Goal: Task Accomplishment & Management: Manage account settings

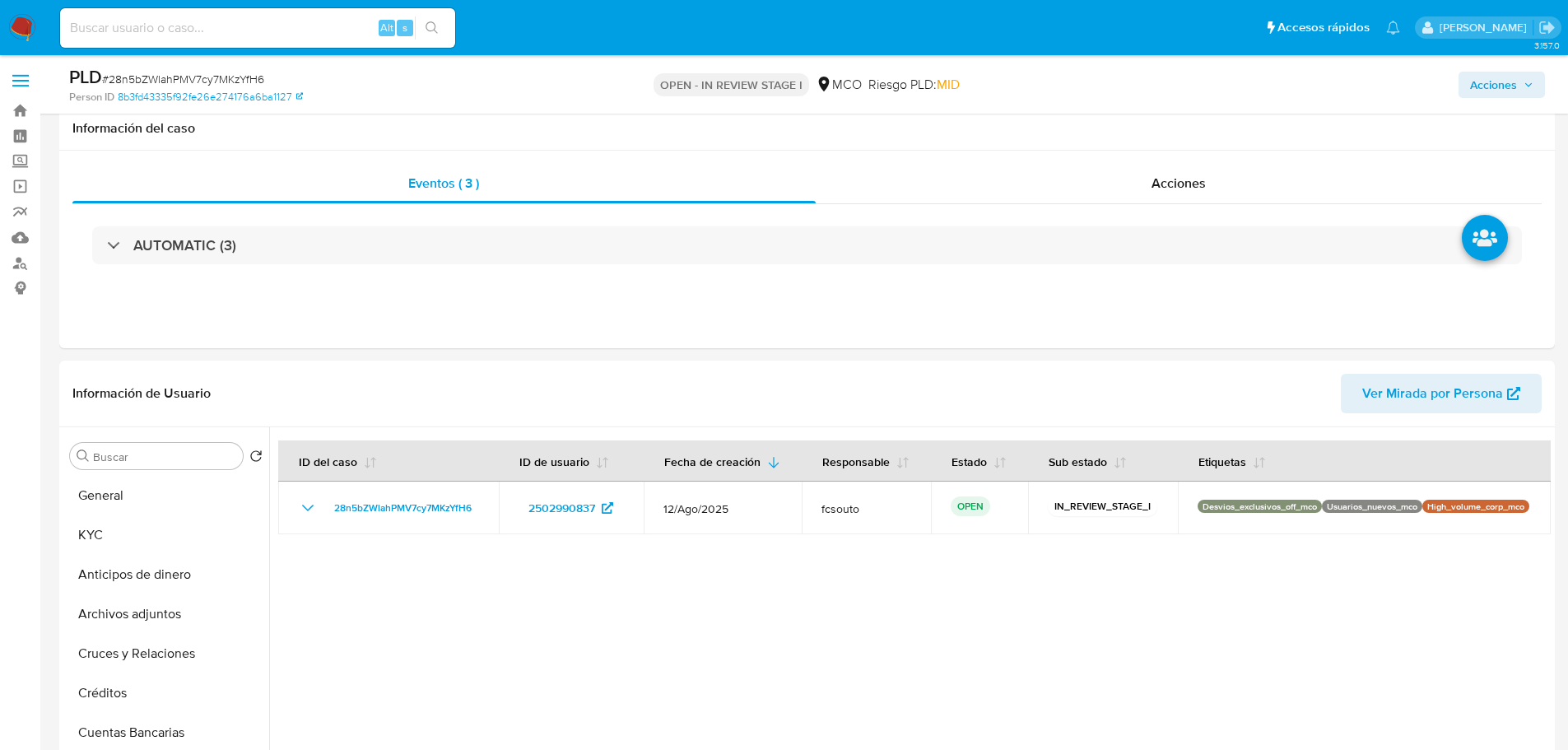
select select "10"
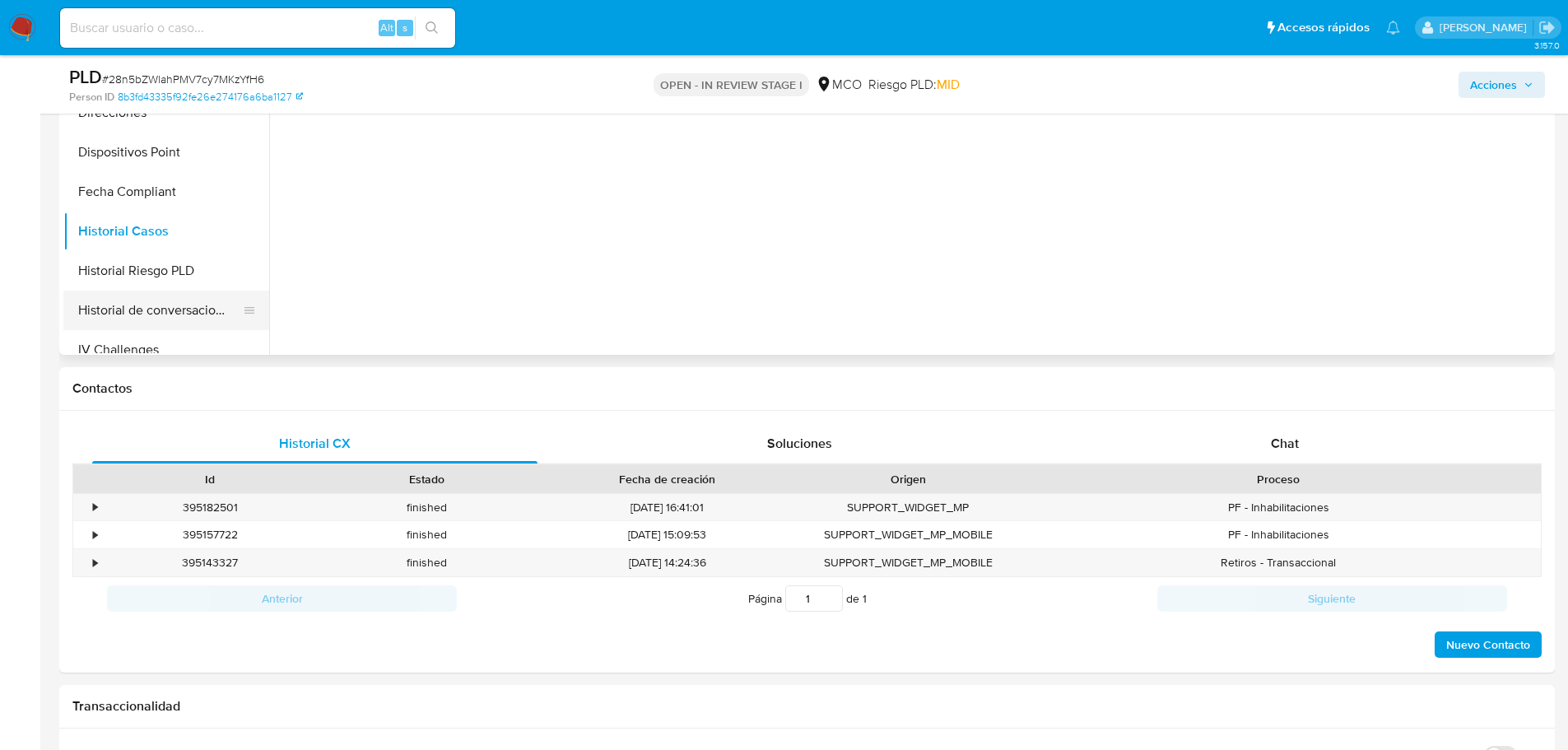
scroll to position [695, 0]
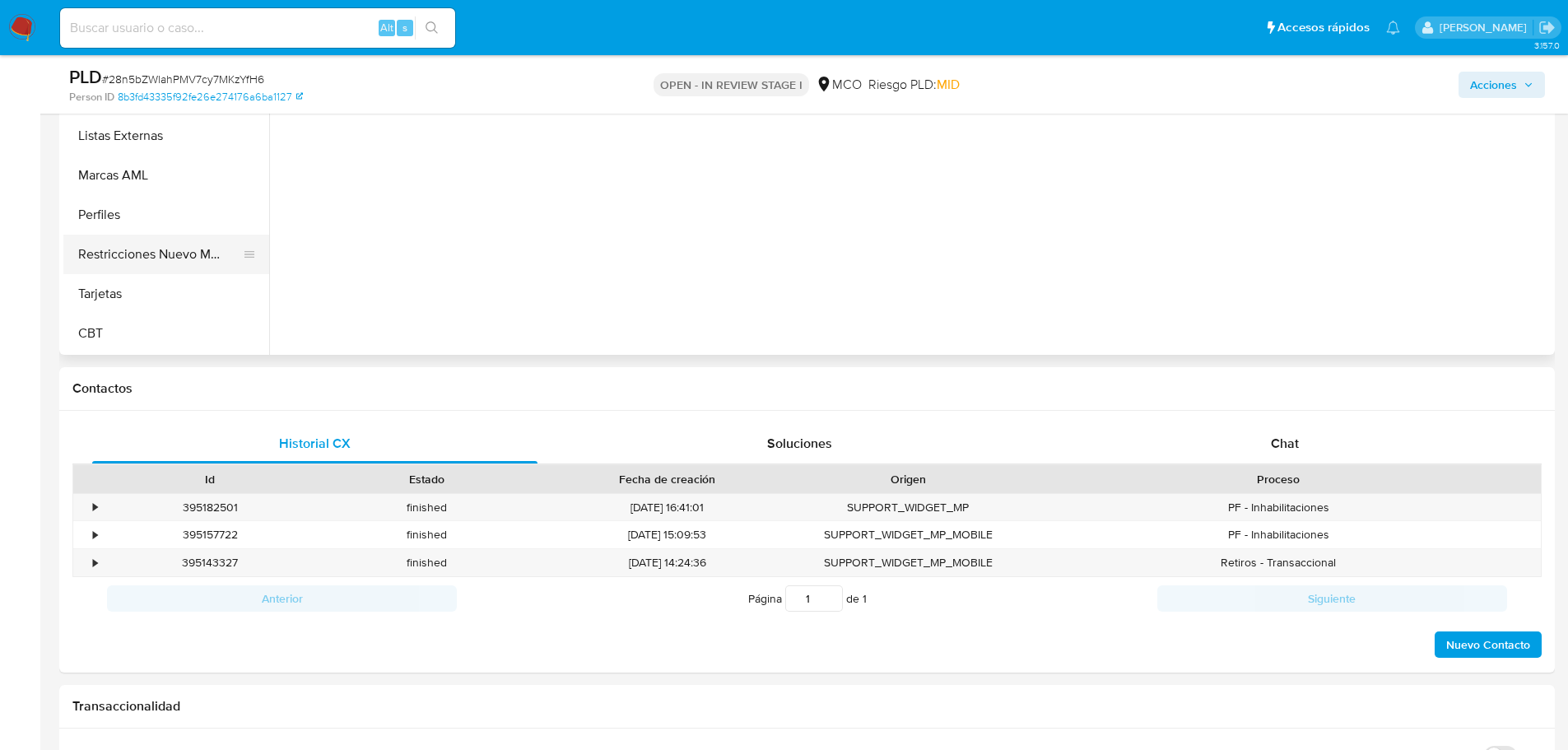
click at [183, 262] on button "Restricciones Nuevo Mundo" at bounding box center [159, 254] width 192 height 40
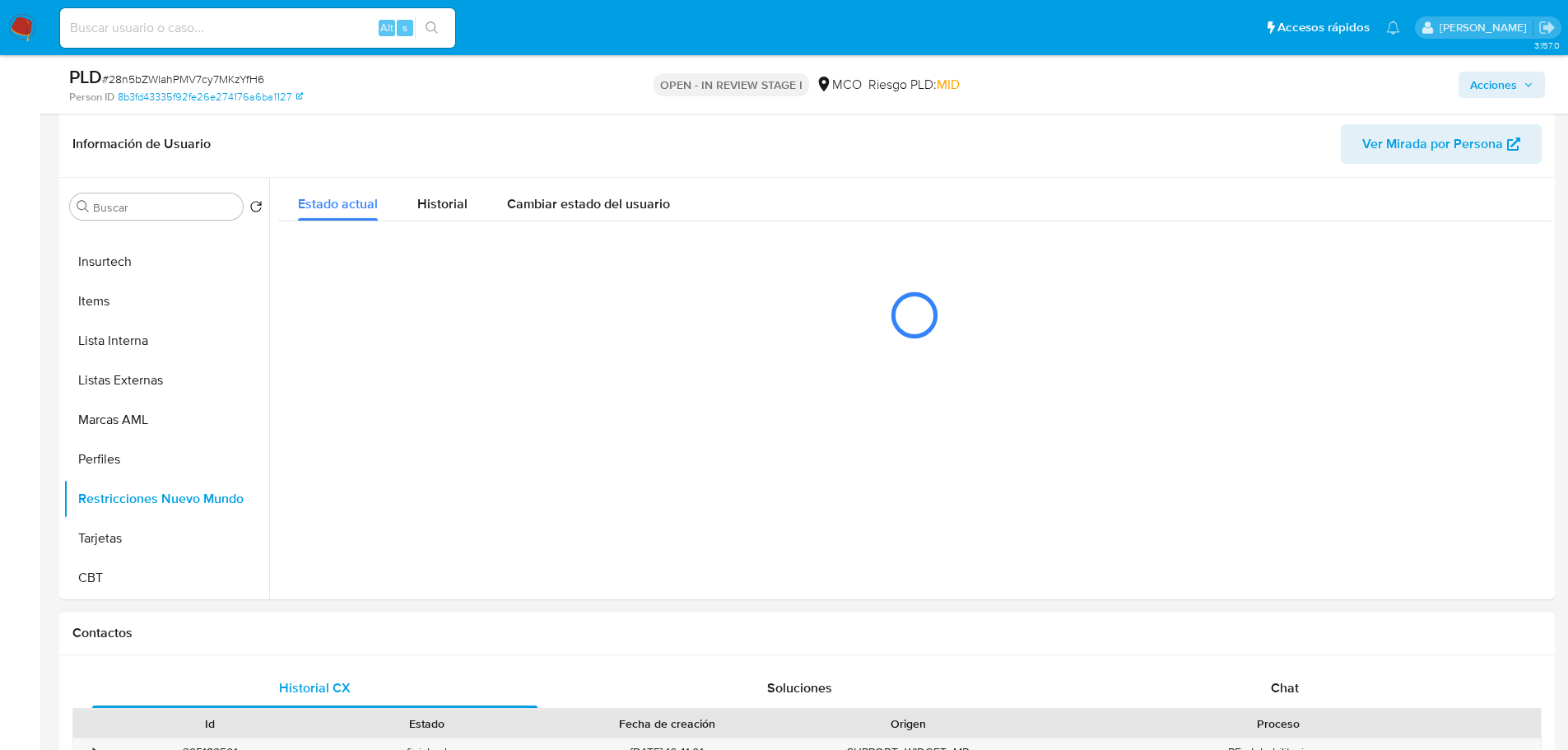
scroll to position [247, 0]
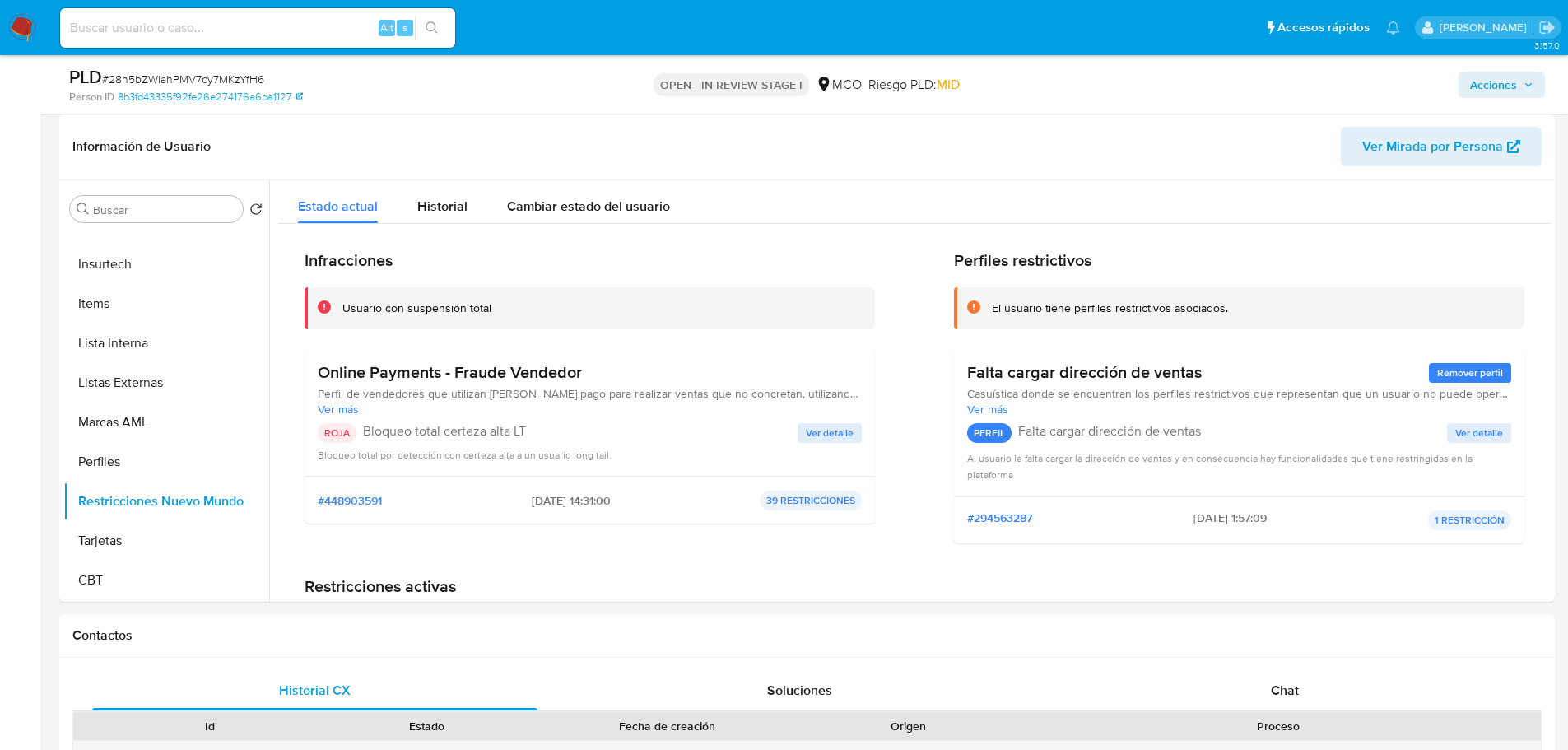
click at [1486, 86] on span "Acciones" at bounding box center [1494, 85] width 46 height 26
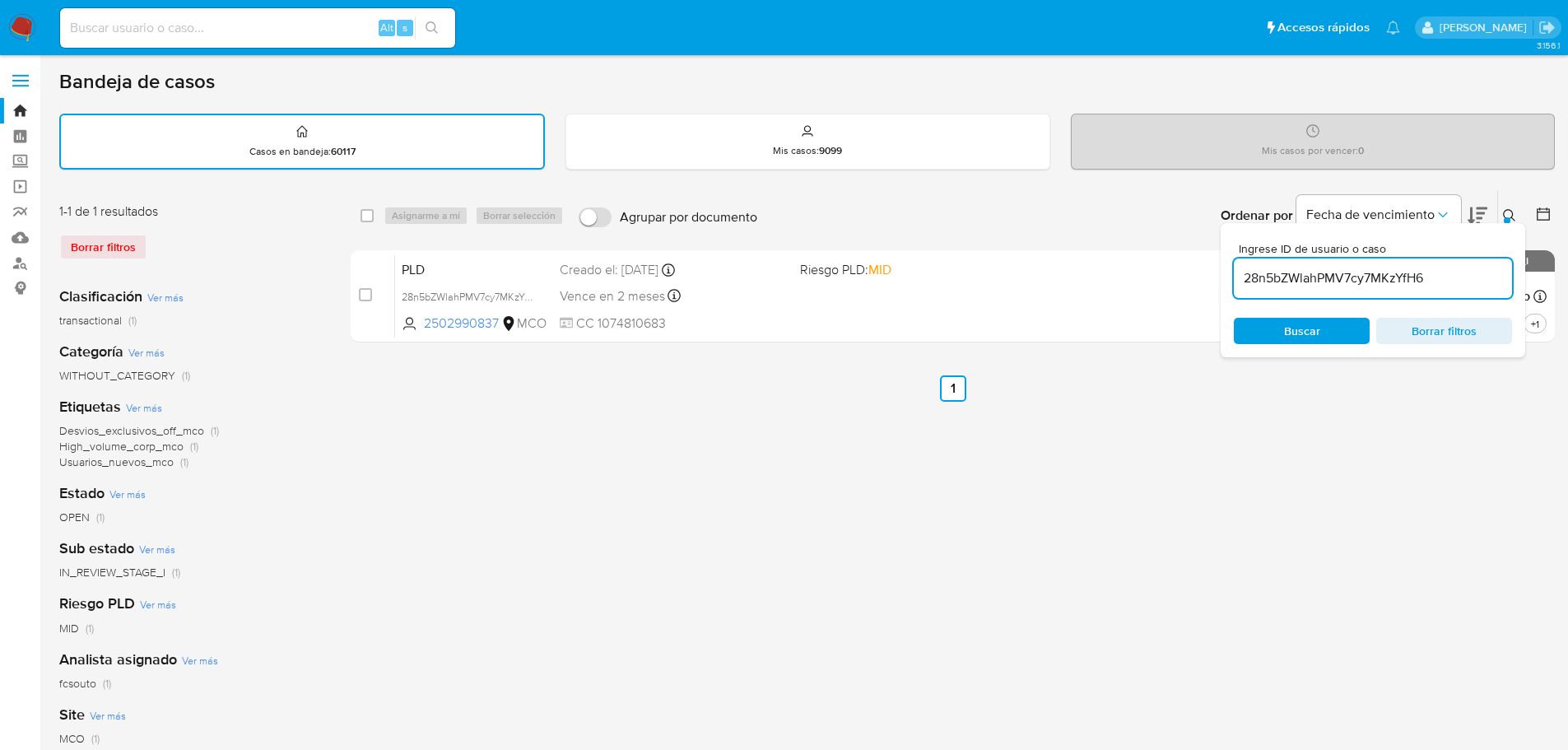
click at [1300, 279] on input "28n5bZWlahPMV7cy7MKzYfH6" at bounding box center [1372, 278] width 278 height 21
paste input "hFVIE7UtDpkEUKcaEiwD1VhP"
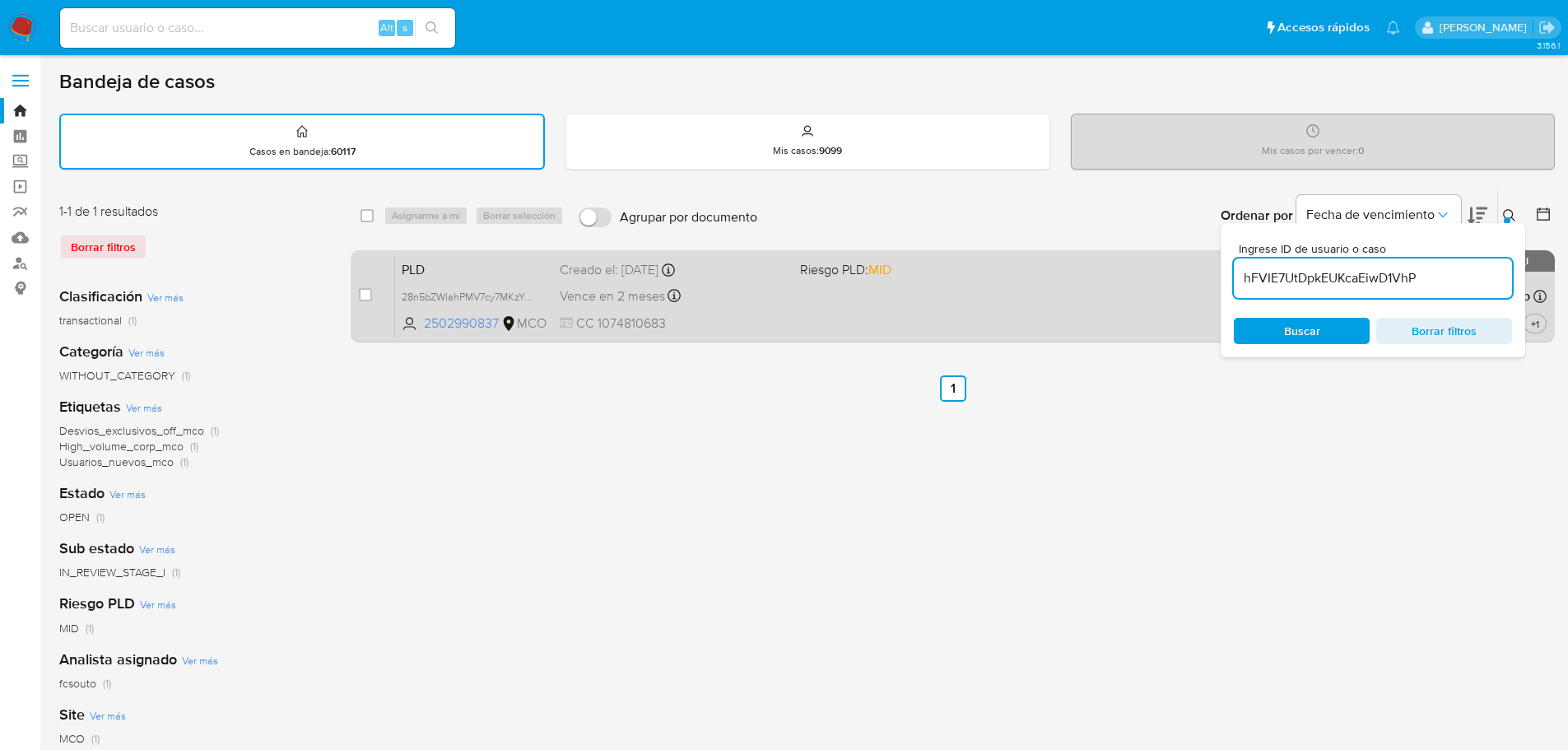
type input "hFVIE7UtDpkEUKcaEiwD1VhP"
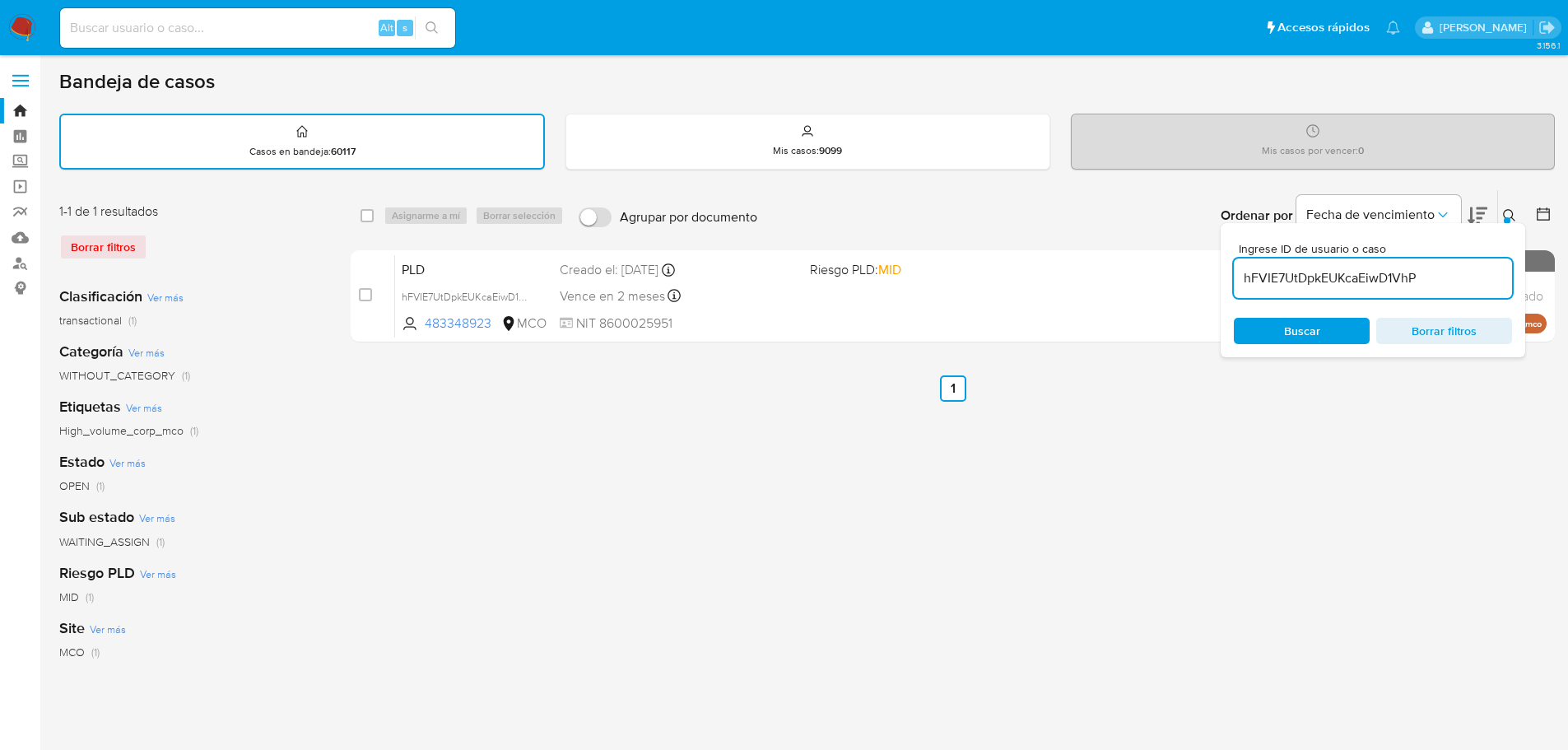
click at [1505, 219] on div at bounding box center [1507, 220] width 7 height 7
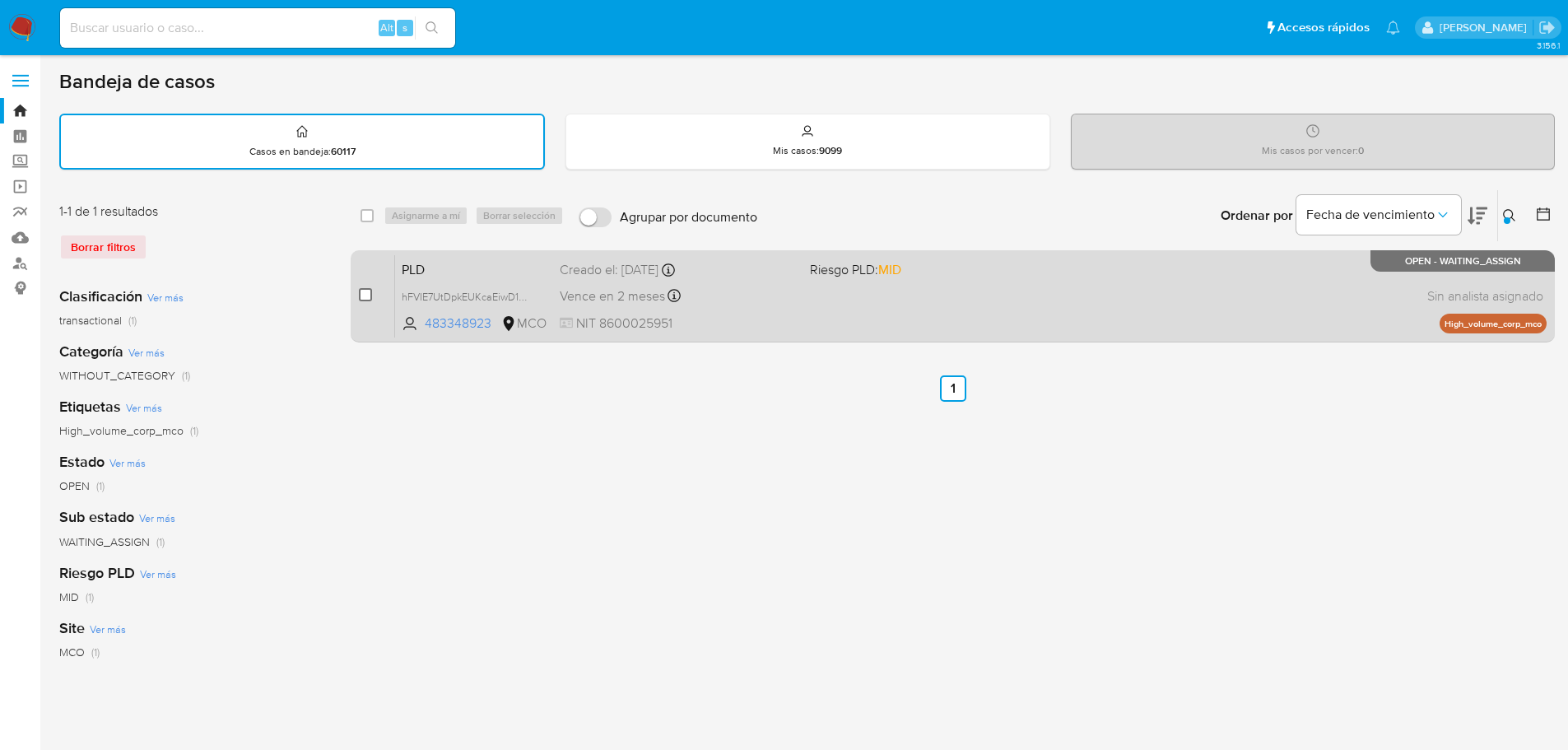
click at [368, 295] on input "checkbox" at bounding box center [365, 295] width 13 height 13
checkbox input "true"
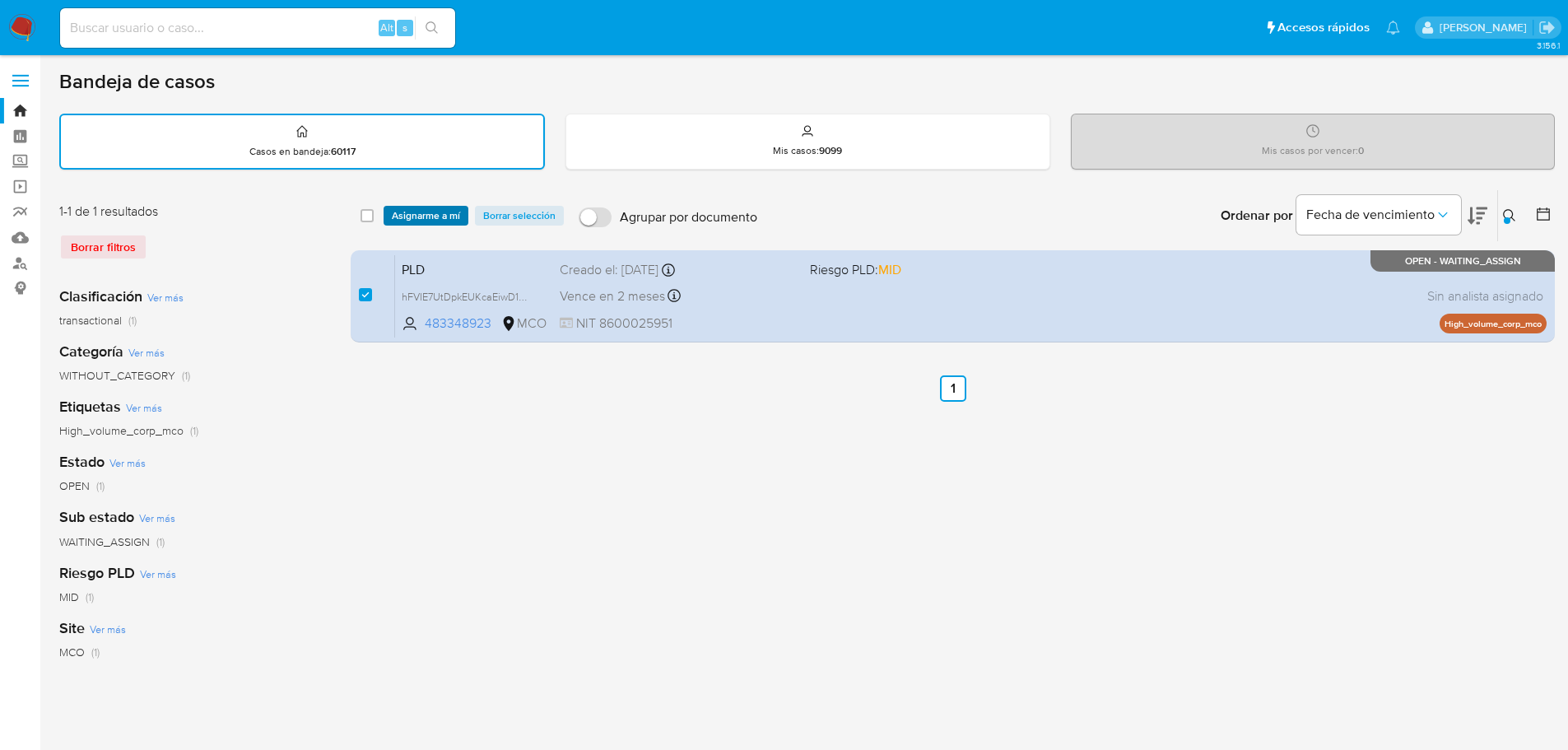
click at [422, 226] on div "select-all-cases-checkbox Asignarme a mí Borrar selección Agrupar por documento…" at bounding box center [953, 216] width 1205 height 51
click at [428, 217] on span "Asignarme a mí" at bounding box center [427, 216] width 69 height 17
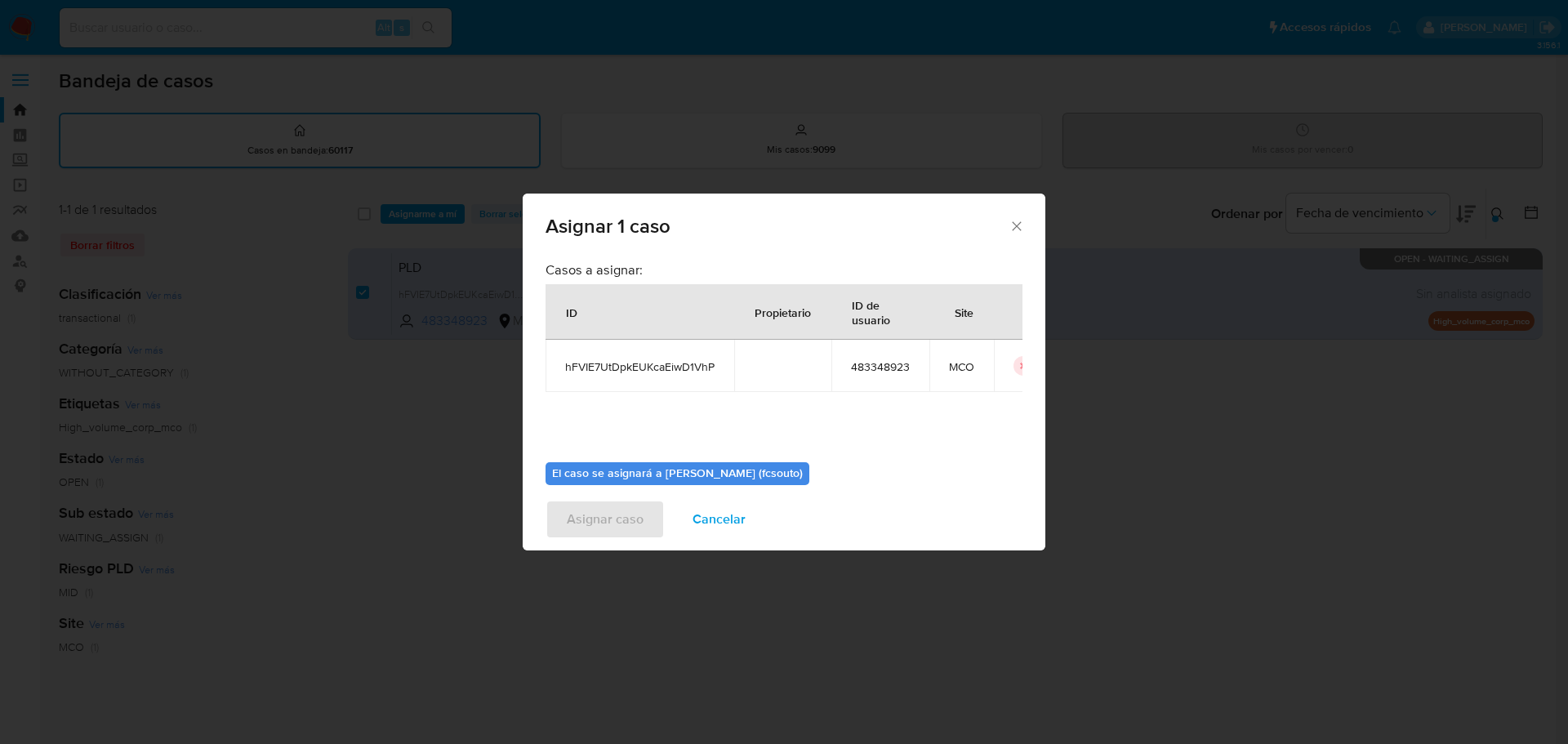
scroll to position [85, 0]
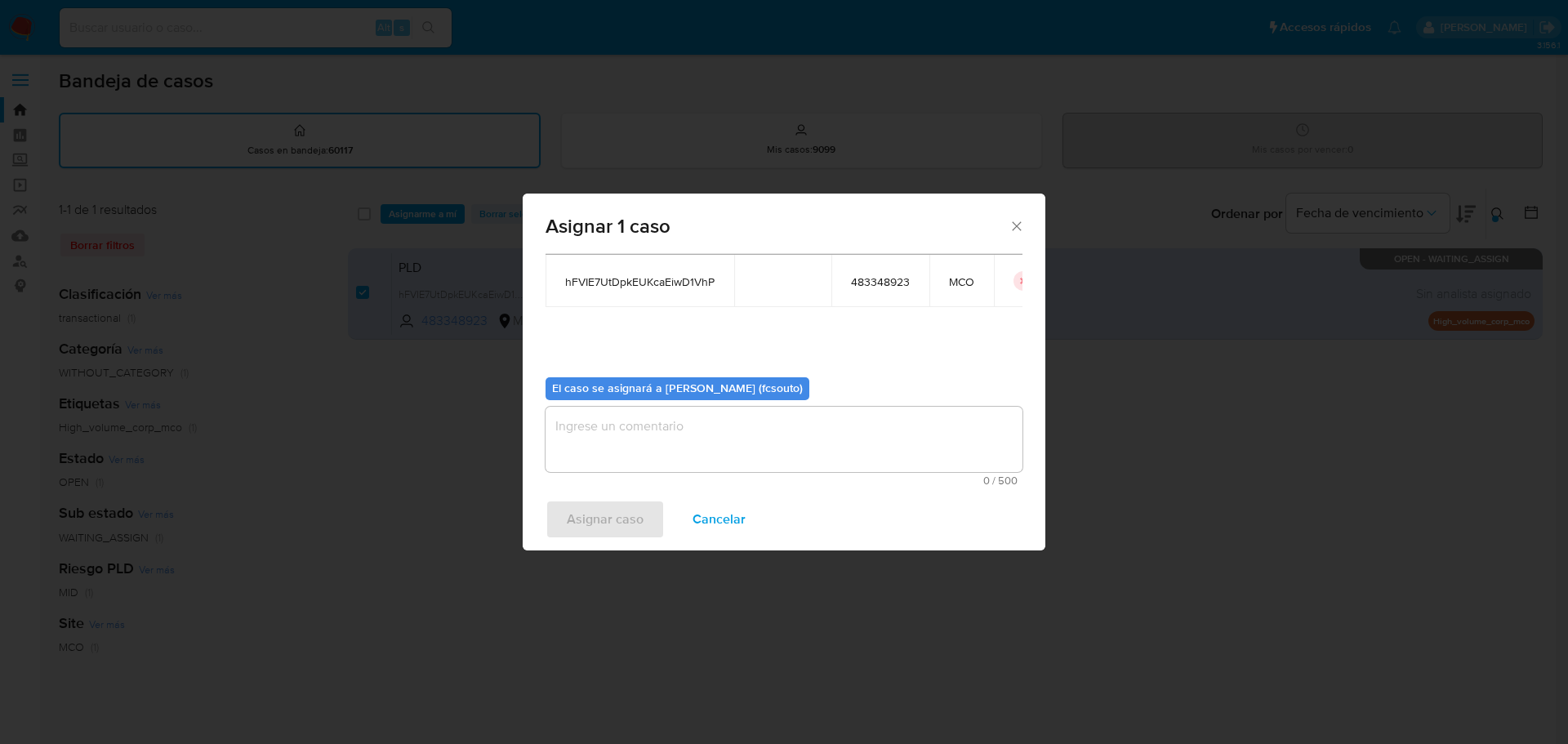
click at [832, 443] on textarea "assign-modal" at bounding box center [784, 439] width 477 height 65
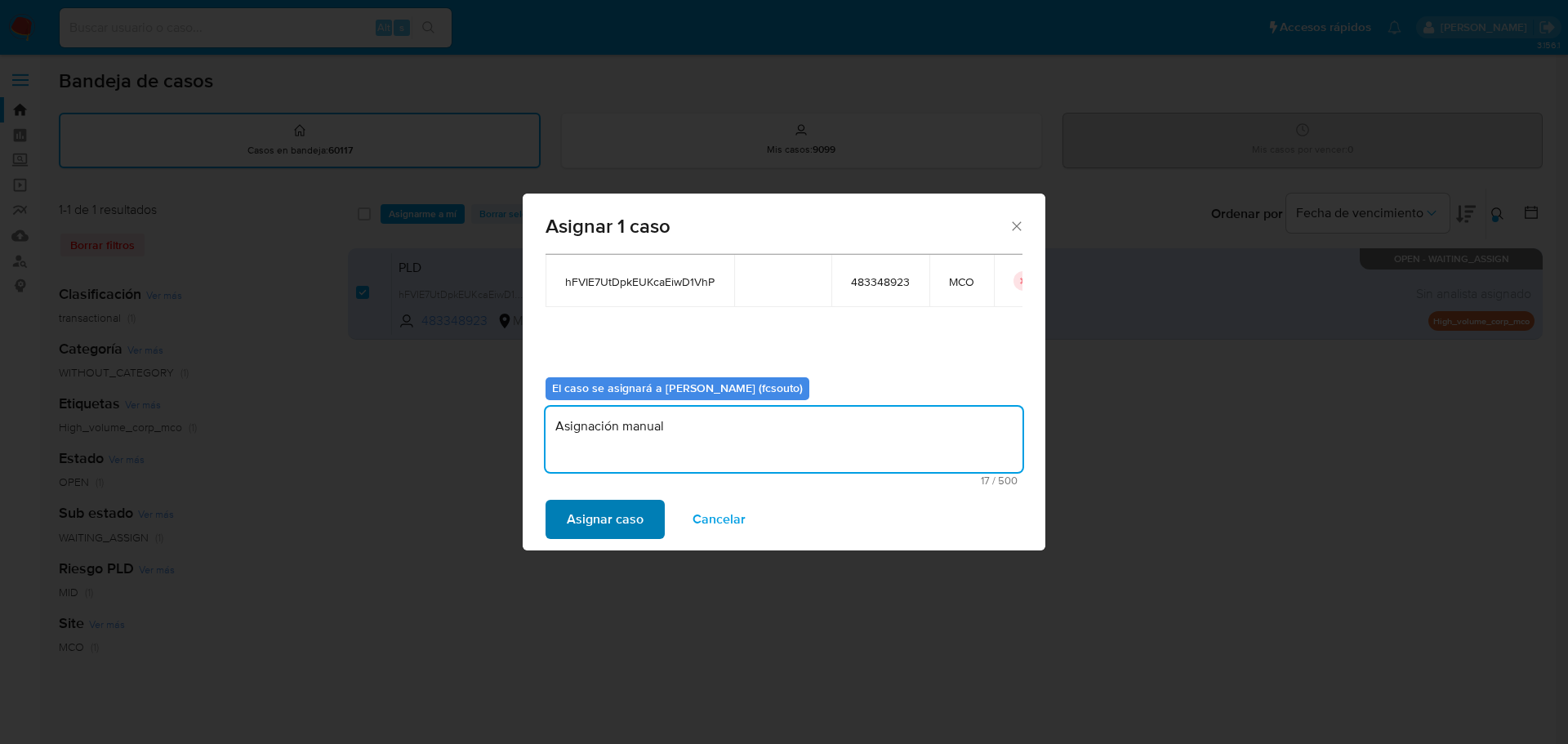
type textarea "Asignación manual"
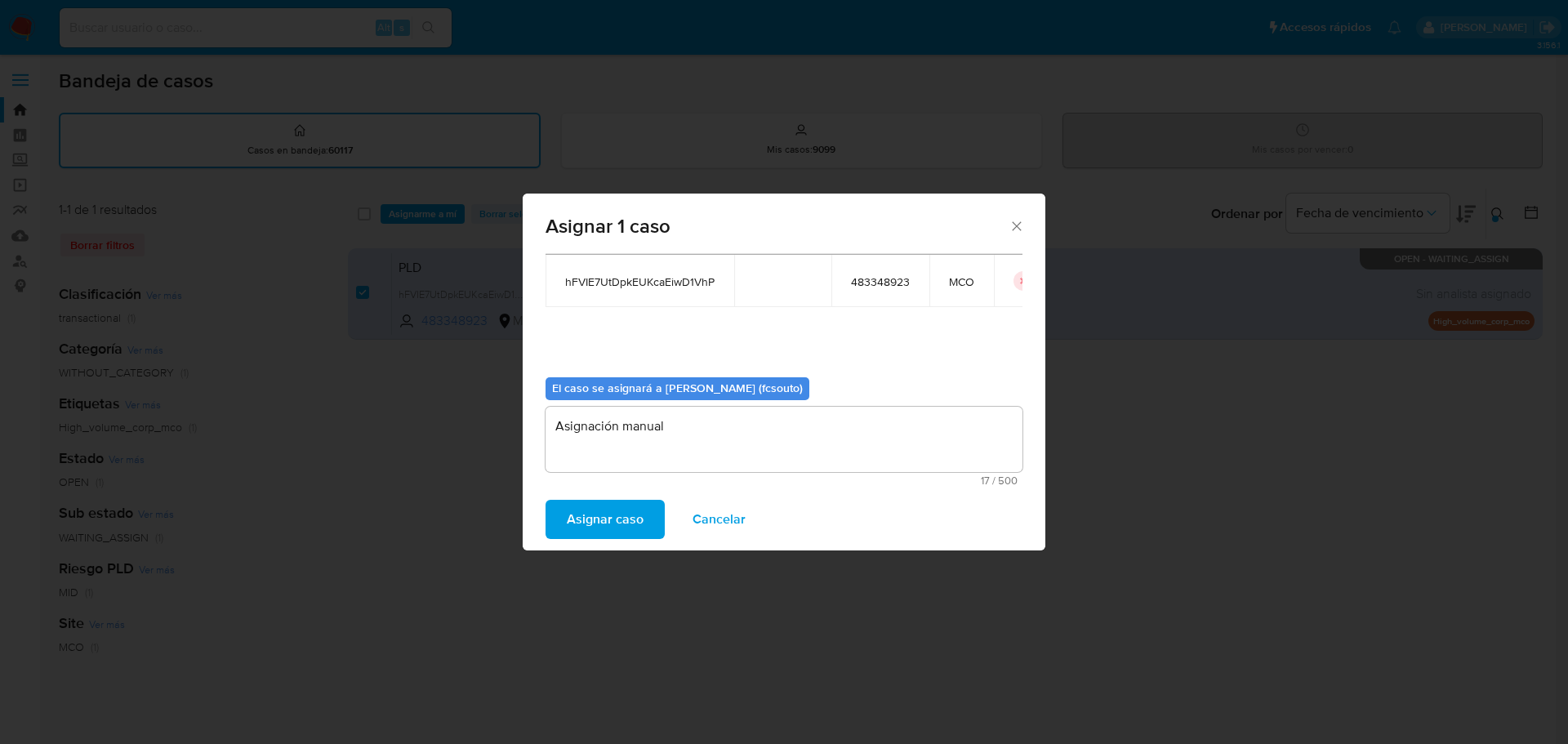
click at [617, 503] on span "Asignar caso" at bounding box center [605, 519] width 77 height 36
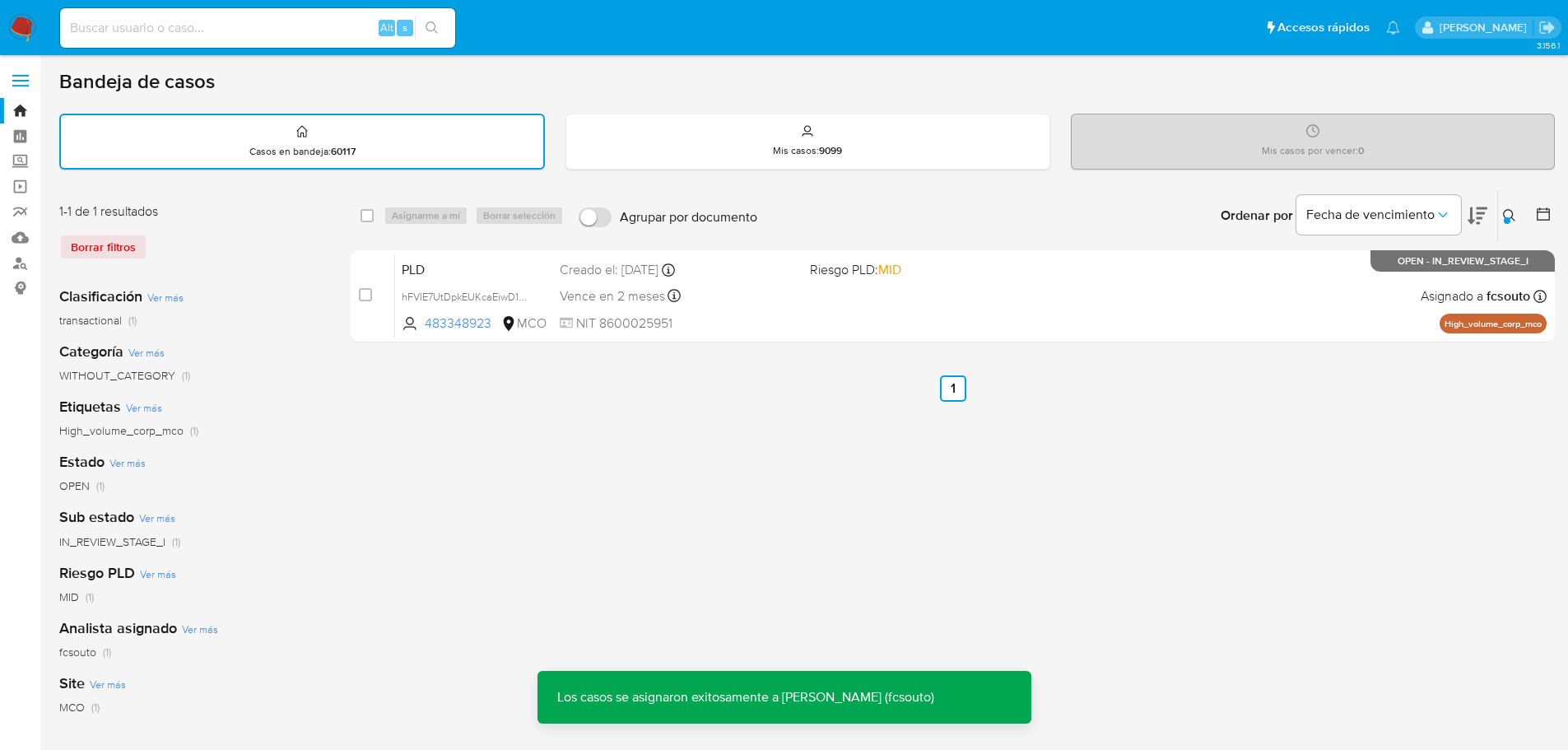
click at [771, 301] on div "Vence en 2 meses Vence el 10/11/2025 07:07:49" at bounding box center [678, 296] width 237 height 22
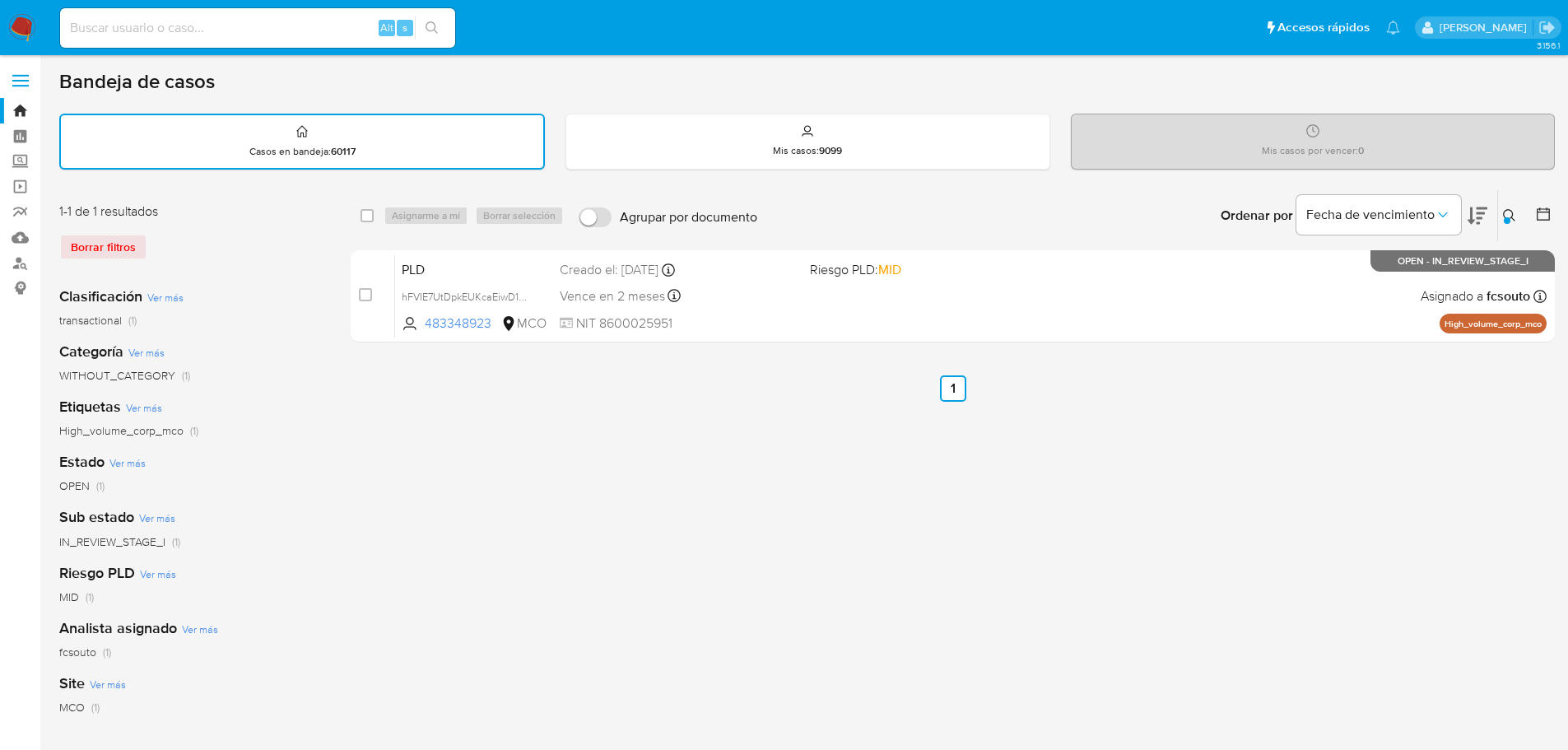
click at [1514, 219] on icon at bounding box center [1509, 216] width 13 height 13
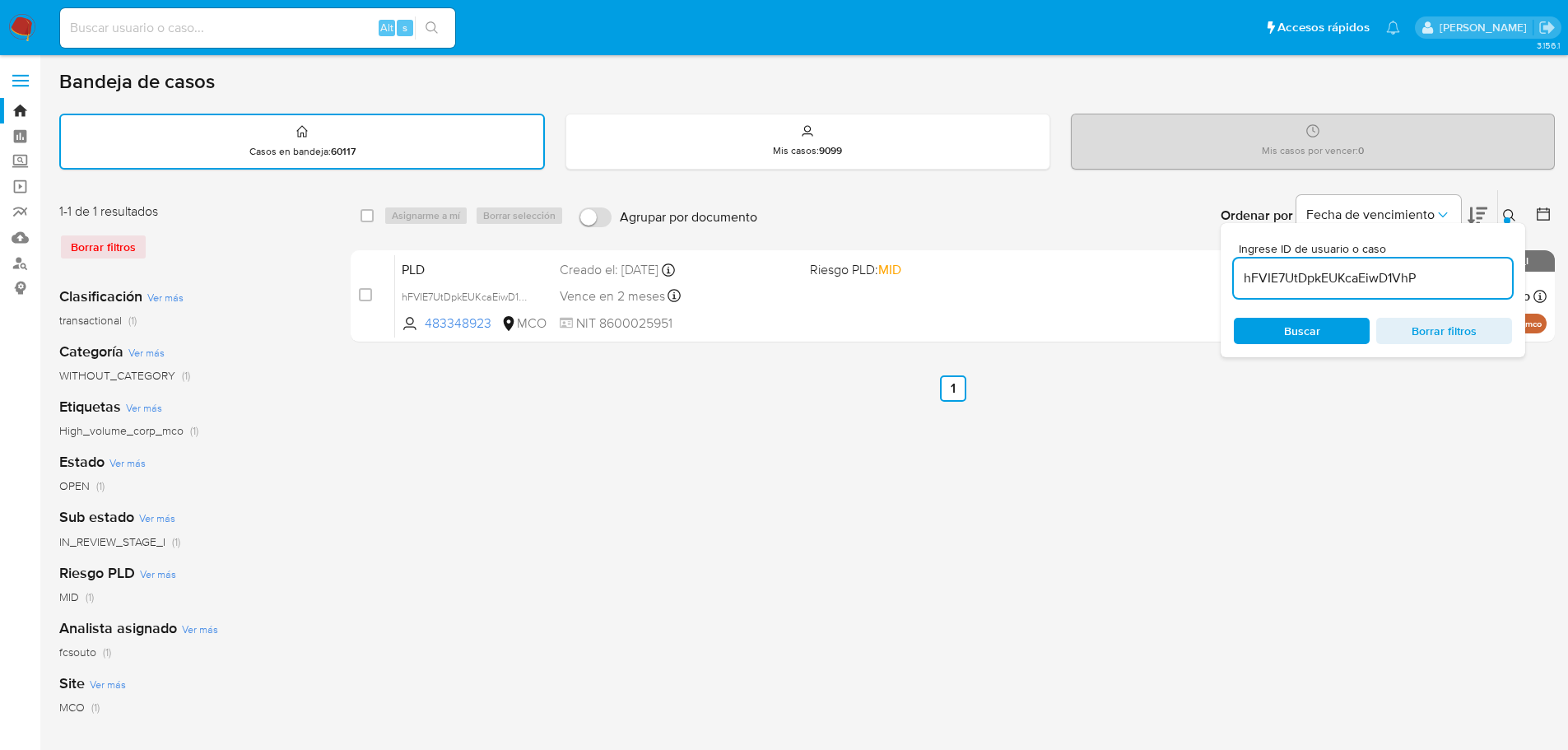
click at [1294, 291] on div "hFVIE7UtDpkEUKcaEiwD1VhP" at bounding box center [1372, 278] width 278 height 40
click at [1298, 279] on input "hFVIE7UtDpkEUKcaEiwD1VhP" at bounding box center [1372, 278] width 278 height 21
paste input "ZXH2DXKZUMj1FfR0yelZjk4W"
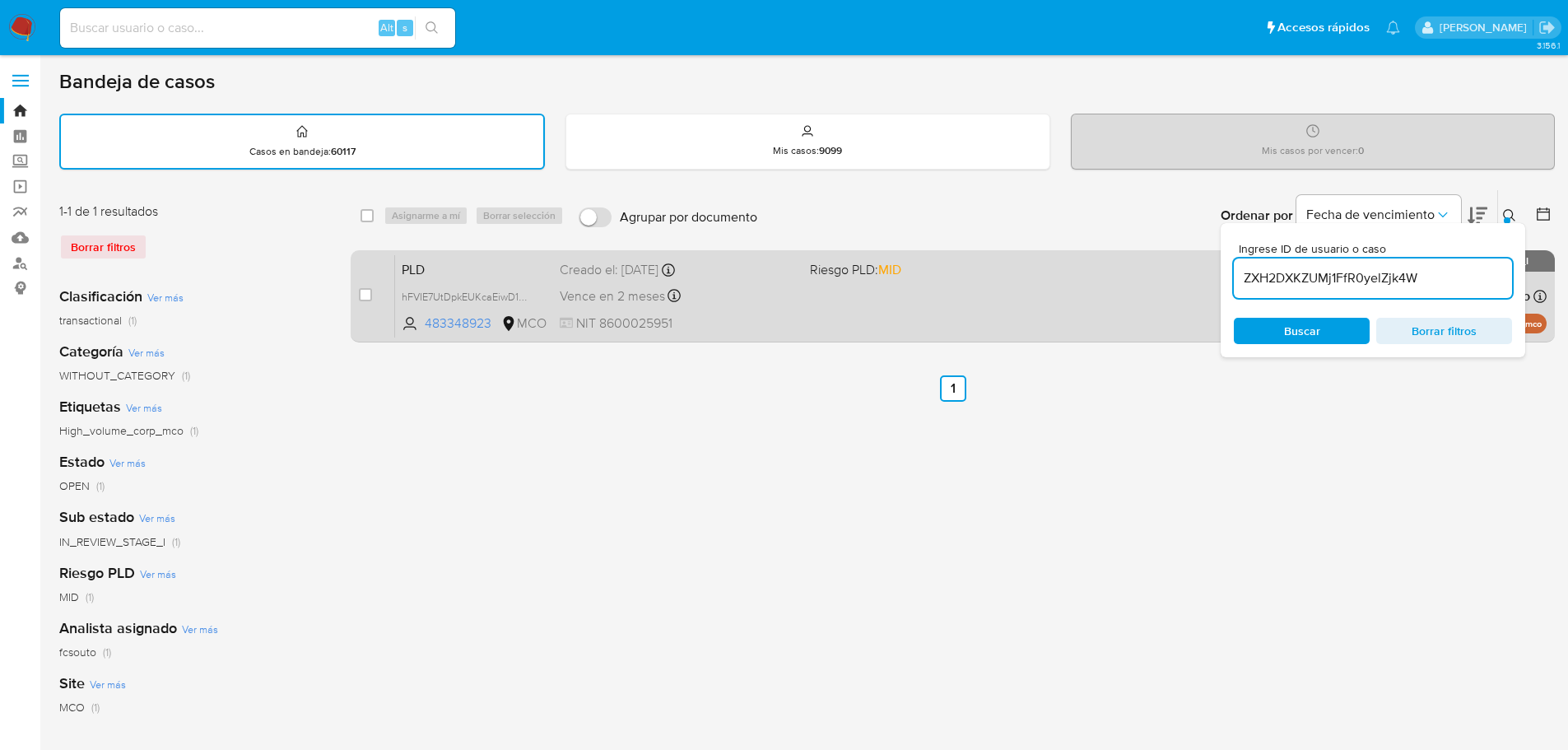
type input "ZXH2DXKZUMj1FfR0yelZjk4W"
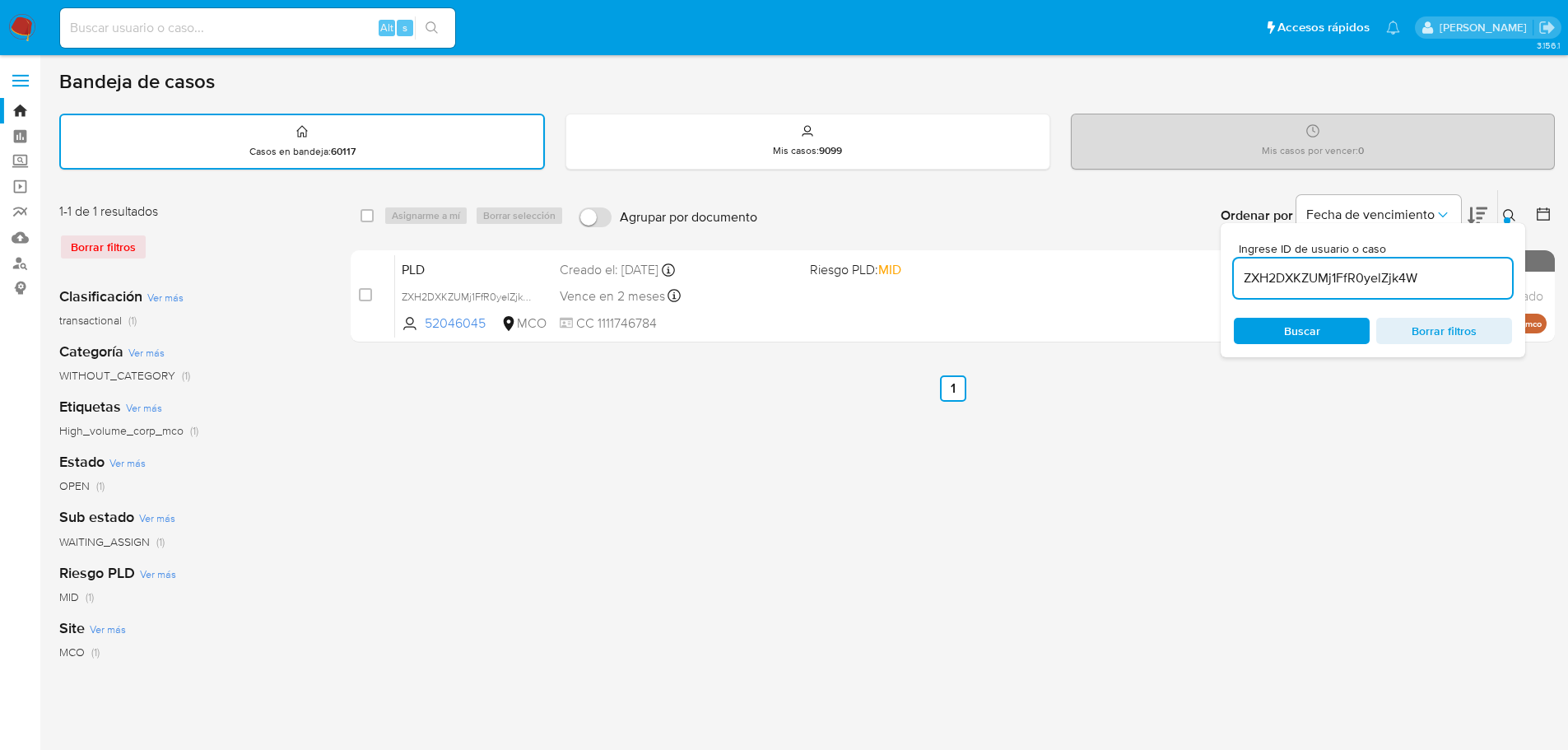
click at [1507, 216] on icon at bounding box center [1509, 216] width 13 height 13
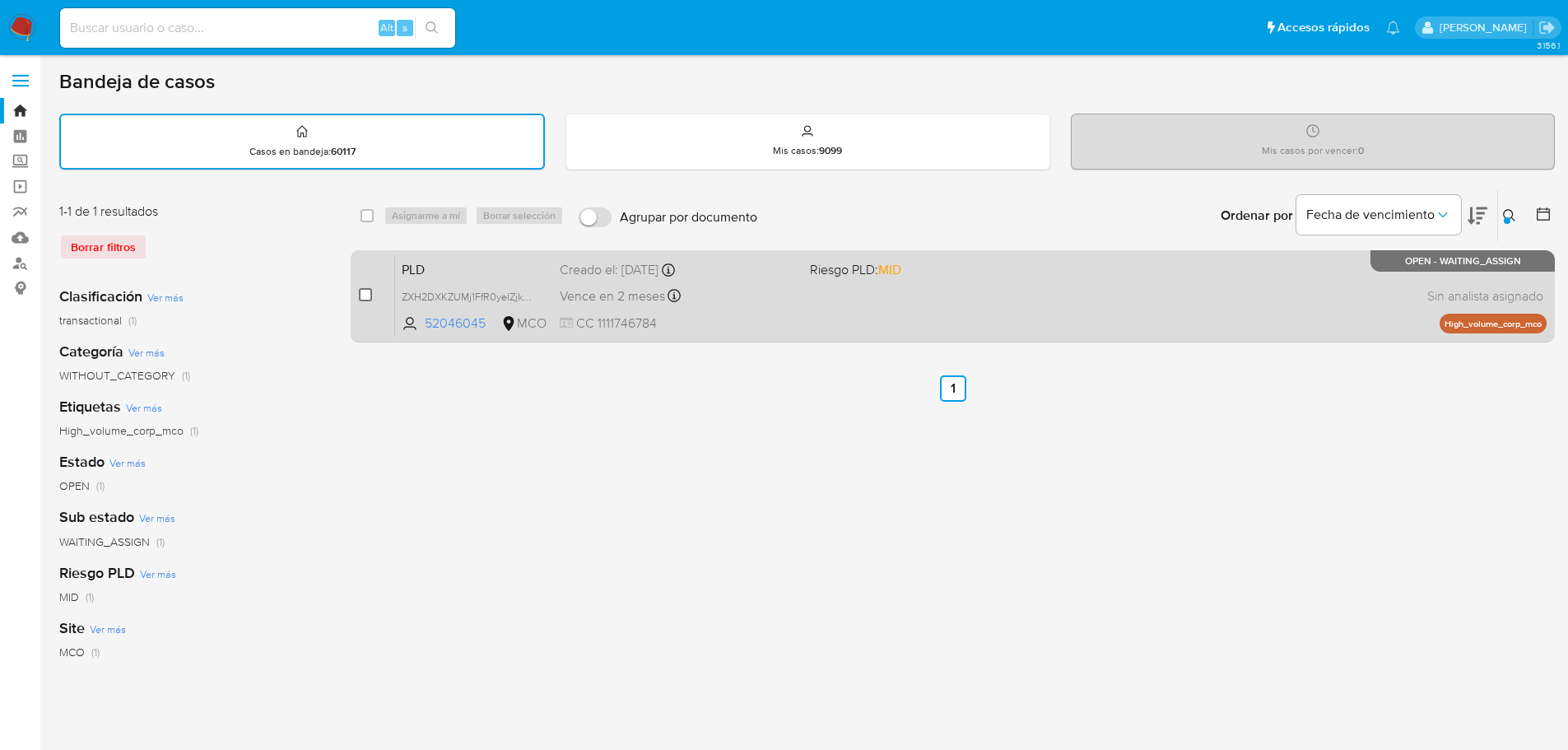
click at [359, 296] on div "case-item-checkbox No es posible asignar el caso PLD ZXH2DXKZUMj1FfR0yelZjk4W 5…" at bounding box center [953, 296] width 1205 height 92
click at [361, 296] on input "checkbox" at bounding box center [365, 295] width 13 height 13
checkbox input "true"
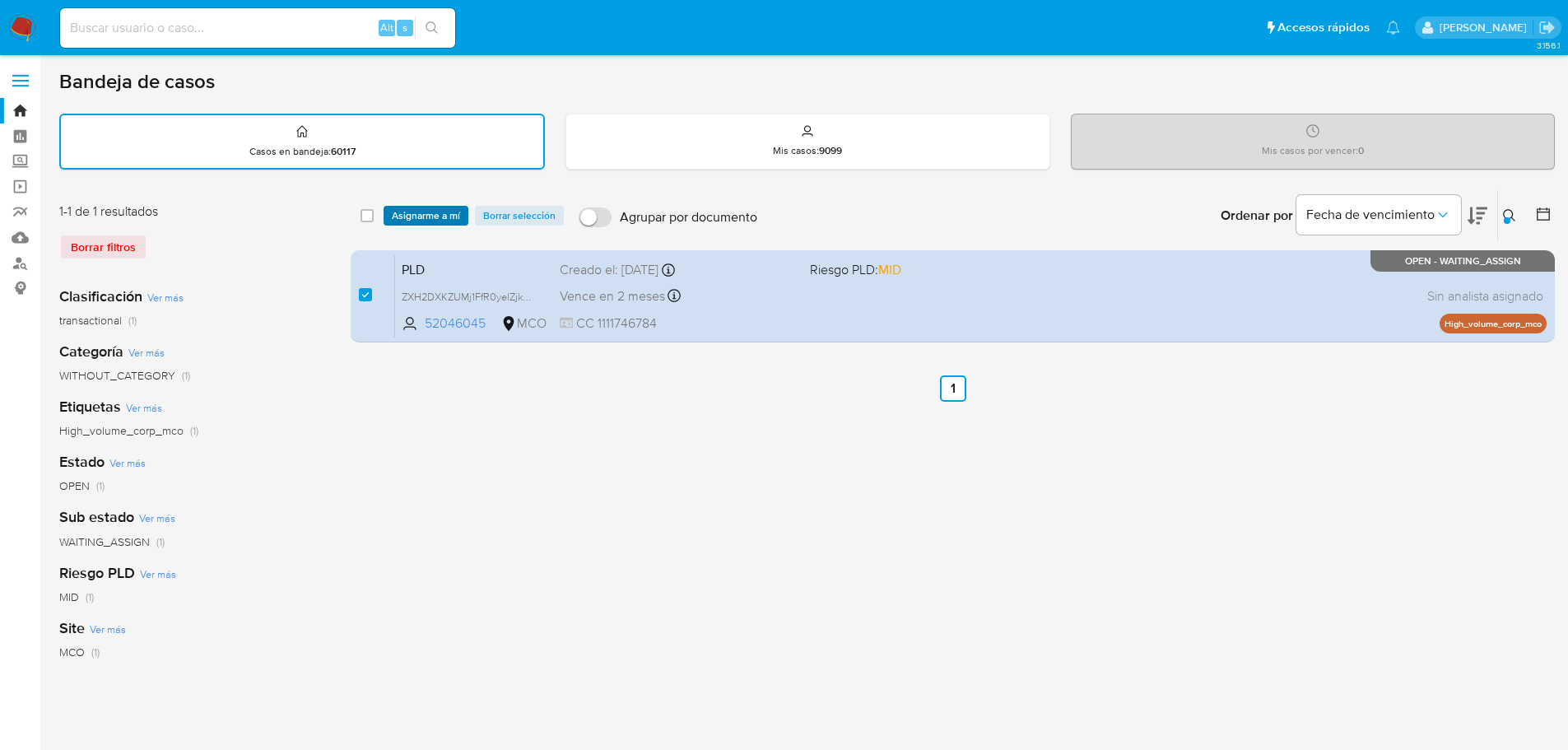
click at [428, 216] on span "Asignarme a mí" at bounding box center [427, 216] width 69 height 17
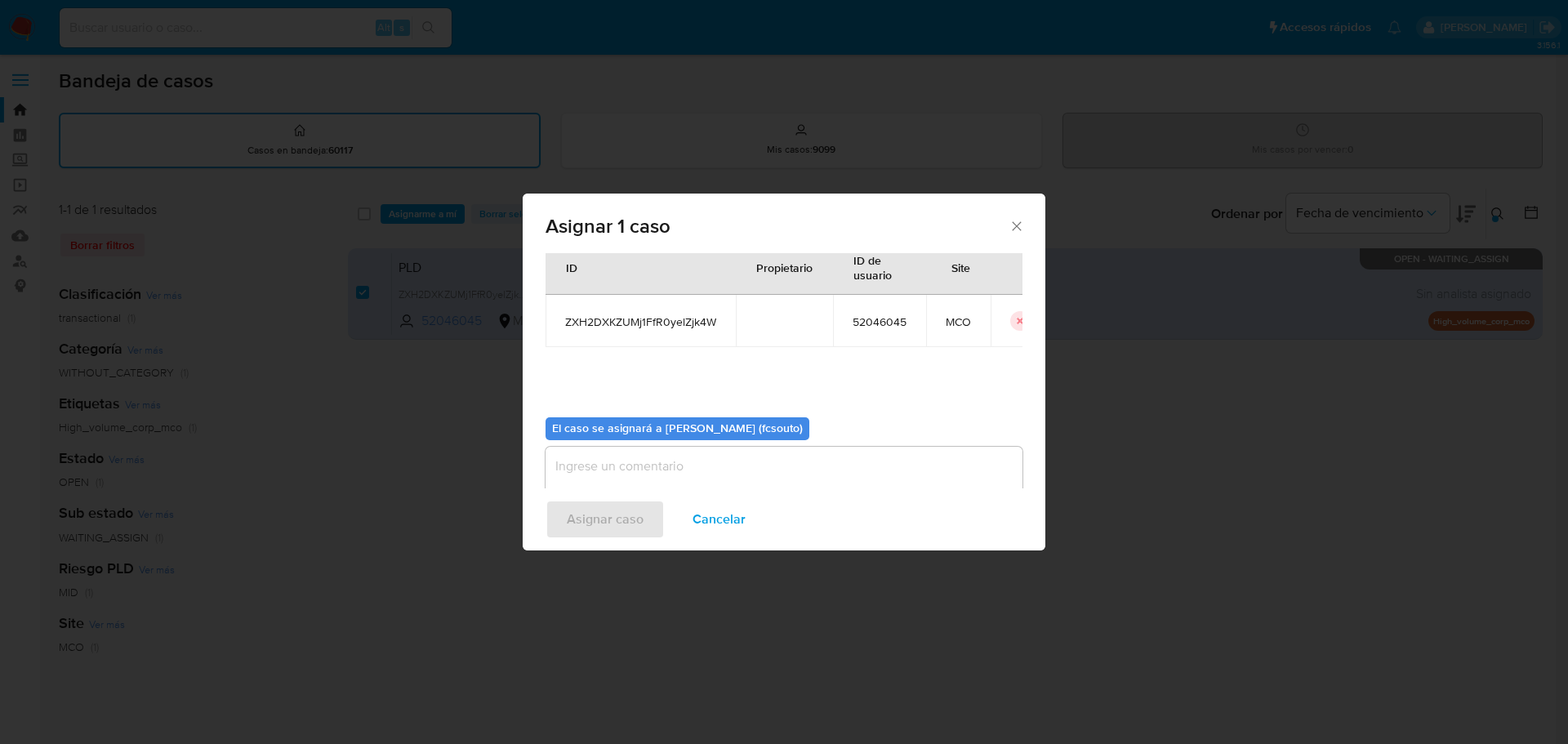
scroll to position [85, 0]
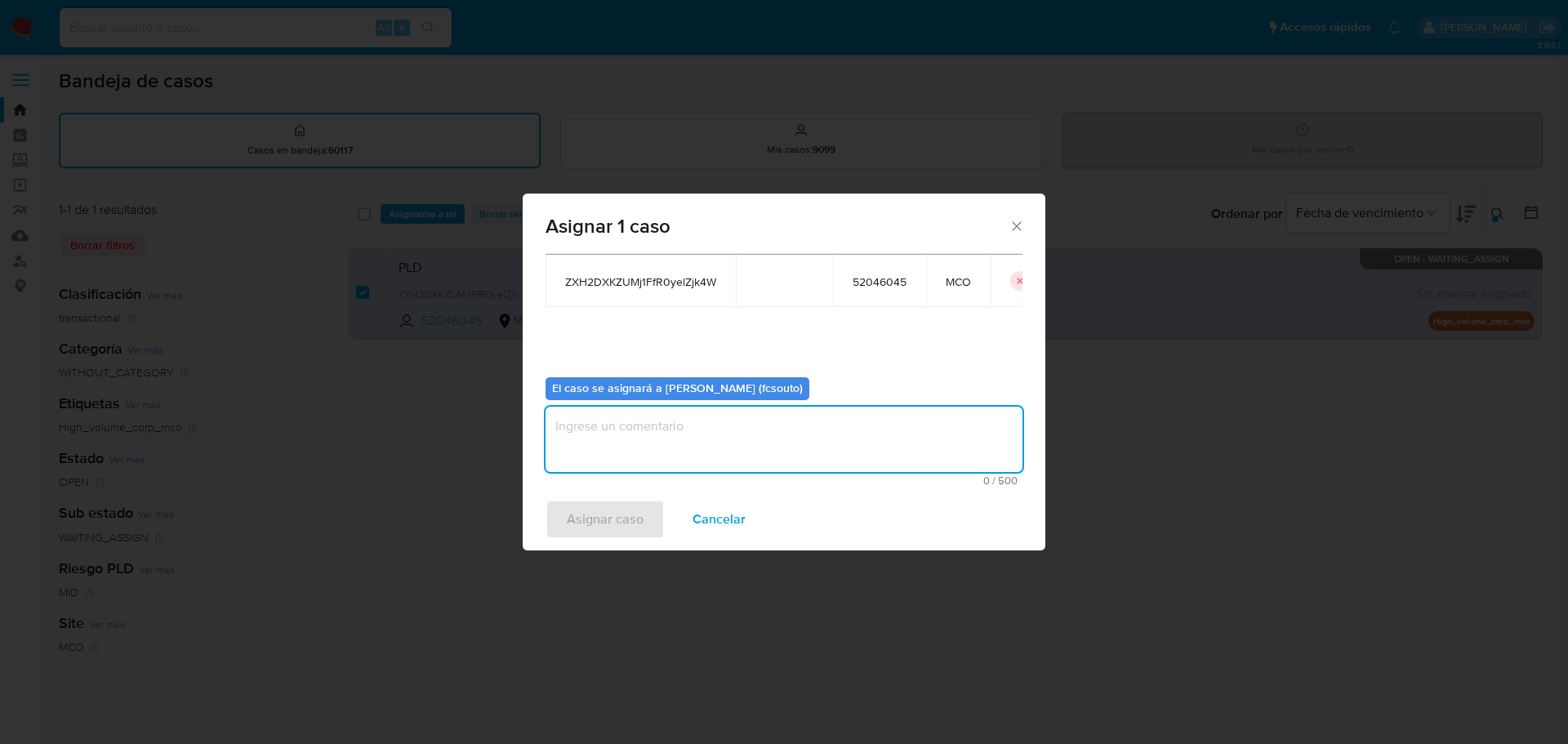
click at [667, 446] on textarea "assign-modal" at bounding box center [784, 439] width 477 height 65
type textarea "Asignación manual"
click at [612, 514] on span "Asignar caso" at bounding box center [605, 519] width 77 height 36
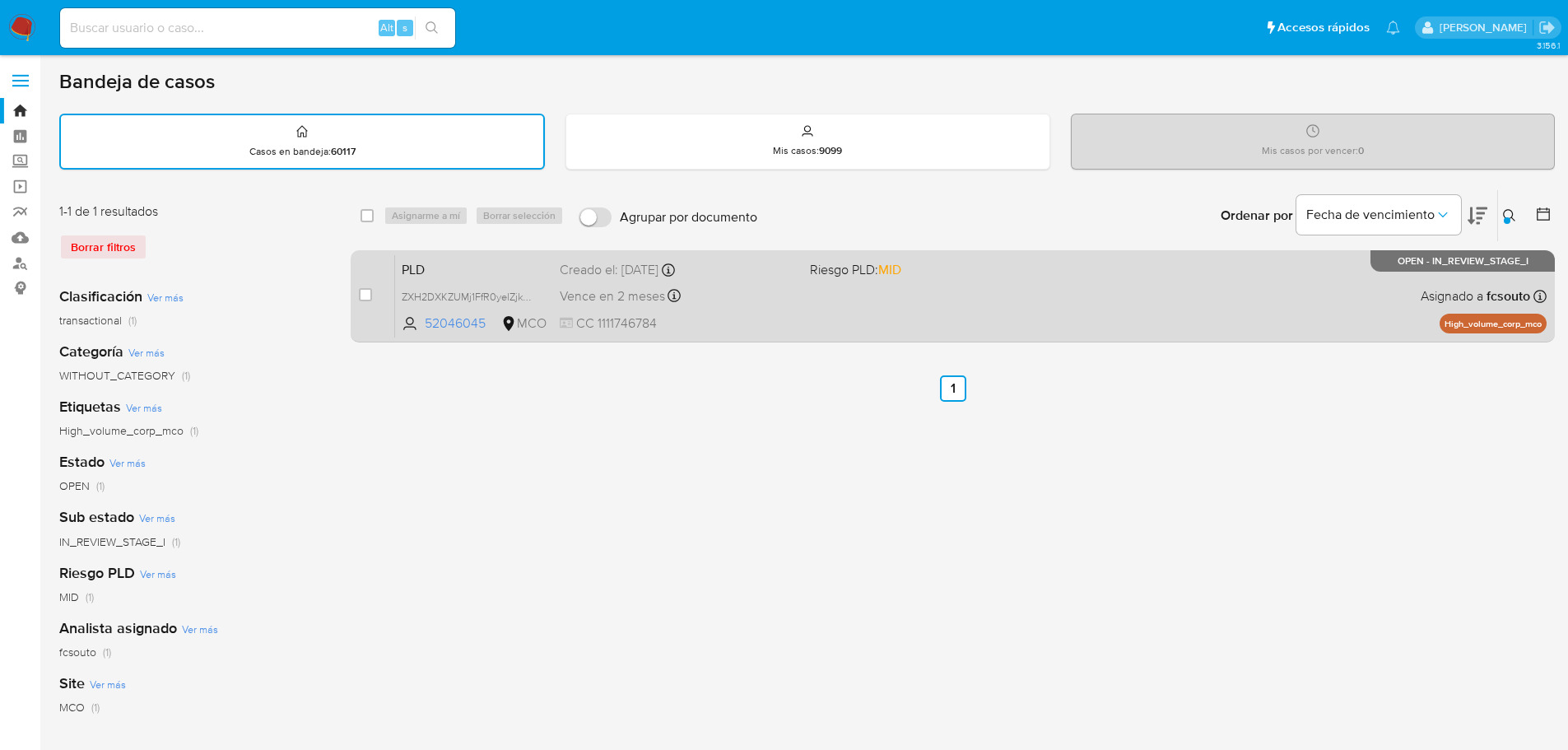
click at [815, 313] on div "PLD ZXH2DXKZUMj1FfR0yelZjk4W 52046045 MCO Riesgo PLD: MID Creado el: 12/08/2025…" at bounding box center [970, 296] width 1152 height 83
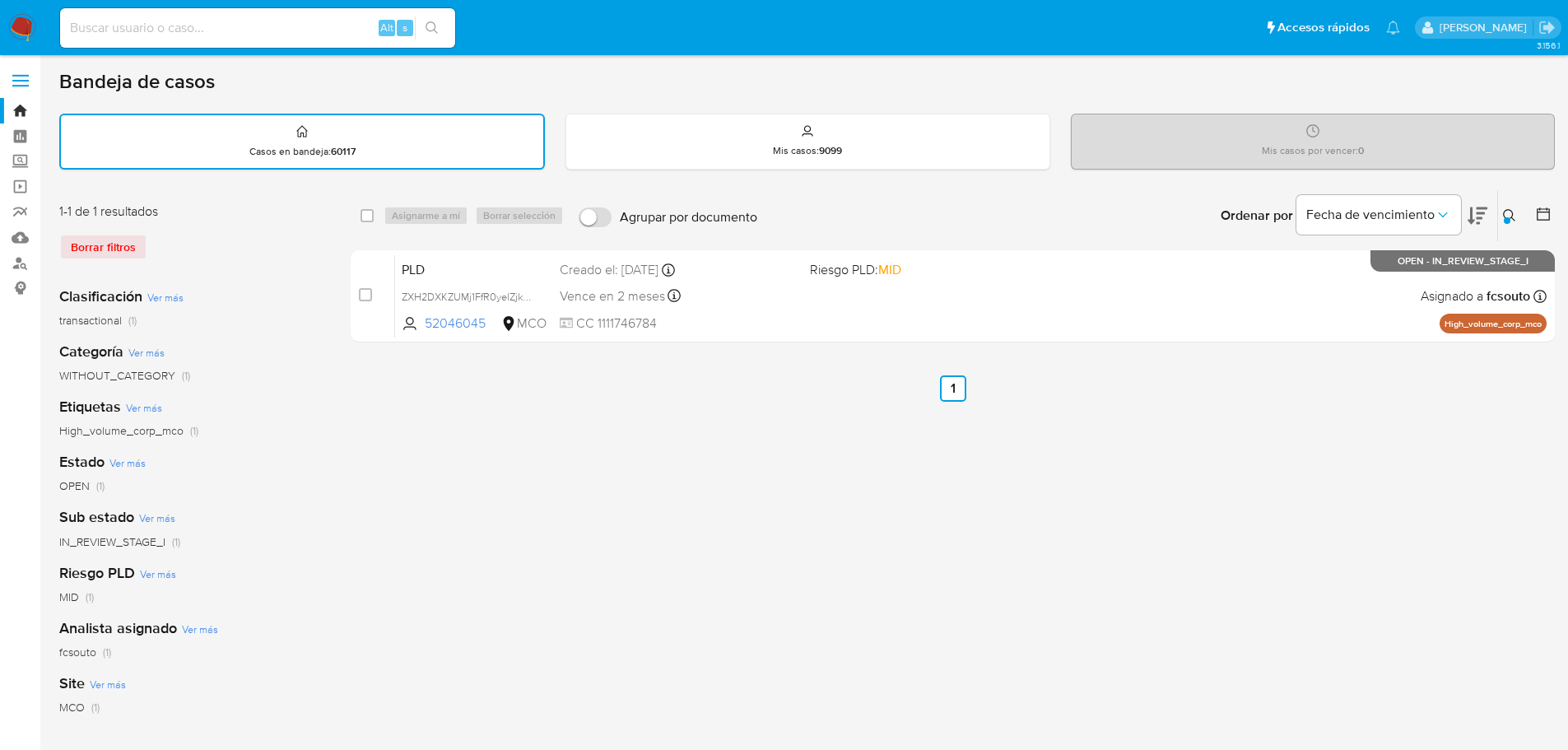
click at [1509, 218] on div at bounding box center [1507, 220] width 7 height 7
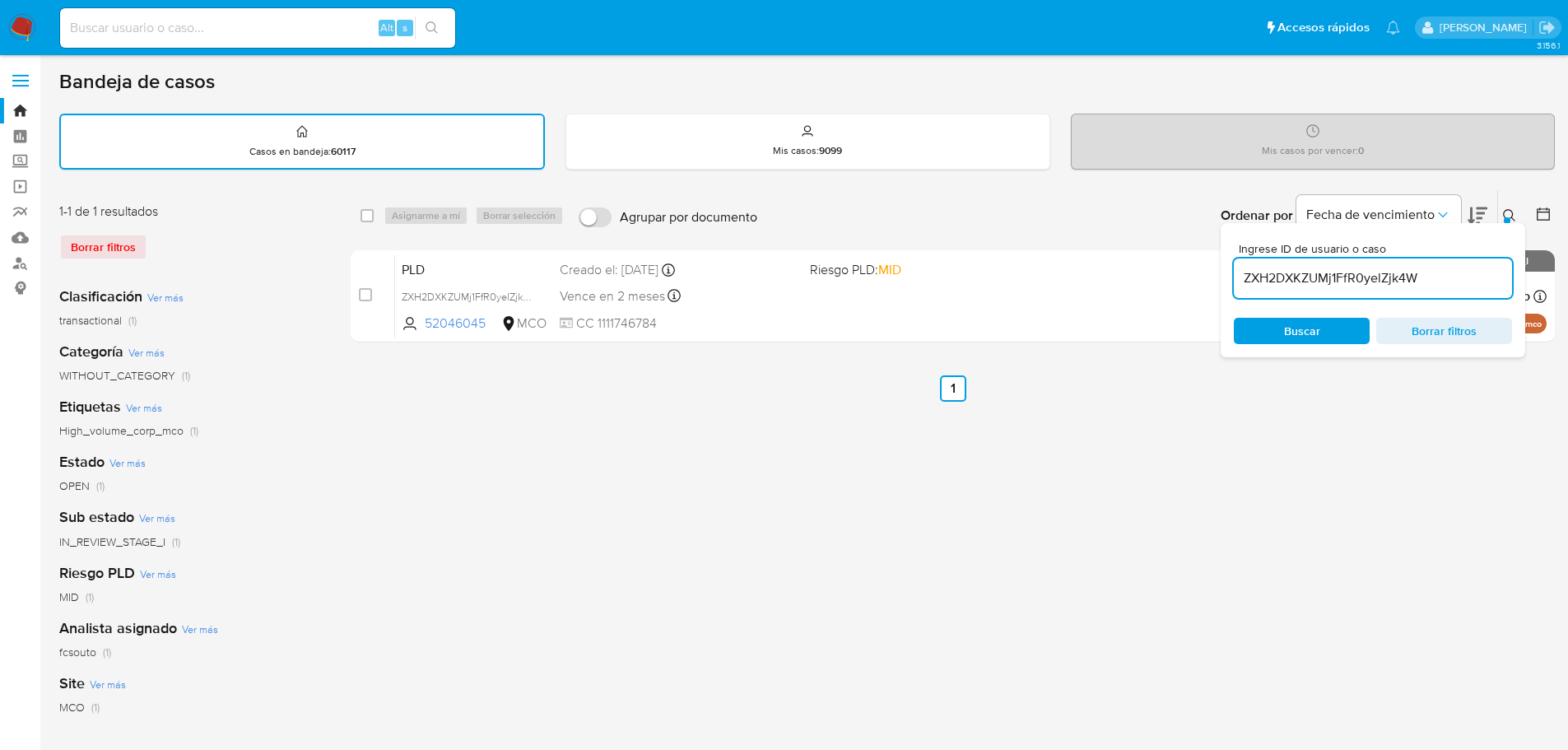
click at [1345, 262] on div "ZXH2DXKZUMj1FfR0yelZjk4W" at bounding box center [1372, 278] width 278 height 40
click at [1349, 270] on input "ZXH2DXKZUMj1FfR0yelZjk4W" at bounding box center [1372, 278] width 278 height 21
paste input "vvWTSYuEDrtBglyRmlPvJ2Qq"
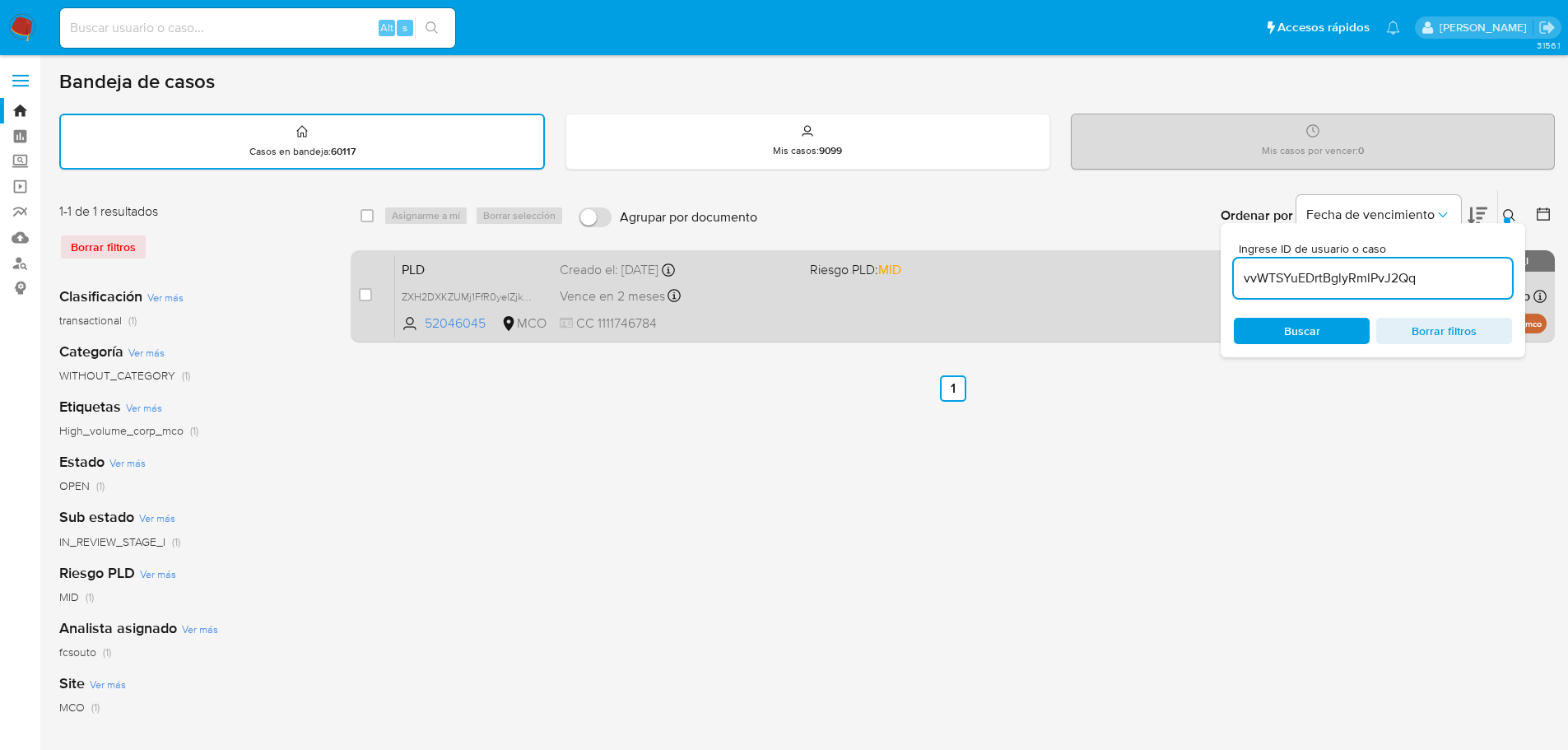
type input "vvWTSYuEDrtBglyRmlPvJ2Qq"
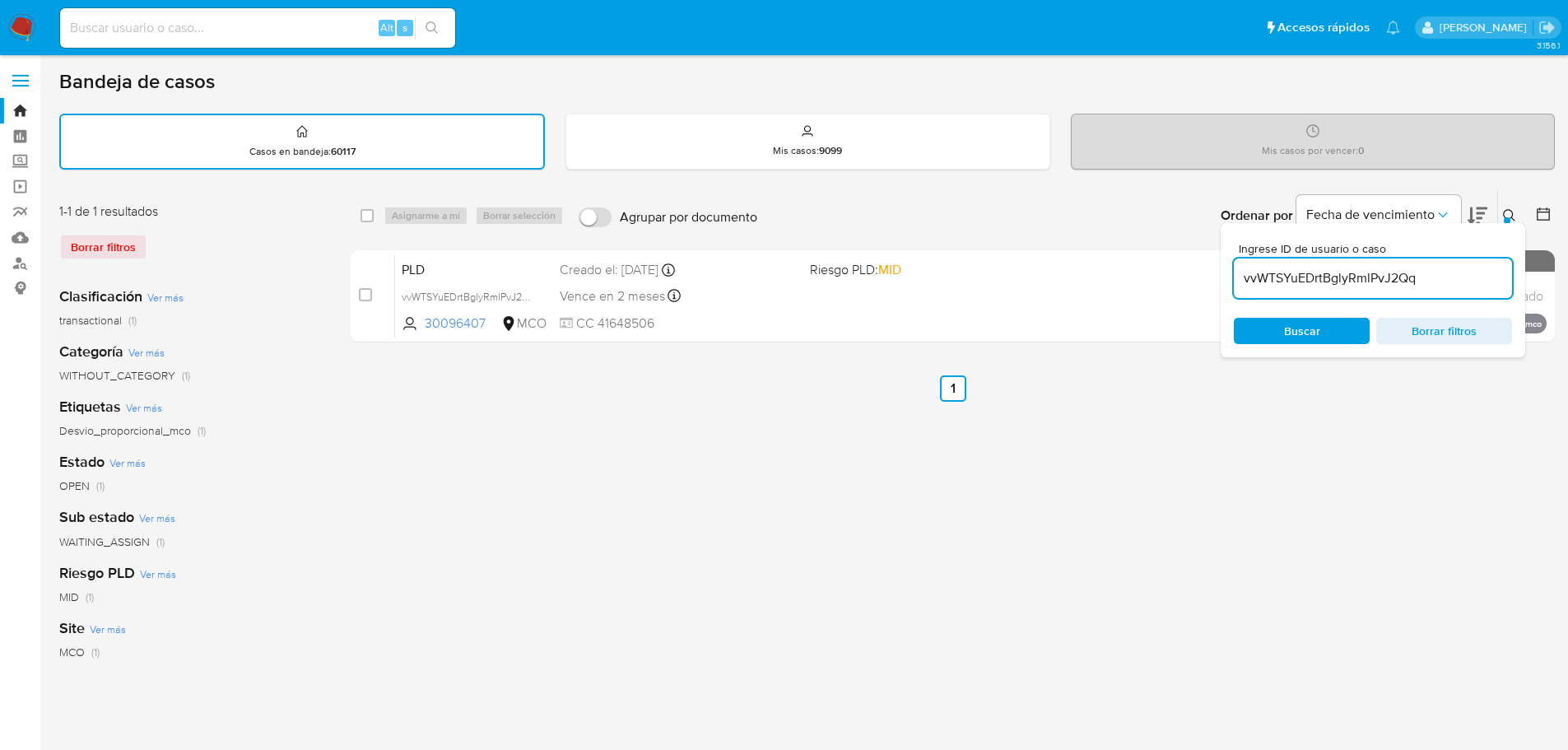
click at [1501, 209] on button at bounding box center [1511, 215] width 27 height 20
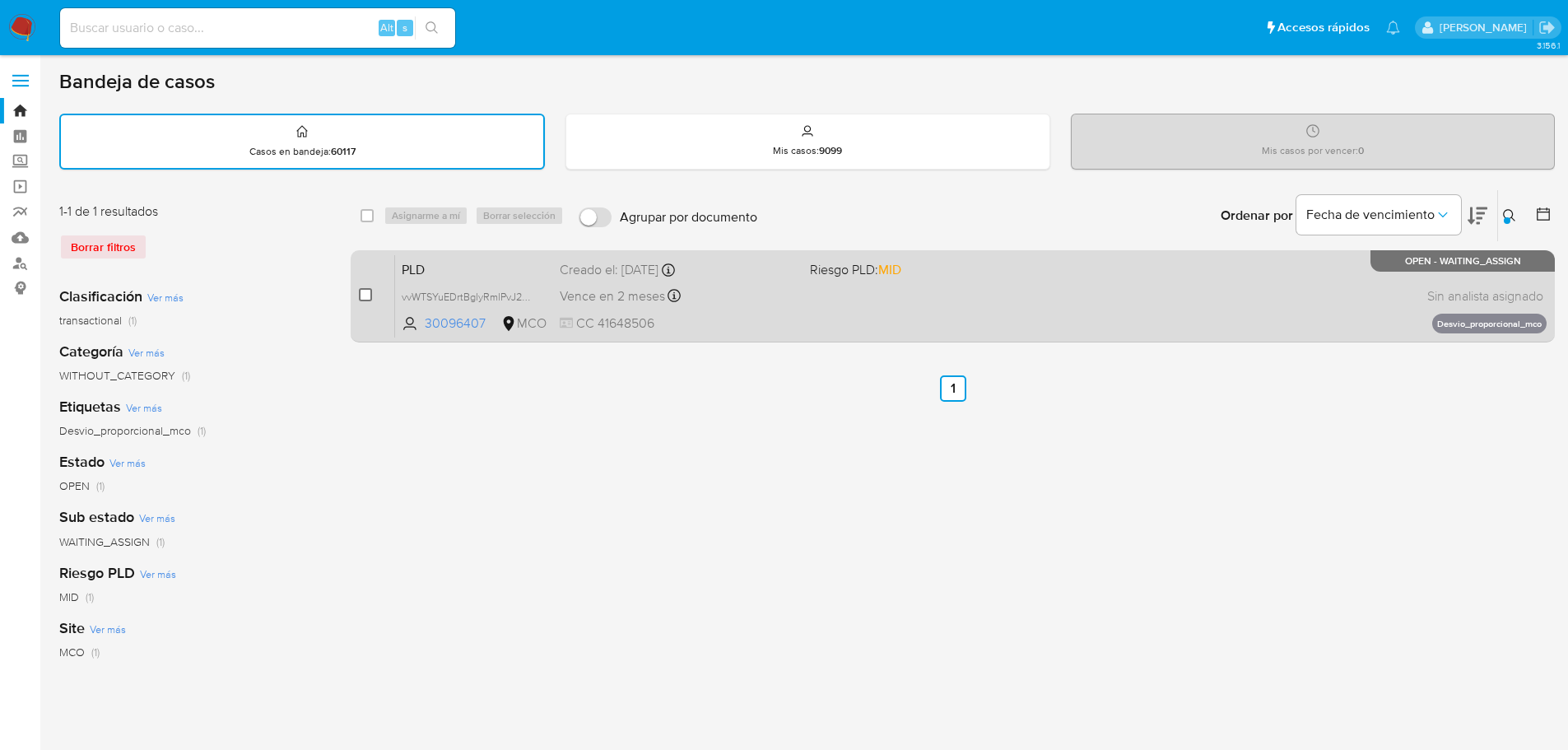
click at [360, 296] on input "checkbox" at bounding box center [365, 295] width 13 height 13
checkbox input "true"
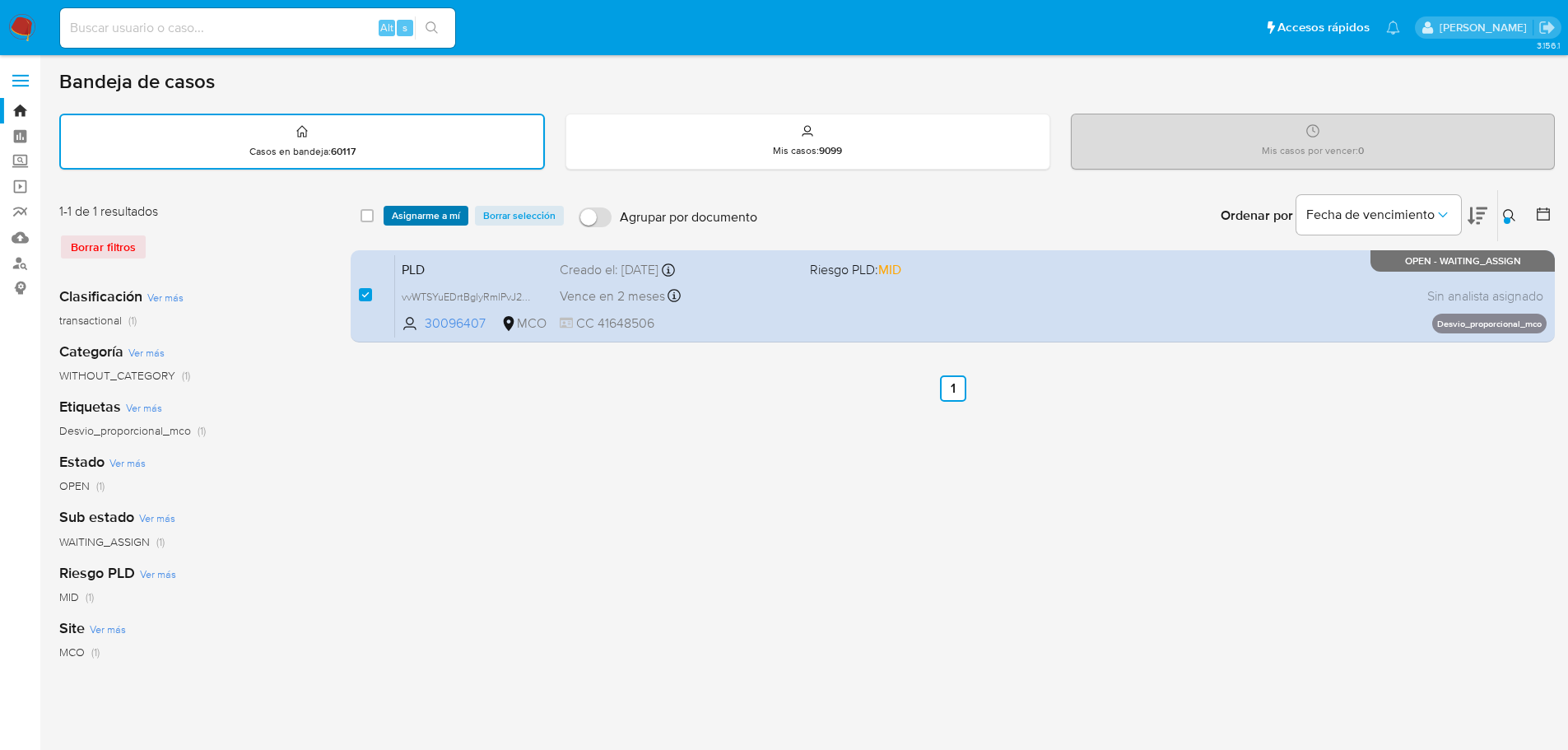
click at [414, 210] on span "Asignarme a mí" at bounding box center [427, 216] width 69 height 17
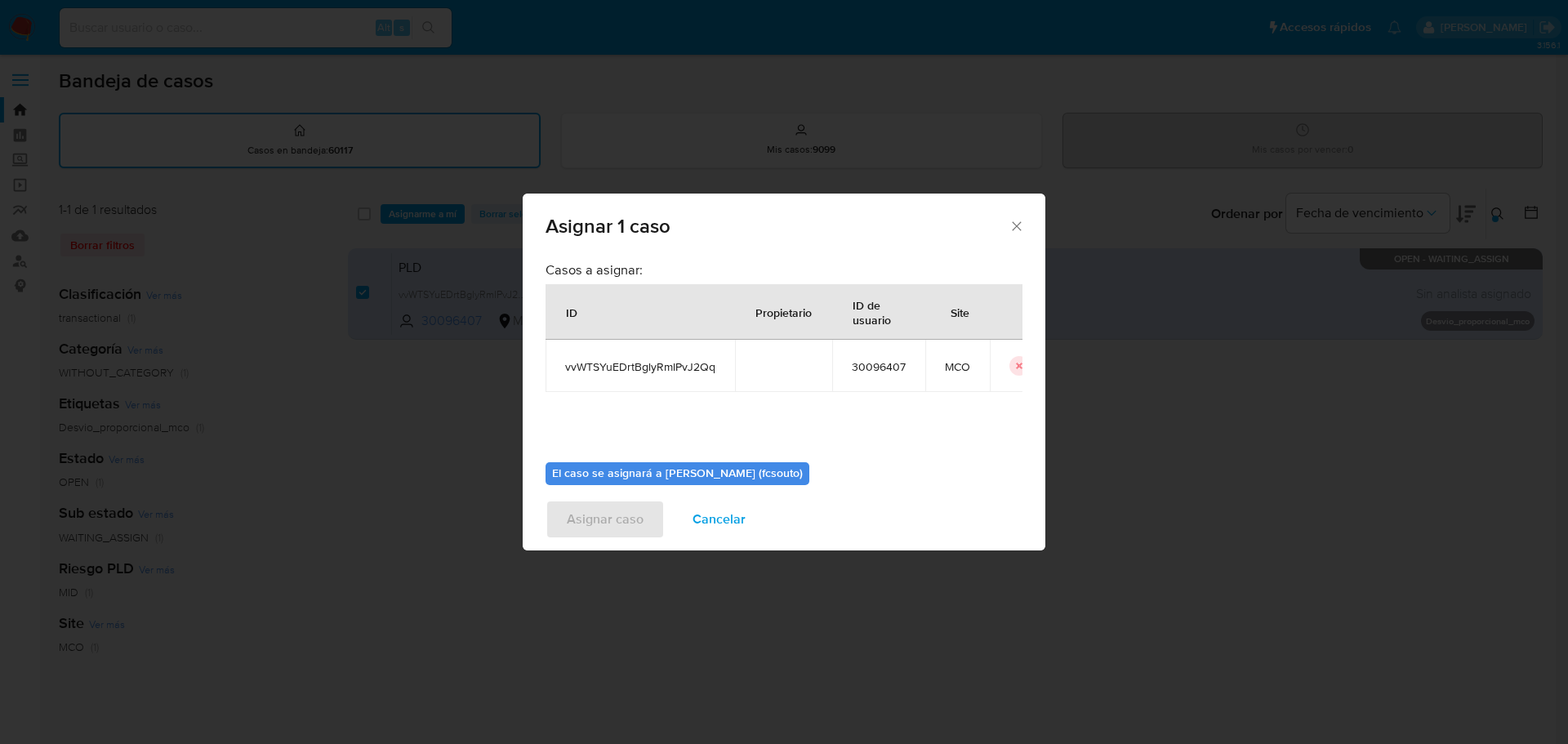
scroll to position [85, 0]
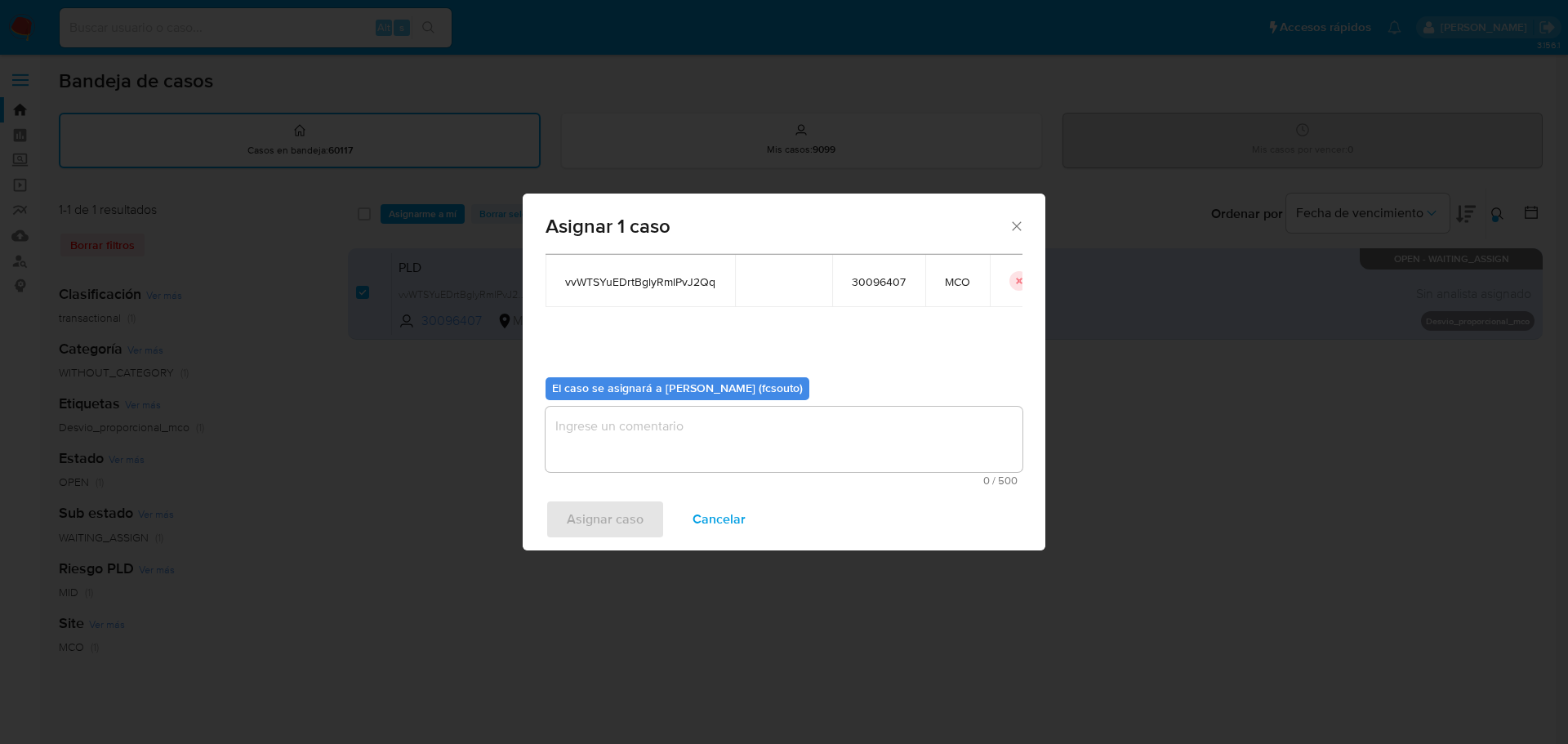
click at [726, 440] on textarea "assign-modal" at bounding box center [784, 439] width 477 height 65
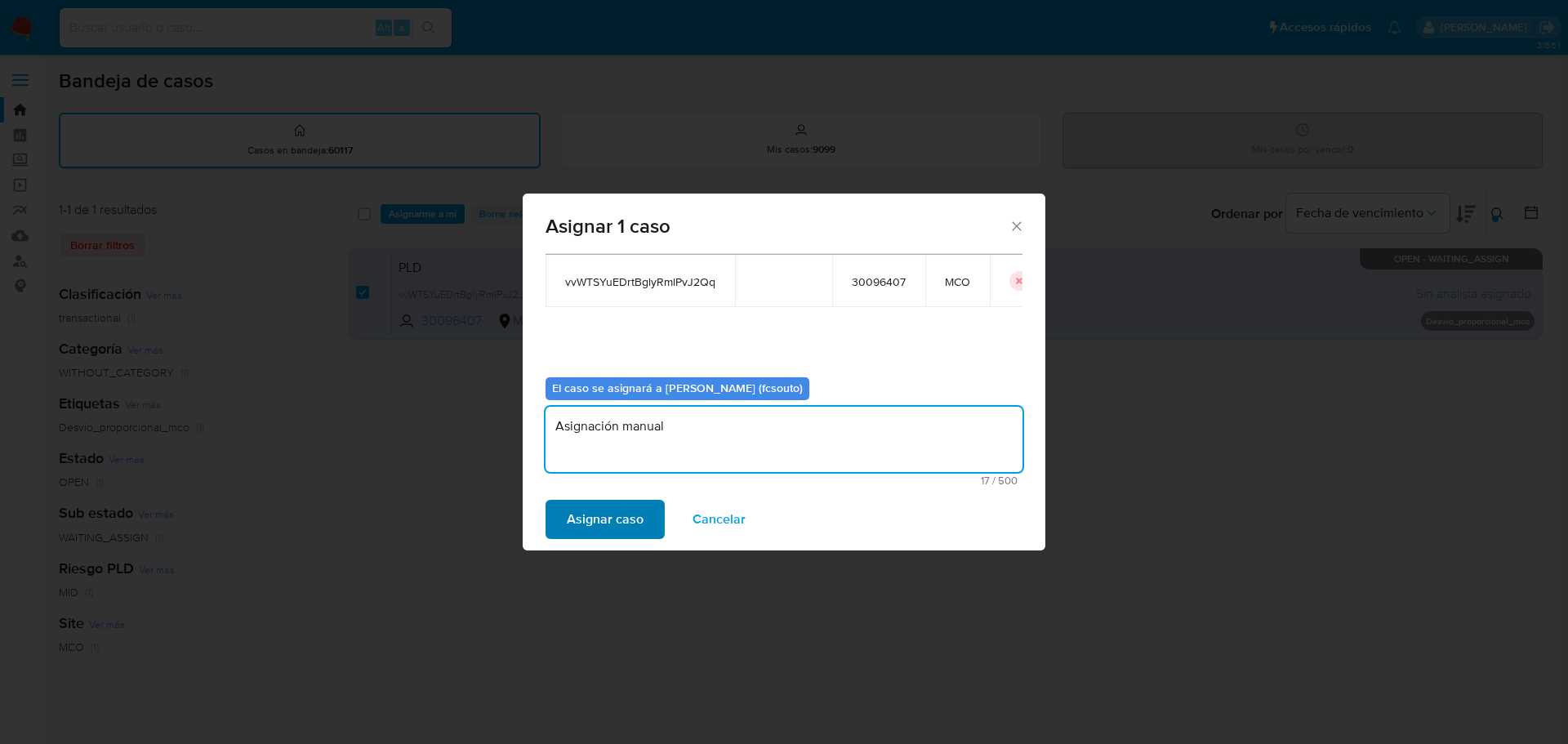
type textarea "Asignación manual"
click at [604, 526] on span "Asignar caso" at bounding box center [605, 519] width 77 height 36
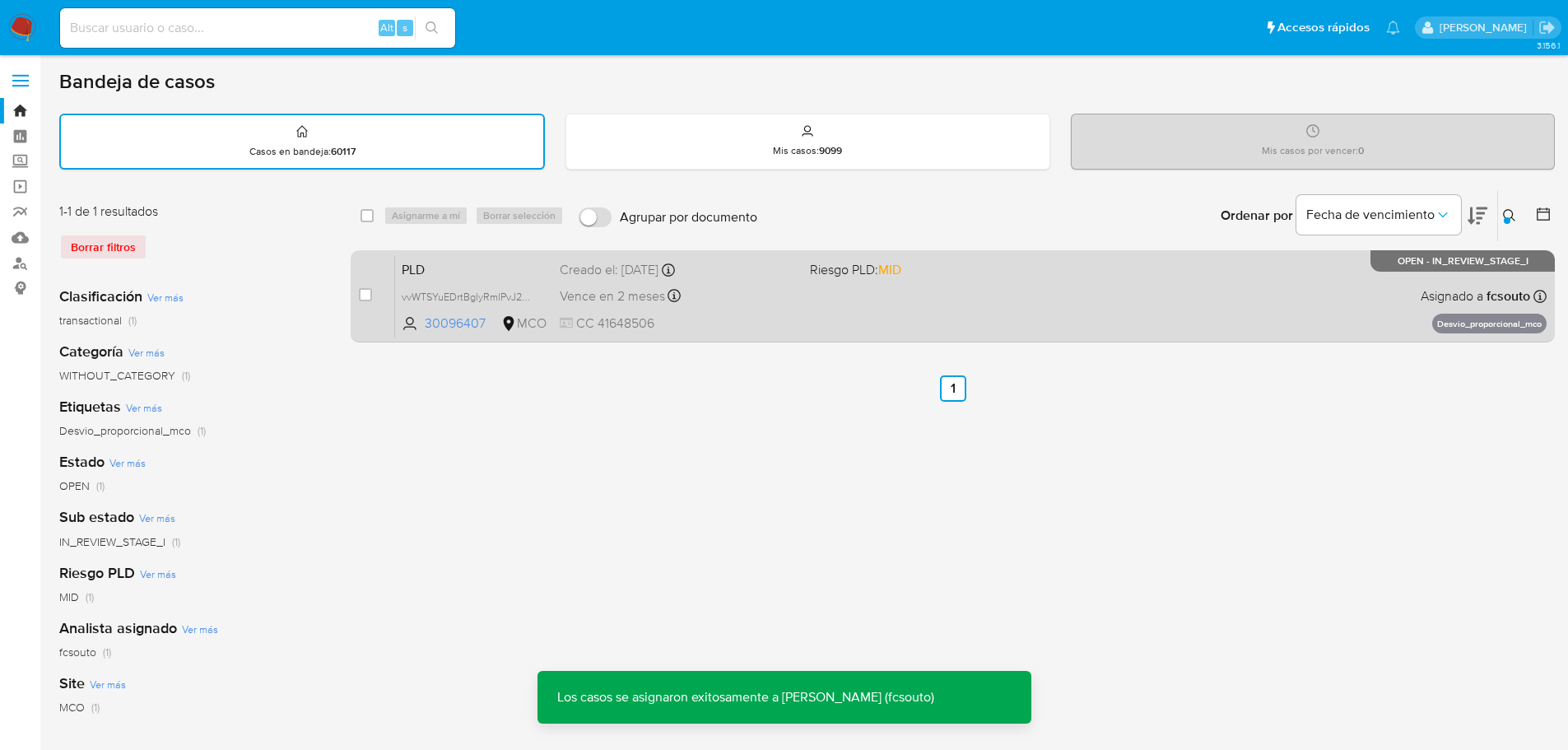
click at [781, 308] on div "PLD vvWTSYuEDrtBglyRmlPvJ2Qq 30096407 MCO Riesgo PLD: MID Creado el: 12/08/2025…" at bounding box center [970, 296] width 1152 height 83
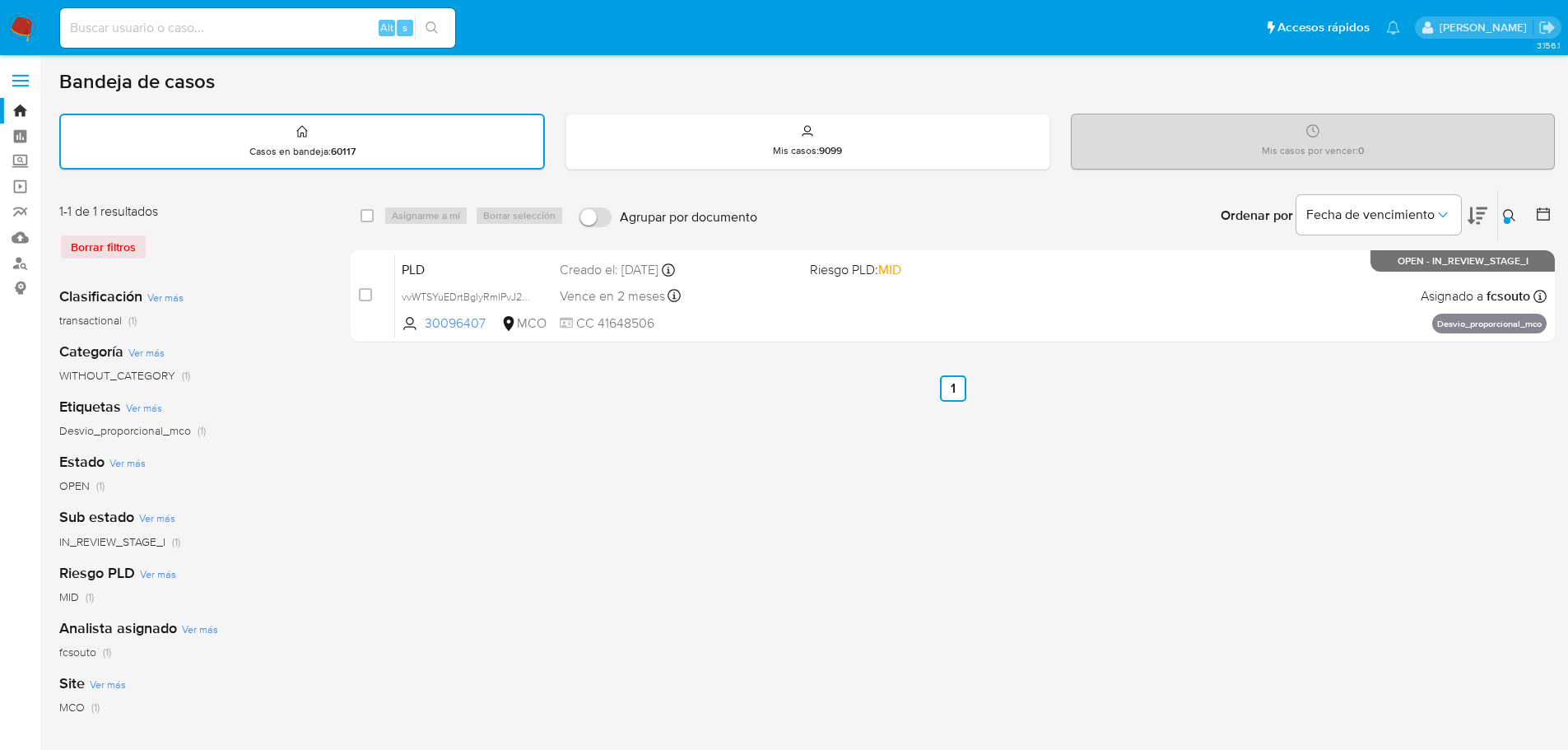
click at [1505, 221] on div at bounding box center [1507, 220] width 7 height 7
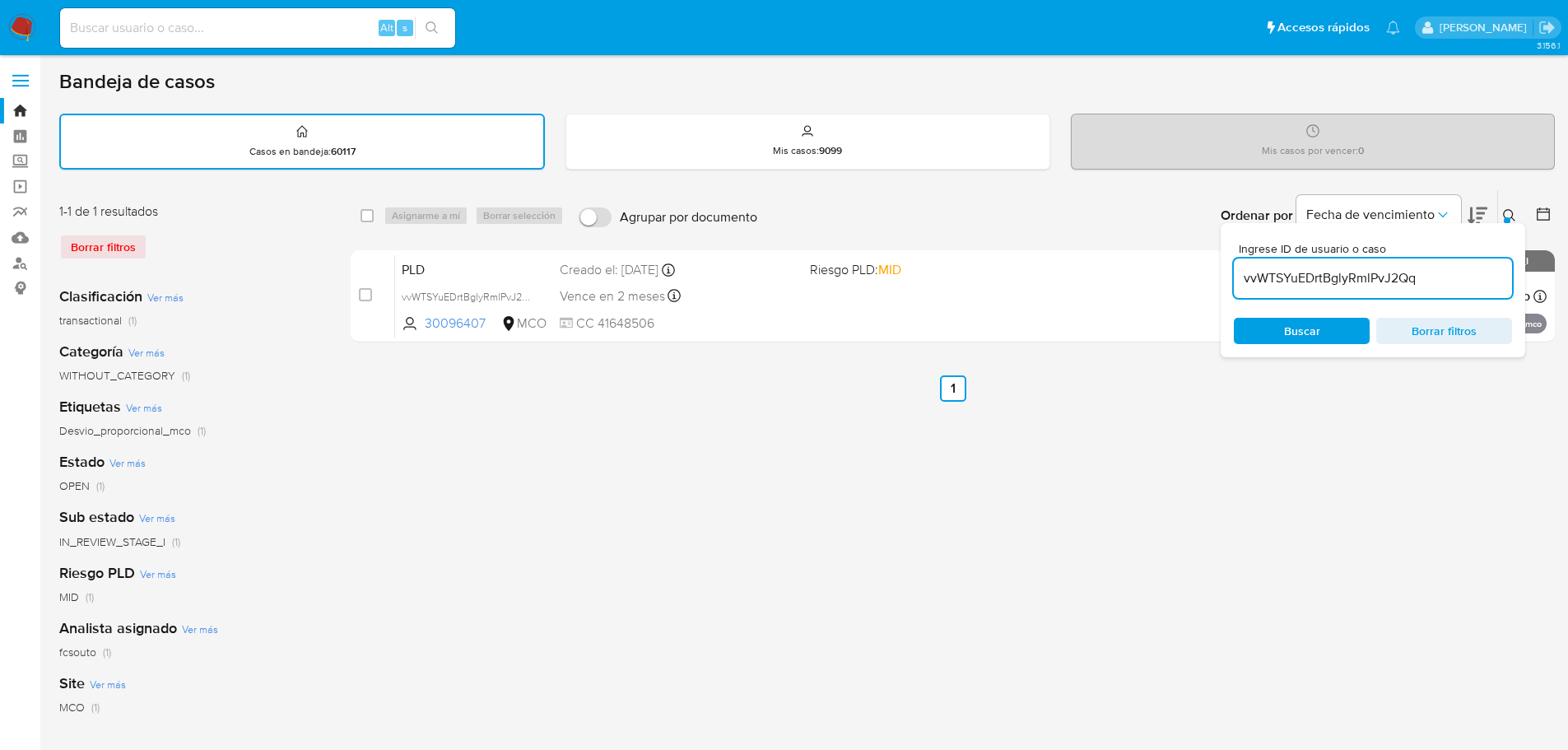
click at [1312, 278] on input "vvWTSYuEDrtBglyRmlPvJ2Qq" at bounding box center [1372, 278] width 278 height 21
type input "ameRaEim22tfJeoKkoUmaoi6"
click at [527, 479] on div "select-all-cases-checkbox Asignarme a mí Borrar selección Agrupar por documento…" at bounding box center [953, 551] width 1205 height 723
click at [1509, 217] on icon at bounding box center [1509, 216] width 13 height 13
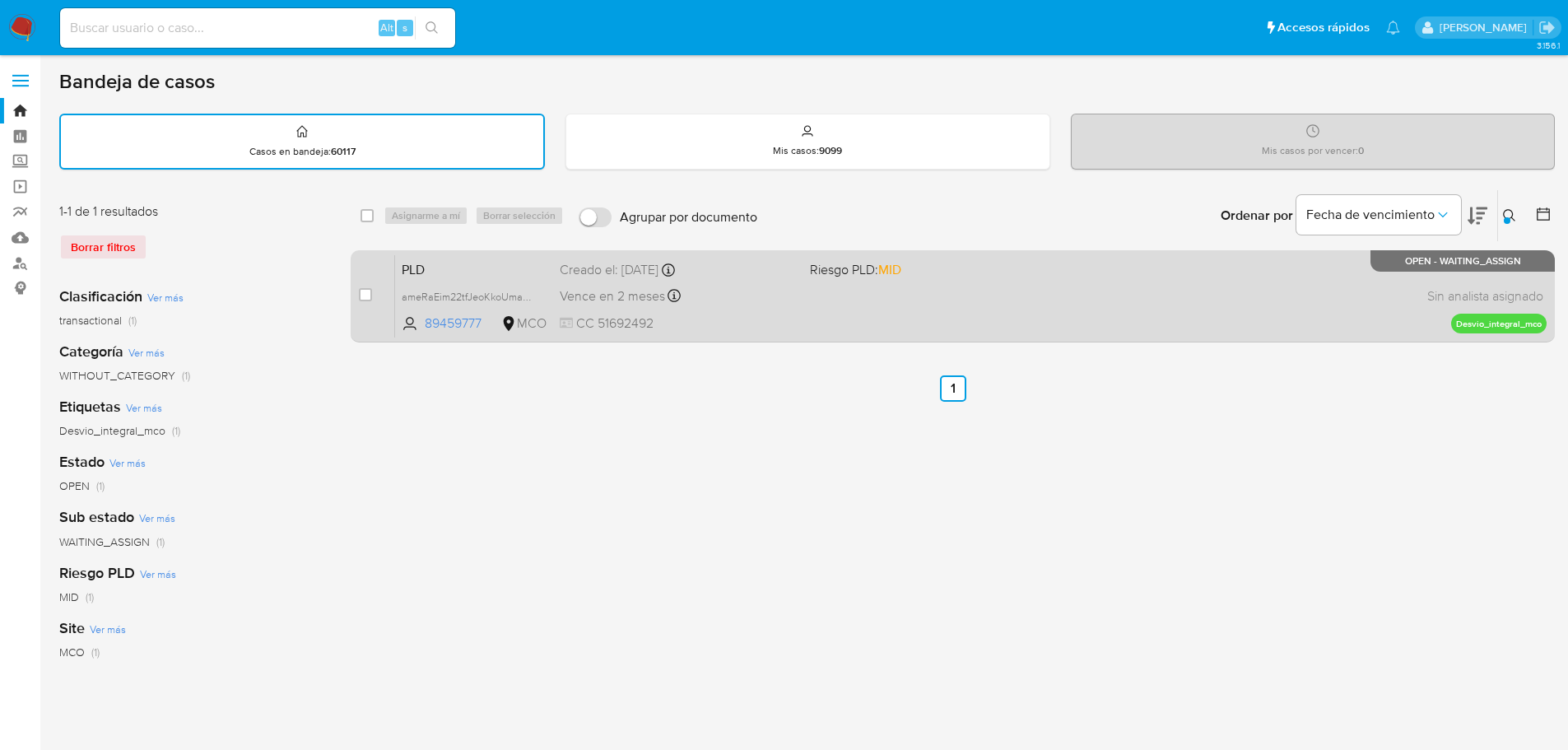
drag, startPoint x: 361, startPoint y: 301, endPoint x: 376, endPoint y: 282, distance: 24.2
click at [361, 300] on div "case-item-checkbox" at bounding box center [365, 295] width 13 height 17
click at [368, 300] on input "checkbox" at bounding box center [365, 295] width 13 height 13
checkbox input "true"
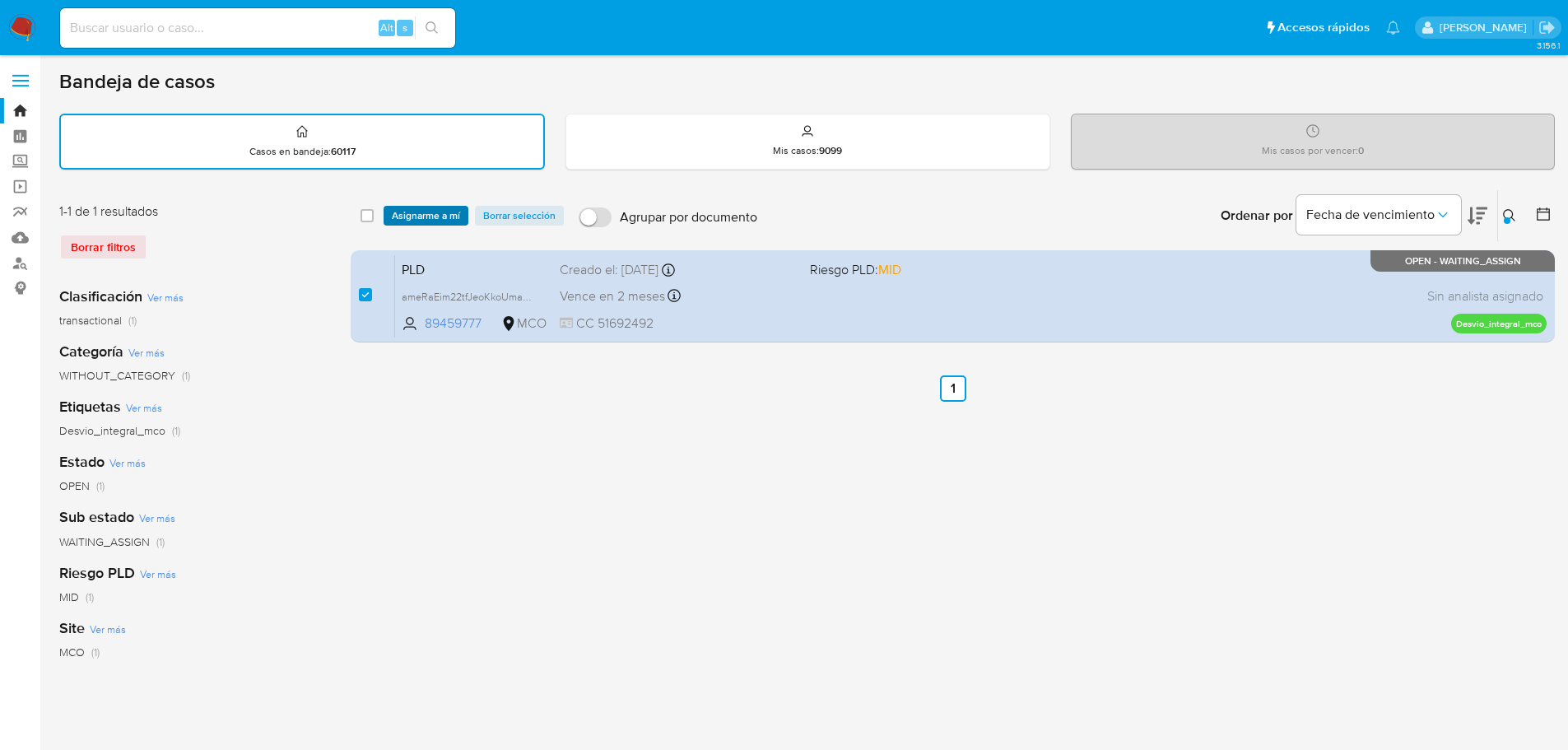
click at [437, 216] on span "Asignarme a mí" at bounding box center [427, 216] width 69 height 17
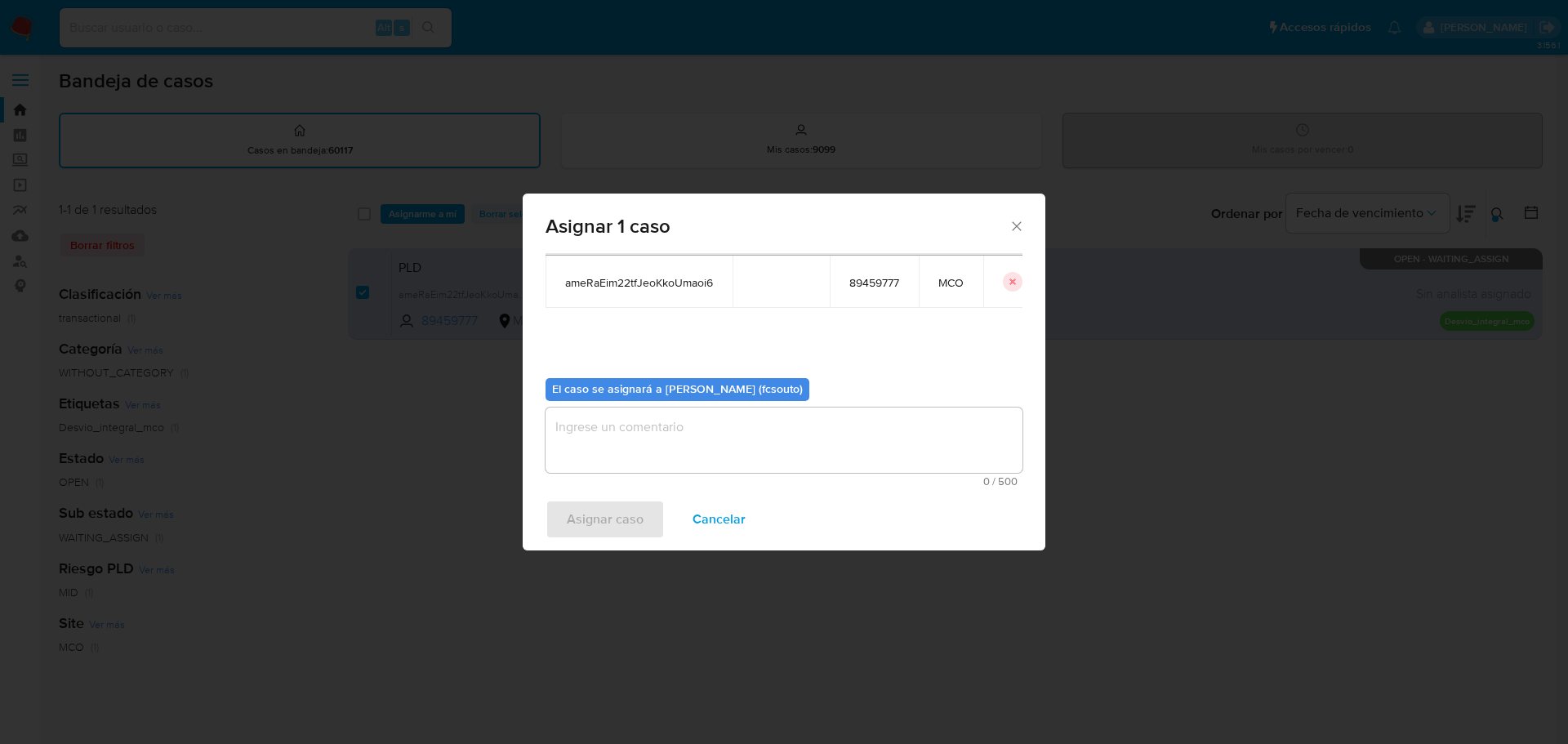
scroll to position [85, 0]
click at [674, 427] on textarea "assign-modal" at bounding box center [784, 439] width 477 height 65
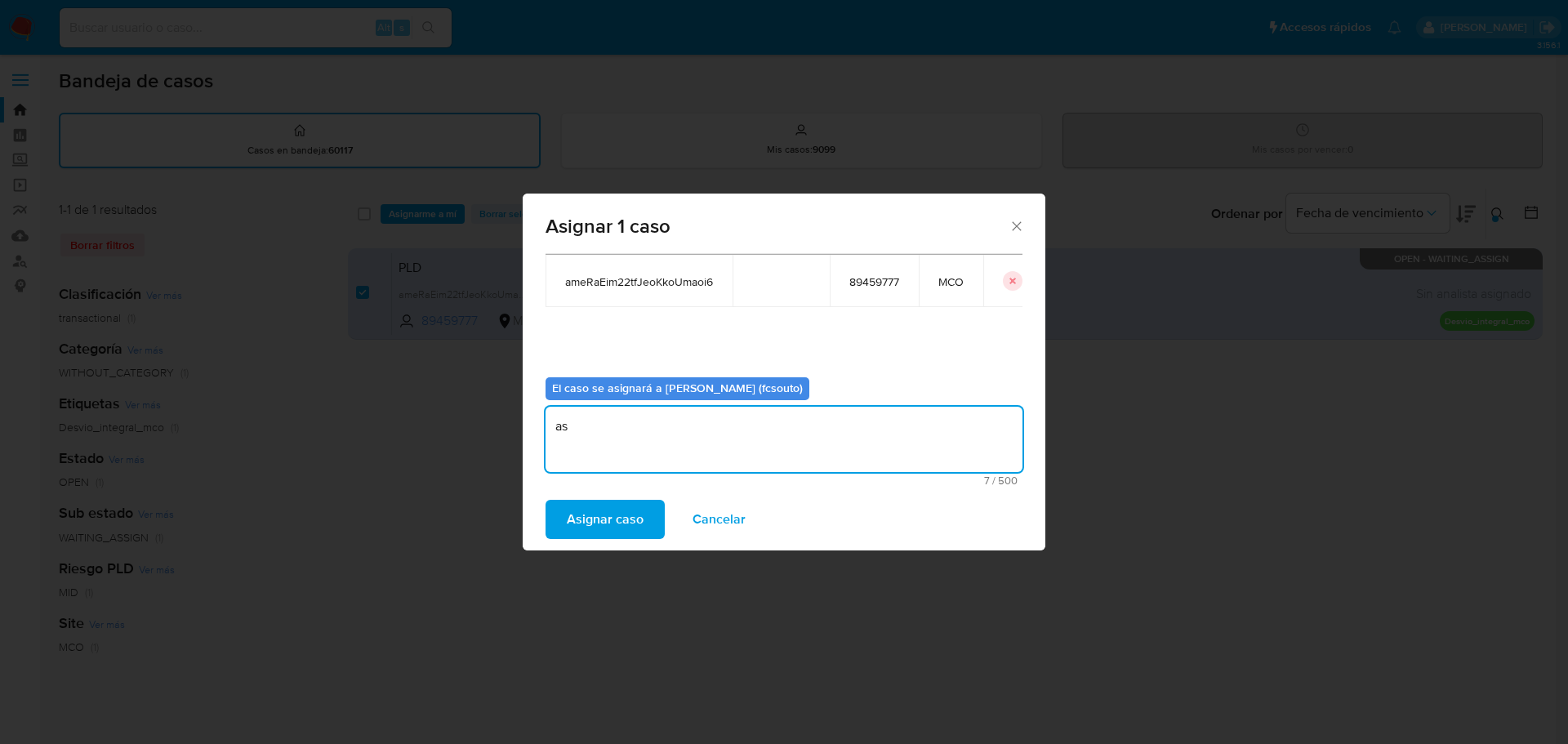
type textarea "a"
type textarea "Asignación manual"
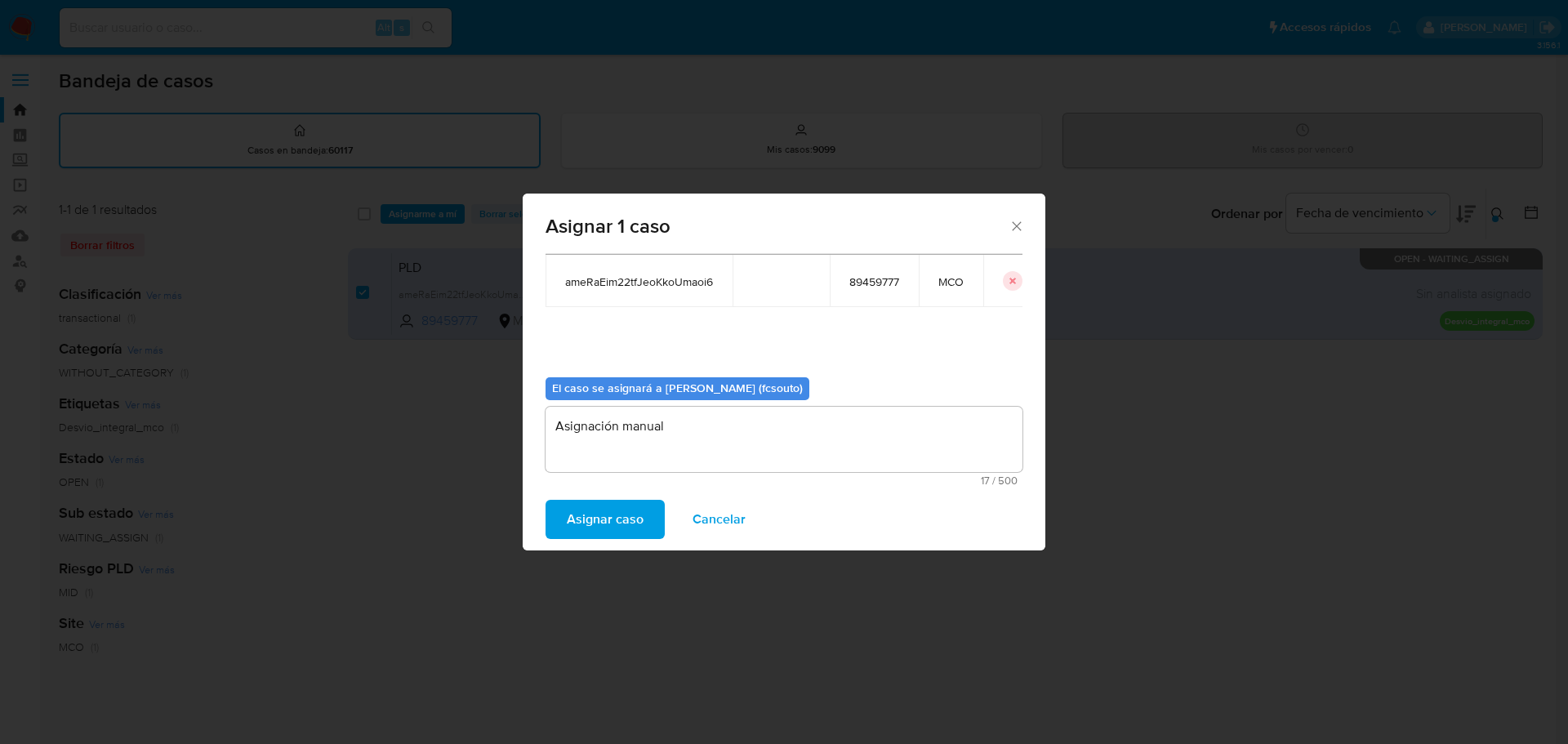
click at [622, 512] on span "Asignar caso" at bounding box center [605, 519] width 77 height 36
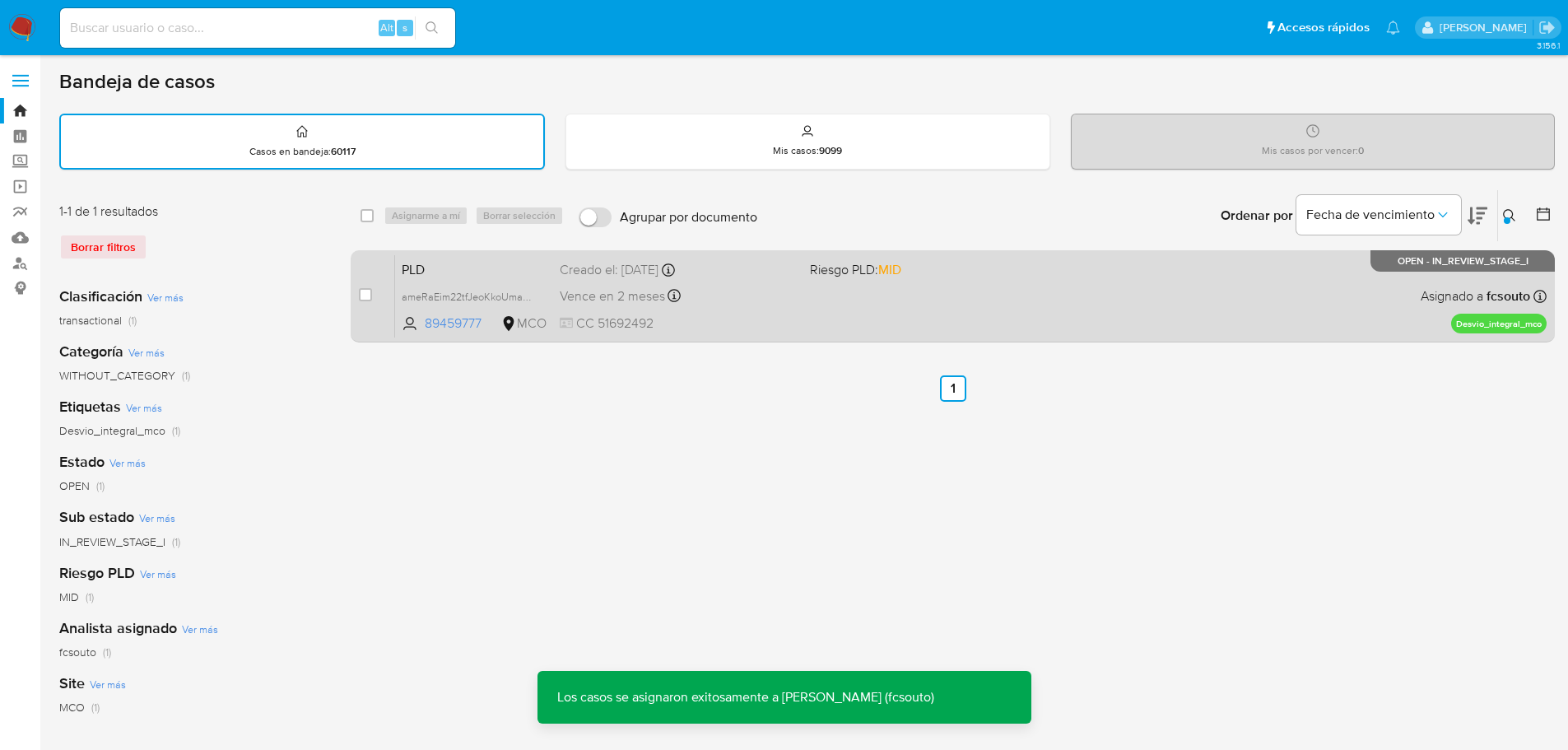
click at [775, 302] on div "Vence en 2 meses Vence el 10/11/2025 07:05:39" at bounding box center [678, 296] width 237 height 22
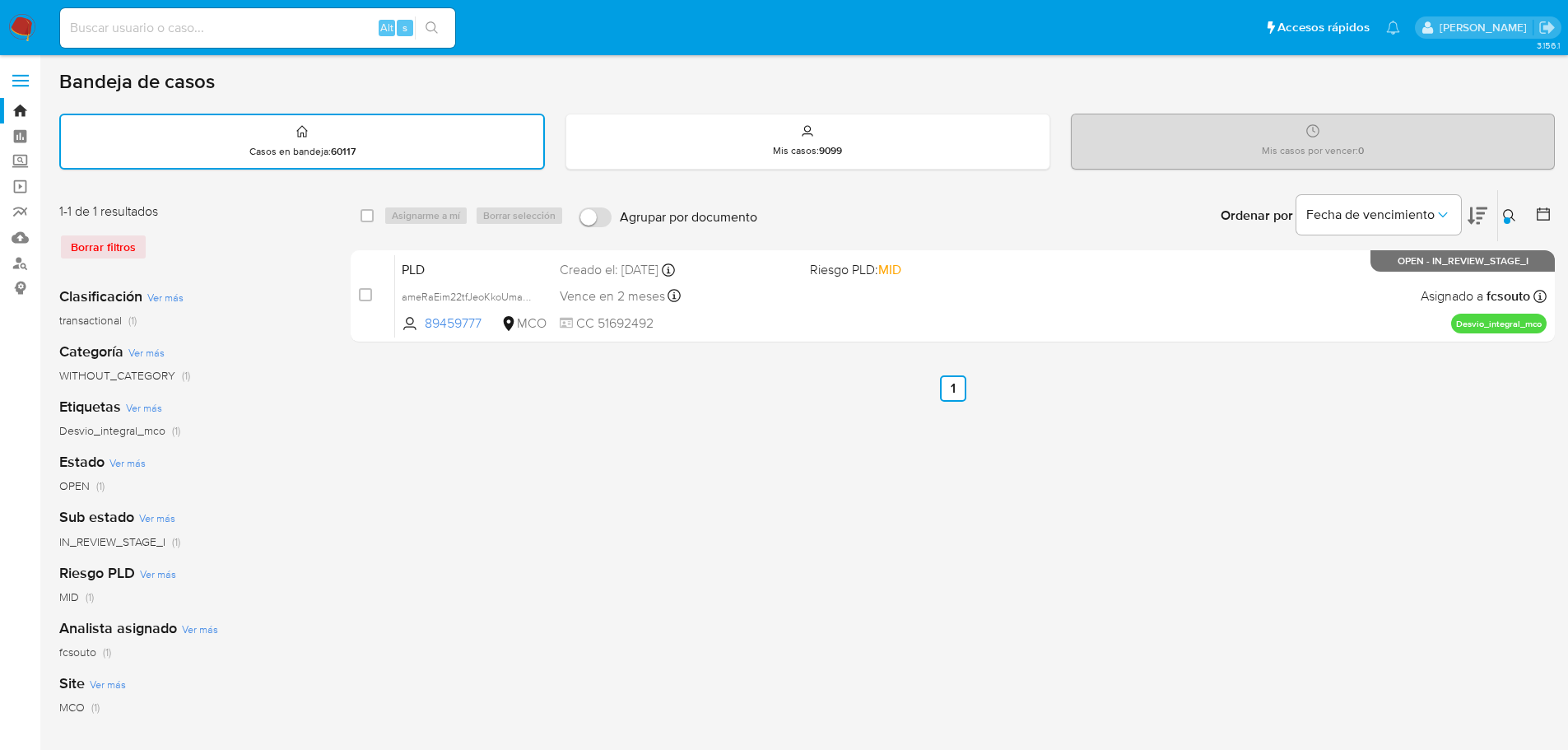
click at [1507, 219] on div at bounding box center [1507, 220] width 7 height 7
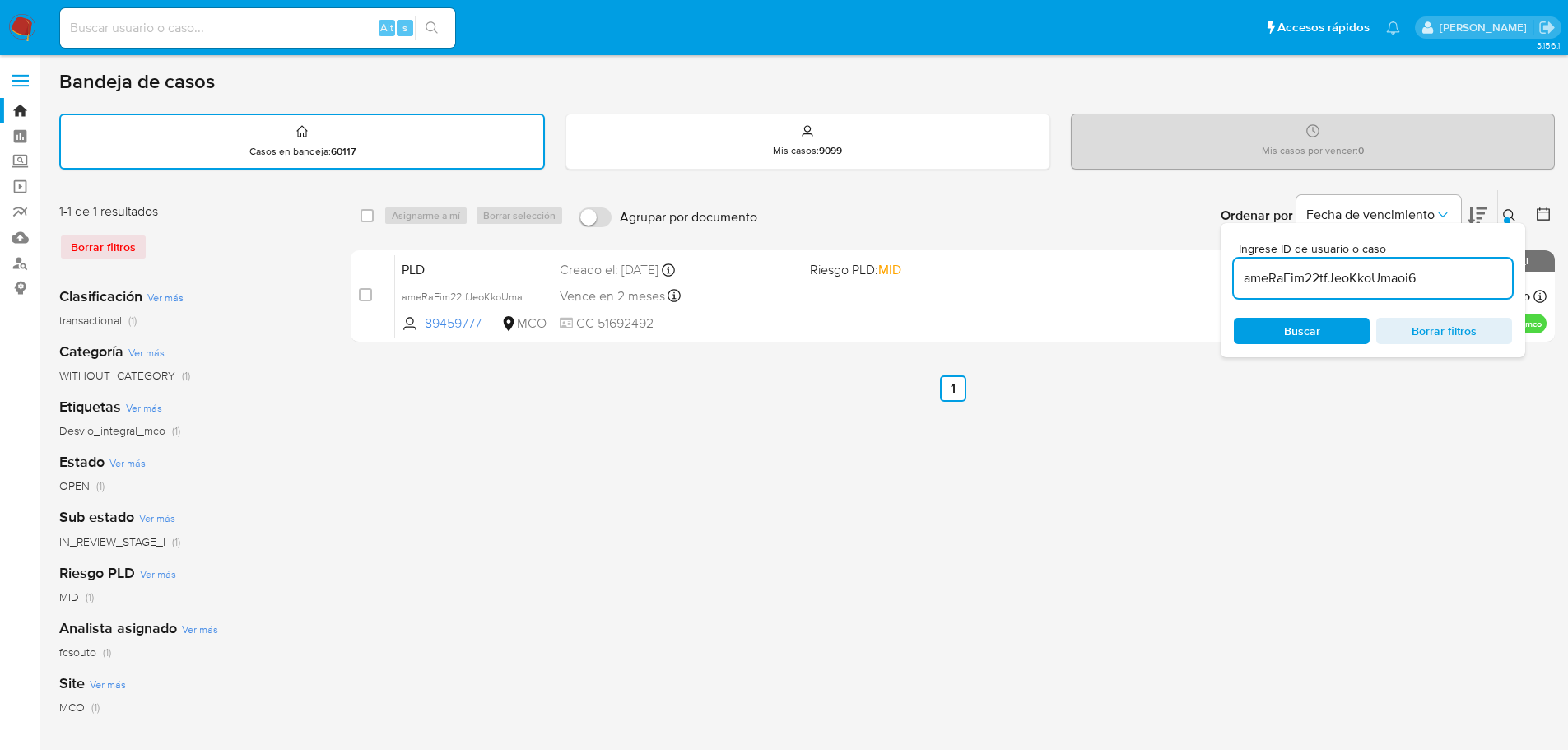
click at [1367, 284] on input "ameRaEim22tfJeoKkoUmaoi6" at bounding box center [1372, 278] width 278 height 21
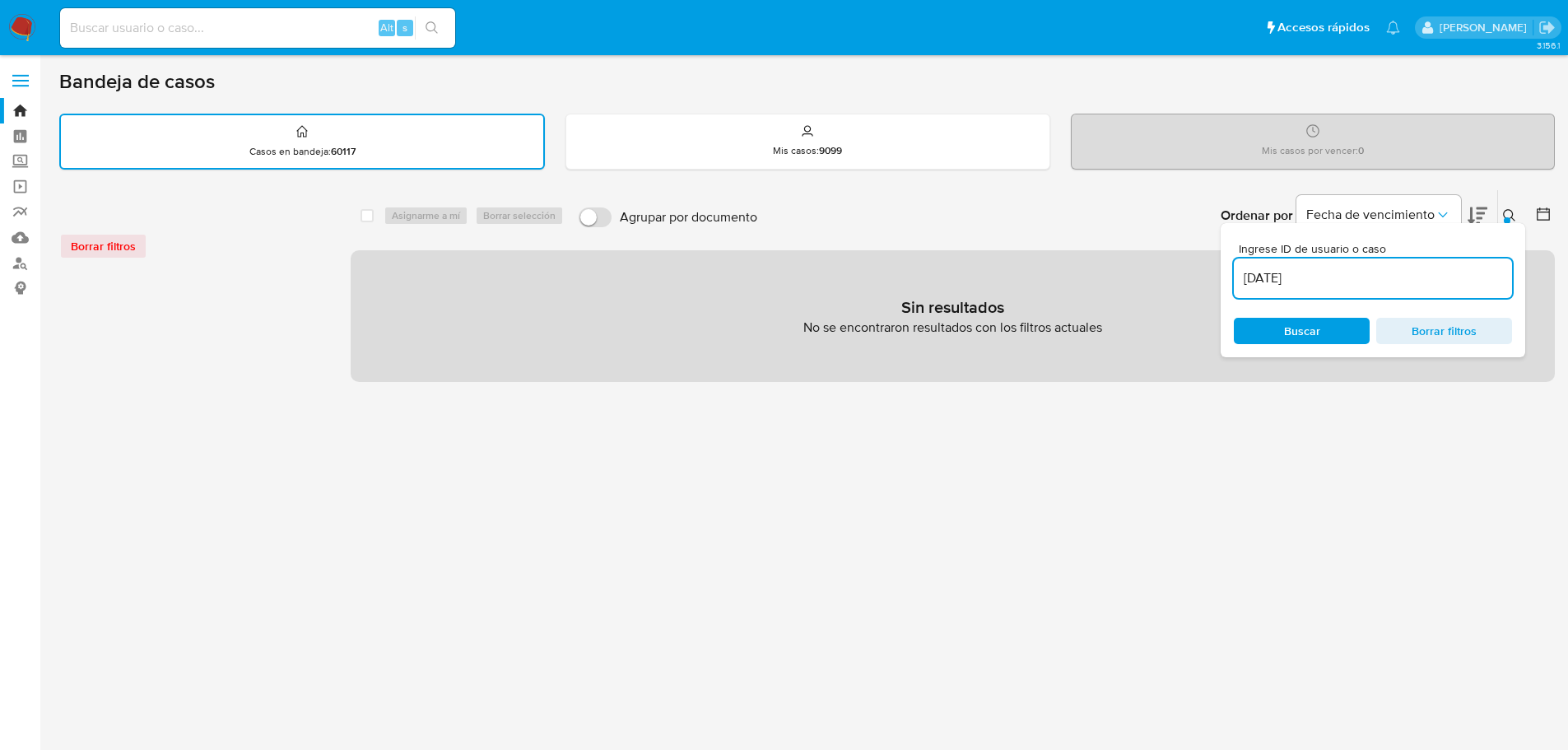
click at [1291, 277] on input "[DATE]" at bounding box center [1372, 278] width 278 height 21
paste input "uZRc9DkARwfHA7m7sd4X9PsE"
type input "uZRc9DkARwfHA7m7sd4X9PsE"
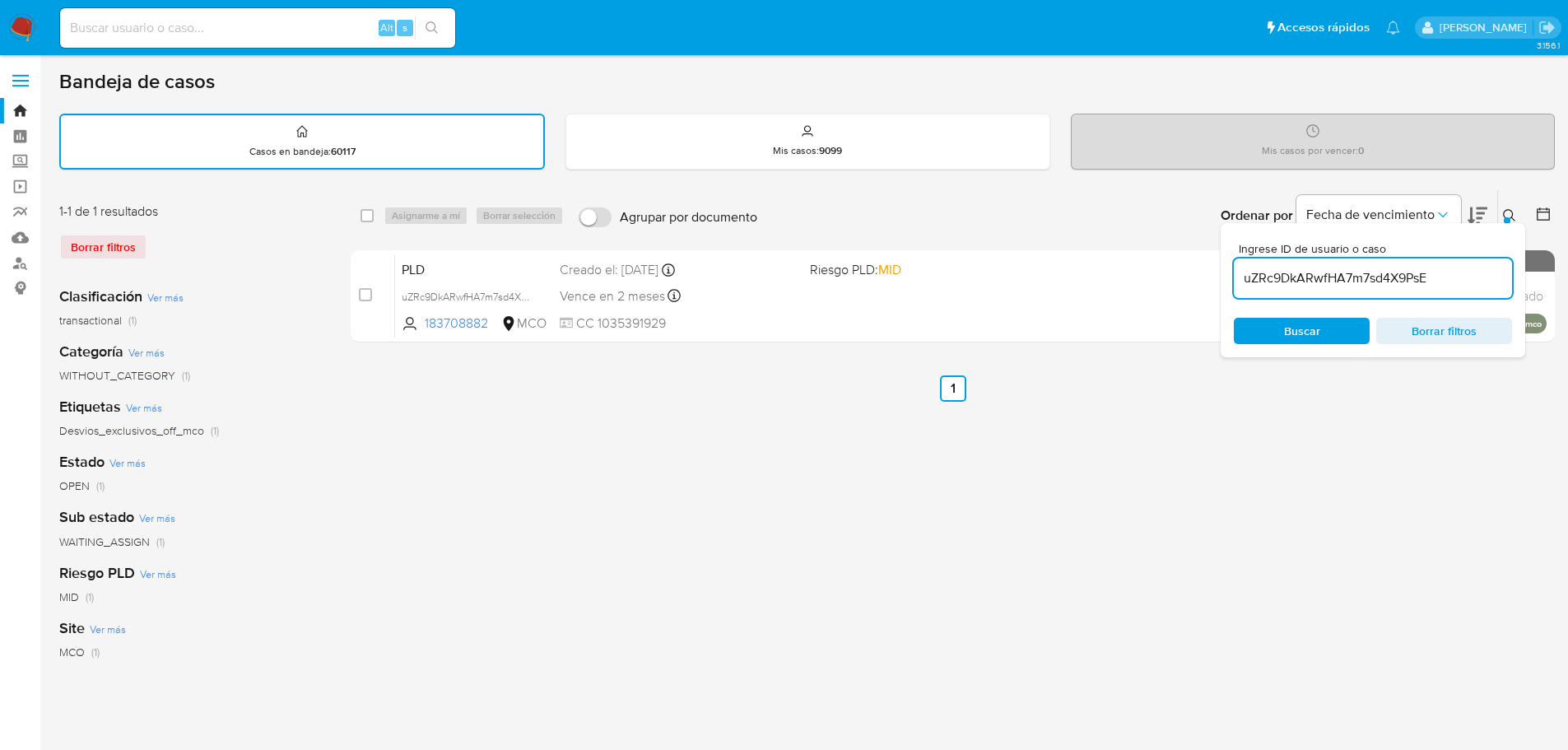
click at [1504, 211] on icon at bounding box center [1509, 216] width 13 height 13
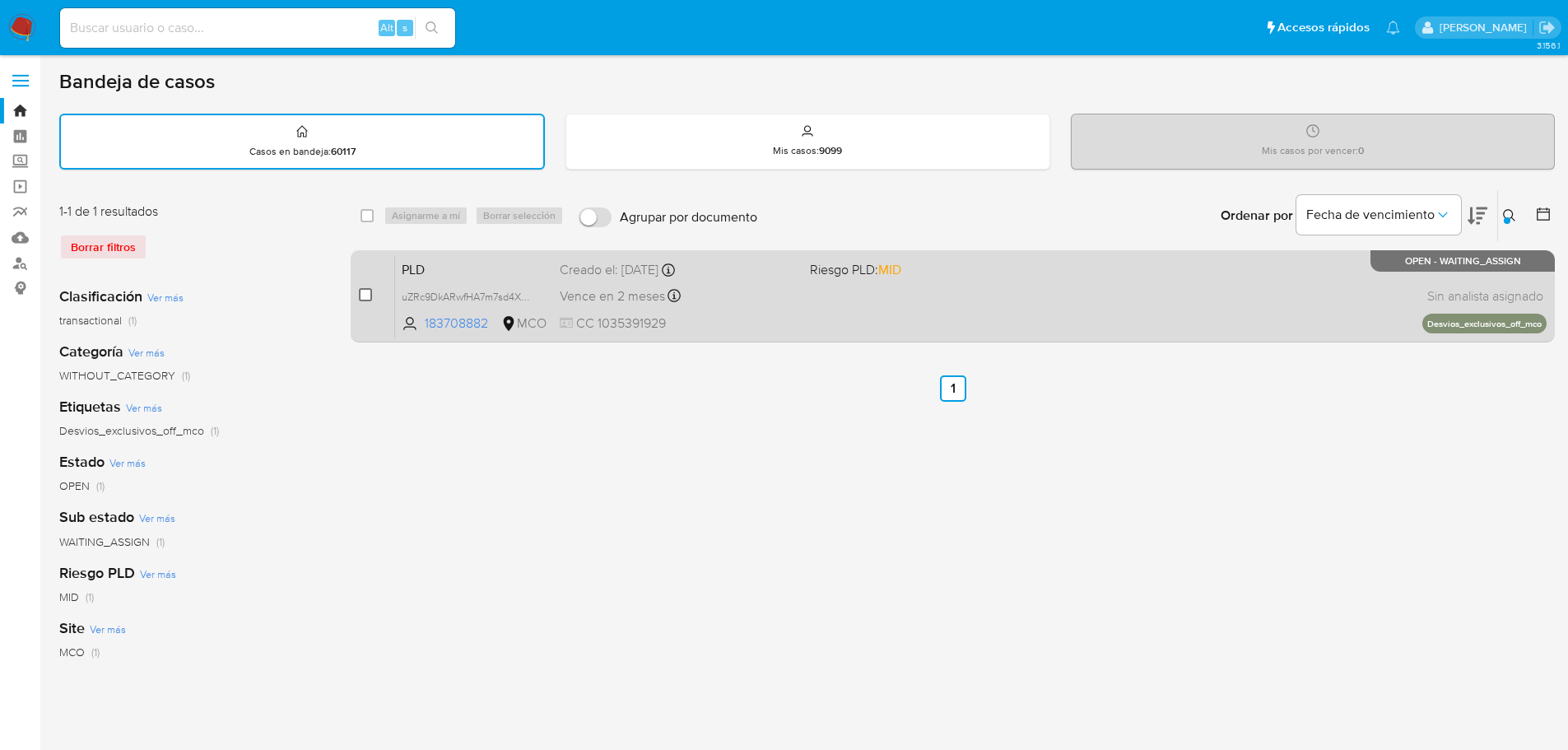
click at [367, 296] on input "checkbox" at bounding box center [365, 295] width 13 height 13
checkbox input "true"
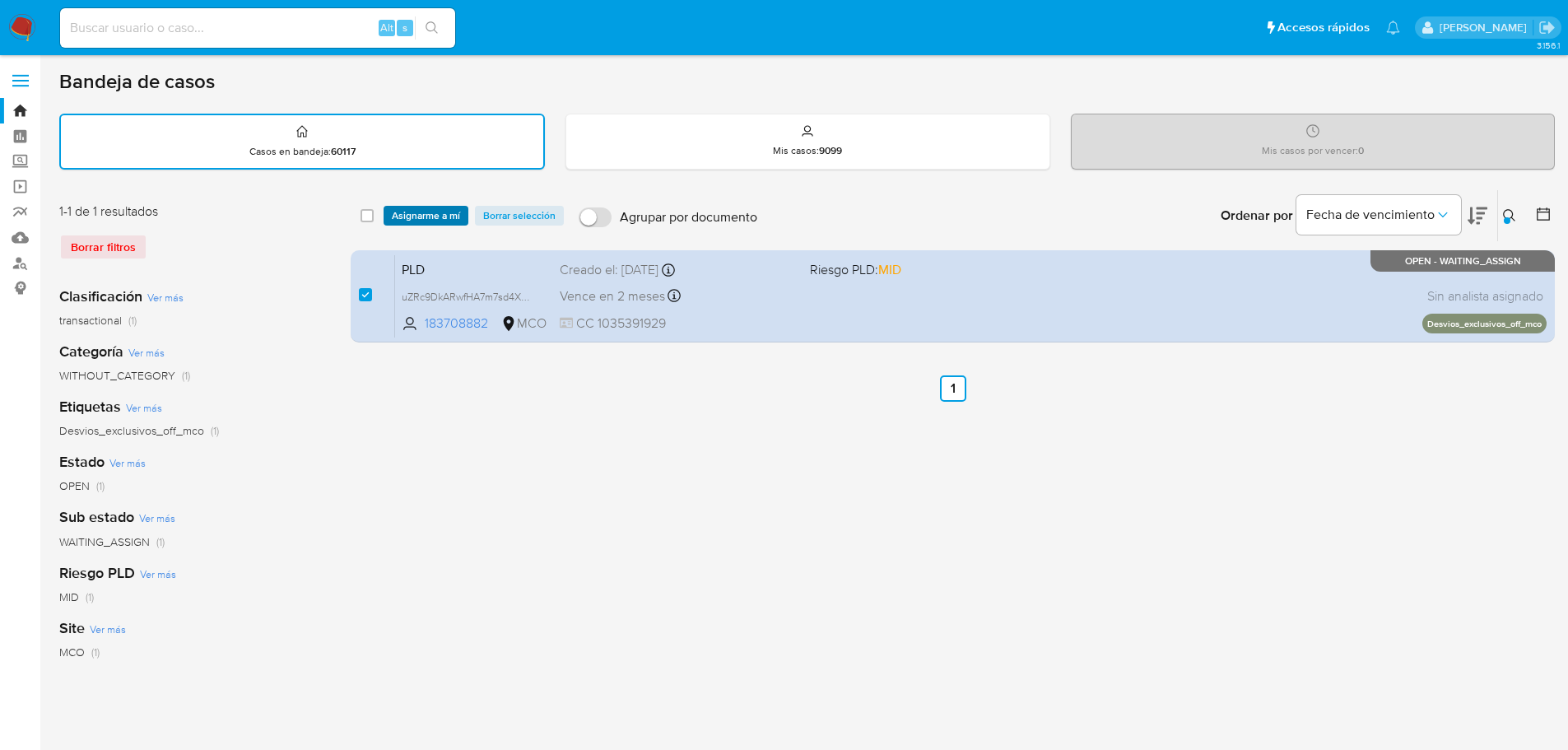
click at [432, 210] on span "Asignarme a mí" at bounding box center [427, 216] width 69 height 17
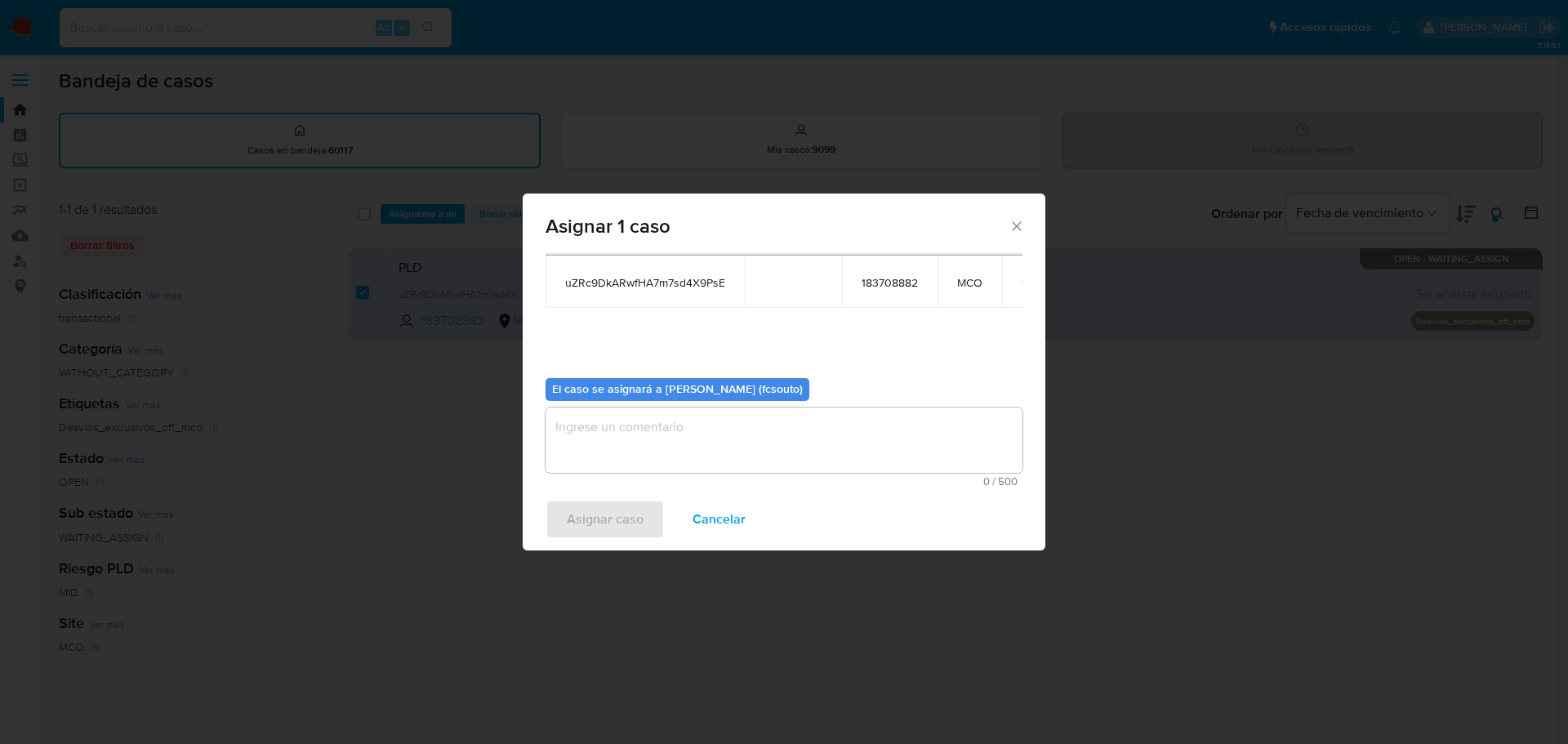
scroll to position [85, 0]
click at [807, 441] on textarea "assign-modal" at bounding box center [784, 439] width 477 height 65
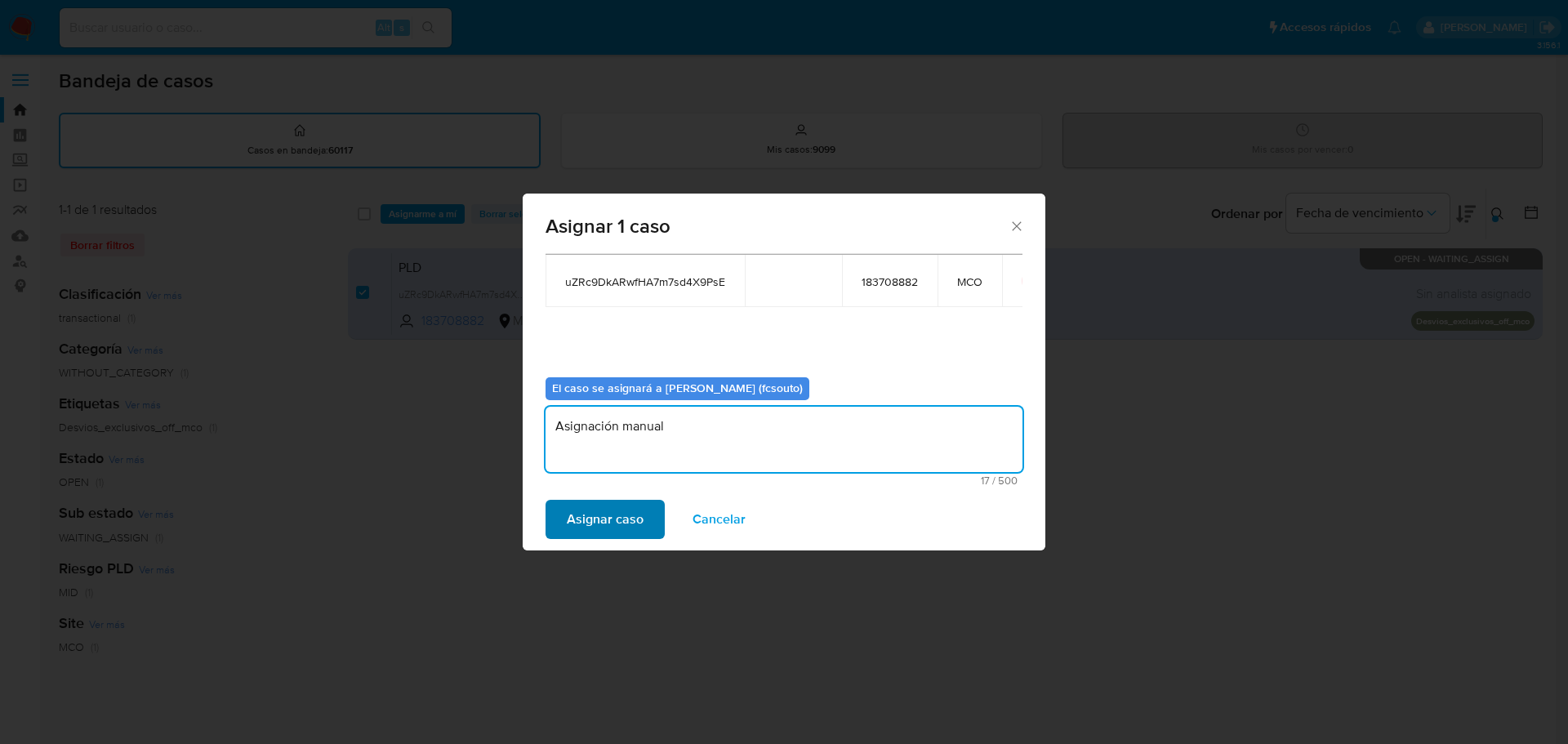
type textarea "Asignación manual"
click at [588, 513] on span "Asignar caso" at bounding box center [605, 519] width 77 height 36
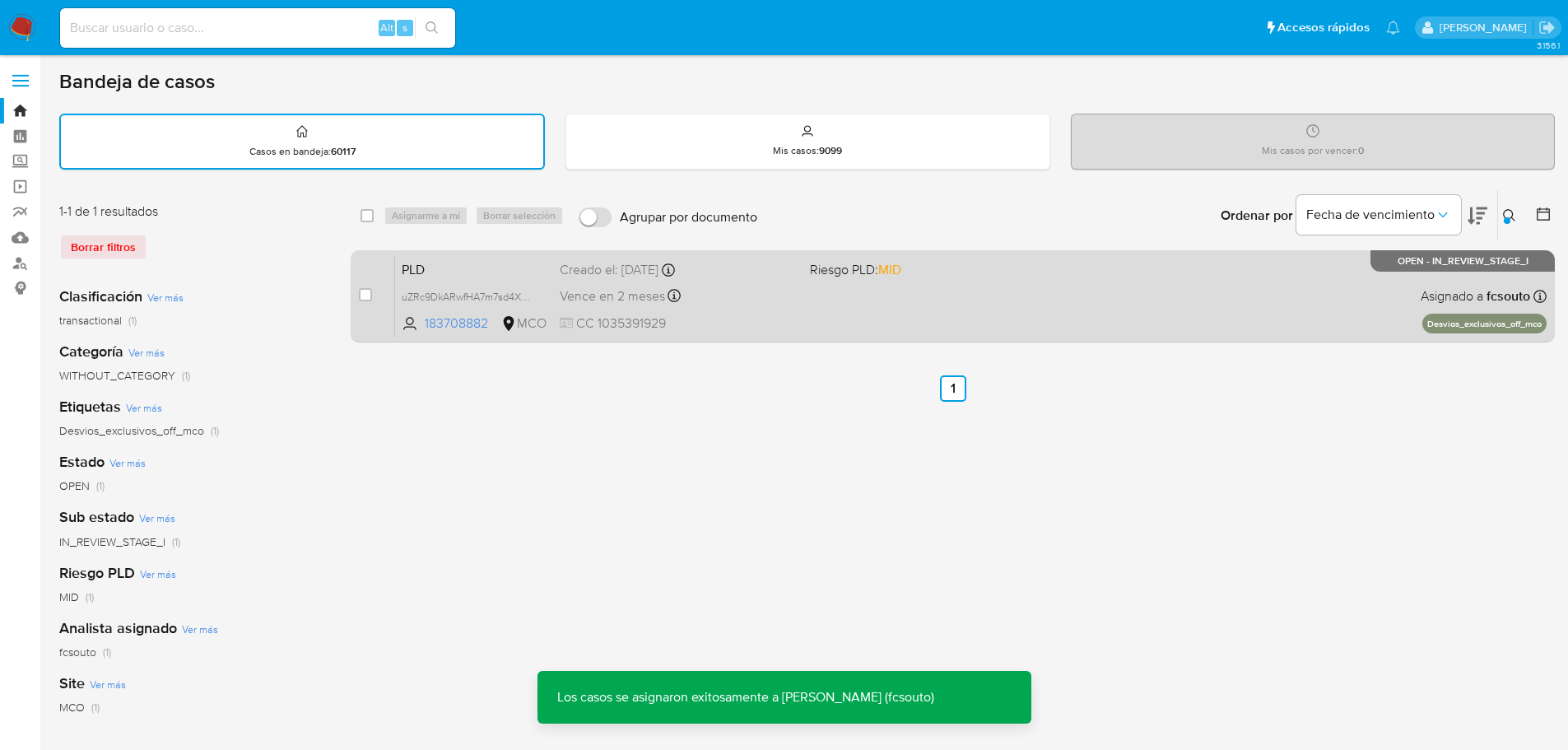
click at [1003, 321] on div "PLD uZRc9DkARwfHA7m7sd4X9PsE 183708882 MCO Riesgo PLD: MID Creado el: 12/08/202…" at bounding box center [970, 296] width 1152 height 83
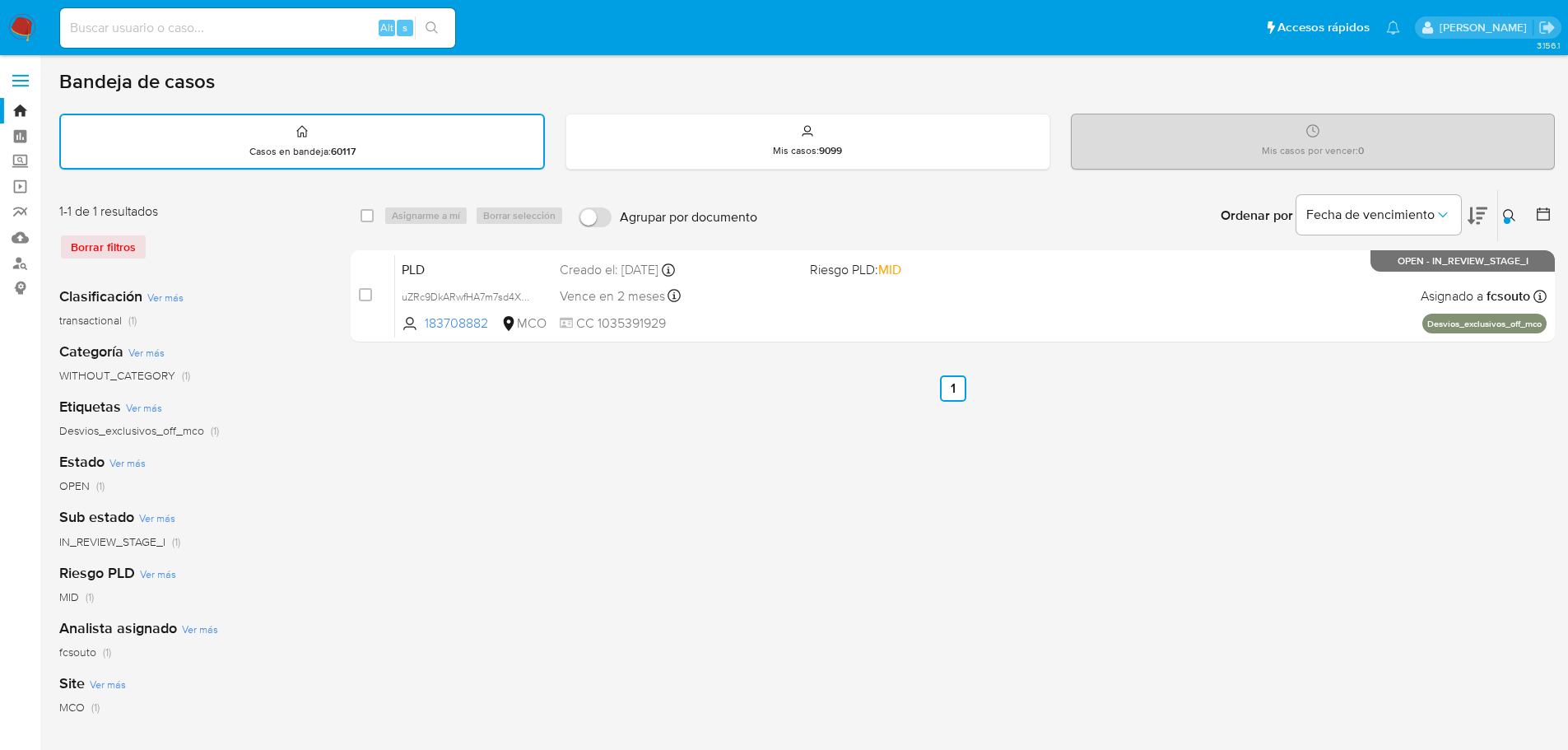
click at [1513, 216] on icon at bounding box center [1509, 216] width 13 height 13
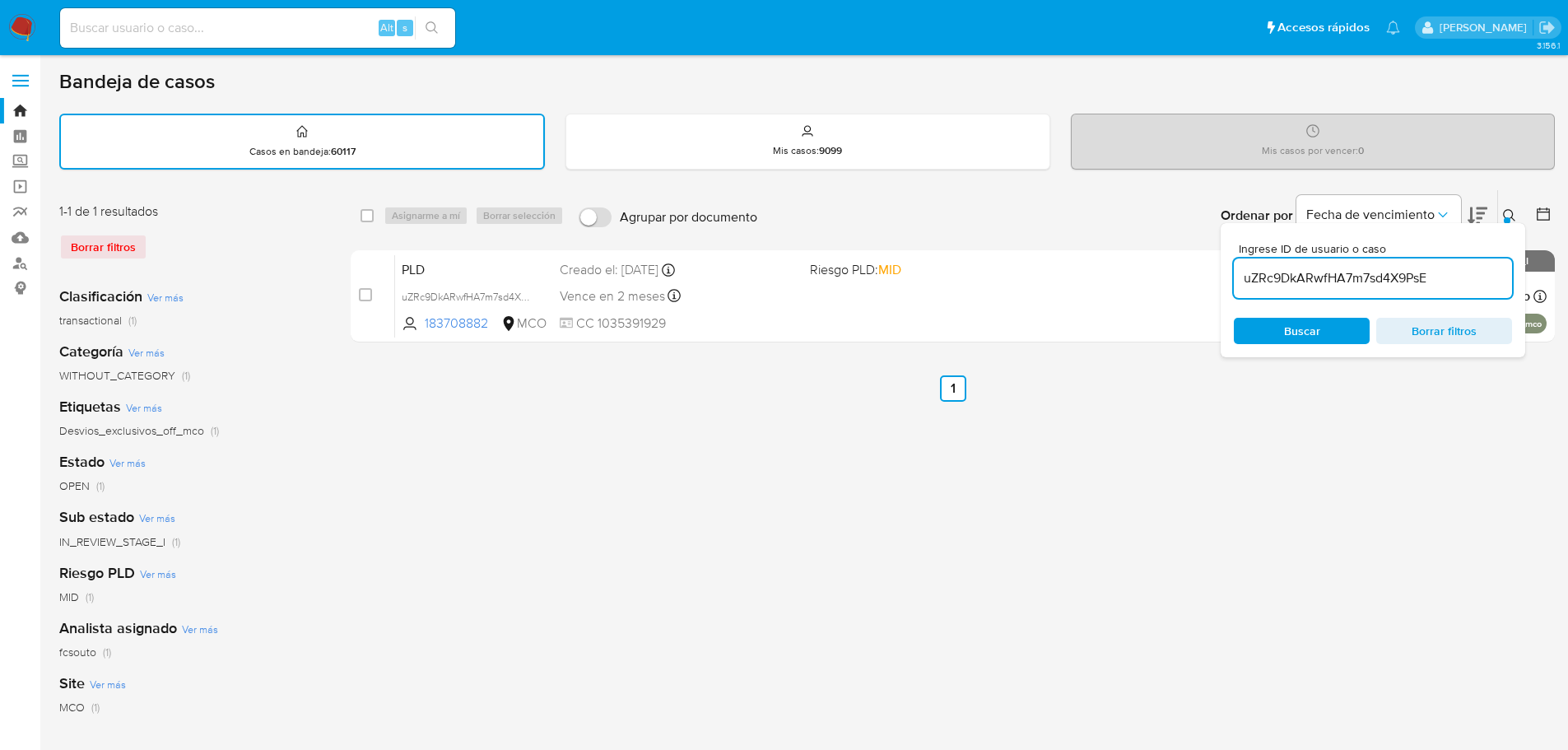
click at [1305, 278] on input "uZRc9DkARwfHA7m7sd4X9PsE" at bounding box center [1372, 278] width 278 height 21
type input "oQi67gFT76mklr1H5dg0oNGW"
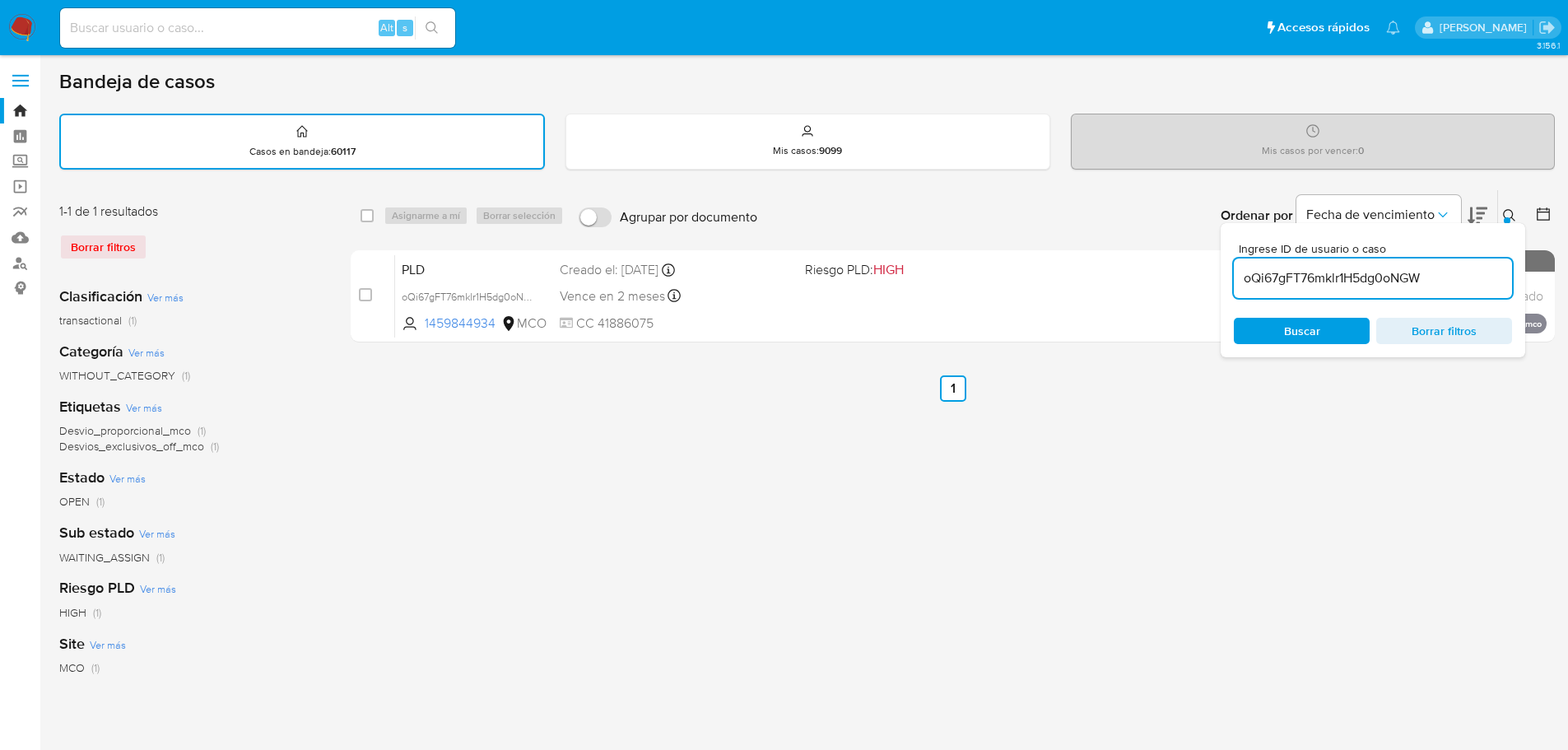
click at [1513, 217] on icon at bounding box center [1509, 216] width 13 height 13
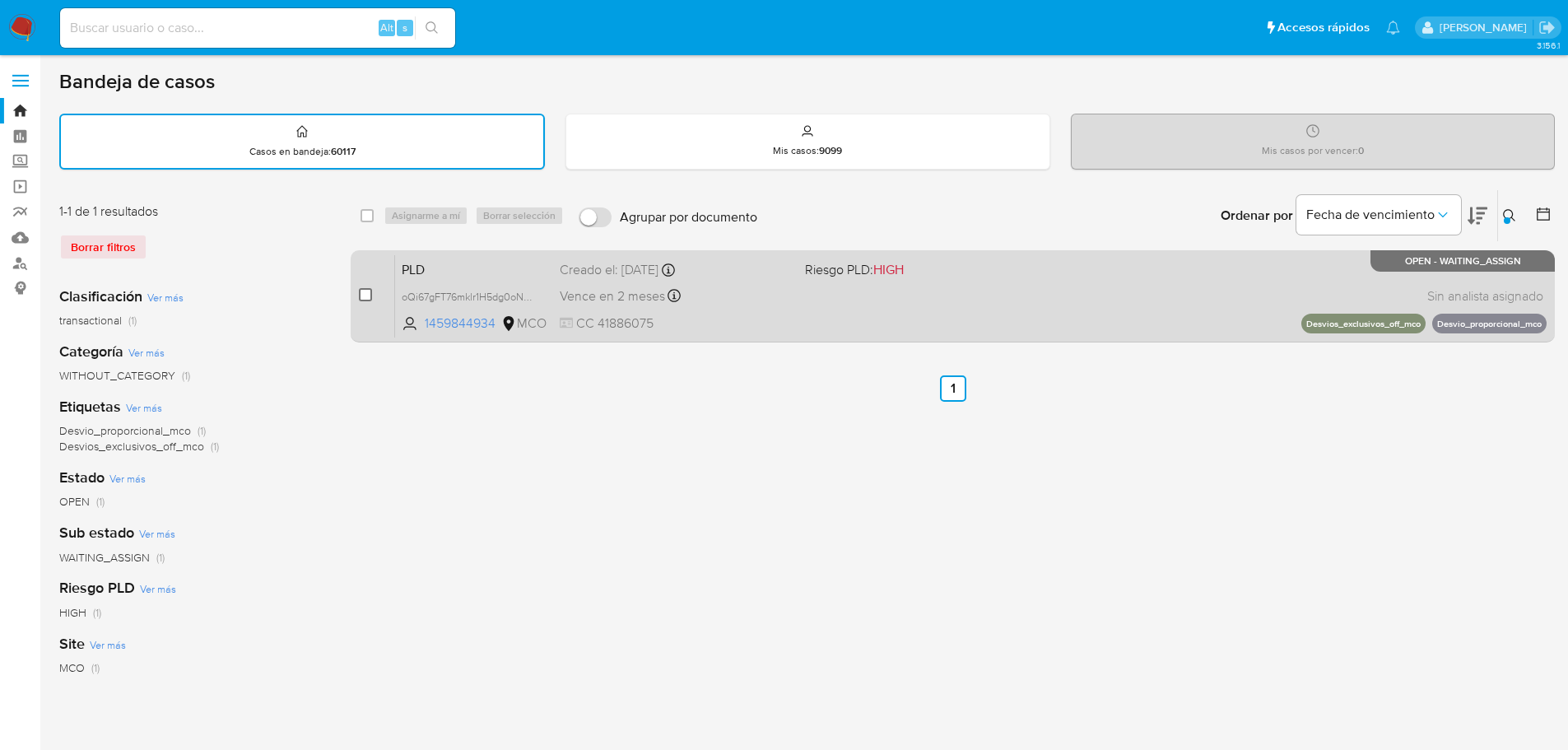
click at [367, 292] on input "checkbox" at bounding box center [365, 295] width 13 height 13
checkbox input "true"
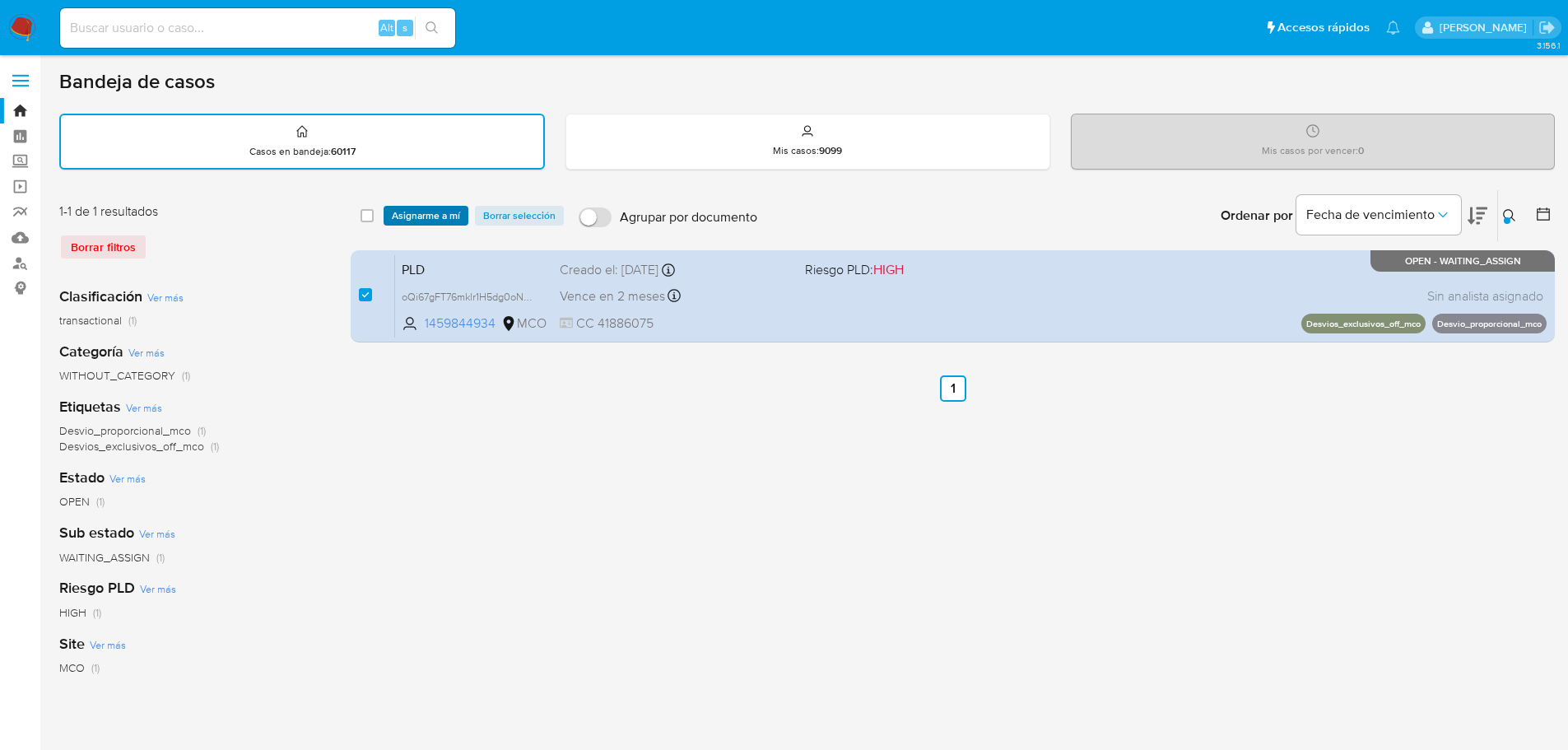
click at [427, 215] on span "Asignarme a mí" at bounding box center [427, 216] width 69 height 17
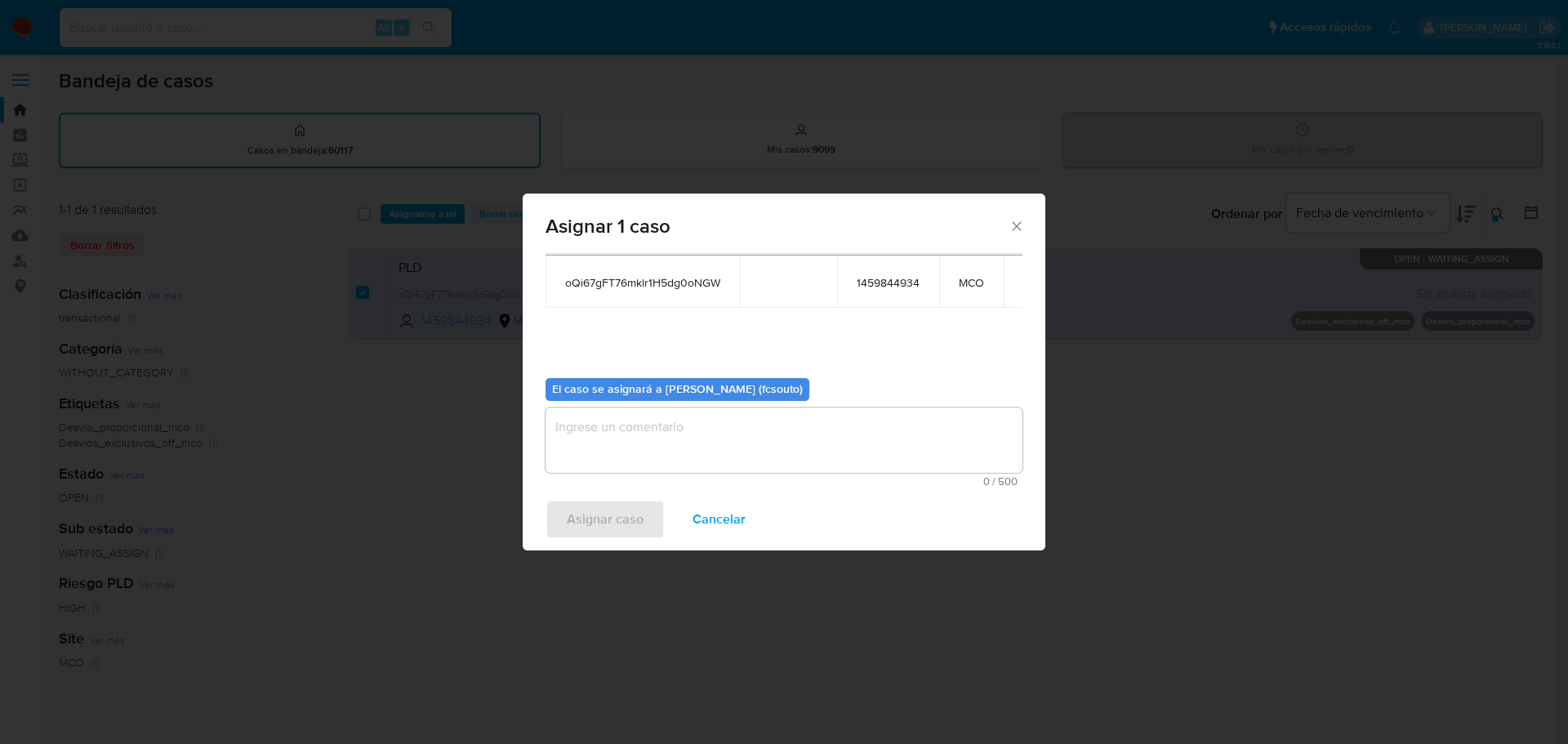
scroll to position [85, 0]
click at [723, 410] on textarea "assign-modal" at bounding box center [784, 439] width 477 height 65
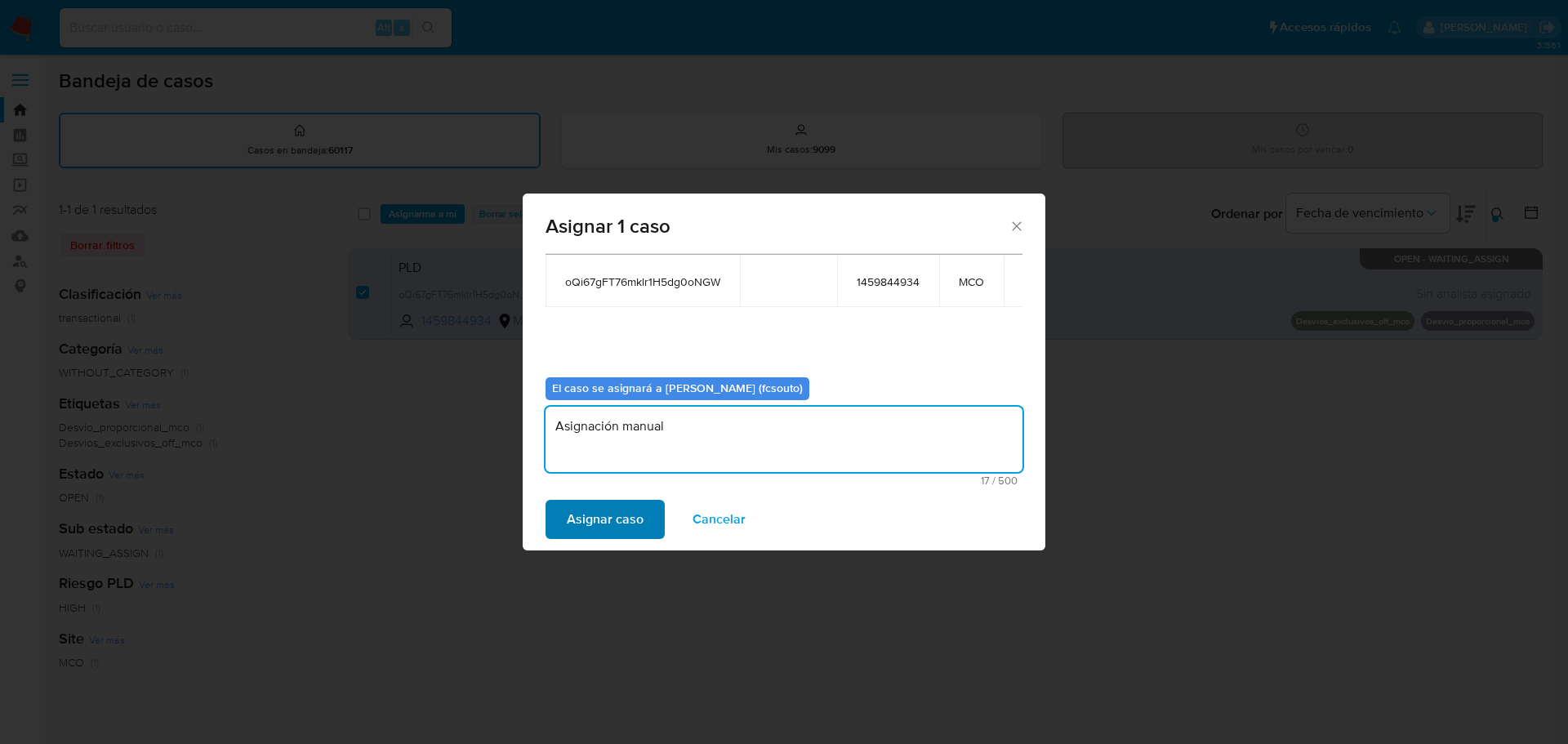
type textarea "Asignación manual"
click at [632, 524] on span "Asignar caso" at bounding box center [605, 519] width 77 height 36
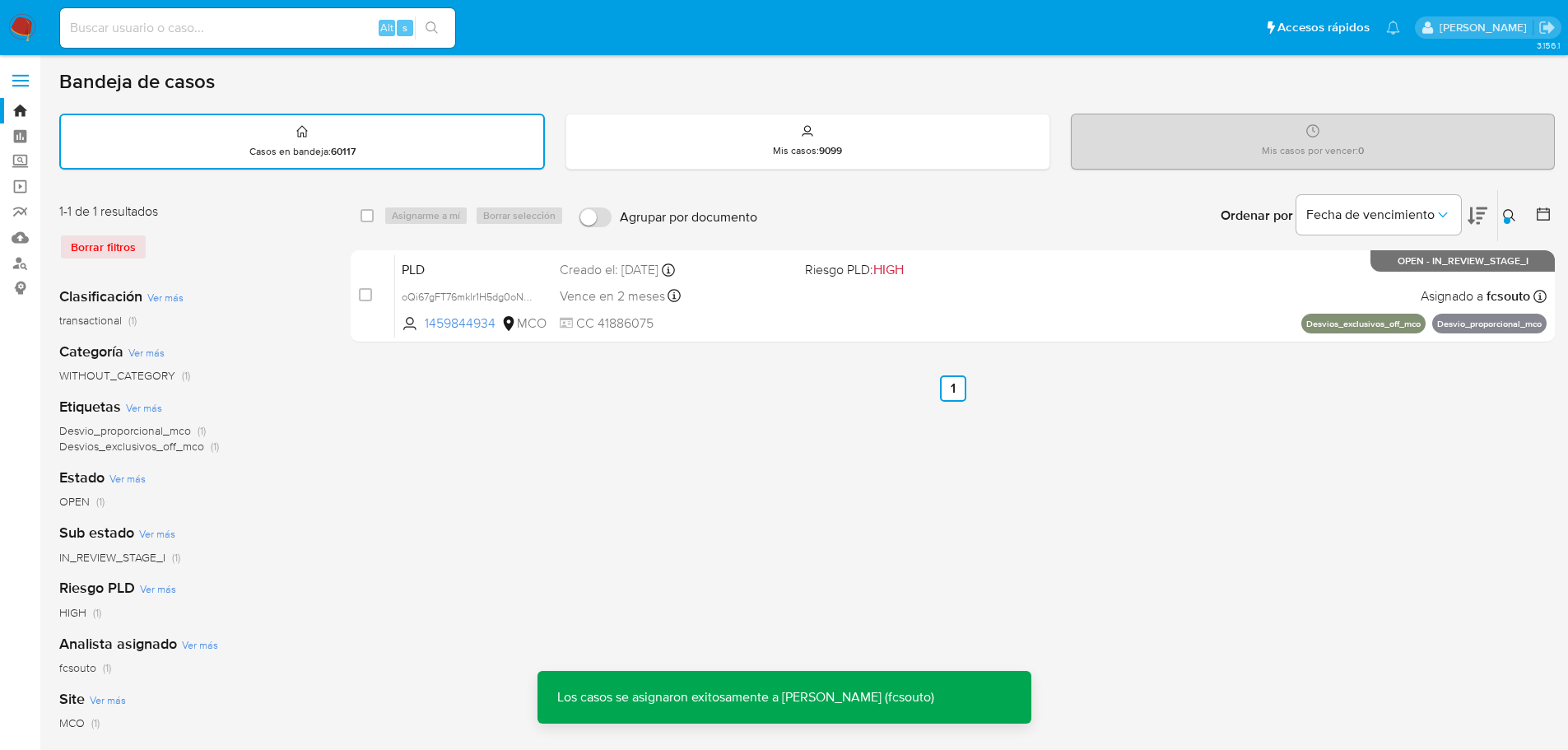
click at [814, 307] on div "PLD oQi67gFT76mklr1H5dg0oNGW 1459844934 MCO Riesgo PLD: HIGH Creado el: 12/08/2…" at bounding box center [970, 296] width 1152 height 83
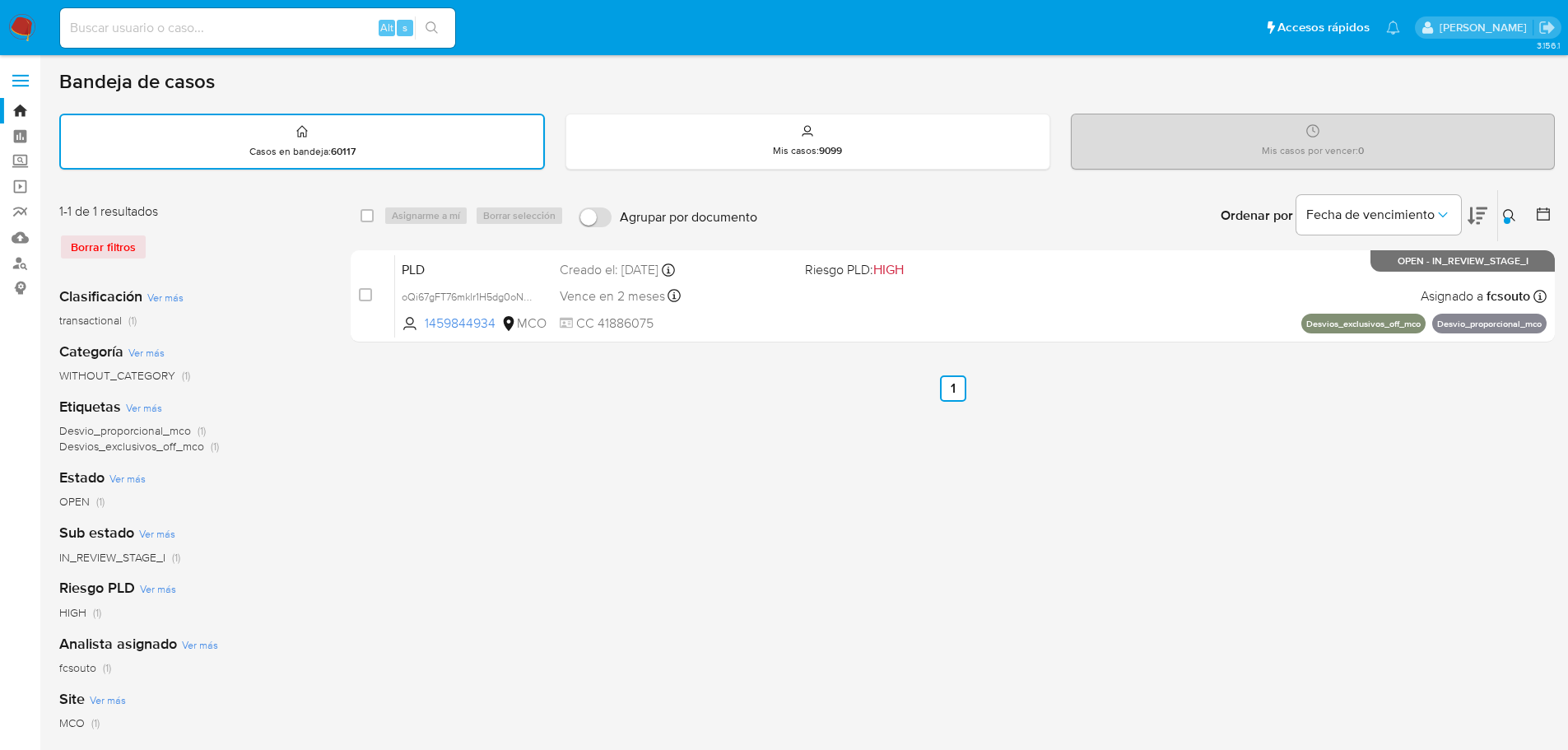
click at [1506, 208] on button at bounding box center [1511, 215] width 27 height 20
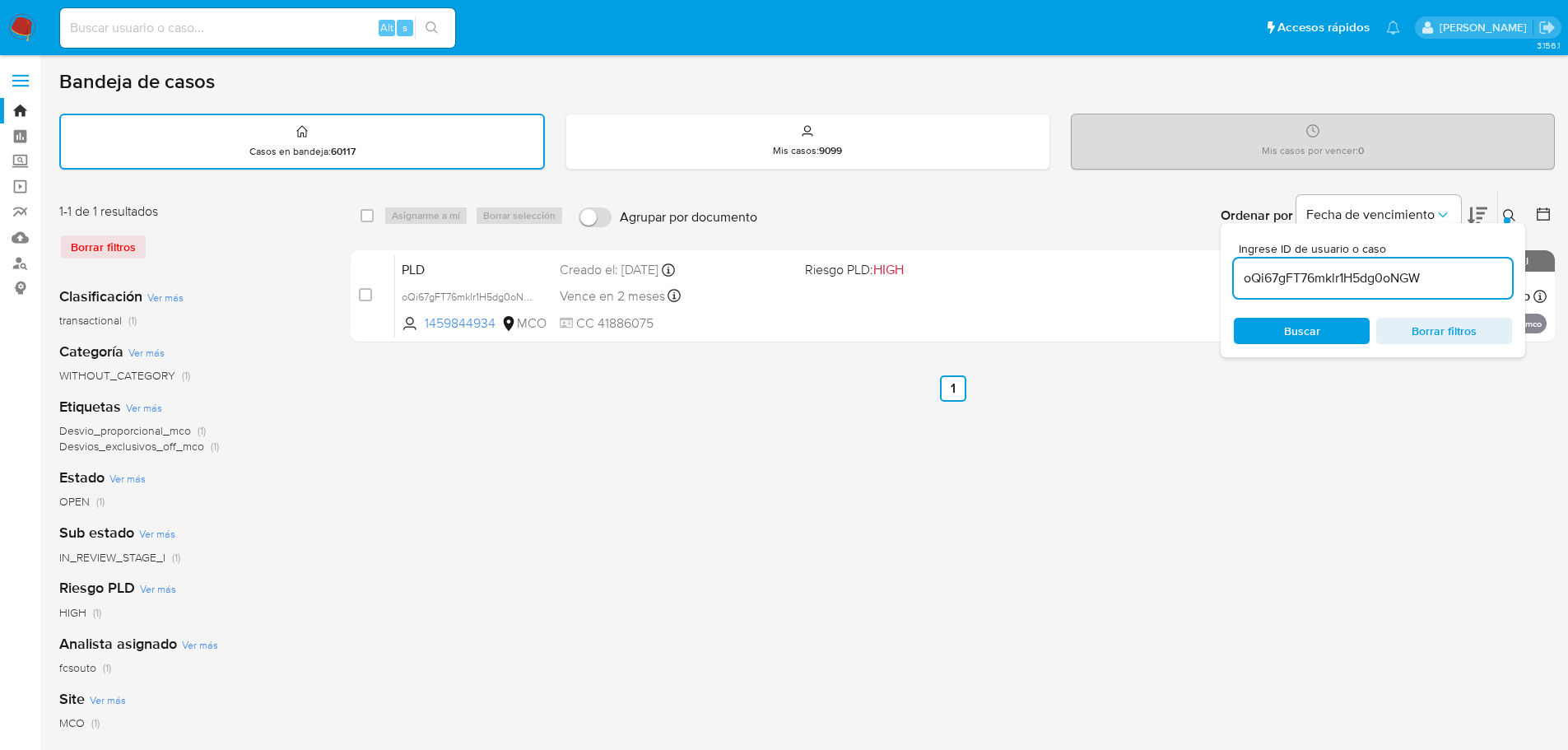
click at [1346, 266] on div "oQi67gFT76mklr1H5dg0oNGW" at bounding box center [1372, 278] width 278 height 40
click at [1346, 273] on input "oQi67gFT76mklr1H5dg0oNGW" at bounding box center [1372, 278] width 278 height 21
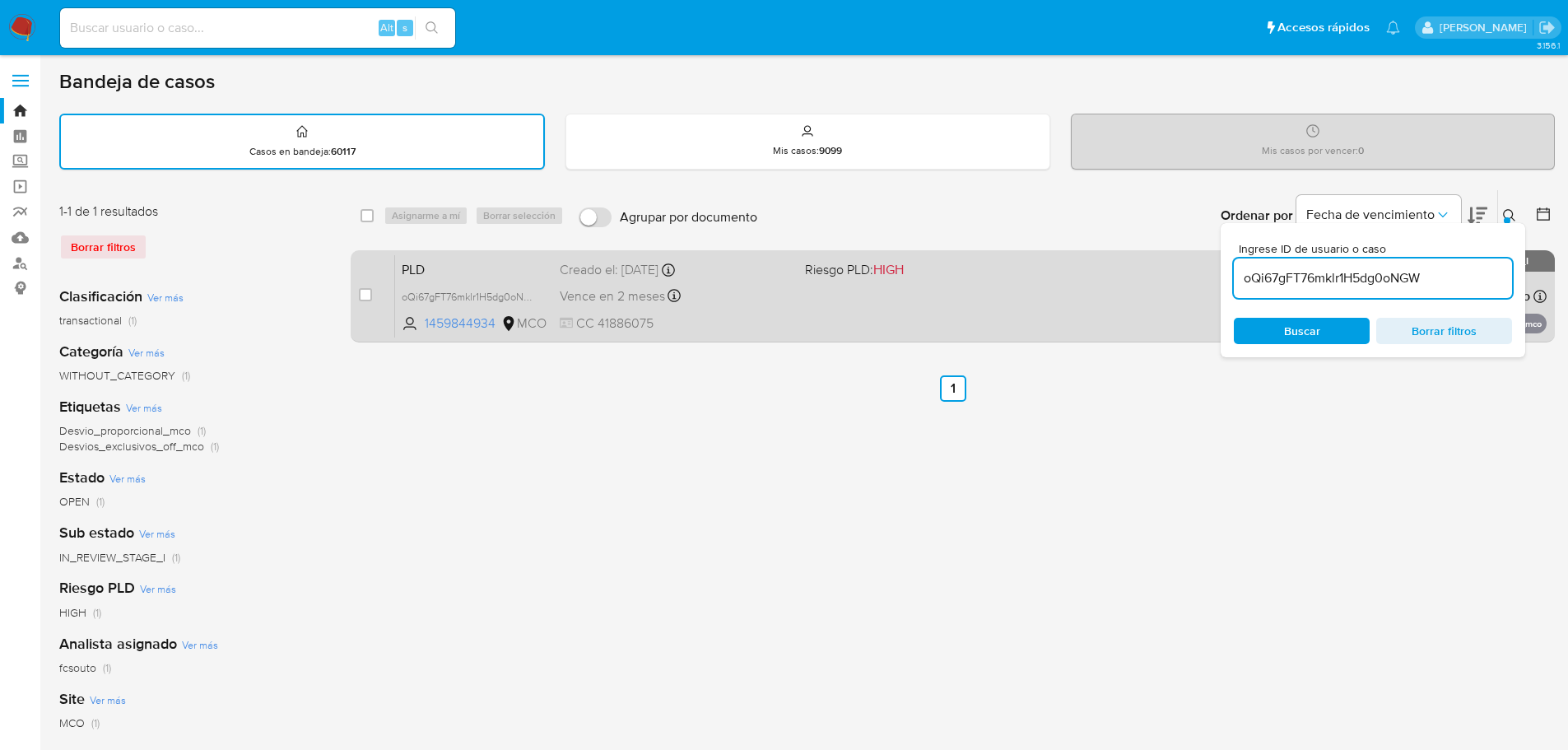
paste input "N6W9xchsRXJoozZnht2Ger0Y"
type input "N6W9xchsRXJoozZnht2Ger0Y"
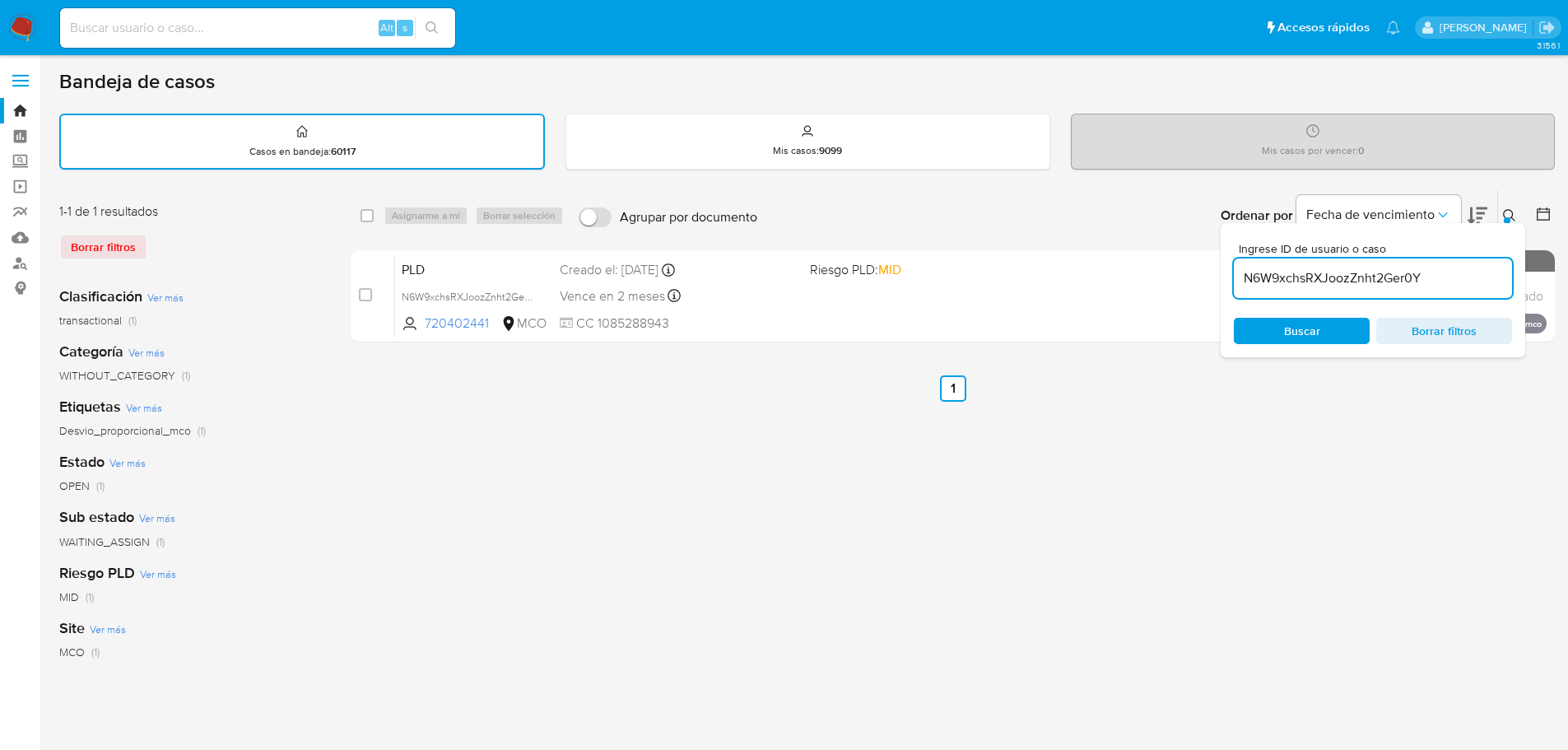
click at [1507, 204] on div "Ingrese ID de usuario o caso N6W9xchsRXJoozZnht2Ger0Y Buscar Borrar filtros" at bounding box center [1511, 216] width 28 height 51
click at [1506, 213] on icon at bounding box center [1509, 216] width 13 height 13
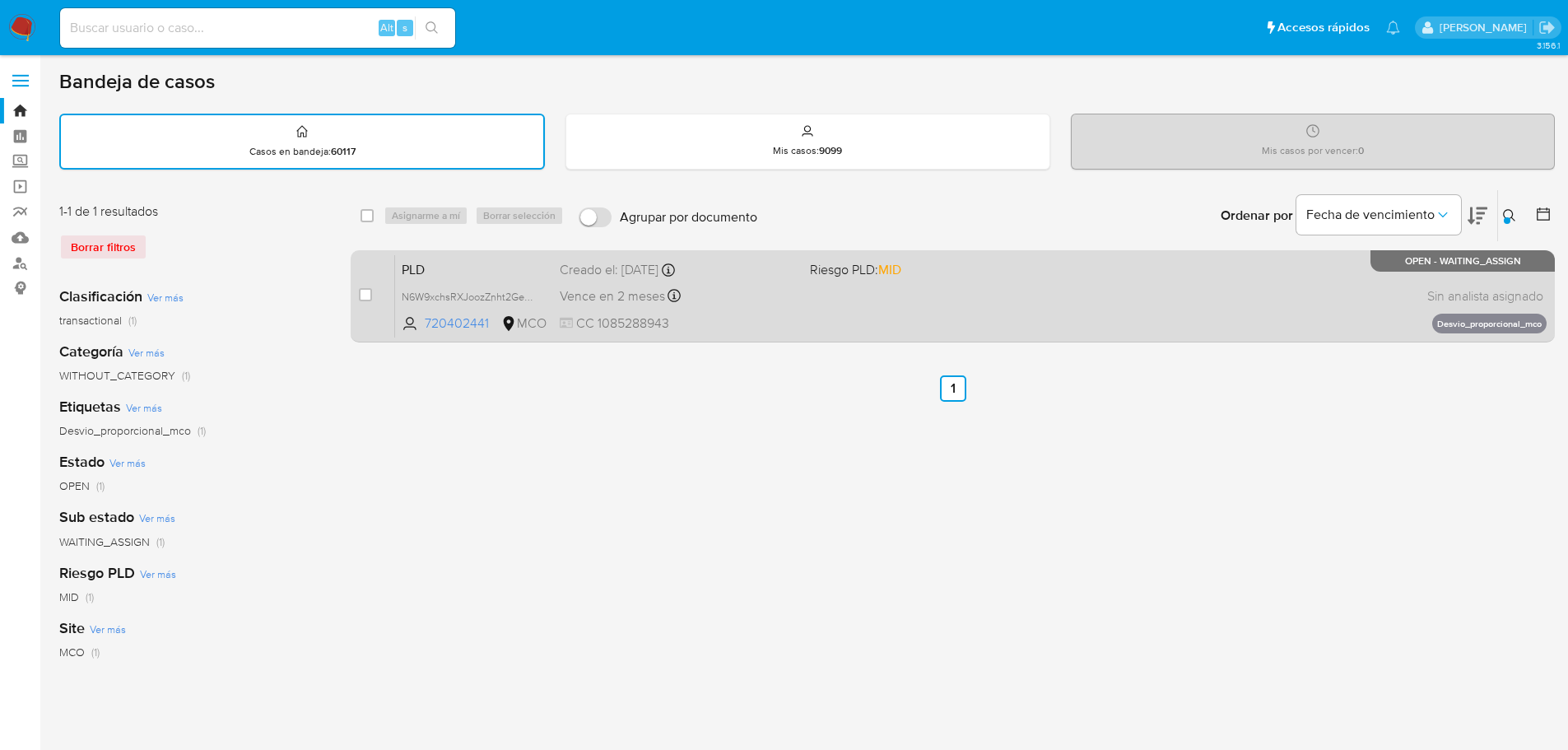
drag, startPoint x: 360, startPoint y: 296, endPoint x: 368, endPoint y: 284, distance: 14.4
click at [361, 296] on input "checkbox" at bounding box center [365, 295] width 13 height 13
checkbox input "true"
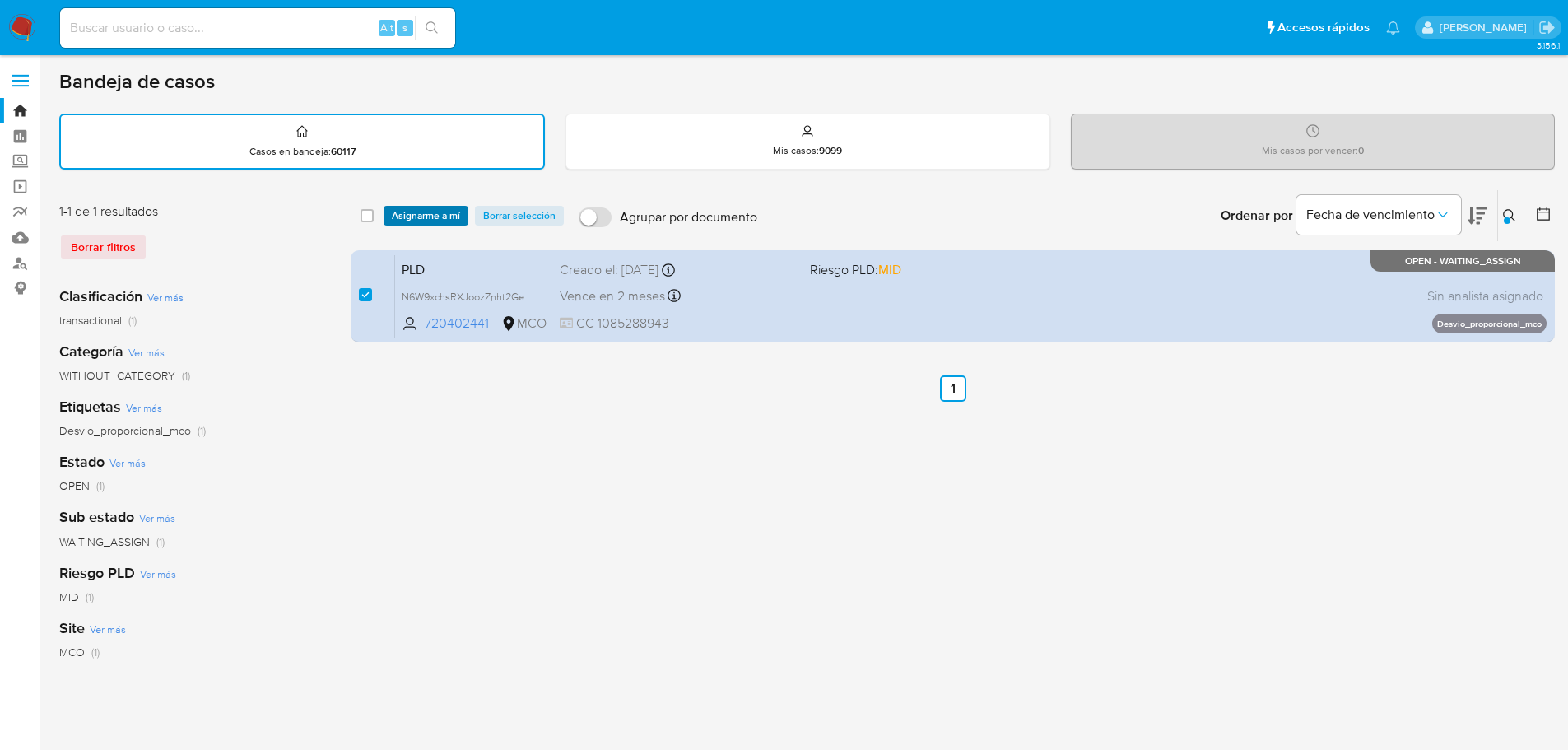
click at [404, 217] on span "Asignarme a mí" at bounding box center [427, 216] width 69 height 17
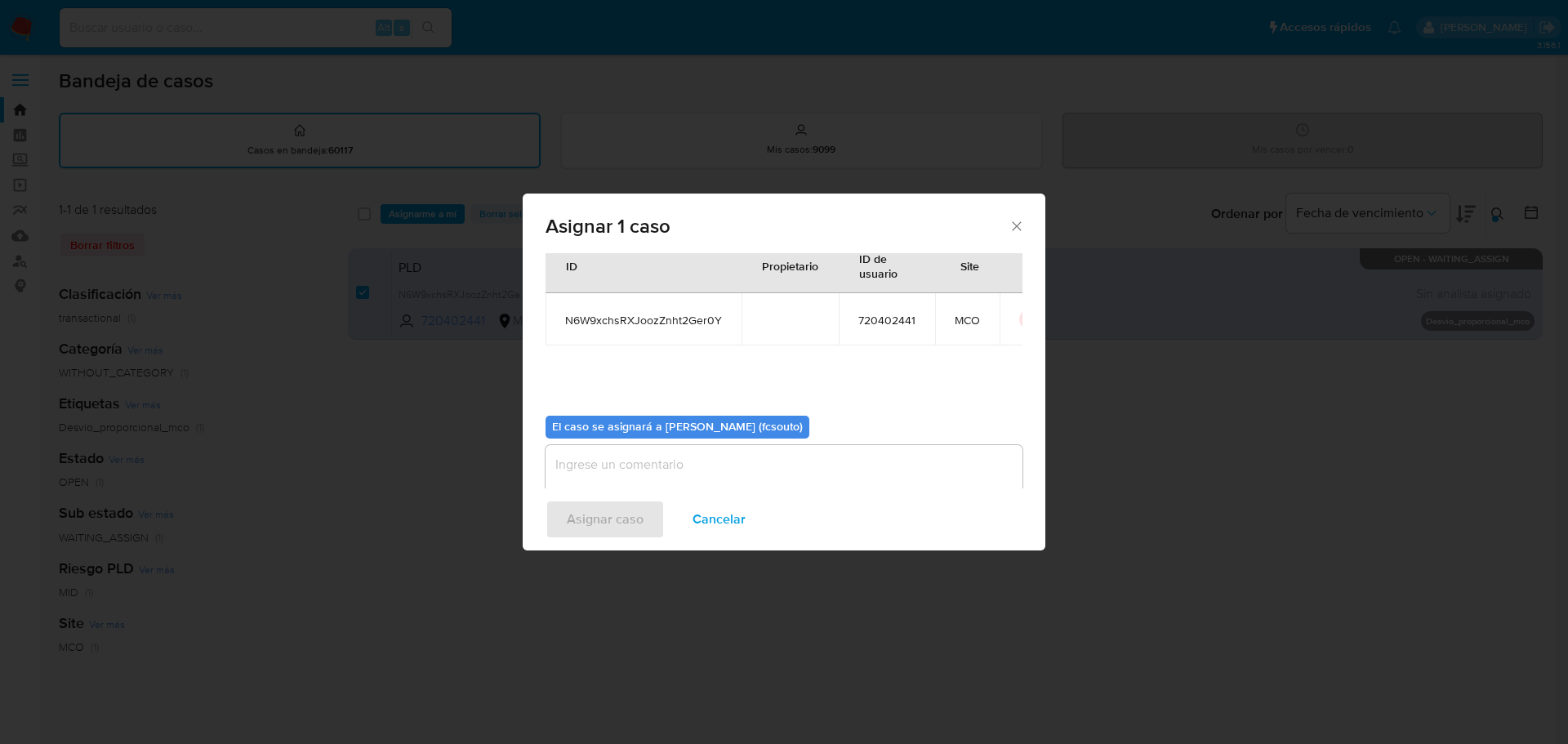
scroll to position [85, 0]
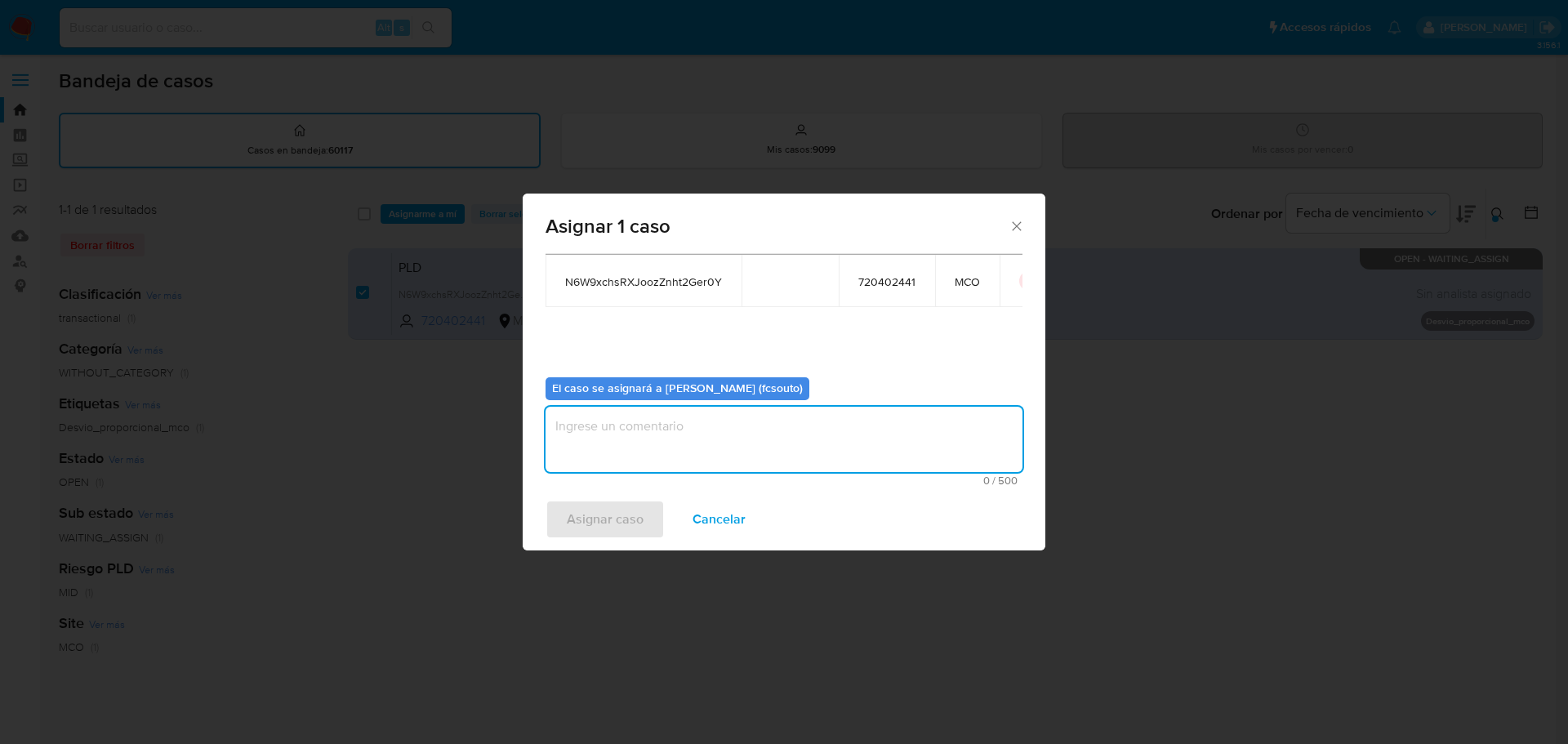
click at [721, 434] on textarea "assign-modal" at bounding box center [784, 439] width 477 height 65
type textarea "Asignación manual"
click at [635, 508] on span "Asignar caso" at bounding box center [605, 519] width 77 height 36
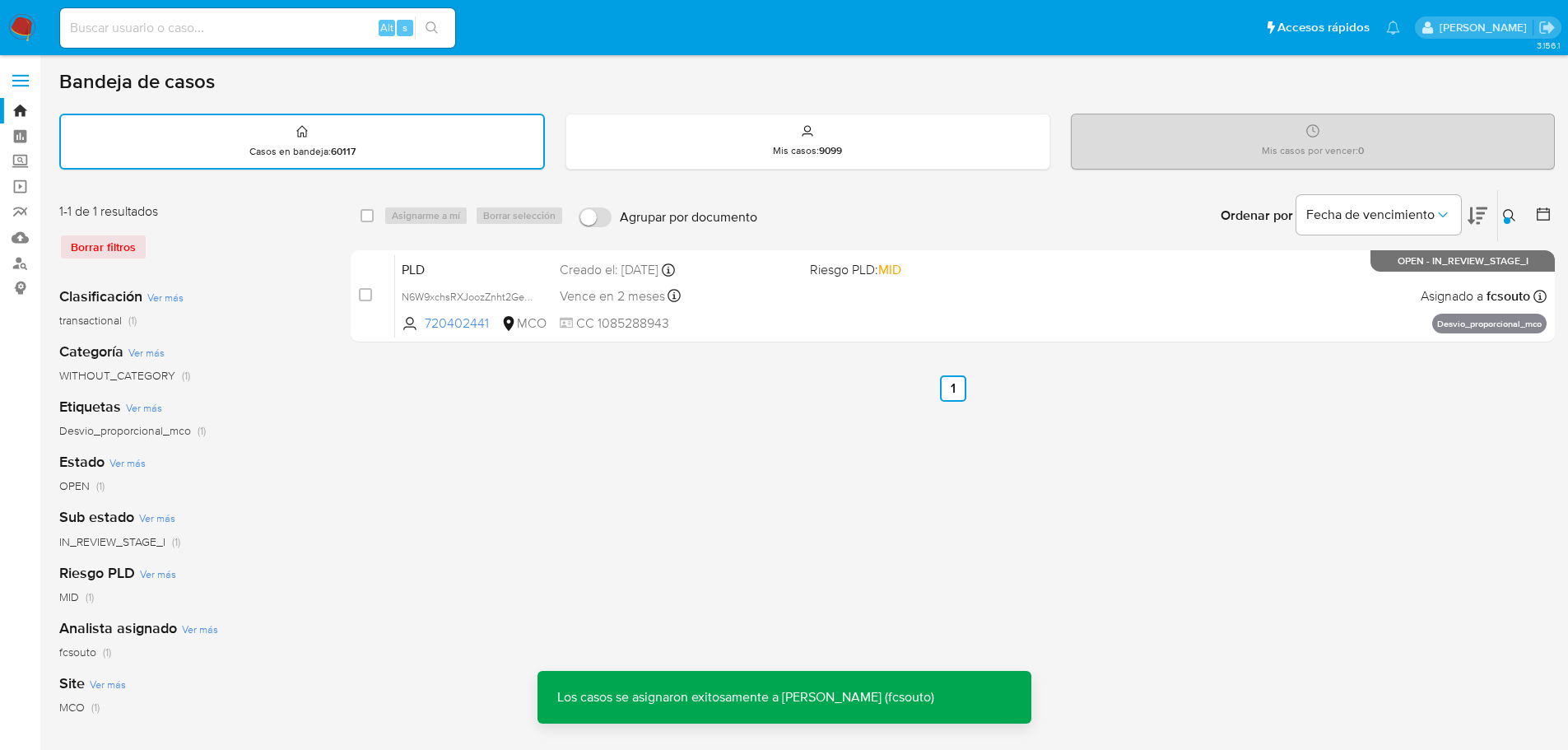
click at [697, 320] on span "CC 1085288943" at bounding box center [678, 322] width 237 height 18
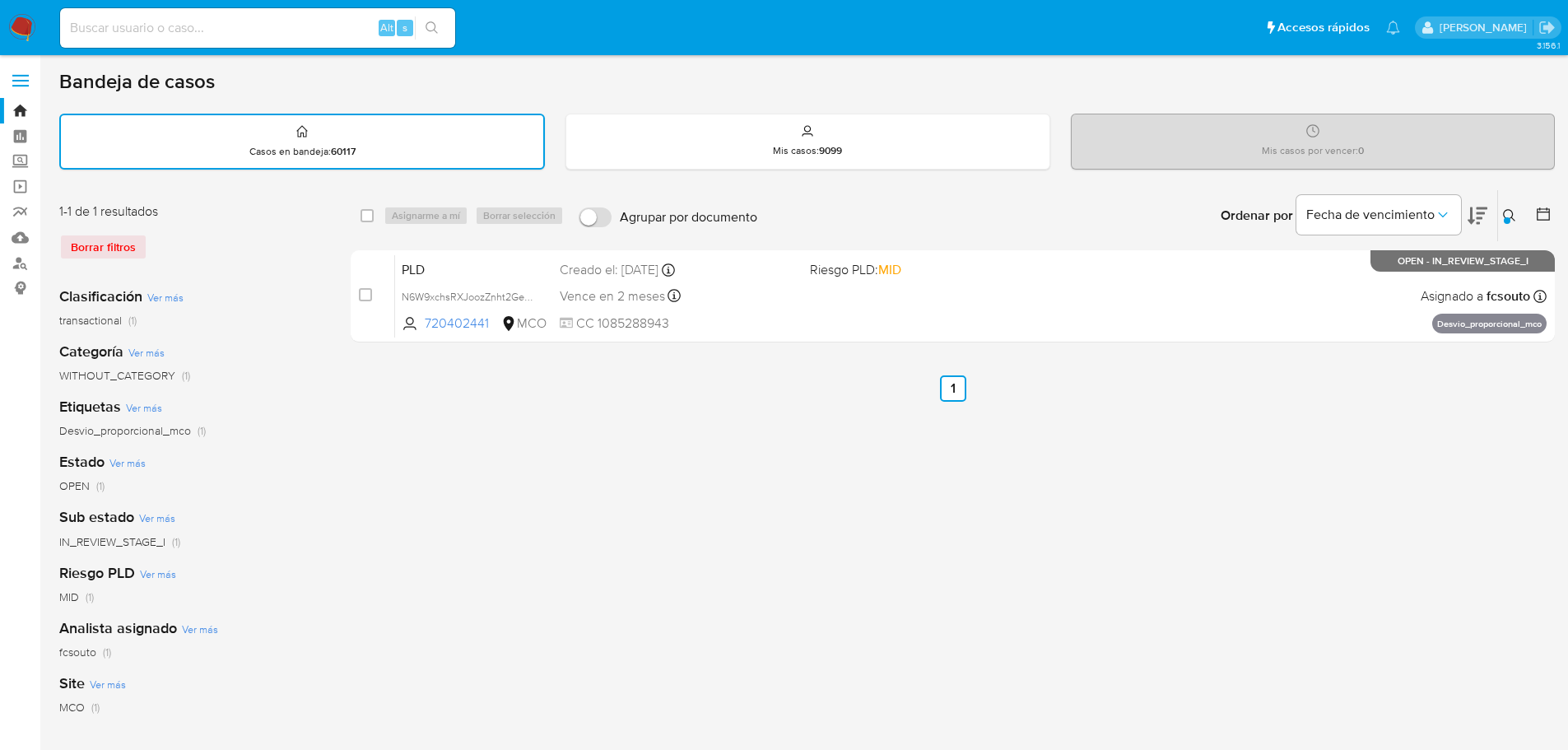
click at [1510, 211] on icon at bounding box center [1509, 215] width 12 height 12
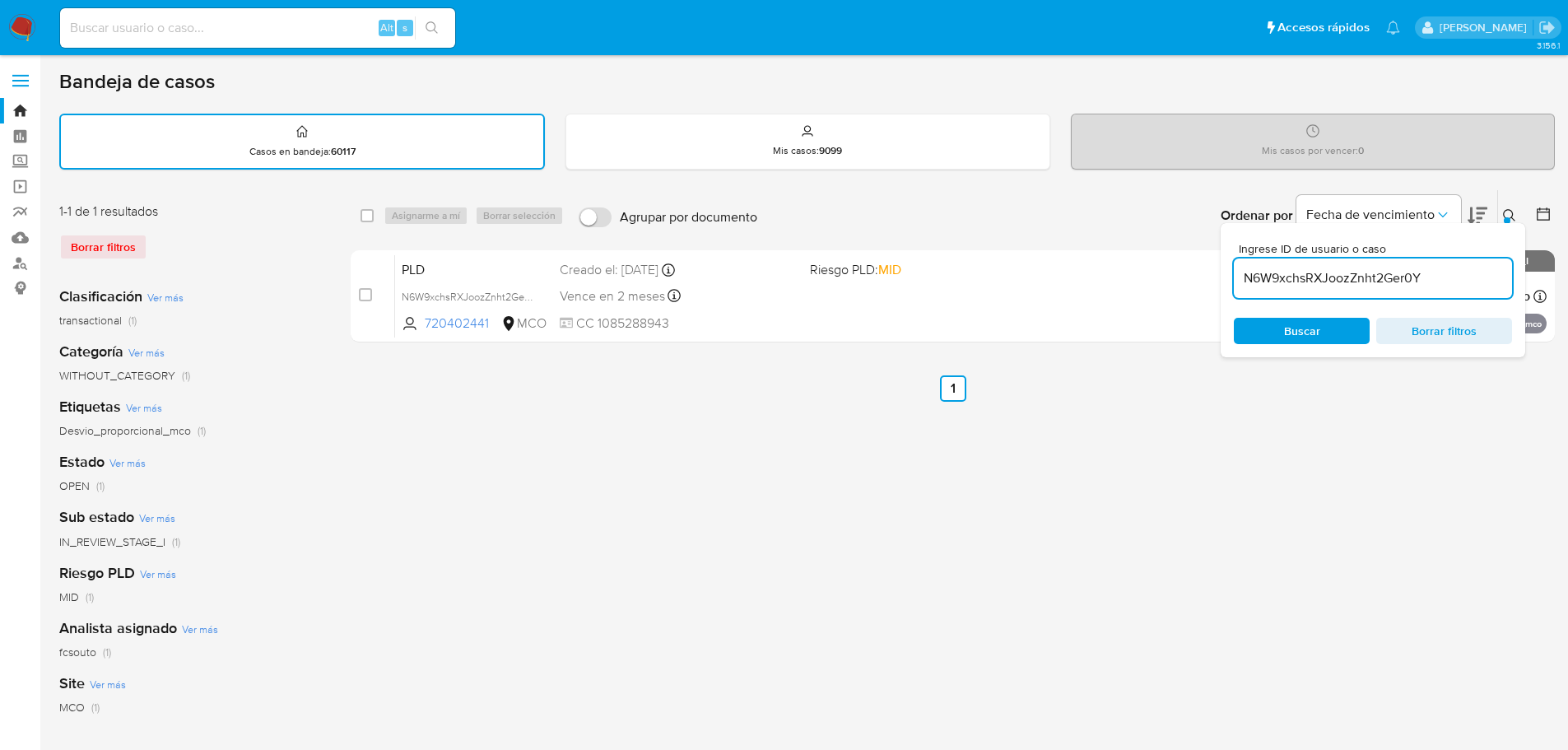
click at [1303, 275] on input "N6W9xchsRXJoozZnht2Ger0Y" at bounding box center [1372, 278] width 278 height 21
type input "aYIosM7ijYCv0mLRa3OAhsAH"
click at [1510, 208] on button at bounding box center [1511, 215] width 27 height 20
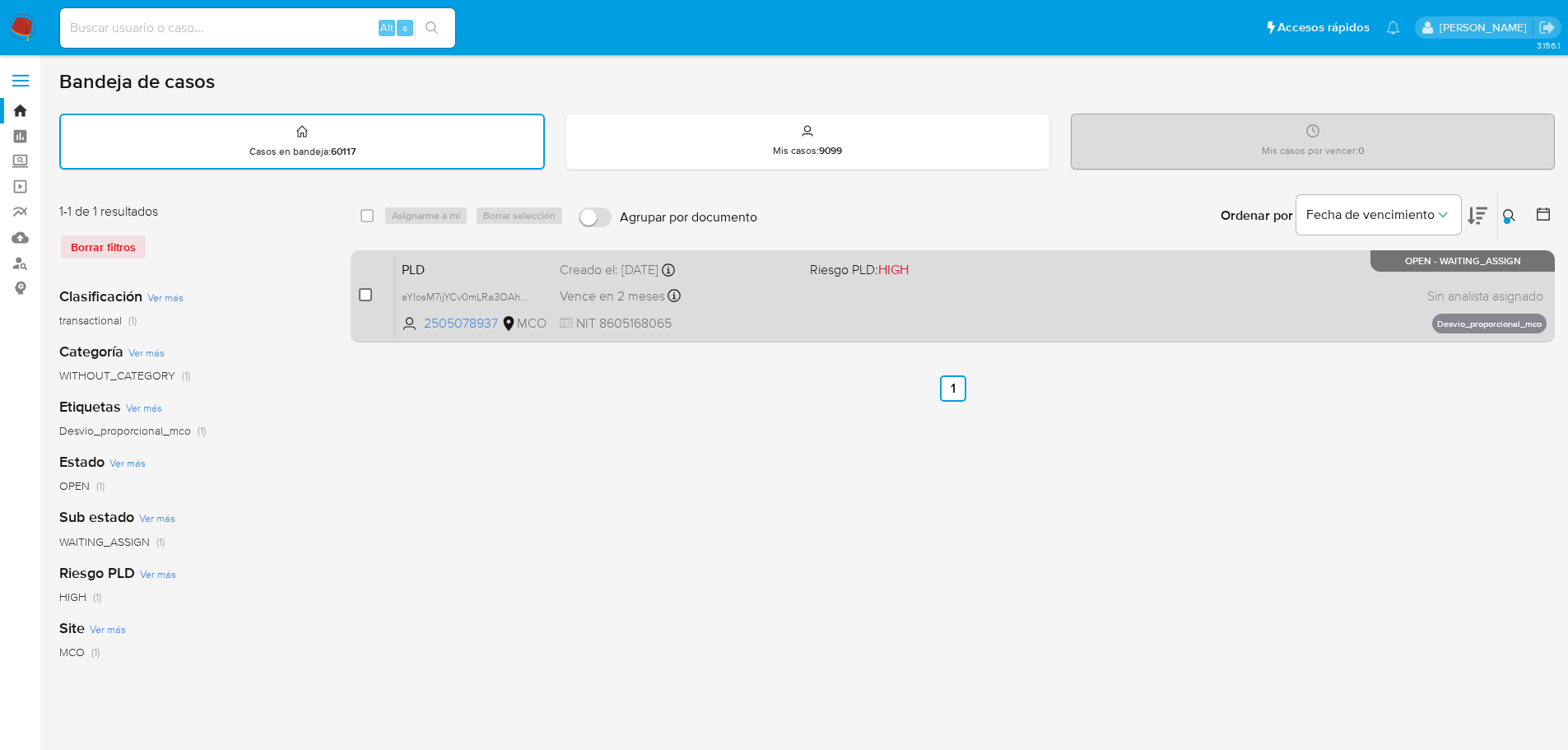
click at [370, 293] on input "checkbox" at bounding box center [365, 295] width 13 height 13
checkbox input "true"
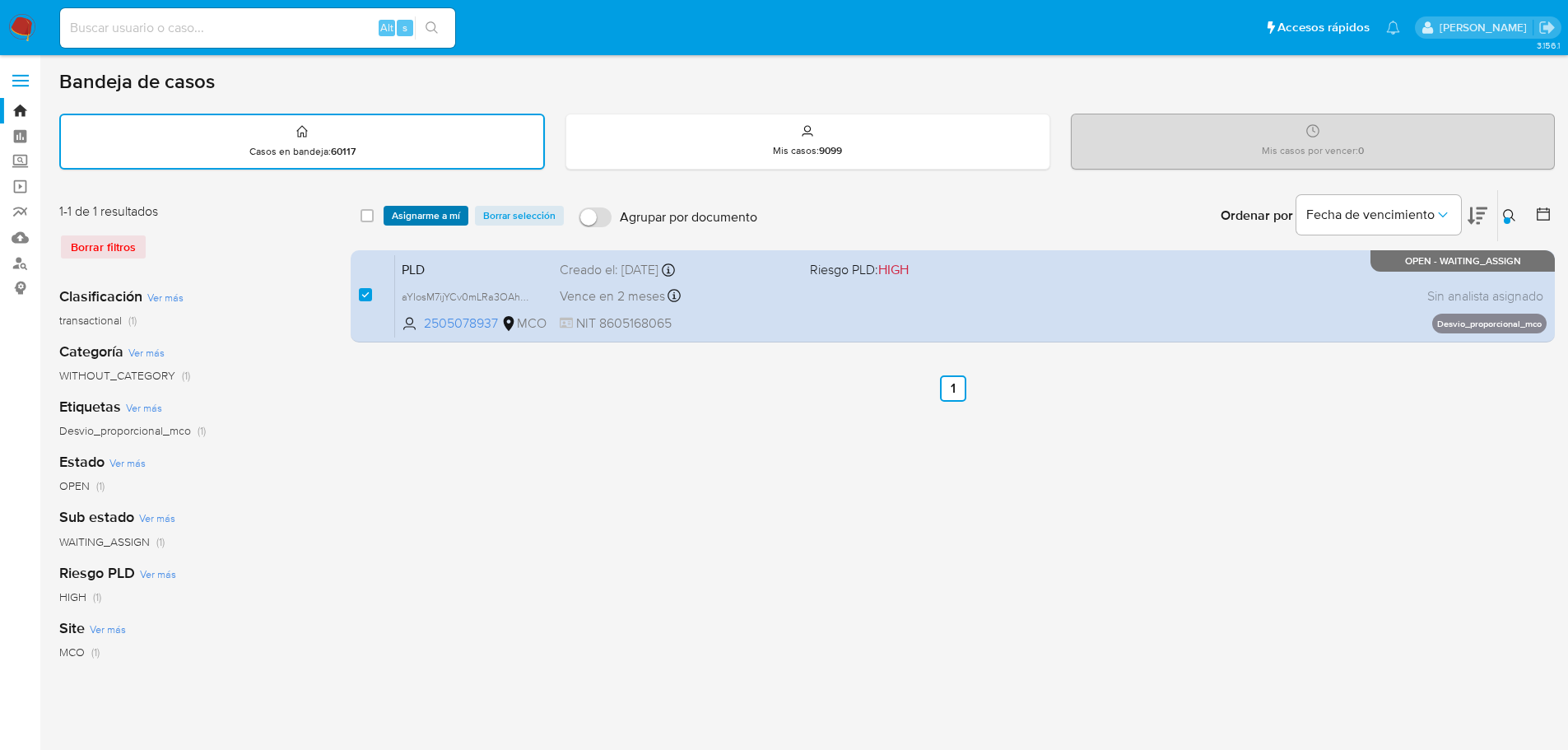
click at [416, 217] on span "Asignarme a mí" at bounding box center [427, 216] width 69 height 17
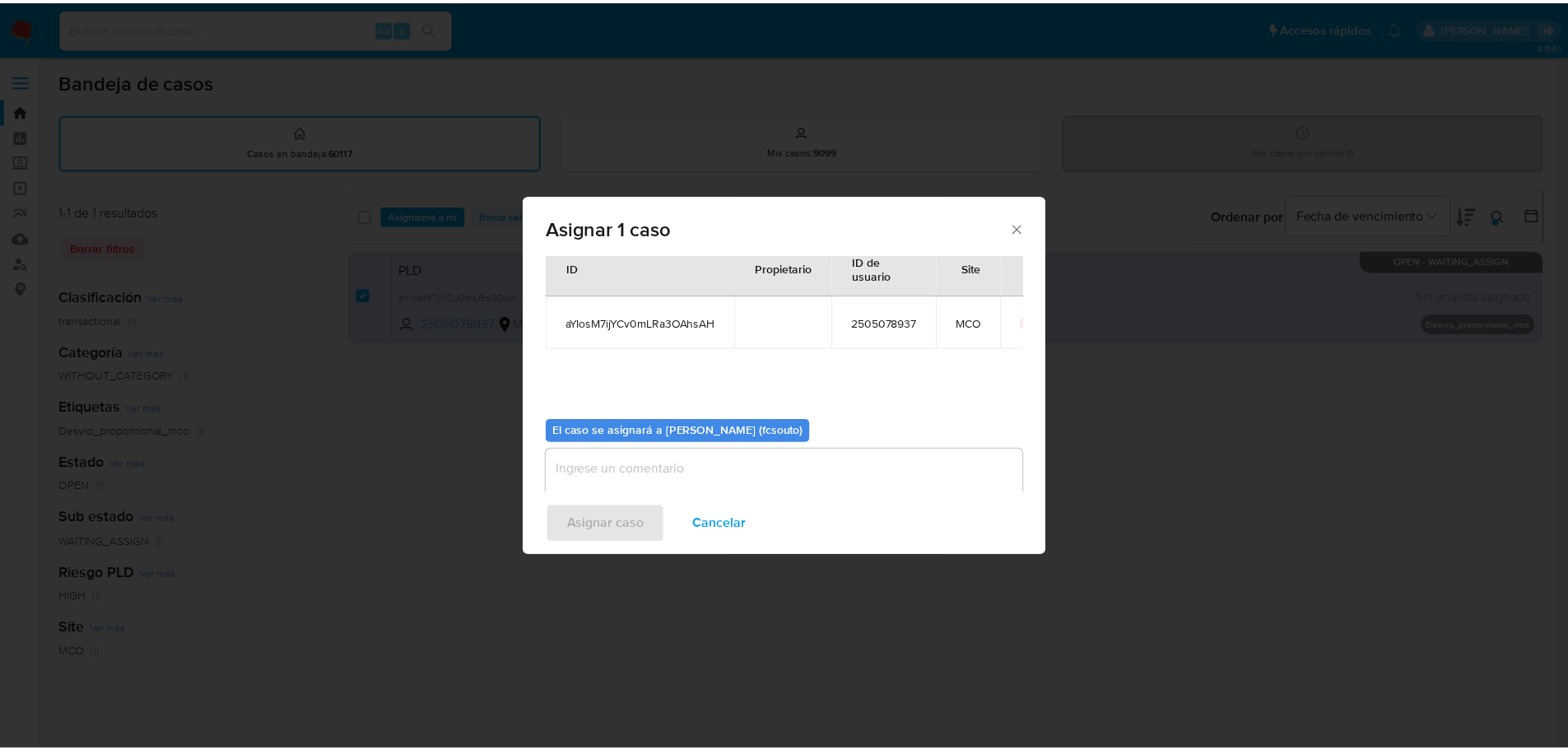
scroll to position [86, 0]
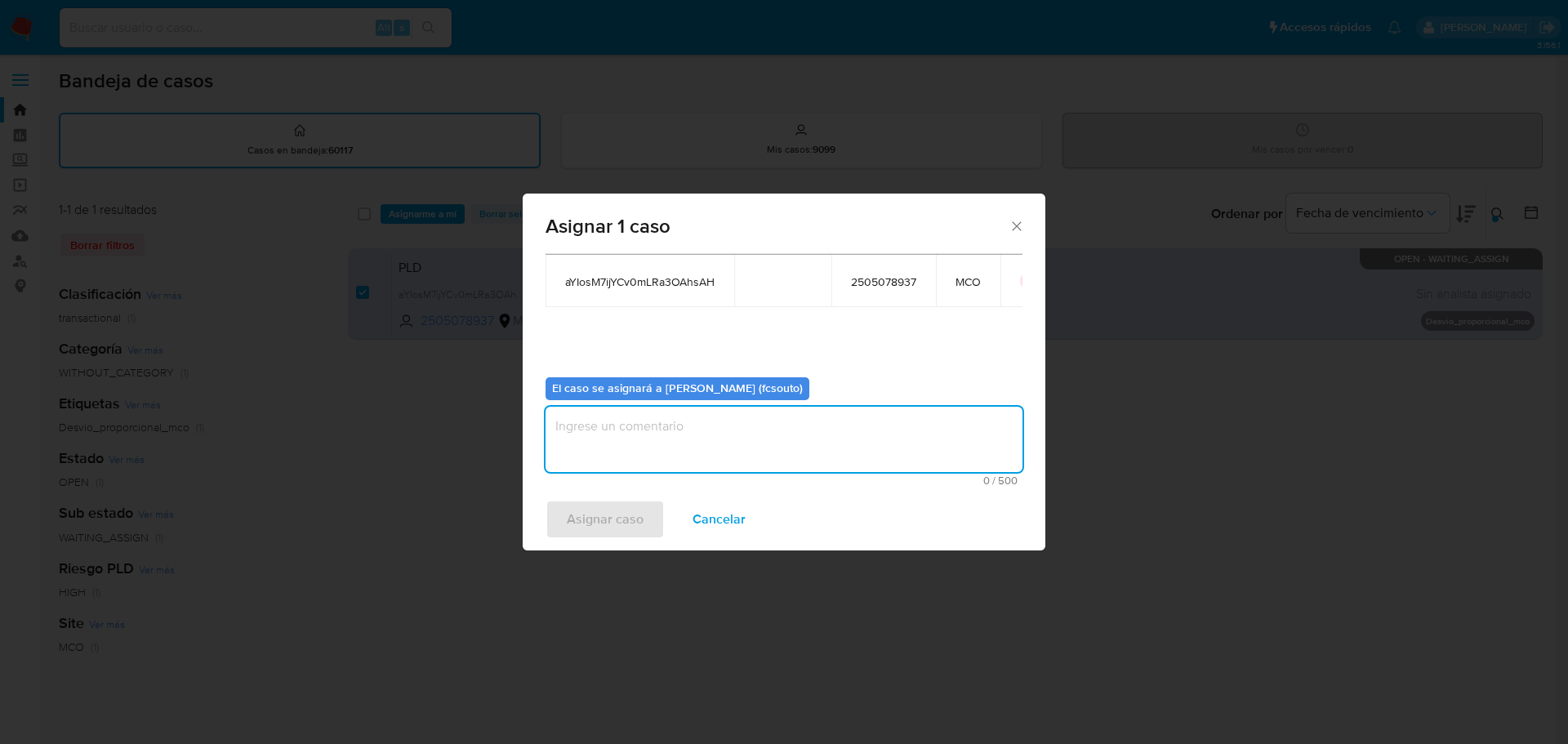
click at [807, 457] on textarea "assign-modal" at bounding box center [784, 439] width 477 height 65
type textarea "Asignación manual"
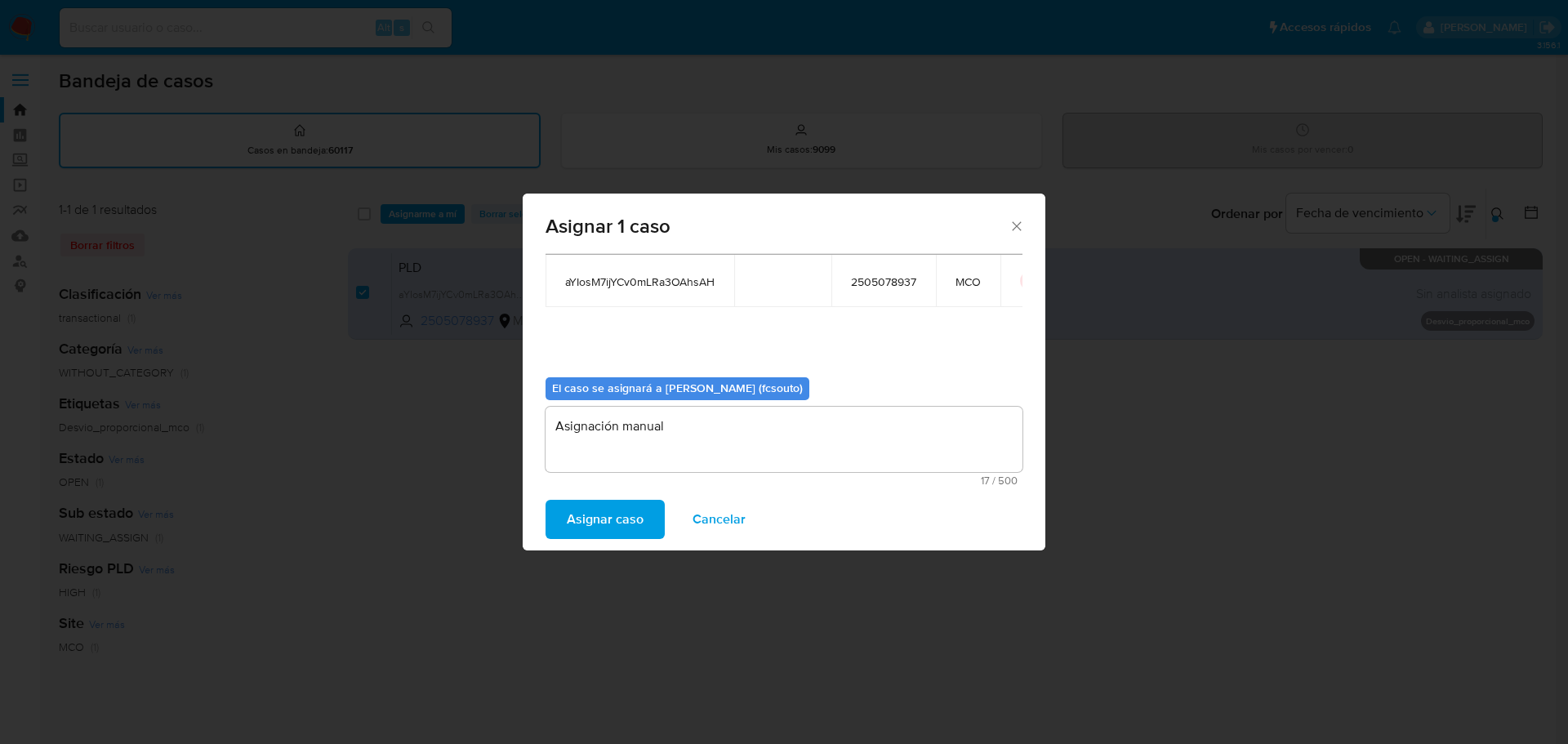
click at [632, 517] on span "Asignar caso" at bounding box center [605, 519] width 77 height 36
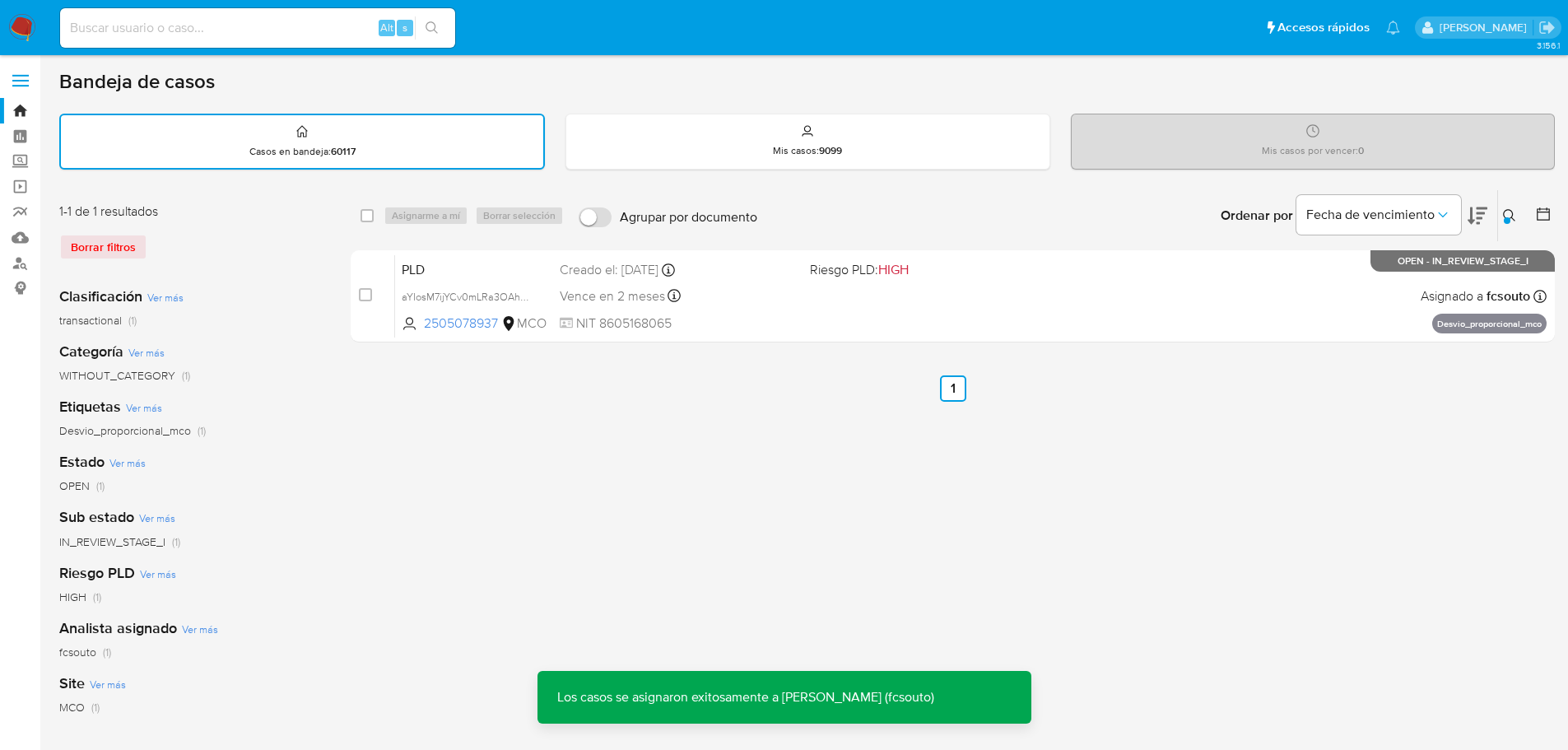
click at [728, 301] on div "Vence en 2 meses Vence el 10/11/2025 07:07:01" at bounding box center [678, 296] width 237 height 22
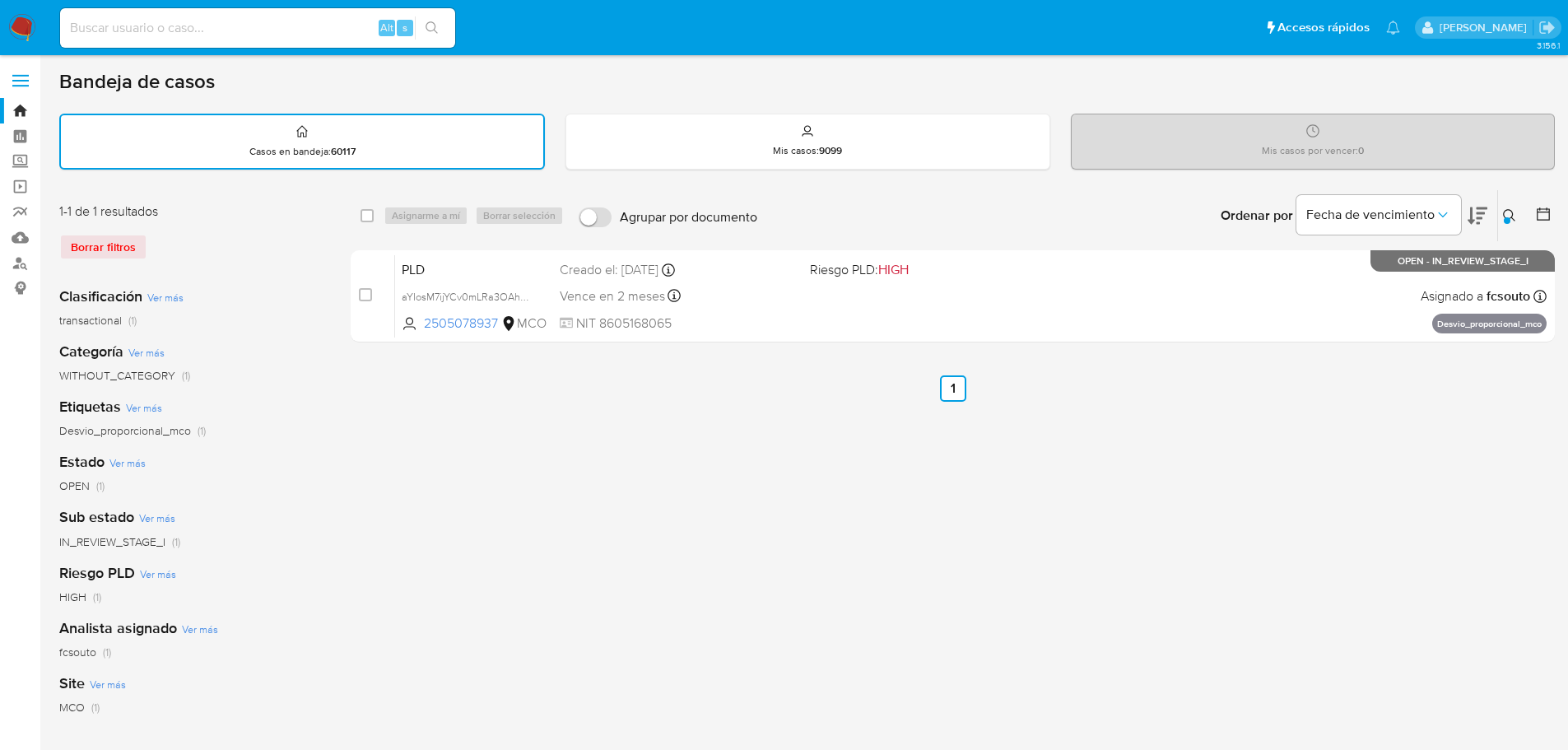
click at [11, 24] on img at bounding box center [22, 28] width 28 height 28
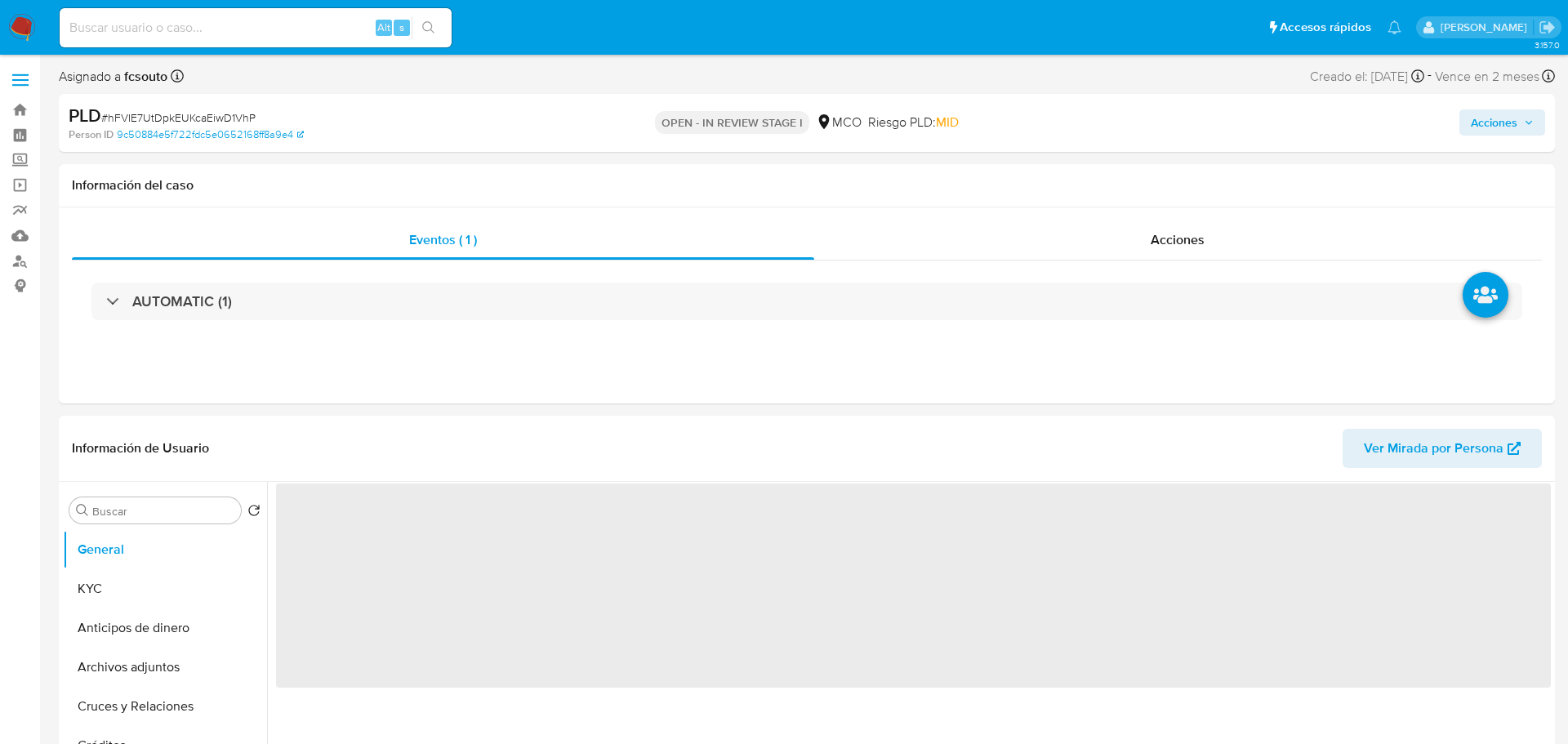
select select "10"
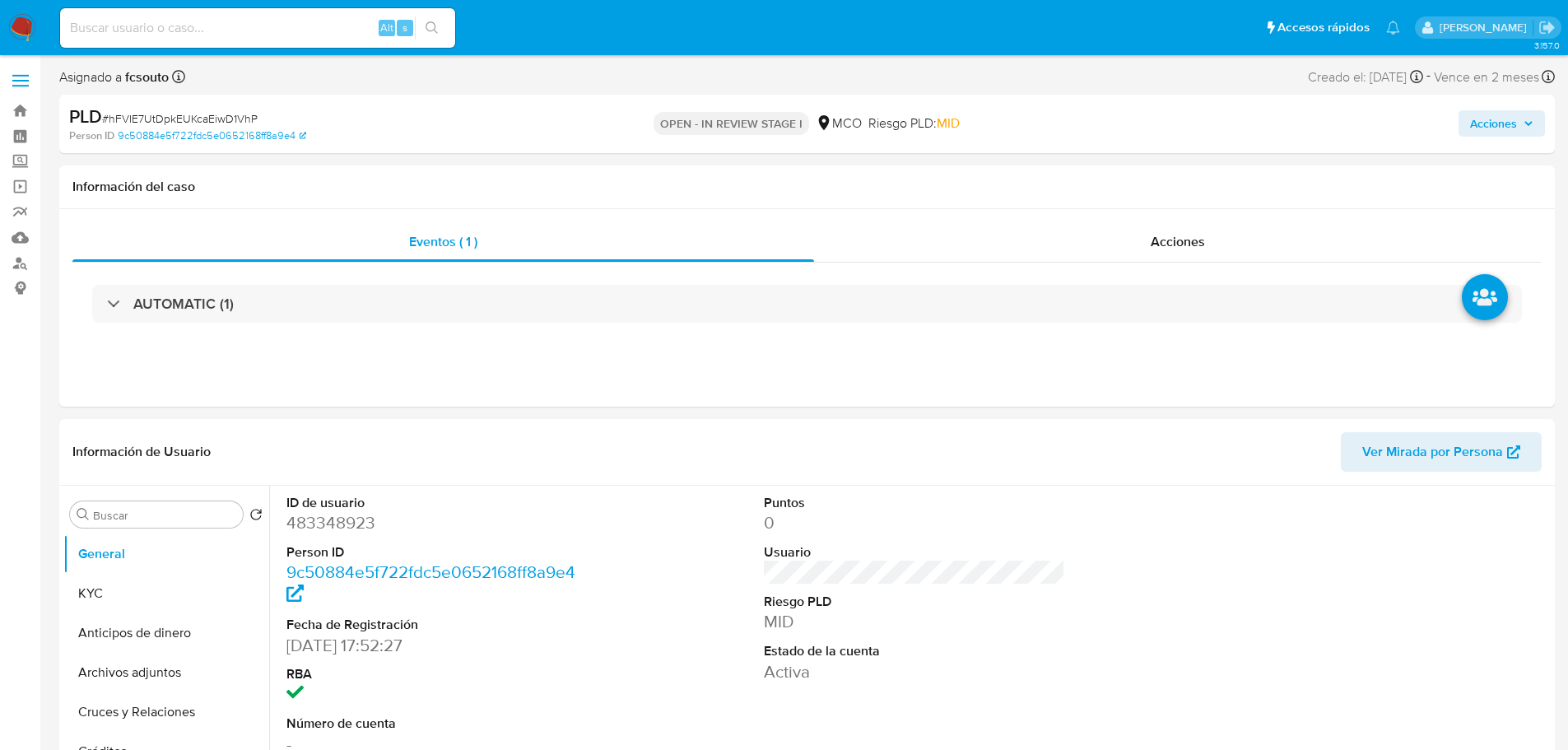
click at [1499, 119] on span "Acciones" at bounding box center [1494, 124] width 46 height 26
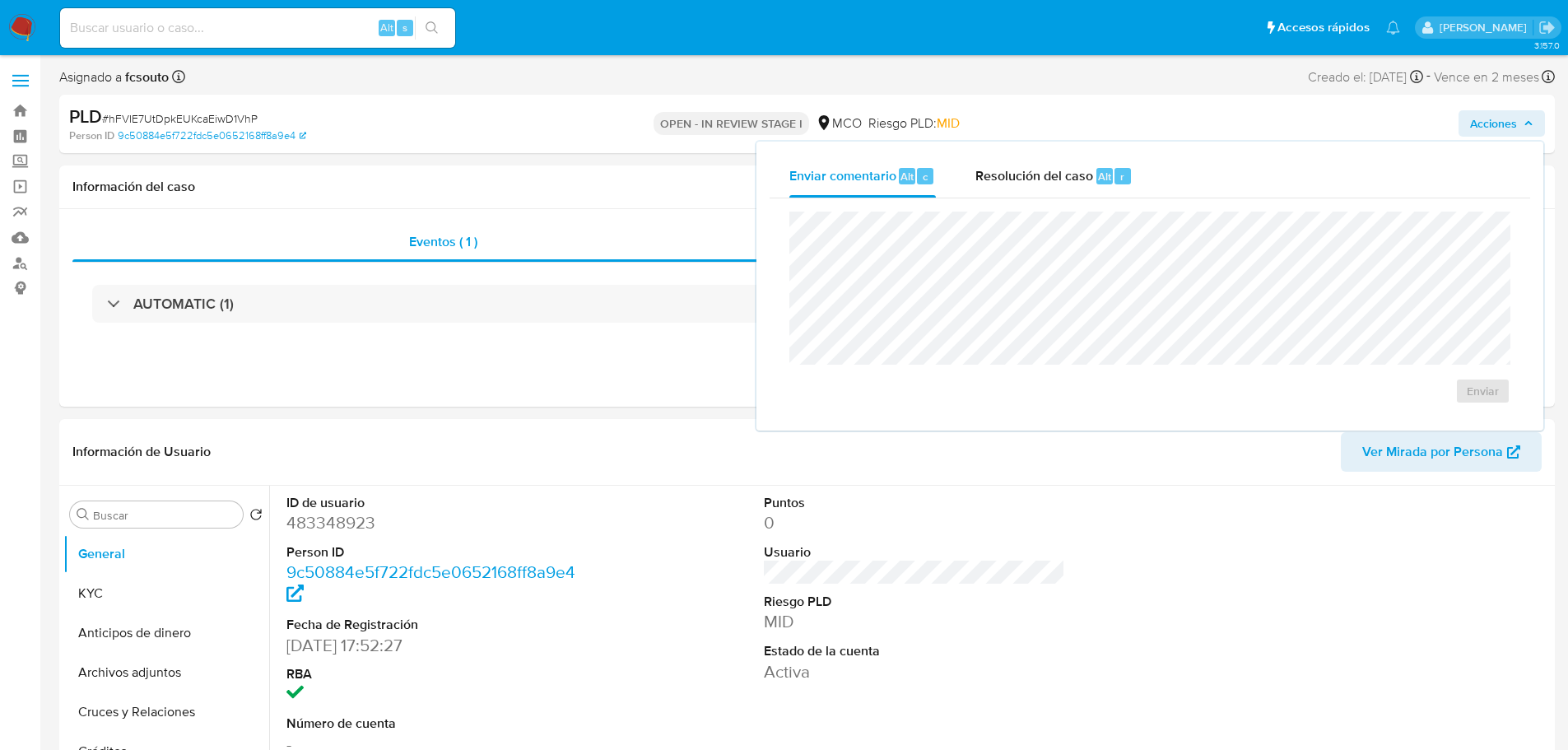
click at [780, 256] on div "Enviar" at bounding box center [1150, 308] width 760 height 219
click at [1019, 157] on div "Resolución del caso Alt r" at bounding box center [1053, 176] width 157 height 43
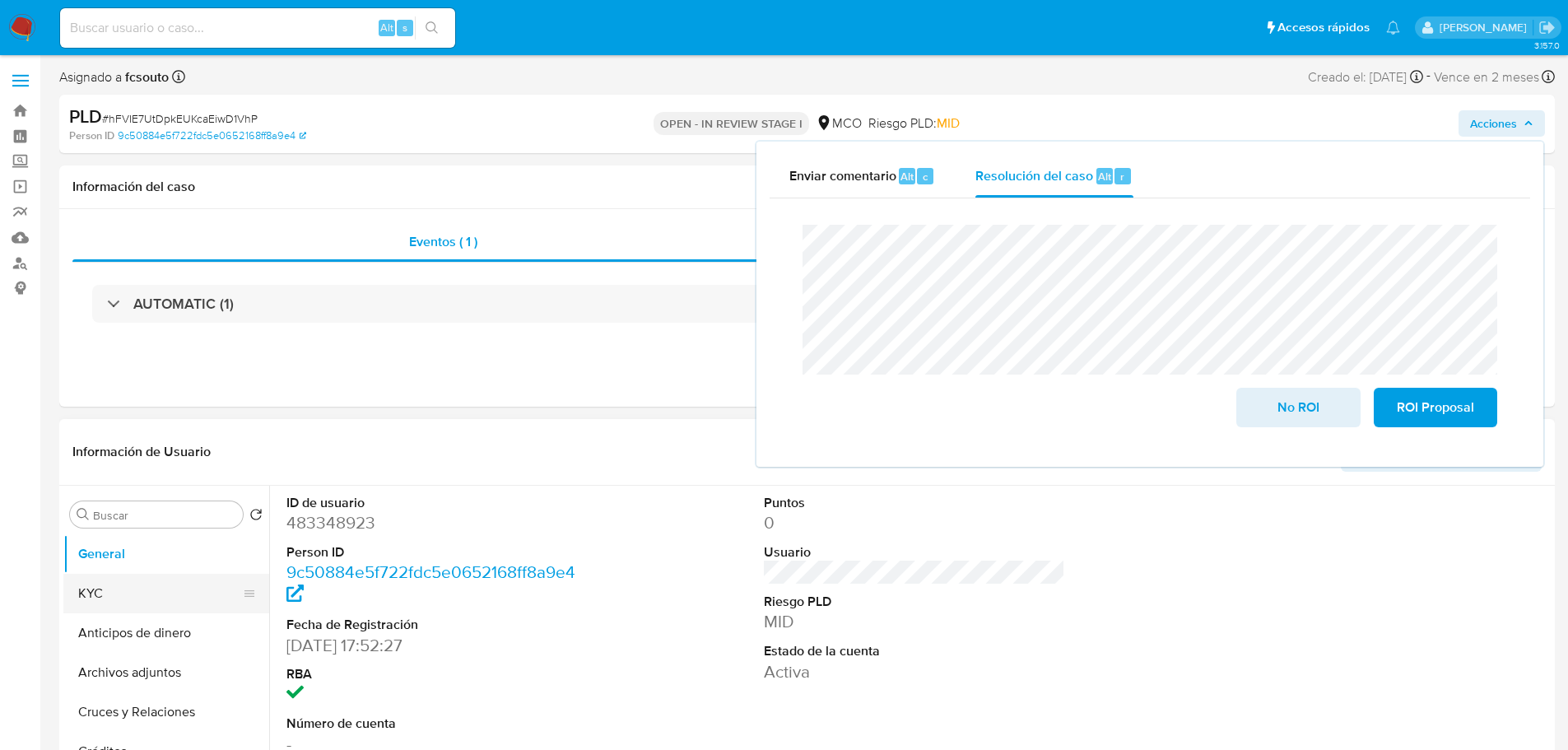
click at [104, 590] on button "KYC" at bounding box center [159, 593] width 192 height 40
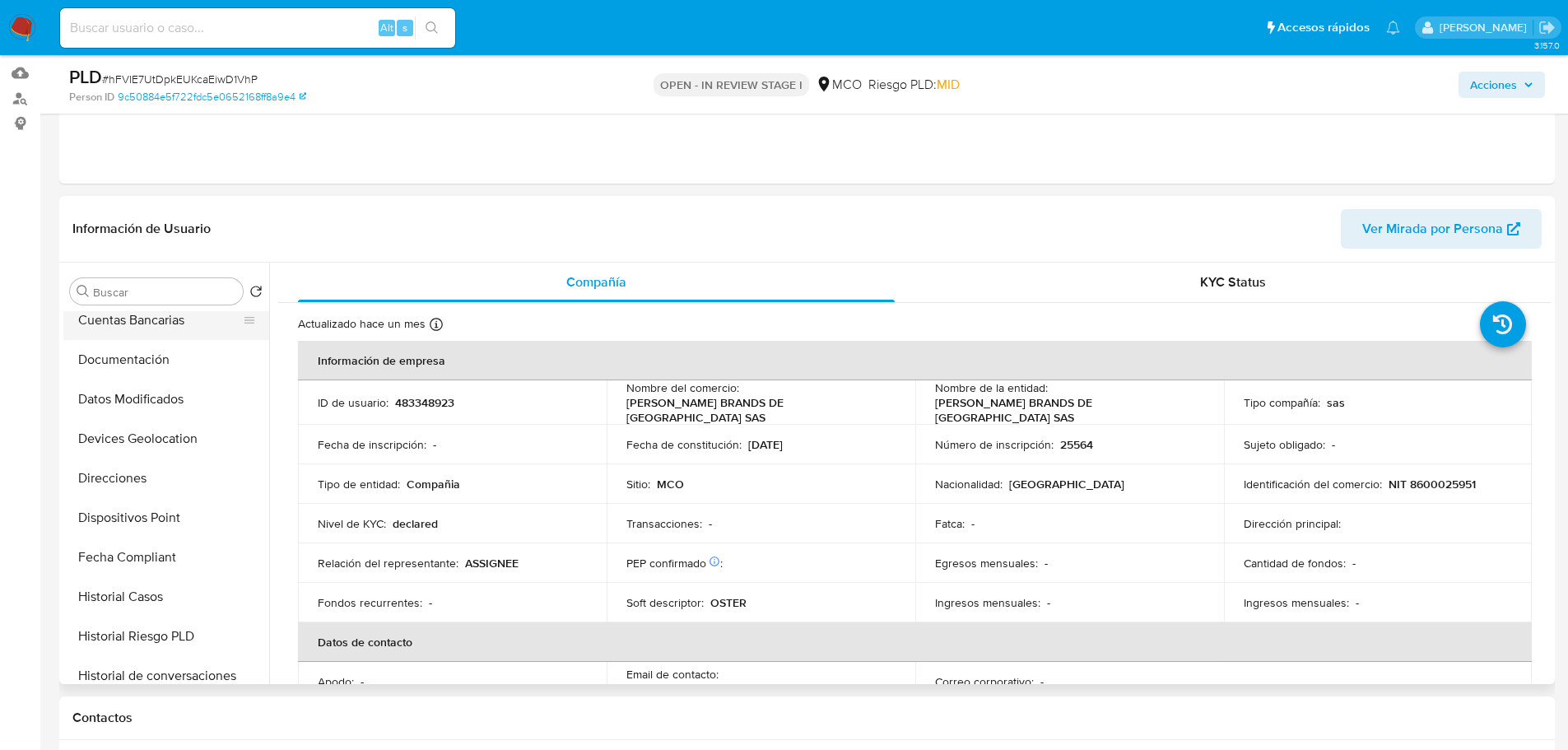
scroll to position [329, 0]
click at [137, 507] on button "Historial Casos" at bounding box center [159, 515] width 192 height 40
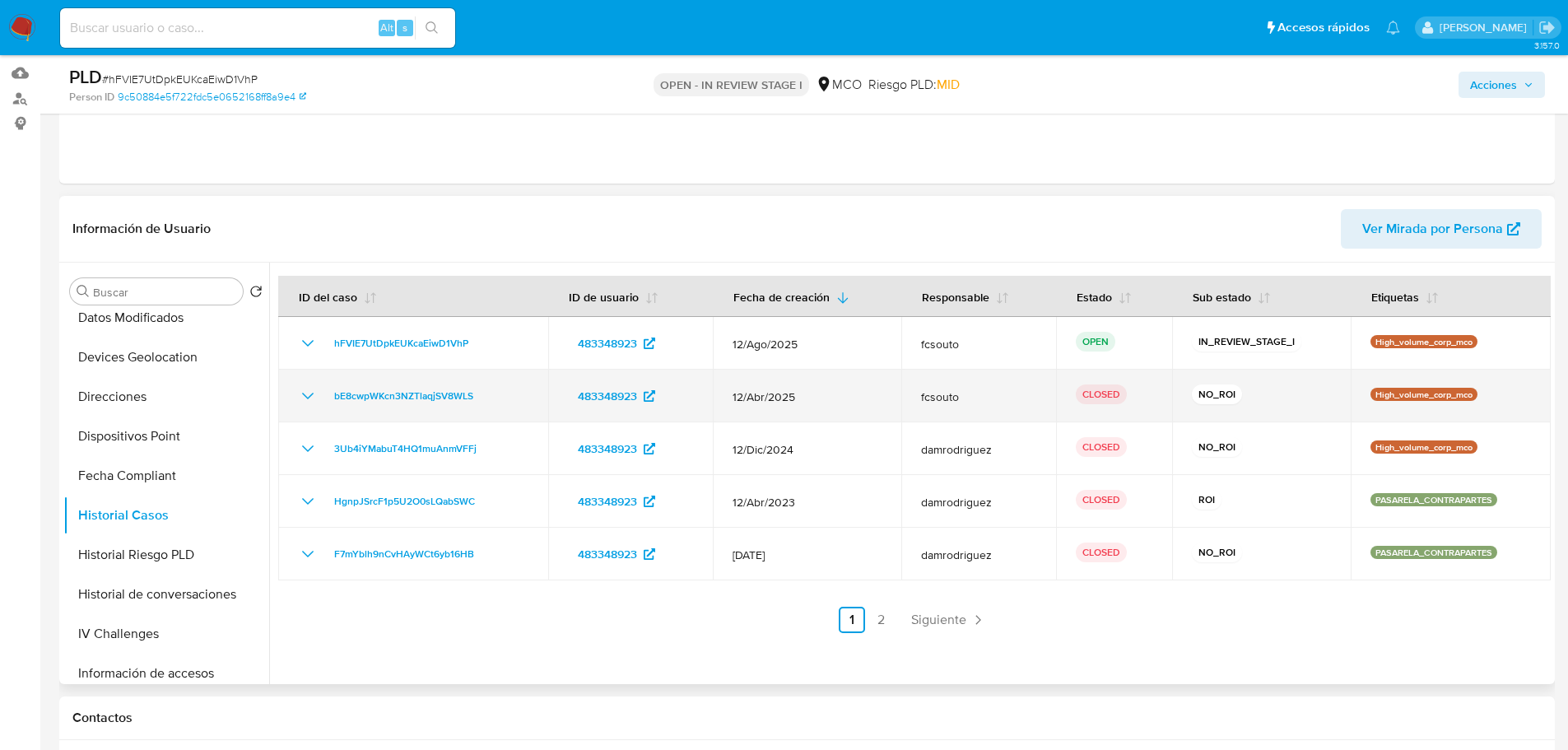
drag, startPoint x: 312, startPoint y: 401, endPoint x: 336, endPoint y: 397, distance: 24.3
click at [312, 401] on icon "Mostrar/Ocultar" at bounding box center [308, 395] width 20 height 20
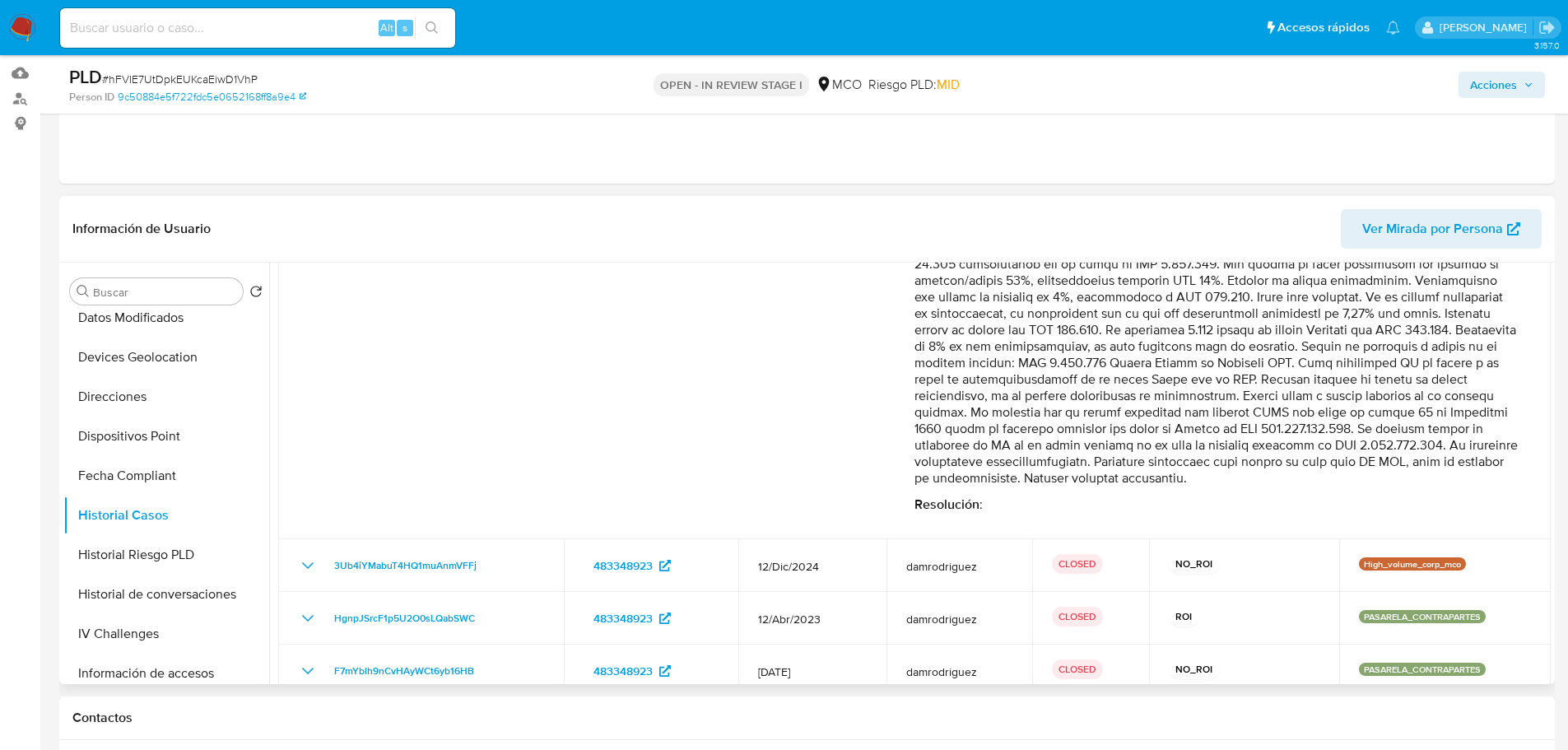
scroll to position [429, 0]
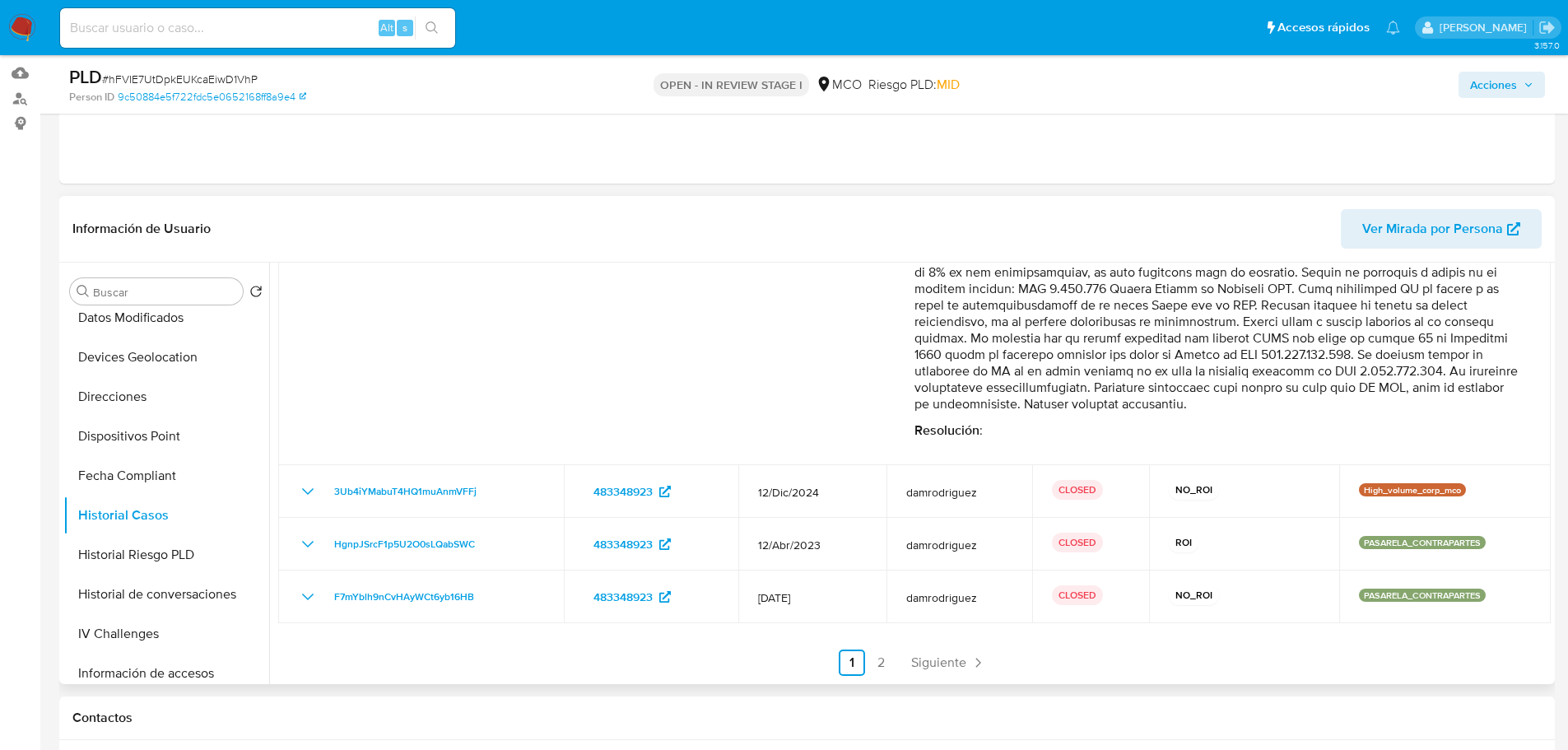
drag, startPoint x: 1173, startPoint y: 333, endPoint x: 1487, endPoint y: 401, distance: 321.3
click at [1487, 401] on p "Comentario :" at bounding box center [1216, 222] width 603 height 378
click at [1510, 84] on span "Acciones" at bounding box center [1494, 85] width 46 height 26
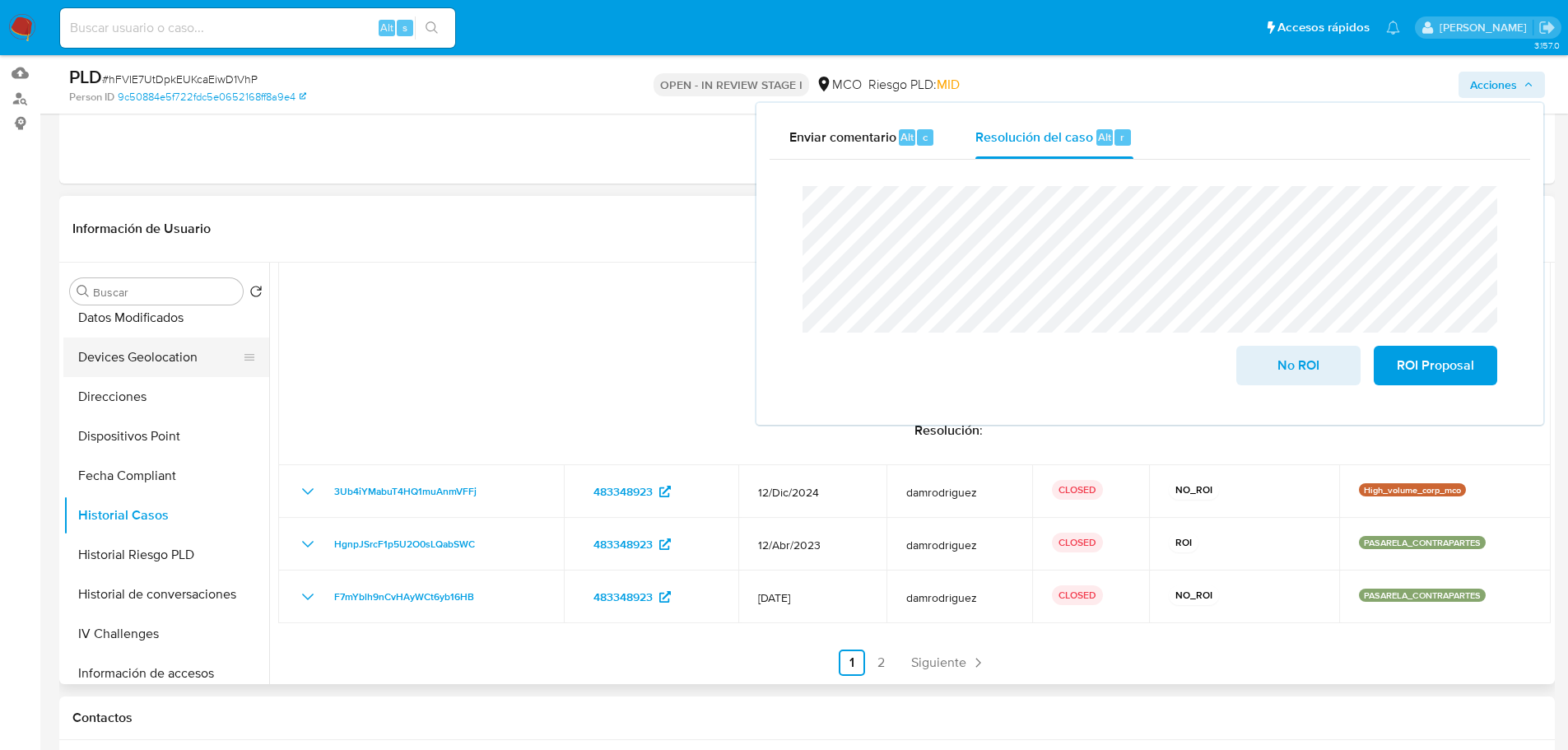
scroll to position [0, 0]
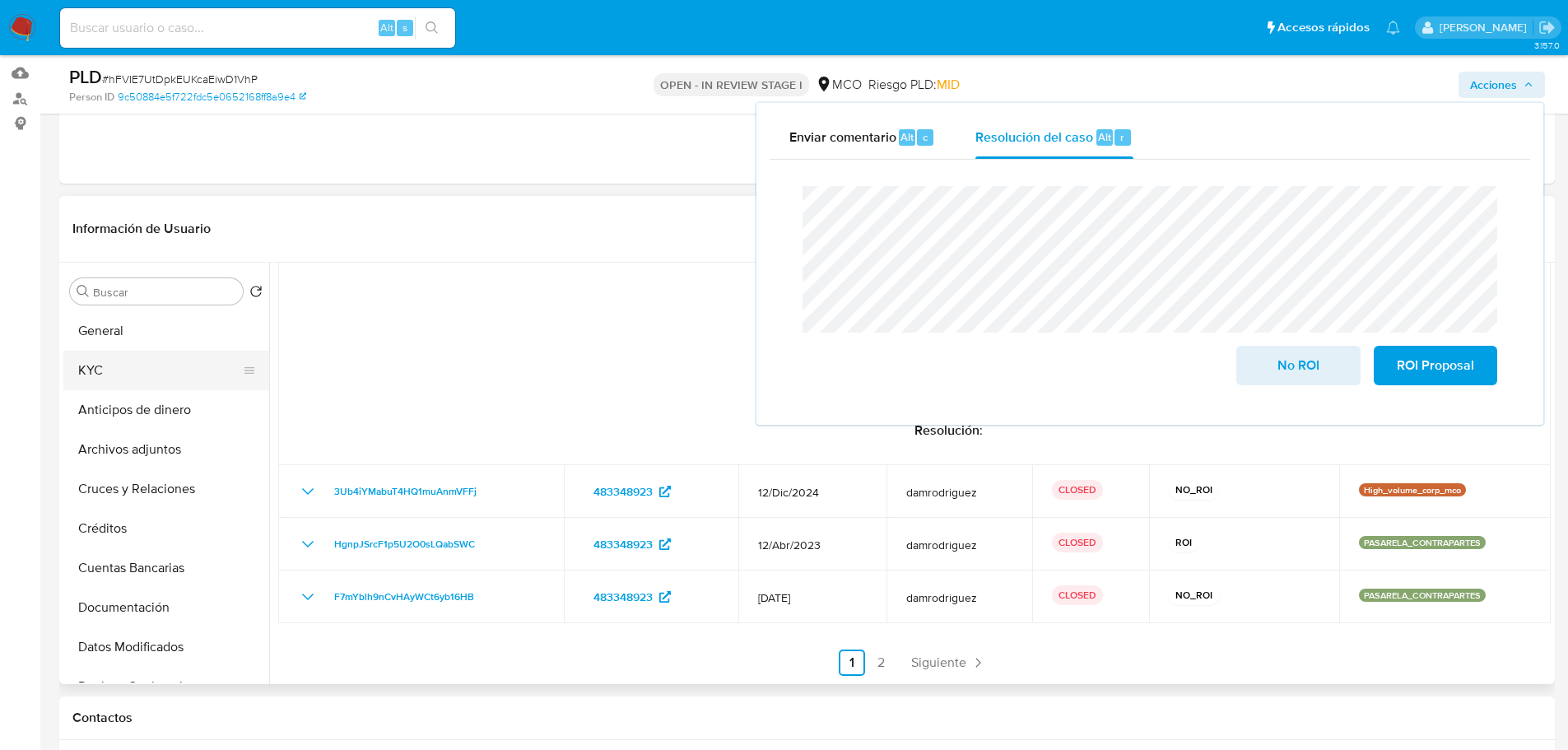
click at [122, 379] on button "KYC" at bounding box center [159, 370] width 192 height 40
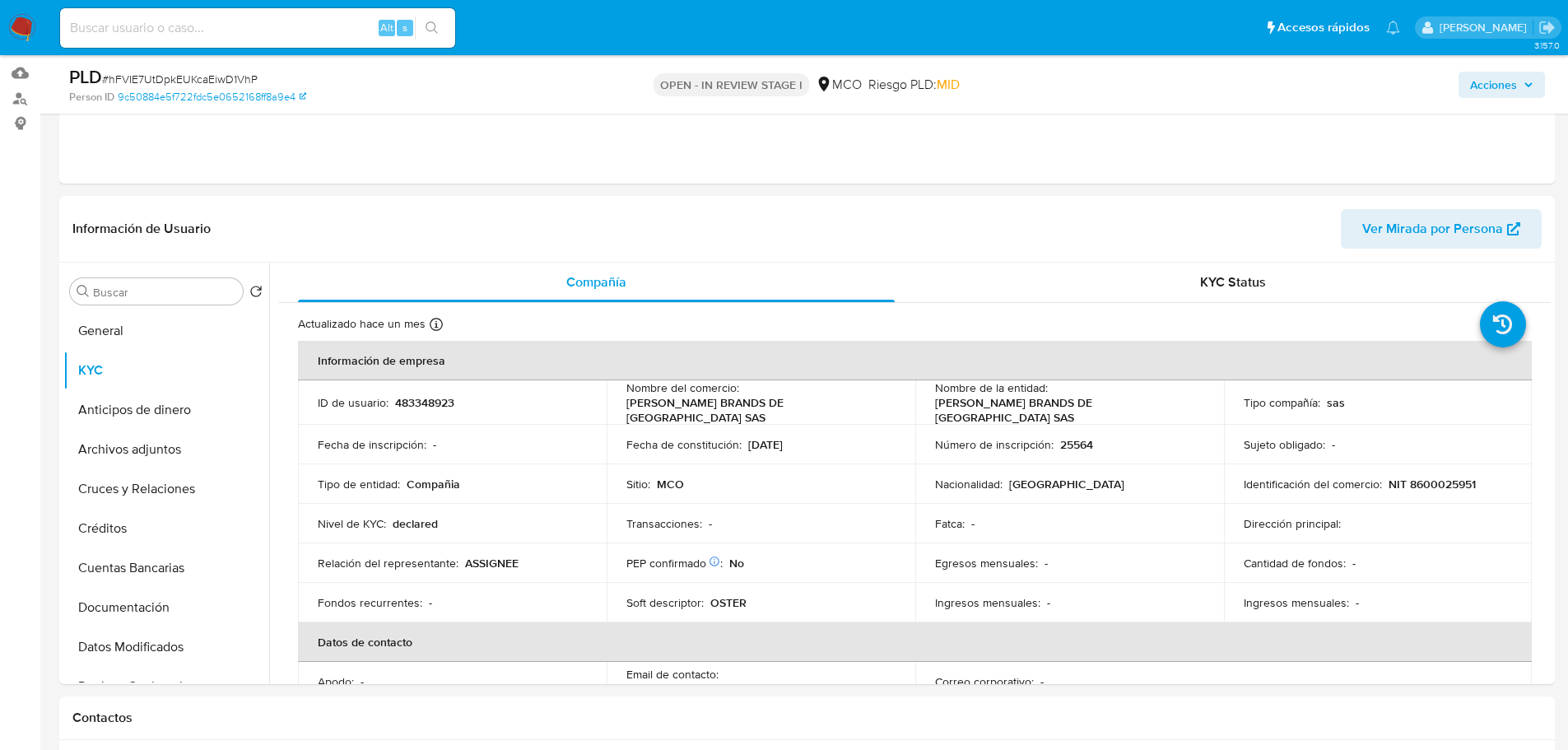
click at [1516, 81] on span "Acciones" at bounding box center [1494, 85] width 46 height 26
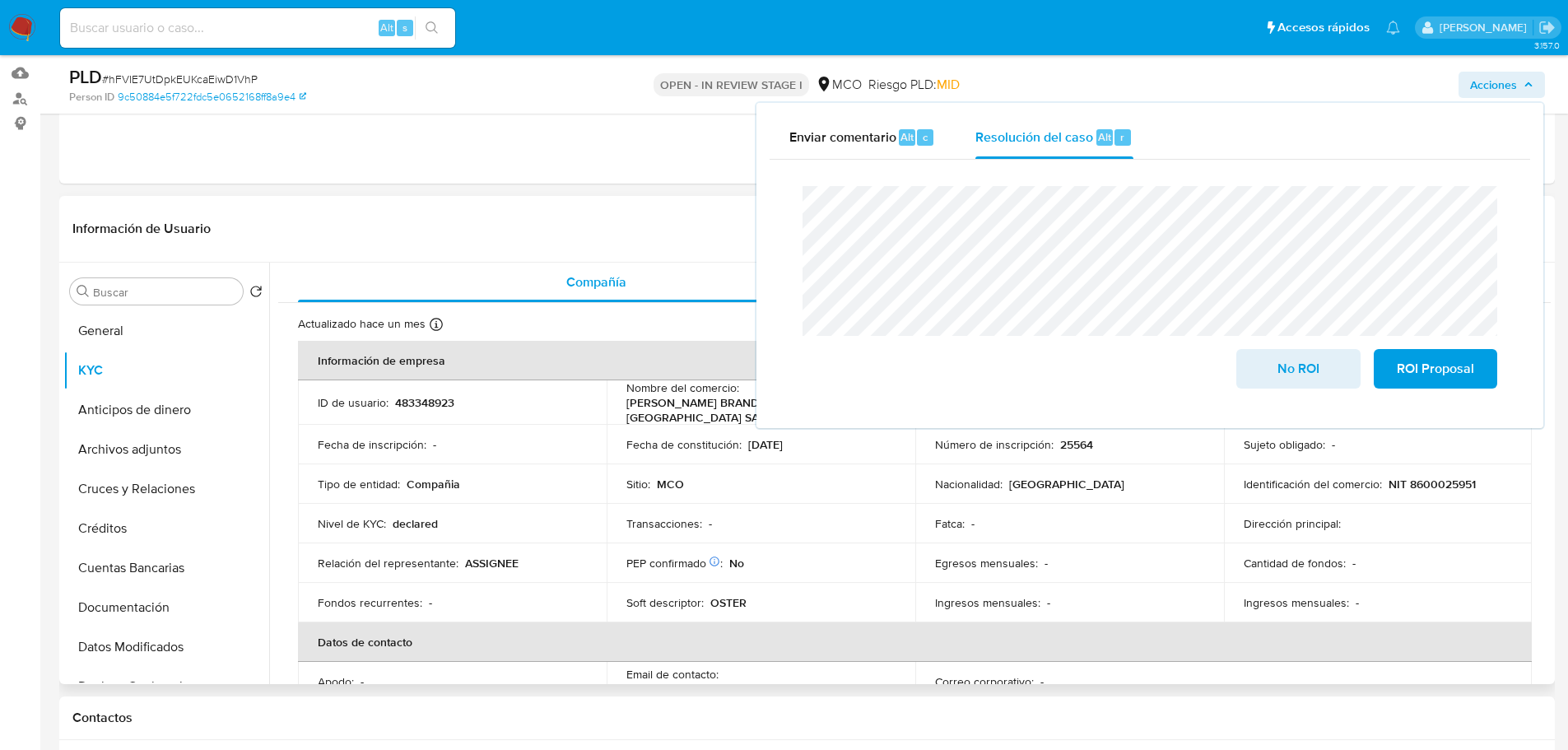
click at [731, 604] on p "OSTER" at bounding box center [728, 602] width 36 height 15
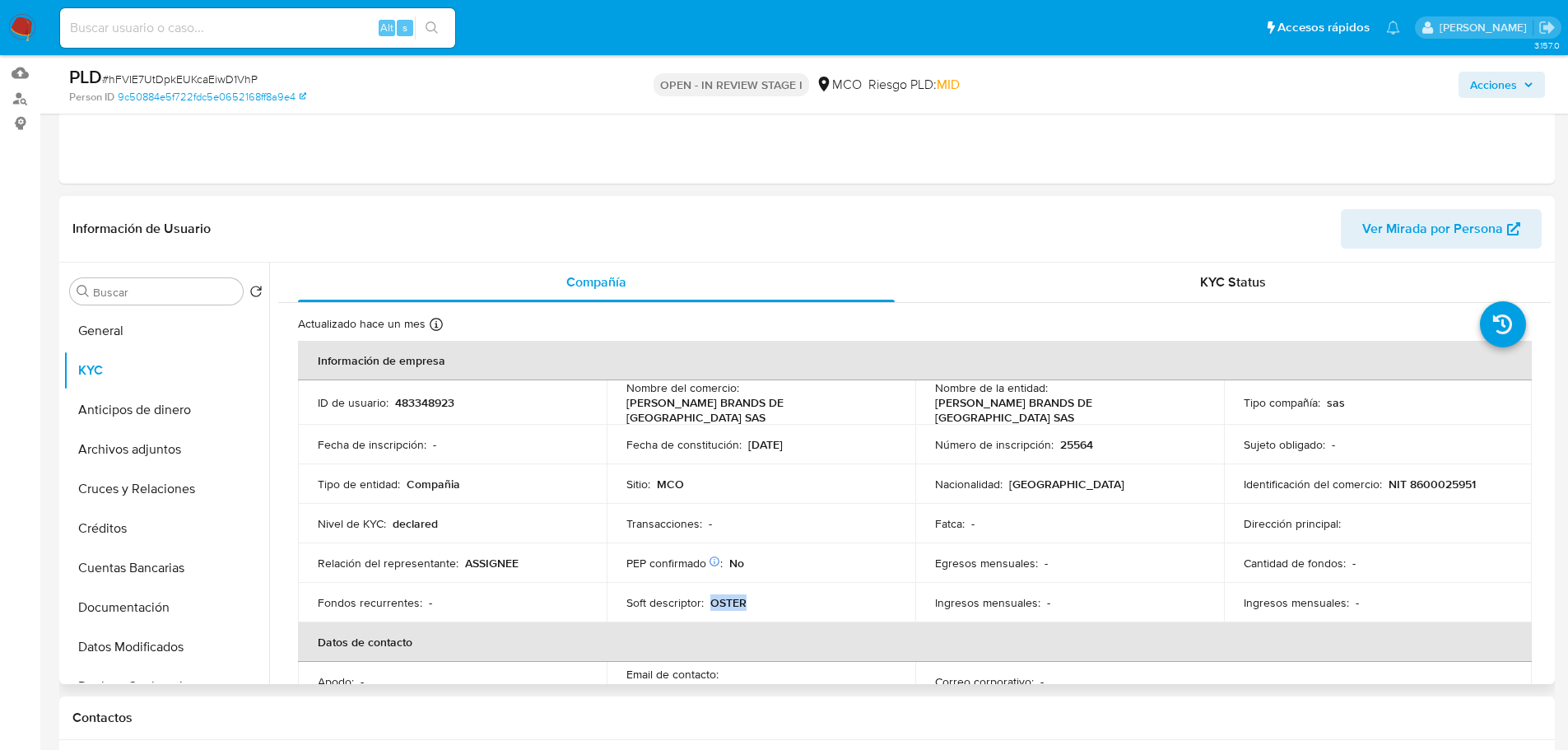
click at [731, 604] on p "OSTER" at bounding box center [728, 602] width 36 height 15
copy p "OSTER"
drag, startPoint x: 1507, startPoint y: 79, endPoint x: 1458, endPoint y: 91, distance: 50.4
click at [1505, 79] on span "Acciones" at bounding box center [1494, 85] width 46 height 26
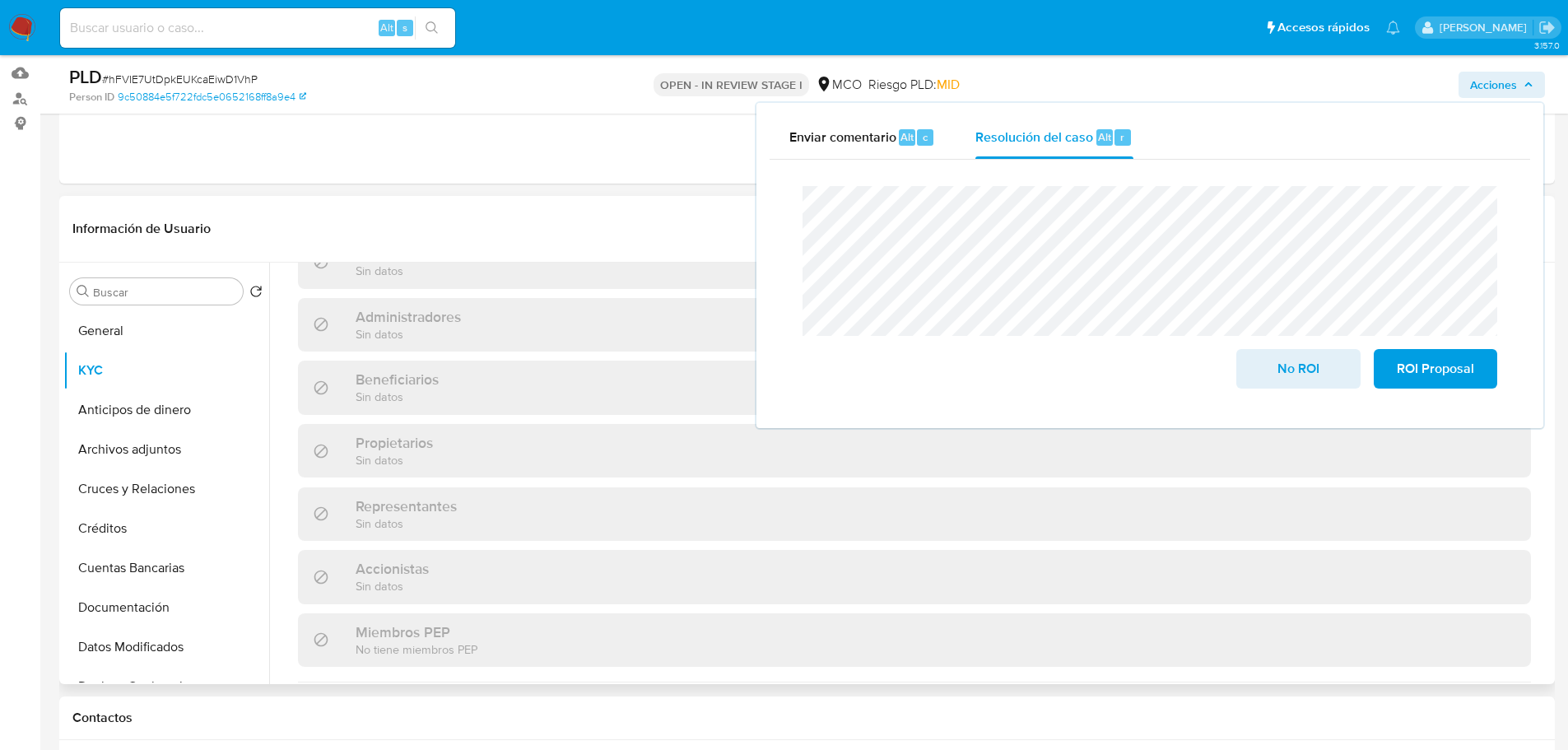
scroll to position [1064, 0]
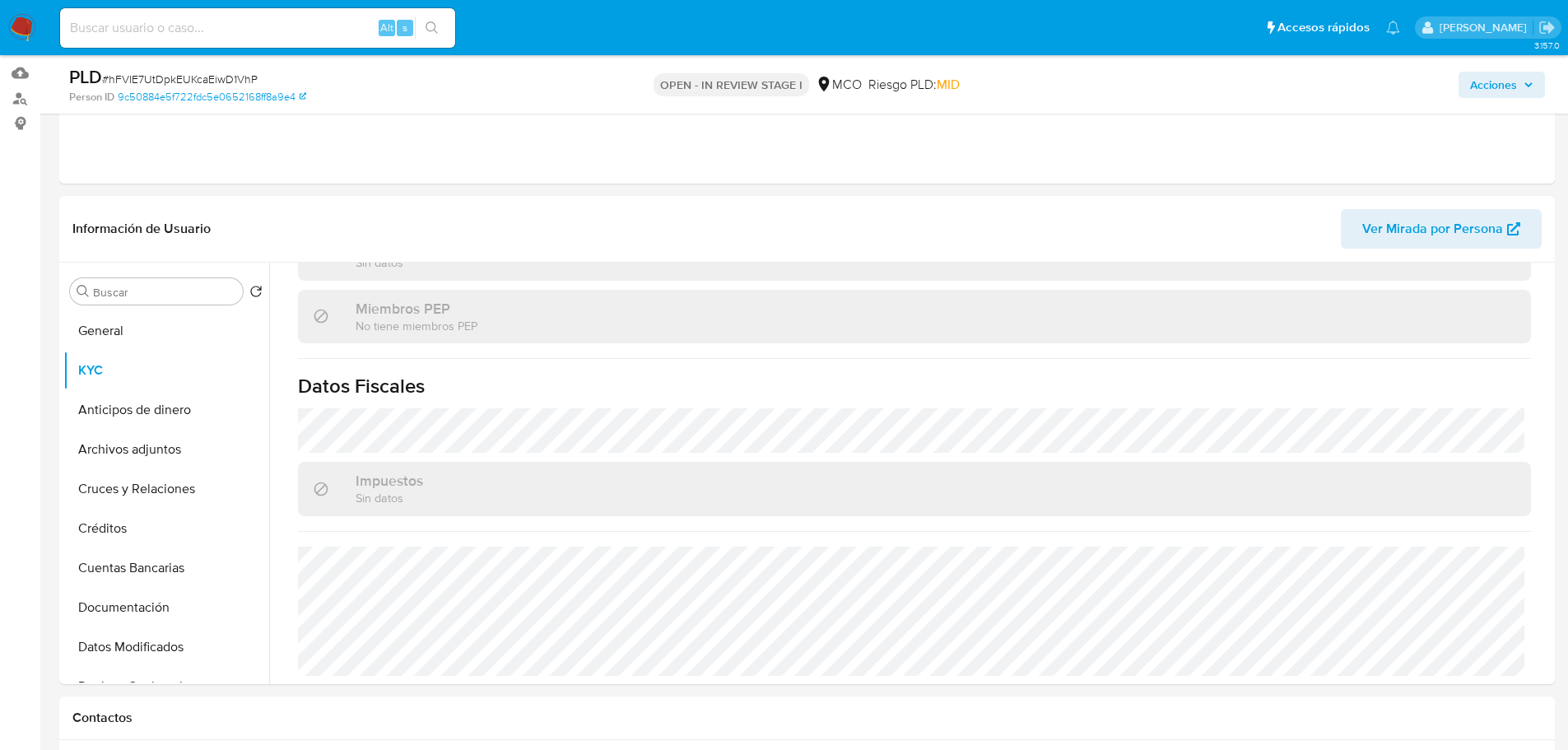
click at [1507, 90] on span "Acciones" at bounding box center [1494, 85] width 46 height 26
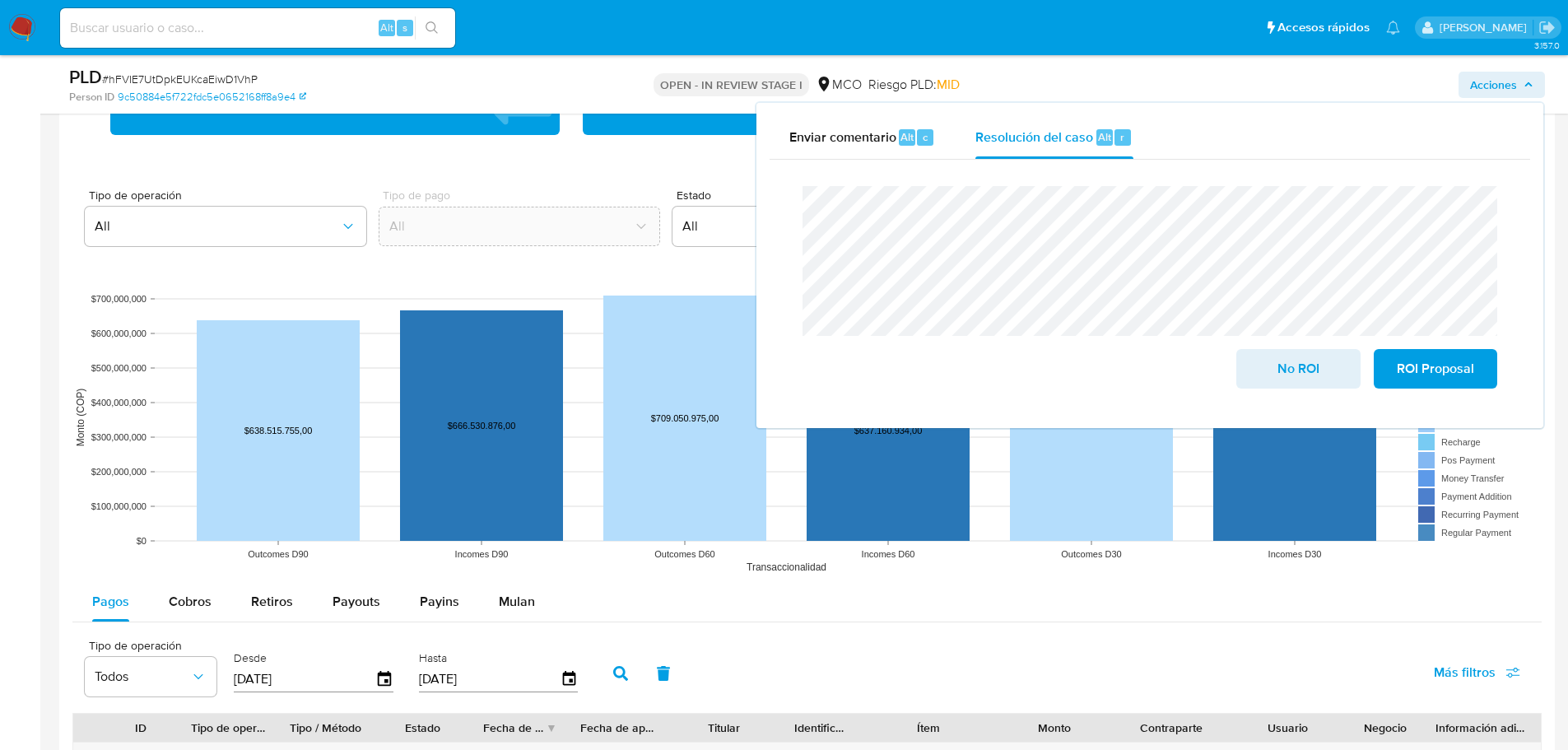
scroll to position [1564, 0]
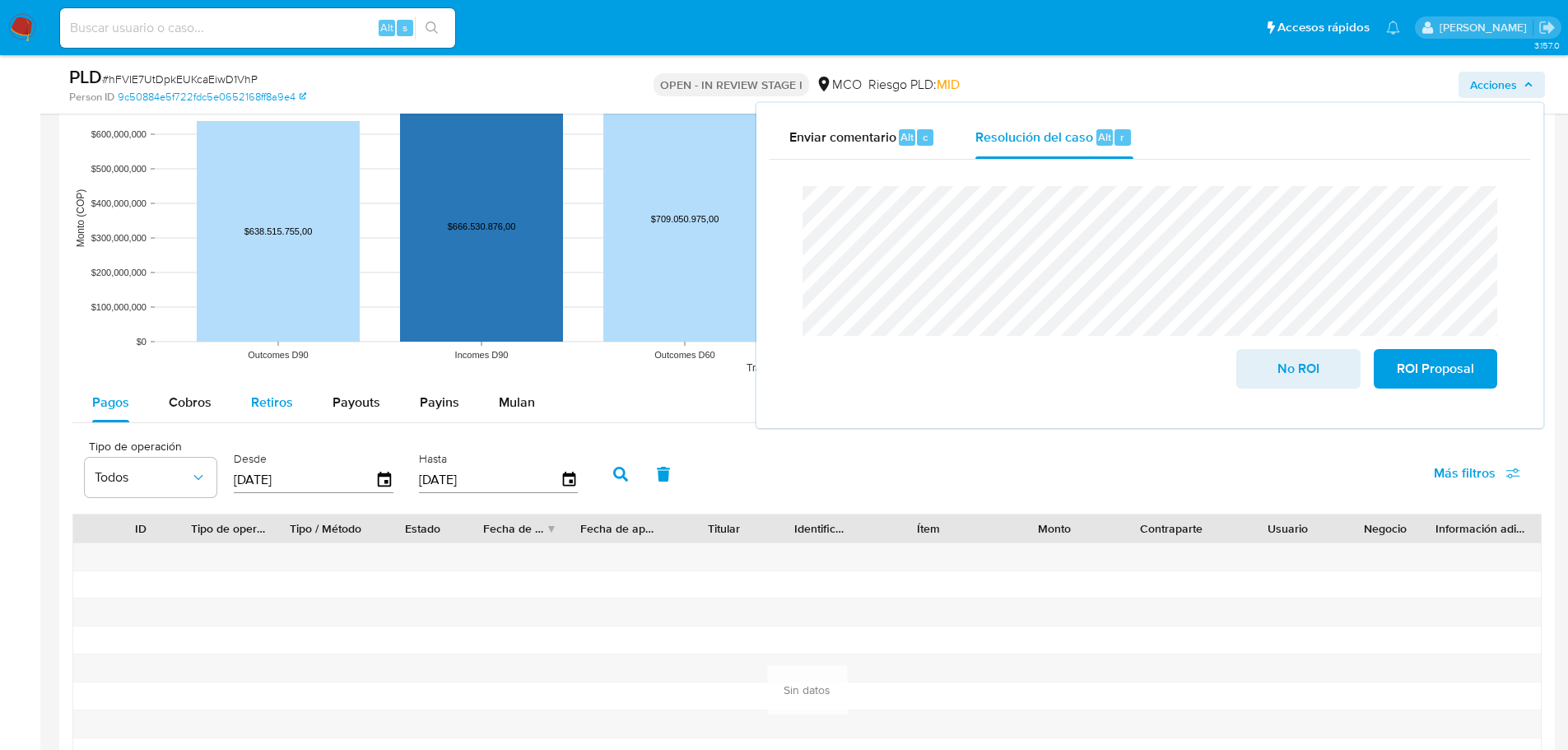
click at [248, 401] on button "Retiros" at bounding box center [272, 402] width 82 height 40
select select "10"
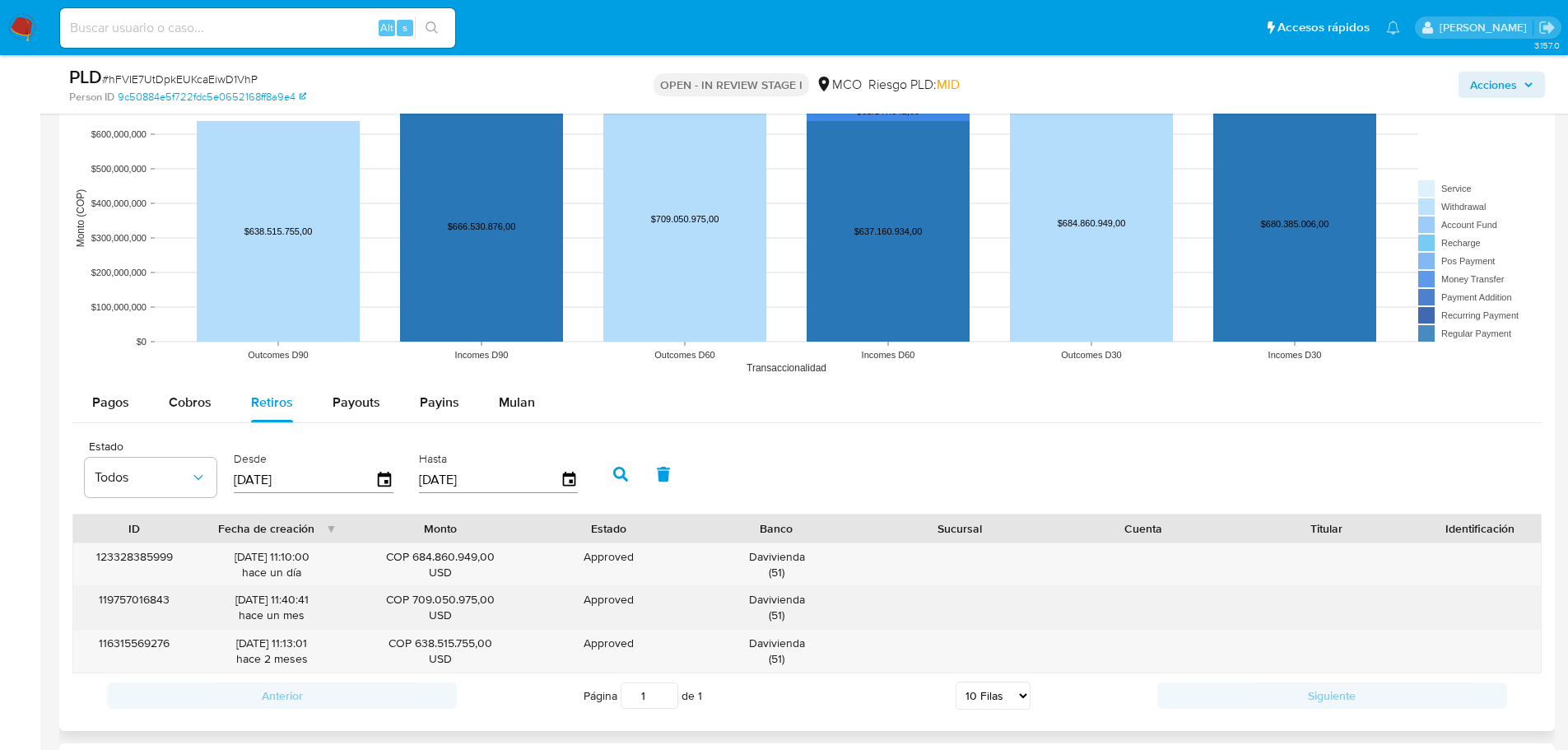
click at [777, 601] on div "Davivienda ( 51 )" at bounding box center [776, 608] width 161 height 32
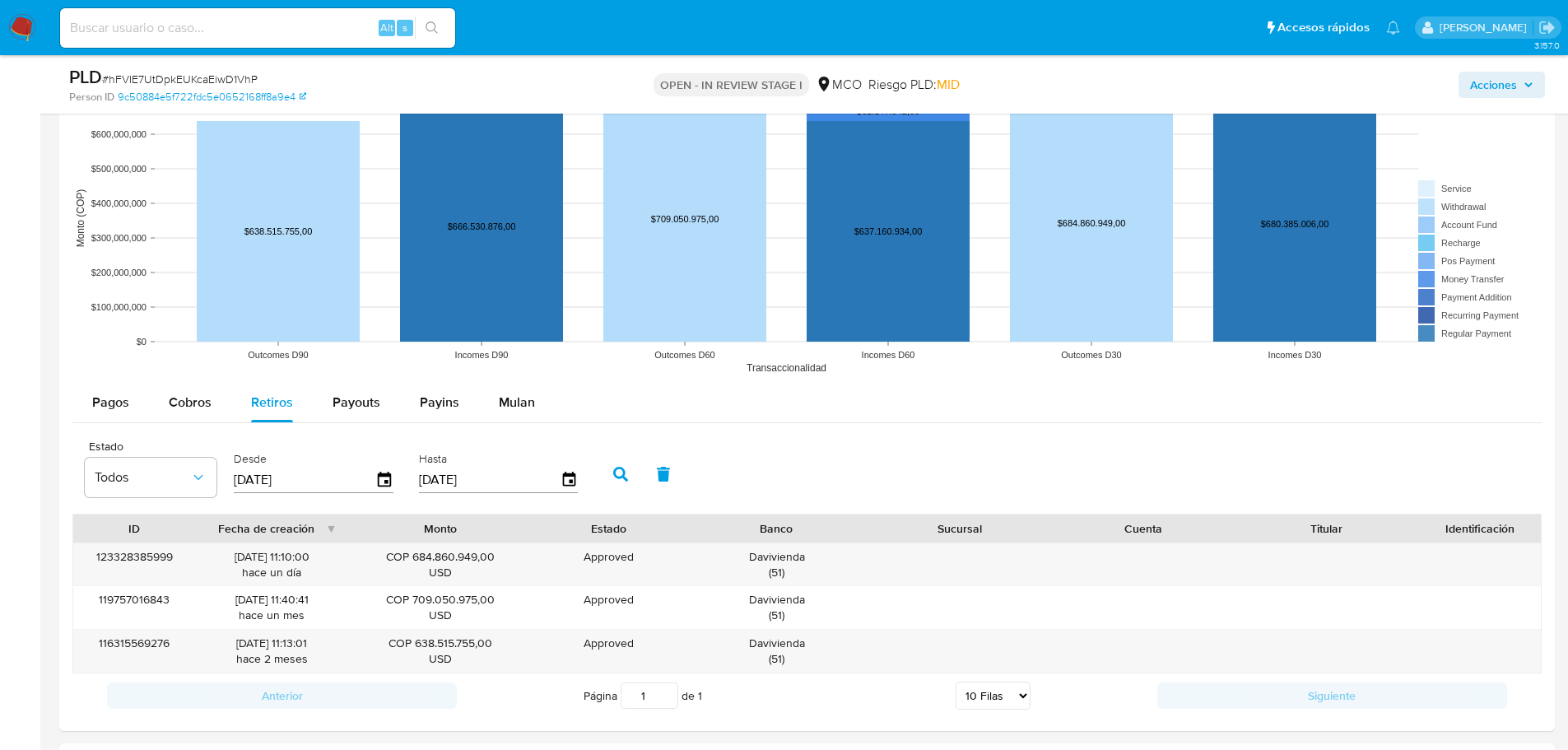
click at [1492, 86] on span "Acciones" at bounding box center [1494, 85] width 46 height 26
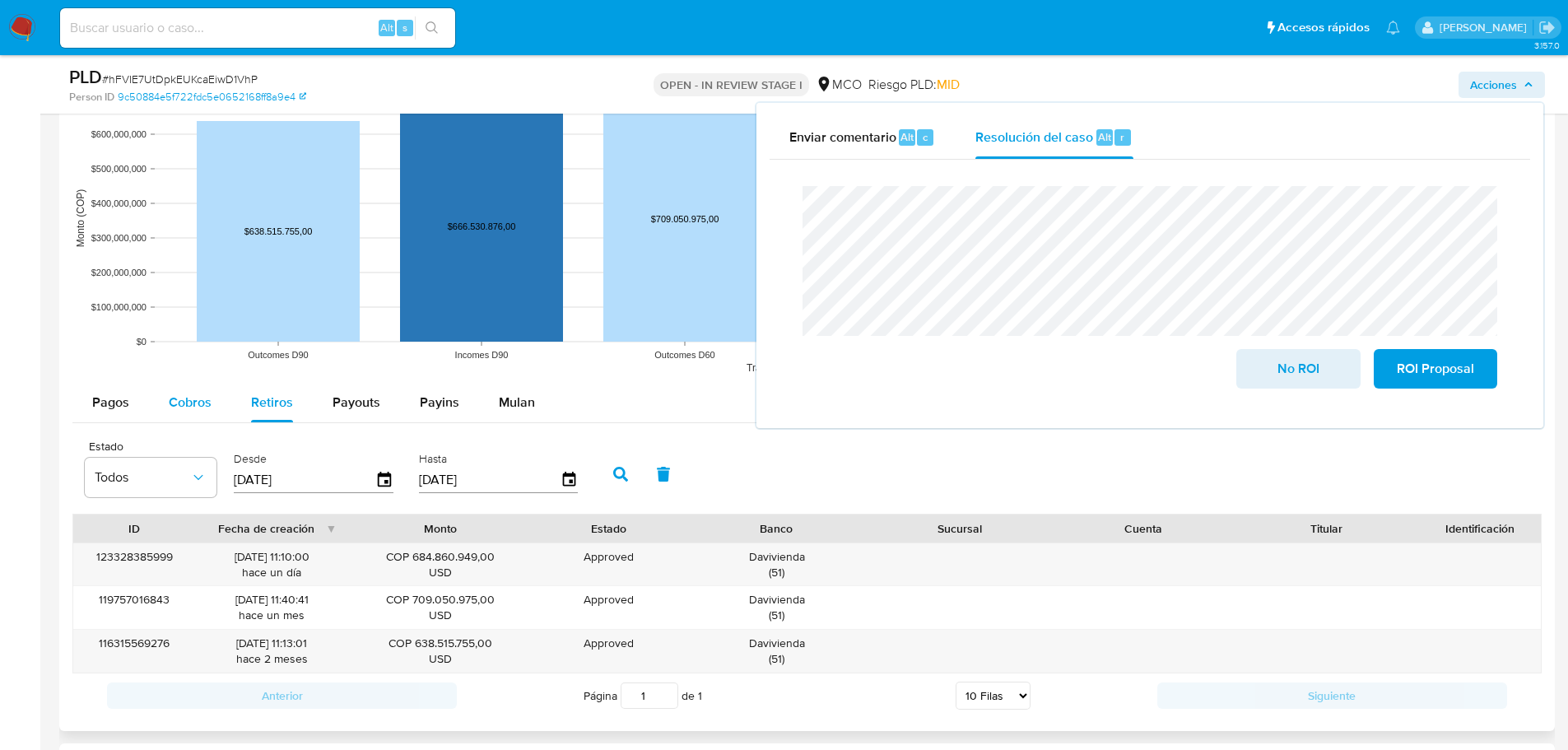
click at [178, 399] on span "Cobros" at bounding box center [191, 401] width 43 height 19
select select "10"
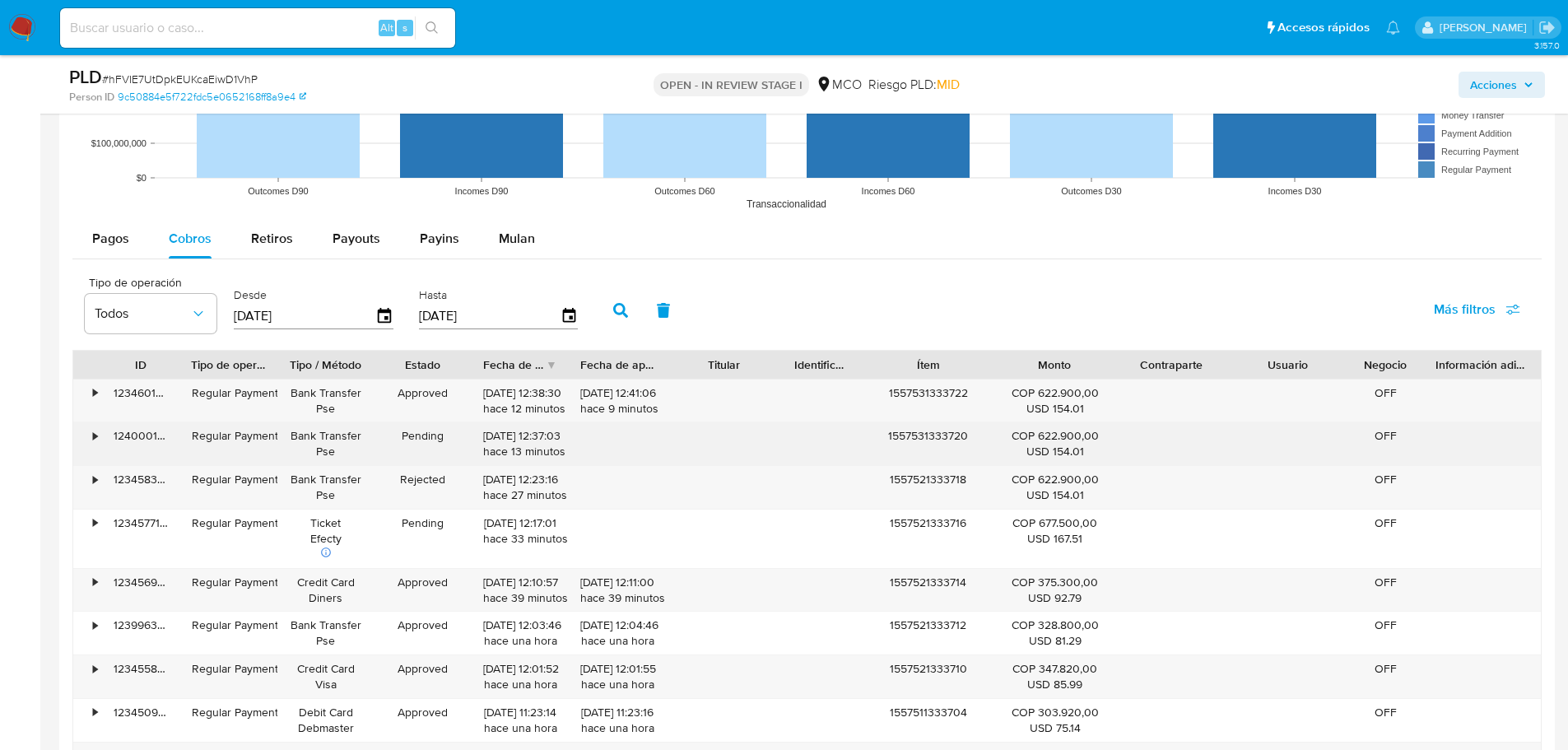
scroll to position [1729, 0]
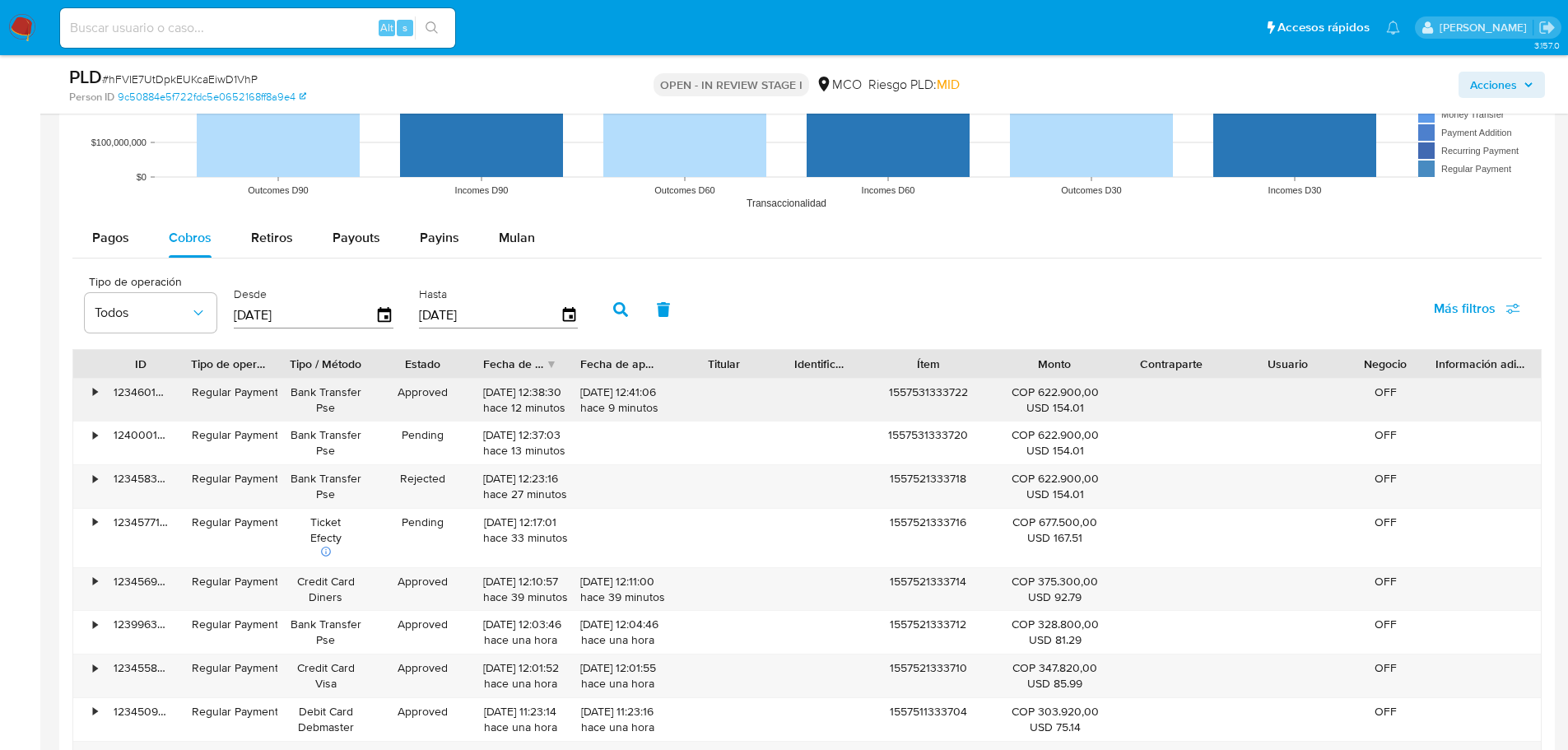
click at [939, 389] on div "1557531333722" at bounding box center [928, 400] width 136 height 43
click at [1519, 85] on span "Acciones" at bounding box center [1502, 85] width 63 height 23
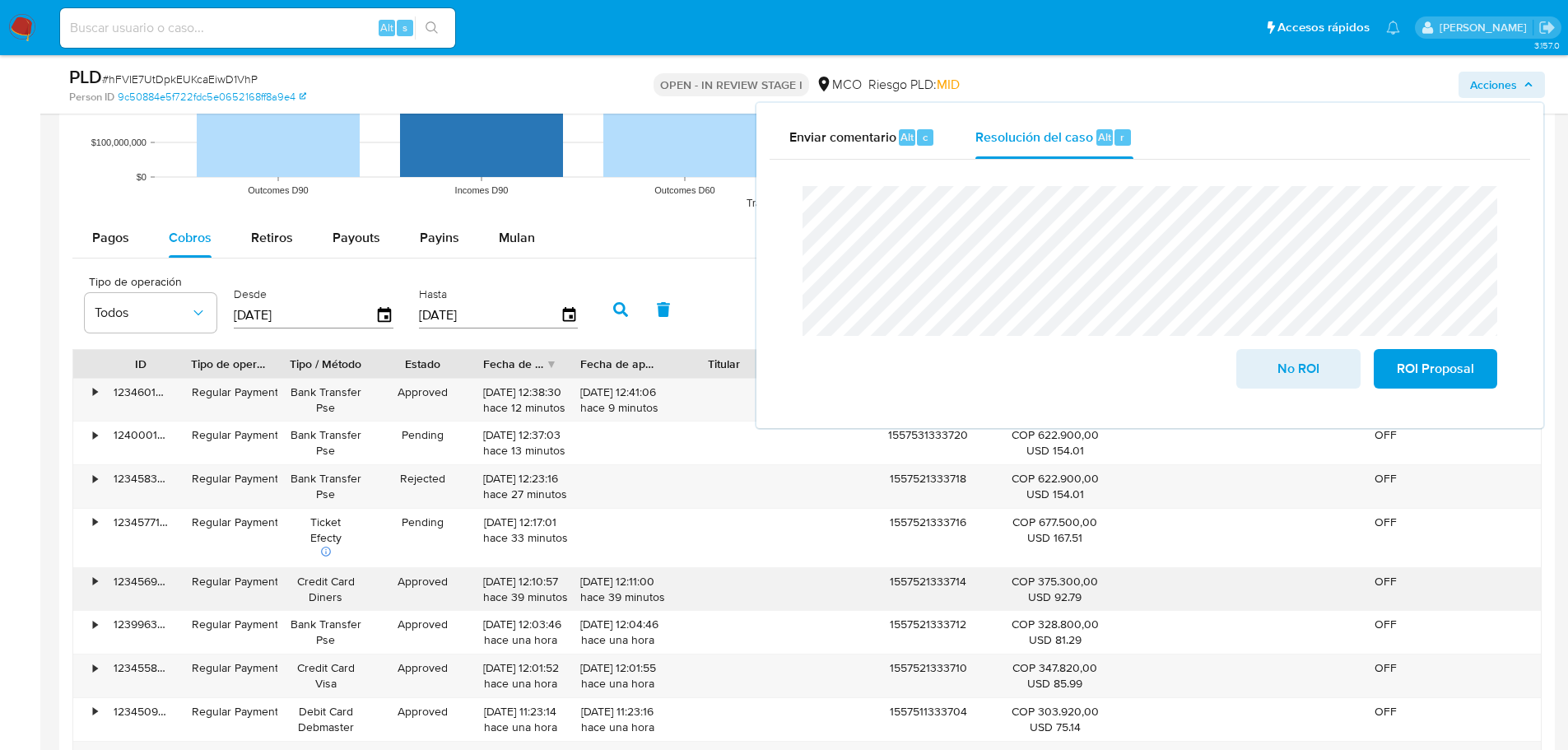
click at [921, 582] on div "1557521333714" at bounding box center [928, 589] width 136 height 43
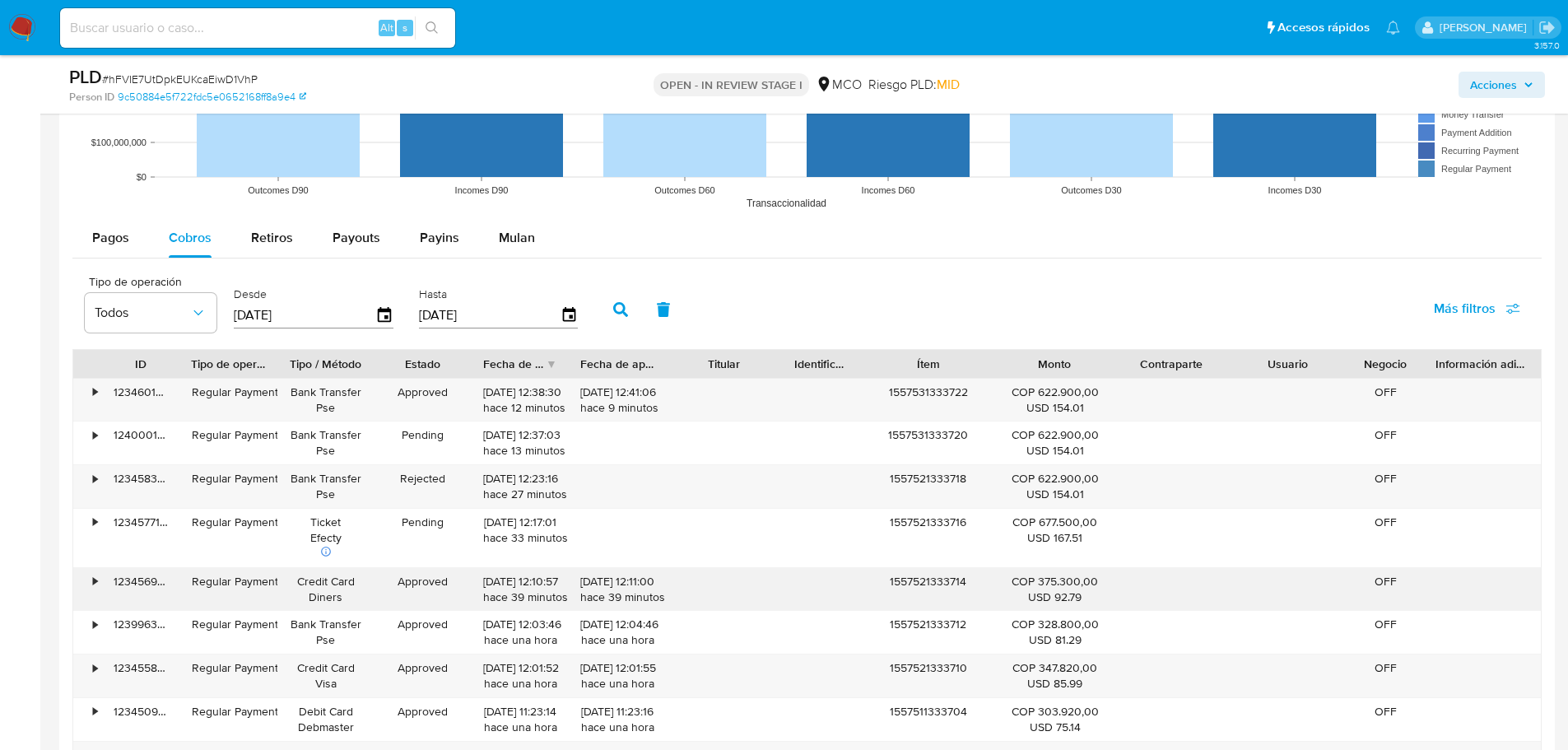
click at [921, 582] on div "1557521333714" at bounding box center [928, 589] width 136 height 43
drag, startPoint x: 1494, startPoint y: 81, endPoint x: 1464, endPoint y: 97, distance: 34.0
click at [1494, 80] on span "Acciones" at bounding box center [1494, 85] width 46 height 26
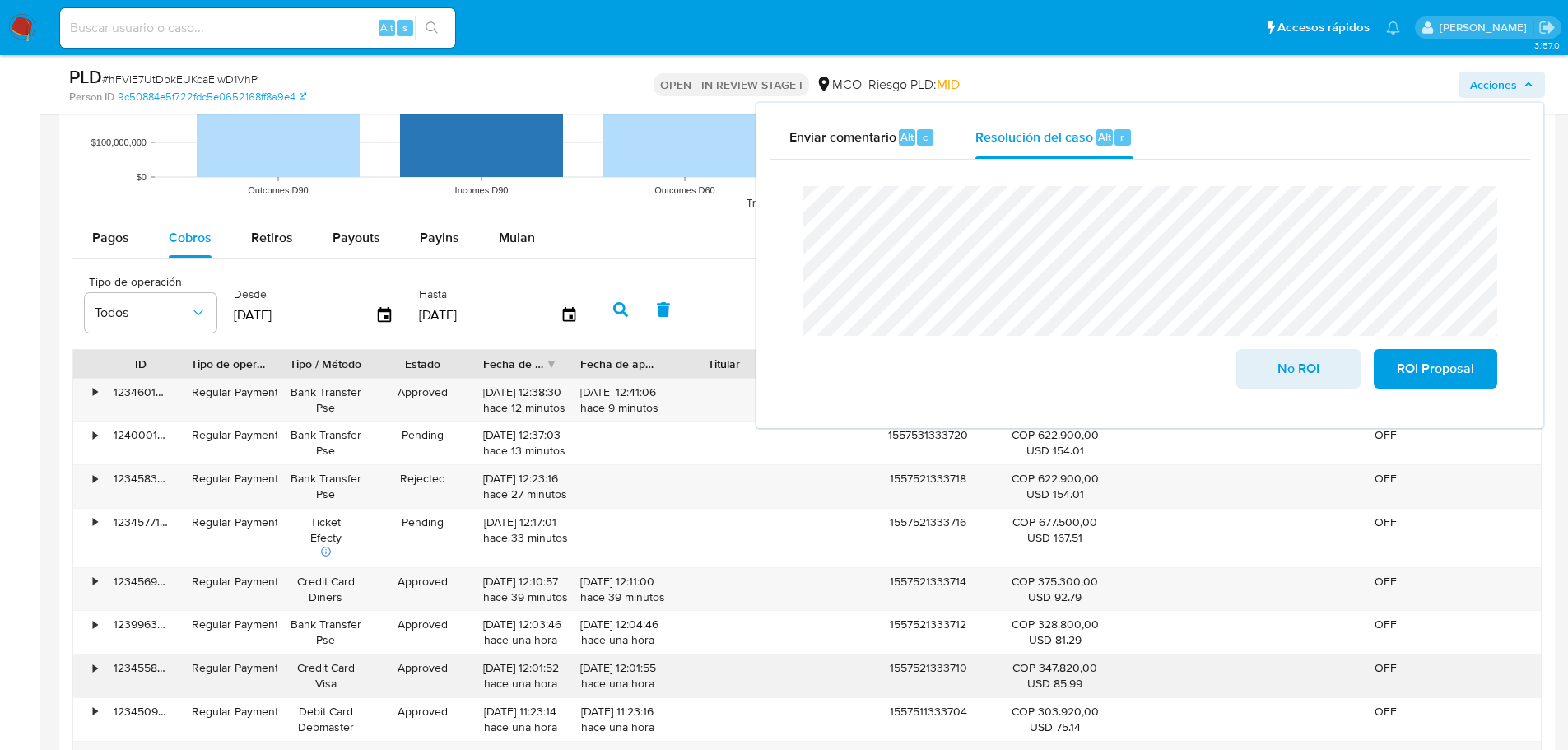
click at [943, 684] on div "1557521333710" at bounding box center [928, 676] width 136 height 43
click at [942, 683] on div "1557521333710" at bounding box center [928, 676] width 136 height 43
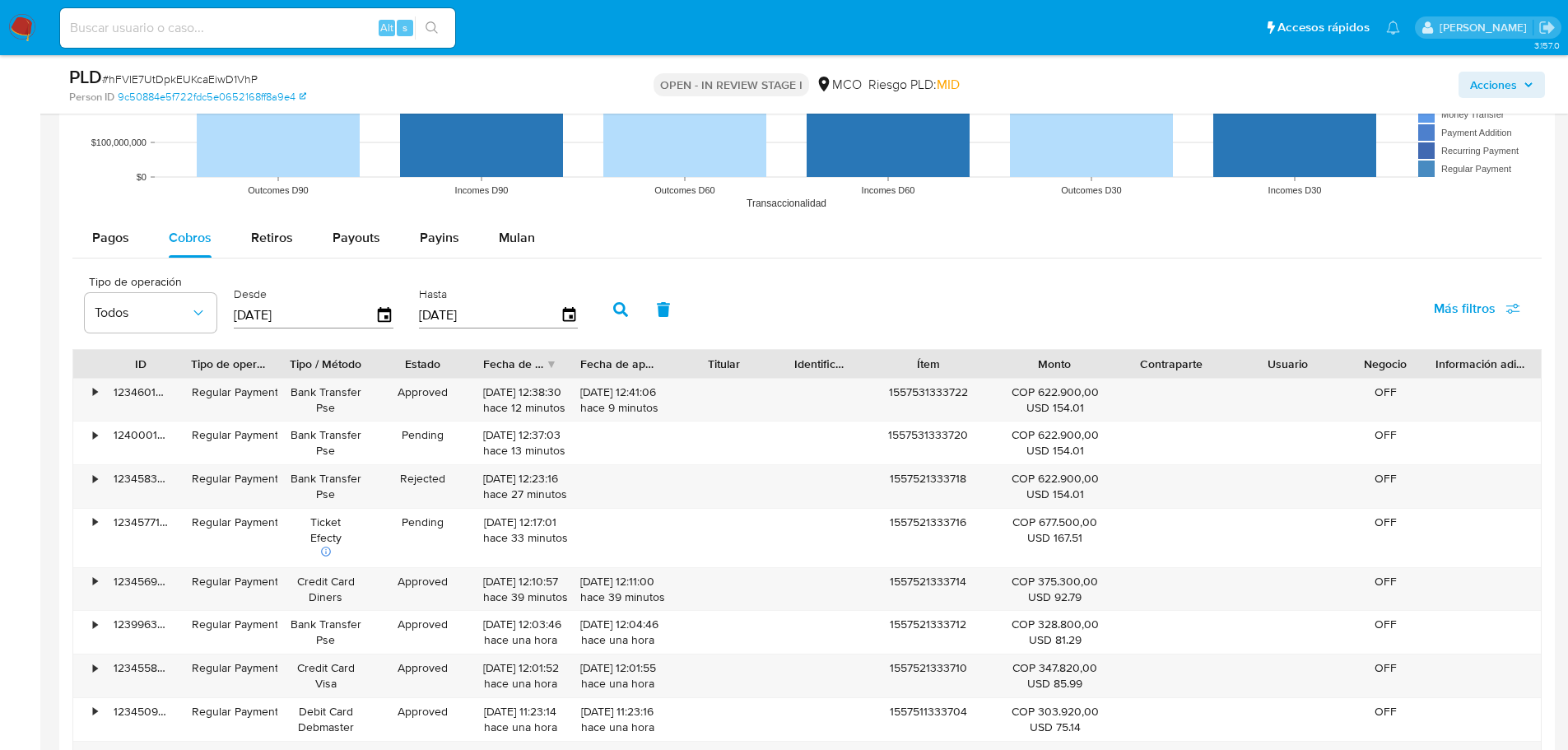
drag, startPoint x: 1485, startPoint y: 83, endPoint x: 1460, endPoint y: 93, distance: 26.9
click at [1485, 83] on span "Acciones" at bounding box center [1494, 85] width 46 height 26
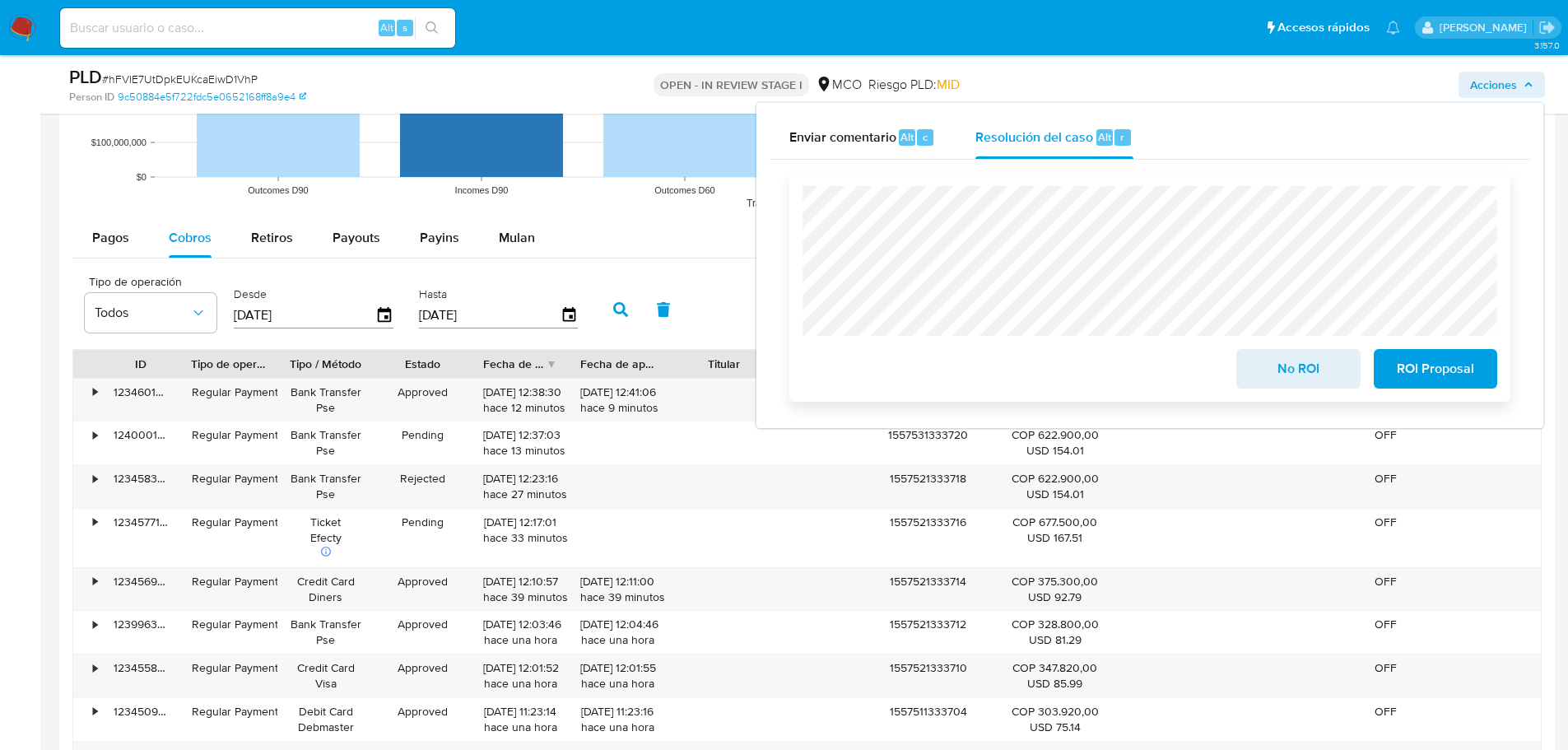
click at [1283, 377] on span "No ROI" at bounding box center [1298, 368] width 81 height 36
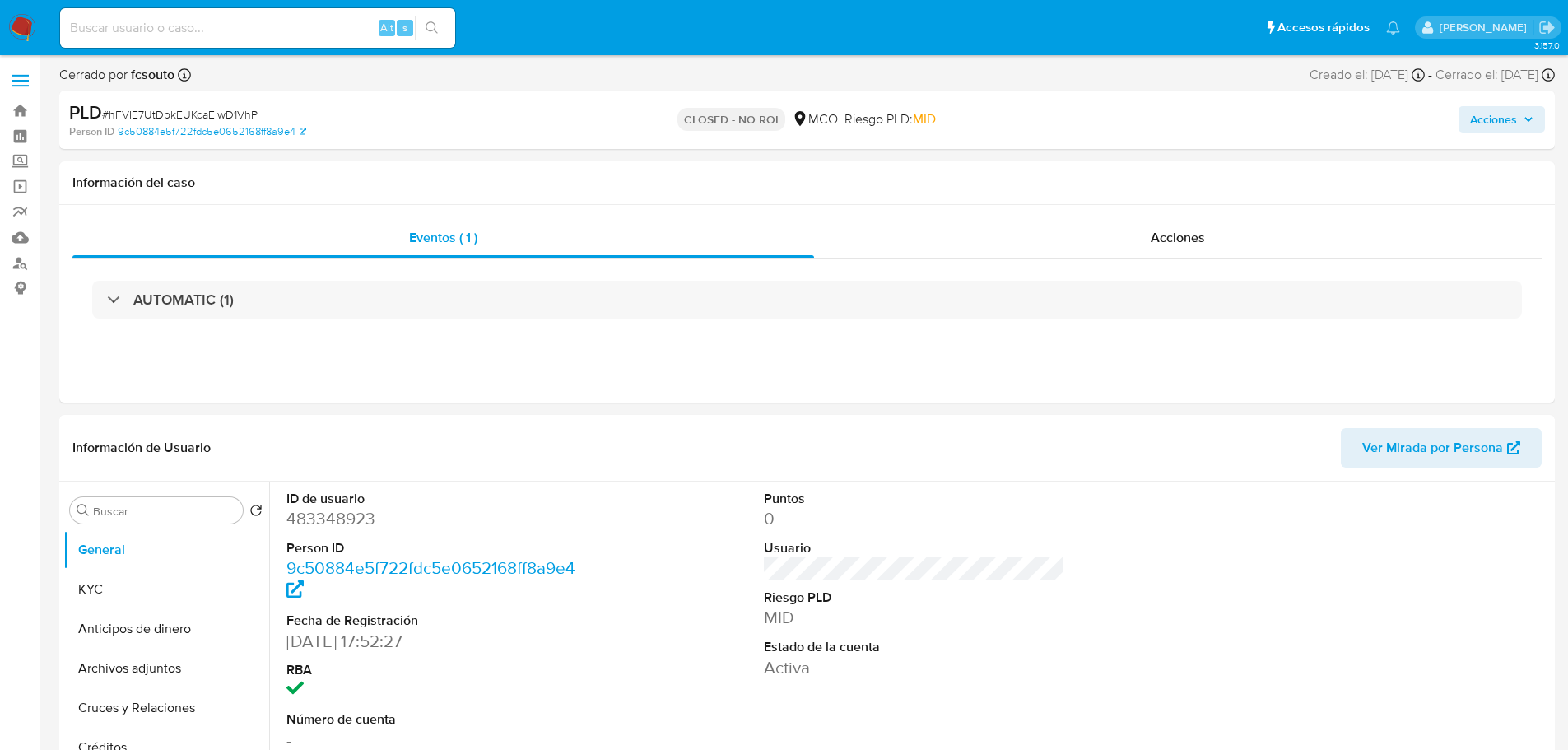
select select "10"
click at [1508, 115] on span "Acciones" at bounding box center [1494, 119] width 46 height 26
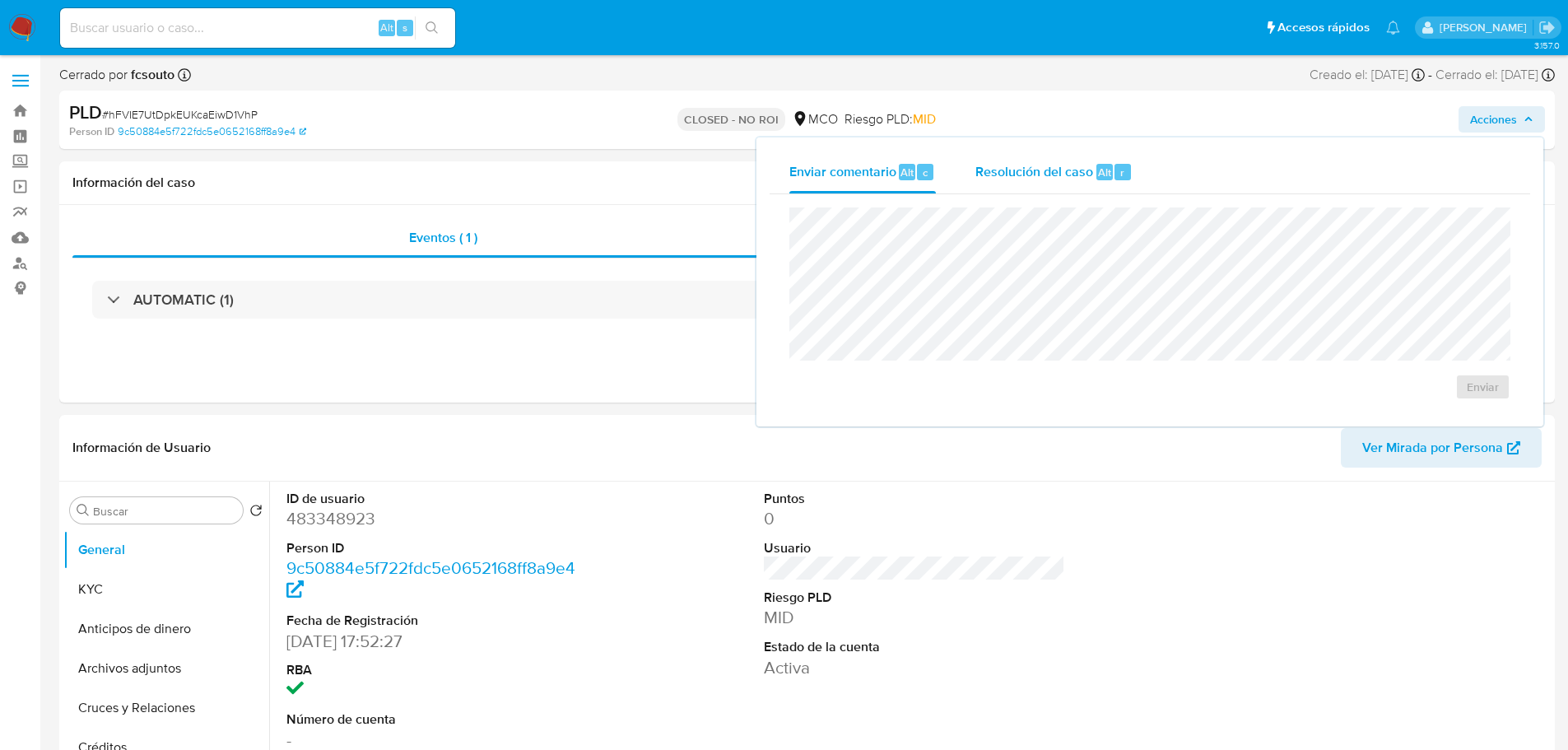
drag, startPoint x: 1044, startPoint y: 180, endPoint x: 1013, endPoint y: 183, distance: 31.1
click at [1043, 180] on span "Resolución del caso" at bounding box center [1034, 171] width 118 height 19
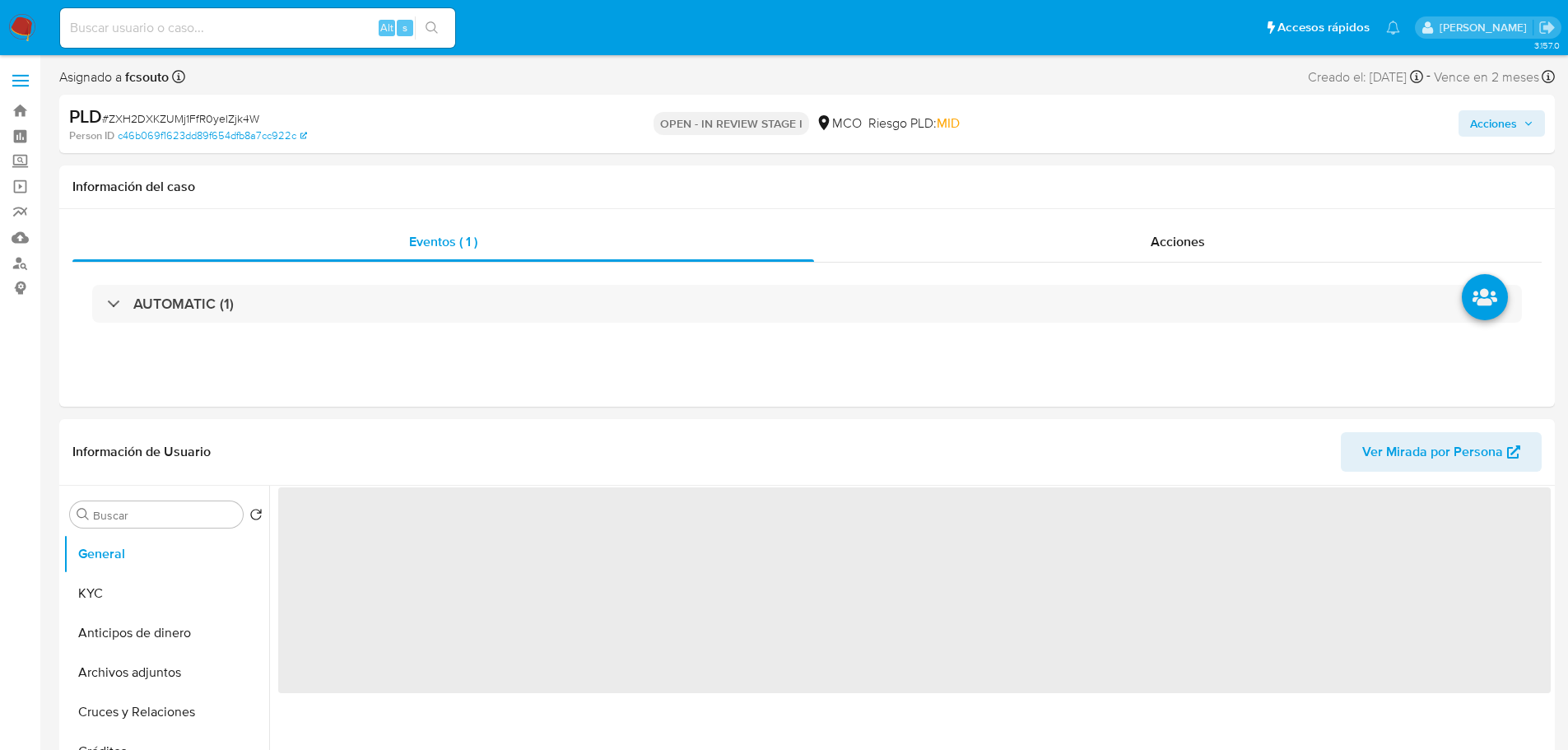
select select "10"
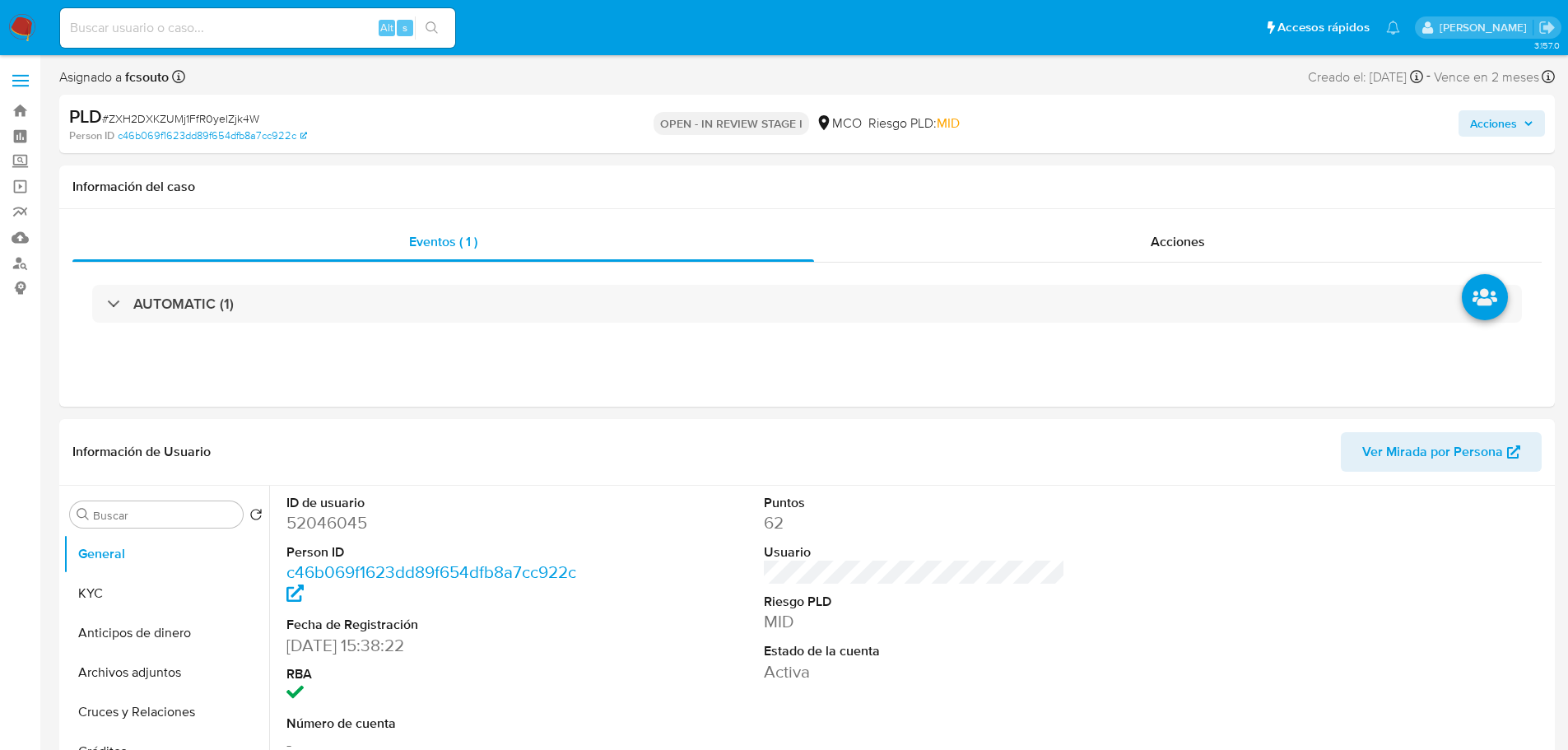
click at [1511, 124] on span "Acciones" at bounding box center [1494, 124] width 46 height 26
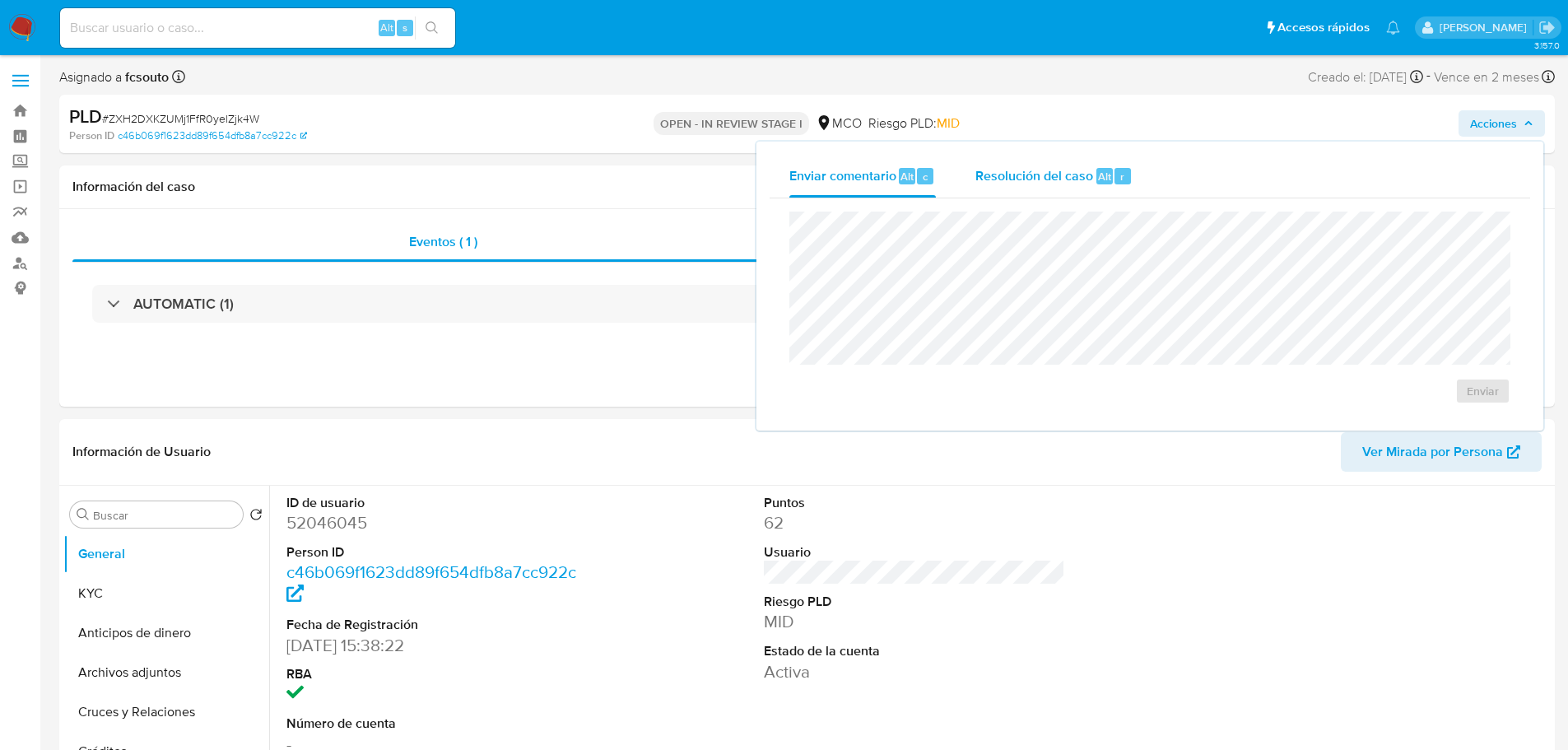
click at [1054, 191] on div "Resolución del caso Alt r" at bounding box center [1053, 176] width 157 height 43
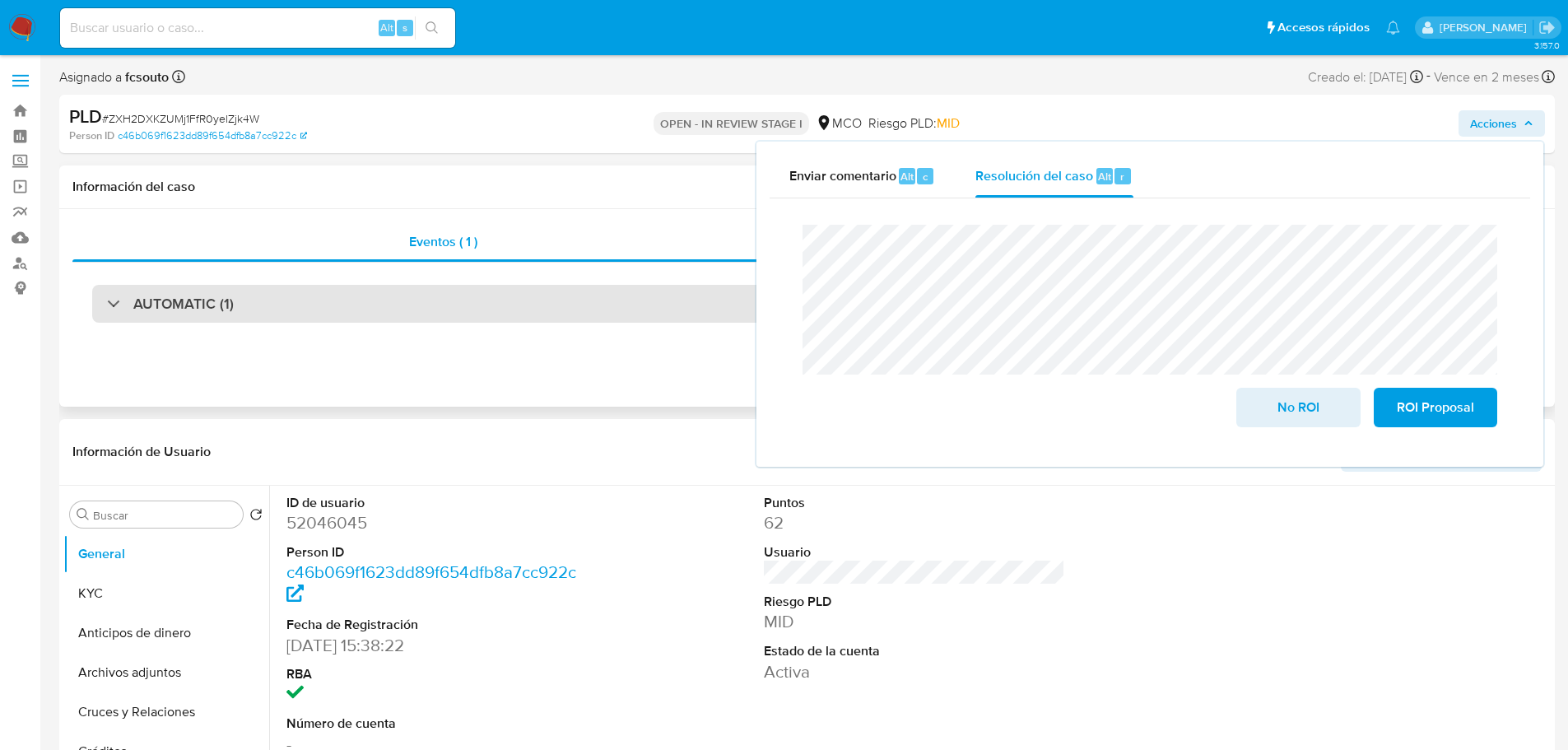
drag, startPoint x: 330, startPoint y: 323, endPoint x: 335, endPoint y: 315, distance: 9.4
click at [333, 321] on div "AUTOMATIC (1)" at bounding box center [807, 303] width 1469 height 83
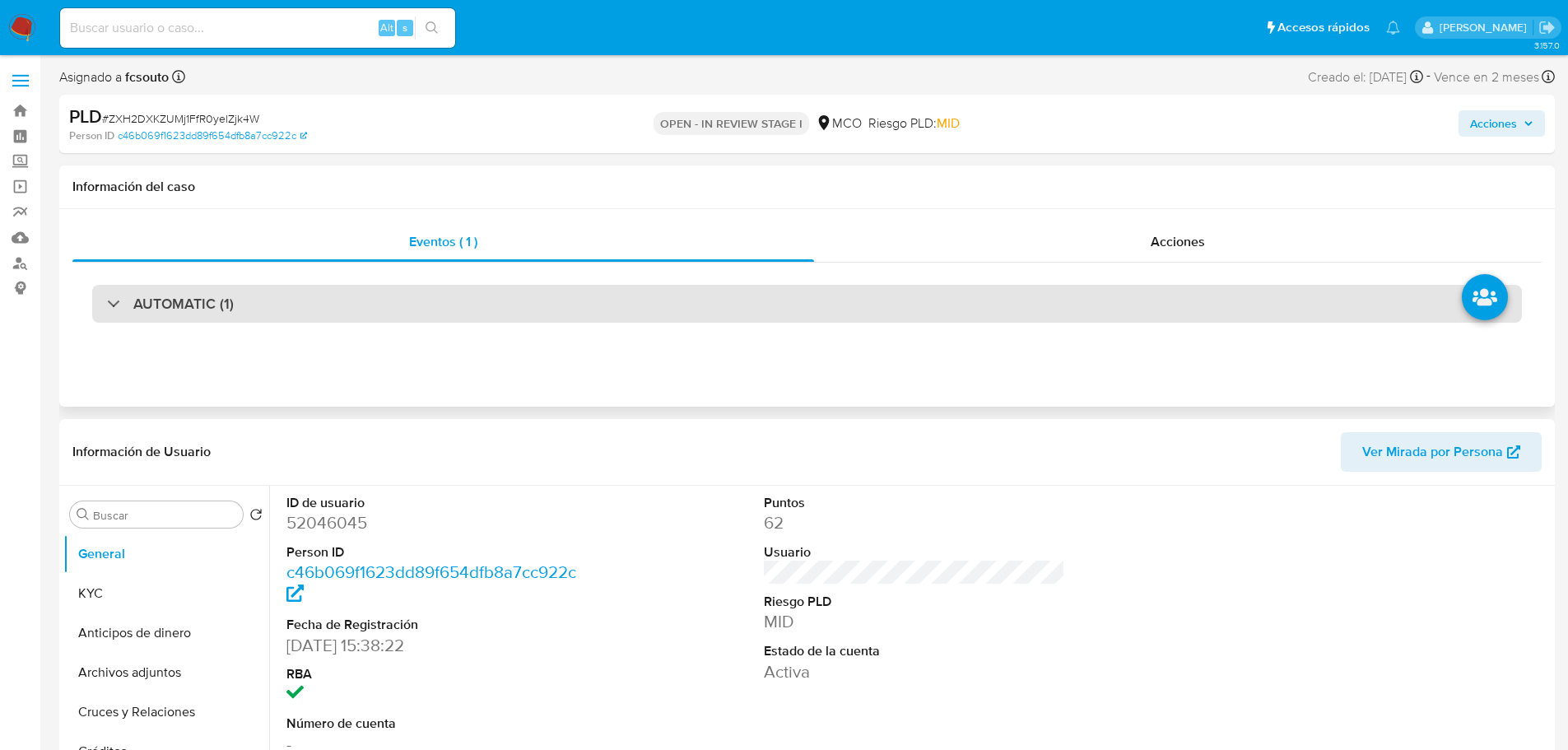
click at [335, 315] on div "AUTOMATIC (1)" at bounding box center [807, 303] width 1430 height 38
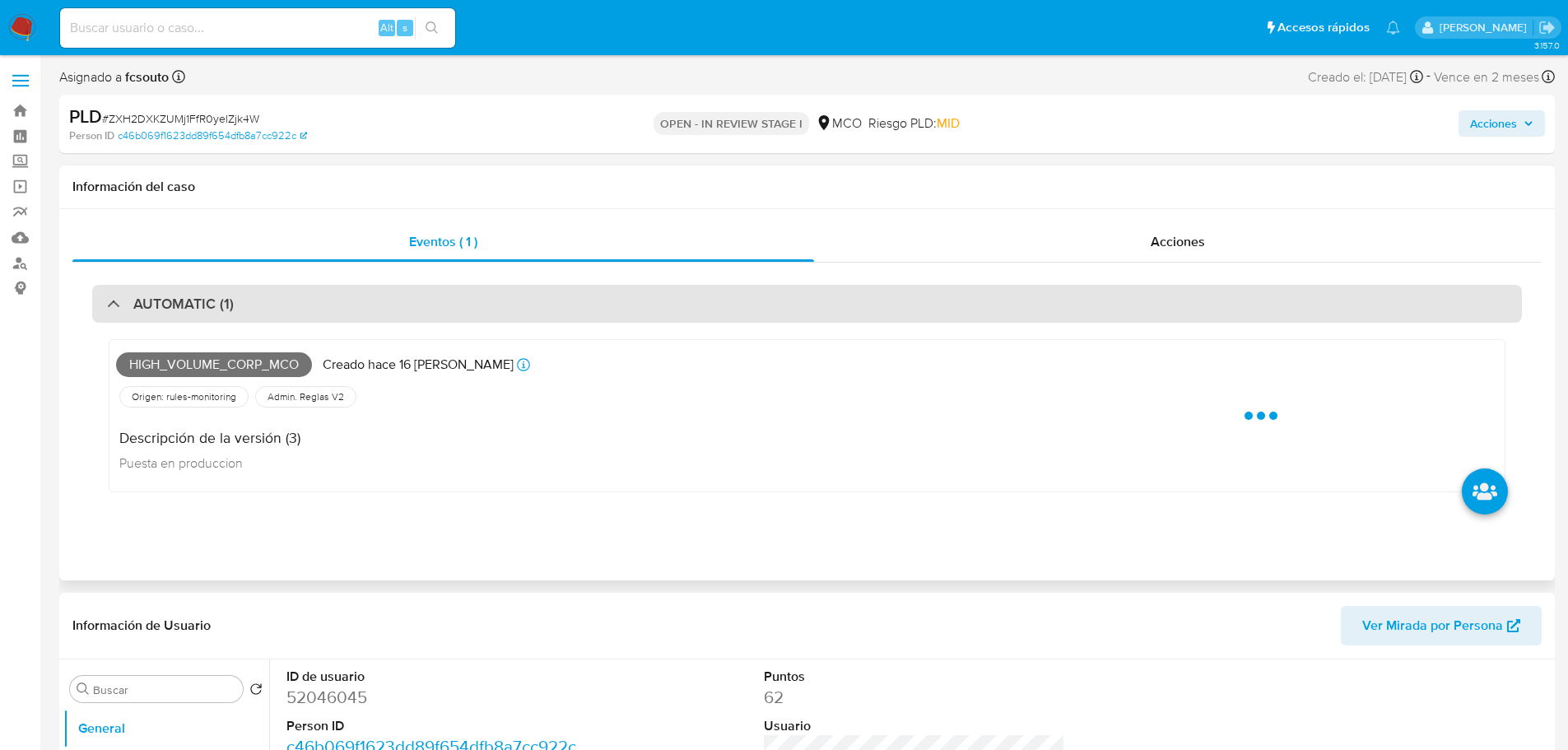
click at [335, 315] on div "AUTOMATIC (1)" at bounding box center [807, 303] width 1430 height 38
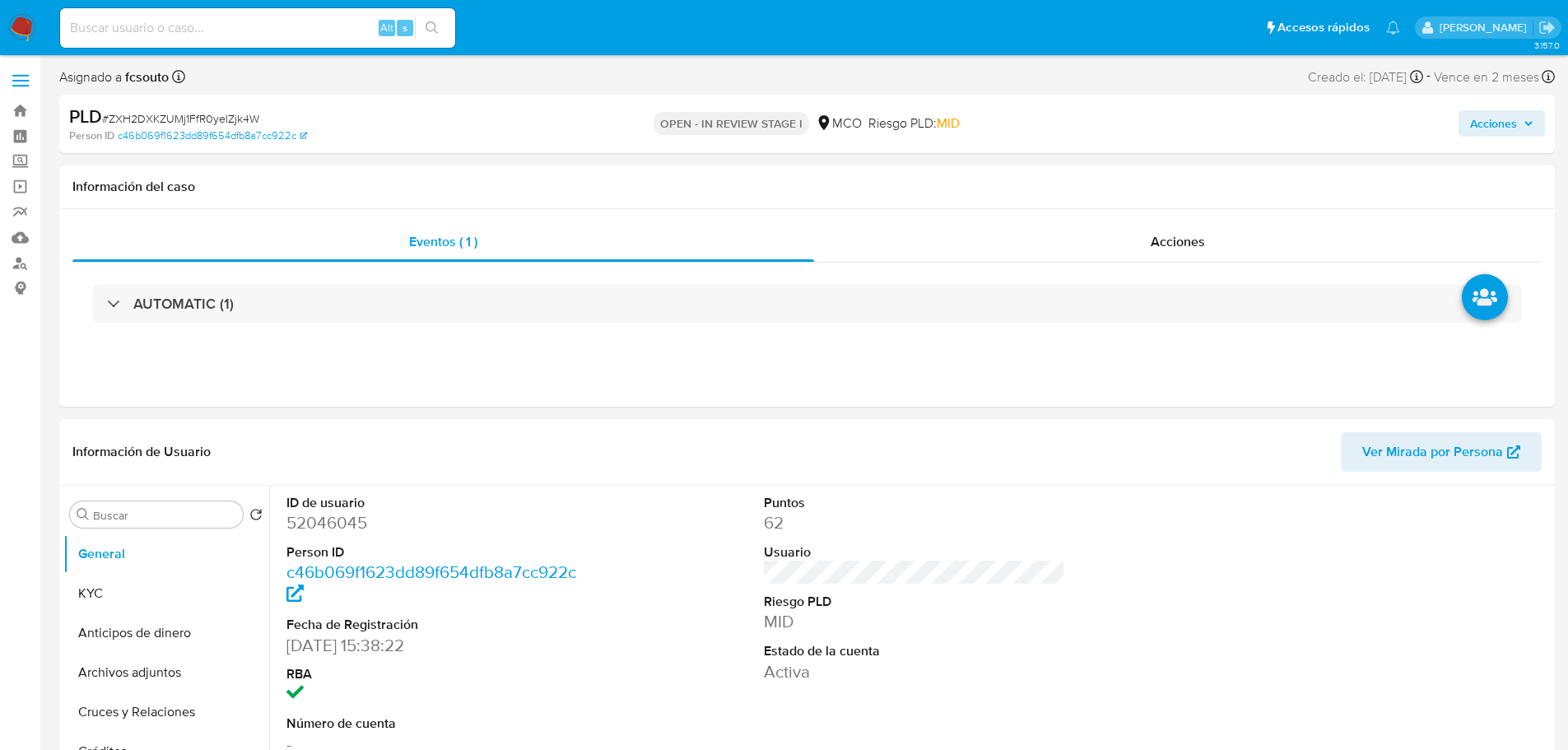
click at [1492, 123] on span "Acciones" at bounding box center [1494, 124] width 46 height 26
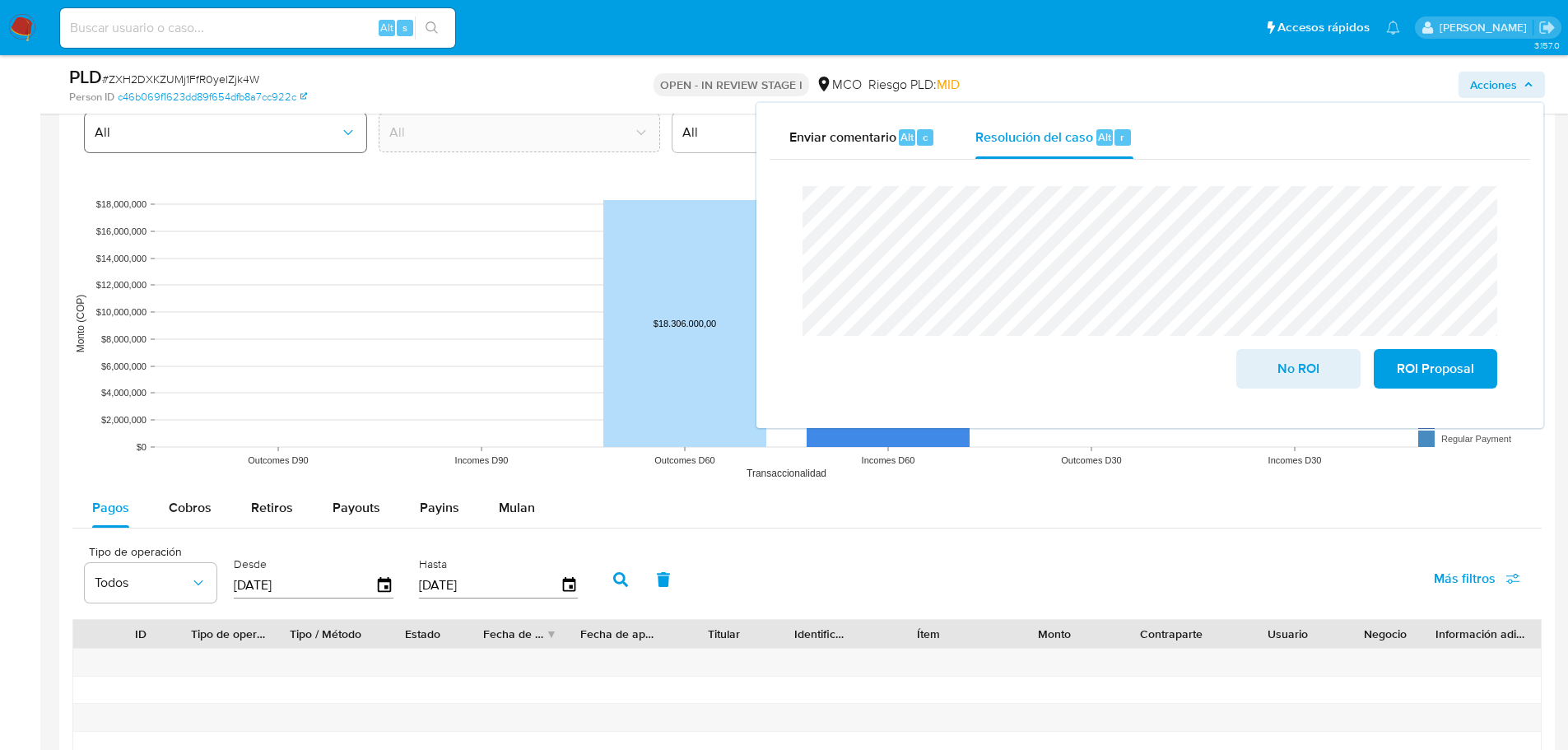
scroll to position [1646, 0]
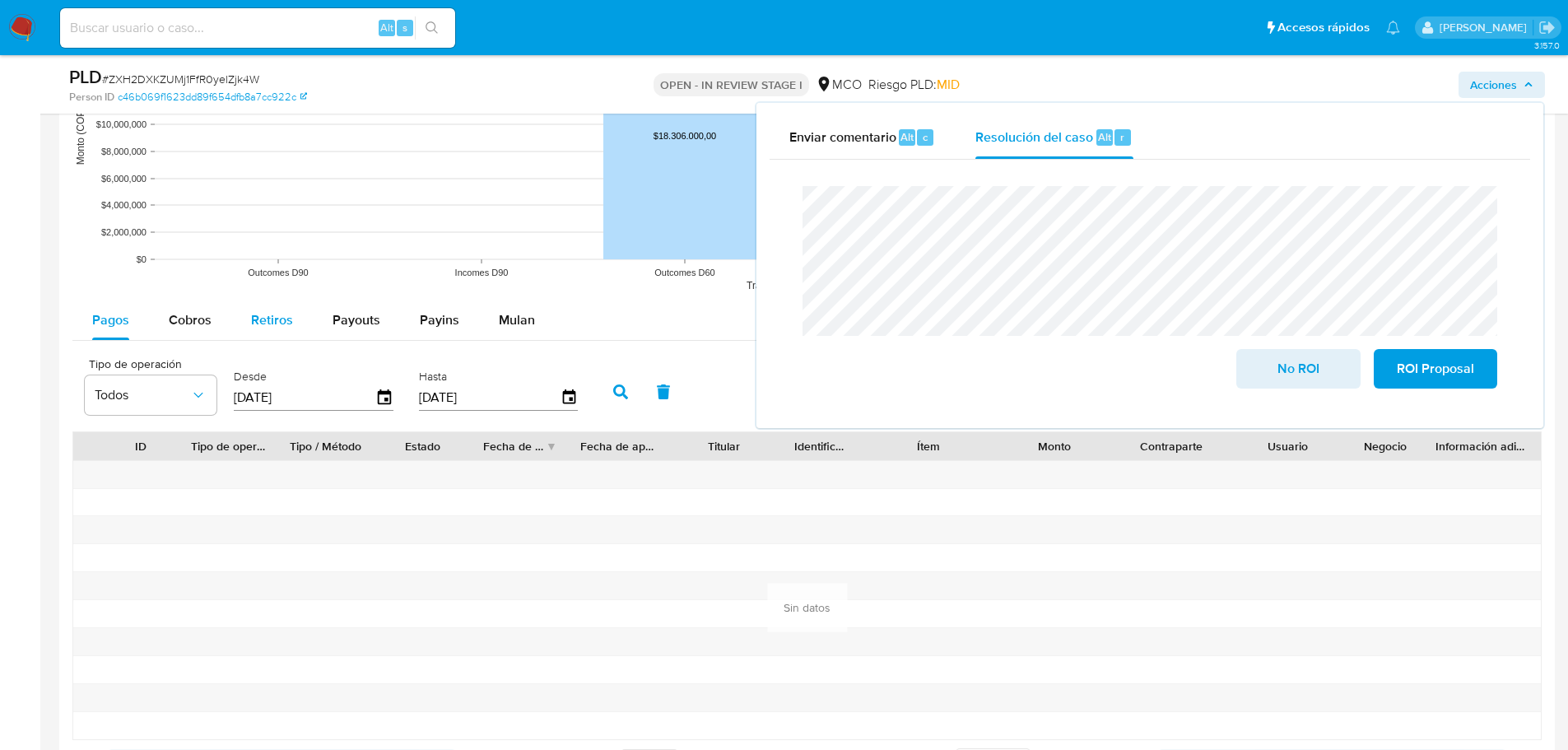
click at [296, 324] on button "Retiros" at bounding box center [272, 320] width 82 height 40
select select "10"
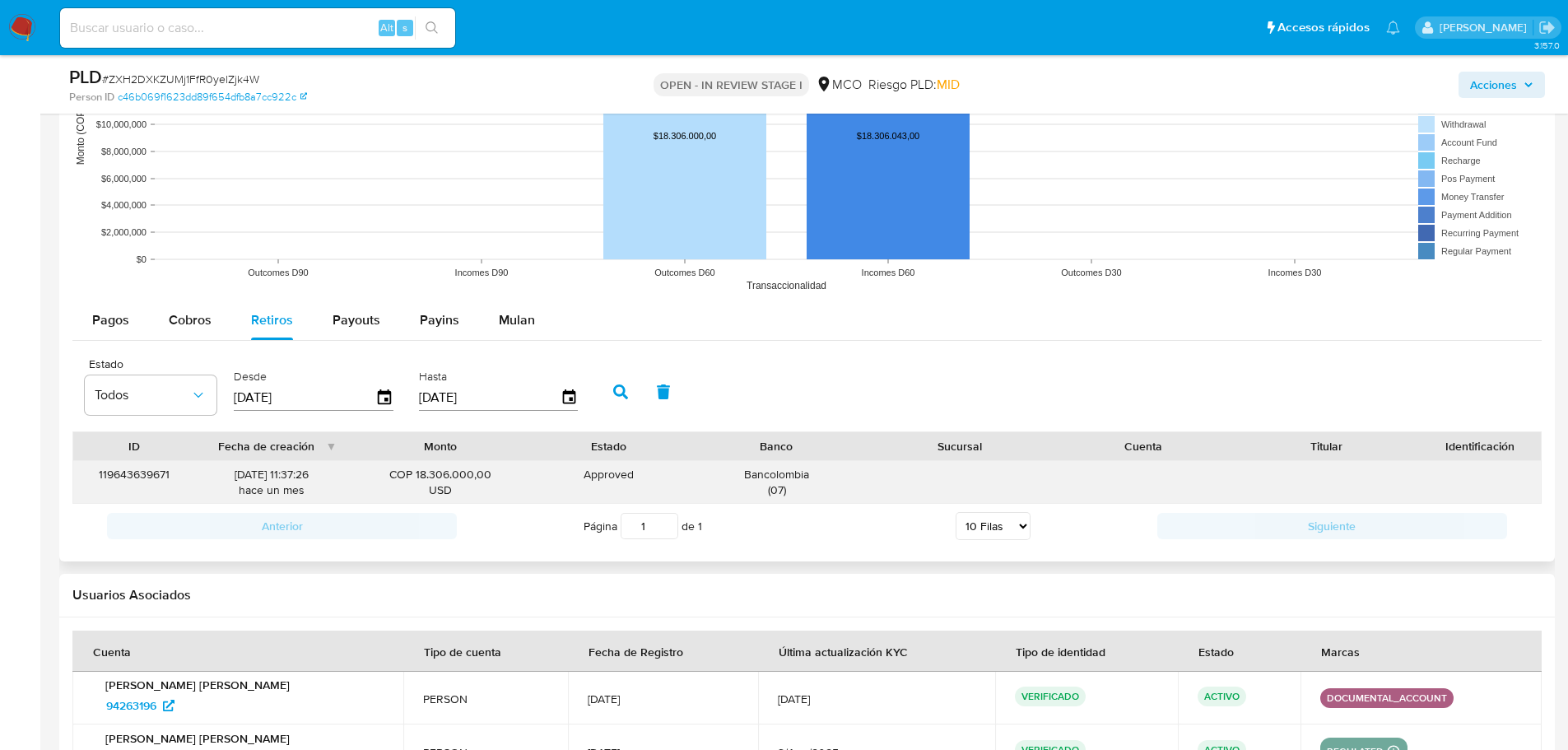
click at [745, 479] on div "Bancolombia ( 07 )" at bounding box center [776, 482] width 161 height 32
click at [1517, 89] on span "Acciones" at bounding box center [1502, 85] width 63 height 23
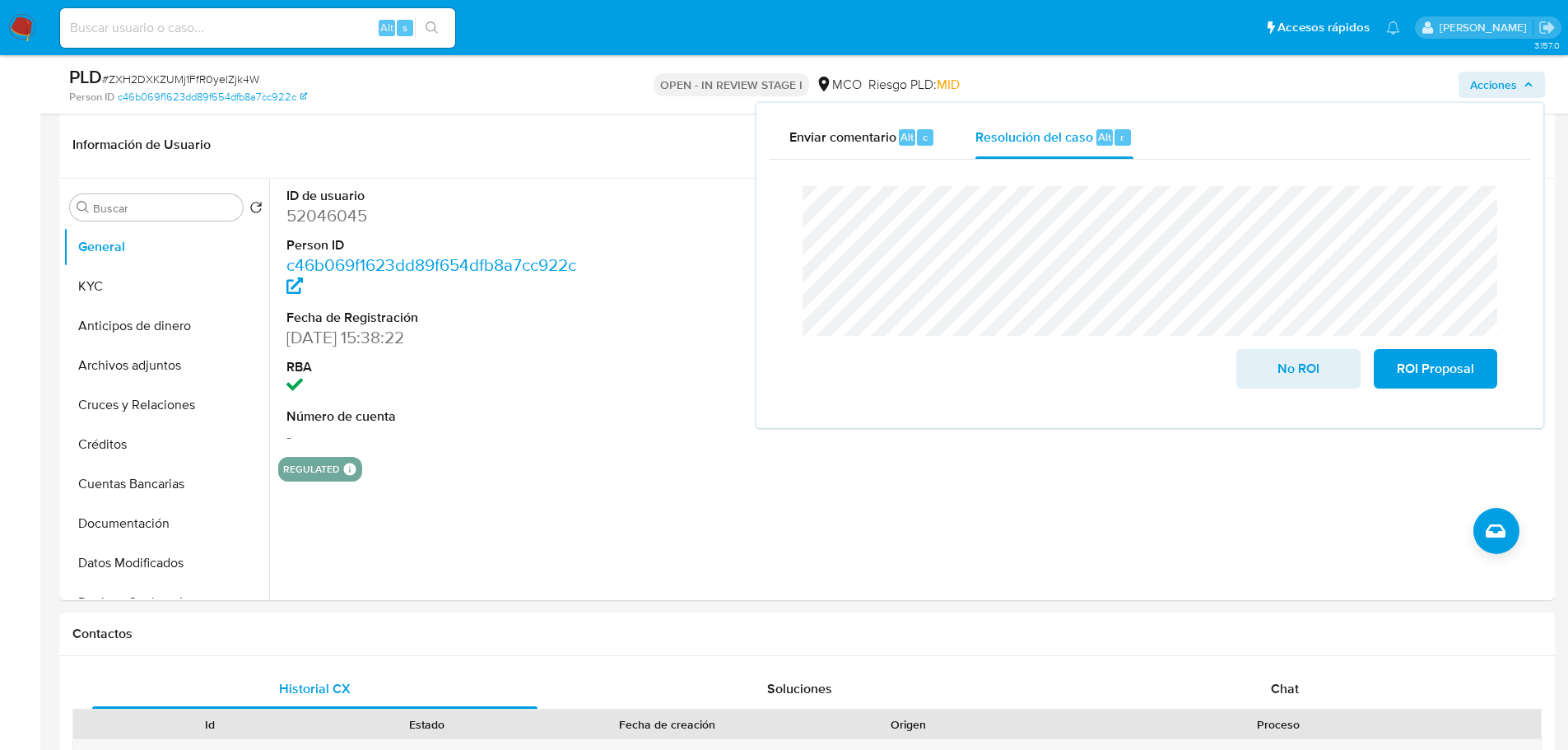
scroll to position [247, 0]
click at [138, 285] on button "KYC" at bounding box center [159, 288] width 192 height 40
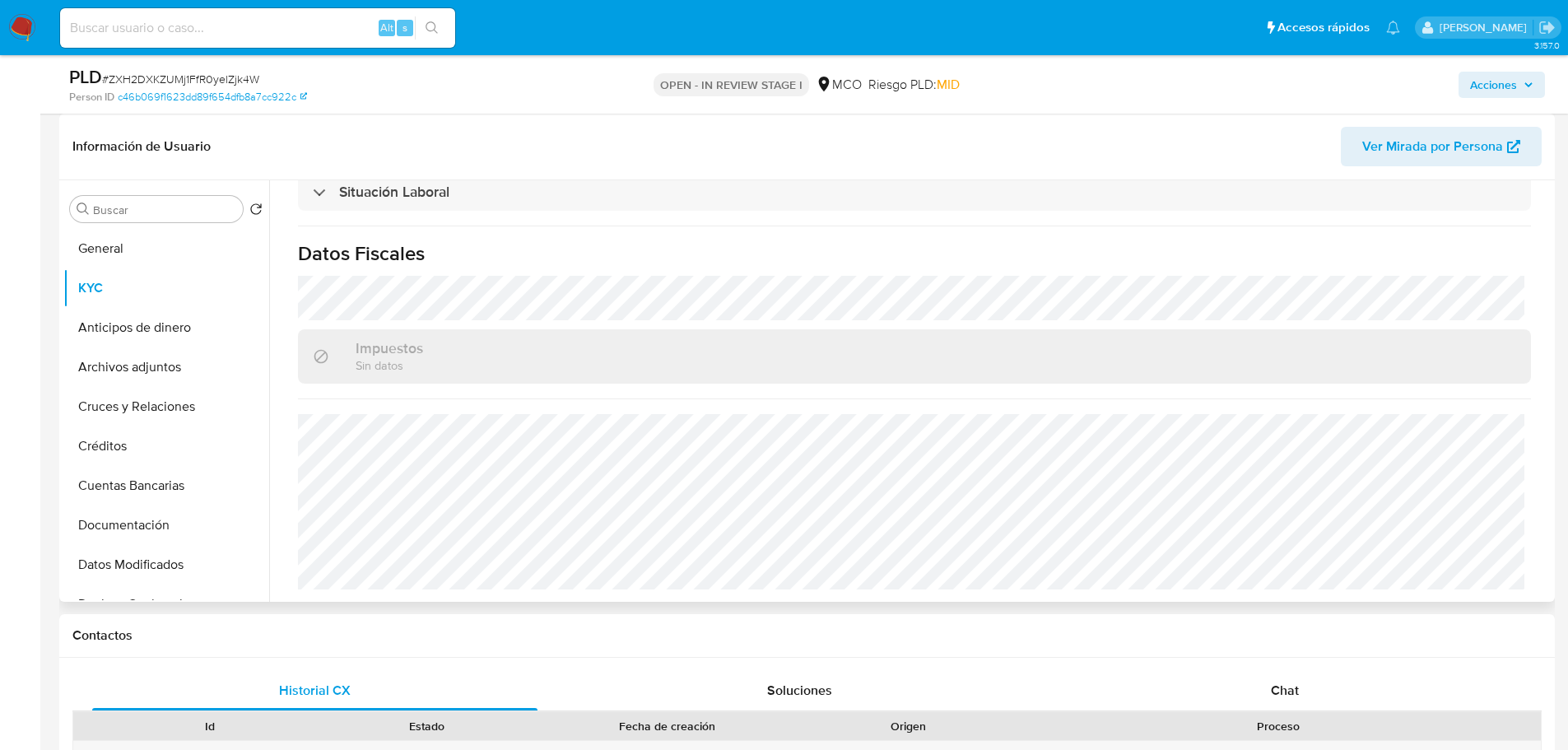
scroll to position [881, 0]
click at [1515, 90] on span "Acciones" at bounding box center [1494, 85] width 46 height 26
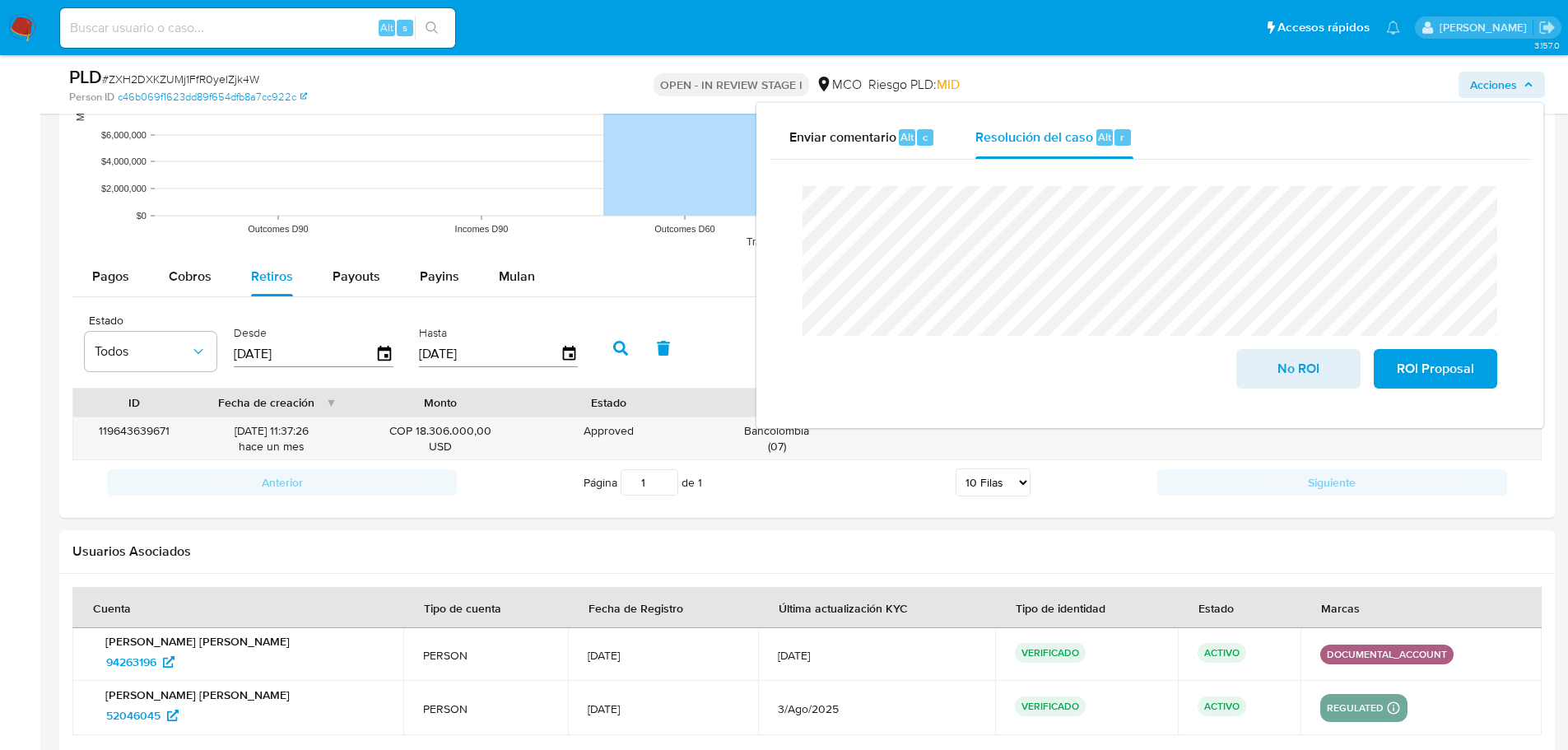
scroll to position [1361, 0]
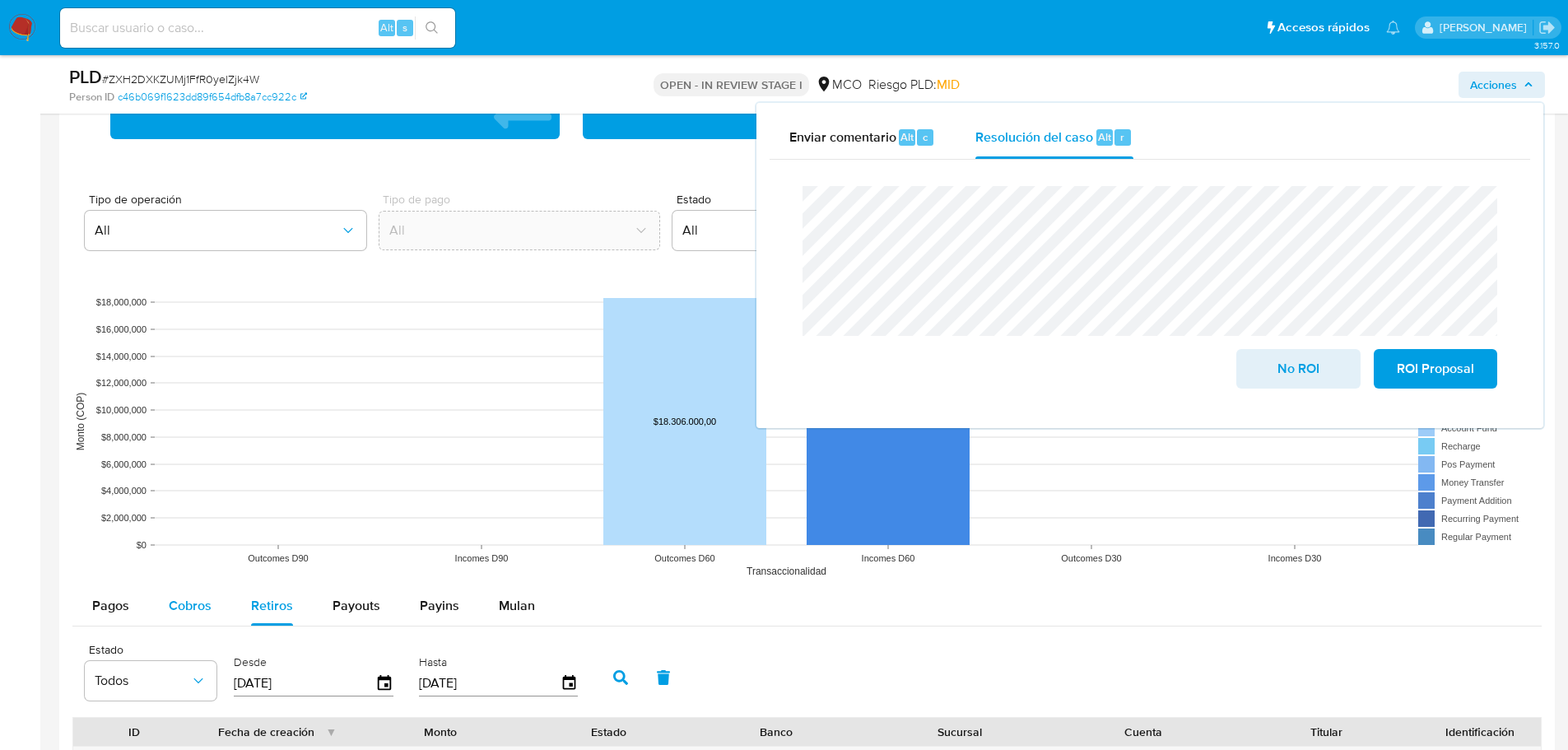
click at [187, 619] on div "Cobros" at bounding box center [191, 606] width 43 height 40
select select "10"
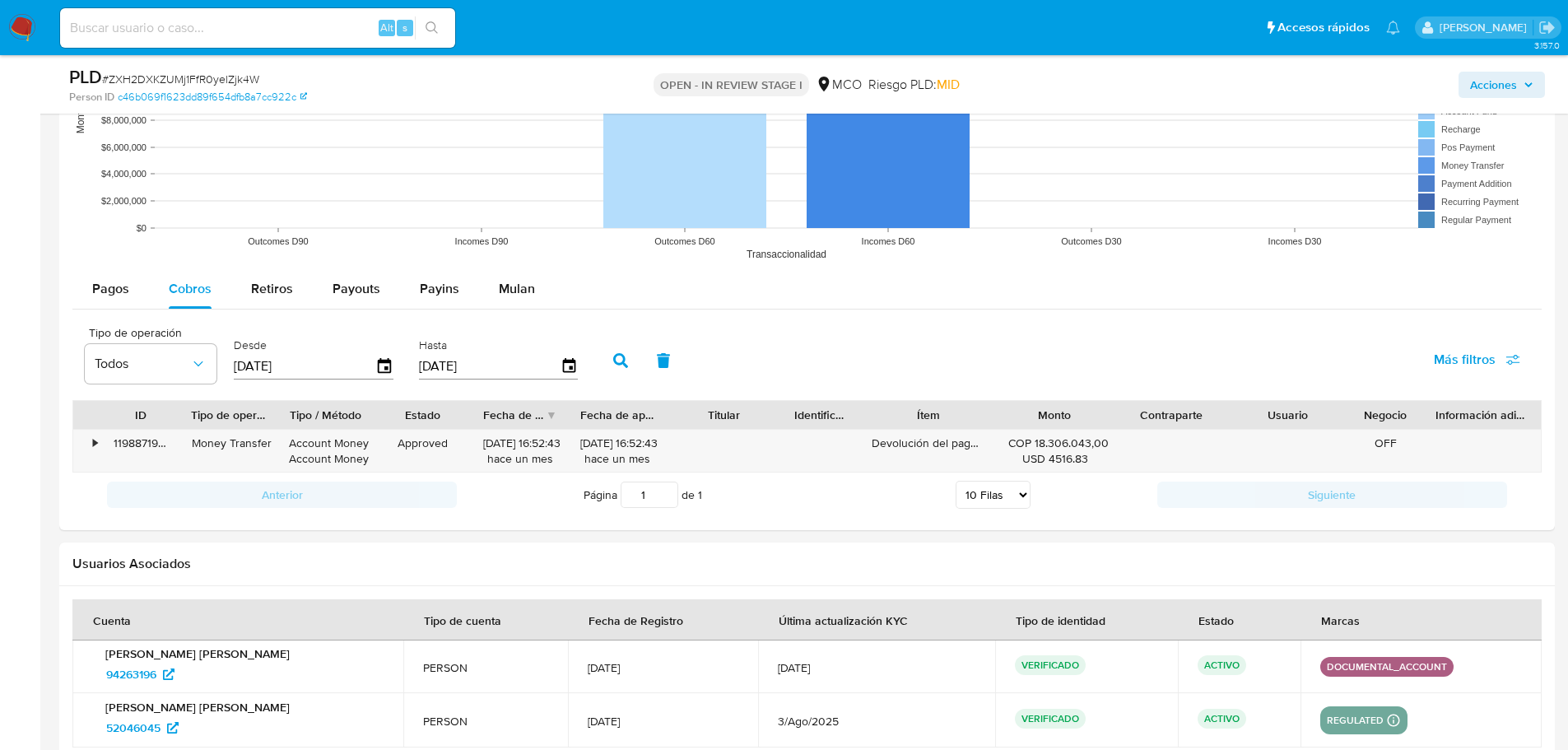
scroll to position [1690, 0]
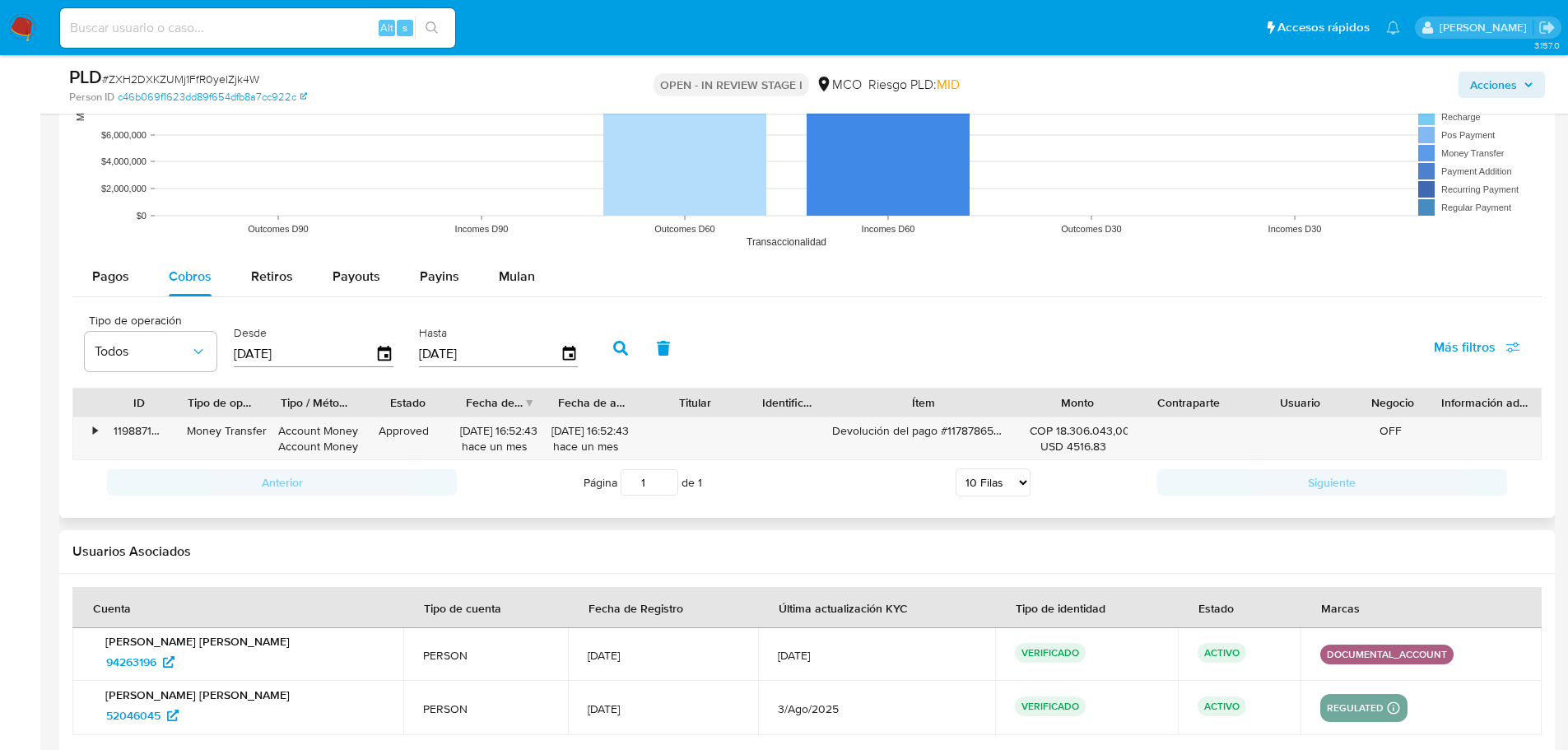
drag, startPoint x: 1008, startPoint y: 409, endPoint x: 1105, endPoint y: 395, distance: 98.0
click at [1105, 396] on div "ID Tipo de operación Tipo / Método Estado Fecha de creación Fecha de aprobación…" at bounding box center [807, 402] width 1468 height 28
click at [939, 428] on div "Devolución del pago #117878656758 - cart description" at bounding box center [920, 439] width 233 height 43
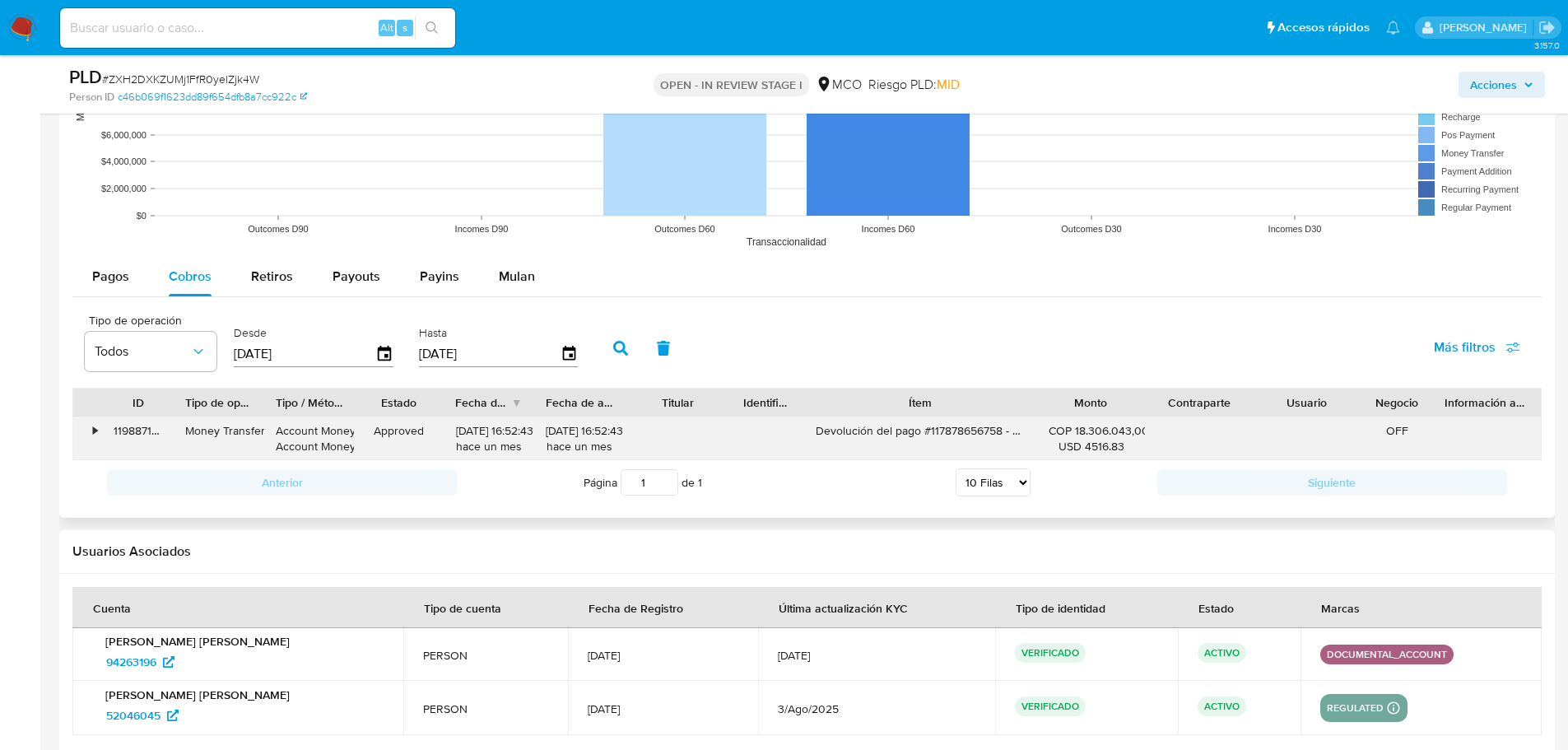
click at [939, 428] on div "Devolución del pago #117878656758 - cart description" at bounding box center [920, 439] width 233 height 43
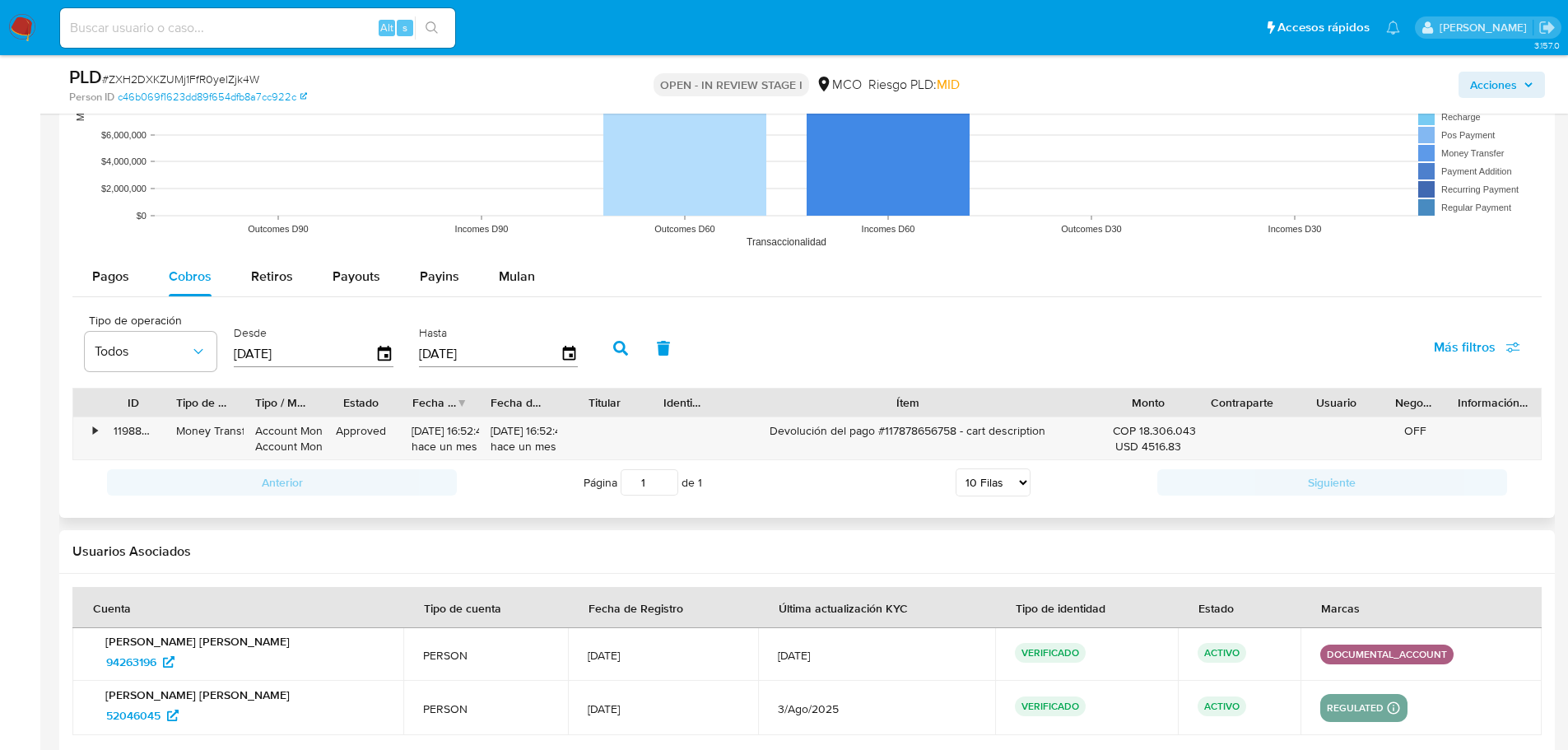
drag, startPoint x: 1047, startPoint y: 410, endPoint x: 1200, endPoint y: 395, distance: 153.7
click at [1200, 395] on div "ID Tipo de operación Tipo / Método Estado Fecha de creación Fecha de aprobación…" at bounding box center [807, 402] width 1468 height 28
click at [1499, 95] on span "Acciones" at bounding box center [1494, 85] width 46 height 26
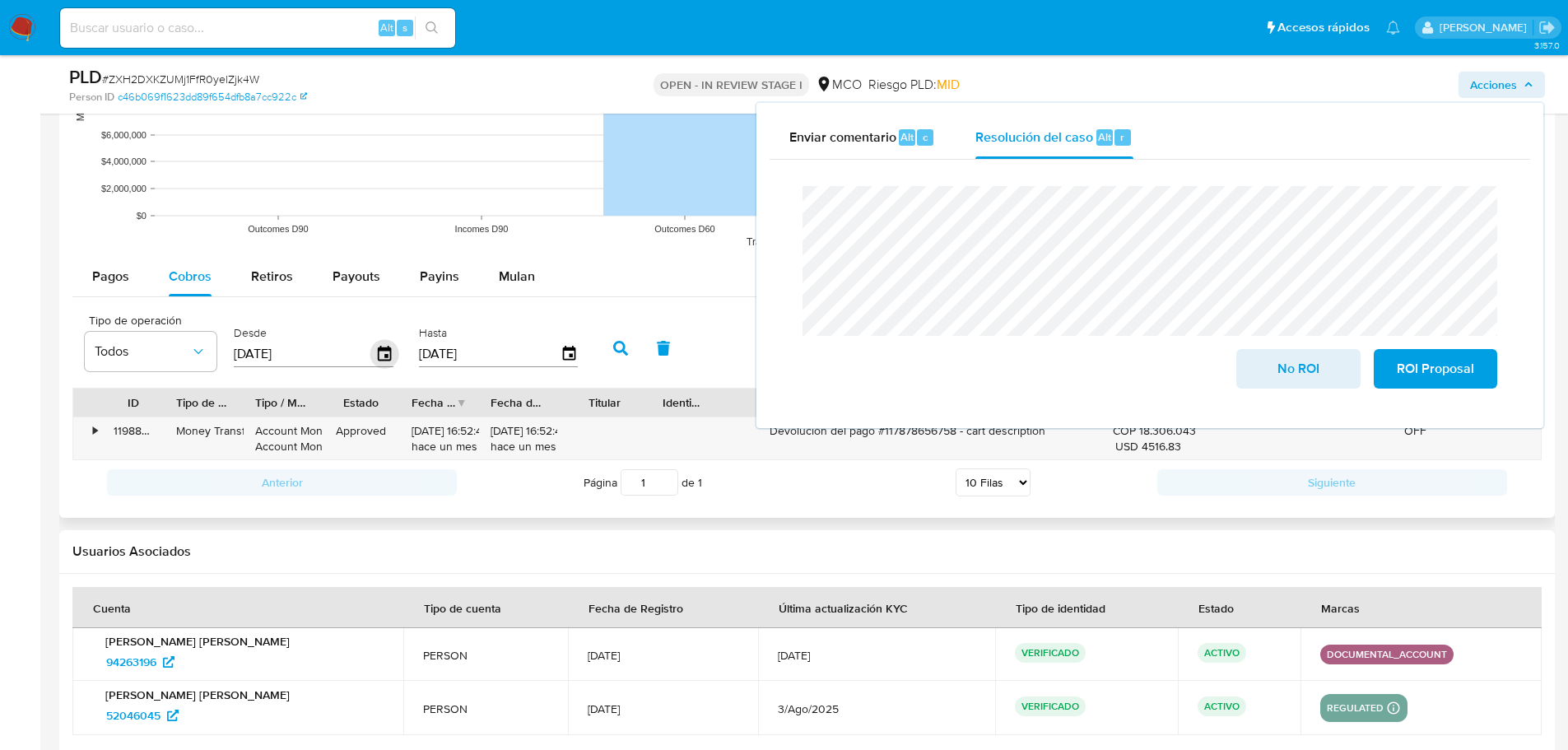
click at [384, 354] on icon "button" at bounding box center [384, 354] width 29 height 29
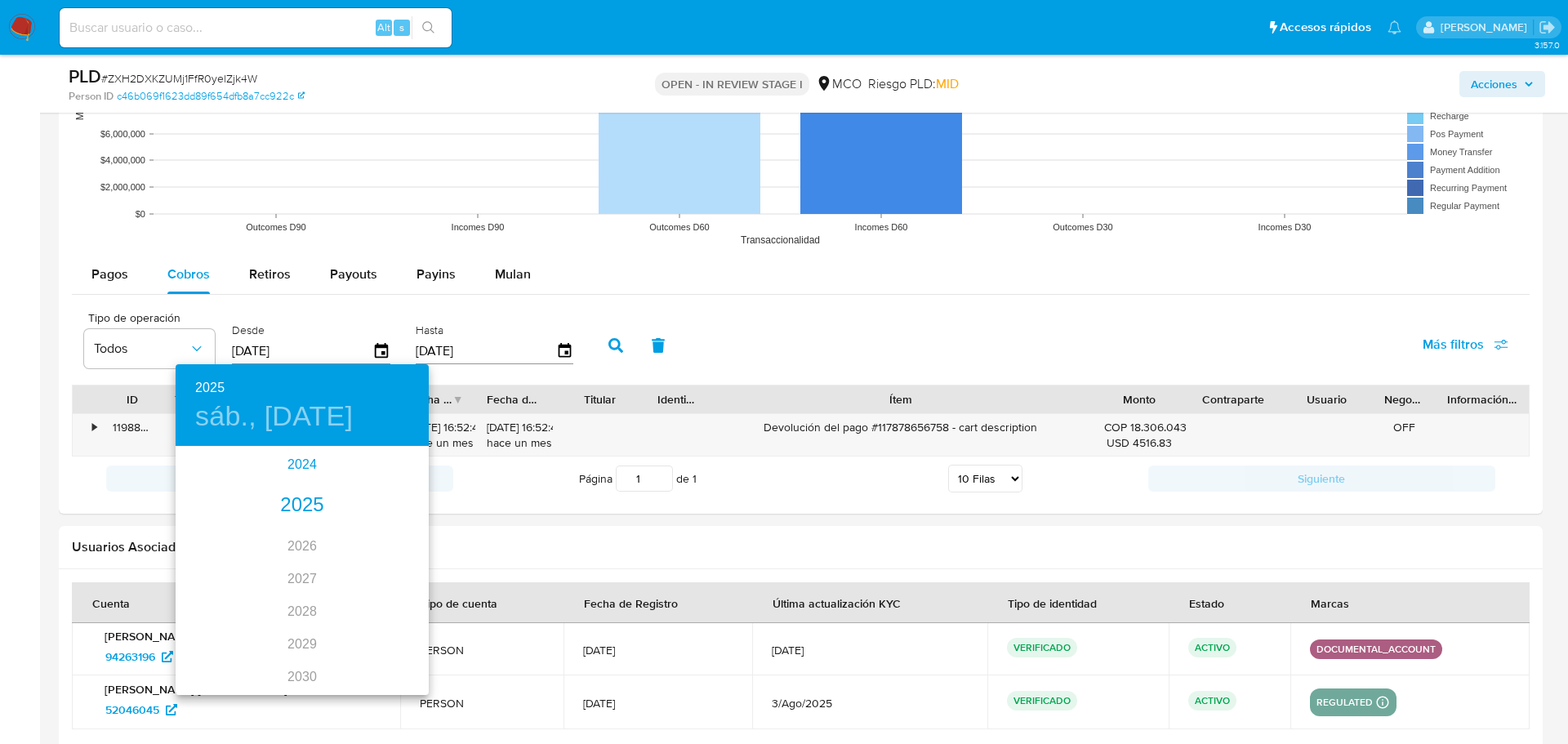
click at [294, 473] on div "2024" at bounding box center [302, 464] width 254 height 32
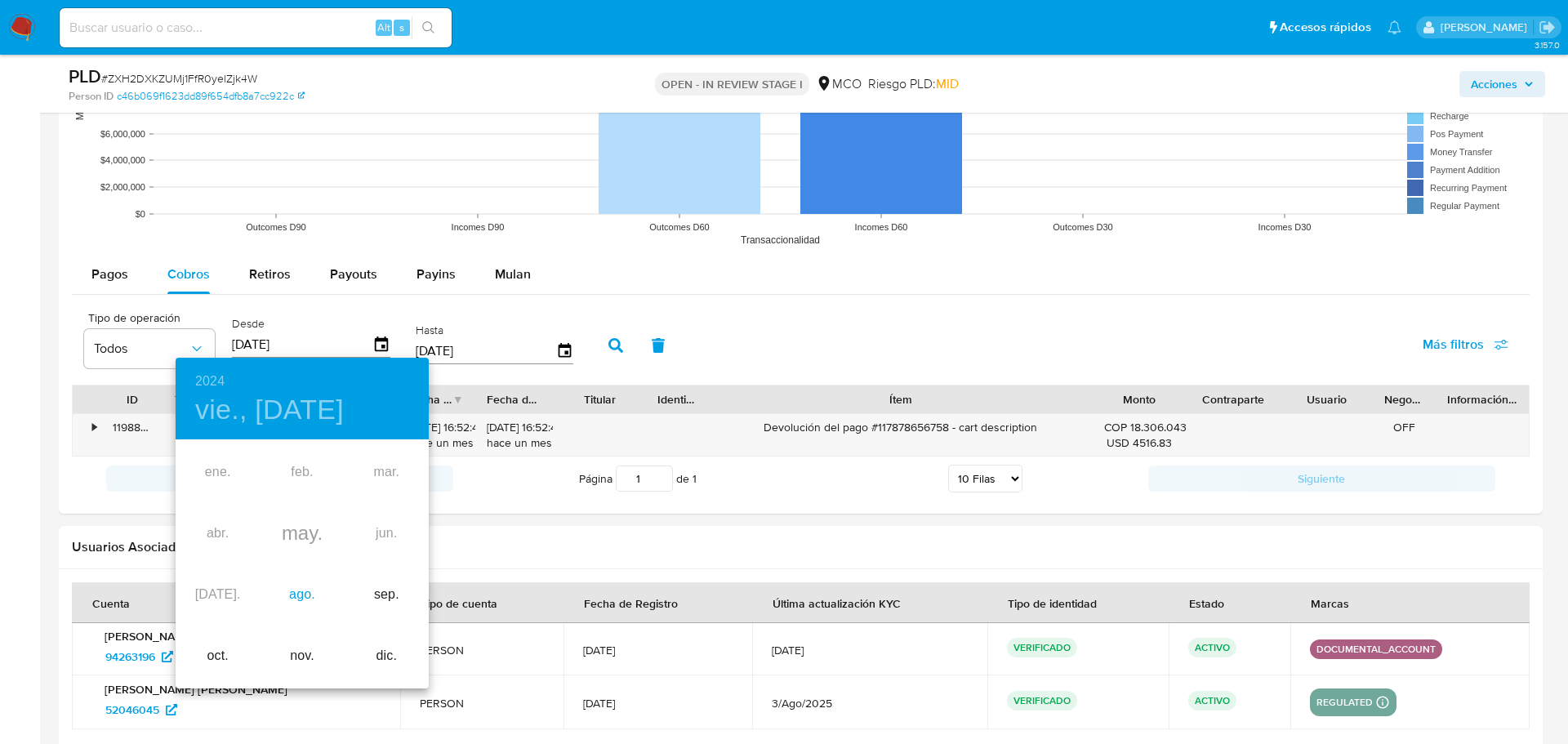
click at [293, 601] on div "ago." at bounding box center [302, 595] width 84 height 61
type input "31/08/2024"
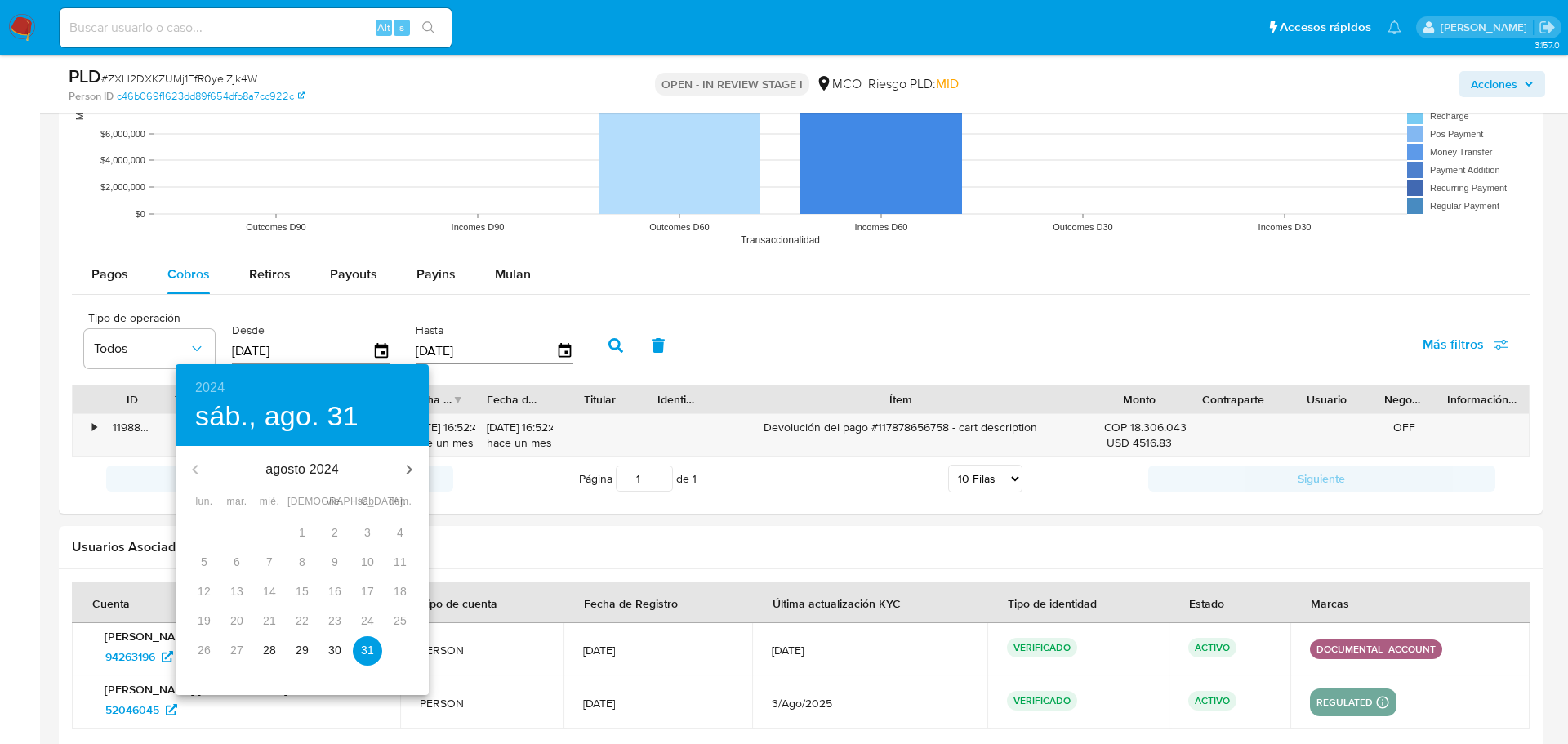
click at [363, 653] on p "31" at bounding box center [367, 650] width 13 height 17
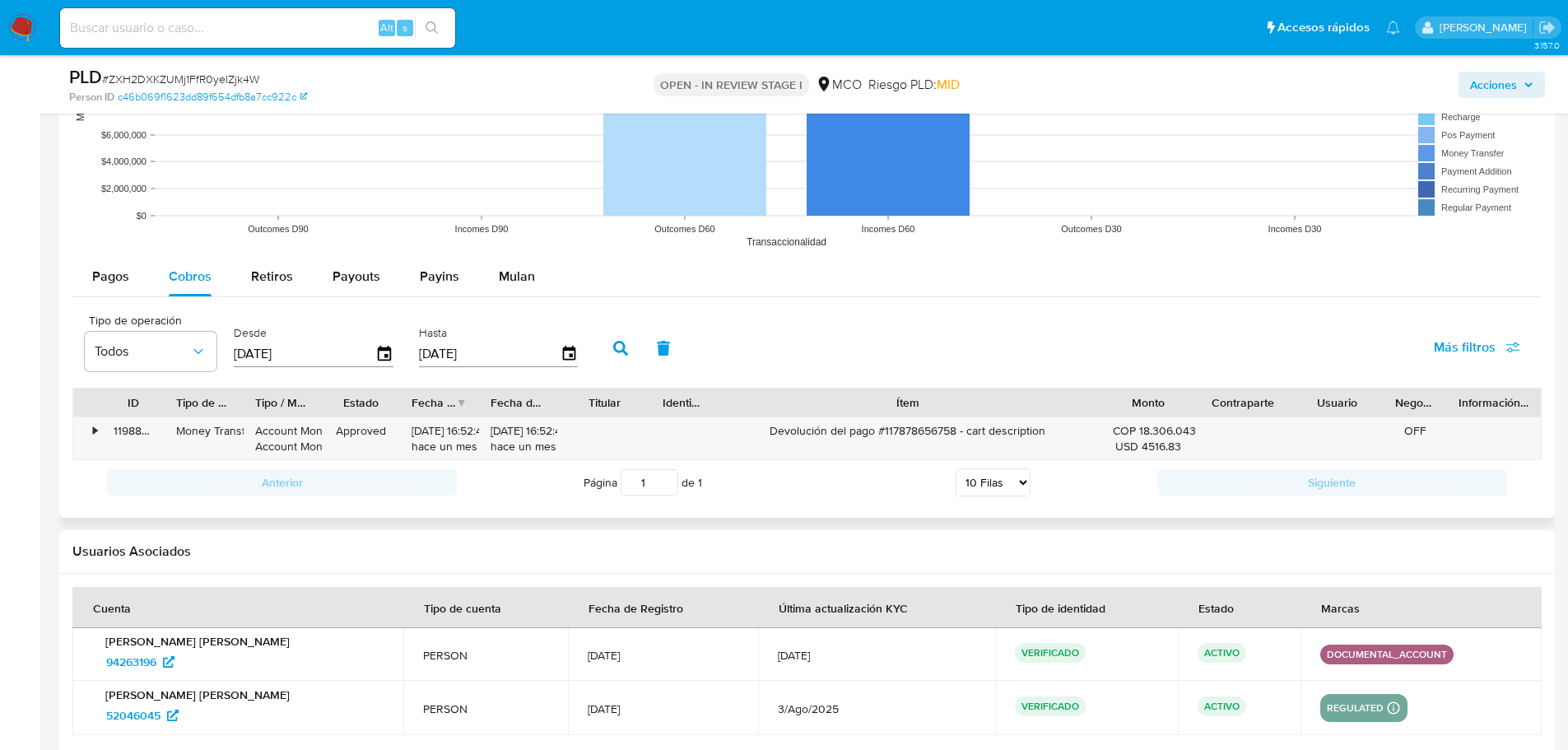
click at [608, 350] on button "button" at bounding box center [621, 348] width 43 height 40
click at [108, 291] on div "Pagos" at bounding box center [111, 276] width 37 height 40
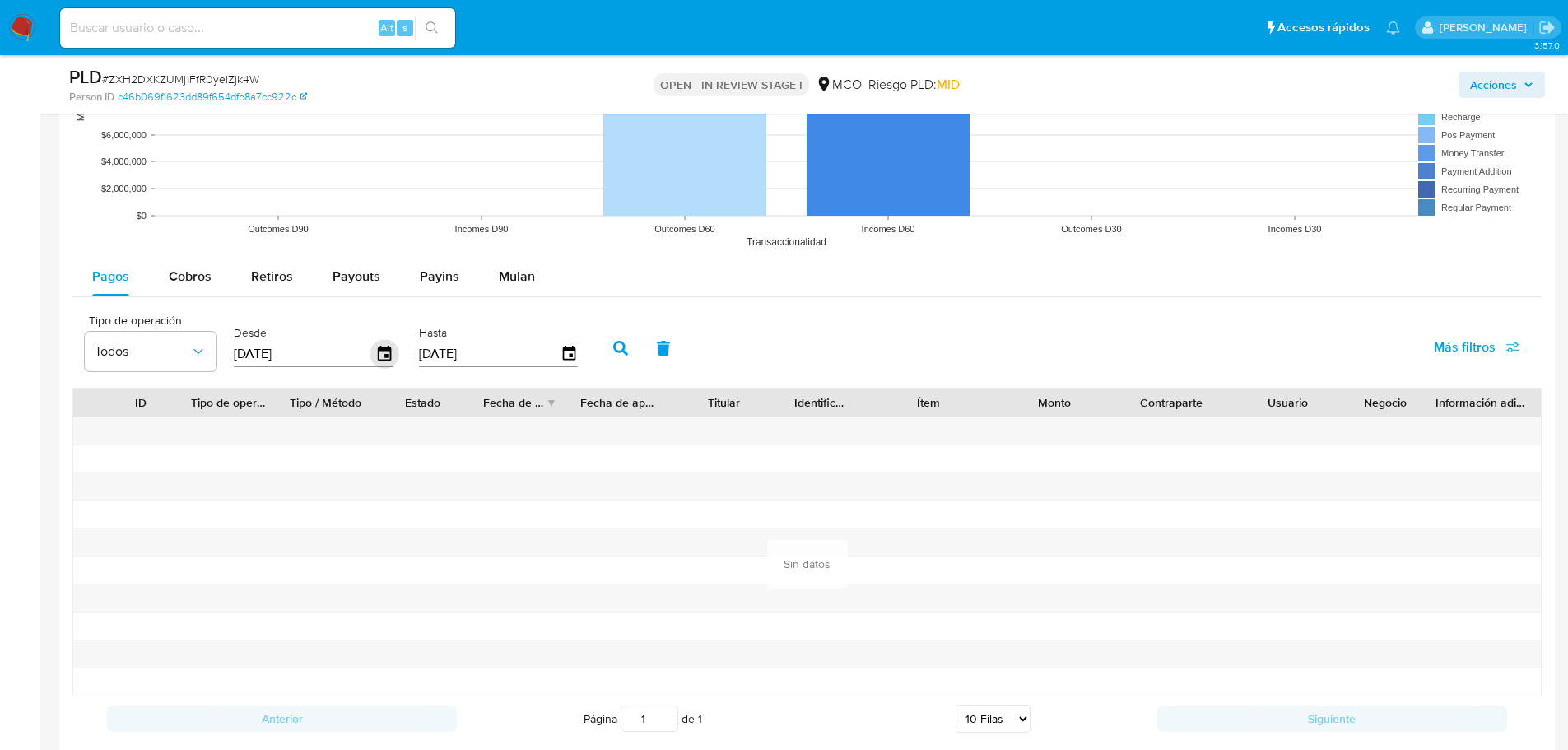
click at [390, 349] on icon "button" at bounding box center [384, 353] width 13 height 15
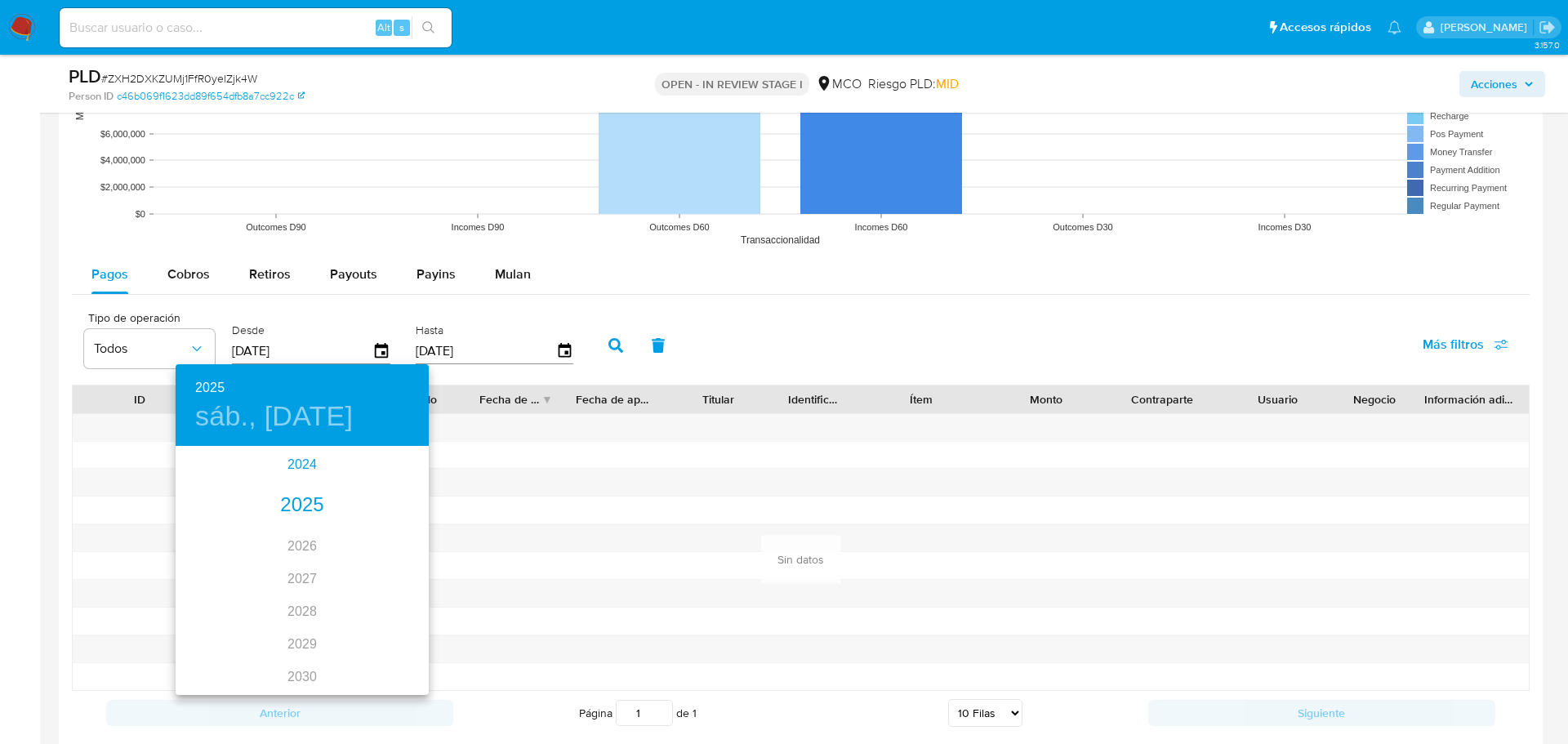
click at [292, 470] on div "2024" at bounding box center [302, 464] width 254 height 32
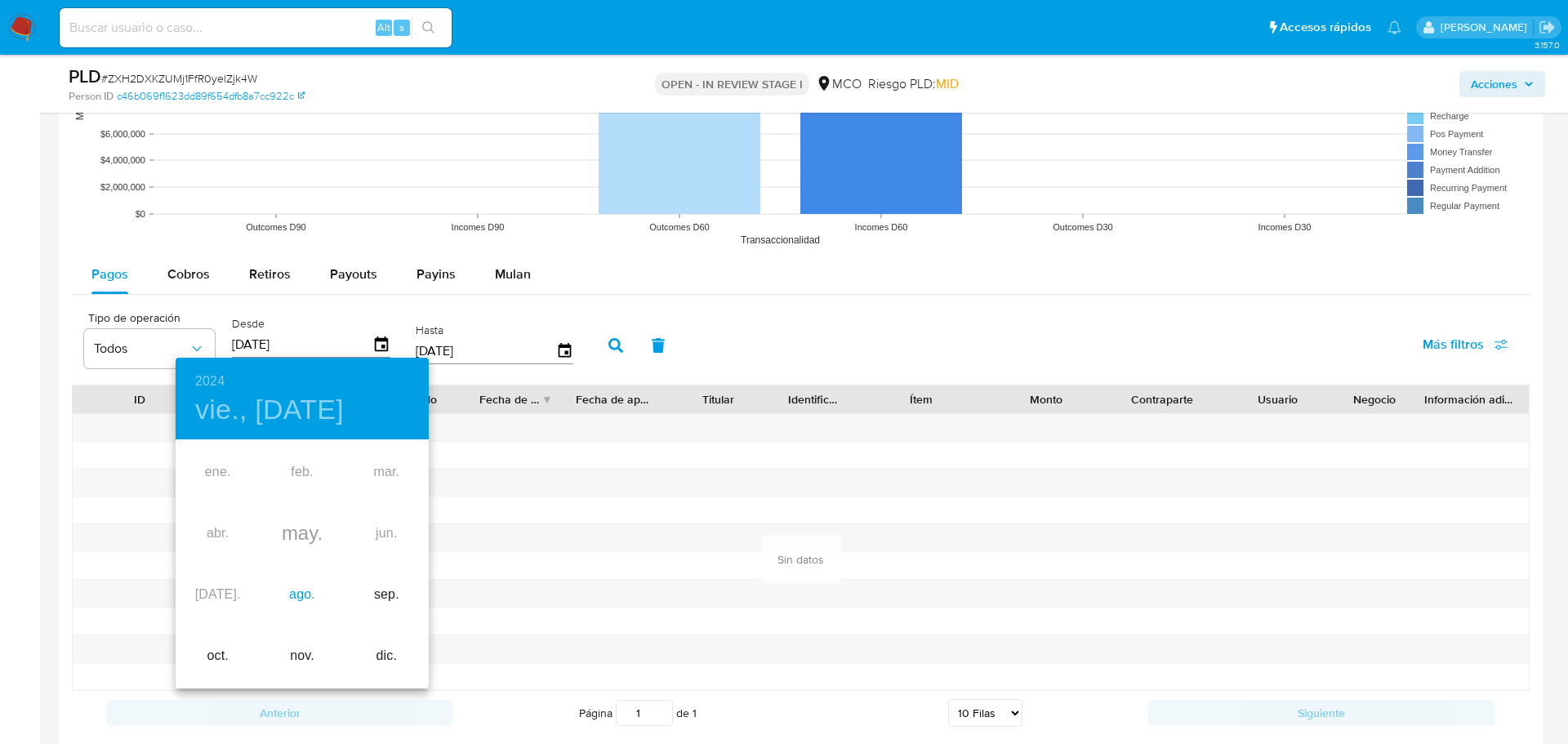
click at [315, 597] on div "ago." at bounding box center [302, 595] width 84 height 61
type input "31/08/2024"
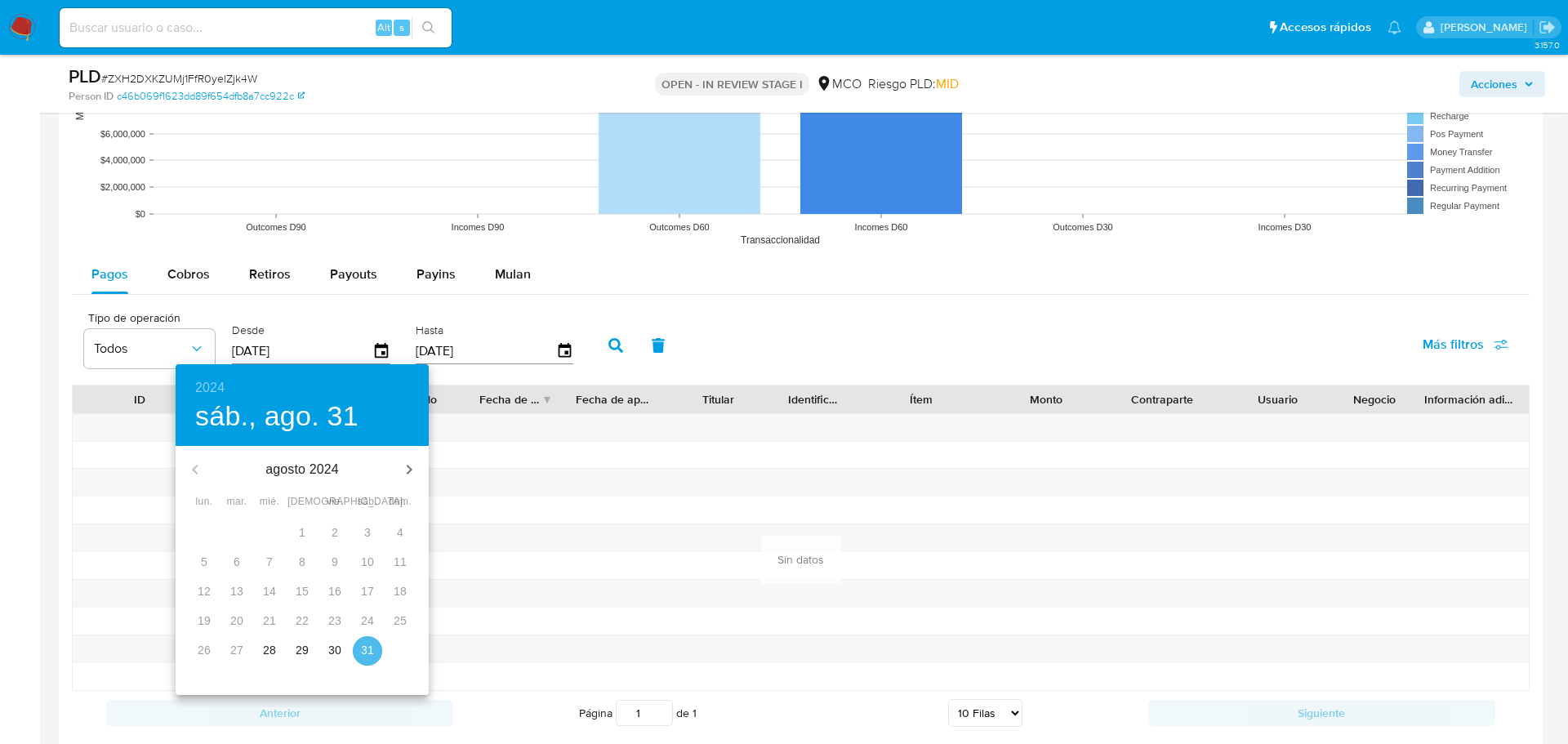
drag, startPoint x: 375, startPoint y: 656, endPoint x: 405, endPoint y: 610, distance: 54.9
click at [374, 656] on span "31" at bounding box center [368, 650] width 30 height 17
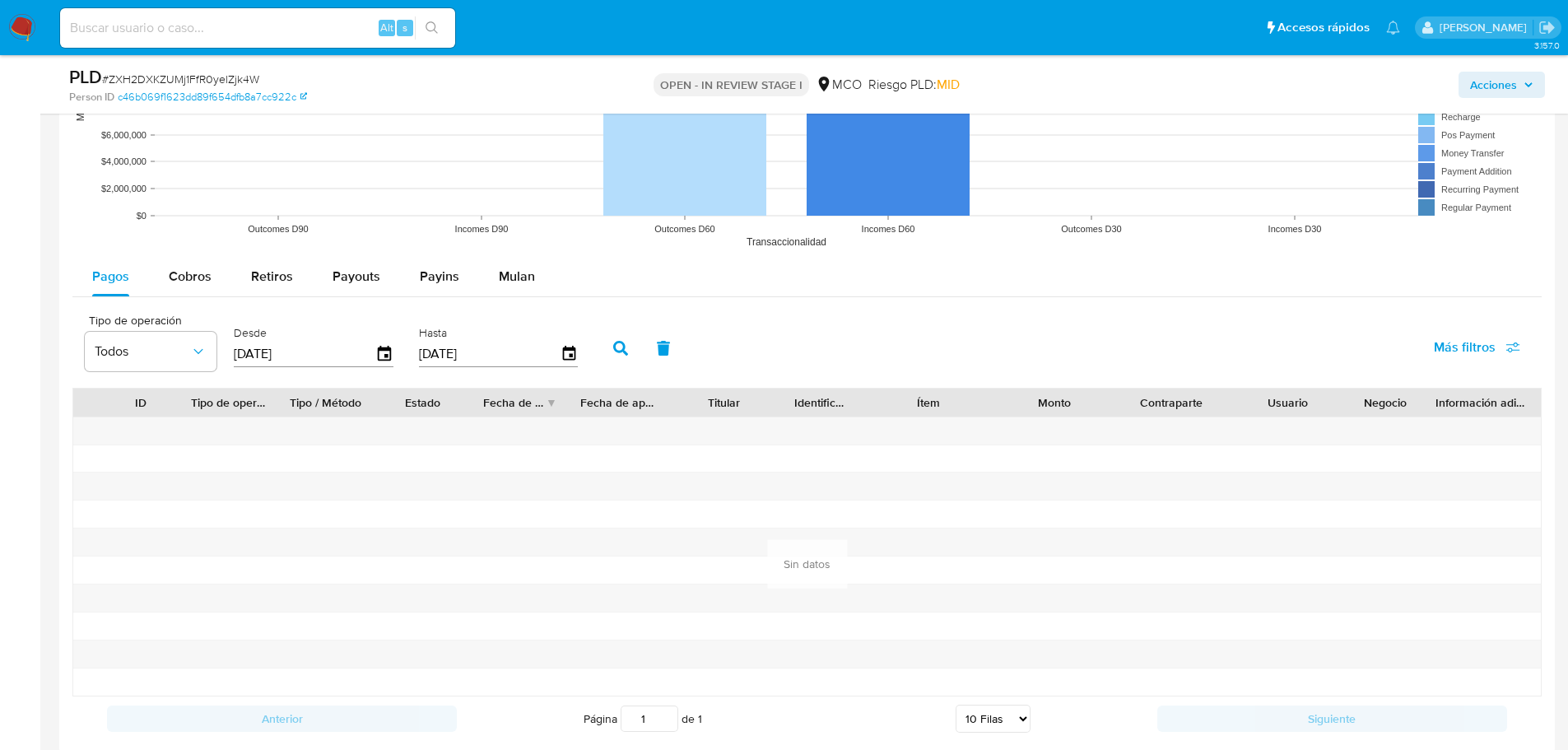
click at [626, 349] on icon "button" at bounding box center [621, 349] width 15 height 15
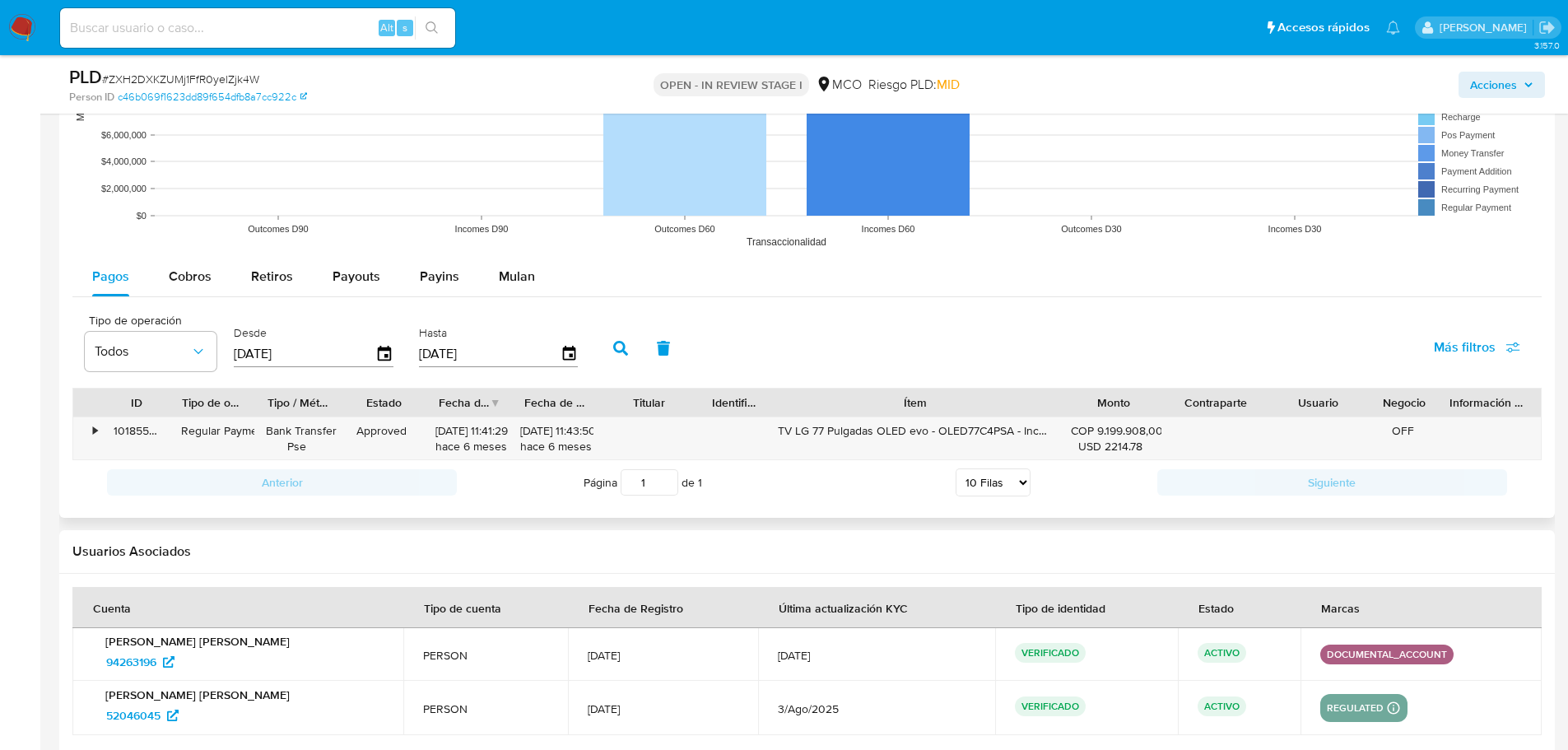
drag, startPoint x: 991, startPoint y: 406, endPoint x: 1154, endPoint y: 415, distance: 163.2
click at [1154, 415] on div "ID Tipo de operación Tipo / Método Estado Fecha de creación Fecha de aprobación…" at bounding box center [807, 402] width 1468 height 28
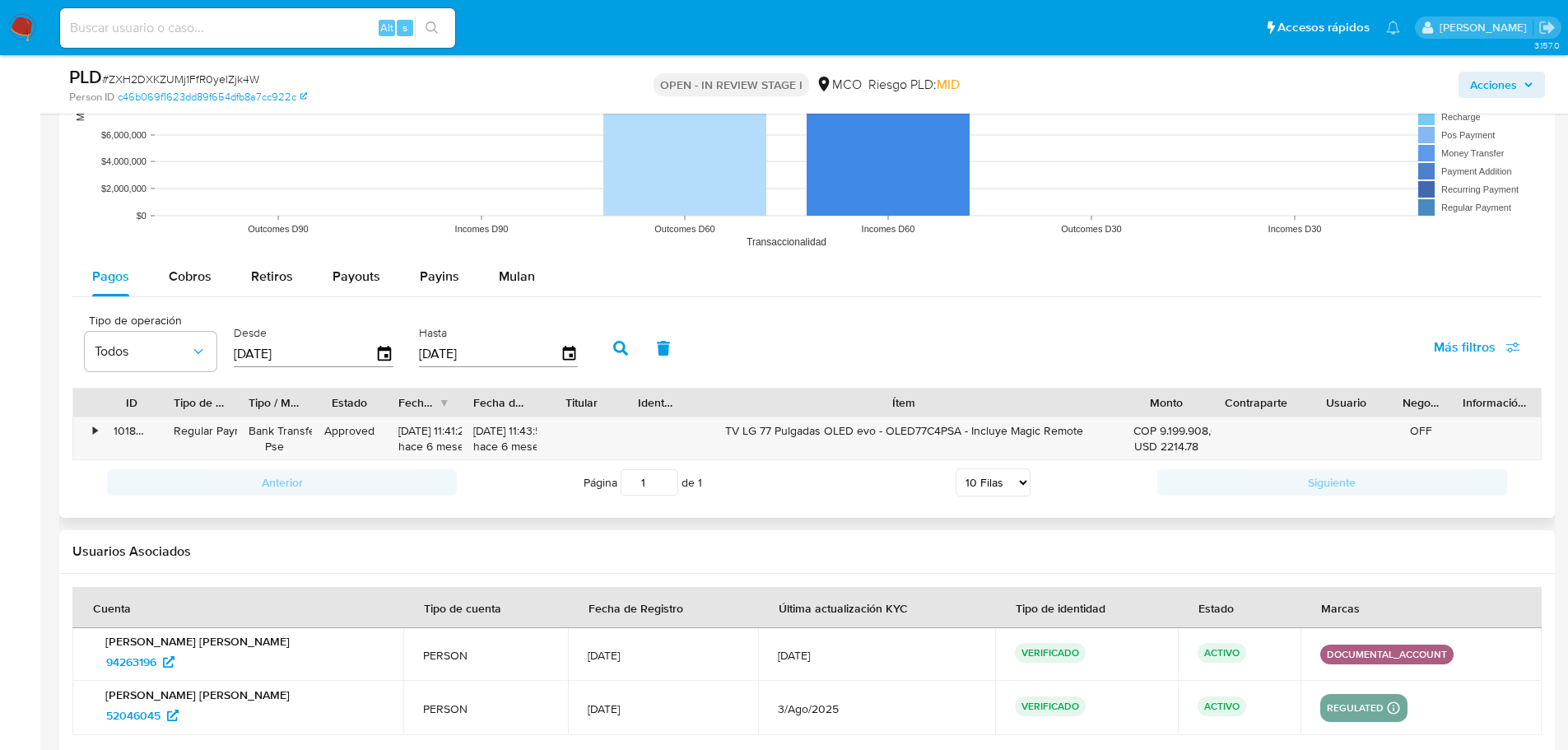
drag, startPoint x: 1065, startPoint y: 401, endPoint x: 1202, endPoint y: 412, distance: 137.4
click at [1202, 412] on div "ID Tipo de operación Tipo / Método Estado Fecha de creación Fecha de aprobación…" at bounding box center [807, 402] width 1468 height 28
click at [1016, 438] on div "TV LG 77 Pulgadas OLED evo - OLED77C4PSA - Incluye Magic Remote" at bounding box center [903, 439] width 435 height 43
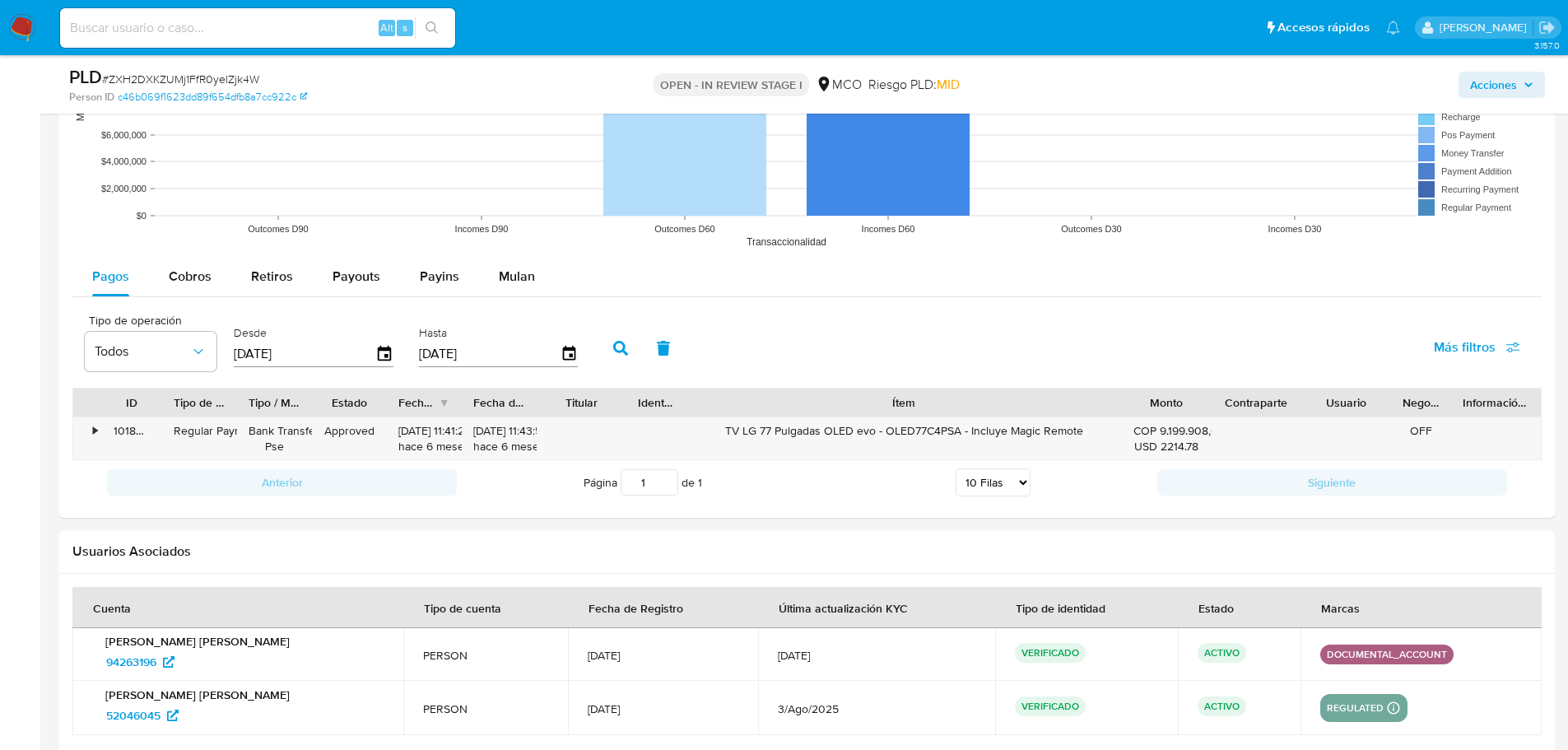
click at [1512, 87] on span "Acciones" at bounding box center [1494, 85] width 46 height 26
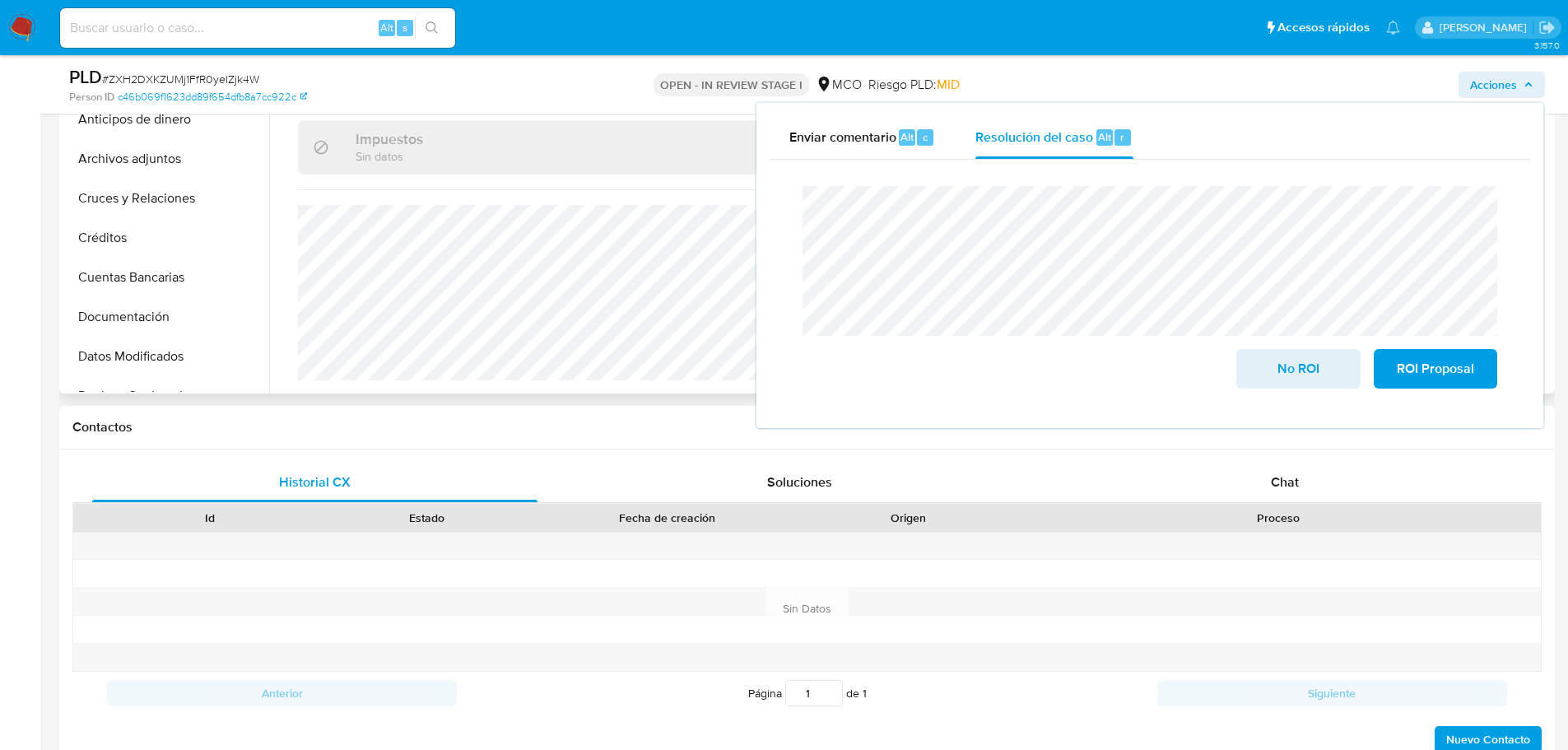
scroll to position [695, 0]
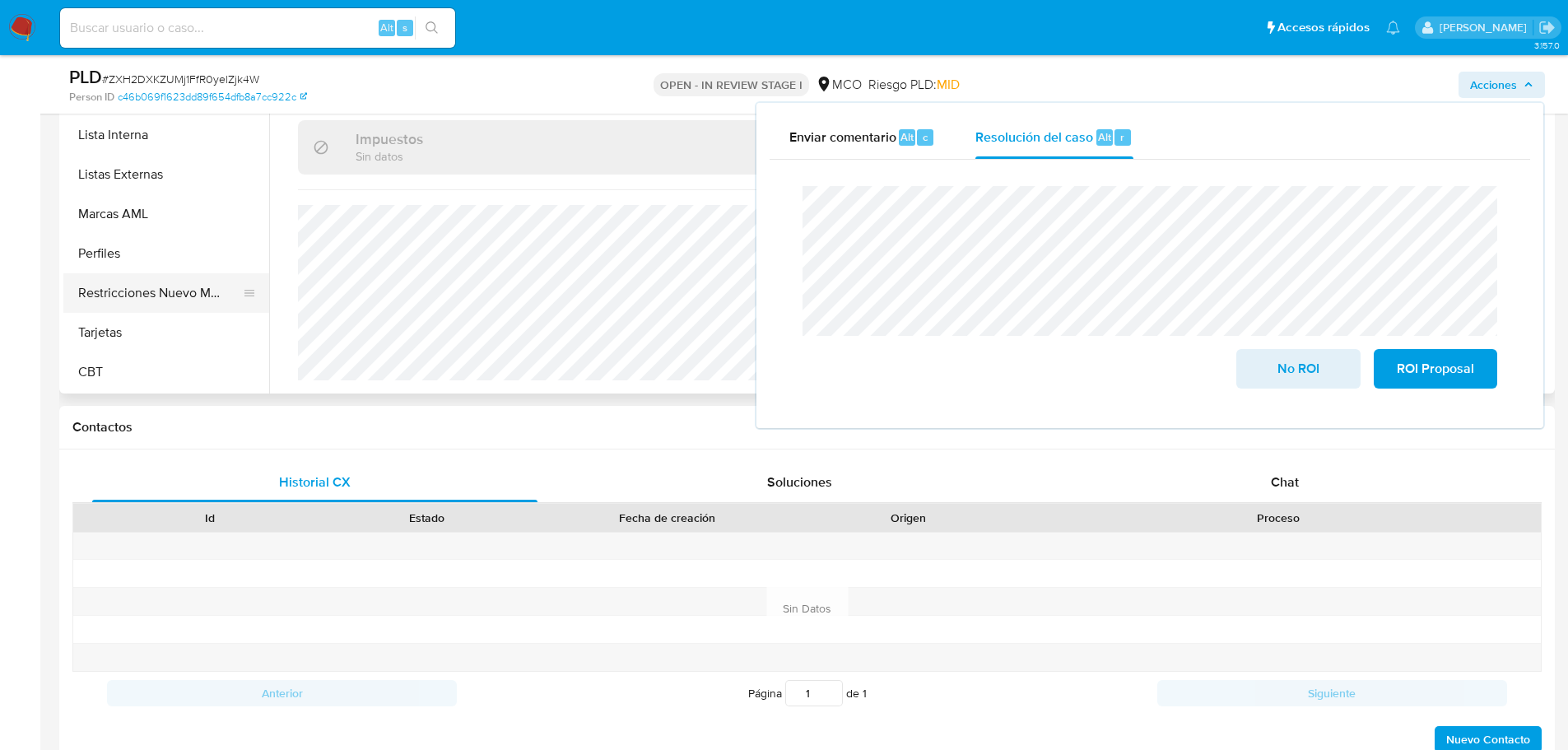
click at [165, 295] on button "Restricciones Nuevo Mundo" at bounding box center [159, 293] width 192 height 40
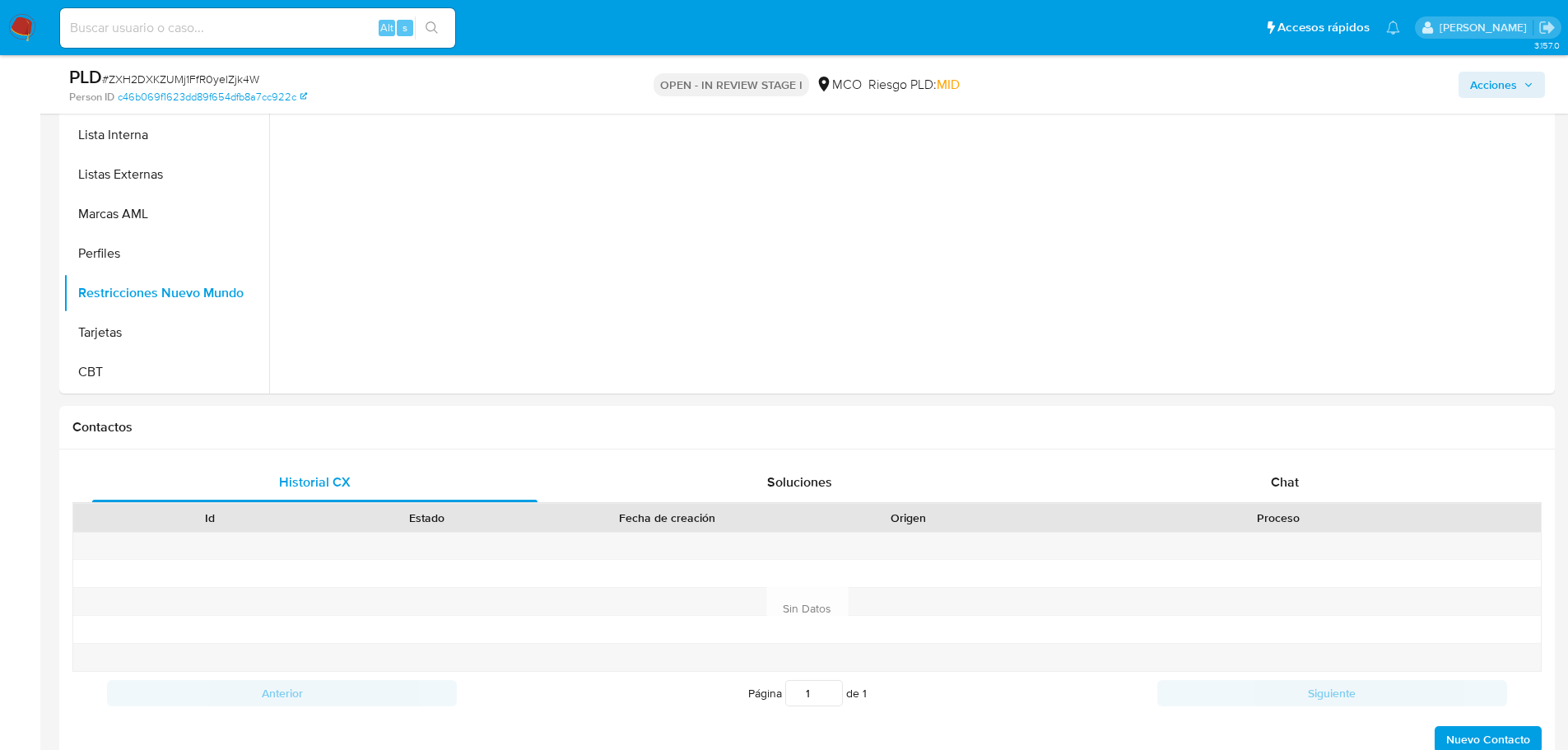
scroll to position [208, 0]
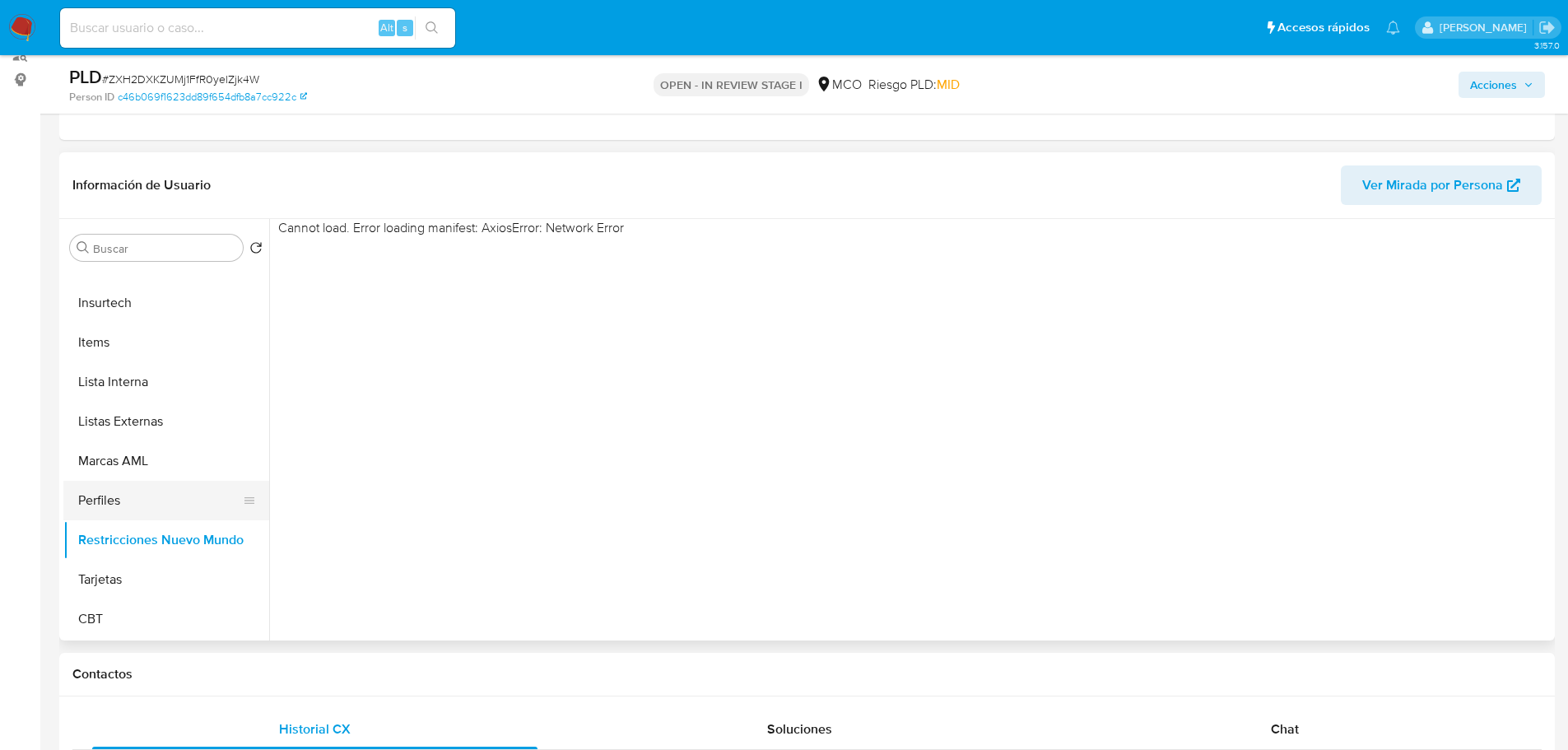
click at [167, 504] on button "Perfiles" at bounding box center [159, 500] width 192 height 40
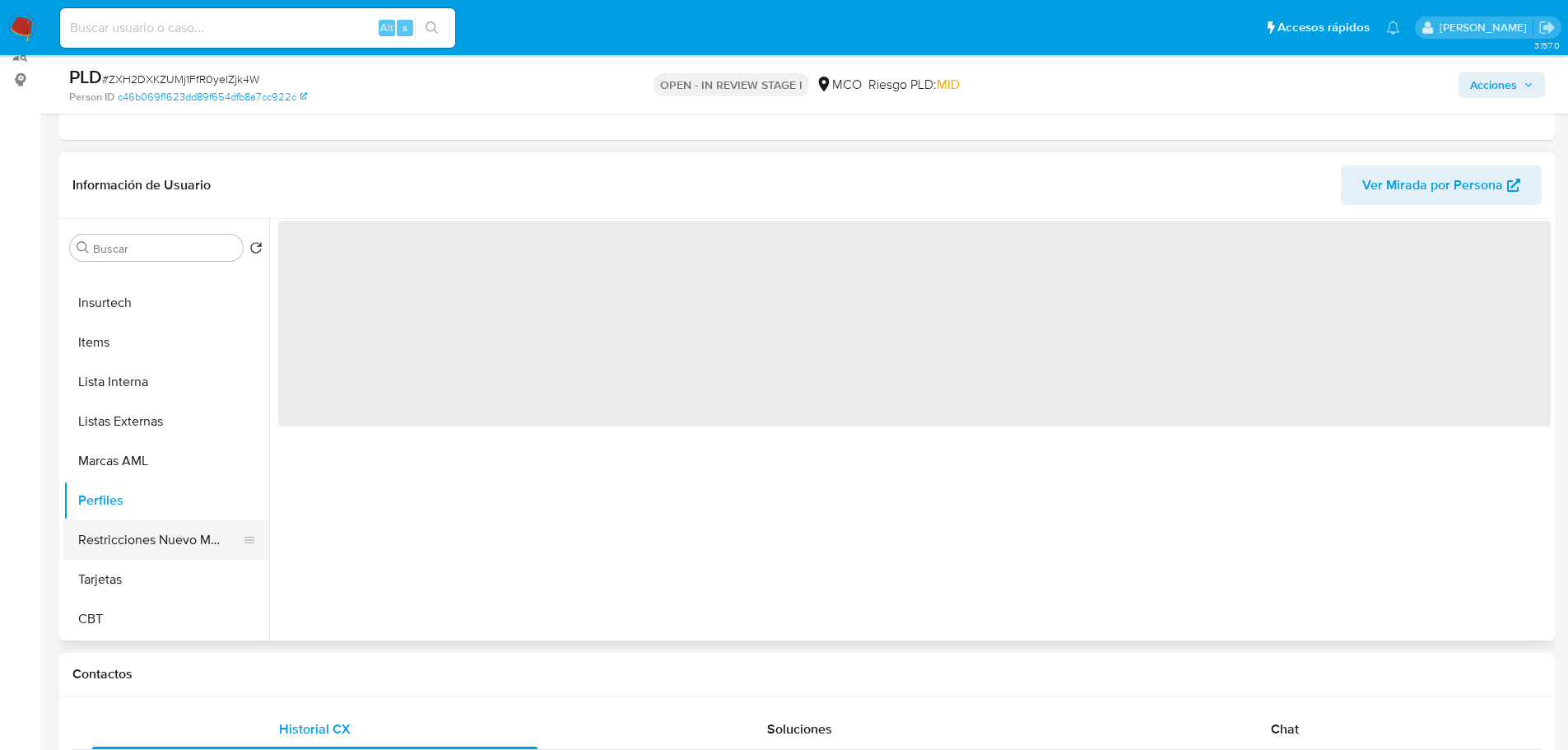
click at [175, 531] on button "Restricciones Nuevo Mundo" at bounding box center [159, 540] width 192 height 40
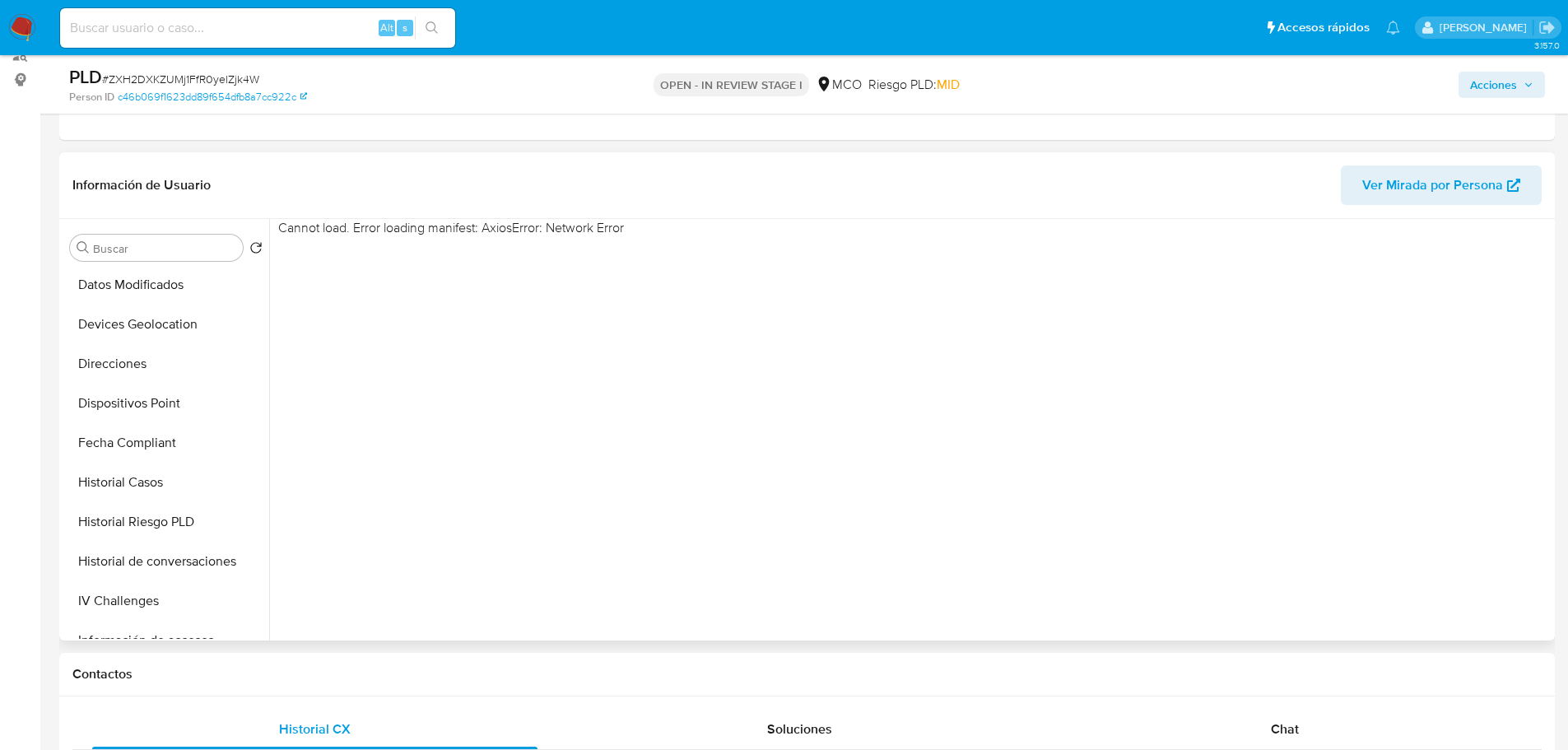
scroll to position [37, 0]
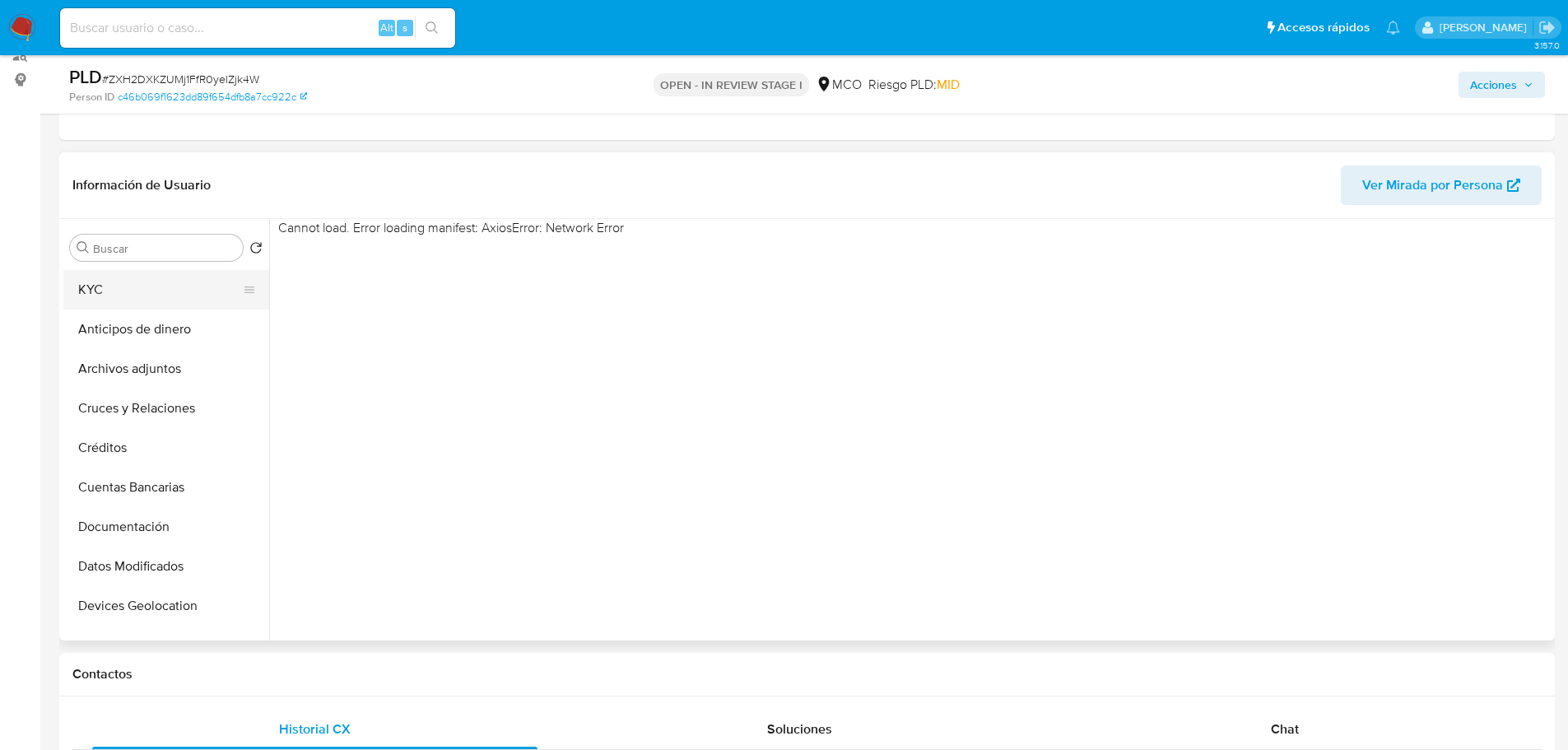
click at [144, 296] on button "KYC" at bounding box center [159, 289] width 192 height 40
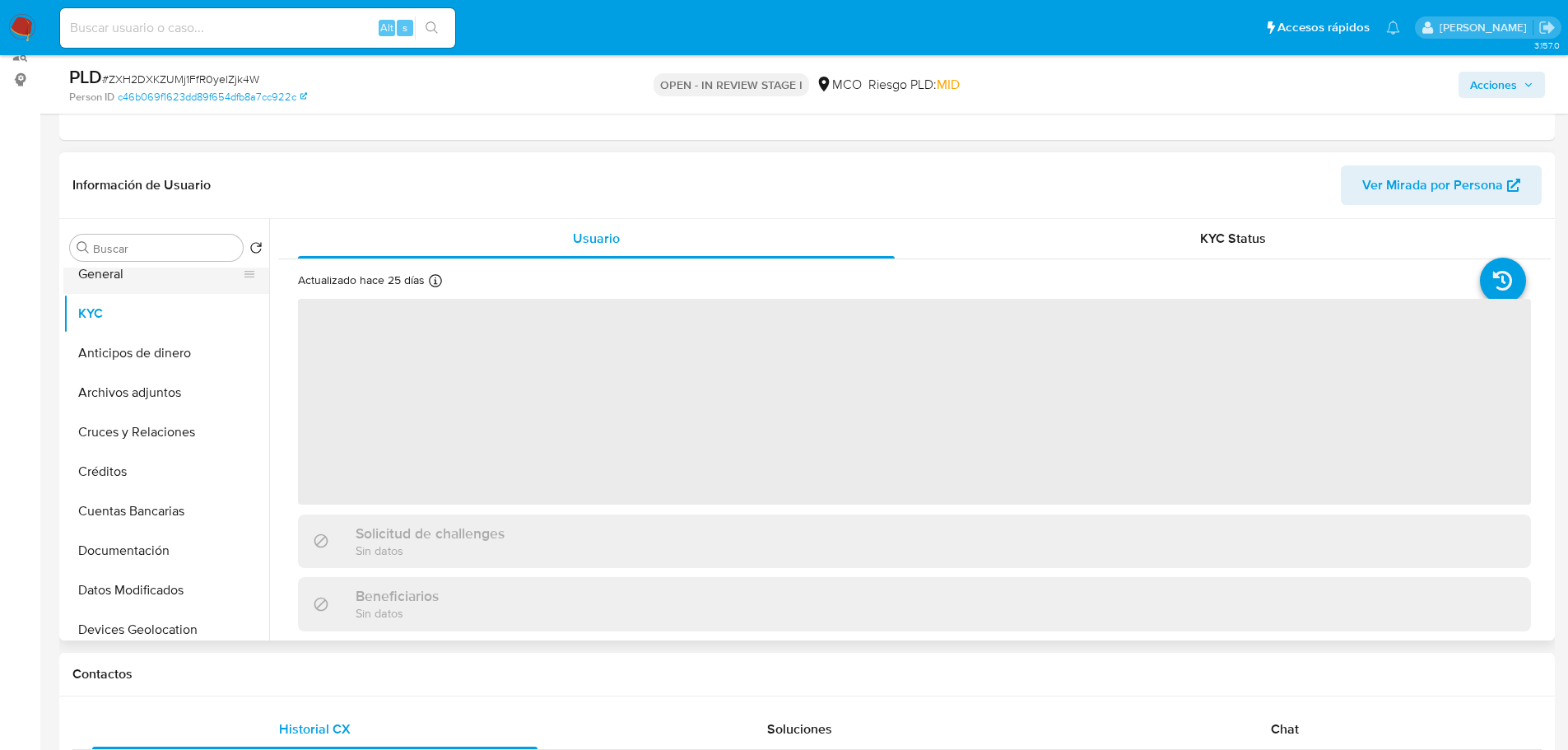
scroll to position [0, 0]
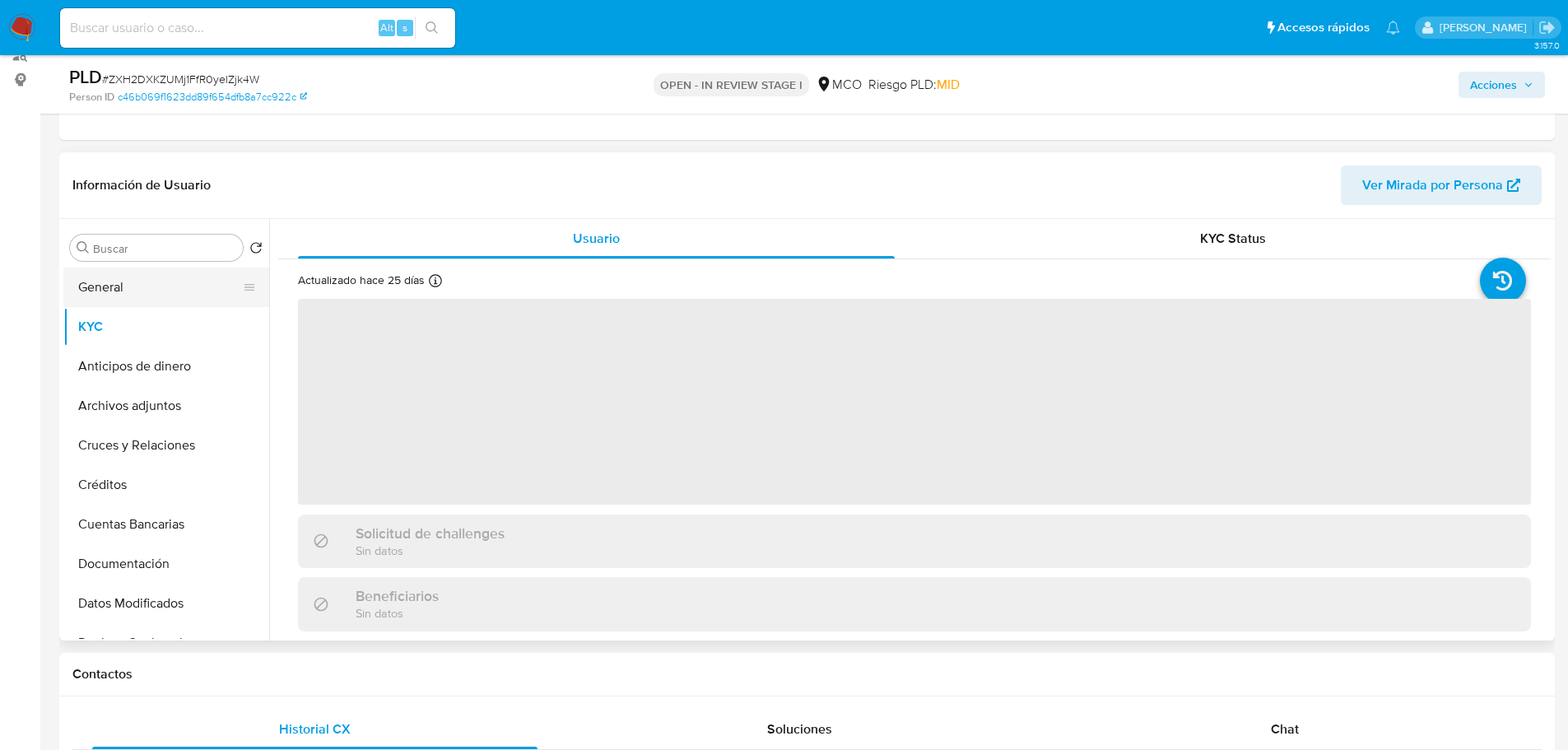
click at [140, 298] on button "General" at bounding box center [159, 287] width 192 height 40
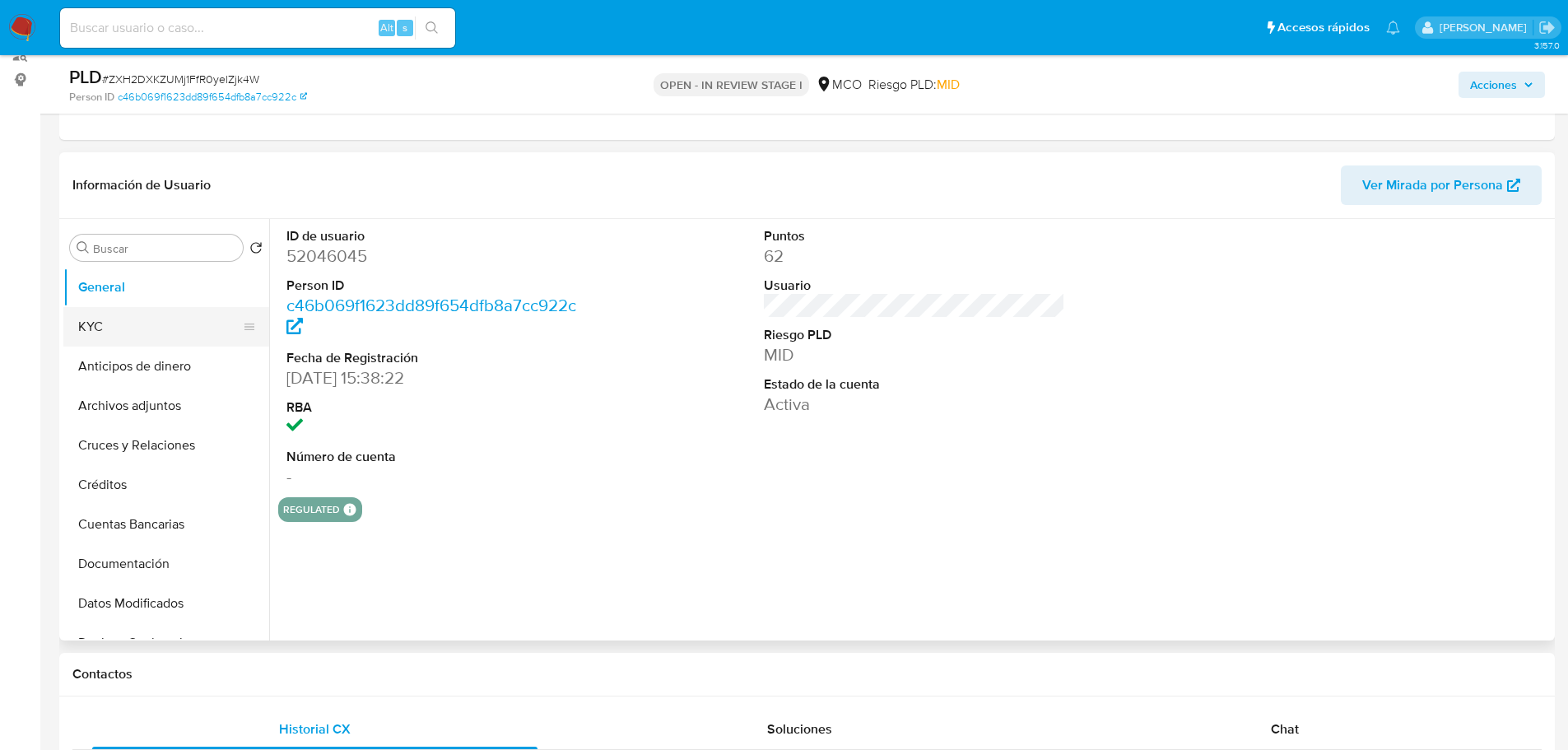
click at [149, 322] on button "KYC" at bounding box center [159, 326] width 192 height 40
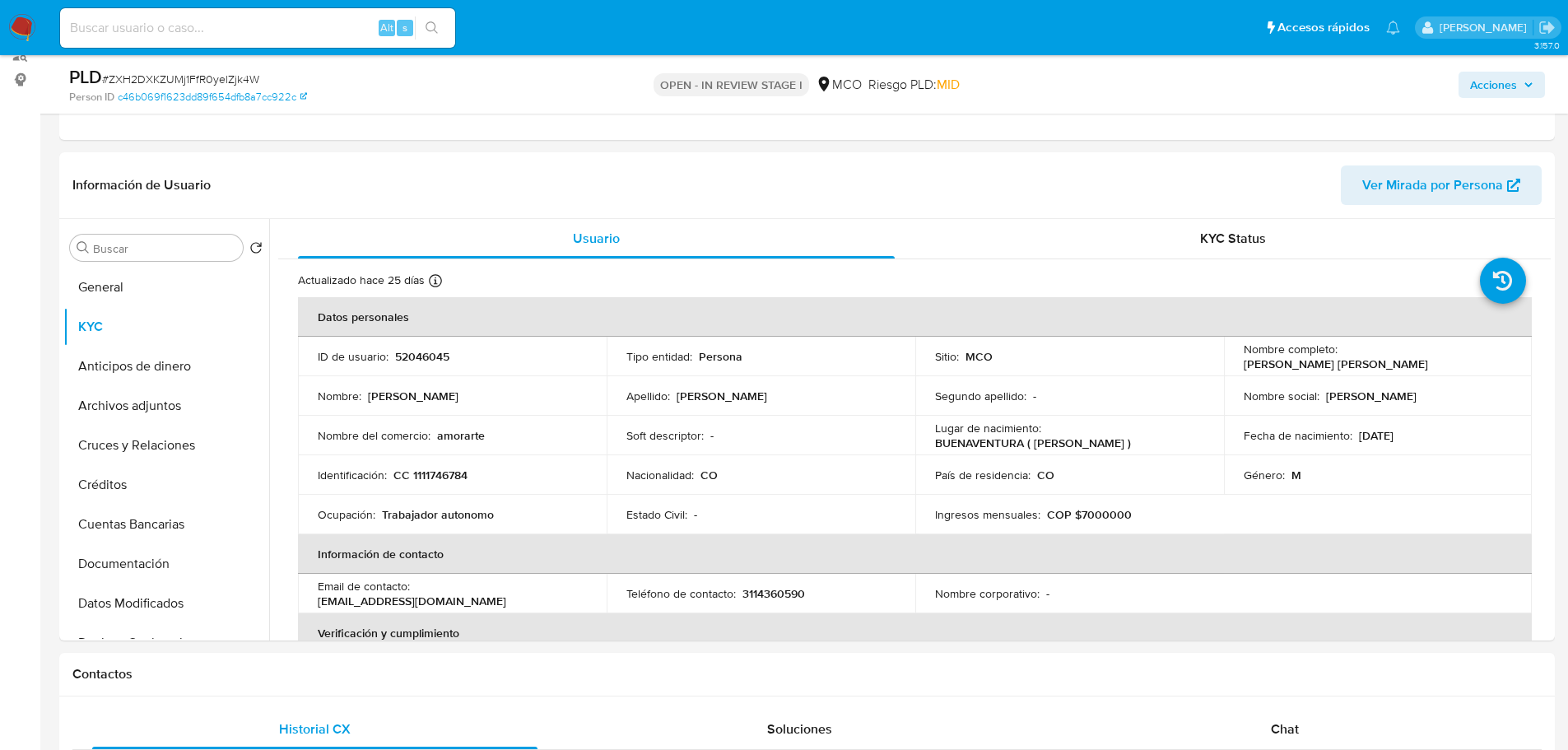
click at [1508, 87] on span "Acciones" at bounding box center [1494, 85] width 46 height 26
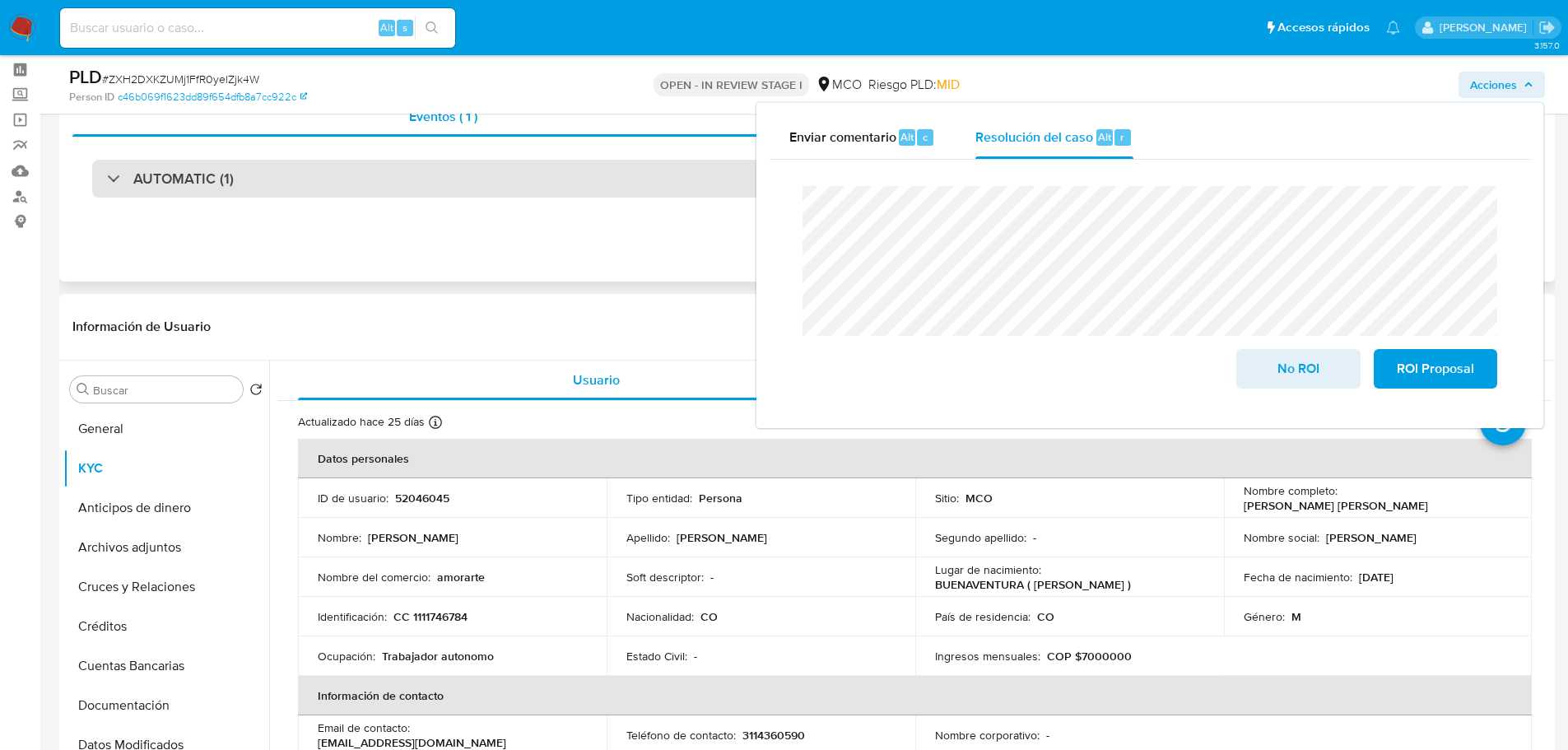
scroll to position [44, 0]
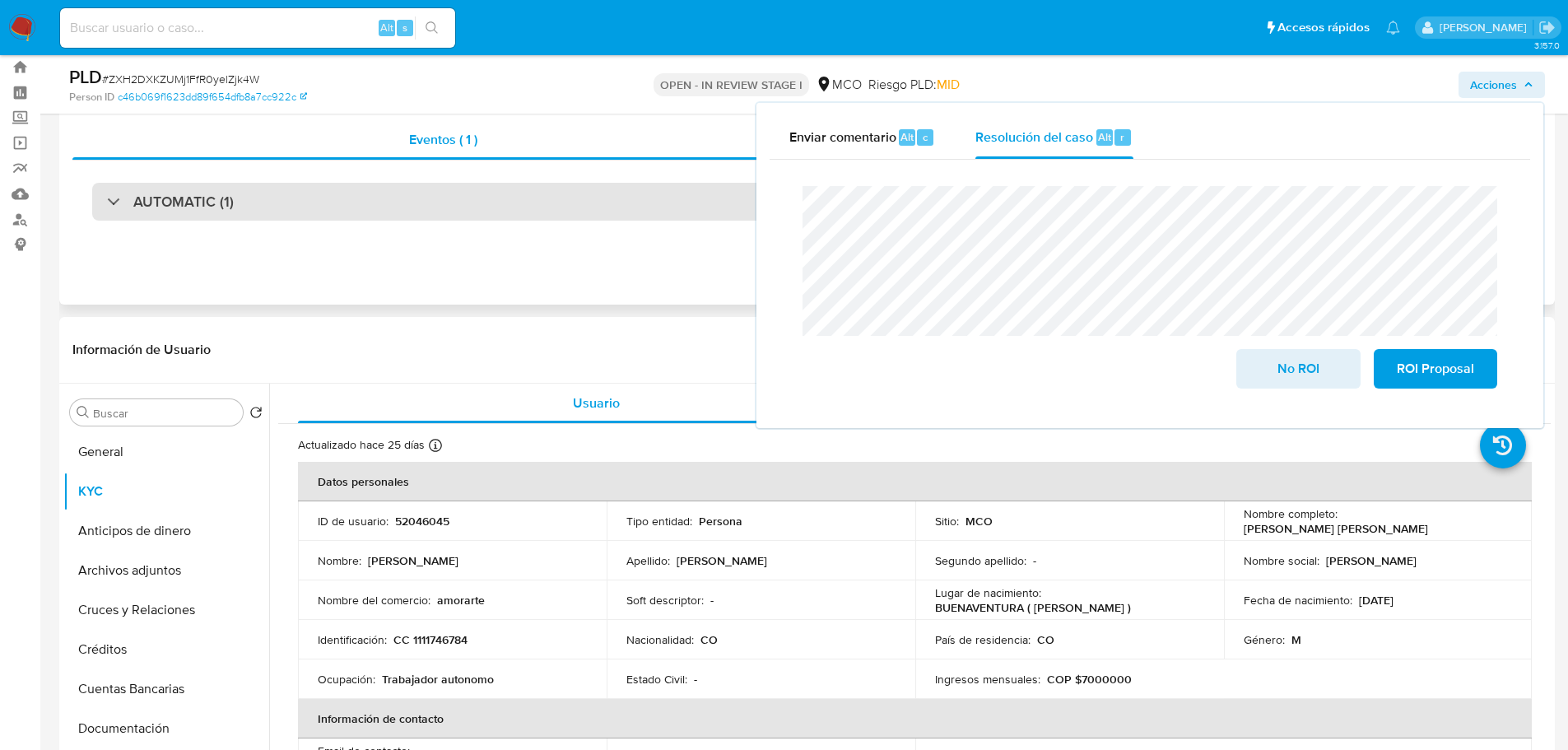
click at [320, 205] on div "AUTOMATIC (1)" at bounding box center [807, 202] width 1430 height 38
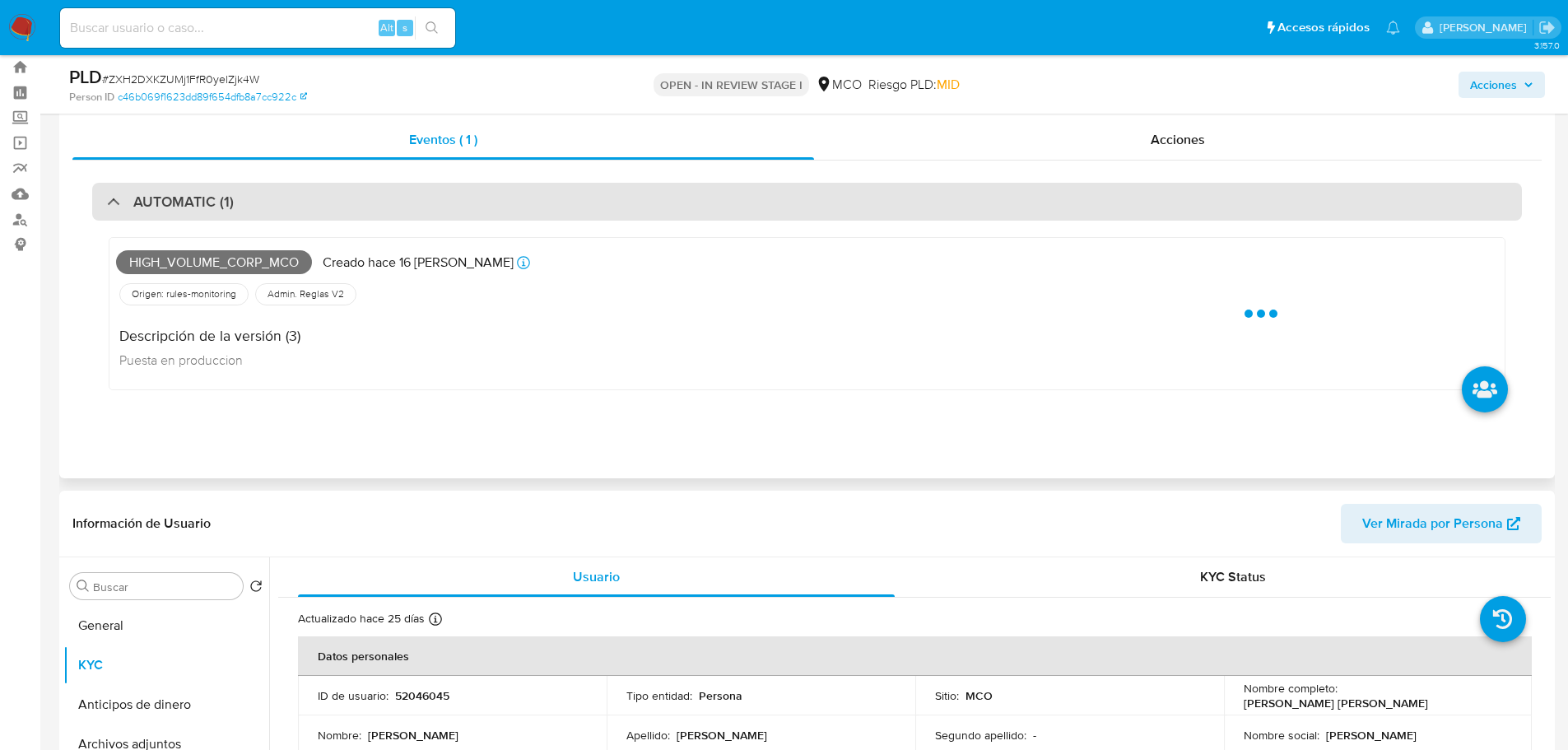
click at [606, 199] on div "AUTOMATIC (1)" at bounding box center [807, 202] width 1430 height 38
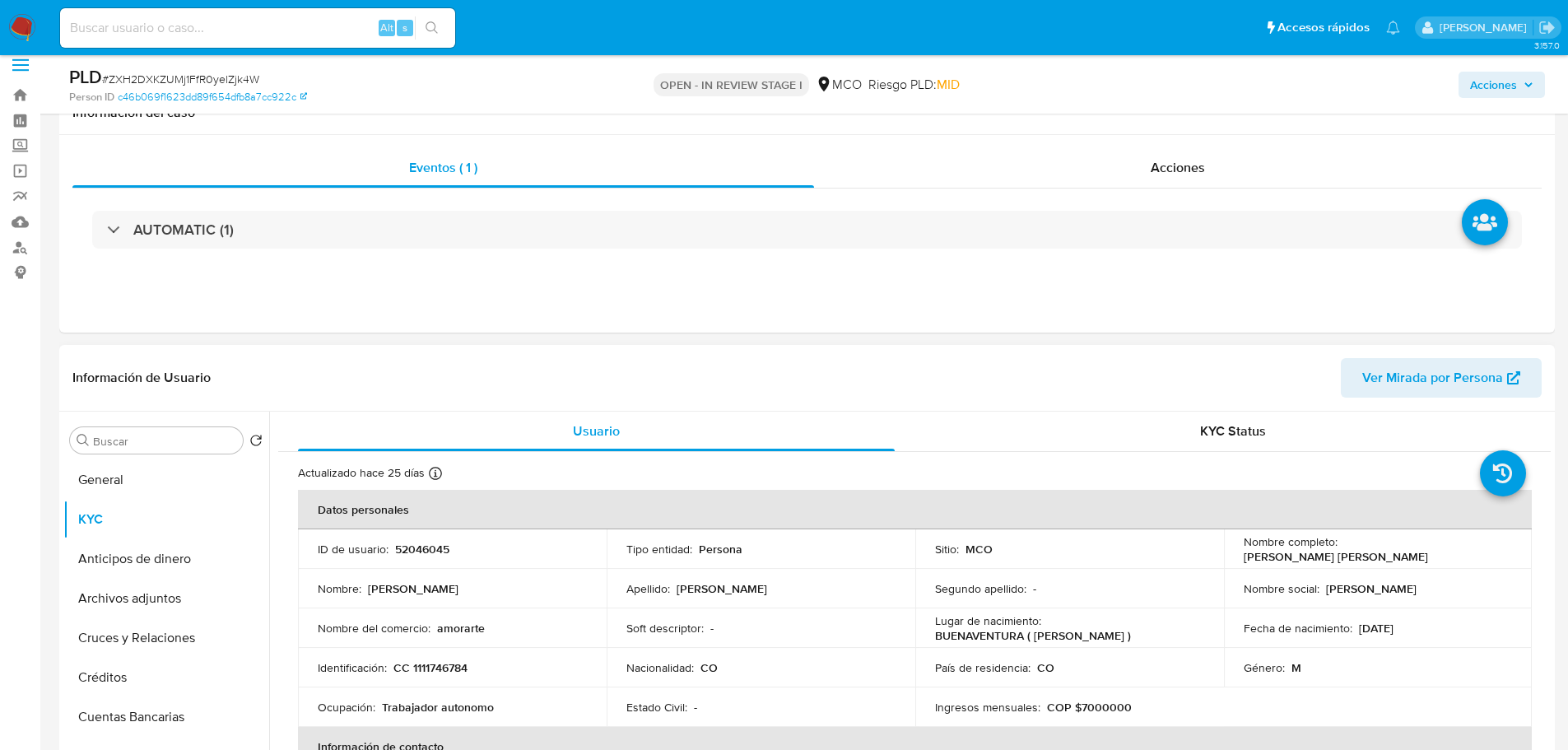
scroll to position [0, 0]
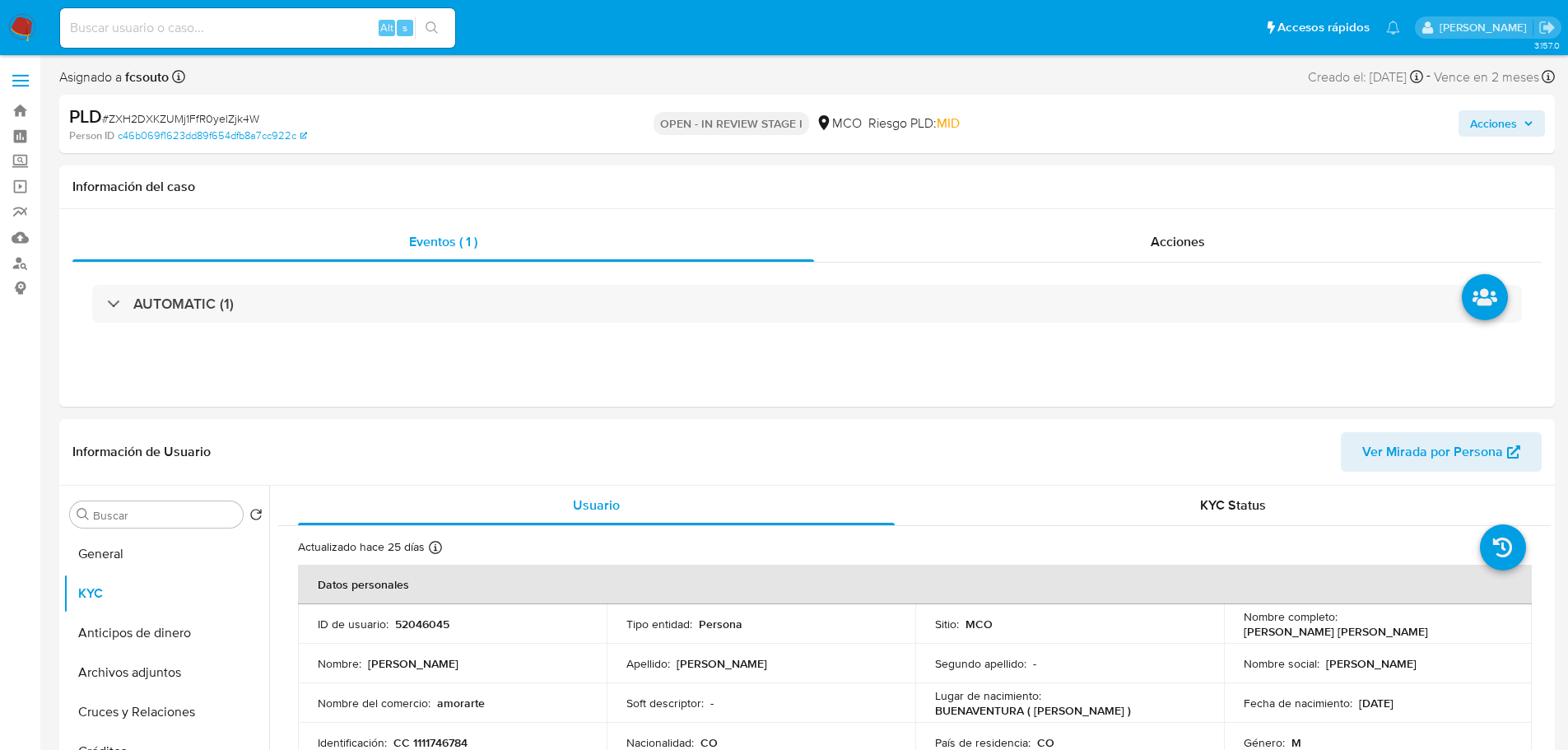
click at [1498, 122] on span "Acciones" at bounding box center [1494, 124] width 46 height 26
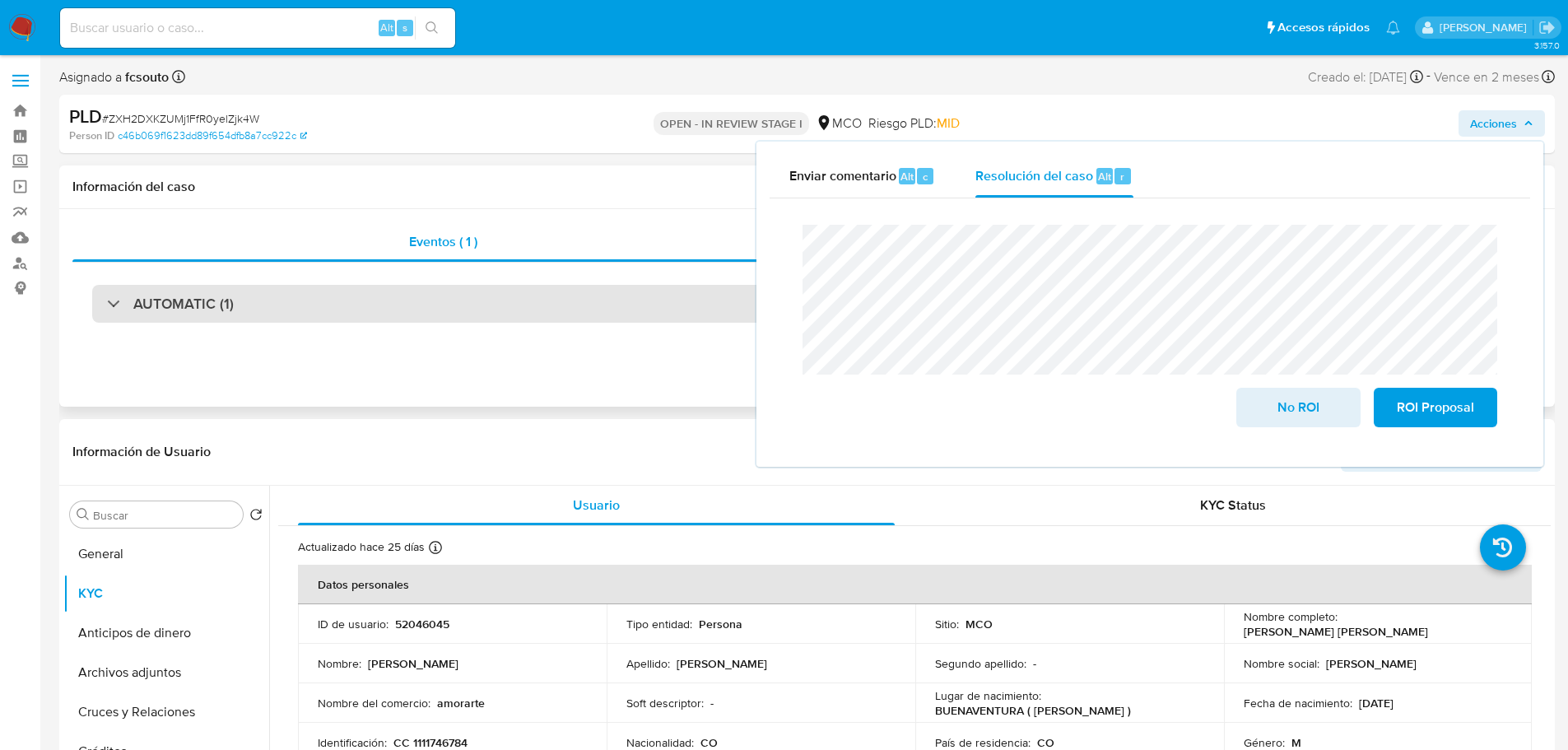
click at [538, 306] on div "AUTOMATIC (1)" at bounding box center [807, 303] width 1430 height 38
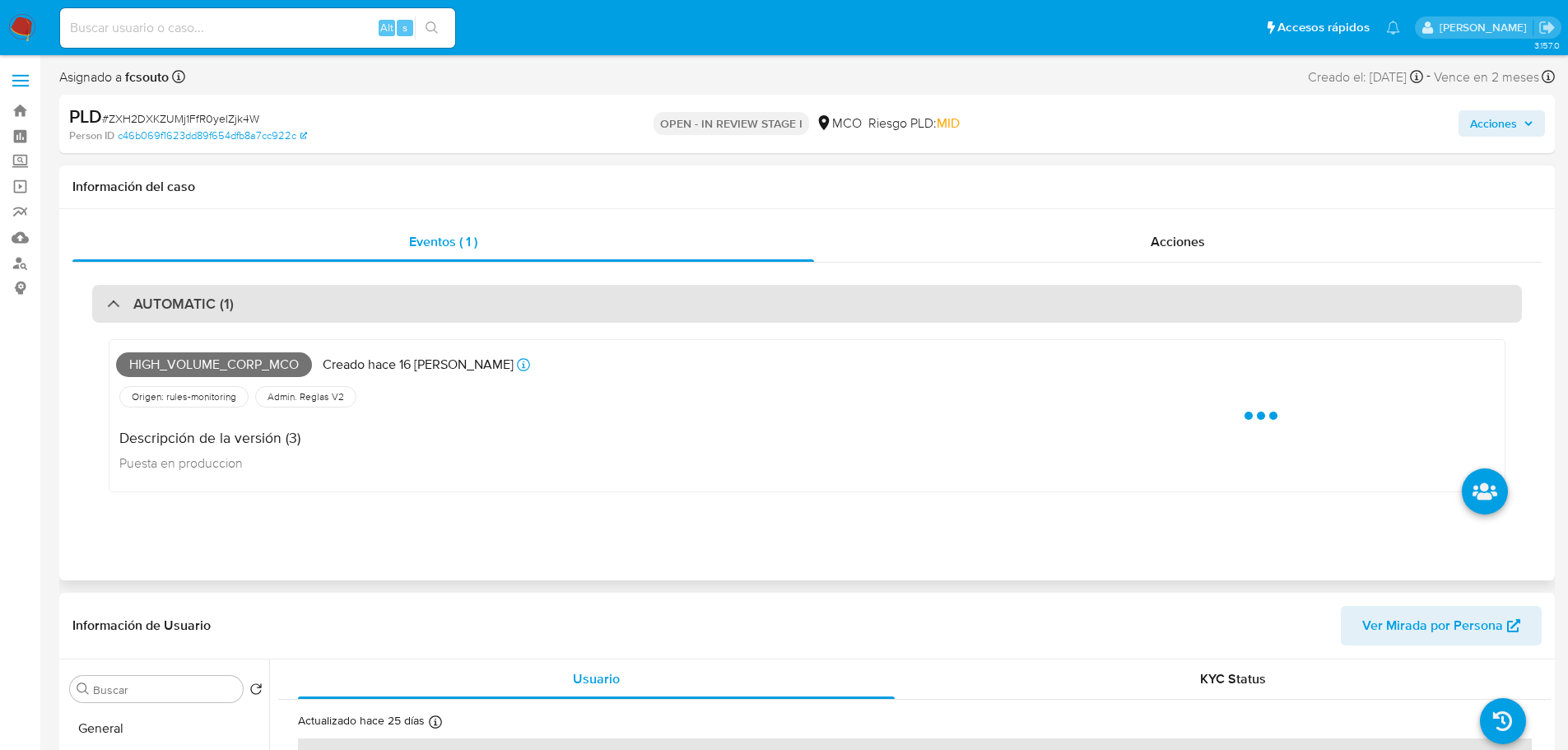
click at [538, 306] on div "AUTOMATIC (1)" at bounding box center [807, 303] width 1430 height 38
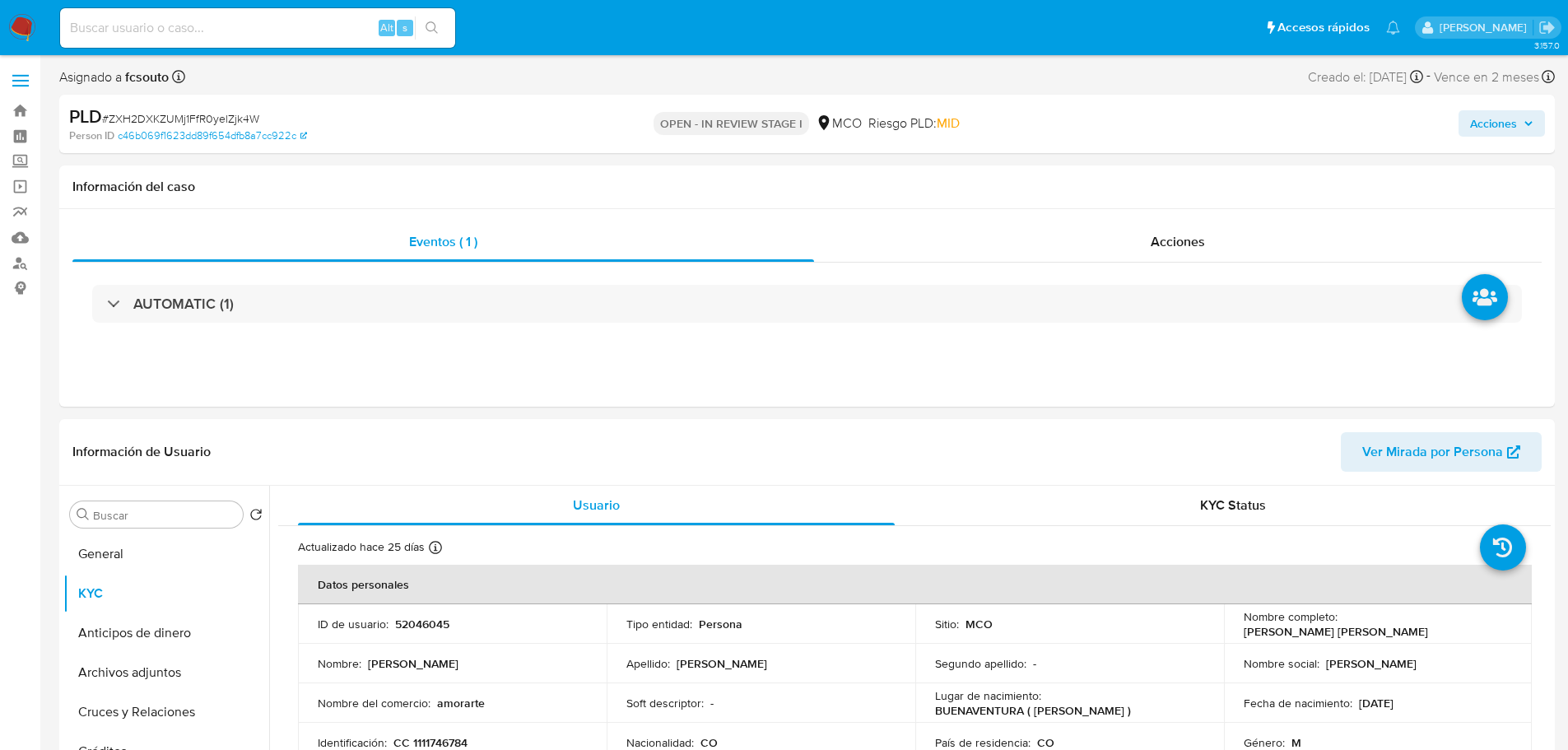
click at [1513, 112] on span "Acciones" at bounding box center [1494, 124] width 46 height 26
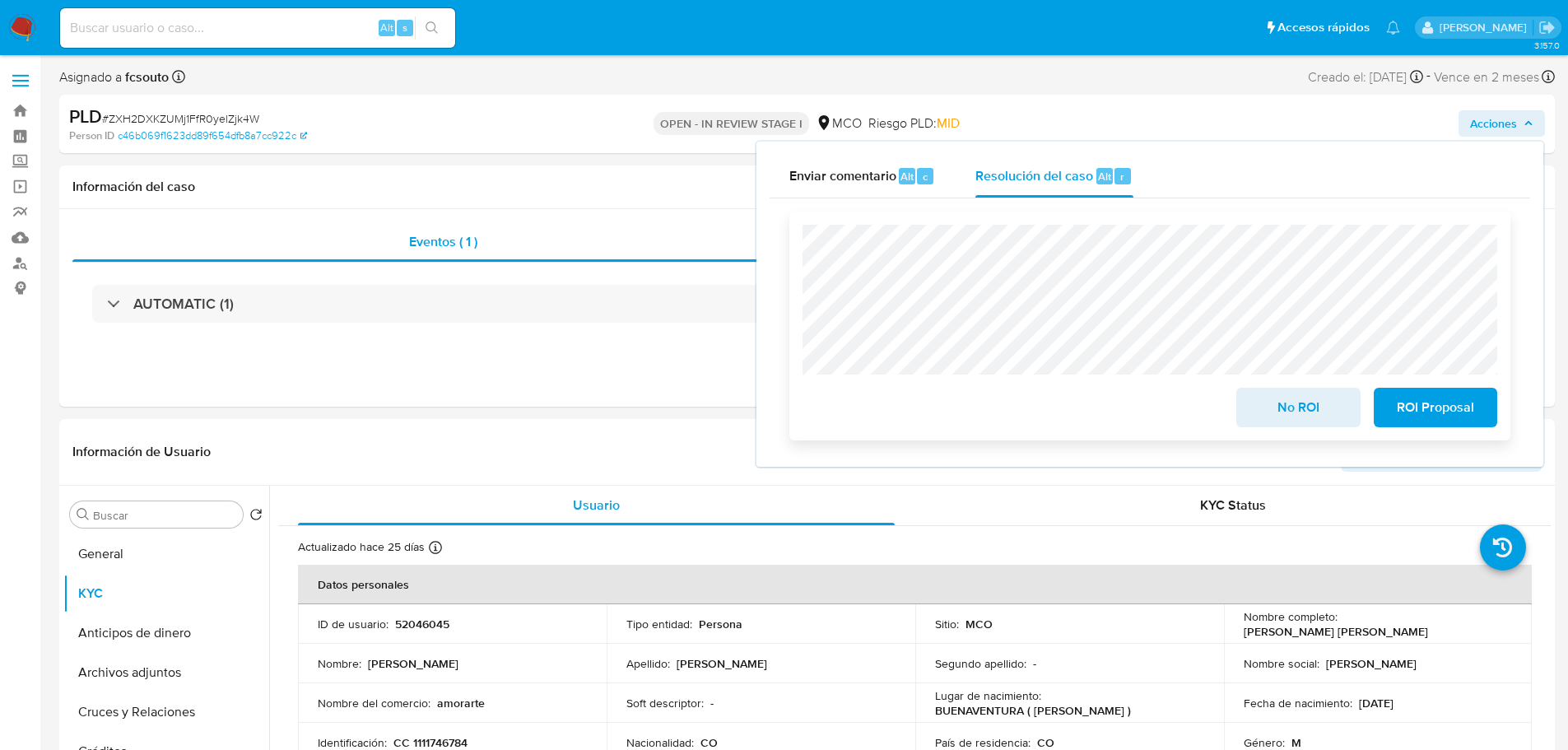
click at [1304, 405] on span "No ROI" at bounding box center [1298, 407] width 81 height 36
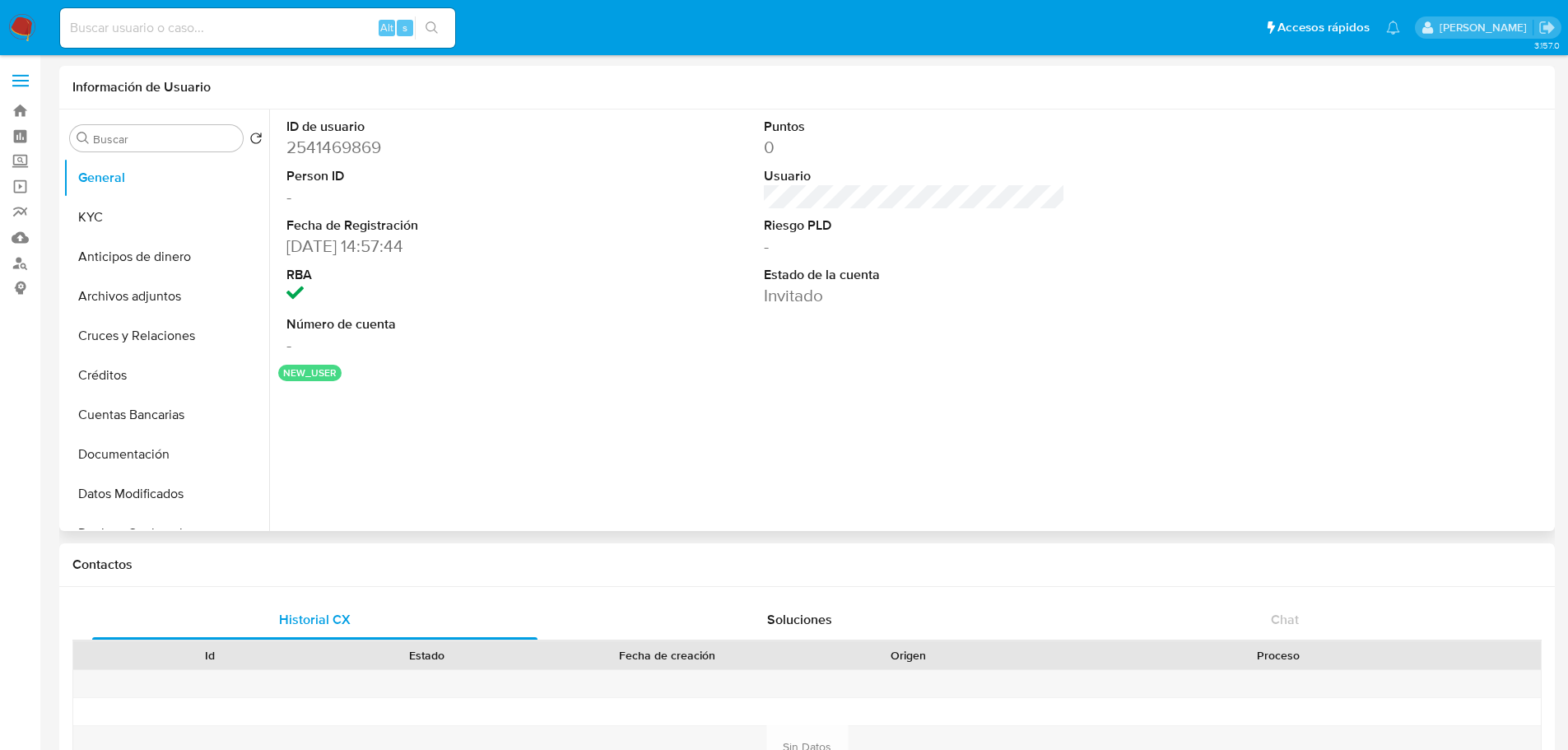
select select "10"
click at [189, 214] on button "KYC" at bounding box center [159, 217] width 192 height 40
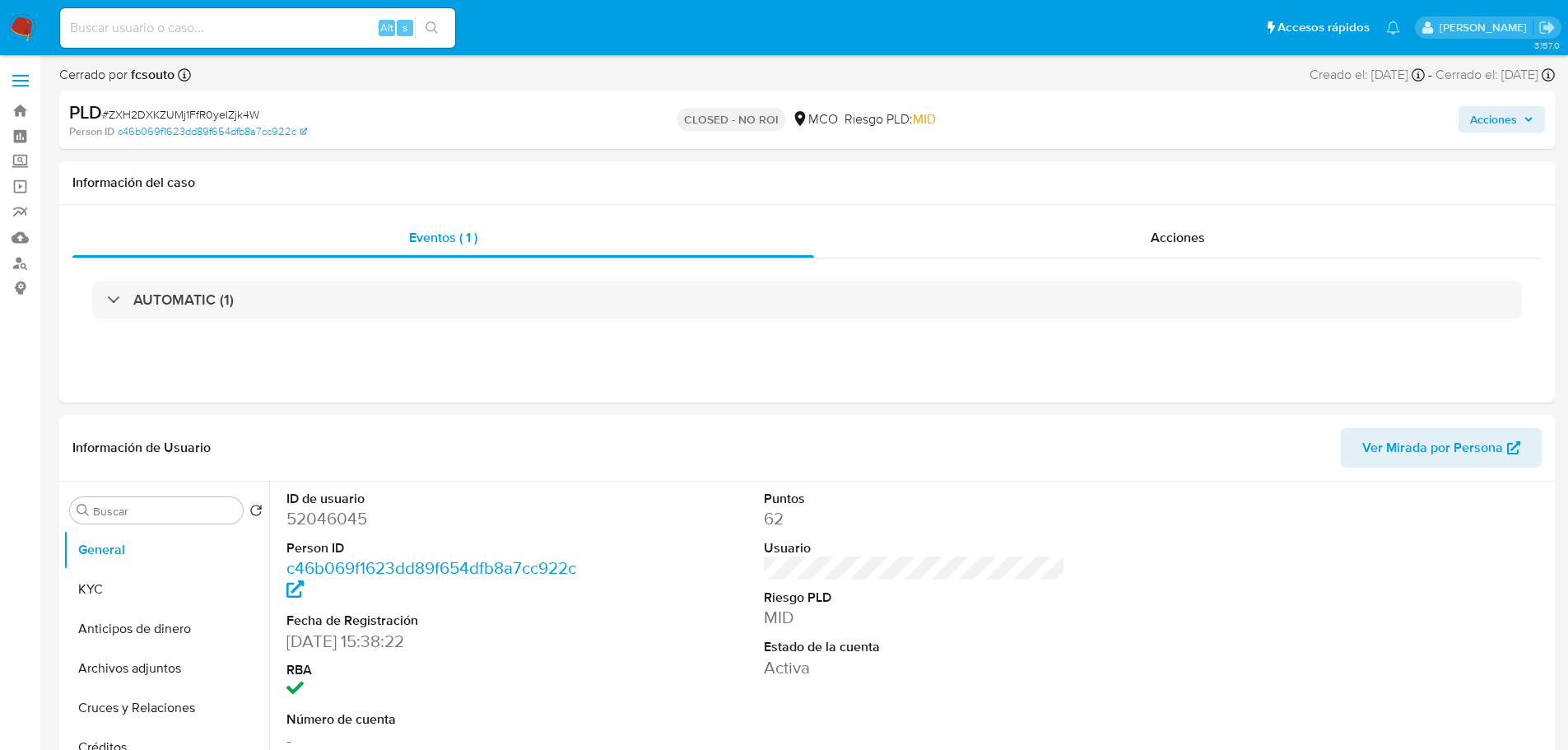
select select "10"
click at [1496, 119] on span "Acciones" at bounding box center [1494, 119] width 46 height 26
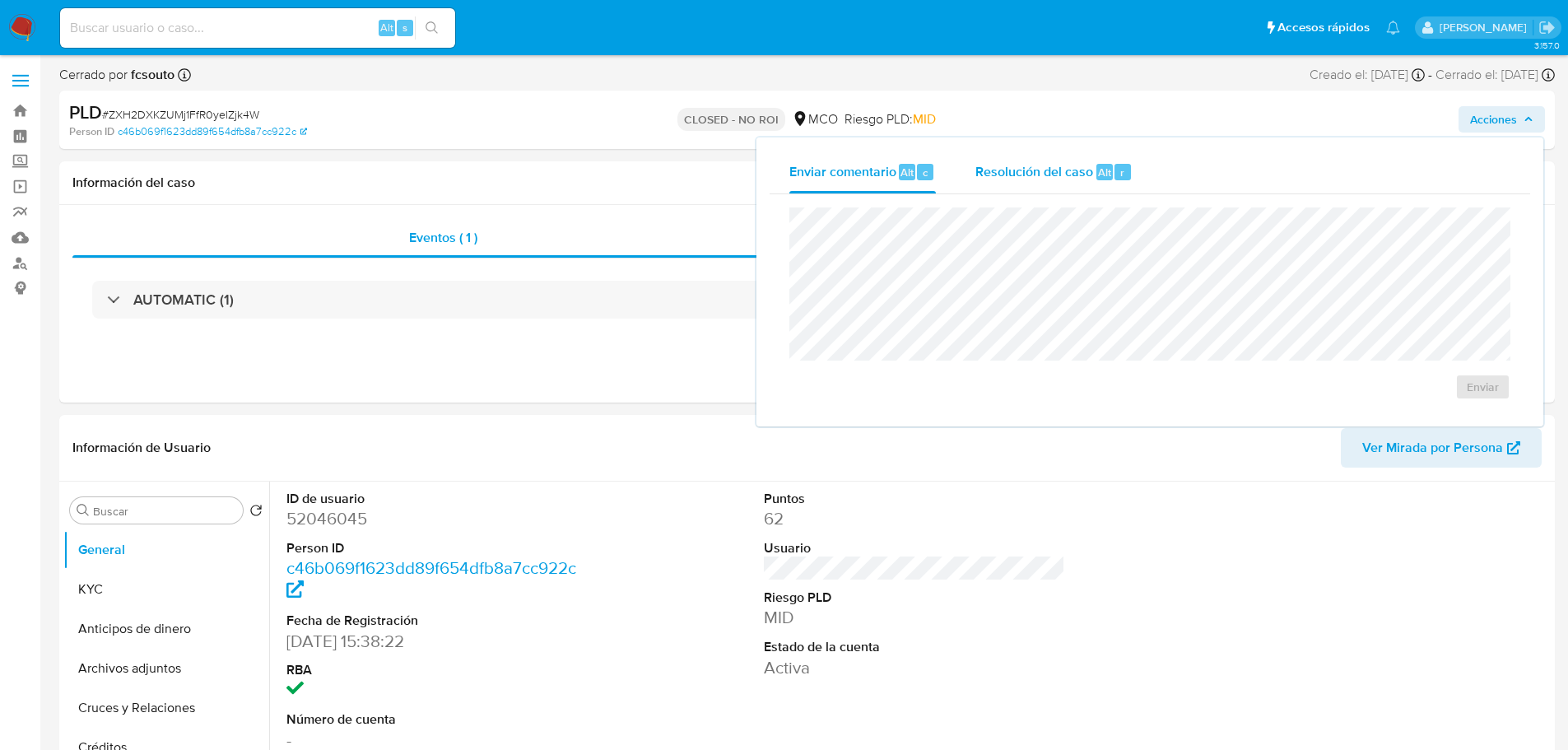
click at [1066, 170] on span "Resolución del caso" at bounding box center [1034, 171] width 118 height 19
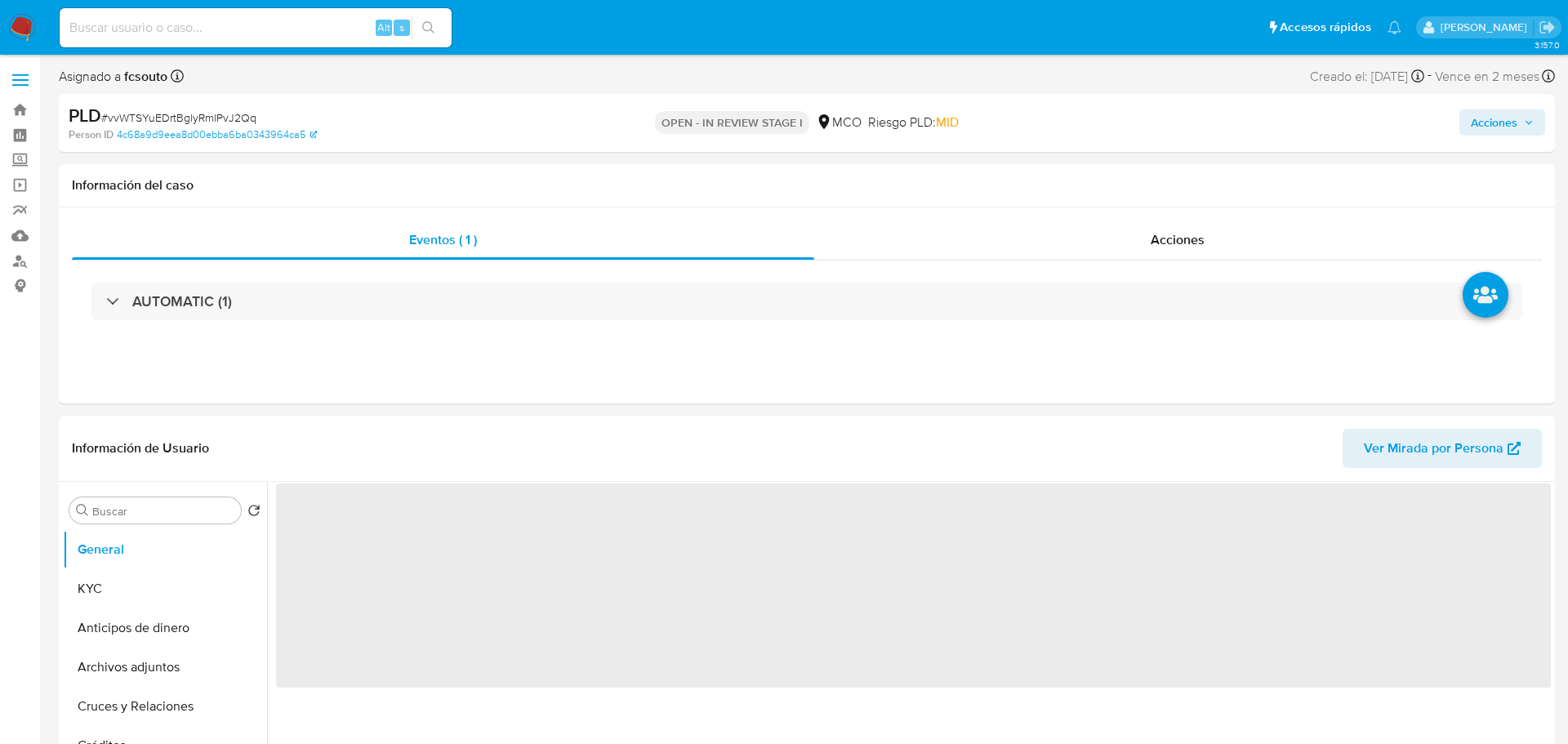
select select "10"
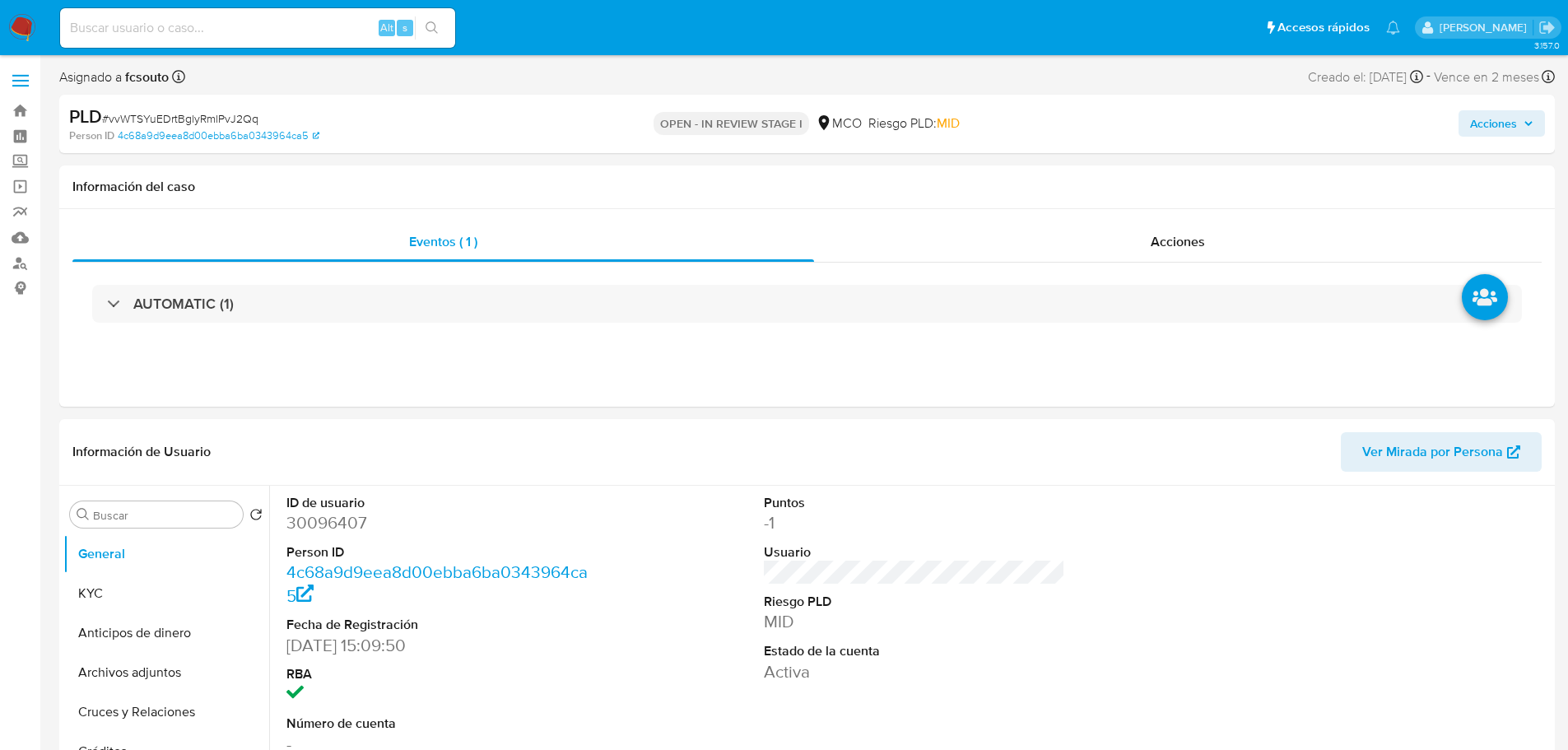
click at [1512, 121] on span "Acciones" at bounding box center [1494, 124] width 46 height 26
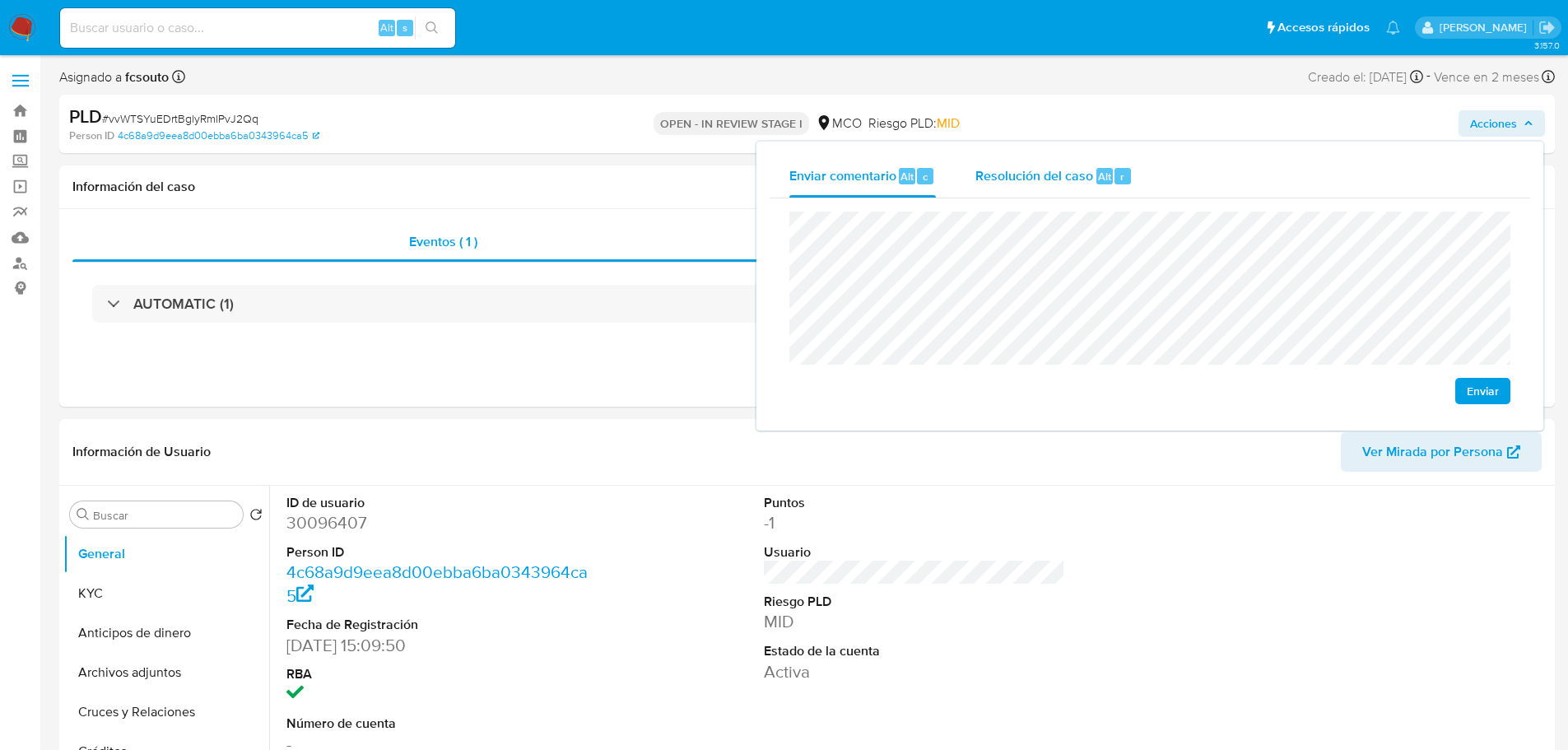
click at [1016, 178] on span "Resolución del caso" at bounding box center [1034, 176] width 118 height 19
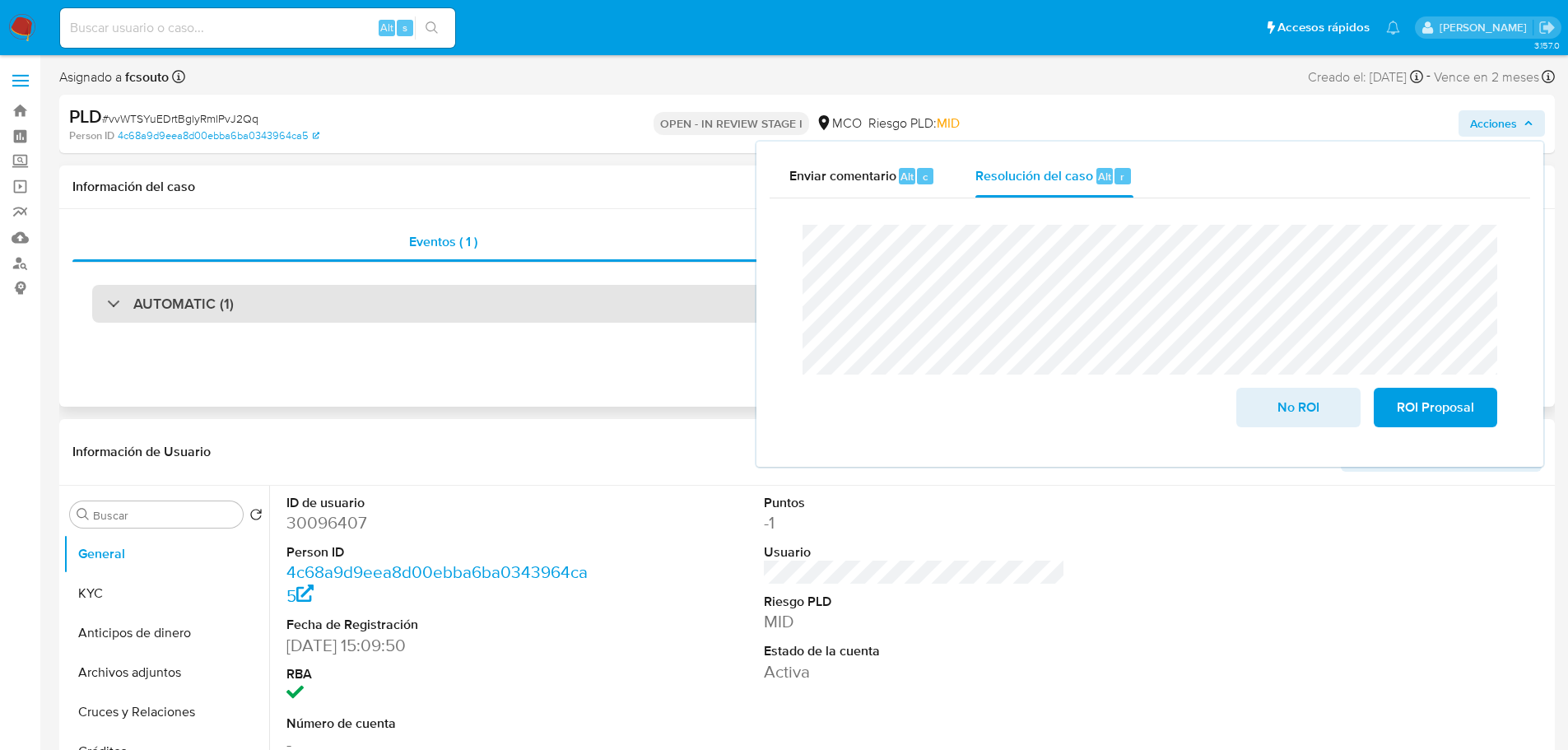
click at [240, 299] on div "AUTOMATIC (1)" at bounding box center [807, 303] width 1430 height 38
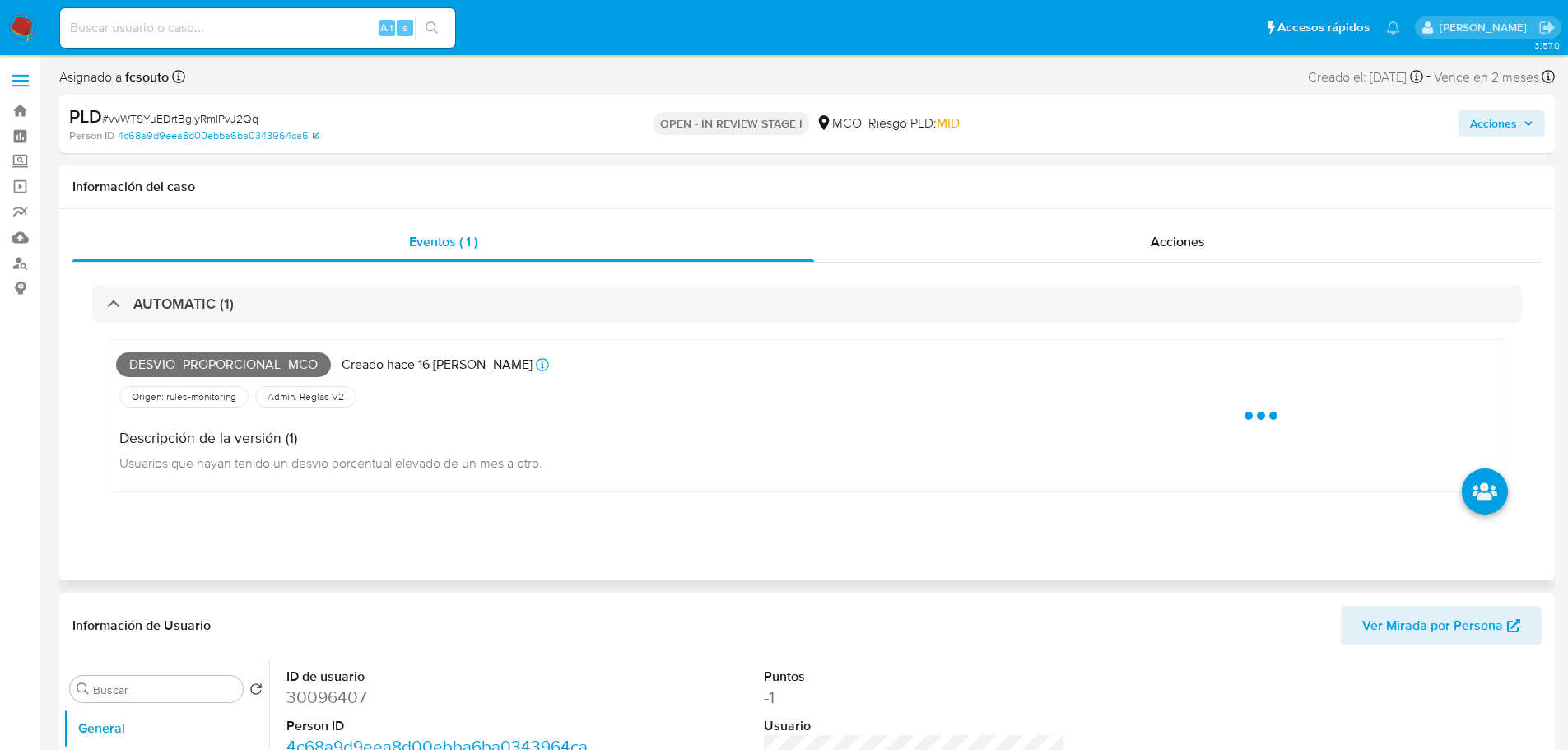
click at [266, 361] on span "Desvio_proporcional_mco" at bounding box center [223, 364] width 215 height 25
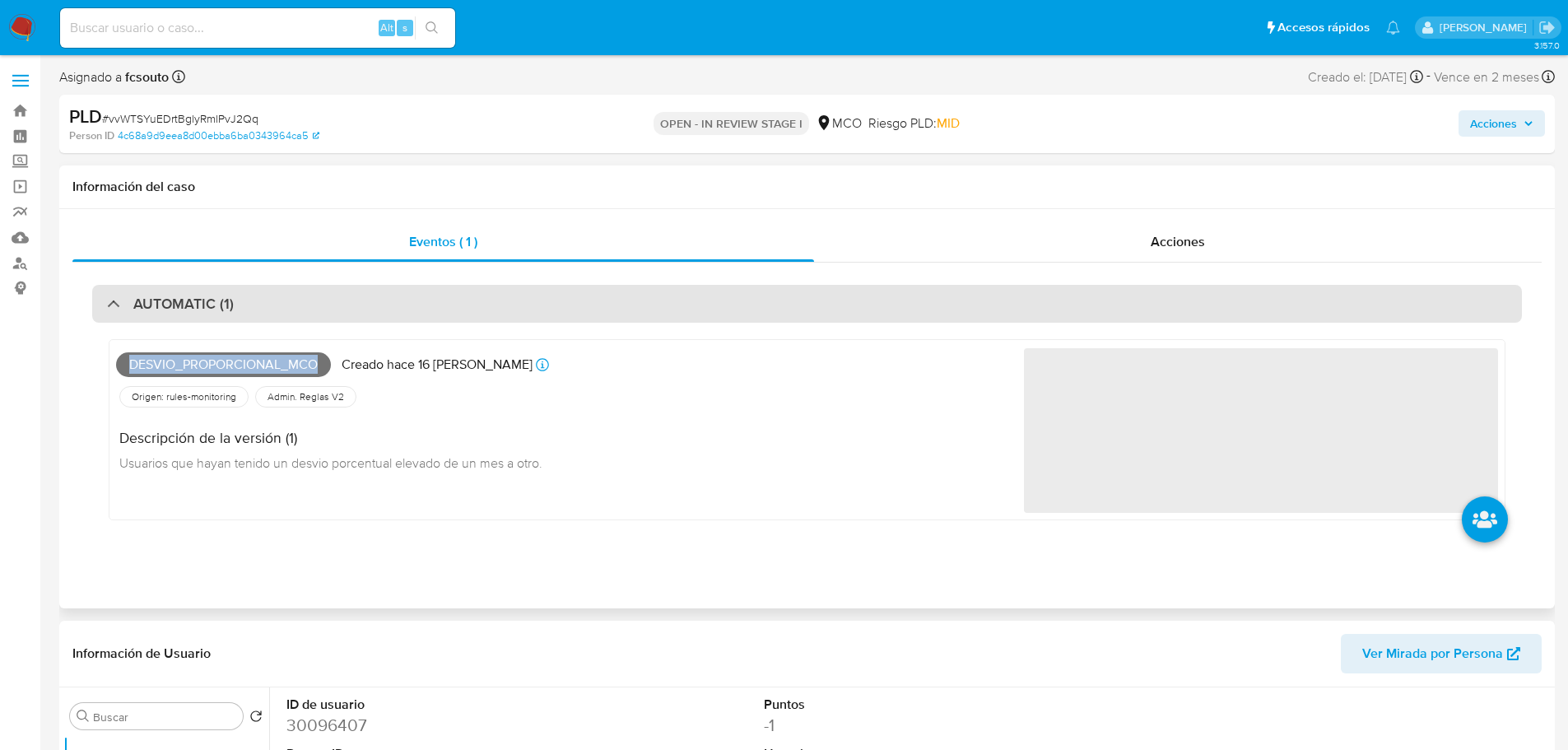
copy span "Desvio_proporcional_mco"
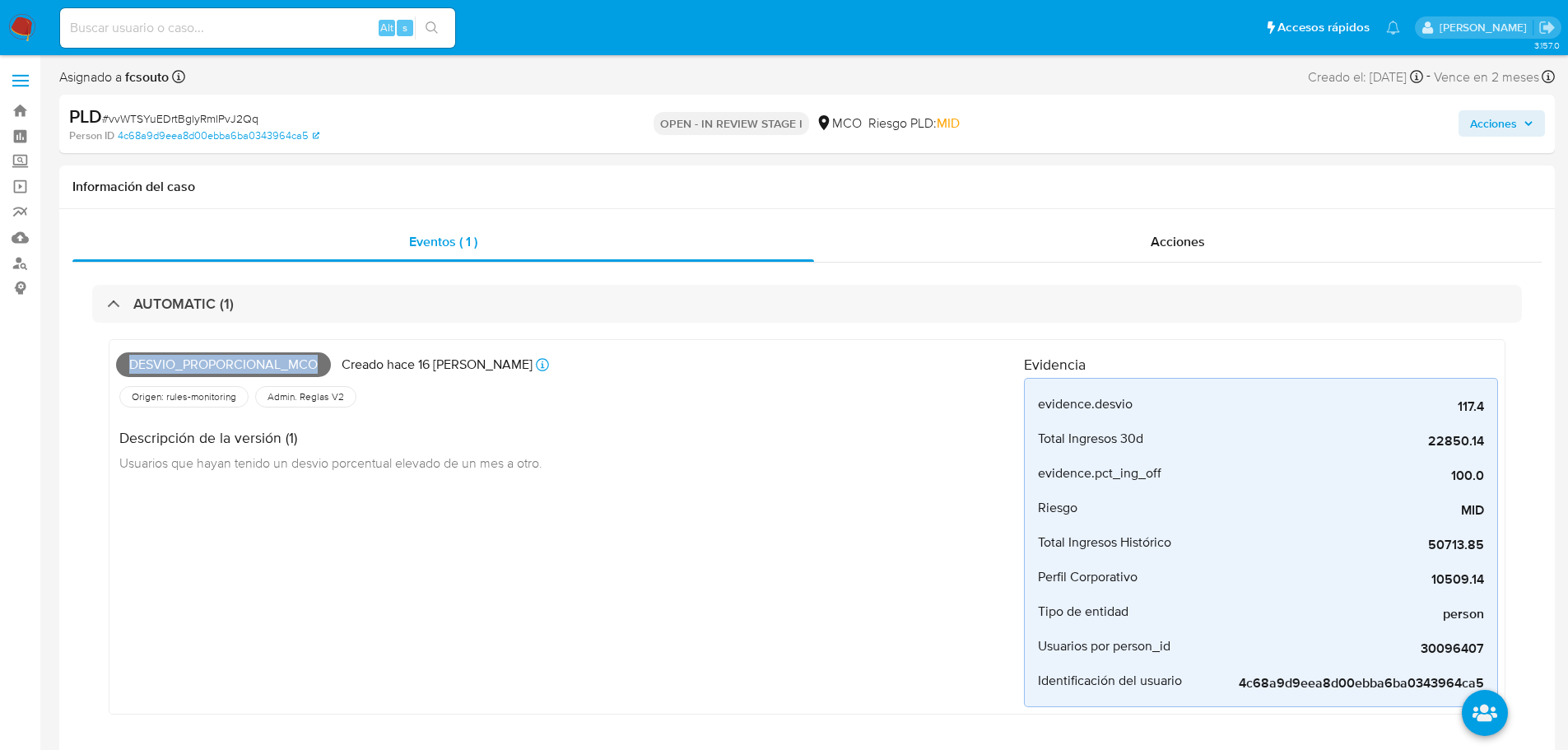
drag, startPoint x: 1509, startPoint y: 125, endPoint x: 1475, endPoint y: 133, distance: 34.9
click at [1506, 125] on span "Acciones" at bounding box center [1494, 124] width 46 height 26
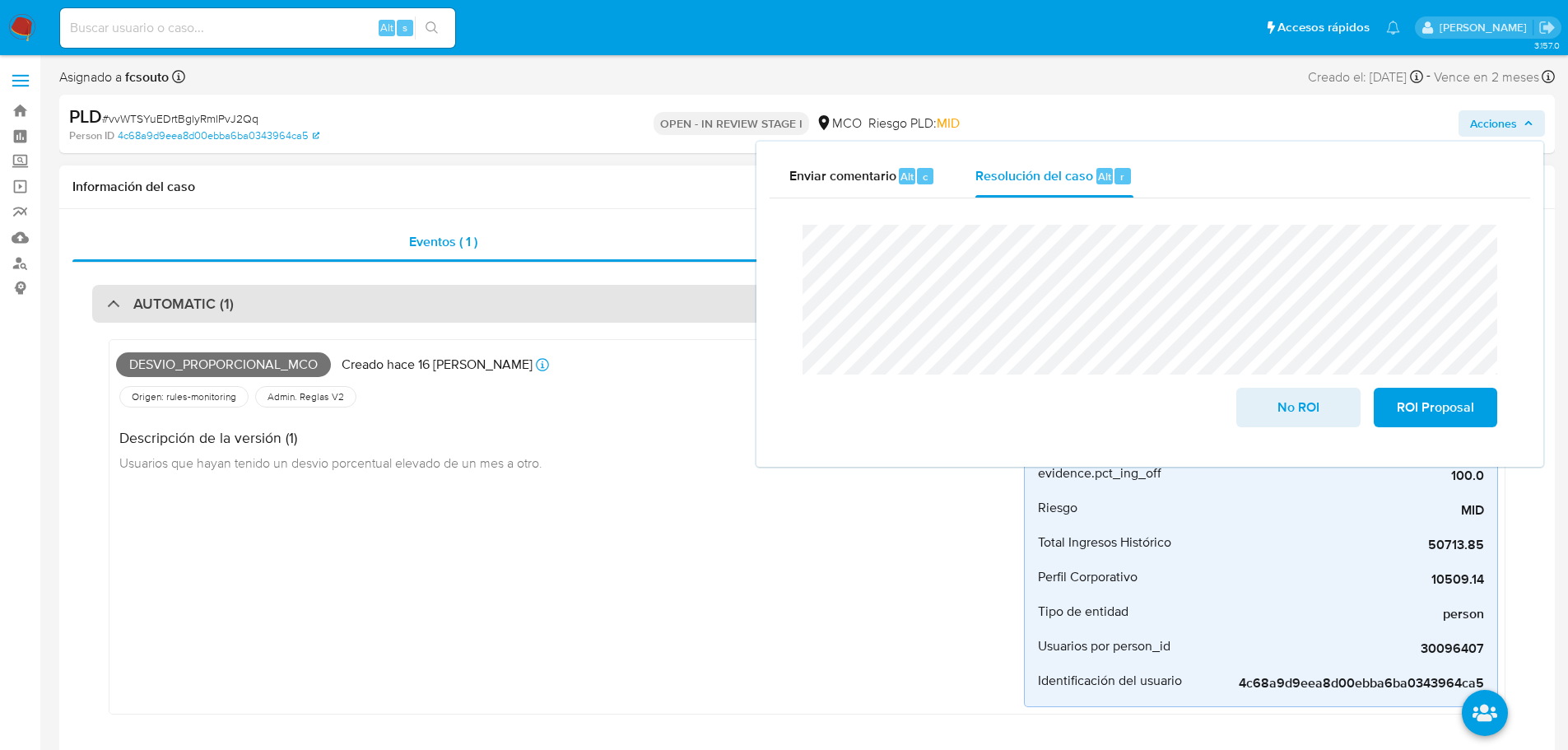
click at [450, 313] on div "AUTOMATIC (1)" at bounding box center [807, 303] width 1430 height 38
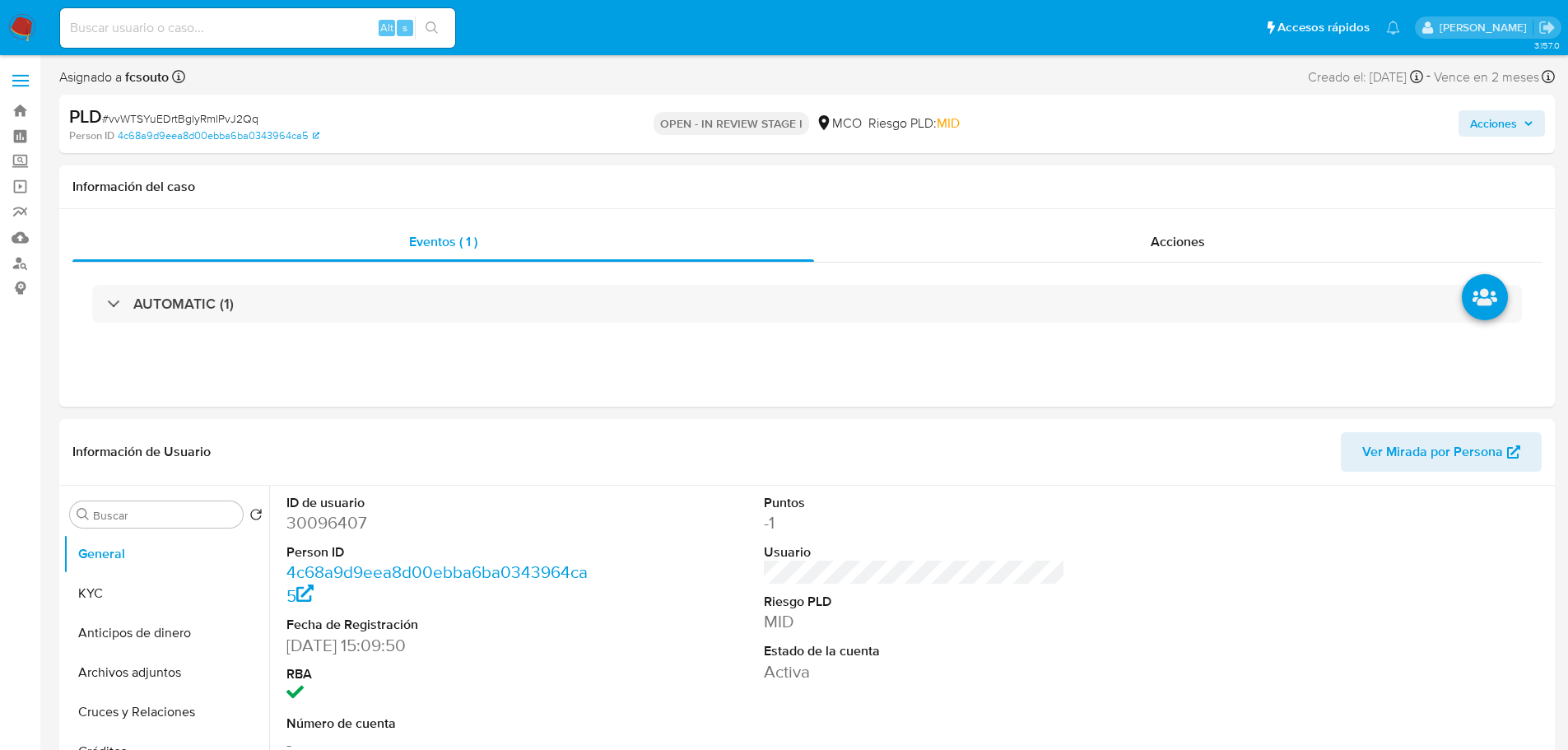
click at [1488, 112] on span "Acciones" at bounding box center [1494, 124] width 46 height 26
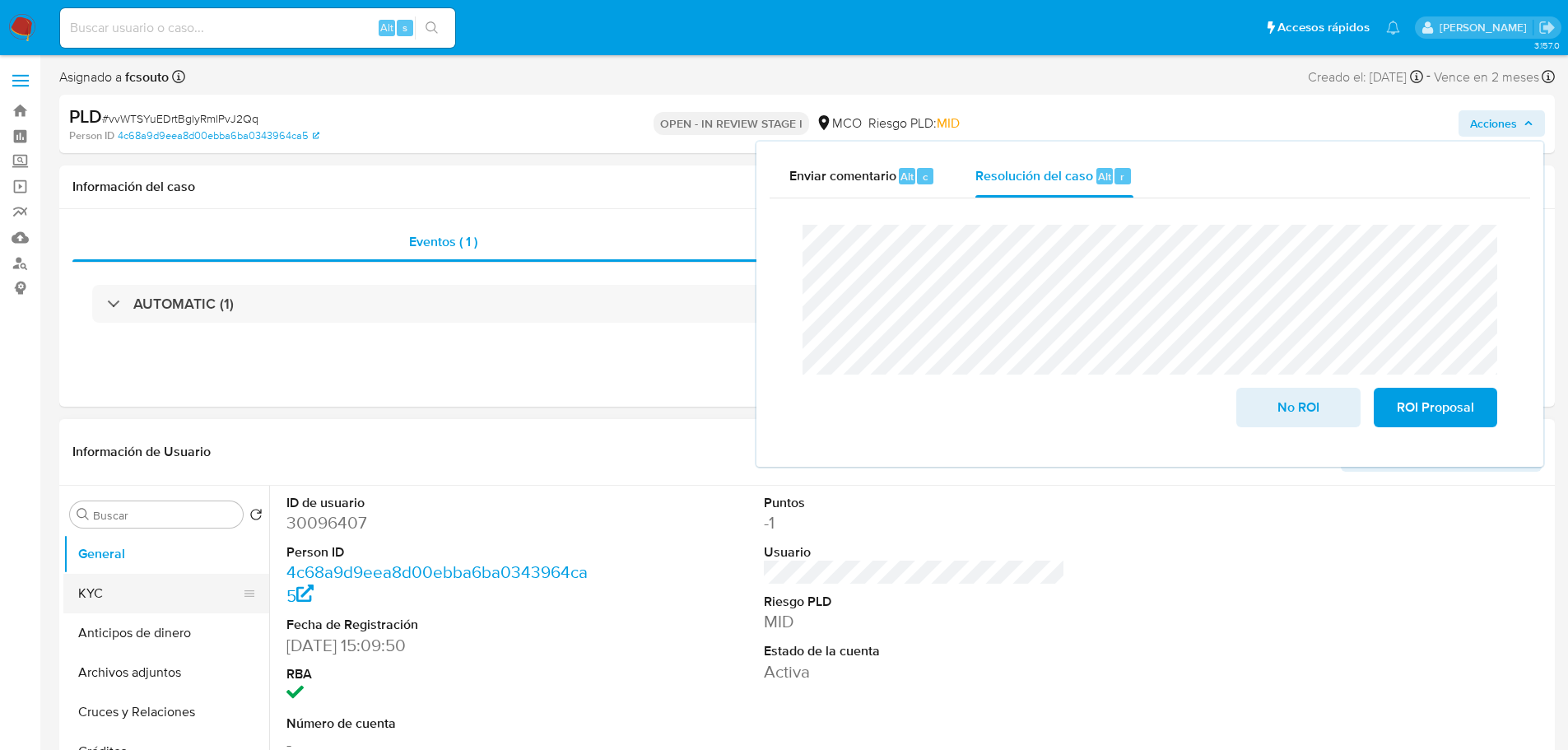
click at [156, 600] on button "KYC" at bounding box center [159, 593] width 192 height 40
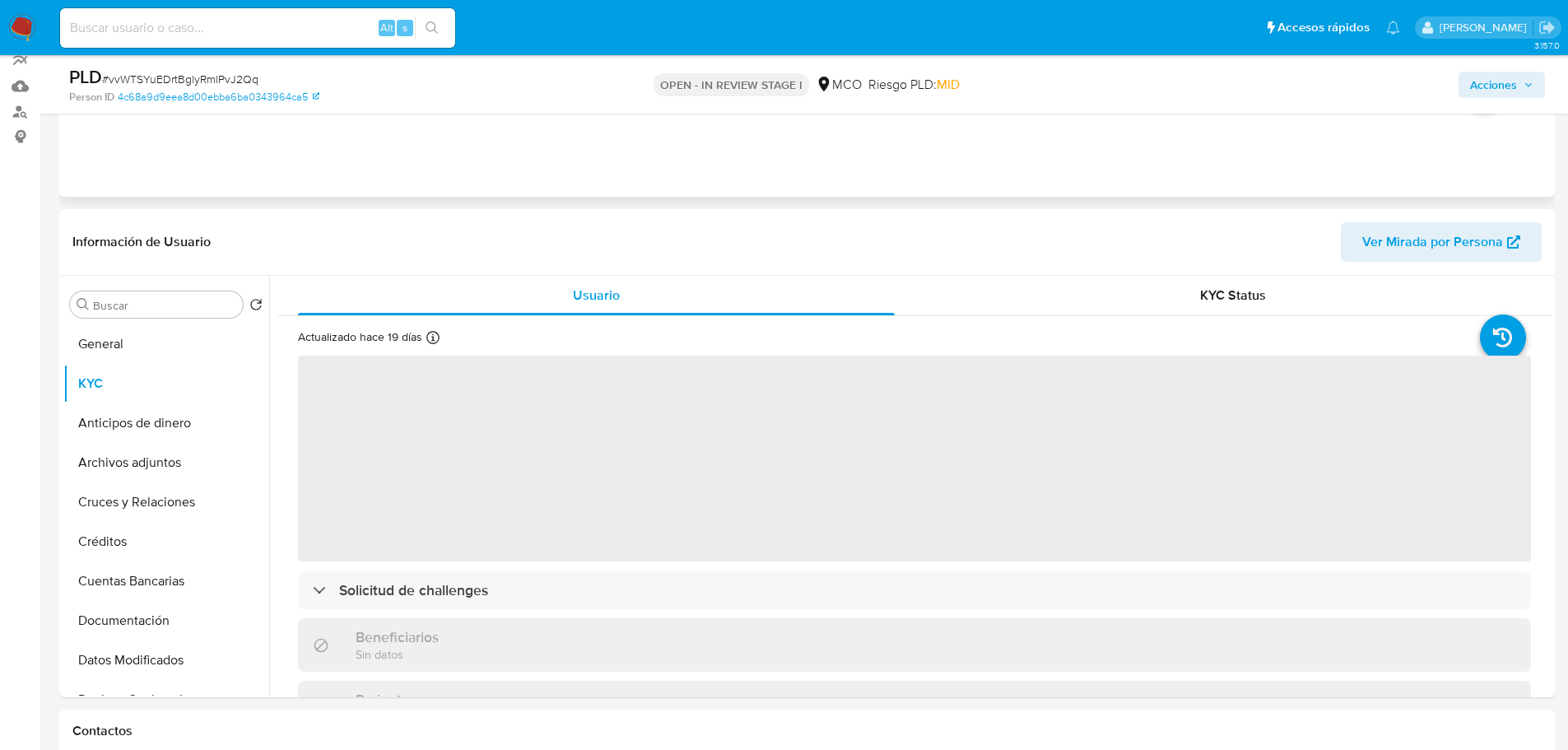
scroll to position [164, 0]
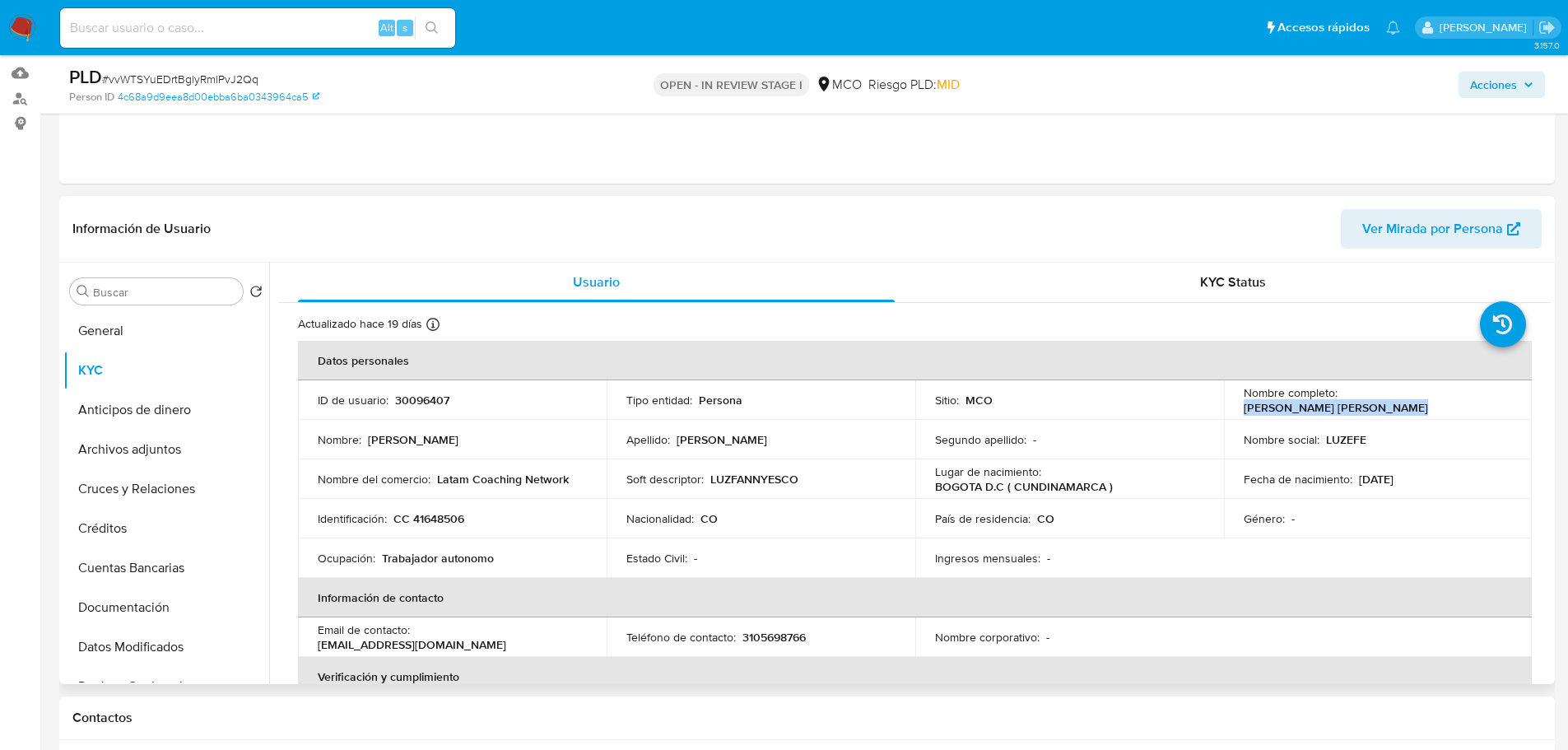
drag, startPoint x: 1337, startPoint y: 398, endPoint x: 1494, endPoint y: 397, distance: 157.0
click at [1428, 400] on p "Luz Fanny Escobar Hernandez" at bounding box center [1336, 407] width 184 height 15
copy p "Luz Fanny Escobar Hernandez"
click at [1510, 97] on span "Acciones" at bounding box center [1494, 85] width 46 height 26
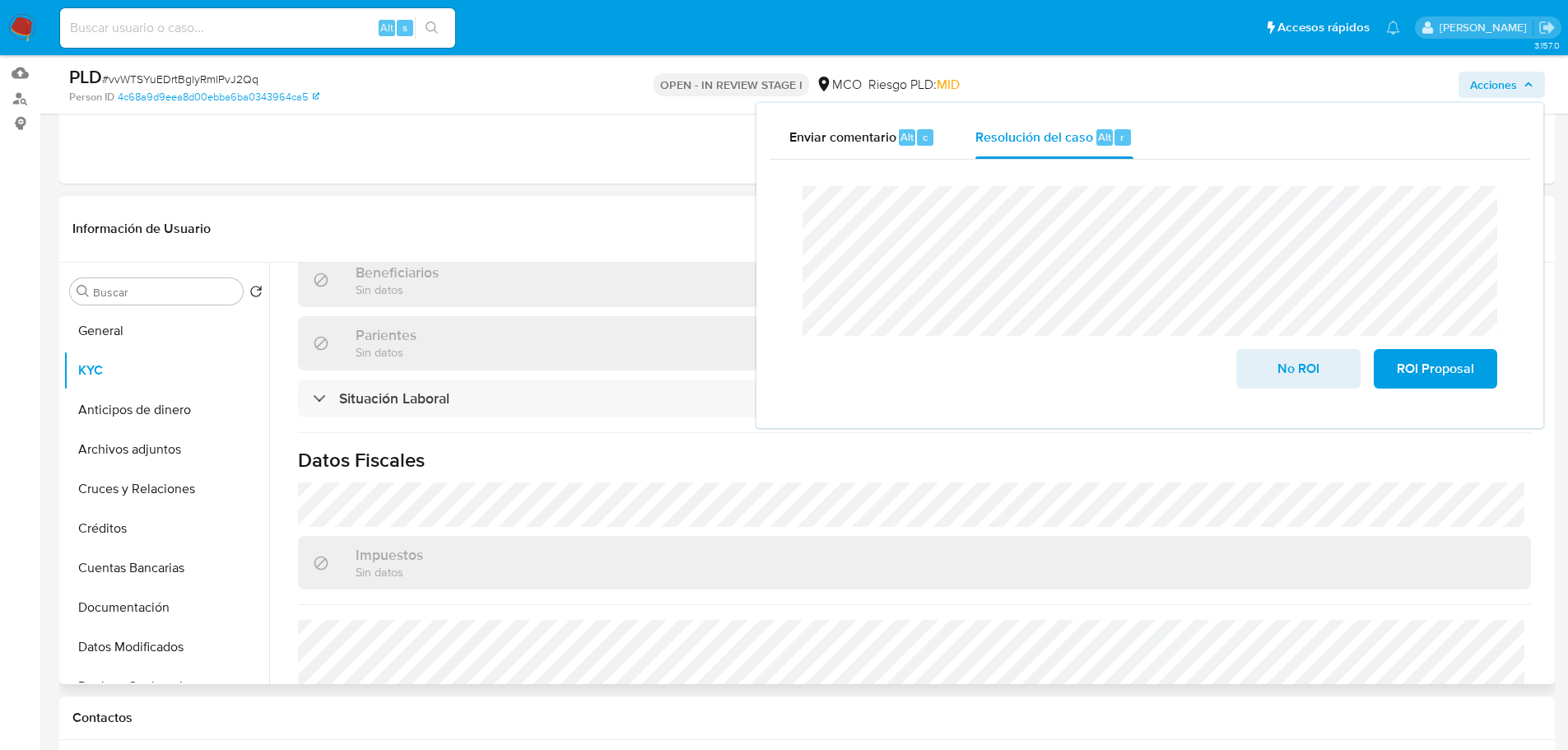
scroll to position [820, 0]
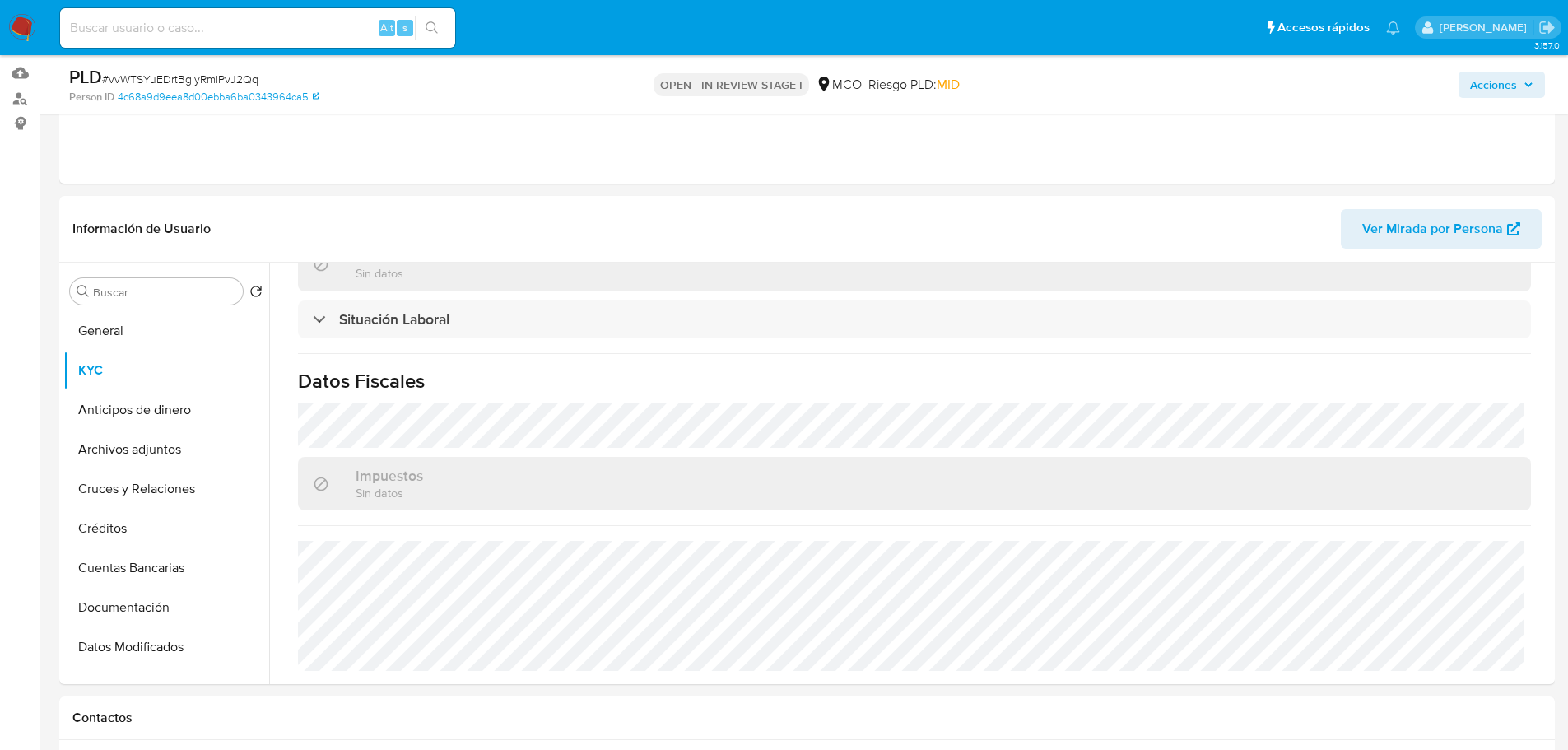
click at [1519, 87] on span "Acciones" at bounding box center [1502, 85] width 63 height 23
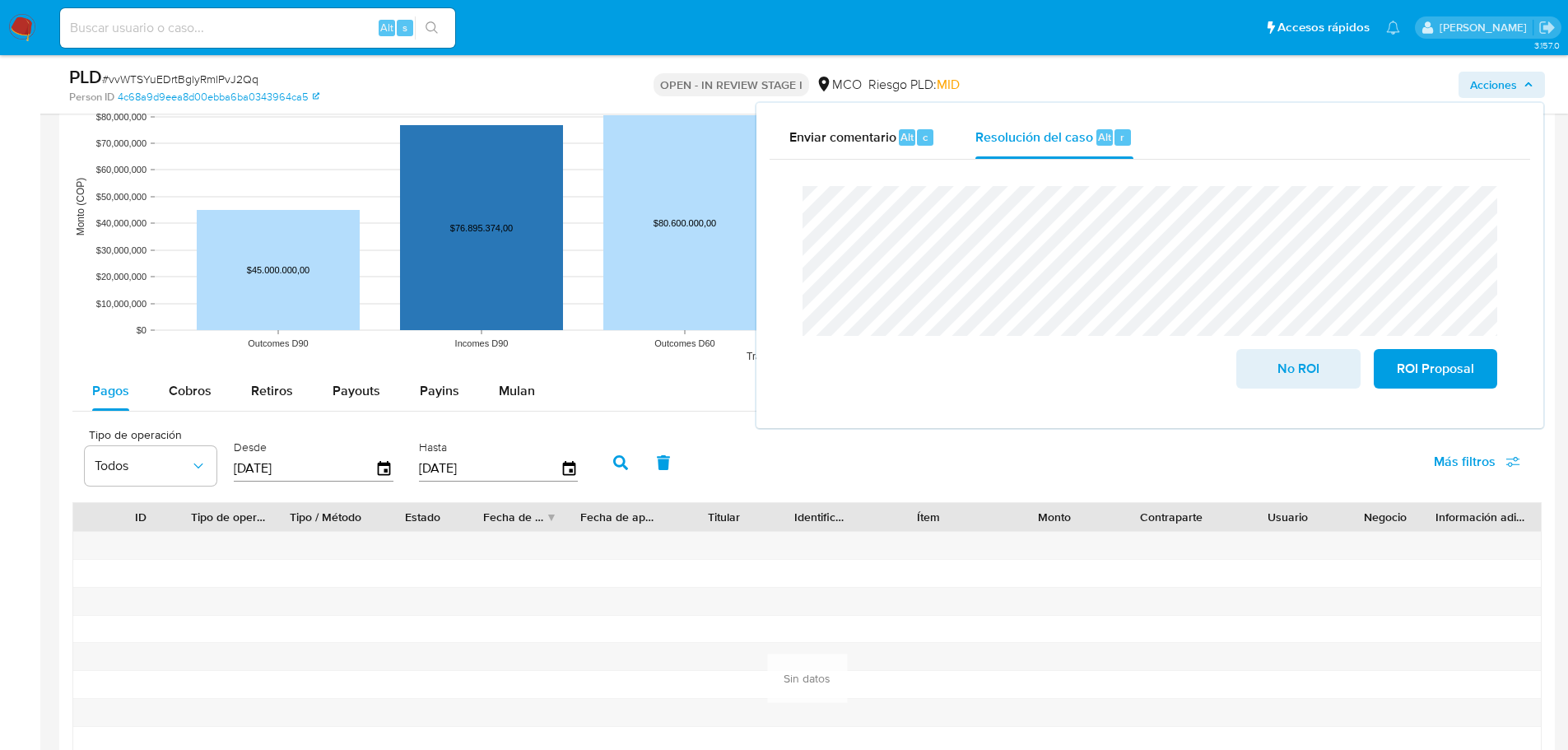
scroll to position [1646, 0]
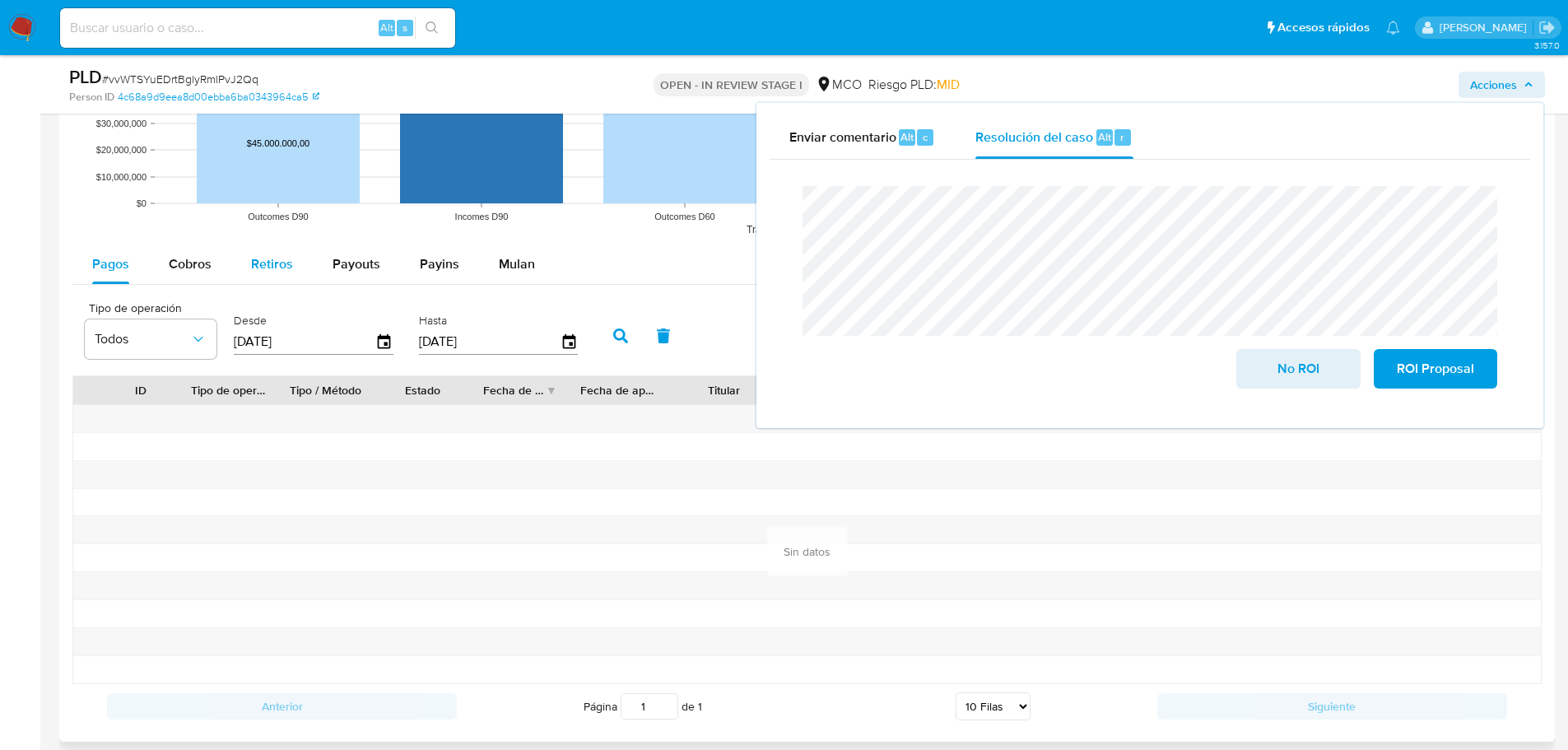
click at [273, 270] on span "Retiros" at bounding box center [271, 264] width 42 height 19
select select "10"
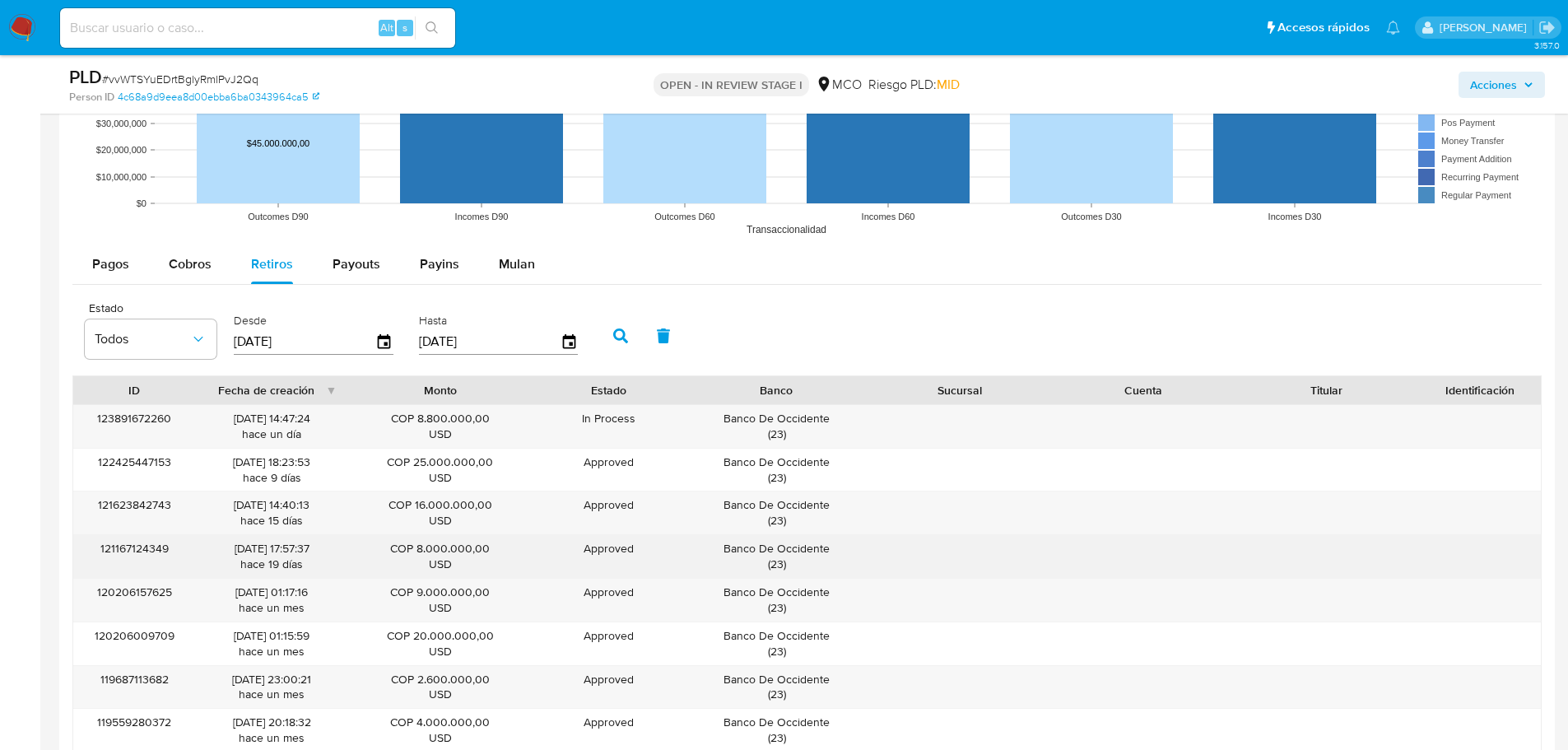
click at [740, 555] on div "Banco De Occidente ( 23 )" at bounding box center [776, 557] width 161 height 32
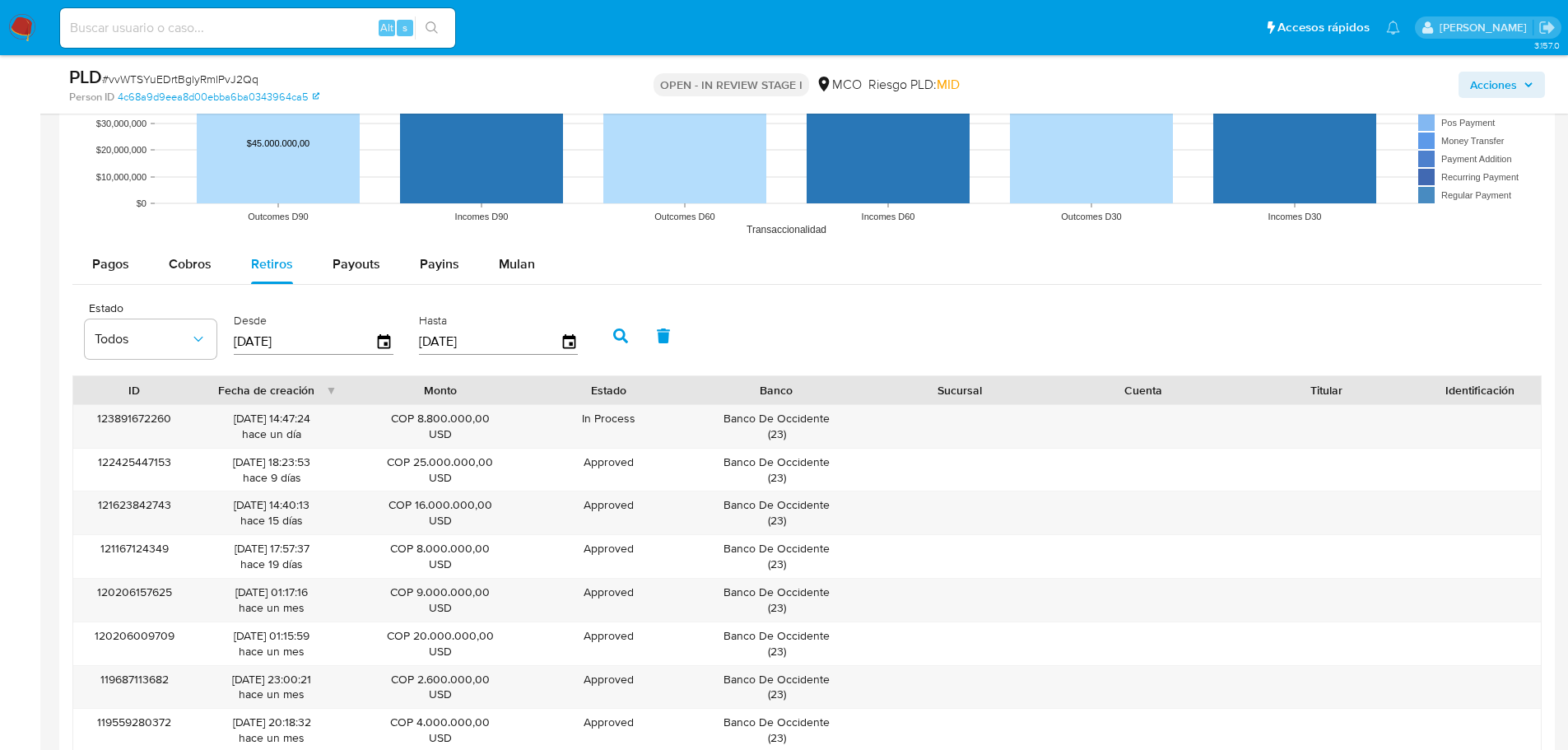
click at [1519, 102] on div "Acciones" at bounding box center [1301, 85] width 487 height 39
click at [1514, 88] on span "Acciones" at bounding box center [1494, 85] width 46 height 26
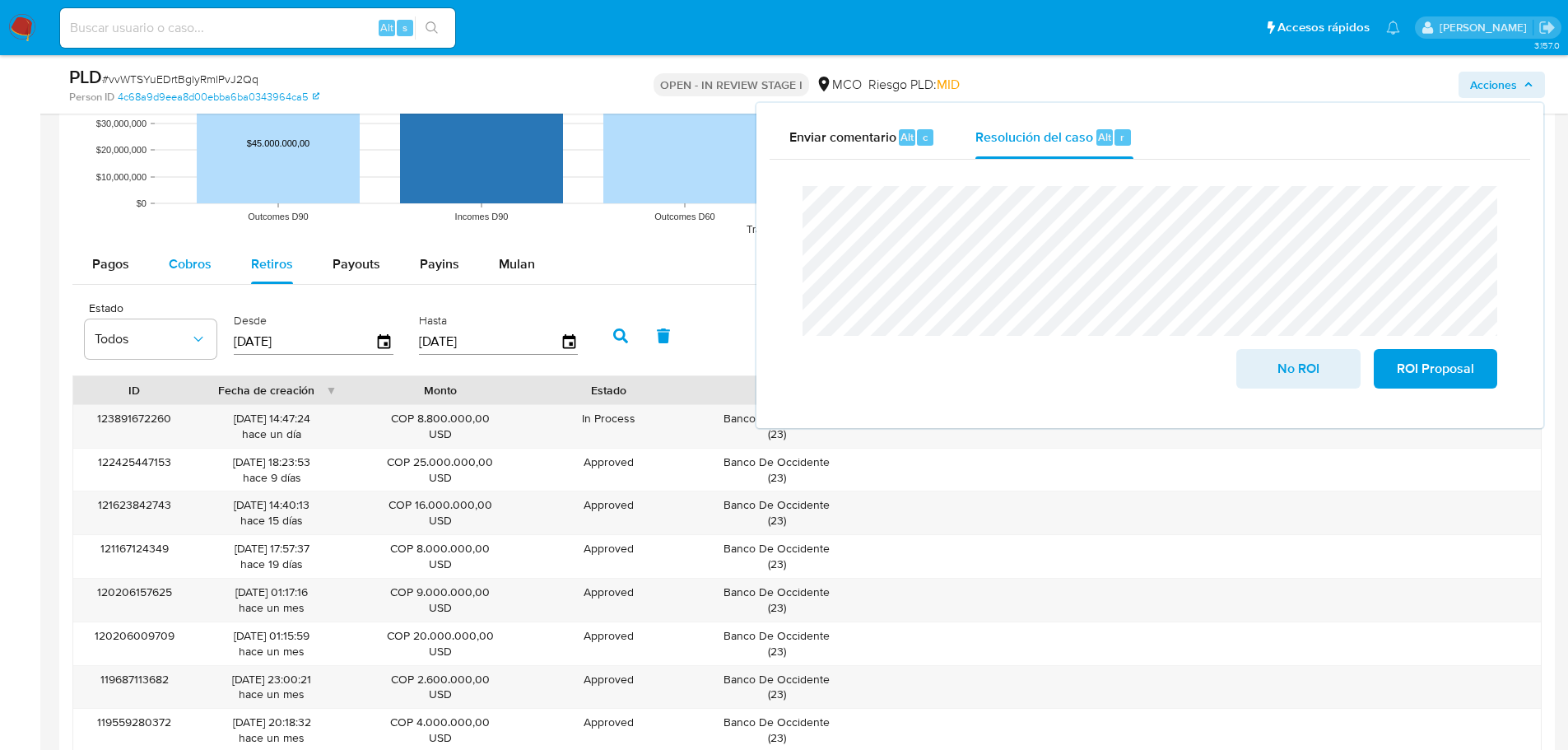
click at [153, 268] on button "Cobros" at bounding box center [190, 264] width 83 height 40
select select "10"
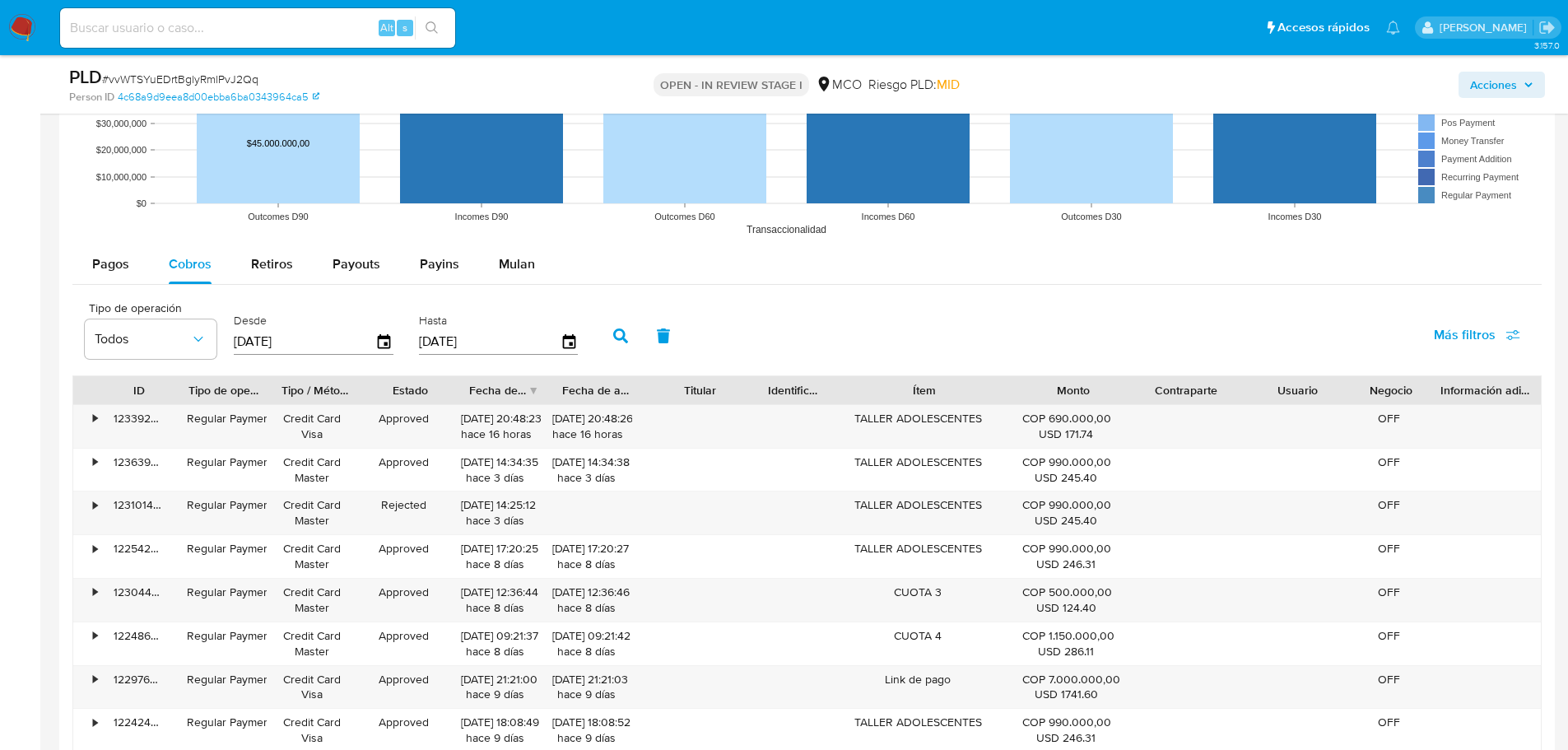
drag, startPoint x: 1000, startPoint y: 386, endPoint x: 1191, endPoint y: 389, distance: 191.0
click at [1191, 389] on div "ID Tipo de operación Tipo / Método Estado Fecha de creación Fecha de aprobación…" at bounding box center [807, 390] width 1468 height 28
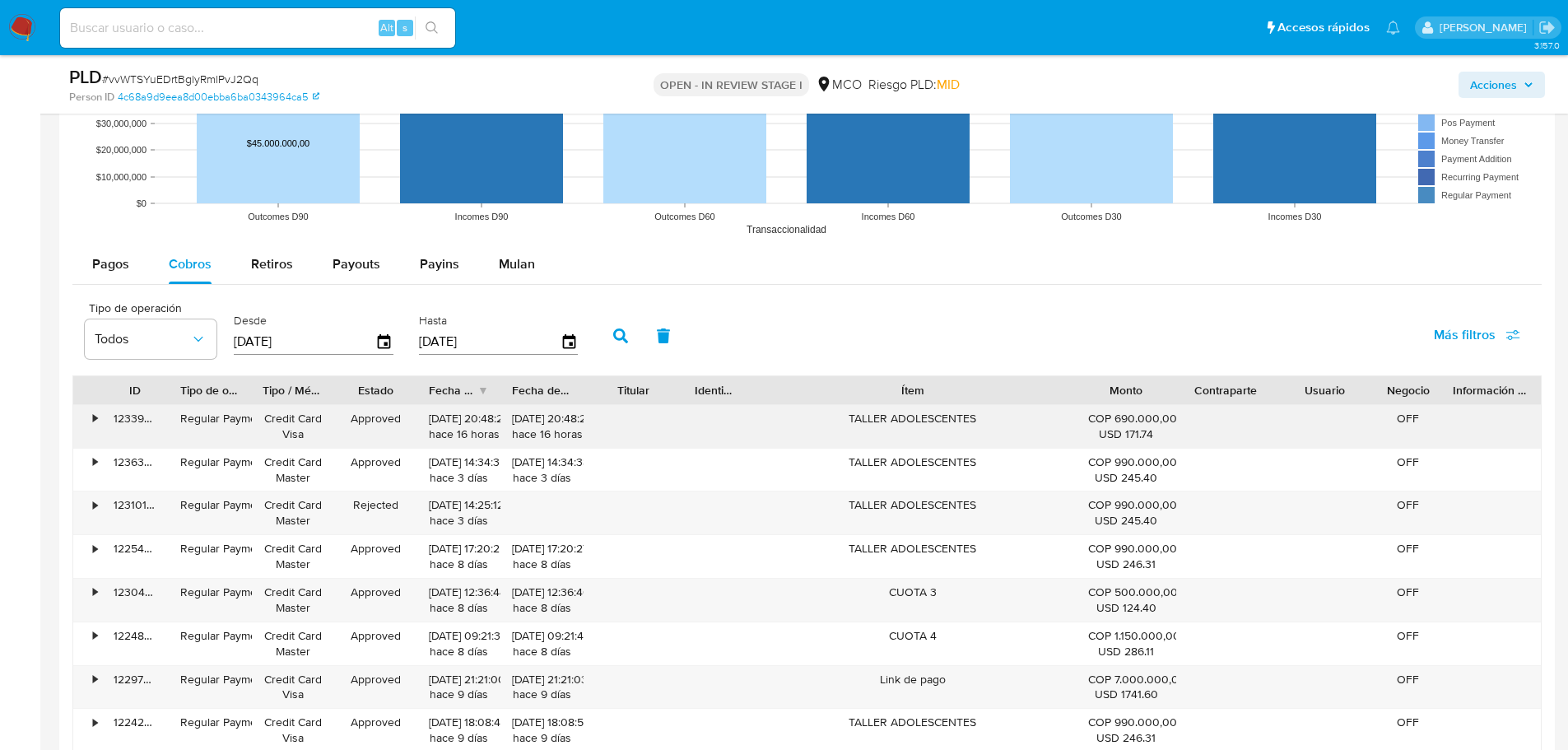
click at [939, 417] on div "TALLER ADOLESCENTES" at bounding box center [913, 427] width 327 height 43
click at [1521, 85] on span "Acciones" at bounding box center [1502, 85] width 63 height 23
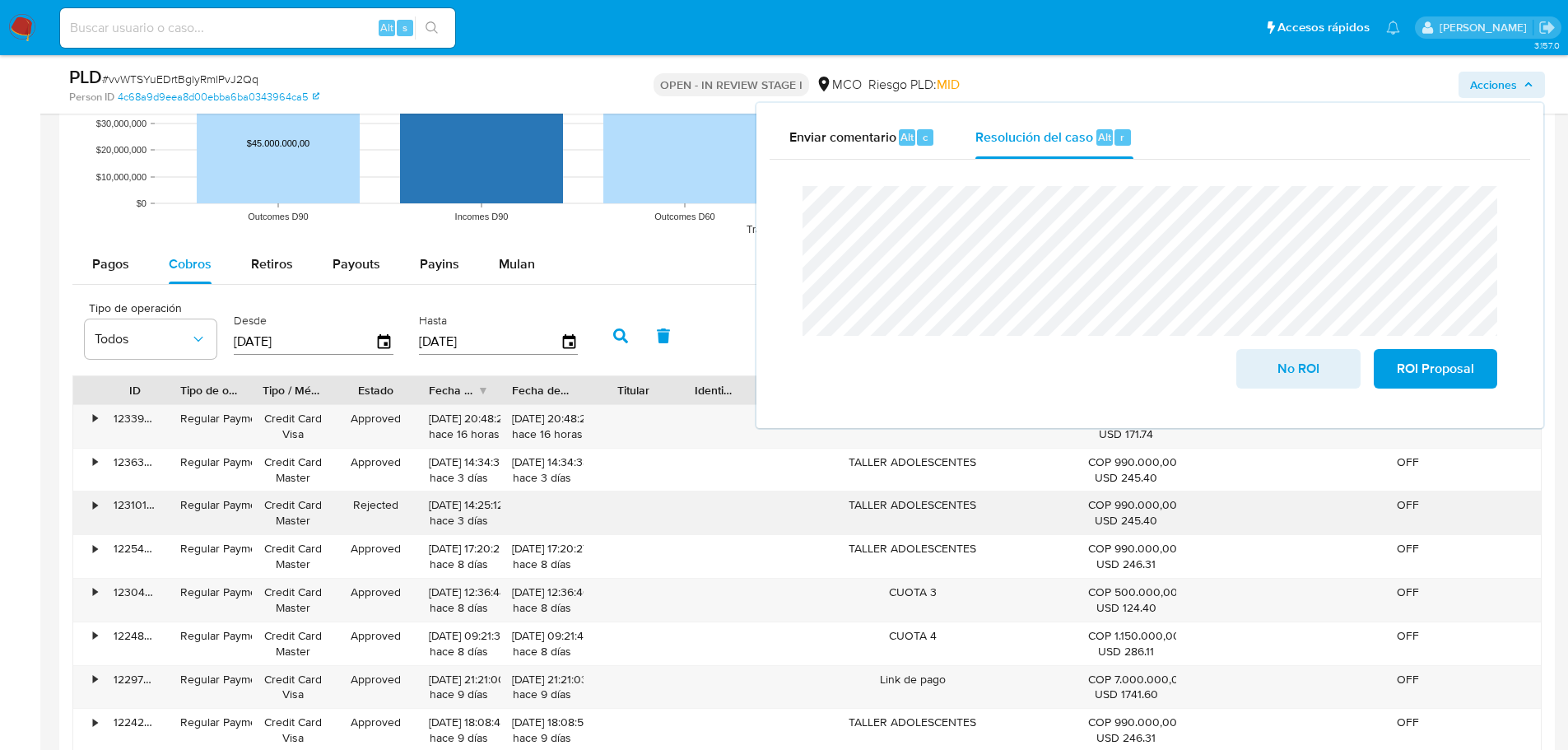
click at [915, 502] on div "TALLER ADOLESCENTES" at bounding box center [913, 513] width 327 height 43
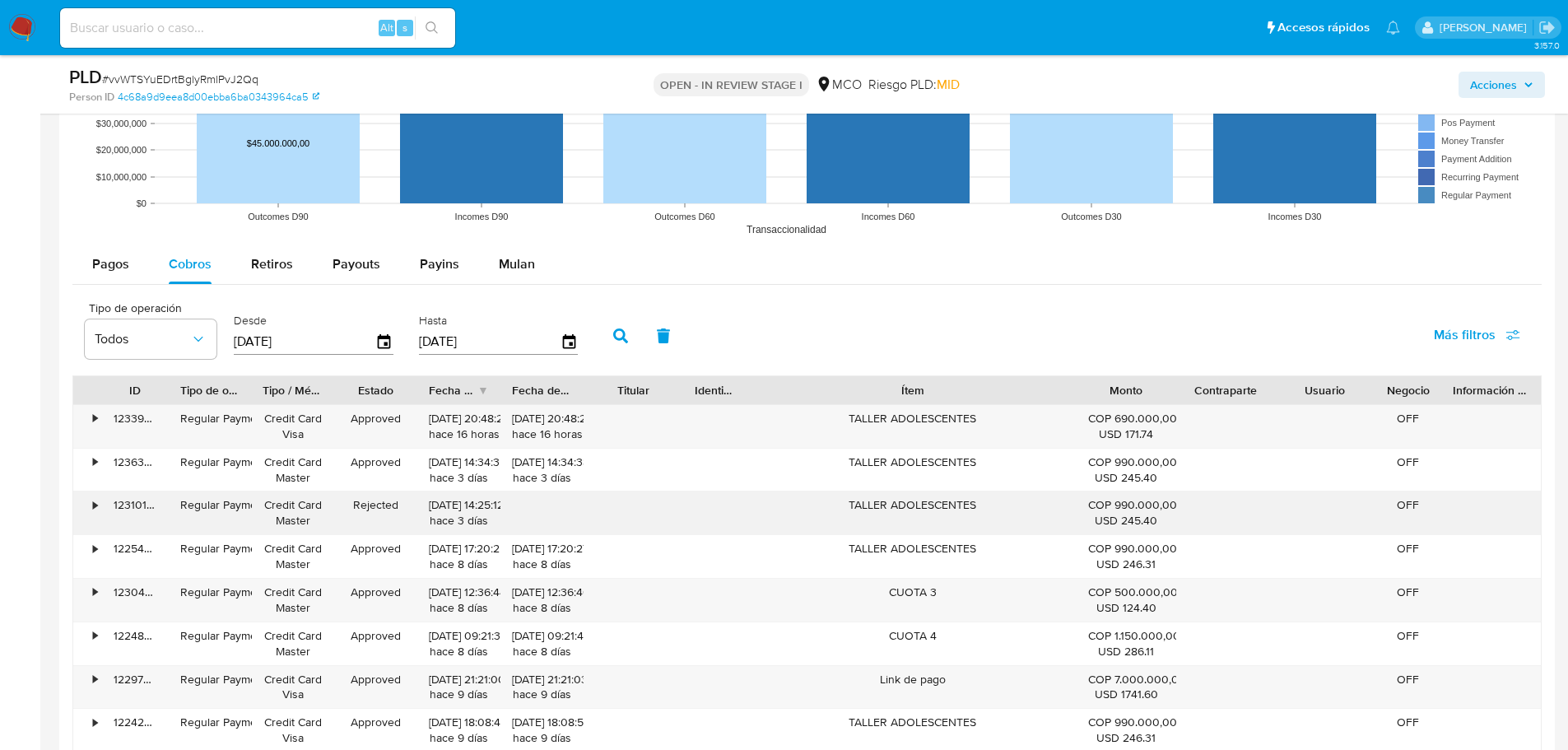
click at [915, 502] on div "TALLER ADOLESCENTES" at bounding box center [913, 513] width 327 height 43
click at [1493, 86] on span "Acciones" at bounding box center [1494, 85] width 46 height 26
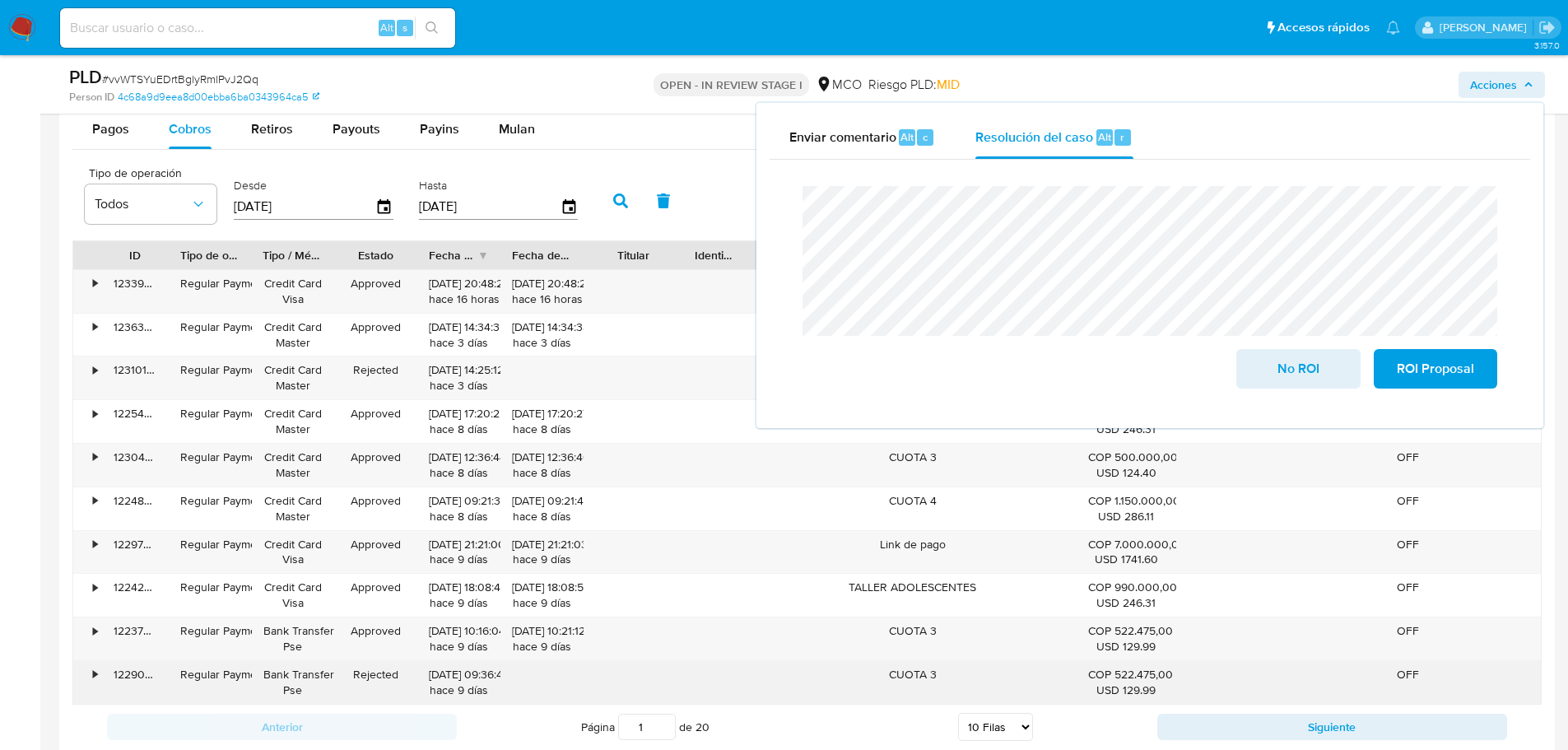
scroll to position [1810, 0]
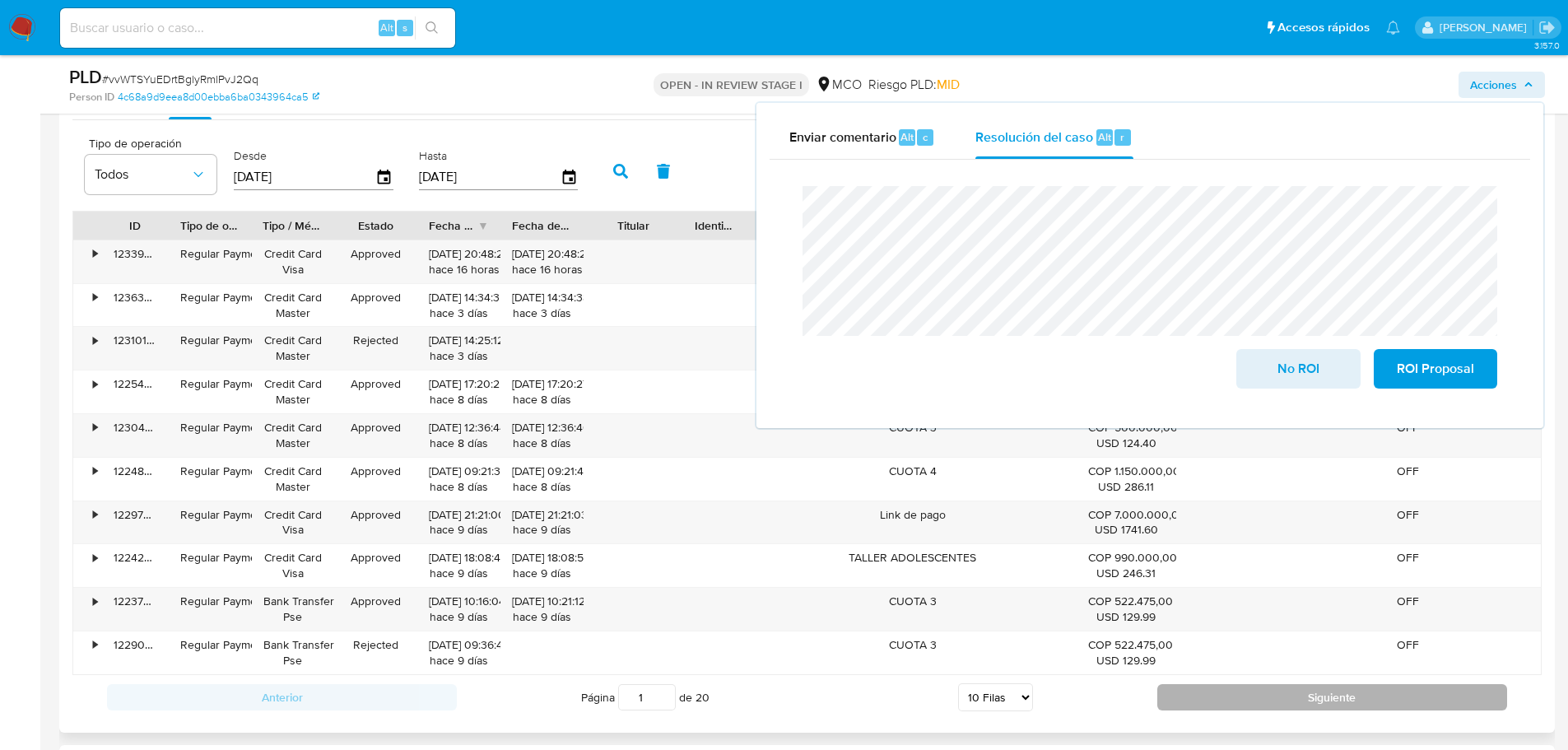
click at [1233, 702] on button "Siguiente" at bounding box center [1332, 697] width 349 height 26
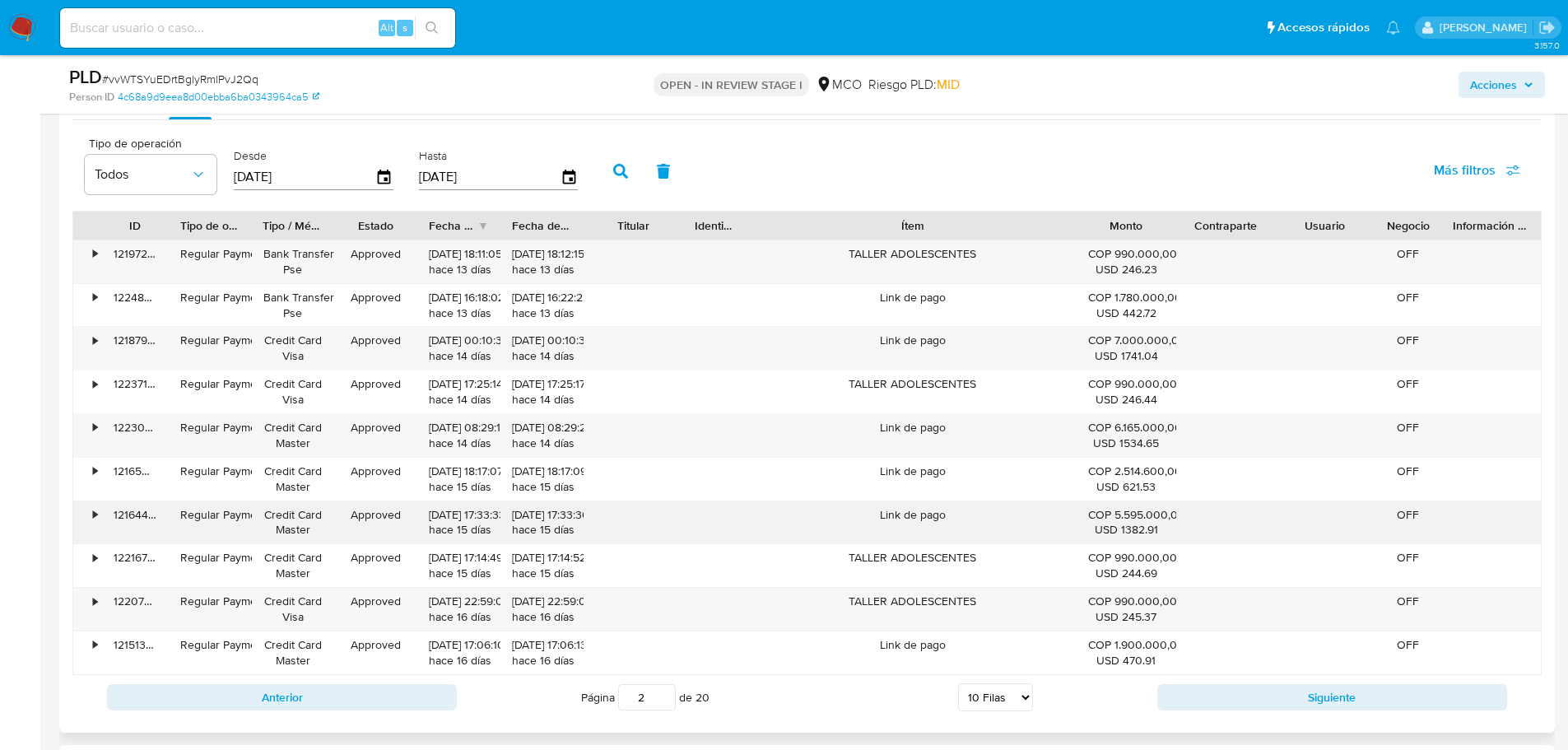
click at [916, 519] on div "Link de pago" at bounding box center [913, 522] width 327 height 43
click at [1531, 85] on icon "button" at bounding box center [1528, 85] width 10 height 10
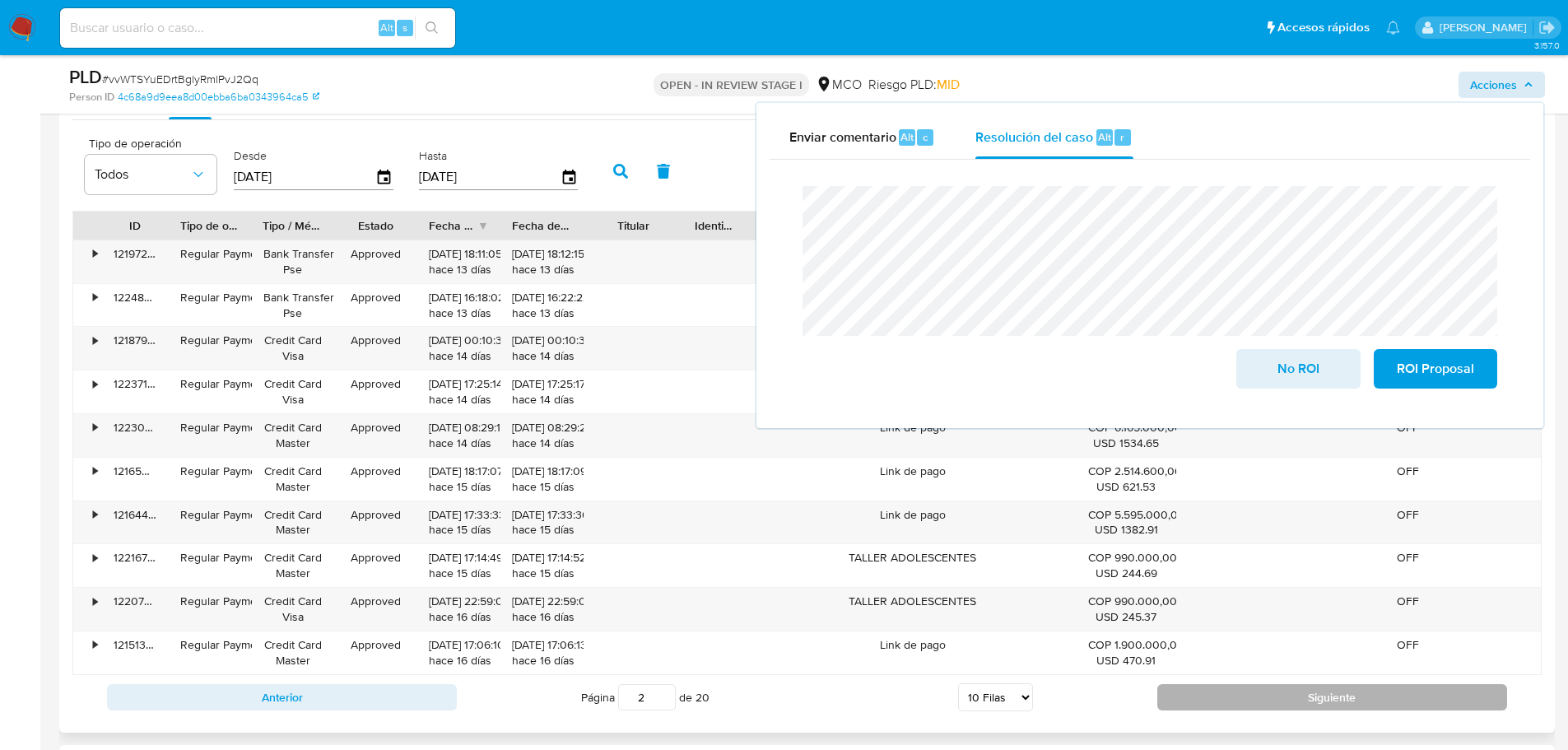
click at [1237, 701] on button "Siguiente" at bounding box center [1332, 697] width 349 height 26
type input "3"
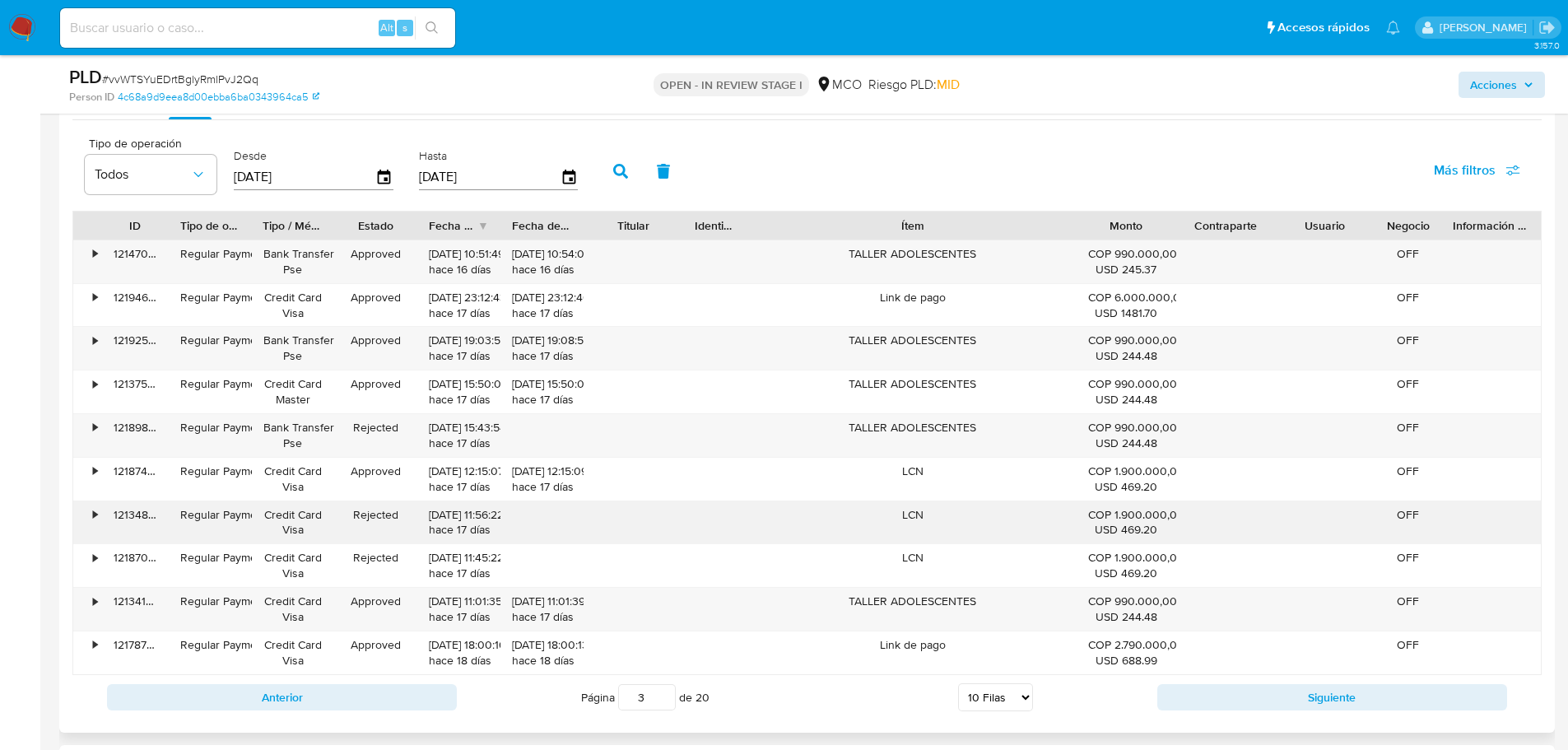
click at [913, 513] on div "LCN" at bounding box center [913, 522] width 327 height 43
click at [1509, 86] on span "Acciones" at bounding box center [1494, 85] width 46 height 26
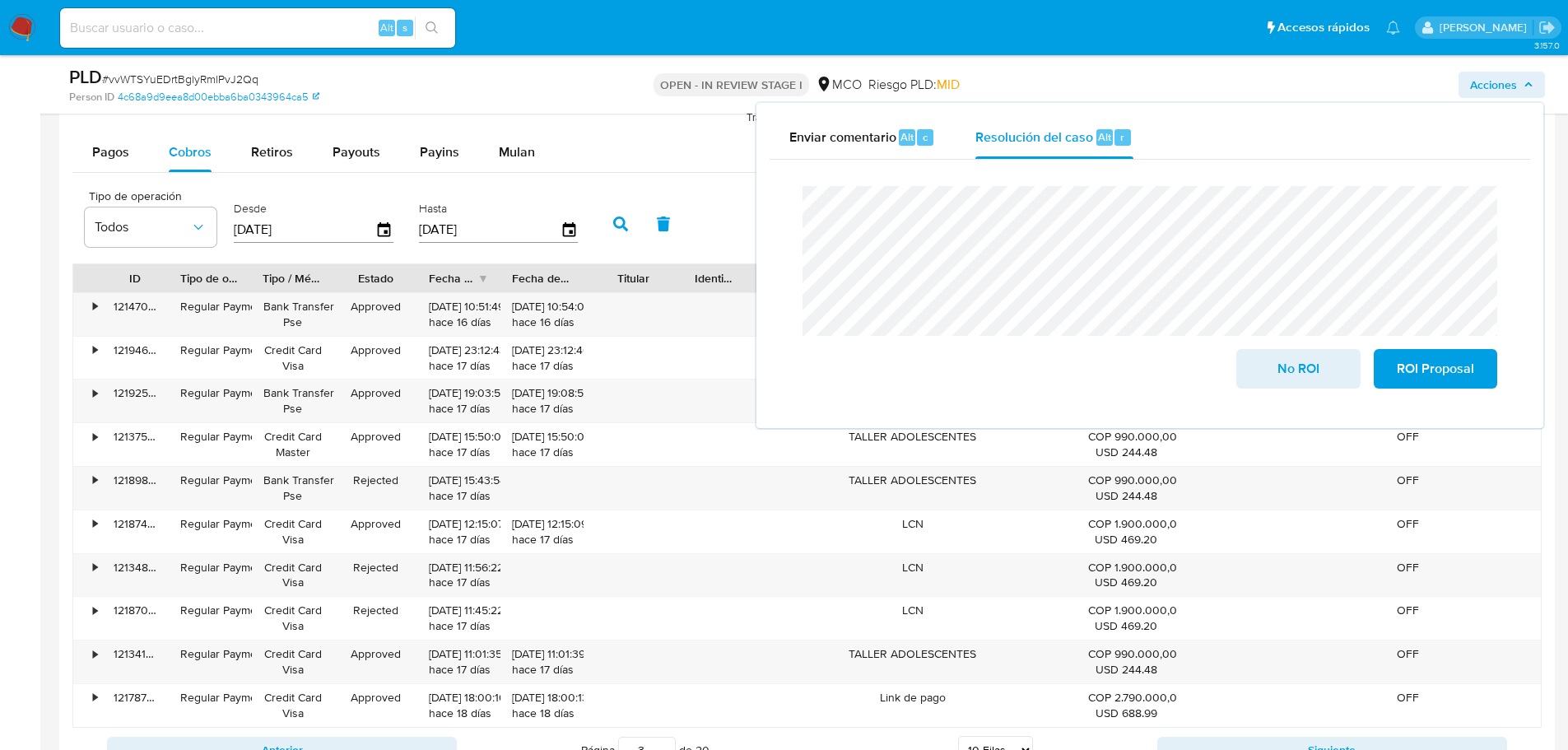
scroll to position [1729, 0]
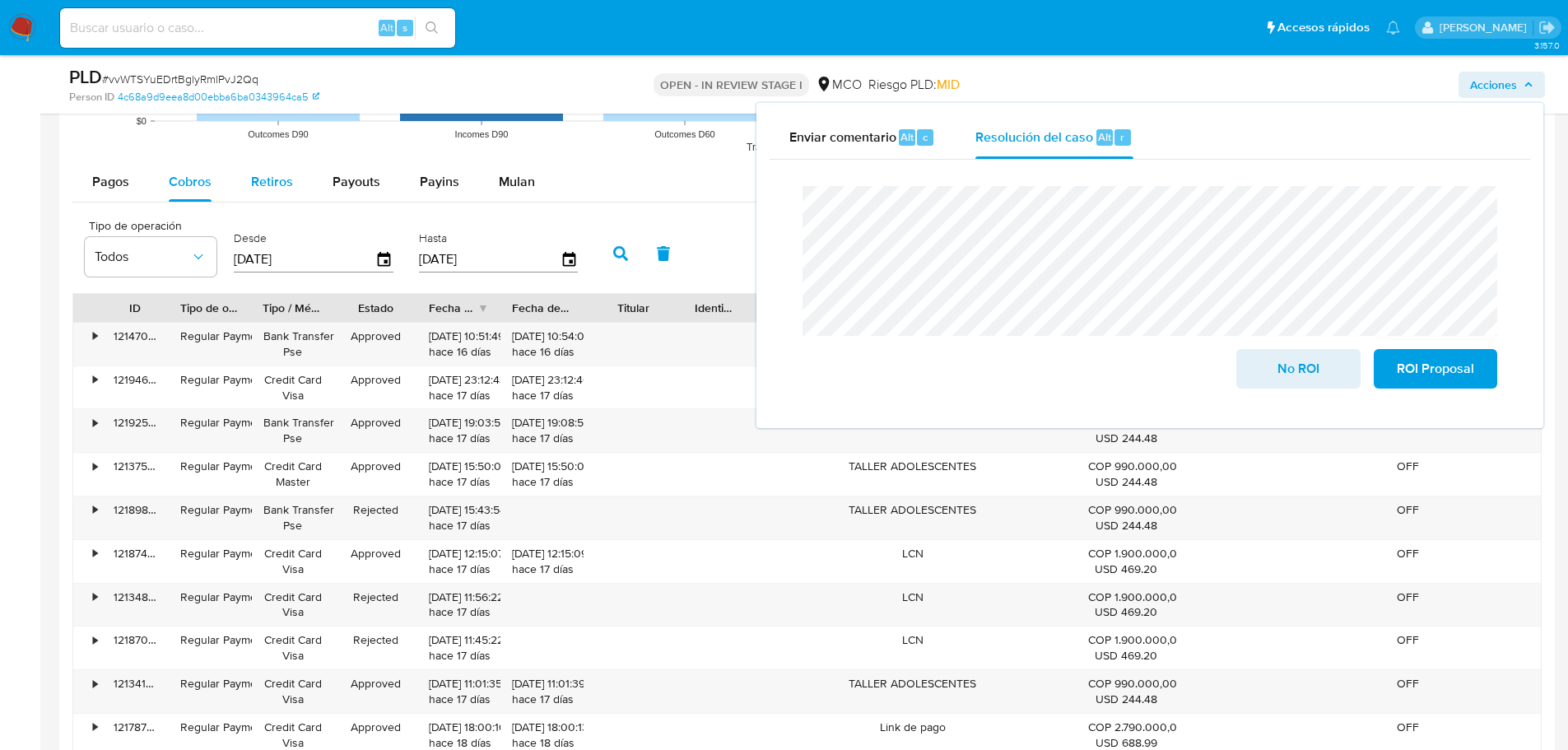
click at [257, 186] on span "Retiros" at bounding box center [271, 181] width 42 height 19
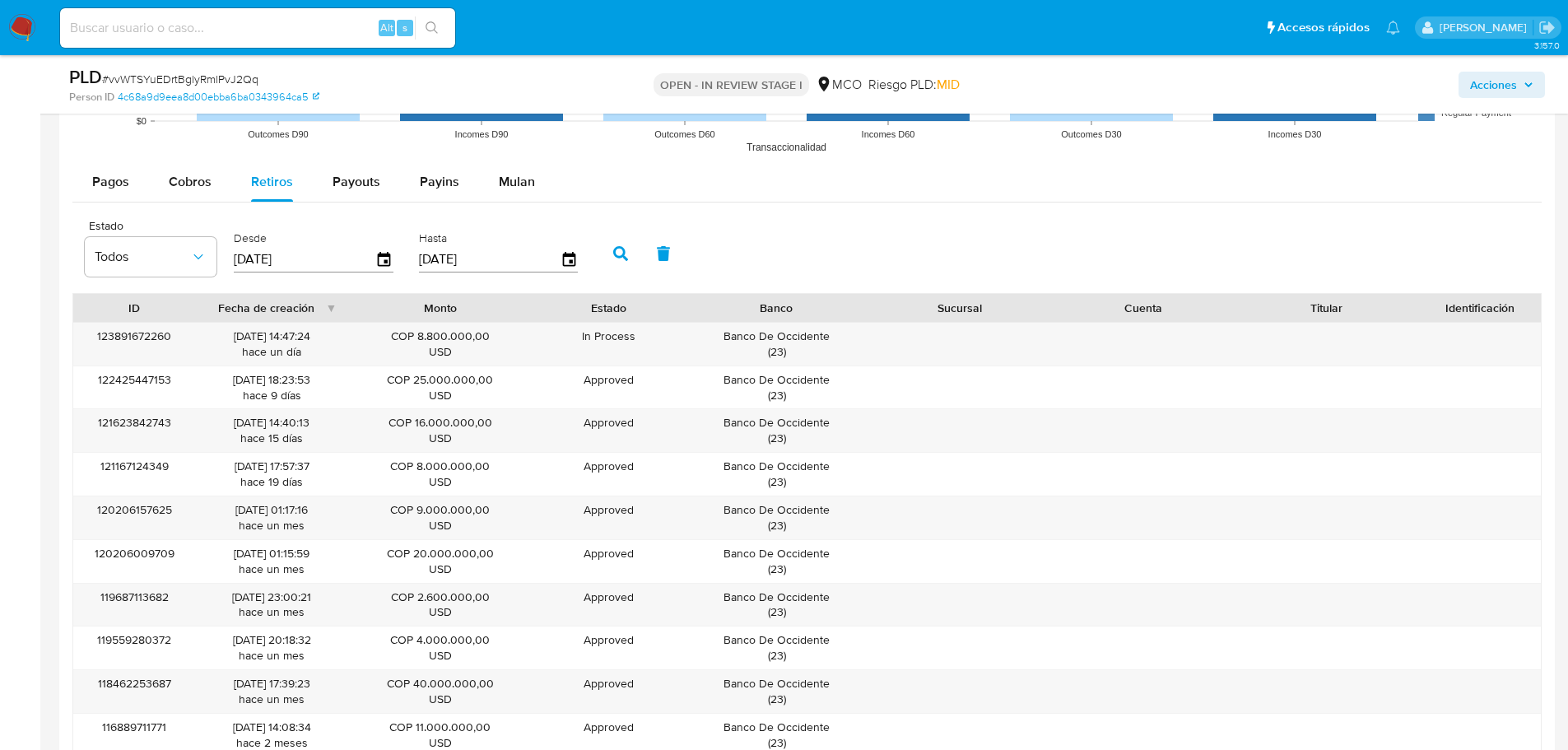
click at [1492, 92] on span "Acciones" at bounding box center [1494, 85] width 46 height 26
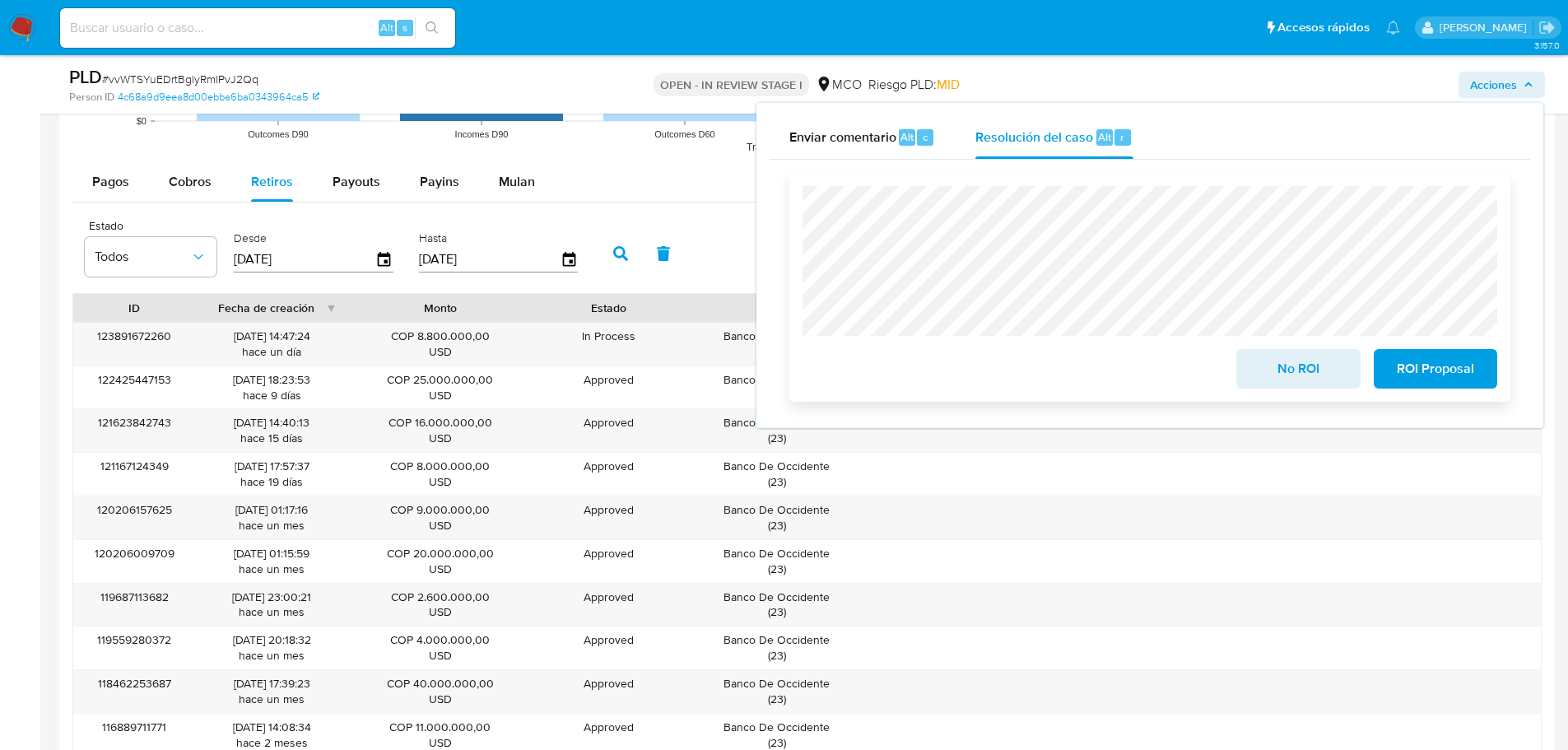
click at [1291, 366] on span "No ROI" at bounding box center [1298, 368] width 81 height 36
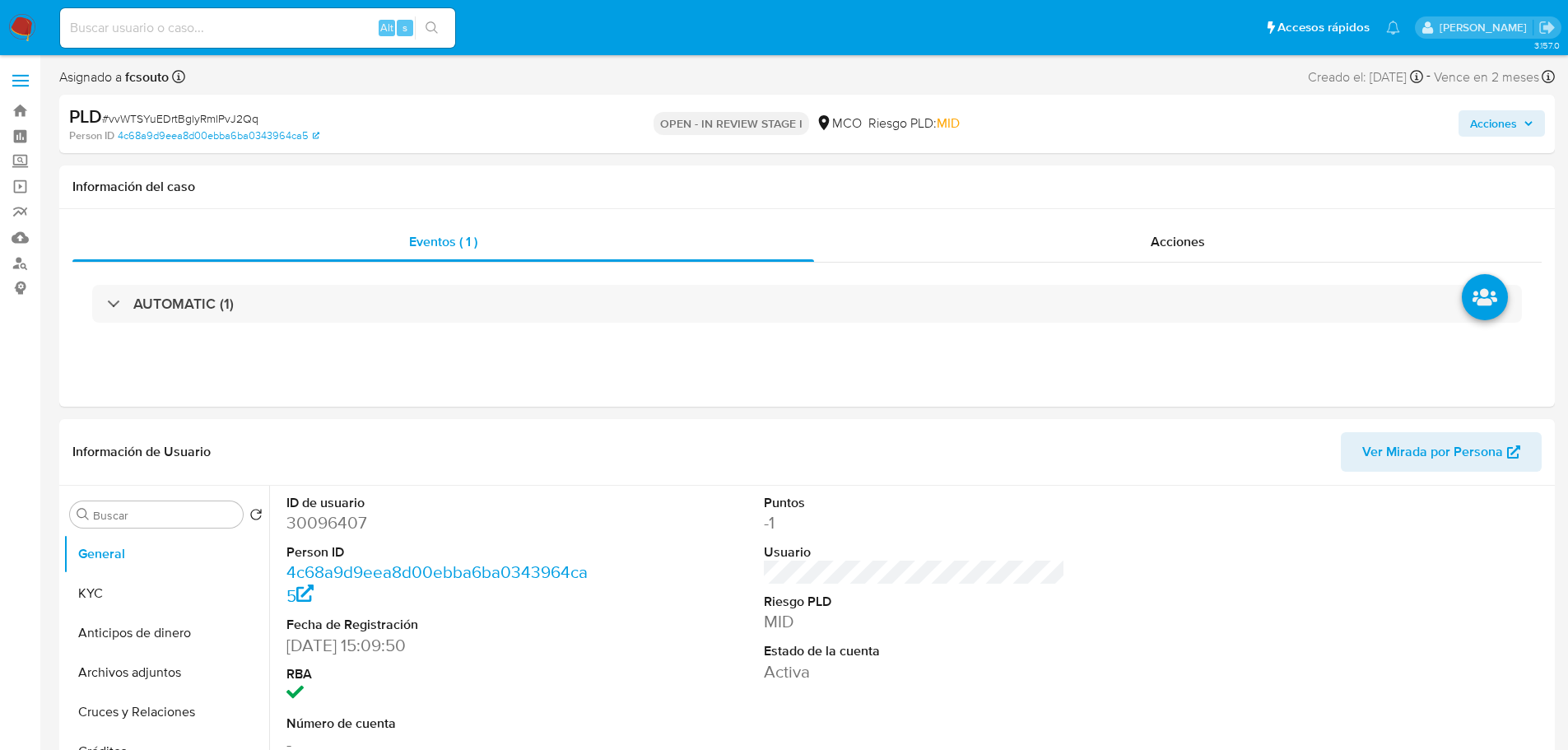
select select "10"
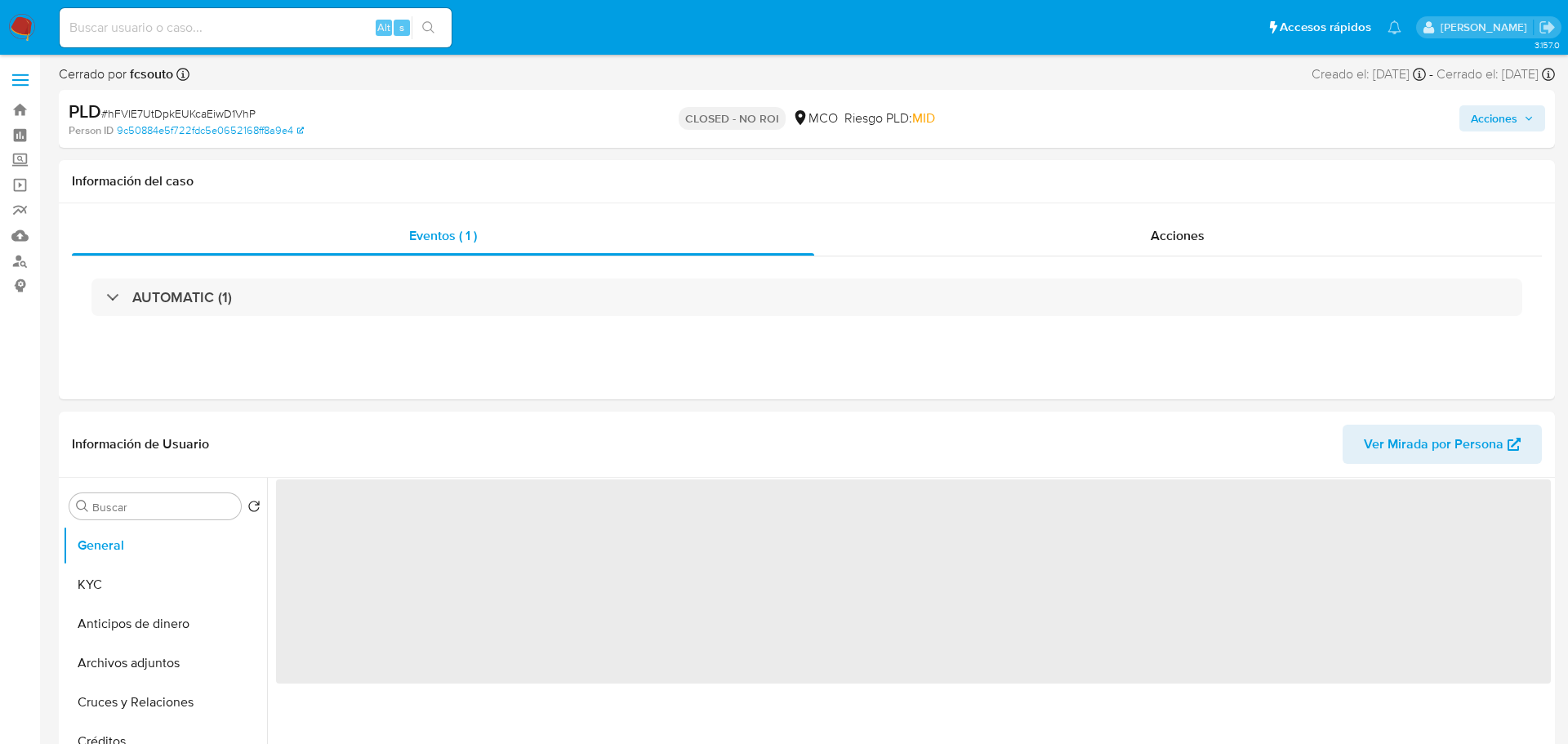
select select "10"
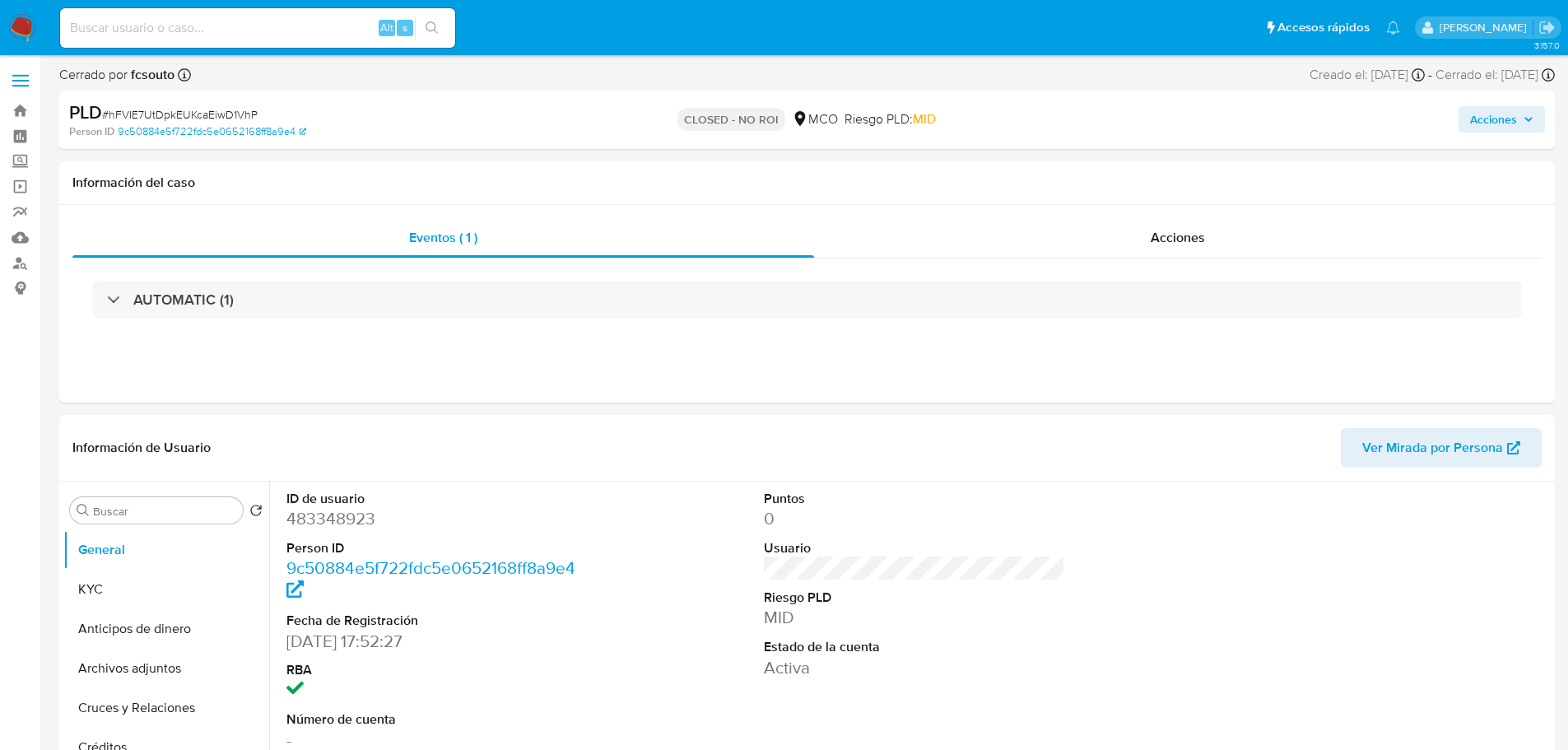
click at [1507, 124] on span "Acciones" at bounding box center [1494, 119] width 46 height 26
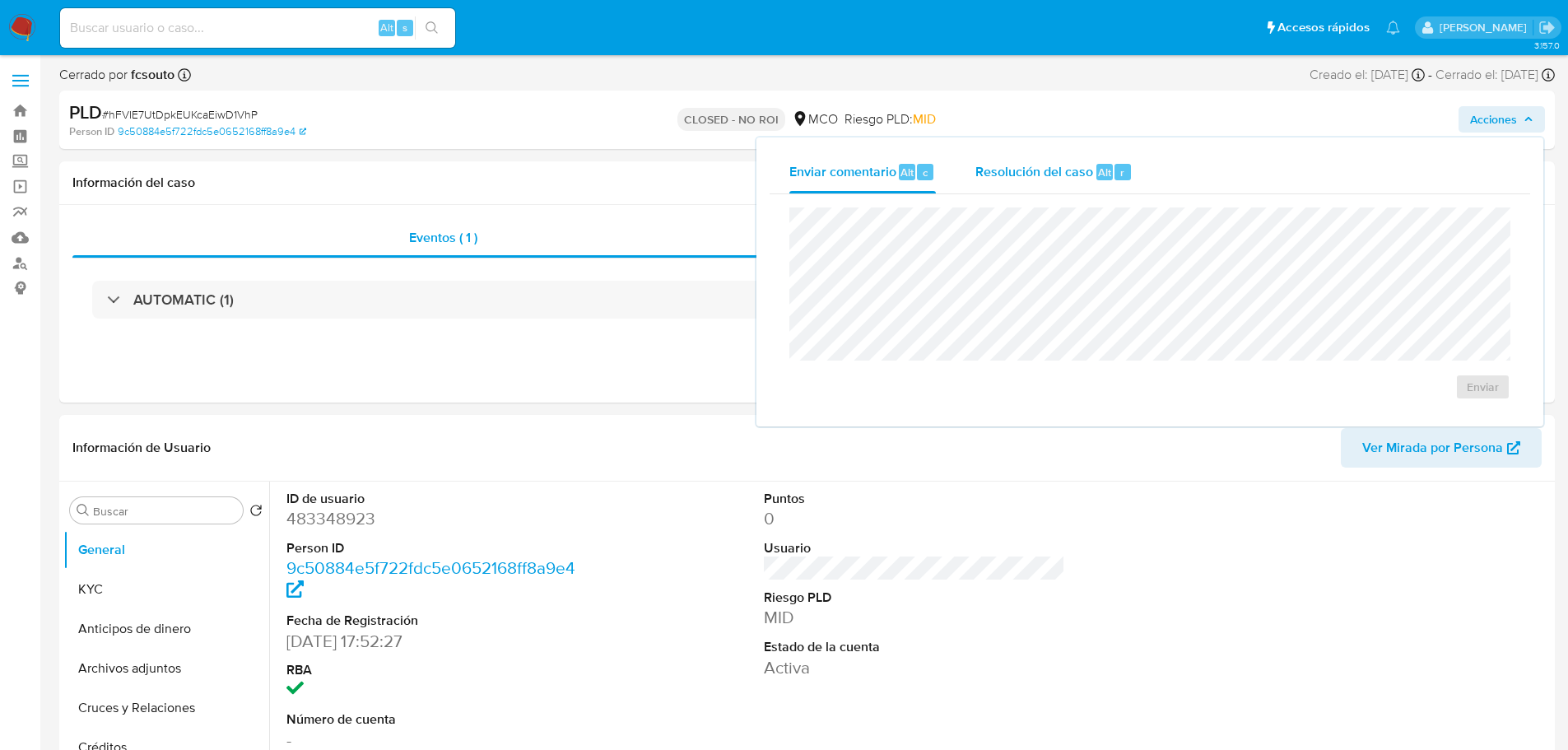
click at [1036, 169] on span "Resolución del caso" at bounding box center [1034, 171] width 118 height 19
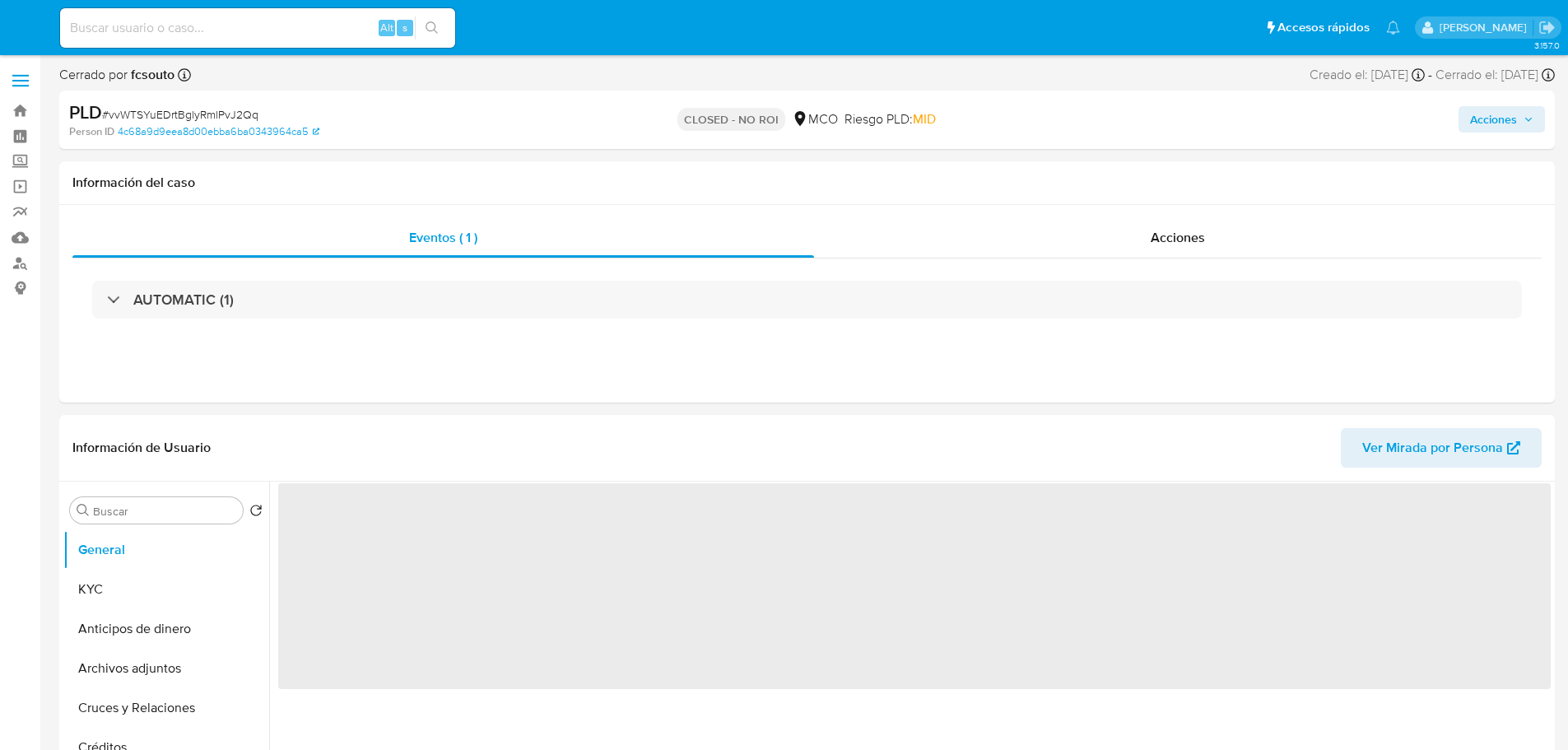
select select "10"
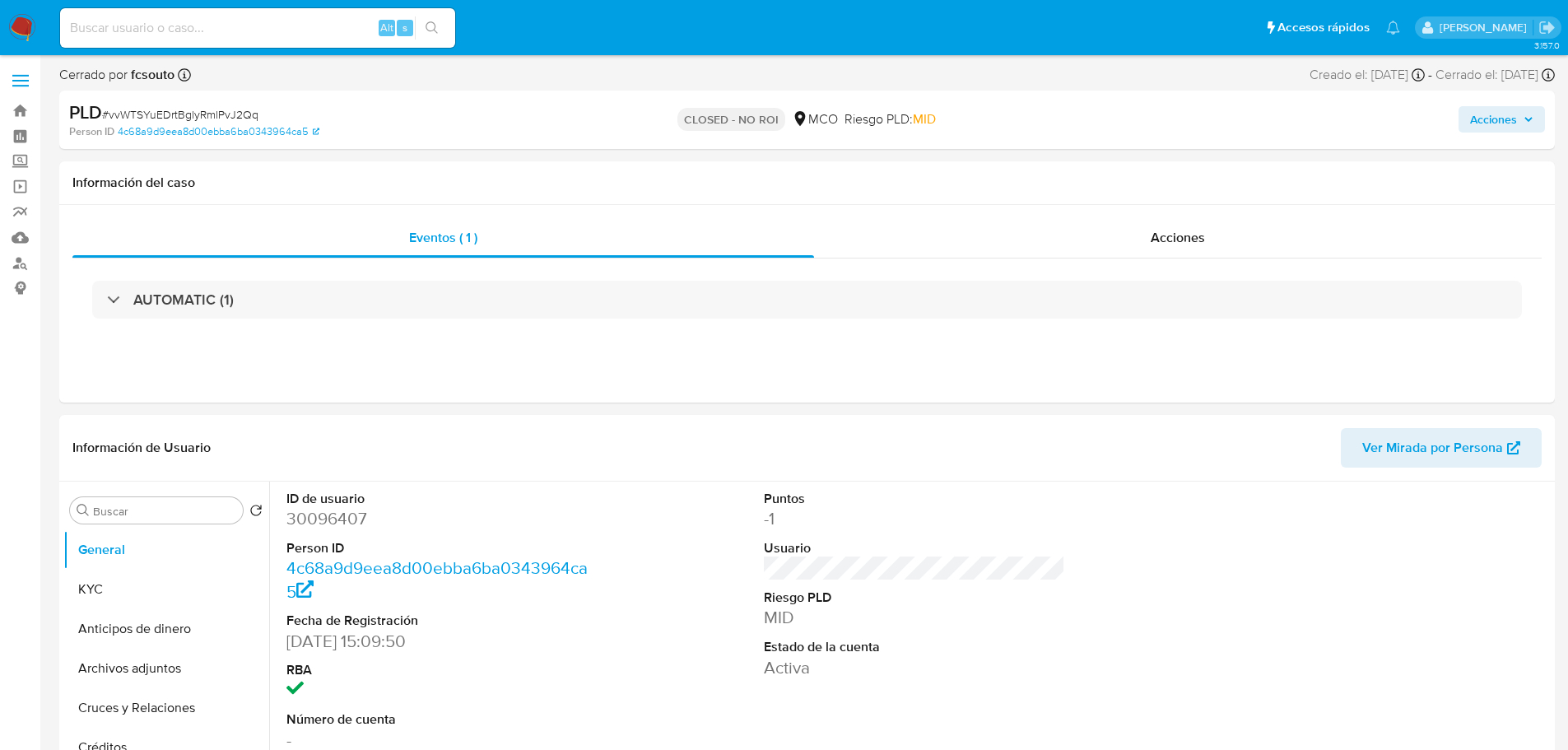
click at [1508, 118] on span "Acciones" at bounding box center [1494, 119] width 46 height 26
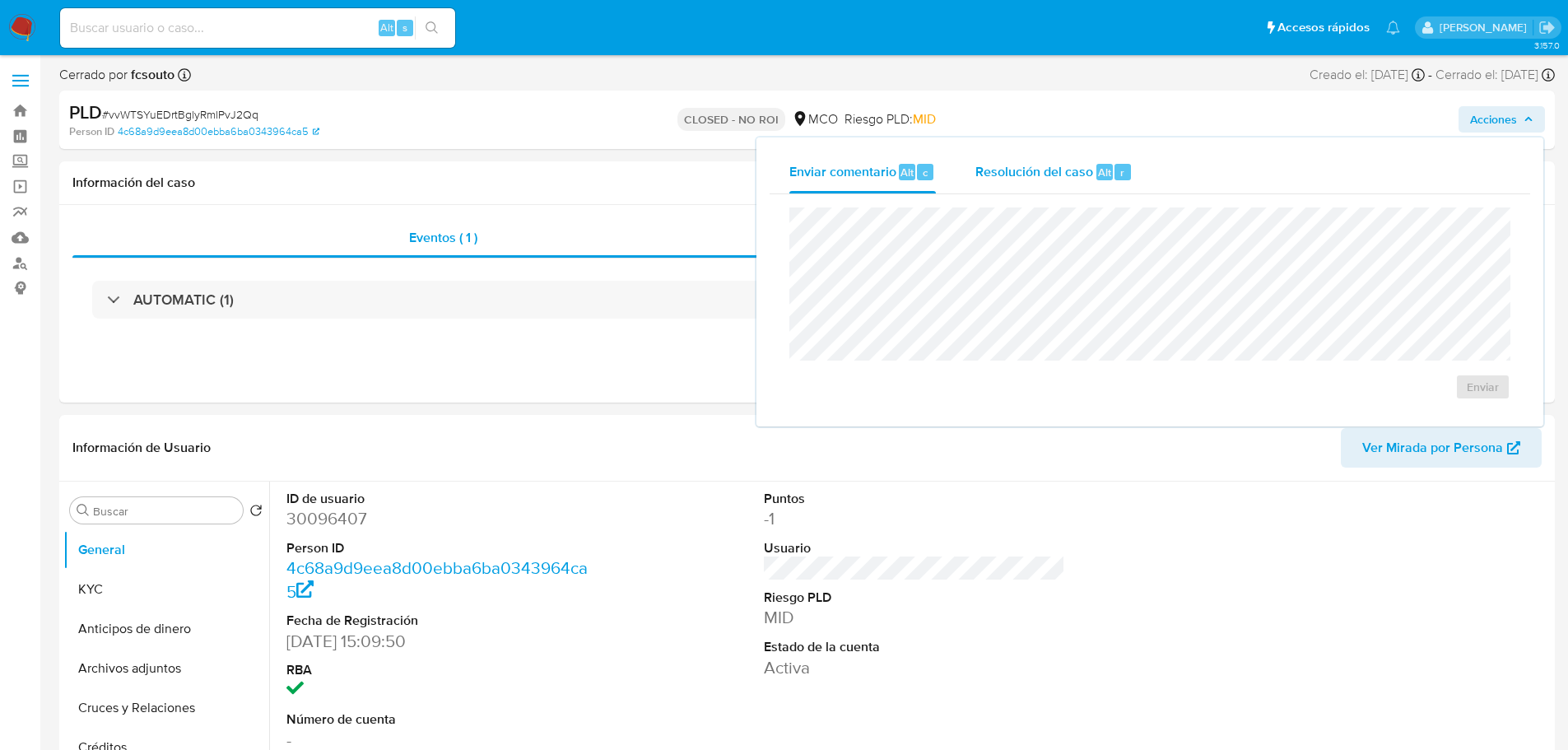
drag, startPoint x: 1048, startPoint y: 189, endPoint x: 1039, endPoint y: 187, distance: 9.2
click at [1046, 189] on div "Resolución del caso Alt r" at bounding box center [1053, 172] width 157 height 43
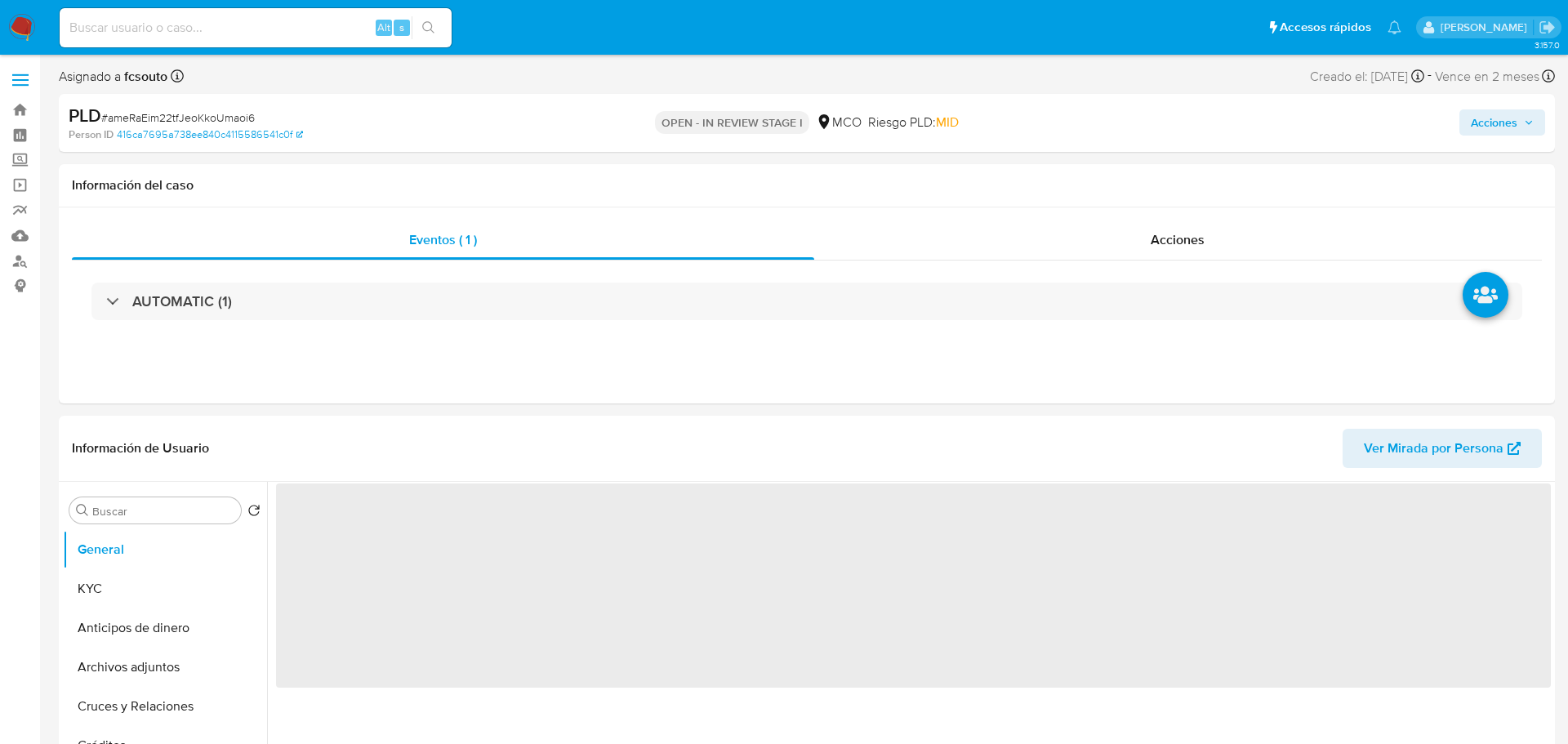
select select "10"
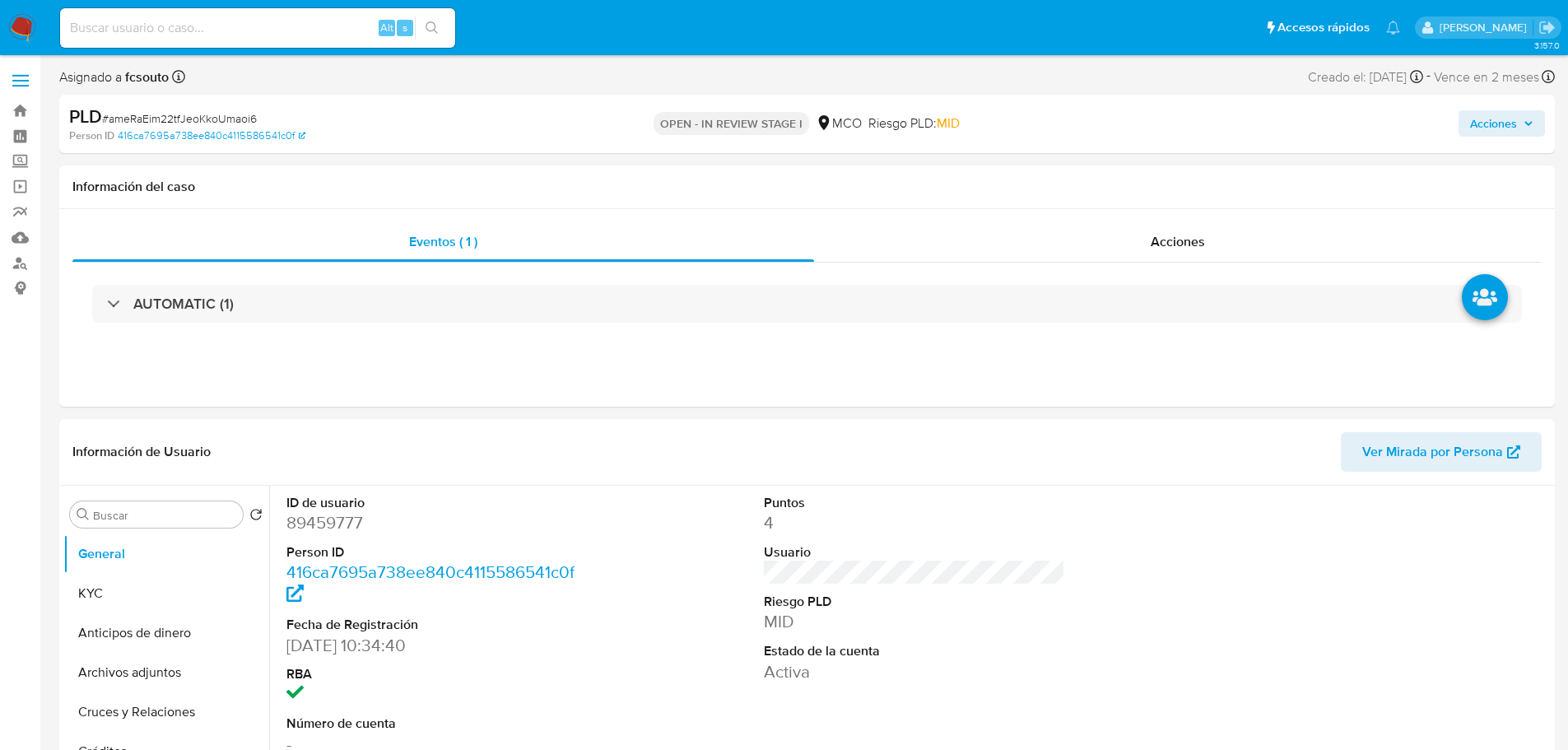
click at [1513, 117] on span "Acciones" at bounding box center [1494, 124] width 46 height 26
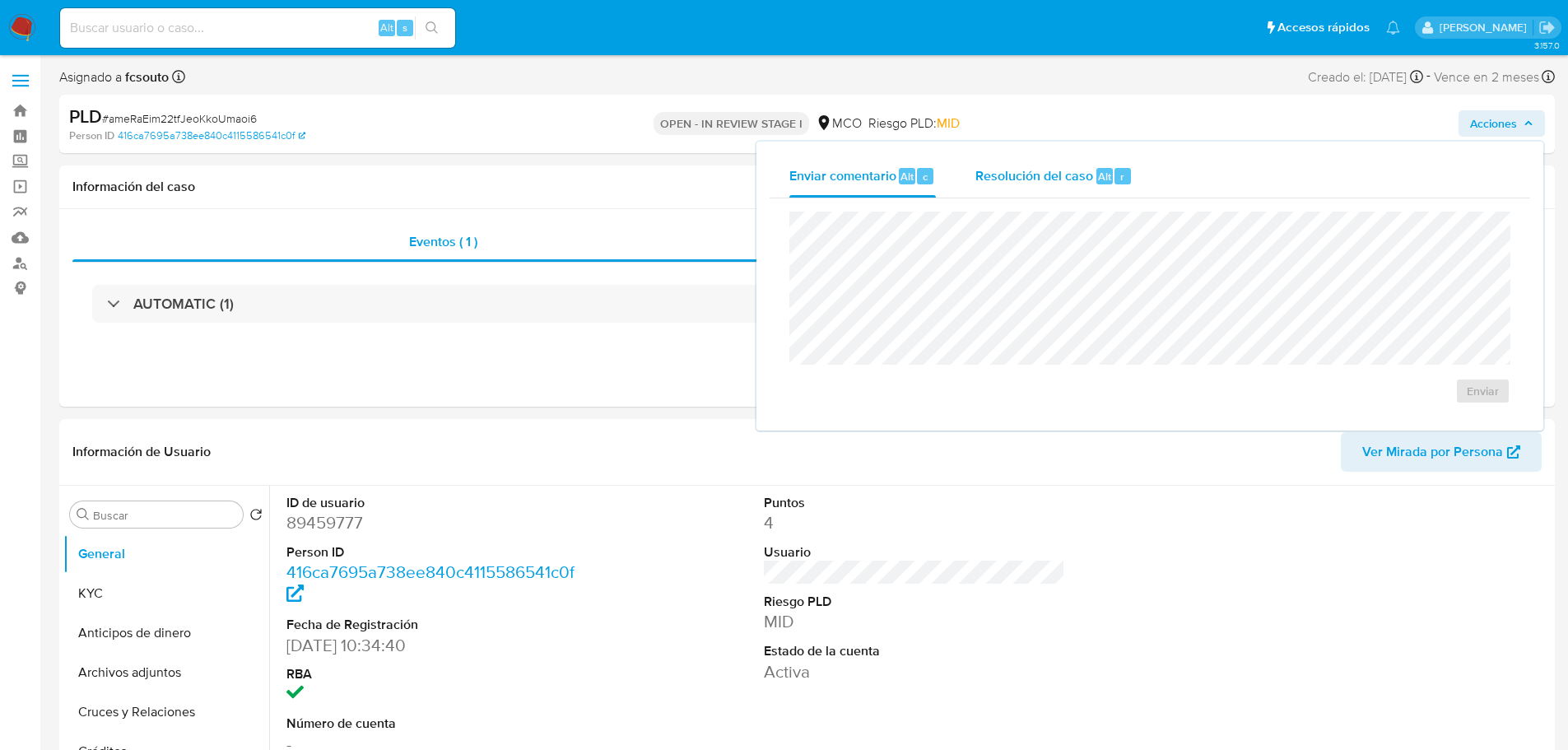
click at [1003, 187] on div "Resolución del caso Alt r" at bounding box center [1053, 176] width 157 height 43
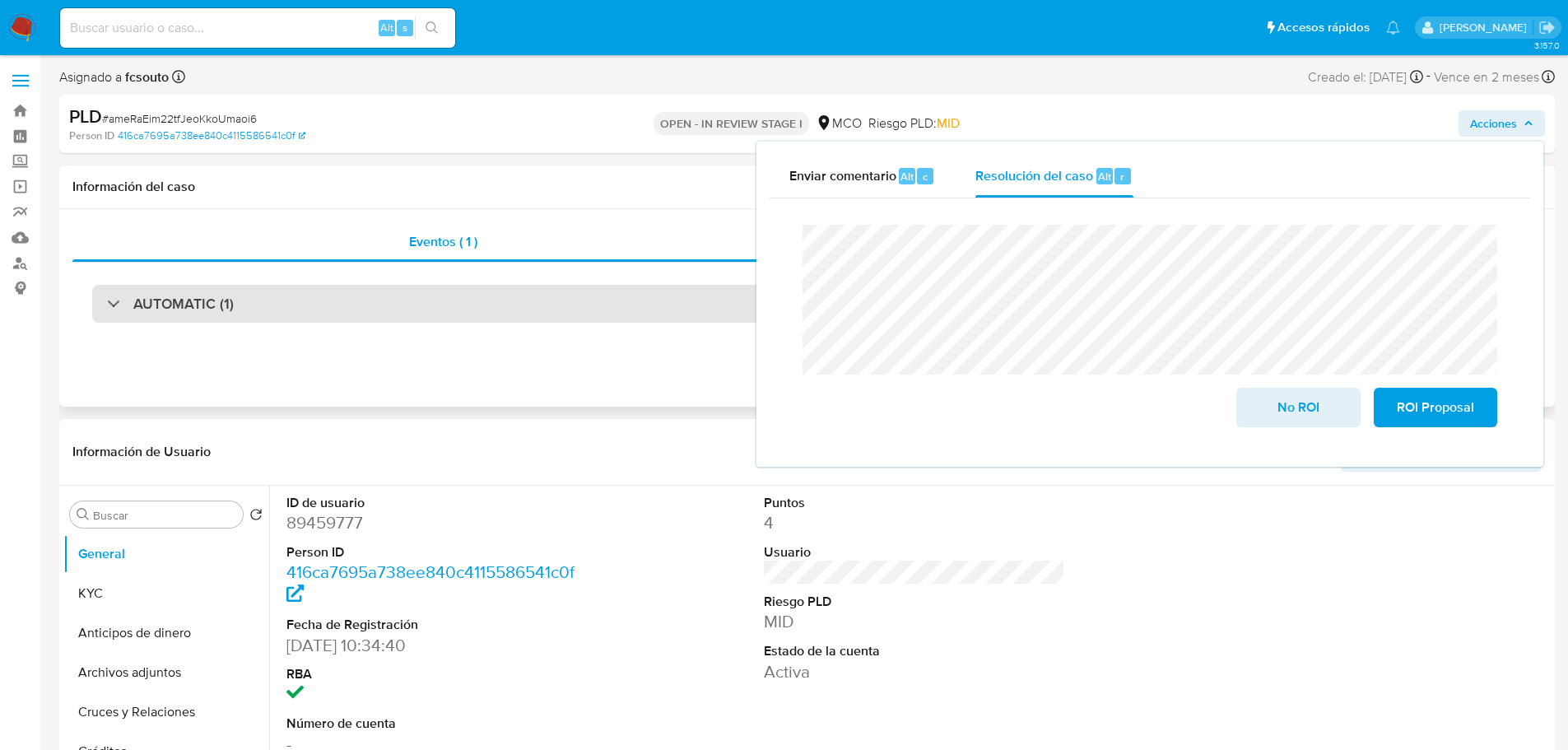
click at [309, 299] on div "AUTOMATIC (1)" at bounding box center [807, 303] width 1430 height 38
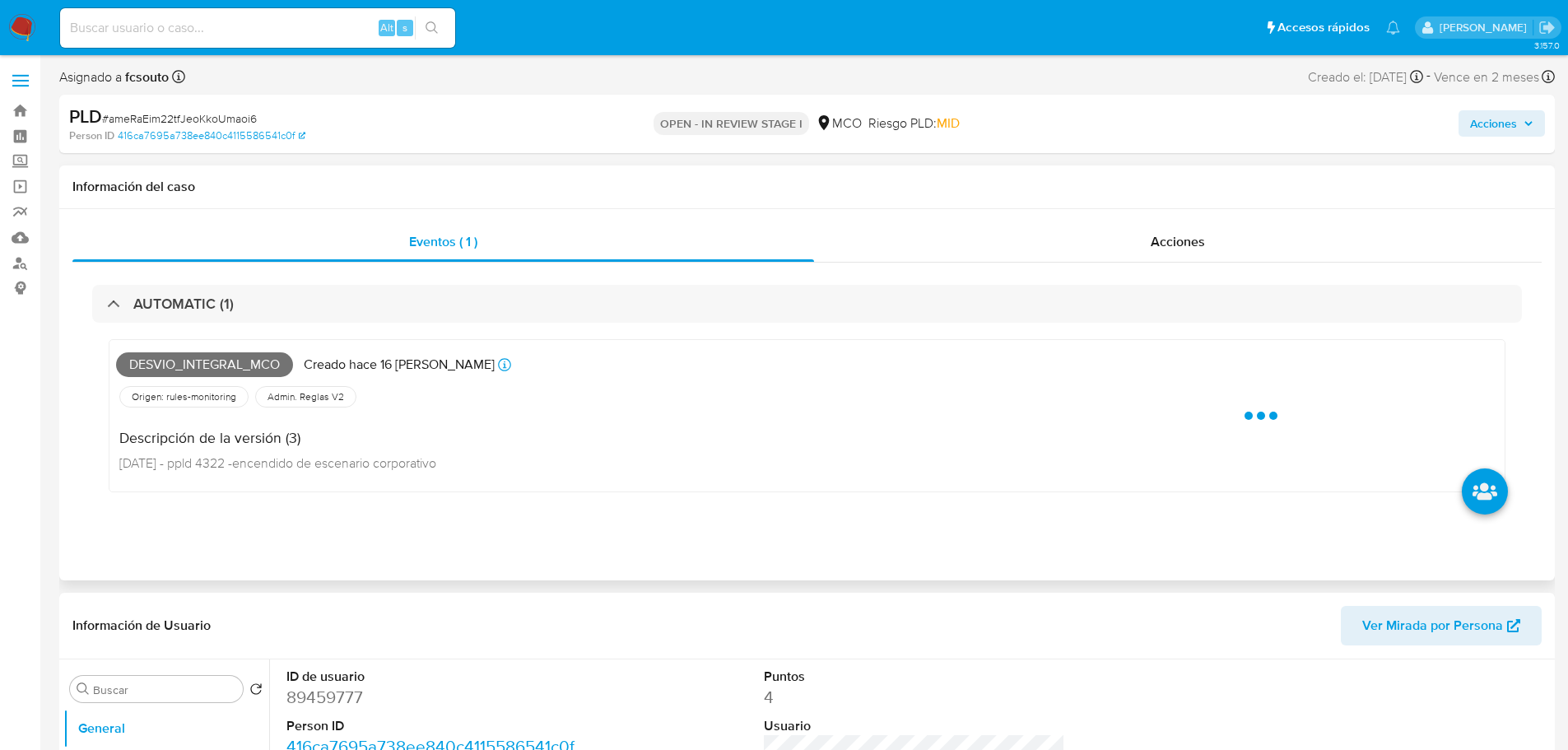
click at [248, 350] on div "Desvio_integral_mco Creado hace 16 [PERSON_NAME] Creado: [DATE] 07:05:38" at bounding box center [570, 364] width 908 height 36
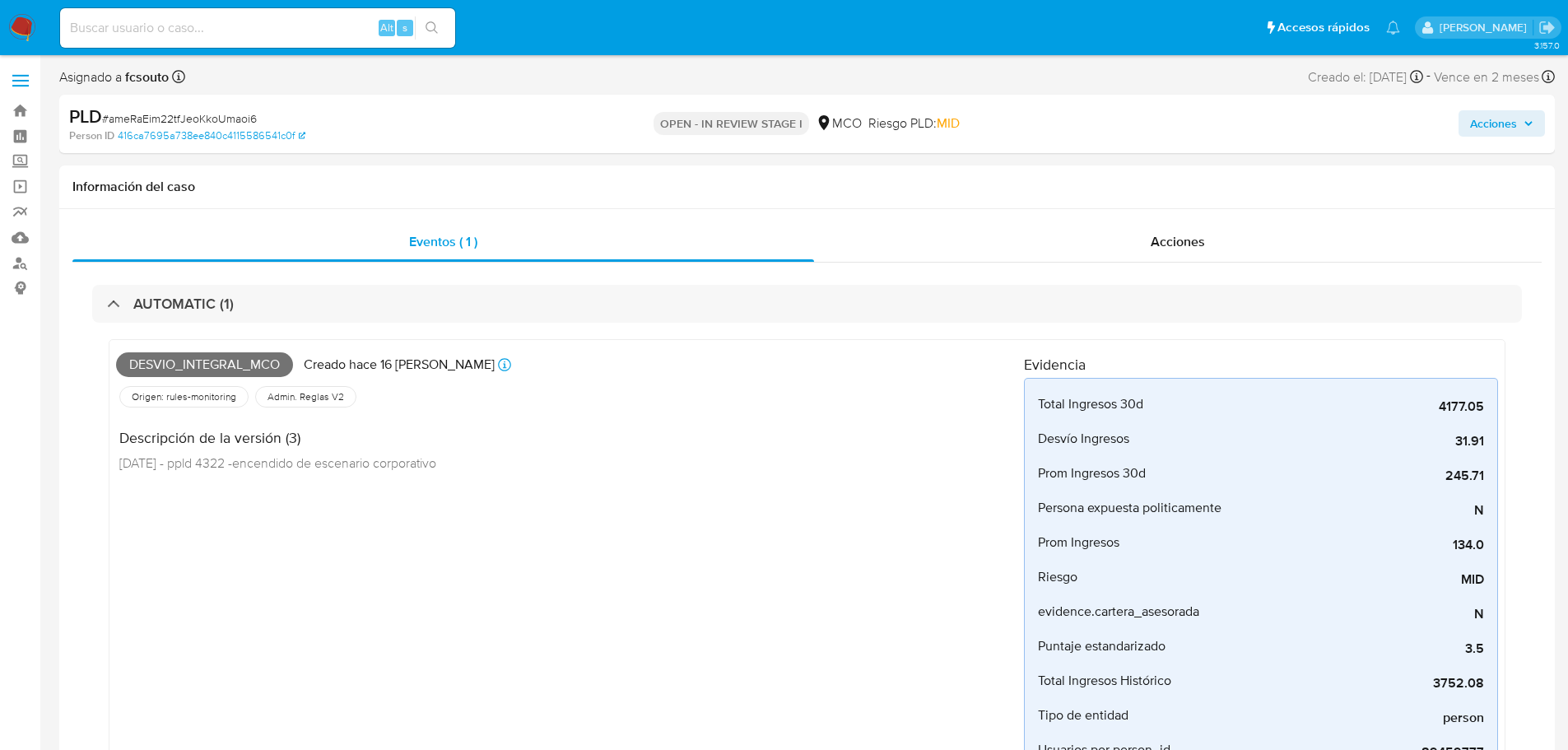
drag, startPoint x: 1519, startPoint y: 118, endPoint x: 1487, endPoint y: 132, distance: 34.9
click at [1517, 119] on span "Acciones" at bounding box center [1502, 123] width 63 height 23
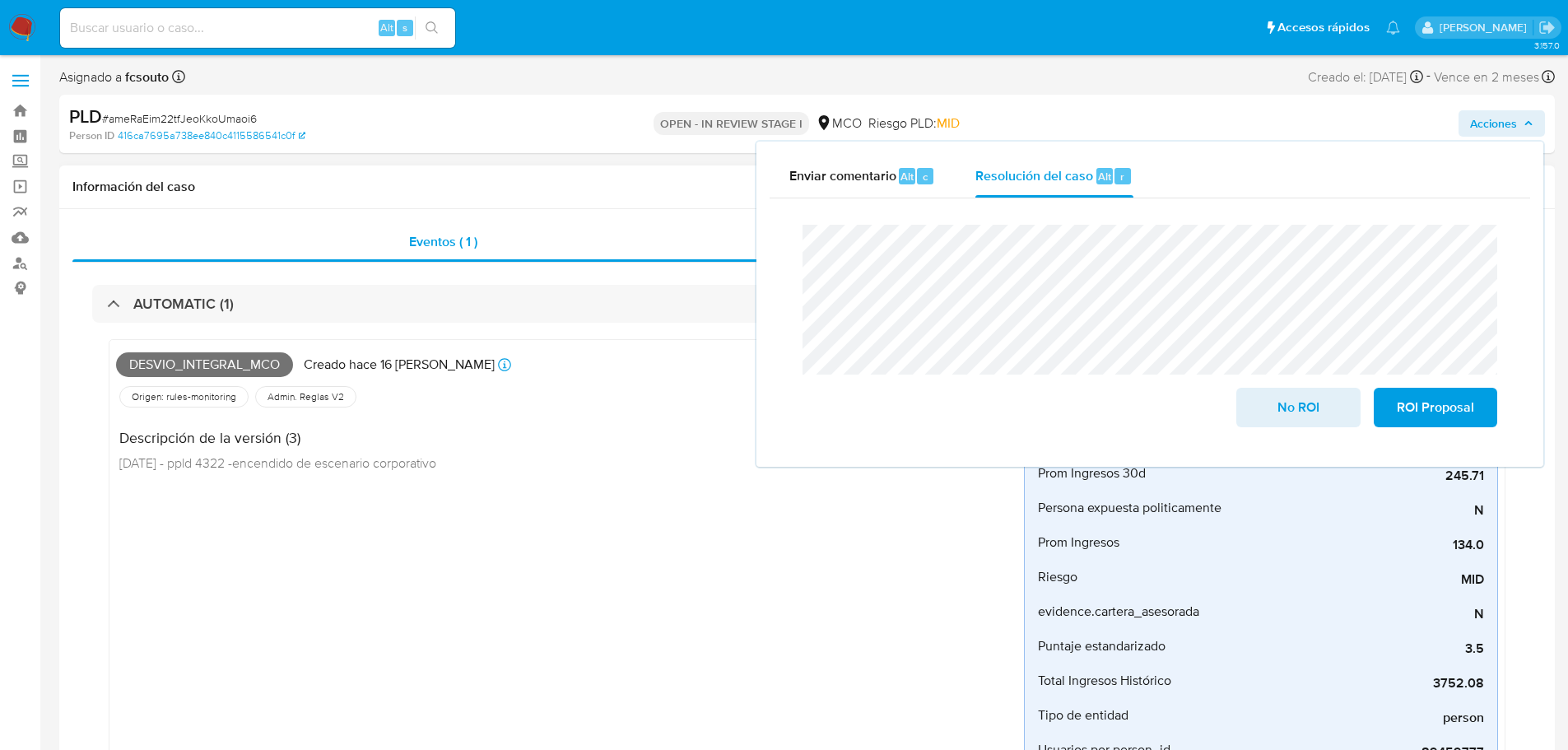
click at [219, 363] on span "Desvio_integral_mco" at bounding box center [204, 364] width 177 height 25
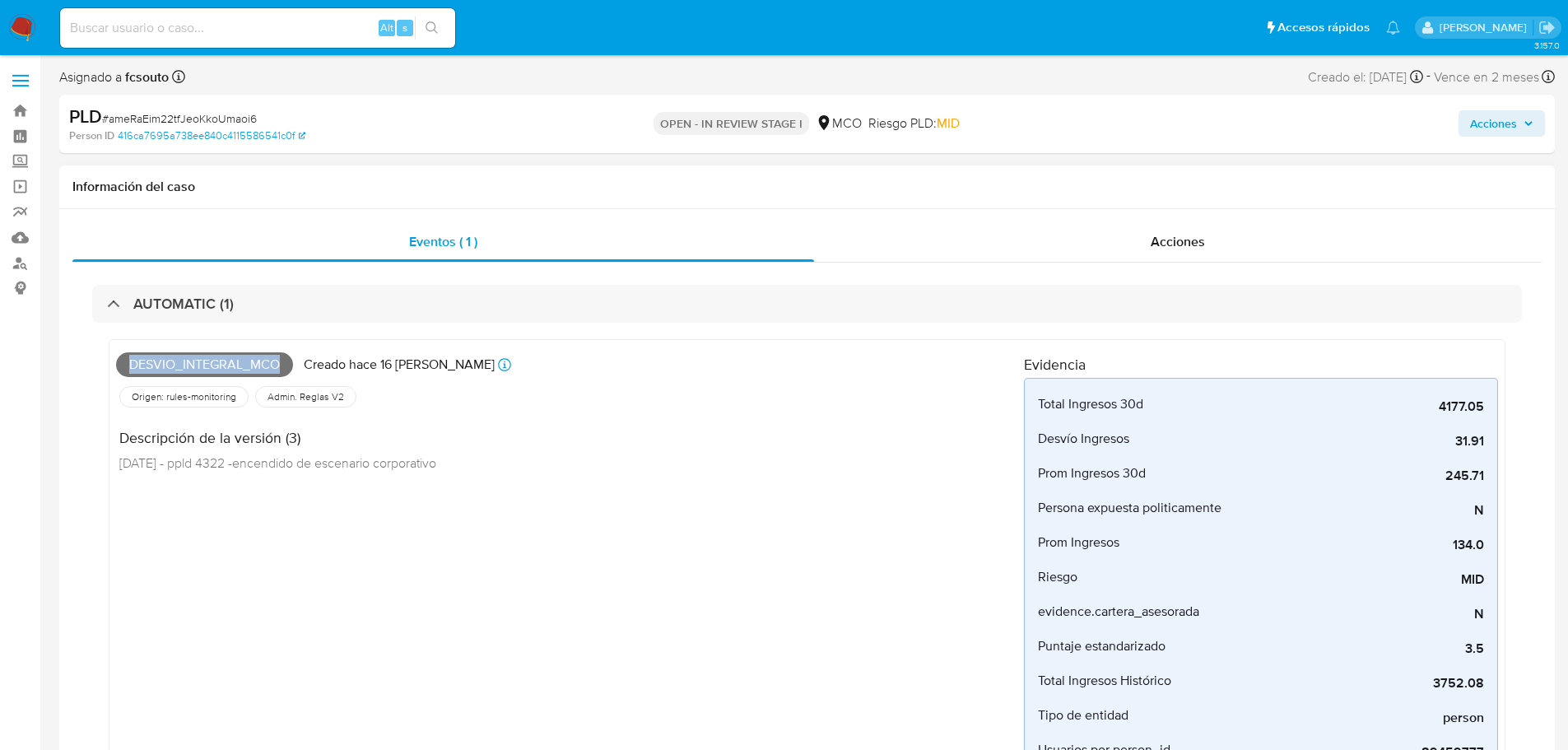
click at [219, 363] on span "Desvio_integral_mco" at bounding box center [204, 364] width 177 height 25
copy span "Desvio_integral_mco"
click at [1507, 123] on span "Acciones" at bounding box center [1494, 124] width 46 height 26
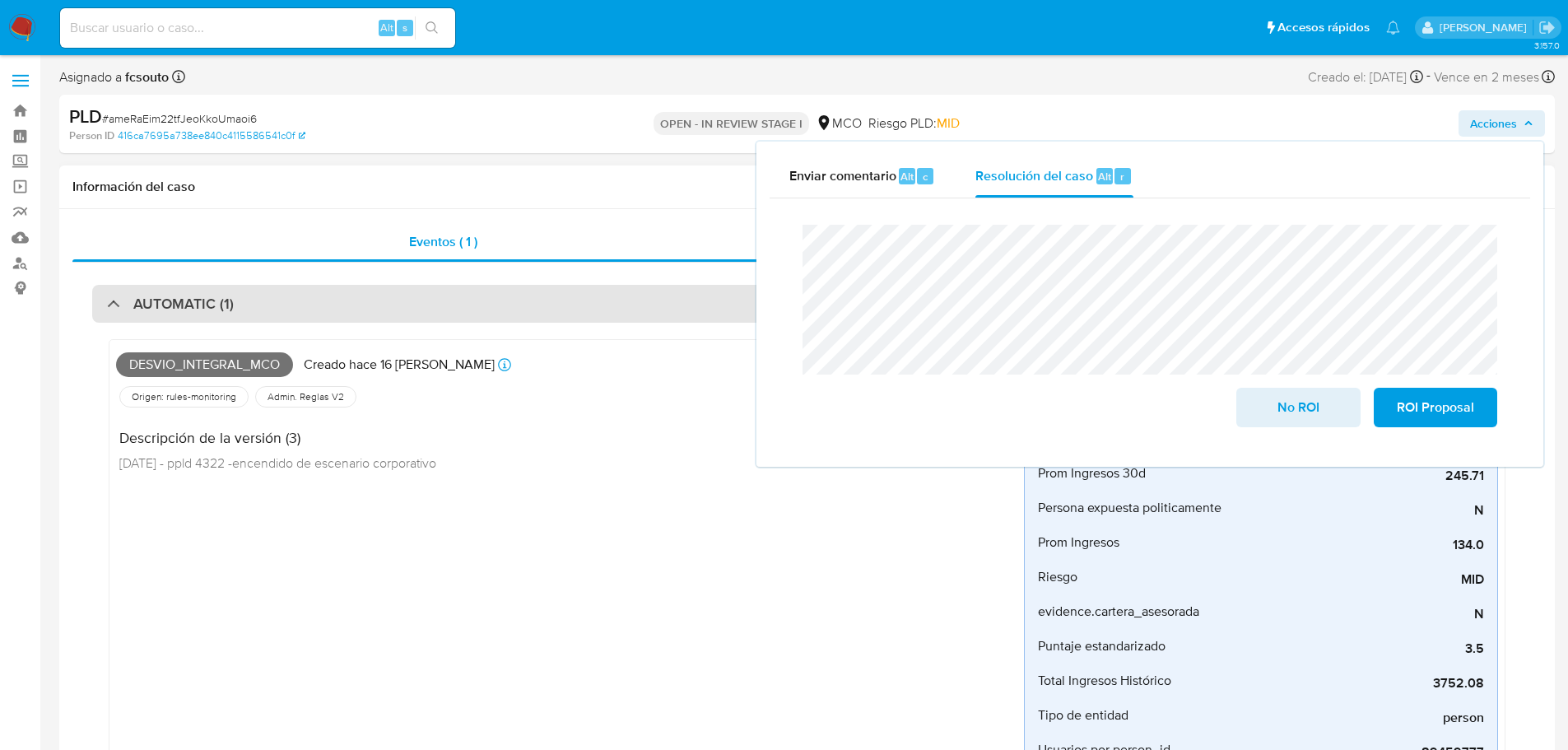
click at [361, 319] on div "AUTOMATIC (1)" at bounding box center [807, 303] width 1430 height 38
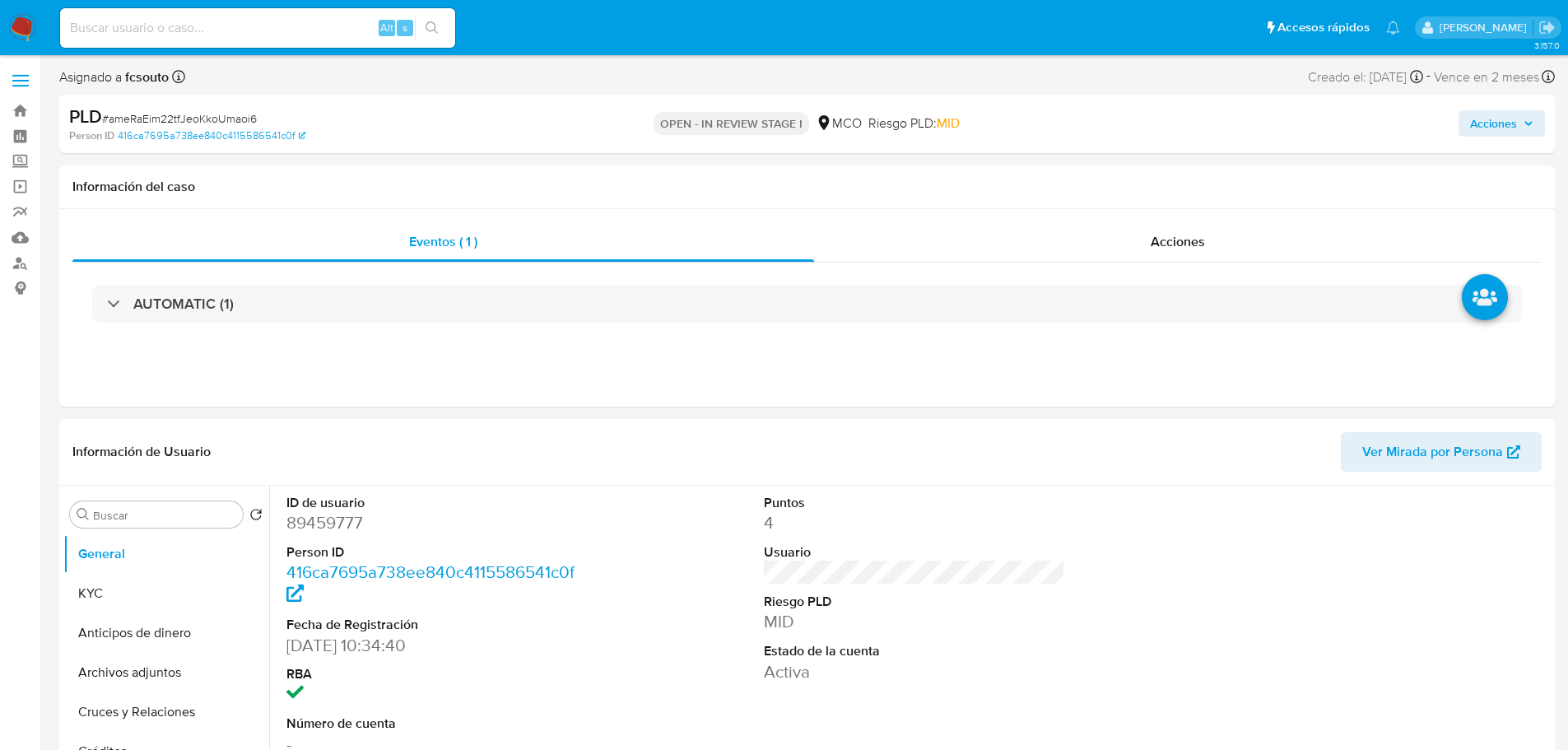
click at [1485, 131] on span "Acciones" at bounding box center [1494, 124] width 46 height 26
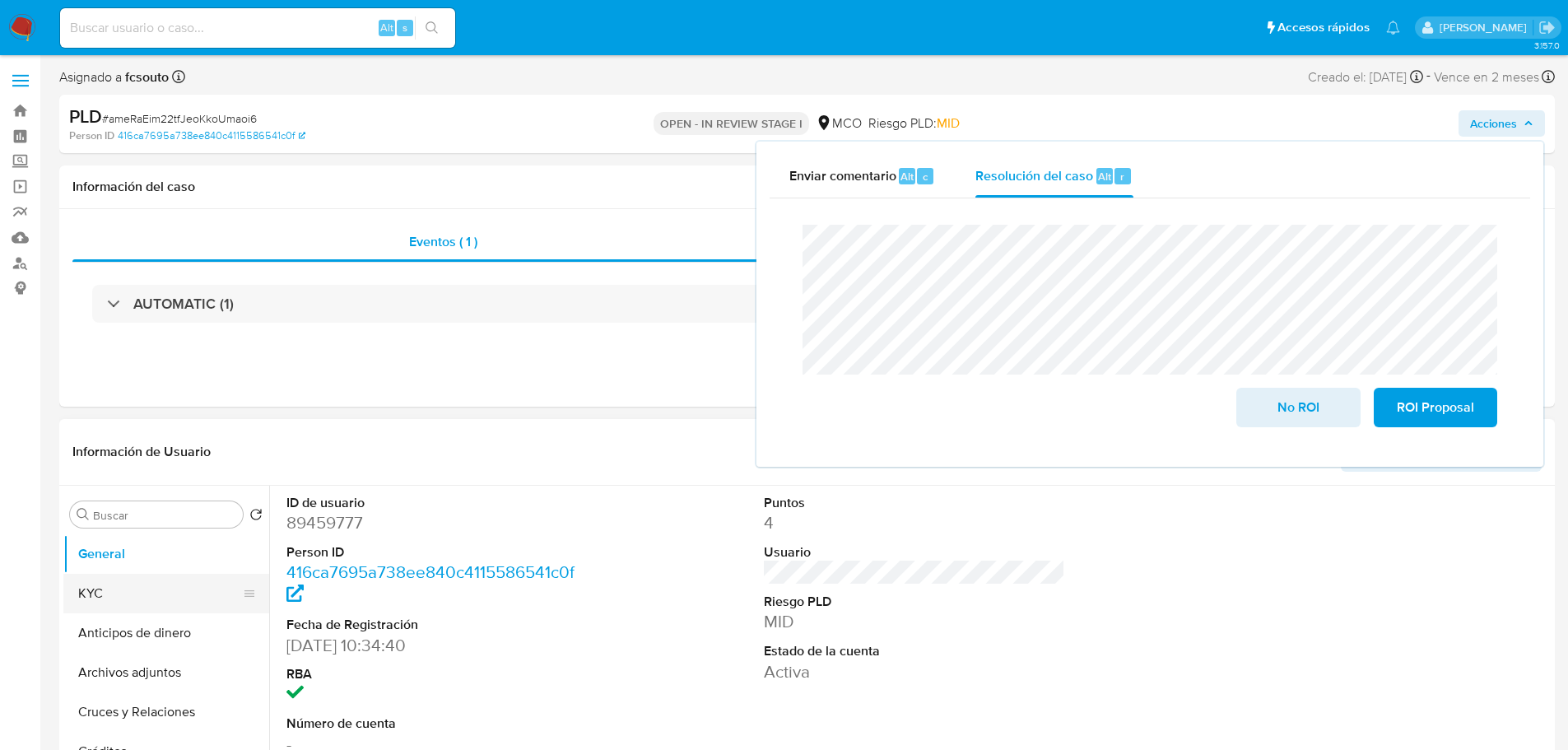
click at [96, 581] on button "KYC" at bounding box center [159, 593] width 192 height 40
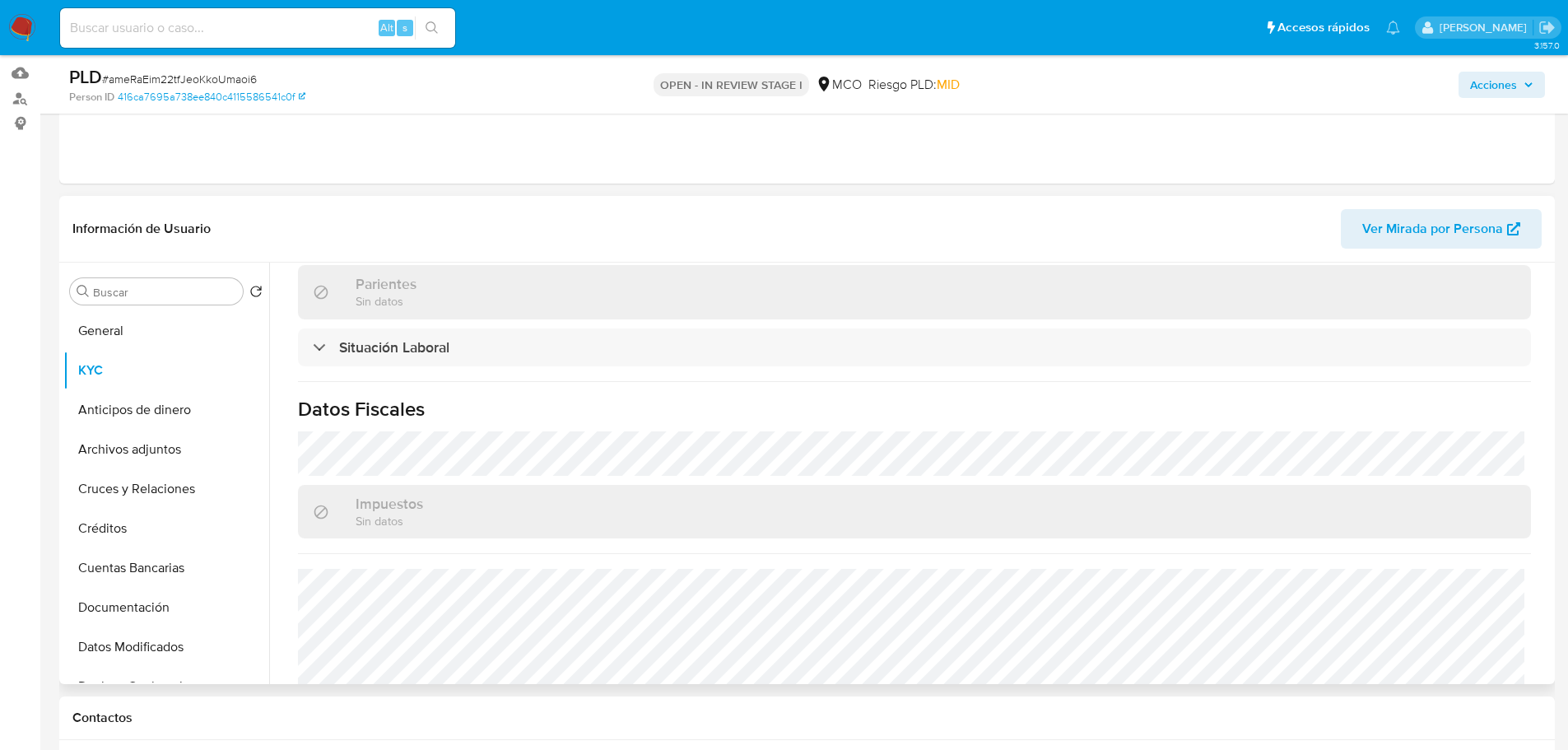
scroll to position [820, 0]
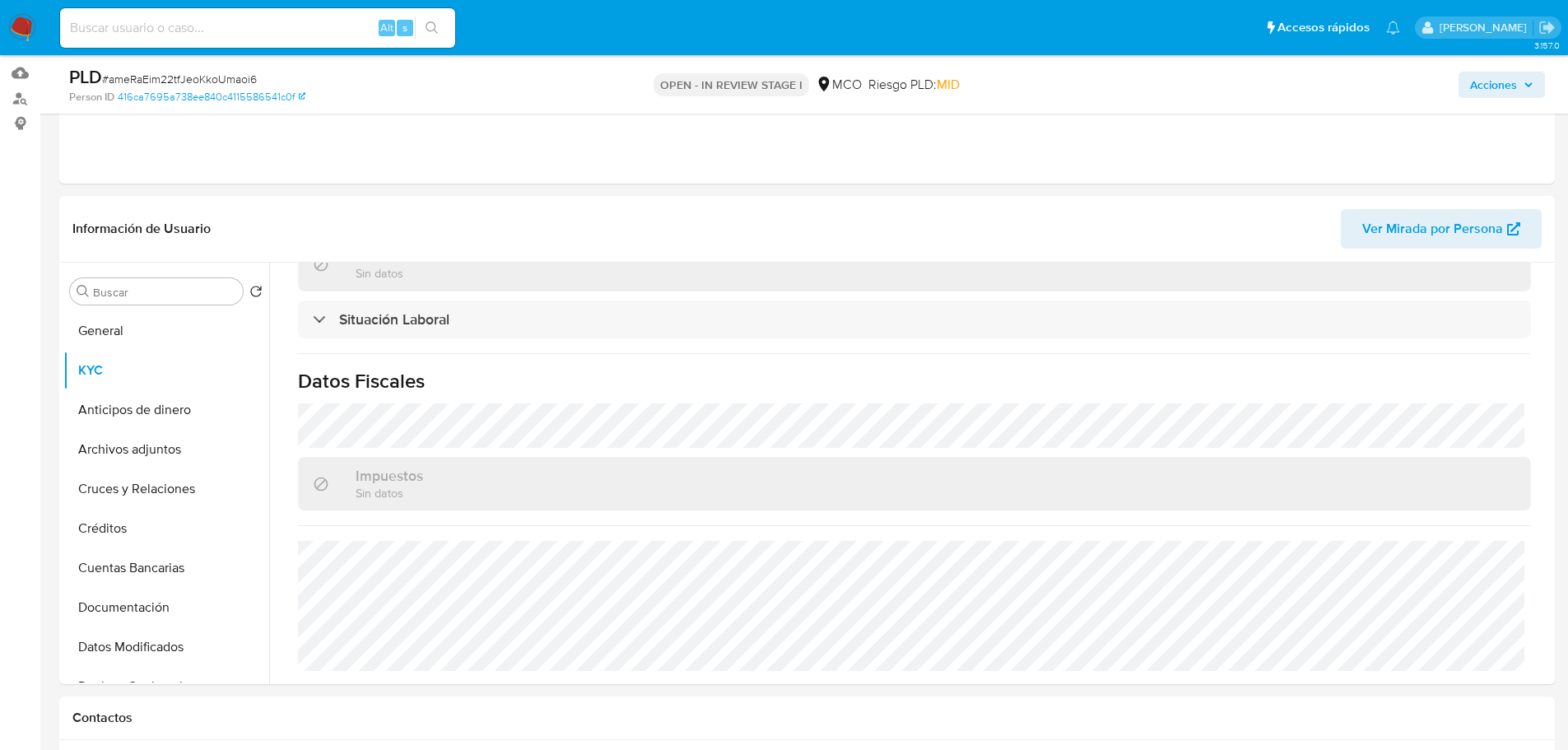
click at [1517, 94] on span "Acciones" at bounding box center [1502, 85] width 63 height 23
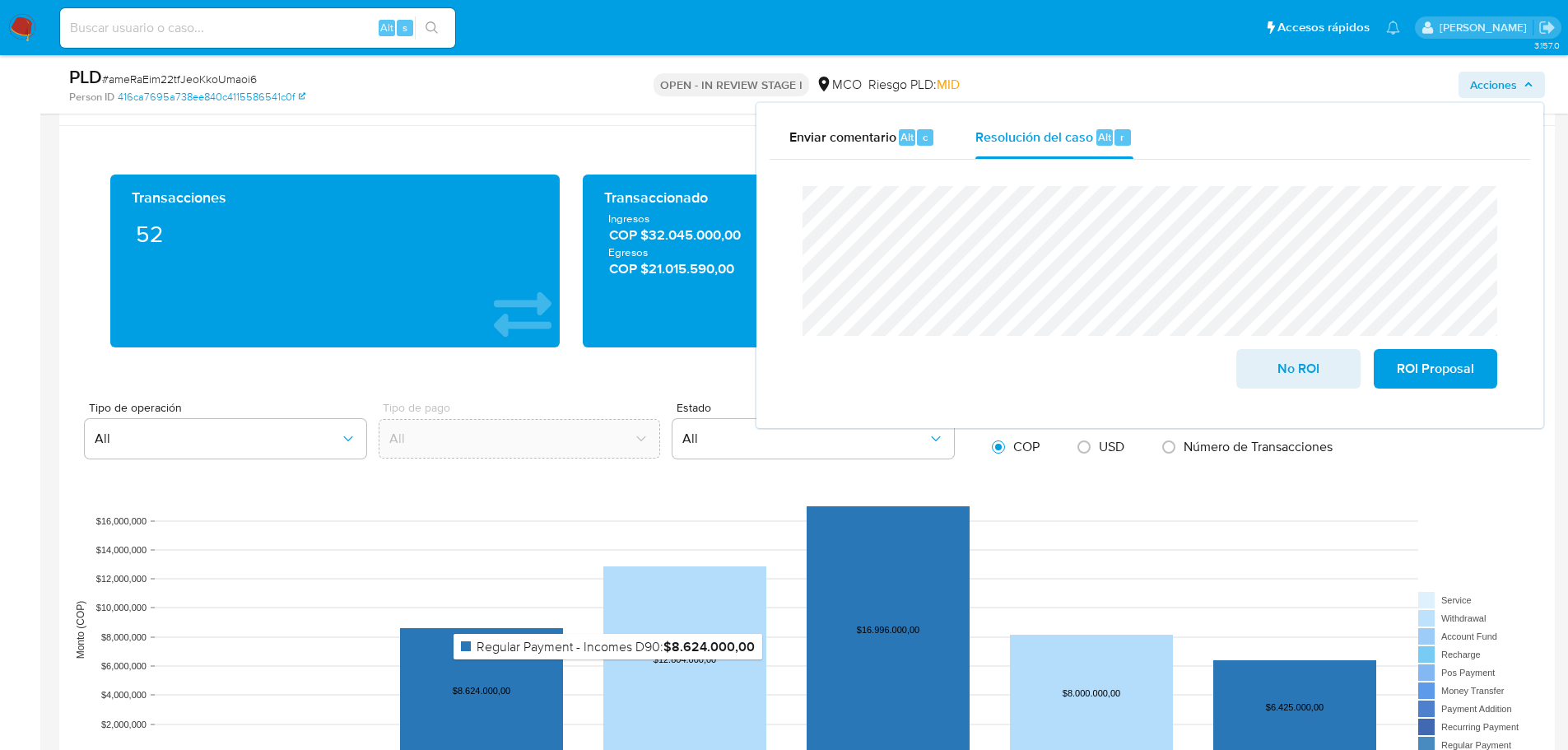
scroll to position [1564, 0]
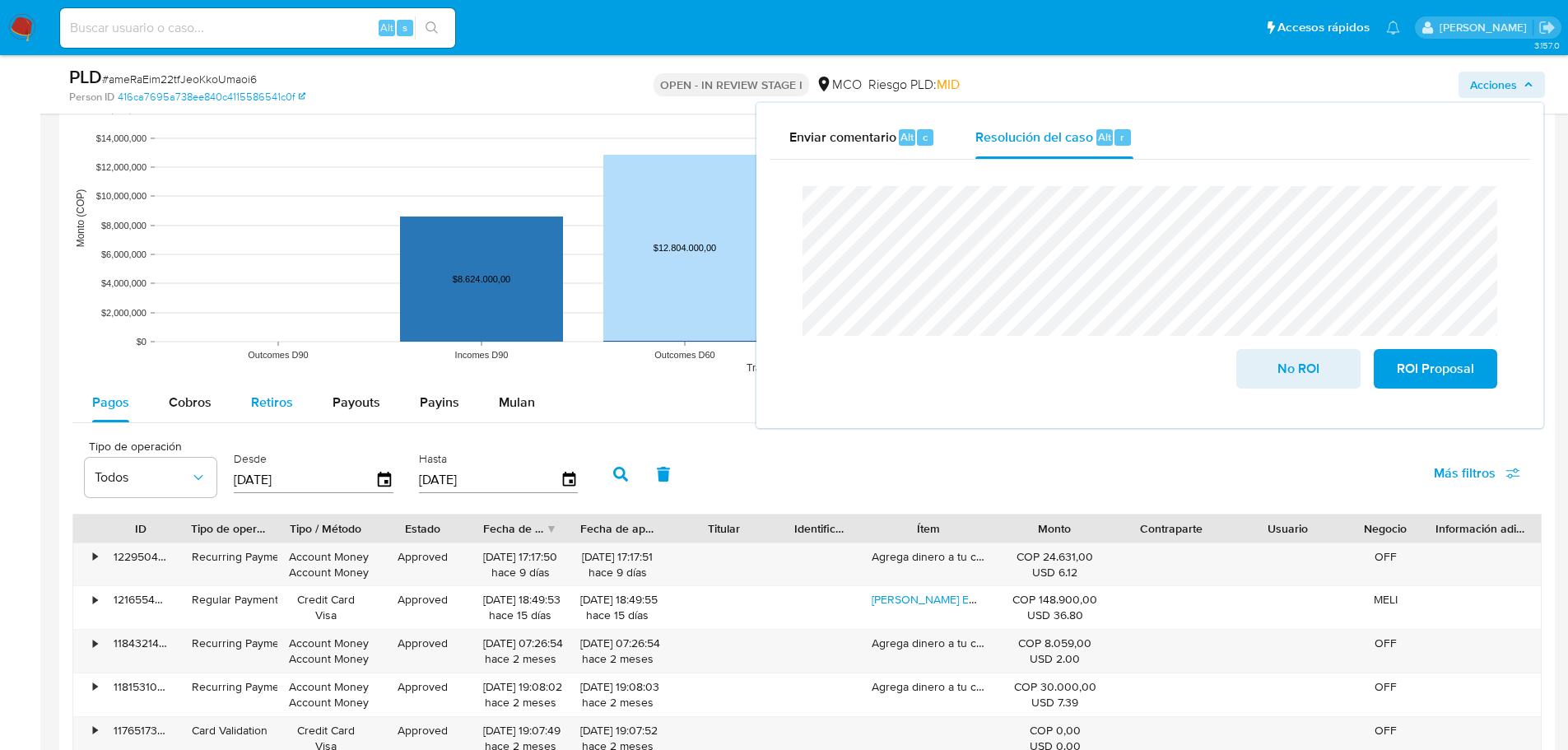
click at [283, 402] on span "Retiros" at bounding box center [271, 401] width 42 height 19
select select "10"
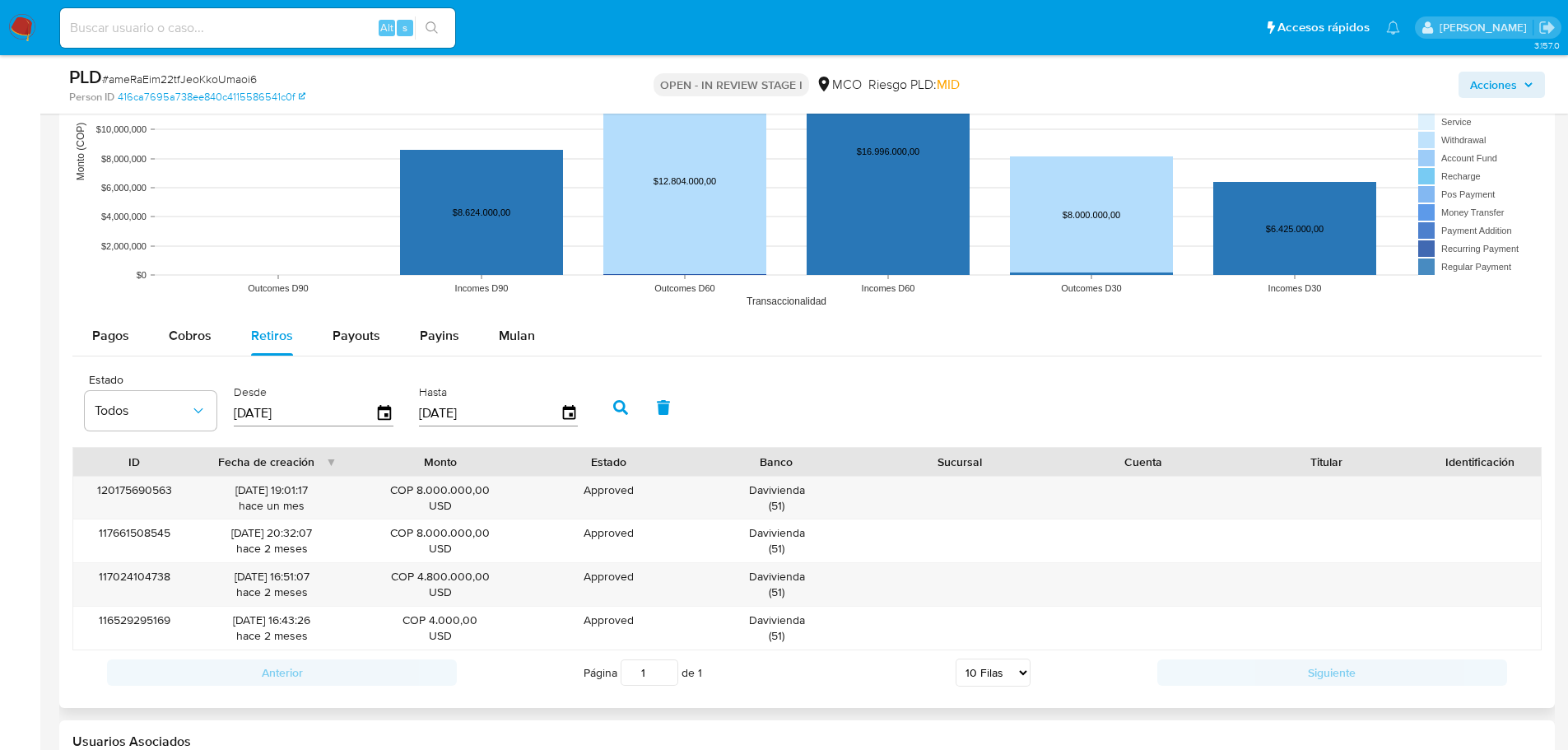
scroll to position [1729, 0]
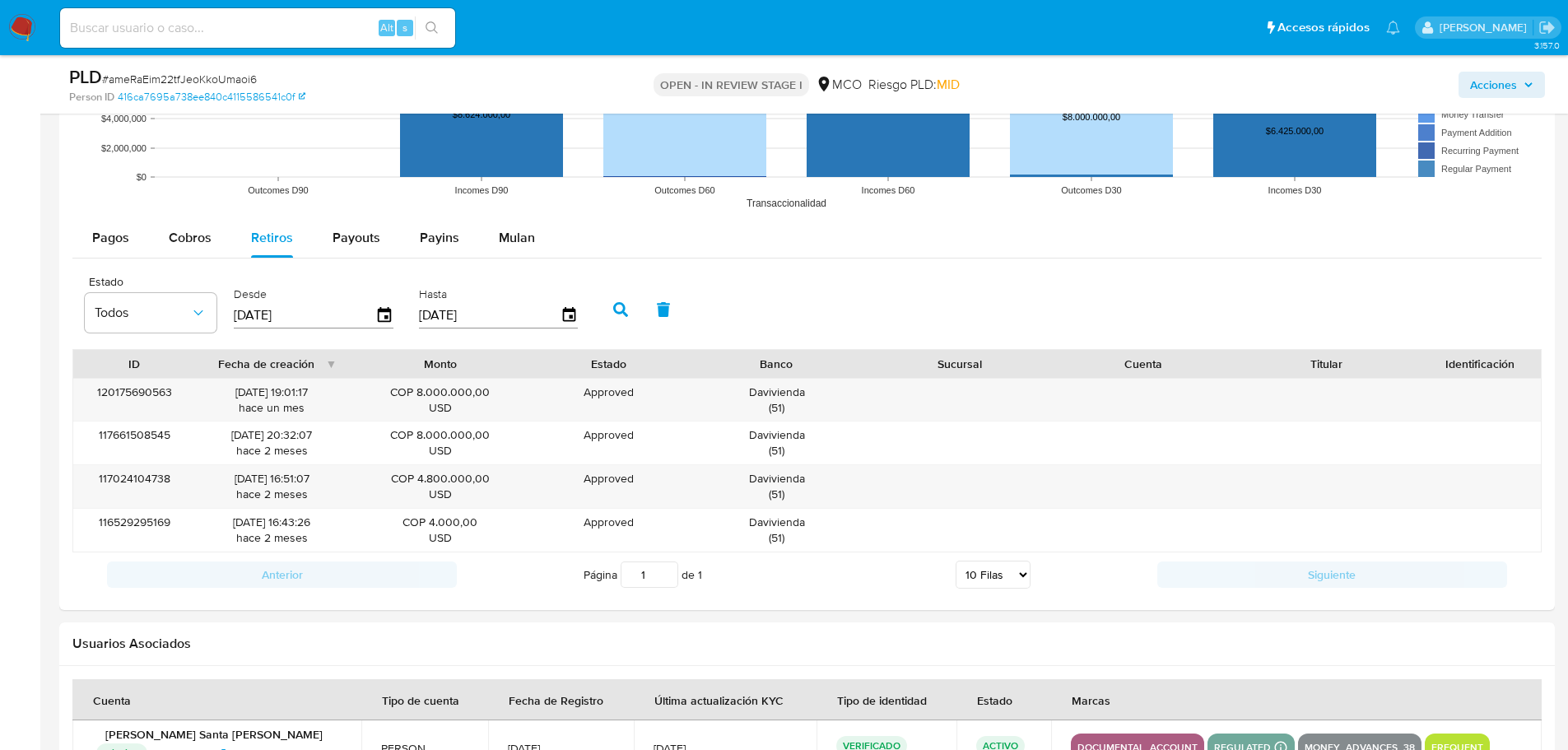
click at [1491, 82] on span "Acciones" at bounding box center [1494, 85] width 46 height 26
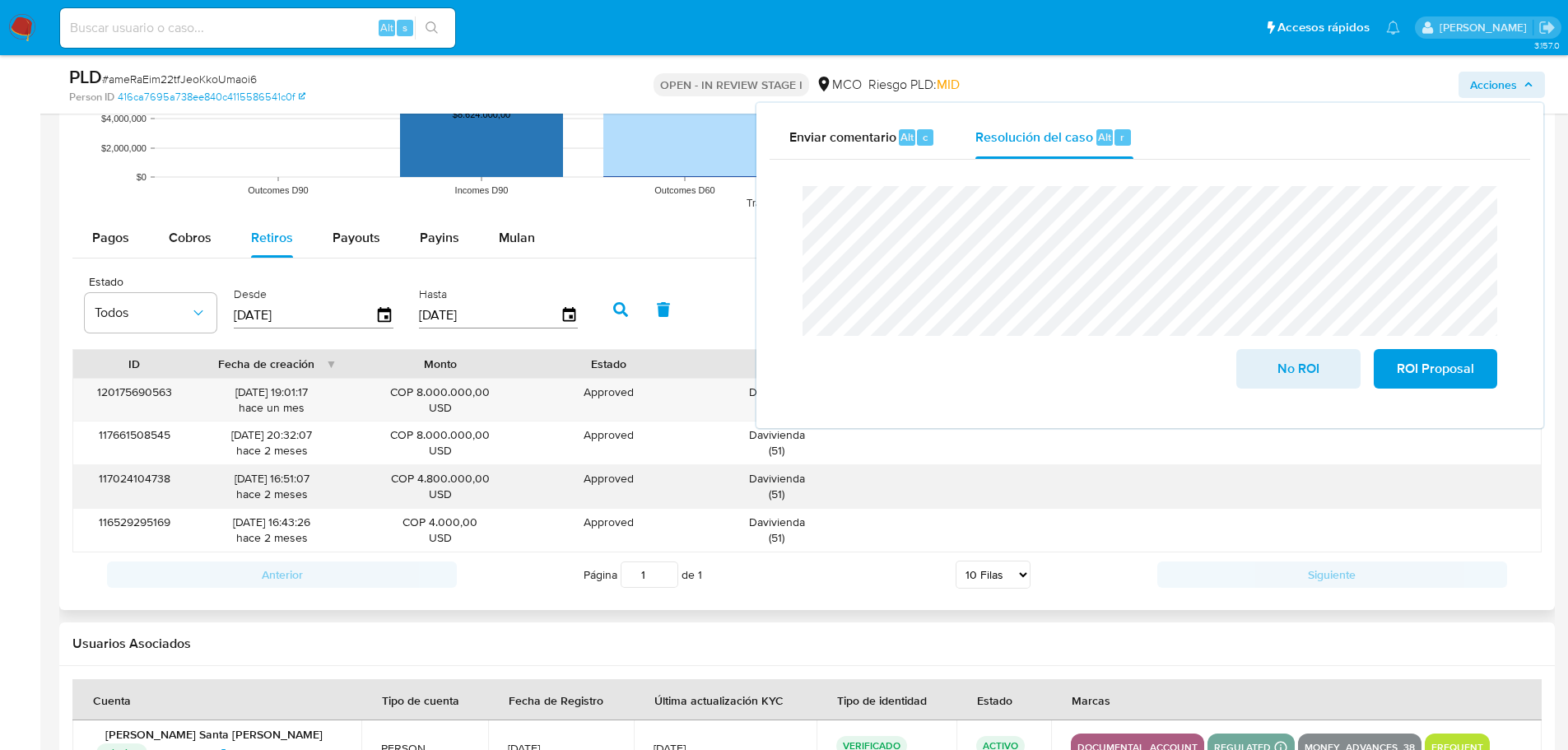
click at [792, 484] on div "Davivienda ( 51 )" at bounding box center [776, 487] width 161 height 32
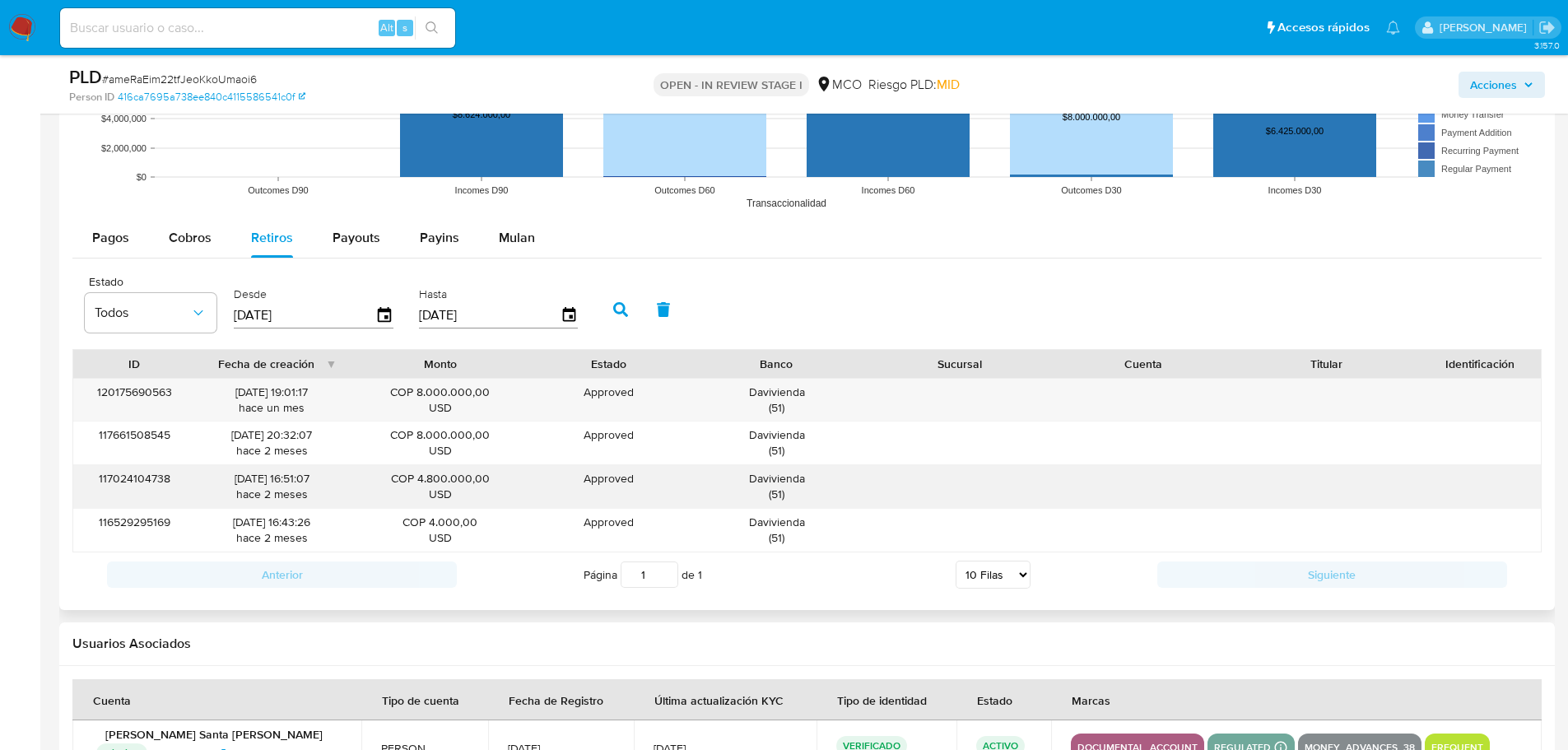
click at [792, 484] on div "Davivienda ( 51 )" at bounding box center [776, 487] width 161 height 32
click at [1509, 72] on div "Acciones" at bounding box center [1301, 85] width 487 height 39
click at [1505, 78] on span "Acciones" at bounding box center [1494, 85] width 46 height 26
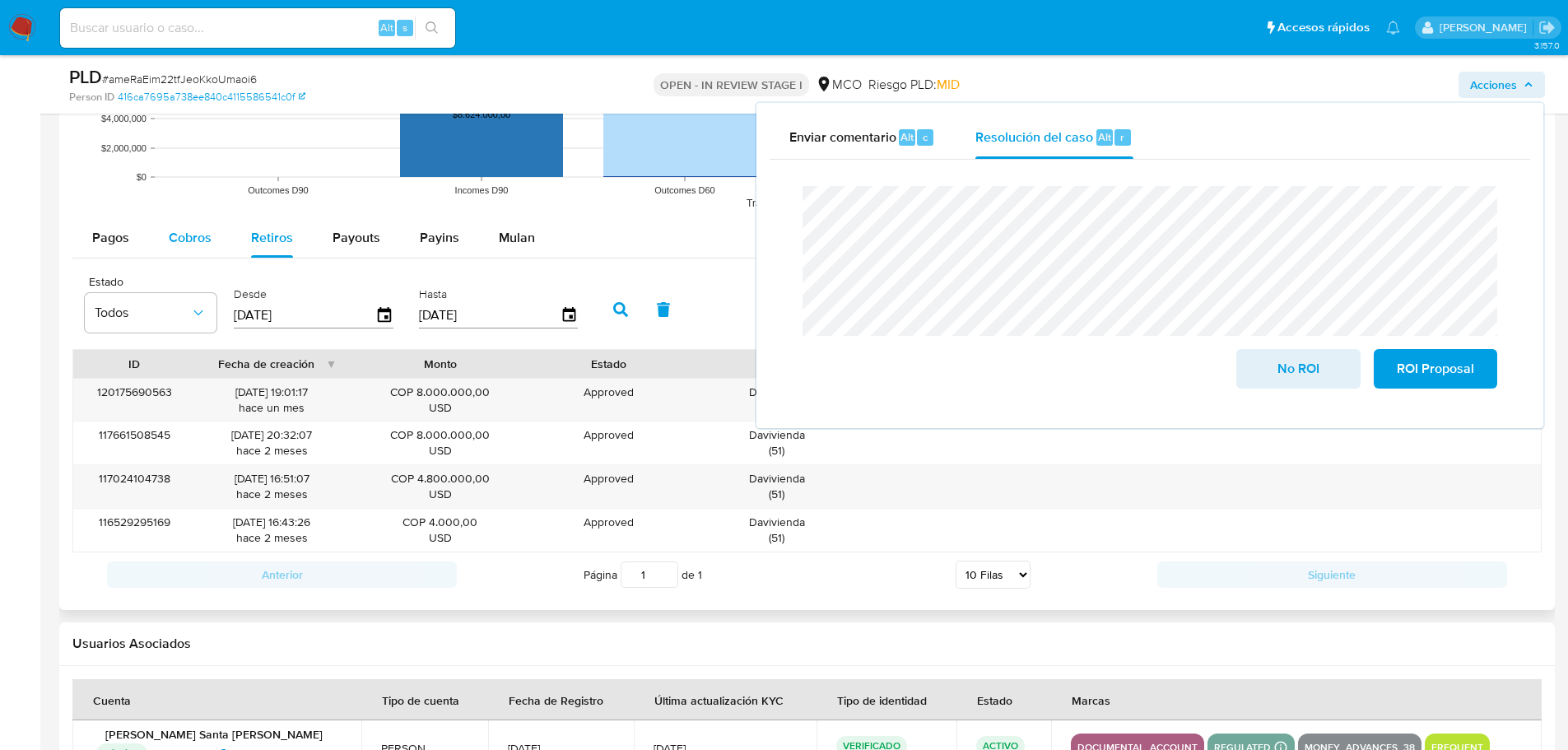
click at [169, 242] on span "Cobros" at bounding box center [191, 237] width 43 height 19
select select "10"
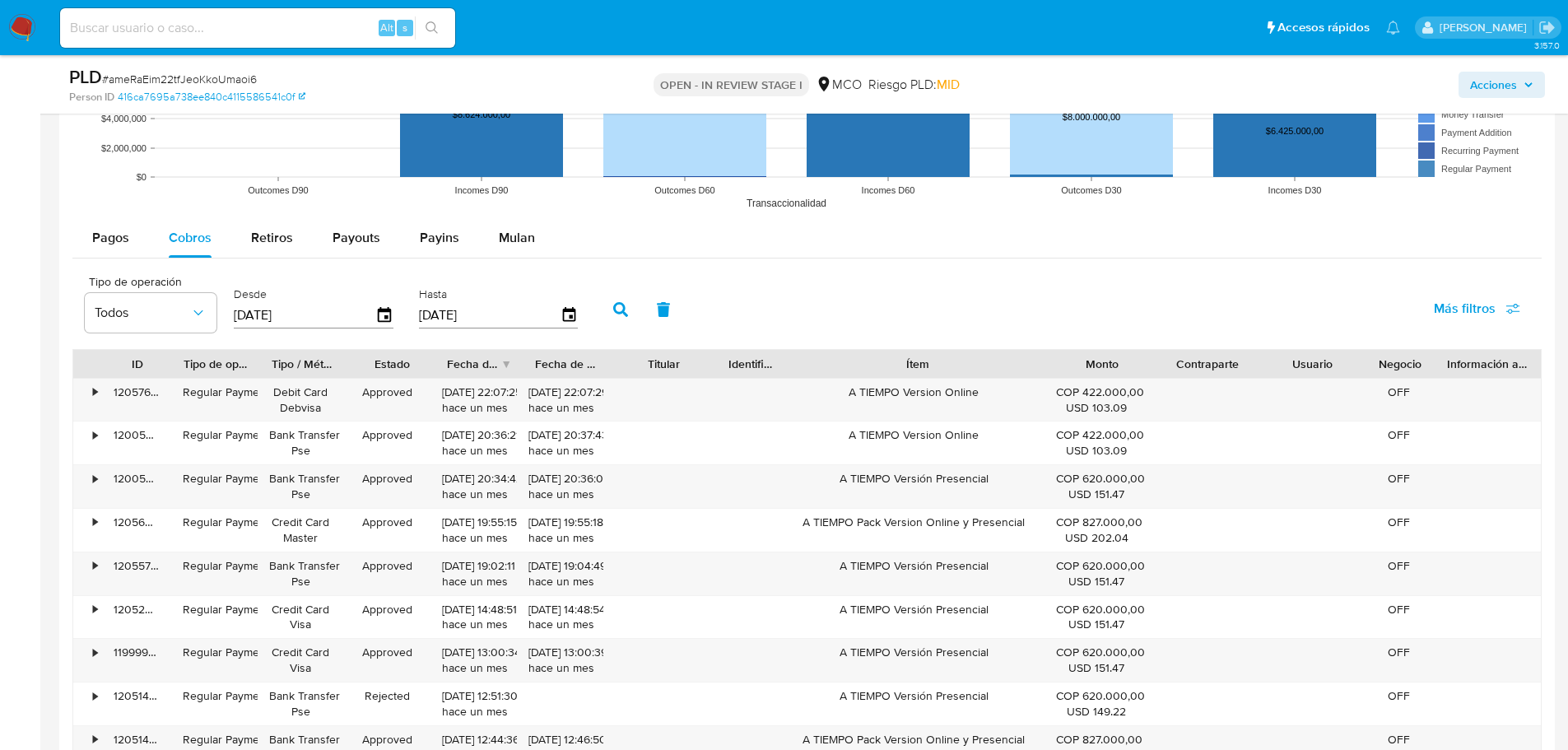
drag, startPoint x: 1000, startPoint y: 367, endPoint x: 1147, endPoint y: 375, distance: 147.2
click at [1147, 375] on div "ID Tipo de operación Tipo / Método Estado Fecha de creación Fecha de aprobación…" at bounding box center [807, 363] width 1468 height 28
click at [964, 396] on div "A TIEMPO Version Online" at bounding box center [916, 400] width 282 height 43
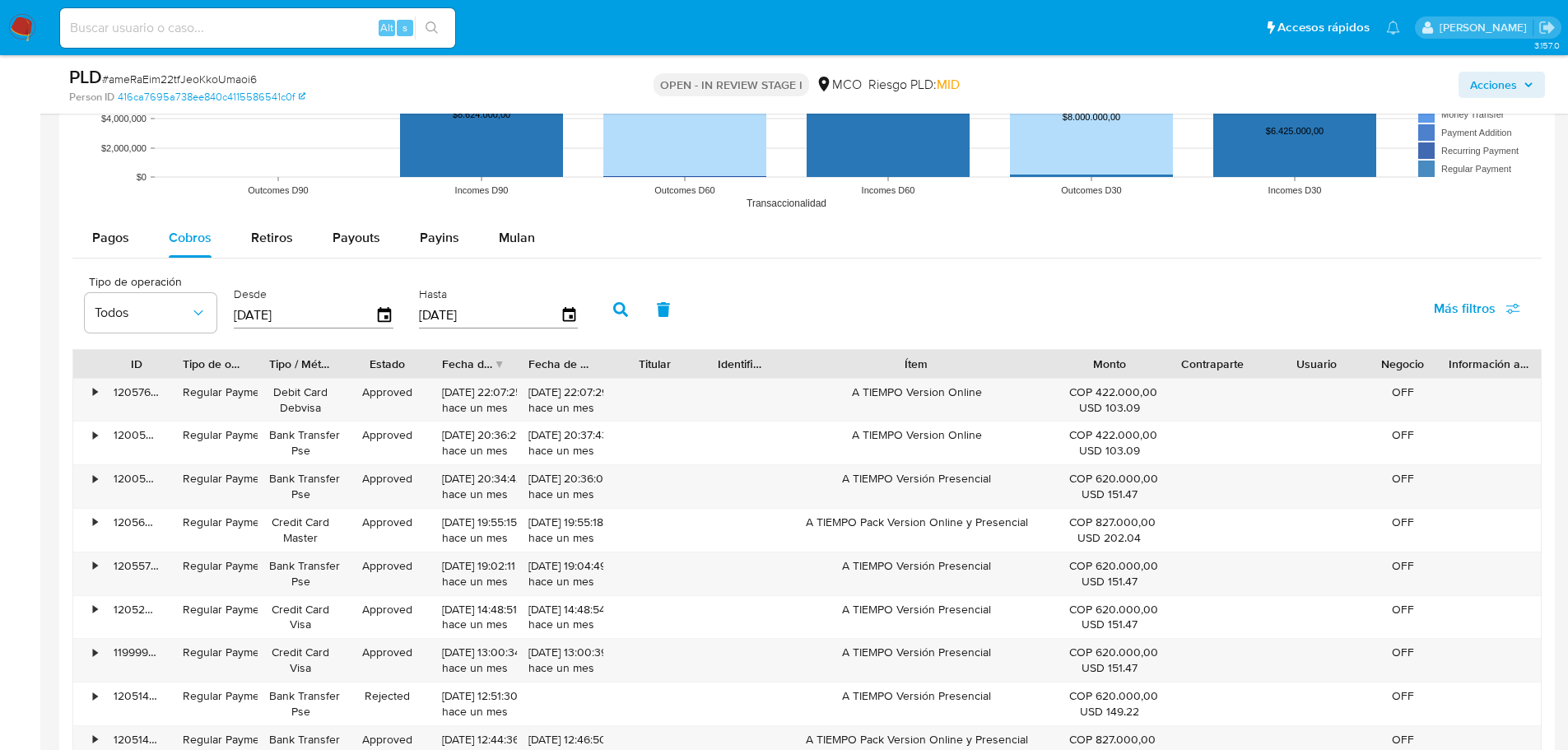
click at [1509, 99] on div "Acciones" at bounding box center [1301, 85] width 487 height 39
drag, startPoint x: 1516, startPoint y: 86, endPoint x: 1502, endPoint y: 95, distance: 16.6
click at [1513, 87] on span "Acciones" at bounding box center [1494, 85] width 46 height 26
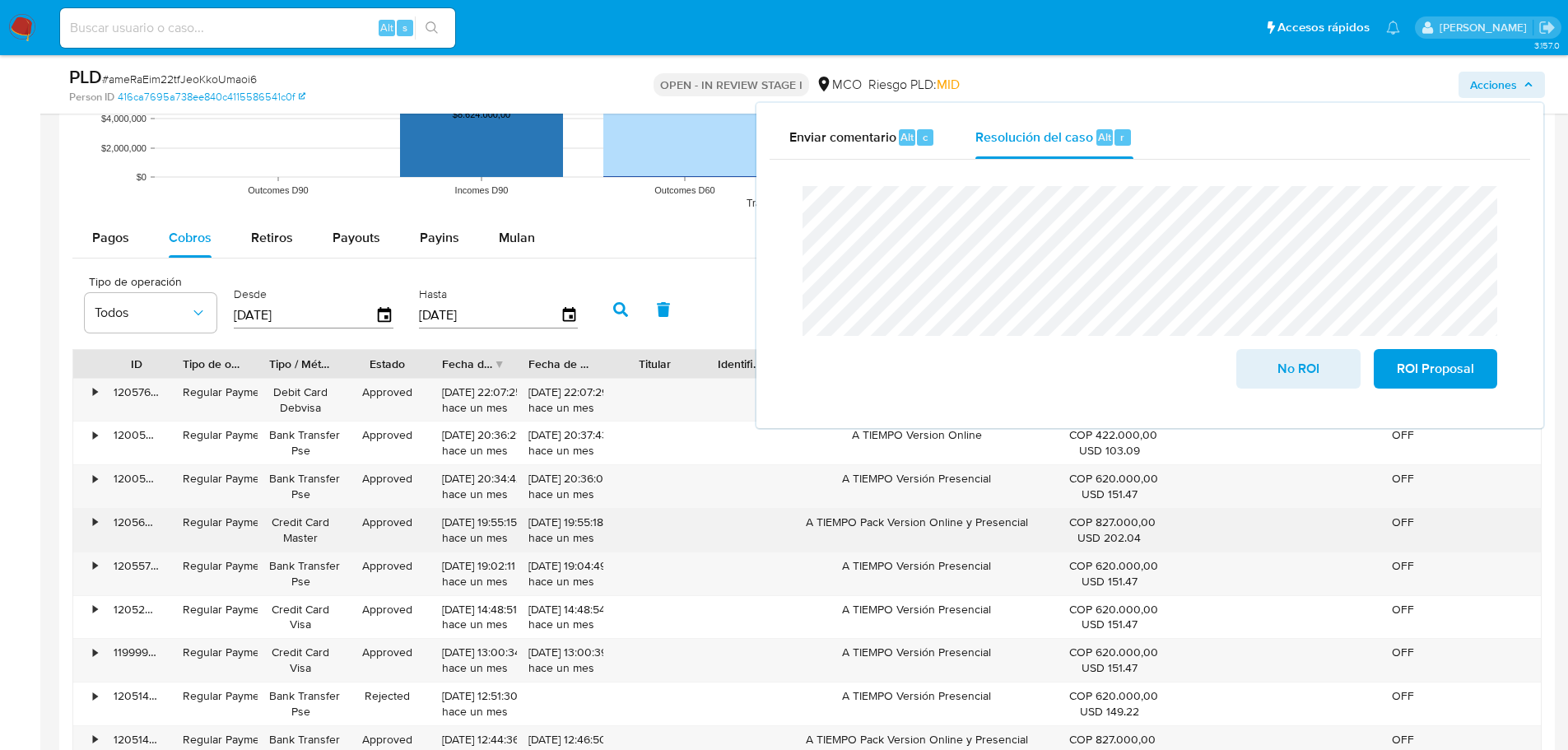
click at [876, 516] on div "A TIEMPO Pack Version Online y Presencial" at bounding box center [916, 530] width 282 height 43
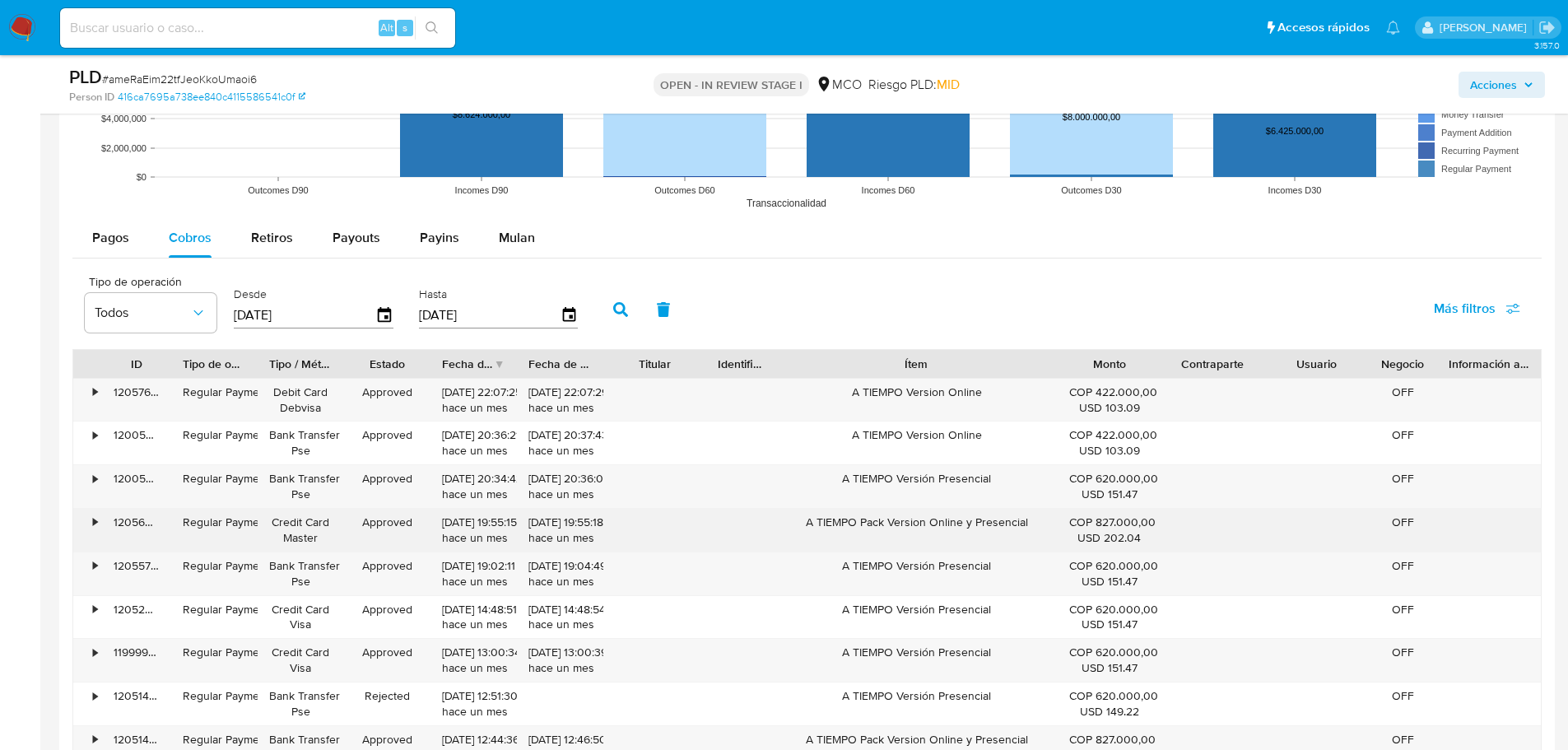
click at [876, 516] on div "A TIEMPO Pack Version Online y Presencial" at bounding box center [916, 530] width 282 height 43
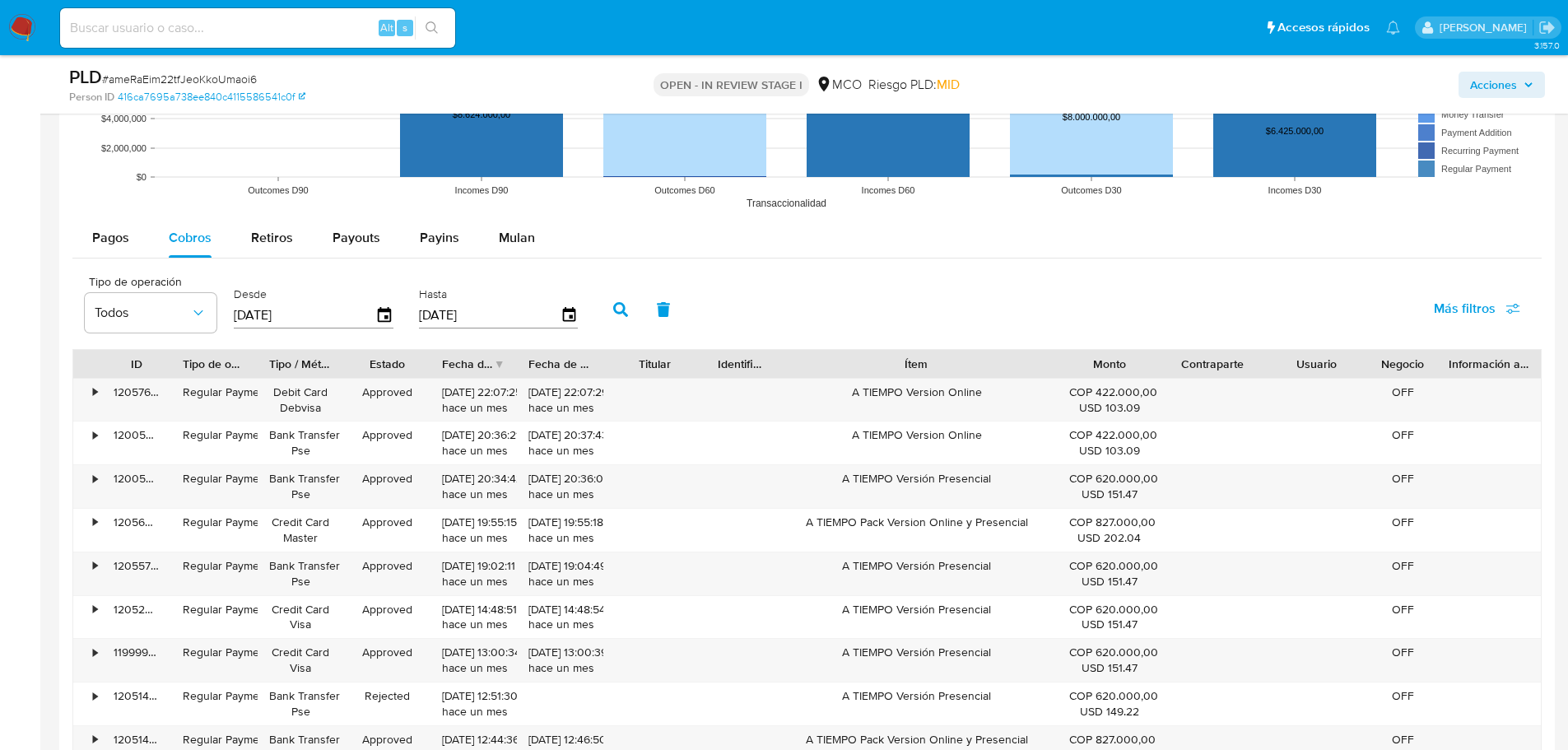
click at [1493, 91] on span "Acciones" at bounding box center [1494, 85] width 46 height 26
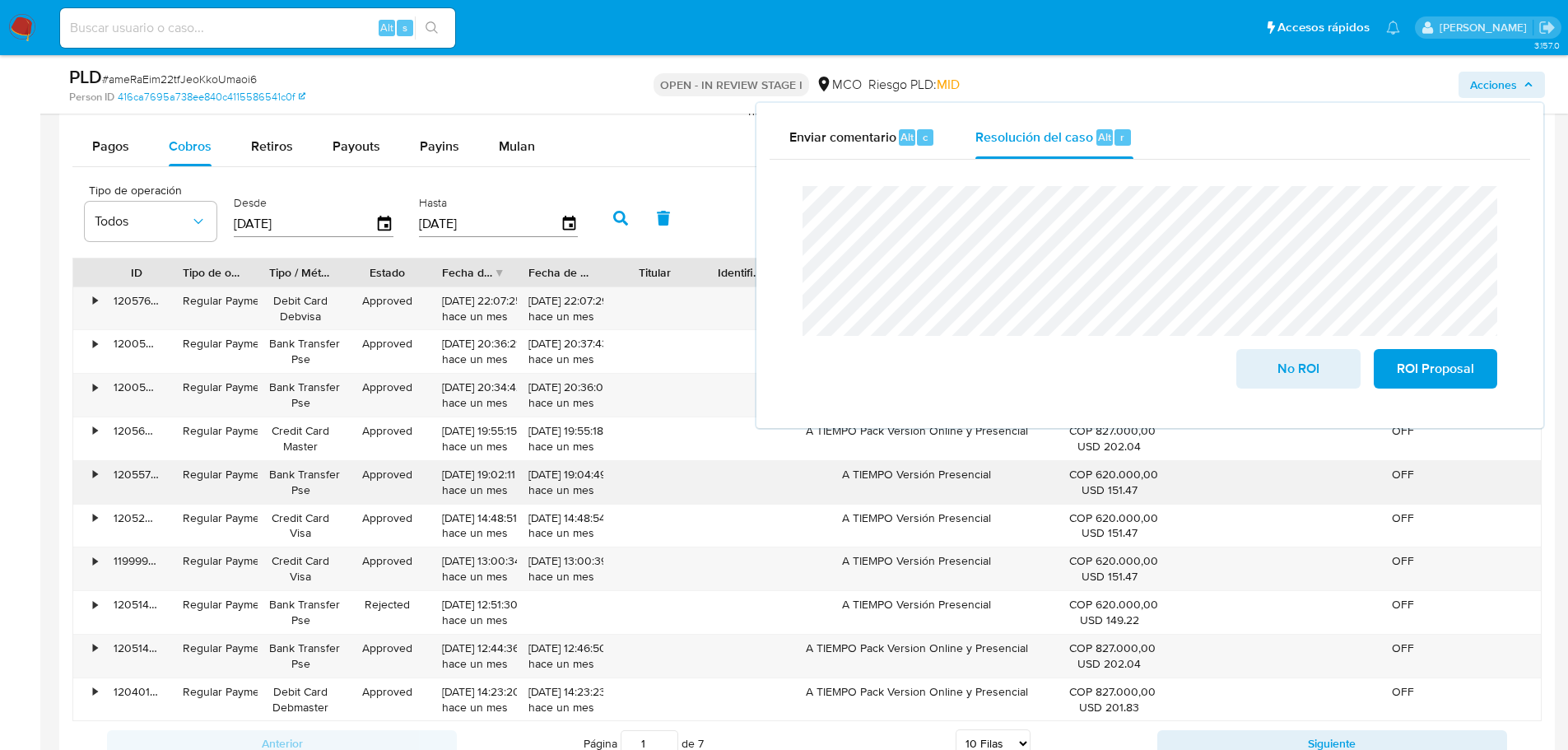
scroll to position [1893, 0]
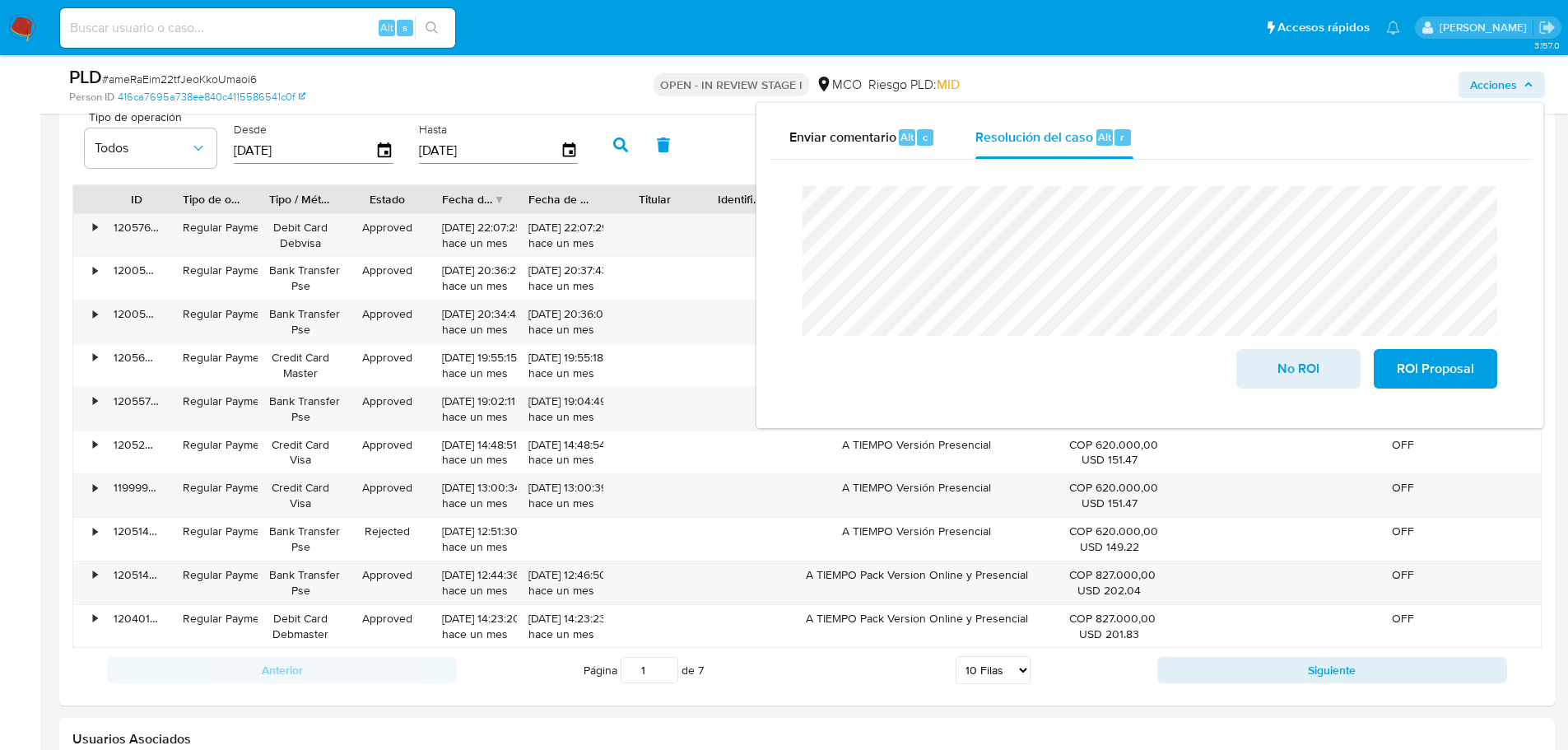
click at [1245, 673] on button "Siguiente" at bounding box center [1332, 670] width 349 height 26
type input "2"
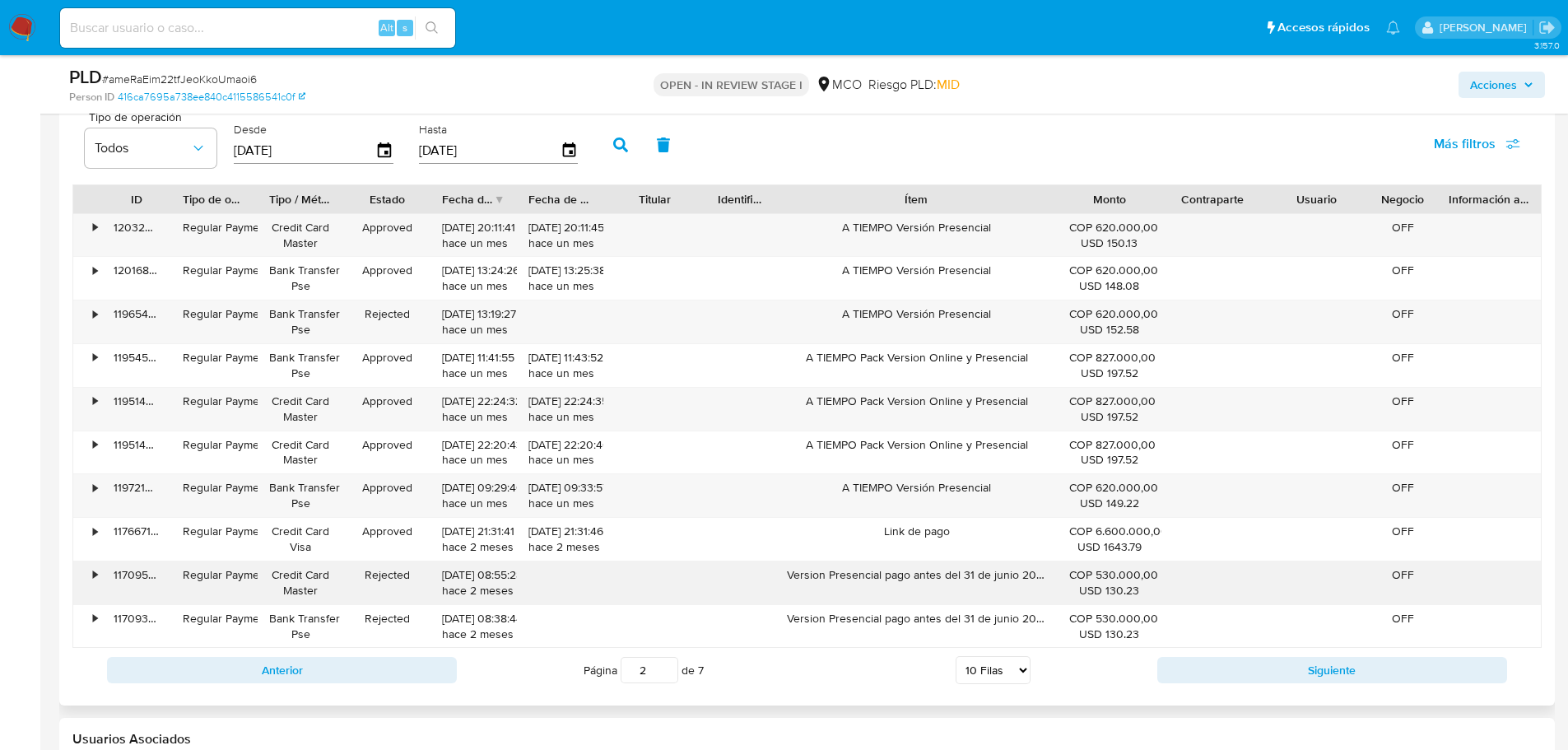
click at [894, 575] on div "Version Presencial pago antes del 31 de junio 2025" at bounding box center [916, 583] width 282 height 43
click at [1510, 90] on span "Acciones" at bounding box center [1494, 85] width 46 height 26
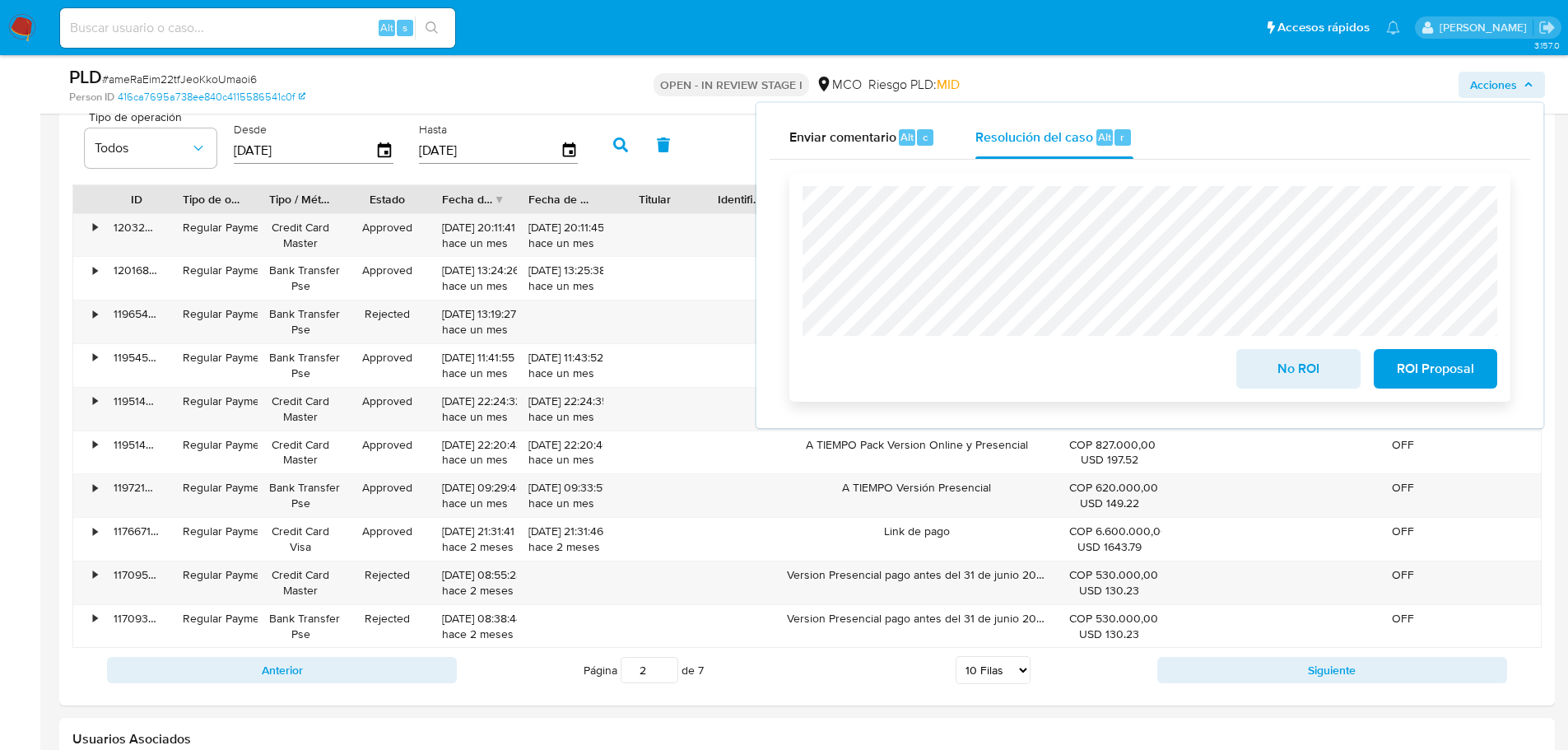
click at [1308, 370] on span "No ROI" at bounding box center [1298, 368] width 81 height 36
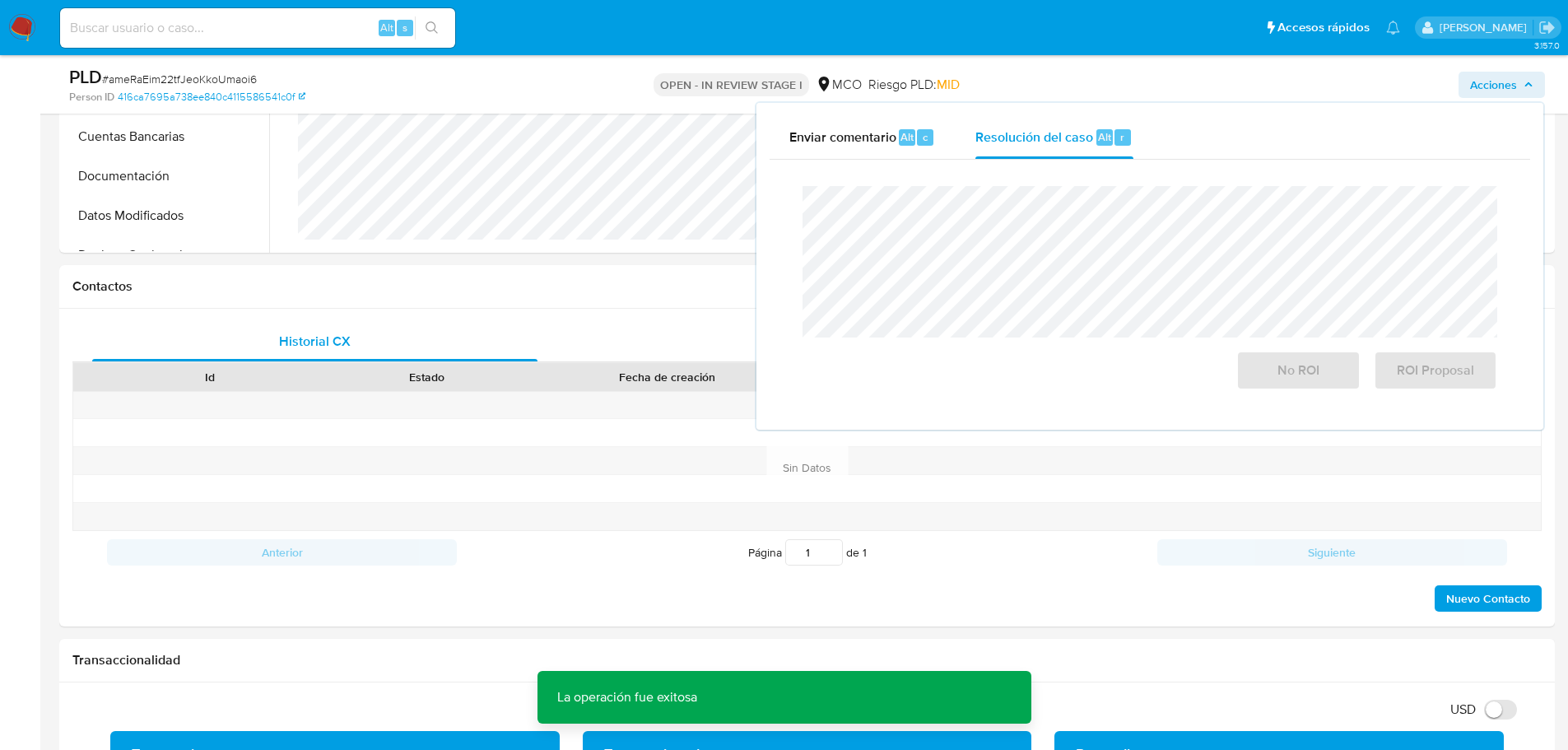
scroll to position [247, 0]
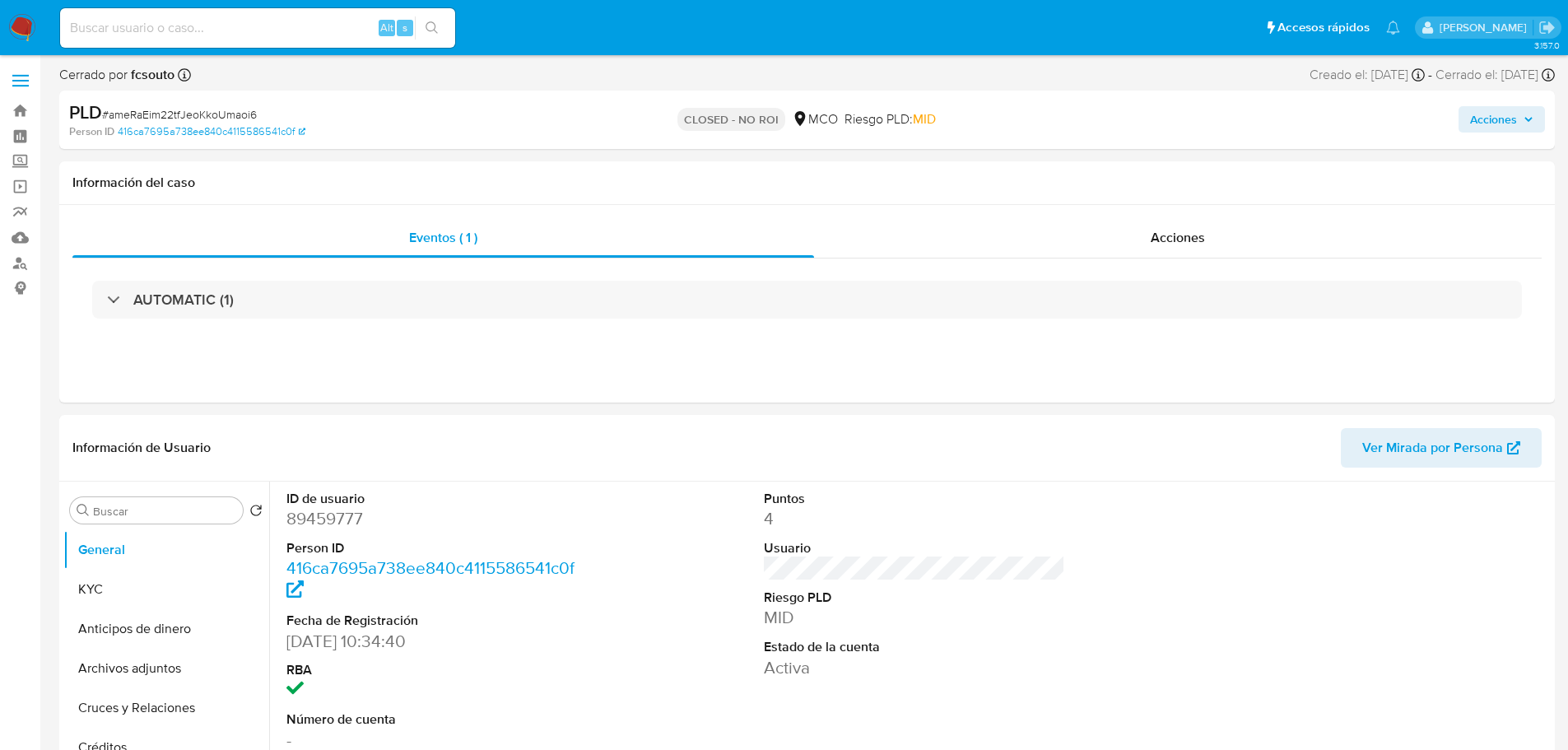
select select "10"
click at [1485, 124] on span "Acciones" at bounding box center [1494, 119] width 46 height 26
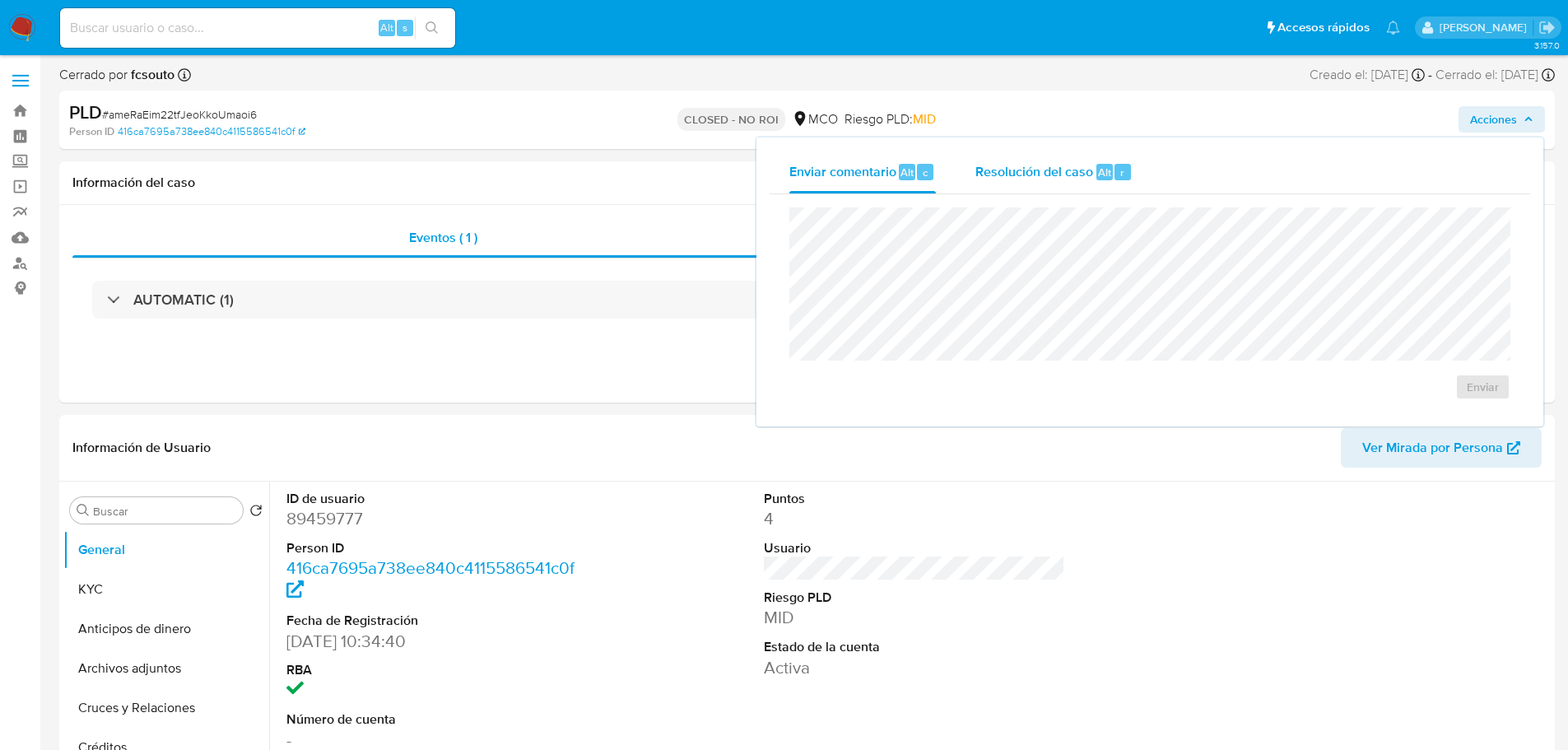
click at [1033, 163] on span "Resolución del caso" at bounding box center [1034, 171] width 118 height 19
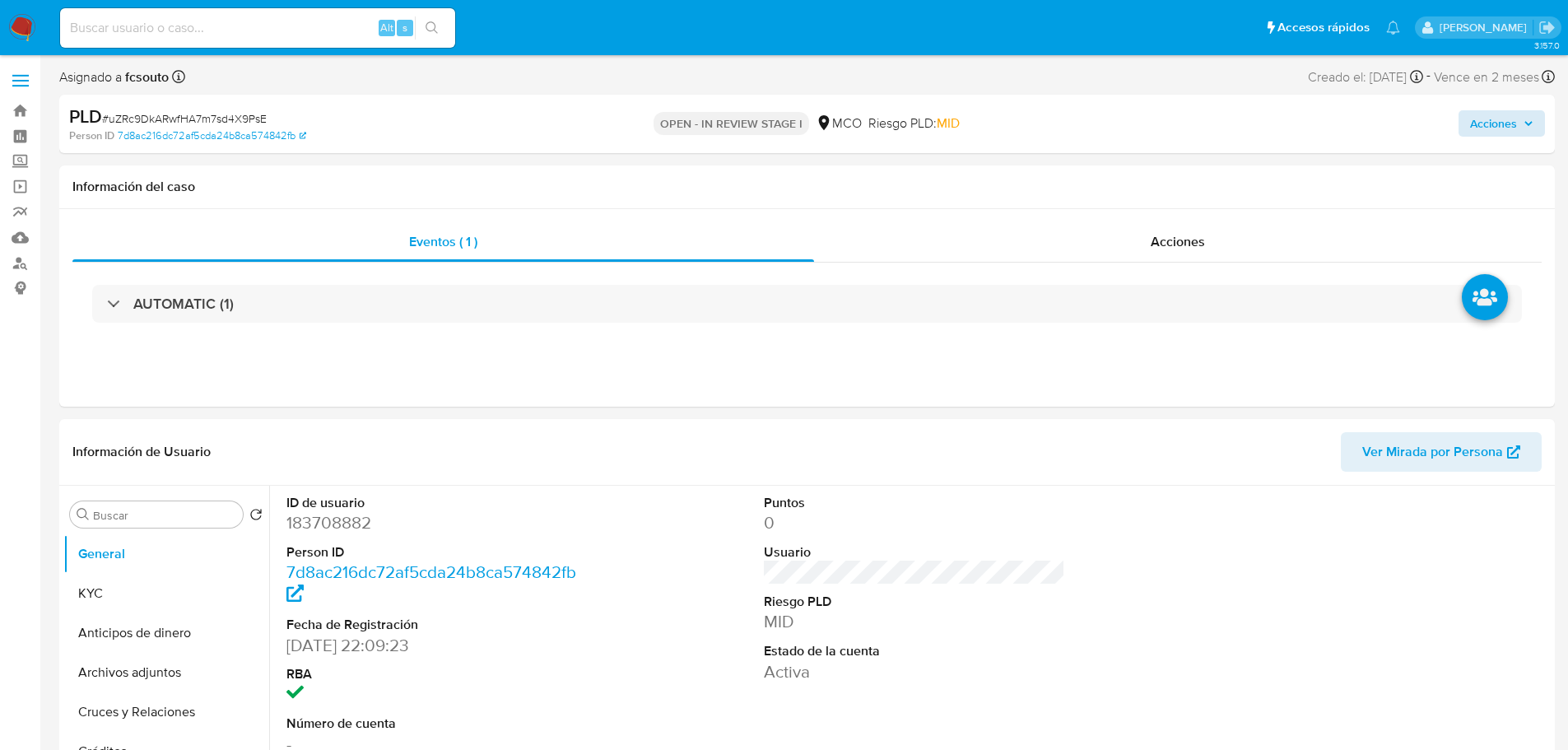
select select "10"
click at [1501, 127] on span "Acciones" at bounding box center [1494, 124] width 46 height 26
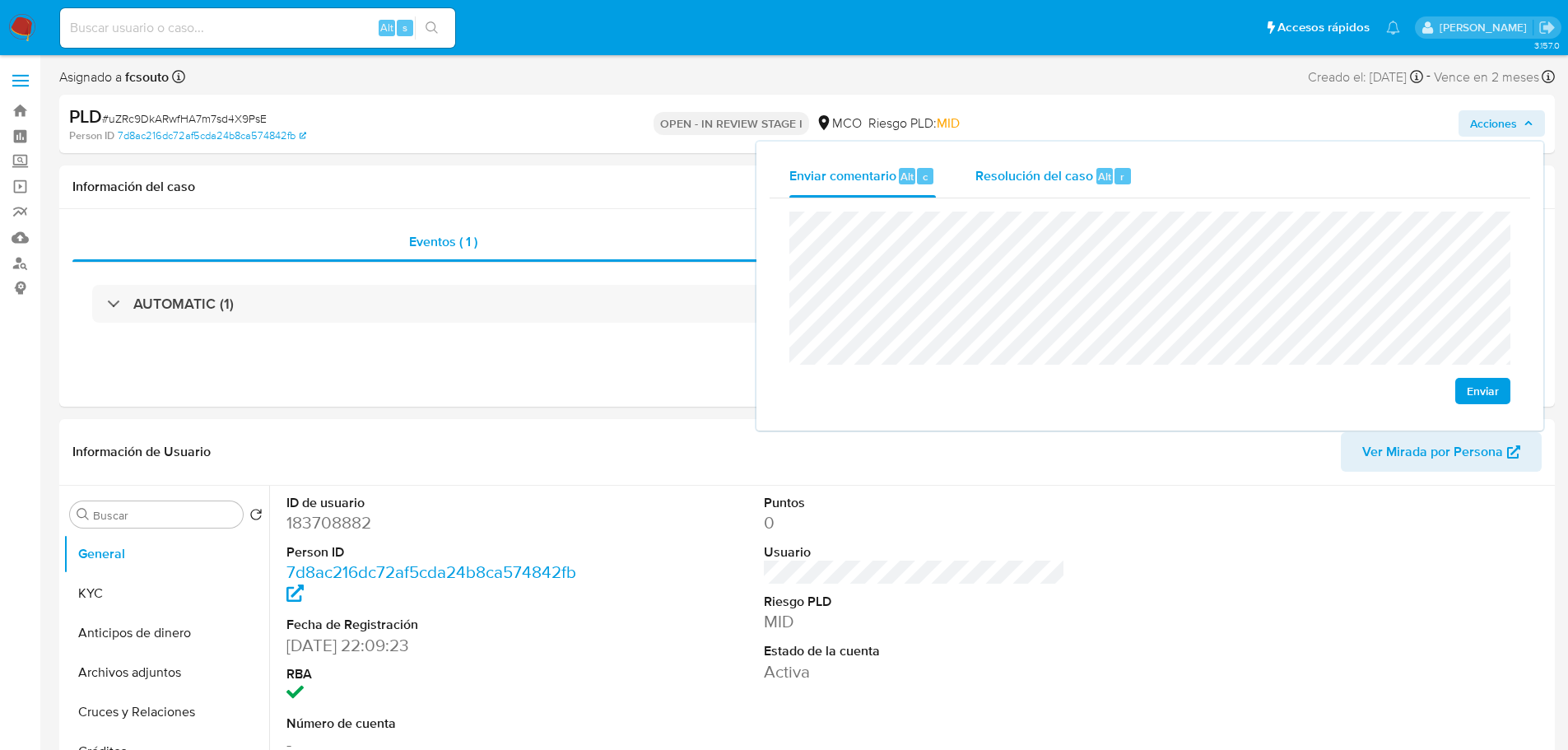
click at [1049, 177] on span "Resolución del caso" at bounding box center [1034, 176] width 118 height 19
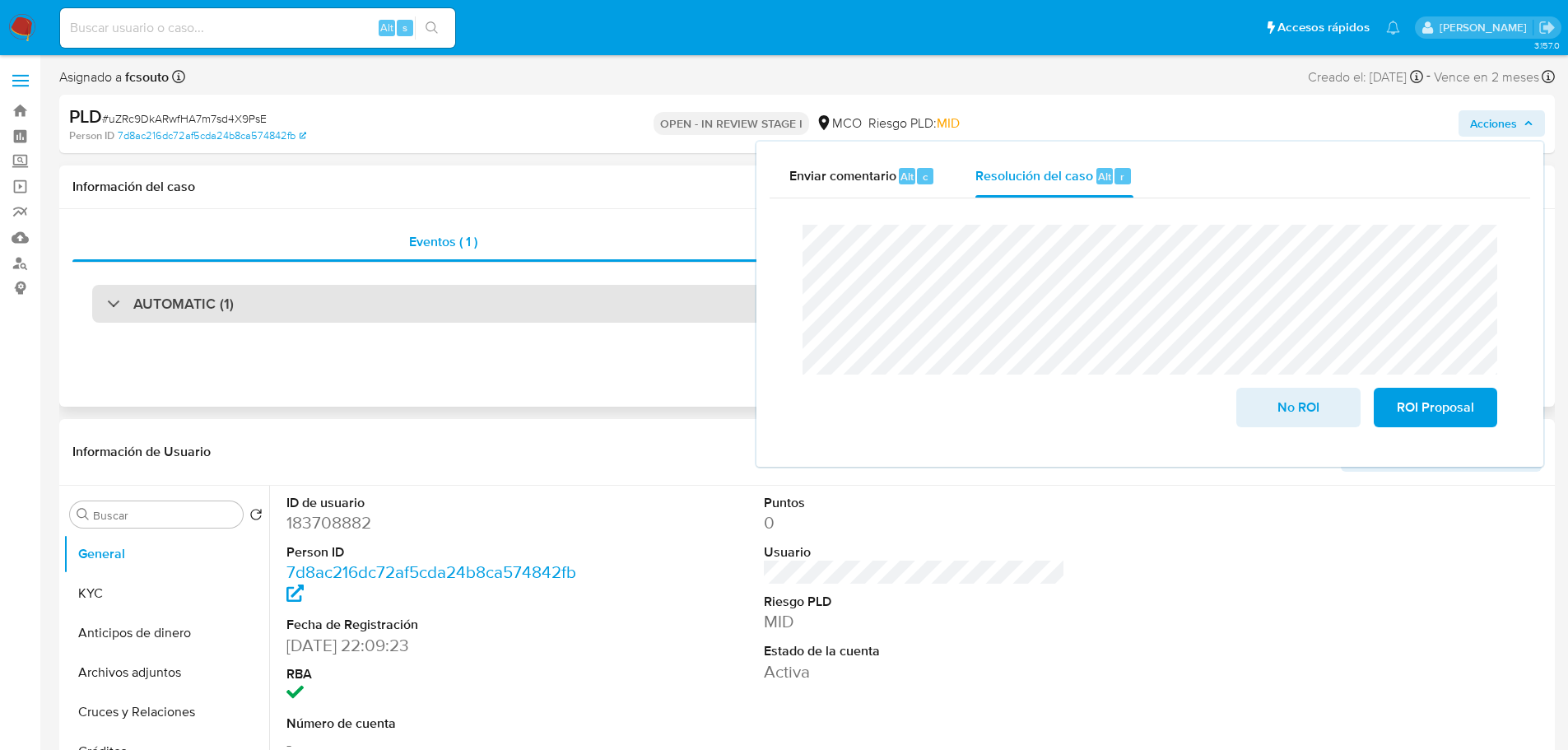
click at [399, 296] on div "AUTOMATIC (1)" at bounding box center [807, 303] width 1430 height 38
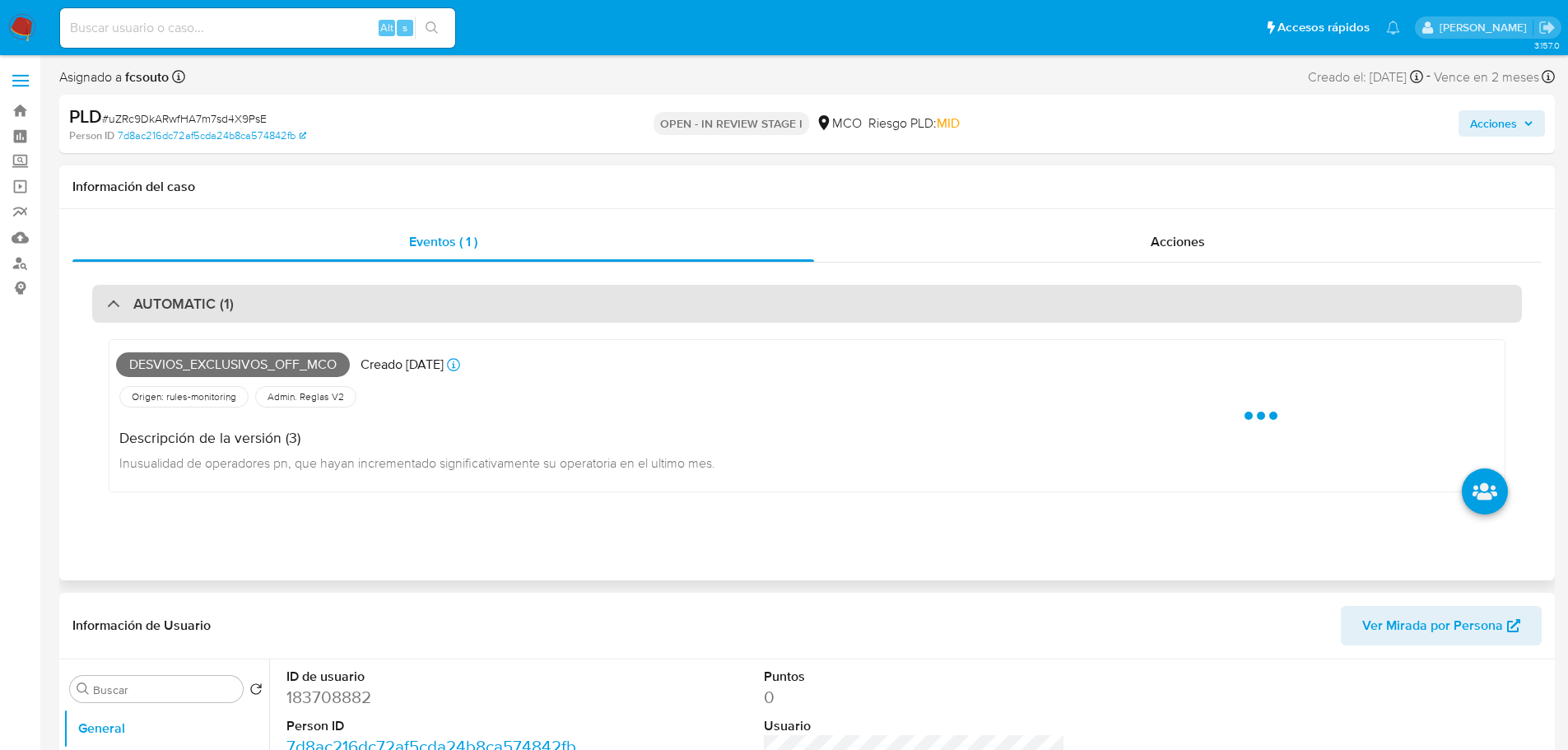
click at [399, 296] on div "AUTOMATIC (1)" at bounding box center [807, 303] width 1430 height 38
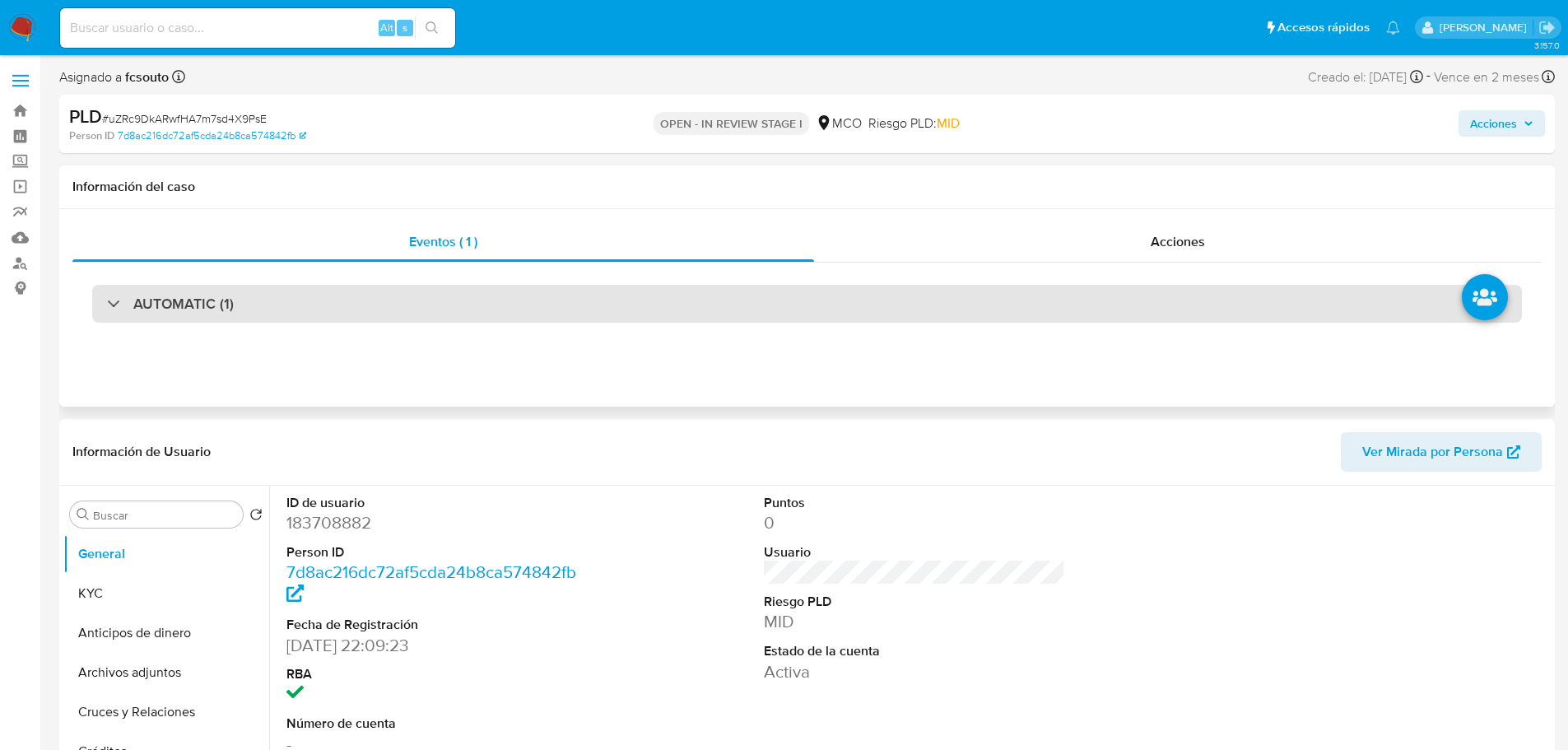
click at [399, 296] on div "AUTOMATIC (1)" at bounding box center [807, 303] width 1430 height 38
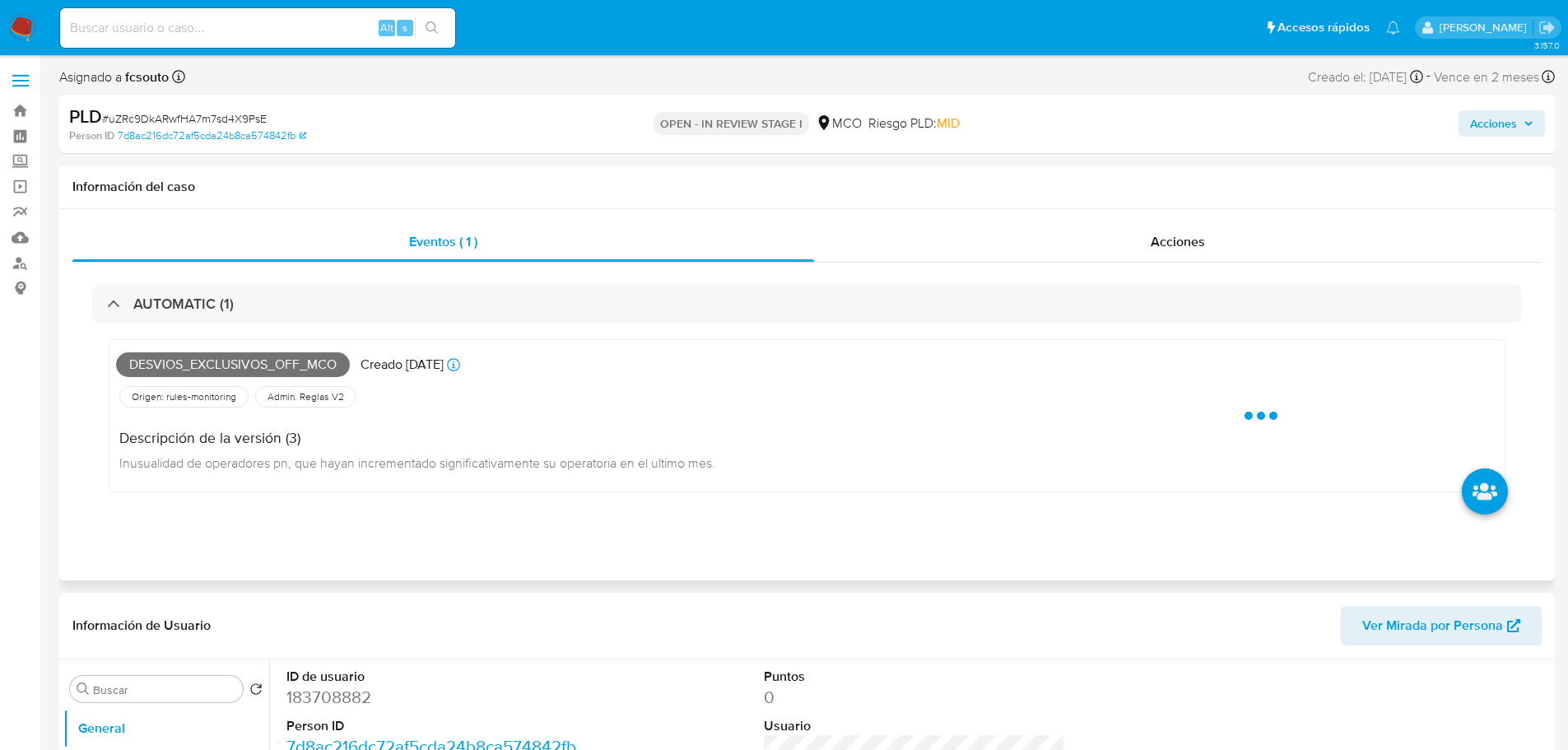
click at [204, 359] on span "Desvios_exclusivos_off_mco" at bounding box center [232, 364] width 233 height 25
copy span "Desvios_exclusivos_off_mco"
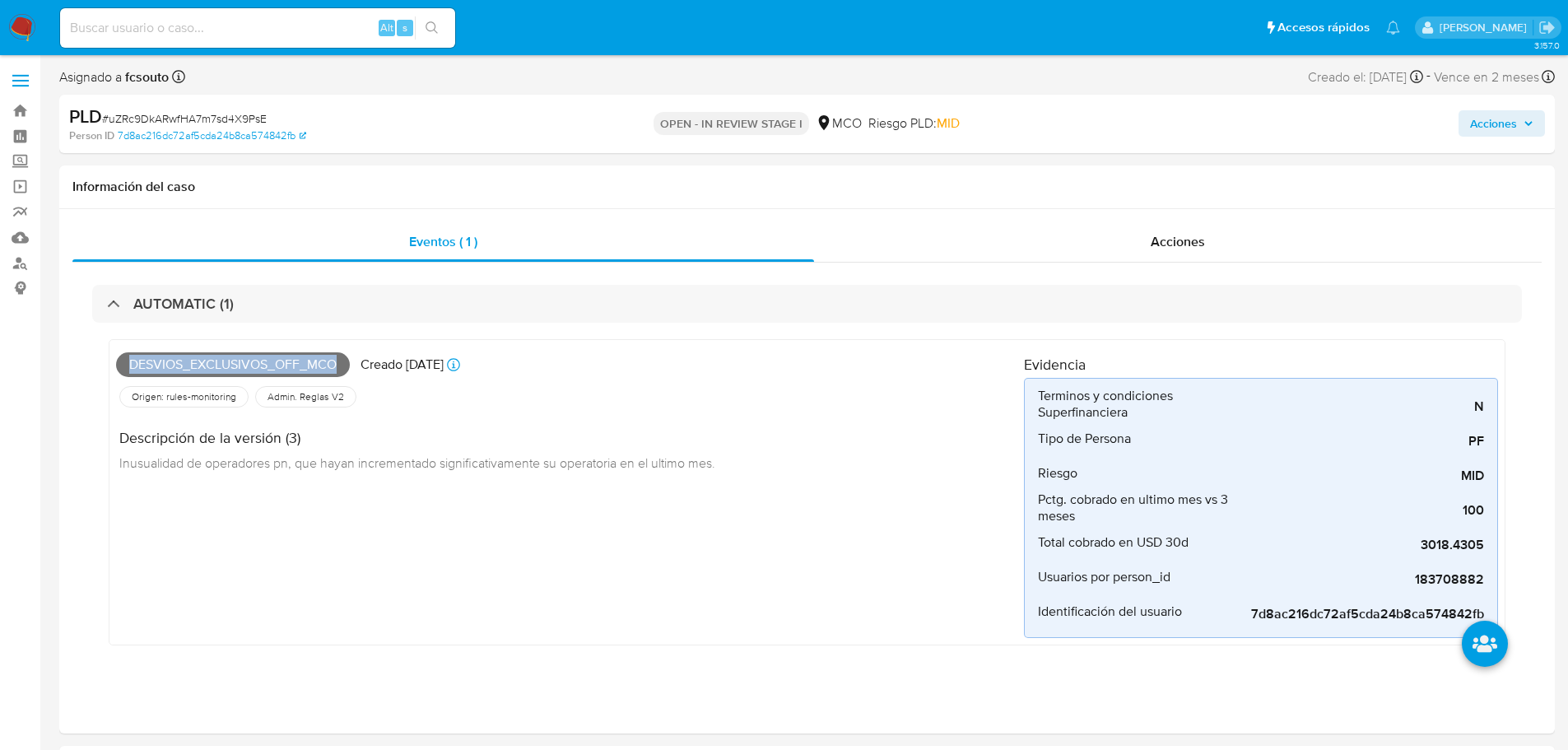
click at [1510, 126] on span "Acciones" at bounding box center [1494, 124] width 46 height 26
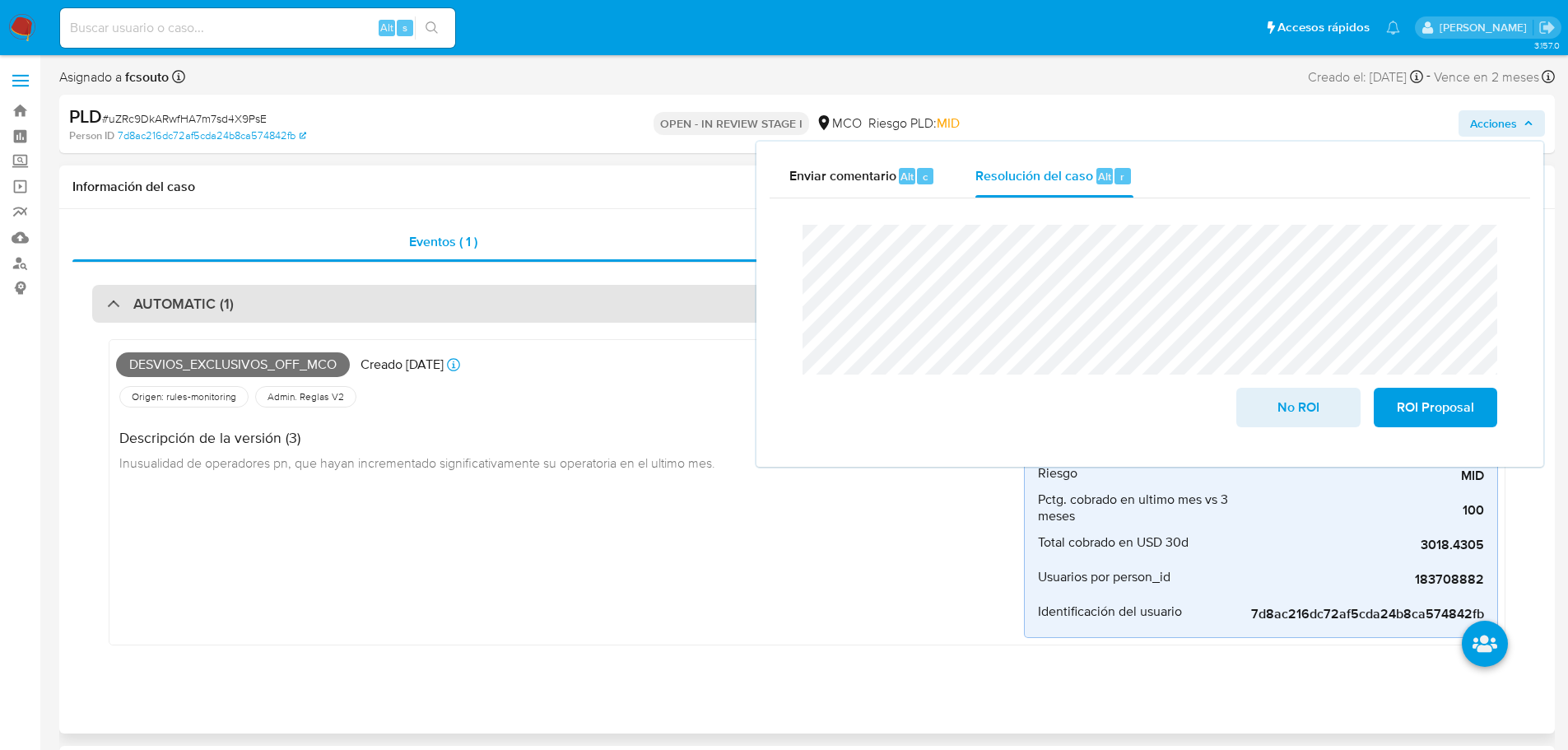
click at [595, 307] on div "AUTOMATIC (1)" at bounding box center [807, 303] width 1430 height 38
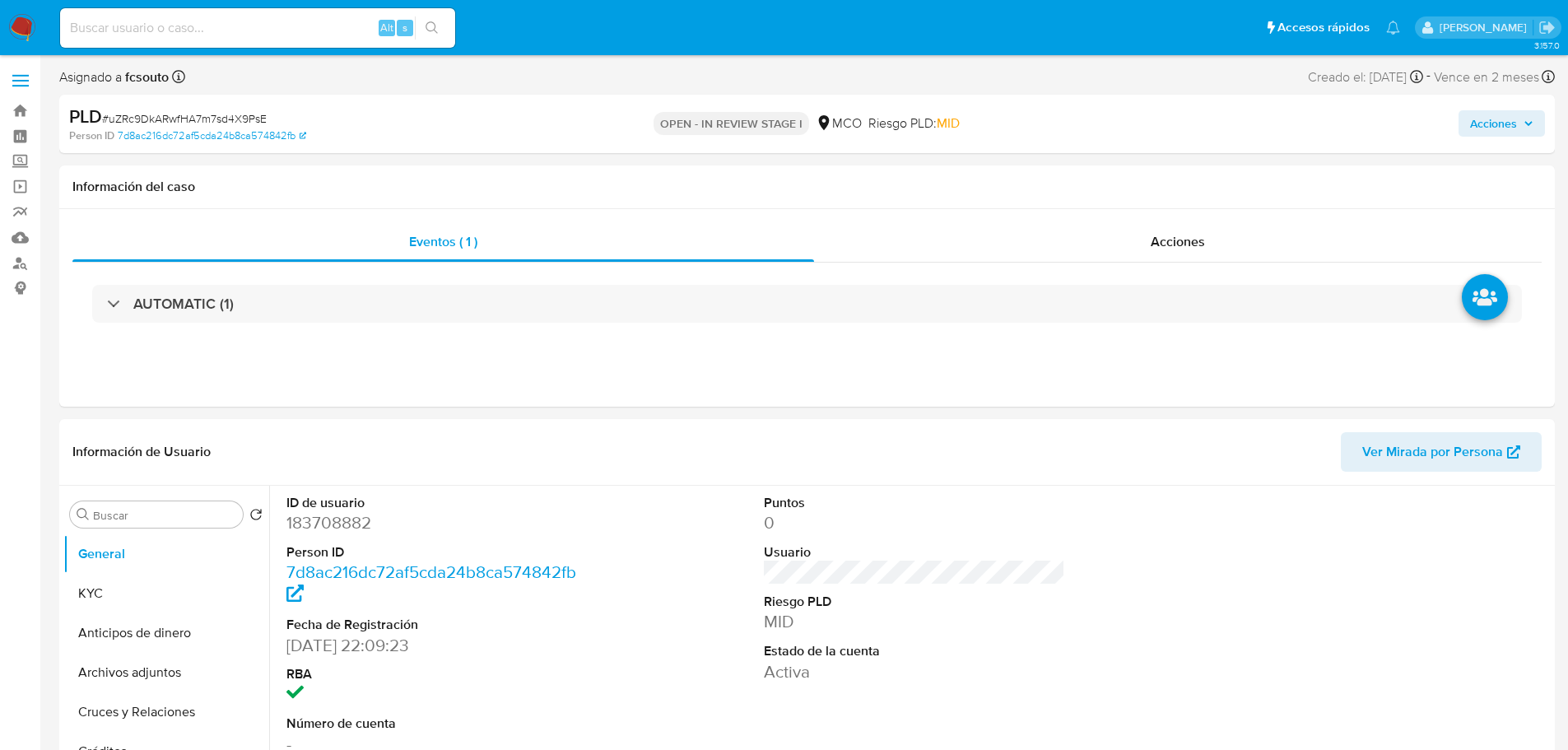
click at [1518, 114] on span "Acciones" at bounding box center [1502, 123] width 63 height 23
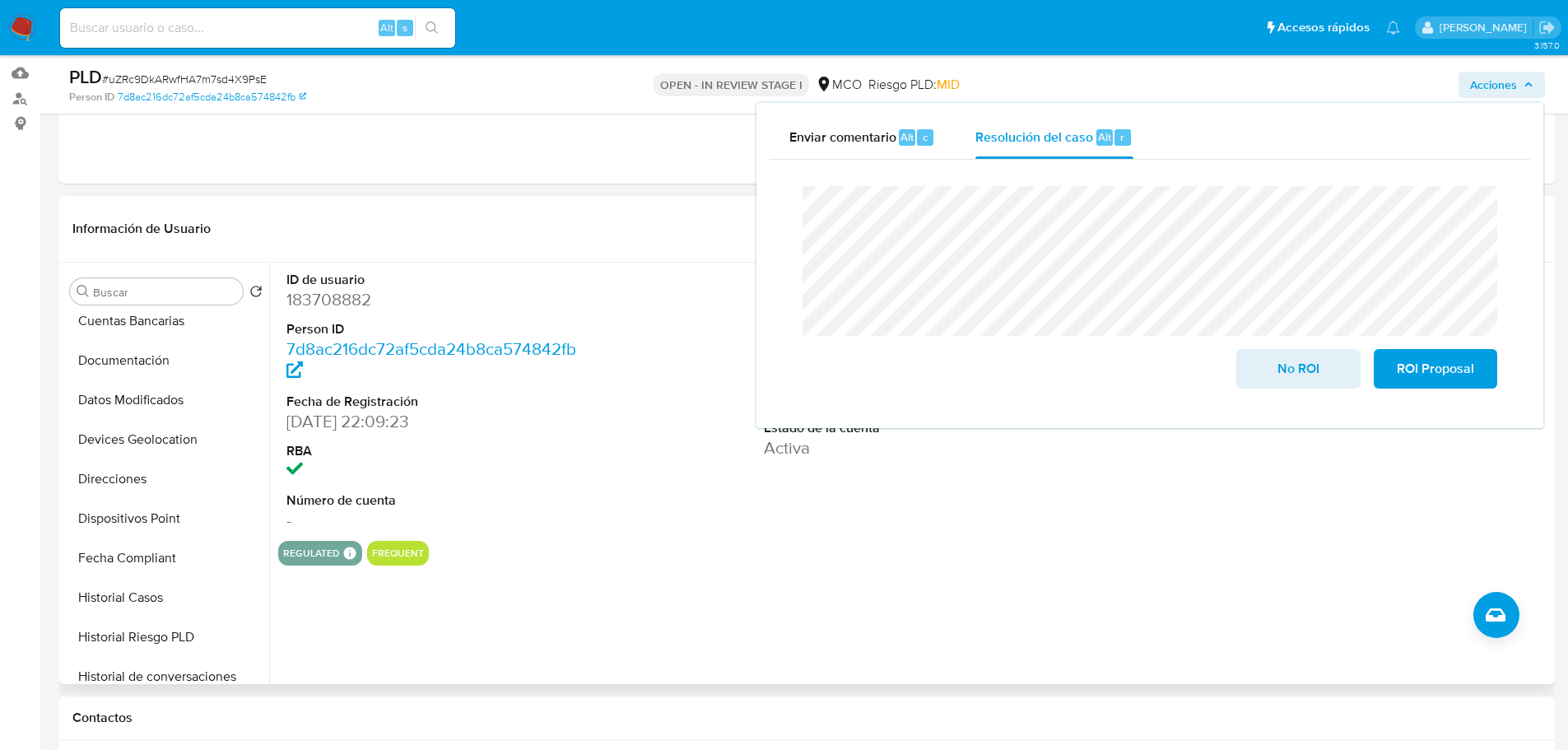
scroll to position [329, 0]
click at [175, 530] on button "Historial Casos" at bounding box center [159, 515] width 192 height 40
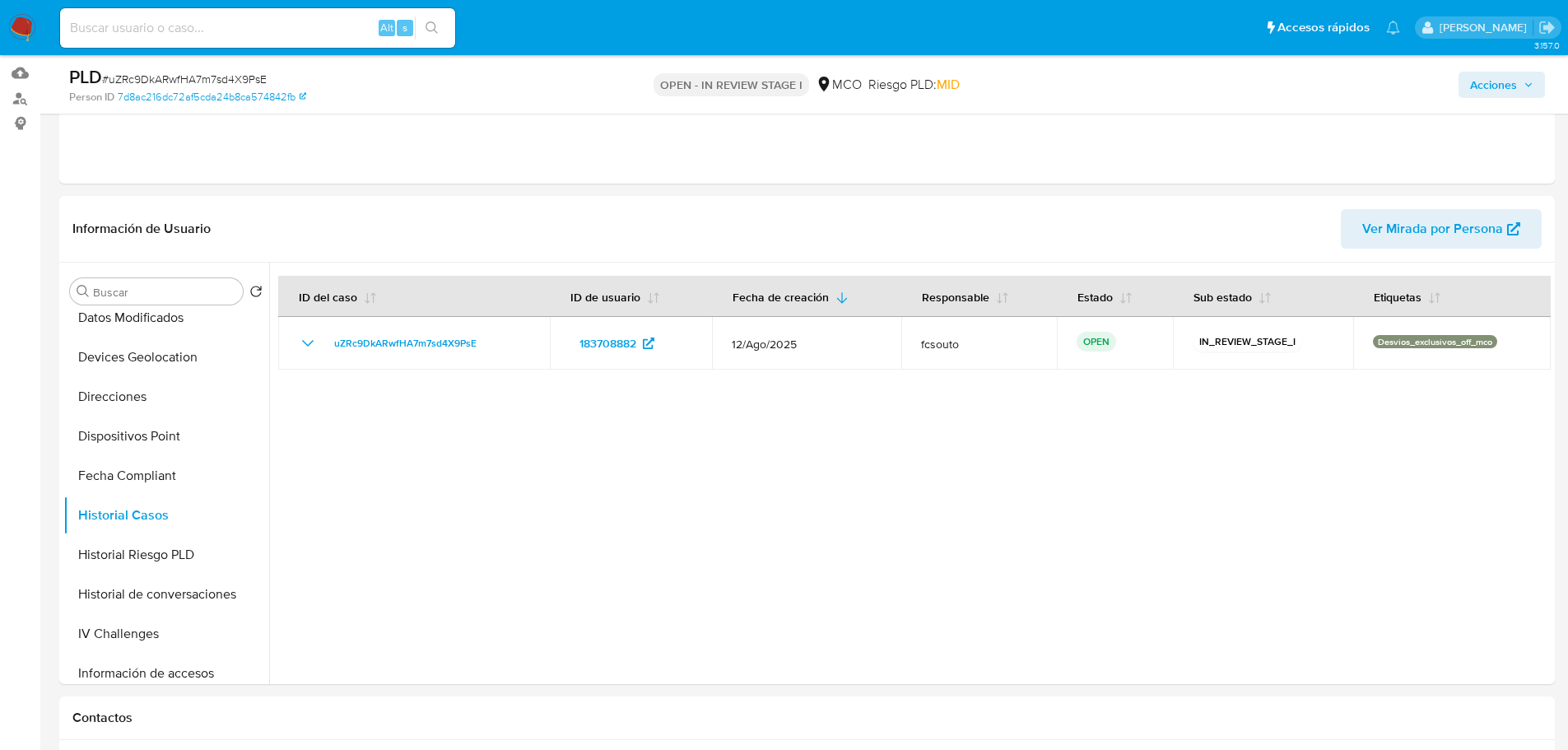
click at [1519, 89] on span "Acciones" at bounding box center [1502, 85] width 63 height 23
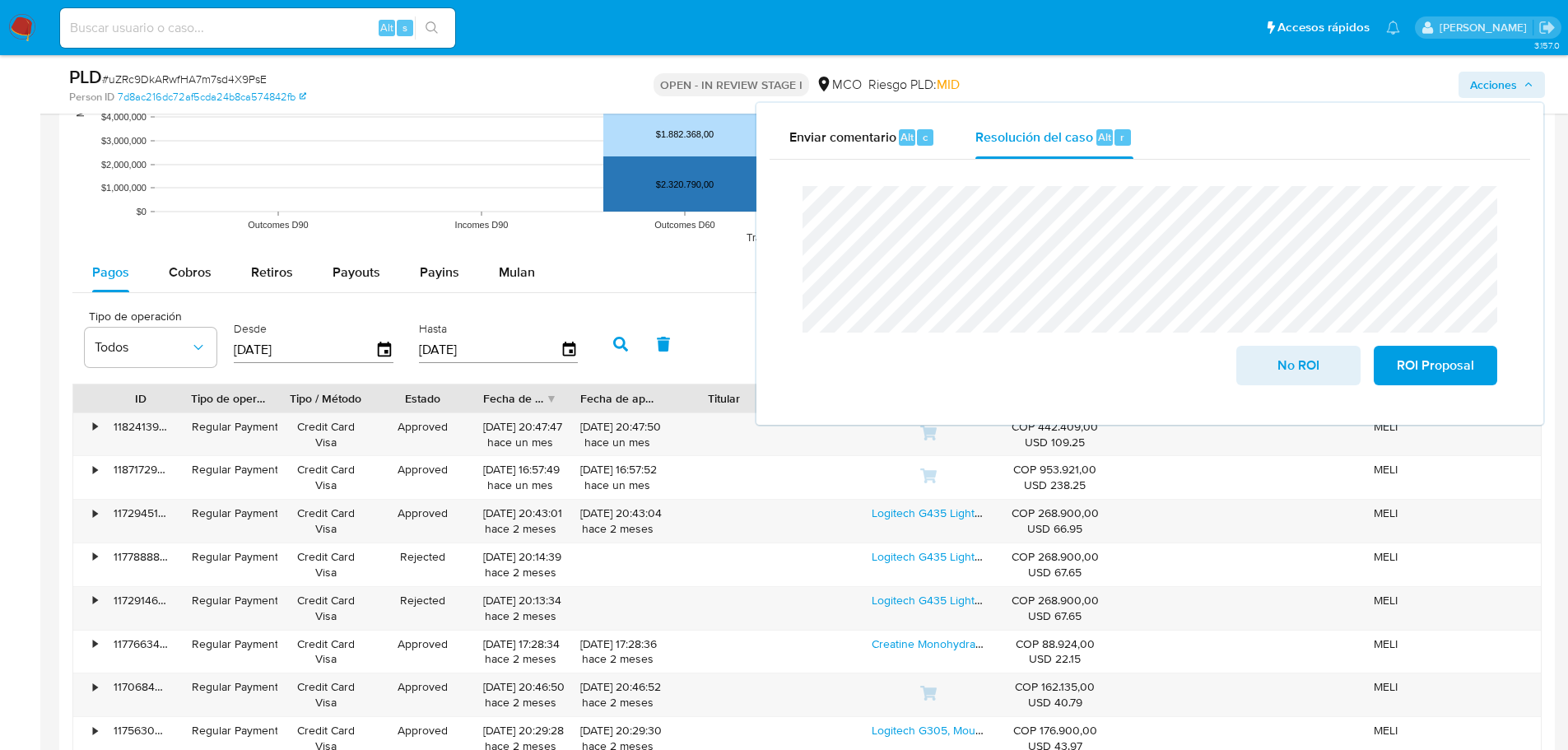
scroll to position [1729, 0]
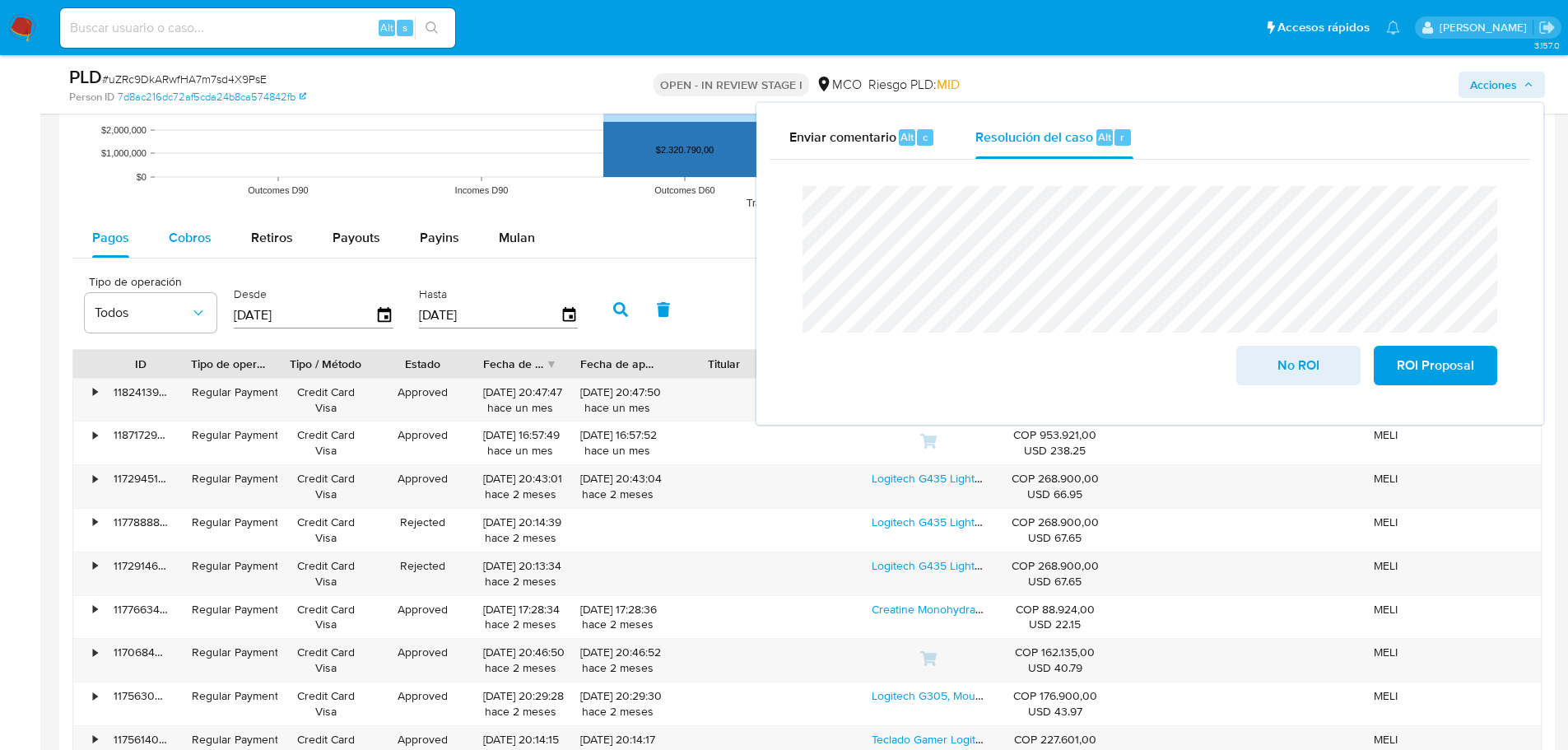
click at [189, 222] on div "Cobros" at bounding box center [191, 238] width 43 height 40
select select "10"
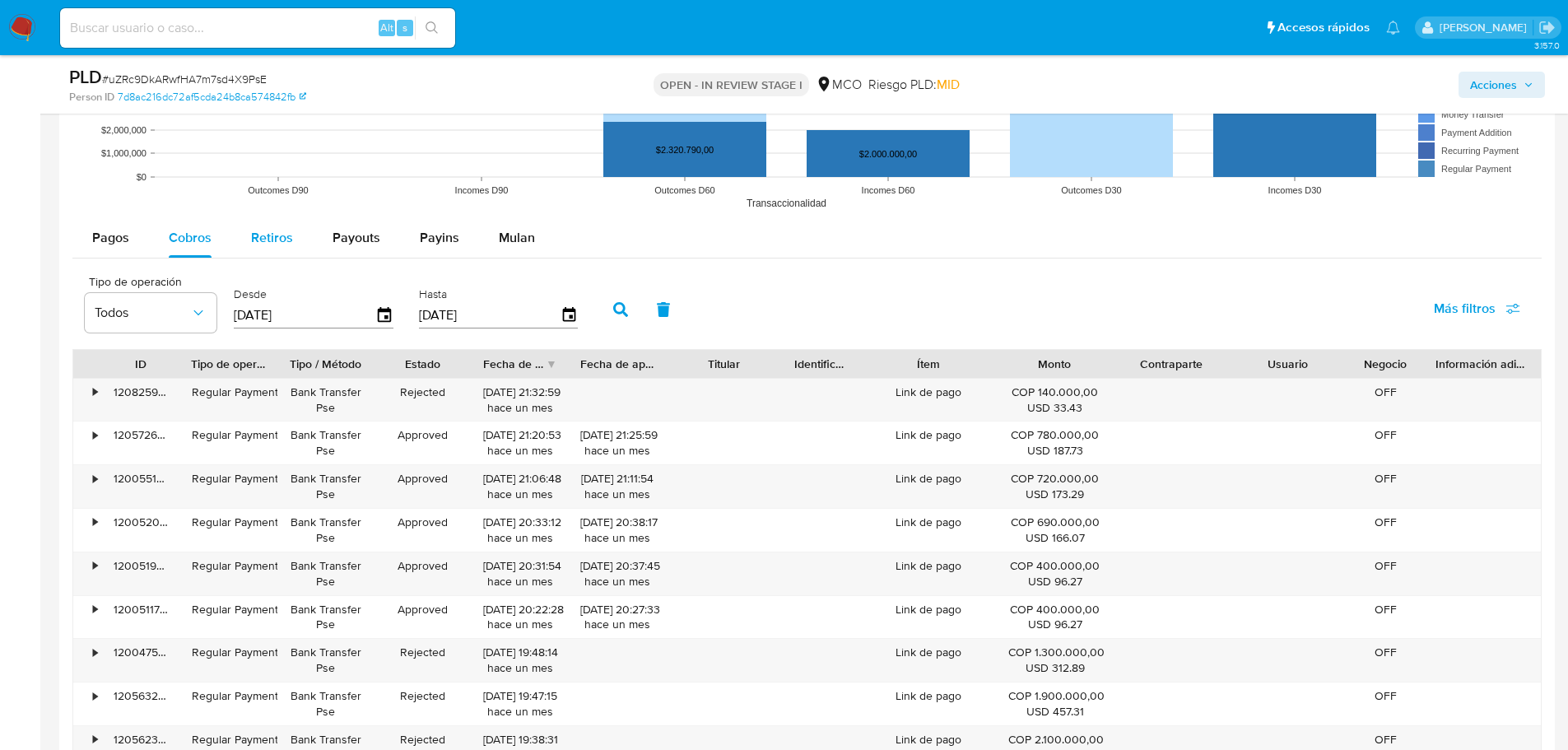
click at [262, 243] on span "Retiros" at bounding box center [271, 237] width 42 height 19
select select "10"
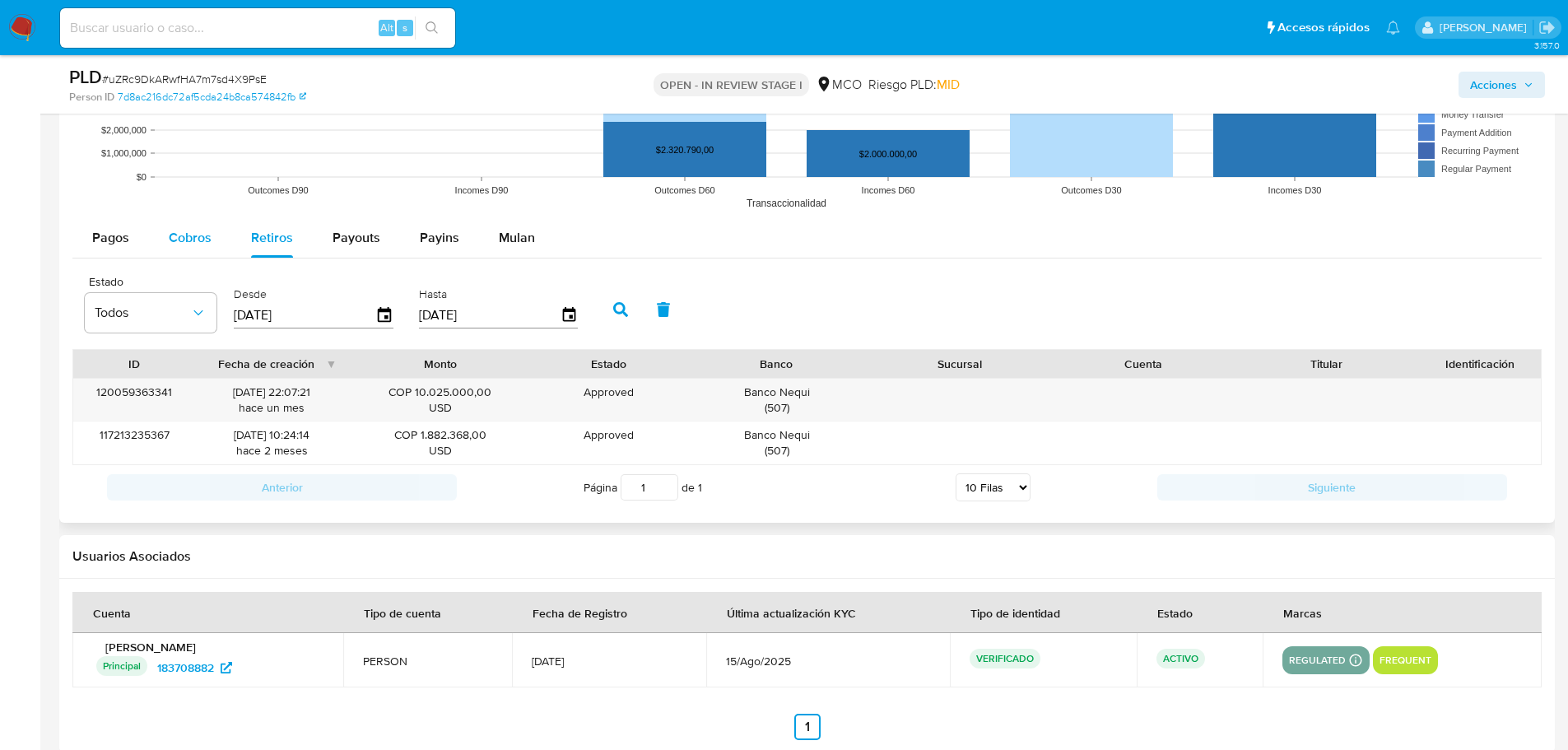
click at [174, 239] on span "Cobros" at bounding box center [191, 237] width 43 height 19
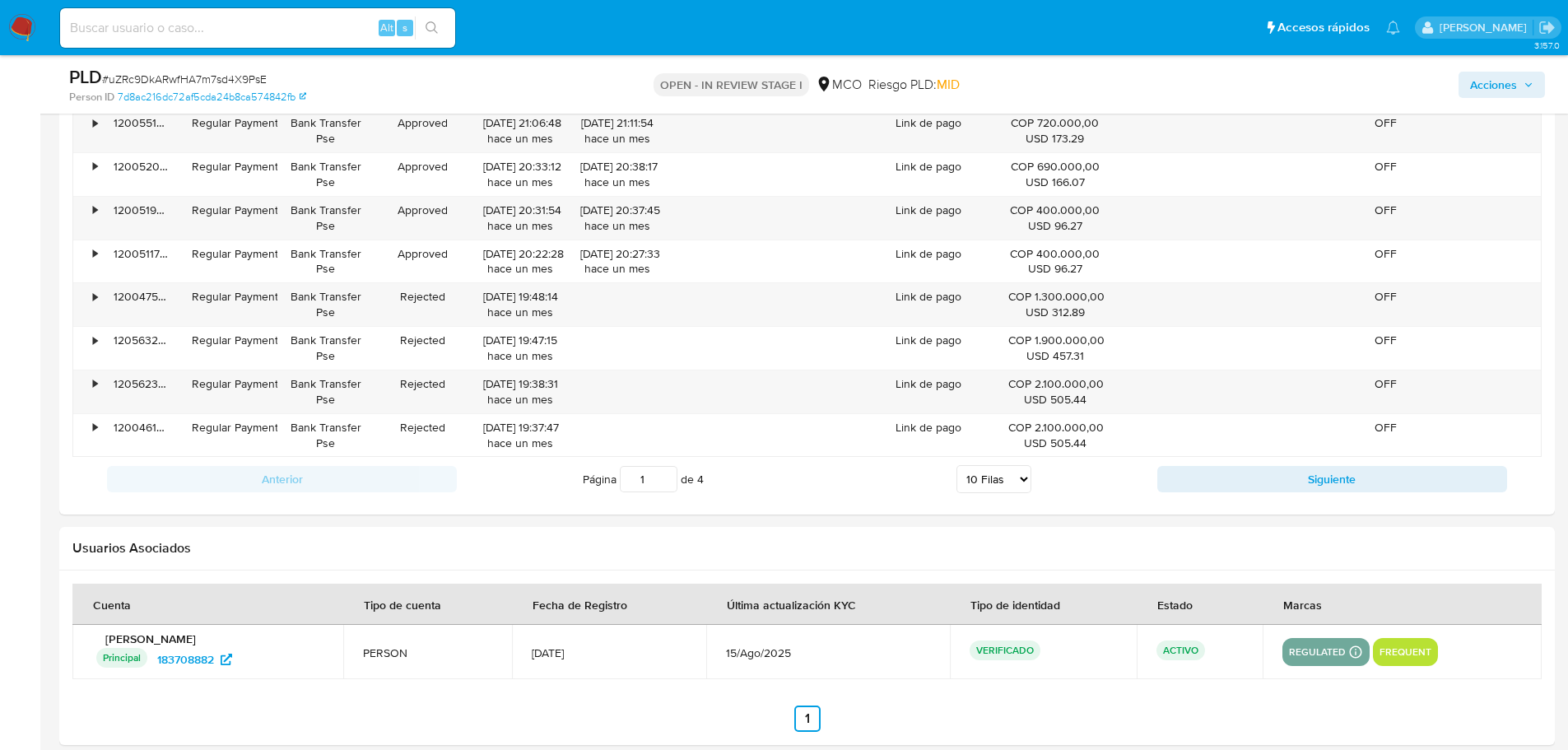
scroll to position [2139, 0]
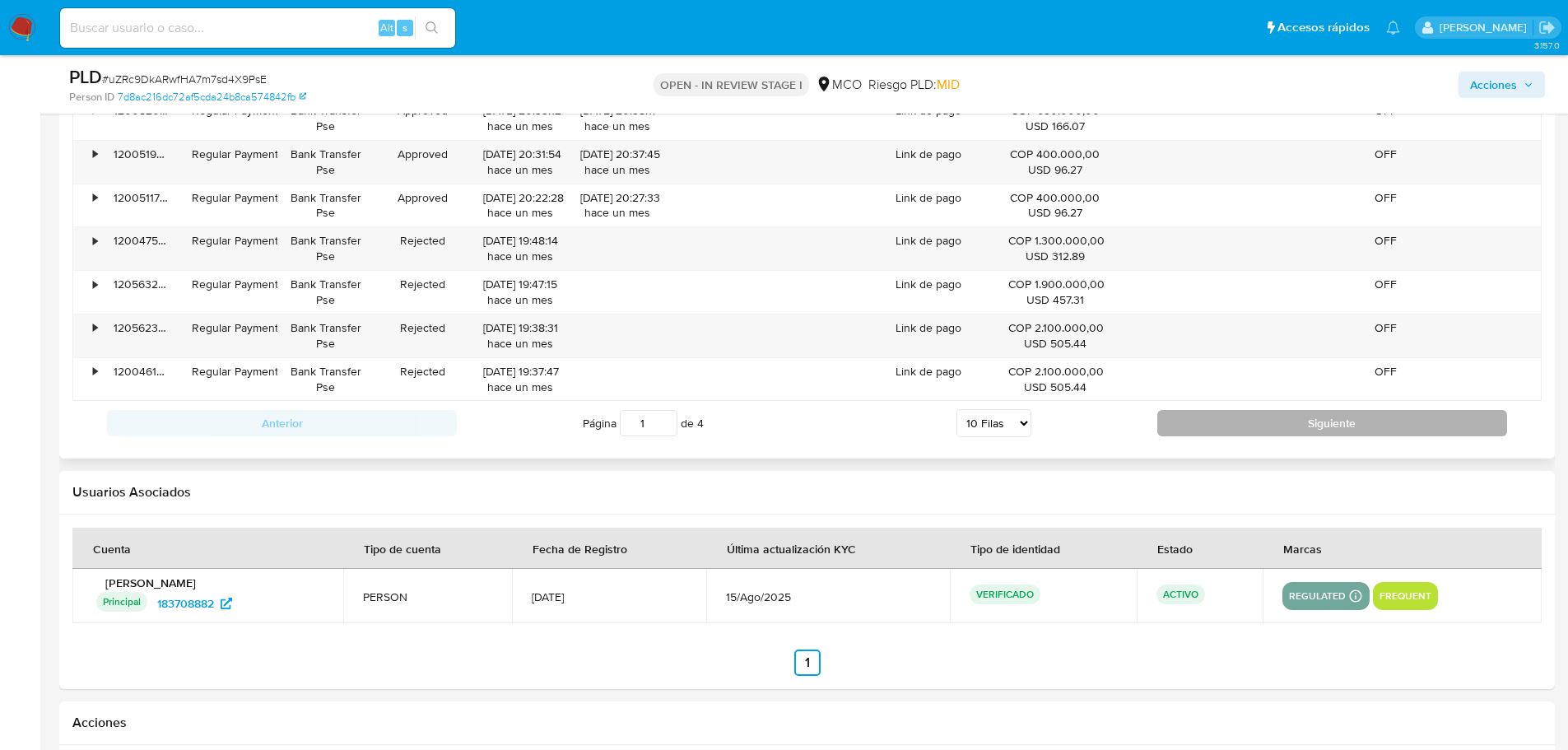
click at [1231, 424] on button "Siguiente" at bounding box center [1332, 423] width 349 height 26
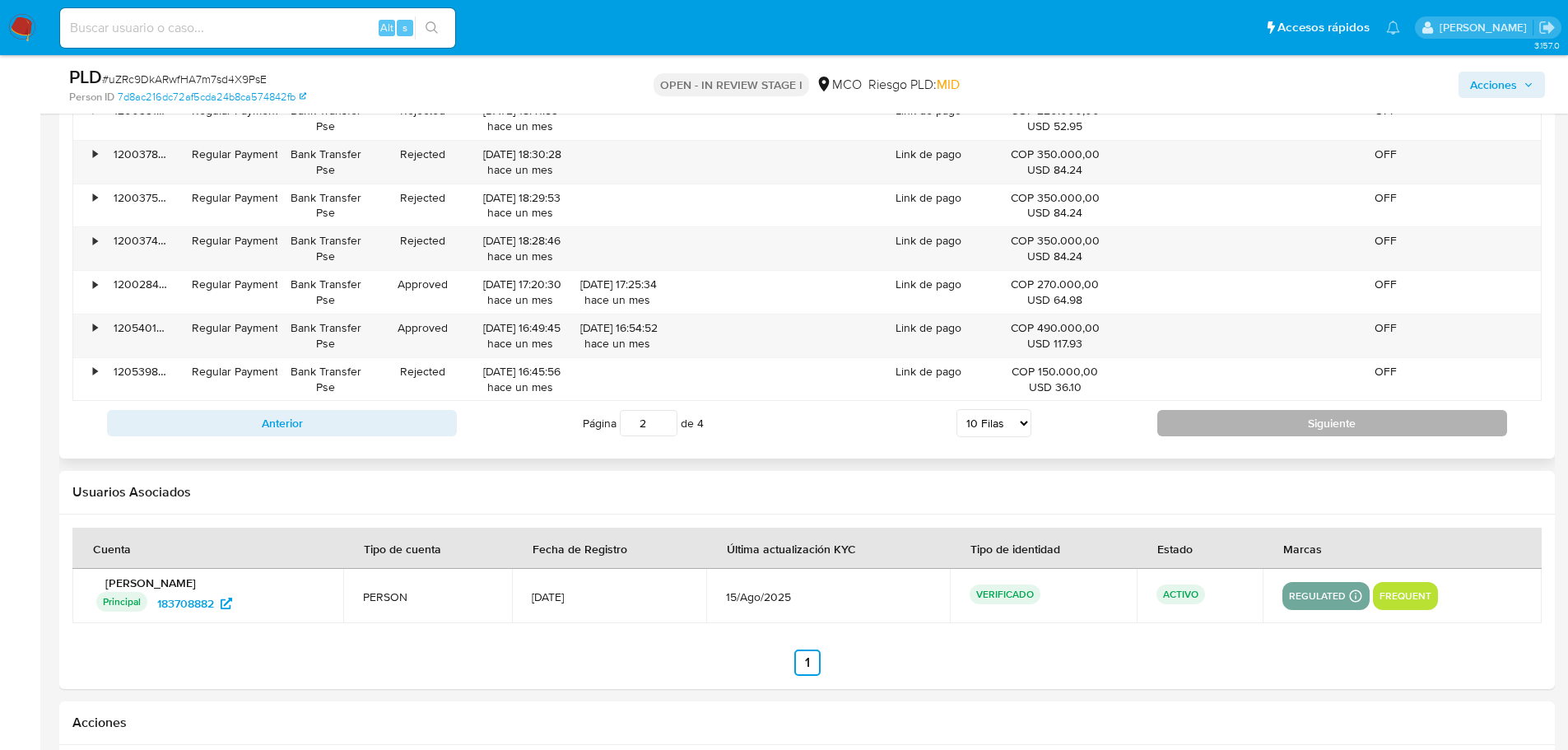
click at [1228, 426] on button "Siguiente" at bounding box center [1332, 423] width 349 height 26
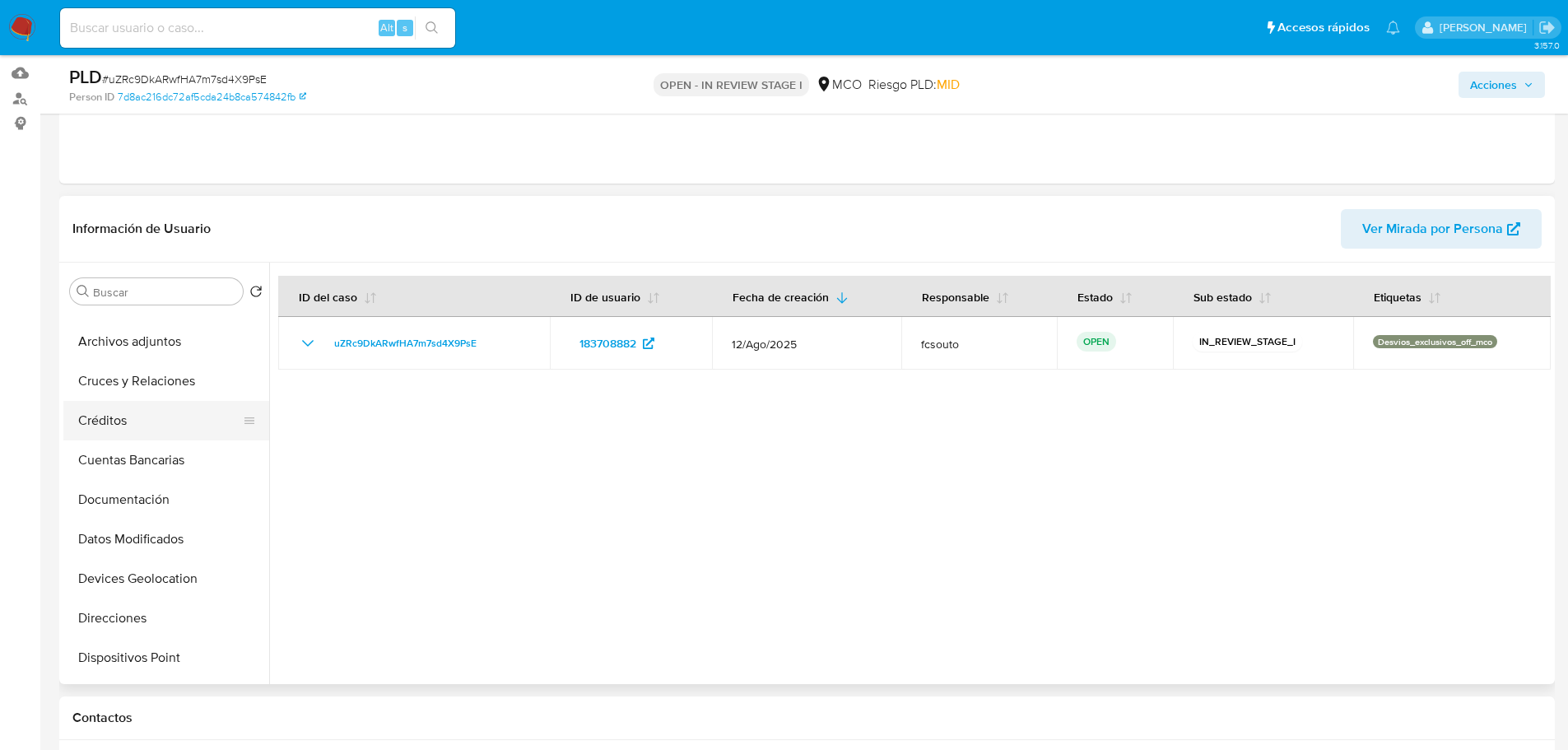
scroll to position [0, 0]
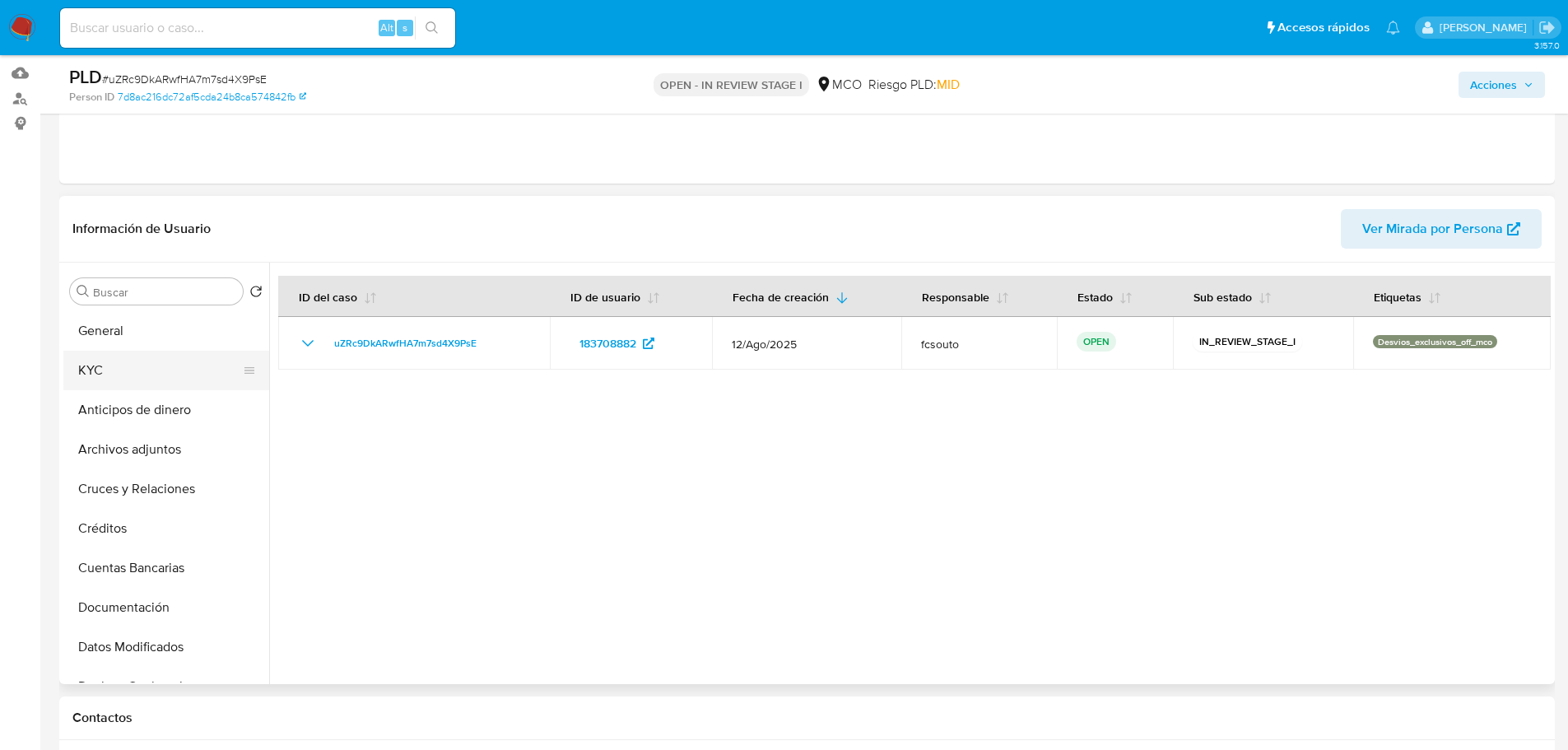
click at [131, 375] on button "KYC" at bounding box center [159, 370] width 192 height 40
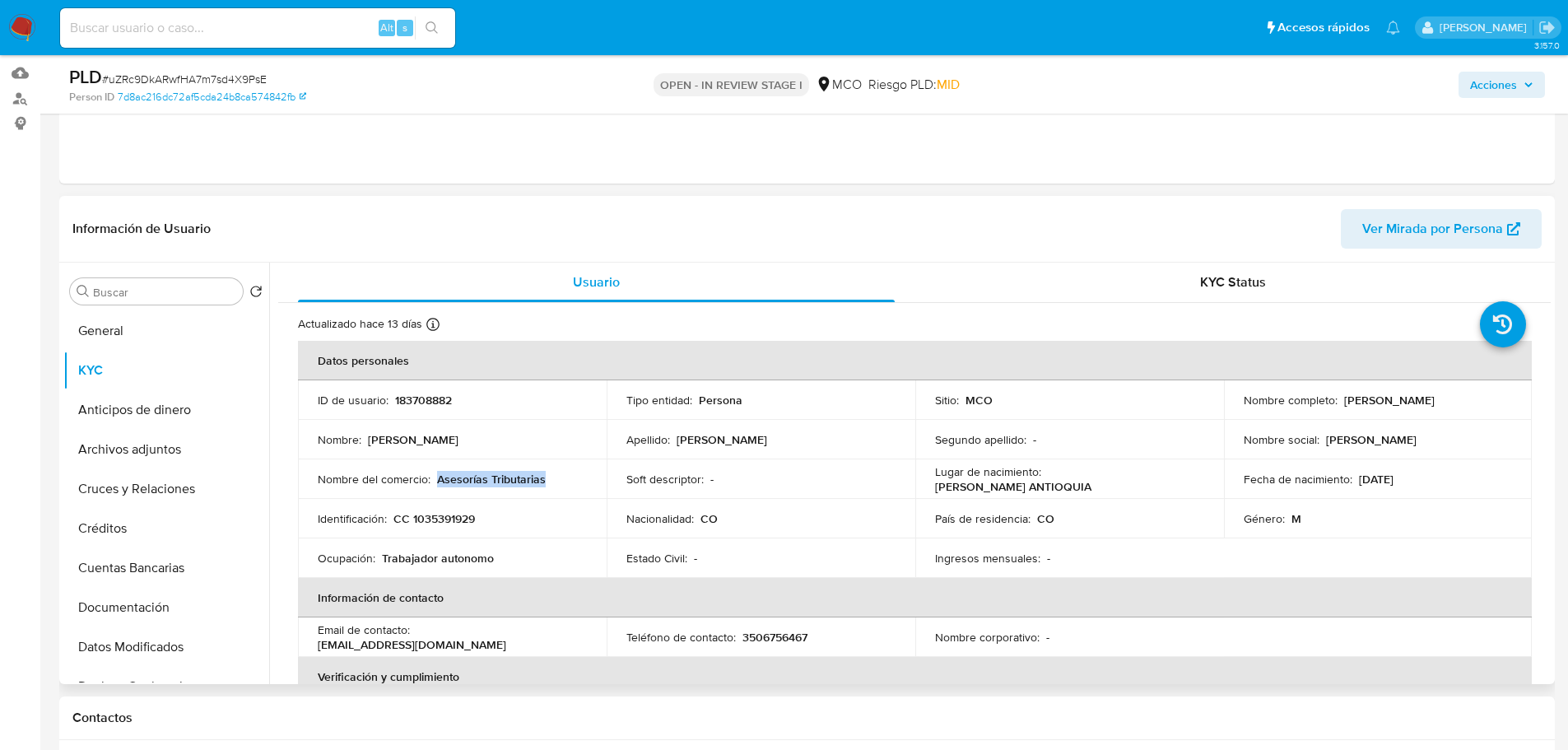
drag, startPoint x: 551, startPoint y: 479, endPoint x: 437, endPoint y: 480, distance: 114.0
click at [437, 480] on div "Nombre del comercio : Asesorías Tributarias" at bounding box center [453, 479] width 270 height 15
copy p "Asesorías Tributarias"
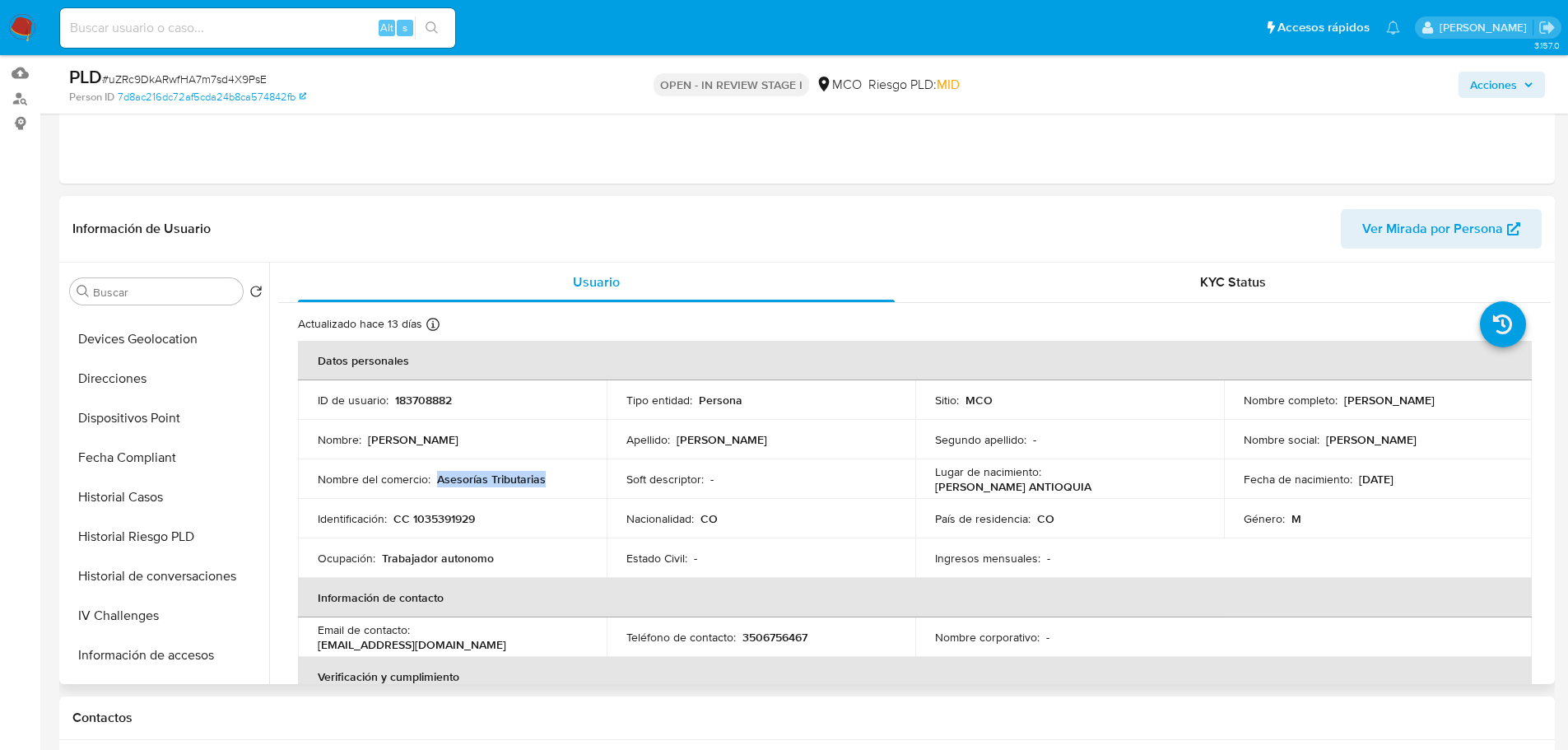
scroll to position [695, 0]
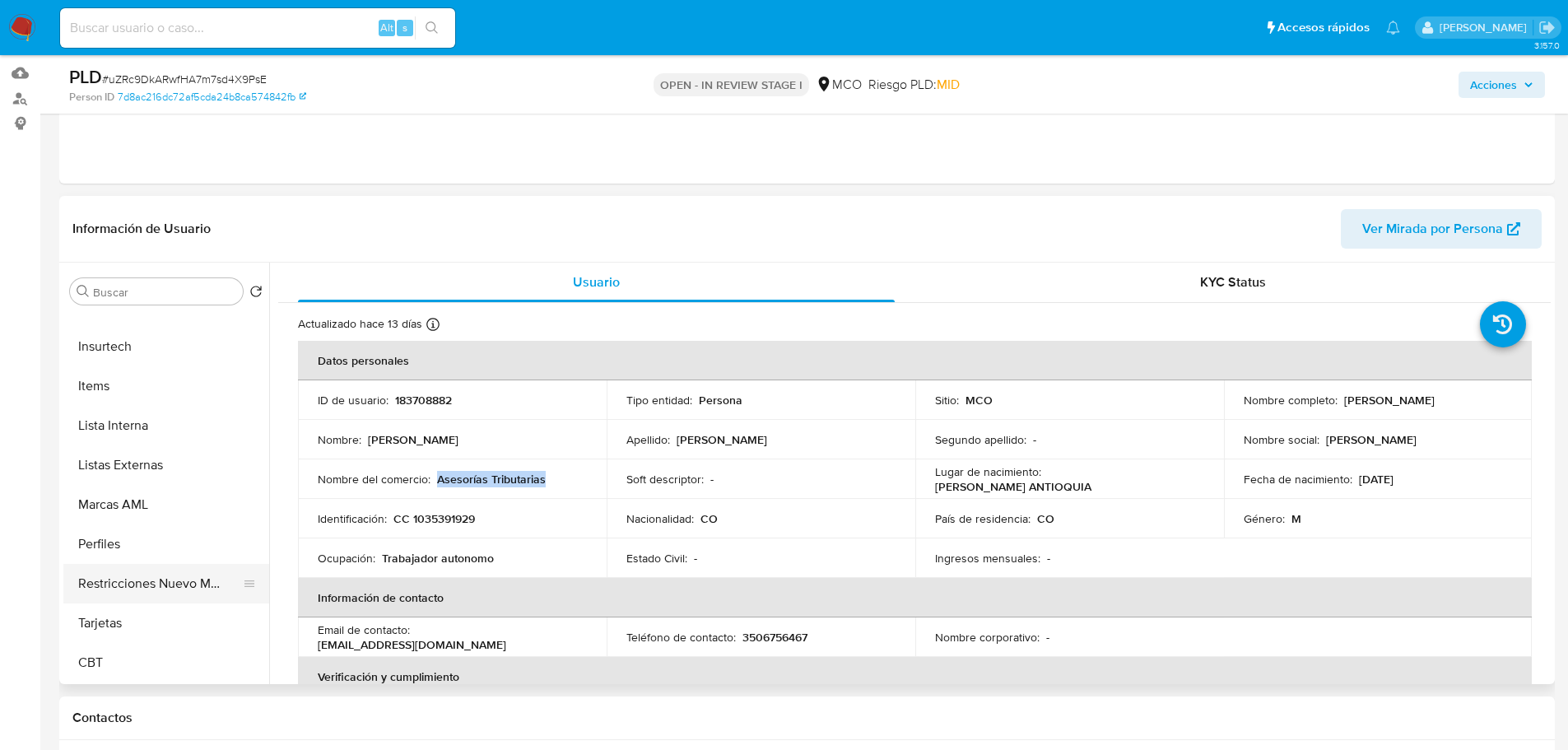
click at [162, 587] on button "Restricciones Nuevo Mundo" at bounding box center [159, 584] width 192 height 40
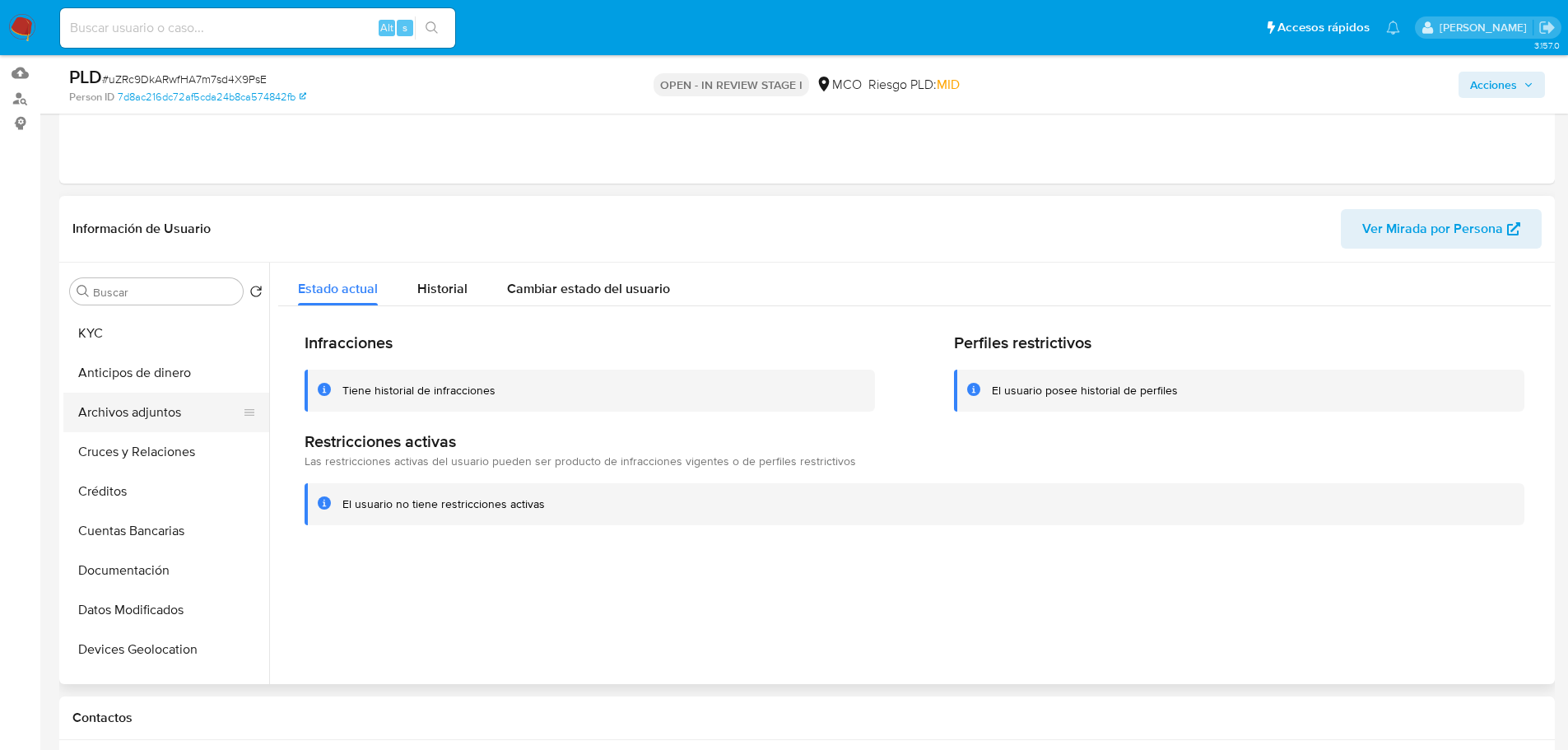
scroll to position [0, 0]
click at [133, 377] on button "KYC" at bounding box center [159, 370] width 192 height 40
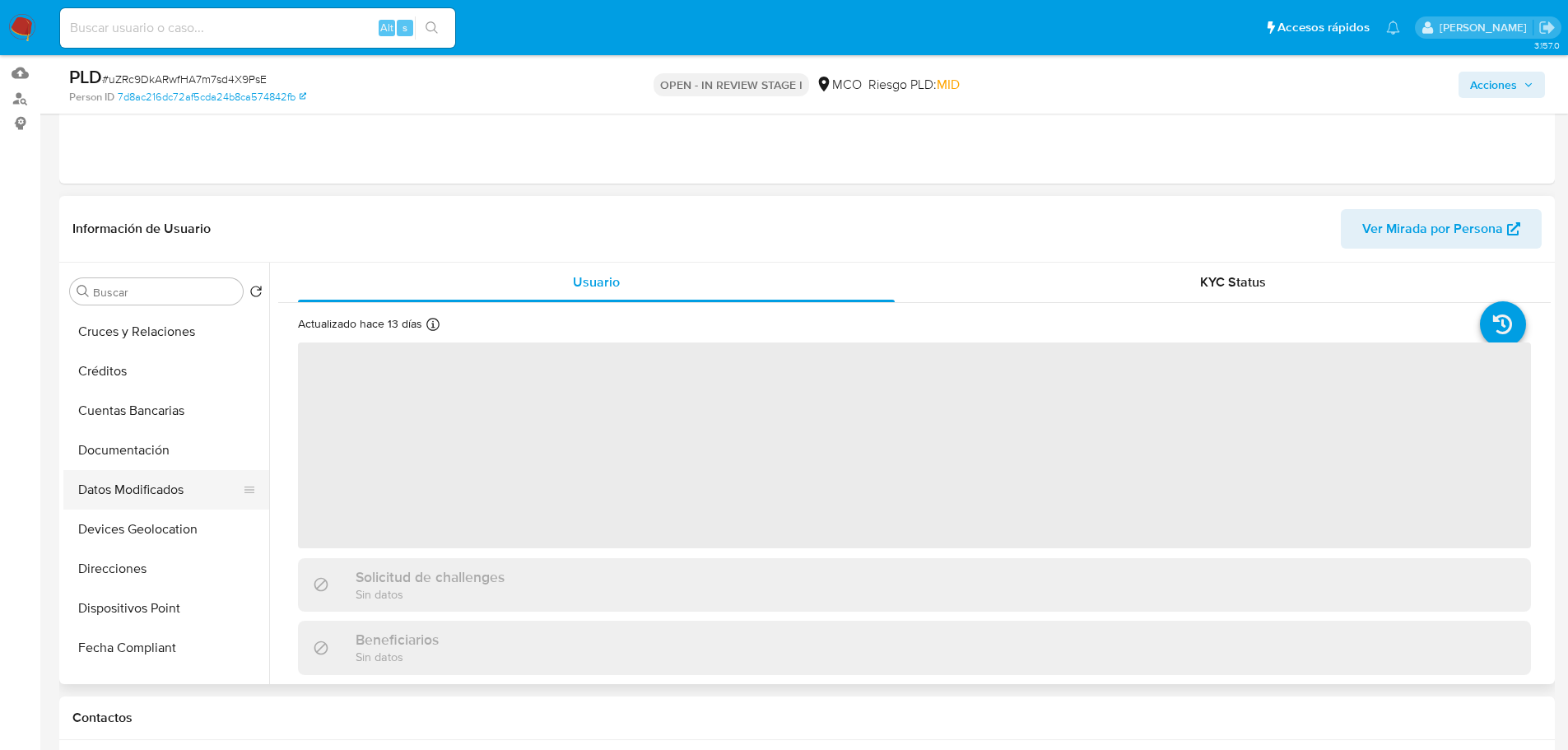
scroll to position [164, 0]
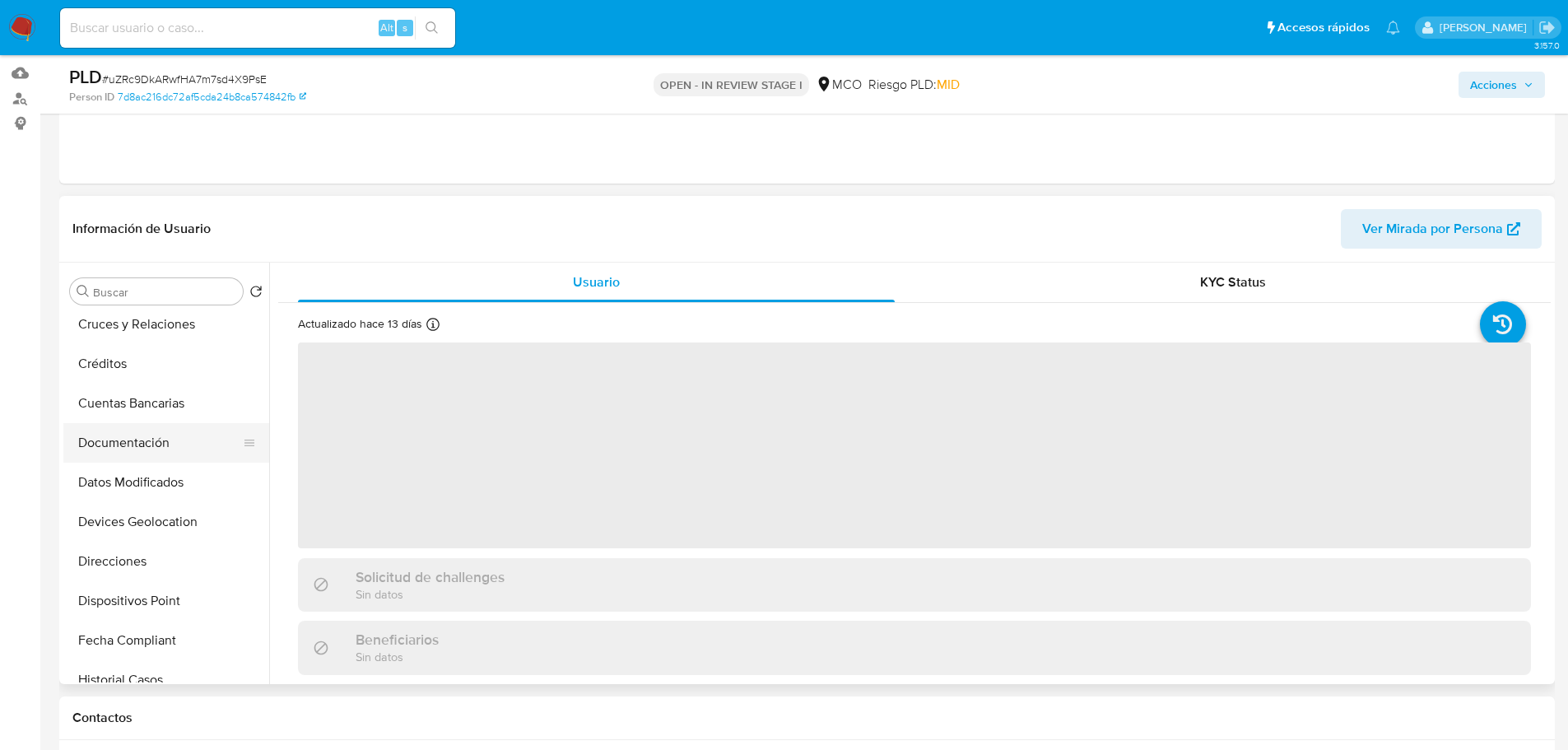
click at [130, 454] on button "Documentación" at bounding box center [159, 442] width 192 height 40
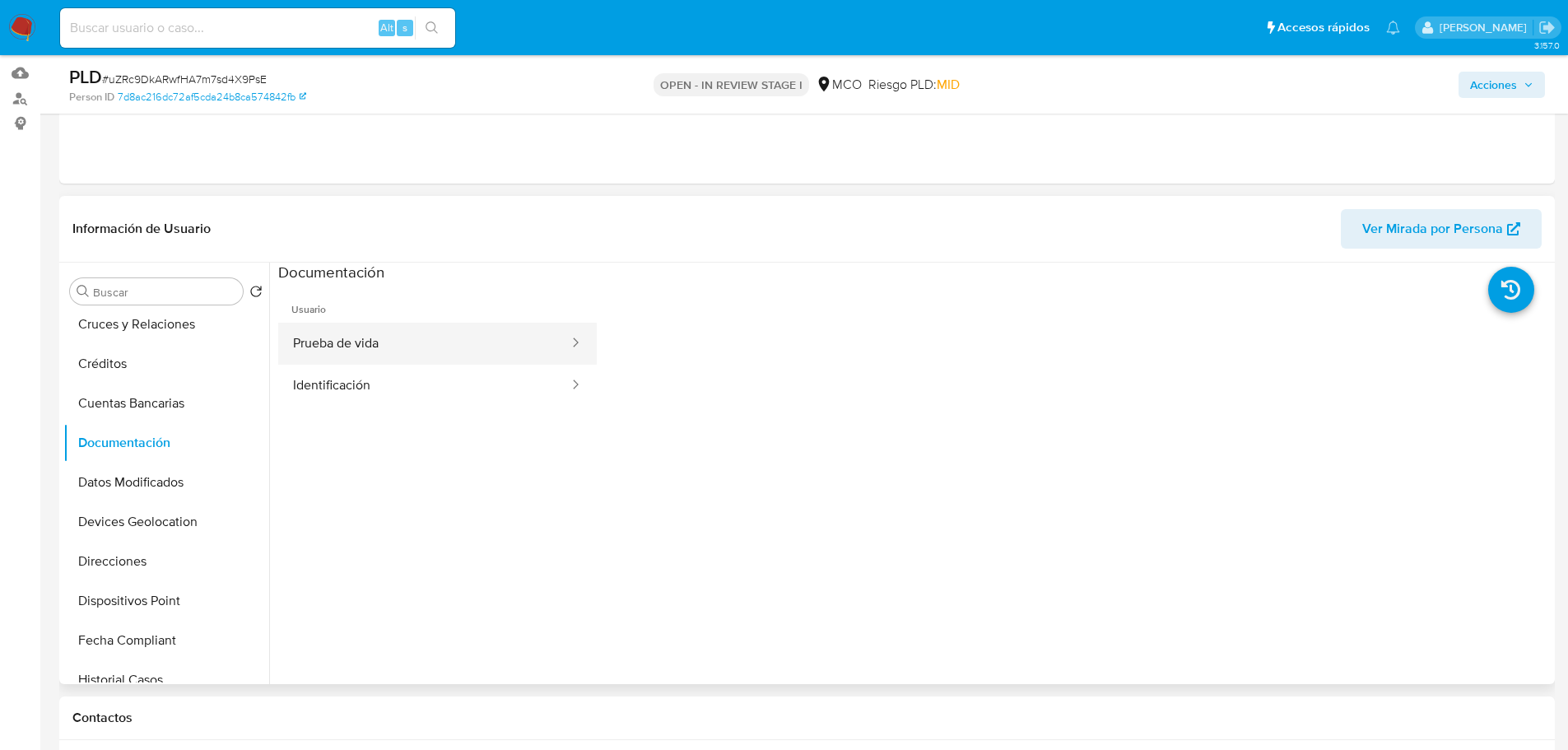
click at [434, 330] on button "Prueba de vida" at bounding box center [424, 343] width 292 height 42
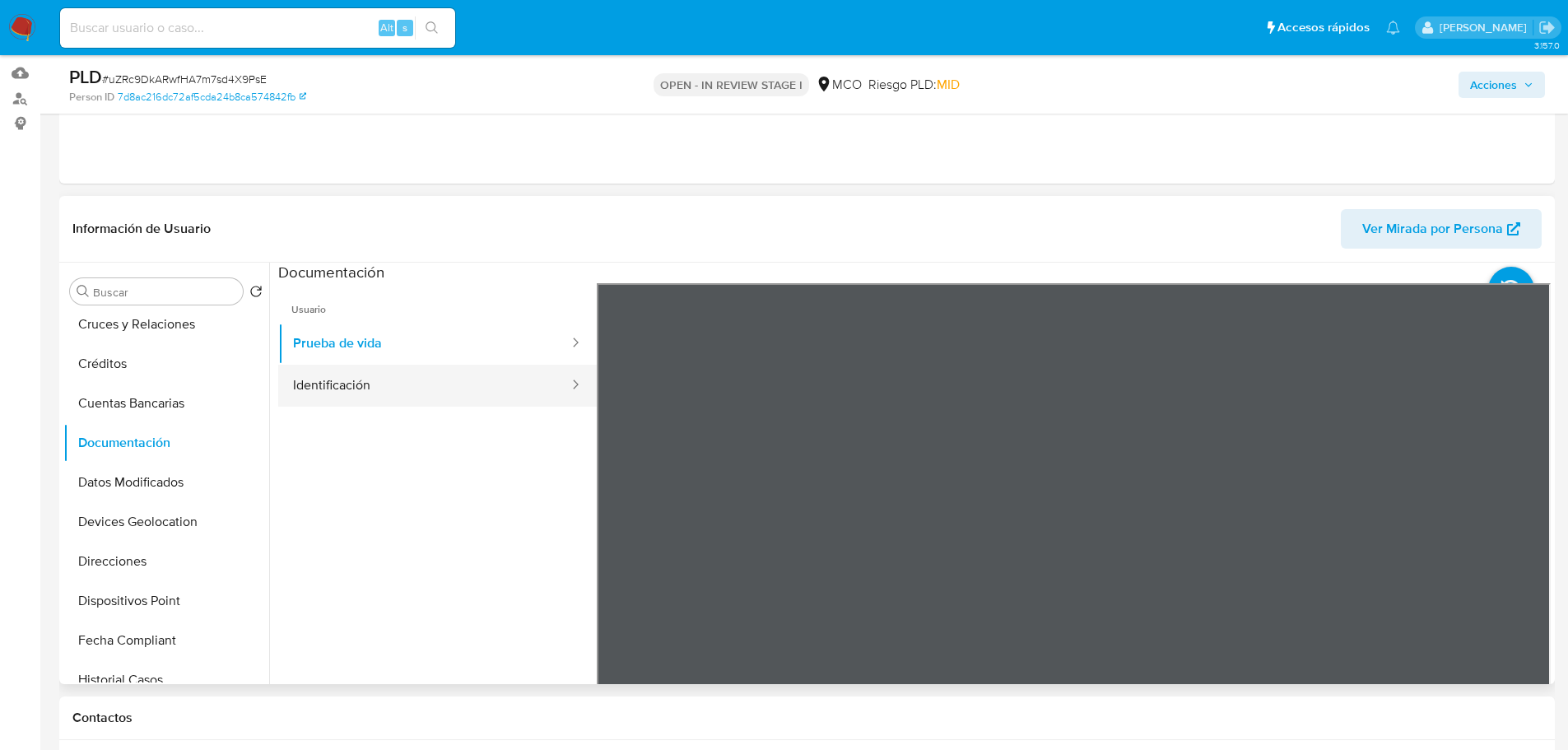
click at [390, 393] on button "Identificación" at bounding box center [424, 385] width 292 height 42
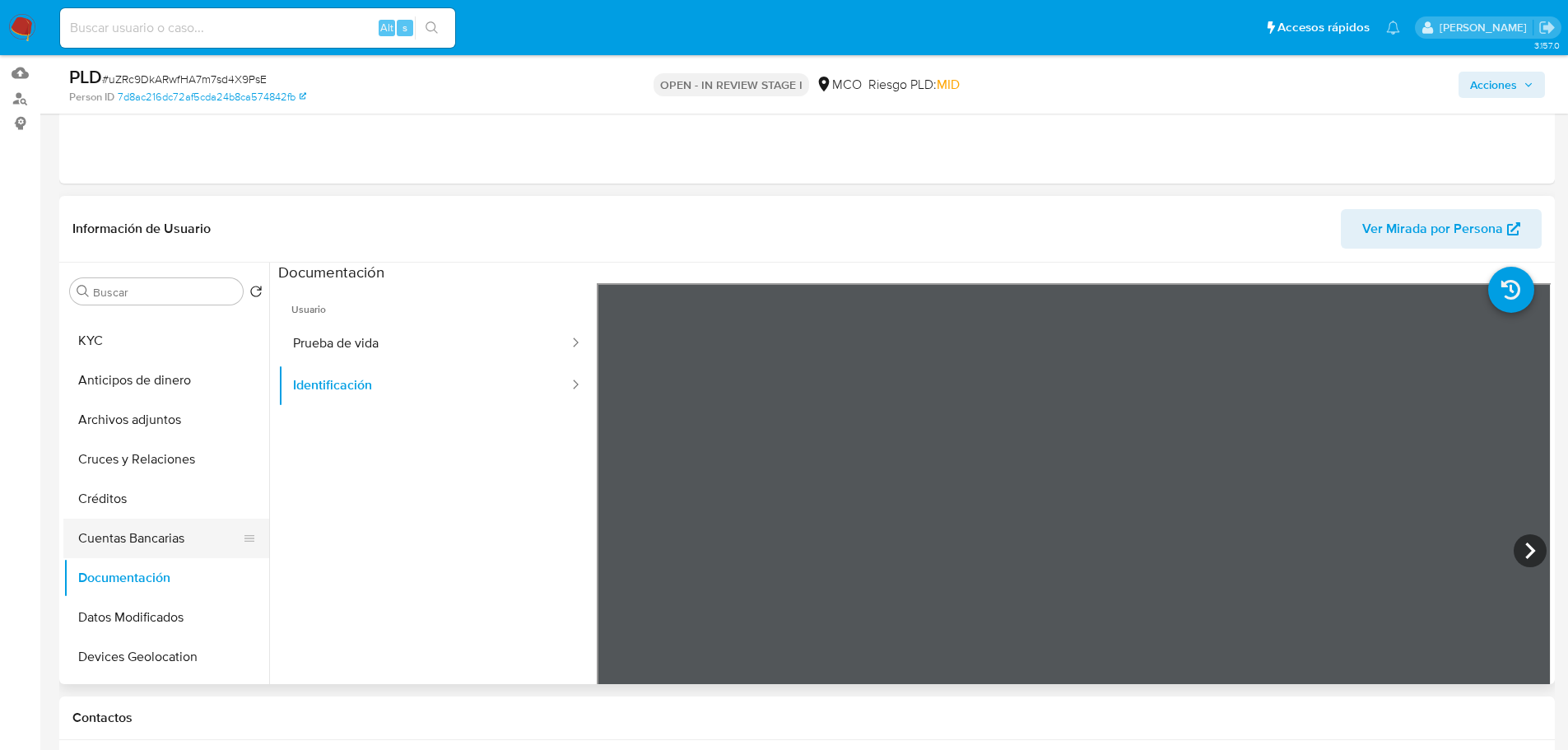
scroll to position [0, 0]
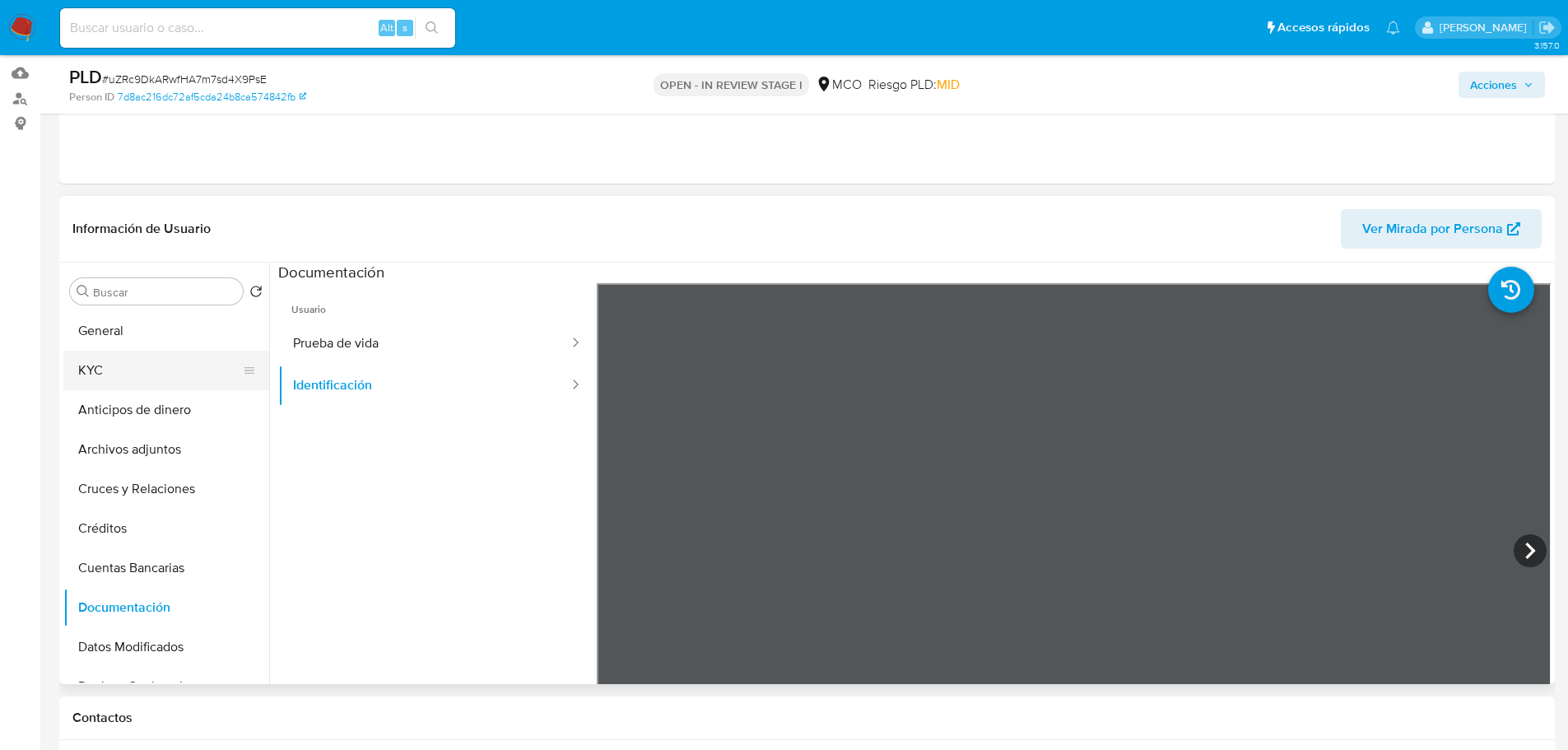
click at [118, 359] on button "KYC" at bounding box center [159, 370] width 192 height 40
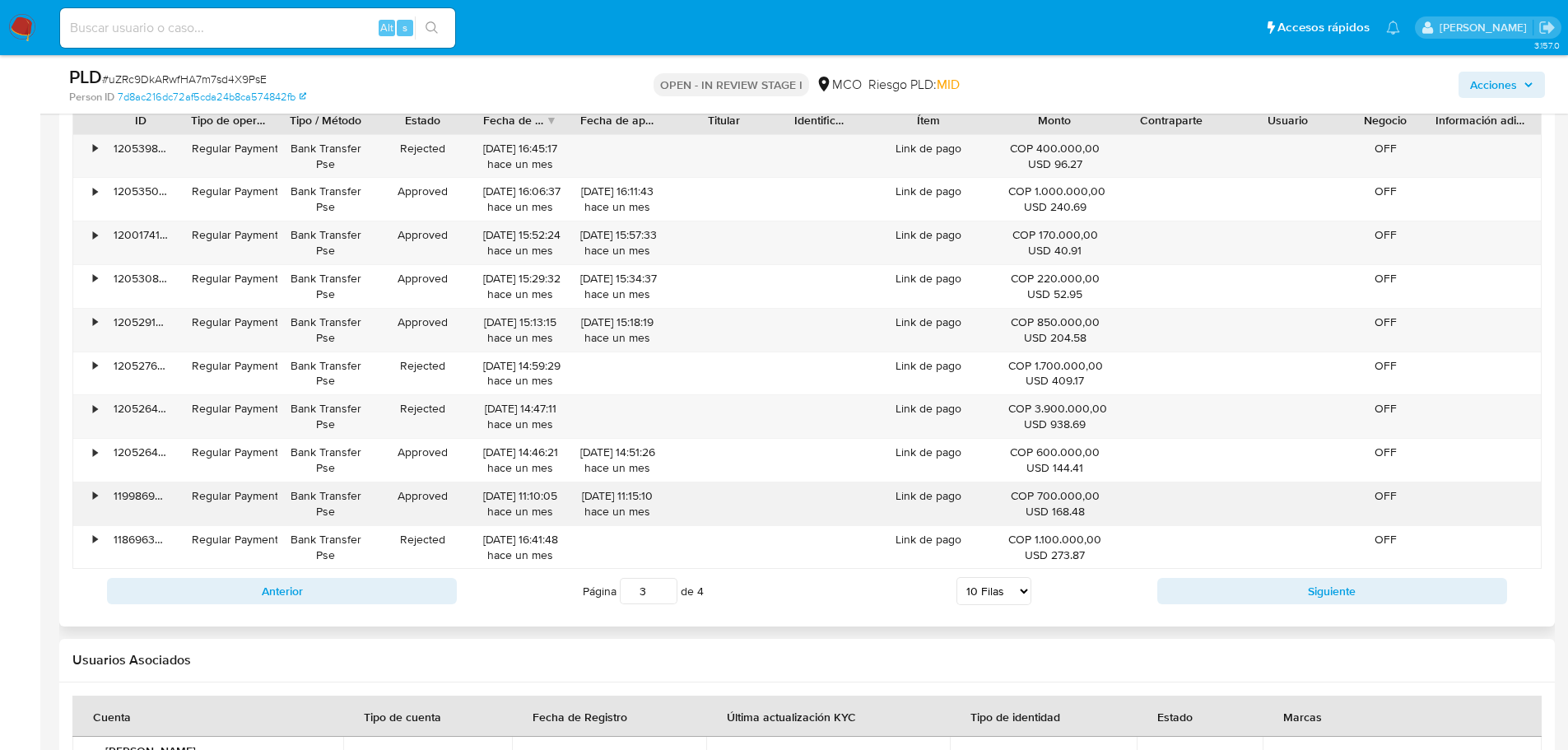
scroll to position [1975, 0]
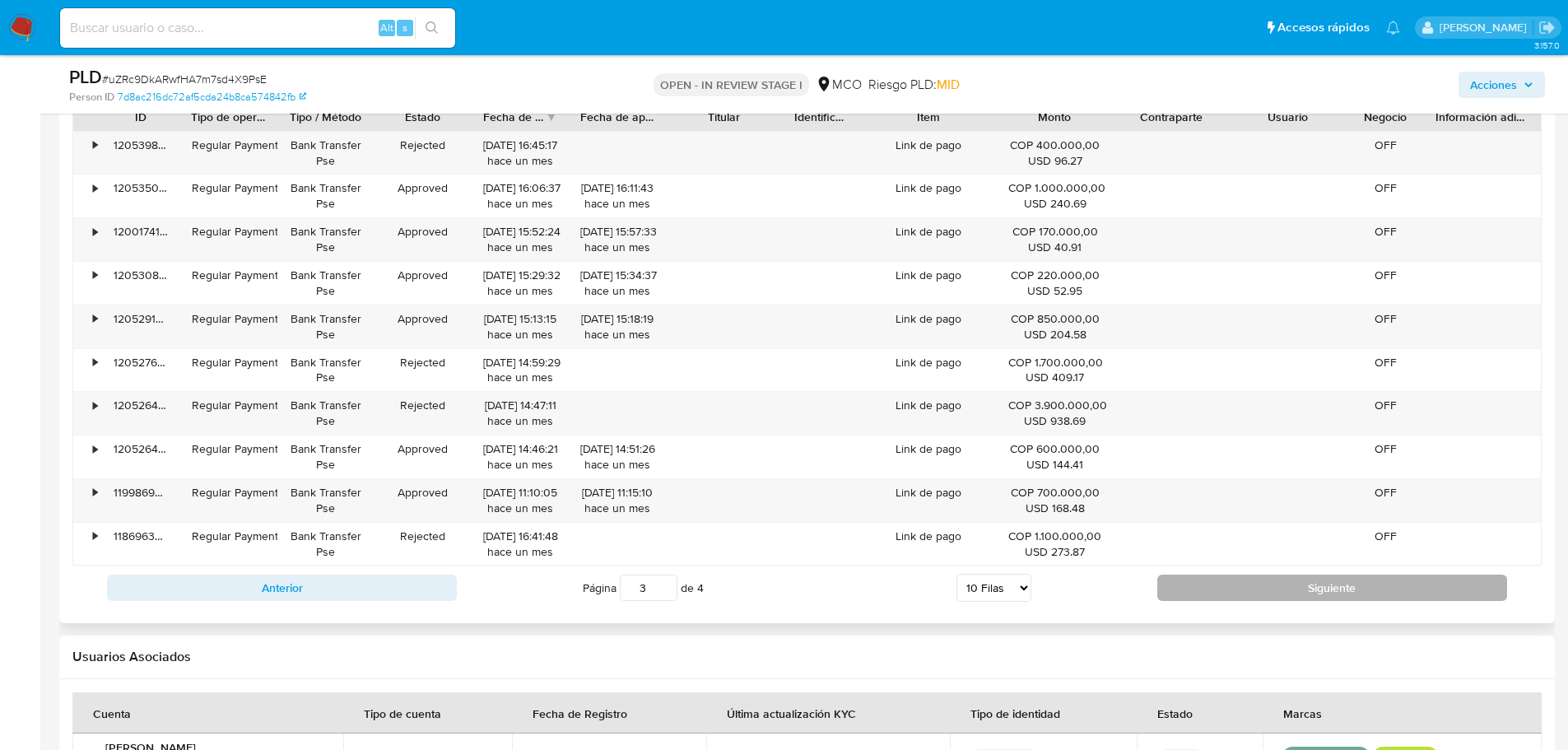
click at [1270, 588] on button "Siguiente" at bounding box center [1332, 587] width 349 height 26
type input "4"
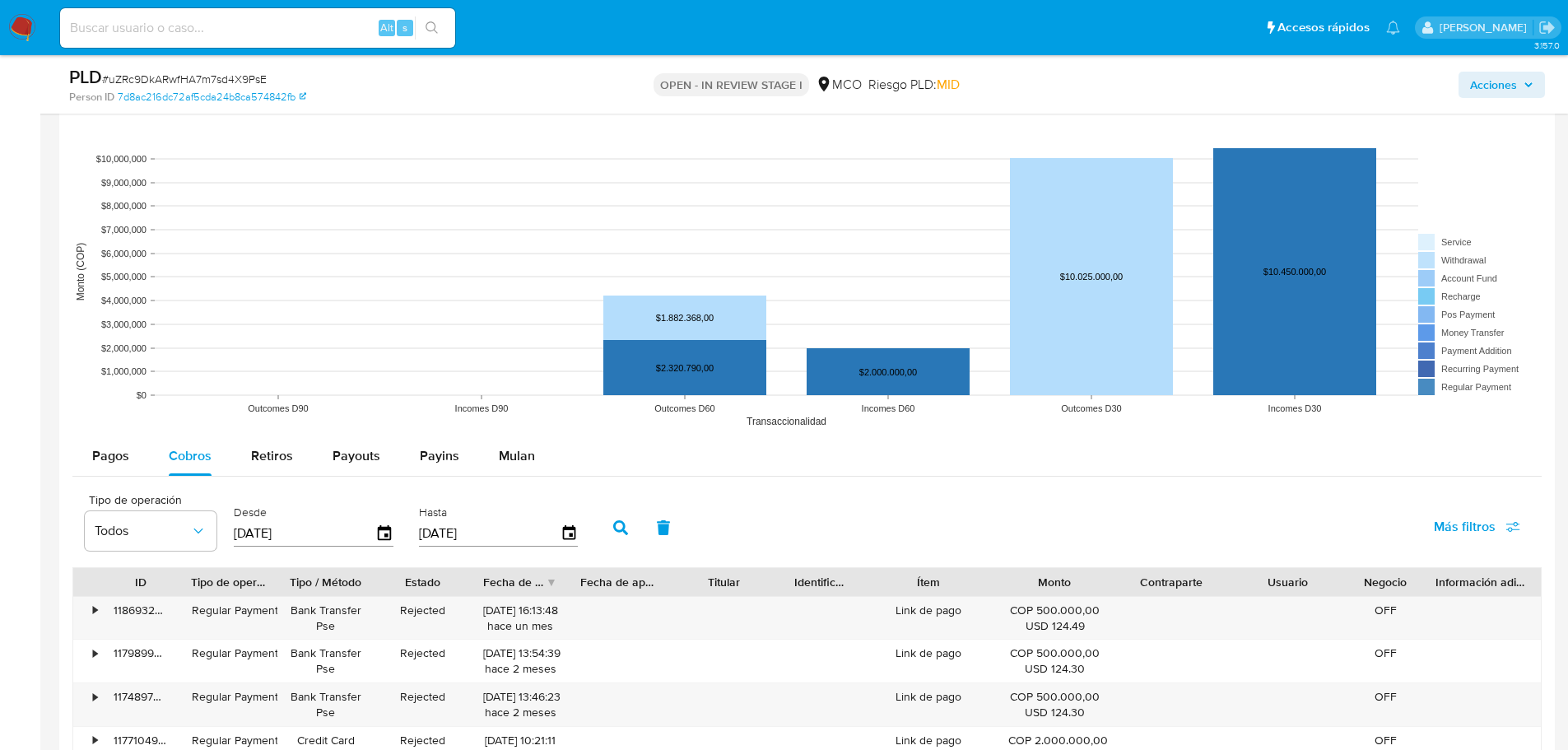
scroll to position [1481, 0]
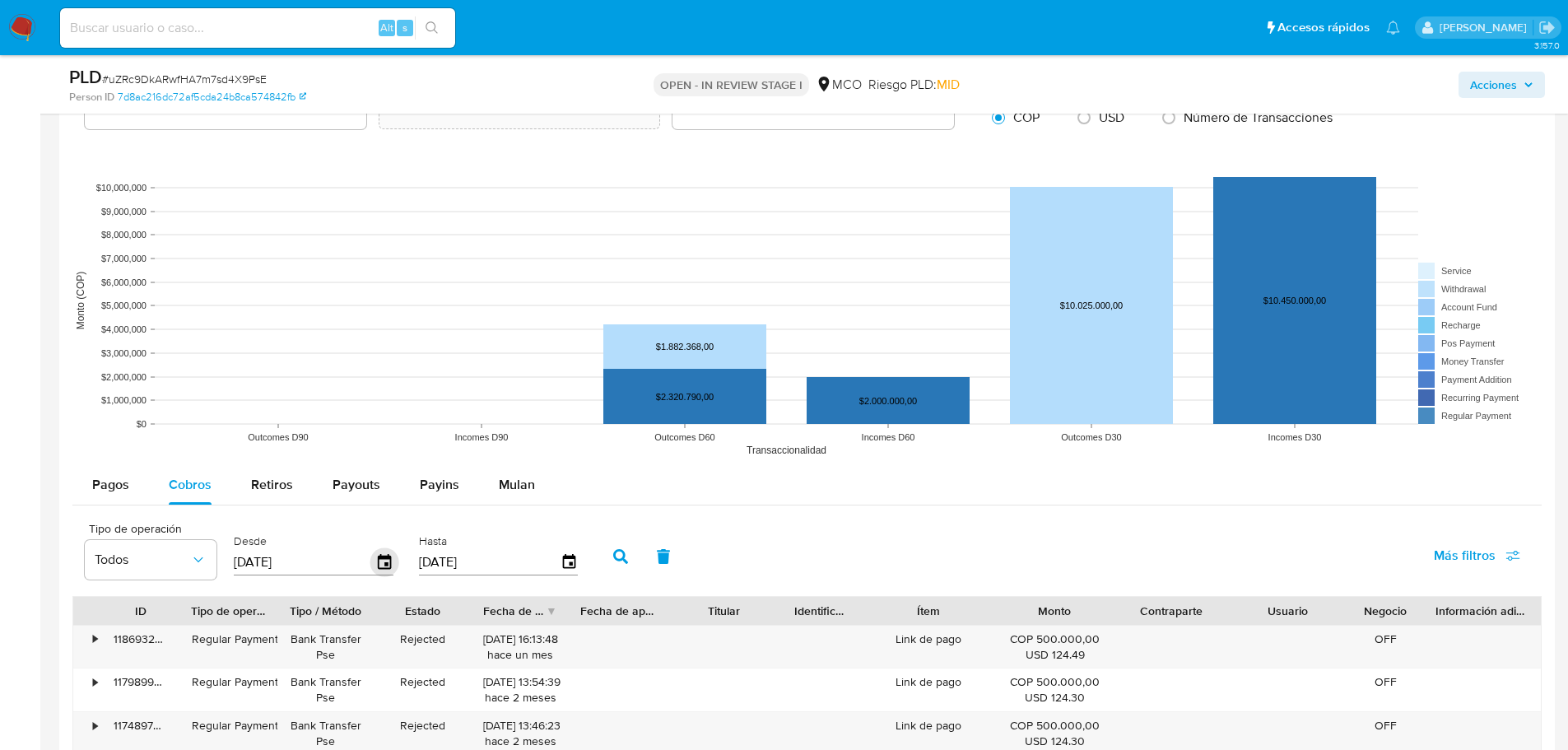
click at [390, 560] on icon "button" at bounding box center [384, 561] width 13 height 15
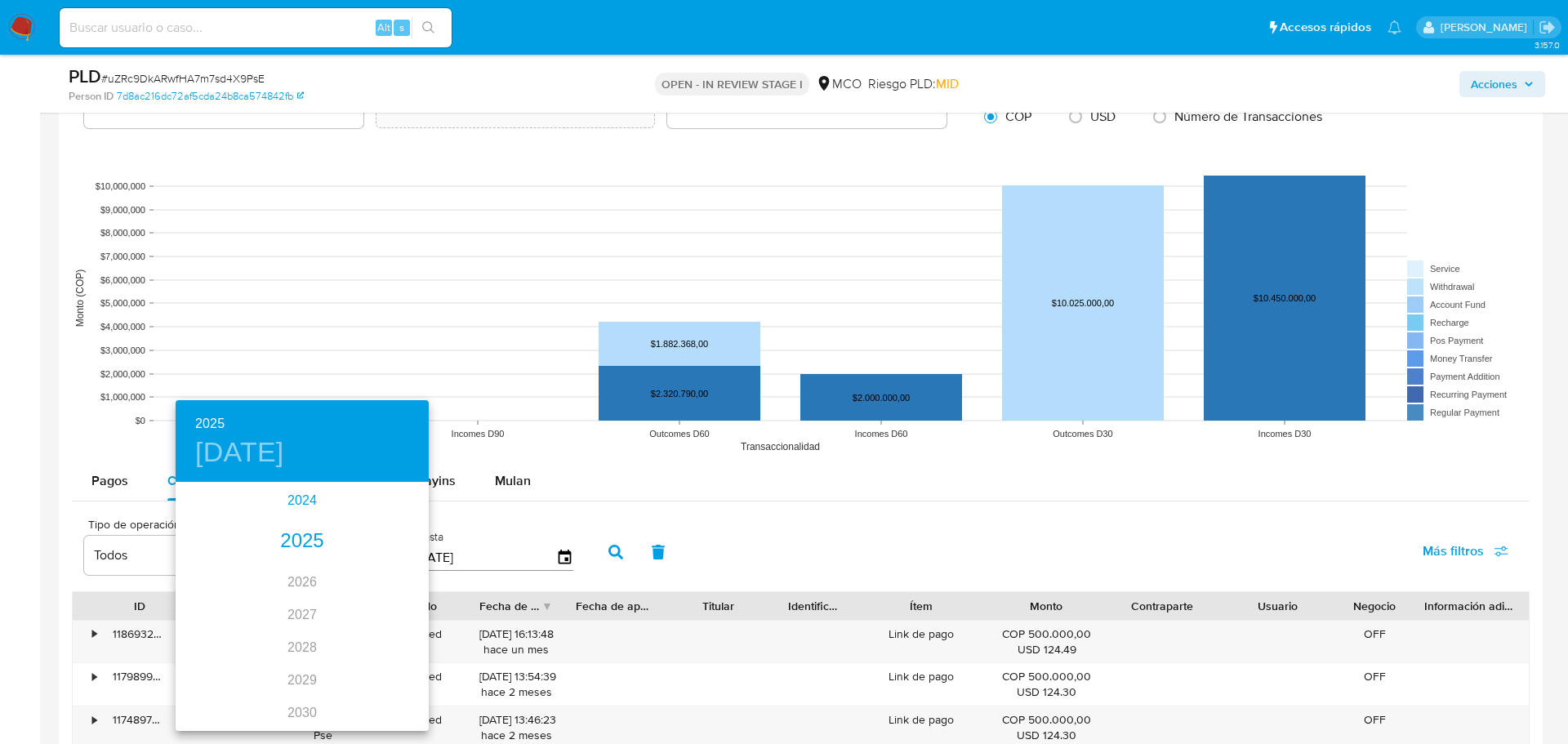
click at [297, 500] on div "2024" at bounding box center [302, 500] width 254 height 32
click at [303, 634] on div "ago." at bounding box center [302, 637] width 84 height 61
type input "31/08/2024"
click at [368, 689] on p "31" at bounding box center [367, 686] width 13 height 17
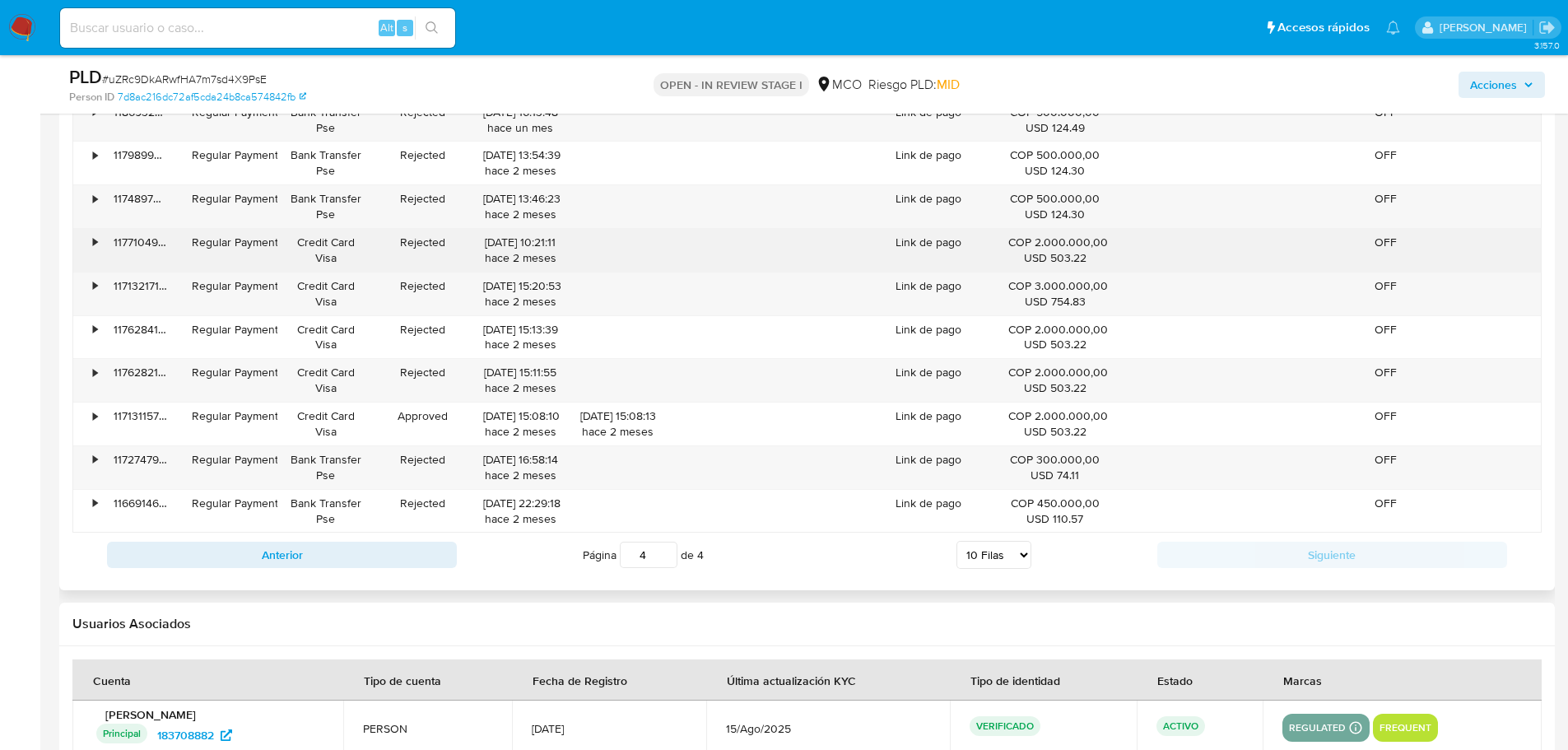
scroll to position [1729, 0]
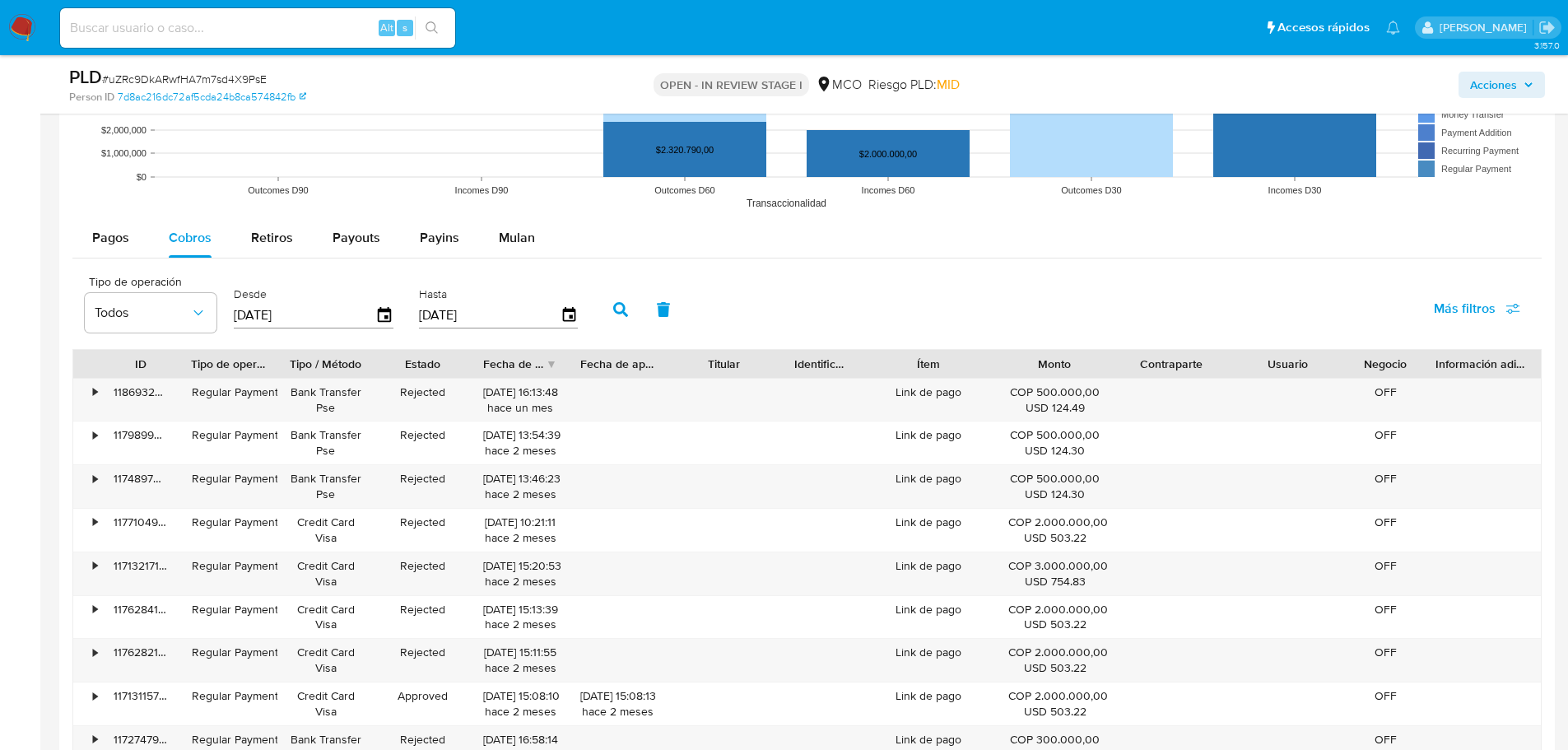
click at [611, 298] on button "button" at bounding box center [621, 309] width 43 height 40
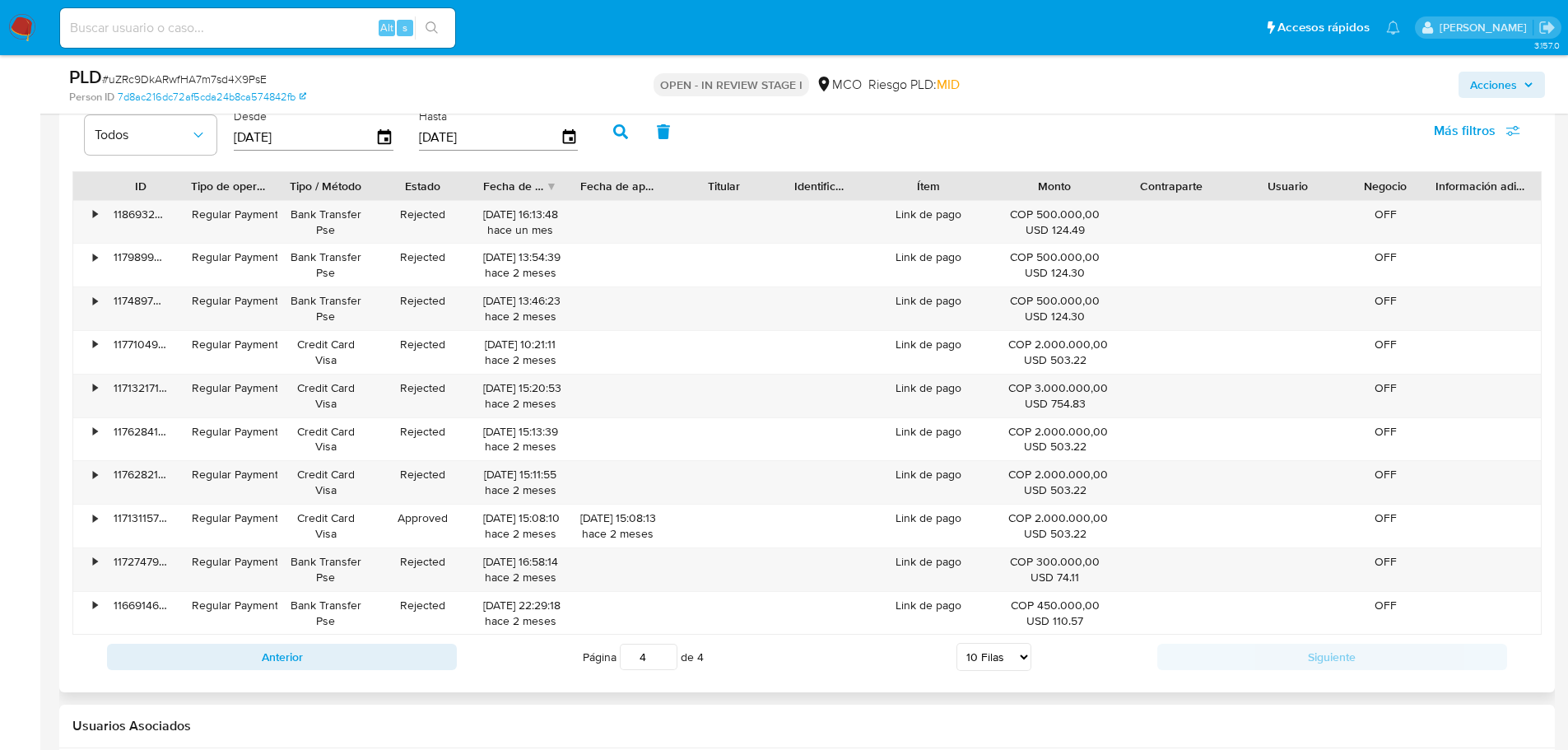
scroll to position [1564, 0]
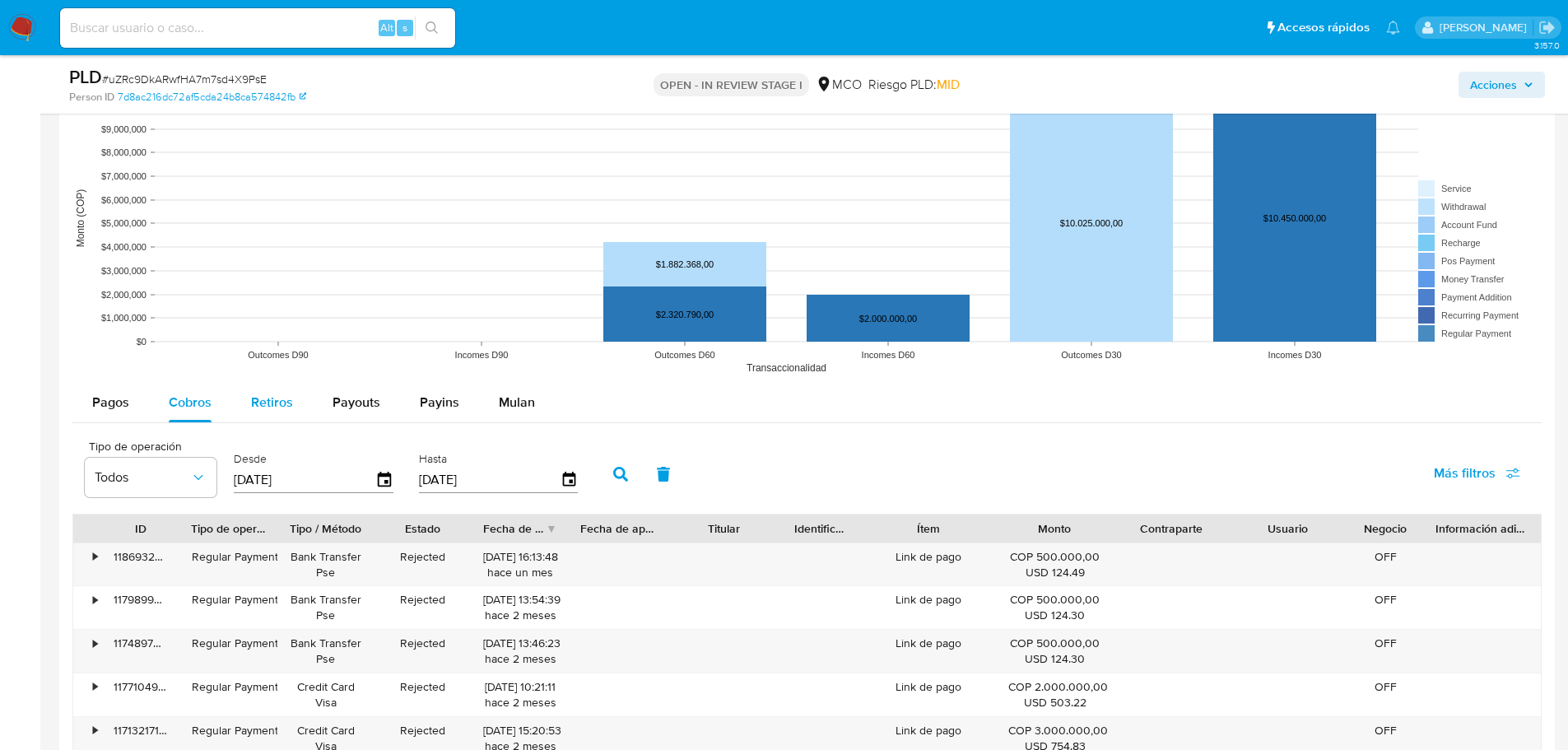
click at [268, 405] on span "Retiros" at bounding box center [271, 401] width 42 height 19
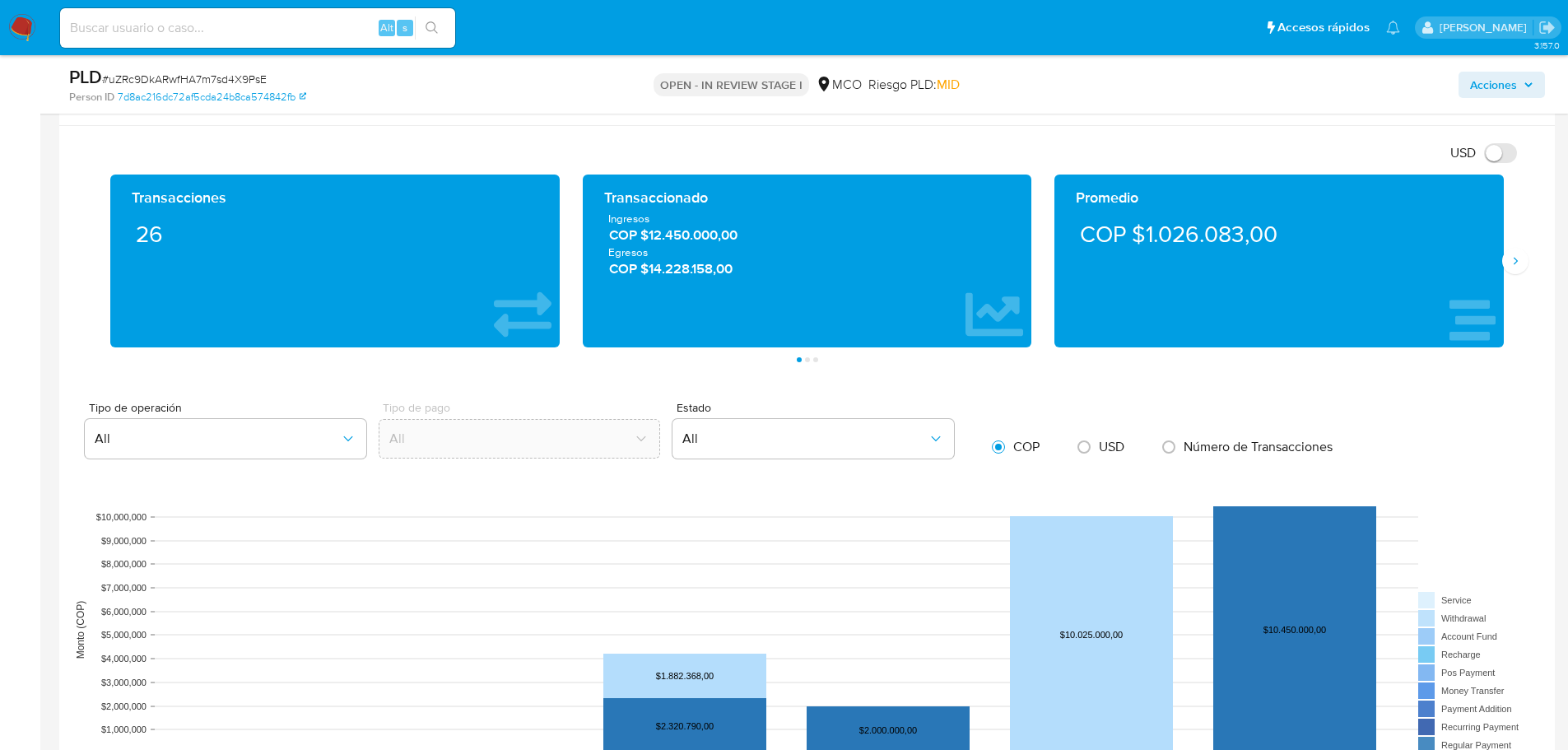
scroll to position [412, 0]
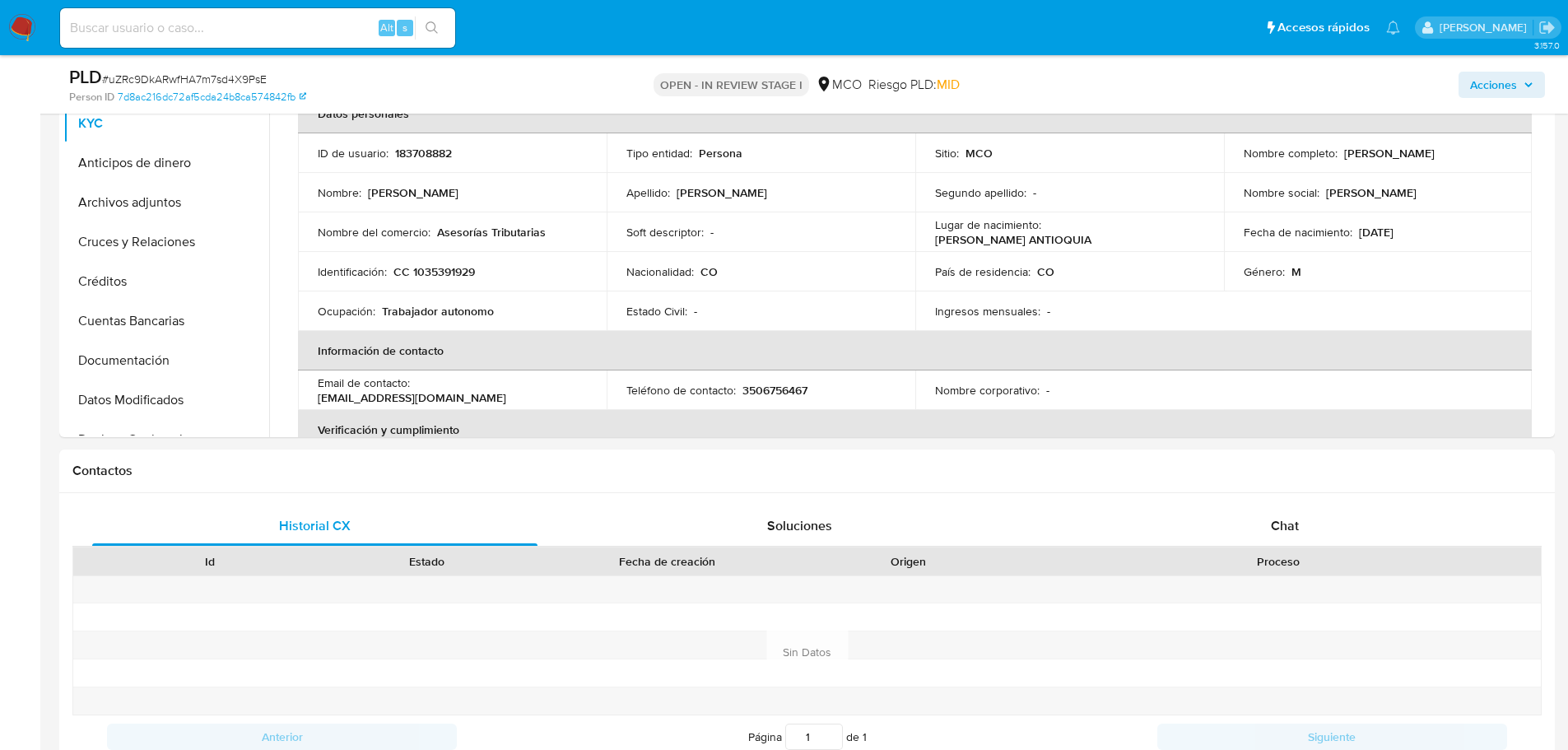
drag, startPoint x: 1511, startPoint y: 79, endPoint x: 1482, endPoint y: 90, distance: 31.0
click at [1509, 80] on span "Acciones" at bounding box center [1494, 85] width 46 height 26
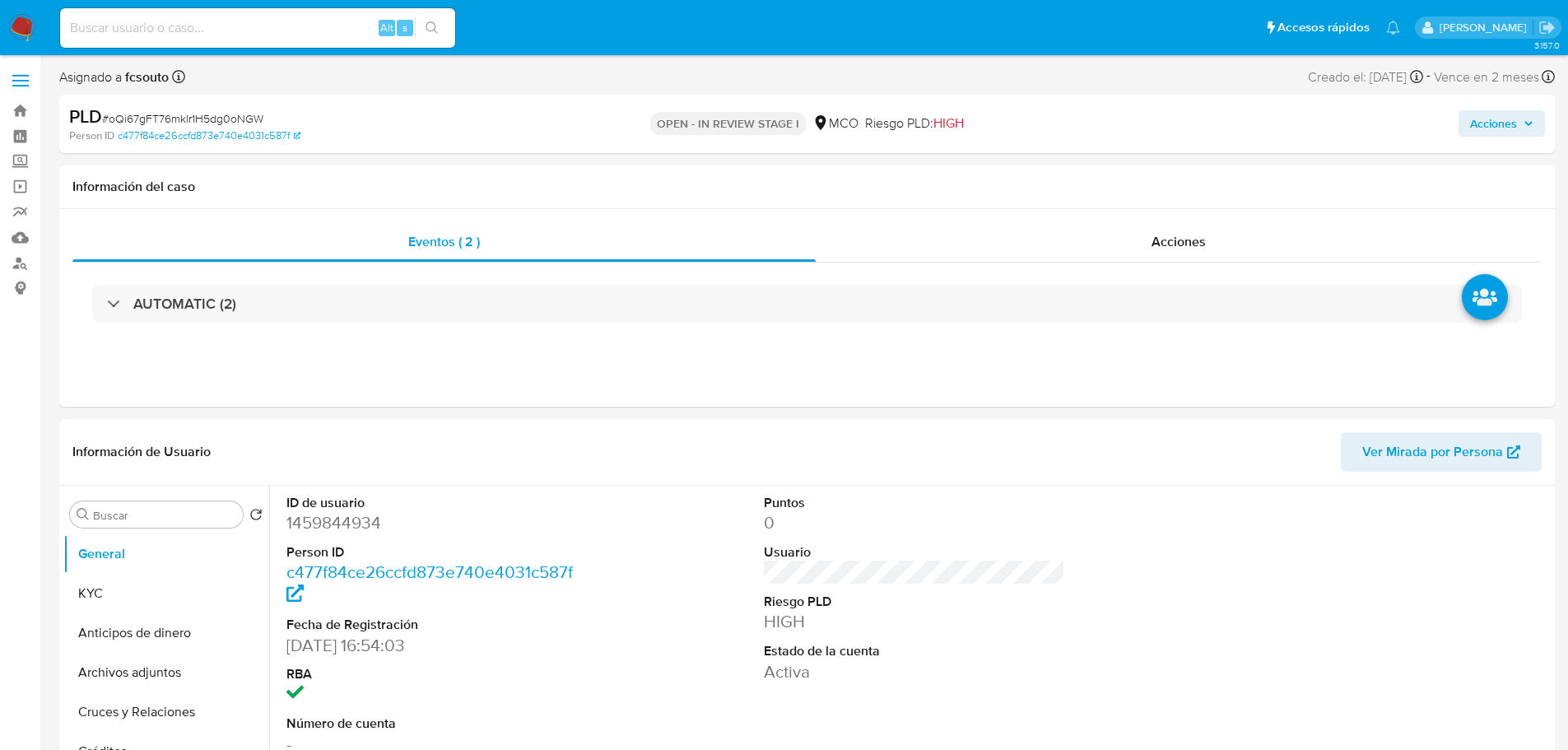
select select "10"
click at [1528, 107] on div "Acciones" at bounding box center [1301, 124] width 487 height 39
drag, startPoint x: 1521, startPoint y: 121, endPoint x: 1512, endPoint y: 124, distance: 9.5
click at [1521, 121] on span "Acciones" at bounding box center [1502, 123] width 63 height 23
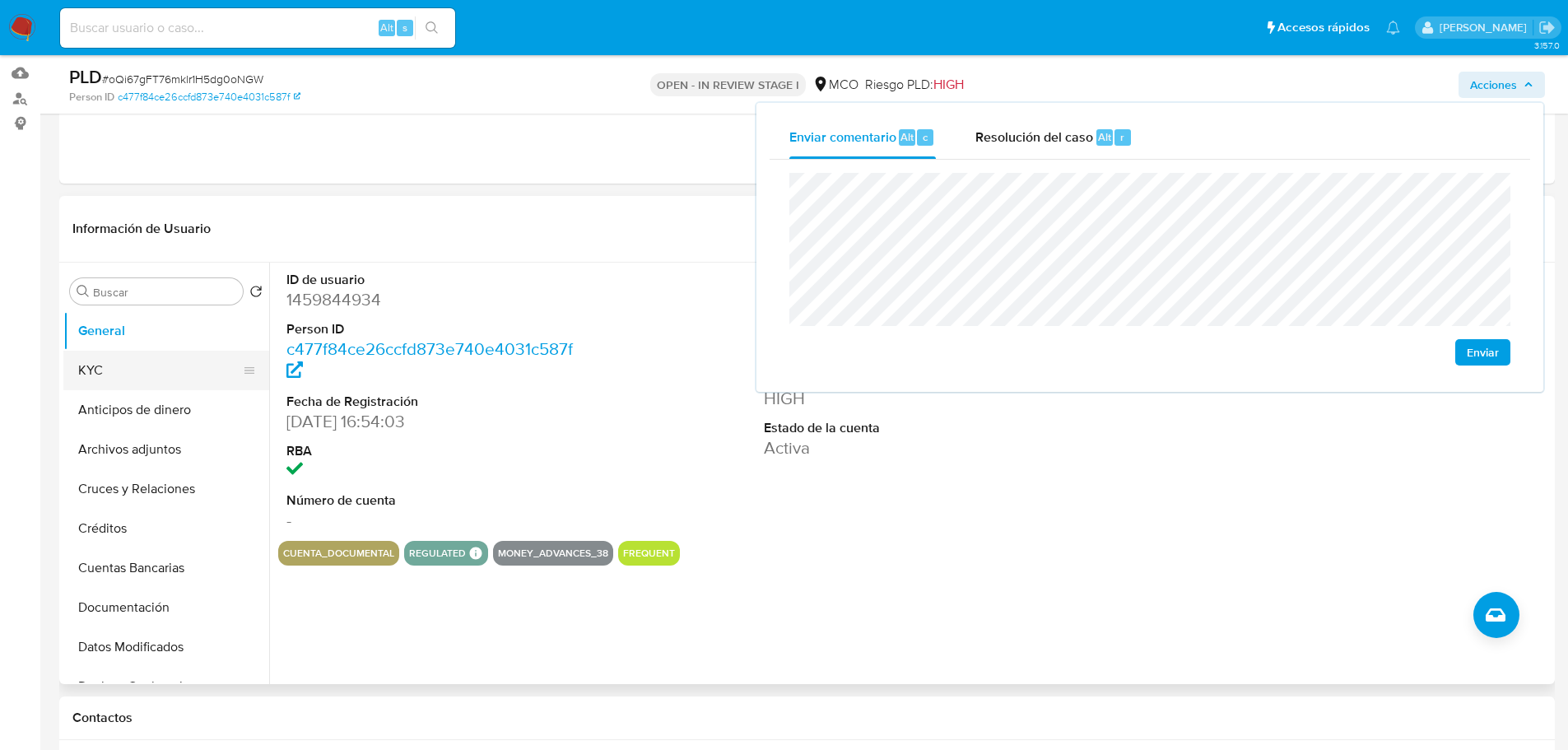
click at [76, 373] on button "KYC" at bounding box center [159, 370] width 192 height 40
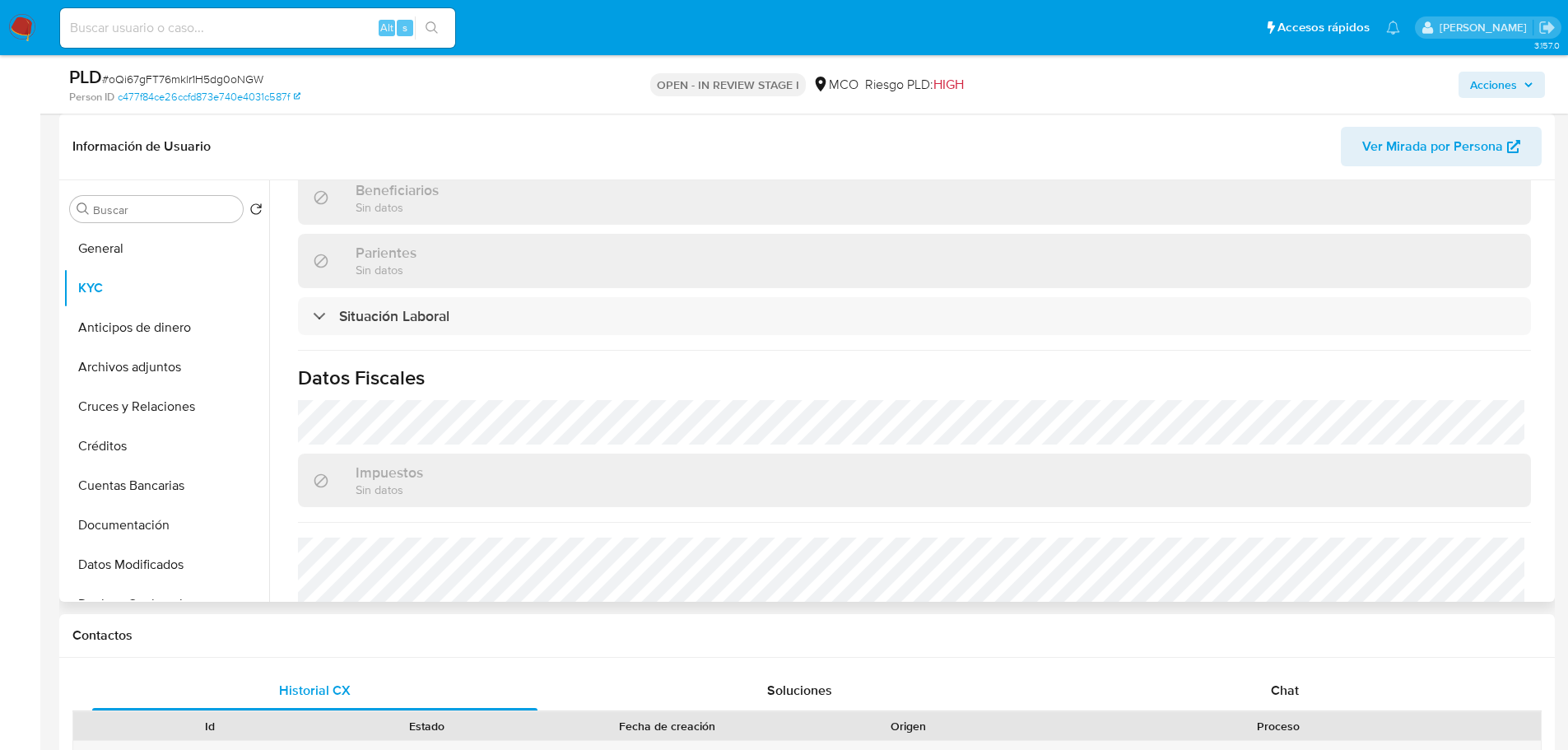
scroll to position [820, 0]
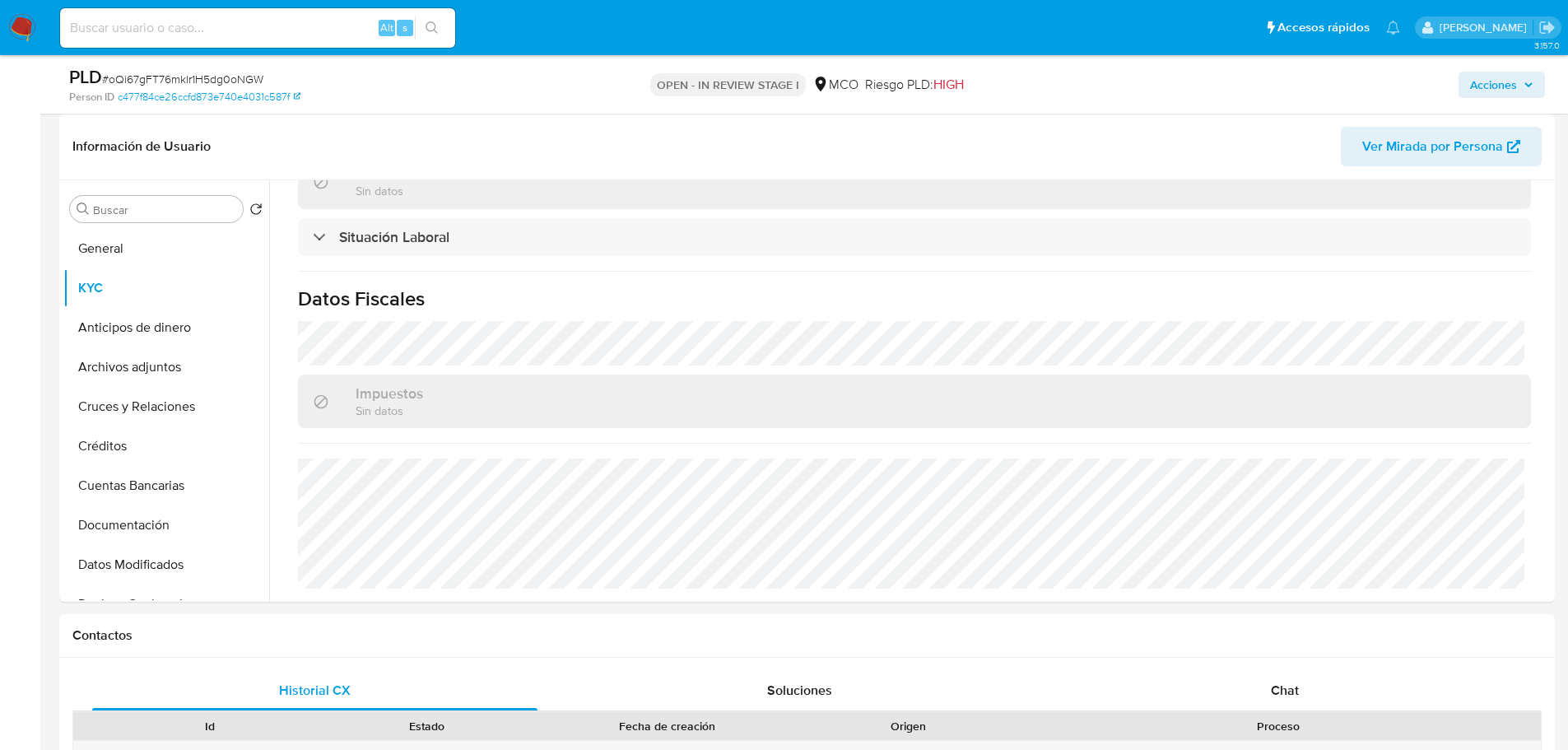
drag, startPoint x: 1509, startPoint y: 87, endPoint x: 1469, endPoint y: 93, distance: 40.4
click at [1510, 87] on span "Acciones" at bounding box center [1494, 85] width 46 height 26
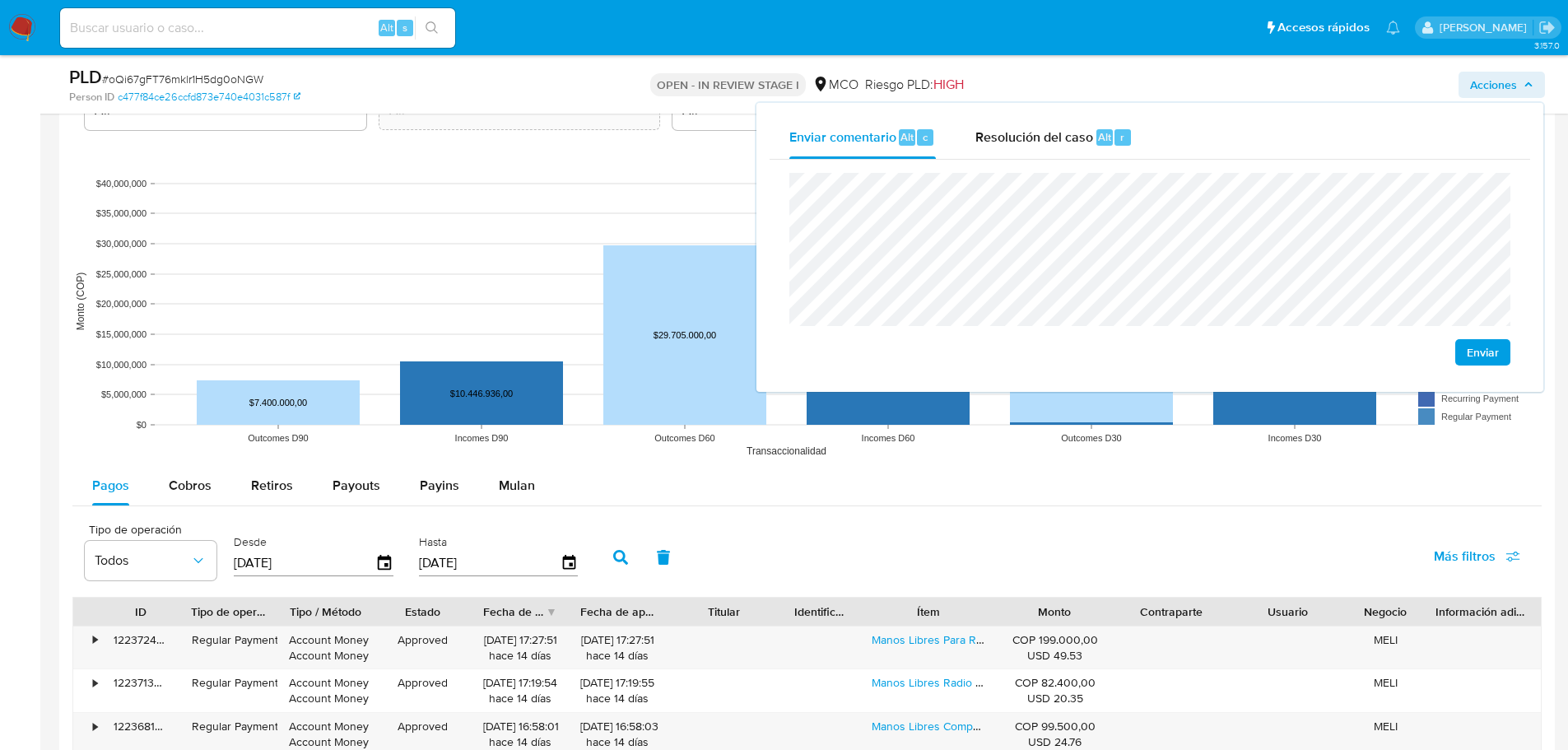
scroll to position [1481, 0]
click at [251, 477] on span "Retiros" at bounding box center [271, 484] width 42 height 19
select select "10"
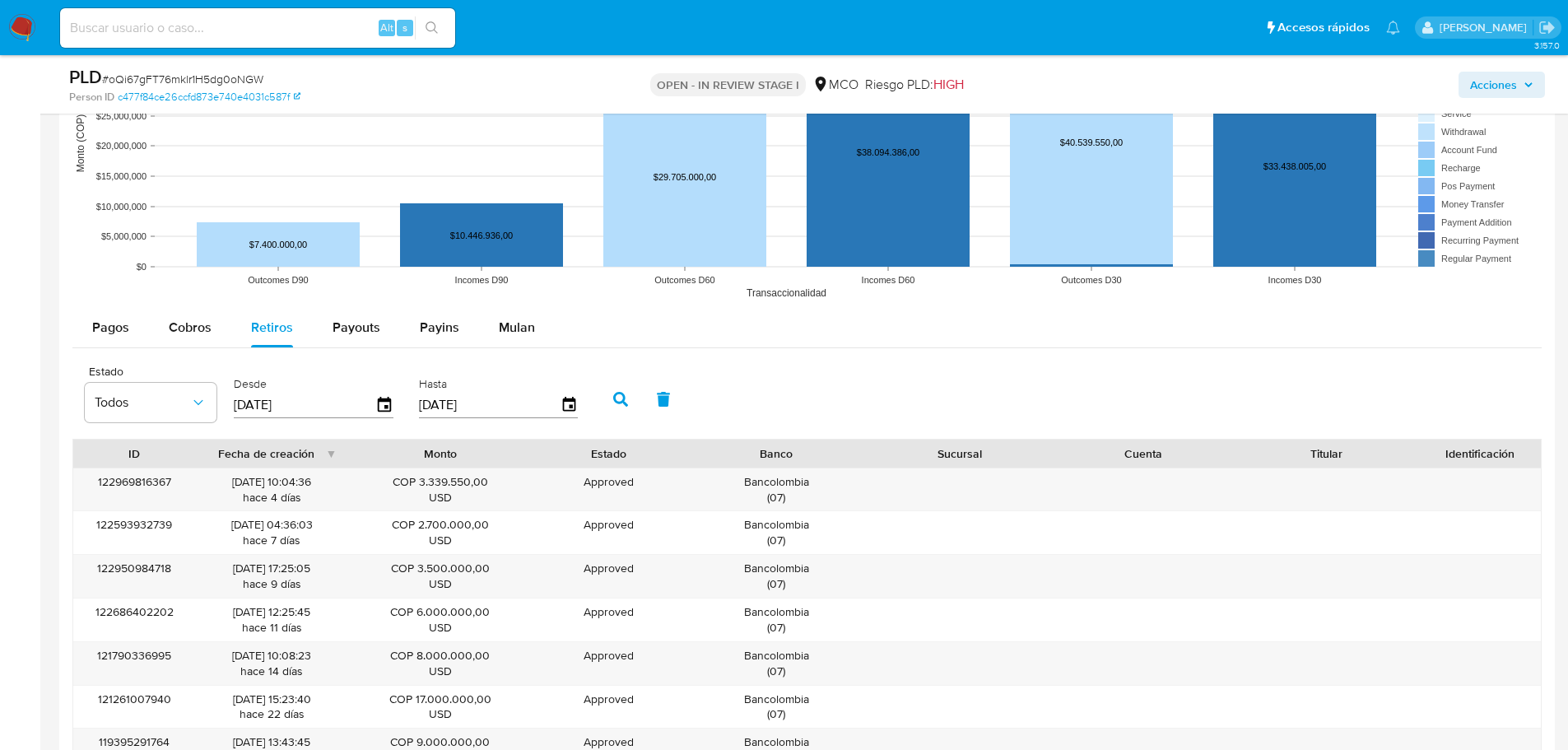
scroll to position [1646, 0]
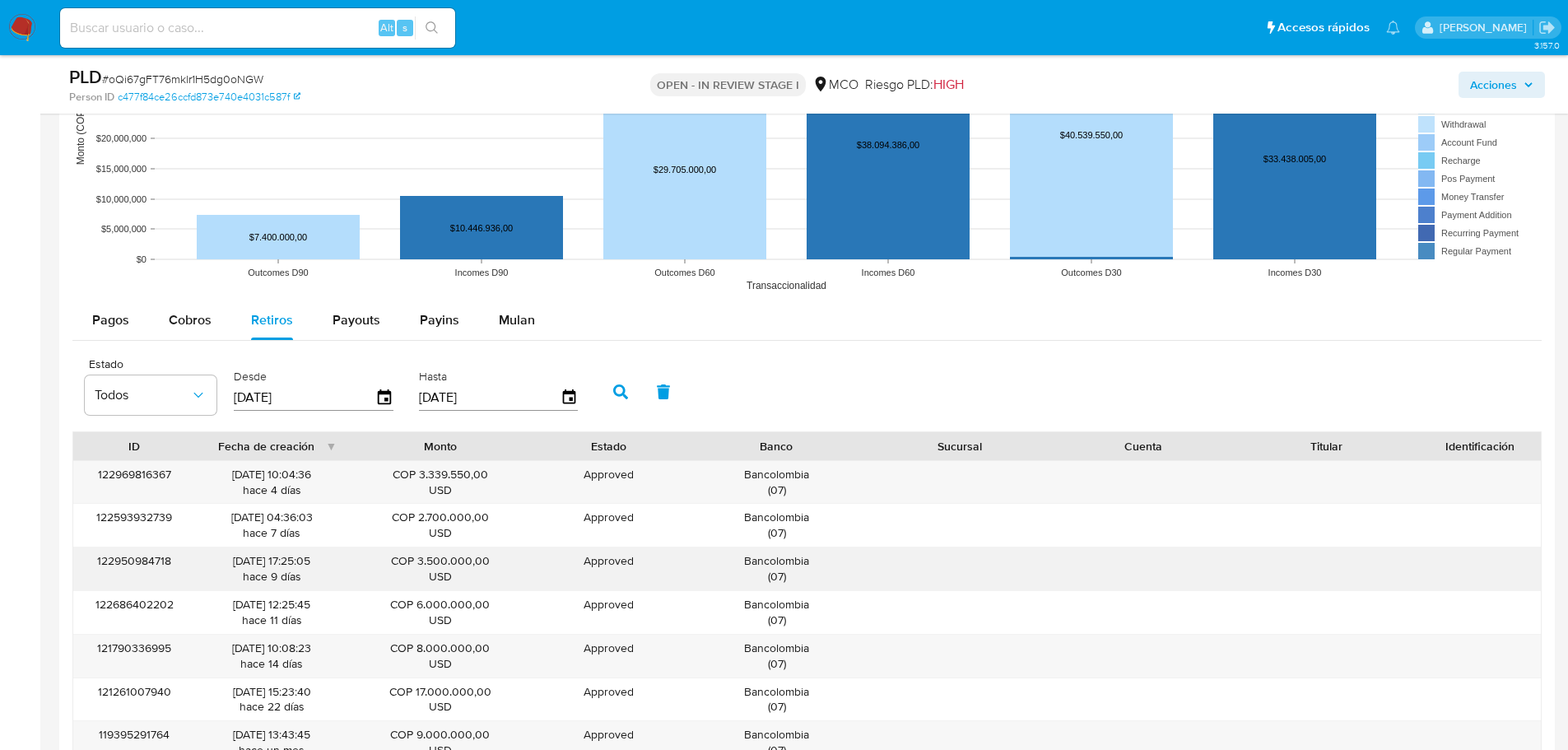
click at [771, 553] on div "Bancolombia ( 07 )" at bounding box center [776, 569] width 161 height 32
click at [1513, 82] on span "Acciones" at bounding box center [1494, 85] width 46 height 26
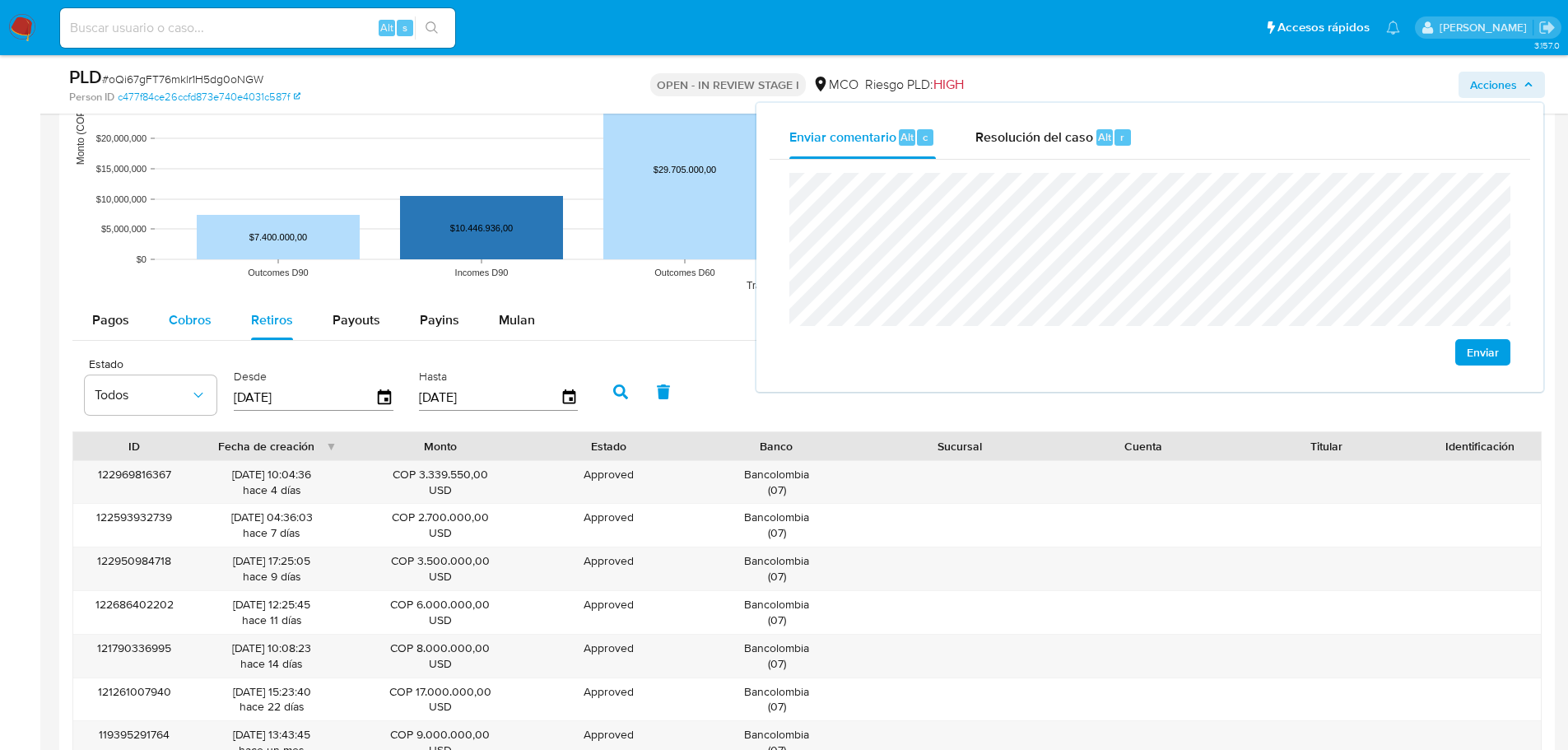
click at [198, 321] on span "Cobros" at bounding box center [191, 320] width 43 height 19
select select "10"
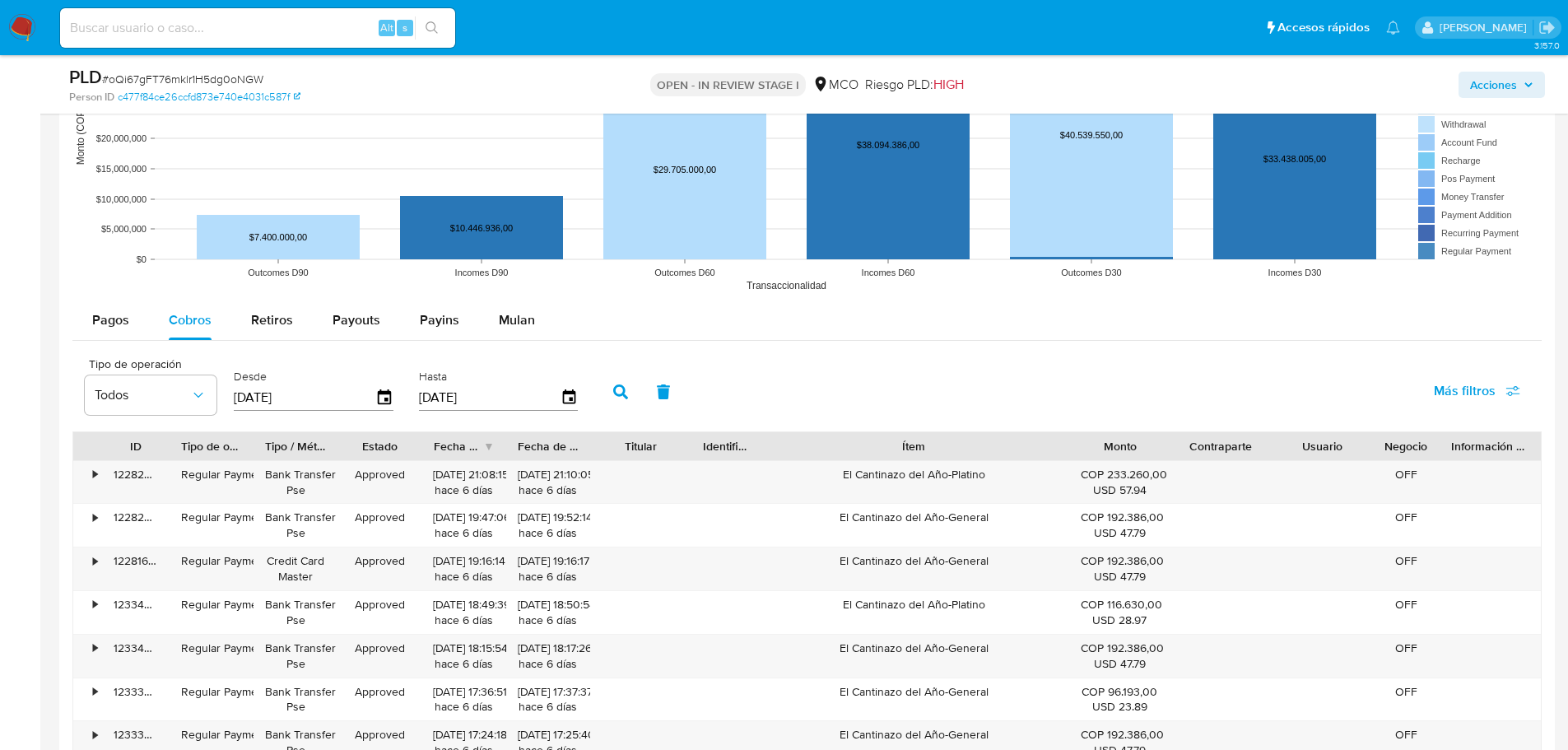
drag, startPoint x: 1007, startPoint y: 445, endPoint x: 1181, endPoint y: 447, distance: 174.0
click at [1181, 447] on div "ID Tipo de operación Tipo / Método Estado Fecha de creación Fecha de aprobación…" at bounding box center [807, 446] width 1468 height 28
click at [954, 471] on div "El Cantinazo del Año-Platino" at bounding box center [914, 482] width 310 height 43
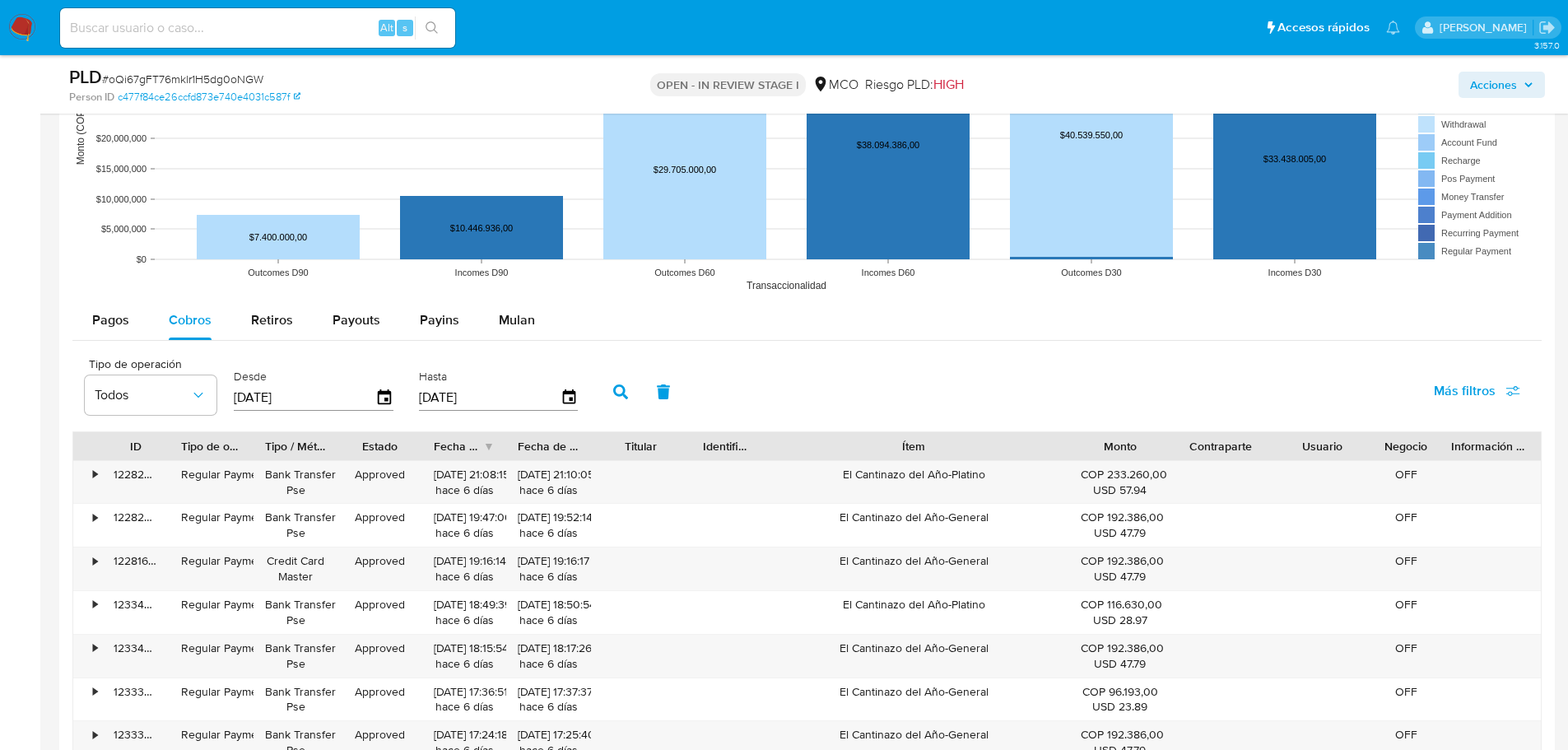
click at [1507, 84] on span "Acciones" at bounding box center [1494, 85] width 46 height 26
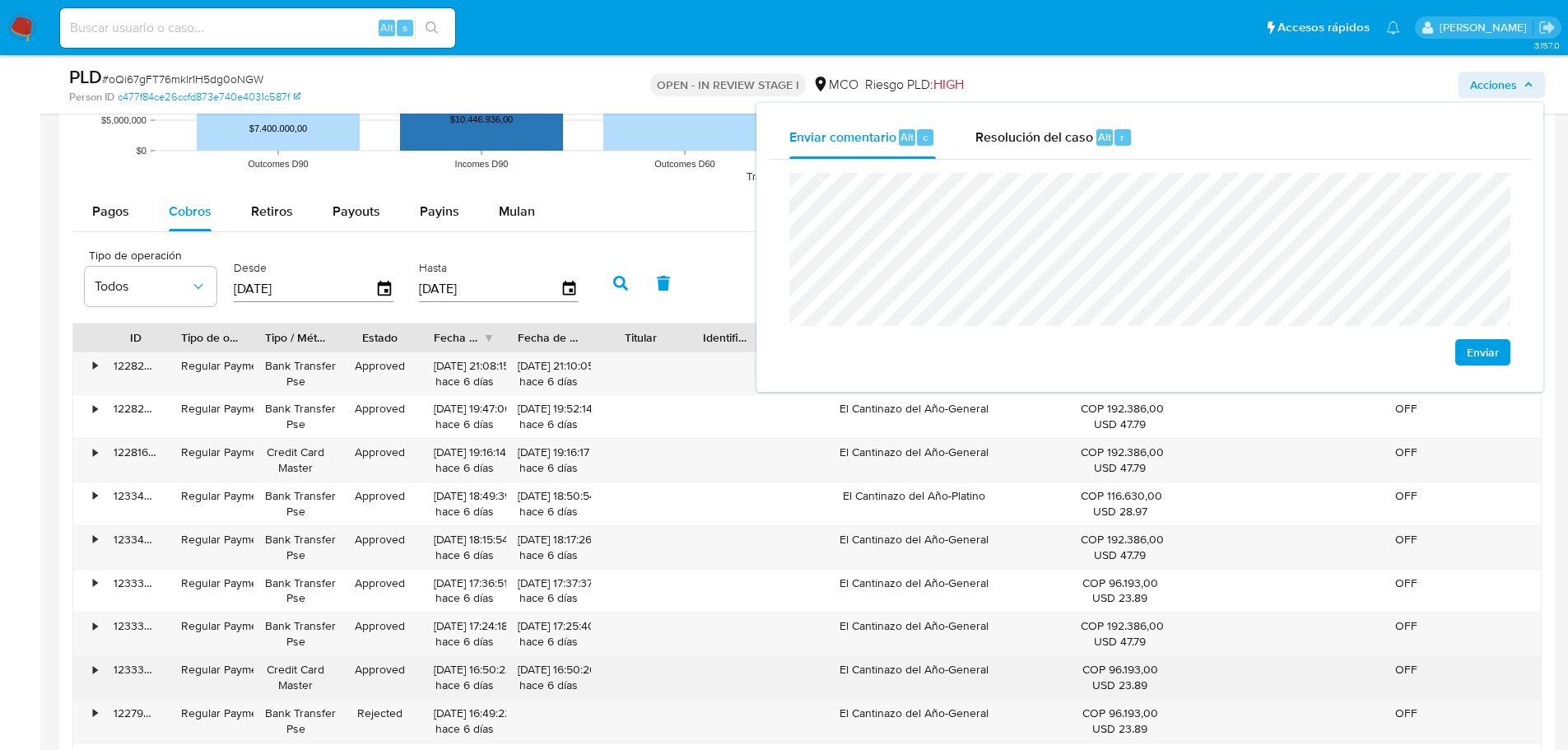
scroll to position [2058, 0]
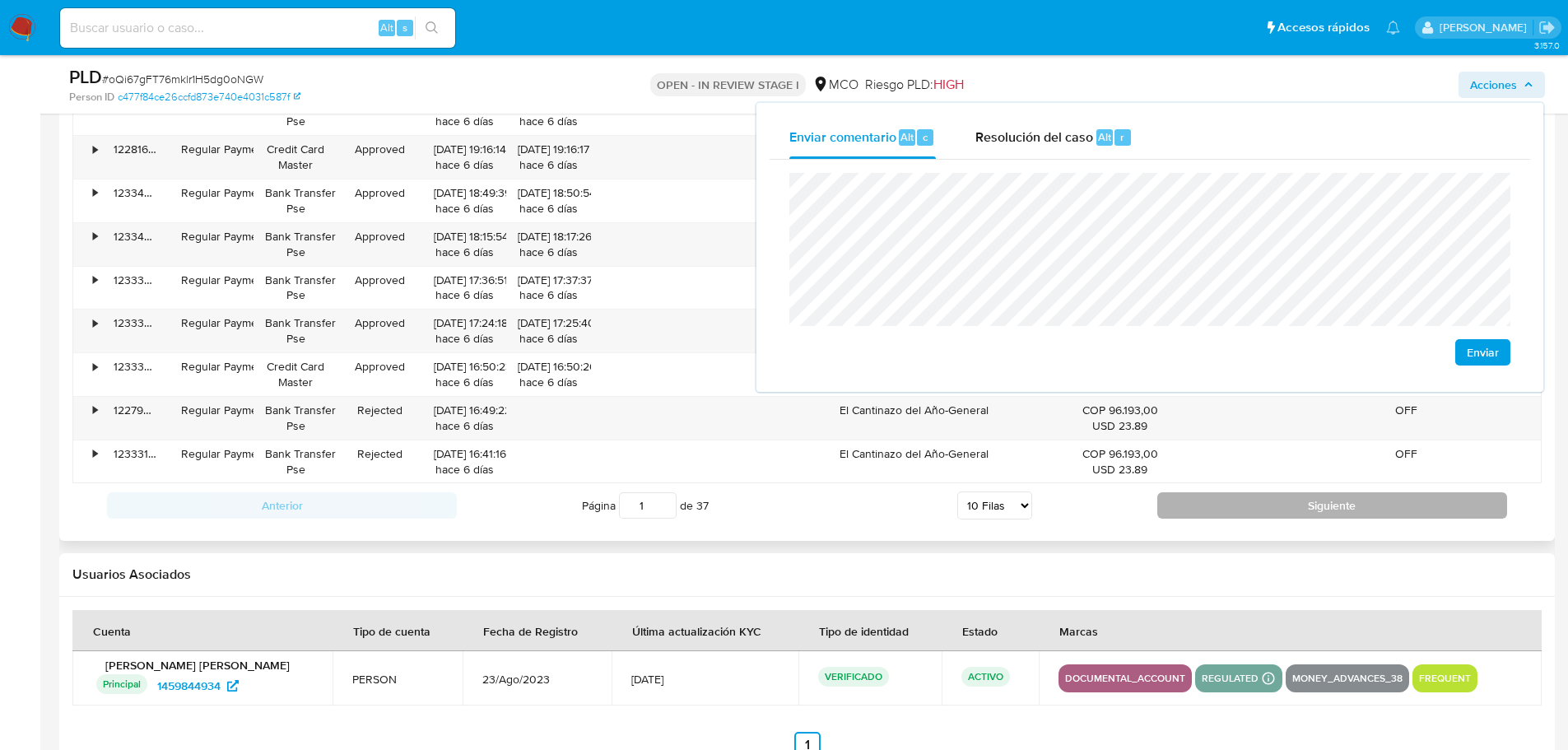
click at [1221, 498] on button "Siguiente" at bounding box center [1332, 506] width 349 height 26
type input "2"
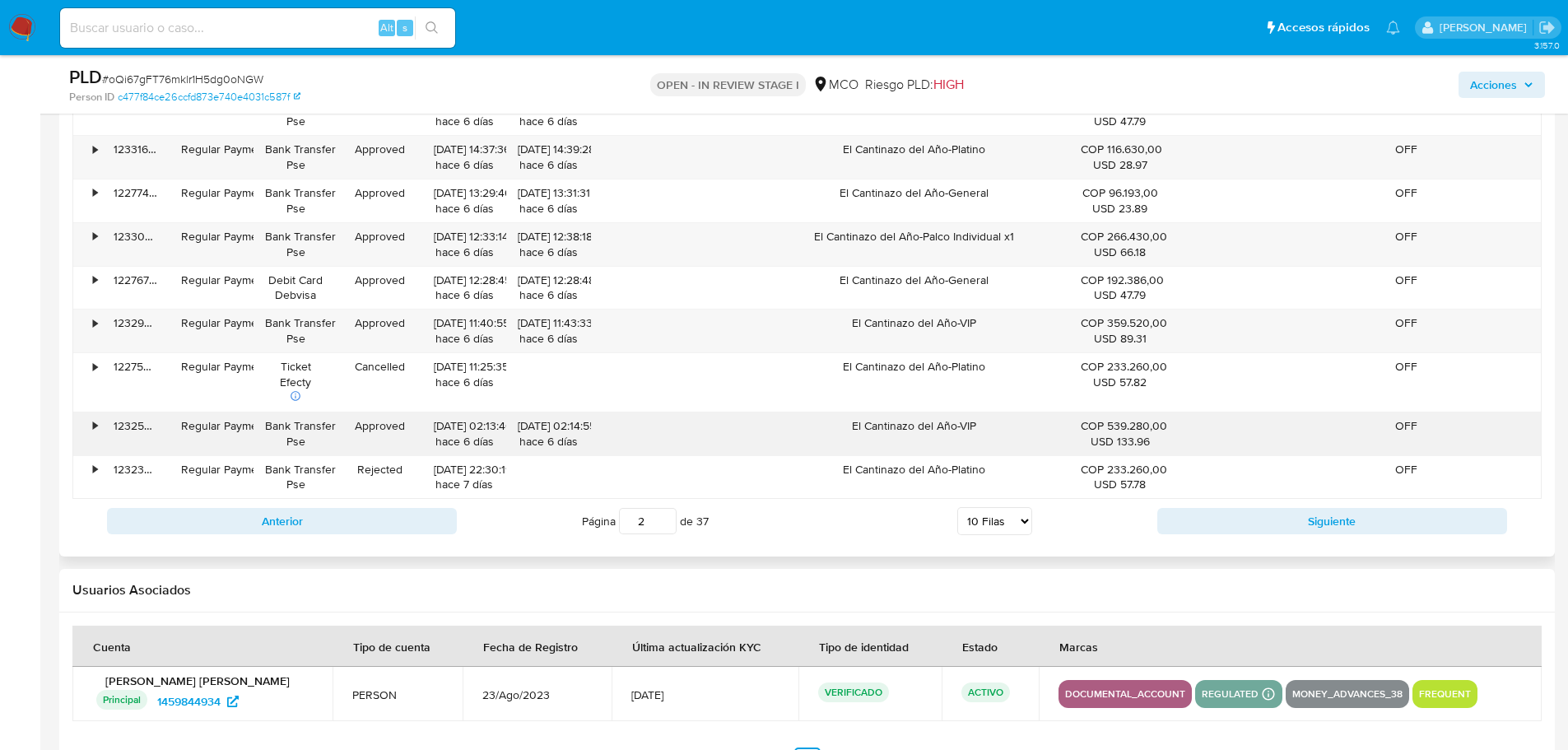
click at [927, 430] on div "El Cantinazo del Año-VIP" at bounding box center [914, 434] width 310 height 43
click at [1503, 90] on span "Acciones" at bounding box center [1494, 85] width 46 height 26
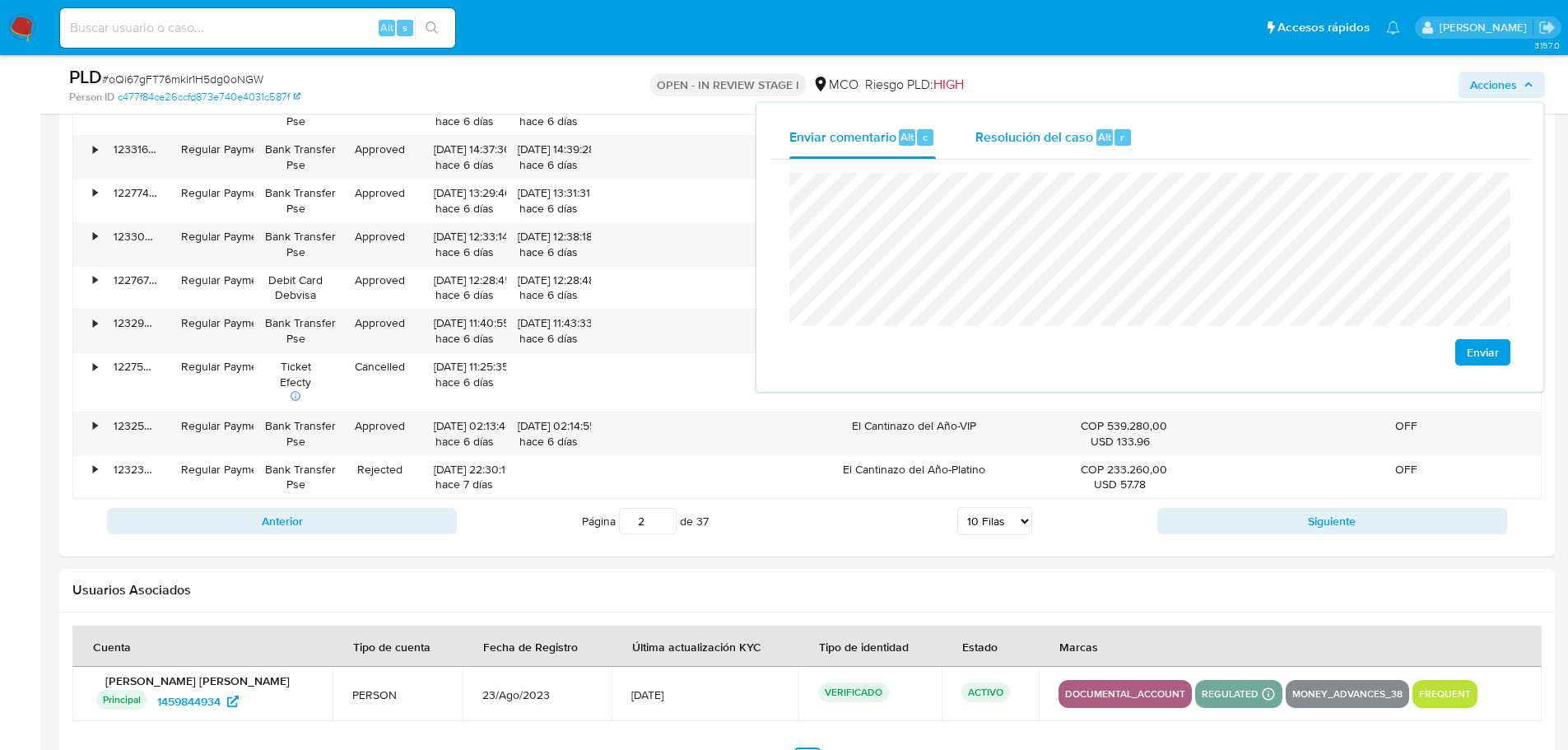
click at [1006, 141] on span "Resolución del caso" at bounding box center [1034, 136] width 118 height 19
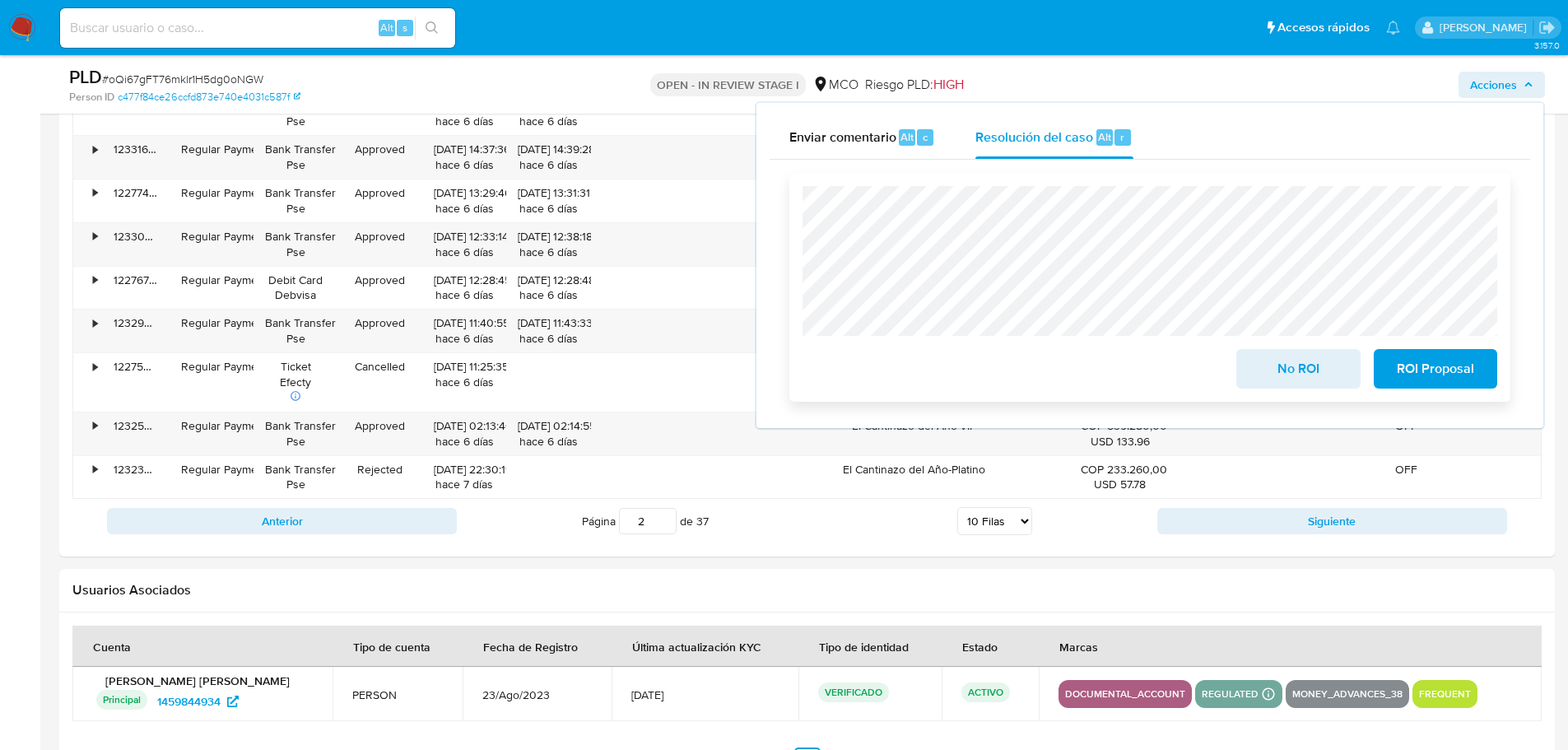
drag, startPoint x: 1331, startPoint y: 375, endPoint x: 1311, endPoint y: 371, distance: 20.4
click at [1330, 375] on span "No ROI" at bounding box center [1298, 368] width 81 height 36
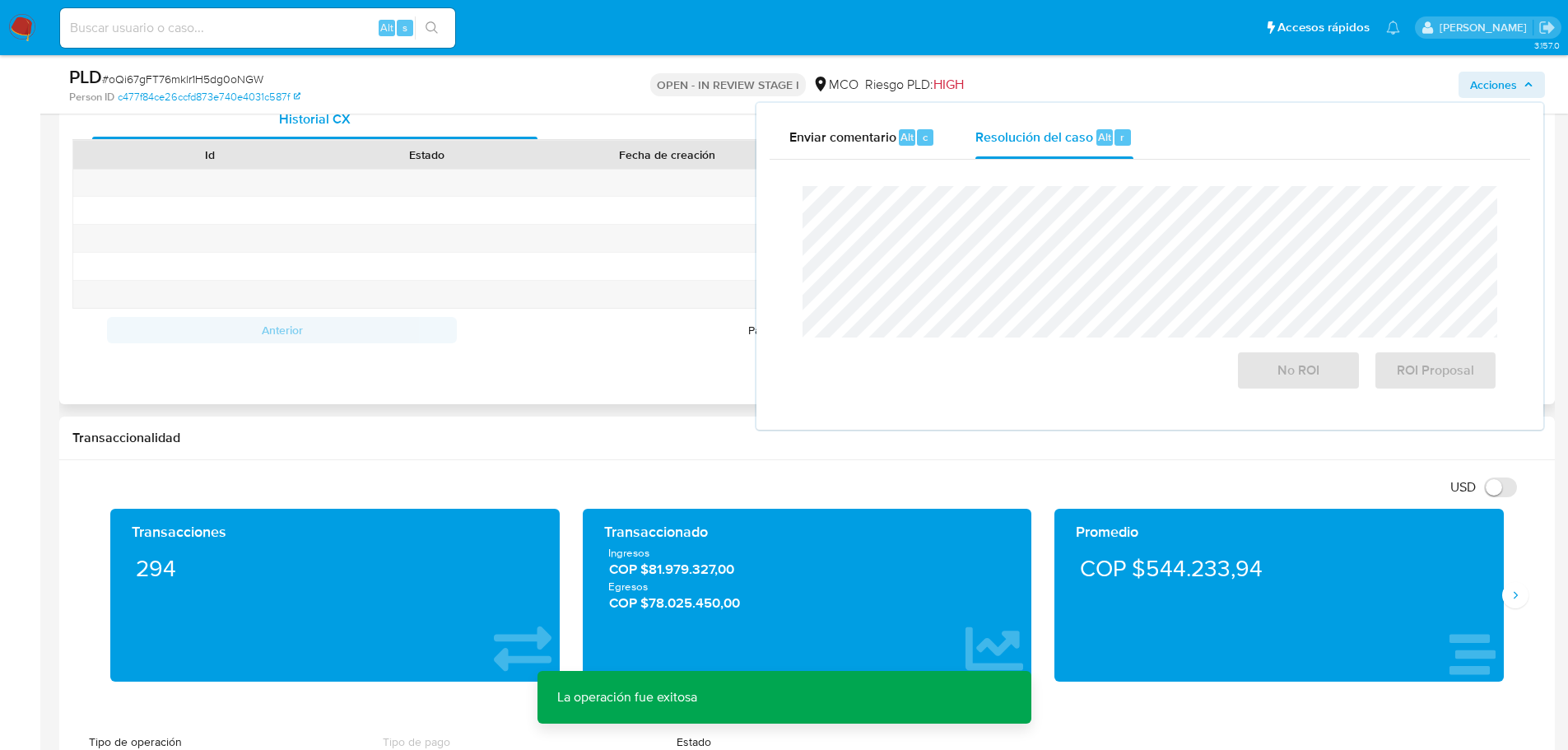
scroll to position [0, 0]
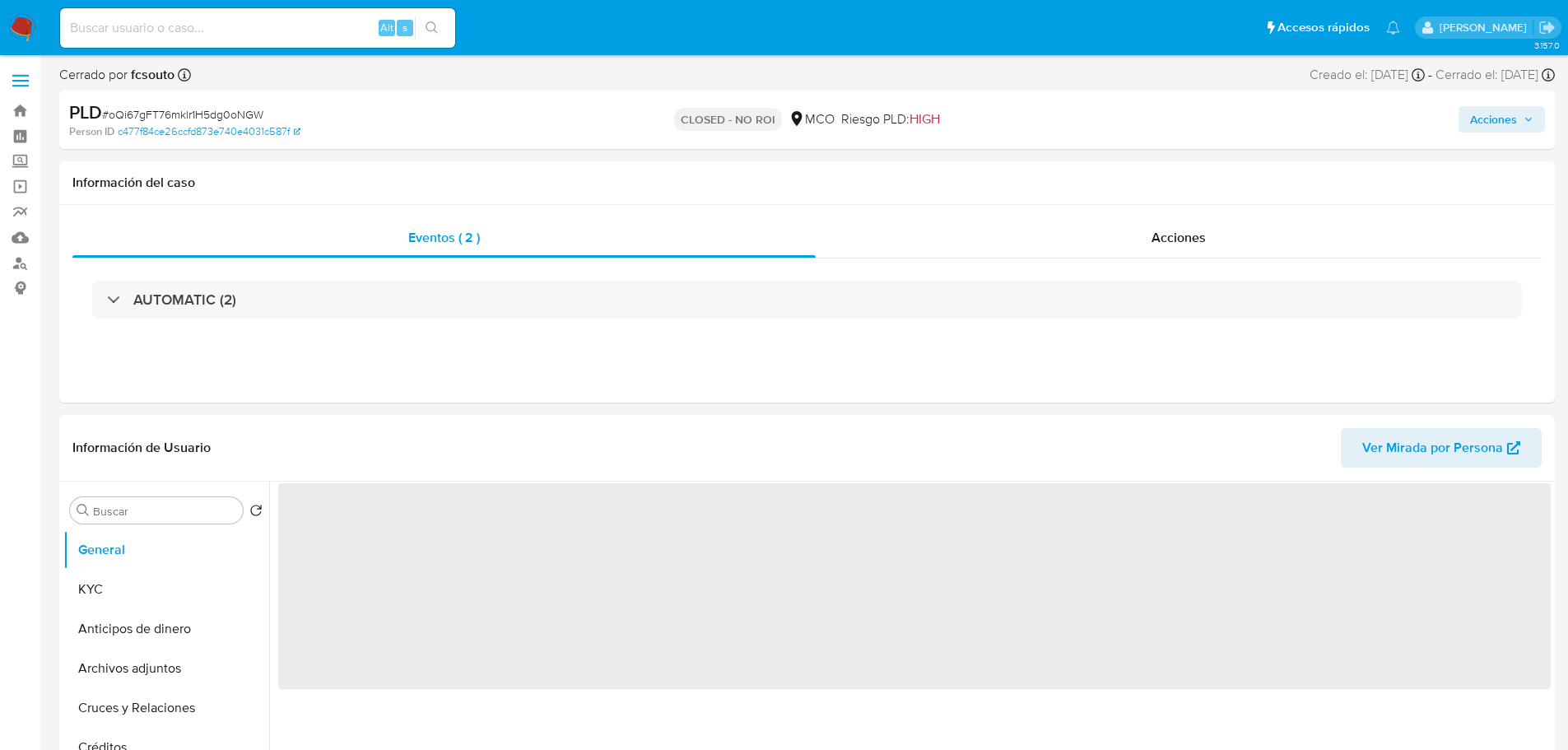
click at [366, 309] on div "AUTOMATIC (2)" at bounding box center [807, 299] width 1430 height 38
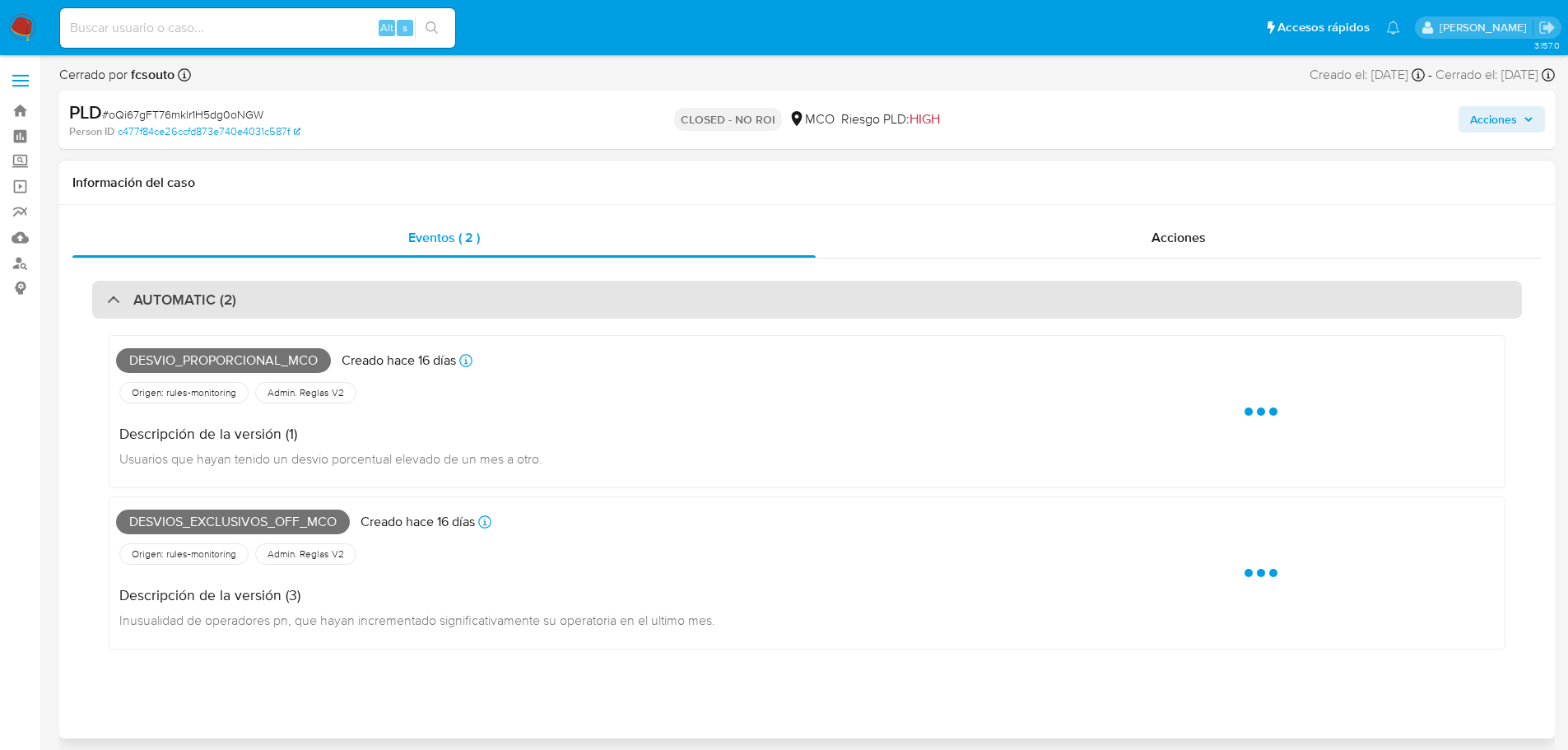
select select "10"
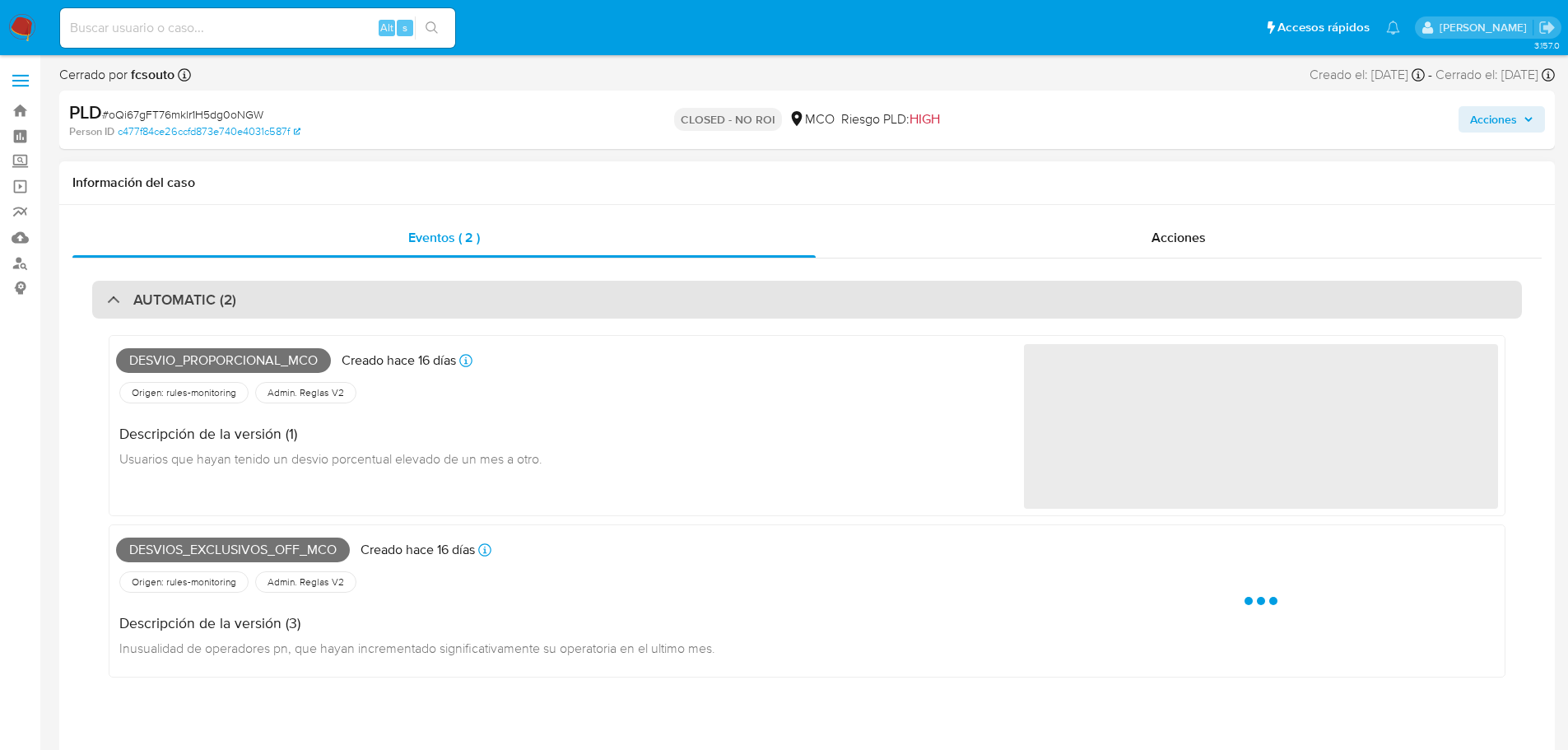
click at [365, 309] on div "AUTOMATIC (2)" at bounding box center [807, 299] width 1430 height 38
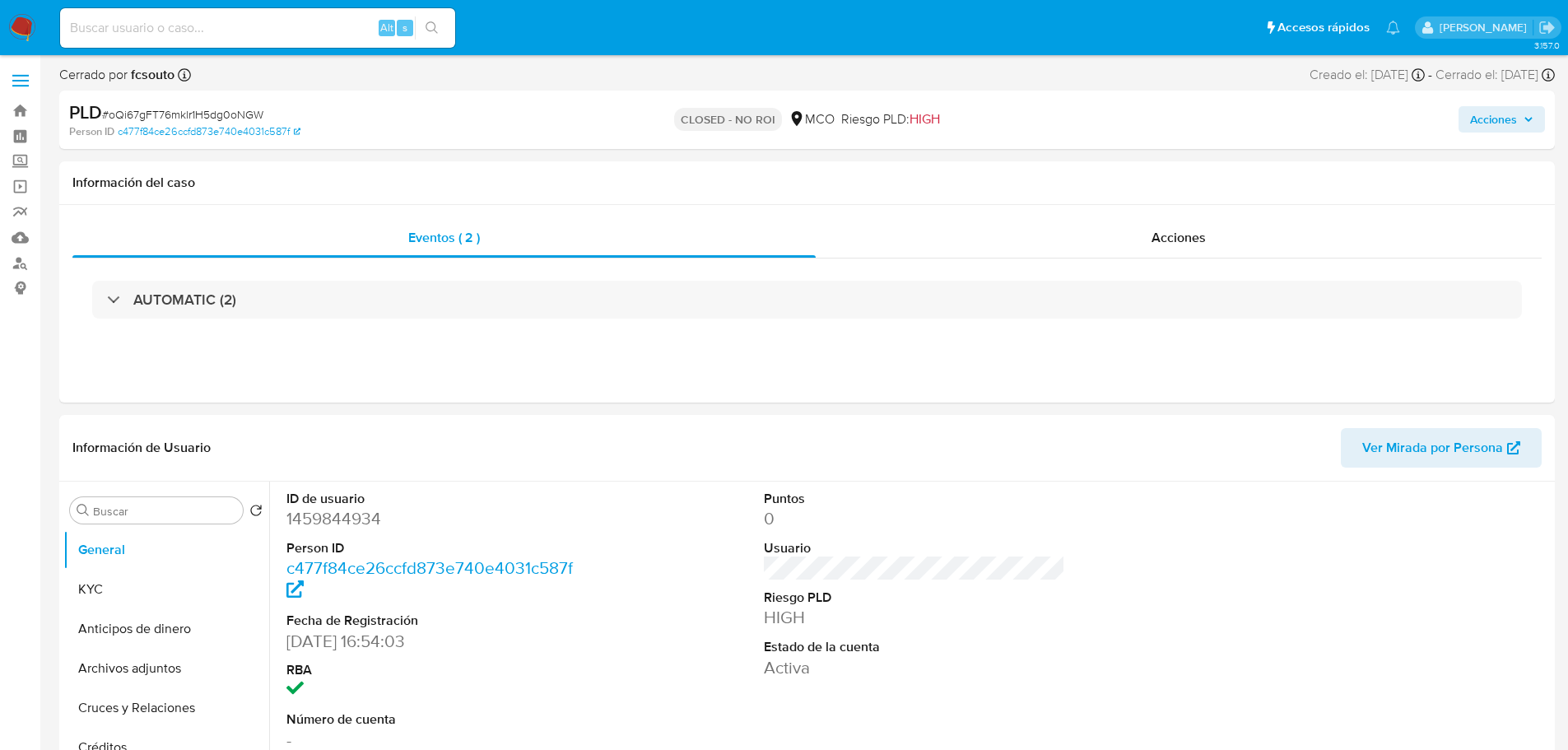
click at [1500, 125] on span "Acciones" at bounding box center [1494, 119] width 46 height 26
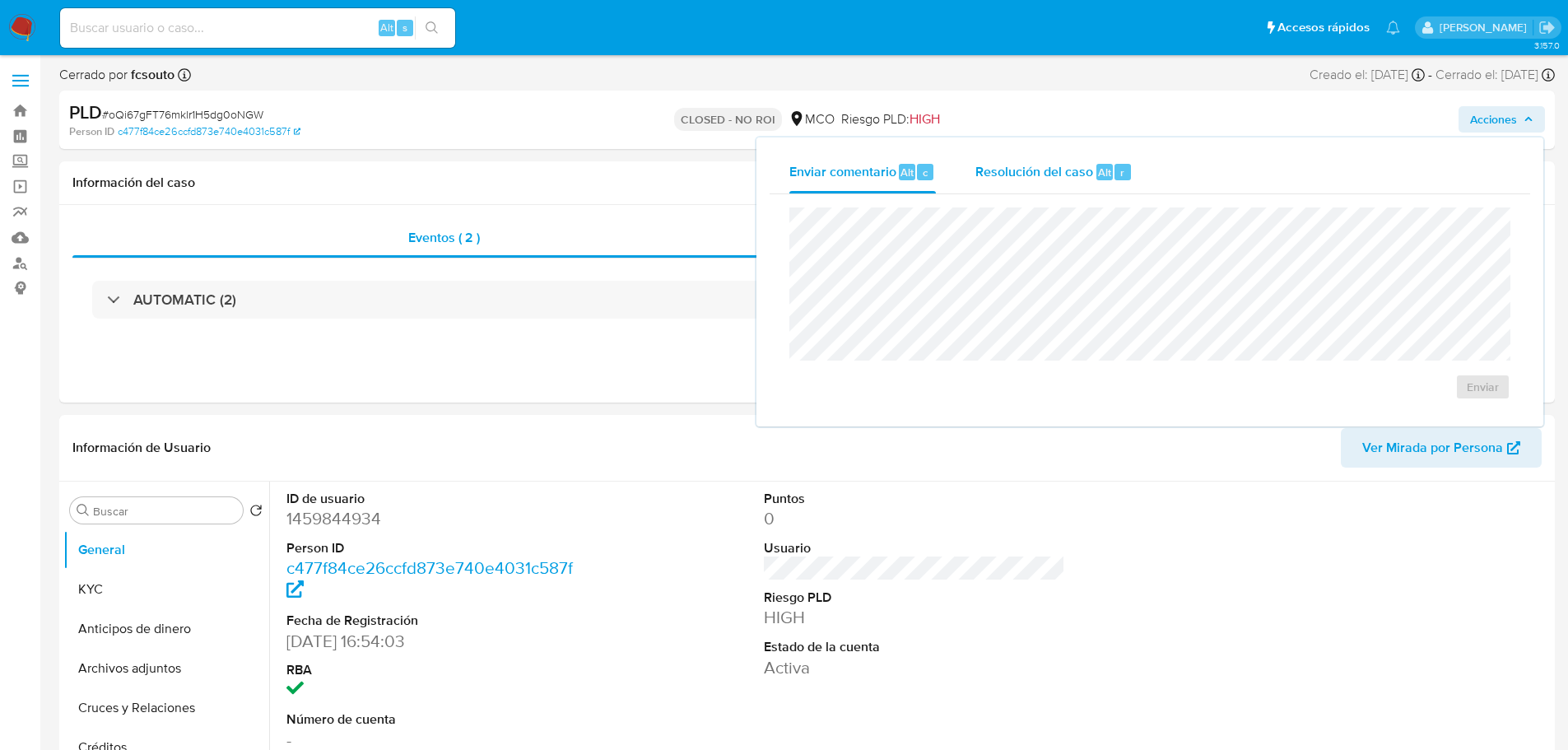
click at [999, 181] on div "Resolución del caso Alt r" at bounding box center [1053, 172] width 157 height 43
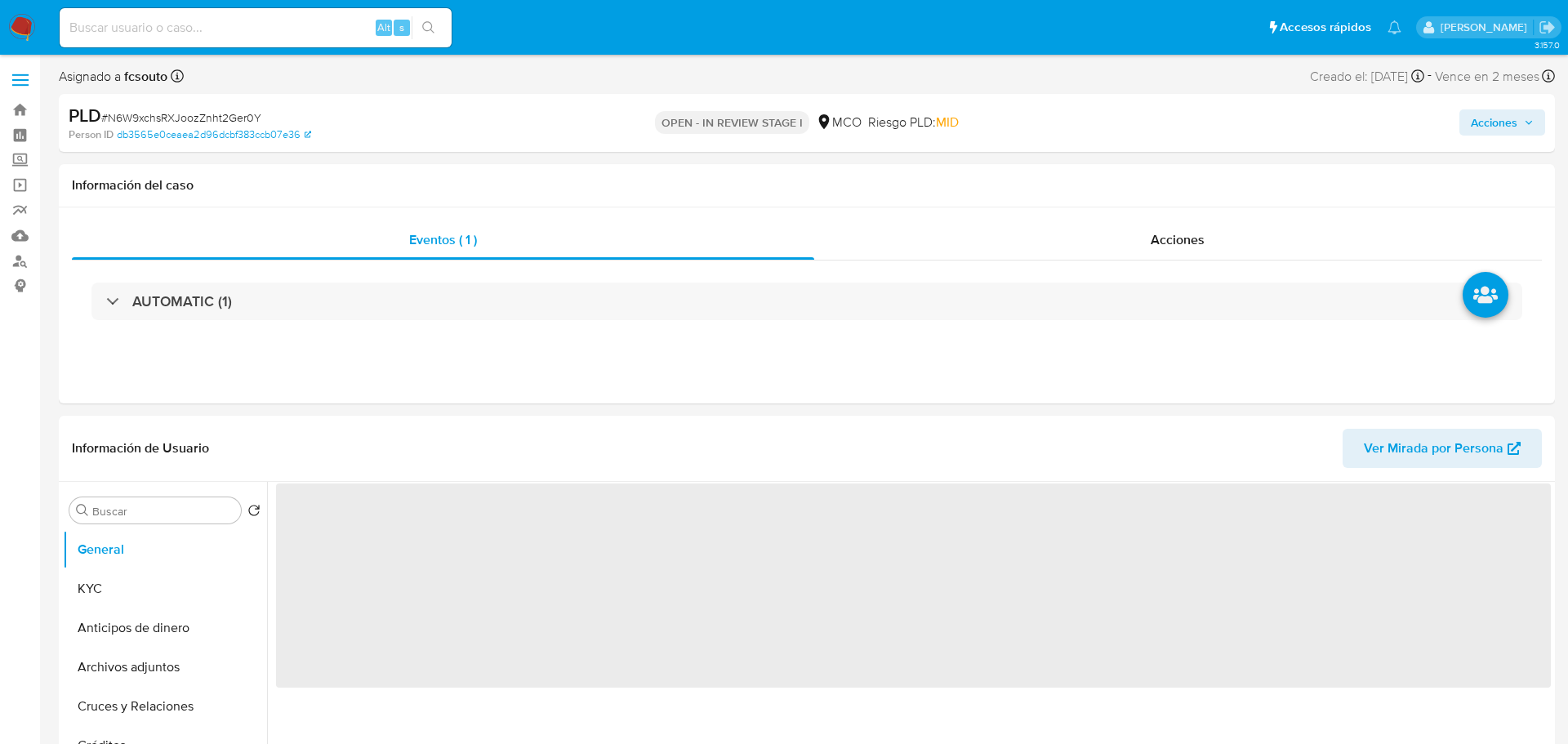
select select "10"
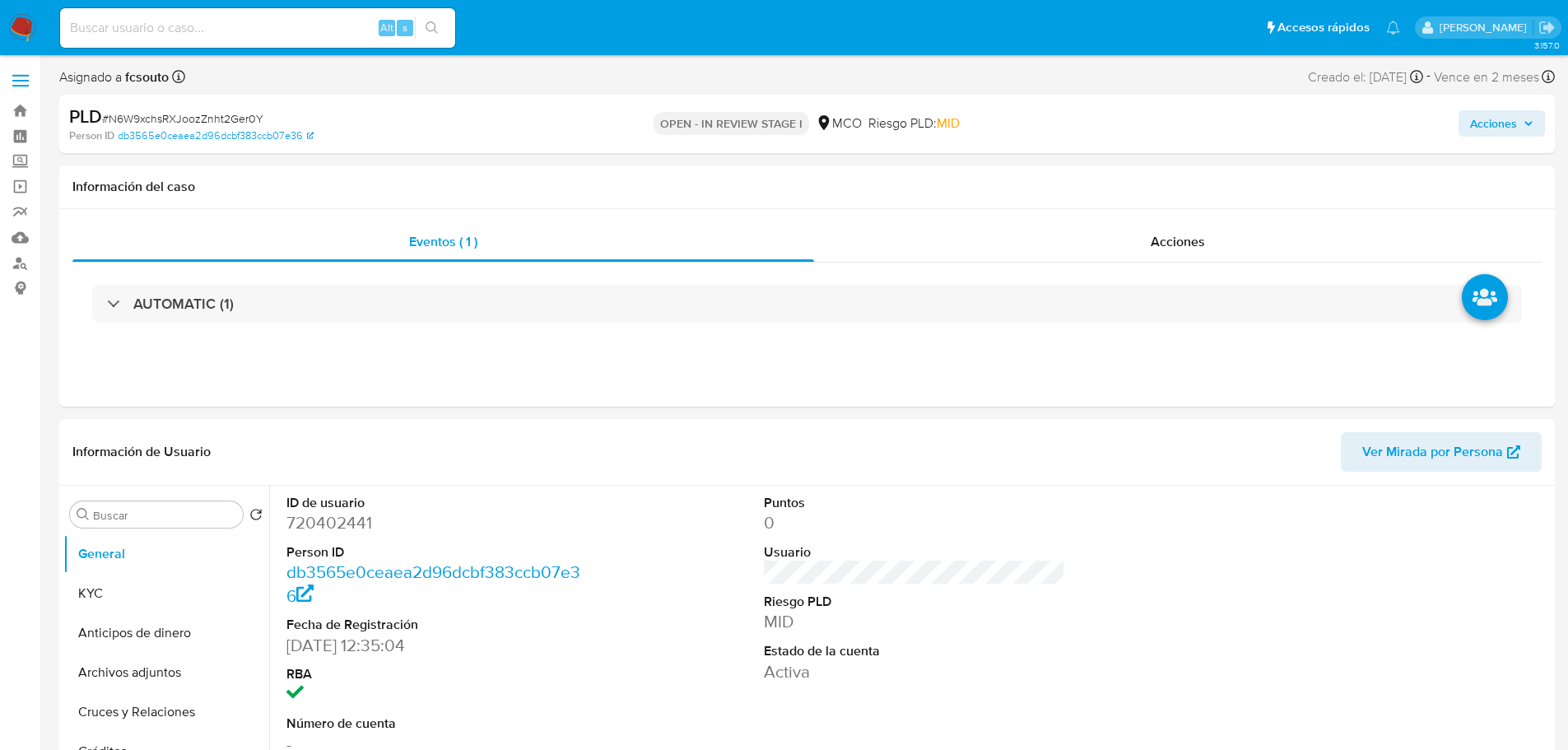
click at [1505, 125] on span "Acciones" at bounding box center [1494, 124] width 46 height 26
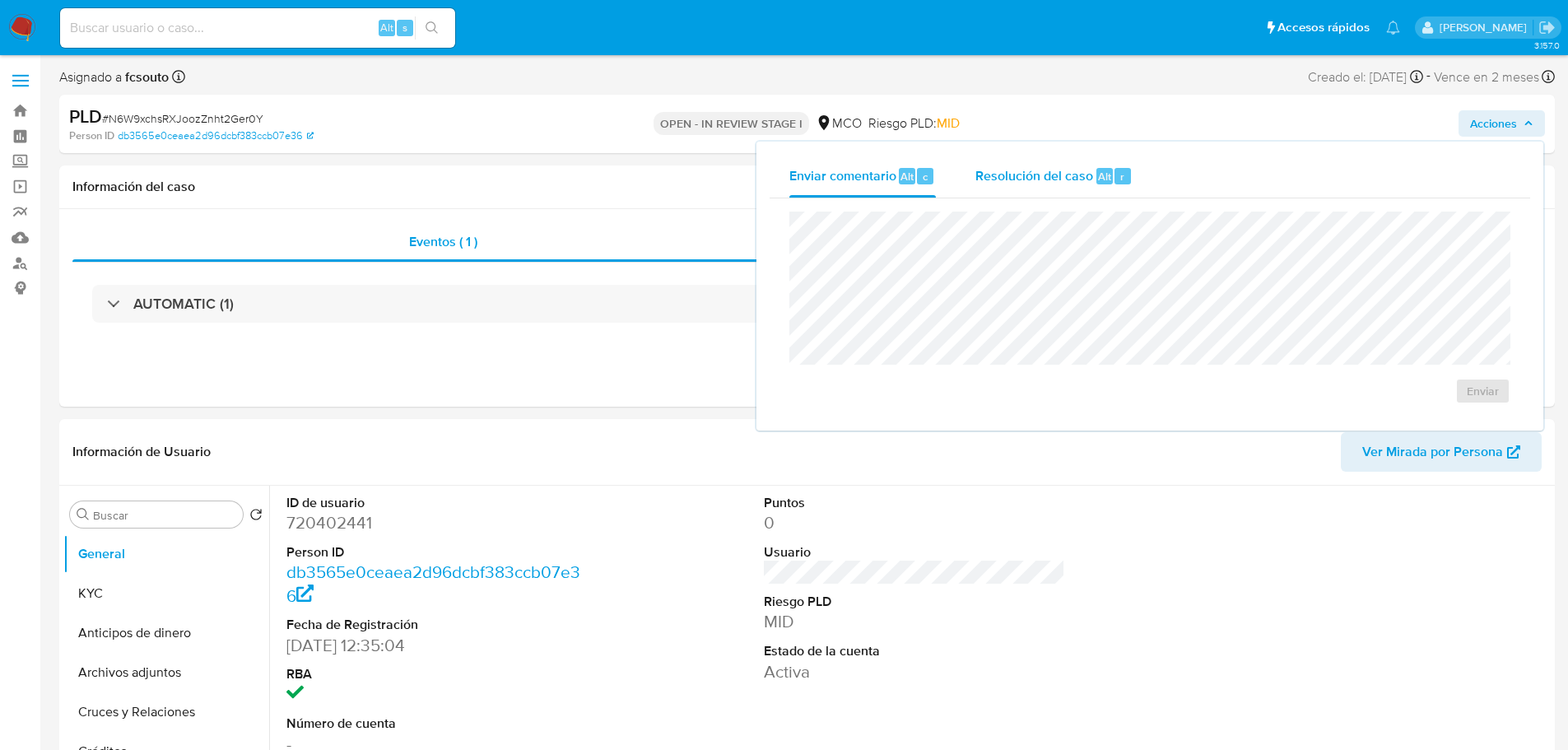
click at [1017, 182] on span "Resolución del caso" at bounding box center [1034, 176] width 118 height 19
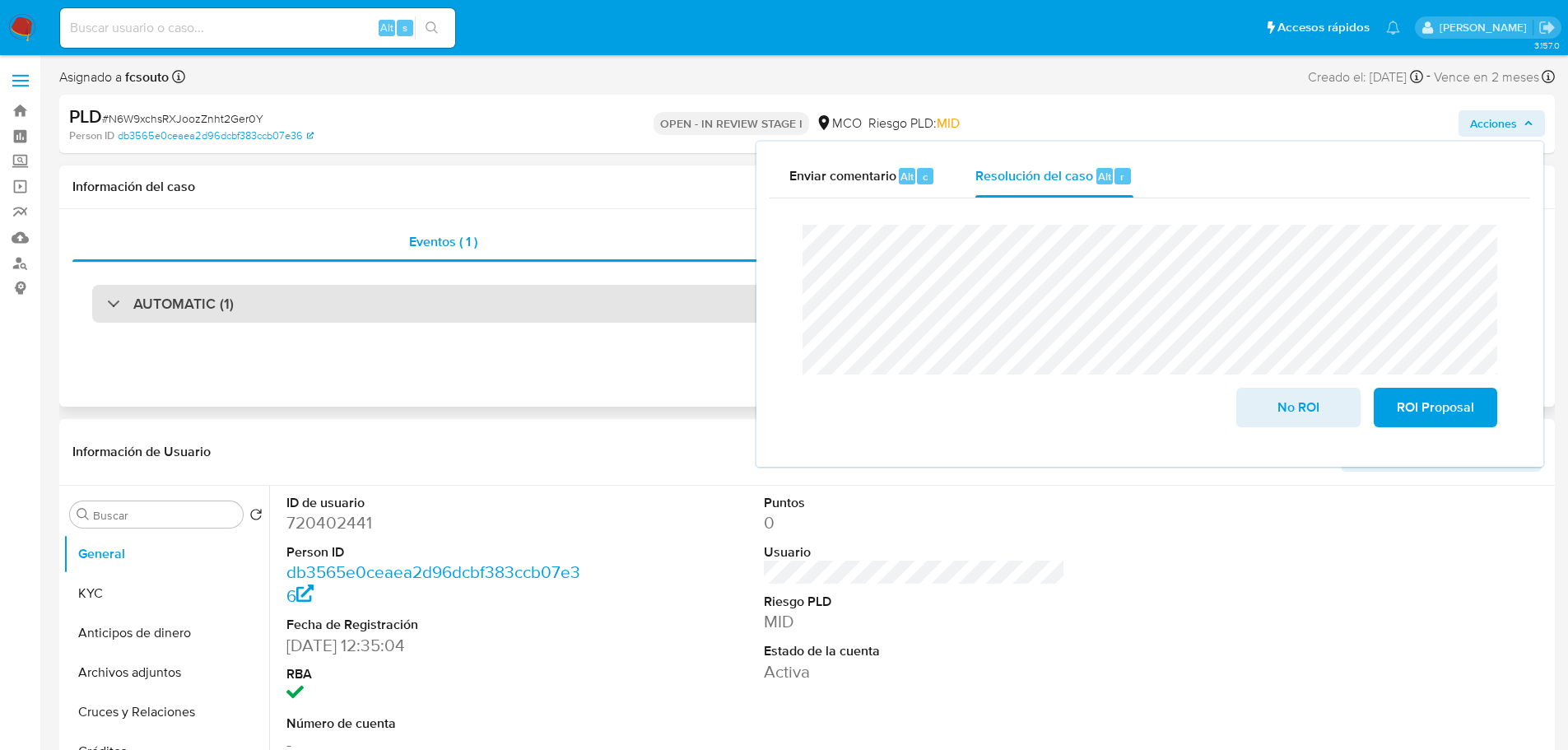
drag, startPoint x: 337, startPoint y: 298, endPoint x: 302, endPoint y: 314, distance: 38.5
click at [336, 298] on div "AUTOMATIC (1)" at bounding box center [807, 303] width 1430 height 38
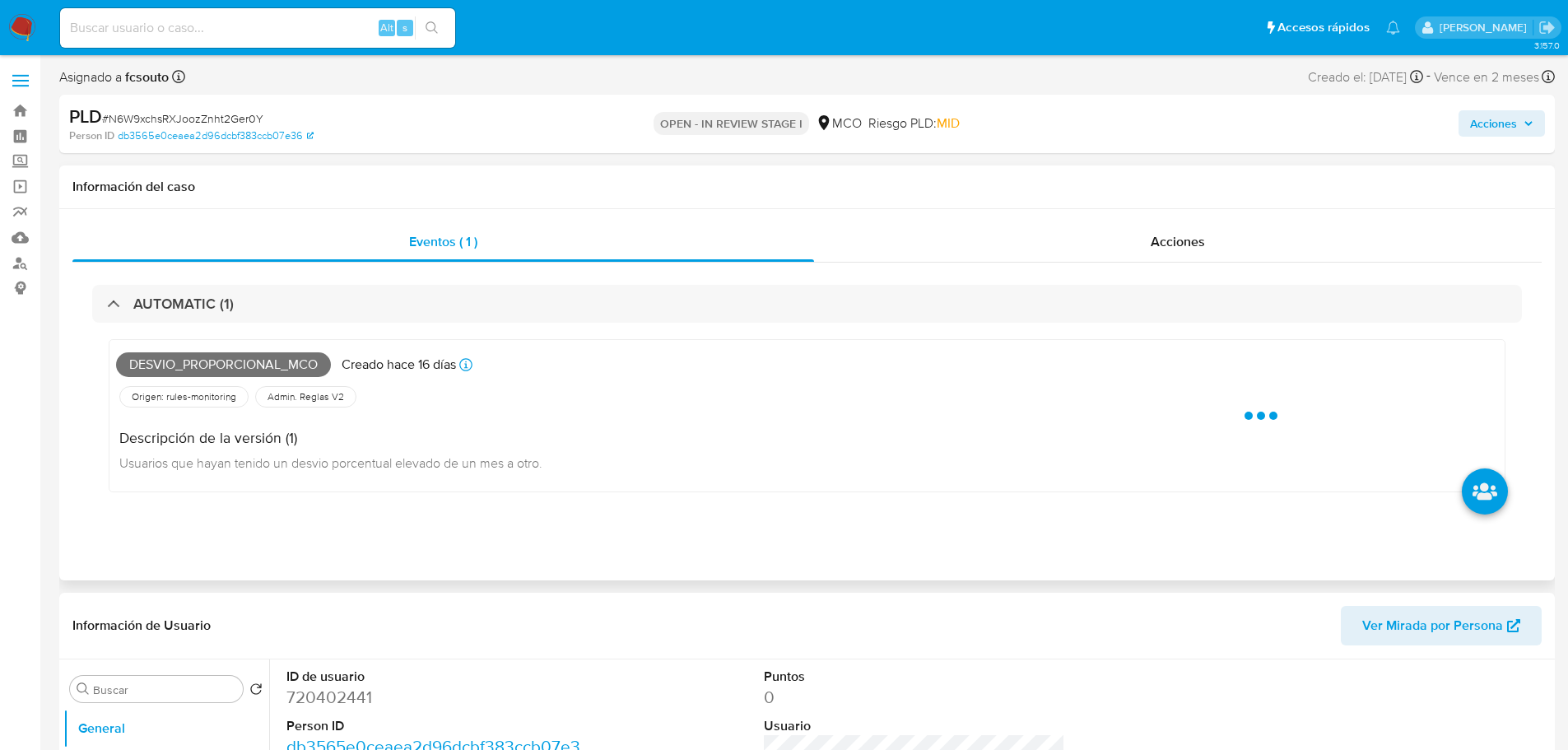
click at [232, 363] on span "Desvio_proporcional_mco" at bounding box center [223, 364] width 215 height 25
copy span "Desvio_proporcional_mco"
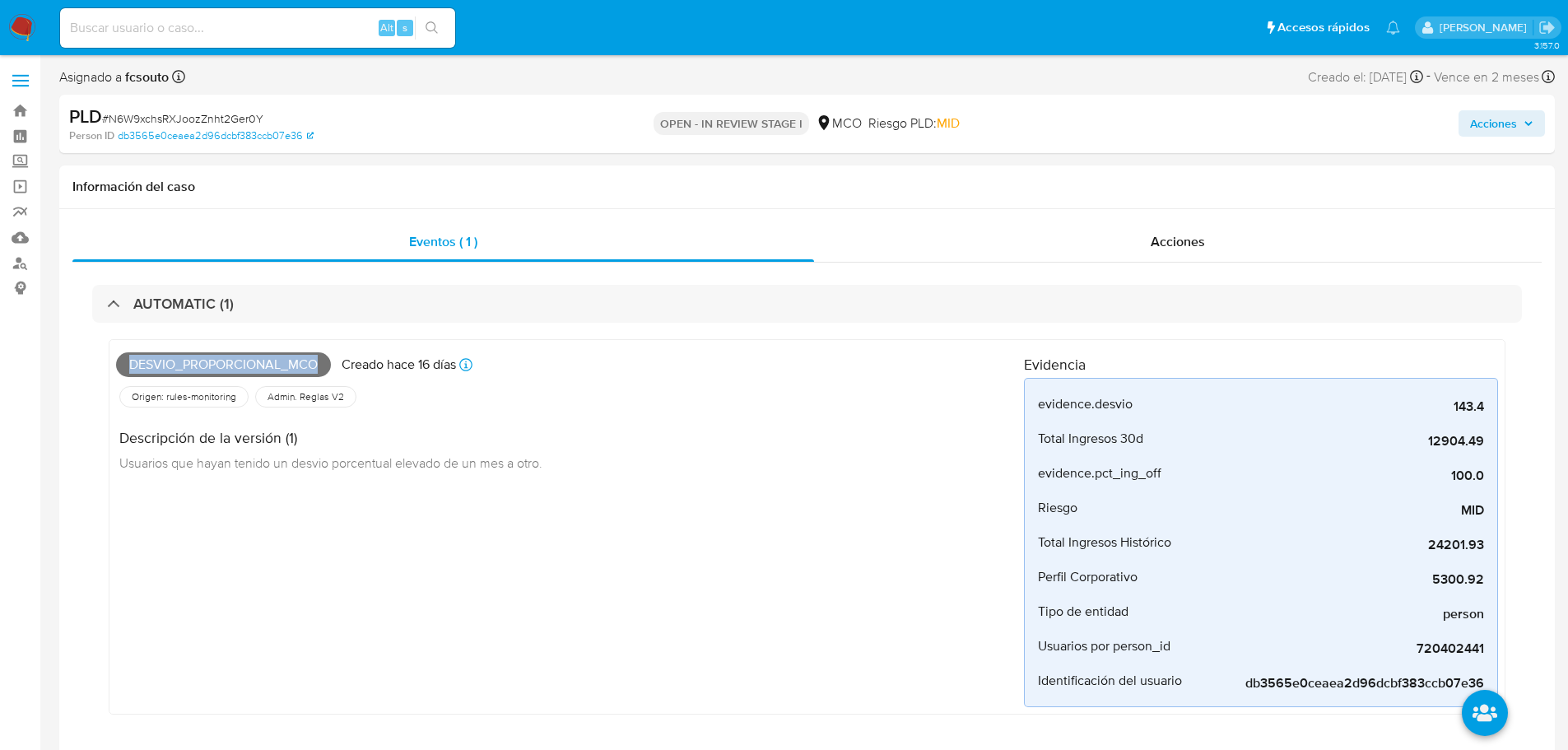
click at [1485, 112] on span "Acciones" at bounding box center [1494, 124] width 46 height 26
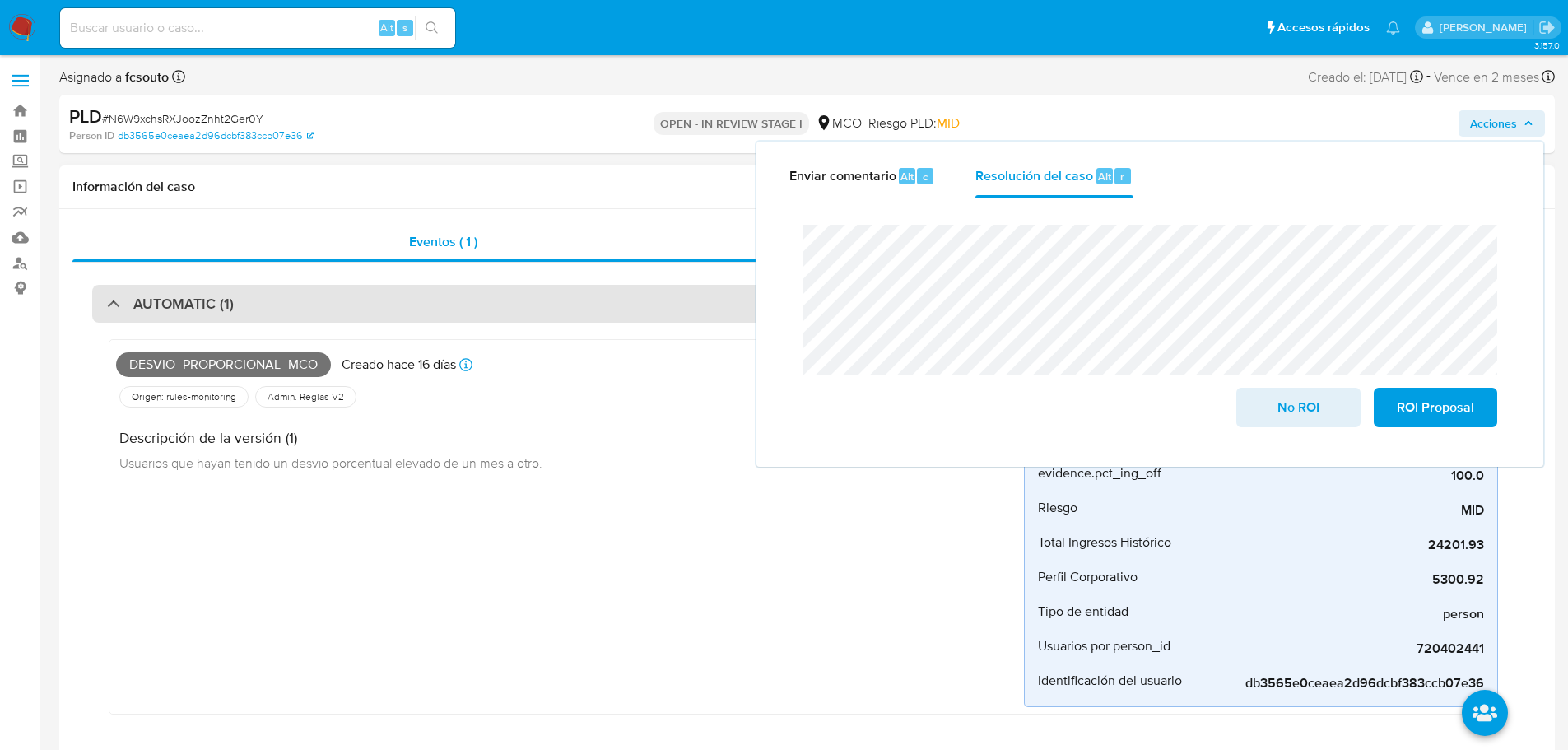
click at [479, 316] on div "AUTOMATIC (1)" at bounding box center [807, 303] width 1430 height 38
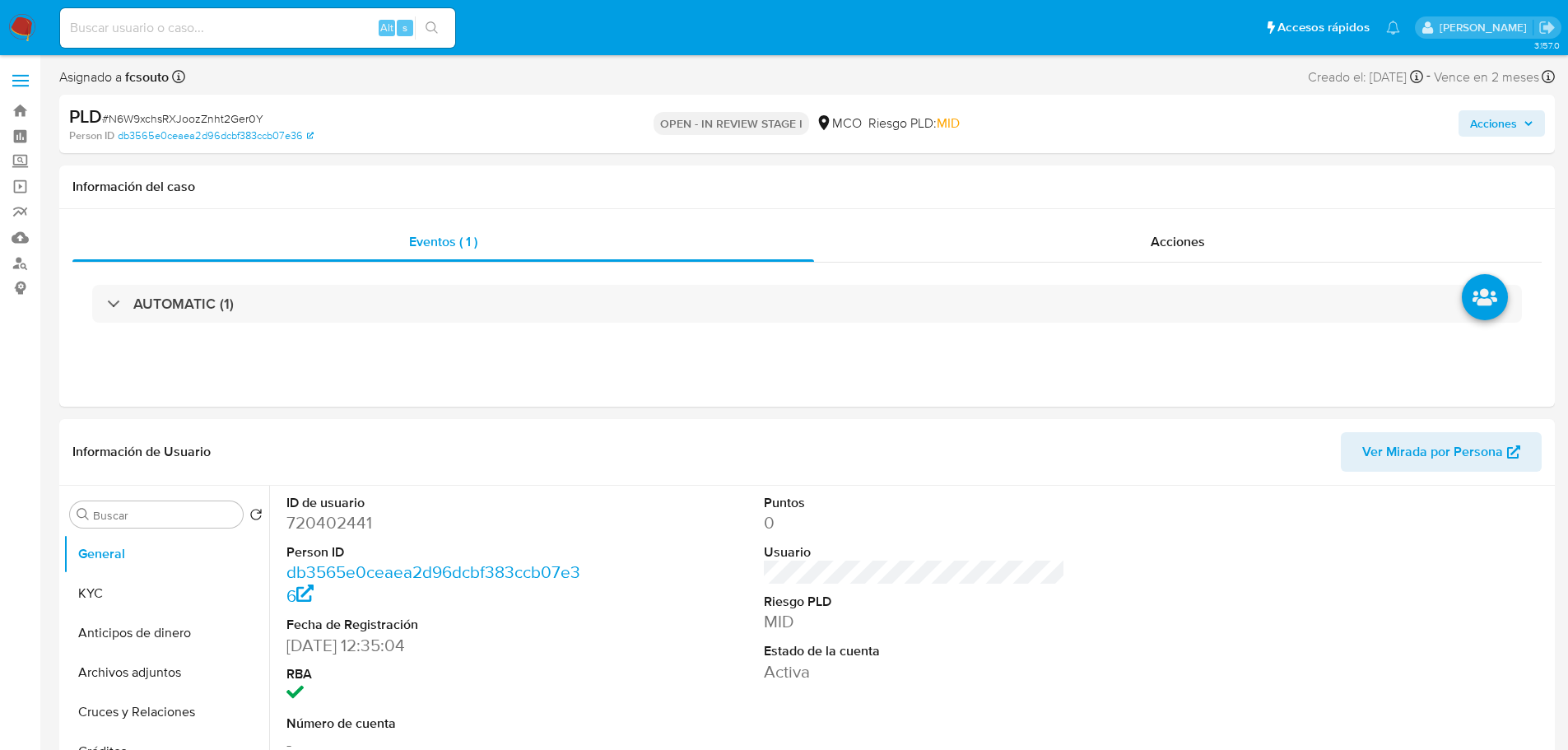
click at [1518, 135] on span "Acciones" at bounding box center [1502, 123] width 63 height 23
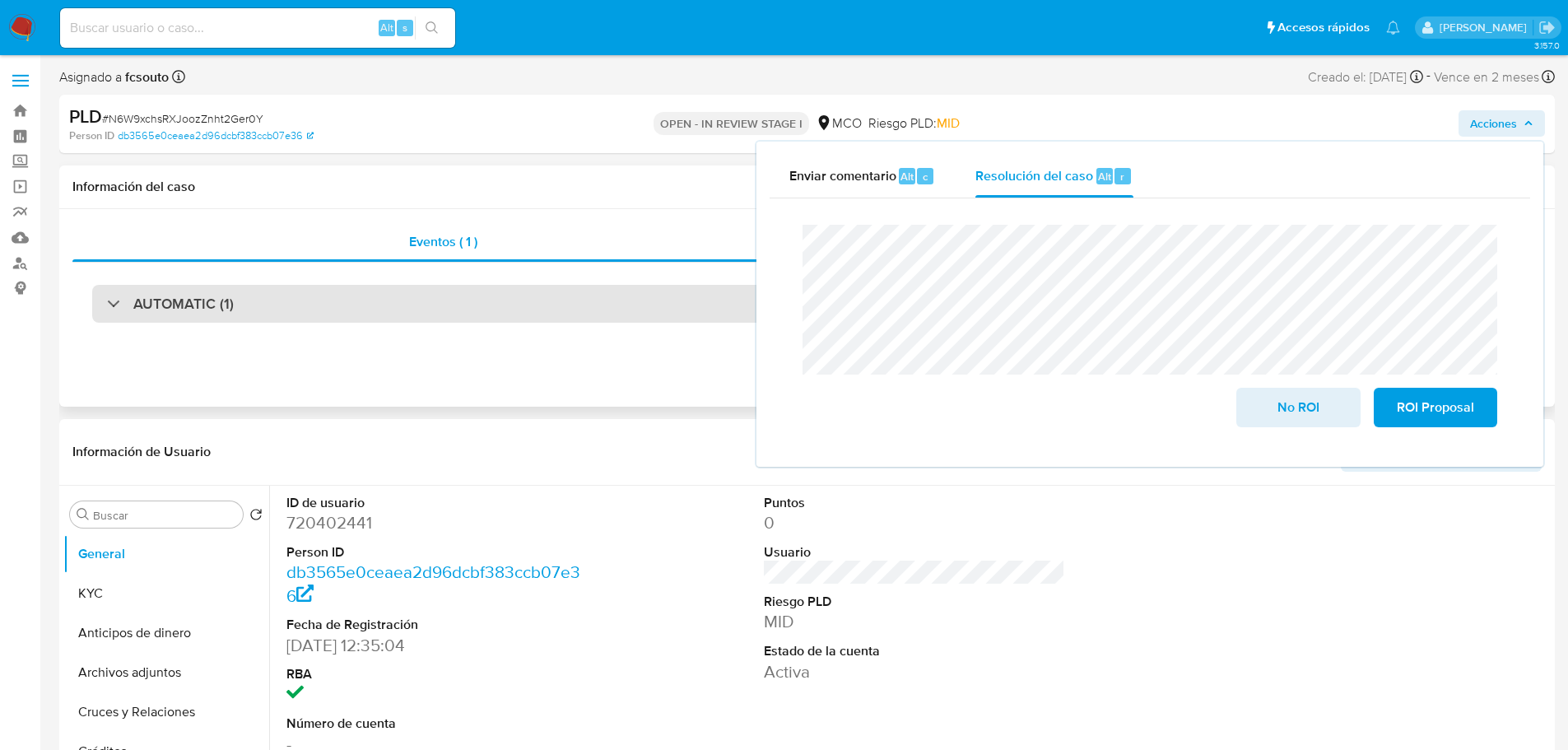
click at [296, 316] on div "AUTOMATIC (1)" at bounding box center [807, 303] width 1430 height 38
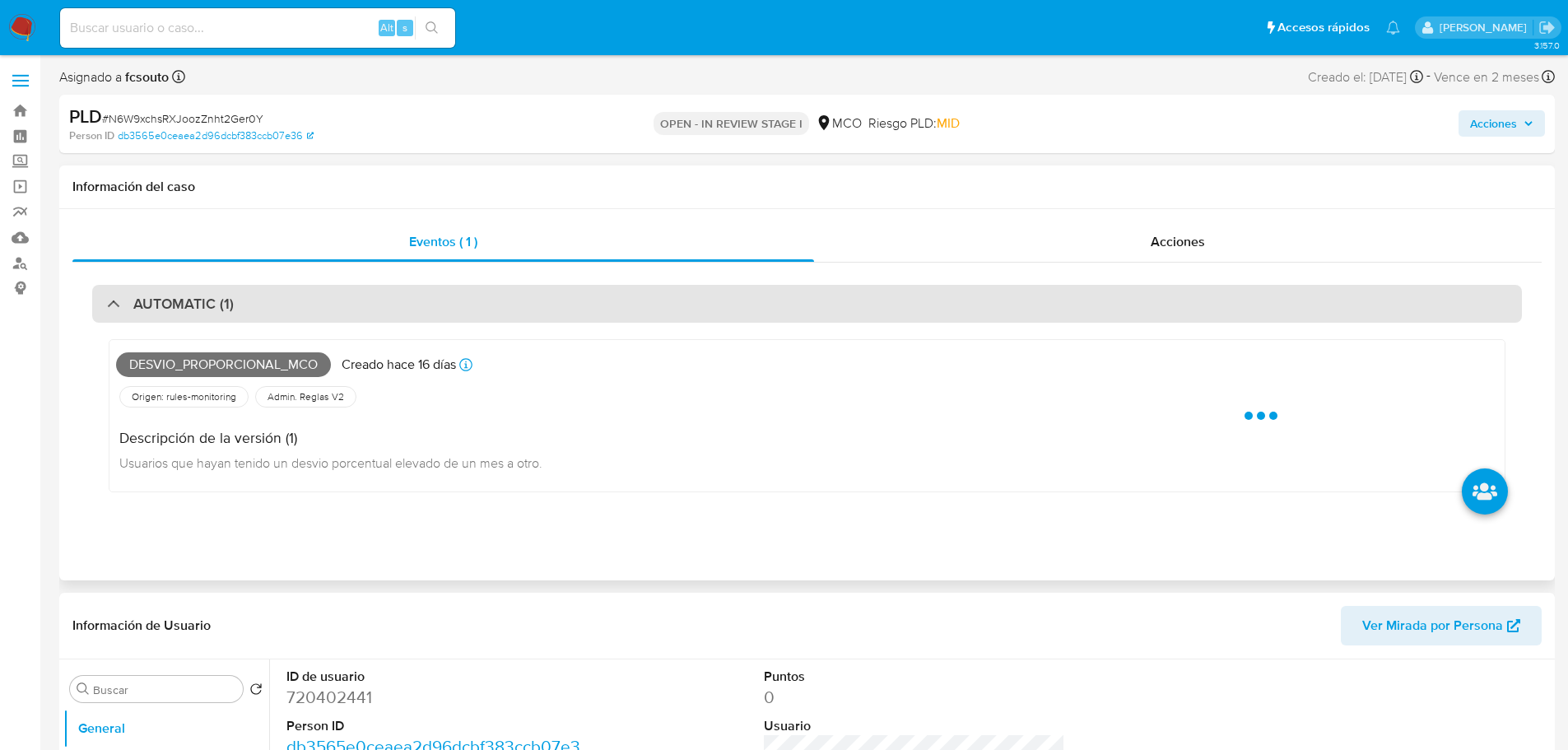
drag, startPoint x: 300, startPoint y: 299, endPoint x: 315, endPoint y: 297, distance: 15.1
click at [302, 299] on div "AUTOMATIC (1)" at bounding box center [807, 303] width 1430 height 38
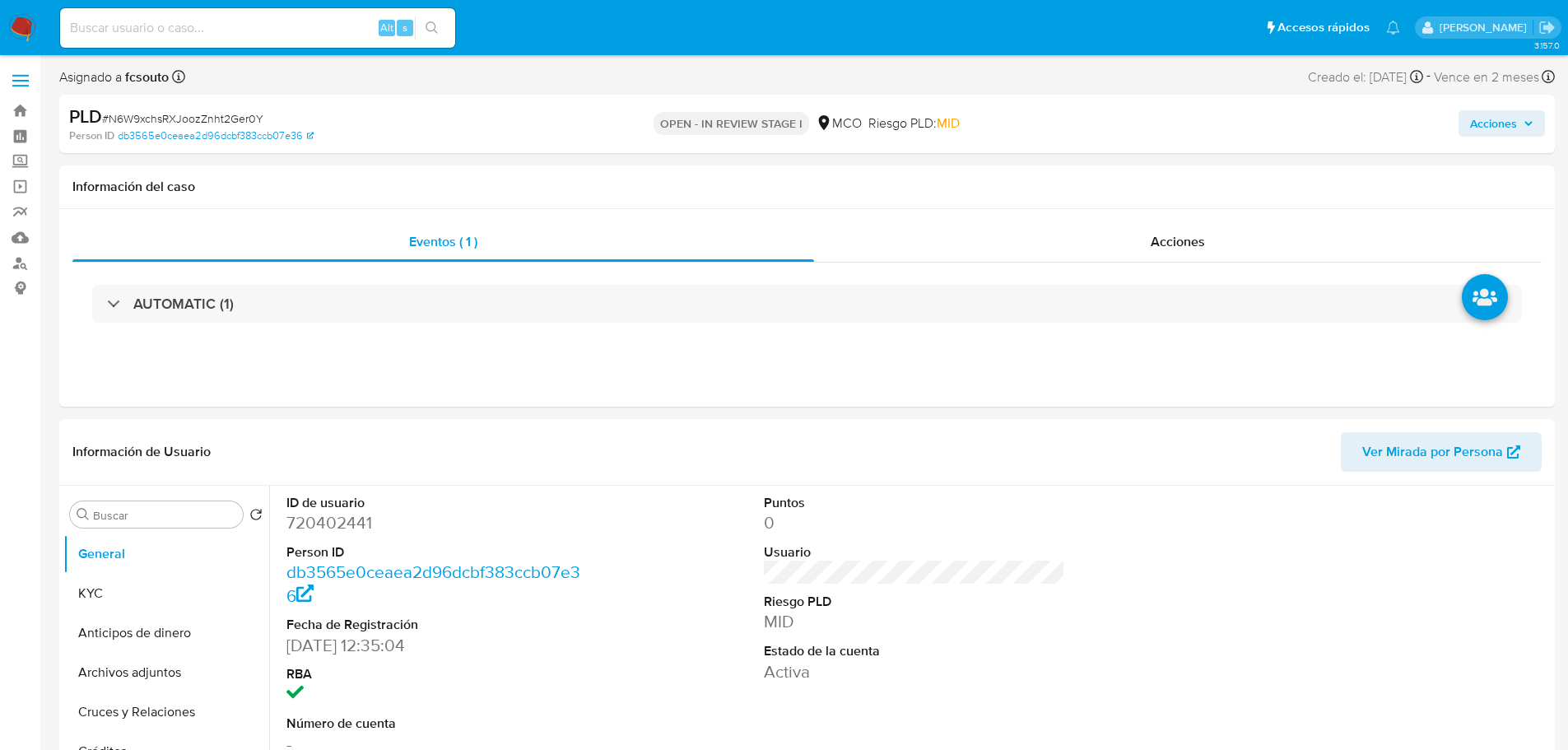
click at [1507, 110] on div "Acciones" at bounding box center [1301, 124] width 487 height 39
click at [1504, 122] on span "Acciones" at bounding box center [1494, 124] width 46 height 26
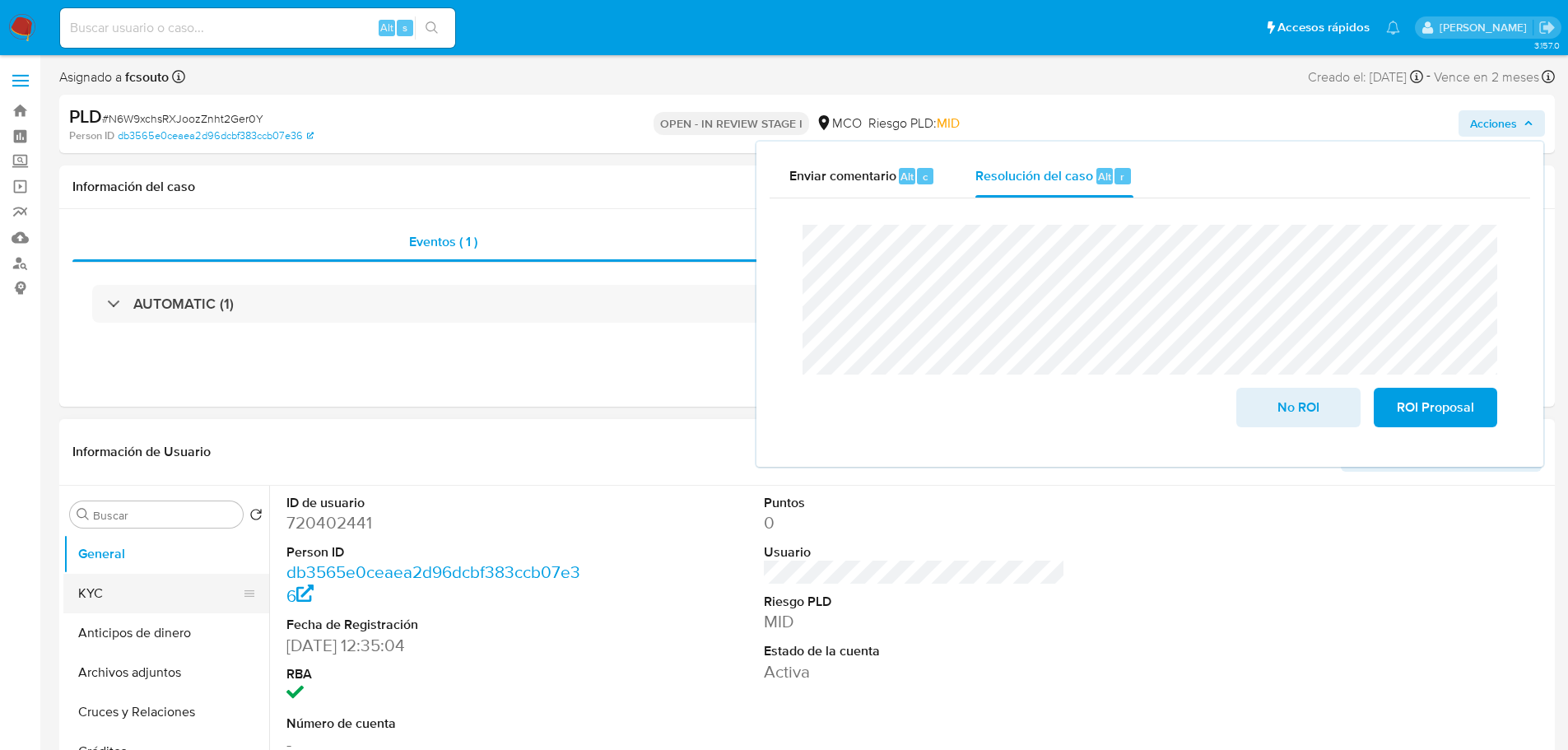
drag, startPoint x: 183, startPoint y: 586, endPoint x: 142, endPoint y: 599, distance: 43.0
click at [176, 588] on button "KYC" at bounding box center [159, 593] width 192 height 40
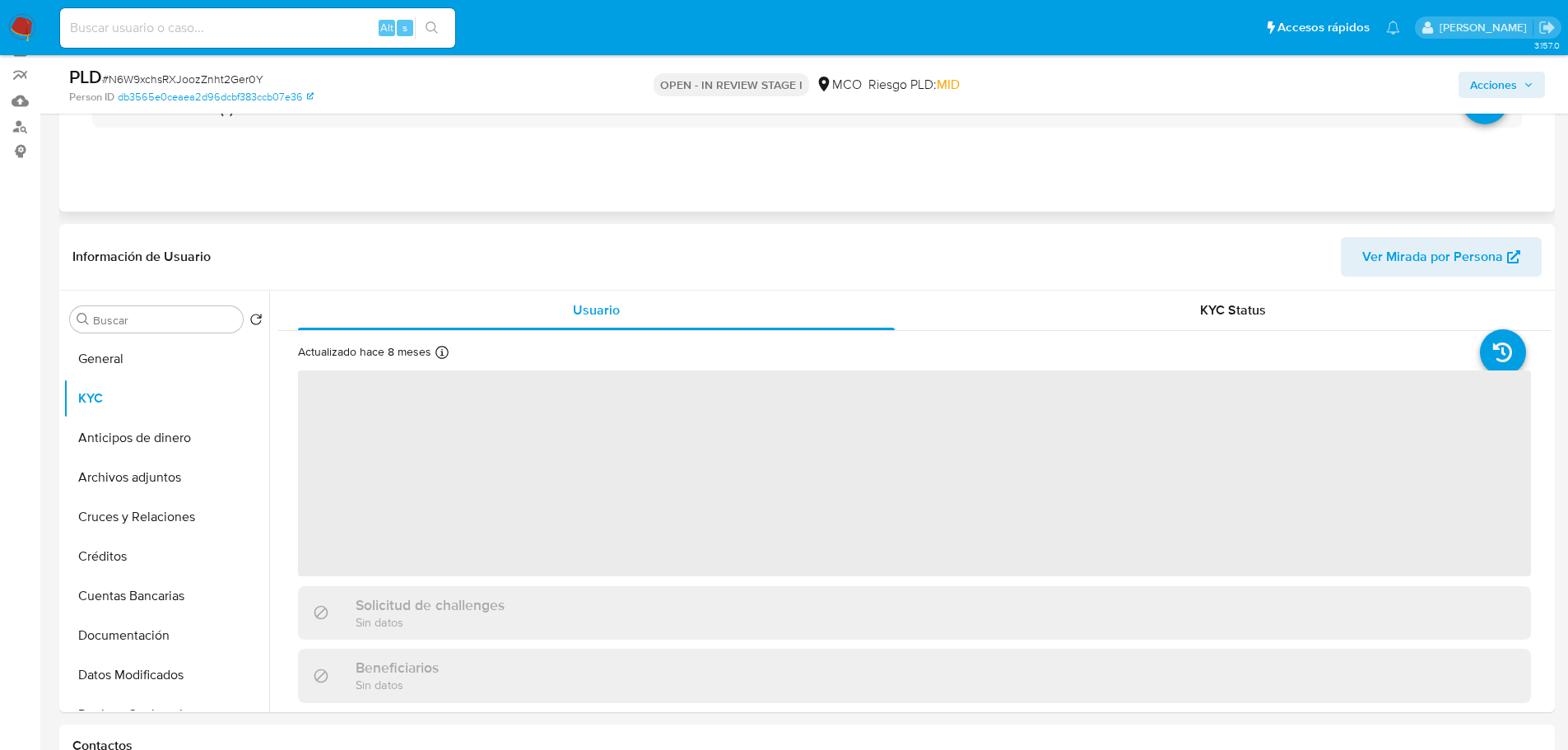
scroll to position [164, 0]
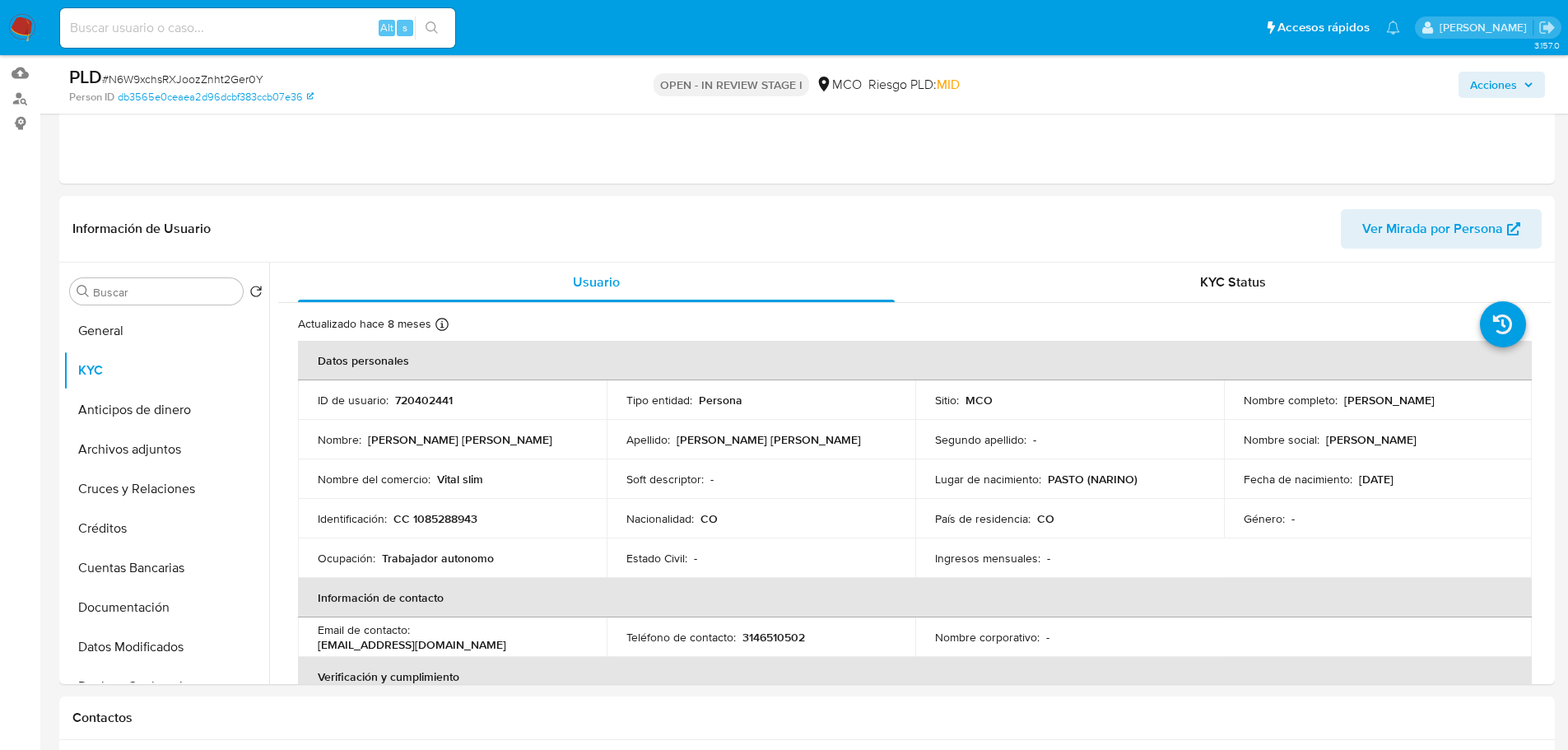
click at [1487, 91] on span "Acciones" at bounding box center [1494, 85] width 46 height 26
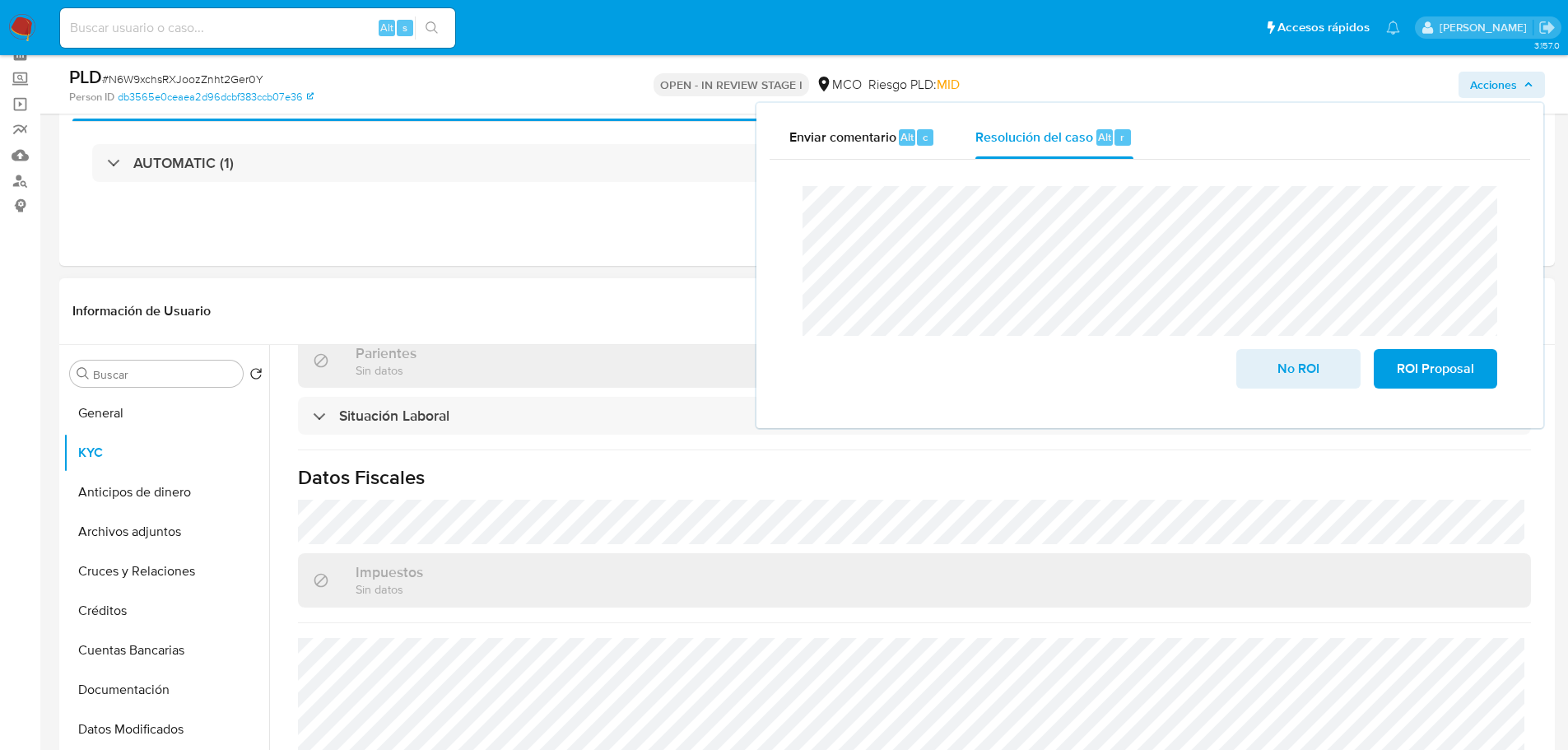
scroll to position [836, 0]
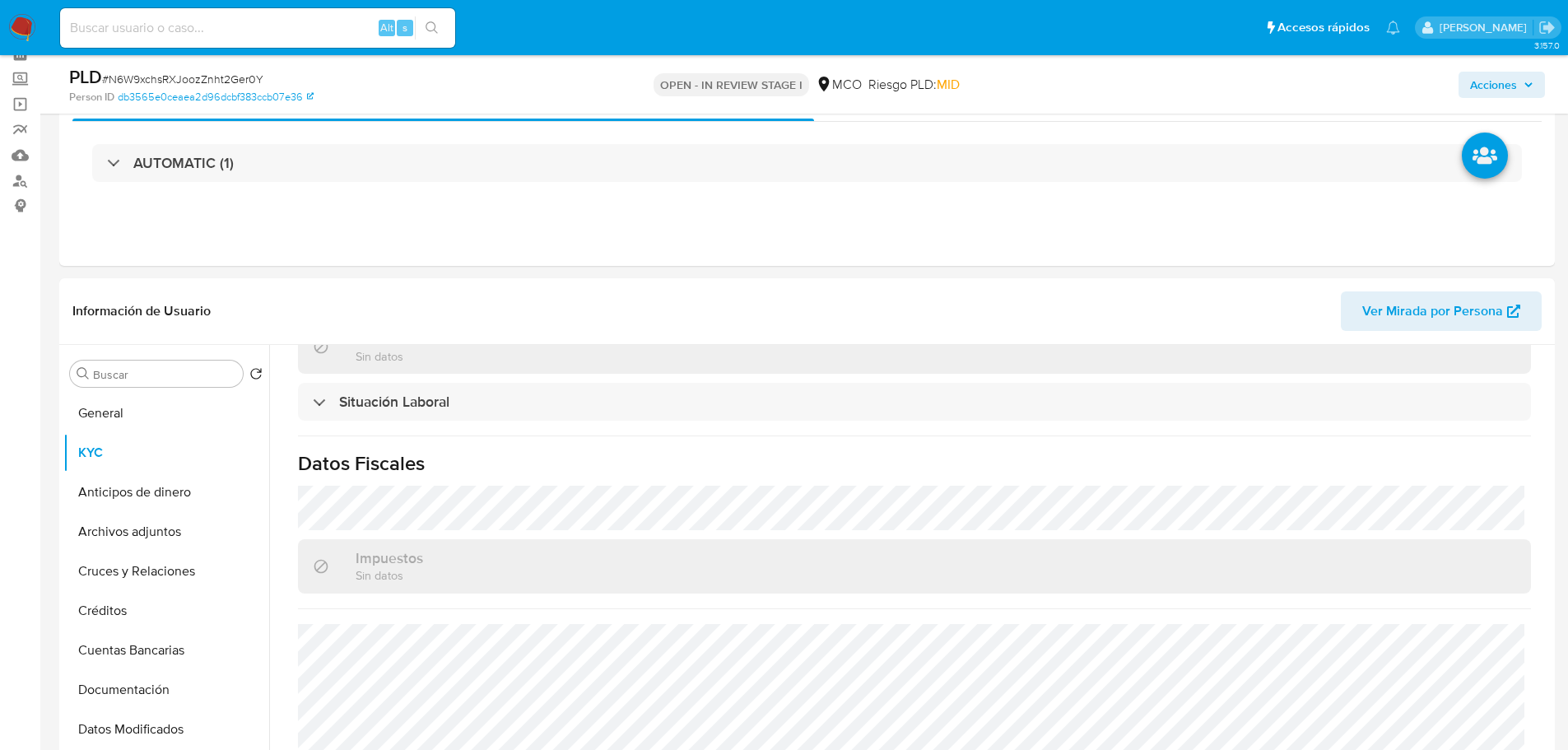
drag, startPoint x: 1495, startPoint y: 83, endPoint x: 1455, endPoint y: 98, distance: 42.7
click at [1486, 86] on span "Acciones" at bounding box center [1494, 85] width 46 height 26
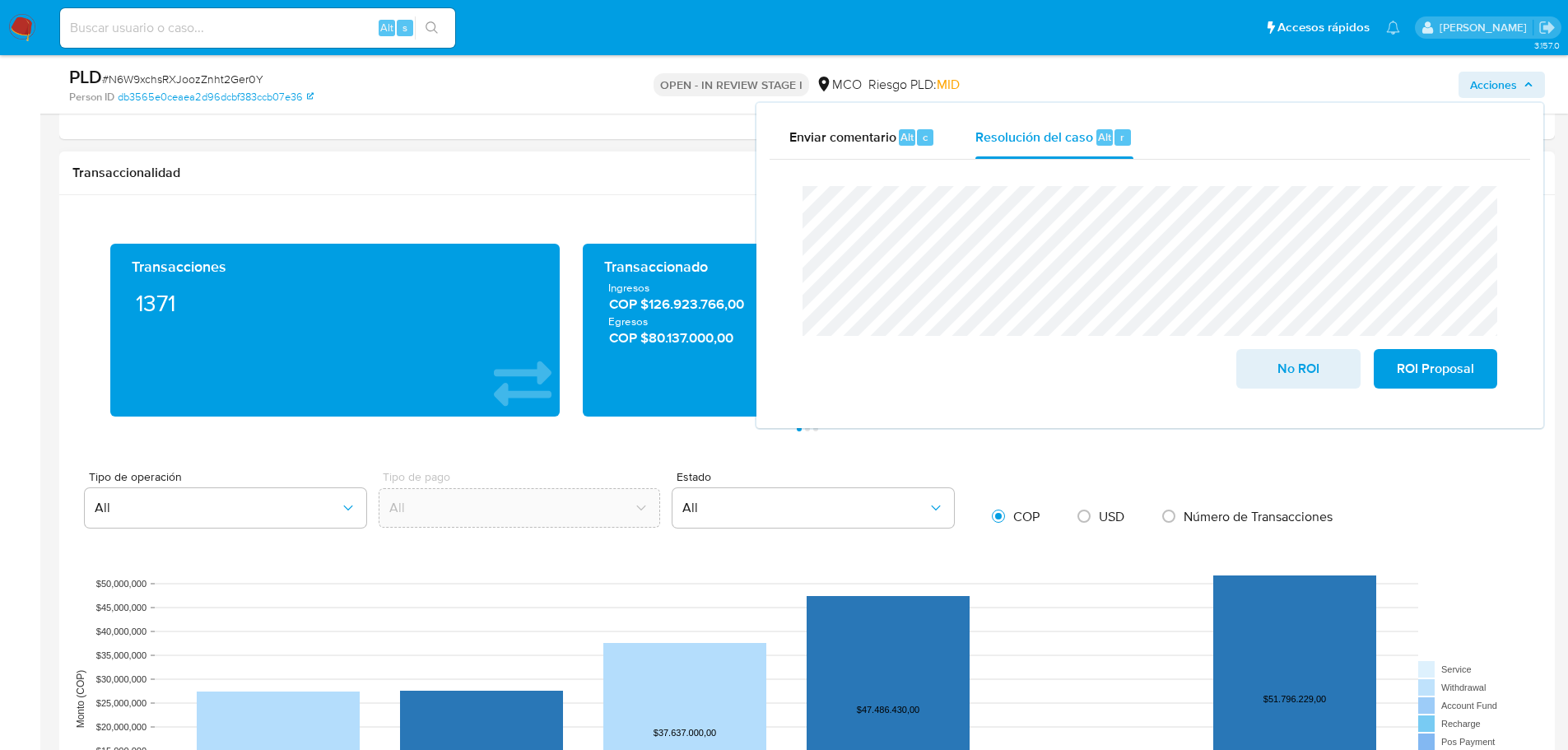
scroll to position [1399, 0]
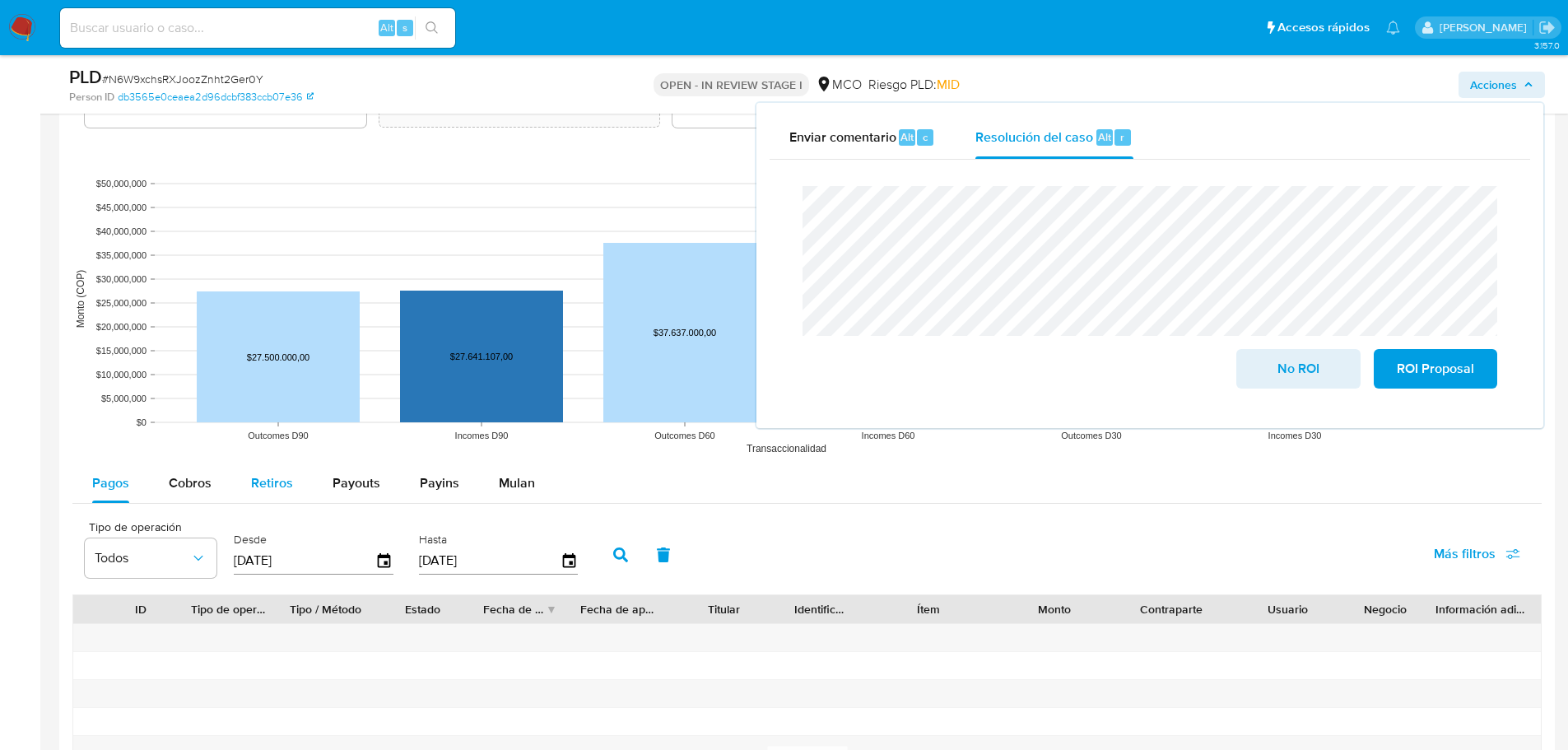
click at [272, 486] on span "Retiros" at bounding box center [271, 482] width 42 height 19
select select "10"
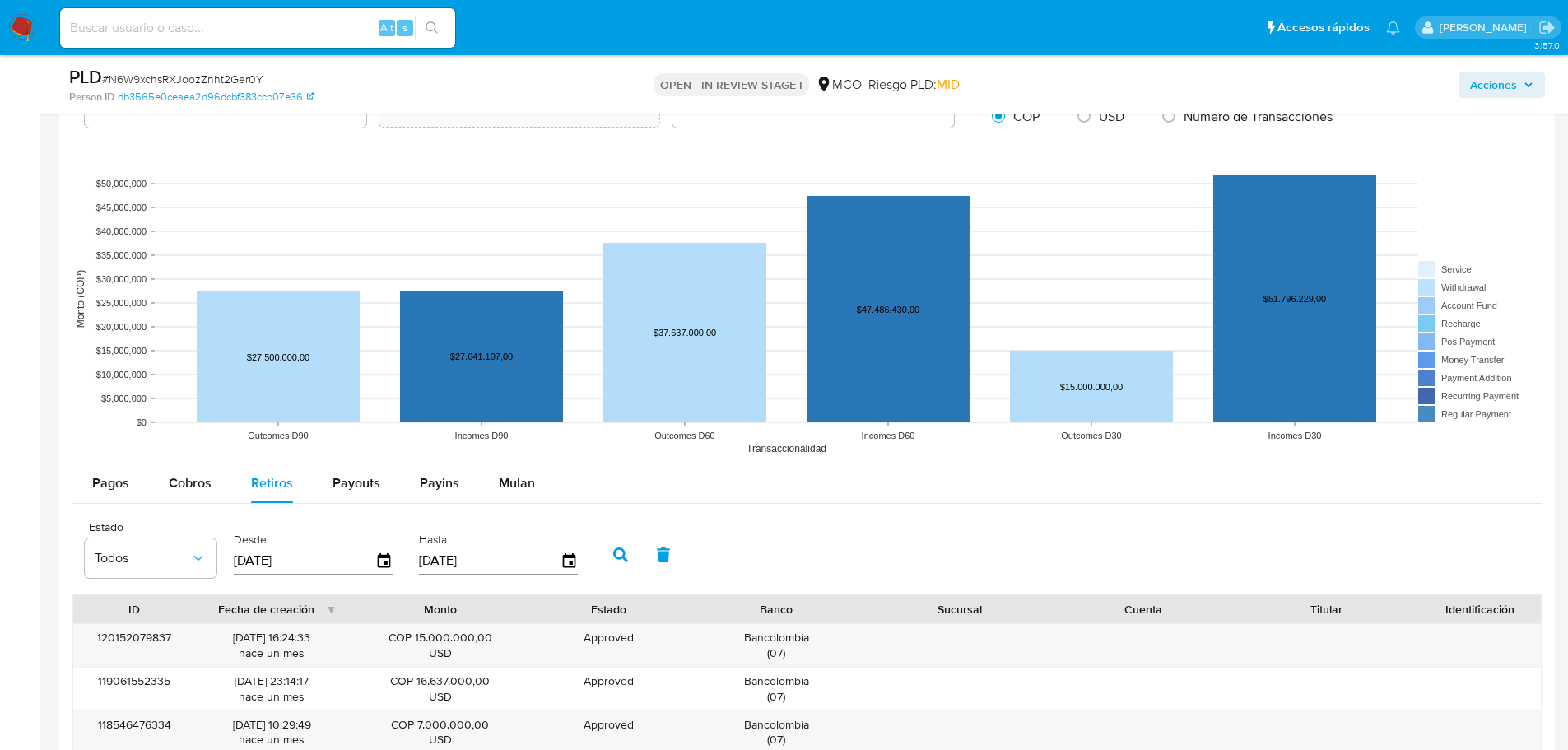
scroll to position [1646, 0]
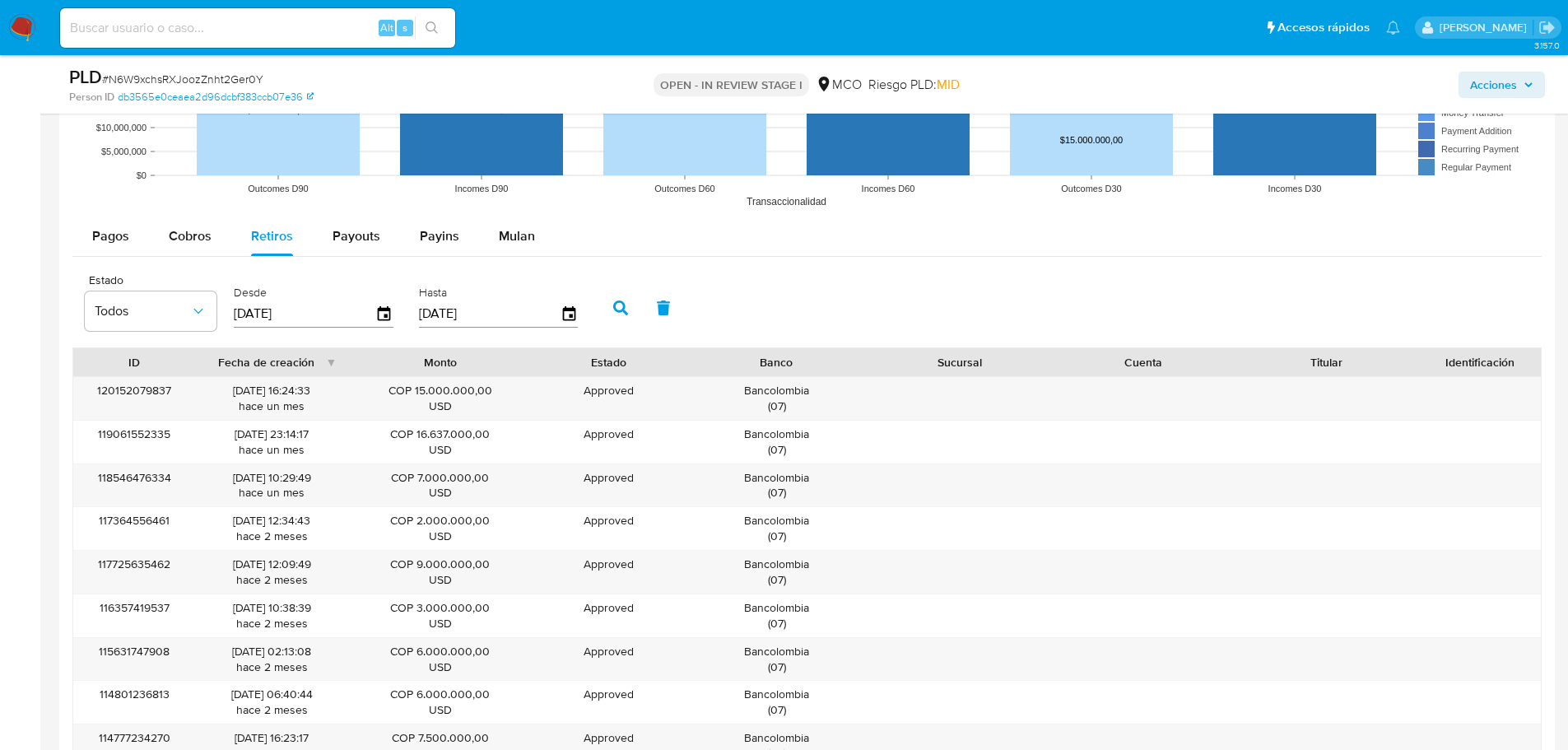
click at [189, 256] on div "Pagos Cobros Retiros Payouts Payins Mulan" at bounding box center [807, 236] width 1469 height 40
click at [191, 241] on span "Cobros" at bounding box center [191, 236] width 43 height 19
select select "10"
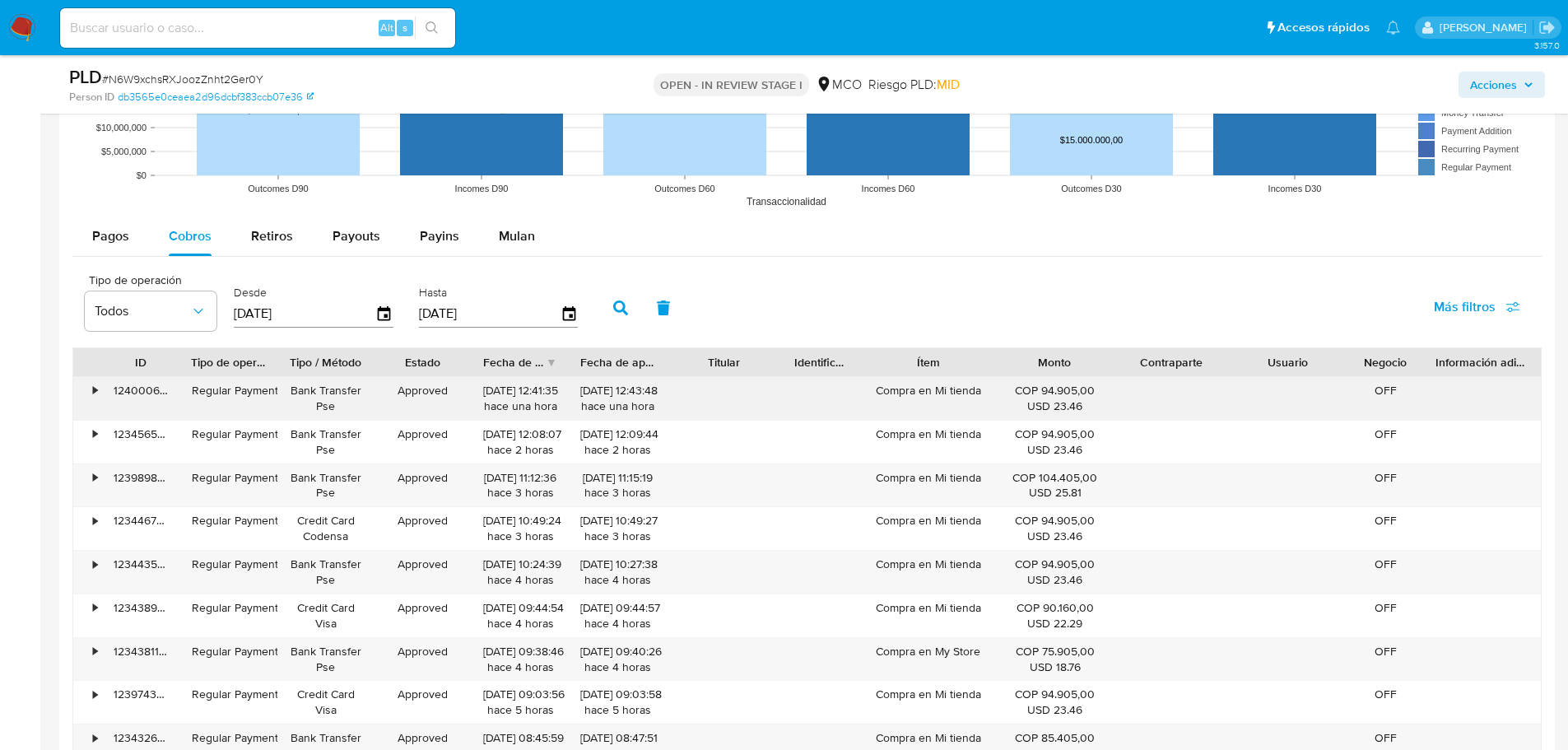
click at [926, 390] on div "Compra en Mi tienda" at bounding box center [928, 399] width 136 height 43
click at [1525, 89] on icon "button" at bounding box center [1528, 85] width 10 height 10
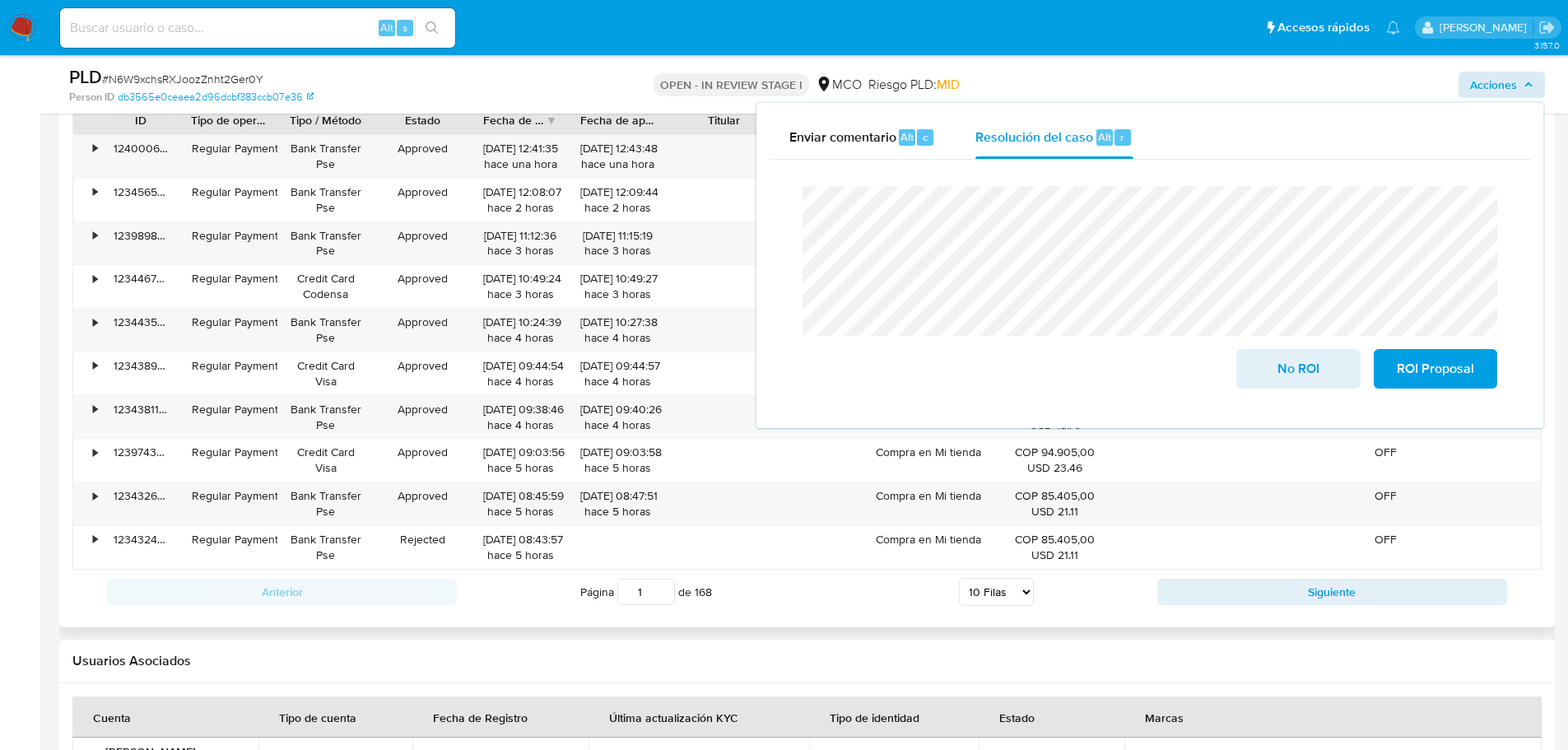
scroll to position [1893, 0]
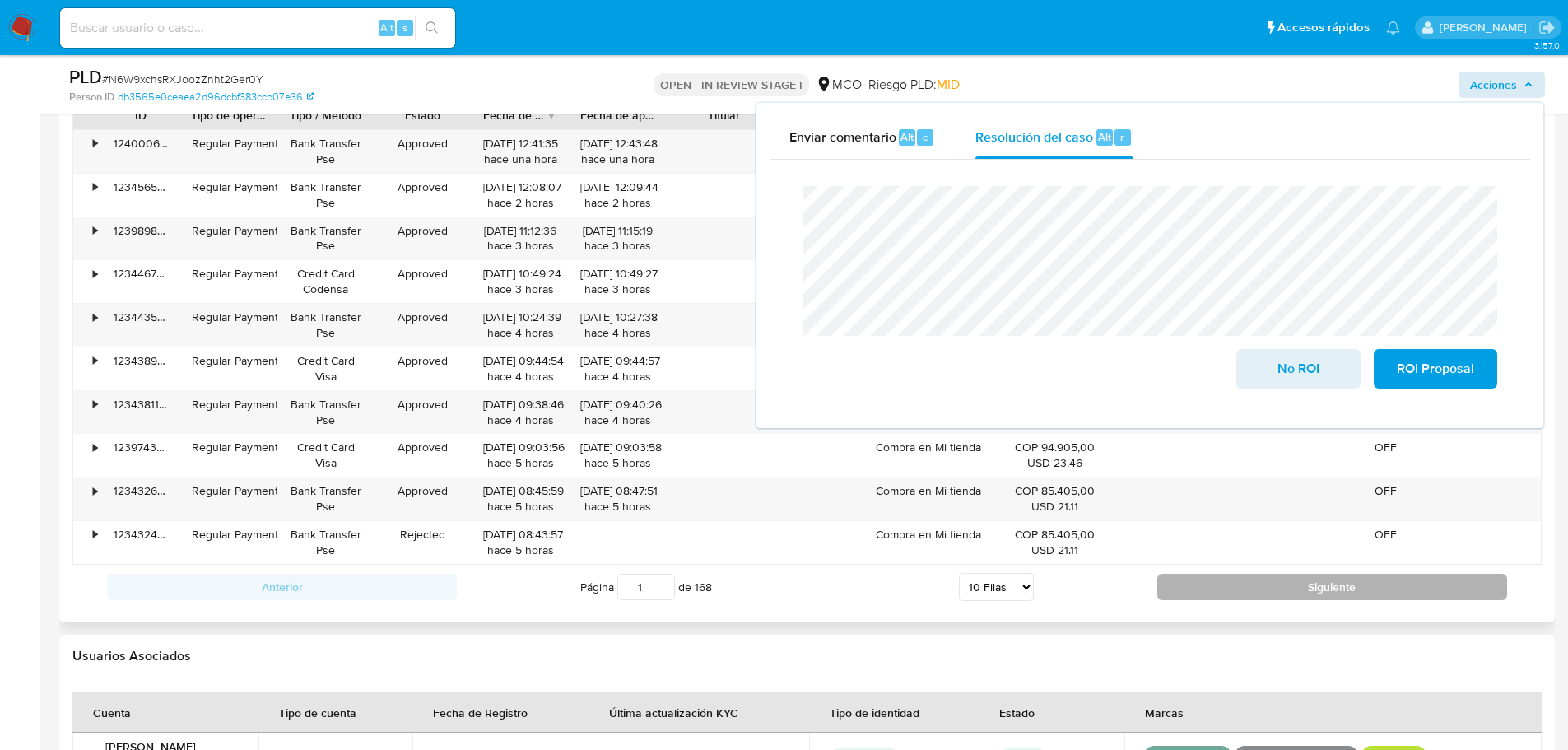
click at [1248, 583] on button "Siguiente" at bounding box center [1332, 586] width 349 height 26
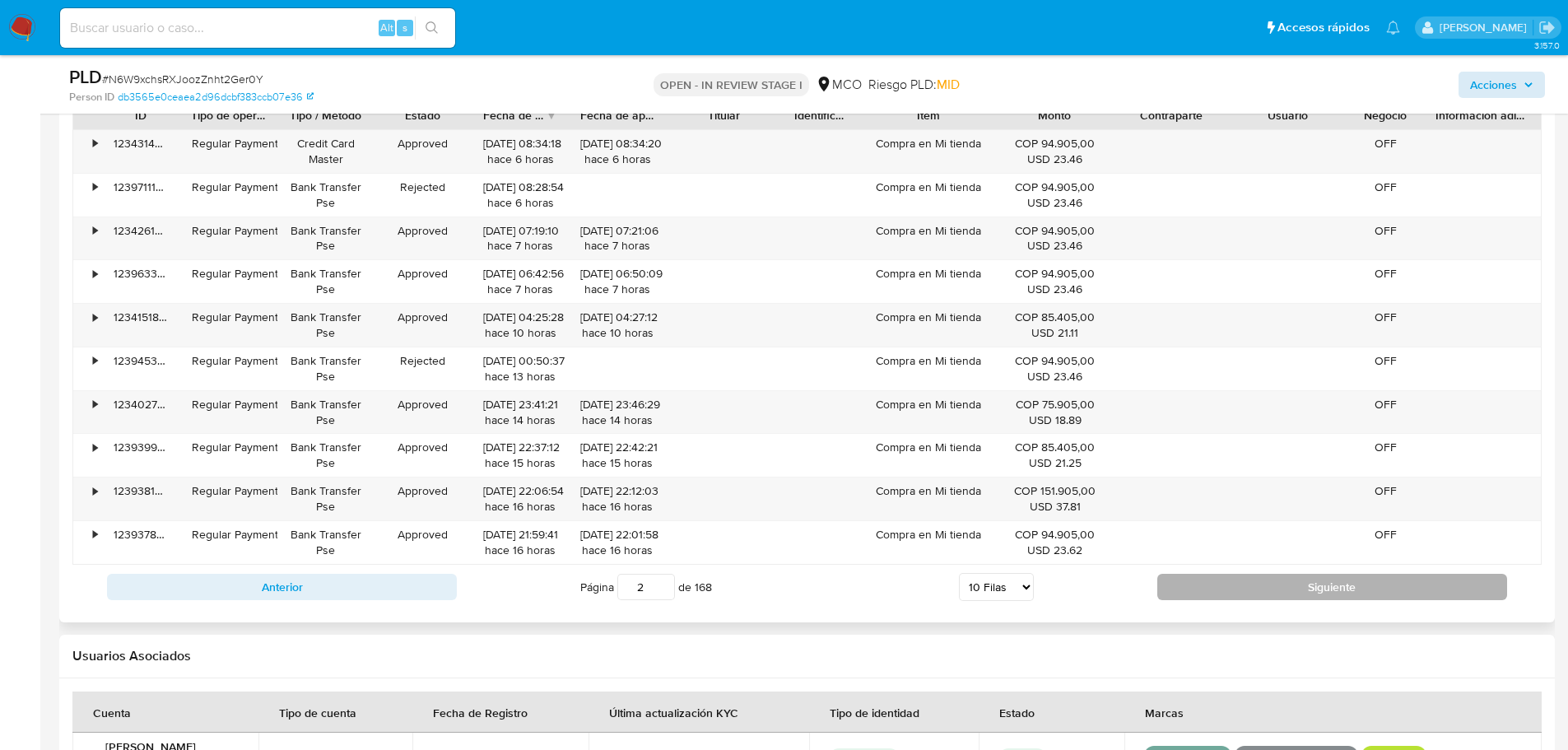
click at [1281, 585] on button "Siguiente" at bounding box center [1332, 586] width 349 height 26
type input "3"
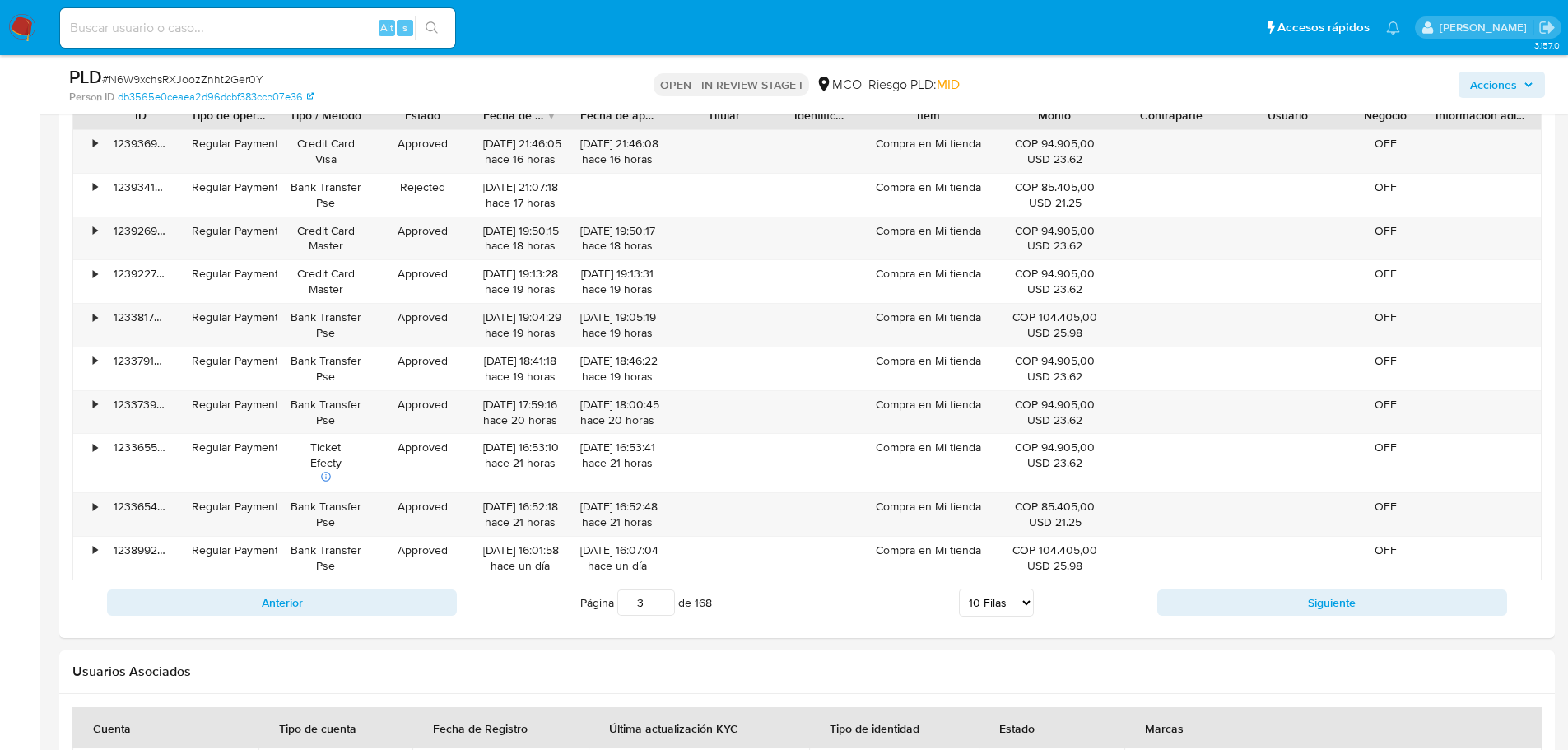
click at [1494, 87] on span "Acciones" at bounding box center [1494, 85] width 46 height 26
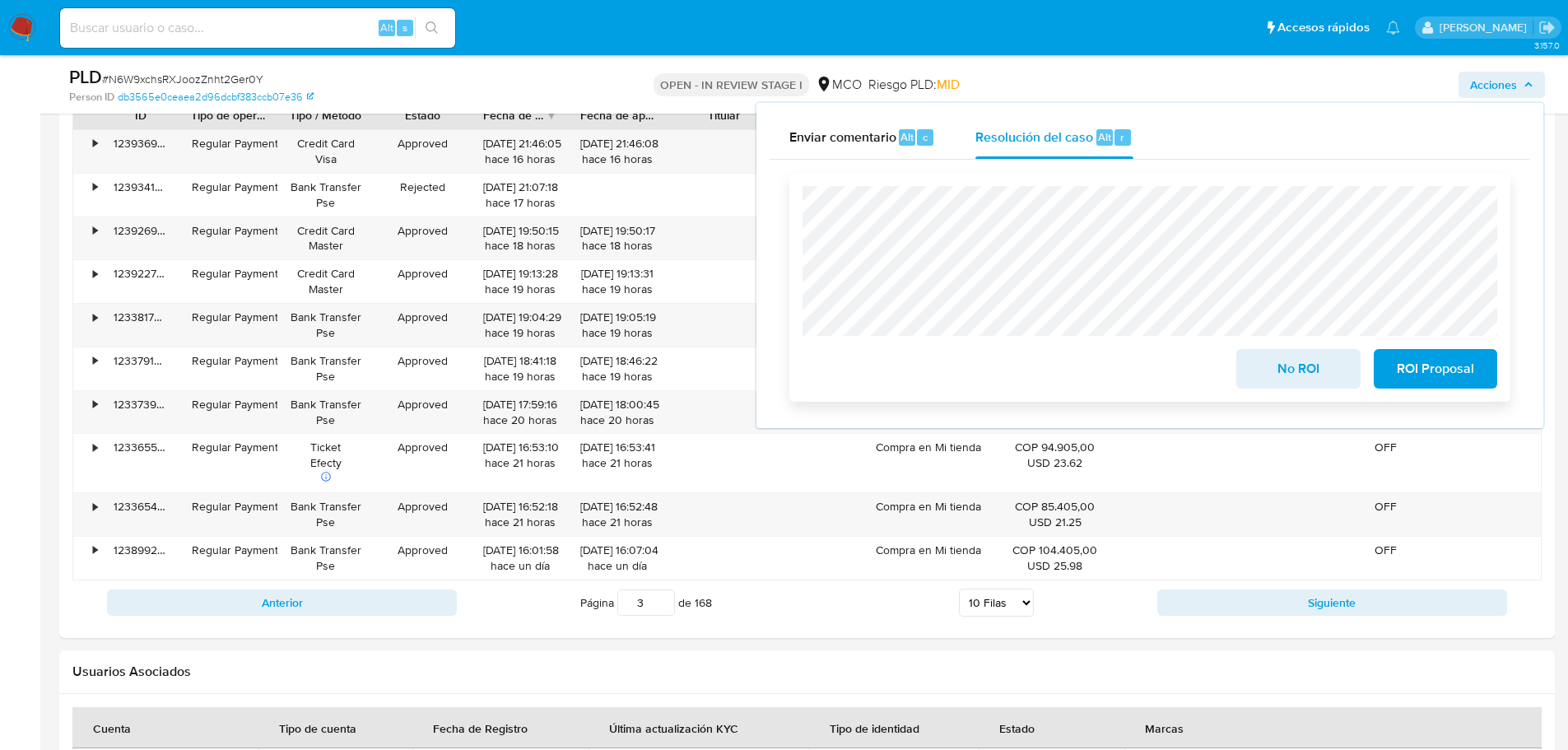
click at [1305, 375] on span "No ROI" at bounding box center [1298, 368] width 81 height 36
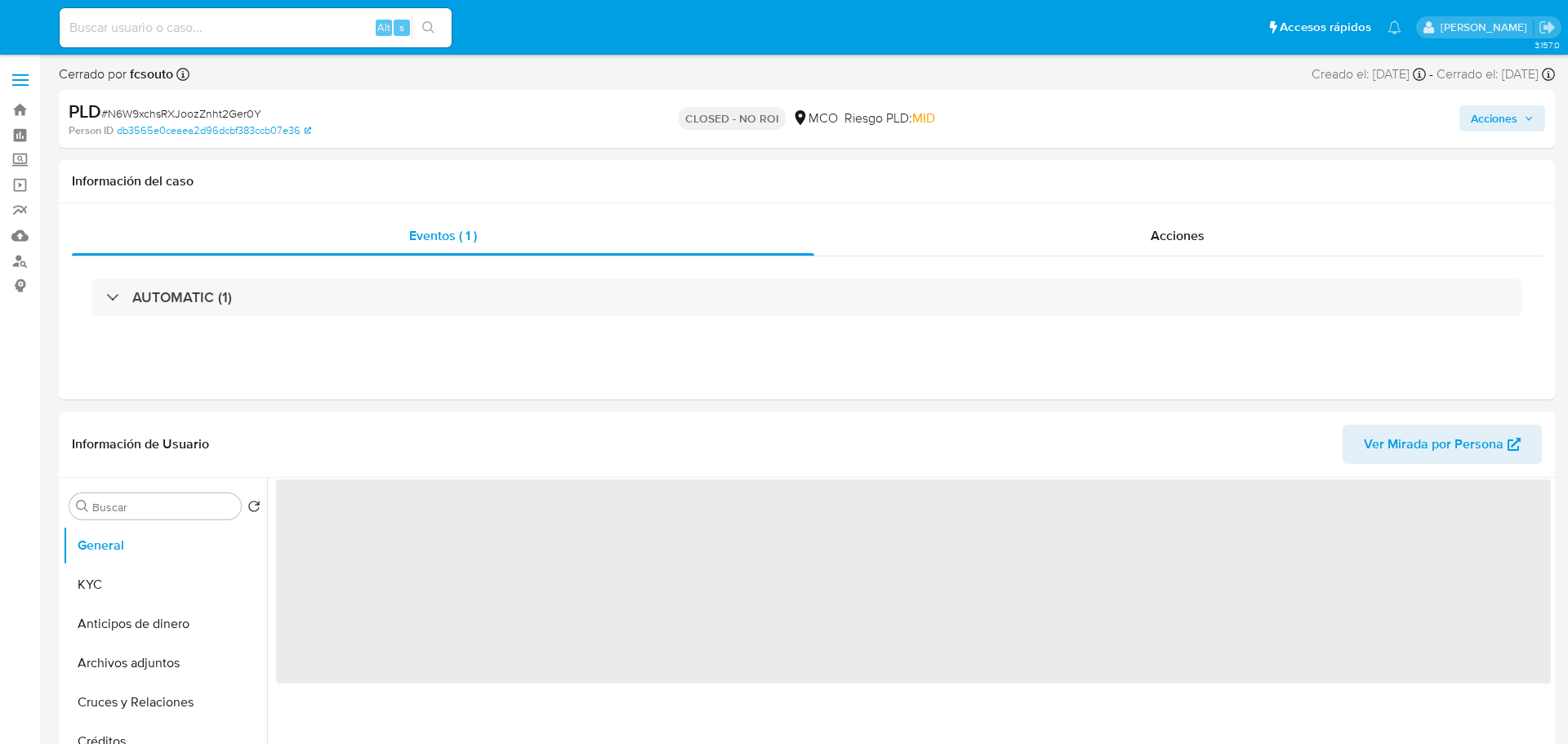
select select "10"
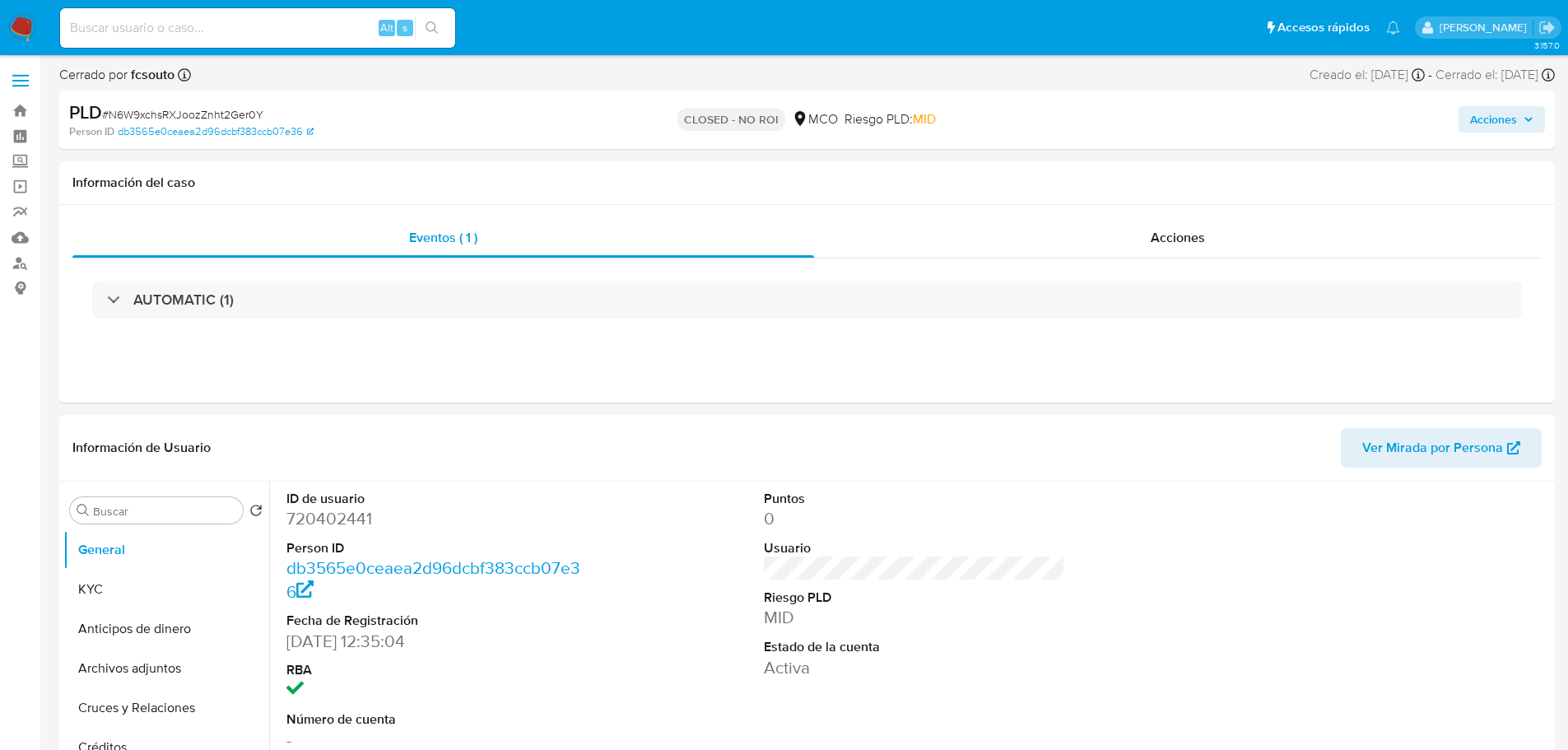
click at [1486, 113] on span "Acciones" at bounding box center [1494, 119] width 46 height 26
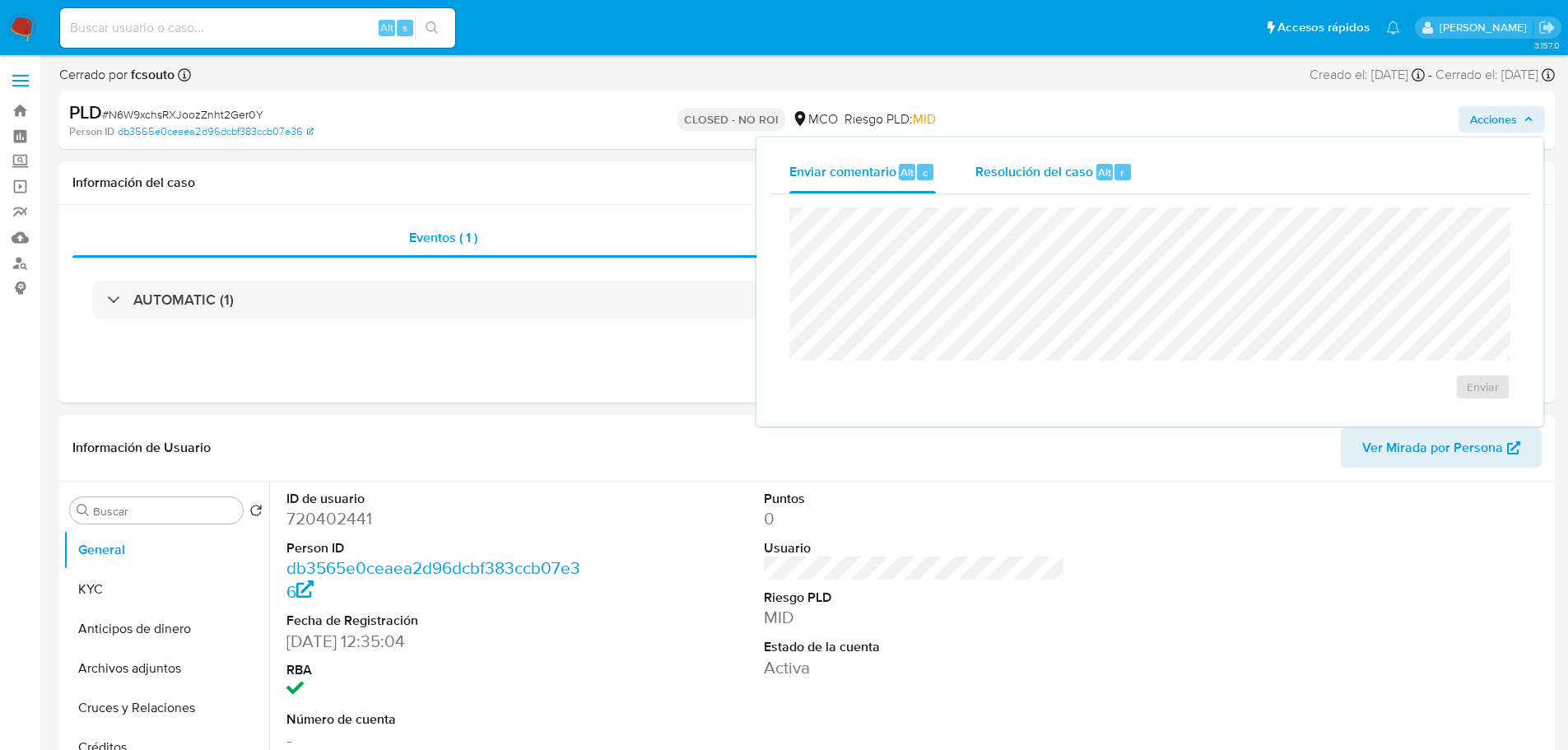
click at [1053, 178] on span "Resolución del caso" at bounding box center [1034, 171] width 118 height 19
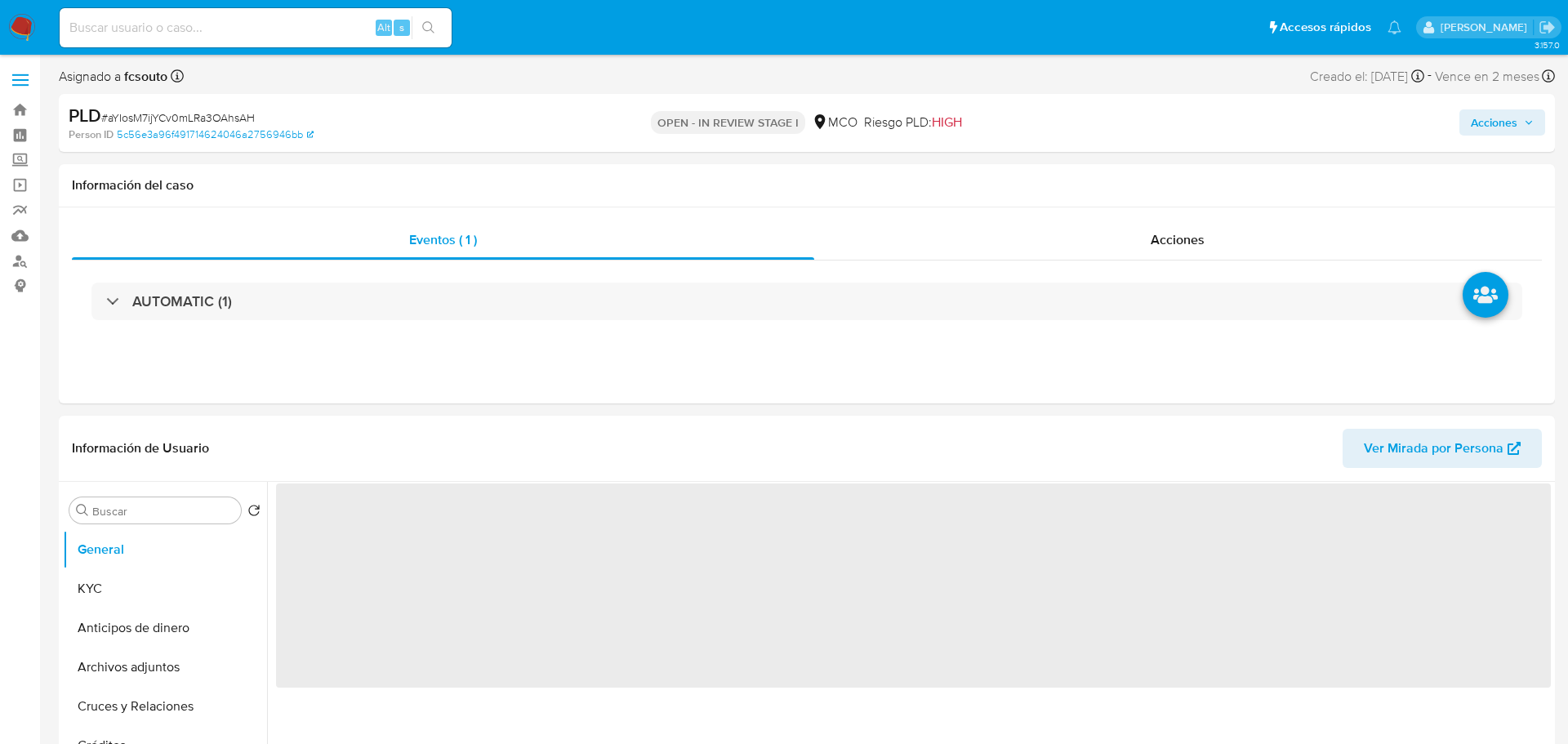
select select "10"
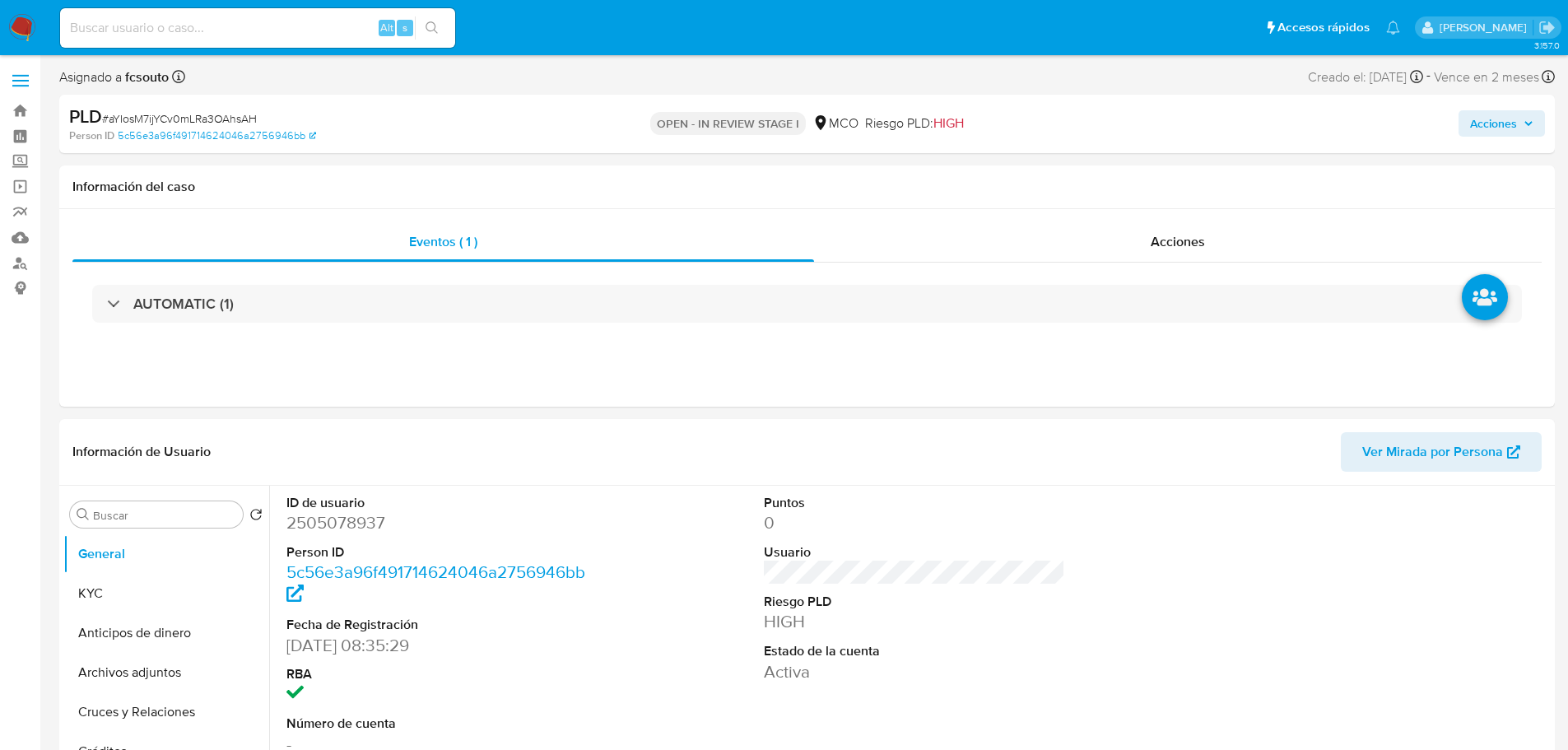
click at [1475, 133] on span "Acciones" at bounding box center [1494, 124] width 46 height 26
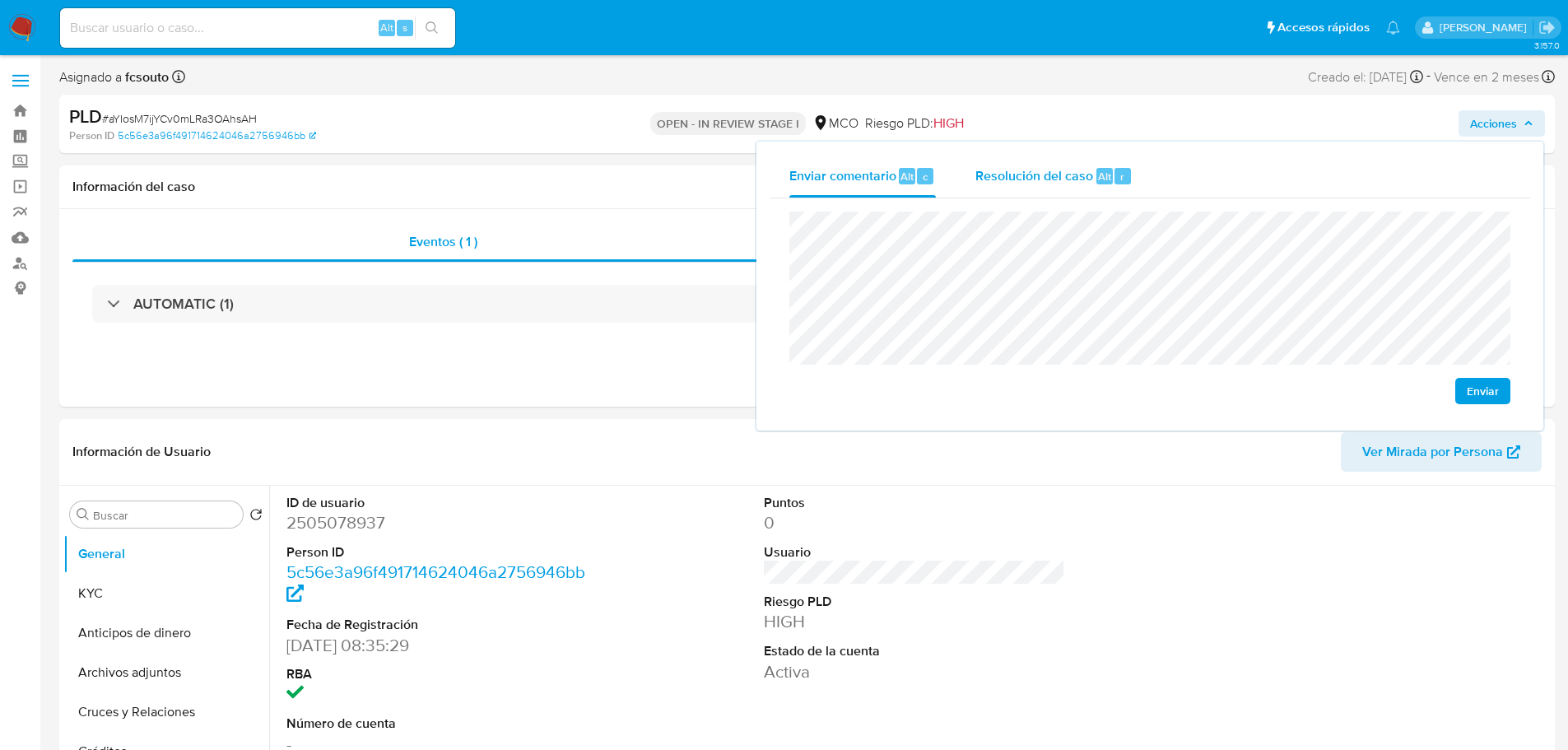
click at [1012, 191] on div "Resolución del caso Alt r" at bounding box center [1053, 176] width 157 height 43
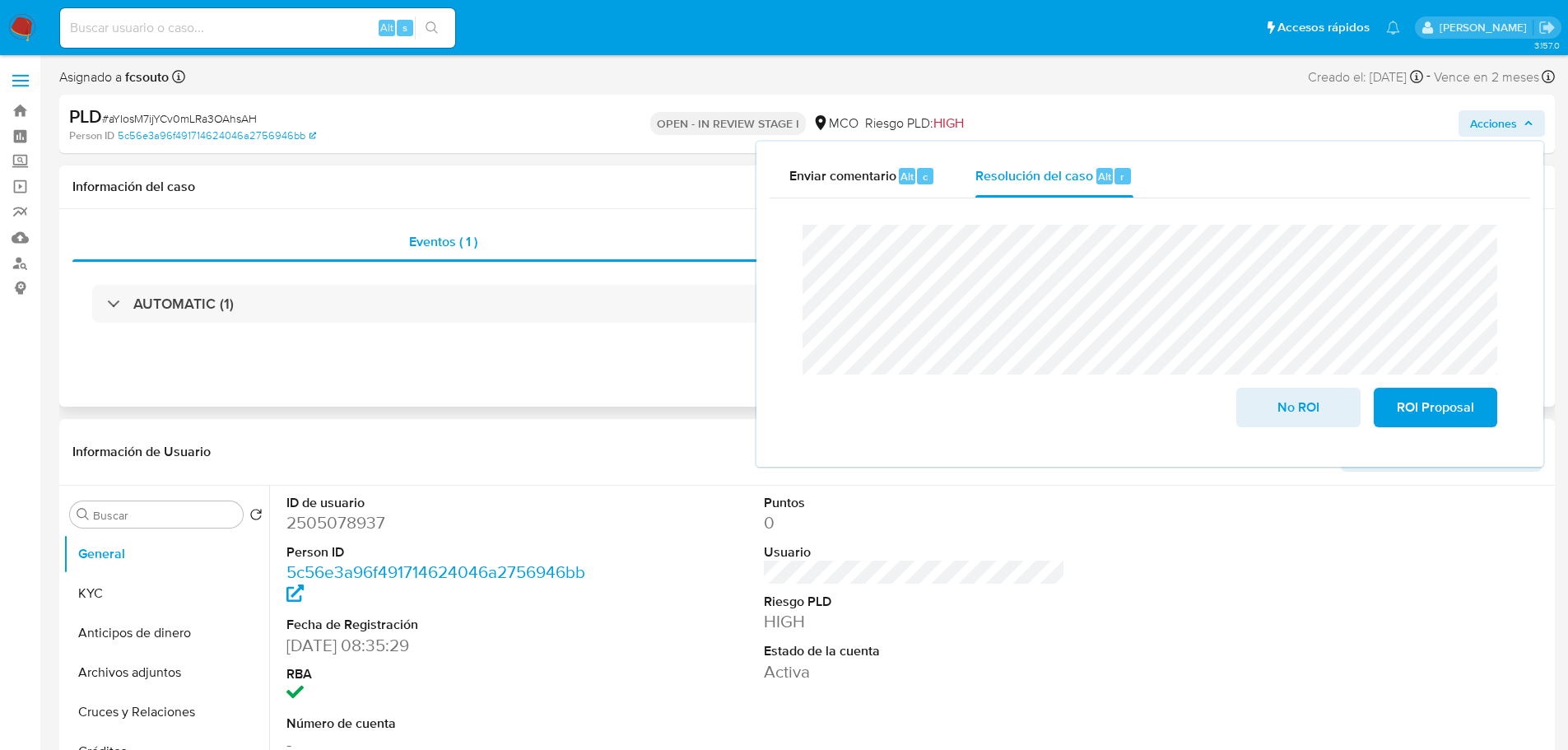
scroll to position [83, 0]
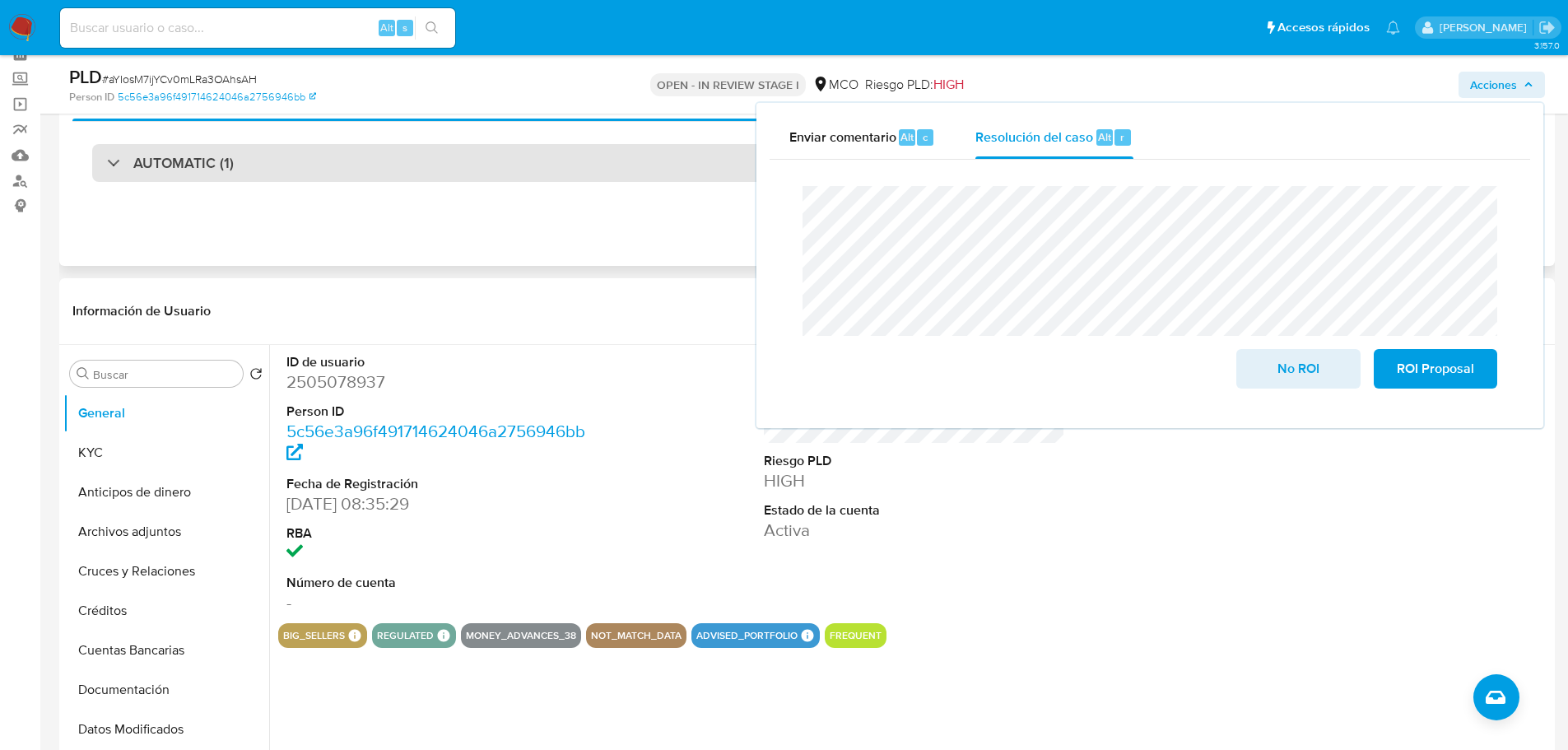
click at [391, 171] on div "AUTOMATIC (1)" at bounding box center [807, 163] width 1430 height 38
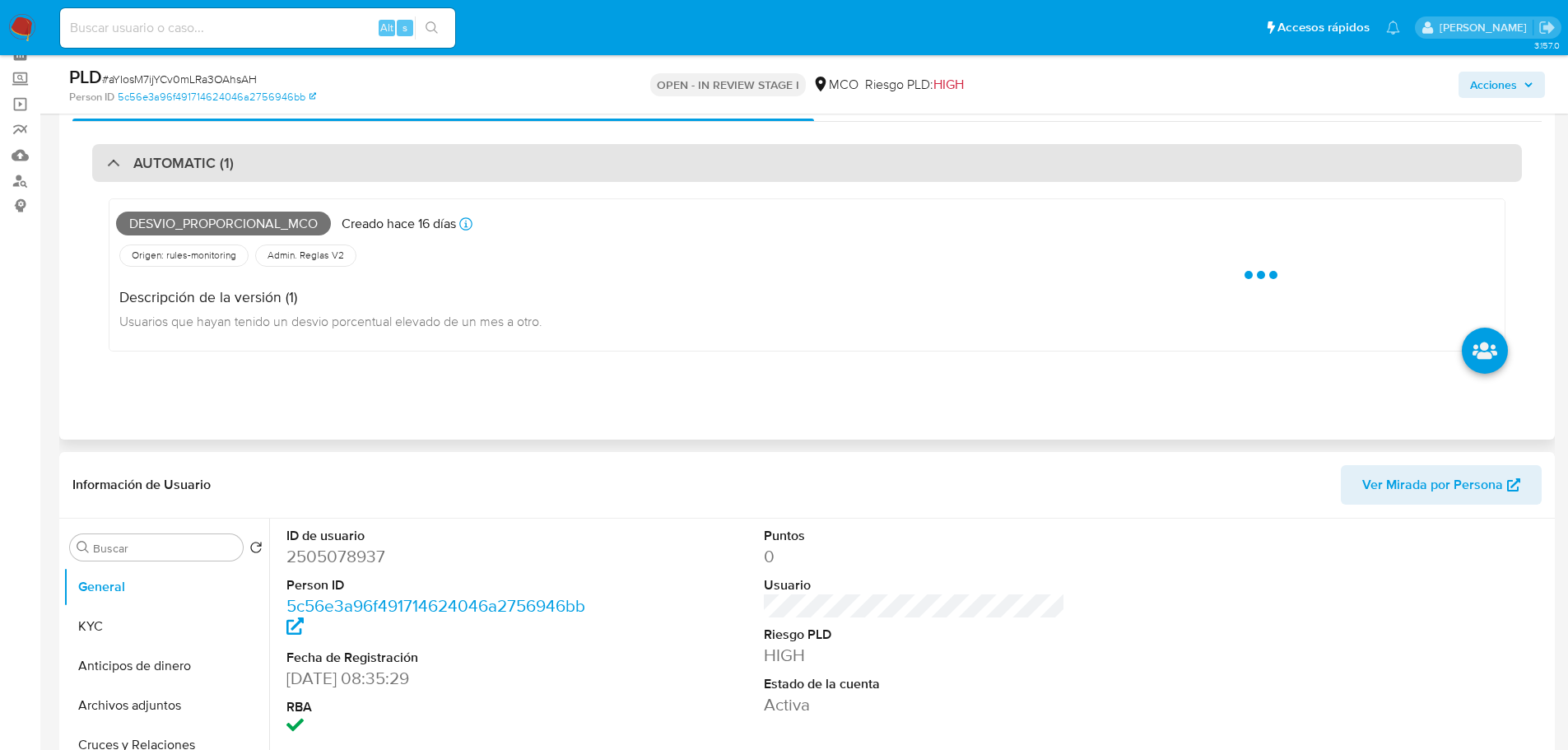
click at [391, 171] on div "AUTOMATIC (1)" at bounding box center [807, 163] width 1430 height 38
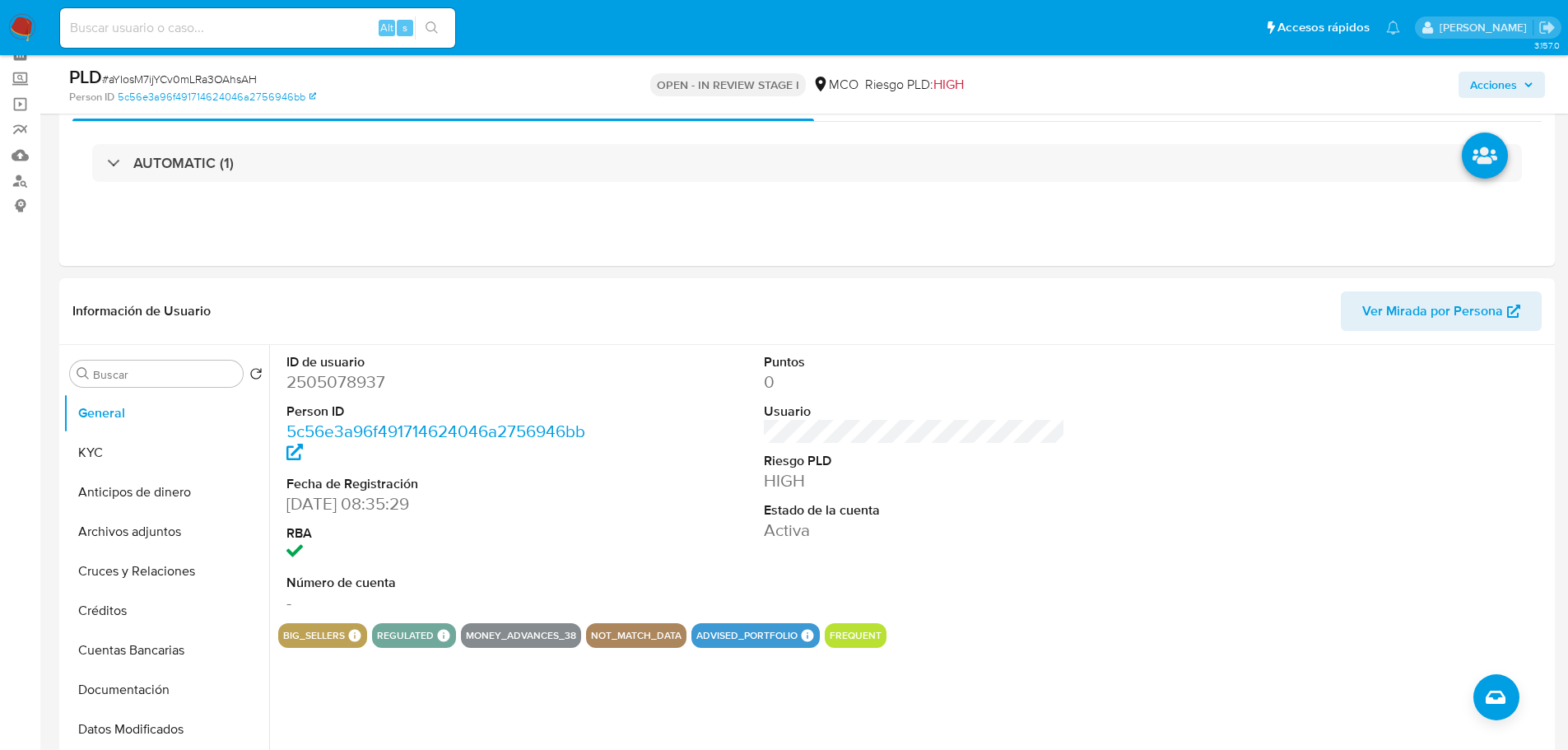
click at [1502, 86] on span "Acciones" at bounding box center [1494, 85] width 46 height 26
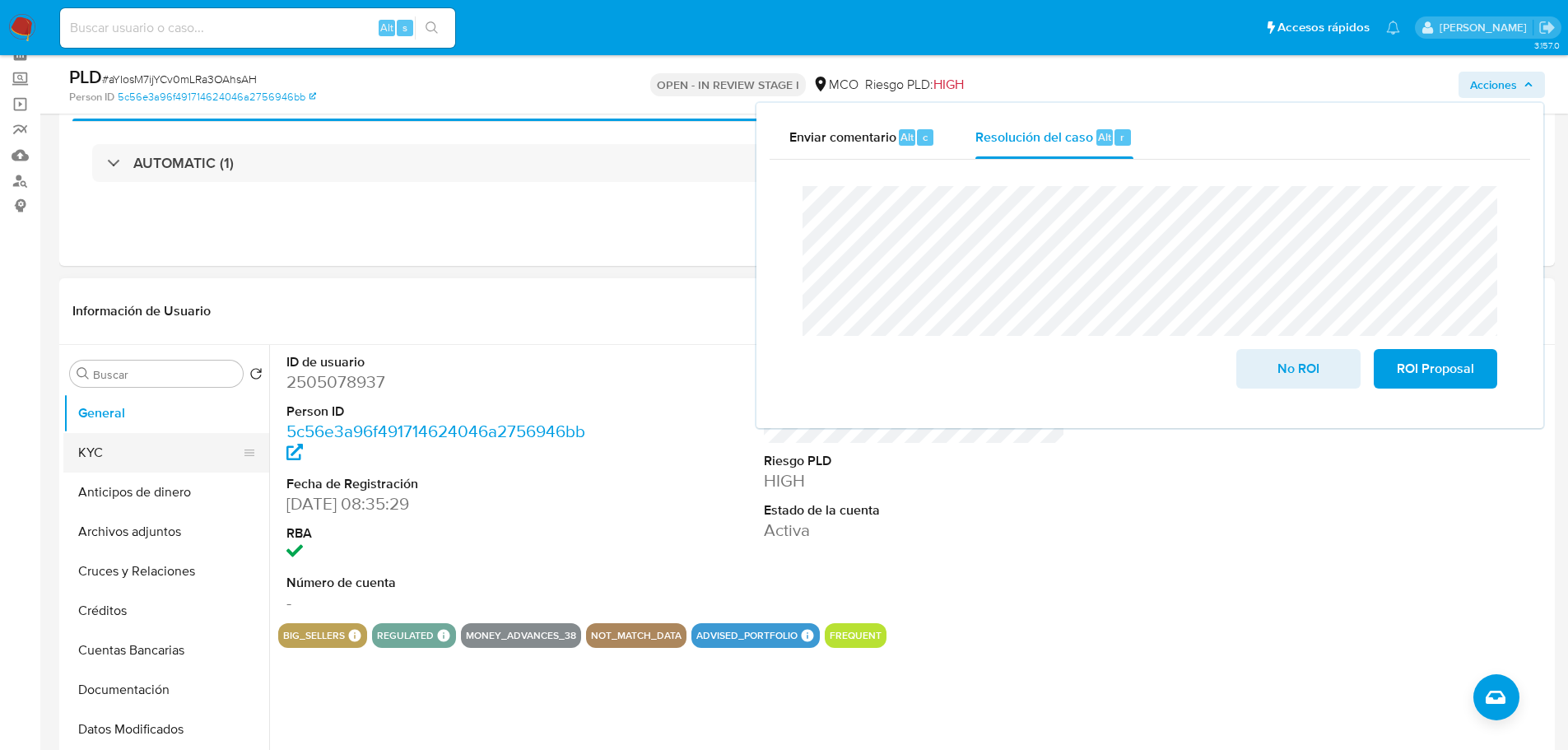
click at [121, 446] on button "KYC" at bounding box center [159, 453] width 192 height 40
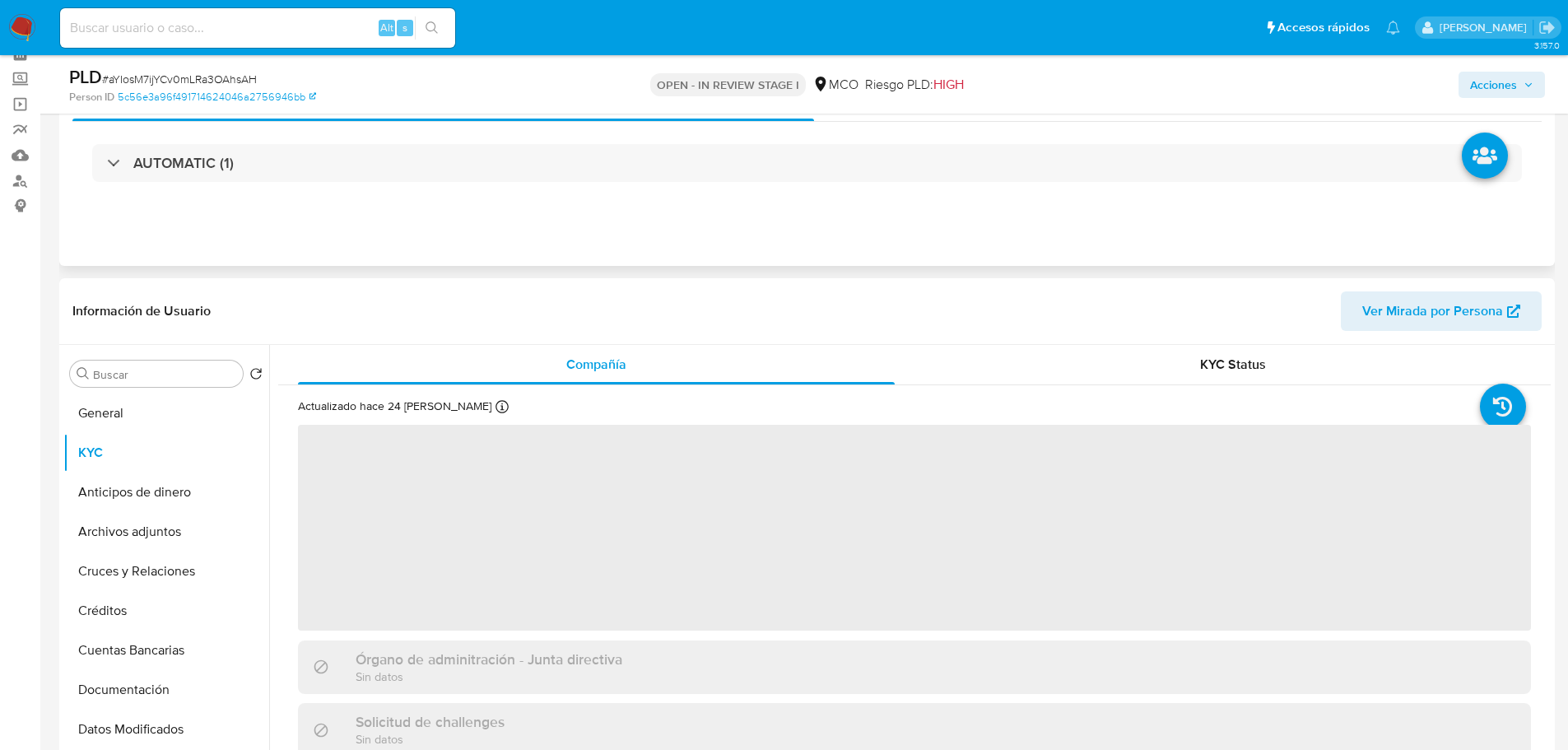
scroll to position [164, 0]
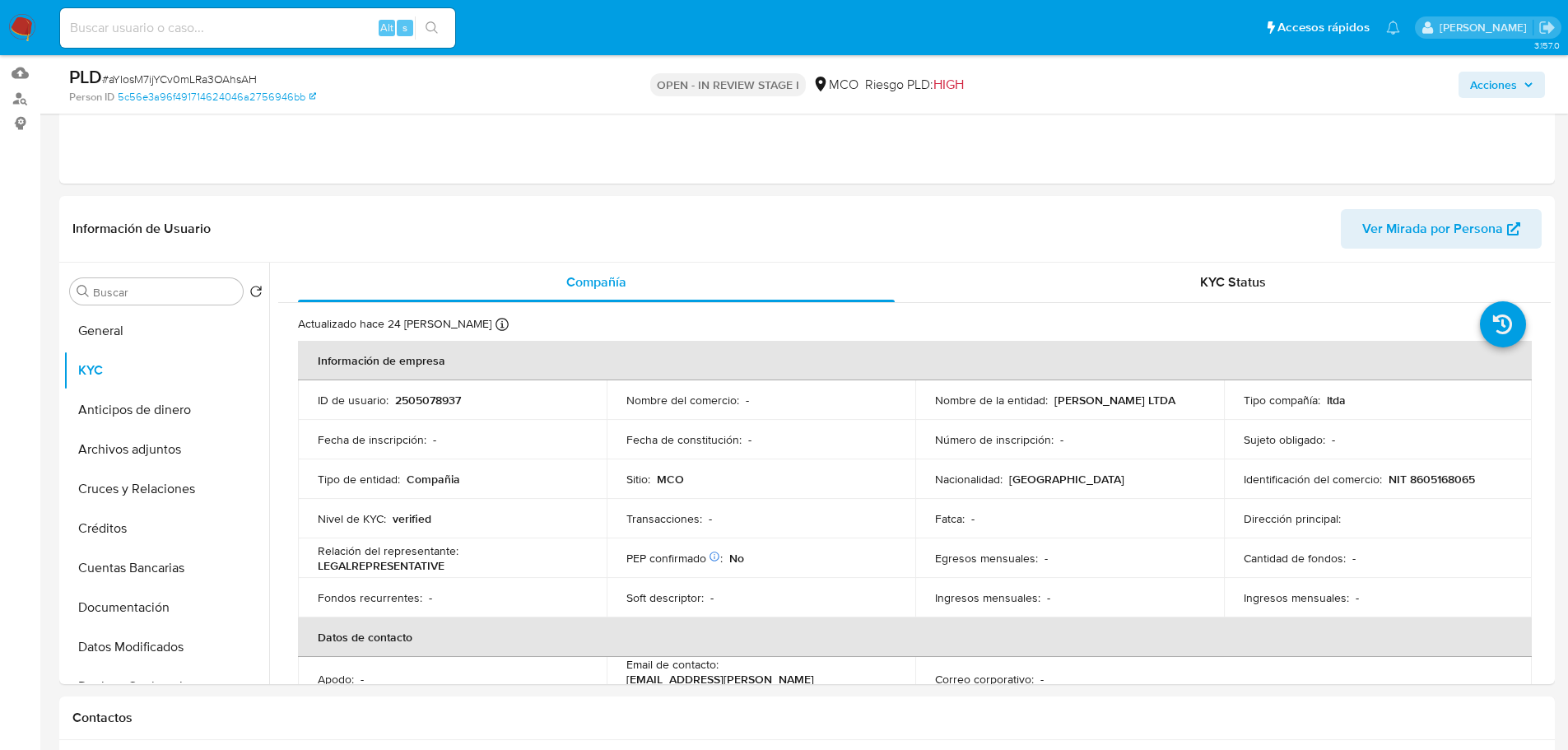
click at [1498, 81] on span "Acciones" at bounding box center [1494, 85] width 46 height 26
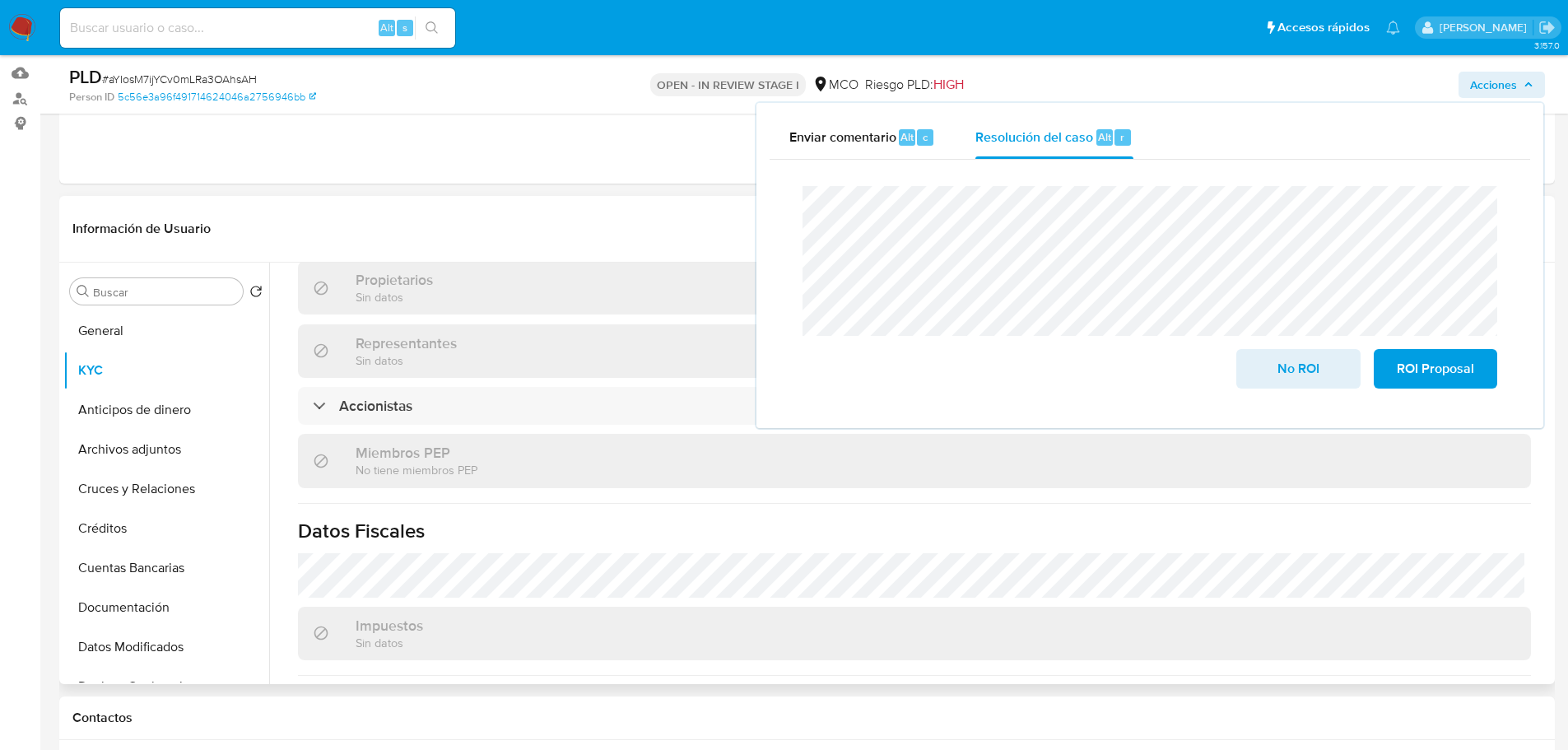
scroll to position [1048, 0]
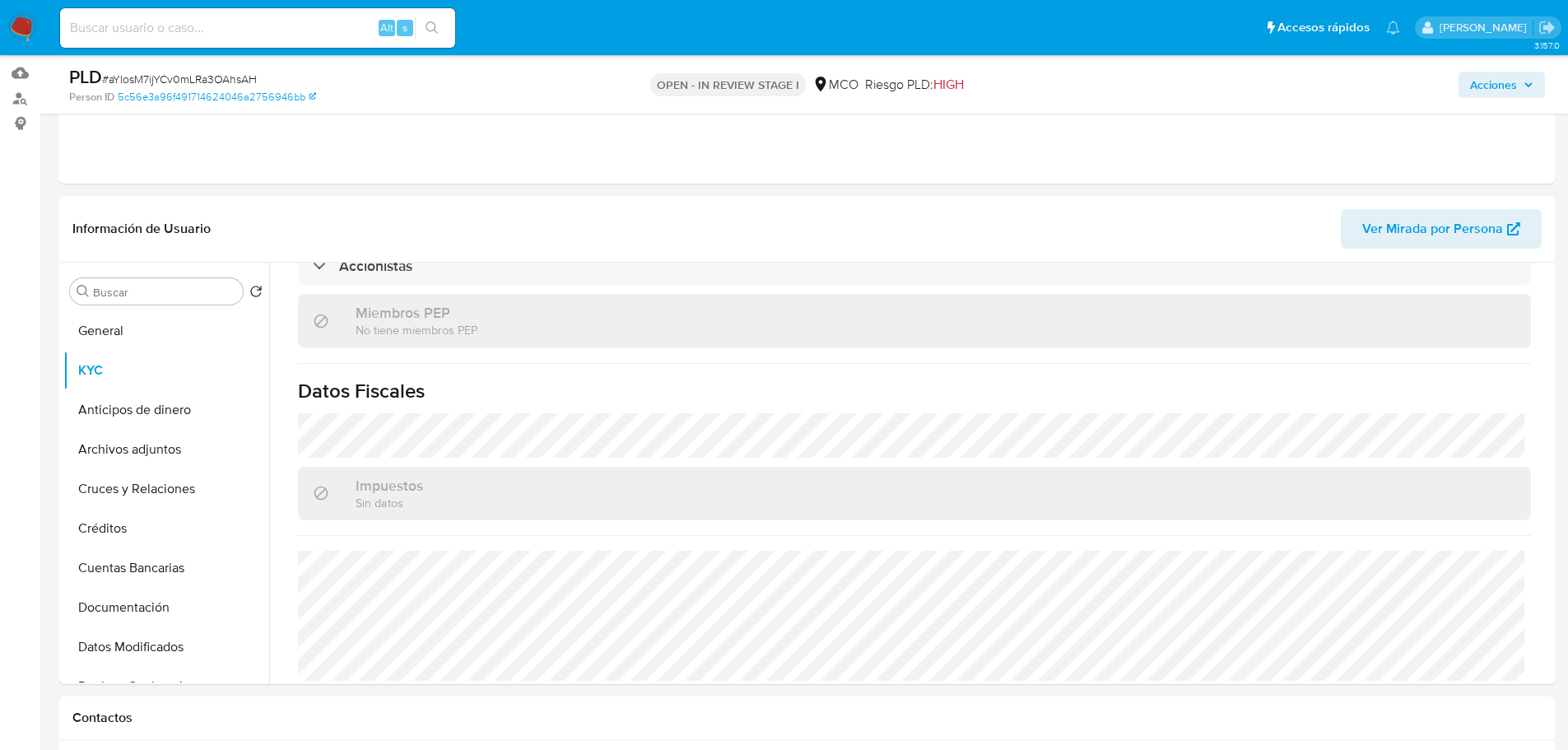
click at [1529, 69] on div "Acciones" at bounding box center [1301, 85] width 487 height 39
click at [1509, 88] on span "Acciones" at bounding box center [1494, 85] width 46 height 26
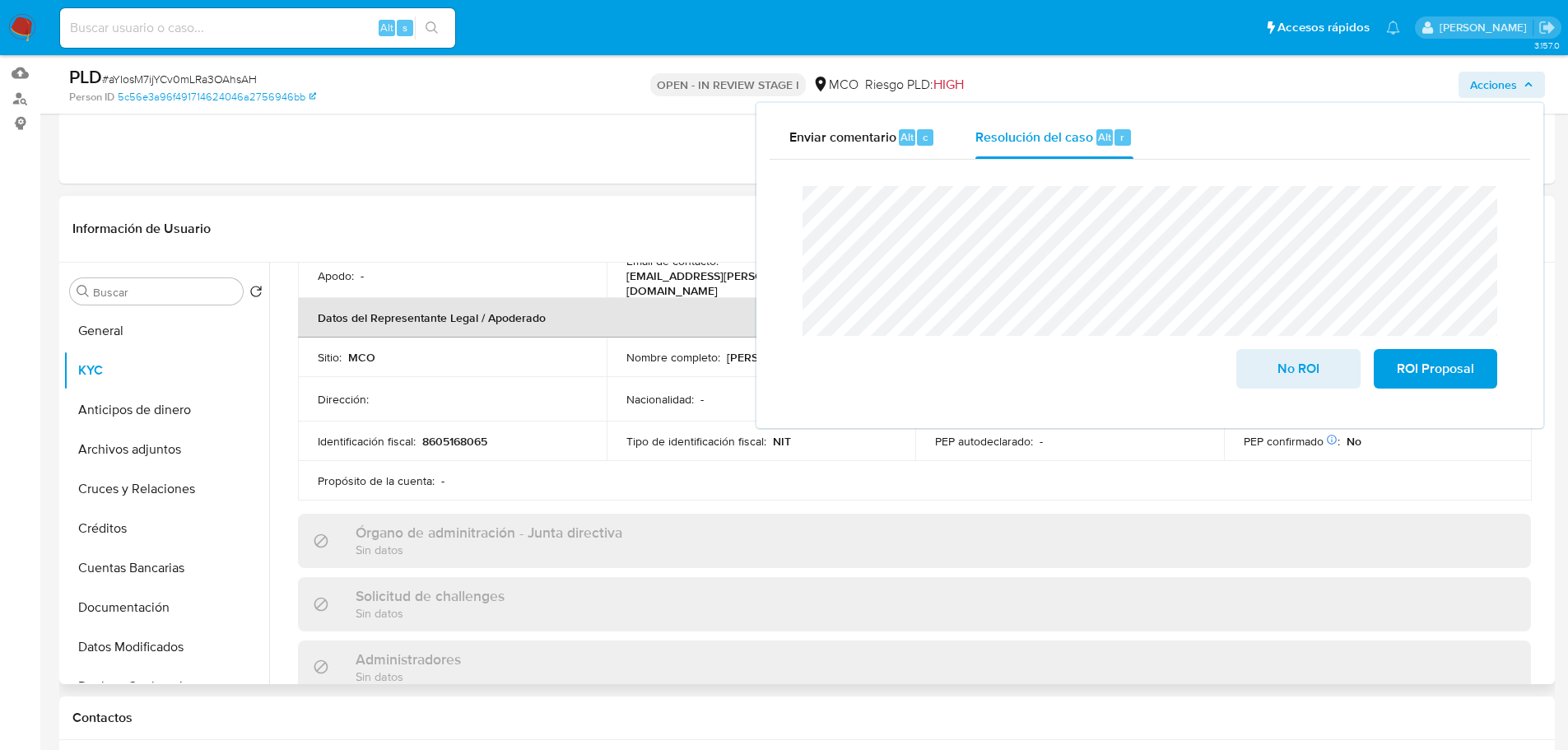
scroll to position [226, 0]
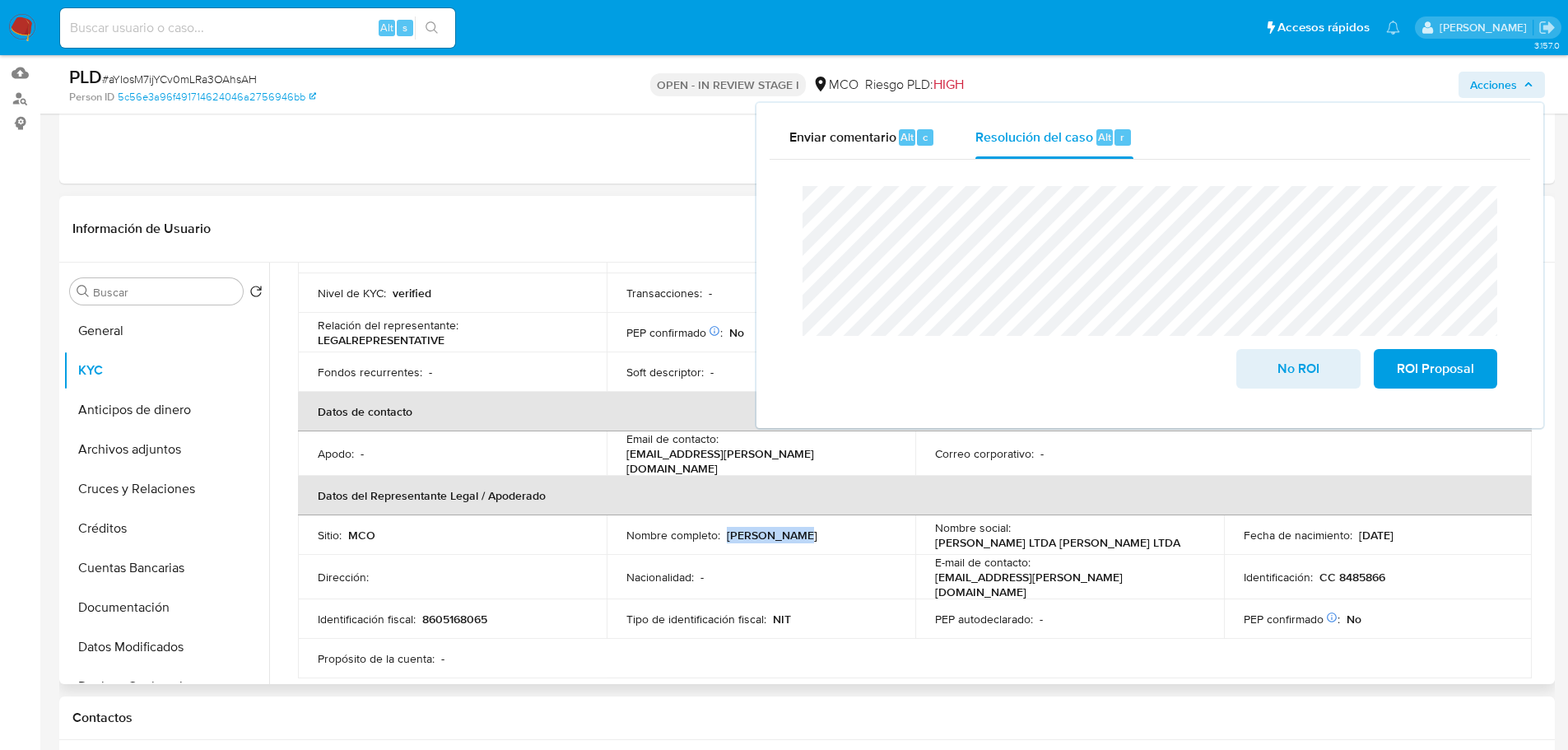
drag, startPoint x: 805, startPoint y: 530, endPoint x: 725, endPoint y: 527, distance: 80.1
click at [725, 528] on div "Nombre completo : Roger Moreno" at bounding box center [761, 535] width 270 height 15
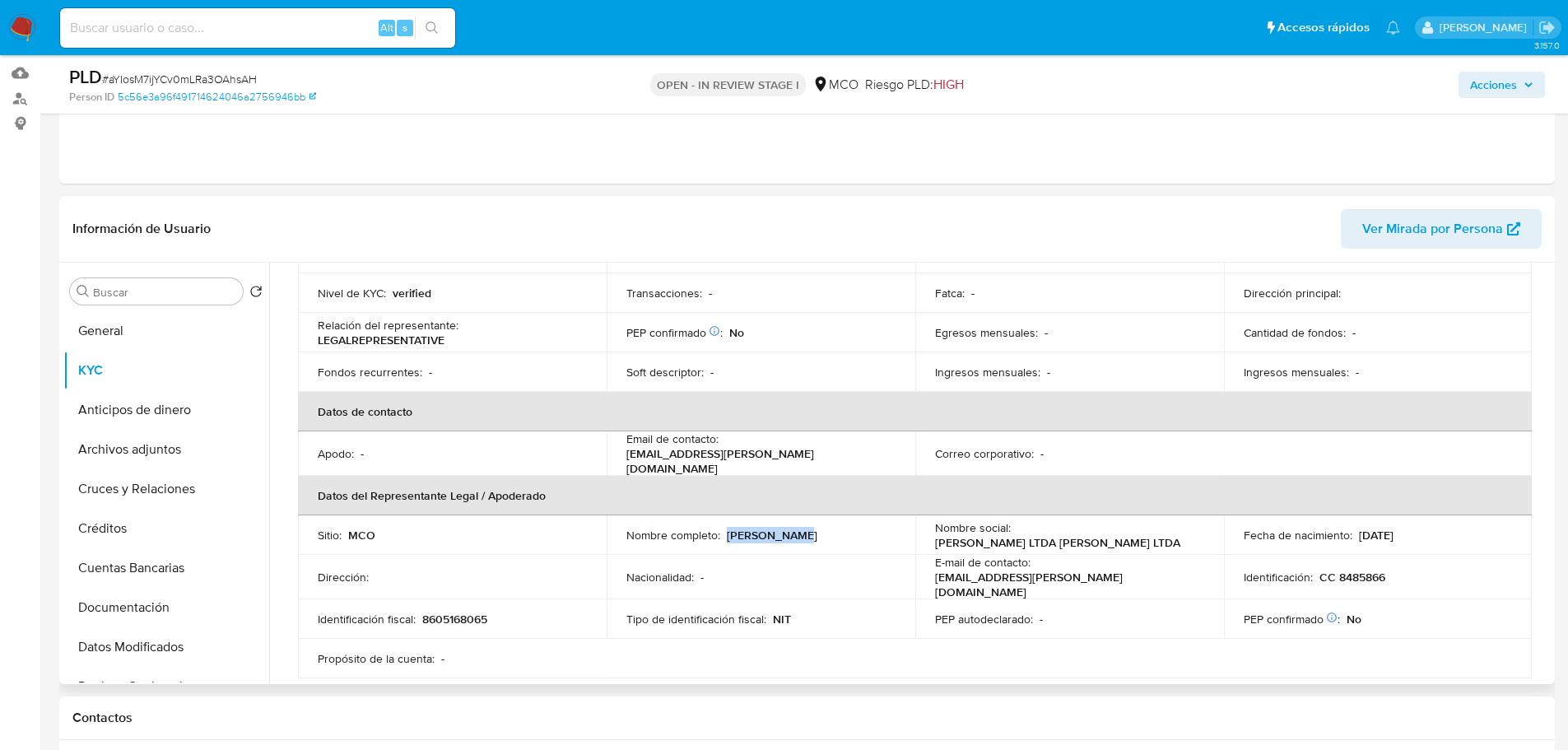
copy p "Roger Moreno"
click at [1500, 92] on span "Acciones" at bounding box center [1494, 85] width 46 height 26
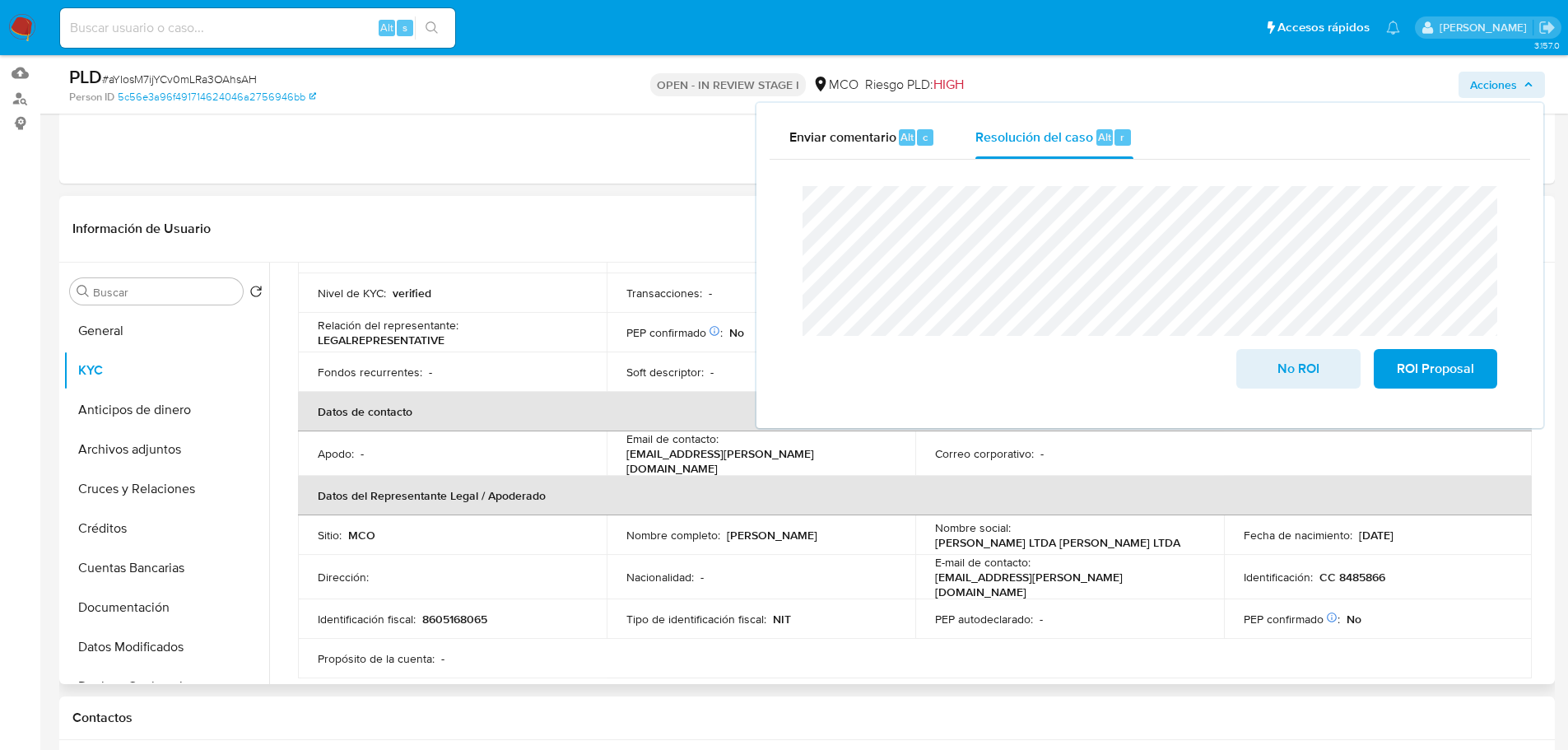
click at [1366, 570] on p "CC 8485866" at bounding box center [1352, 577] width 66 height 15
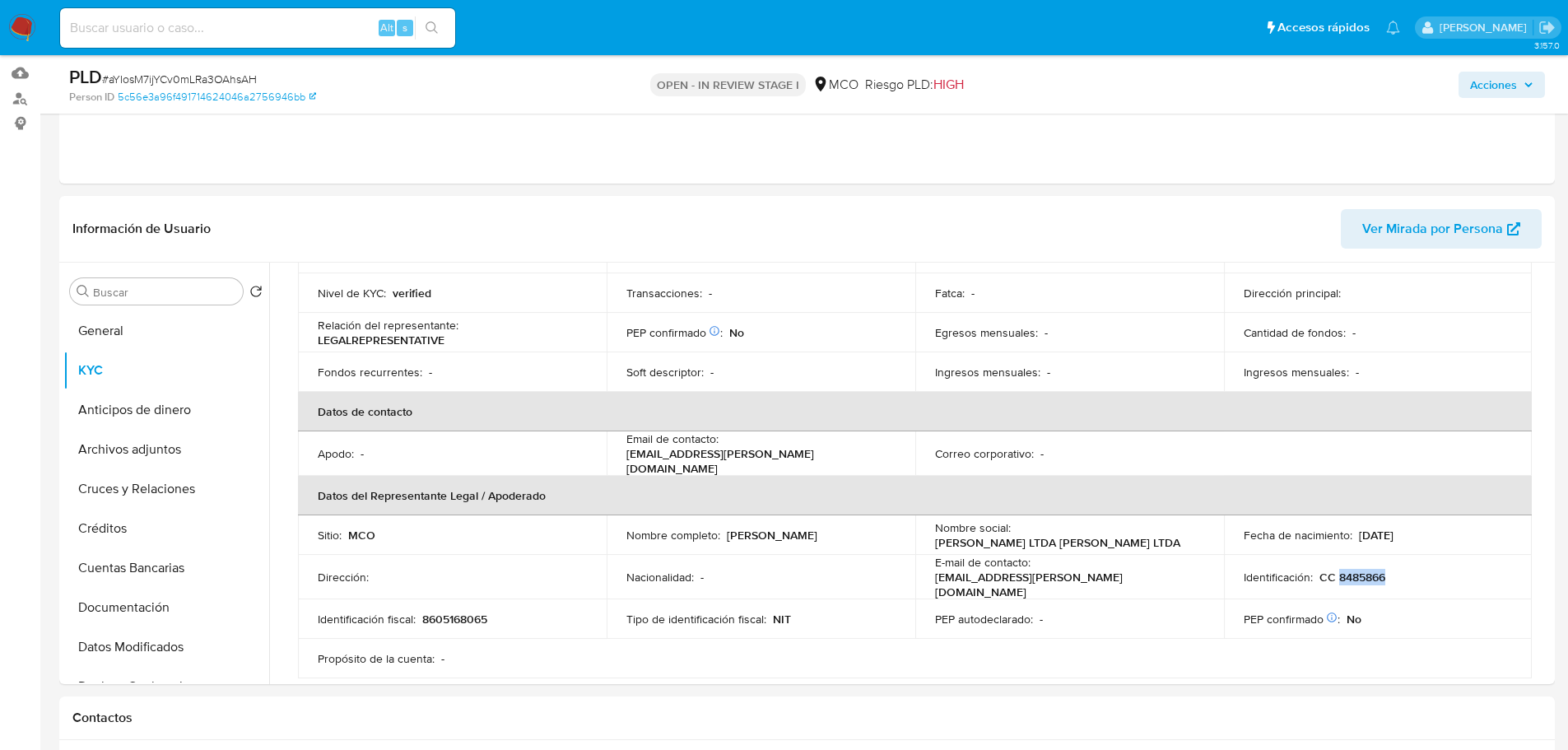
copy p "8485866"
click at [1511, 86] on span "Acciones" at bounding box center [1494, 85] width 46 height 26
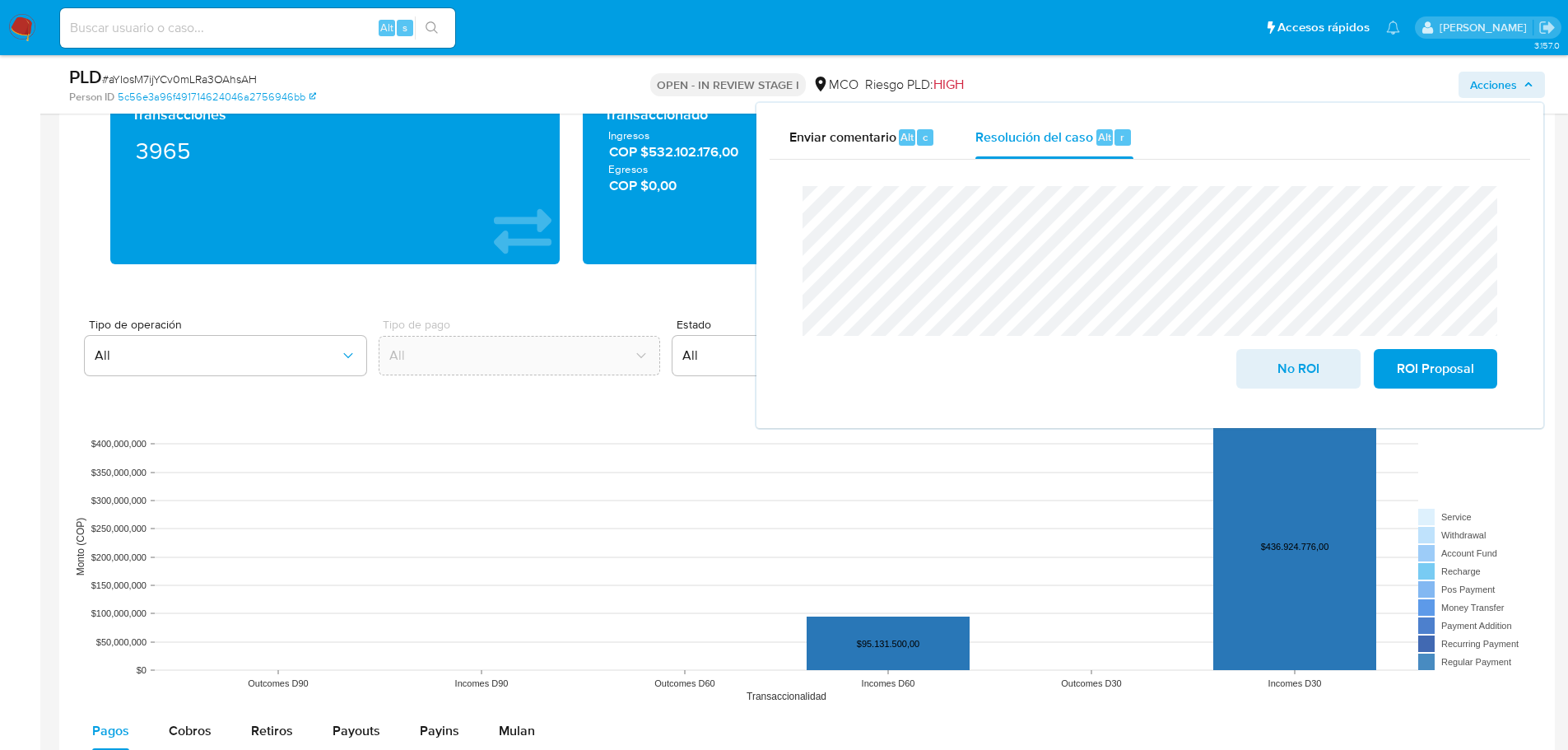
scroll to position [1399, 0]
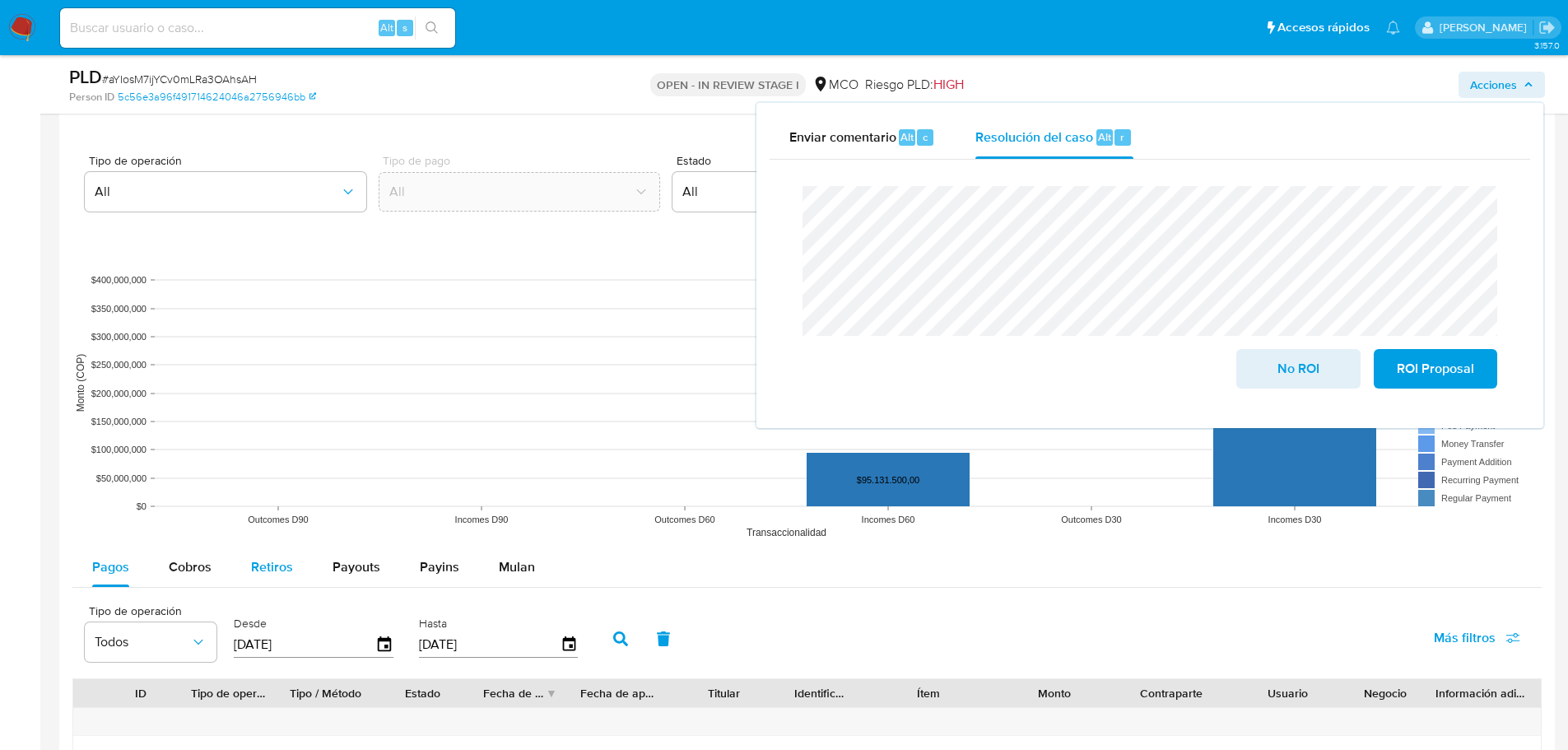
click at [294, 567] on button "Retiros" at bounding box center [272, 567] width 82 height 40
select select "10"
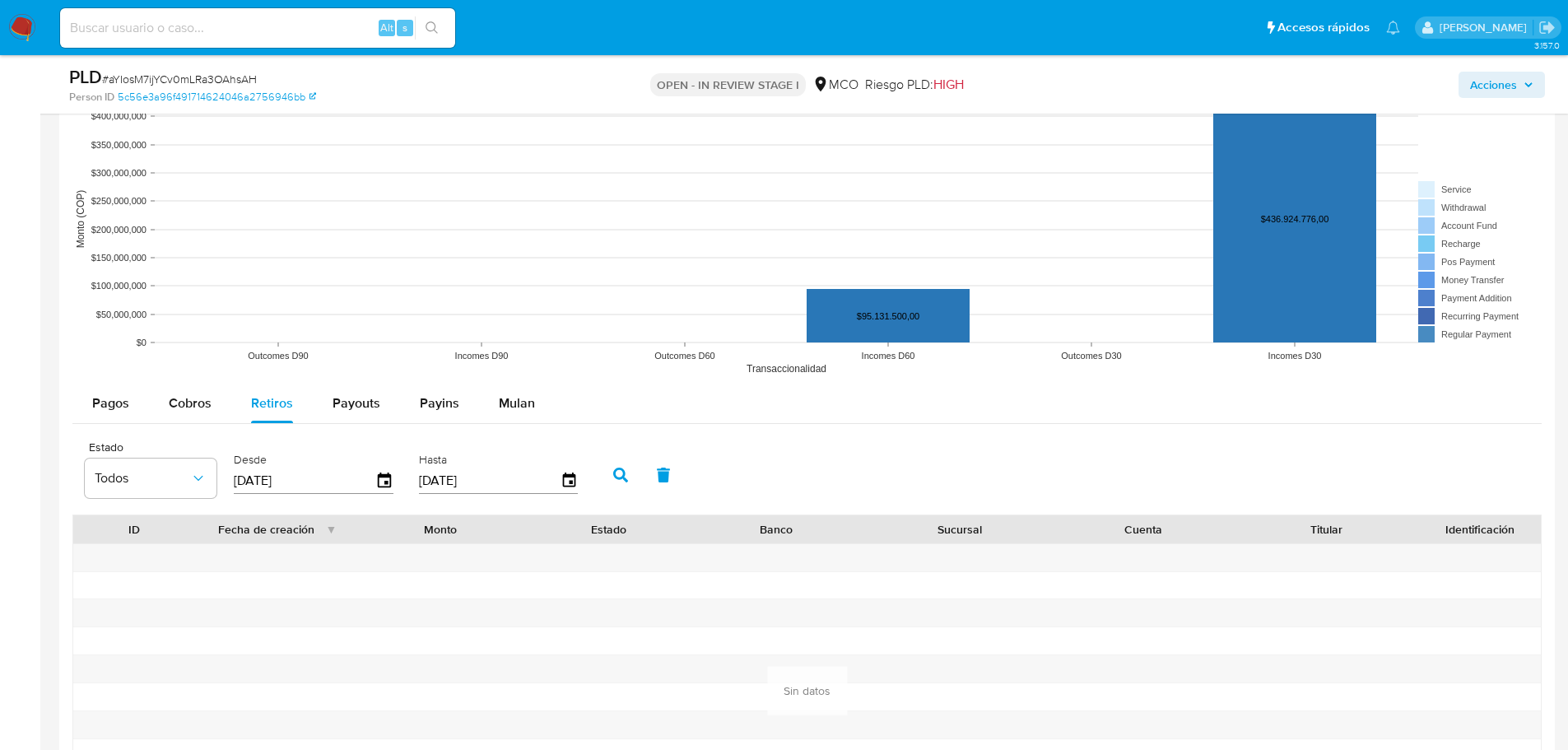
scroll to position [1564, 0]
click at [165, 399] on button "Cobros" at bounding box center [190, 402] width 83 height 40
select select "10"
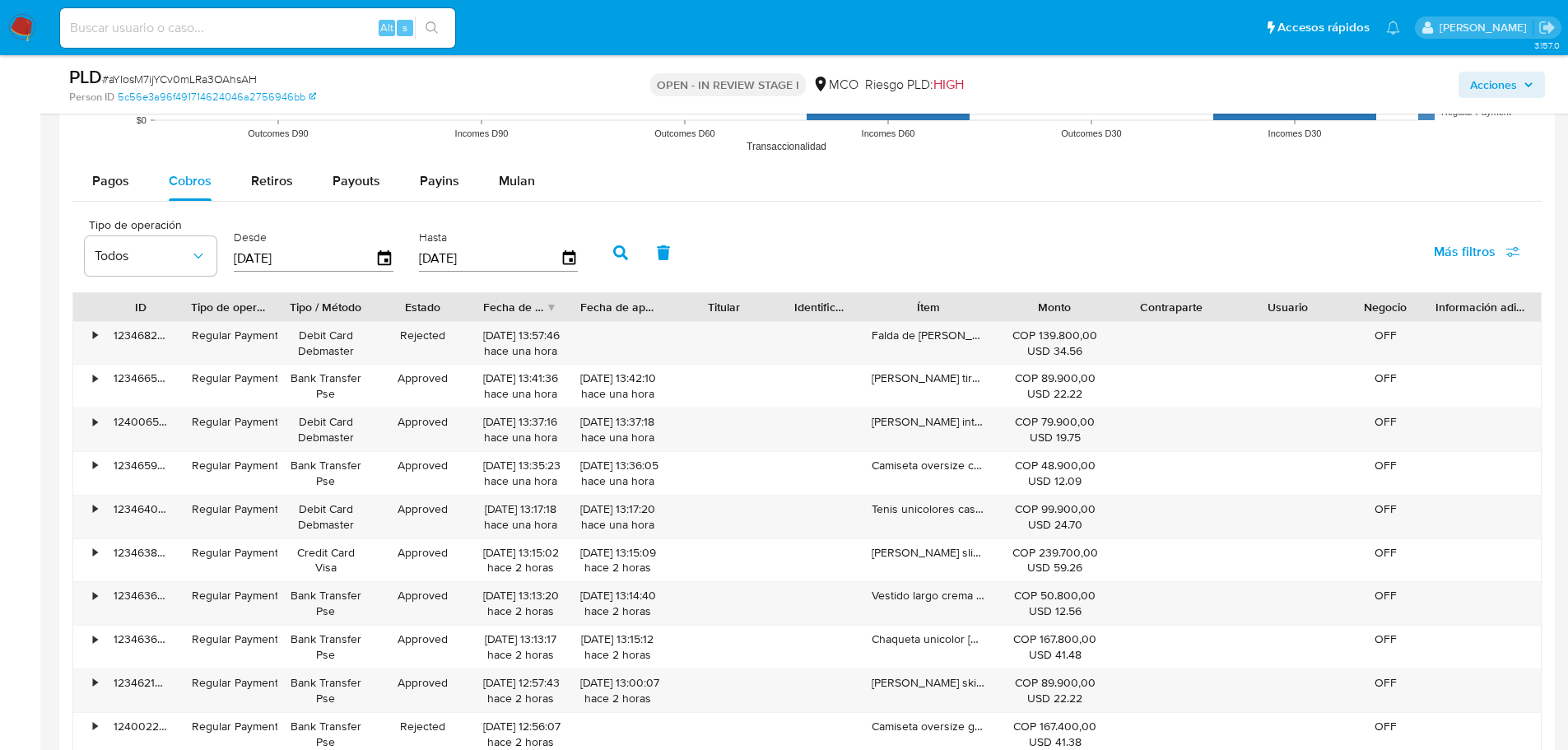
scroll to position [1810, 0]
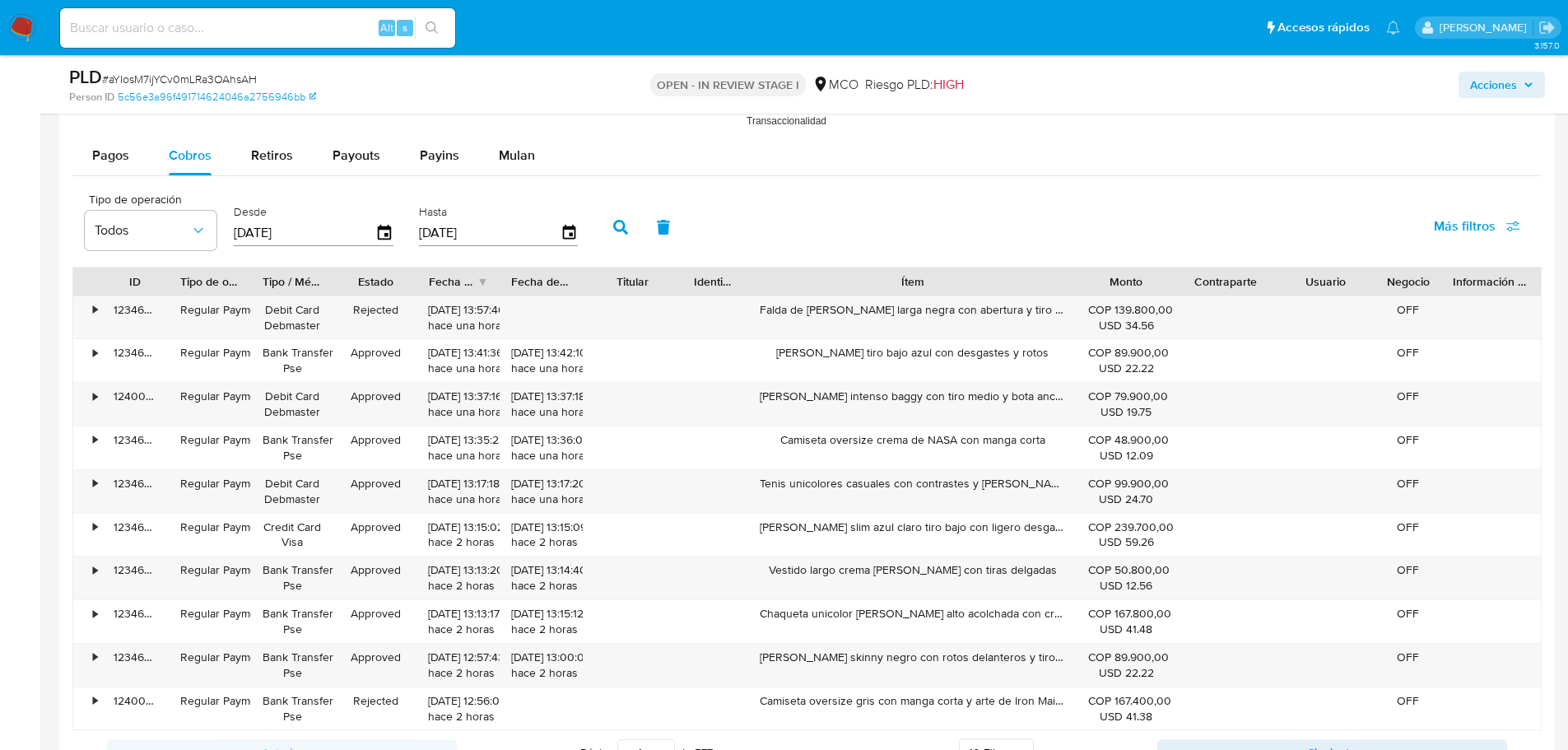
drag, startPoint x: 982, startPoint y: 289, endPoint x: 1175, endPoint y: 277, distance: 193.4
click at [1175, 277] on div "ID Tipo de operación Tipo / Método Estado Fecha de creación Fecha de aprobación…" at bounding box center [807, 282] width 1468 height 28
click at [994, 308] on div "Falda de jean larga negra con abertura y tiro alto" at bounding box center [913, 318] width 327 height 43
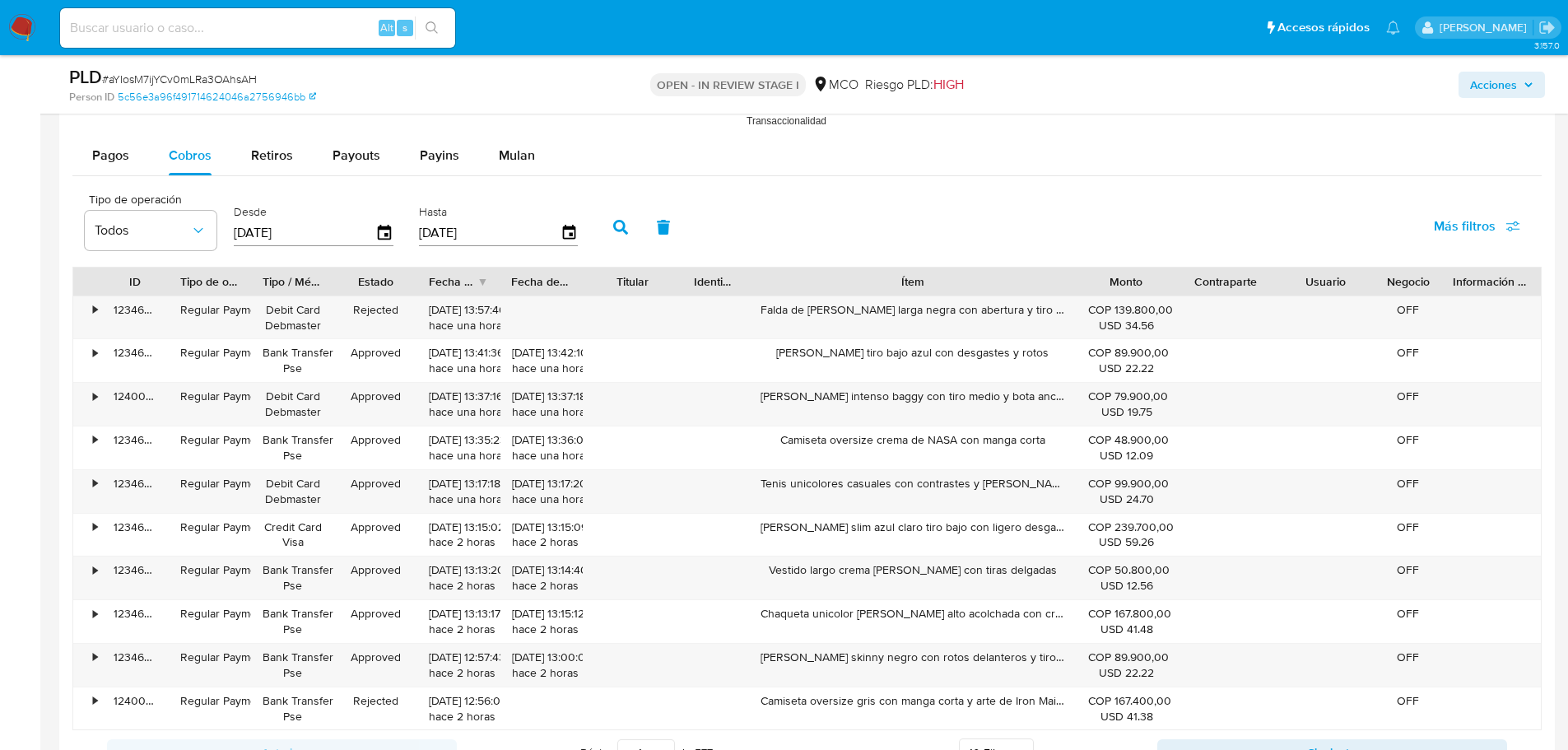
click at [1473, 85] on span "Acciones" at bounding box center [1494, 85] width 46 height 26
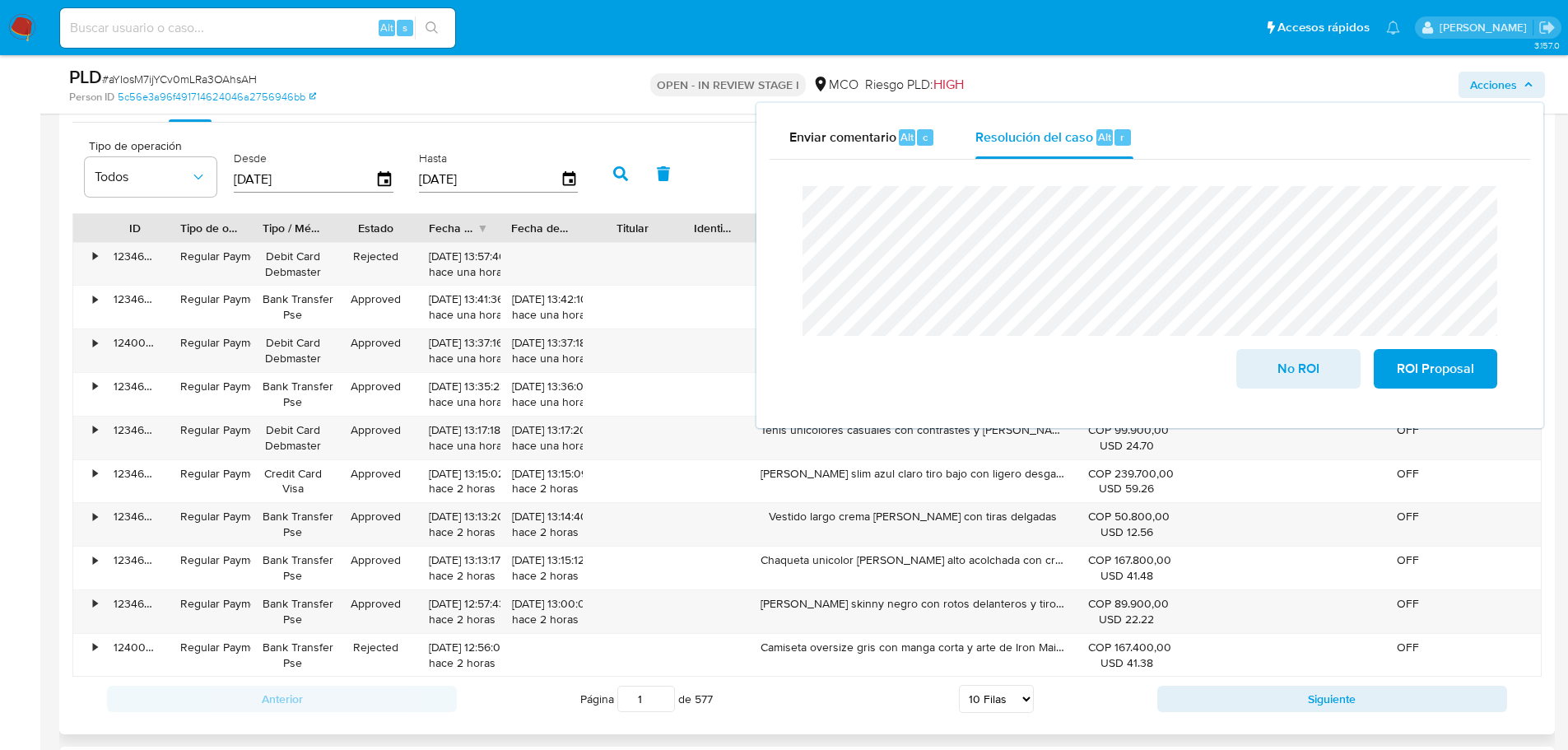
scroll to position [1893, 0]
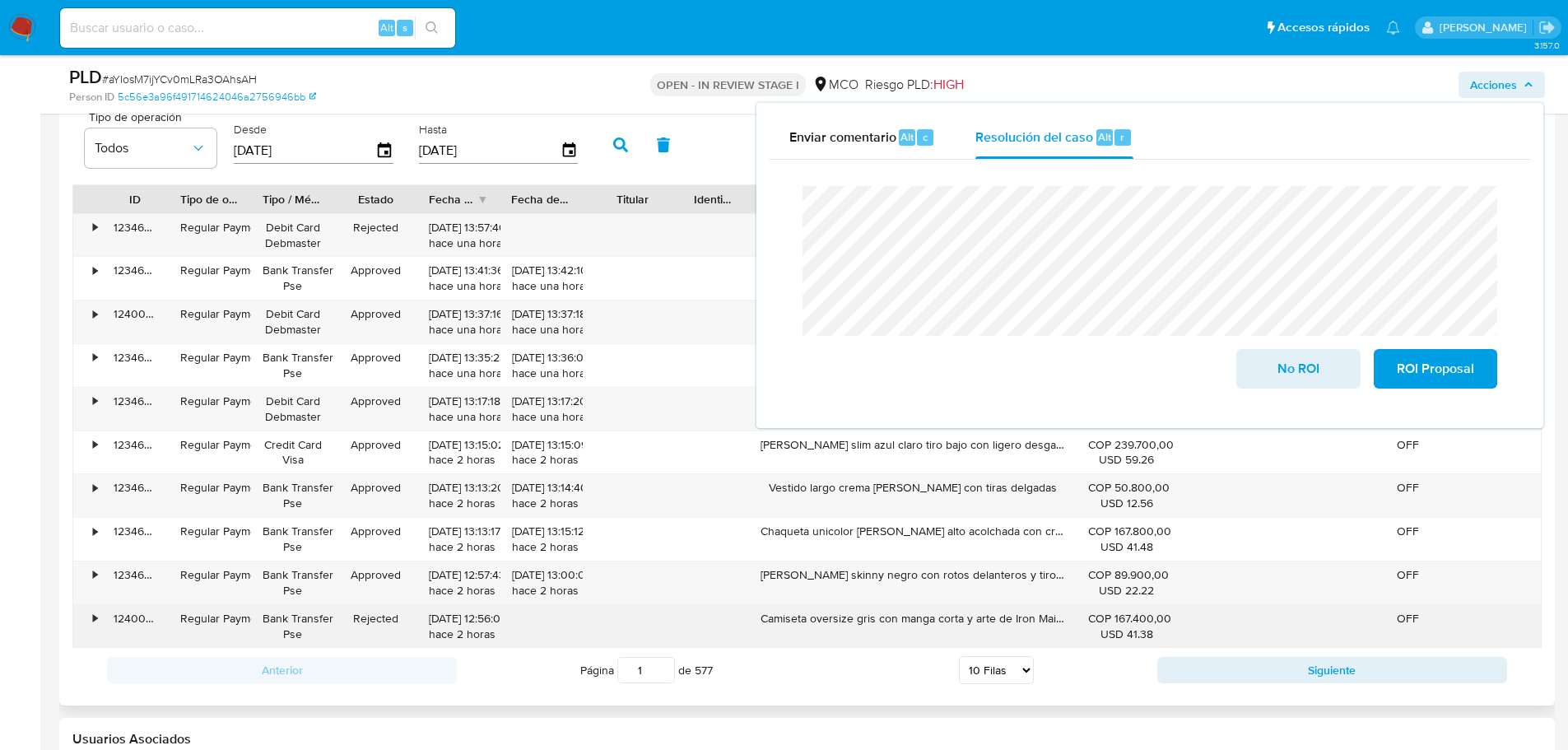
click at [879, 622] on div "Camiseta oversize gris con manga corta y arte de Iron Maiden" at bounding box center [913, 626] width 327 height 43
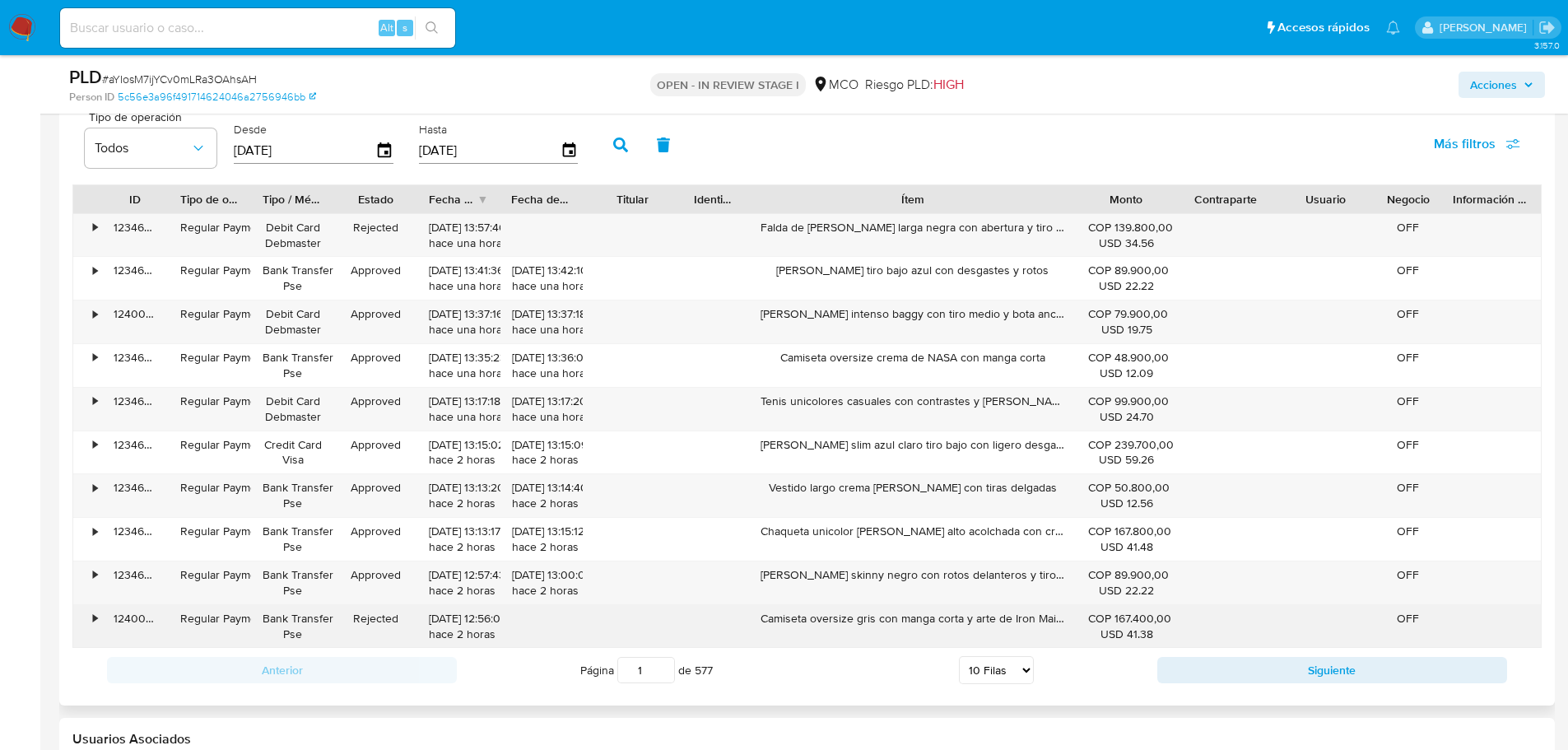
click at [879, 622] on div "Camiseta oversize gris con manga corta y arte de Iron Maiden" at bounding box center [913, 626] width 327 height 43
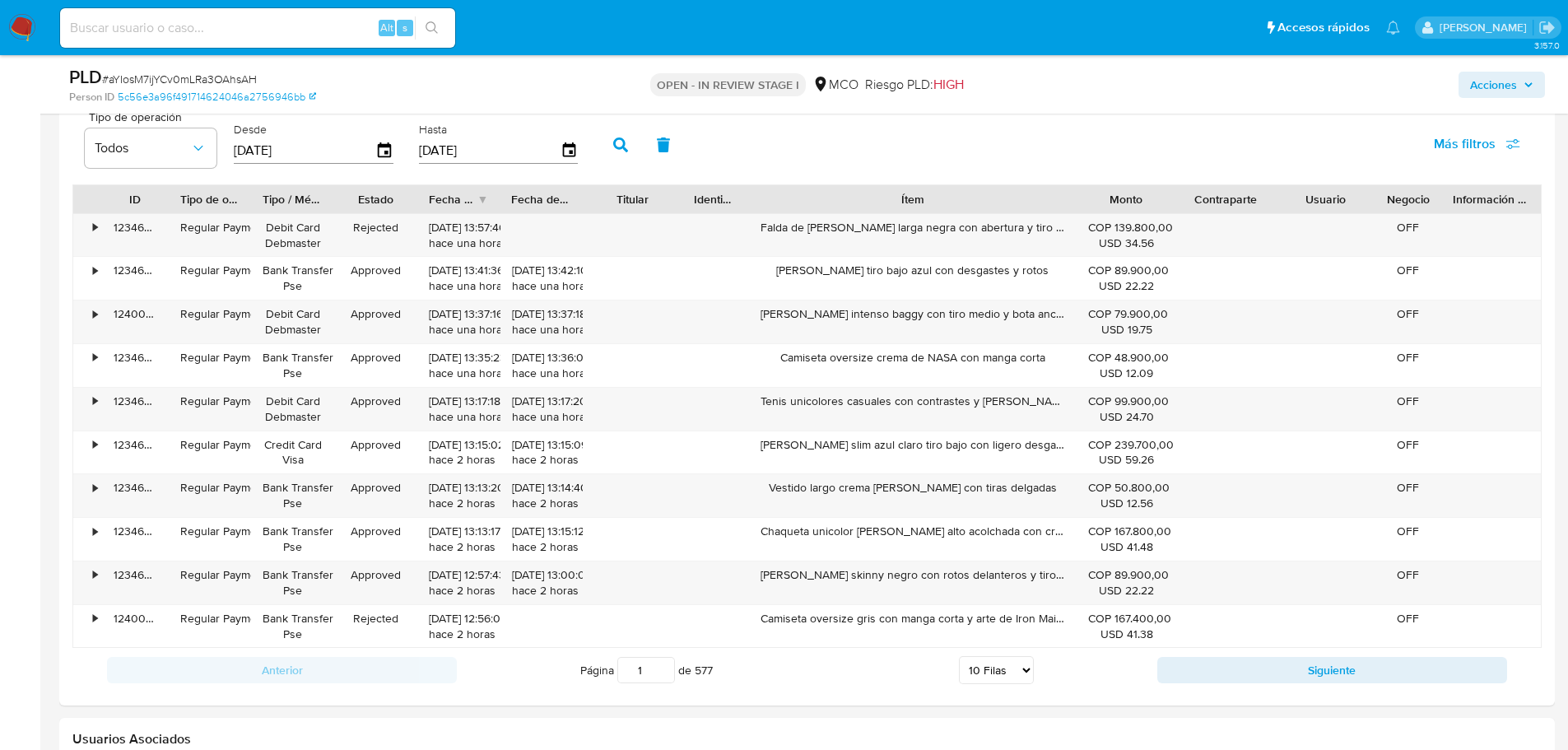
click at [1496, 90] on span "Acciones" at bounding box center [1494, 85] width 46 height 26
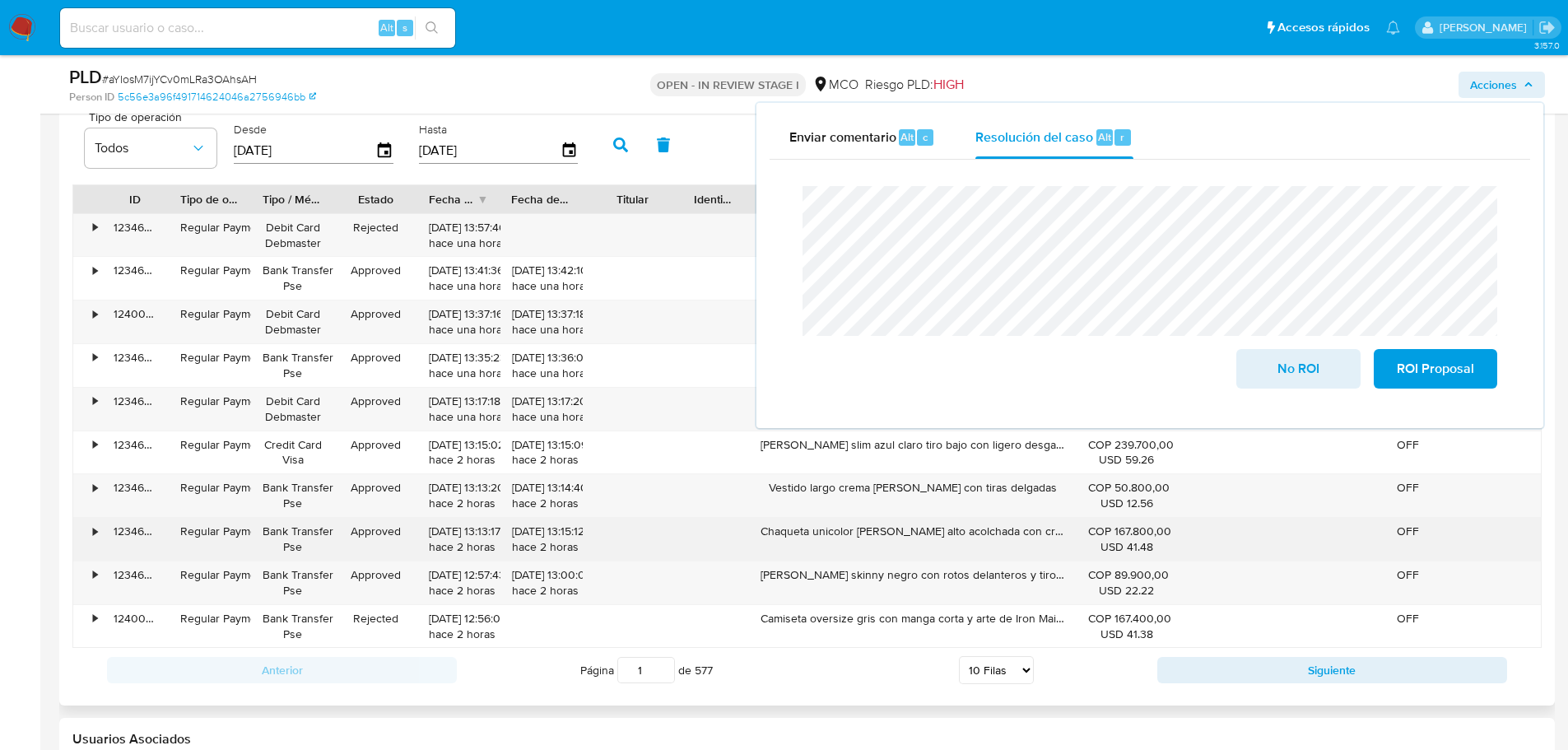
click at [859, 532] on div "Chaqueta unicolor cuello alto acolchada con cremallera" at bounding box center [913, 539] width 327 height 43
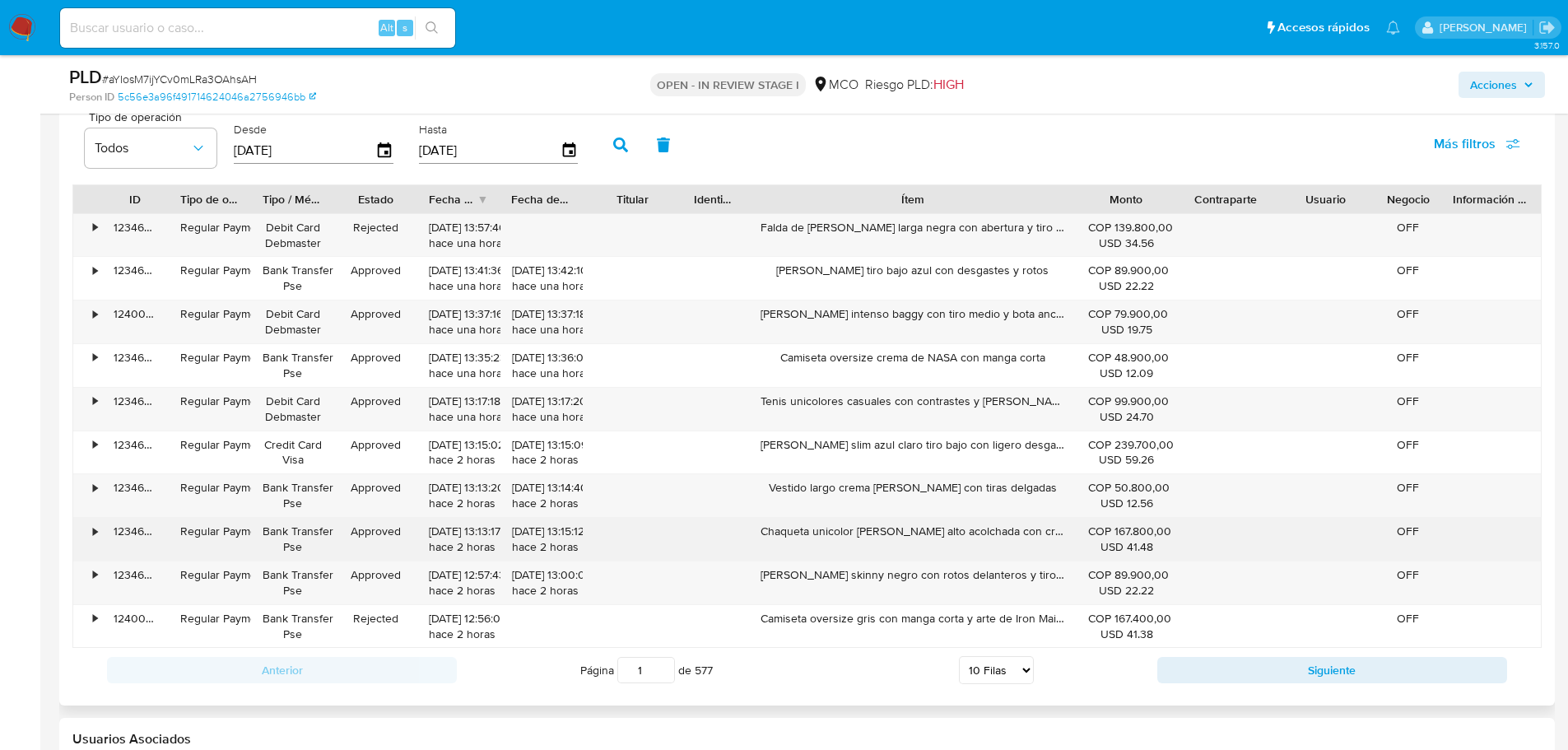
click at [859, 532] on div "Chaqueta unicolor cuello alto acolchada con cremallera" at bounding box center [913, 539] width 327 height 43
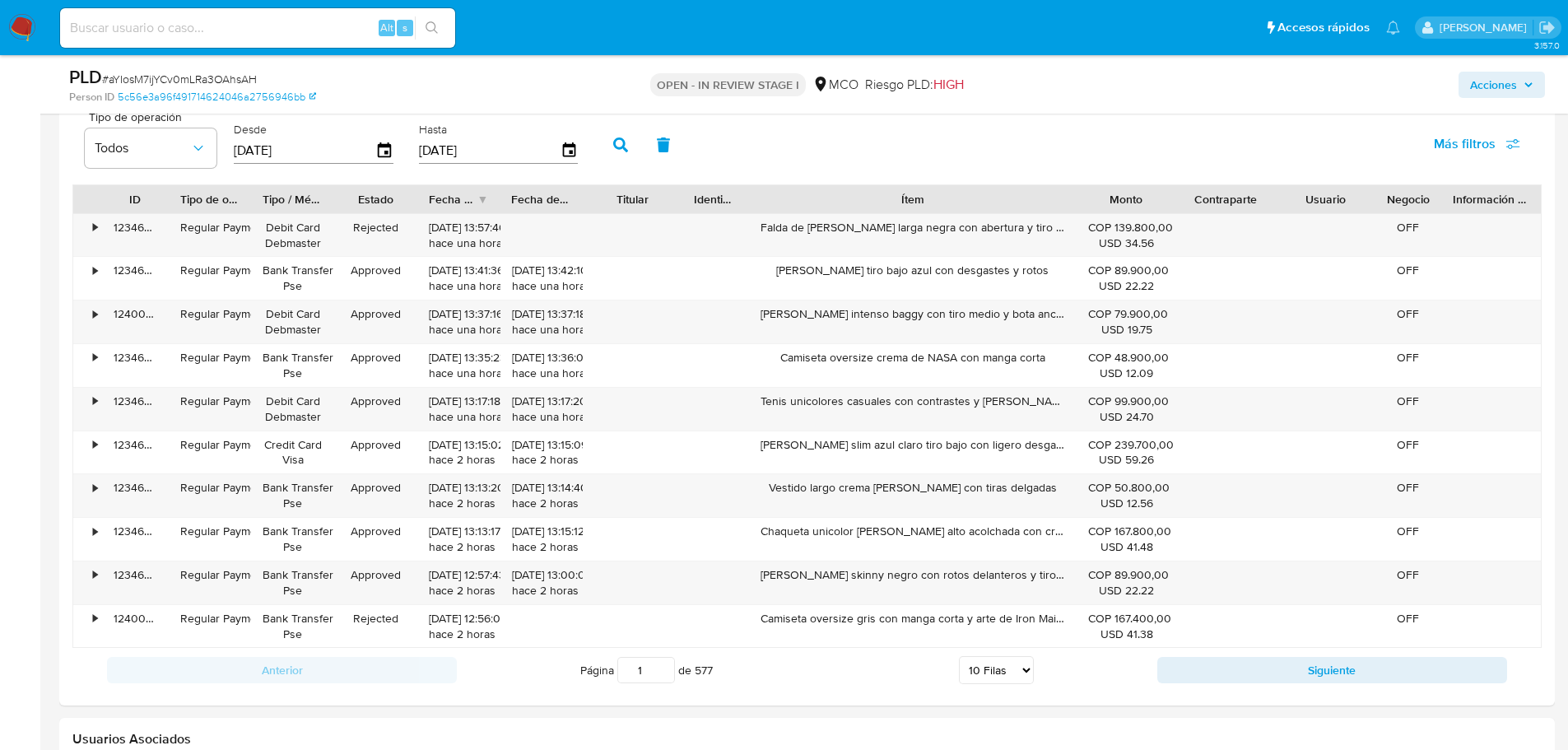
click at [1532, 87] on icon "button" at bounding box center [1528, 85] width 10 height 10
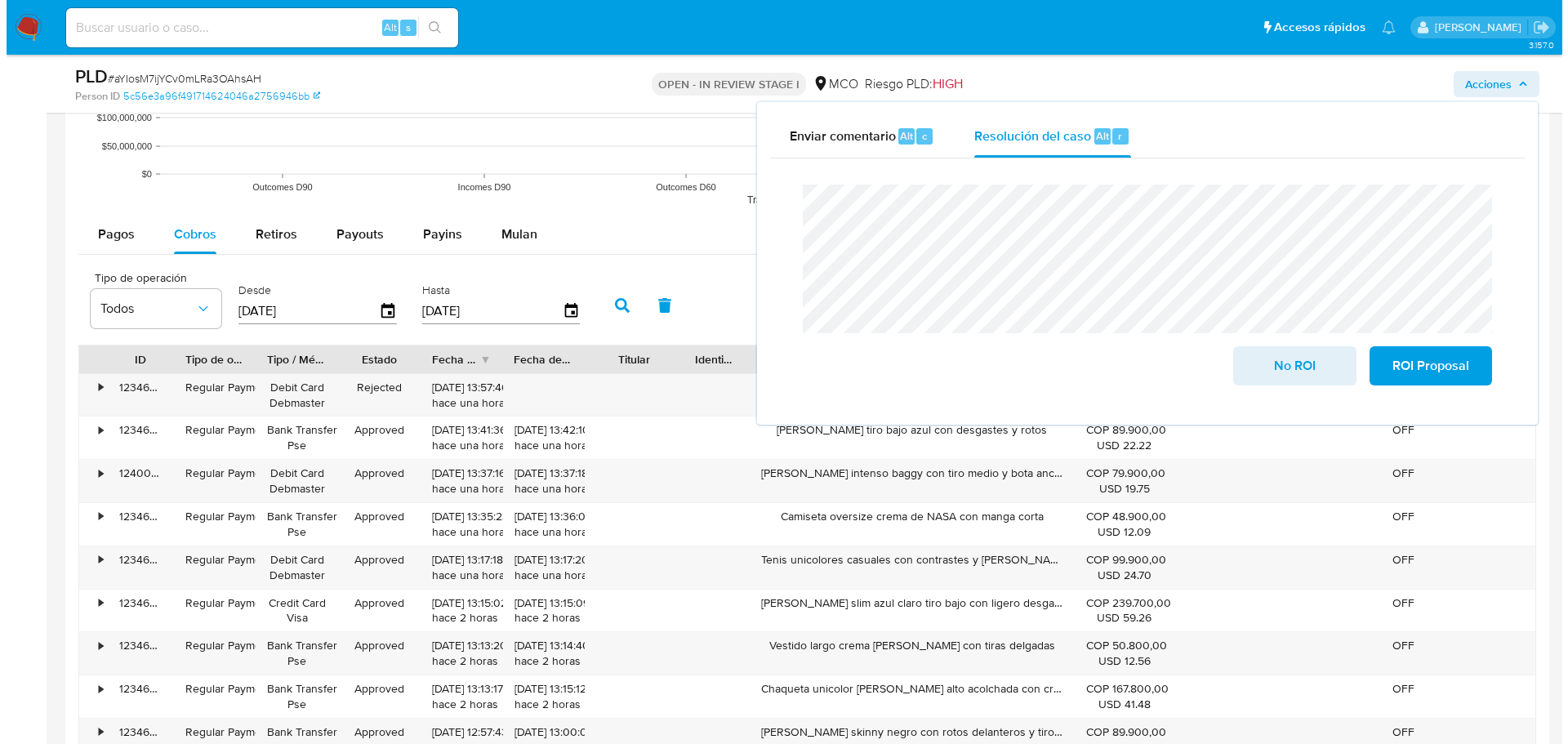
scroll to position [1715, 0]
click at [270, 249] on div "Retiros" at bounding box center [269, 236] width 42 height 40
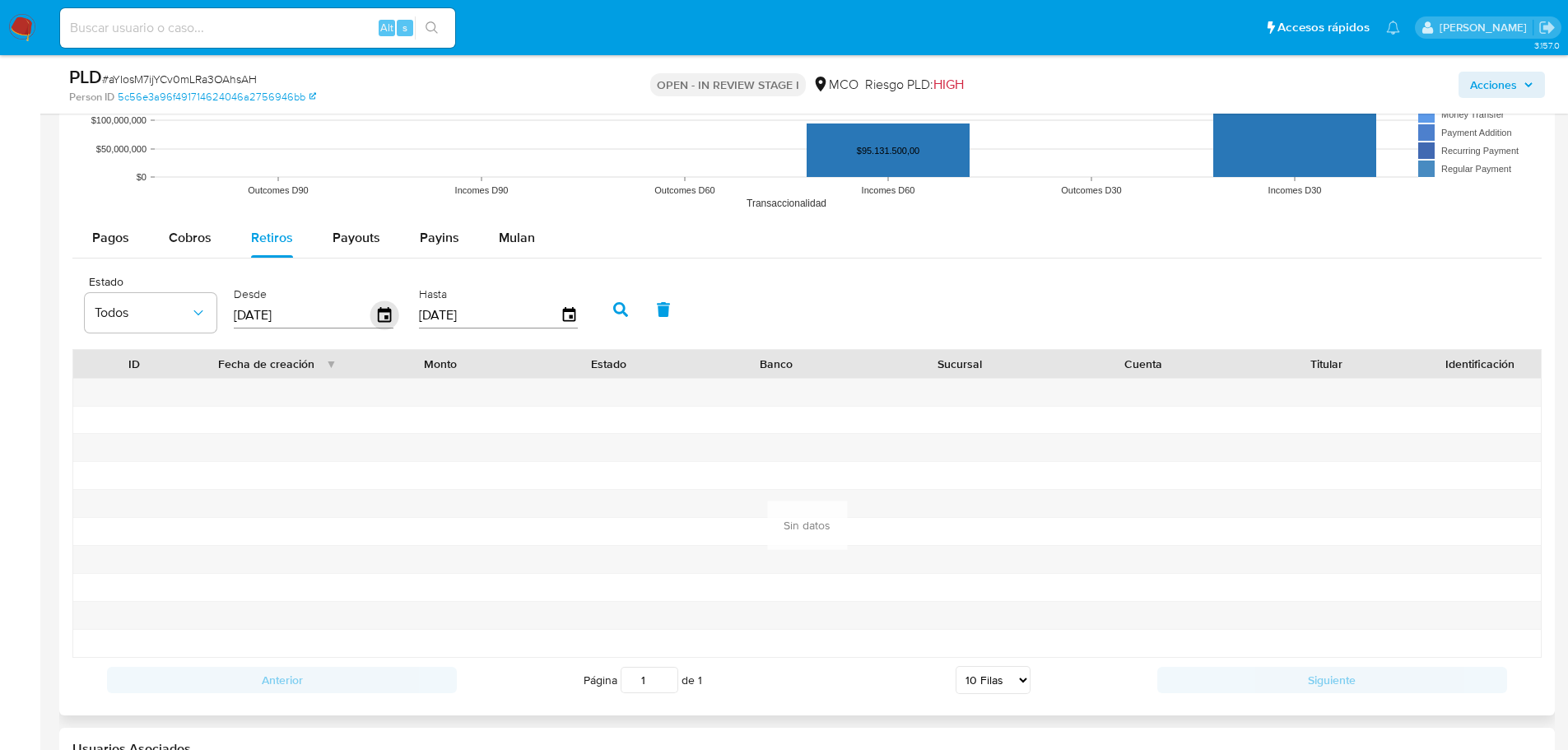
click at [389, 315] on icon "button" at bounding box center [384, 315] width 29 height 29
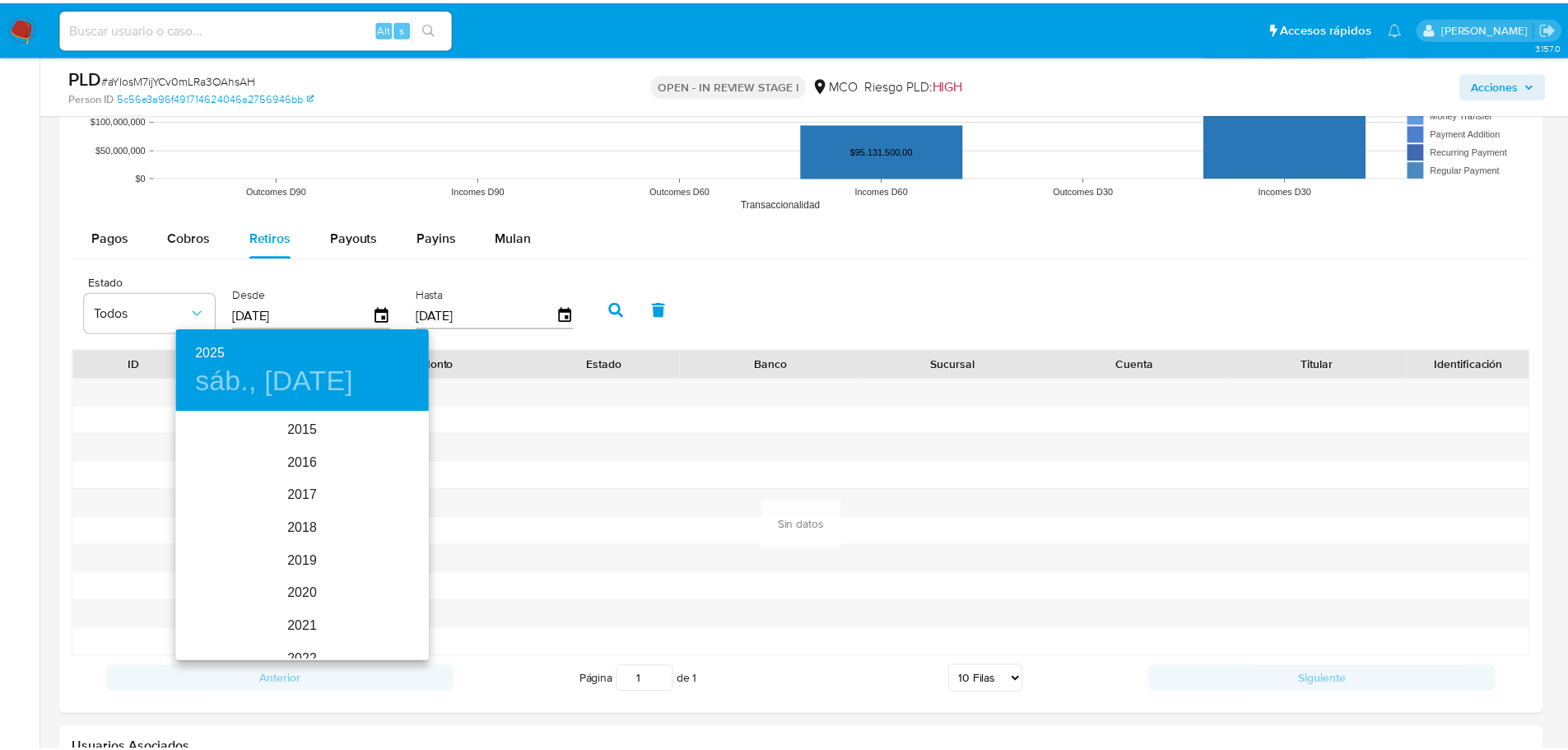
scroll to position [230, 0]
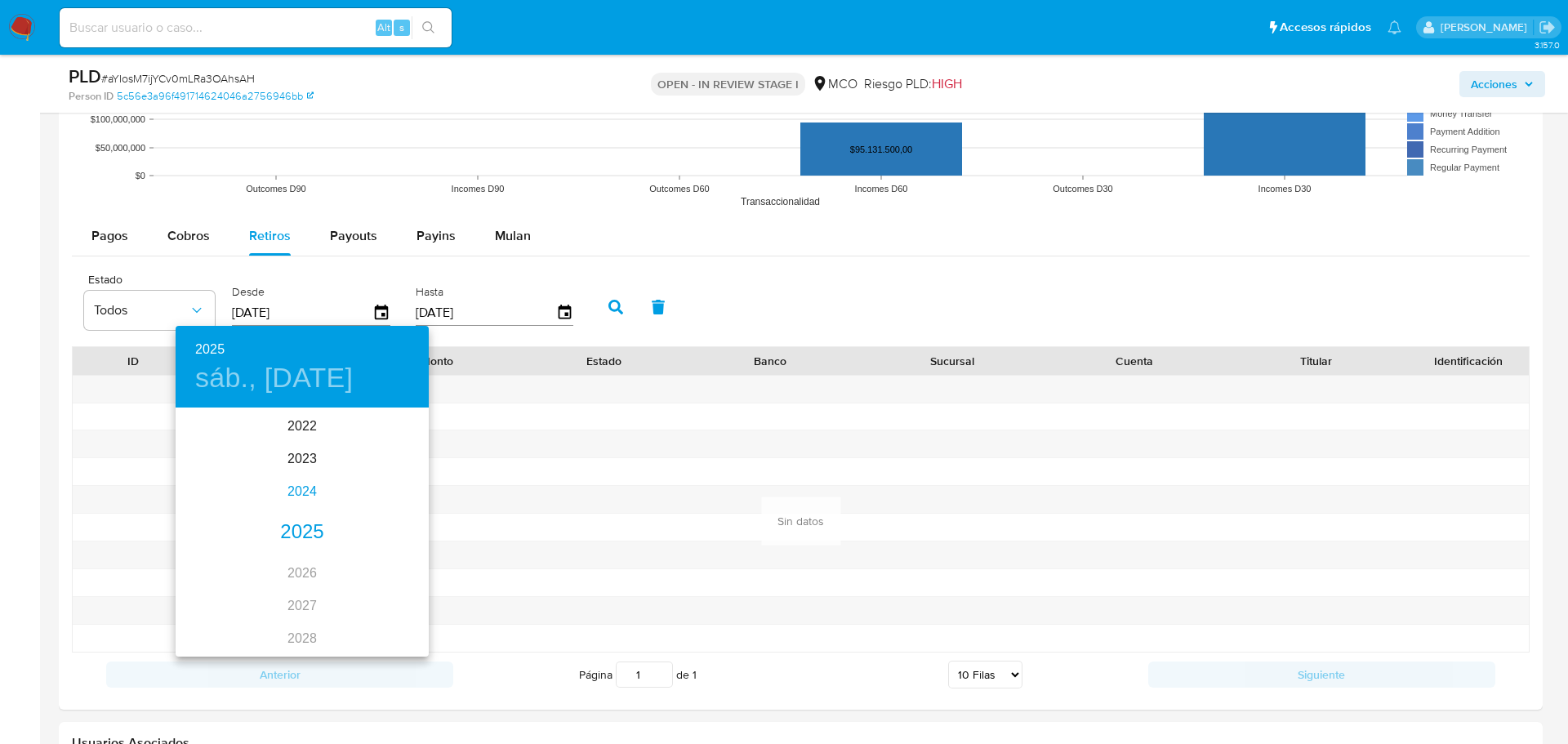
click at [293, 496] on div "2024" at bounding box center [302, 490] width 254 height 32
click at [303, 557] on div "ago." at bounding box center [302, 562] width 84 height 61
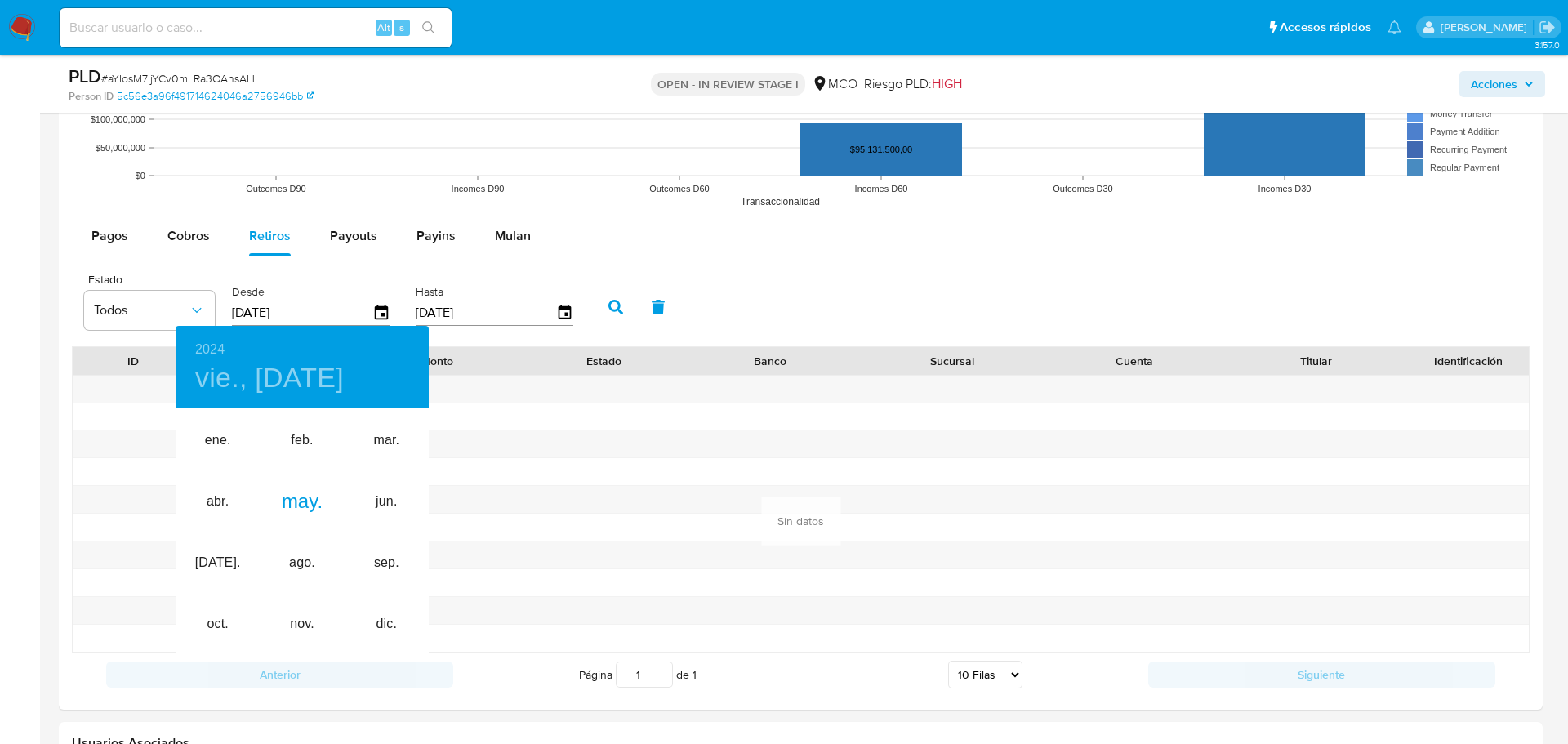
type input "31/08/2024"
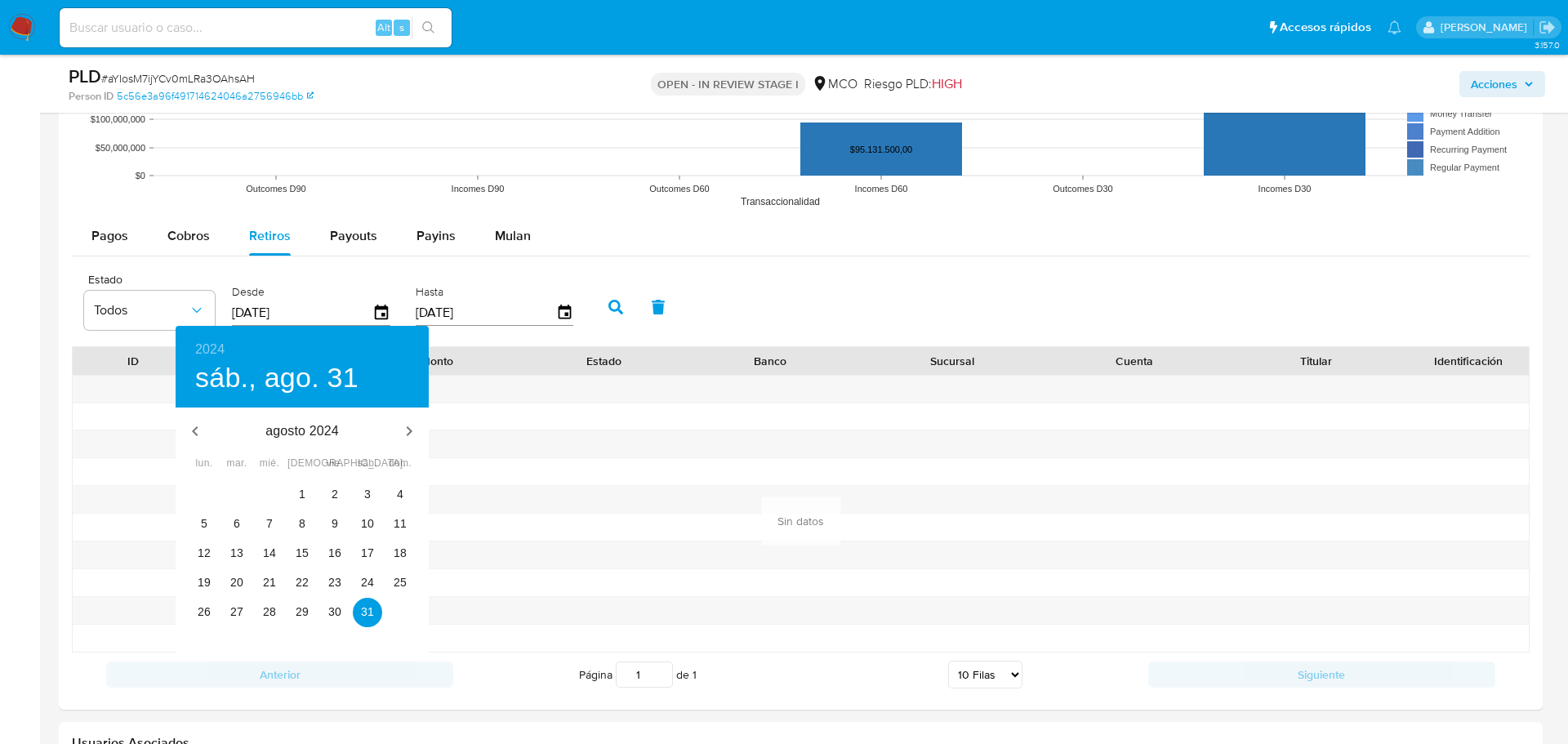
click at [377, 624] on div "31" at bounding box center [367, 612] width 32 height 30
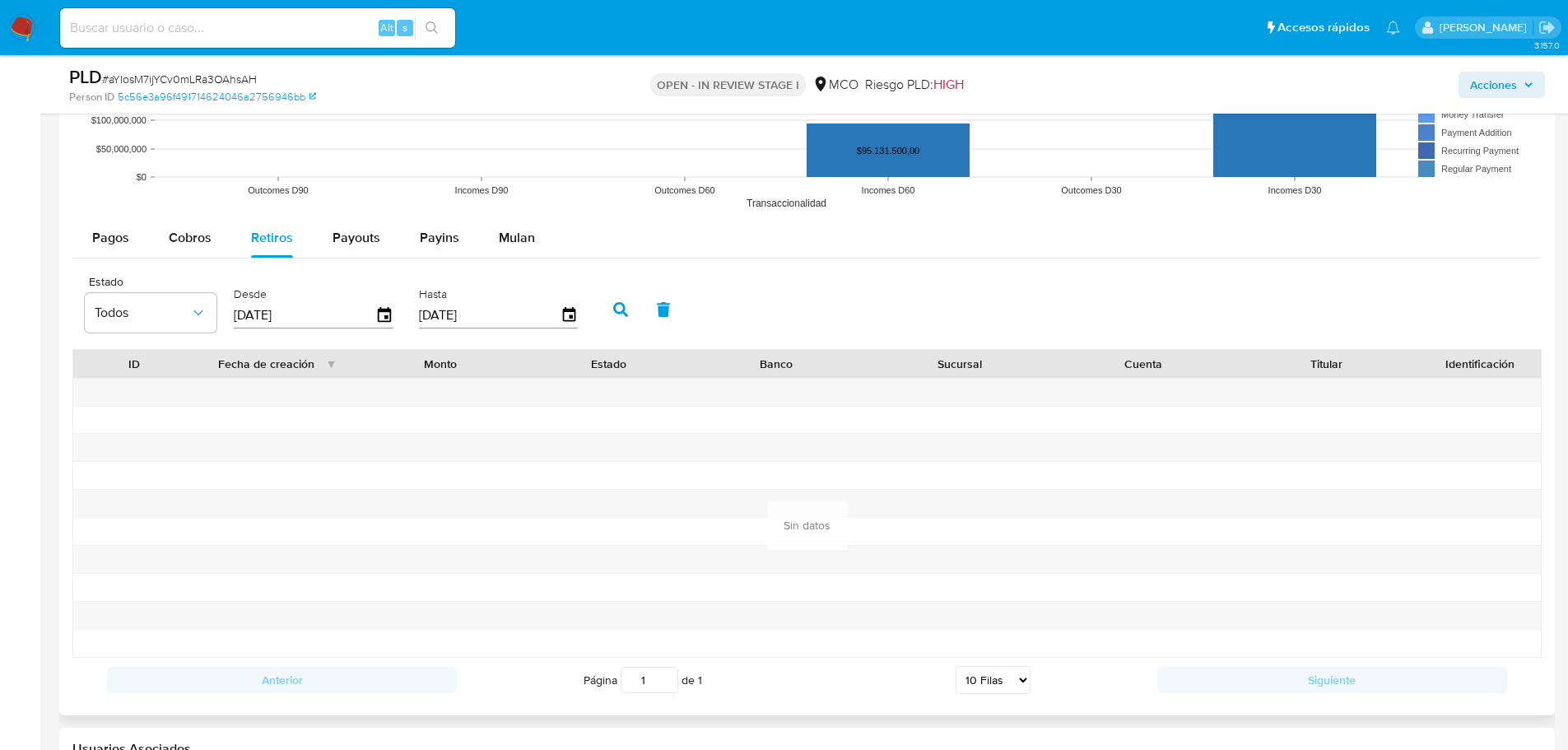
click at [625, 306] on icon "button" at bounding box center [621, 309] width 15 height 15
click at [202, 231] on span "Cobros" at bounding box center [191, 237] width 43 height 19
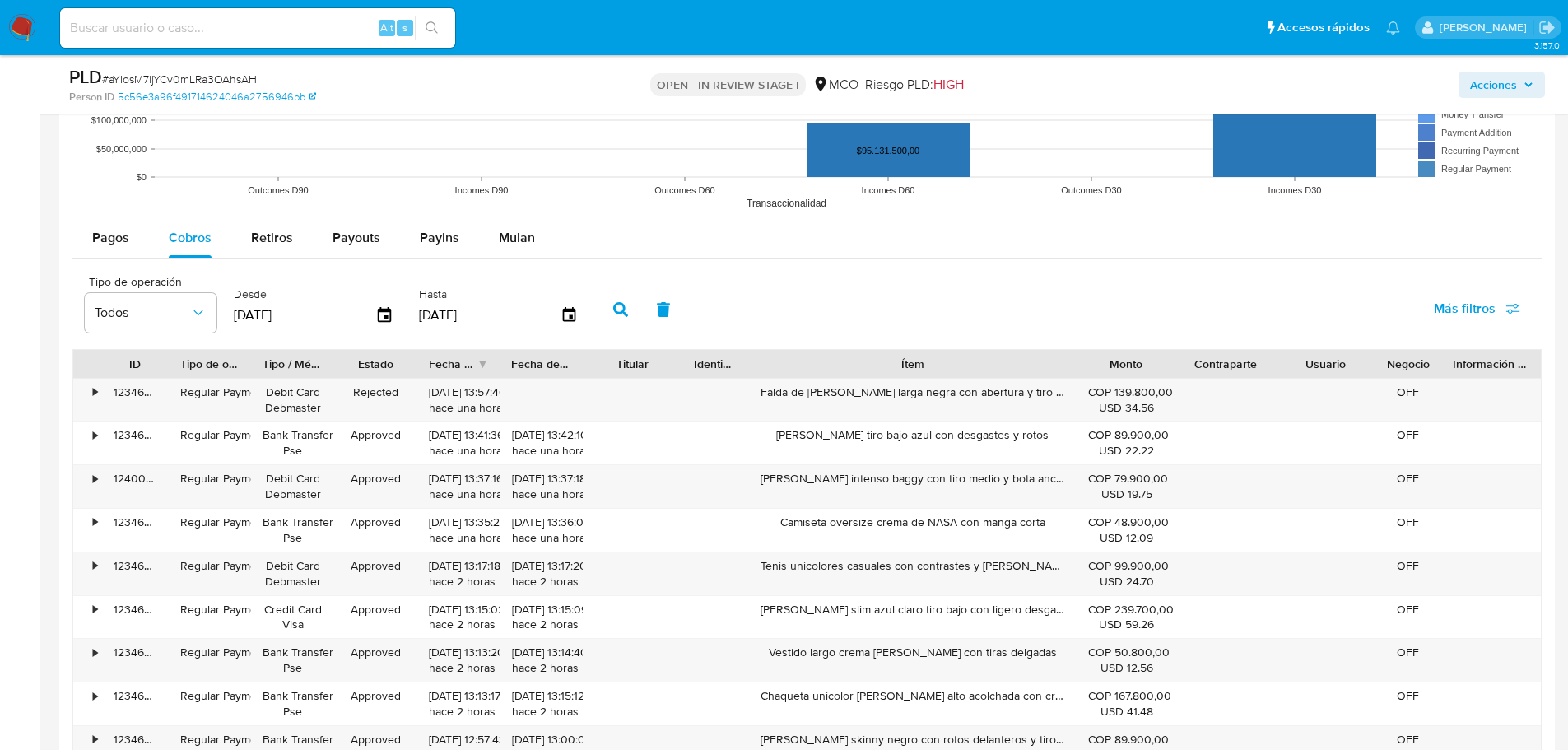
click at [1522, 95] on span "Acciones" at bounding box center [1502, 85] width 63 height 23
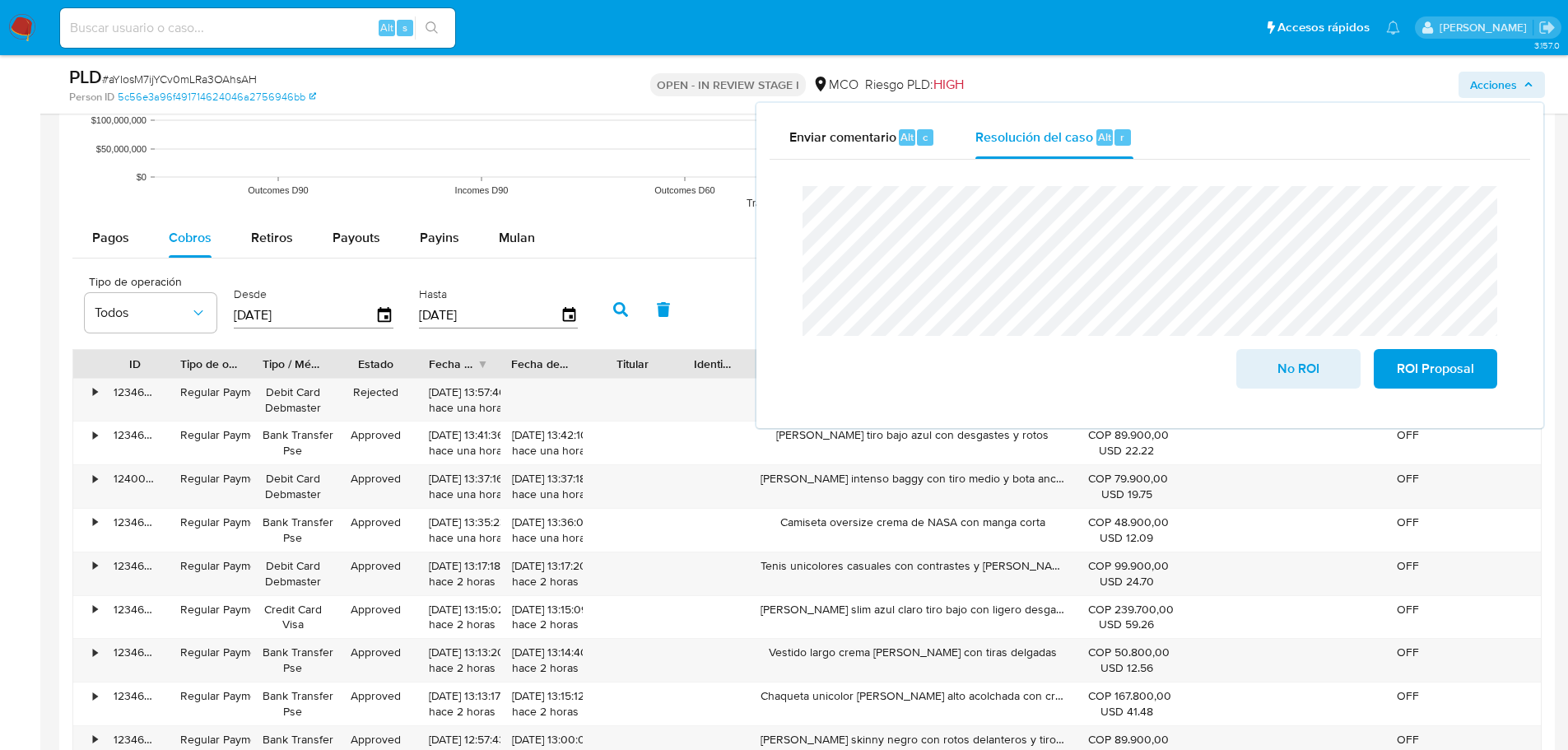
click at [1272, 366] on div at bounding box center [1276, 363] width 30 height 28
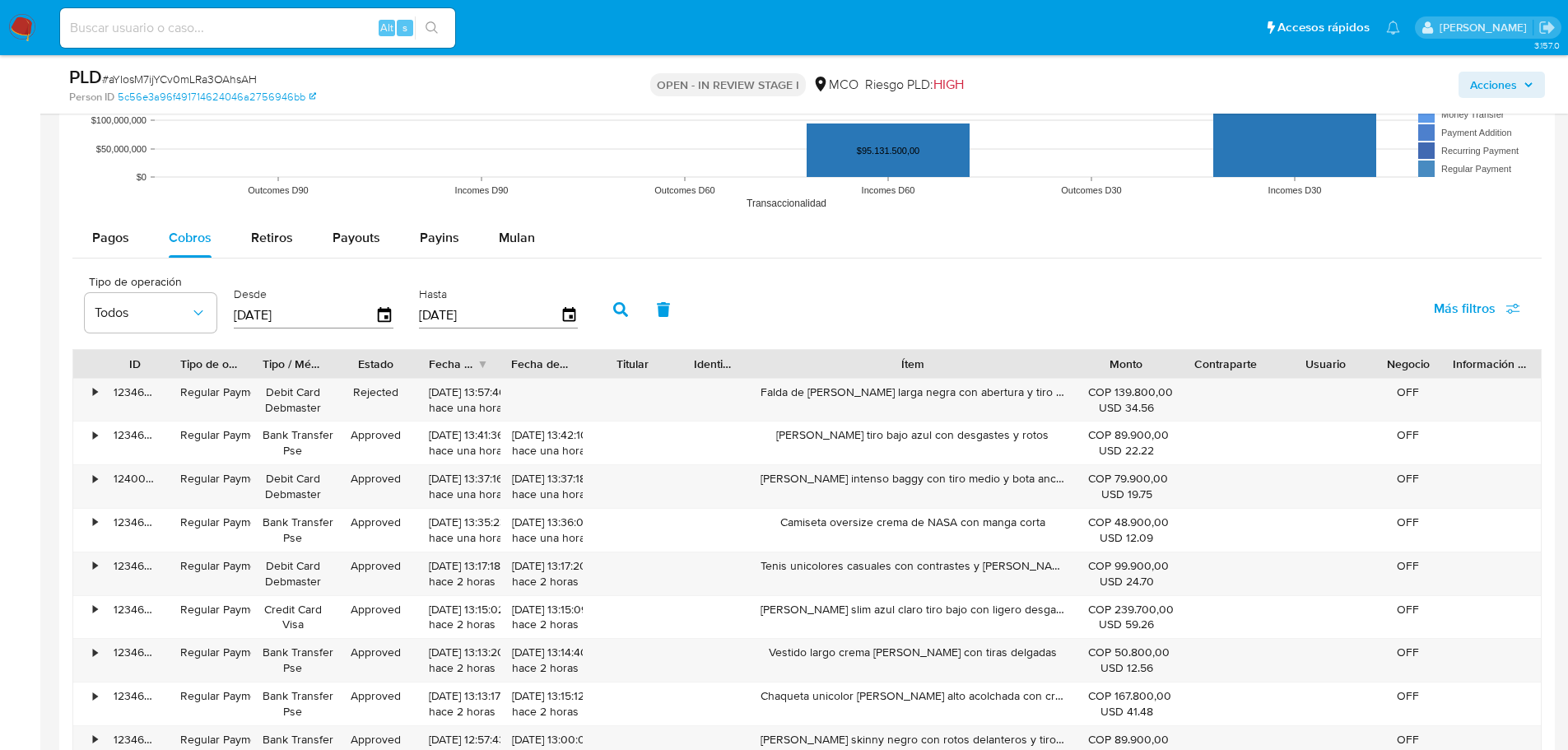
click at [1515, 94] on span "Acciones" at bounding box center [1494, 85] width 46 height 26
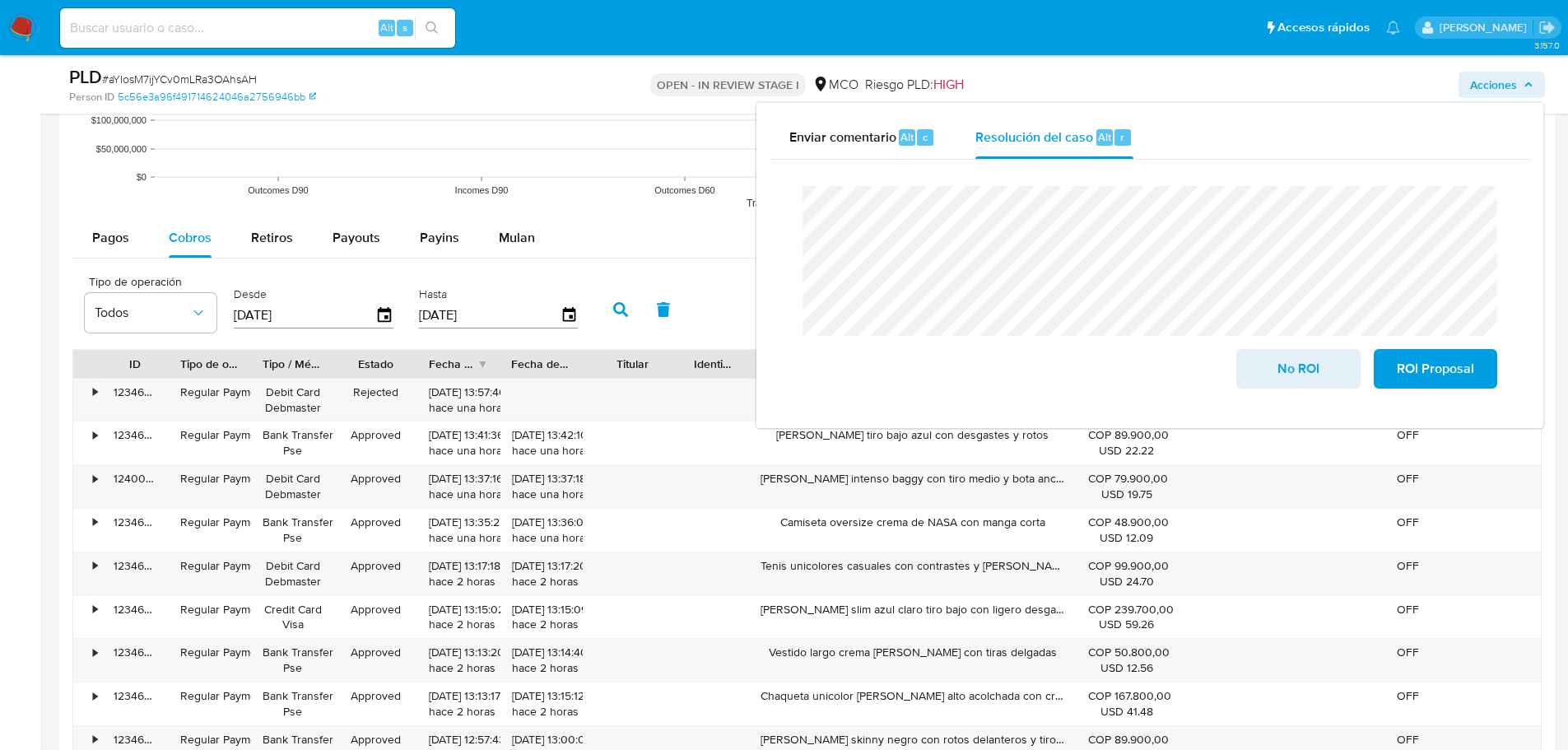
click at [1288, 367] on div at bounding box center [1276, 363] width 30 height 28
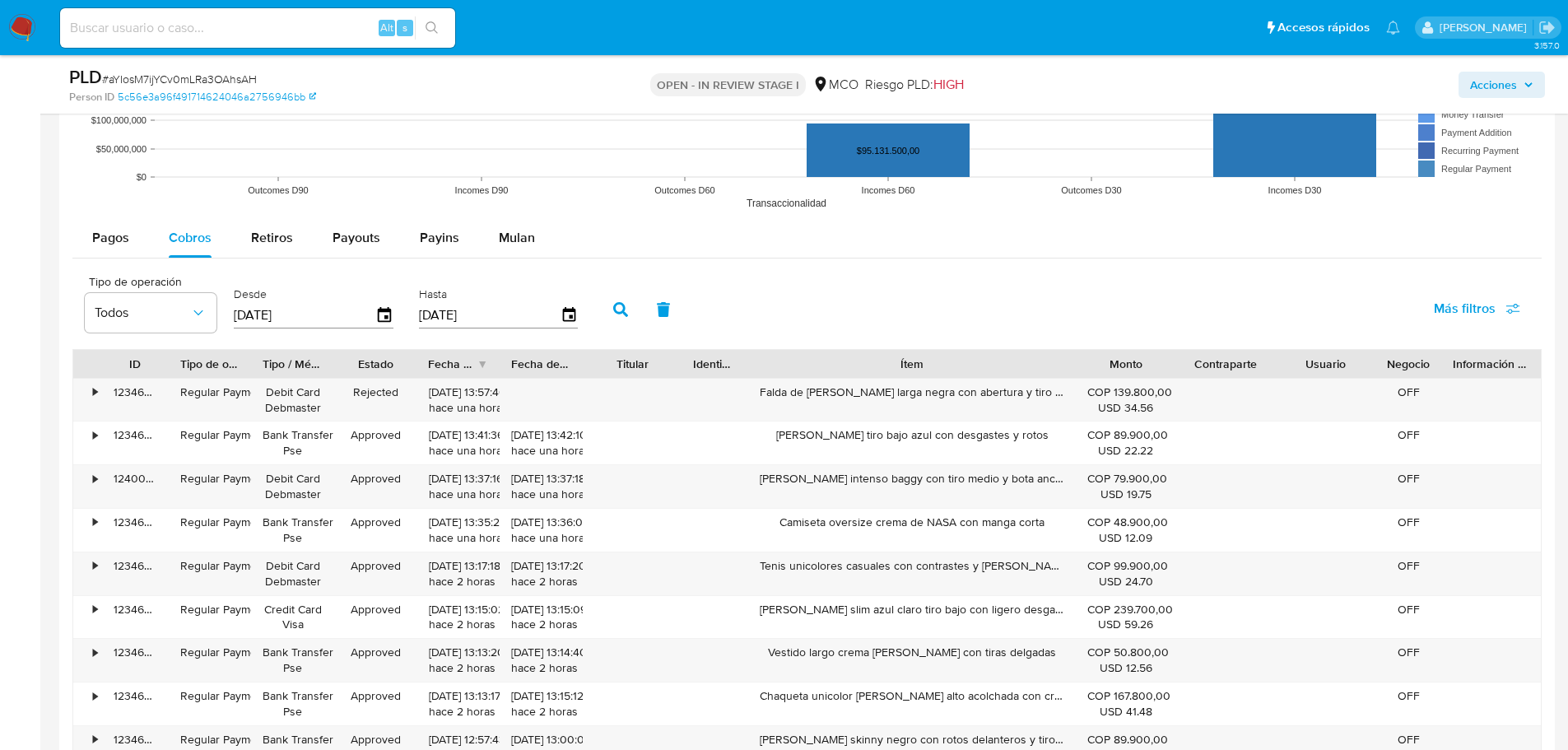
click at [1486, 86] on span "Acciones" at bounding box center [1494, 85] width 46 height 26
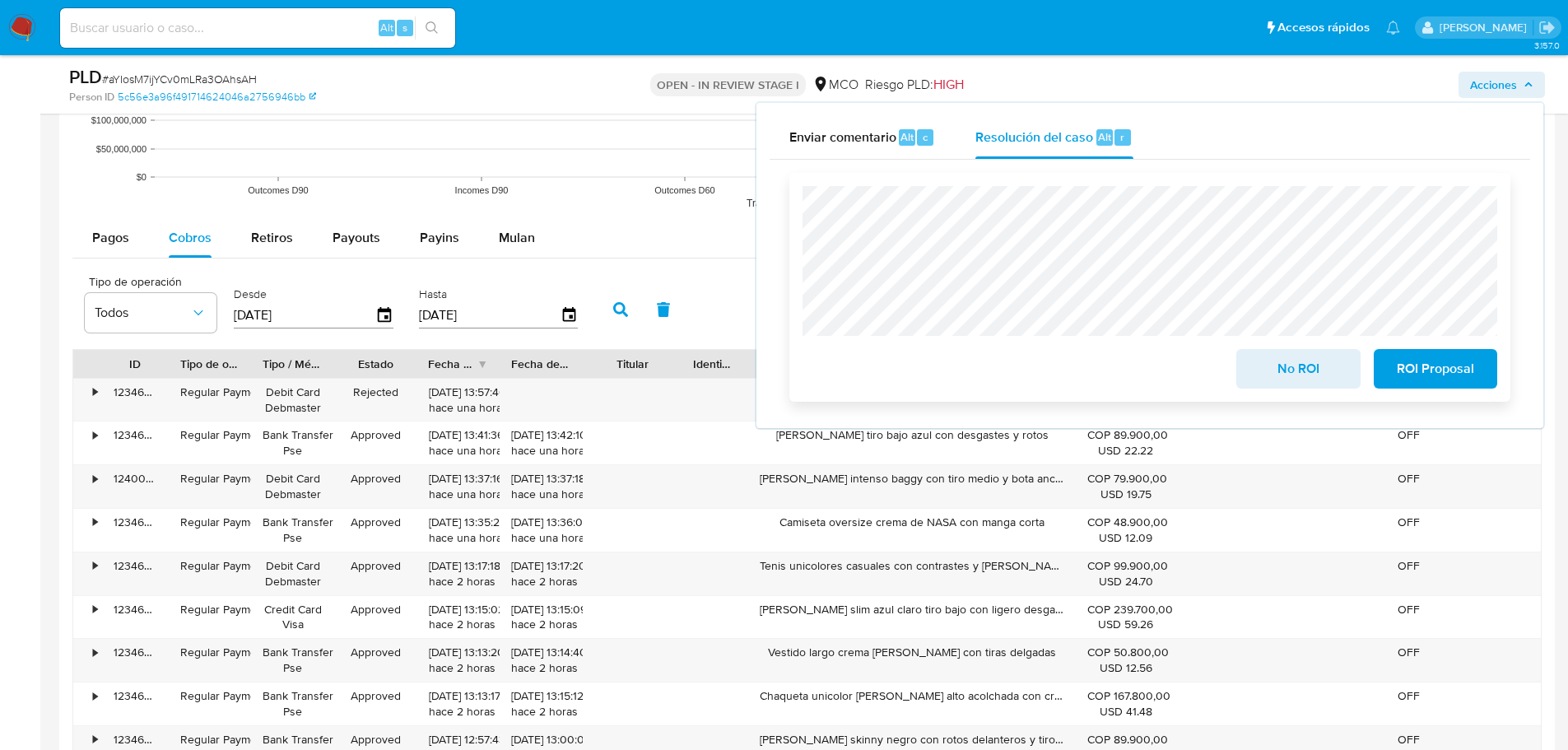
click at [1326, 370] on span "No ROI" at bounding box center [1298, 368] width 81 height 36
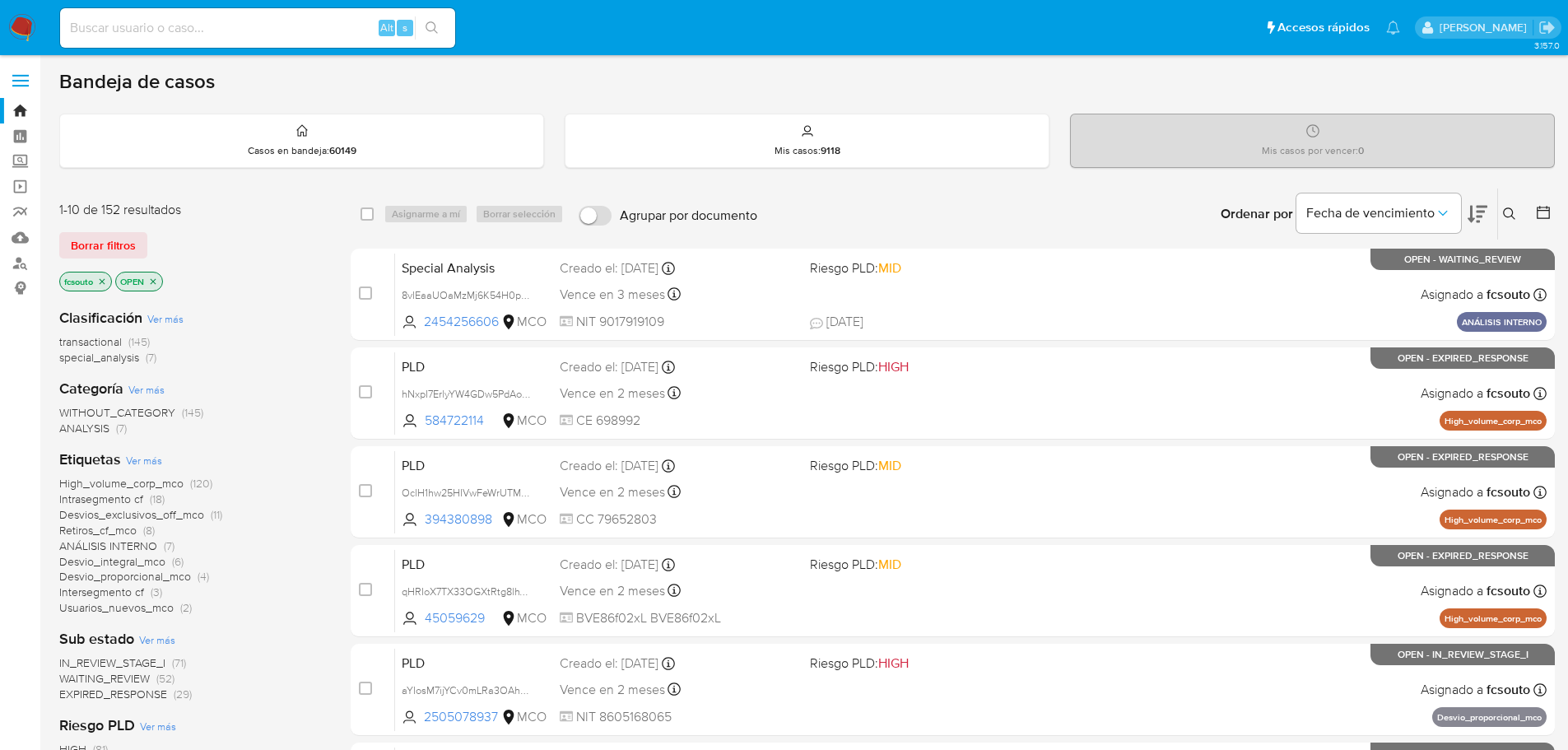
click at [102, 283] on icon "close-filter" at bounding box center [102, 281] width 6 height 6
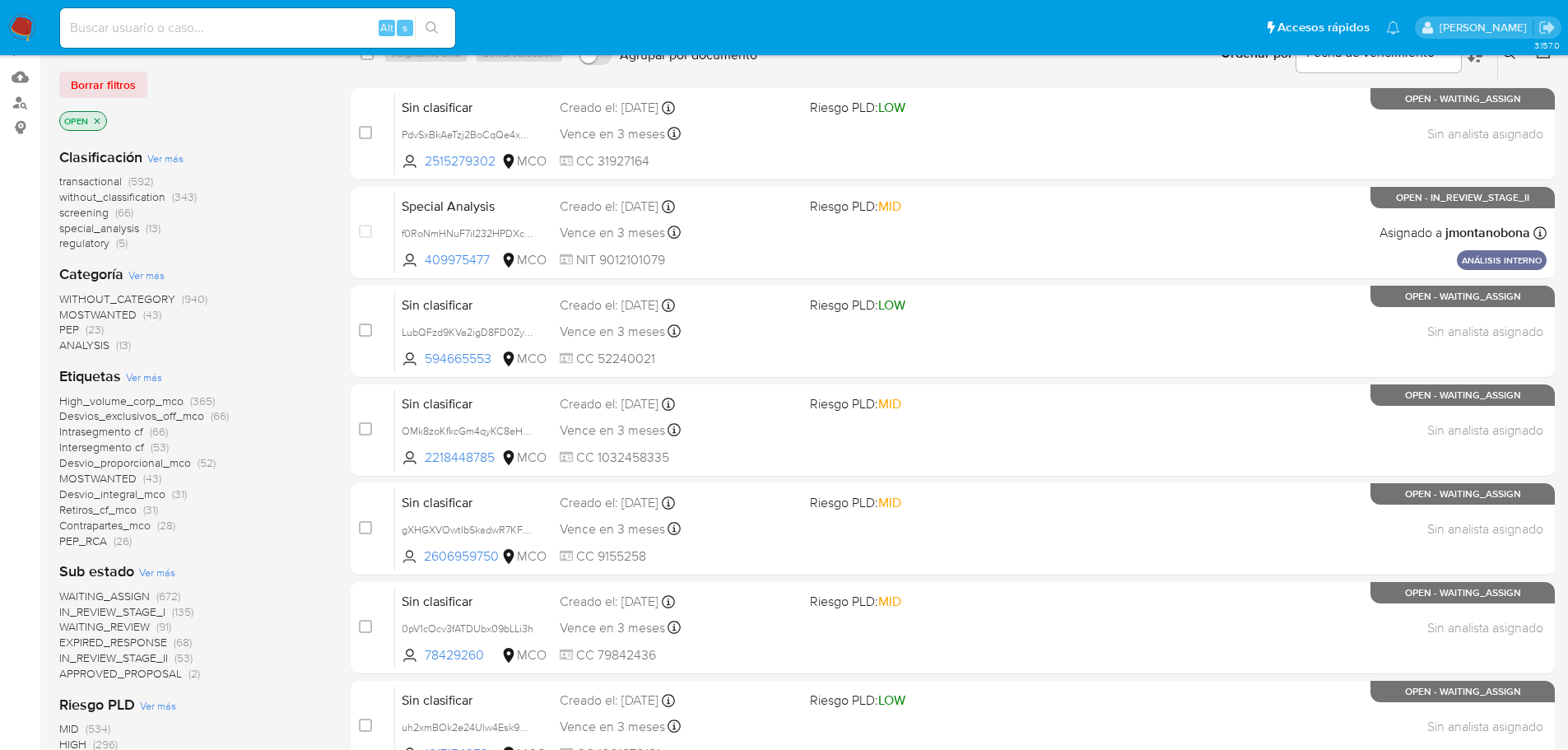
scroll to position [164, 0]
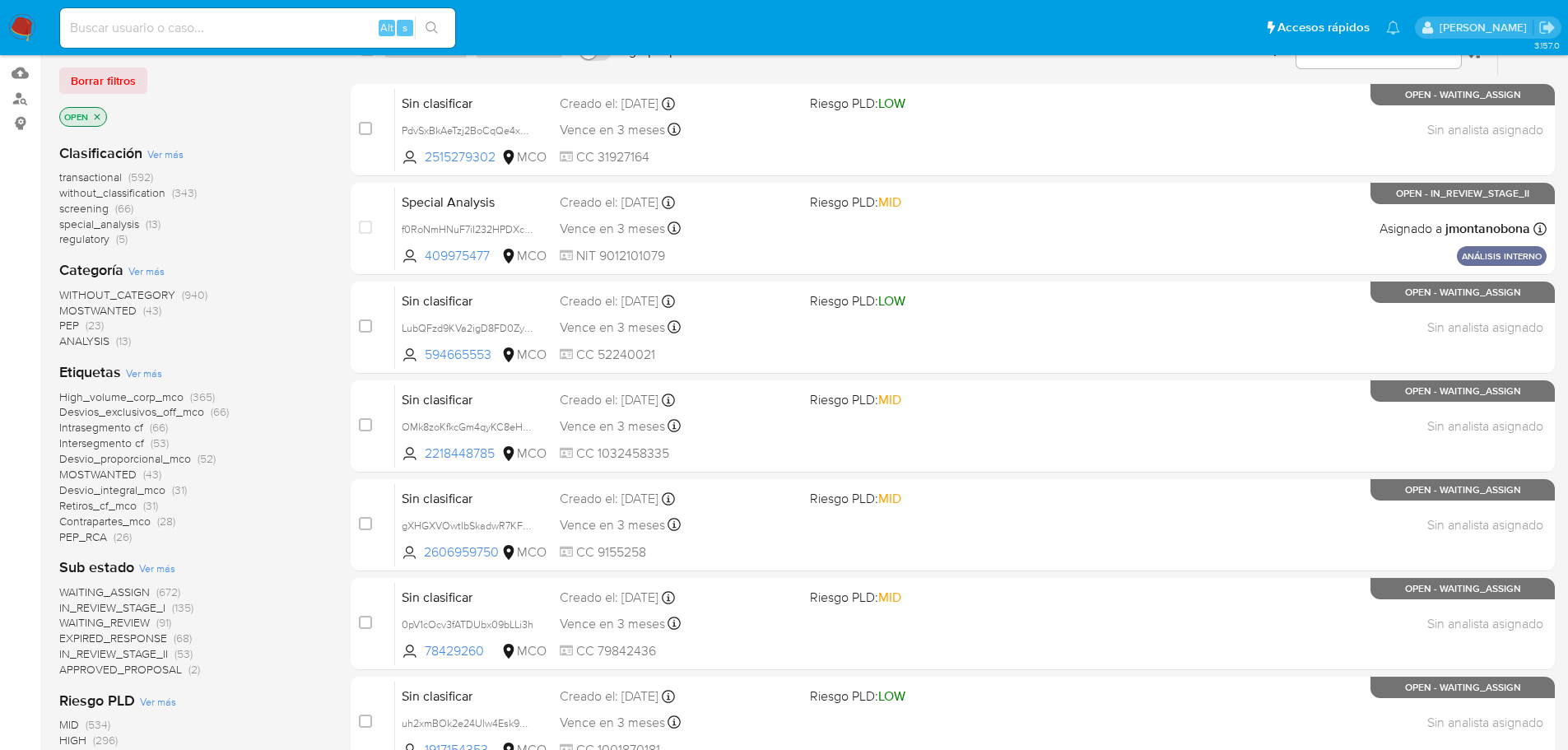
click at [133, 652] on span "IN_REVIEW_STAGE_II" at bounding box center [113, 653] width 109 height 17
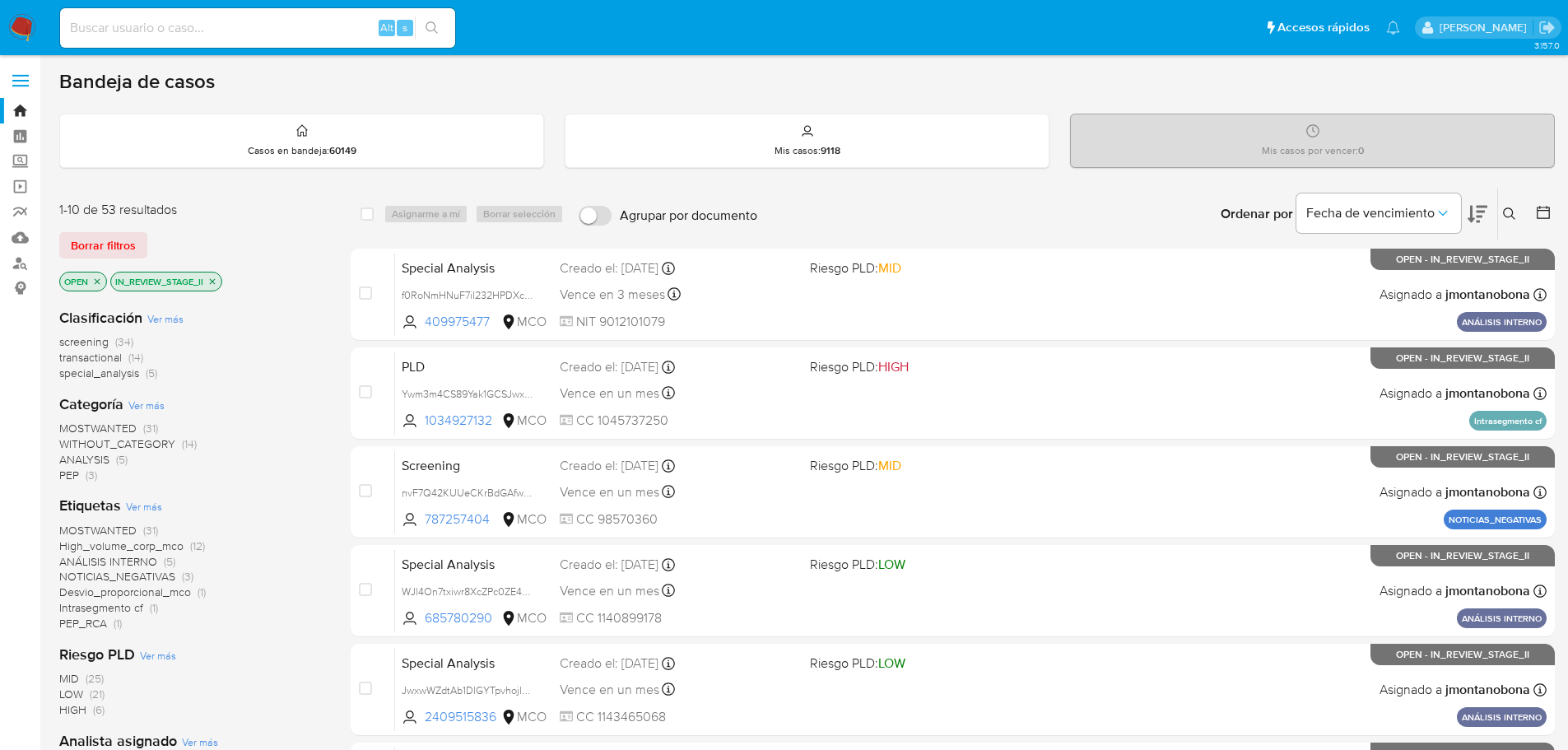
click at [1485, 214] on icon at bounding box center [1477, 214] width 20 height 20
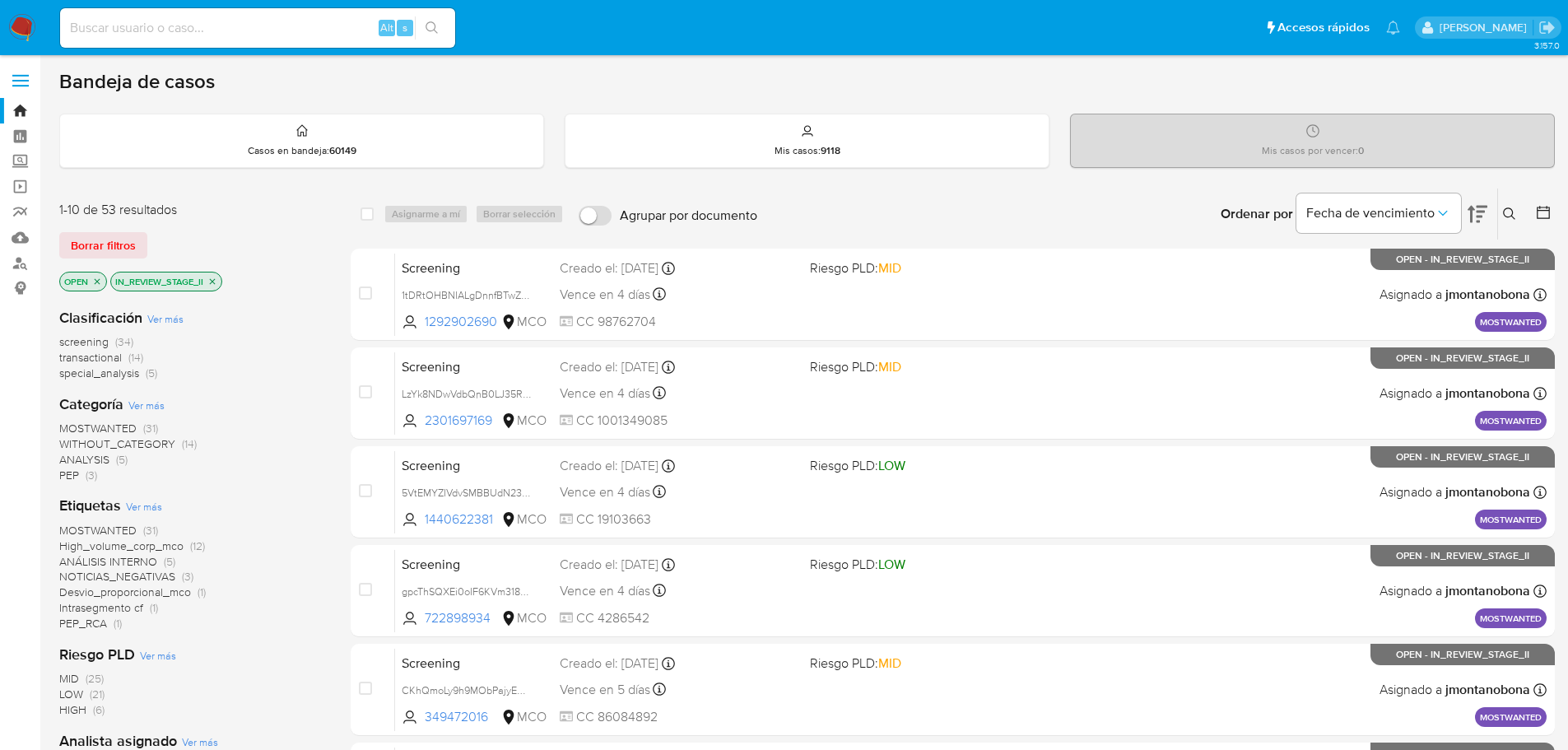
click at [86, 361] on span "transactional" at bounding box center [90, 357] width 62 height 17
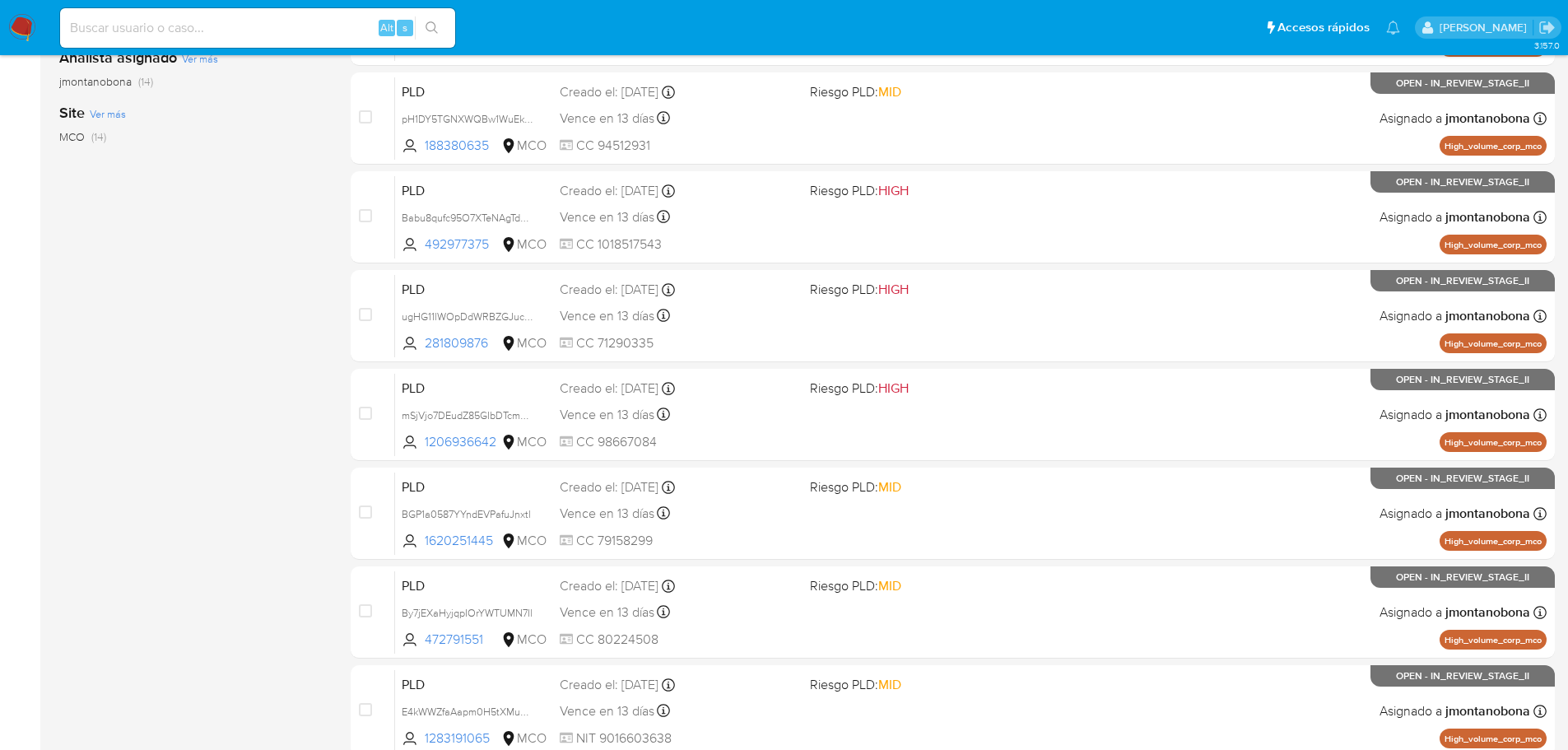
scroll to position [550, 0]
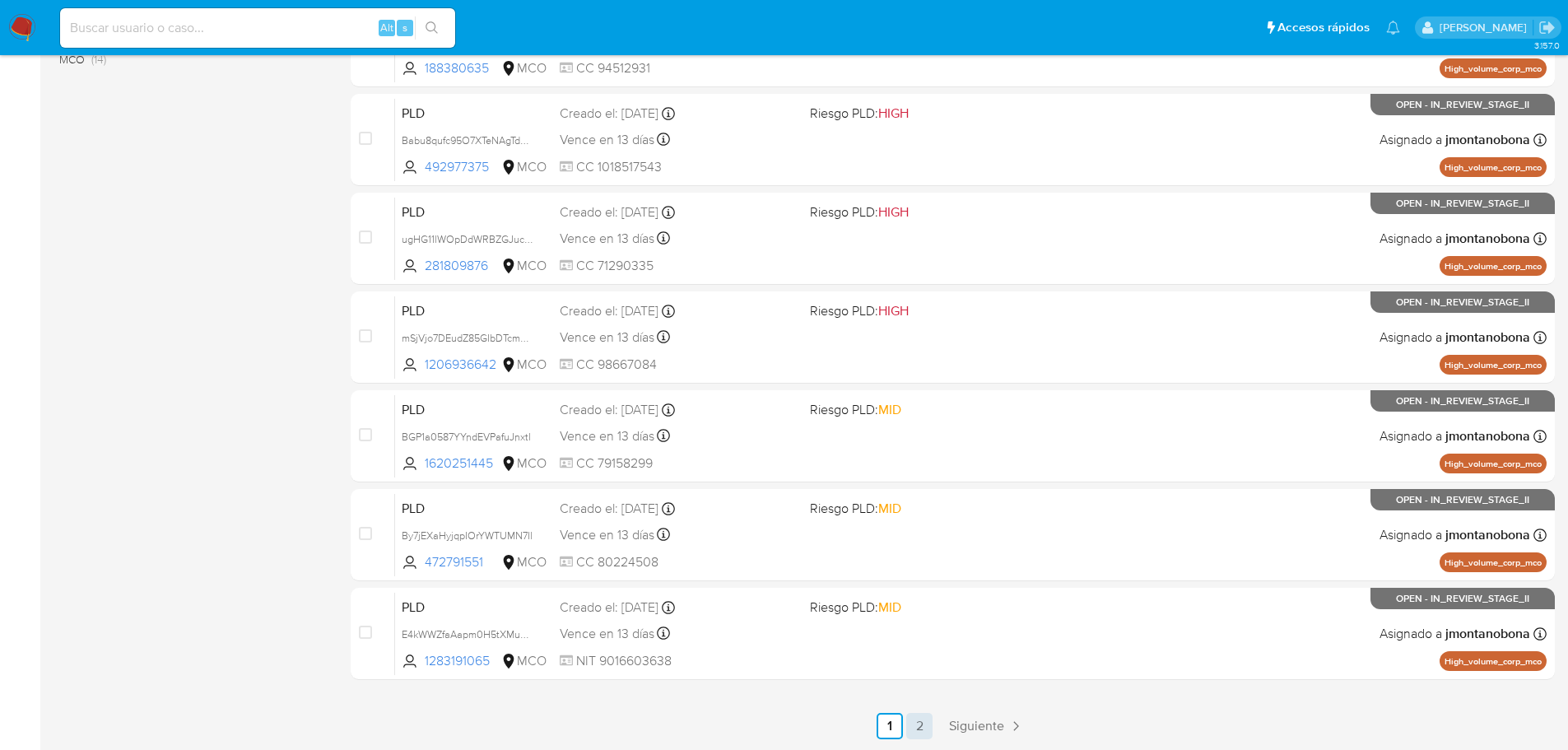
click at [926, 723] on link "2" at bounding box center [919, 726] width 26 height 26
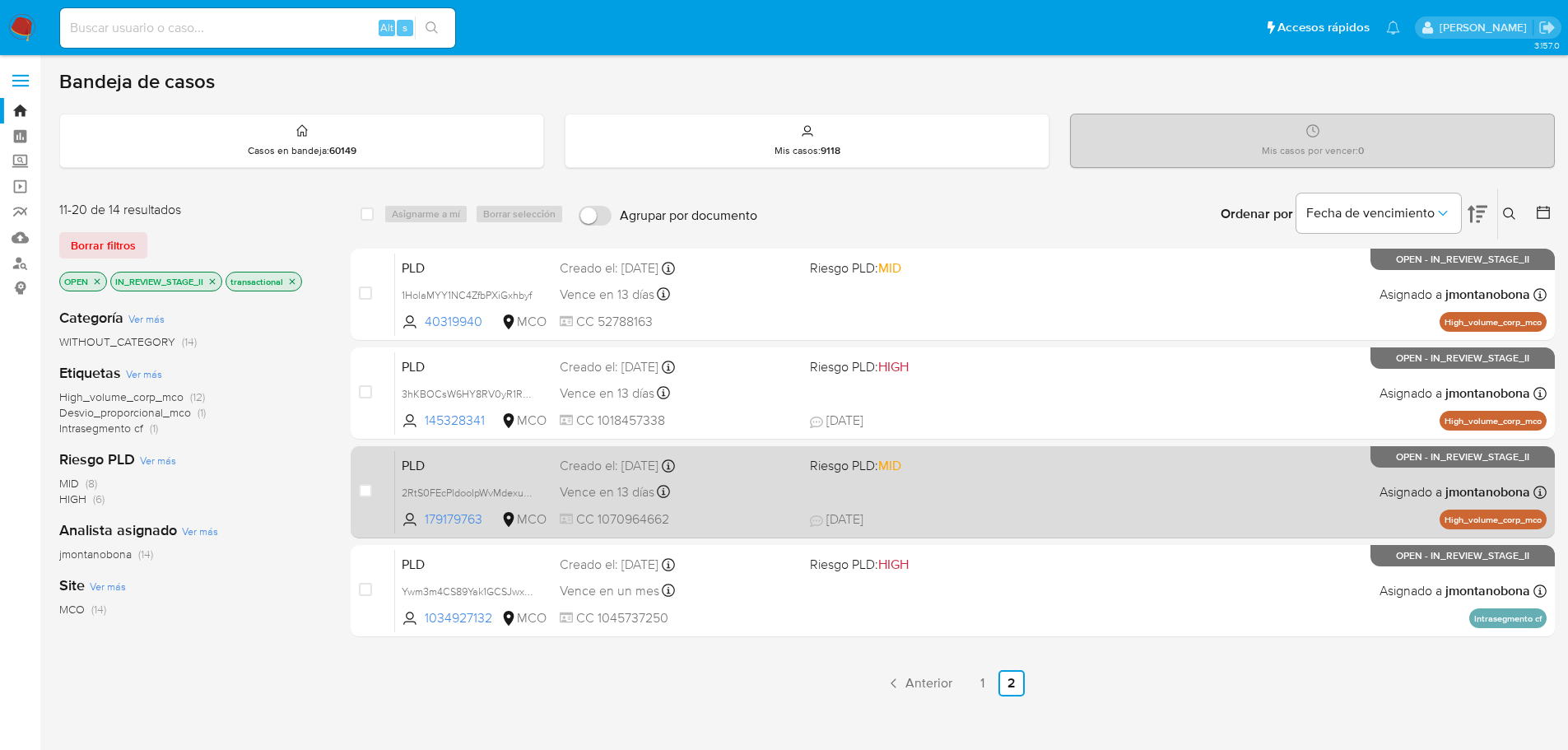
click at [756, 490] on div "Vence en 13 días Vence el [DATE] 07:07:08" at bounding box center [678, 492] width 237 height 22
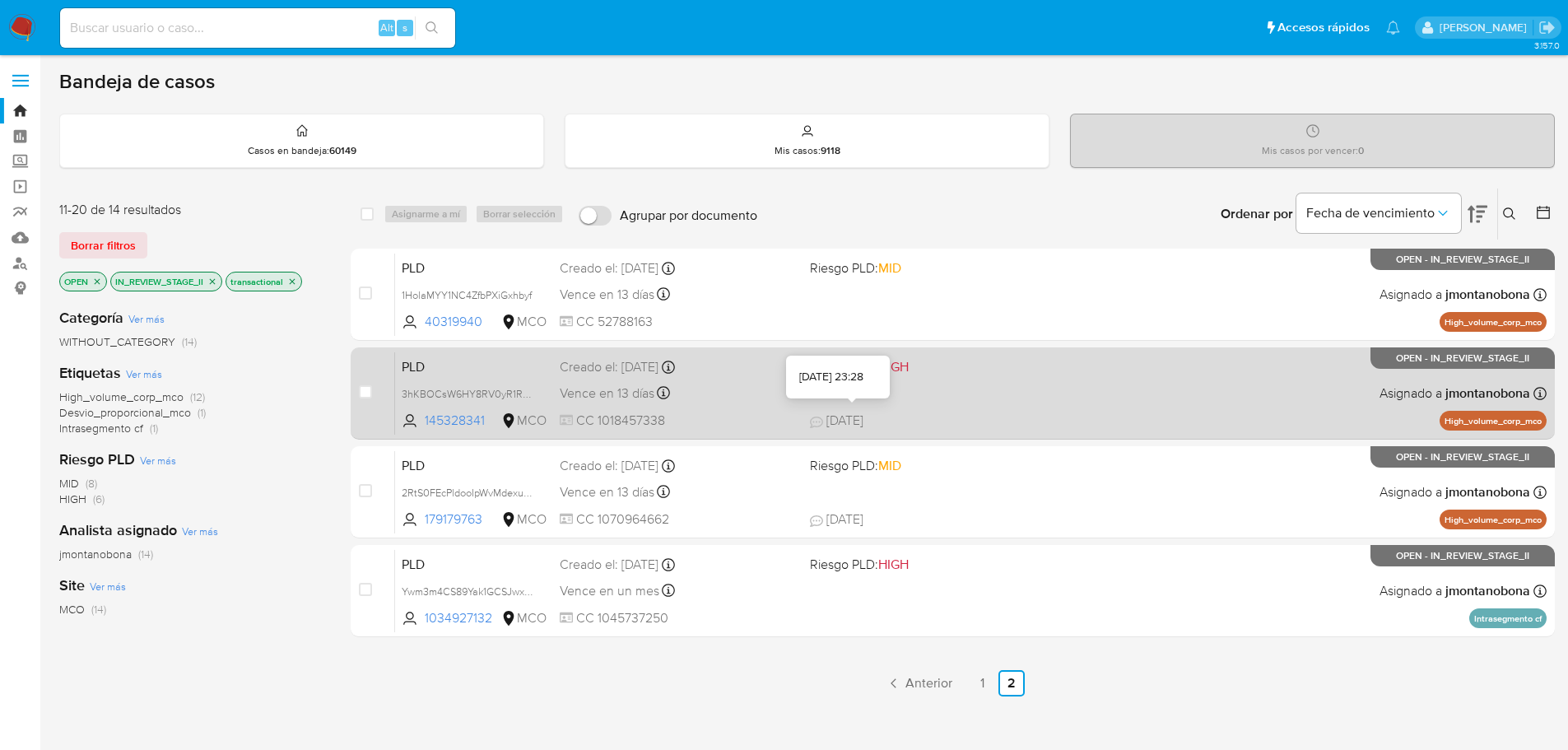
click at [883, 409] on div "PLD 3hKBOCsW6HY8RV0yR1RCZjl9 145328341 MCO Riesgo PLD: HIGH Creado el: [DATE] C…" at bounding box center [970, 392] width 1152 height 83
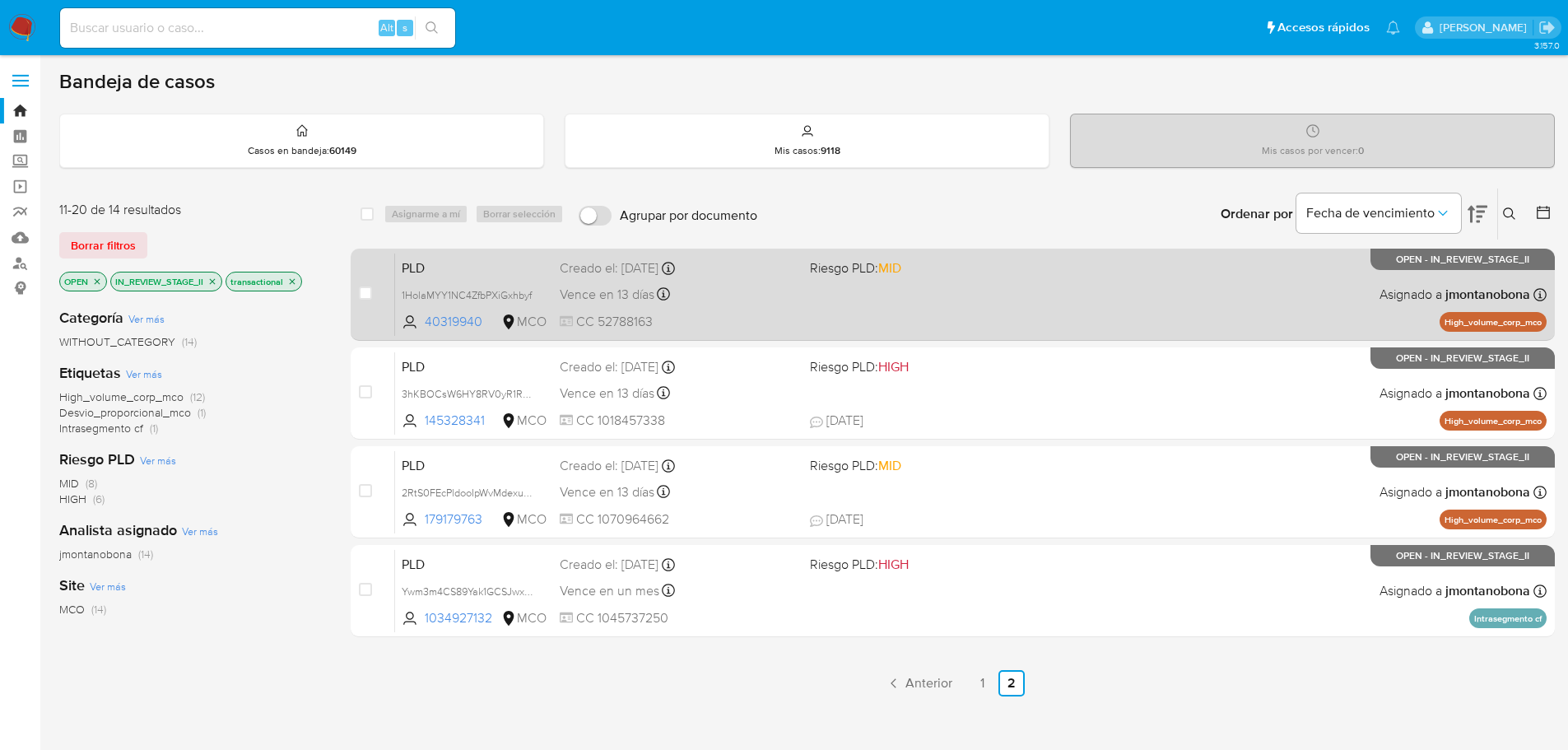
click at [875, 296] on div "PLD 1HolaMYY1NC4ZfbPXiGxhbyf 40319940 MCO Riesgo PLD: MID Creado el: [DATE] Cre…" at bounding box center [970, 294] width 1152 height 83
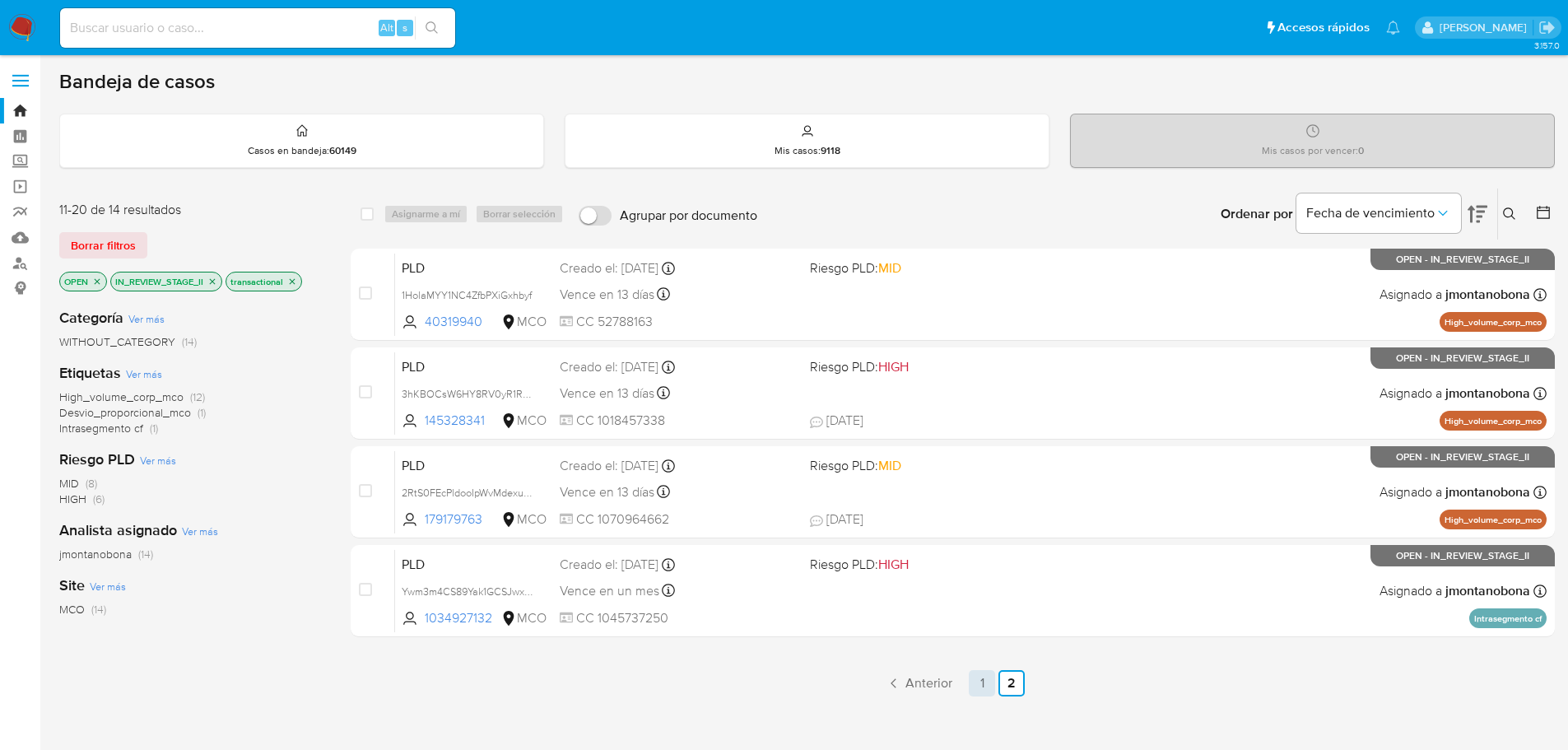
click at [982, 680] on link "1" at bounding box center [982, 683] width 26 height 26
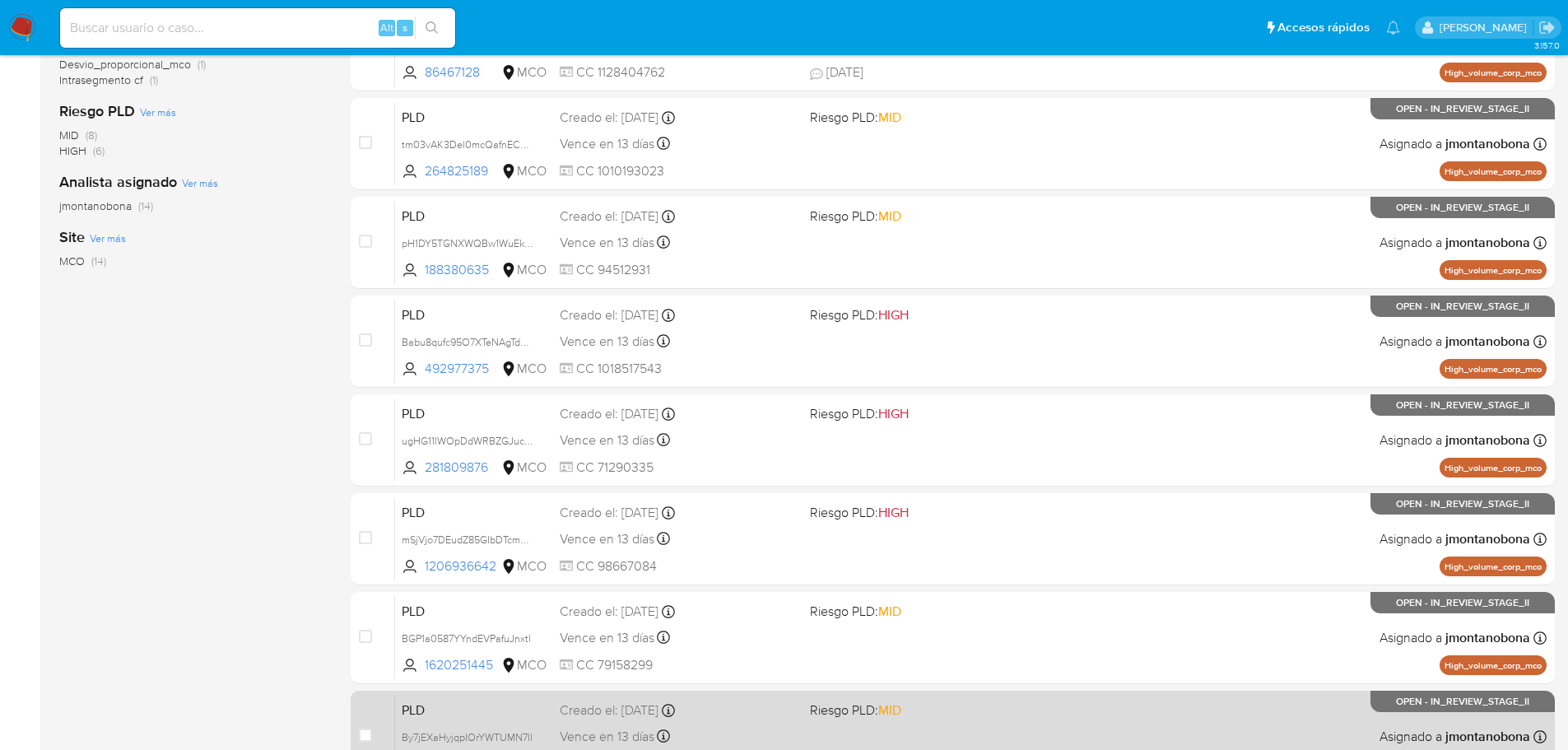
scroll to position [550, 0]
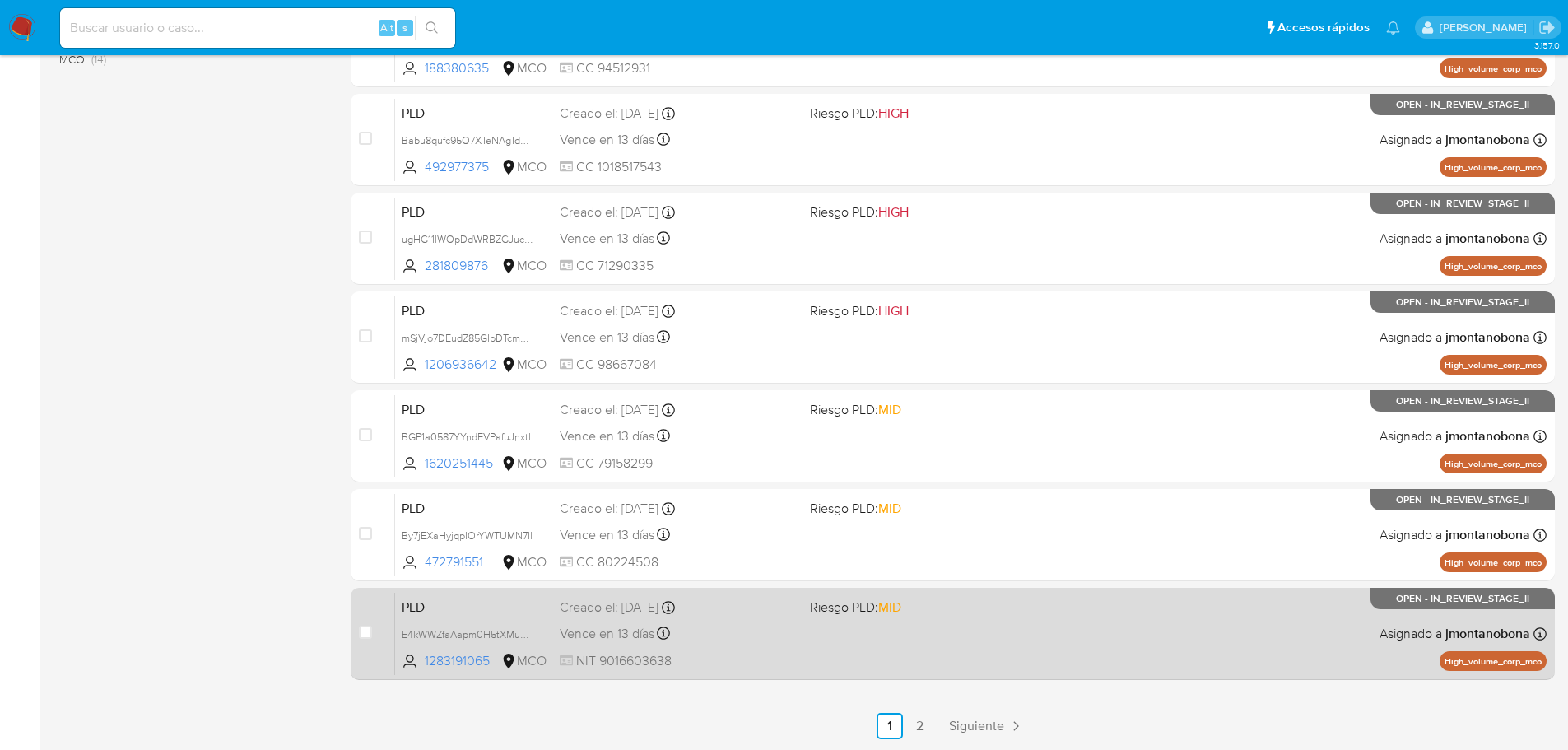
click at [915, 651] on div "PLD E4kWWZfaAapm0H5tXMu0VpQW 1283191065 MCO Riesgo PLD: MID Creado el: [DATE] C…" at bounding box center [970, 633] width 1152 height 83
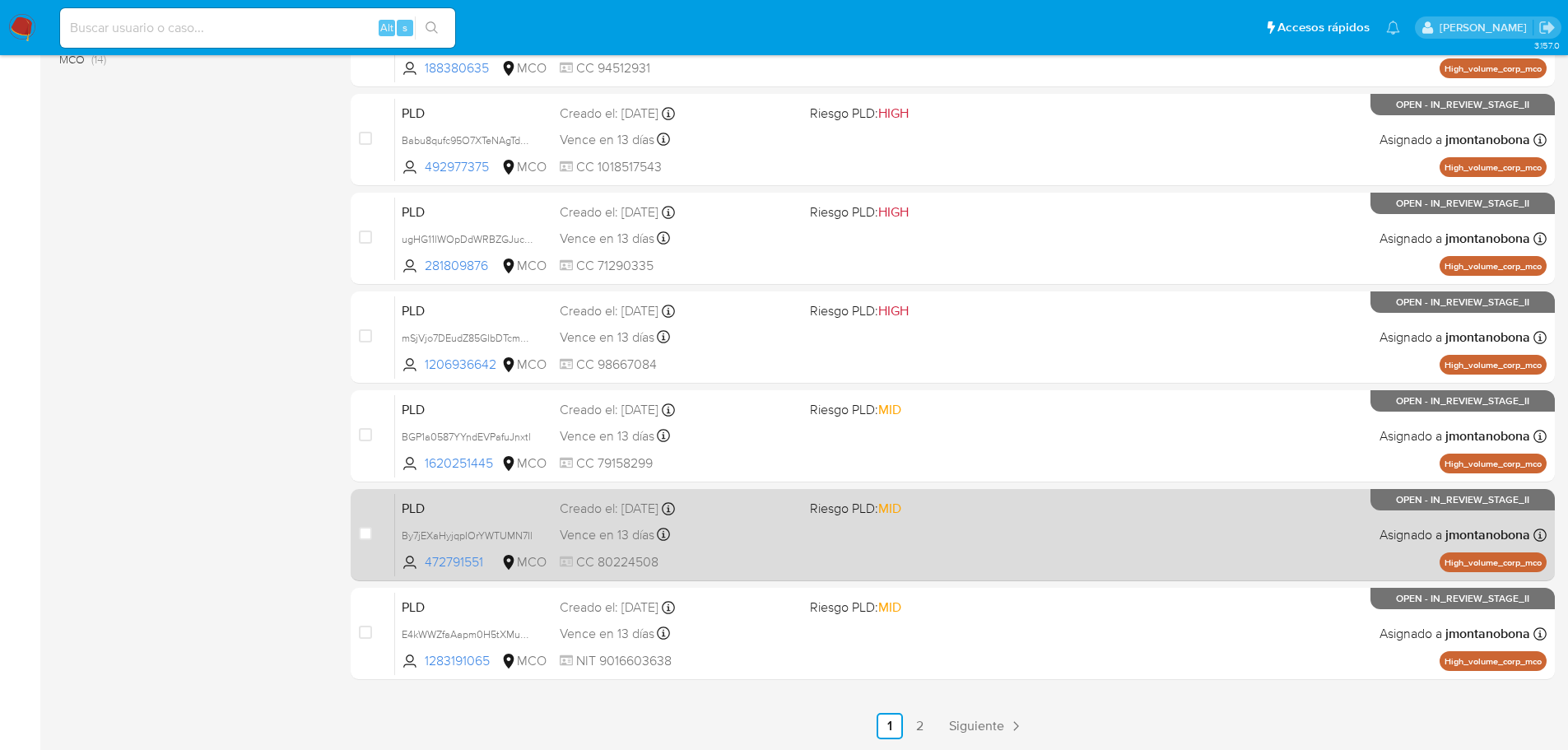
click at [974, 550] on div "PLD By7jEXaHyjqpIOrYWTUMN7Il 472791551 MCO Riesgo PLD: MID Creado el: [DATE] Cr…" at bounding box center [970, 533] width 1152 height 83
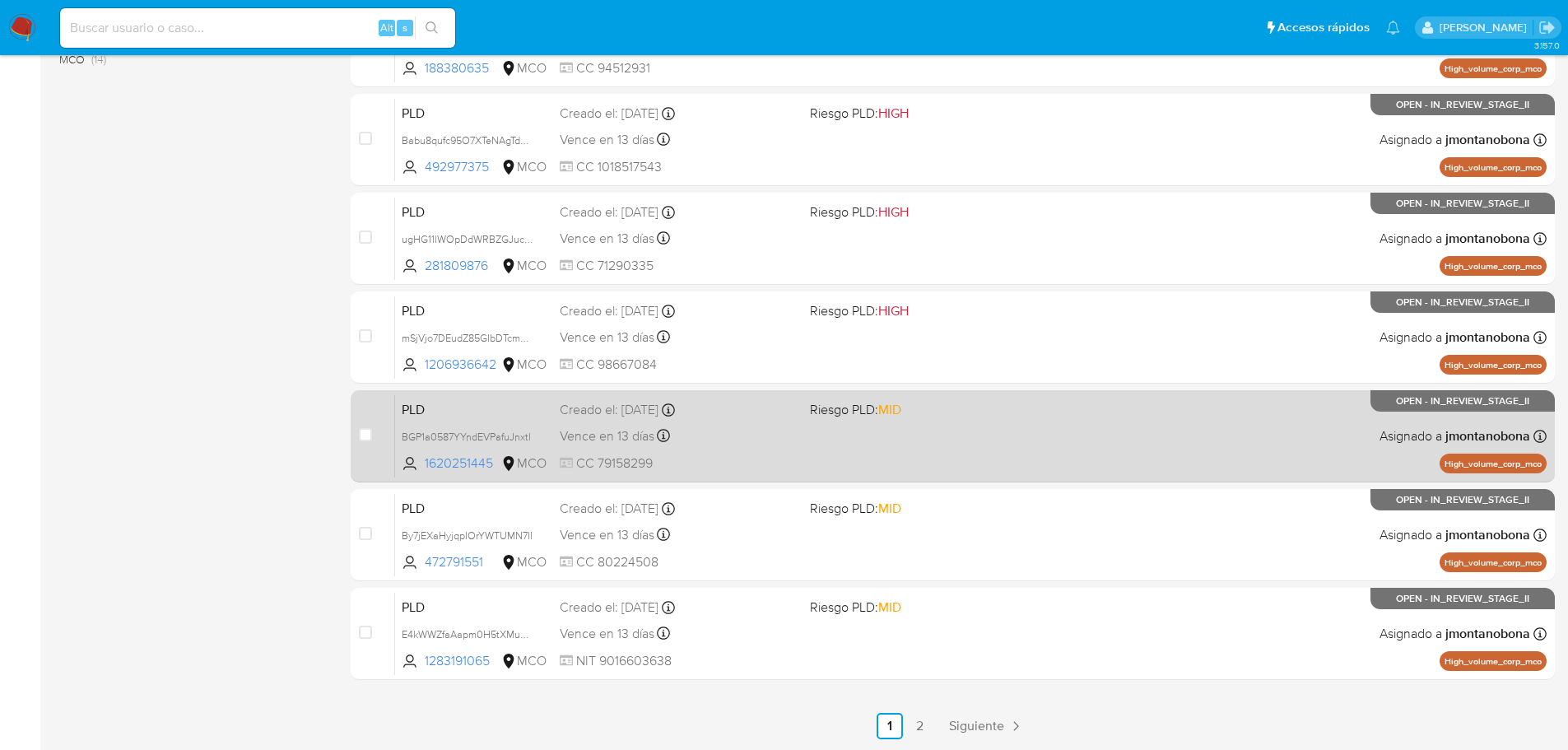
click at [834, 448] on div "PLD BGP1a0587YYndEVPafuJnxtl 1620251445 MCO Riesgo PLD: MID Creado el: [DATE] C…" at bounding box center [970, 435] width 1152 height 83
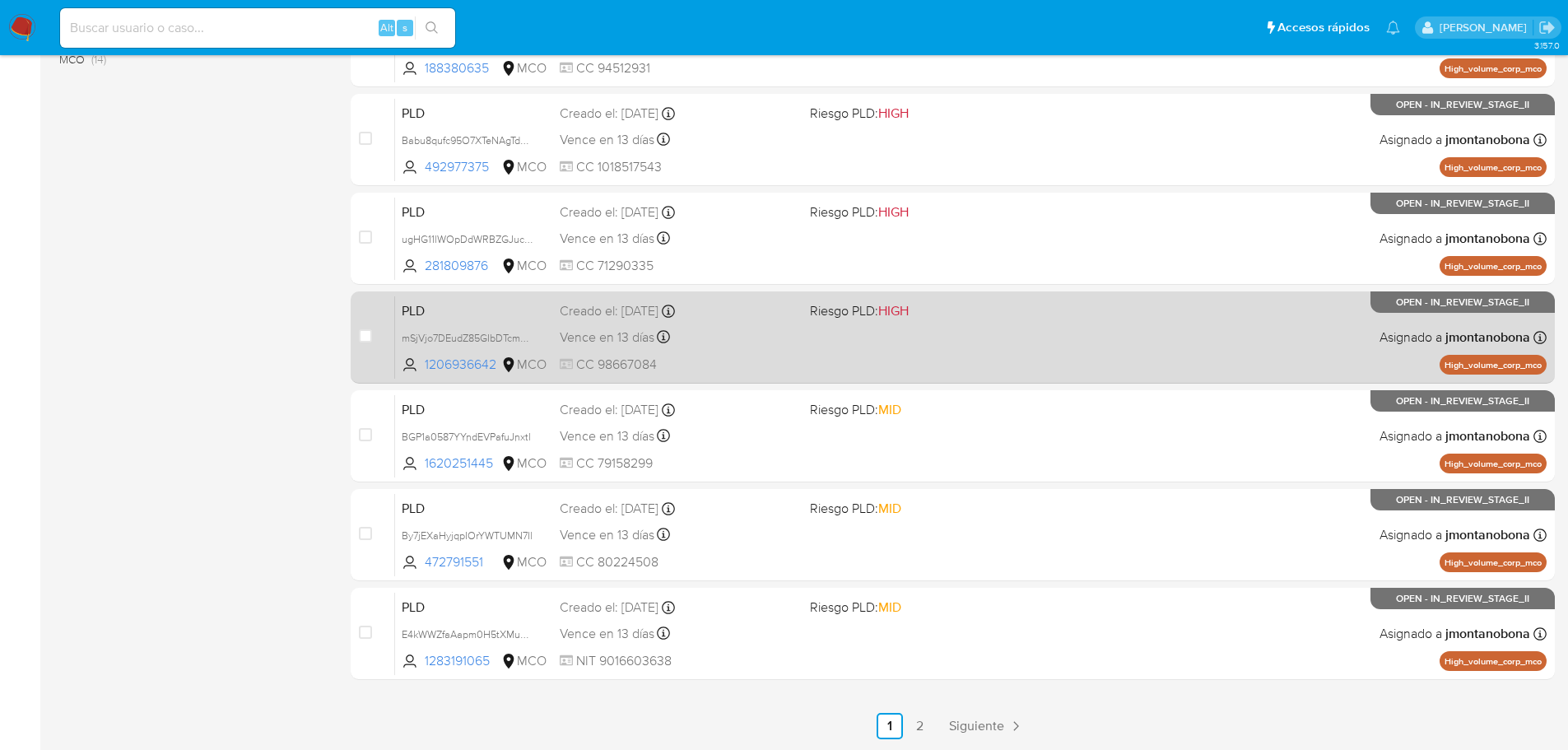
click at [742, 358] on span "CC 98667084" at bounding box center [678, 364] width 237 height 18
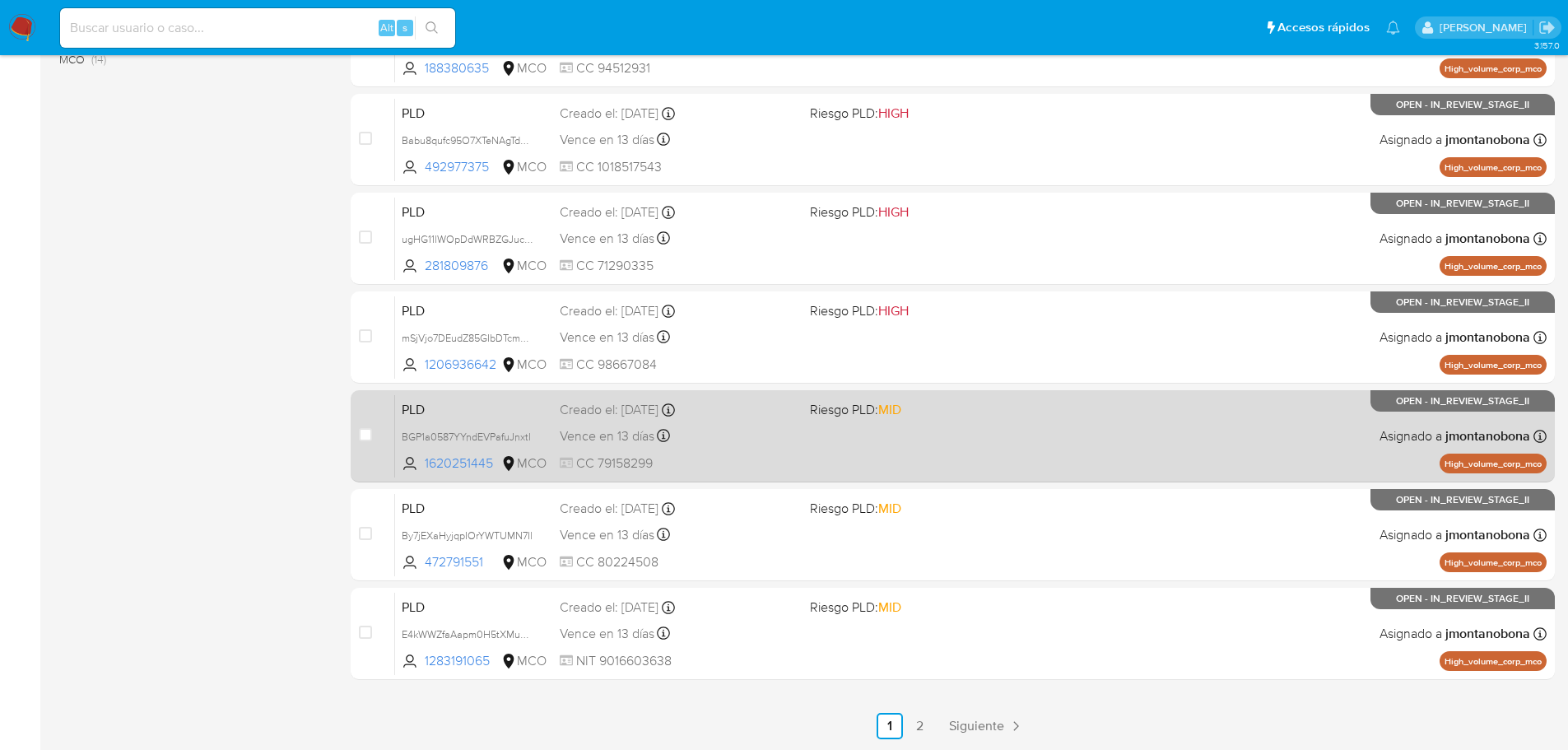
click at [845, 431] on div "PLD BGP1a0587YYndEVPafuJnxtl 1620251445 MCO Riesgo PLD: MID Creado el: [DATE] C…" at bounding box center [970, 435] width 1152 height 83
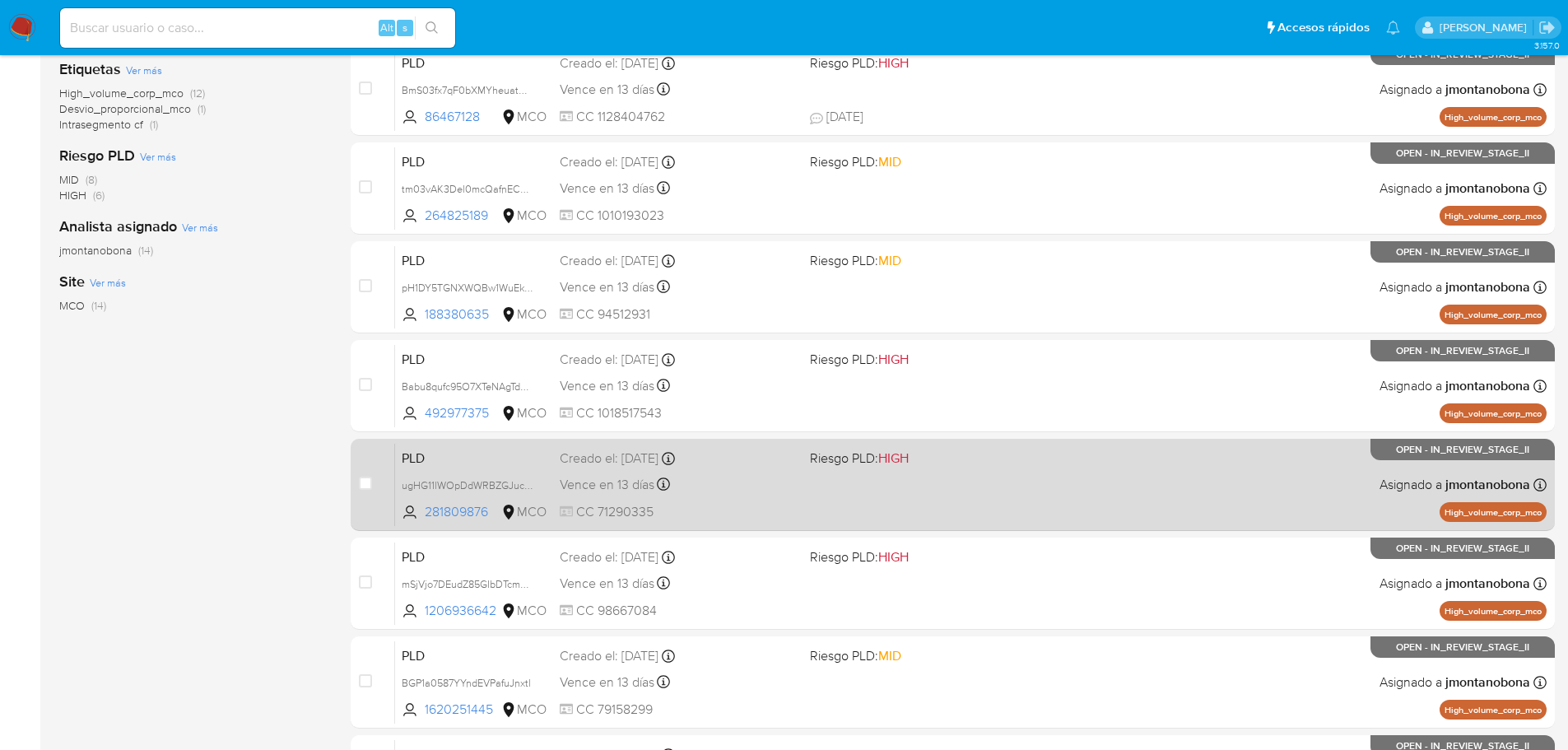
scroll to position [303, 0]
click at [831, 498] on div "PLD ugHG11lWOpDdWRBZGJucApRF 281809876 MCO Riesgo PLD: HIGH Creado el: [DATE] C…" at bounding box center [970, 484] width 1152 height 83
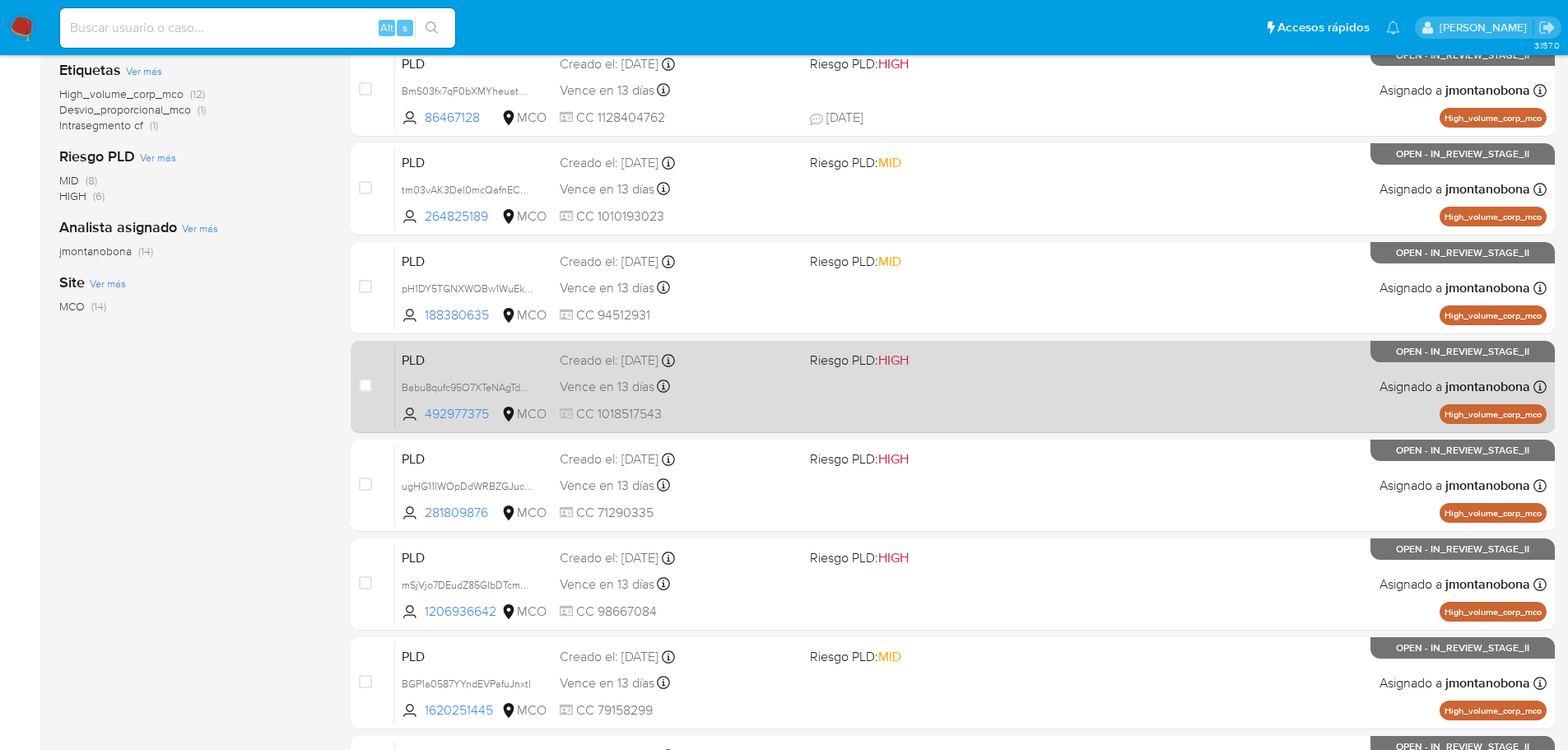
click at [864, 381] on div "PLD Babu8qufc95O7XTeNAgTdHKz 492977375 MCO Riesgo PLD: HIGH Creado el: [DATE] C…" at bounding box center [970, 386] width 1152 height 83
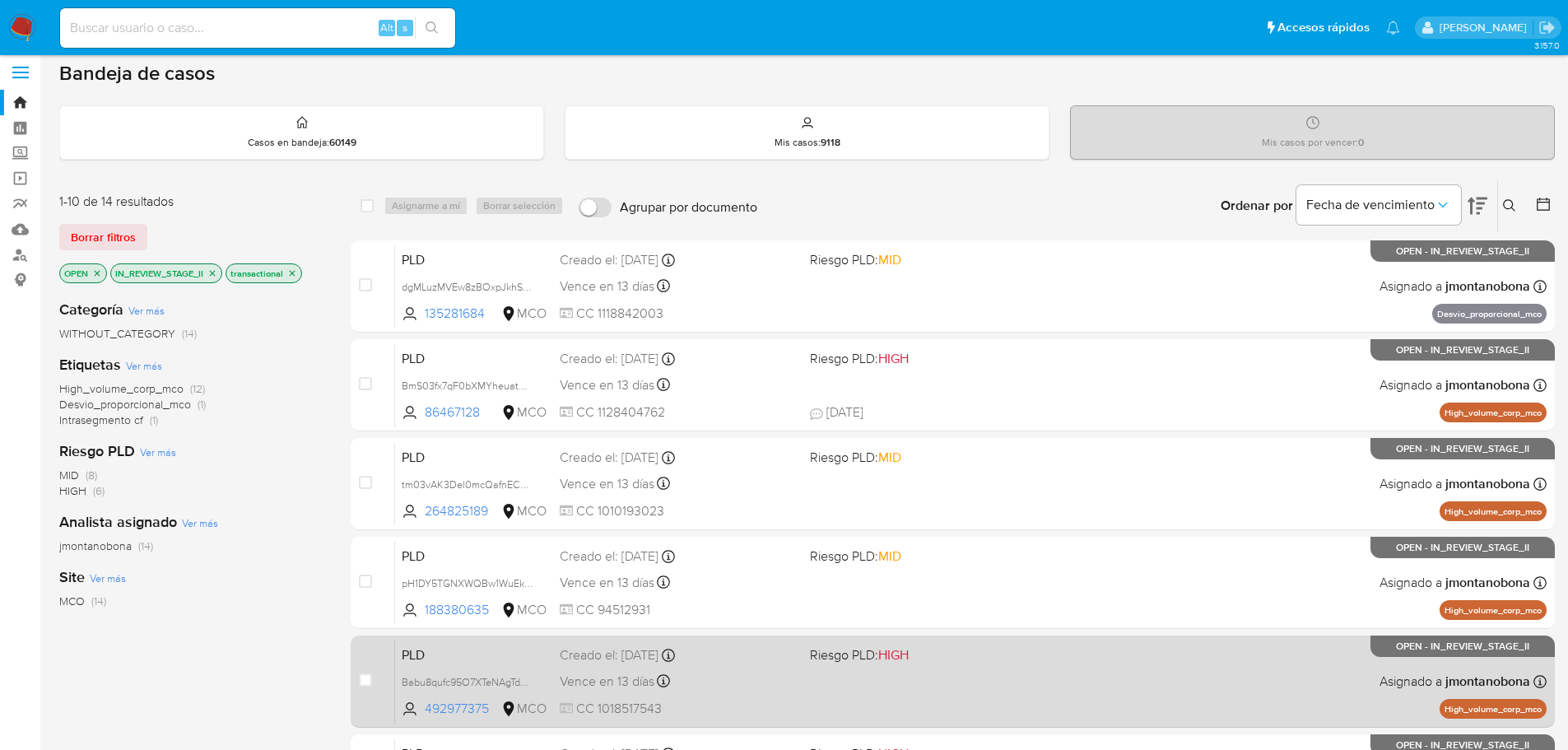
scroll to position [0, 0]
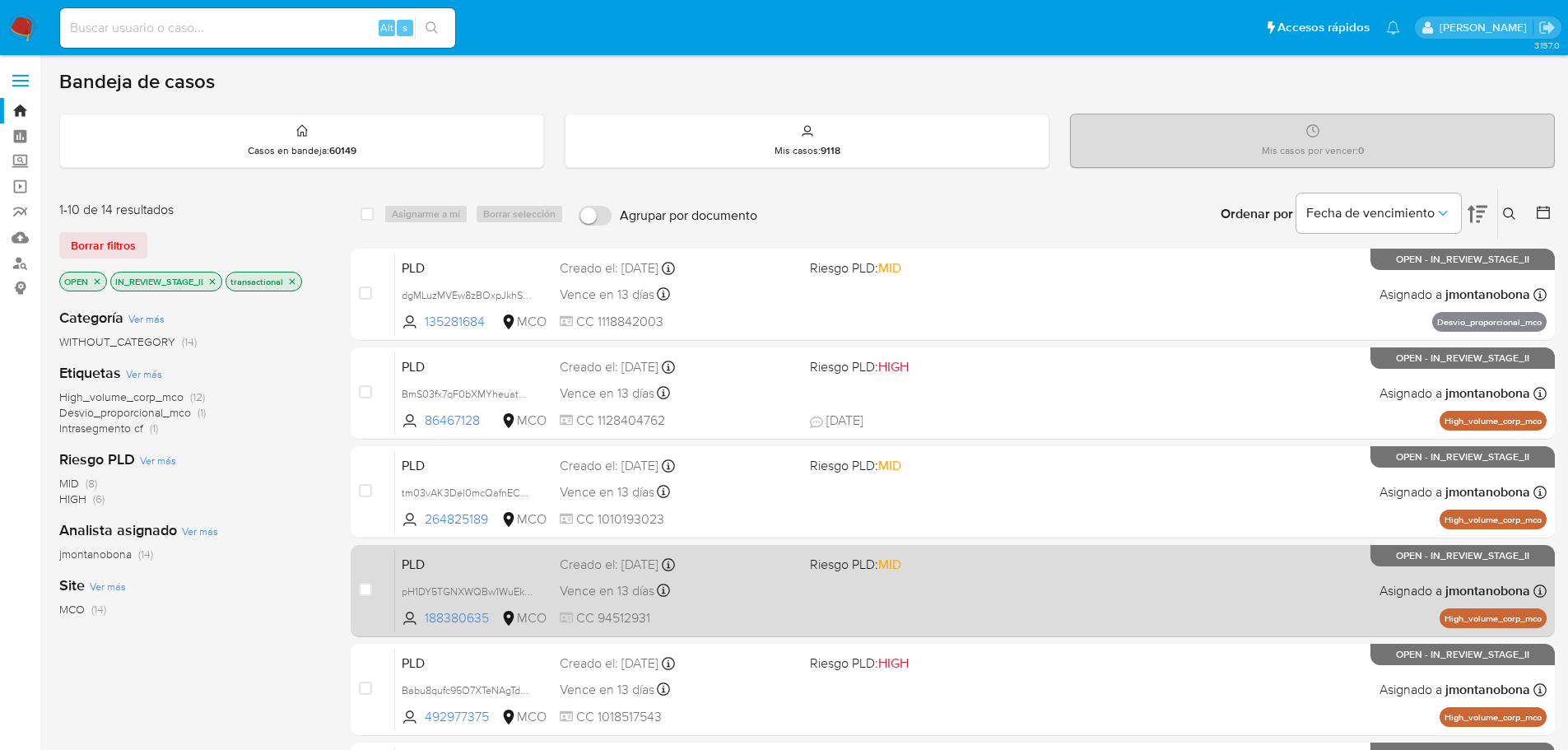
click at [852, 614] on div "PLD pH1DY5TGNXWQBw1WuEkKQP2N 188380635 MCO Riesgo PLD: MID Creado el: [DATE] Cr…" at bounding box center [970, 590] width 1152 height 83
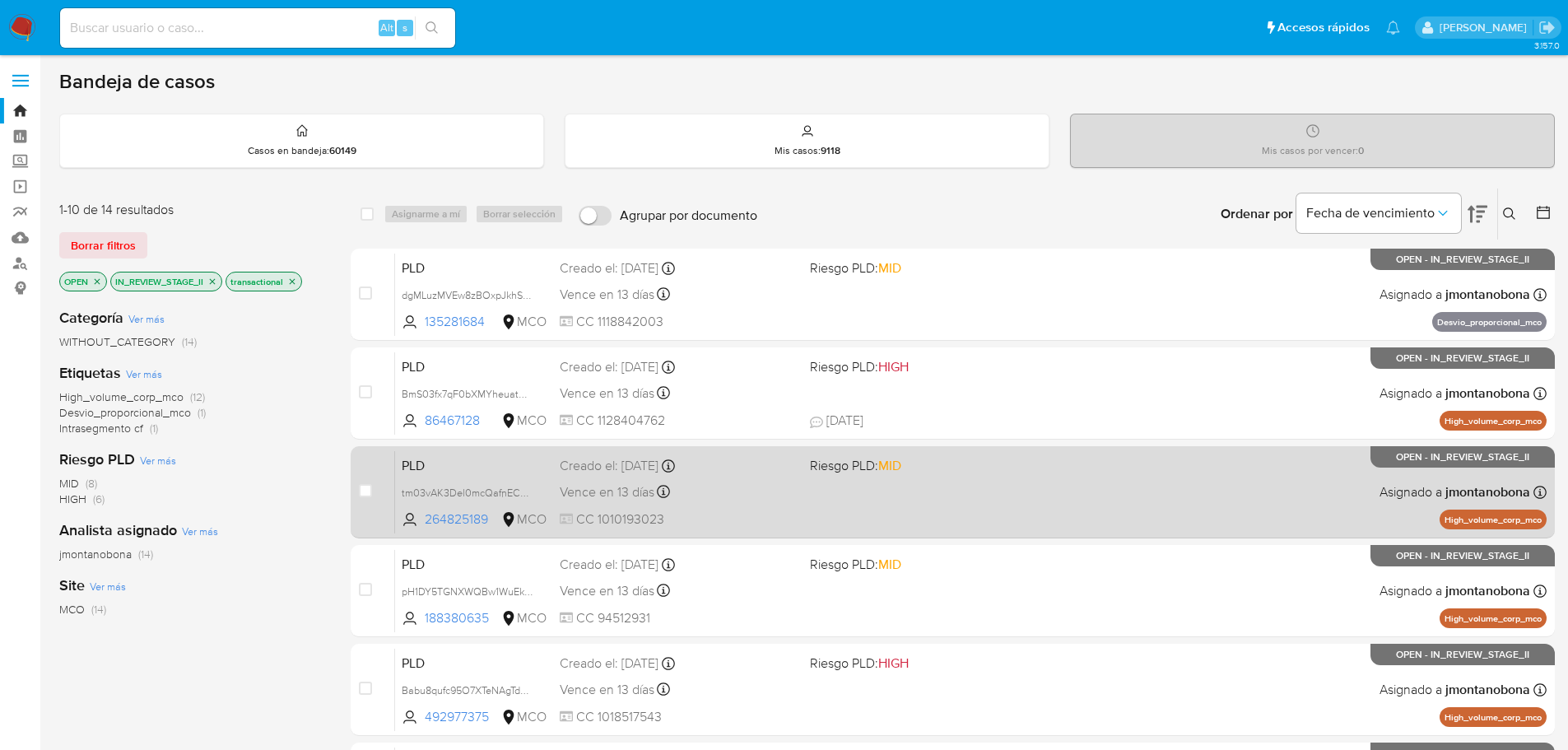
click at [928, 493] on div "PLD tm03vAK3Del0mcQafnECPw2y 264825189 MCO Riesgo PLD: MID Creado el: [DATE] Cr…" at bounding box center [970, 491] width 1152 height 83
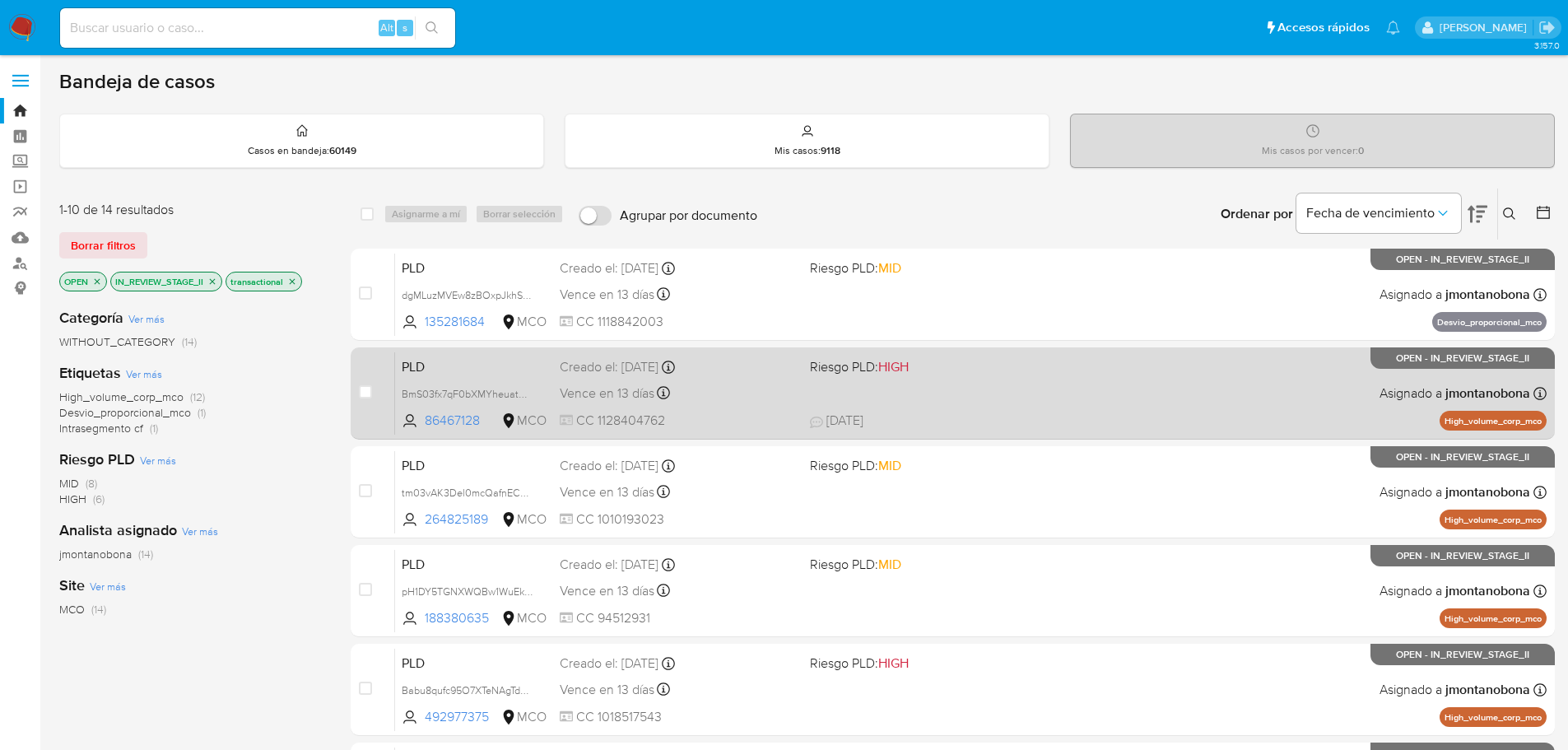
click at [946, 399] on div "PLD BmS03fx7qF0bXMYheuatWqqz 86467128 MCO Riesgo PLD: HIGH Creado el: [DATE] Cr…" at bounding box center [970, 392] width 1152 height 83
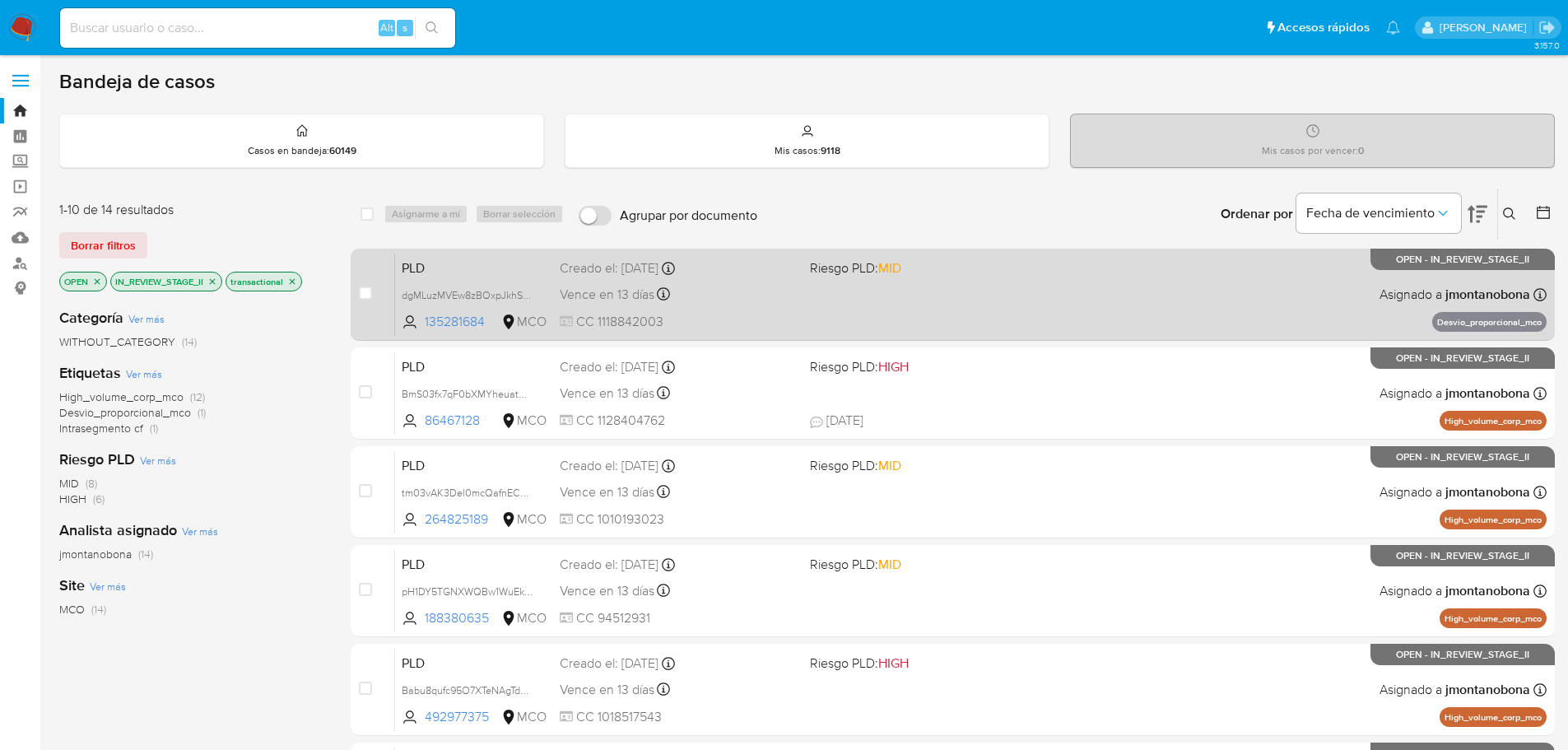
click at [1011, 291] on div "PLD dgMLuzMVEw8zBOxpJkhS6Xu9 135281684 MCO Riesgo PLD: MID Creado el: [DATE] Cr…" at bounding box center [970, 294] width 1152 height 83
click at [733, 312] on div "PLD dgMLuzMVEw8zBOxpJkhS6Xu9 135281684 MCO Riesgo PLD: MID Creado el: [DATE] Cr…" at bounding box center [970, 294] width 1152 height 83
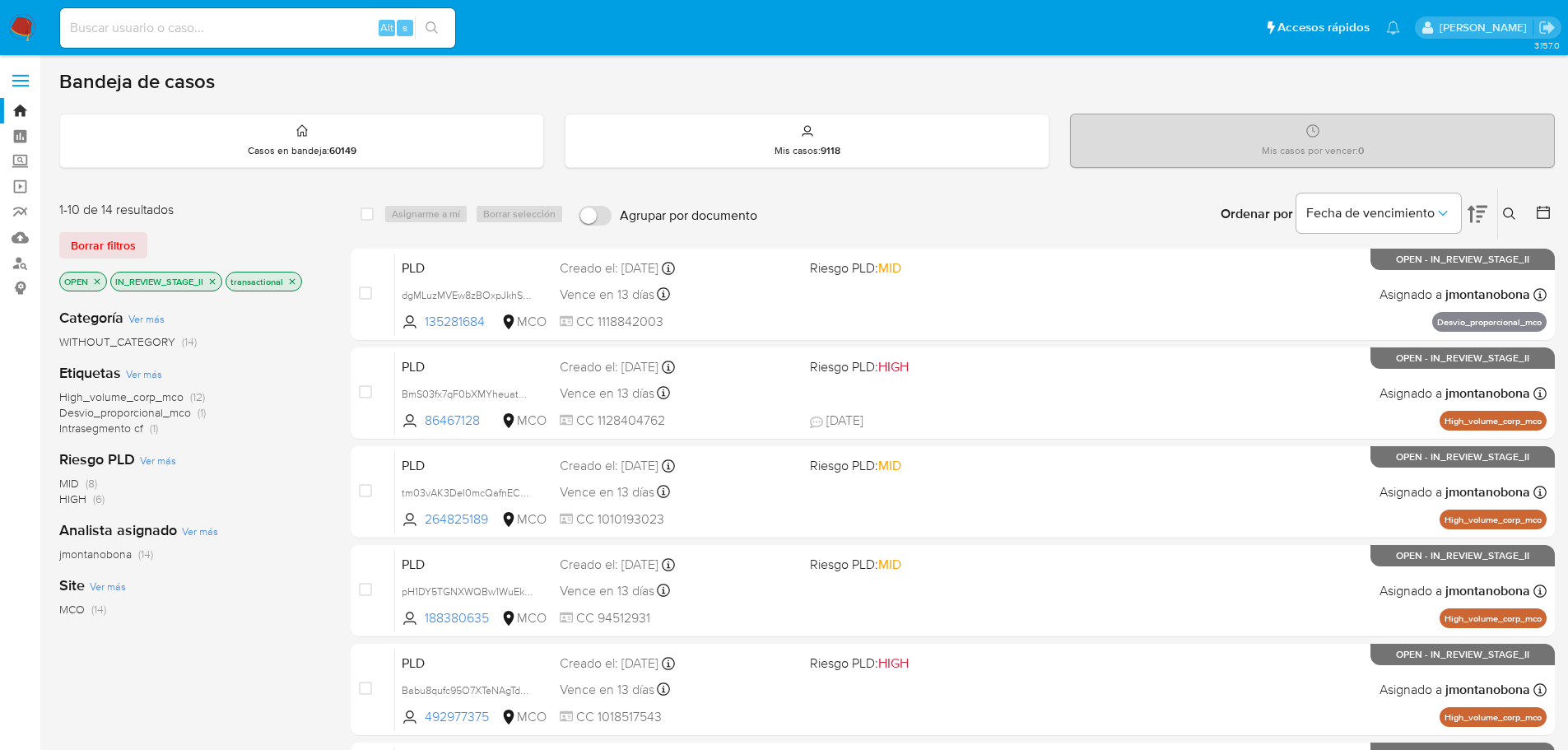
click at [211, 283] on icon "close-filter" at bounding box center [212, 282] width 10 height 10
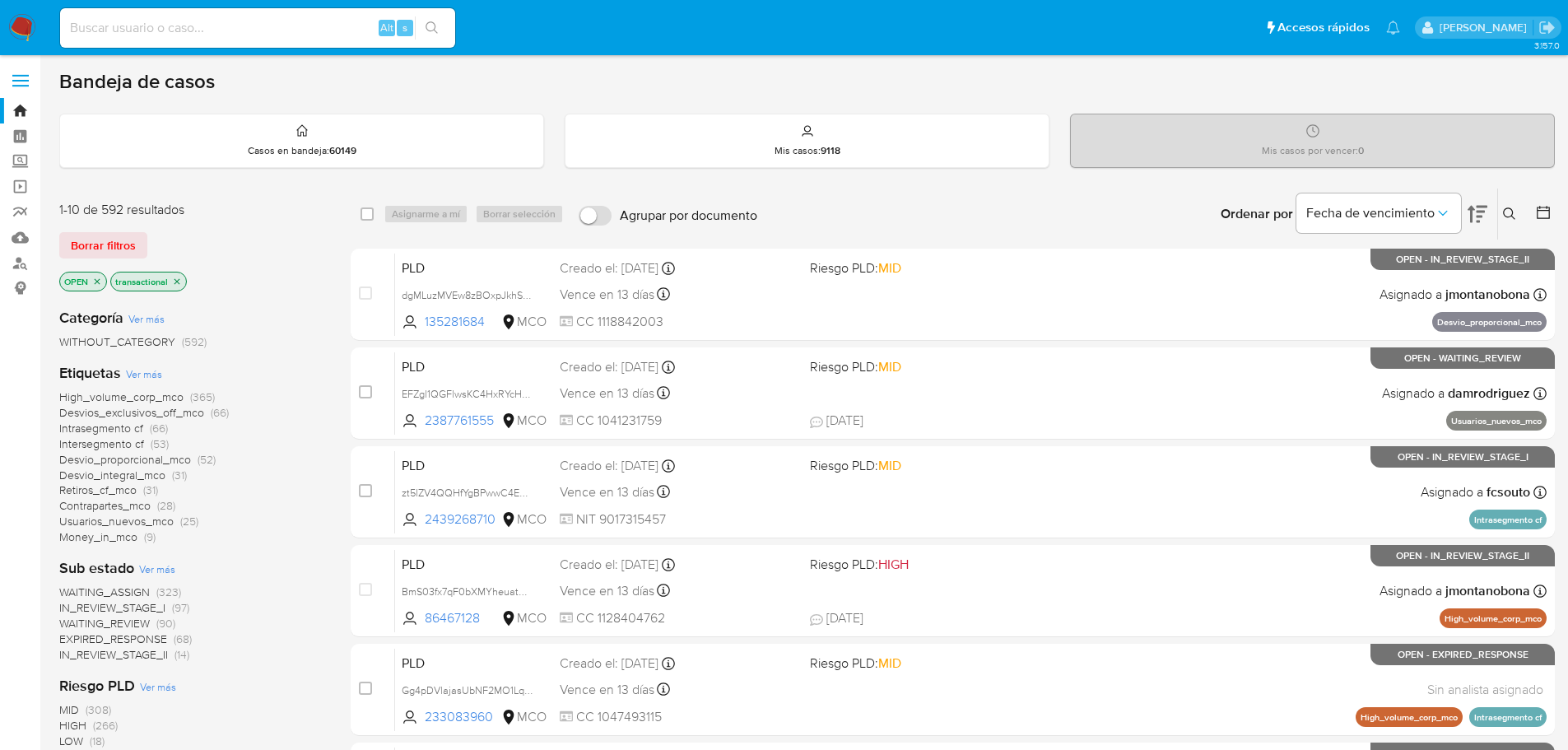
click at [134, 593] on span "WAITING_ASSIGN" at bounding box center [104, 592] width 90 height 17
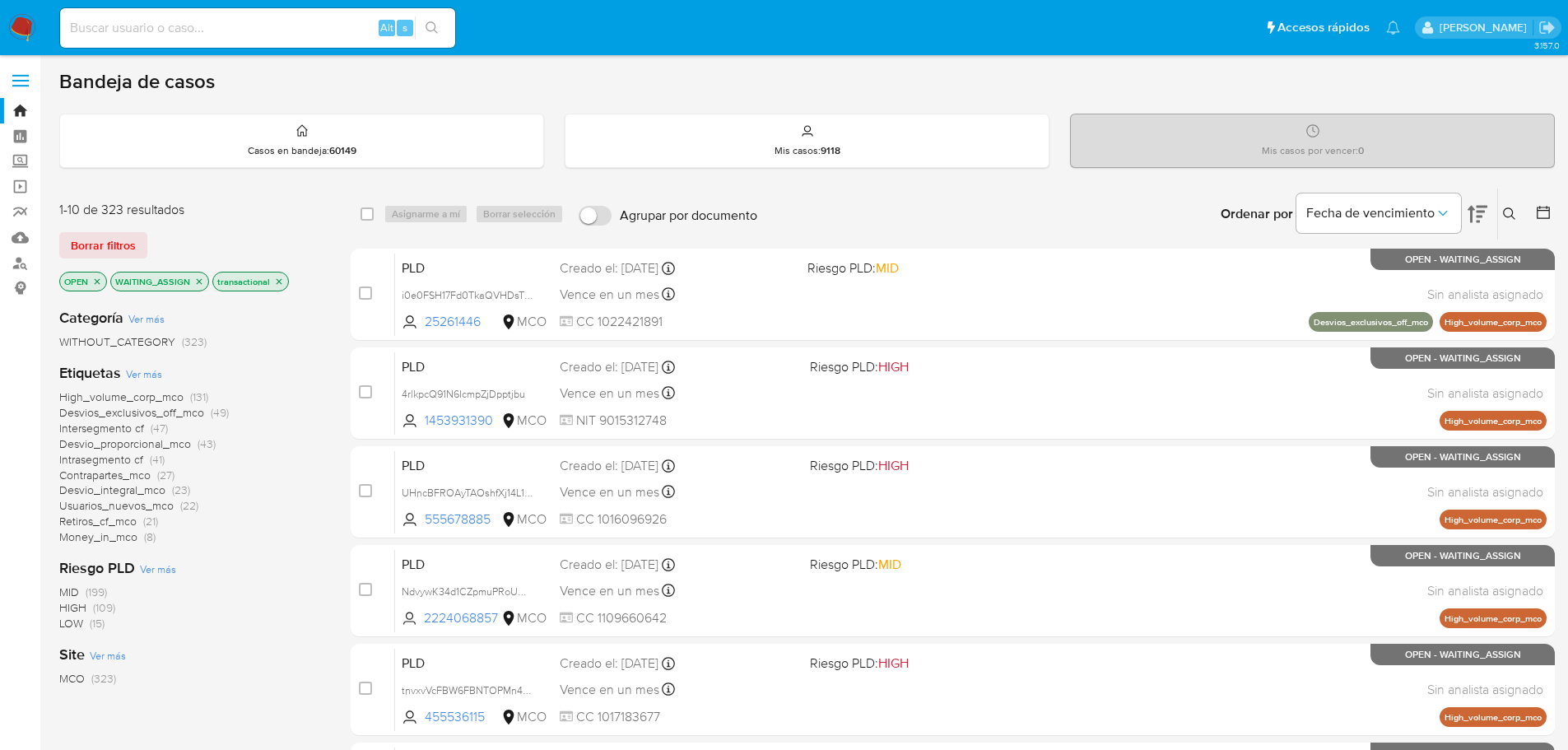
click at [201, 281] on icon "close-filter" at bounding box center [199, 282] width 10 height 10
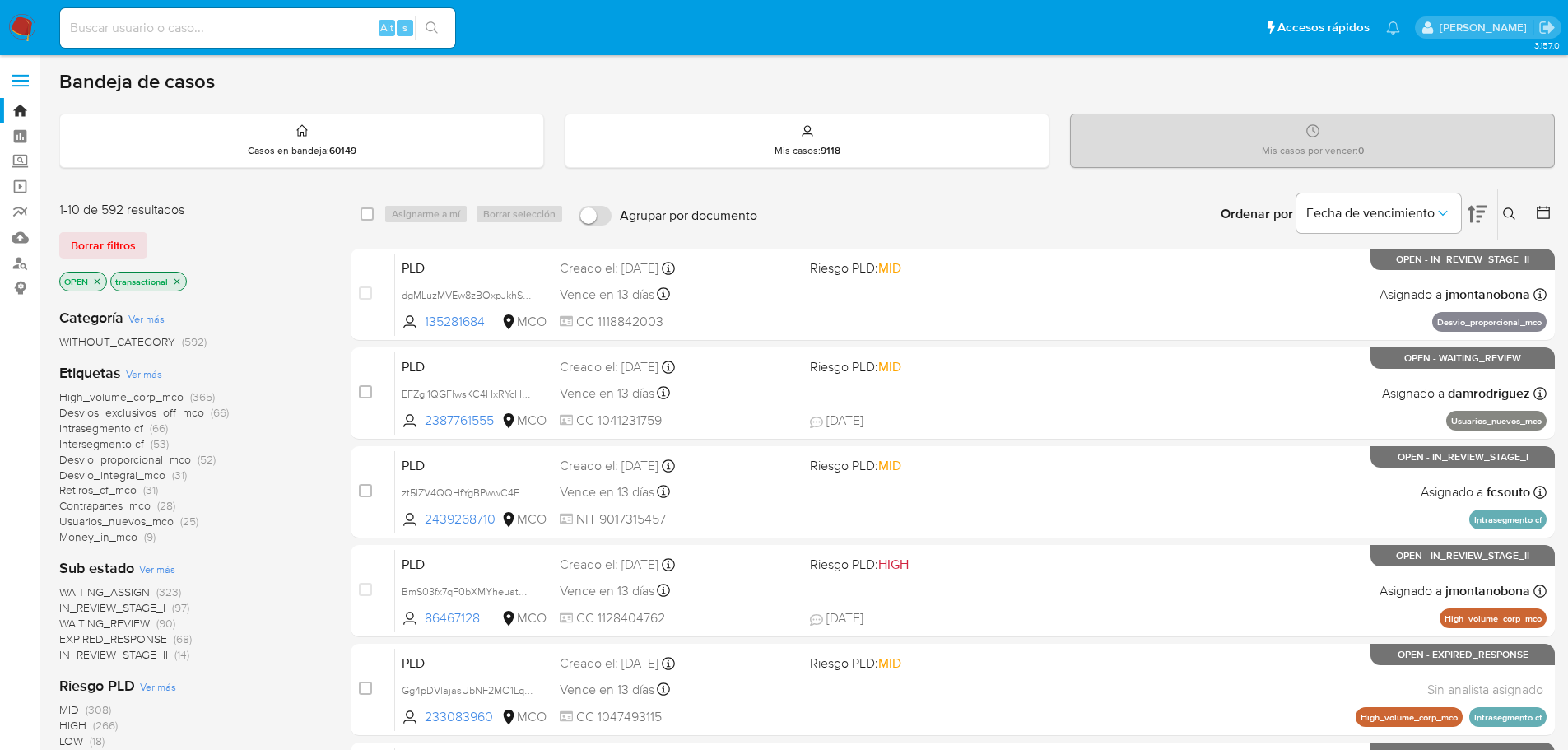
click at [179, 281] on icon "close-filter" at bounding box center [177, 282] width 10 height 10
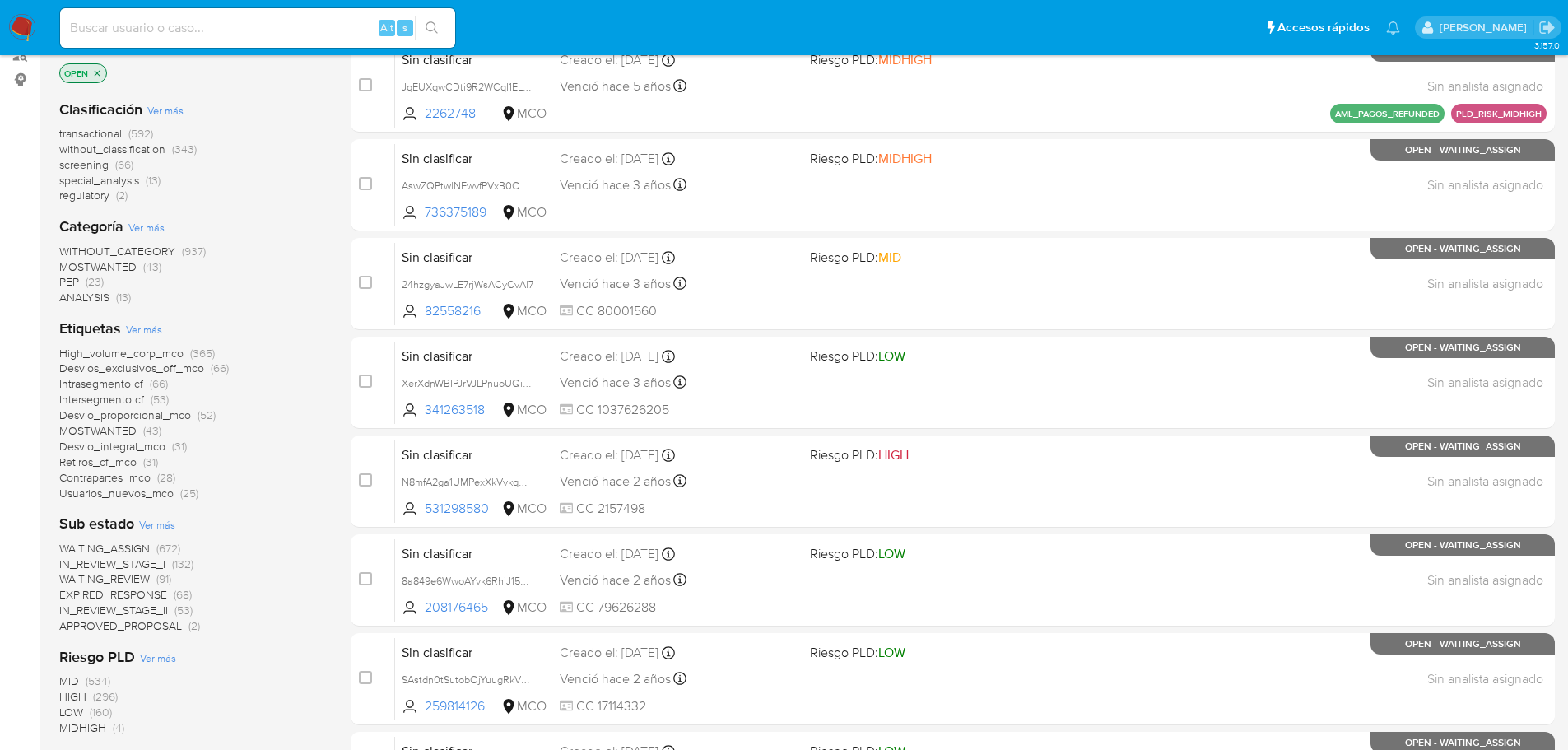
scroll to position [247, 0]
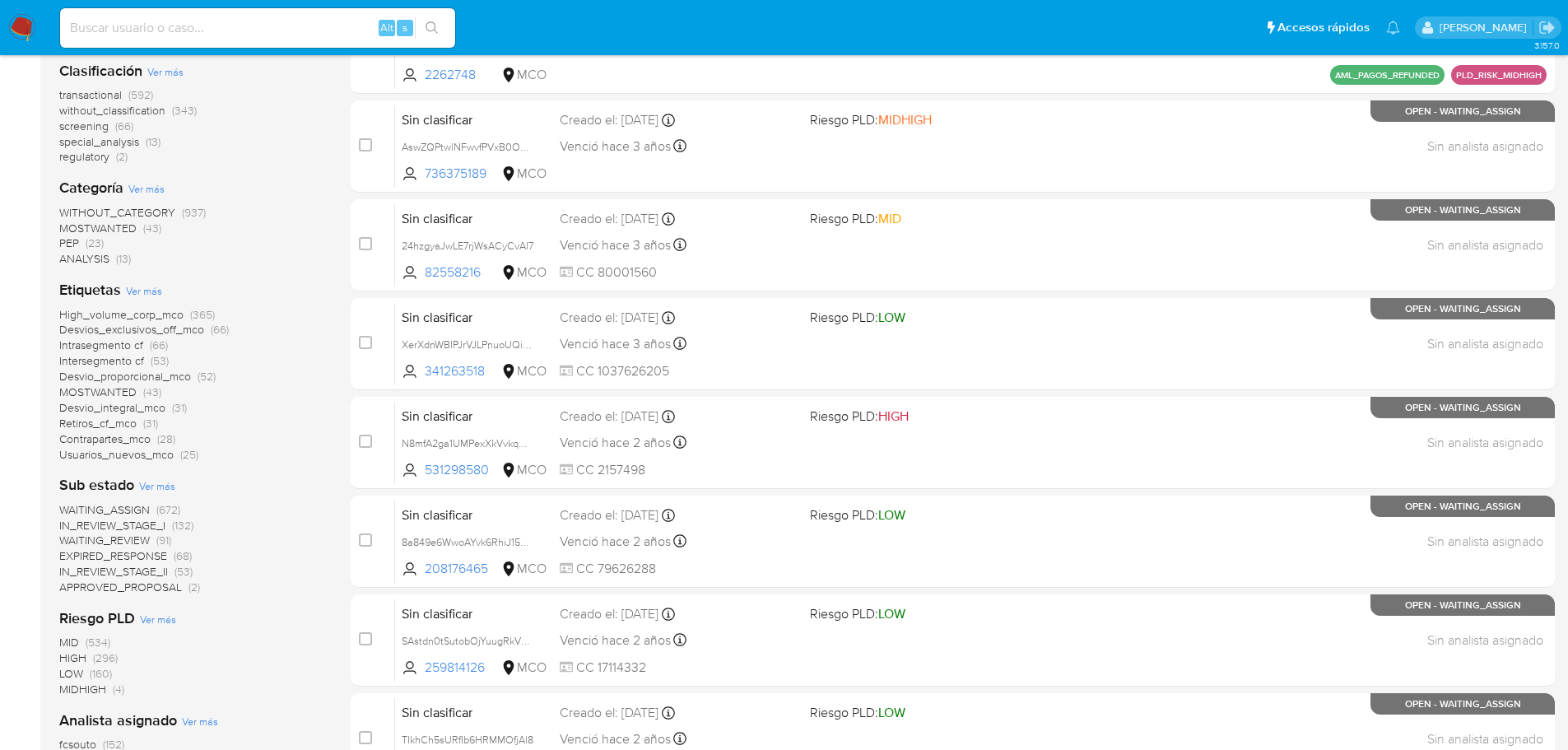
click at [158, 483] on span "Ver más" at bounding box center [157, 486] width 36 height 15
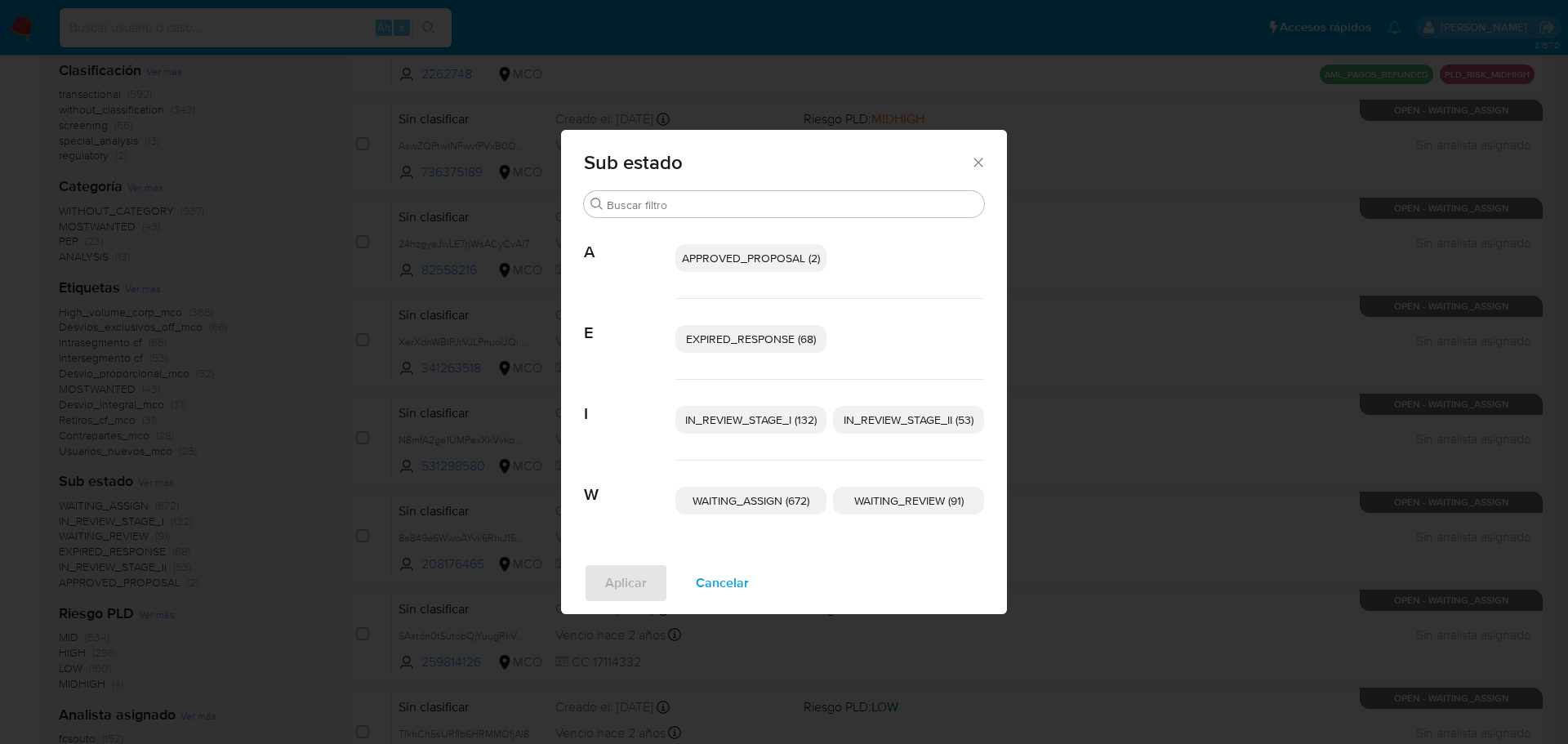
click at [731, 594] on span "Cancelar" at bounding box center [722, 583] width 53 height 36
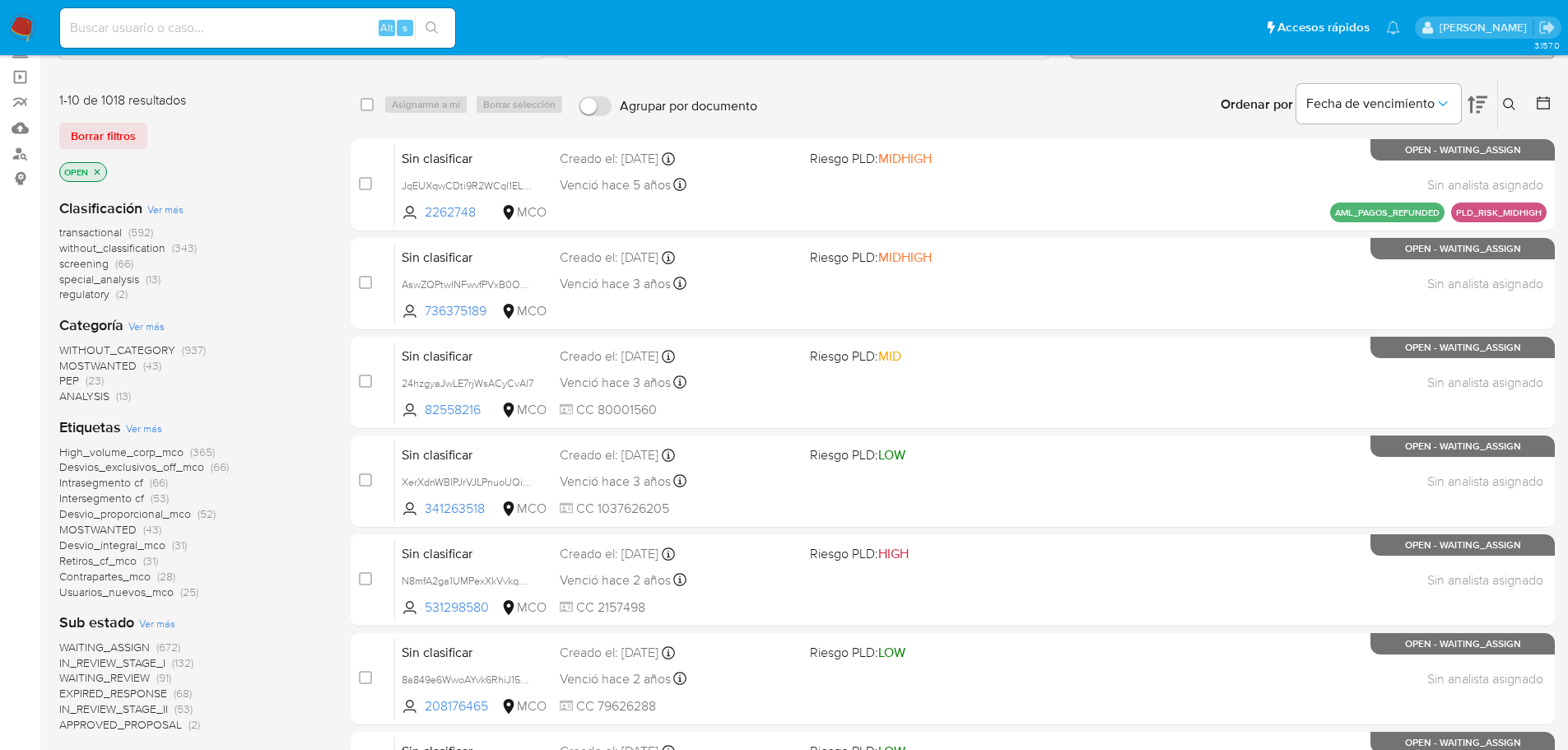
scroll to position [83, 0]
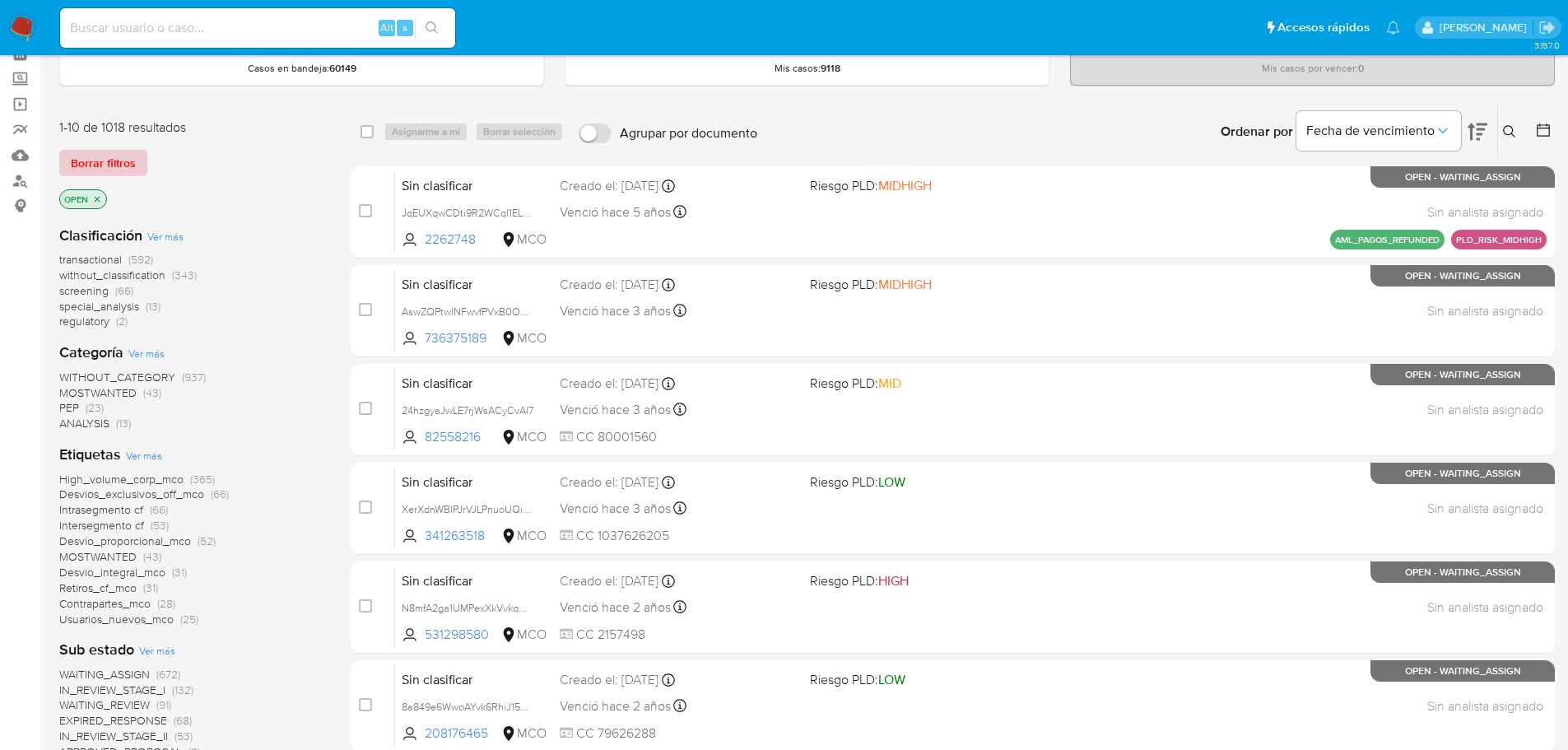
click at [112, 166] on span "Borrar filtros" at bounding box center [103, 163] width 65 height 23
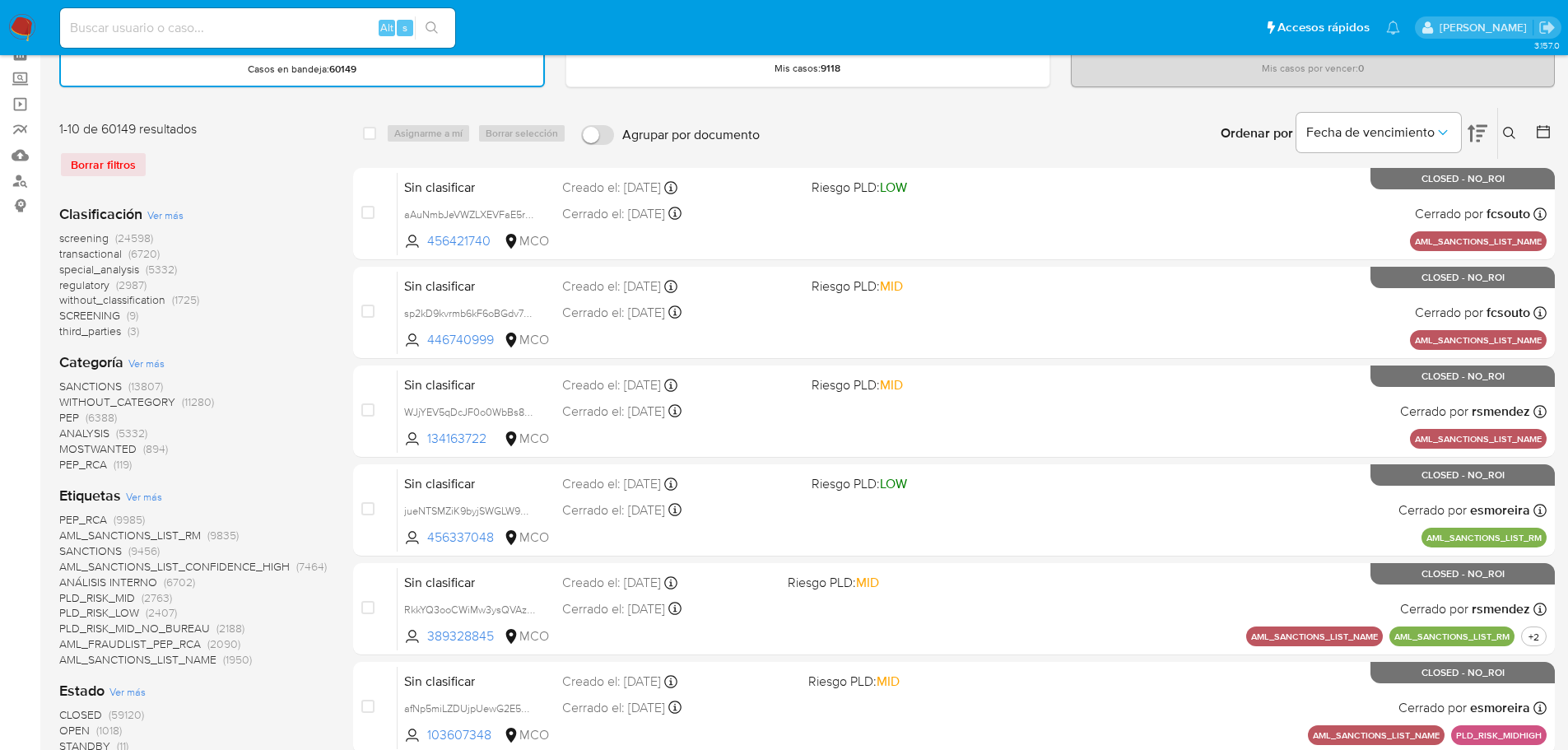
click at [20, 28] on img at bounding box center [22, 28] width 28 height 28
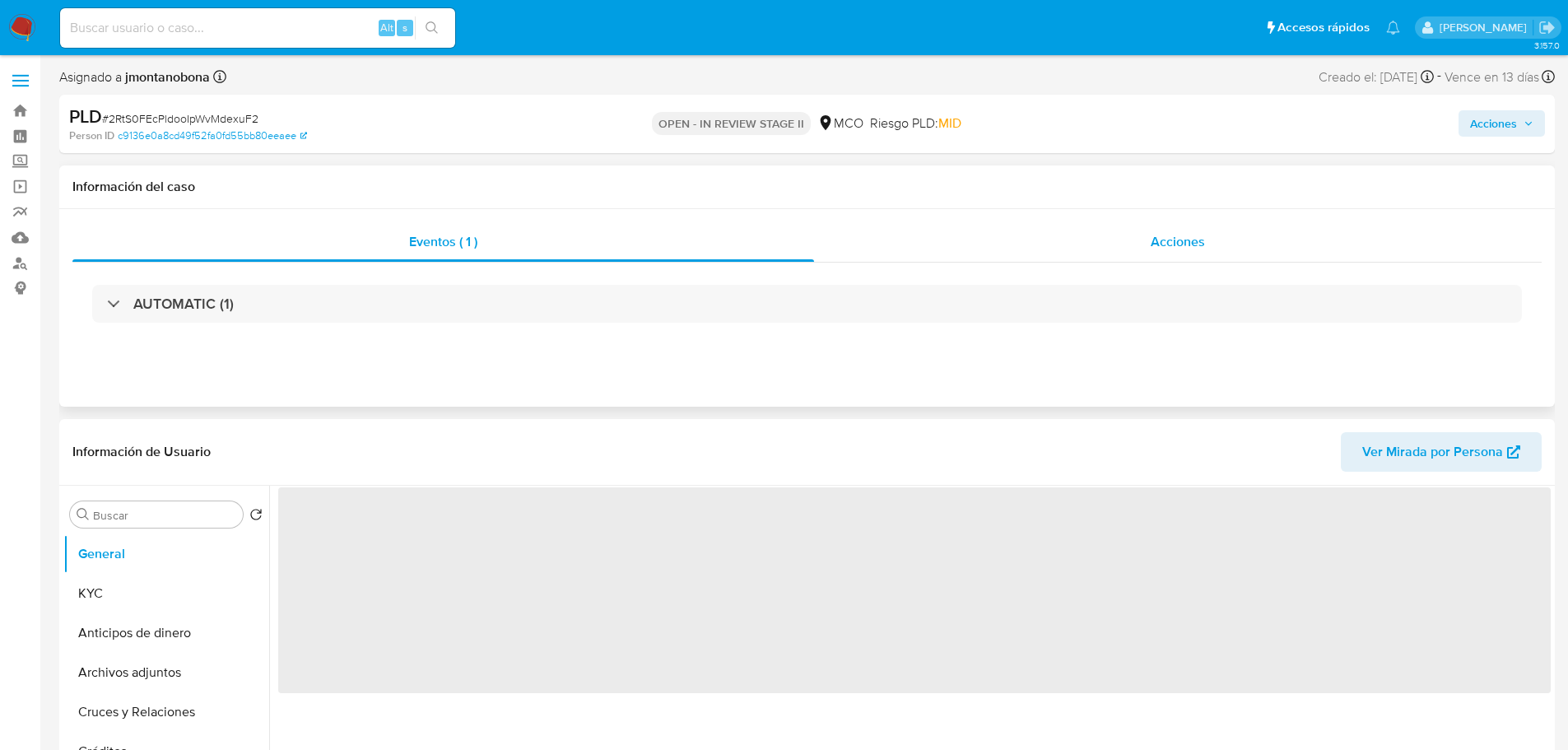
click at [1164, 224] on div "Acciones" at bounding box center [1178, 242] width 728 height 40
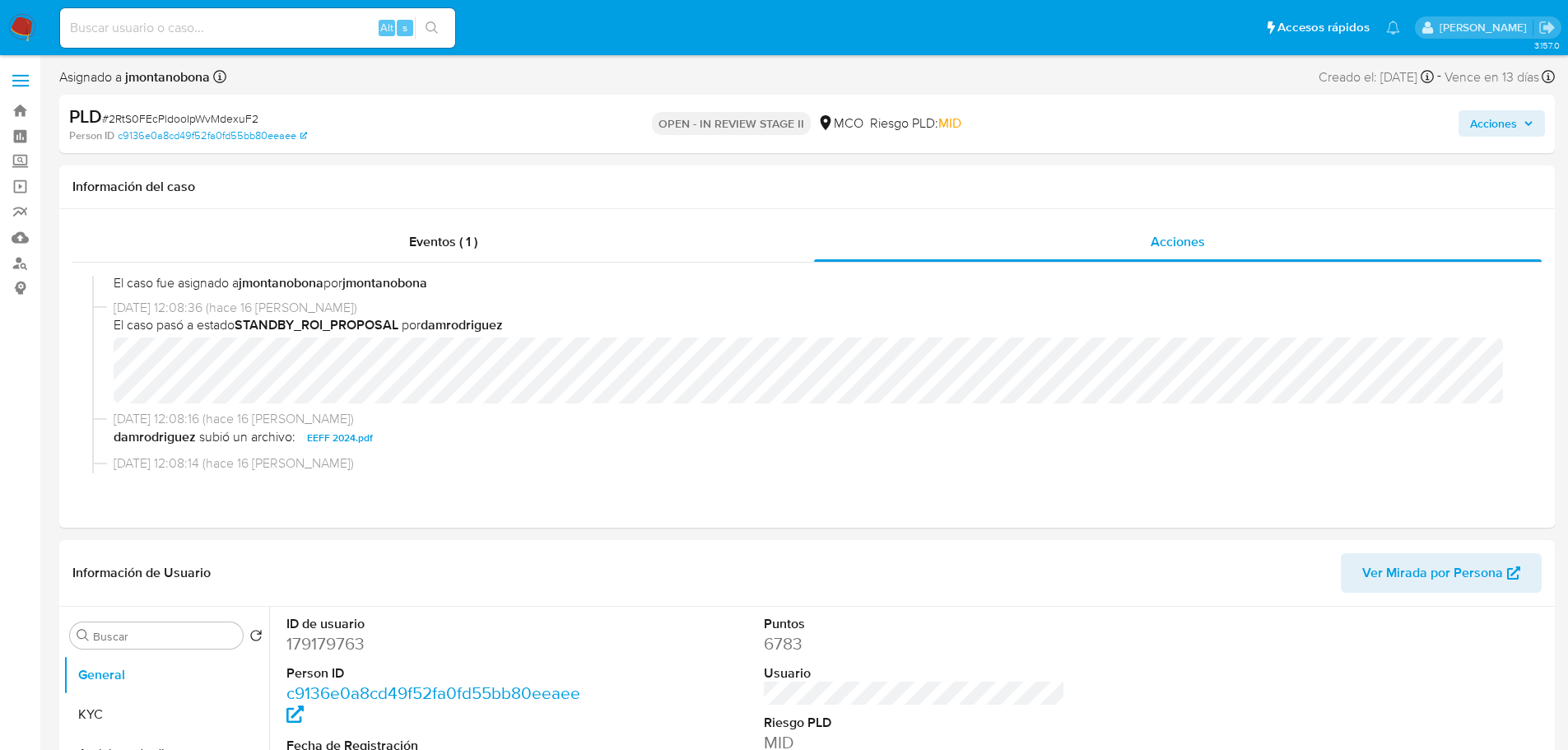
select select "10"
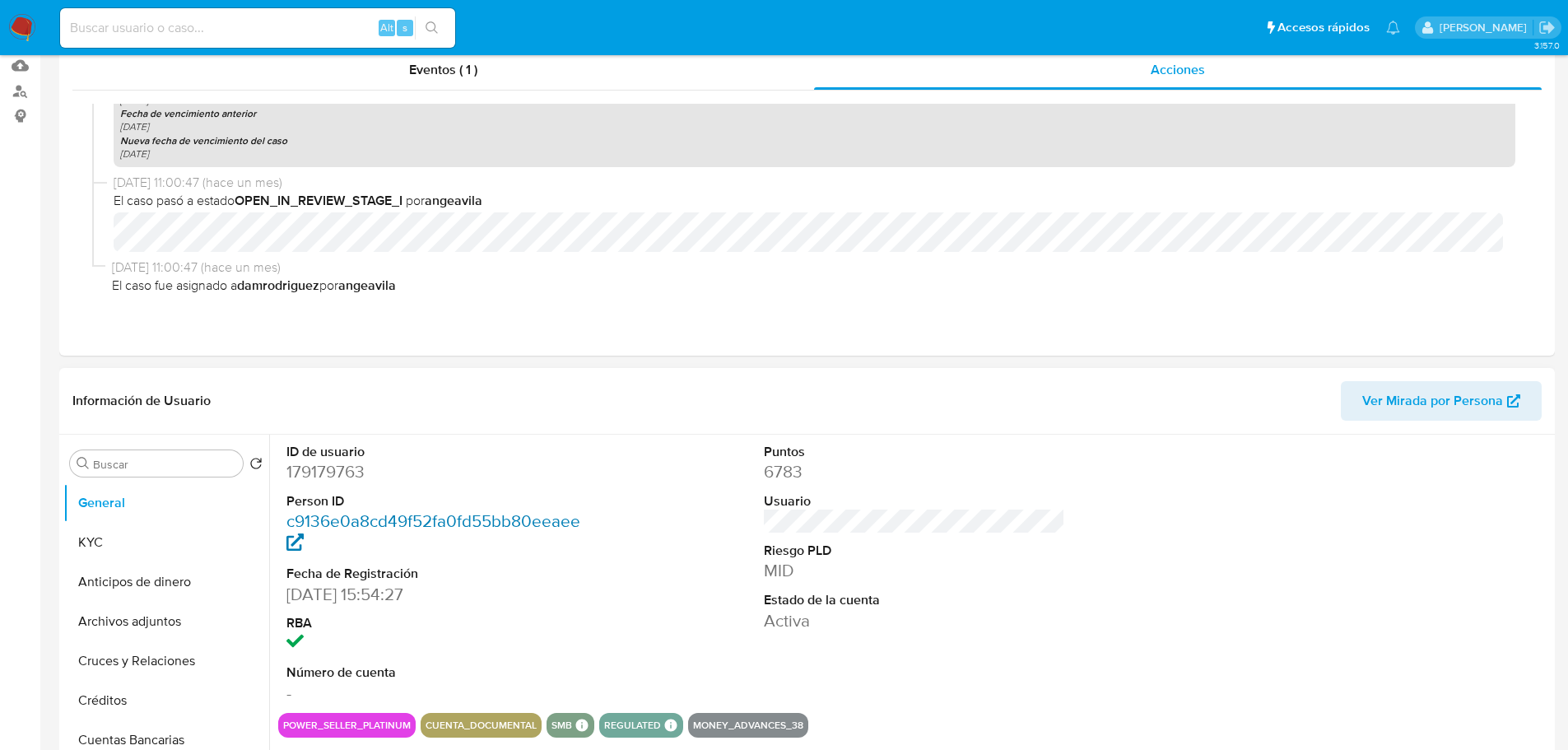
scroll to position [329, 0]
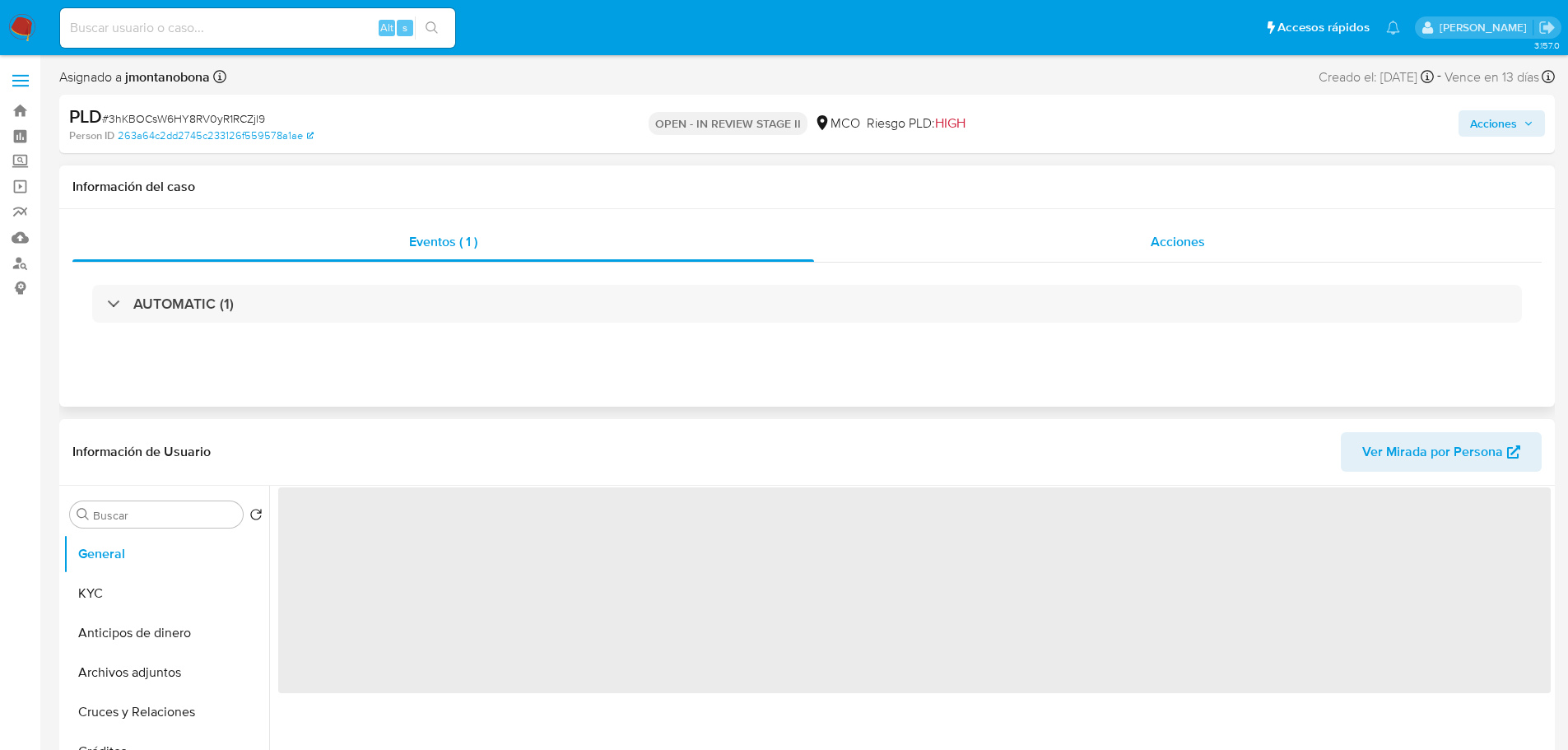
click at [1226, 233] on div "Acciones" at bounding box center [1178, 242] width 728 height 40
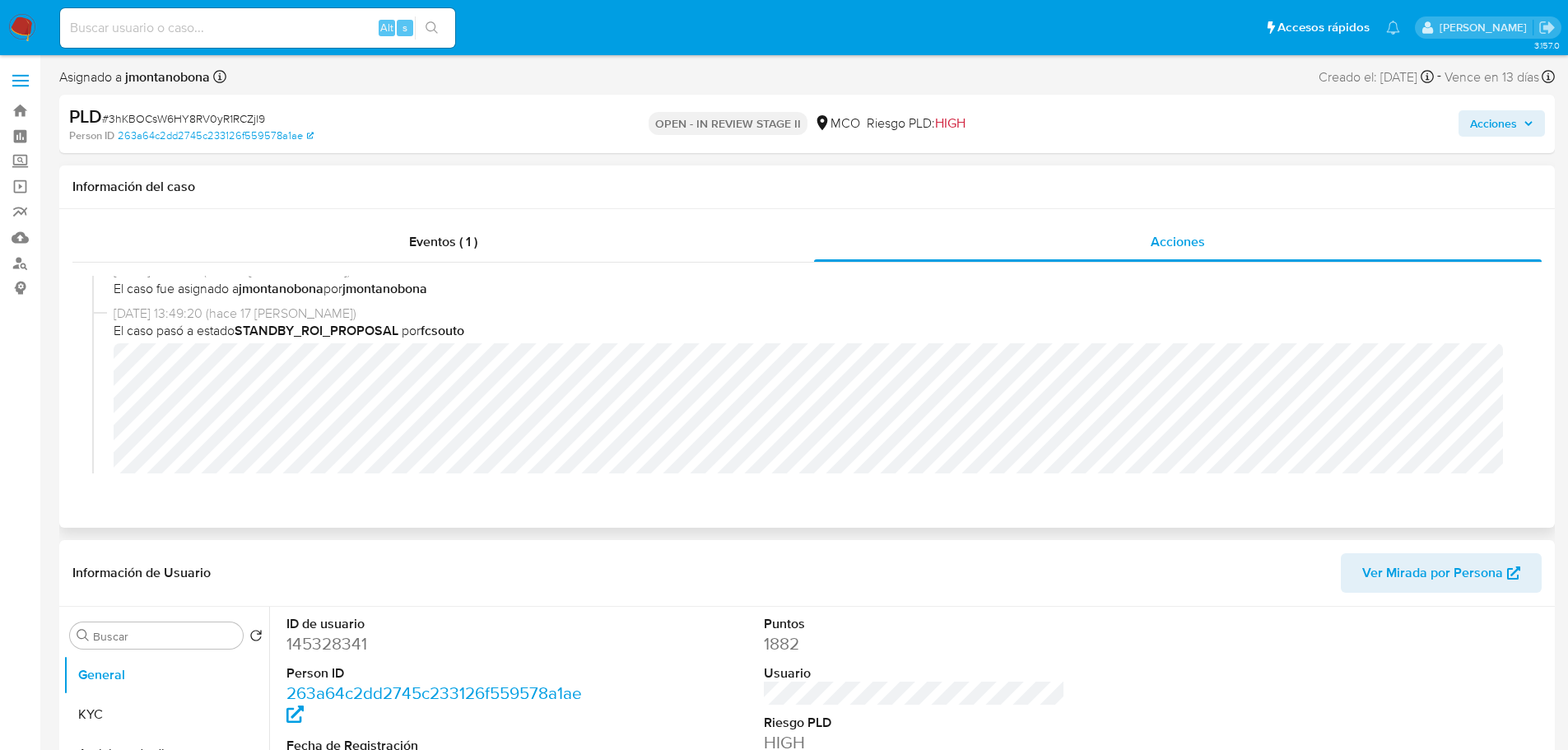
select select "10"
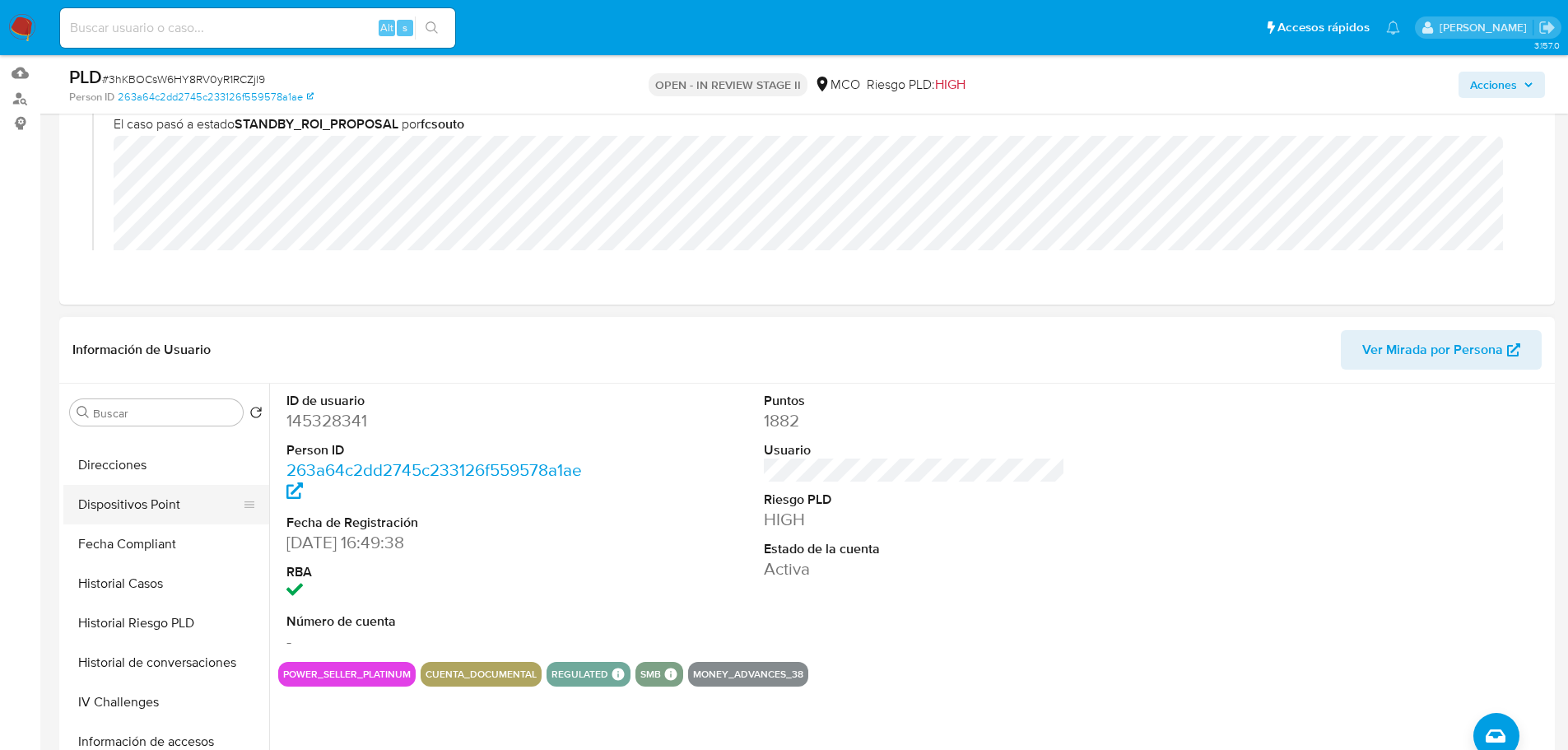
scroll to position [412, 0]
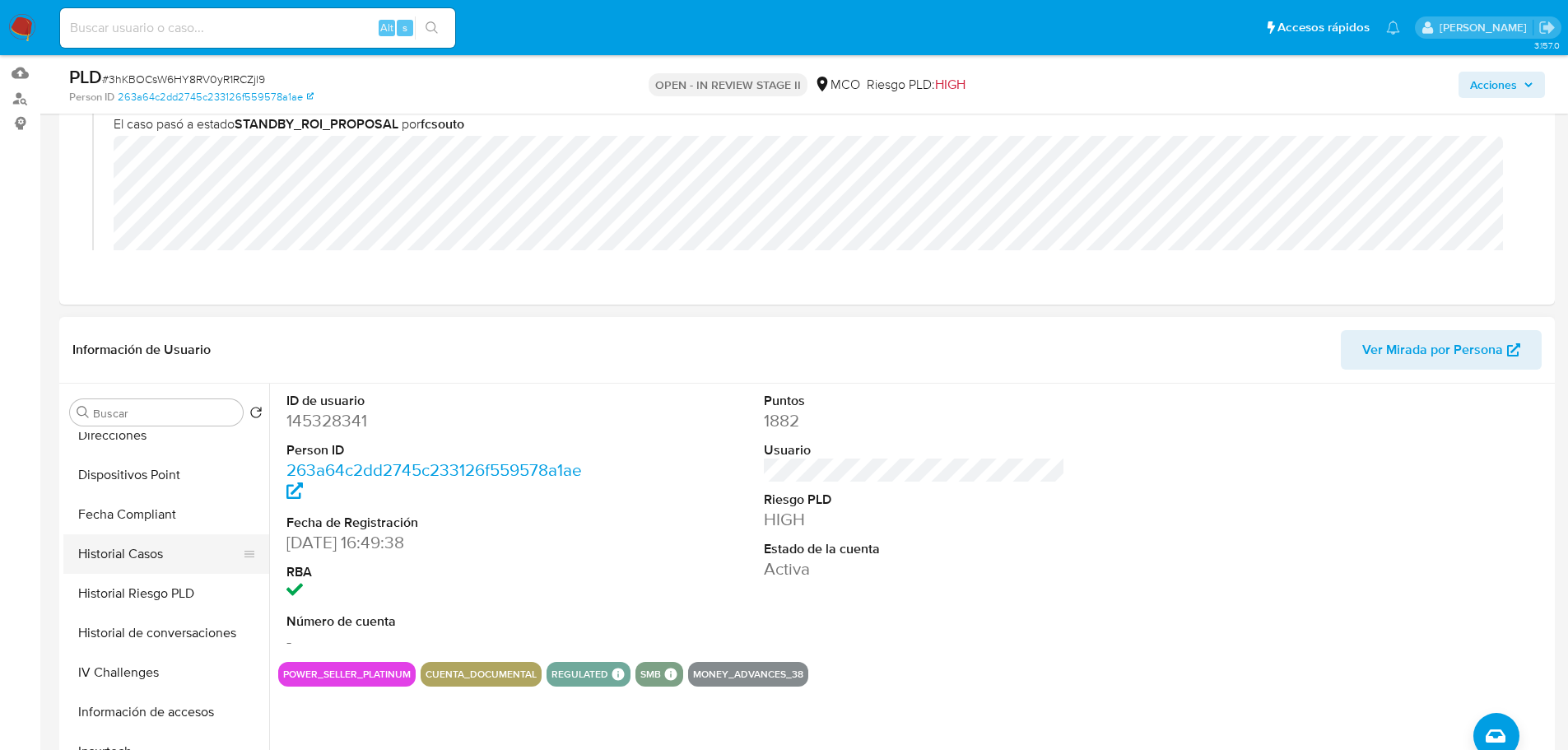
click at [169, 557] on button "Historial Casos" at bounding box center [159, 554] width 192 height 40
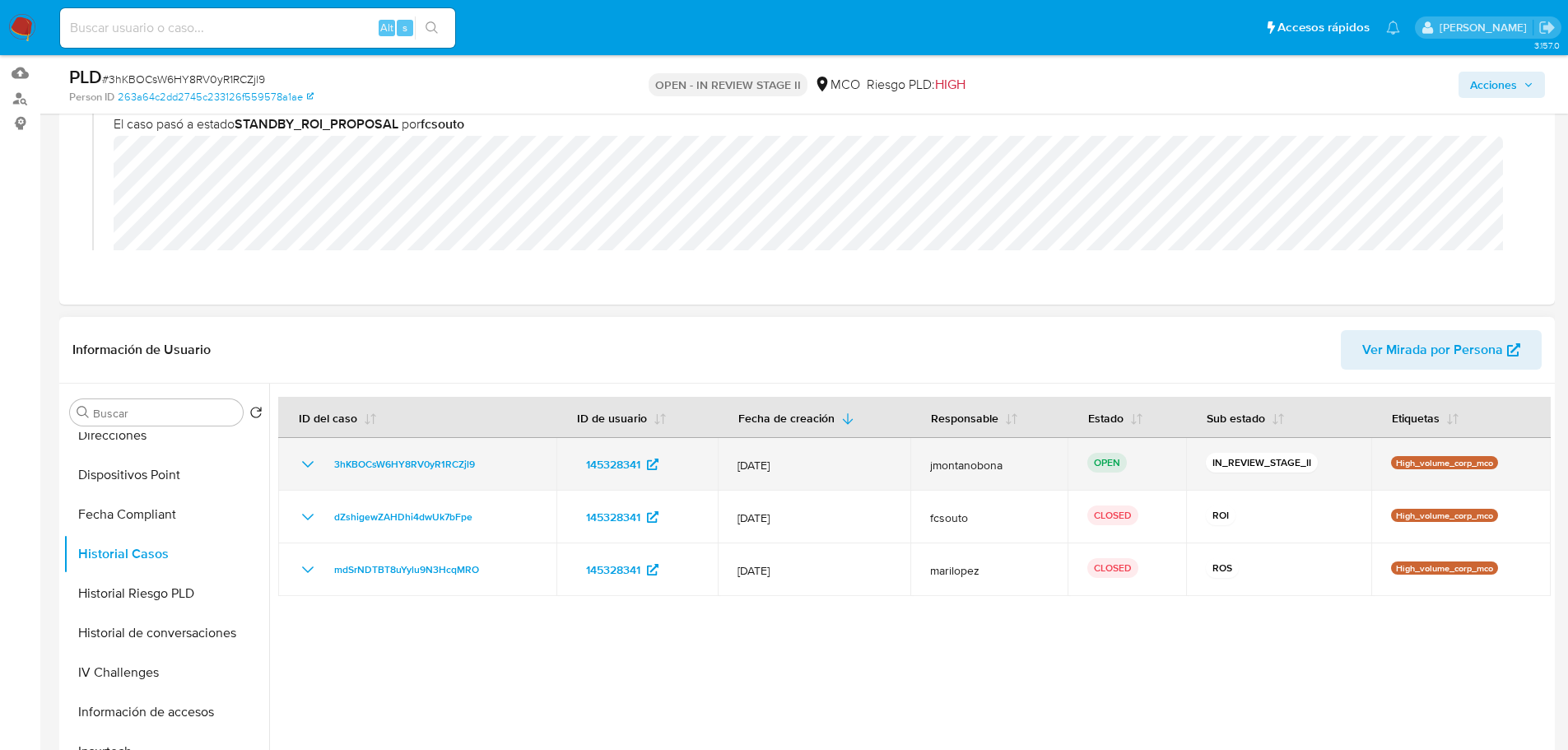
click at [307, 464] on icon "Mostrar/Ocultar" at bounding box center [308, 464] width 20 height 20
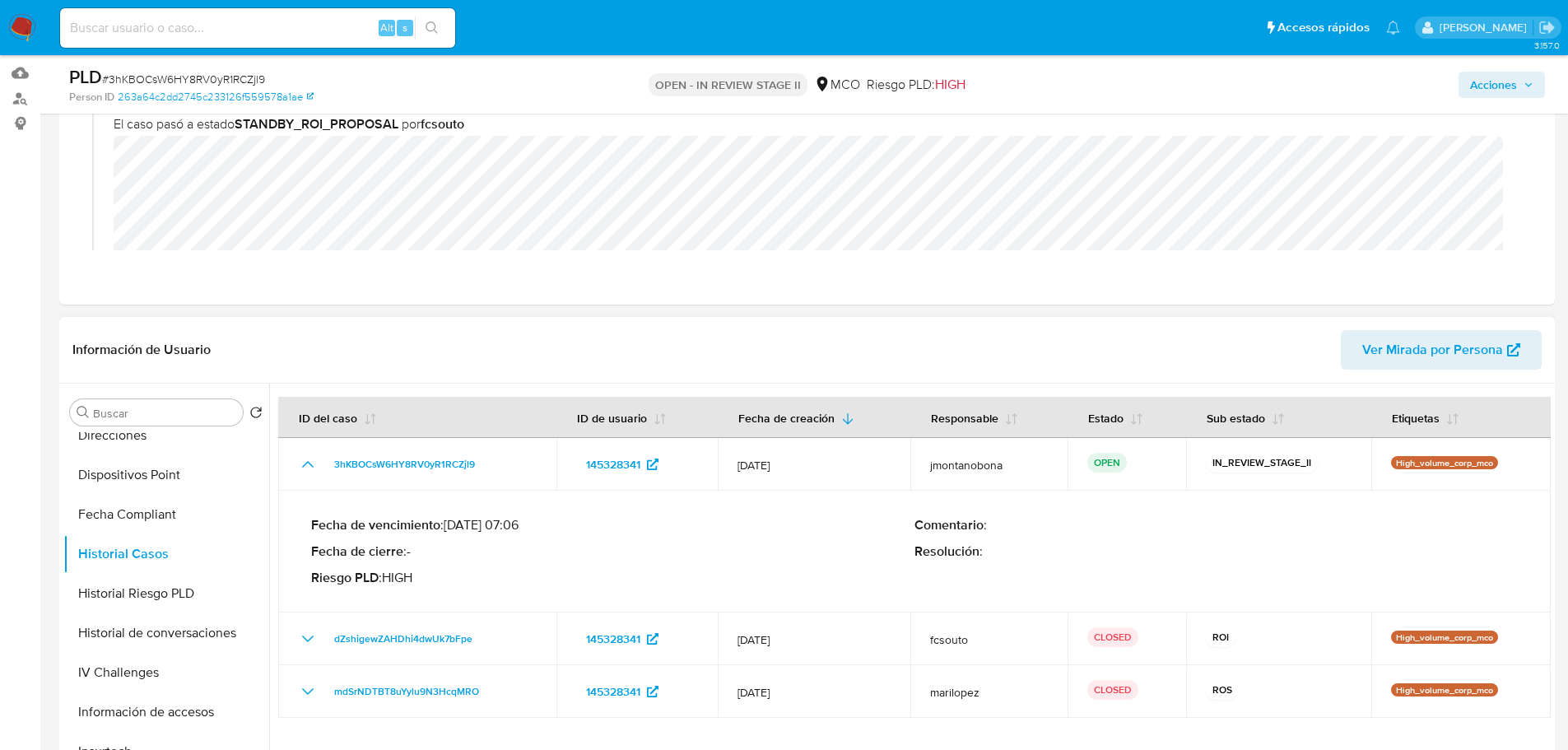
drag, startPoint x: 451, startPoint y: 525, endPoint x: 479, endPoint y: 524, distance: 28.0
click at [479, 524] on p "Fecha de vencimiento : 10/09/2025 07:06" at bounding box center [613, 525] width 603 height 17
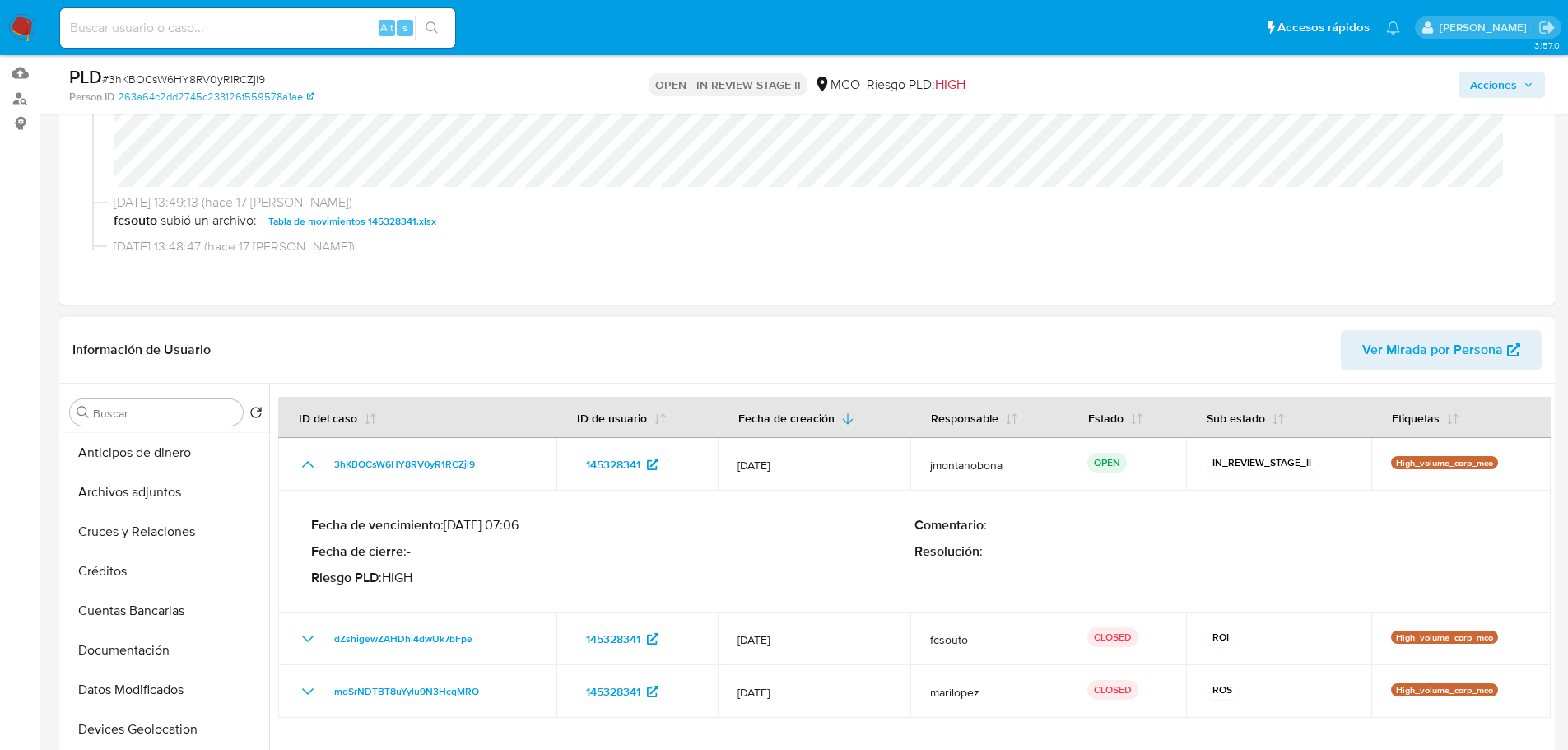
scroll to position [0, 0]
click at [121, 452] on button "General" at bounding box center [159, 452] width 192 height 40
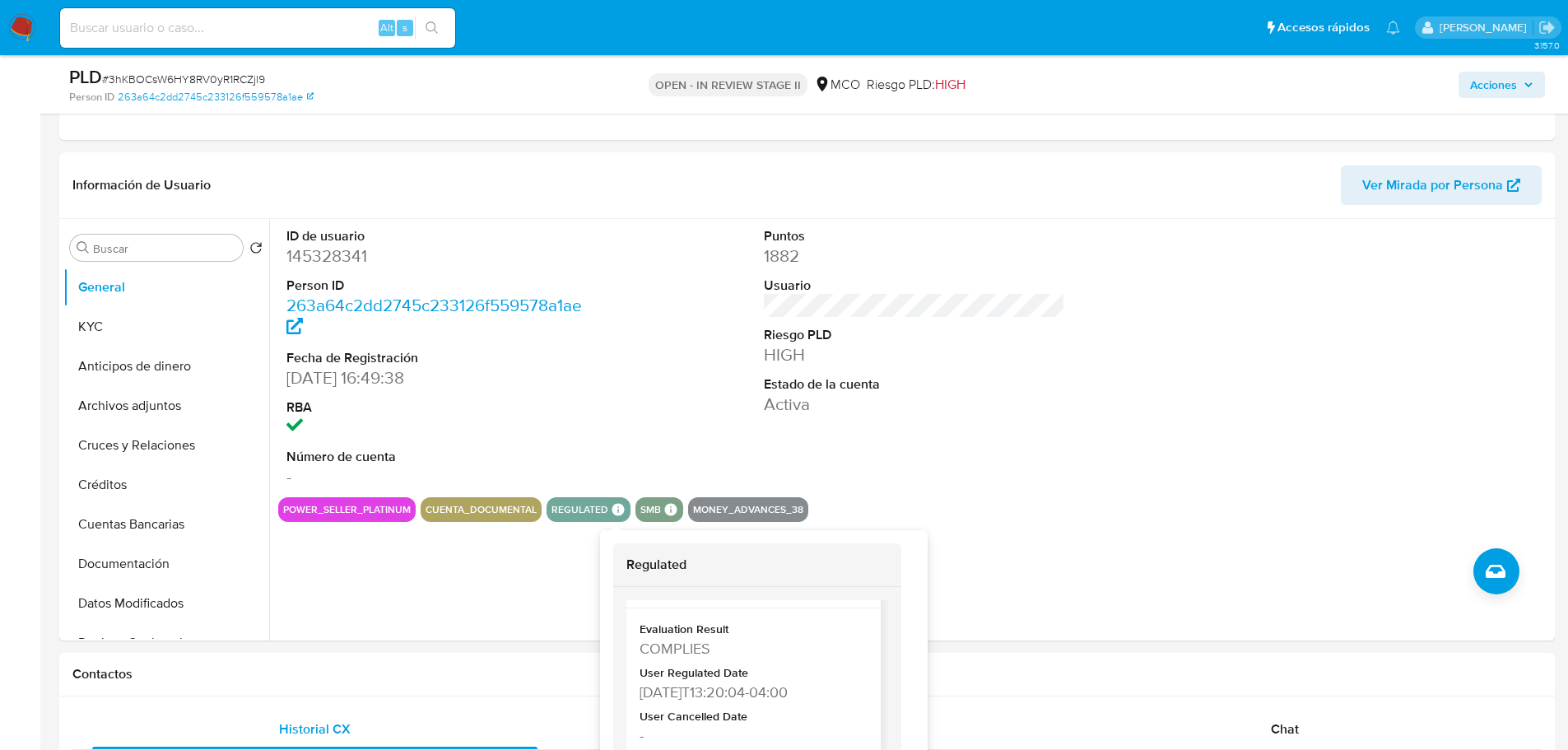
scroll to position [81, 0]
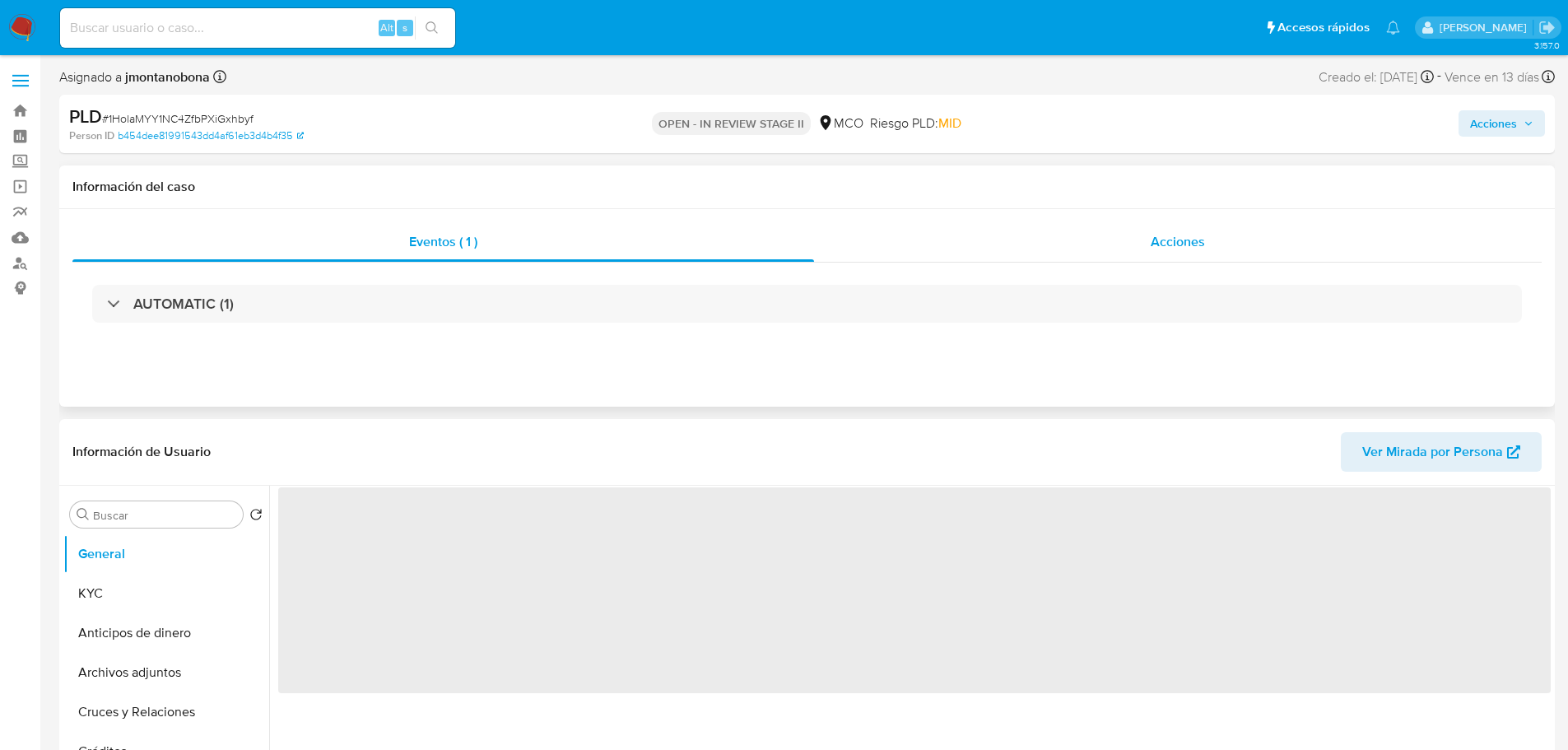
click at [1207, 248] on div "Acciones" at bounding box center [1178, 242] width 728 height 40
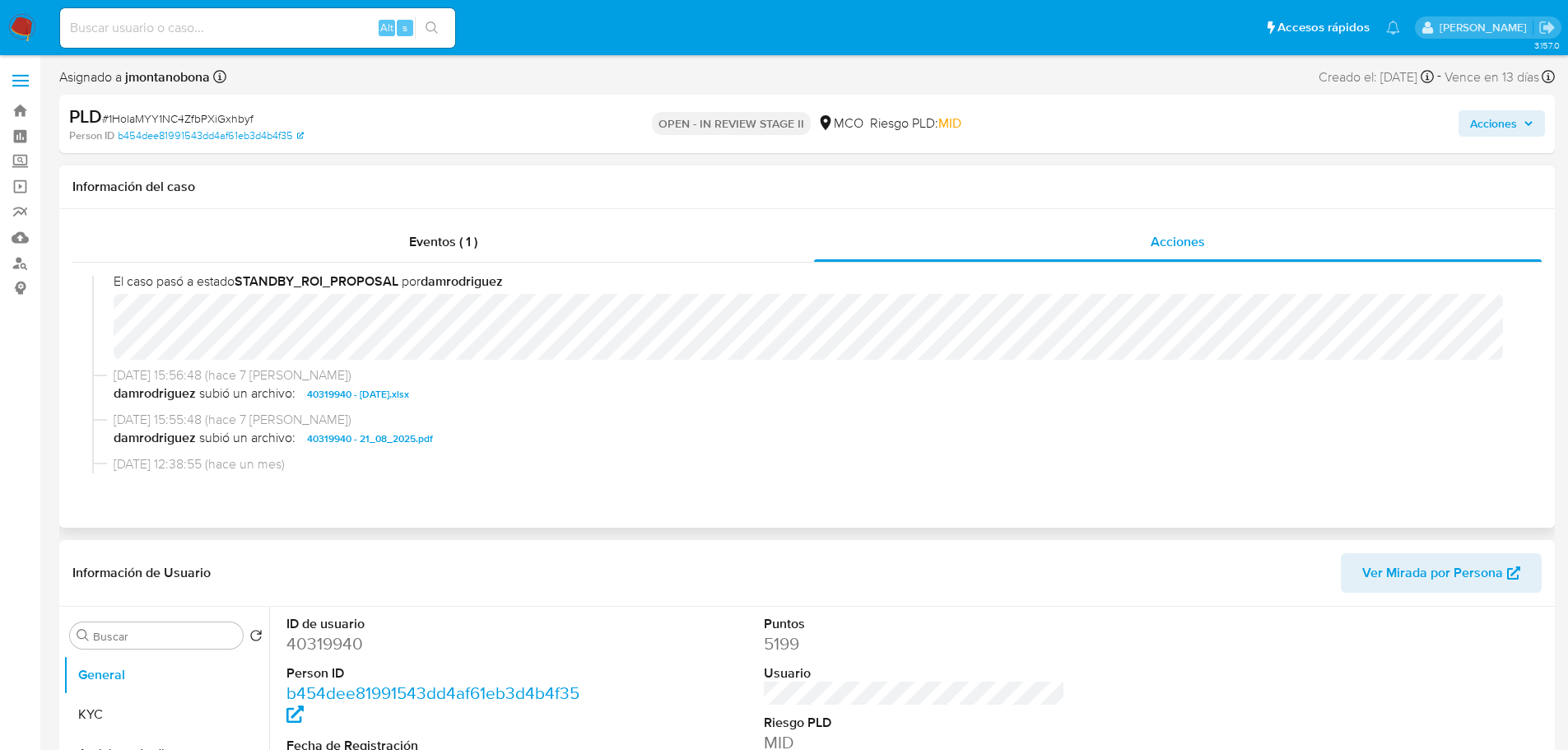
scroll to position [164, 0]
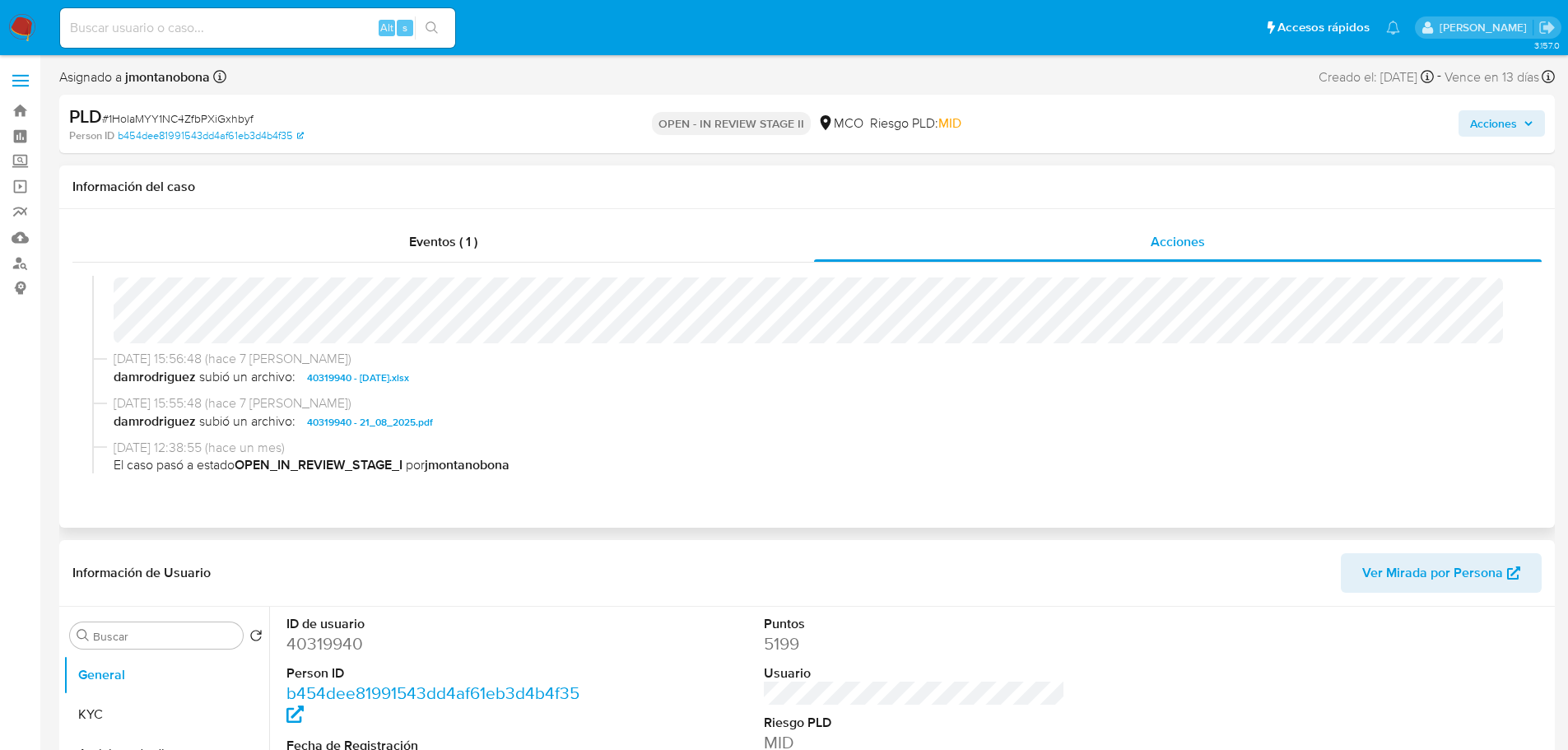
select select "10"
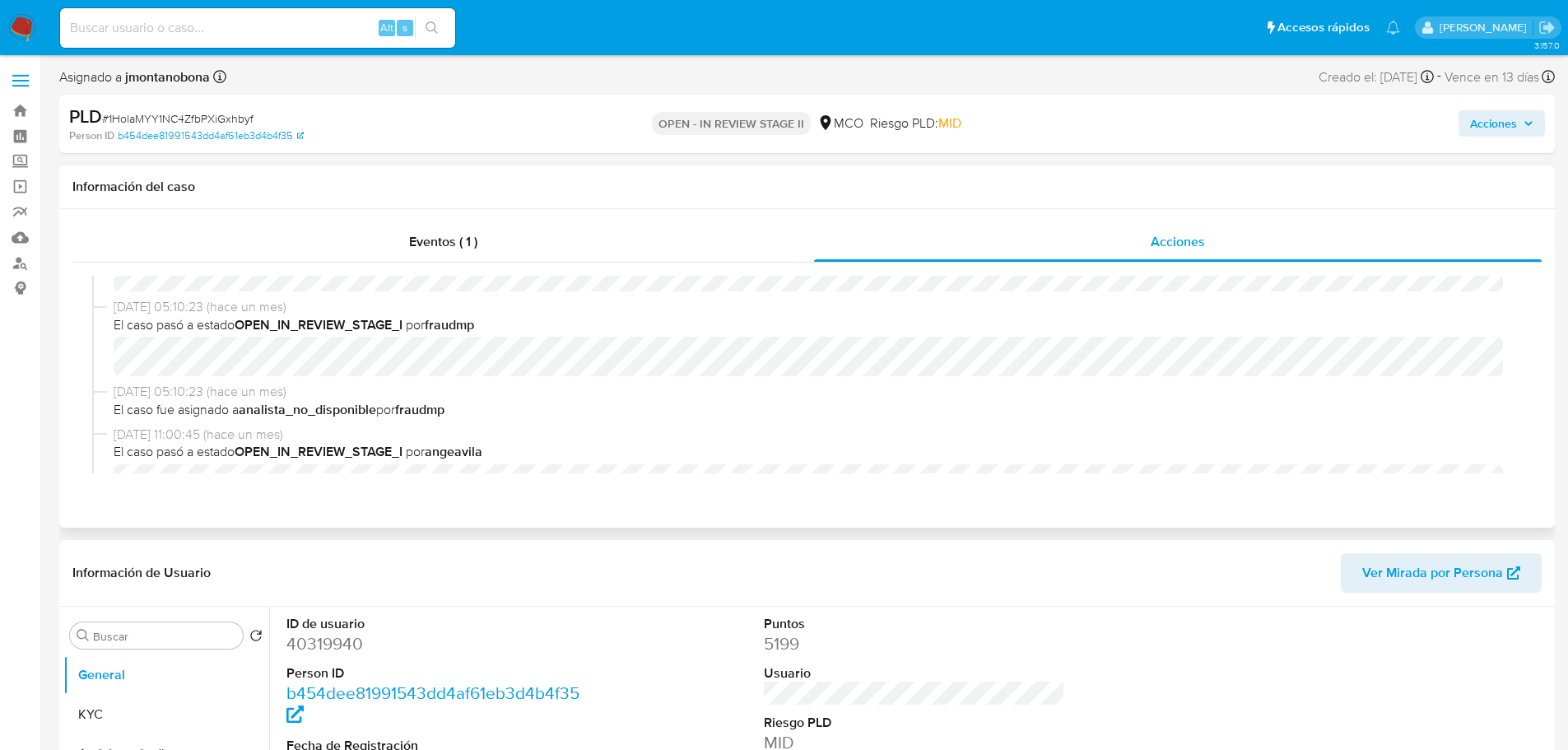
scroll to position [639, 0]
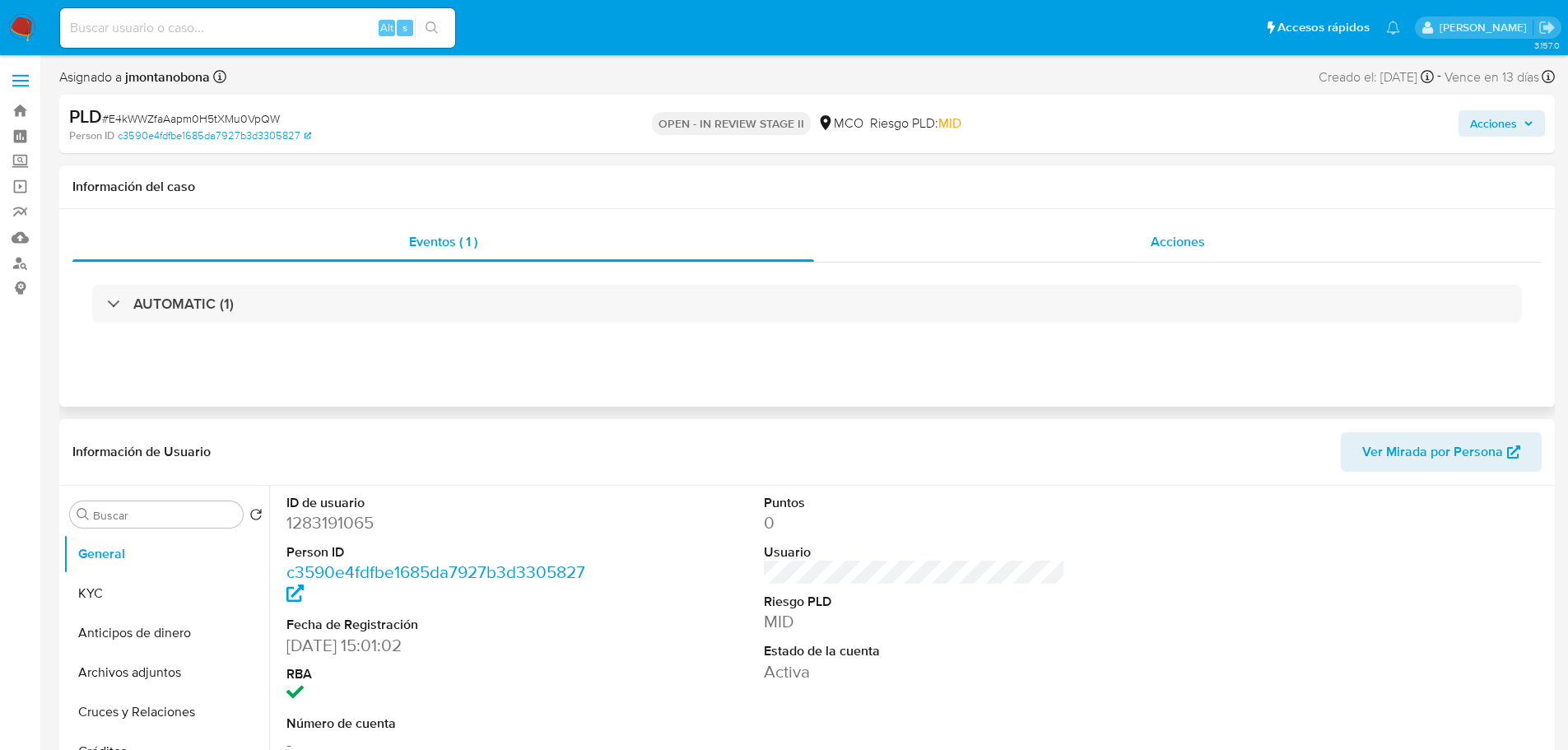
click at [1133, 243] on div "Acciones" at bounding box center [1178, 242] width 728 height 40
select select "10"
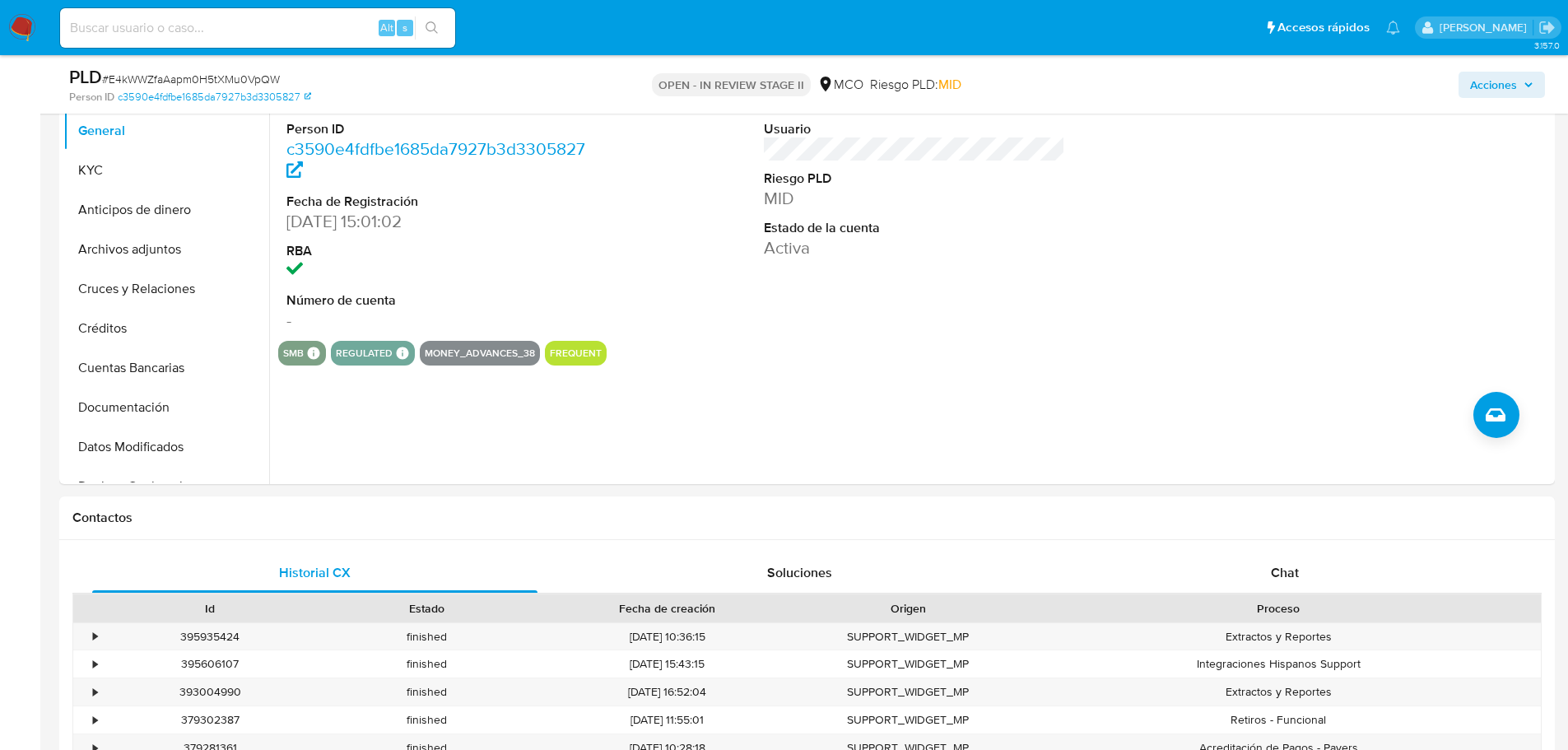
scroll to position [493, 0]
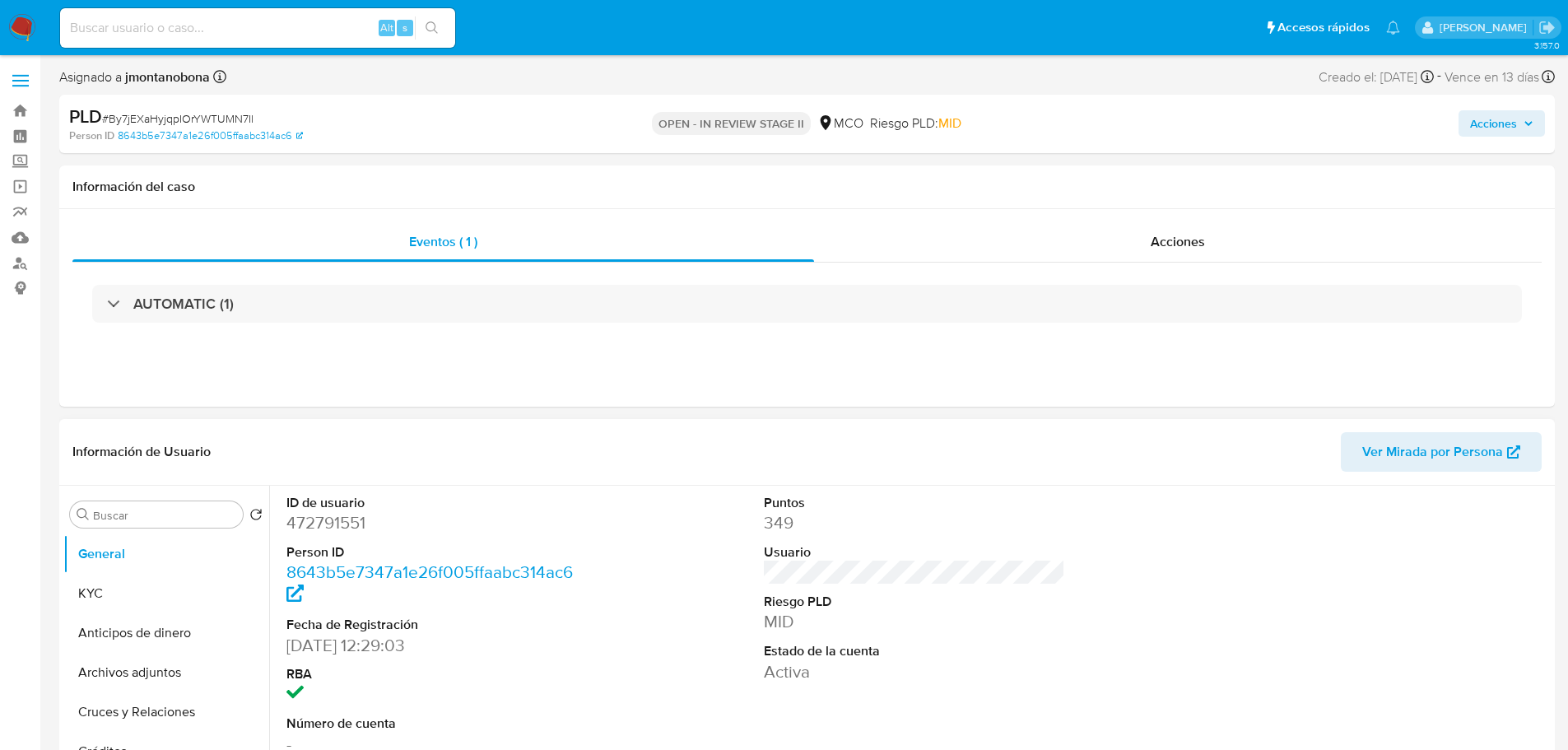
select select "10"
click at [1161, 241] on span "Acciones" at bounding box center [1178, 242] width 54 height 19
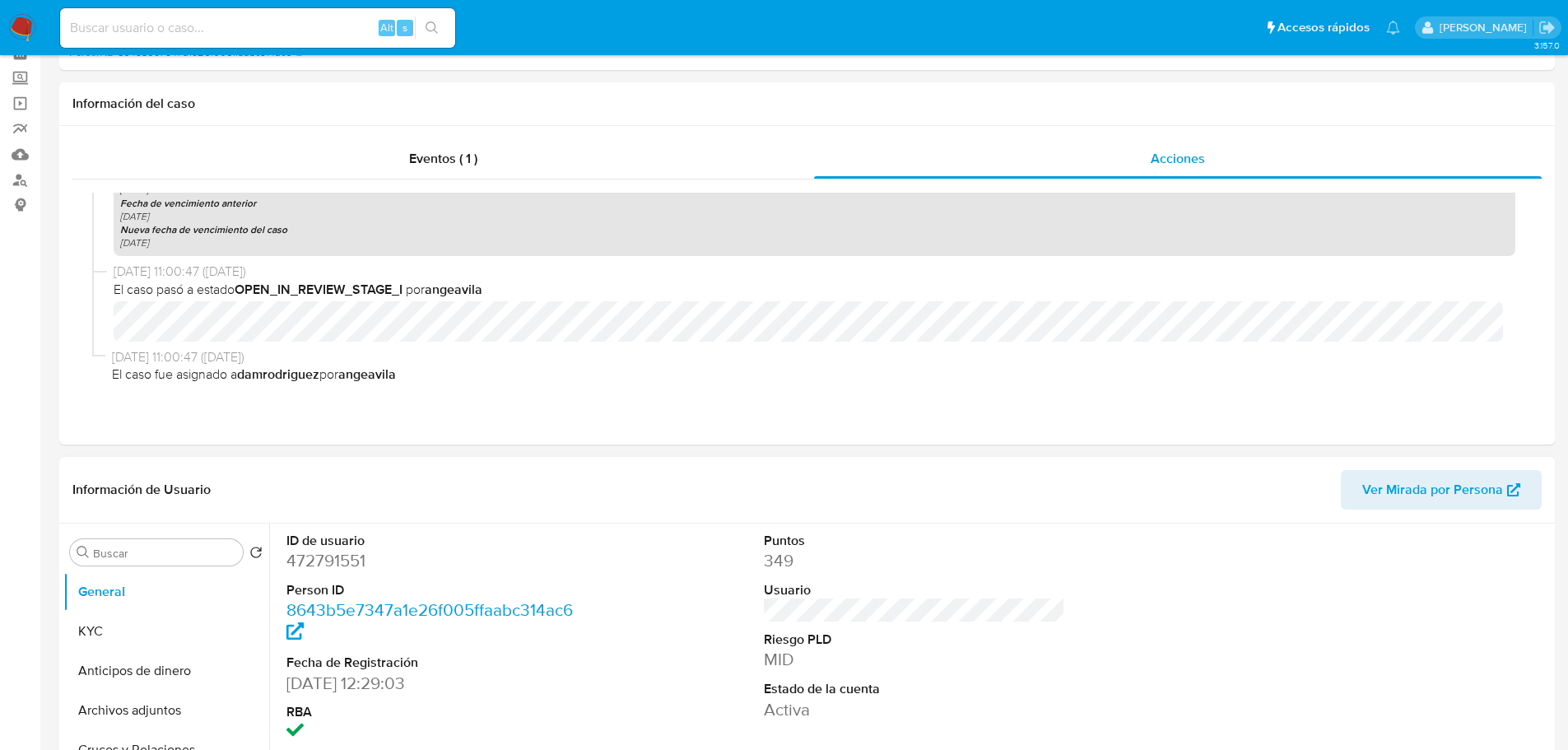
scroll to position [412, 0]
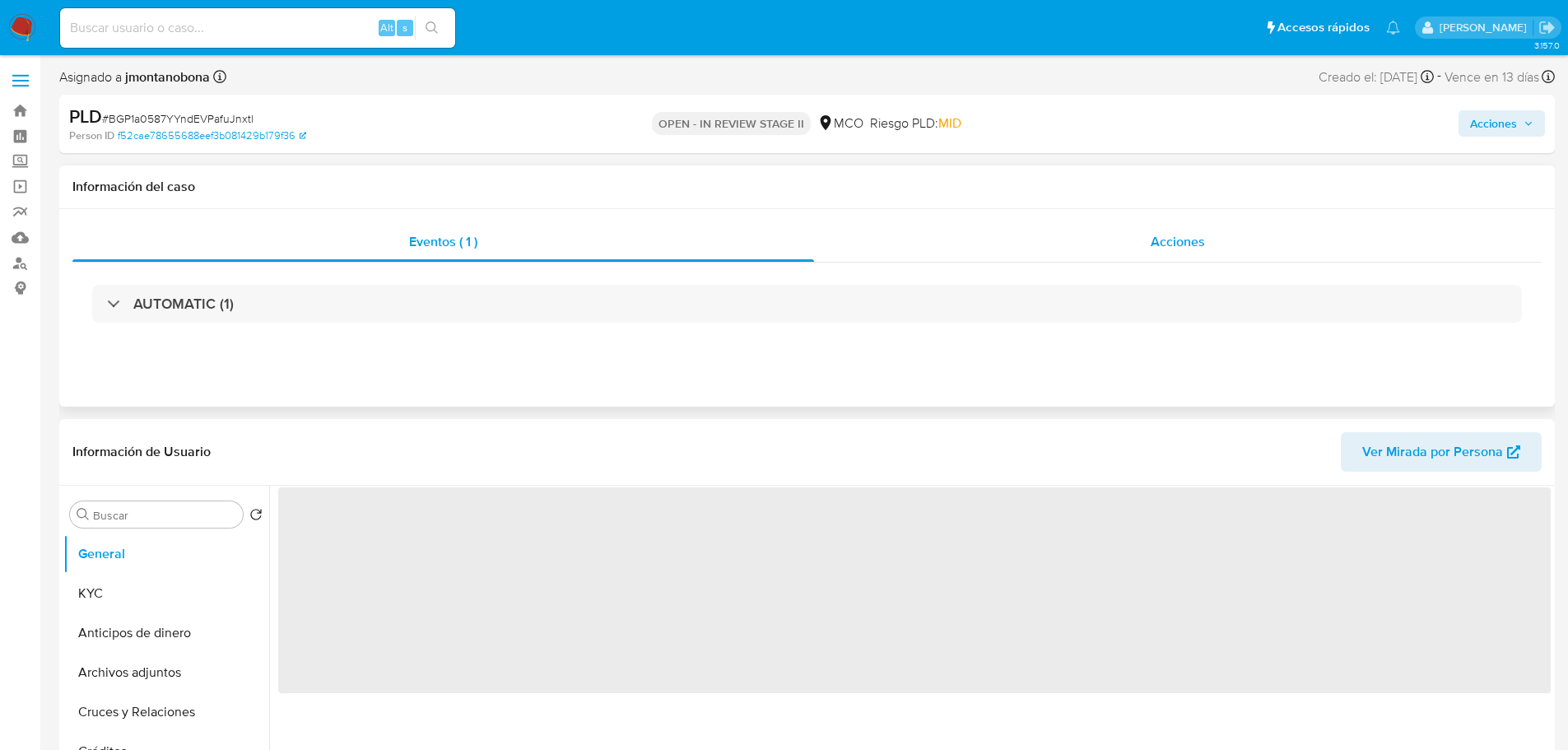
click at [1179, 239] on span "Acciones" at bounding box center [1178, 242] width 54 height 19
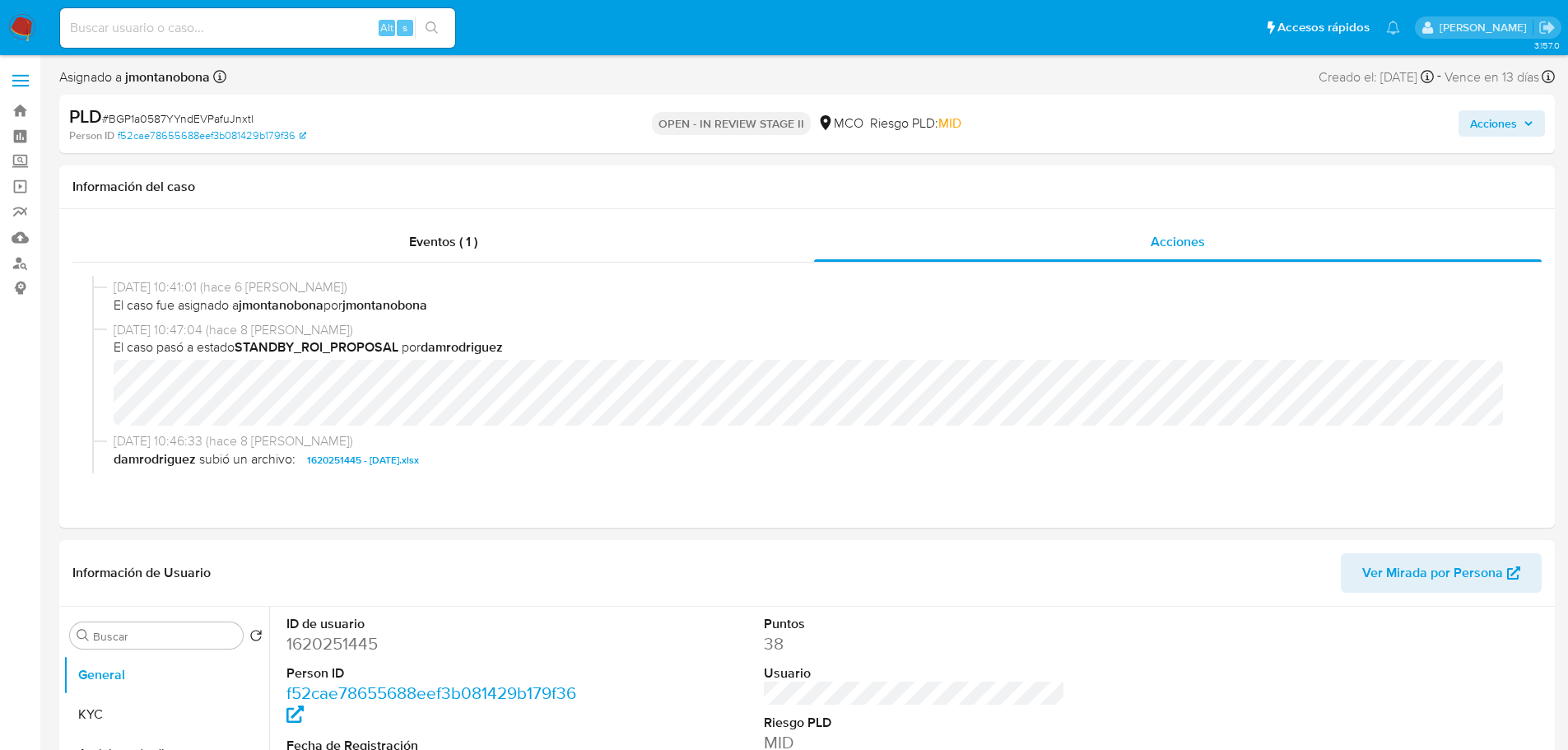
select select "10"
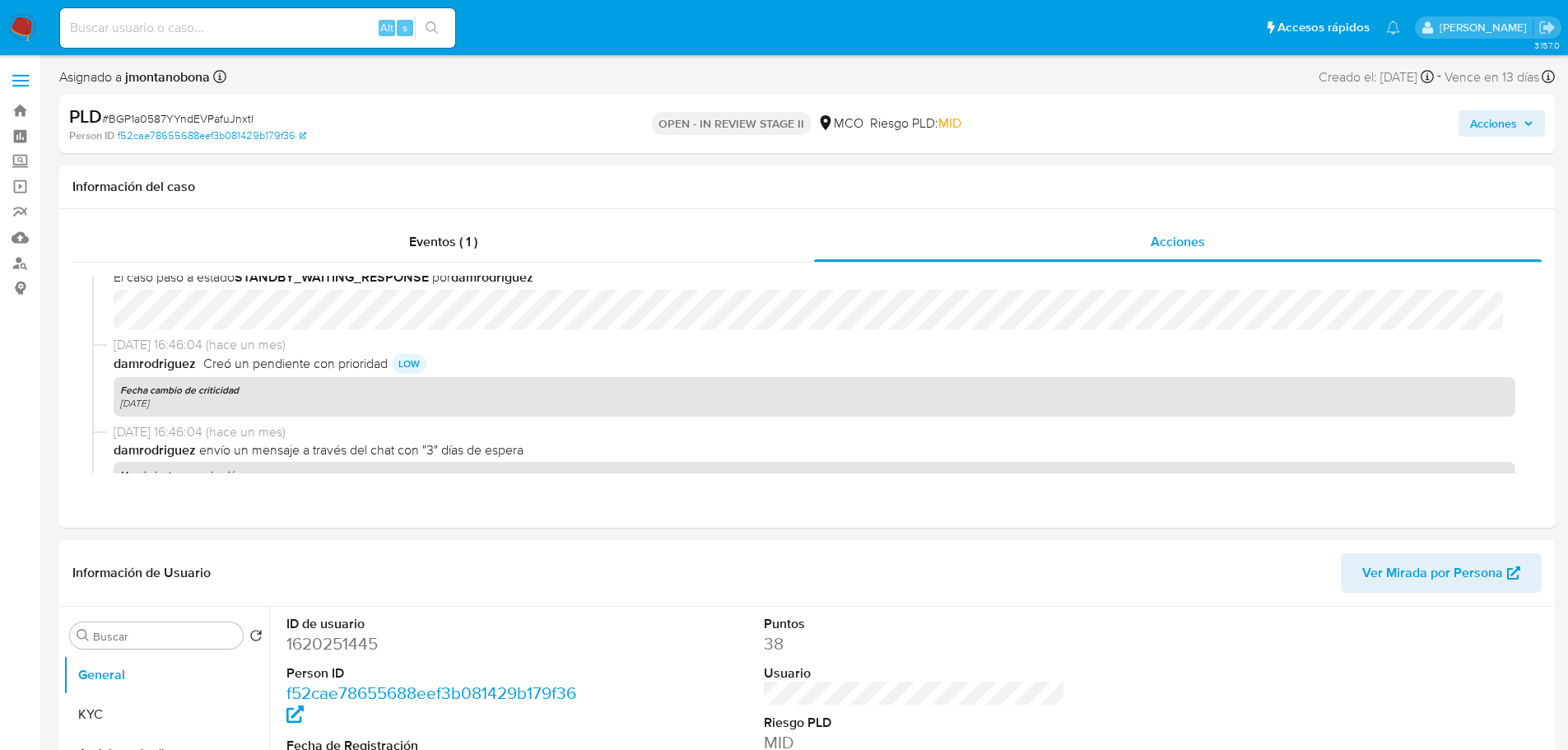
scroll to position [1528, 0]
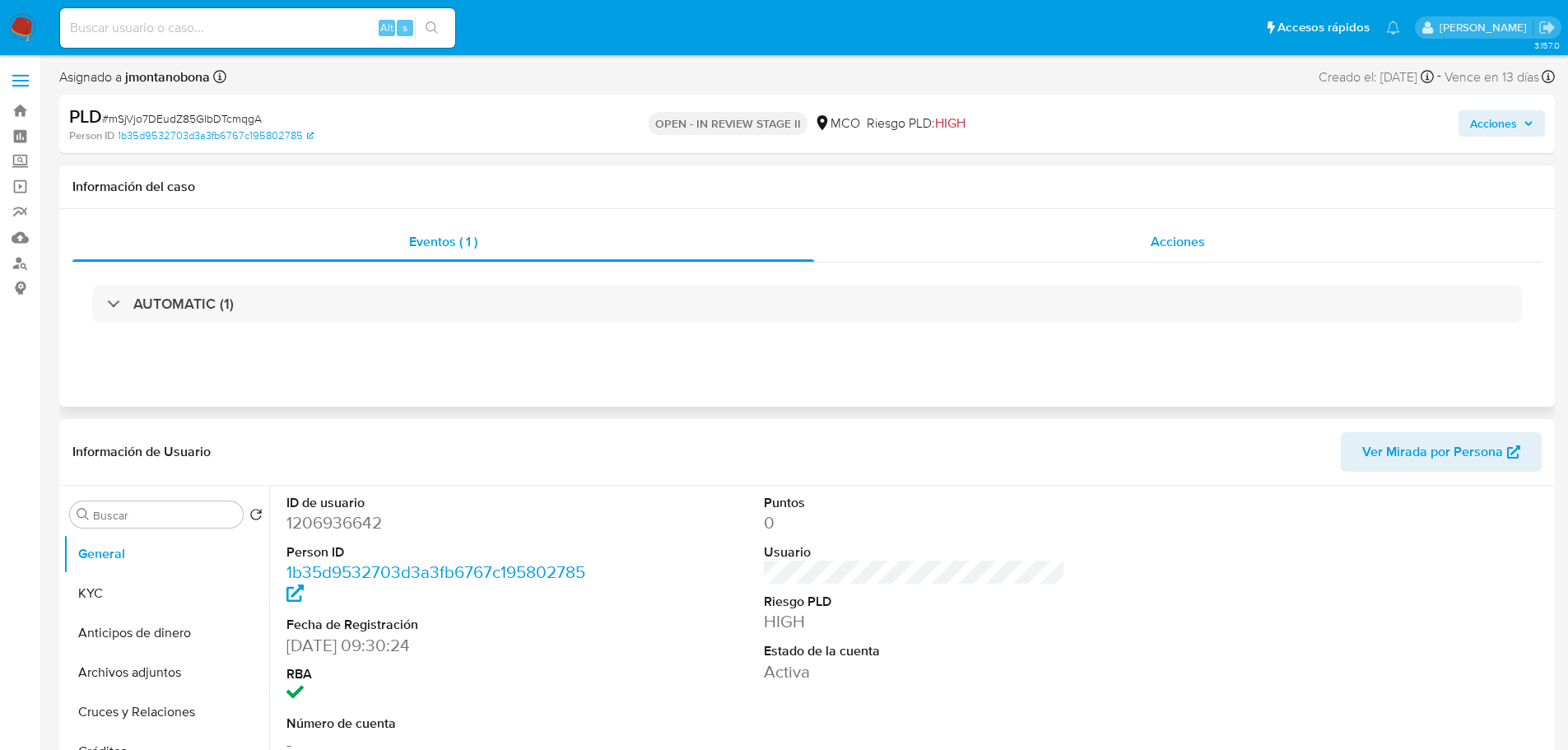
drag, startPoint x: 1200, startPoint y: 233, endPoint x: 1018, endPoint y: 268, distance: 185.3
click at [1199, 233] on span "Acciones" at bounding box center [1178, 242] width 54 height 19
select select "10"
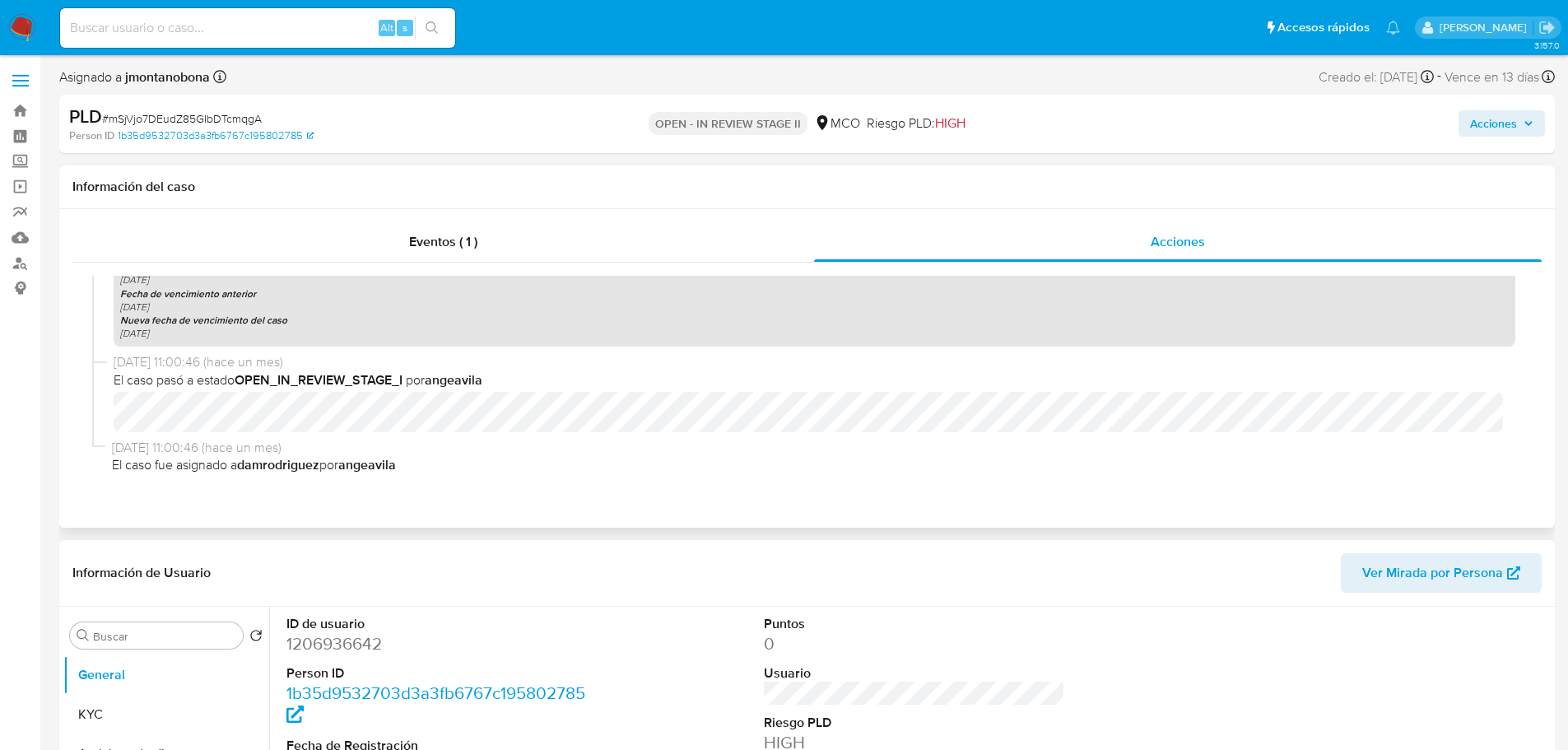
scroll to position [1528, 0]
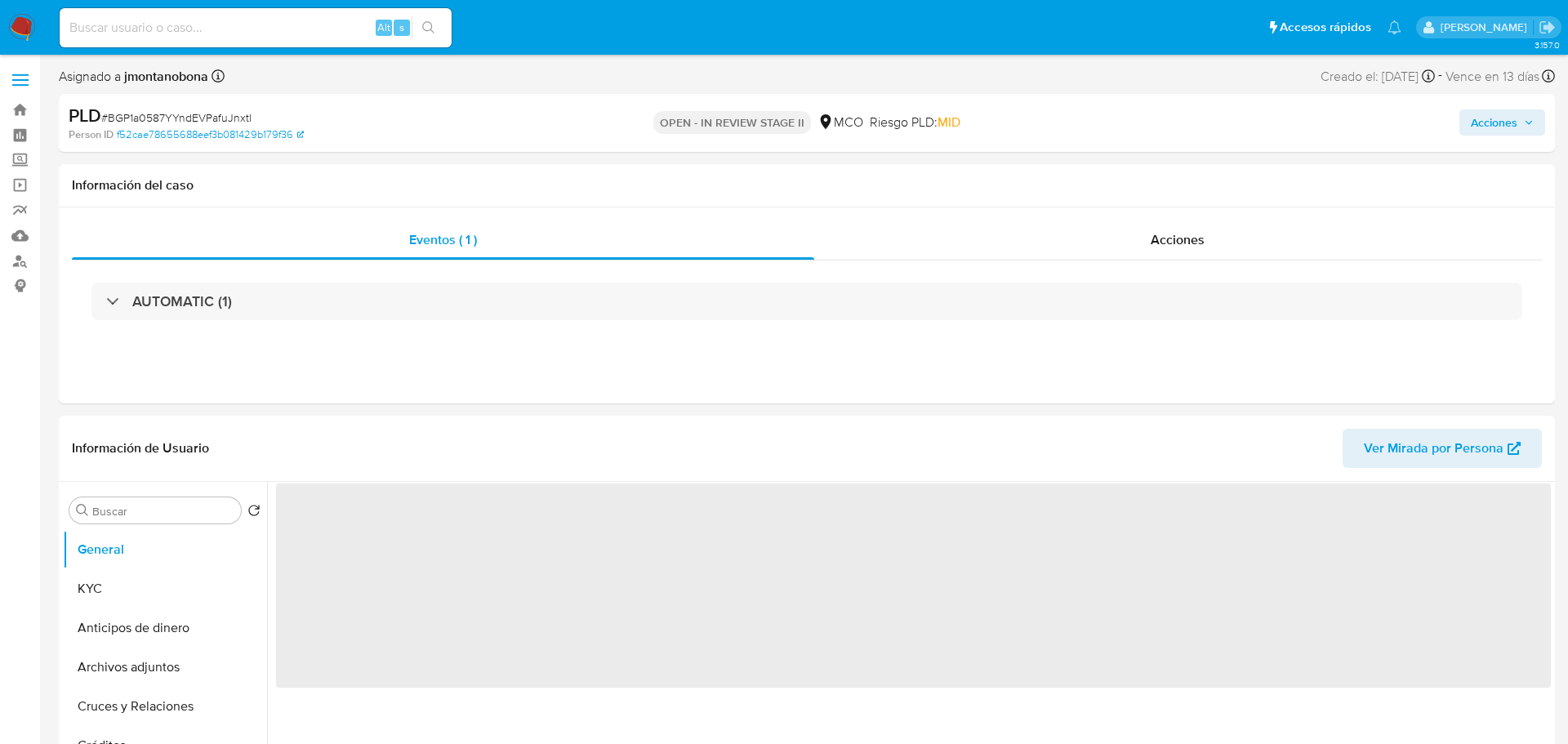
select select "10"
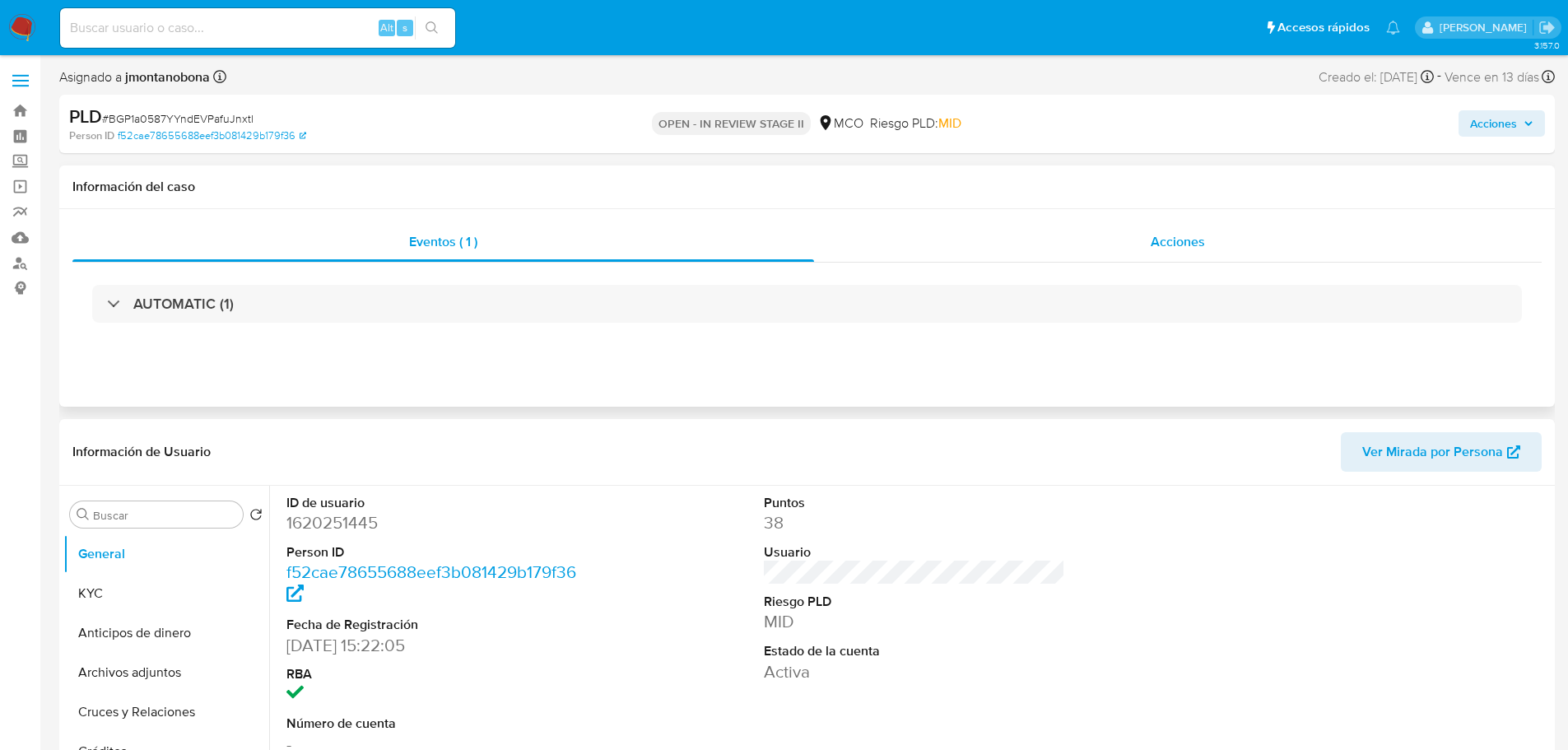
click at [1147, 235] on div "Acciones" at bounding box center [1178, 242] width 728 height 40
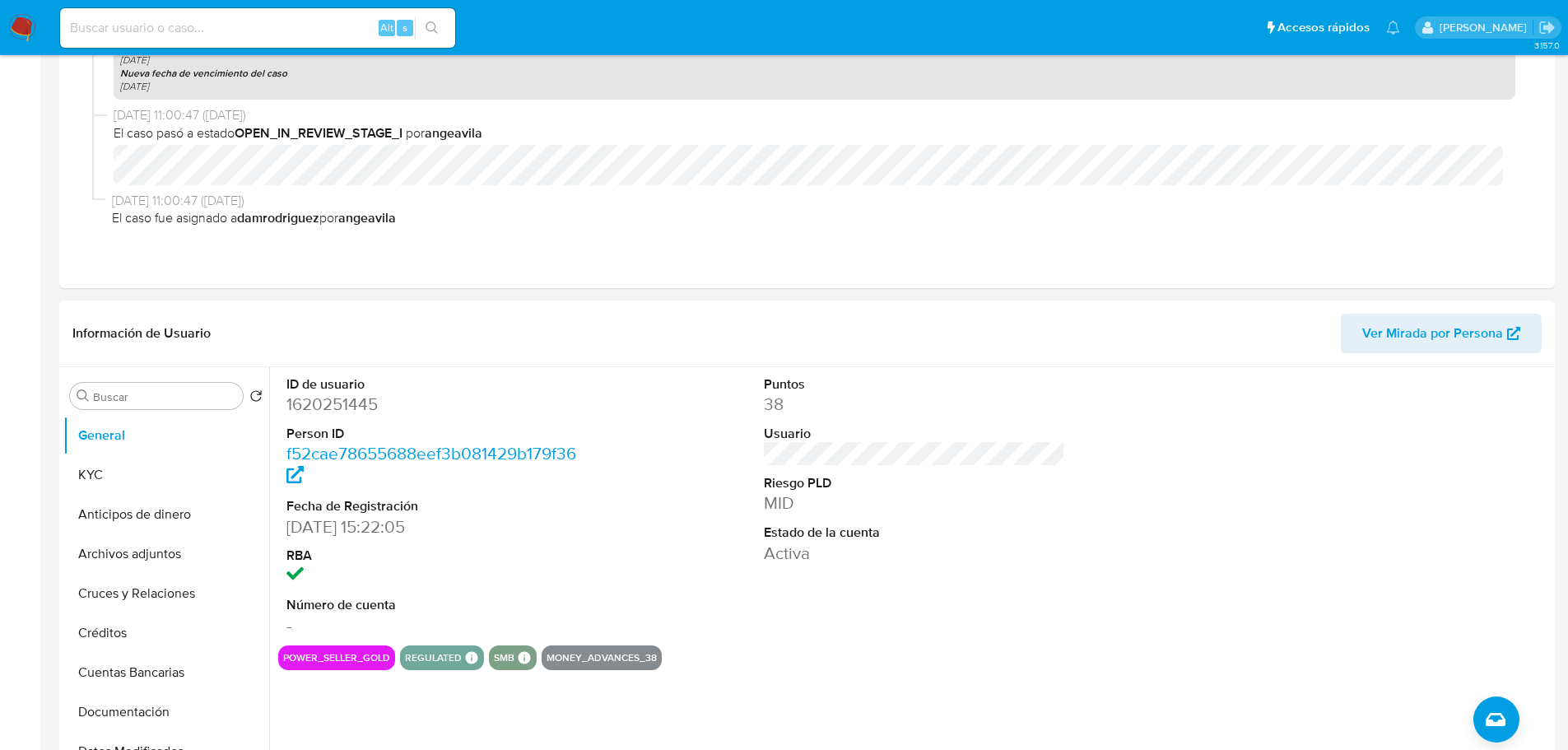
scroll to position [493, 0]
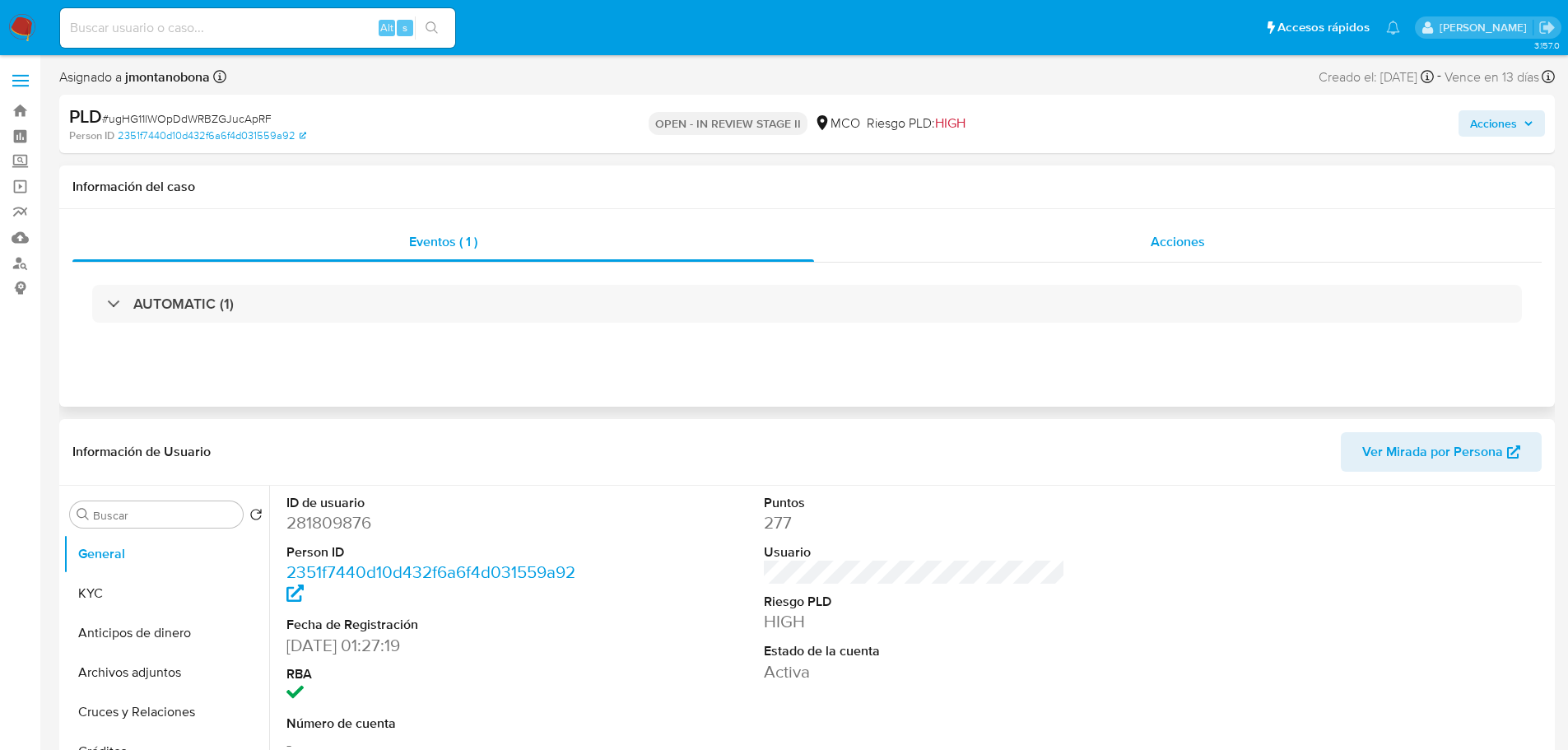
click at [1133, 230] on div "Acciones" at bounding box center [1178, 242] width 728 height 40
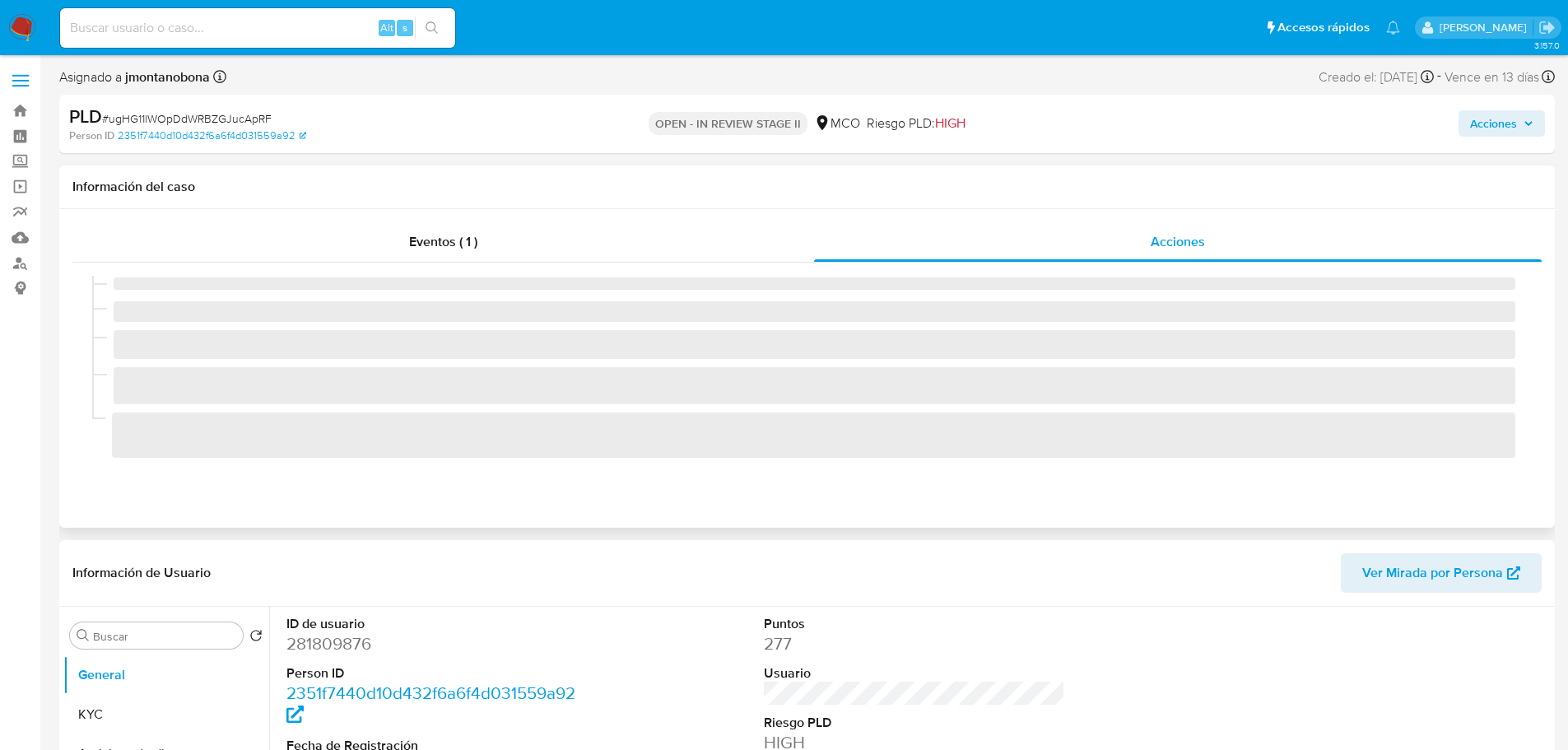
select select "10"
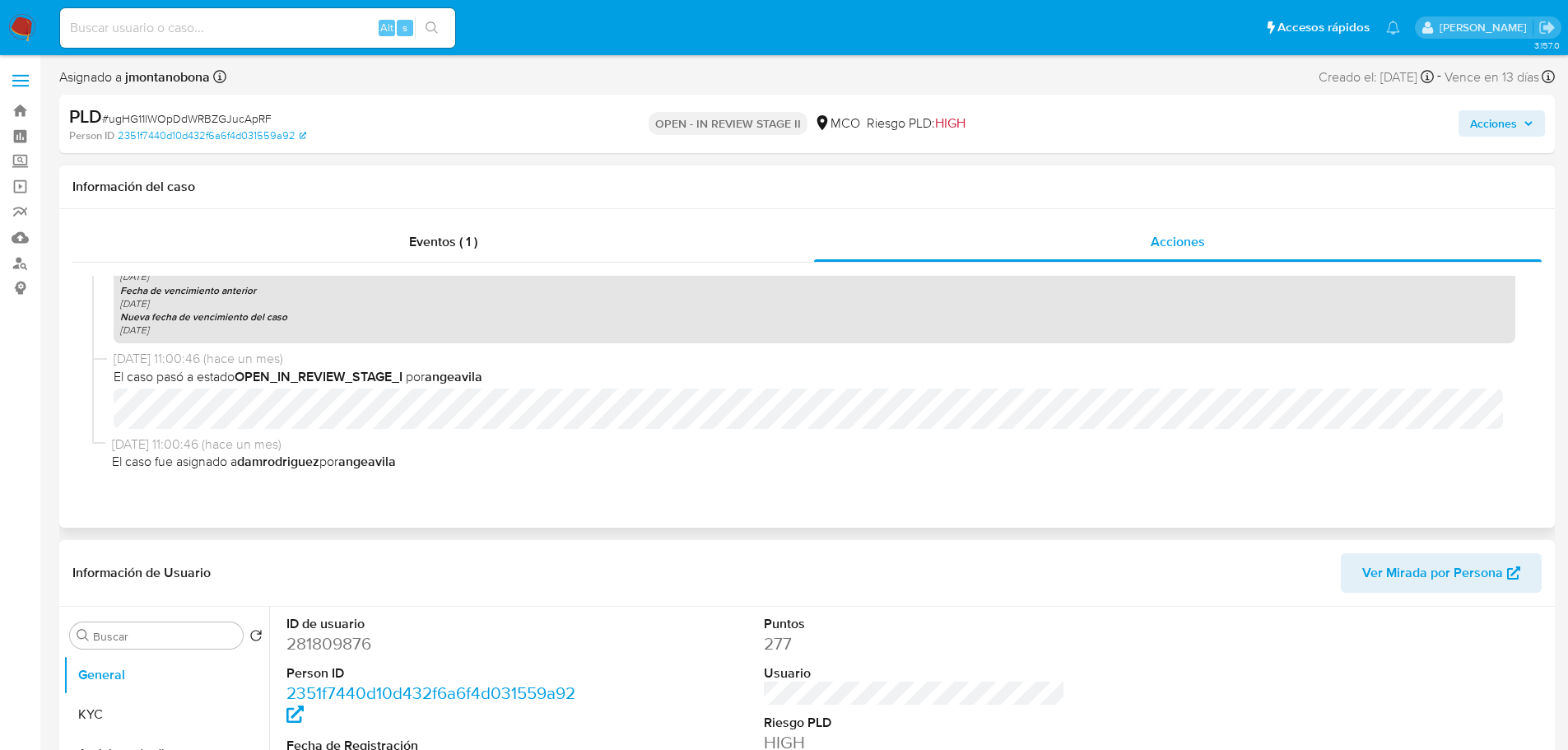
scroll to position [1528, 0]
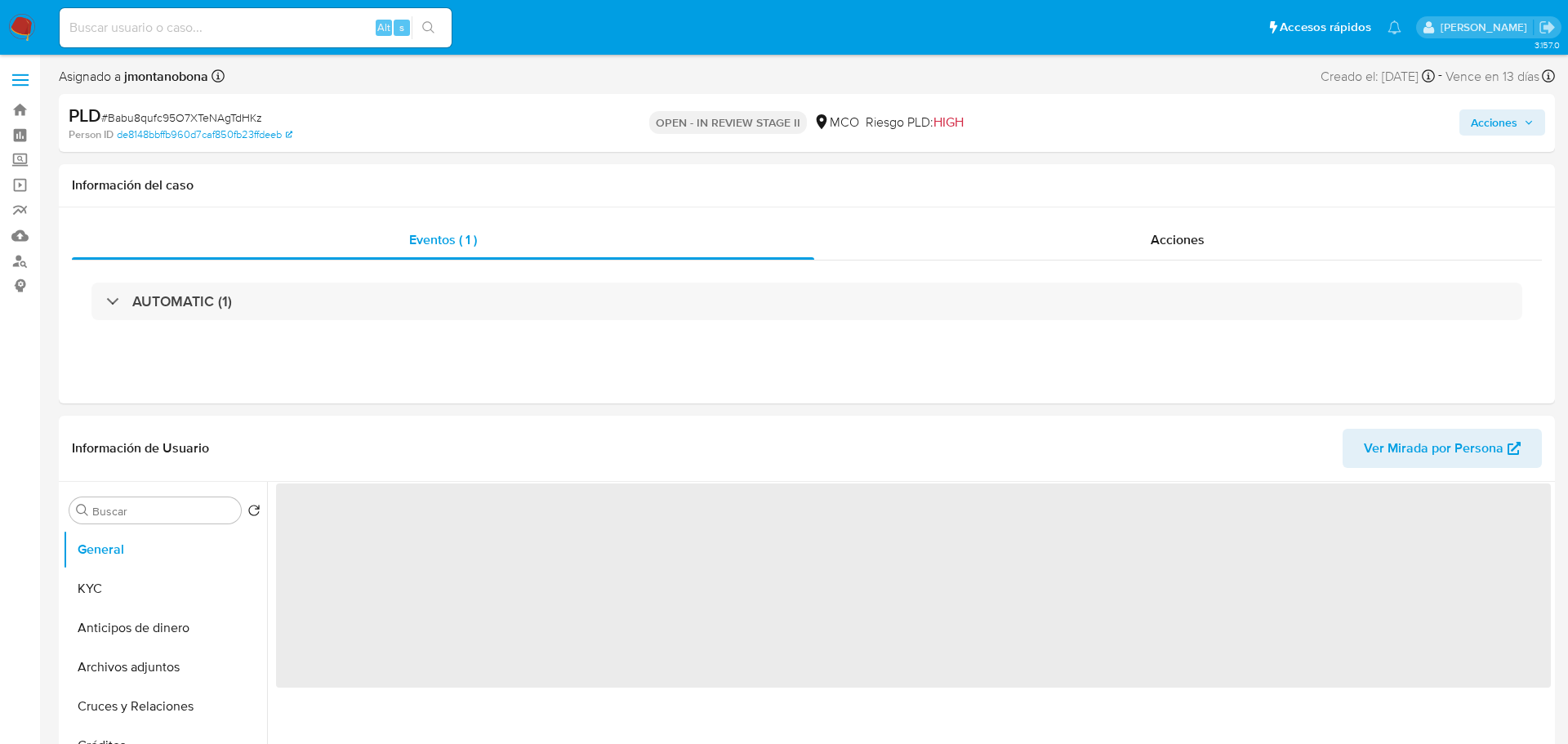
select select "10"
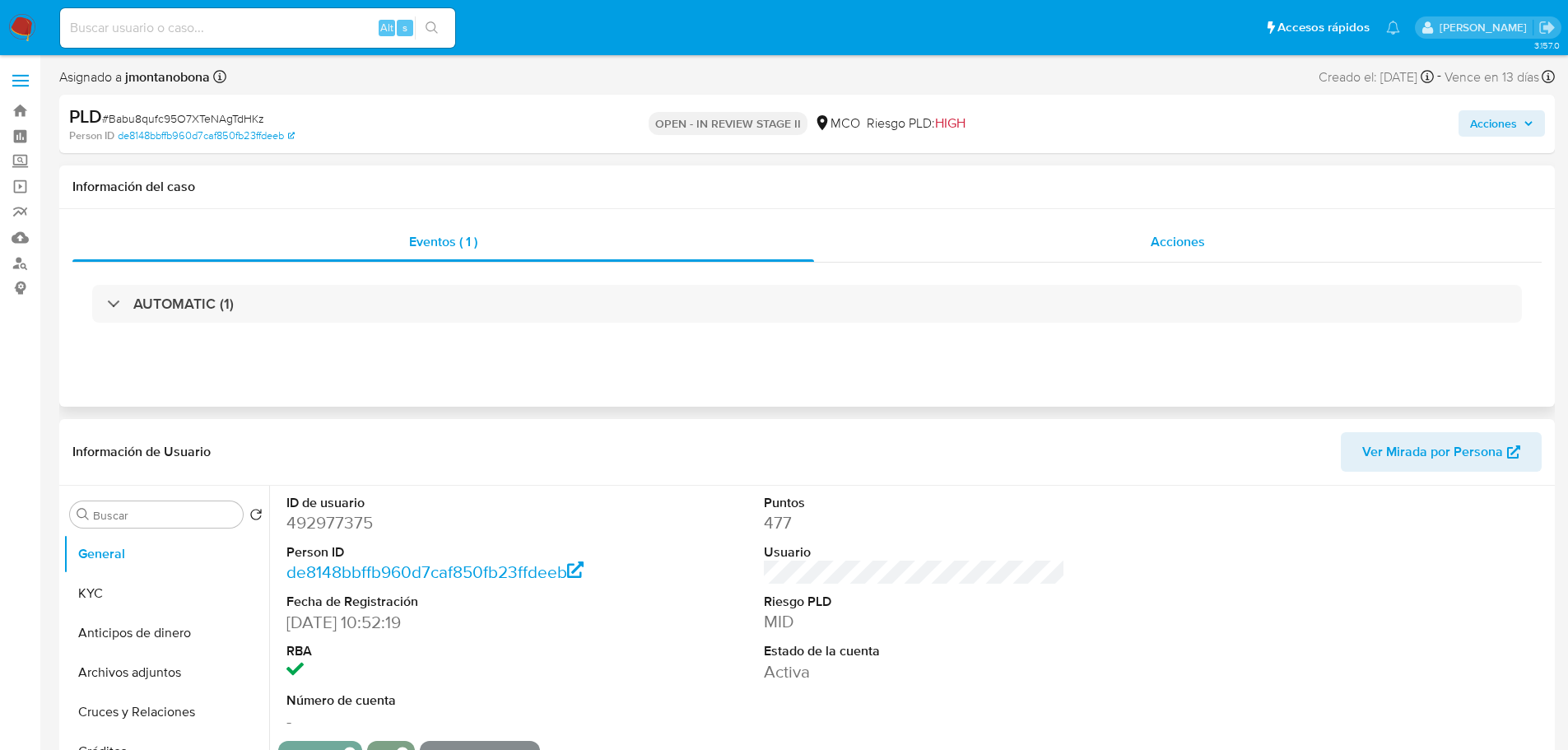
click at [1174, 229] on div "Acciones" at bounding box center [1178, 242] width 728 height 40
select select "10"
click at [1270, 248] on div "Acciones" at bounding box center [1178, 242] width 728 height 40
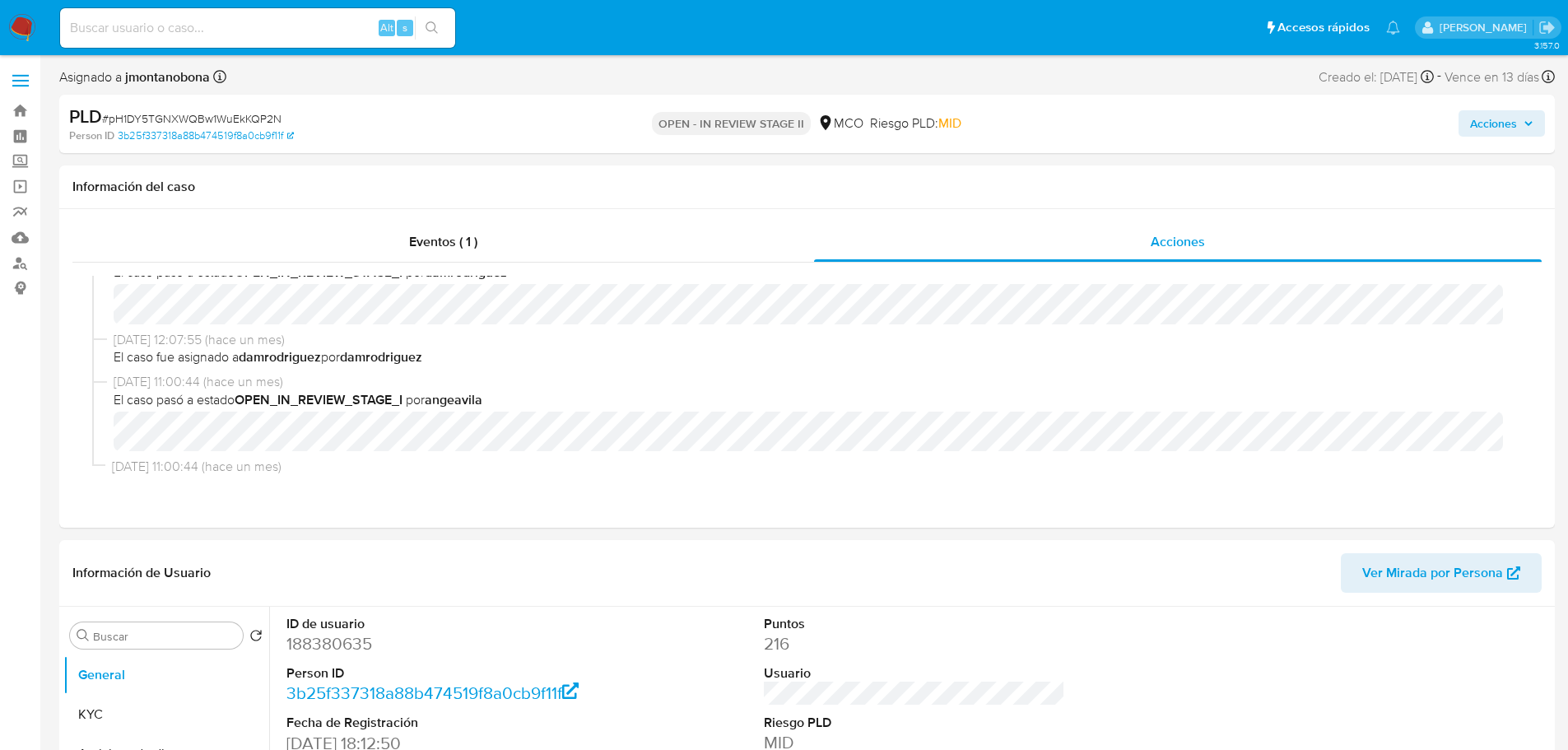
scroll to position [1655, 0]
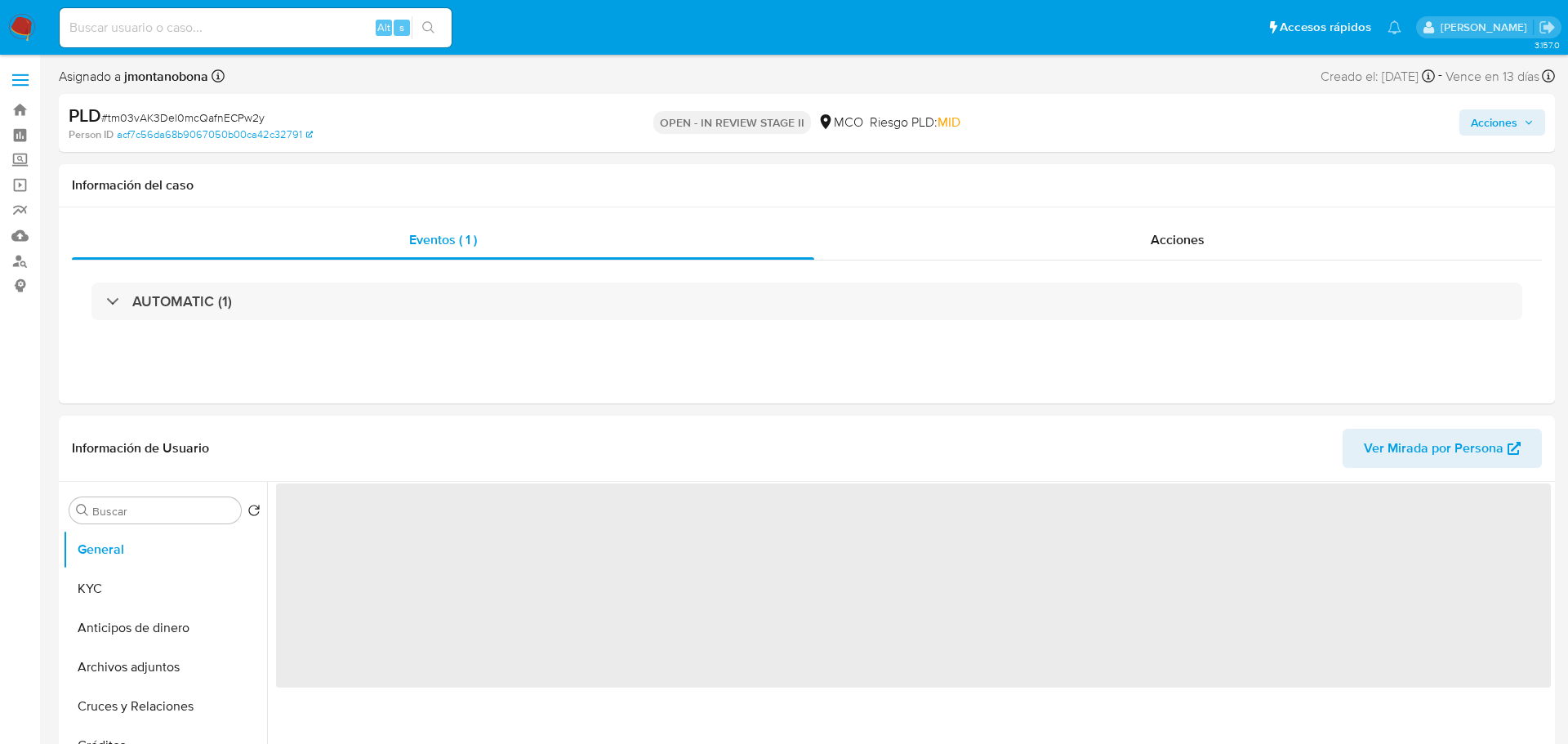
select select "10"
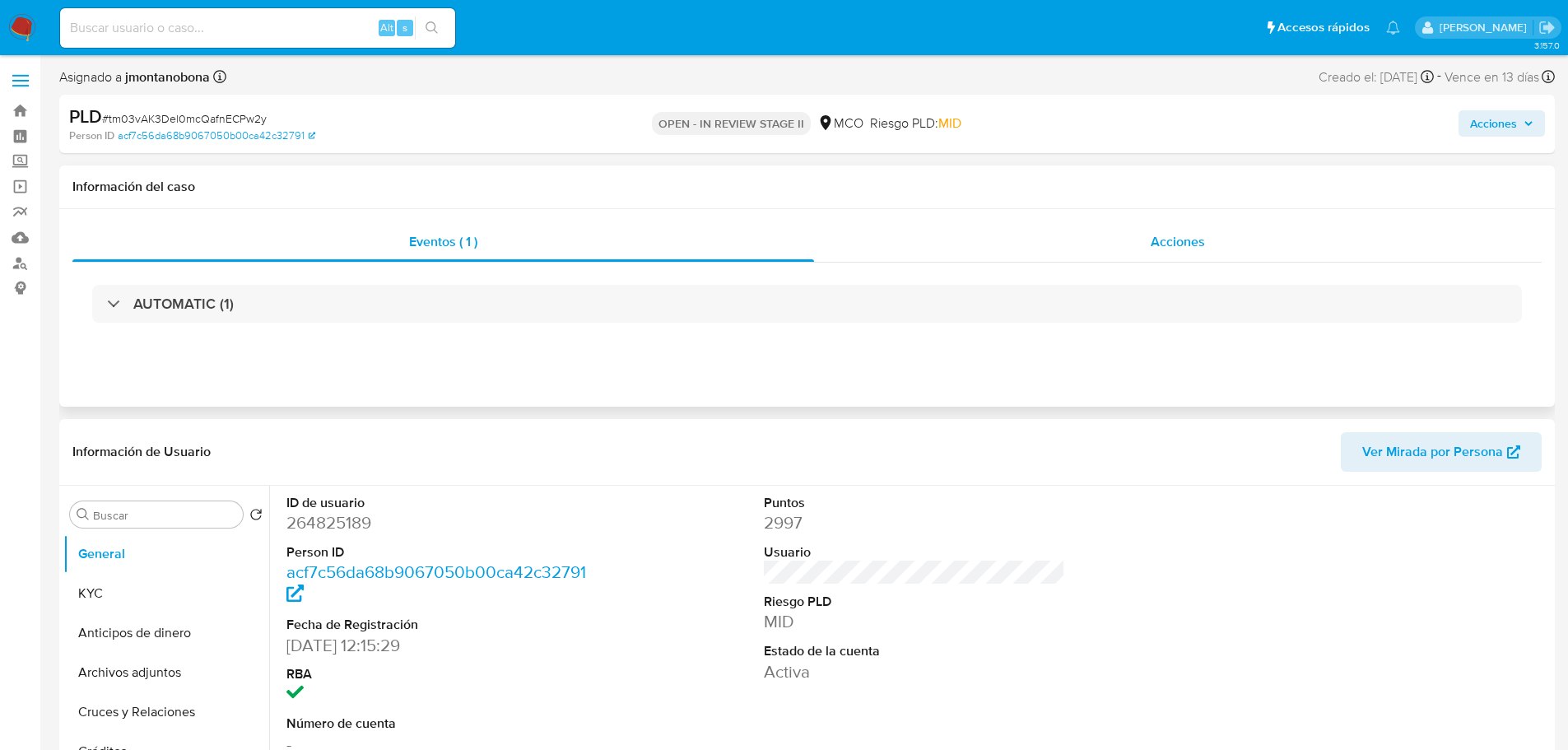
click at [1180, 239] on span "Acciones" at bounding box center [1178, 242] width 54 height 19
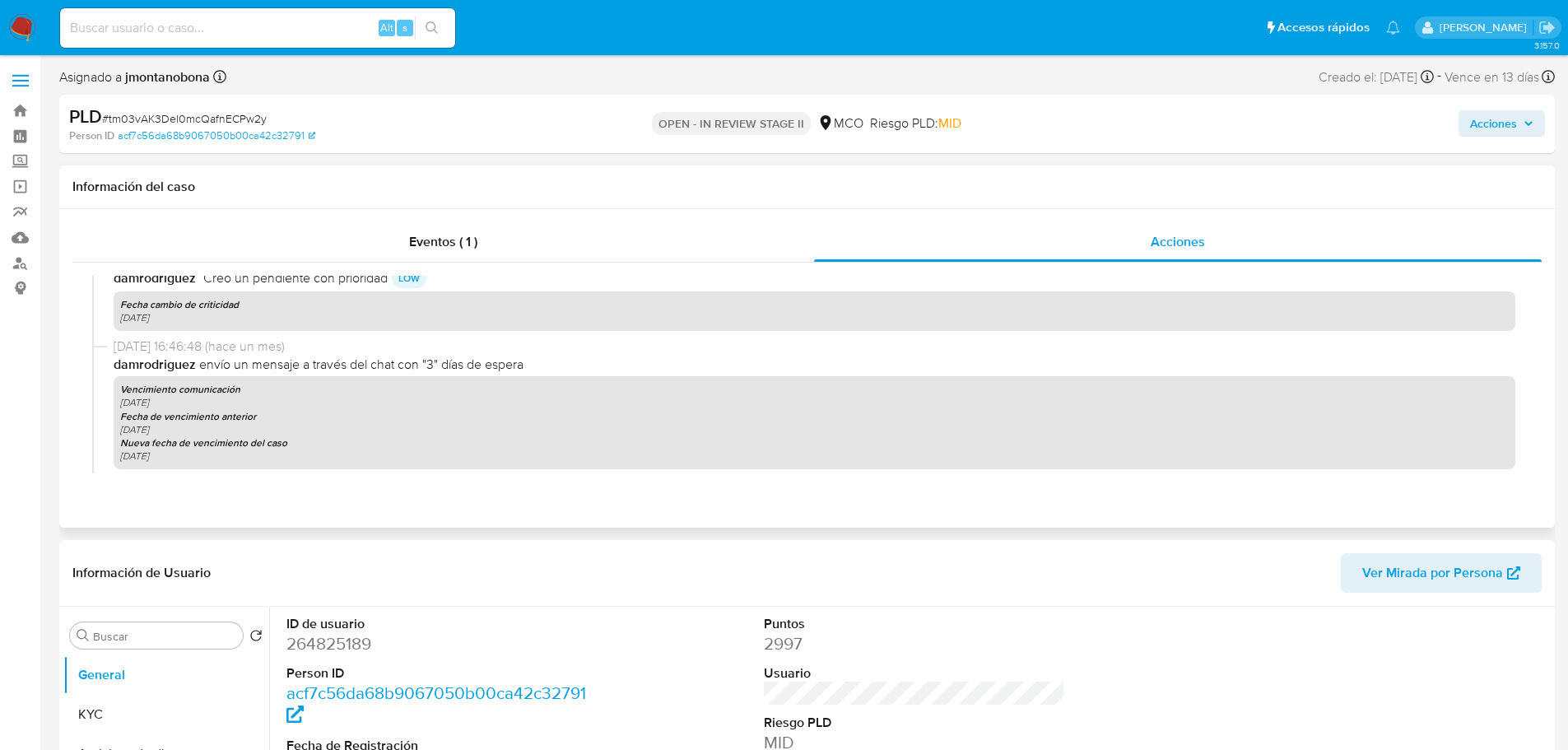
scroll to position [1528, 0]
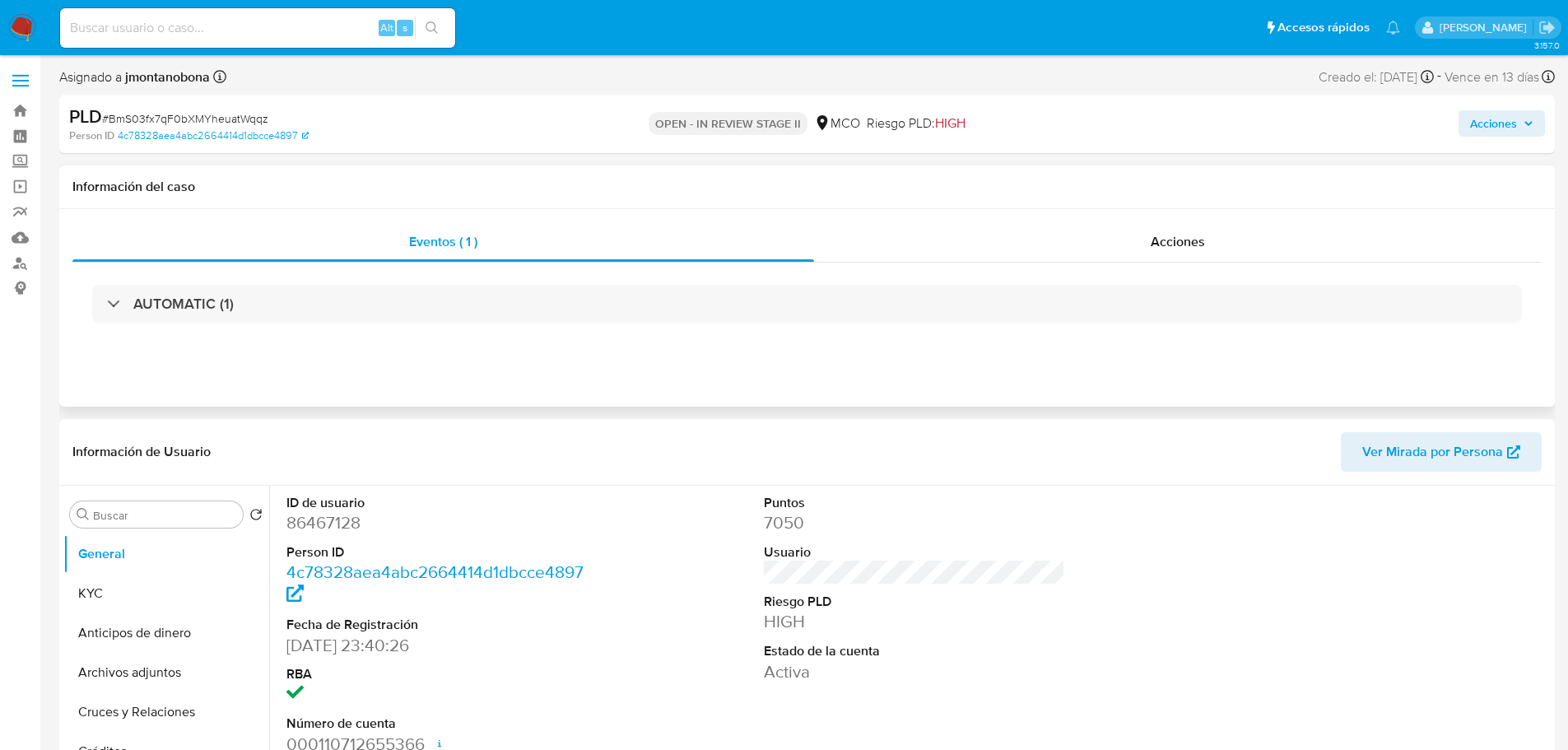
select select "10"
click at [1177, 241] on span "Acciones" at bounding box center [1178, 242] width 54 height 19
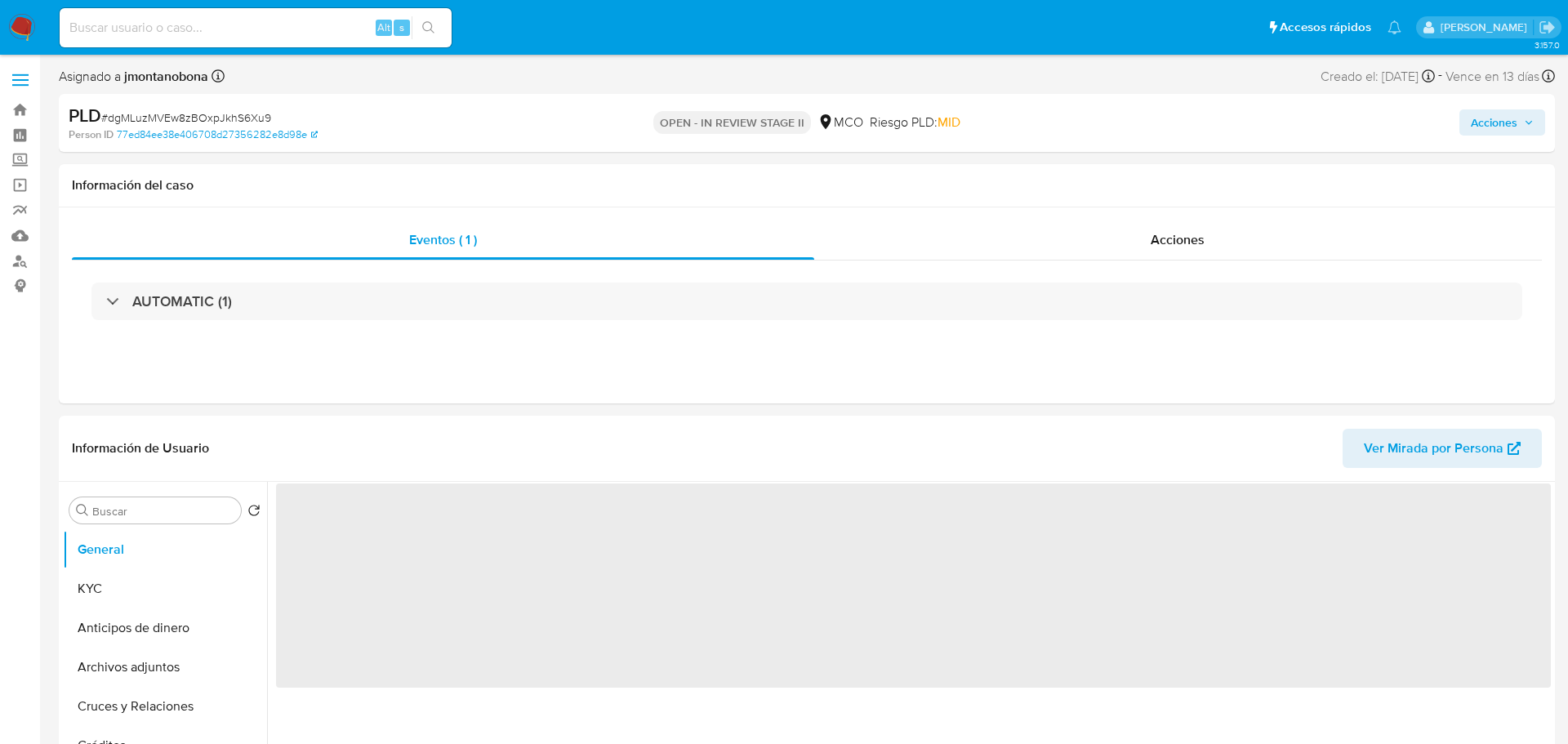
select select "10"
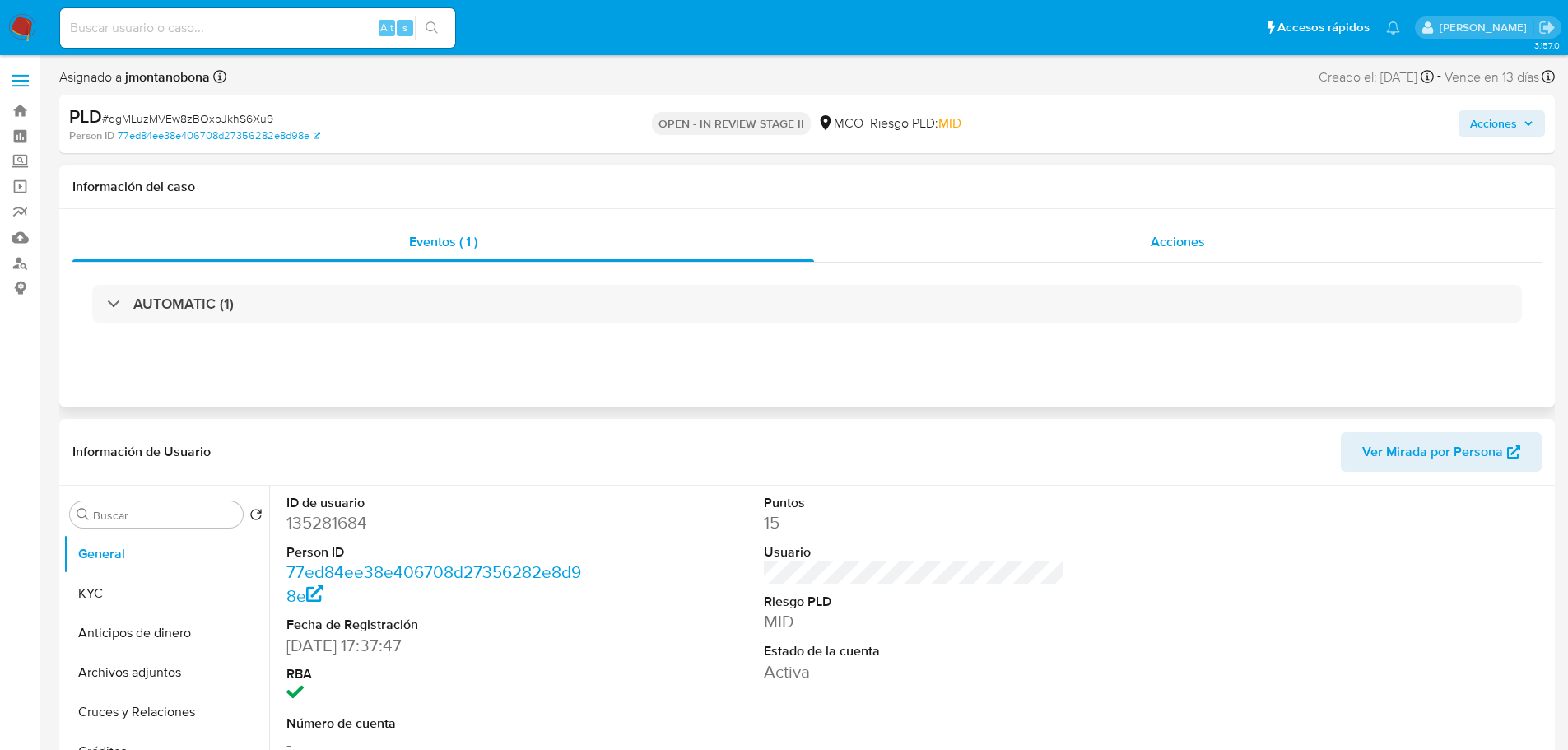
click at [1183, 233] on span "Acciones" at bounding box center [1178, 242] width 54 height 19
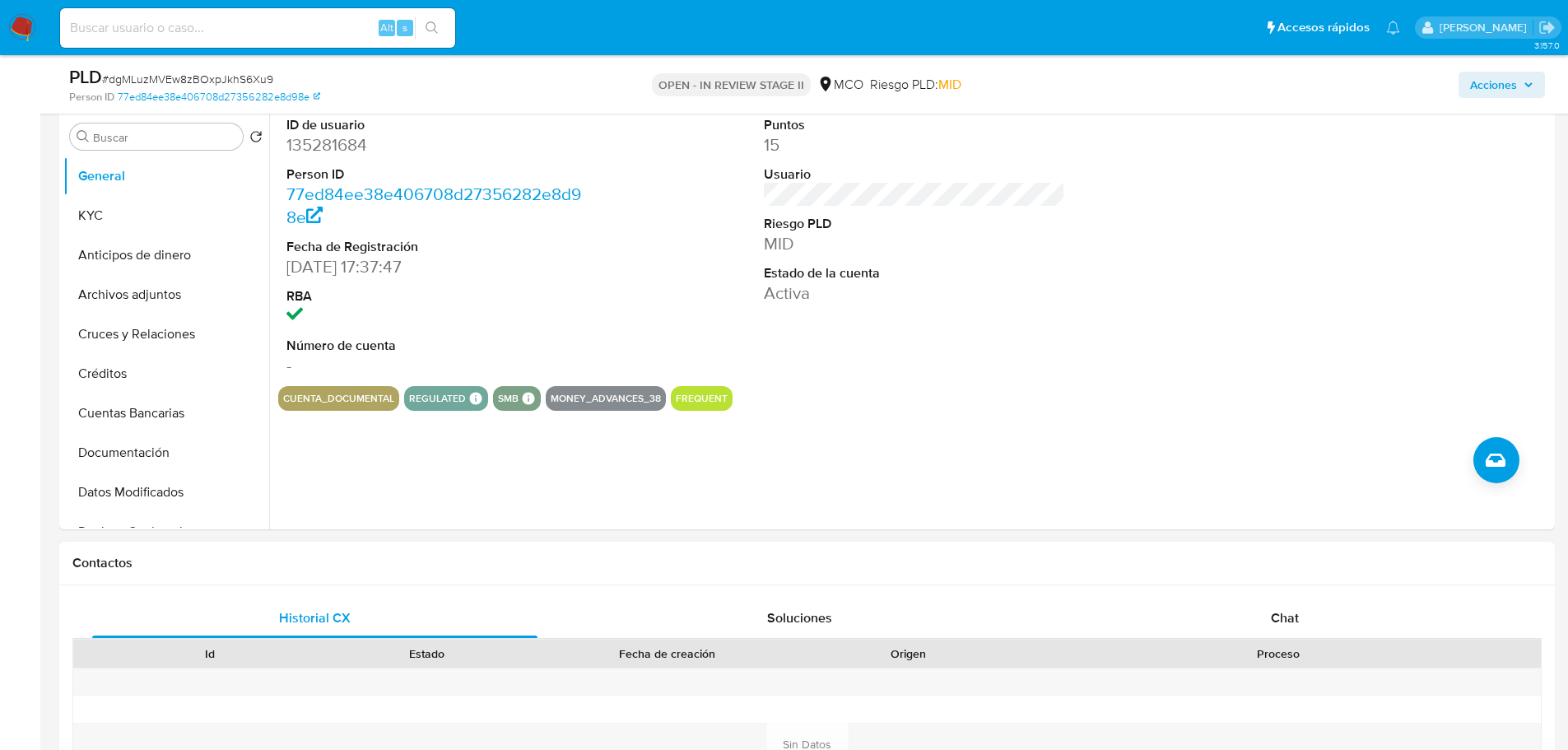
scroll to position [493, 0]
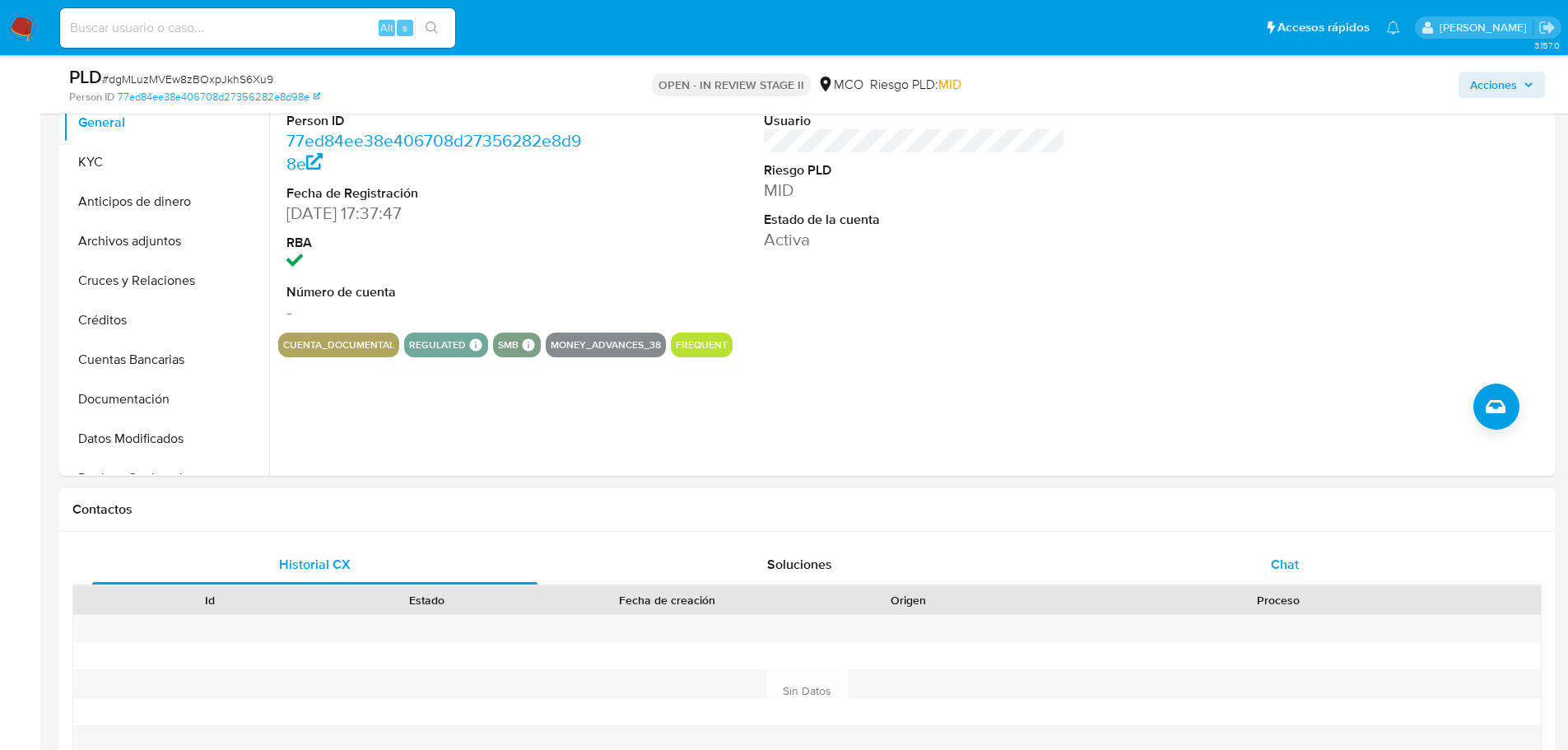
click at [1271, 555] on span "Chat" at bounding box center [1285, 564] width 28 height 19
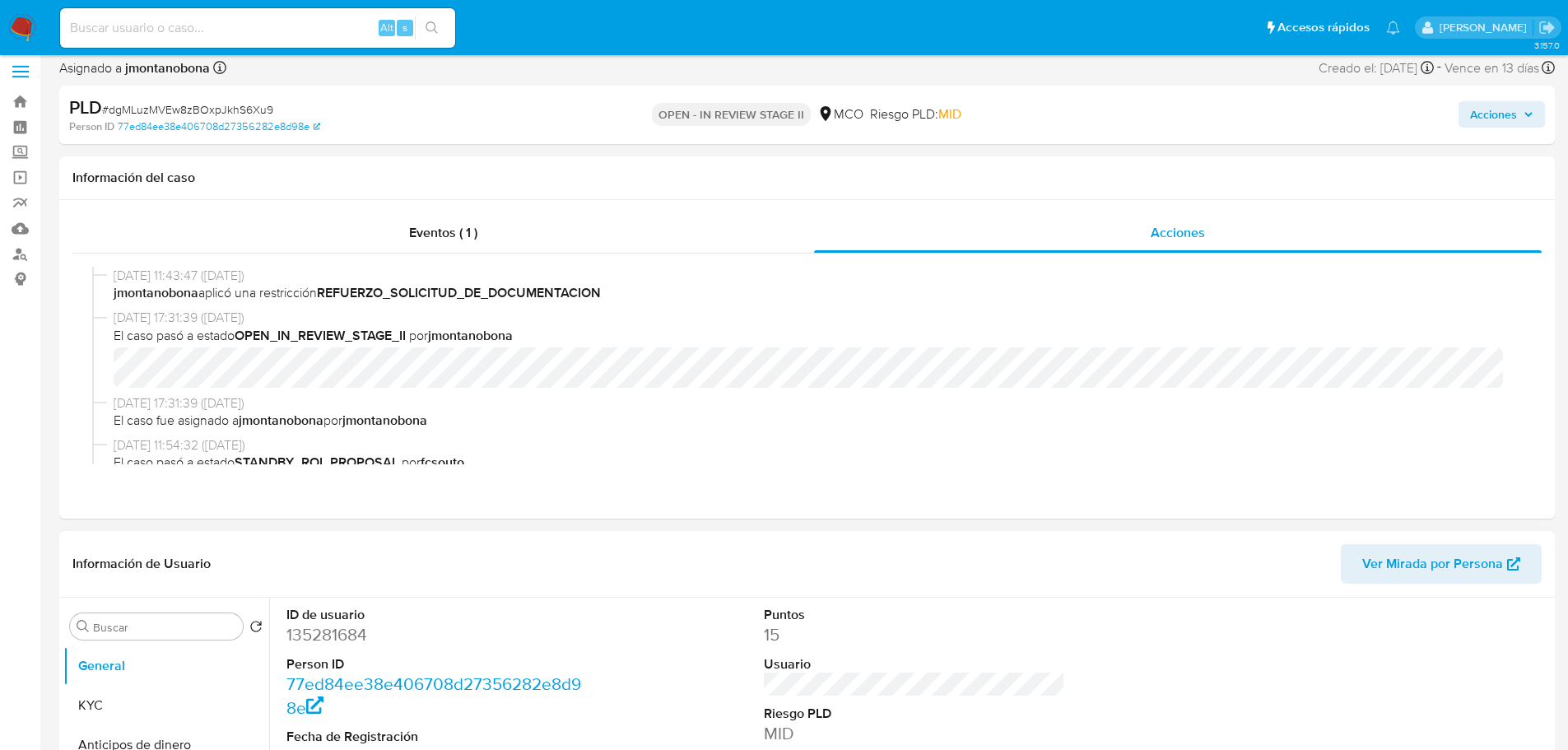
scroll to position [0, 0]
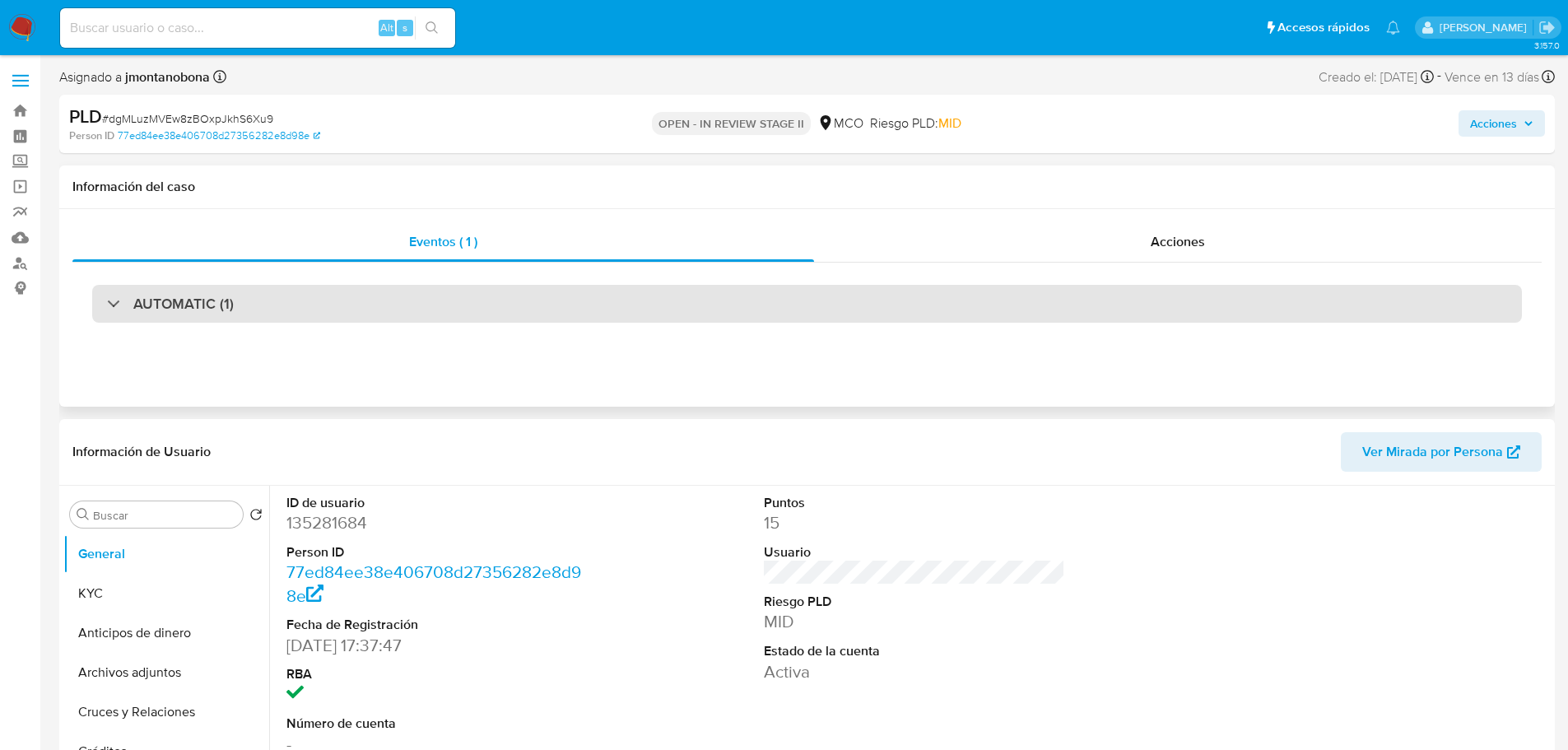
select select "10"
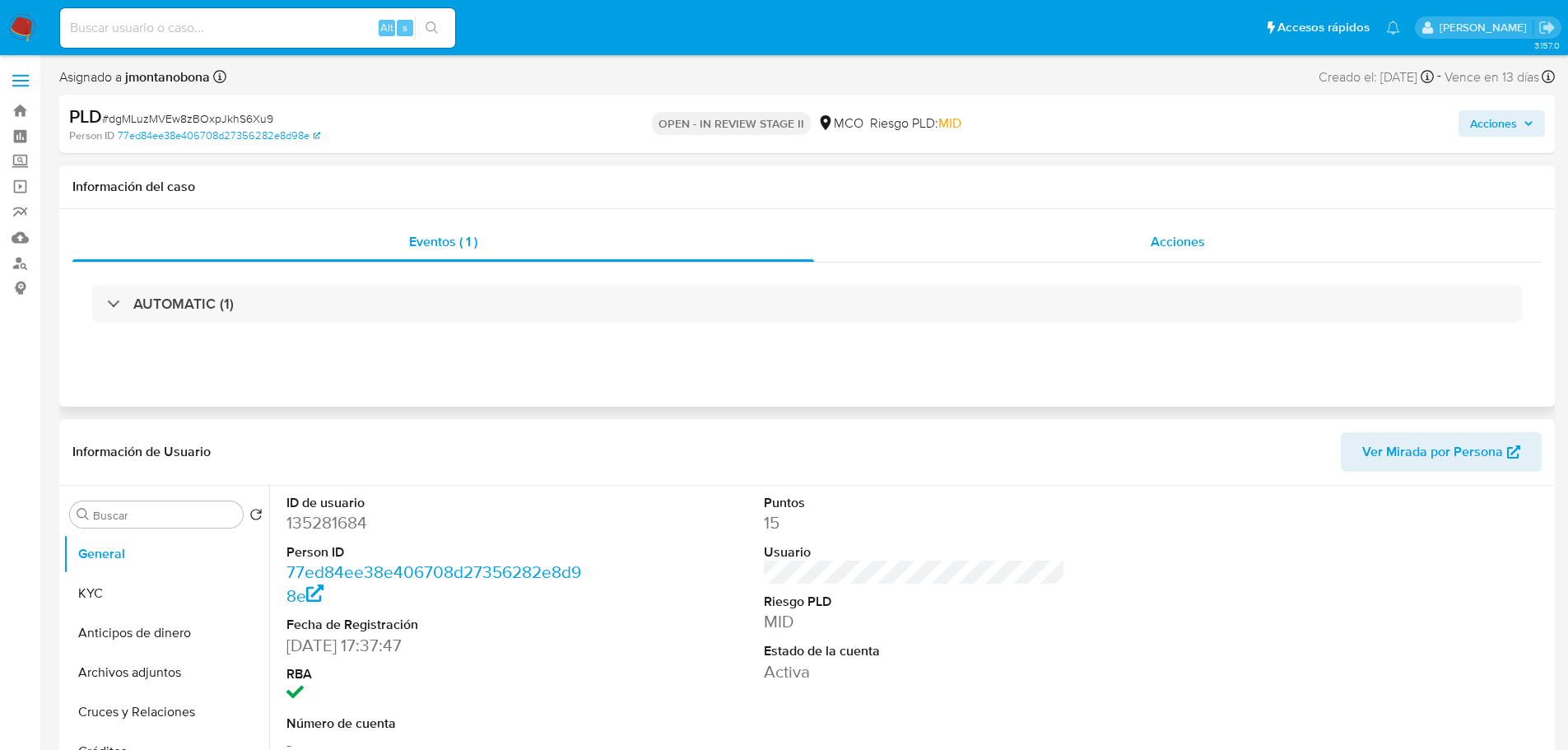
click at [1158, 244] on span "Acciones" at bounding box center [1178, 242] width 54 height 19
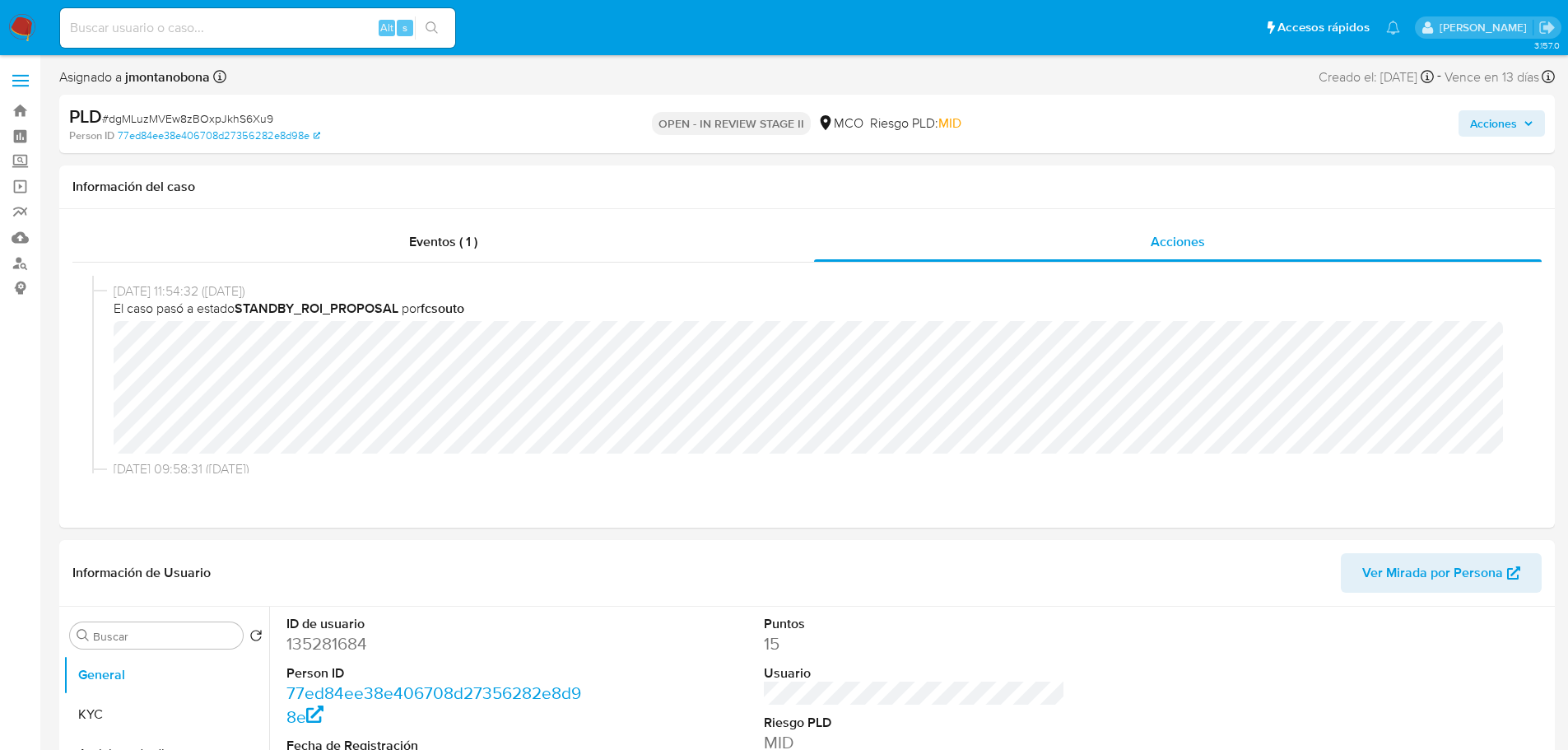
scroll to position [164, 0]
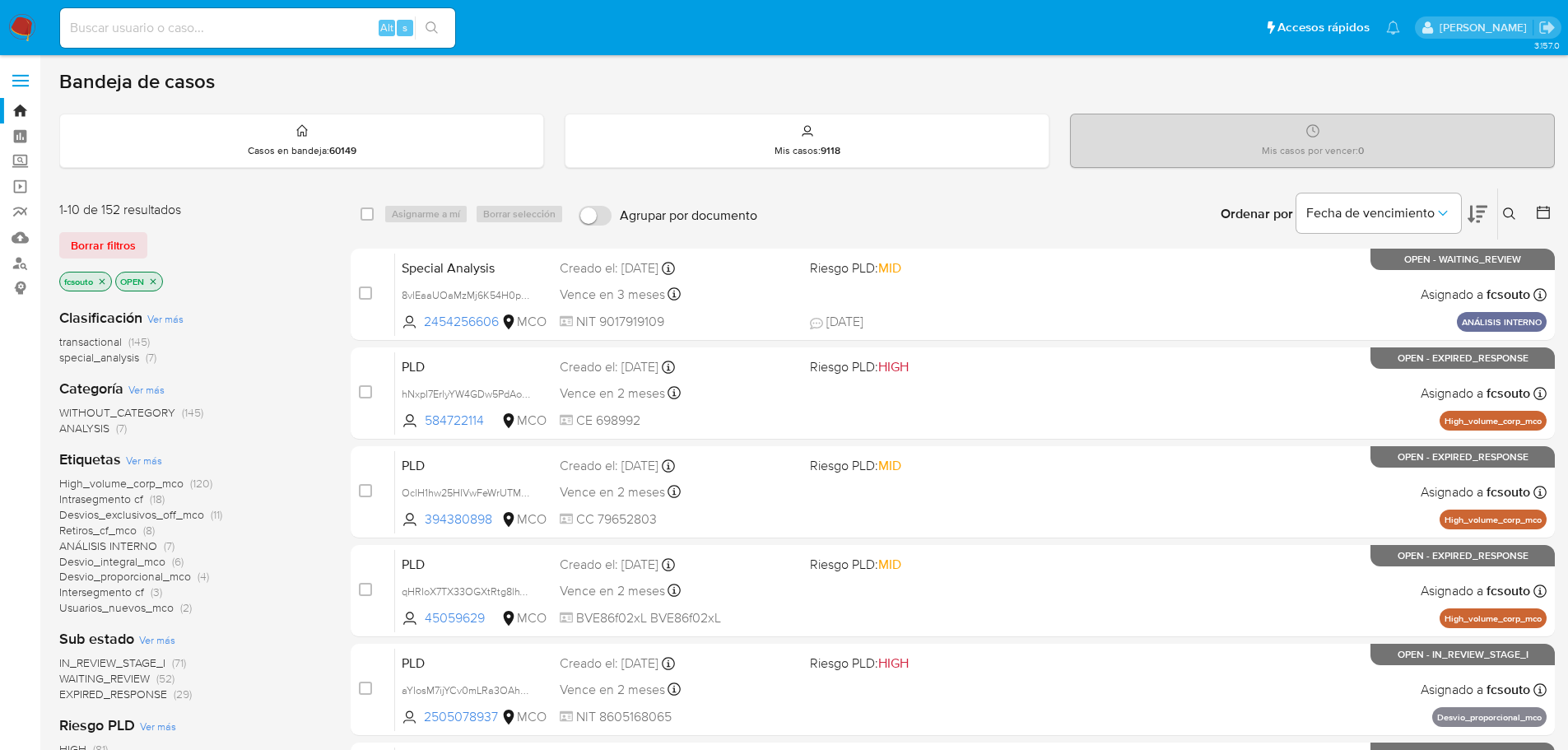
click at [1517, 212] on button at bounding box center [1511, 214] width 27 height 20
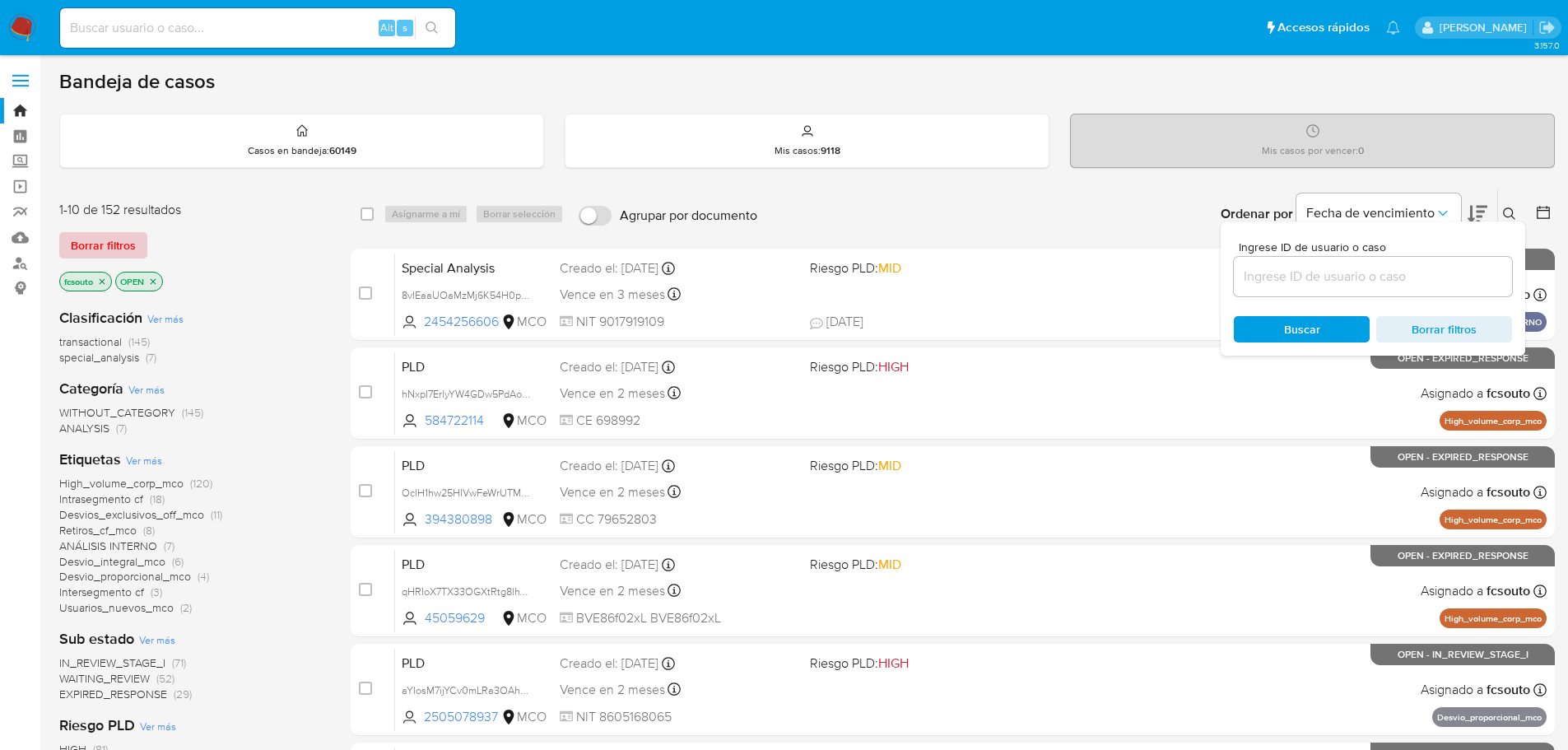
click at [101, 248] on span "Borrar filtros" at bounding box center [103, 244] width 65 height 23
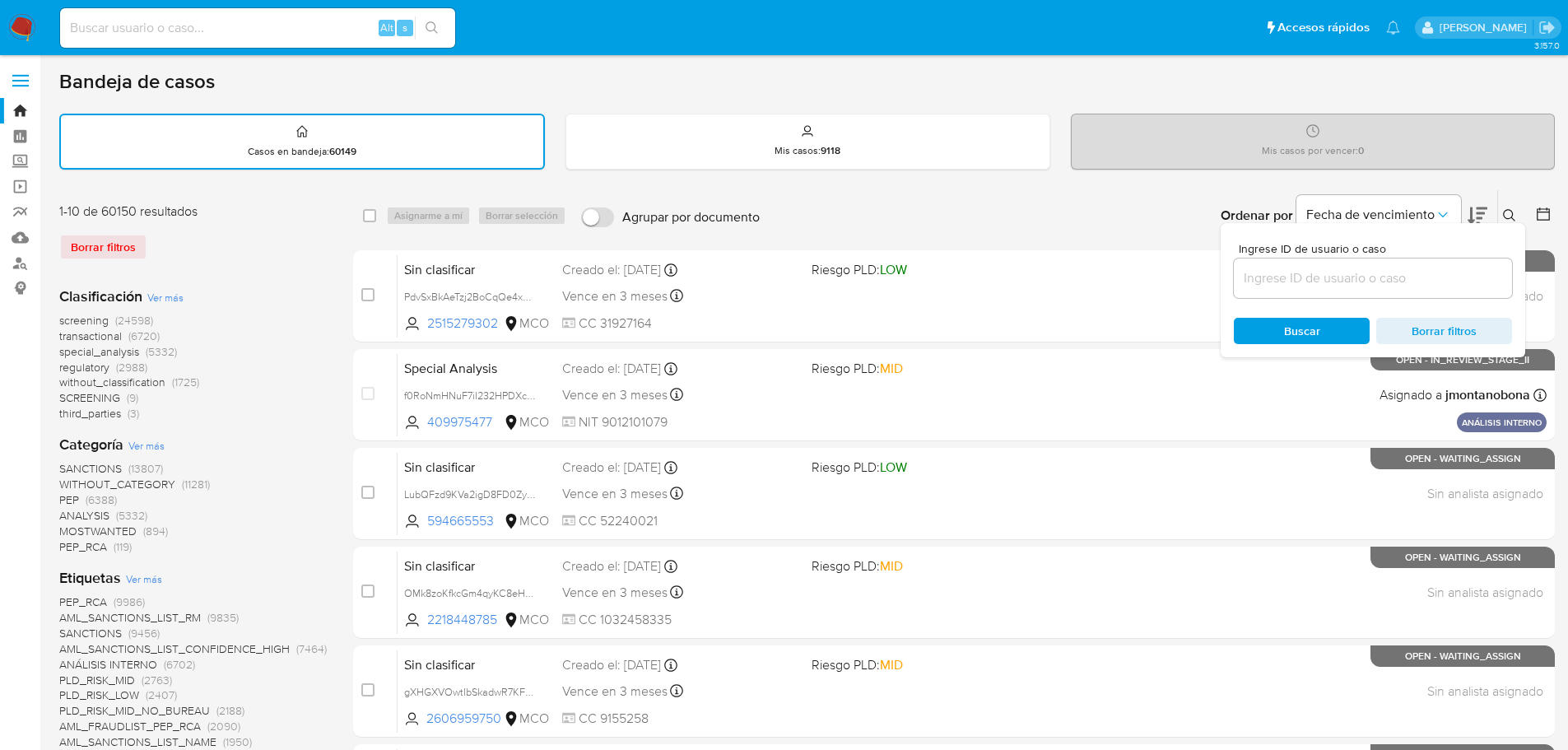
click at [1378, 274] on input at bounding box center [1372, 278] width 278 height 21
paste input "CJGOENqc31iwZ0atPKpbsLV8"
type input "CJGOENqc31iwZ0atPKpbsLV8"
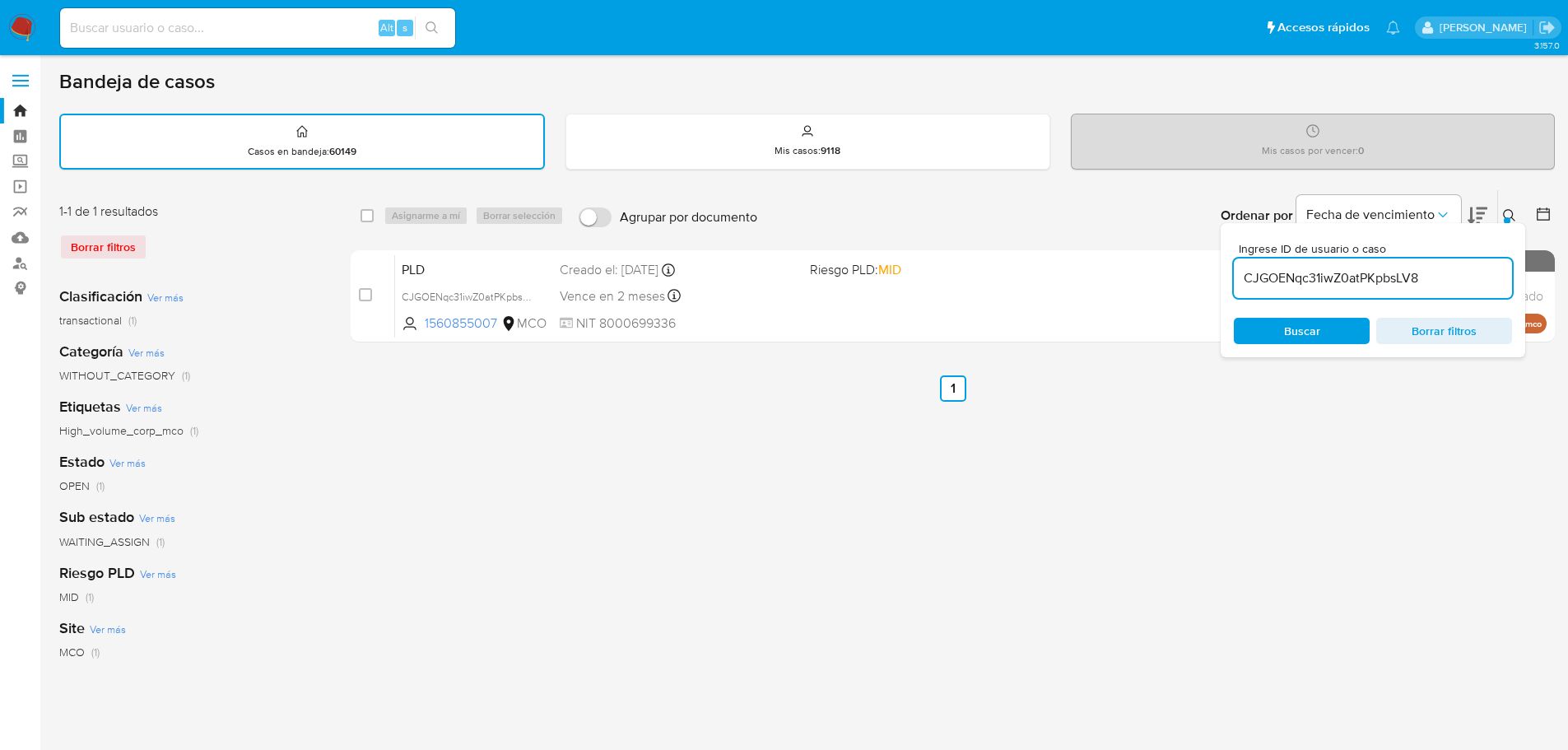
click at [866, 205] on div "Ordenar por Fecha de vencimiento No es posible ordenar los resultados mientras …" at bounding box center [1160, 216] width 789 height 51
click at [1515, 212] on icon at bounding box center [1509, 216] width 13 height 13
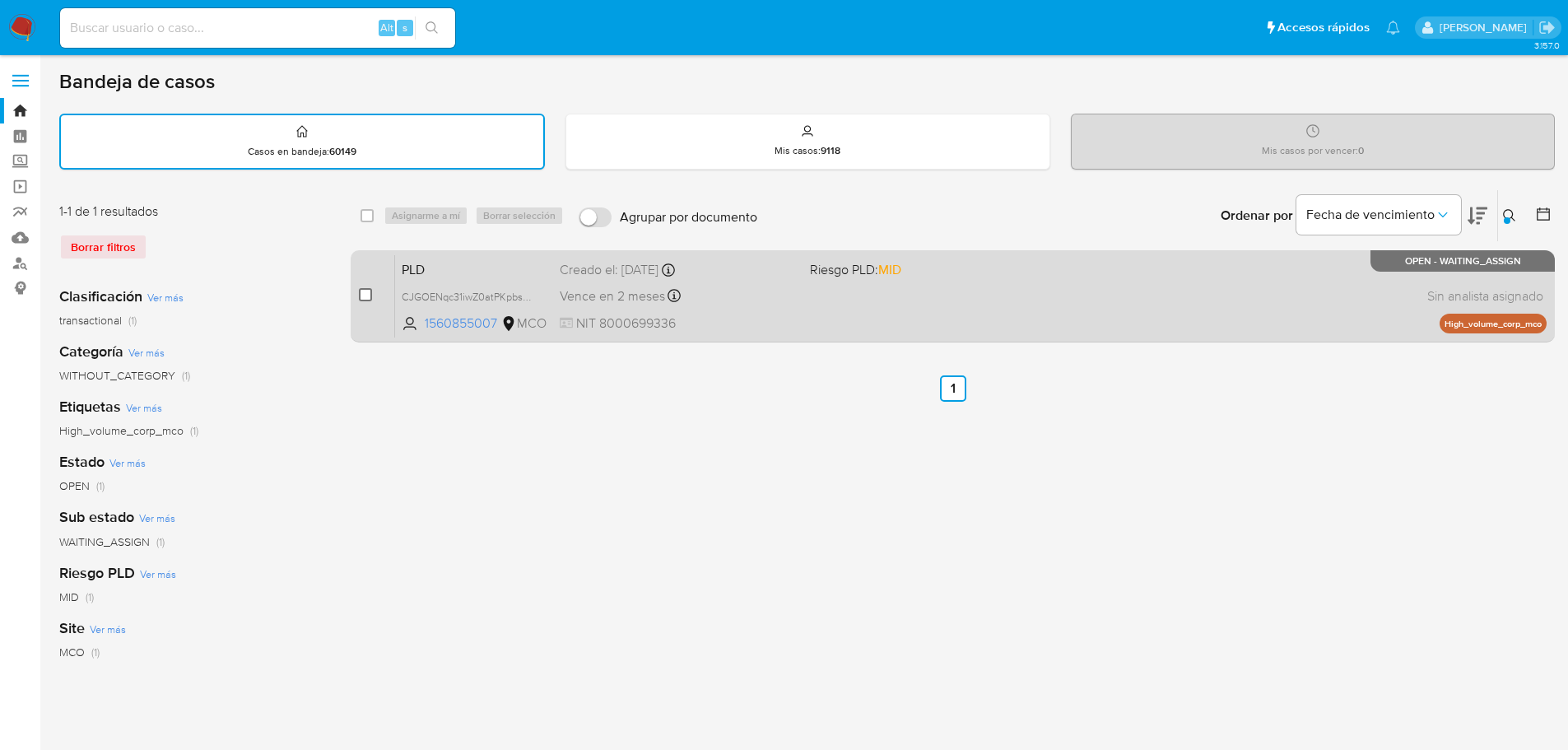
click at [365, 293] on input "checkbox" at bounding box center [365, 295] width 13 height 13
checkbox input "true"
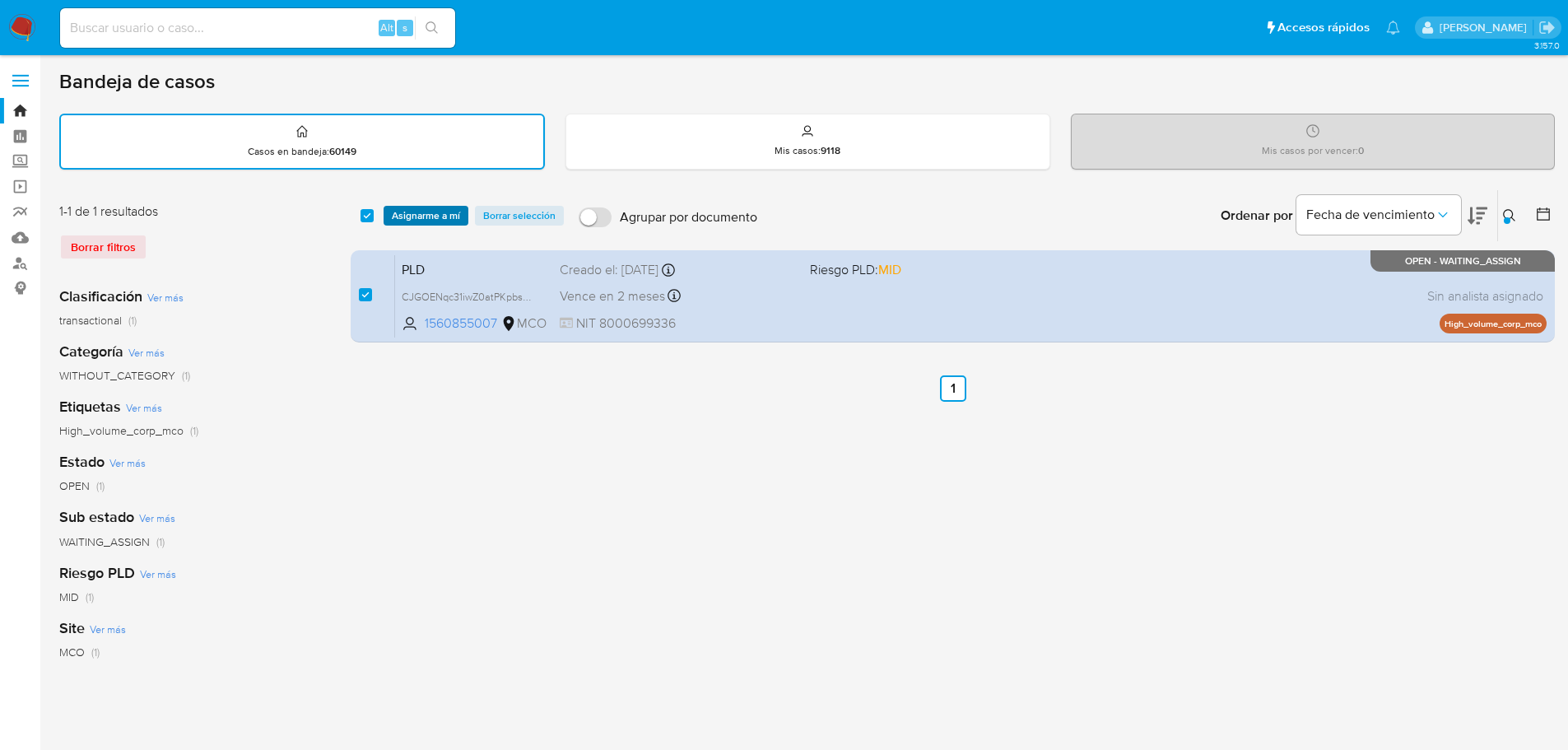
click at [435, 207] on span "Asignarme a mí" at bounding box center [427, 216] width 69 height 17
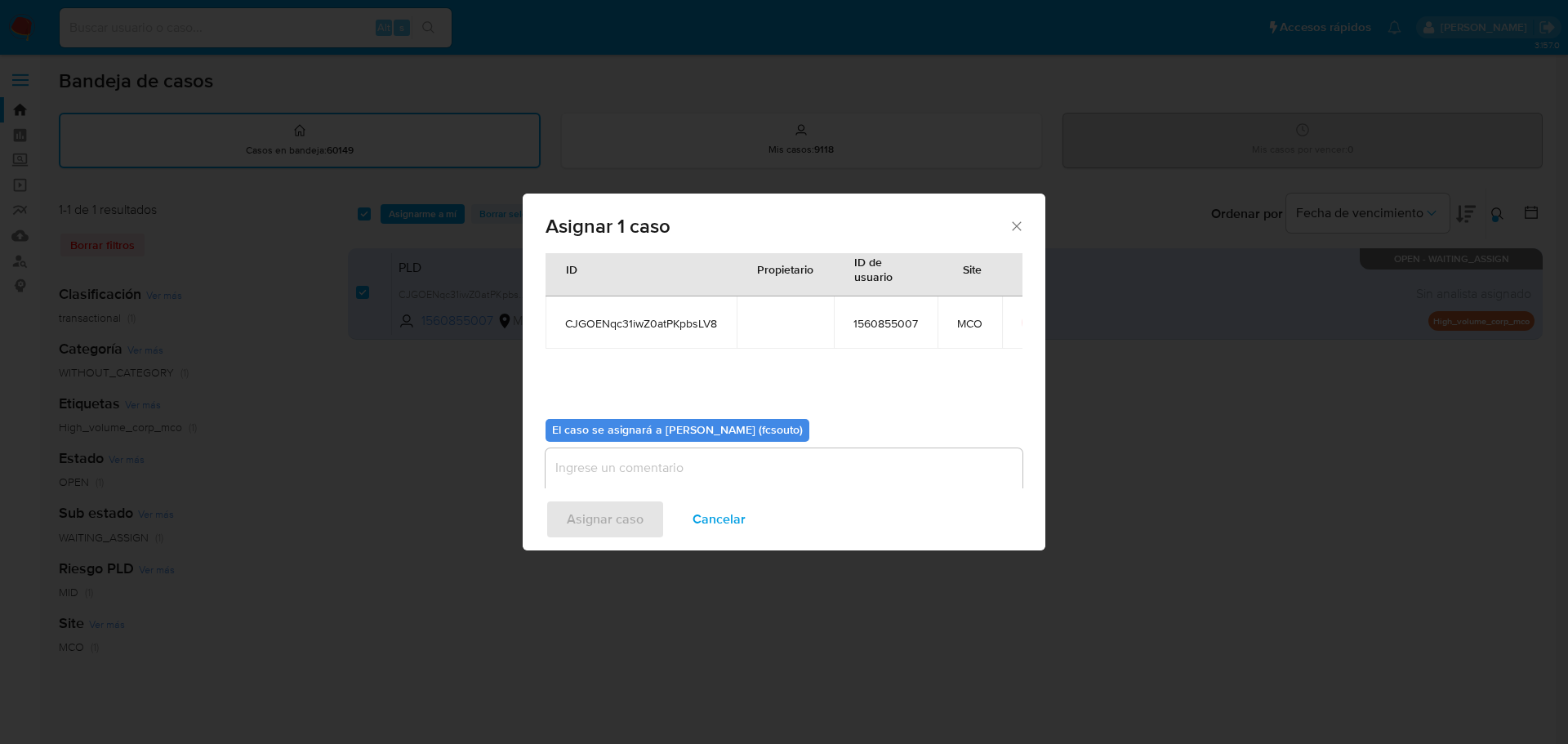
scroll to position [85, 0]
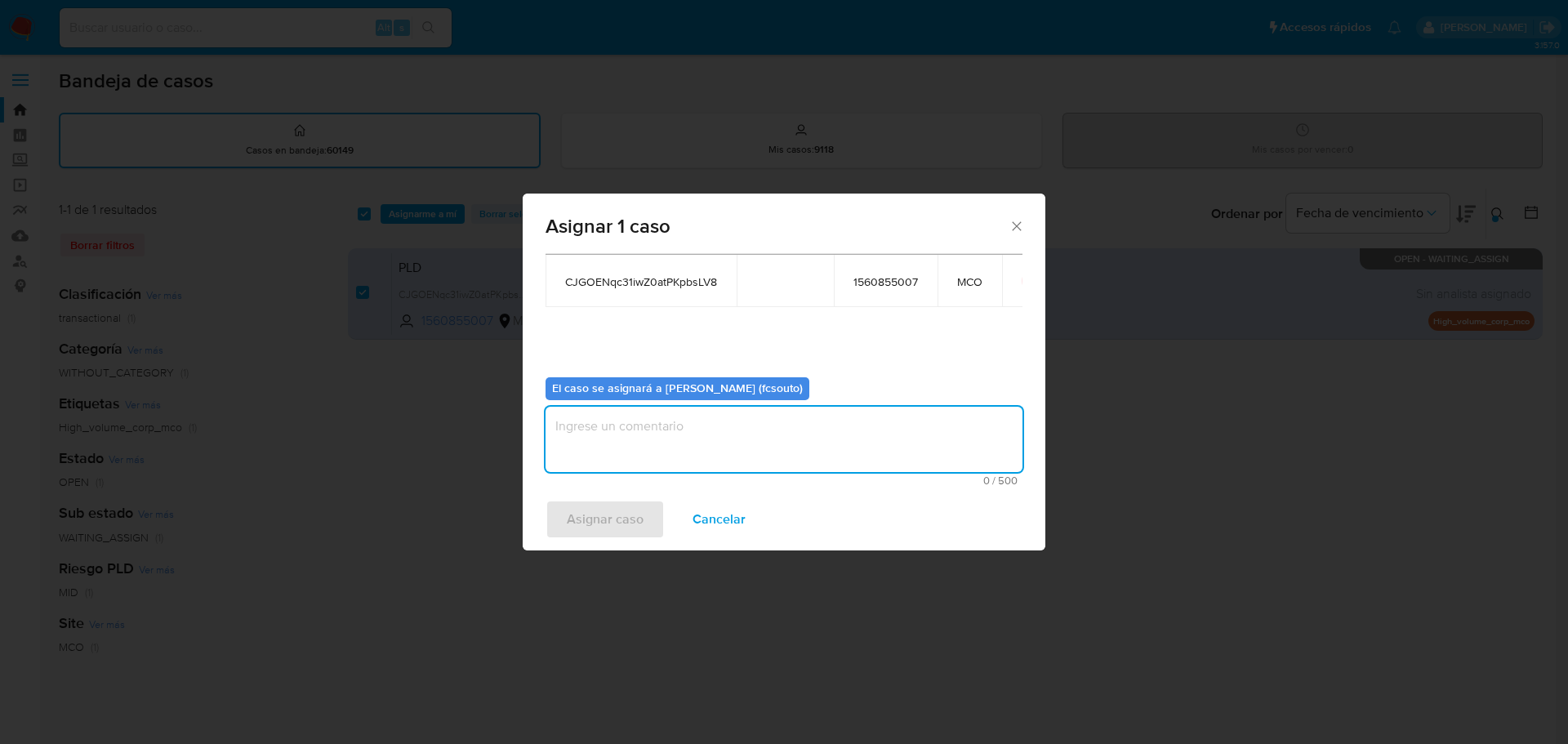
click at [737, 443] on textarea "assign-modal" at bounding box center [784, 439] width 477 height 65
type textarea "Asignación manual"
click at [617, 528] on span "Asignar caso" at bounding box center [605, 519] width 77 height 36
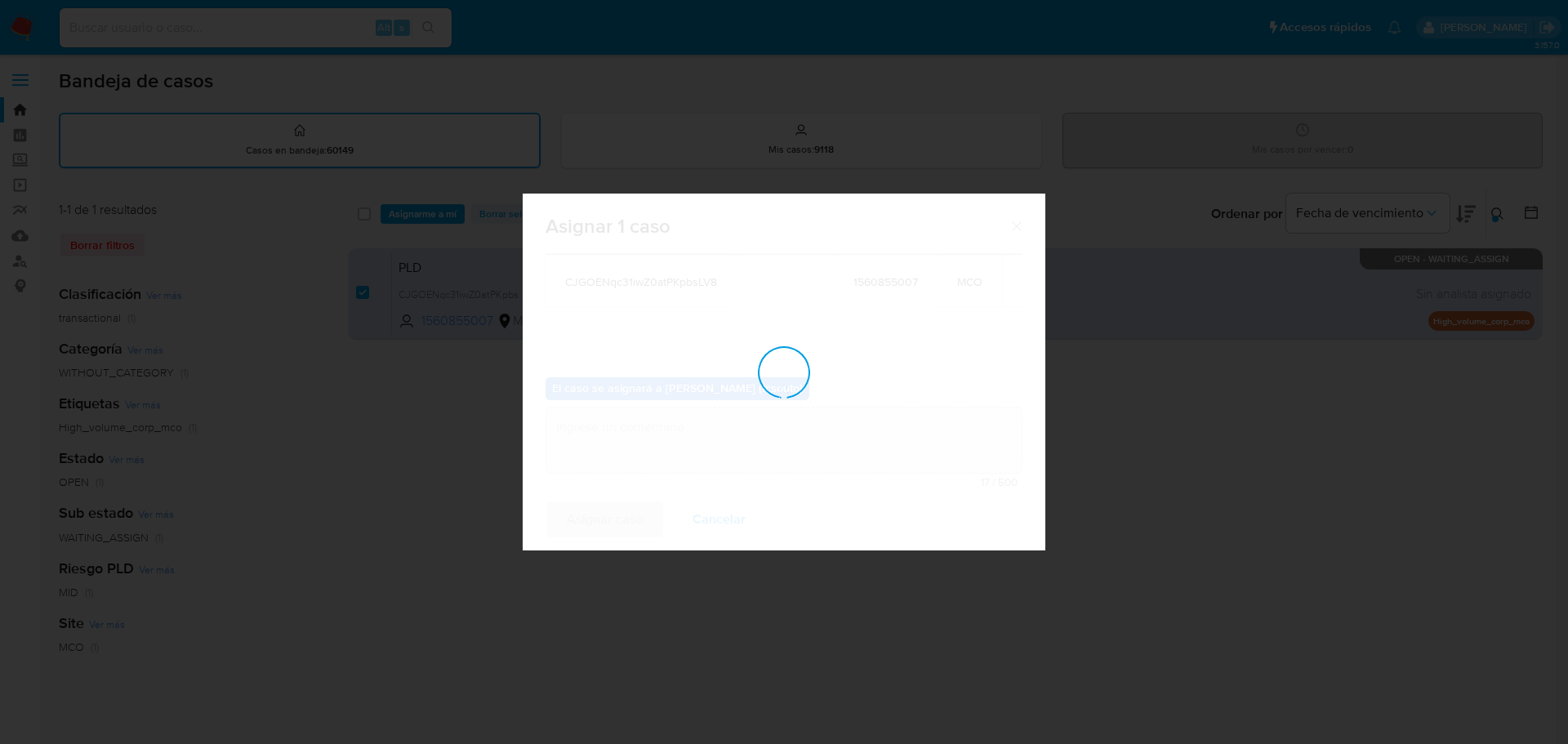
checkbox input "false"
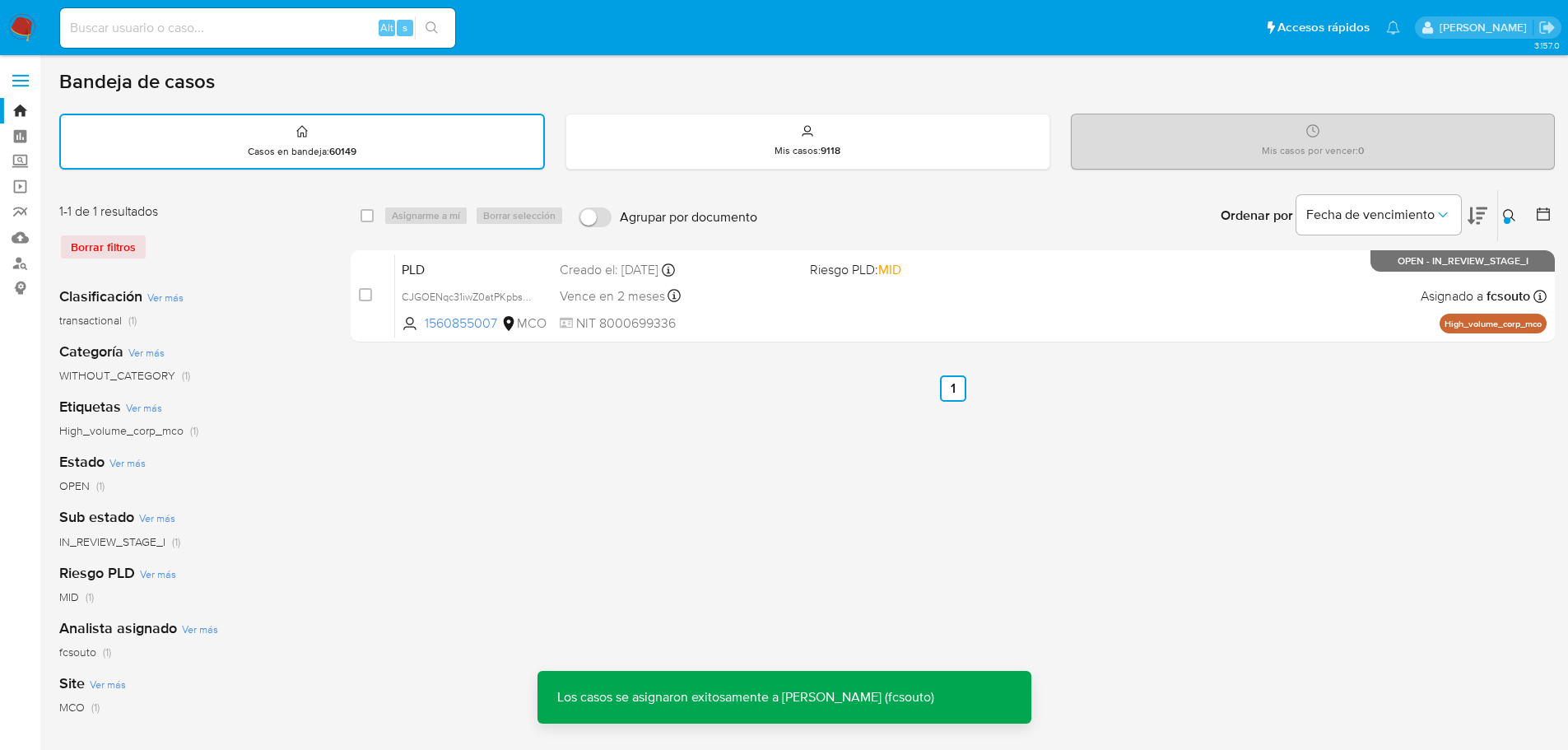
click at [775, 312] on div "PLD CJGOENqc31iwZ0atPKpbsLV8 1560855007 MCO Riesgo PLD: MID Creado el: 12/08/20…" at bounding box center [970, 296] width 1152 height 83
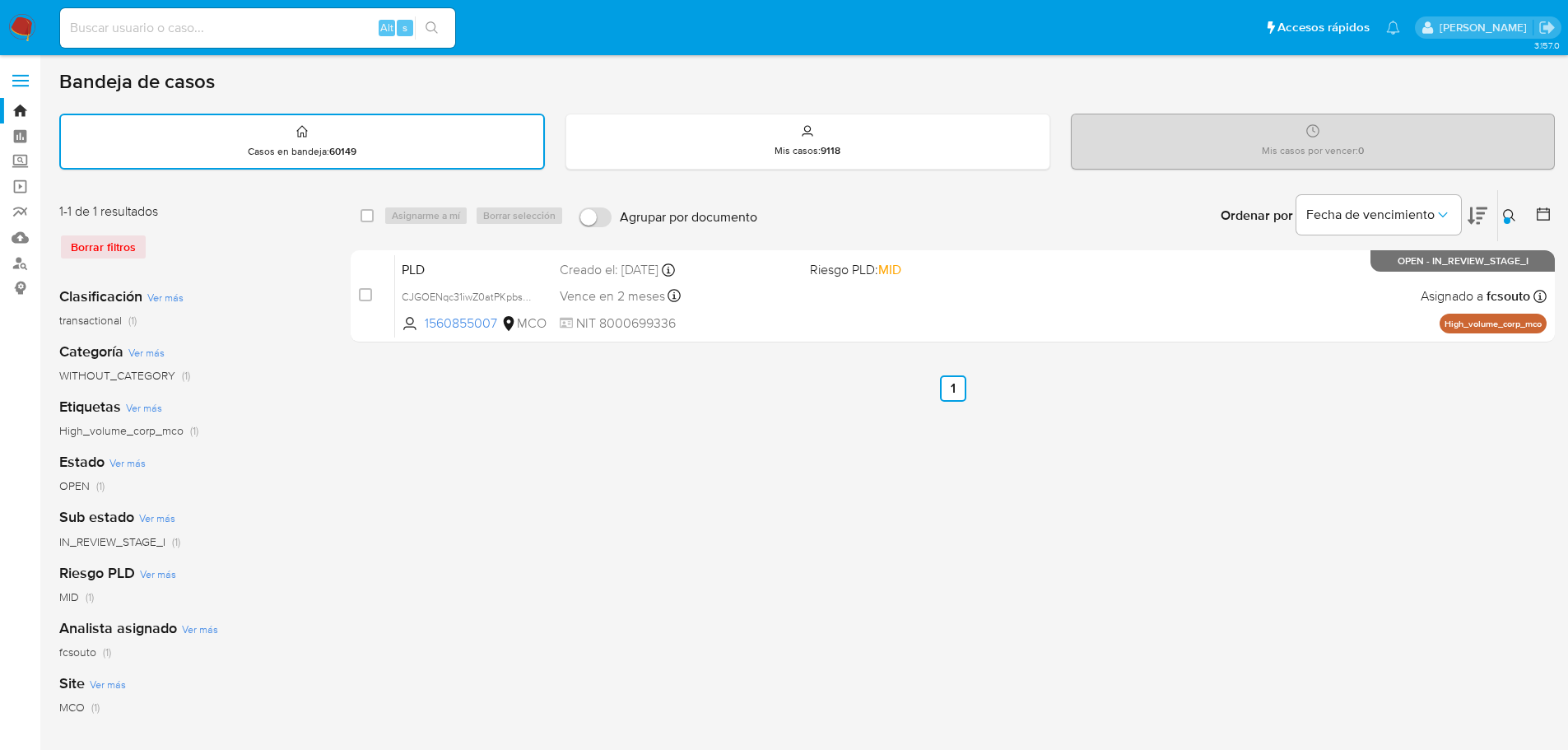
click at [1507, 217] on div at bounding box center [1507, 220] width 7 height 7
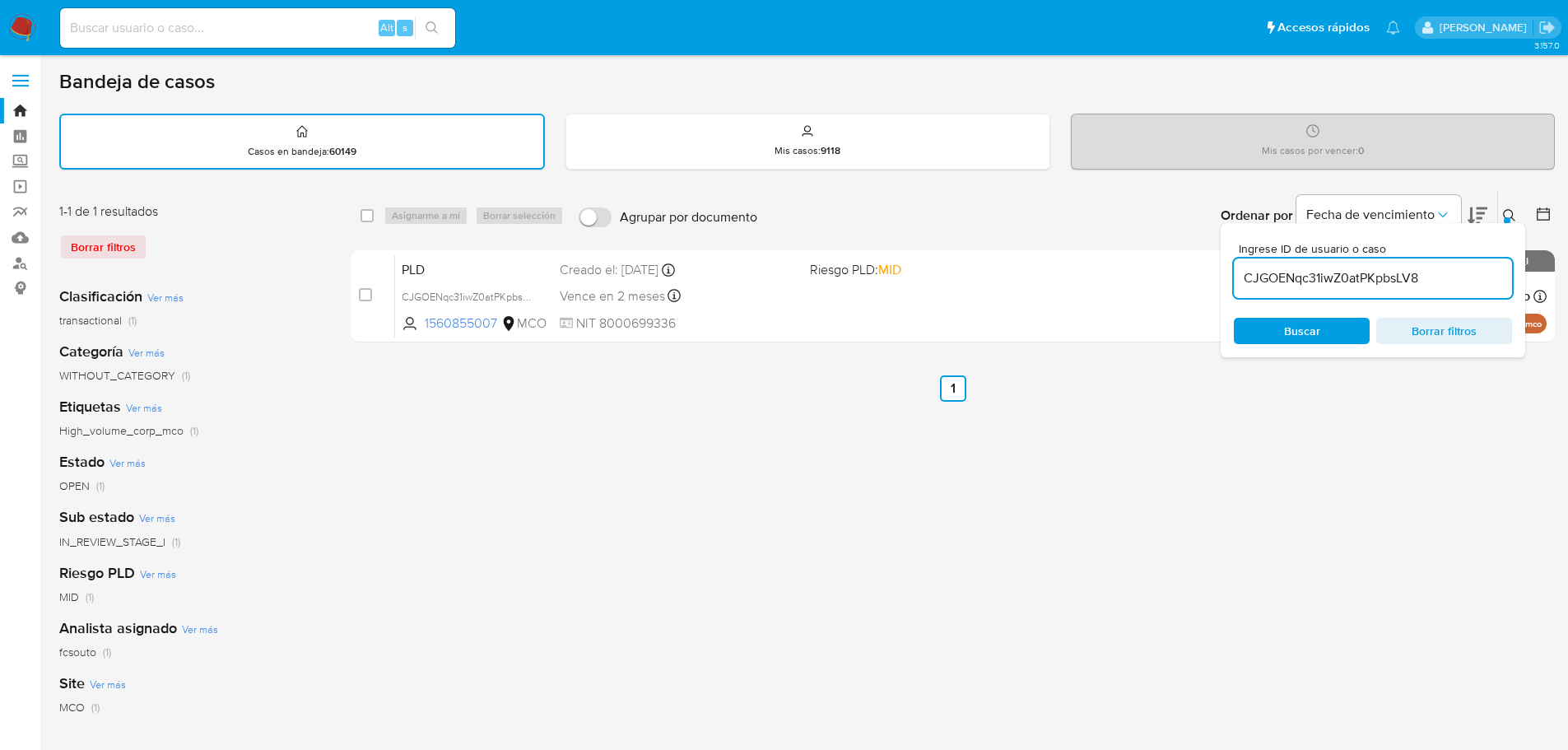
click at [1402, 285] on input "CJGOENqc31iwZ0atPKpbsLV8" at bounding box center [1372, 278] width 278 height 21
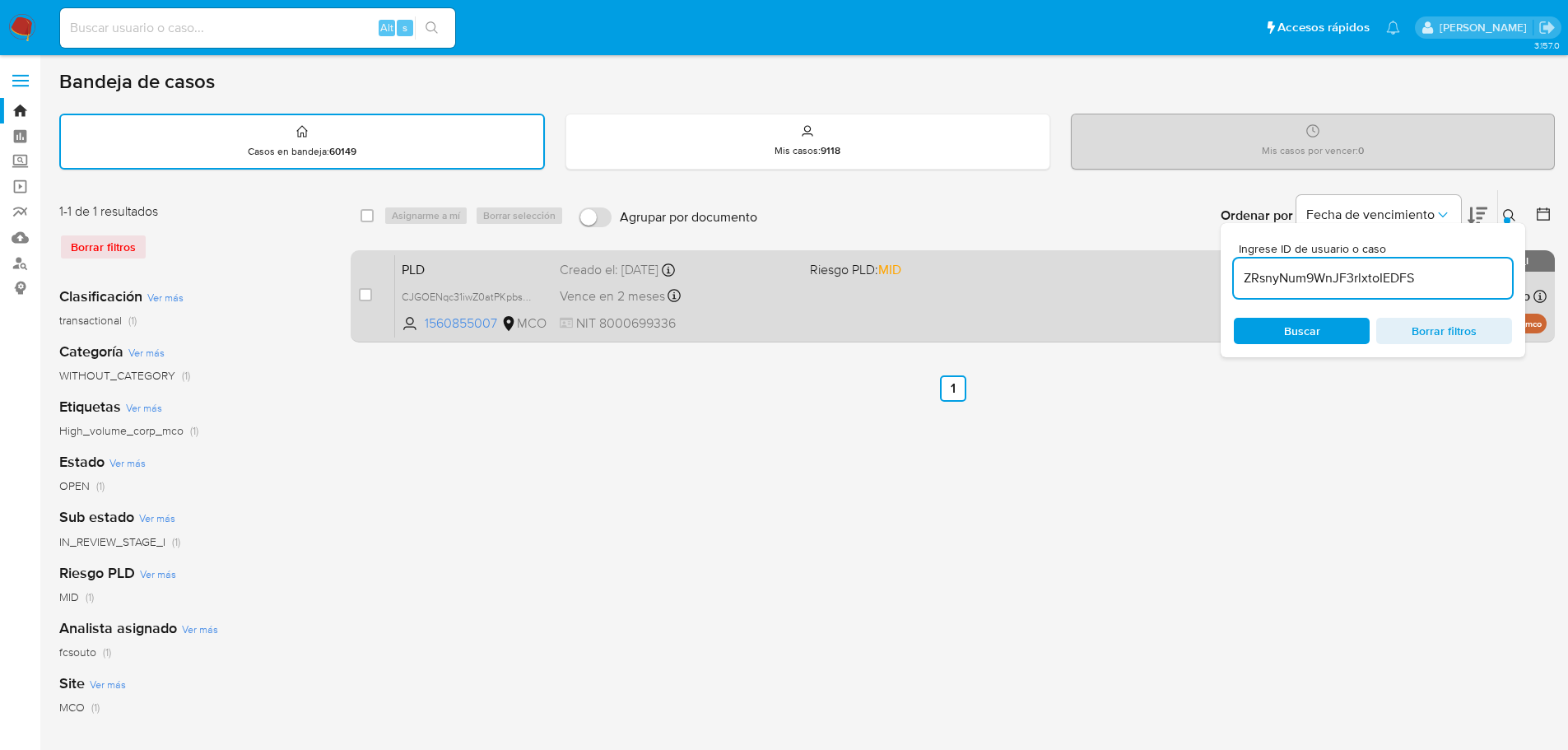
type input "ZRsnyNum9WnJF3rlxtoIEDFS"
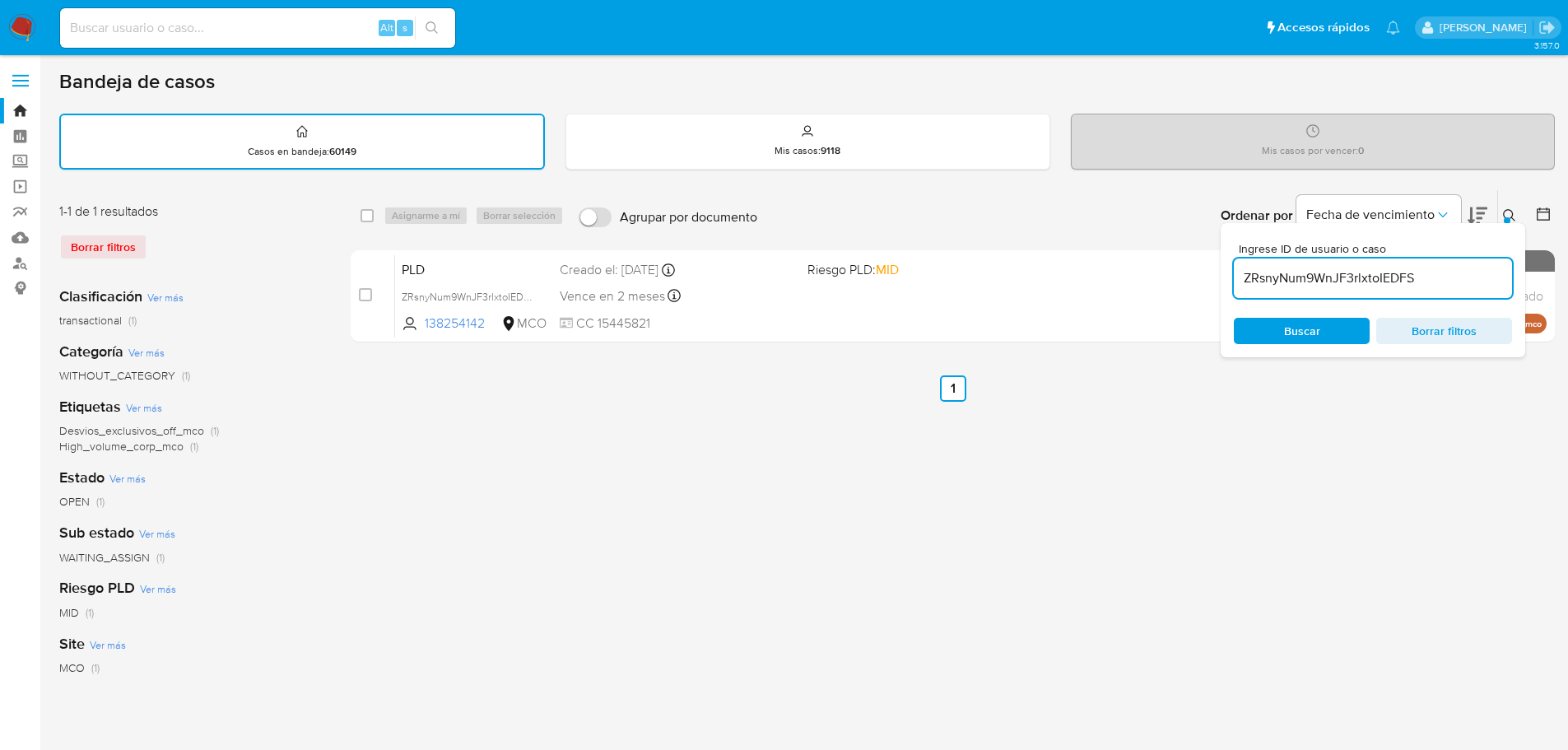
click at [1515, 217] on icon at bounding box center [1509, 216] width 13 height 13
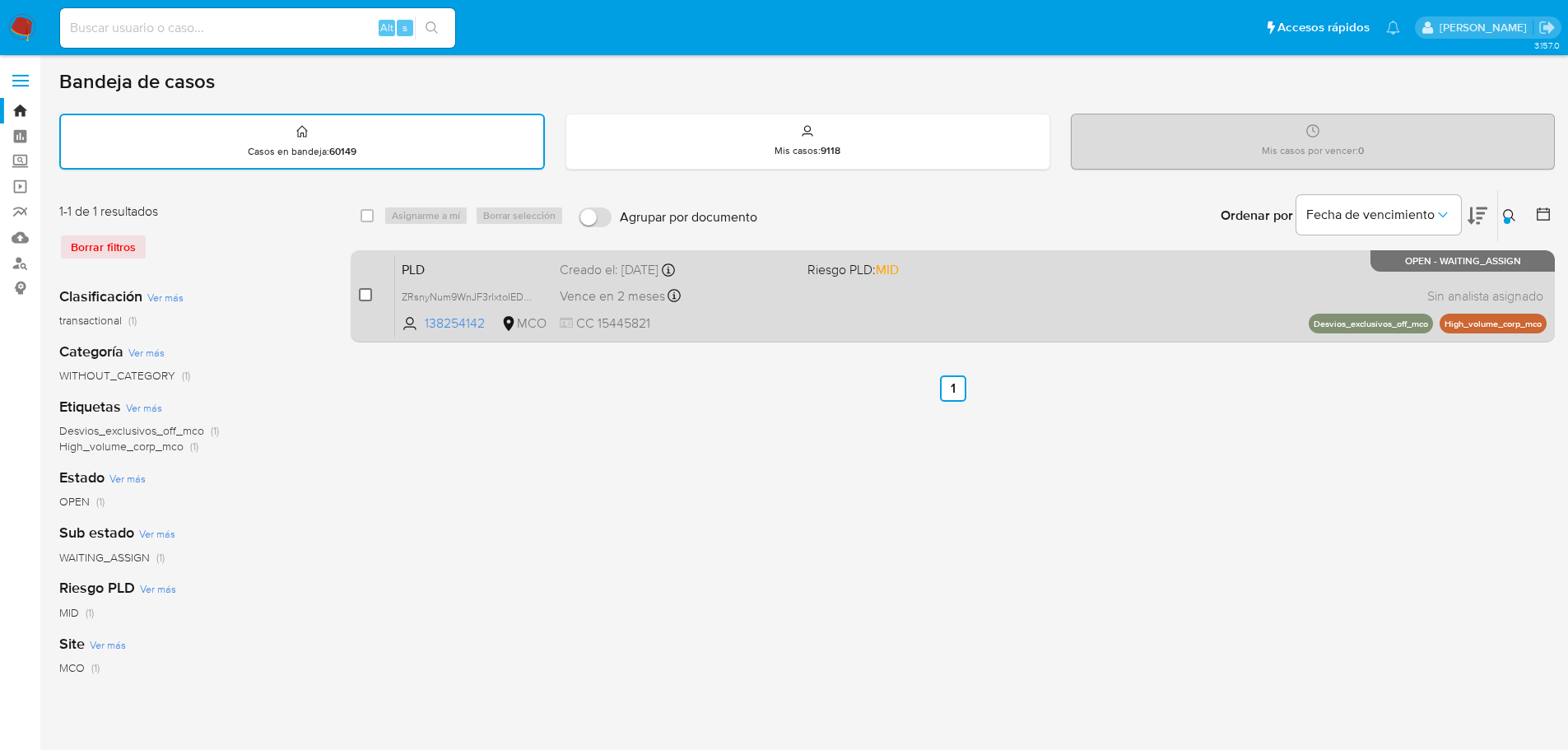
click at [363, 297] on input "checkbox" at bounding box center [365, 295] width 13 height 13
checkbox input "true"
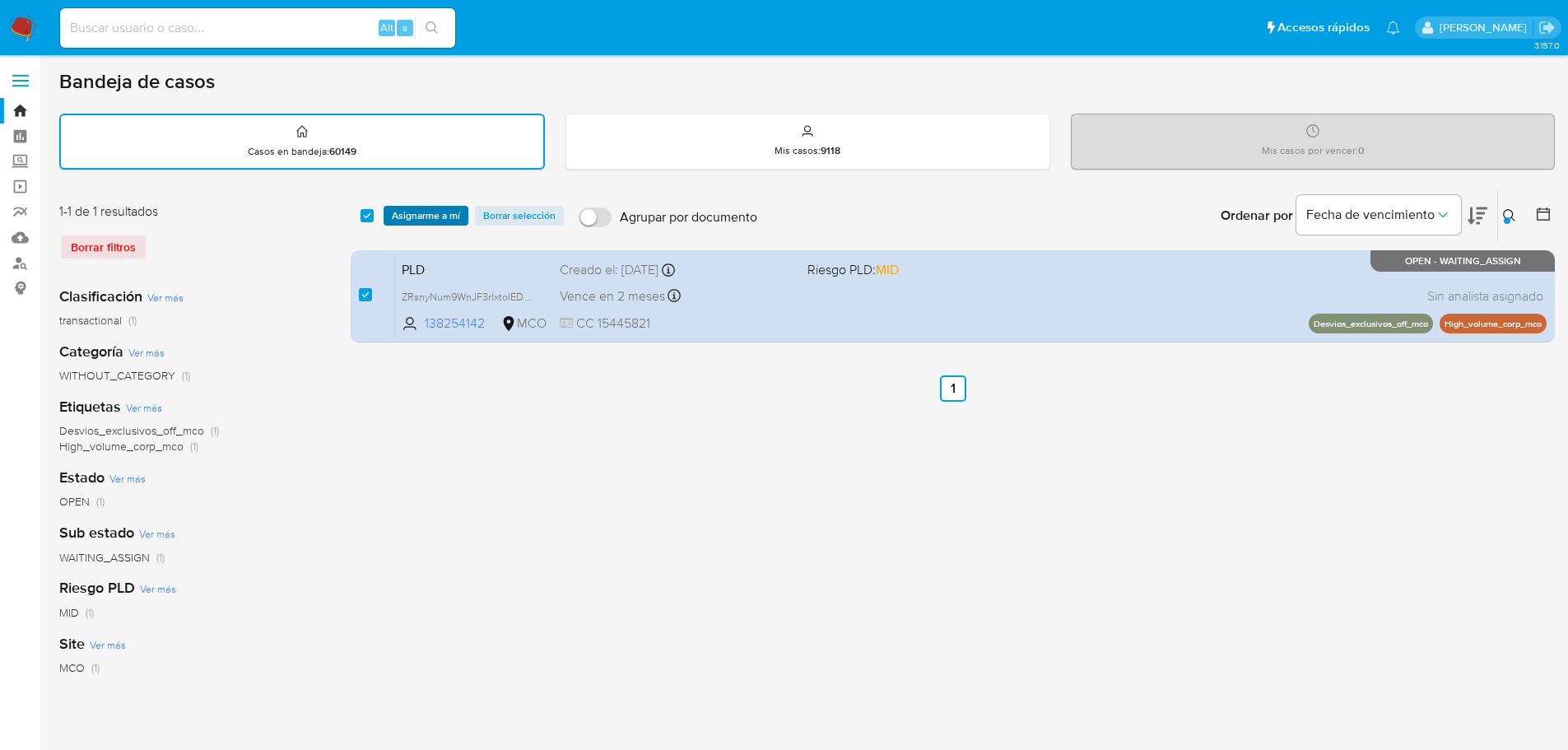
click at [415, 217] on span "Asignarme a mí" at bounding box center [427, 216] width 69 height 17
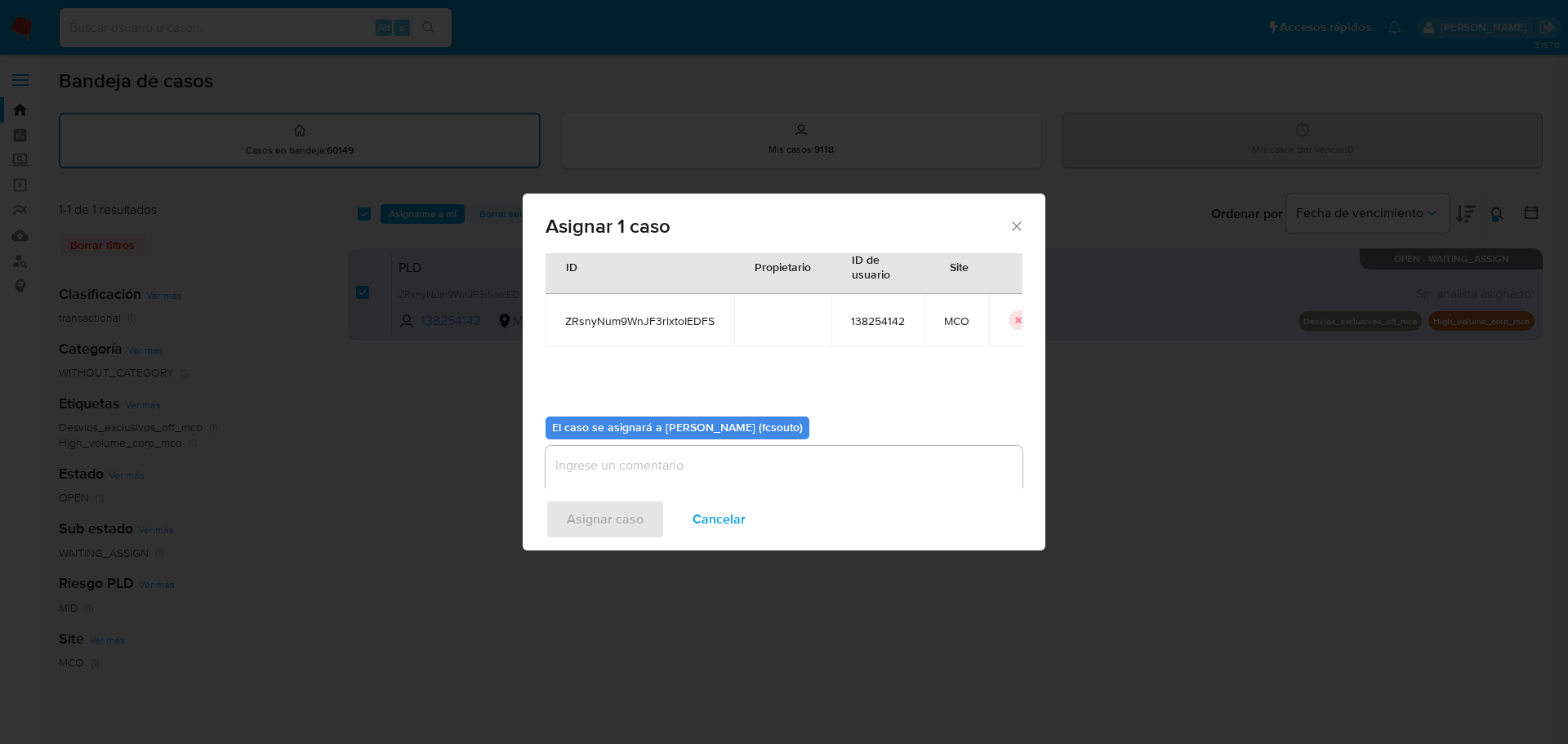
scroll to position [85, 0]
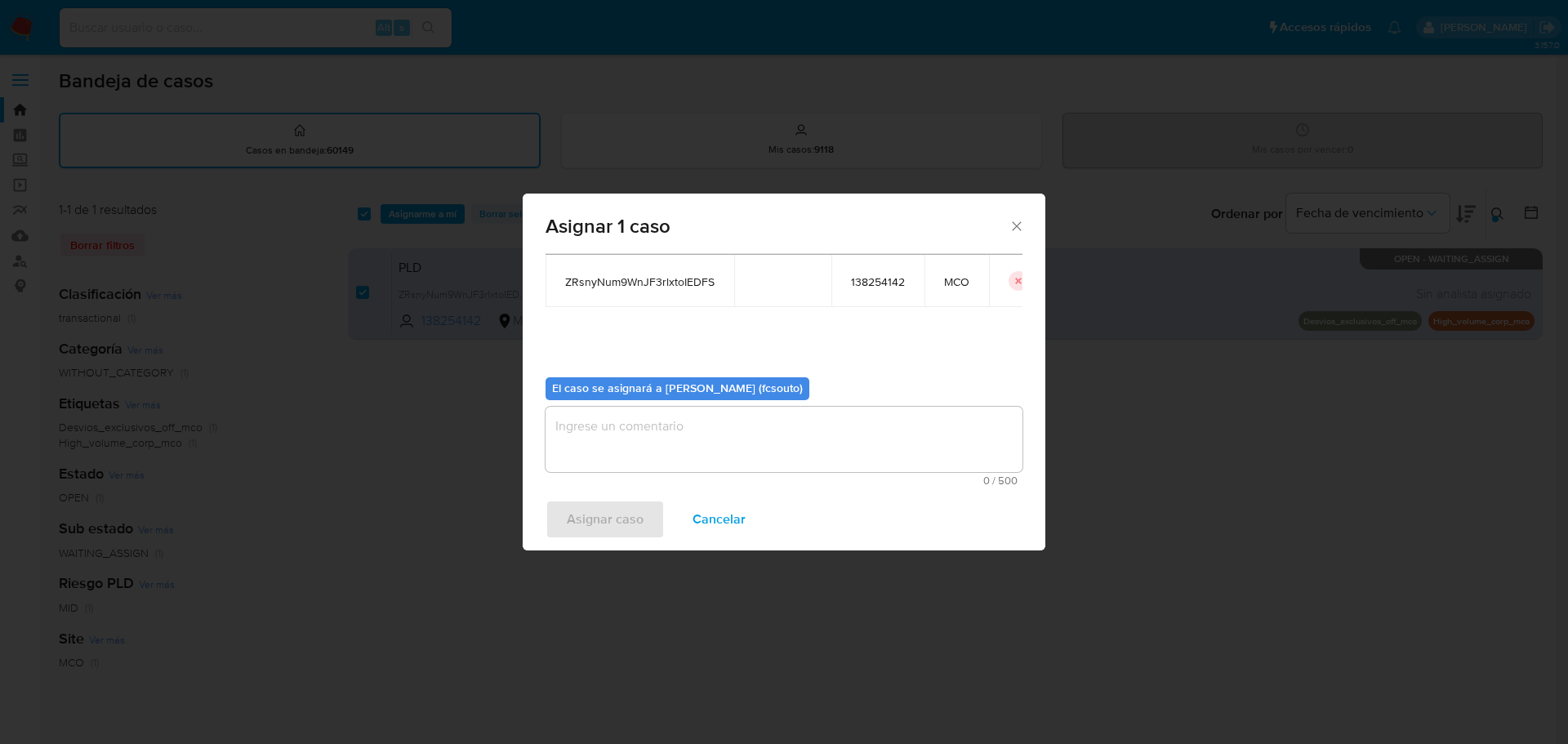
click at [737, 439] on textarea "assign-modal" at bounding box center [784, 439] width 477 height 65
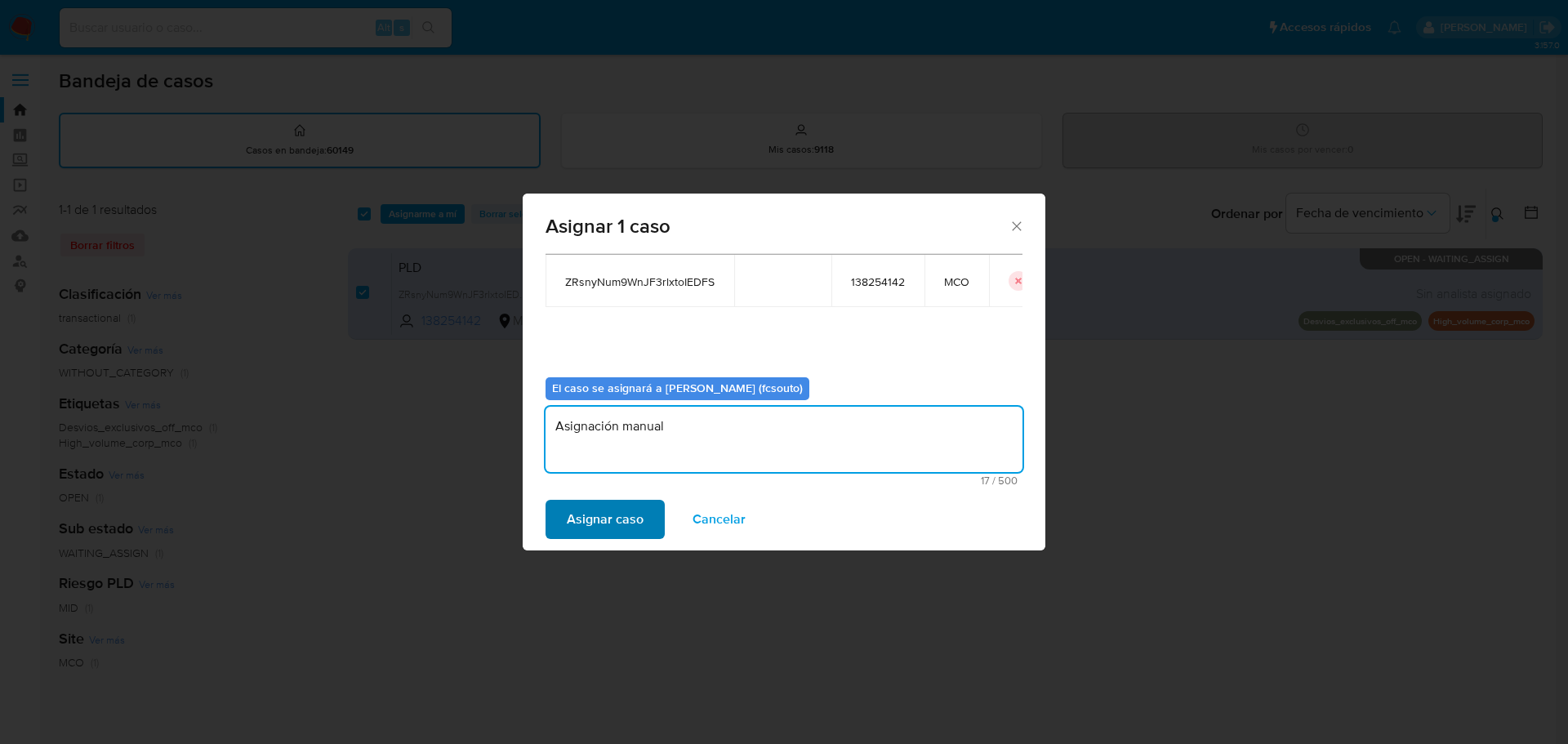
type textarea "Asignación manual"
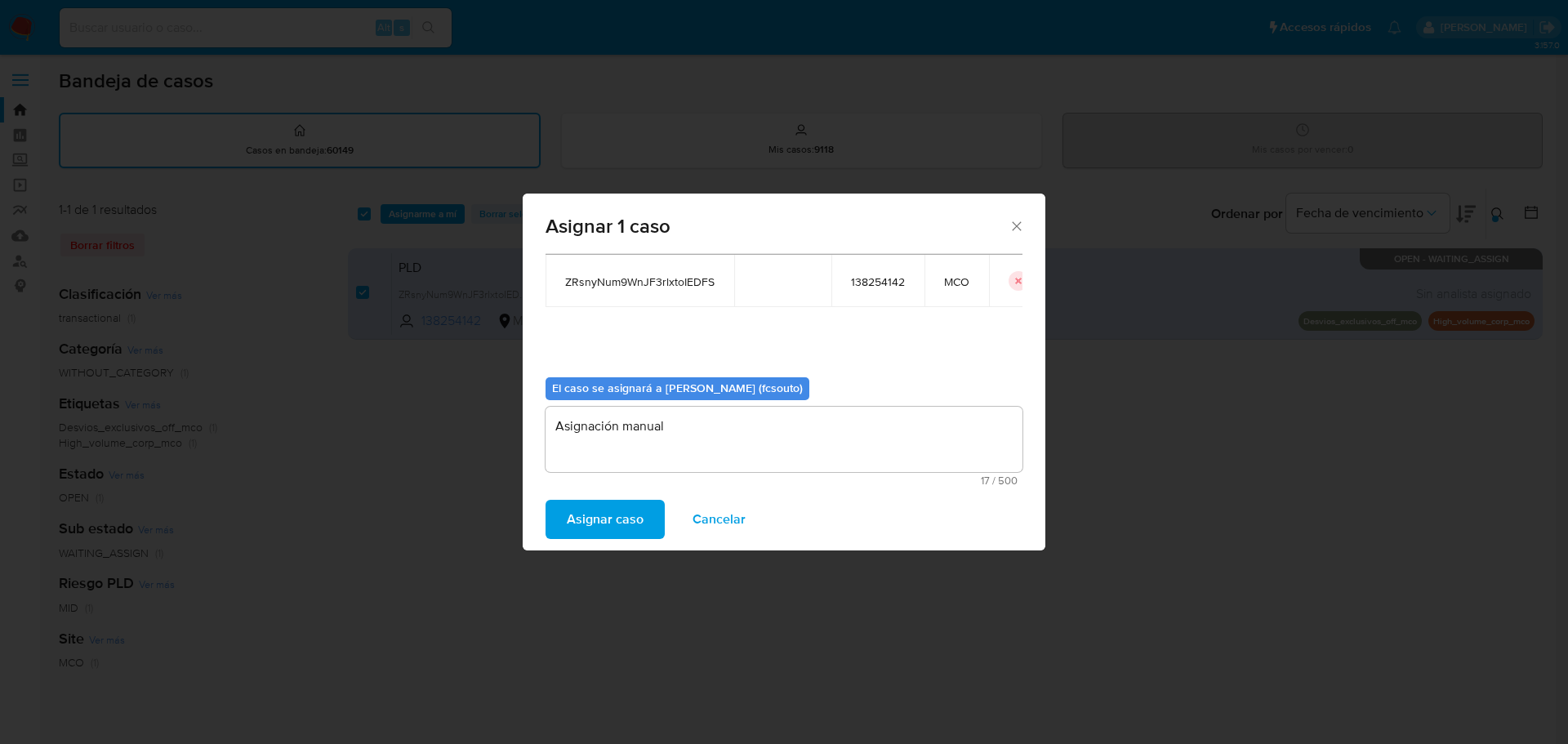
click at [611, 531] on span "Asignar caso" at bounding box center [605, 519] width 77 height 36
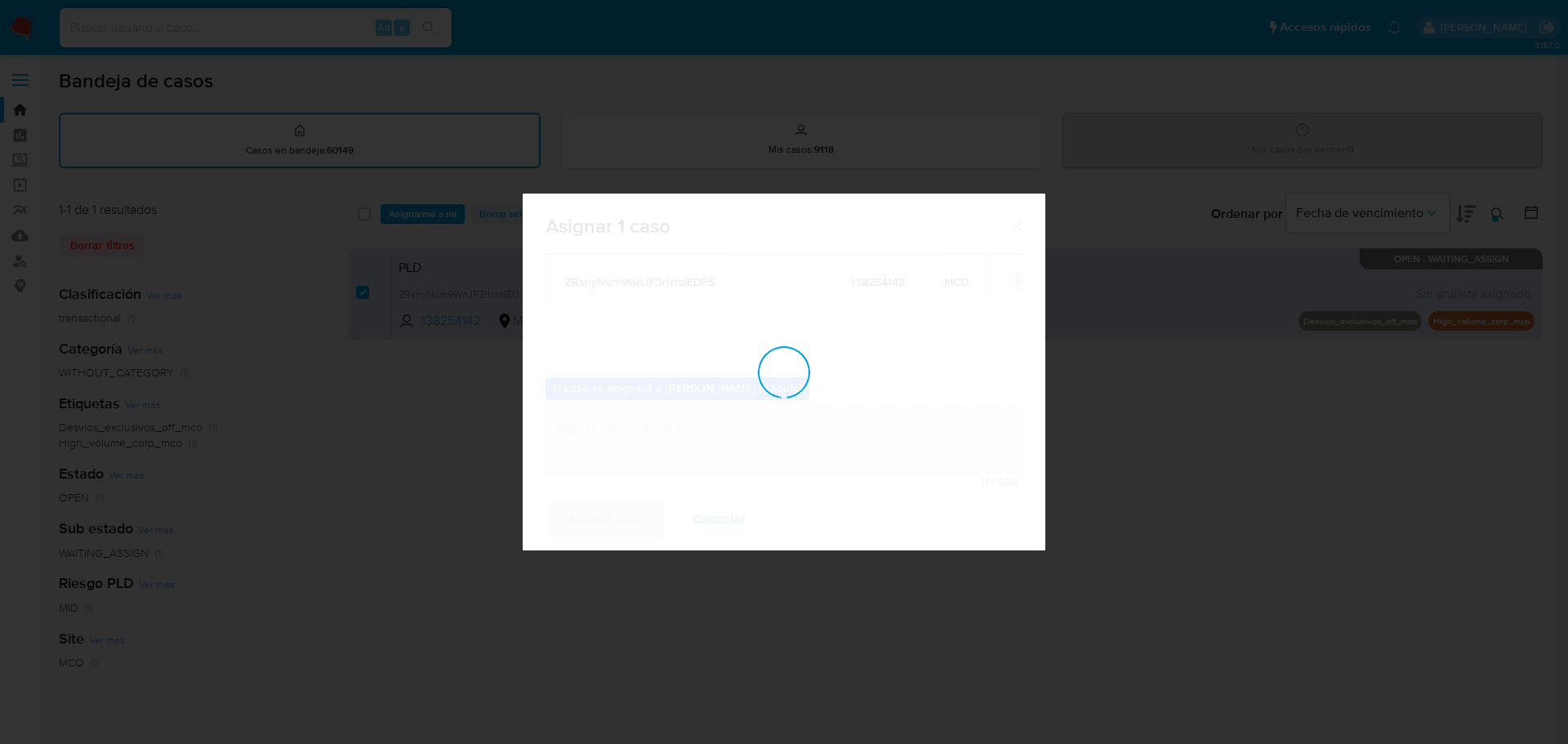
checkbox input "false"
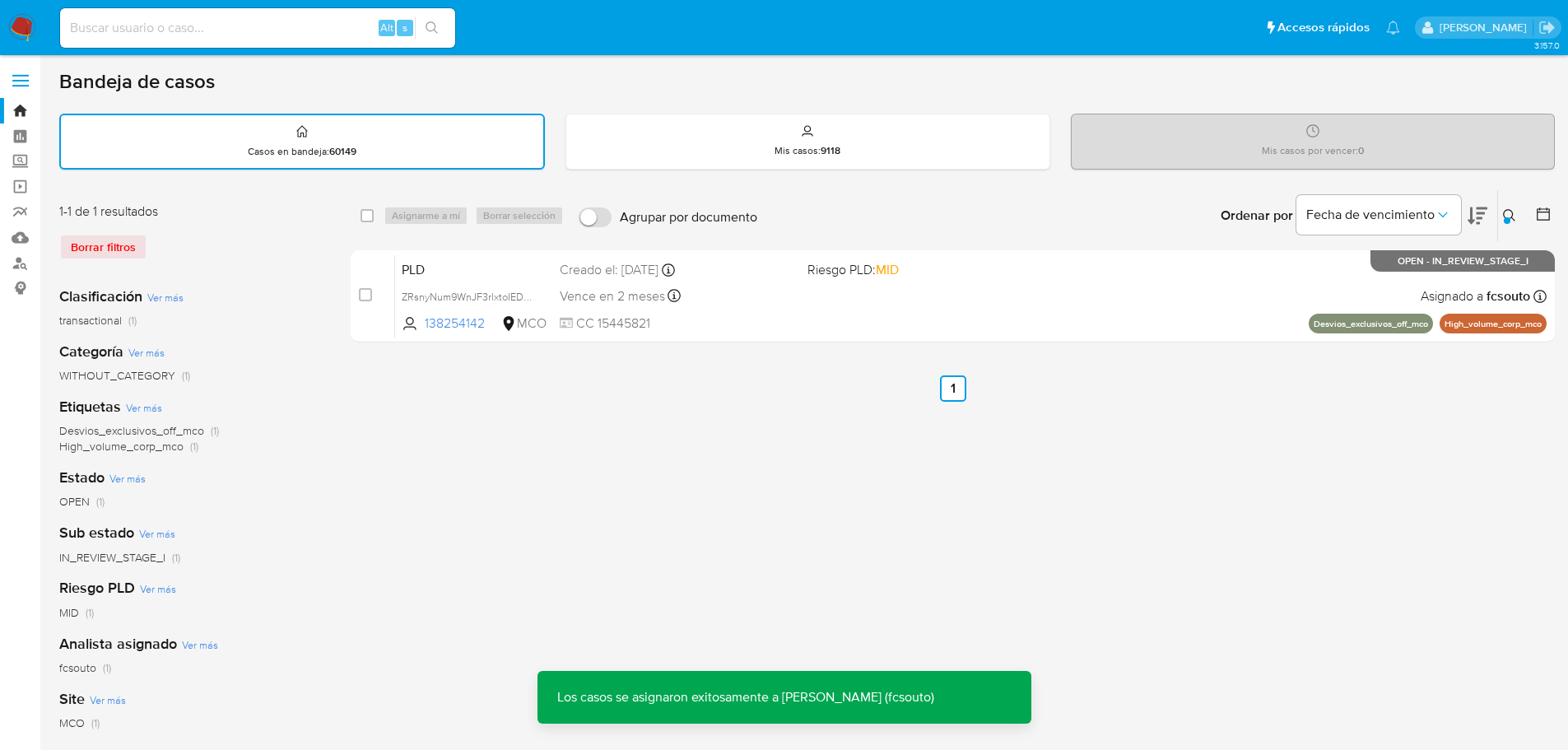
click at [995, 309] on div "PLD ZRsnyNum9WnJF3rlxtoIEDFS 138254142 MCO Riesgo PLD: MID Creado el: 12/08/202…" at bounding box center [970, 296] width 1152 height 83
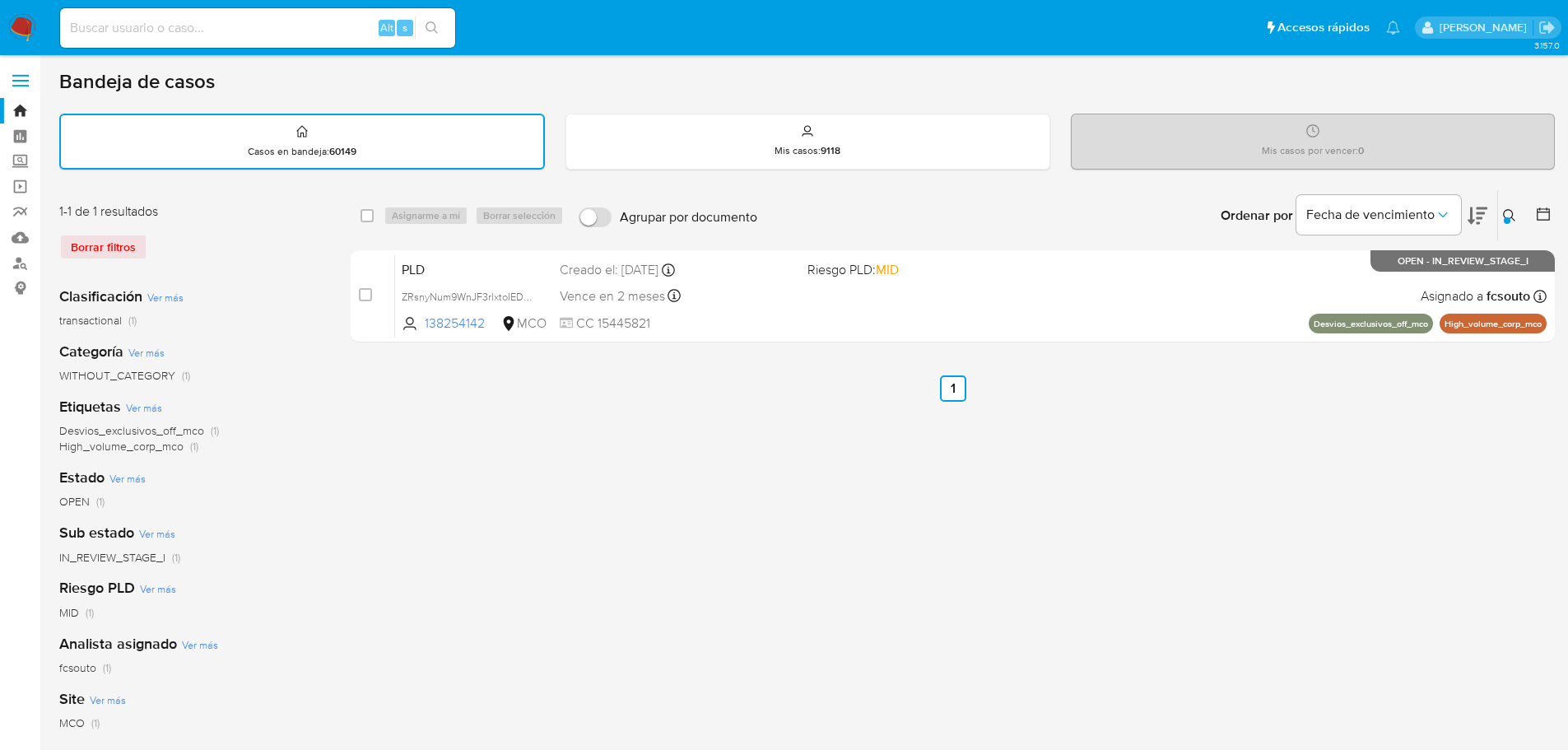
drag, startPoint x: 1514, startPoint y: 213, endPoint x: 1425, endPoint y: 256, distance: 98.8
click at [1512, 213] on icon at bounding box center [1509, 216] width 13 height 13
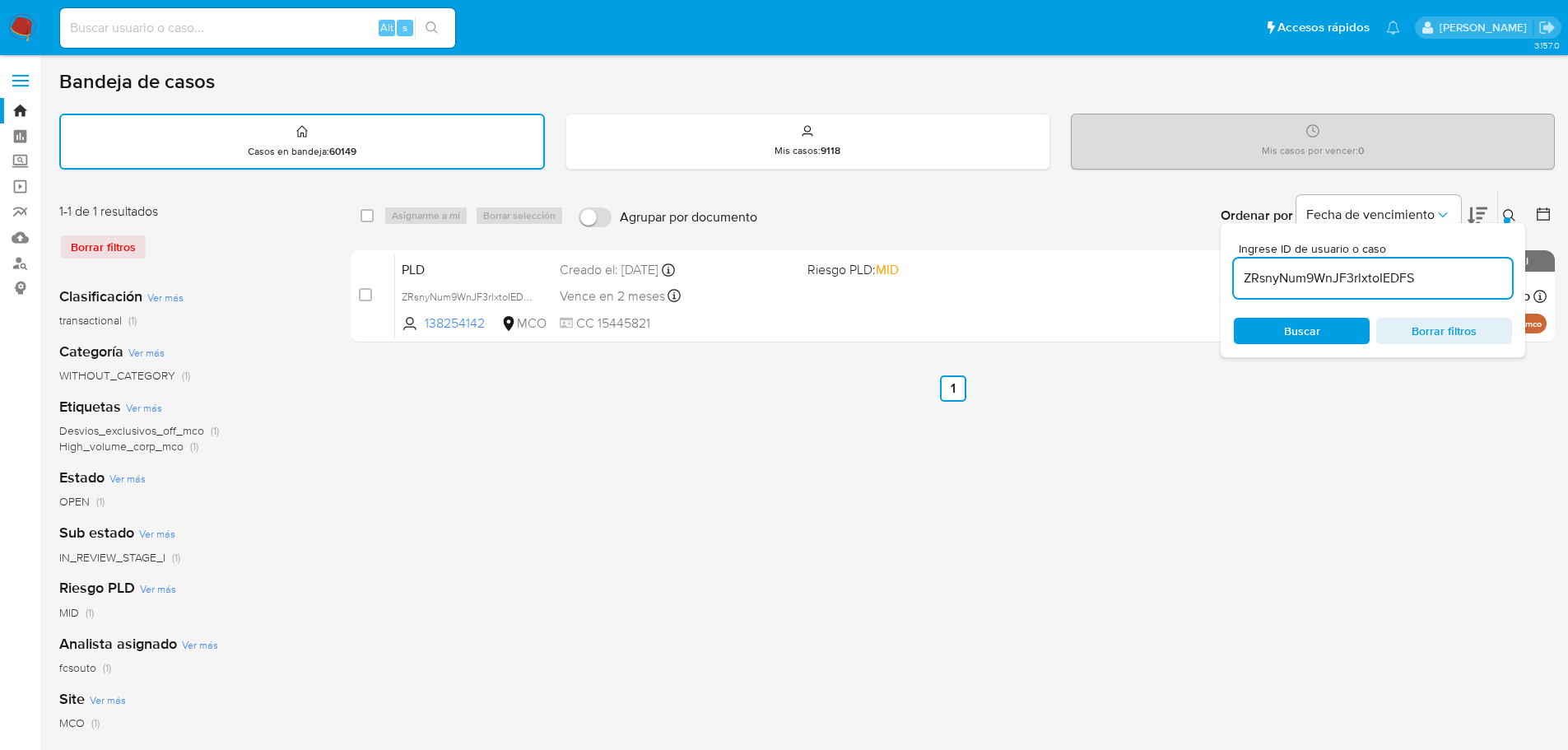
click at [1300, 288] on input "ZRsnyNum9WnJF3rlxtoIEDFS" at bounding box center [1372, 278] width 278 height 21
type input "PgtDLP4QLv1Swmqsx00HTyFn"
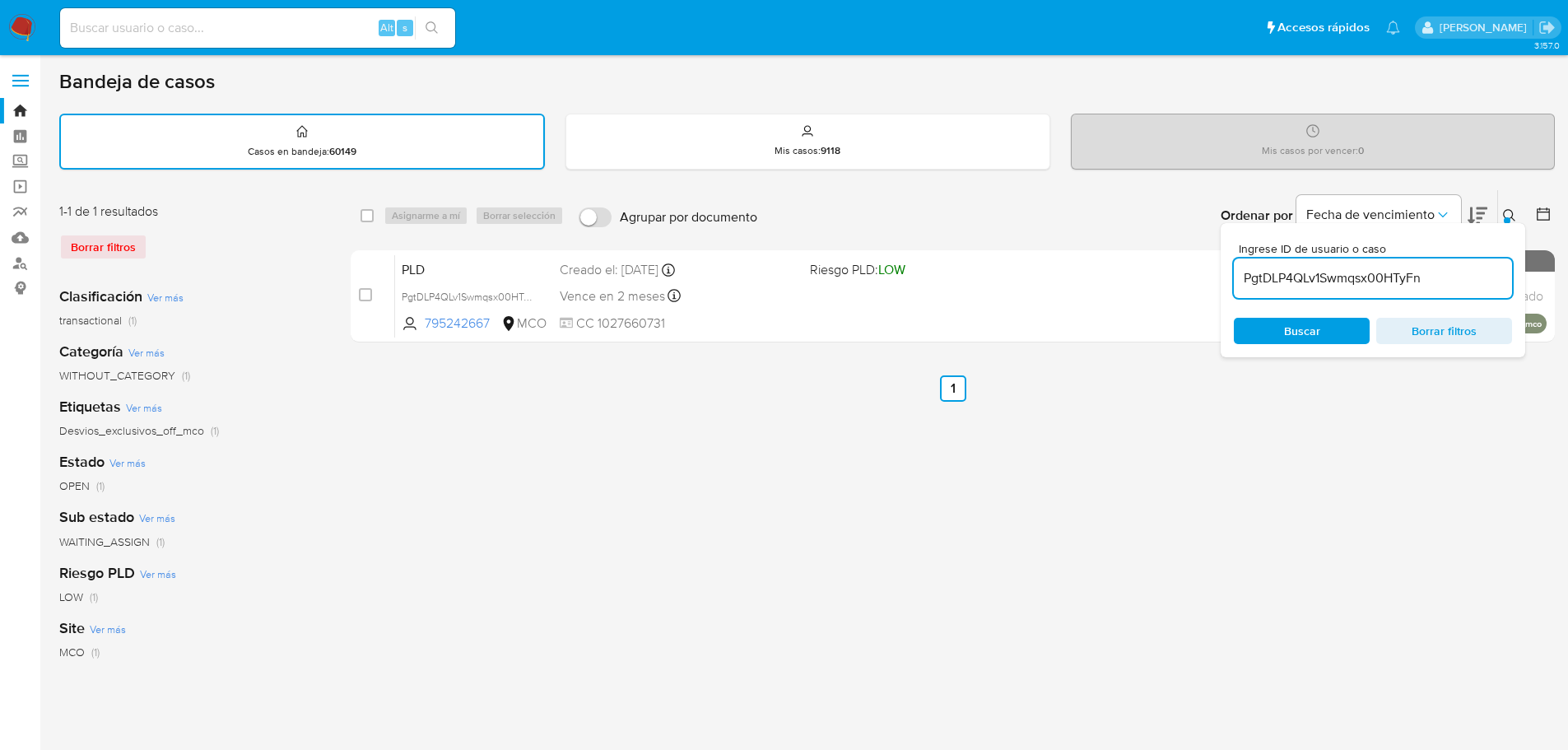
click at [1153, 515] on div "select-all-cases-checkbox Asignarme a mí Borrar selección Agrupar por documento…" at bounding box center [953, 551] width 1205 height 723
click at [1507, 218] on div at bounding box center [1507, 220] width 7 height 7
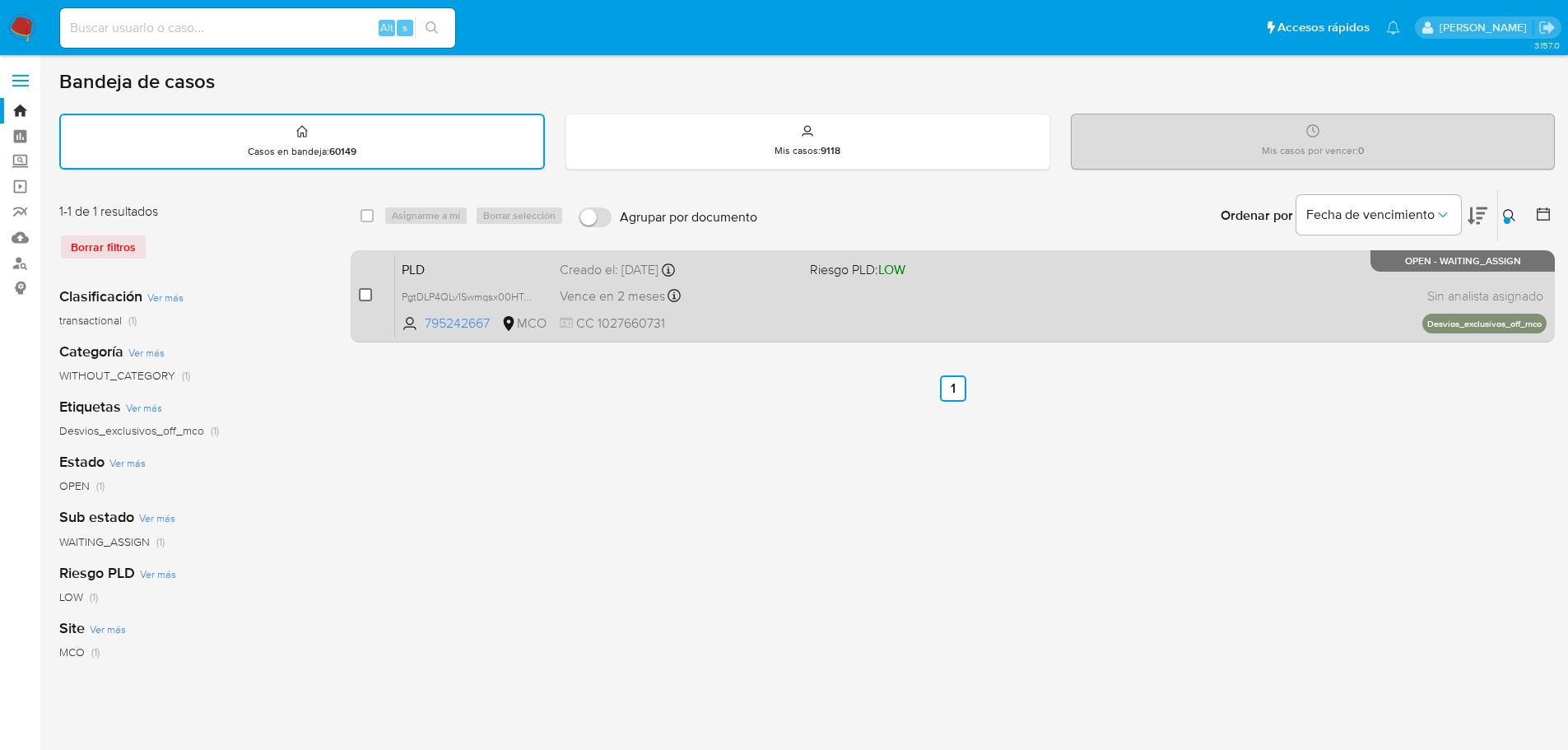
click at [363, 297] on input "checkbox" at bounding box center [365, 295] width 13 height 13
checkbox input "true"
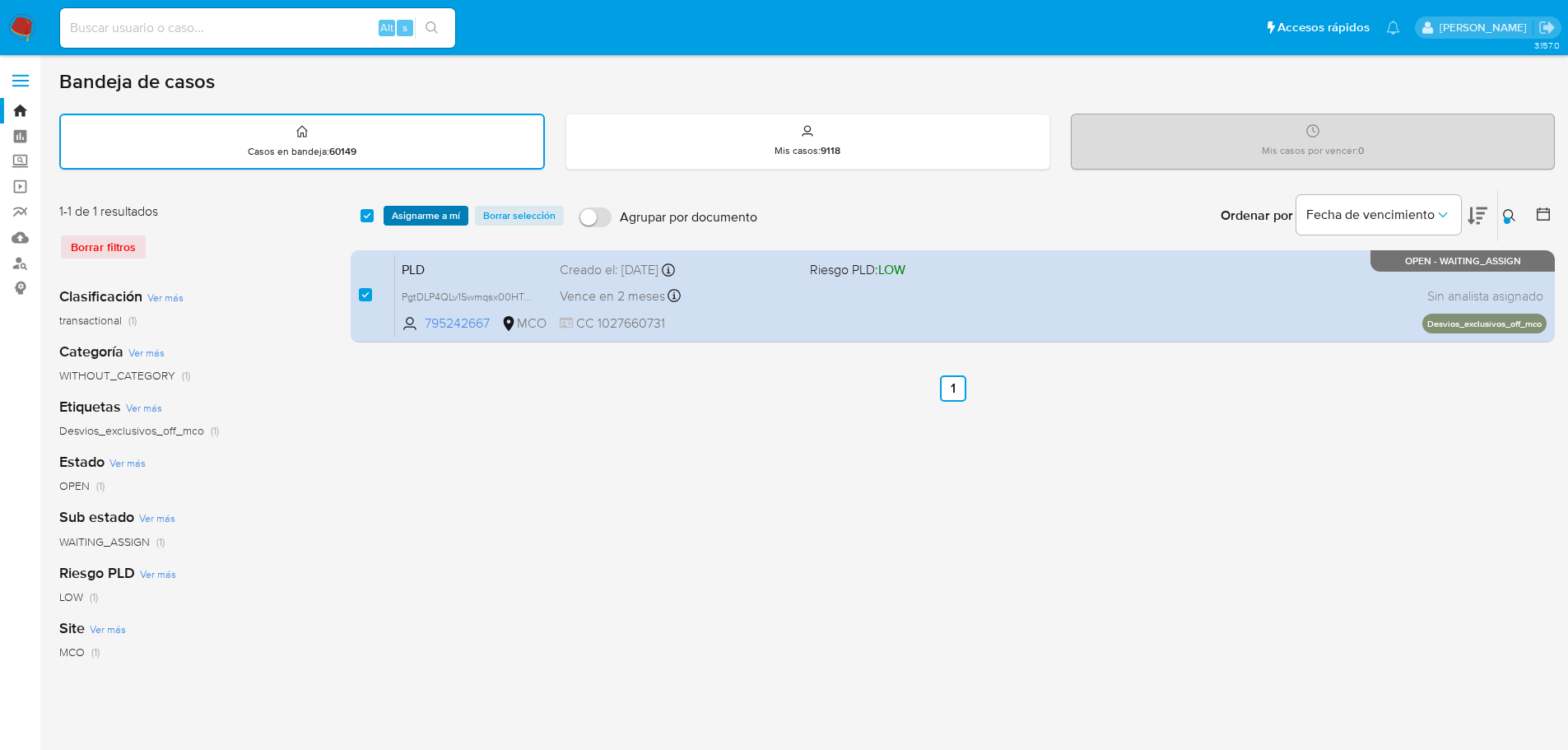
click at [427, 219] on span "Asignarme a mí" at bounding box center [427, 216] width 69 height 17
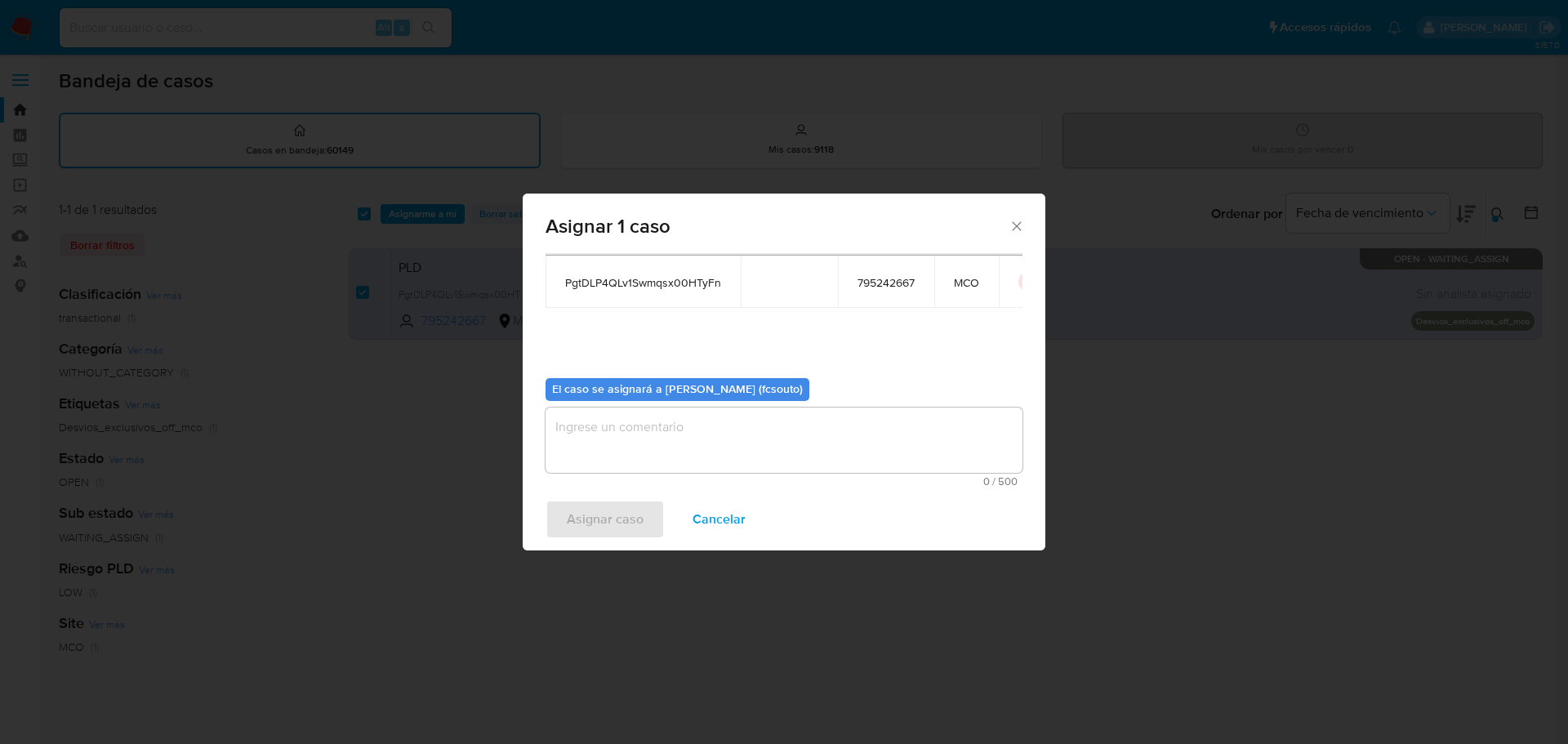
scroll to position [85, 0]
click at [868, 438] on textarea "assign-modal" at bounding box center [784, 439] width 477 height 65
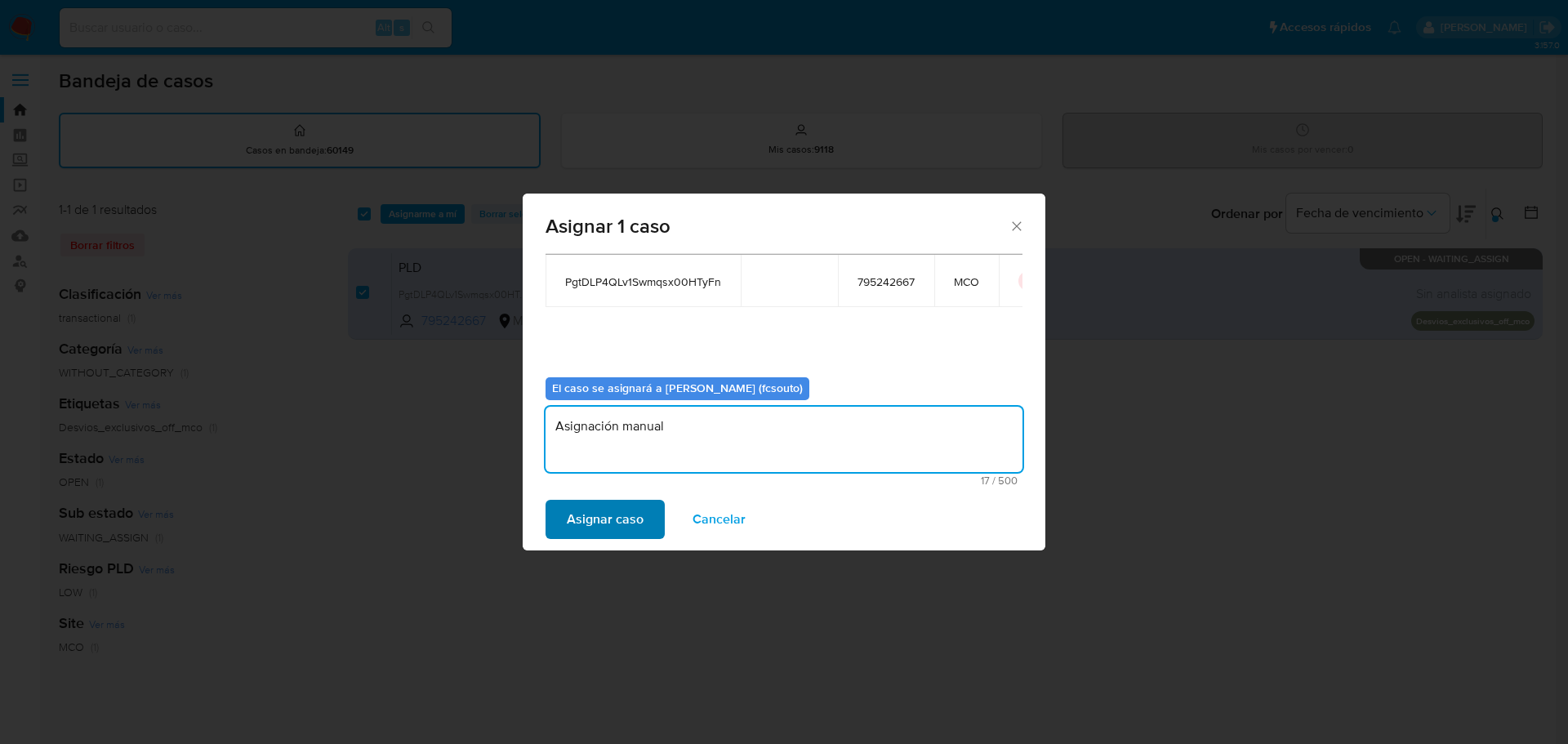
type textarea "Asignación manual"
click at [615, 521] on span "Asignar caso" at bounding box center [605, 519] width 77 height 36
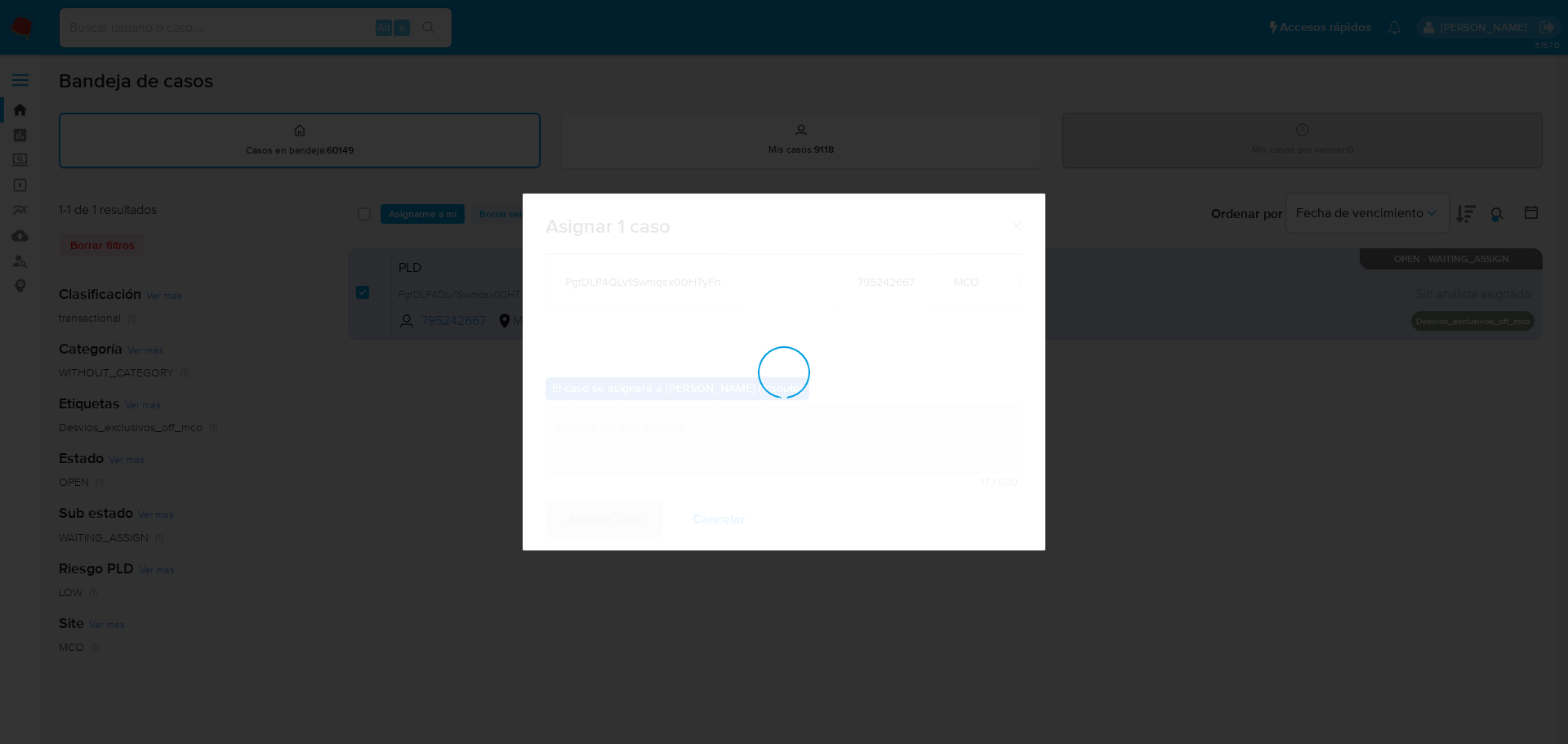
checkbox input "false"
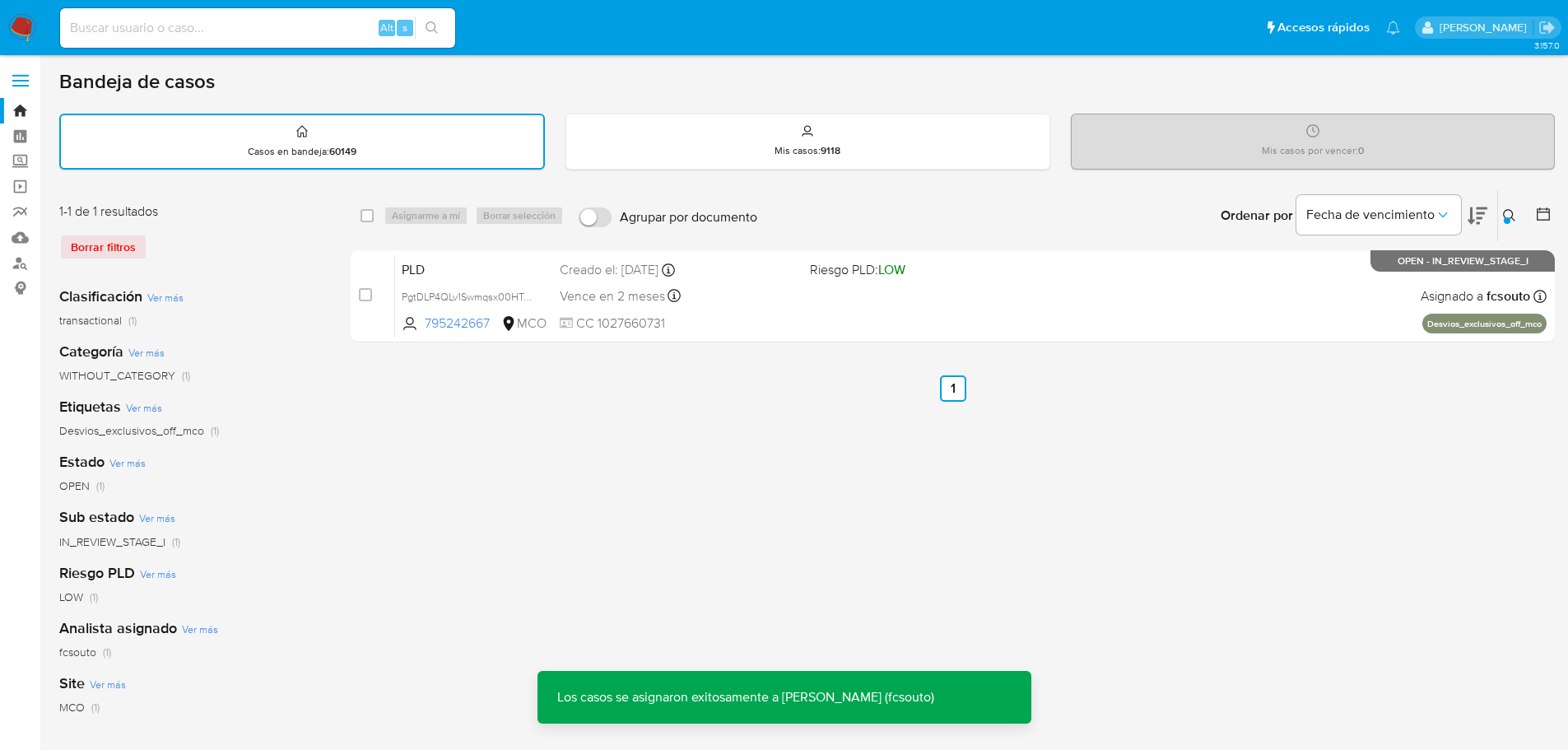
click at [990, 300] on div "PLD PgtDLP4QLv1Swmqsx00HTyFn 795242667 MCO Riesgo PLD: LOW Creado el: 12/08/202…" at bounding box center [970, 296] width 1152 height 83
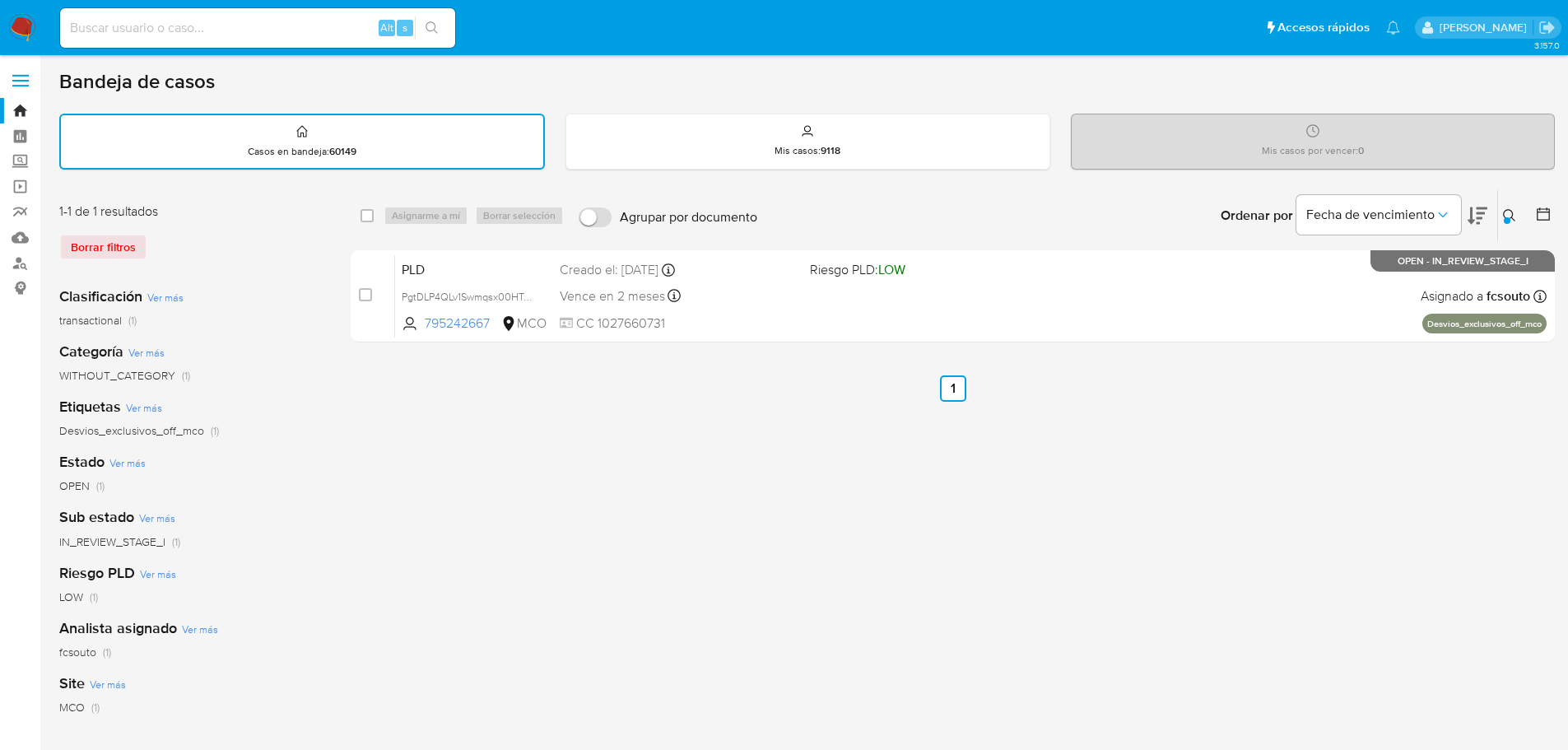
click at [1501, 212] on button at bounding box center [1511, 215] width 27 height 20
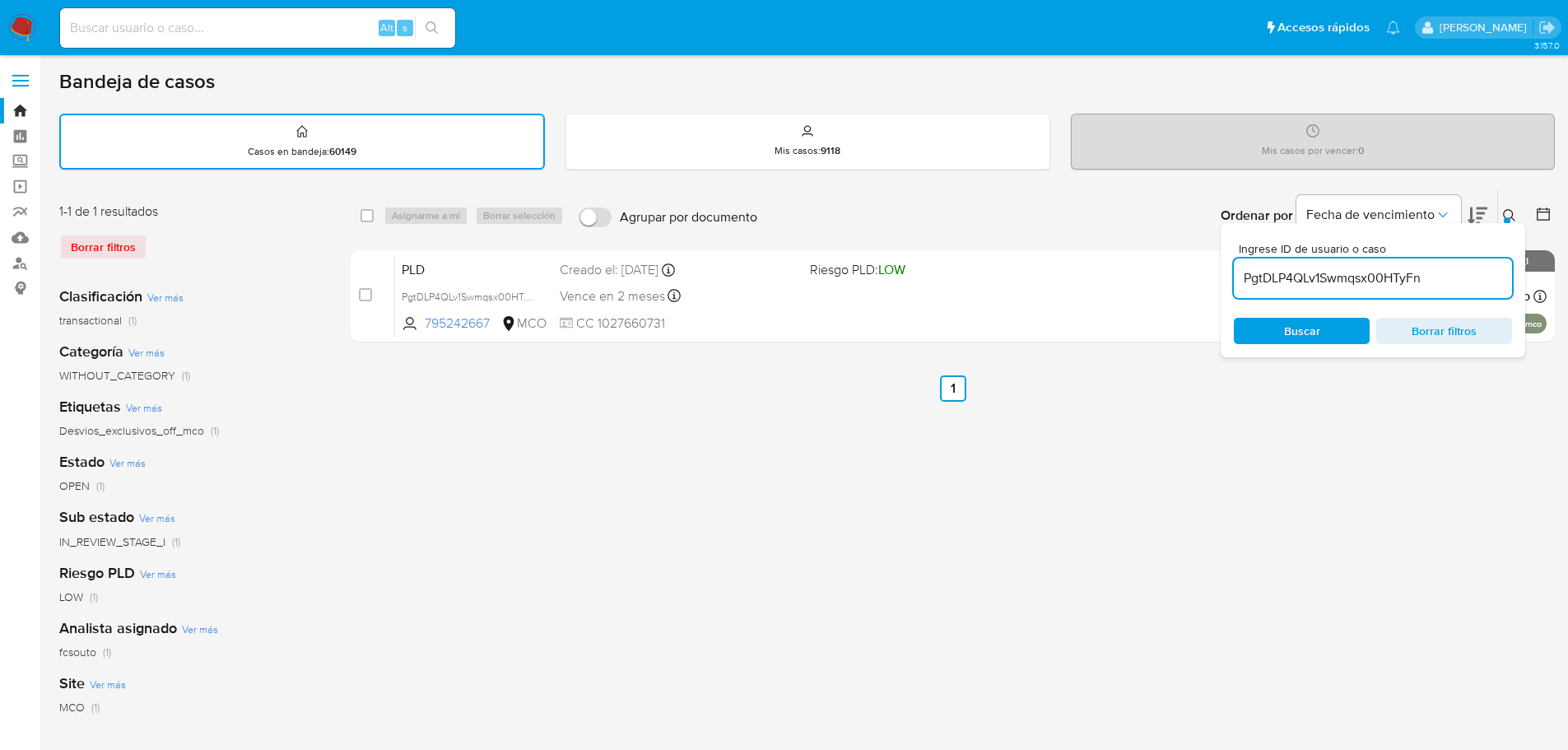
click at [1323, 283] on input "PgtDLP4QLv1Swmqsx00HTyFn" at bounding box center [1372, 278] width 278 height 21
type input "HlQnixaGoRpplxR0ORHnvEwS"
click at [1505, 216] on icon at bounding box center [1509, 216] width 13 height 13
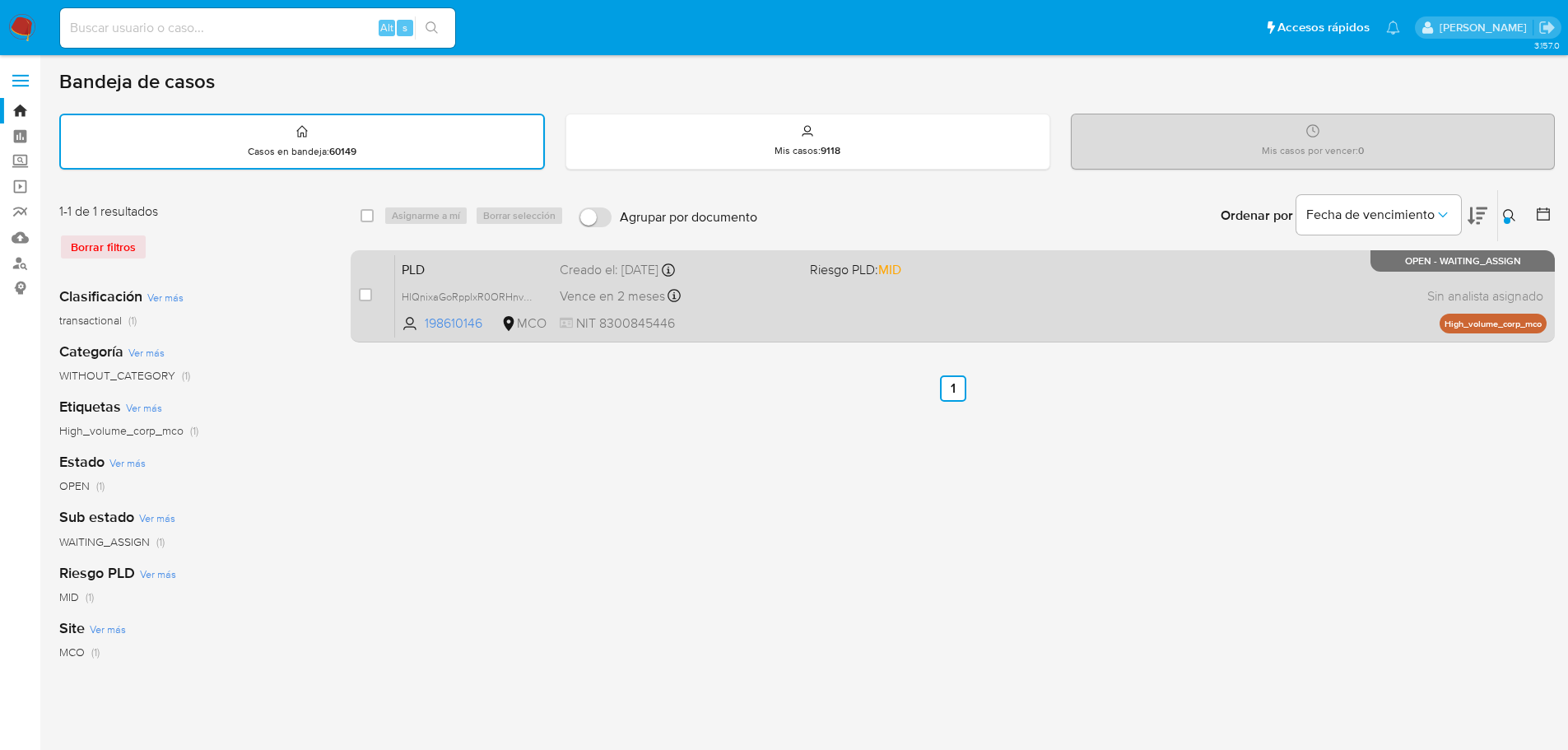
click at [356, 291] on div "case-item-checkbox No es posible asignar el caso PLD HlQnixaGoRpplxR0ORHnvEwS 1…" at bounding box center [953, 296] width 1205 height 92
click at [362, 294] on input "checkbox" at bounding box center [365, 295] width 13 height 13
checkbox input "true"
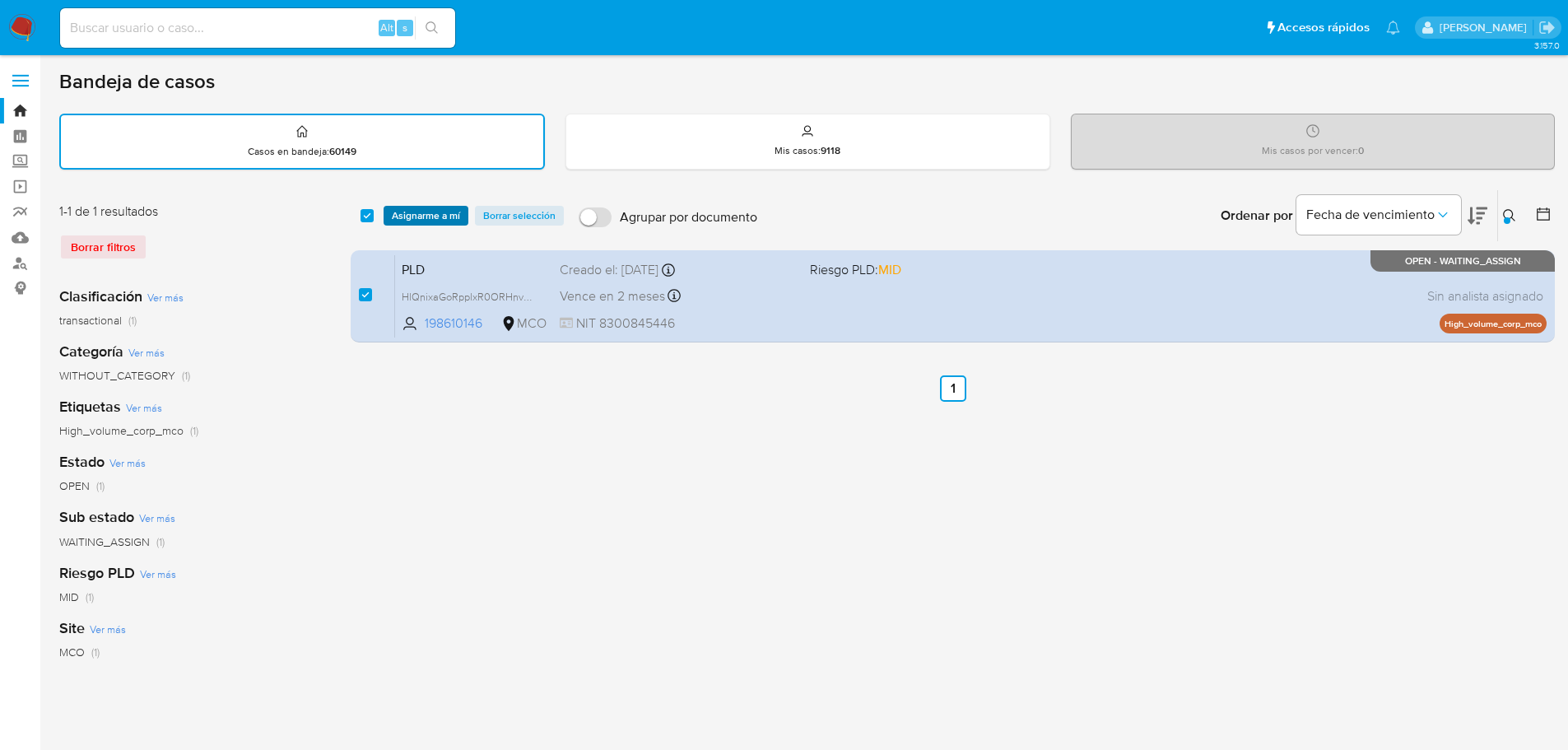
click at [435, 217] on span "Asignarme a mí" at bounding box center [427, 216] width 69 height 17
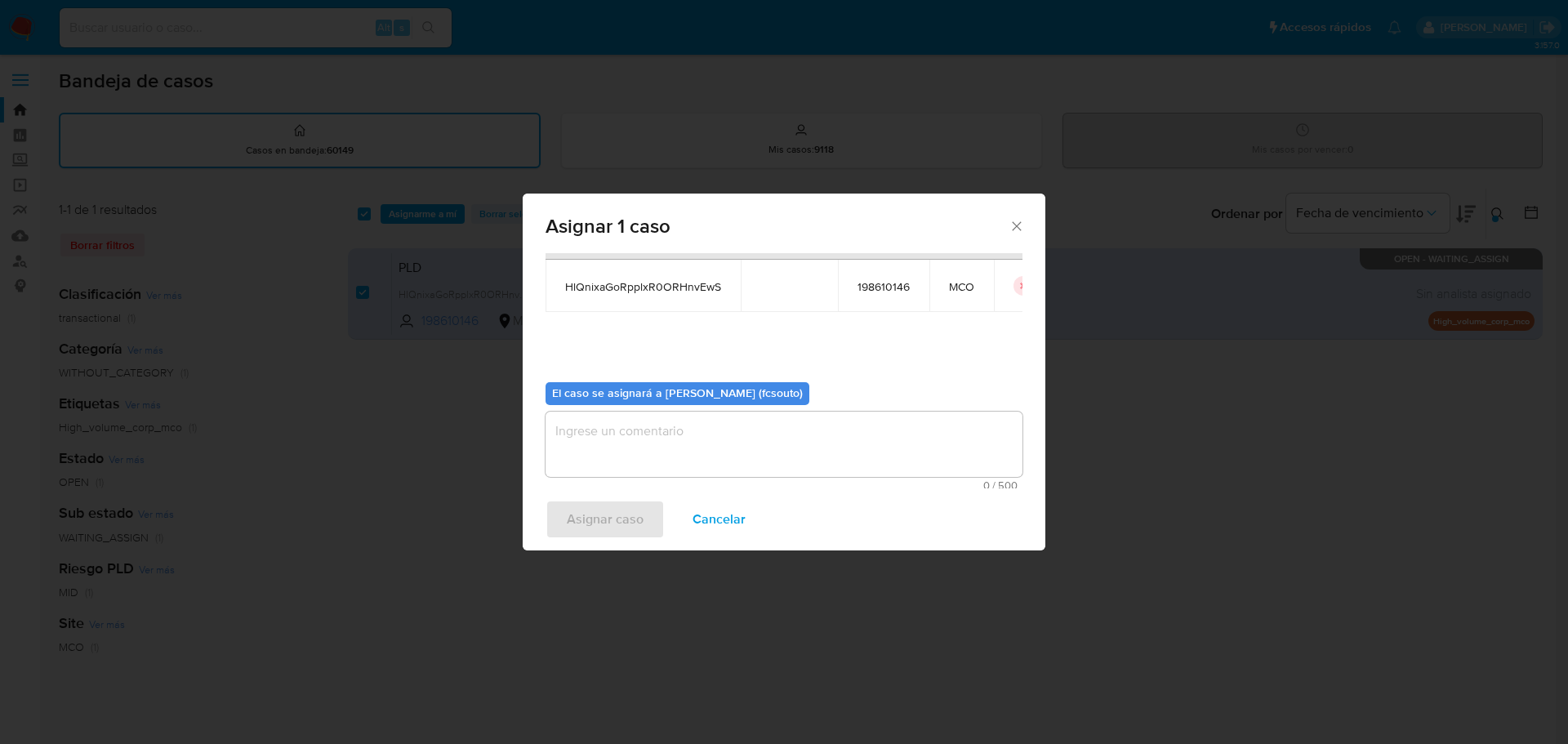
scroll to position [85, 0]
click at [710, 432] on textarea "assign-modal" at bounding box center [784, 439] width 477 height 65
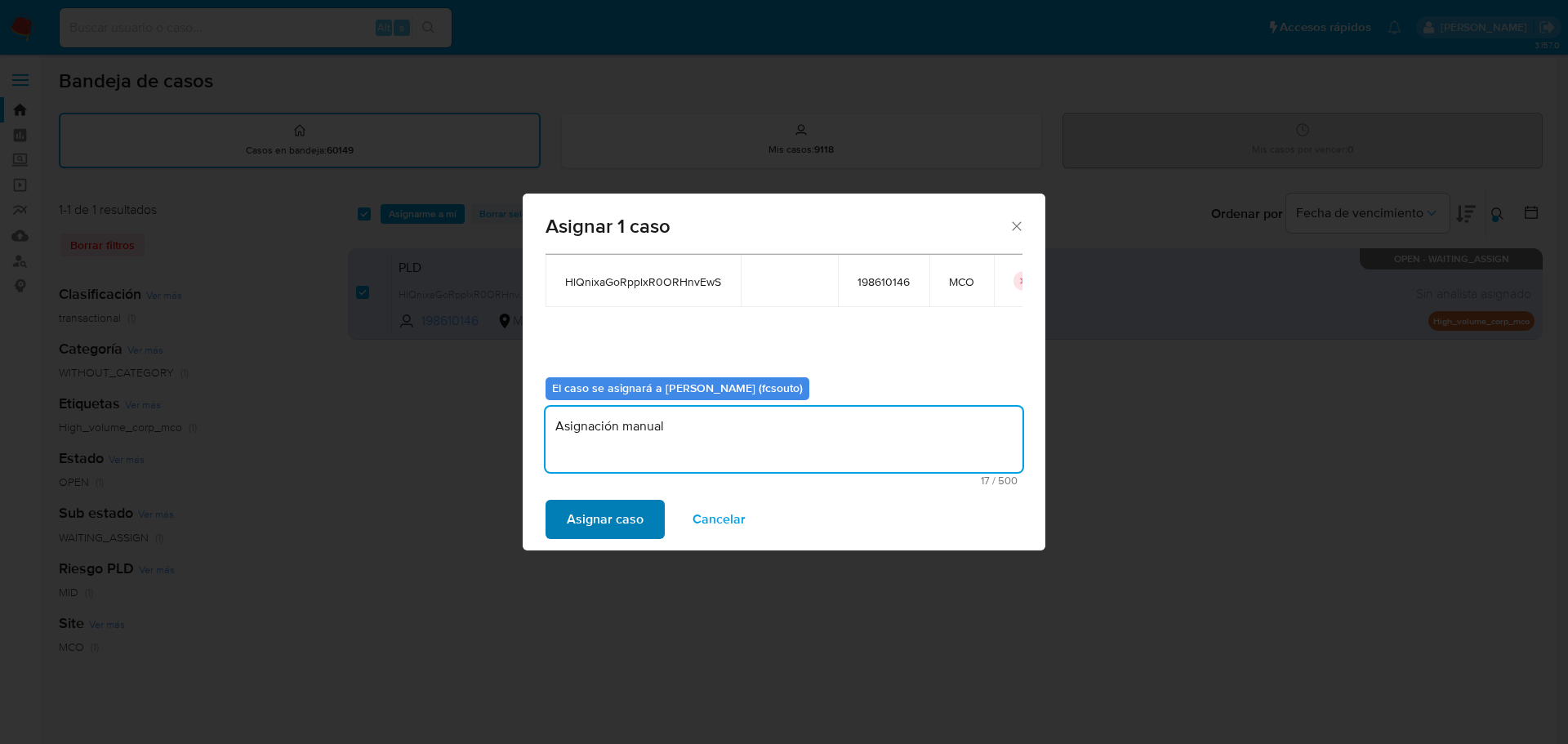
type textarea "Asignación manual"
click at [631, 511] on span "Asignar caso" at bounding box center [605, 519] width 77 height 36
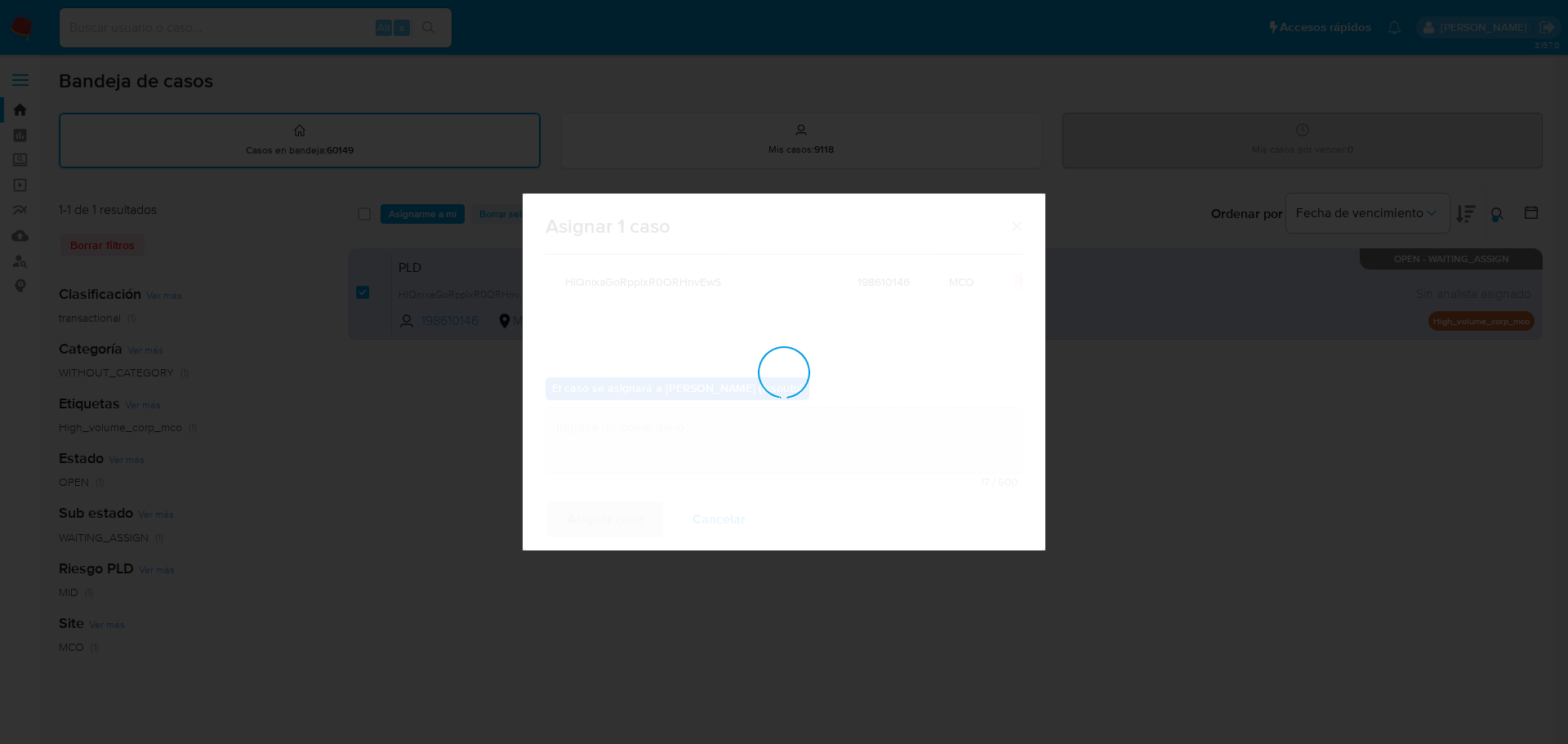
checkbox input "false"
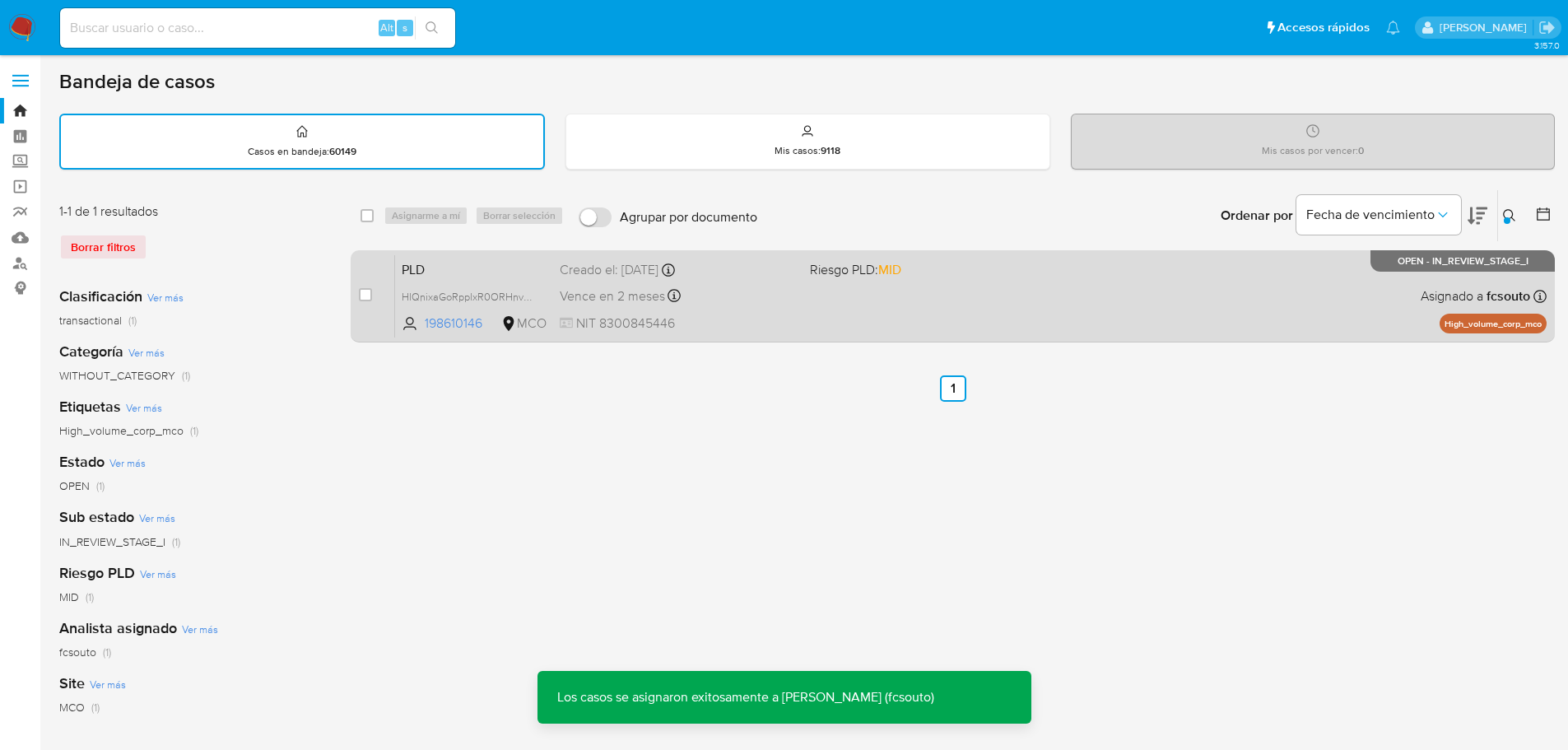
click at [824, 329] on div "PLD HlQnixaGoRpplxR0ORHnvEwS 198610146 MCO Riesgo PLD: MID Creado el: 12/08/202…" at bounding box center [970, 296] width 1152 height 83
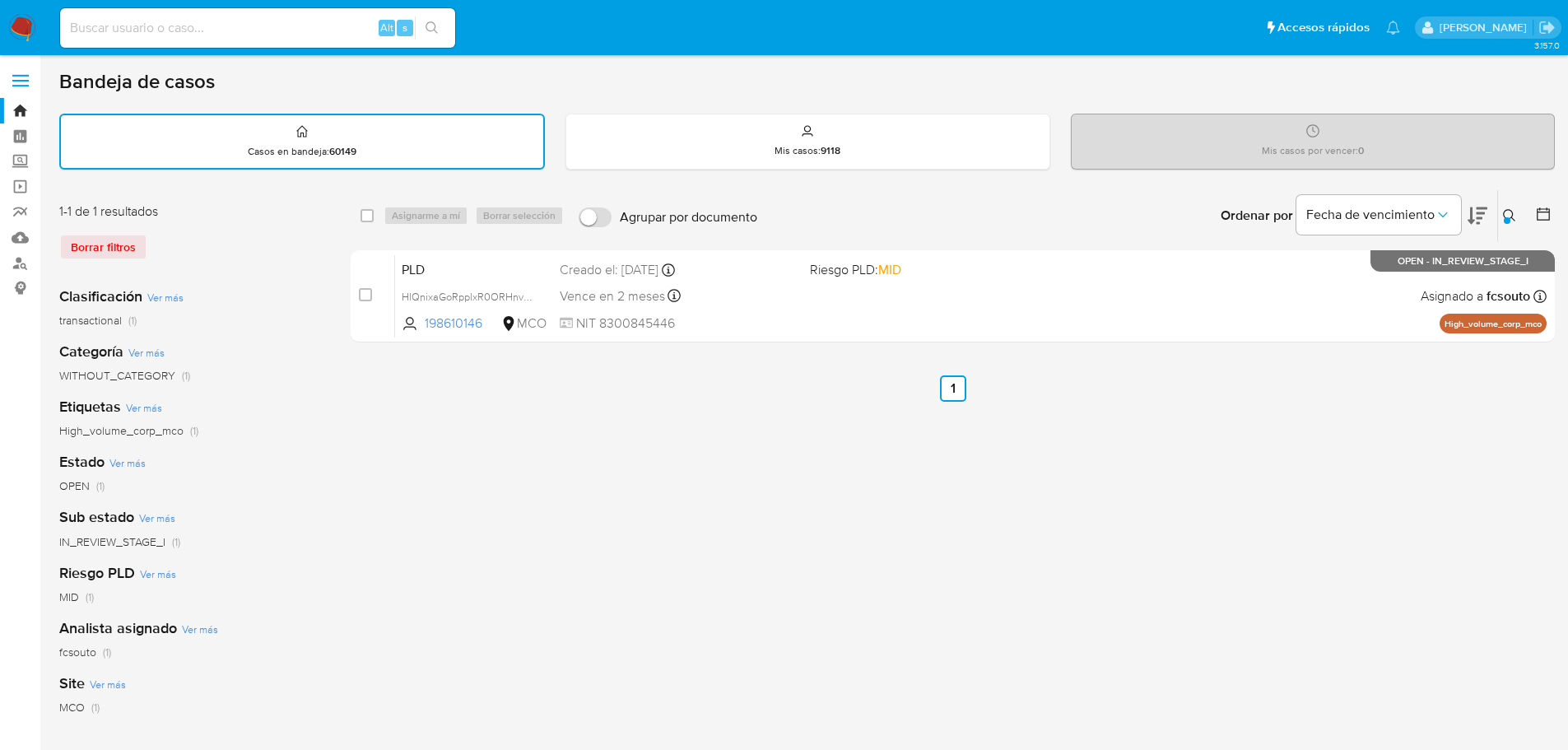
click at [1512, 214] on icon at bounding box center [1509, 215] width 12 height 12
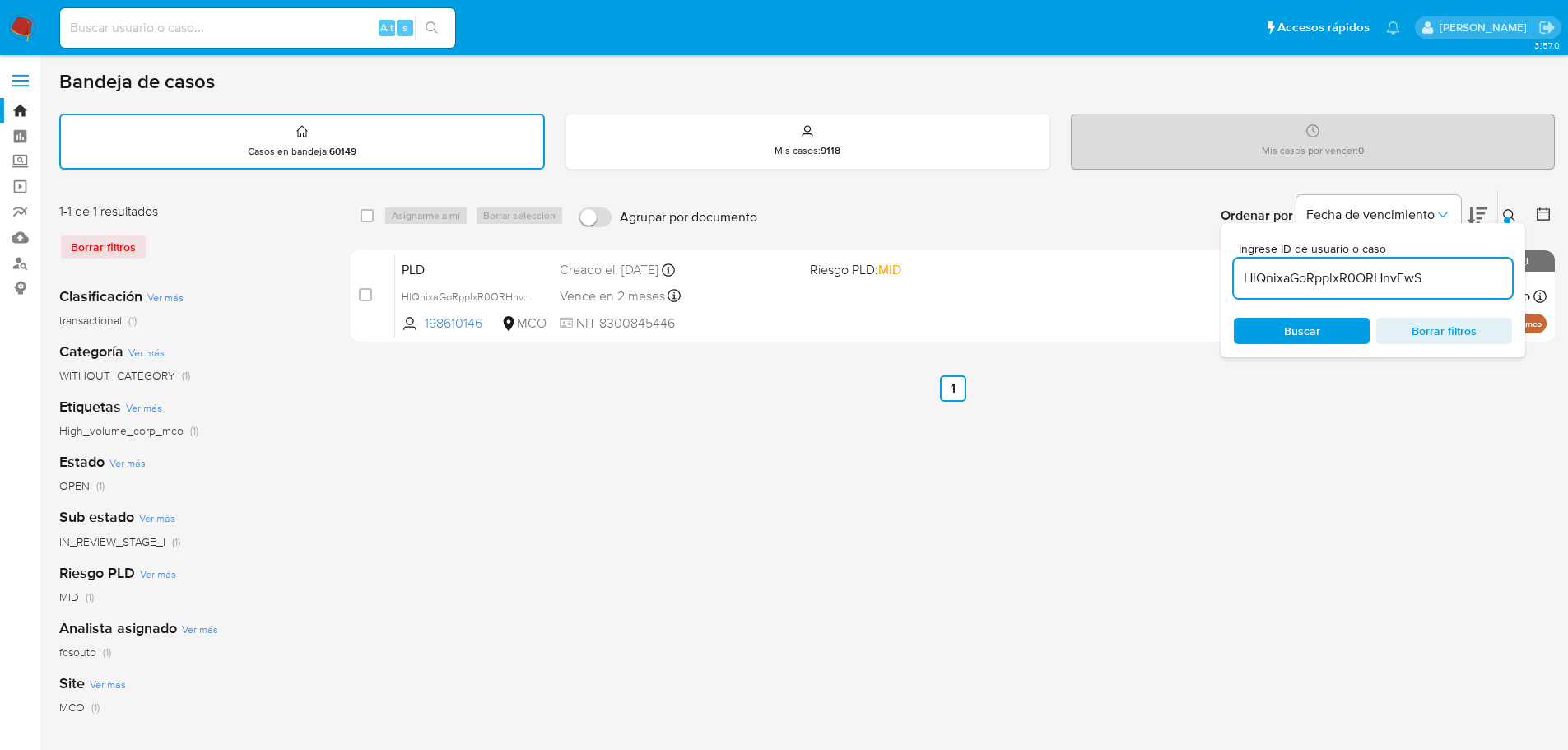
click at [1382, 277] on input "HlQnixaGoRpplxR0ORHnvEwS" at bounding box center [1372, 278] width 278 height 21
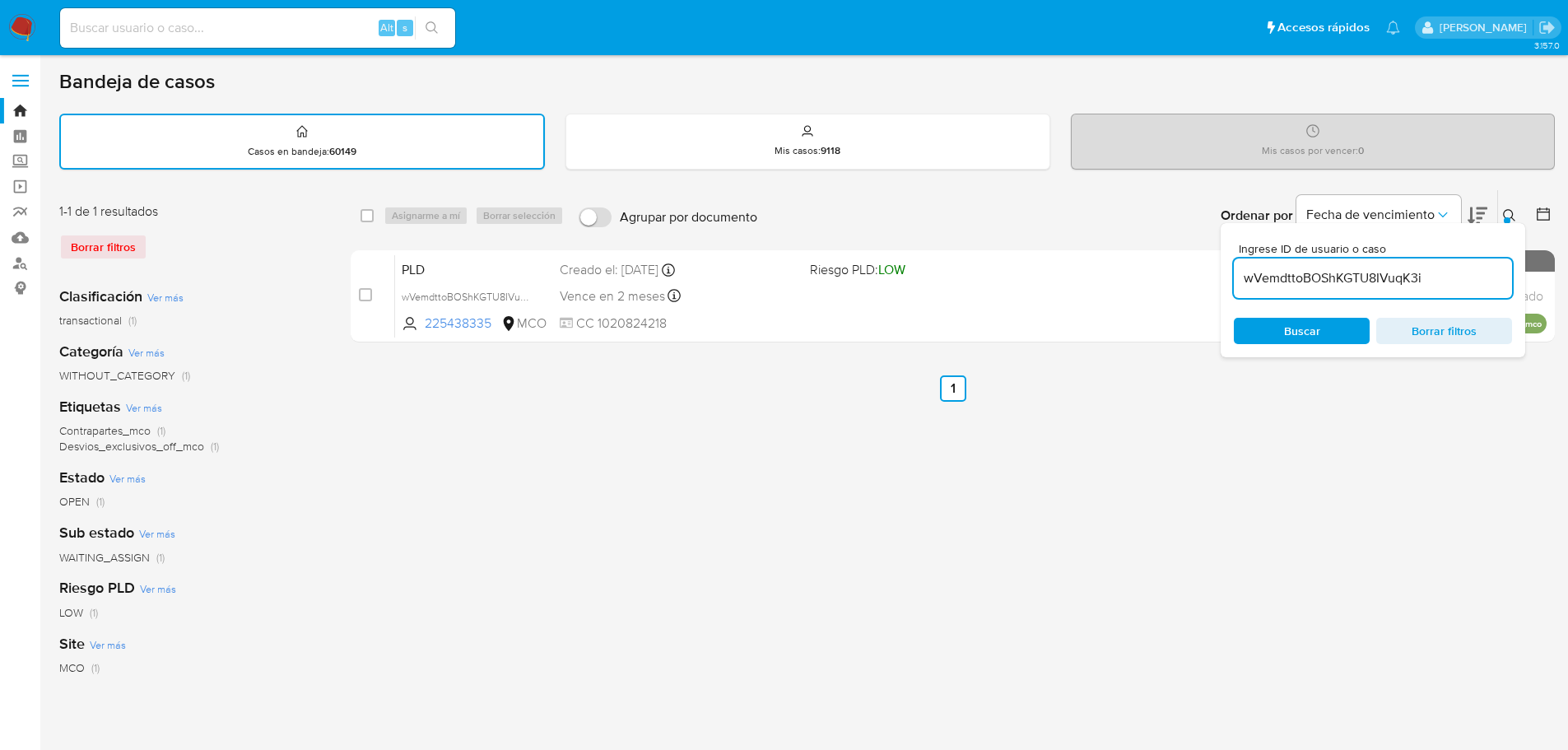
click at [1507, 212] on icon at bounding box center [1509, 216] width 13 height 13
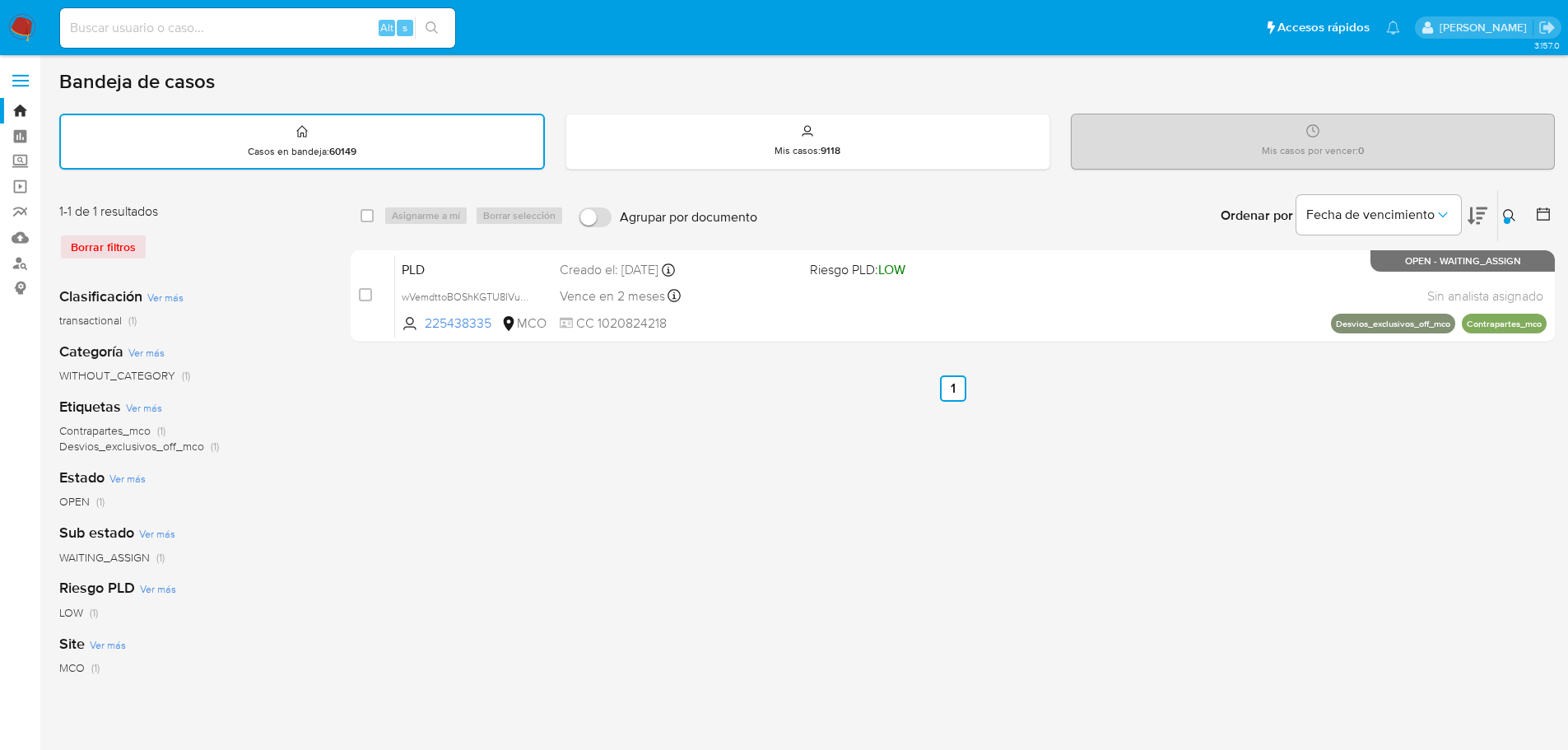
click at [1508, 225] on button at bounding box center [1511, 215] width 27 height 20
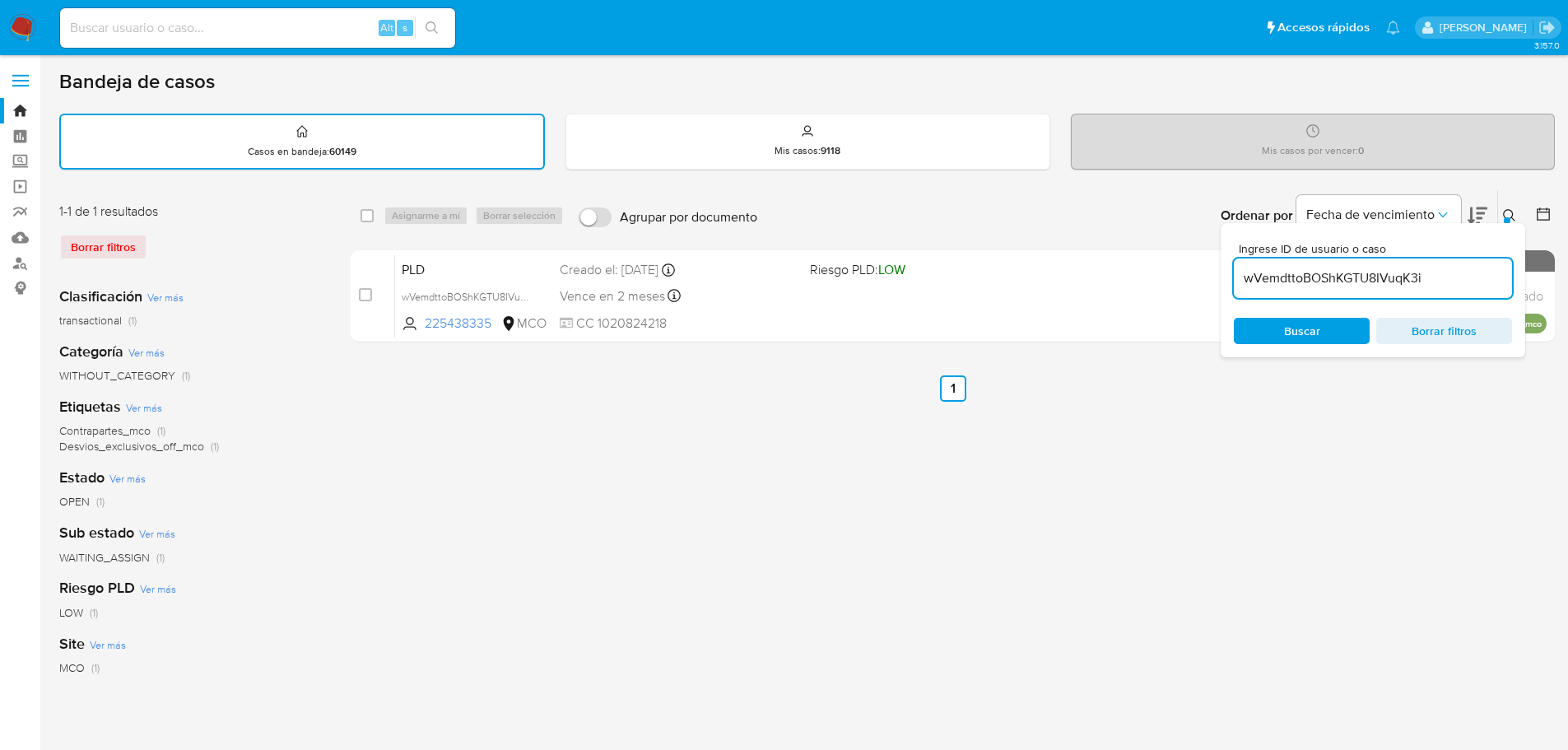
click at [1380, 286] on input "wVemdttoBOShKGTU8IVuqK3i" at bounding box center [1372, 278] width 278 height 21
type input "joVkIRfUkOsqytpJkTWHPNKV"
click at [1513, 205] on button at bounding box center [1511, 215] width 27 height 20
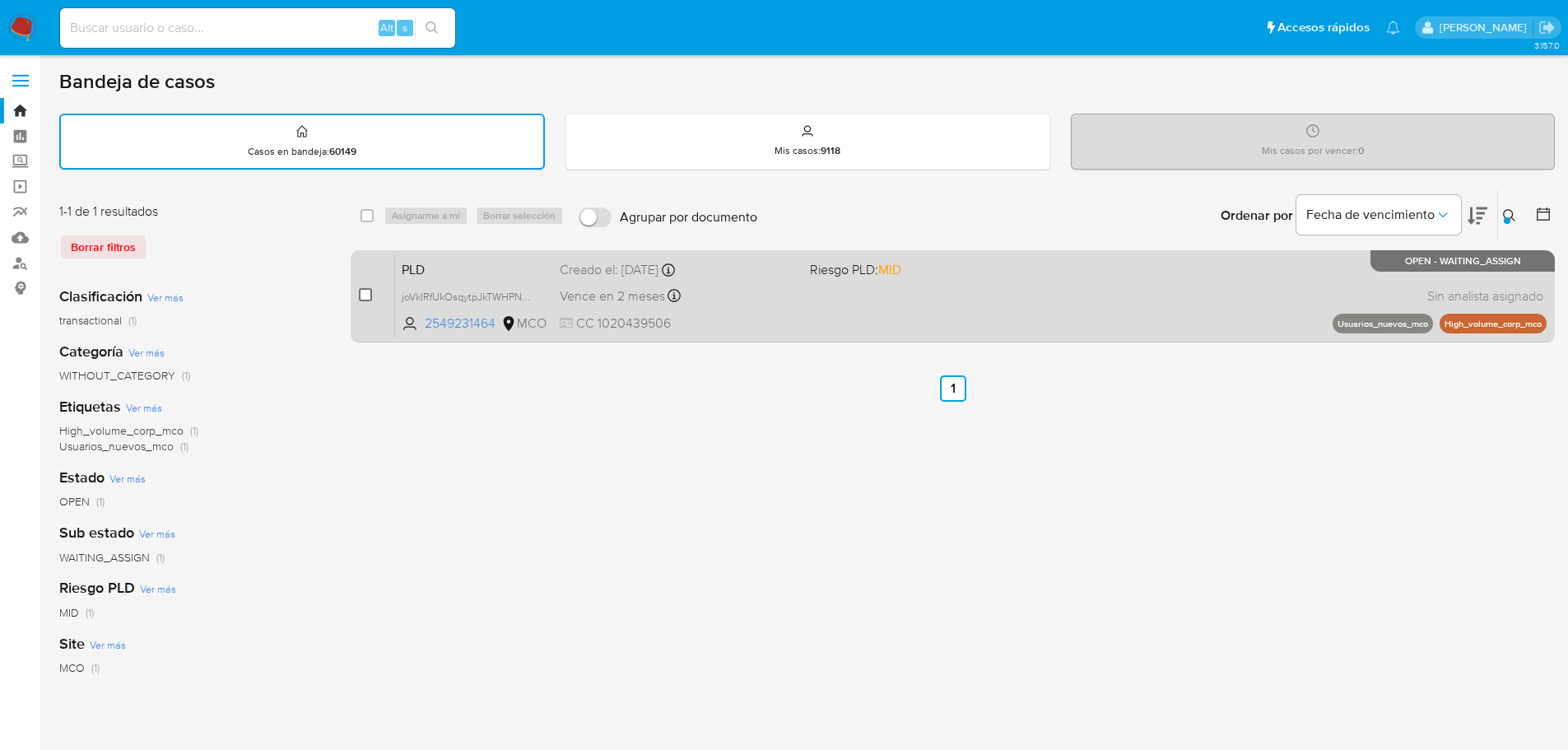
click at [366, 294] on input "checkbox" at bounding box center [365, 295] width 13 height 13
checkbox input "true"
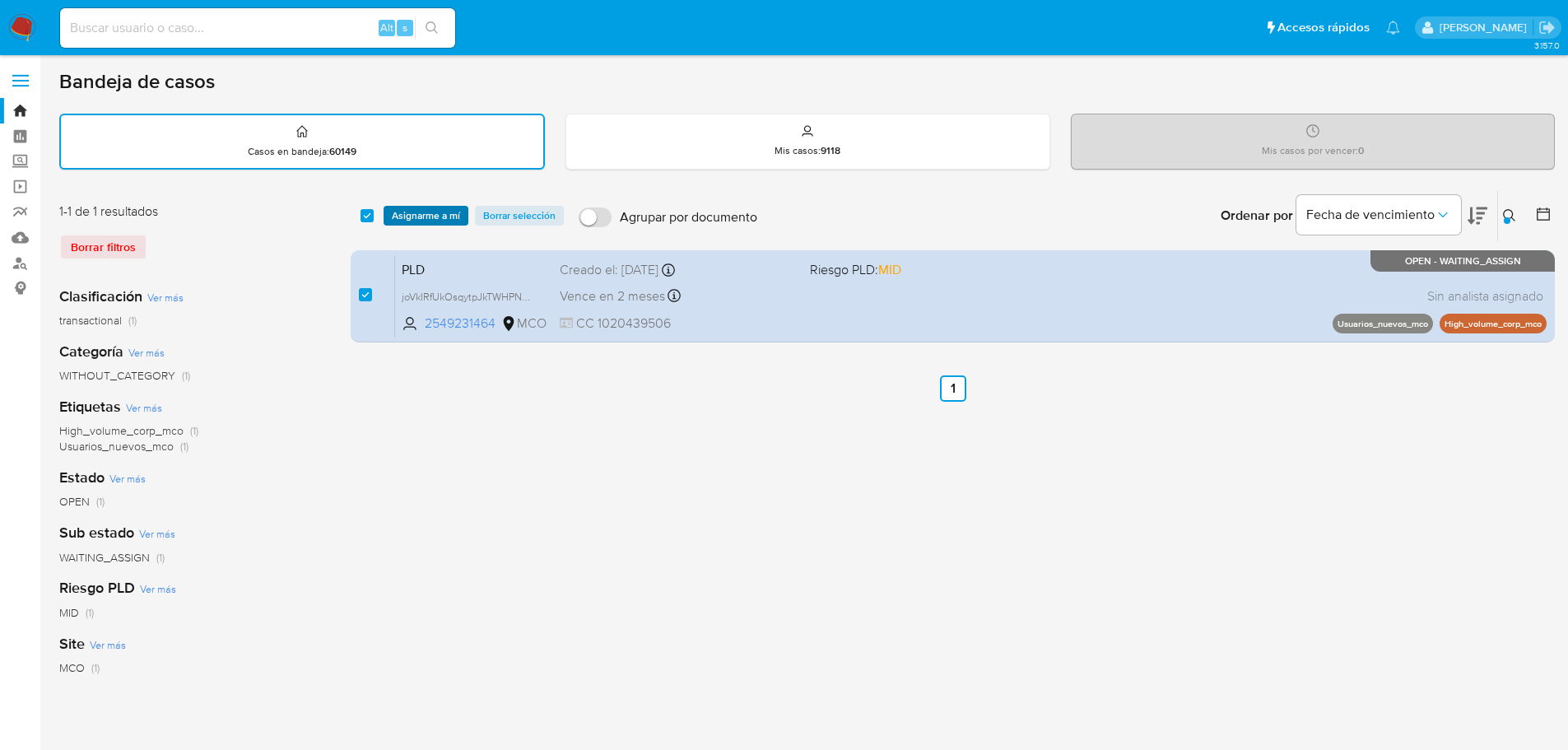
click at [442, 218] on span "Asignarme a mí" at bounding box center [427, 216] width 69 height 17
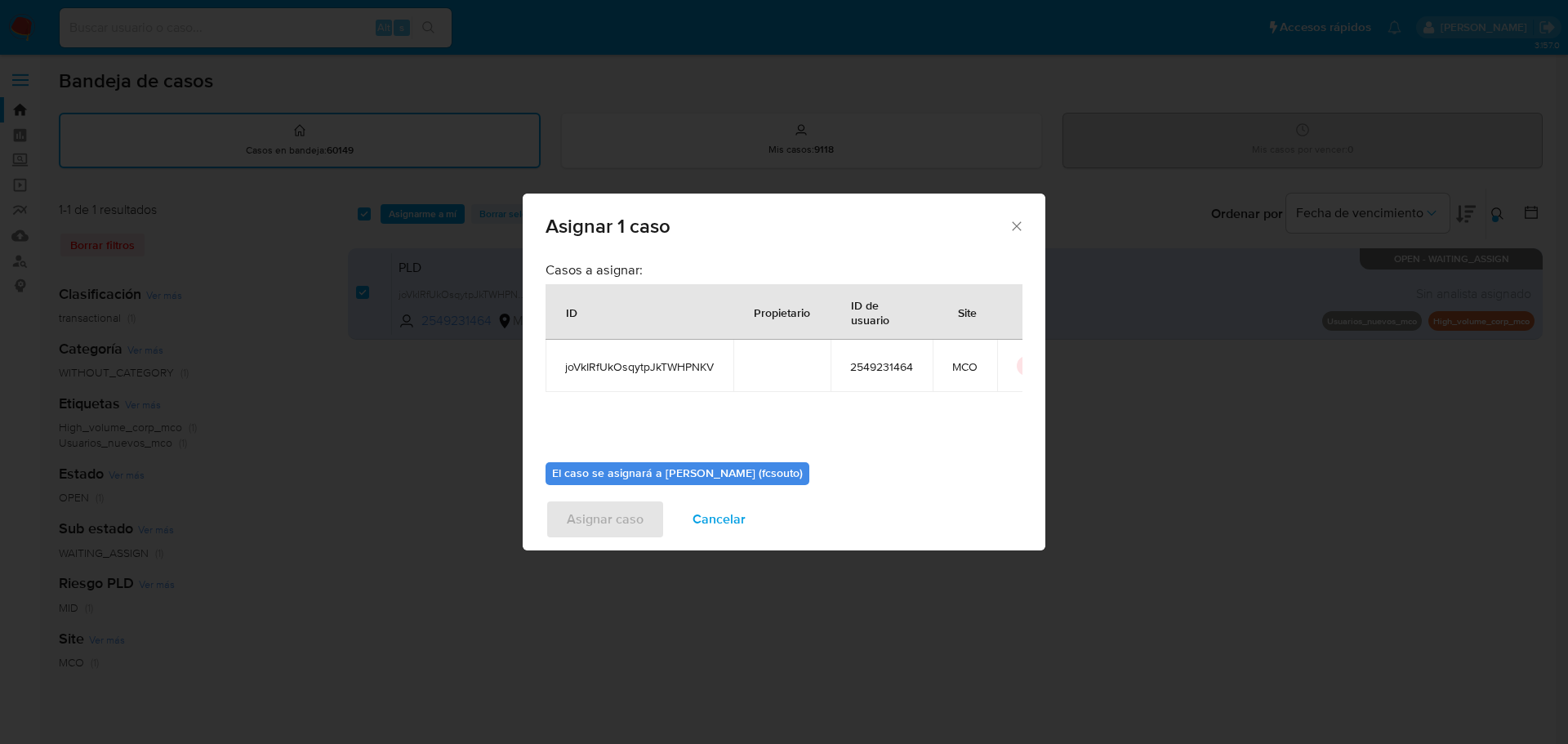
scroll to position [85, 0]
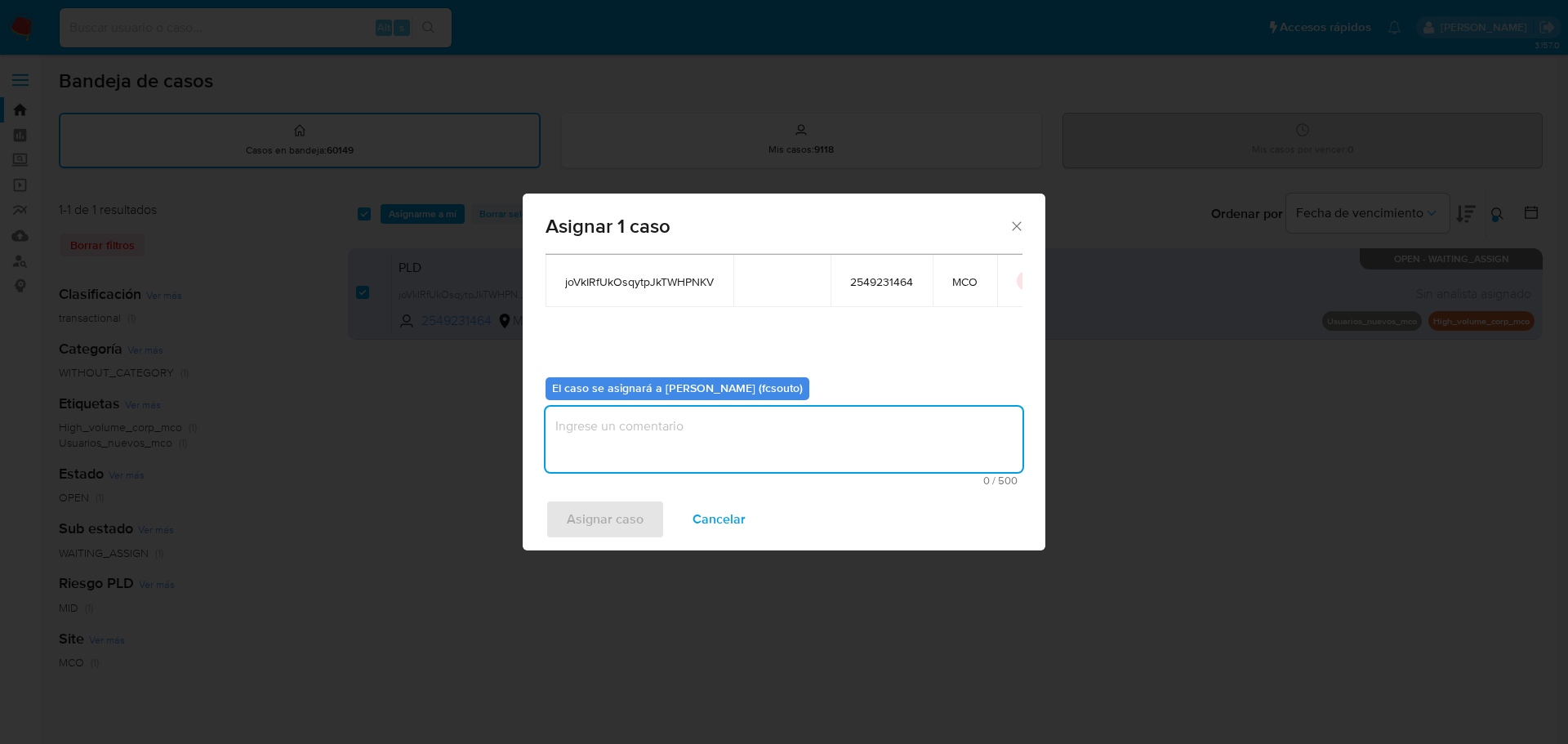
click at [844, 441] on textarea "assign-modal" at bounding box center [784, 439] width 477 height 65
type textarea "Asignación manual"
click at [634, 524] on span "Asignar caso" at bounding box center [605, 519] width 77 height 36
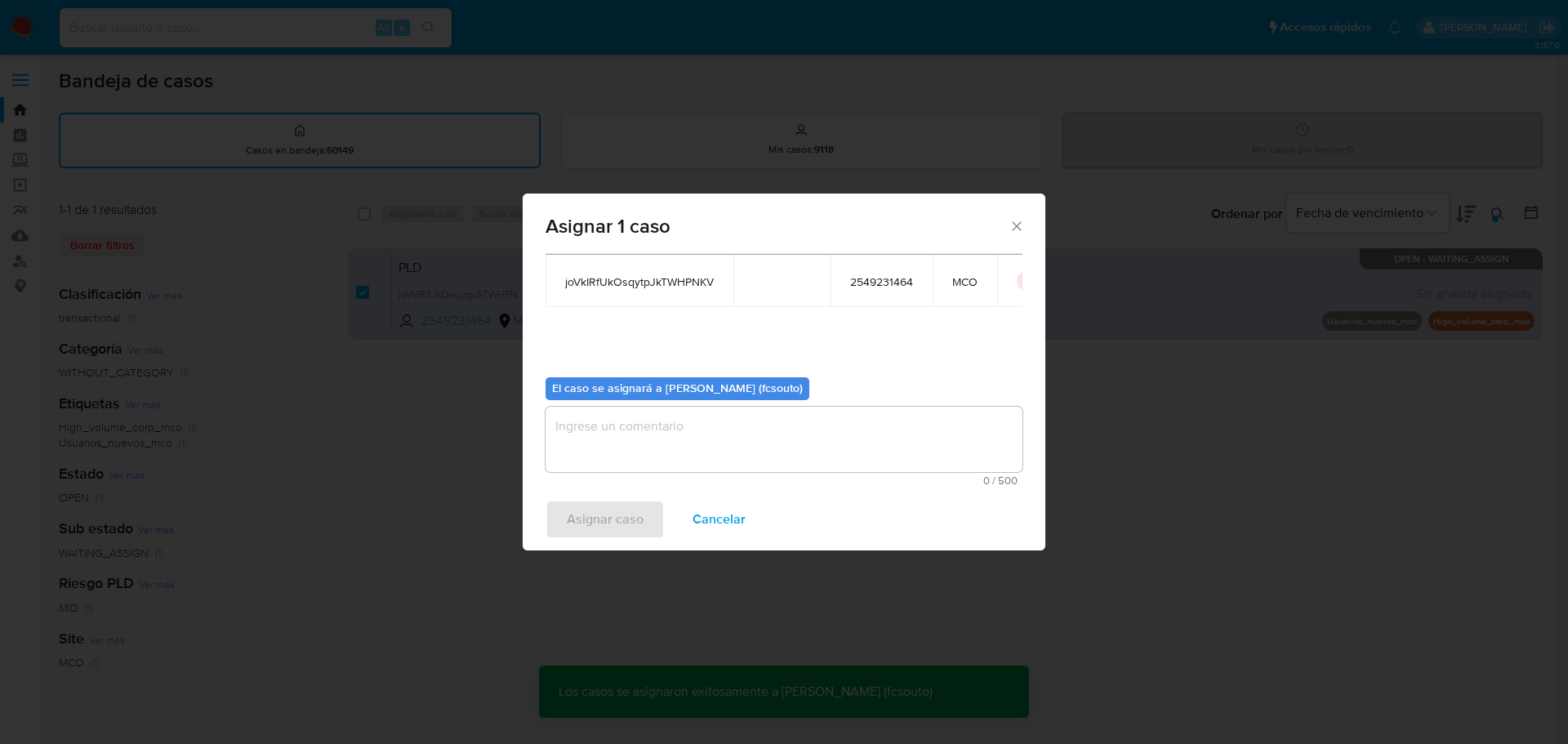
checkbox input "false"
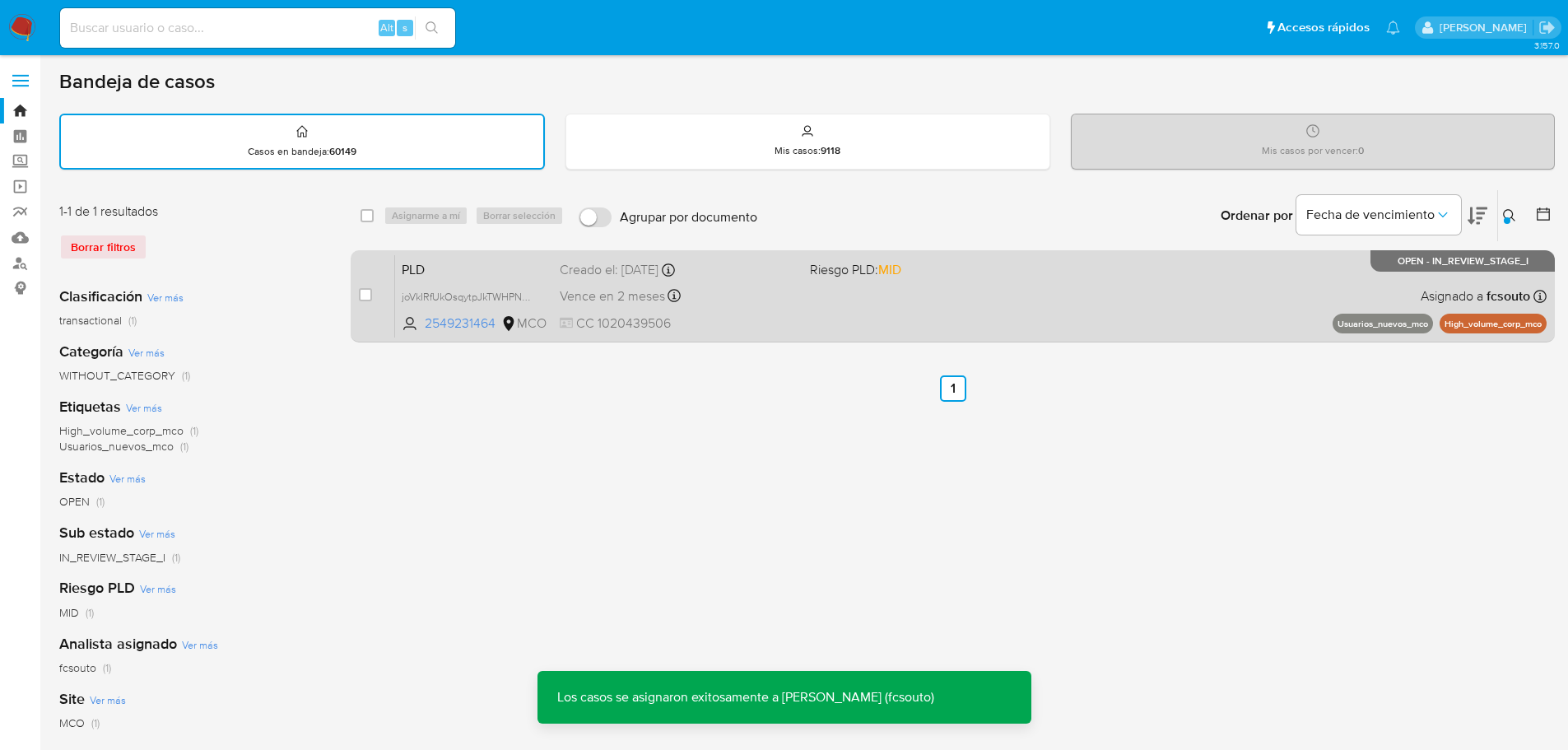
click at [738, 319] on span "CC 1020439506" at bounding box center [678, 322] width 237 height 18
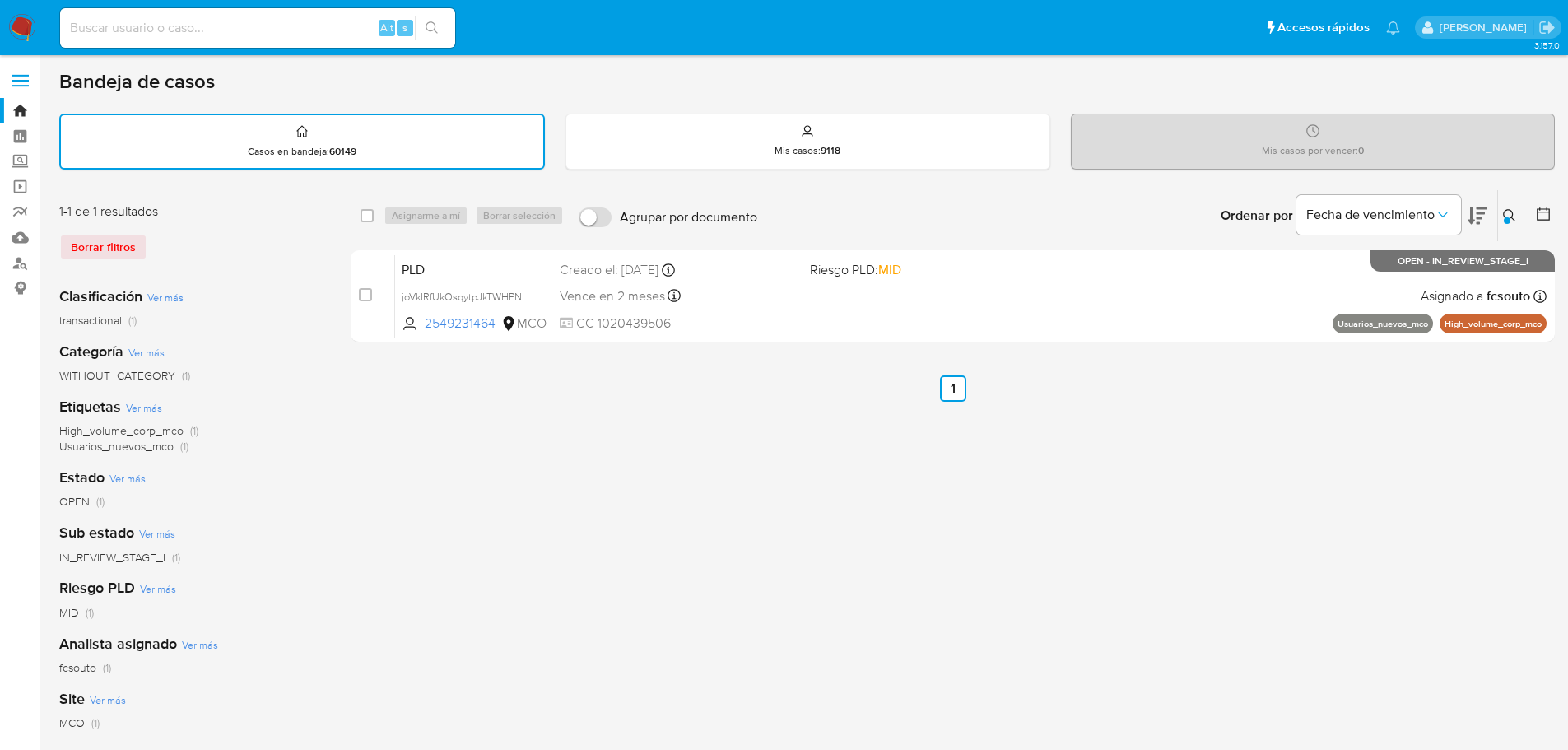
click at [1513, 212] on icon at bounding box center [1509, 216] width 13 height 13
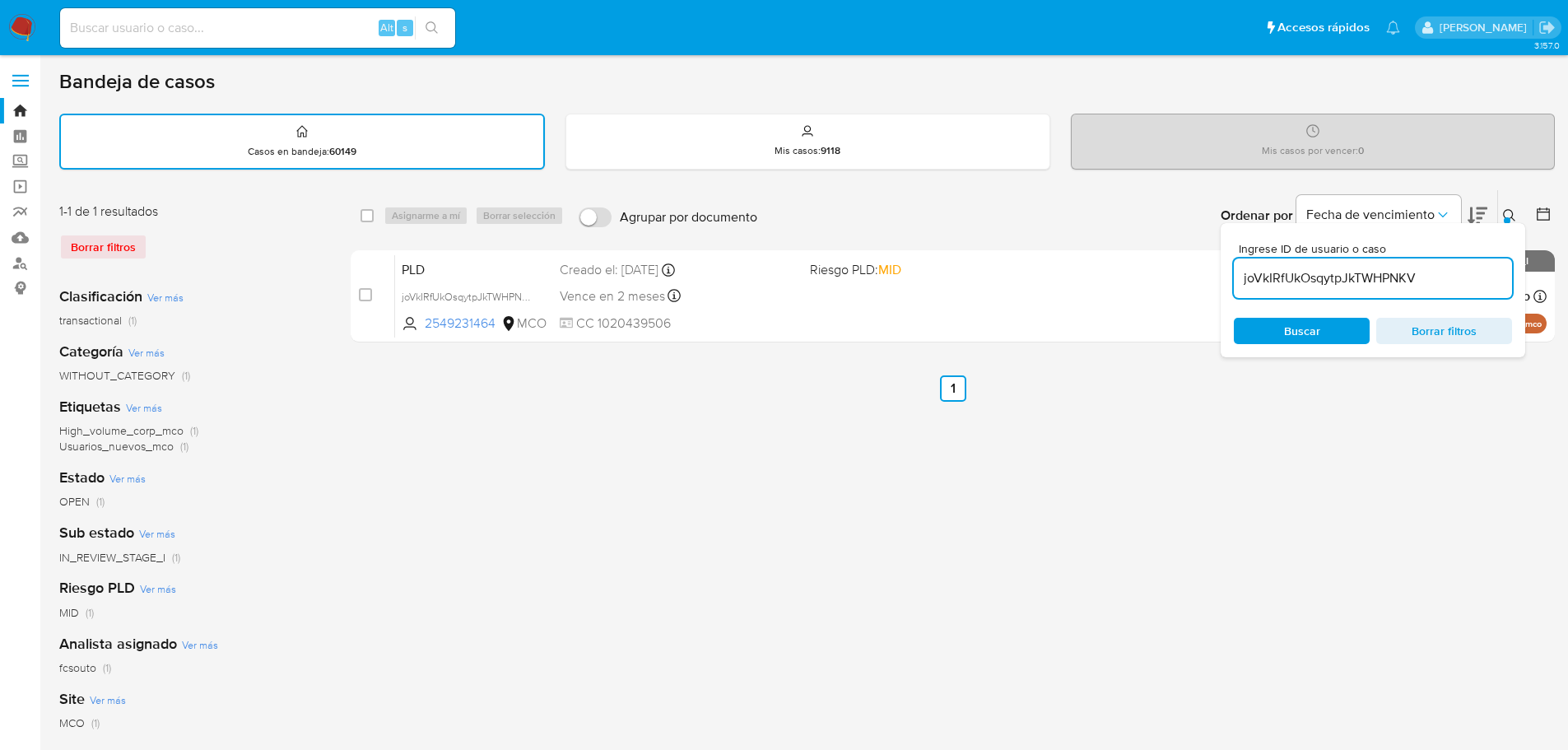
click at [1343, 284] on input "joVkIRfUkOsqytpJkTWHPNKV" at bounding box center [1372, 278] width 278 height 21
type input "wtGd78DB1YIKZEM6S57AQEiR"
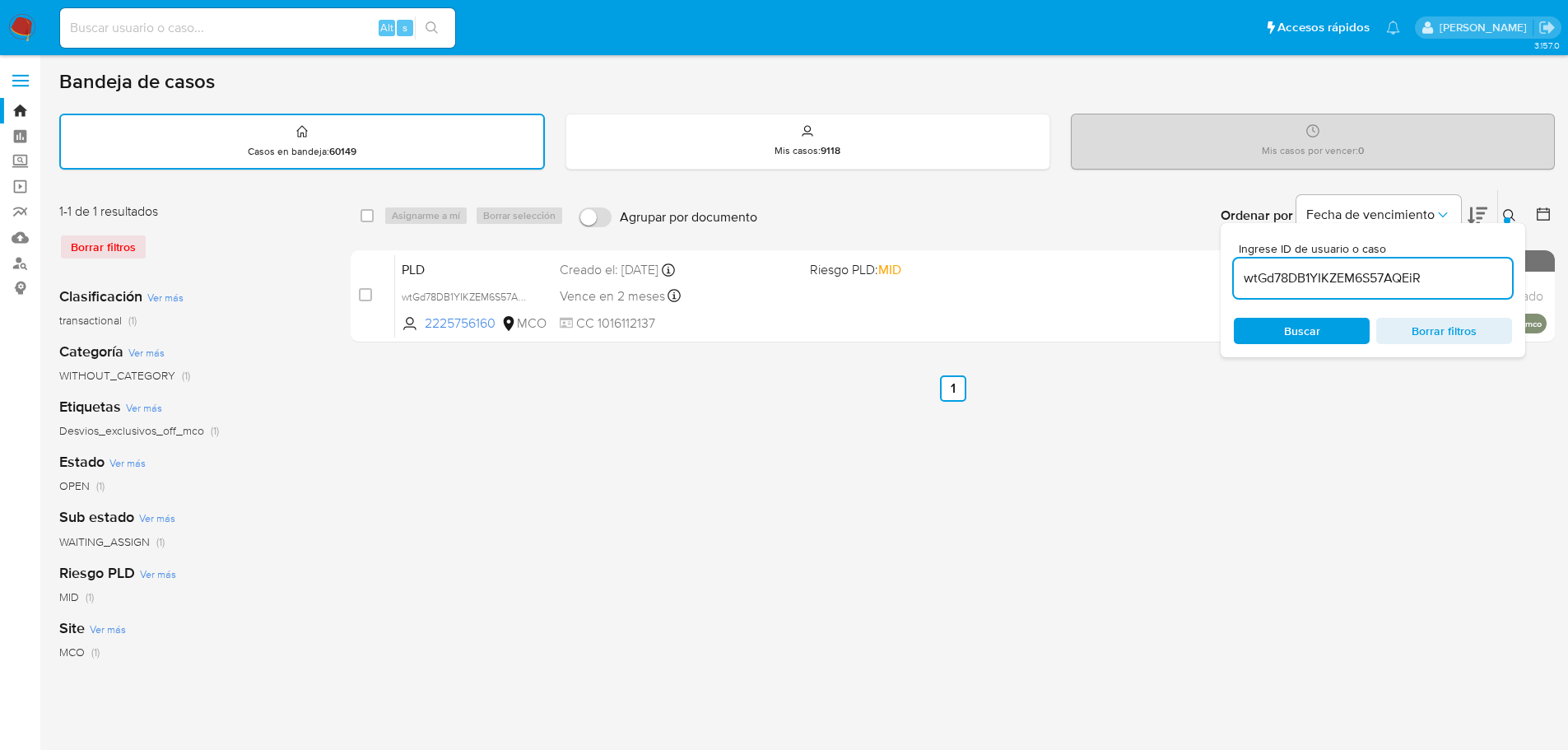
click at [1505, 211] on icon at bounding box center [1509, 215] width 12 height 12
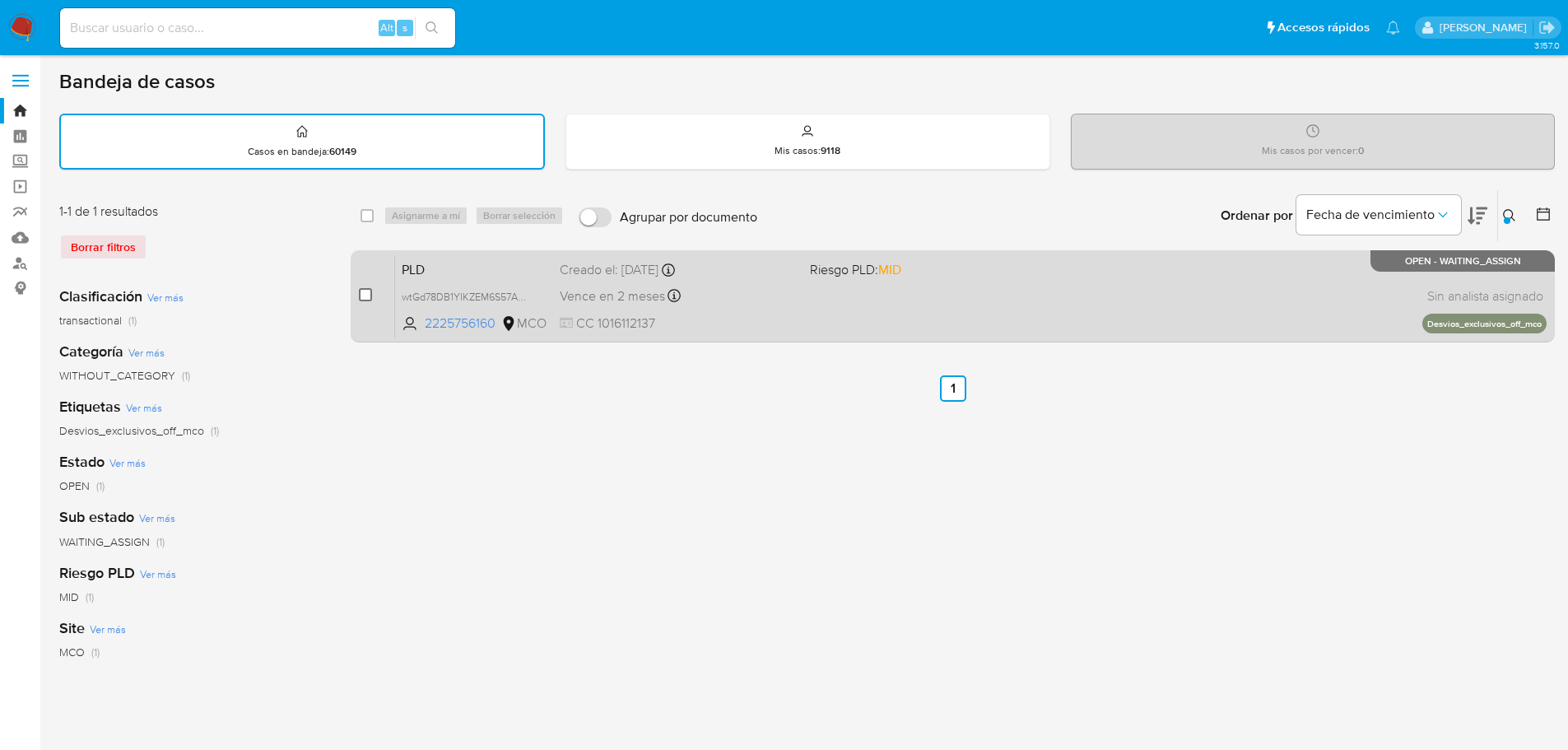
click at [363, 295] on input "checkbox" at bounding box center [365, 295] width 13 height 13
checkbox input "true"
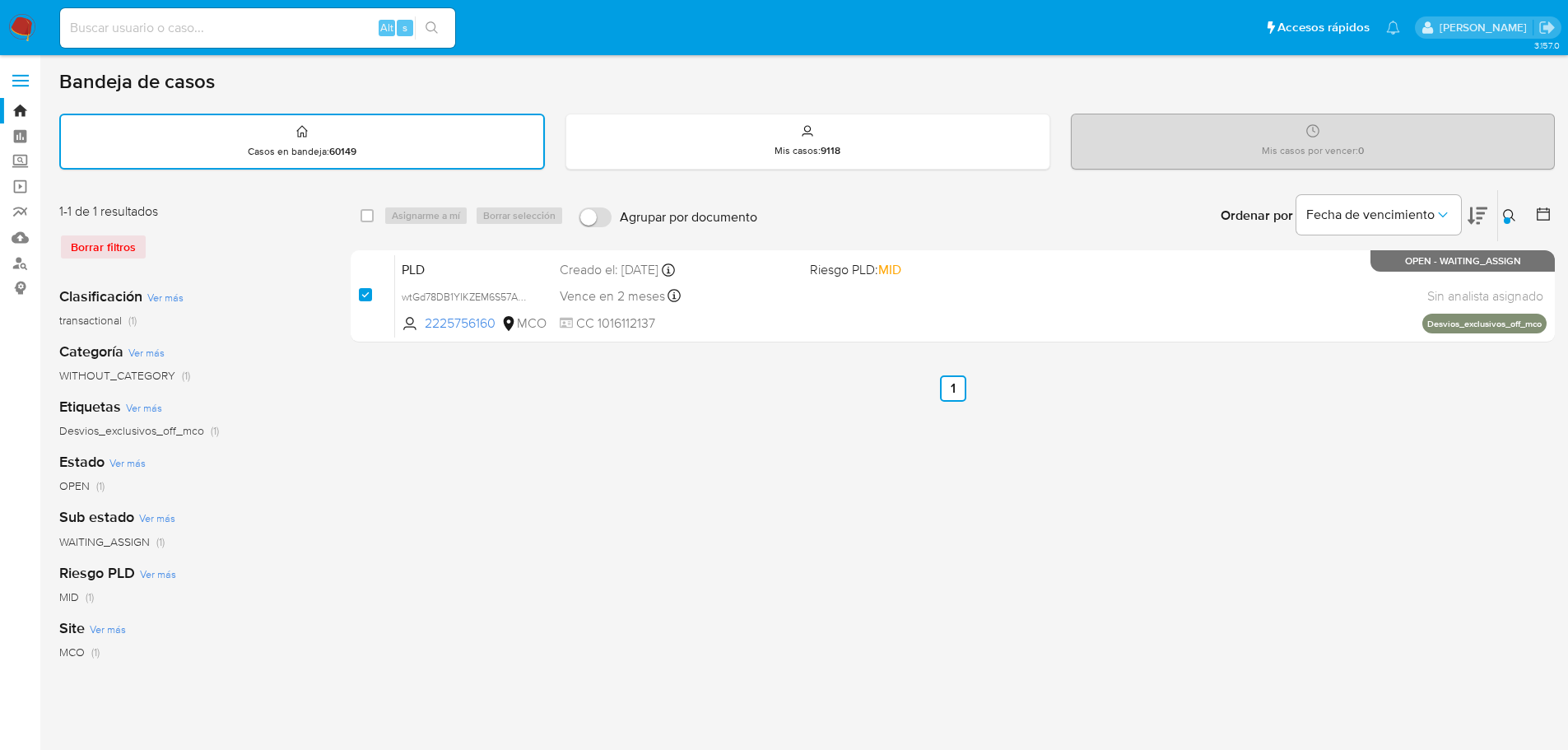
checkbox input "true"
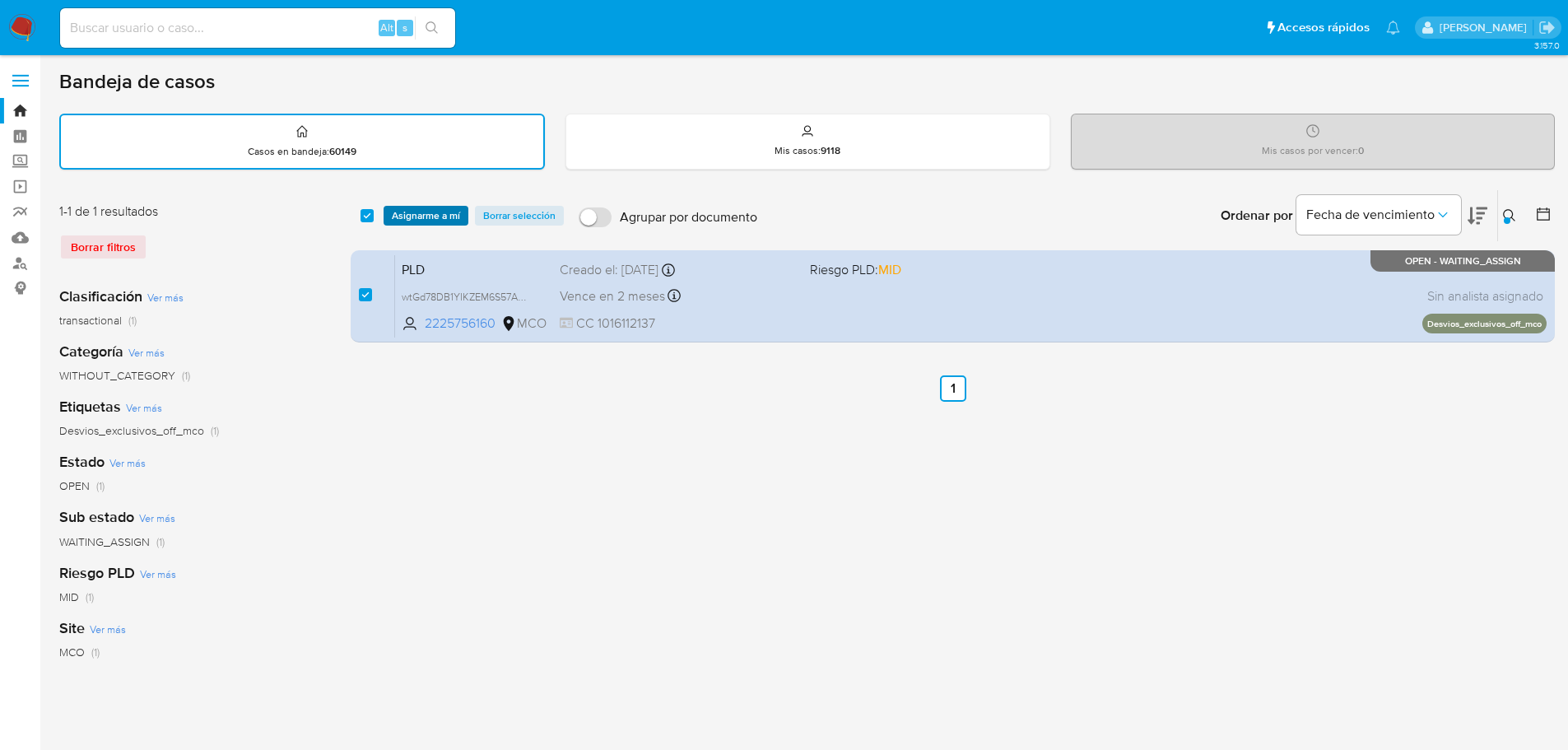
click at [422, 218] on span "Asignarme a mí" at bounding box center [427, 216] width 69 height 17
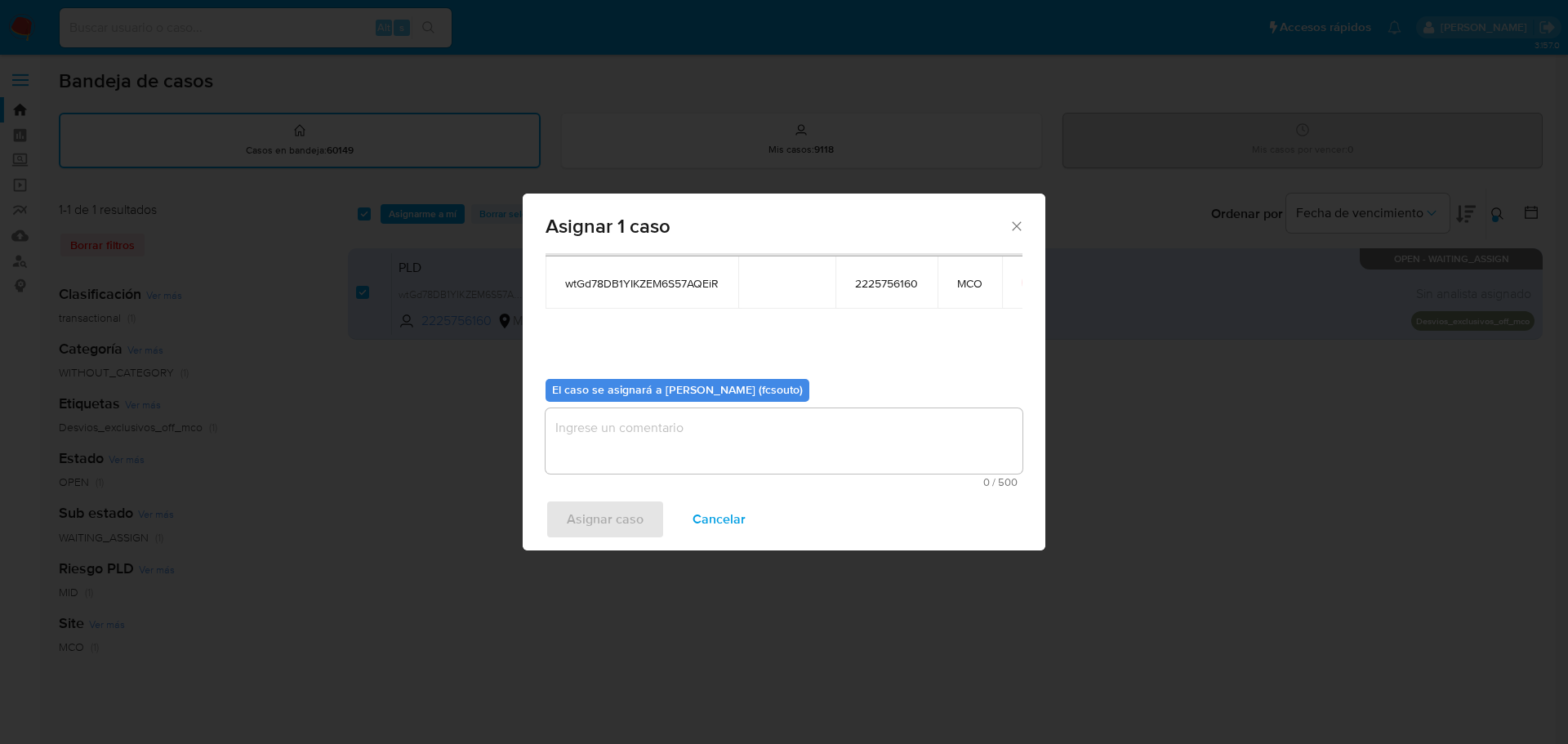
scroll to position [85, 0]
click at [729, 431] on textarea "assign-modal" at bounding box center [784, 439] width 477 height 65
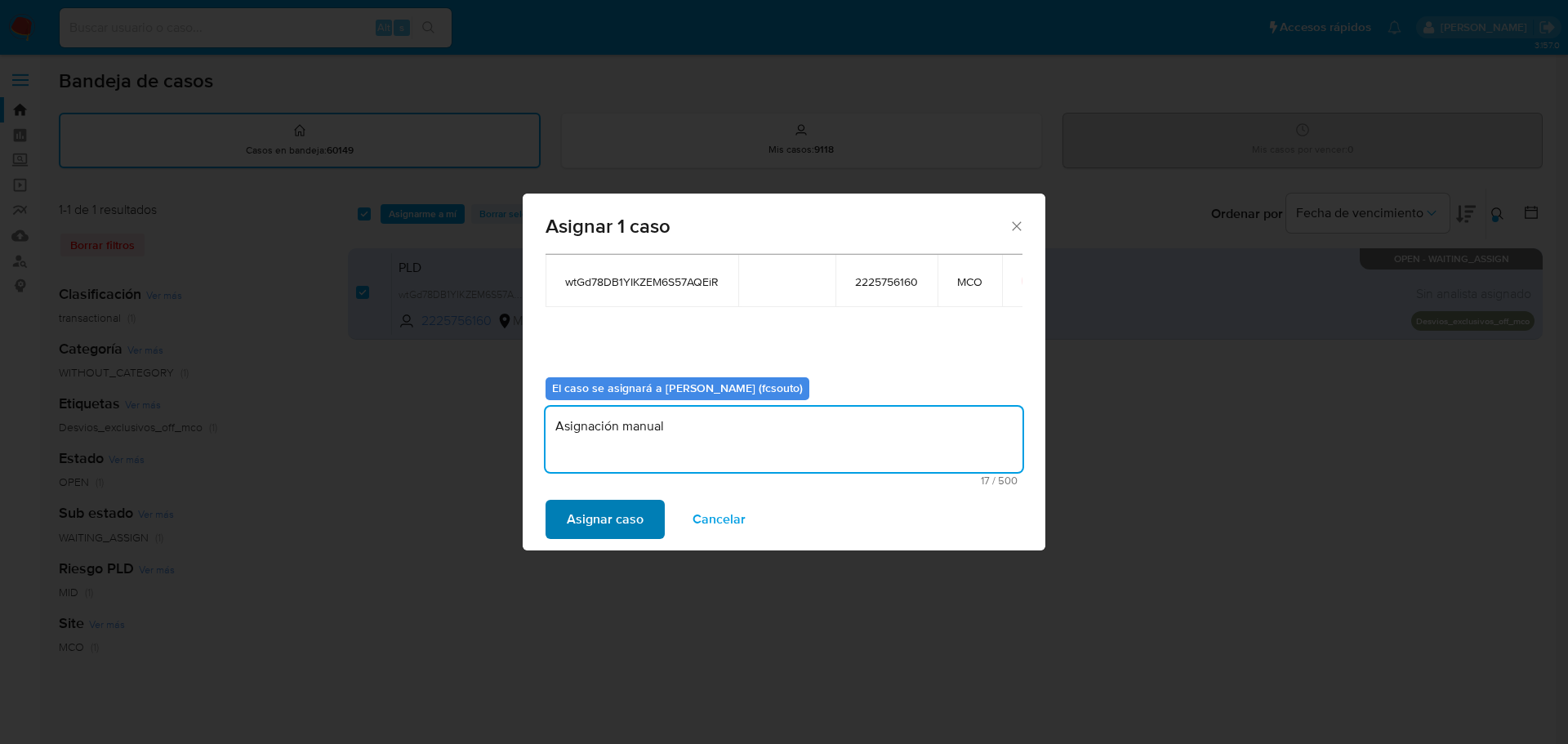
type textarea "Asignación manual"
click at [610, 512] on span "Asignar caso" at bounding box center [605, 519] width 77 height 36
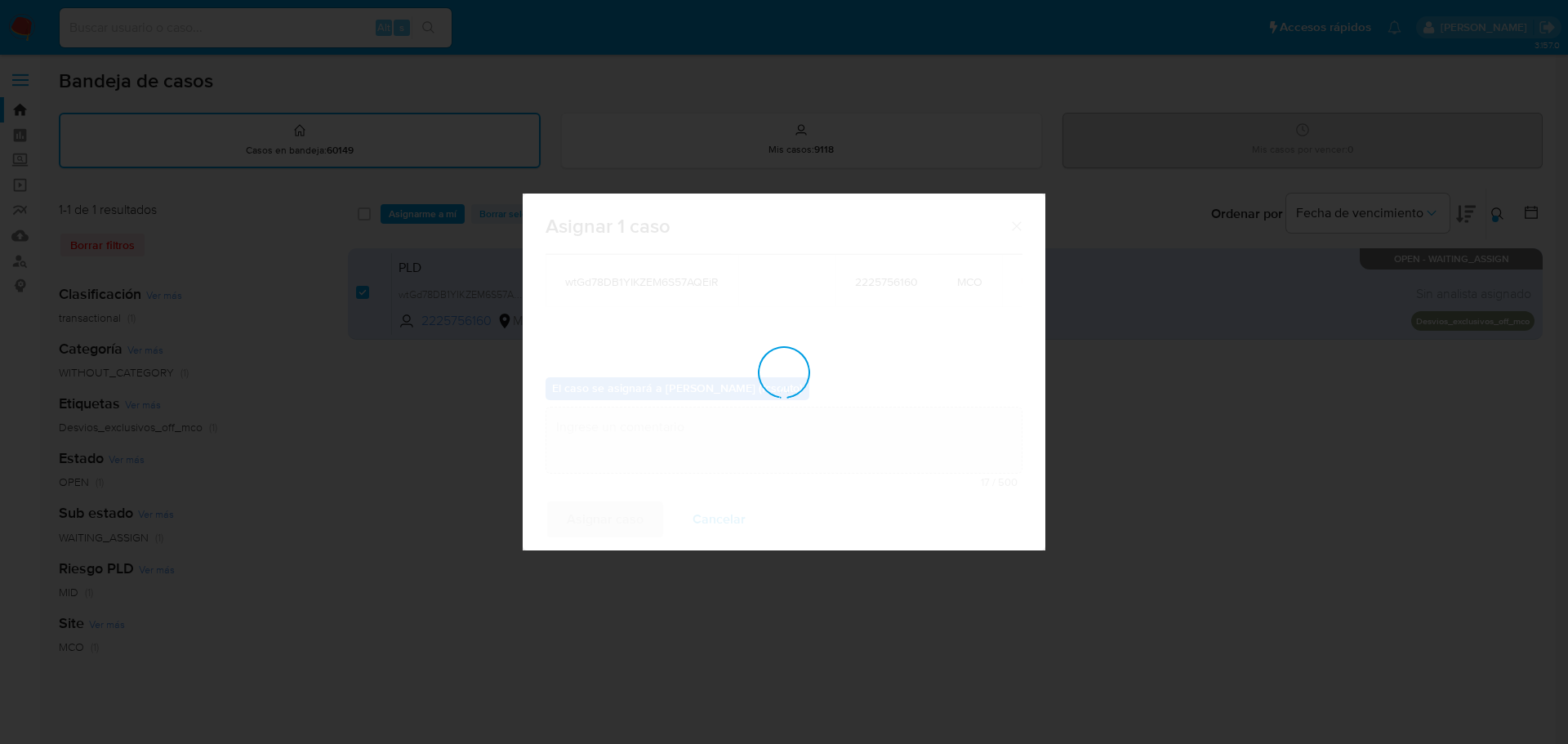
checkbox input "false"
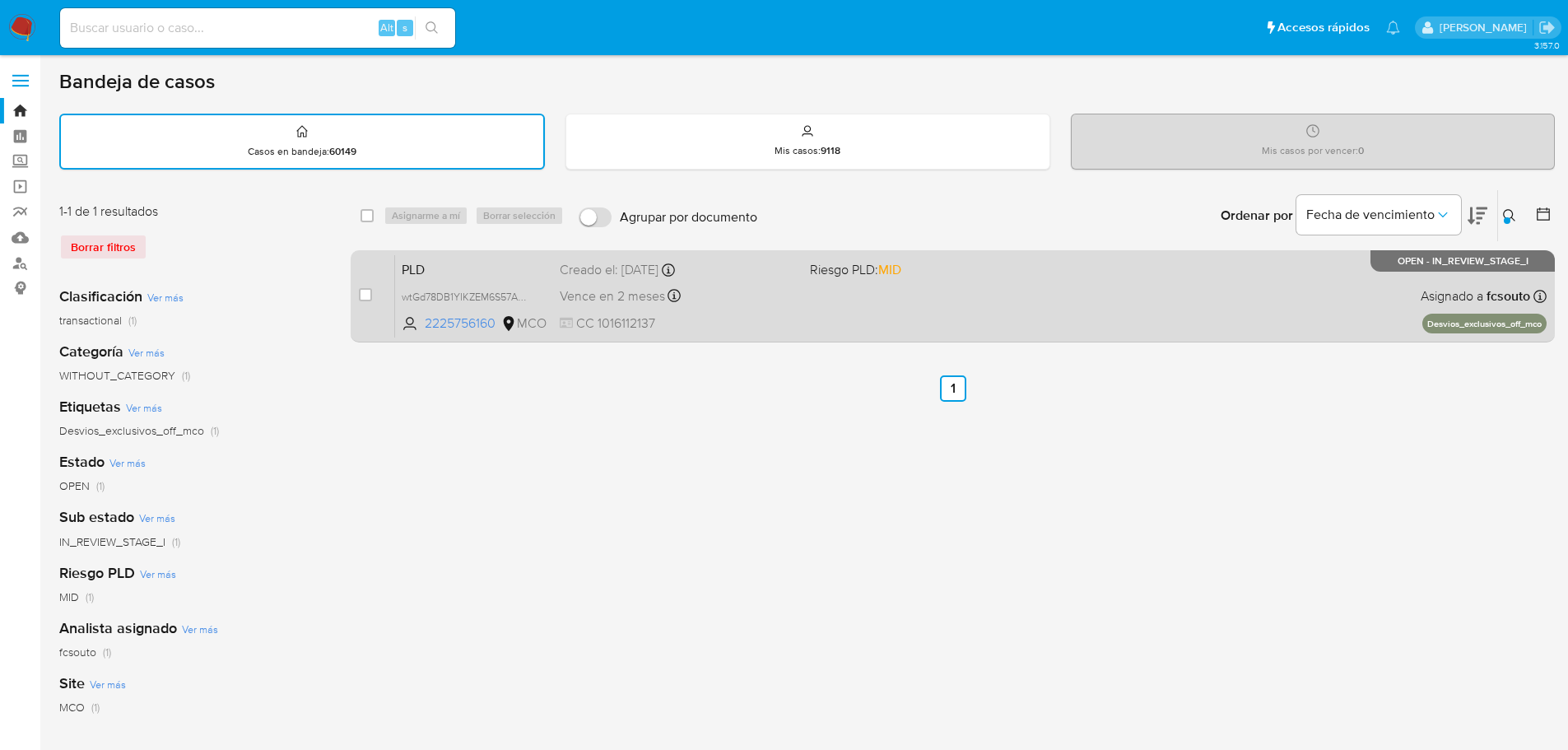
click at [788, 293] on div "Vence en 2 meses Vence el 10/11/2025 07:09:10" at bounding box center [678, 296] width 237 height 22
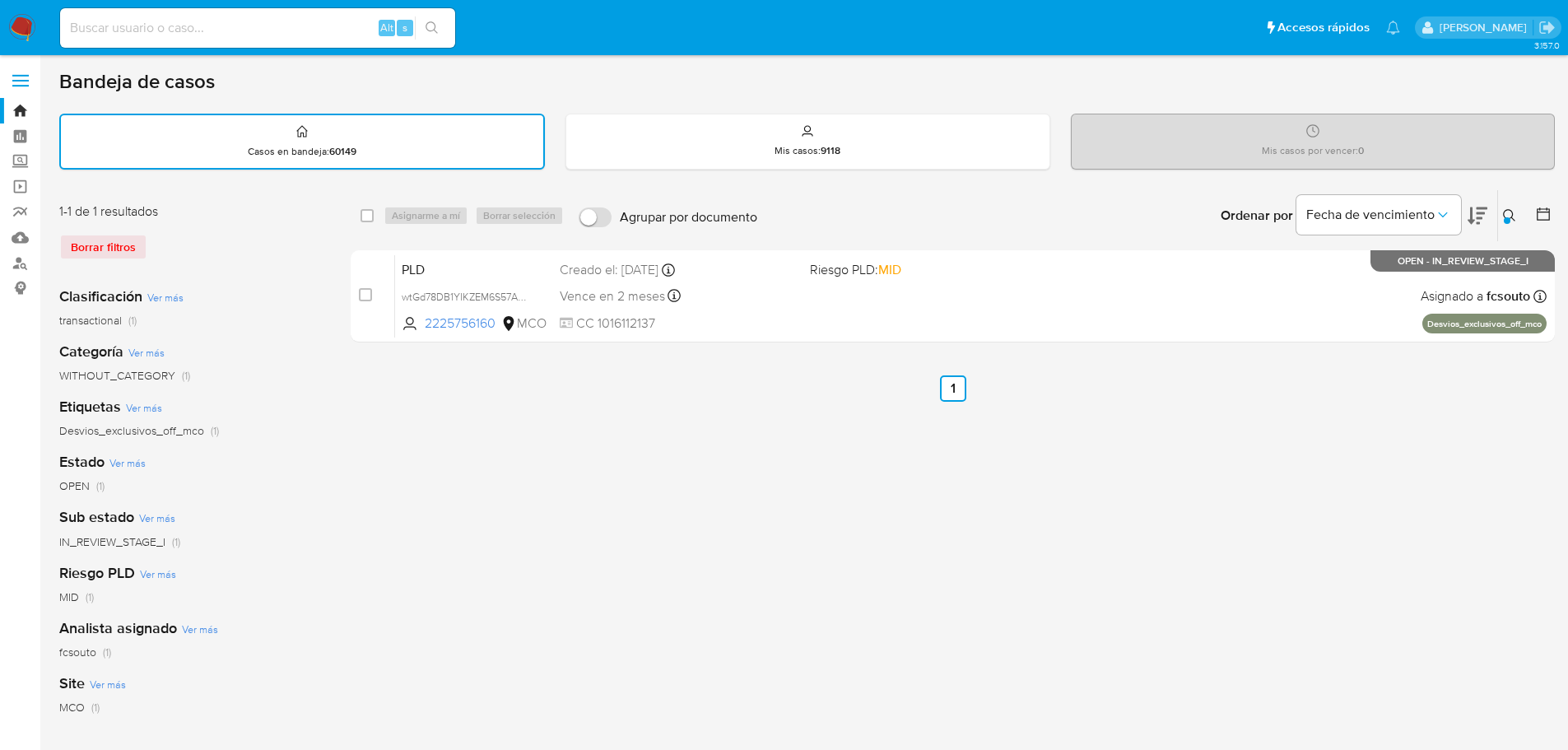
click at [1509, 210] on icon at bounding box center [1509, 215] width 12 height 12
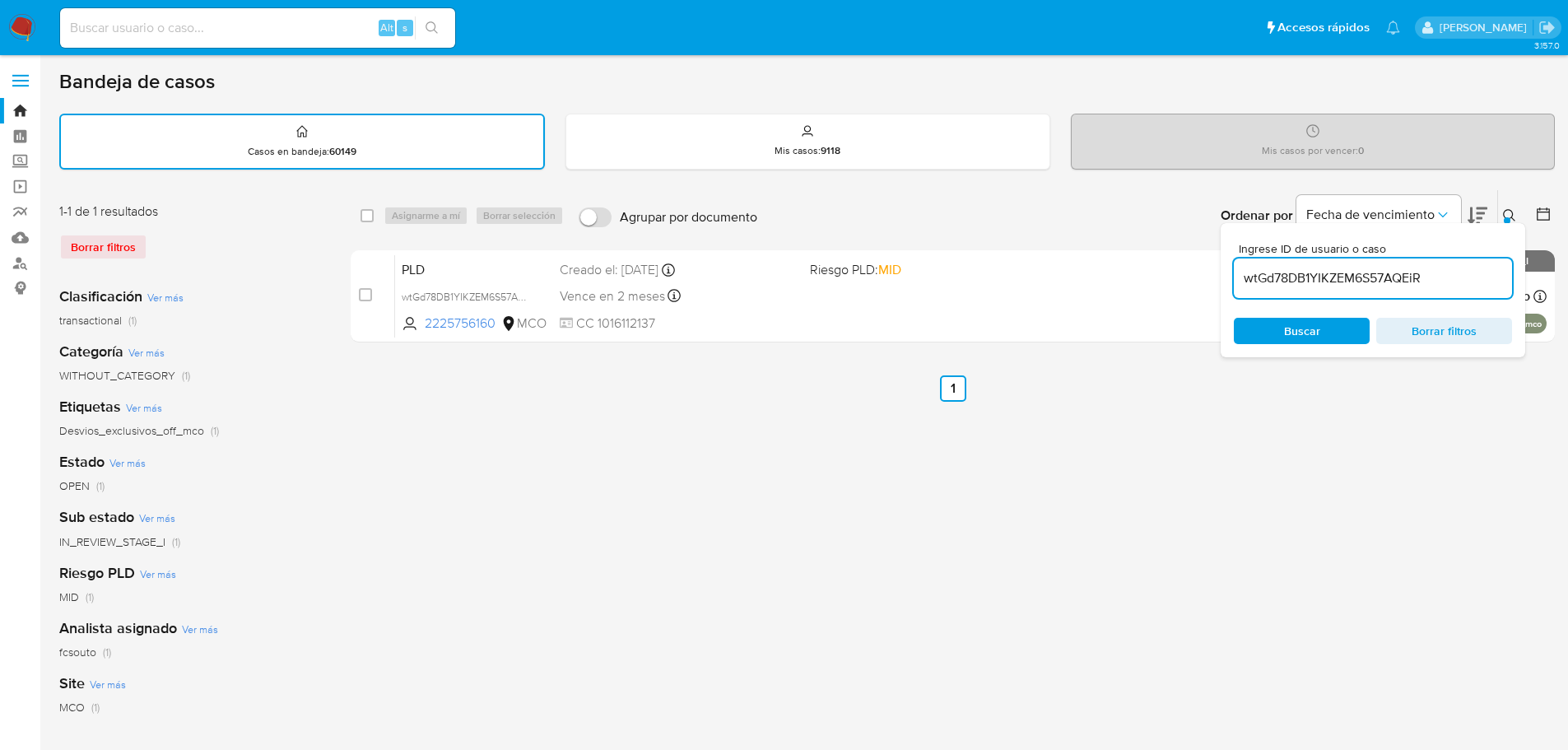
click at [1358, 265] on div "wtGd78DB1YIKZEM6S57AQEiR" at bounding box center [1372, 278] width 278 height 40
click at [1362, 276] on input "wtGd78DB1YIKZEM6S57AQEiR" at bounding box center [1372, 278] width 278 height 21
paste input "e0mB4faiKnC0xdeJoumZzruw"
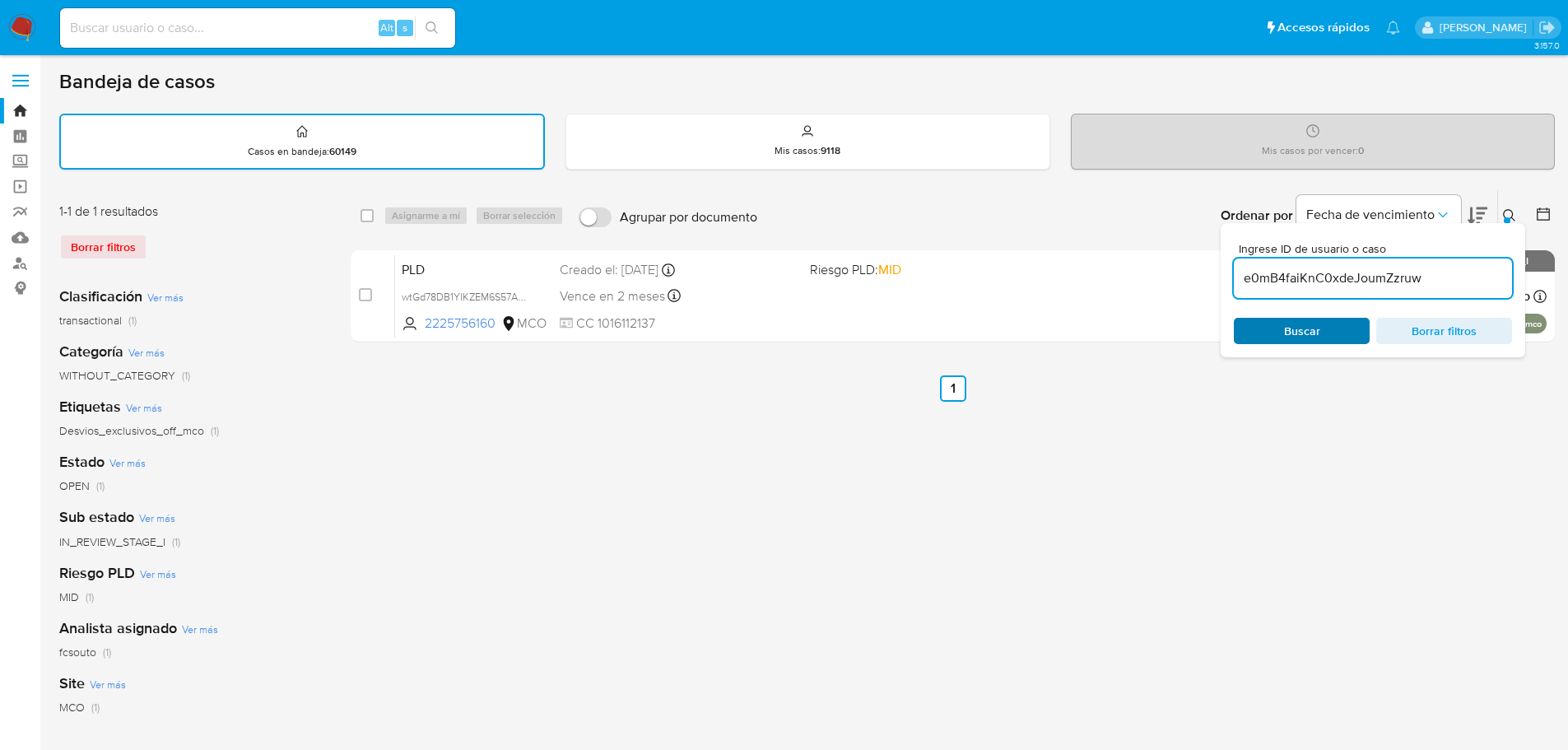
type input "e0mB4faiKnC0xdeJoumZzruw"
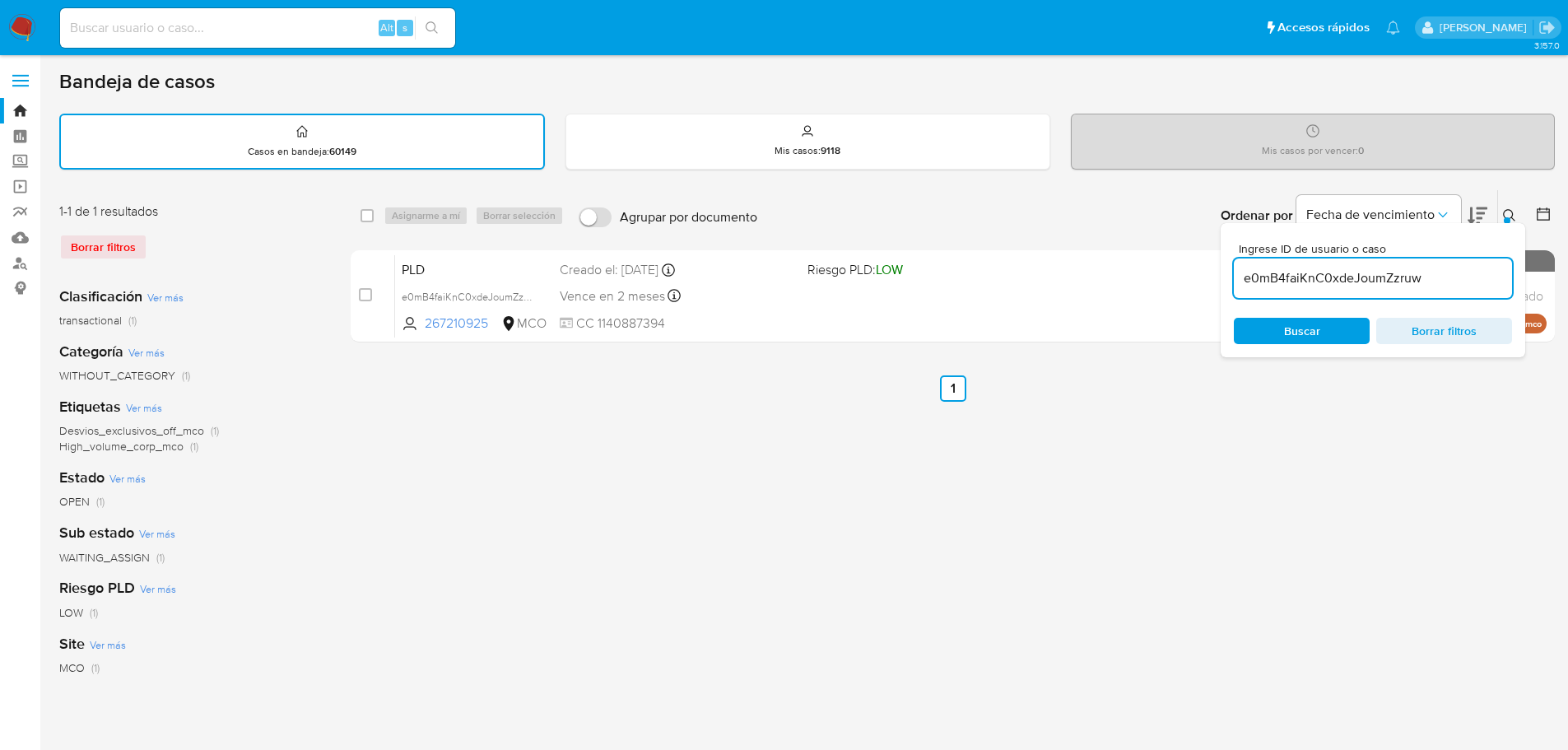
click at [1507, 216] on icon at bounding box center [1509, 216] width 13 height 13
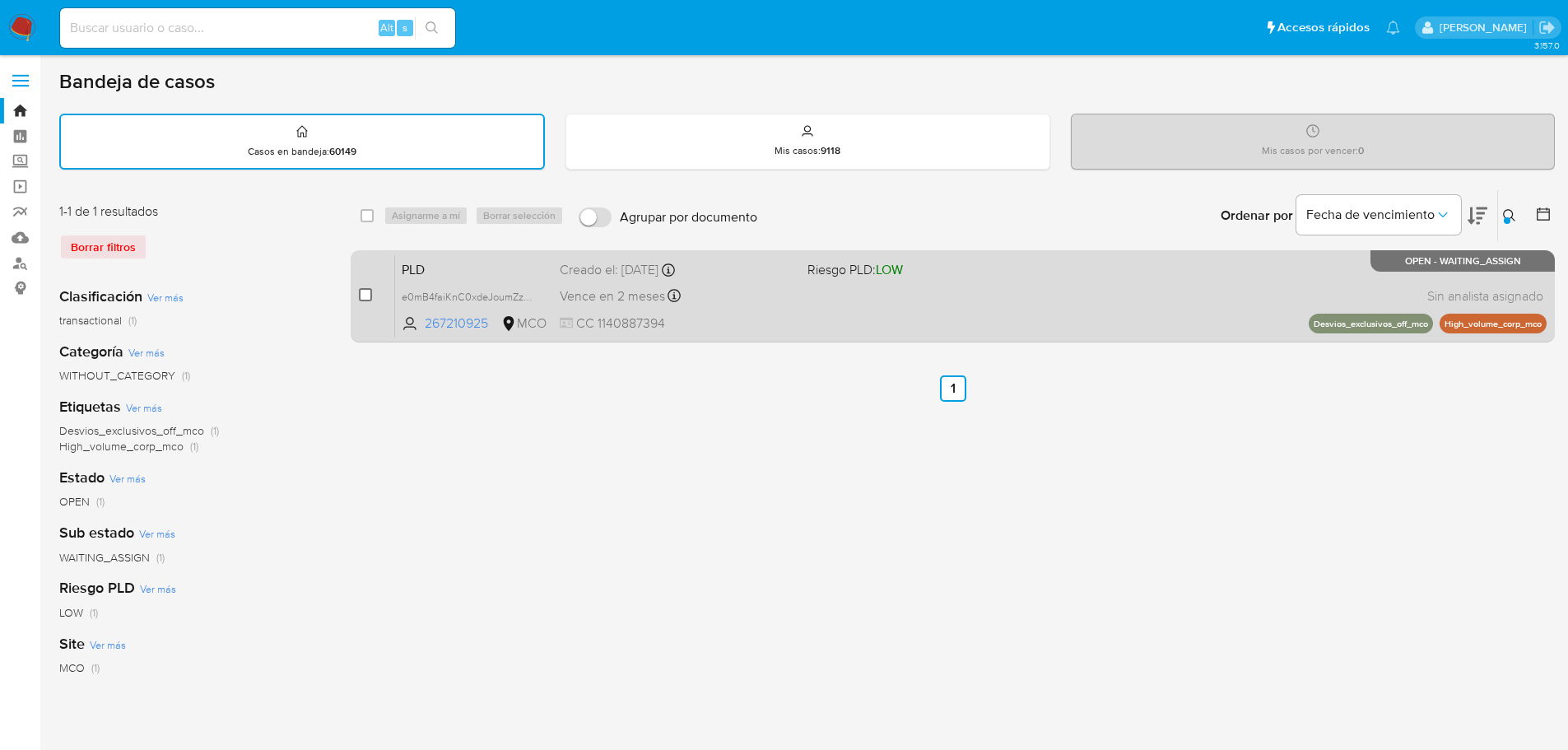
click at [363, 298] on input "checkbox" at bounding box center [365, 295] width 13 height 13
checkbox input "true"
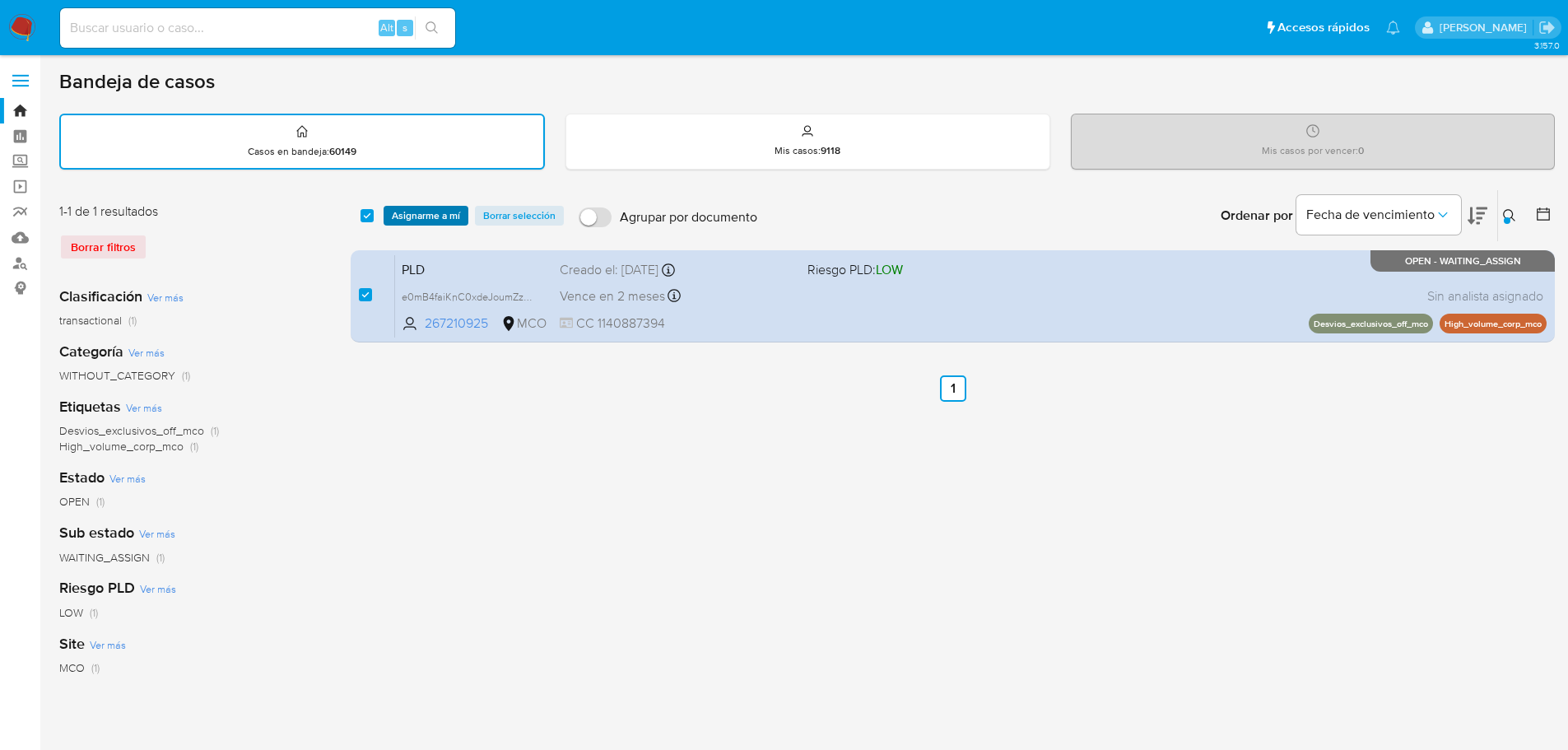
click at [411, 208] on span "Asignarme a mí" at bounding box center [427, 216] width 69 height 17
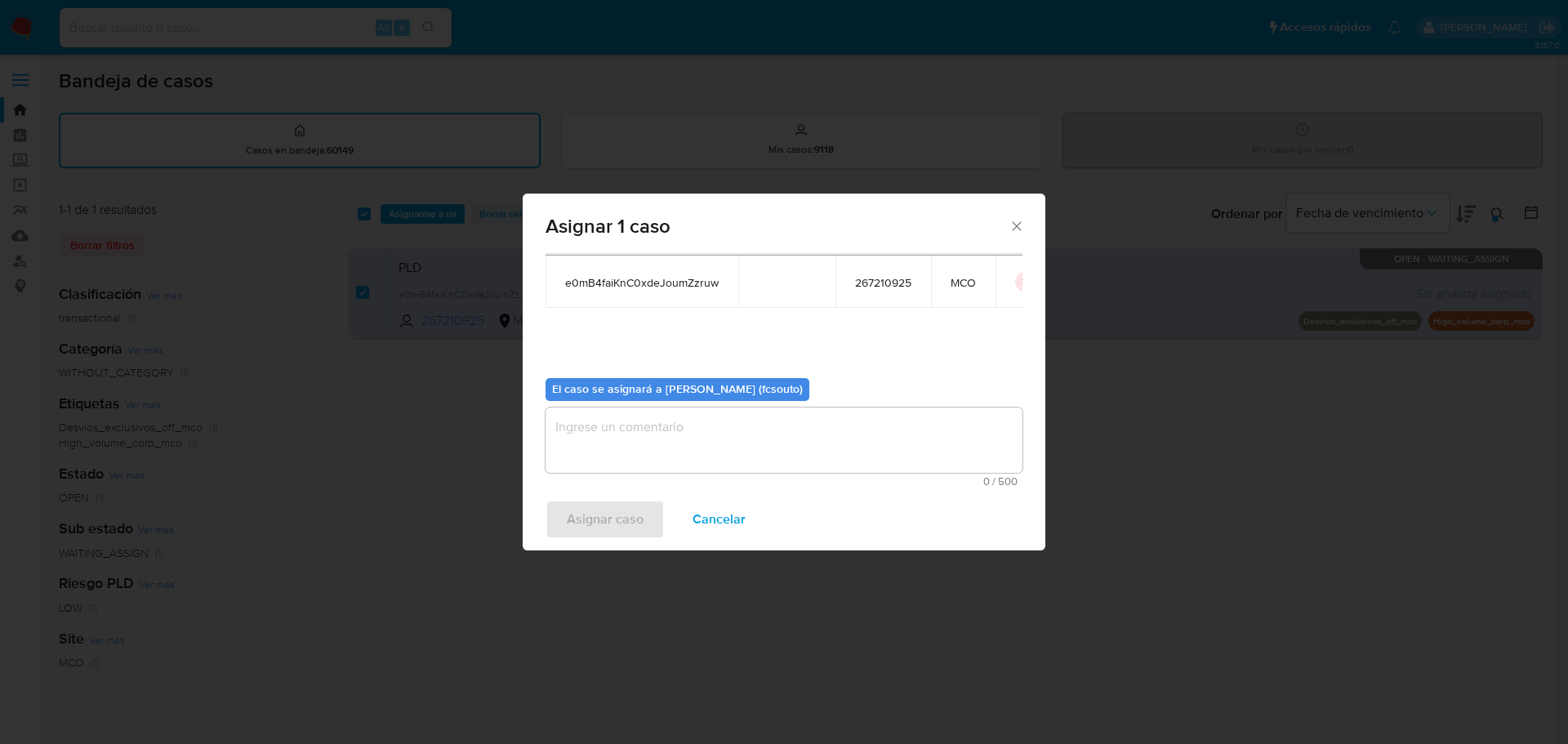
scroll to position [85, 0]
click at [752, 425] on textarea "assign-modal" at bounding box center [784, 439] width 477 height 65
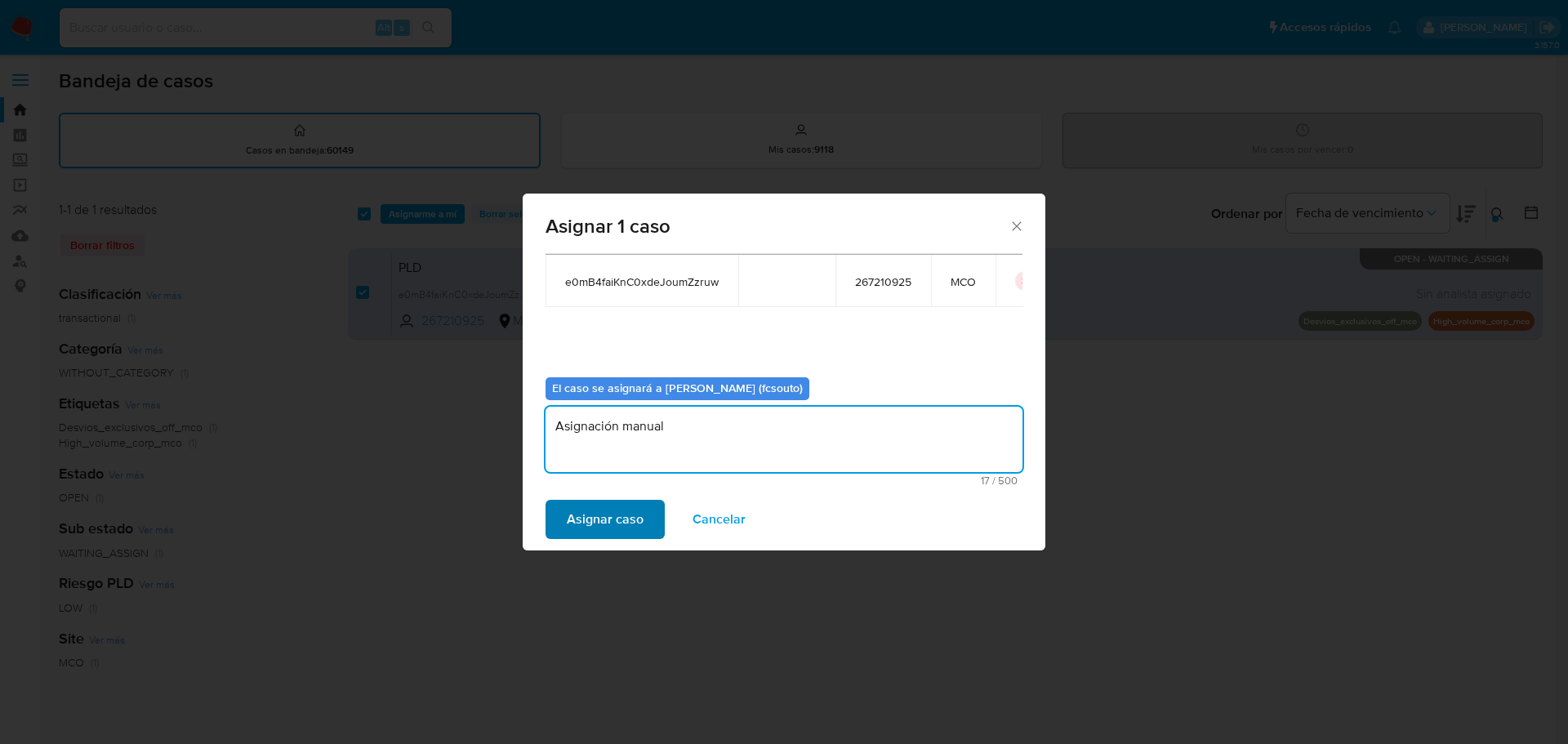
type textarea "Asignación manual"
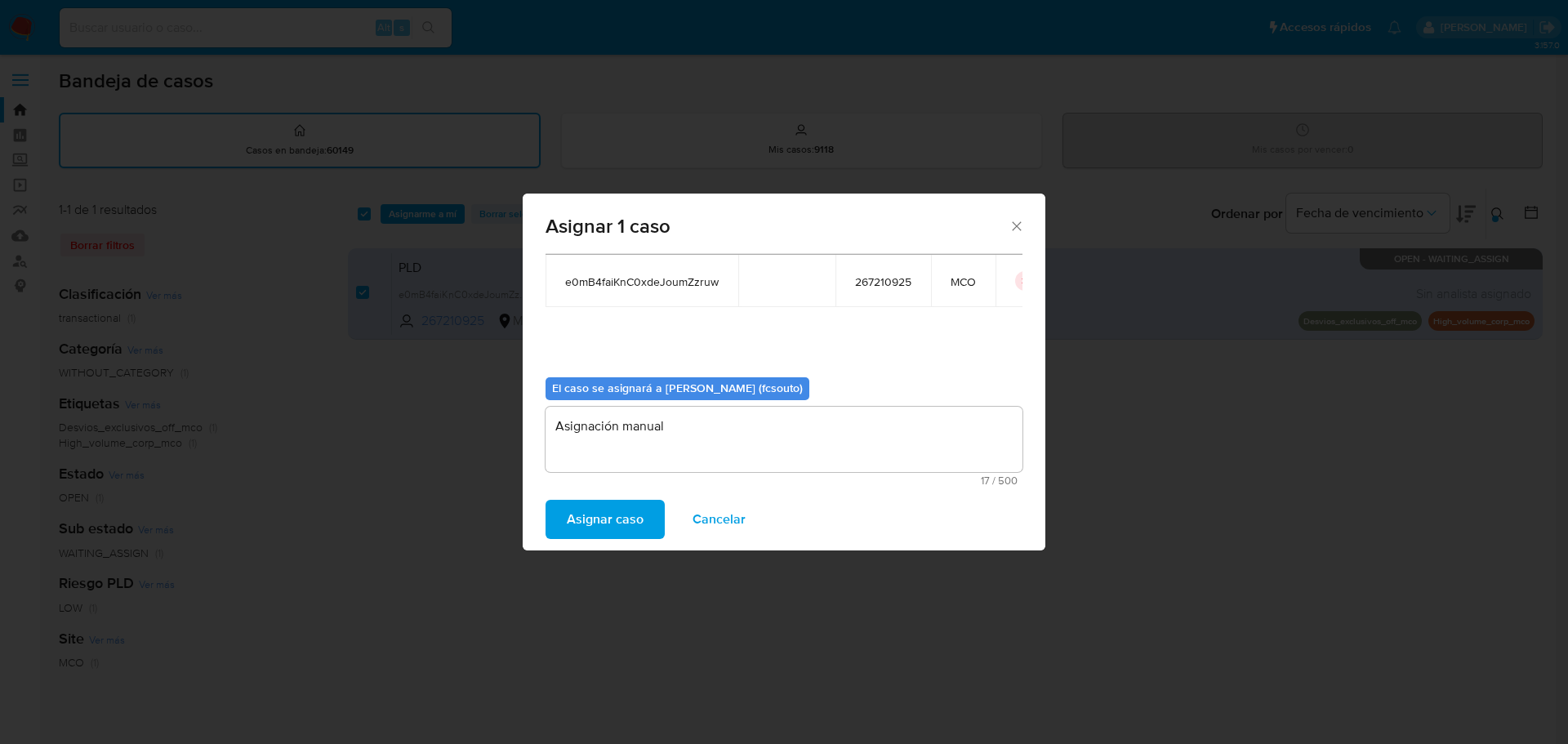
click at [577, 517] on span "Asignar caso" at bounding box center [605, 519] width 77 height 36
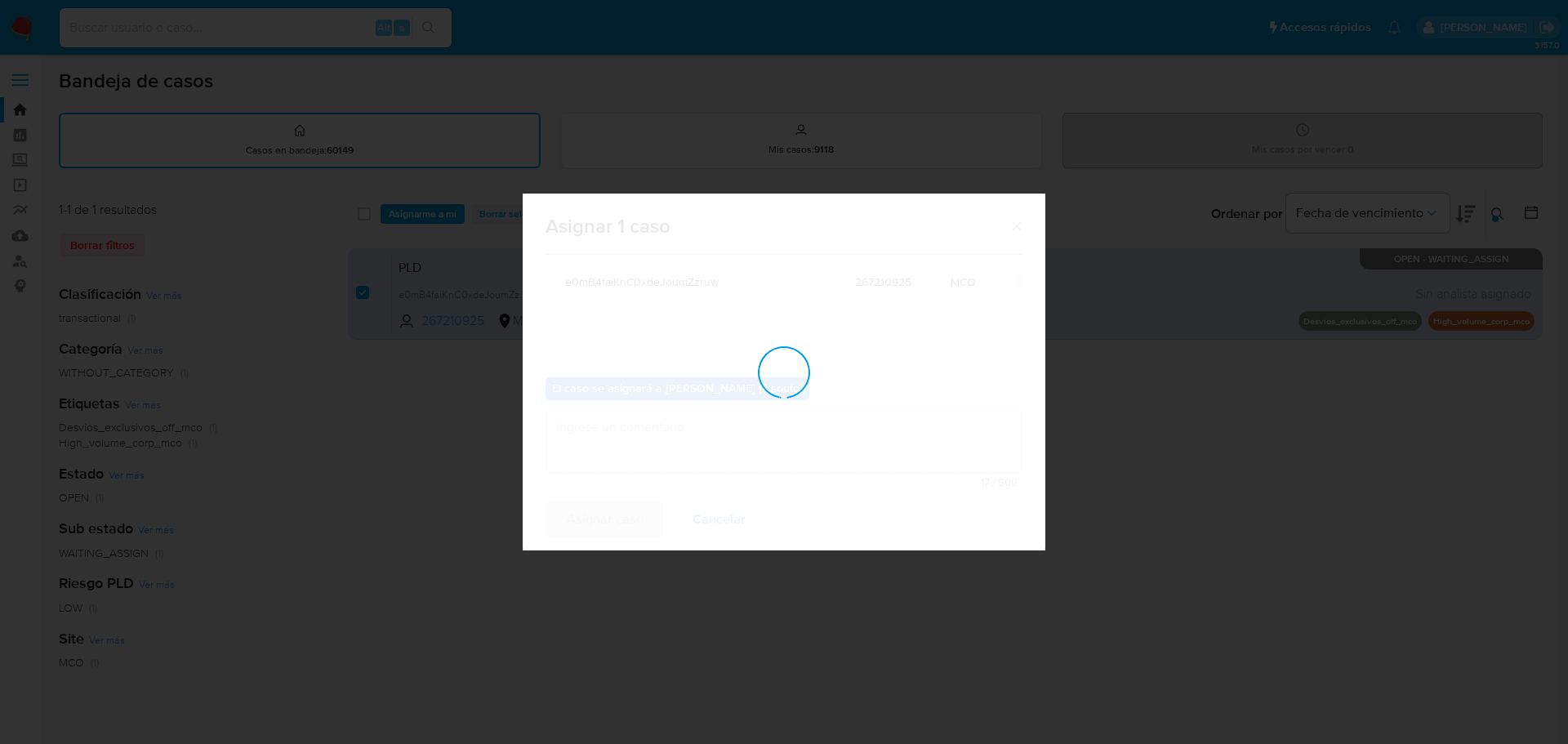
checkbox input "false"
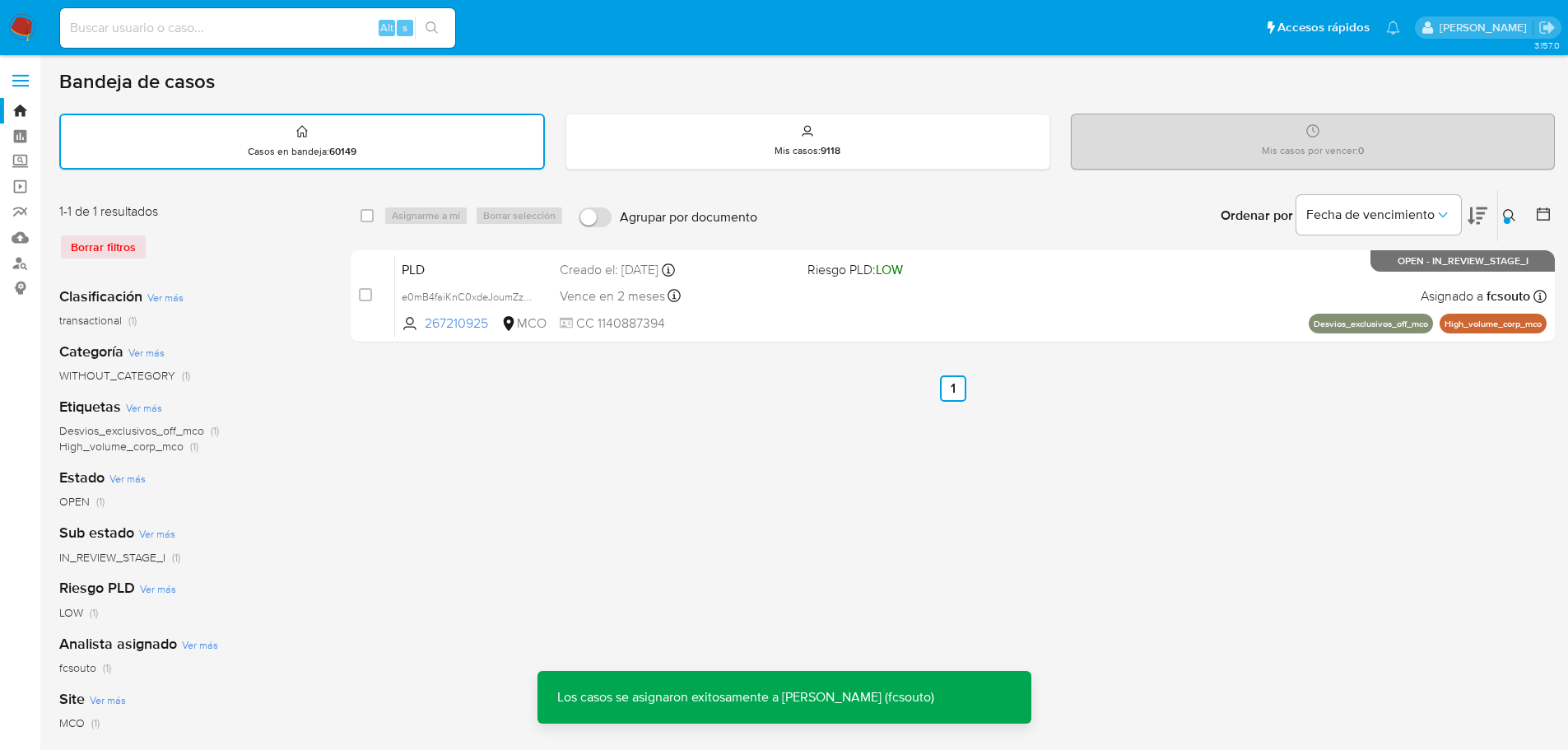
click at [782, 318] on span "CC 1140887394" at bounding box center [677, 322] width 234 height 18
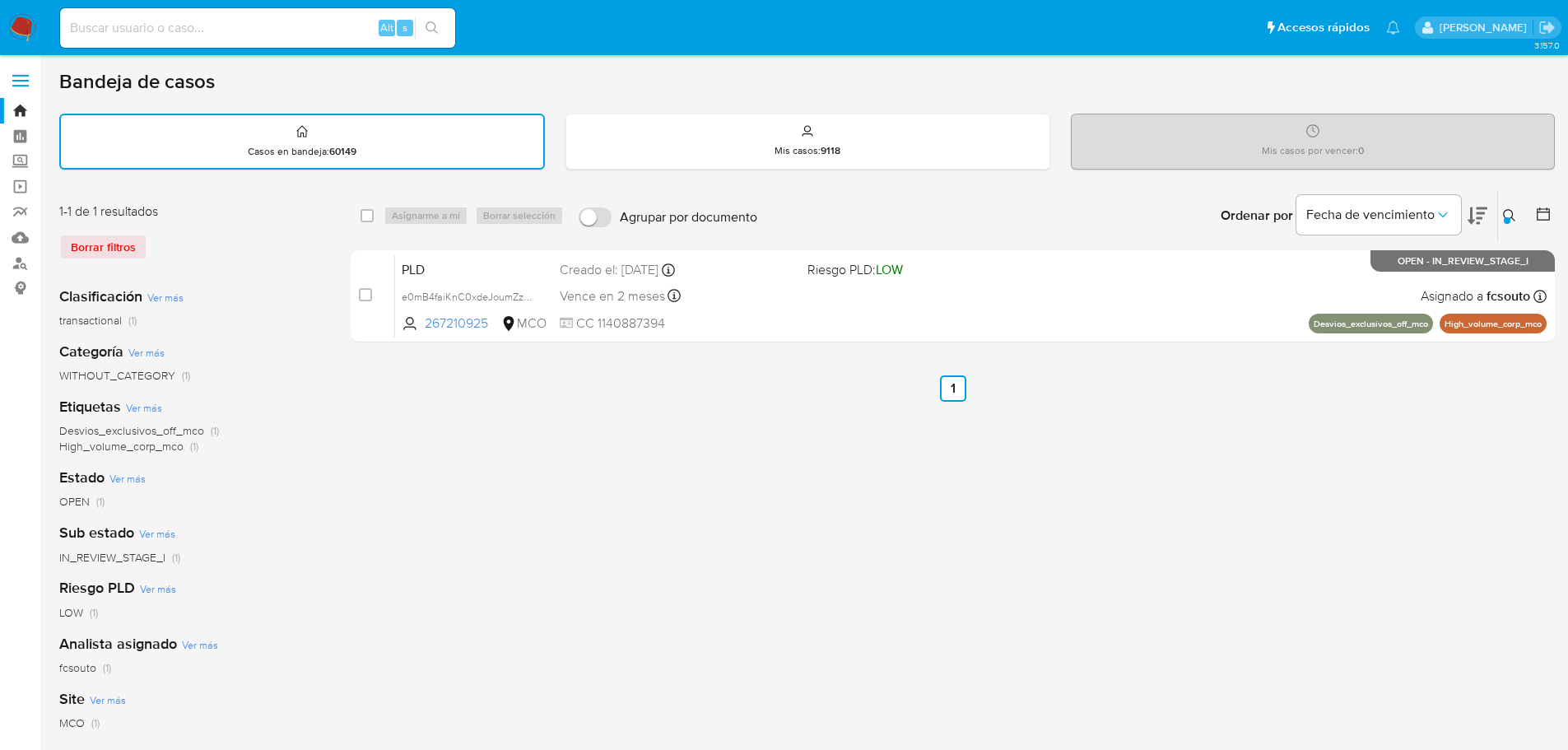
click at [1508, 205] on div "Ingrese ID de usuario o caso e0mB4faiKnC0xdeJoumZzruw Buscar Borrar filtros" at bounding box center [1511, 216] width 28 height 51
click at [1502, 218] on button at bounding box center [1511, 215] width 27 height 20
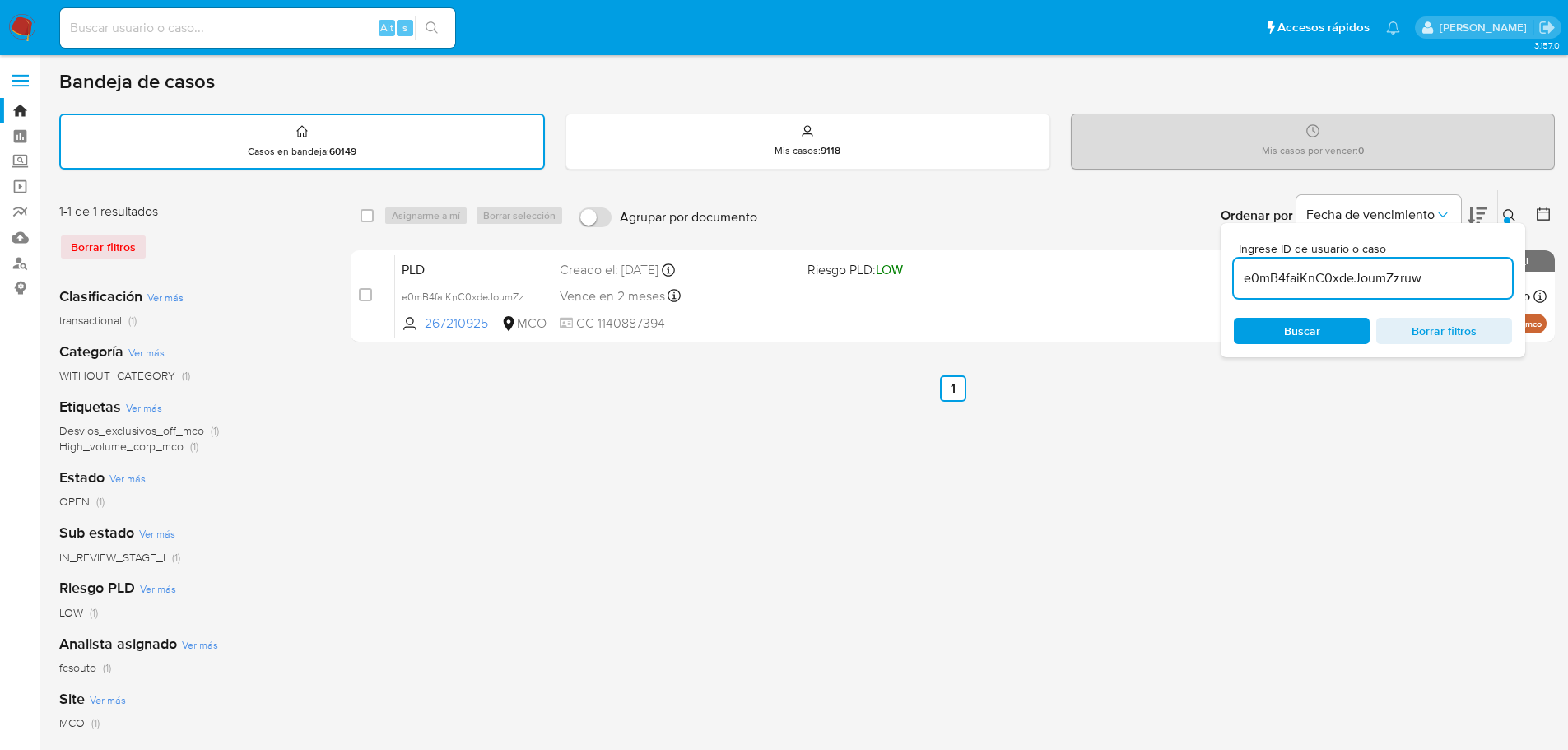
click at [1297, 273] on input "e0mB4faiKnC0xdeJoumZzruw" at bounding box center [1372, 278] width 278 height 21
type input "dKhoNsvT0zH3NV4x2Qq7JTMd"
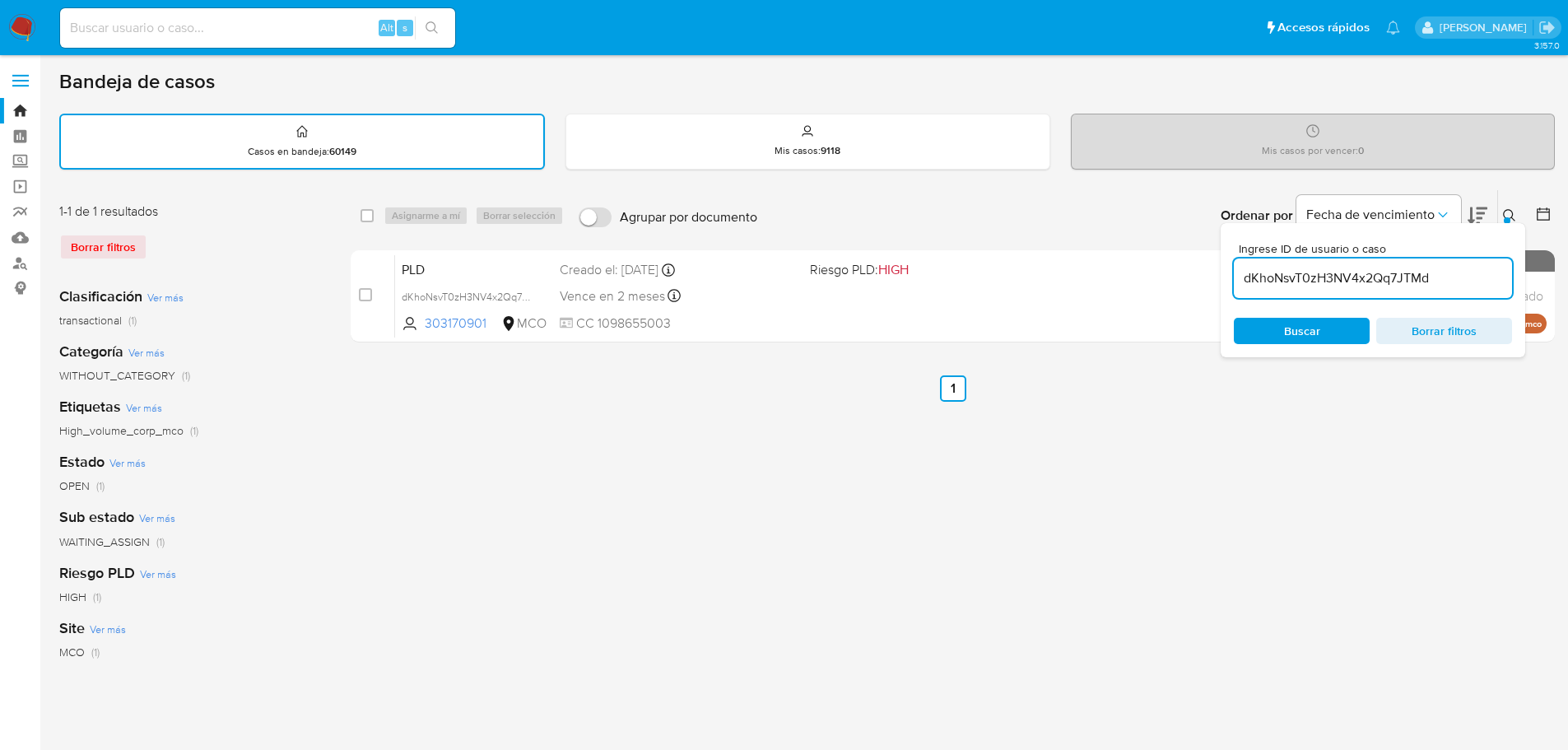
click at [1509, 215] on icon at bounding box center [1509, 216] width 13 height 13
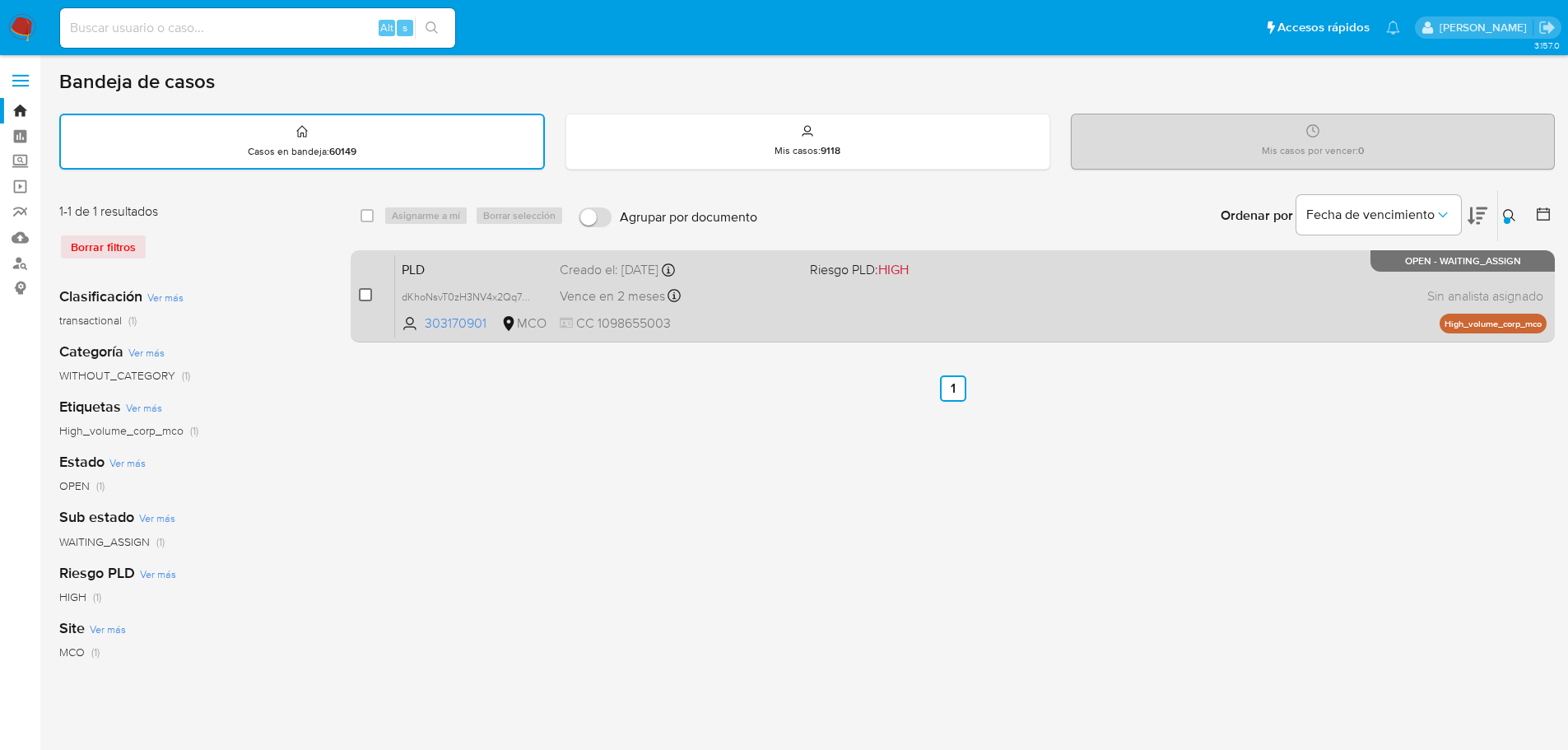
click at [364, 298] on input "checkbox" at bounding box center [365, 295] width 13 height 13
checkbox input "true"
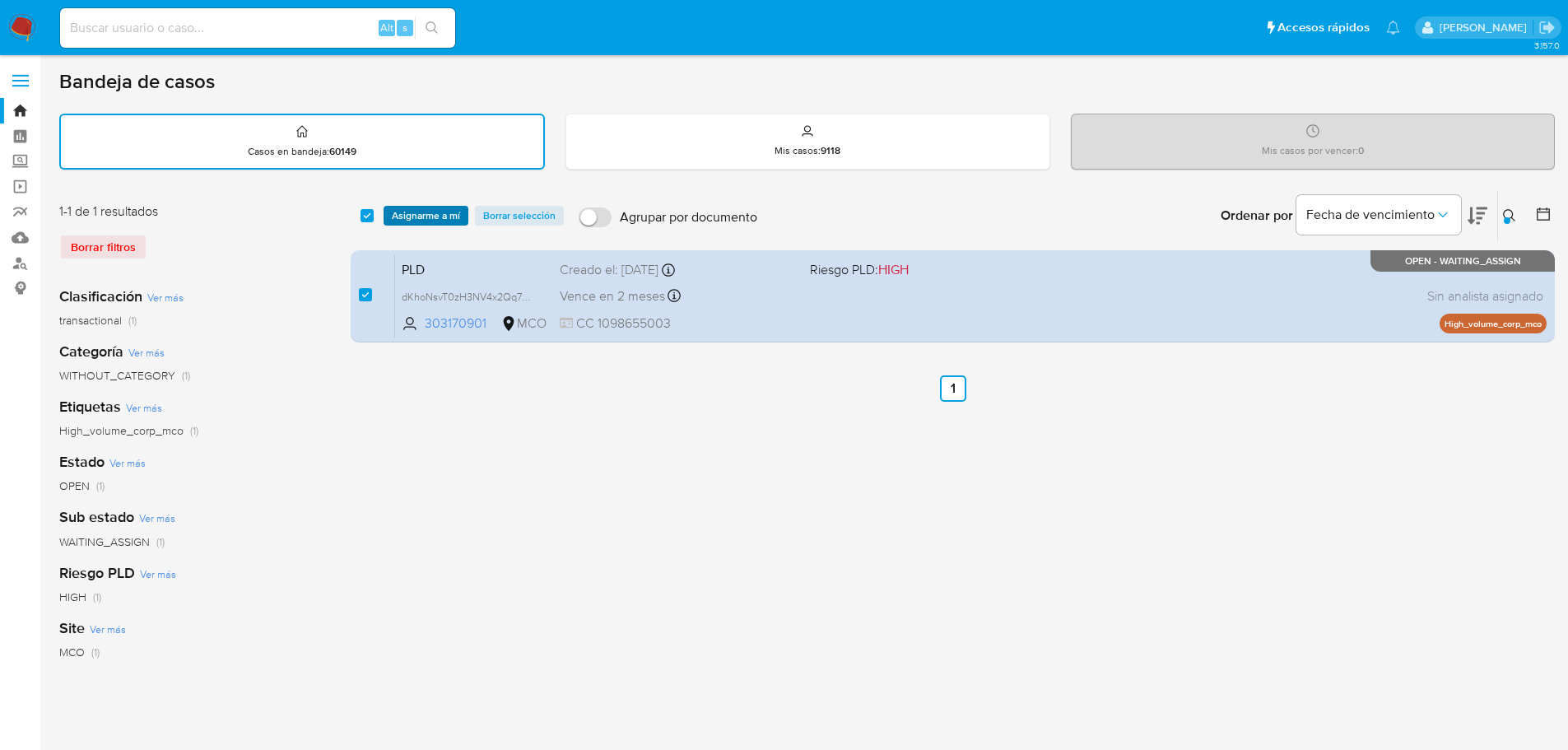
click at [436, 211] on span "Asignarme a mí" at bounding box center [427, 216] width 69 height 17
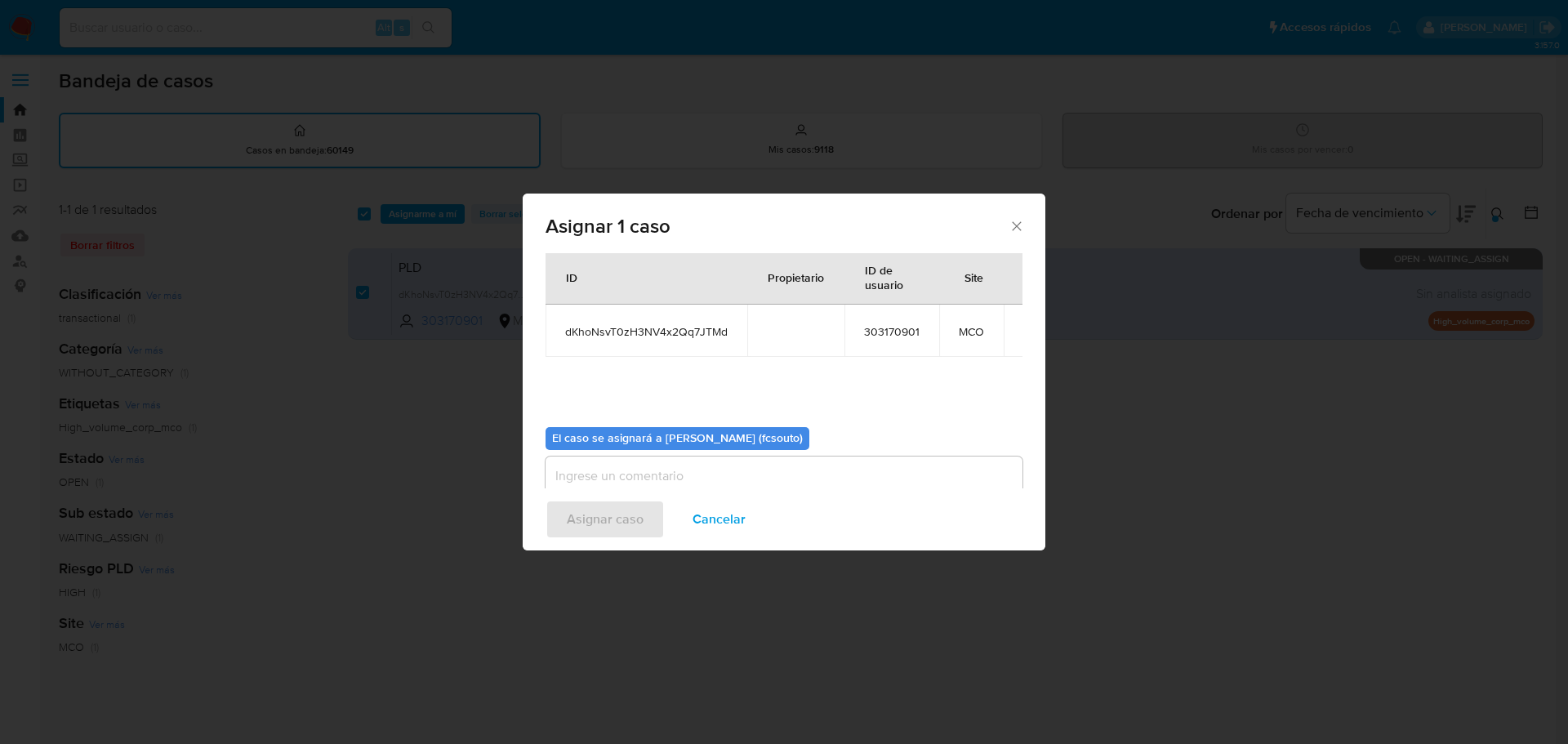
scroll to position [85, 0]
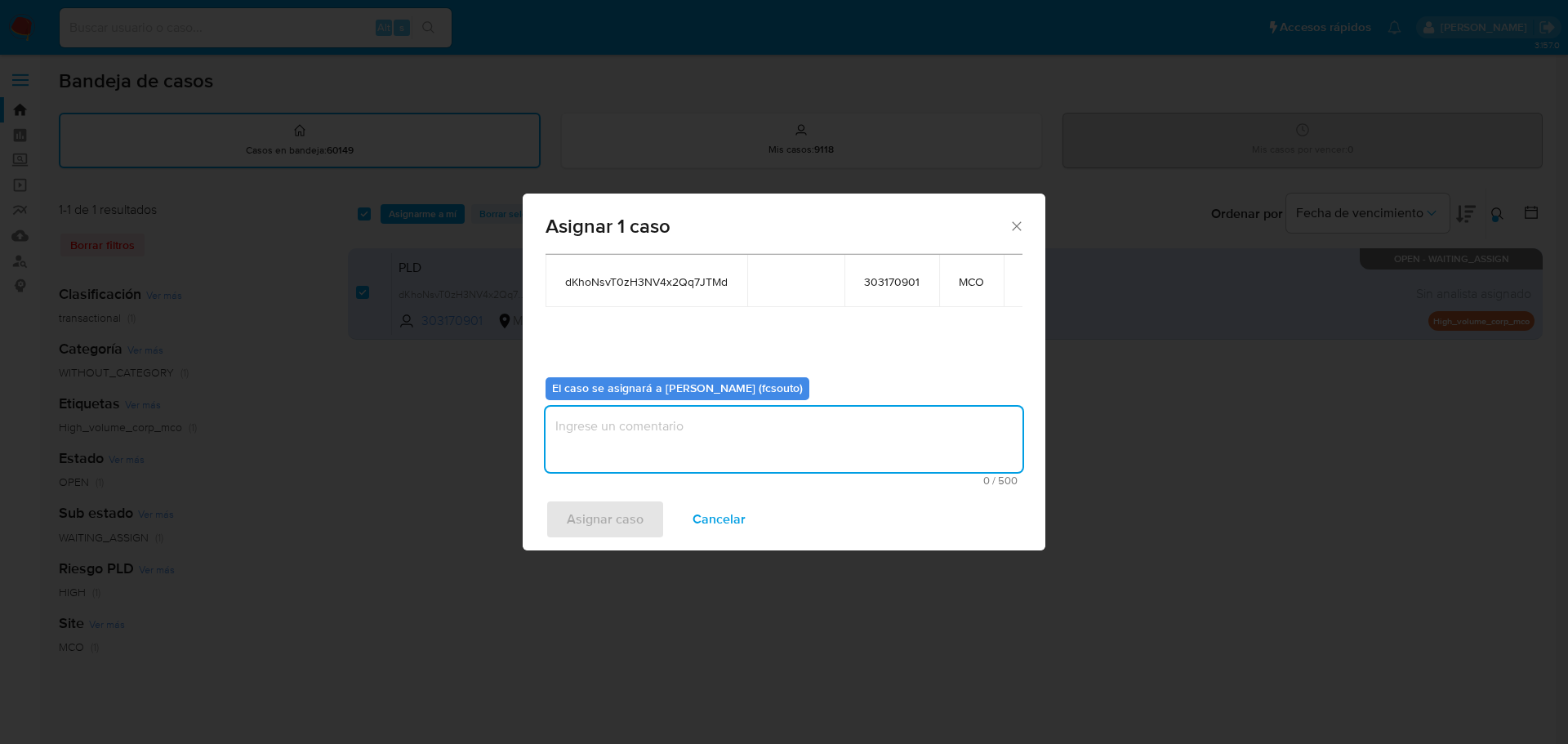
click at [778, 437] on textarea "assign-modal" at bounding box center [784, 439] width 477 height 65
type textarea "Asignación manual"
click at [611, 526] on span "Asignar caso" at bounding box center [605, 519] width 77 height 36
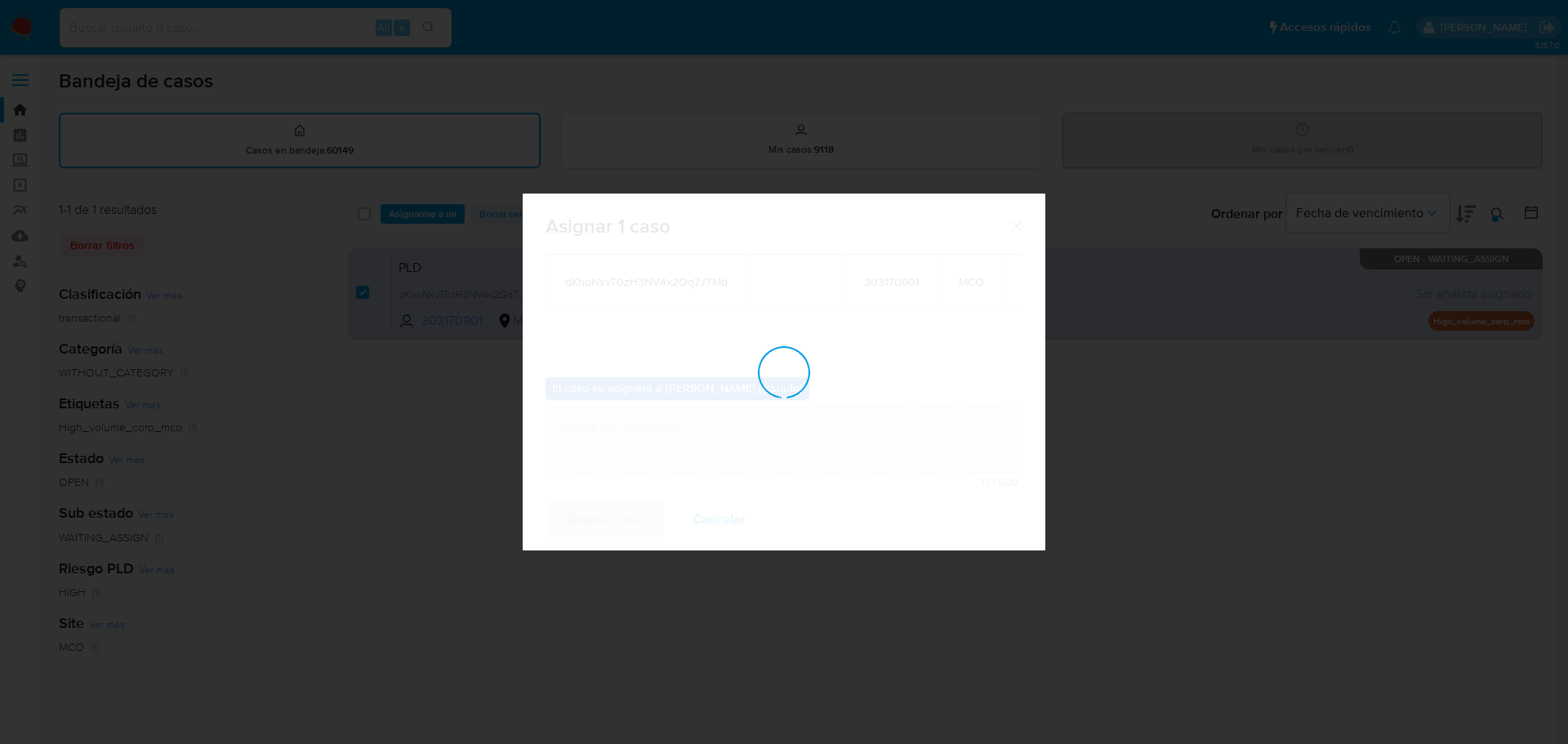
checkbox input "false"
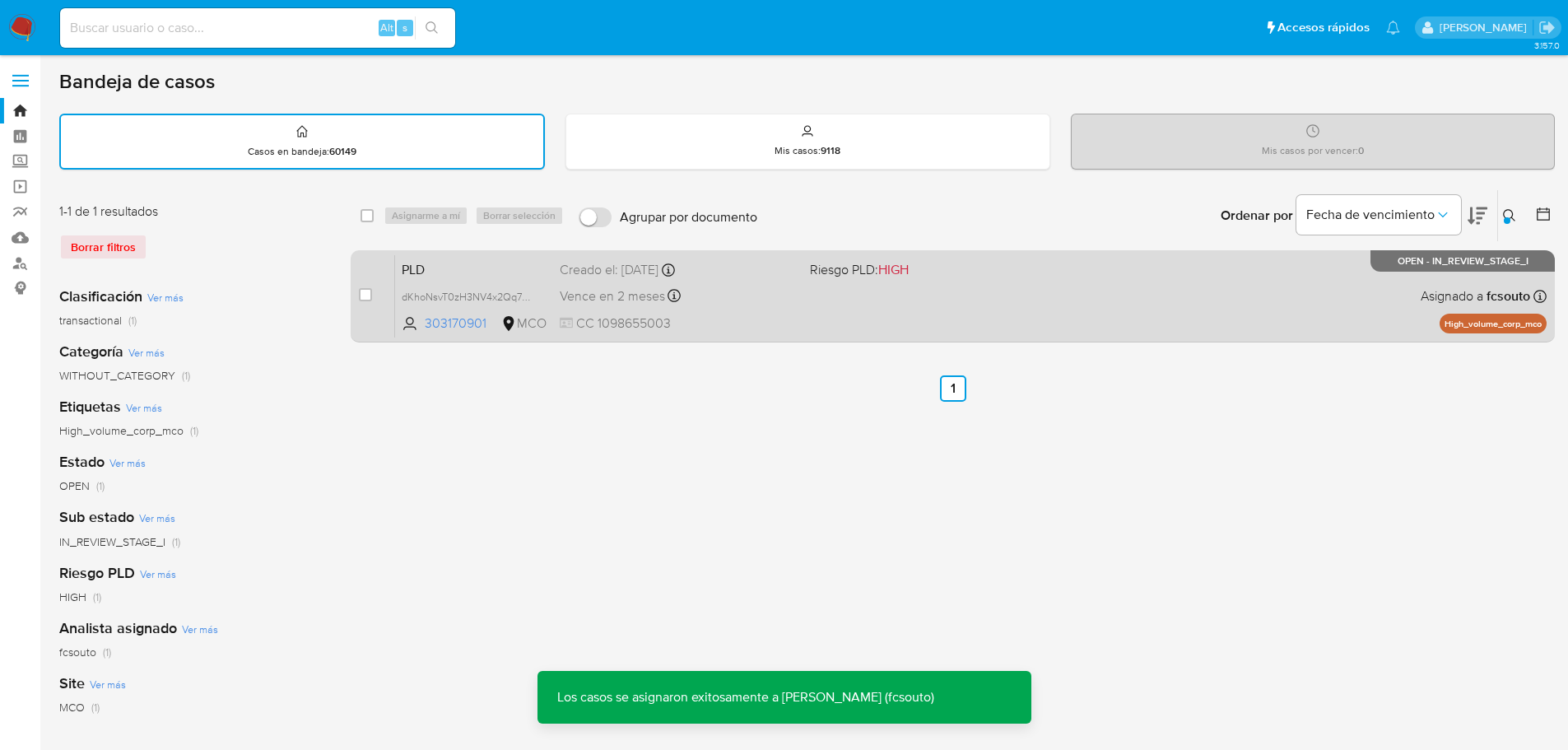
click at [939, 318] on div "PLD dKhoNsvT0zH3NV4x2Qq7JTMd 303170901 MCO Riesgo PLD: HIGH Creado el: 12/08/20…" at bounding box center [970, 296] width 1152 height 83
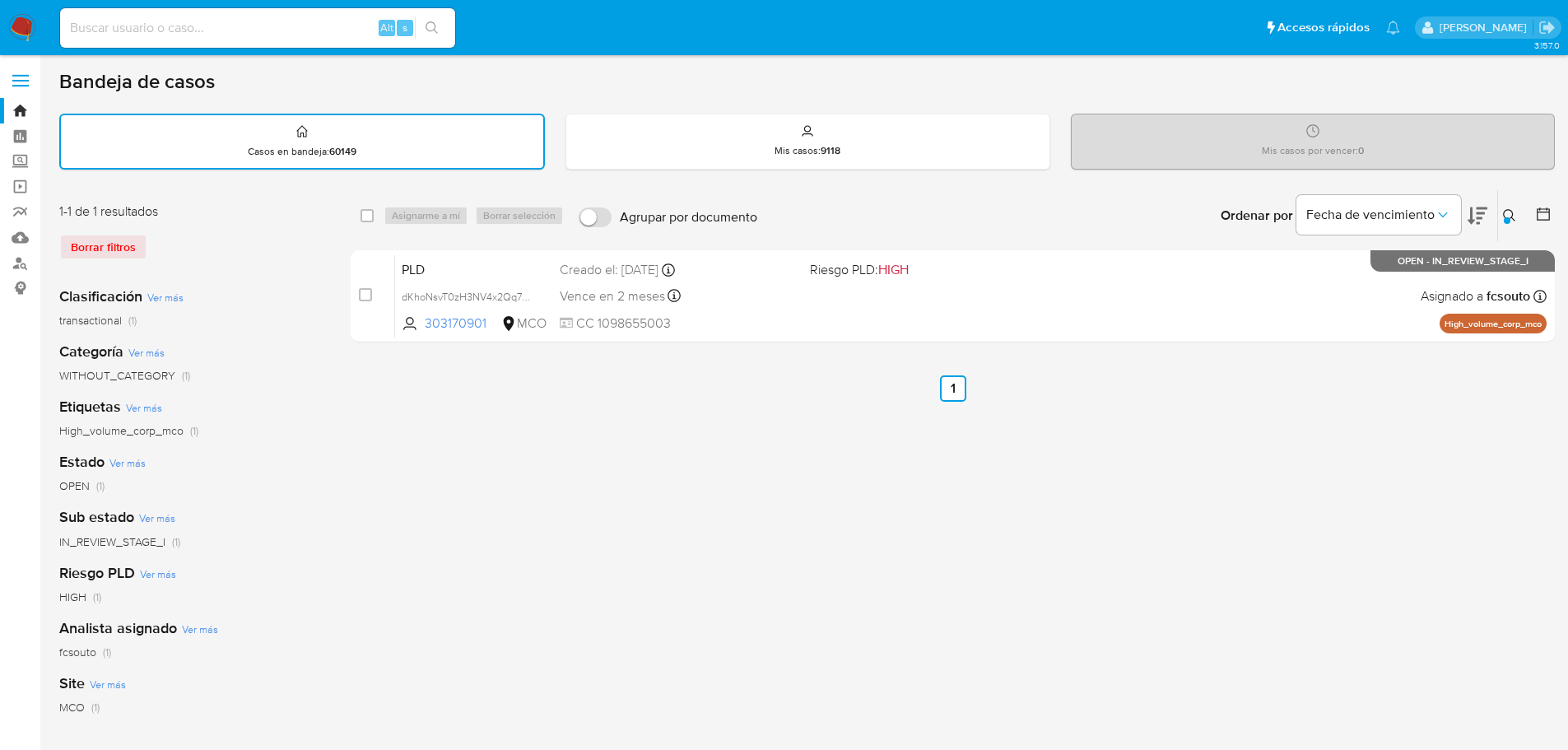
click at [1507, 213] on icon at bounding box center [1509, 216] width 13 height 13
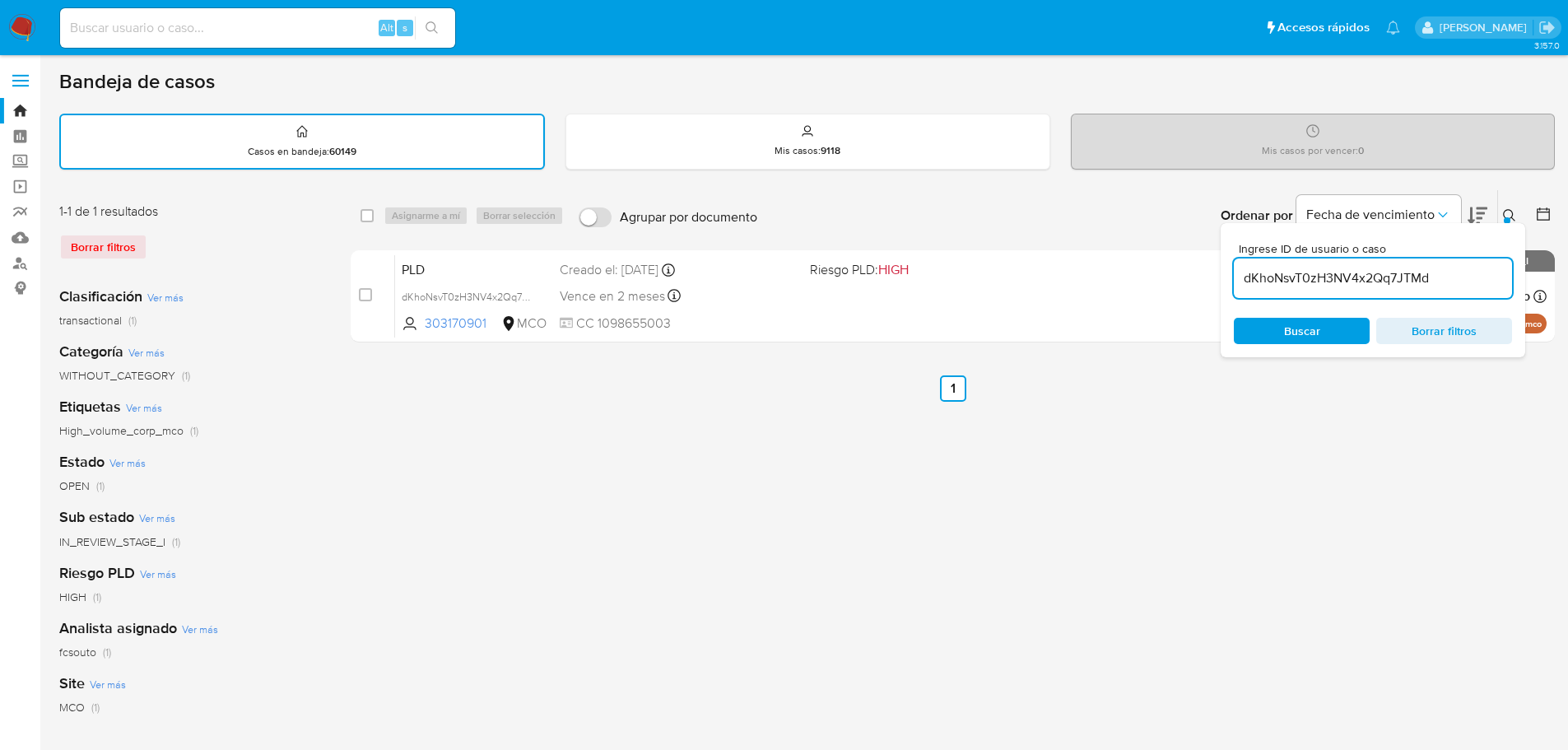
click at [1356, 270] on input "dKhoNsvT0zH3NV4x2Qq7JTMd" at bounding box center [1372, 278] width 278 height 21
type input "XdBgEAegqBBBl7F6dIKjngMk"
click at [1502, 214] on button at bounding box center [1511, 215] width 27 height 20
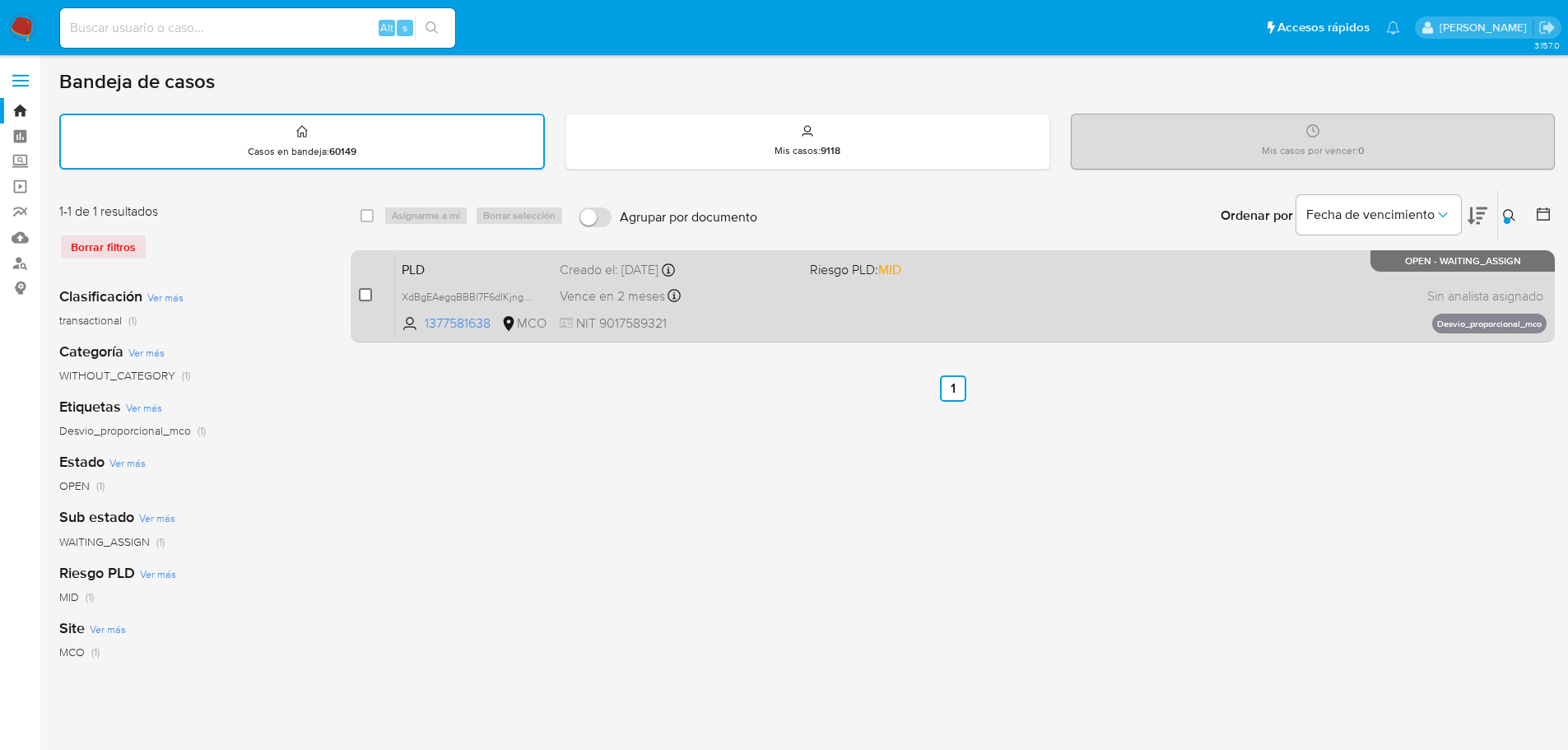
click at [370, 290] on input "checkbox" at bounding box center [365, 295] width 13 height 13
checkbox input "true"
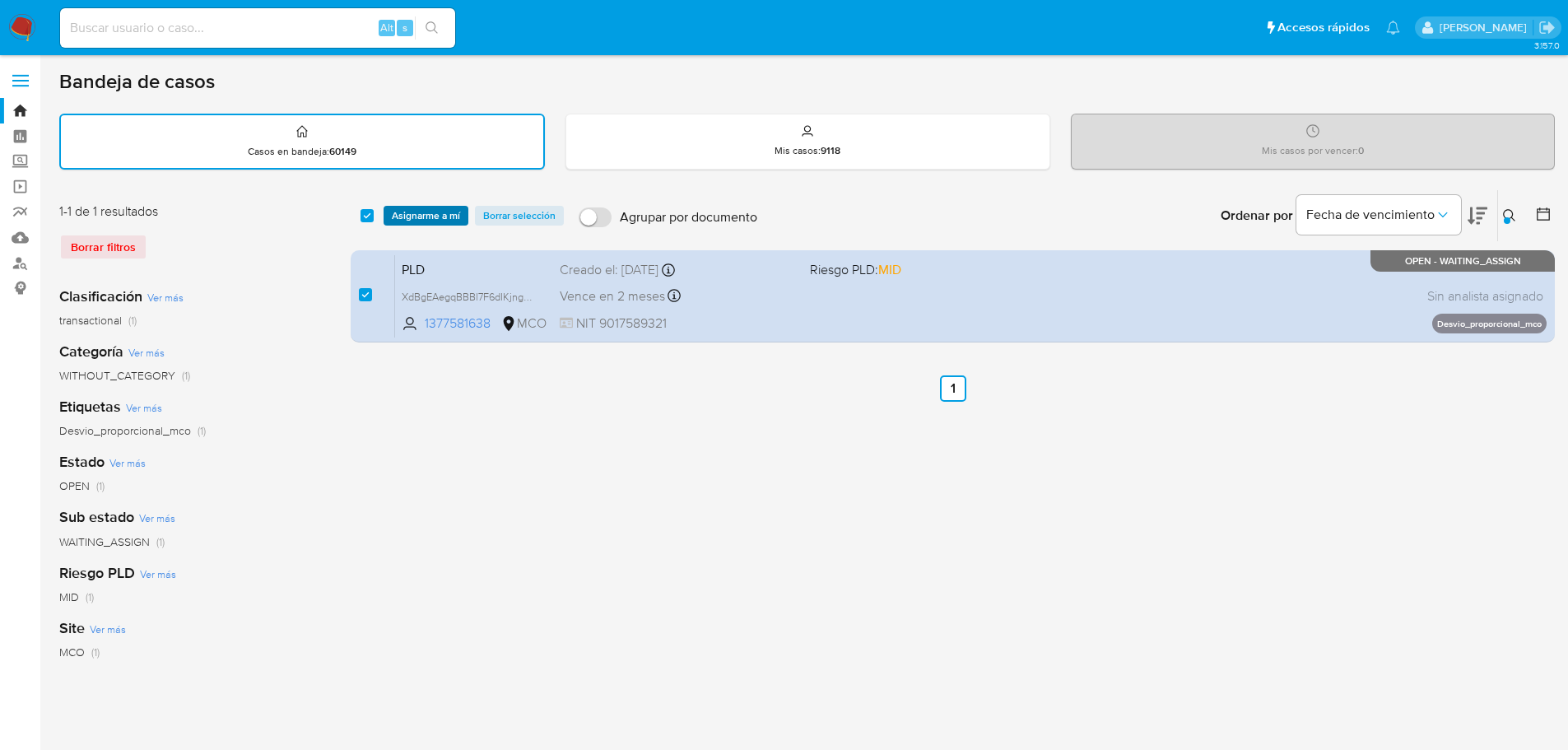
click at [397, 218] on span "Asignarme a mí" at bounding box center [427, 216] width 69 height 17
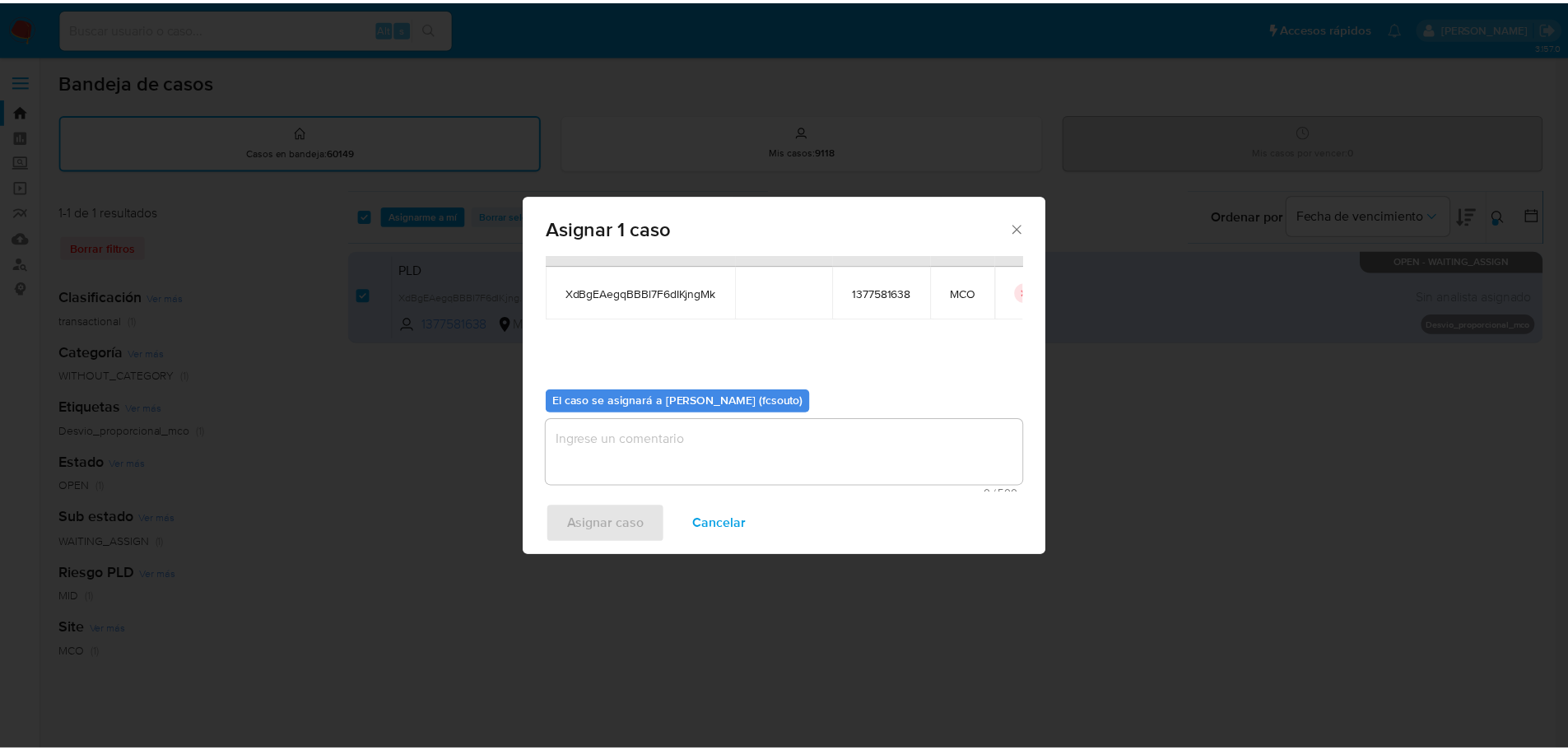
scroll to position [86, 0]
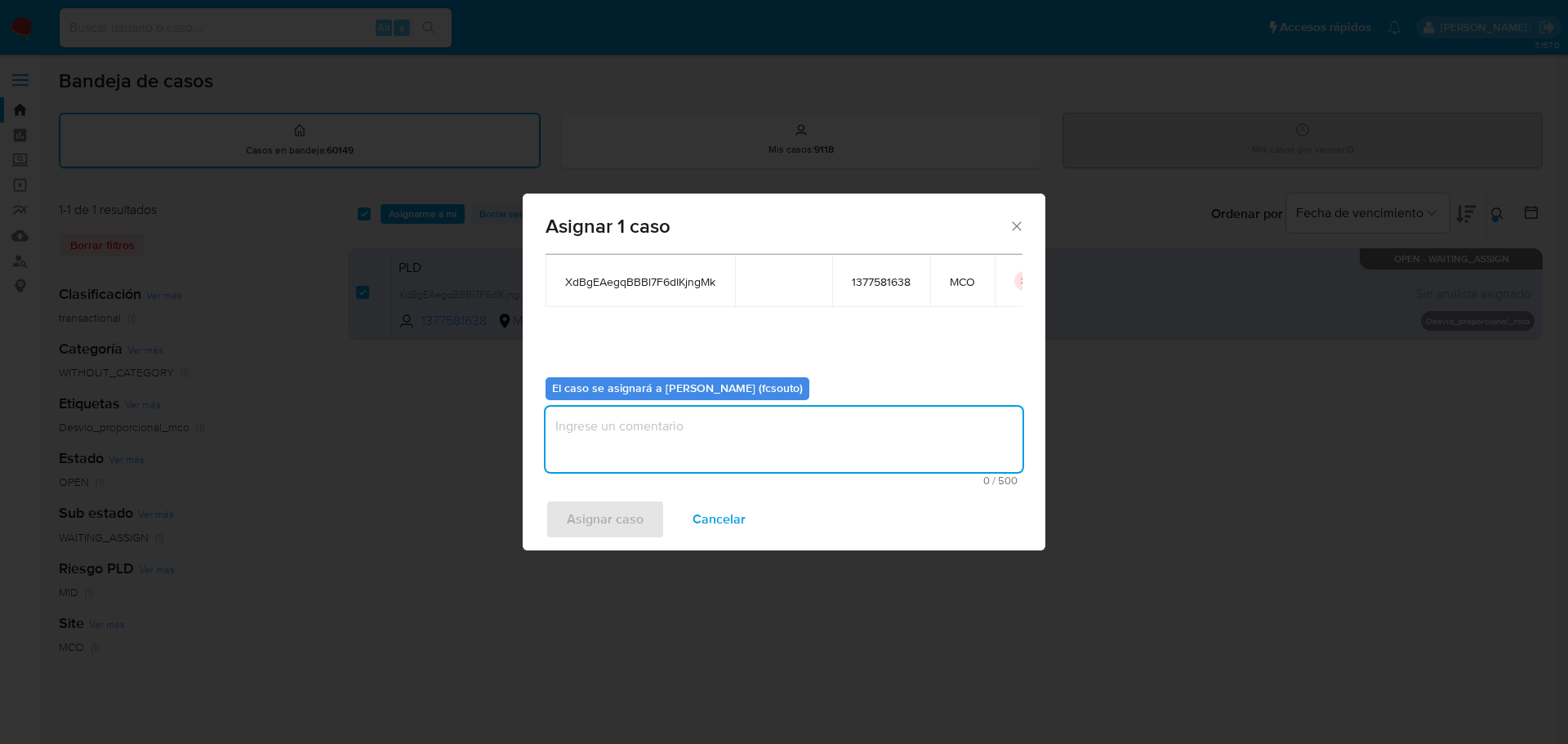
click at [776, 438] on textarea "assign-modal" at bounding box center [784, 439] width 477 height 65
type textarea "Asignación manual"
click at [610, 524] on span "Asignar caso" at bounding box center [605, 519] width 77 height 36
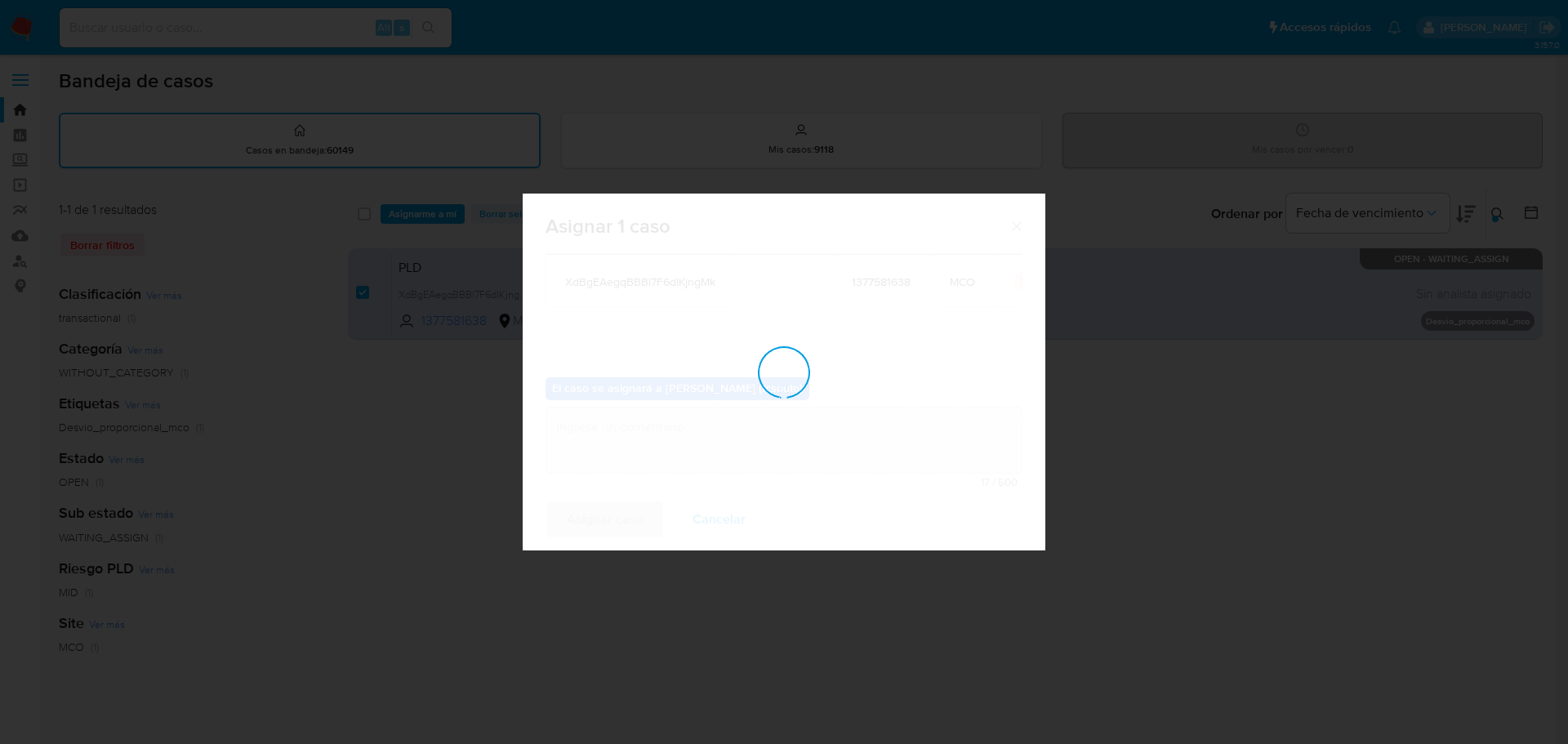
checkbox input "false"
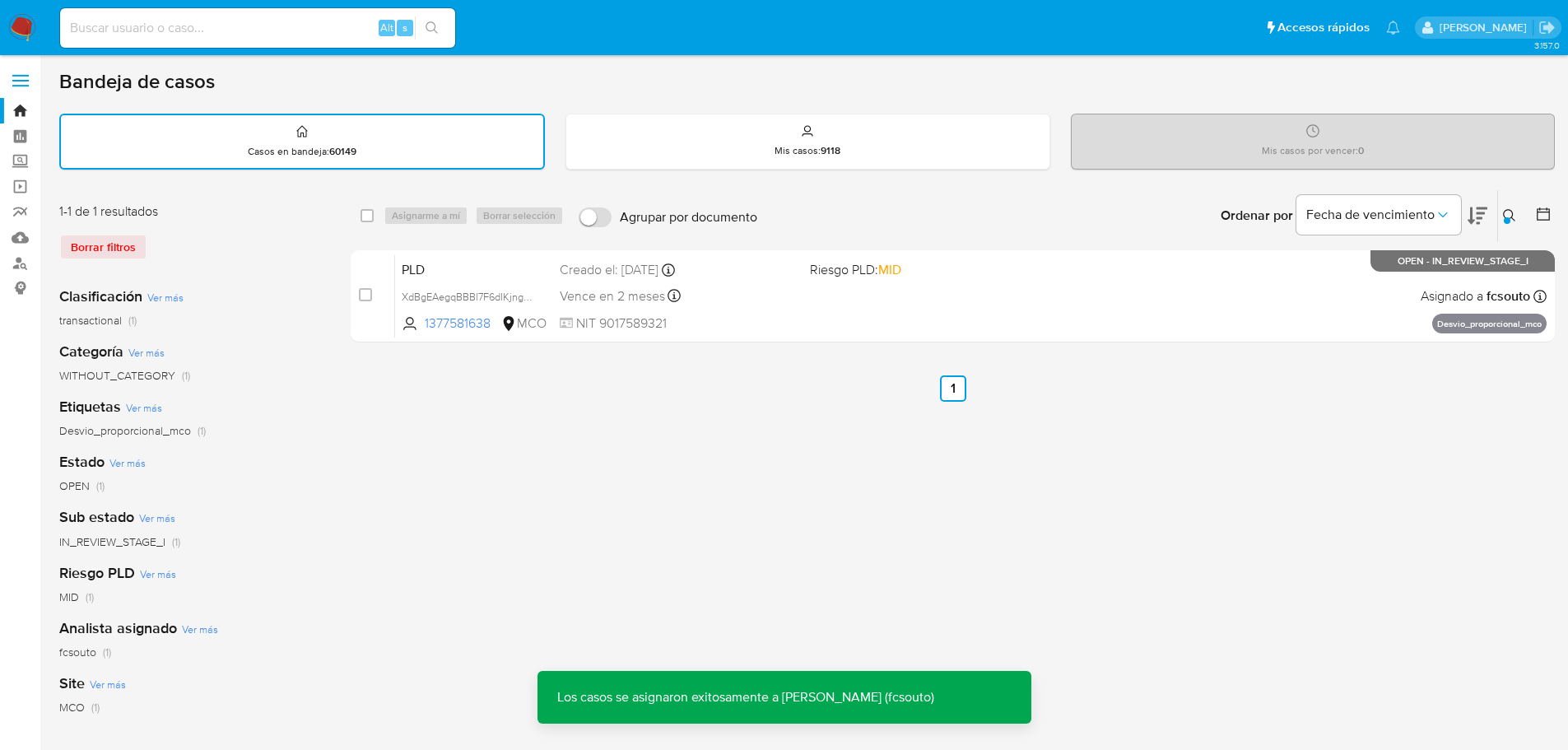
click at [729, 309] on div "PLD XdBgEAegqBBBl7F6dIKjngMk 1377581638 MCO Riesgo PLD: MID Creado el: 12/08/20…" at bounding box center [970, 296] width 1152 height 83
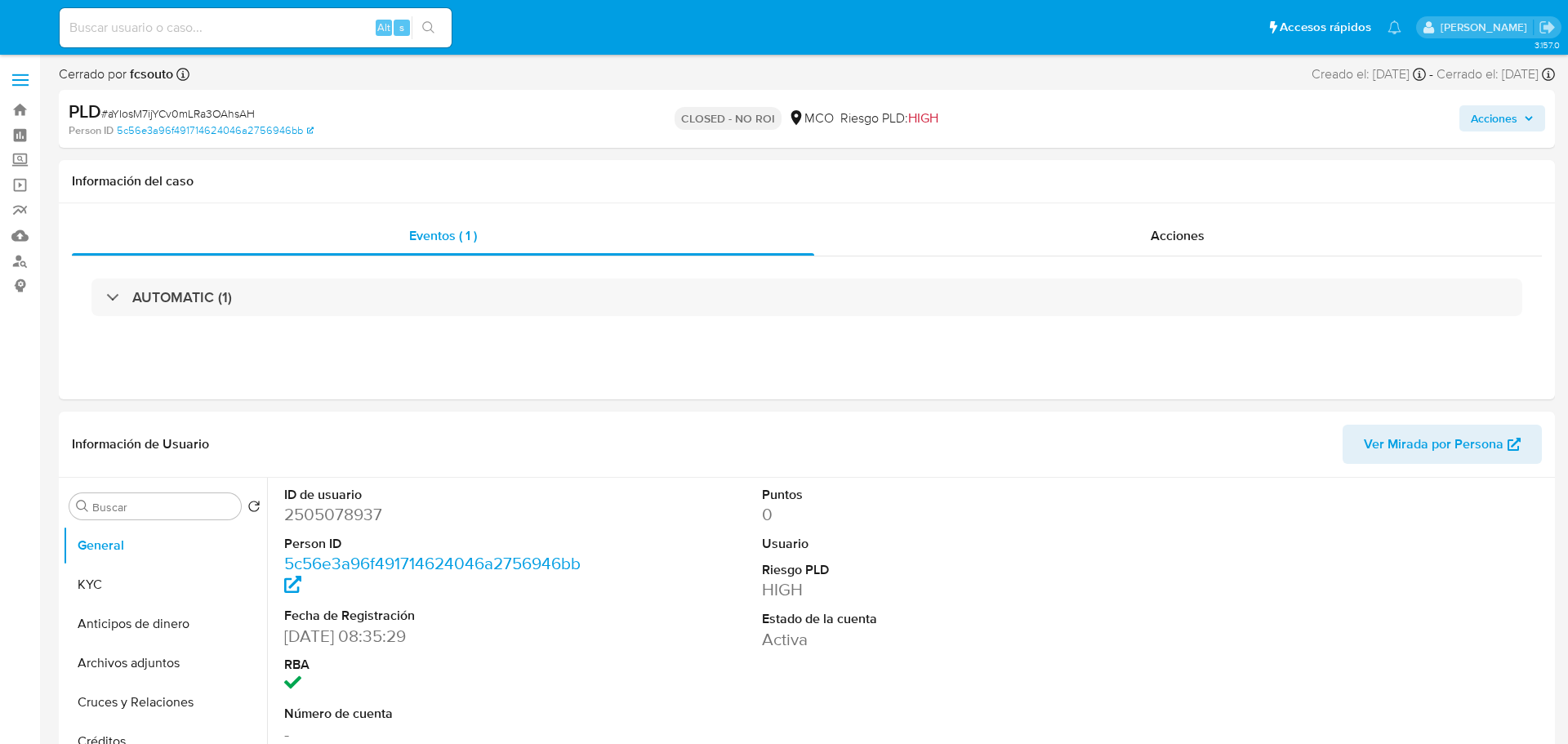
select select "10"
drag, startPoint x: 1503, startPoint y: 119, endPoint x: 1477, endPoint y: 124, distance: 26.5
click at [1502, 119] on span "Acciones" at bounding box center [1482, 118] width 46 height 26
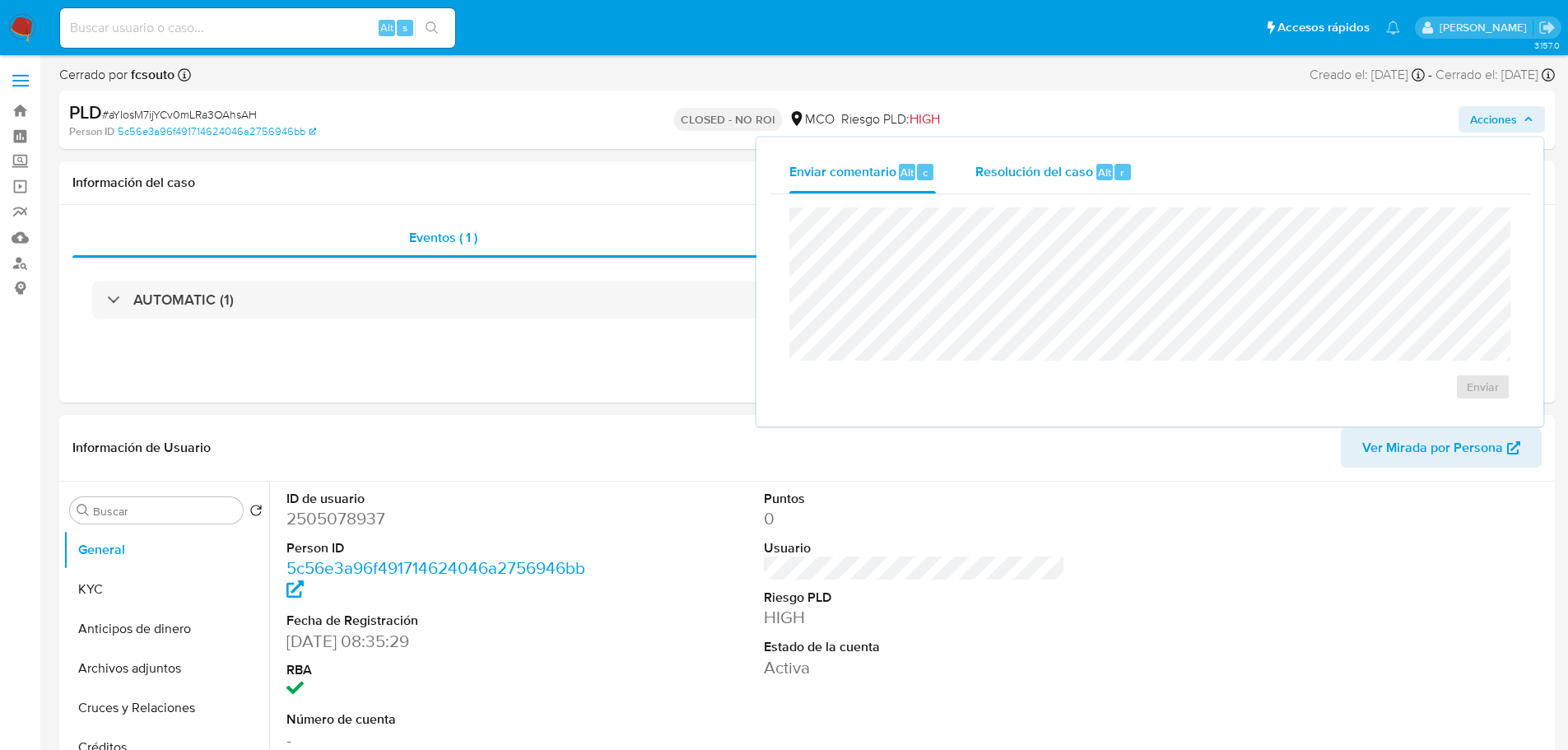
click at [1056, 167] on span "Resolución del caso" at bounding box center [1034, 171] width 118 height 19
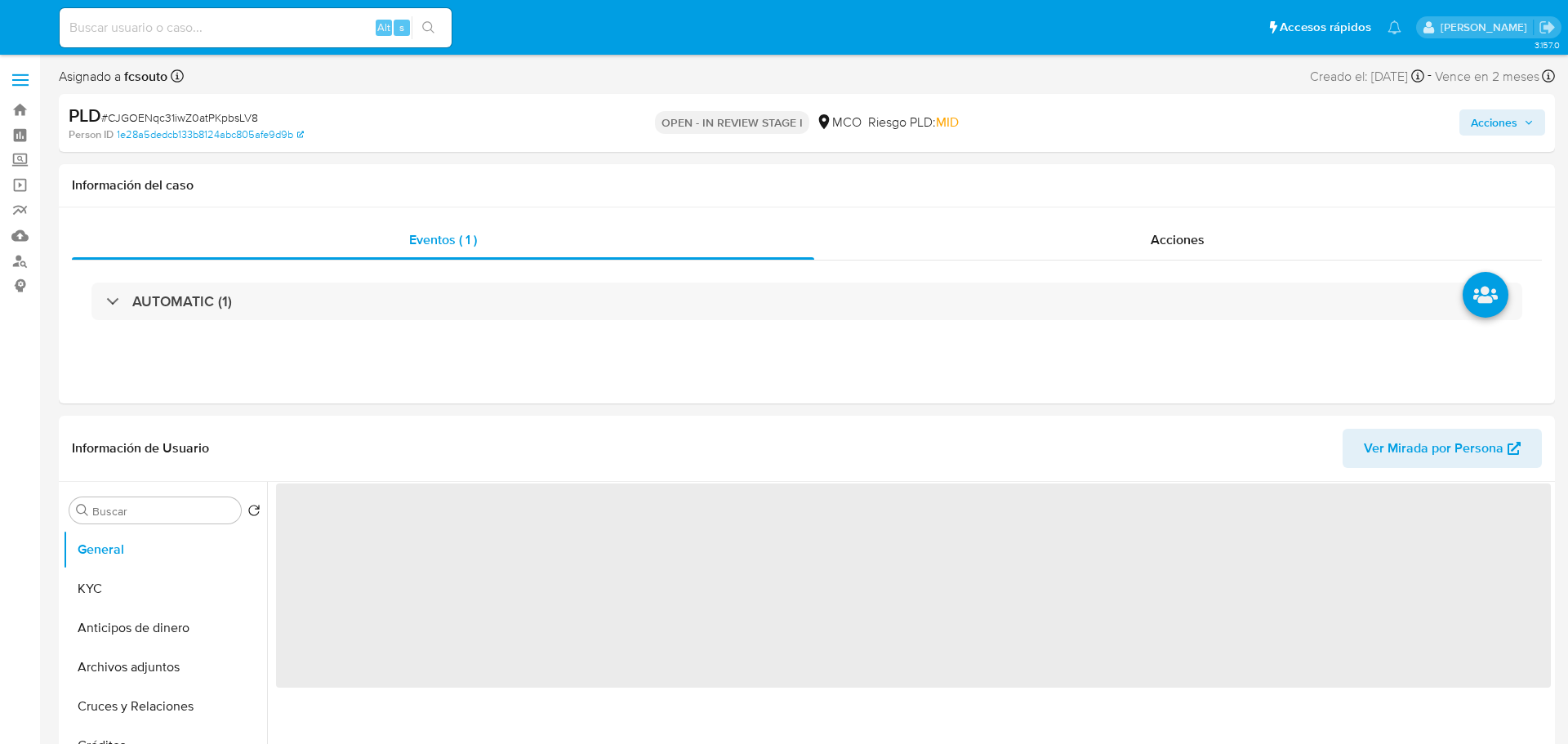
select select "10"
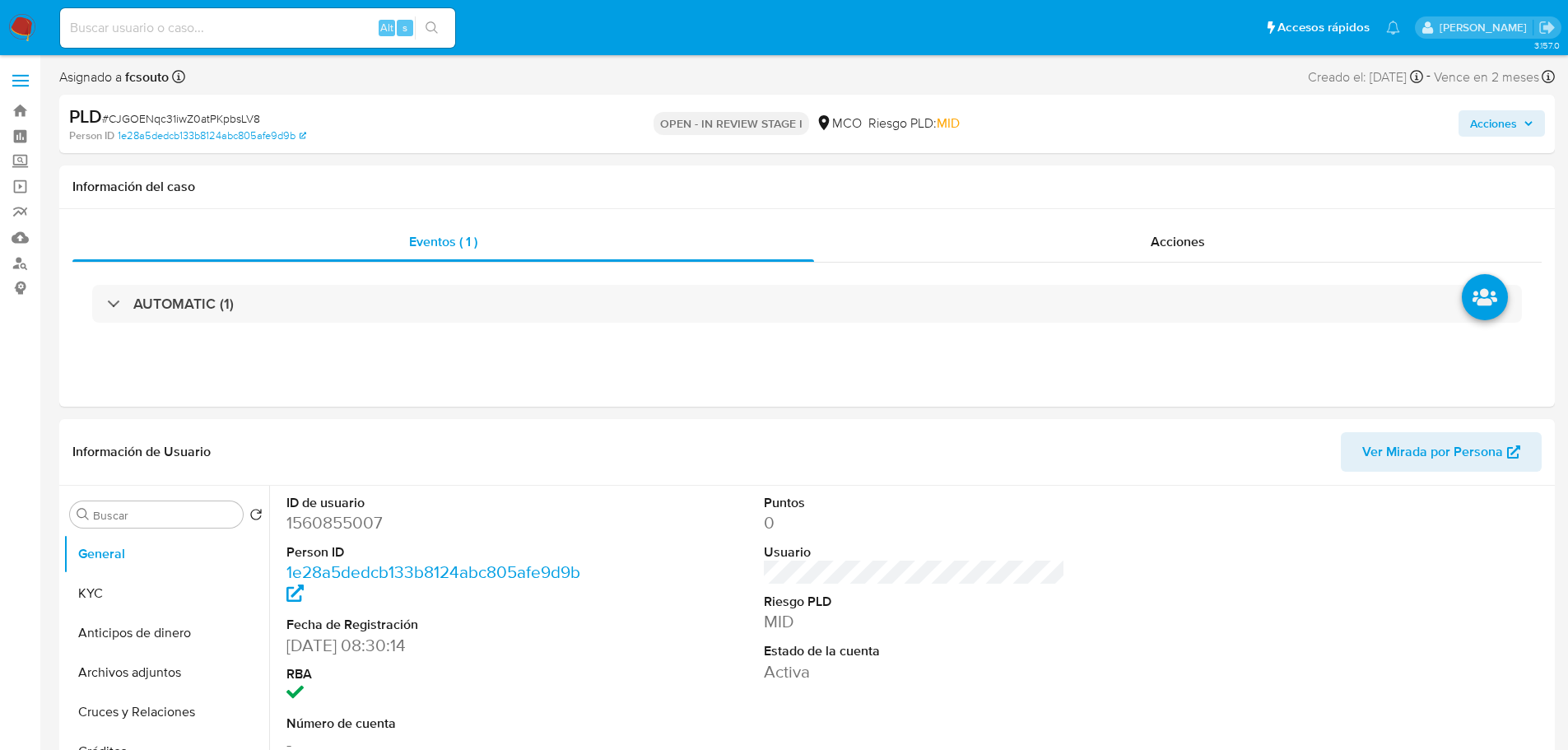
click at [1536, 116] on button "Acciones" at bounding box center [1501, 124] width 86 height 26
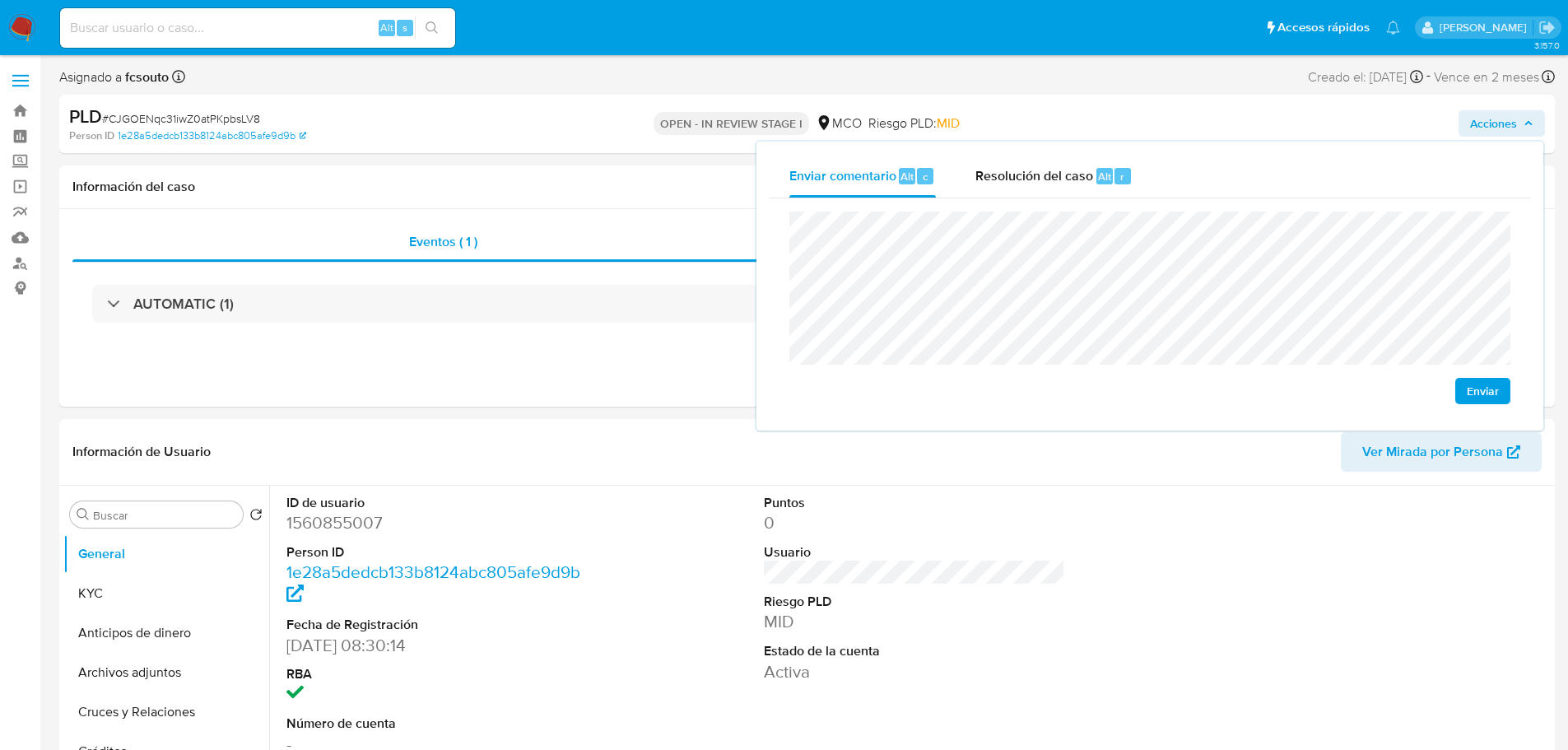
drag, startPoint x: 1037, startPoint y: 167, endPoint x: 994, endPoint y: 207, distance: 58.7
click at [1034, 172] on span "Resolución del caso" at bounding box center [1034, 176] width 118 height 19
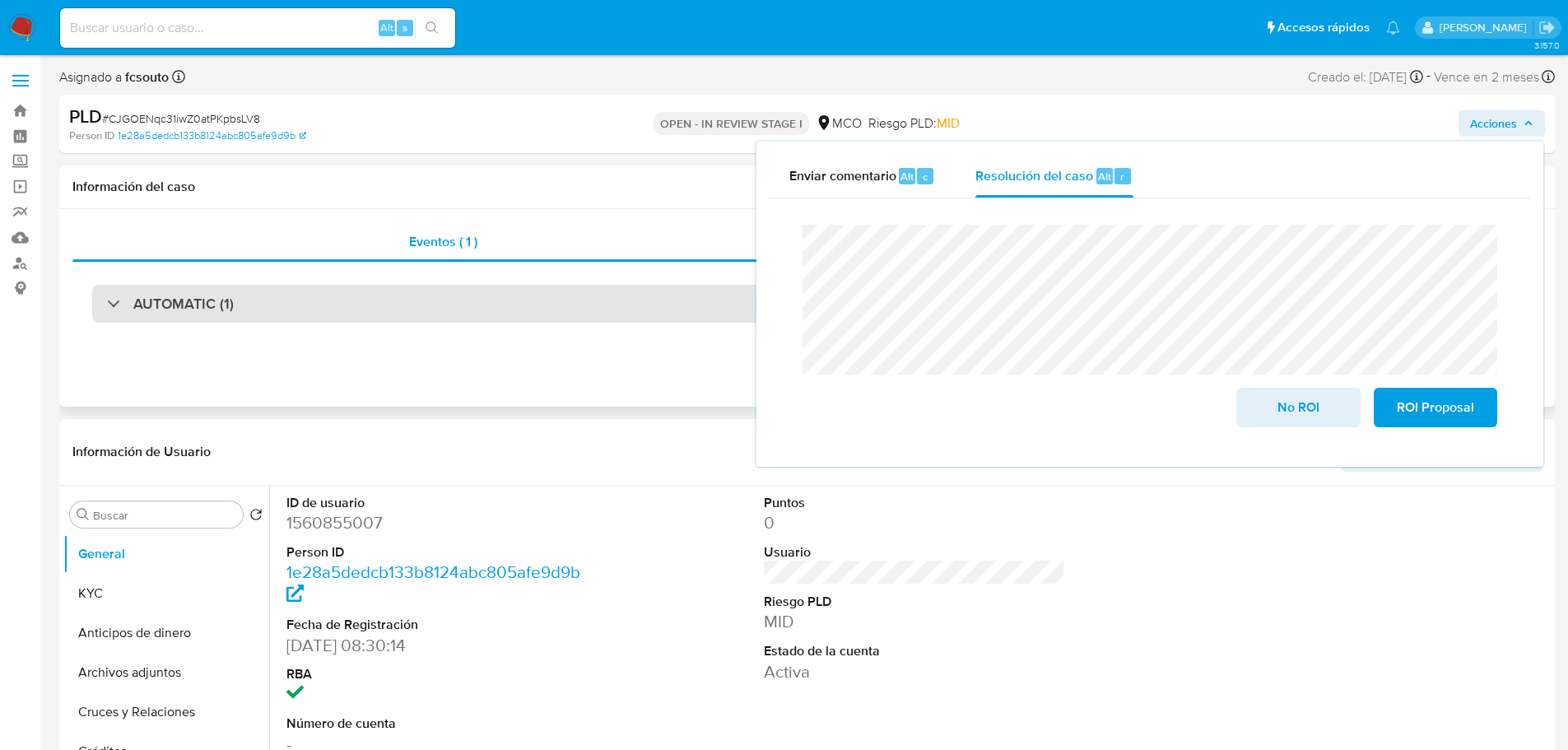
click at [351, 286] on div "AUTOMATIC (1)" at bounding box center [807, 303] width 1430 height 38
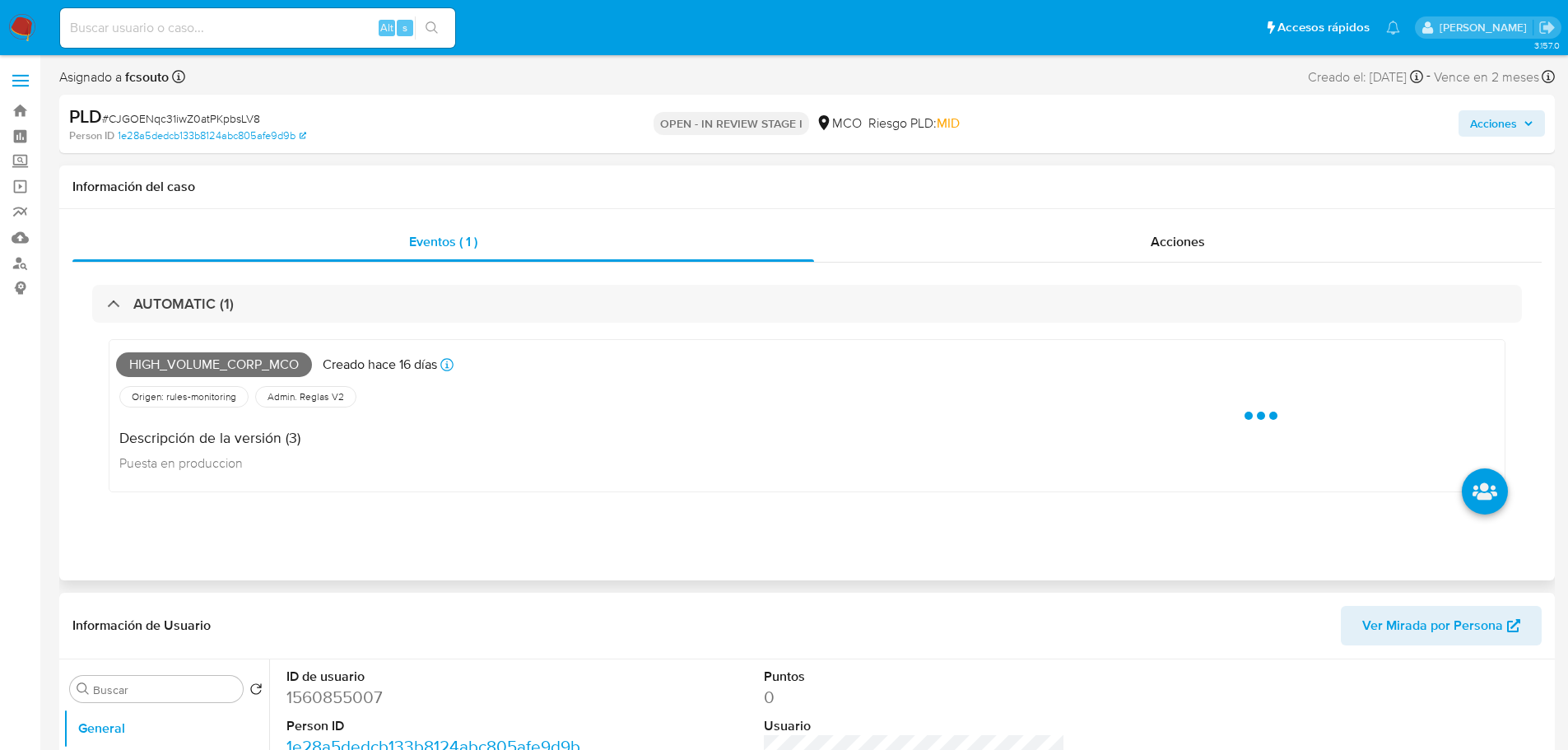
click at [254, 363] on span "High_volume_corp_mco" at bounding box center [214, 364] width 196 height 25
copy span "High_volume_corp_mco"
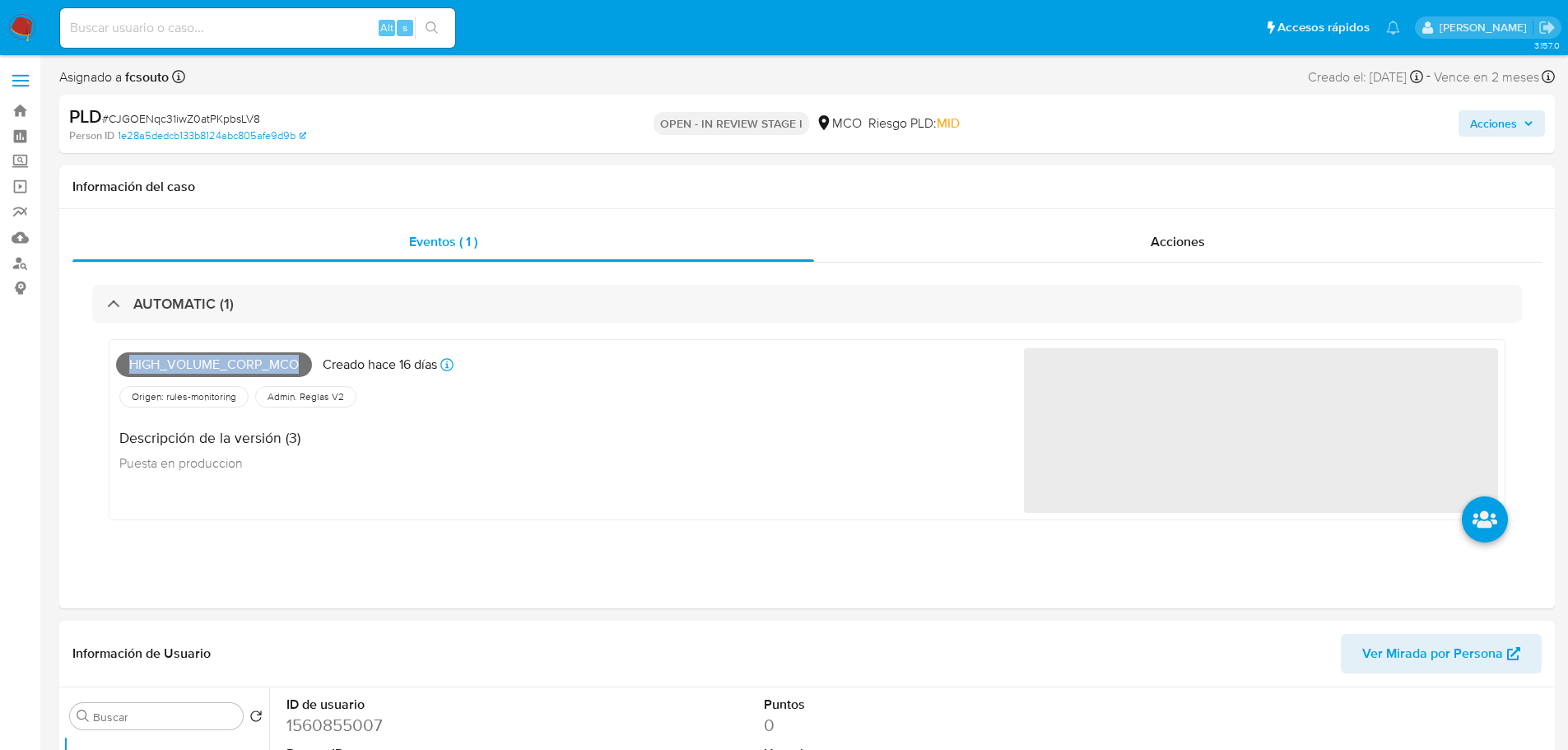
click at [1508, 124] on span "Acciones" at bounding box center [1494, 124] width 46 height 26
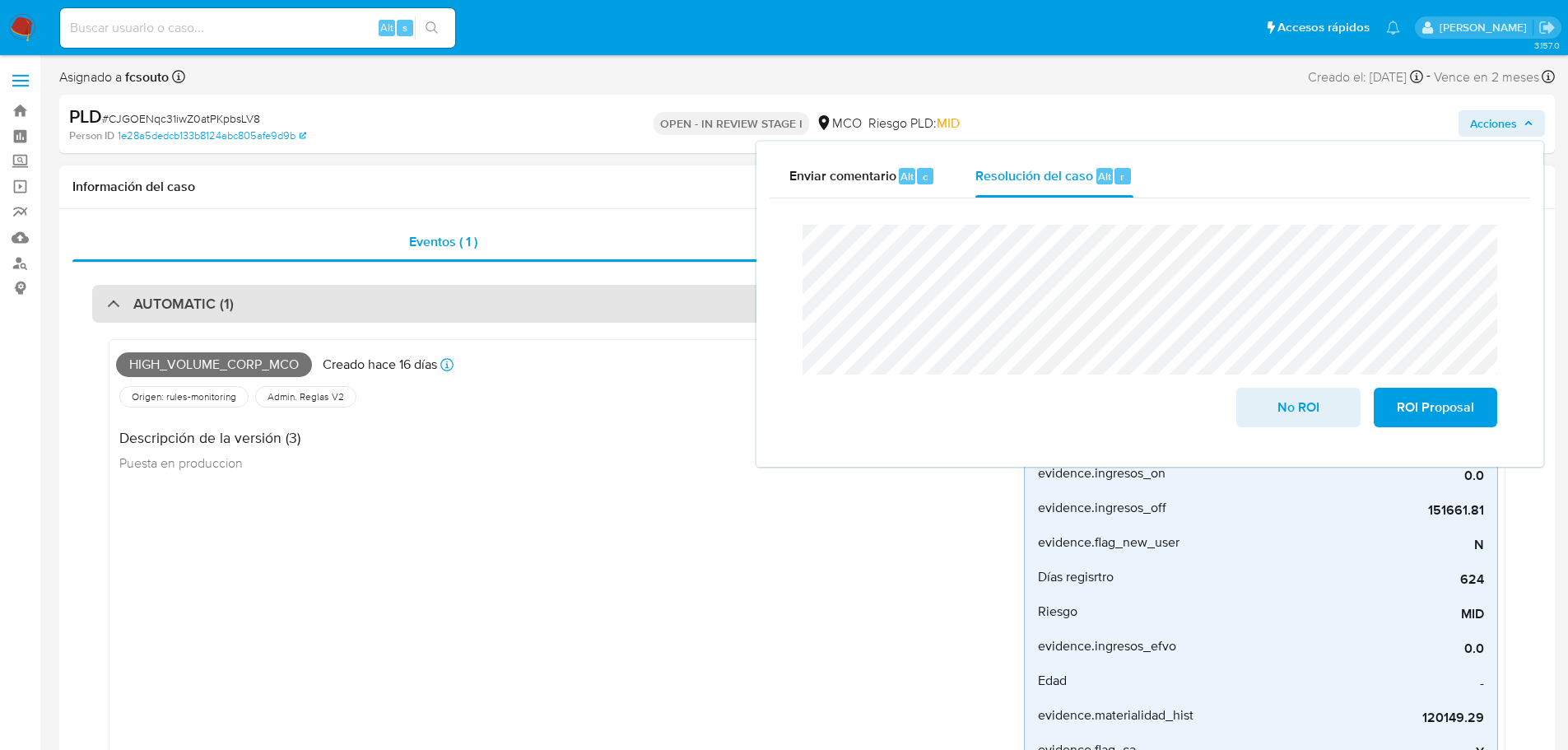
click at [443, 317] on div "AUTOMATIC (1)" at bounding box center [807, 303] width 1430 height 38
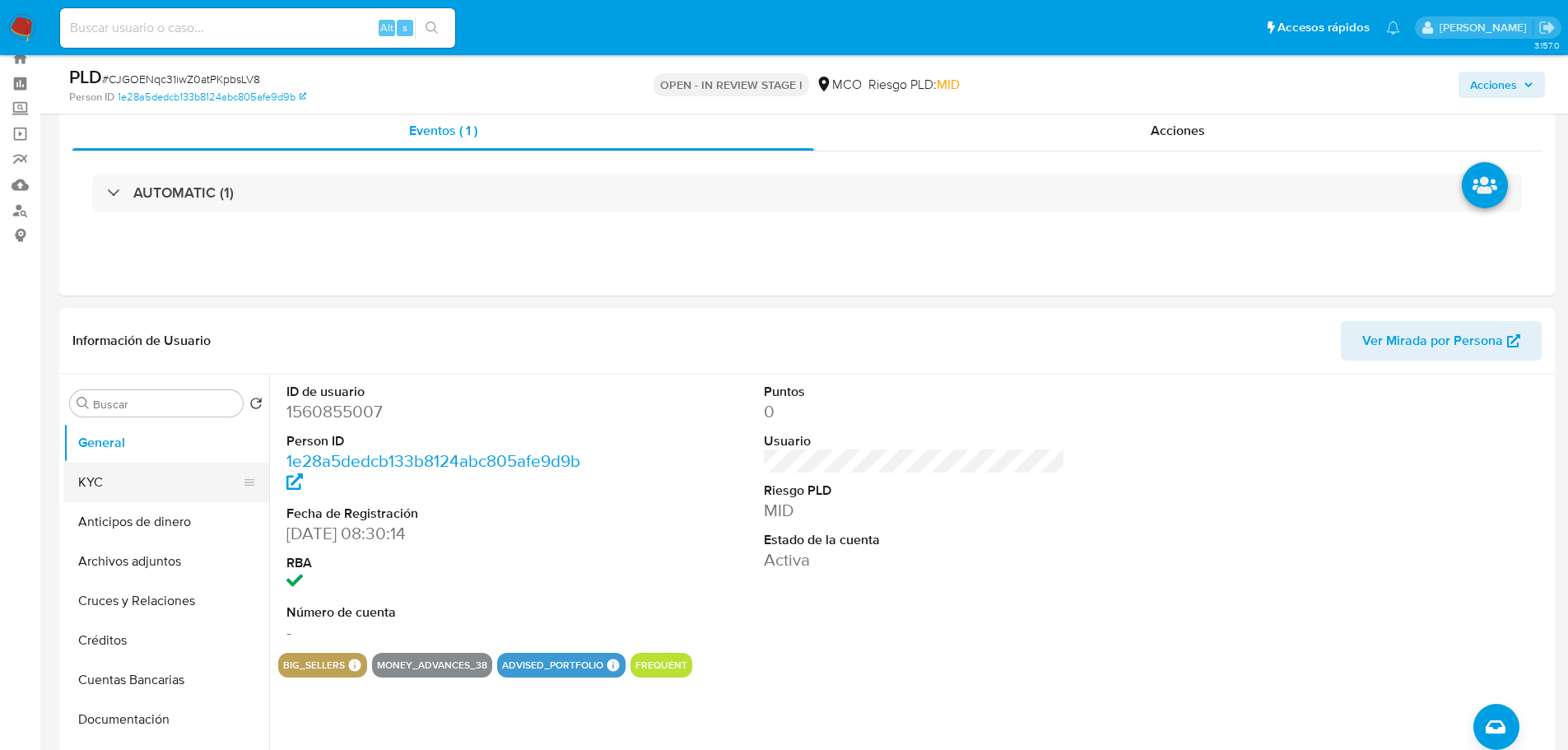
scroll to position [83, 0]
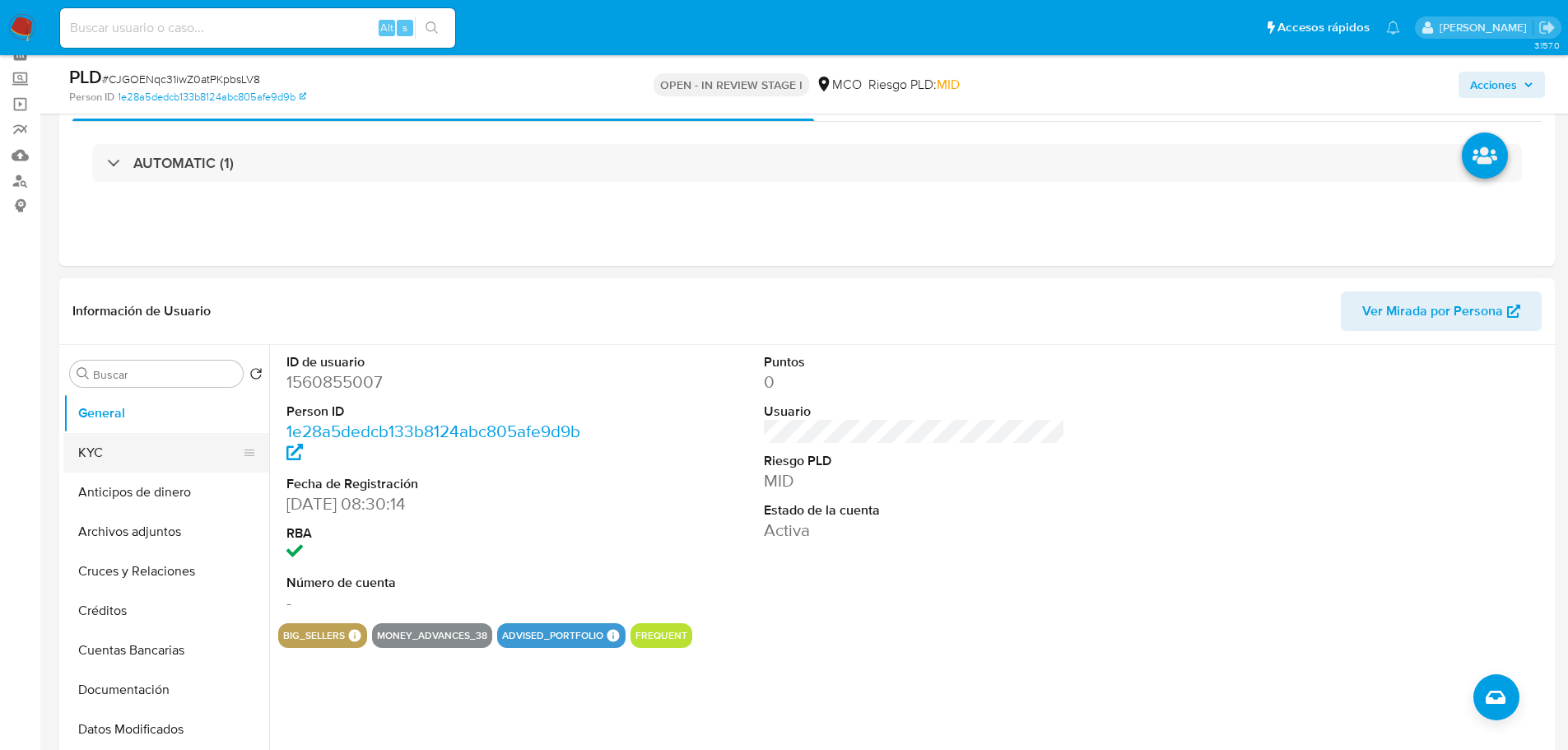
click at [109, 464] on button "KYC" at bounding box center [159, 453] width 192 height 40
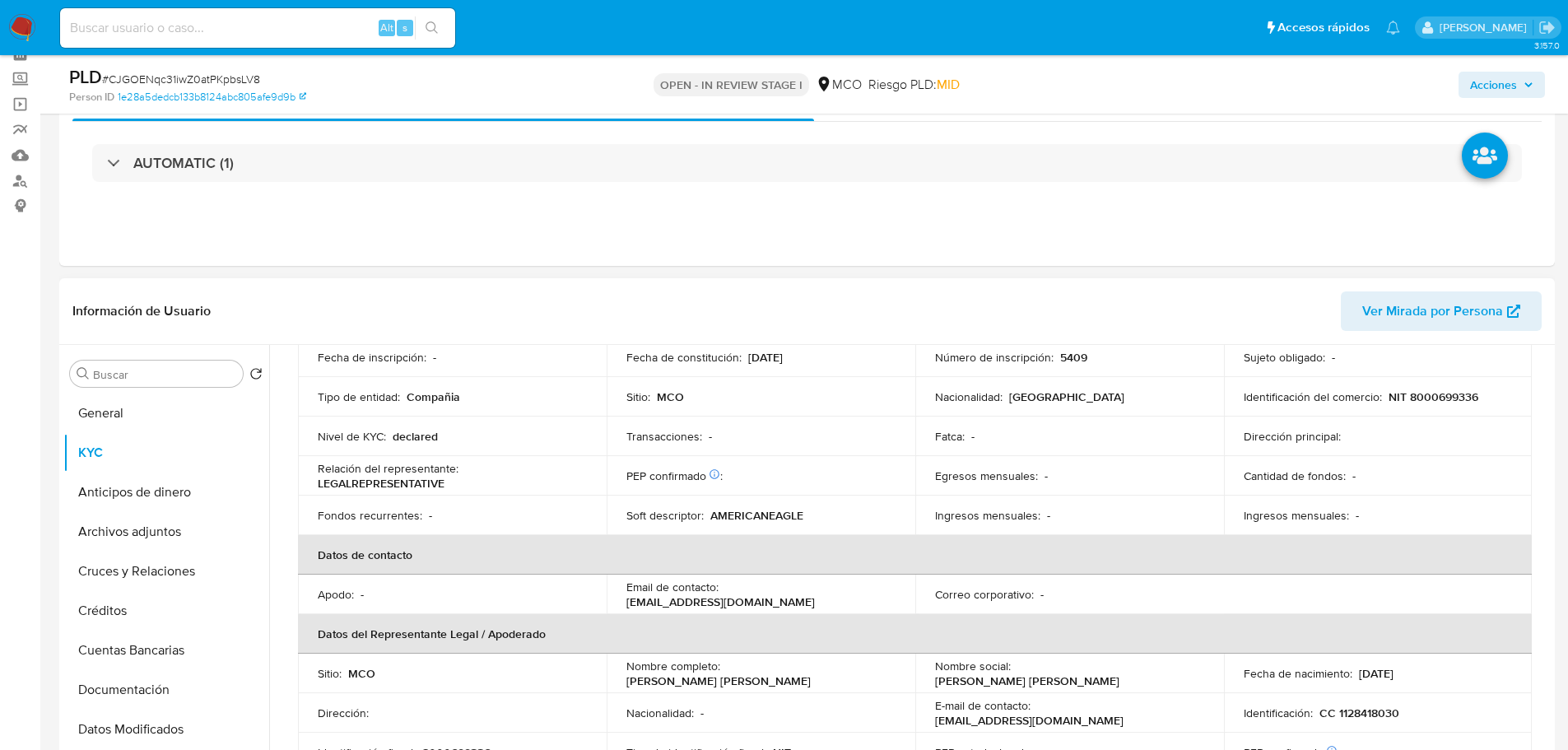
scroll to position [164, 0]
click at [114, 422] on button "General" at bounding box center [159, 413] width 192 height 40
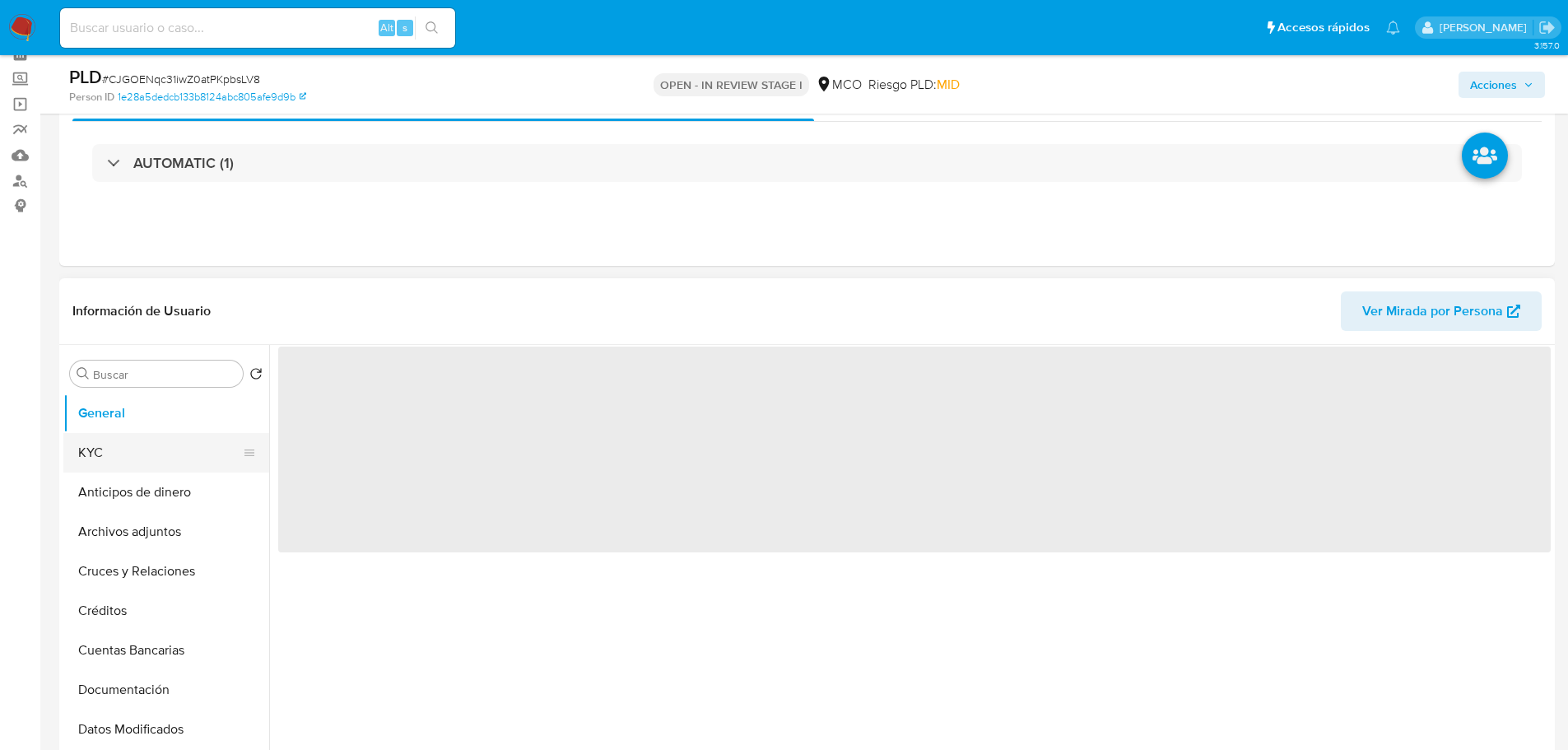
scroll to position [0, 0]
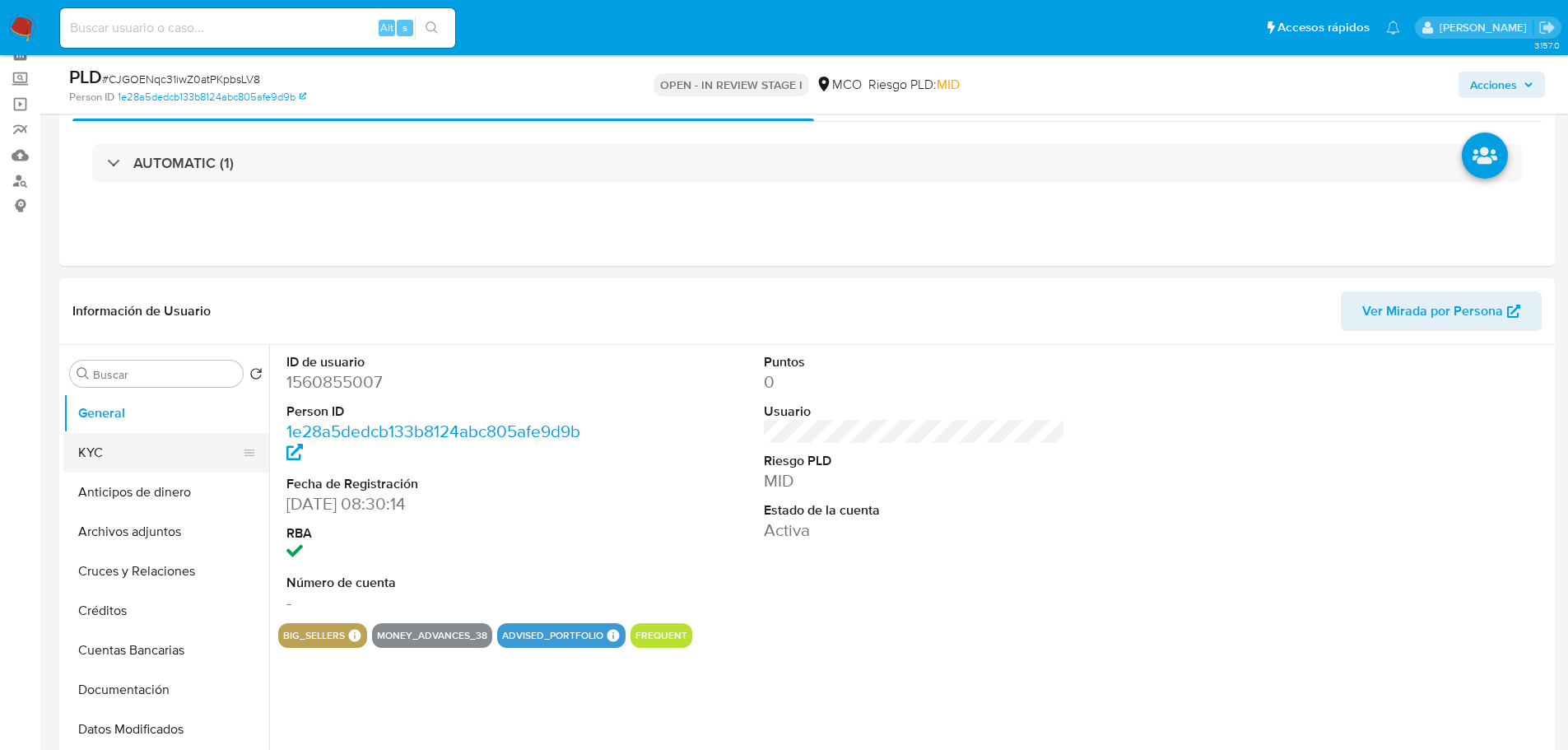
click at [112, 456] on button "KYC" at bounding box center [159, 453] width 192 height 40
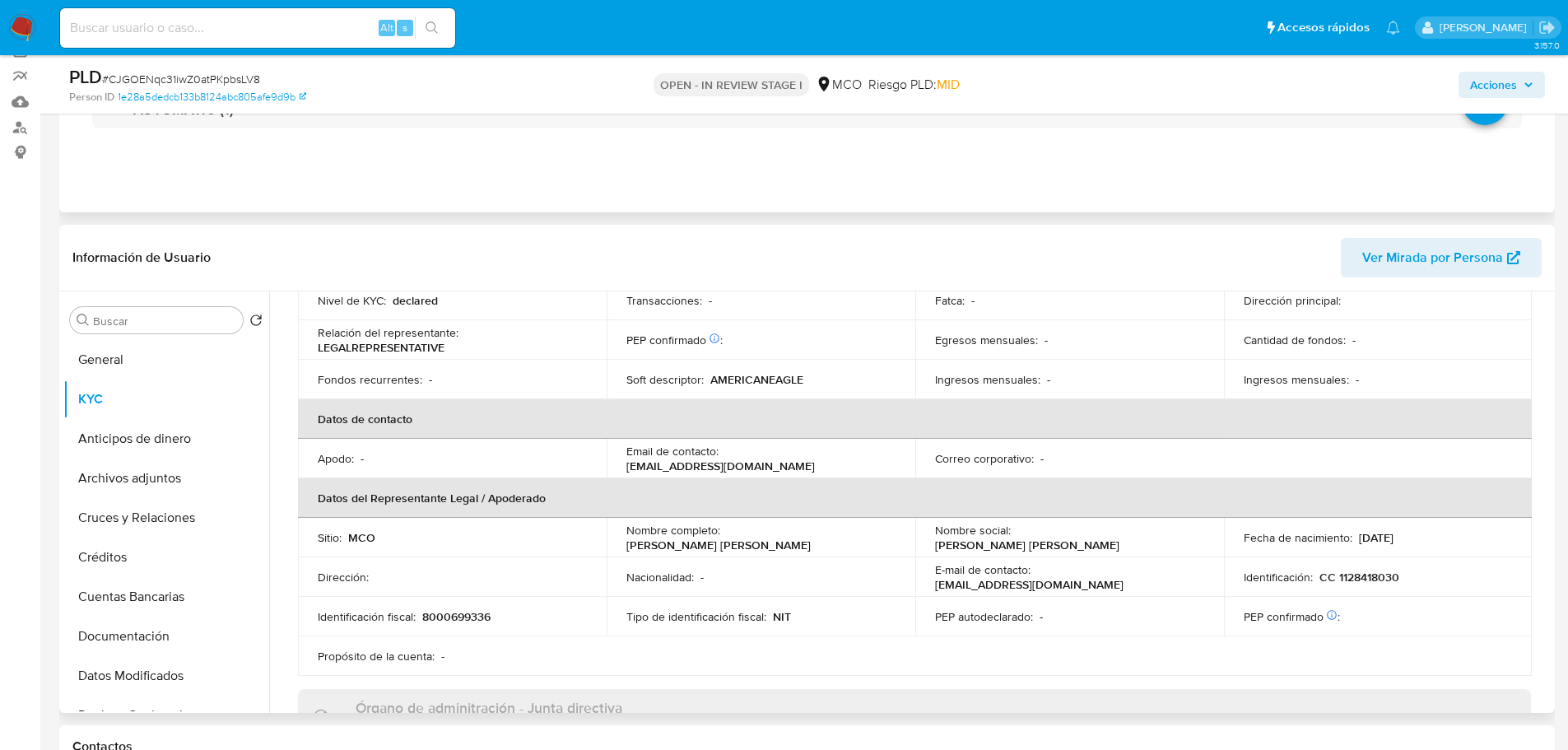
scroll to position [164, 0]
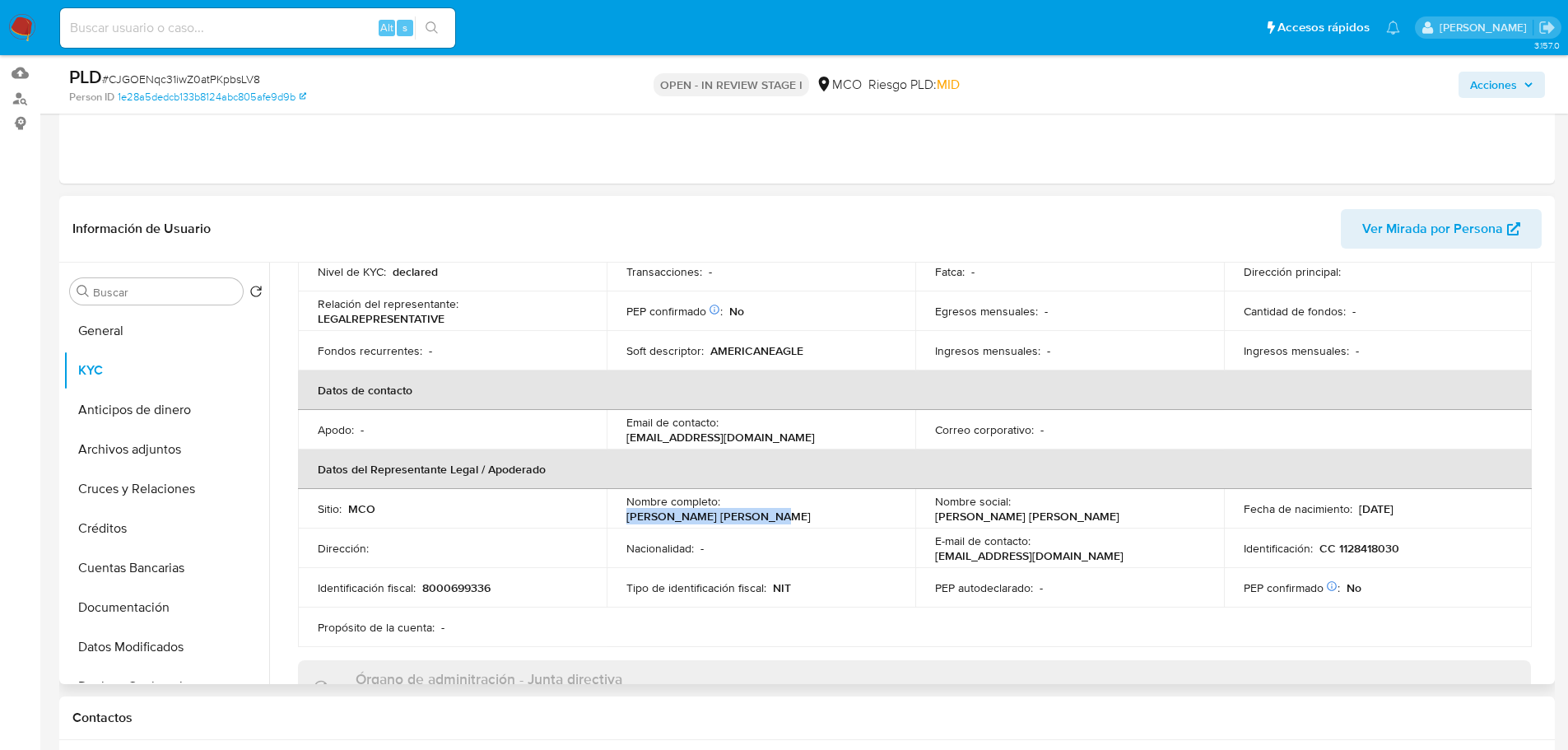
drag, startPoint x: 728, startPoint y: 511, endPoint x: 873, endPoint y: 513, distance: 145.0
click at [873, 513] on div "Nombre completo : Munera Muñoz Juan Camilo" at bounding box center [761, 508] width 270 height 30
copy p "Munera Muñoz Juan Camilo"
click at [1517, 89] on span "Acciones" at bounding box center [1502, 85] width 63 height 23
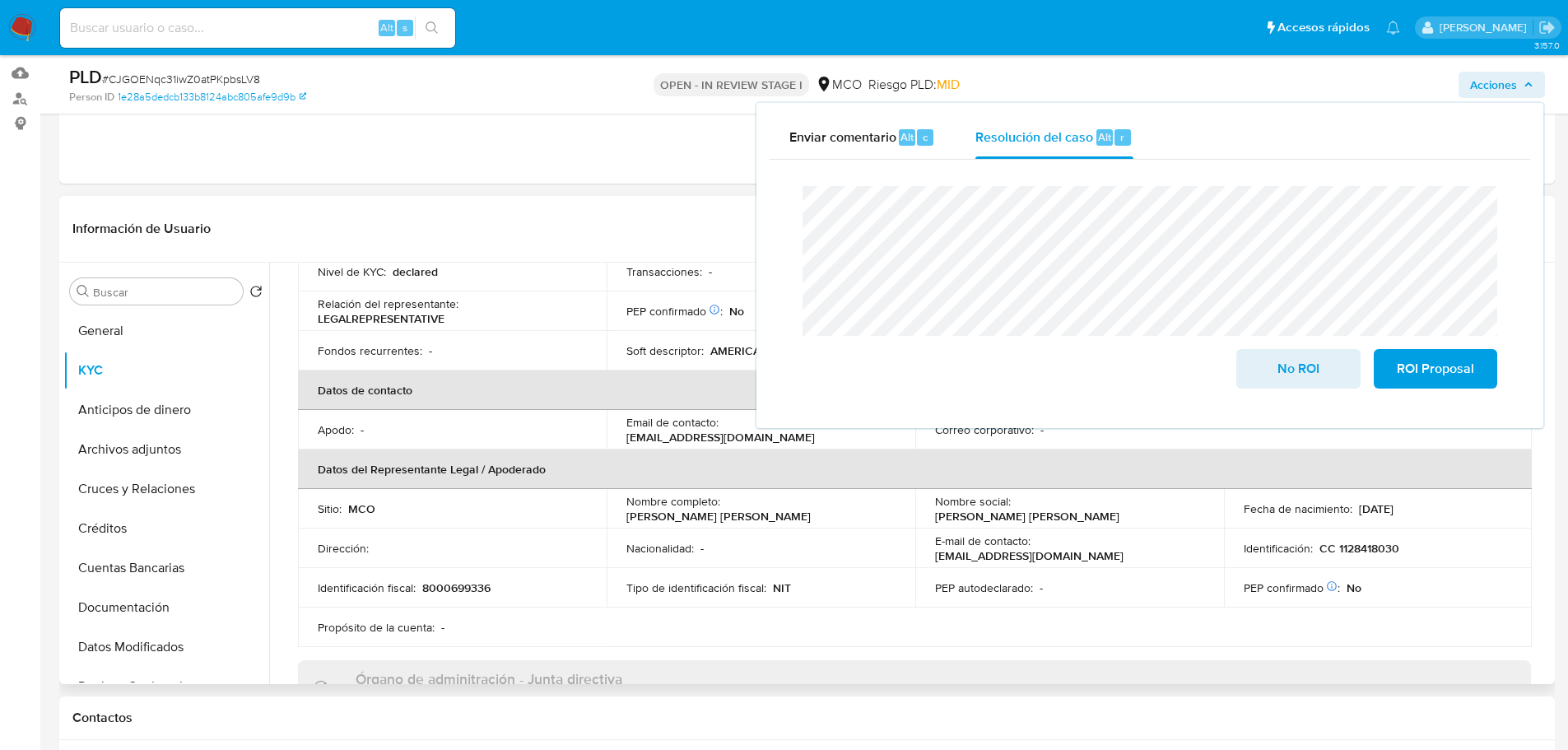
click at [1364, 543] on p "CC 1128418030" at bounding box center [1360, 548] width 80 height 15
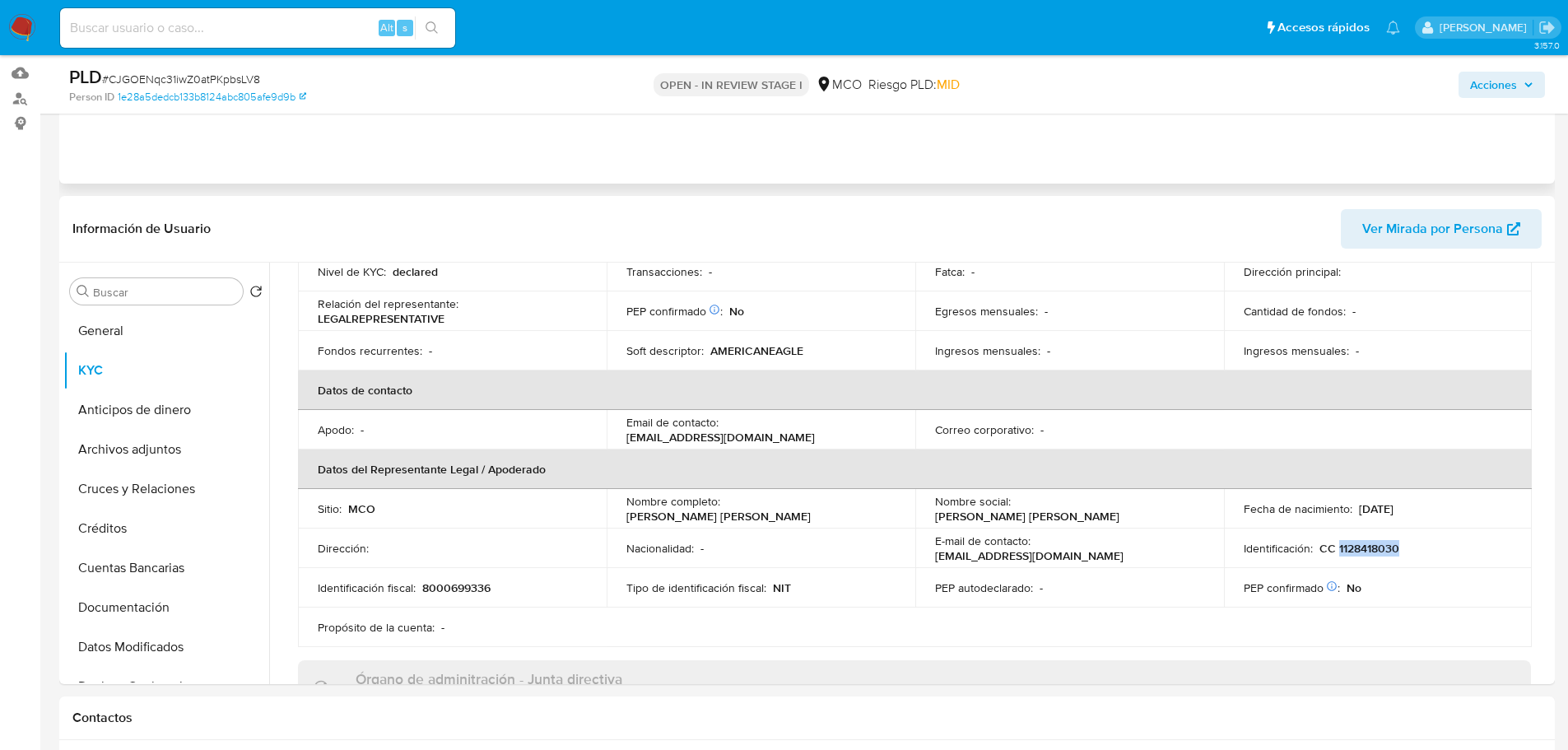
copy p "1128418030"
drag, startPoint x: 1496, startPoint y: 65, endPoint x: 1500, endPoint y: 82, distance: 17.5
click at [1496, 68] on div "Acciones" at bounding box center [1301, 85] width 487 height 39
drag, startPoint x: 1500, startPoint y: 82, endPoint x: 1478, endPoint y: 99, distance: 27.8
click at [1498, 84] on span "Acciones" at bounding box center [1494, 85] width 46 height 26
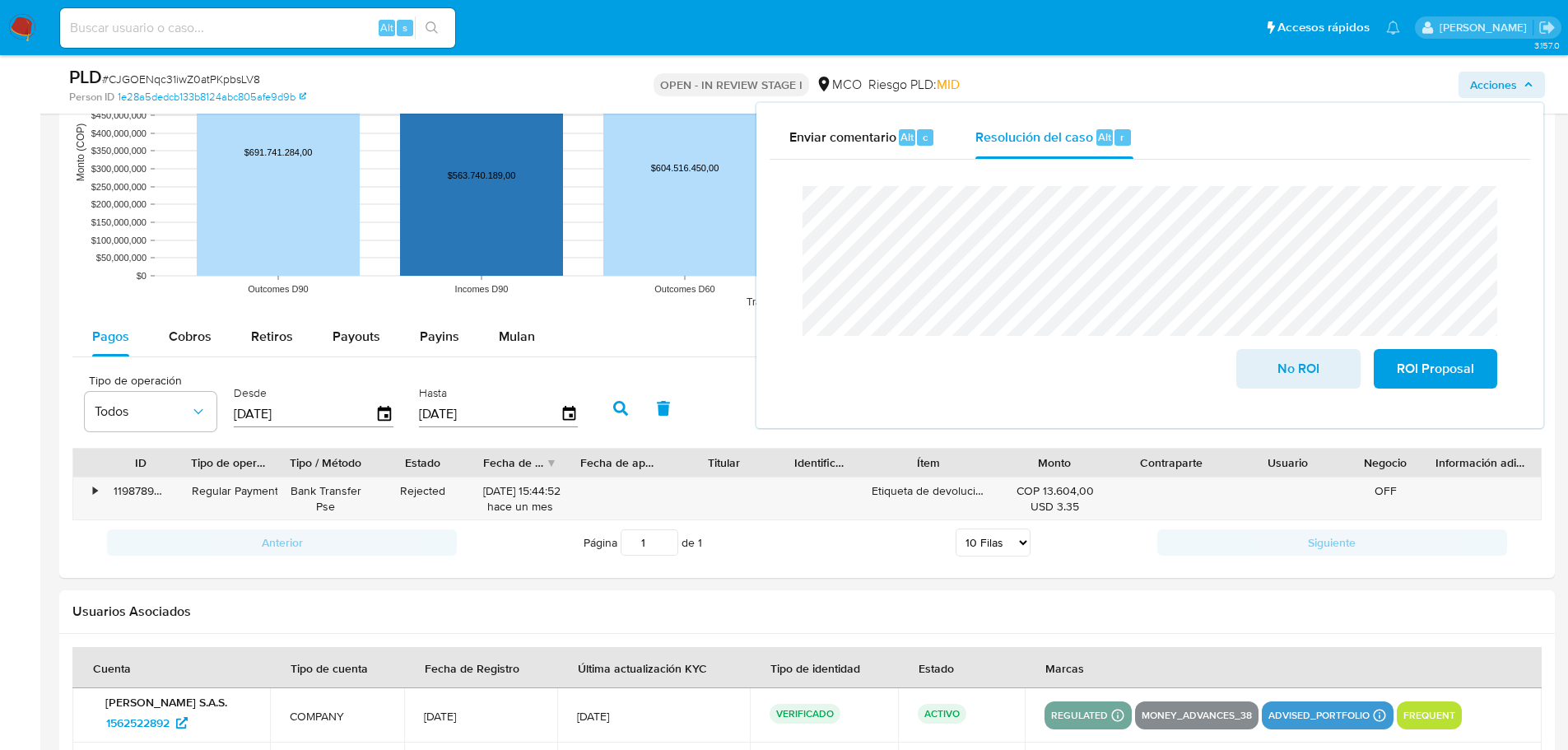
scroll to position [1810, 0]
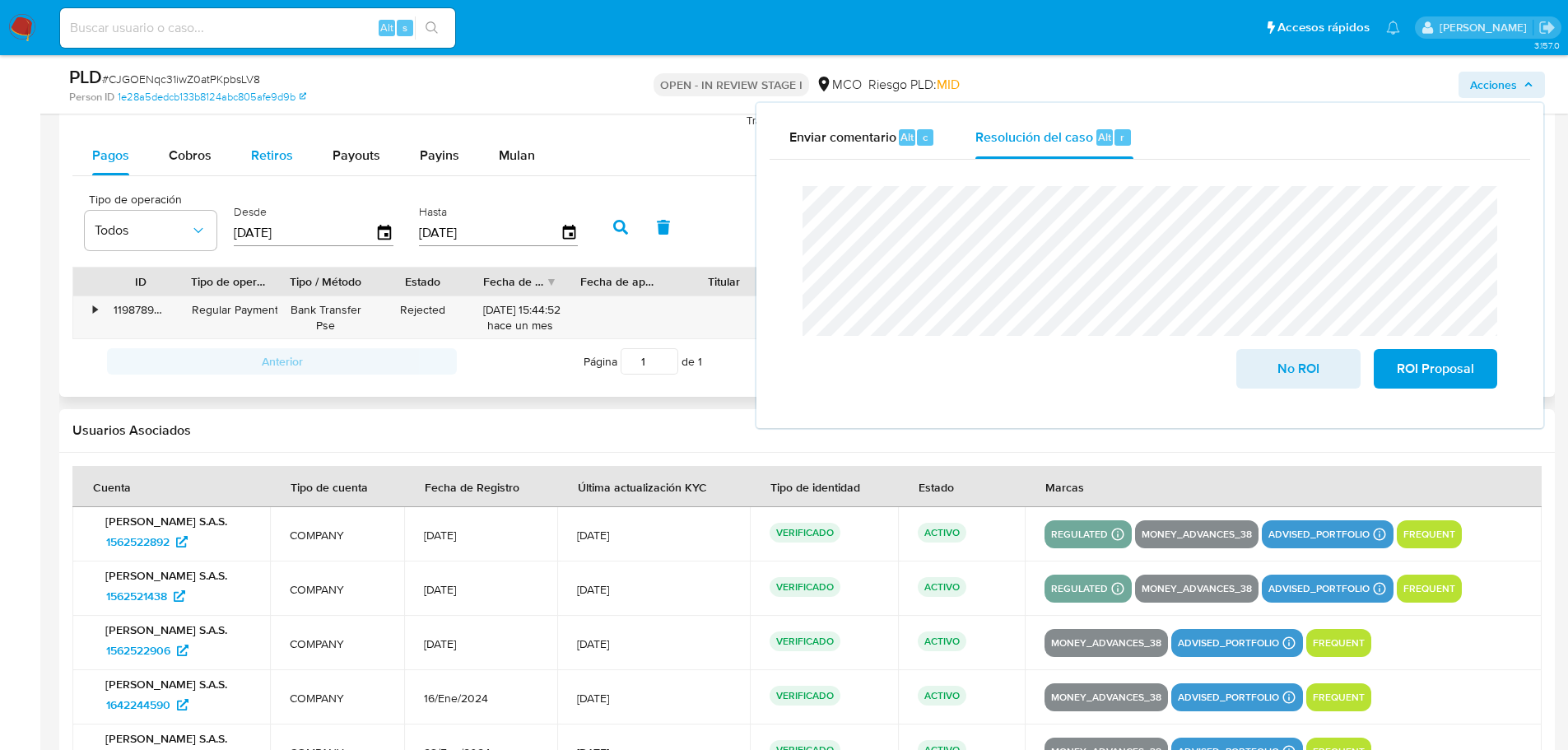
click at [244, 148] on button "Retiros" at bounding box center [272, 155] width 82 height 40
select select "10"
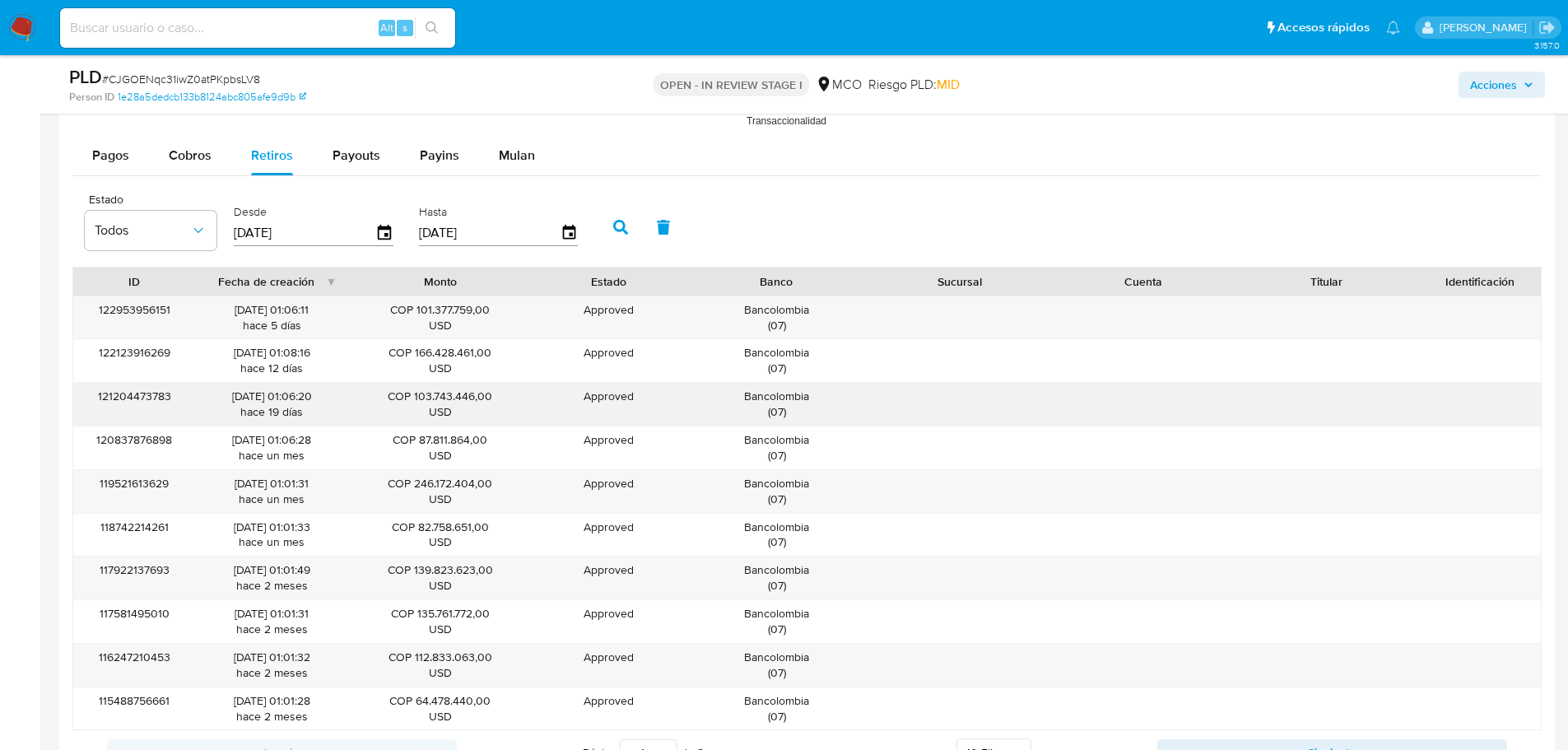
click at [802, 394] on div "Bancolombia ( 07 )" at bounding box center [776, 404] width 161 height 32
click at [1498, 73] on span "Acciones" at bounding box center [1494, 85] width 46 height 26
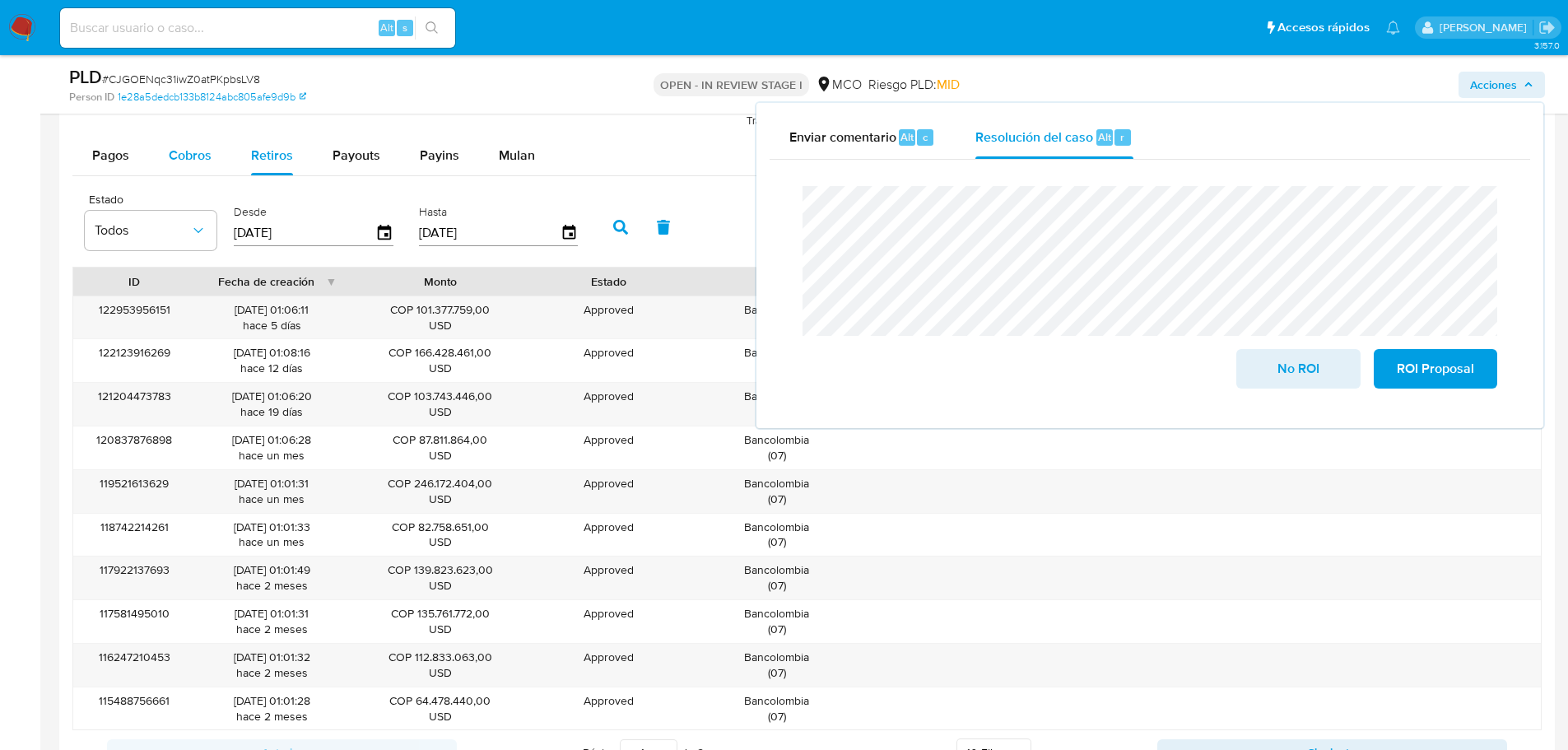
click at [191, 161] on span "Cobros" at bounding box center [191, 155] width 43 height 19
select select "10"
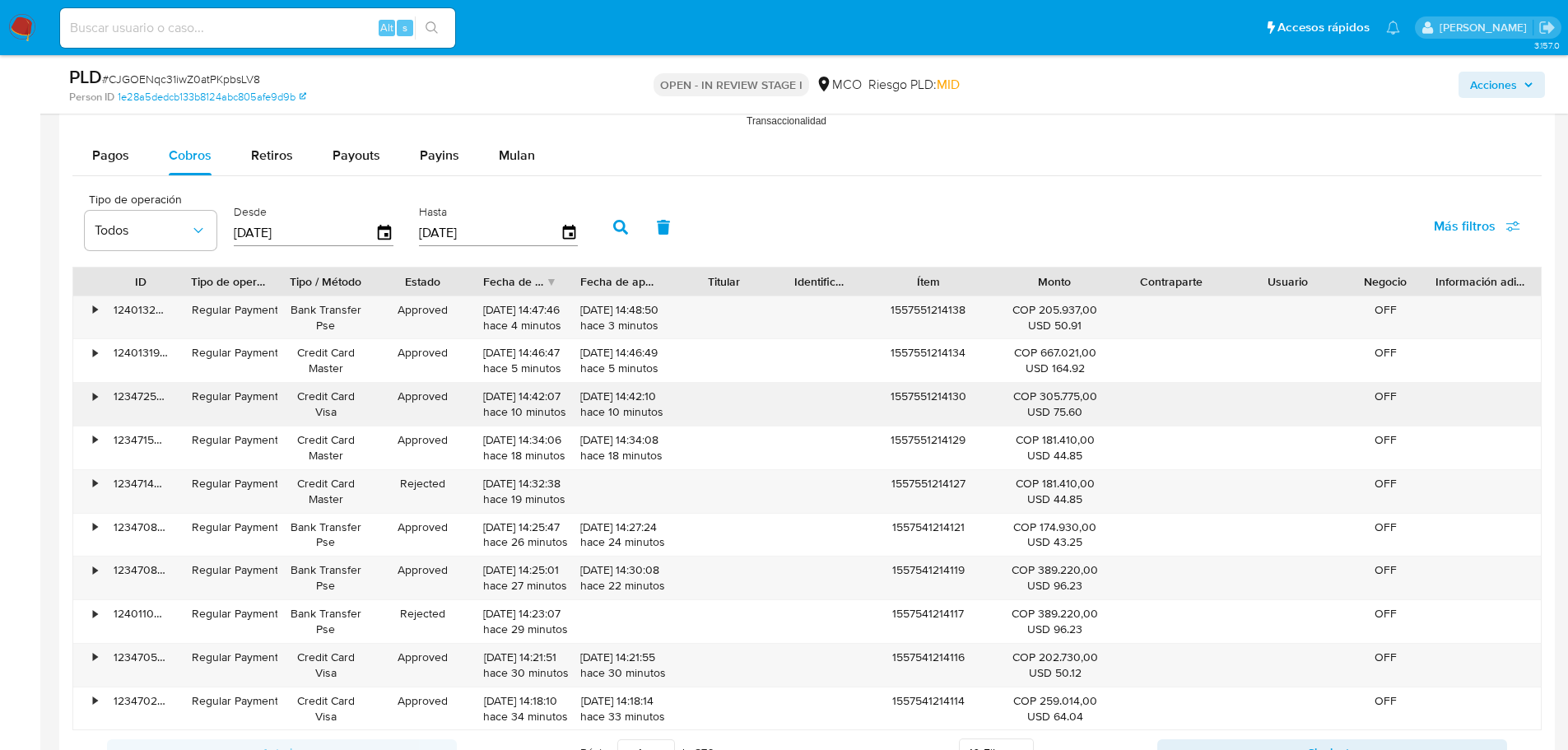
click at [929, 397] on div "1557551214130" at bounding box center [928, 404] width 136 height 43
click at [1471, 90] on span "Acciones" at bounding box center [1494, 85] width 46 height 26
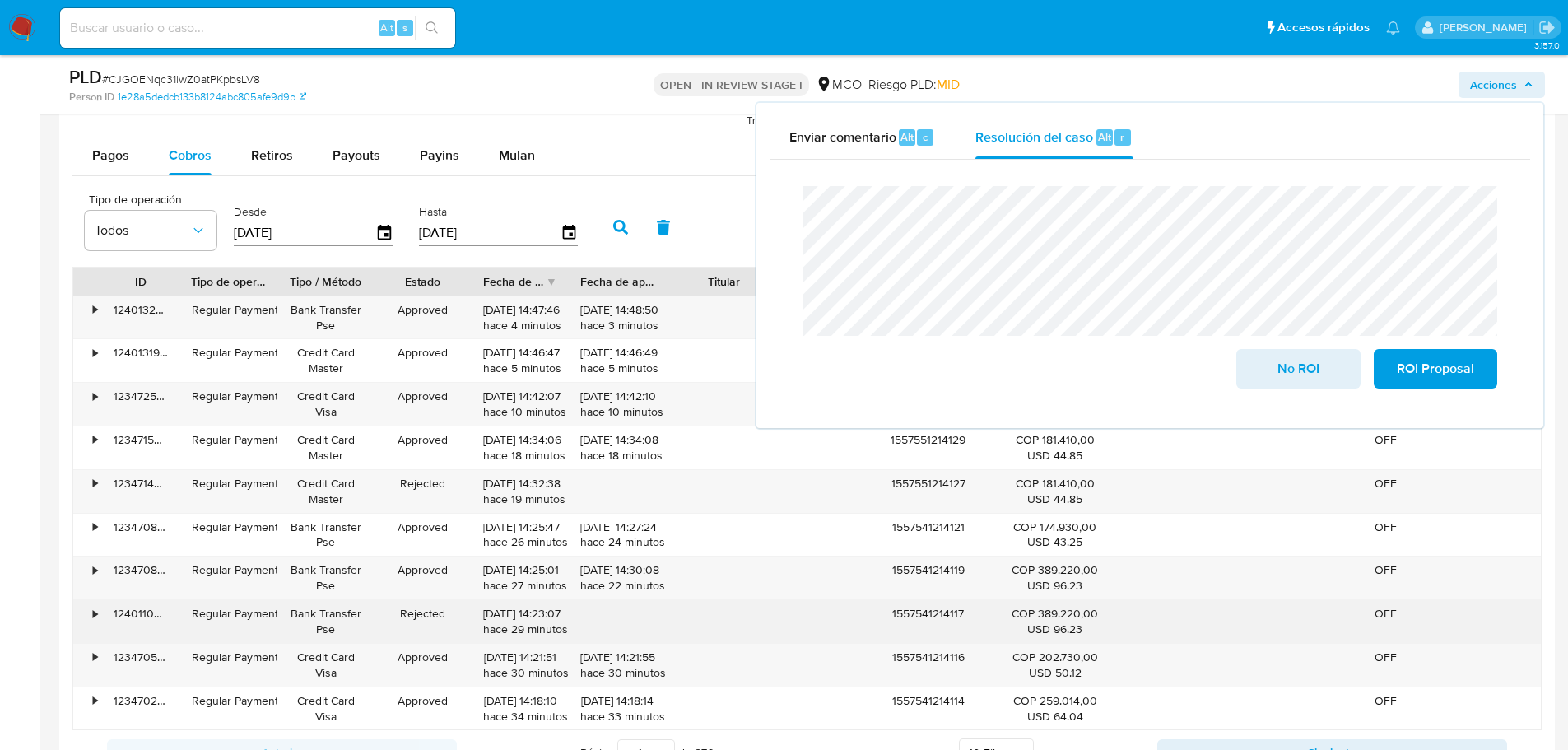
click at [930, 619] on div "1557541214117" at bounding box center [928, 622] width 136 height 43
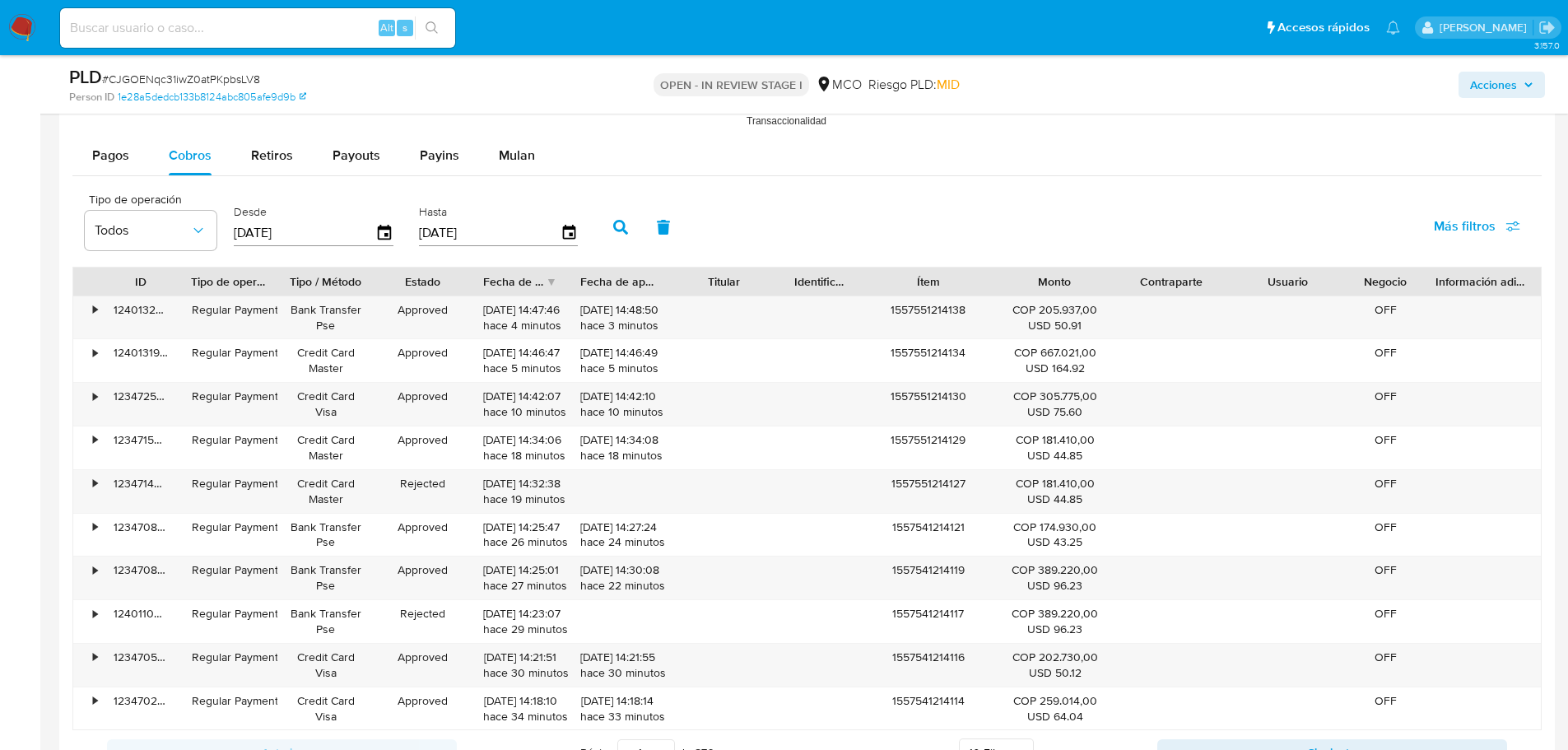
click at [1511, 86] on span "Acciones" at bounding box center [1494, 85] width 46 height 26
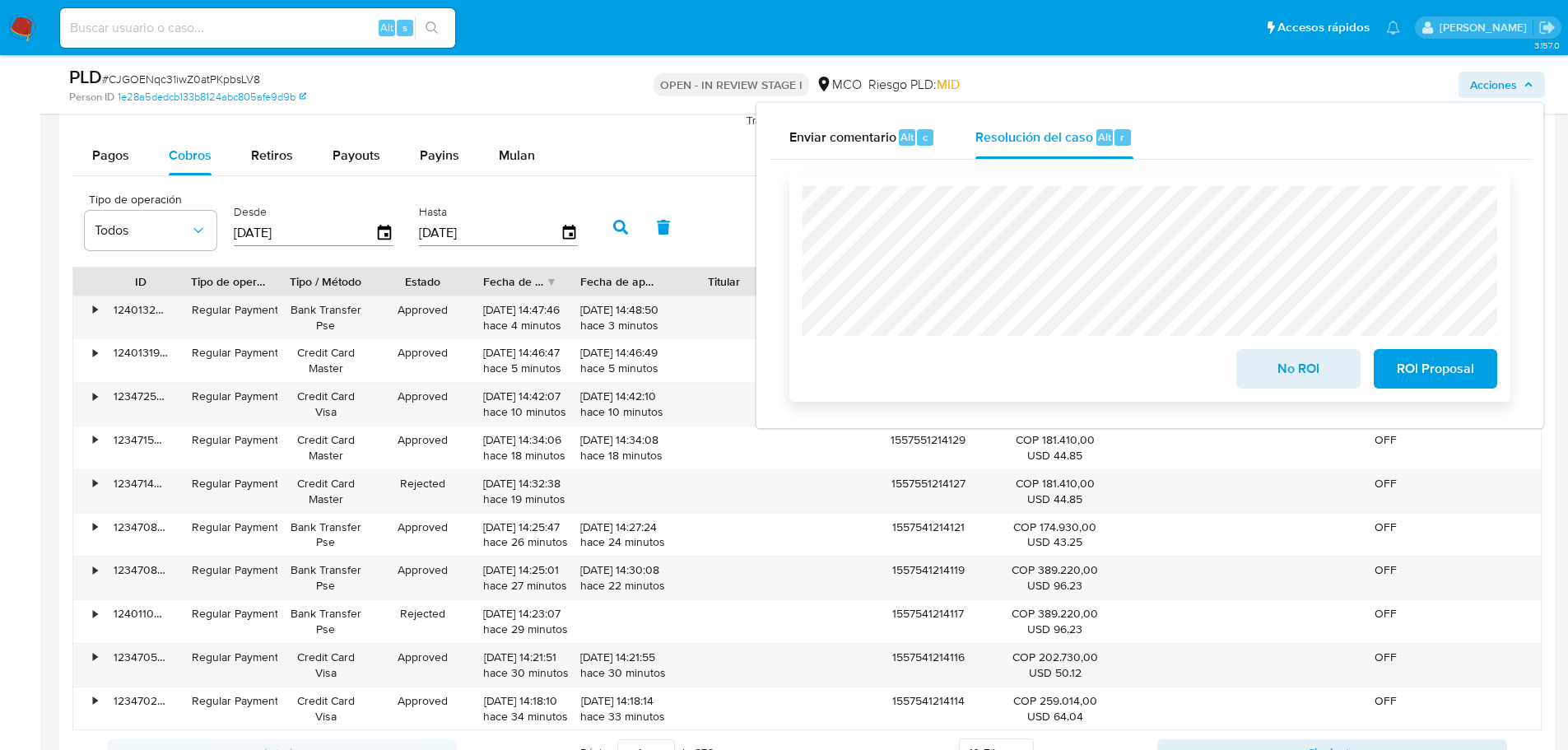
click at [1284, 371] on span "No ROI" at bounding box center [1298, 368] width 81 height 36
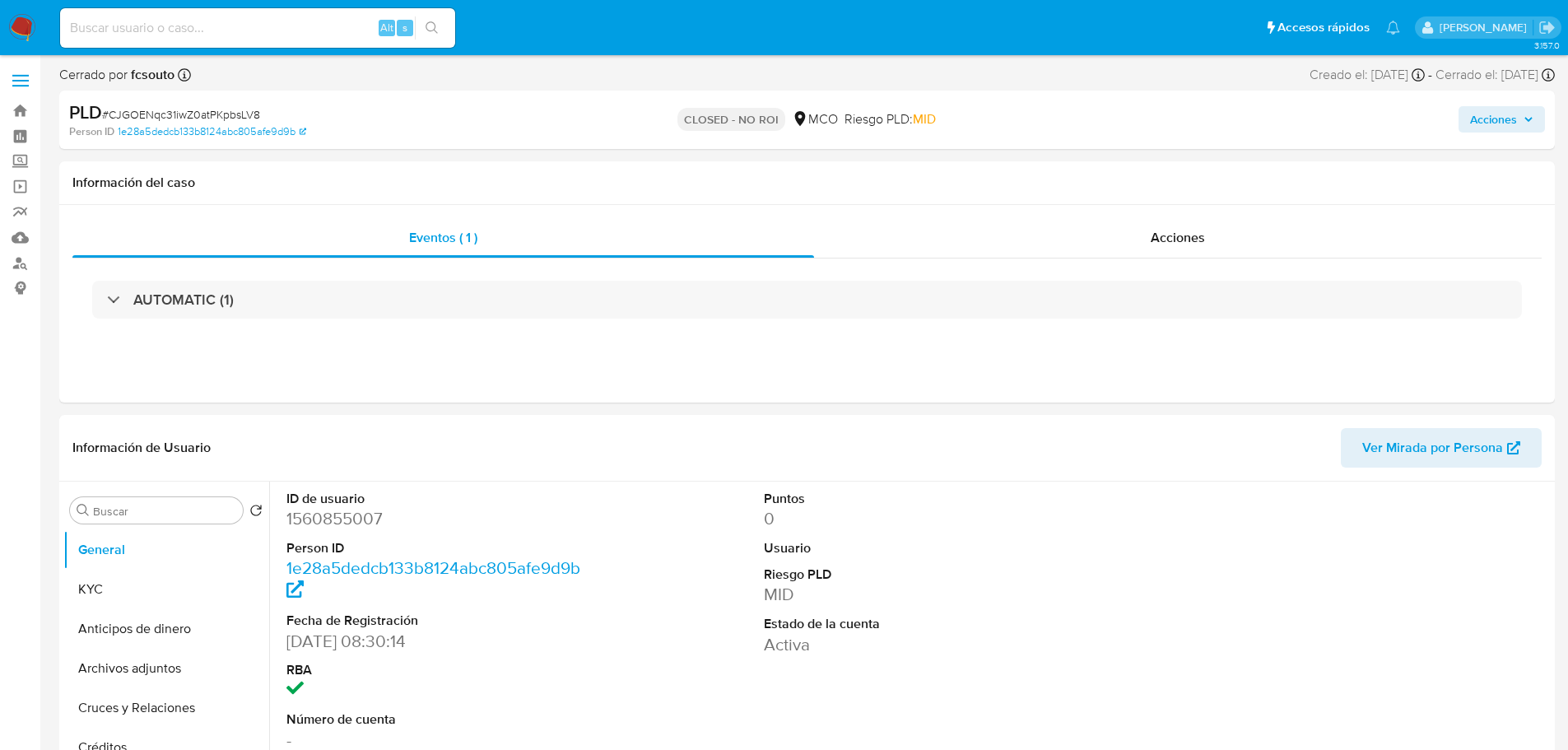
select select "10"
click at [1483, 118] on span "Acciones" at bounding box center [1494, 119] width 46 height 26
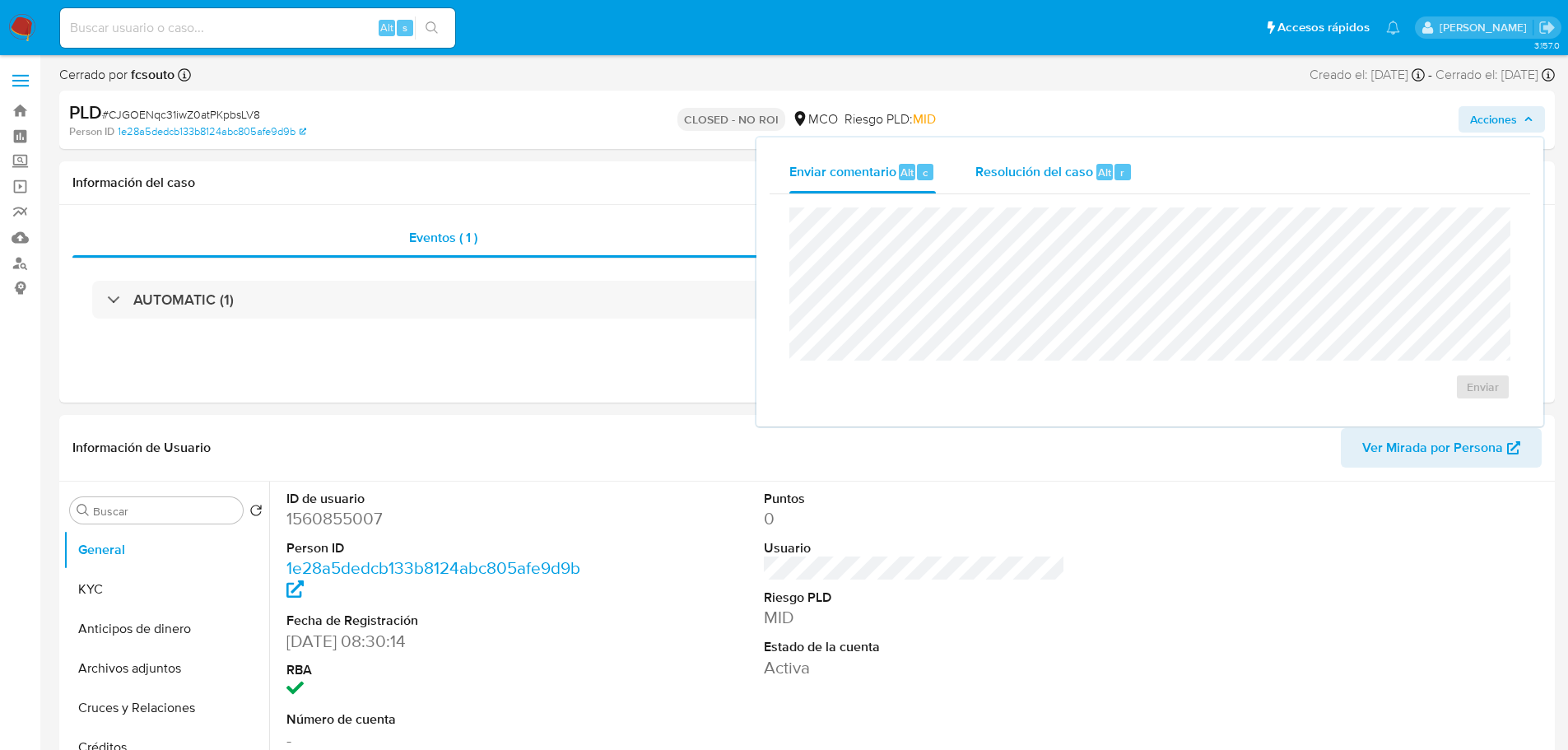
drag, startPoint x: 1027, startPoint y: 180, endPoint x: 979, endPoint y: 200, distance: 52.0
click at [1024, 181] on div "Resolución del caso Alt r" at bounding box center [1053, 172] width 157 height 43
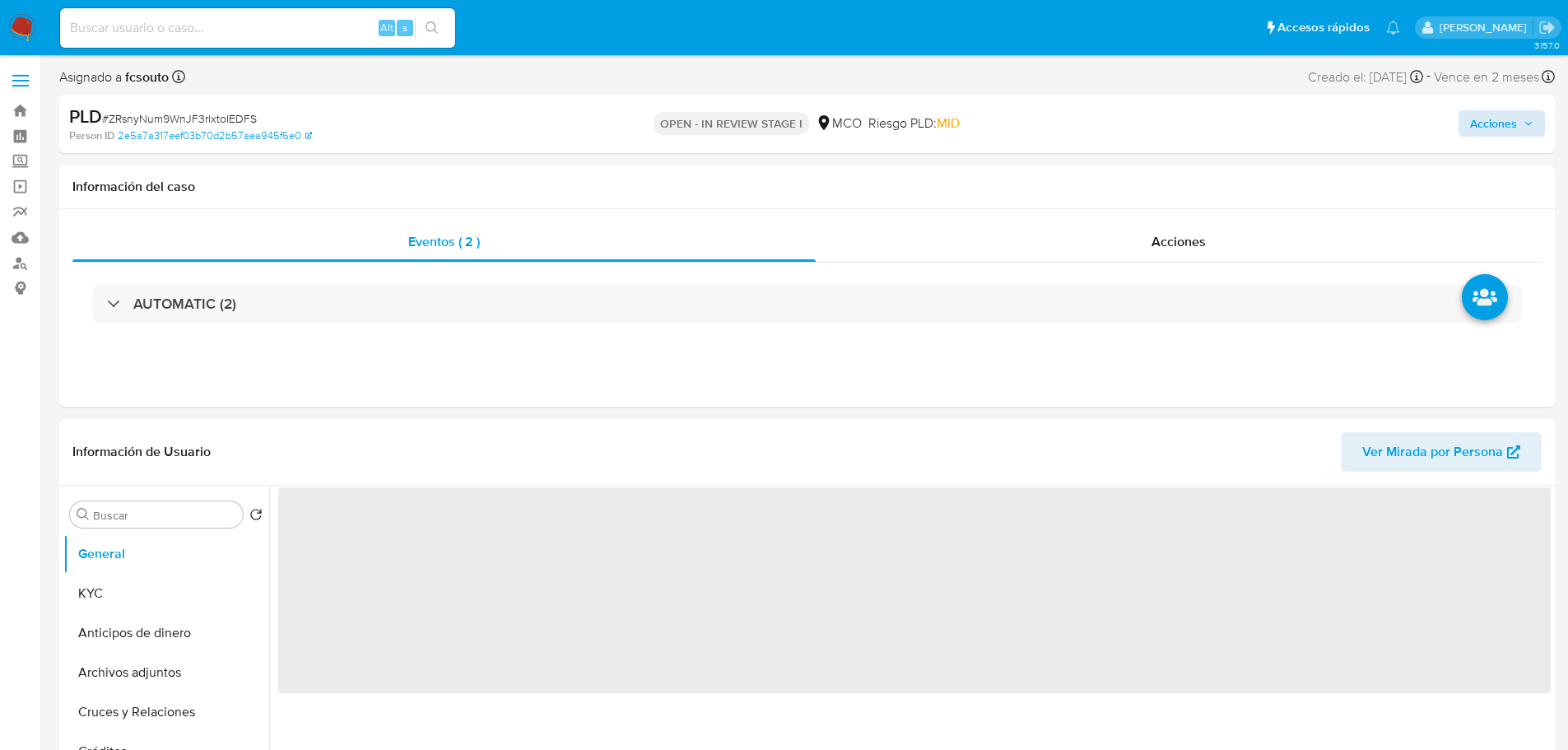
select select "10"
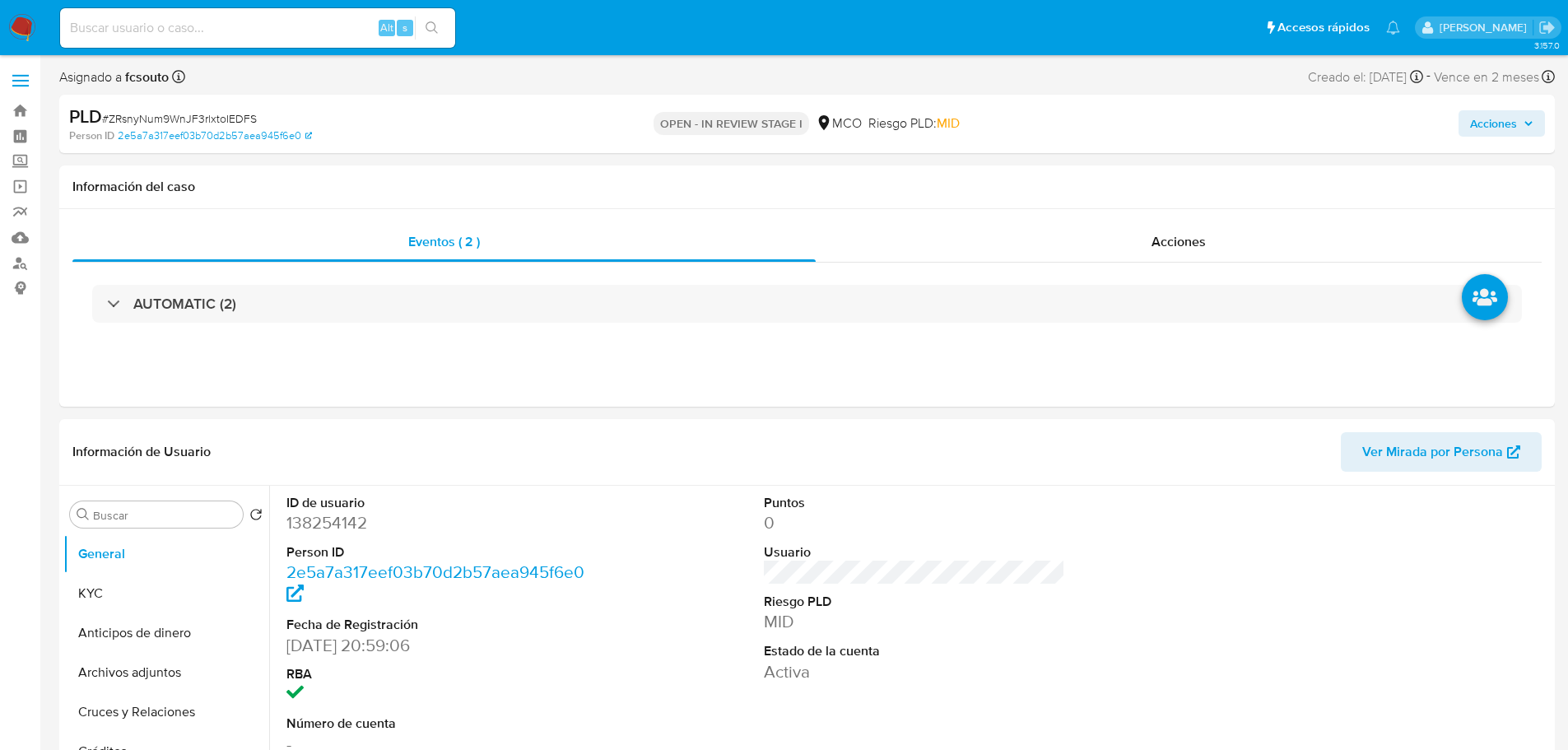
click at [1510, 117] on span "Acciones" at bounding box center [1494, 124] width 46 height 26
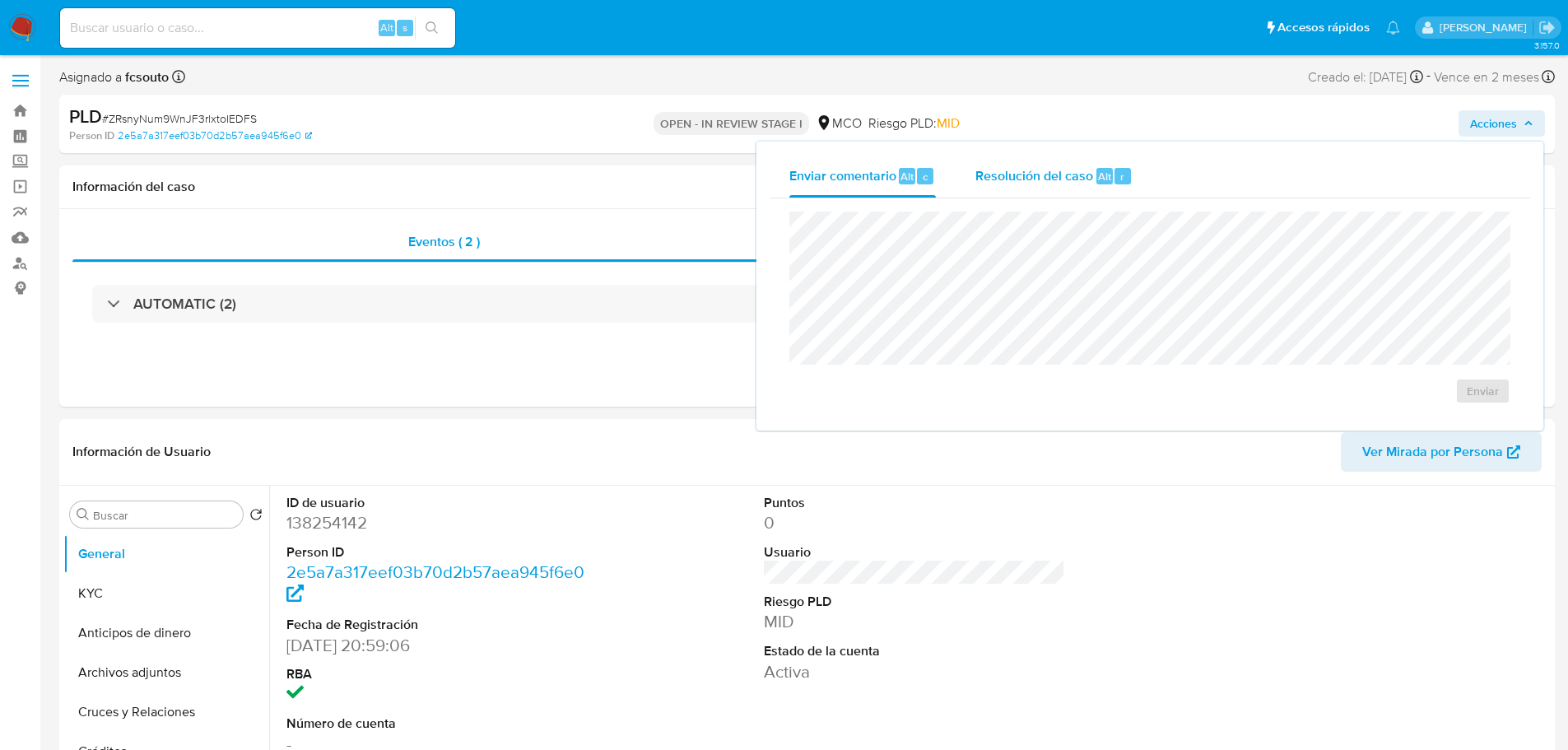
click at [1036, 187] on div "Resolución del caso Alt r" at bounding box center [1053, 176] width 157 height 43
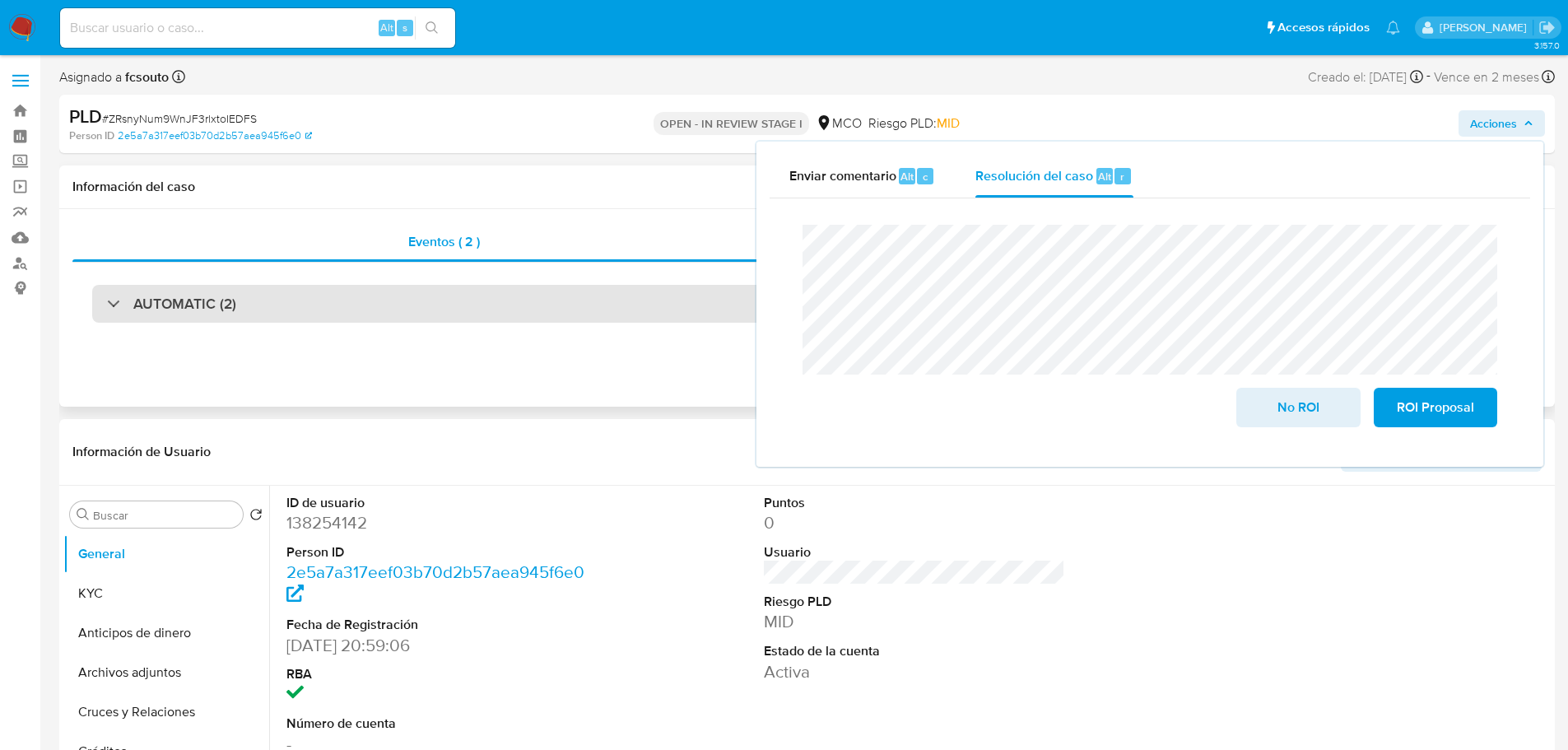
click at [258, 309] on div "AUTOMATIC (2)" at bounding box center [807, 303] width 1430 height 38
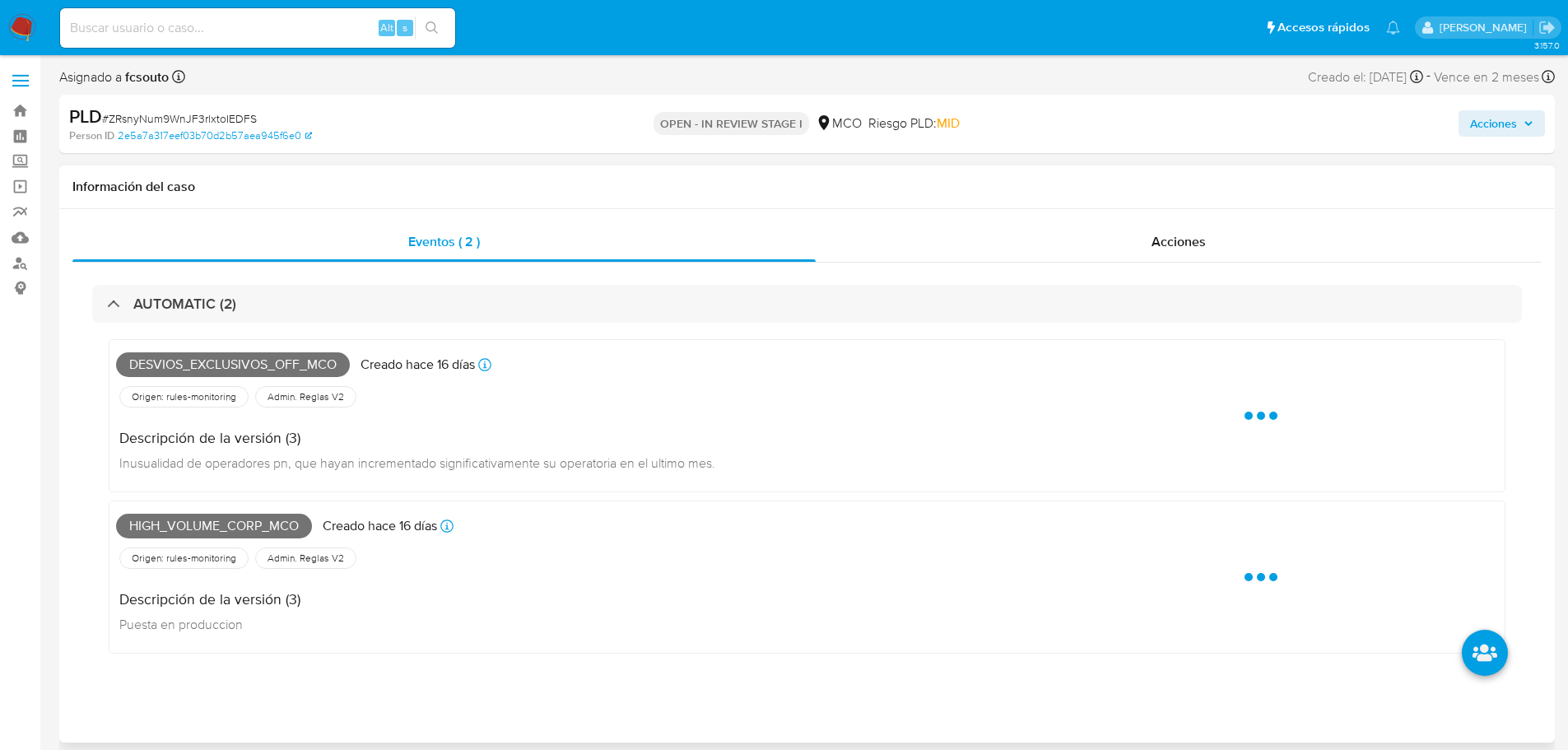
click at [234, 362] on span "Desvios_exclusivos_off_mco" at bounding box center [232, 364] width 233 height 25
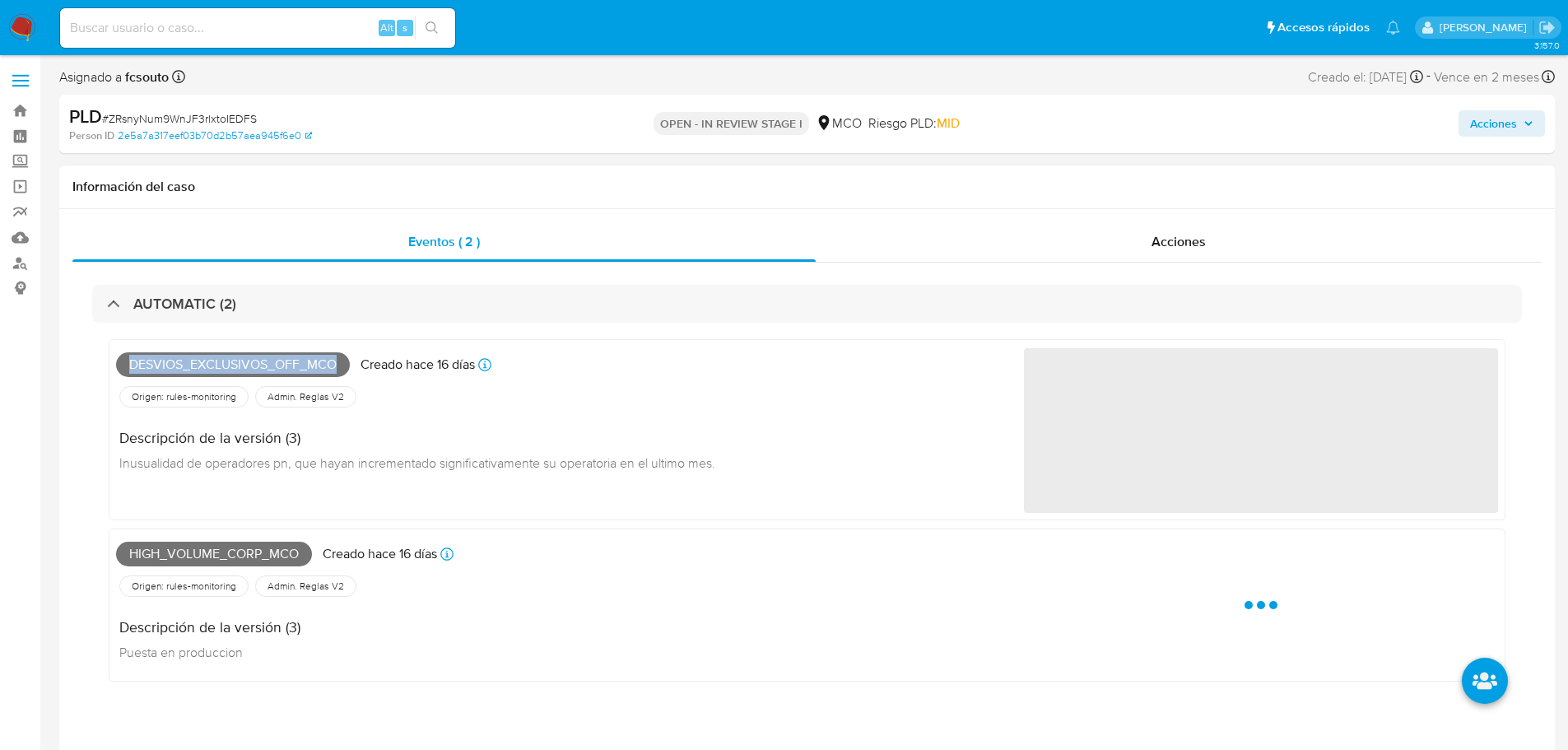
click at [234, 362] on span "Desvios_exclusivos_off_mco" at bounding box center [232, 364] width 233 height 25
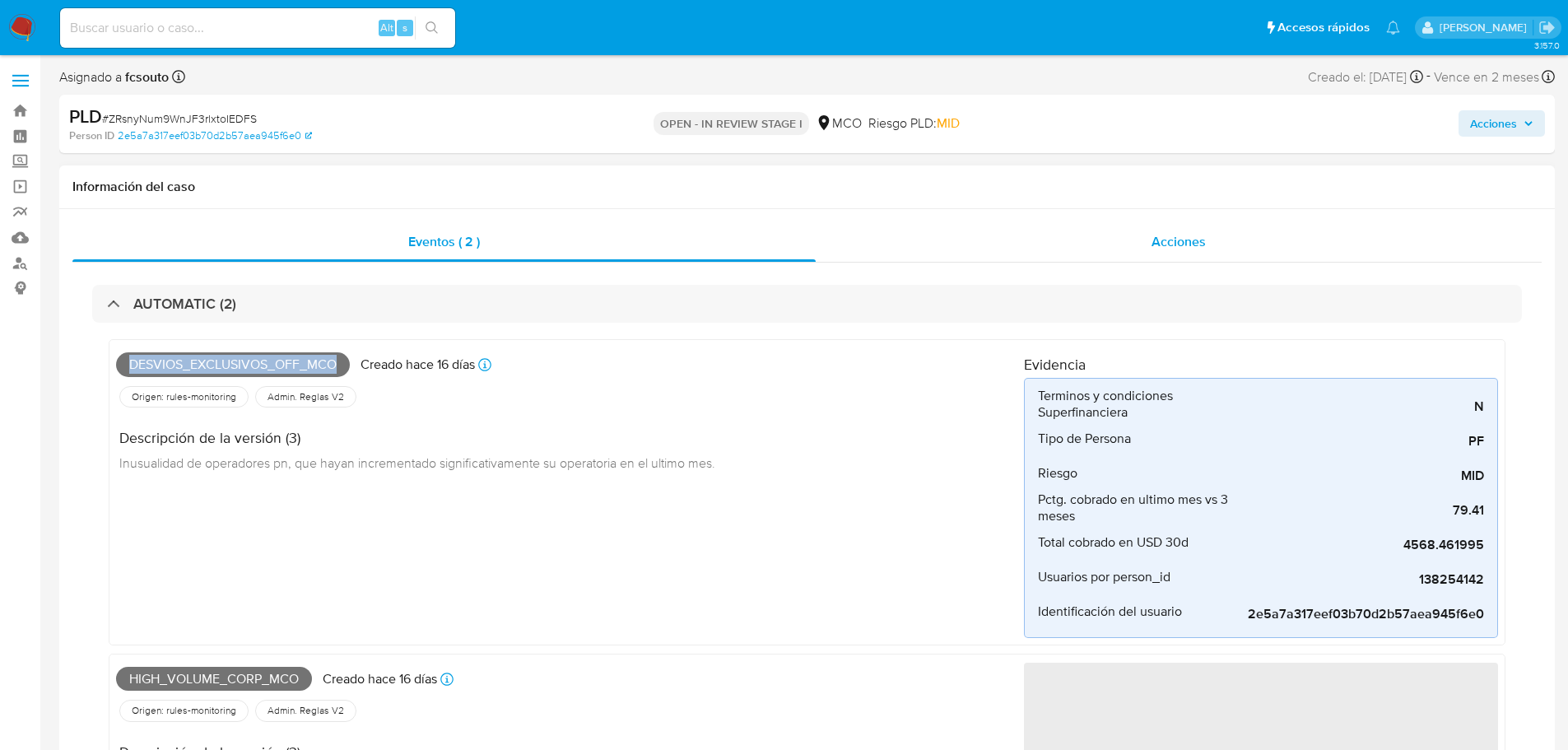
copy span "Desvios_exclusivos_off_mco"
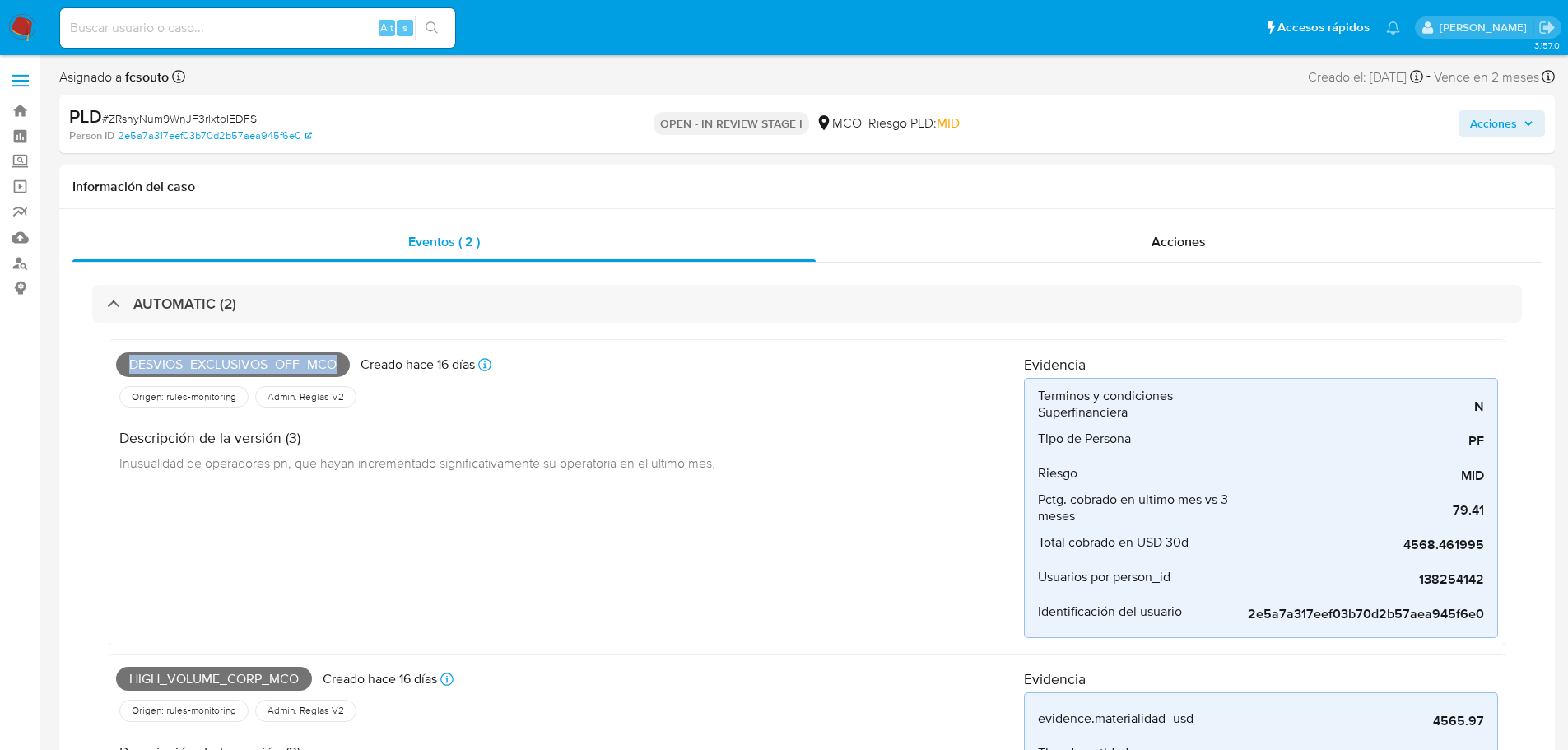
click at [1510, 118] on span "Acciones" at bounding box center [1494, 124] width 46 height 26
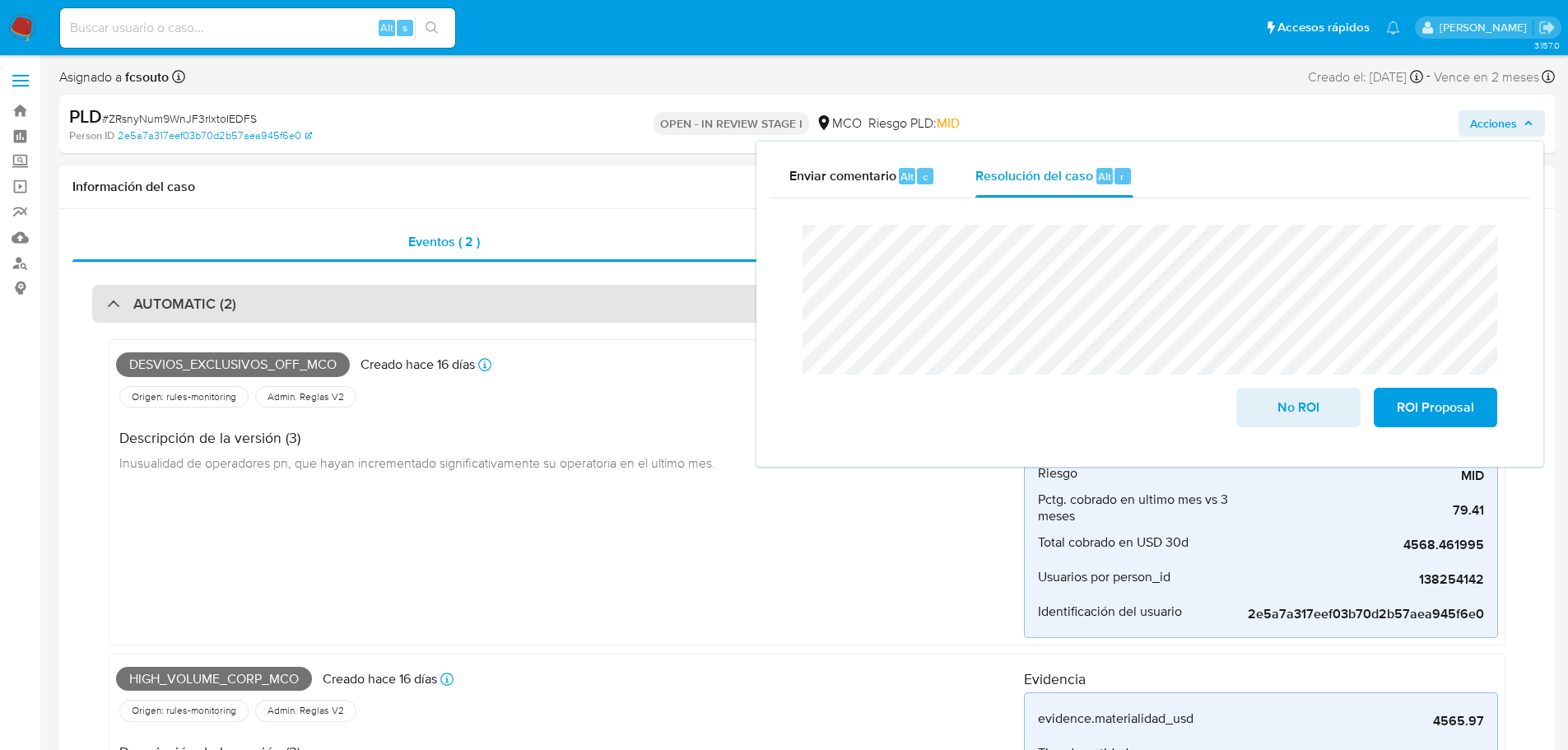
click at [438, 307] on div "AUTOMATIC (2)" at bounding box center [807, 303] width 1430 height 38
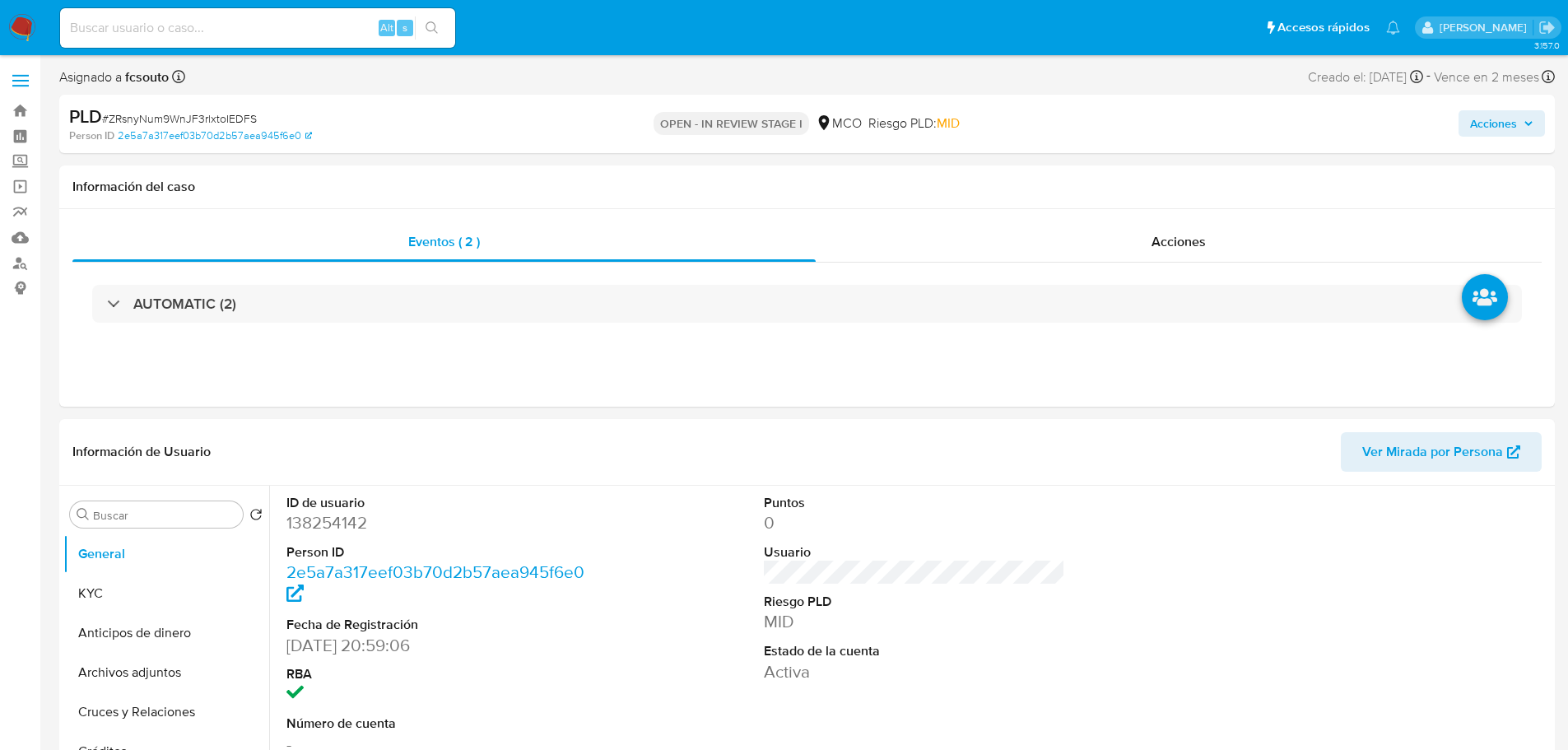
drag, startPoint x: 1492, startPoint y: 116, endPoint x: 1476, endPoint y: 131, distance: 21.9
click at [1489, 120] on span "Acciones" at bounding box center [1494, 124] width 46 height 26
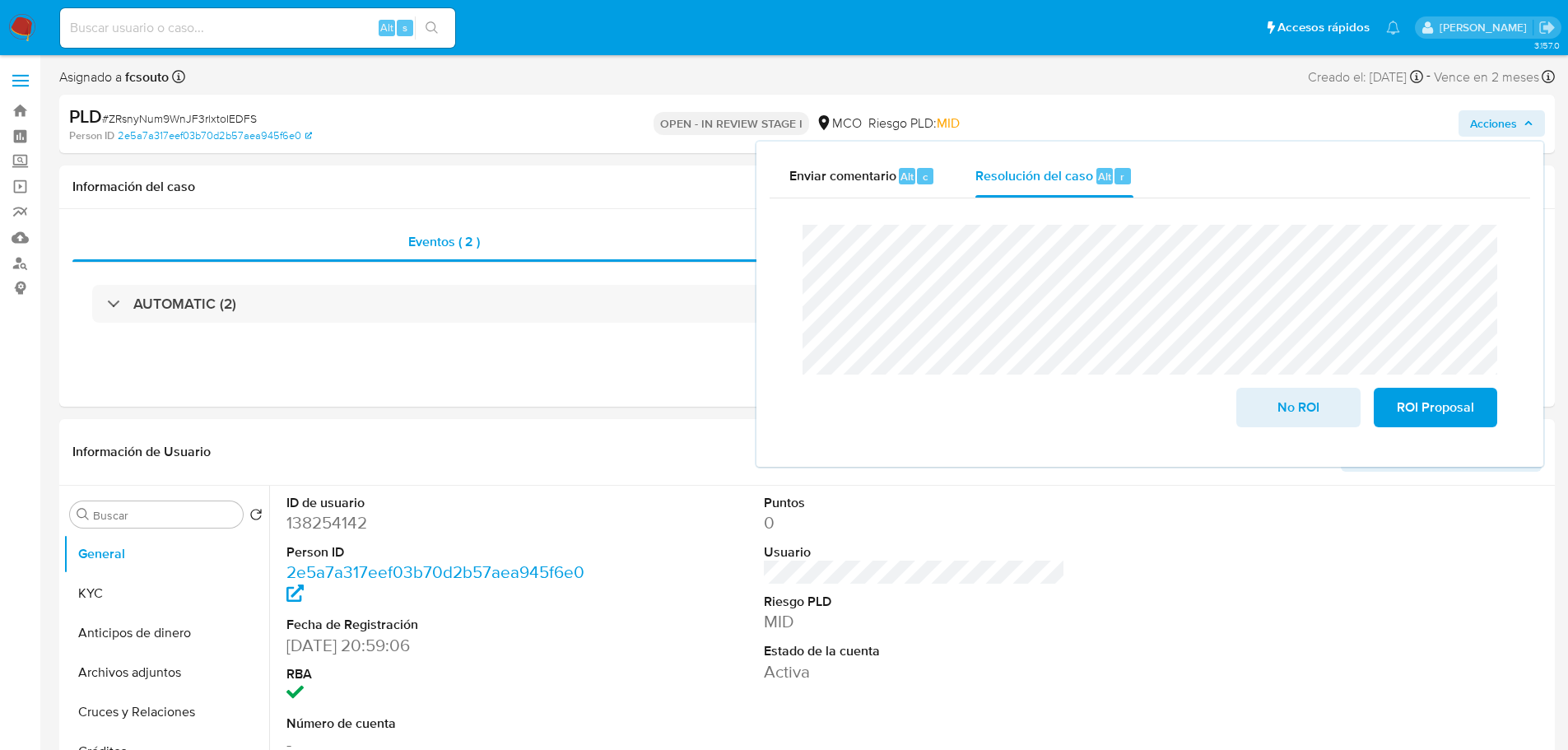
drag, startPoint x: 126, startPoint y: 588, endPoint x: 0, endPoint y: 526, distance: 140.4
click at [125, 588] on button "KYC" at bounding box center [165, 593] width 205 height 40
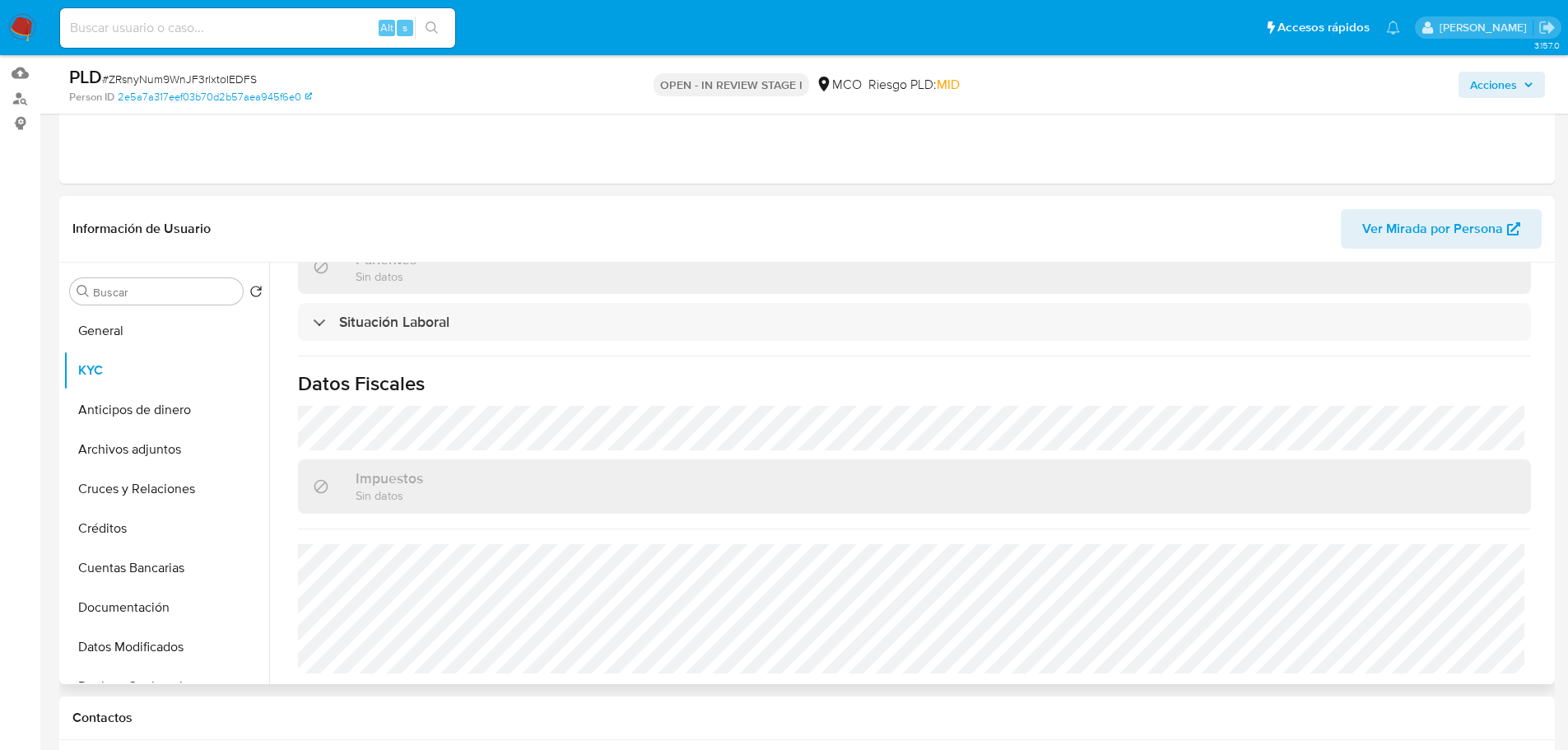
scroll to position [836, 0]
drag, startPoint x: 1488, startPoint y: 78, endPoint x: 1465, endPoint y: 90, distance: 25.9
click at [1487, 79] on span "Acciones" at bounding box center [1494, 85] width 46 height 26
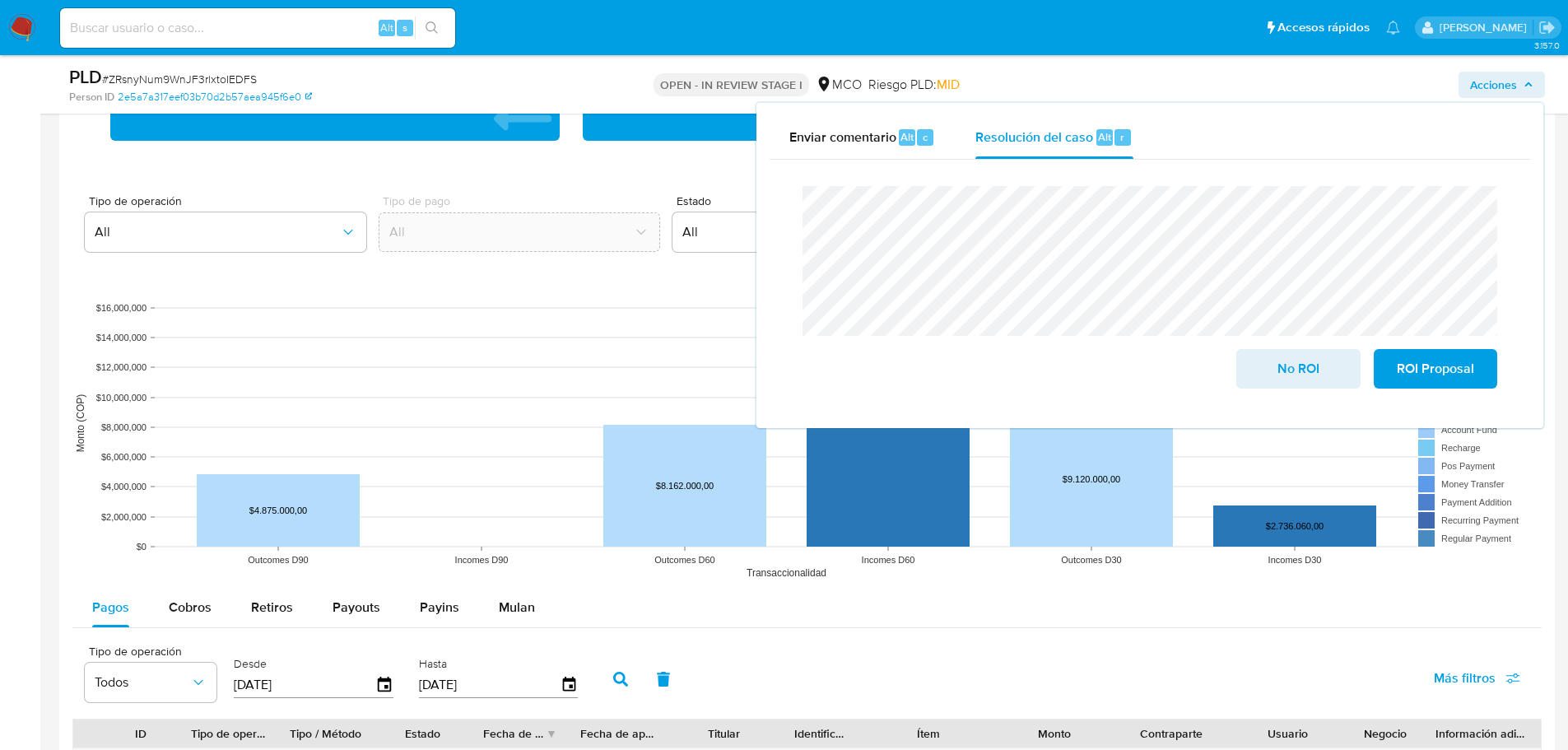
scroll to position [1564, 0]
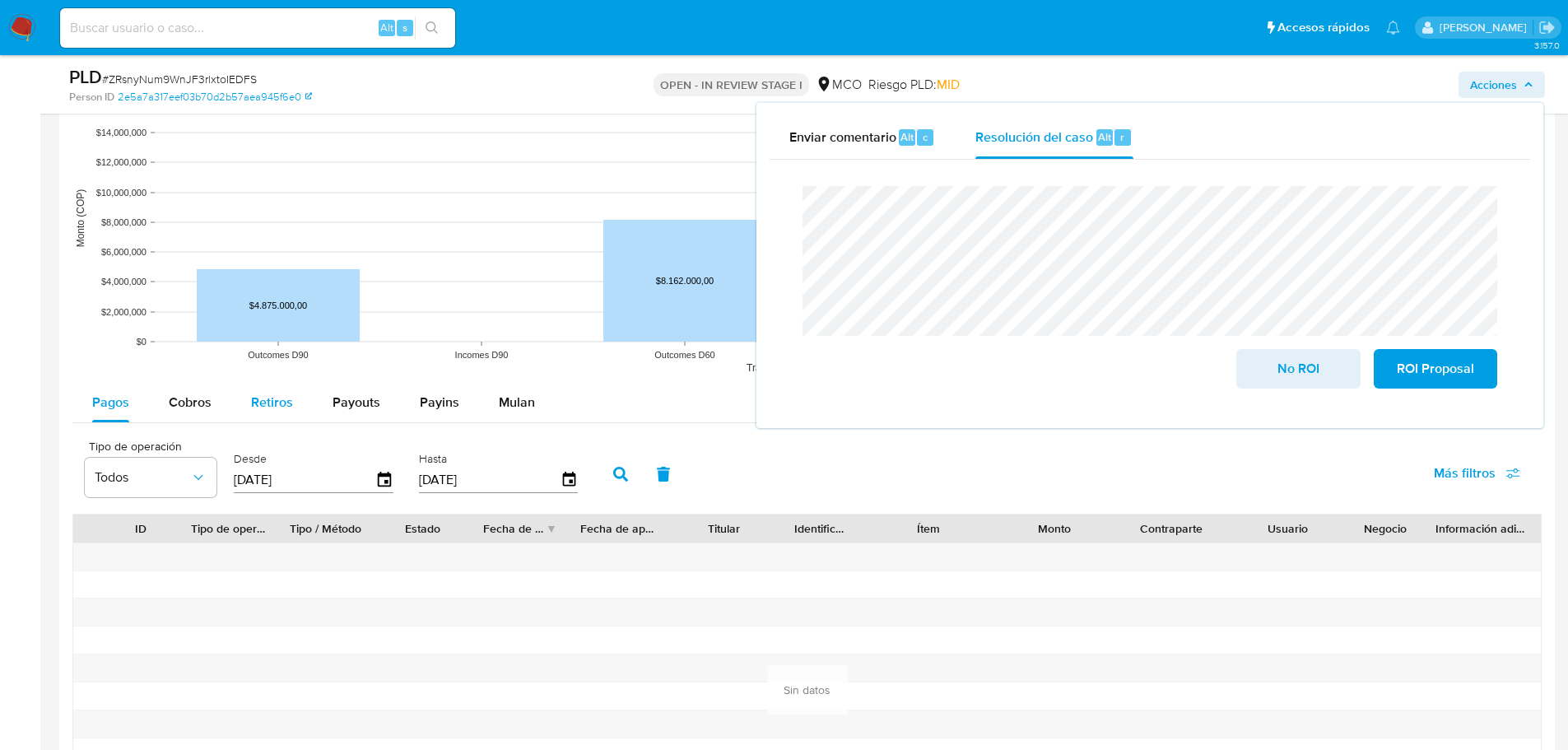
click at [283, 414] on div "Retiros" at bounding box center [271, 402] width 42 height 40
select select "10"
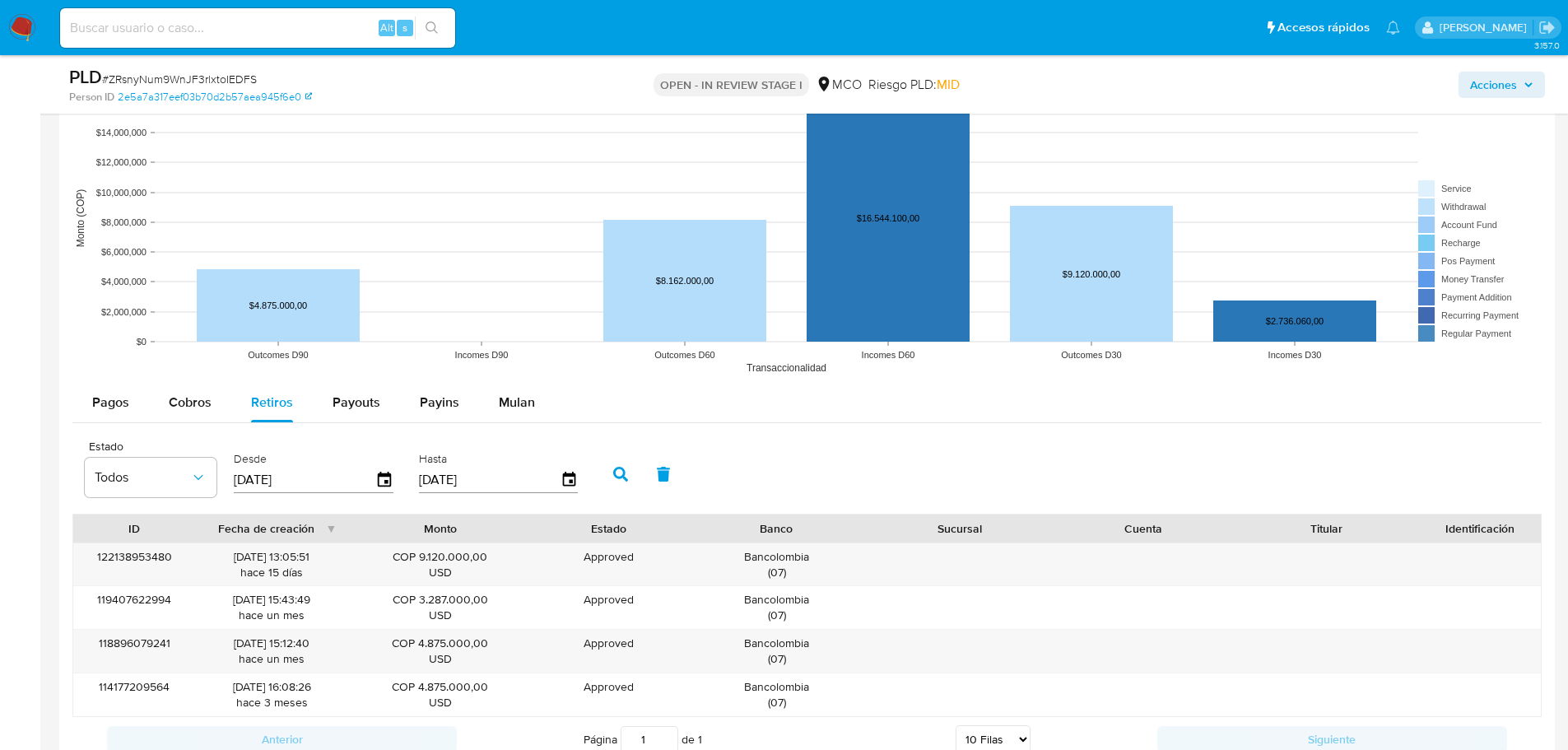
scroll to position [1729, 0]
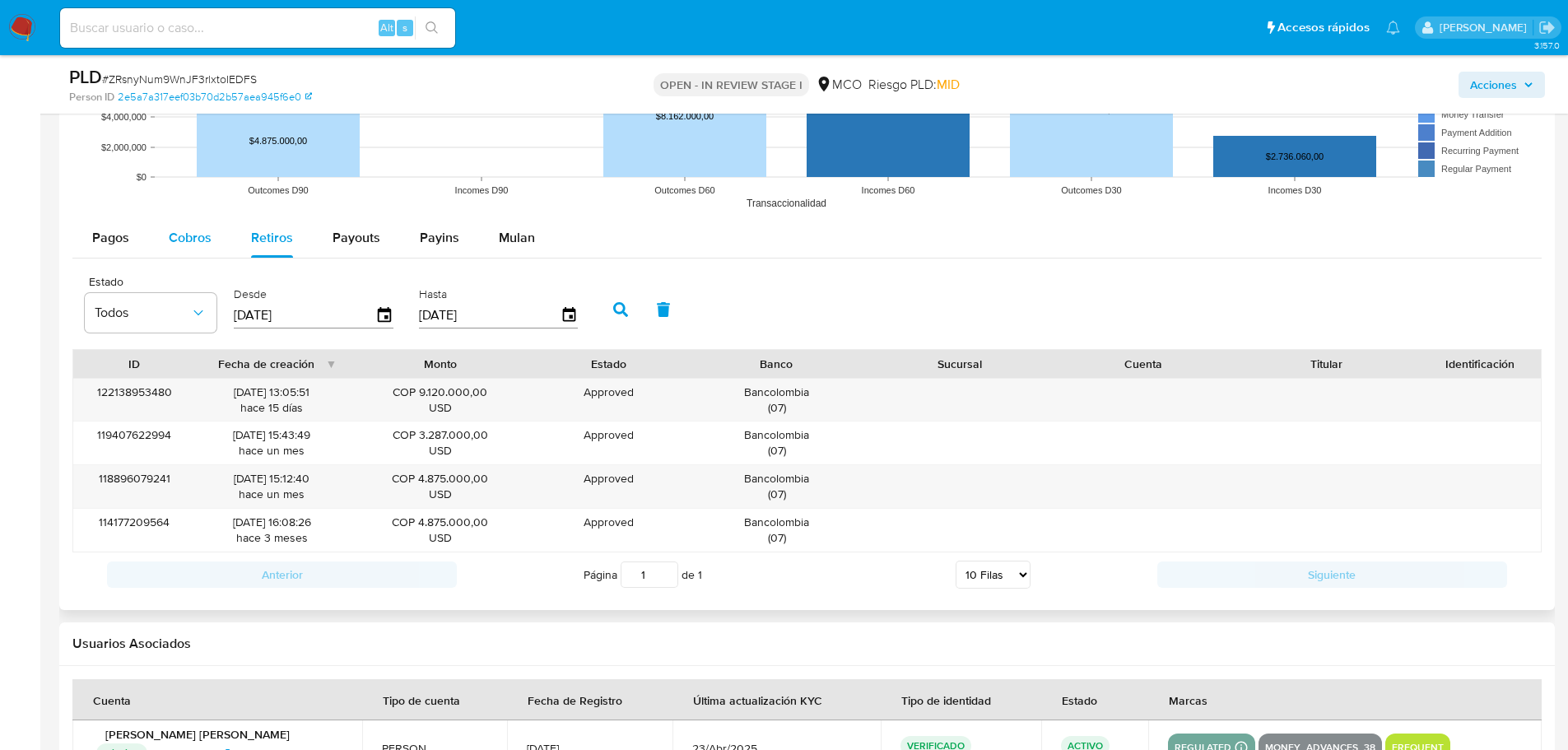
click at [204, 233] on span "Cobros" at bounding box center [191, 237] width 43 height 19
select select "10"
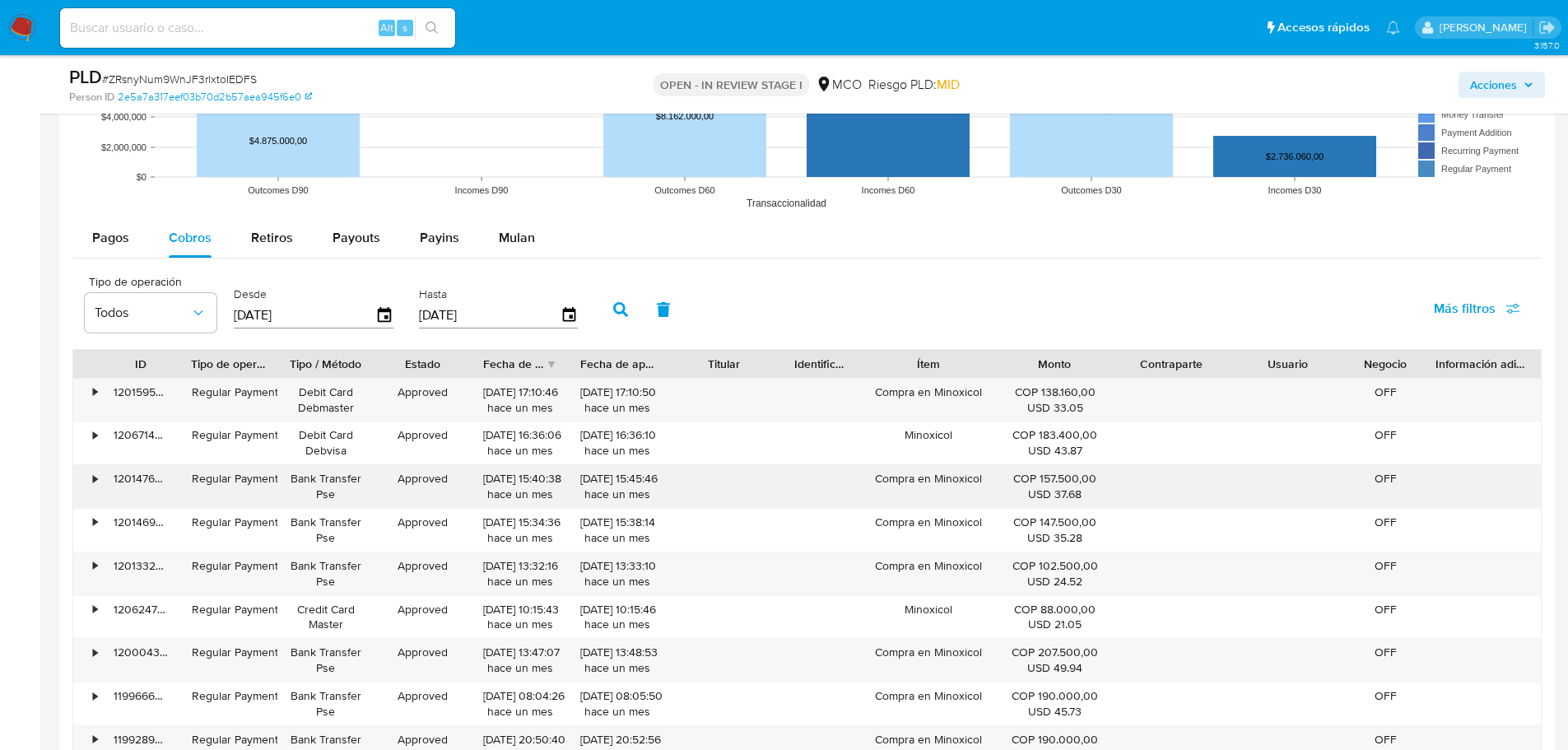
click at [952, 482] on div "Compra en Minoxicol" at bounding box center [928, 486] width 136 height 43
click at [1513, 78] on span "Acciones" at bounding box center [1494, 85] width 46 height 26
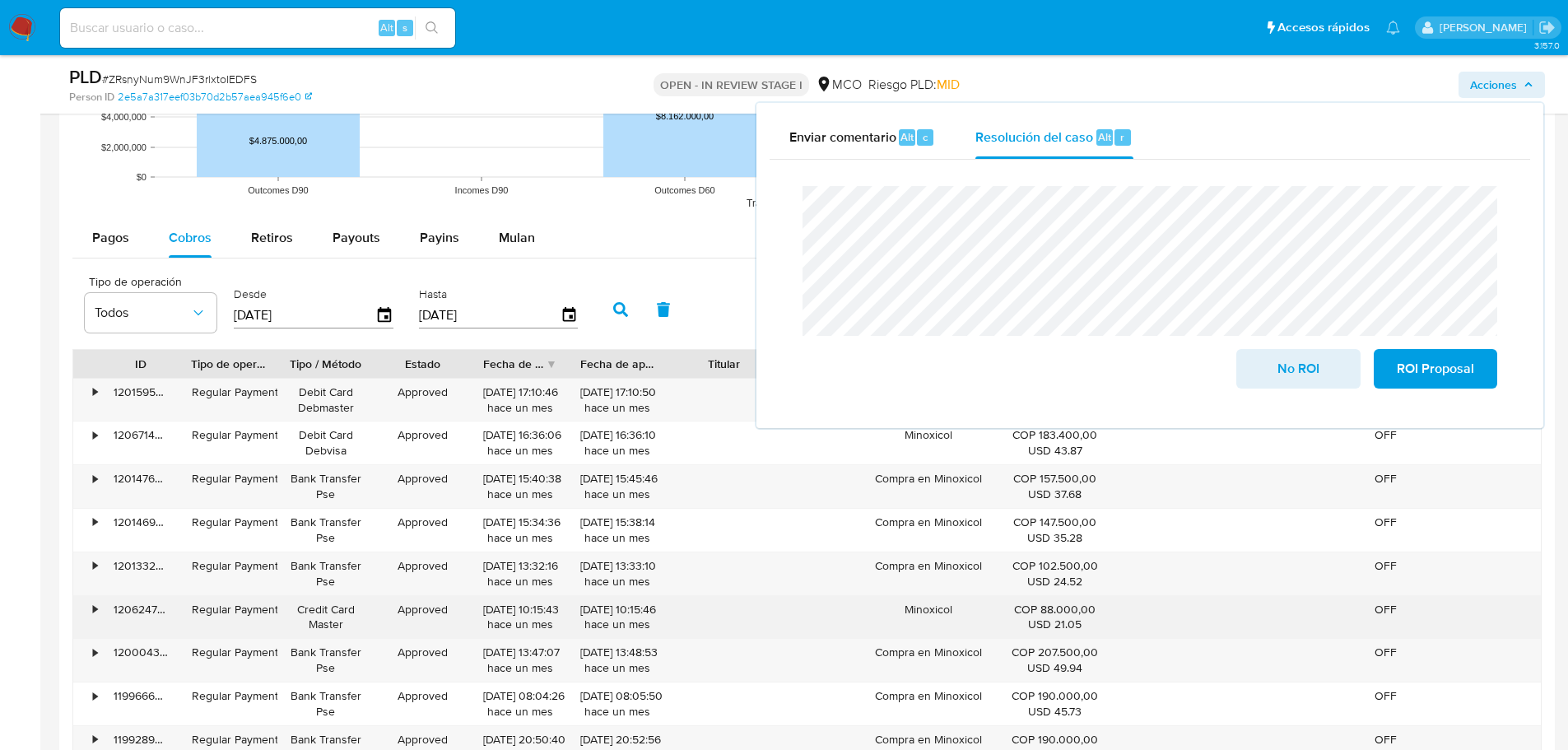
click at [932, 613] on div "Minoxicol" at bounding box center [928, 617] width 136 height 43
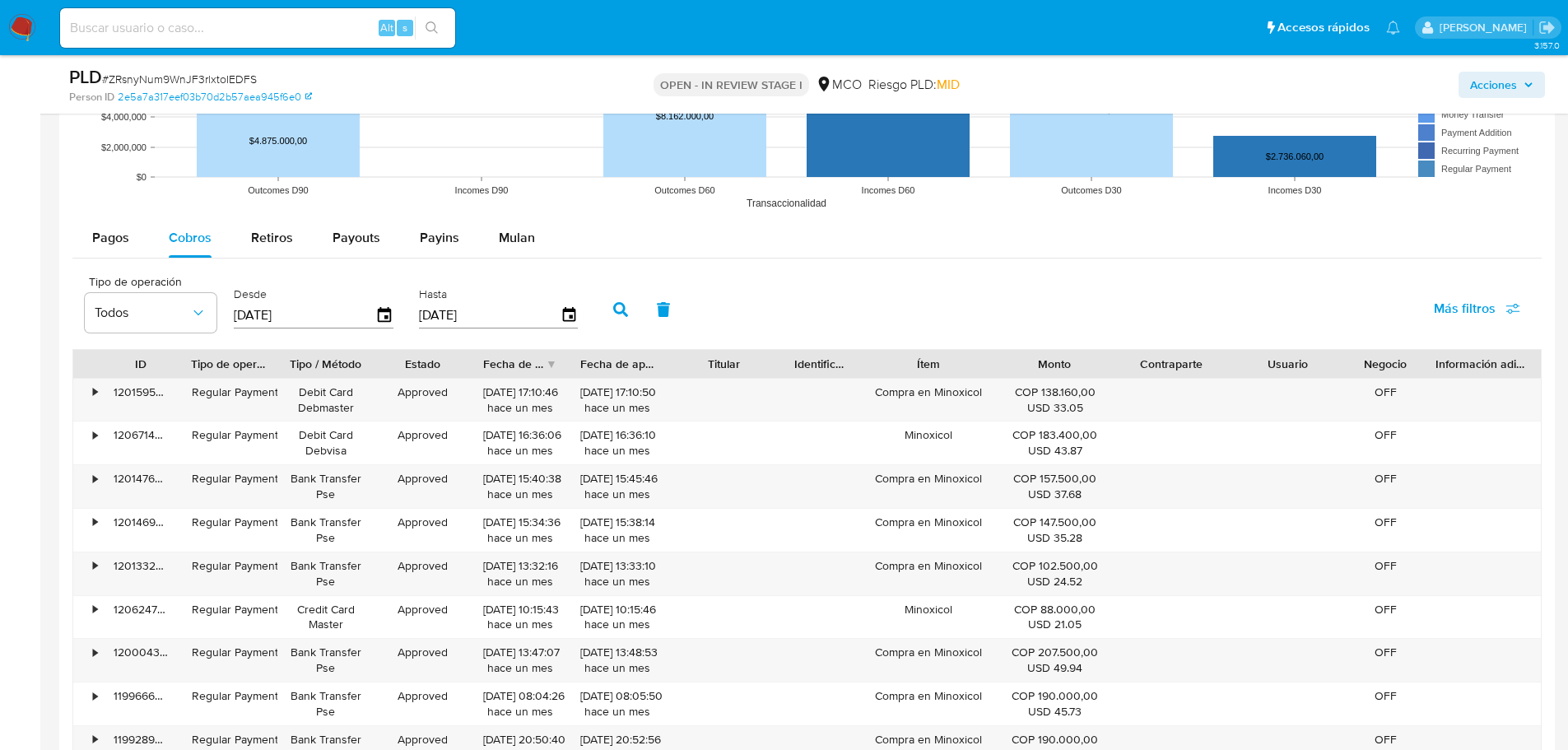
click at [1518, 80] on span "Acciones" at bounding box center [1502, 85] width 63 height 23
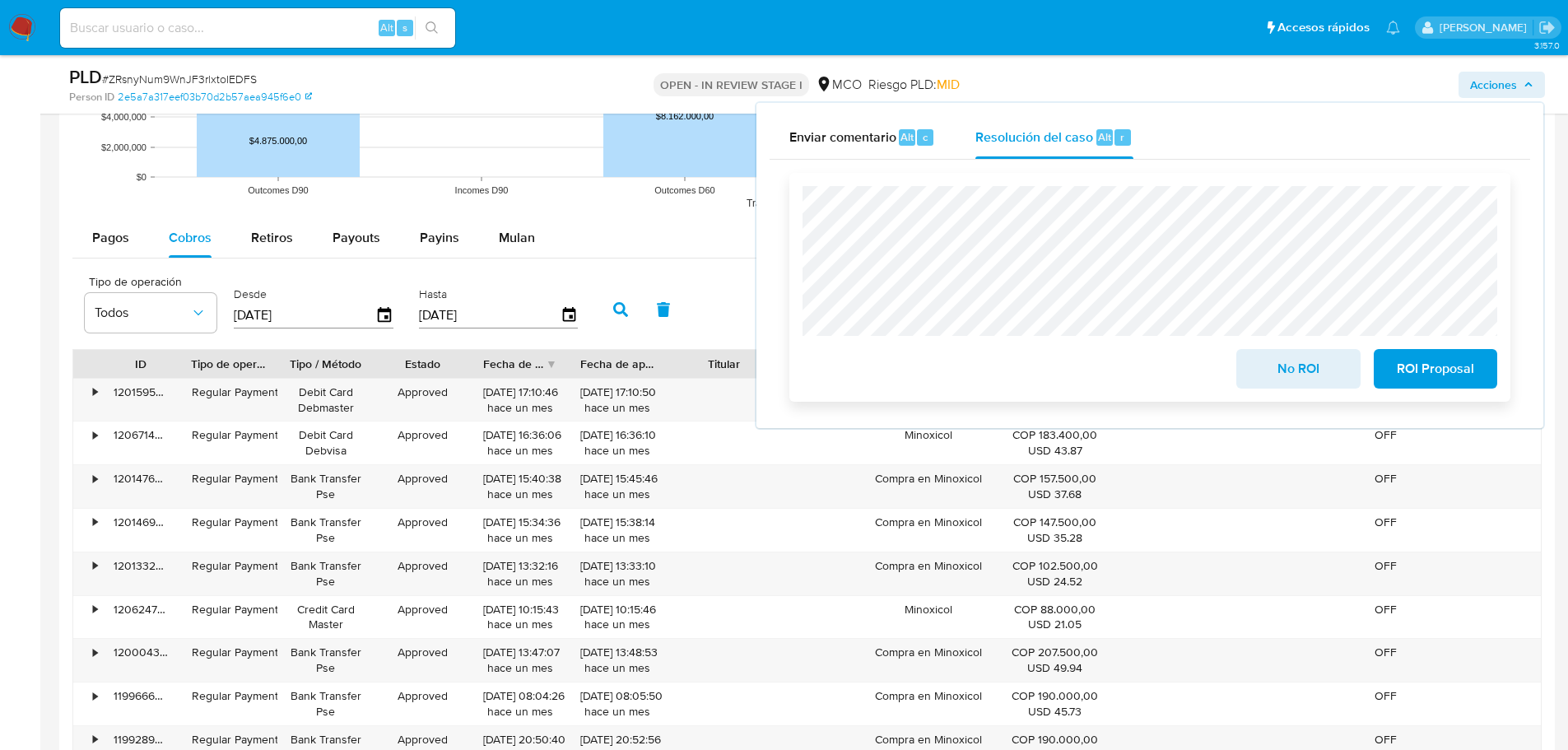
click at [1318, 381] on span "No ROI" at bounding box center [1298, 368] width 81 height 36
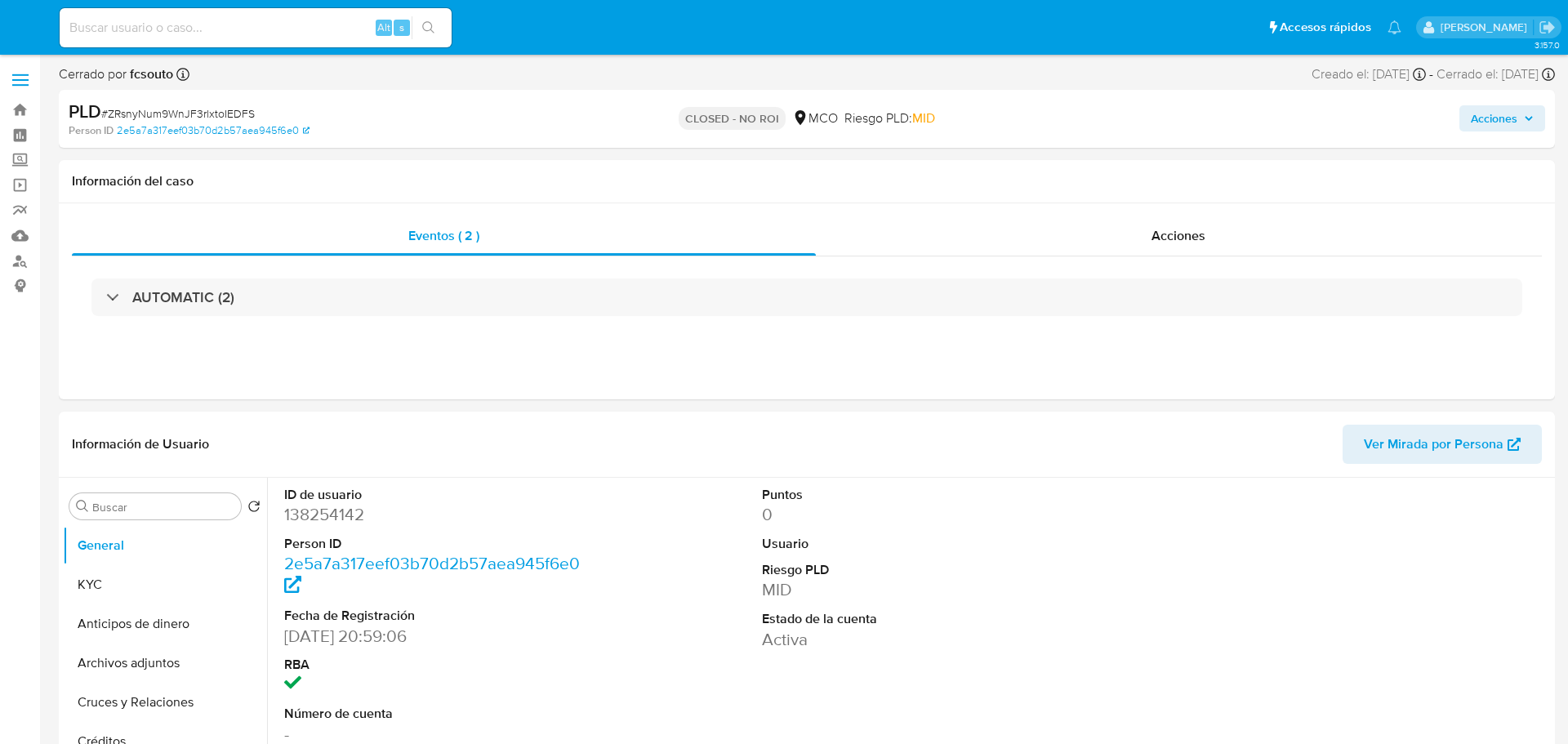
select select "10"
click at [1516, 118] on icon "button" at bounding box center [1516, 118] width 10 height 10
click at [1492, 117] on span "Acciones" at bounding box center [1482, 118] width 46 height 26
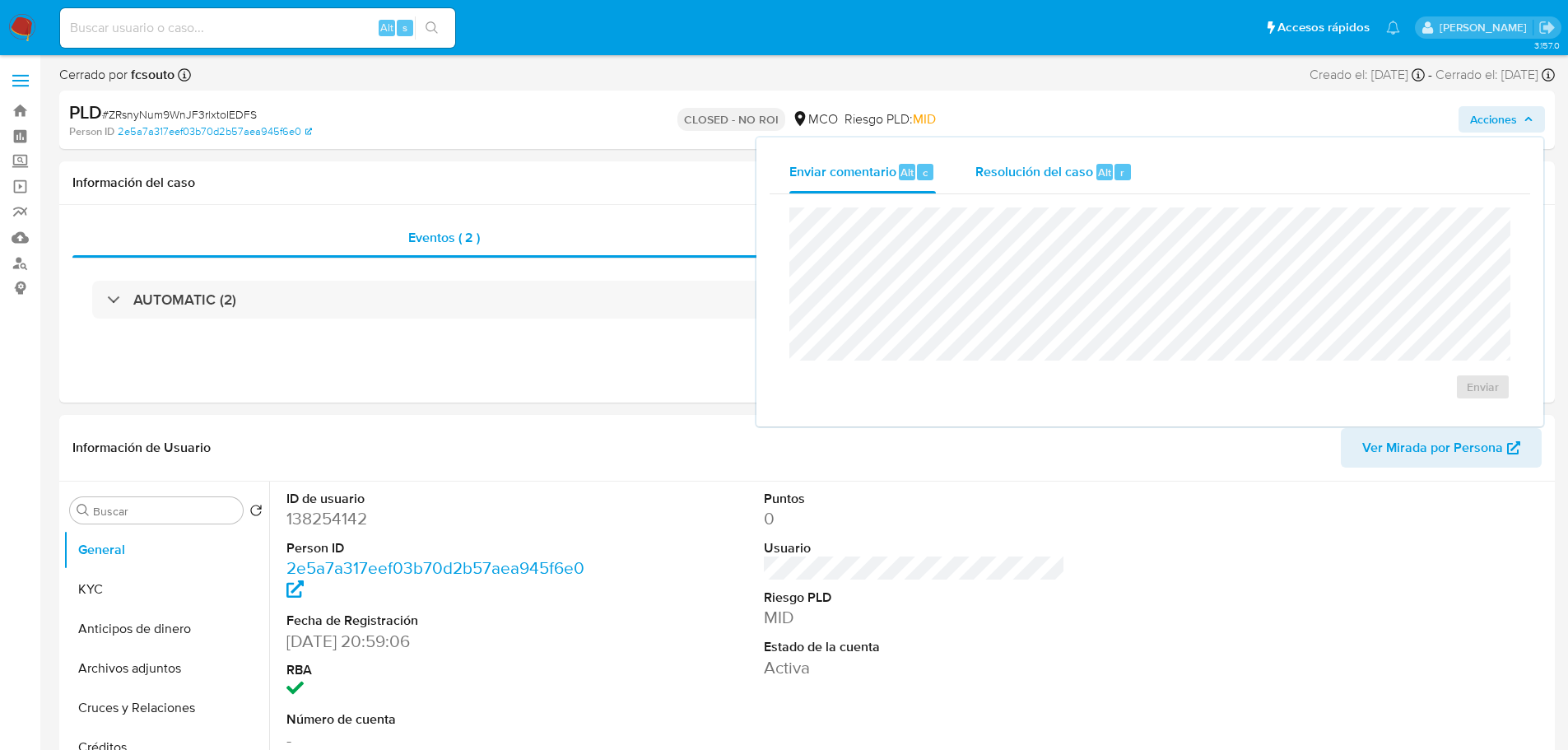
click at [1022, 177] on span "Resolución del caso" at bounding box center [1034, 171] width 118 height 19
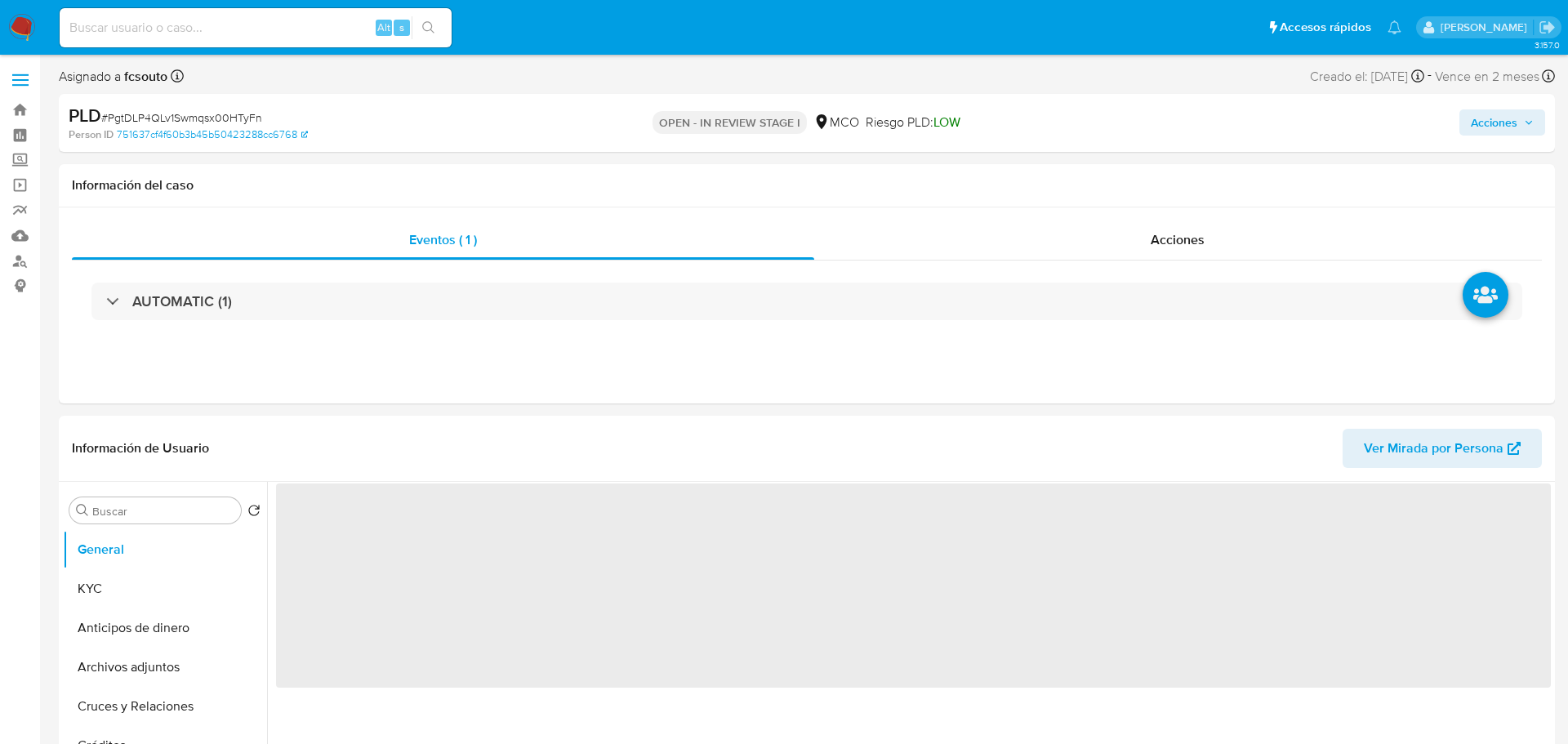
select select "10"
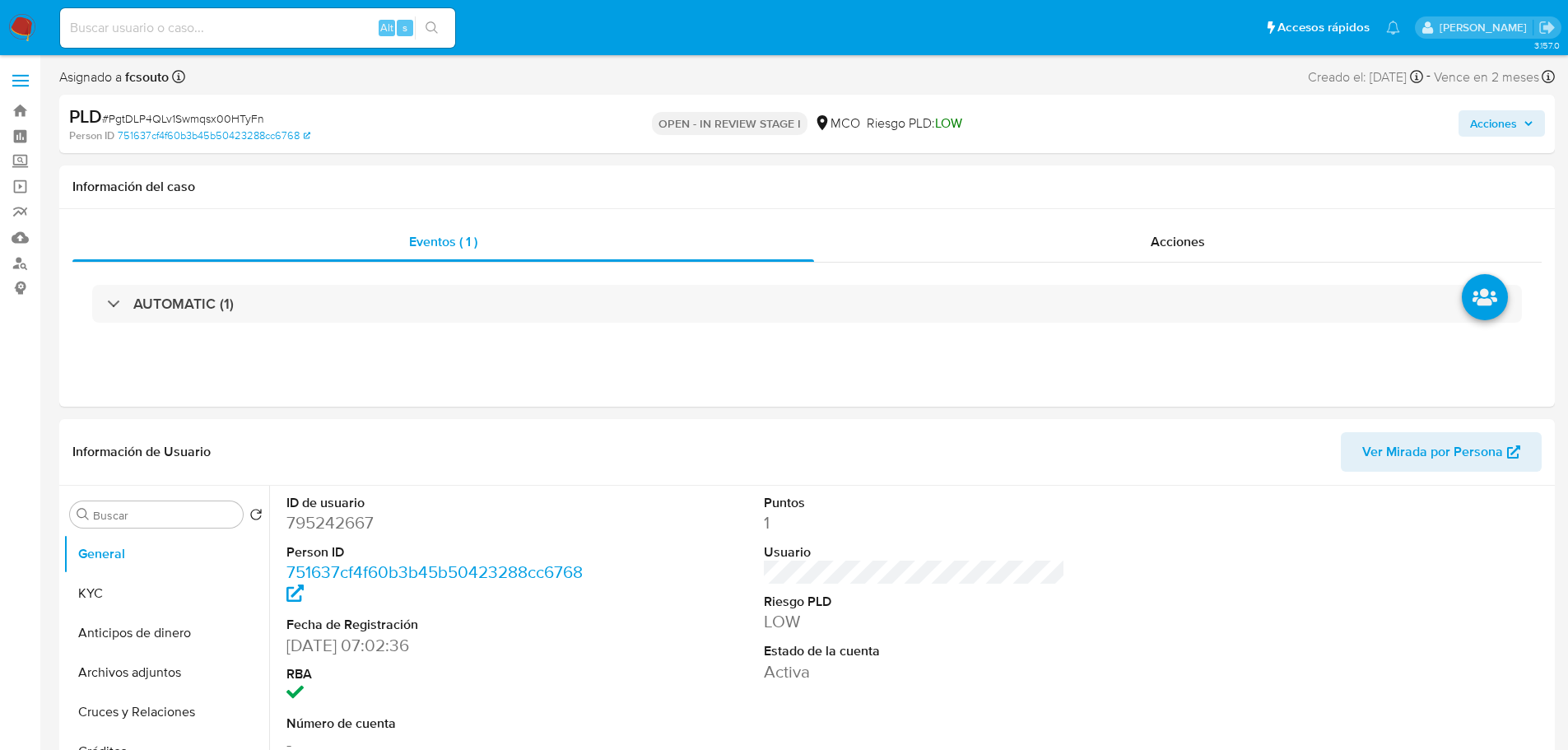
click at [1503, 122] on span "Acciones" at bounding box center [1494, 124] width 46 height 26
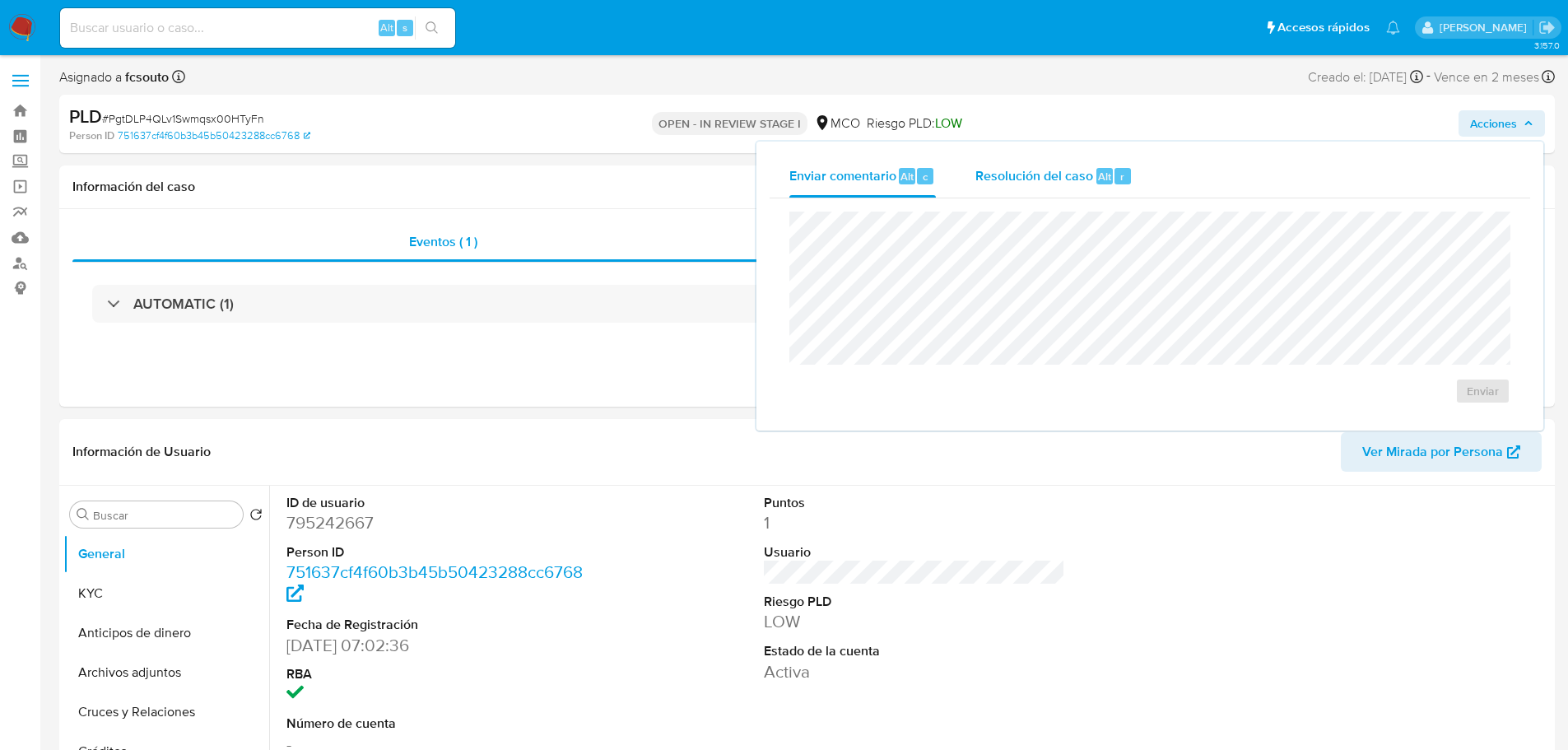
click at [1044, 166] on span "Resolución del caso" at bounding box center [1034, 176] width 118 height 19
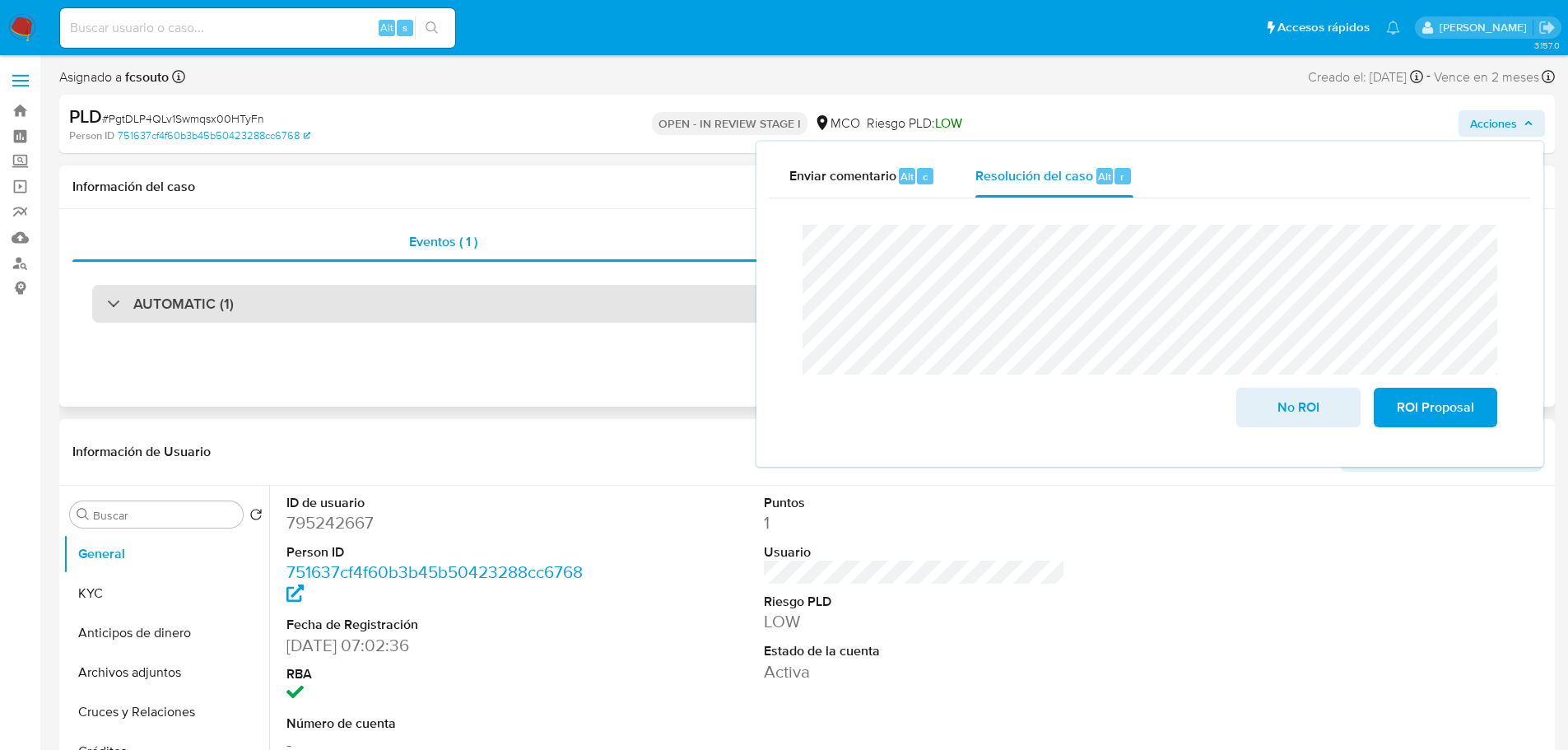
click at [351, 296] on div "AUTOMATIC (1)" at bounding box center [807, 303] width 1430 height 38
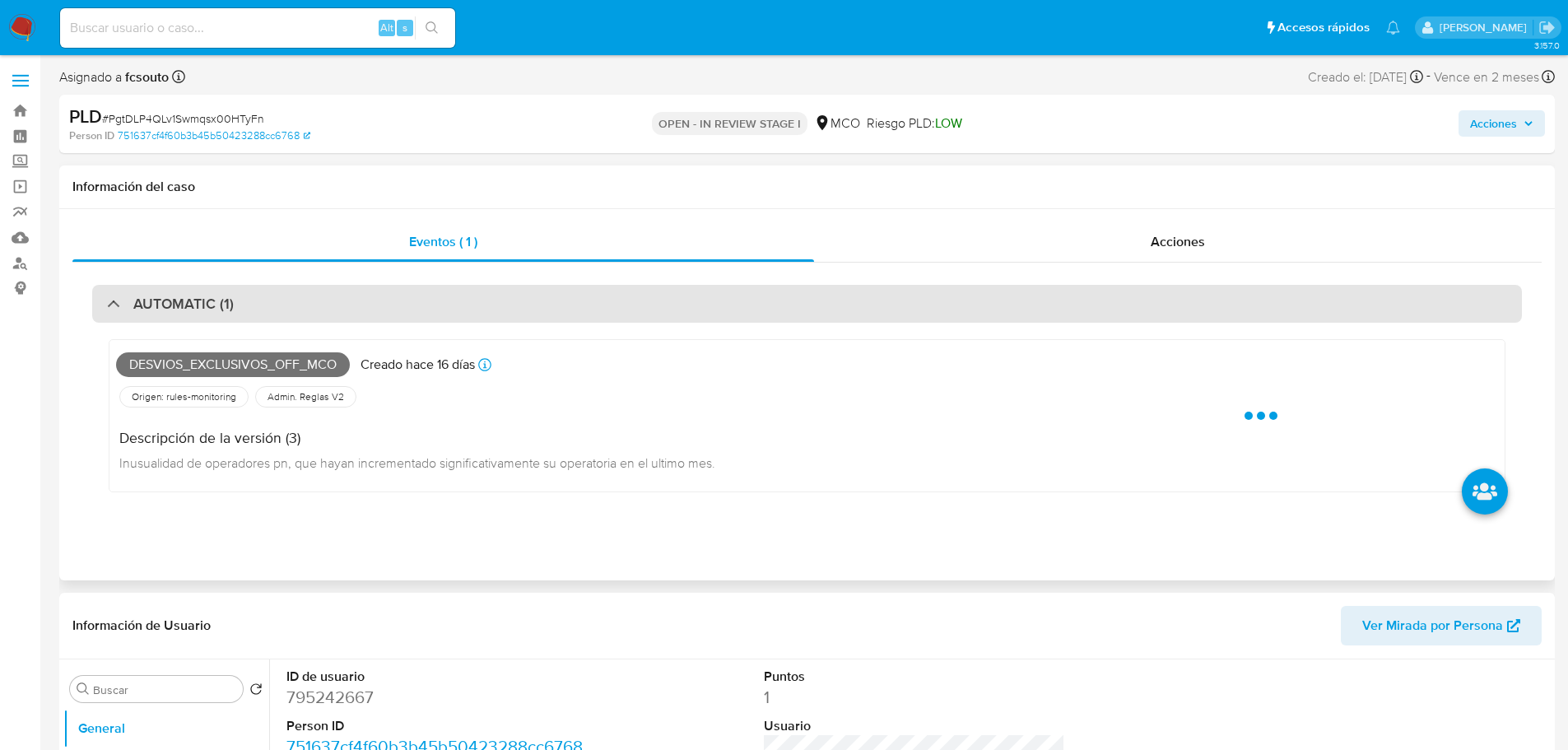
click at [351, 296] on div "AUTOMATIC (1)" at bounding box center [807, 303] width 1430 height 38
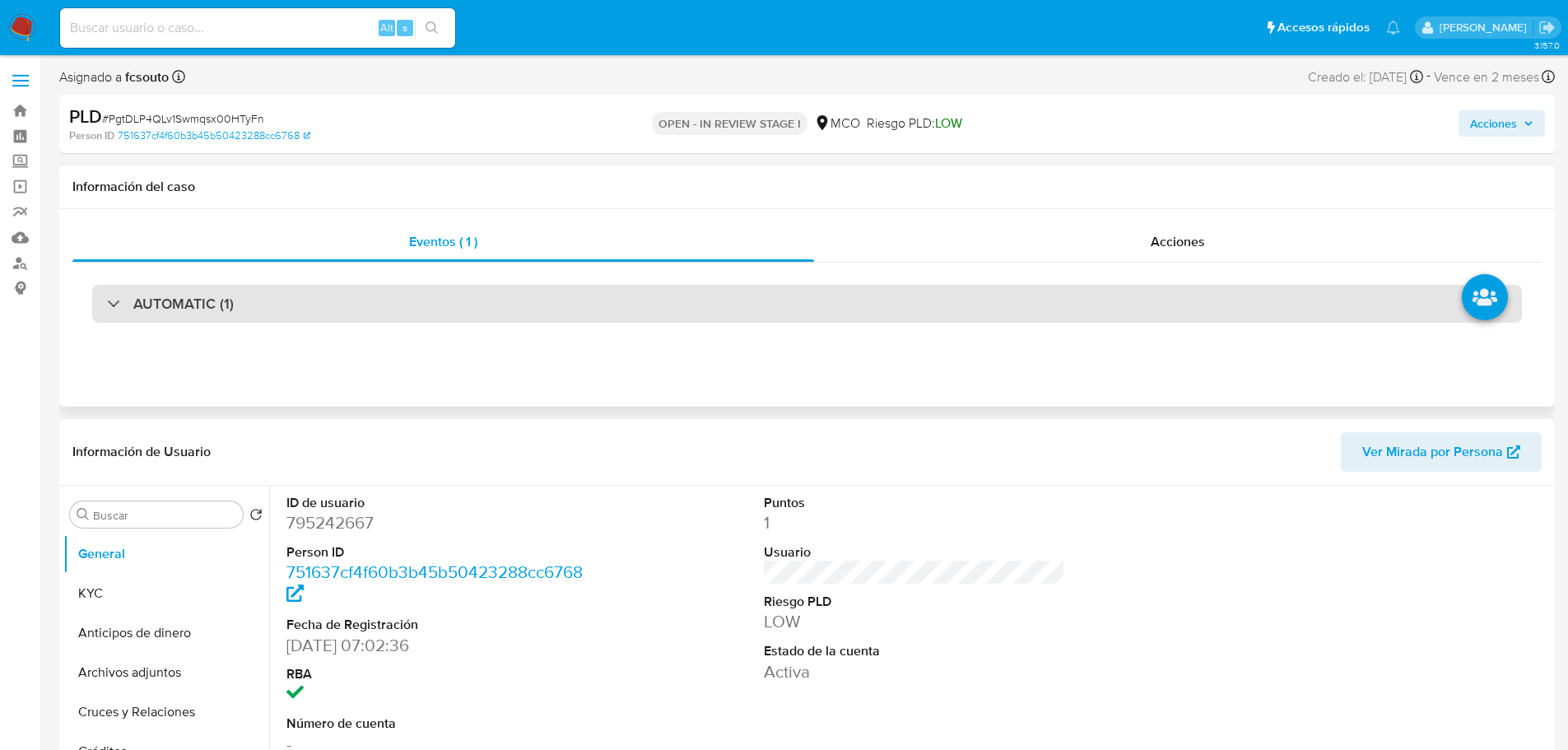
click at [351, 296] on div "AUTOMATIC (1)" at bounding box center [807, 303] width 1430 height 38
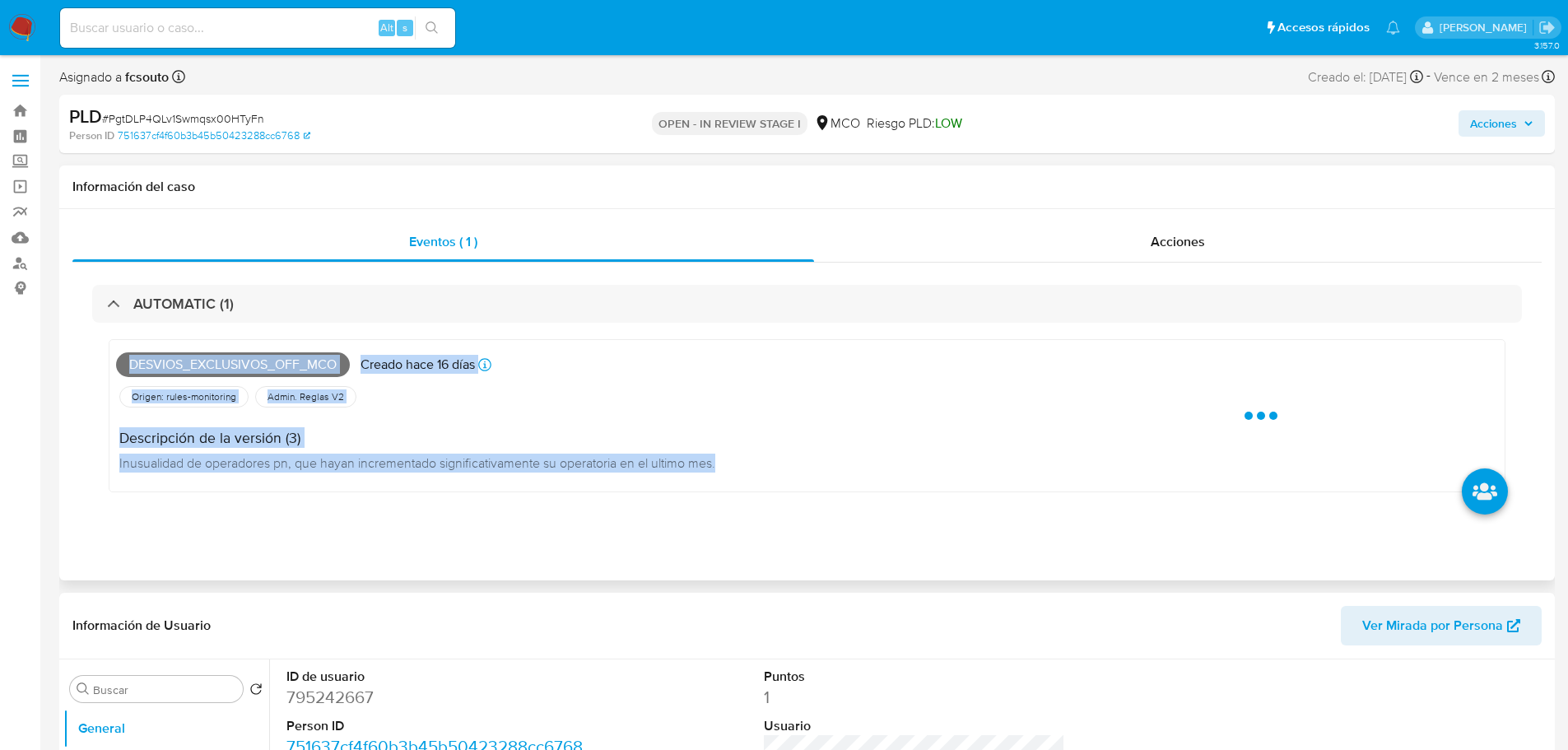
click at [229, 369] on span "Desvios_exclusivos_off_mco" at bounding box center [232, 364] width 233 height 25
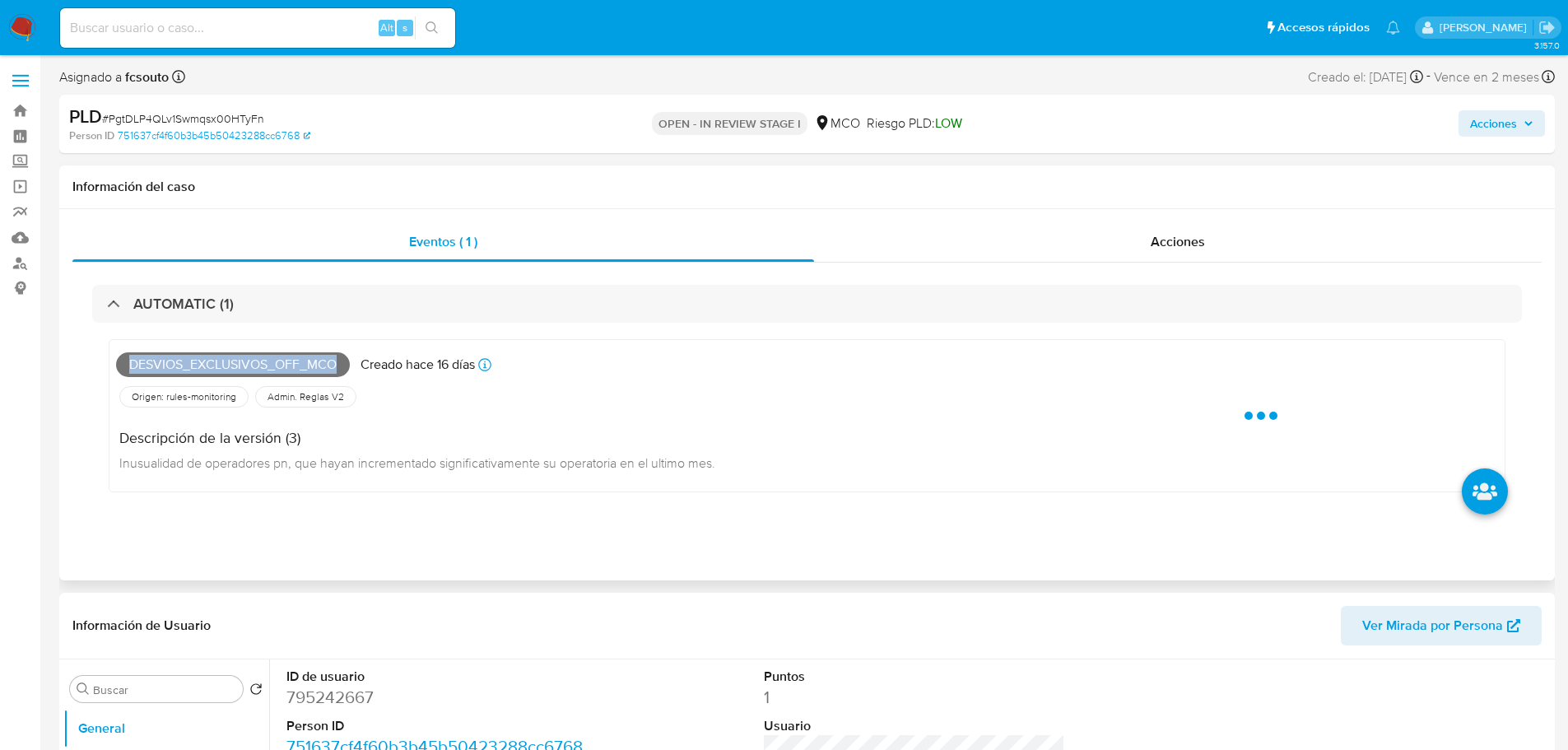
click at [229, 369] on span "Desvios_exclusivos_off_mco" at bounding box center [232, 364] width 233 height 25
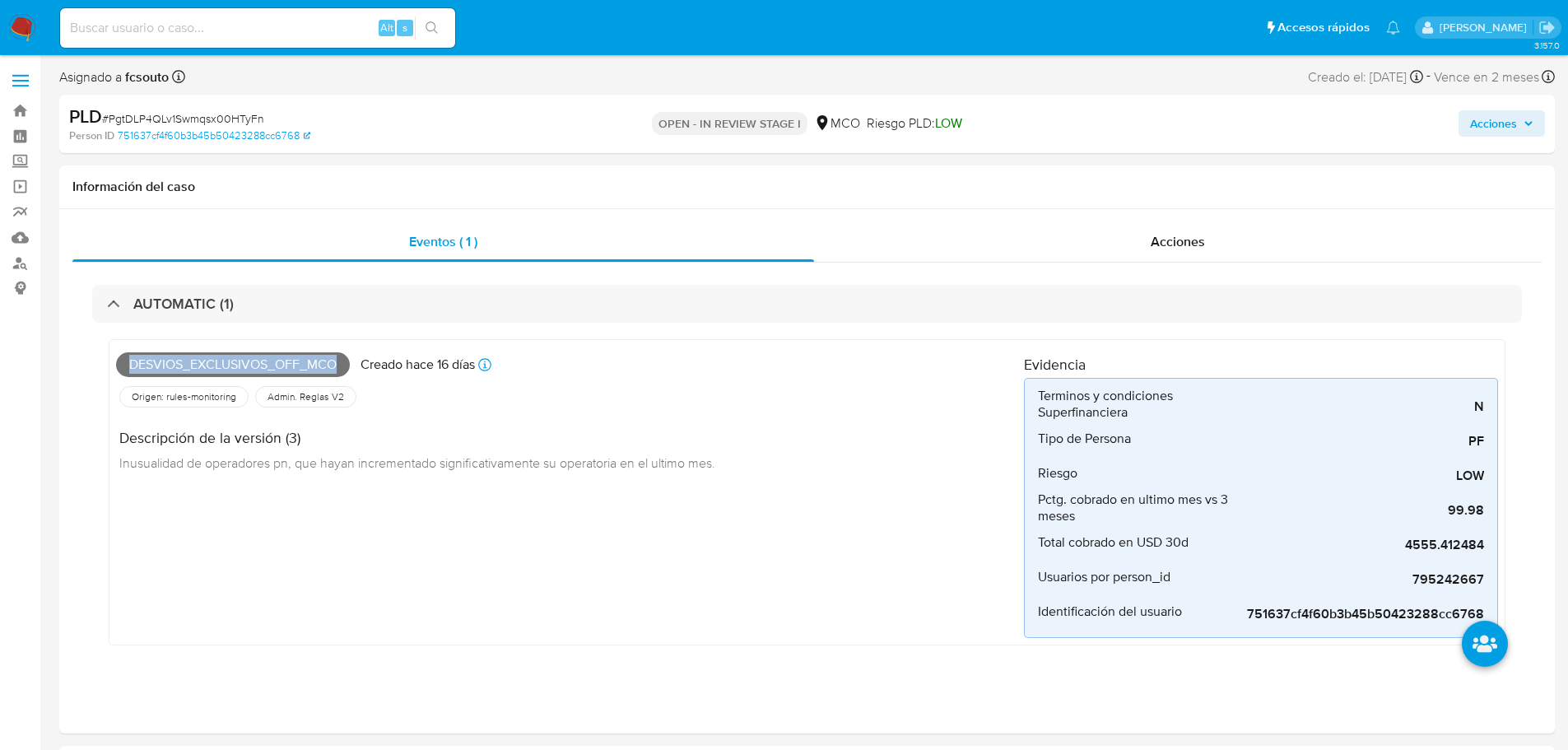
click at [1486, 126] on span "Acciones" at bounding box center [1494, 124] width 46 height 26
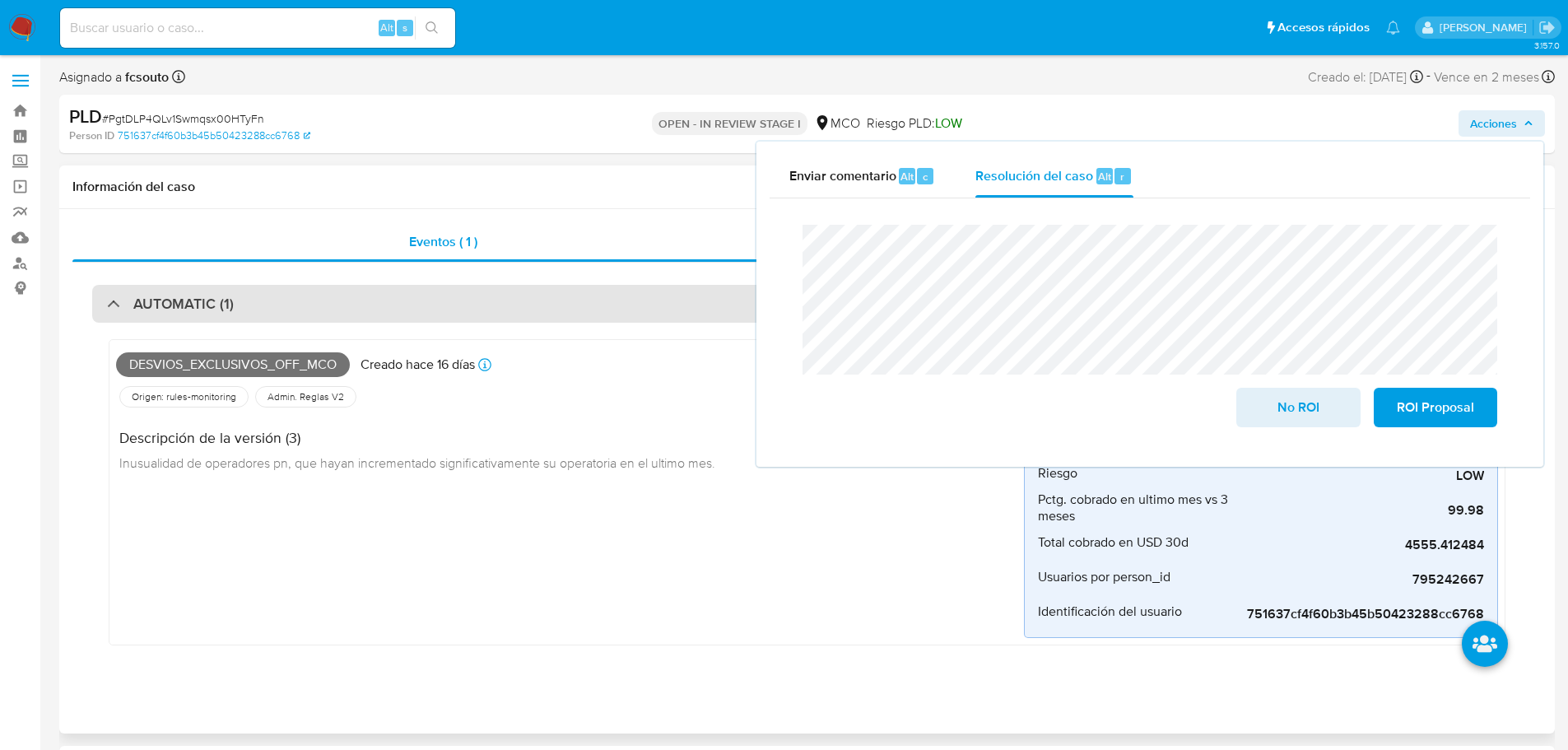
click at [303, 302] on div "AUTOMATIC (1)" at bounding box center [807, 303] width 1430 height 38
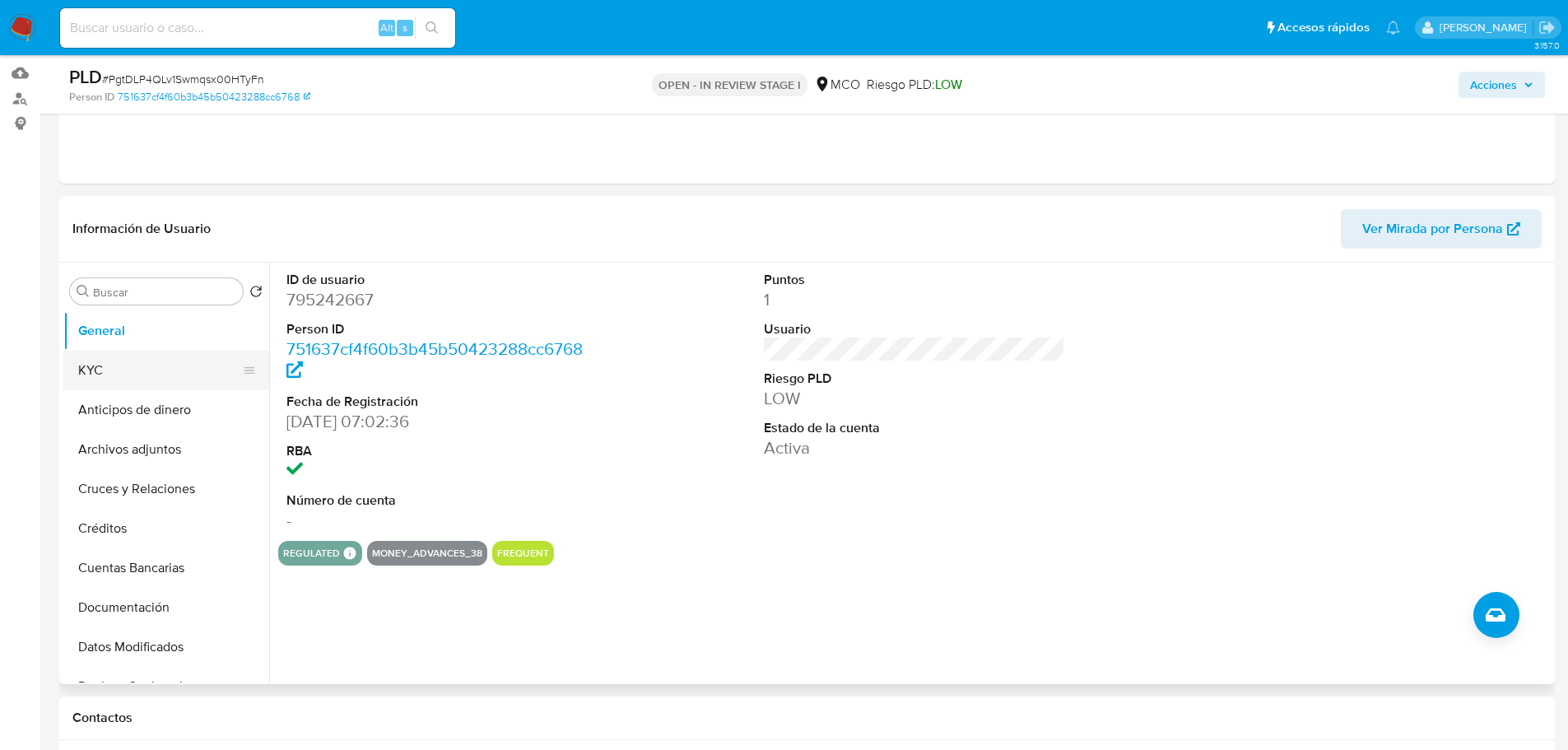
click at [99, 362] on button "KYC" at bounding box center [159, 370] width 192 height 40
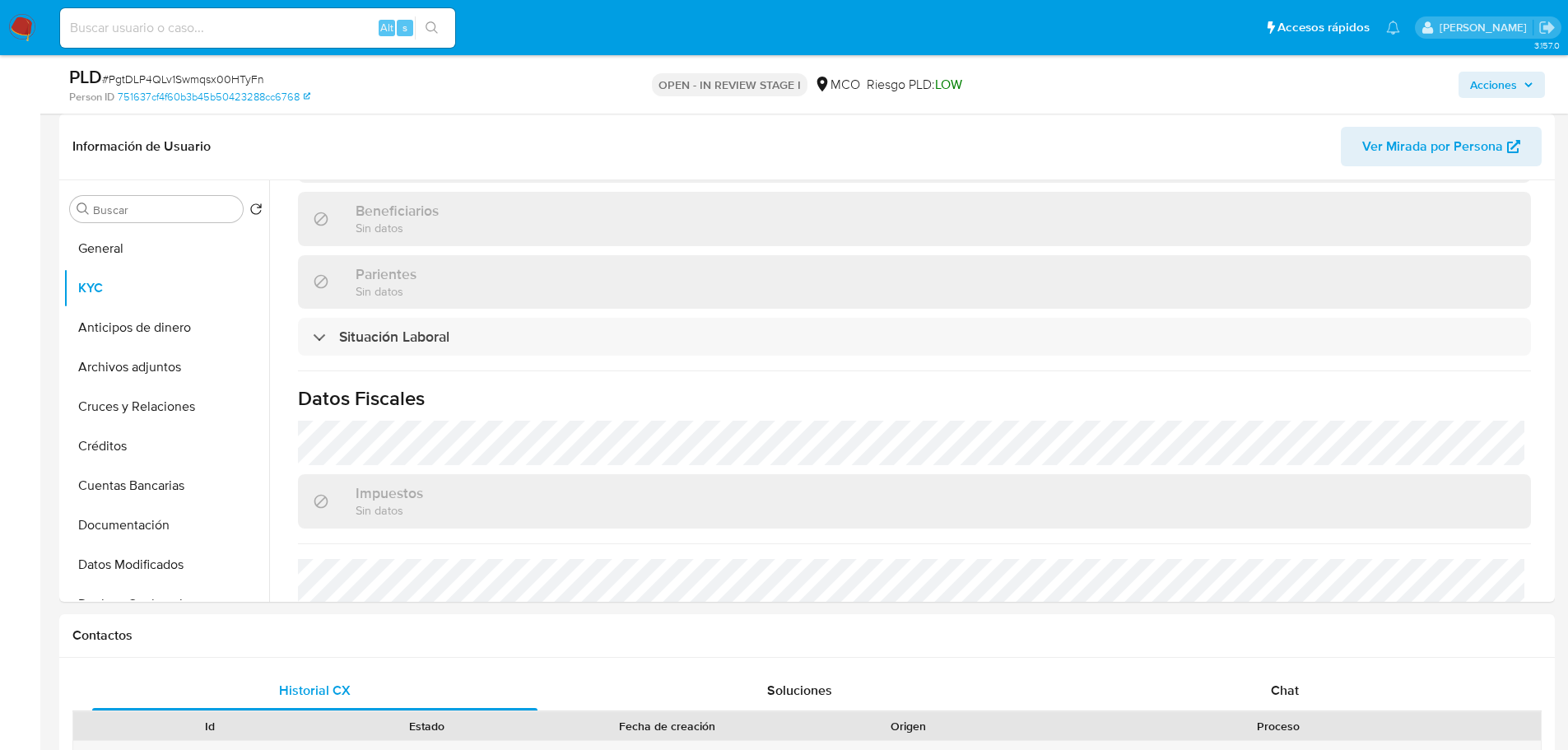
scroll to position [836, 0]
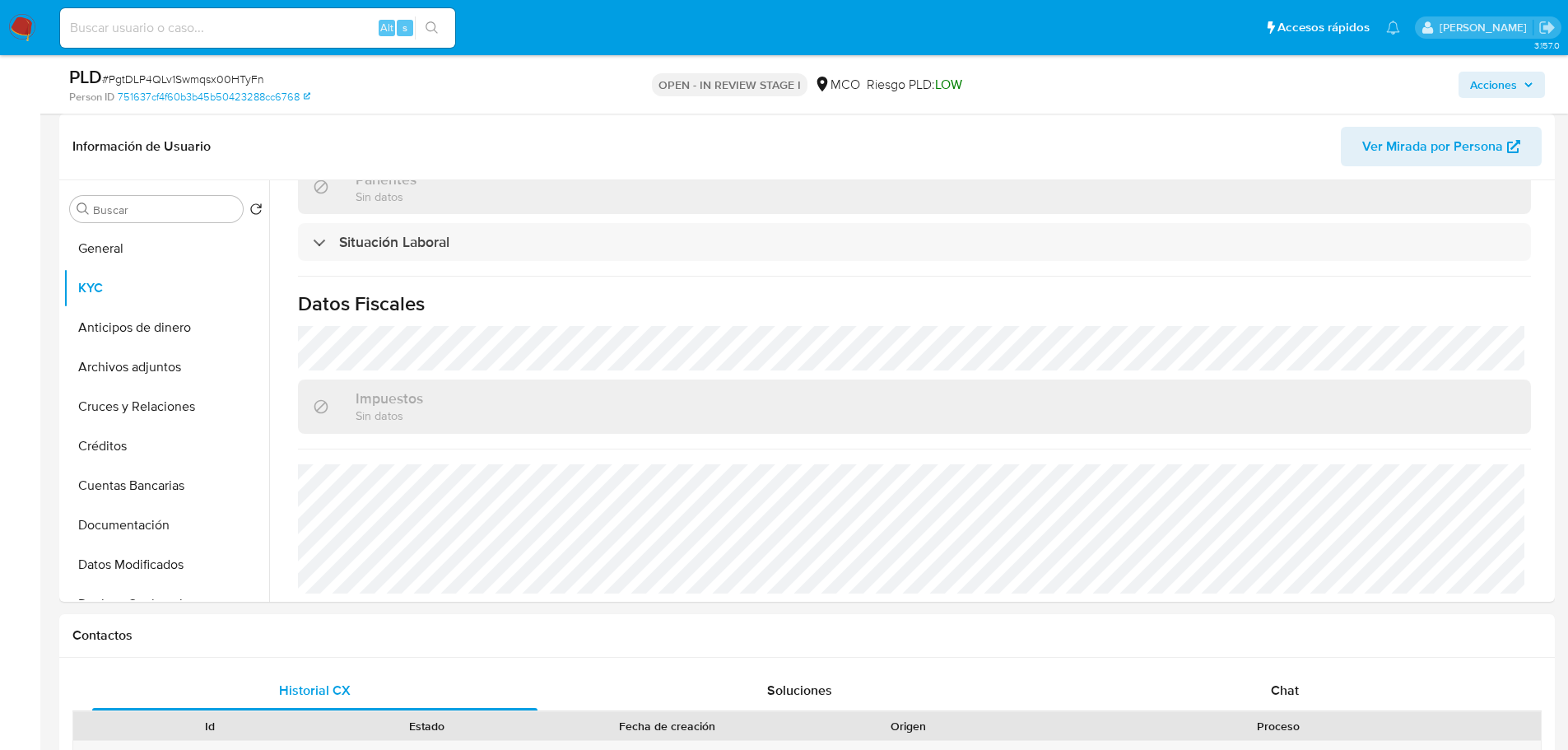
click at [1519, 94] on span "Acciones" at bounding box center [1502, 85] width 63 height 23
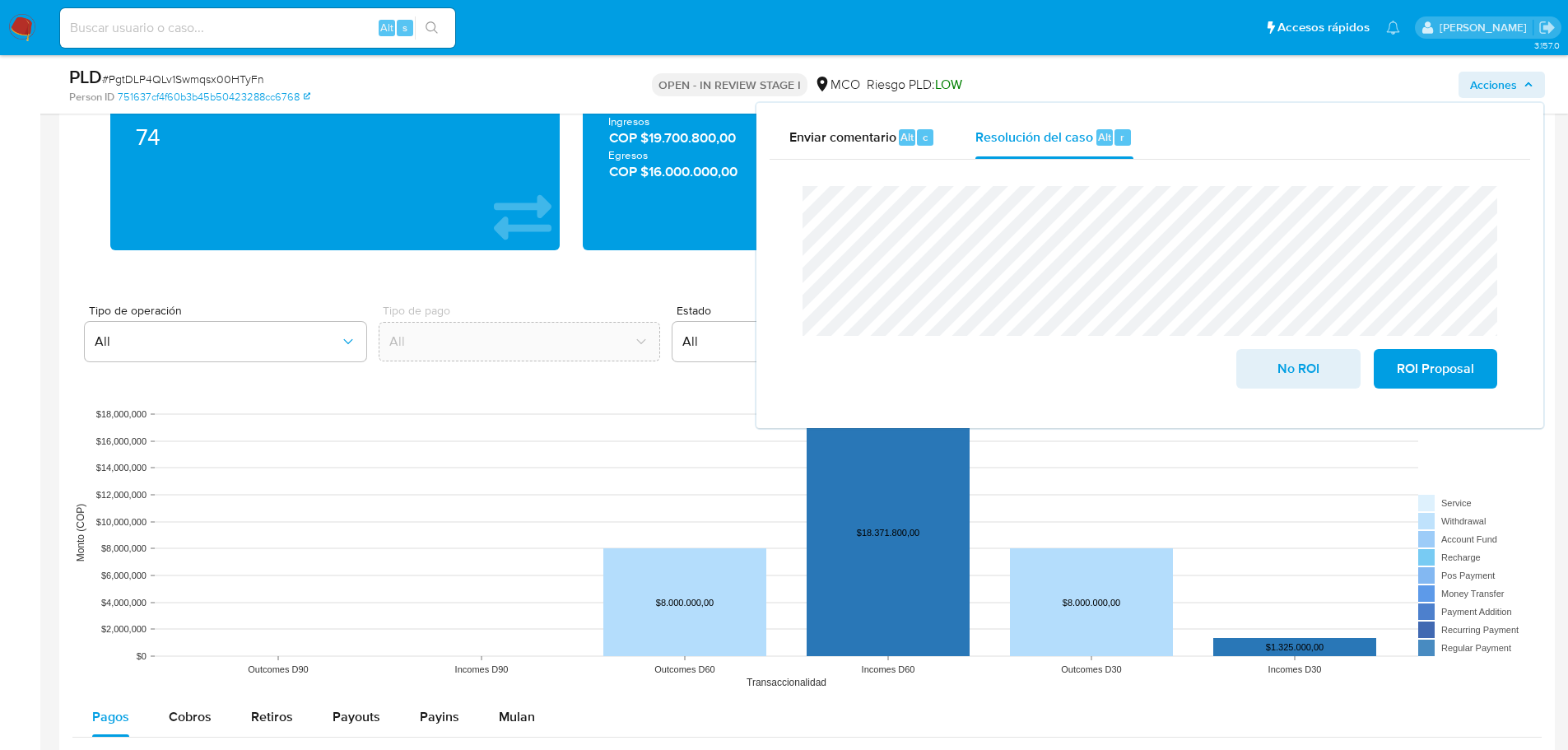
scroll to position [1481, 0]
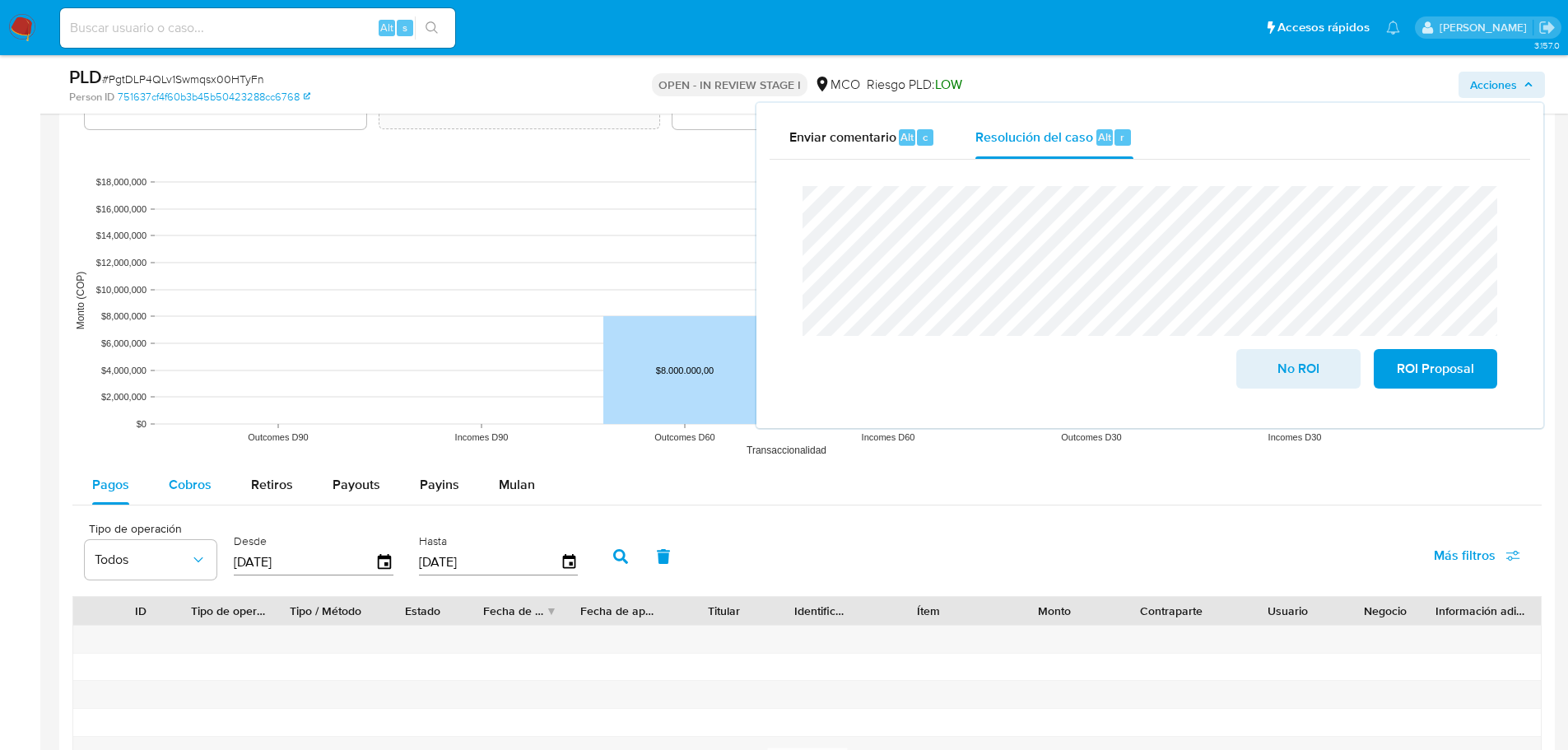
click at [175, 484] on span "Cobros" at bounding box center [191, 484] width 43 height 19
select select "10"
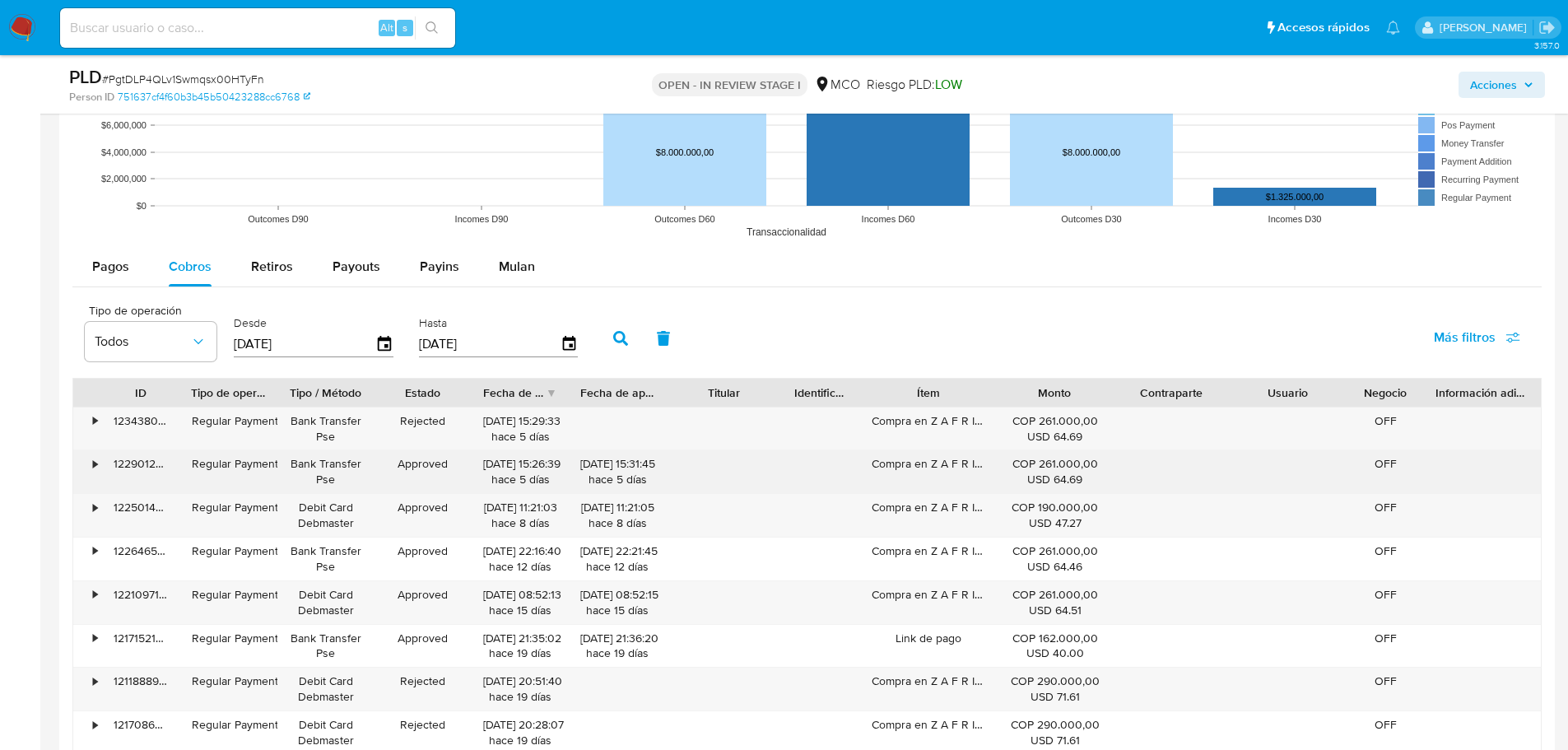
scroll to position [1729, 0]
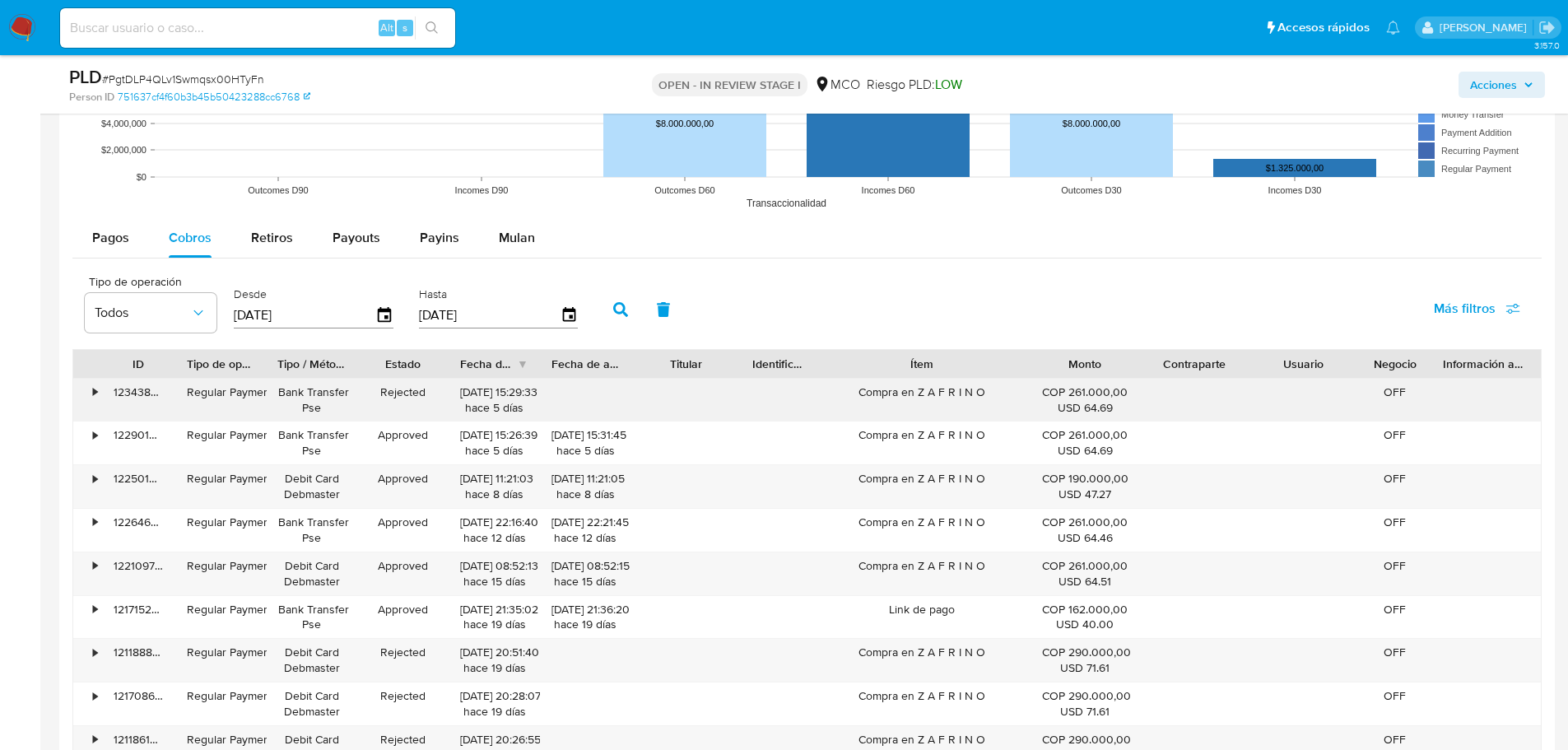
drag, startPoint x: 990, startPoint y: 371, endPoint x: 1071, endPoint y: 380, distance: 81.5
click at [1071, 380] on div "ID Tipo de operación Tipo / Método Estado Fecha de creación Fecha de aprobación…" at bounding box center [807, 580] width 1469 height 464
click at [959, 391] on div "Compra en Z A F R I N O" at bounding box center [921, 400] width 217 height 43
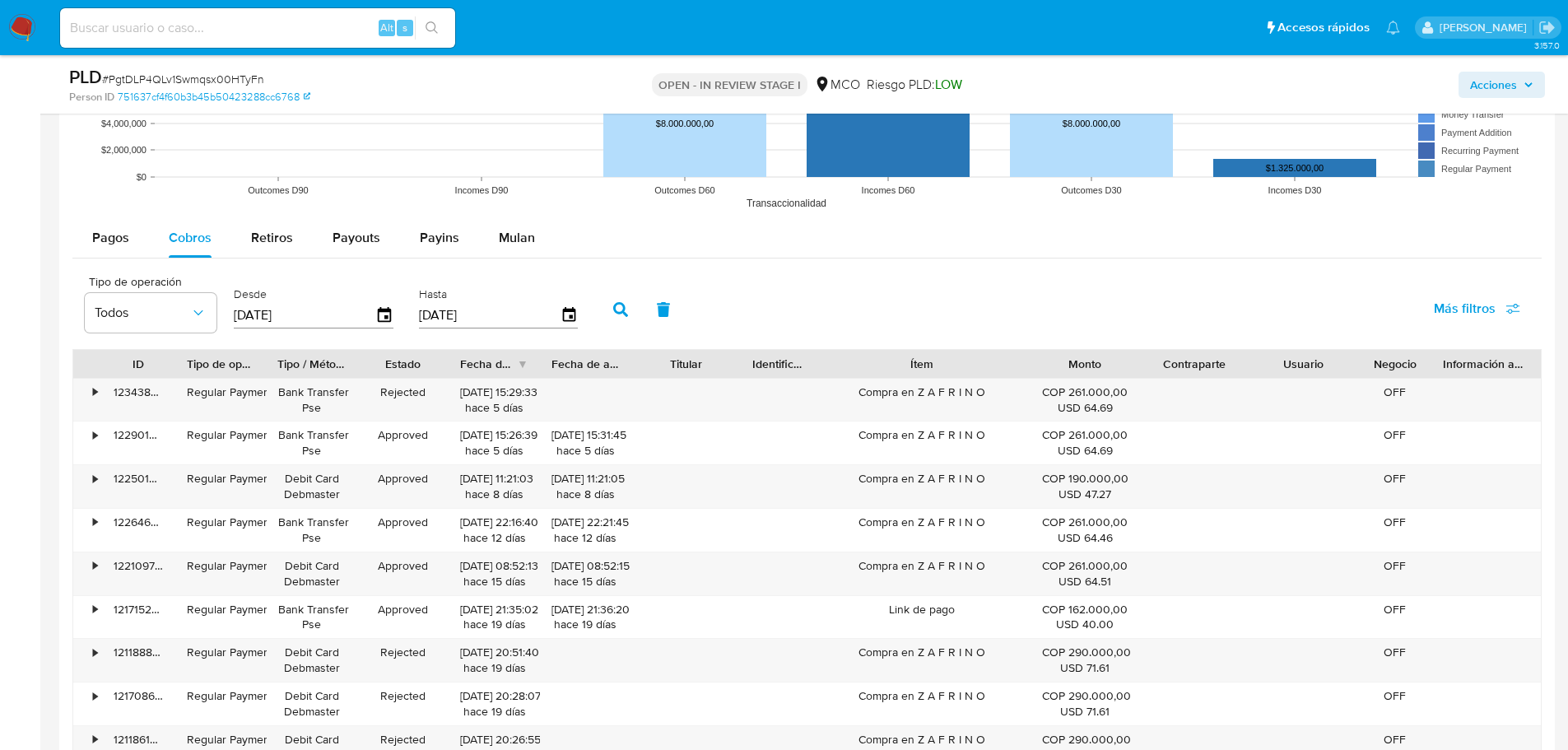
click at [1517, 84] on span "Acciones" at bounding box center [1502, 85] width 63 height 23
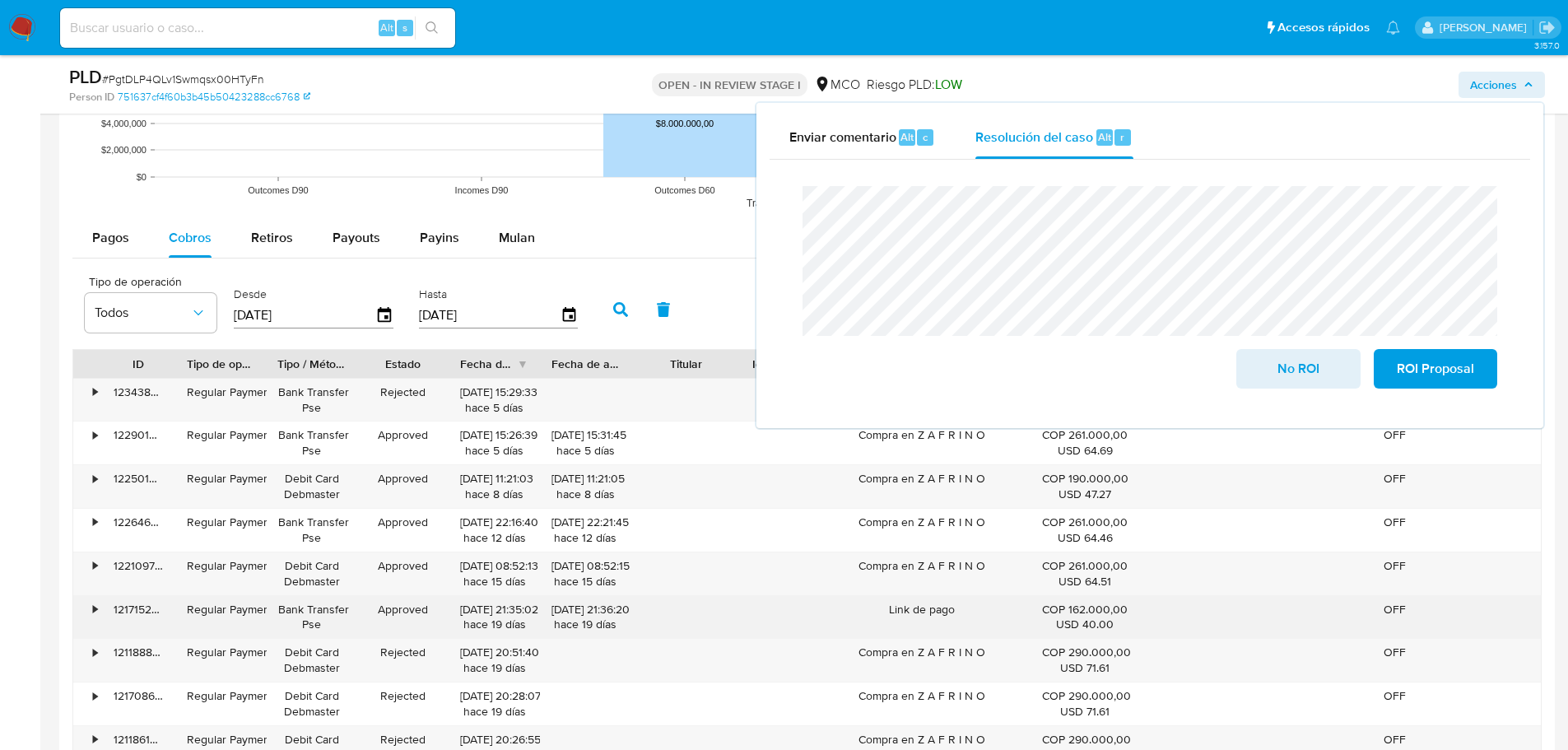
click at [929, 615] on div "Link de pago" at bounding box center [921, 617] width 217 height 43
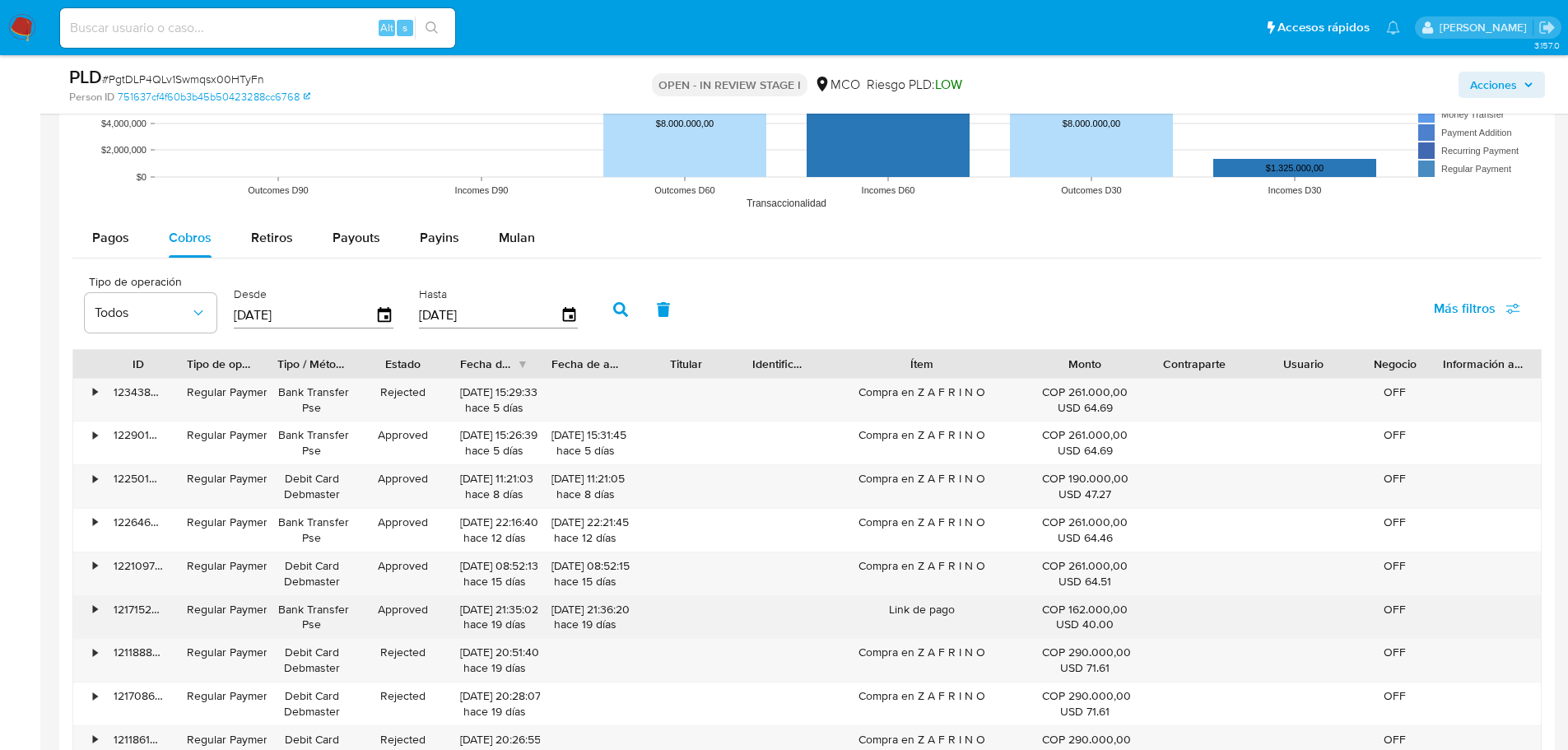
click at [929, 615] on div "Link de pago" at bounding box center [921, 617] width 217 height 43
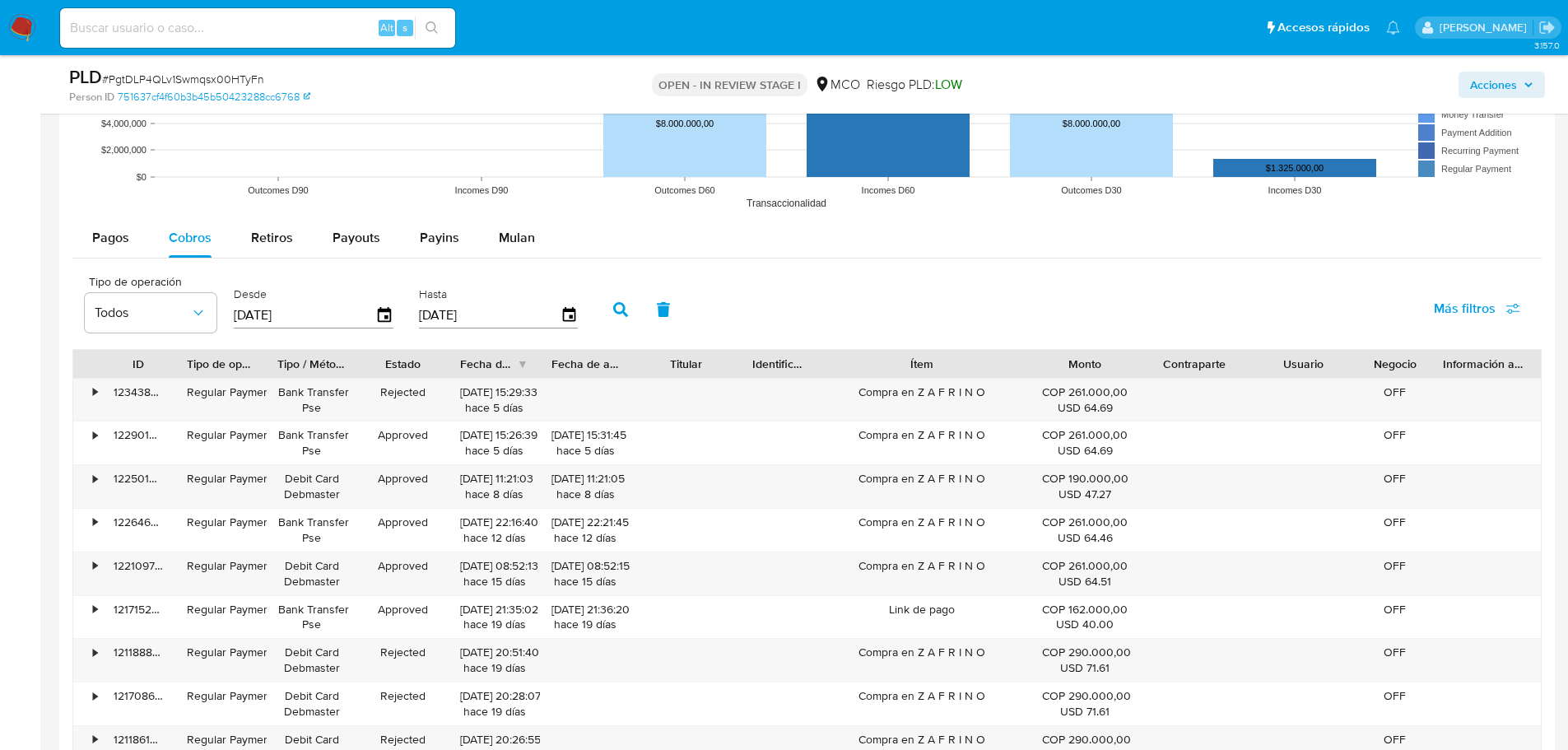
click at [1520, 75] on span "Acciones" at bounding box center [1502, 85] width 63 height 23
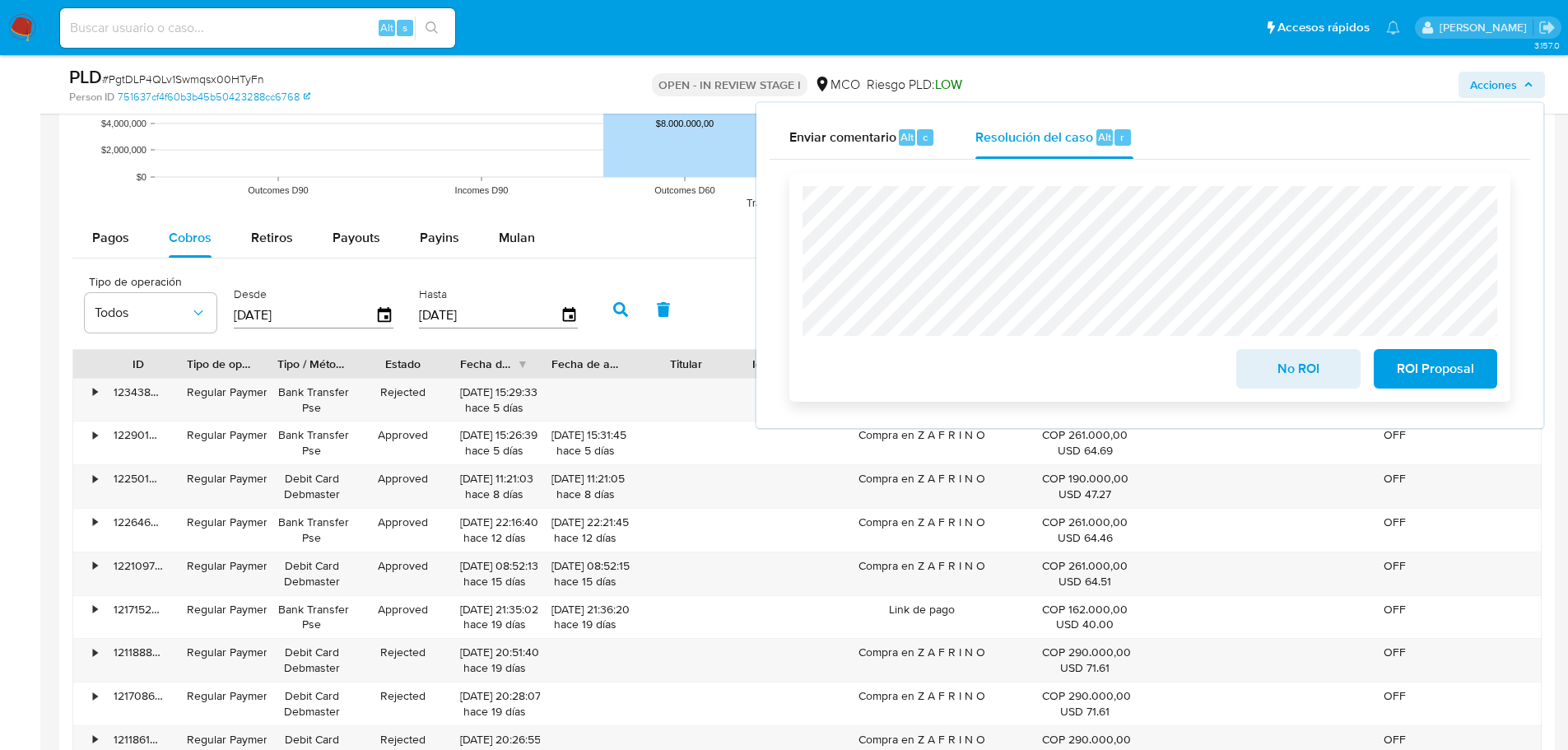
click at [1291, 365] on span "No ROI" at bounding box center [1298, 368] width 81 height 36
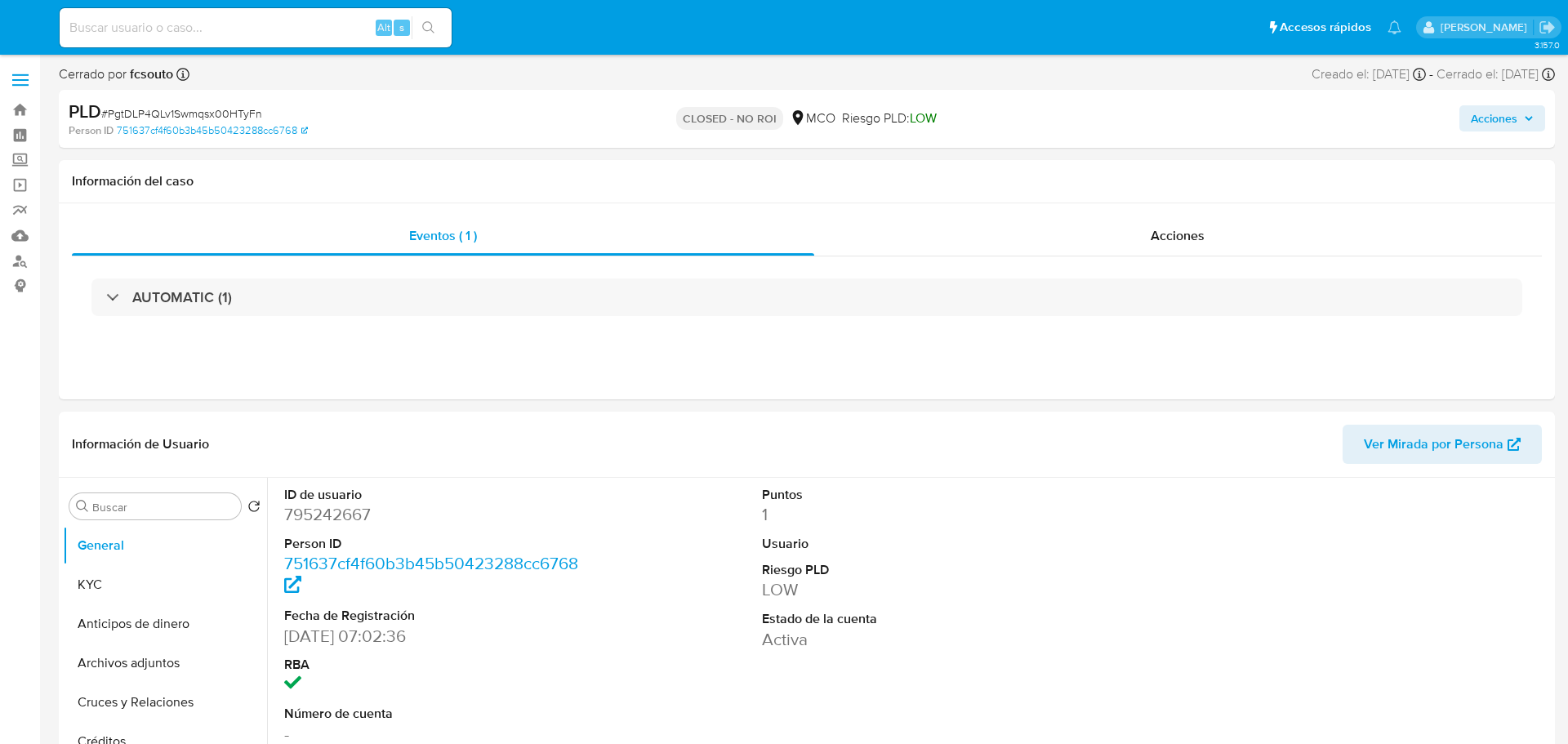
select select "10"
click at [1515, 122] on icon "button" at bounding box center [1516, 118] width 10 height 10
click at [1499, 124] on span "Acciones" at bounding box center [1482, 118] width 46 height 26
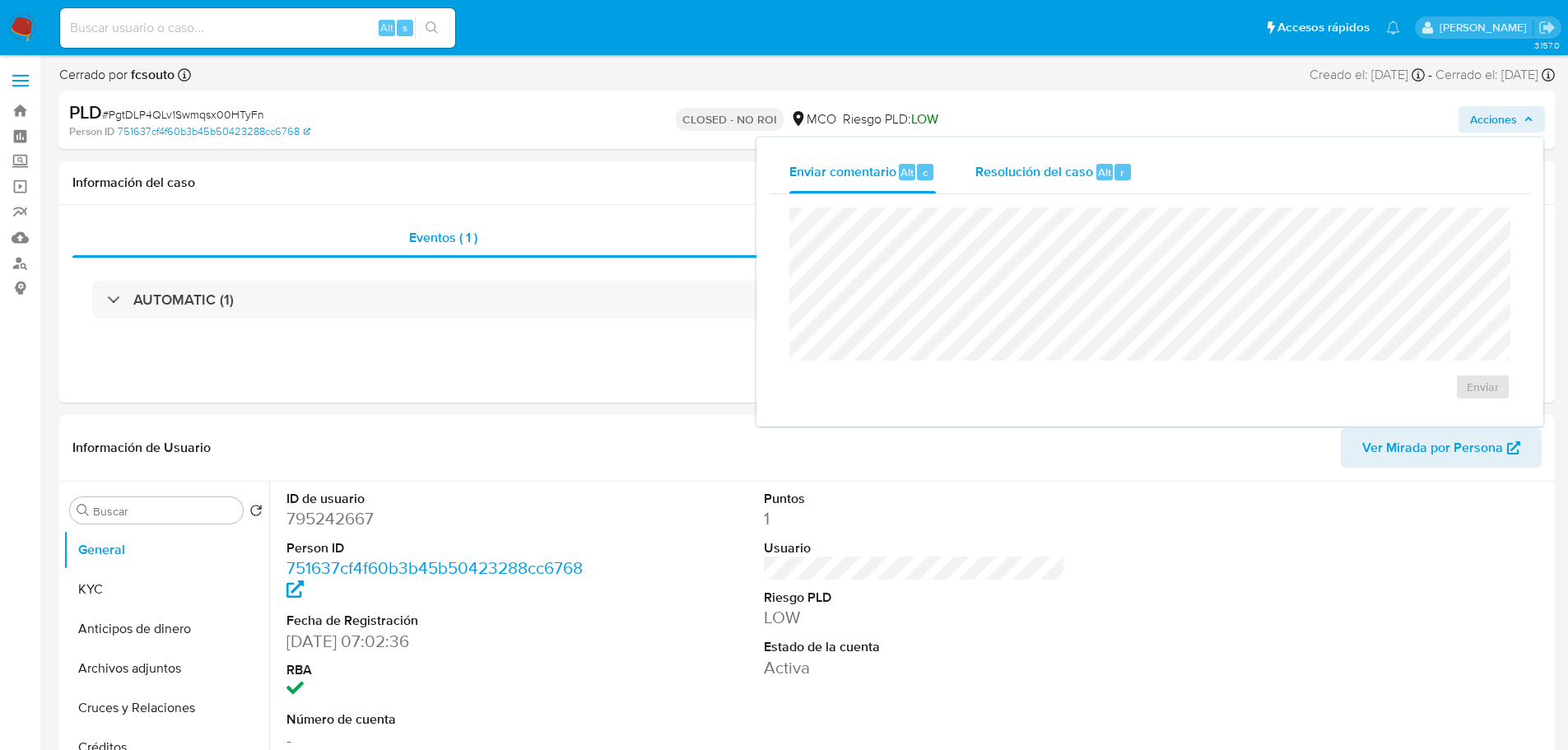
click at [1109, 173] on span "Alt" at bounding box center [1104, 172] width 13 height 16
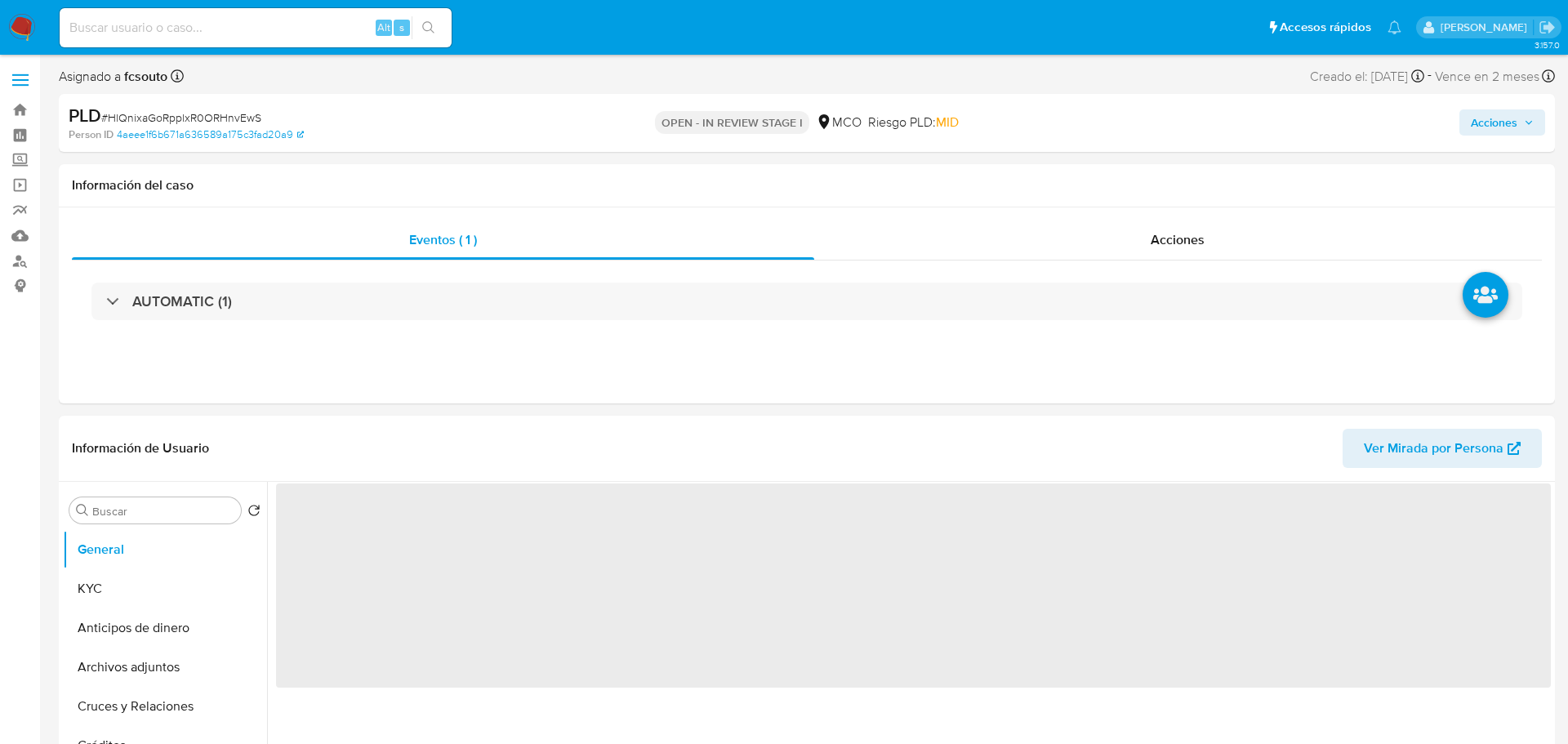
select select "10"
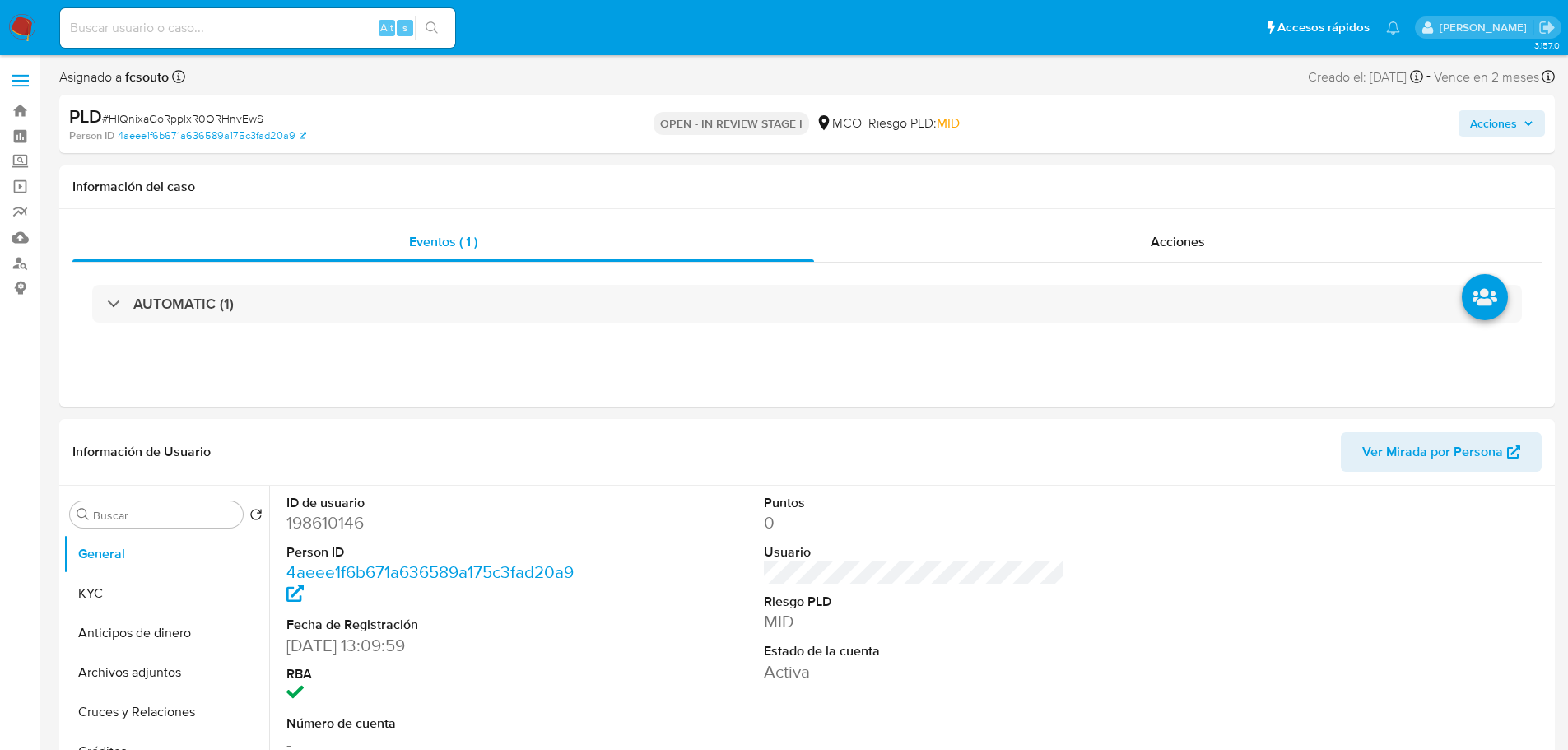
click at [1522, 129] on span "Acciones" at bounding box center [1502, 123] width 63 height 23
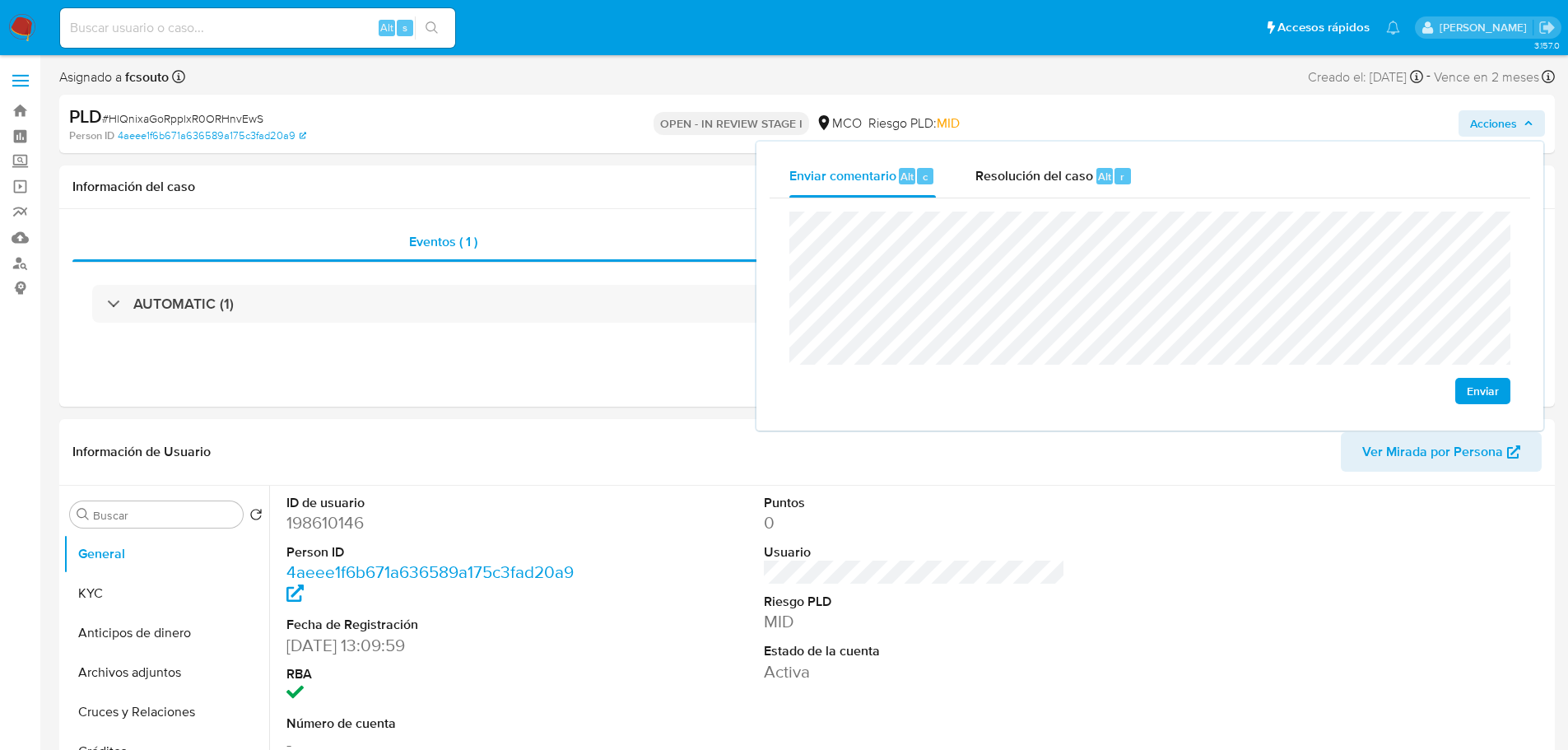
scroll to position [83, 0]
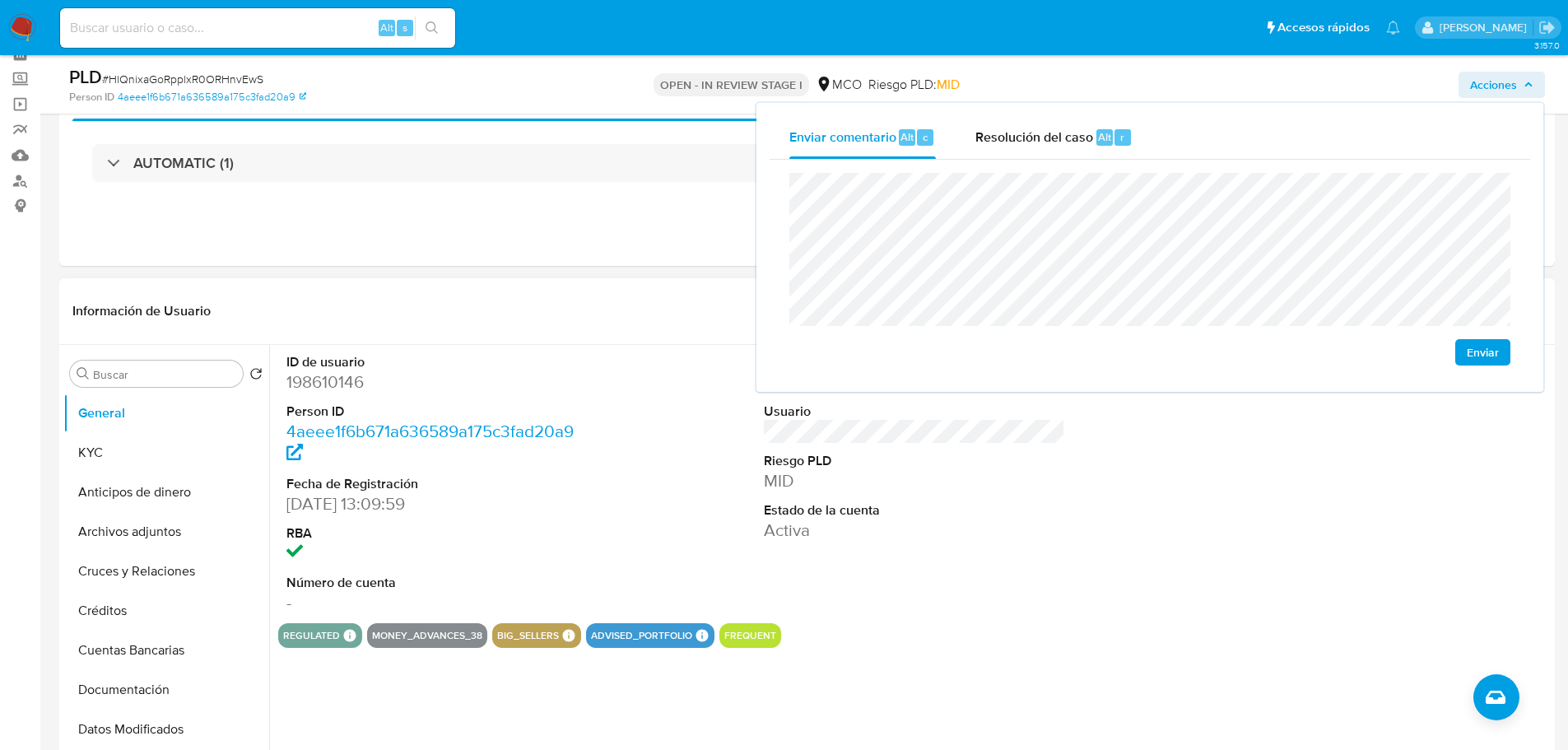
click at [745, 432] on div "ID de usuario 198610146 Person ID 4aeee1f6b671a636589a175c3fad20a9 Fecha de Reg…" at bounding box center [914, 483] width 1272 height 278
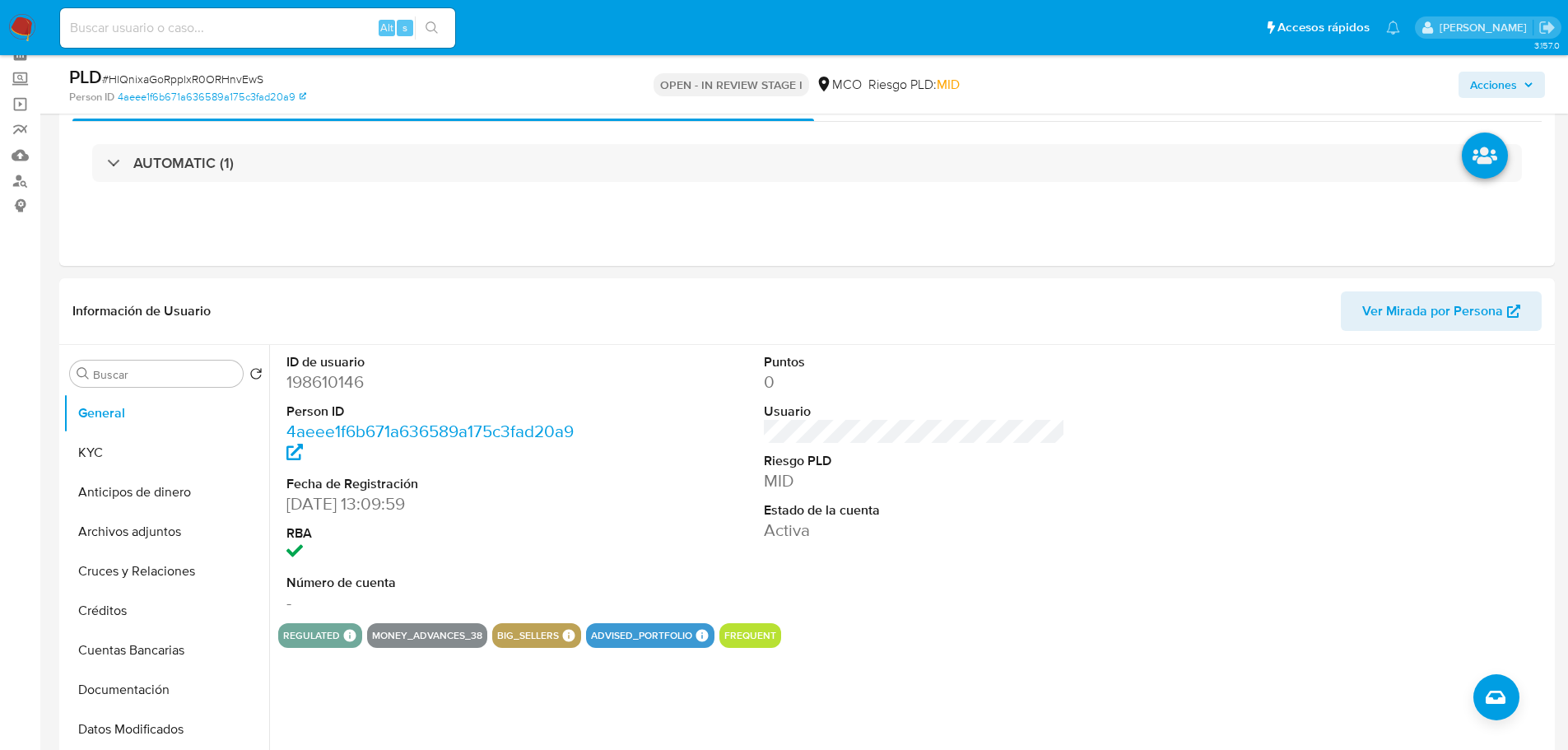
click at [1506, 77] on span "Acciones" at bounding box center [1494, 85] width 46 height 26
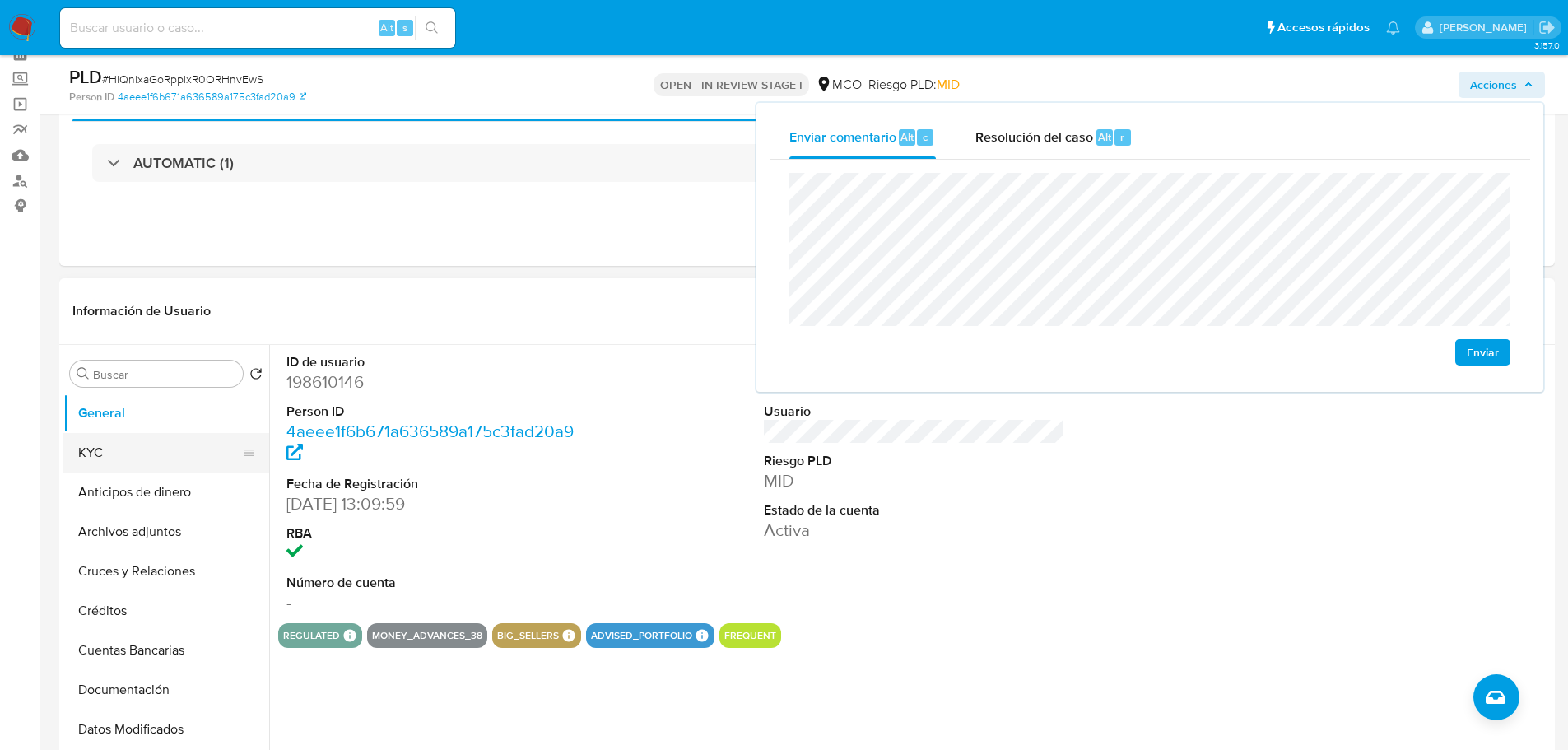
click at [77, 447] on button "KYC" at bounding box center [159, 453] width 192 height 40
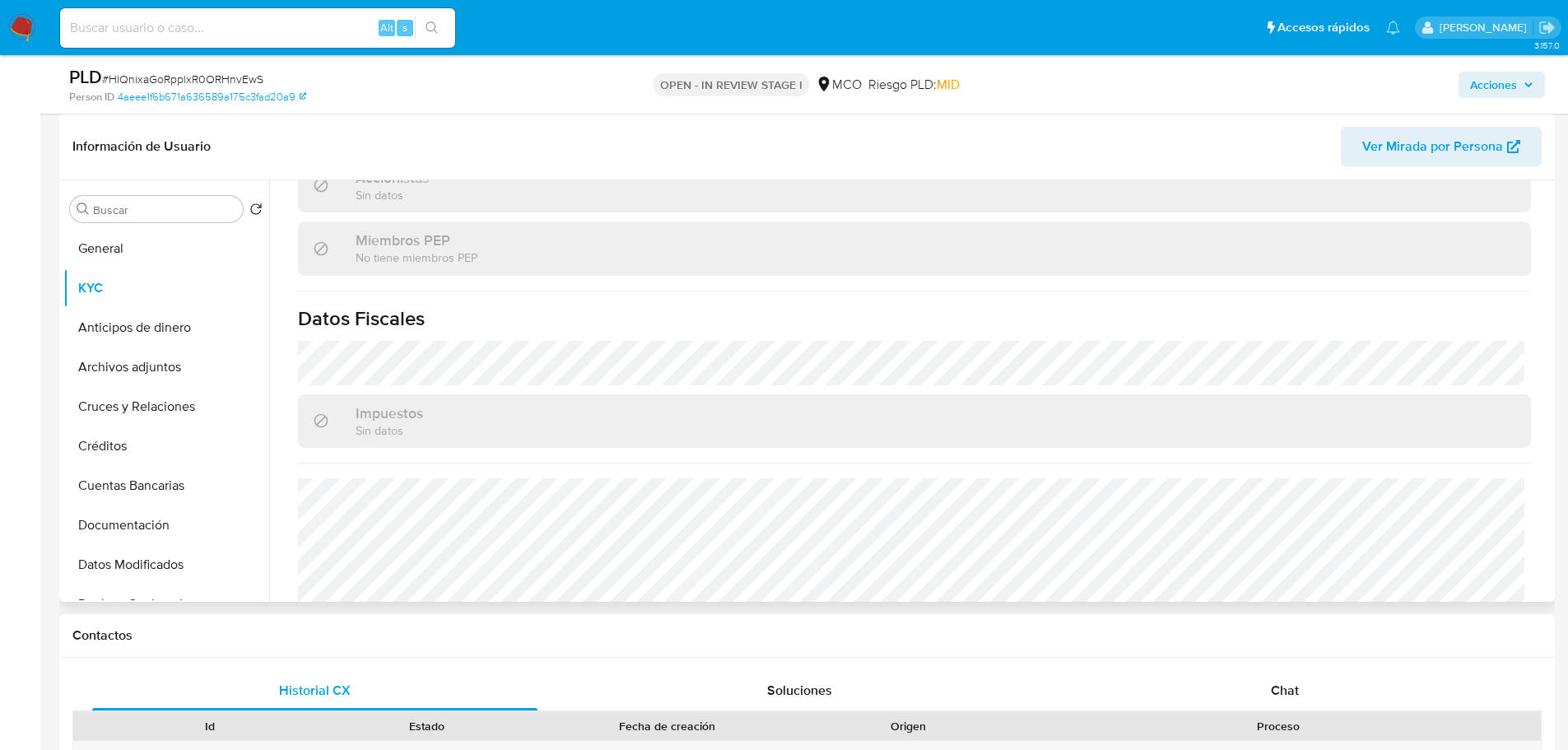
scroll to position [1053, 0]
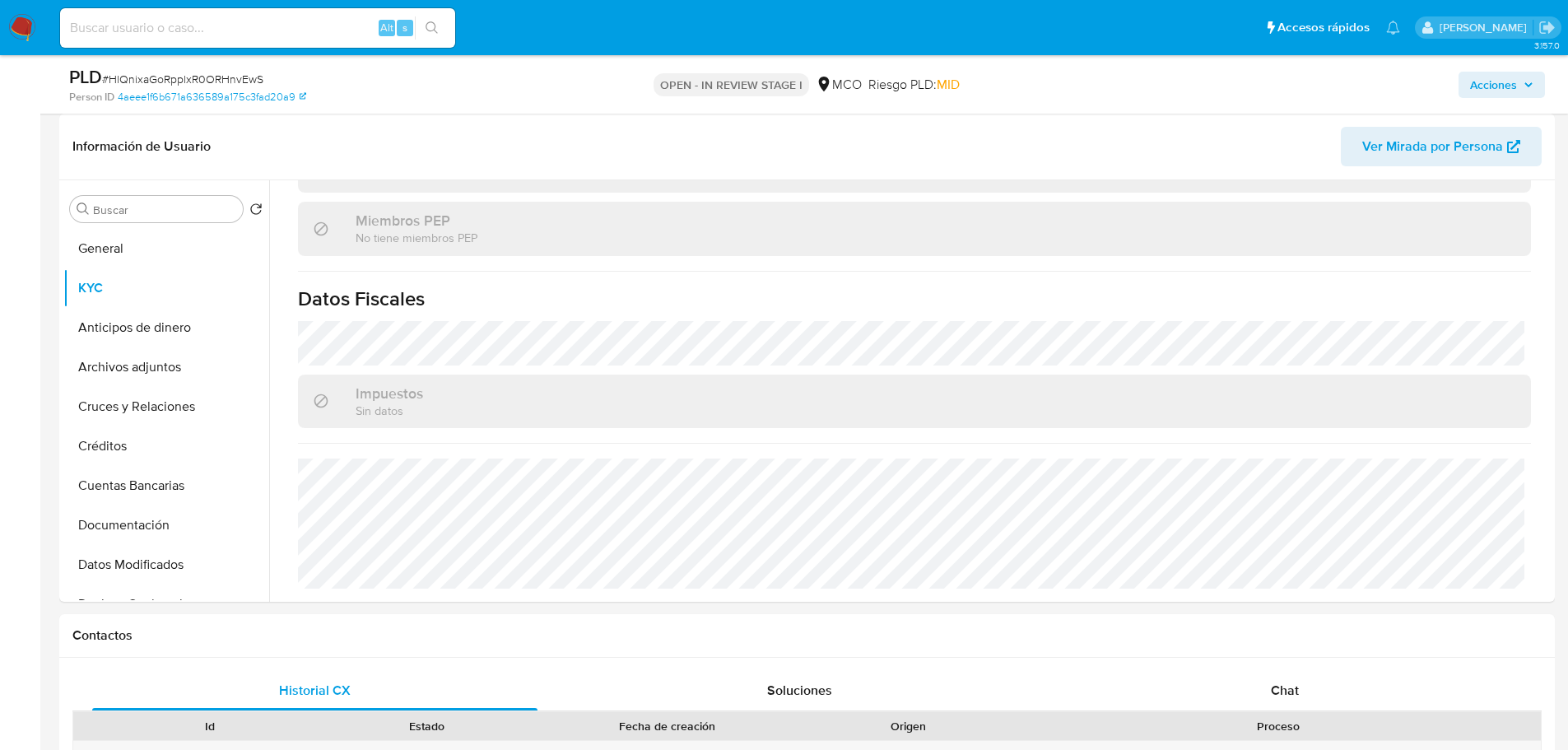
click at [1520, 89] on span "Acciones" at bounding box center [1502, 85] width 63 height 23
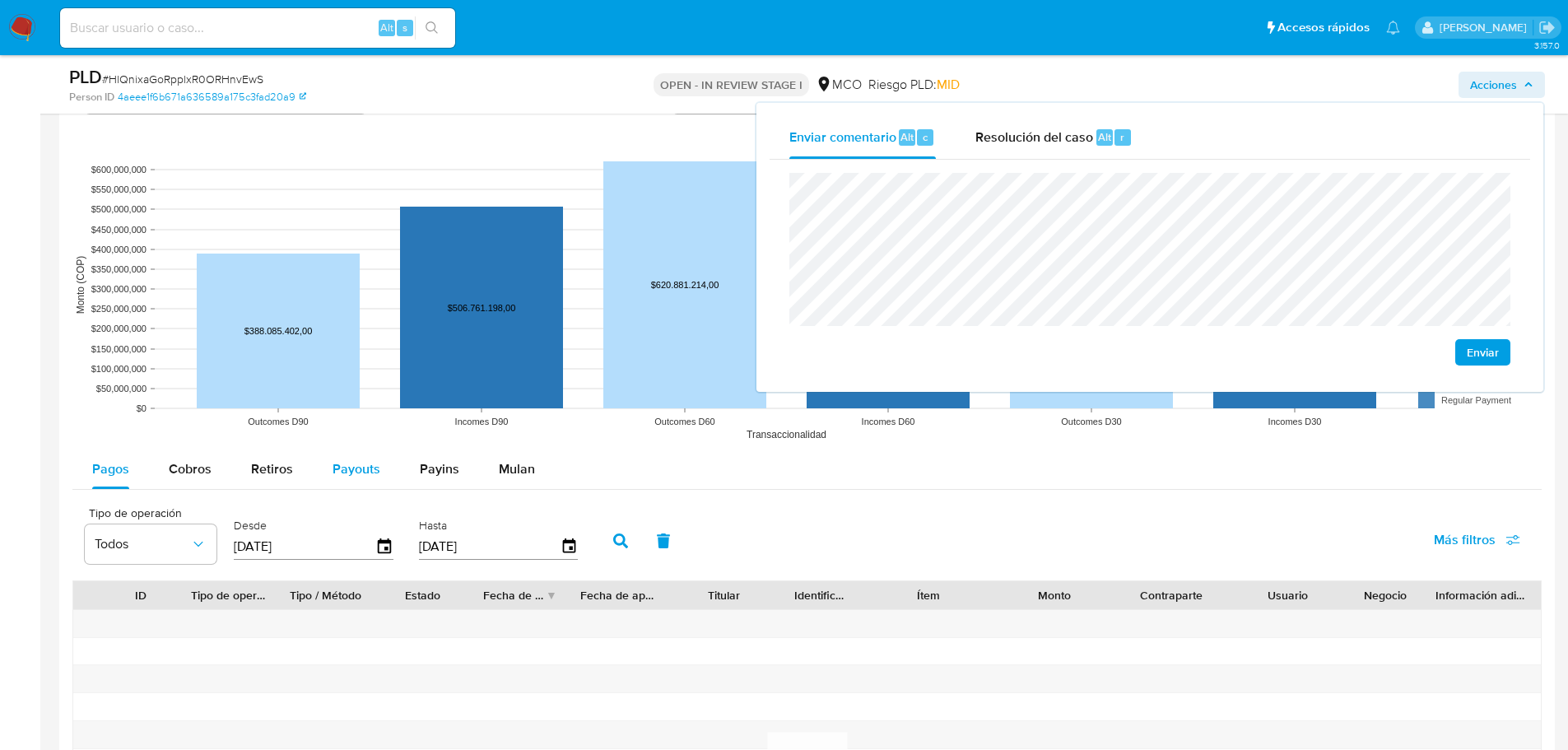
scroll to position [1810, 0]
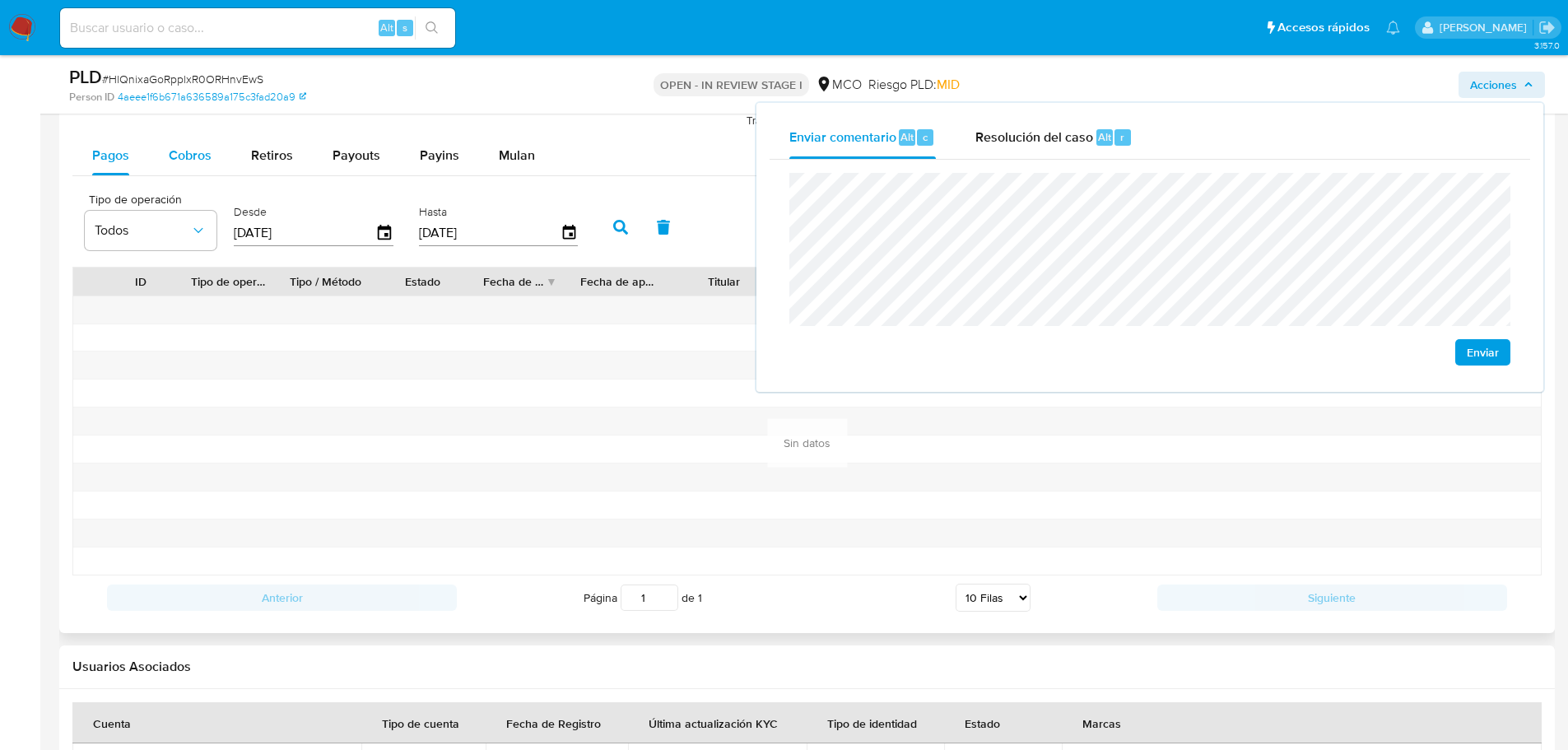
click at [204, 154] on span "Cobros" at bounding box center [191, 155] width 43 height 19
select select "10"
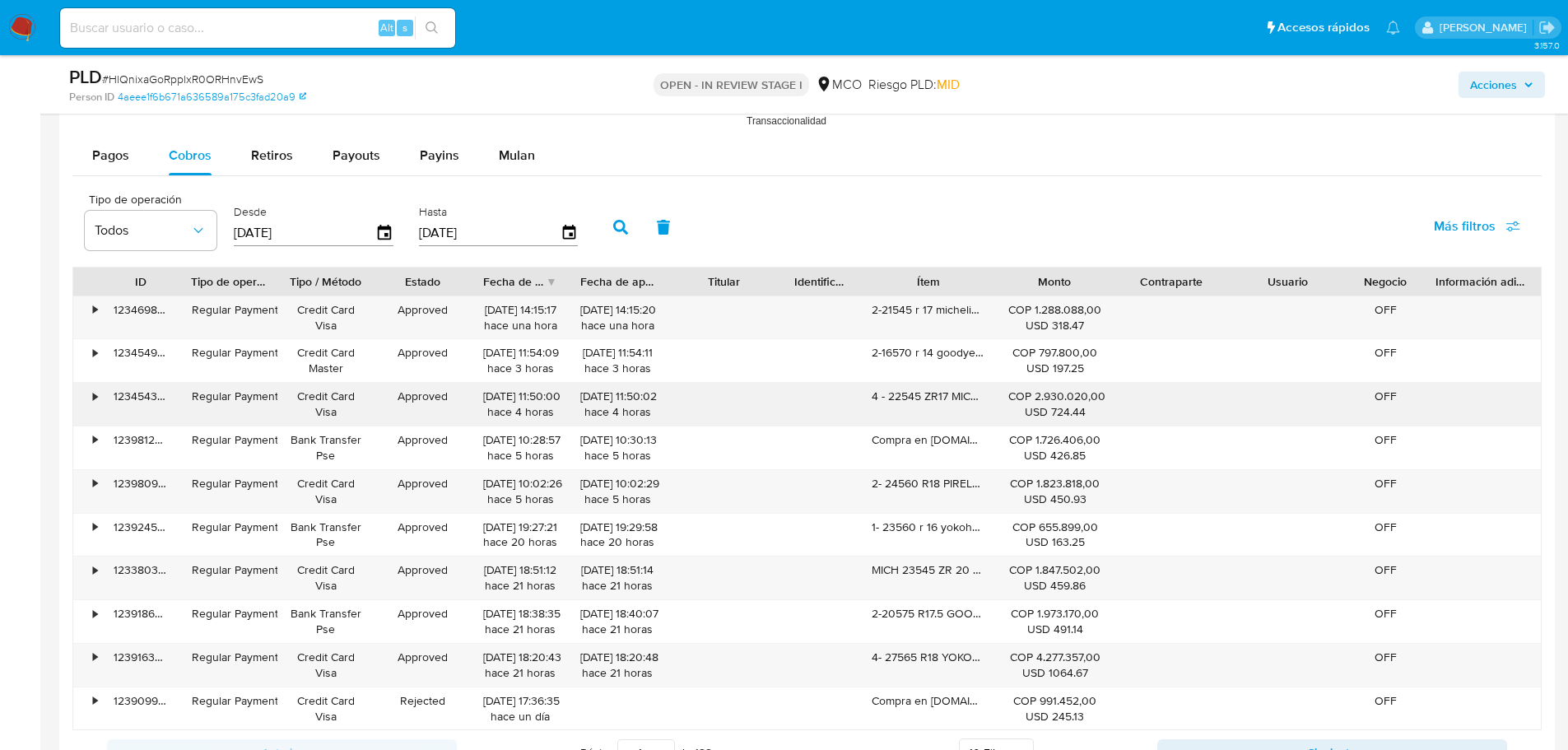
click at [898, 399] on div "4 - 22545 ZR17 MICHELIN XL PILOT SPORT 5" at bounding box center [928, 404] width 136 height 43
click at [1514, 90] on span "Acciones" at bounding box center [1494, 85] width 46 height 26
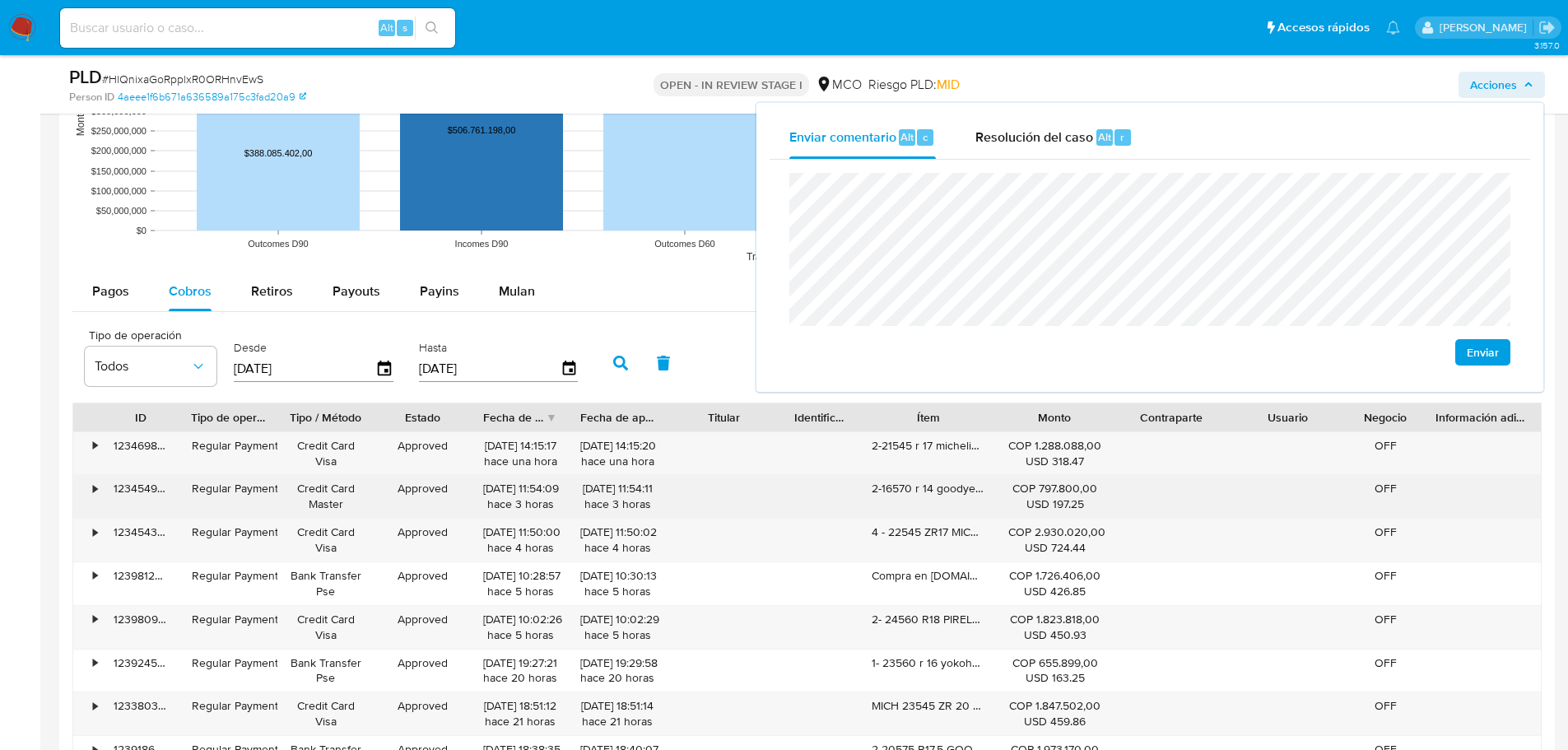
scroll to position [1646, 0]
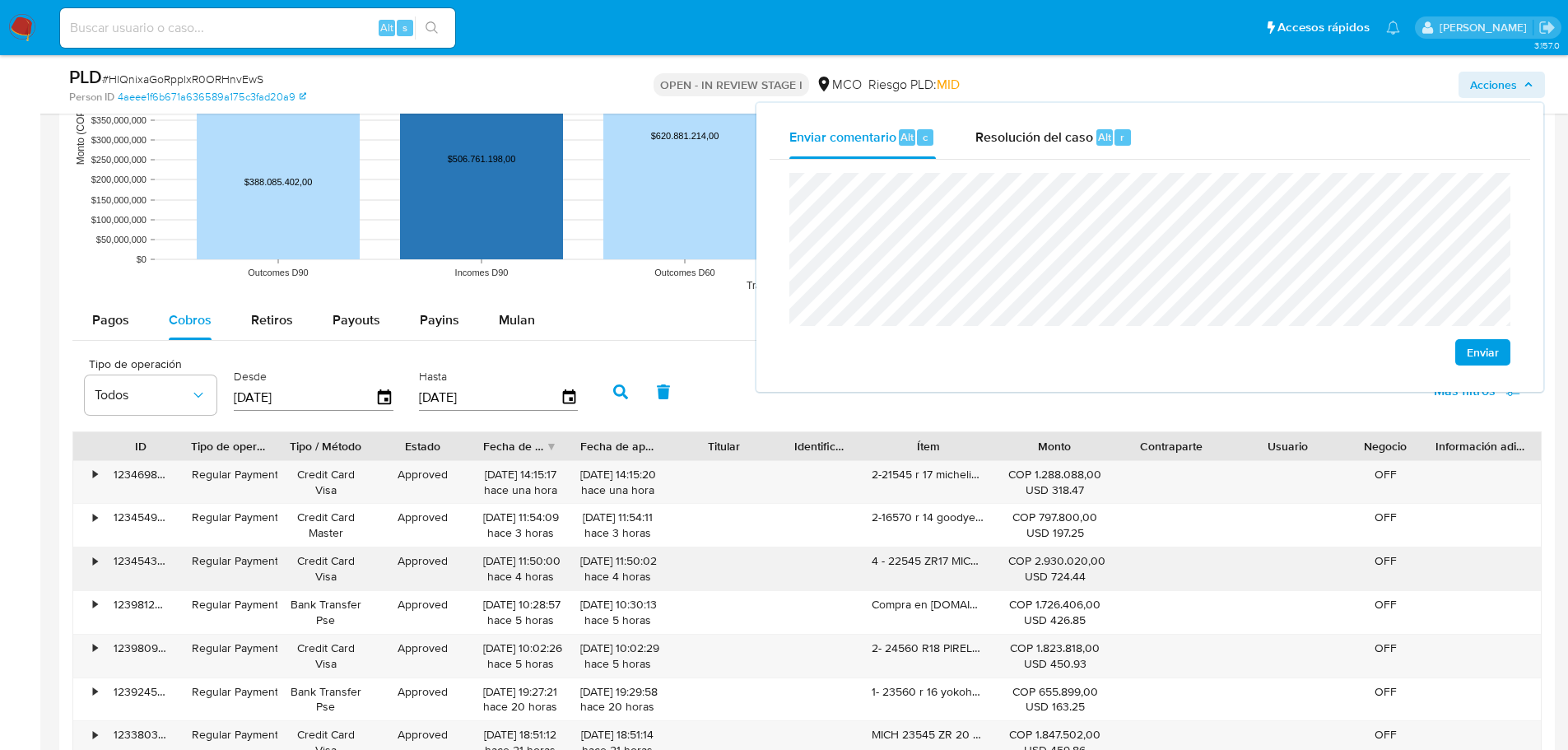
drag, startPoint x: 867, startPoint y: 567, endPoint x: 1008, endPoint y: 583, distance: 141.9
click at [1008, 583] on div "• 123454336097 Regular Payment Credit Card Visa Approved 28/08/2025 11:50:00 ha…" at bounding box center [807, 569] width 1468 height 43
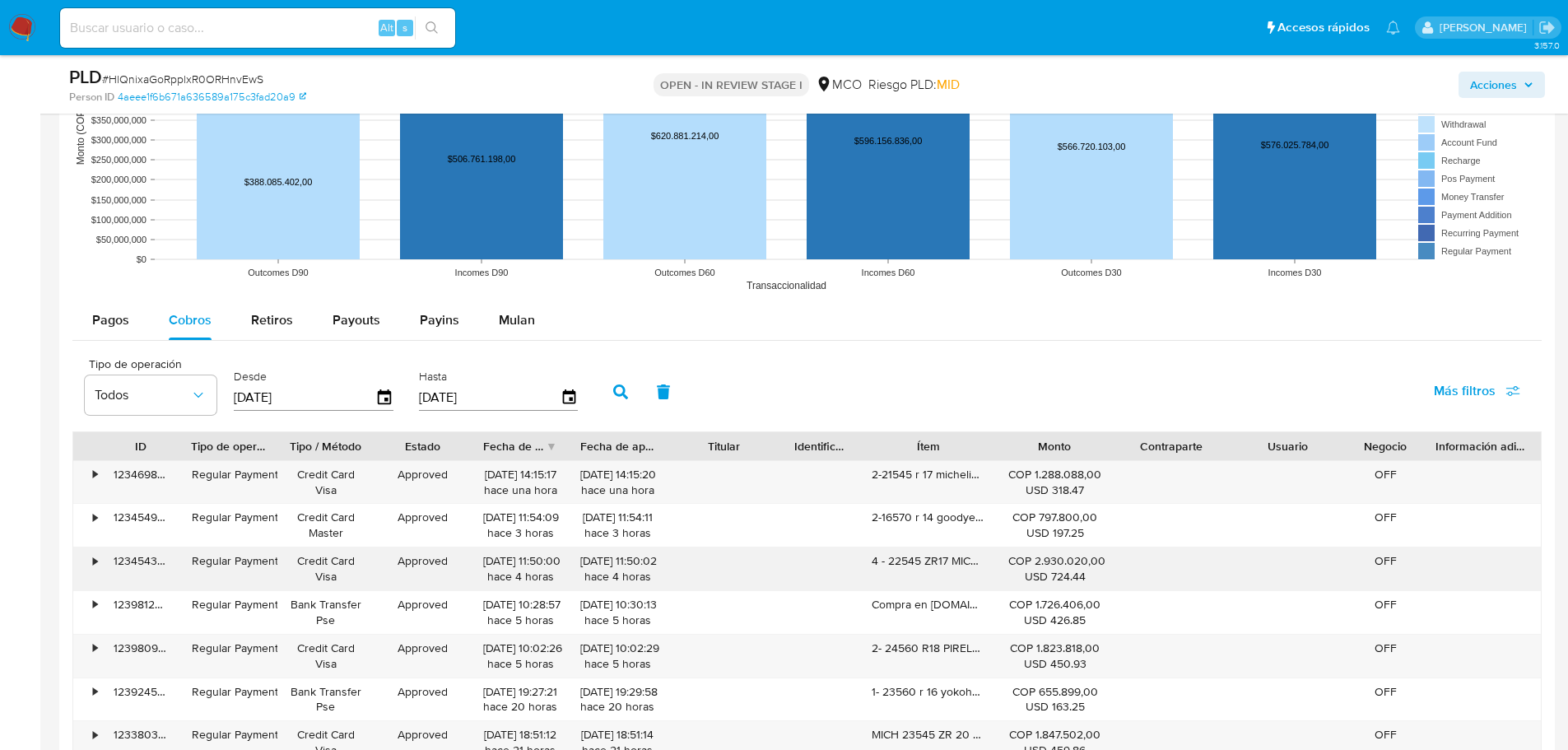
click at [967, 564] on div "4 - 22545 ZR17 MICHELIN XL PILOT SPORT 5" at bounding box center [928, 569] width 136 height 43
click at [985, 451] on div at bounding box center [996, 446] width 30 height 28
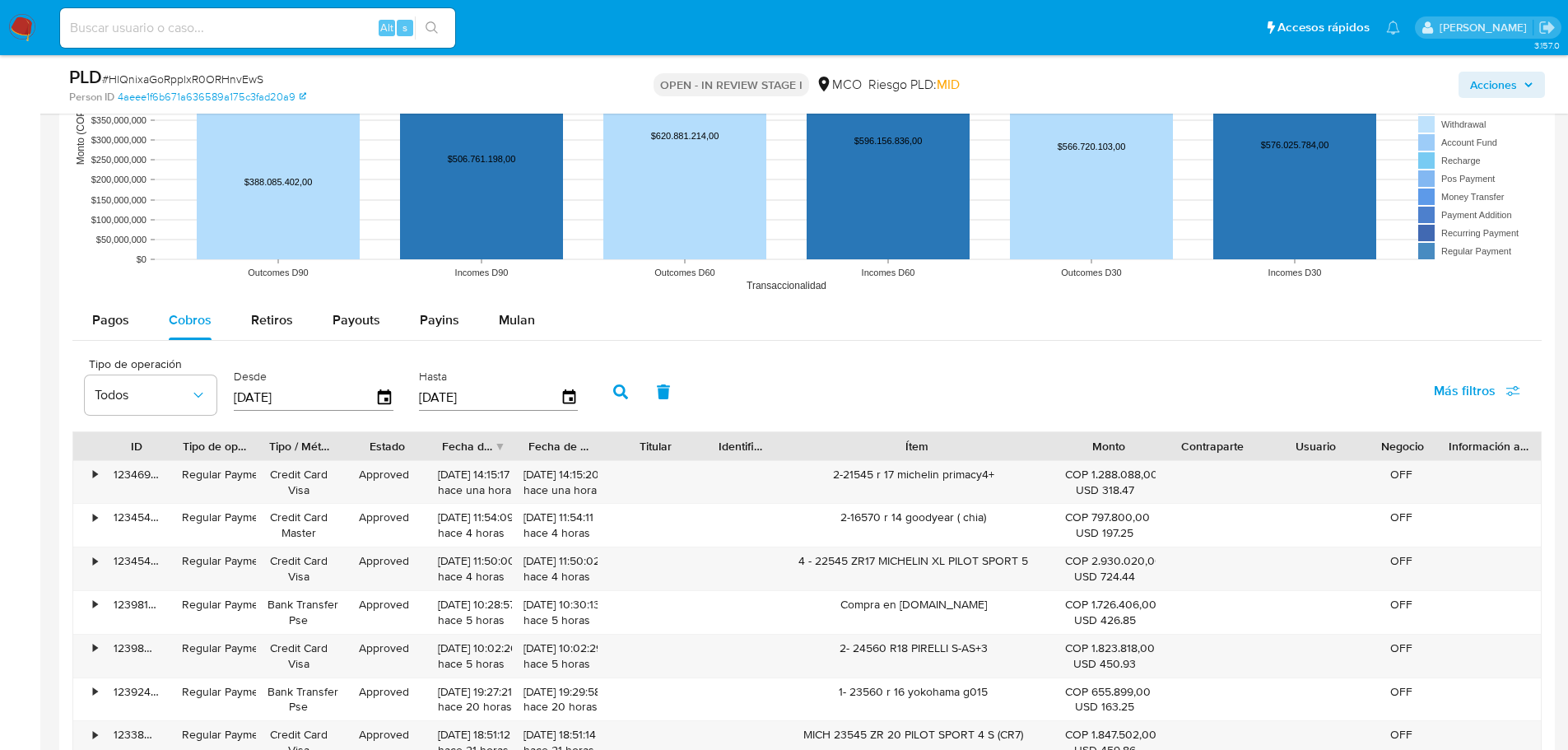
drag, startPoint x: 985, startPoint y: 451, endPoint x: 1259, endPoint y: 446, distance: 274.0
click at [1259, 446] on div "ID Tipo de operación Tipo / Método Estado Fecha de creación Fecha de aprobación…" at bounding box center [807, 446] width 1468 height 28
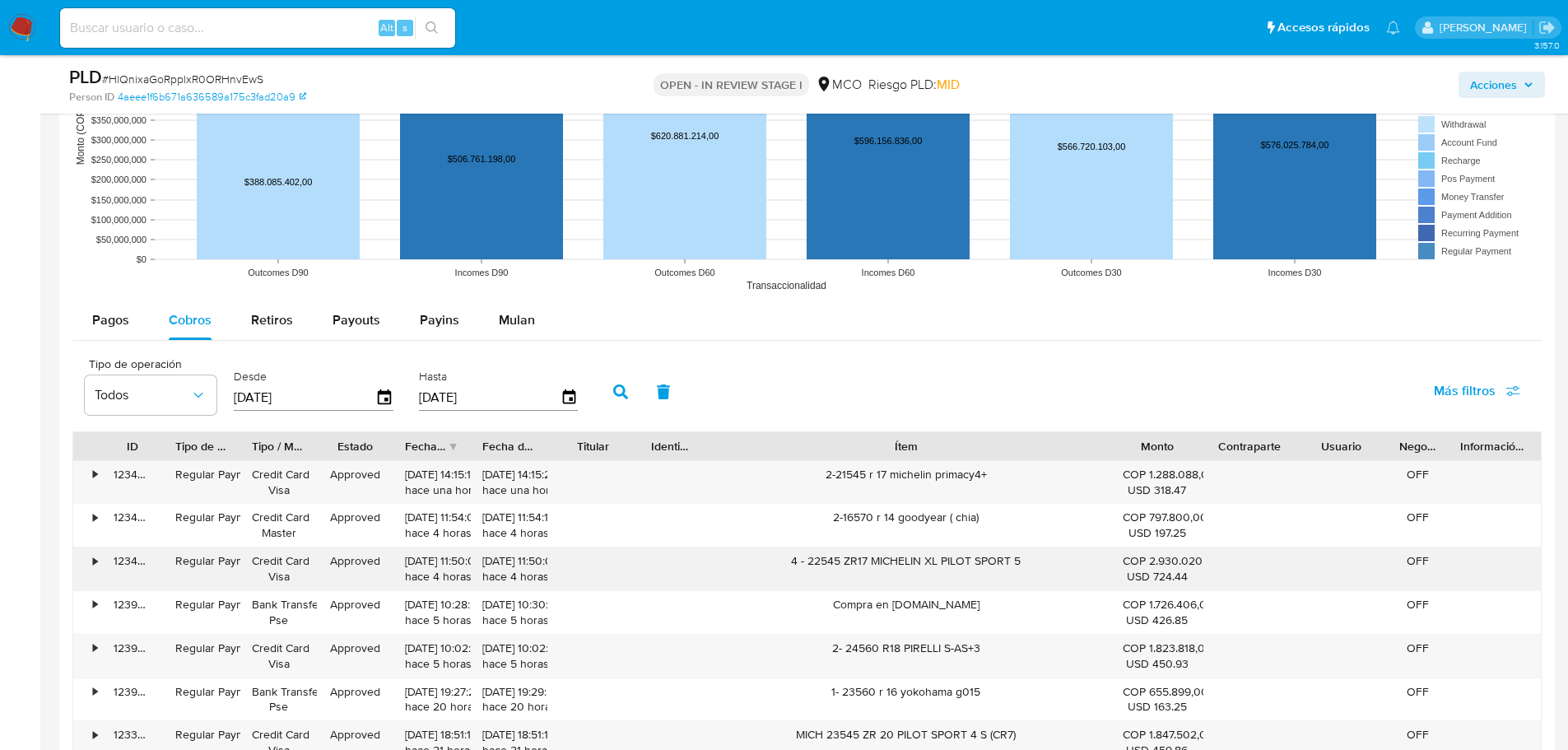
click at [989, 549] on div "4 - 22545 ZR17 MICHELIN XL PILOT SPORT 5" at bounding box center [905, 569] width 410 height 43
click at [996, 567] on div "4 - 22545 ZR17 MICHELIN XL PILOT SPORT 5" at bounding box center [905, 569] width 410 height 43
click at [1509, 82] on span "Acciones" at bounding box center [1494, 85] width 46 height 26
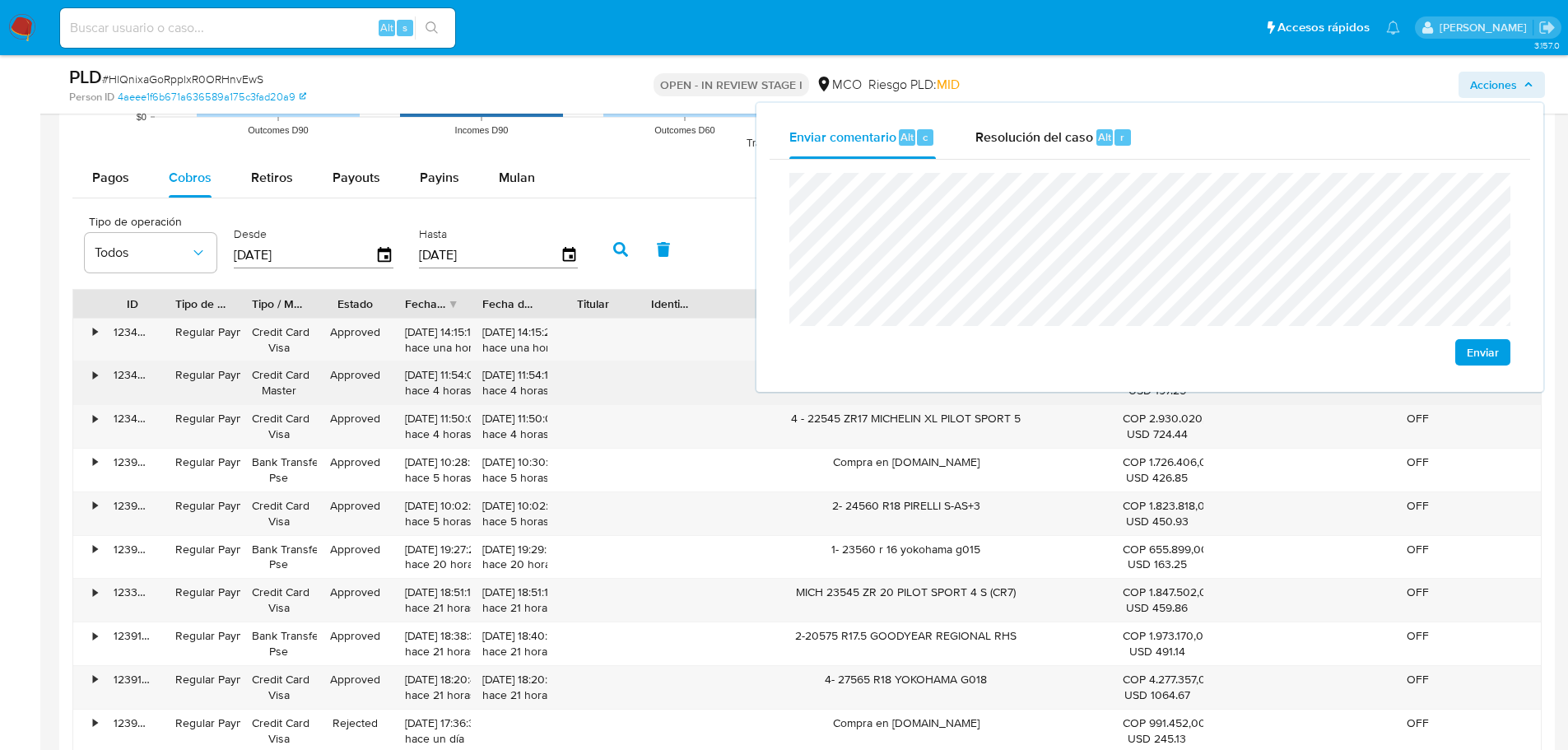
scroll to position [1893, 0]
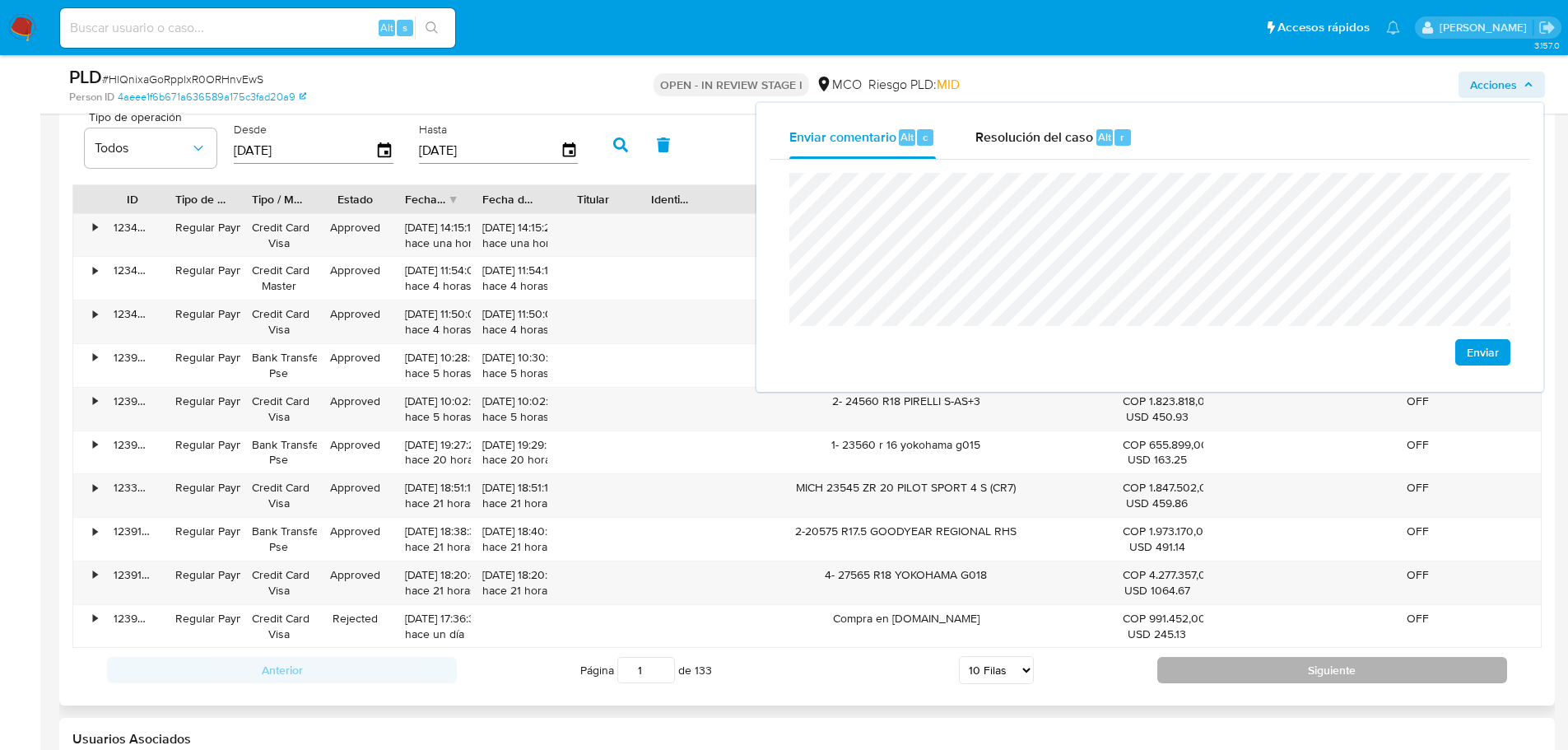
click at [1241, 671] on button "Siguiente" at bounding box center [1332, 670] width 349 height 26
type input "2"
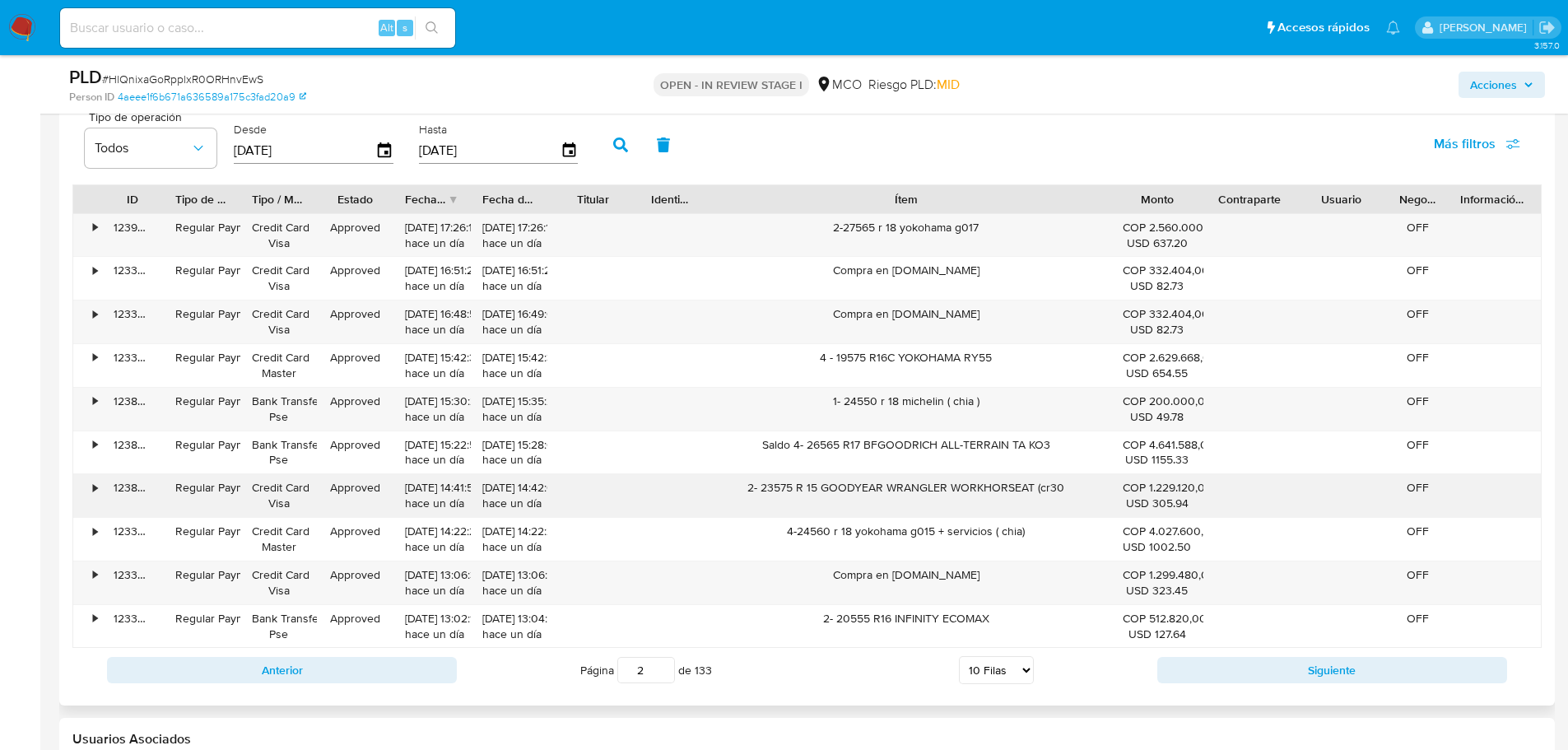
drag, startPoint x: 747, startPoint y: 488, endPoint x: 1071, endPoint y: 485, distance: 324.0
click at [1071, 485] on div "2- 23575 R 15 GOODYEAR WRANGLER WORKHORSEAT (cr30" at bounding box center [905, 495] width 410 height 43
click at [1502, 87] on span "Acciones" at bounding box center [1494, 85] width 46 height 26
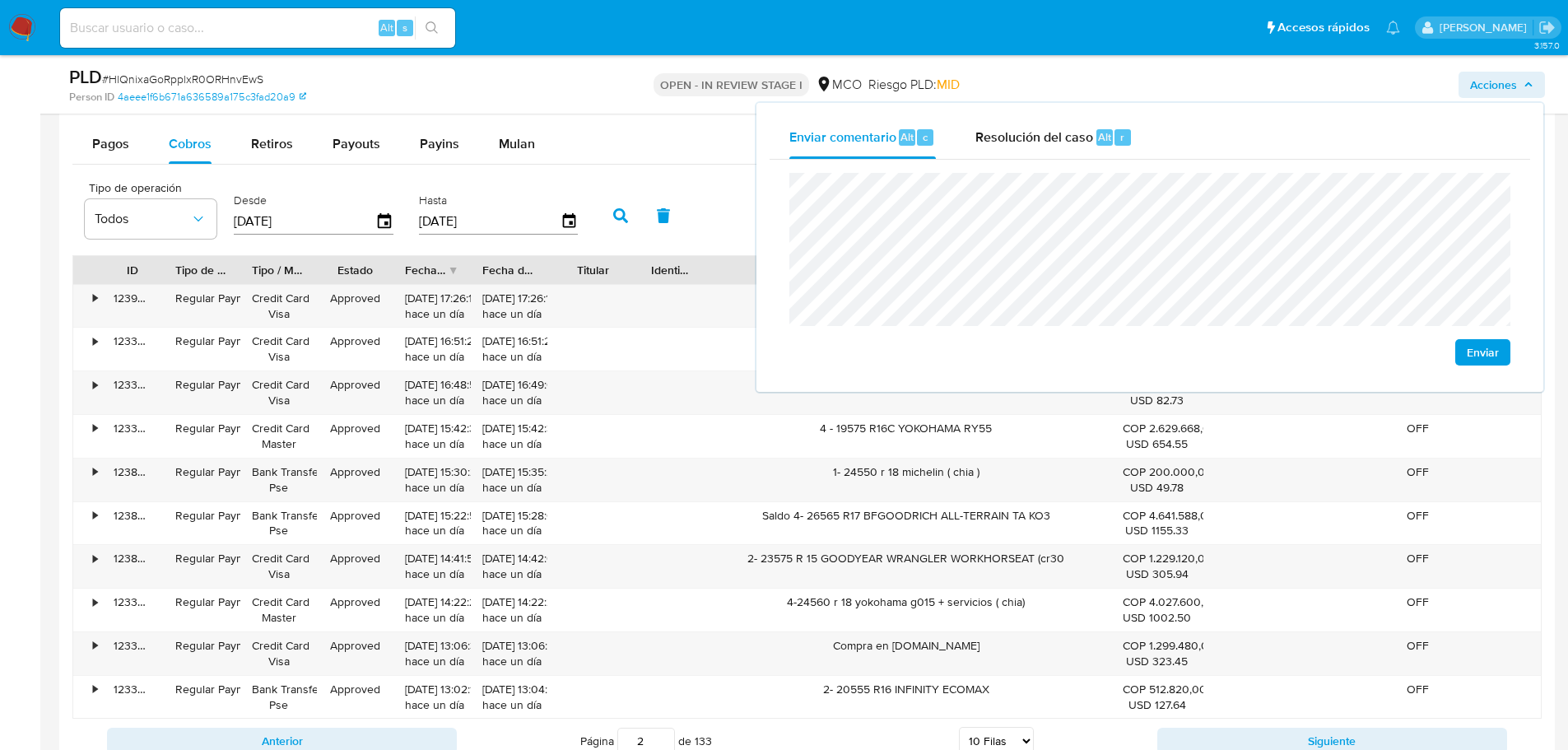
scroll to position [1729, 0]
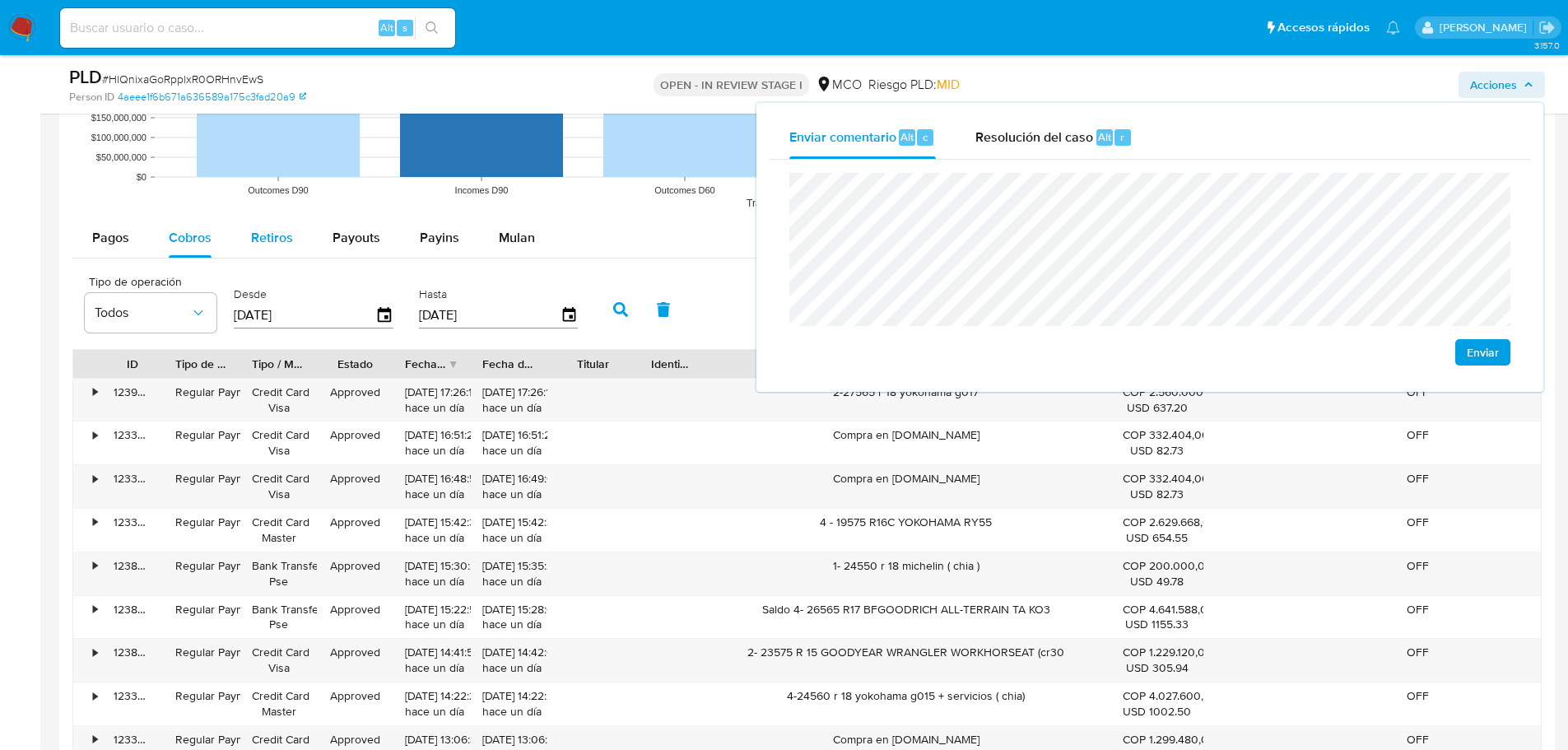
click at [259, 243] on span "Retiros" at bounding box center [271, 237] width 42 height 19
select select "10"
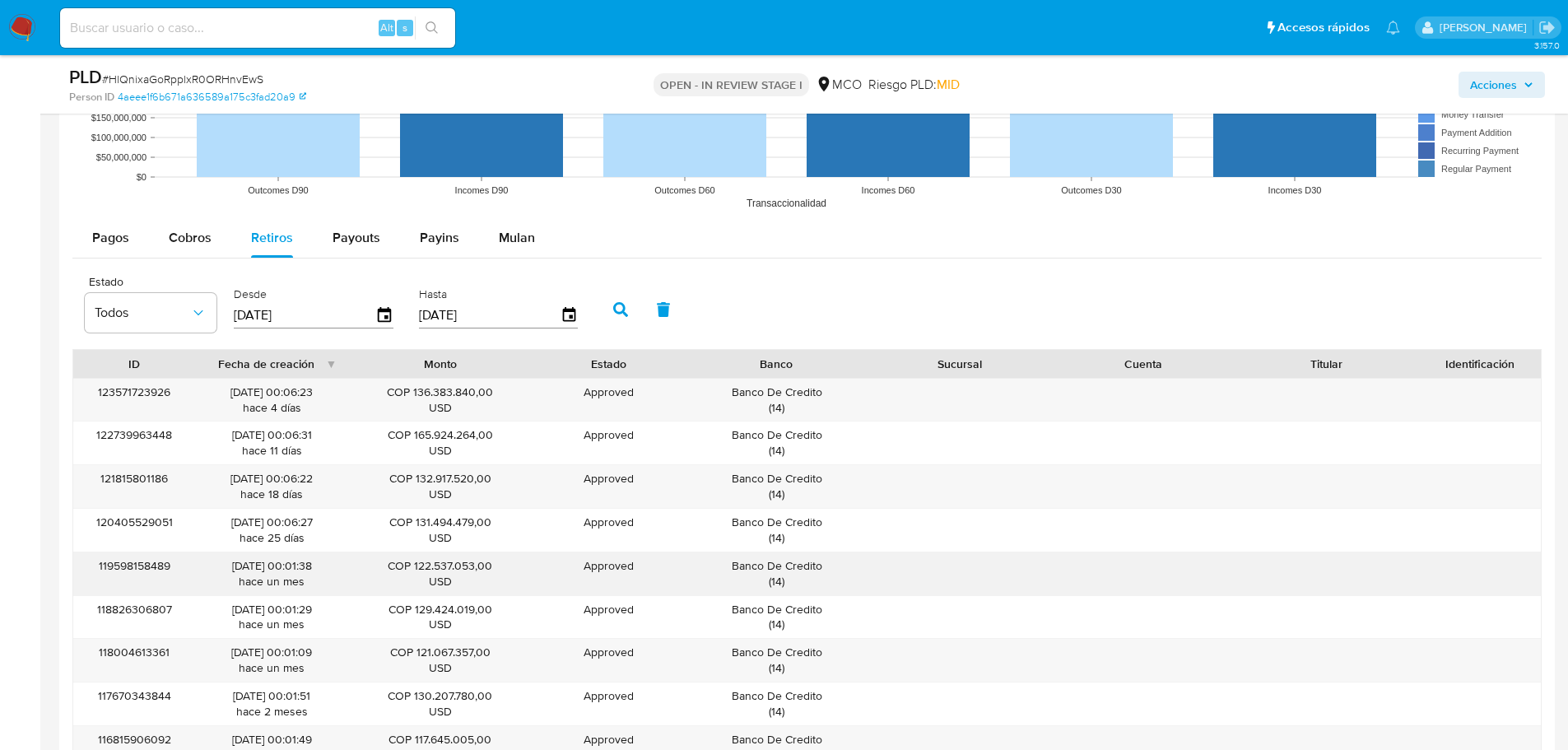
click at [792, 562] on div "Banco De Credito ( 14 )" at bounding box center [776, 573] width 161 height 32
click at [1503, 84] on span "Acciones" at bounding box center [1494, 85] width 46 height 26
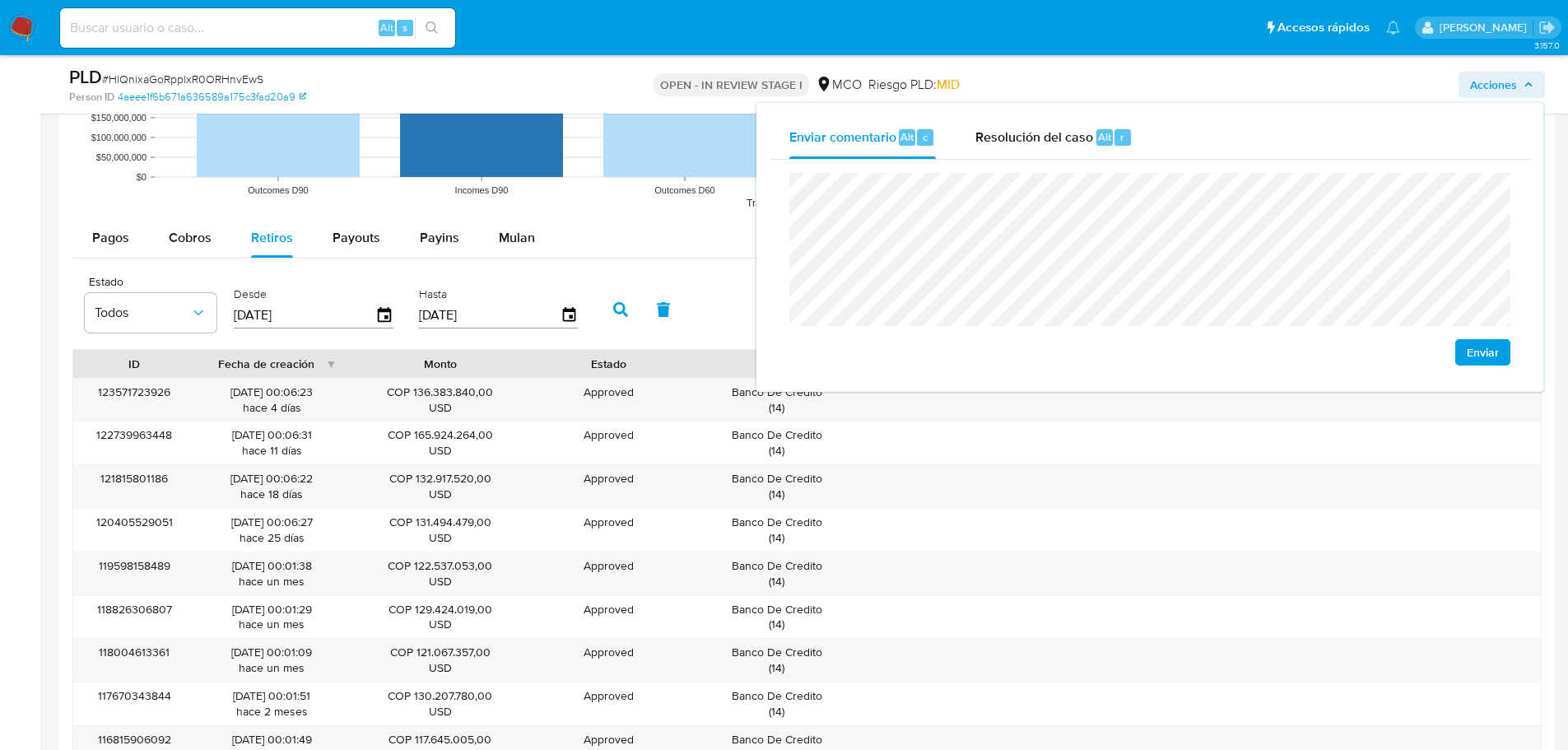
click at [792, 169] on div "Enviar" at bounding box center [1150, 270] width 760 height 219
click at [1053, 129] on span "Resolución del caso" at bounding box center [1034, 136] width 118 height 19
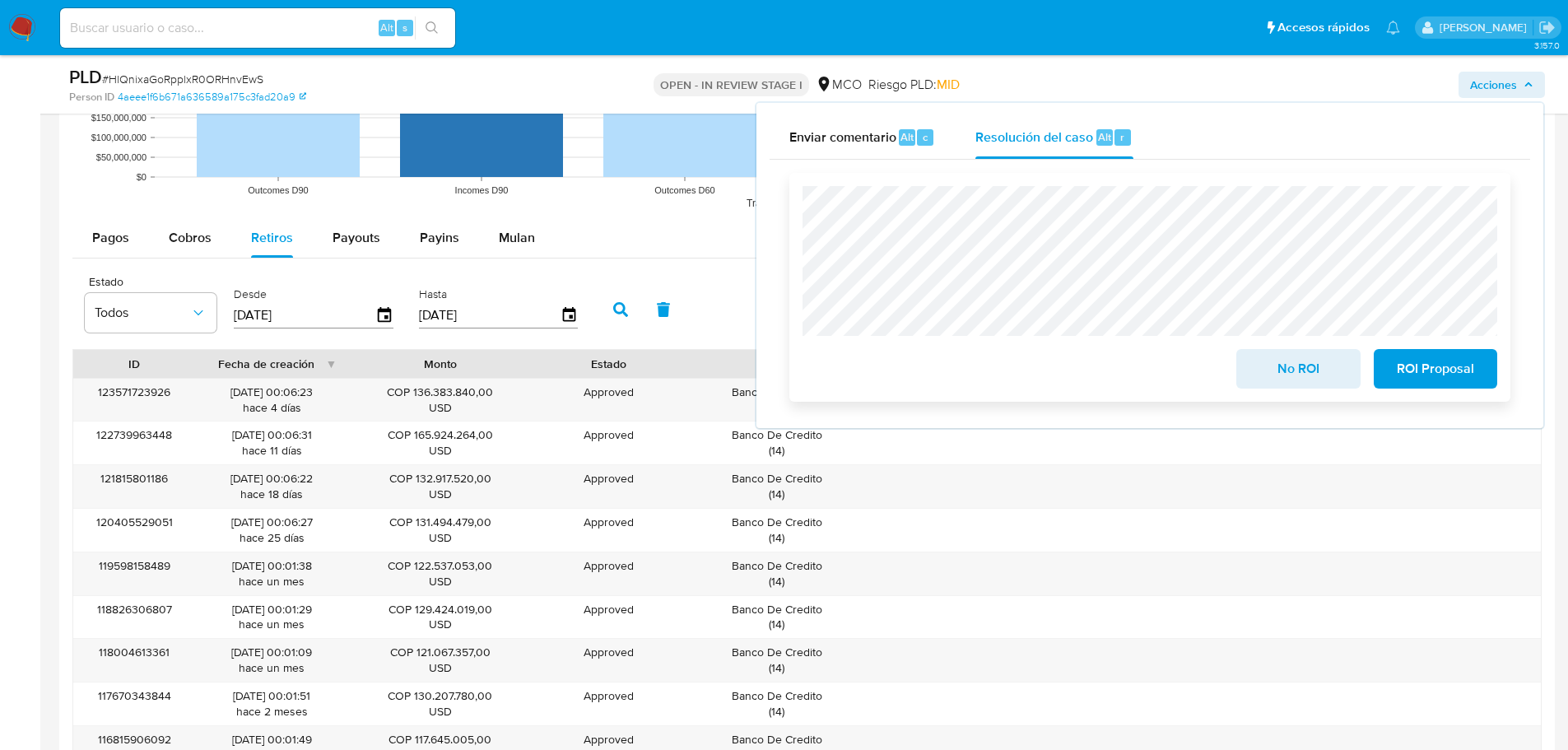
click at [1301, 386] on span "No ROI" at bounding box center [1298, 368] width 81 height 36
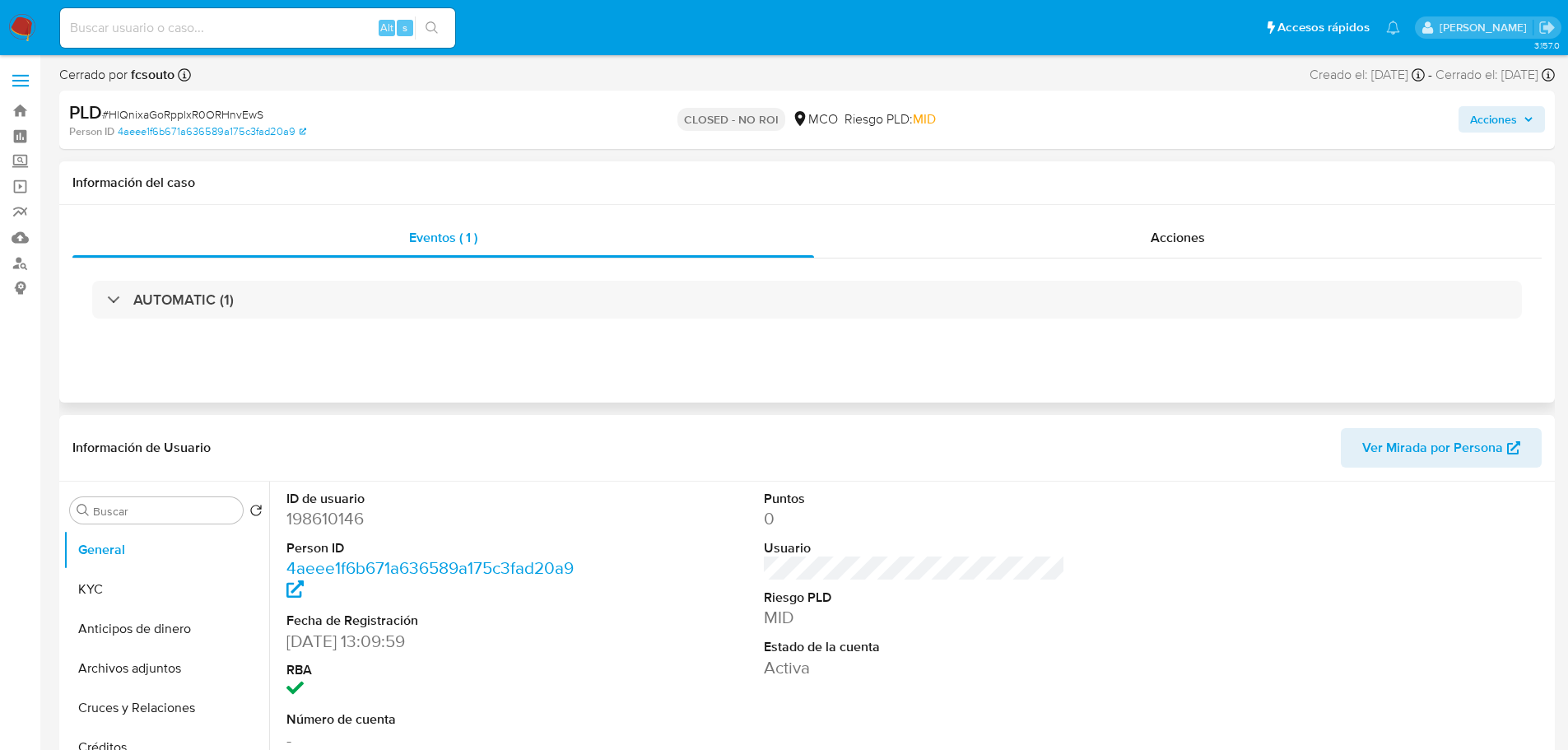
select select "10"
click at [1490, 121] on span "Acciones" at bounding box center [1494, 119] width 46 height 26
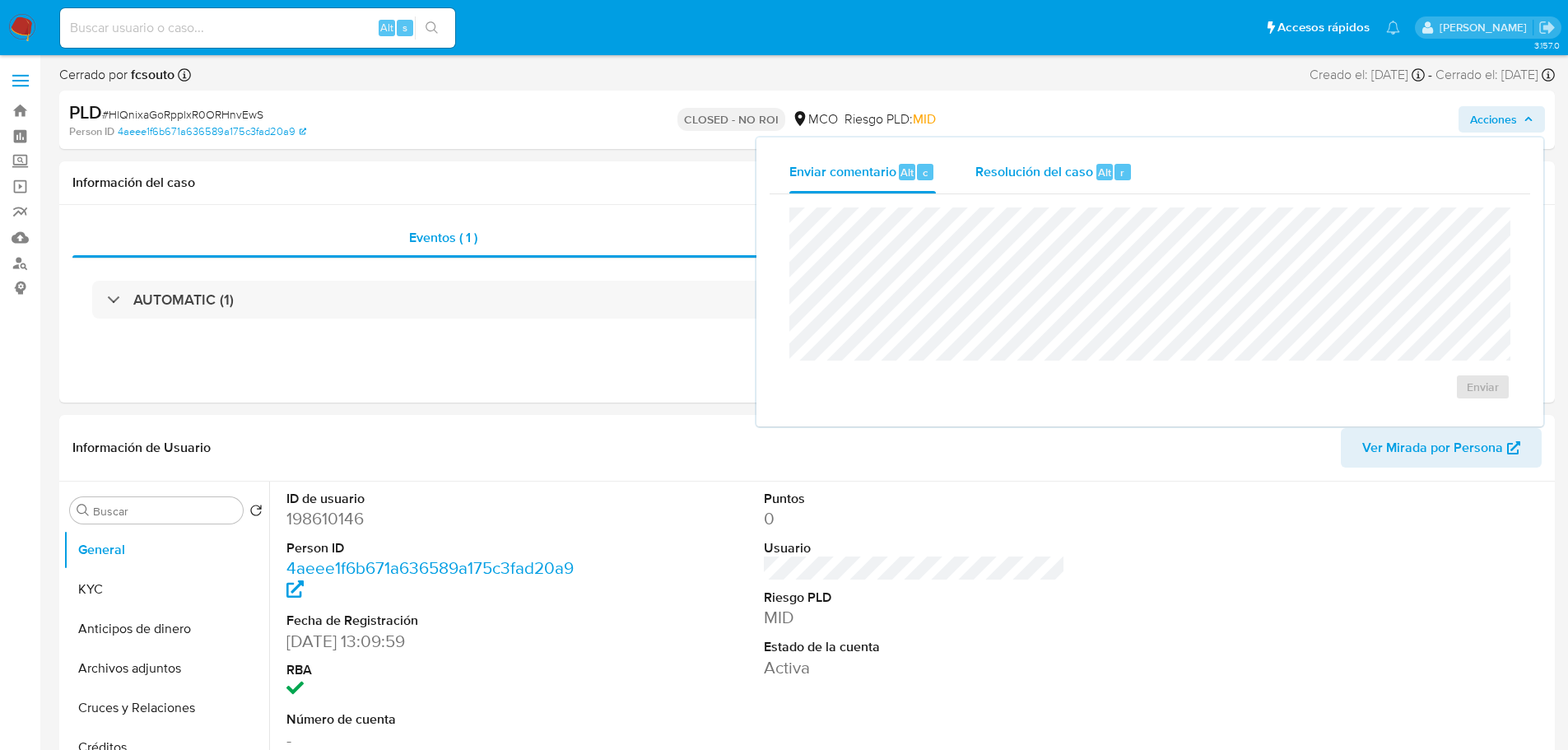
click at [1022, 183] on div "Resolución del caso Alt r" at bounding box center [1053, 172] width 157 height 43
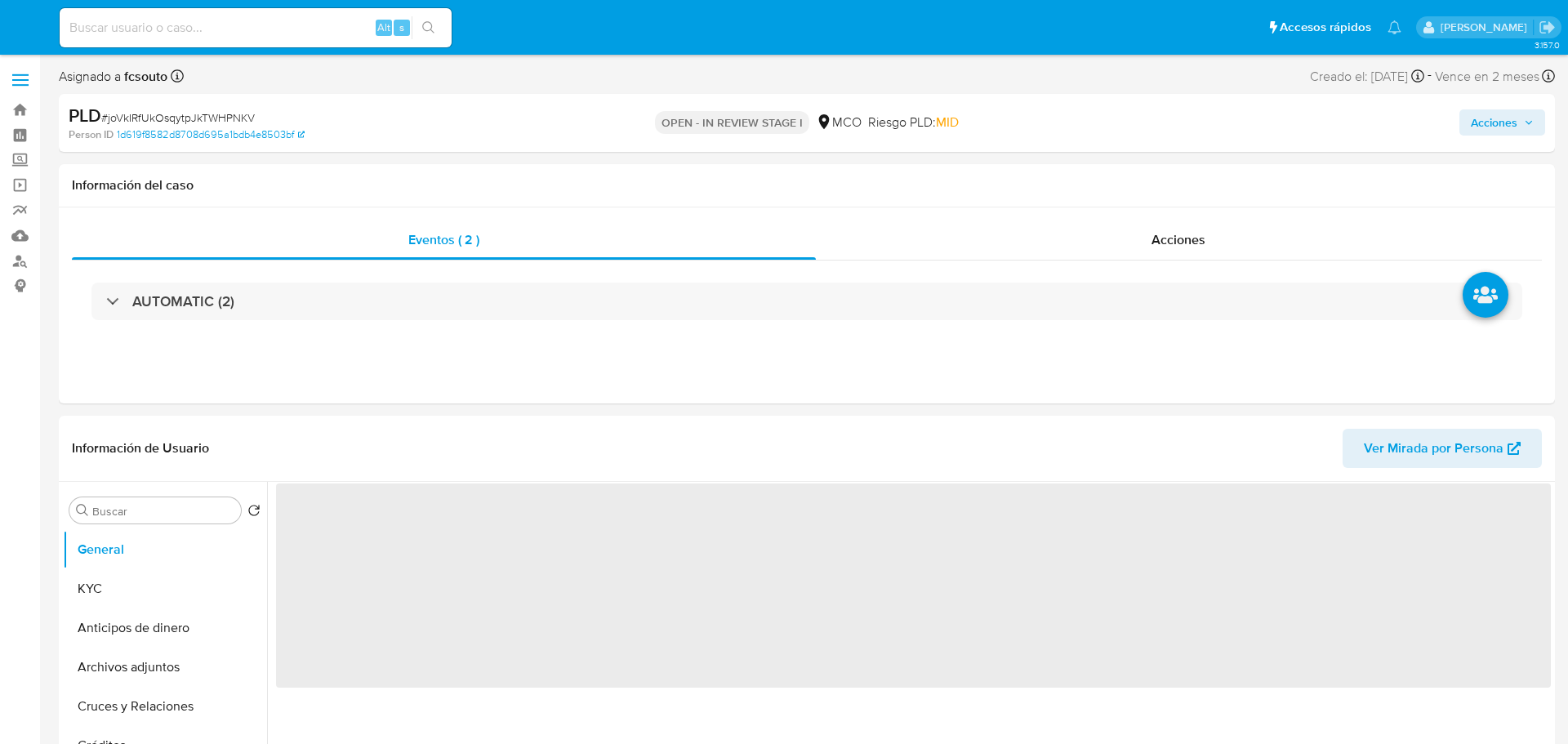
select select "10"
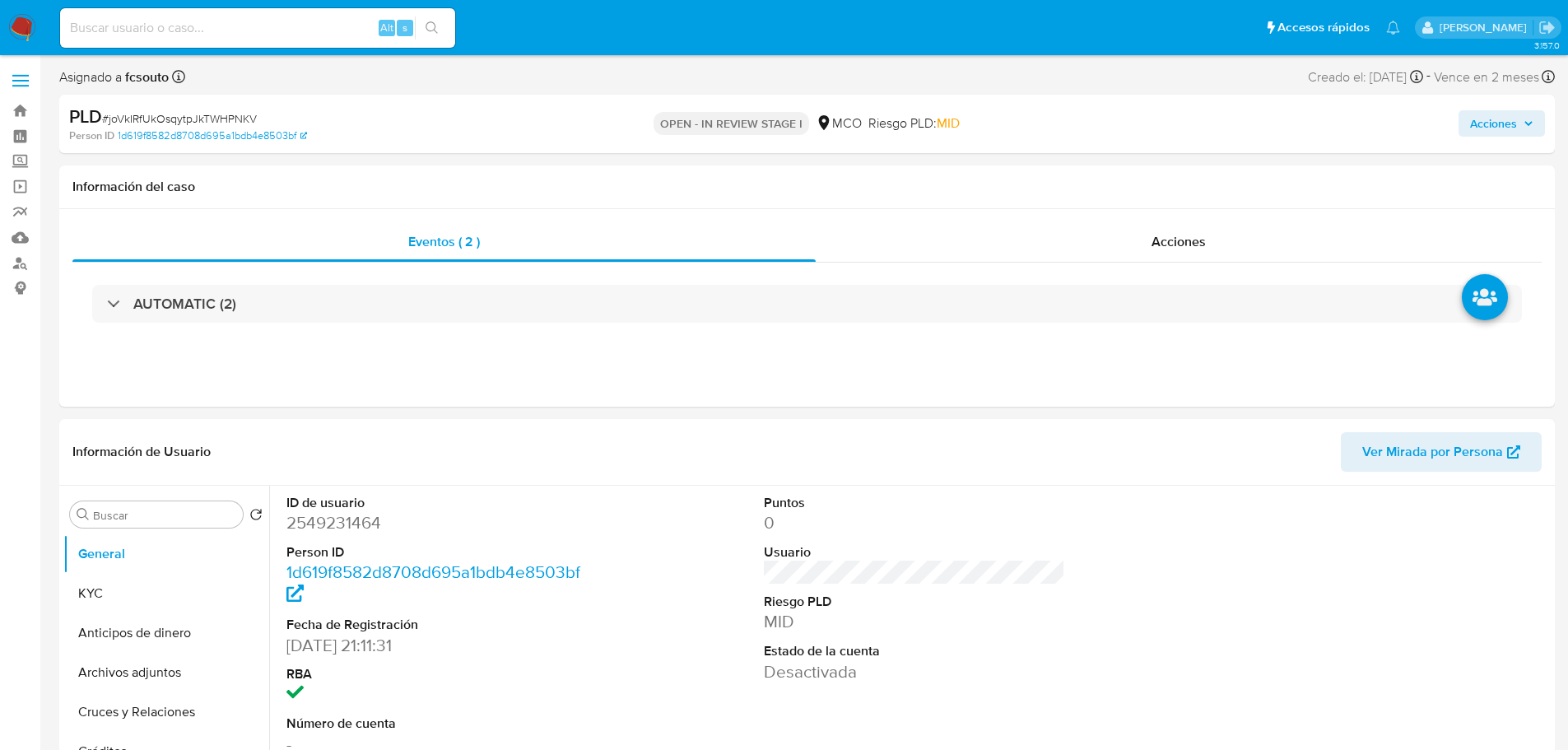
click at [1500, 125] on span "Acciones" at bounding box center [1494, 124] width 46 height 26
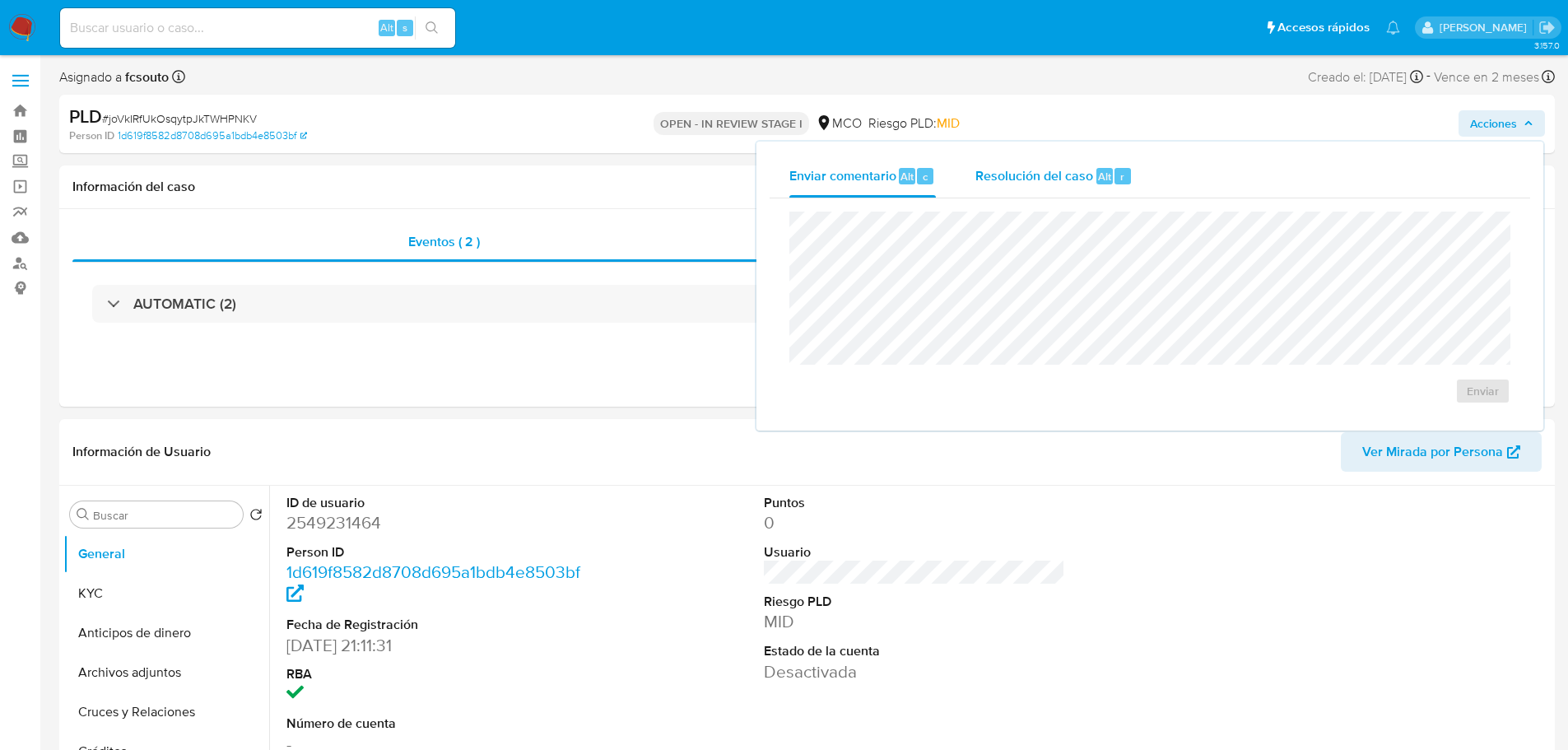
click at [1040, 177] on span "Resolución del caso" at bounding box center [1034, 176] width 118 height 19
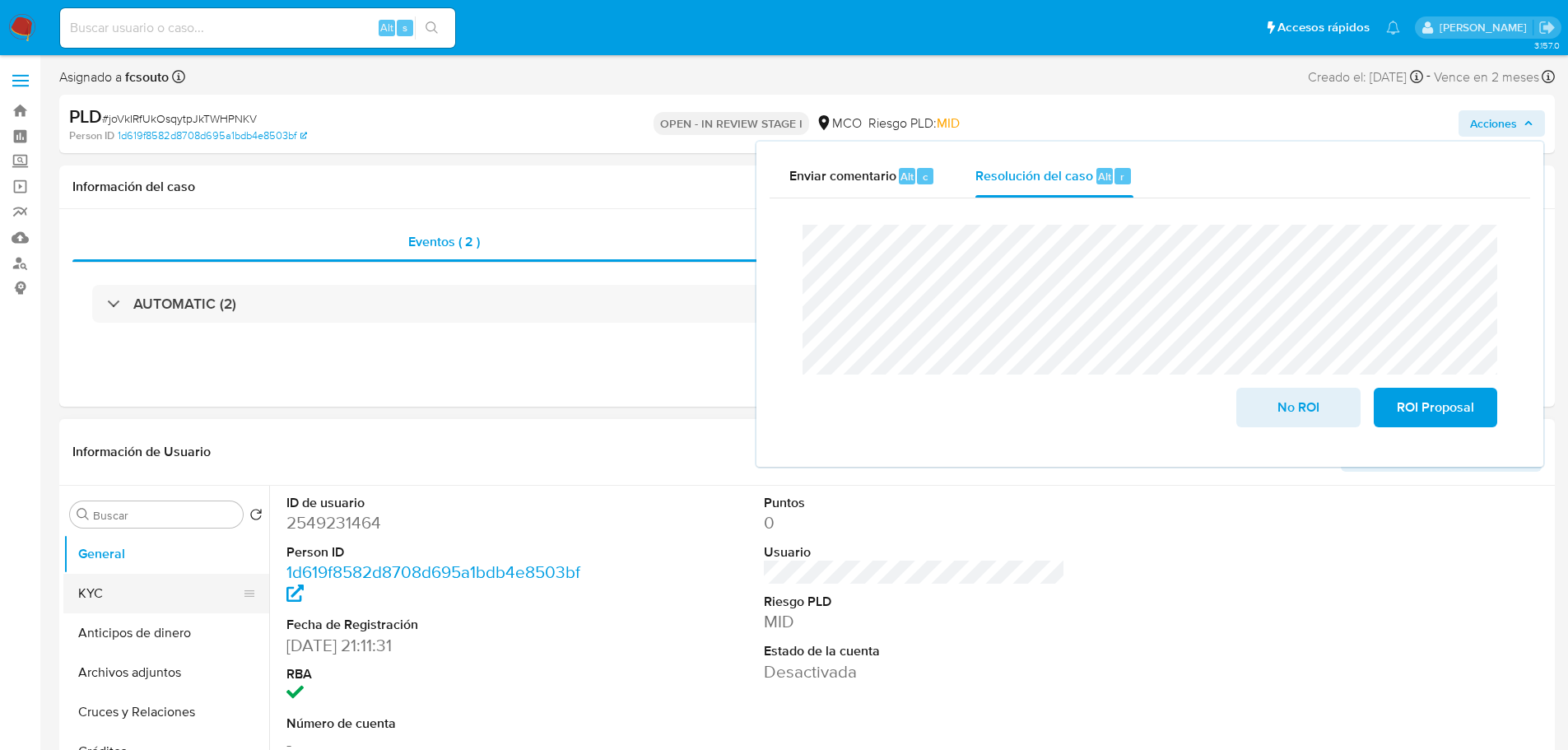
click at [84, 587] on button "KYC" at bounding box center [159, 593] width 192 height 40
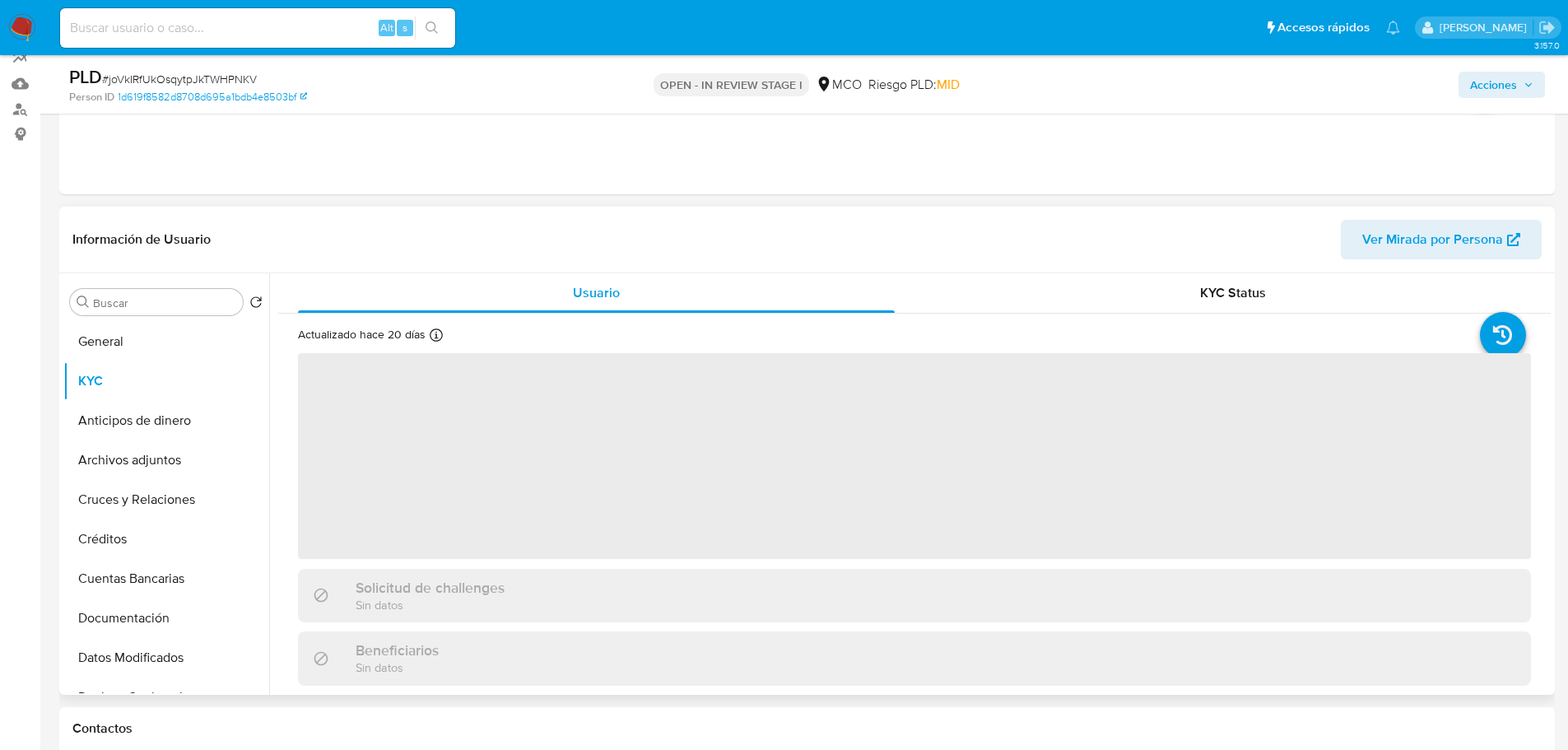
scroll to position [164, 0]
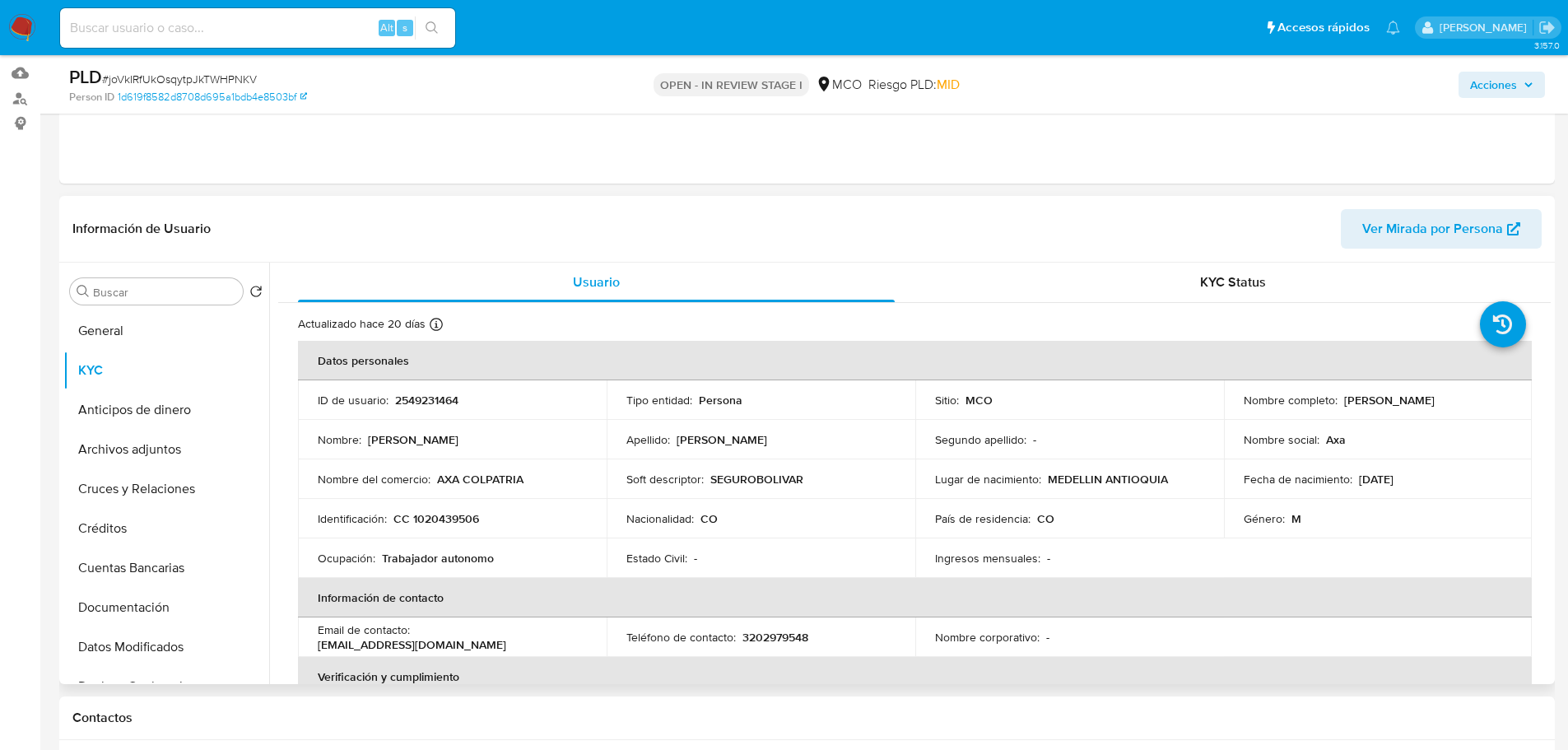
drag, startPoint x: 1240, startPoint y: 405, endPoint x: 1406, endPoint y: 406, distance: 166.0
click at [1406, 406] on p "[PERSON_NAME]" at bounding box center [1389, 400] width 90 height 15
copy p "[PERSON_NAME]"
click at [1512, 86] on span "Acciones" at bounding box center [1494, 85] width 46 height 26
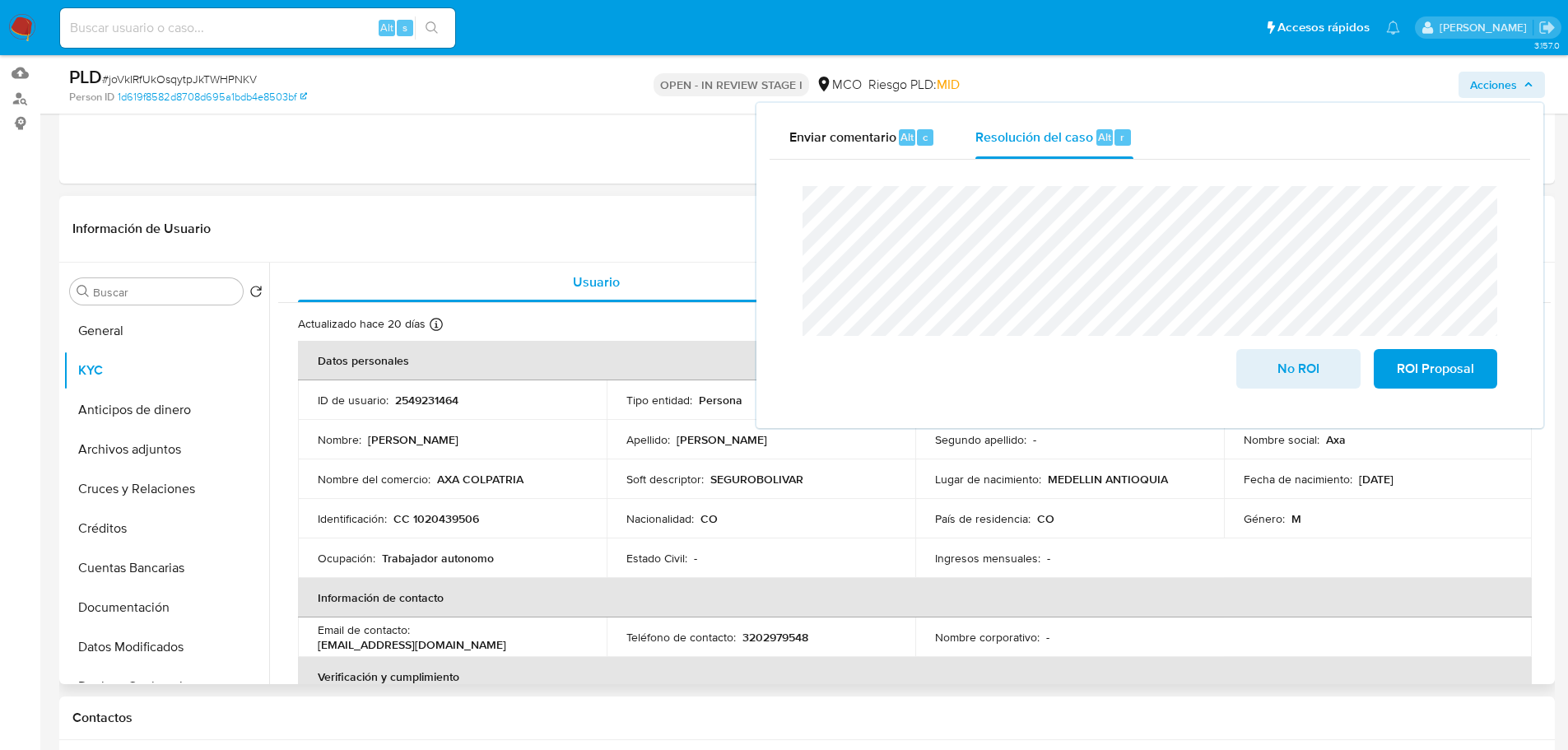
click at [647, 562] on p "Estado Civil :" at bounding box center [657, 558] width 61 height 15
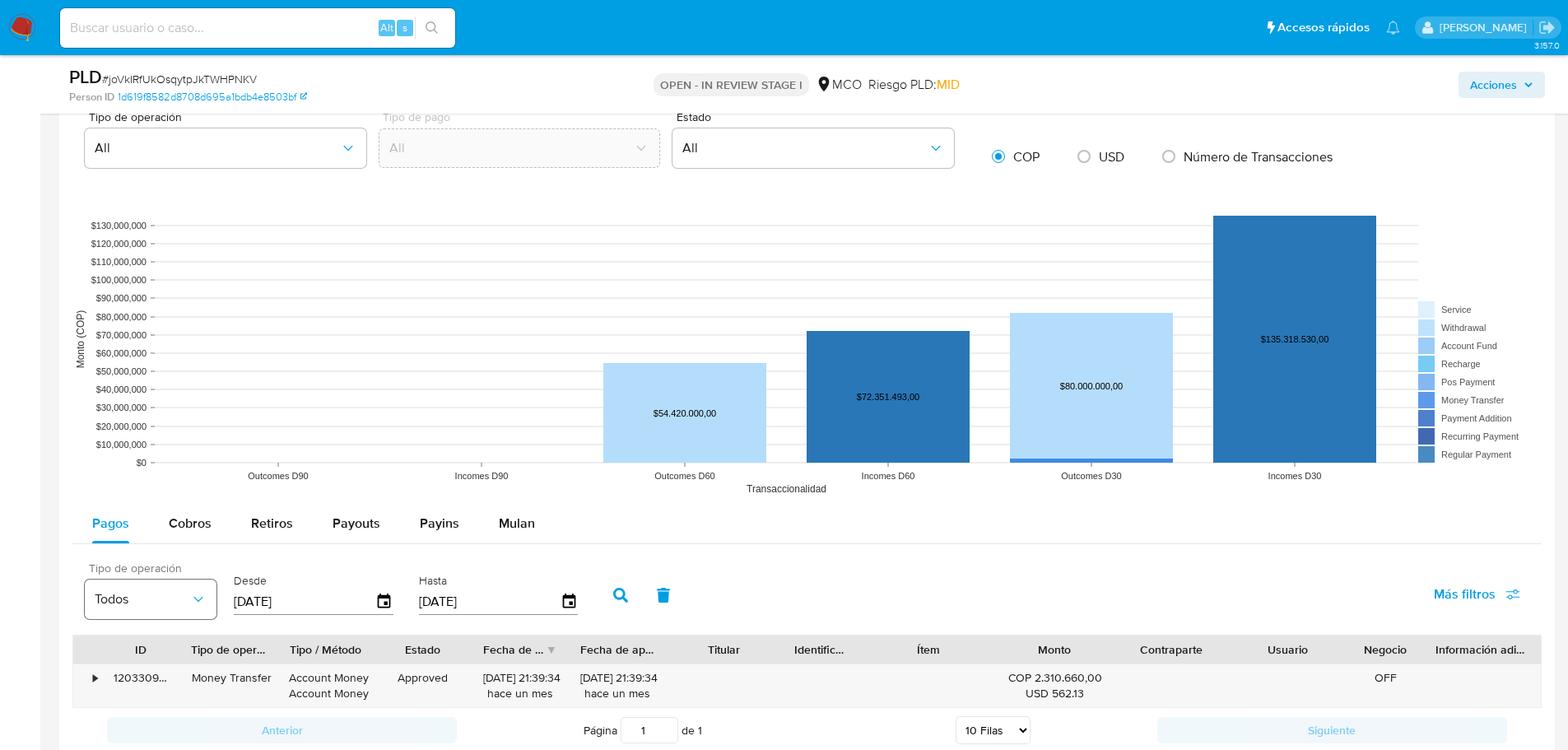
scroll to position [1481, 0]
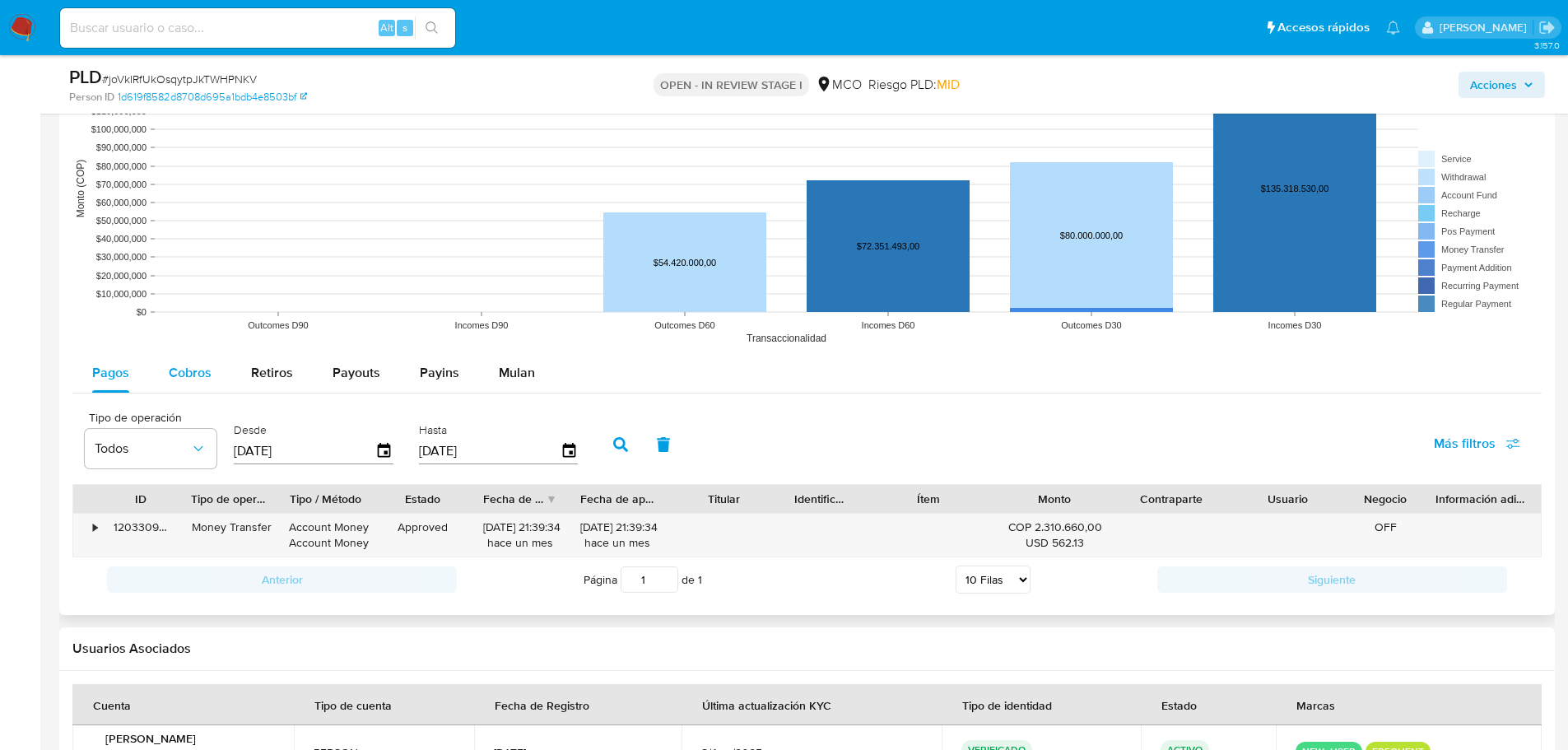
click at [187, 379] on span "Cobros" at bounding box center [191, 373] width 43 height 19
select select "10"
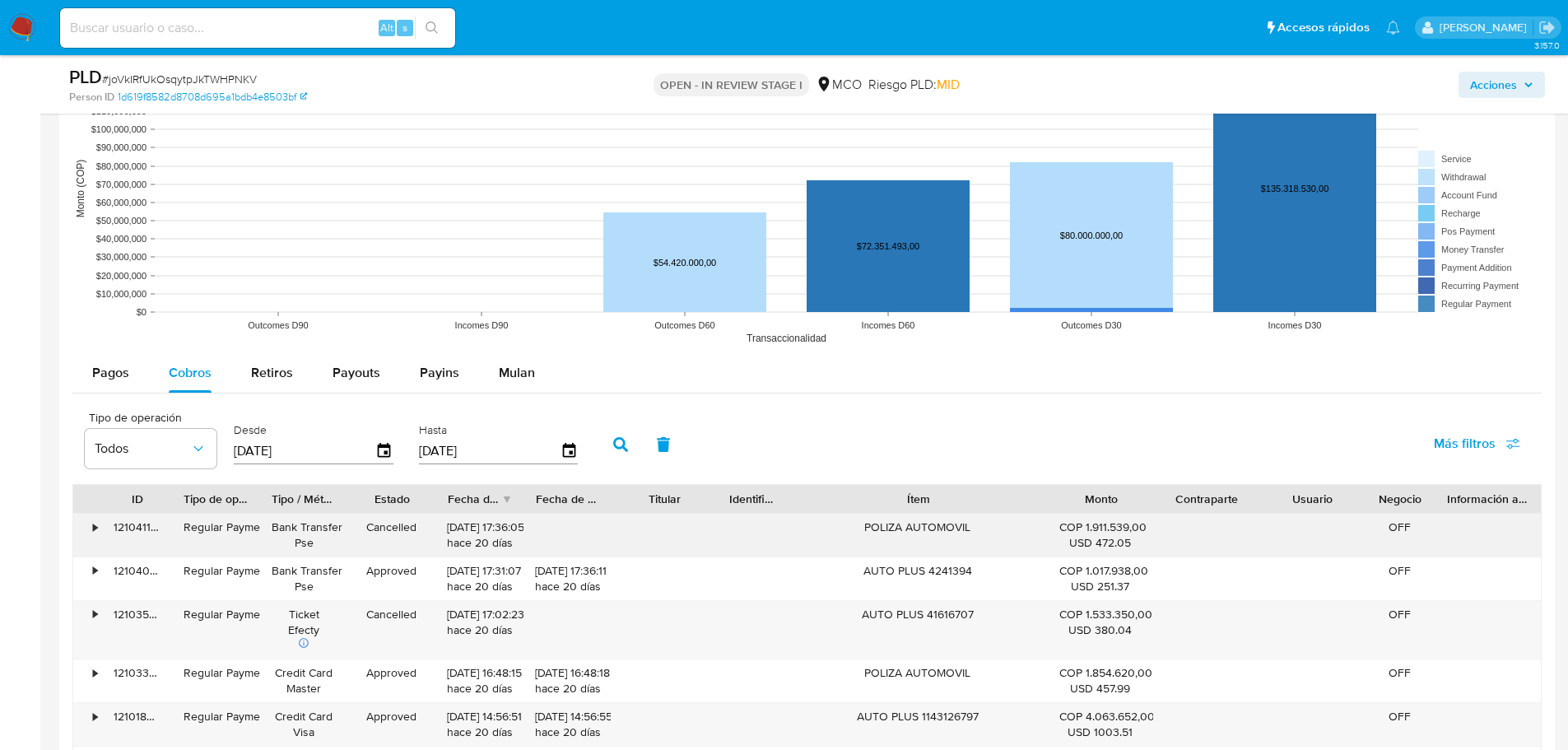
drag, startPoint x: 1003, startPoint y: 502, endPoint x: 1141, endPoint y: 516, distance: 138.7
click at [1141, 516] on div "ID Tipo de operación Tipo / Método Estado Fecha de creación Fecha de aprobación…" at bounding box center [807, 731] width 1469 height 495
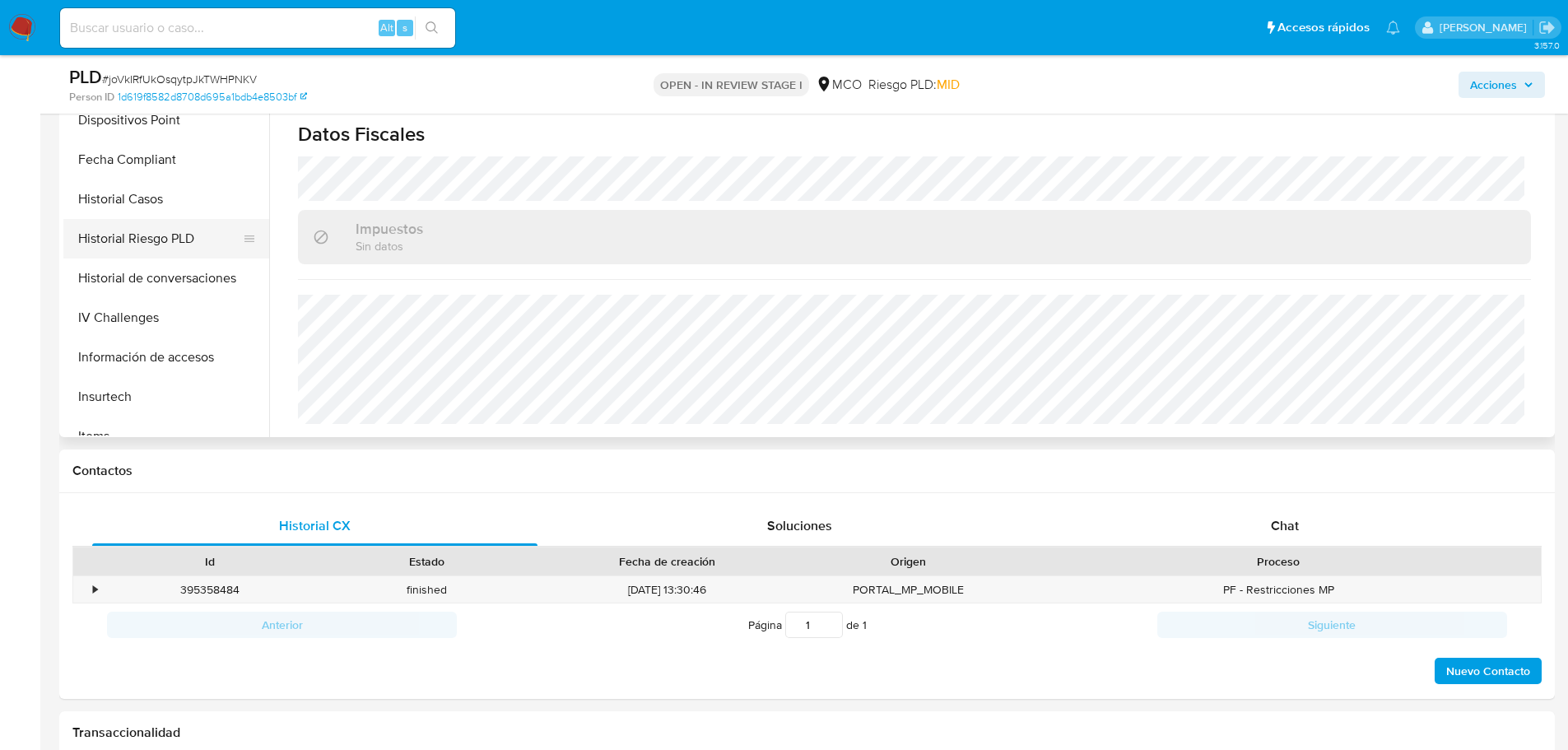
scroll to position [658, 0]
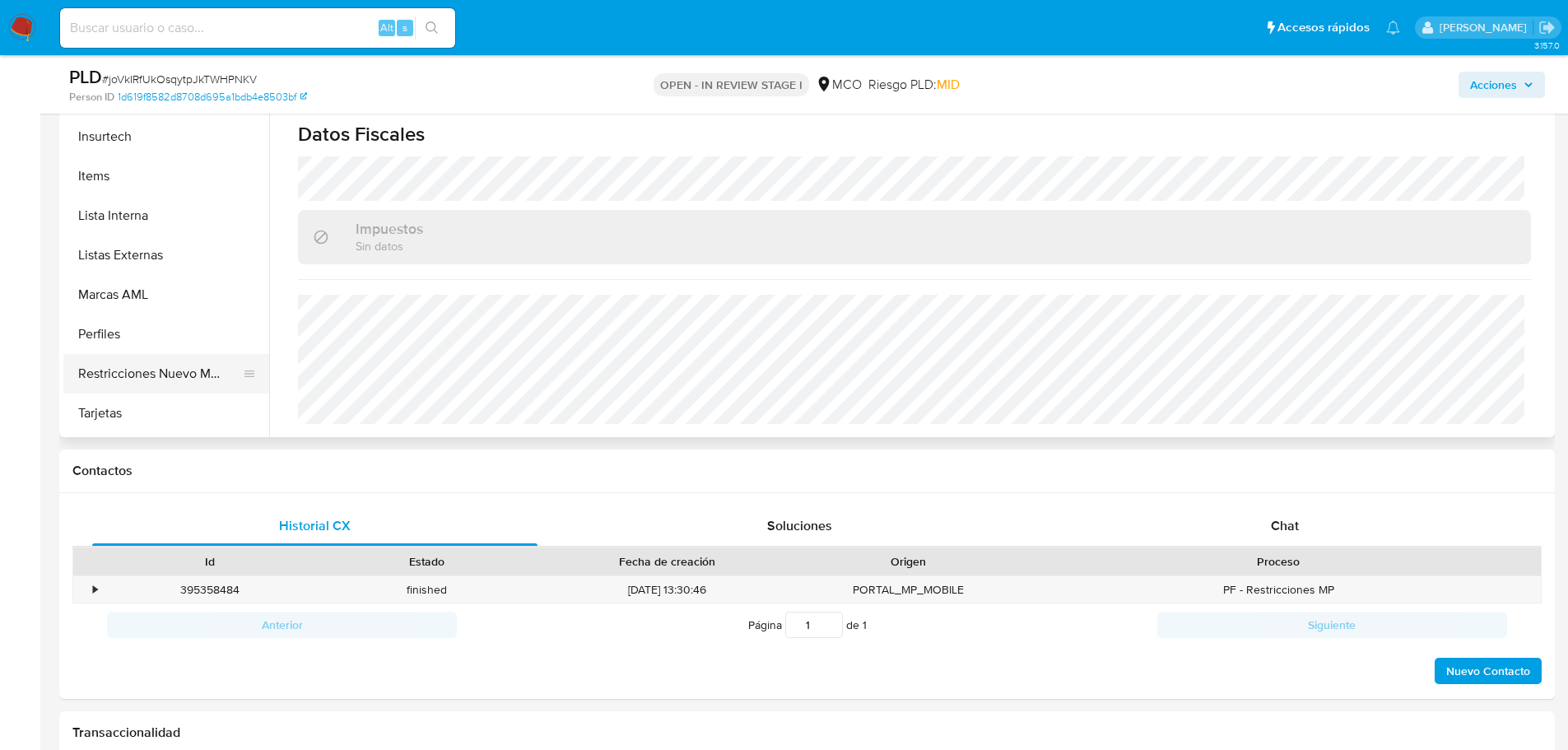
click at [132, 376] on button "Restricciones Nuevo Mundo" at bounding box center [159, 374] width 192 height 40
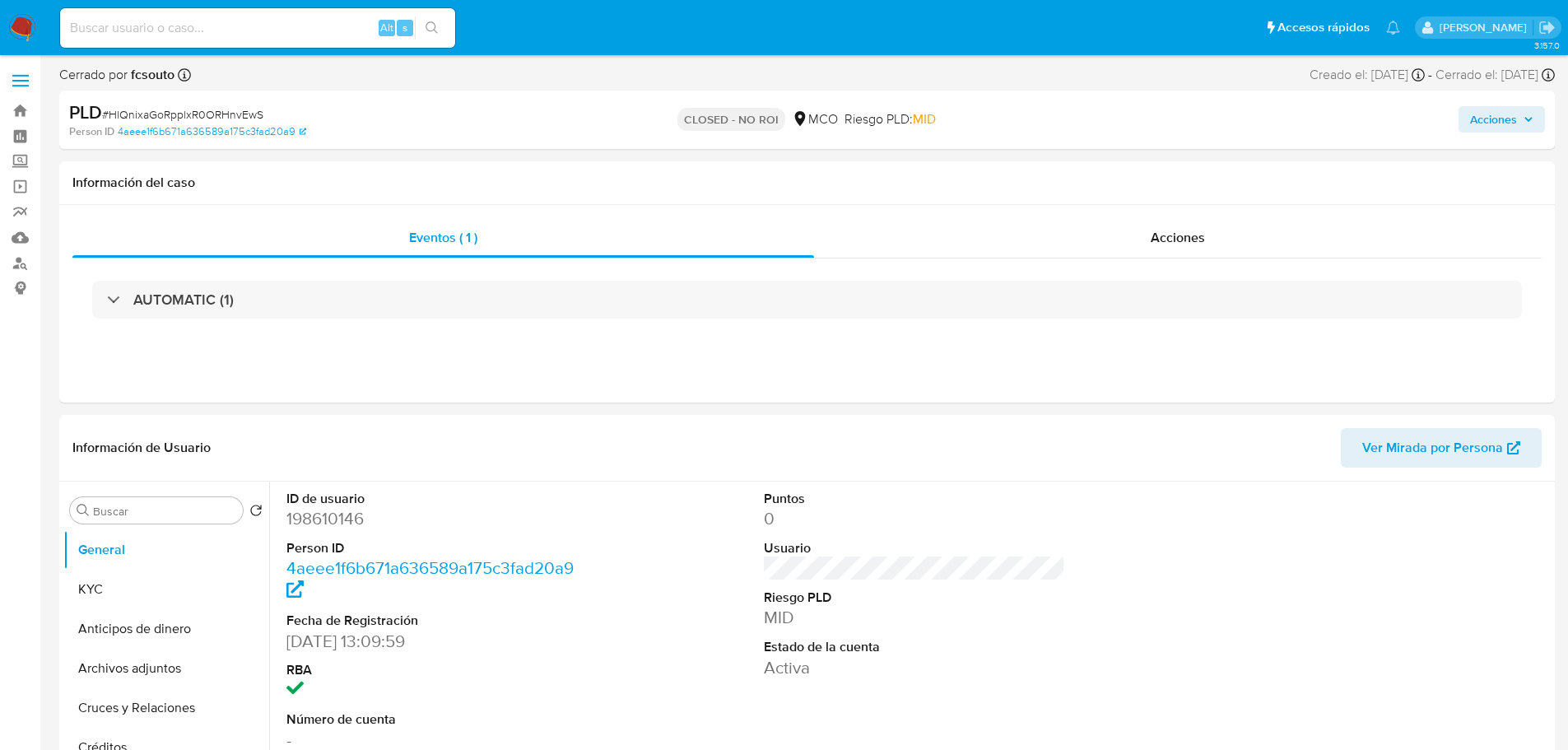
select select "10"
click at [1502, 111] on span "Acciones" at bounding box center [1494, 119] width 46 height 26
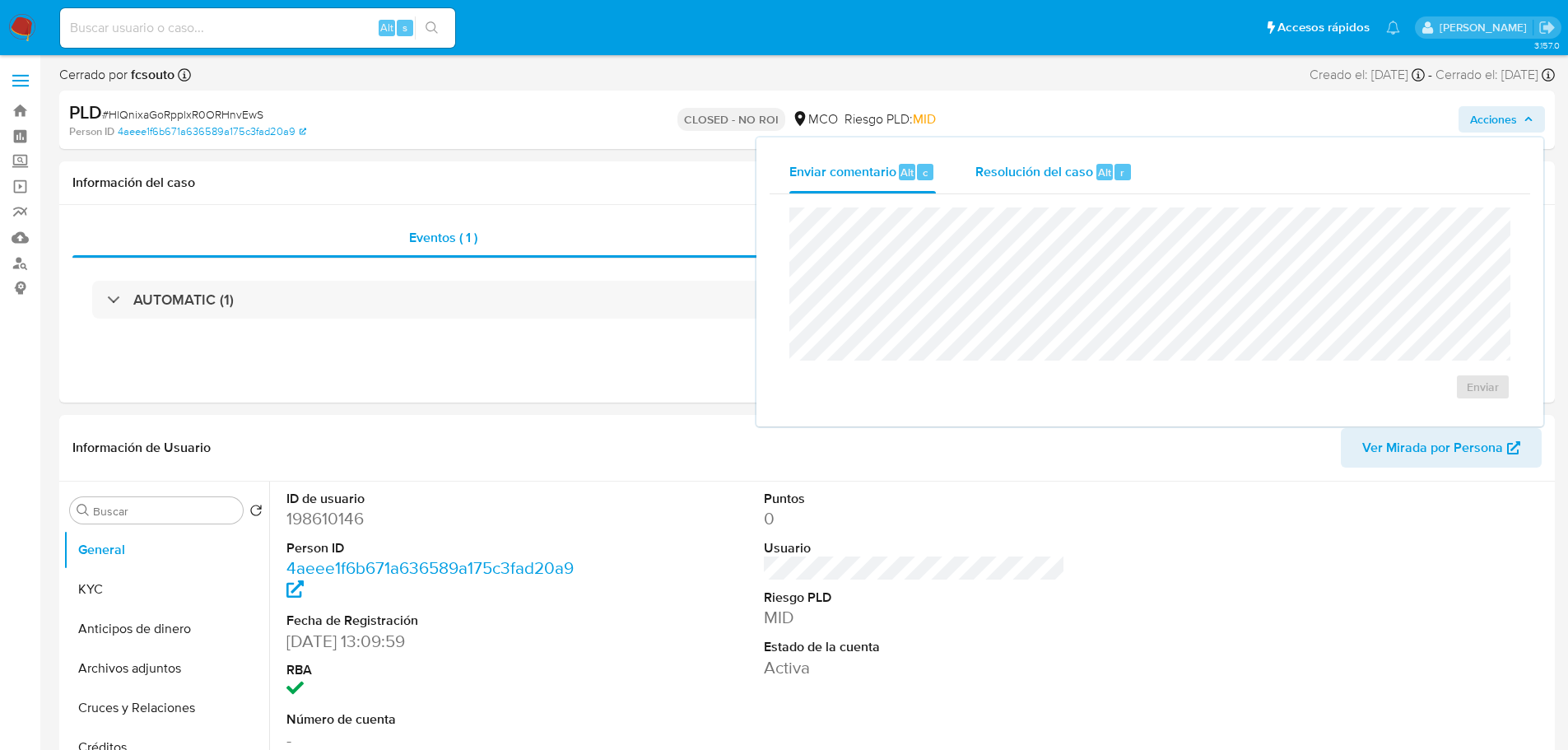
click at [1083, 173] on span "Resolución del caso" at bounding box center [1034, 171] width 118 height 19
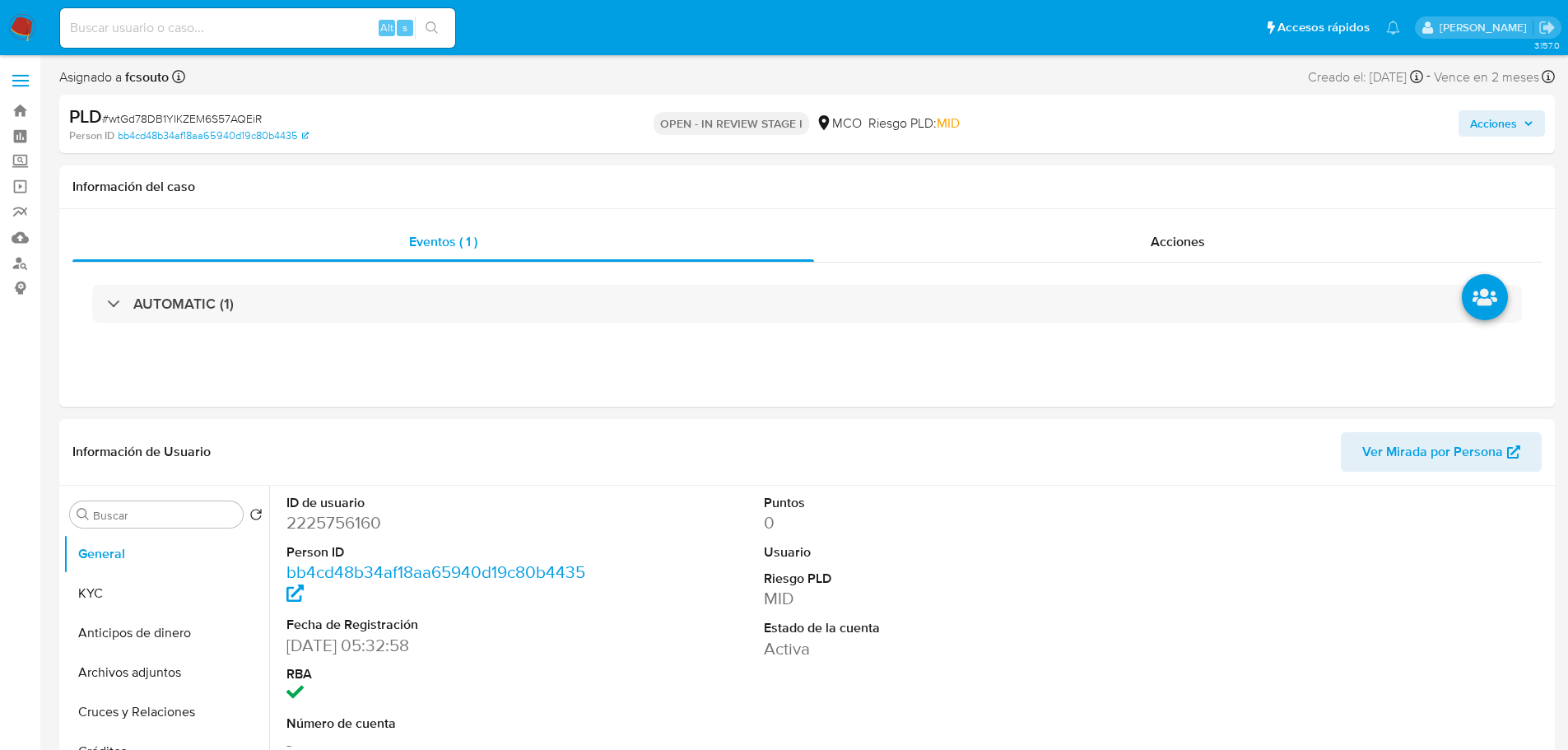
select select "10"
click at [1502, 124] on span "Acciones" at bounding box center [1494, 124] width 46 height 26
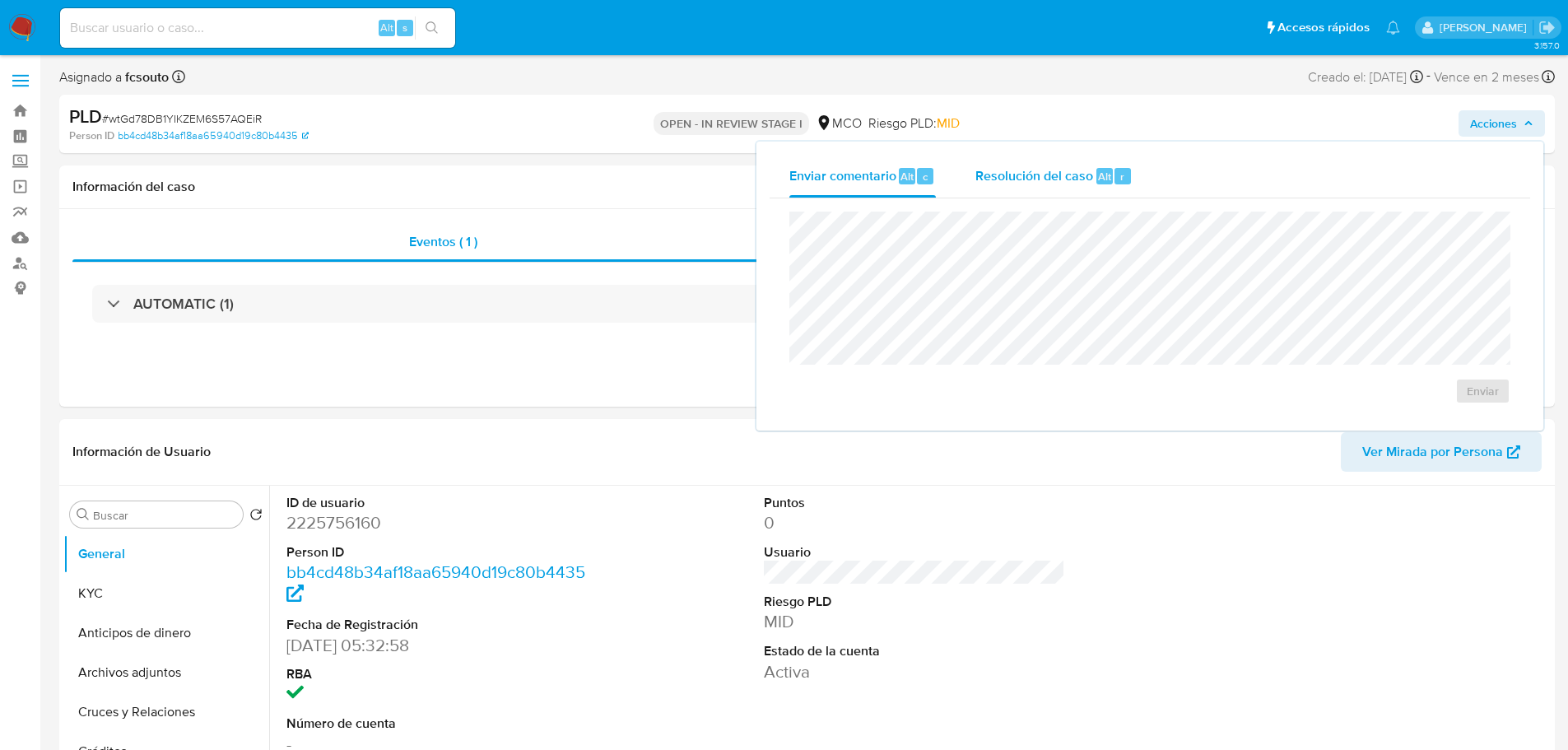
click at [1021, 188] on div "Resolución del caso Alt r" at bounding box center [1053, 176] width 157 height 43
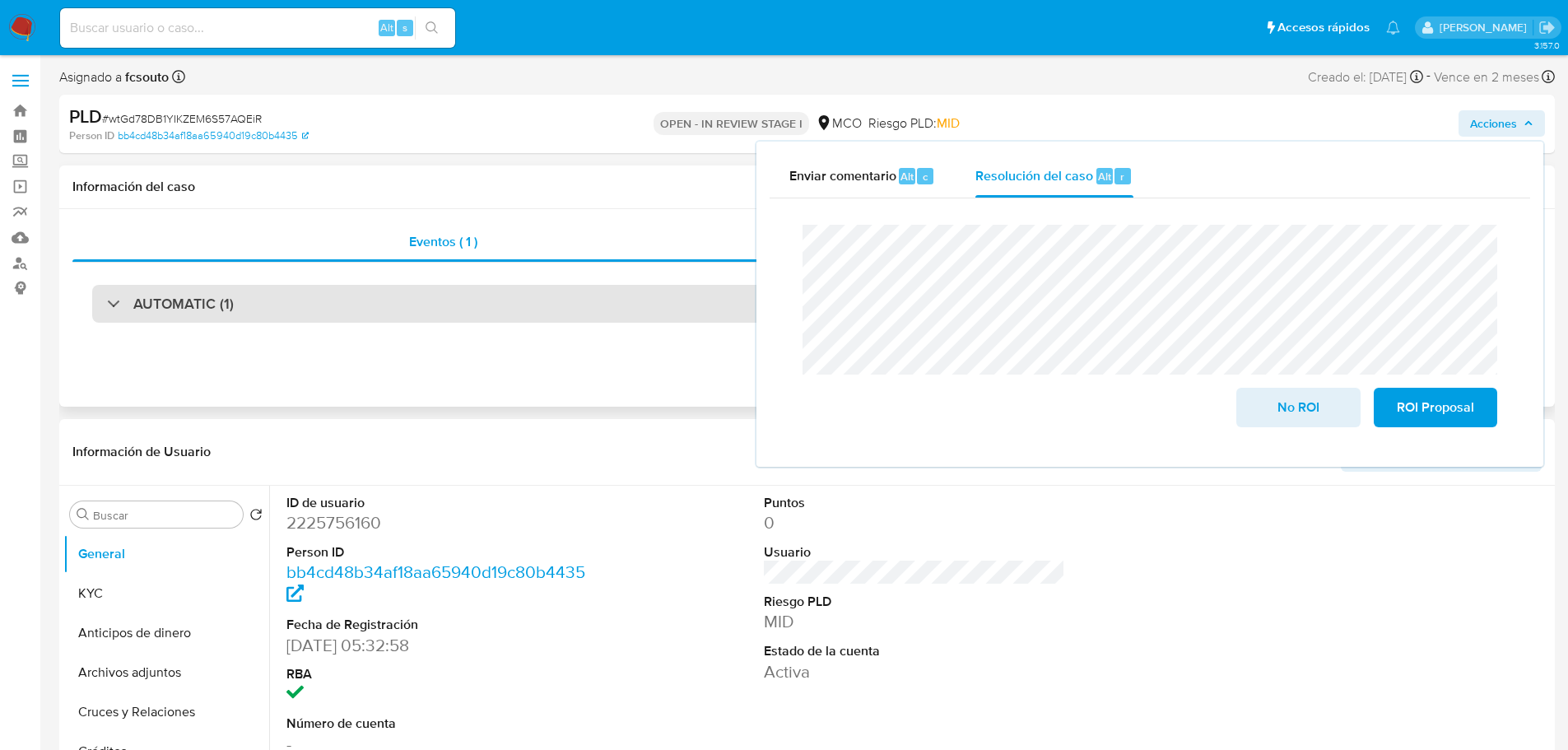
click at [387, 296] on div "AUTOMATIC (1)" at bounding box center [807, 303] width 1430 height 38
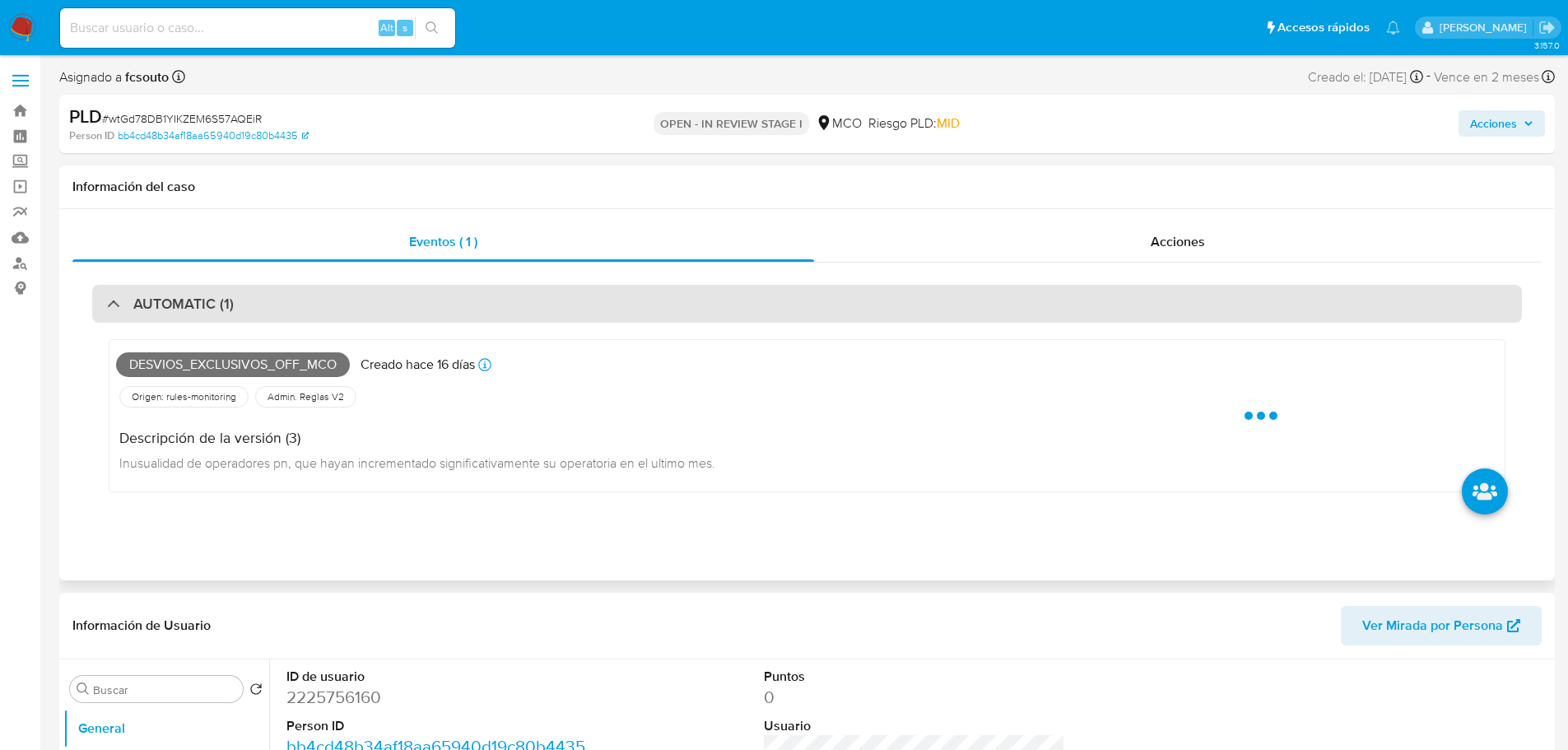
click at [396, 300] on div "AUTOMATIC (1)" at bounding box center [807, 303] width 1430 height 38
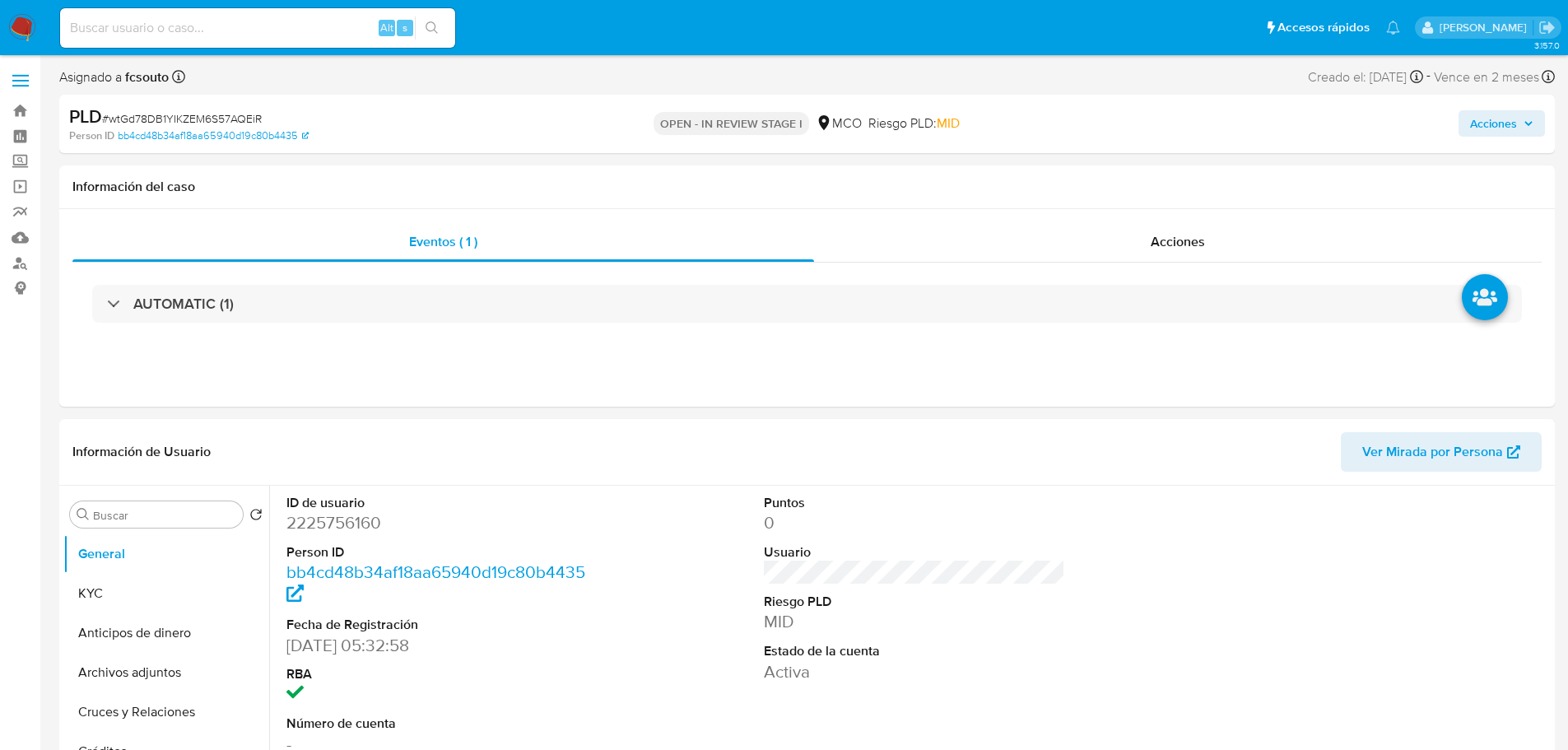
click at [1530, 125] on icon "button" at bounding box center [1528, 124] width 10 height 10
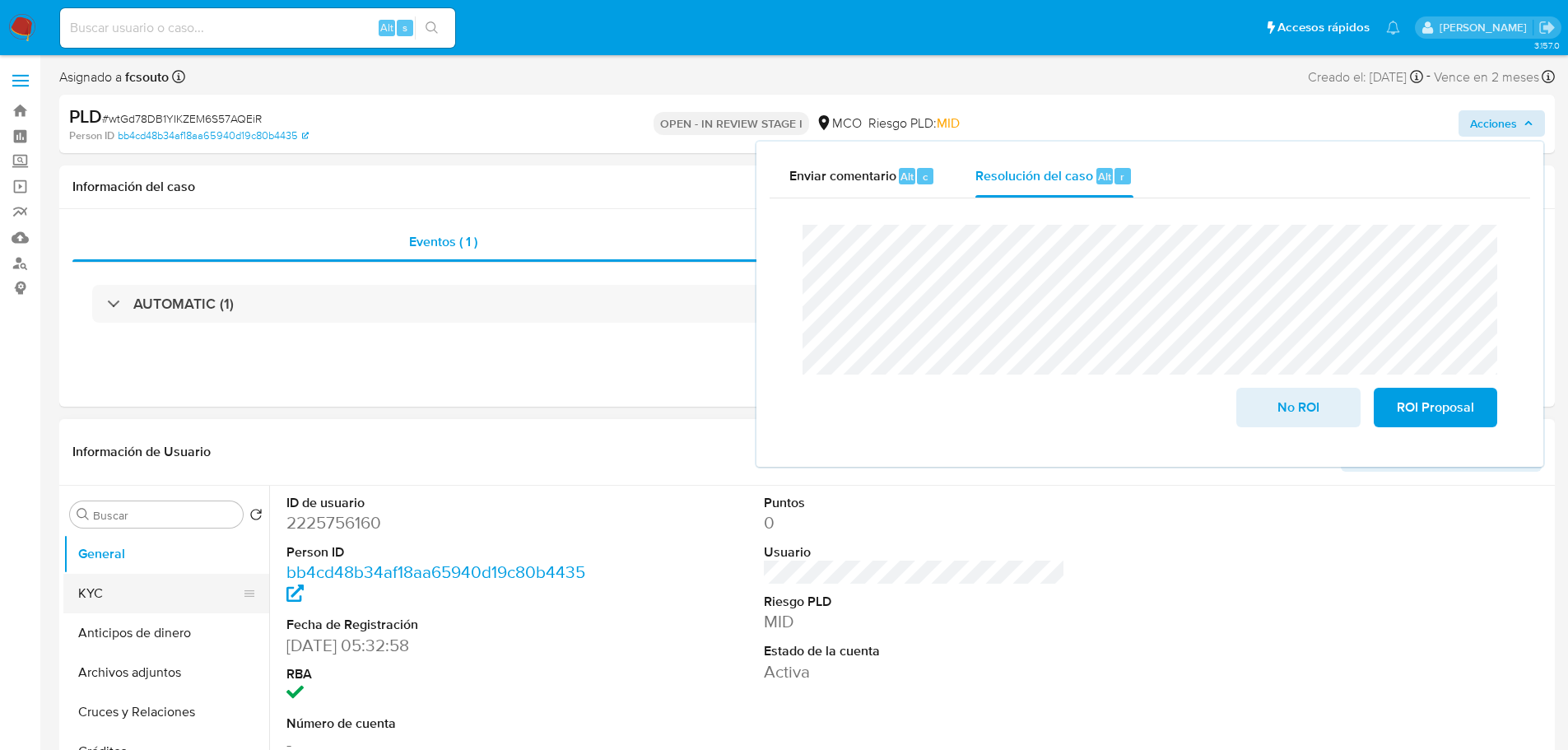
click at [127, 601] on button "KYC" at bounding box center [159, 593] width 192 height 40
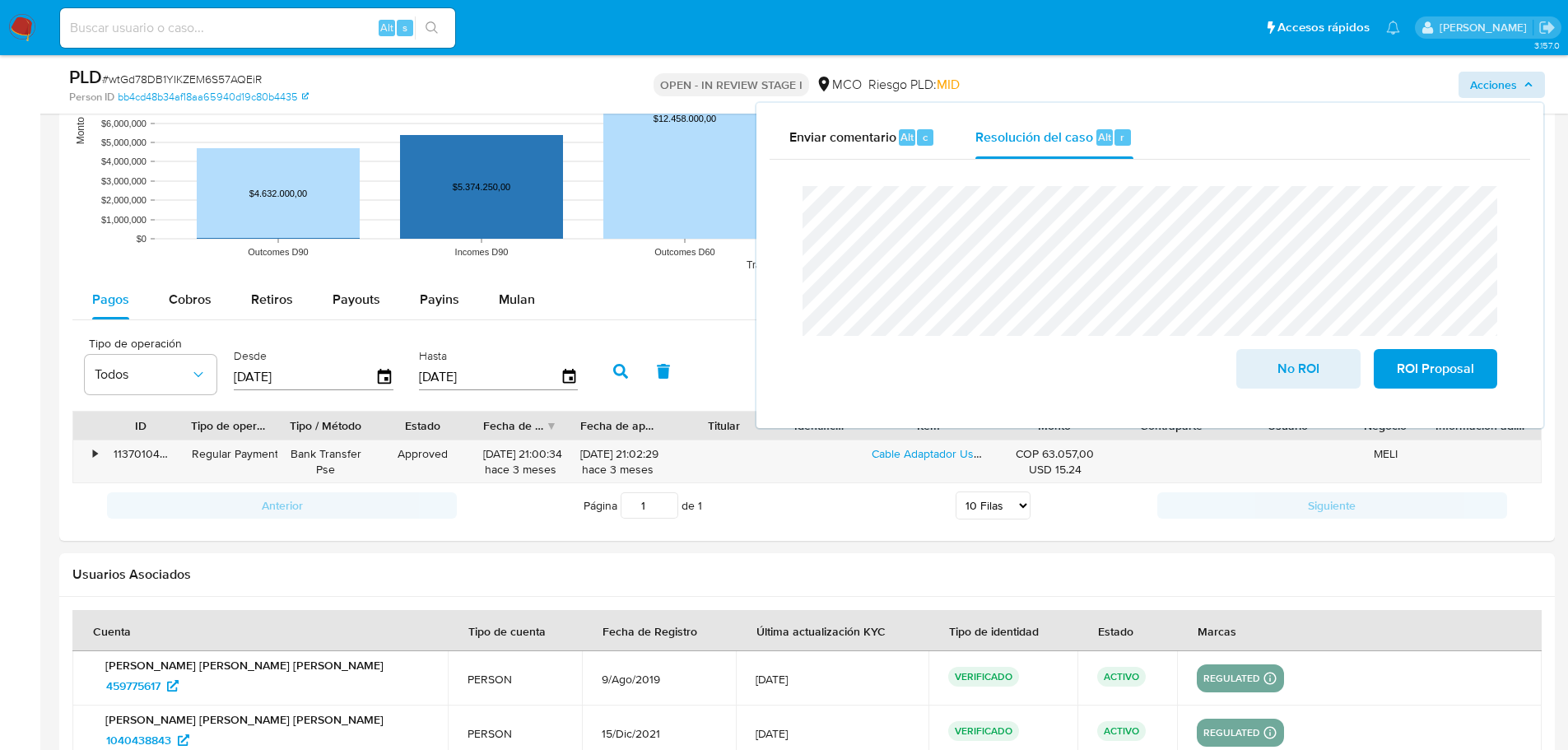
scroll to position [1729, 0]
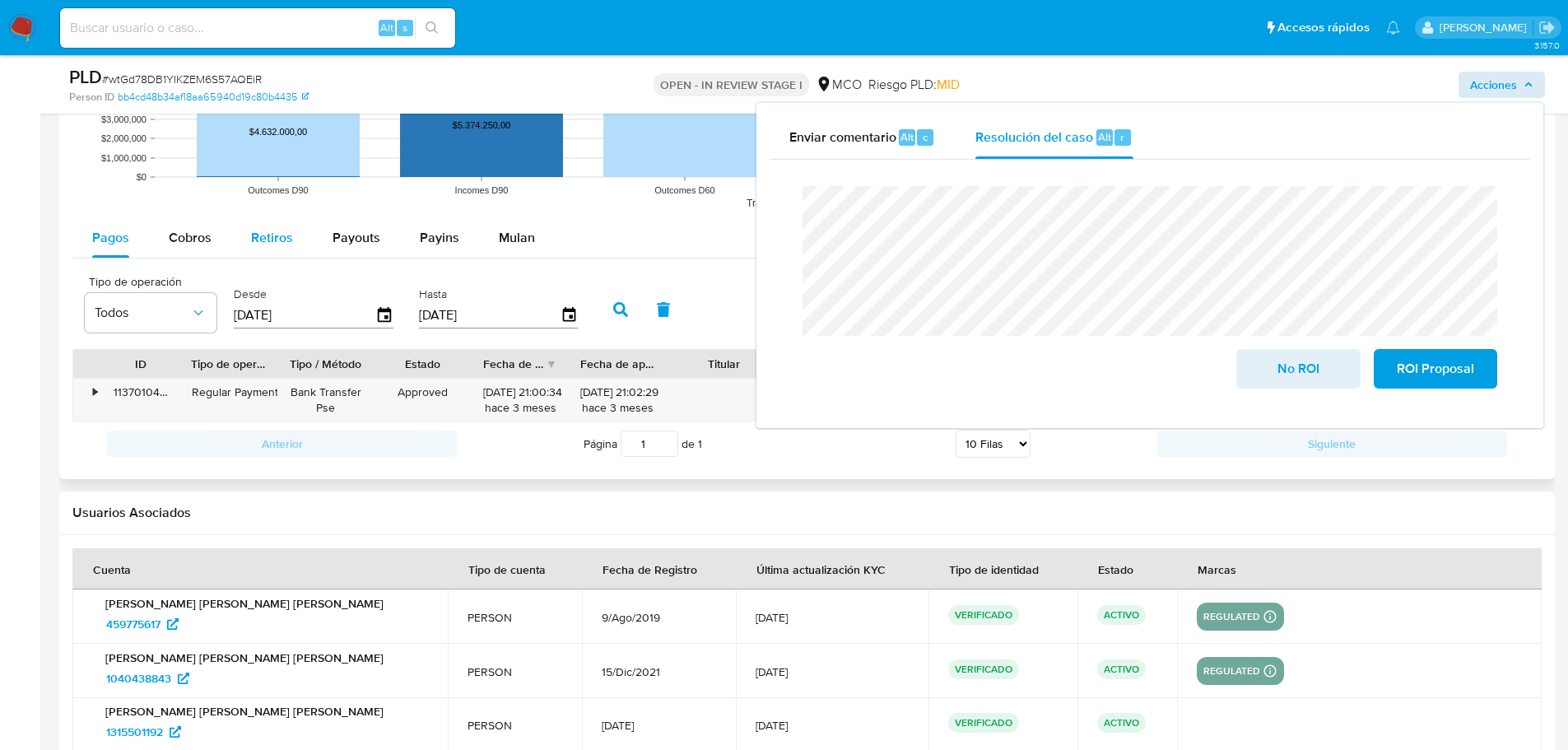
click at [267, 224] on div "Retiros" at bounding box center [271, 238] width 42 height 40
select select "10"
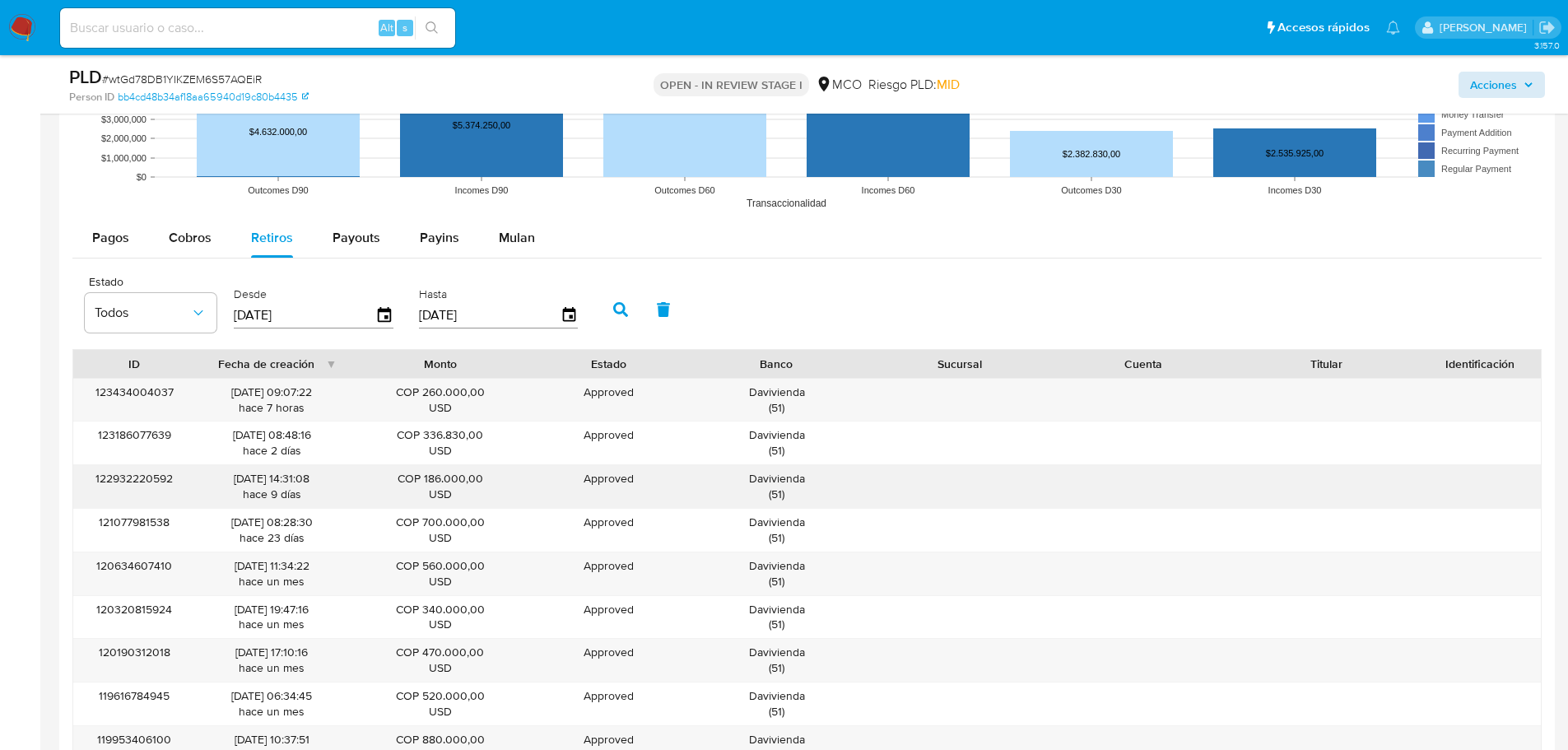
click at [798, 480] on div "Davivienda ( 51 )" at bounding box center [776, 487] width 161 height 32
click at [1486, 86] on span "Acciones" at bounding box center [1494, 85] width 46 height 26
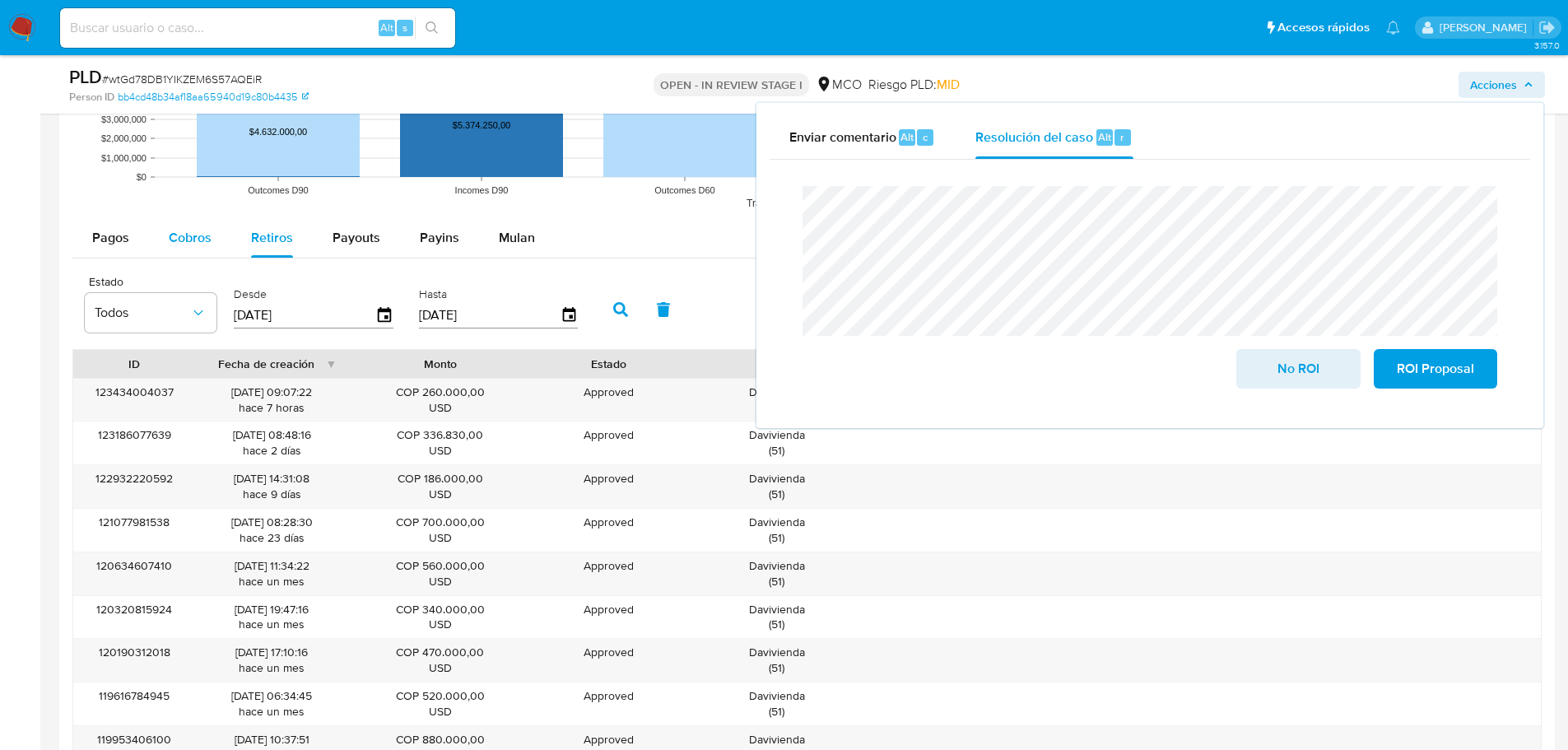
click at [192, 236] on span "Cobros" at bounding box center [191, 237] width 43 height 19
select select "10"
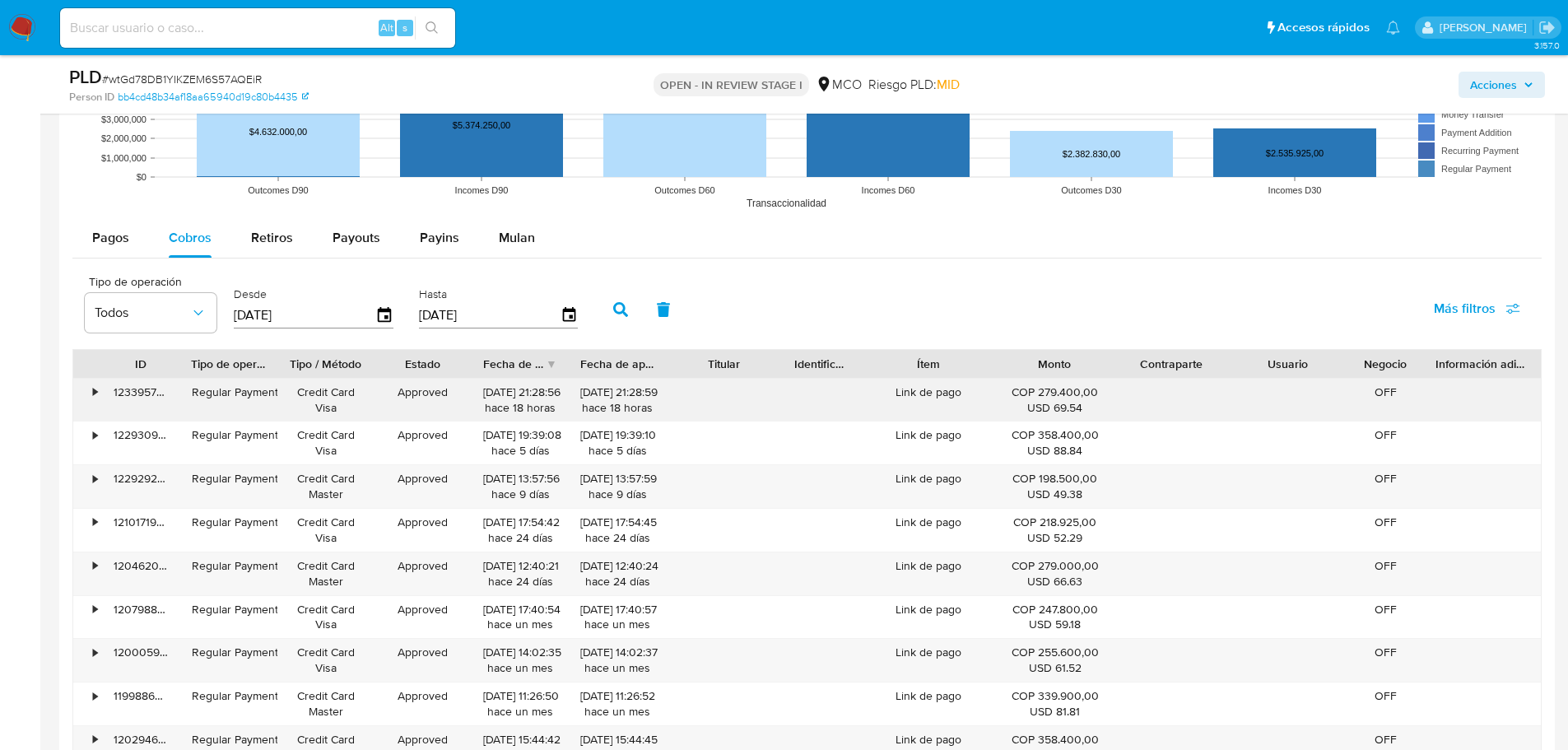
click at [925, 395] on div "Link de pago" at bounding box center [928, 400] width 136 height 43
click at [1522, 84] on span "Acciones" at bounding box center [1502, 85] width 63 height 23
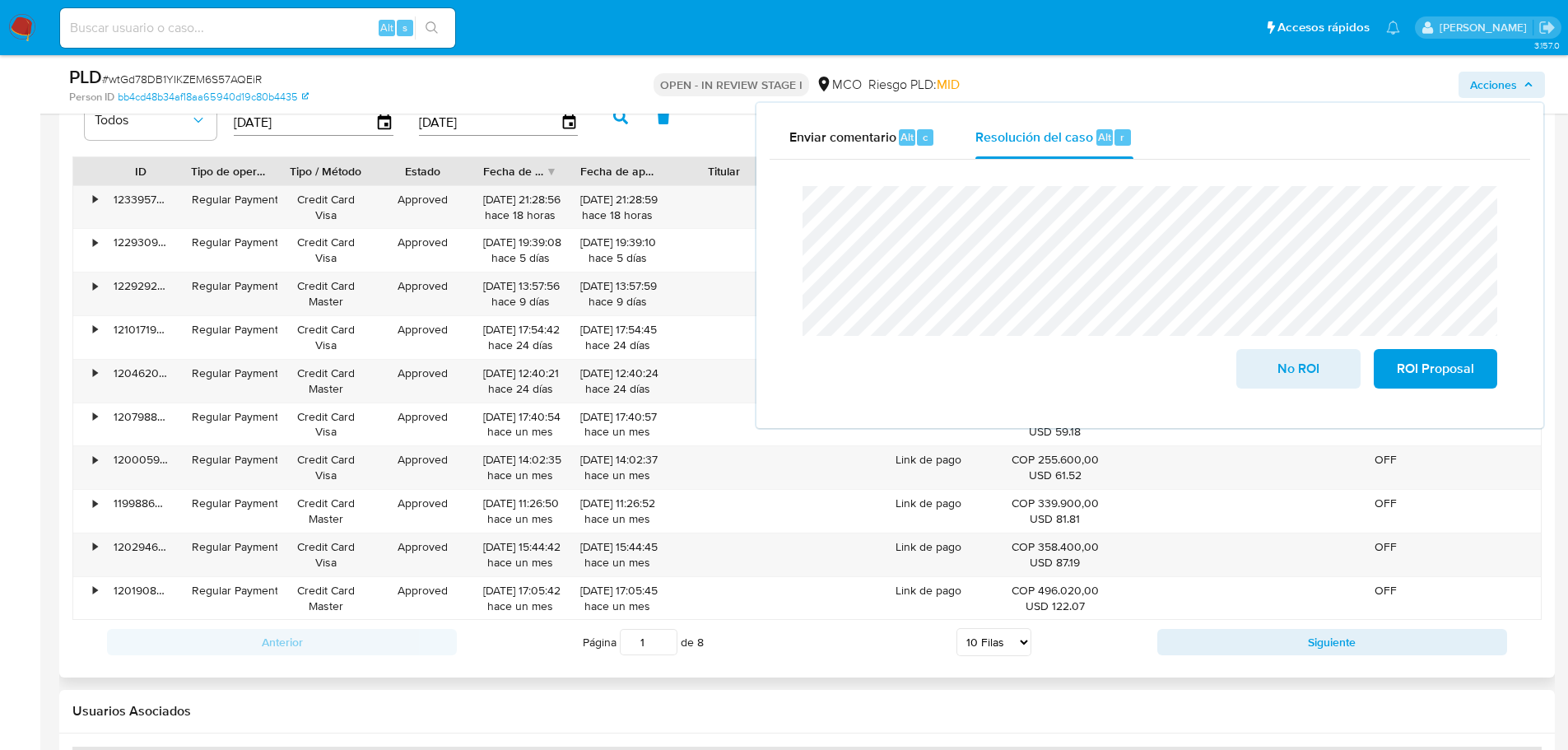
scroll to position [1975, 0]
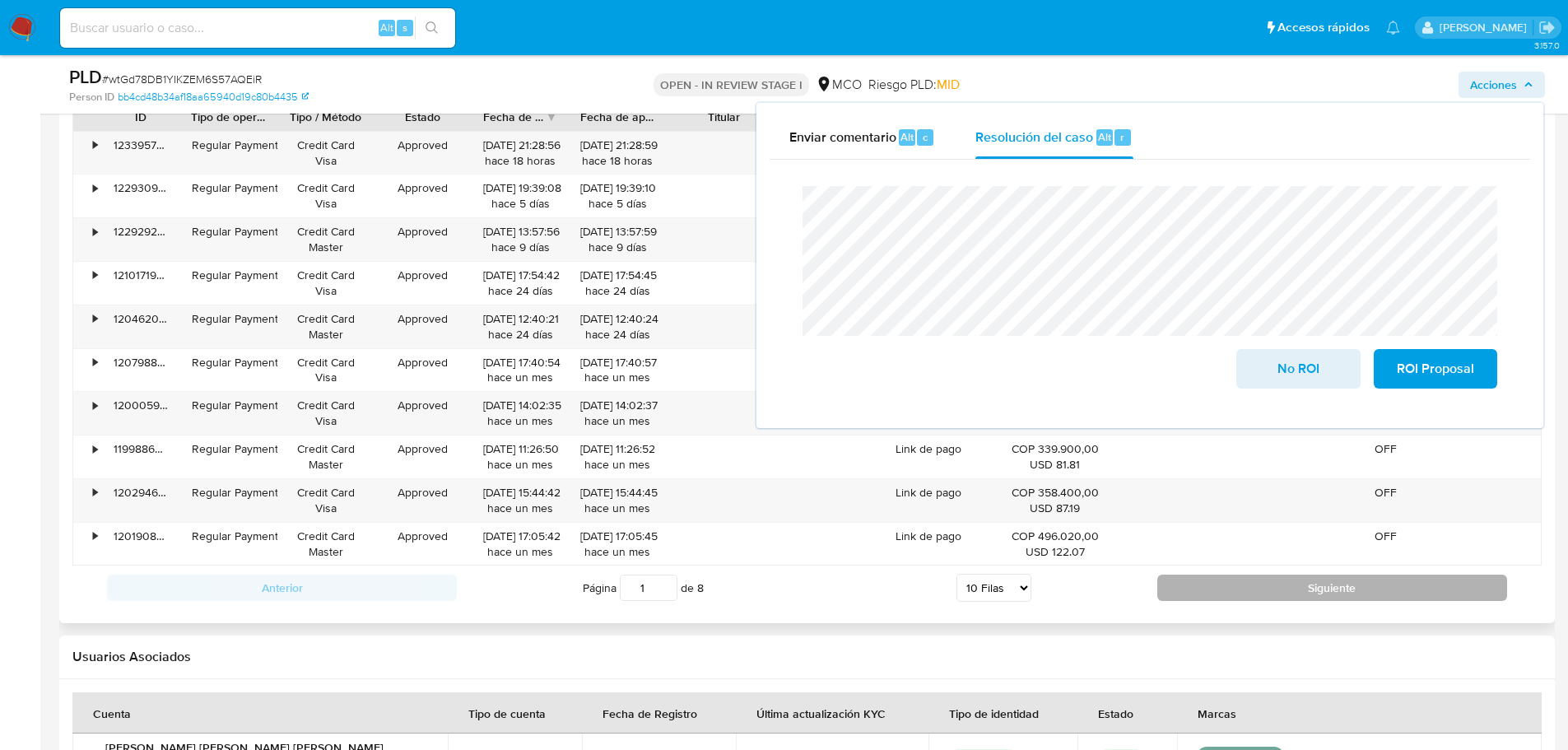
click at [1213, 594] on button "Siguiente" at bounding box center [1332, 587] width 349 height 26
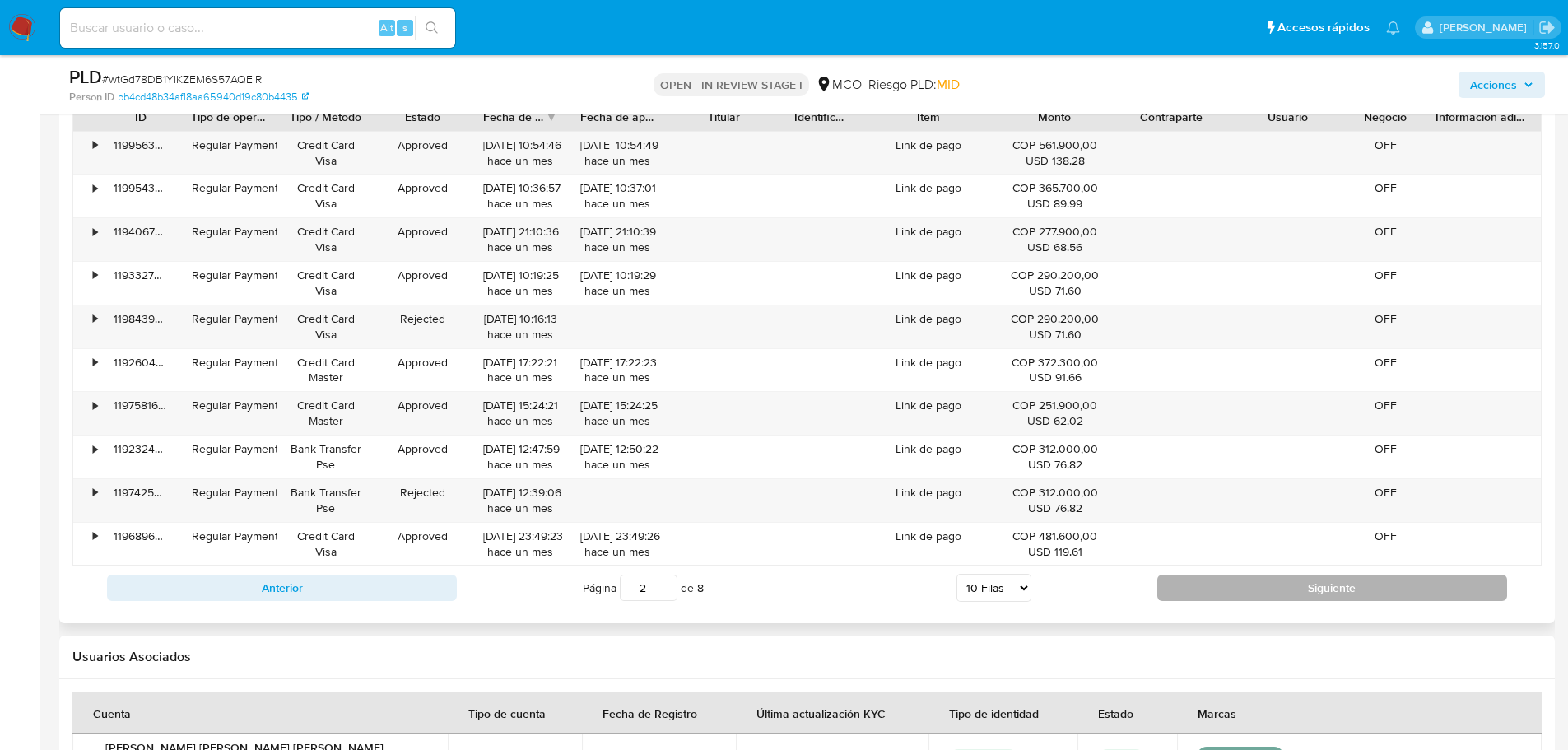
click at [1219, 574] on button "Siguiente" at bounding box center [1332, 587] width 349 height 26
type input "3"
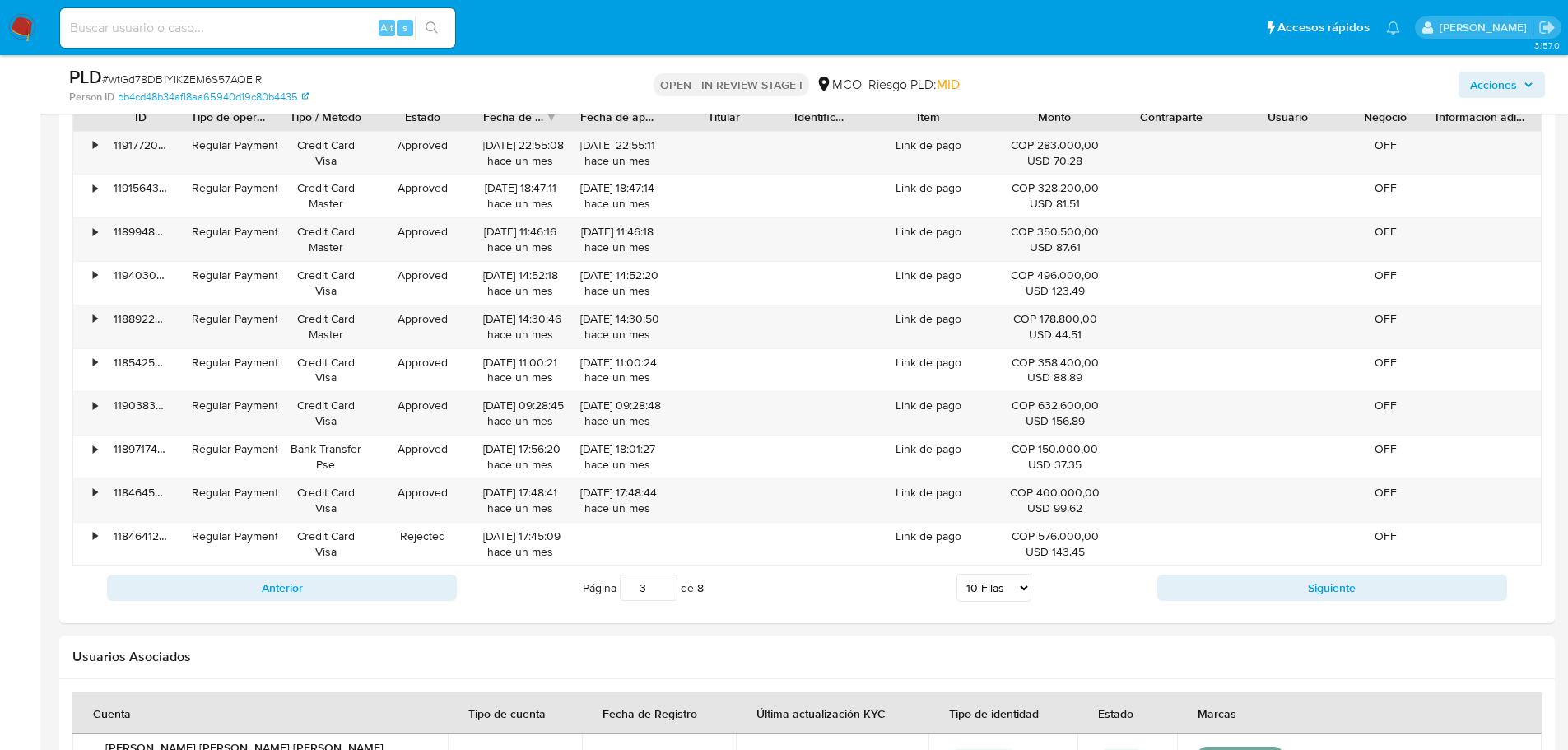
click at [1509, 70] on div "Acciones" at bounding box center [1301, 85] width 487 height 39
click at [1511, 78] on span "Acciones" at bounding box center [1494, 85] width 46 height 26
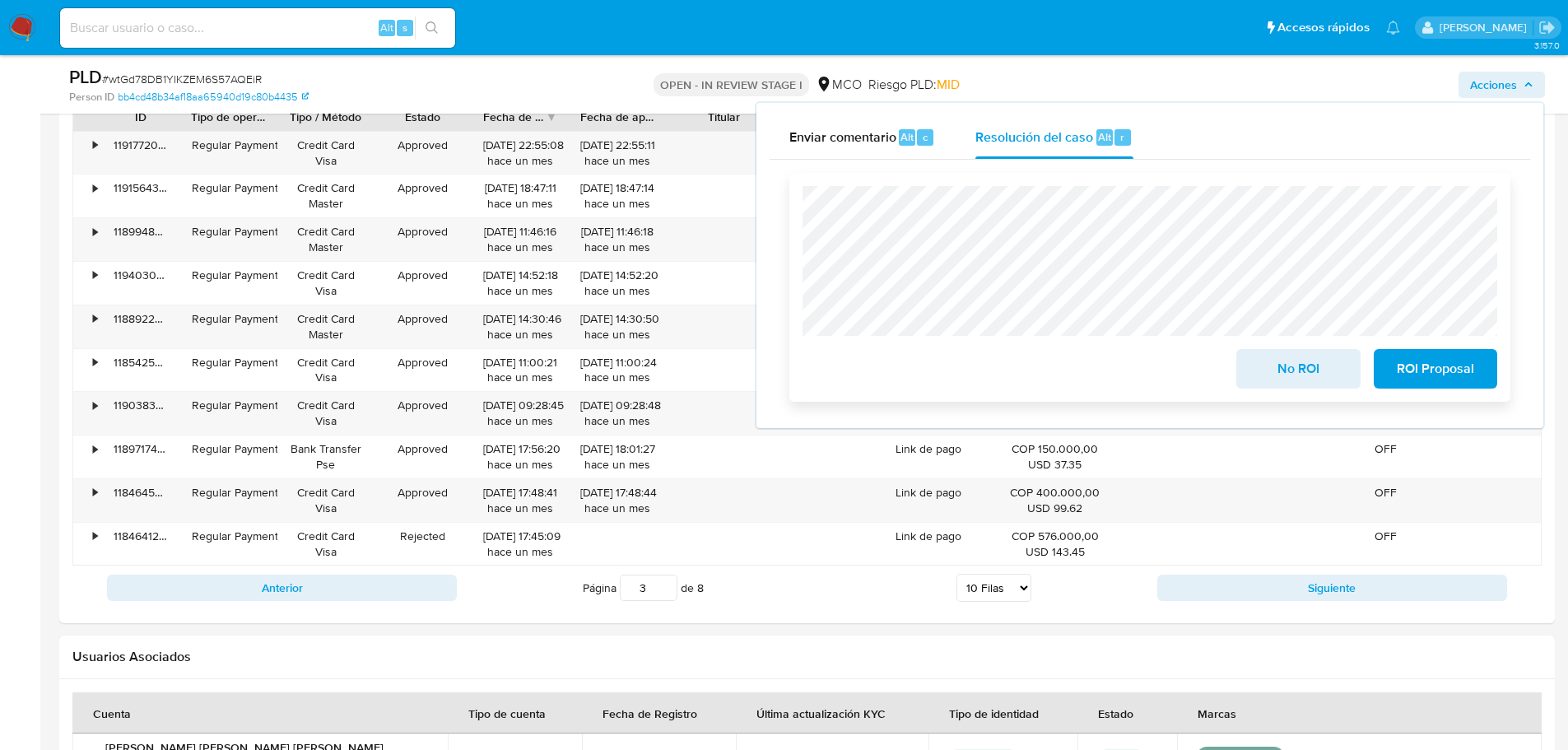
click at [1298, 363] on span "No ROI" at bounding box center [1298, 368] width 81 height 36
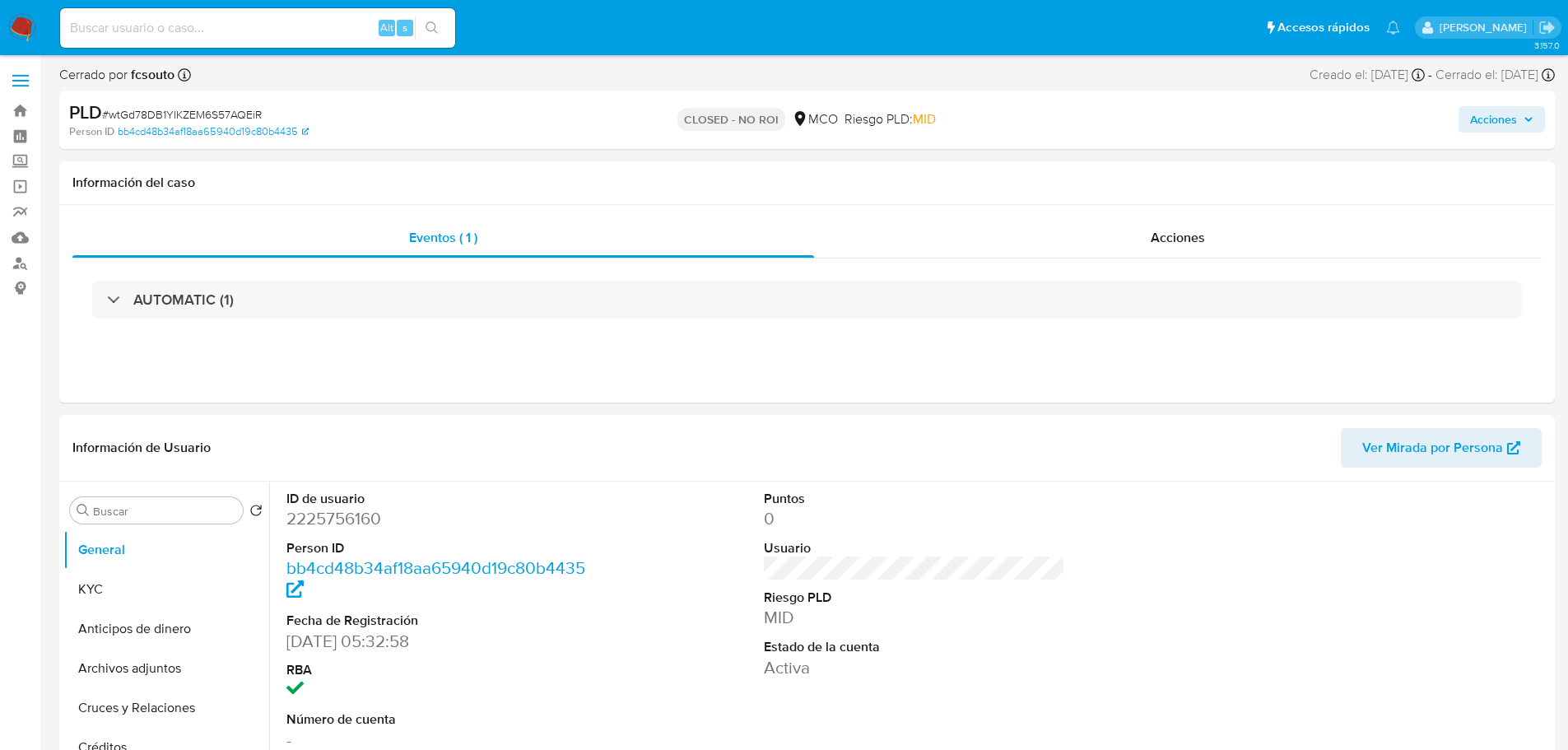
select select "10"
drag, startPoint x: 1514, startPoint y: 112, endPoint x: 1248, endPoint y: 135, distance: 267.0
click at [1514, 112] on span "Acciones" at bounding box center [1494, 119] width 46 height 26
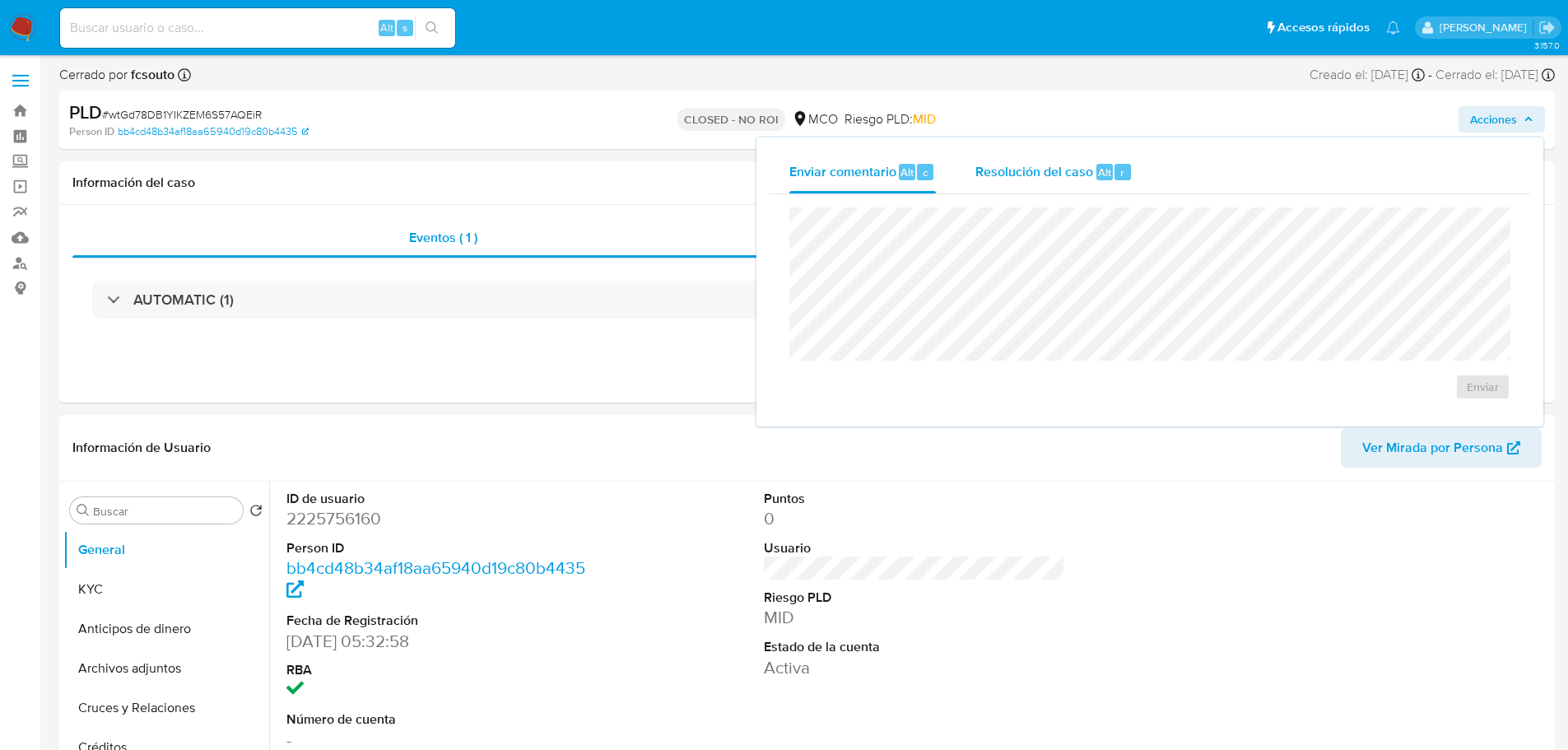
click at [1050, 154] on div "Resolución del caso Alt r" at bounding box center [1053, 172] width 157 height 43
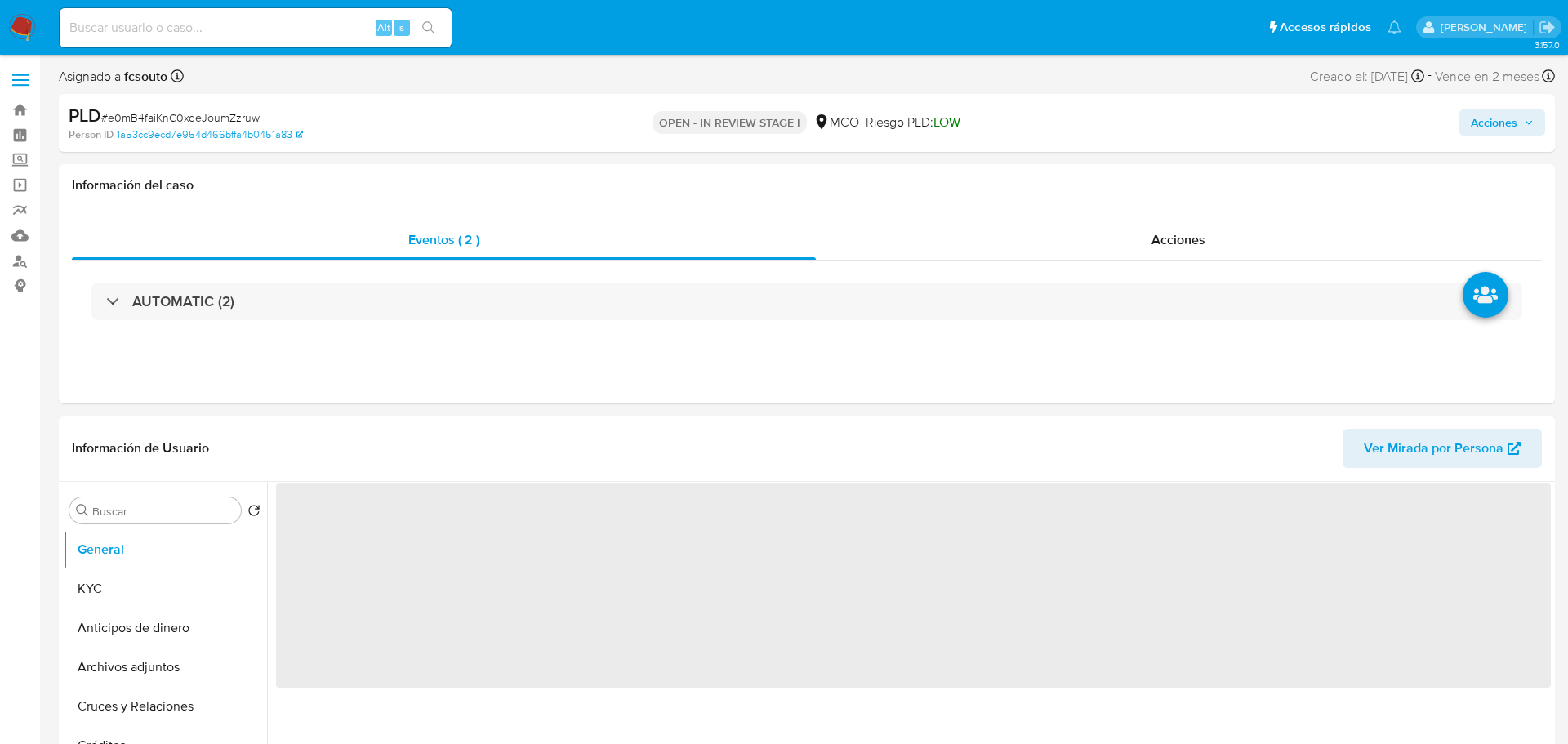
select select "10"
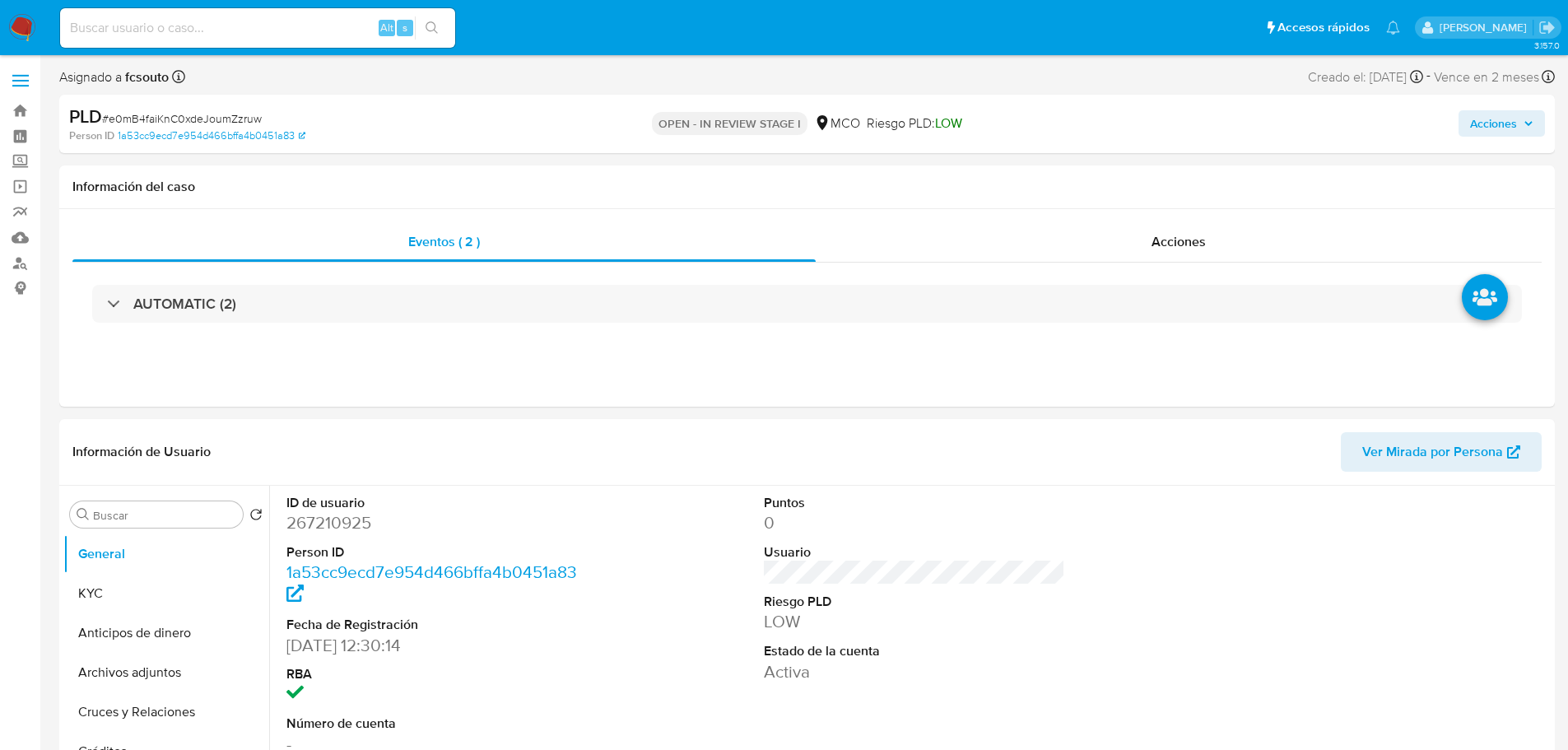
click at [1490, 125] on span "Acciones" at bounding box center [1494, 124] width 46 height 26
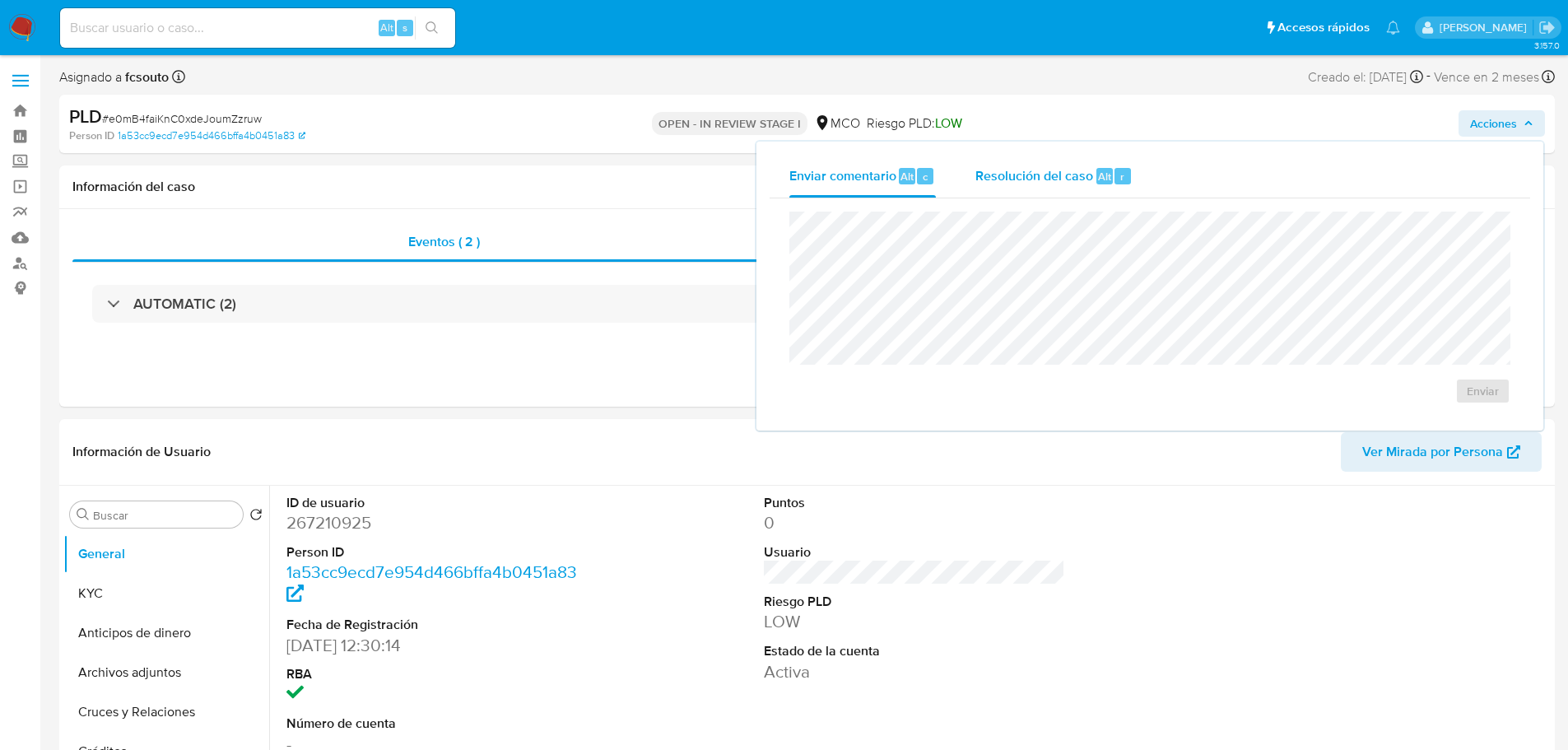
click at [1056, 186] on div "Resolución del caso Alt r" at bounding box center [1053, 176] width 157 height 43
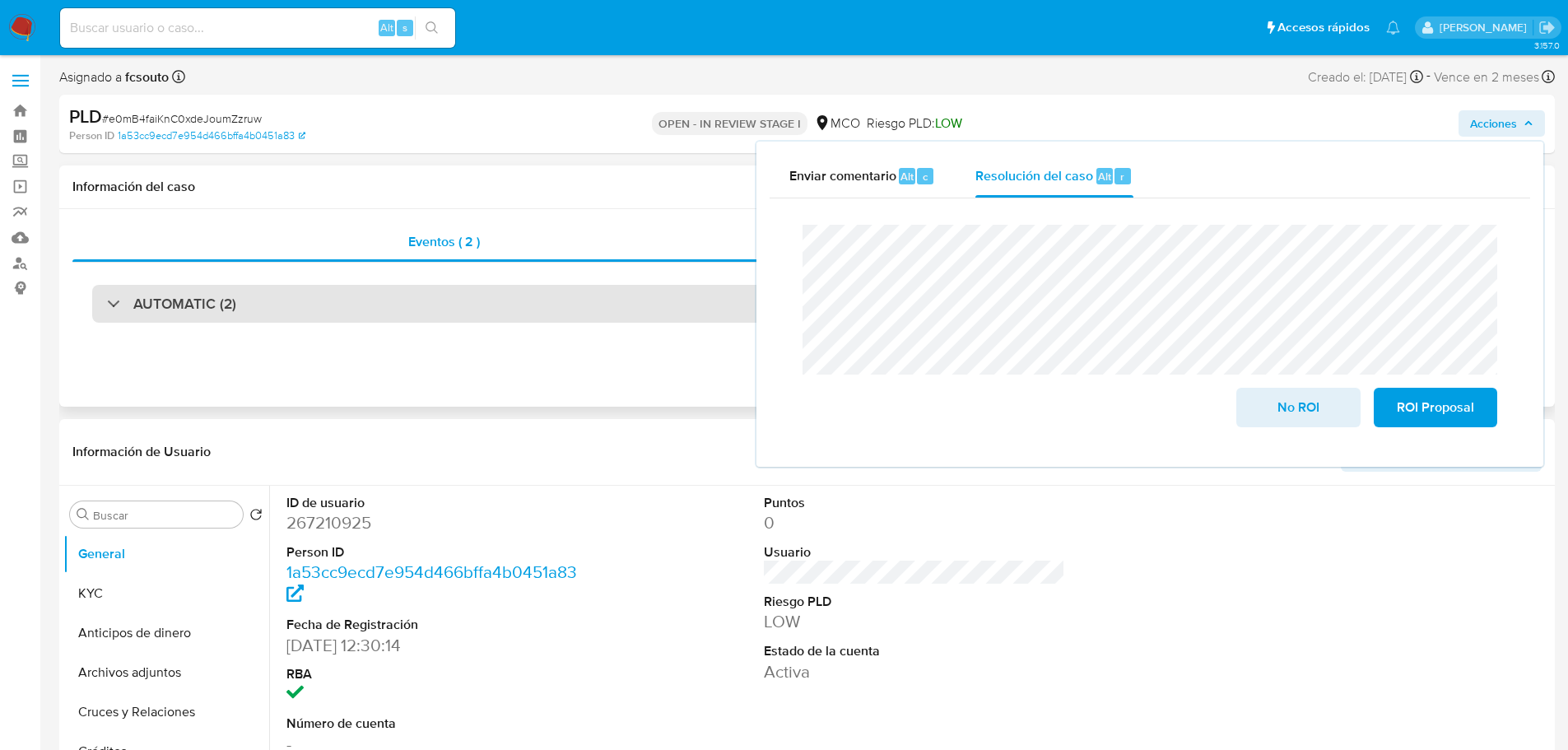
click at [386, 316] on div "AUTOMATIC (2)" at bounding box center [807, 303] width 1430 height 38
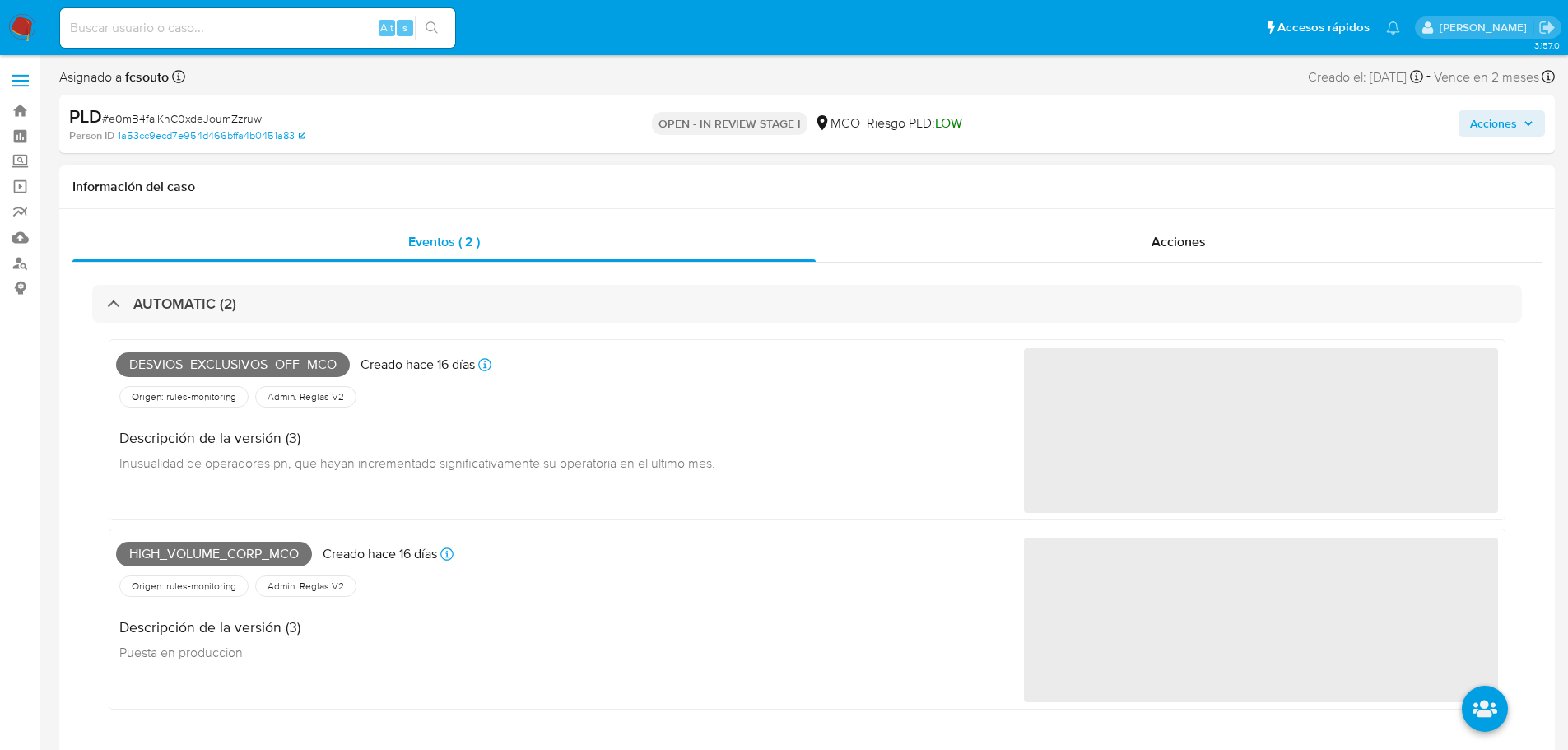
click at [257, 364] on span "Desvios_exclusivos_off_mco" at bounding box center [232, 364] width 233 height 25
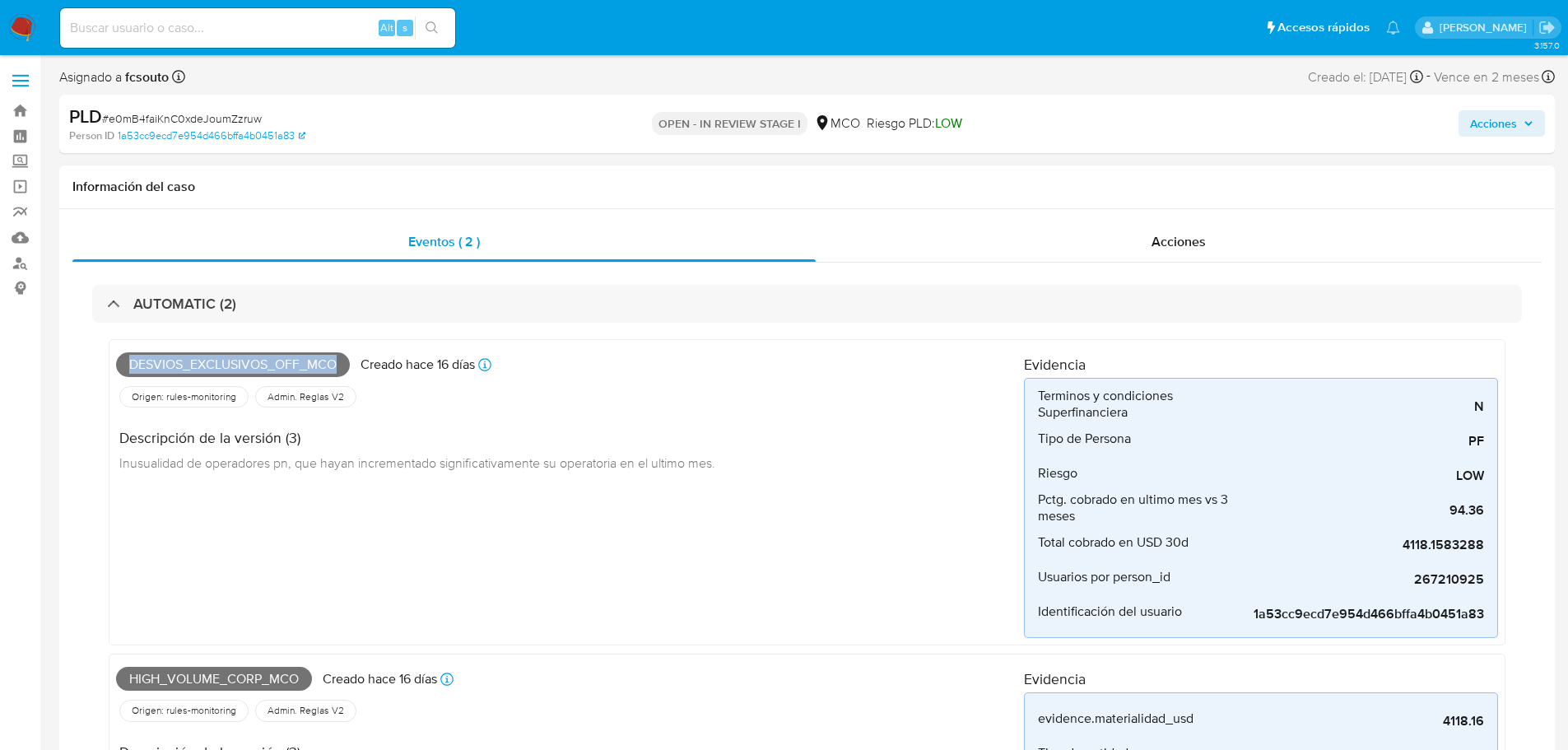
click at [257, 364] on span "Desvios_exclusivos_off_mco" at bounding box center [232, 364] width 233 height 25
click at [230, 687] on span "High_volume_corp_mco" at bounding box center [214, 678] width 196 height 25
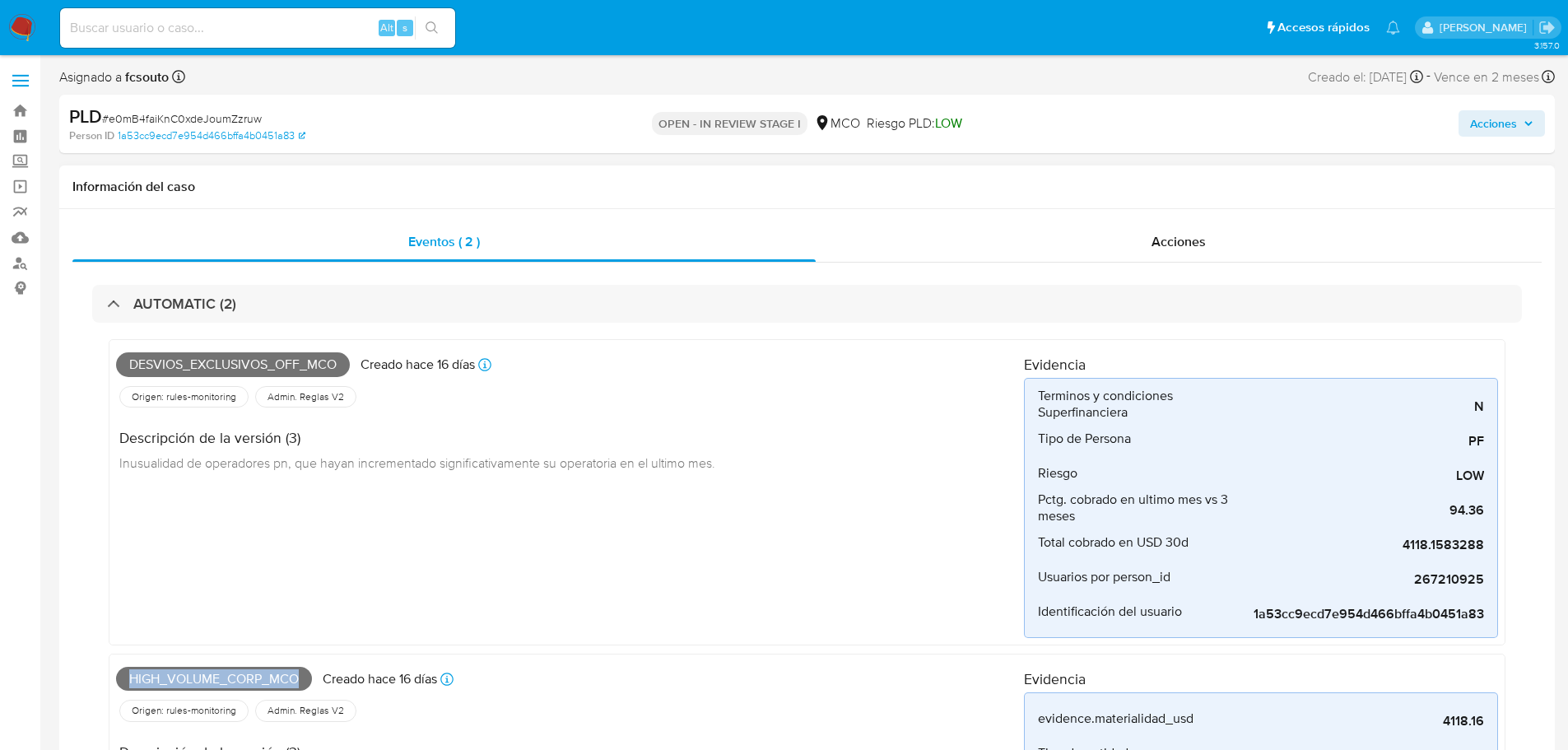
click at [230, 687] on span "High_volume_corp_mco" at bounding box center [214, 678] width 196 height 25
copy span "High_volume_corp_mco"
drag, startPoint x: 1492, startPoint y: 112, endPoint x: 1447, endPoint y: 138, distance: 52.0
click at [1492, 111] on span "Acciones" at bounding box center [1494, 124] width 46 height 26
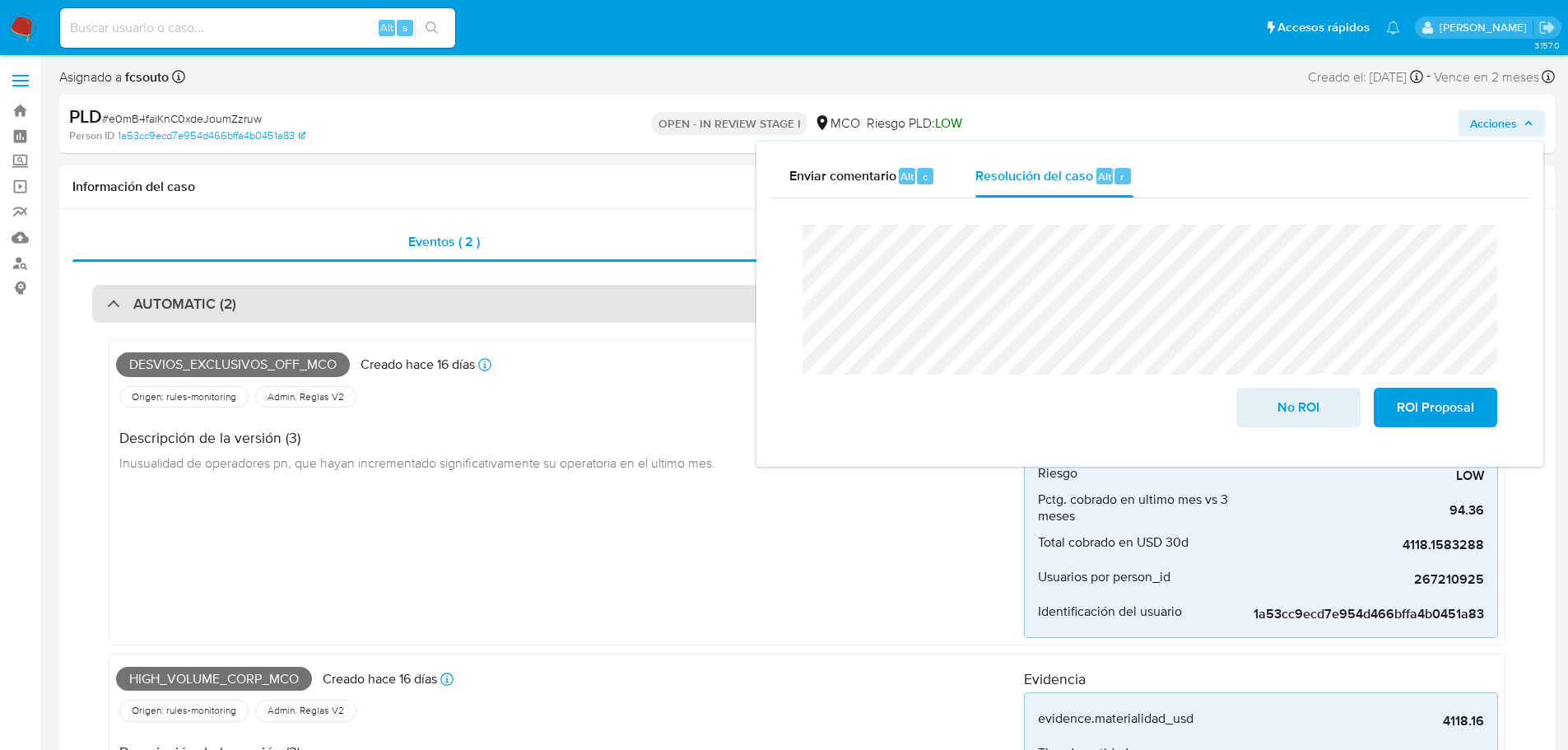
click at [398, 313] on div "AUTOMATIC (2)" at bounding box center [807, 303] width 1430 height 38
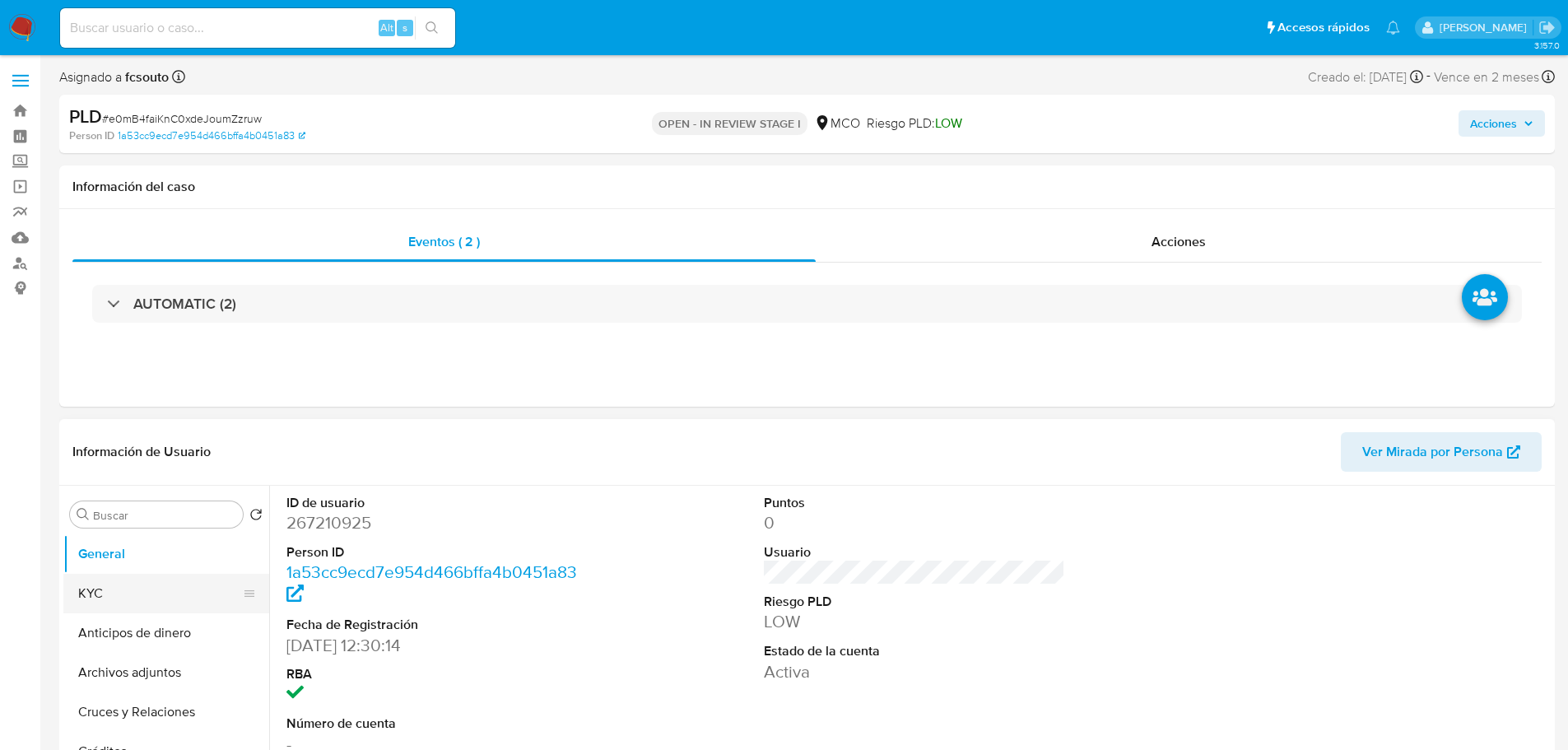
click at [138, 592] on button "KYC" at bounding box center [159, 593] width 192 height 40
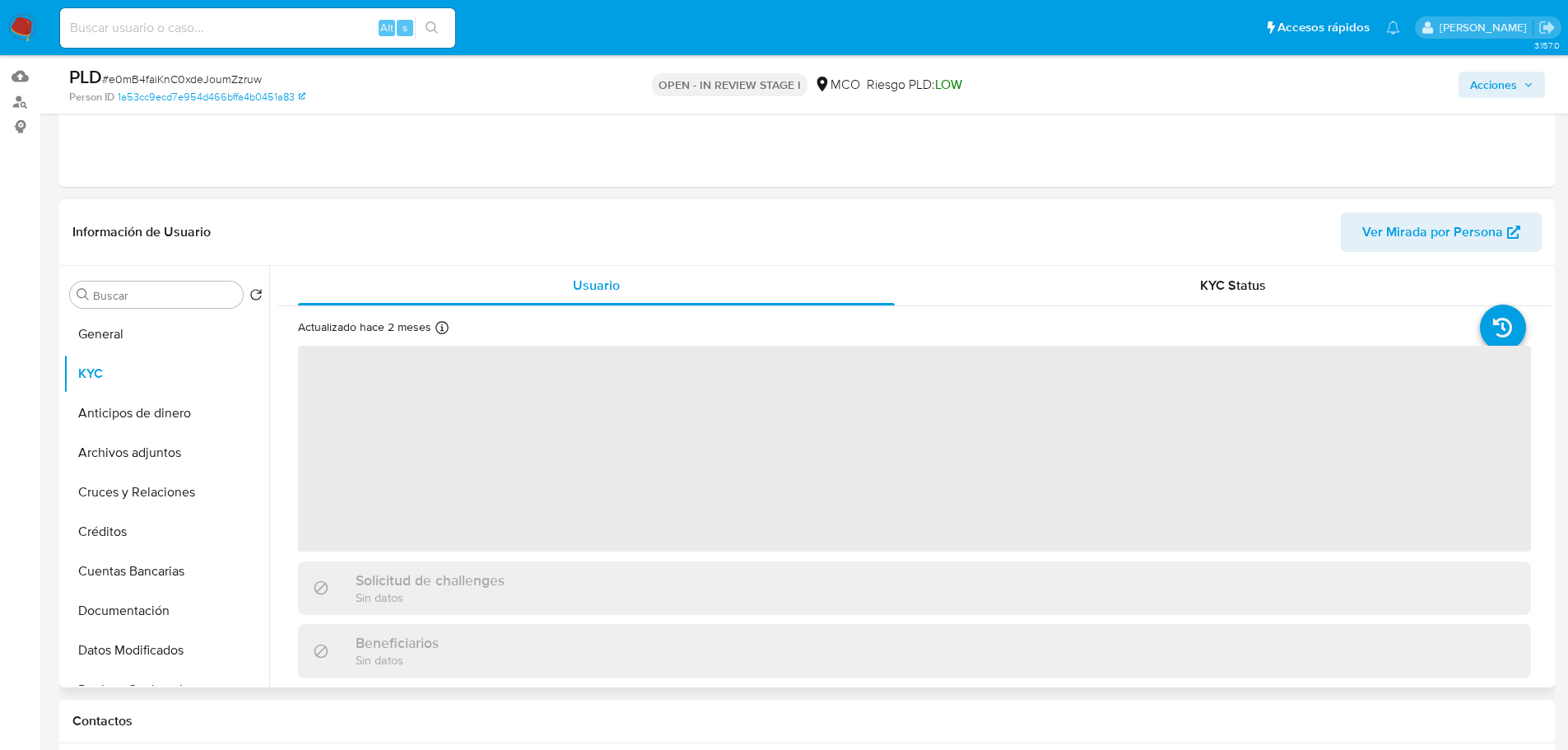
scroll to position [164, 0]
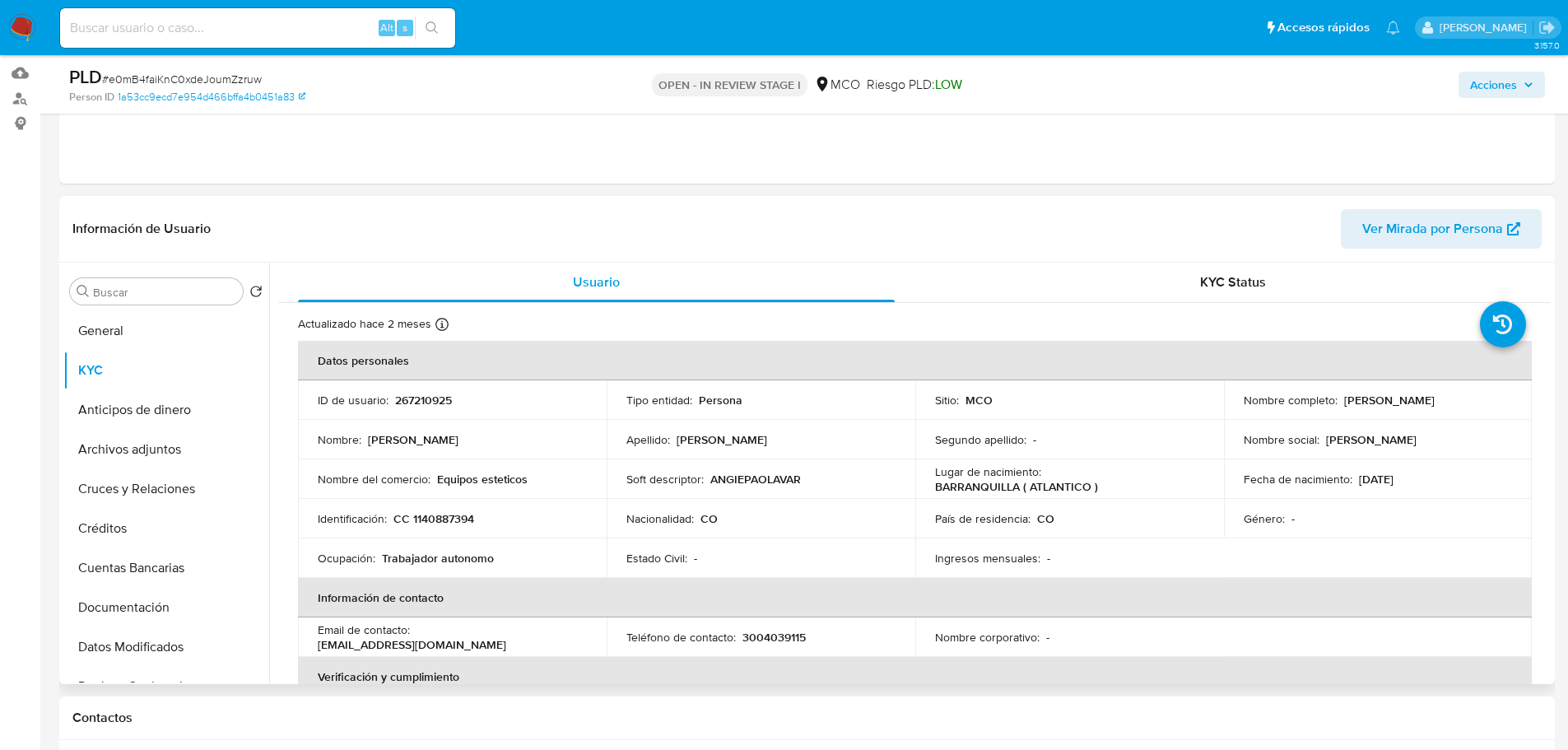
click at [1511, 90] on span "Acciones" at bounding box center [1494, 85] width 46 height 26
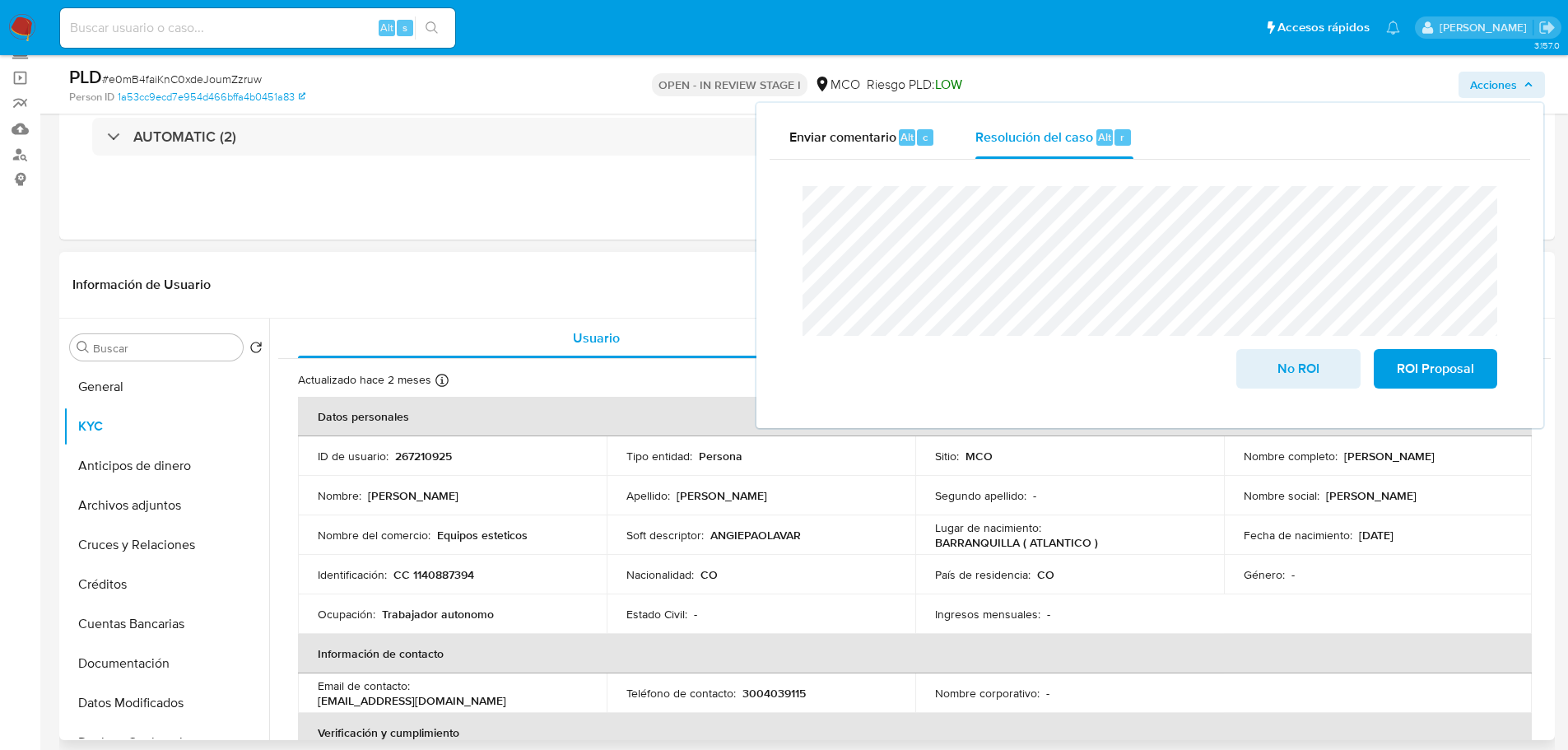
scroll to position [83, 0]
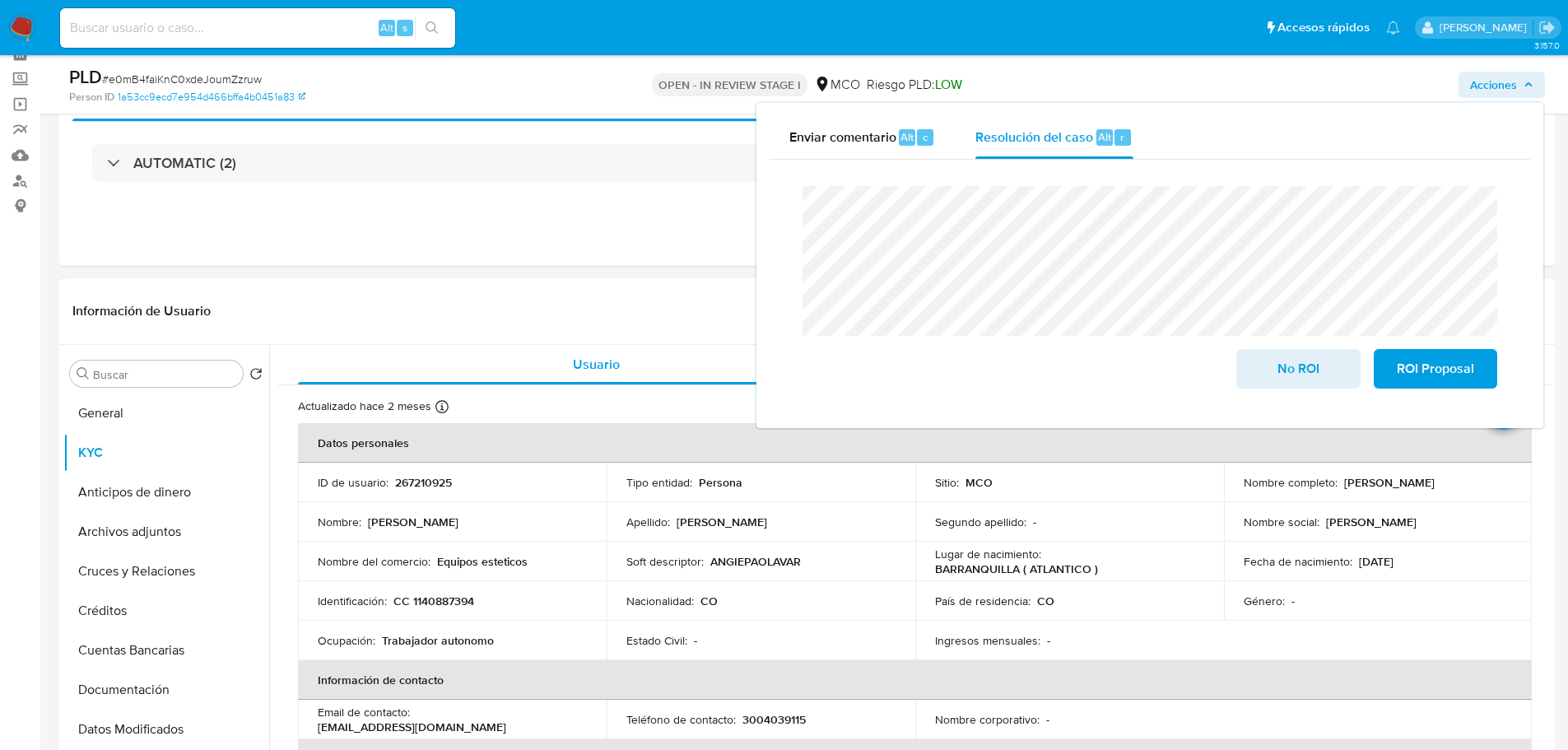
click at [753, 567] on p "ANGIEPAOLAVAR" at bounding box center [755, 561] width 90 height 15
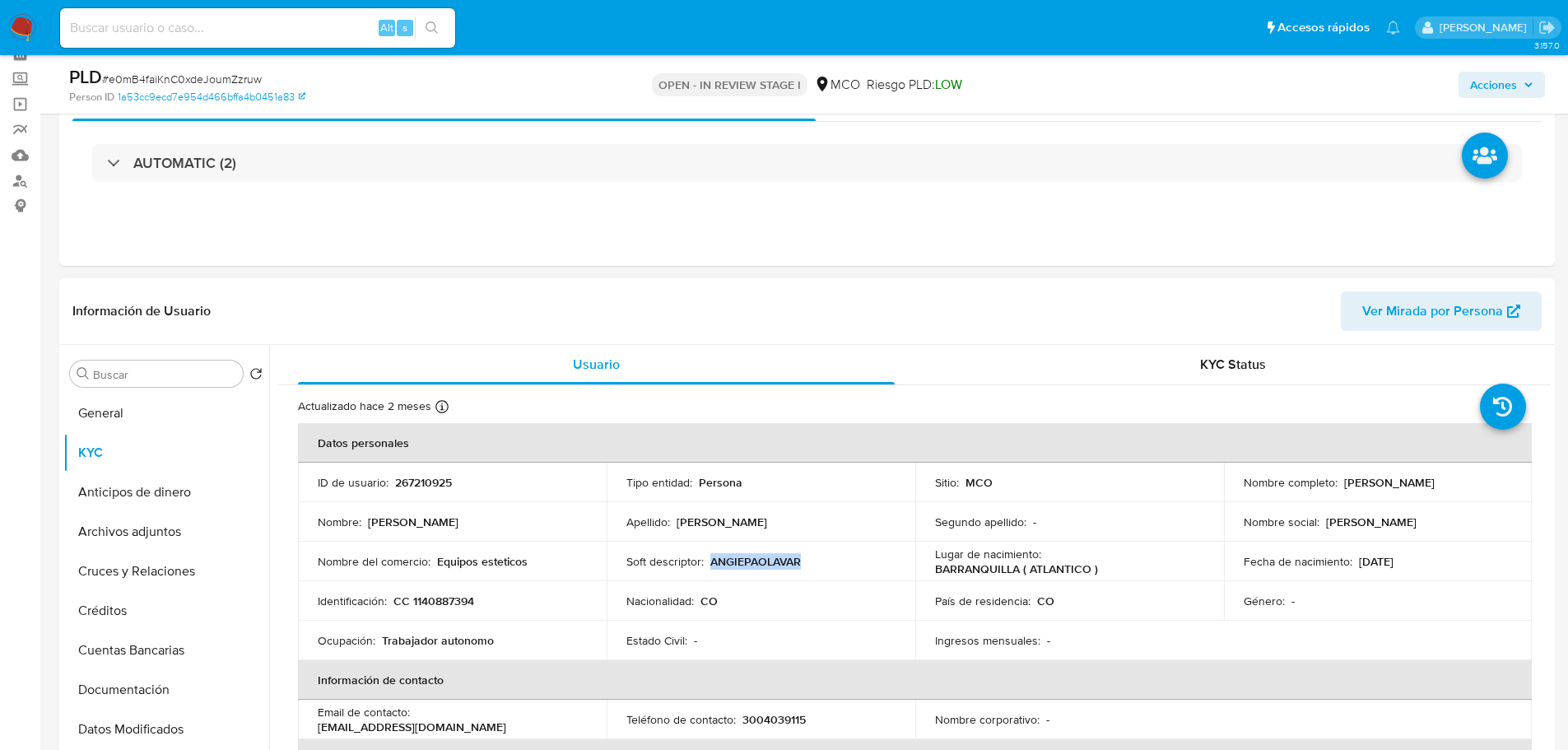
click at [753, 567] on p "ANGIEPAOLAVAR" at bounding box center [755, 561] width 90 height 15
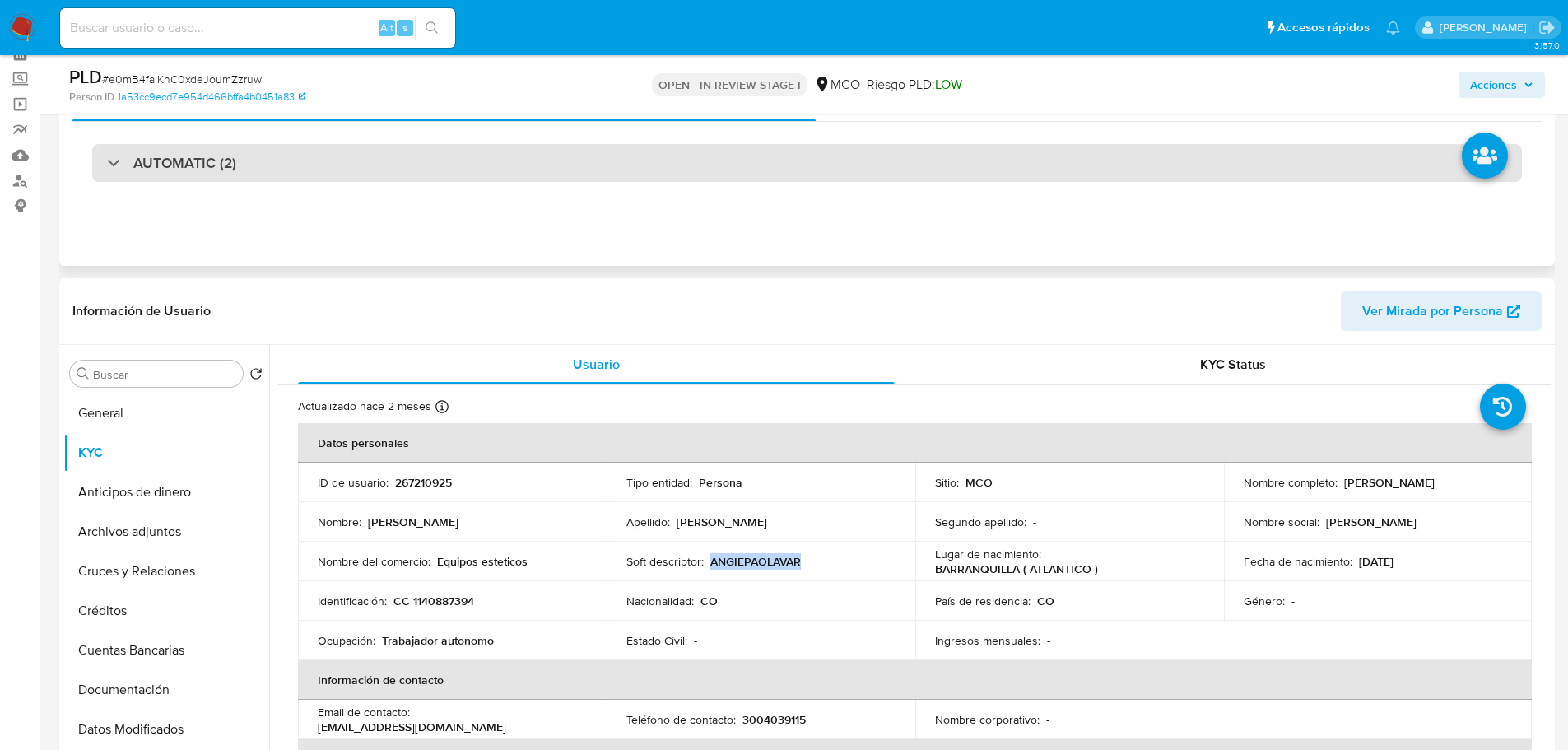
copy p "ANGIEPAOLAVAR"
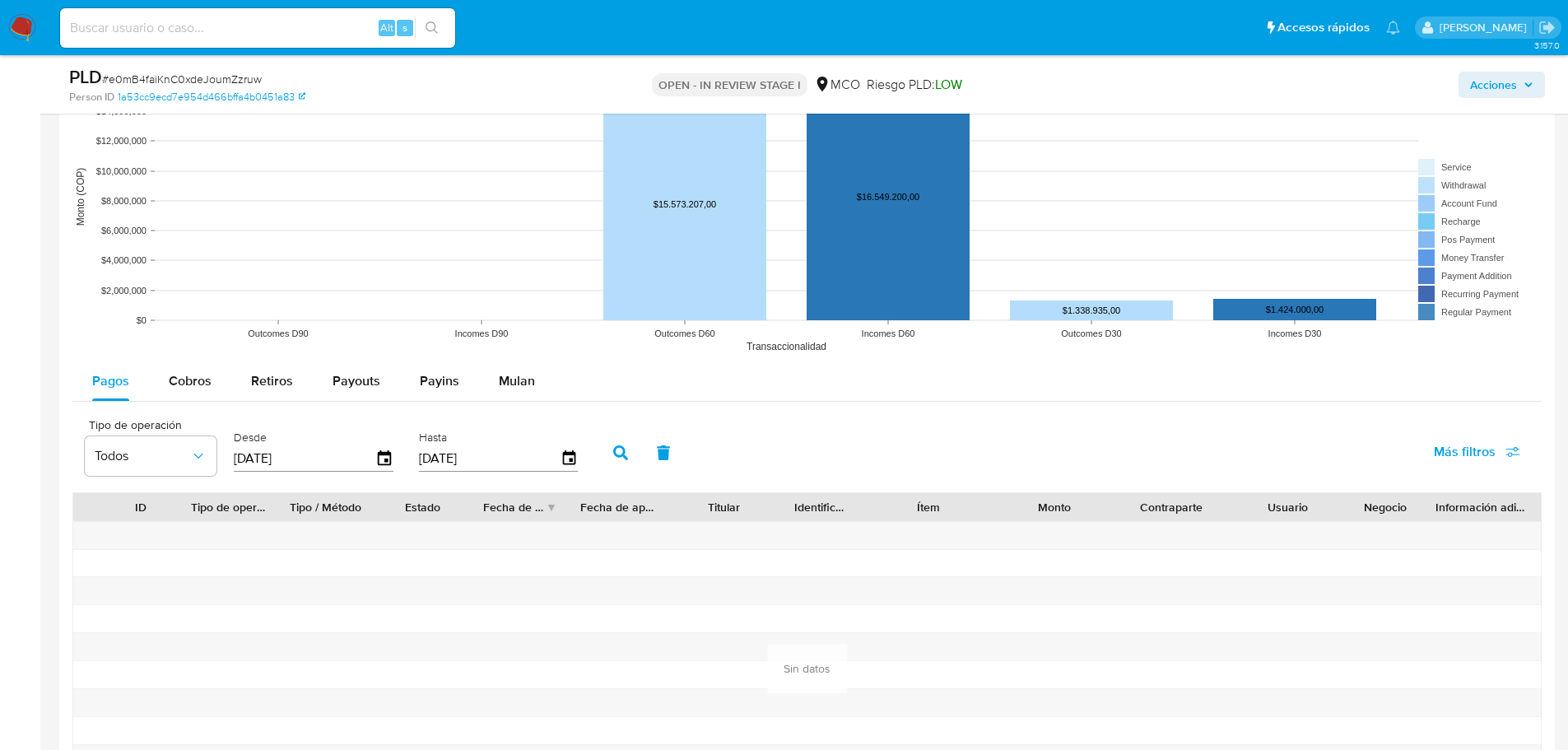
scroll to position [1729, 0]
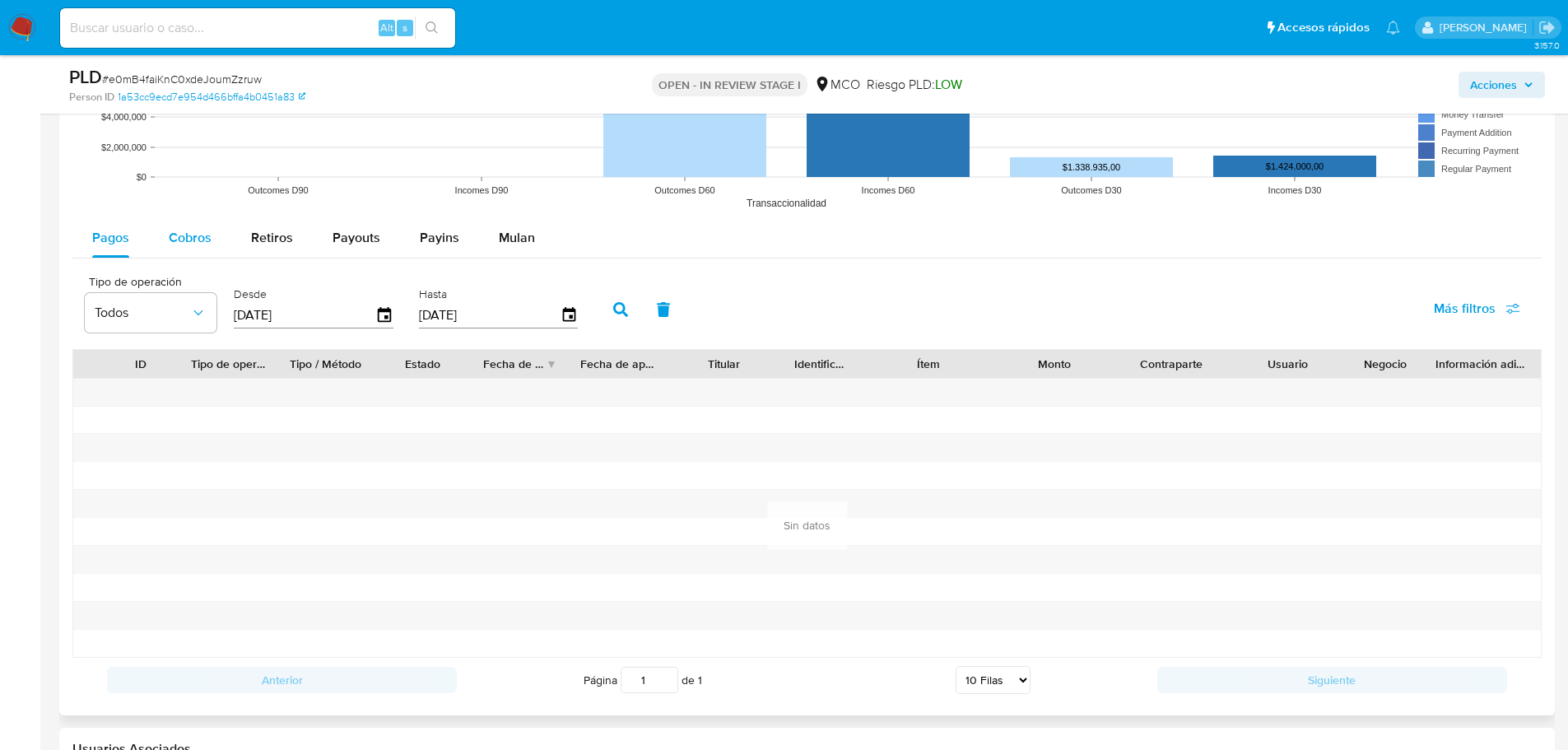
click at [169, 228] on span "Cobros" at bounding box center [191, 237] width 43 height 19
select select "10"
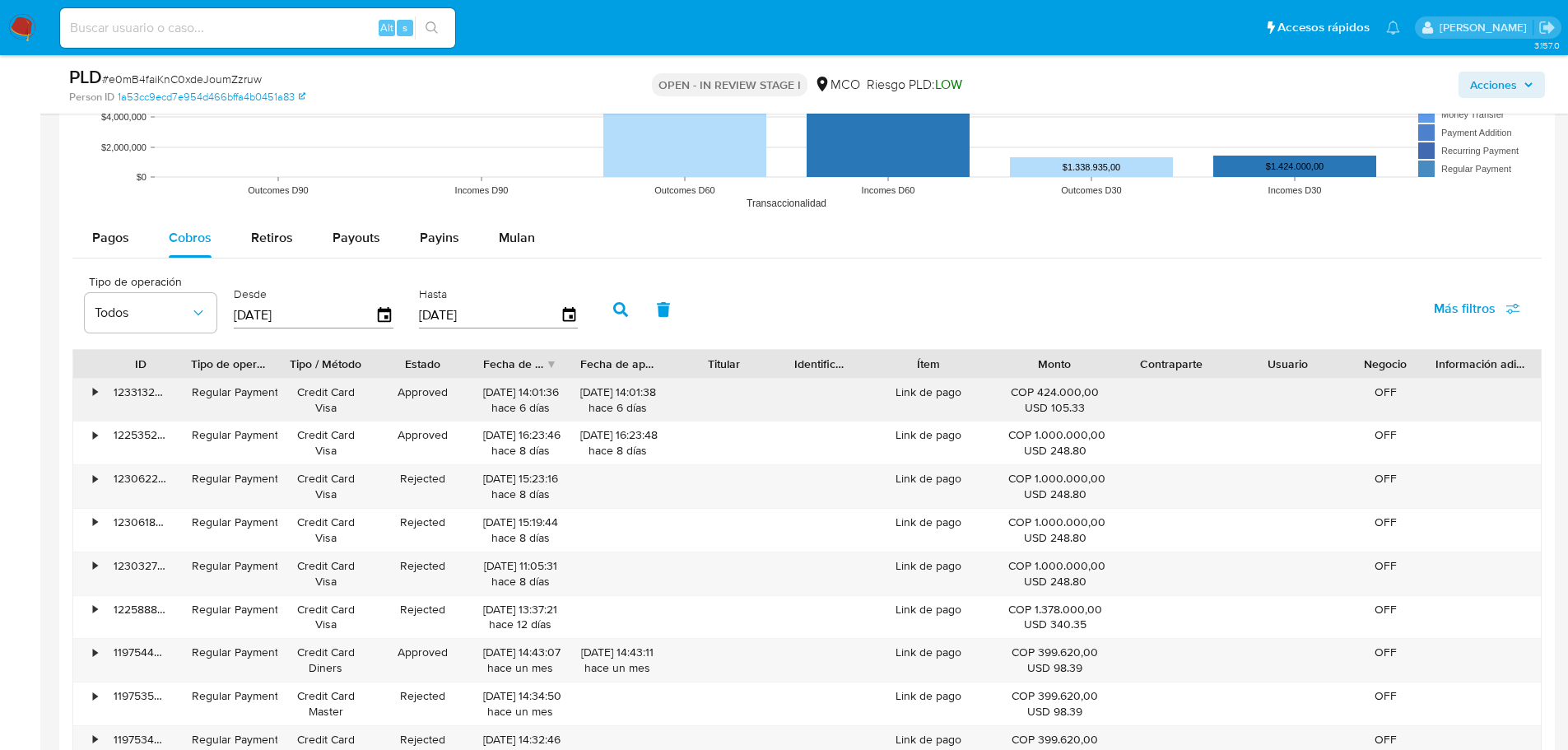
click at [944, 395] on div "Link de pago" at bounding box center [928, 400] width 136 height 43
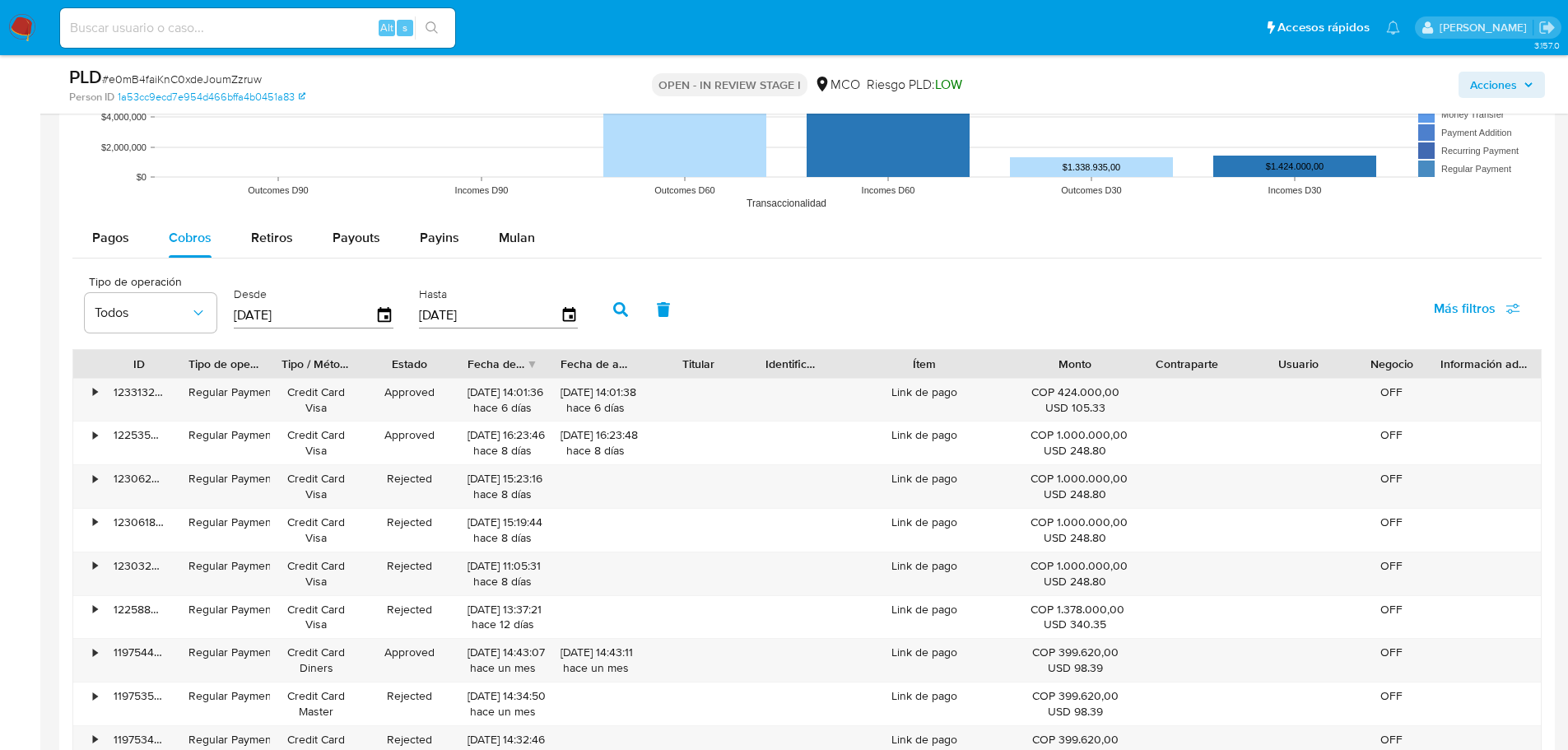
drag, startPoint x: 988, startPoint y: 372, endPoint x: 1042, endPoint y: 374, distance: 54.0
click at [1042, 374] on div "ID Tipo de operación Tipo / Método Estado Fecha de creación Fecha de aprobación…" at bounding box center [807, 363] width 1468 height 28
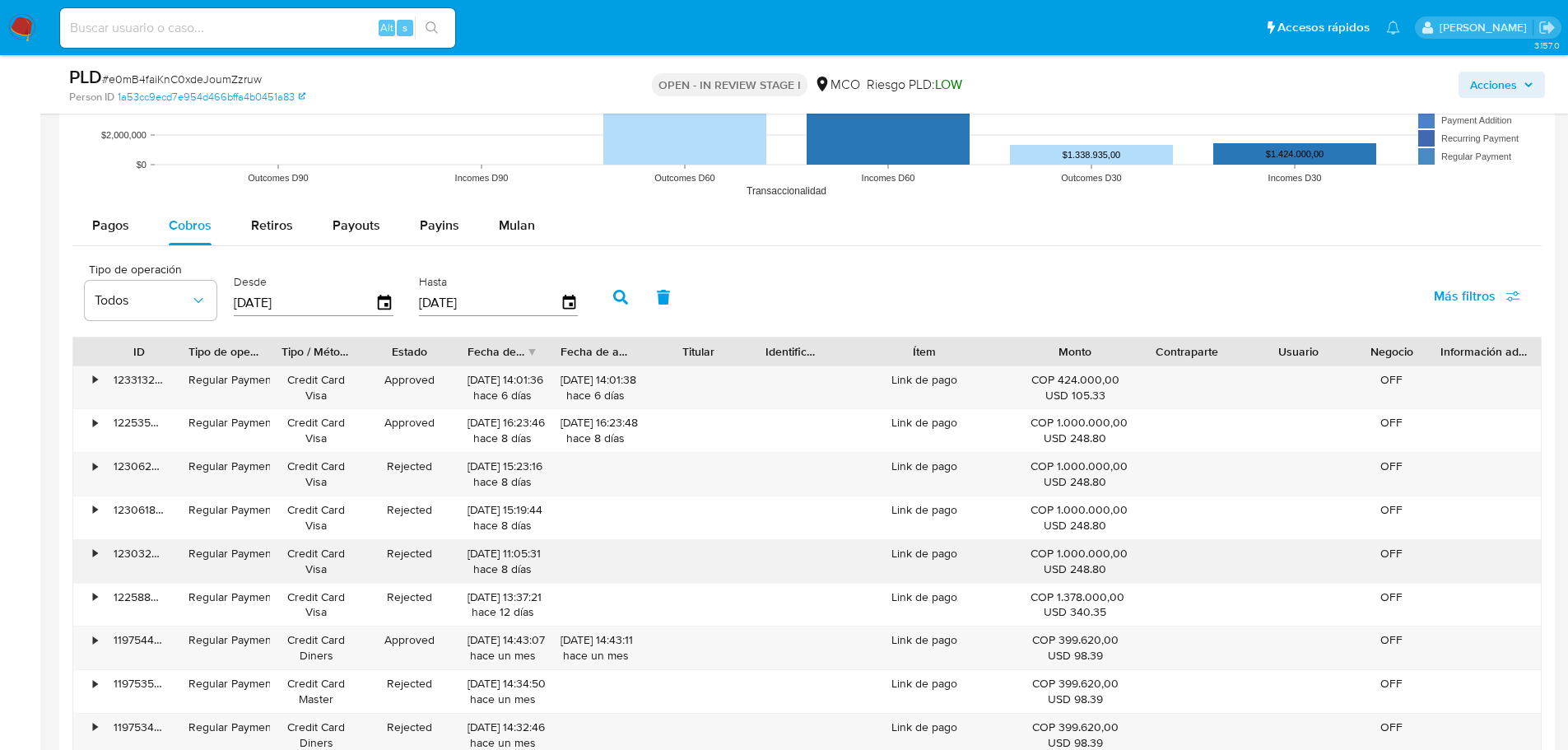
scroll to position [2139, 0]
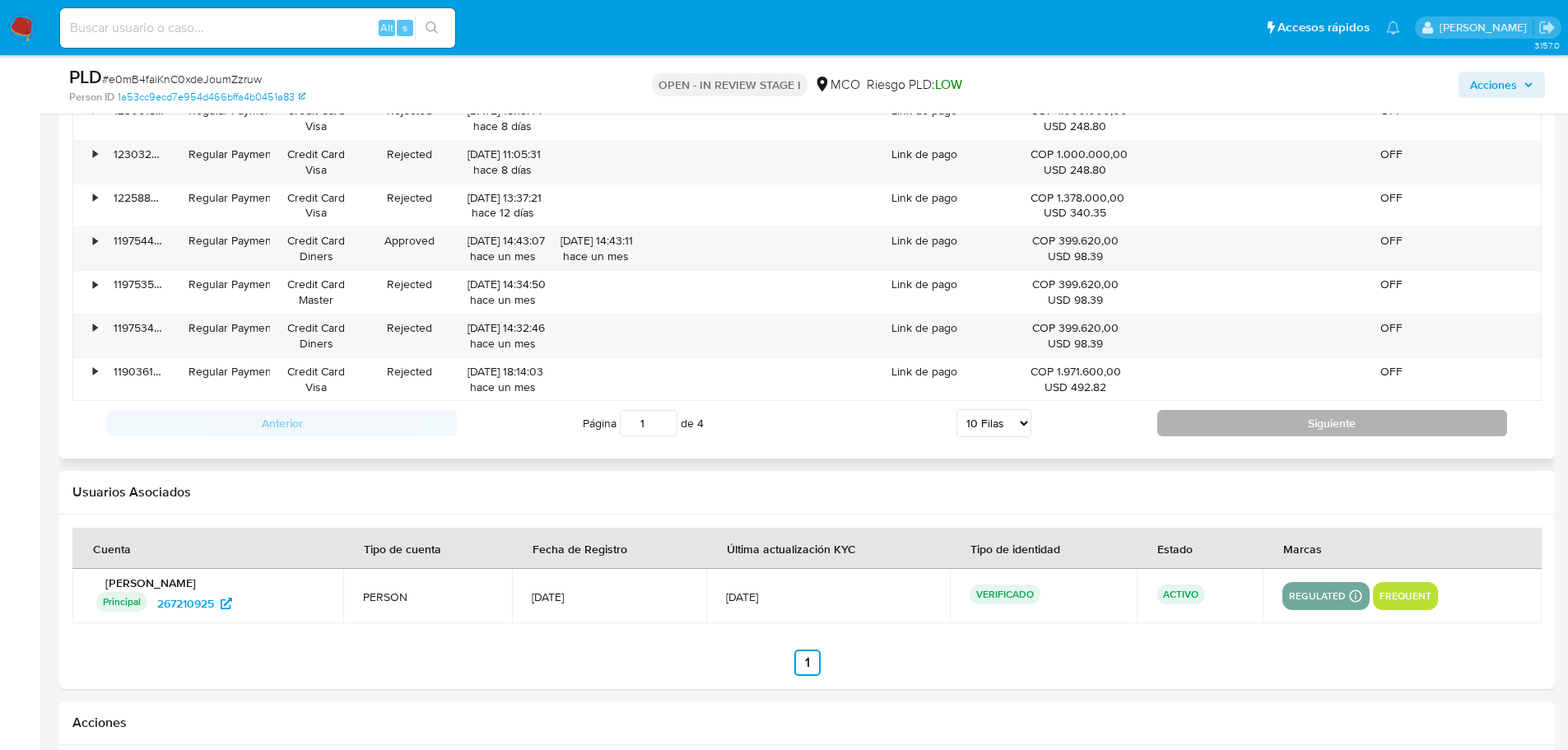
click at [1214, 421] on button "Siguiente" at bounding box center [1332, 423] width 349 height 26
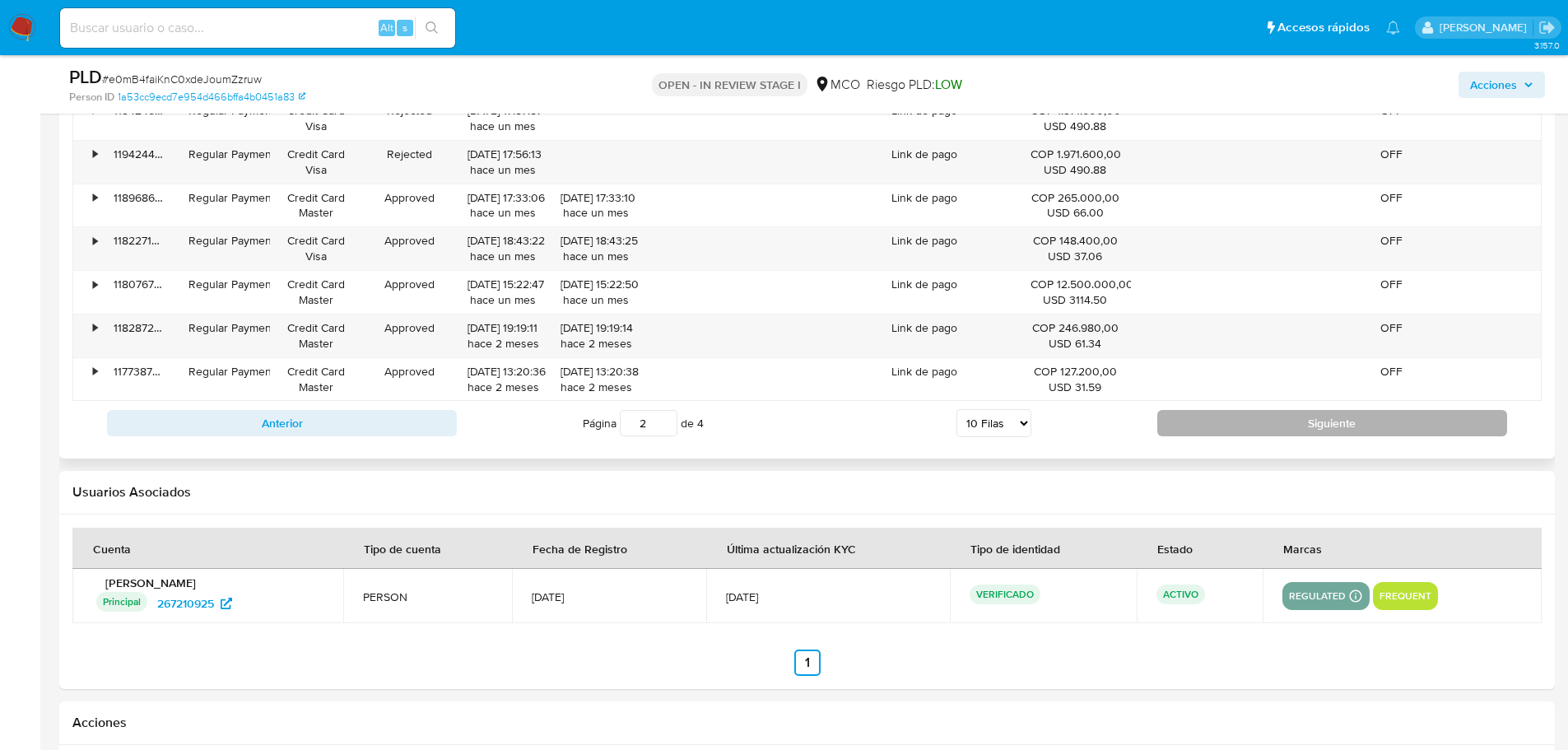
click at [1214, 421] on button "Siguiente" at bounding box center [1332, 423] width 349 height 26
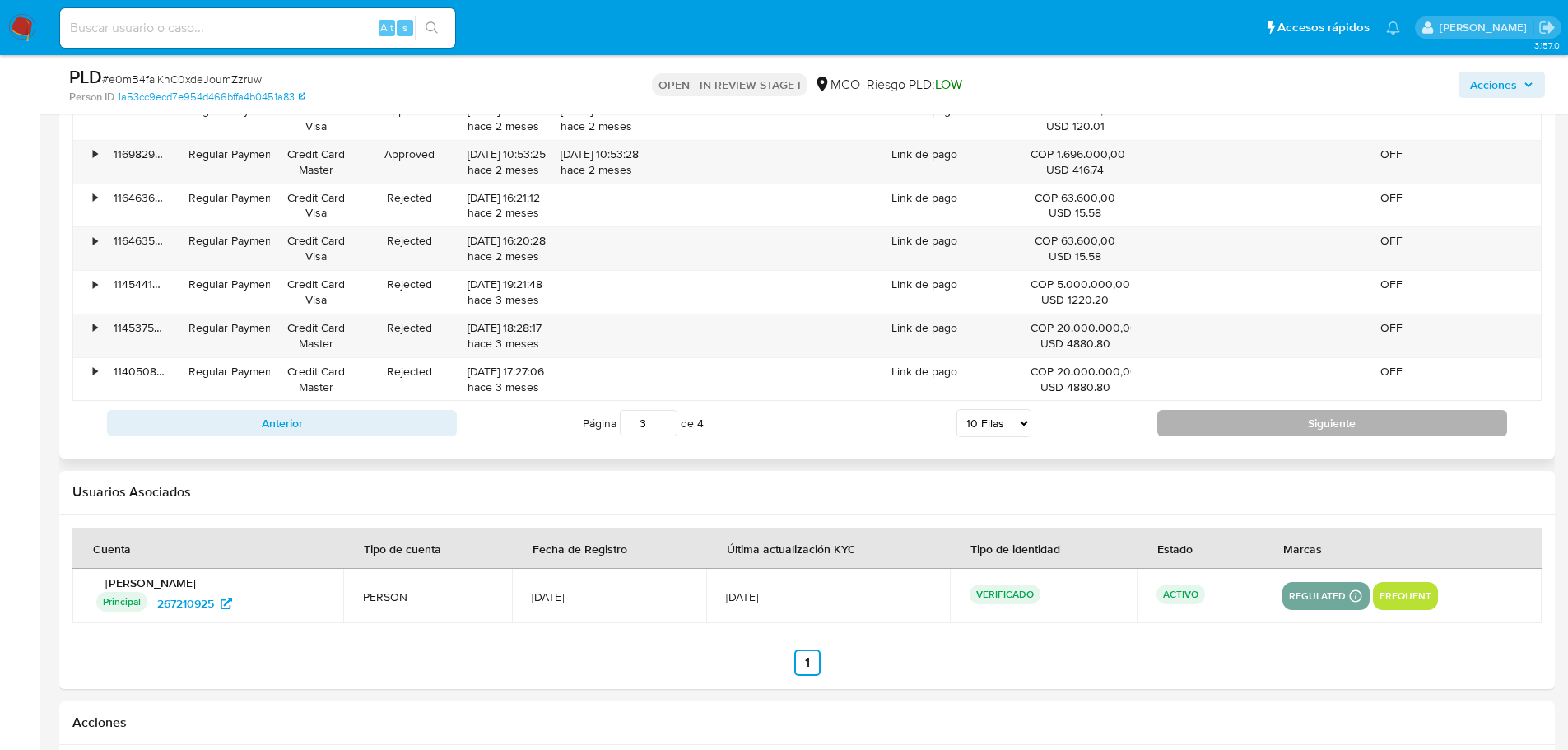
click at [1214, 421] on button "Siguiente" at bounding box center [1332, 423] width 349 height 26
type input "4"
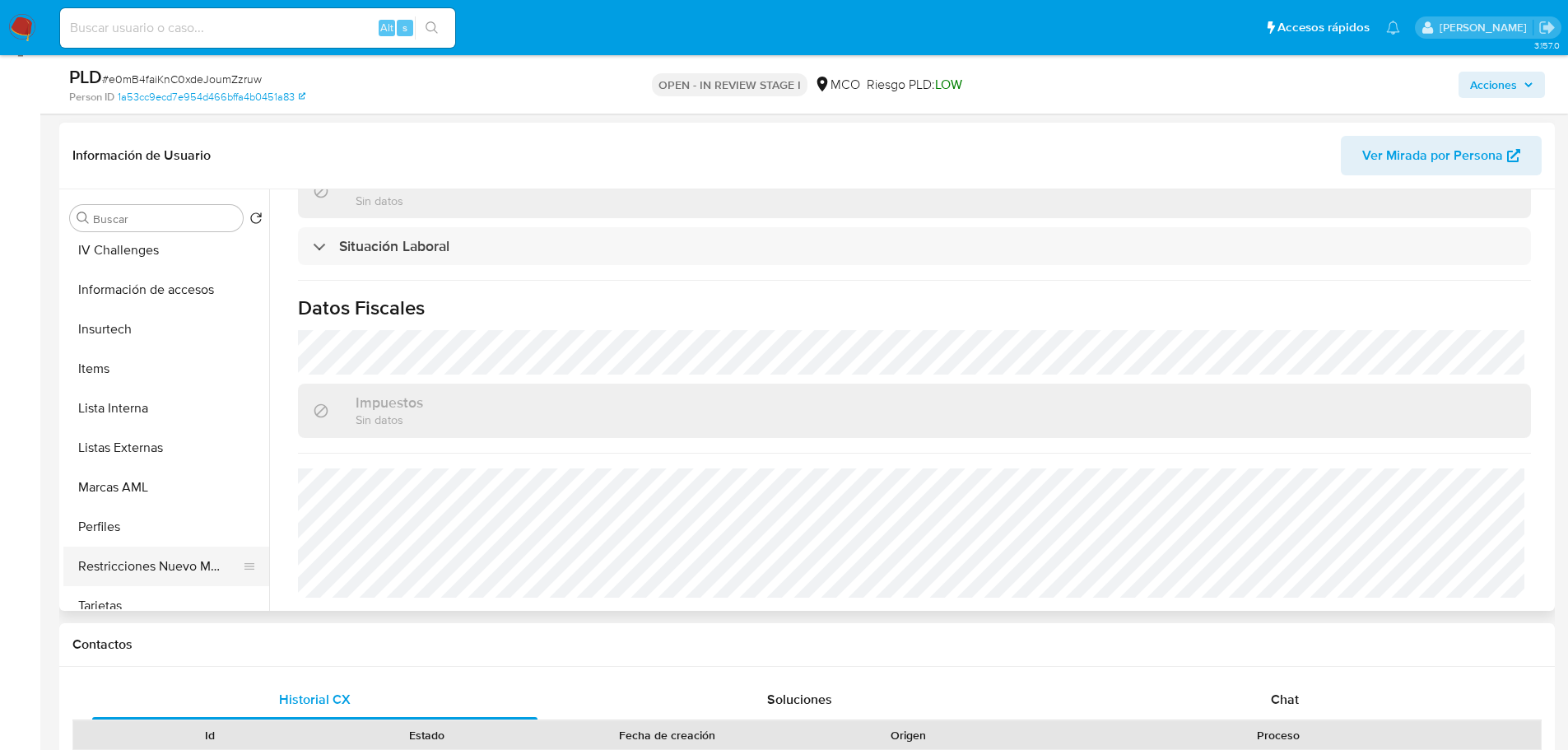
scroll to position [658, 0]
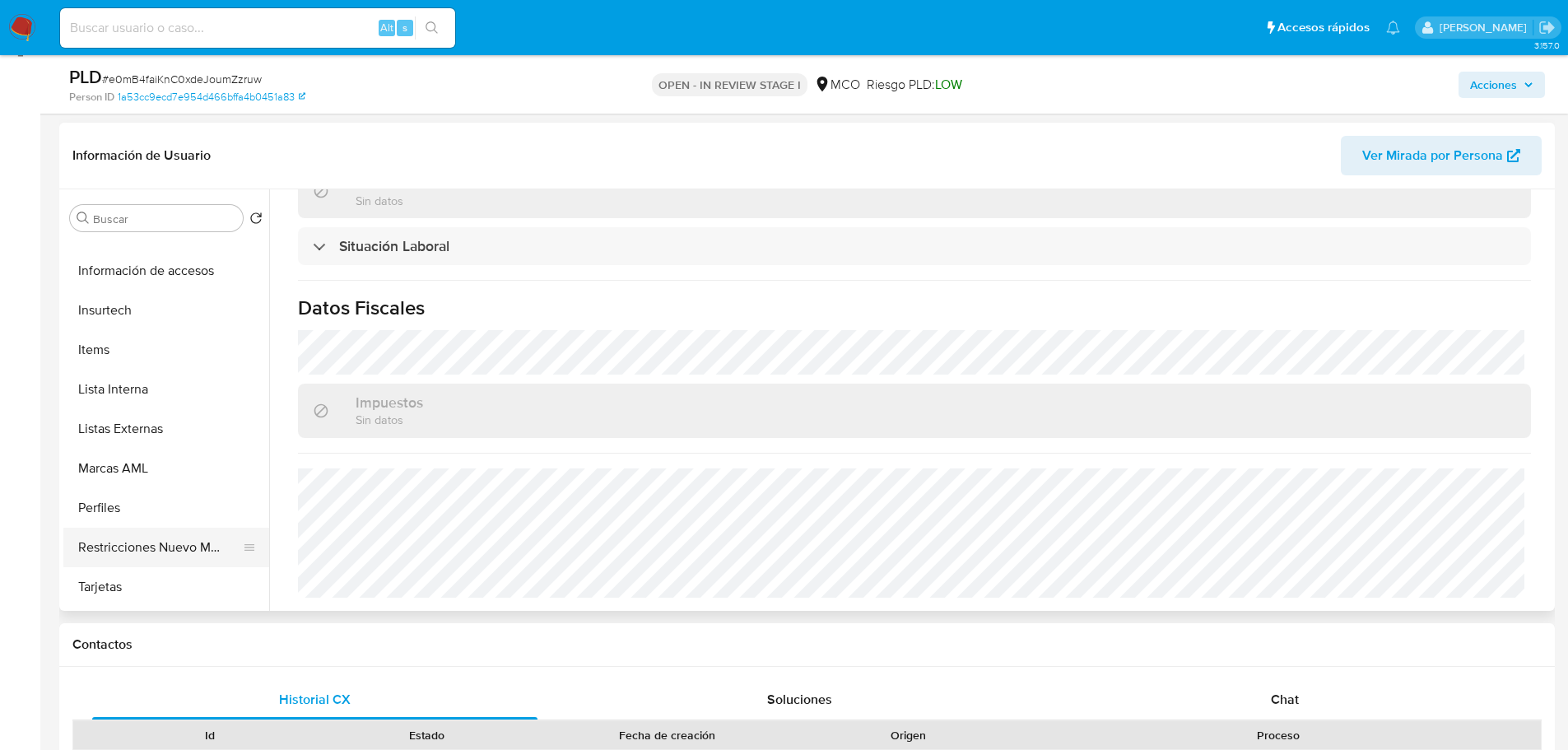
click at [161, 535] on button "Restricciones Nuevo Mundo" at bounding box center [159, 547] width 192 height 40
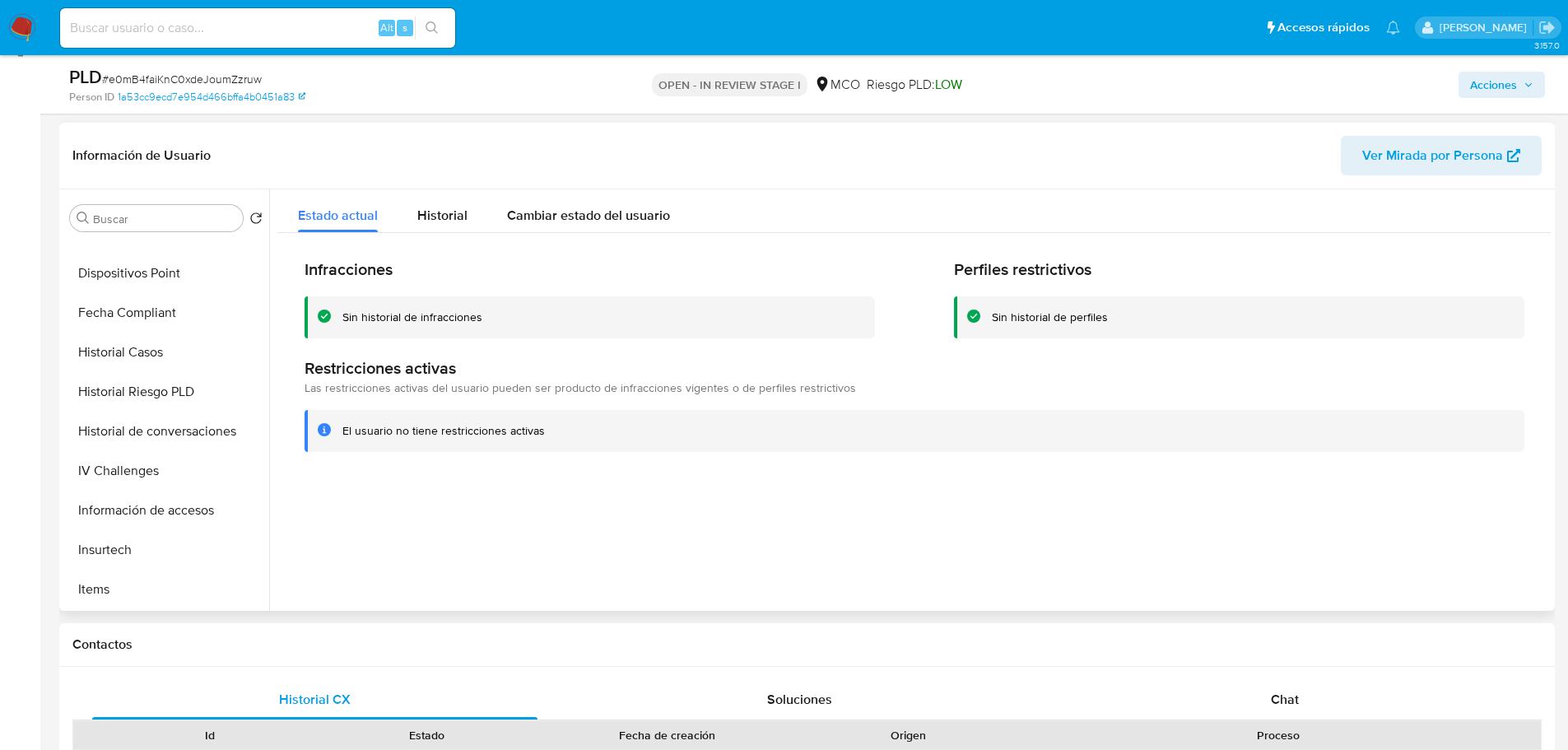
scroll to position [164, 0]
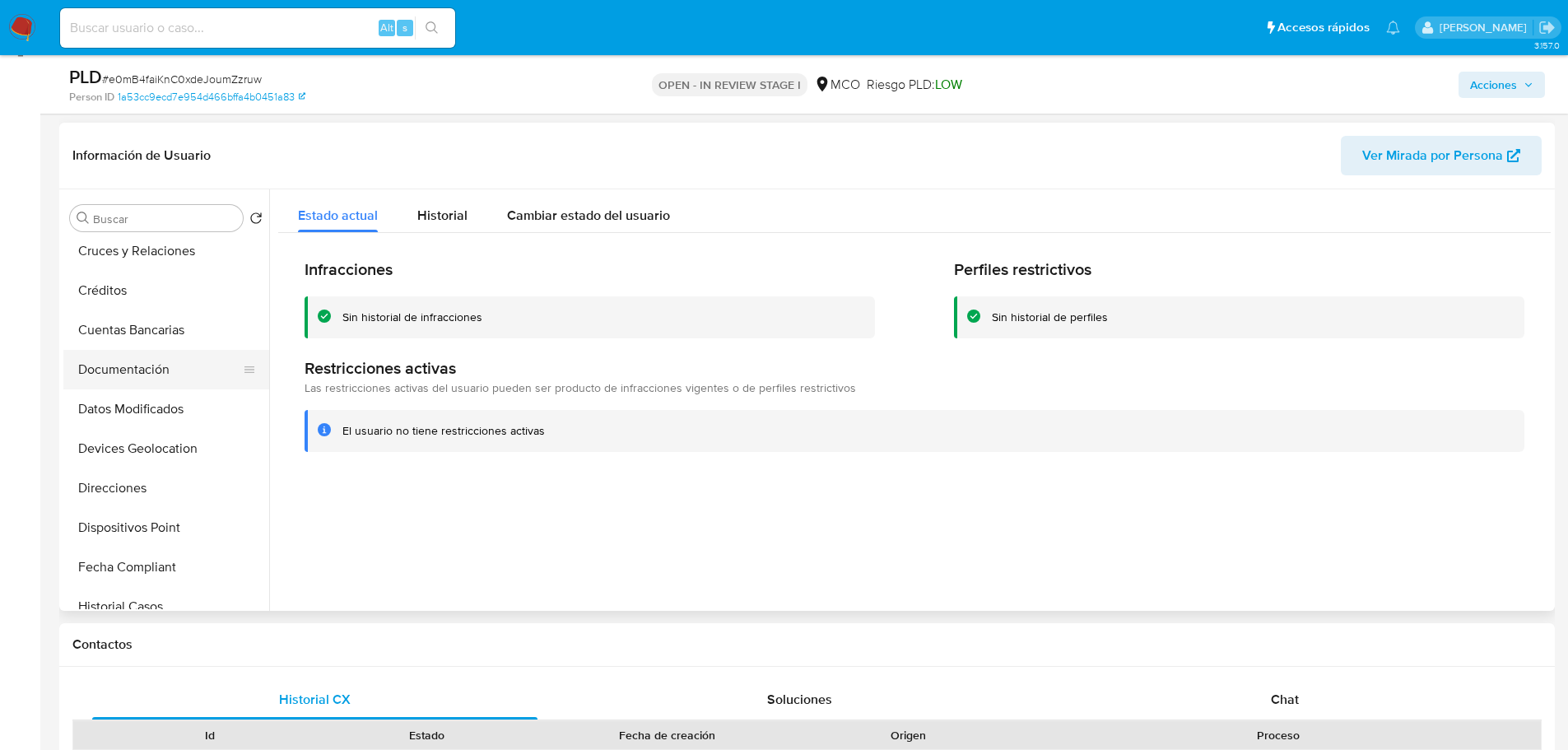
click at [139, 373] on button "Documentación" at bounding box center [159, 369] width 192 height 40
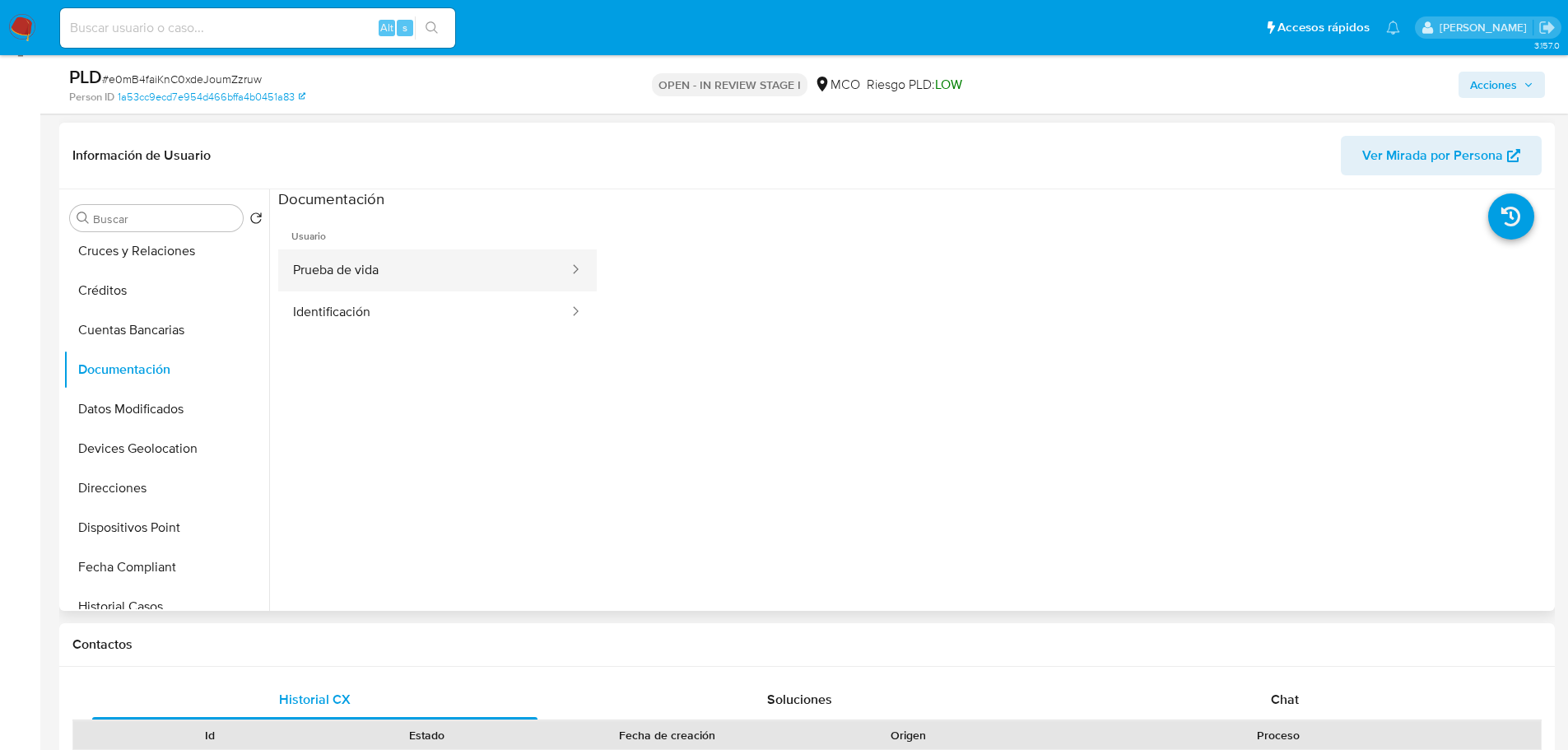
click at [355, 270] on button "Prueba de vida" at bounding box center [424, 270] width 292 height 42
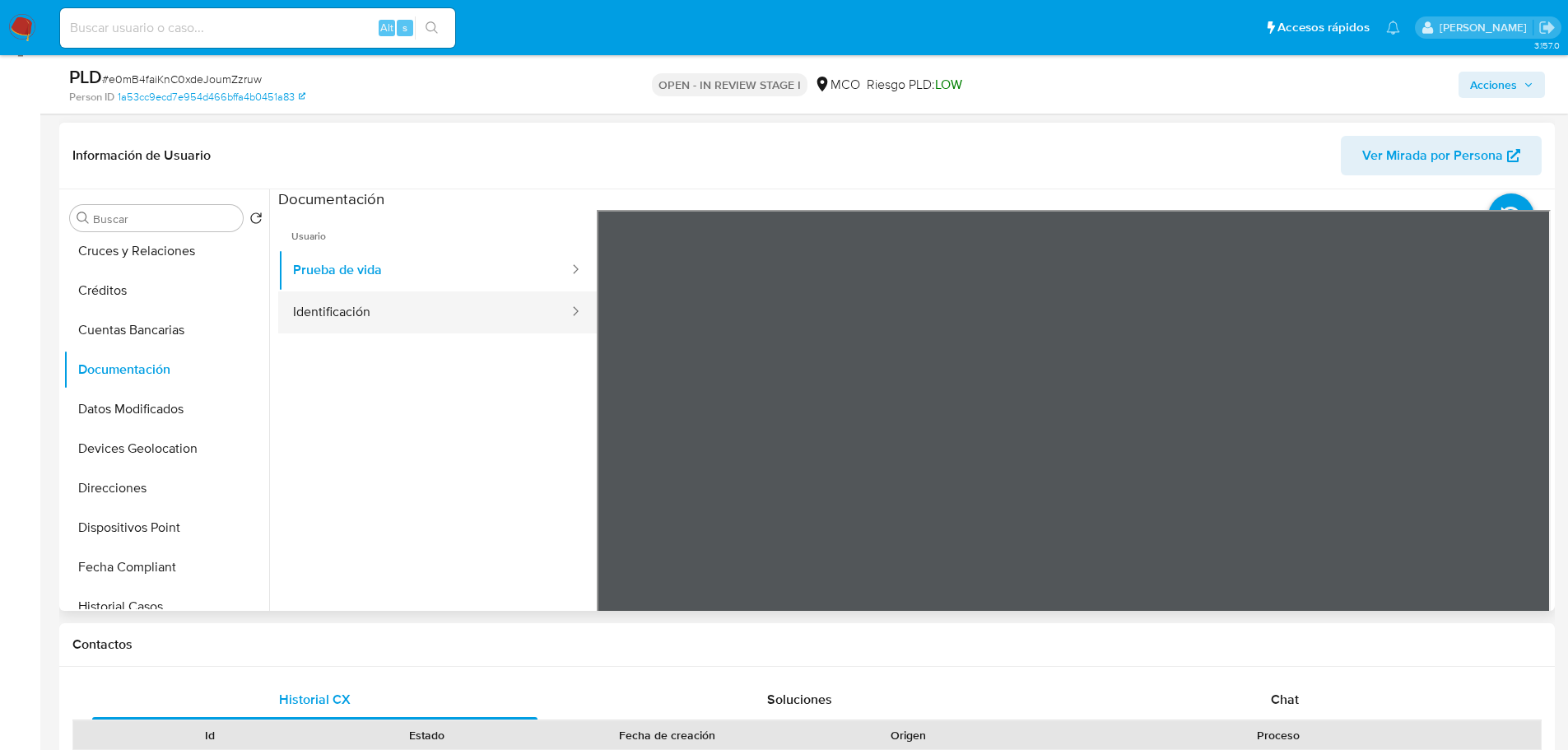
click at [363, 313] on button "Identificación" at bounding box center [424, 311] width 292 height 42
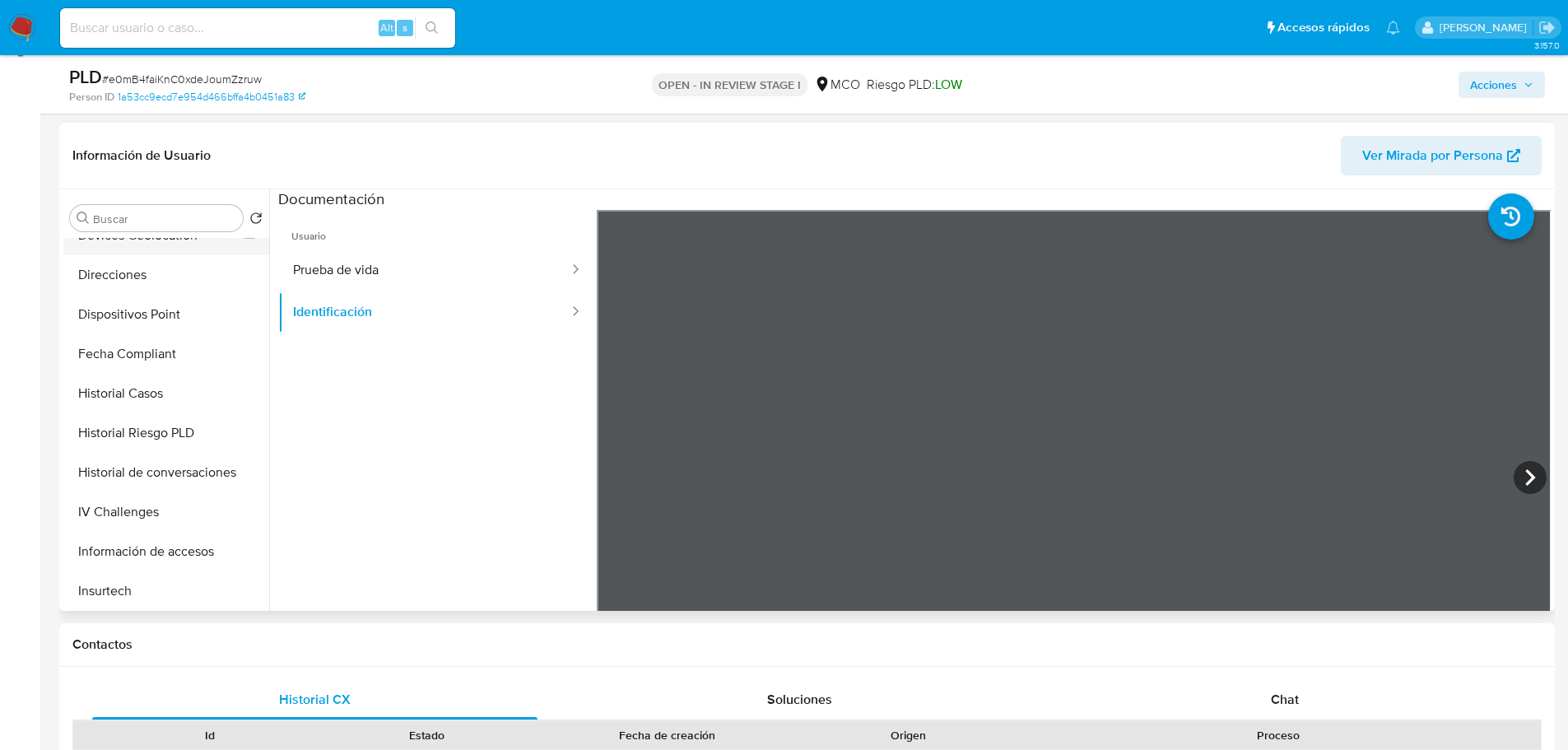
scroll to position [412, 0]
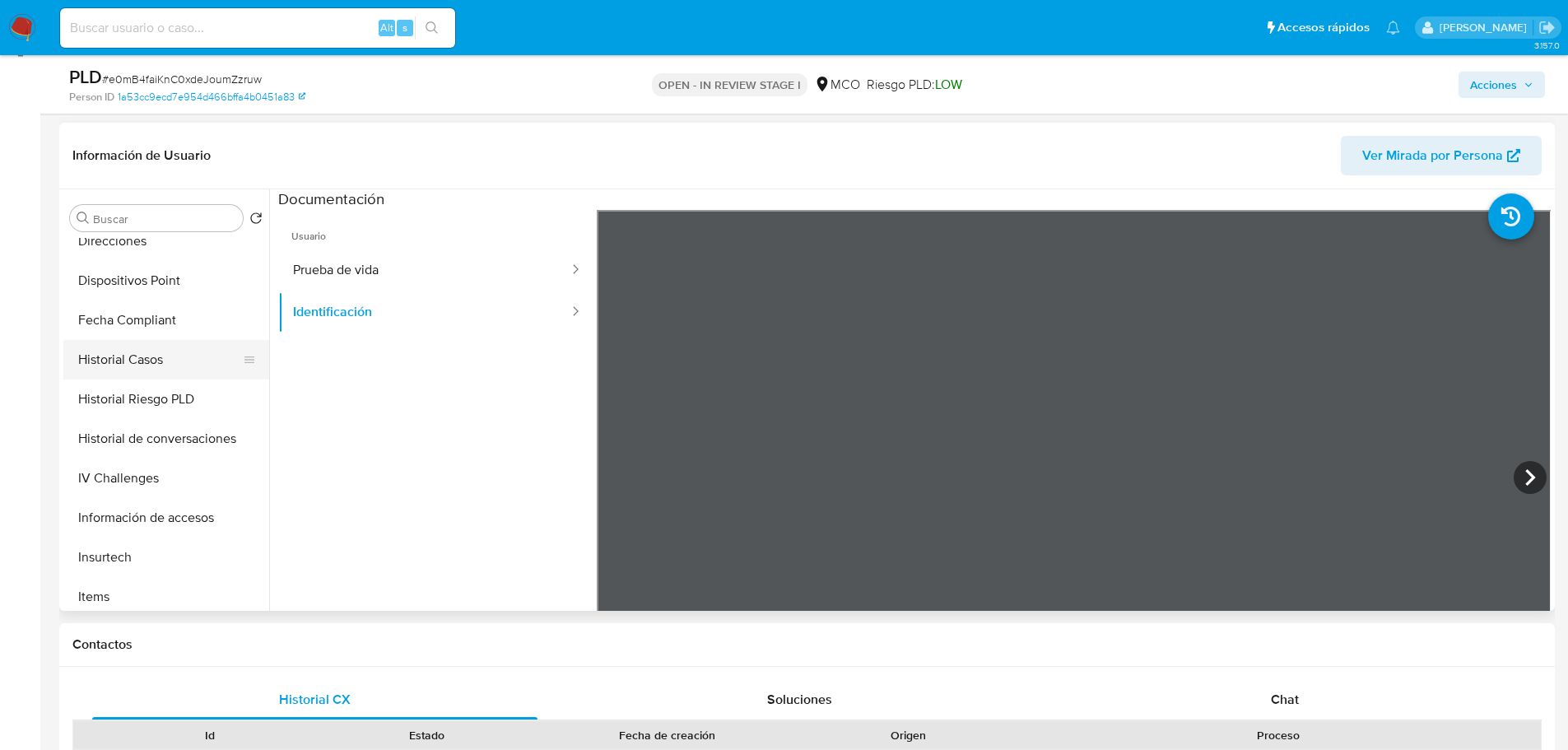
click at [166, 361] on button "Historial Casos" at bounding box center [159, 360] width 192 height 40
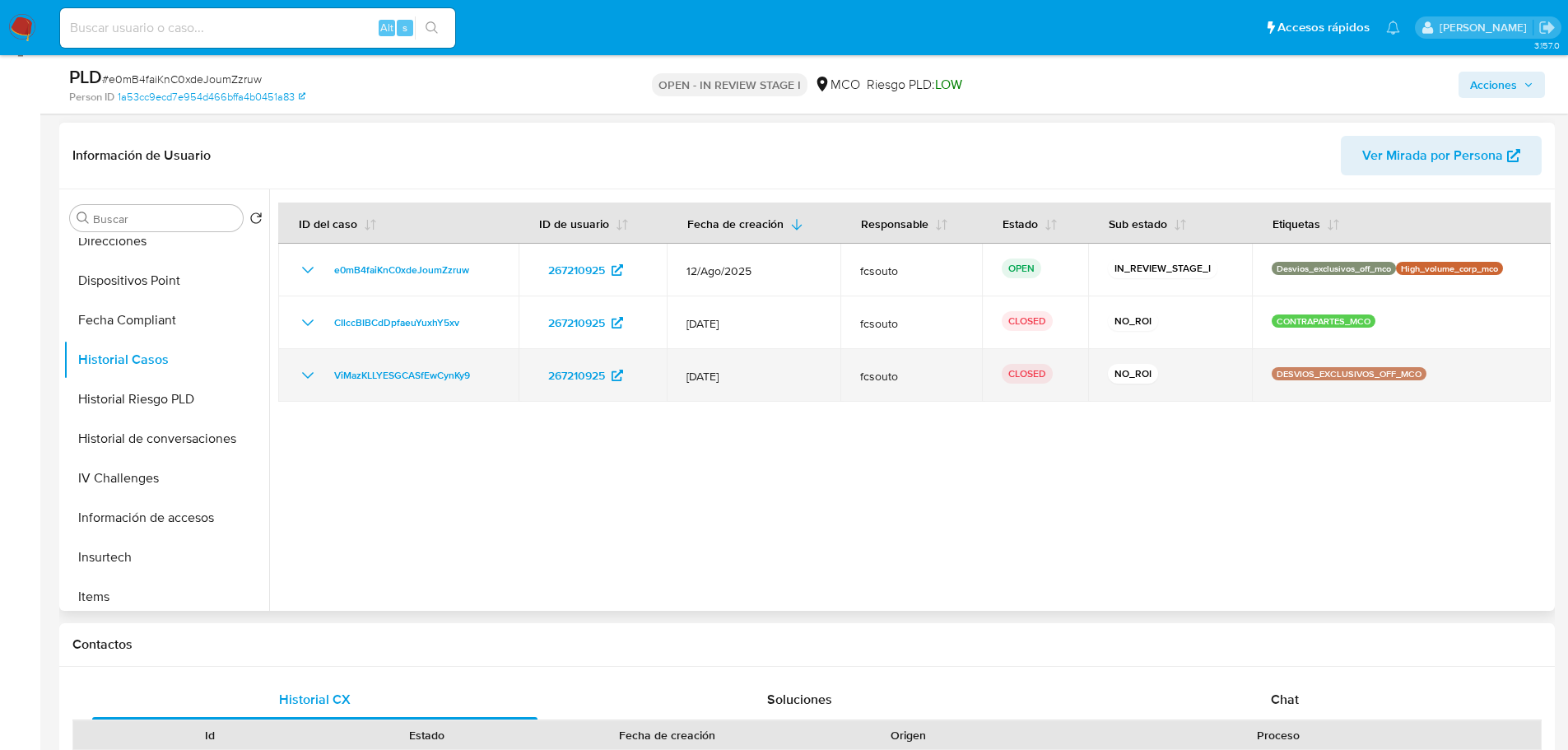
click at [306, 377] on icon "Mostrar/Ocultar" at bounding box center [308, 375] width 20 height 20
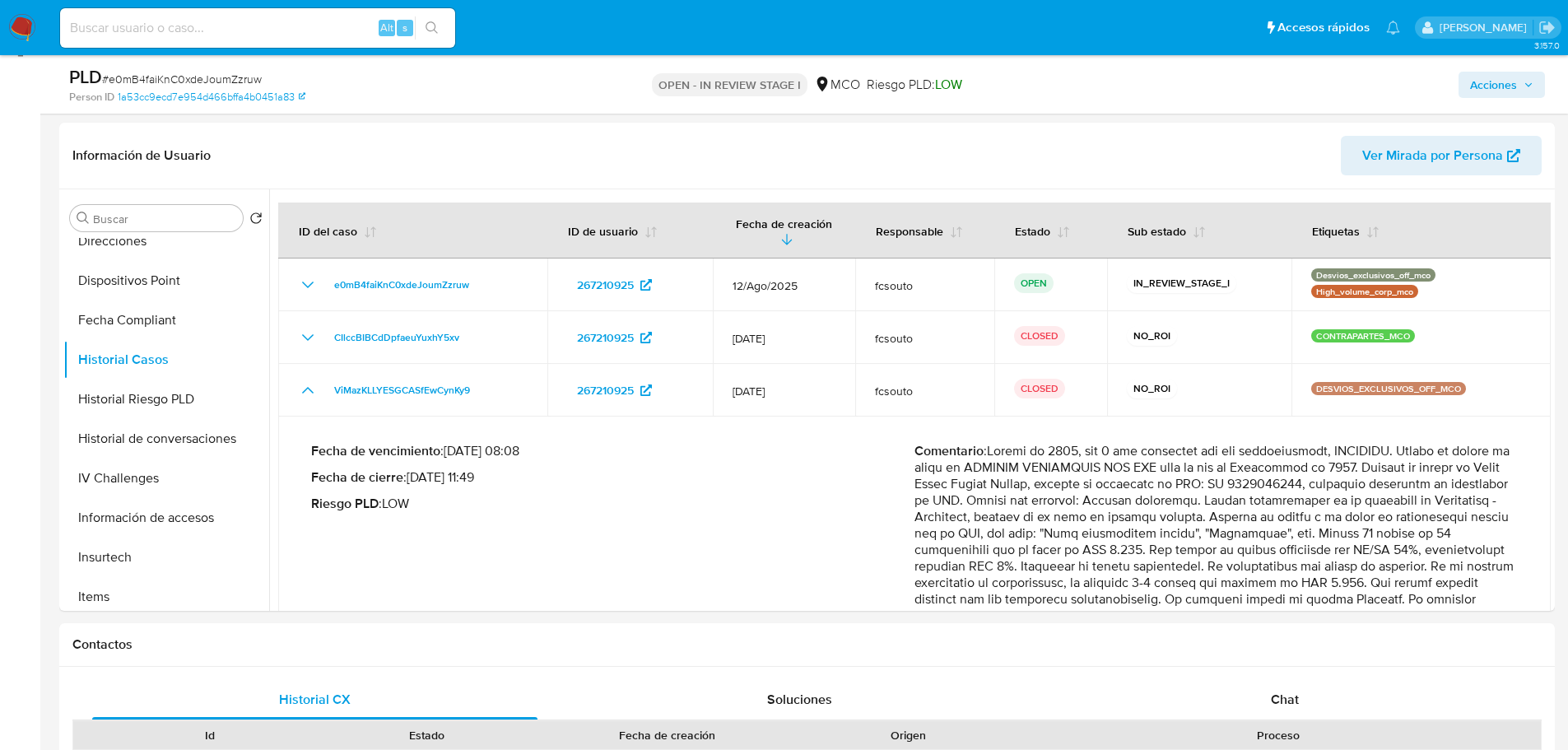
click at [1523, 91] on span "Acciones" at bounding box center [1502, 85] width 63 height 23
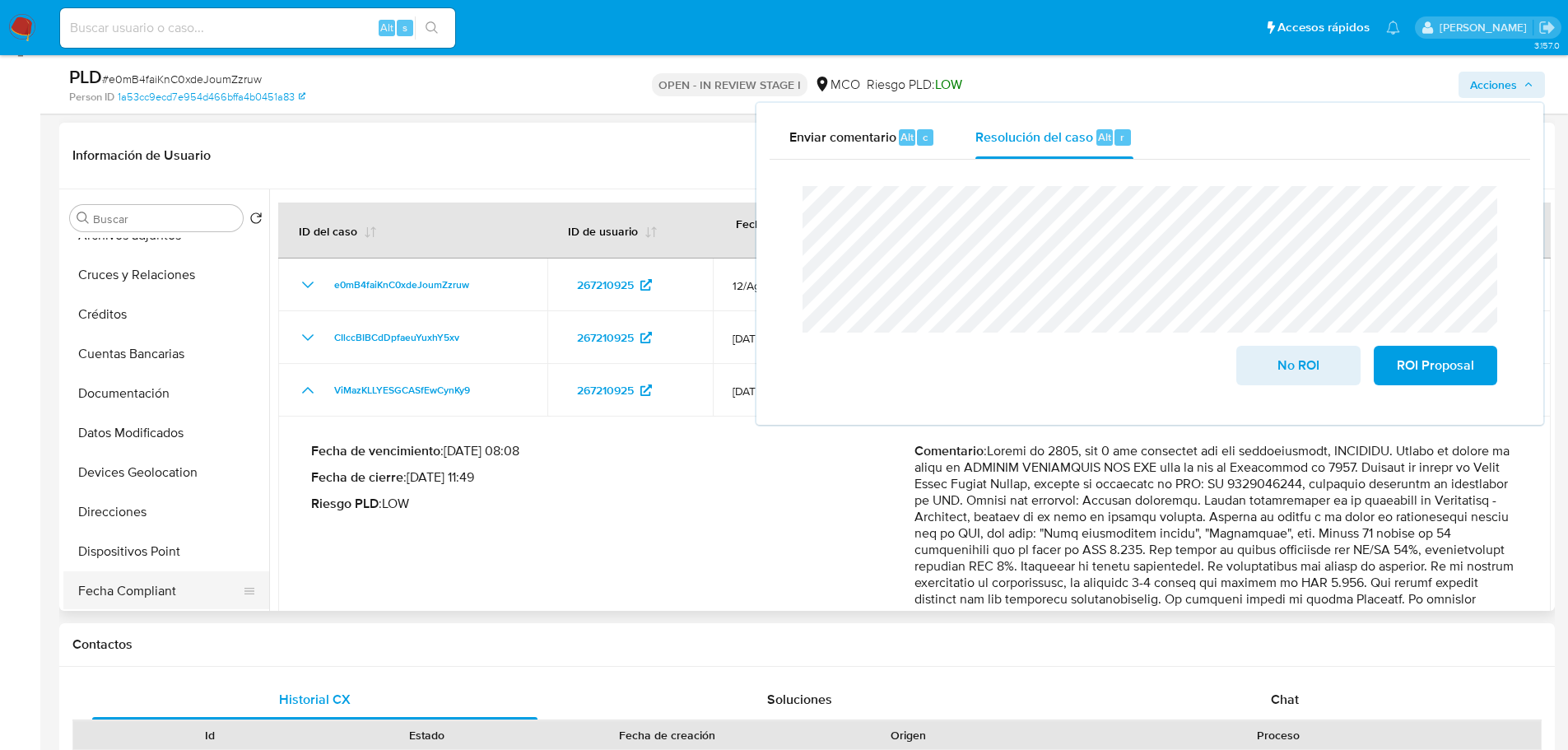
scroll to position [0, 0]
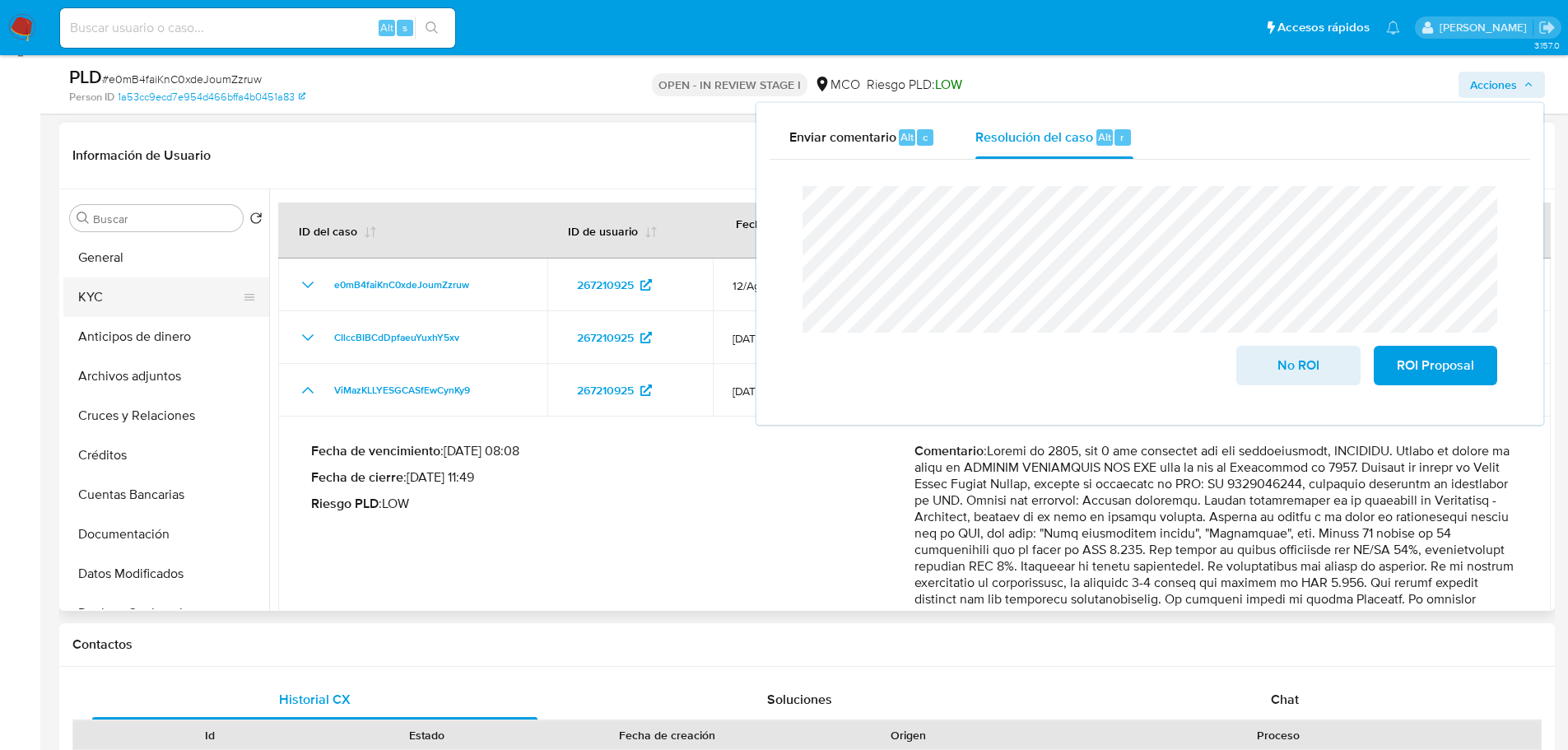
click at [124, 296] on button "KYC" at bounding box center [159, 296] width 192 height 40
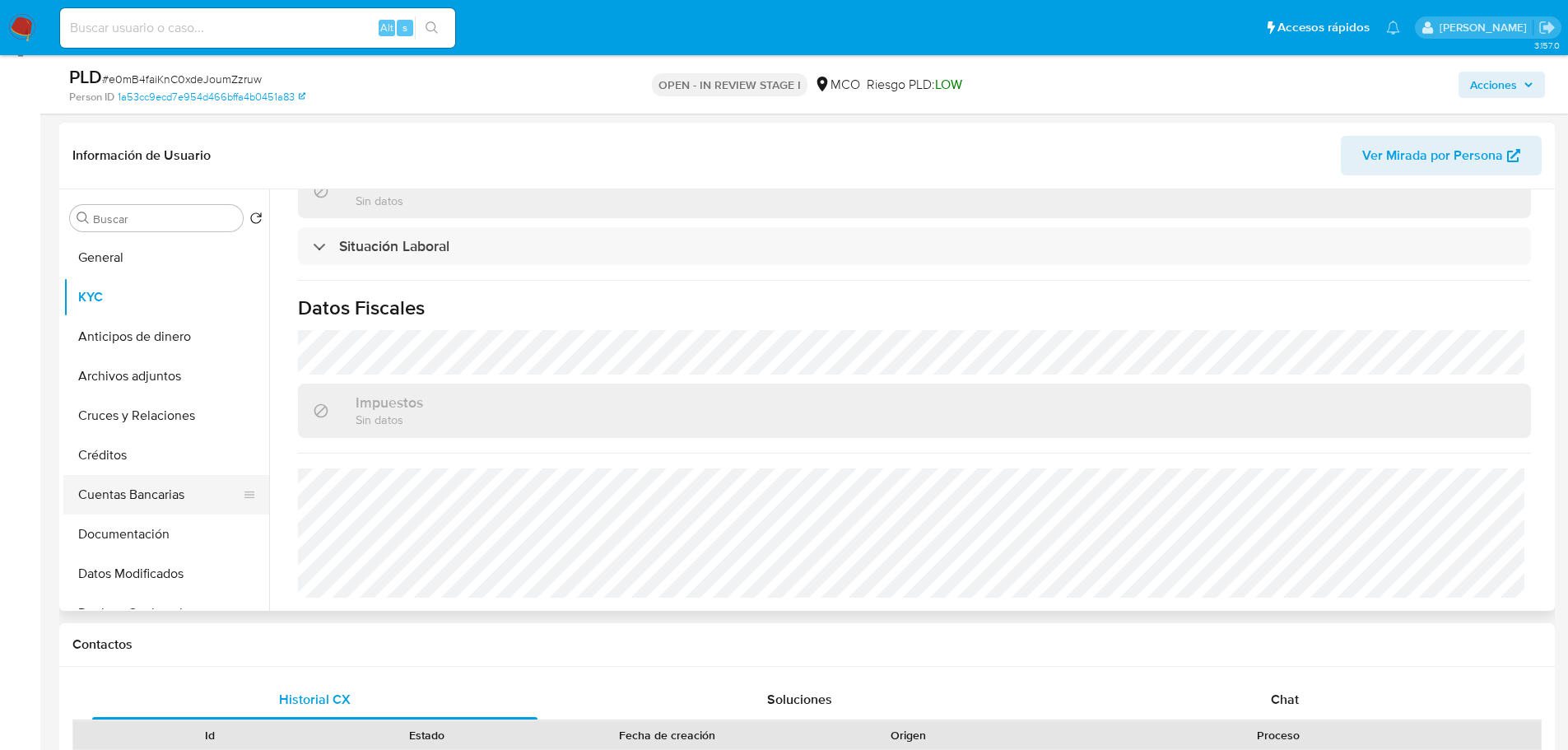
scroll to position [247, 0]
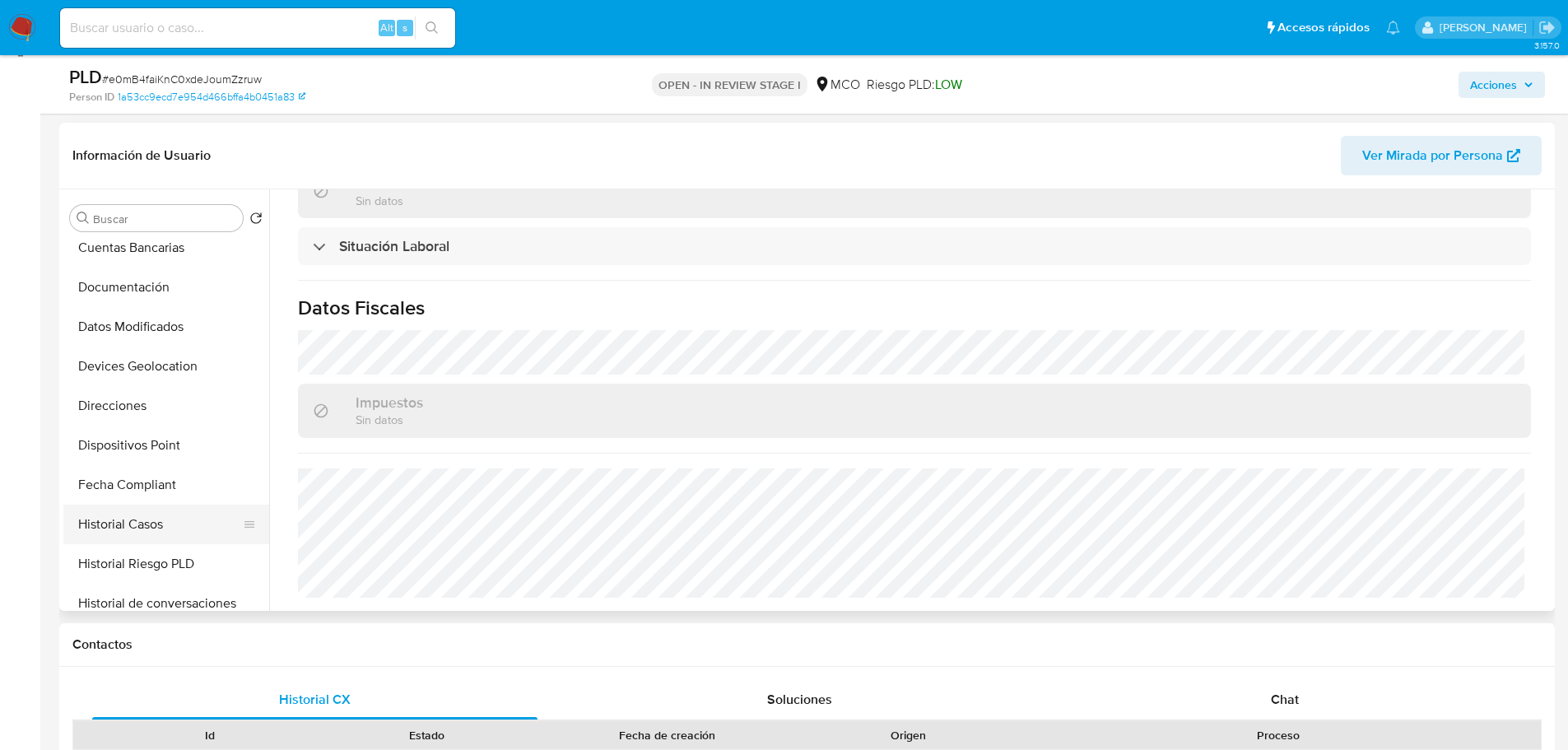
click at [151, 517] on button "Historial Casos" at bounding box center [159, 524] width 192 height 40
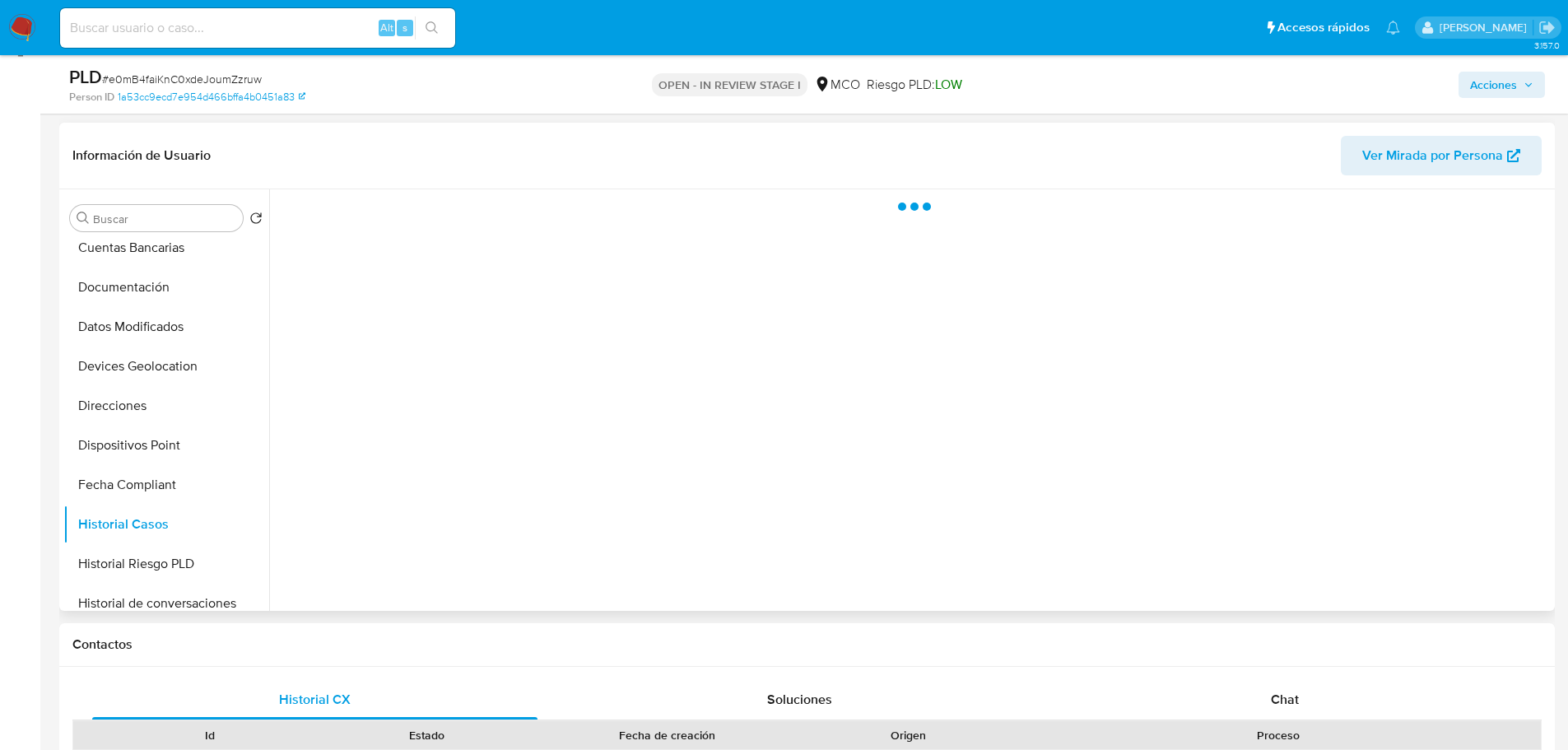
scroll to position [0, 0]
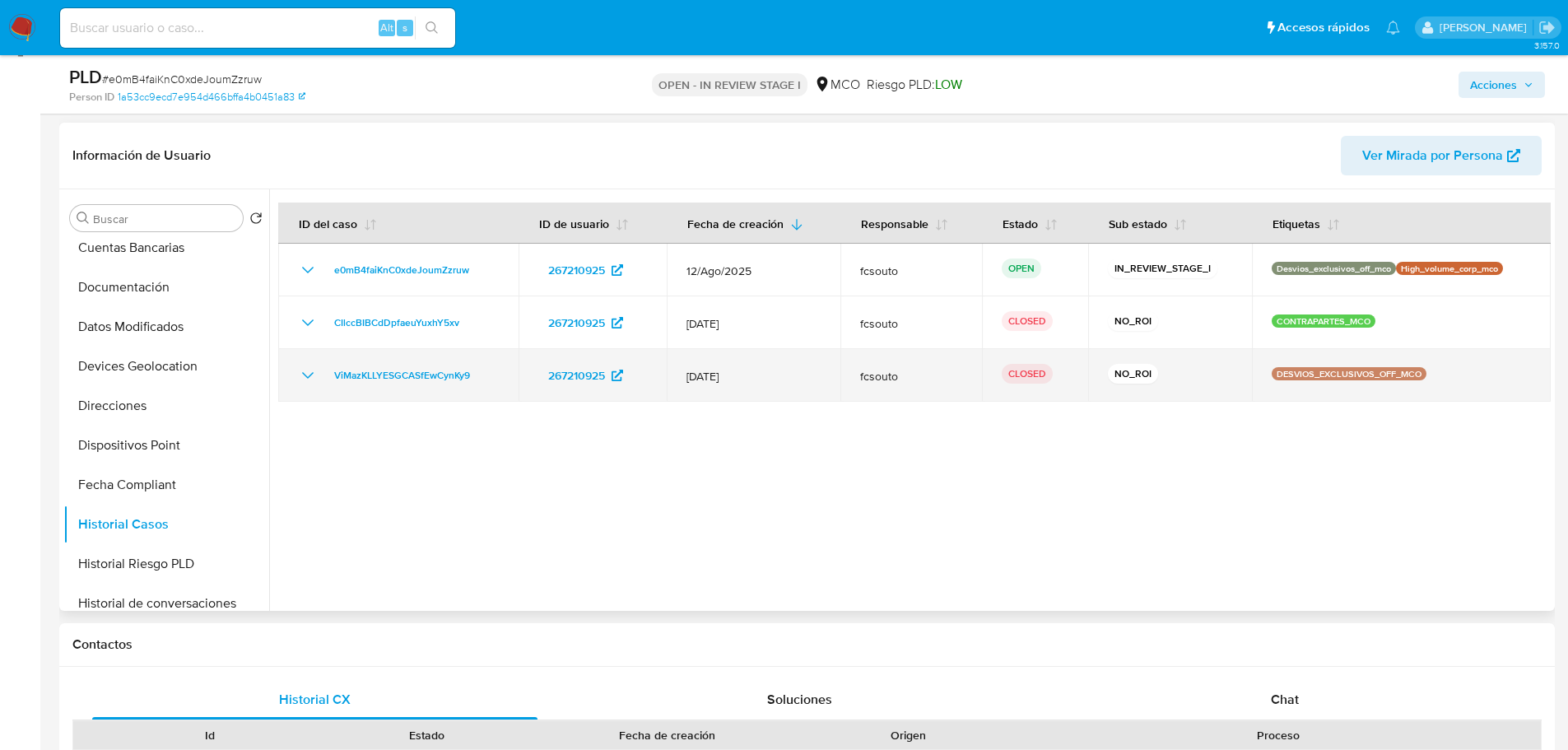
click at [310, 372] on icon "Mostrar/Ocultar" at bounding box center [308, 375] width 20 height 20
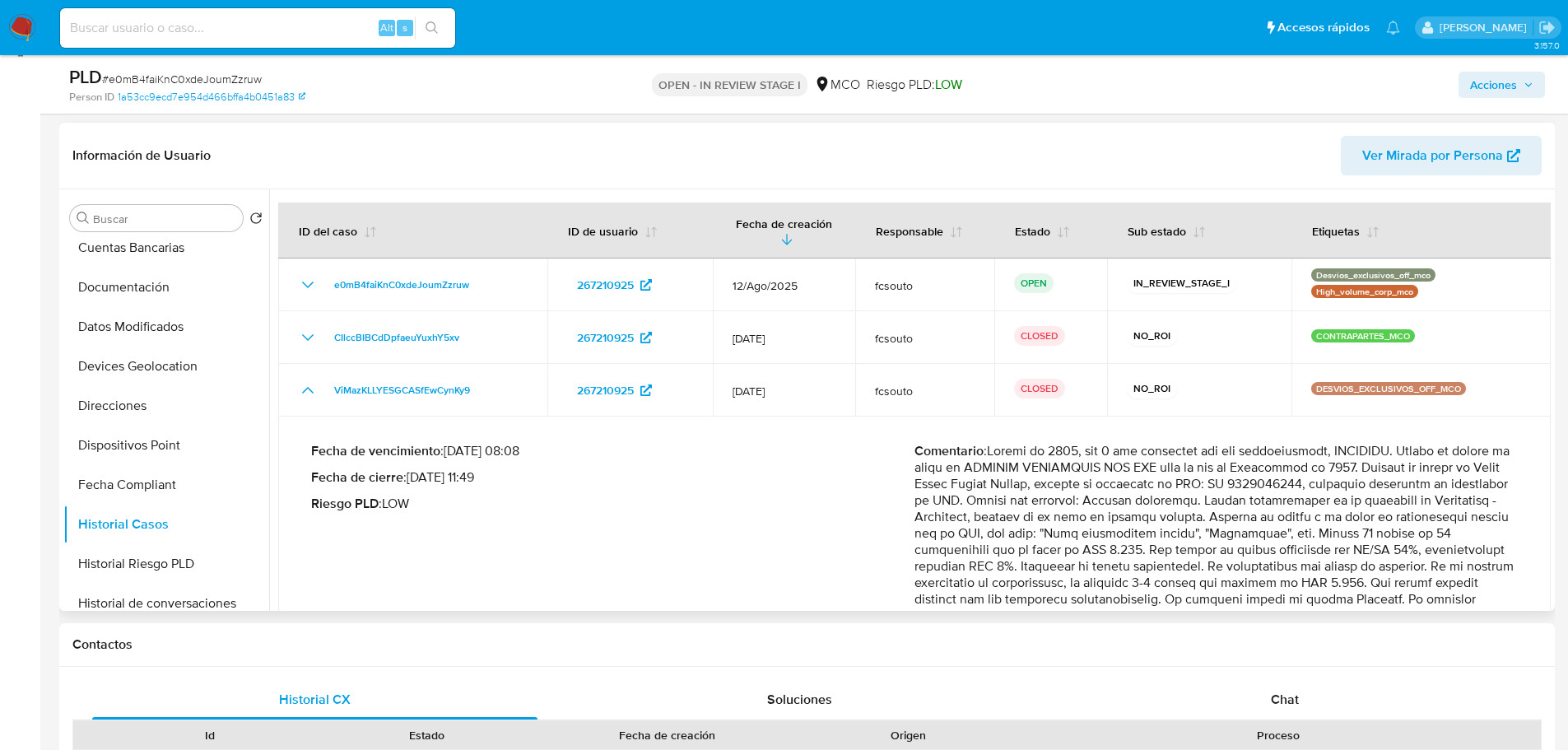
scroll to position [83, 0]
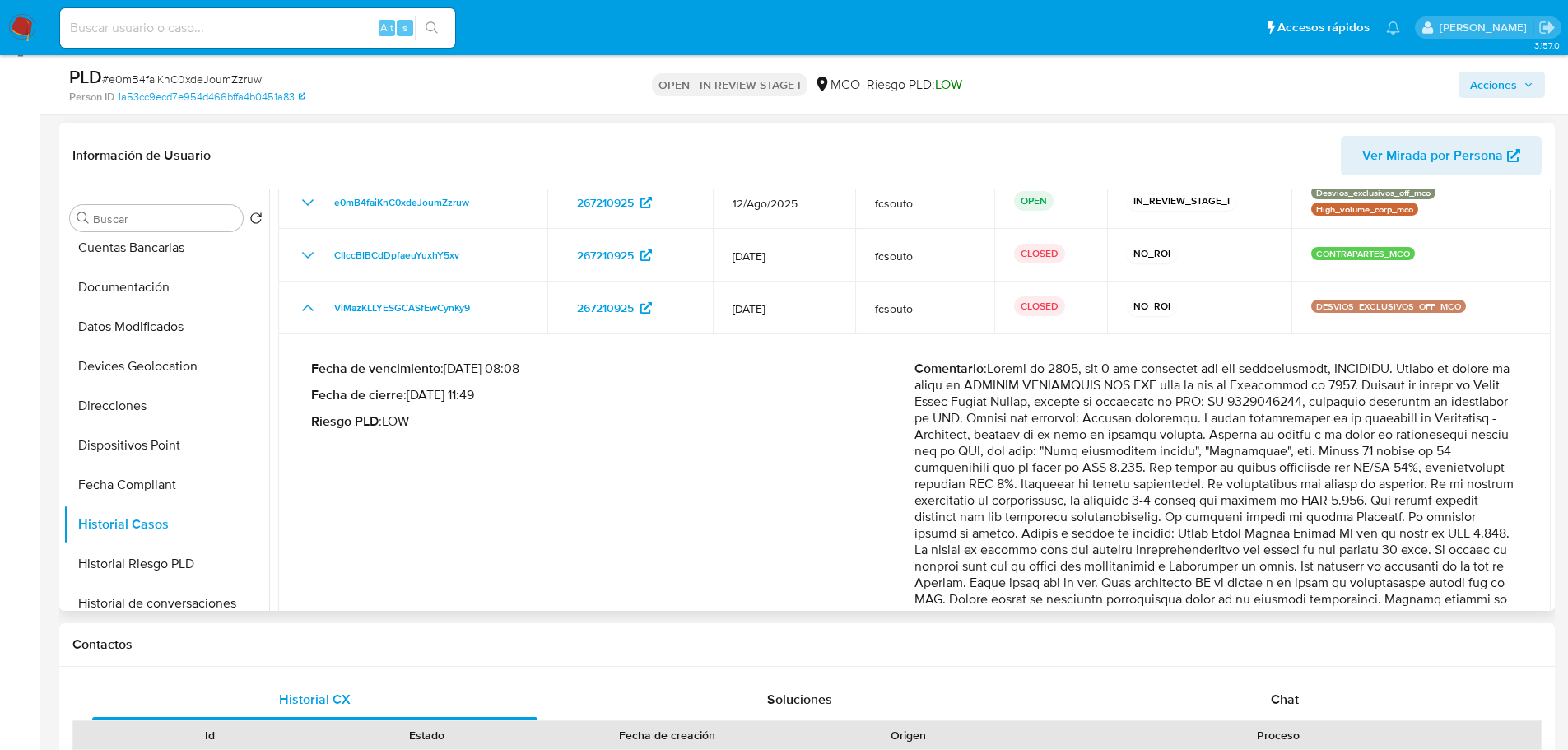
drag, startPoint x: 968, startPoint y: 454, endPoint x: 1088, endPoint y: 454, distance: 120.0
click at [1088, 454] on p "Comentario :" at bounding box center [1216, 500] width 603 height 280
drag, startPoint x: 1490, startPoint y: 82, endPoint x: 1474, endPoint y: 85, distance: 16.3
click at [1480, 83] on span "Acciones" at bounding box center [1494, 85] width 46 height 26
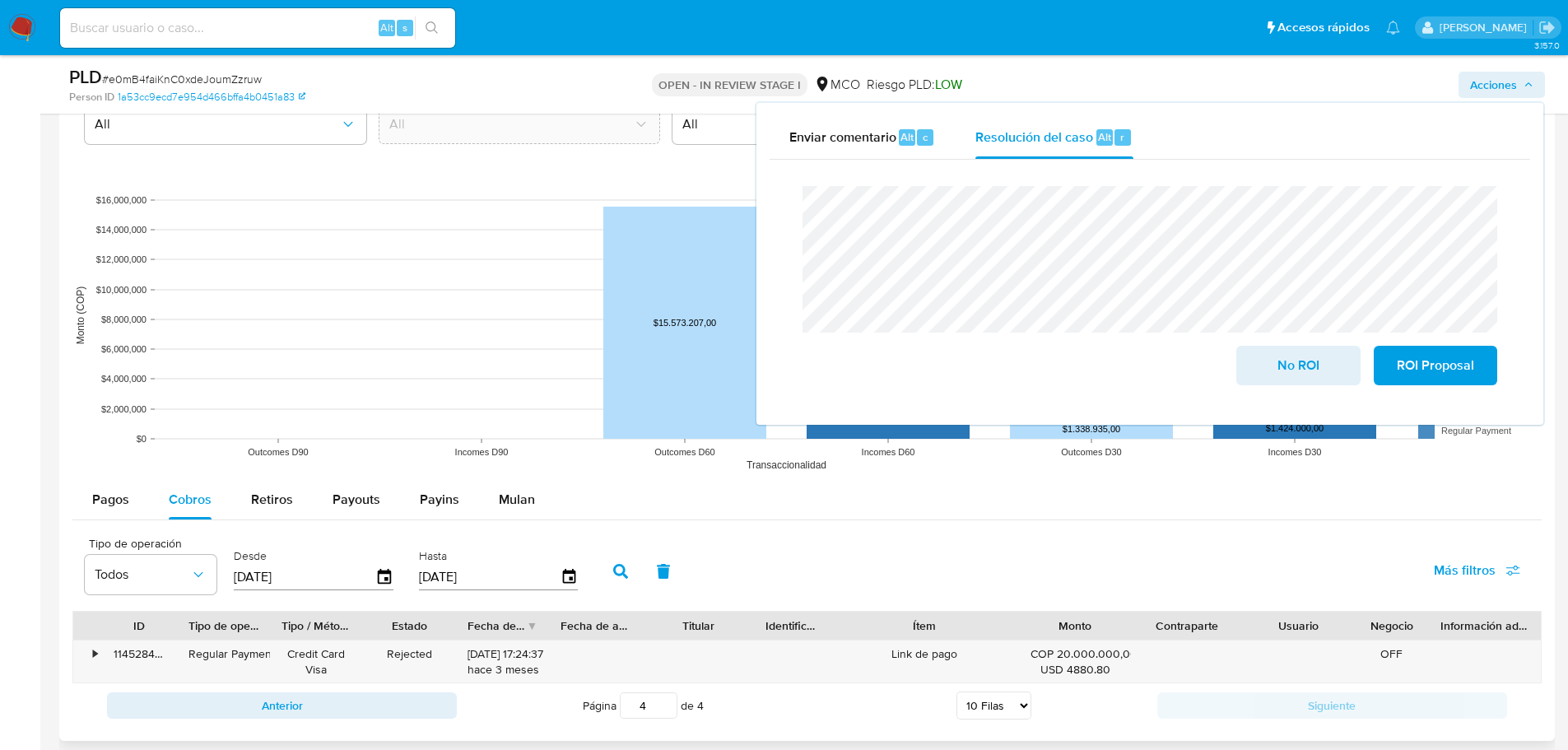
scroll to position [1472, 0]
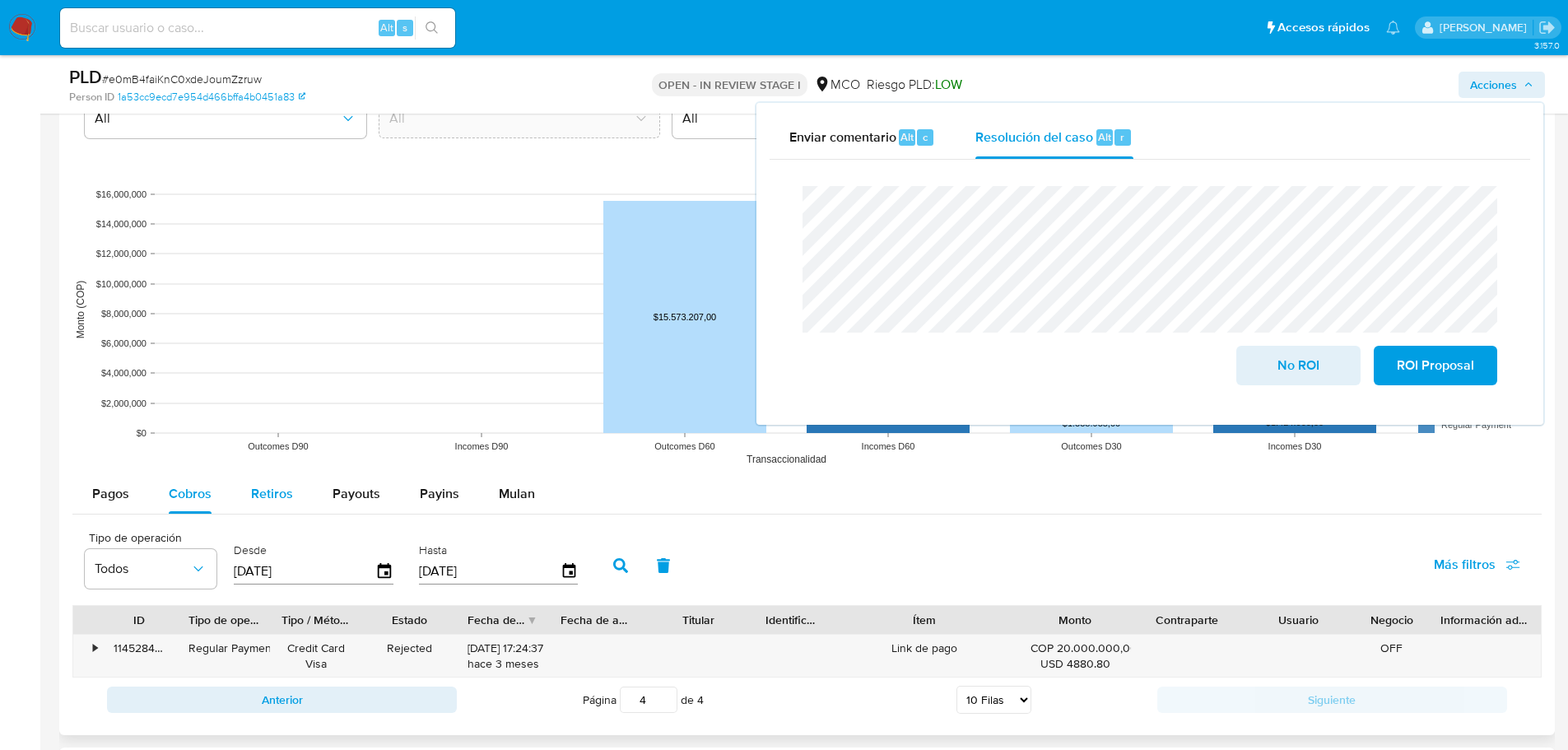
click at [287, 493] on span "Retiros" at bounding box center [271, 493] width 42 height 19
select select "10"
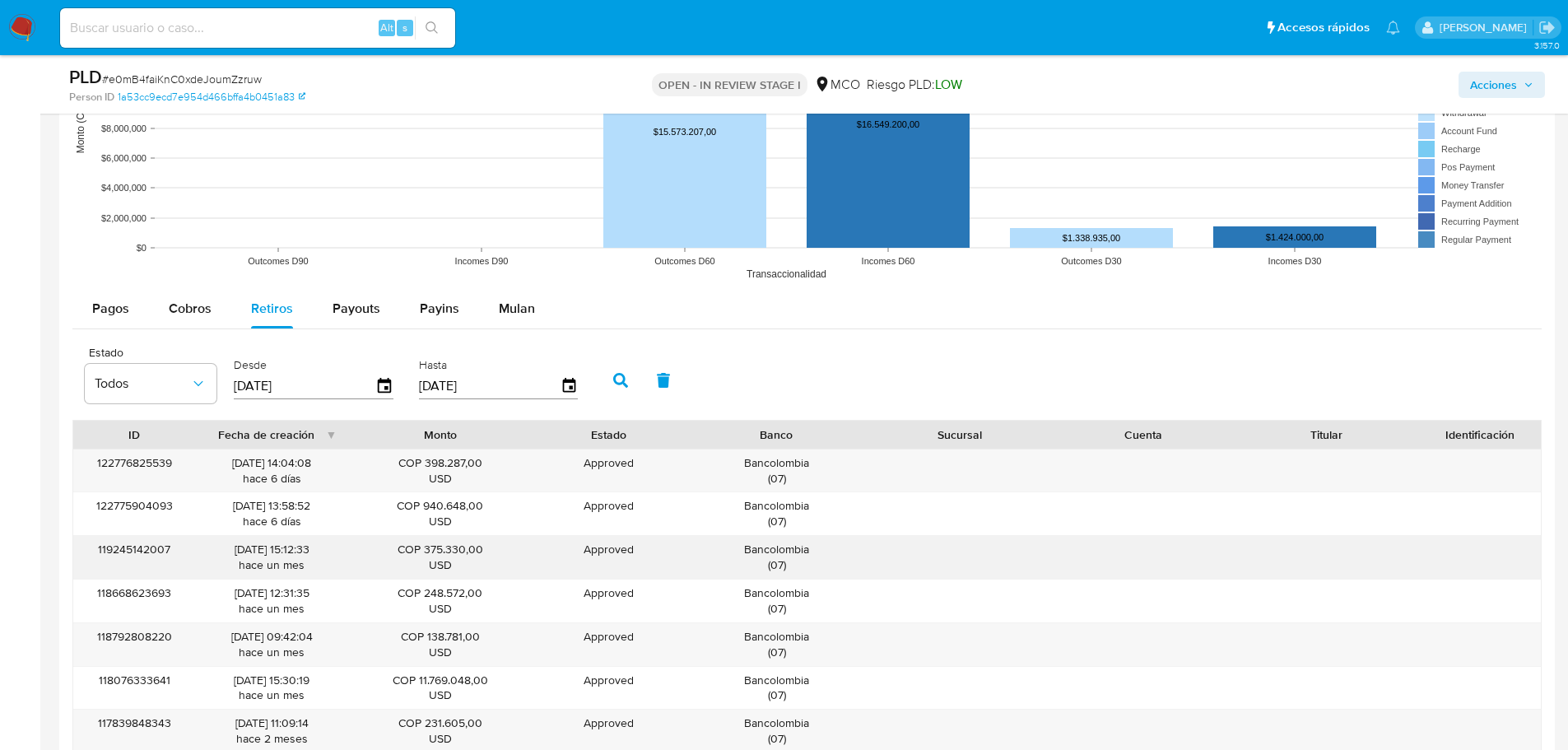
scroll to position [1719, 0]
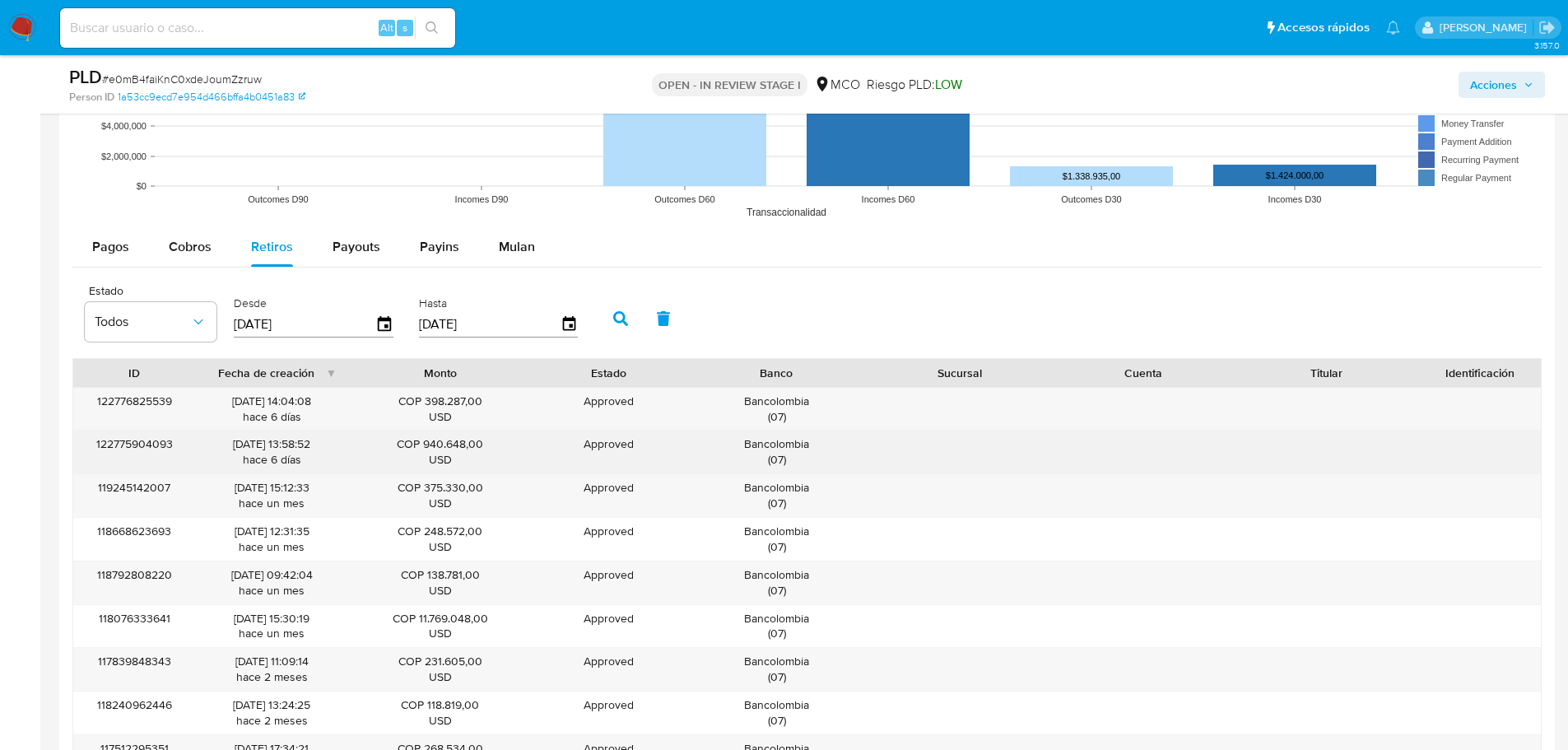
click at [745, 441] on div "Bancolombia ( 07 )" at bounding box center [776, 452] width 161 height 32
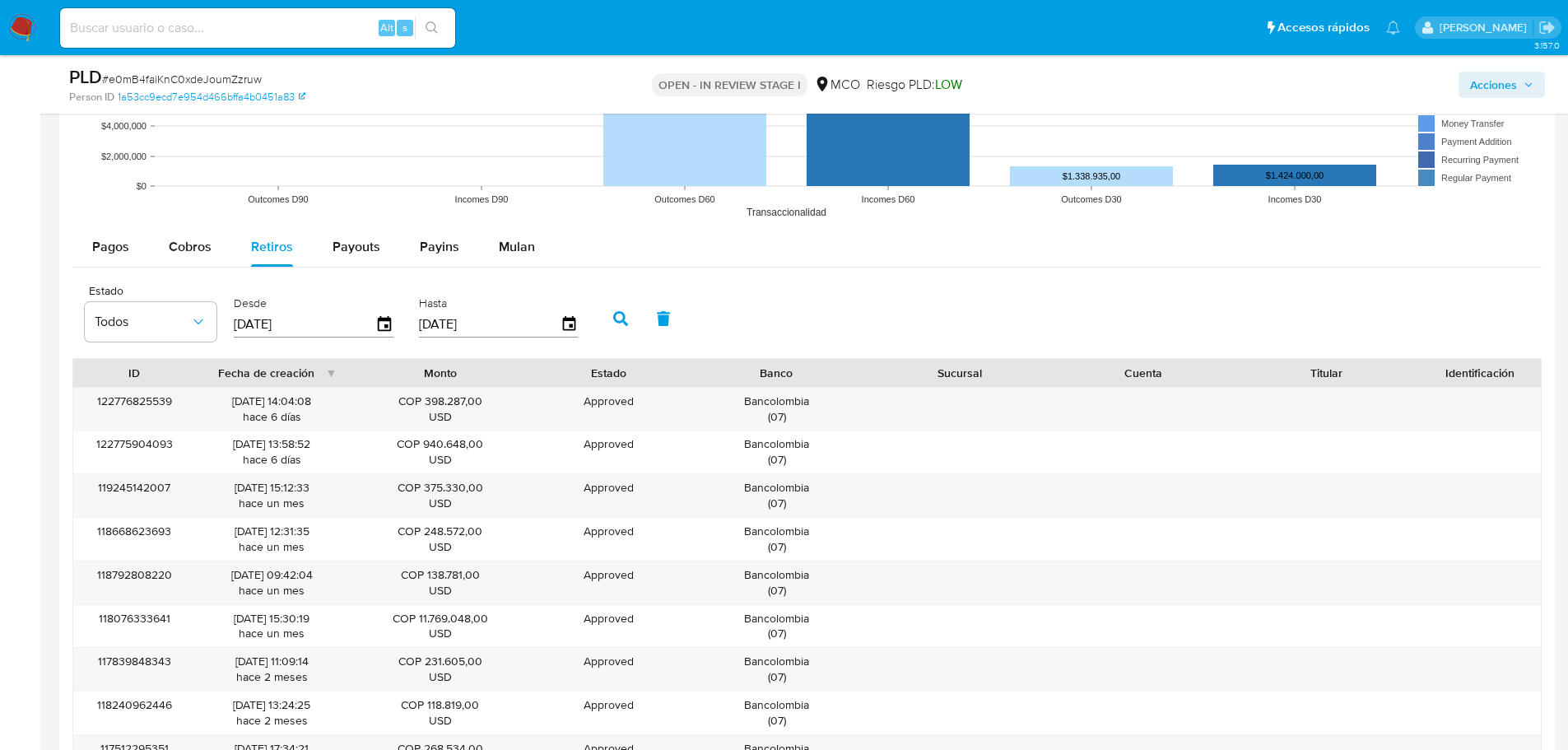
drag, startPoint x: 1512, startPoint y: 83, endPoint x: 1398, endPoint y: 97, distance: 114.9
click at [1501, 83] on span "Acciones" at bounding box center [1494, 85] width 46 height 26
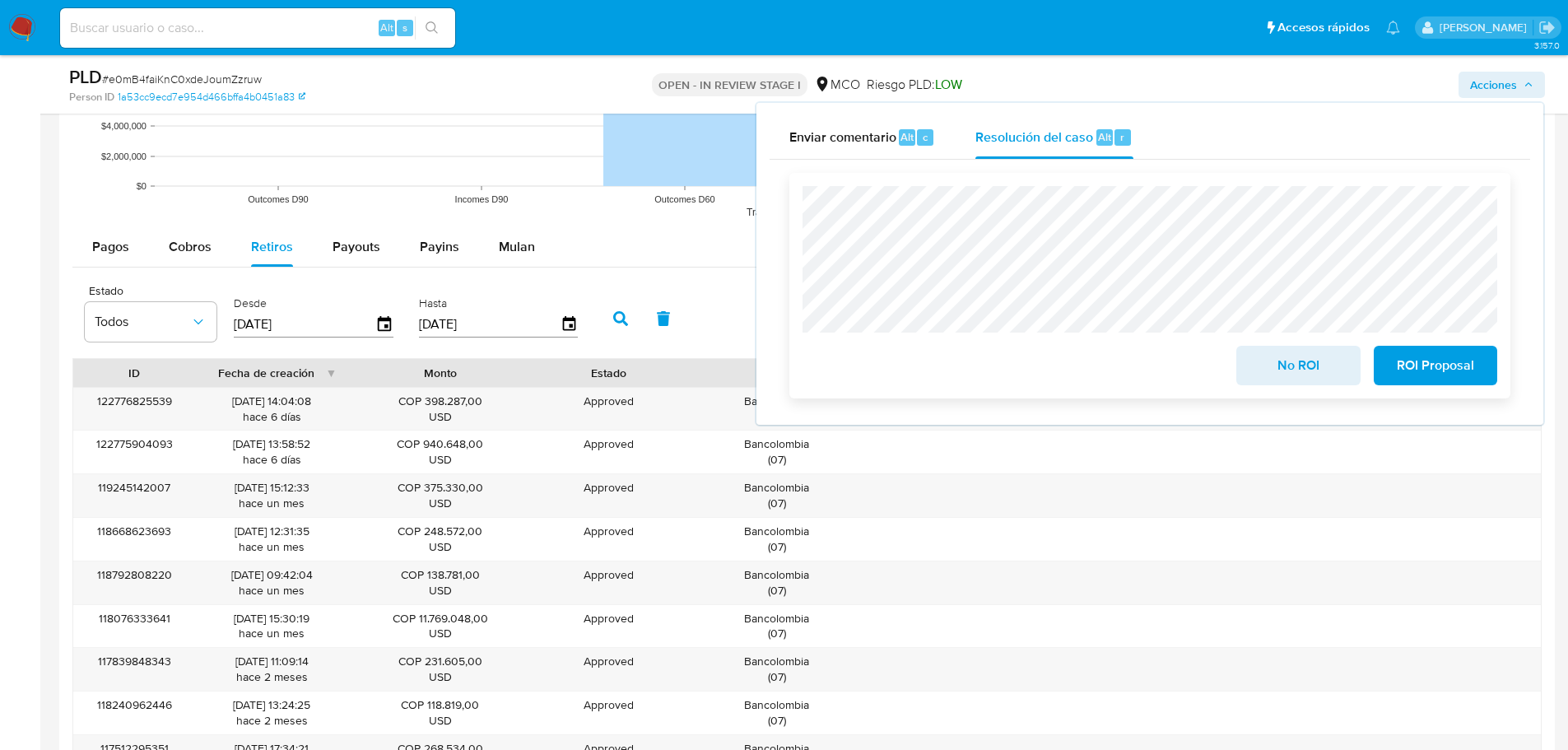
click at [1276, 378] on span "No ROI" at bounding box center [1298, 365] width 81 height 36
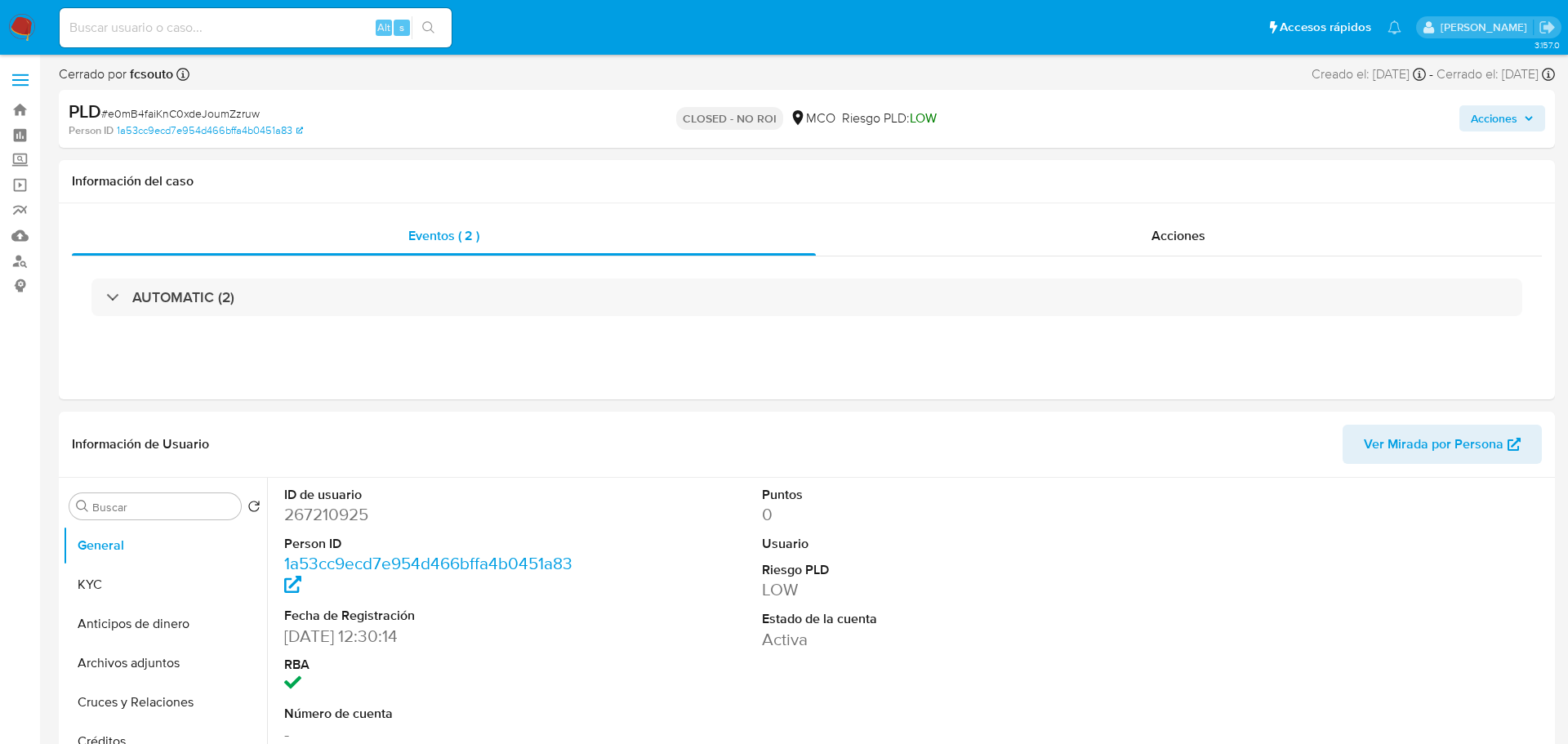
select select "10"
click at [1489, 124] on span "Acciones" at bounding box center [1482, 118] width 46 height 26
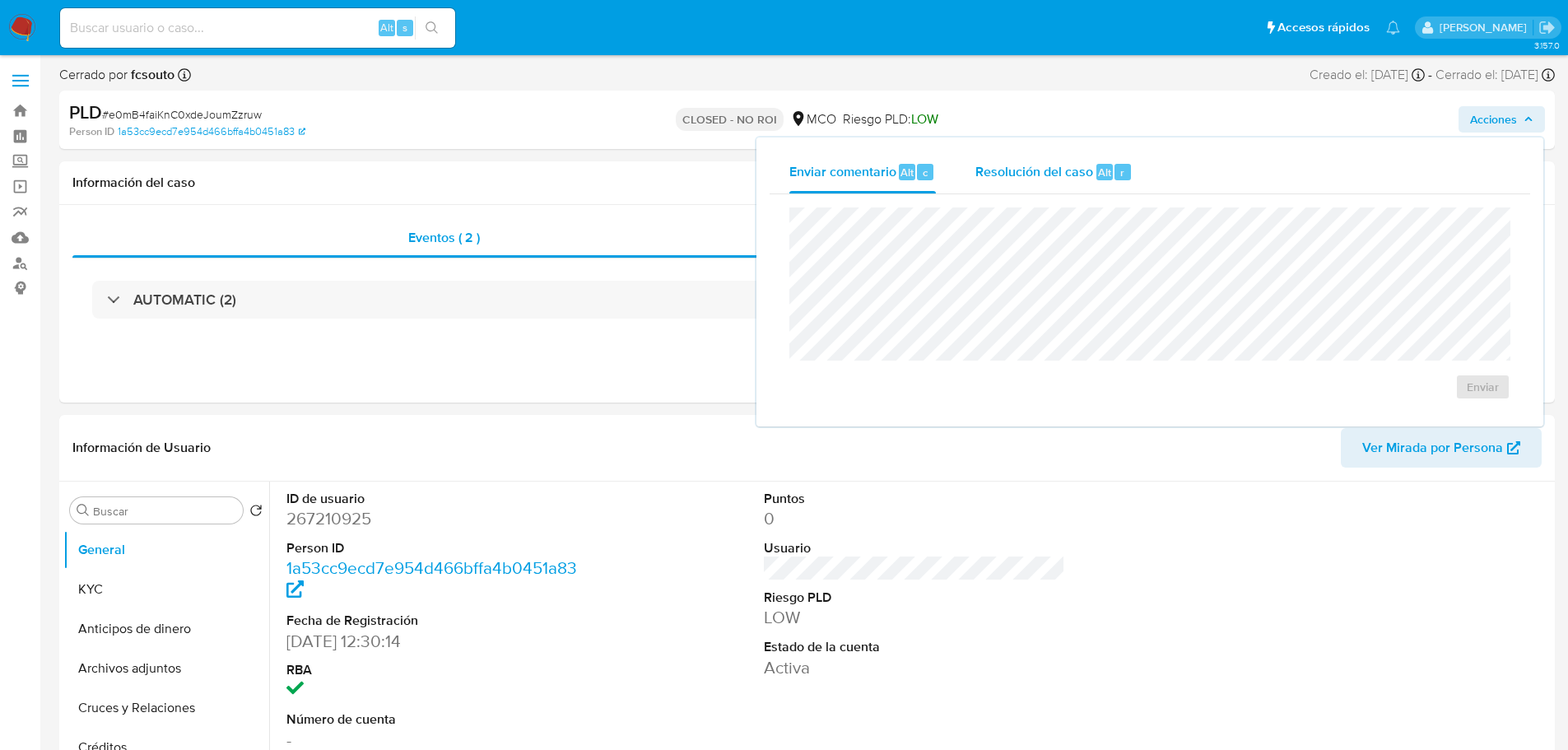
click at [1063, 178] on span "Resolución del caso" at bounding box center [1034, 171] width 118 height 19
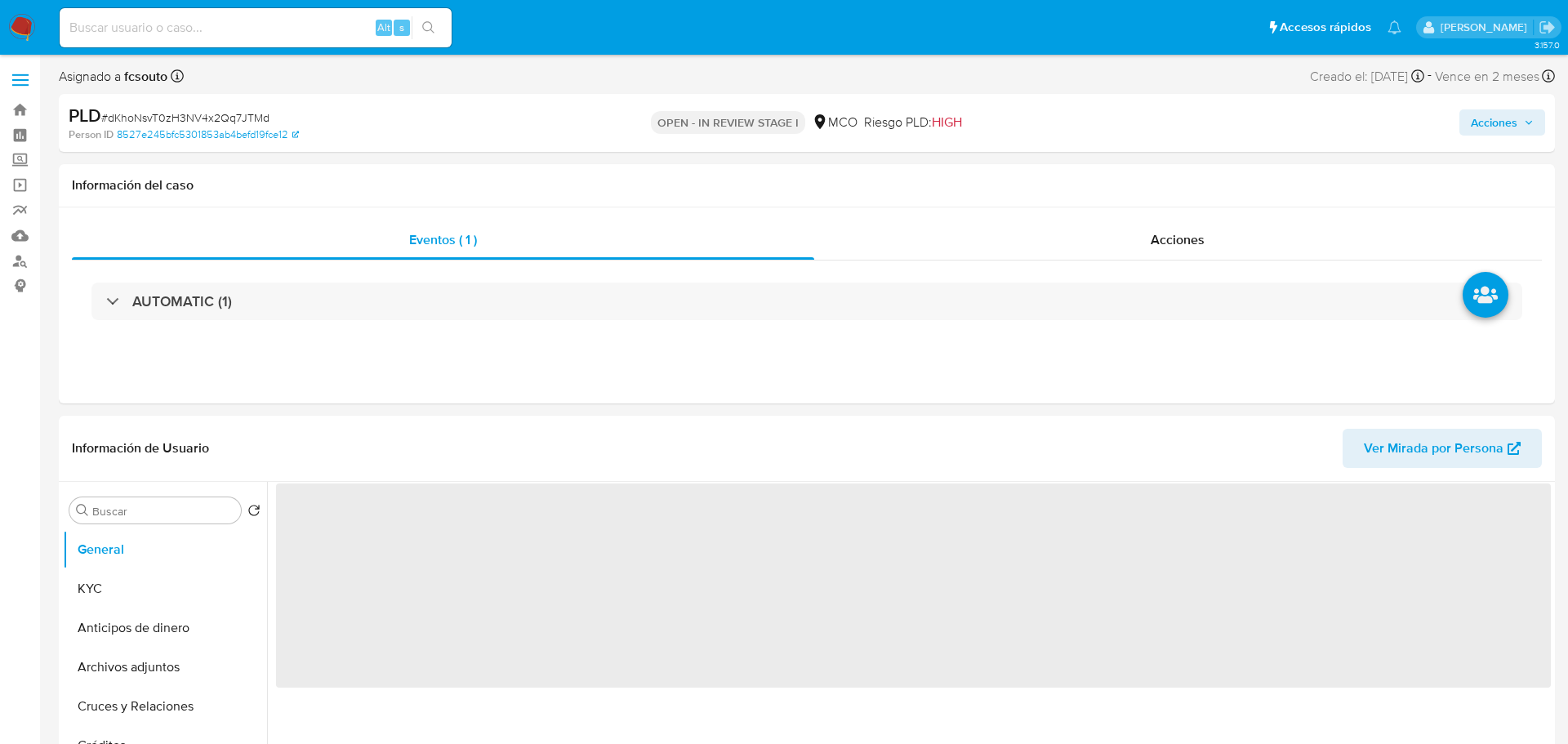
select select "10"
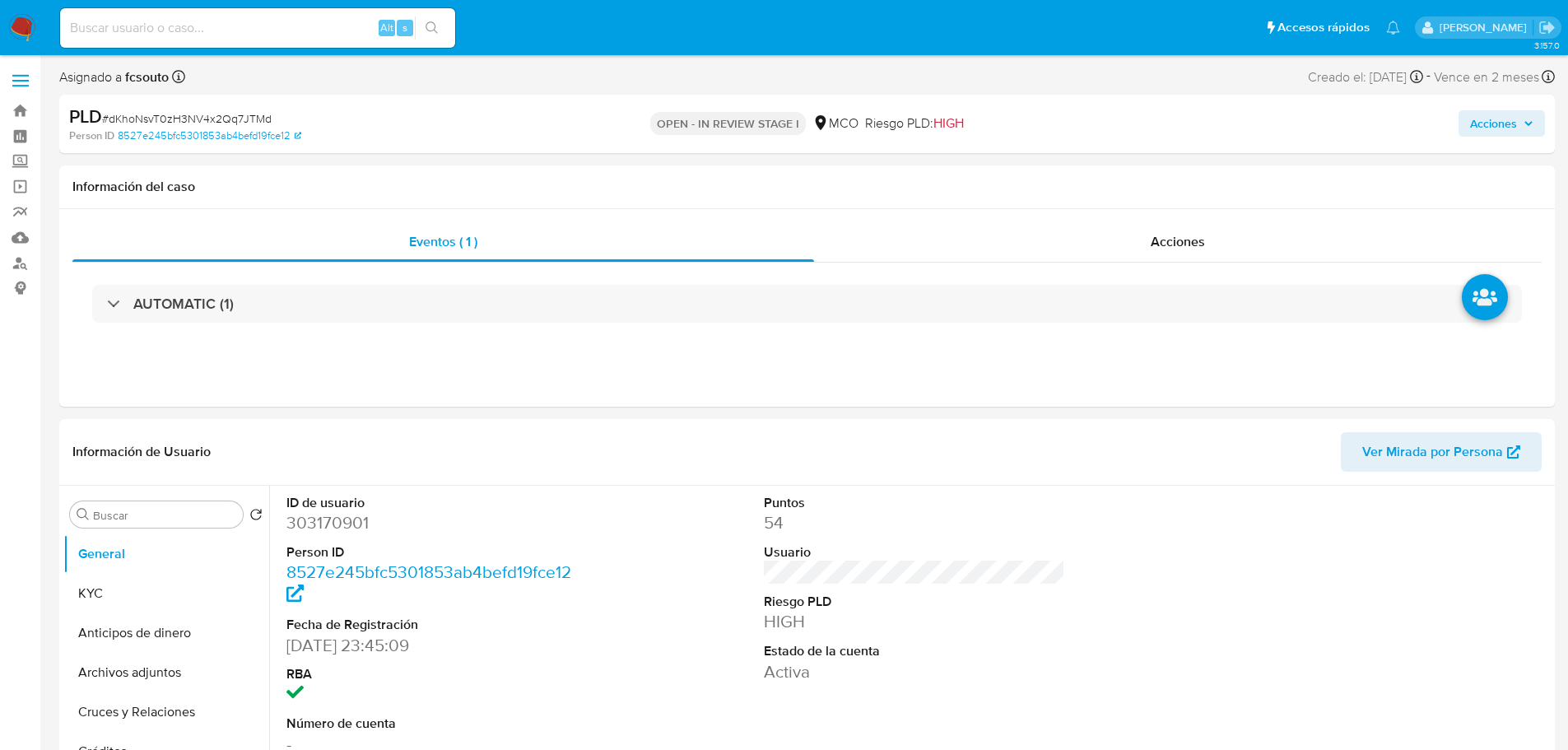
click at [1499, 132] on span "Acciones" at bounding box center [1494, 124] width 46 height 26
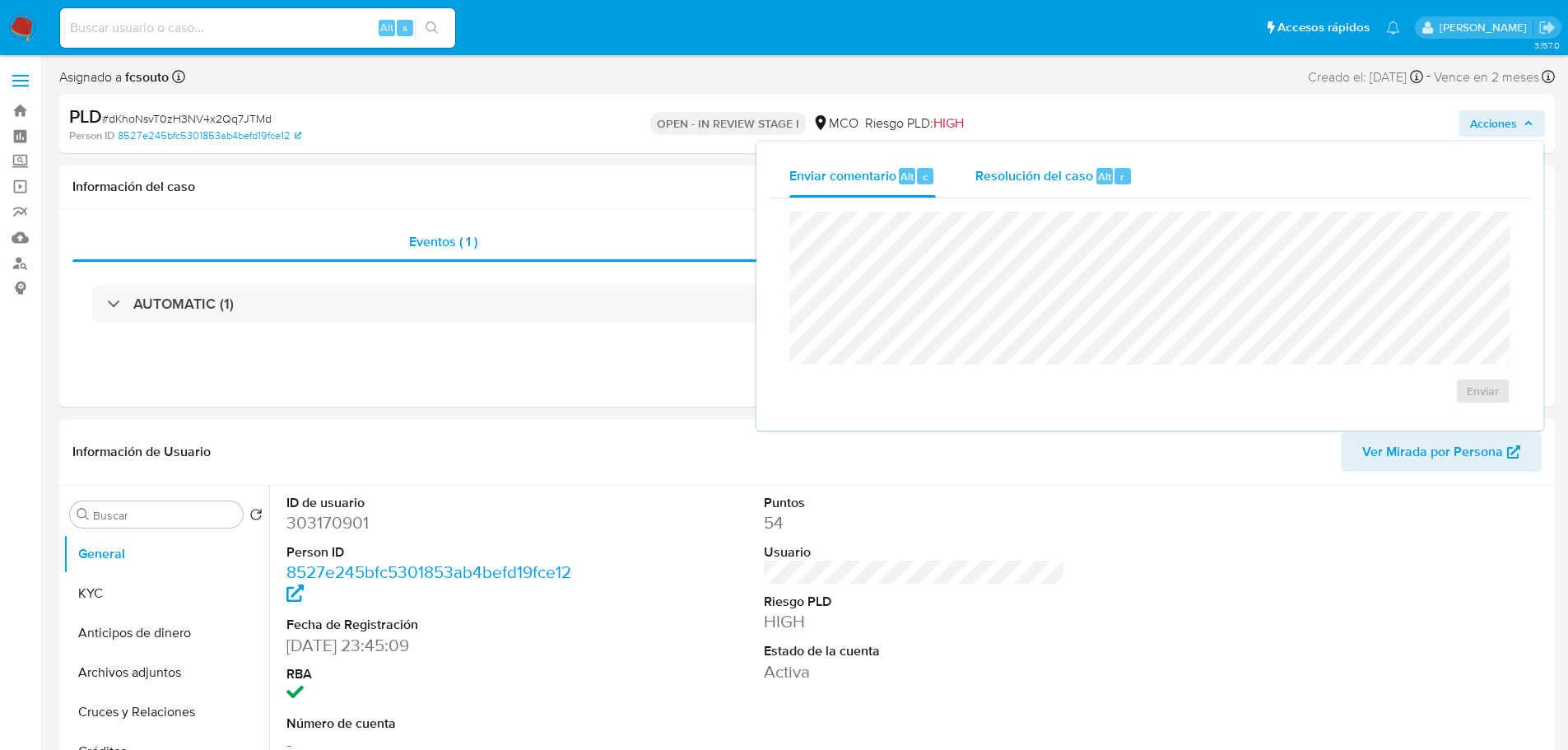
click at [1004, 177] on span "Resolución del caso" at bounding box center [1034, 176] width 118 height 19
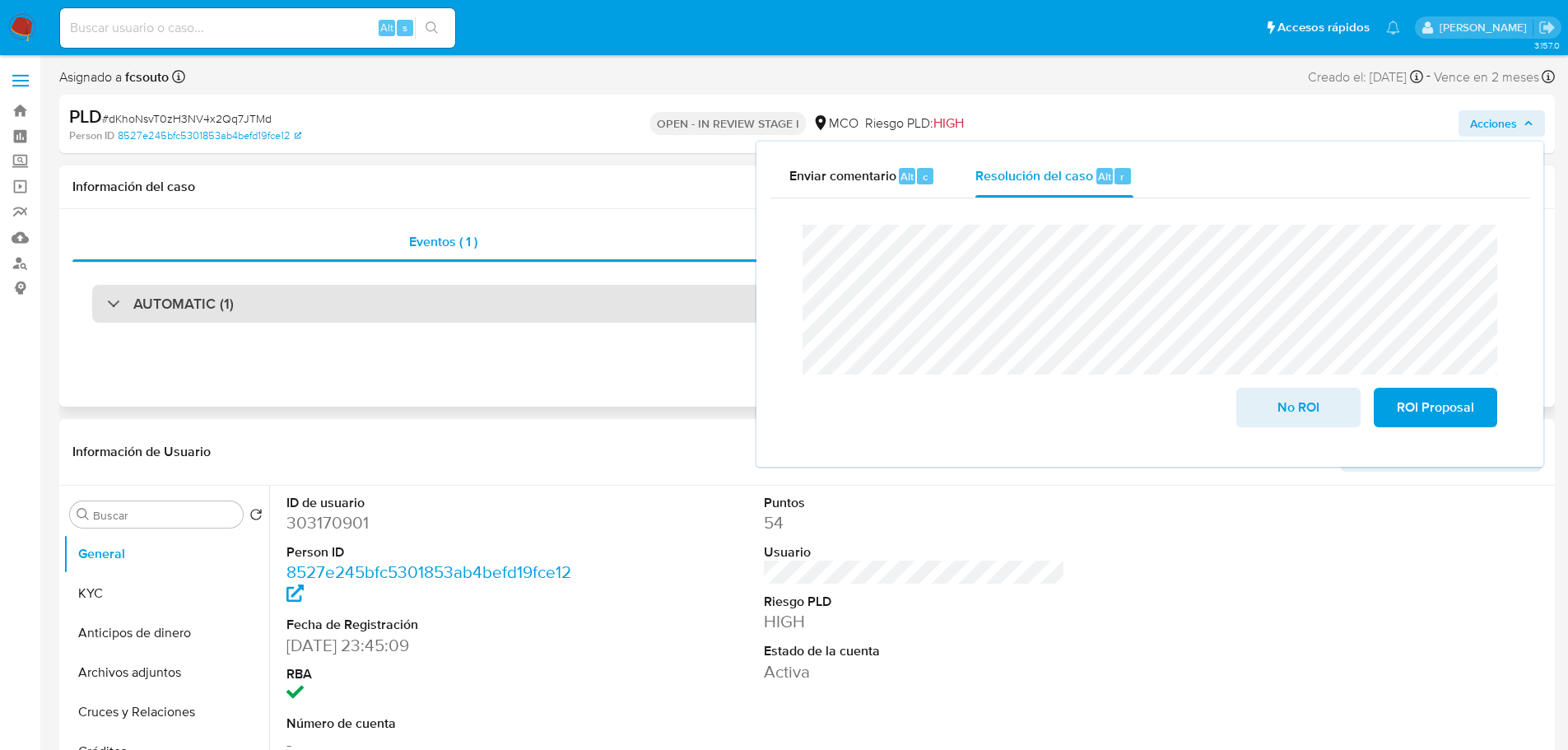
click at [241, 297] on div "AUTOMATIC (1)" at bounding box center [807, 303] width 1430 height 38
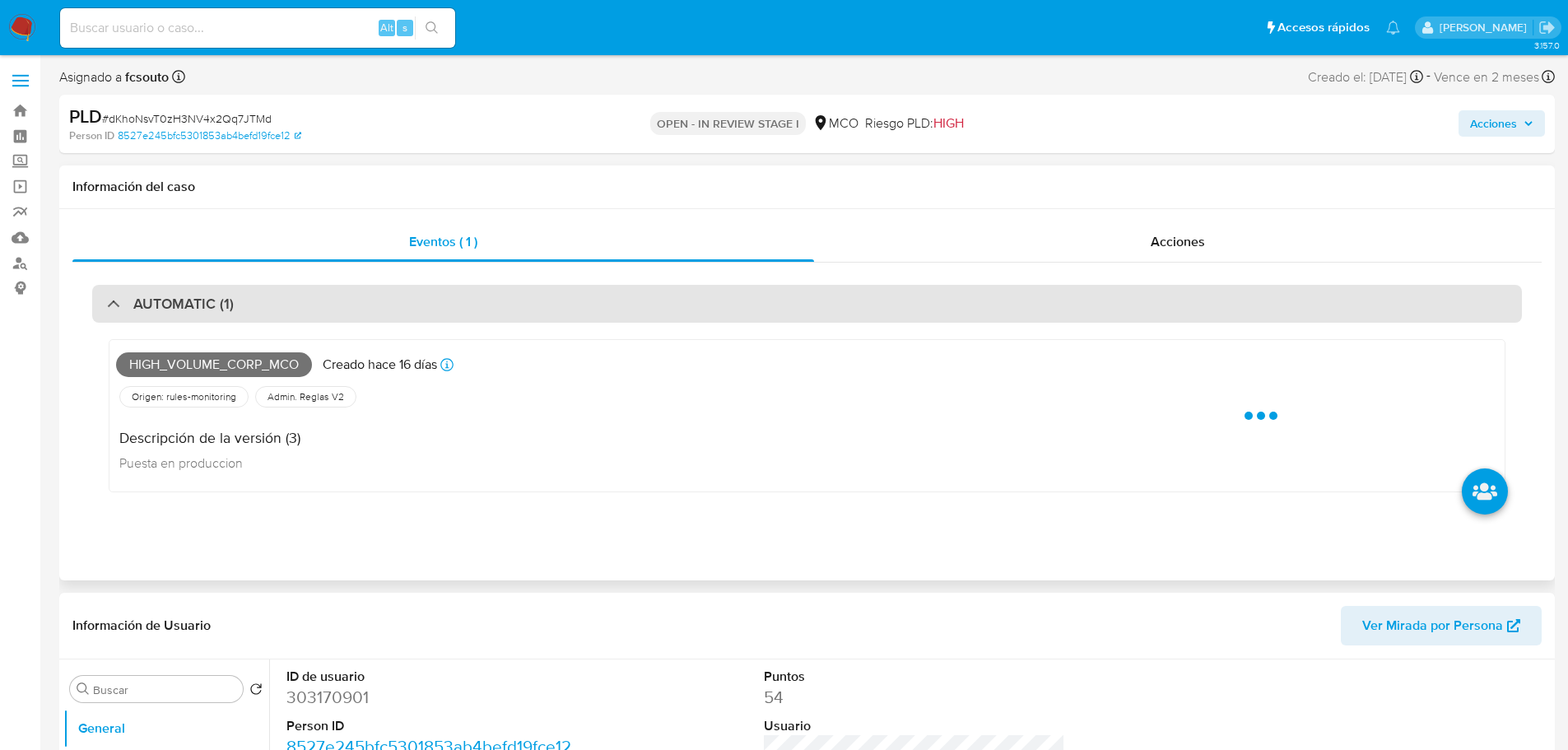
click at [241, 297] on div "AUTOMATIC (1)" at bounding box center [807, 303] width 1430 height 38
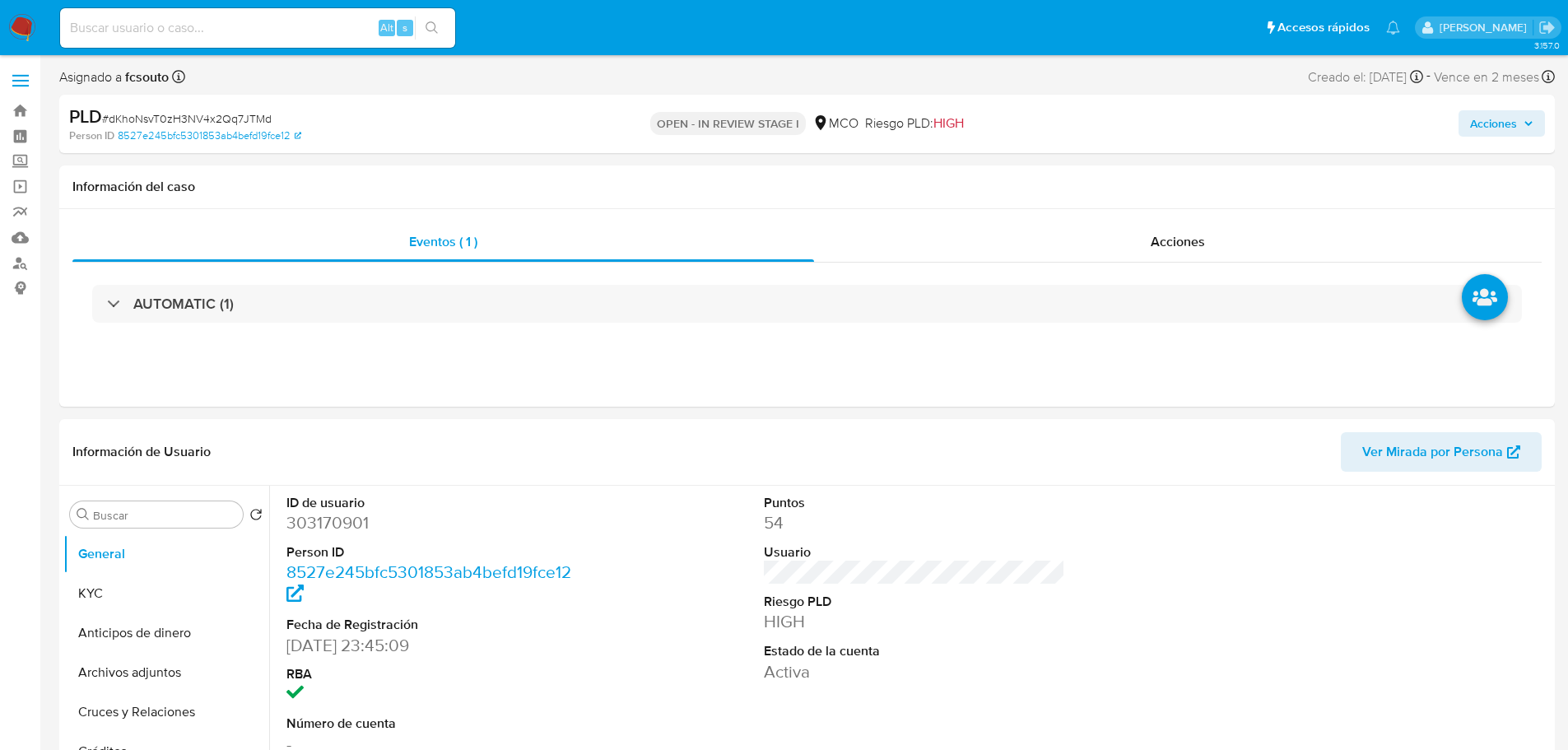
click at [1495, 115] on span "Acciones" at bounding box center [1494, 124] width 46 height 26
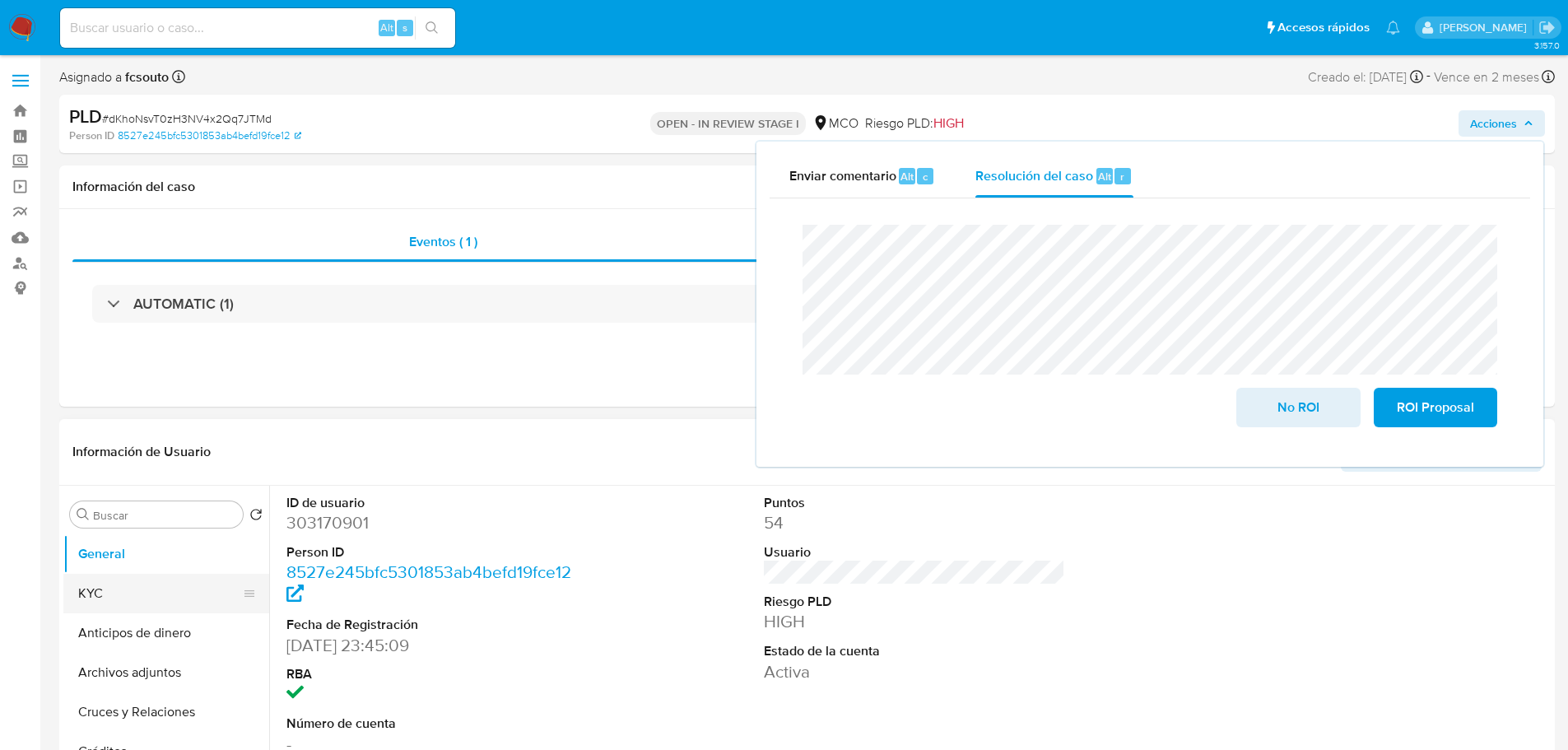
click at [115, 583] on button "KYC" at bounding box center [159, 593] width 192 height 40
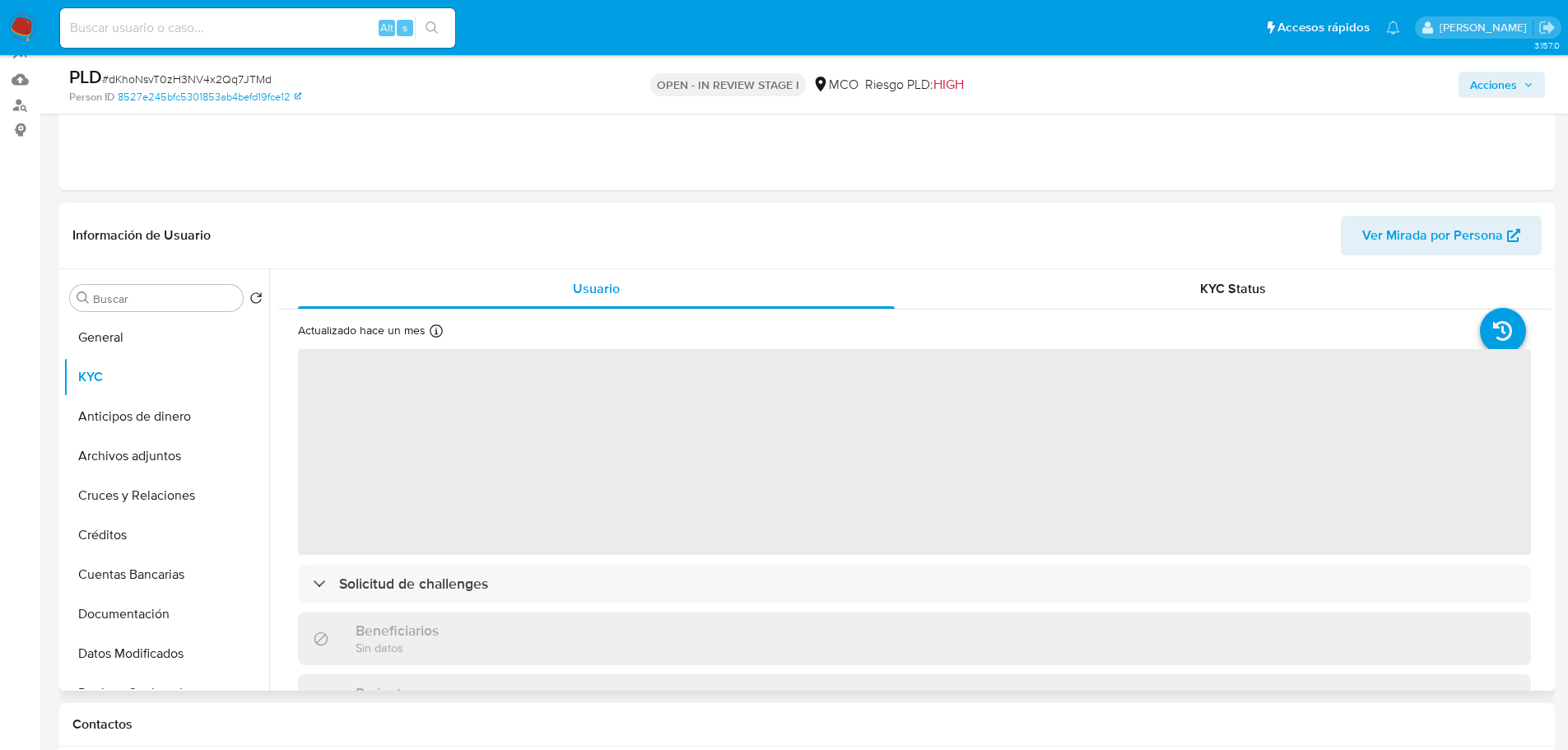
scroll to position [164, 0]
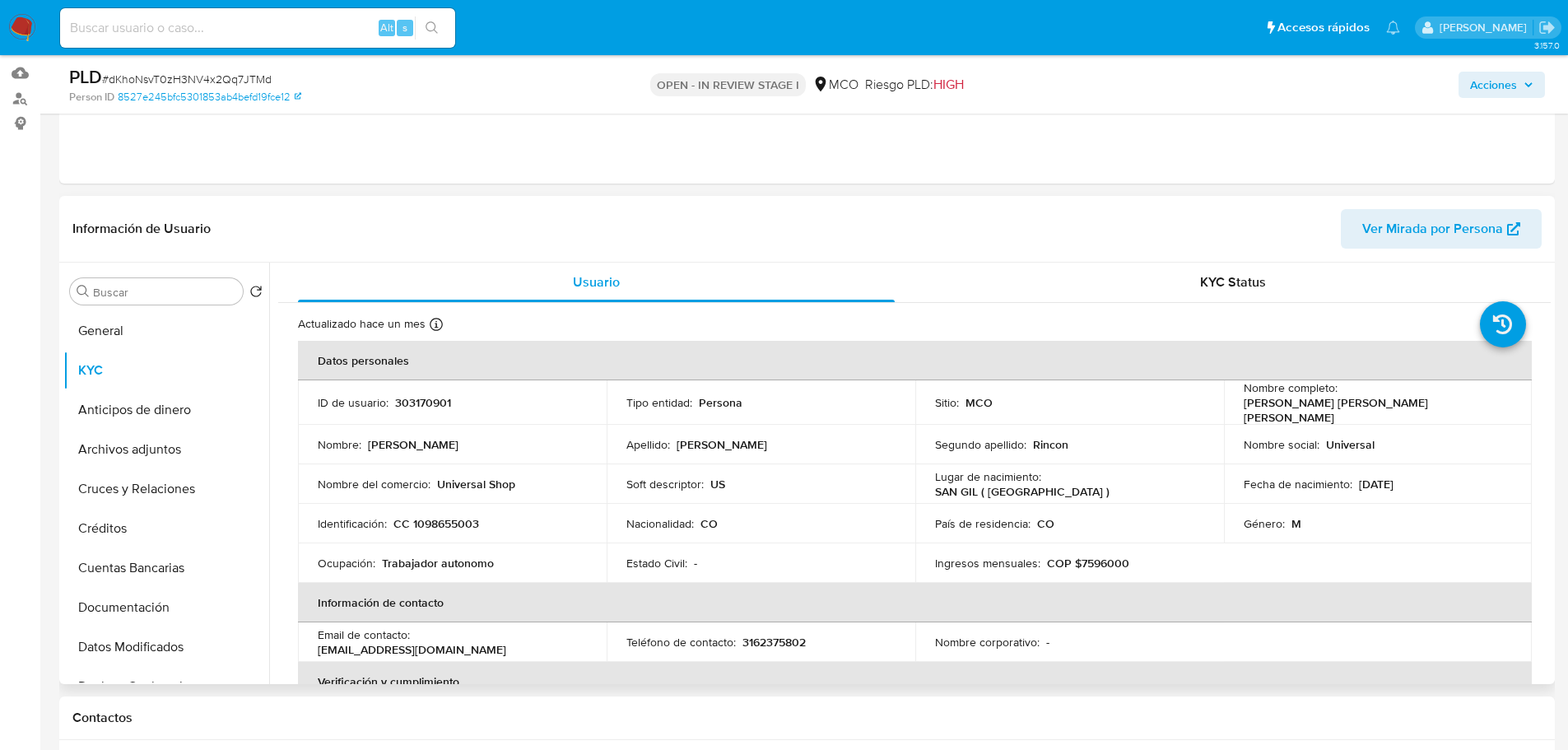
click at [1387, 395] on p "Jose Ricardo Gonzalez Rincon" at bounding box center [1375, 410] width 262 height 30
drag, startPoint x: 1535, startPoint y: 86, endPoint x: 1511, endPoint y: 97, distance: 26.4
click at [1535, 90] on button "Acciones" at bounding box center [1501, 85] width 86 height 26
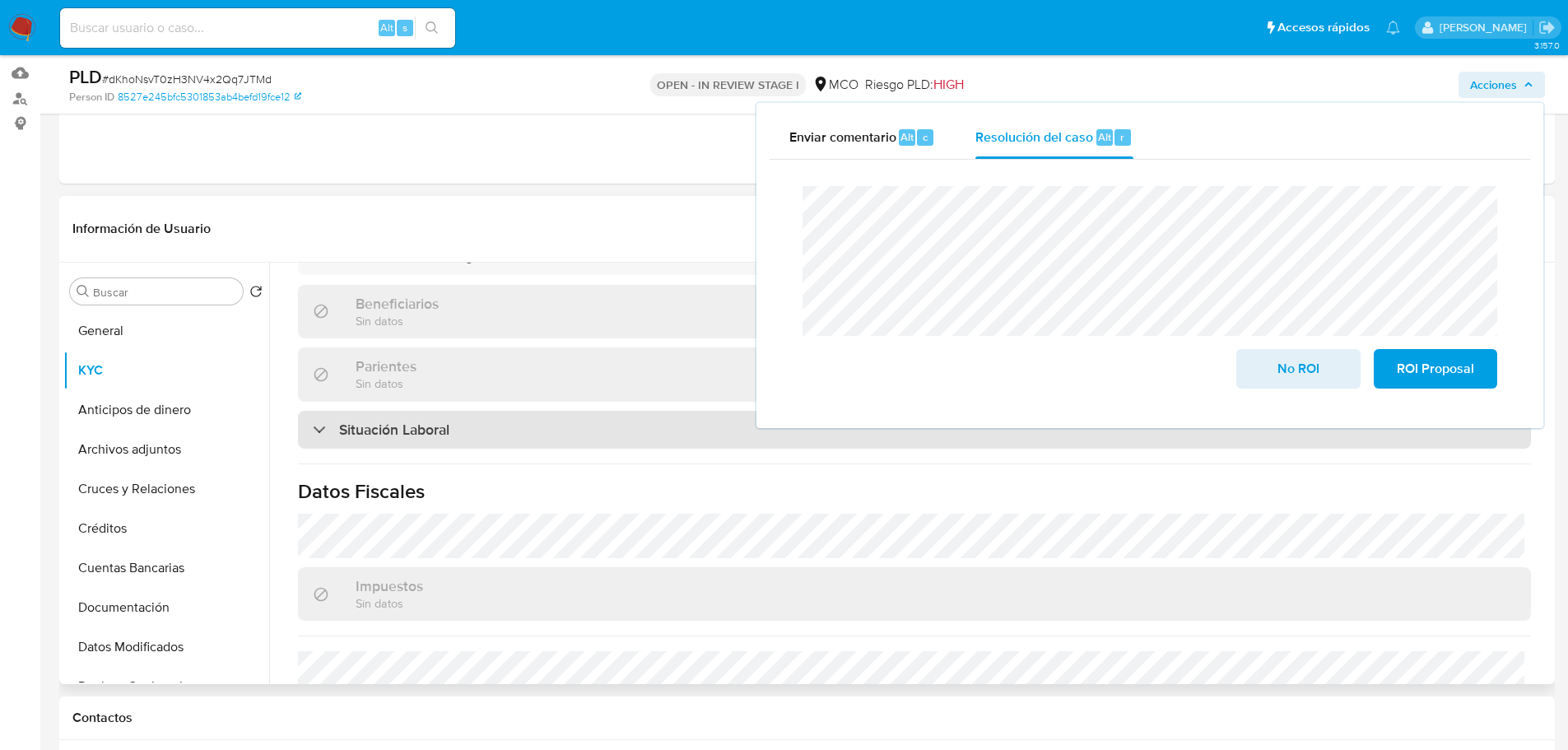
scroll to position [820, 0]
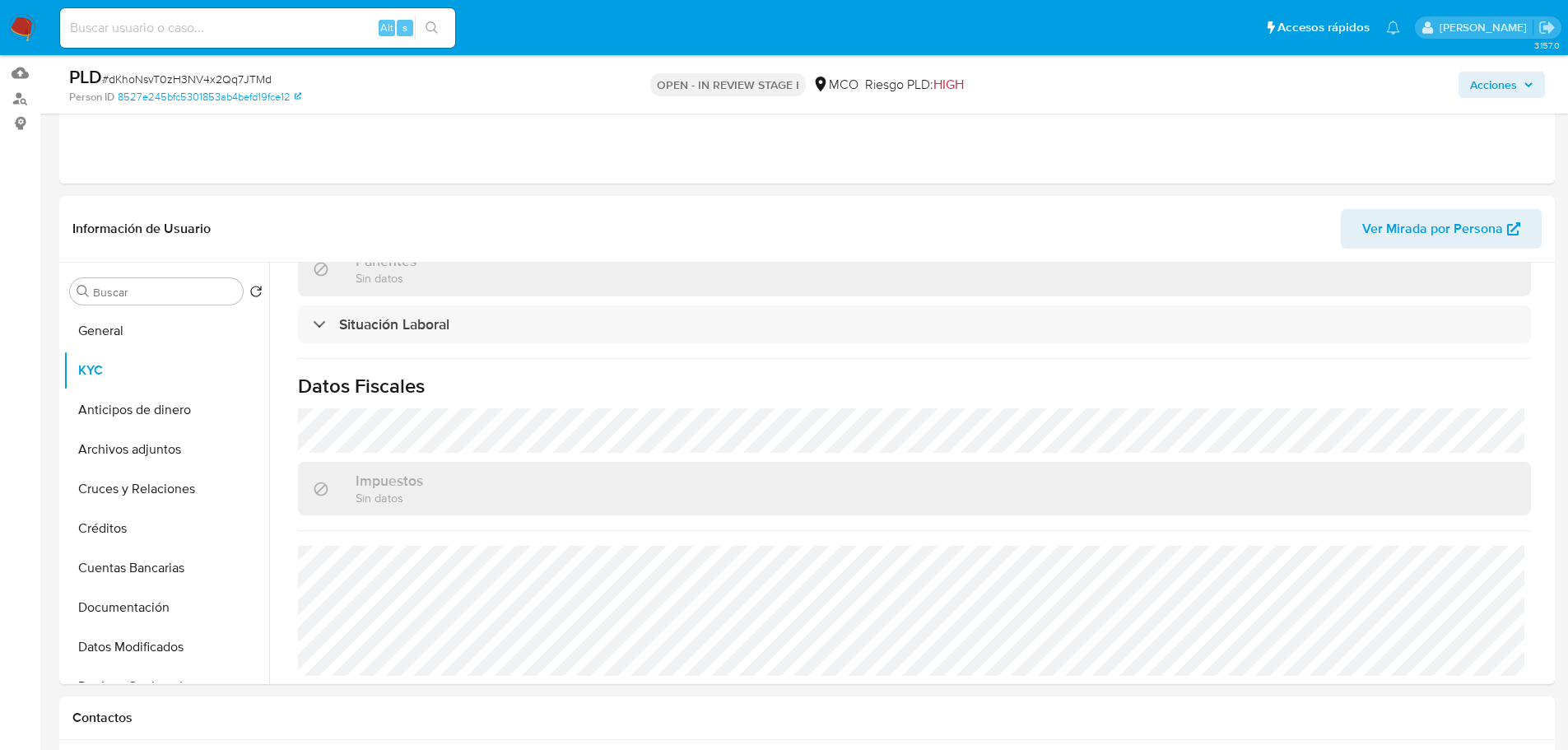
click at [1509, 86] on span "Acciones" at bounding box center [1502, 85] width 63 height 23
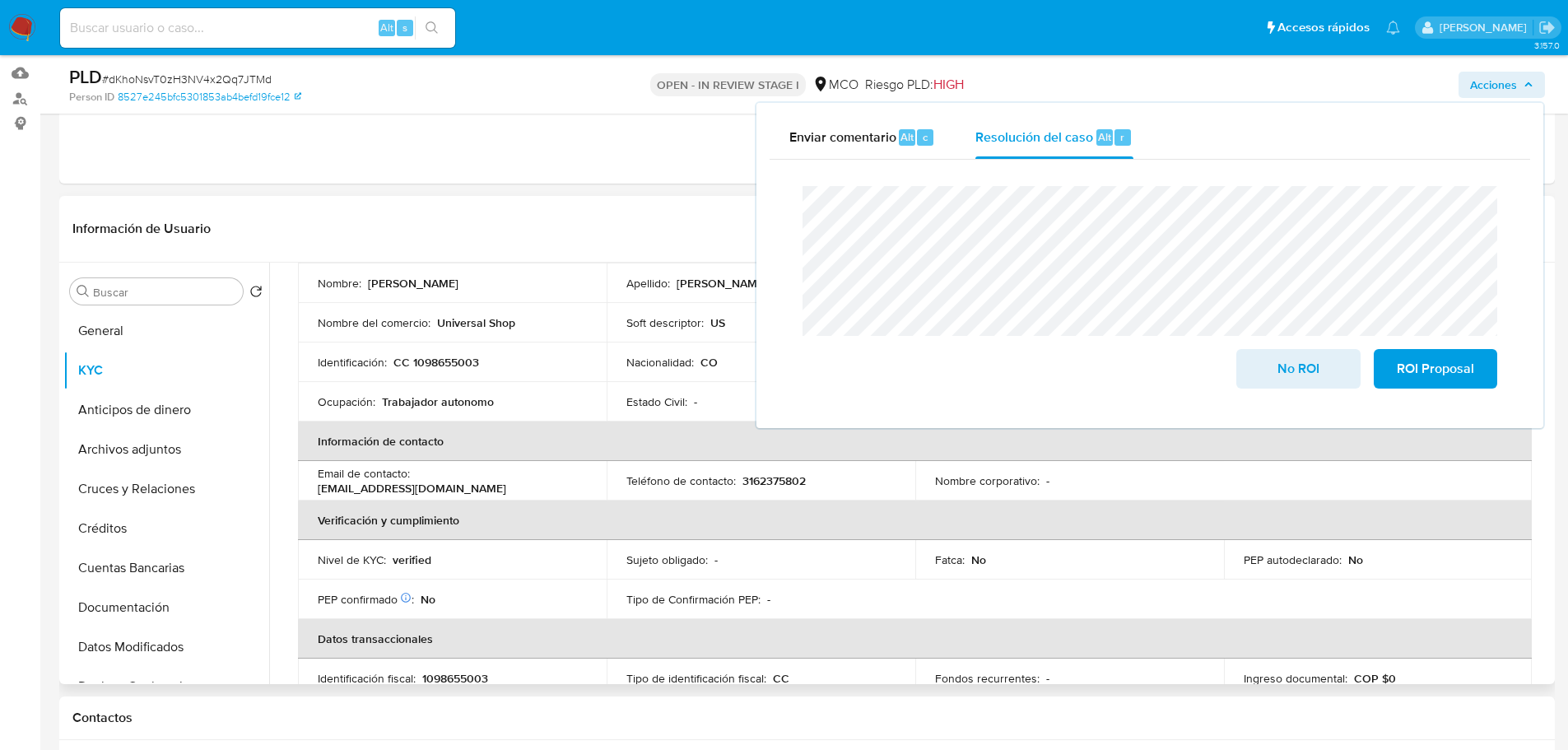
scroll to position [0, 0]
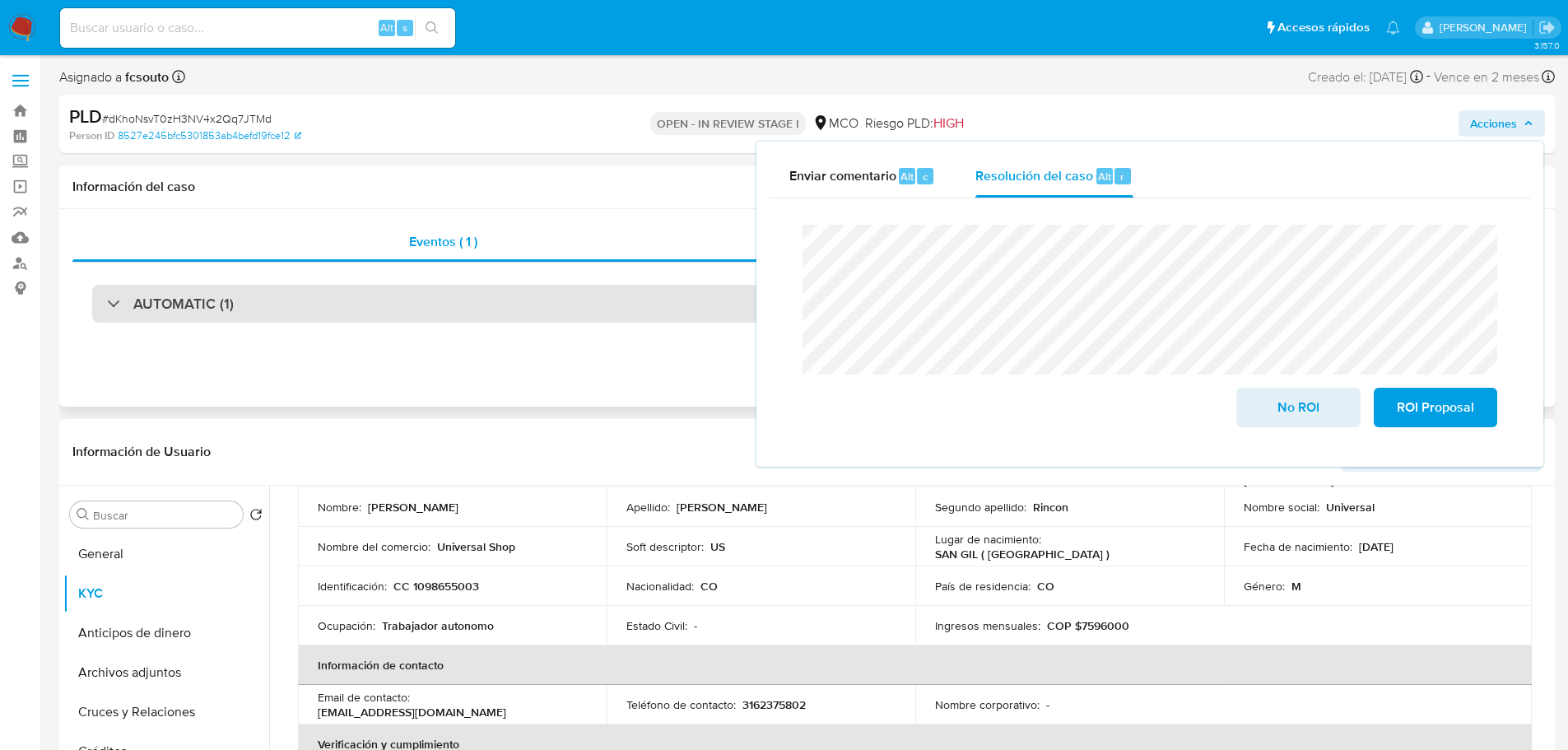
click at [433, 299] on div "AUTOMATIC (1)" at bounding box center [807, 303] width 1430 height 38
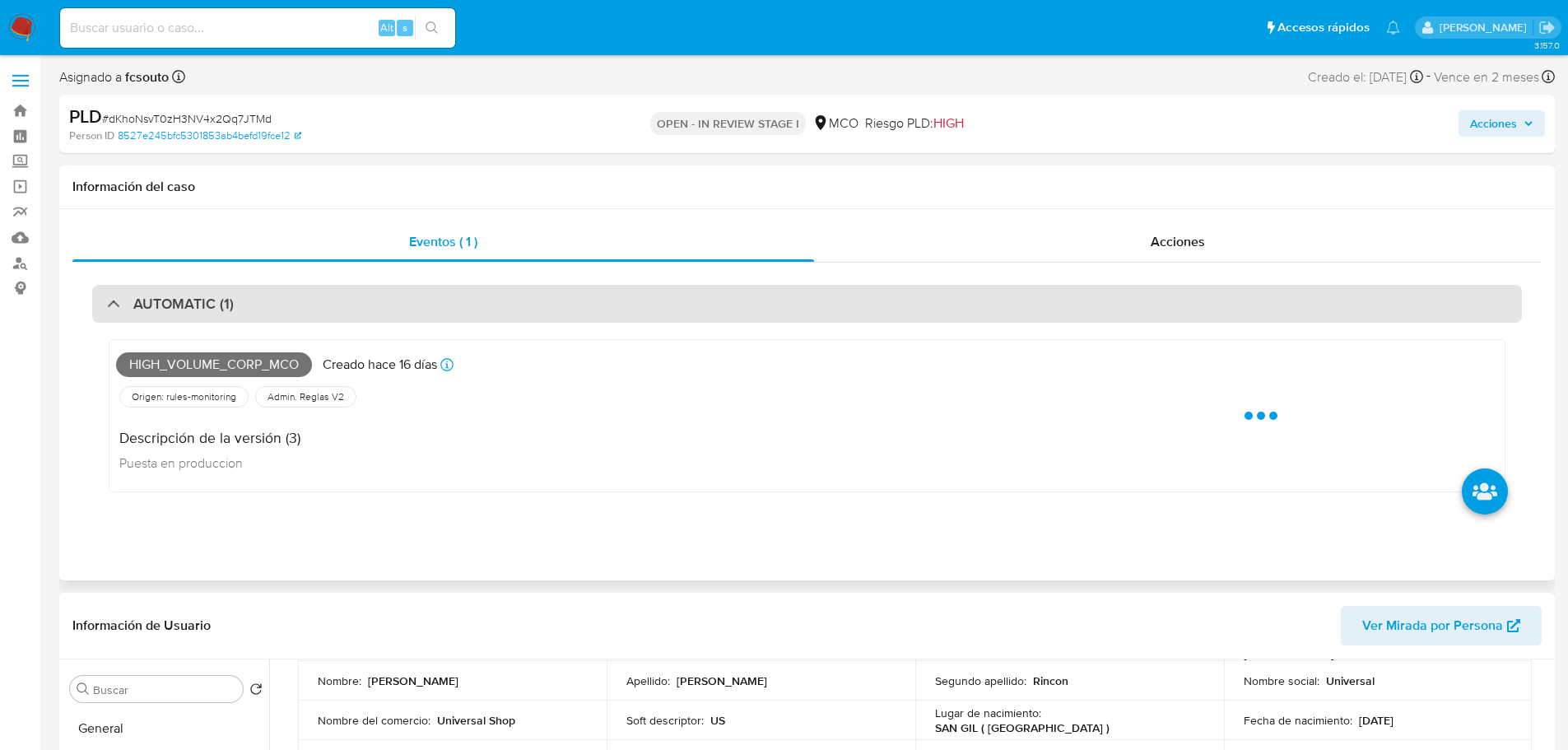
click at [433, 299] on div "AUTOMATIC (1)" at bounding box center [807, 303] width 1430 height 38
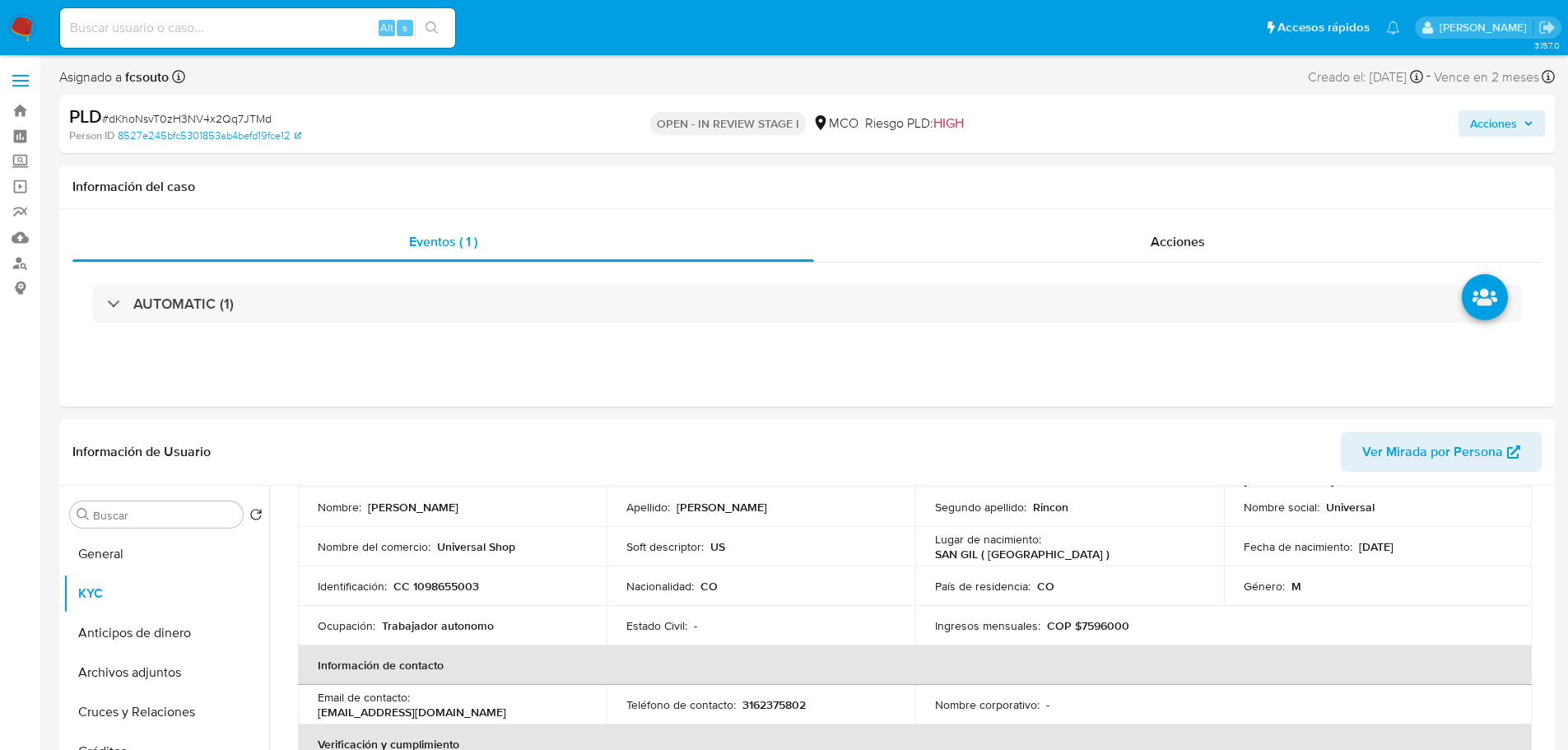
drag, startPoint x: 1502, startPoint y: 114, endPoint x: 1478, endPoint y: 132, distance: 30.0
click at [1495, 120] on span "Acciones" at bounding box center [1494, 124] width 46 height 26
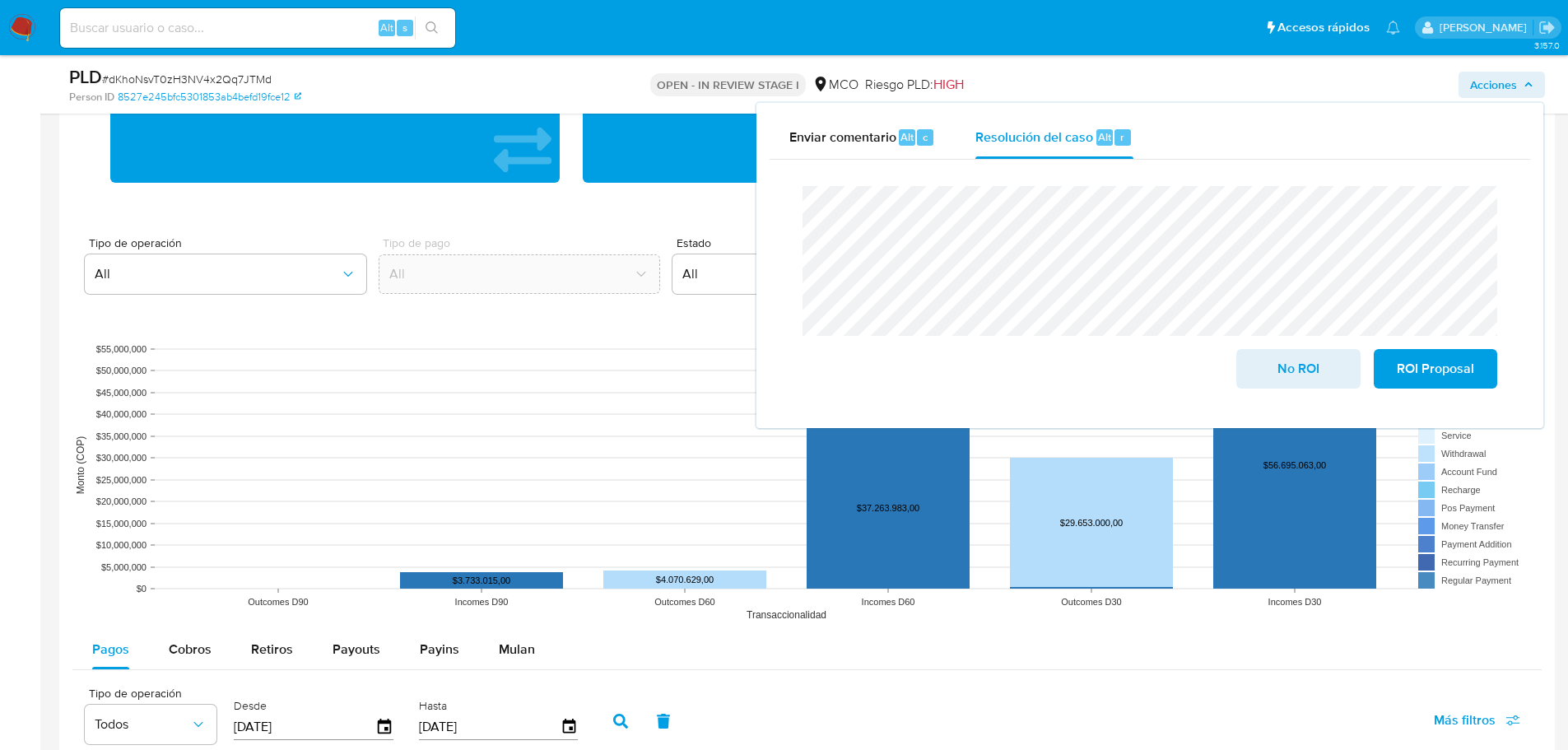
scroll to position [1646, 0]
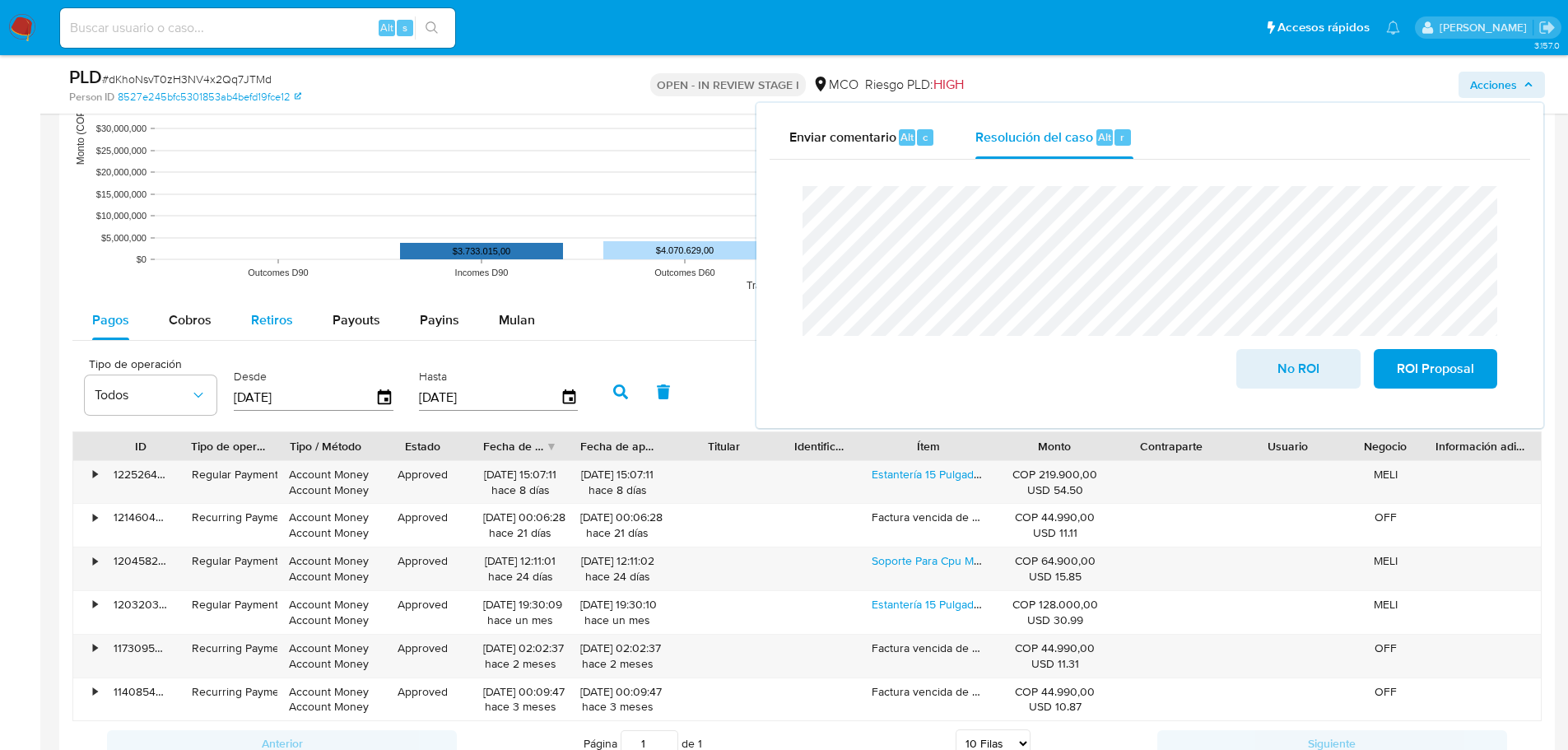
click at [274, 318] on span "Retiros" at bounding box center [271, 320] width 42 height 19
select select "10"
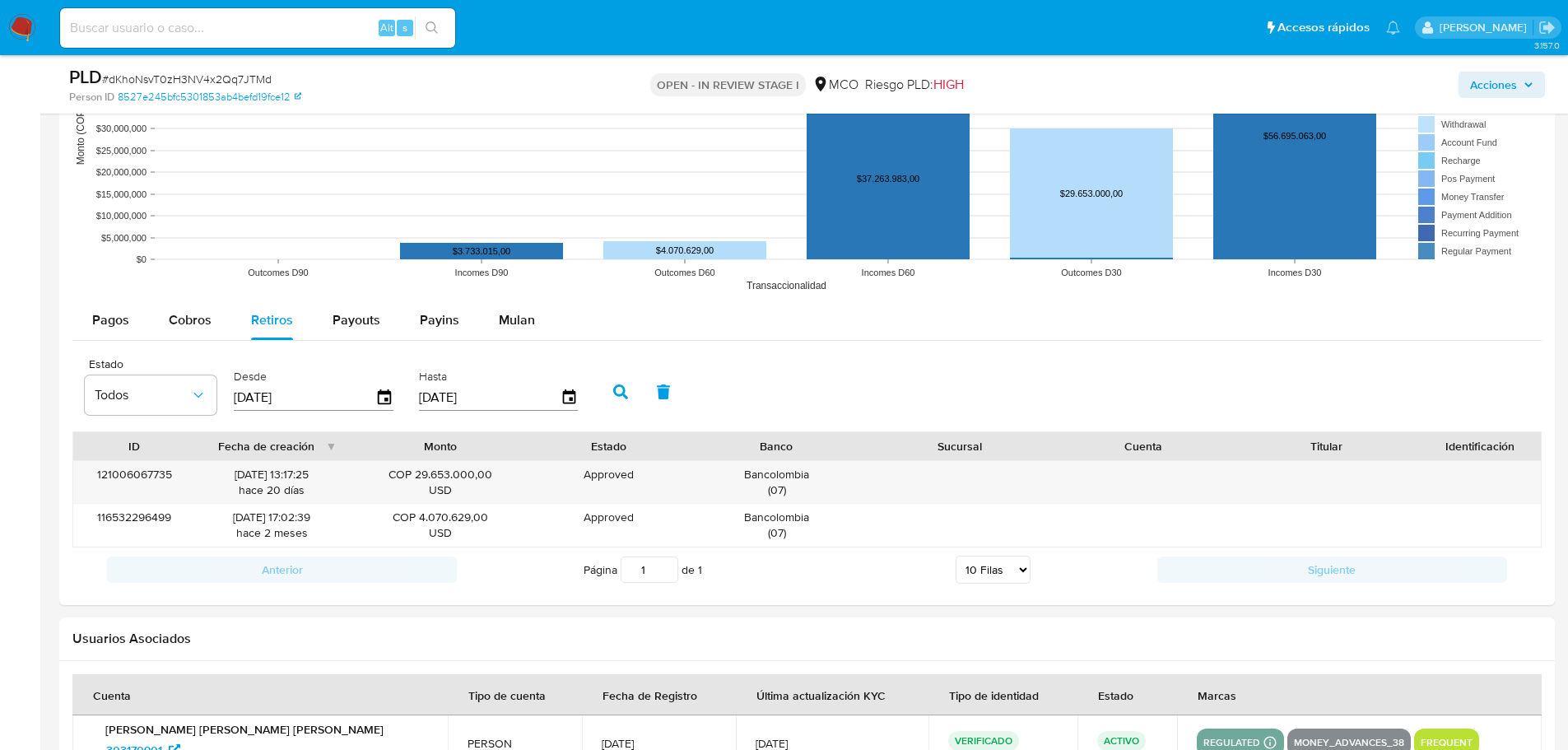
click at [1506, 88] on span "Acciones" at bounding box center [1494, 85] width 46 height 26
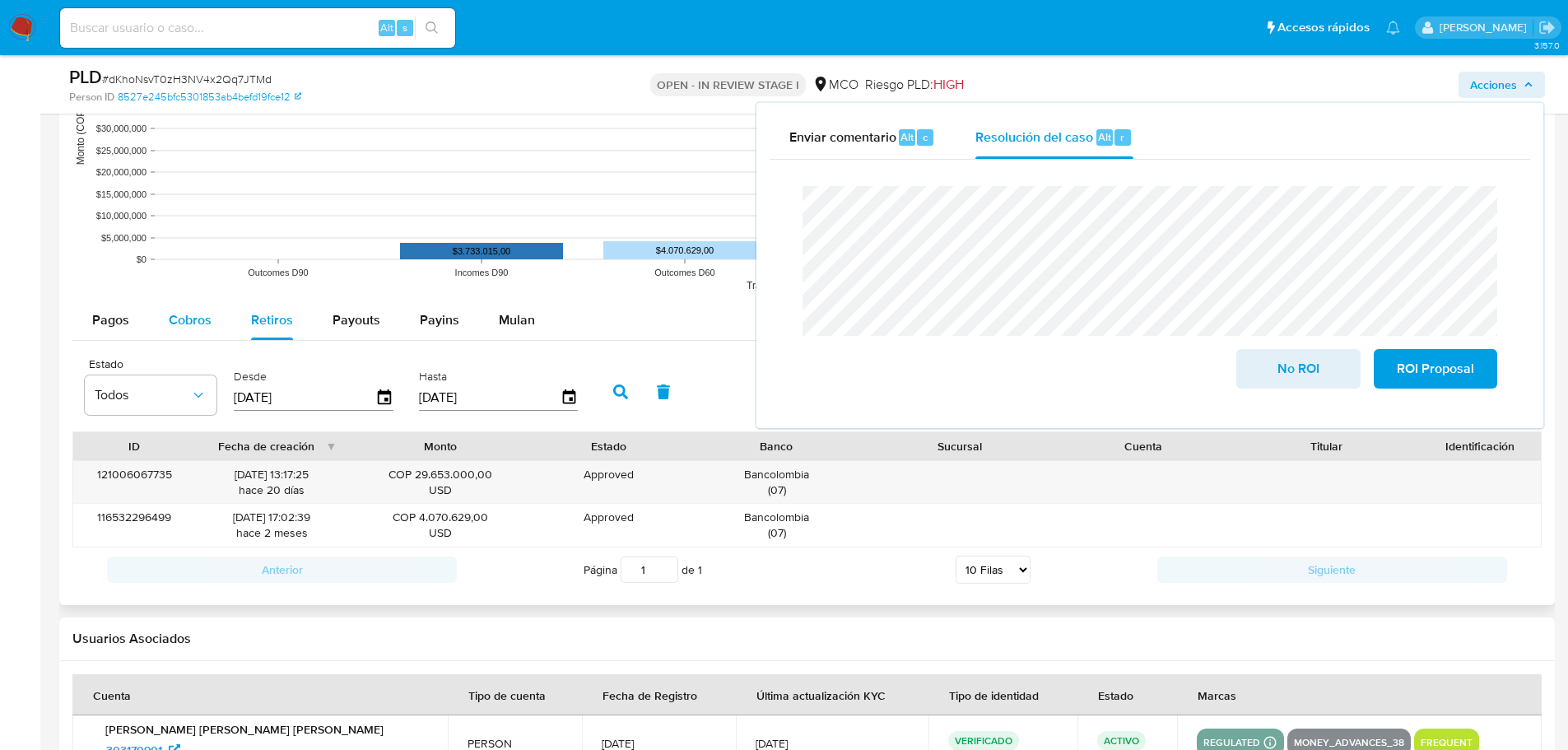
click at [220, 313] on button "Cobros" at bounding box center [190, 320] width 83 height 40
select select "10"
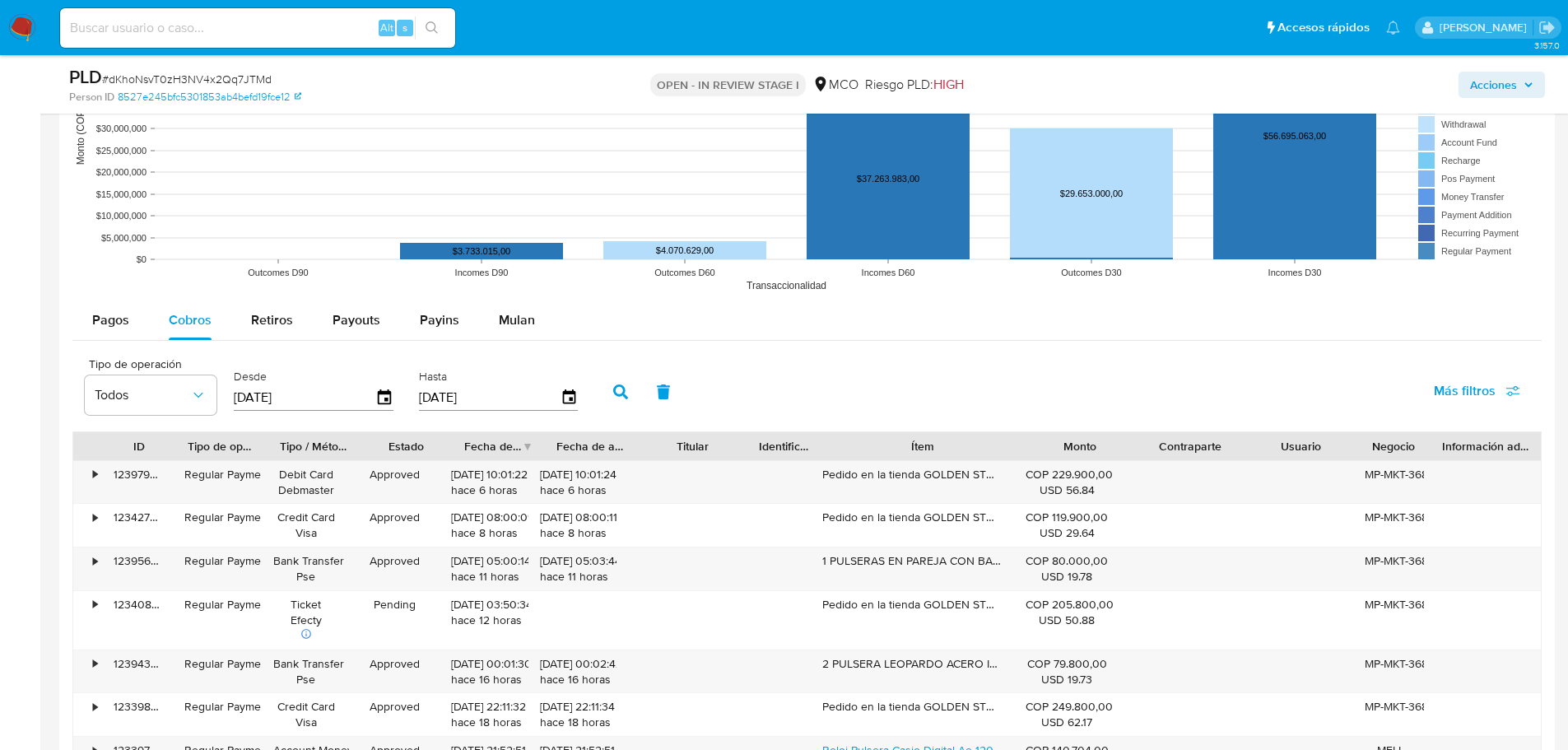
click at [1219, 461] on div "ID Tipo de operación Tipo / Método Estado Fecha de creación Fecha de aprobación…" at bounding box center [807, 671] width 1469 height 480
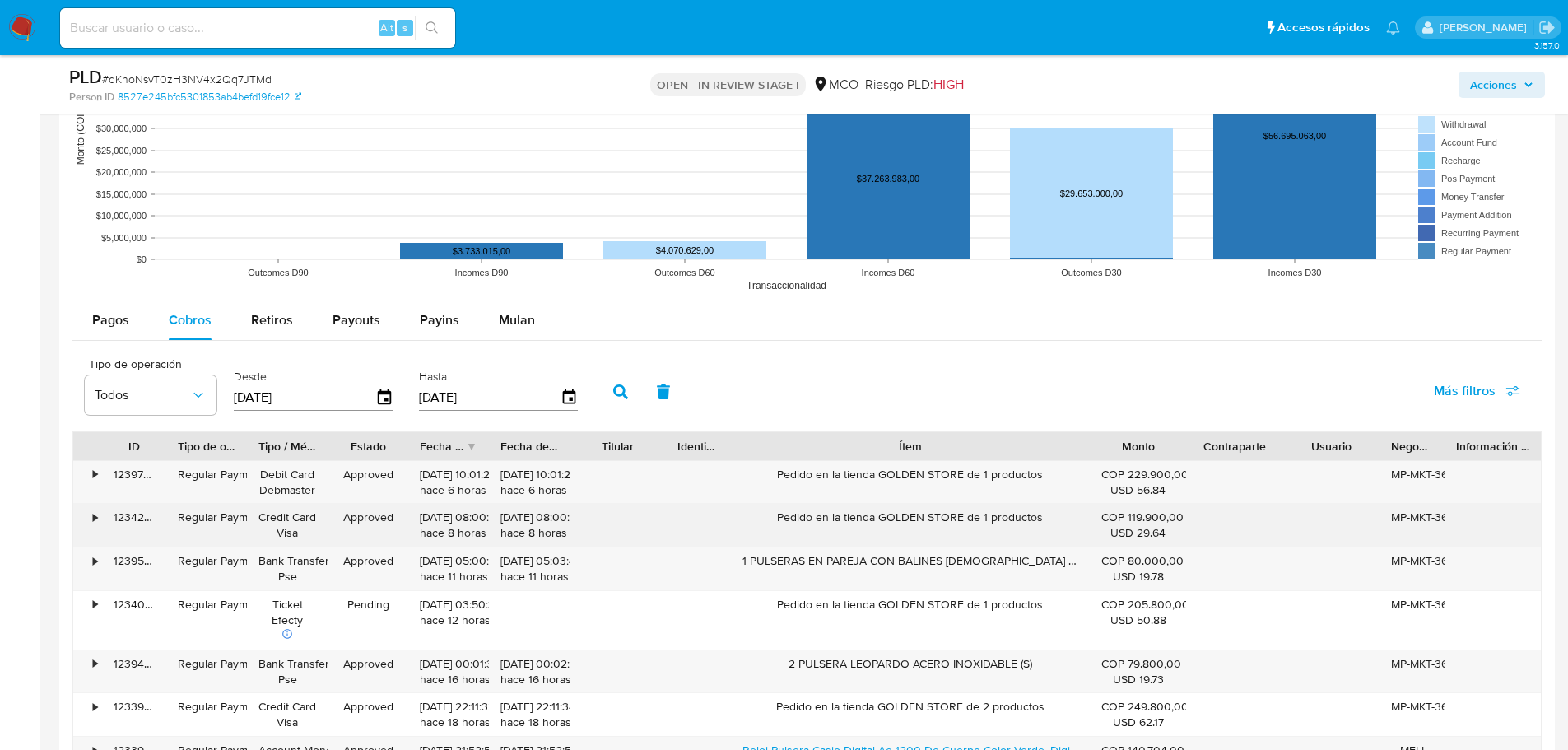
drag, startPoint x: 967, startPoint y: 514, endPoint x: 846, endPoint y: 514, distance: 121.0
click at [846, 514] on div "Pedido en la tienda GOLDEN STORE de 1 productos" at bounding box center [910, 525] width 359 height 43
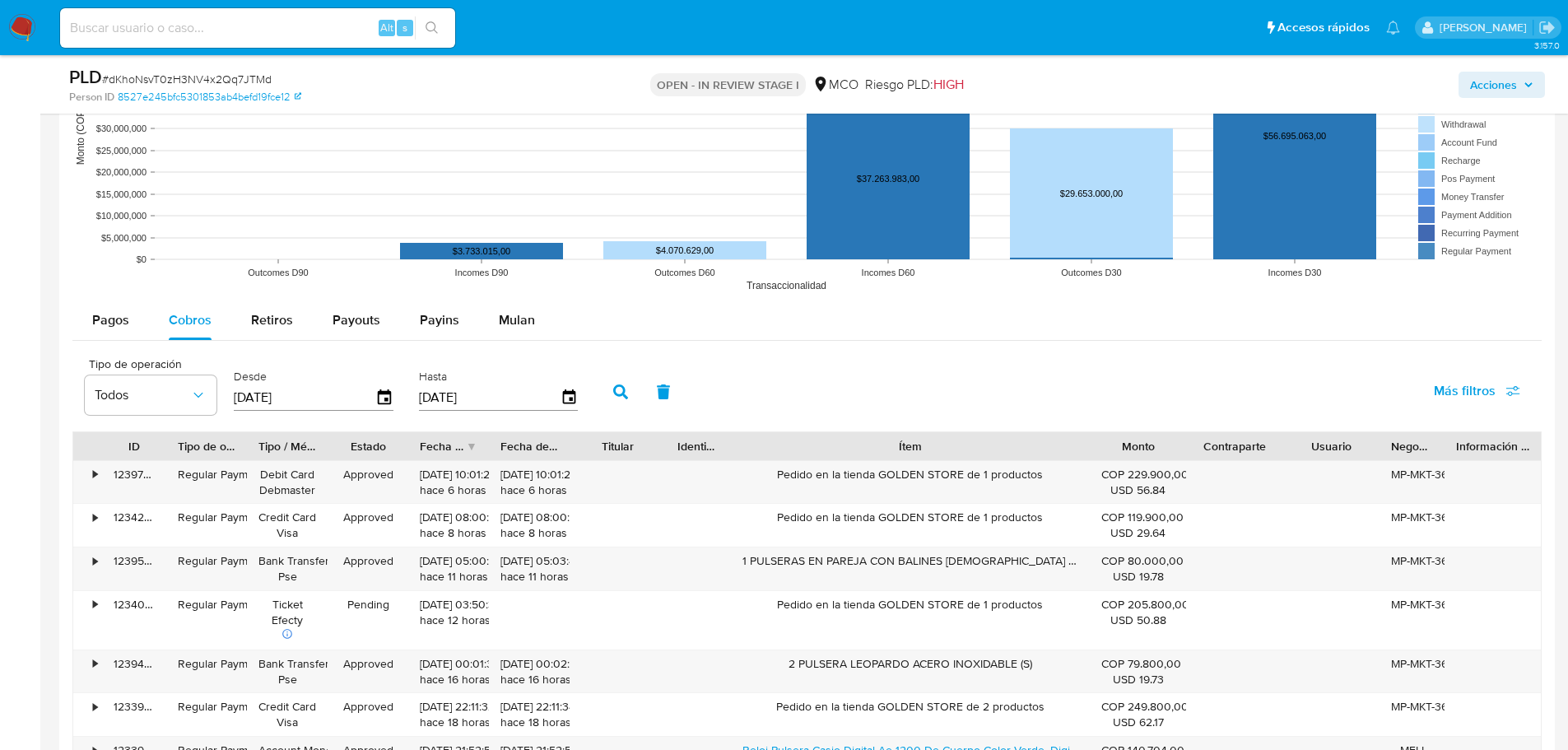
drag, startPoint x: 1520, startPoint y: 86, endPoint x: 1492, endPoint y: 95, distance: 29.4
click at [1512, 89] on span "Acciones" at bounding box center [1502, 85] width 63 height 23
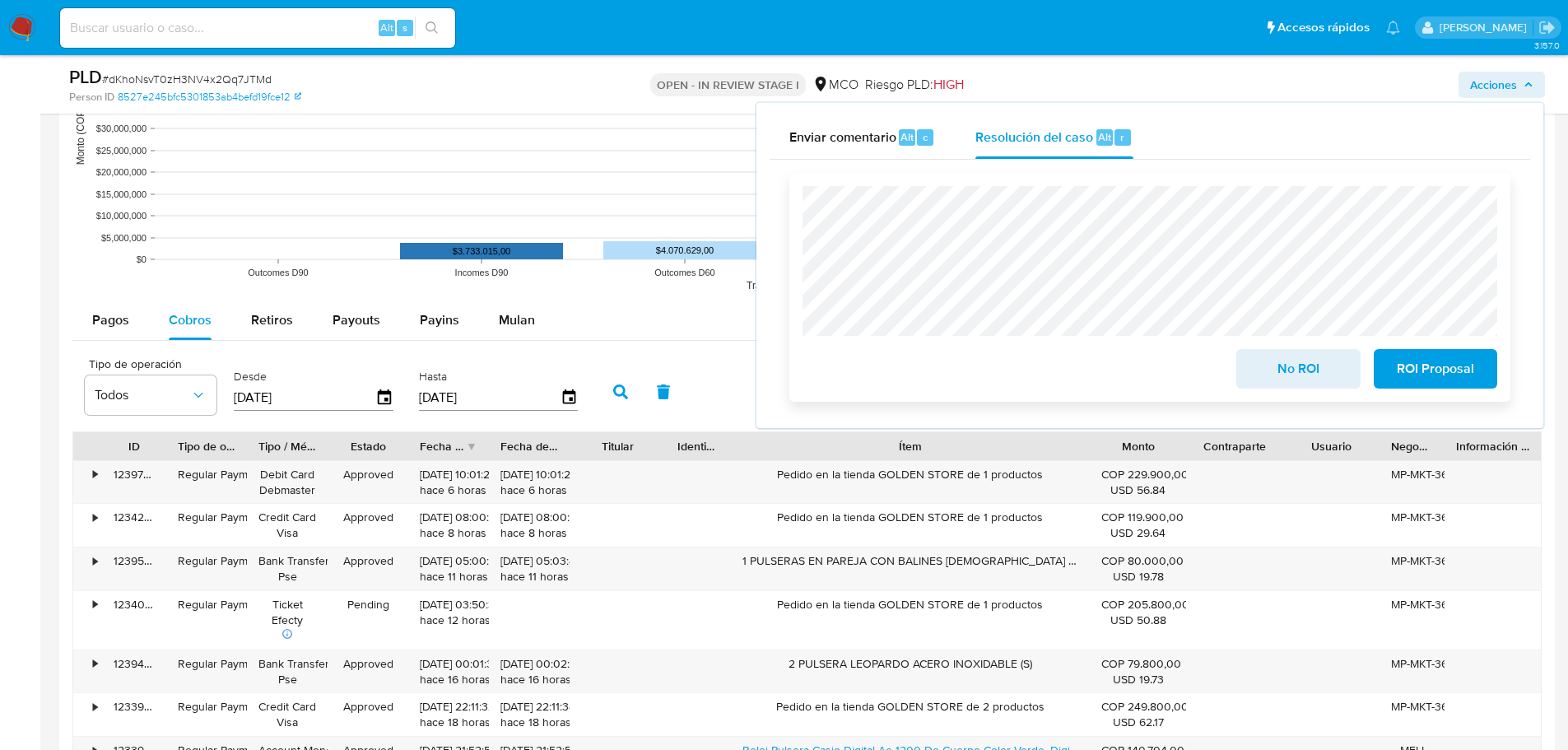
click at [795, 300] on div "No ROI ROI Proposal" at bounding box center [1150, 287] width 721 height 229
click at [801, 657] on div "2 PULSERA LEOPARDO ACERO INOXIDABLE (S)" at bounding box center [910, 672] width 359 height 43
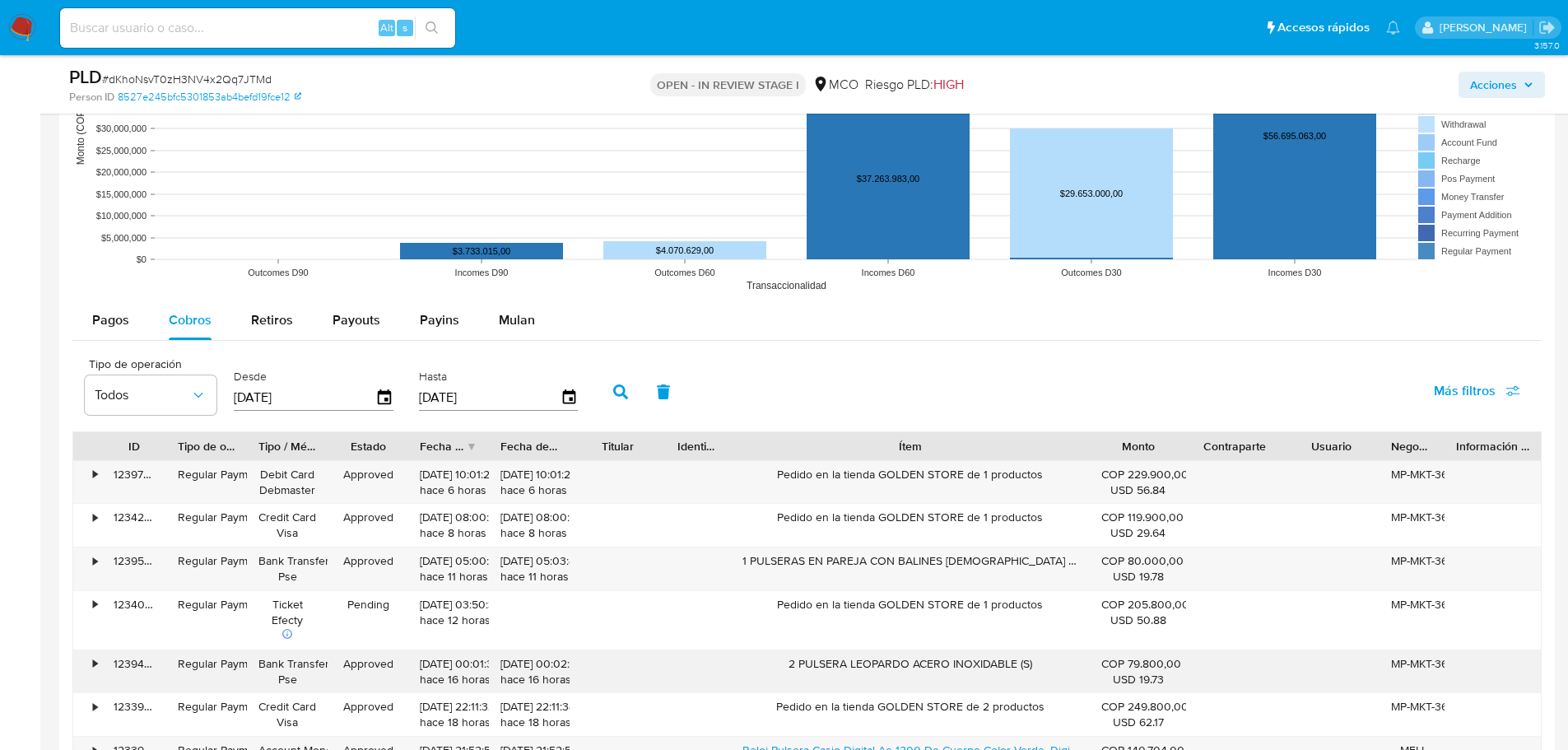
click at [801, 657] on div "2 PULSERA LEOPARDO ACERO INOXIDABLE (S)" at bounding box center [910, 672] width 359 height 43
click at [1507, 73] on span "Acciones" at bounding box center [1494, 85] width 46 height 26
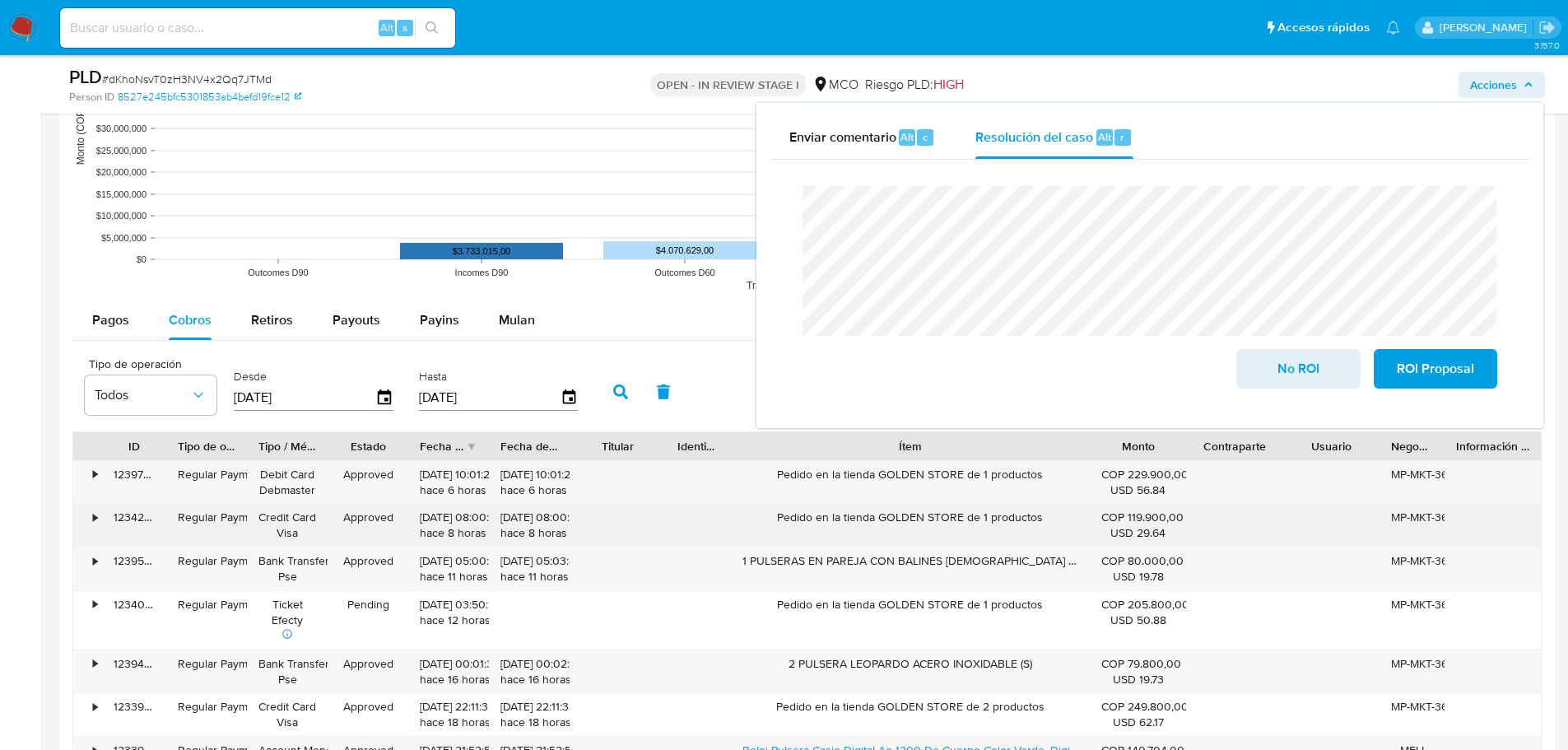
drag, startPoint x: 780, startPoint y: 524, endPoint x: 1038, endPoint y: 529, distance: 258.0
click at [1038, 529] on div "Pedido en la tienda GOLDEN STORE de 1 productos" at bounding box center [910, 525] width 359 height 43
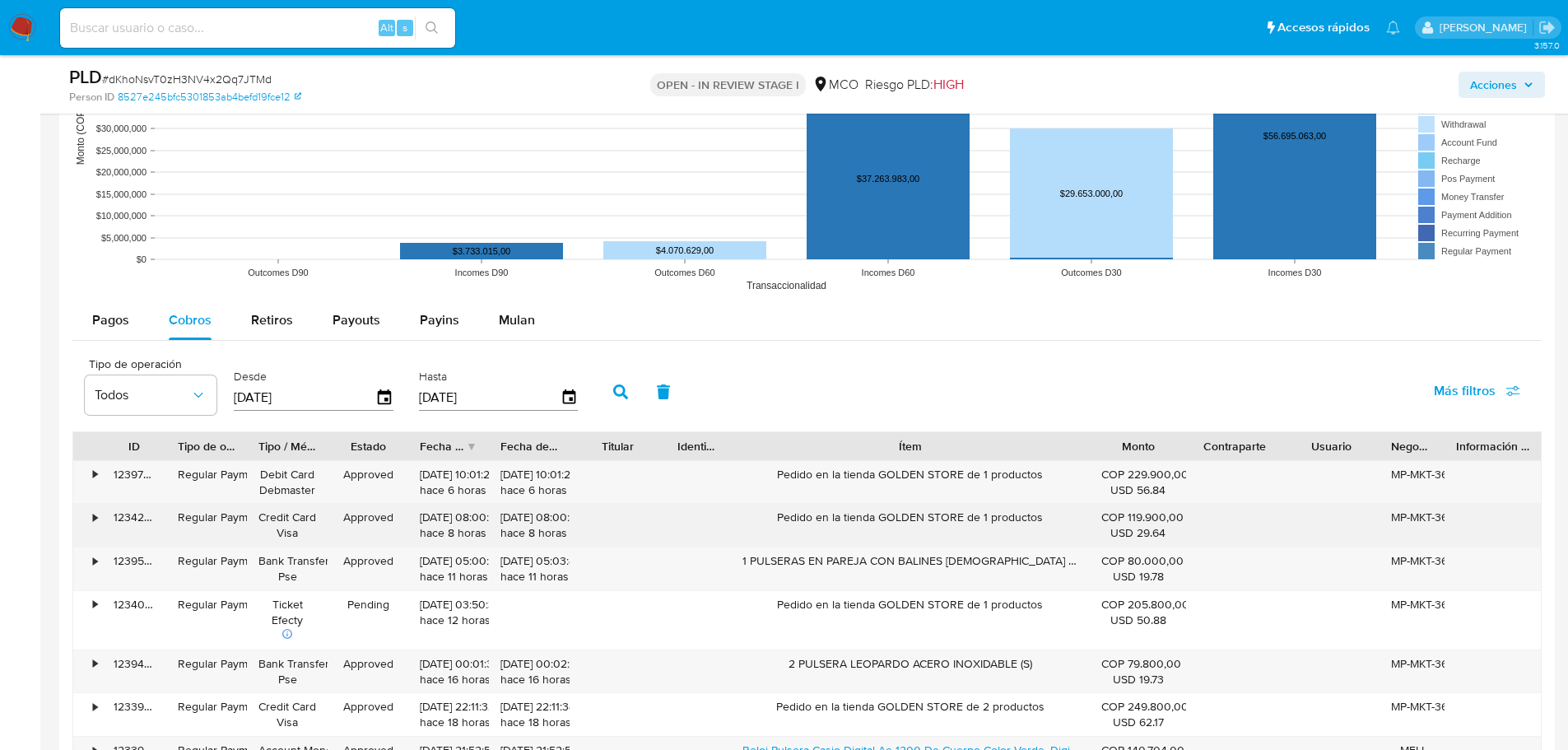
click at [1038, 529] on div "Pedido en la tienda GOLDEN STORE de 1 productos" at bounding box center [910, 525] width 359 height 43
drag, startPoint x: 1043, startPoint y: 519, endPoint x: 773, endPoint y: 519, distance: 270.0
click at [773, 519] on div "Pedido en la tienda GOLDEN STORE de 1 productos" at bounding box center [910, 525] width 359 height 43
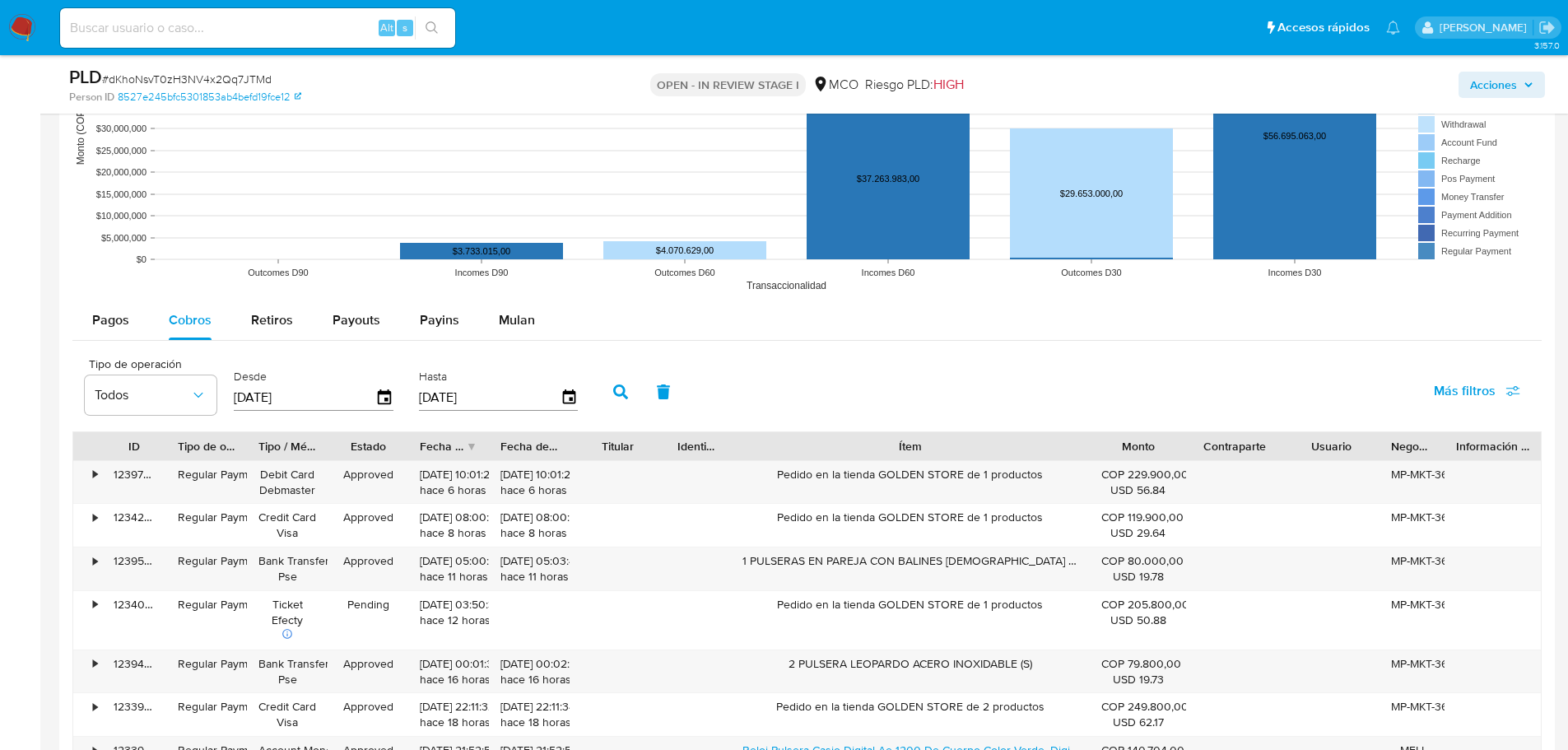
click at [1499, 84] on span "Acciones" at bounding box center [1494, 85] width 46 height 26
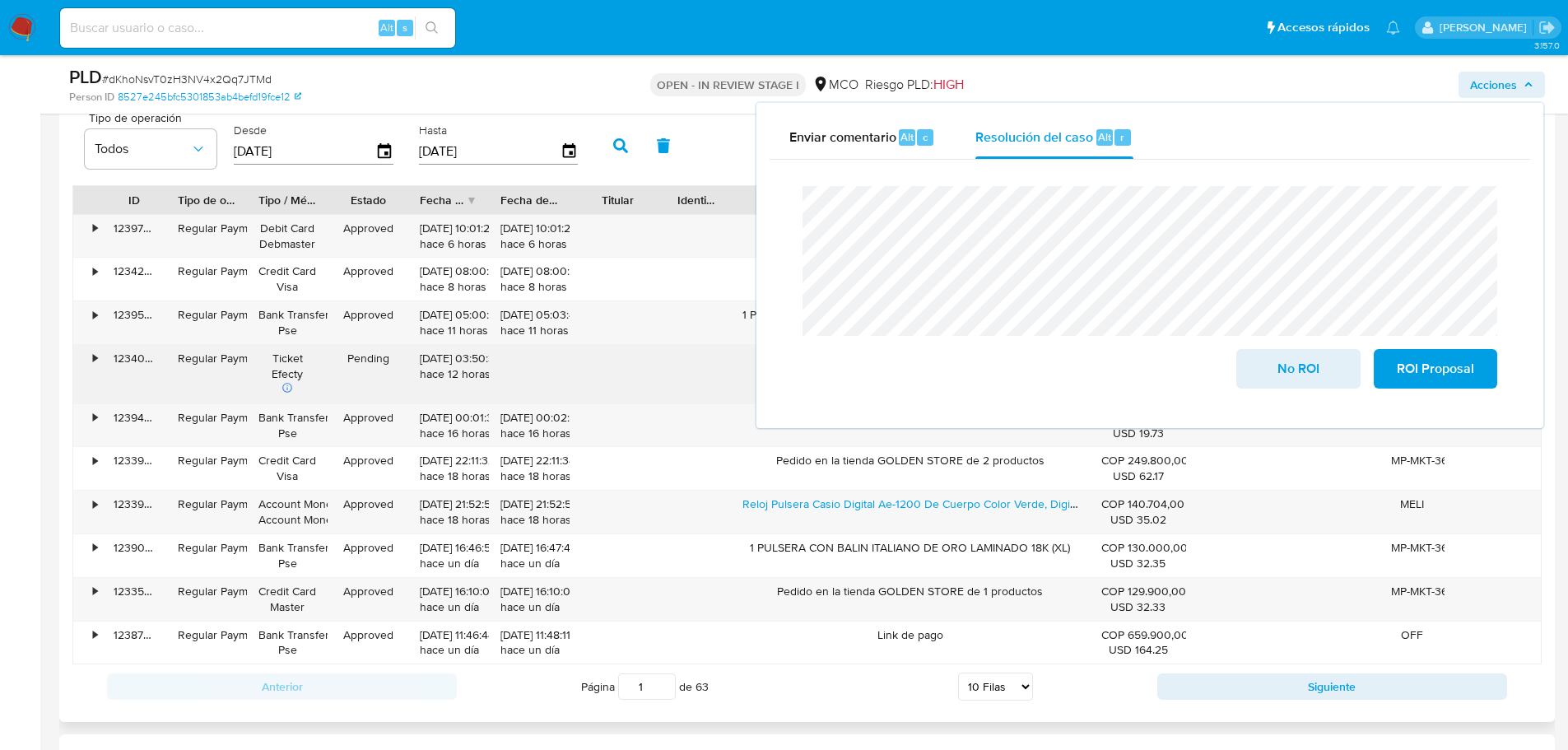
scroll to position [1893, 0]
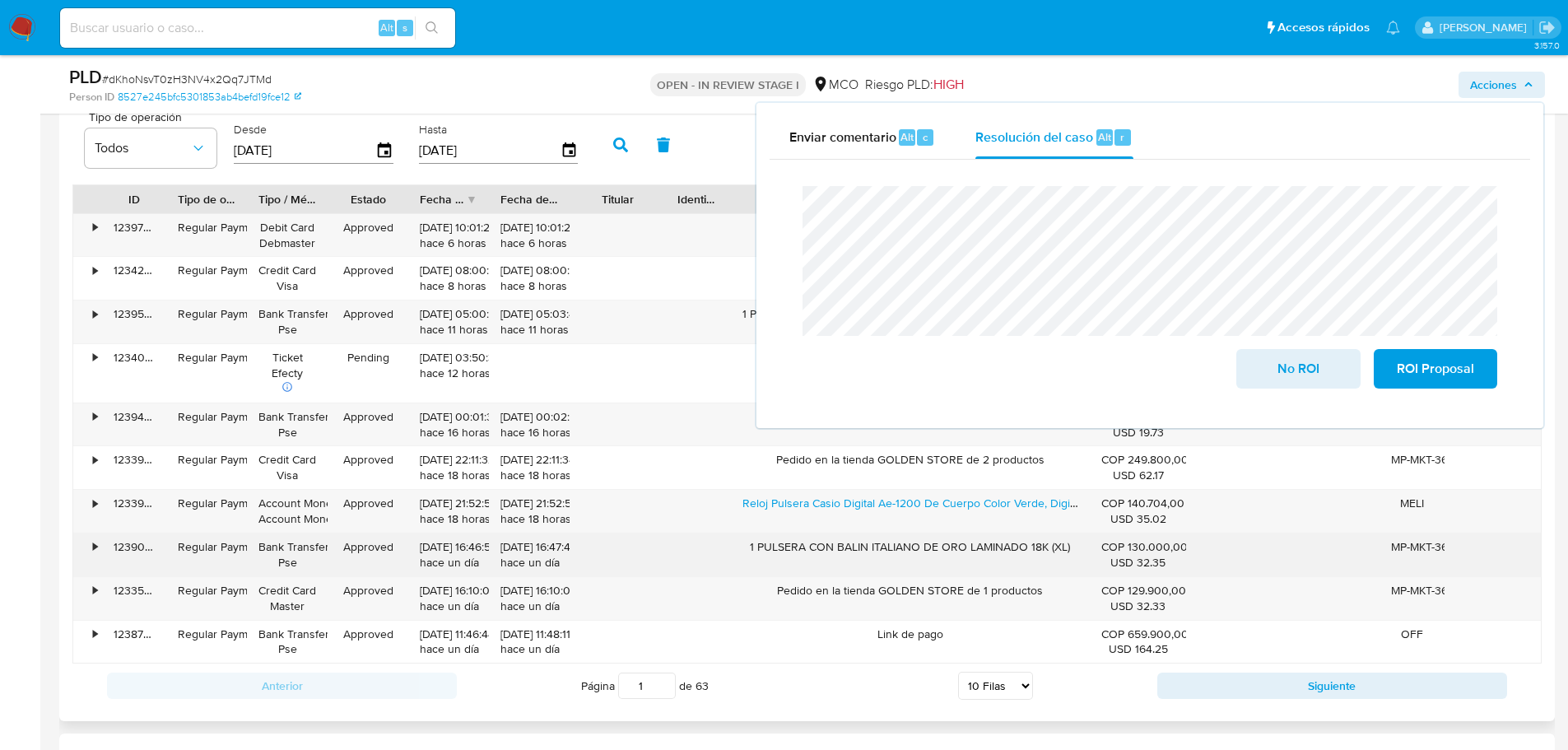
click at [869, 545] on div "1 PULSERA CON BALIN ITALIANO DE ORO LAMINADO 18K (XL)" at bounding box center [910, 555] width 359 height 43
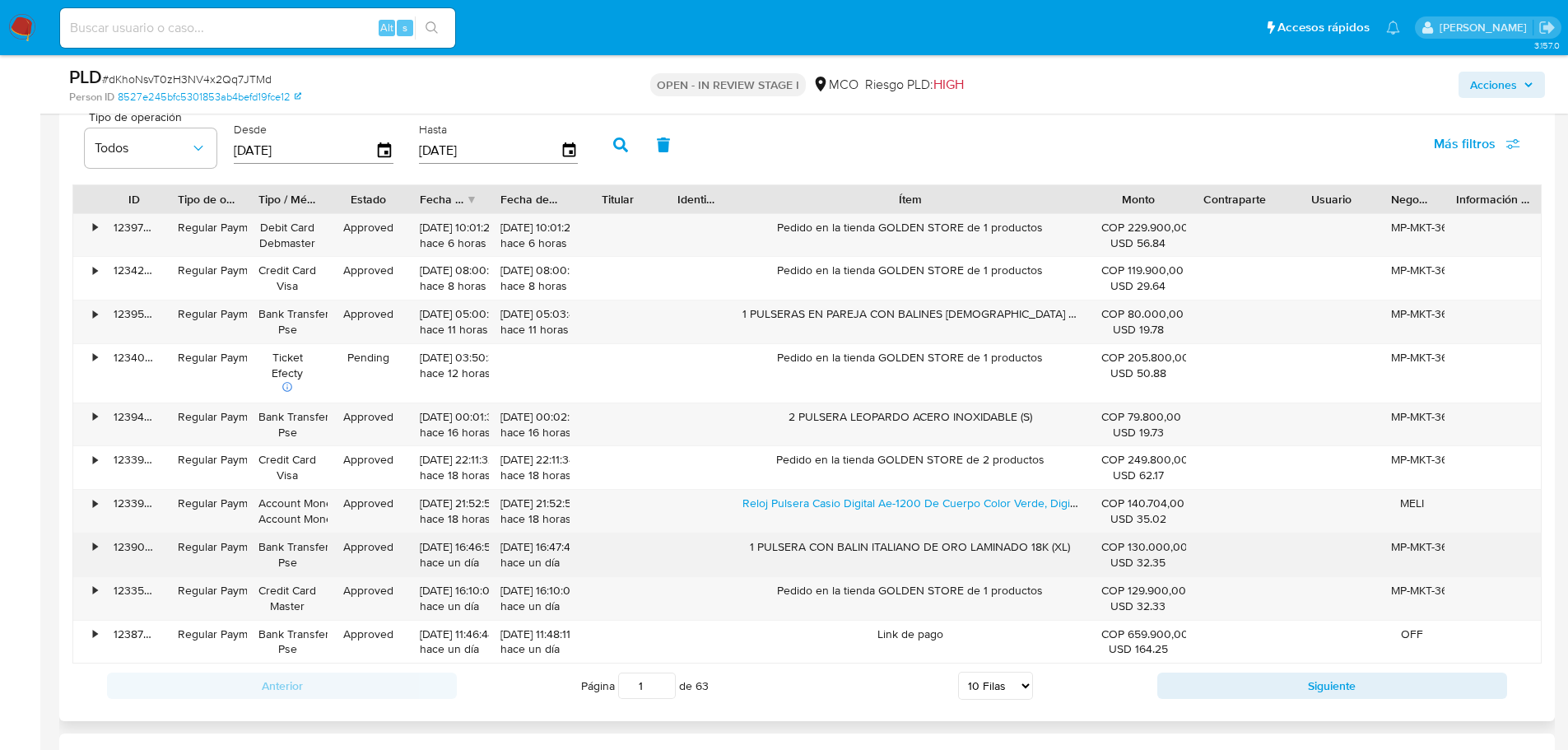
click at [869, 545] on div "1 PULSERA CON BALIN ITALIANO DE ORO LAMINADO 18K (XL)" at bounding box center [910, 555] width 359 height 43
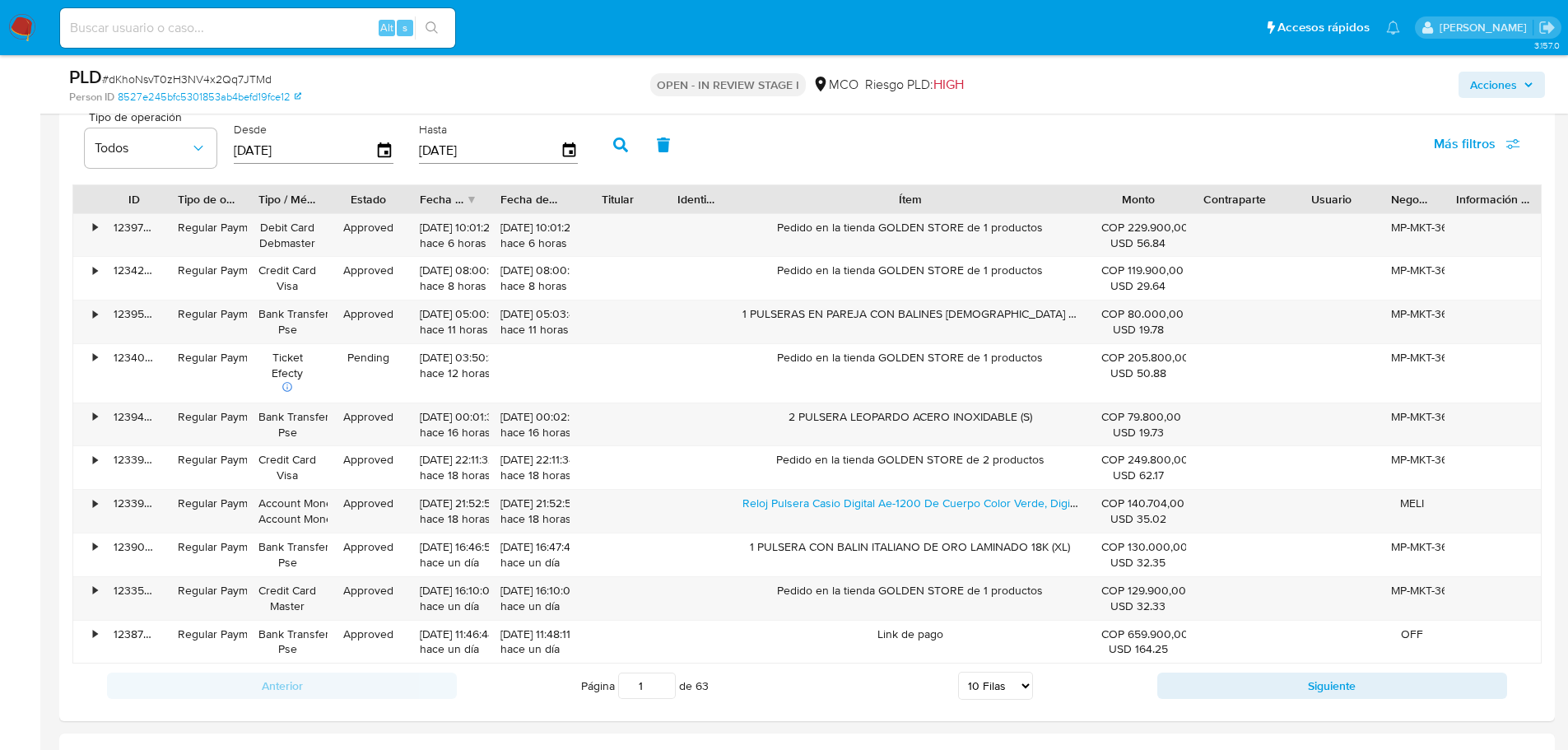
click at [1490, 77] on span "Acciones" at bounding box center [1494, 85] width 46 height 26
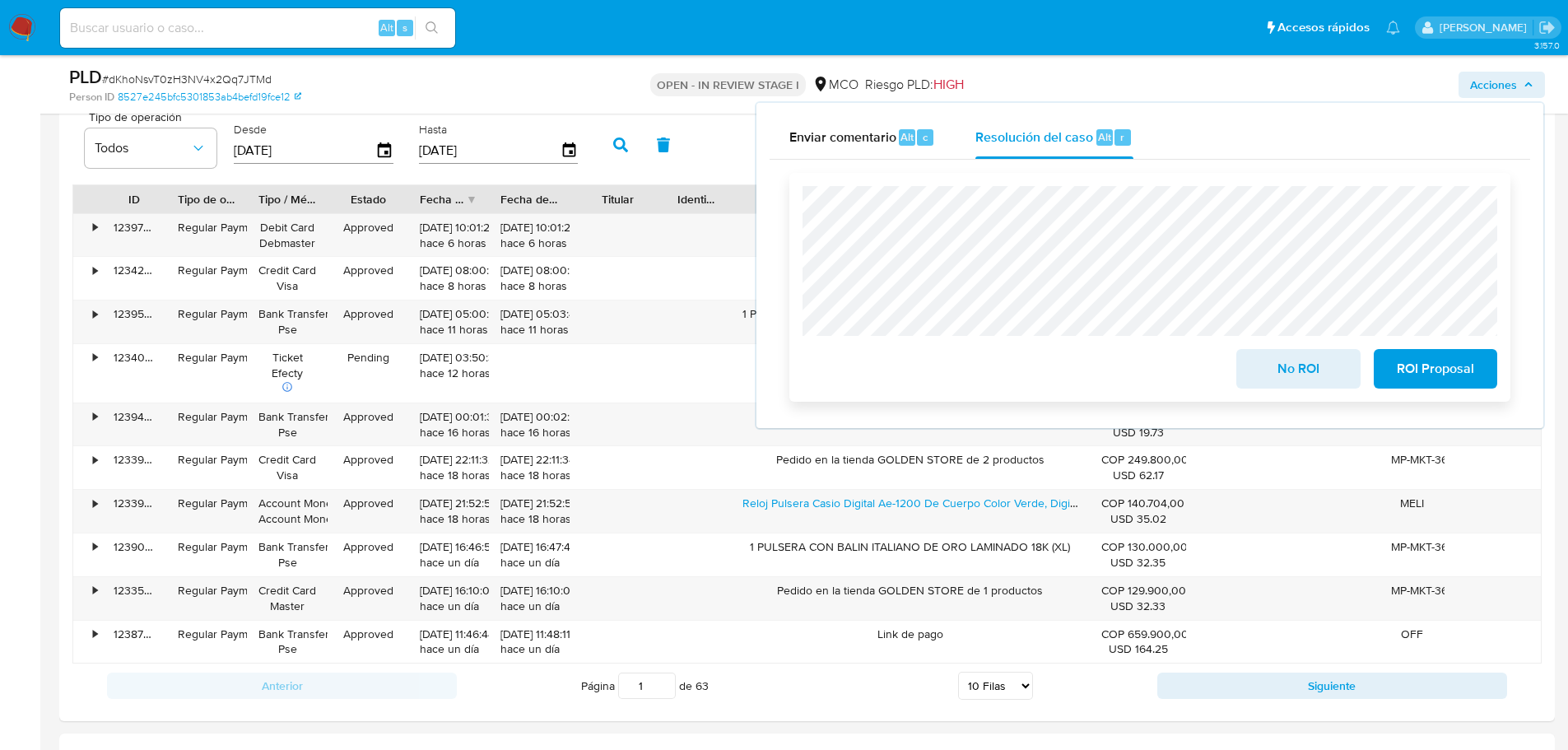
click at [1297, 382] on span "No ROI" at bounding box center [1298, 368] width 81 height 36
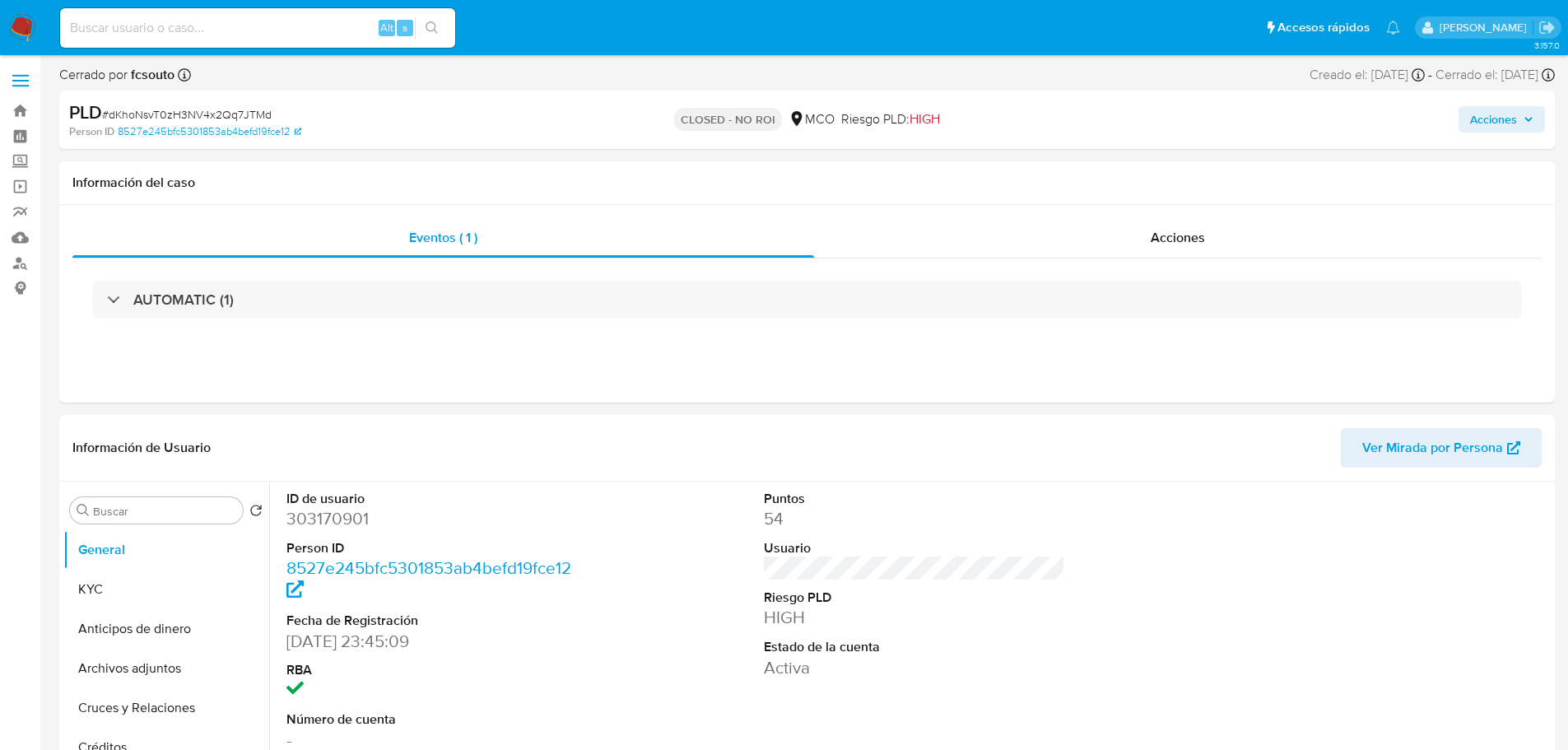
select select "10"
click at [1533, 125] on button "Acciones" at bounding box center [1501, 119] width 86 height 26
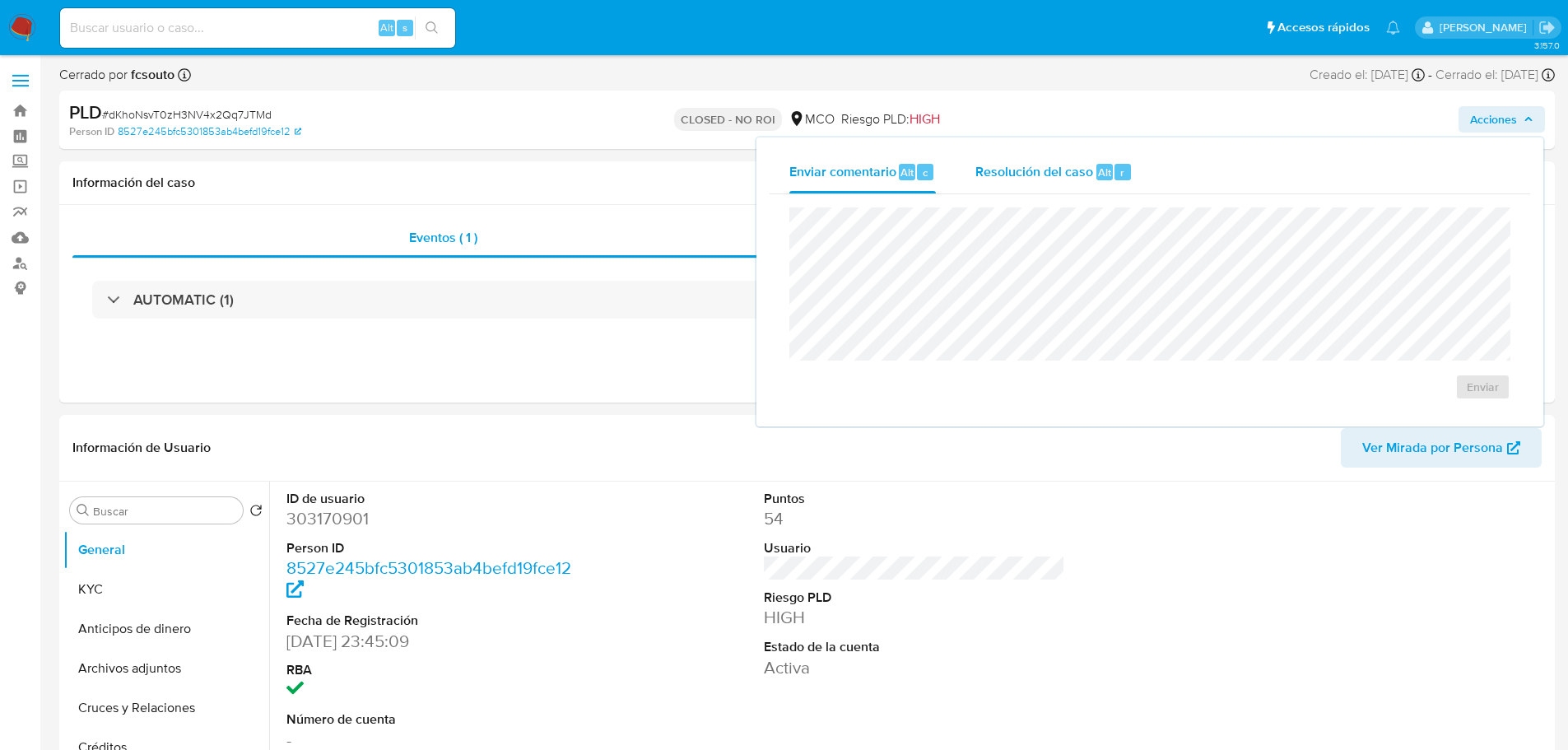
drag, startPoint x: 1028, startPoint y: 180, endPoint x: 995, endPoint y: 195, distance: 36.2
click at [1025, 181] on div "Resolución del caso Alt r" at bounding box center [1053, 172] width 157 height 43
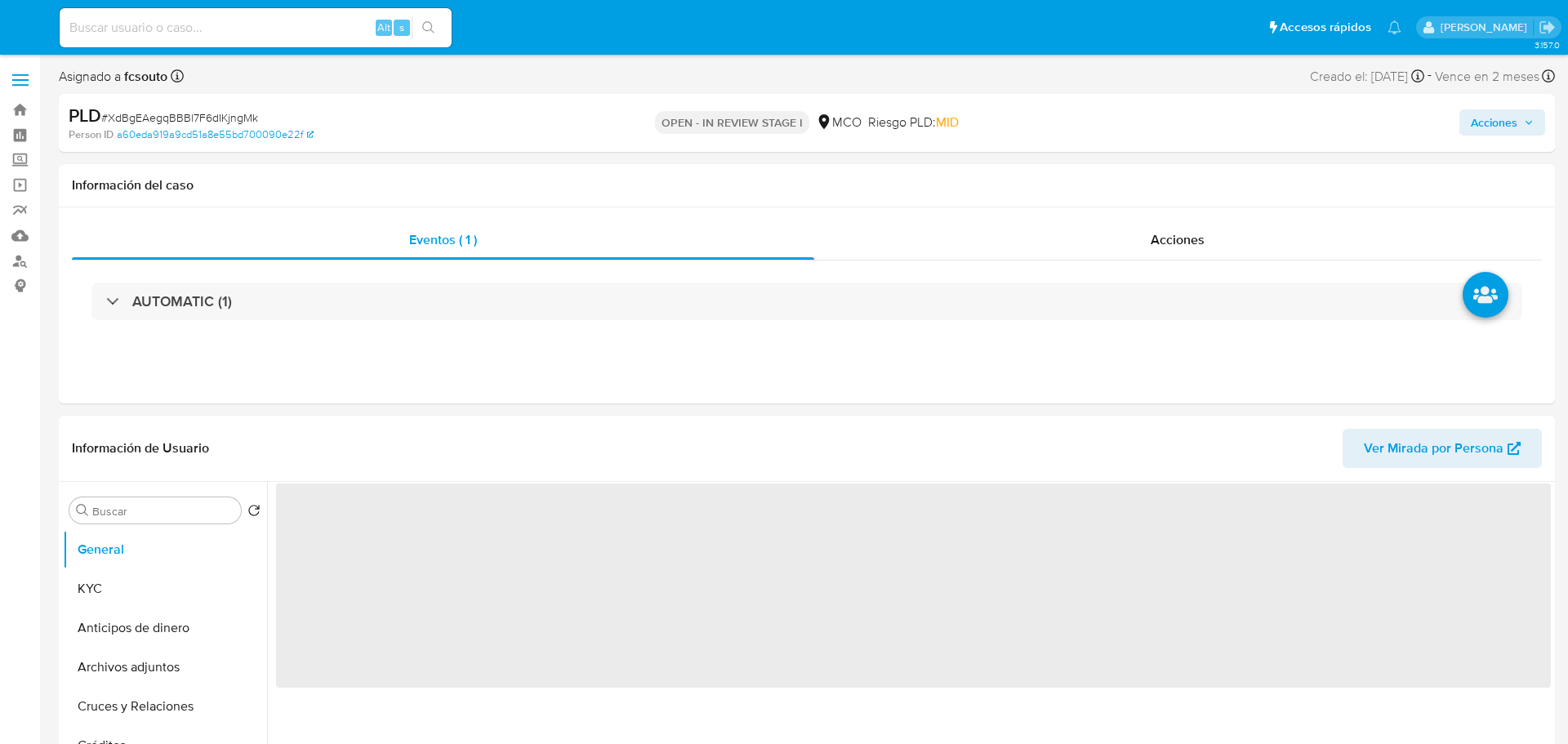
select select "10"
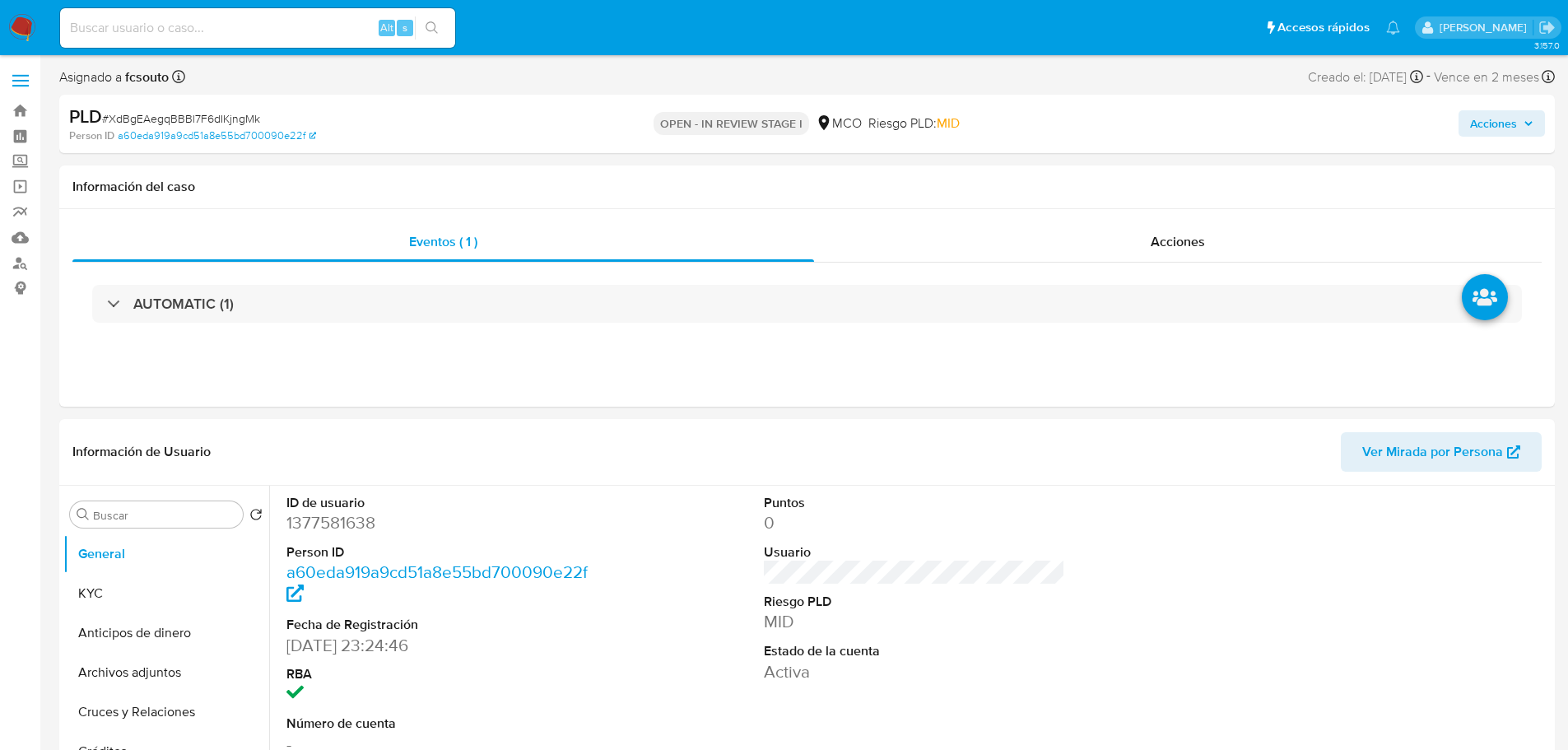
click at [1521, 125] on span "Acciones" at bounding box center [1502, 123] width 63 height 23
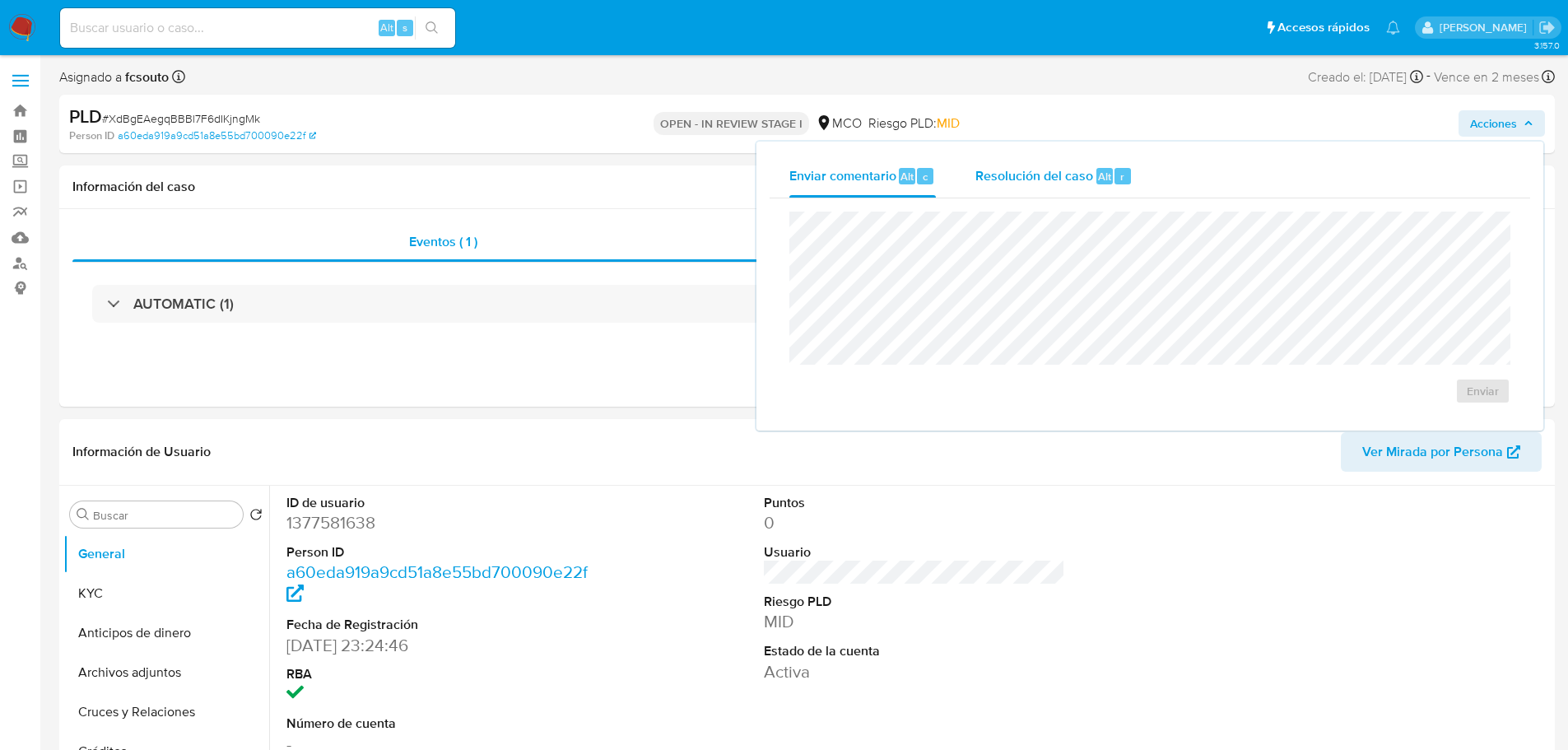
click at [1036, 179] on span "Resolución del caso" at bounding box center [1034, 176] width 118 height 19
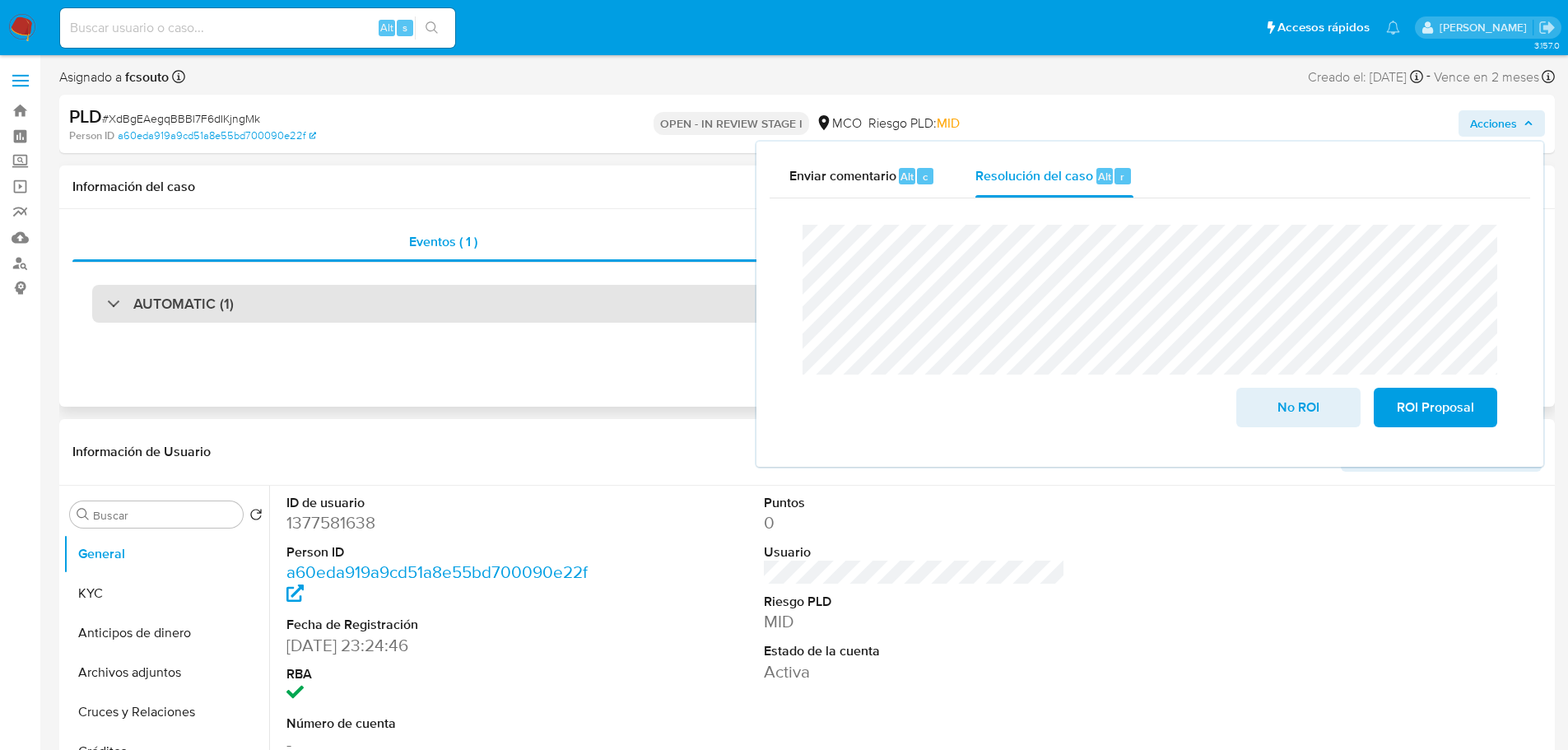
click at [370, 306] on div "AUTOMATIC (1)" at bounding box center [807, 303] width 1430 height 38
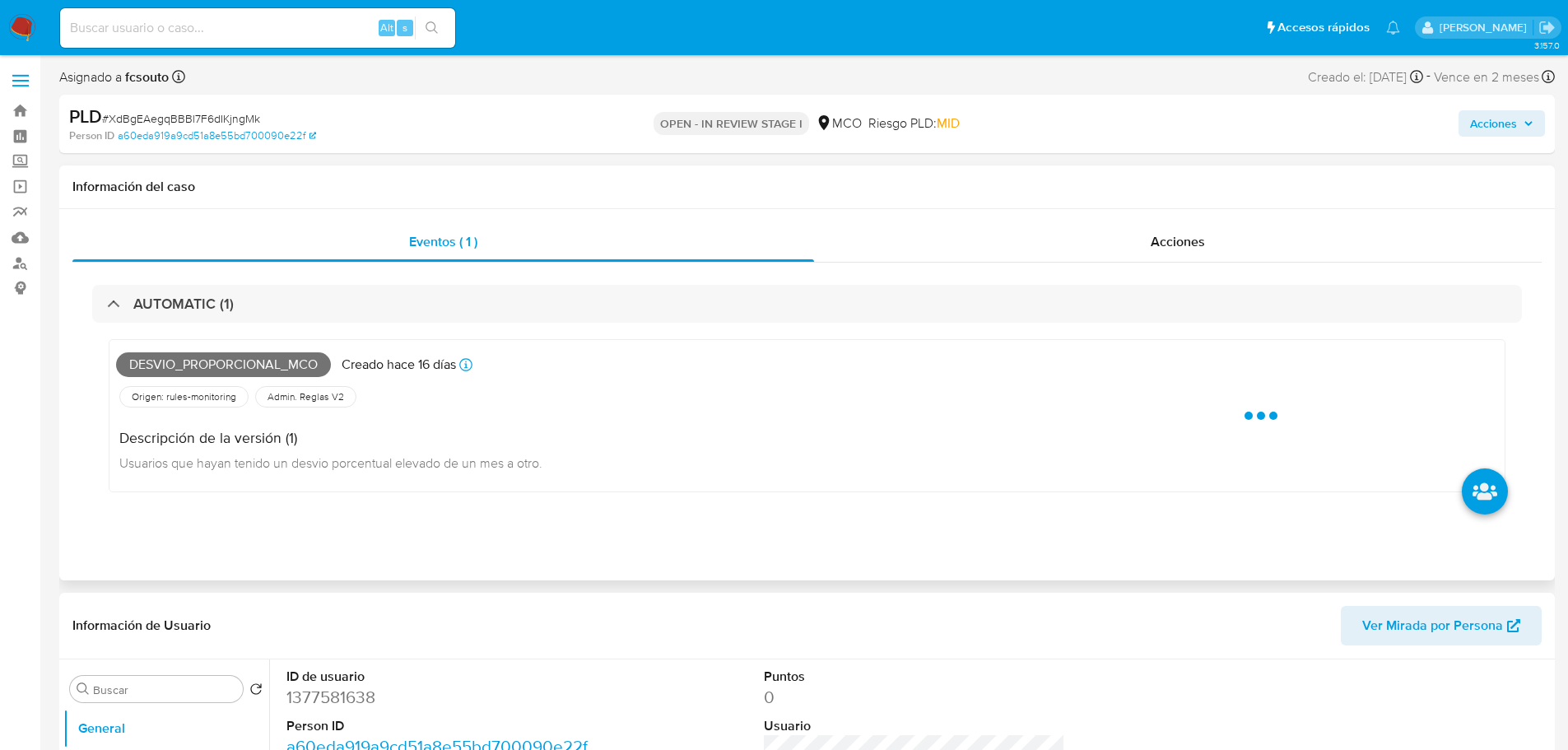
click at [275, 352] on span "Desvio_proporcional_mco" at bounding box center [223, 364] width 215 height 25
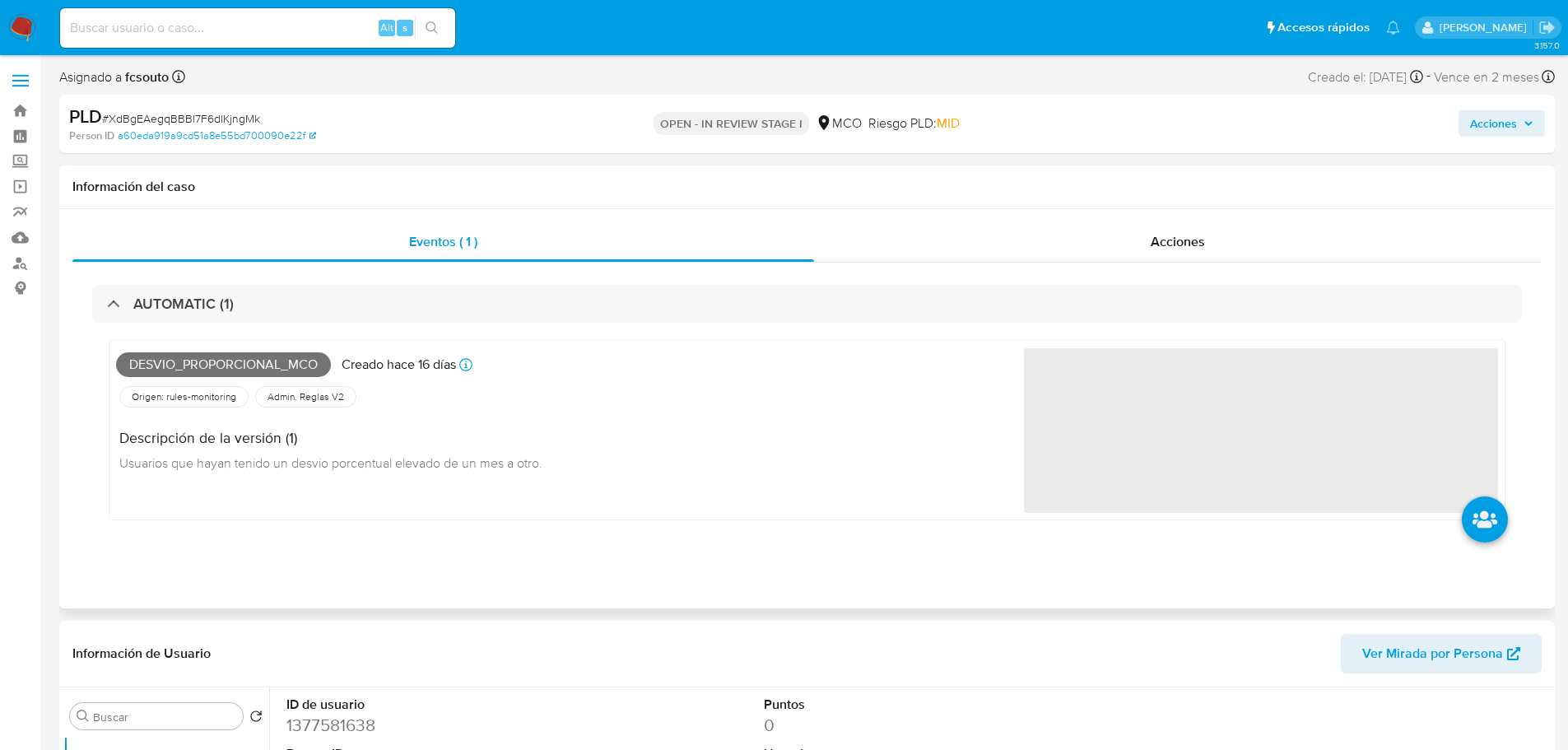
click at [278, 361] on span "Desvio_proporcional_mco" at bounding box center [223, 364] width 215 height 25
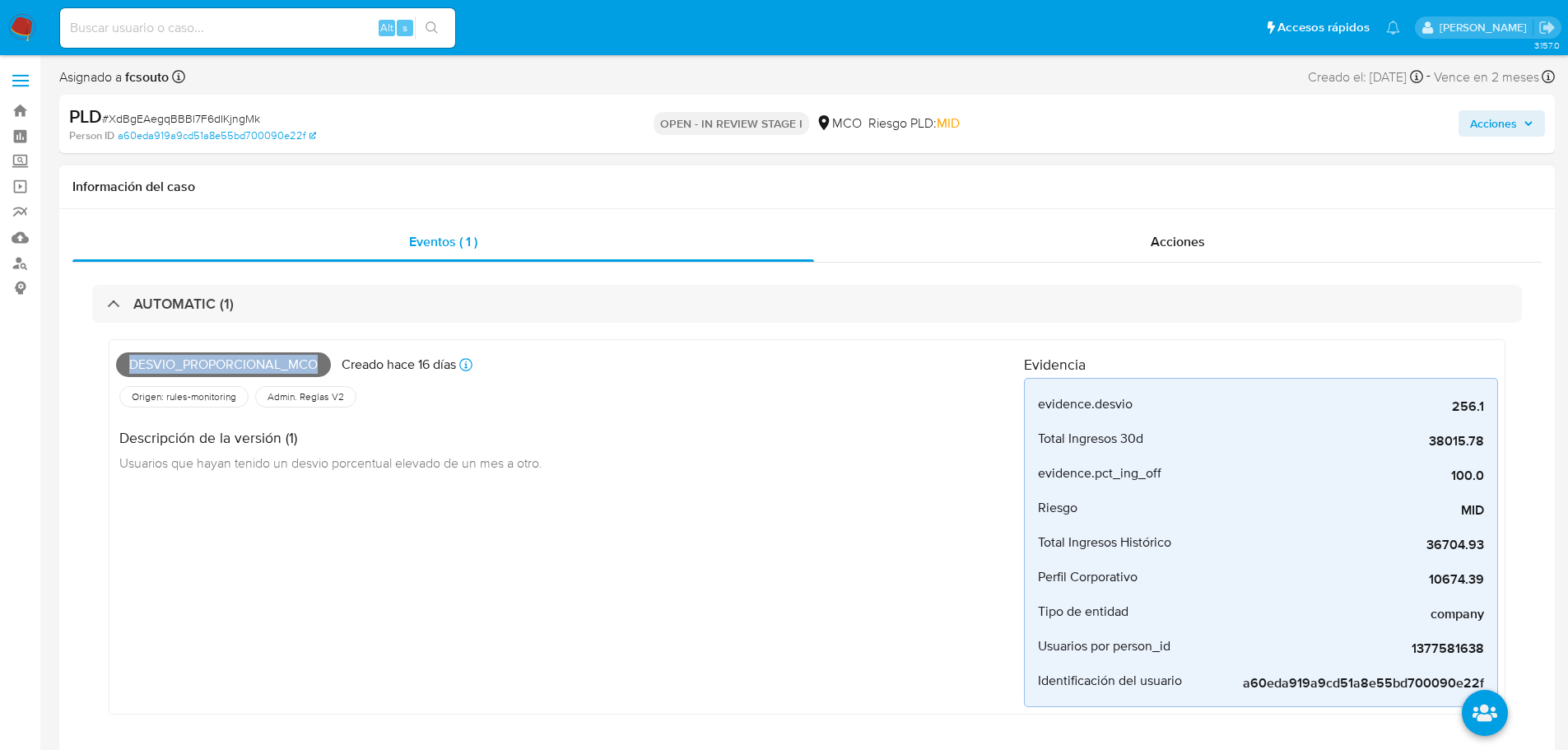
copy span "Desvio_proporcional_mco"
click at [1519, 126] on span "Acciones" at bounding box center [1502, 123] width 63 height 23
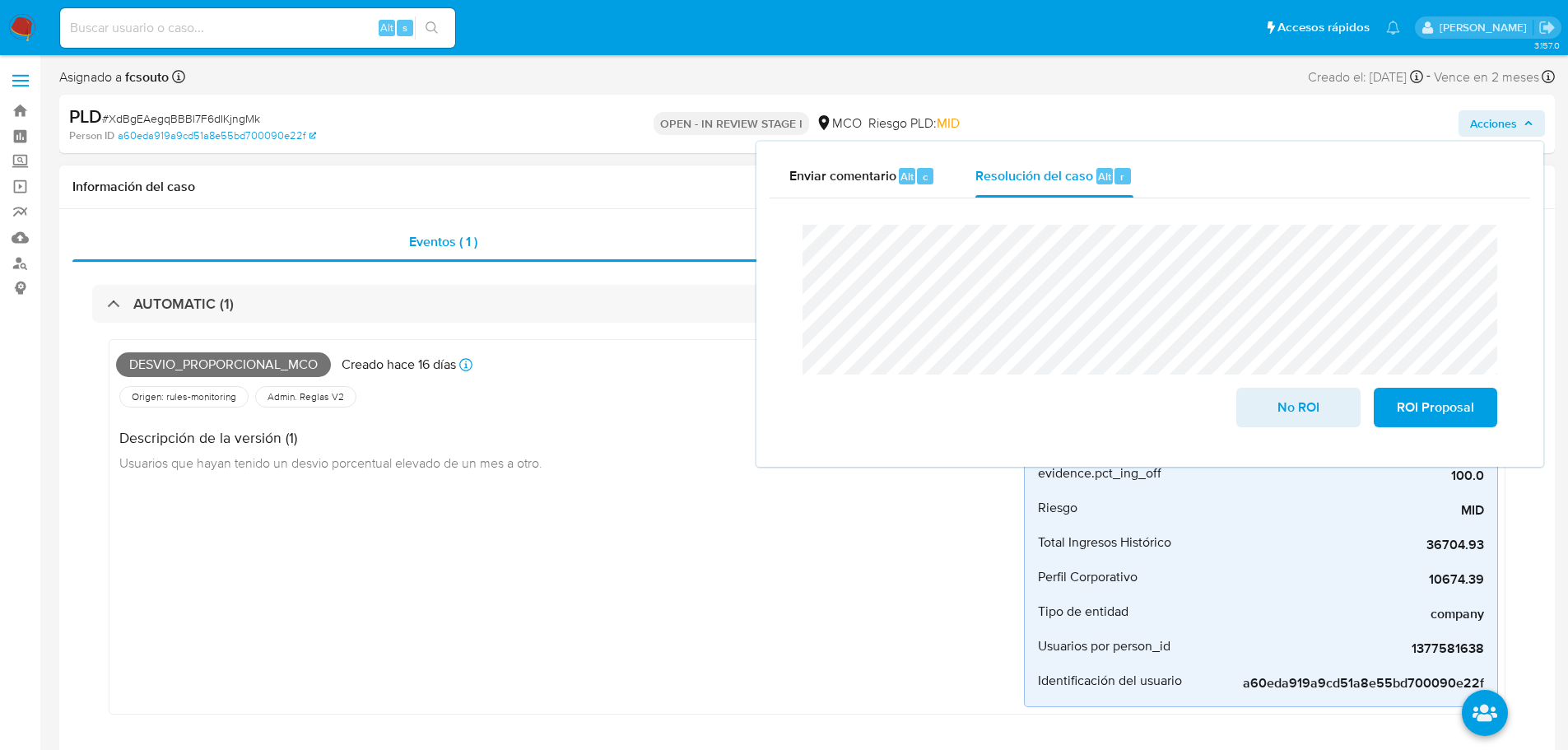
click at [376, 277] on div "AUTOMATIC (1) Desvio_proporcional_mco Creado hace 16 días Creado: 12/08/2025 07…" at bounding box center [807, 511] width 1469 height 499
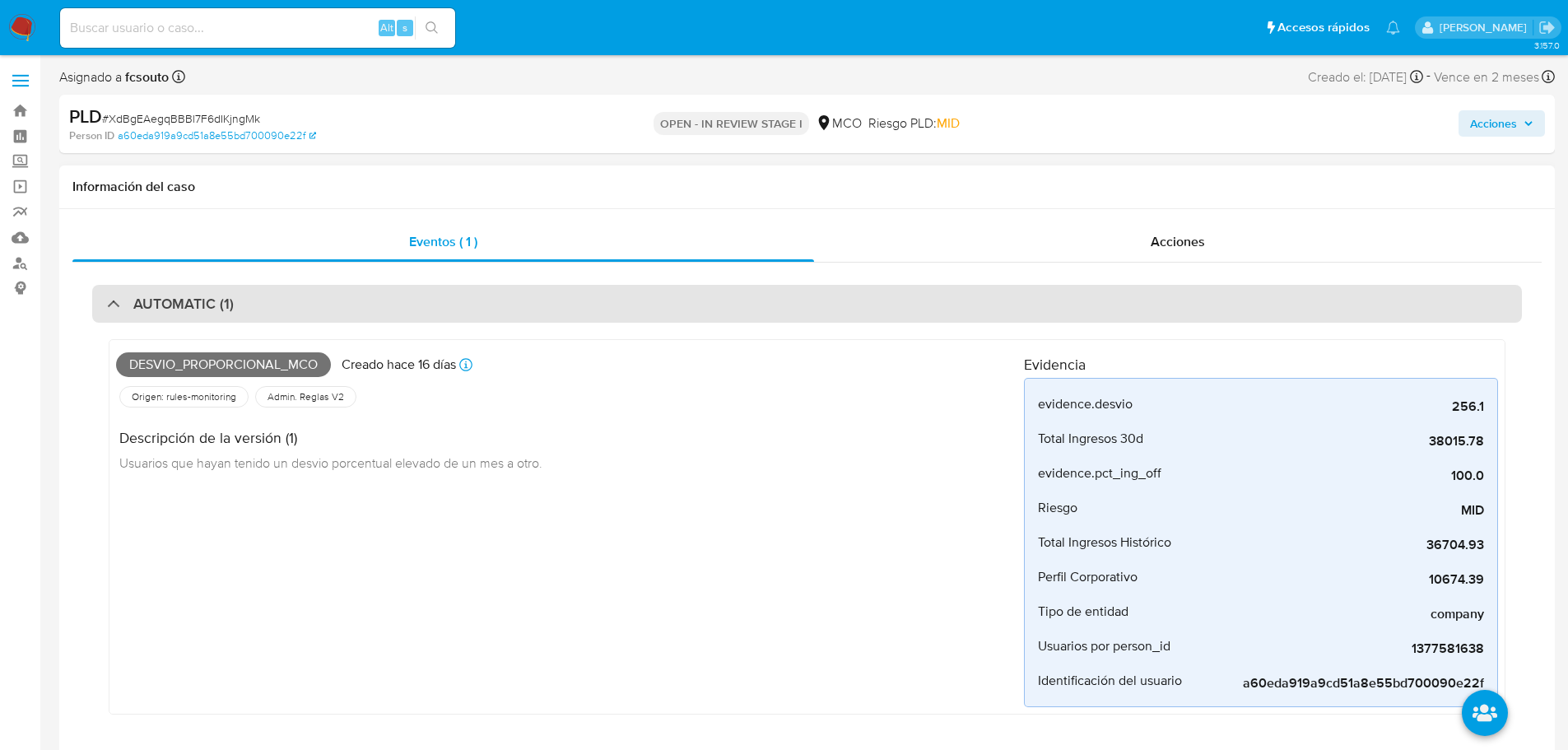
drag, startPoint x: 380, startPoint y: 303, endPoint x: 141, endPoint y: 406, distance: 260.2
click at [377, 303] on div "AUTOMATIC (1)" at bounding box center [807, 303] width 1430 height 38
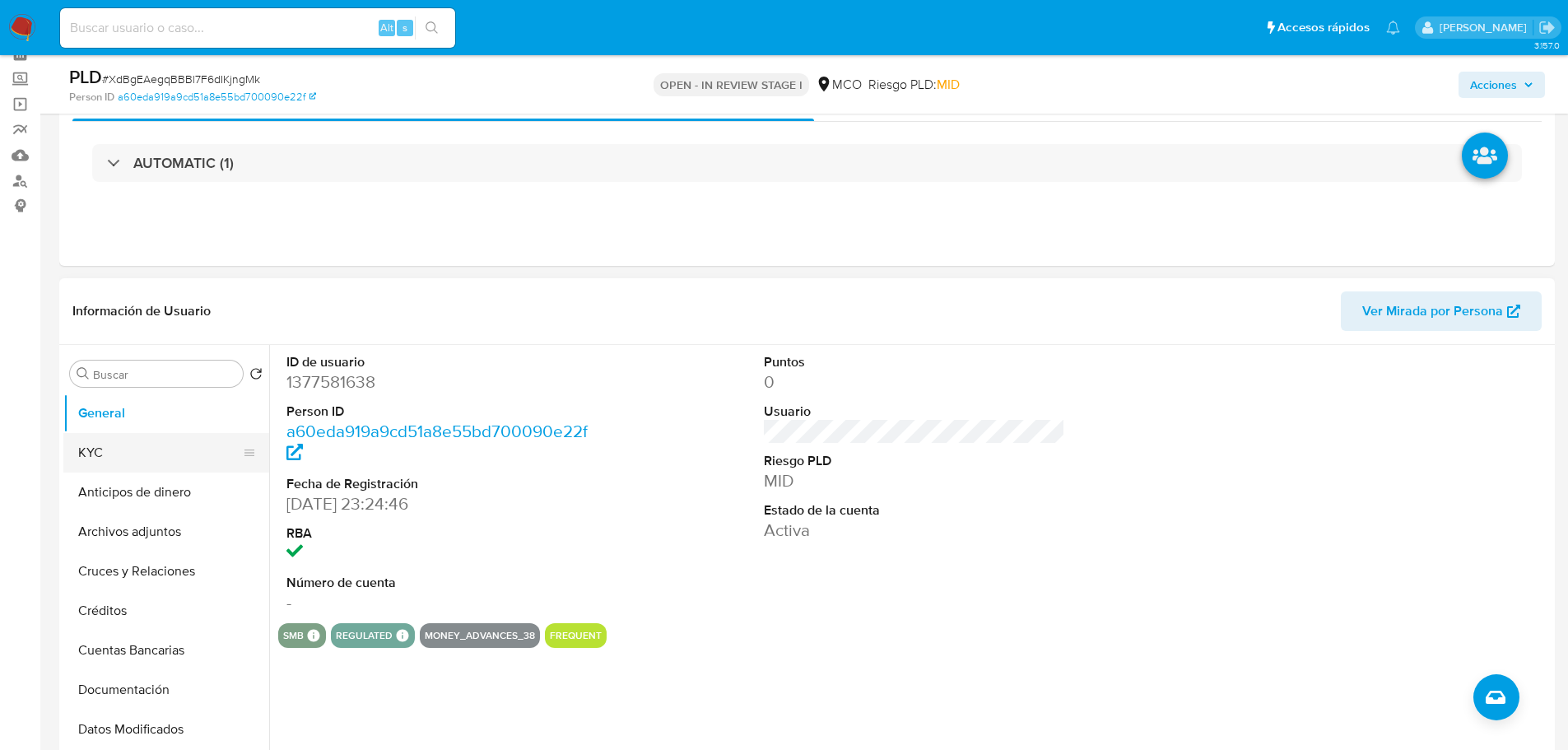
click at [113, 462] on button "KYC" at bounding box center [159, 453] width 192 height 40
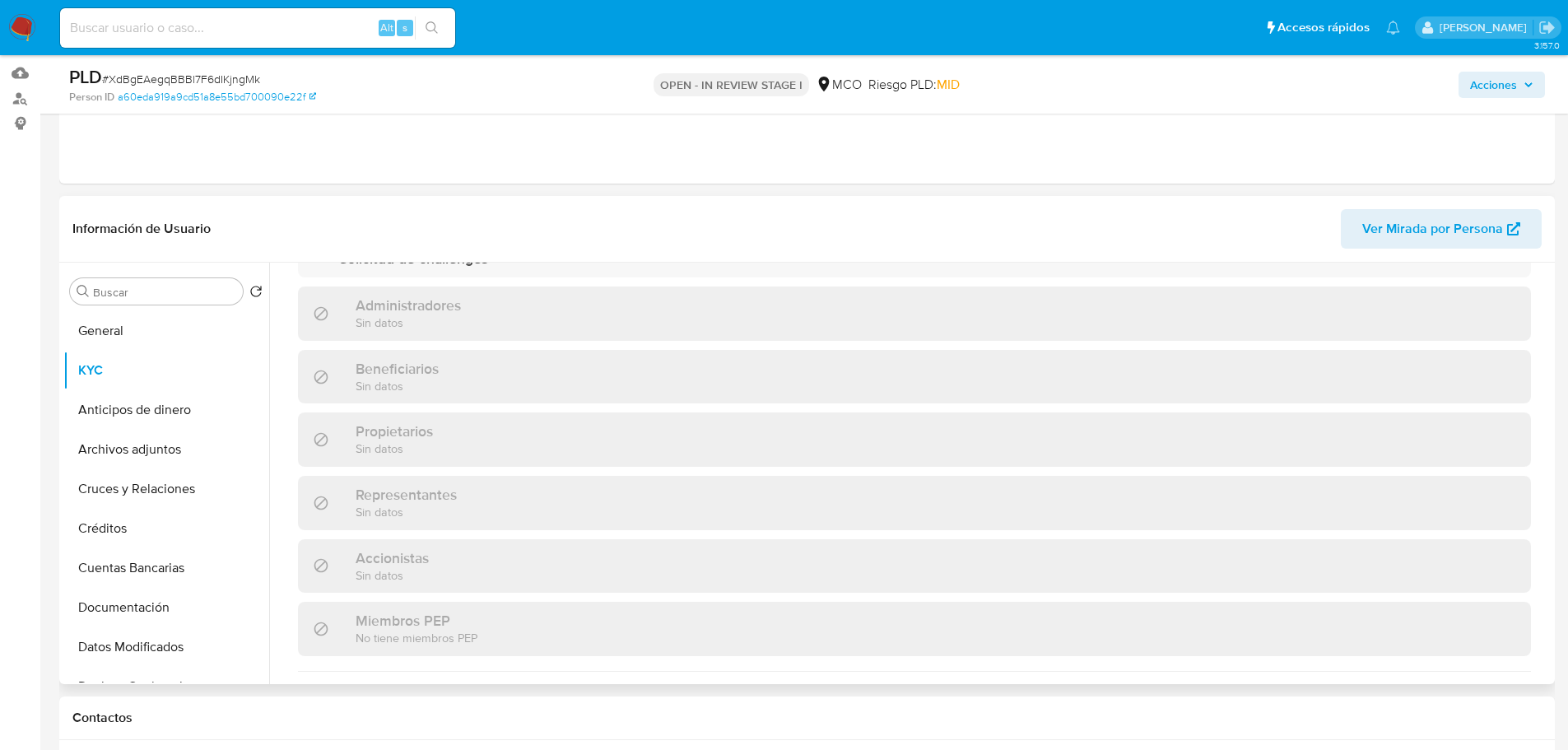
scroll to position [1048, 0]
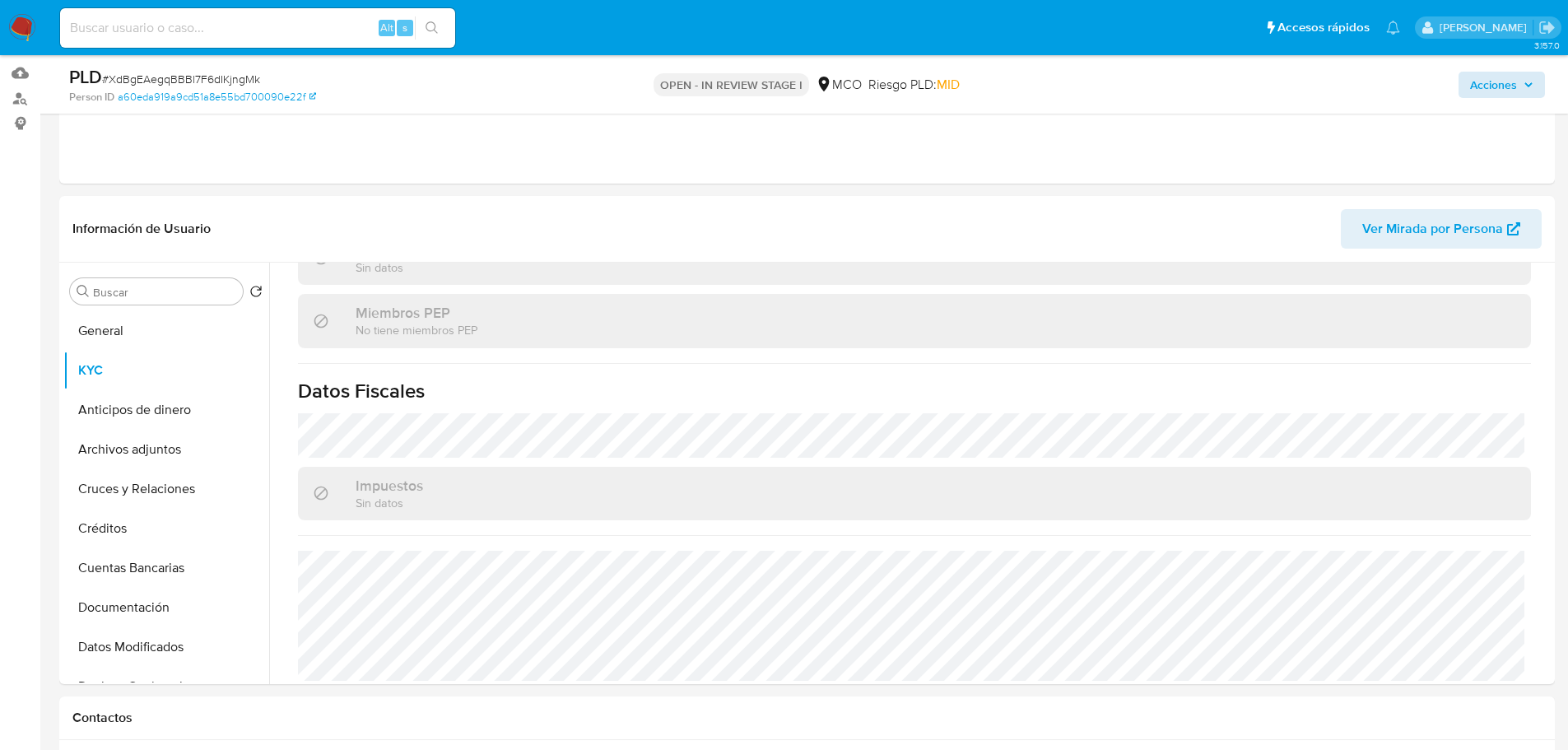
click at [1511, 96] on div "Acciones" at bounding box center [1301, 85] width 487 height 39
click at [1511, 91] on span "Acciones" at bounding box center [1494, 85] width 46 height 26
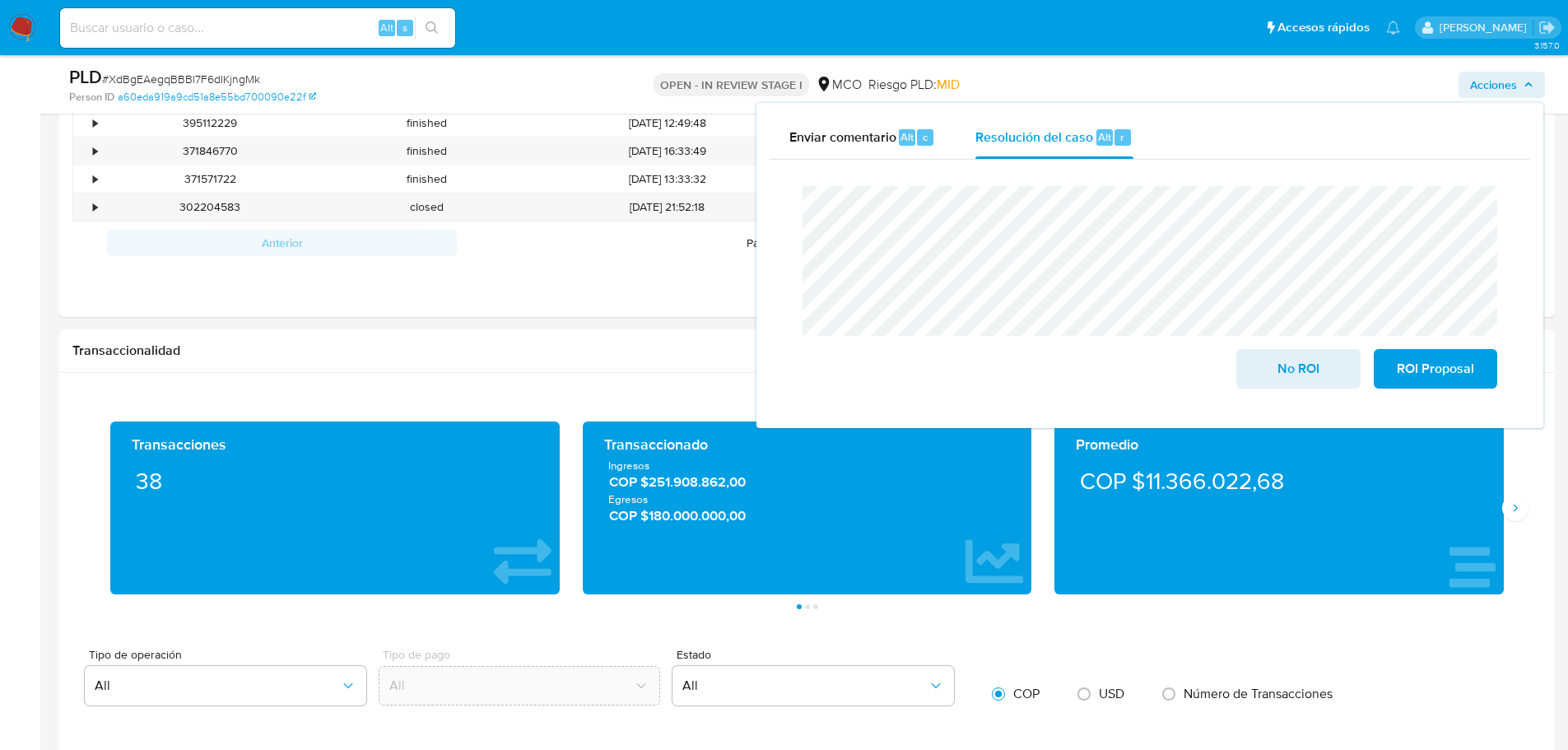
scroll to position [1564, 0]
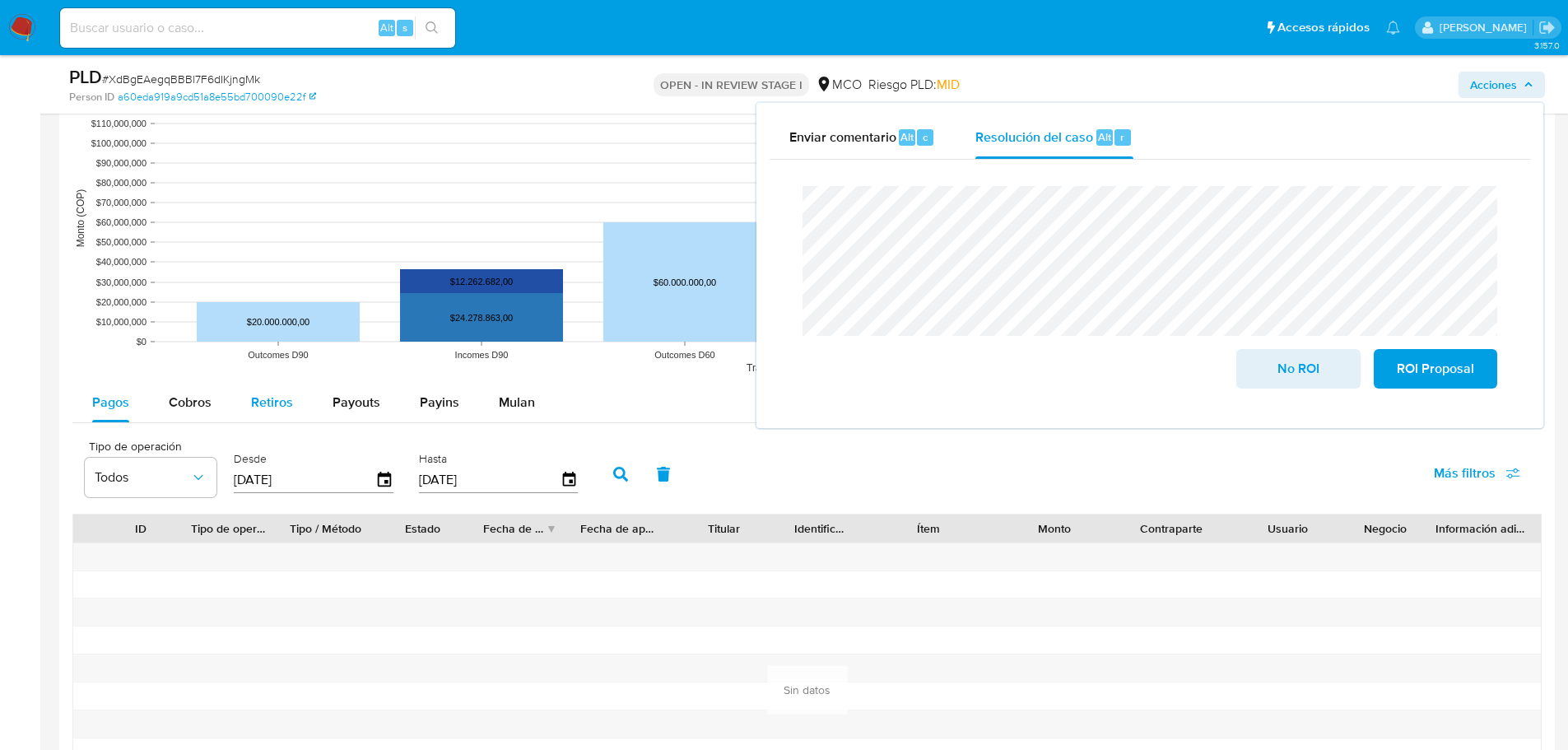
click at [271, 405] on span "Retiros" at bounding box center [271, 401] width 42 height 19
select select "10"
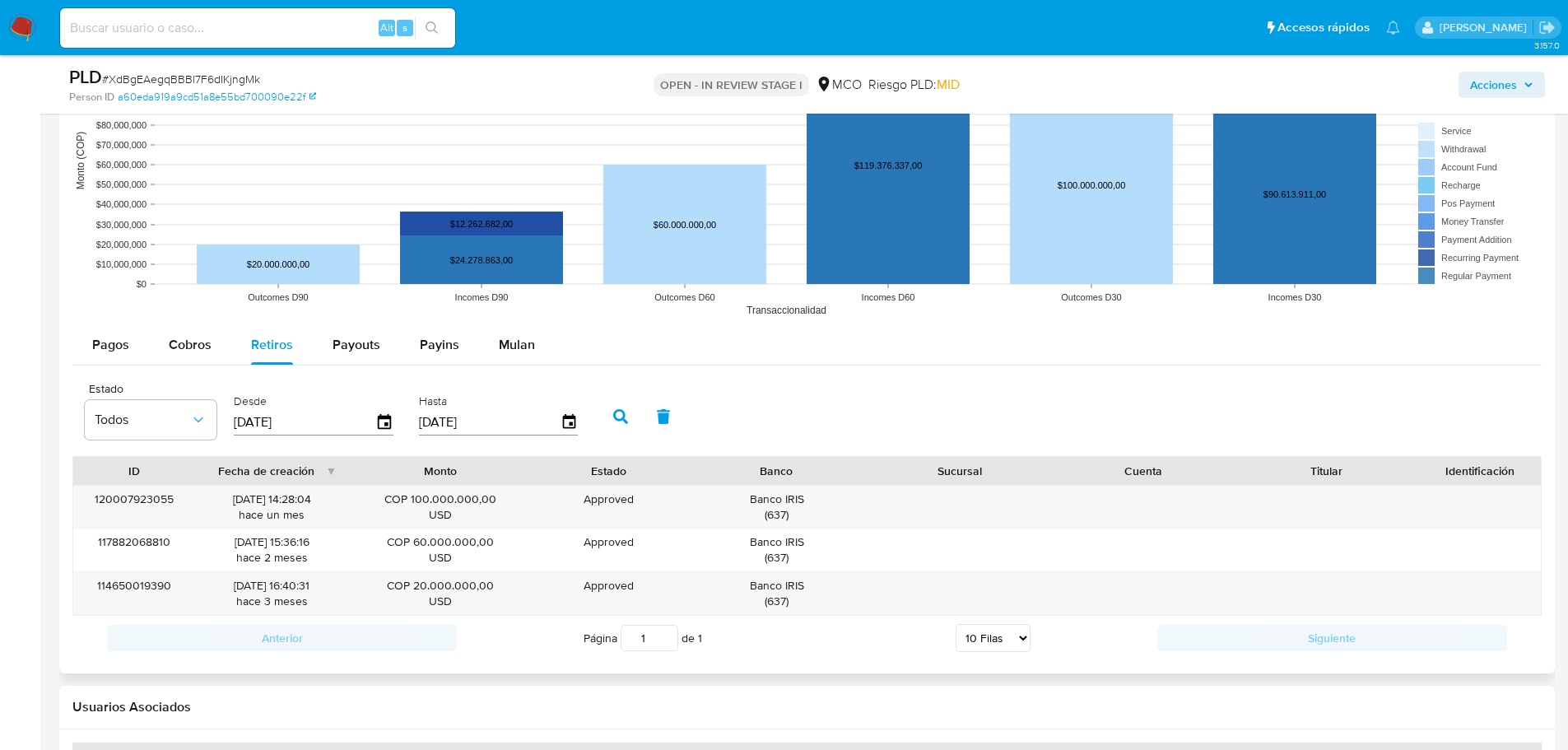
scroll to position [1646, 0]
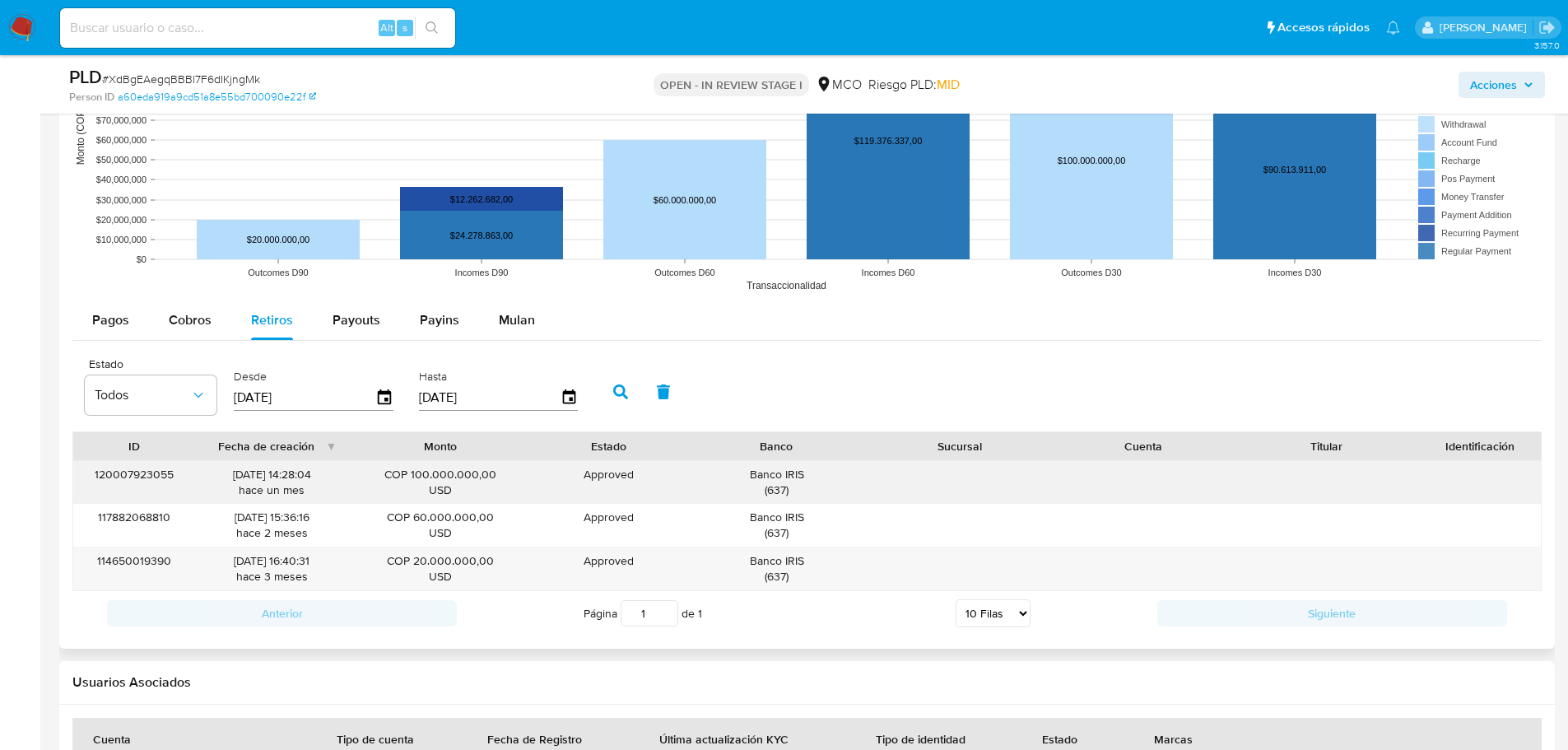
click at [797, 473] on div "Banco IRIS ( 637 )" at bounding box center [776, 482] width 161 height 32
click at [1482, 80] on span "Acciones" at bounding box center [1494, 85] width 46 height 26
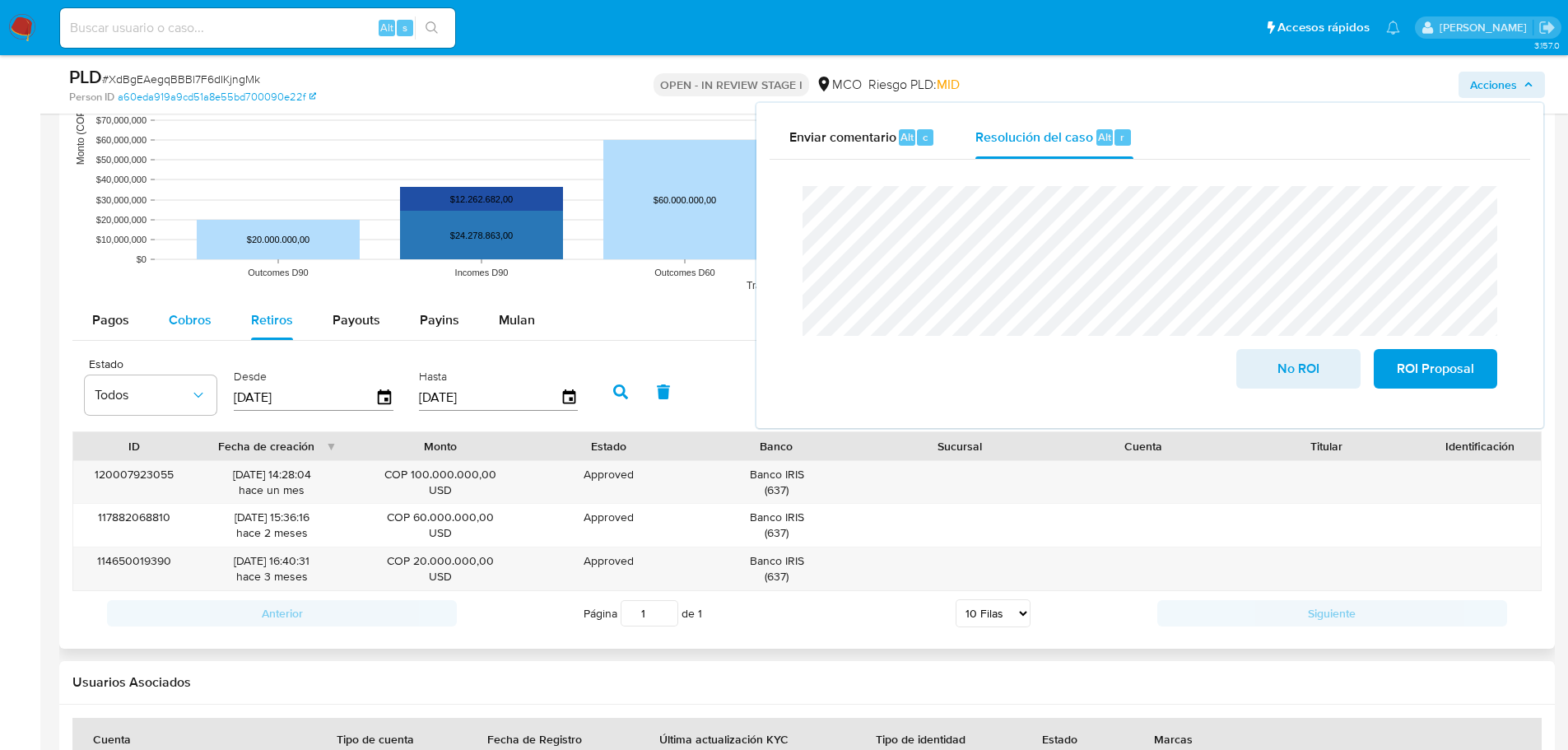
click at [191, 322] on span "Cobros" at bounding box center [191, 320] width 43 height 19
select select "10"
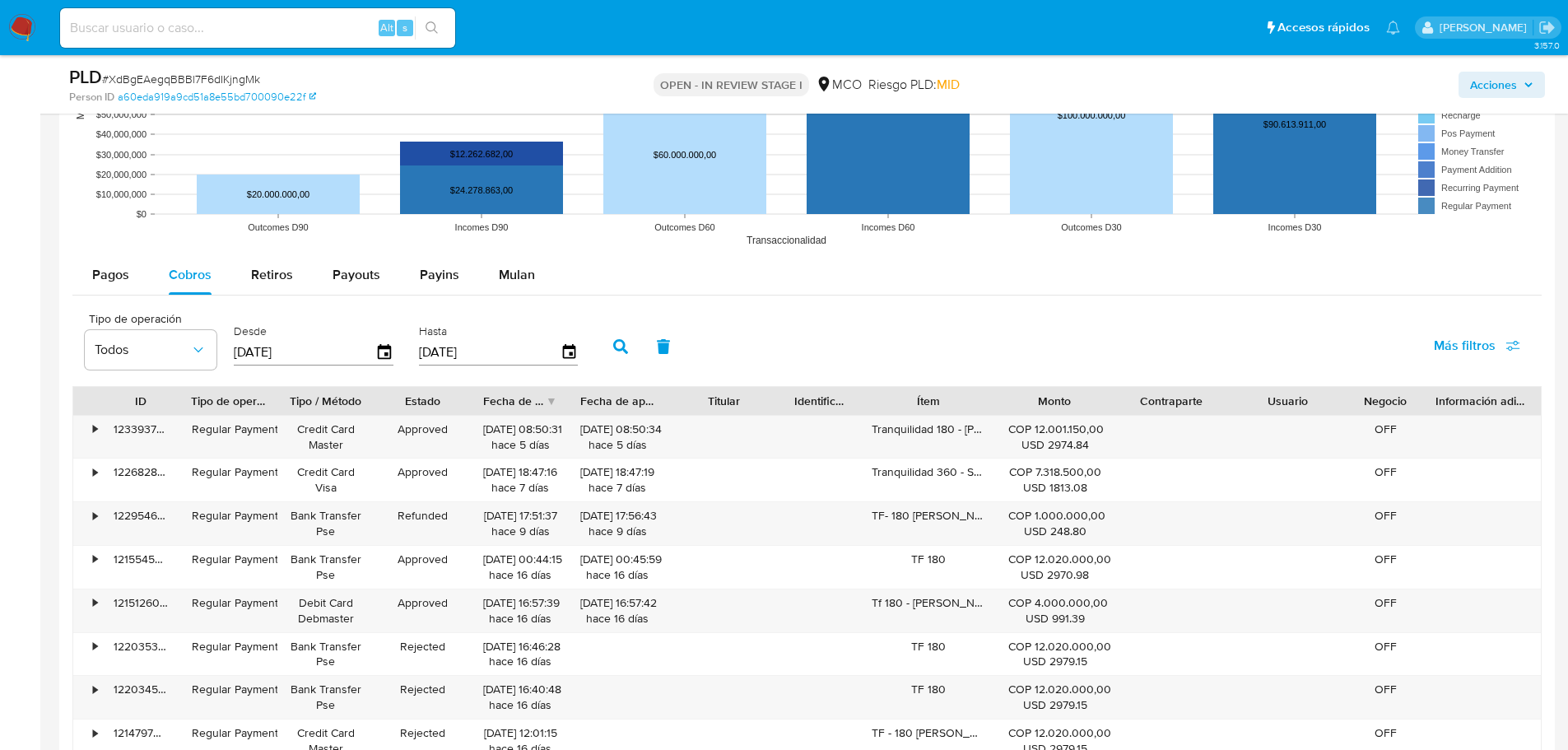
scroll to position [1729, 0]
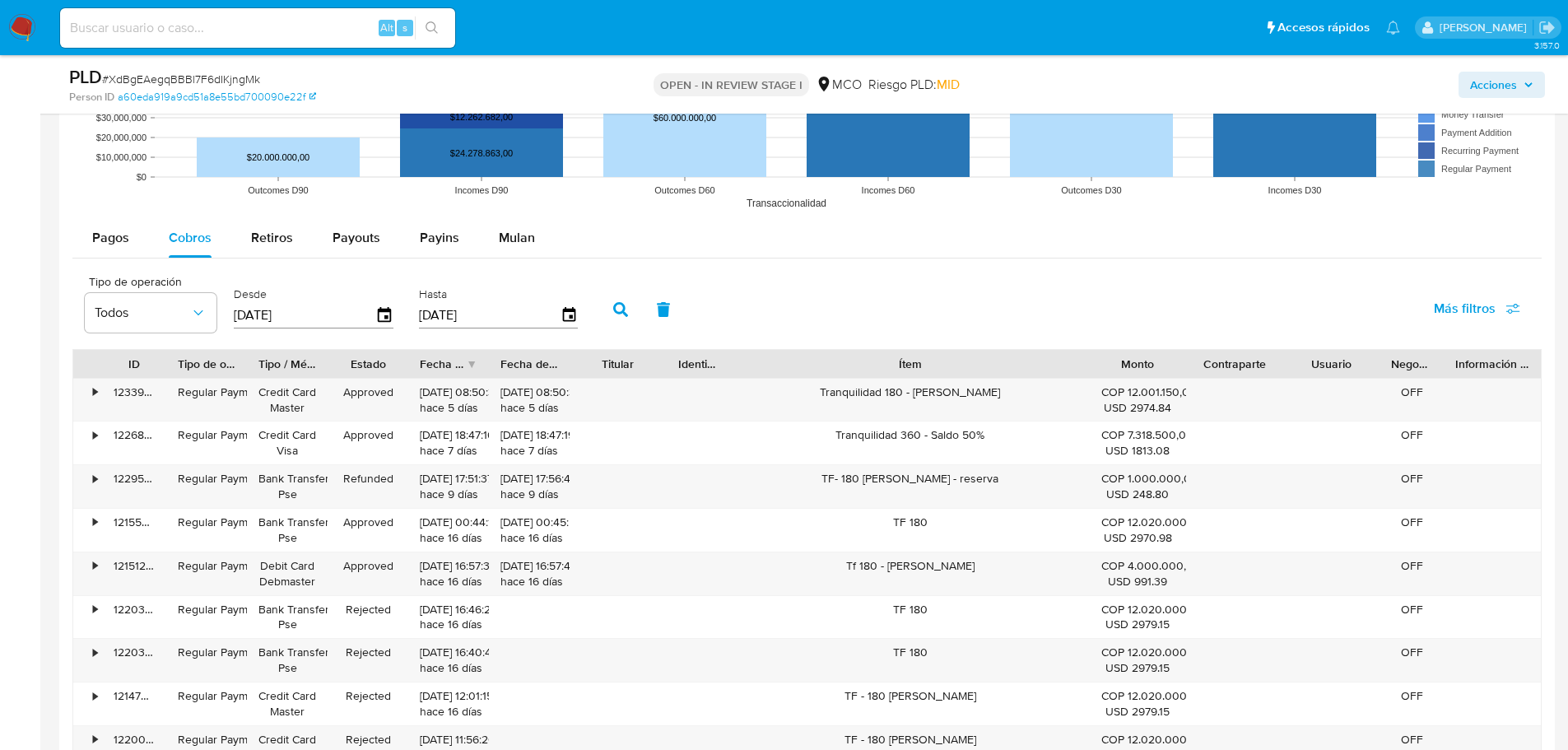
drag, startPoint x: 995, startPoint y: 362, endPoint x: 1217, endPoint y: 375, distance: 222.4
click at [1217, 375] on div "ID Tipo de operación Tipo / Método Estado Fecha de creación Fecha de aprobación…" at bounding box center [807, 363] width 1468 height 28
click at [970, 388] on div "Tranquilidad 180 - Luis Rojas" at bounding box center [909, 400] width 358 height 43
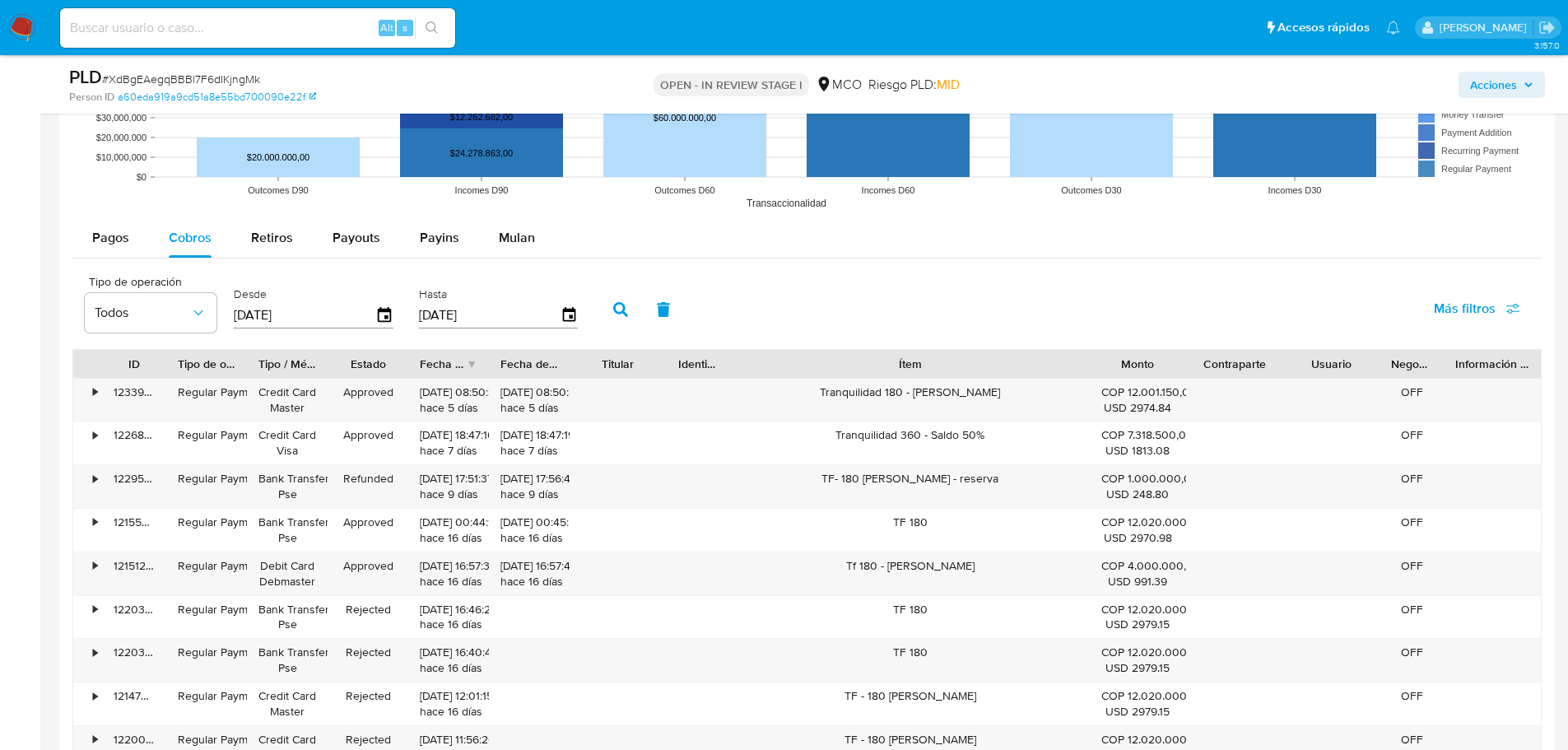
click at [1504, 73] on span "Acciones" at bounding box center [1494, 85] width 46 height 26
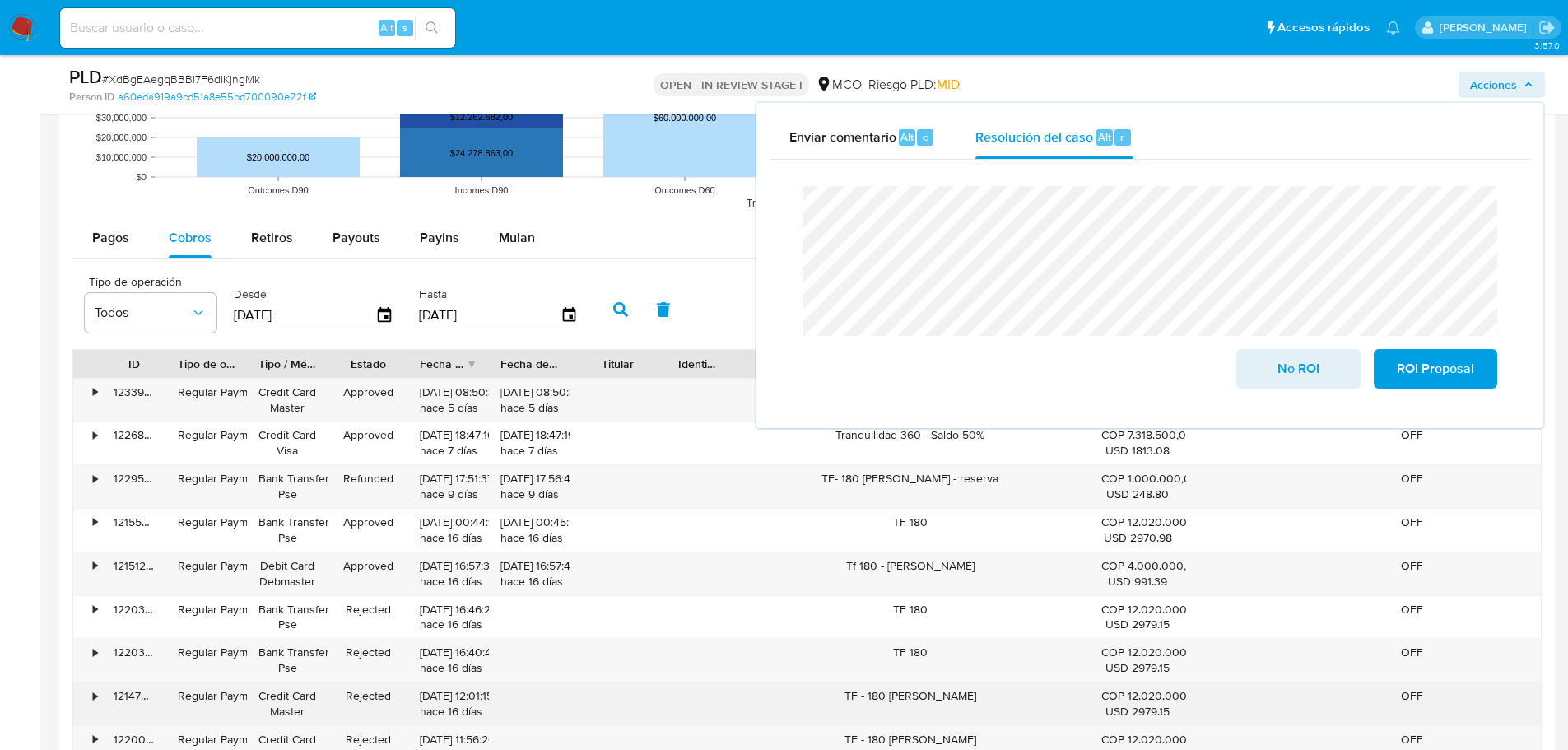
click at [923, 691] on div "TF - 180 Felix" at bounding box center [909, 704] width 358 height 43
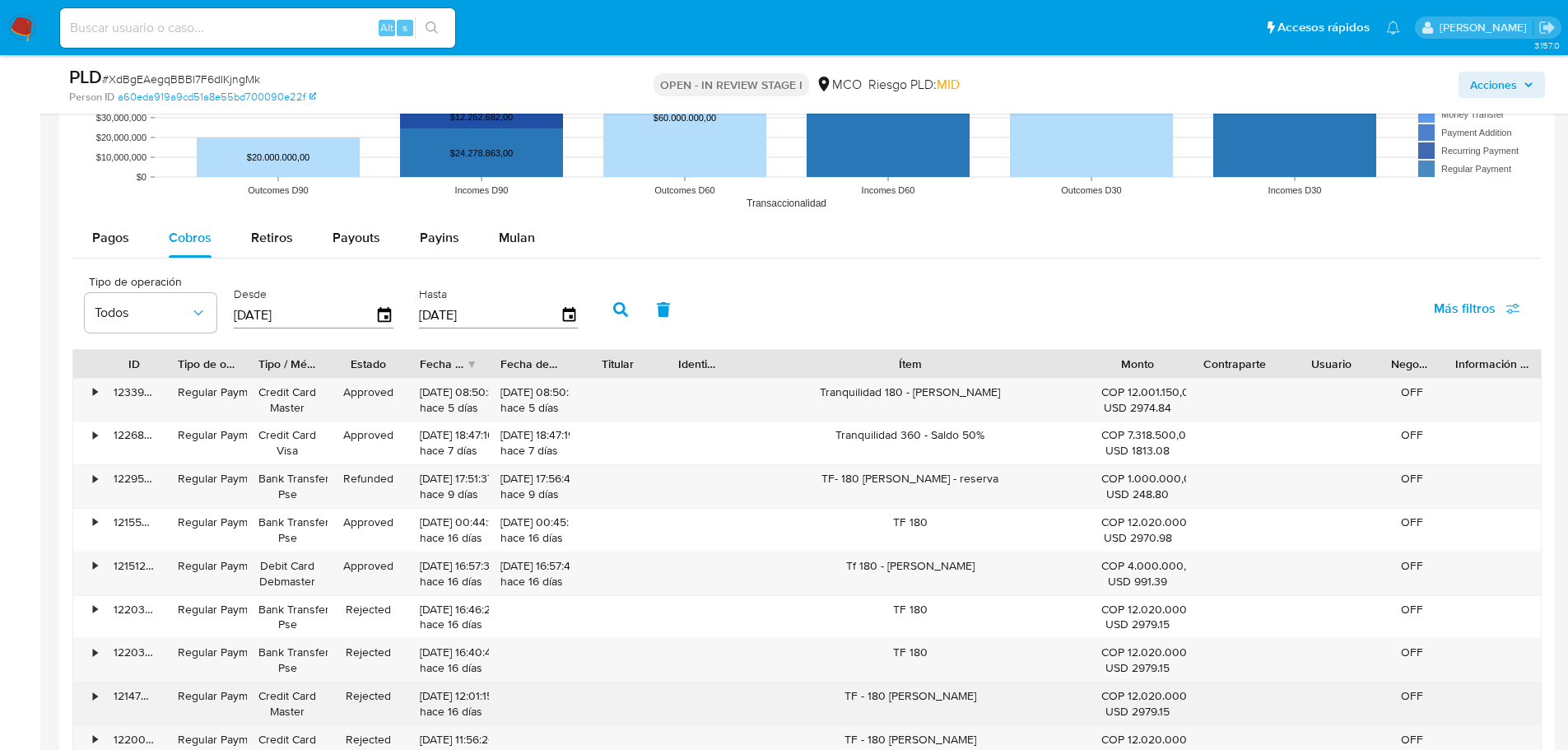
click at [924, 691] on div "TF - 180 Felix" at bounding box center [909, 704] width 358 height 43
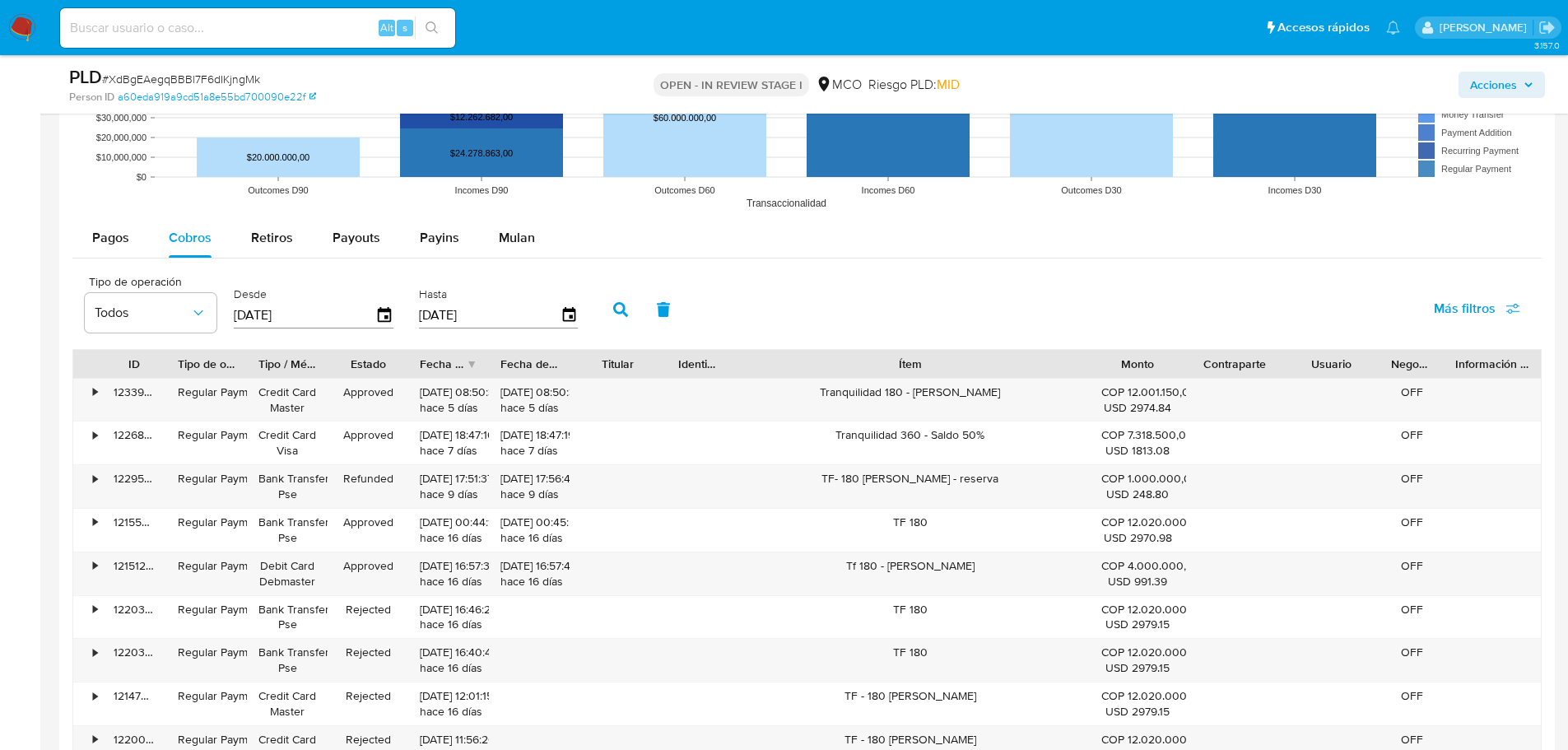
click at [1507, 88] on span "Acciones" at bounding box center [1494, 85] width 46 height 26
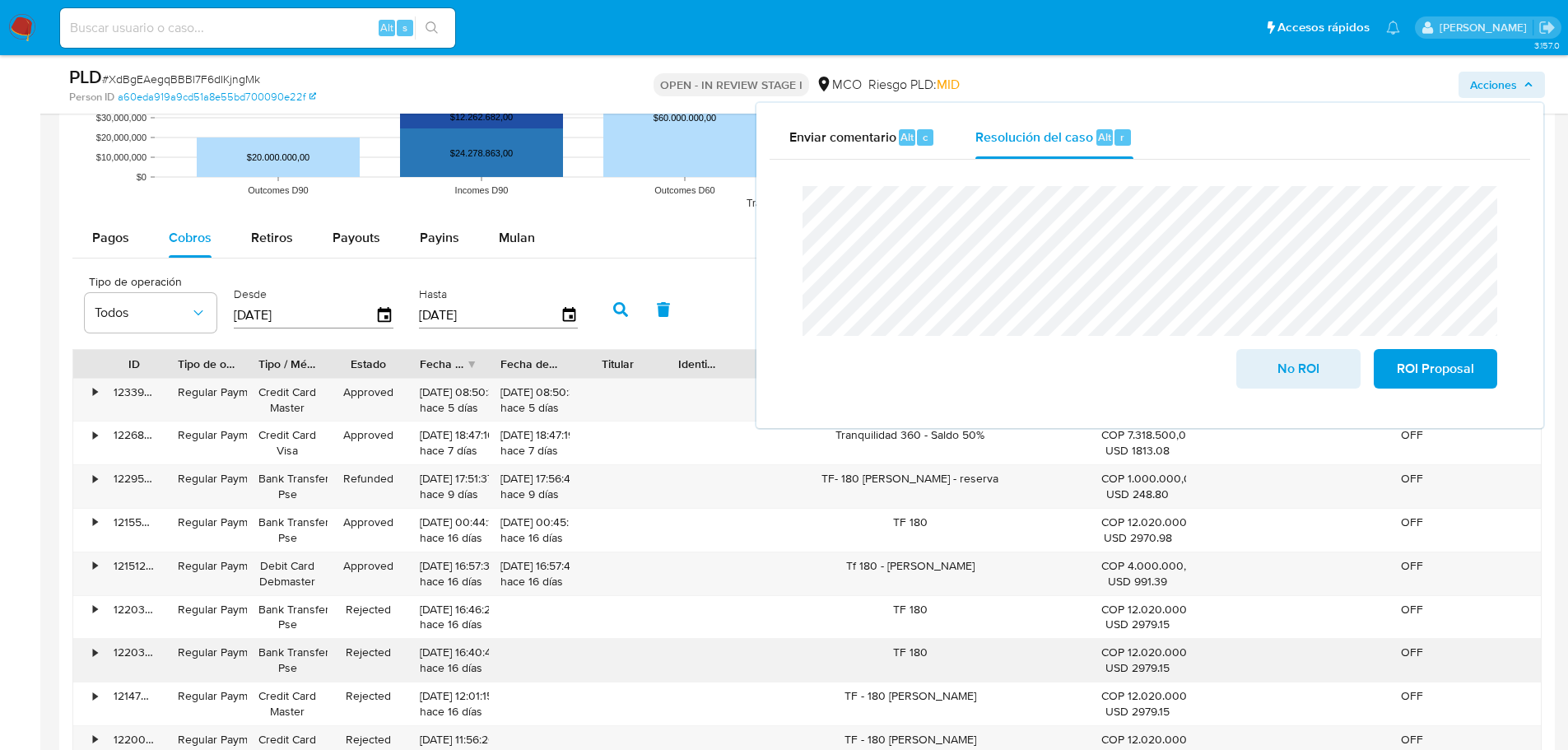
scroll to position [1893, 0]
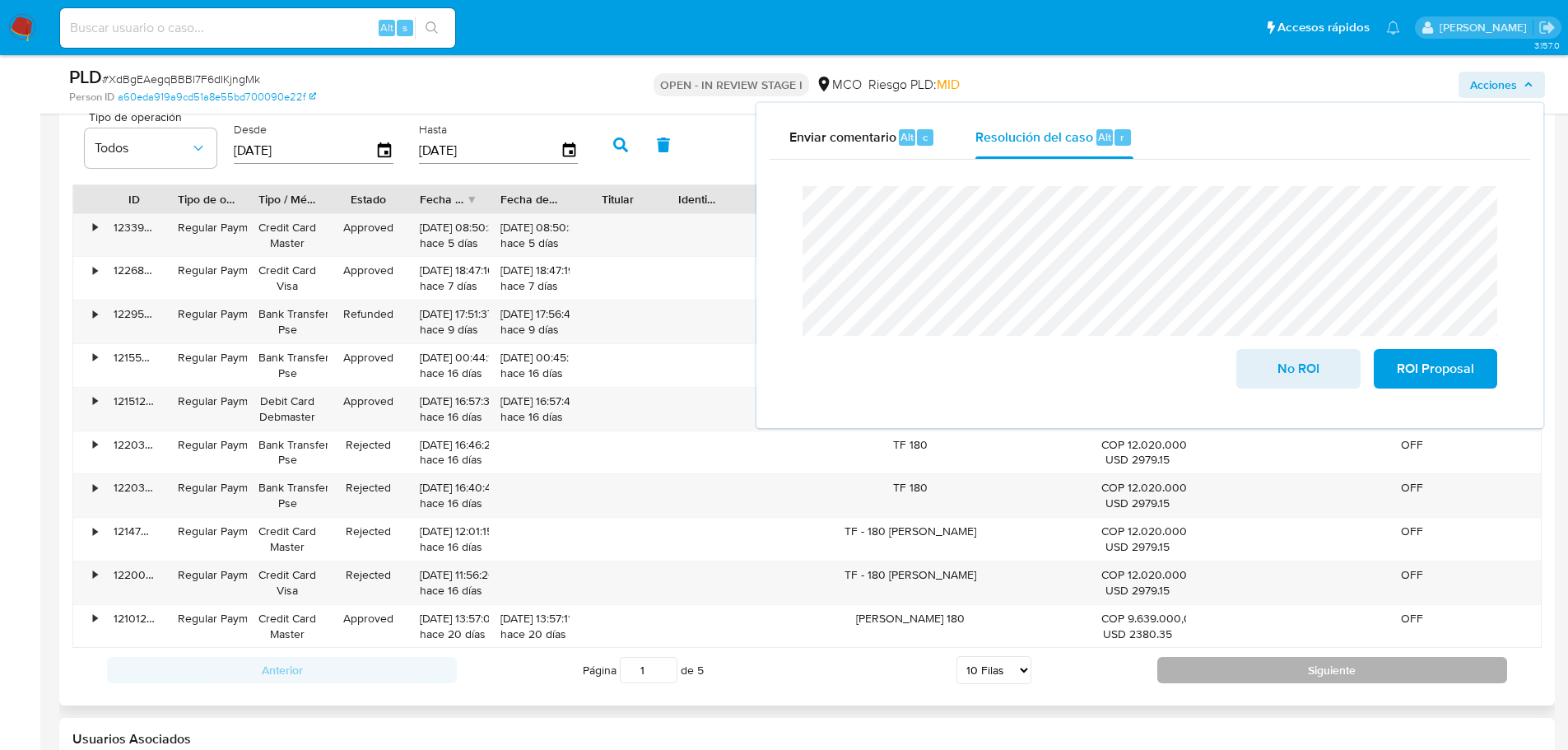
click at [1265, 662] on button "Siguiente" at bounding box center [1332, 670] width 349 height 26
type input "2"
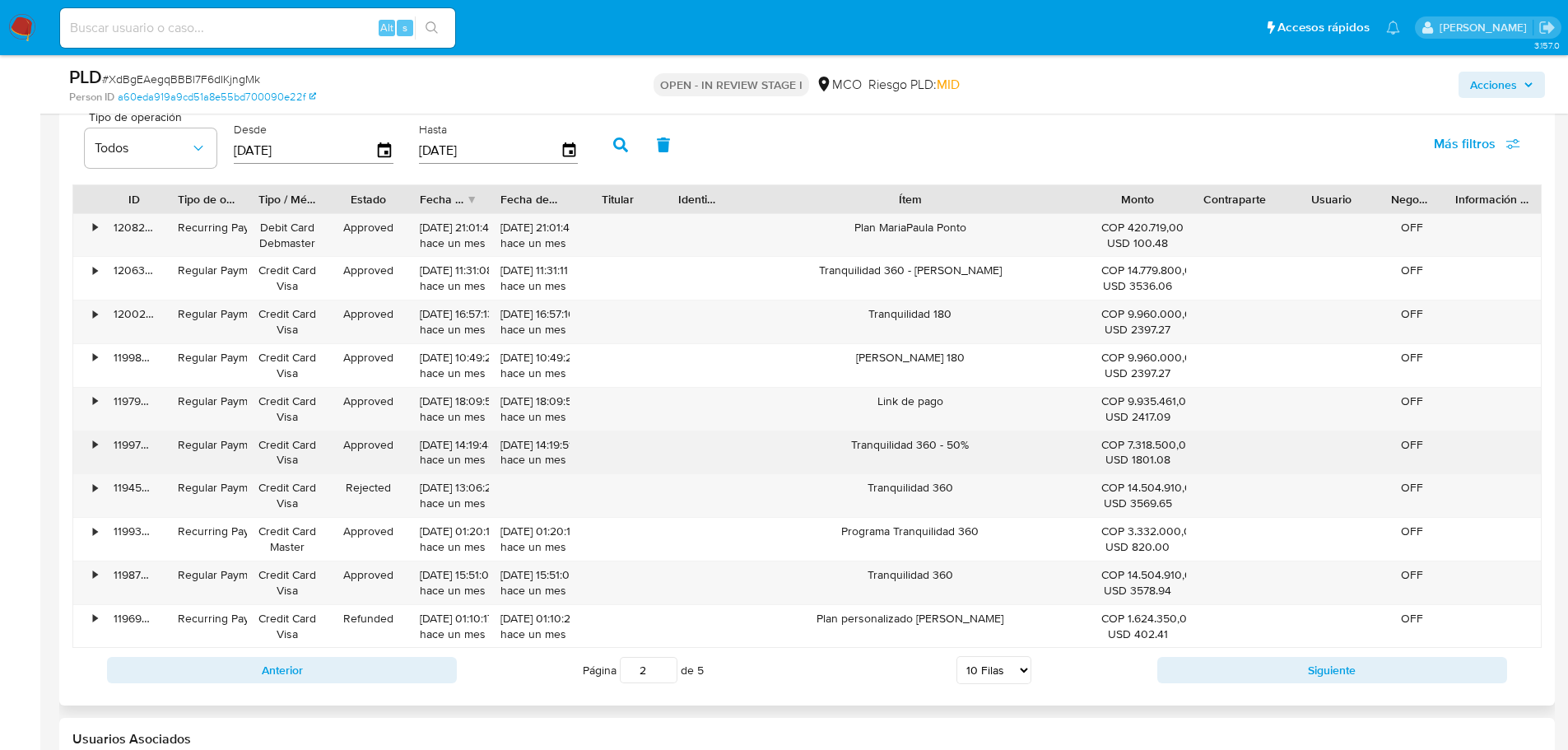
click at [905, 452] on div "Tranquilidad 360 - 50%" at bounding box center [909, 453] width 358 height 43
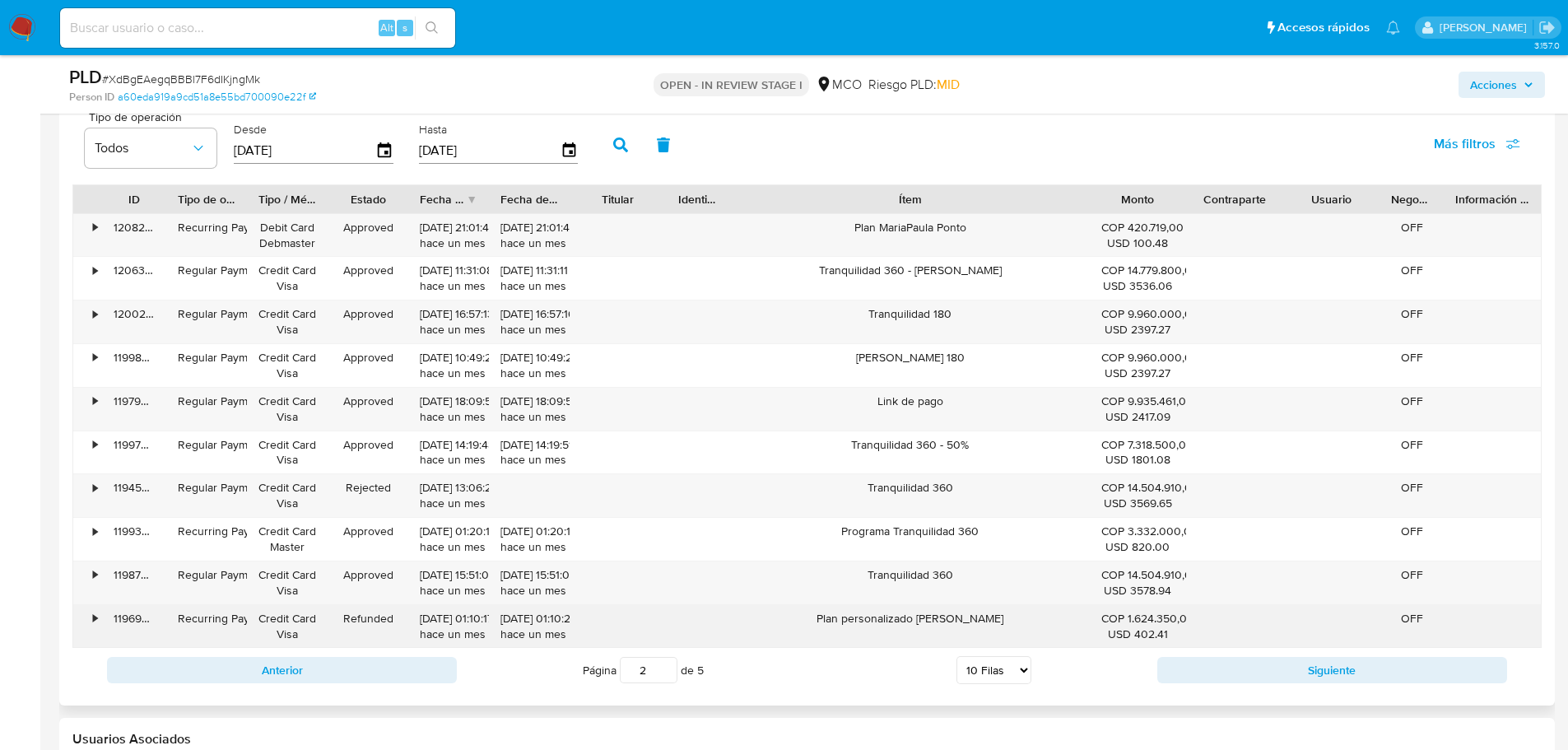
click at [910, 616] on div "Plan personalizado Diego Calderon" at bounding box center [909, 626] width 358 height 43
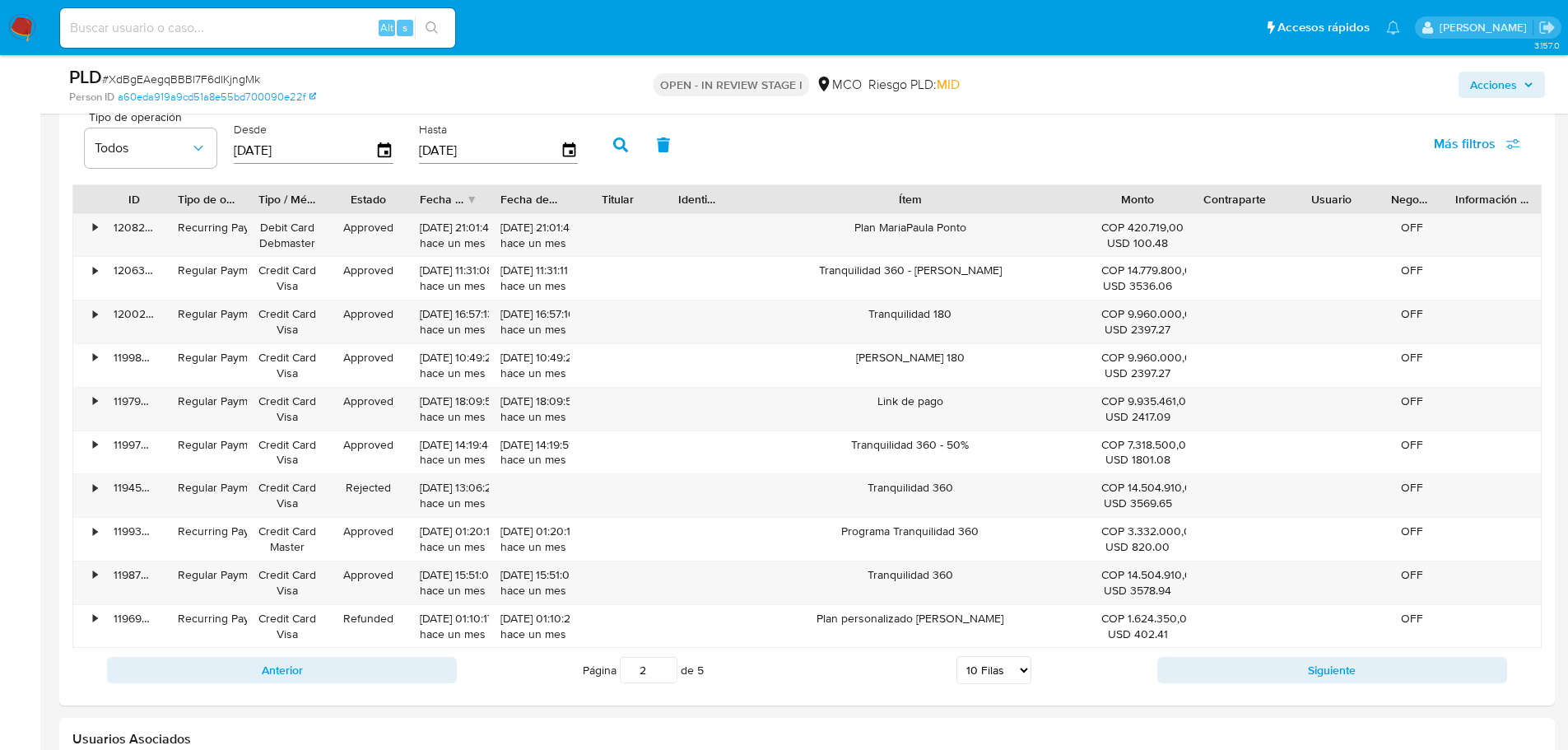
click at [1500, 93] on span "Acciones" at bounding box center [1494, 85] width 46 height 26
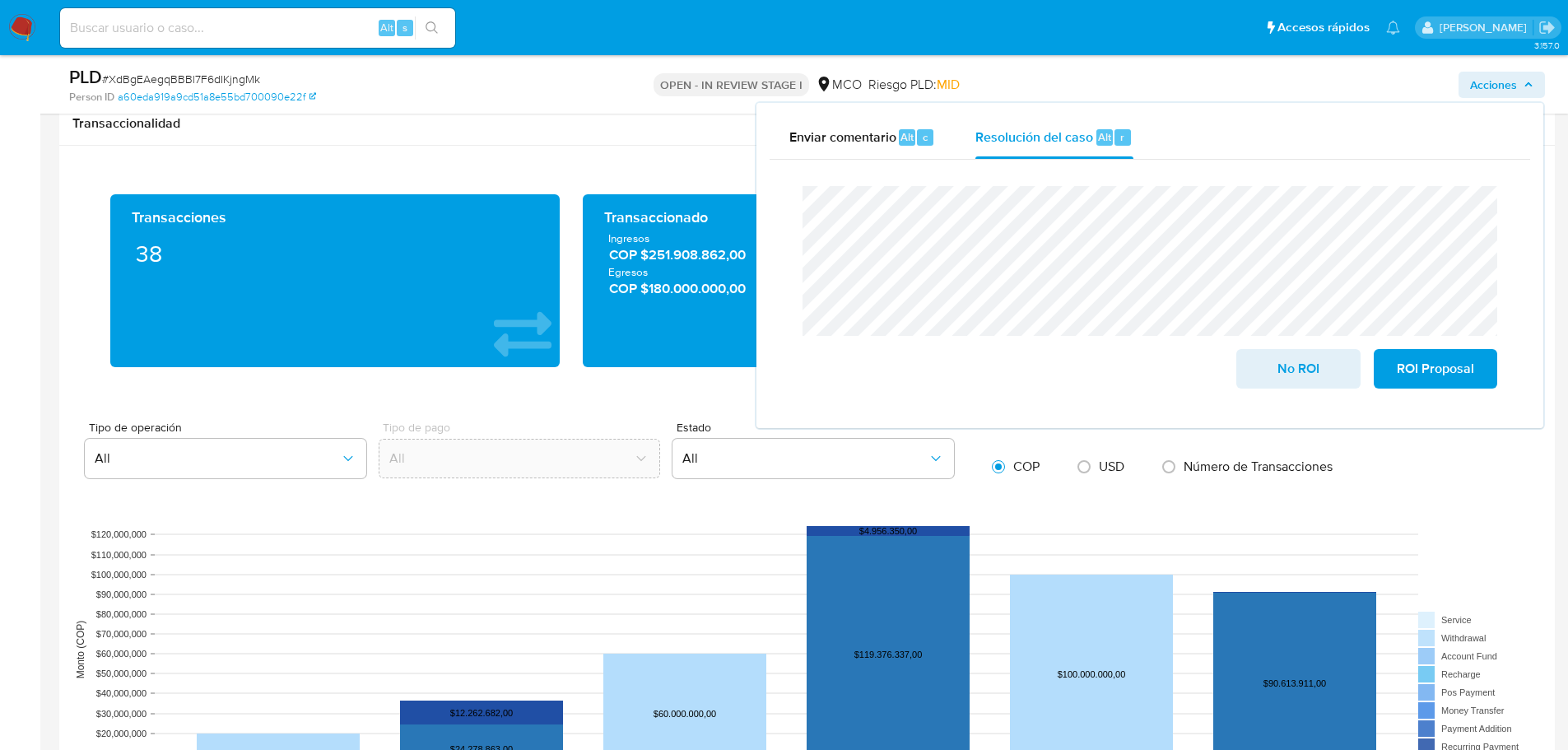
scroll to position [1399, 0]
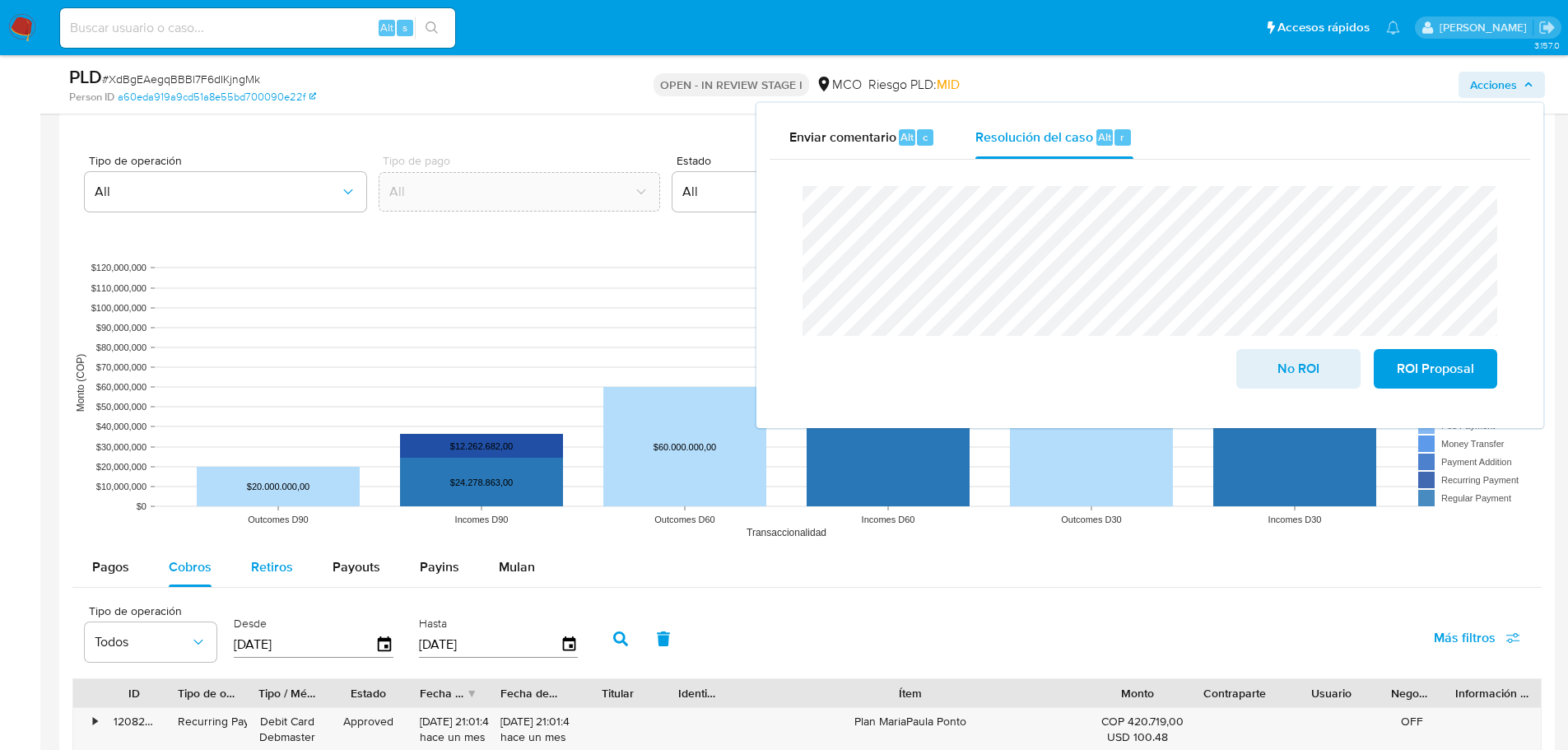
click at [289, 572] on span "Retiros" at bounding box center [271, 567] width 42 height 19
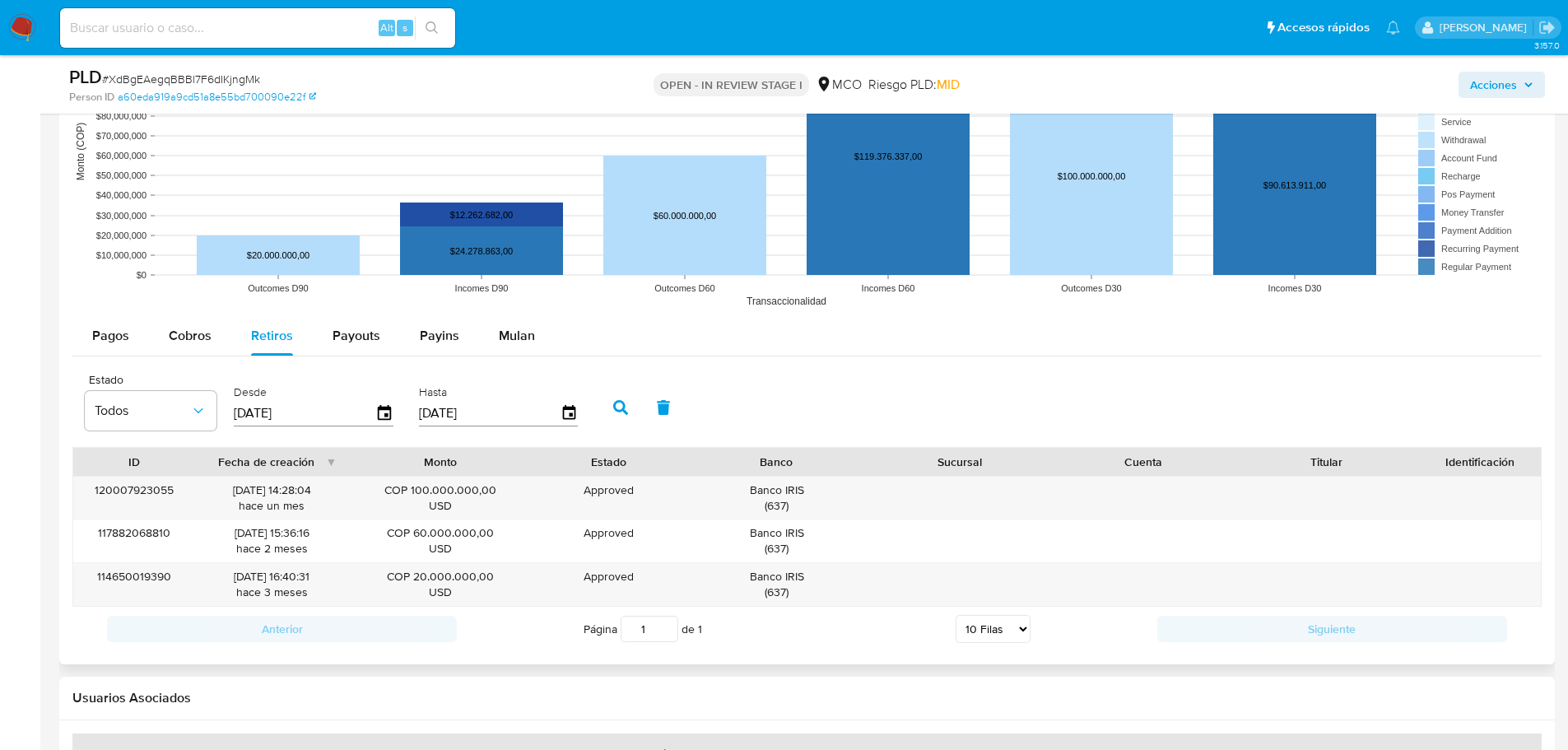
scroll to position [1646, 0]
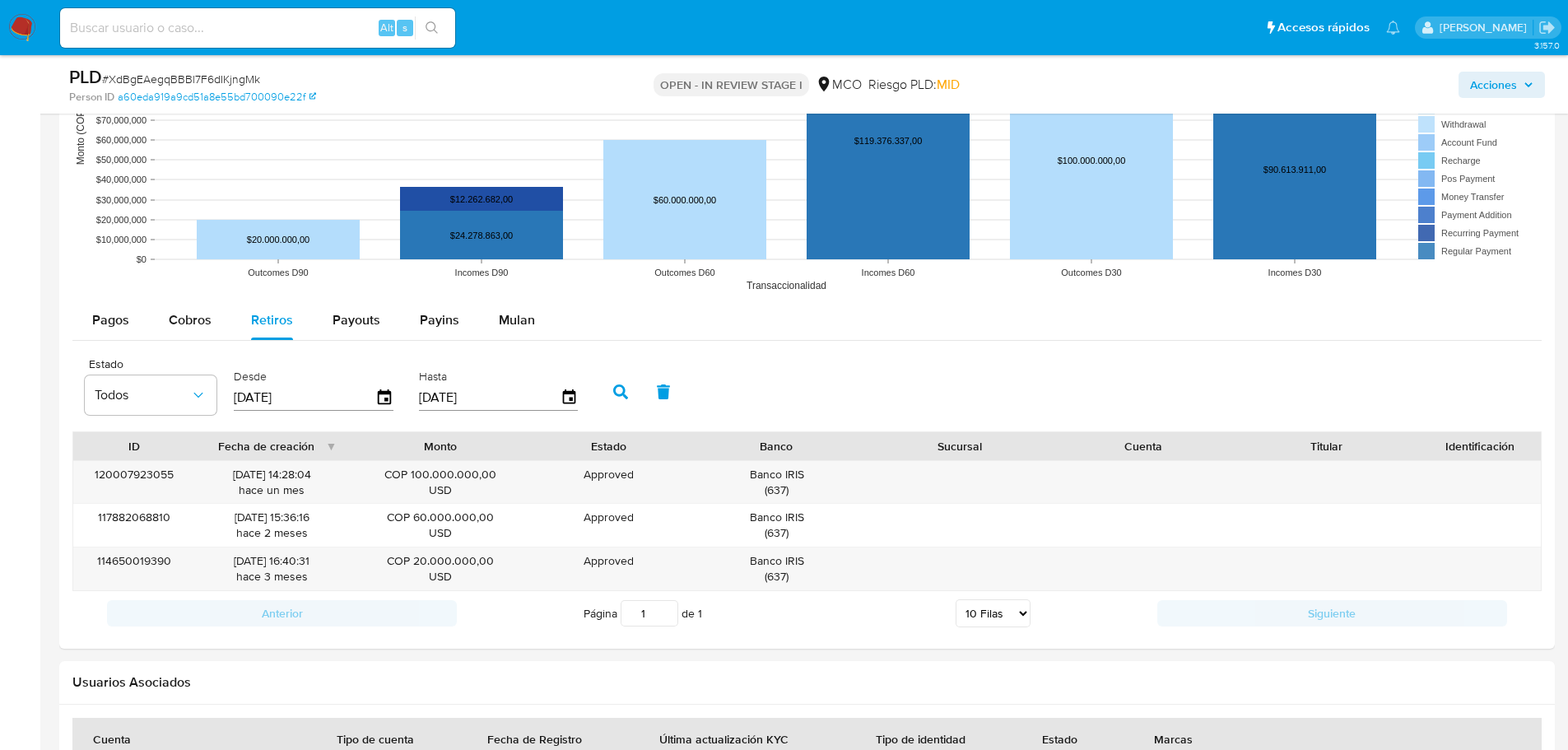
click at [1478, 83] on span "Acciones" at bounding box center [1494, 85] width 46 height 26
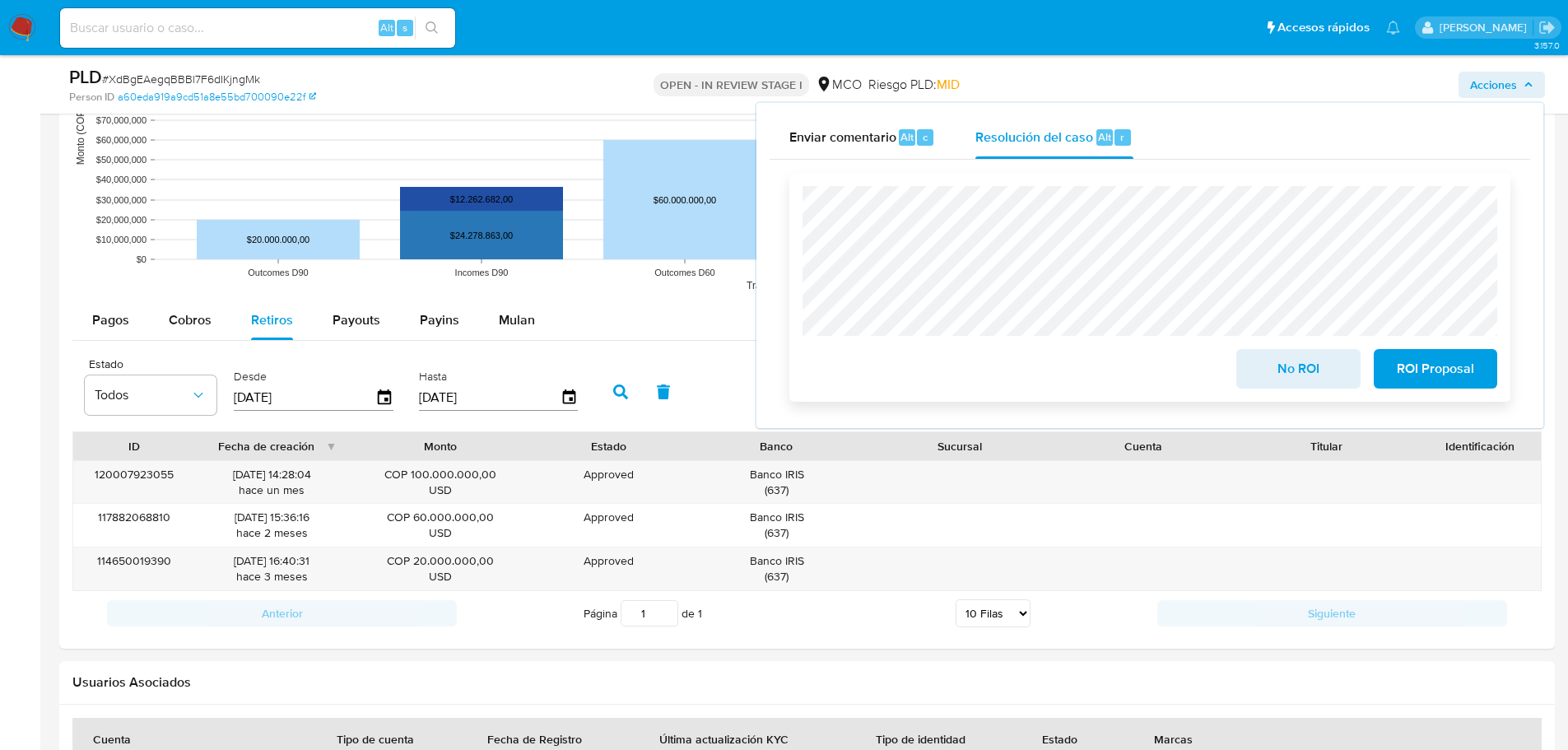
click at [1284, 363] on span "No ROI" at bounding box center [1298, 368] width 81 height 36
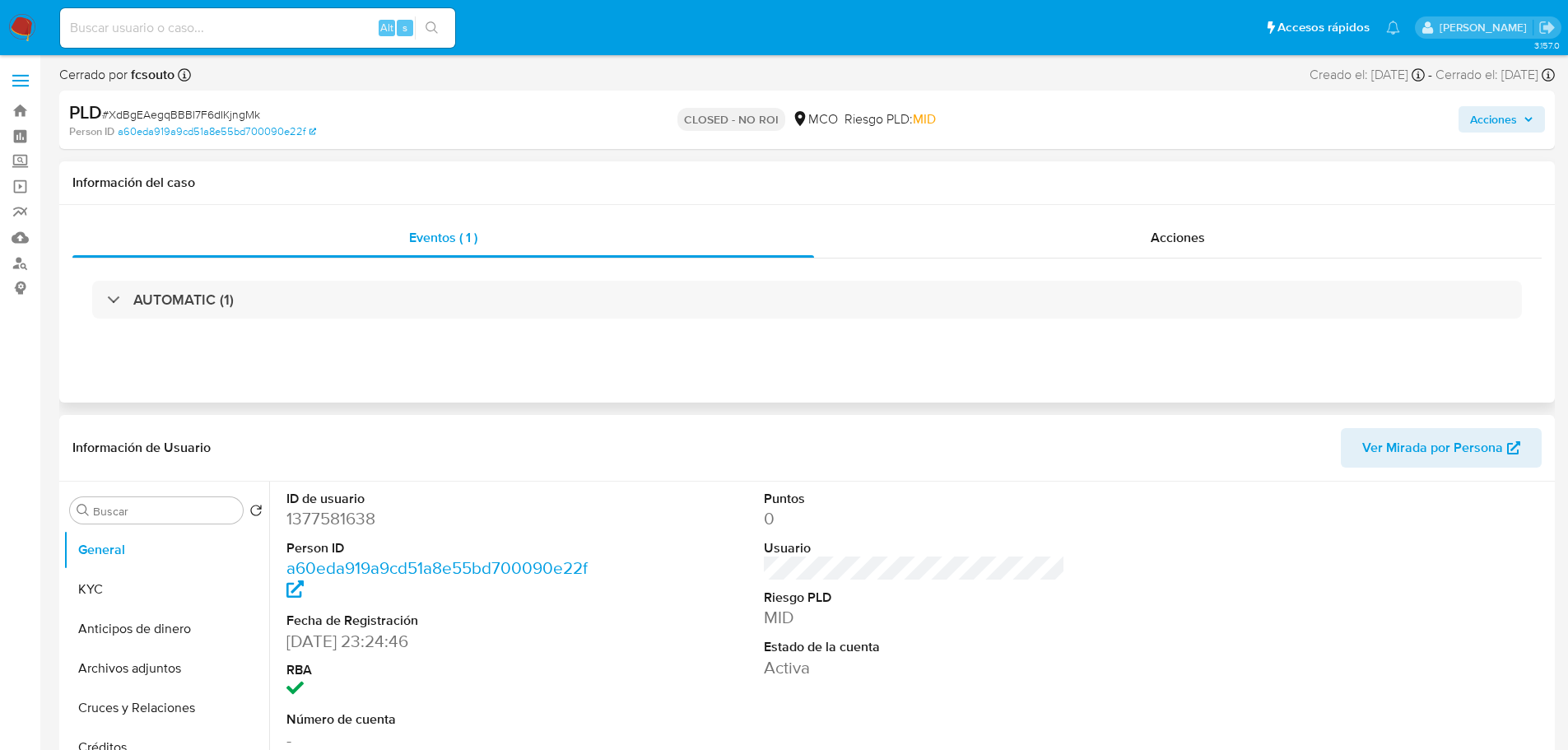
select select "10"
click at [138, 585] on button "KYC" at bounding box center [159, 589] width 192 height 40
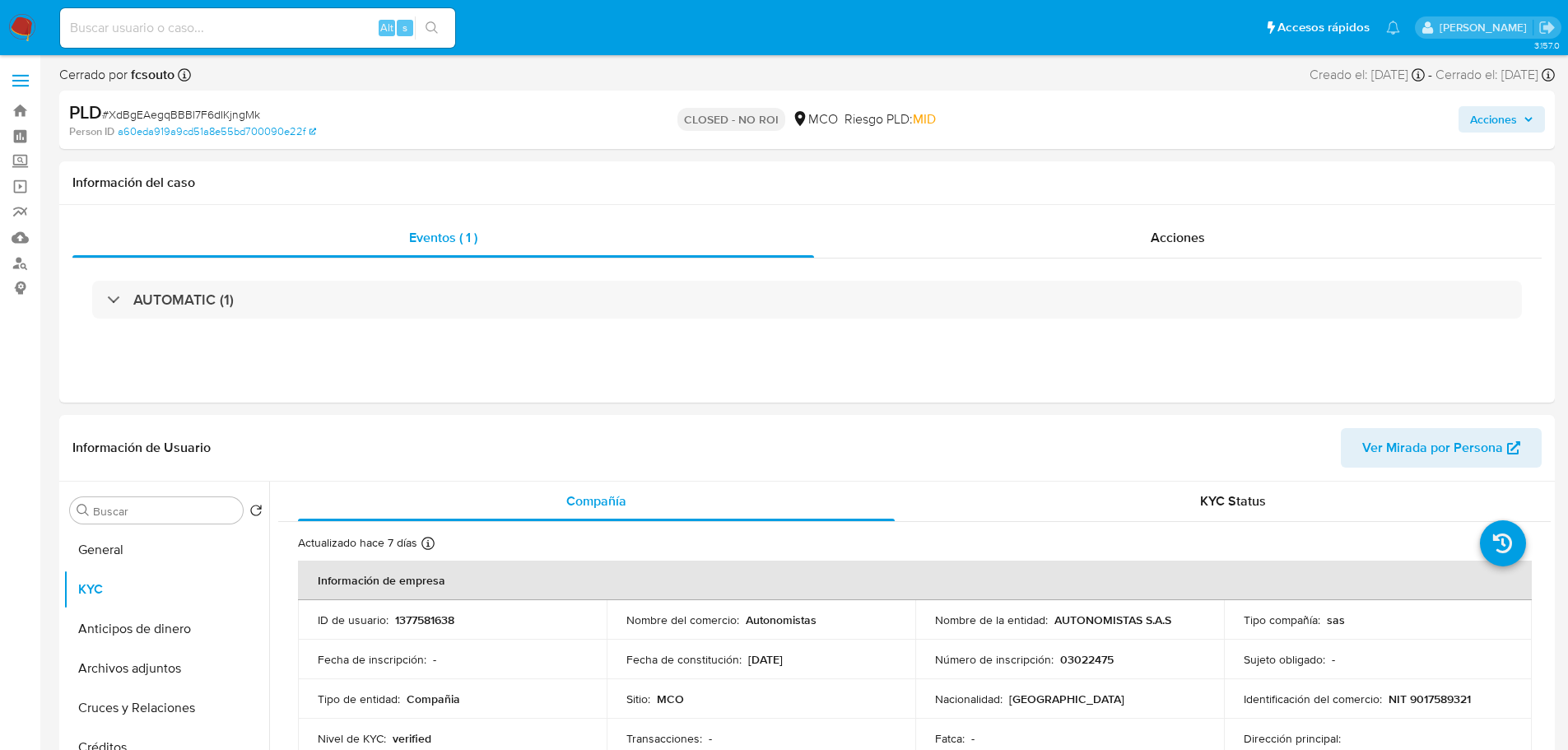
click at [1484, 121] on span "Acciones" at bounding box center [1494, 119] width 46 height 26
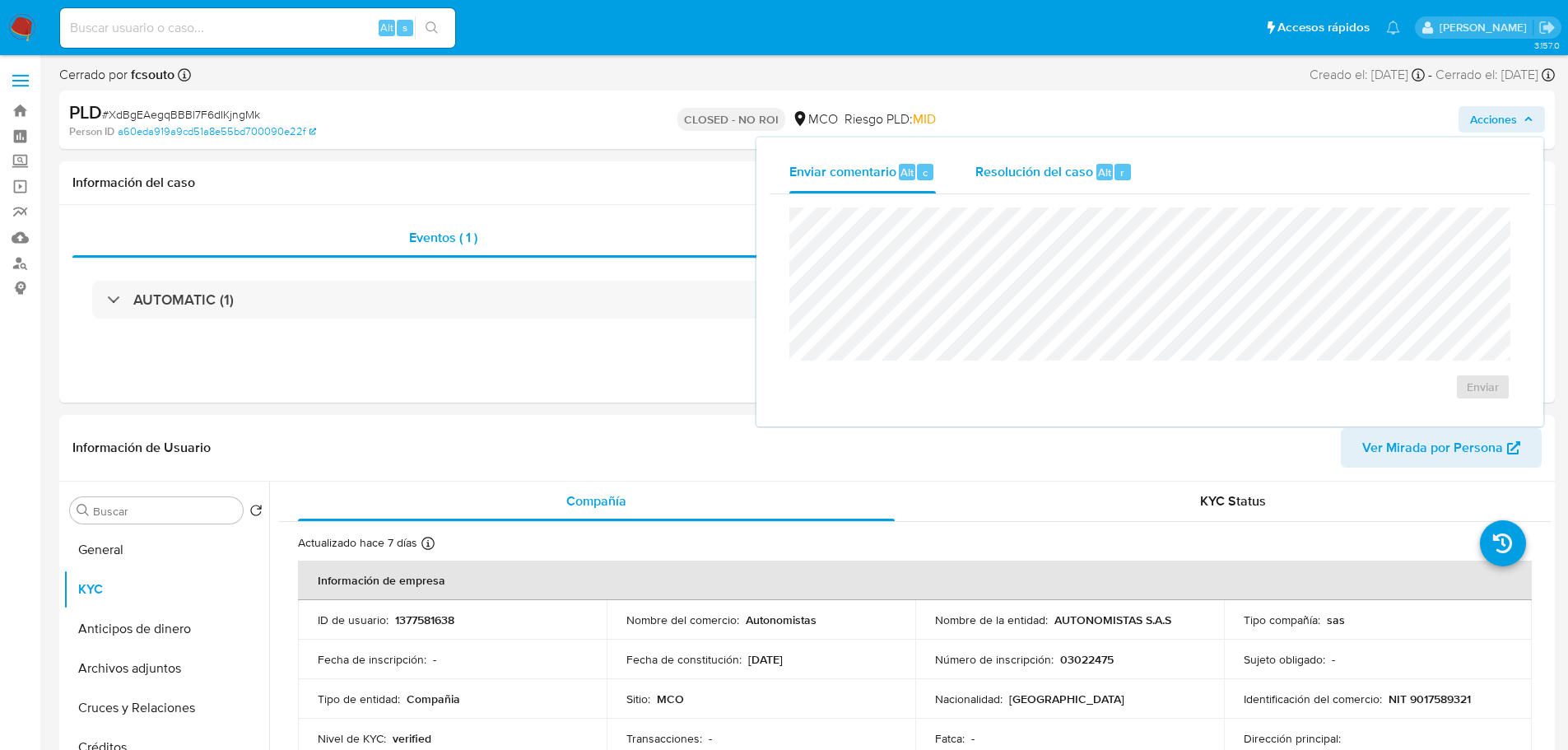
click at [1010, 168] on span "Resolución del caso" at bounding box center [1034, 171] width 118 height 19
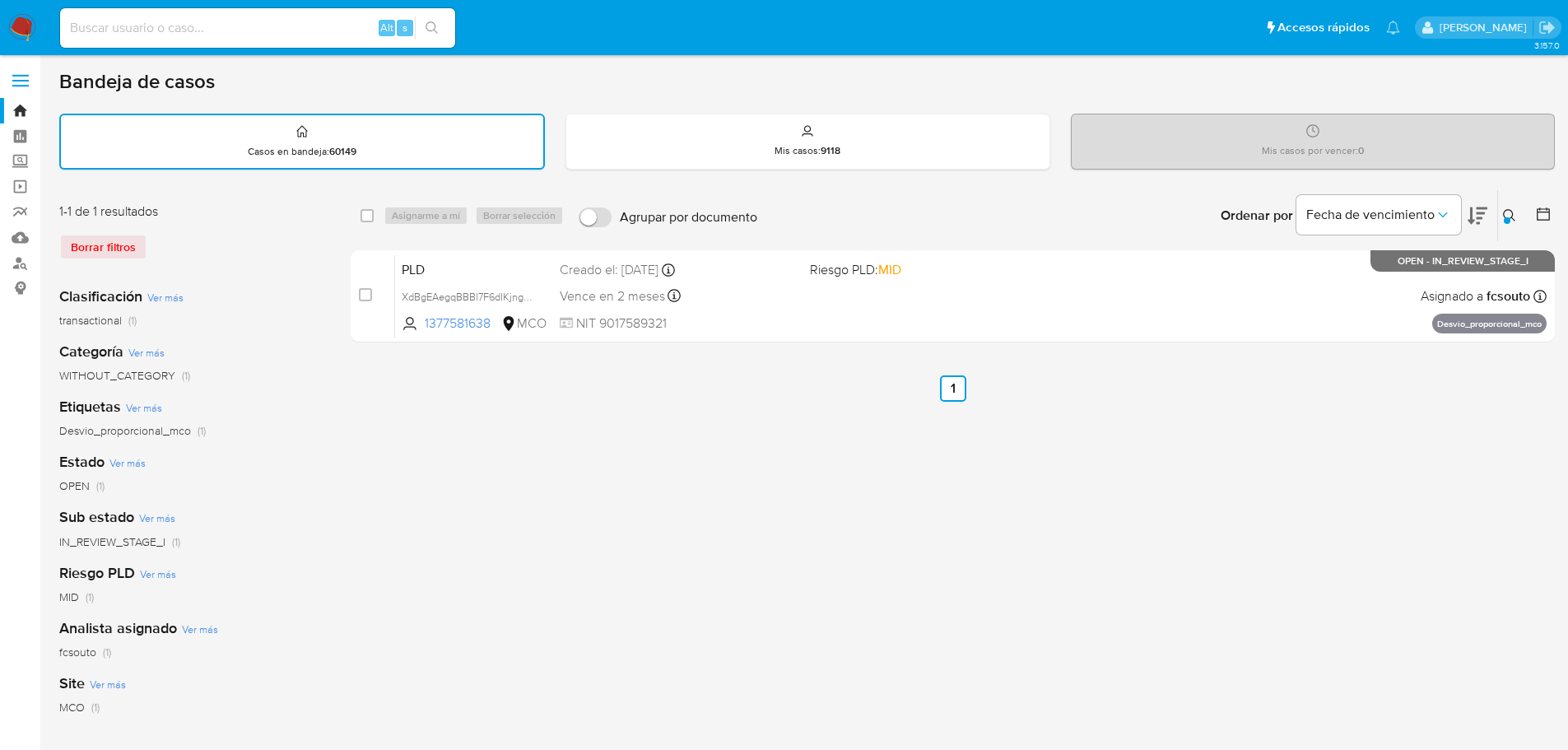
click at [1505, 215] on icon at bounding box center [1509, 216] width 13 height 13
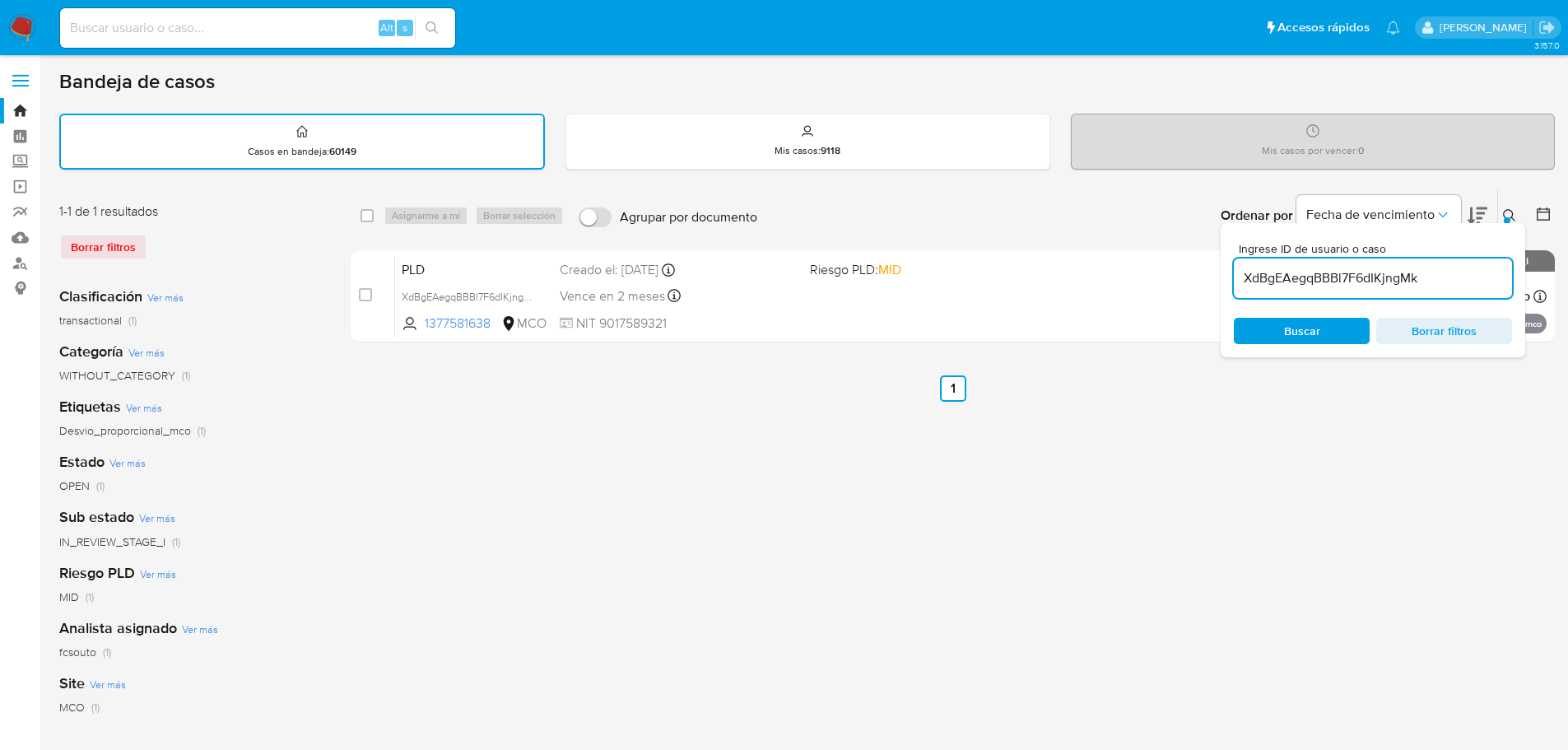
click at [1358, 283] on input "XdBgEAegqBBBl7F6dIKjngMk" at bounding box center [1372, 278] width 278 height 21
type input "JAZ16A0SHsXZAFPOzJcG2I1V"
click at [1512, 219] on icon at bounding box center [1509, 216] width 13 height 13
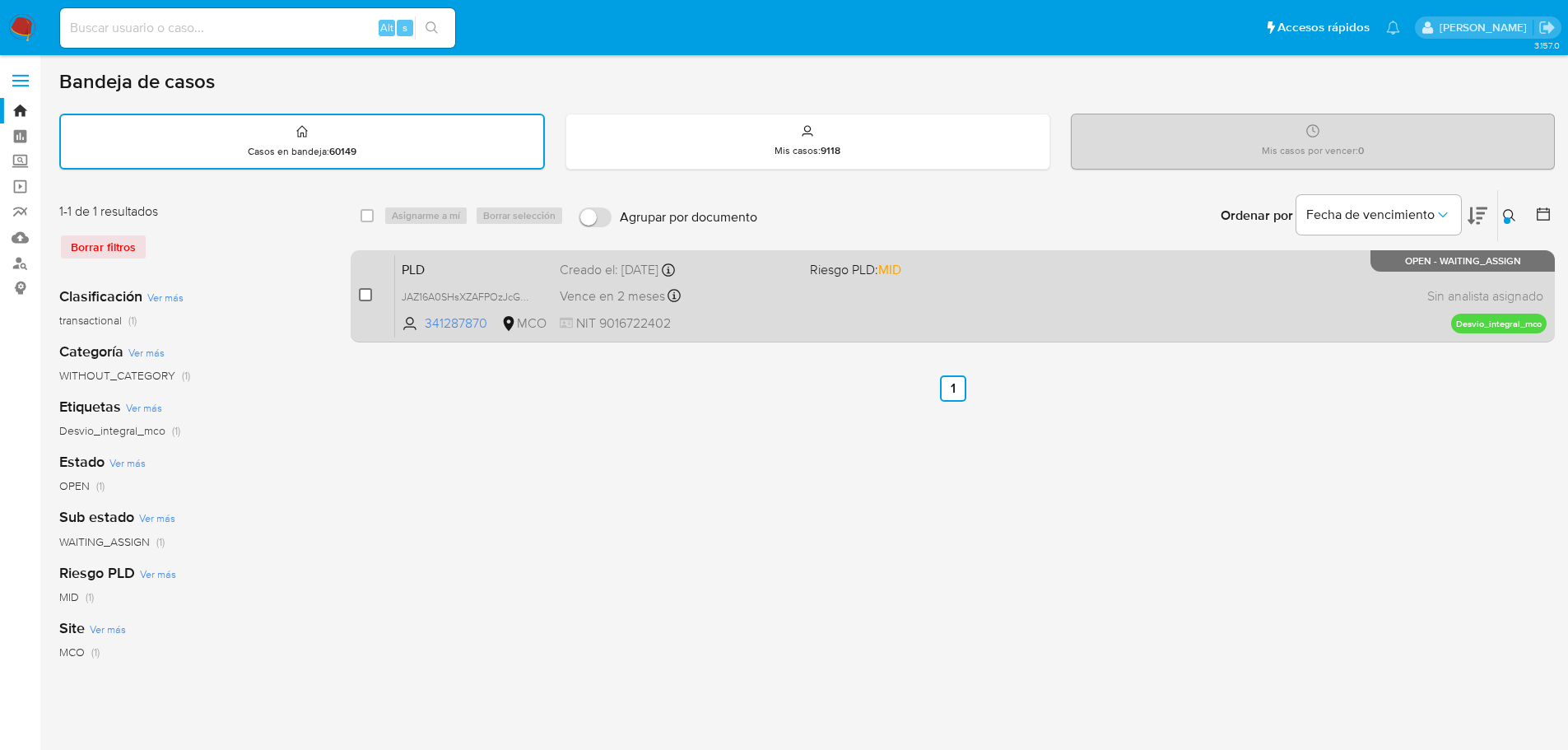
click at [363, 296] on input "checkbox" at bounding box center [365, 295] width 13 height 13
checkbox input "true"
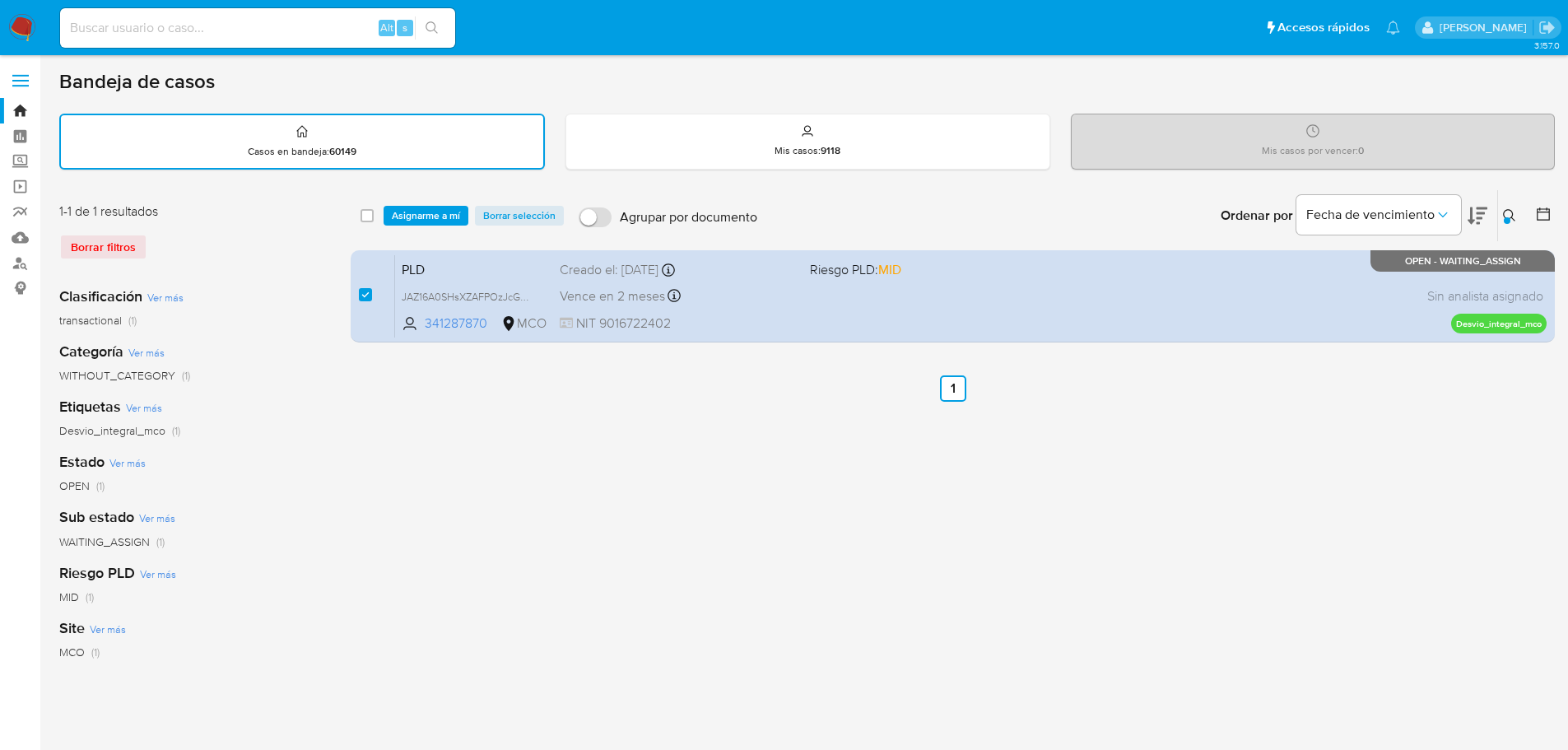
click at [427, 230] on div "select-all-cases-checkbox Asignarme a mí Borrar selección Agrupar por documento…" at bounding box center [953, 216] width 1205 height 51
click at [435, 218] on span "Asignarme a mí" at bounding box center [427, 216] width 69 height 17
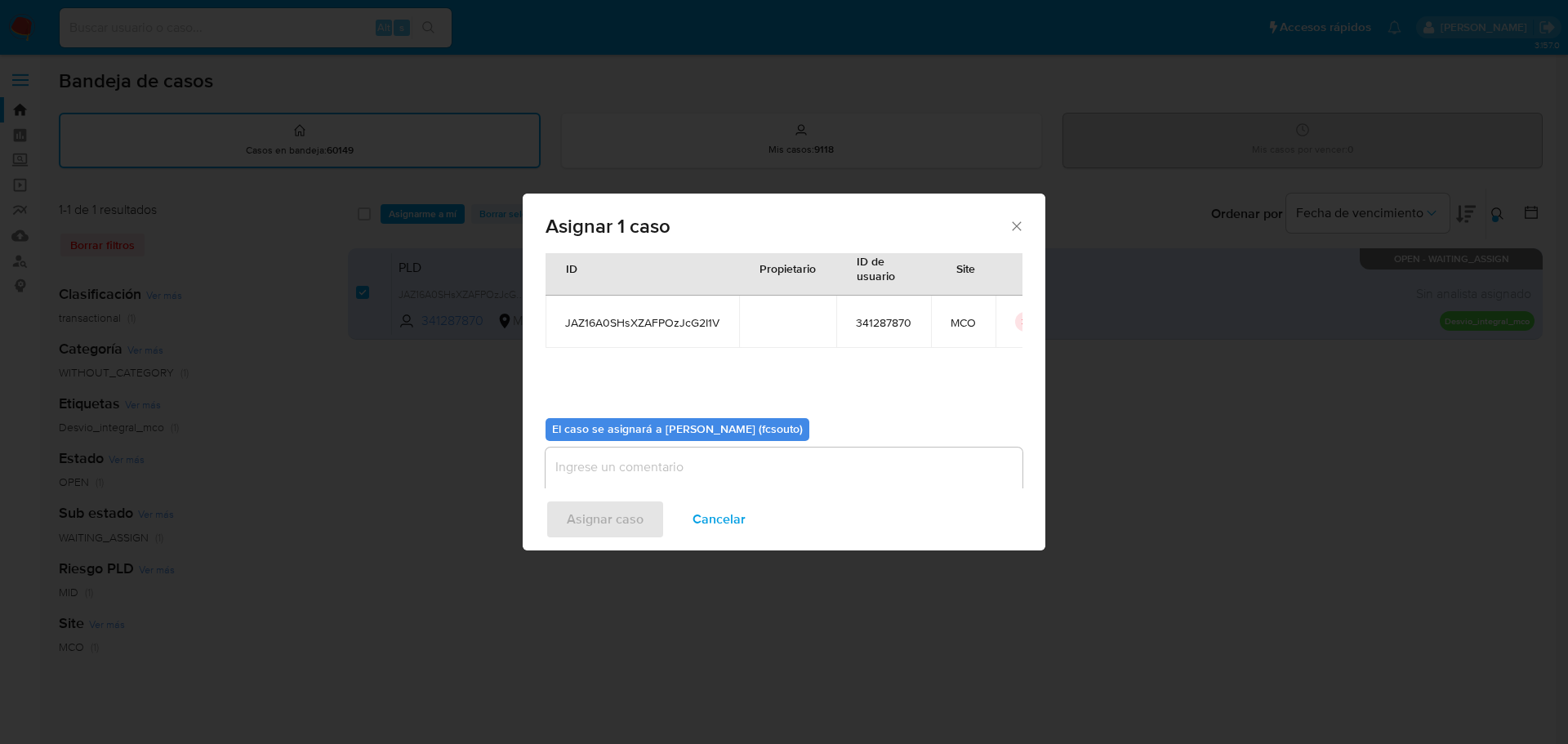
scroll to position [85, 0]
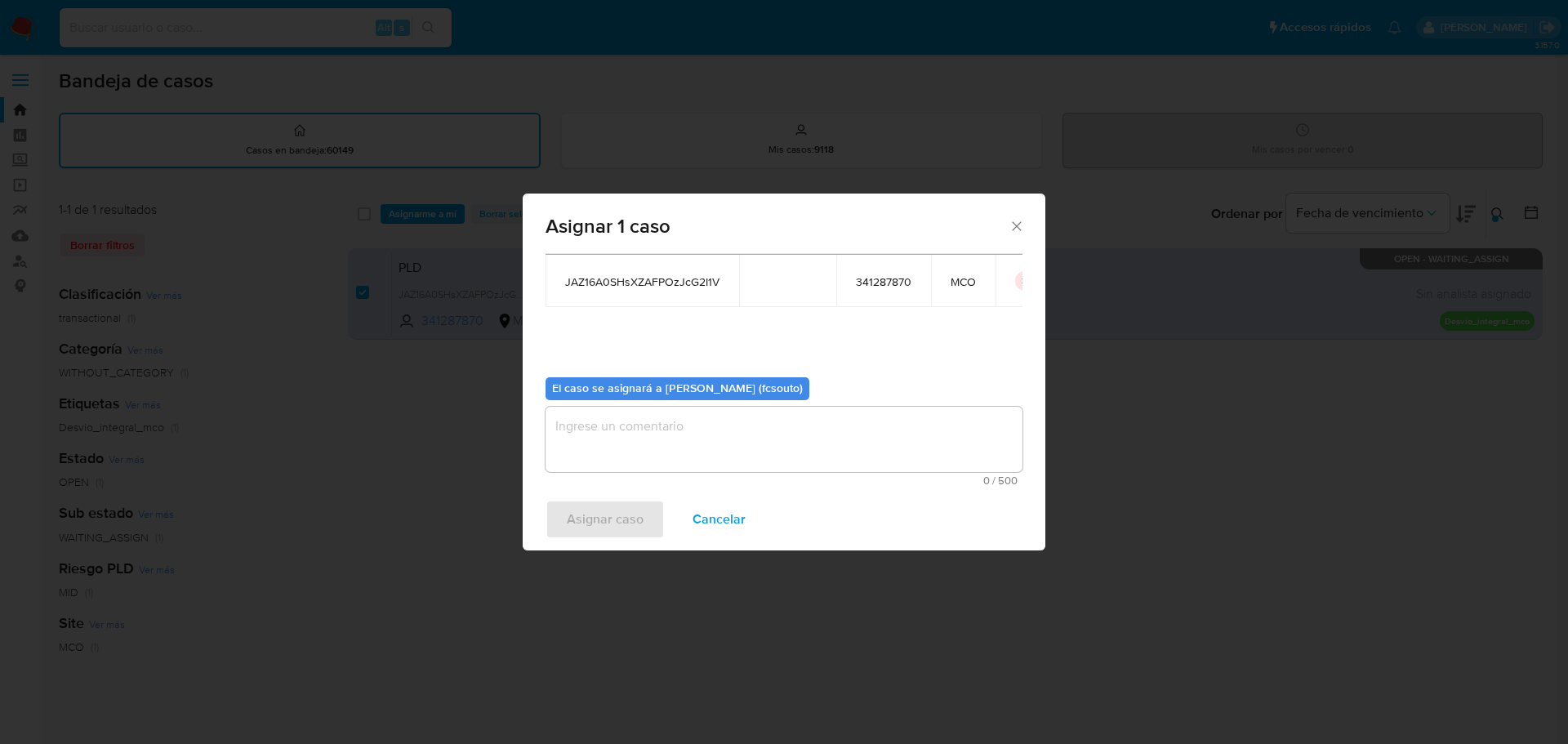
click at [749, 437] on textarea "assign-modal" at bounding box center [784, 439] width 477 height 65
type textarea "a"
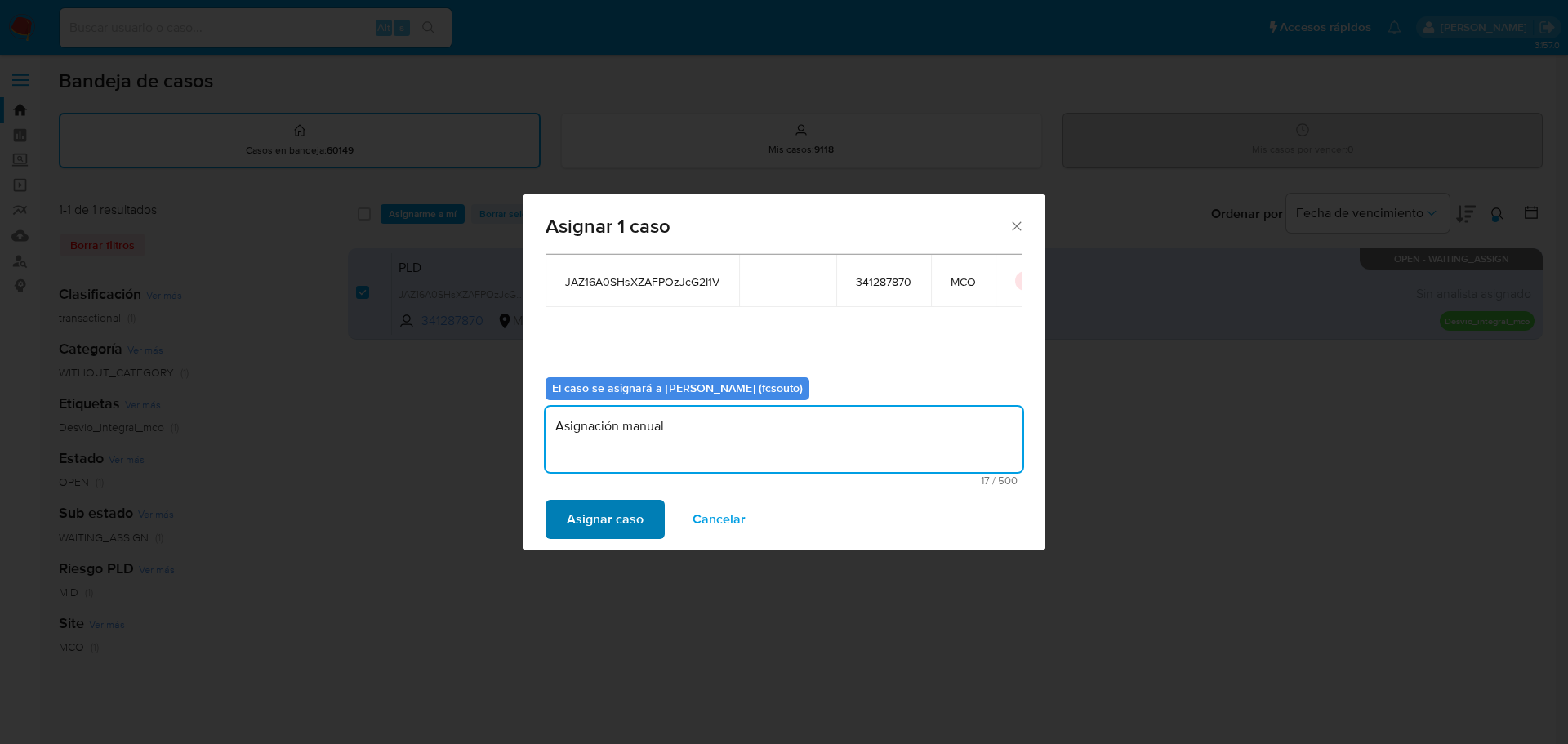
type textarea "Asignación manual"
click at [614, 524] on span "Asignar caso" at bounding box center [605, 519] width 77 height 36
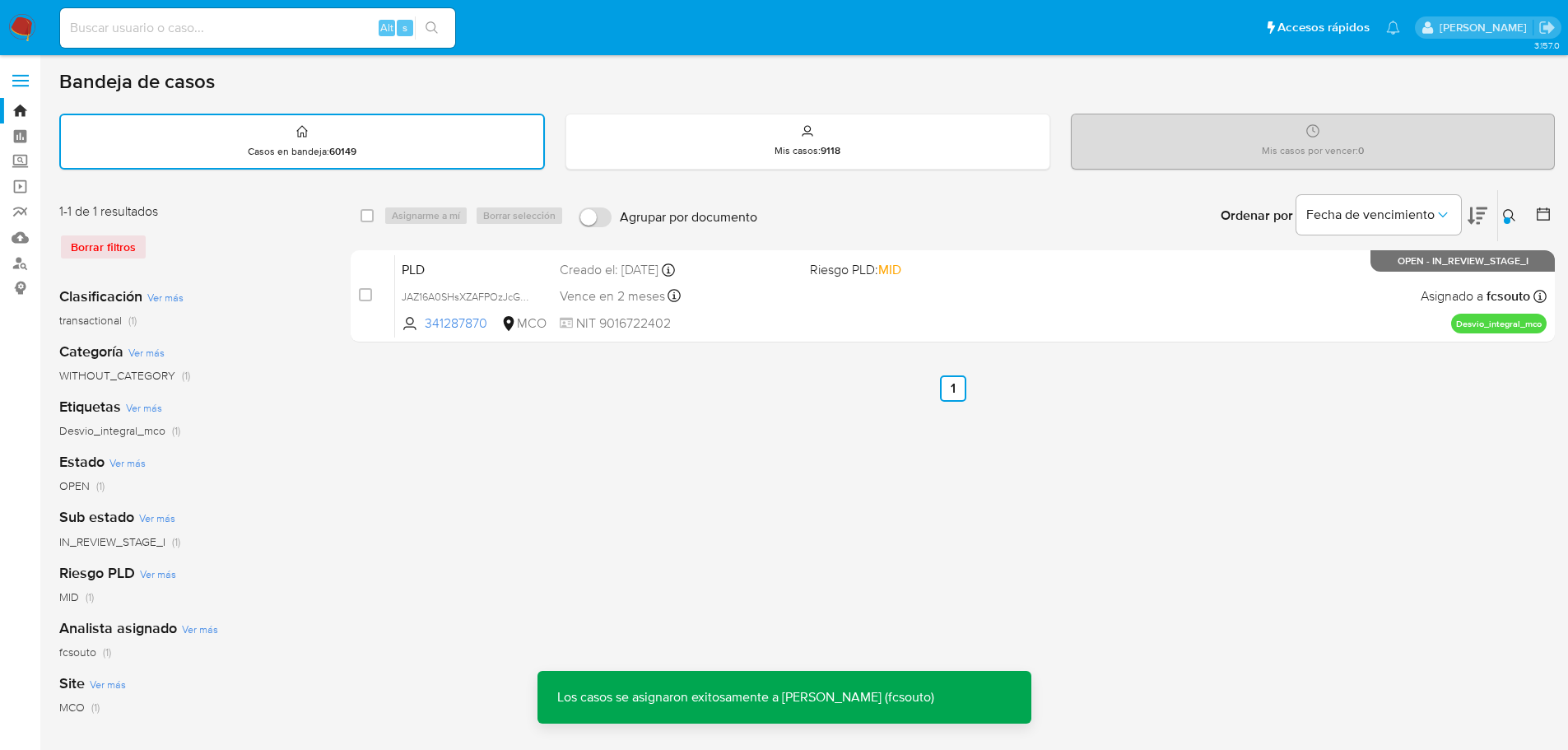
click at [881, 313] on div "PLD JAZ16A0SHsXZAFPOzJcG2I1V 341287870 MCO Riesgo PLD: MID Creado el: 12/08/202…" at bounding box center [970, 296] width 1152 height 83
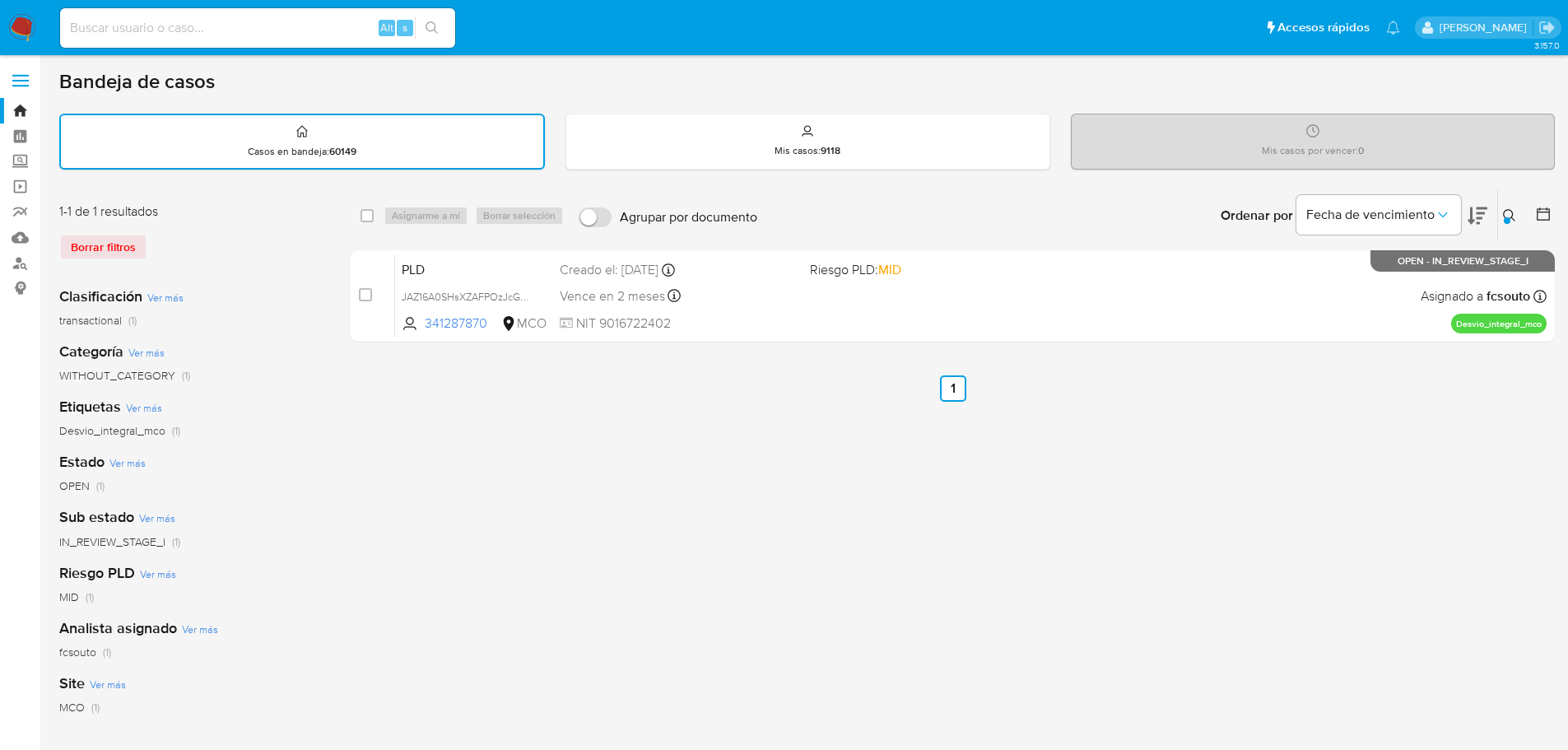
click at [1505, 214] on icon at bounding box center [1509, 216] width 13 height 13
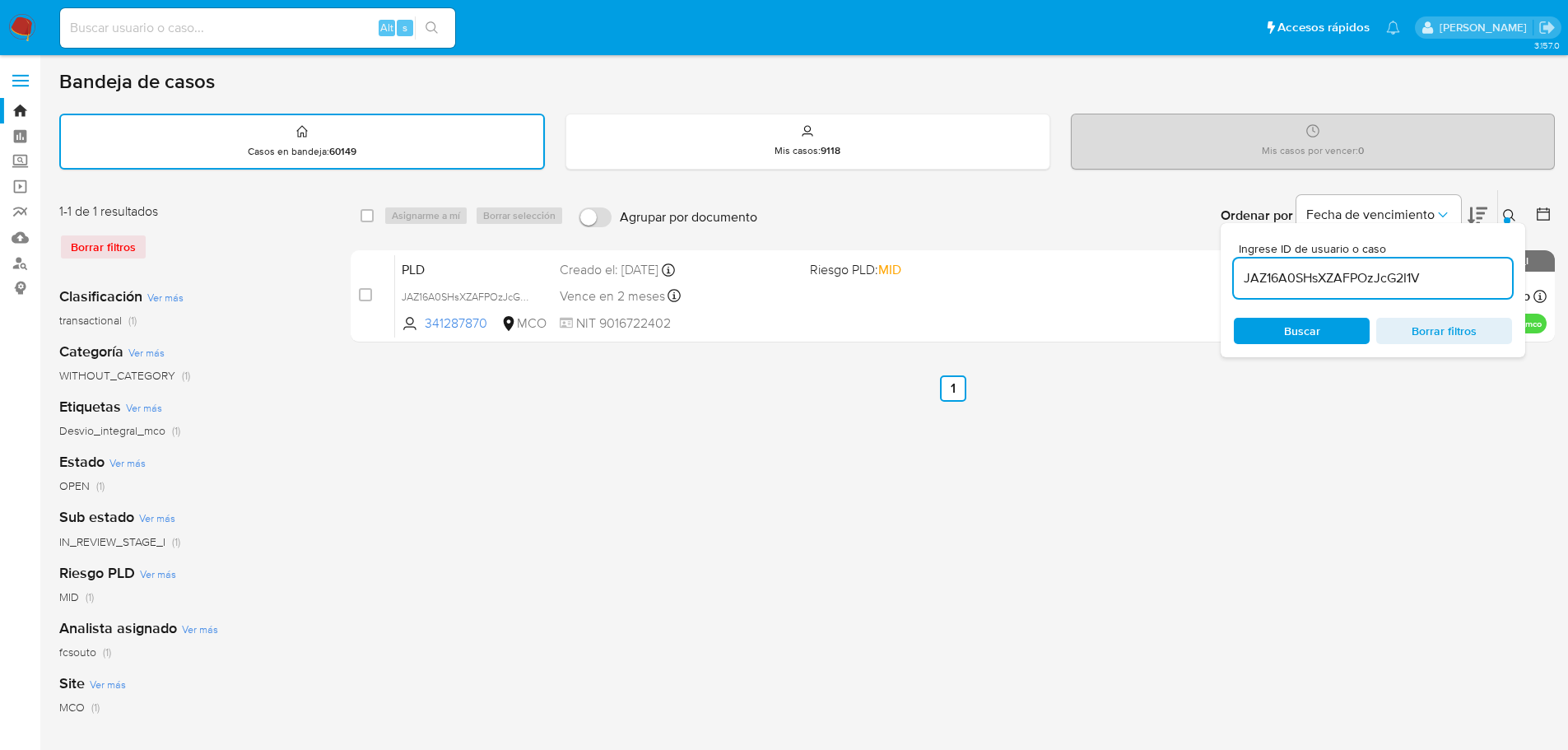
click at [1363, 281] on input "JAZ16A0SHsXZAFPOzJcG2I1V" at bounding box center [1372, 278] width 278 height 21
type input "4bagql3LU4GMDHyIsnOSLe9T"
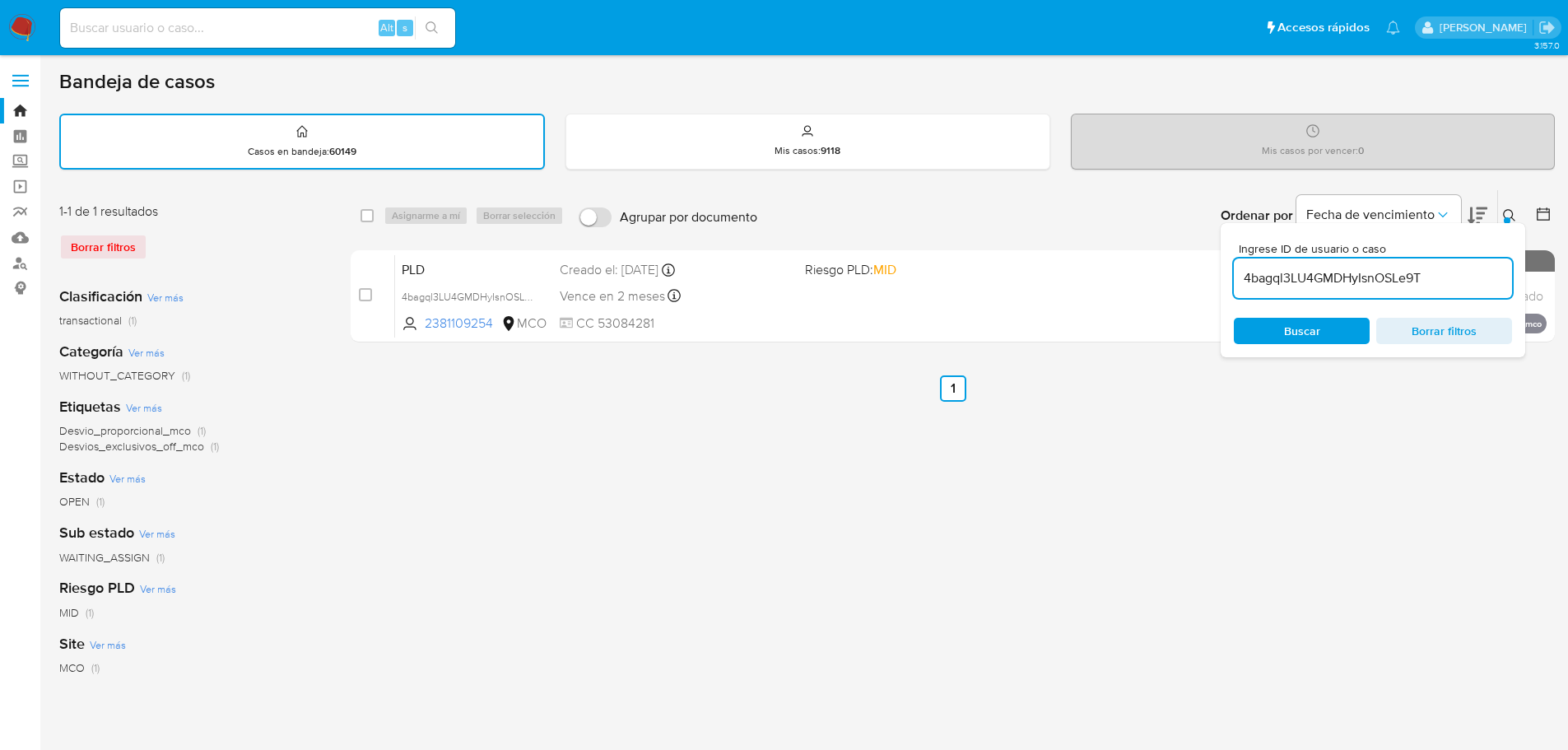
click at [1509, 215] on icon at bounding box center [1509, 216] width 13 height 13
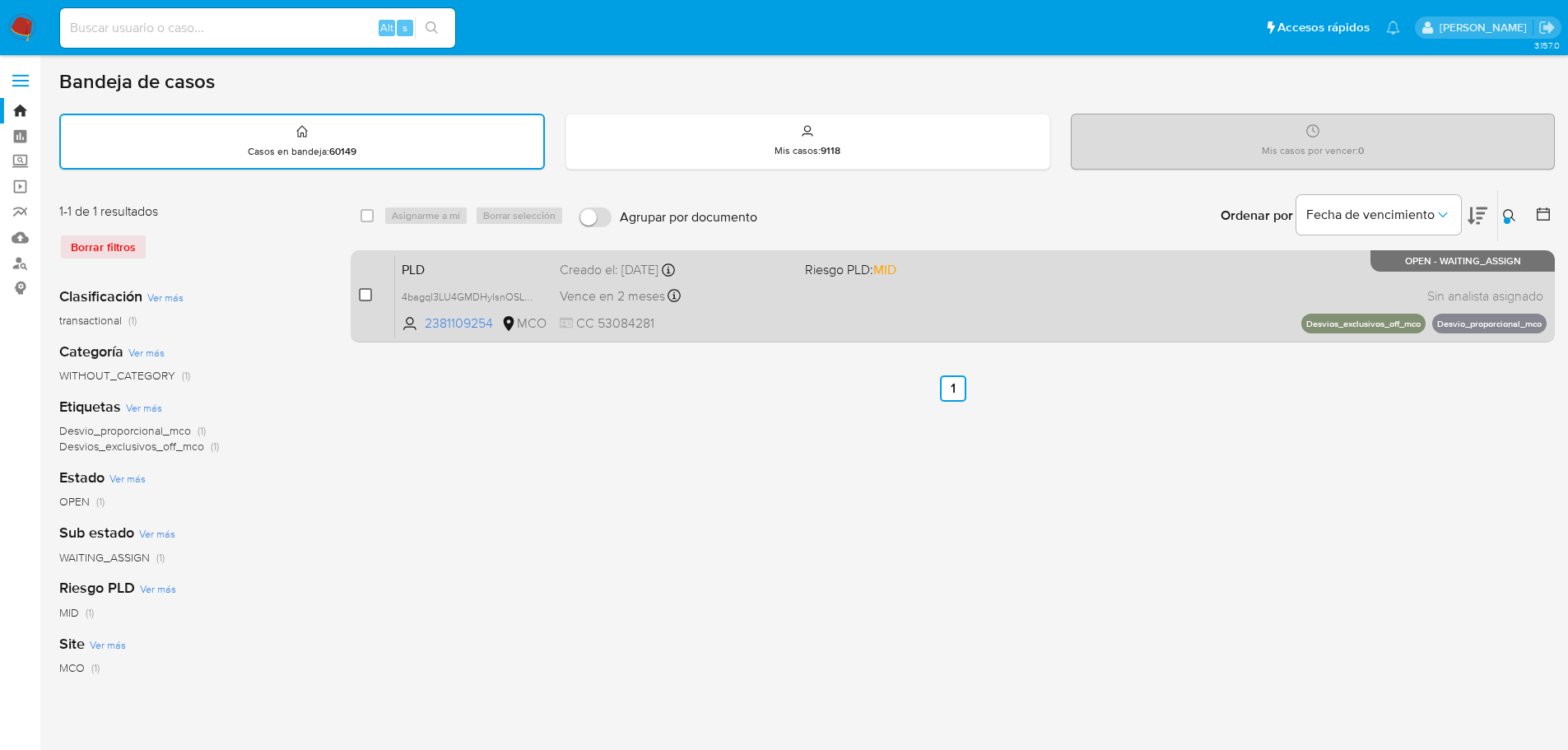
click at [359, 292] on input "checkbox" at bounding box center [365, 295] width 13 height 13
checkbox input "true"
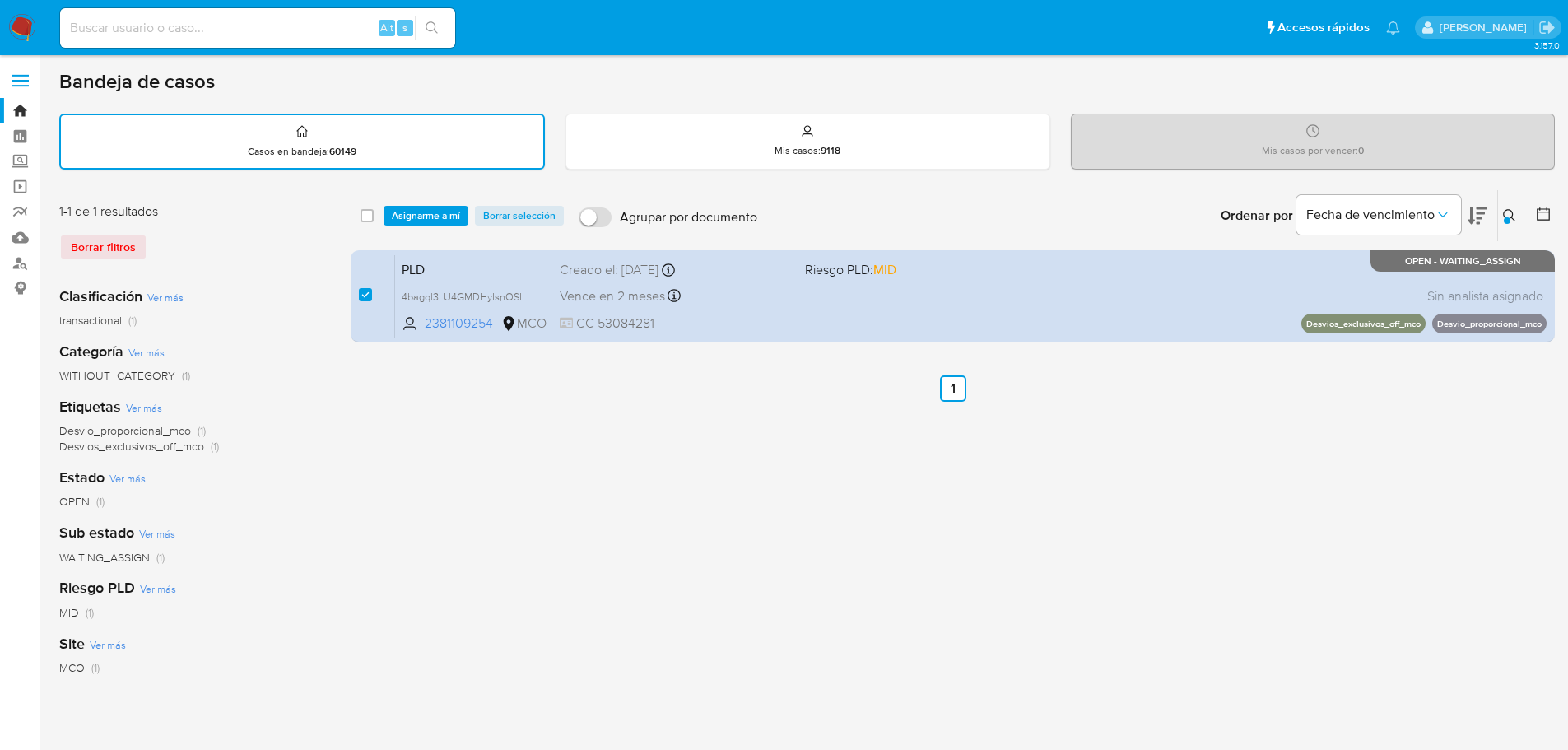
click at [416, 204] on div "select-all-cases-checkbox Asignarme a mí Borrar selección Agrupar por documento…" at bounding box center [953, 216] width 1205 height 51
click at [421, 209] on span "Asignarme a mí" at bounding box center [427, 216] width 69 height 17
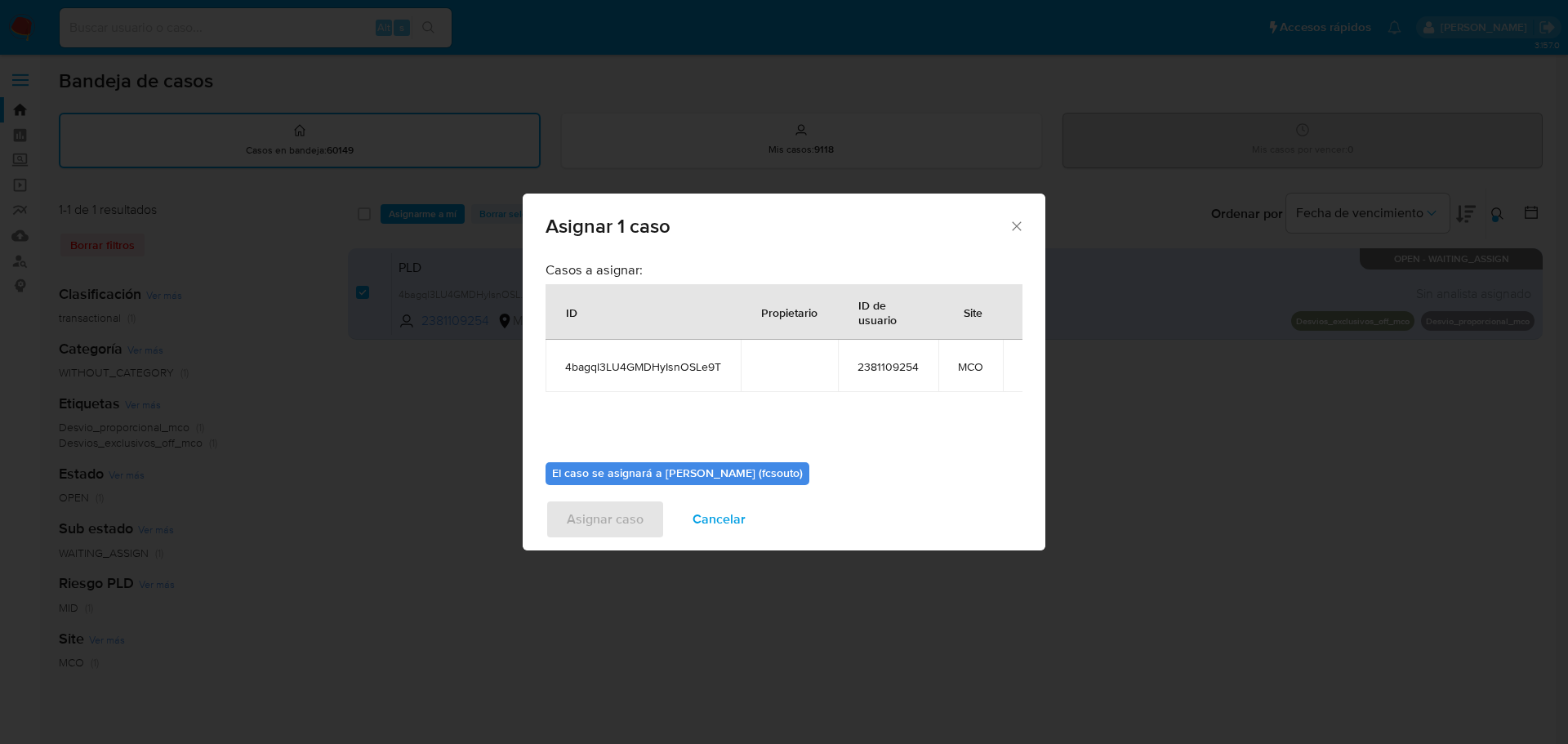
scroll to position [85, 0]
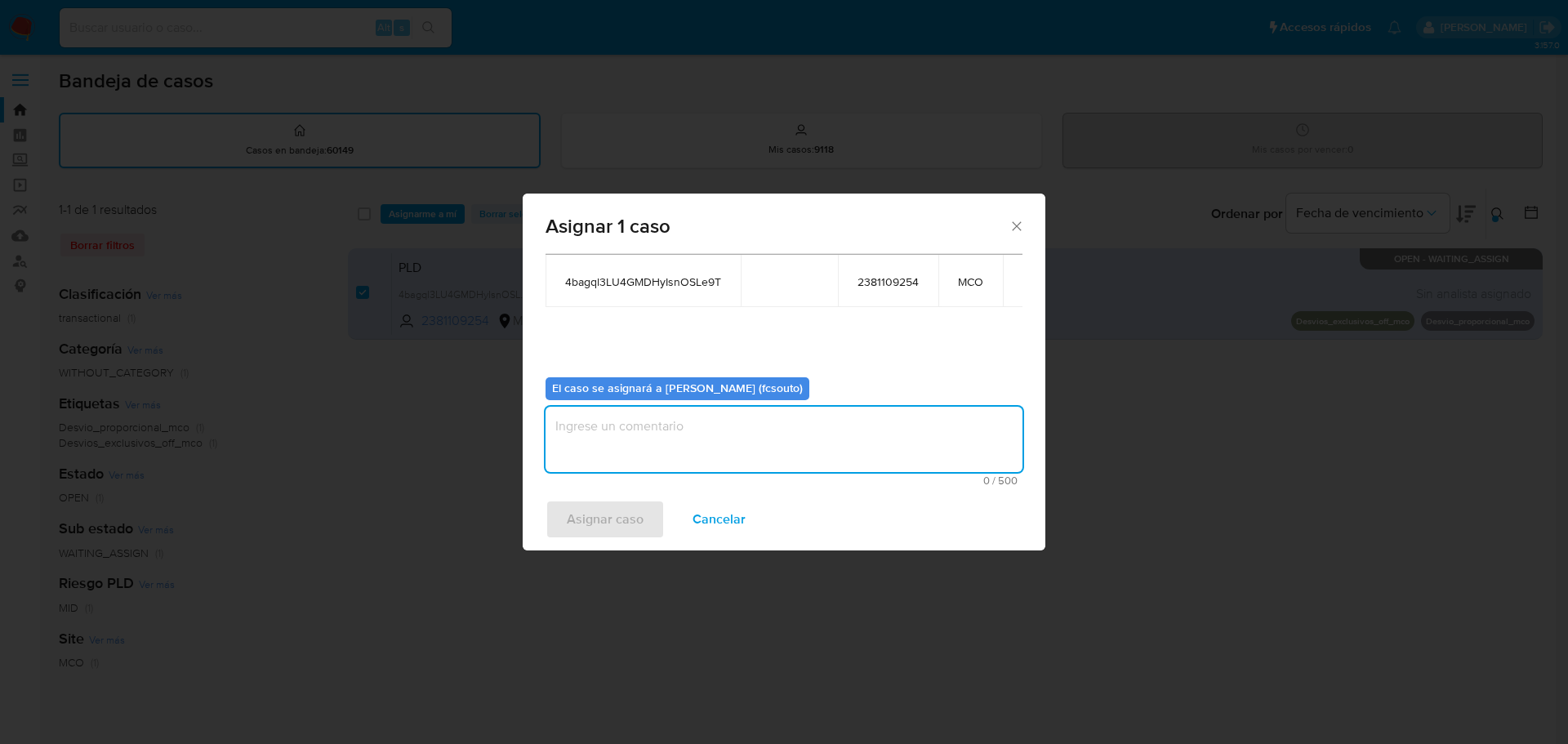
click at [747, 449] on textarea "assign-modal" at bounding box center [784, 439] width 477 height 65
type textarea "Asignación manual"
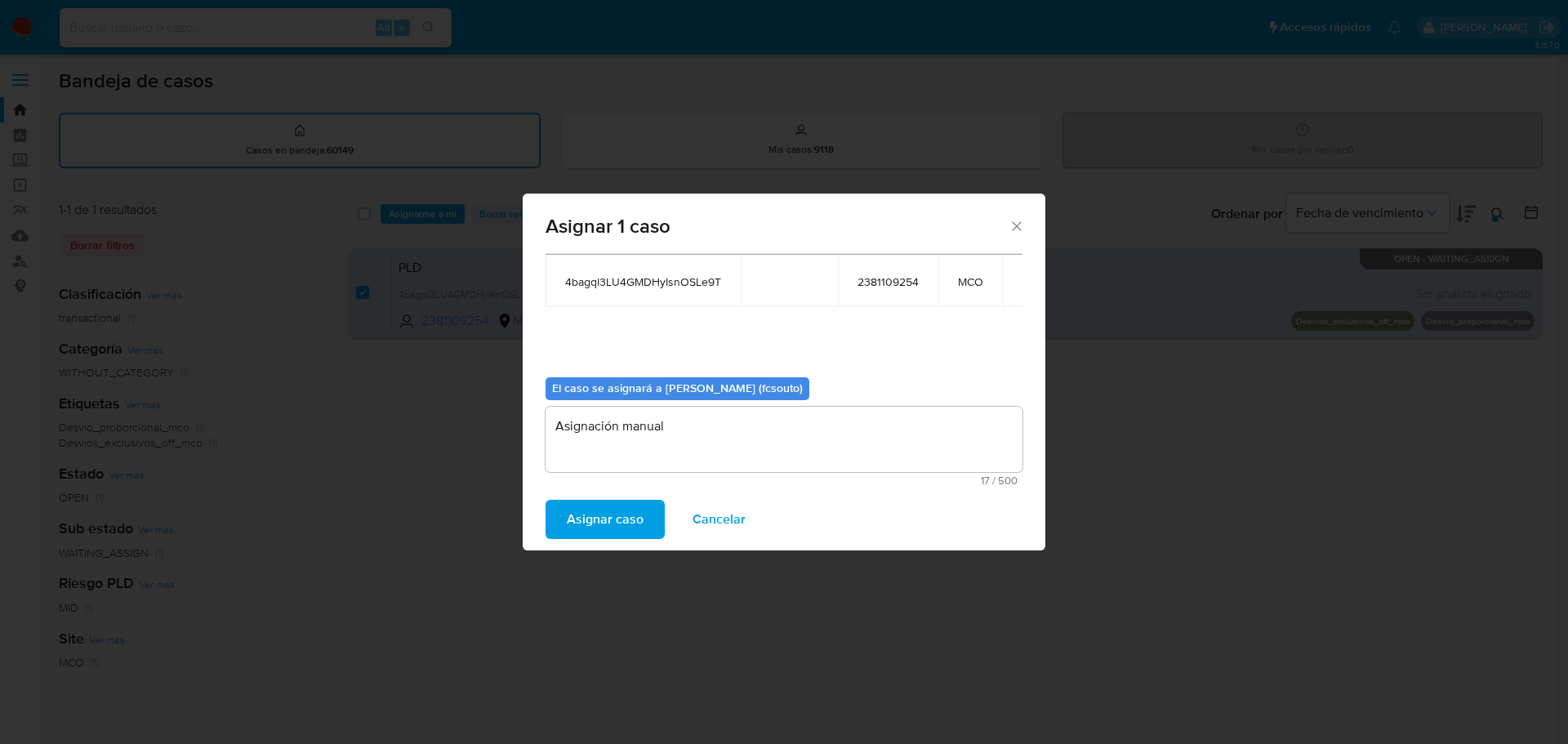
click at [624, 519] on span "Asignar caso" at bounding box center [605, 519] width 77 height 36
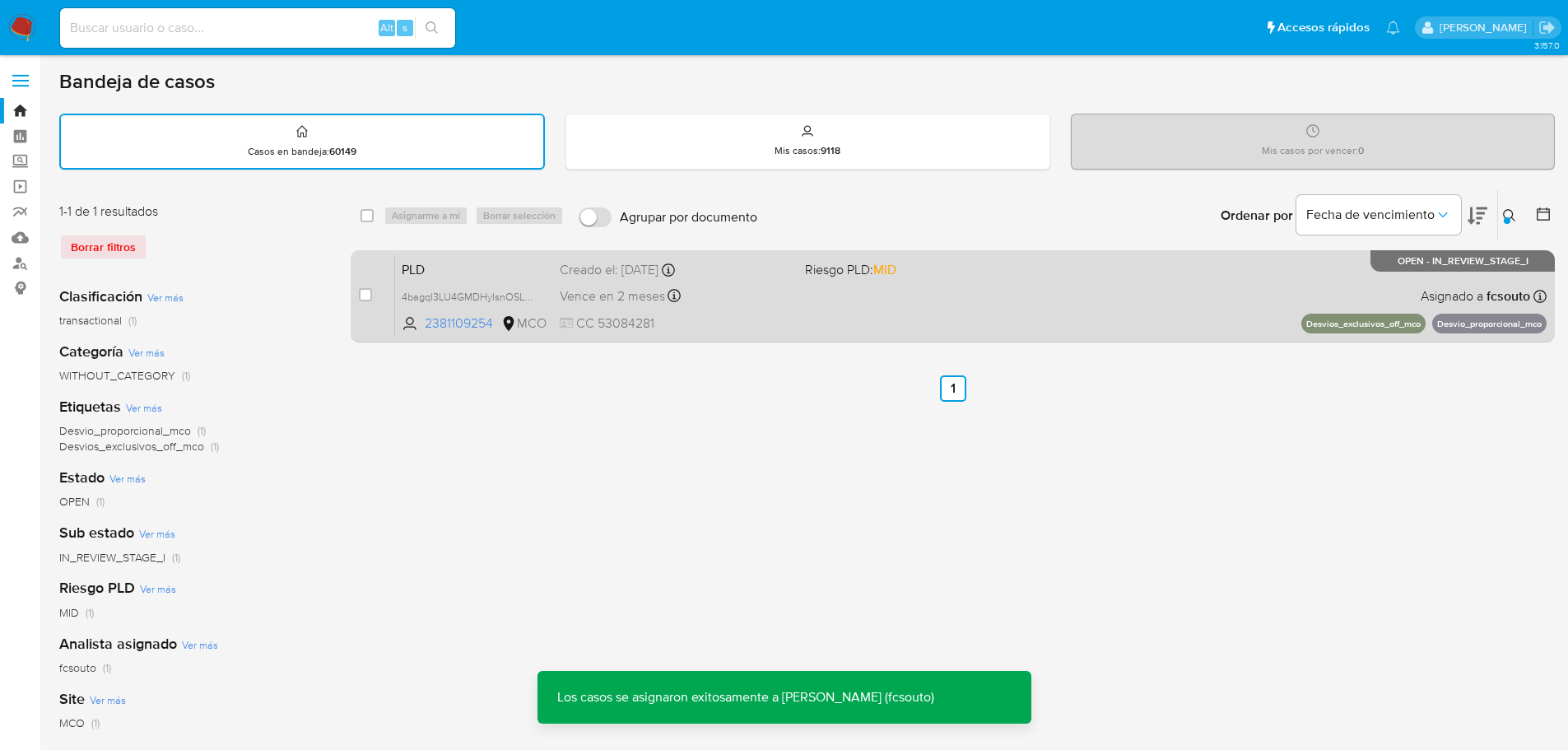
click at [866, 316] on div "PLD 4bagql3LU4GMDHyIsnOSLe9T 2381109254 MCO Riesgo PLD: MID Creado el: 12/08/20…" at bounding box center [970, 296] width 1152 height 83
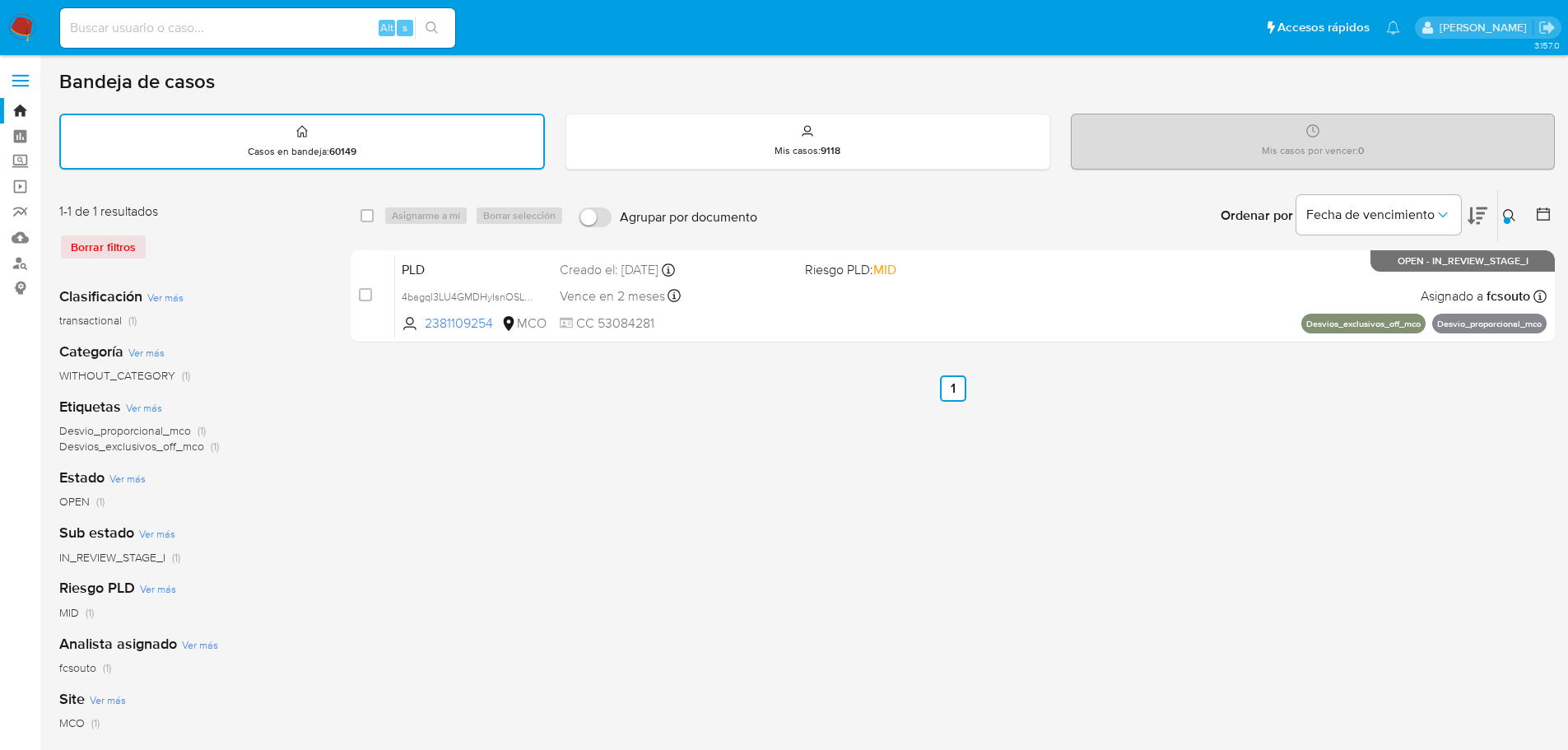
click at [1514, 212] on icon at bounding box center [1509, 216] width 13 height 13
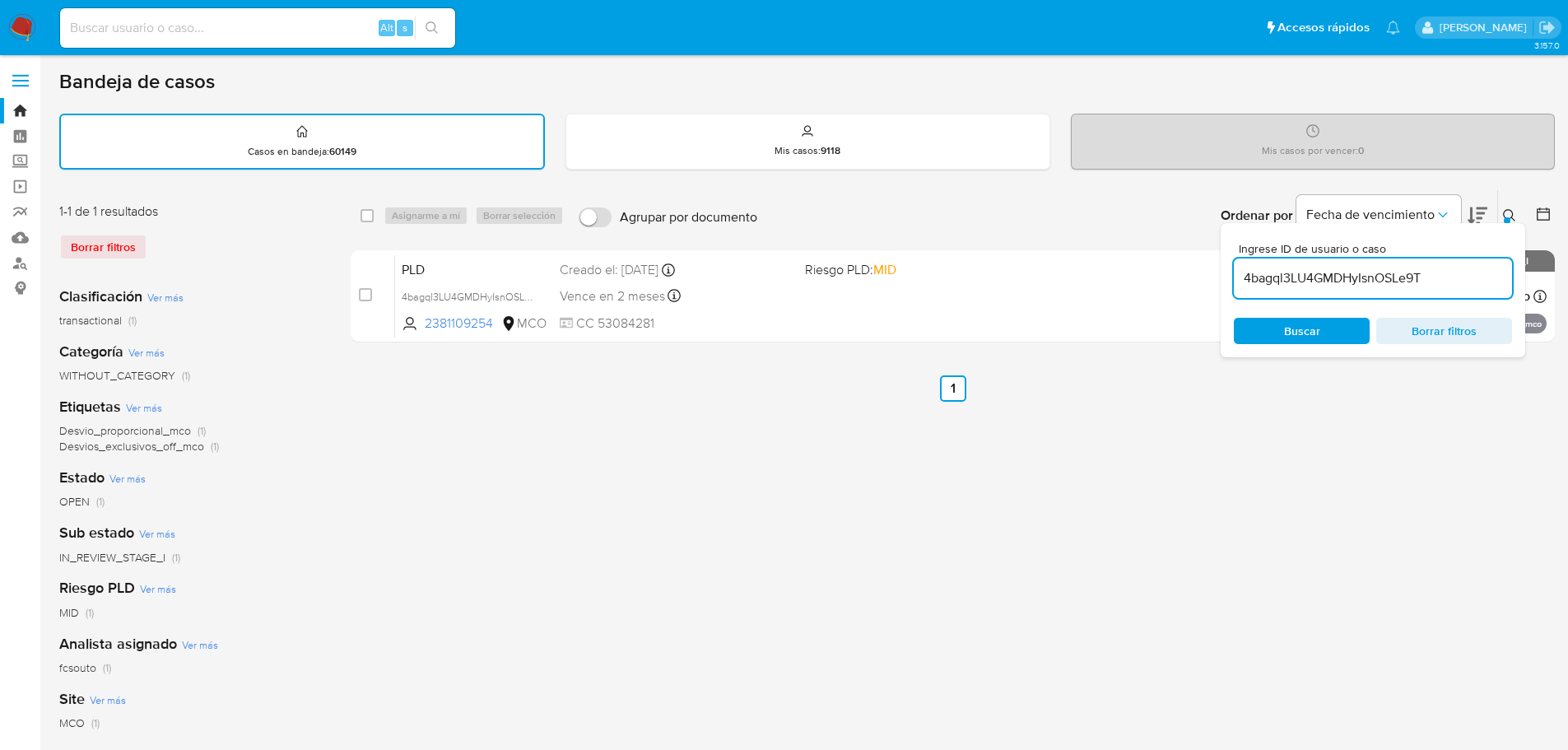
click at [1383, 284] on input "4bagql3LU4GMDHyIsnOSLe9T" at bounding box center [1372, 278] width 278 height 21
type input "uwfzWC4ARZRmWxOxZDbTosBQ"
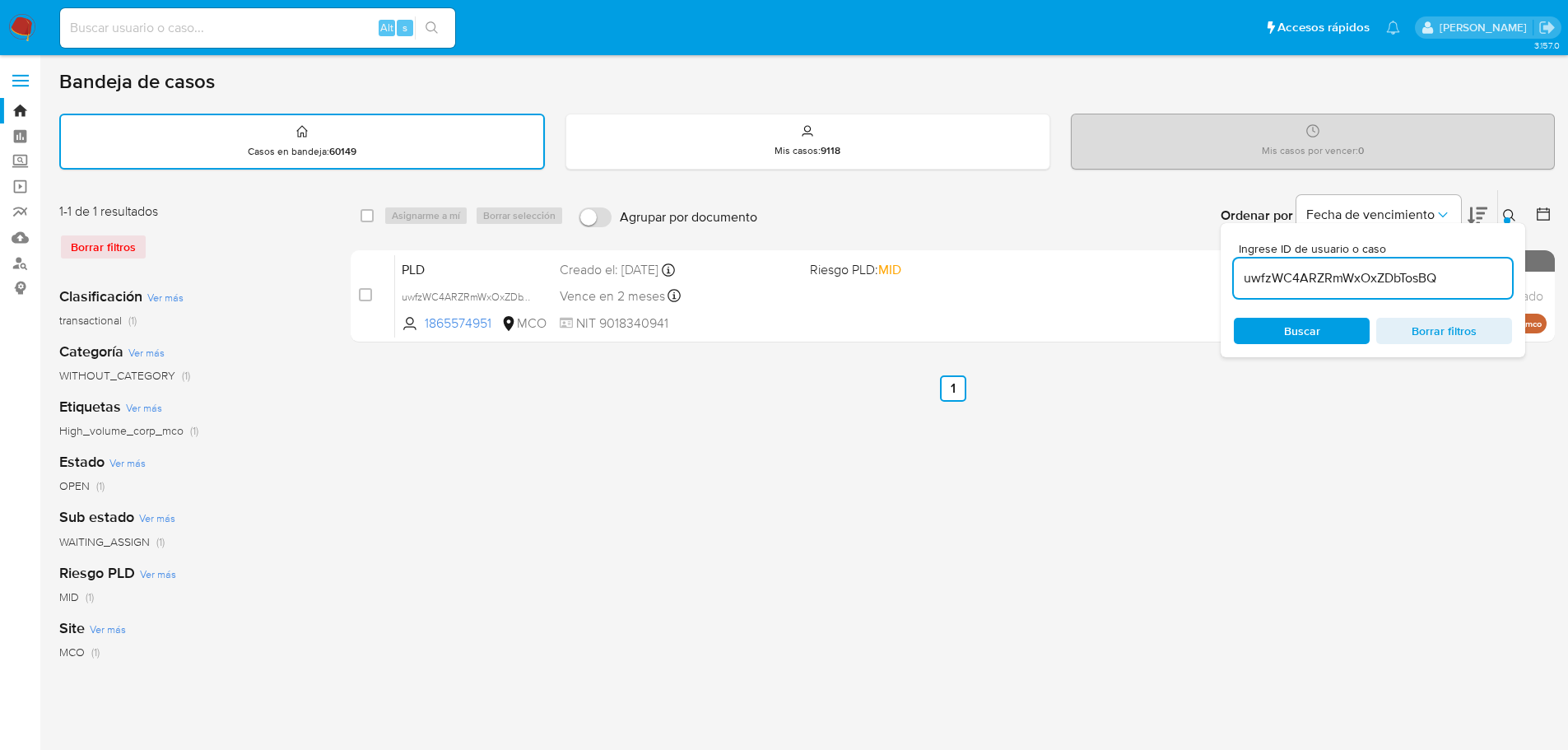
click at [1518, 213] on button at bounding box center [1511, 215] width 27 height 20
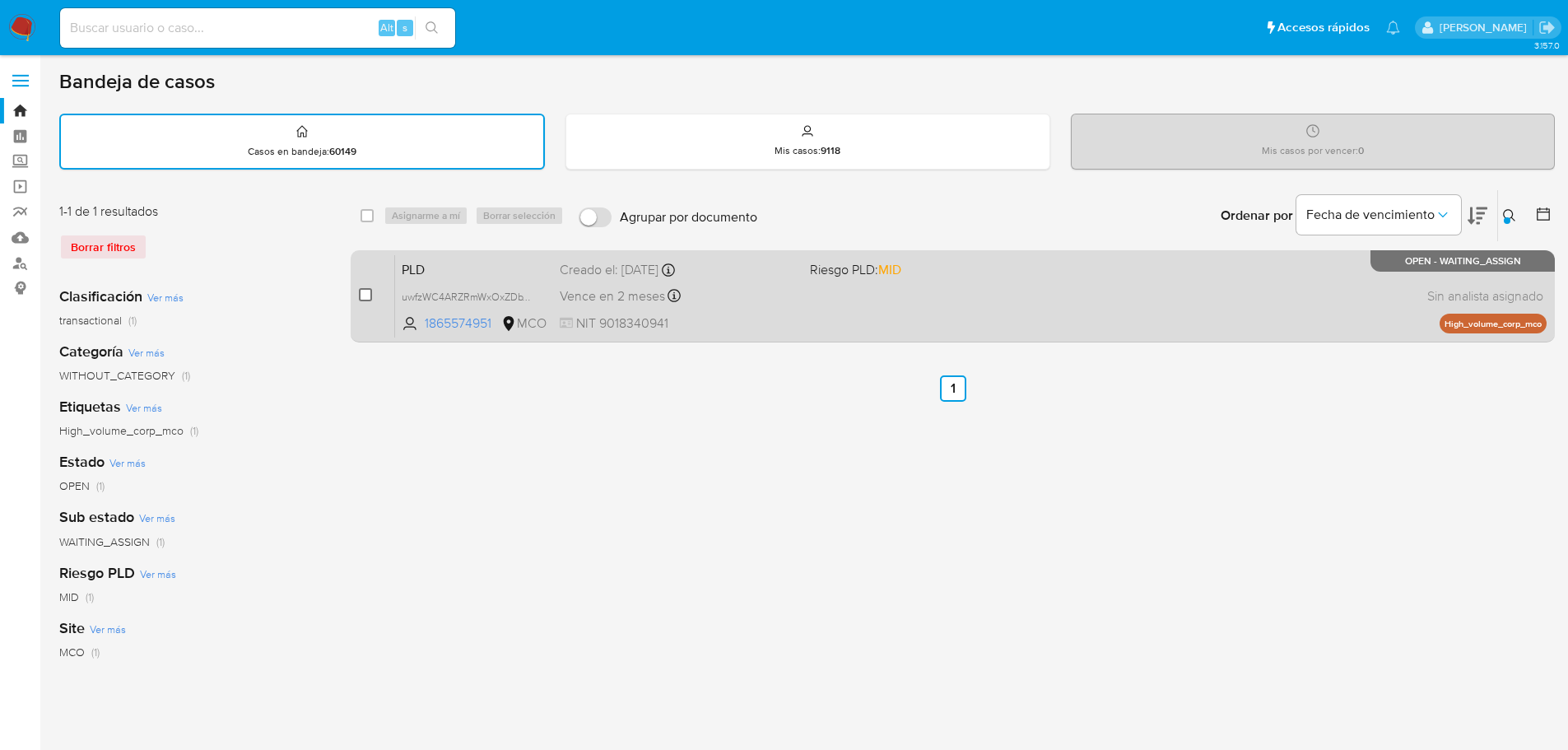
click at [367, 297] on input "checkbox" at bounding box center [365, 295] width 13 height 13
checkbox input "true"
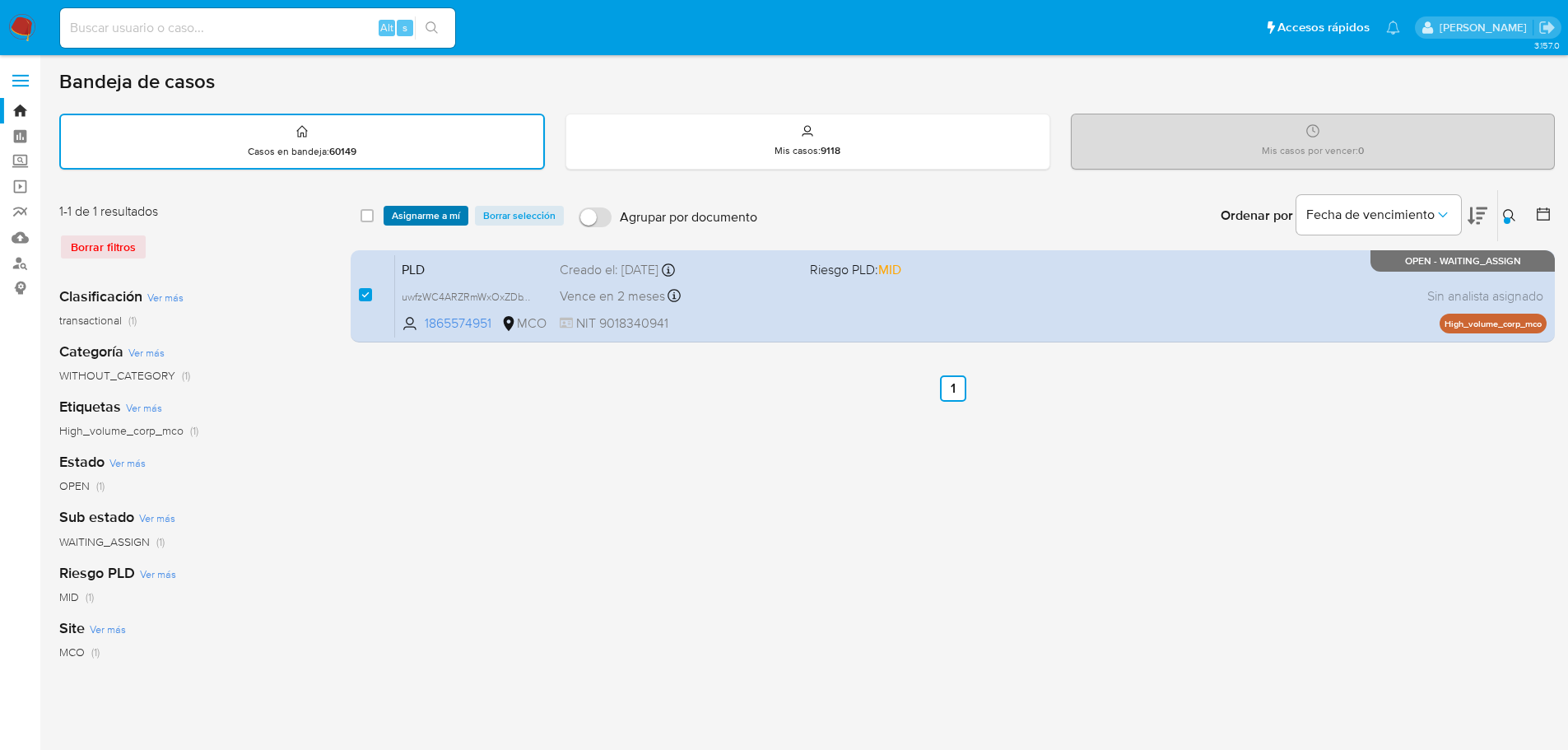
click at [437, 214] on span "Asignarme a mí" at bounding box center [427, 216] width 69 height 17
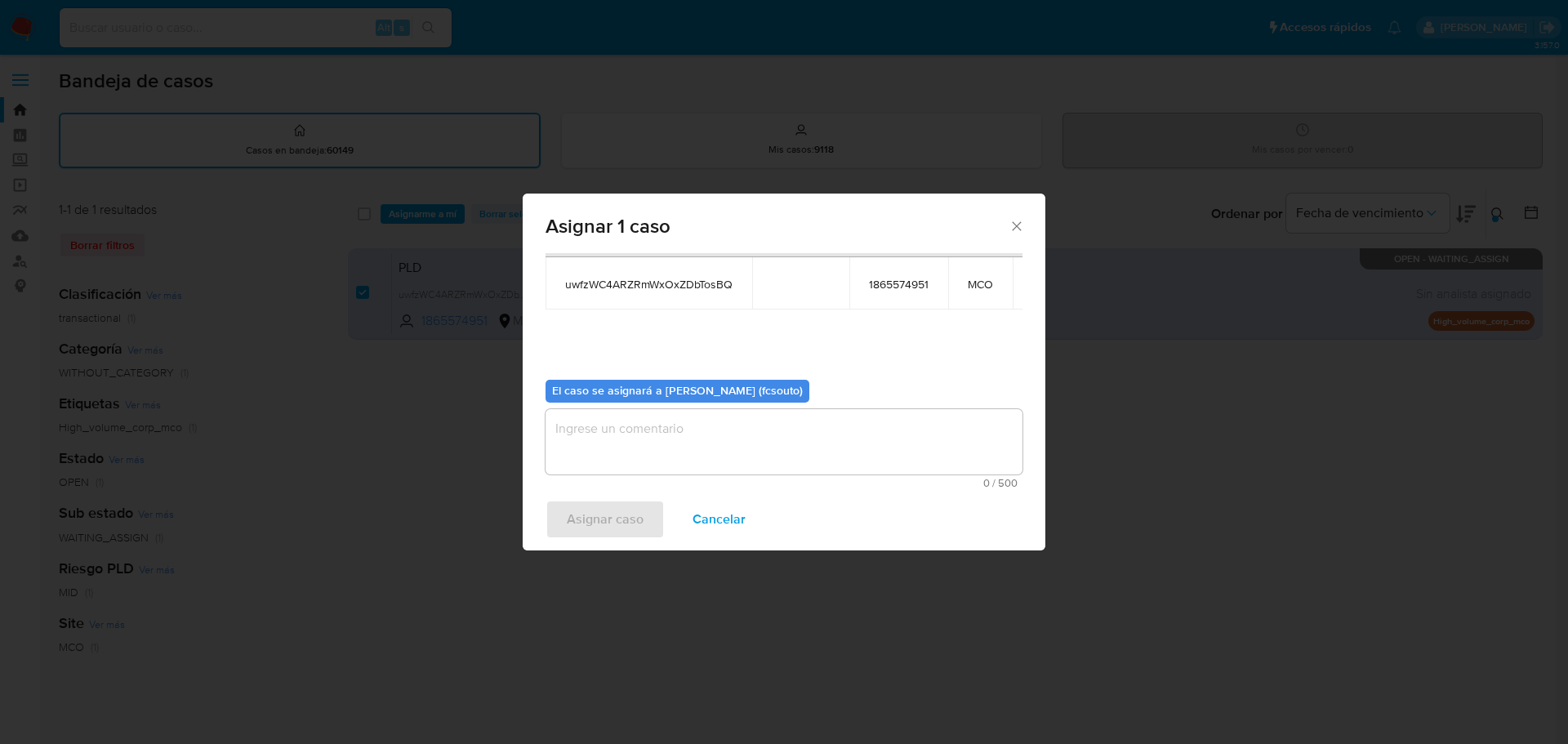
scroll to position [85, 0]
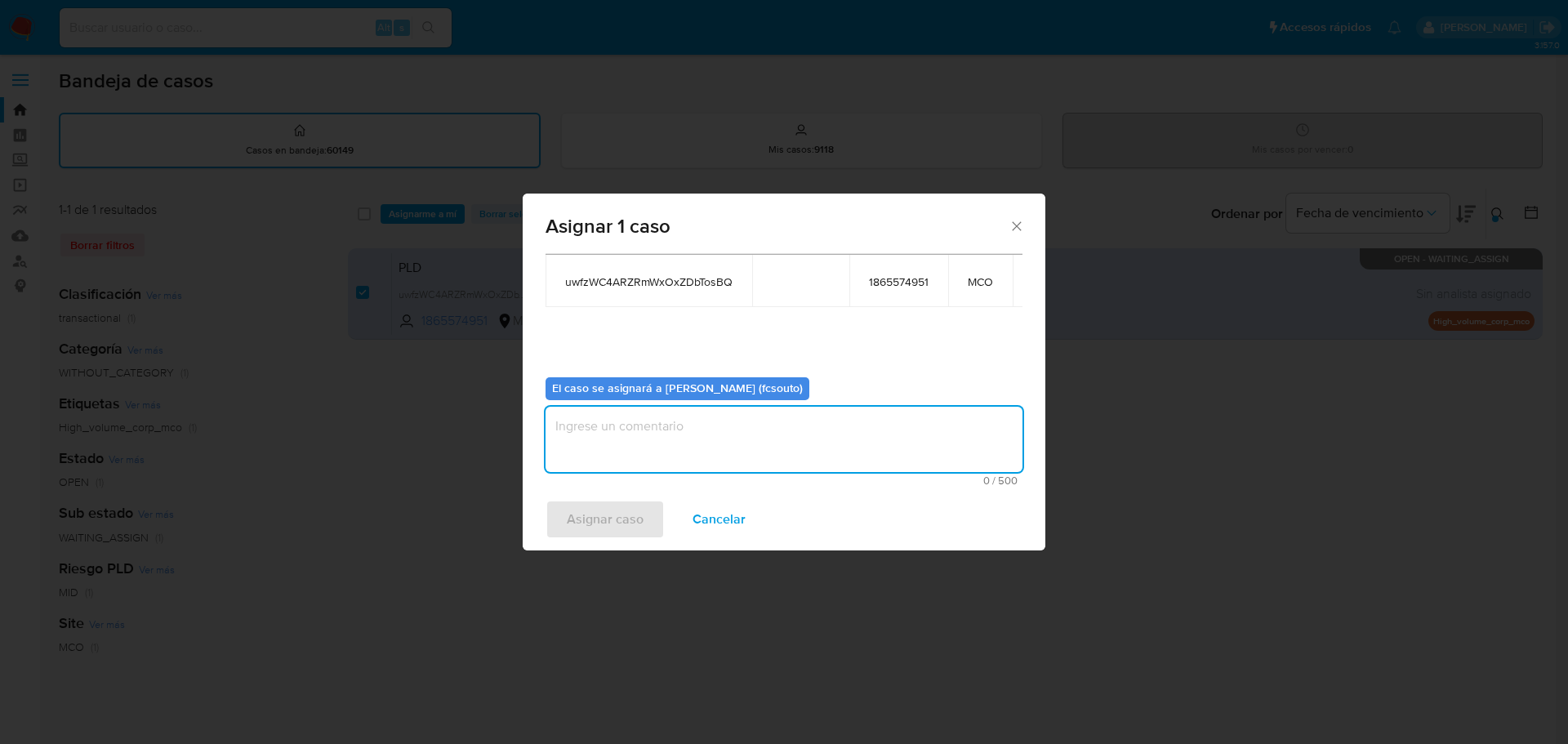
click at [757, 455] on textarea "assign-modal" at bounding box center [784, 439] width 477 height 65
type textarea "Asignación manual"
click at [622, 517] on span "Asignar caso" at bounding box center [605, 519] width 77 height 36
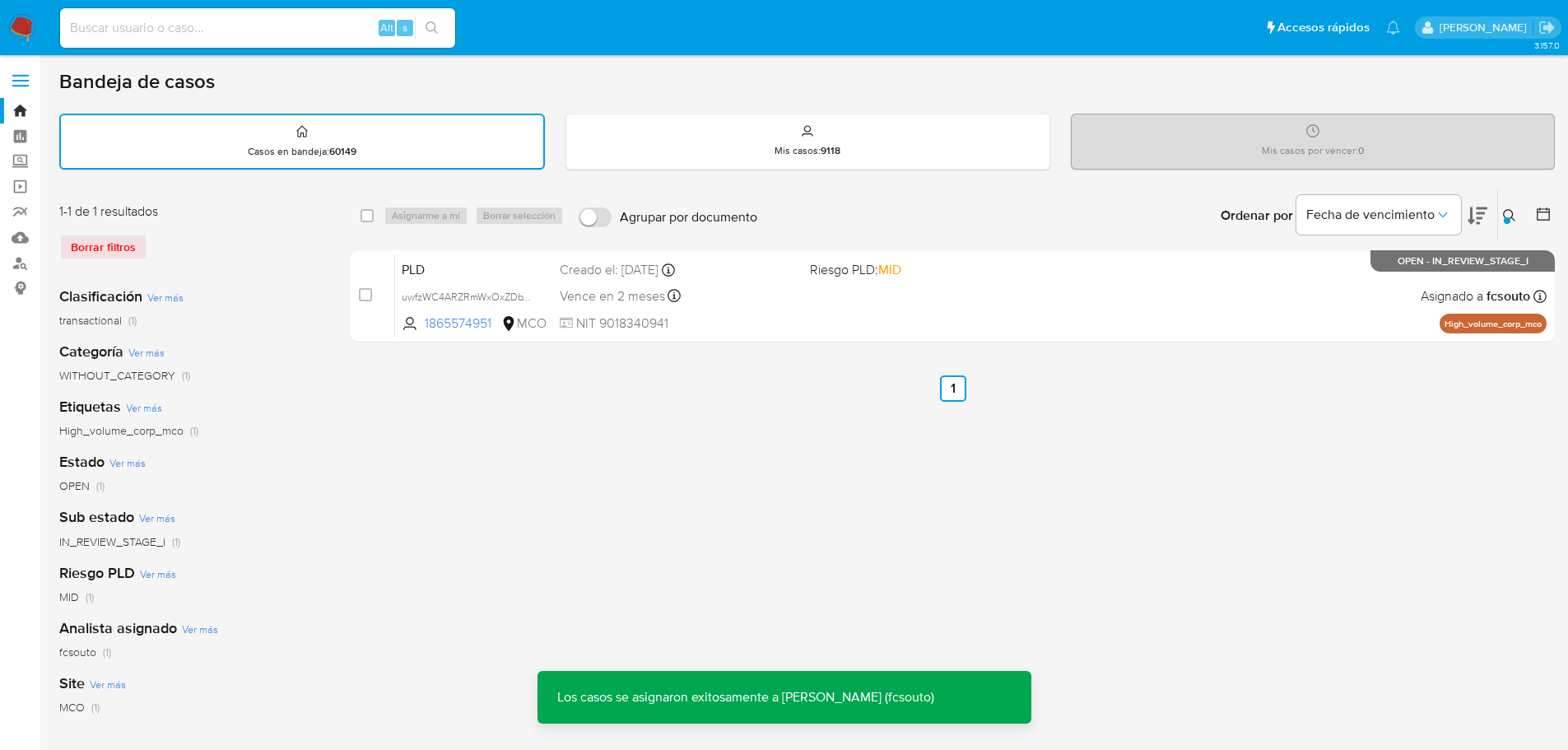
click at [799, 327] on div "PLD uwfzWC4ARZRmWxOxZDbTosBQ 1865574951 MCO Riesgo PLD: MID Creado el: 12/08/20…" at bounding box center [970, 296] width 1152 height 83
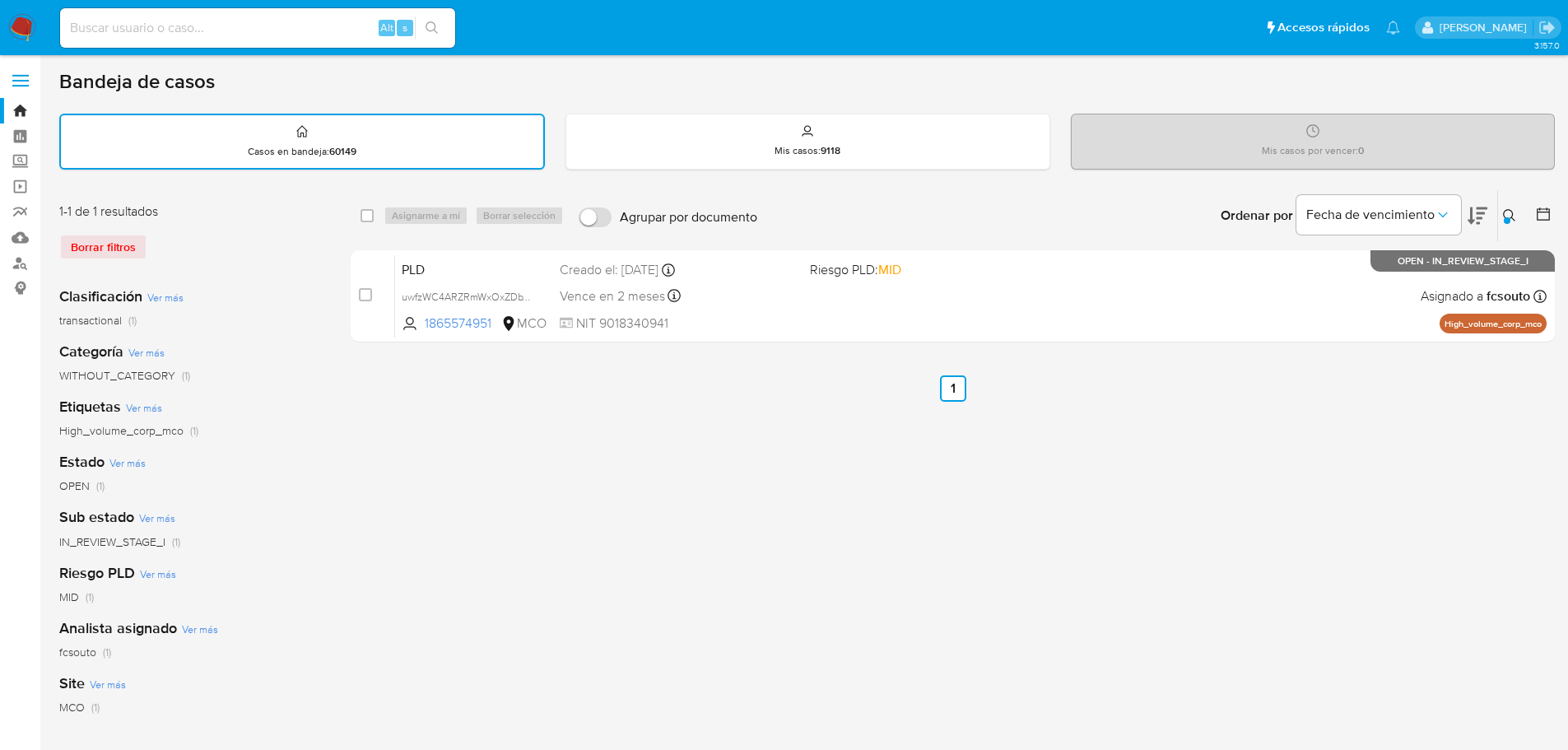
click at [1513, 217] on icon at bounding box center [1509, 216] width 13 height 13
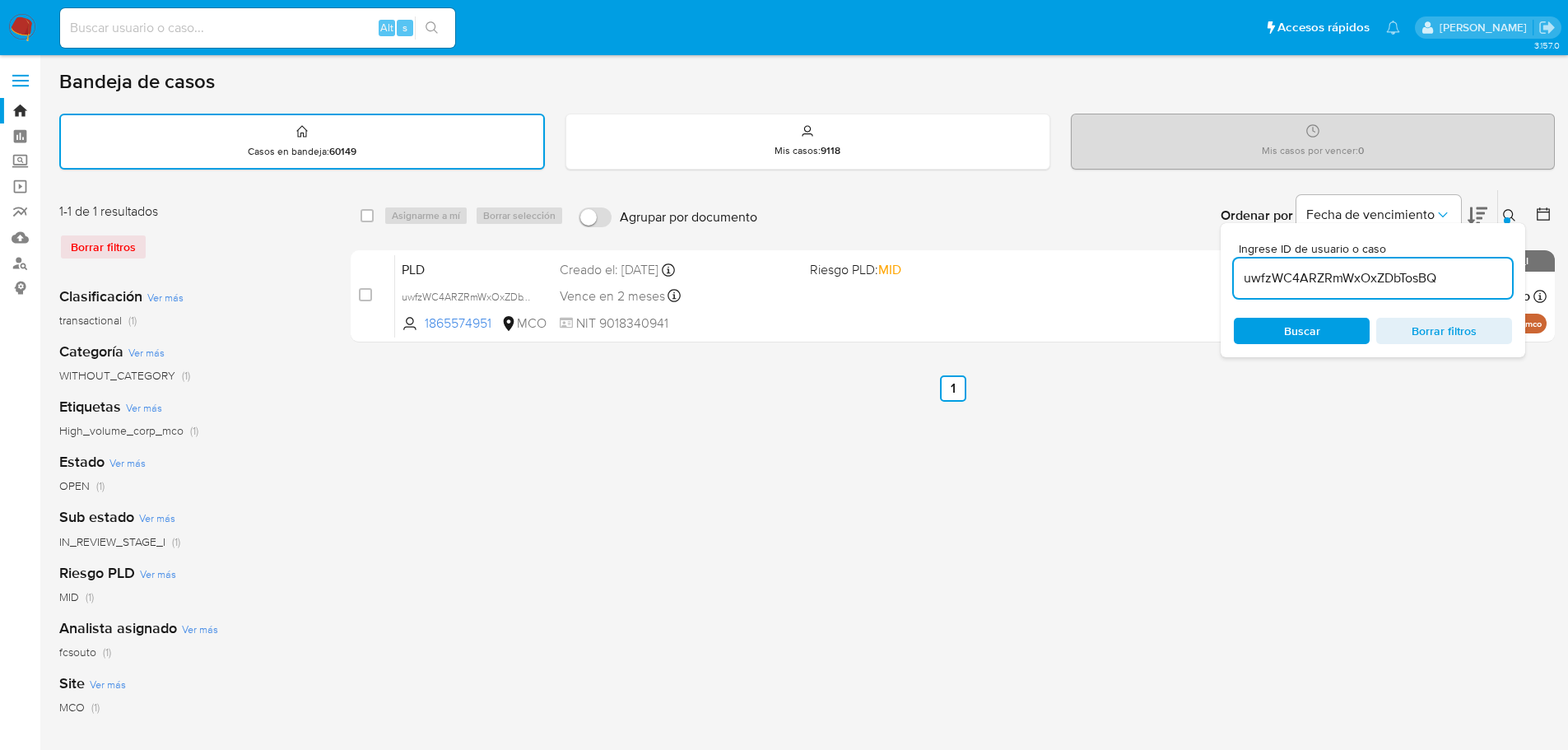
click at [1363, 280] on input "uwfzWC4ARZRmWxOxZDbTosBQ" at bounding box center [1372, 278] width 278 height 21
type input "TsjWWkt1yD9Md2whVh5rbhmJ"
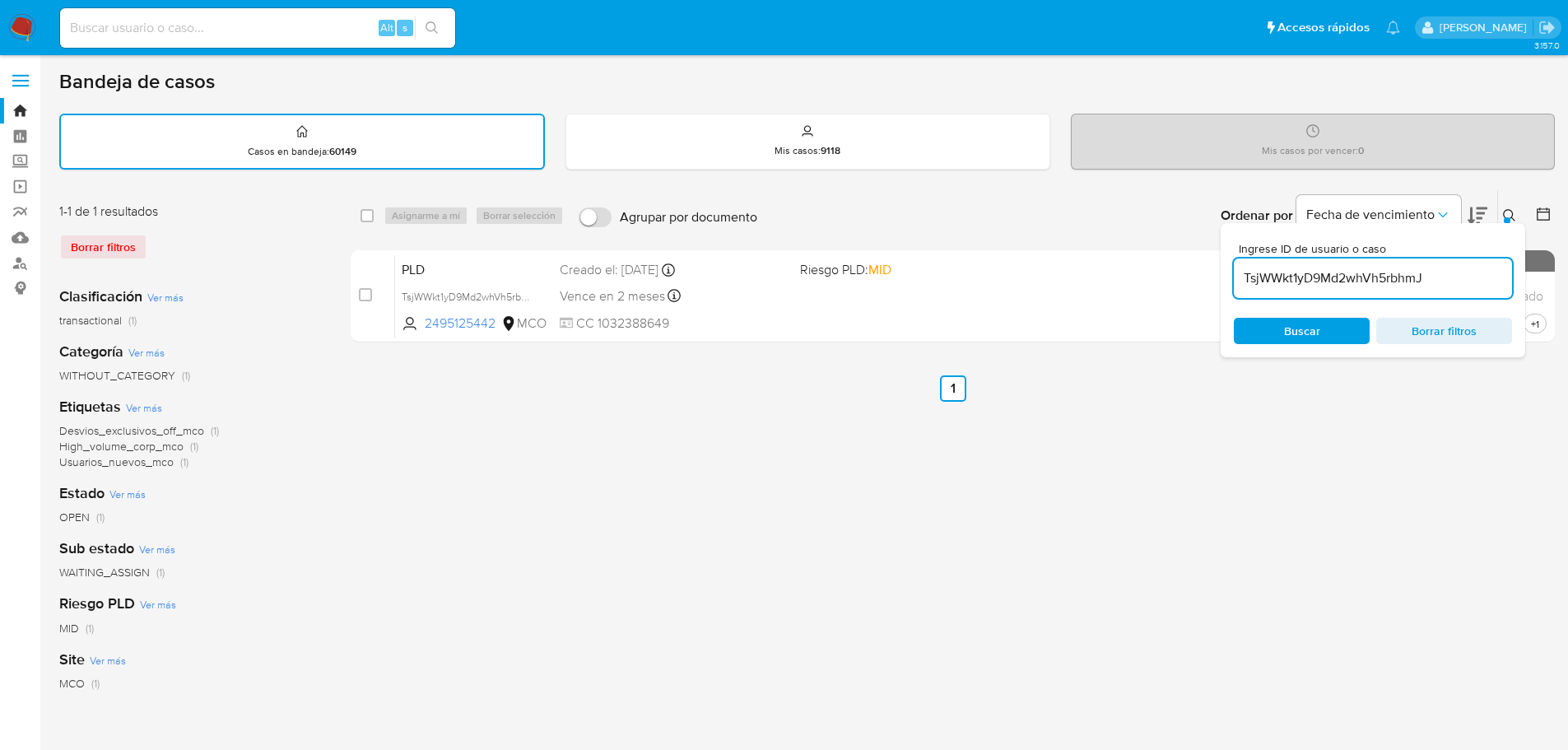
click at [1504, 213] on icon at bounding box center [1509, 215] width 12 height 12
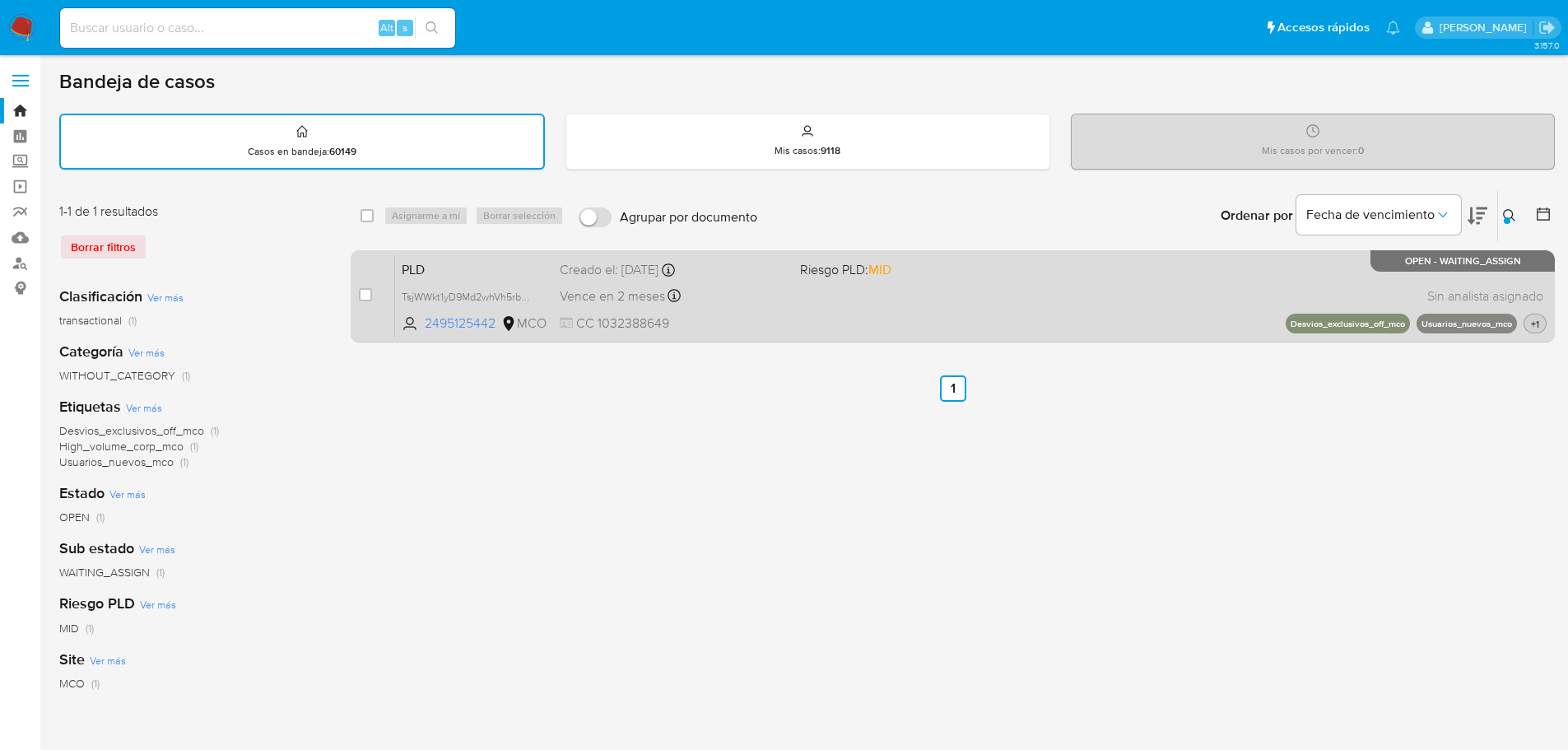
click at [1535, 322] on span "+1" at bounding box center [1535, 323] width 15 height 14
click at [368, 296] on input "checkbox" at bounding box center [365, 295] width 13 height 13
checkbox input "true"
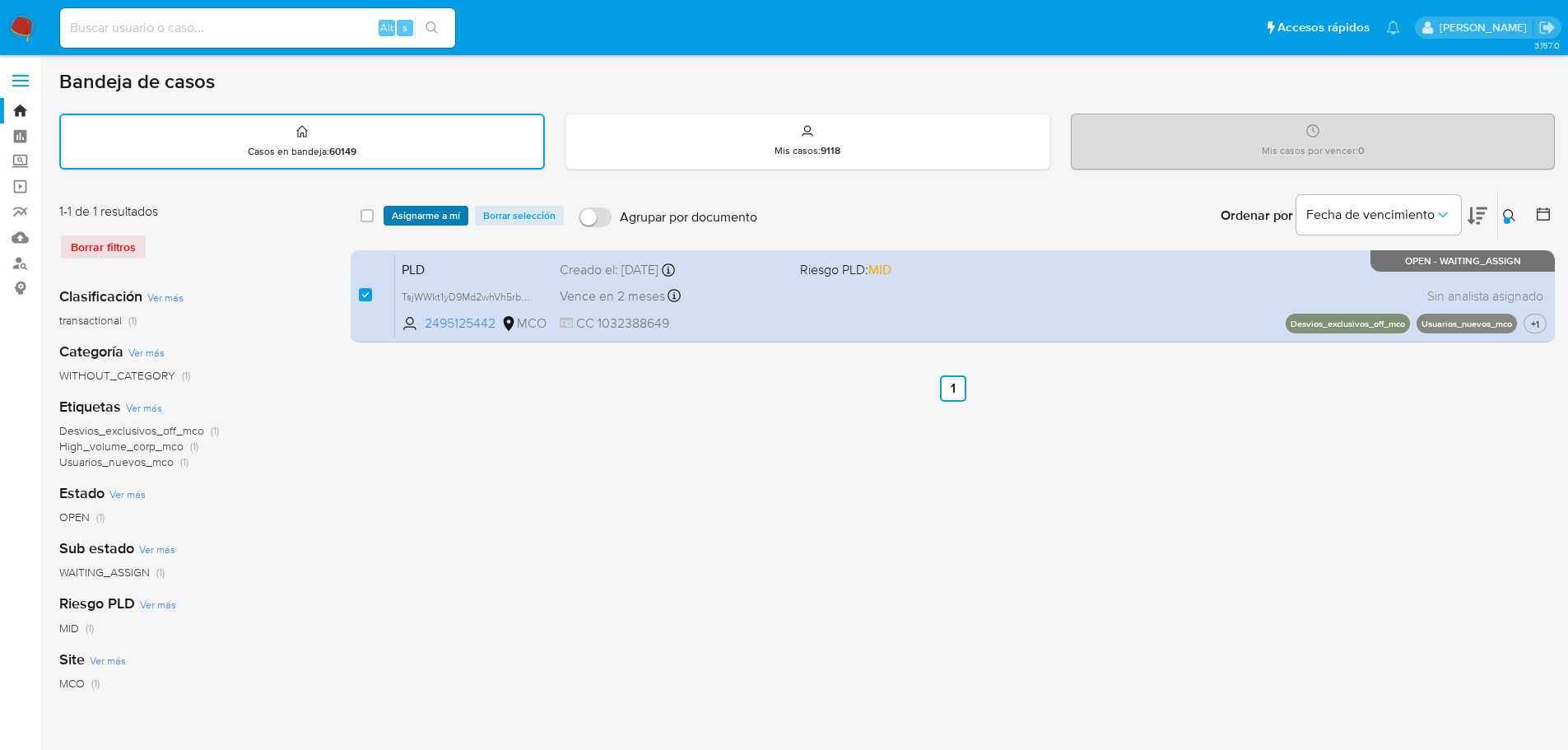
click at [423, 217] on span "Asignarme a mí" at bounding box center [427, 216] width 69 height 17
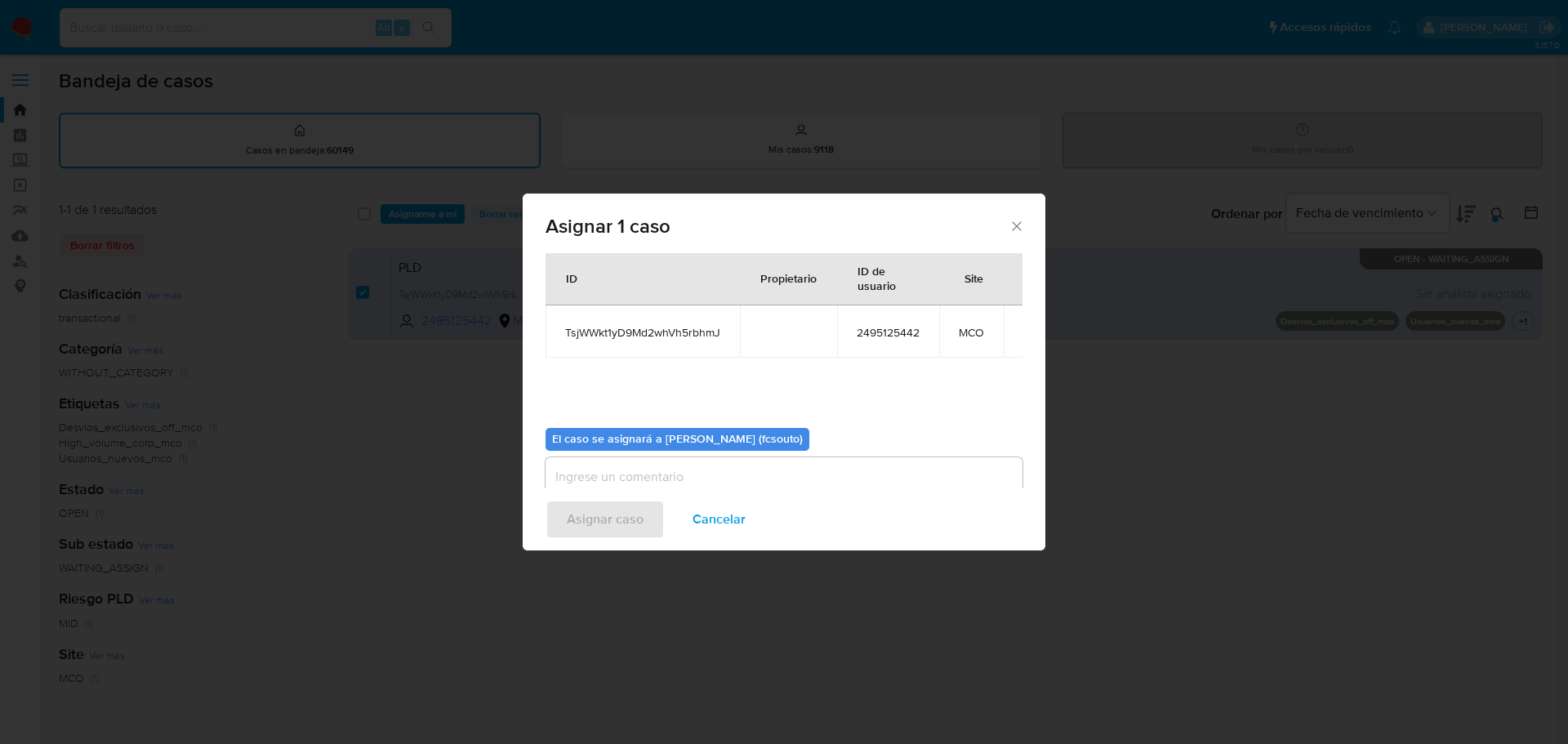
scroll to position [85, 0]
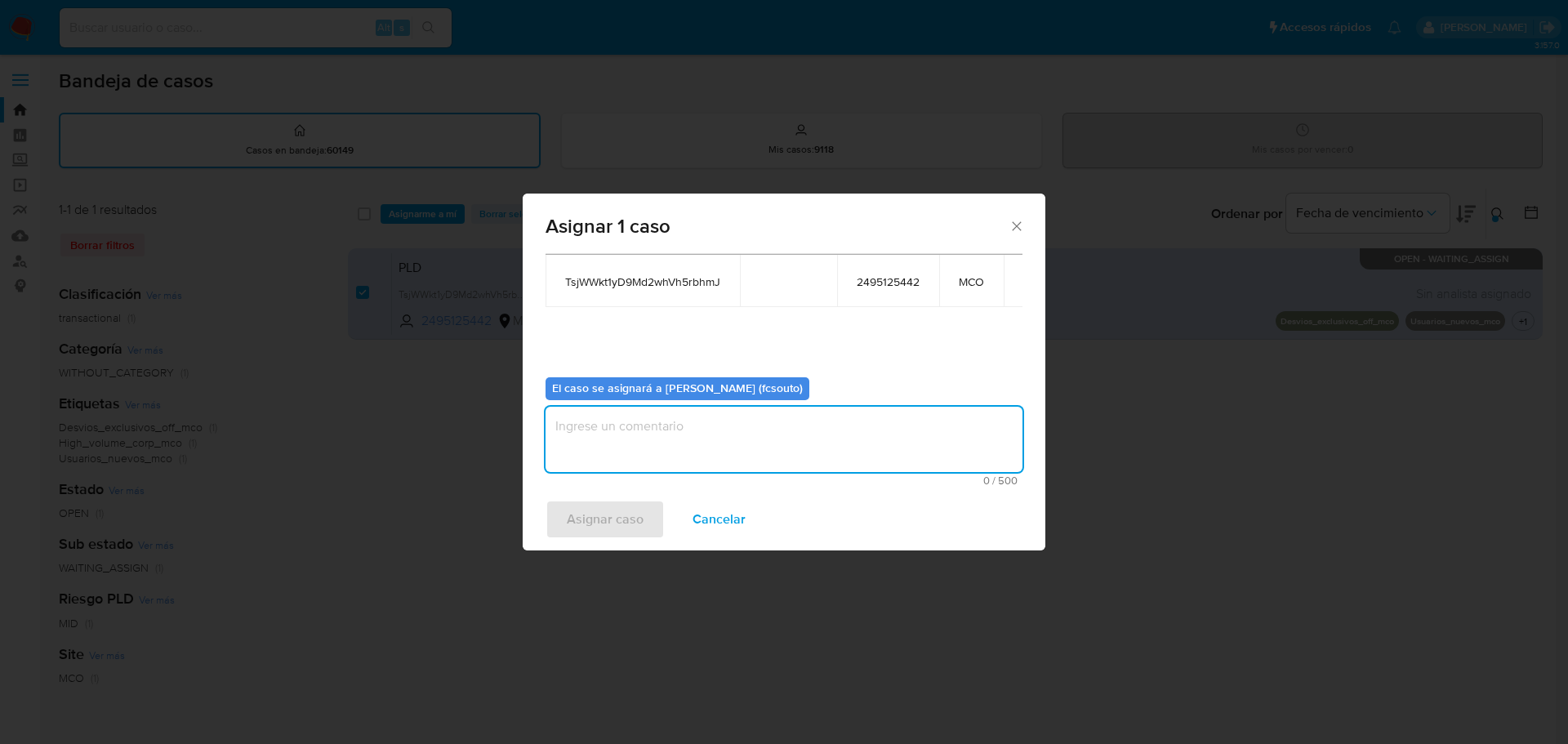
click at [719, 448] on textarea "assign-modal" at bounding box center [784, 439] width 477 height 65
type textarea "Asignación manual"
click at [582, 512] on span "Asignar caso" at bounding box center [605, 519] width 77 height 36
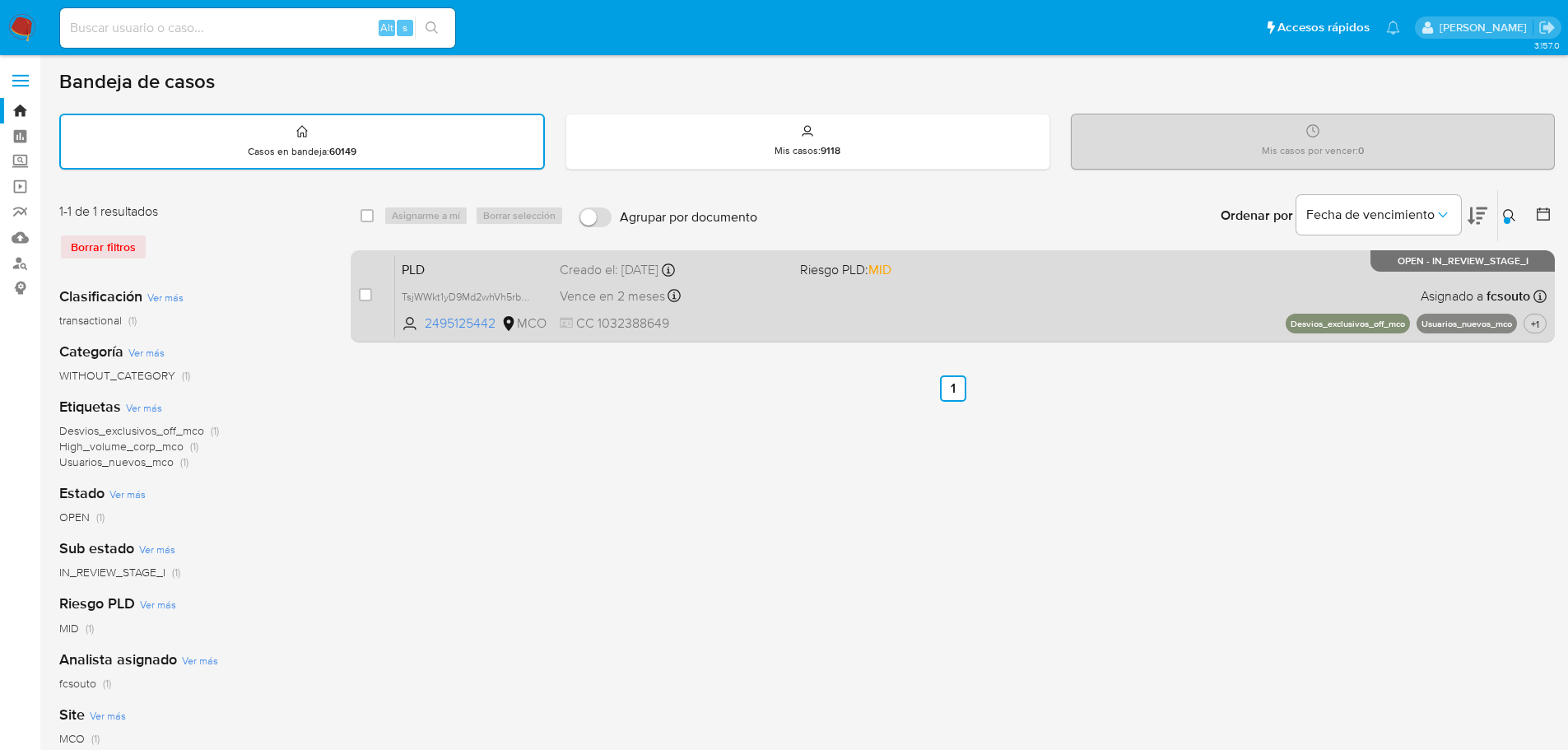
click at [832, 311] on div "PLD TsjWWkt1yD9Md2whVh5rbhmJ 2495125442 MCO Riesgo PLD: MID Creado el: 12/08/20…" at bounding box center [970, 296] width 1152 height 83
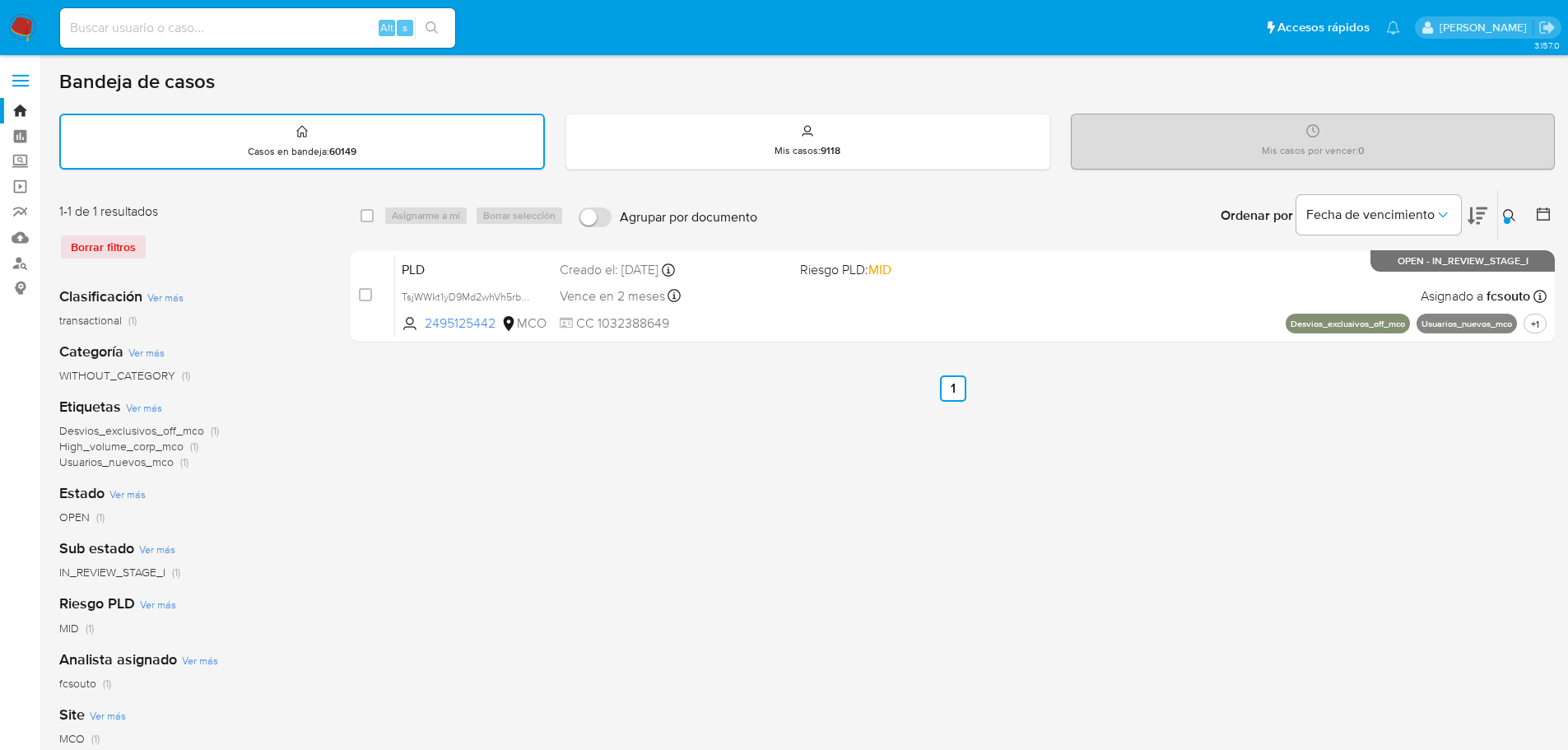
click at [1507, 215] on icon at bounding box center [1509, 216] width 13 height 13
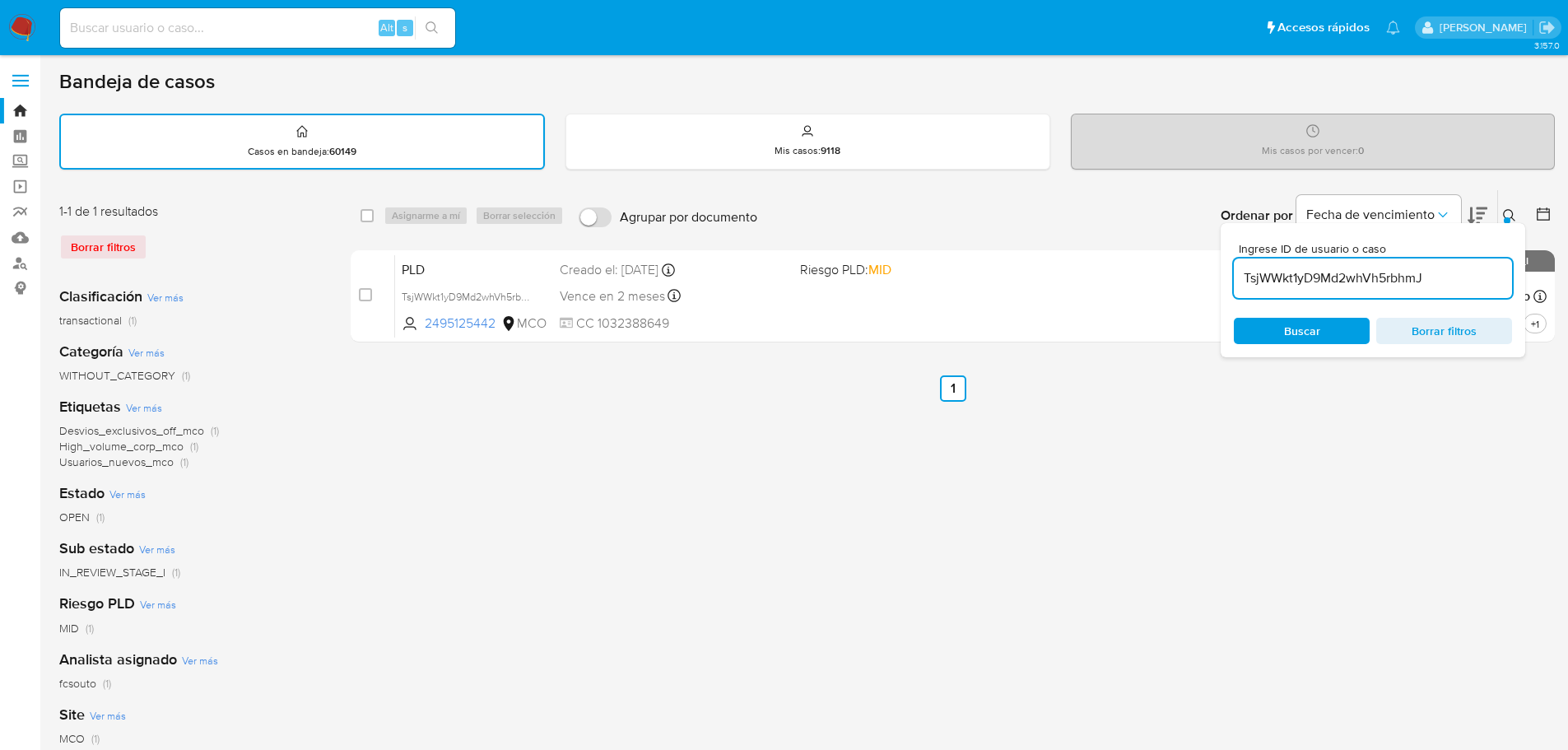
click at [1353, 283] on input "TsjWWkt1yD9Md2whVh5rbhmJ" at bounding box center [1372, 278] width 278 height 21
type input "ipU2wnF4BVsXKQ4XxuIYKGHn"
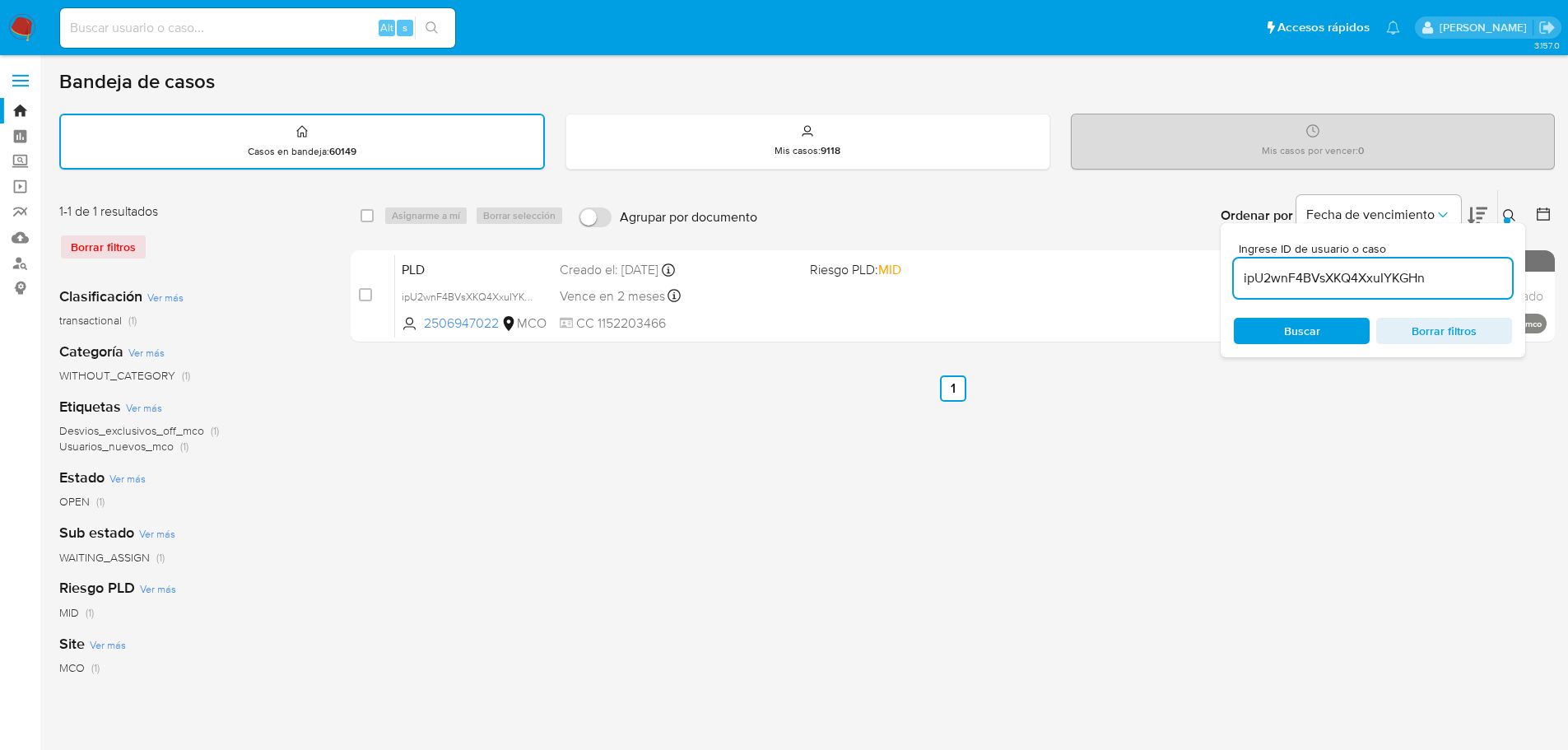
click at [1507, 212] on icon at bounding box center [1509, 216] width 13 height 13
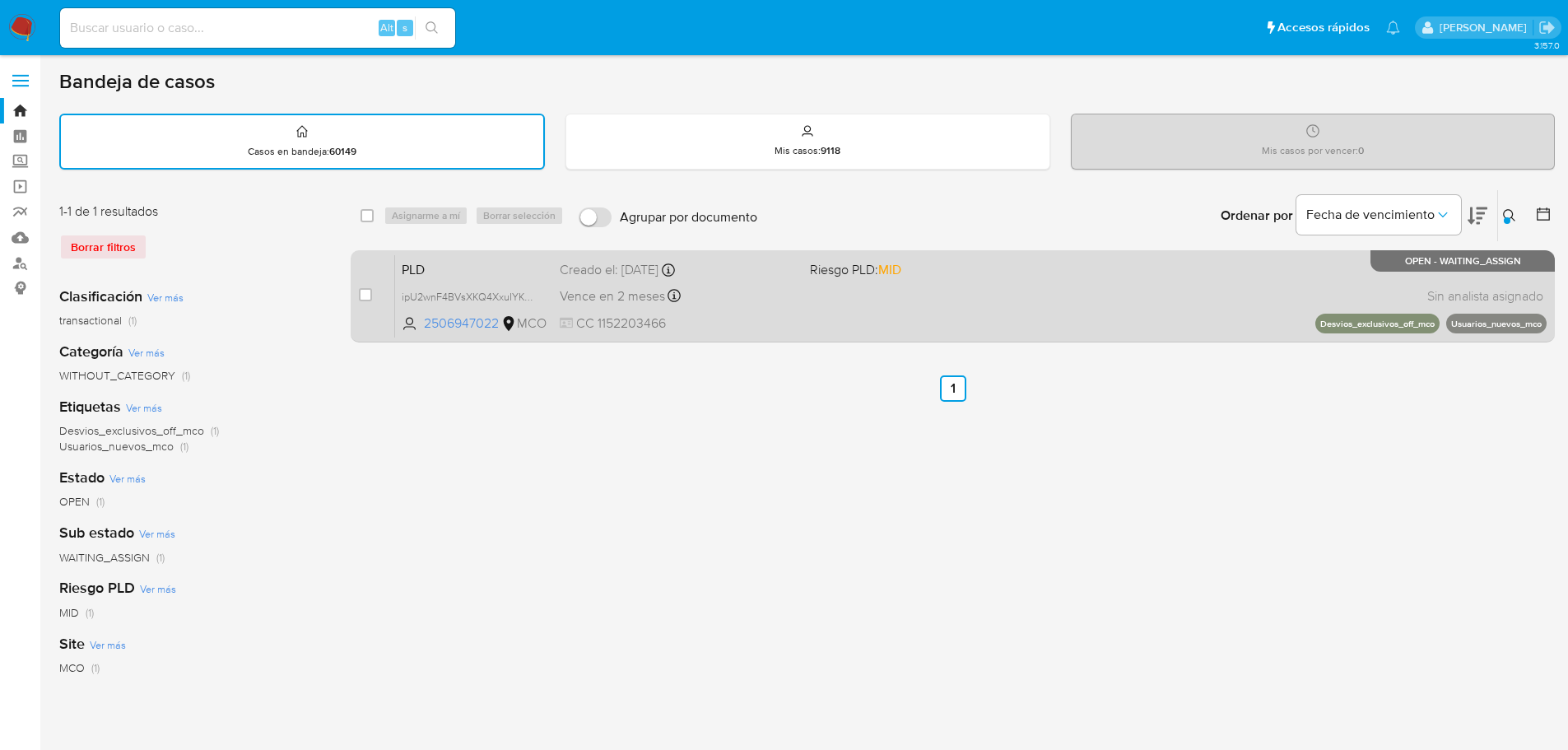
click at [694, 298] on div "Vence en 2 meses Vence el 10/11/2025 07:06:13" at bounding box center [678, 296] width 236 height 22
click at [365, 294] on input "checkbox" at bounding box center [365, 295] width 13 height 13
checkbox input "true"
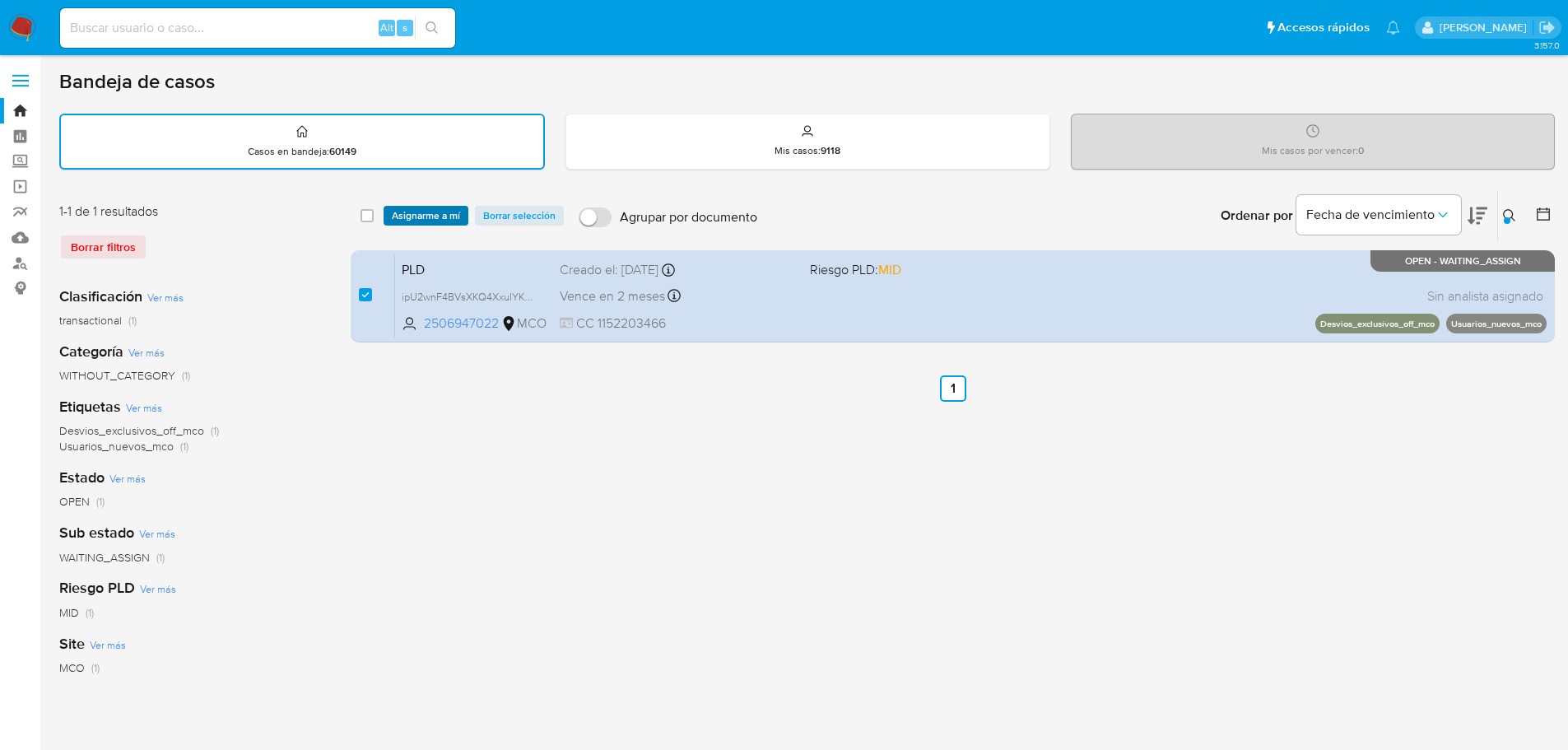
click at [442, 208] on span "Asignarme a mí" at bounding box center [427, 216] width 69 height 17
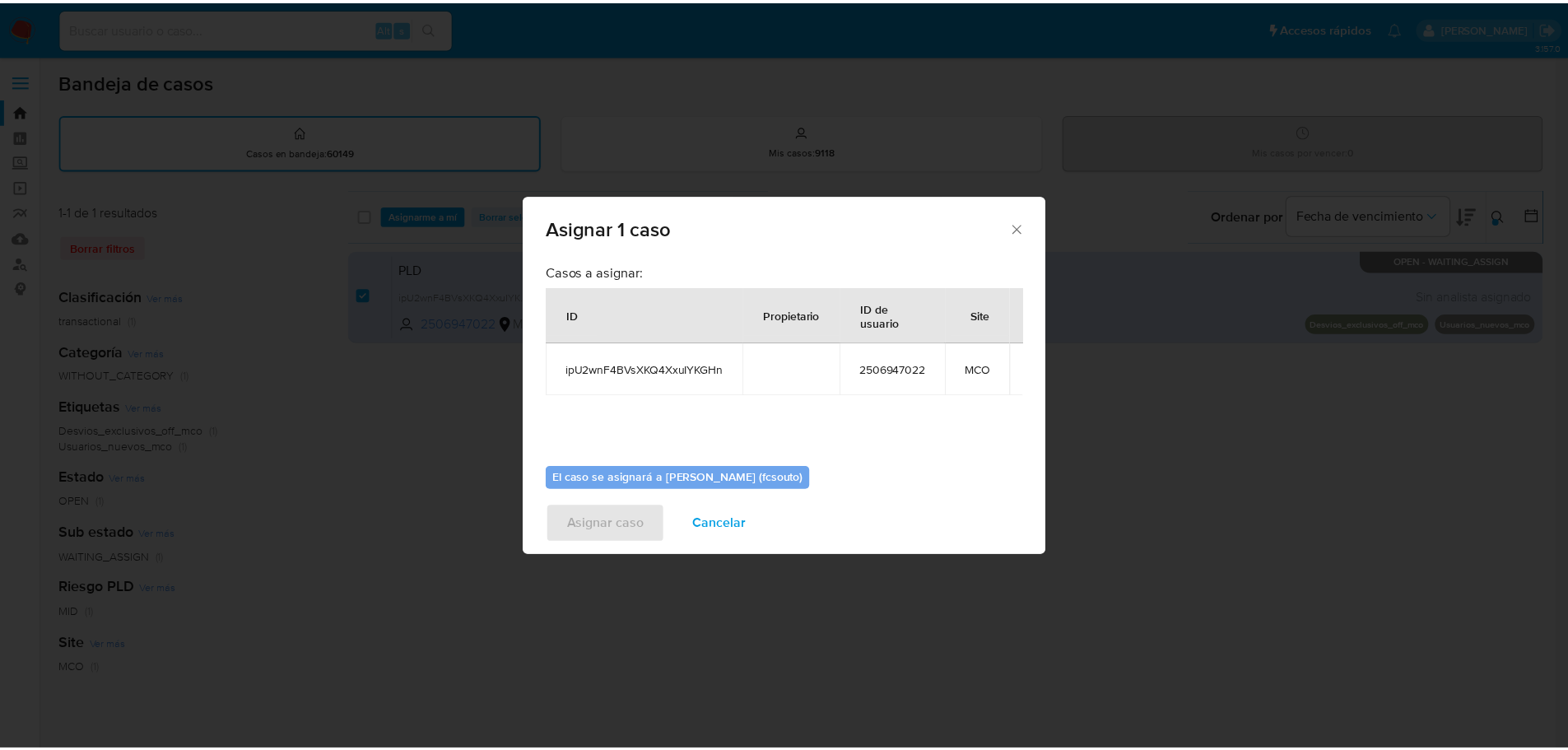
scroll to position [86, 0]
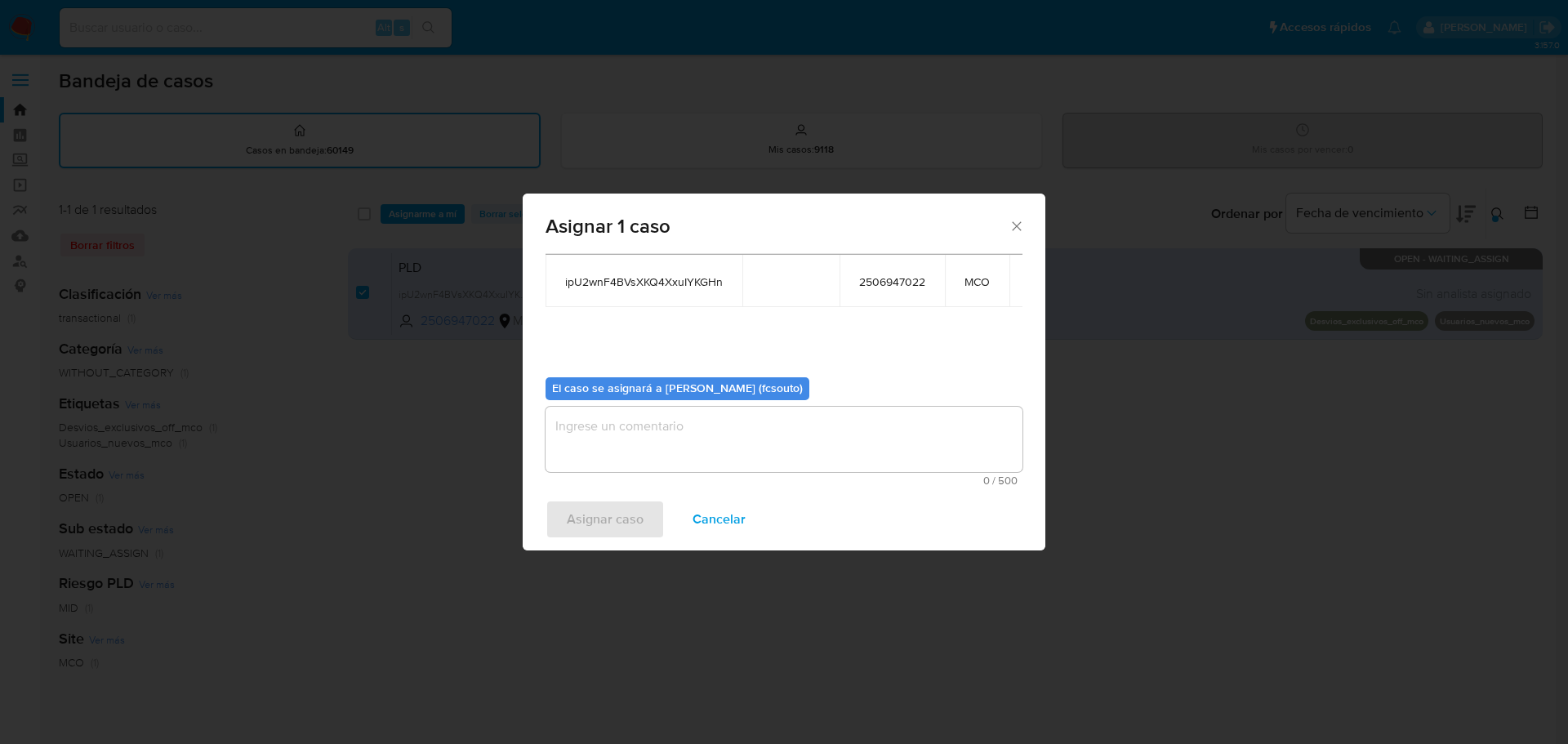
click at [712, 439] on textarea "assign-modal" at bounding box center [784, 439] width 477 height 65
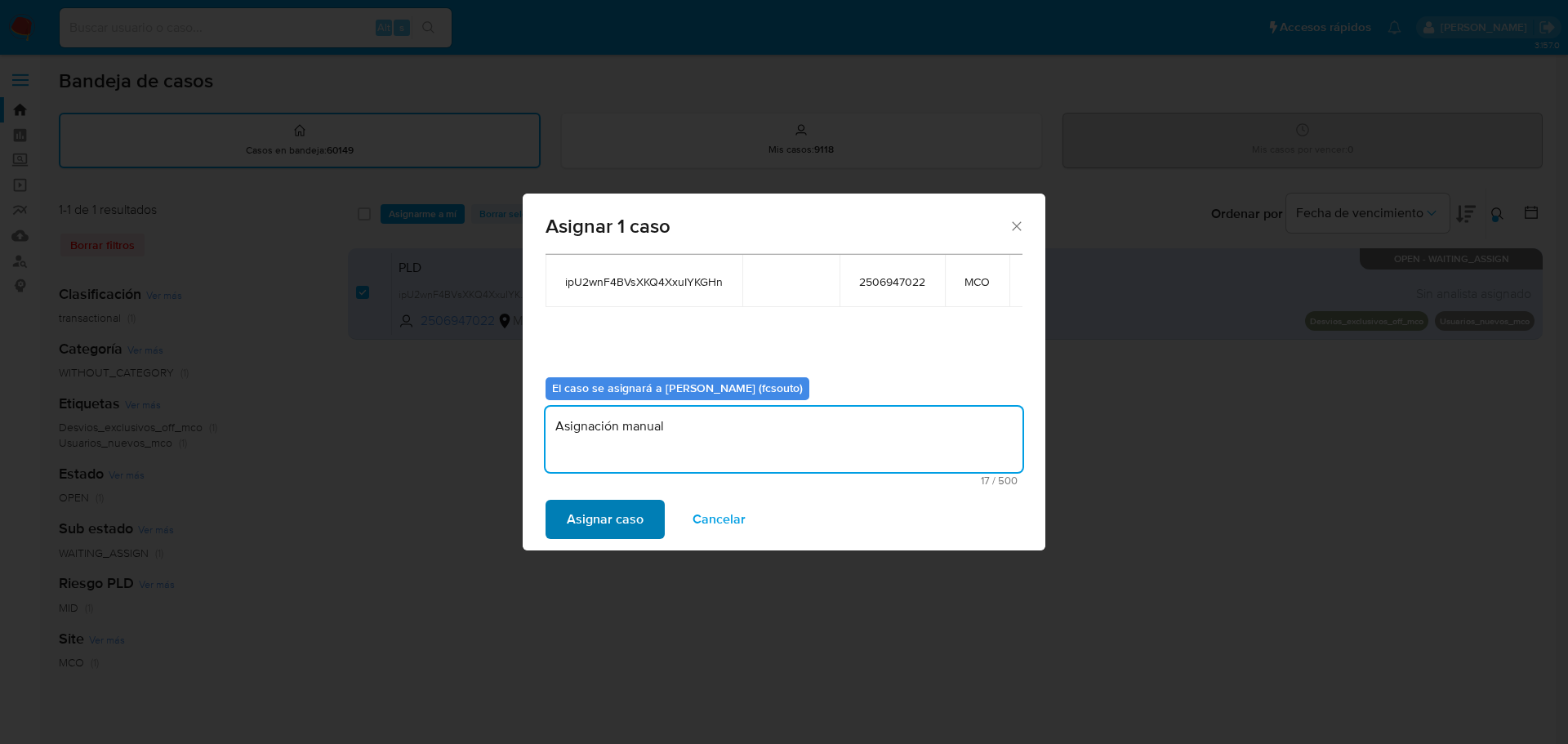
type textarea "Asignación manual"
click at [612, 530] on span "Asignar caso" at bounding box center [605, 519] width 77 height 36
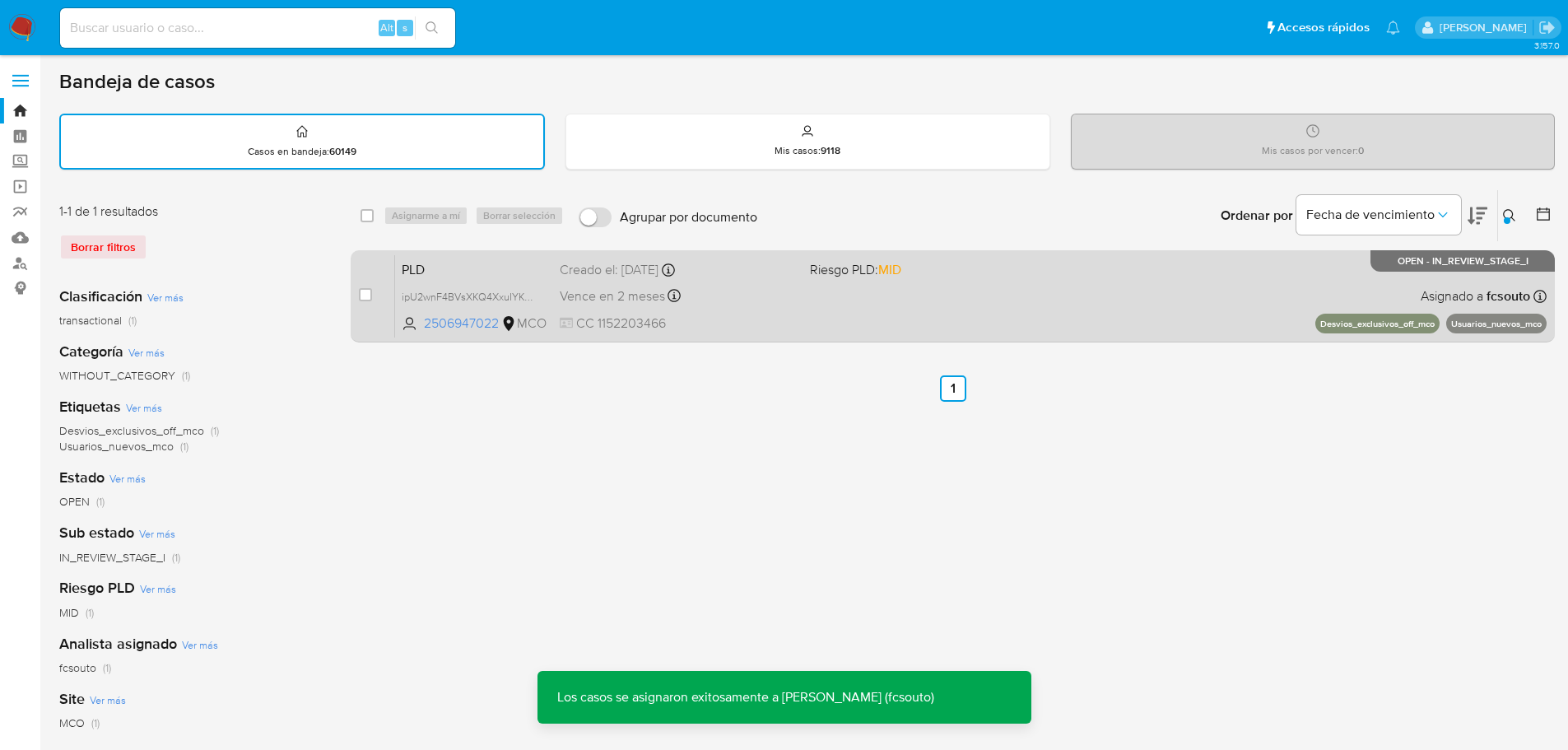
click at [829, 323] on div "PLD ipU2wnF4BVsXKQ4XxuIYKGHn 2506947022 MCO Riesgo PLD: MID Creado el: 12/08/20…" at bounding box center [970, 296] width 1152 height 83
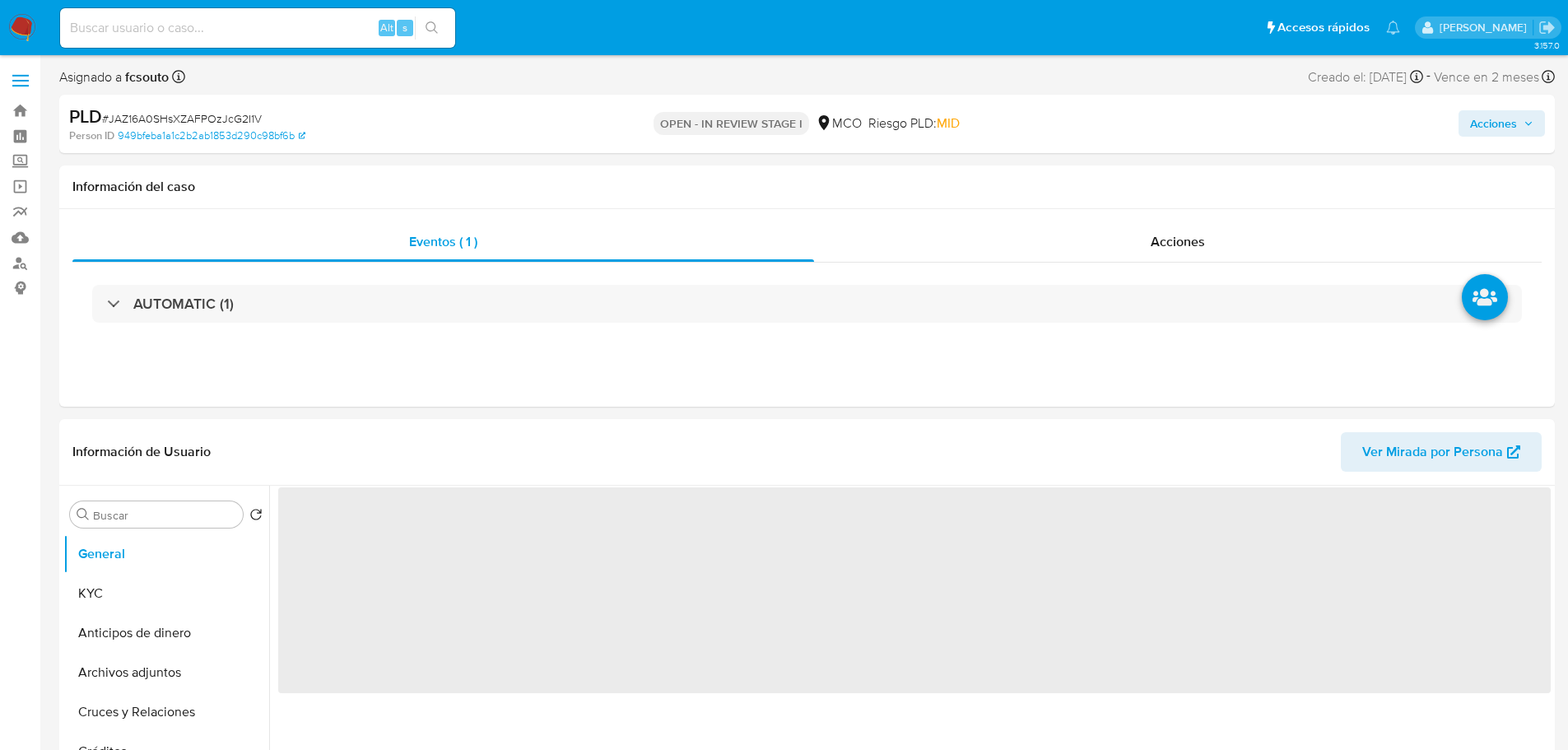
select select "10"
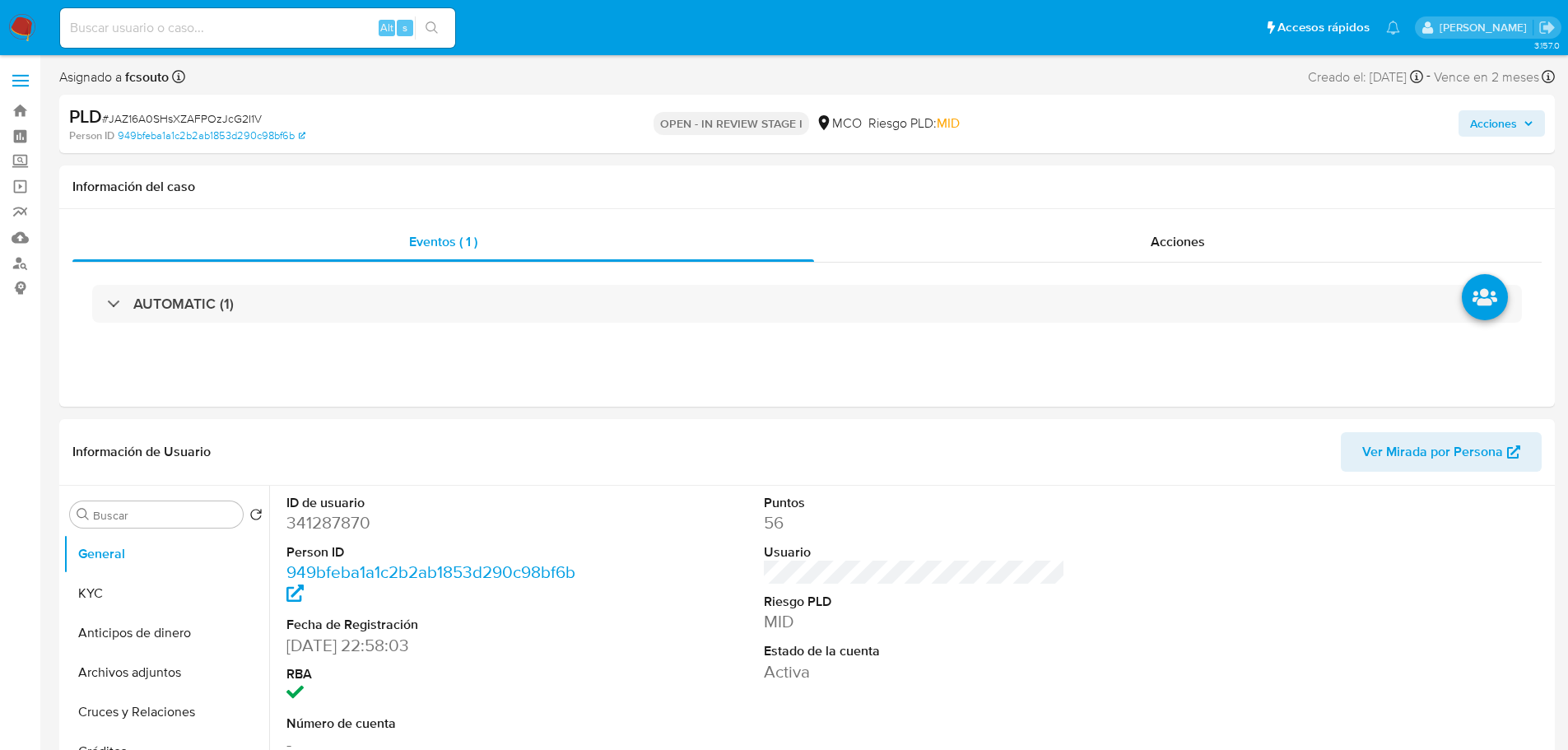
click at [1504, 125] on span "Acciones" at bounding box center [1494, 124] width 46 height 26
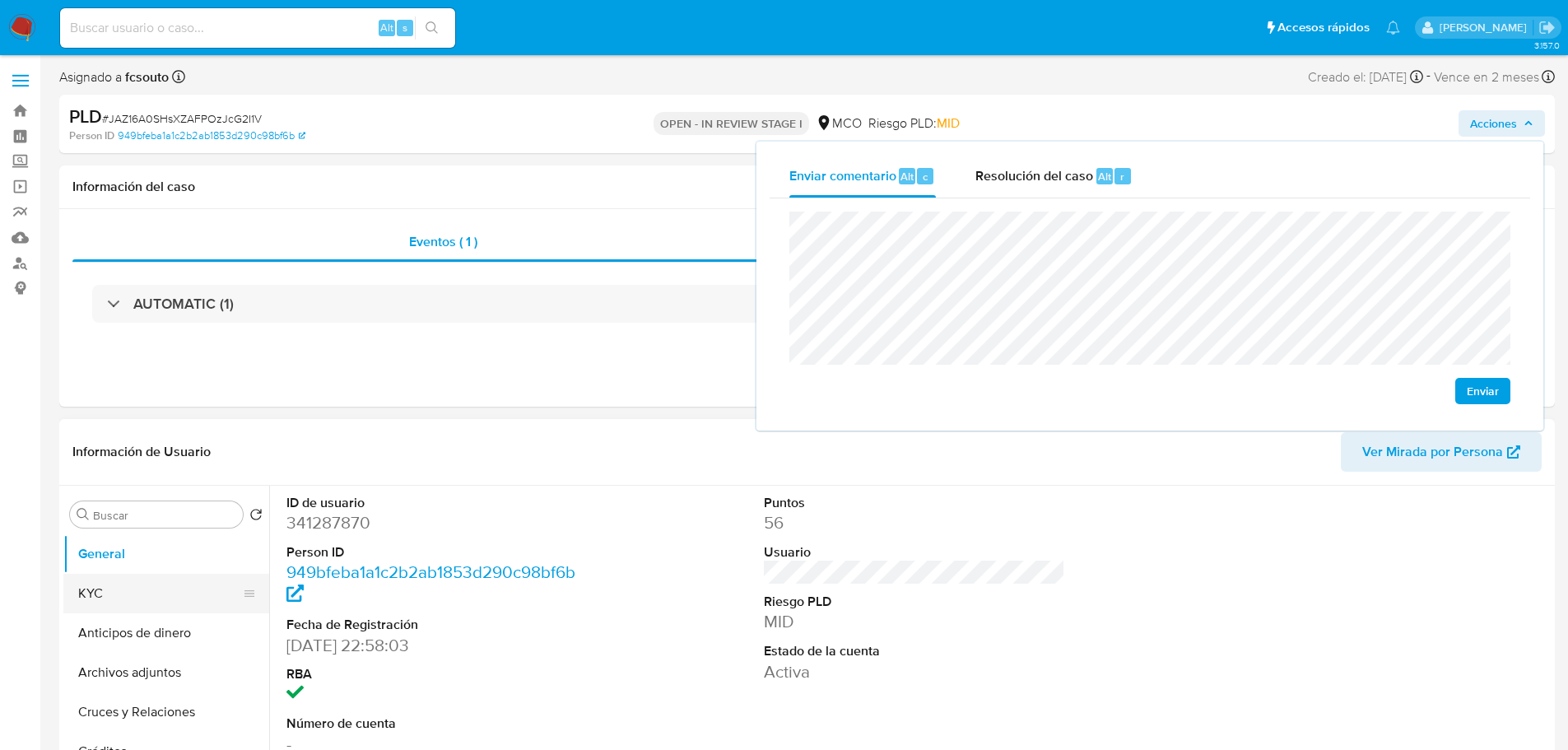
click at [157, 580] on button "KYC" at bounding box center [159, 593] width 192 height 40
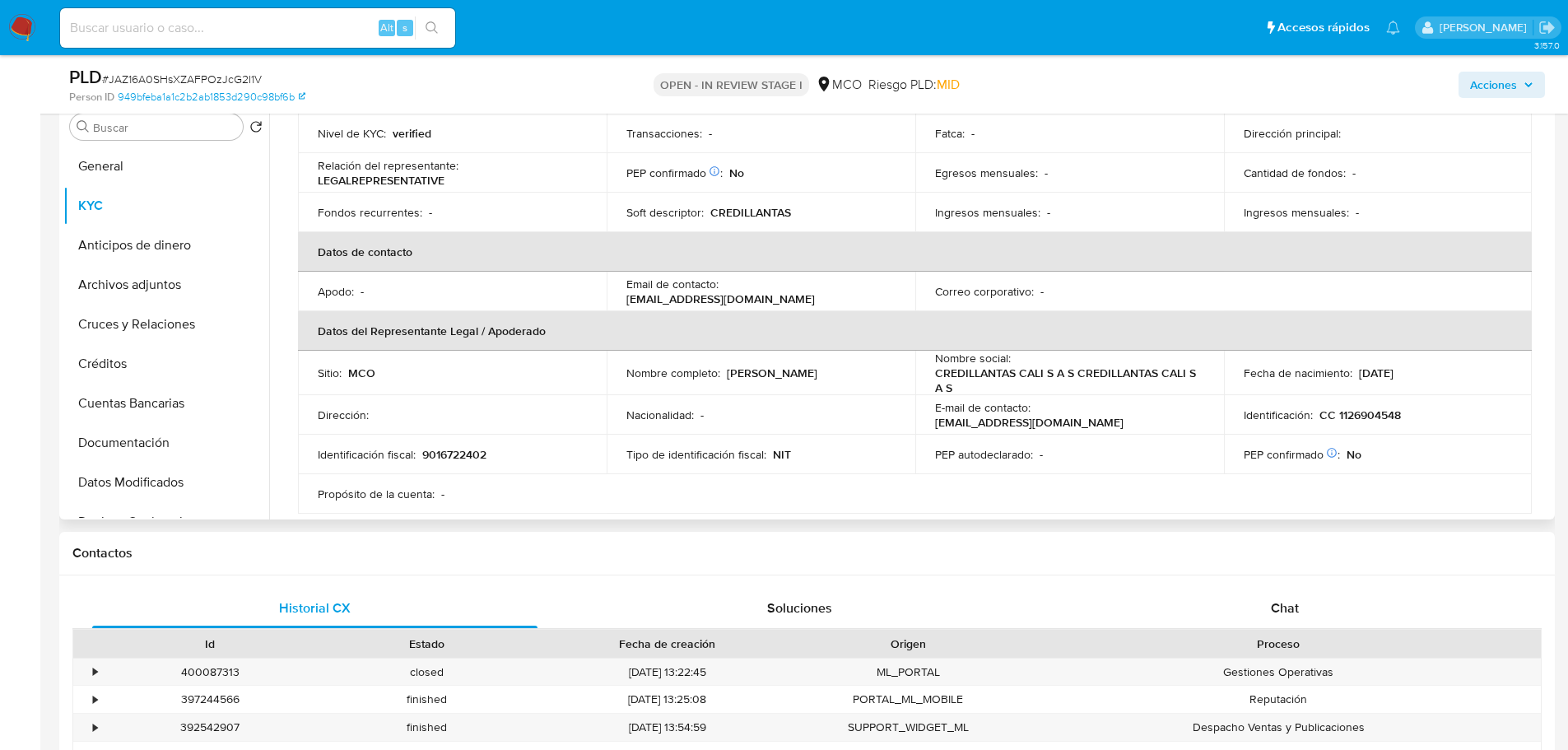
scroll to position [247, 0]
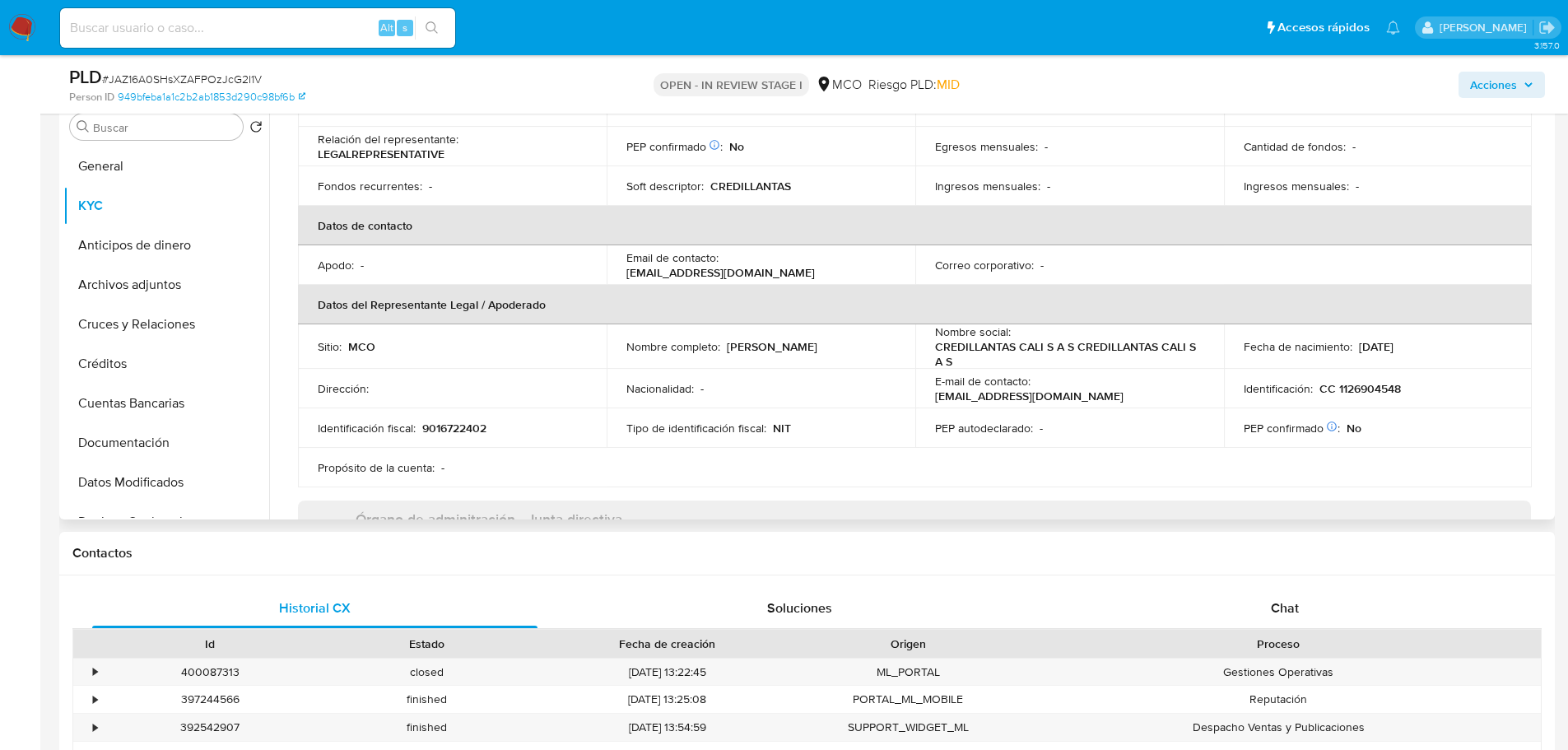
click at [764, 348] on p "[PERSON_NAME]" at bounding box center [771, 347] width 90 height 15
drag, startPoint x: 833, startPoint y: 349, endPoint x: 726, endPoint y: 341, distance: 107.3
click at [726, 341] on div "Nombre completo : [PERSON_NAME]" at bounding box center [761, 347] width 270 height 15
copy p "[PERSON_NAME]"
click at [1487, 79] on span "Acciones" at bounding box center [1494, 85] width 46 height 26
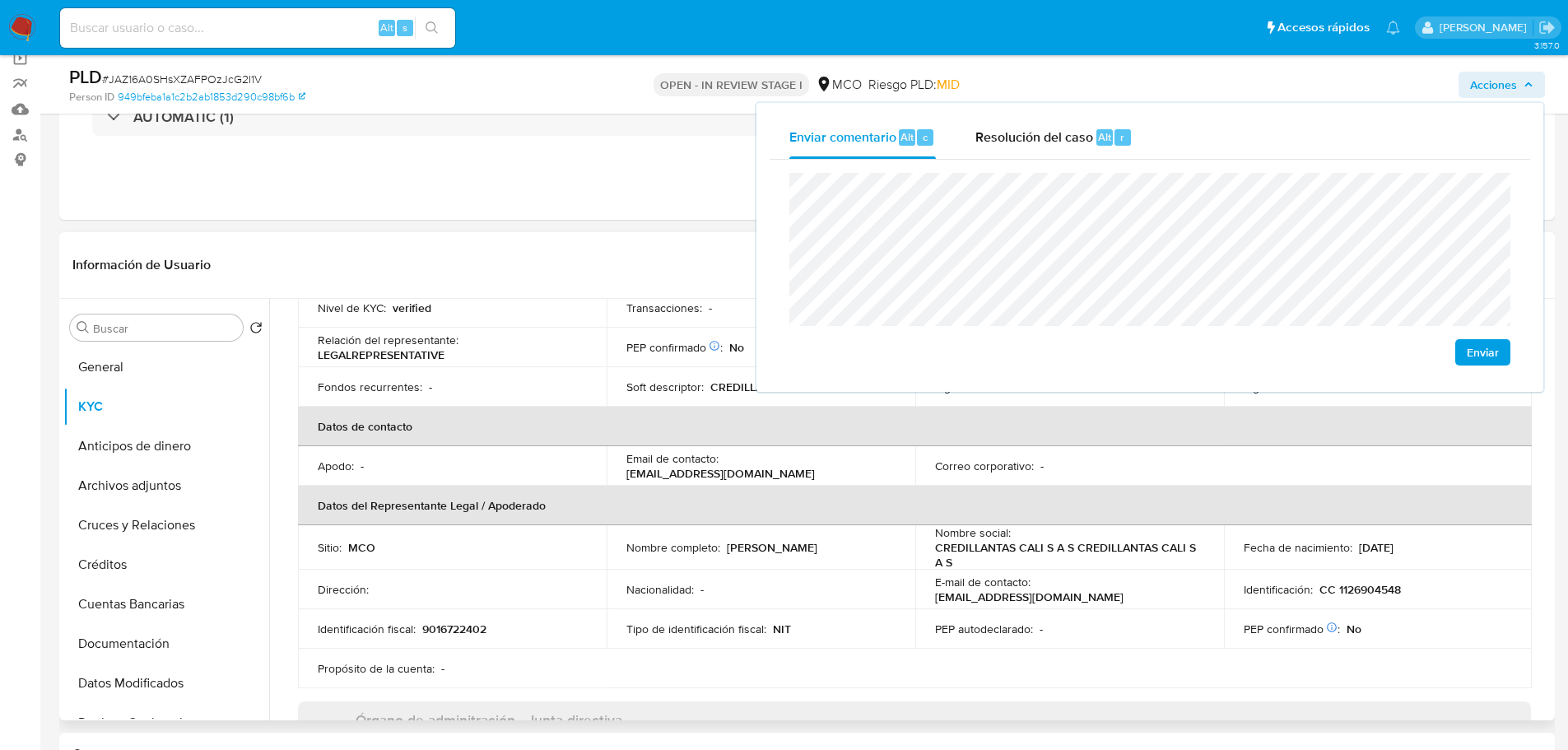
scroll to position [83, 0]
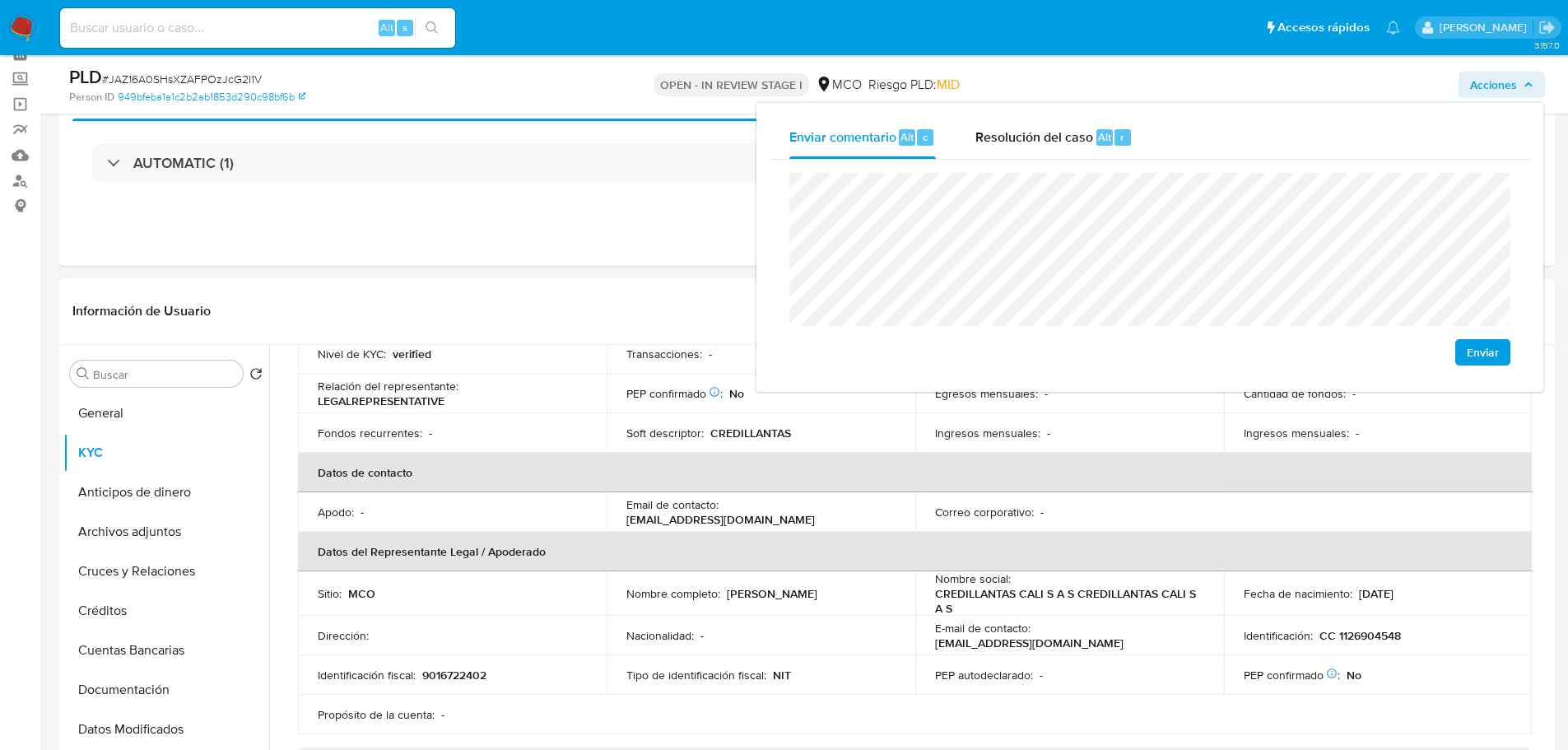
click at [1373, 634] on p "CC 1126904548" at bounding box center [1361, 636] width 82 height 15
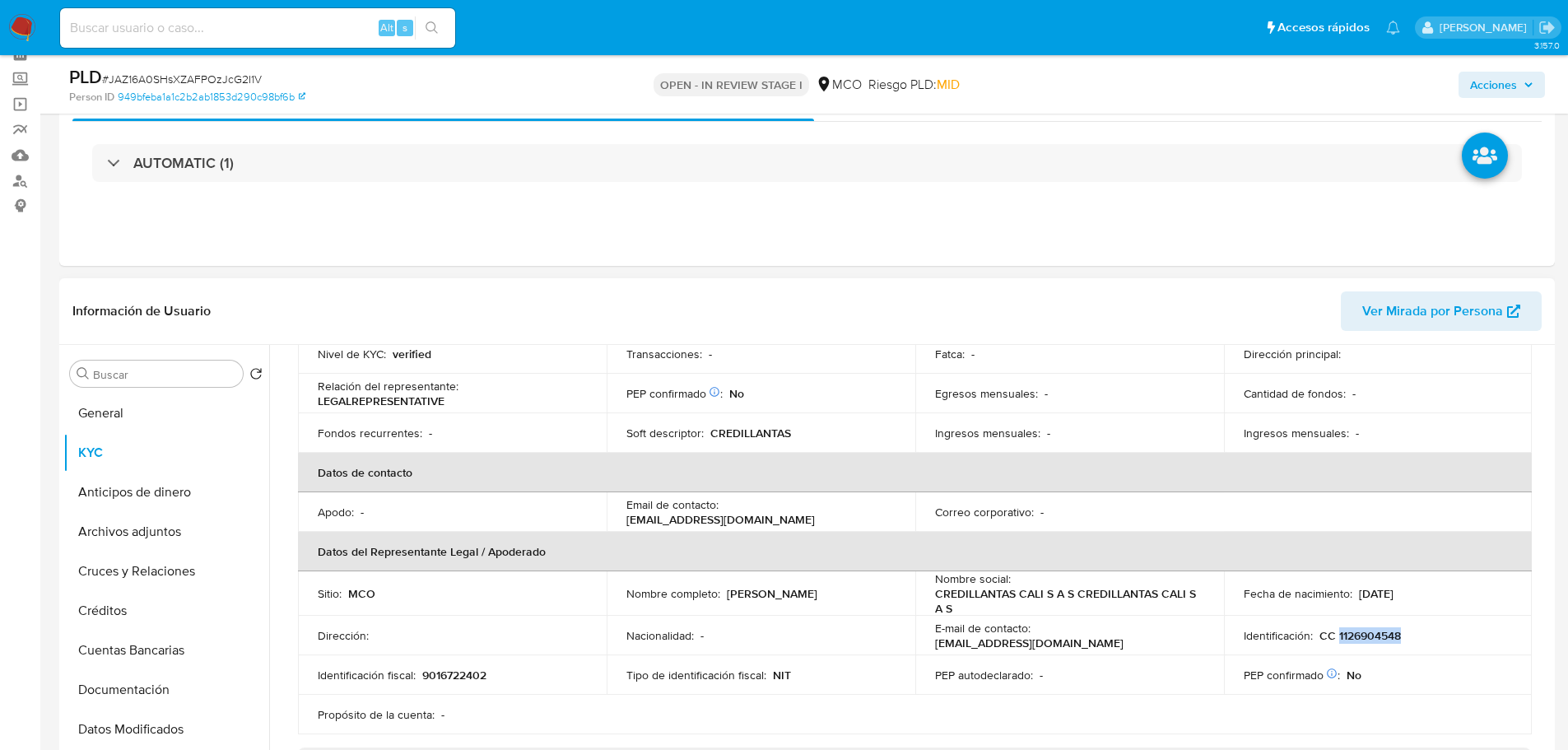
click at [1373, 634] on p "CC 1126904548" at bounding box center [1361, 636] width 82 height 15
copy p "1126904548"
click at [1490, 83] on span "Acciones" at bounding box center [1494, 85] width 46 height 26
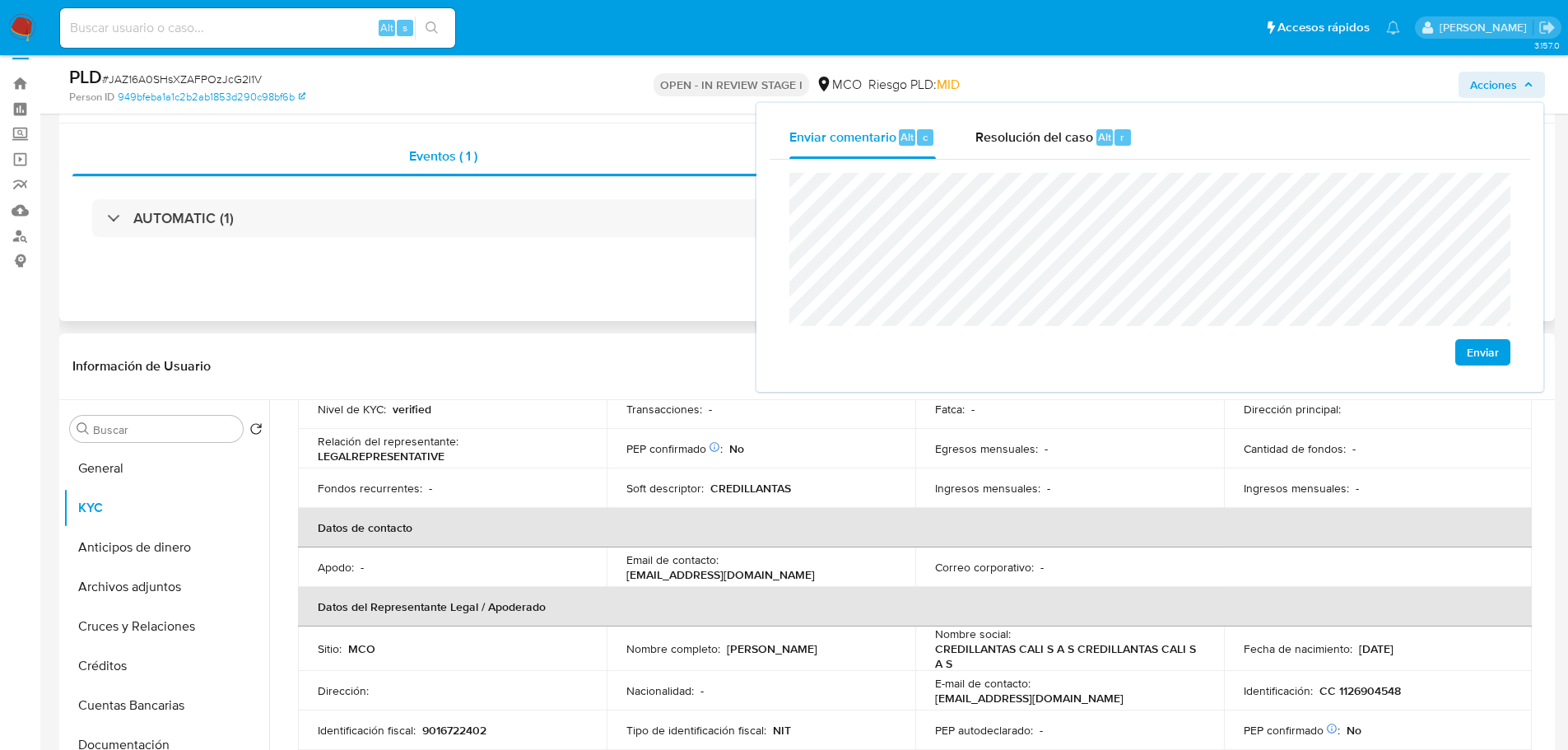
scroll to position [0, 0]
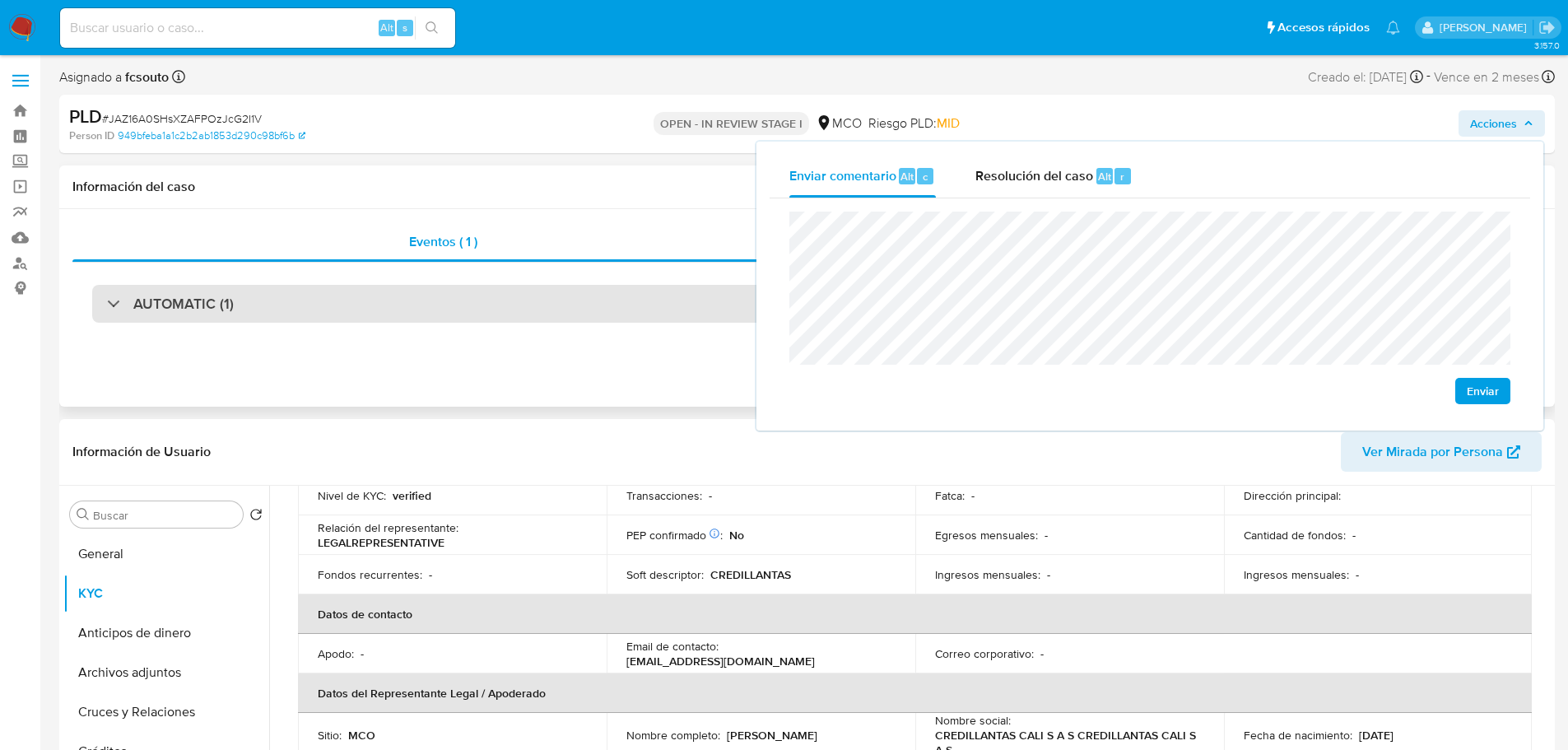
click at [355, 299] on div "AUTOMATIC (1)" at bounding box center [807, 303] width 1430 height 38
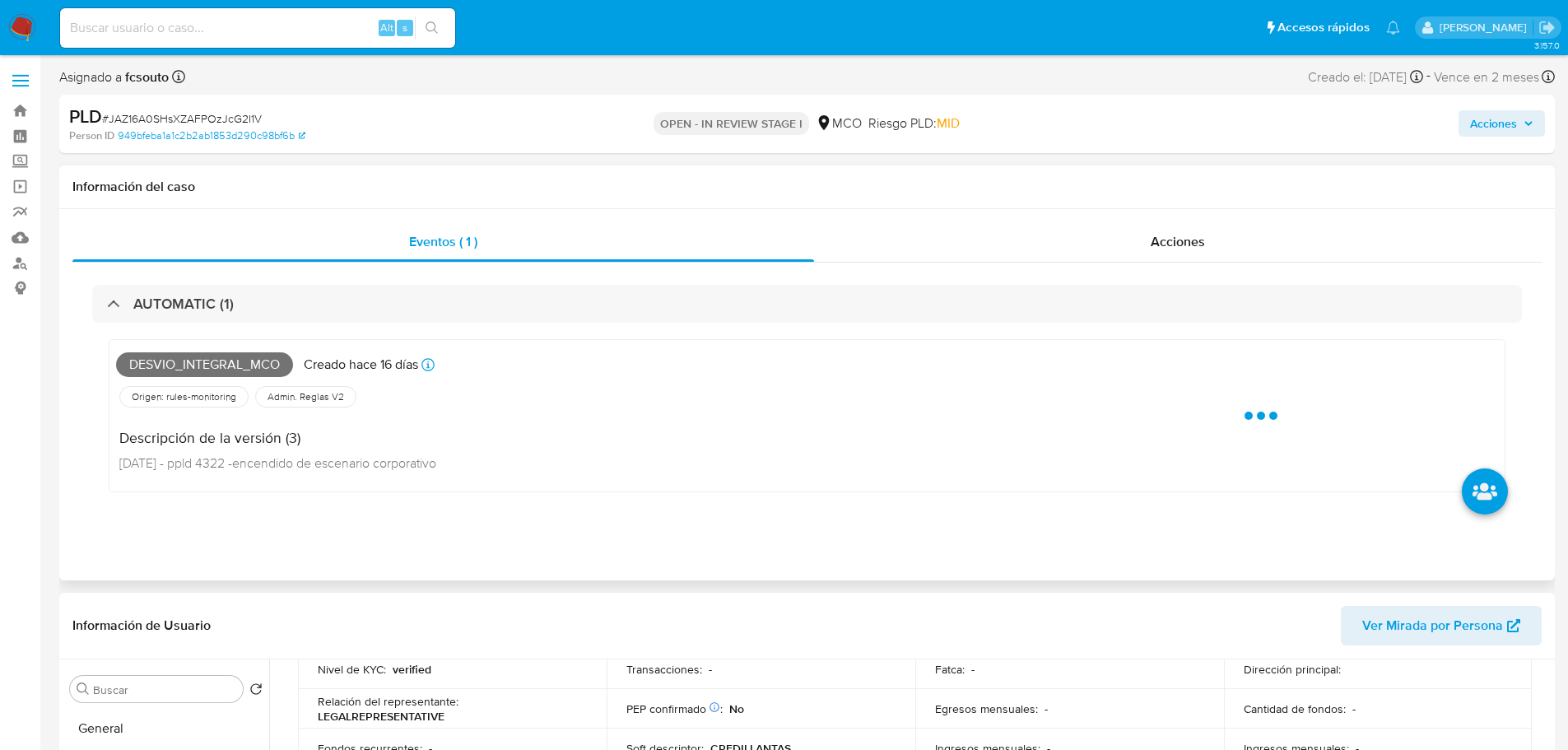
click at [198, 373] on span "Desvio_integral_mco" at bounding box center [204, 364] width 177 height 25
click at [198, 372] on span "Desvio_integral_mco" at bounding box center [204, 364] width 177 height 25
copy span "Desvio_integral_mco"
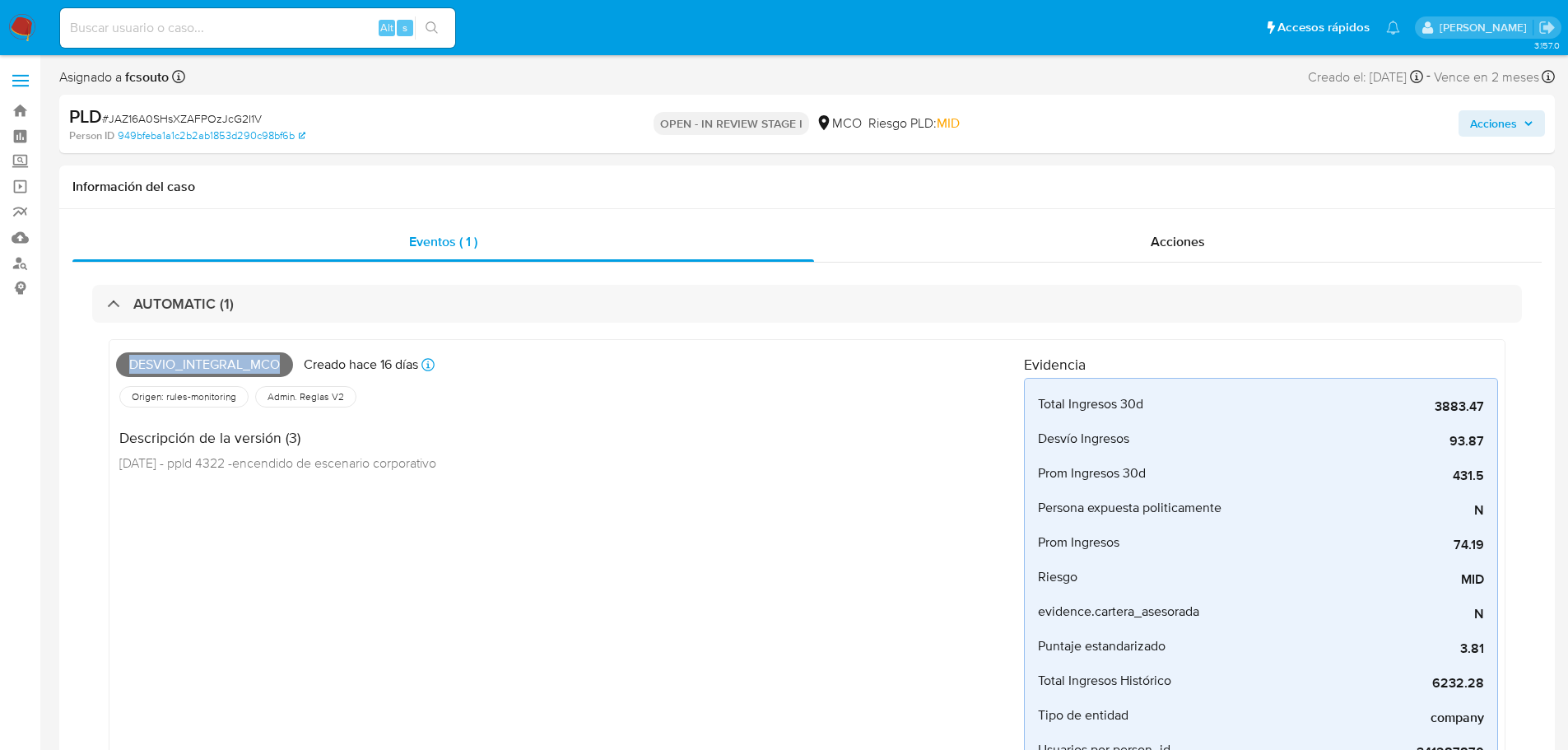
click at [1491, 113] on span "Acciones" at bounding box center [1494, 124] width 46 height 26
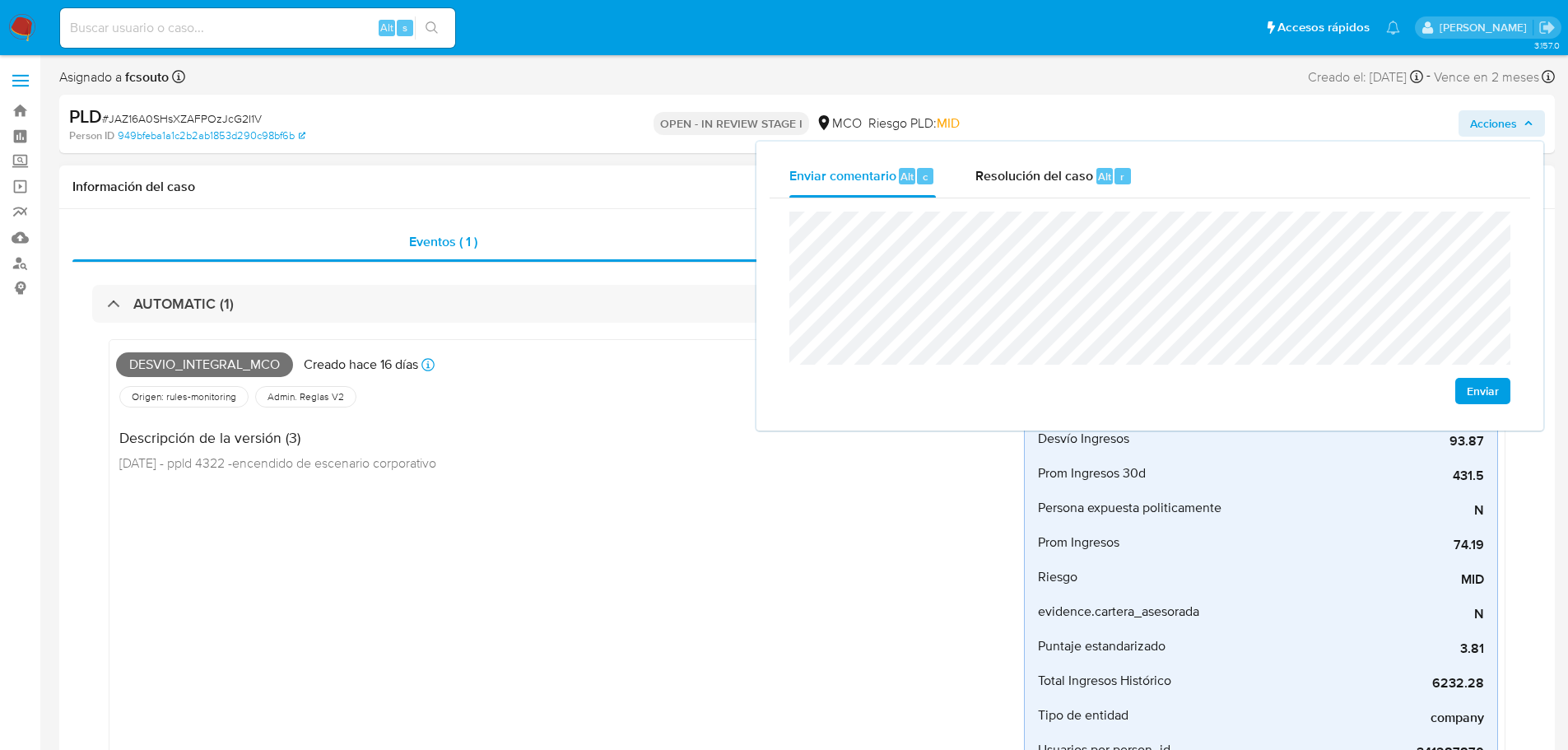
drag, startPoint x: 529, startPoint y: 300, endPoint x: 327, endPoint y: 358, distance: 210.2
click at [520, 302] on div "AUTOMATIC (1)" at bounding box center [807, 303] width 1430 height 38
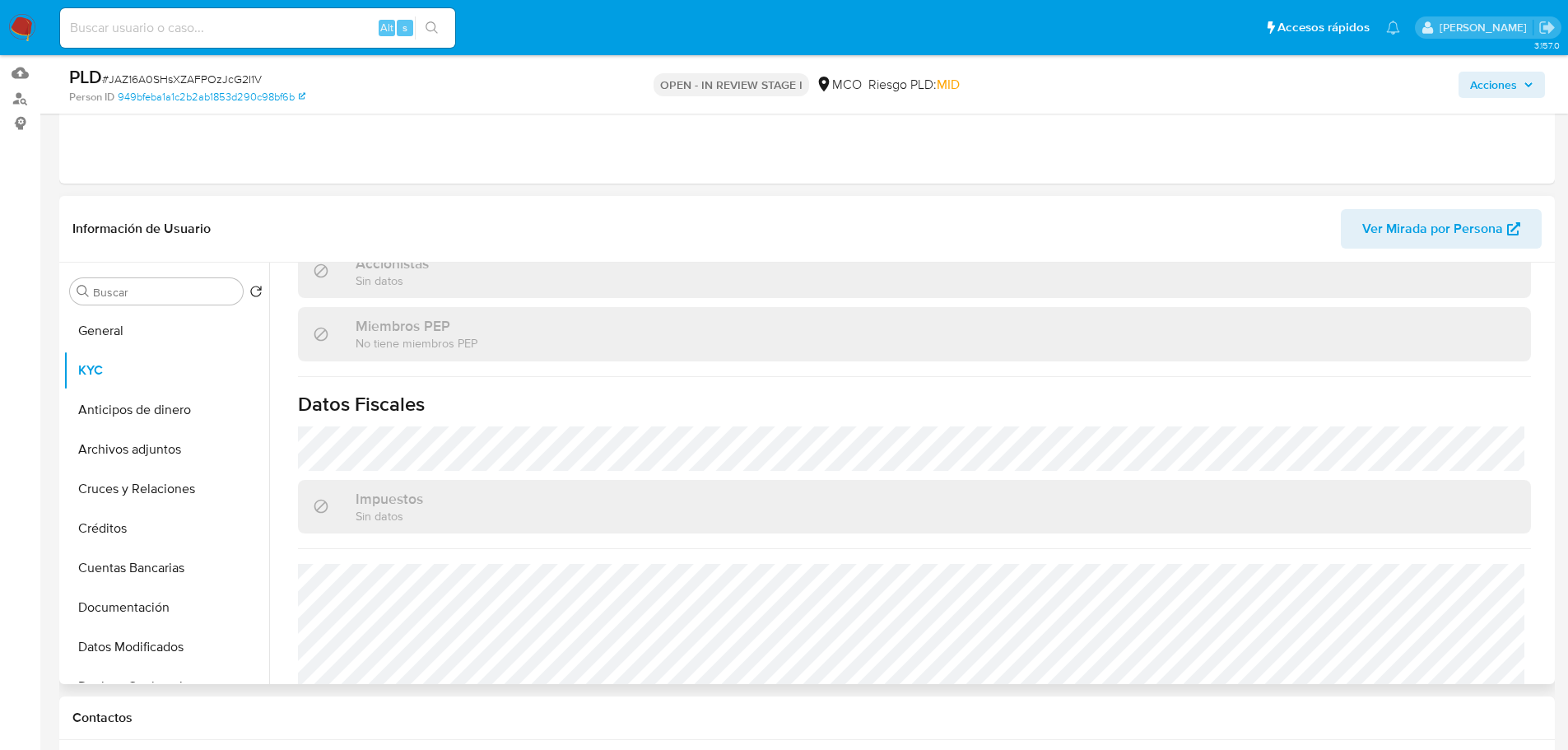
scroll to position [1053, 0]
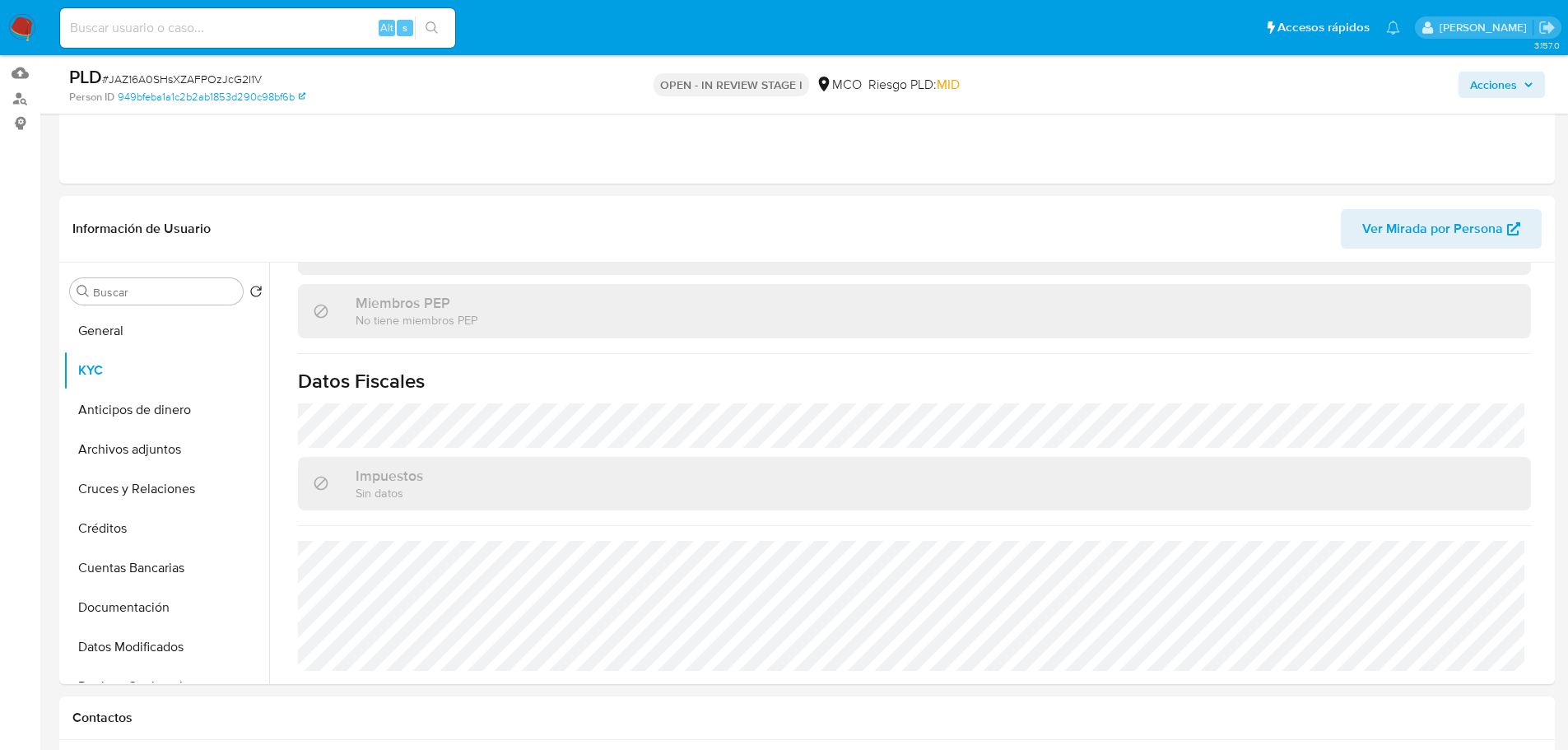
click at [1492, 90] on span "Acciones" at bounding box center [1494, 85] width 46 height 26
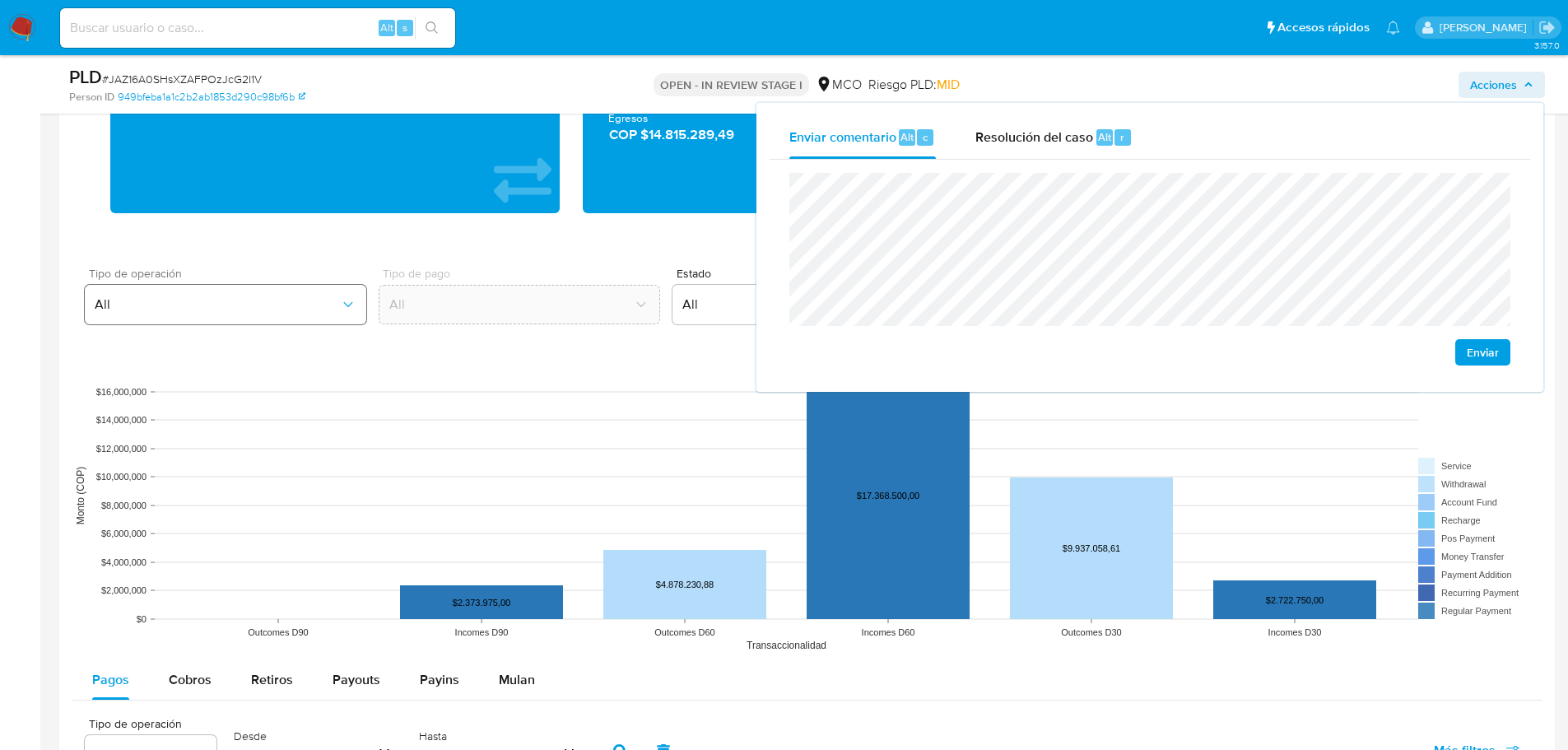
scroll to position [1481, 0]
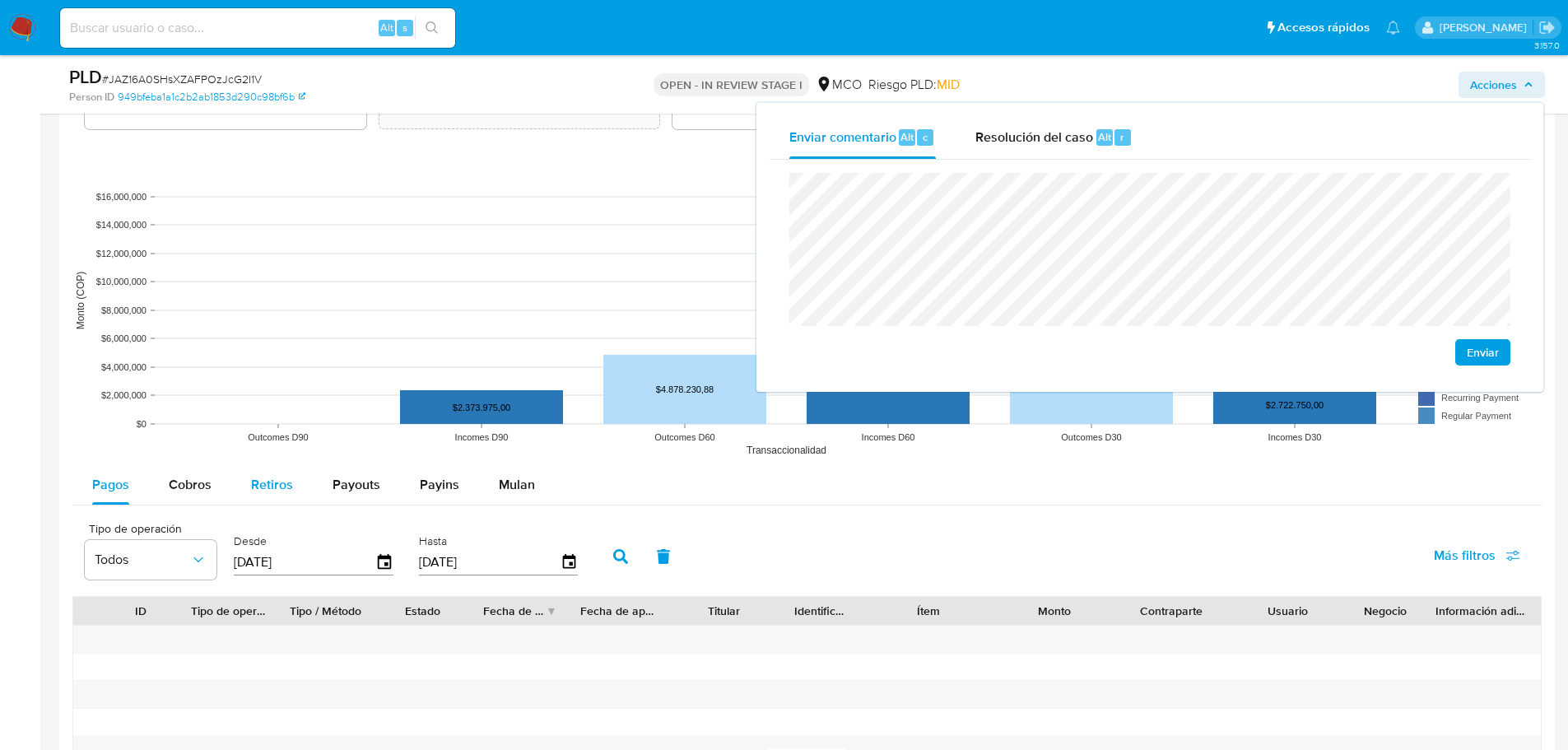
click at [289, 490] on span "Retiros" at bounding box center [271, 484] width 42 height 19
select select "10"
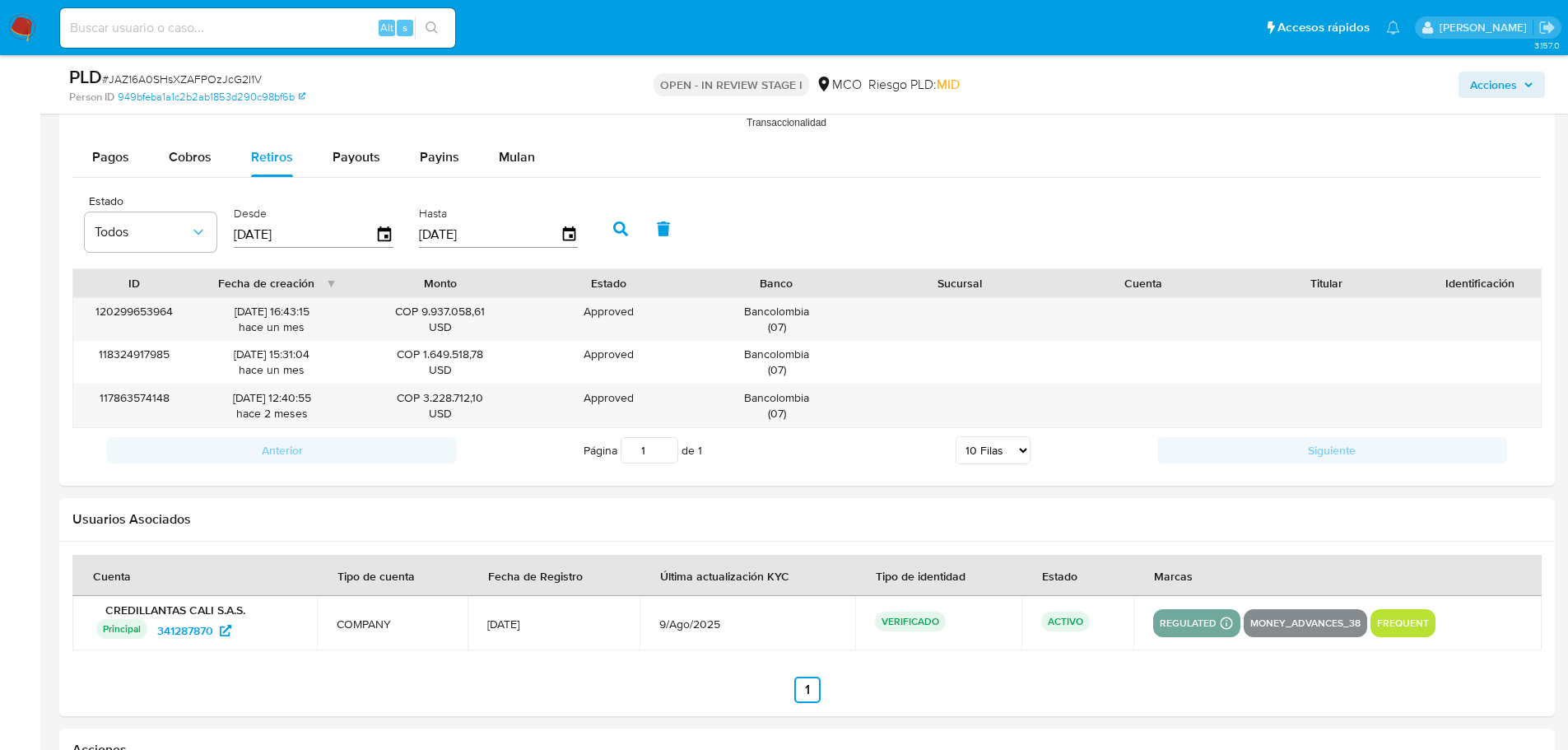
scroll to position [1810, 0]
click at [1510, 83] on span "Acciones" at bounding box center [1494, 85] width 46 height 26
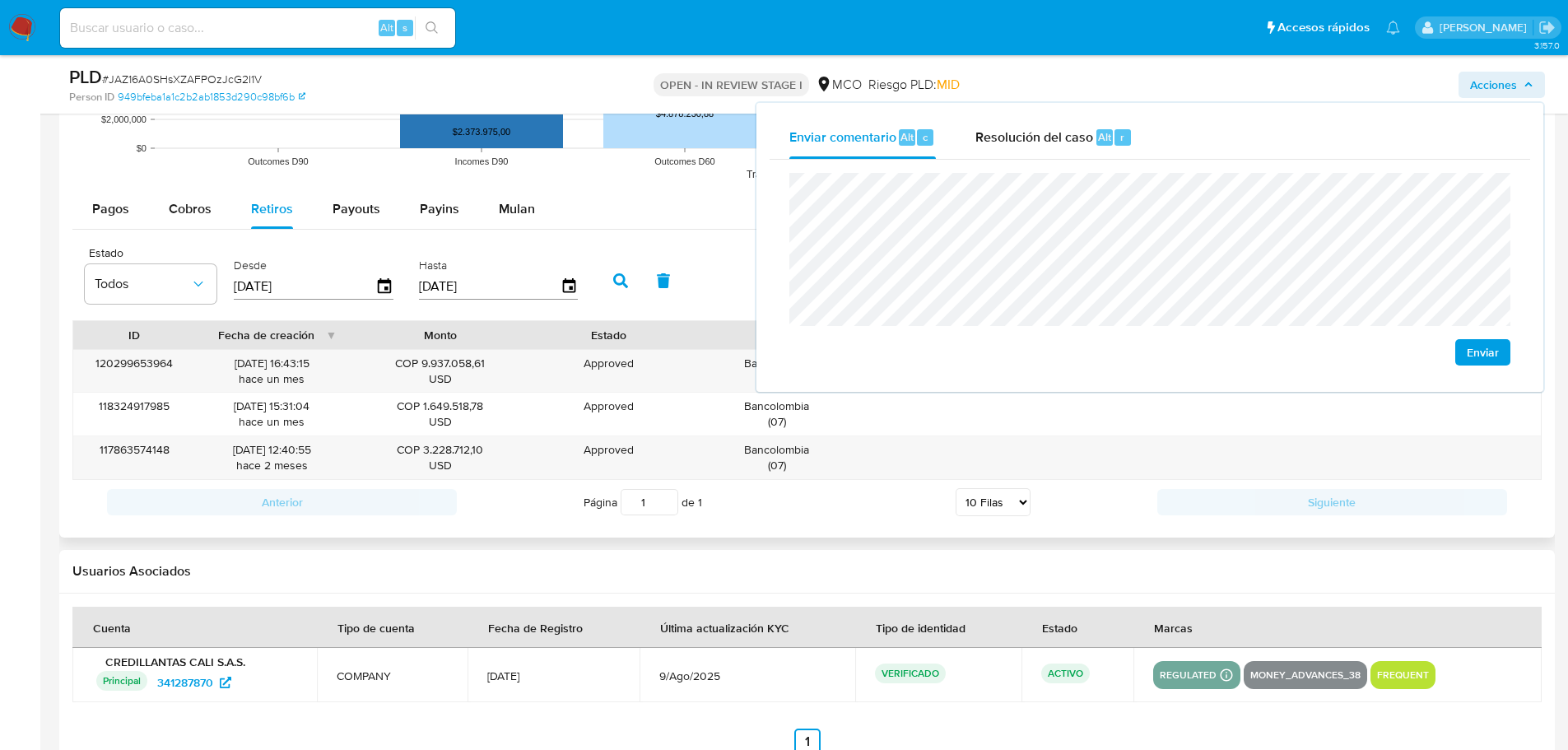
scroll to position [1729, 0]
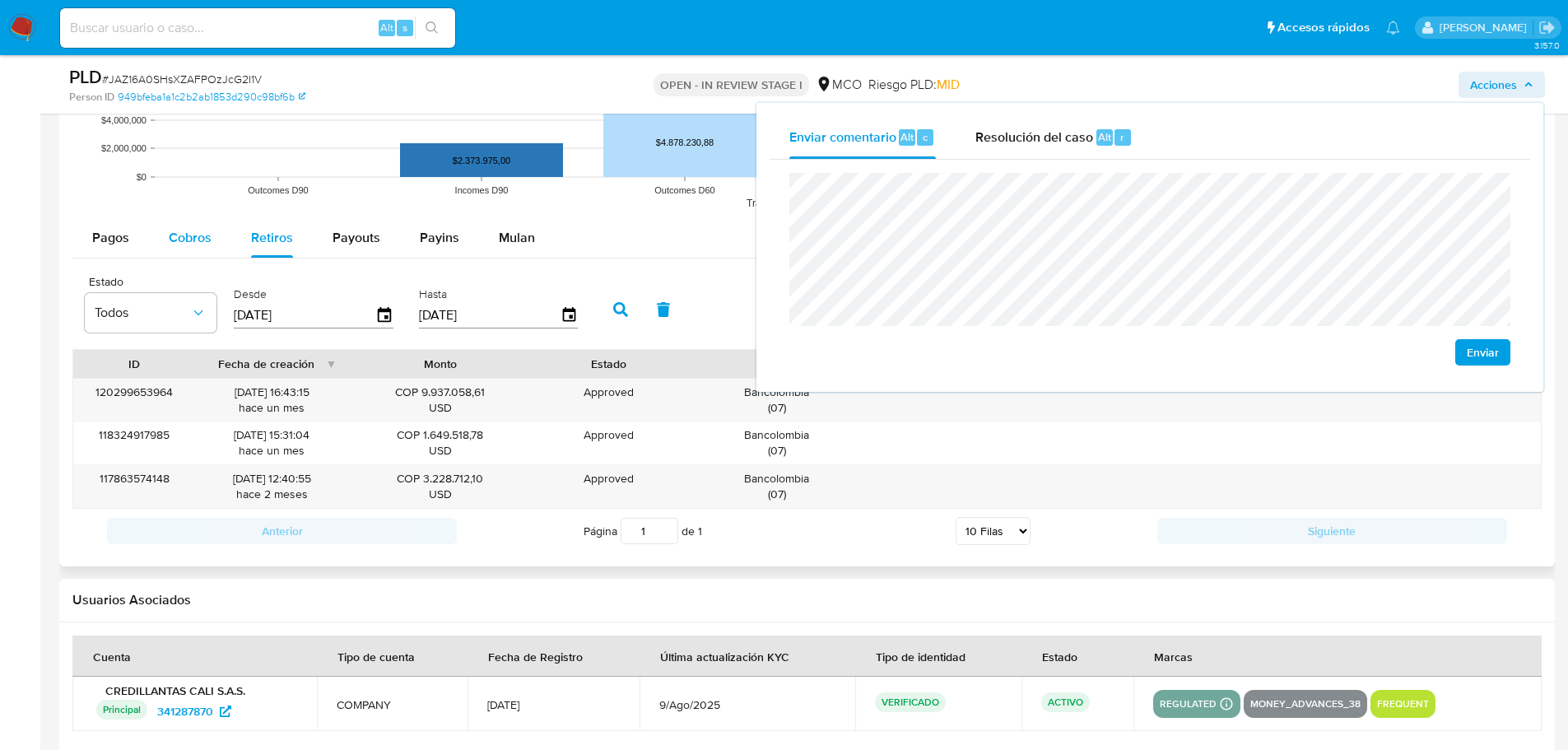
click at [163, 227] on button "Cobros" at bounding box center [190, 238] width 83 height 40
select select "10"
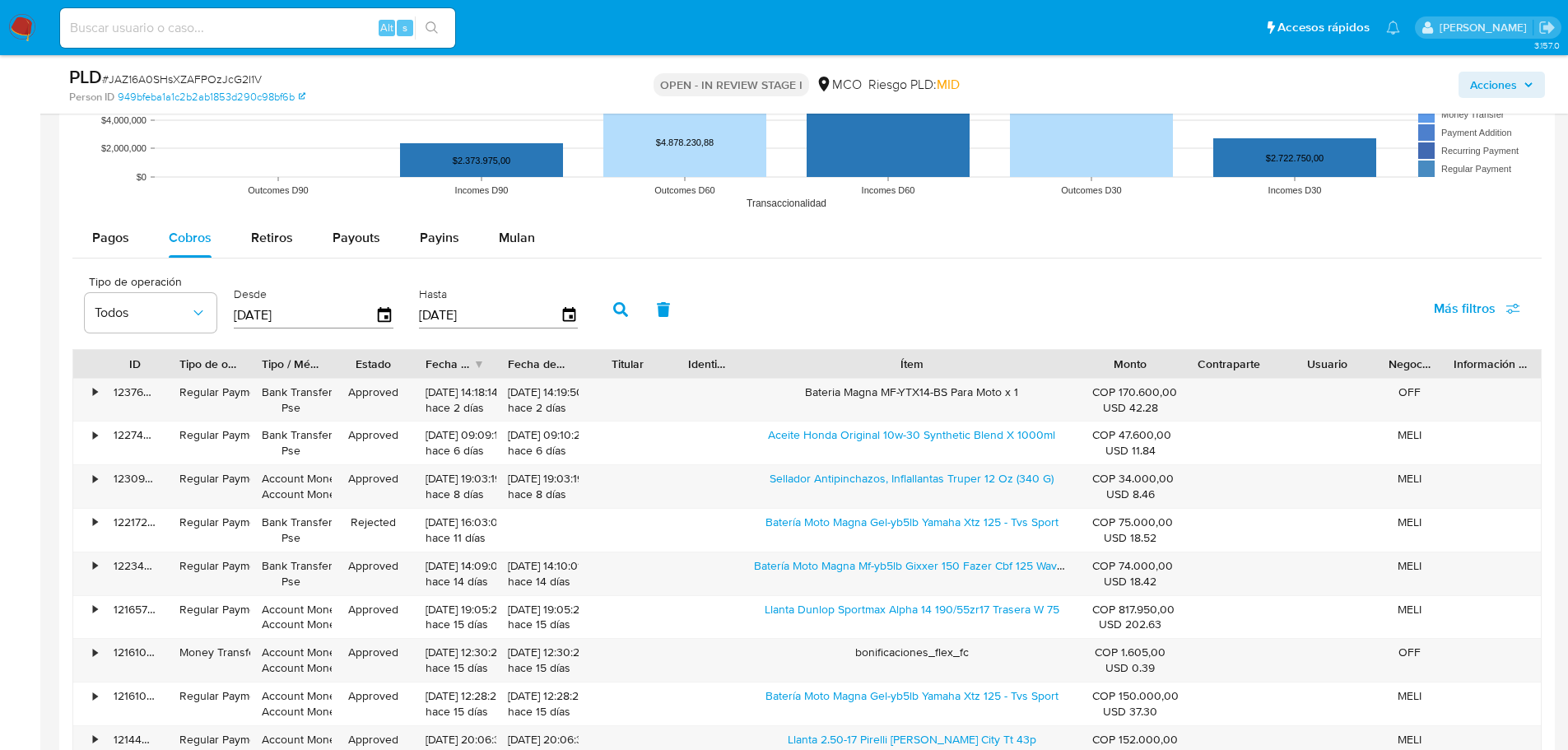
click at [1205, 378] on div "ID Tipo de operación Tipo / Método Estado Fecha de creación Fecha de aprobación…" at bounding box center [807, 580] width 1469 height 464
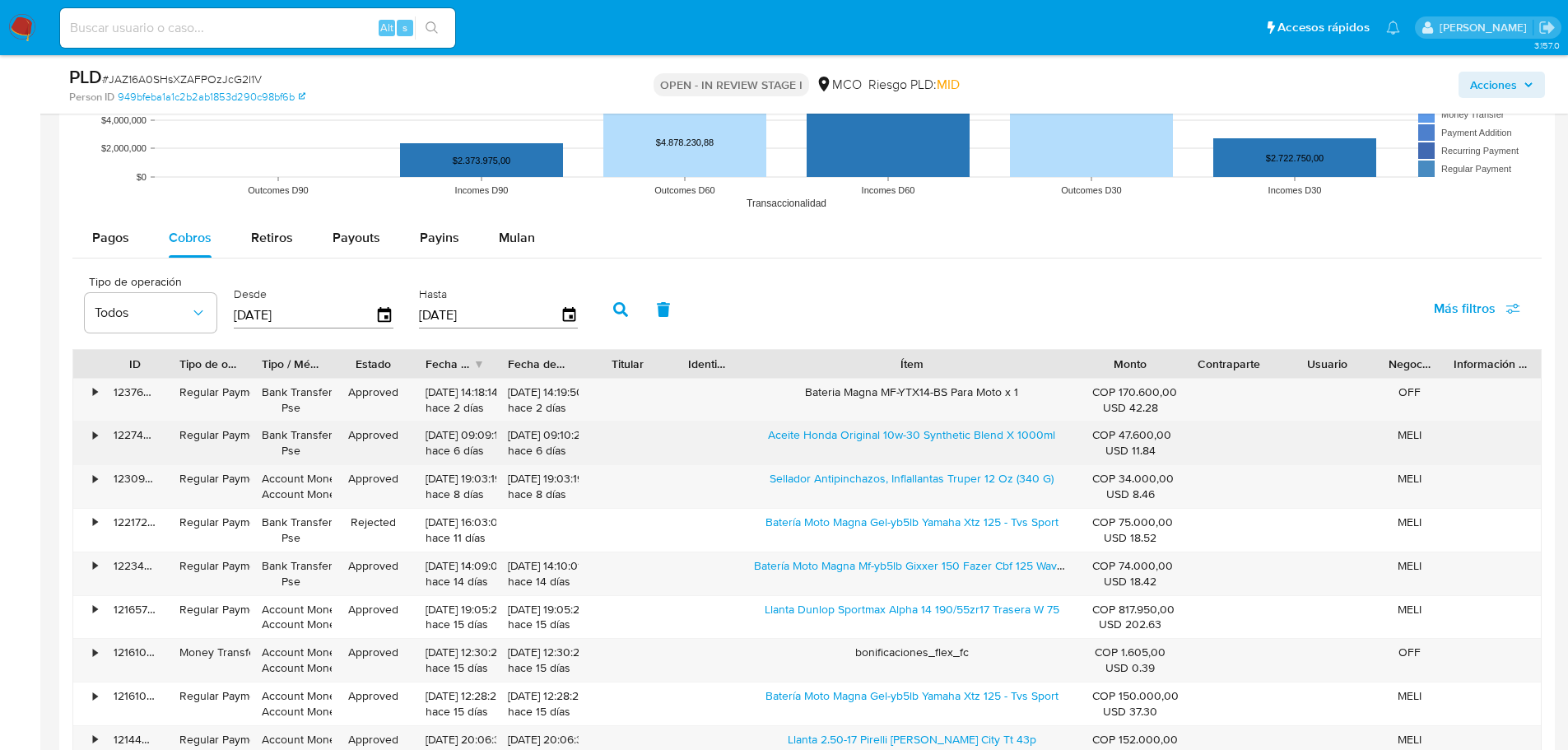
drag, startPoint x: 757, startPoint y: 441, endPoint x: 968, endPoint y: 448, distance: 211.1
click at [968, 448] on div "Aceite Honda Original 10w-30 Synthetic Blend X 1000ml" at bounding box center [912, 442] width 338 height 43
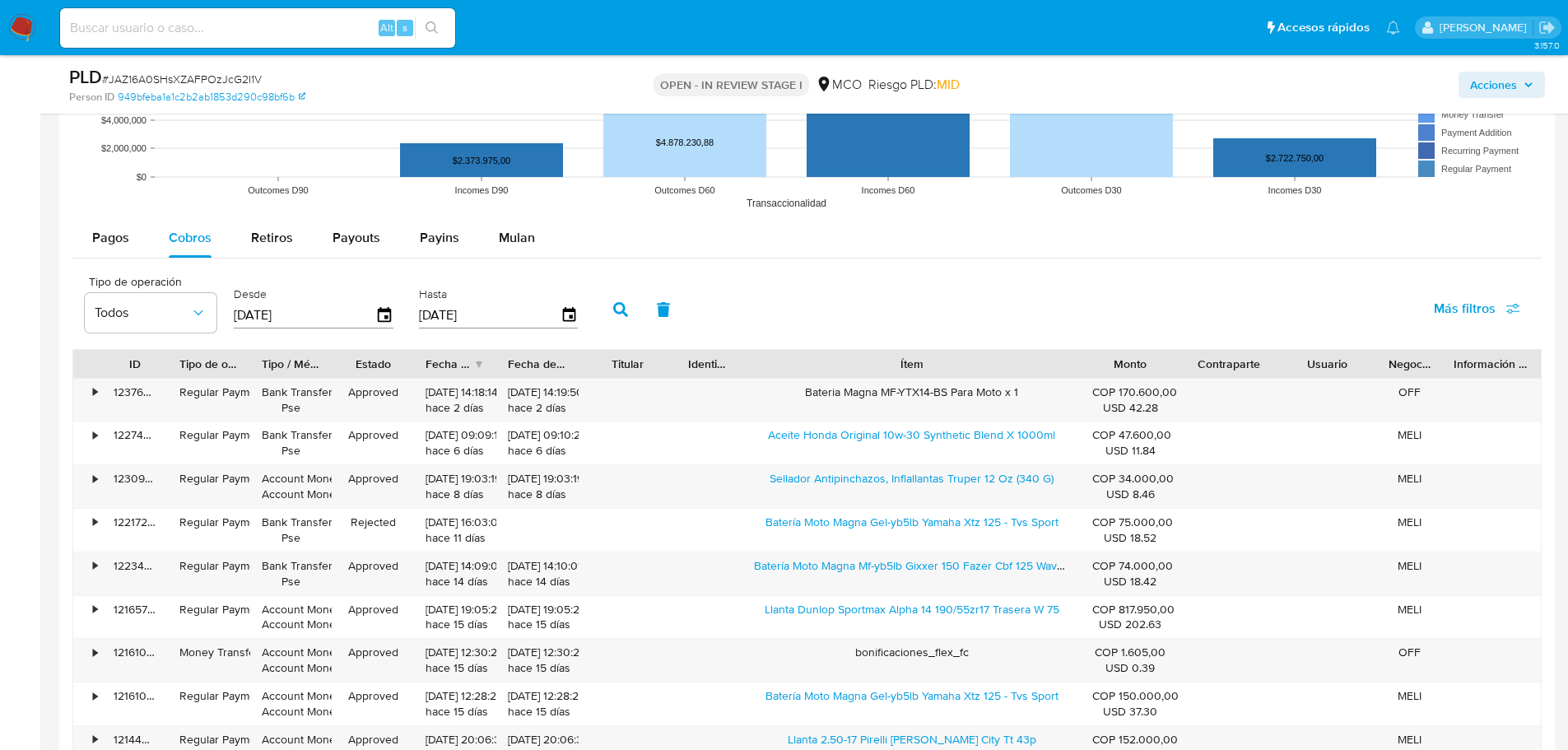
click at [1528, 84] on icon "button" at bounding box center [1528, 85] width 7 height 4
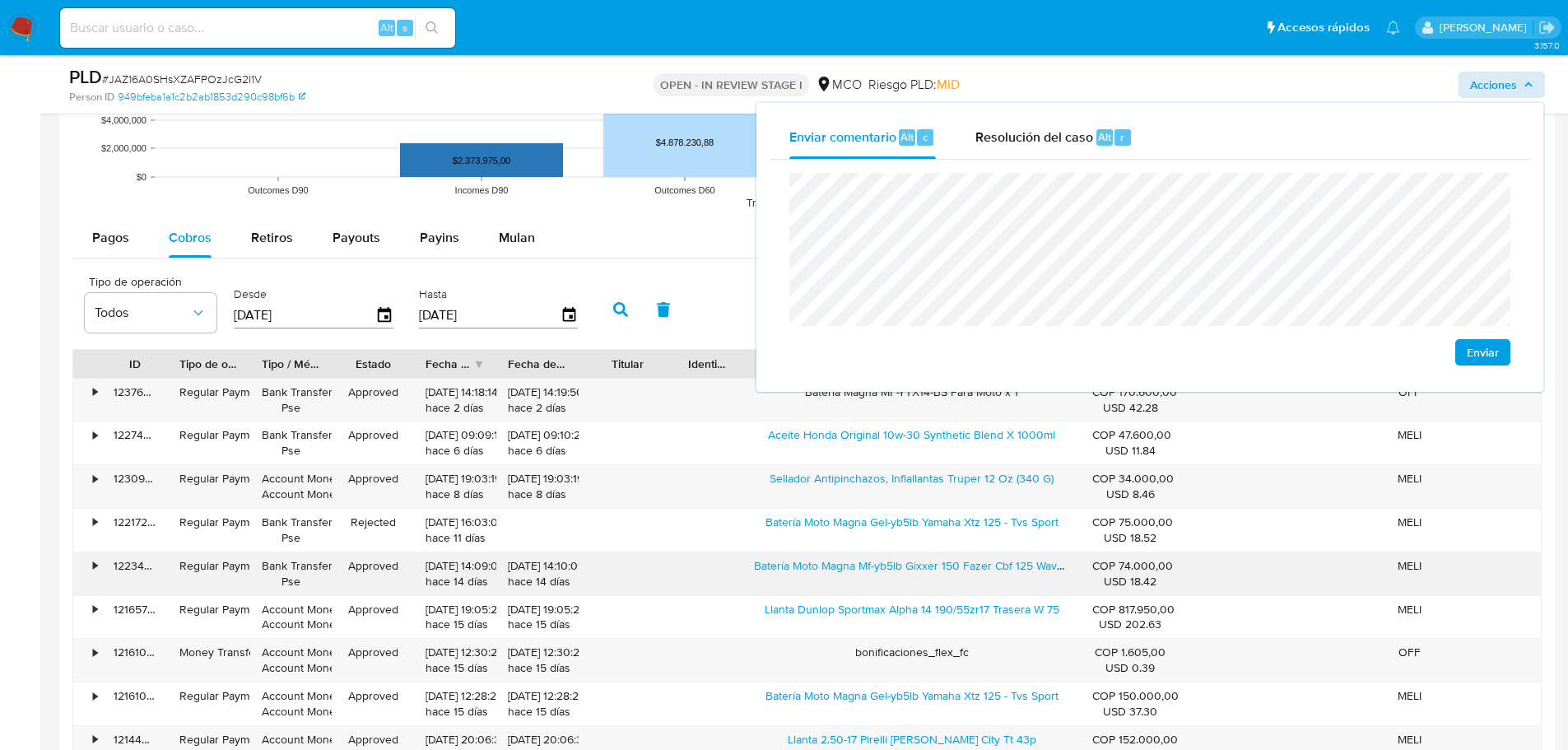
drag, startPoint x: 744, startPoint y: 564, endPoint x: 939, endPoint y: 577, distance: 195.4
click at [940, 577] on div "Batería Moto Magna Mf-yb5lb Gixxer 150 Fazer Cbf 125 Wave Derecho" at bounding box center [912, 573] width 338 height 43
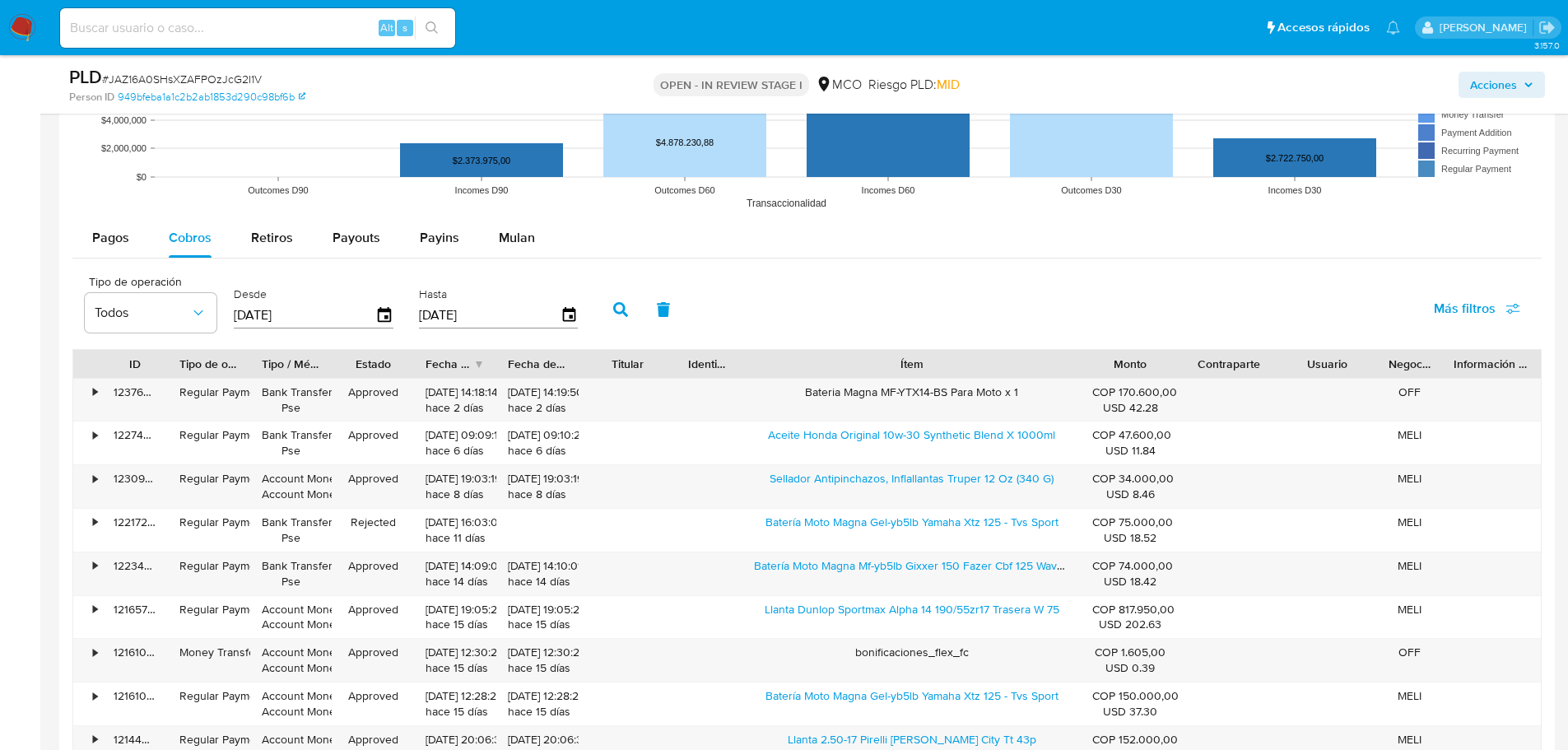
click at [1503, 79] on span "Acciones" at bounding box center [1494, 85] width 46 height 26
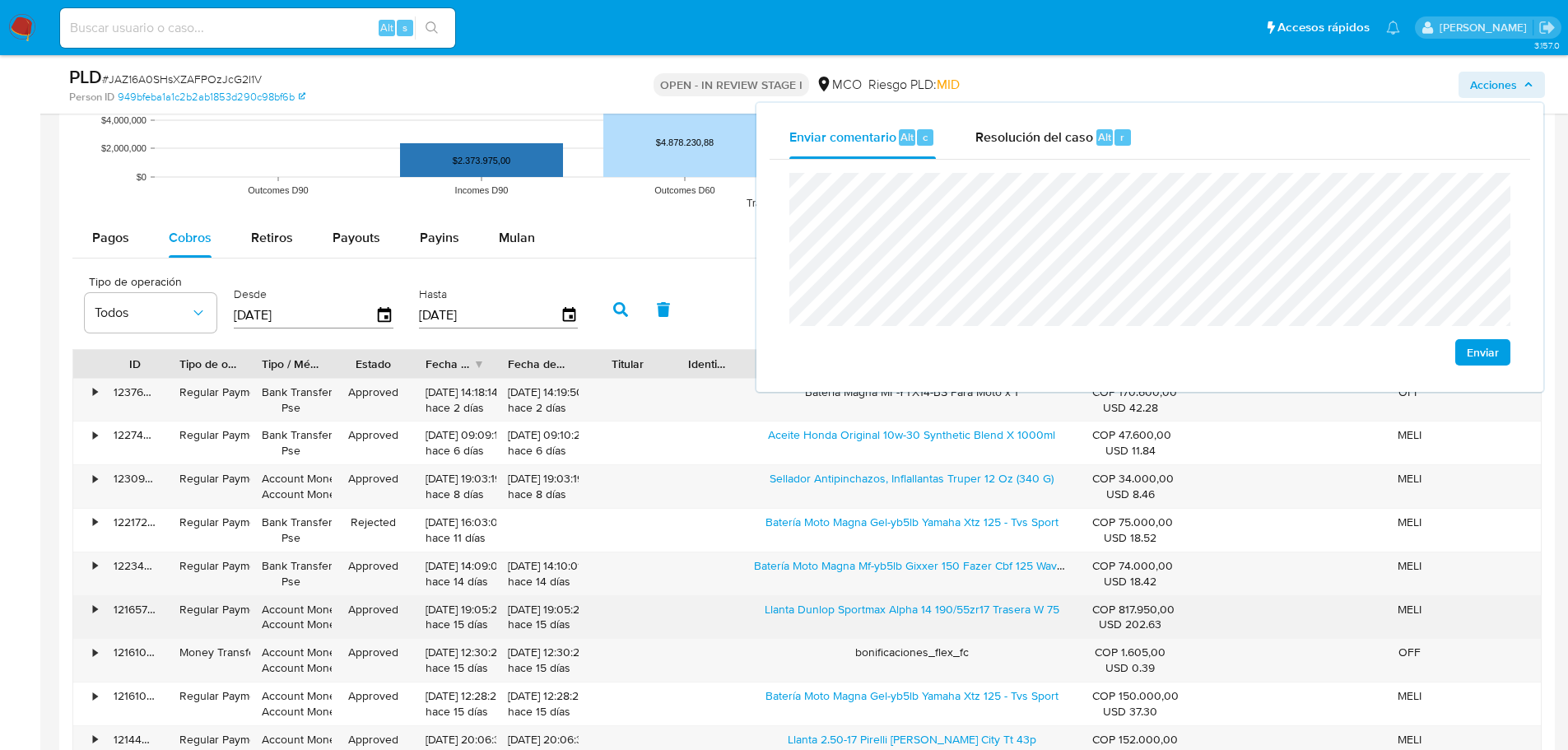
scroll to position [1810, 0]
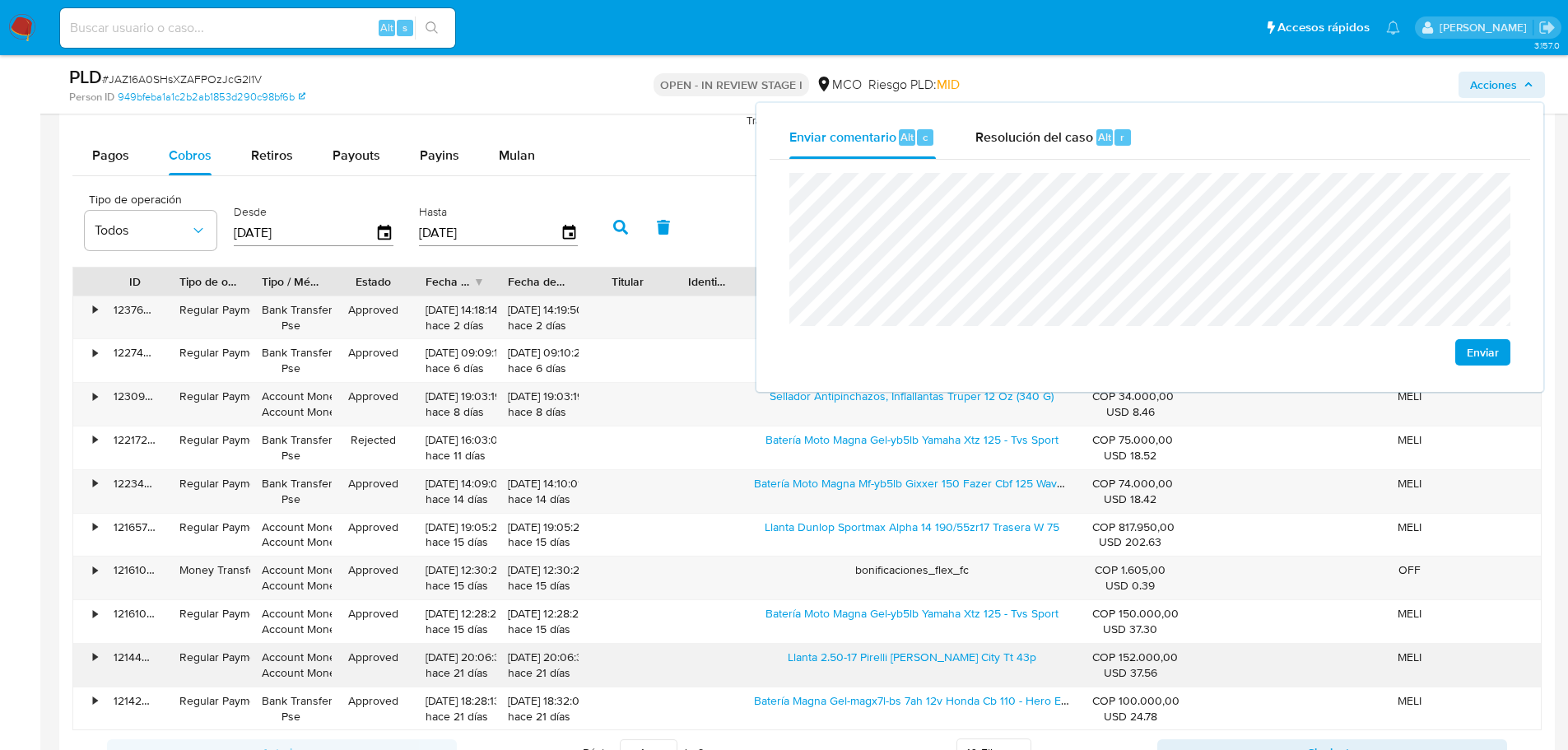
drag, startPoint x: 807, startPoint y: 668, endPoint x: 949, endPoint y: 679, distance: 142.4
click at [949, 679] on div "Llanta 2.50-17 Pirelli [PERSON_NAME] City Tt 43p" at bounding box center [912, 664] width 338 height 43
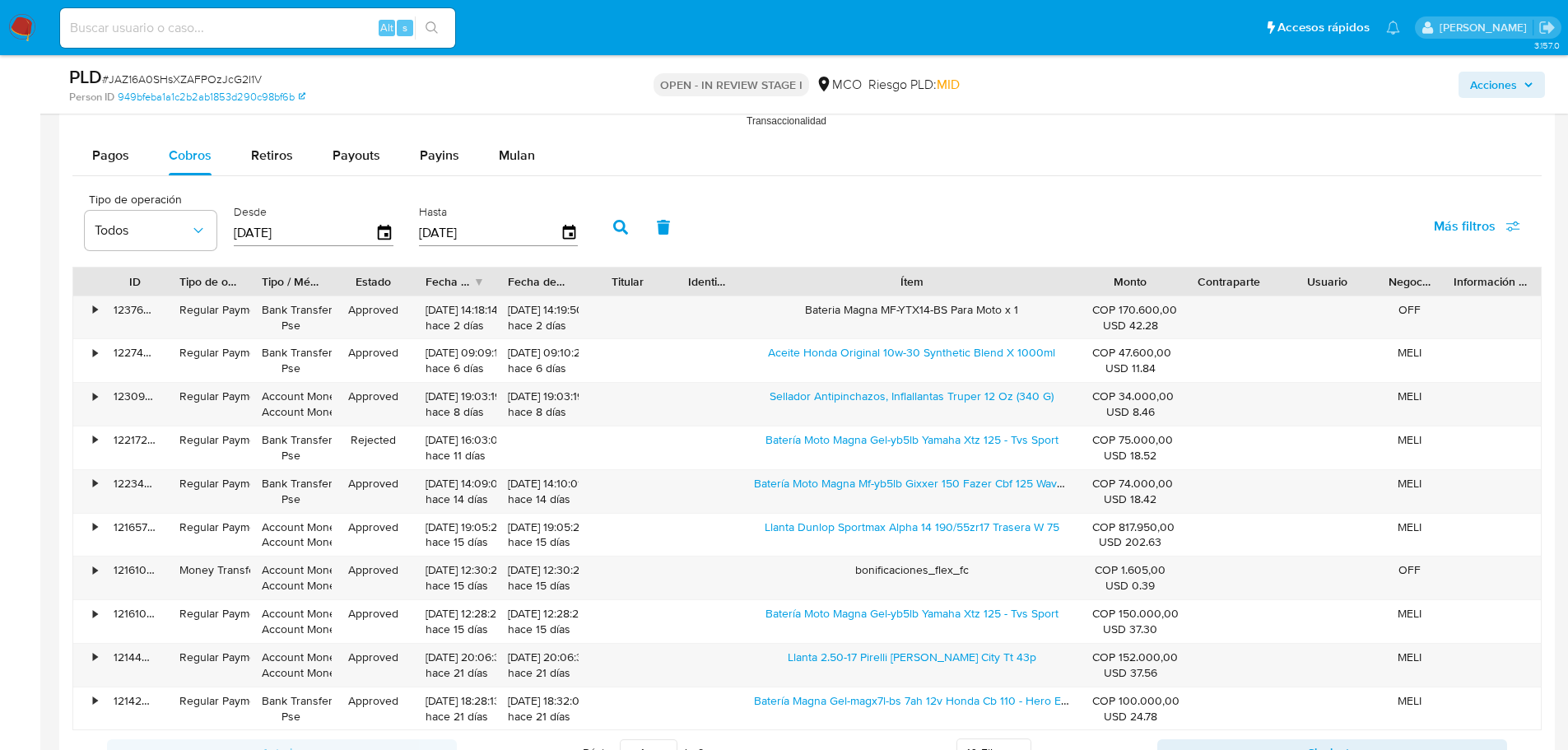
click at [1534, 82] on button "Acciones" at bounding box center [1501, 85] width 86 height 26
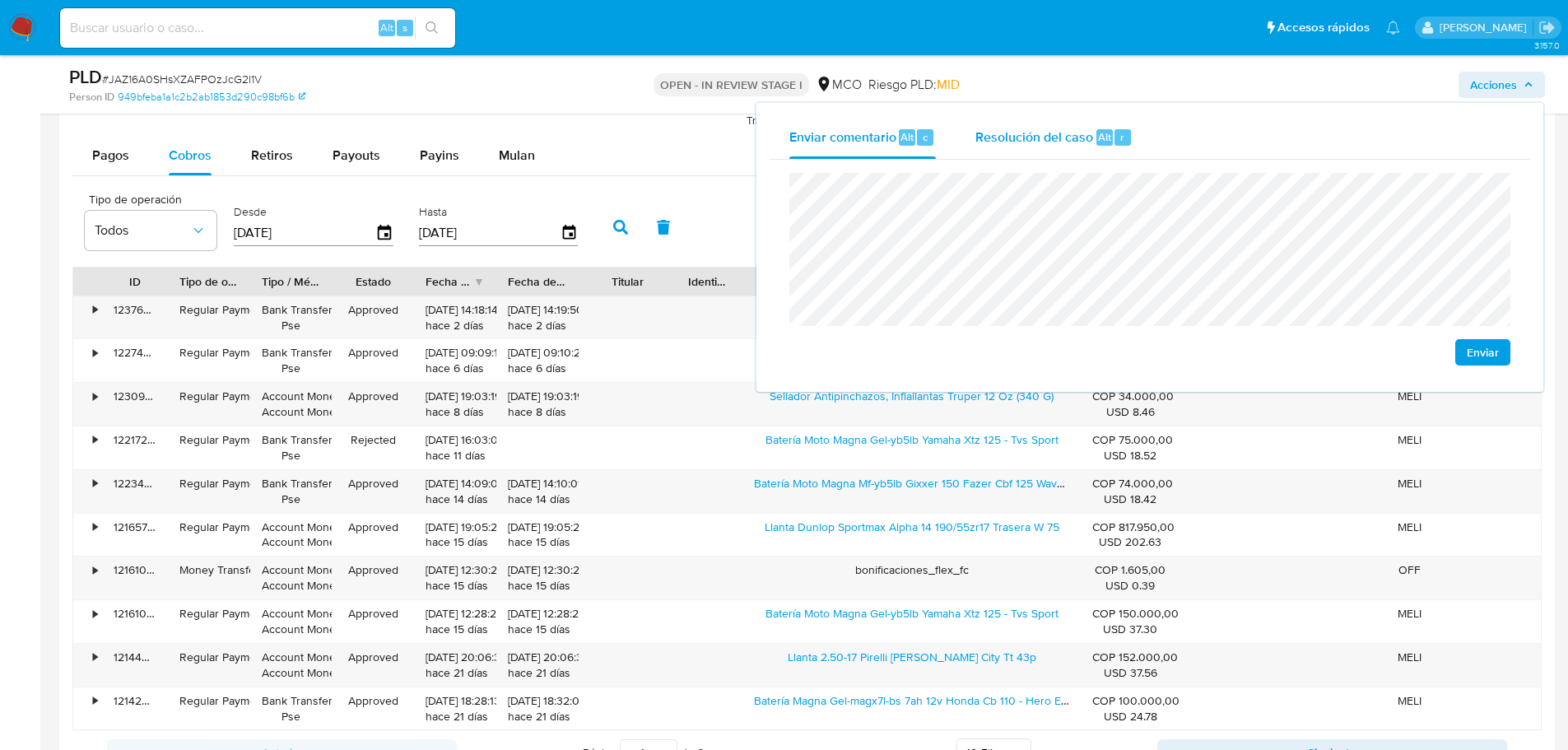
click at [1058, 137] on span "Resolución del caso" at bounding box center [1034, 136] width 118 height 19
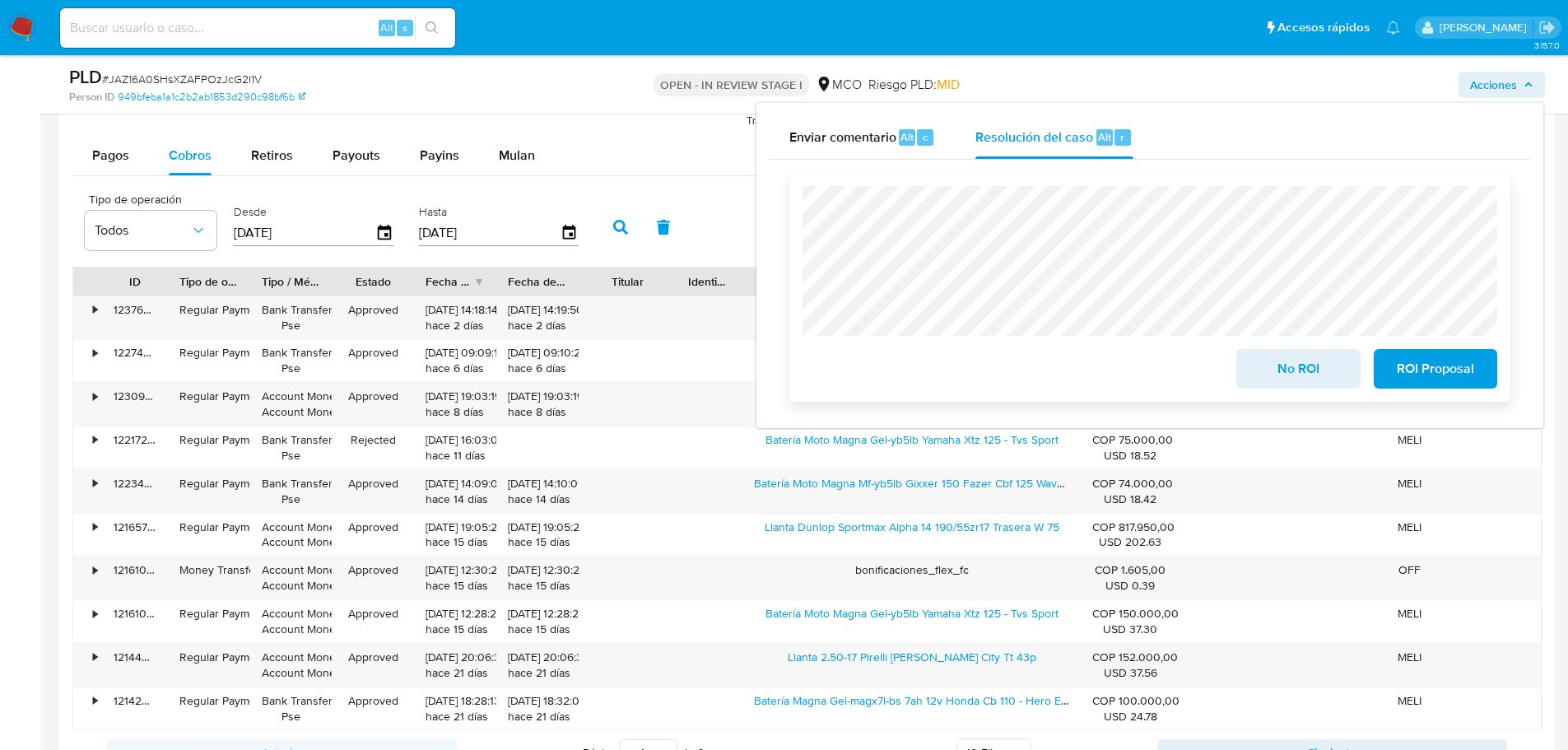
click at [1279, 375] on span "No ROI" at bounding box center [1298, 368] width 81 height 36
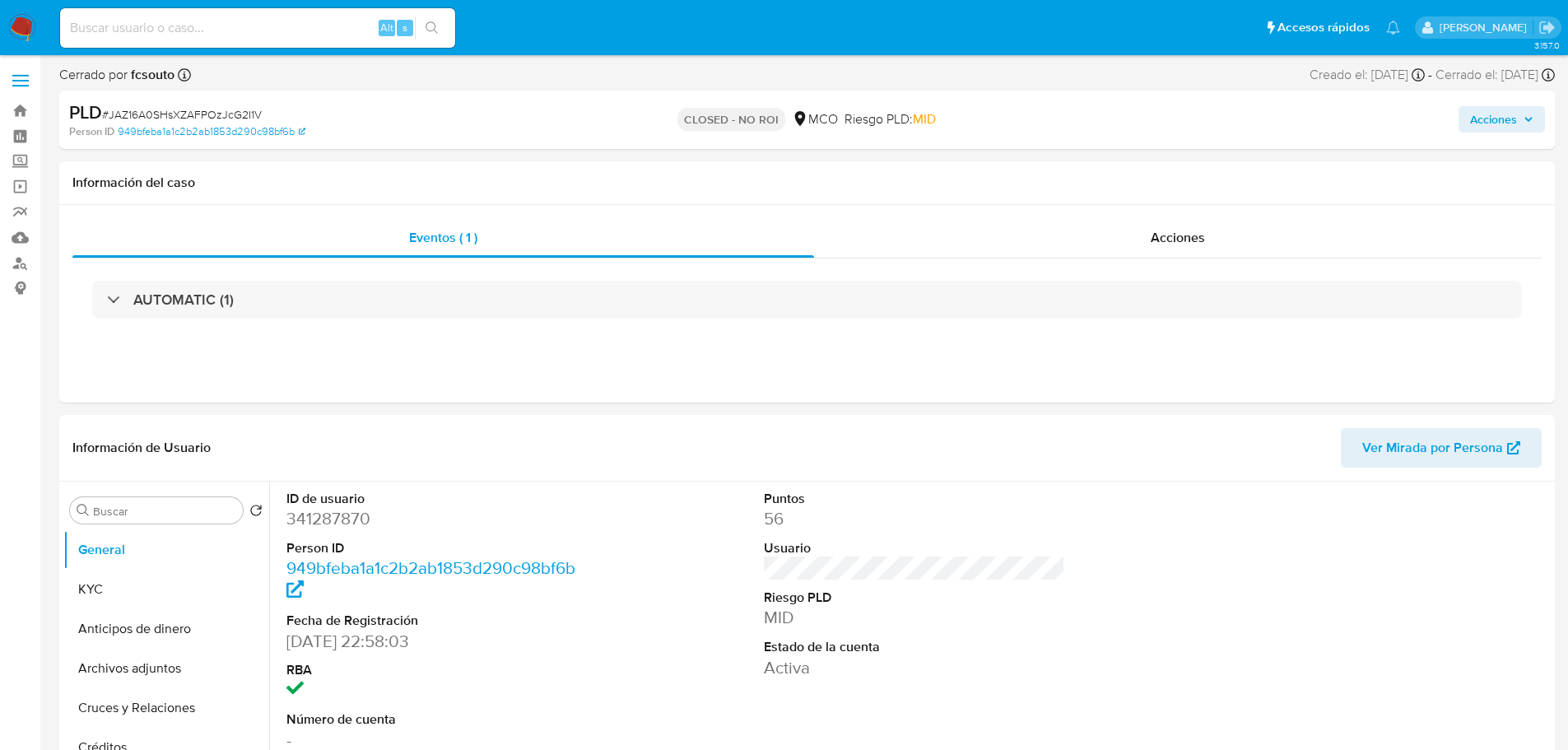
select select "10"
drag, startPoint x: 1489, startPoint y: 122, endPoint x: 1343, endPoint y: 130, distance: 146.2
click at [1488, 122] on span "Acciones" at bounding box center [1494, 119] width 46 height 26
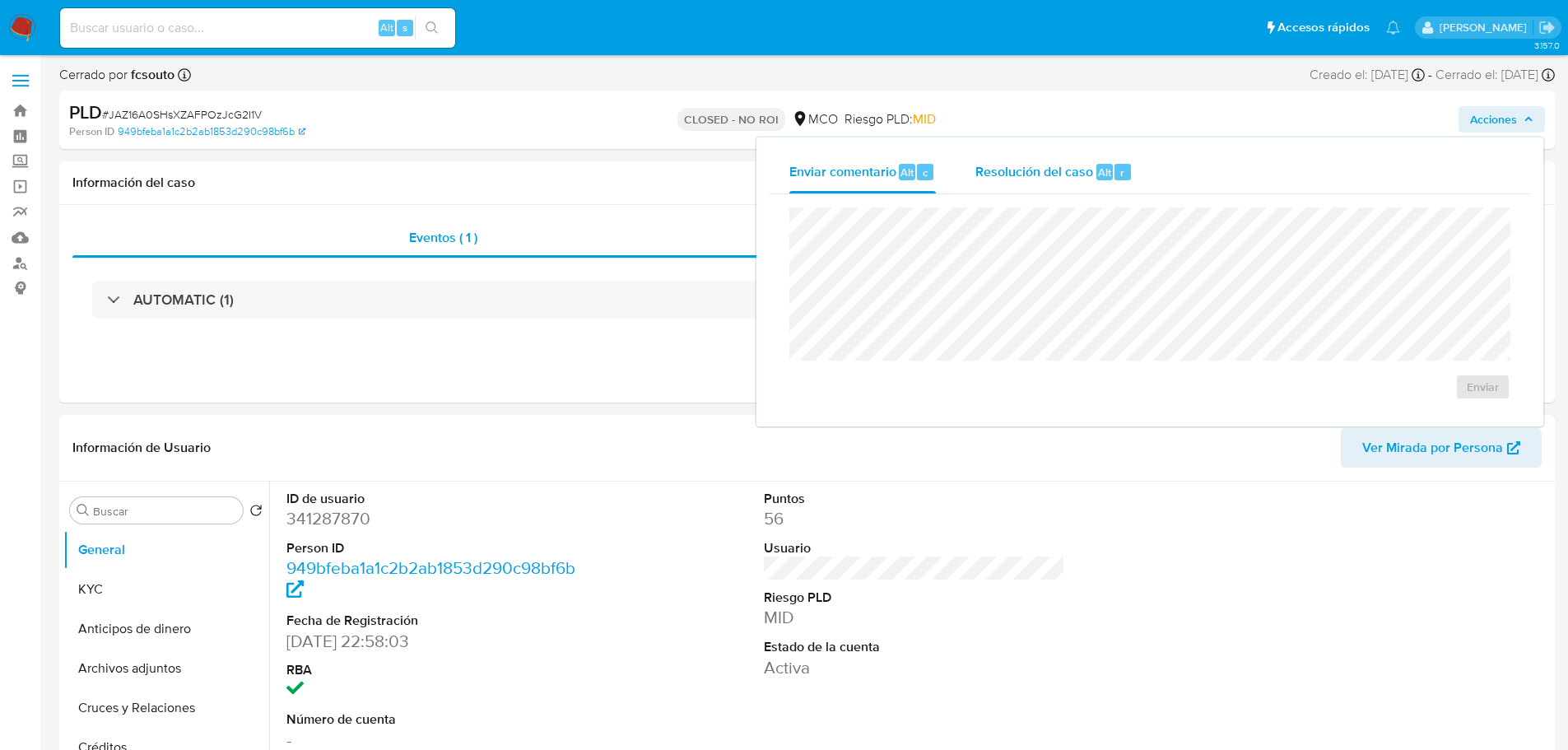
click at [1040, 172] on span "Resolución del caso" at bounding box center [1034, 171] width 118 height 19
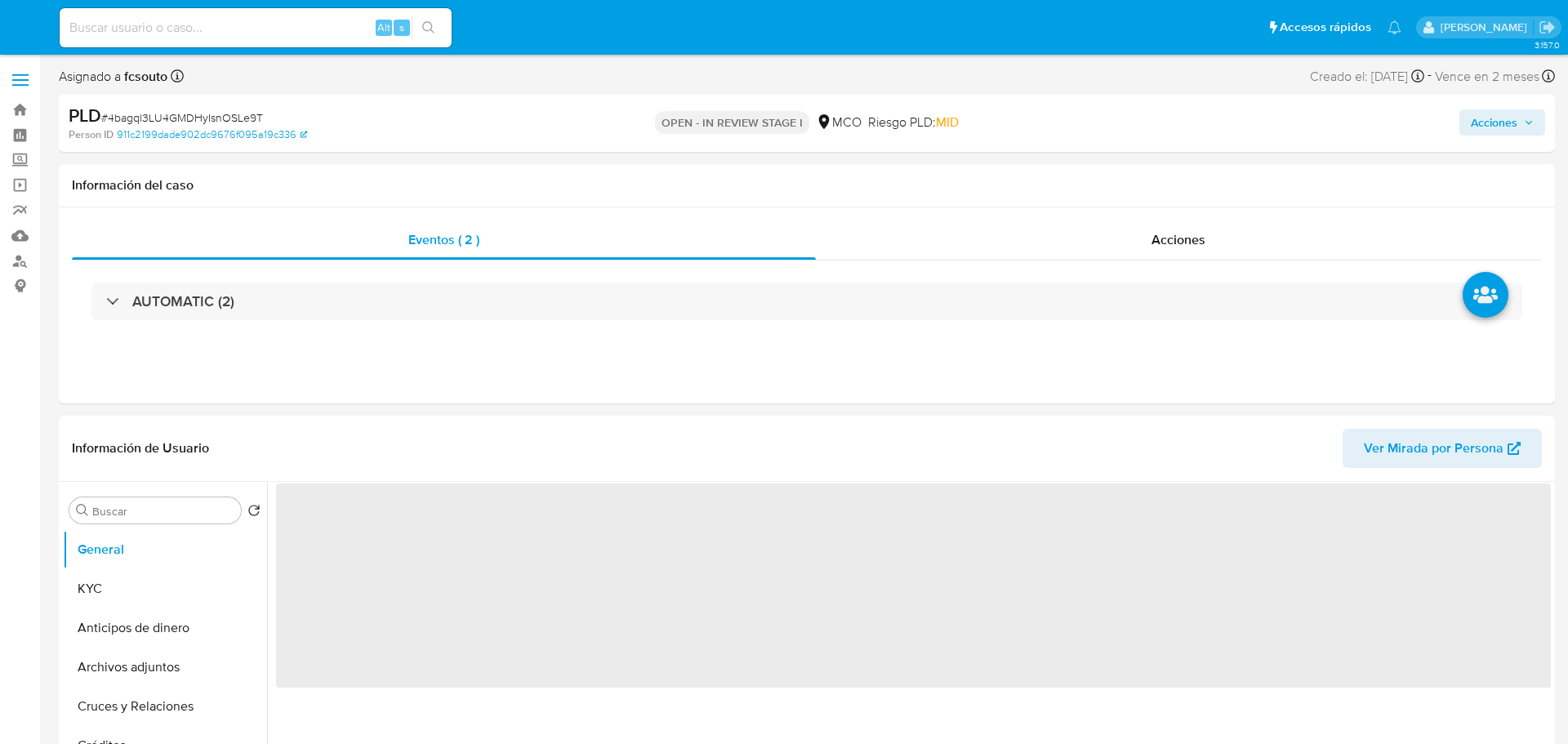
select select "10"
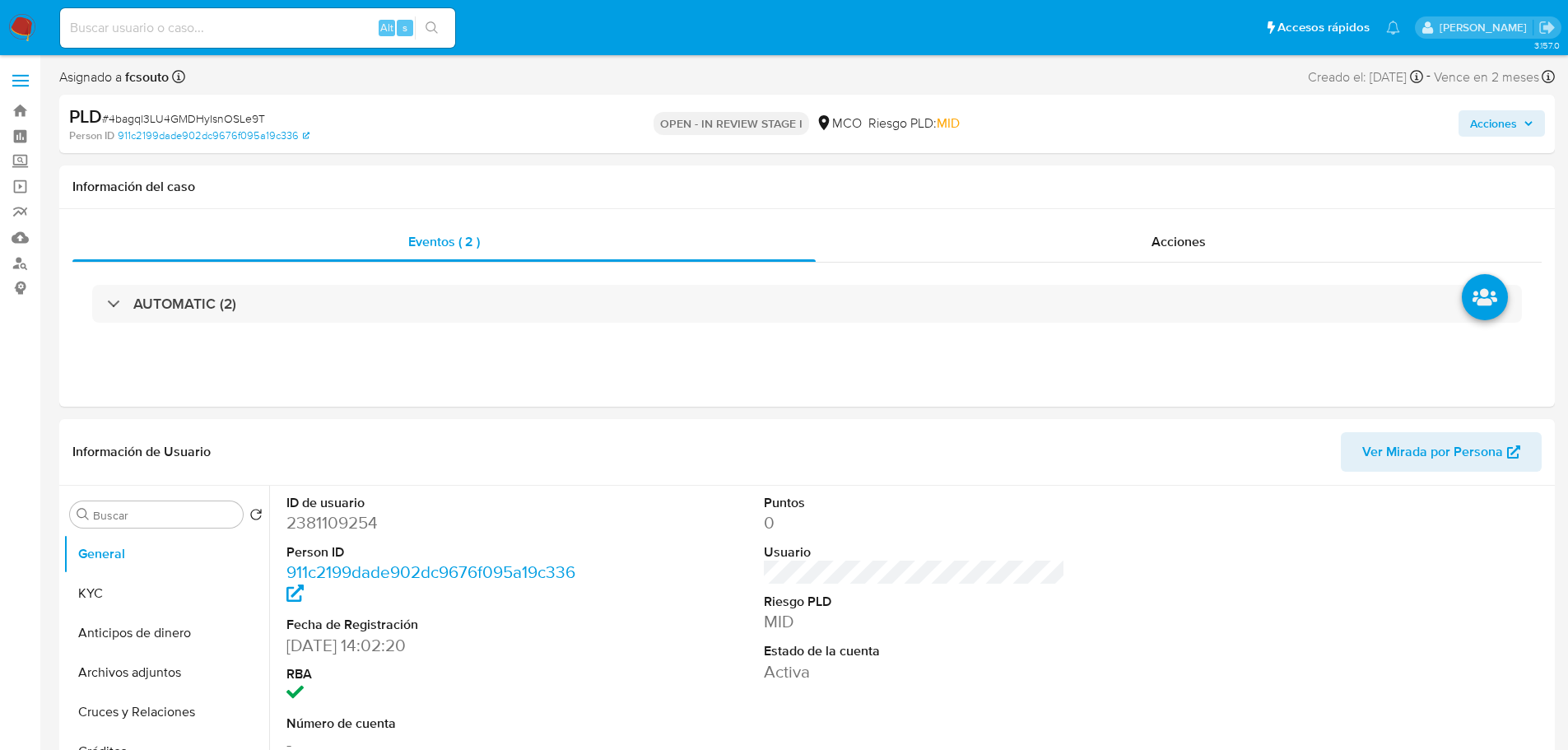
click at [1521, 132] on span "Acciones" at bounding box center [1502, 123] width 63 height 23
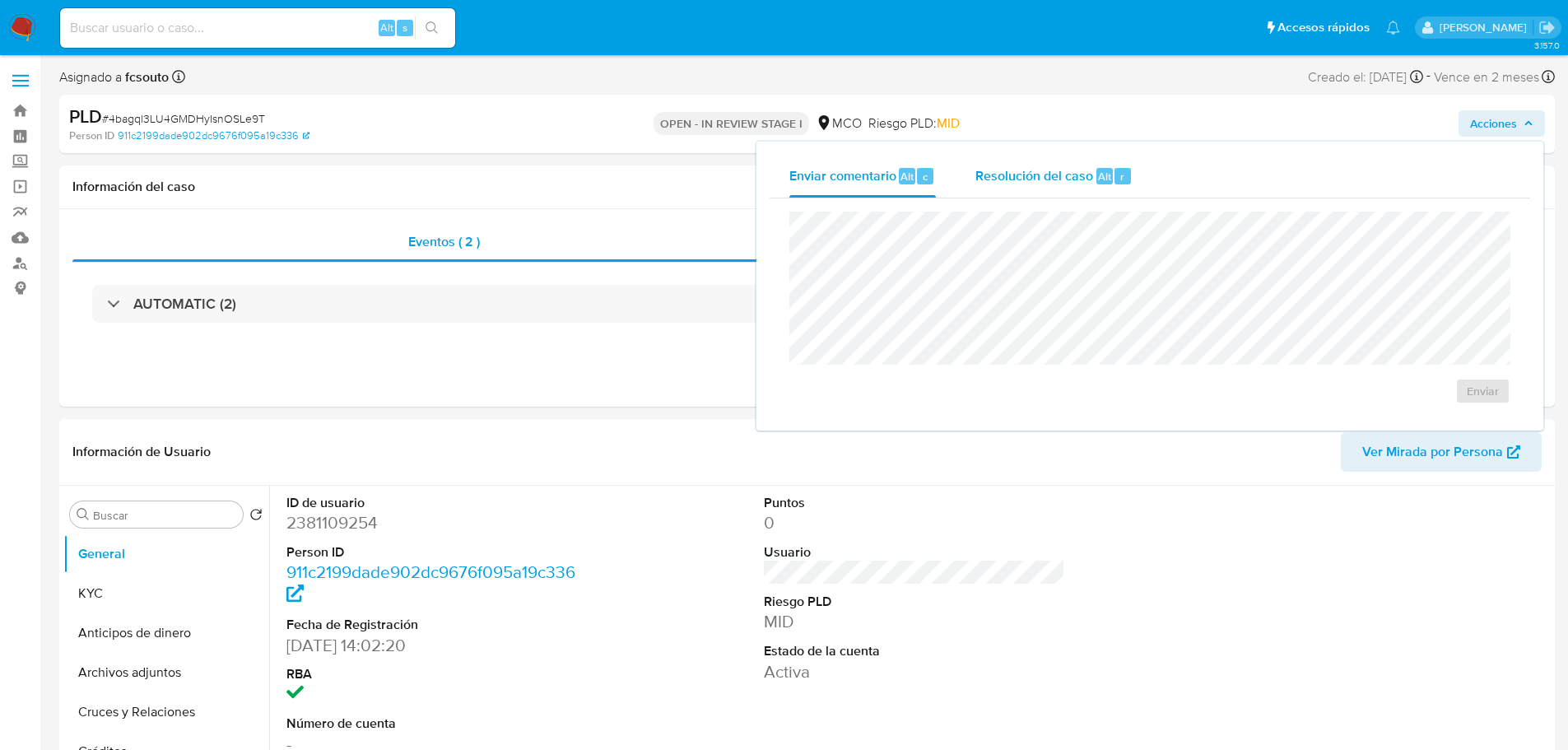
click at [1035, 189] on div "Resolución del caso Alt r" at bounding box center [1053, 176] width 157 height 43
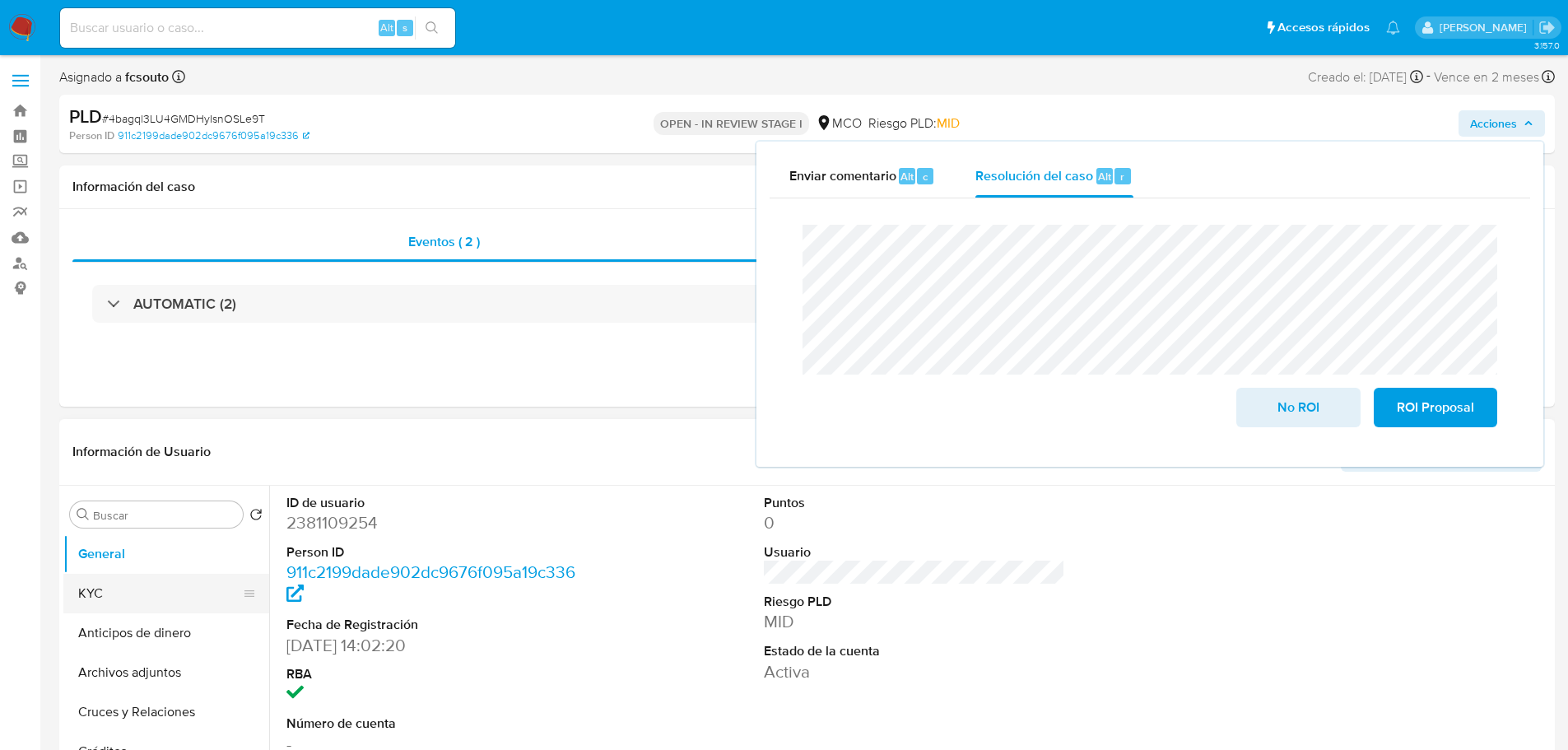
click at [107, 582] on button "KYC" at bounding box center [159, 593] width 192 height 40
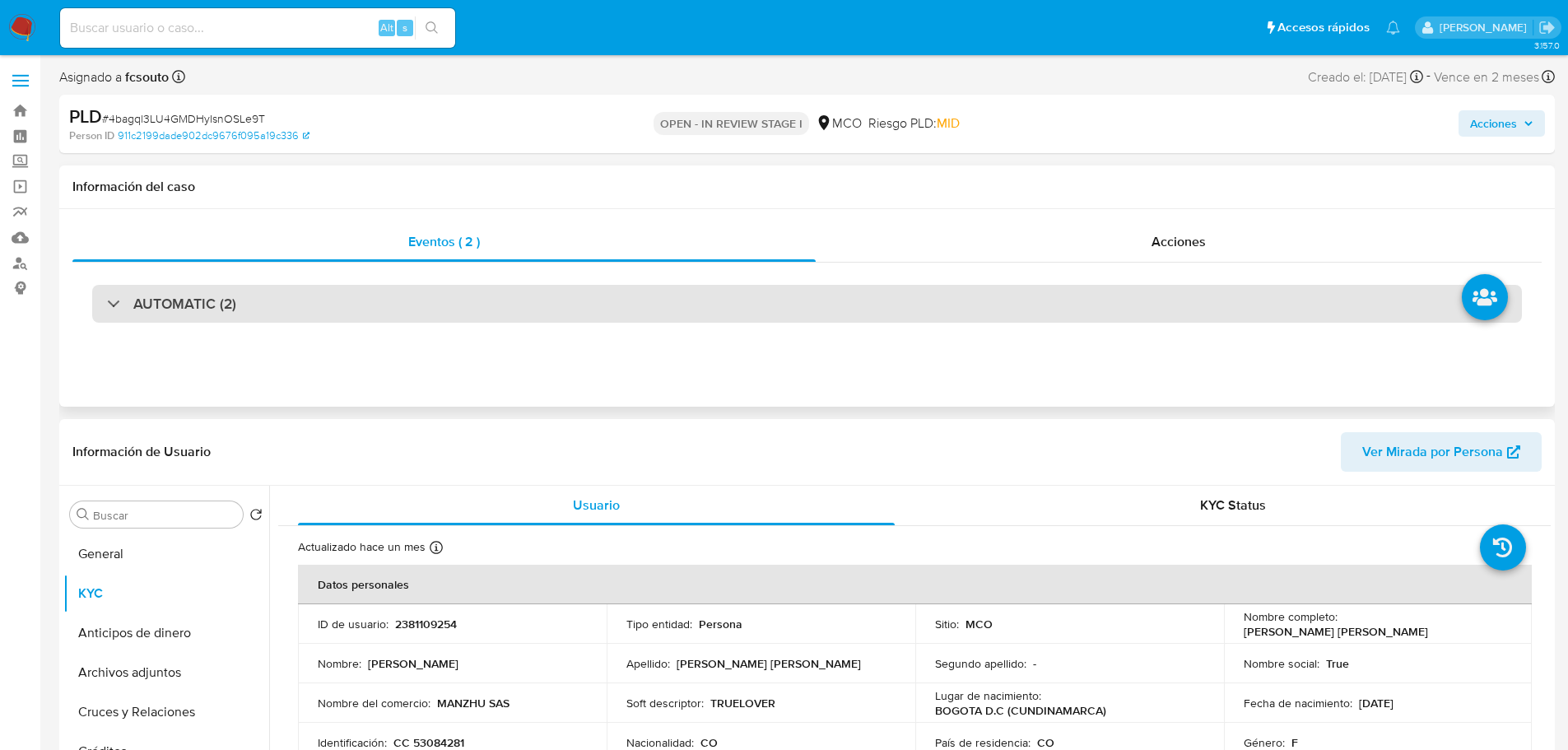
click at [566, 301] on div "AUTOMATIC (2)" at bounding box center [807, 303] width 1430 height 38
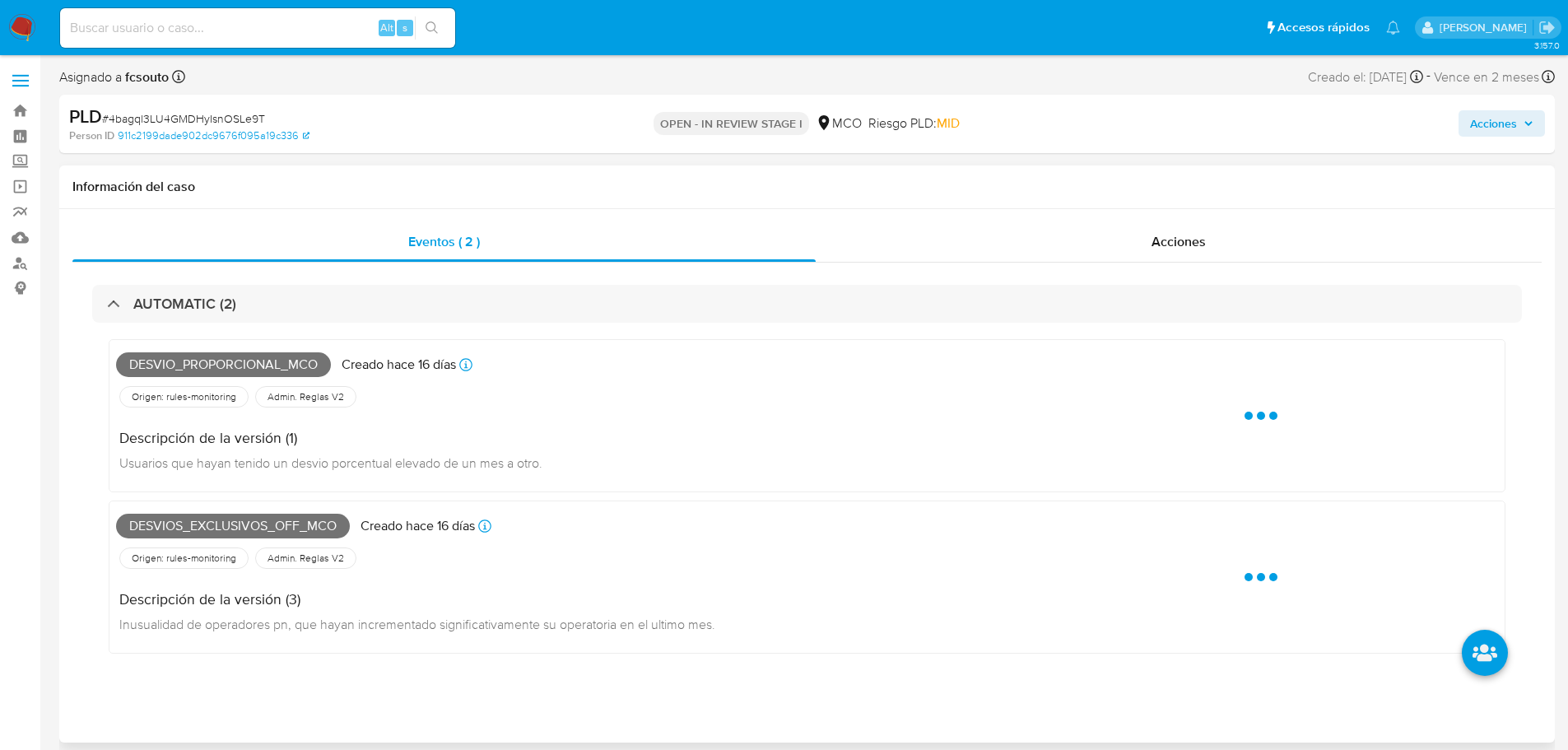
click at [262, 361] on span "Desvio_proporcional_mco" at bounding box center [223, 364] width 215 height 25
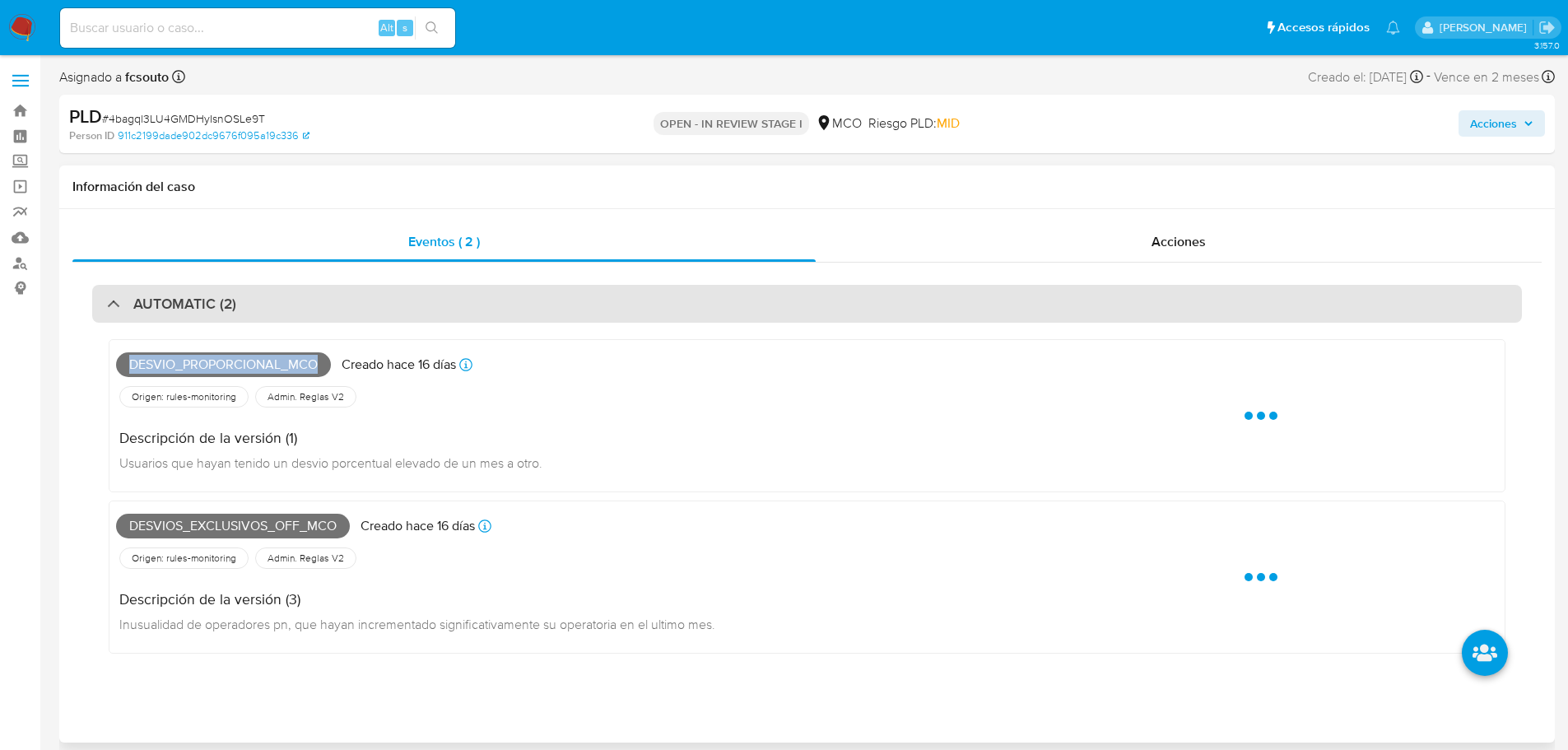
copy span "Desvio_proporcional_mco"
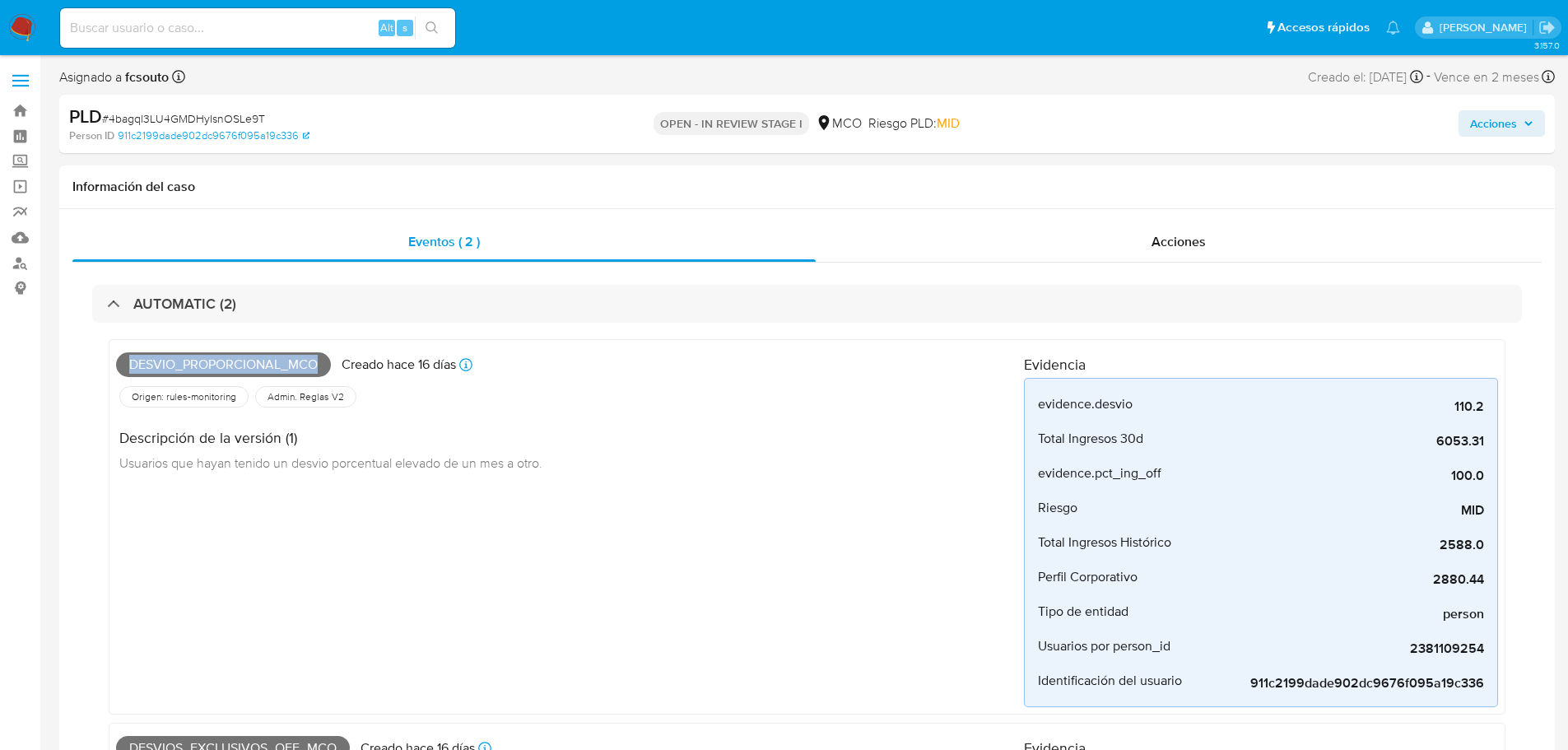
drag, startPoint x: 1521, startPoint y: 124, endPoint x: 1483, endPoint y: 132, distance: 38.8
click at [1520, 124] on span "Acciones" at bounding box center [1502, 123] width 63 height 23
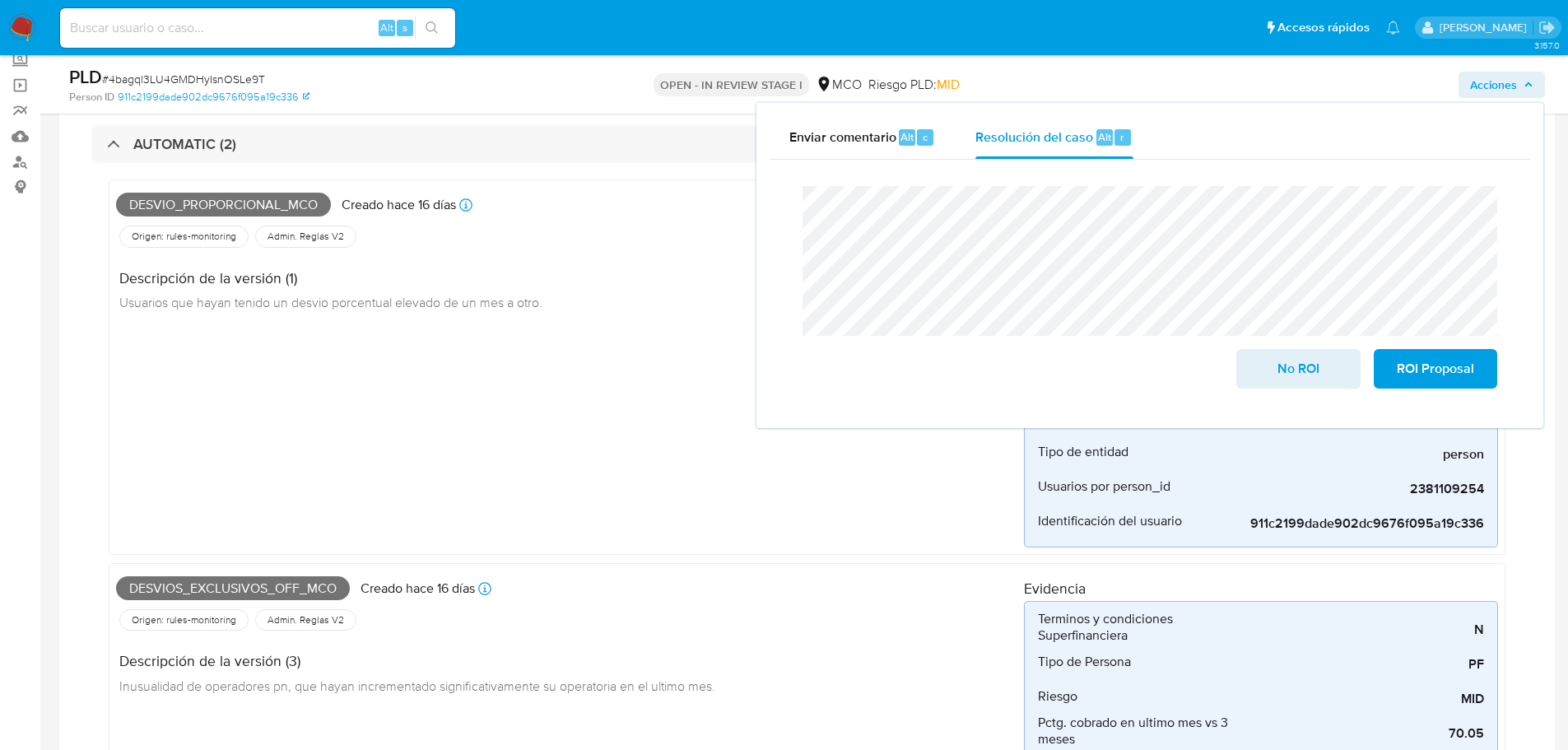
scroll to position [247, 0]
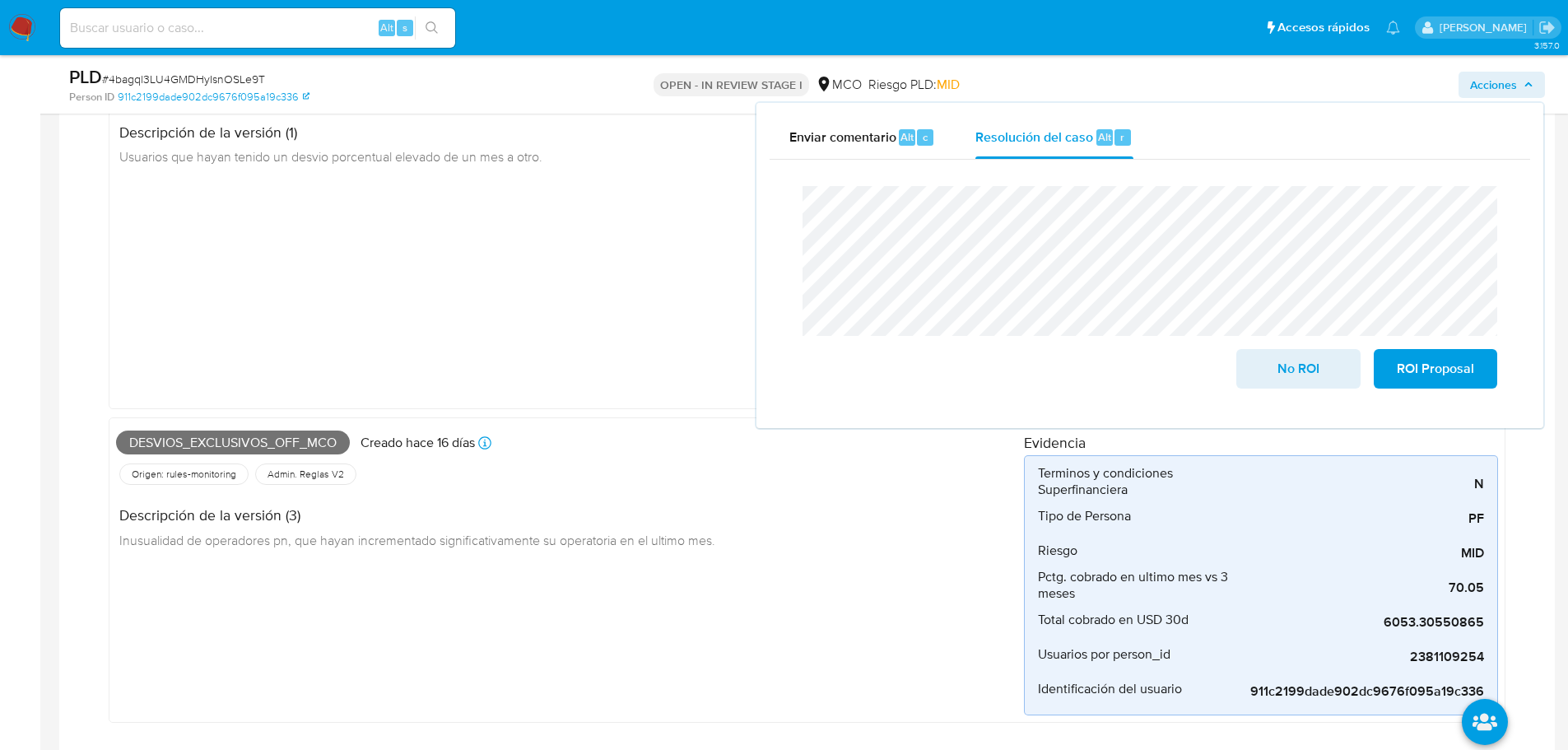
click at [247, 428] on div "Desvios_exclusivos_off_mco Creado hace 16 [PERSON_NAME] Creado: [DATE] 07:08:05" at bounding box center [570, 442] width 908 height 36
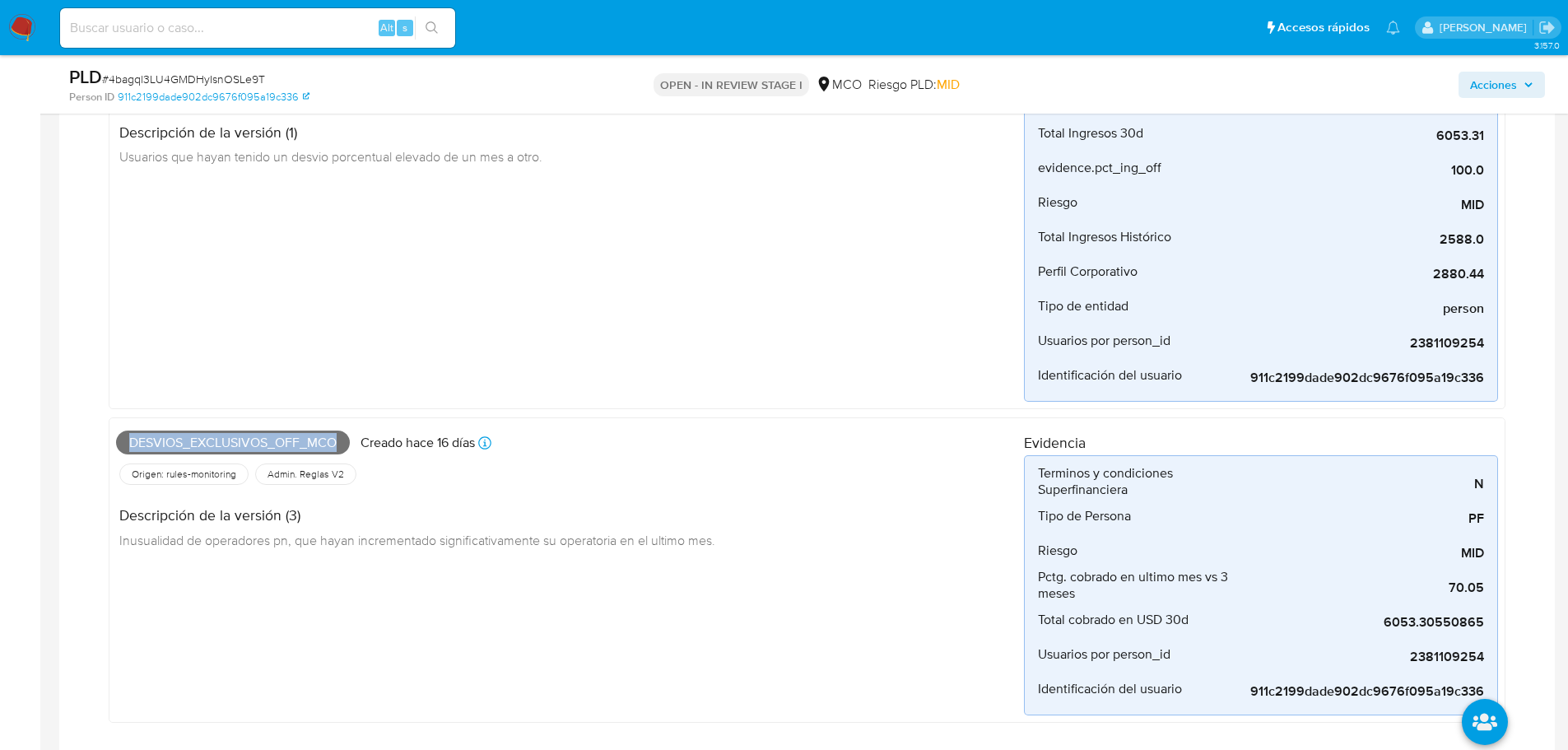
click at [250, 435] on span "Desvios_exclusivos_off_mco" at bounding box center [232, 442] width 233 height 25
click at [254, 442] on span "Desvios_exclusivos_off_mco" at bounding box center [232, 442] width 233 height 25
copy span "Desvios_exclusivos_off_mco"
click at [1513, 91] on span "Acciones" at bounding box center [1494, 85] width 46 height 26
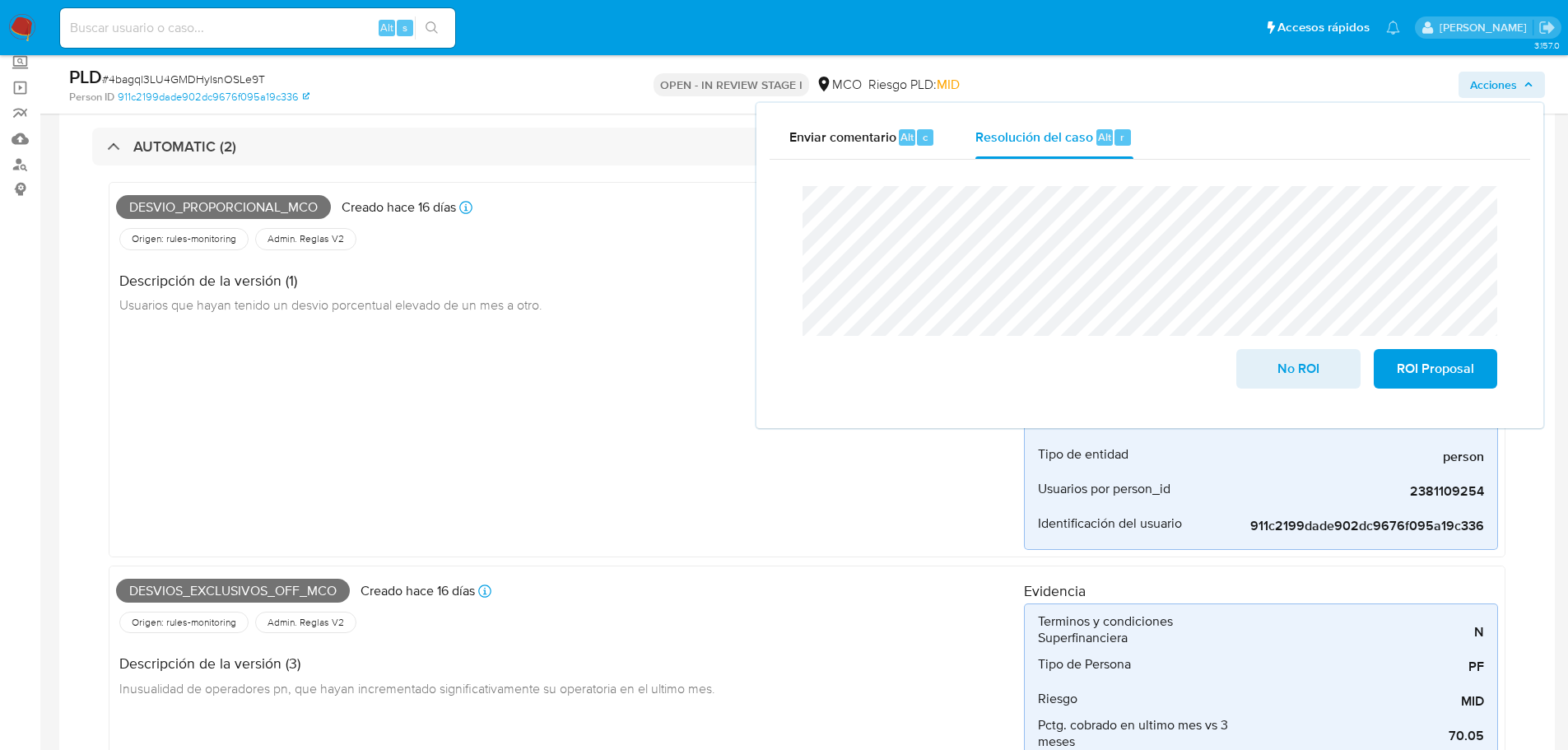
scroll to position [0, 0]
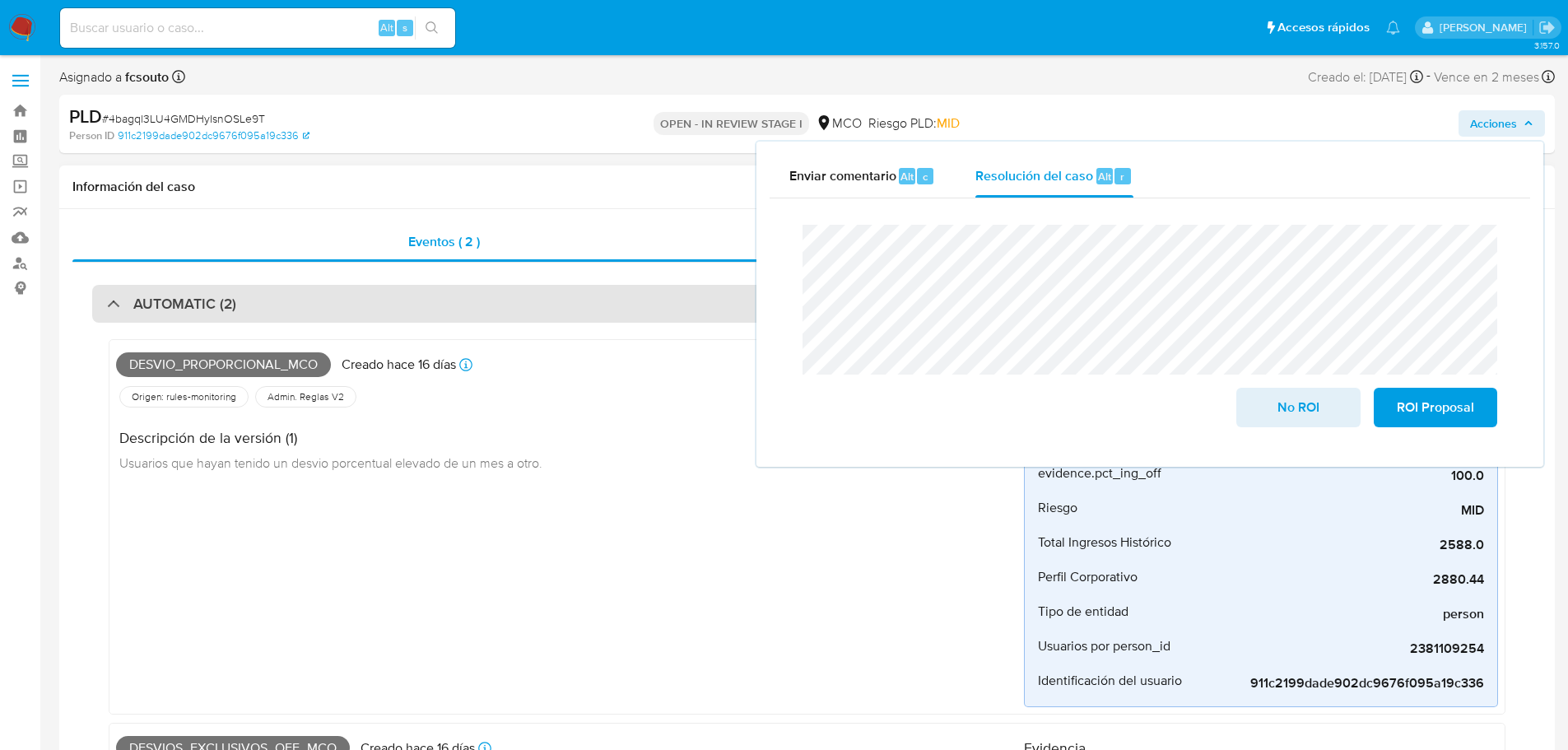
click at [385, 302] on div "AUTOMATIC (2)" at bounding box center [807, 303] width 1430 height 38
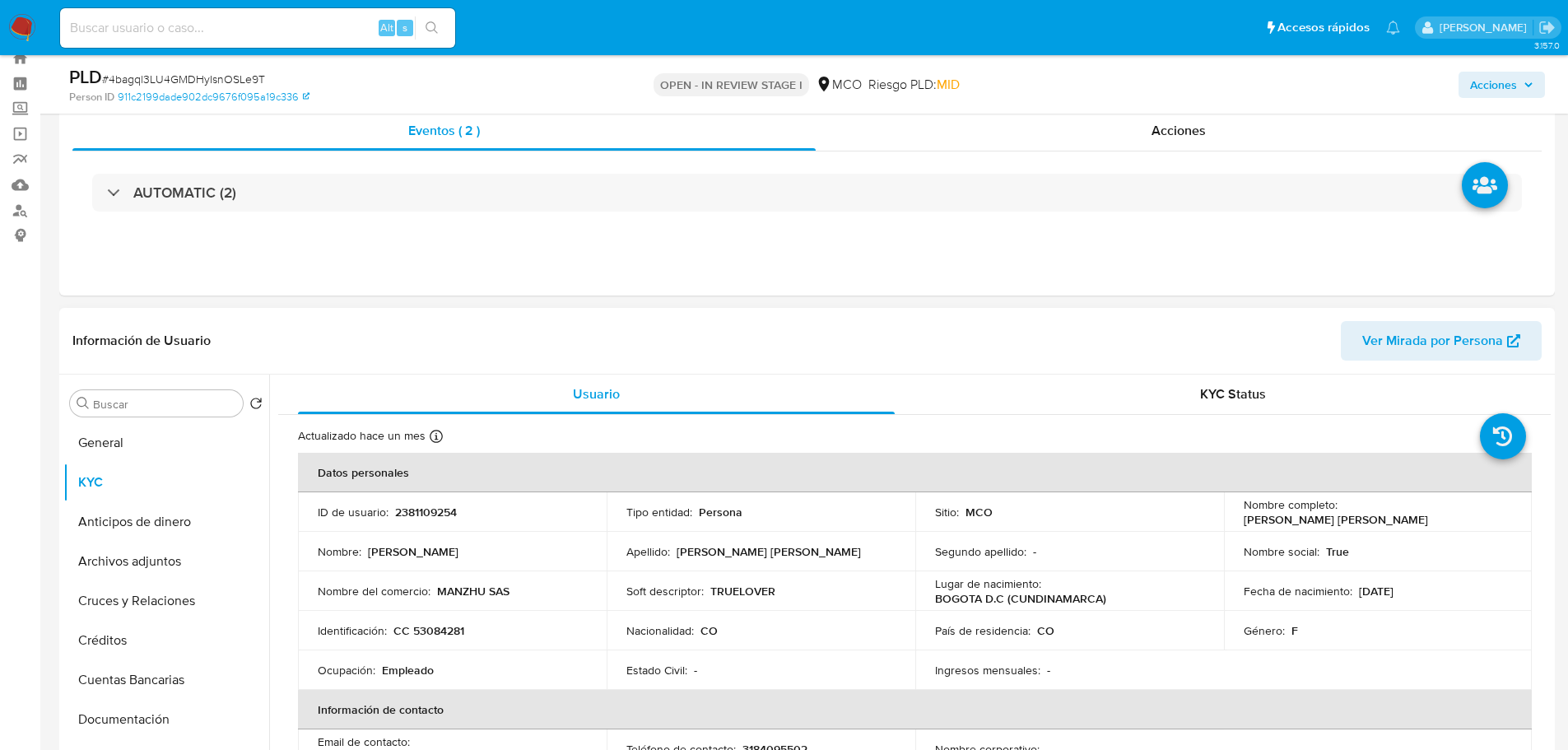
scroll to position [83, 0]
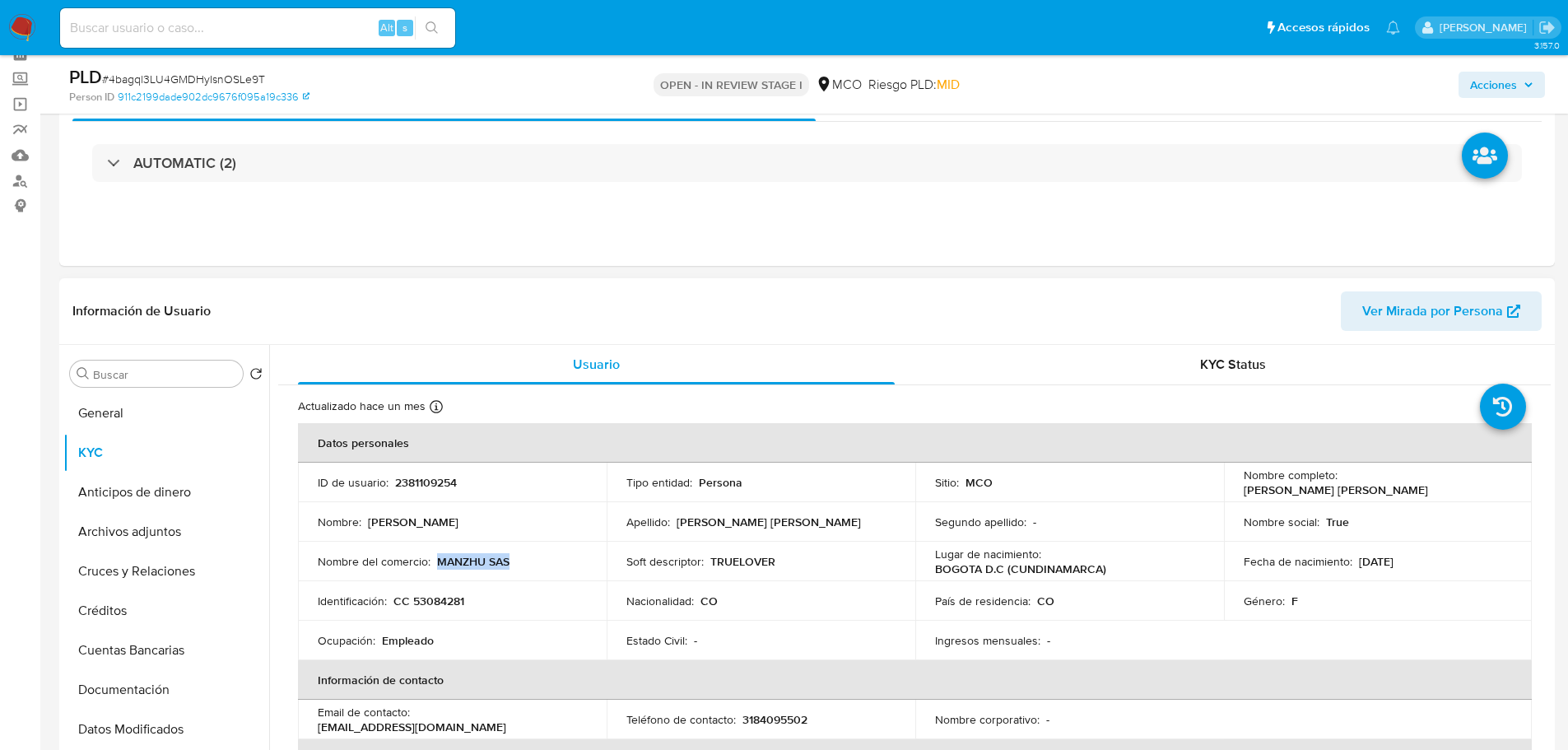
drag, startPoint x: 520, startPoint y: 568, endPoint x: 436, endPoint y: 554, distance: 85.2
click at [436, 554] on div "Nombre del comercio : MANZHU SAS" at bounding box center [453, 561] width 270 height 15
copy p "MANZHU SAS"
click at [751, 568] on p "TRUELOVER" at bounding box center [743, 561] width 65 height 15
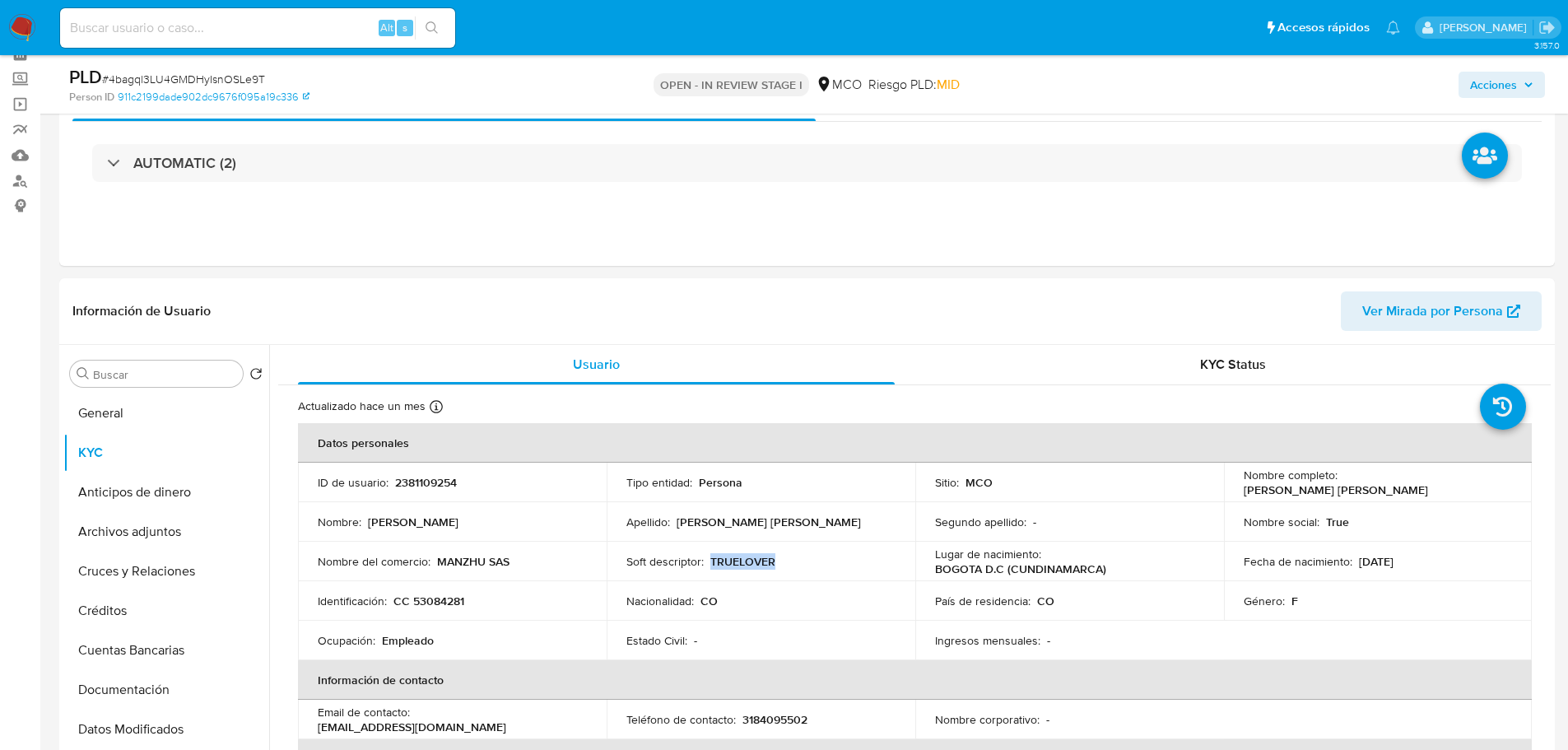
copy p "TRUELOVER"
click at [1516, 86] on span "Acciones" at bounding box center [1494, 85] width 46 height 26
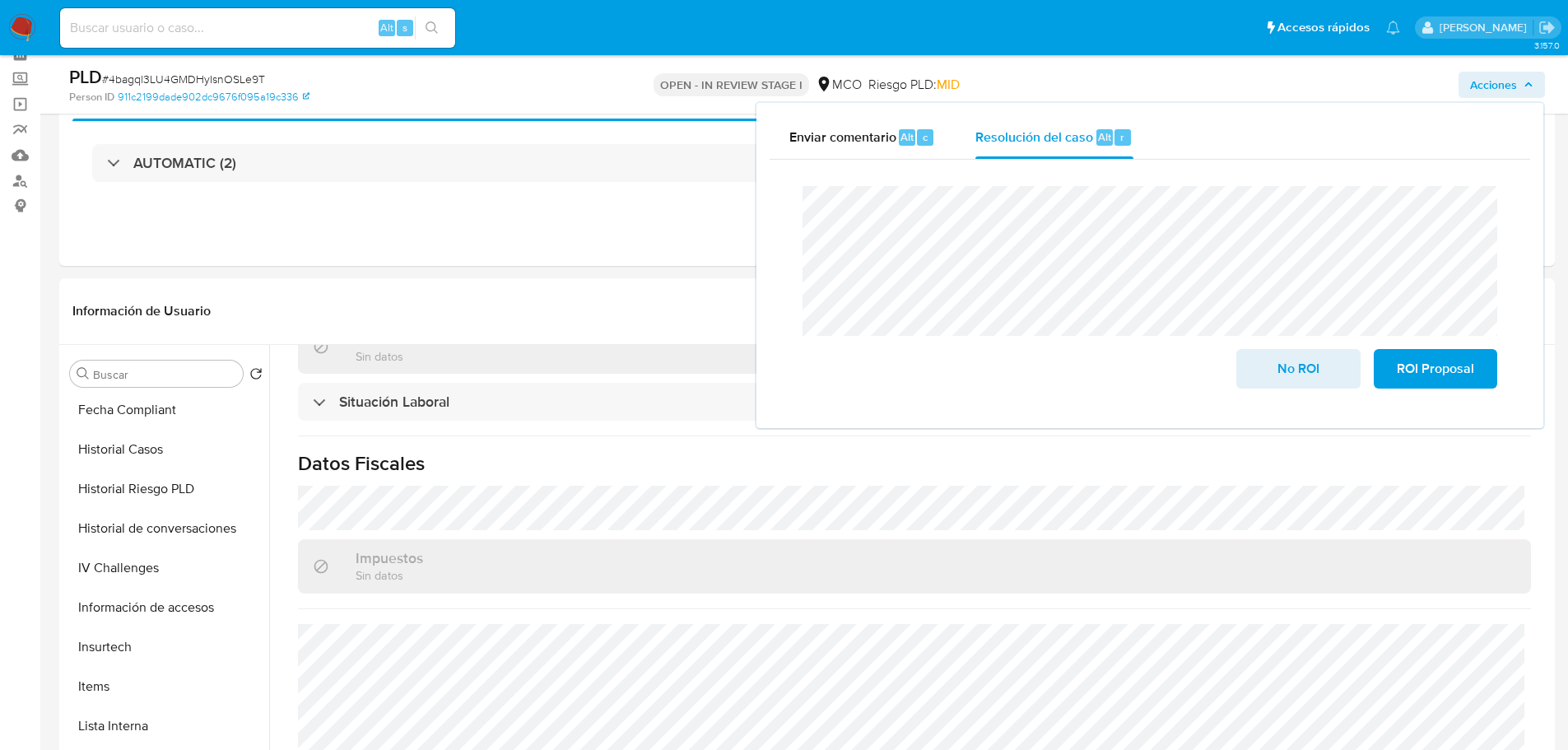
scroll to position [493, 0]
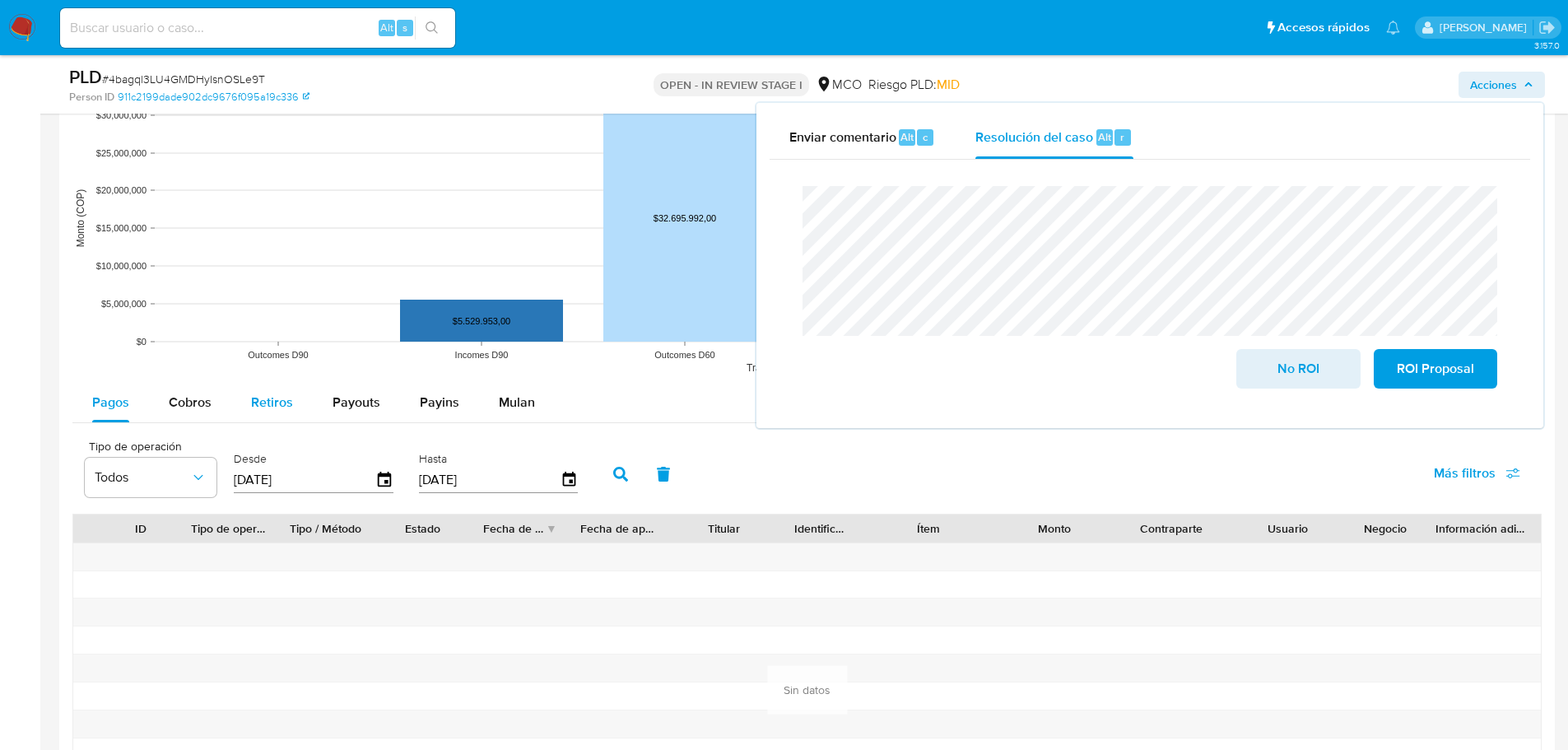
click at [281, 399] on span "Retiros" at bounding box center [271, 401] width 42 height 19
select select "10"
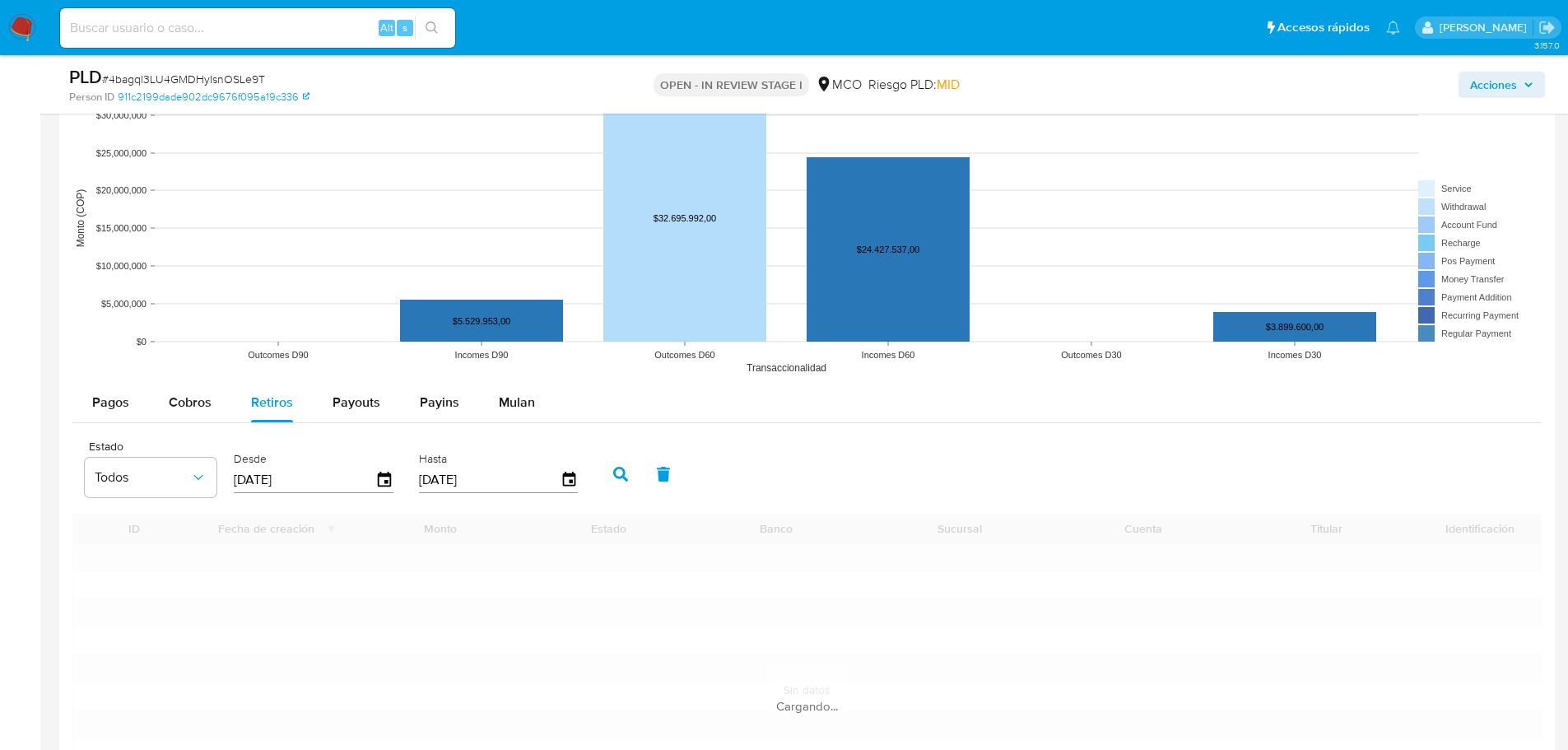
scroll to position [1646, 0]
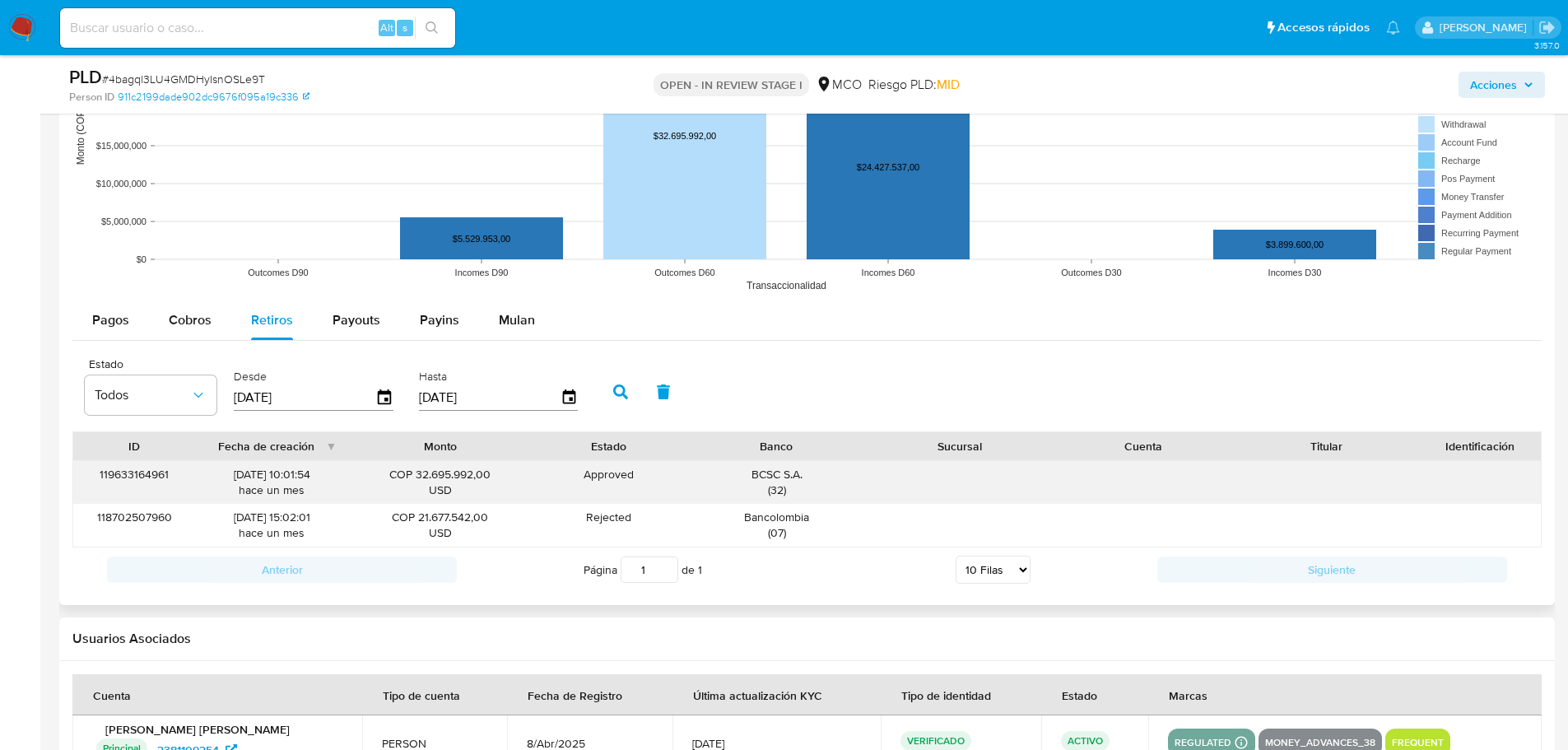
click at [771, 474] on div "BCSC S.A. ( 32 )" at bounding box center [776, 482] width 161 height 32
click at [1514, 87] on span "Acciones" at bounding box center [1494, 85] width 46 height 26
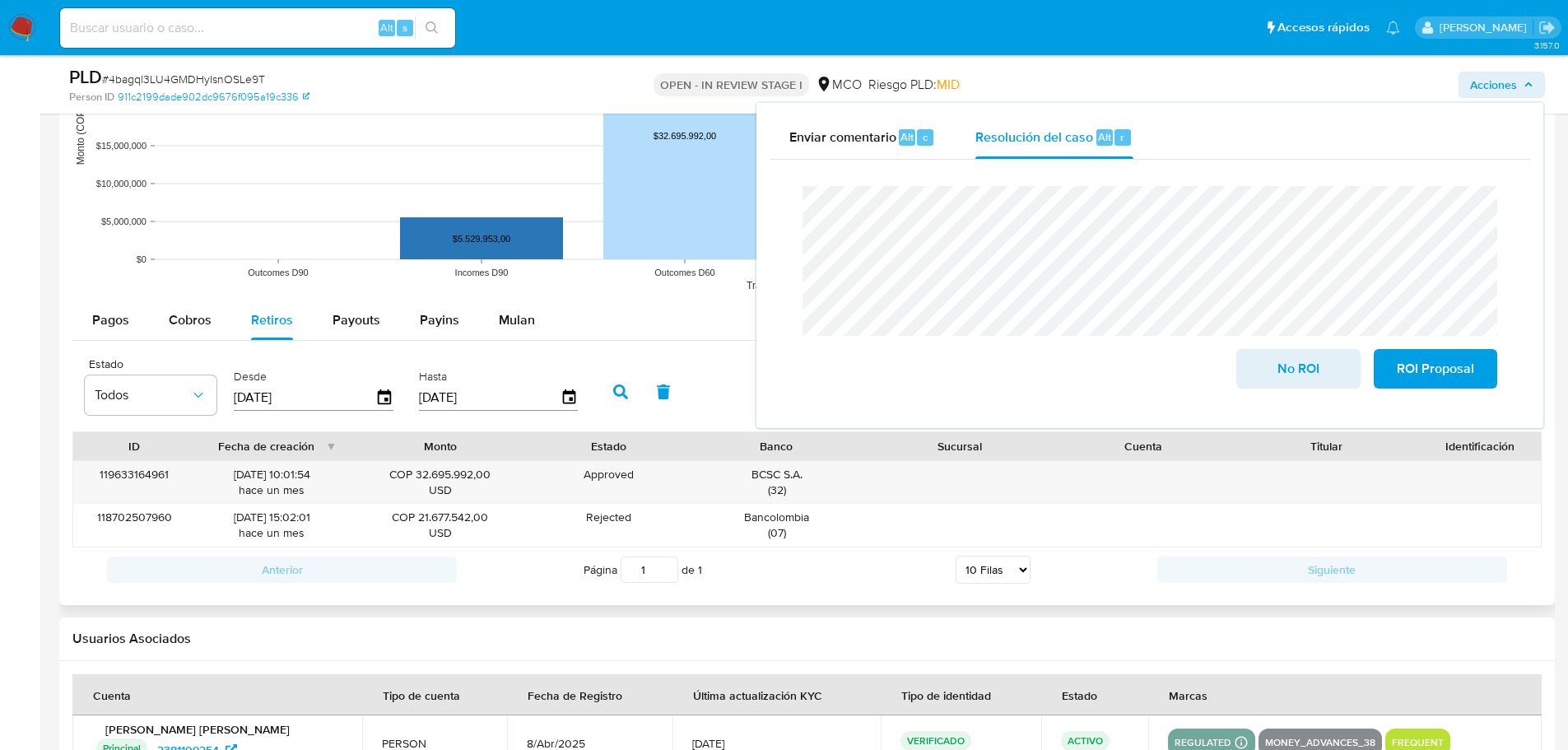
click at [167, 342] on div "Pagos Cobros Retiros Payouts Payins Mulan Tipo de operación Todos Desde 31/05/2…" at bounding box center [807, 446] width 1469 height 292
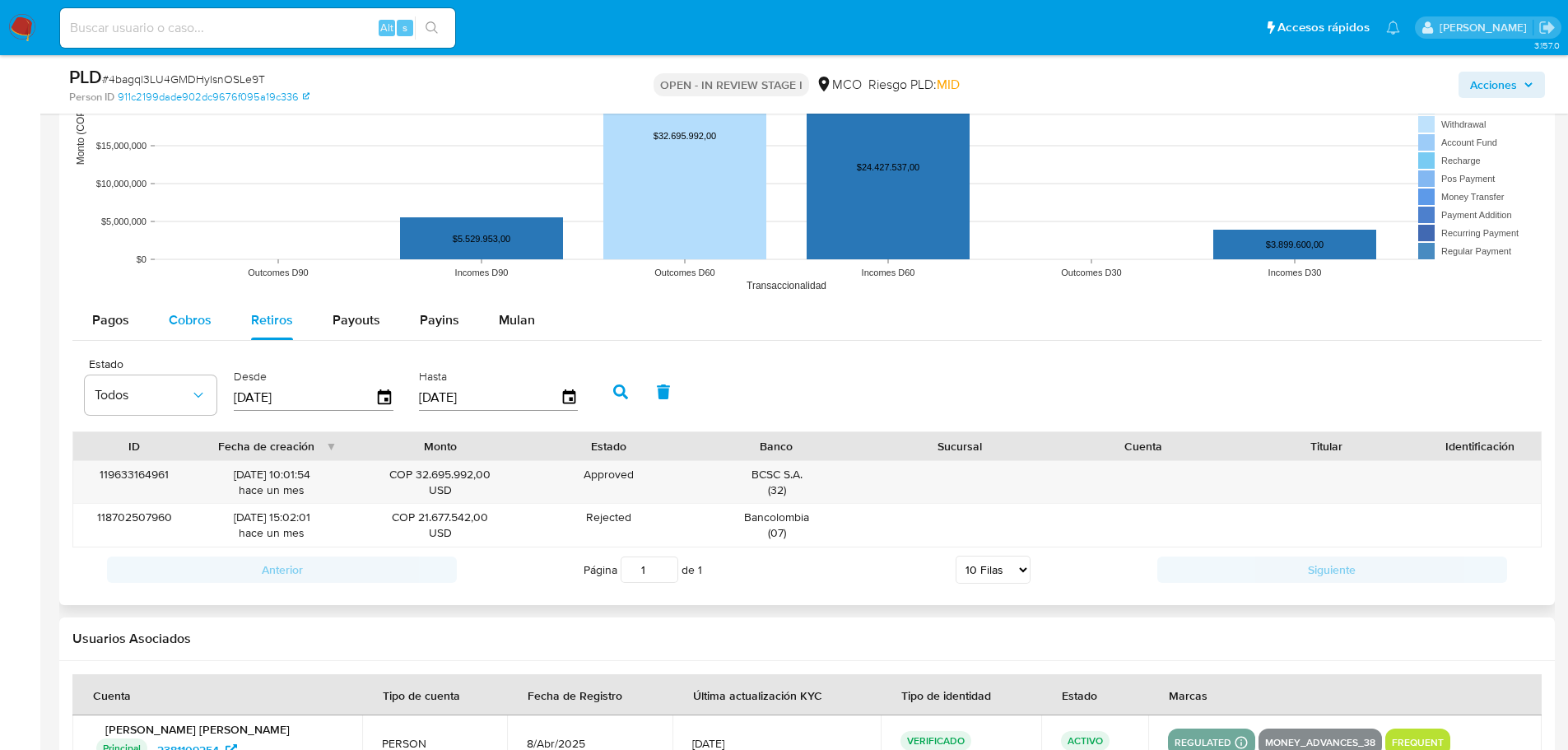
click at [177, 316] on span "Cobros" at bounding box center [191, 320] width 43 height 19
select select "10"
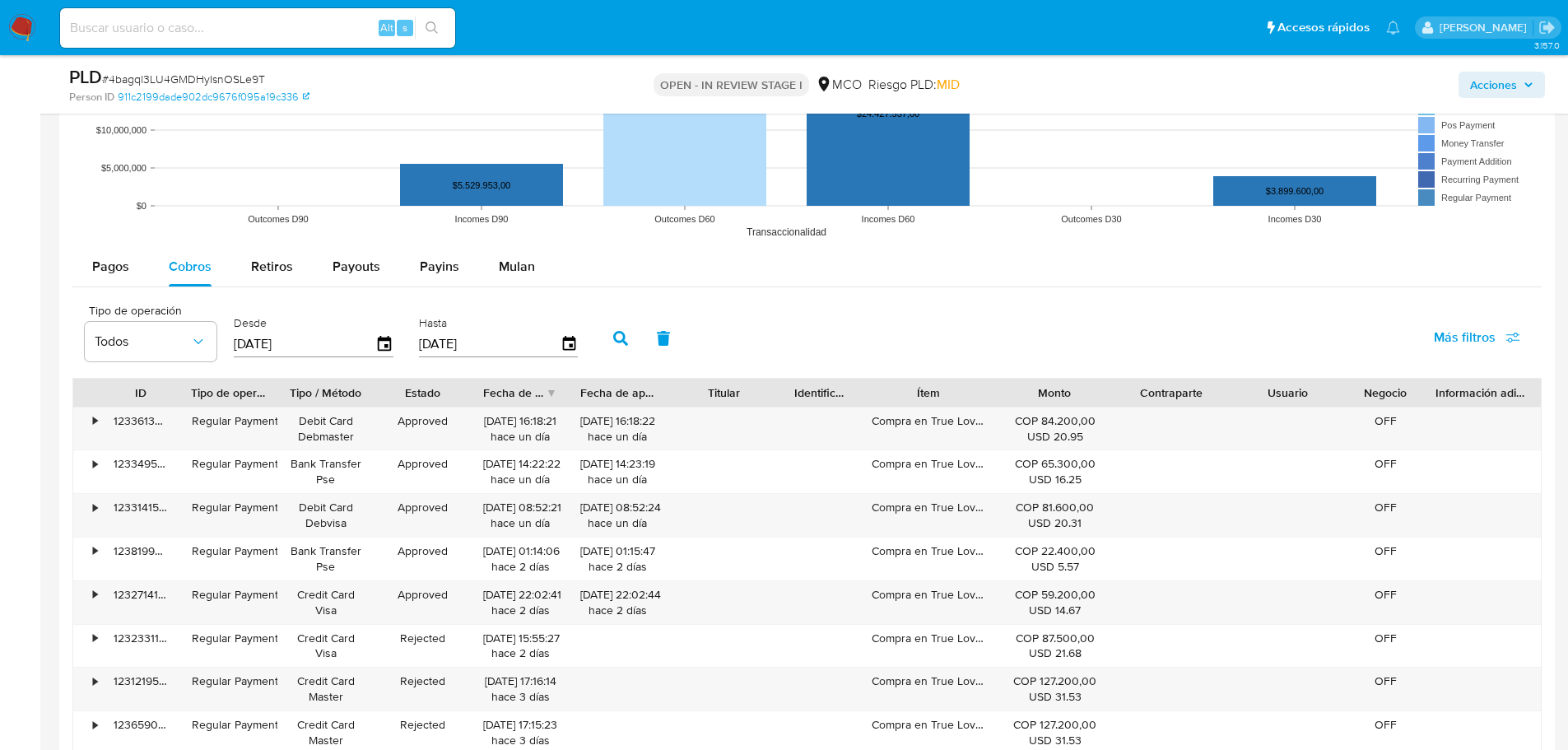
scroll to position [1729, 0]
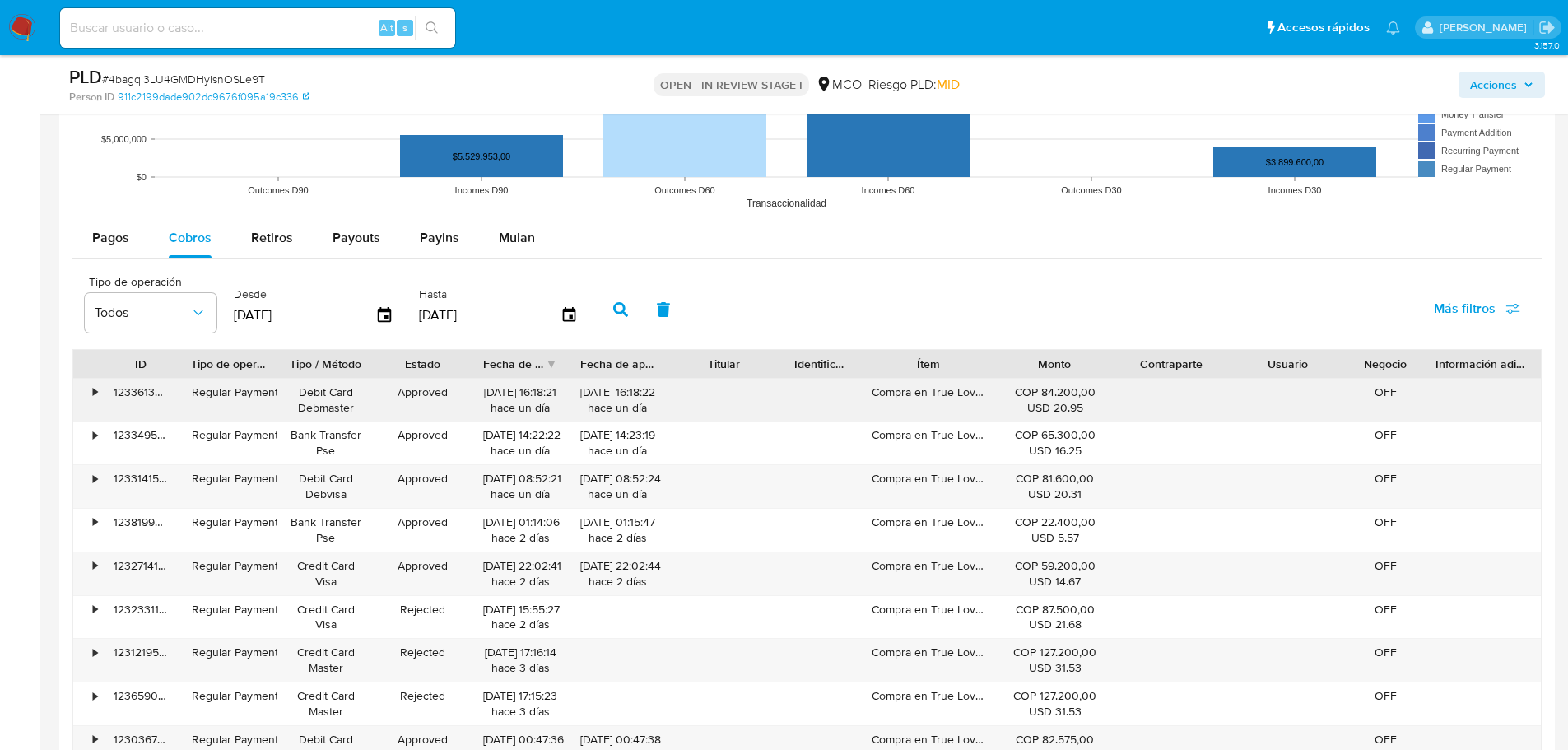
click at [916, 379] on div "Compra en True Lover" at bounding box center [928, 400] width 136 height 43
click at [923, 391] on div "Compra en True Lover" at bounding box center [928, 400] width 136 height 43
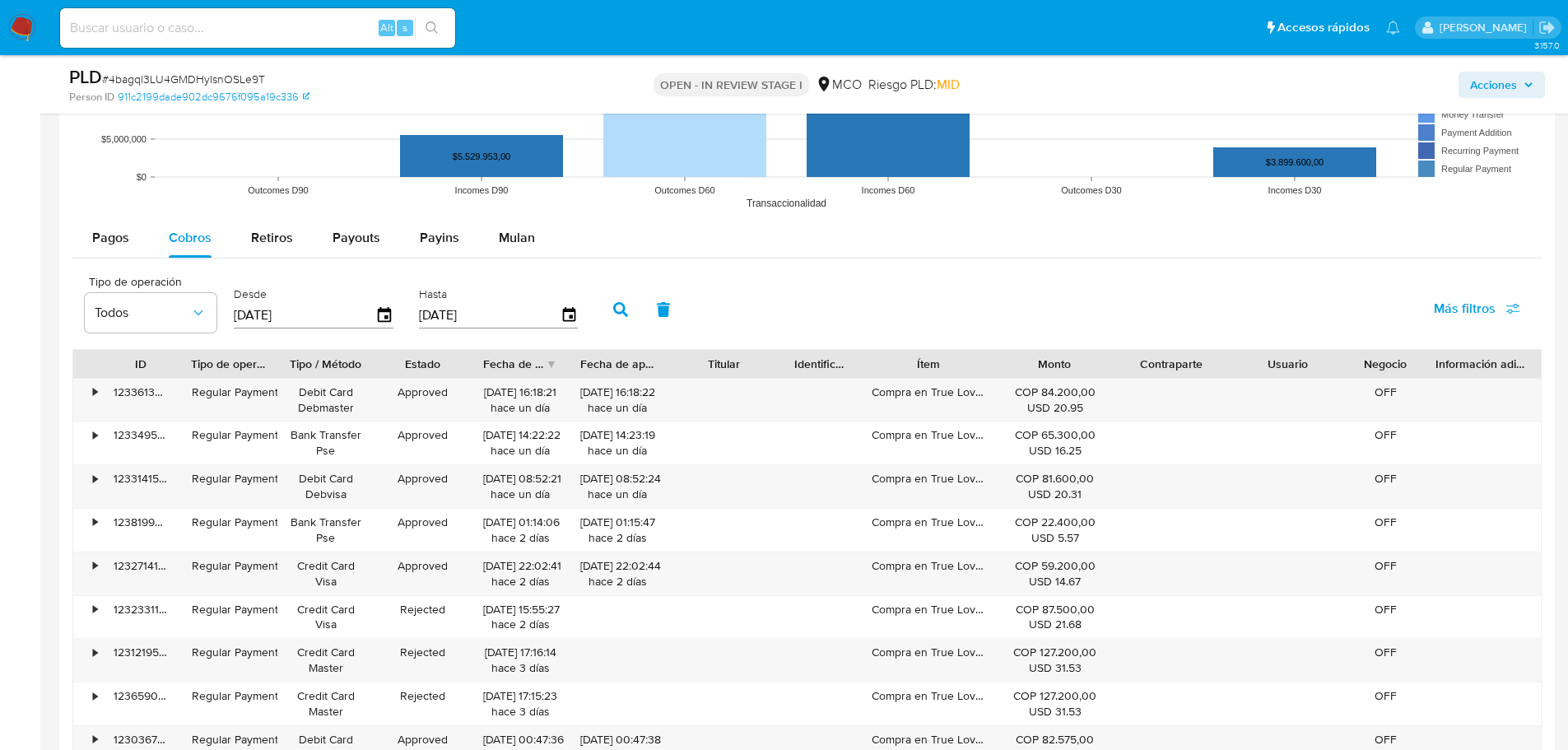
click at [1496, 92] on span "Acciones" at bounding box center [1494, 85] width 46 height 26
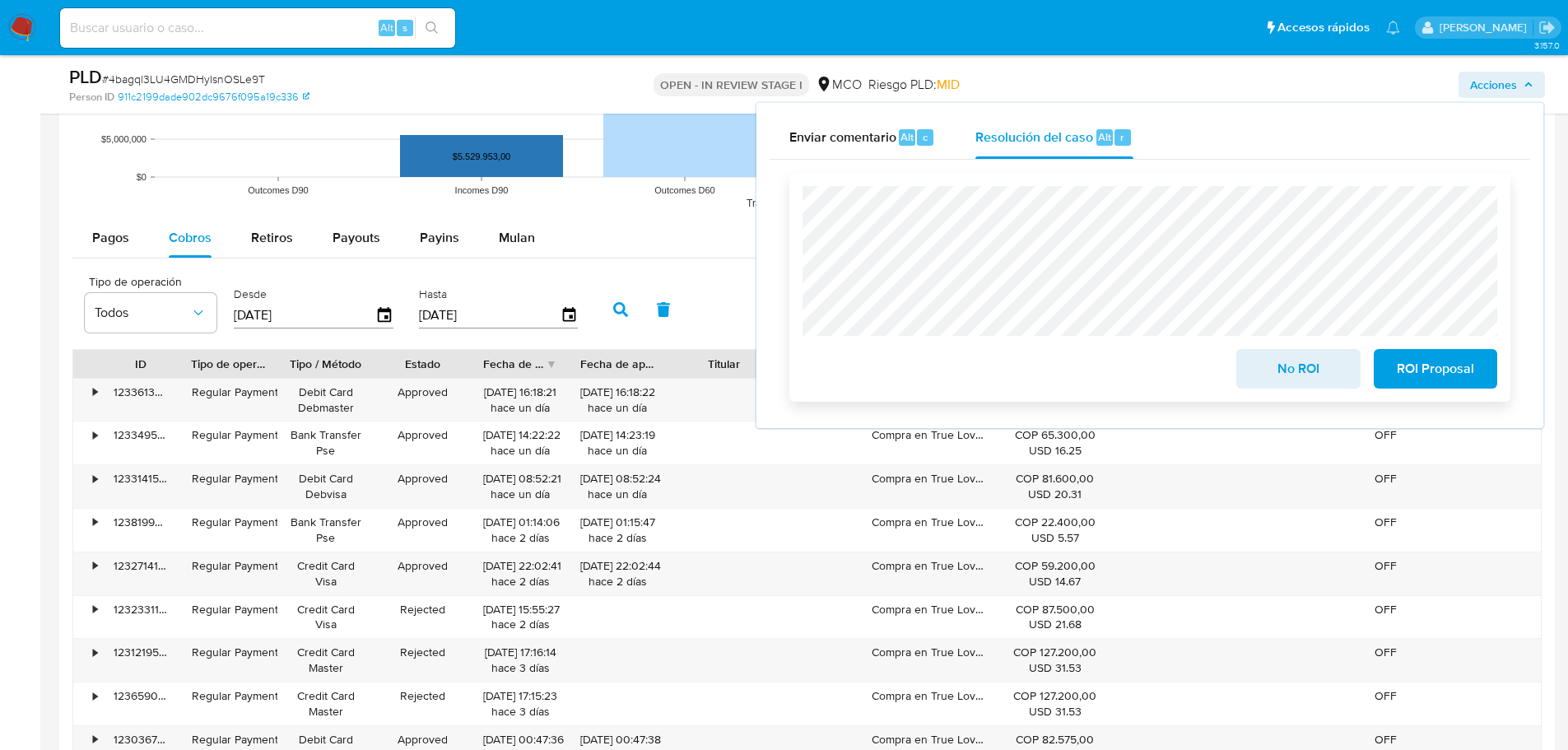
click at [1295, 375] on span "No ROI" at bounding box center [1298, 368] width 81 height 36
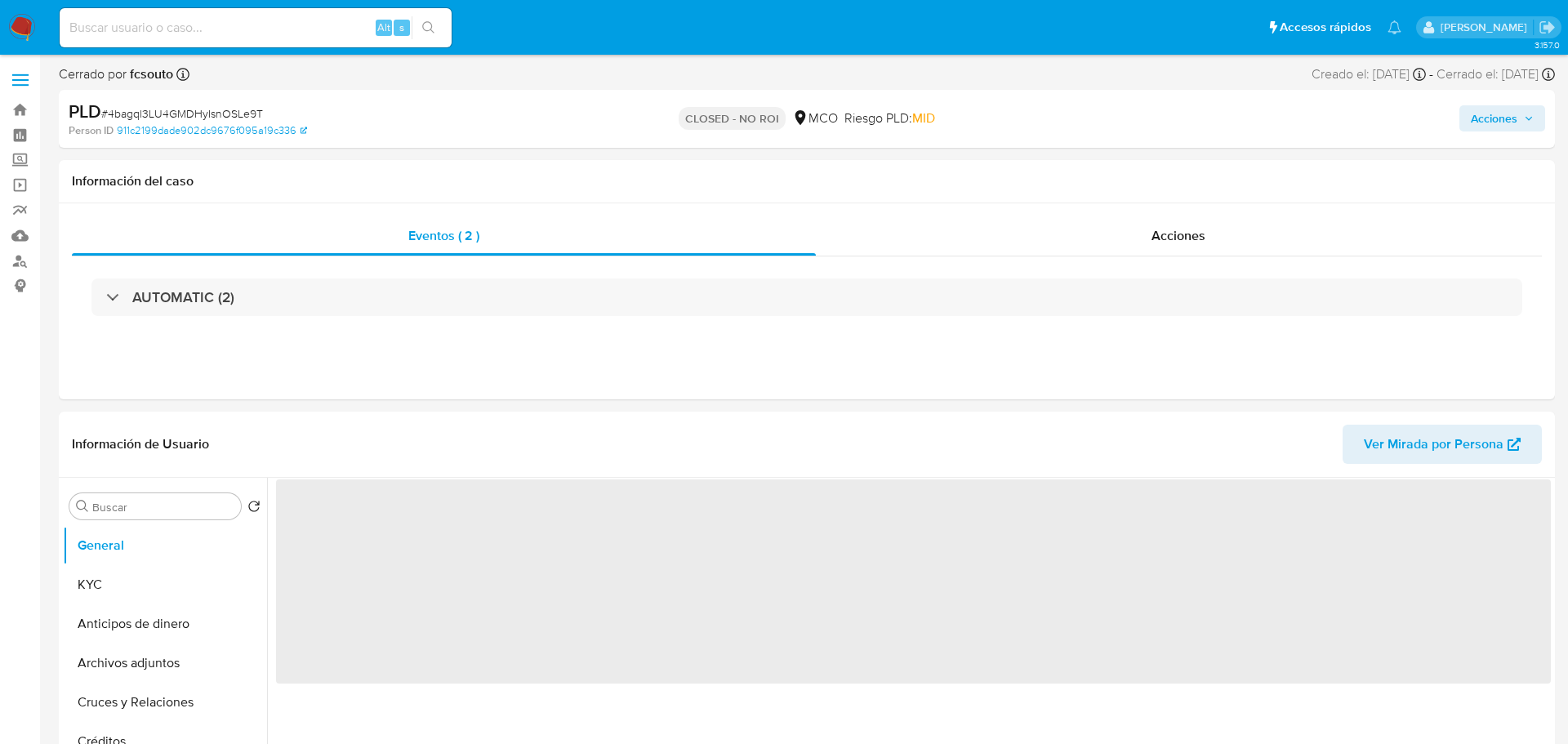
select select "10"
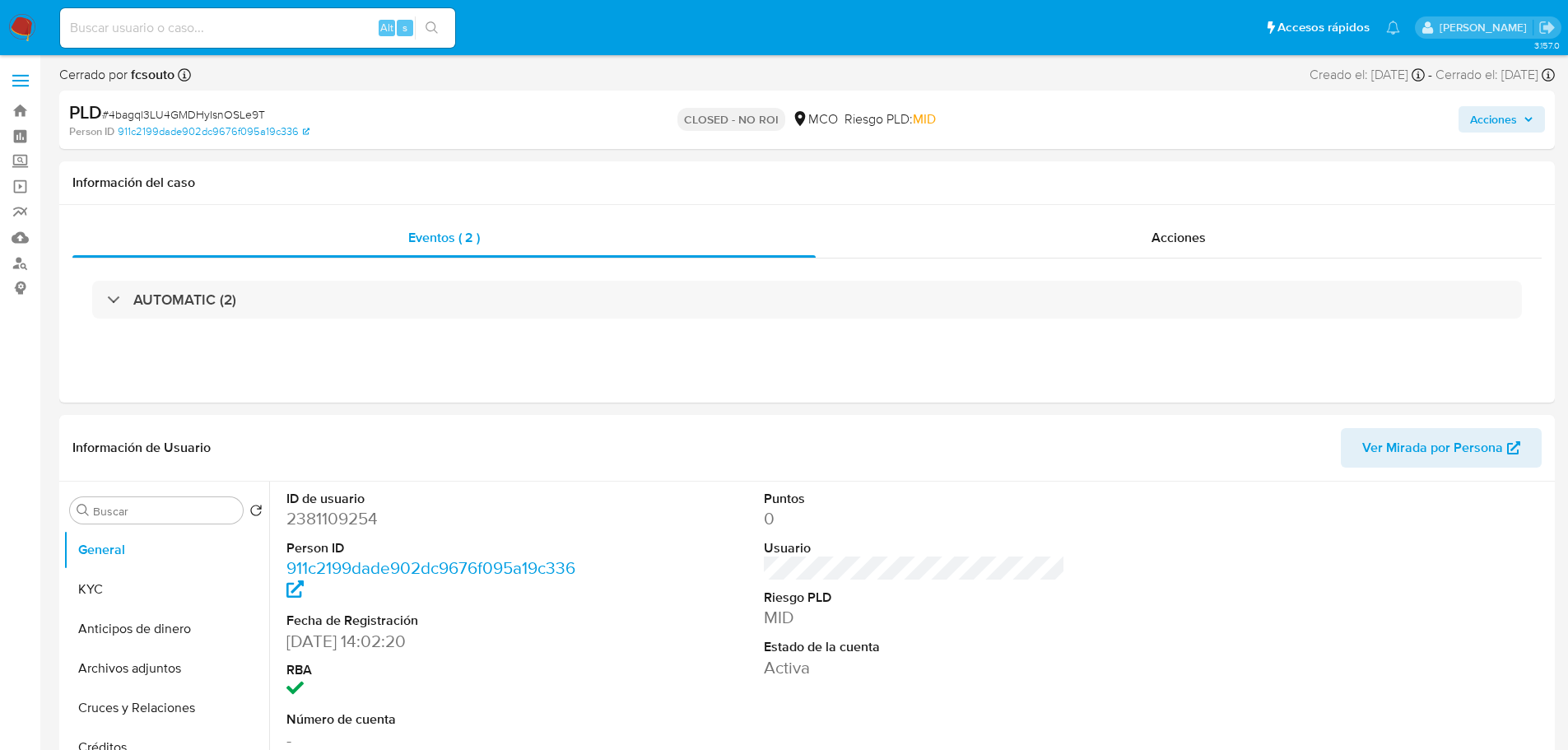
drag, startPoint x: 1513, startPoint y: 107, endPoint x: 1504, endPoint y: 113, distance: 10.8
click at [1513, 110] on span "Acciones" at bounding box center [1494, 119] width 46 height 26
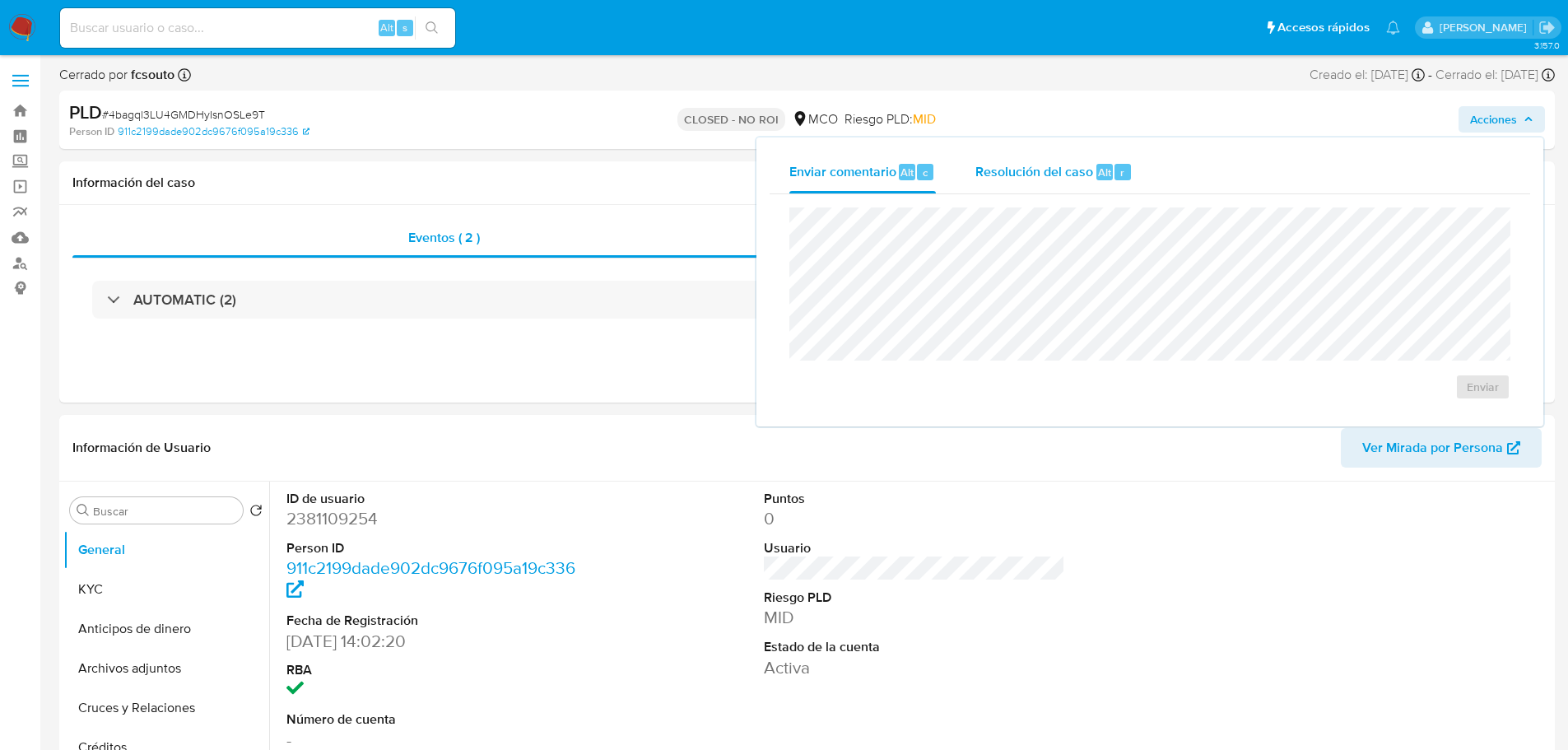
click at [1018, 178] on span "Resolución del caso" at bounding box center [1034, 171] width 118 height 19
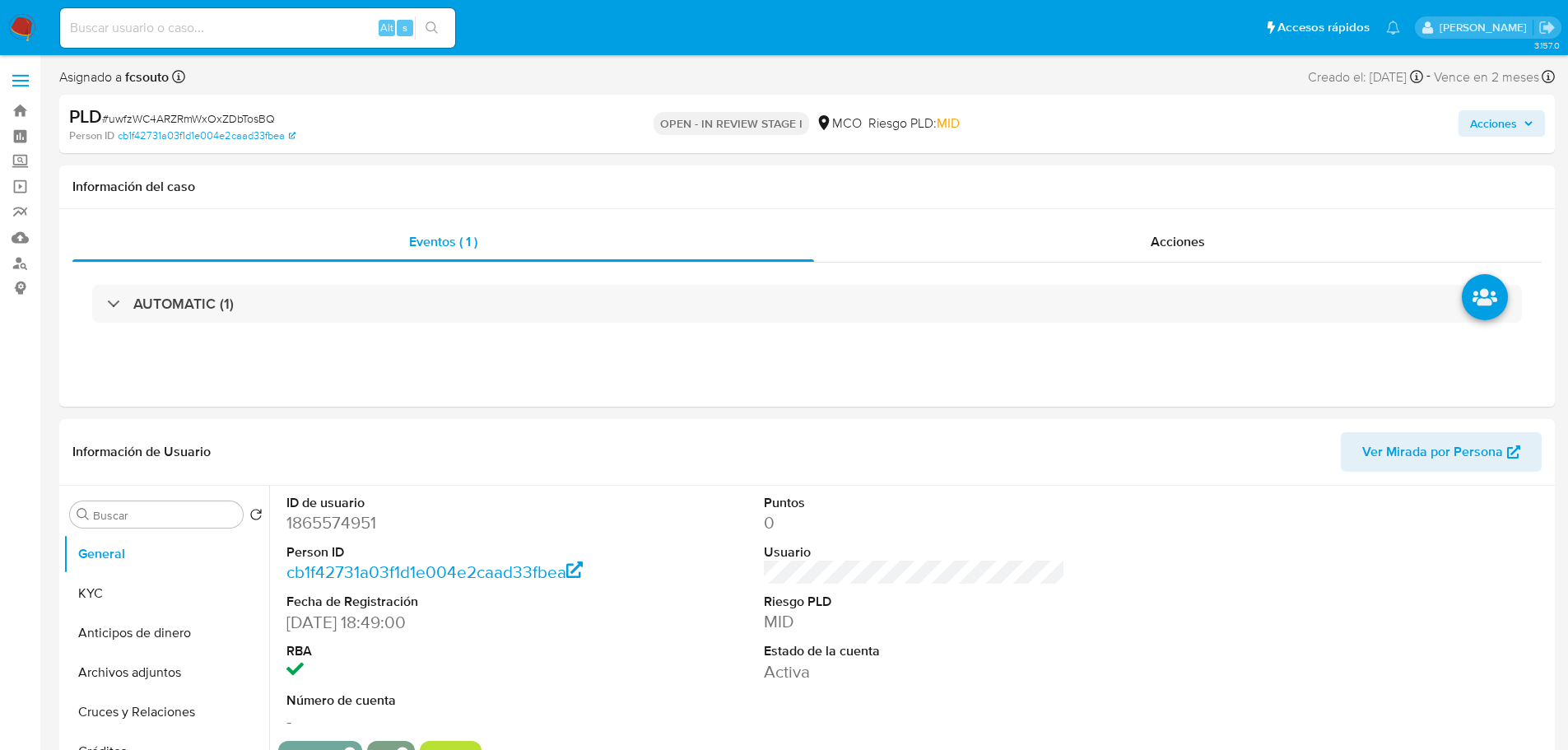
select select "10"
click at [1485, 133] on span "Acciones" at bounding box center [1494, 124] width 46 height 26
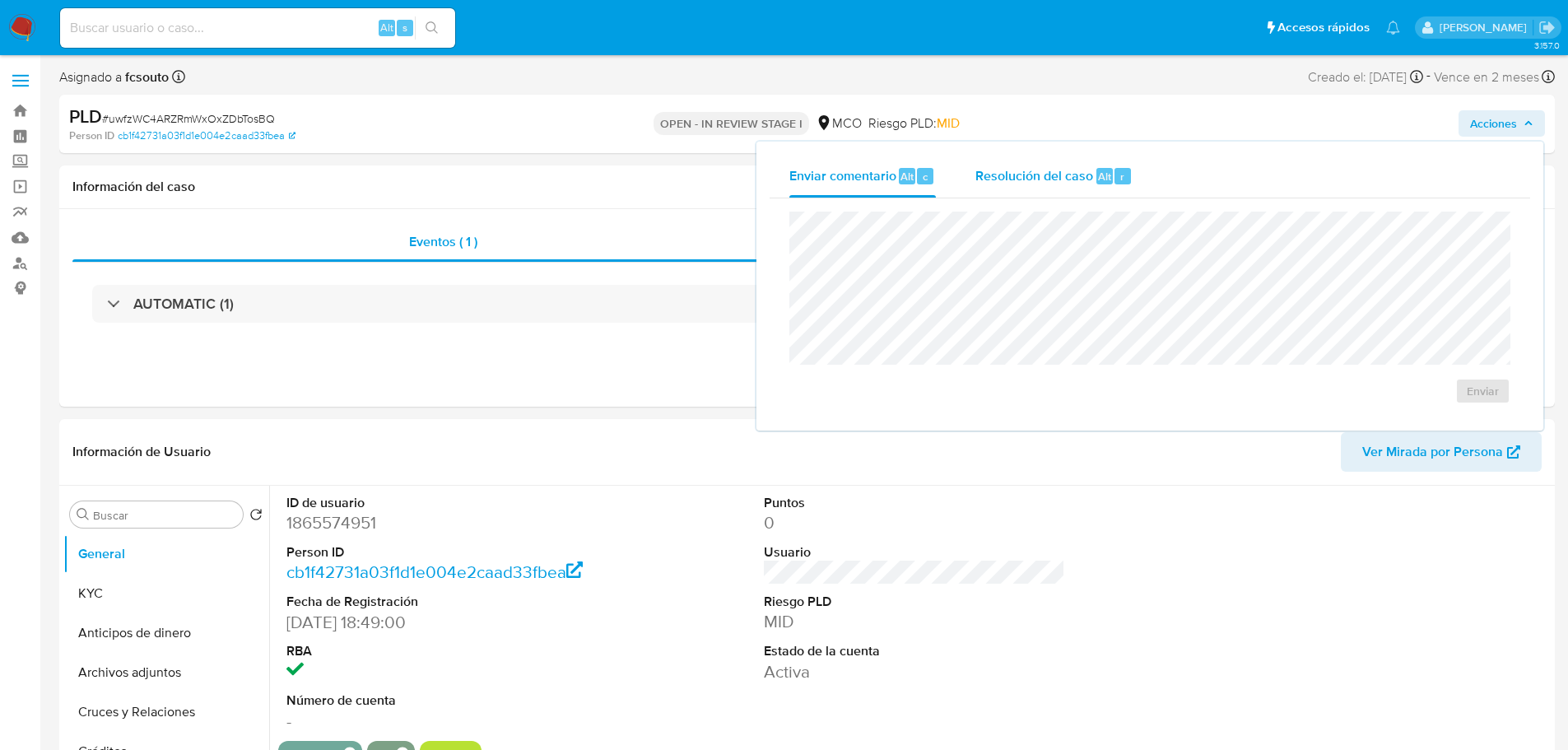
drag, startPoint x: 1040, startPoint y: 172, endPoint x: 1015, endPoint y: 179, distance: 26.0
click at [1035, 175] on span "Resolución del caso" at bounding box center [1034, 176] width 118 height 19
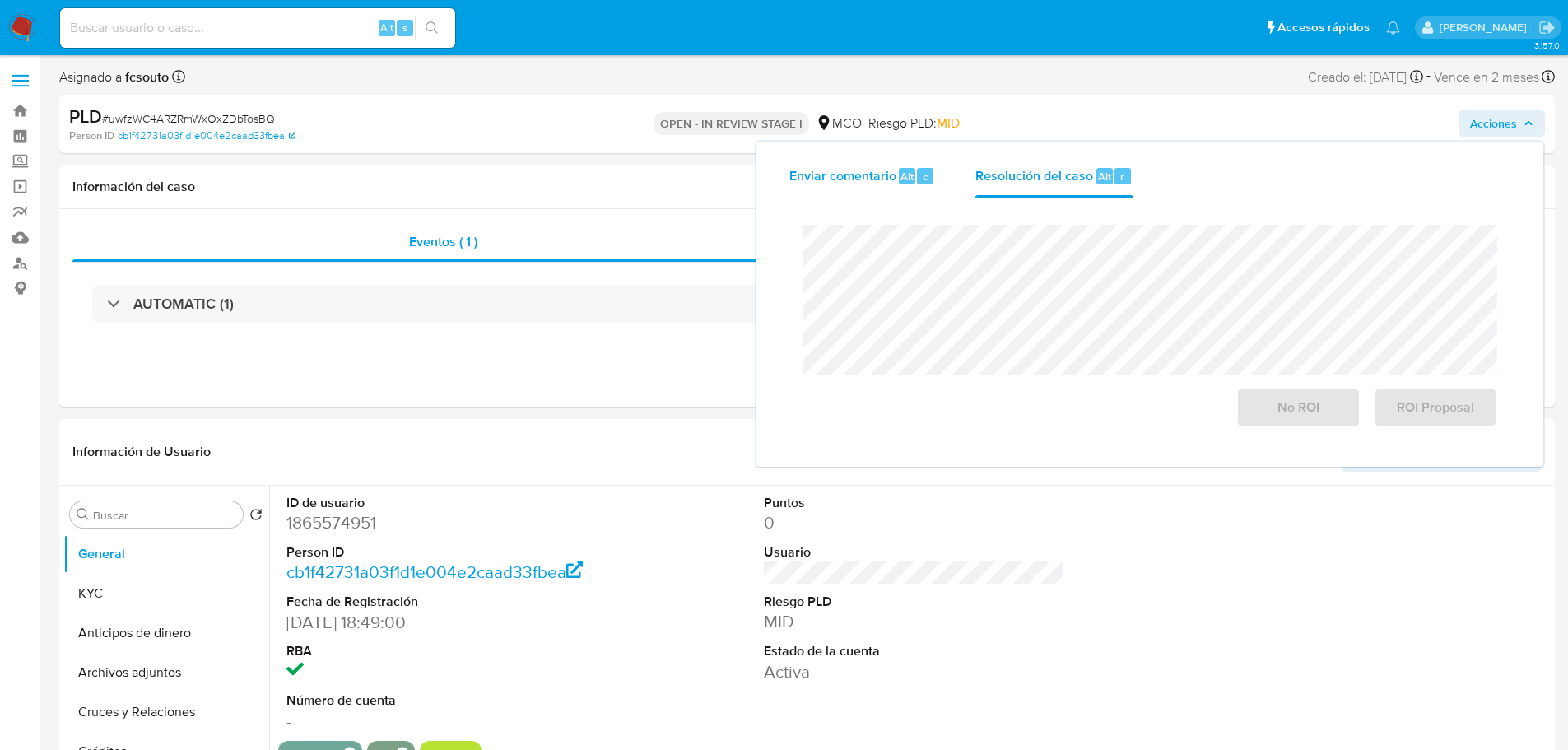
click at [882, 186] on div "Enviar comentario Alt c" at bounding box center [863, 176] width 147 height 43
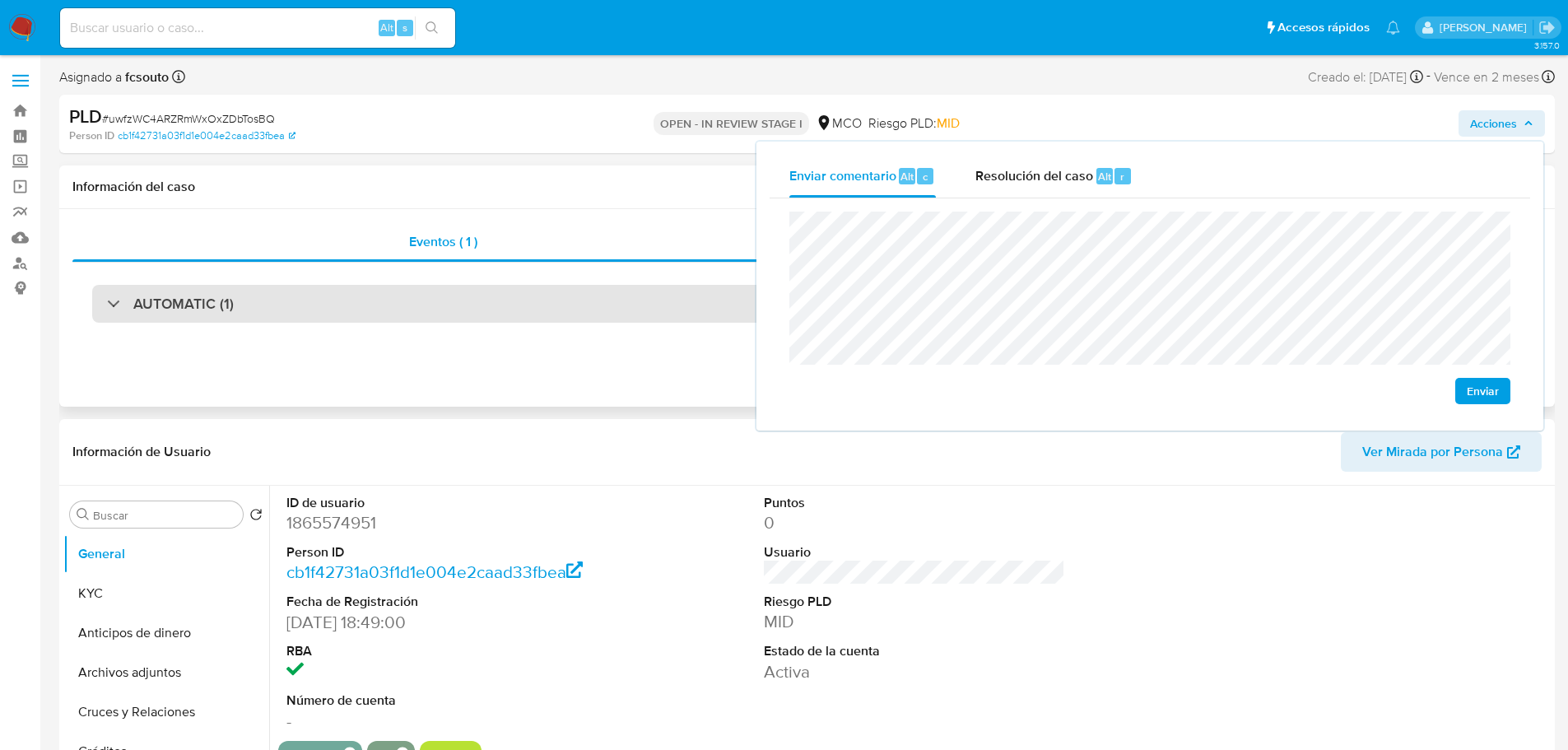
click at [368, 287] on div "AUTOMATIC (1)" at bounding box center [807, 303] width 1430 height 38
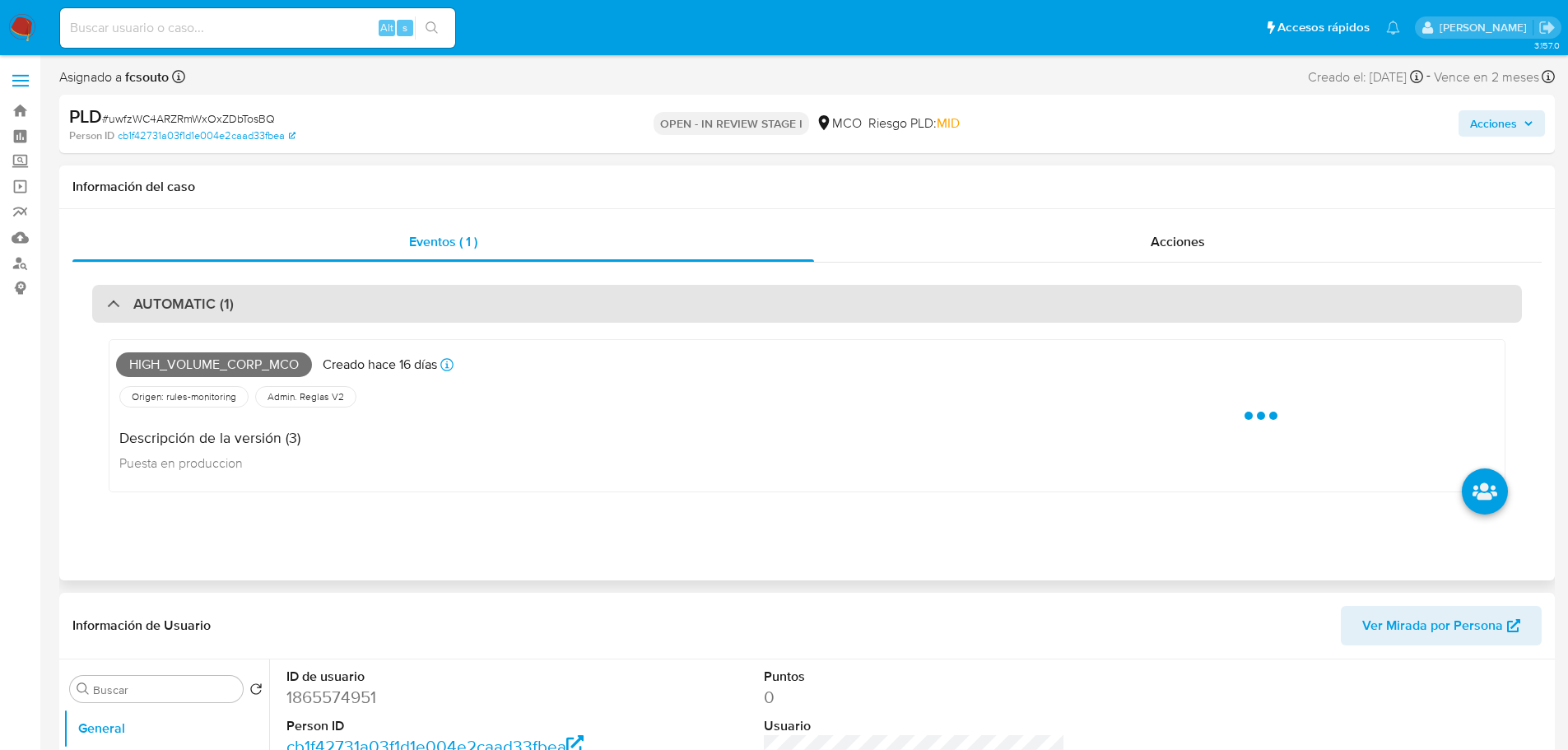
click at [374, 293] on div "AUTOMATIC (1)" at bounding box center [807, 303] width 1430 height 38
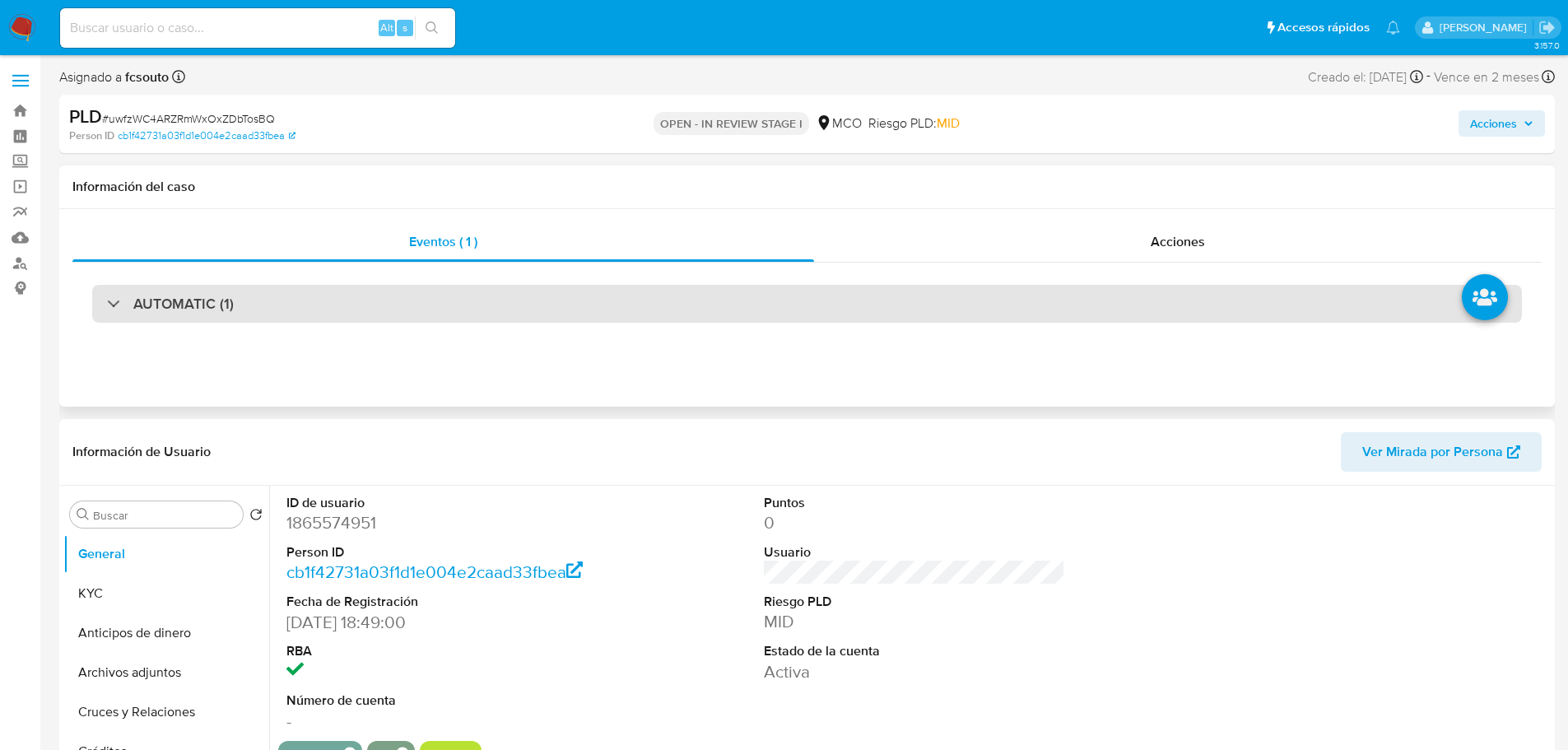
click at [593, 307] on div "AUTOMATIC (1)" at bounding box center [807, 303] width 1430 height 38
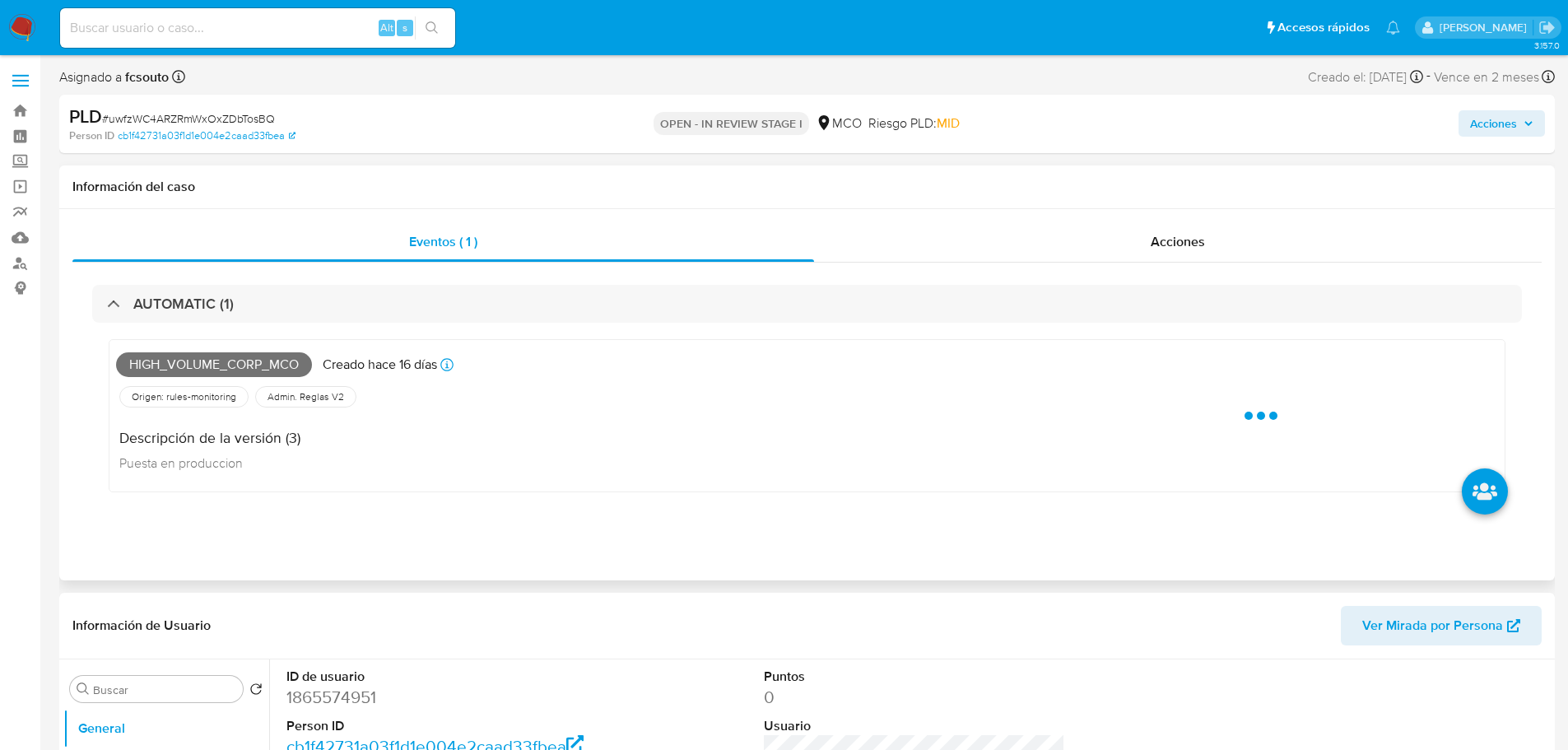
click at [261, 358] on span "High_volume_corp_mco" at bounding box center [214, 364] width 196 height 25
copy span "High_volume_corp_mco"
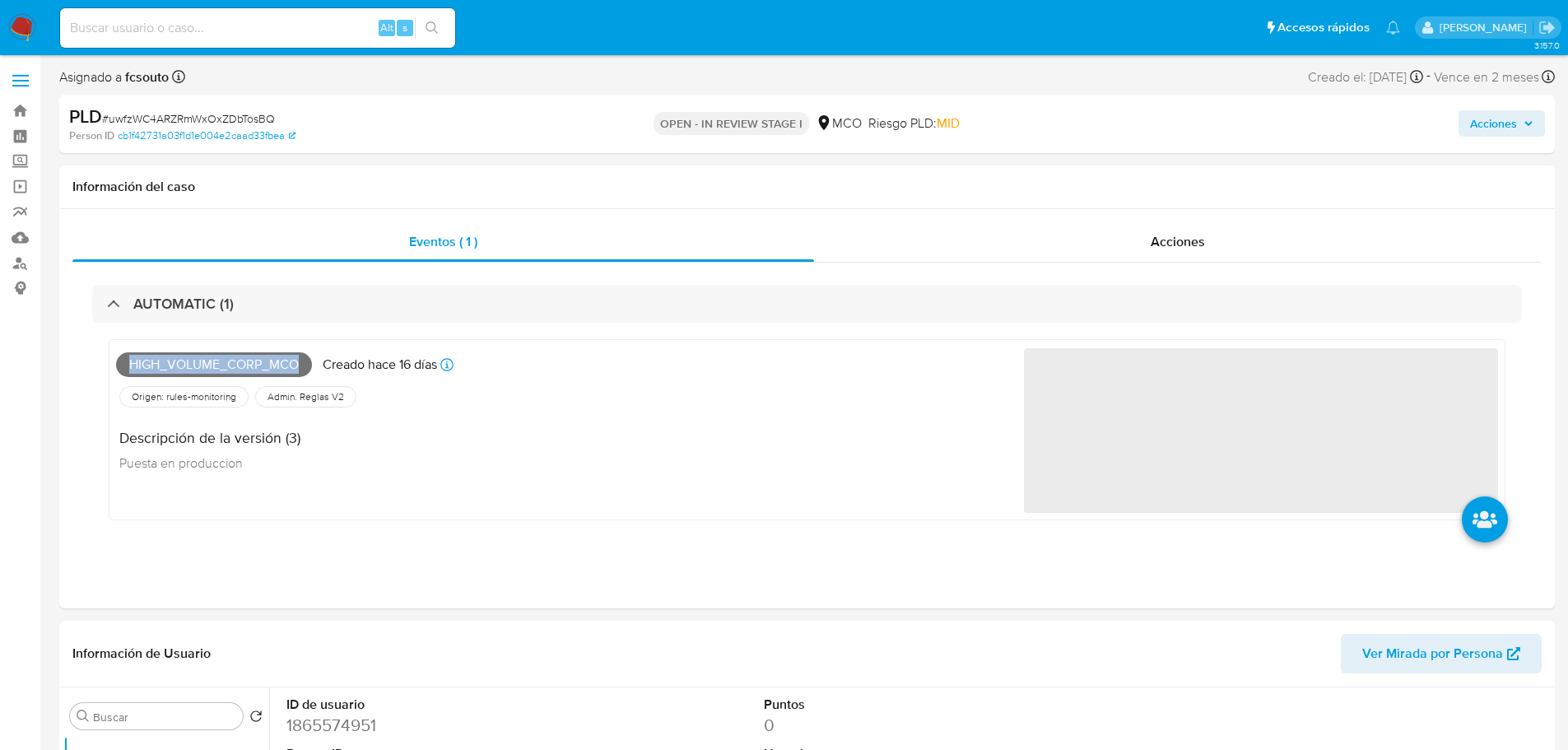
click at [1492, 125] on span "Acciones" at bounding box center [1494, 124] width 46 height 26
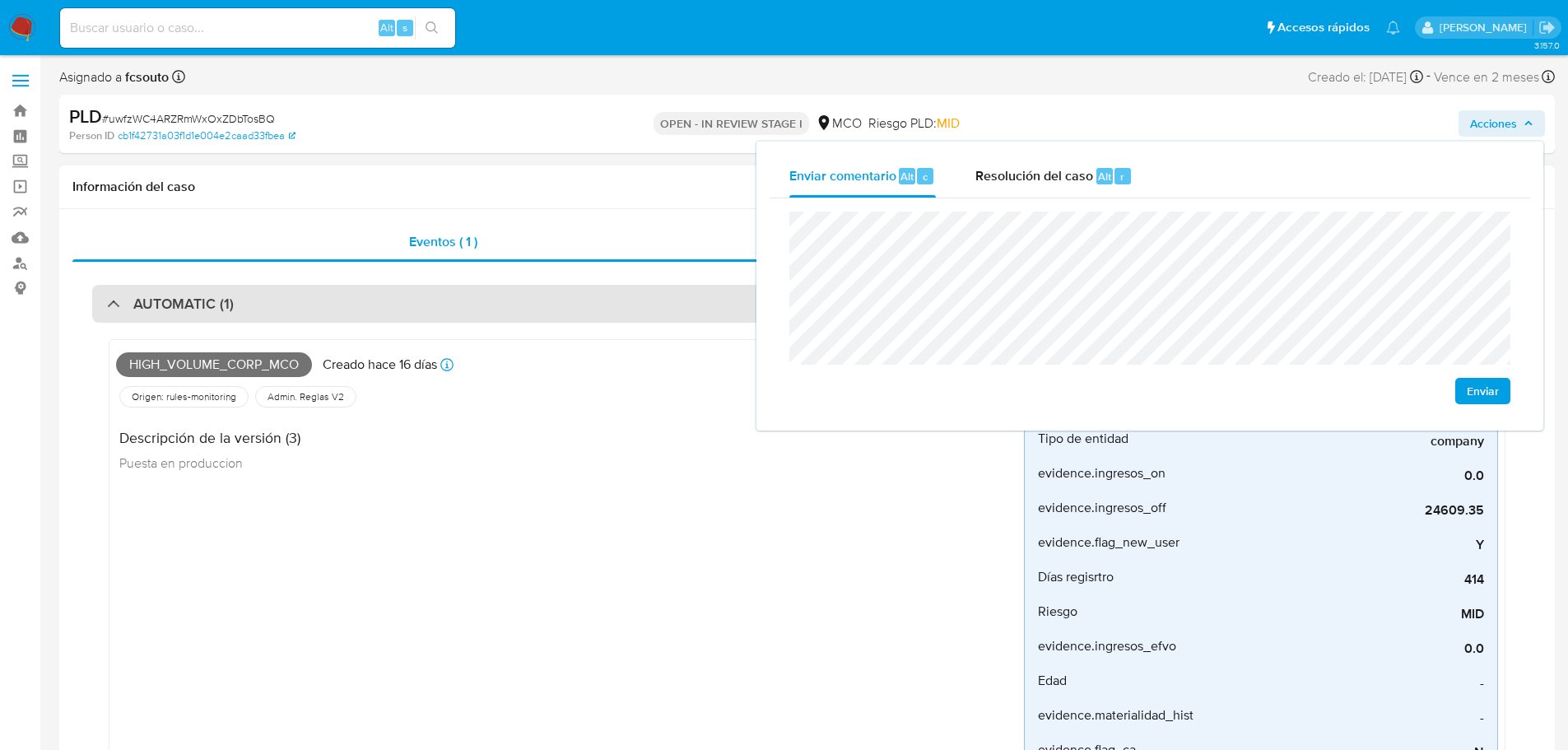
drag, startPoint x: 418, startPoint y: 296, endPoint x: 400, endPoint y: 293, distance: 18.2
click at [409, 294] on div "AUTOMATIC (1)" at bounding box center [807, 303] width 1430 height 38
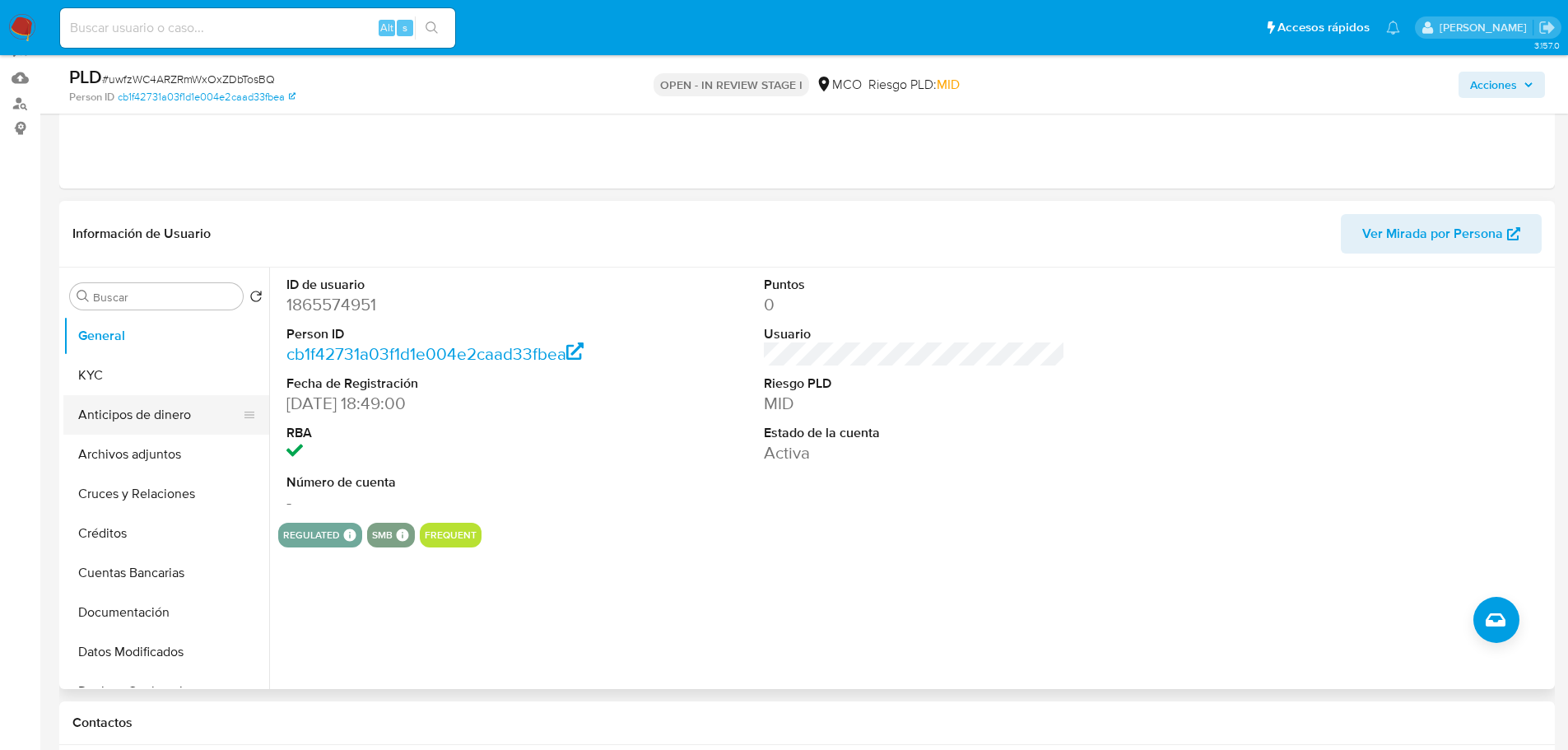
scroll to position [164, 0]
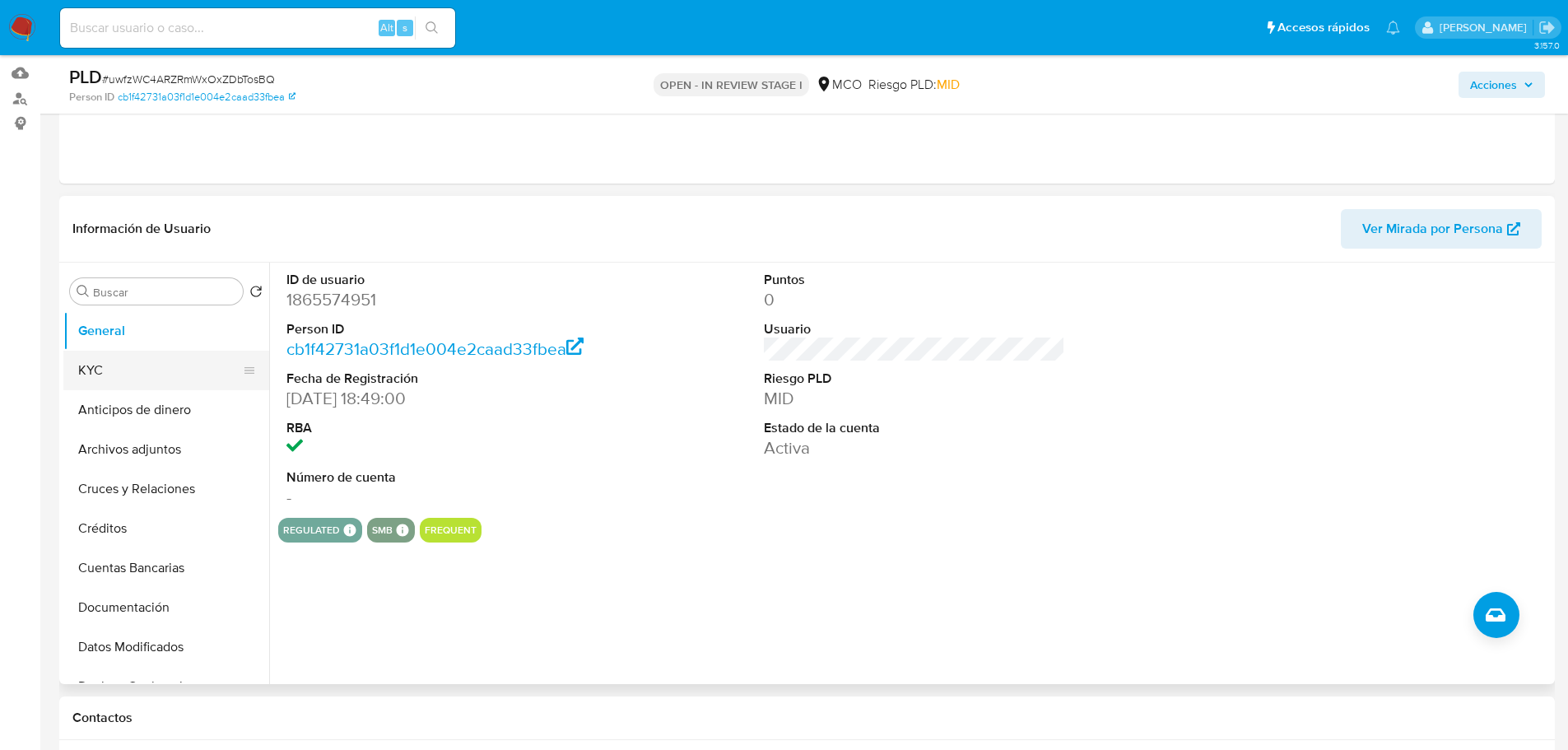
click at [118, 373] on button "KYC" at bounding box center [159, 370] width 192 height 40
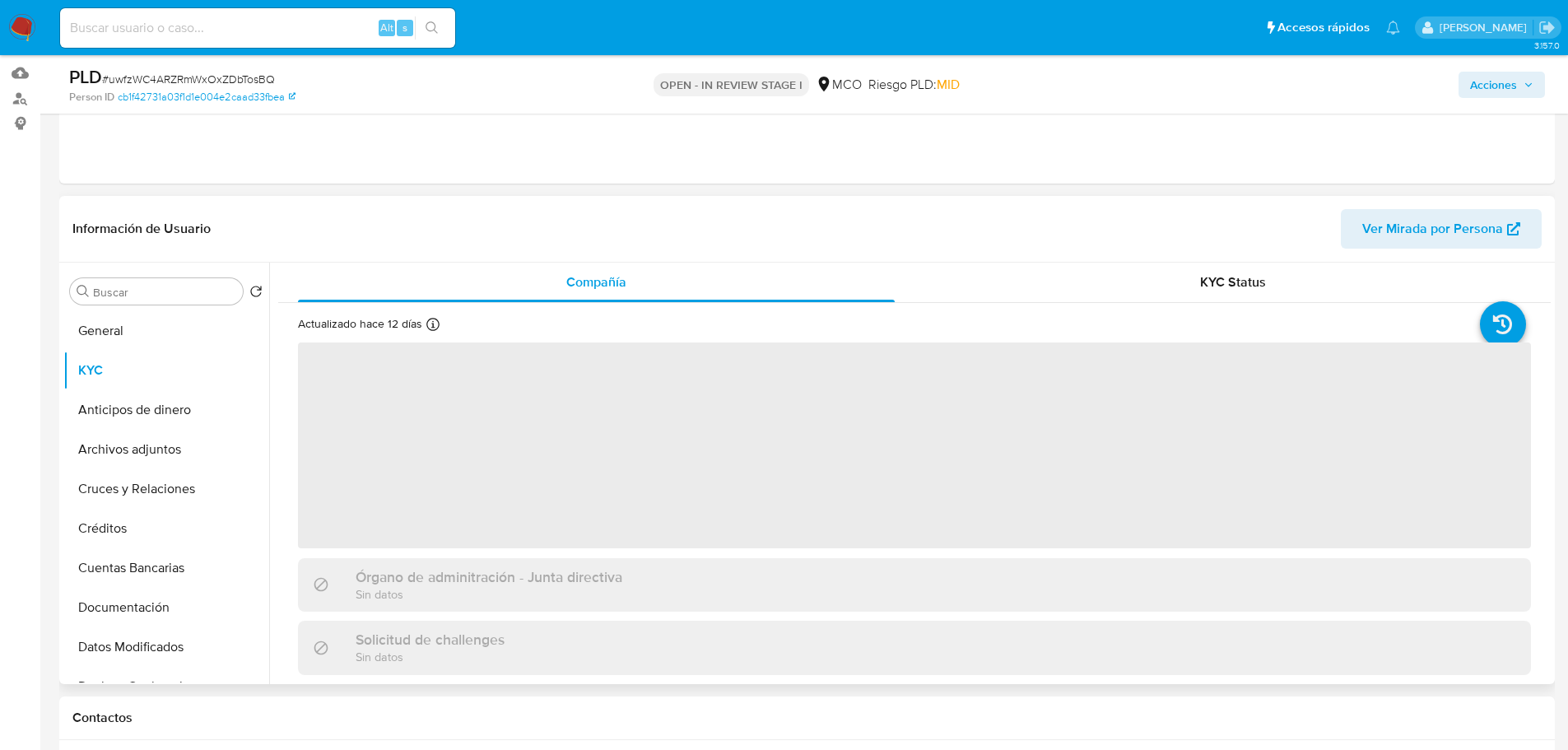
scroll to position [247, 0]
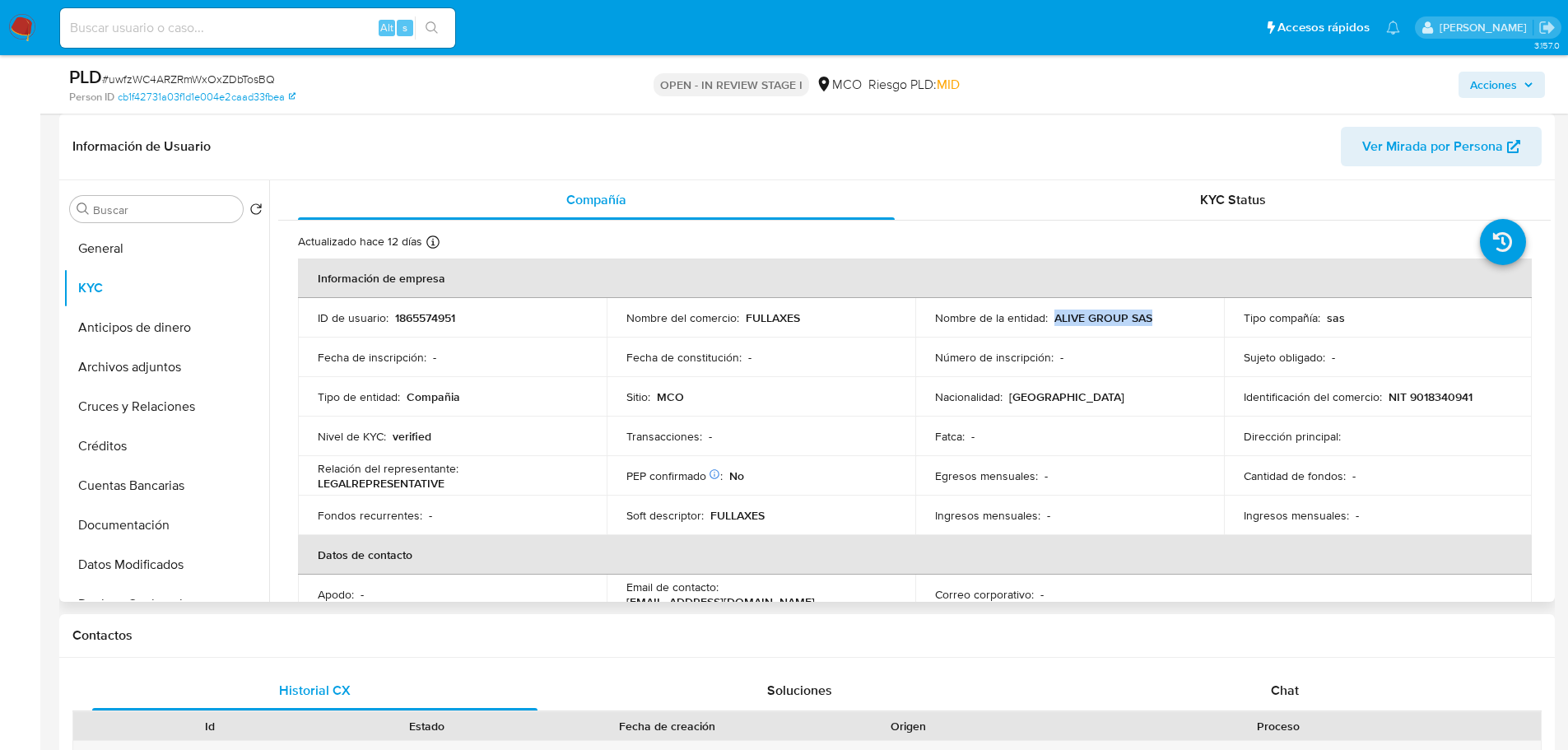
drag, startPoint x: 1150, startPoint y: 318, endPoint x: 1051, endPoint y: 323, distance: 99.1
click at [1051, 323] on div "Nombre de la entidad : ALIVE GROUP SAS" at bounding box center [1070, 318] width 270 height 15
copy p "ALIVE GROUP SAS"
click at [1498, 84] on span "Acciones" at bounding box center [1494, 85] width 46 height 26
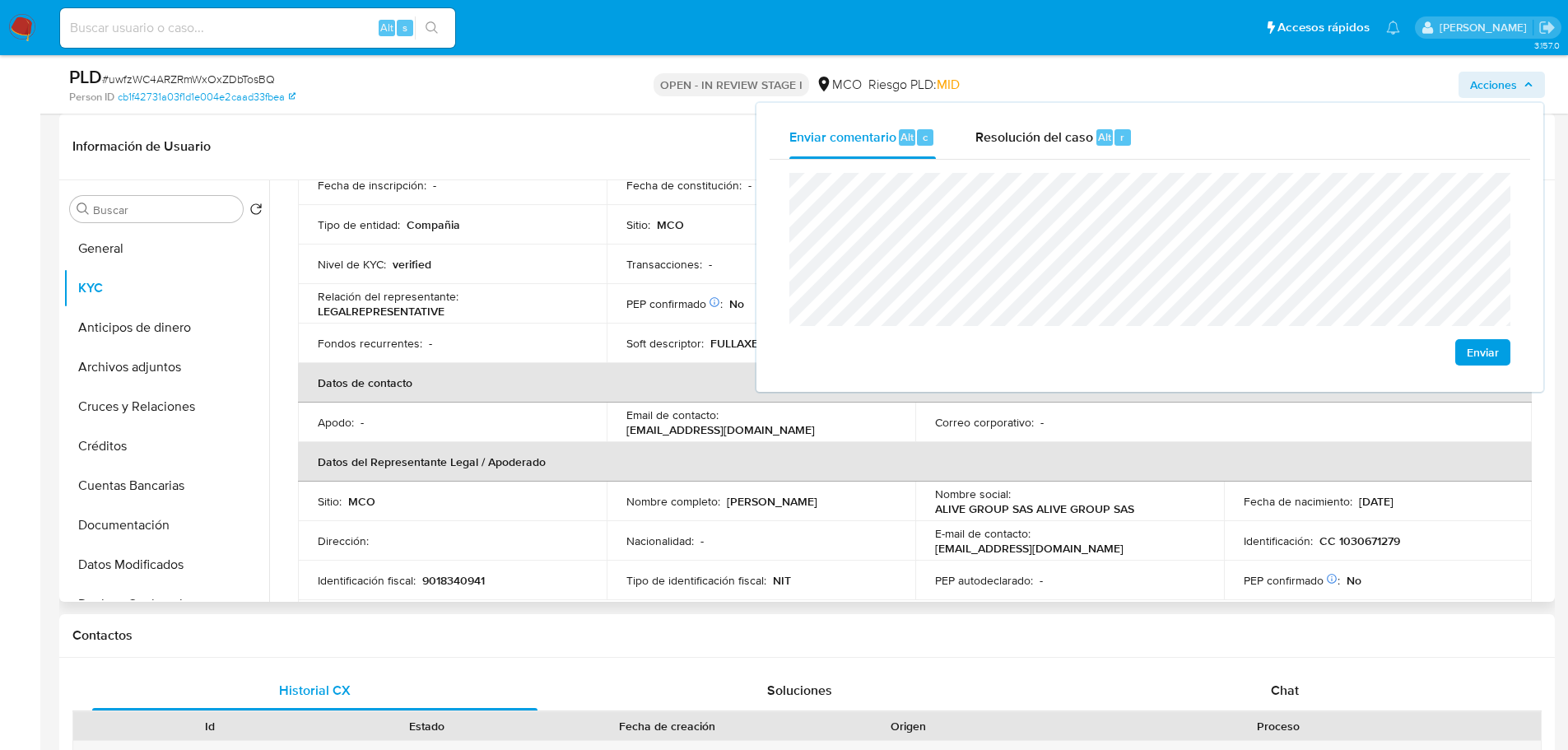
scroll to position [164, 0]
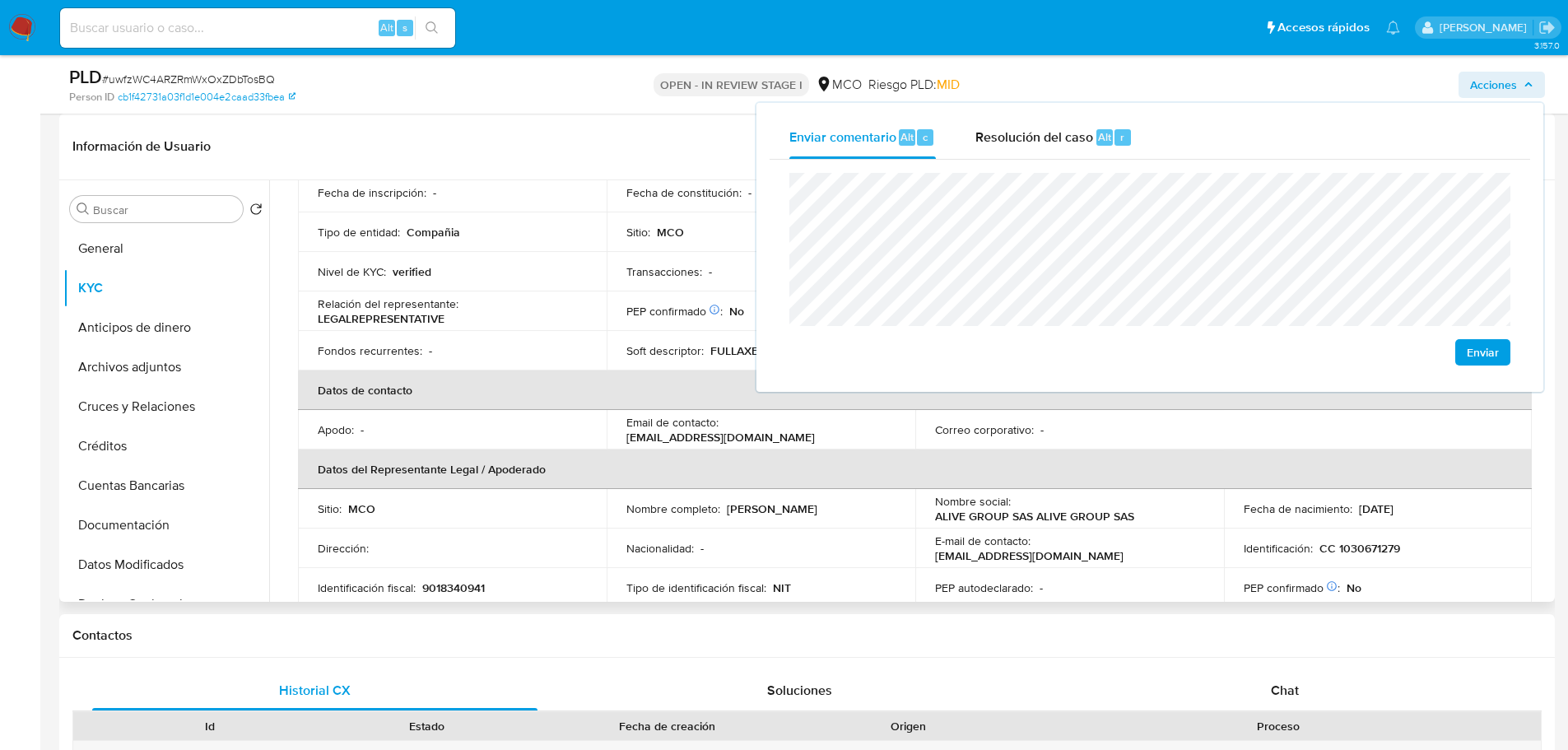
drag, startPoint x: 869, startPoint y: 507, endPoint x: 727, endPoint y: 513, distance: 142.1
click at [727, 513] on div "Nombre completo : Federico Monroy Gutierrez" at bounding box center [761, 508] width 270 height 15
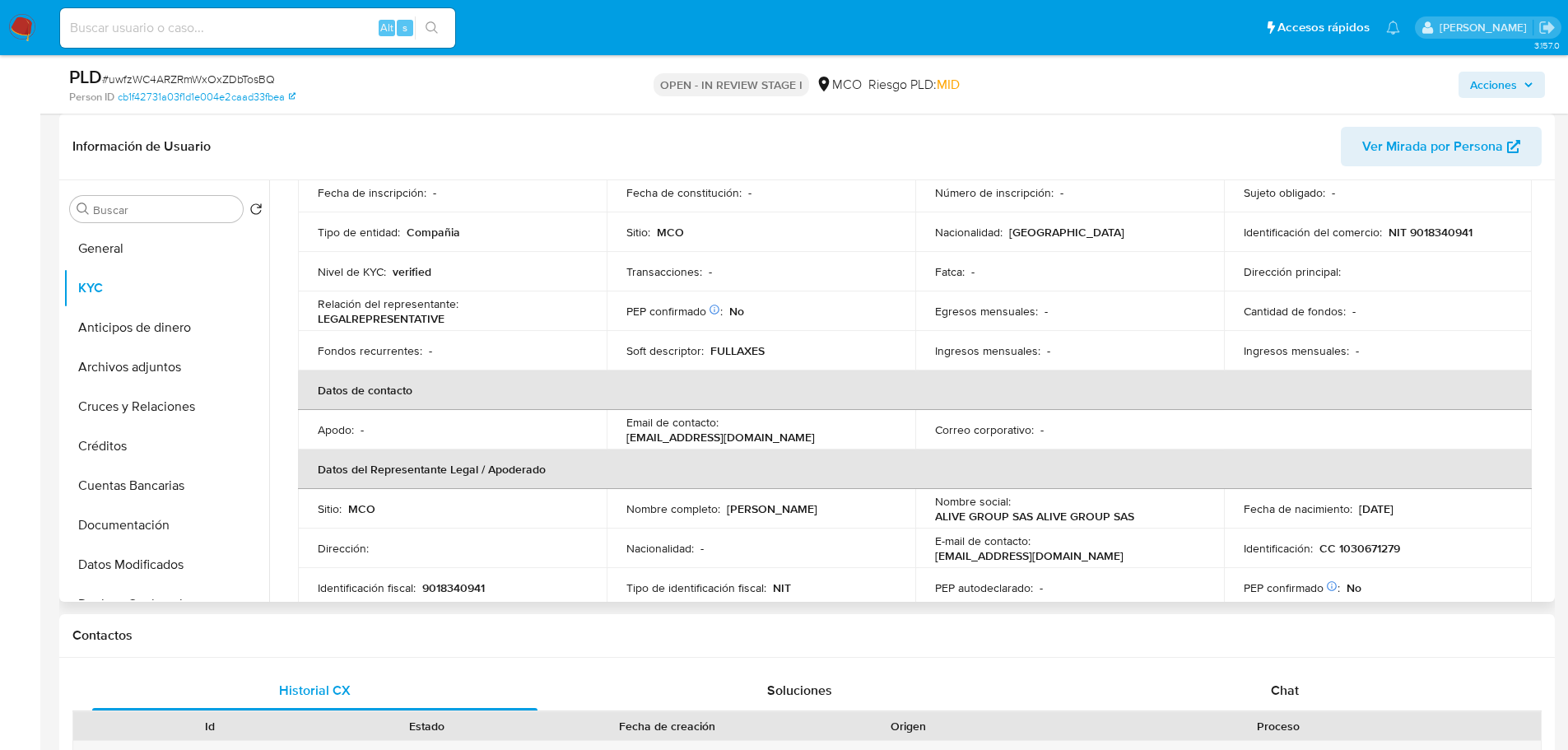
copy p "Federico Monroy Gutierrez"
drag, startPoint x: 1515, startPoint y: 69, endPoint x: 1514, endPoint y: 81, distance: 12.0
click at [1515, 69] on div "Acciones" at bounding box center [1301, 85] width 487 height 39
click at [1514, 83] on span "Acciones" at bounding box center [1494, 85] width 46 height 26
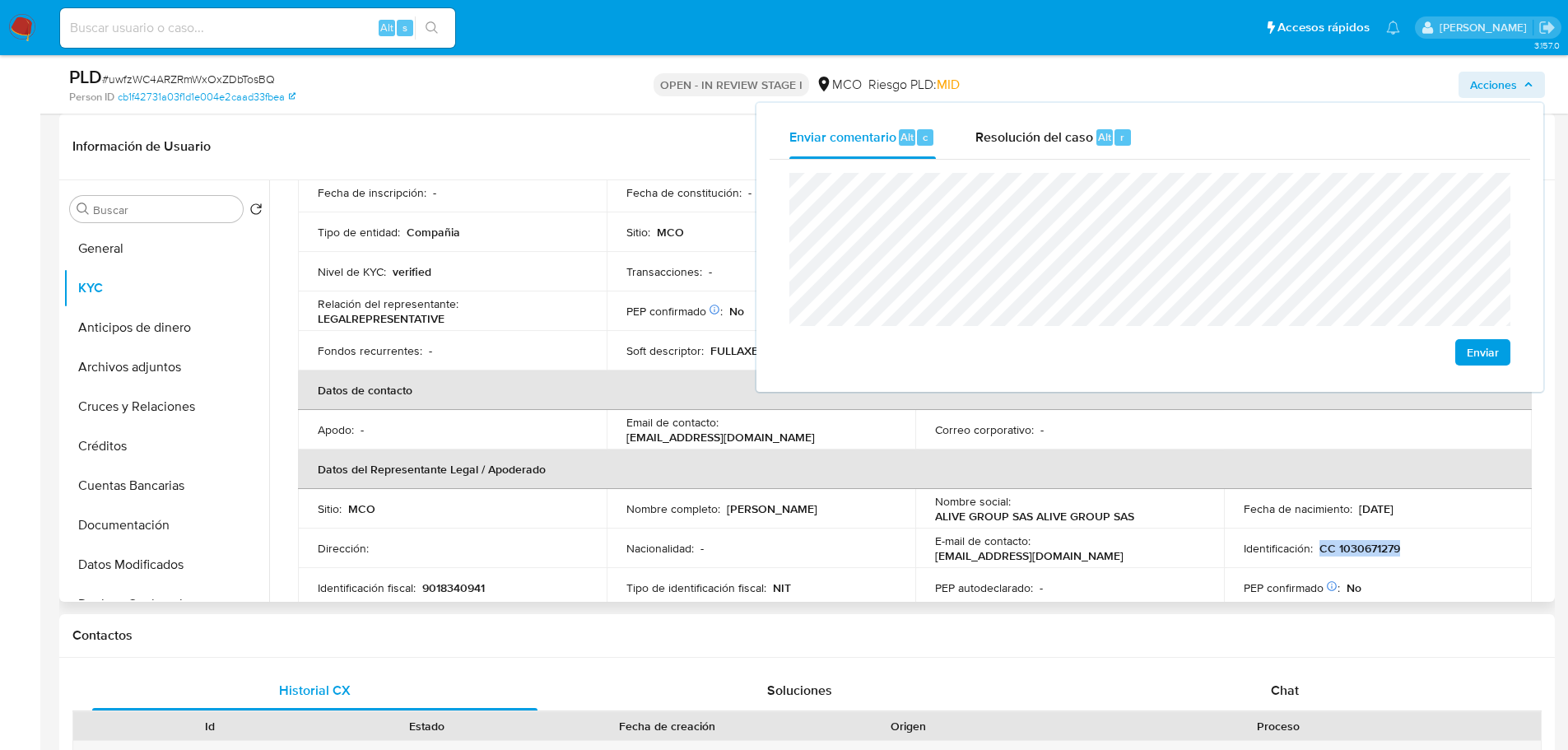
drag, startPoint x: 1401, startPoint y: 546, endPoint x: 1313, endPoint y: 554, distance: 88.4
click at [1313, 554] on div "Identificación : CC 1030671279" at bounding box center [1378, 548] width 270 height 15
copy p "CC 1030671279"
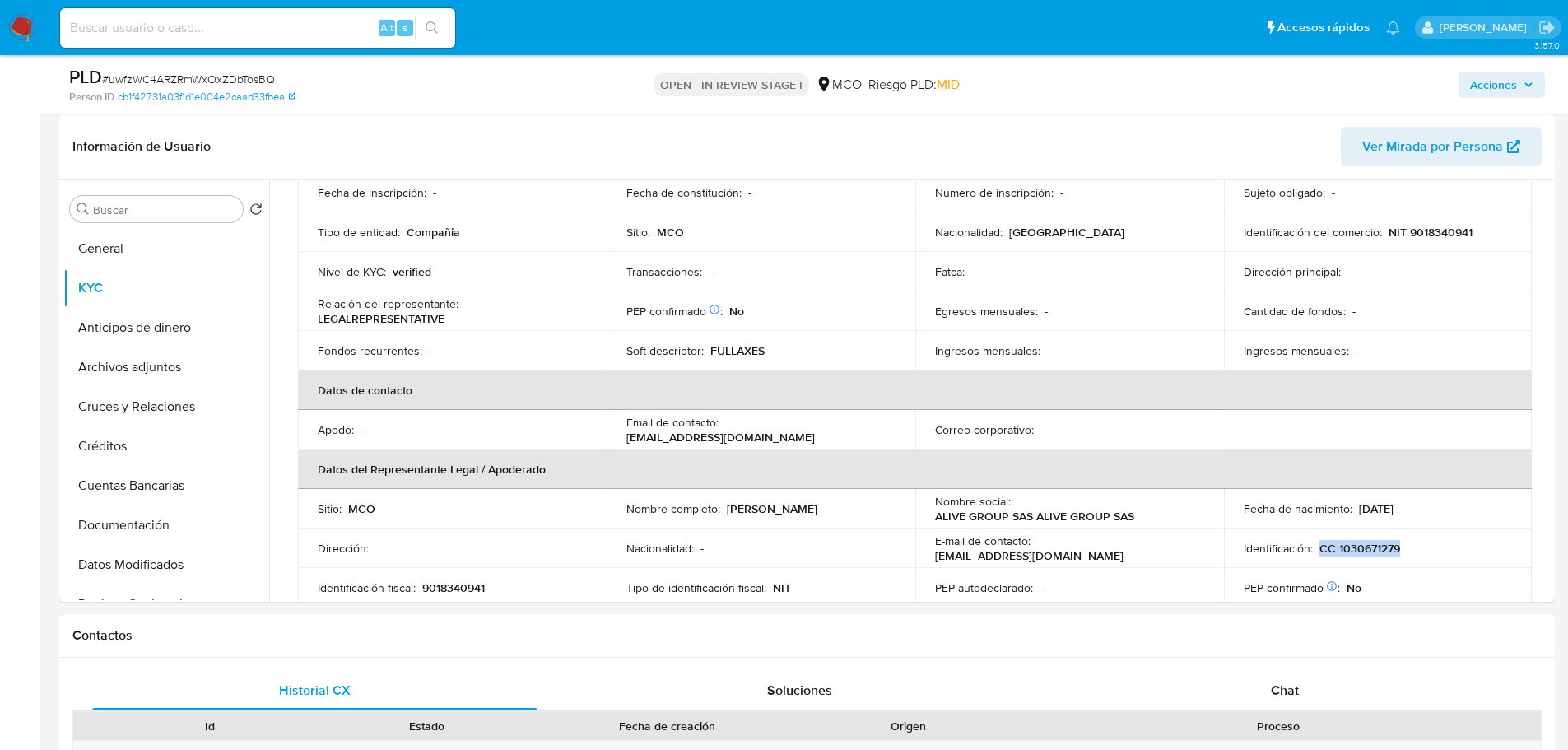
drag, startPoint x: 1483, startPoint y: 86, endPoint x: 1456, endPoint y: 97, distance: 29.2
click at [1463, 95] on button "Acciones" at bounding box center [1501, 85] width 86 height 26
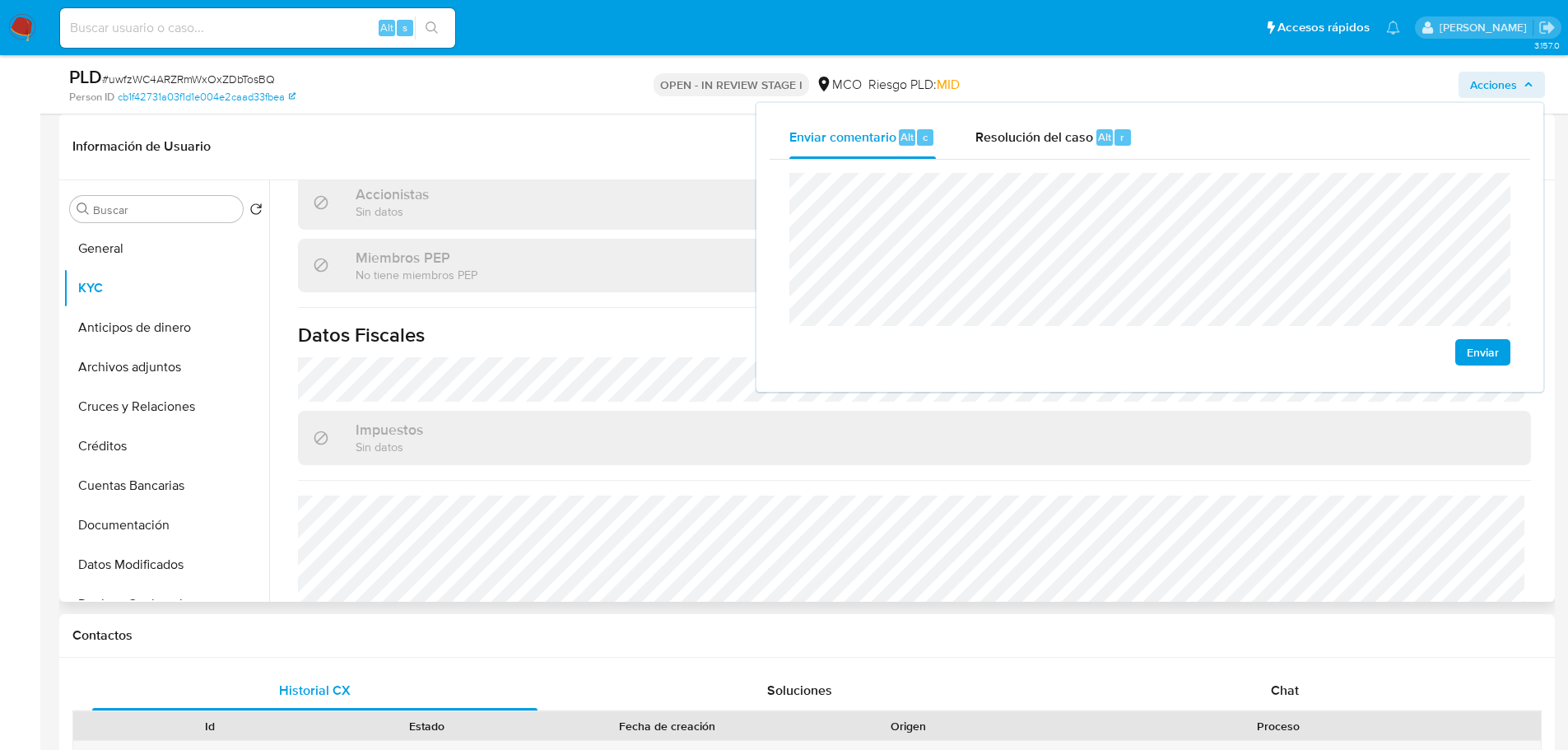
scroll to position [1064, 0]
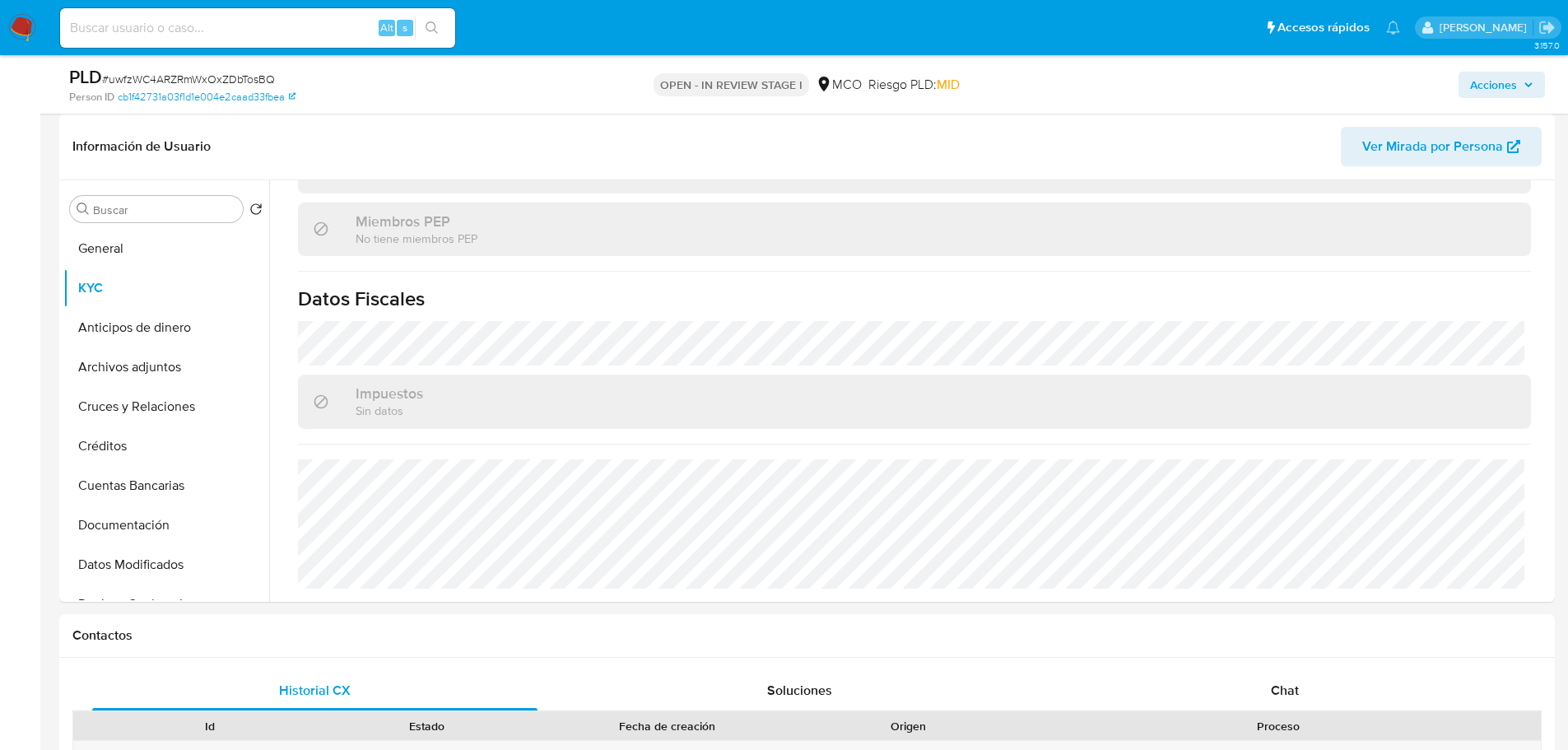
drag, startPoint x: 1507, startPoint y: 75, endPoint x: 1437, endPoint y: 97, distance: 73.4
click at [1504, 75] on span "Acciones" at bounding box center [1494, 85] width 46 height 26
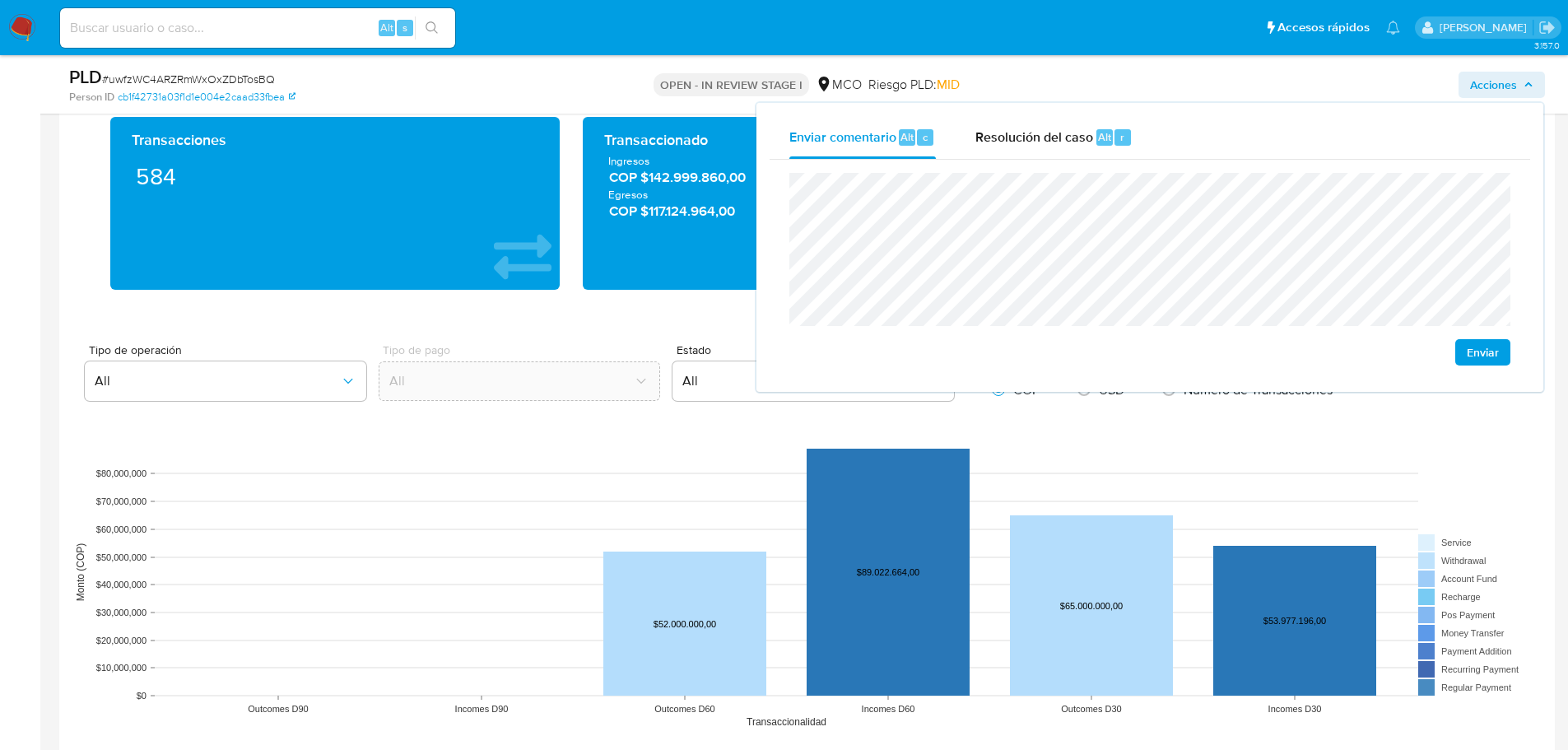
scroll to position [1481, 0]
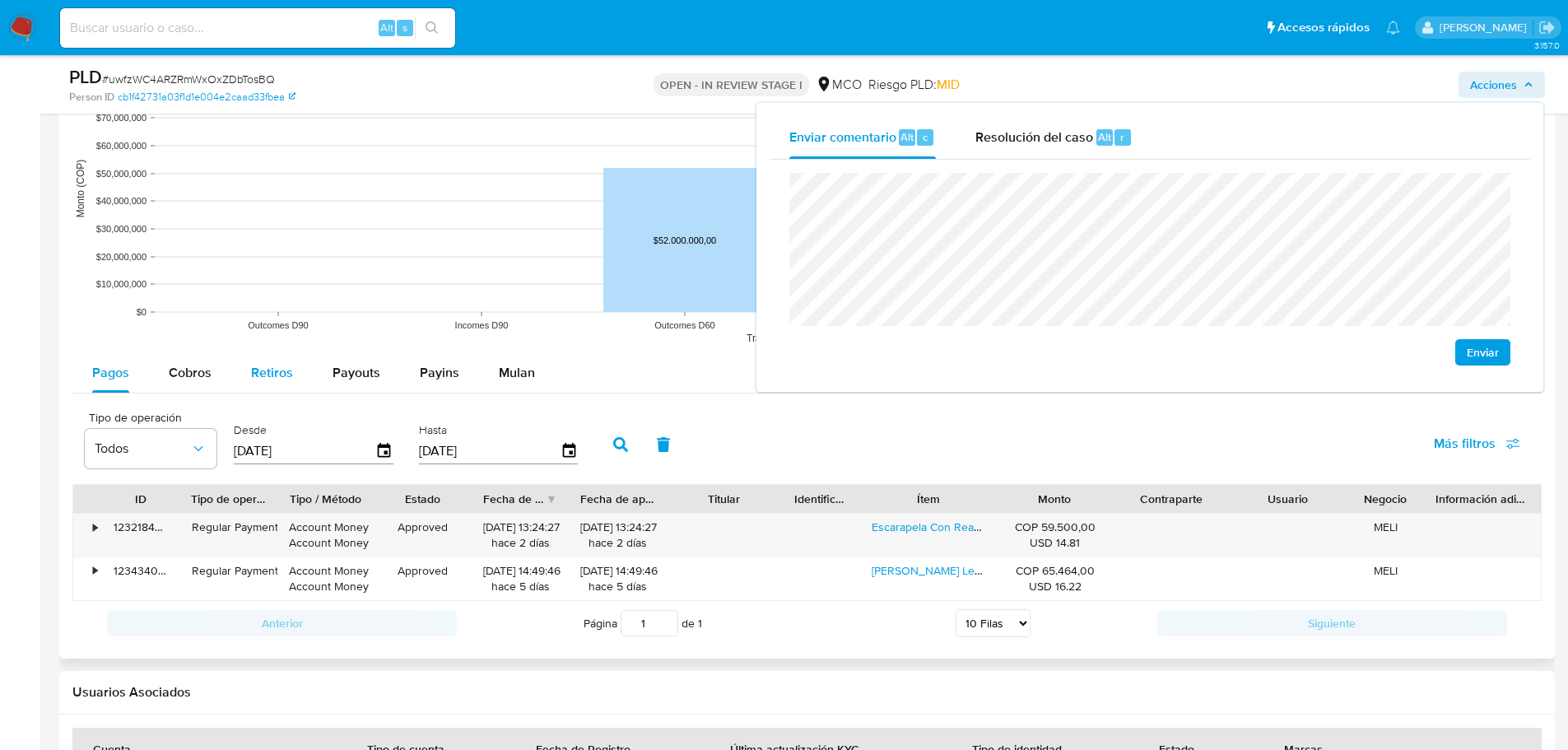
click at [264, 363] on span "Retiros" at bounding box center [271, 373] width 42 height 19
select select "10"
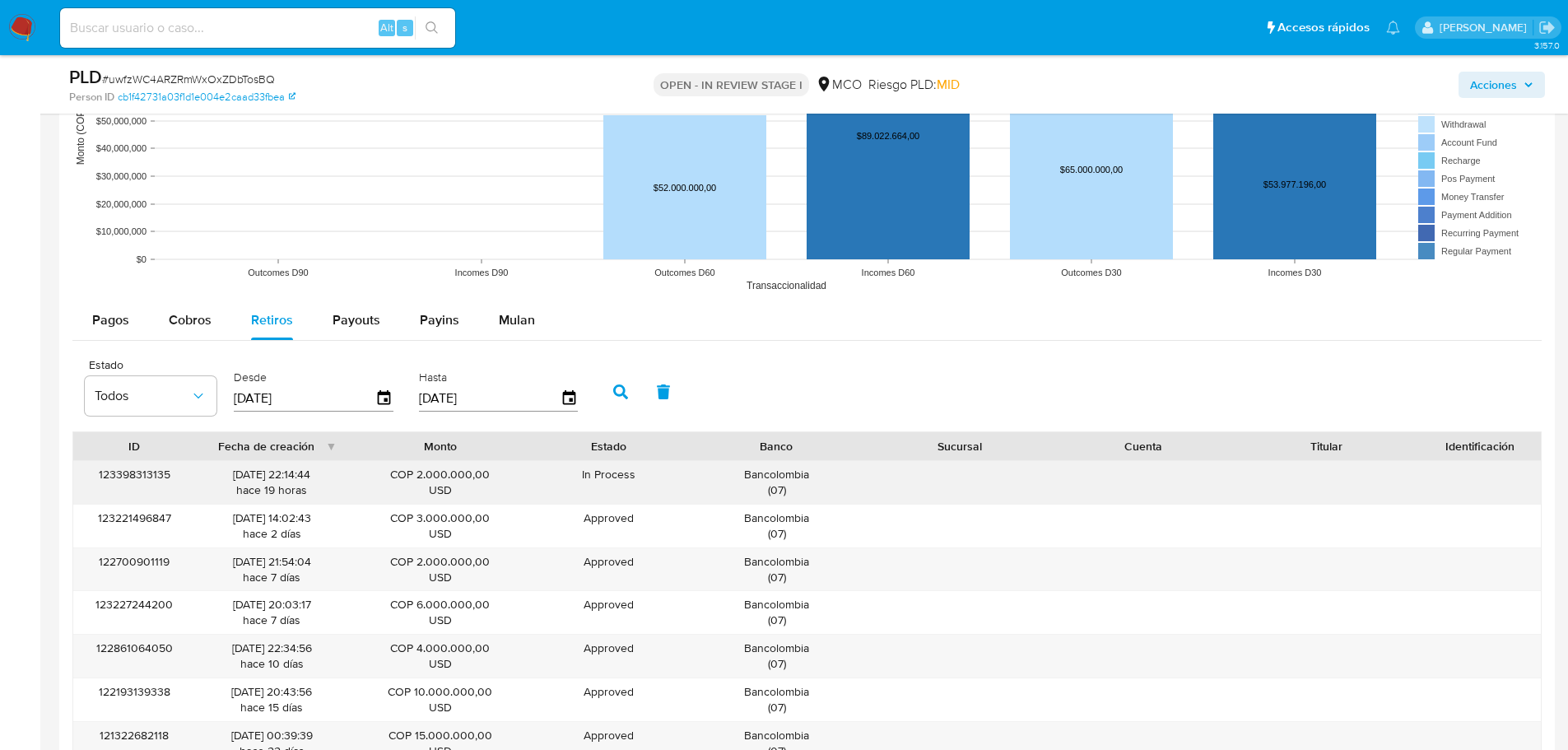
scroll to position [1564, 0]
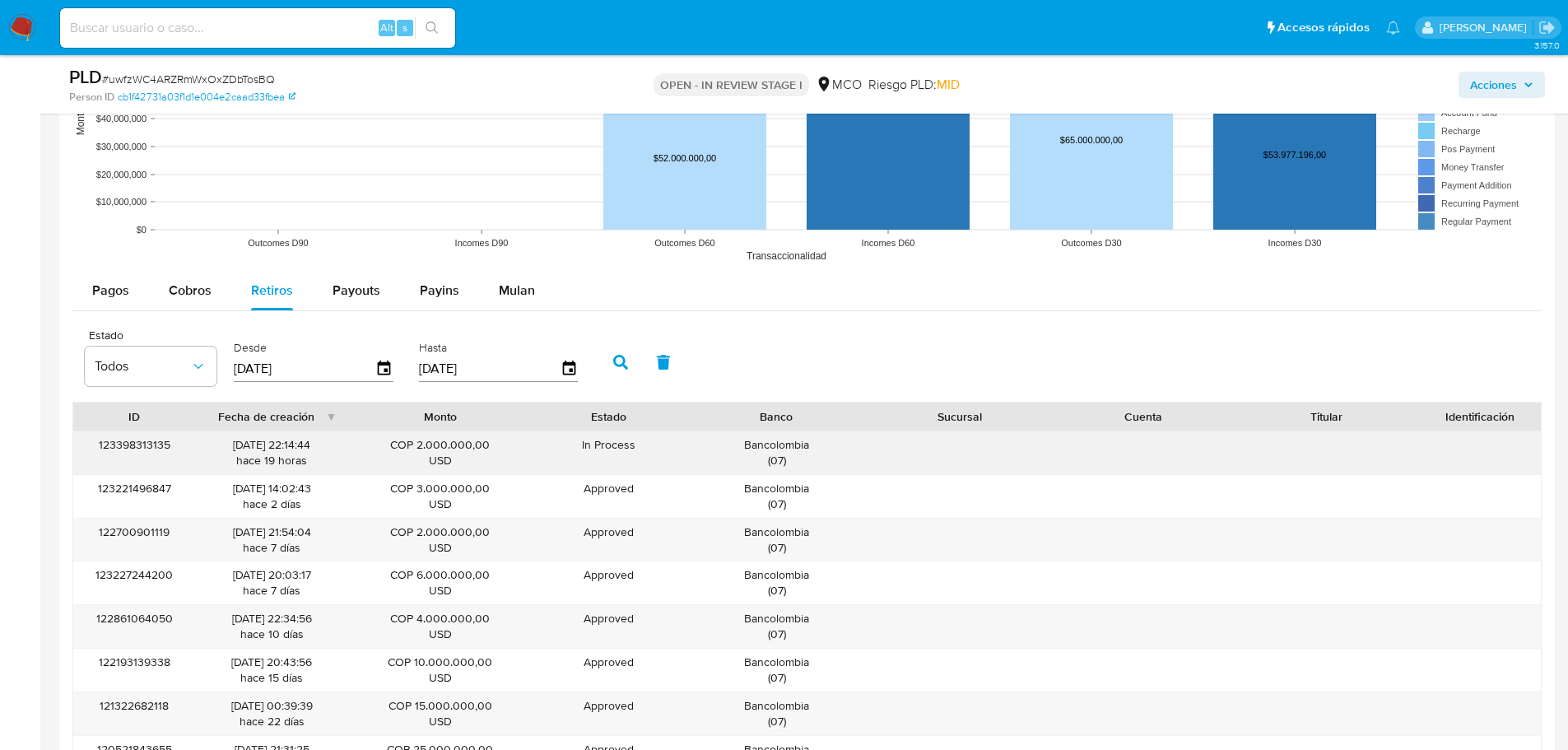
click at [795, 442] on div "Bancolombia ( 07 )" at bounding box center [776, 453] width 161 height 32
click at [1492, 75] on span "Acciones" at bounding box center [1494, 85] width 46 height 26
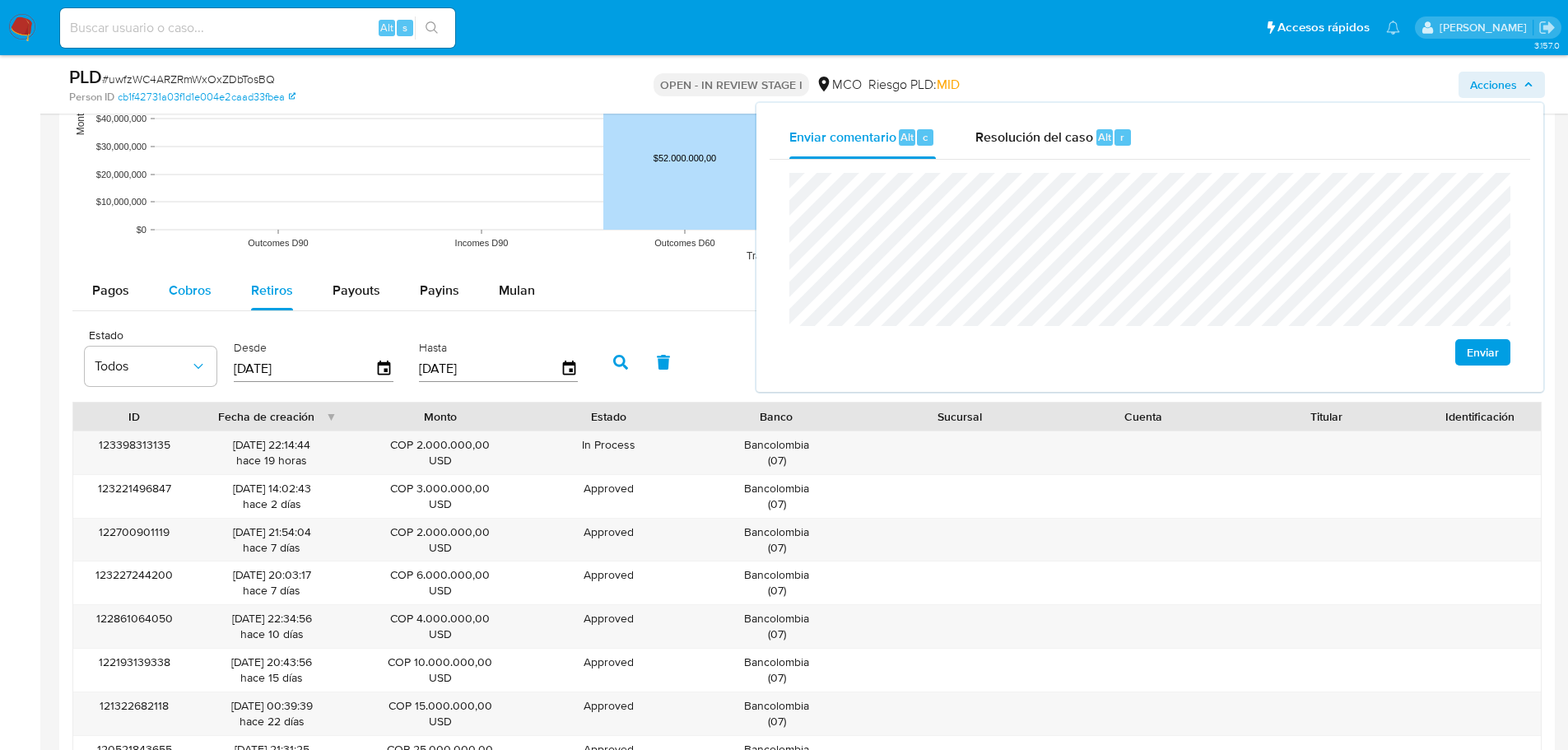
click at [184, 288] on span "Cobros" at bounding box center [191, 290] width 43 height 19
select select "10"
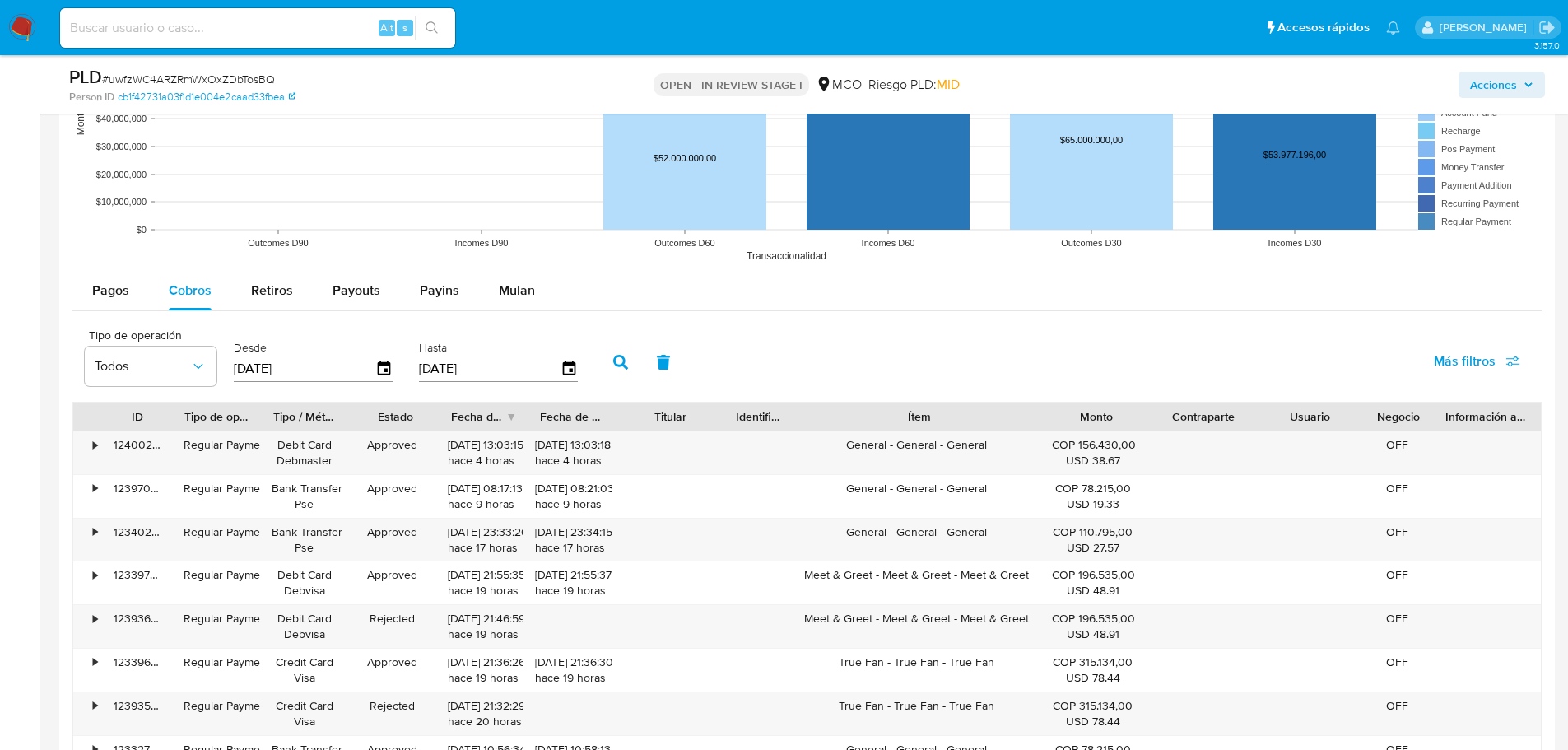
drag, startPoint x: 1000, startPoint y: 423, endPoint x: 1169, endPoint y: 393, distance: 171.6
click at [1184, 395] on div "Tipo de operación Todos Desde 31/05/2025 Hasta 28/08/2025 Más filtros ID Tipo d…" at bounding box center [807, 615] width 1469 height 591
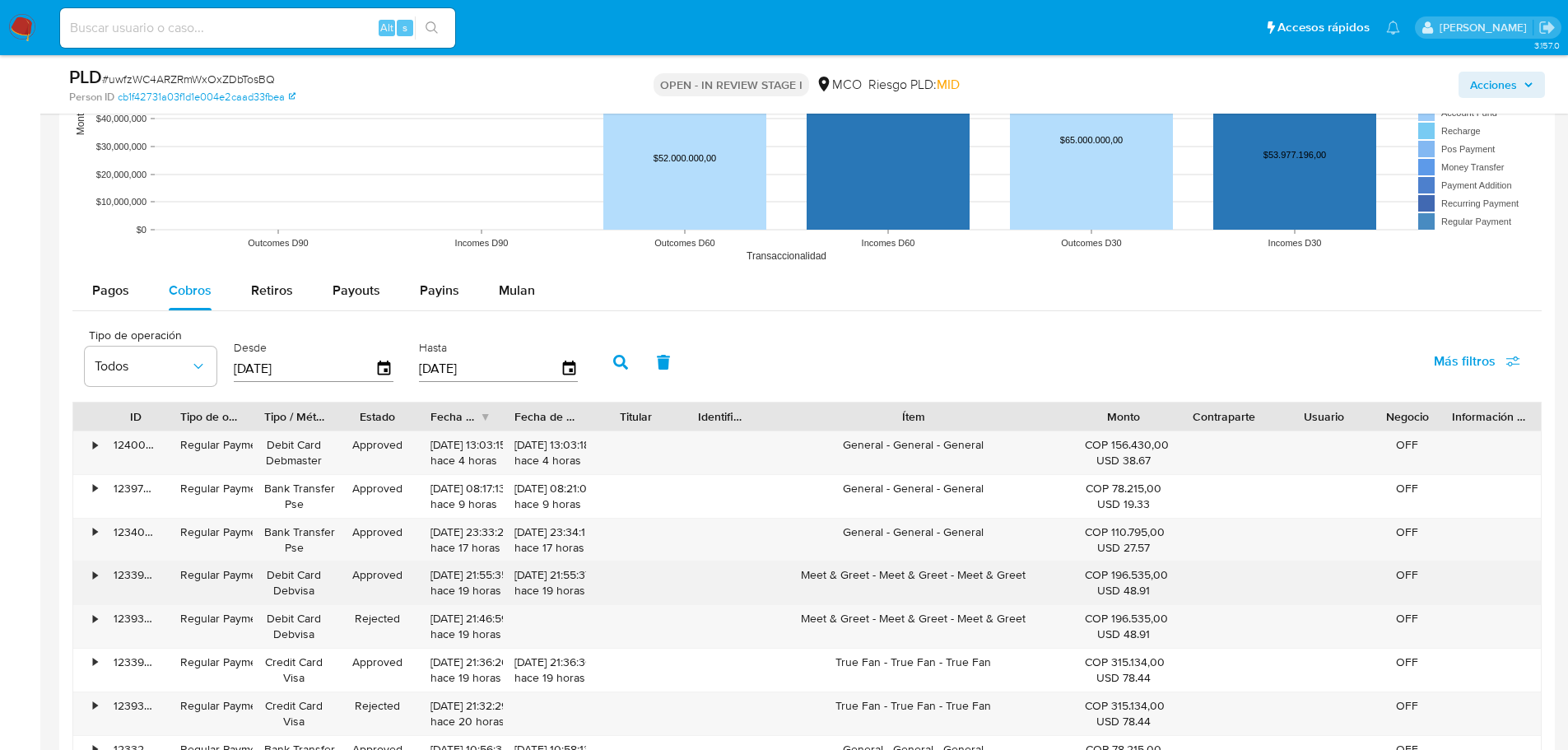
click at [882, 582] on div "Meet & Greet - Meet & Greet - Meet & Greet" at bounding box center [913, 583] width 320 height 43
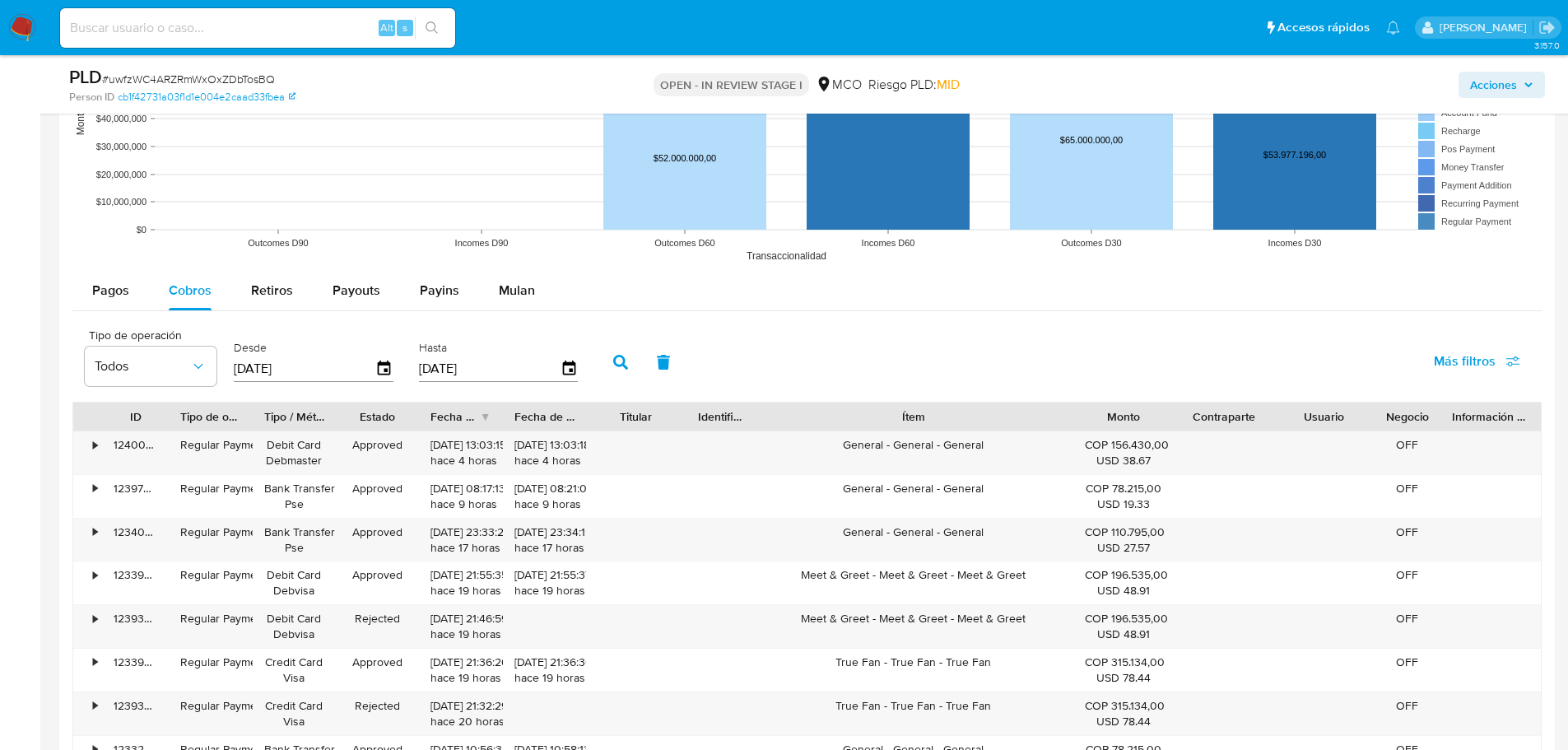
click at [1488, 90] on span "Acciones" at bounding box center [1494, 85] width 46 height 26
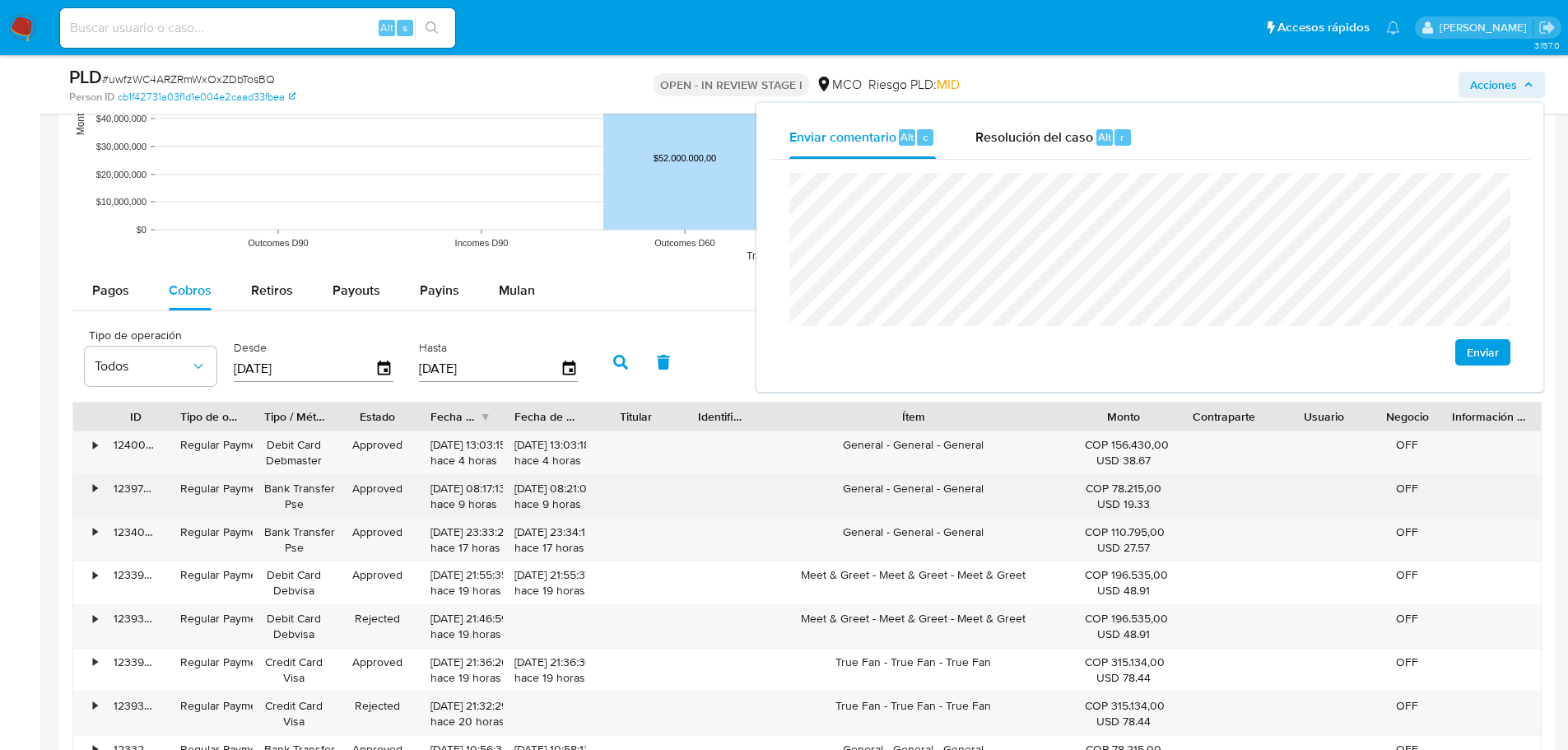
click at [859, 490] on div "General - General - General" at bounding box center [913, 496] width 320 height 43
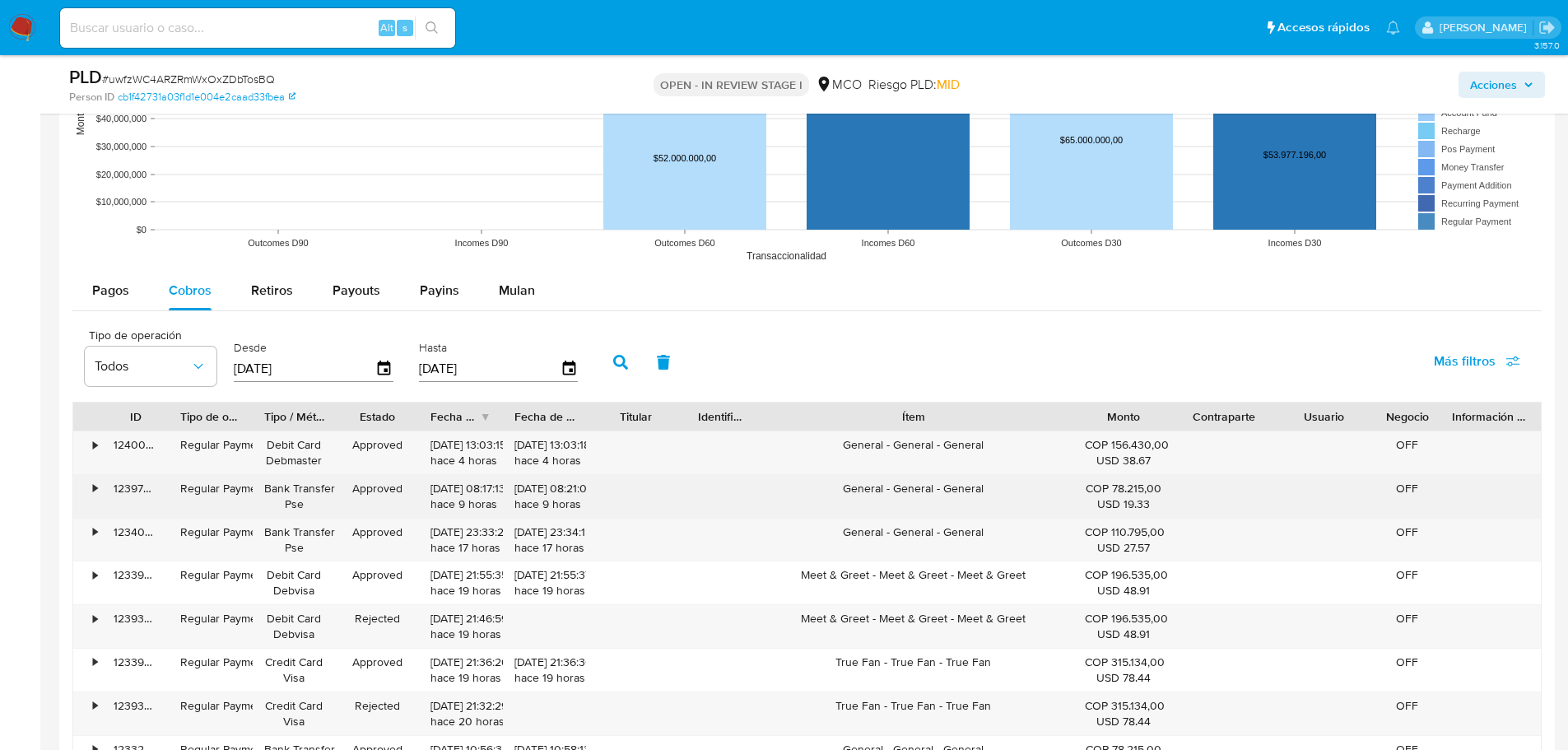
click at [859, 490] on div "General - General - General" at bounding box center [913, 496] width 320 height 43
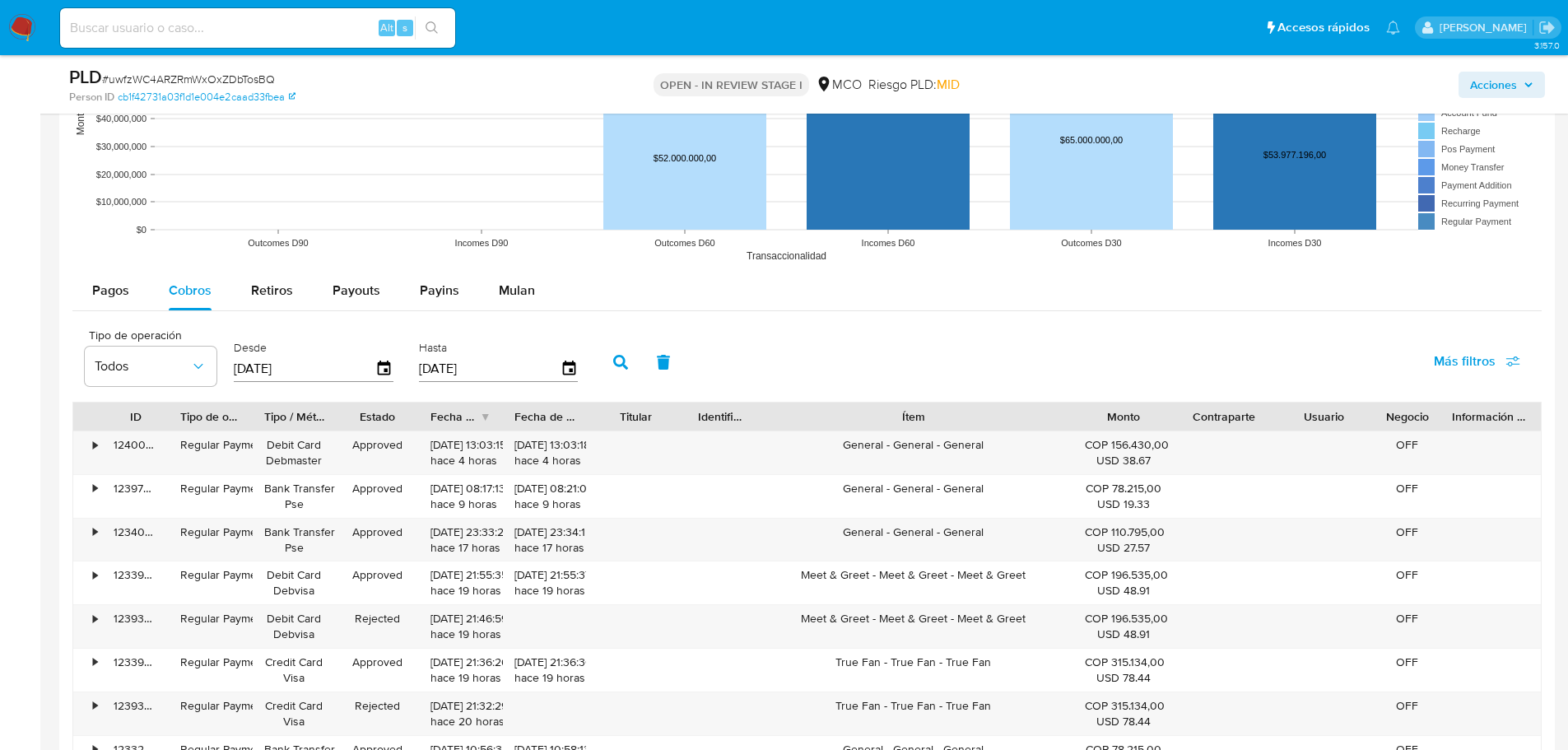
click at [1500, 83] on span "Acciones" at bounding box center [1494, 85] width 46 height 26
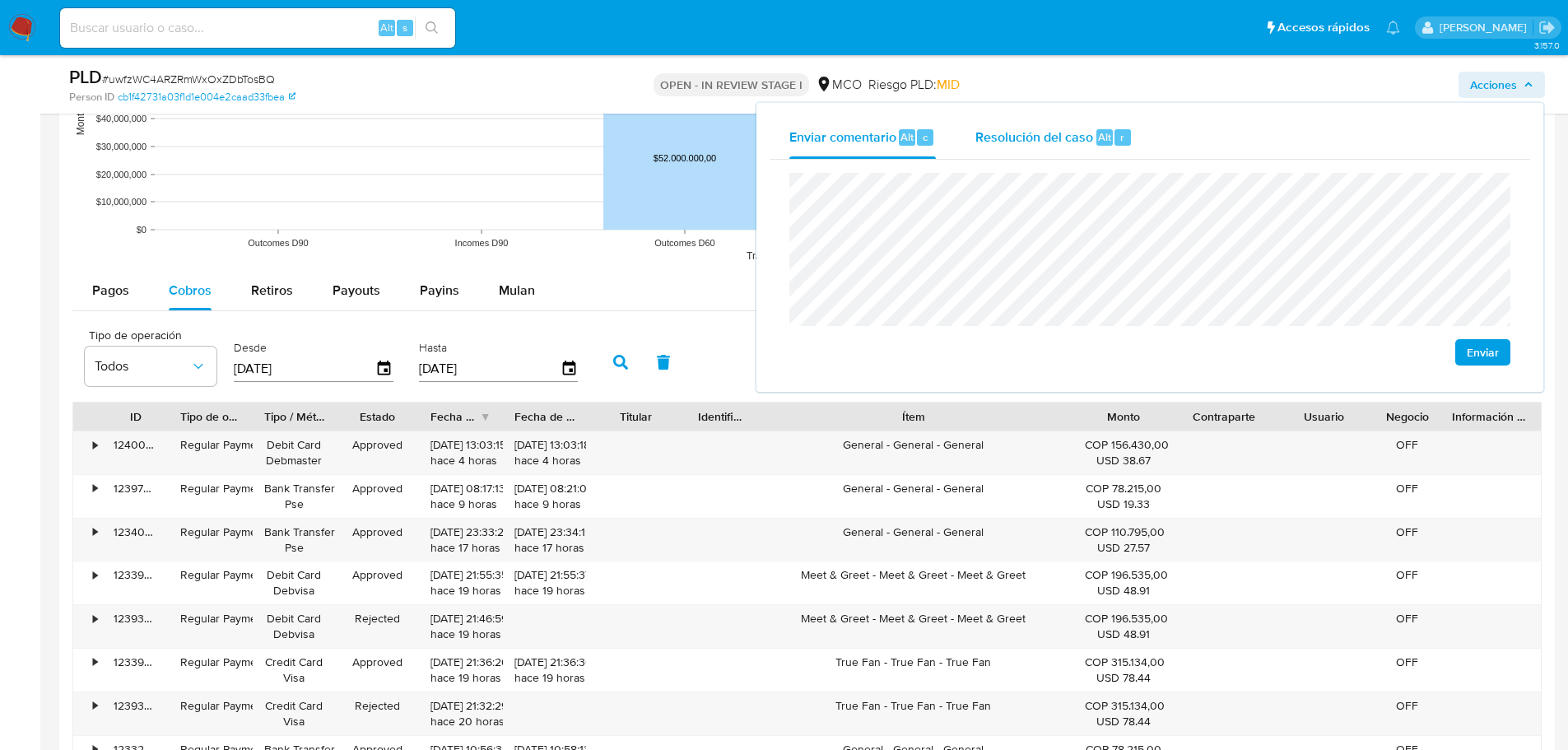
click at [1034, 122] on div "Resolución del caso Alt r" at bounding box center [1053, 138] width 157 height 43
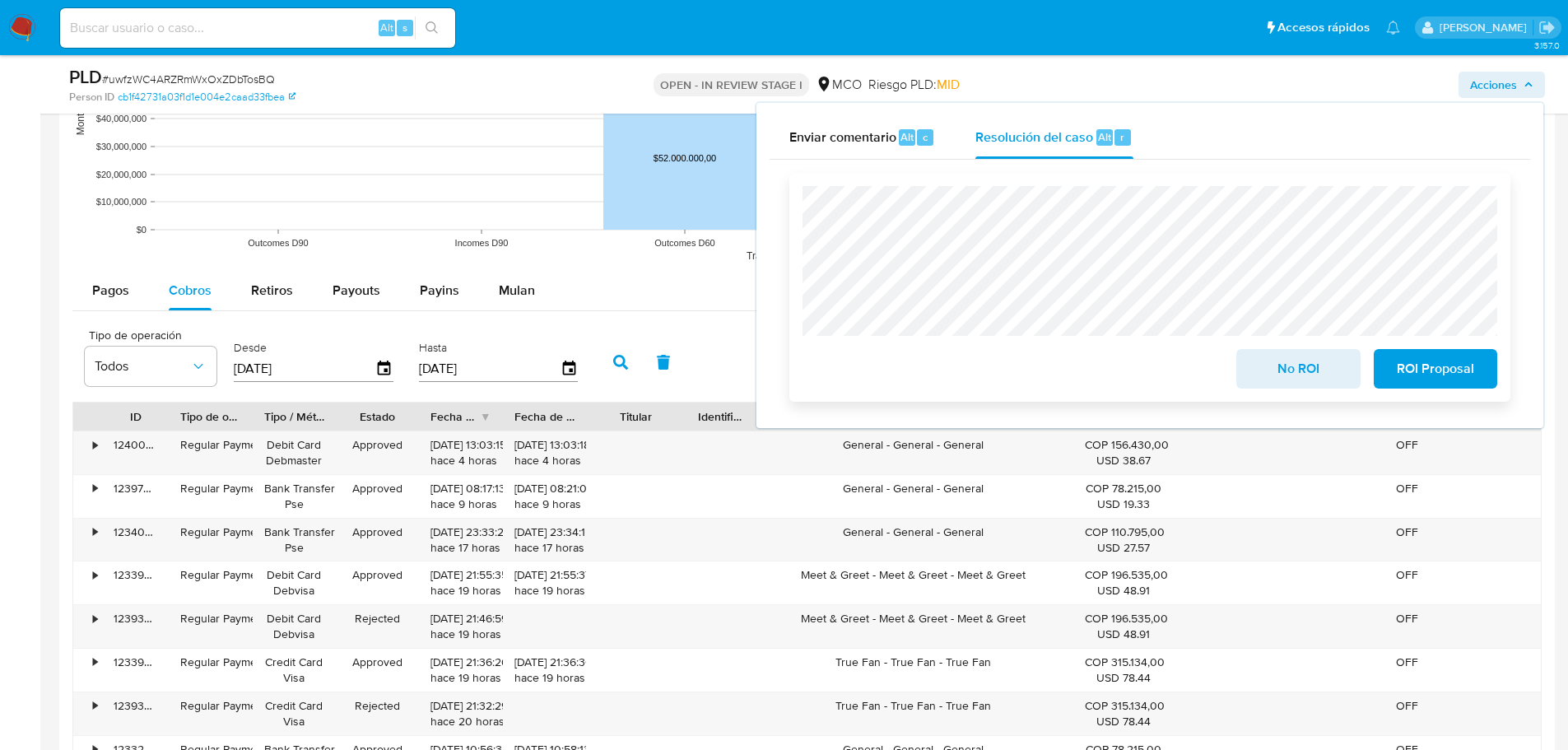
click at [1294, 377] on span "No ROI" at bounding box center [1298, 368] width 81 height 36
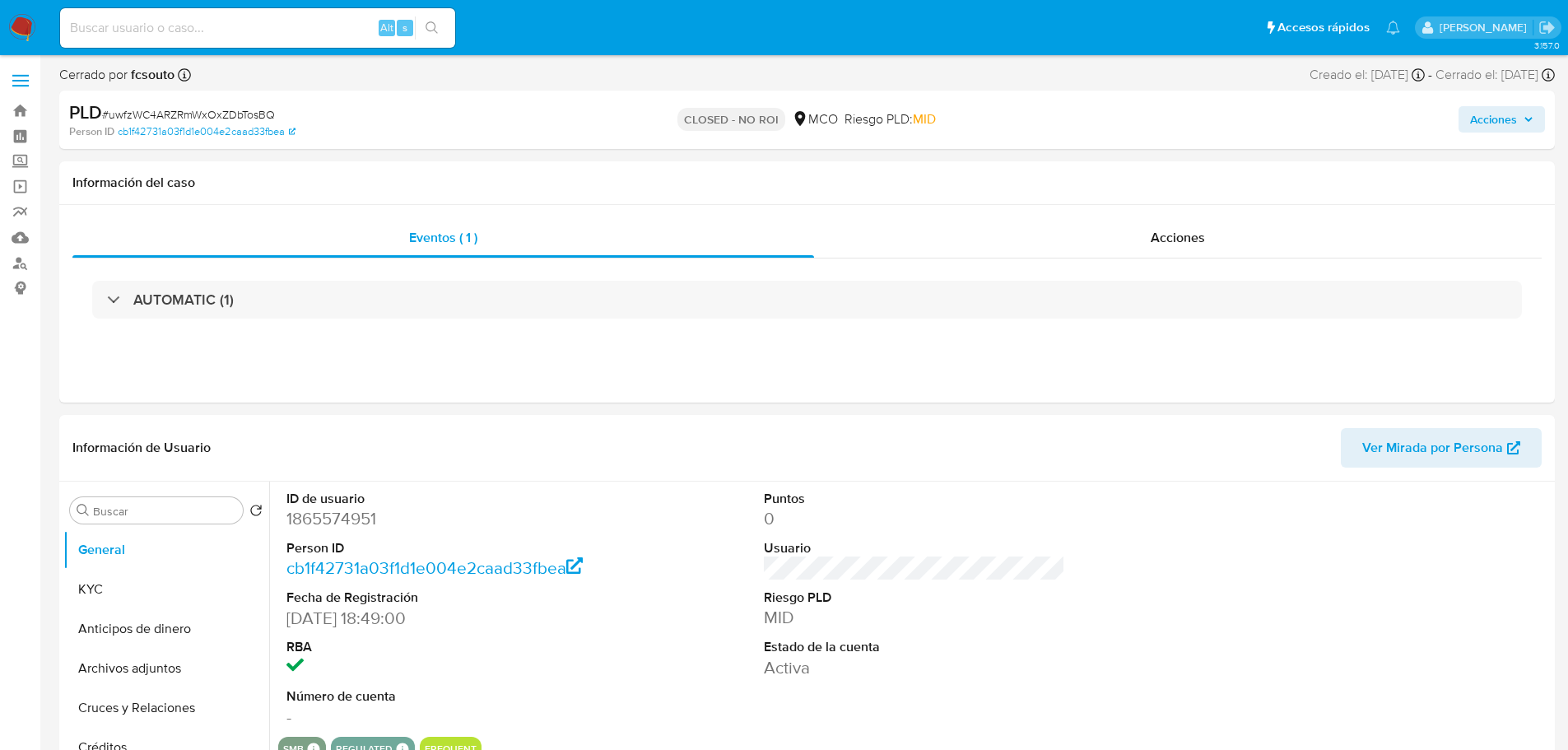
select select "10"
click at [1509, 112] on span "Acciones" at bounding box center [1494, 119] width 46 height 26
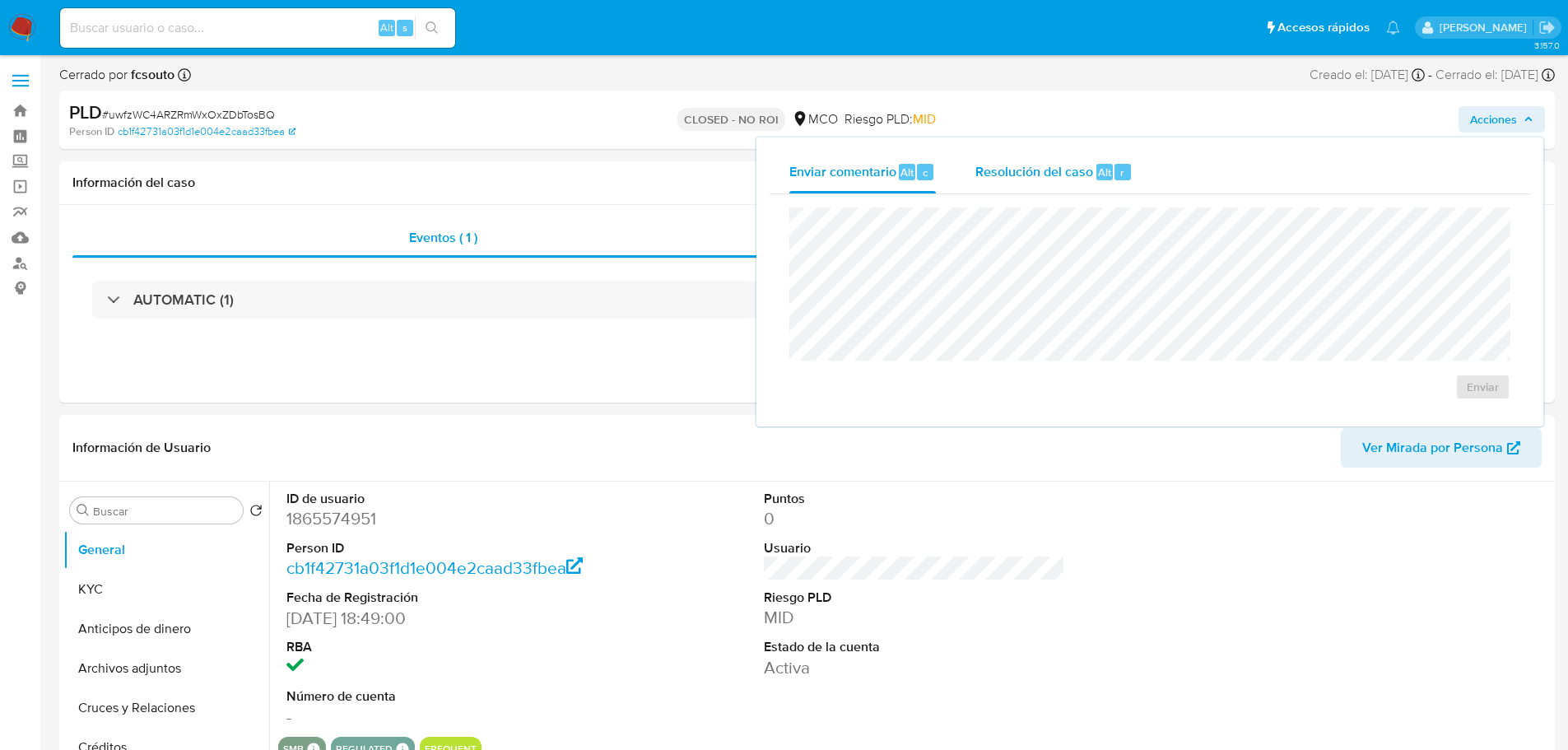
click at [1008, 167] on span "Resolución del caso" at bounding box center [1034, 171] width 118 height 19
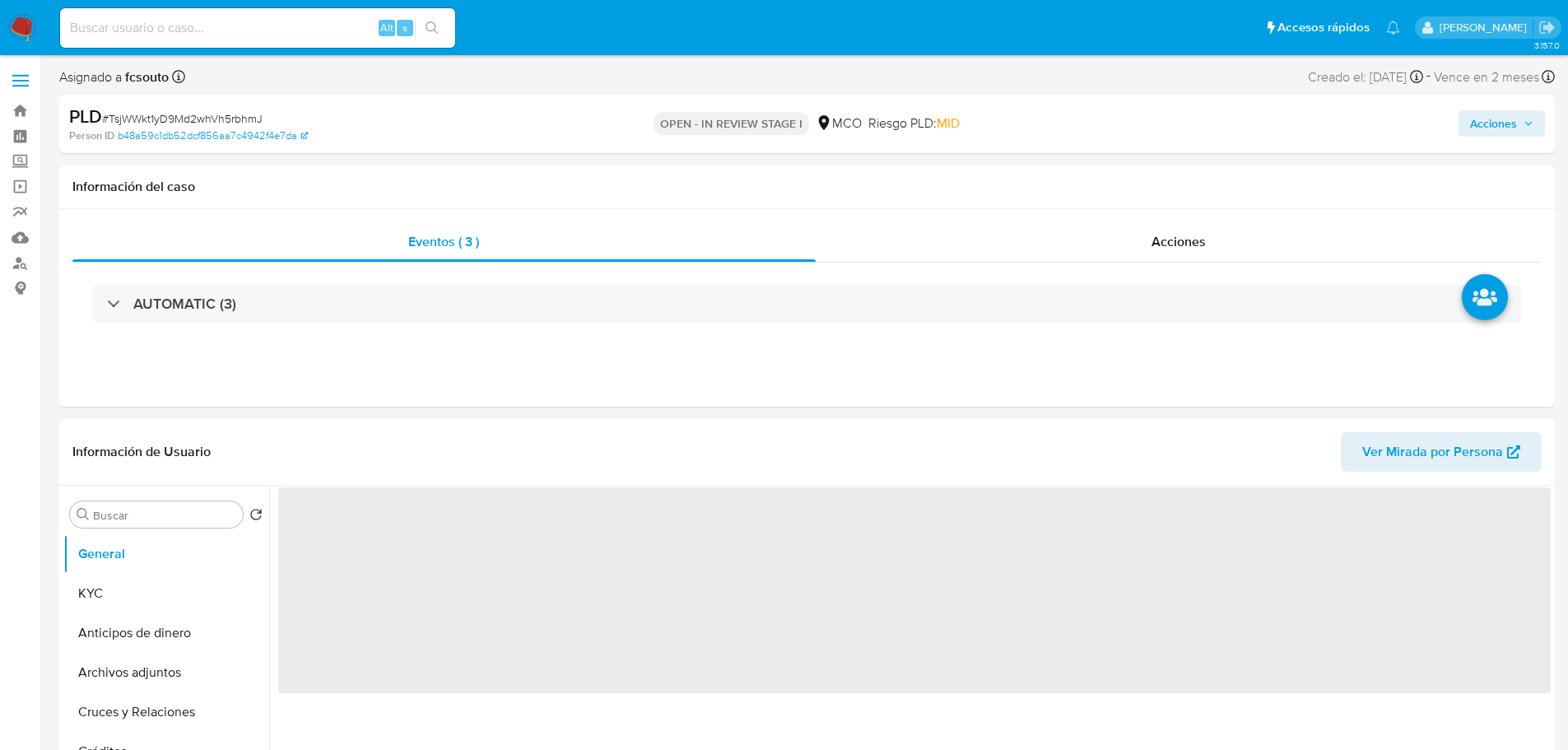
select select "10"
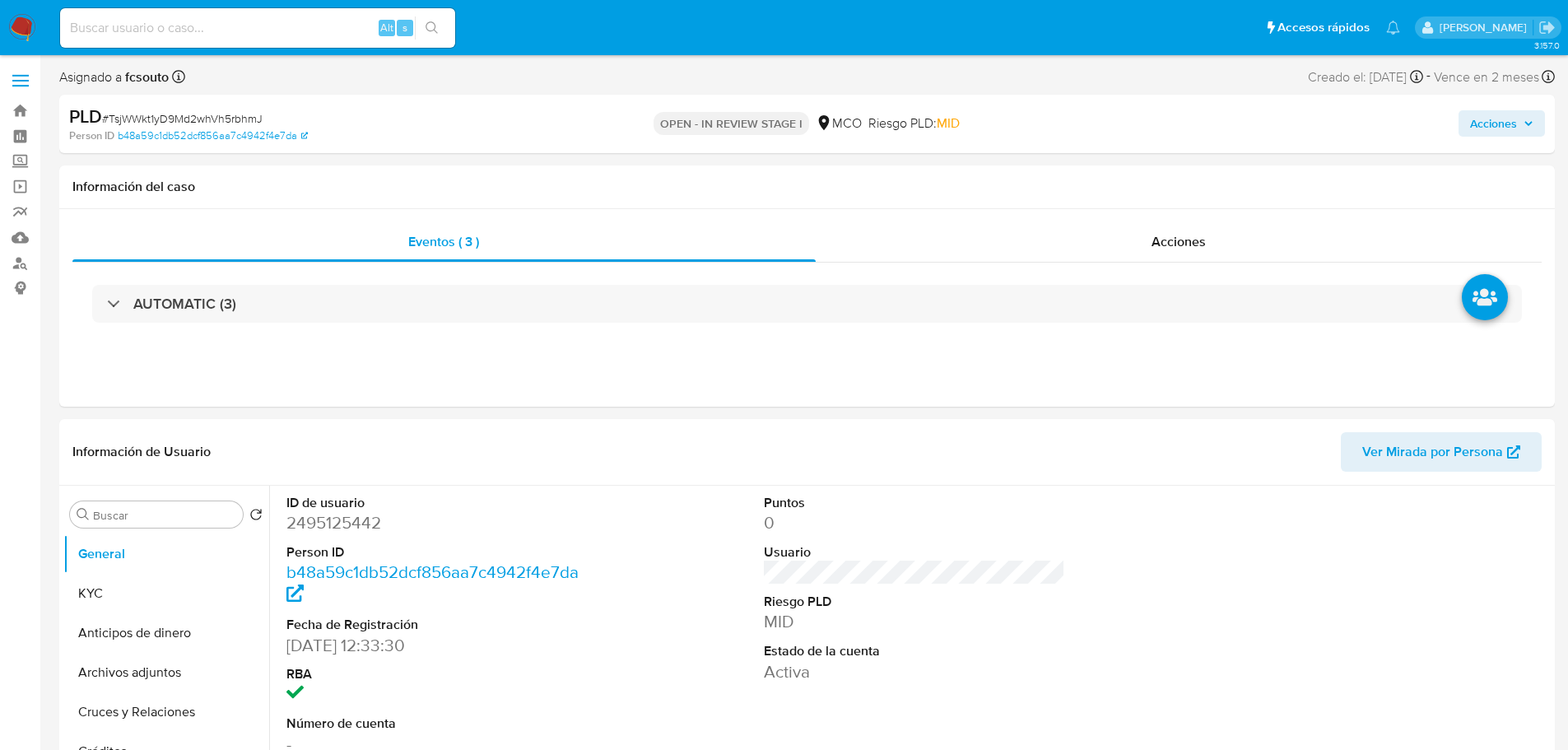
click at [1508, 124] on span "Acciones" at bounding box center [1494, 124] width 46 height 26
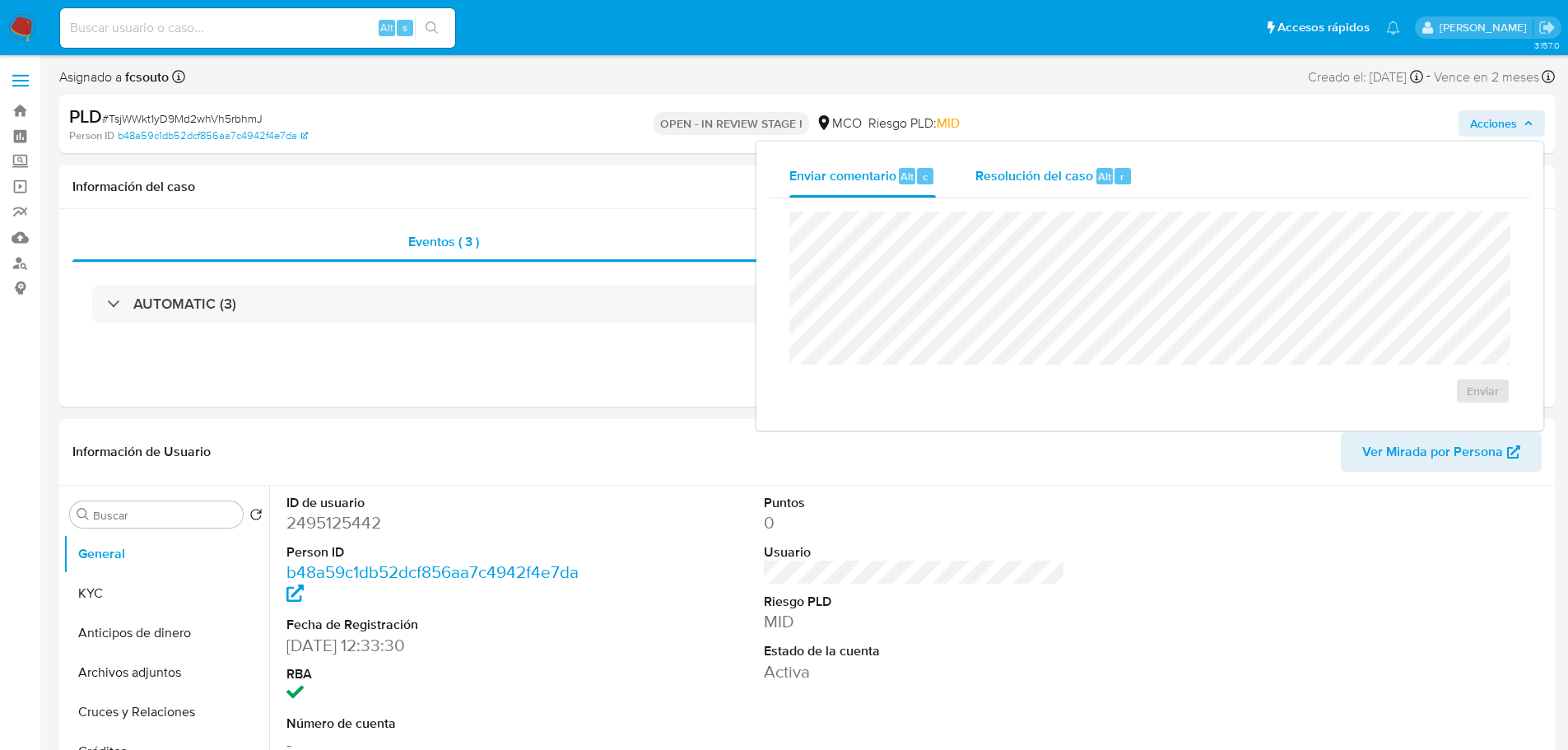
click at [1034, 172] on span "Resolución del caso" at bounding box center [1034, 176] width 118 height 19
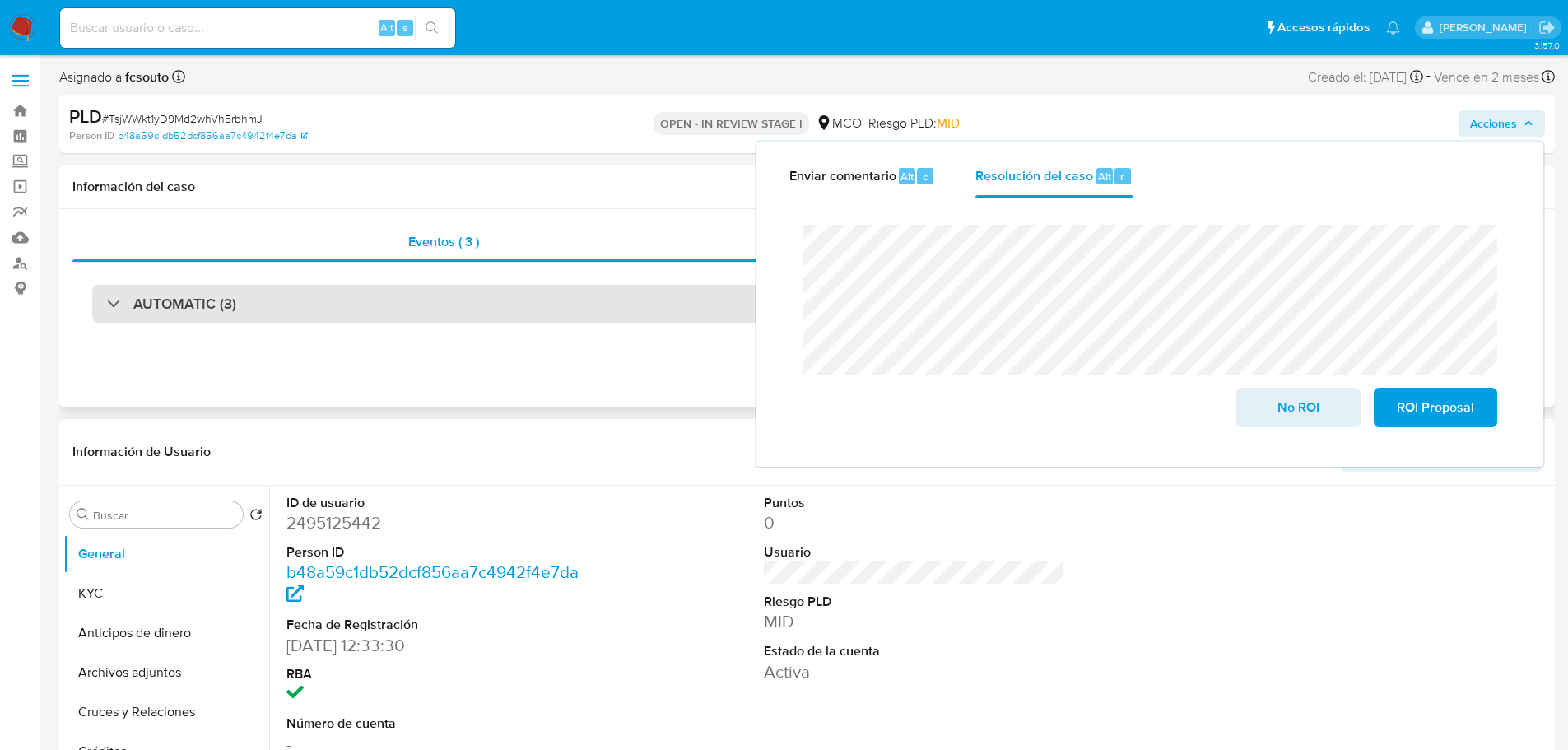
click at [278, 296] on div "AUTOMATIC (3)" at bounding box center [807, 303] width 1430 height 38
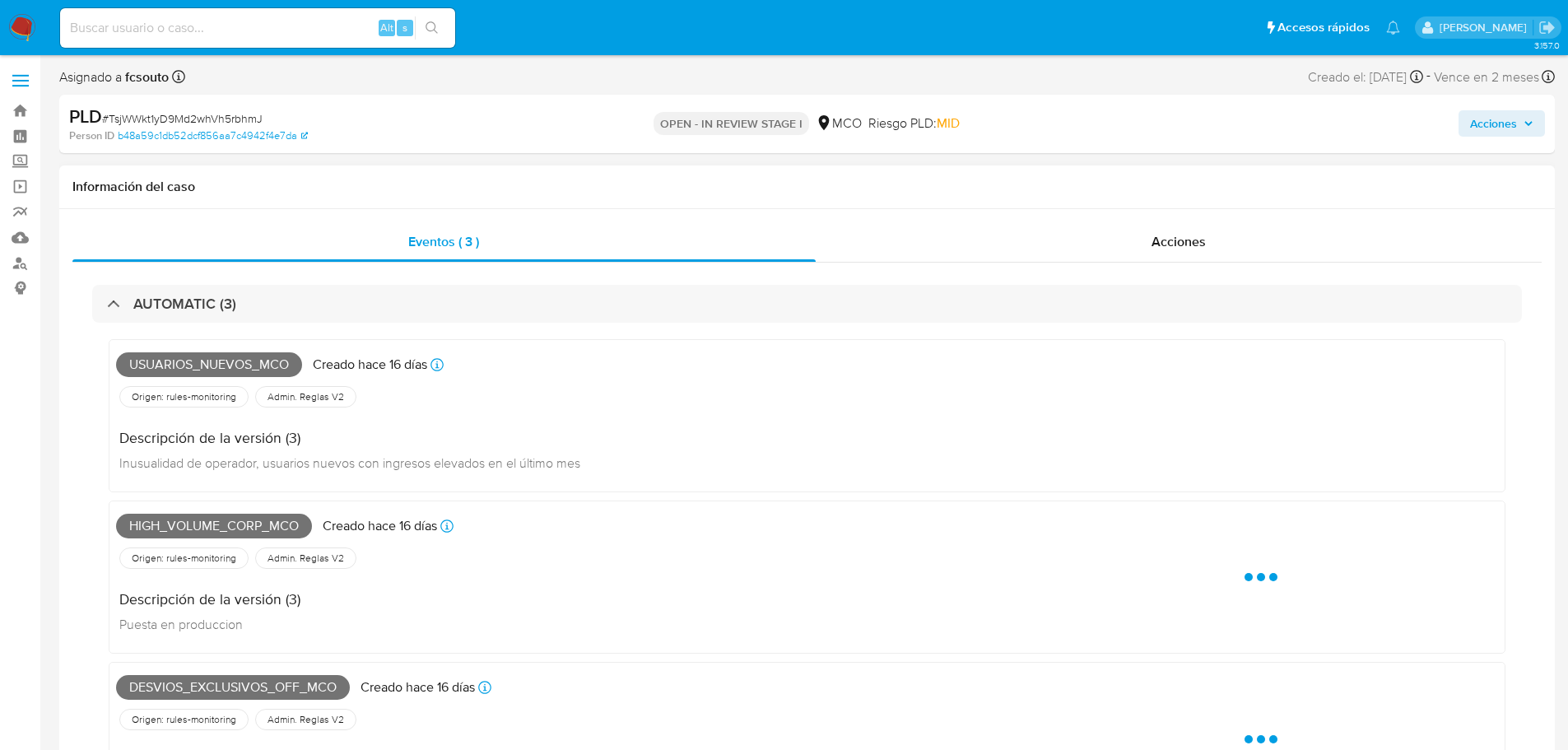
click at [233, 365] on span "Usuarios_nuevos_mco" at bounding box center [209, 364] width 186 height 25
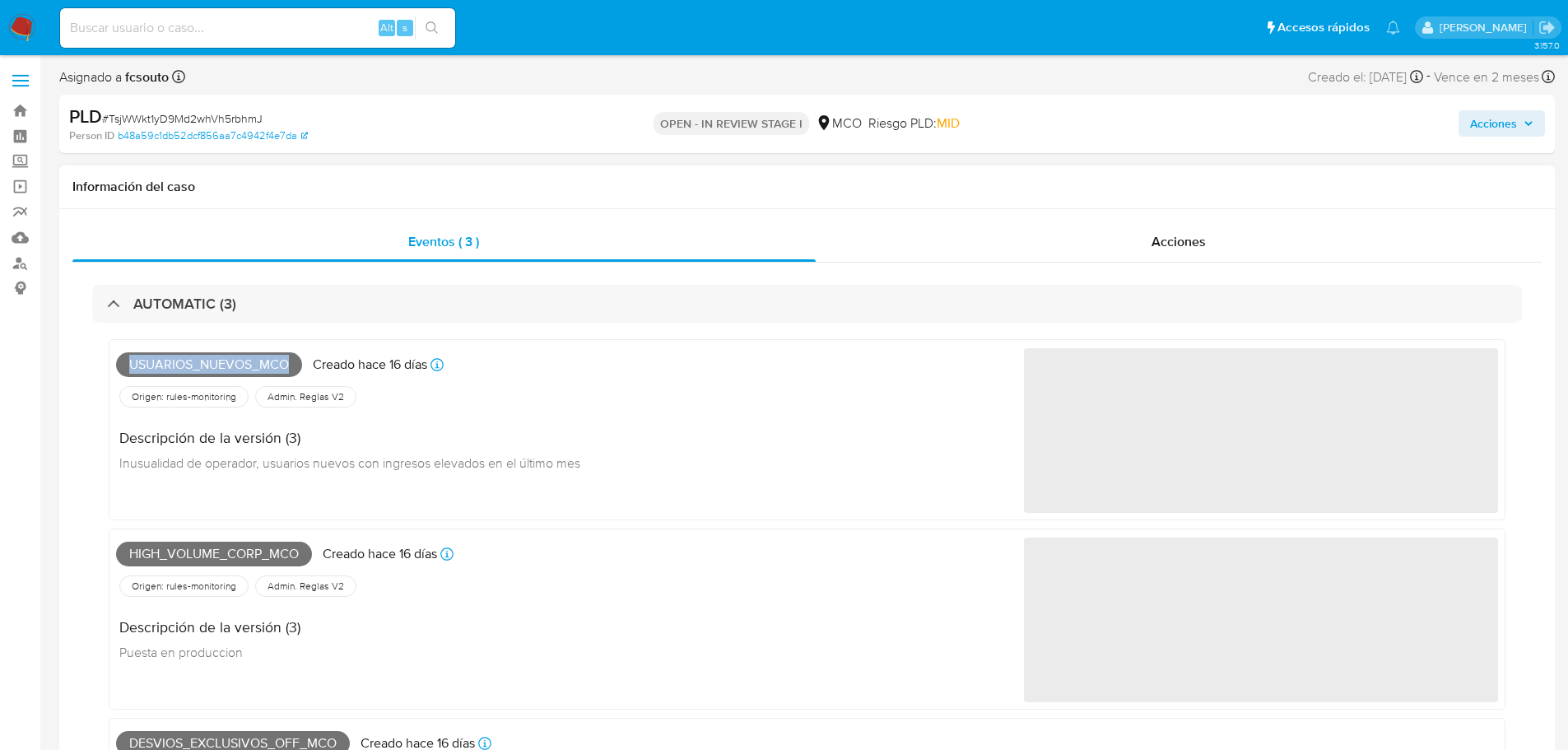
click at [233, 365] on span "Usuarios_nuevos_mco" at bounding box center [209, 364] width 186 height 25
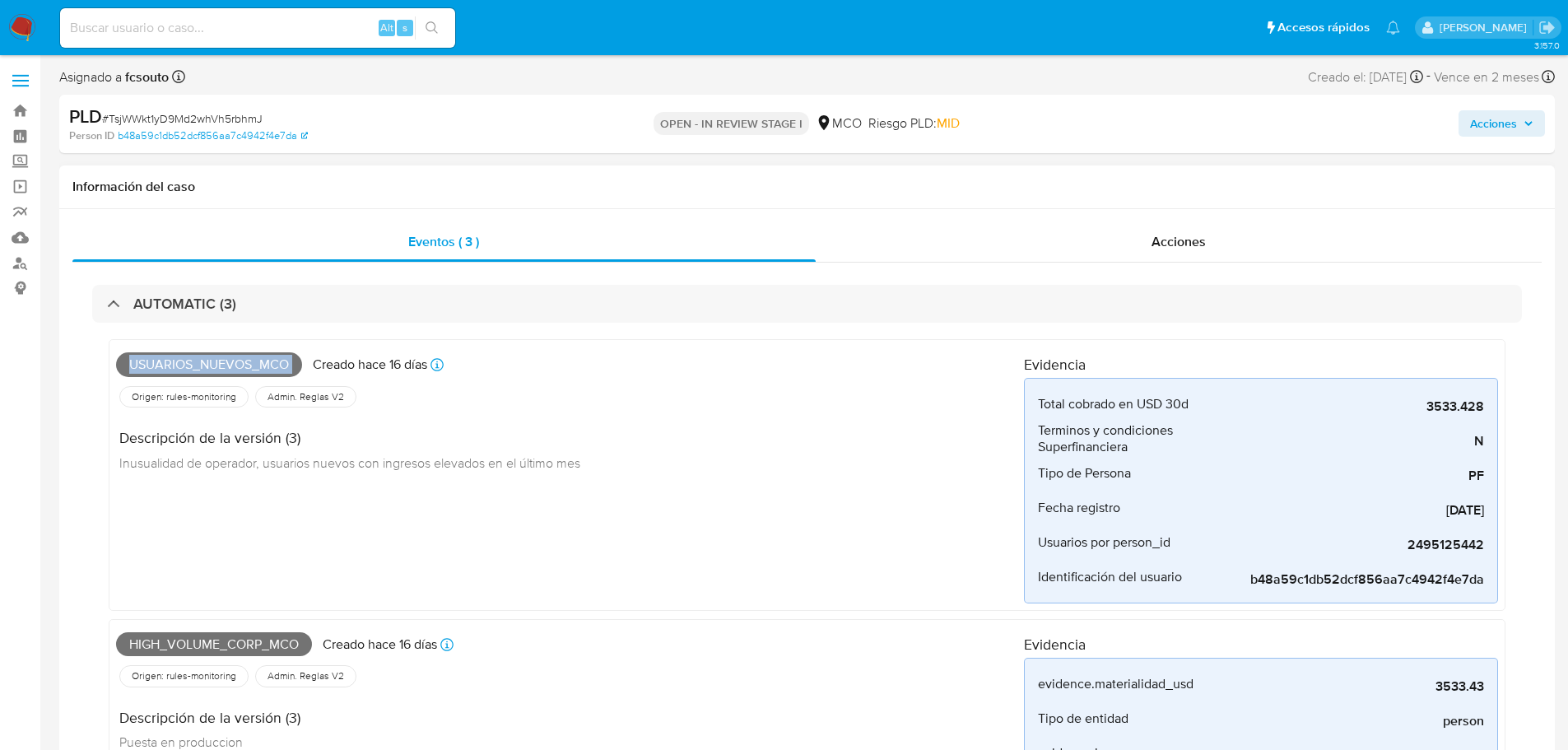
copy span "Usuarios_nuevos_mco"
click at [1509, 126] on span "Acciones" at bounding box center [1494, 124] width 46 height 26
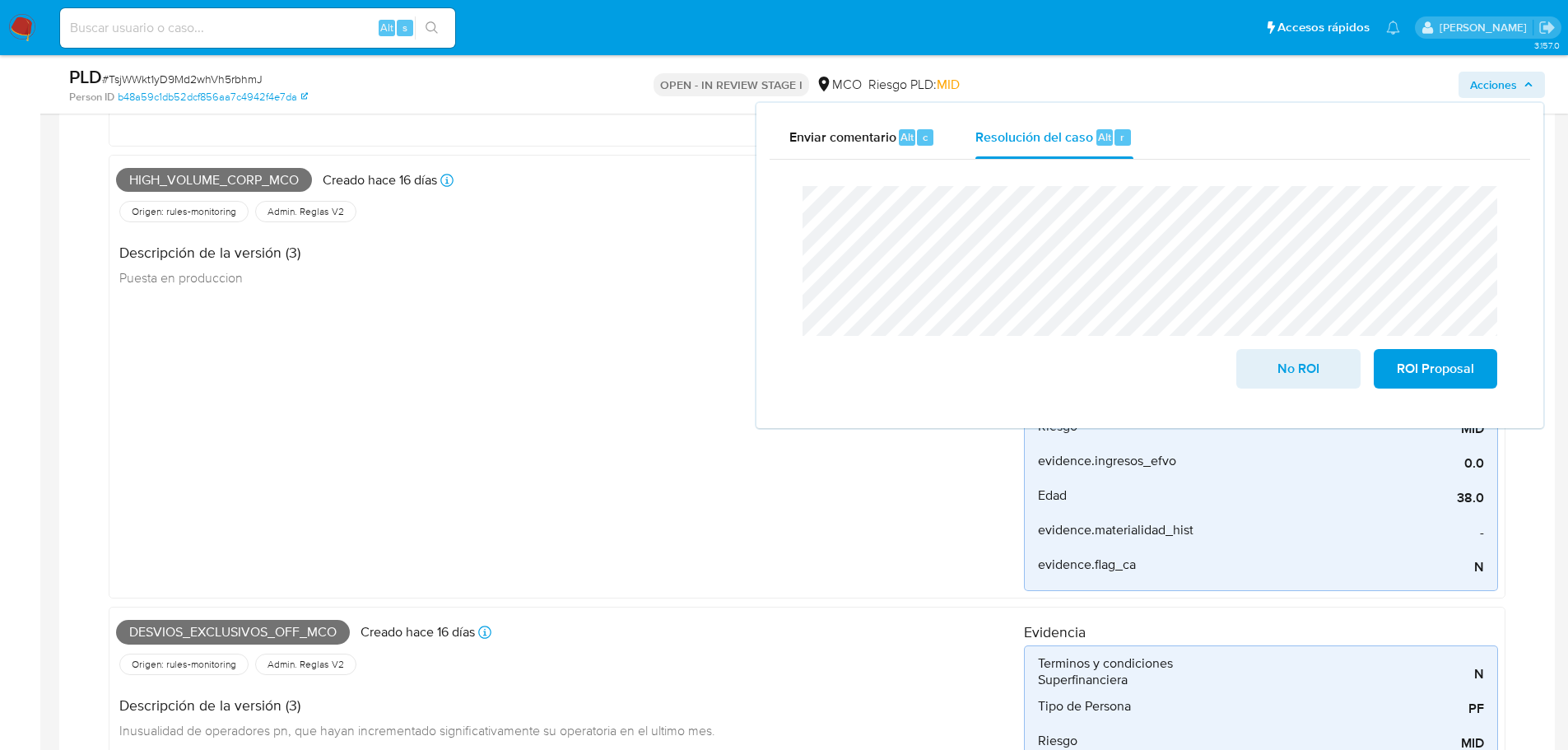
scroll to position [412, 0]
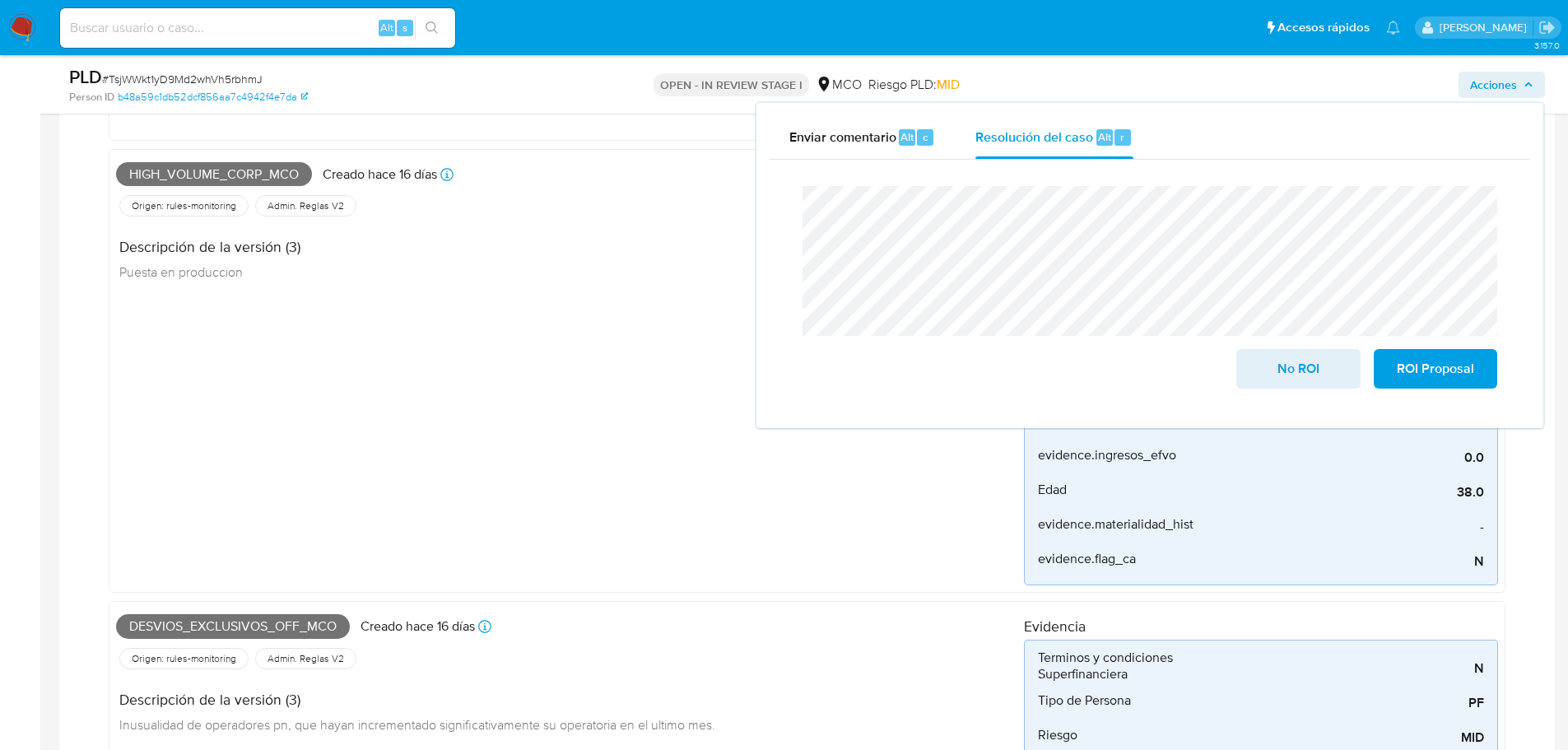
click at [270, 627] on span "Desvios_exclusivos_off_mco" at bounding box center [232, 626] width 233 height 25
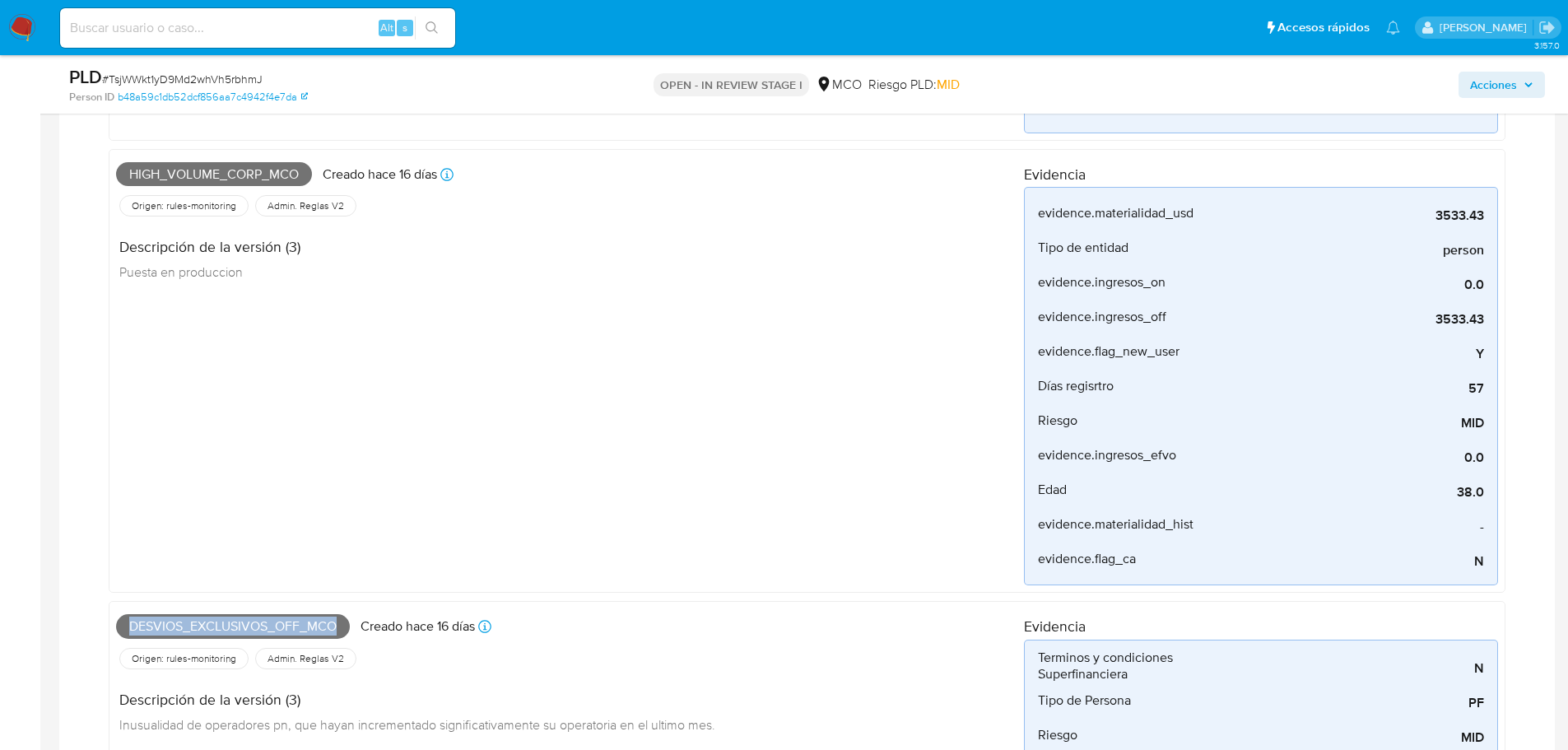
copy span "Desvios_exclusivos_off_mco"
click at [1496, 90] on span "Acciones" at bounding box center [1494, 85] width 46 height 26
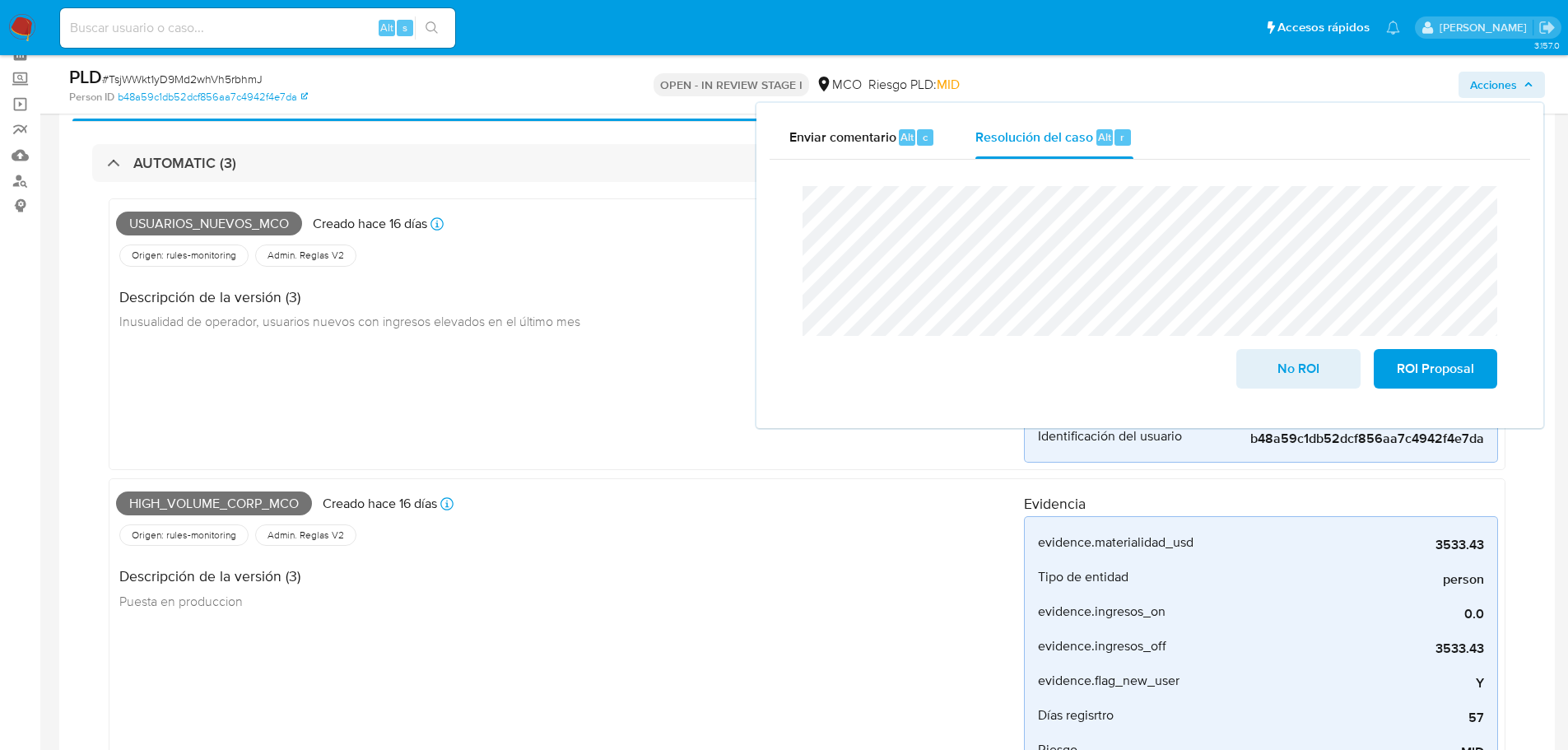
scroll to position [0, 0]
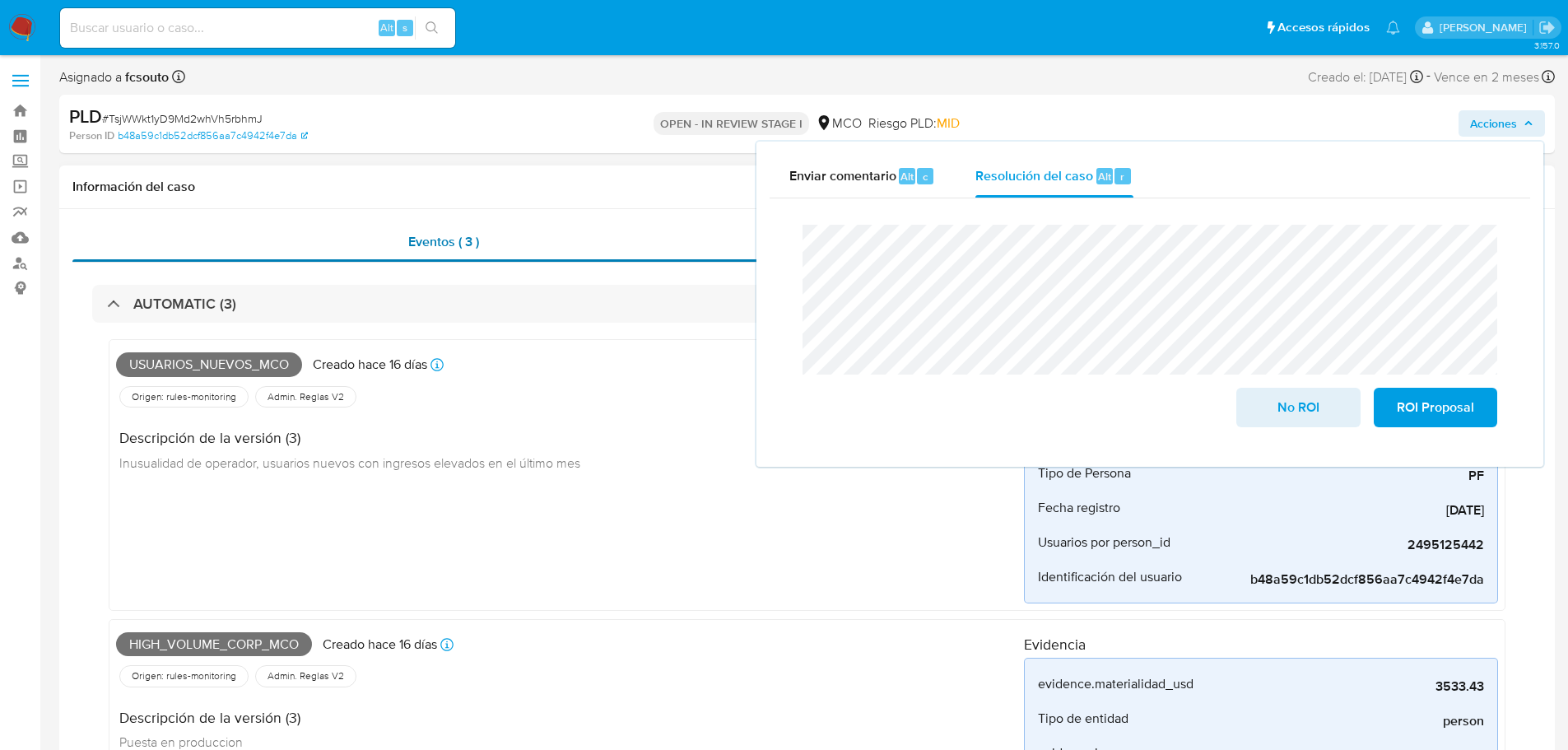
click at [440, 237] on span "Eventos ( 3 )" at bounding box center [443, 242] width 71 height 19
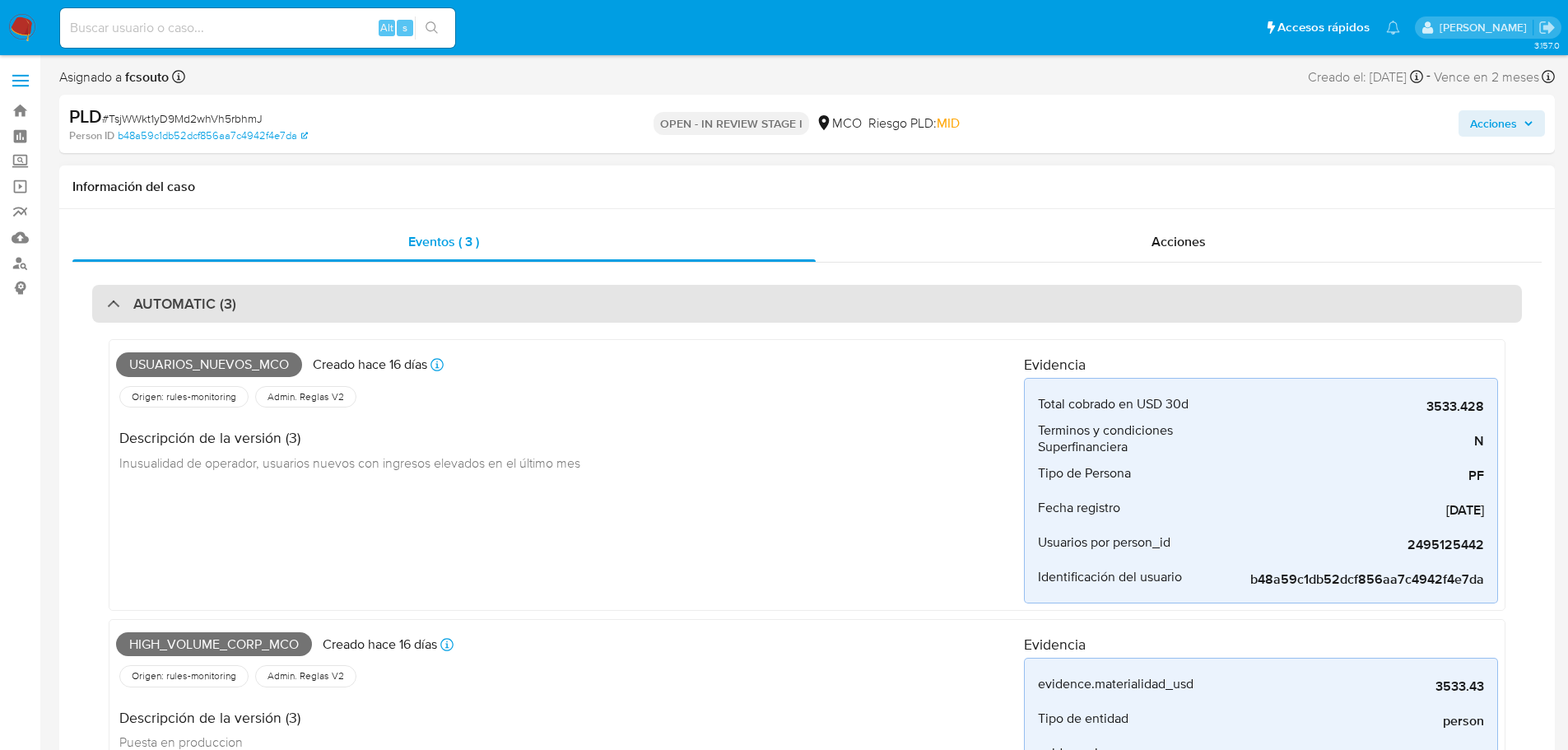
click at [459, 294] on div "AUTOMATIC (3)" at bounding box center [807, 303] width 1430 height 38
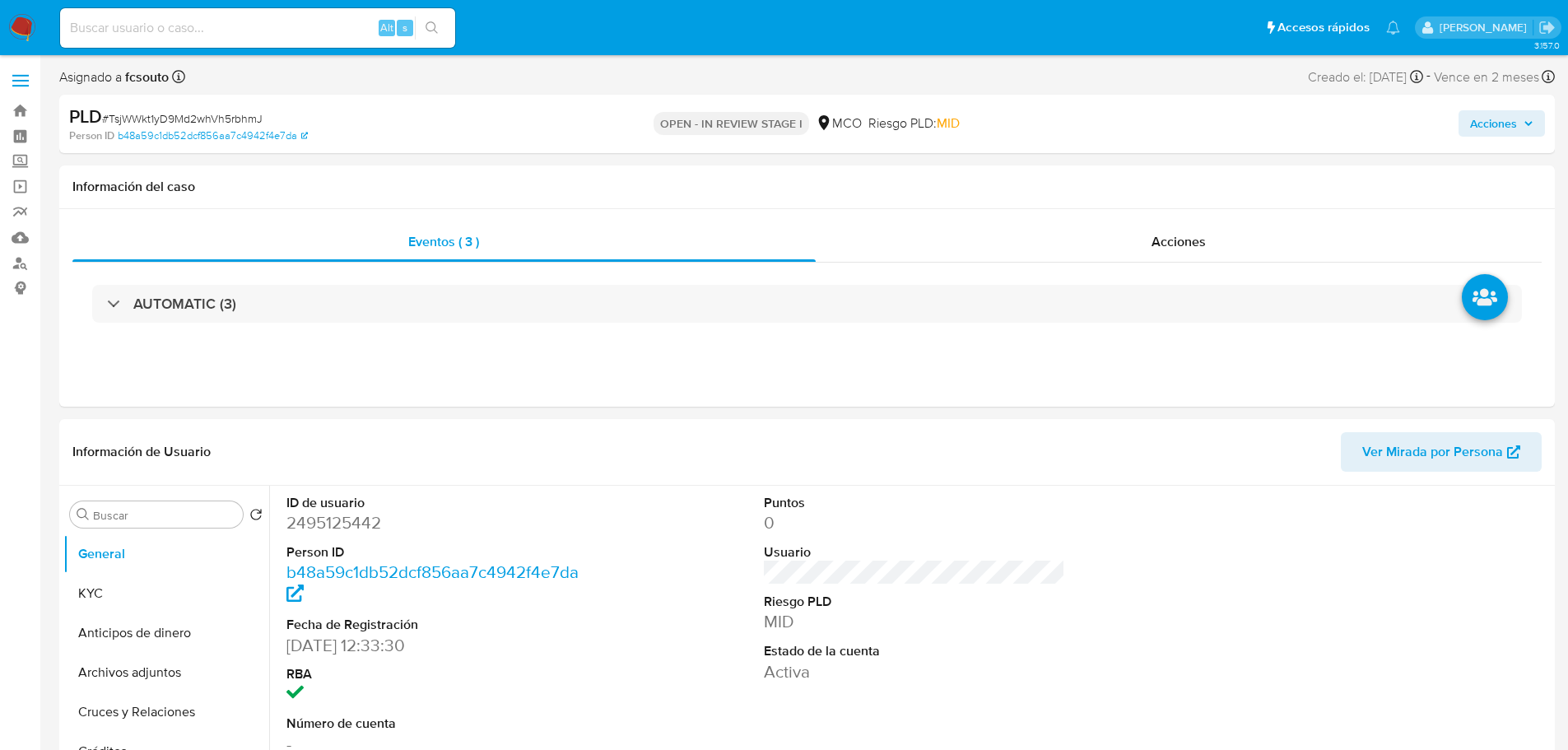
click at [1496, 125] on span "Acciones" at bounding box center [1494, 124] width 46 height 26
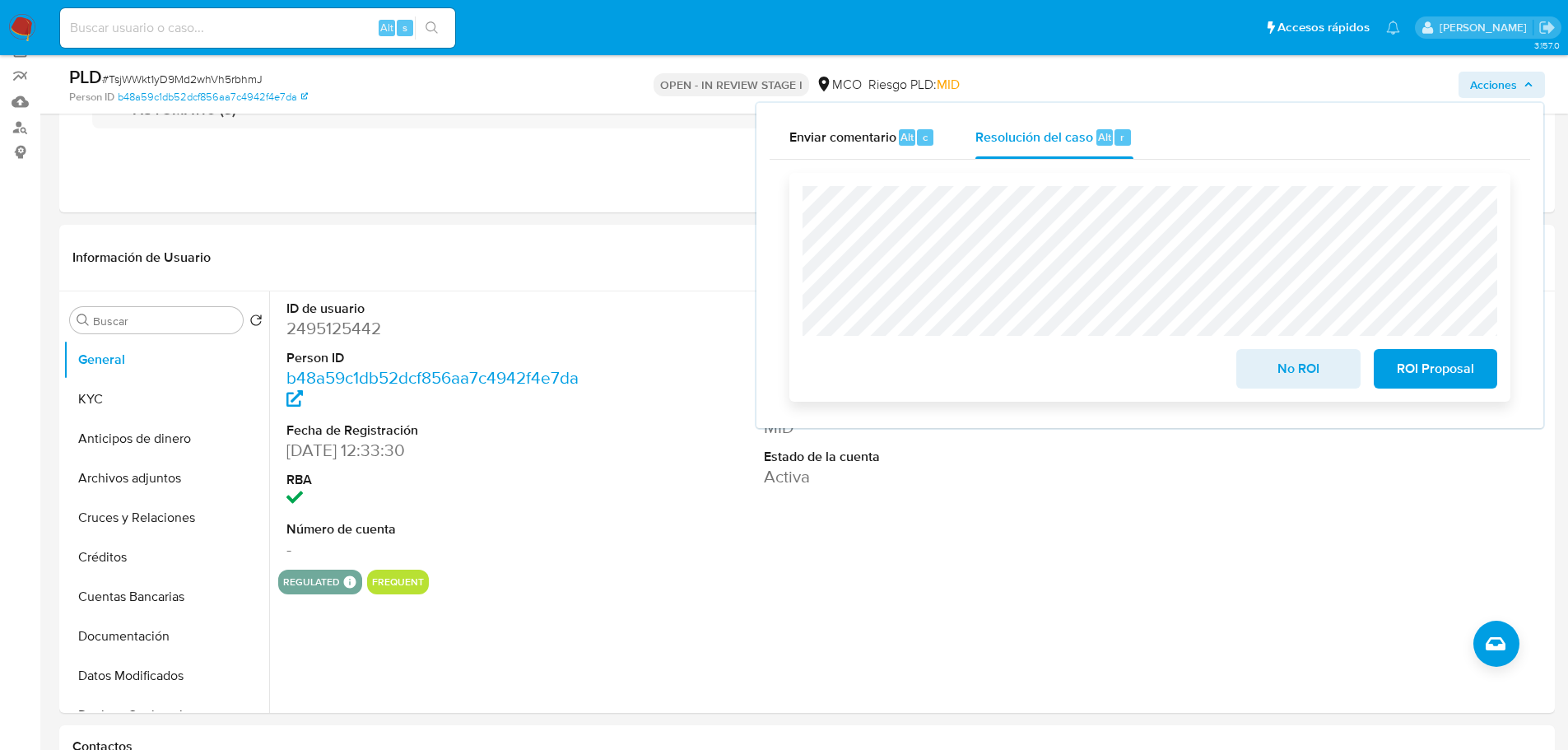
scroll to position [164, 0]
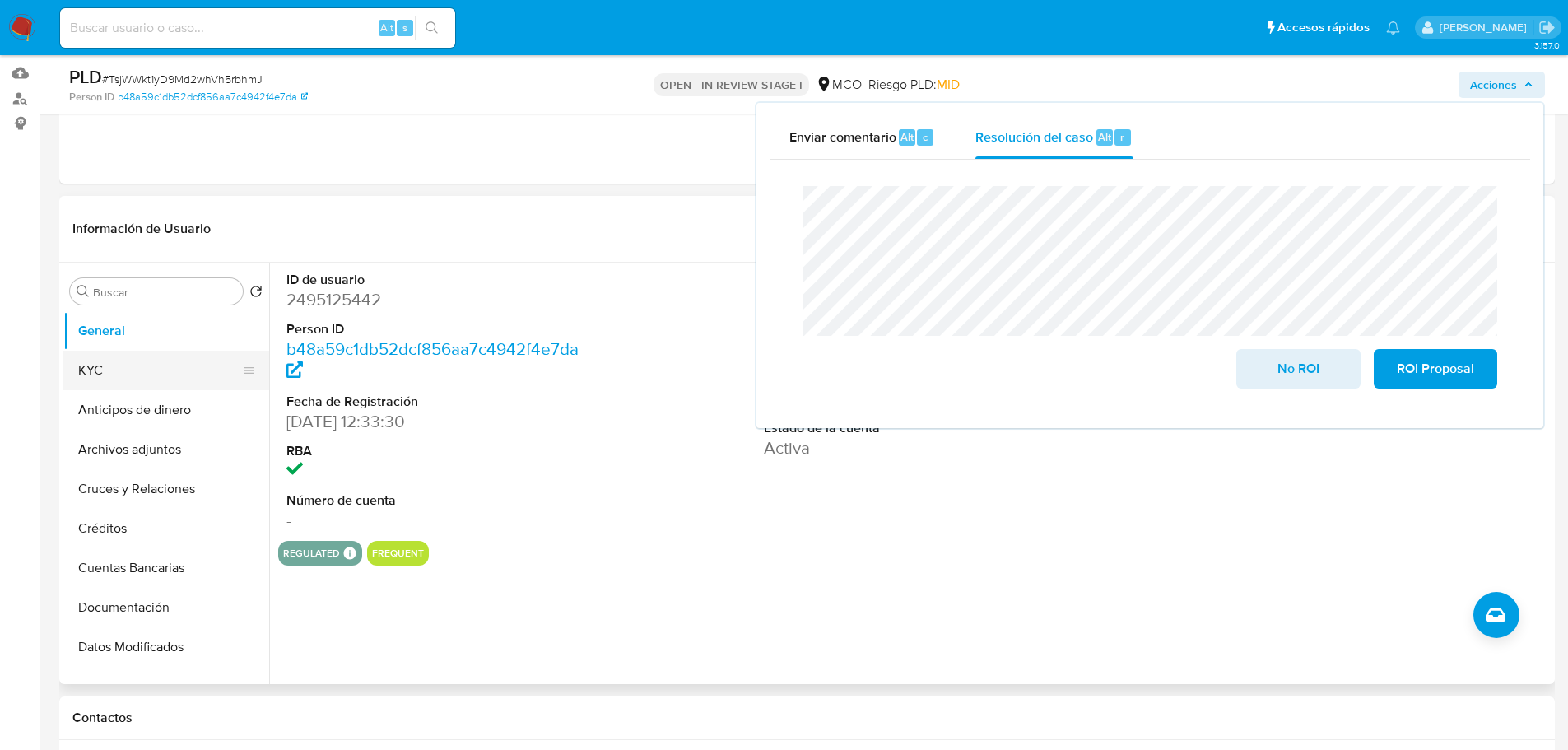
click at [140, 364] on button "KYC" at bounding box center [159, 370] width 192 height 40
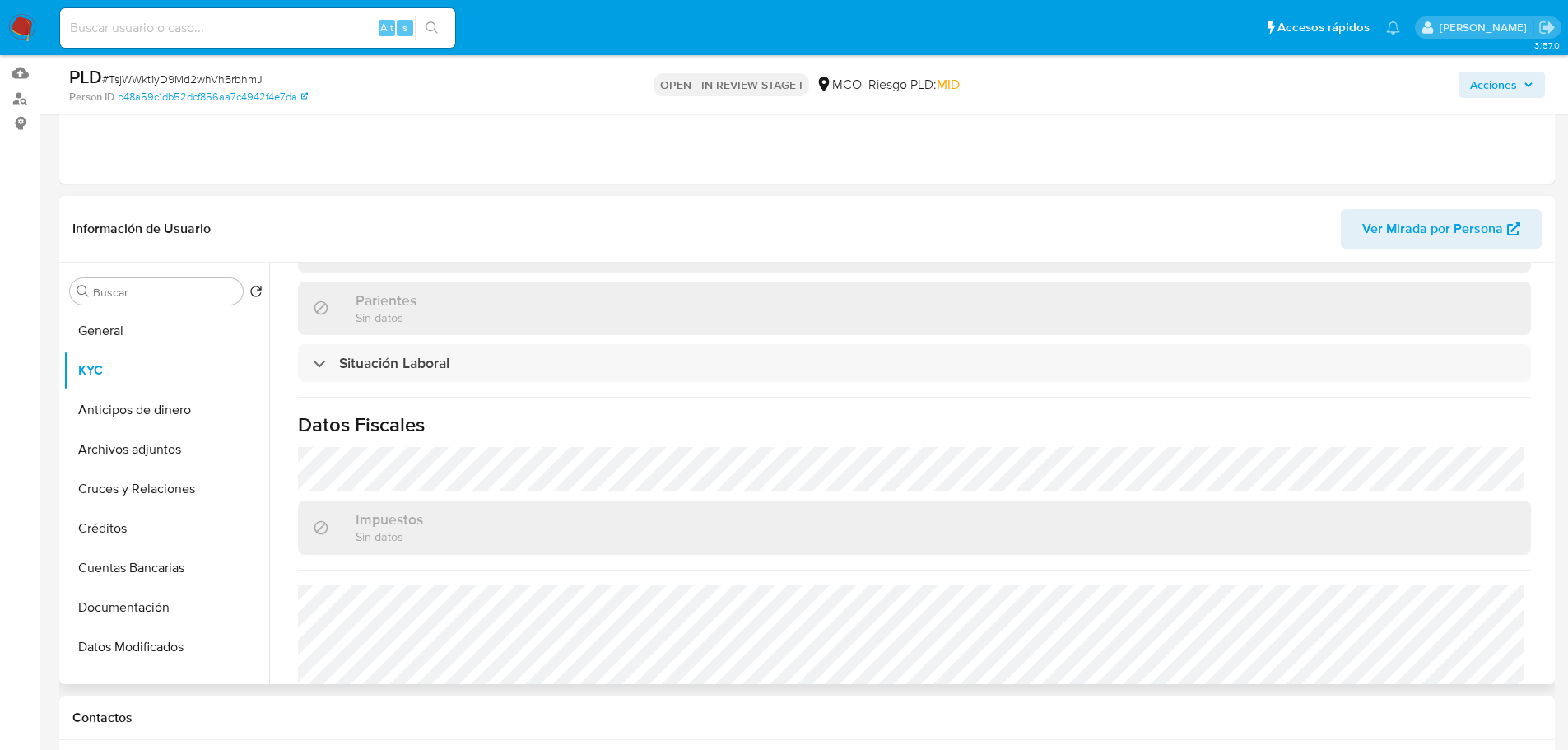
scroll to position [836, 0]
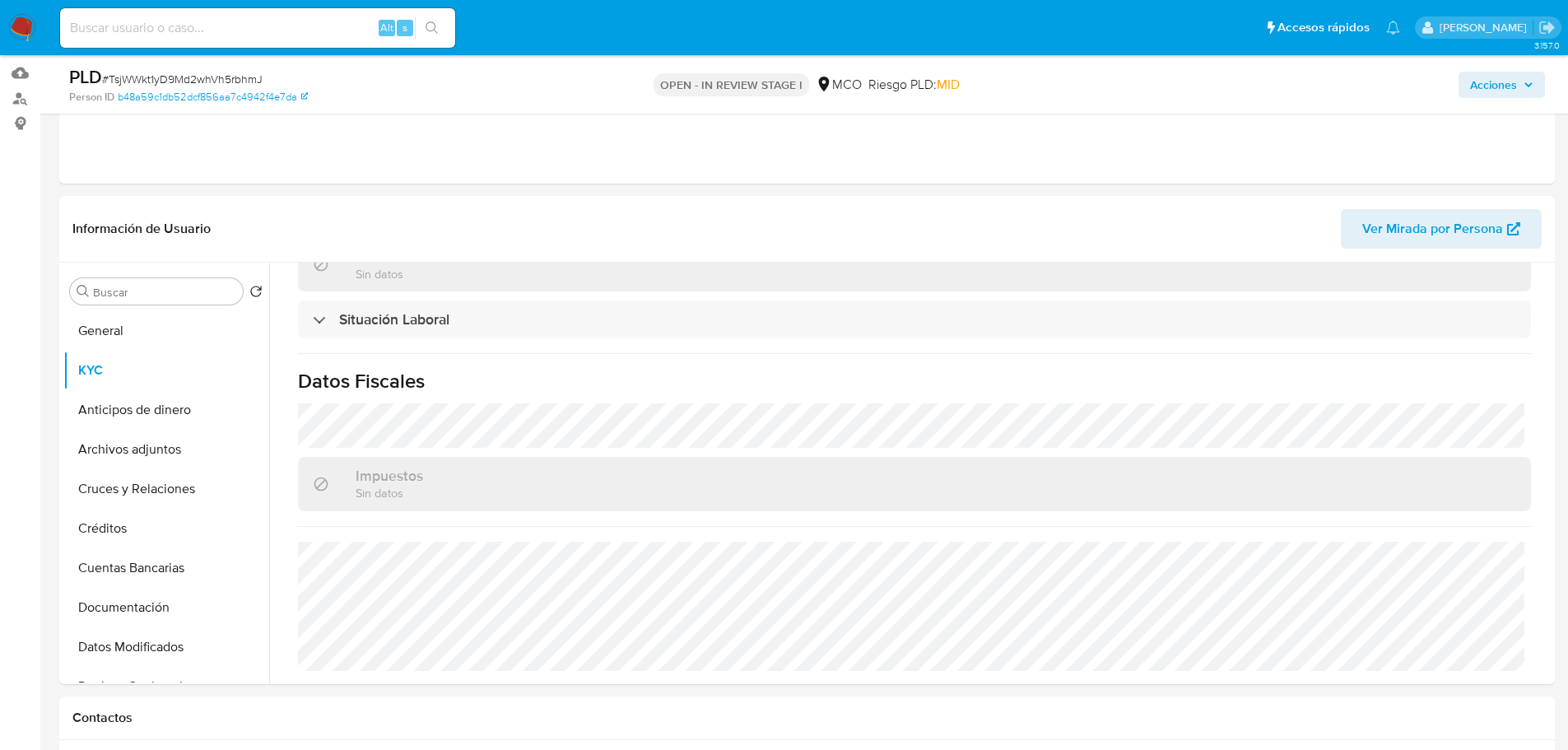
drag, startPoint x: 1535, startPoint y: 86, endPoint x: 1502, endPoint y: 97, distance: 34.8
click at [1535, 87] on button "Acciones" at bounding box center [1501, 85] width 86 height 26
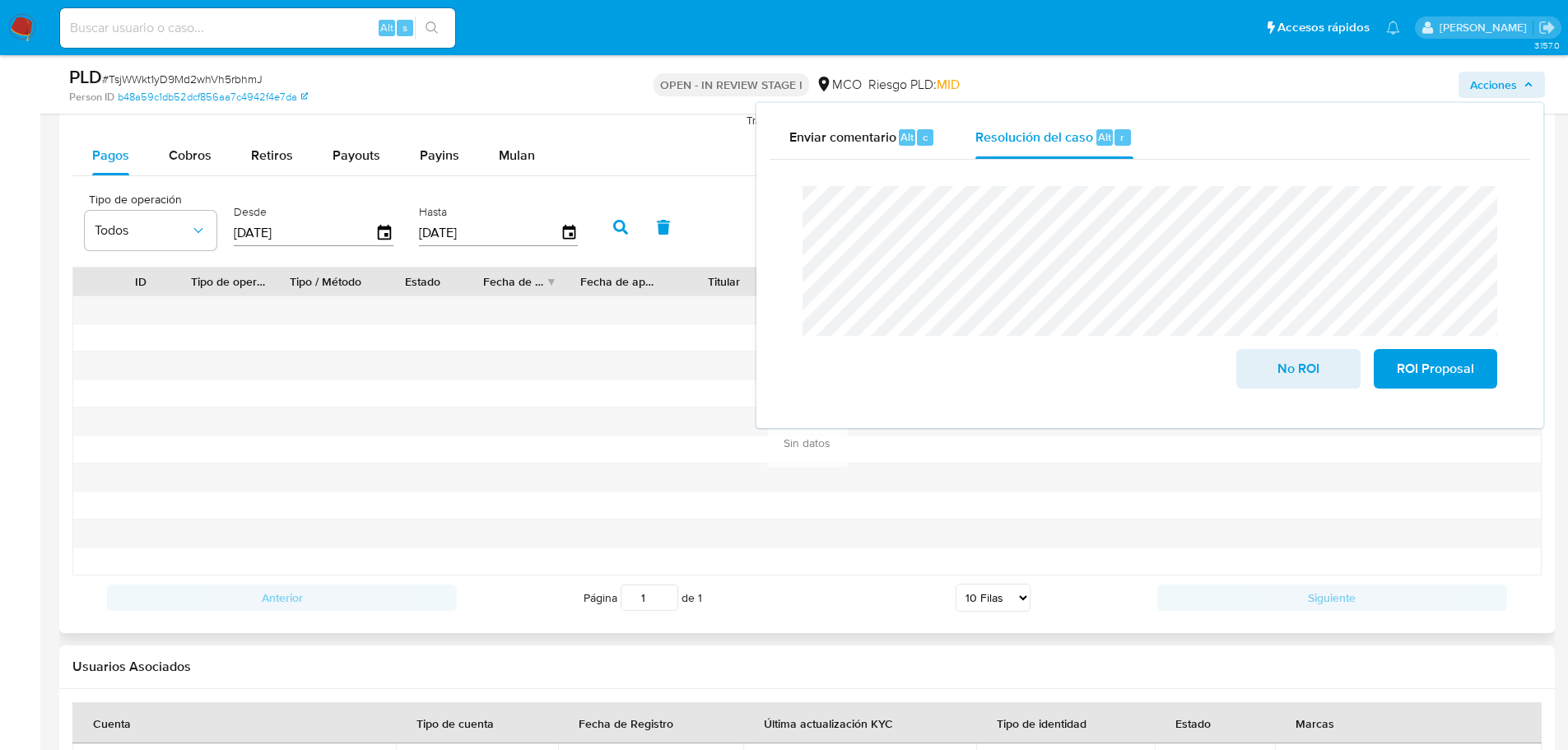
scroll to position [1729, 0]
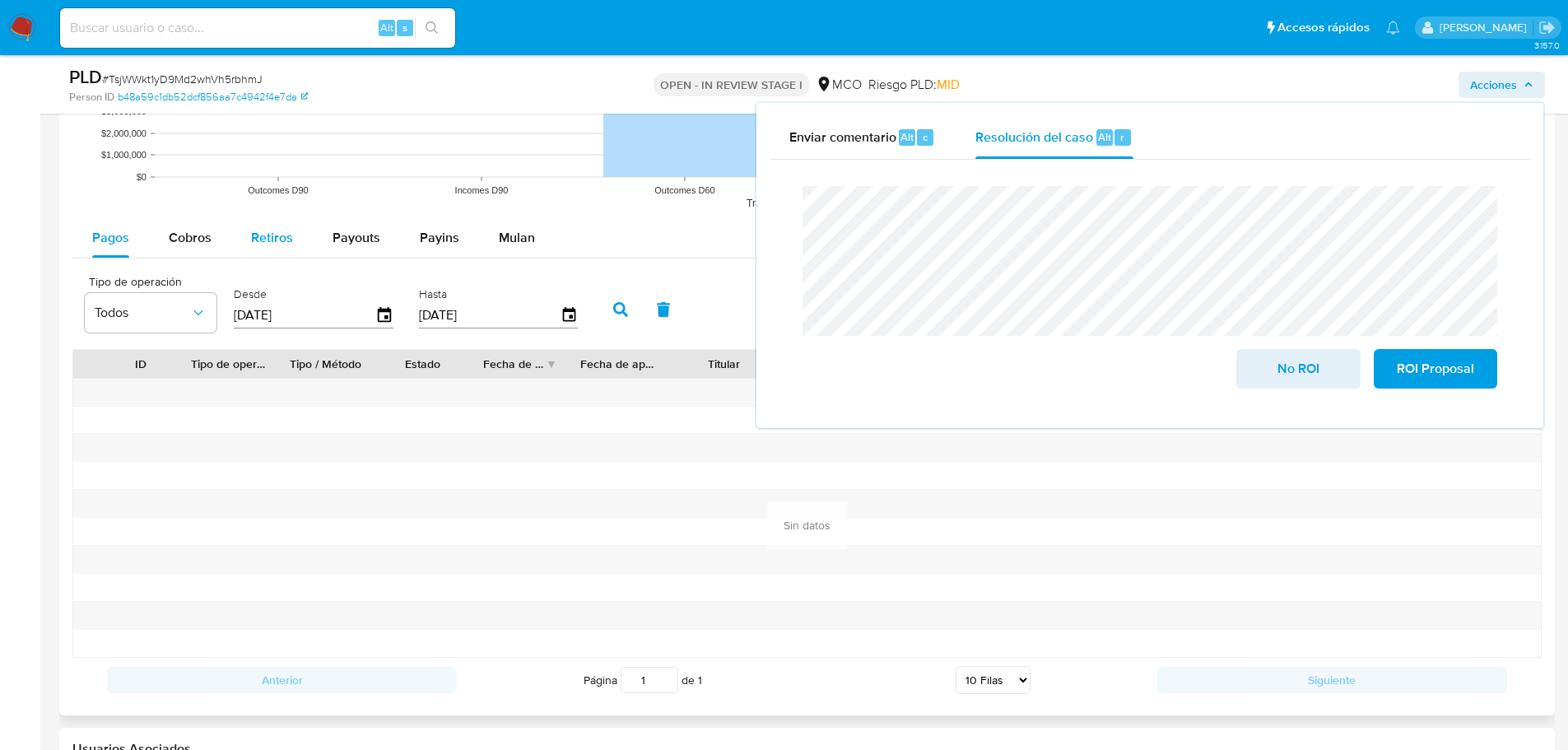
click at [296, 229] on button "Retiros" at bounding box center [272, 238] width 82 height 40
select select "10"
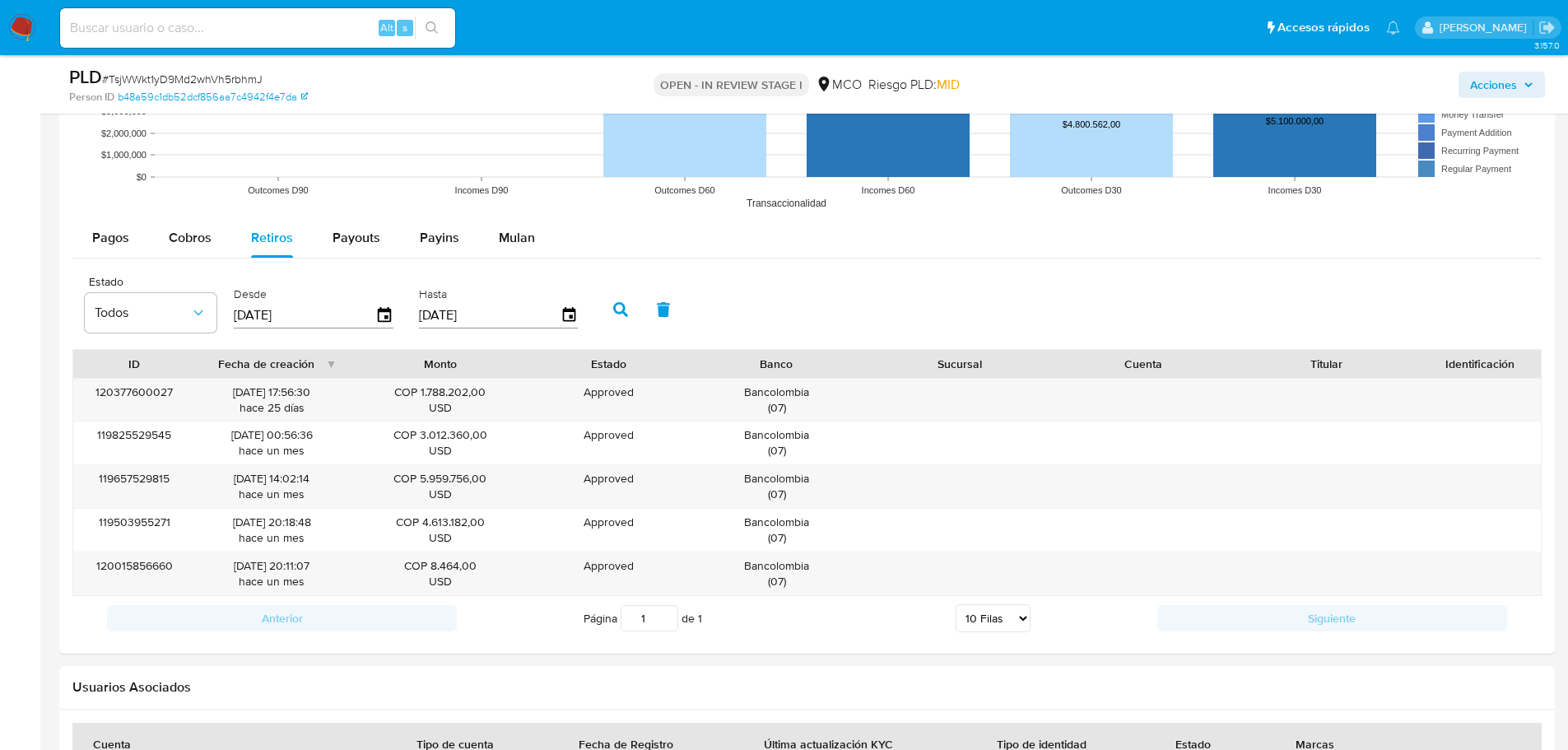
click at [1486, 83] on span "Acciones" at bounding box center [1494, 85] width 46 height 26
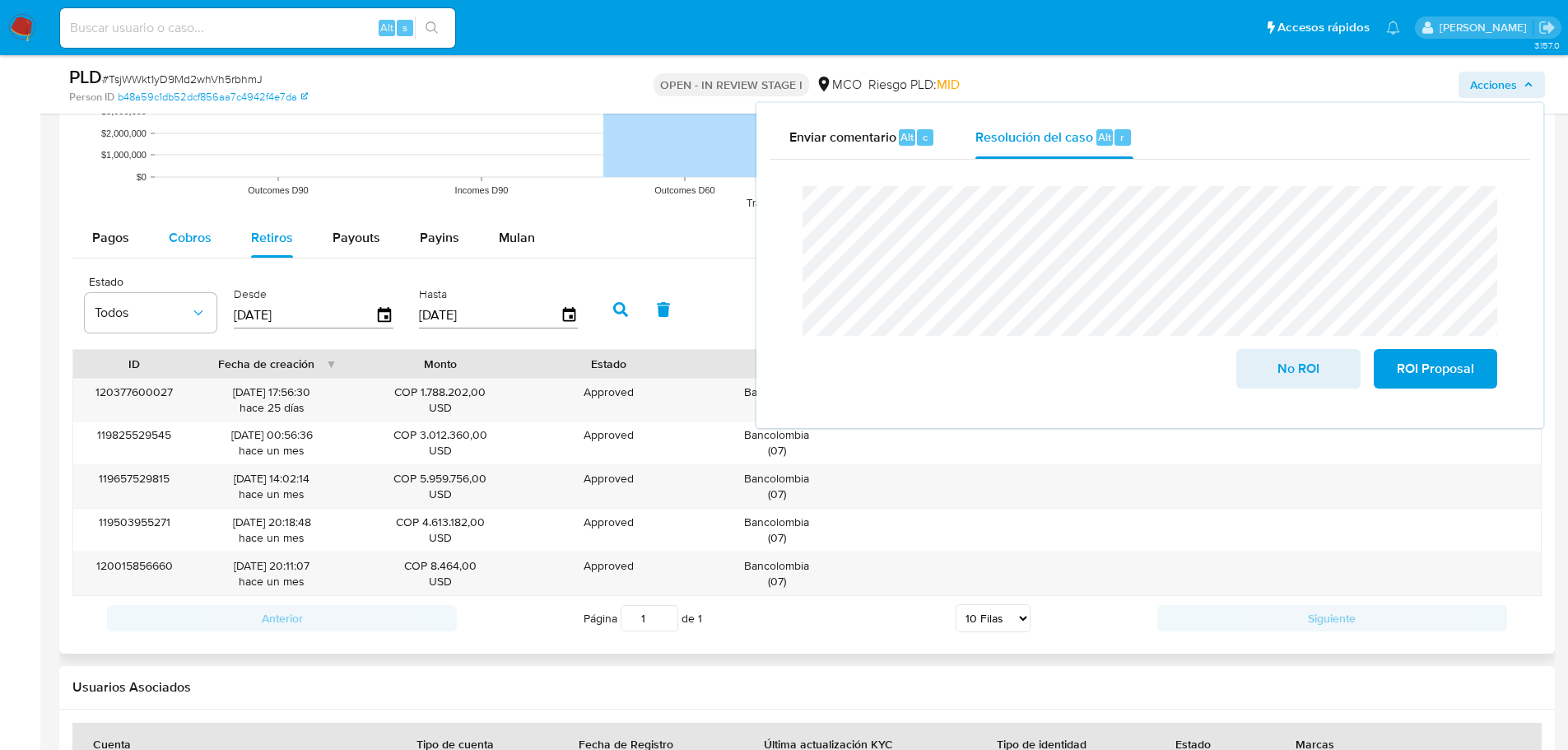
drag, startPoint x: 166, startPoint y: 227, endPoint x: 182, endPoint y: 234, distance: 17.5
click at [167, 228] on button "Cobros" at bounding box center [190, 238] width 83 height 40
select select "10"
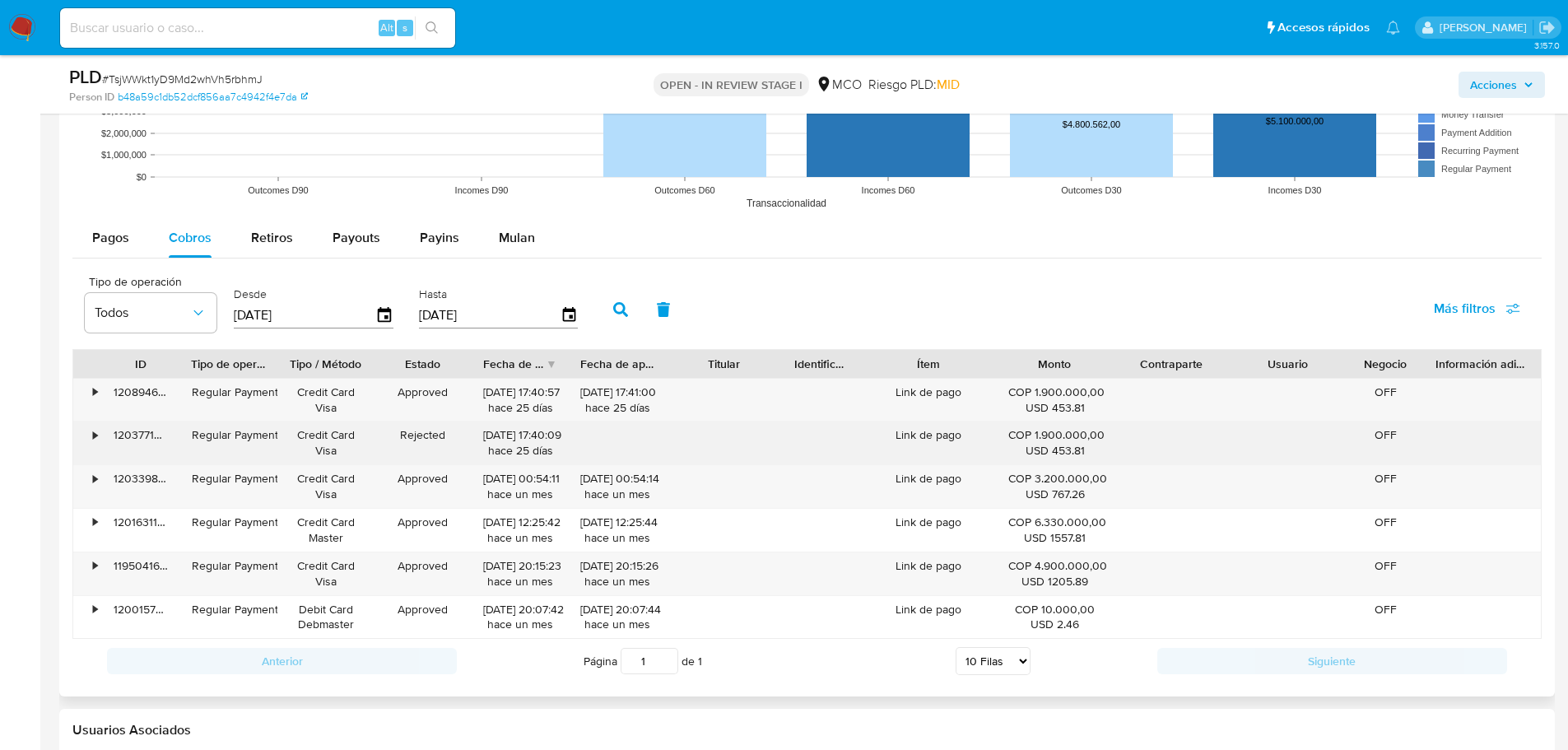
click at [925, 437] on div "Link de pago" at bounding box center [928, 442] width 136 height 43
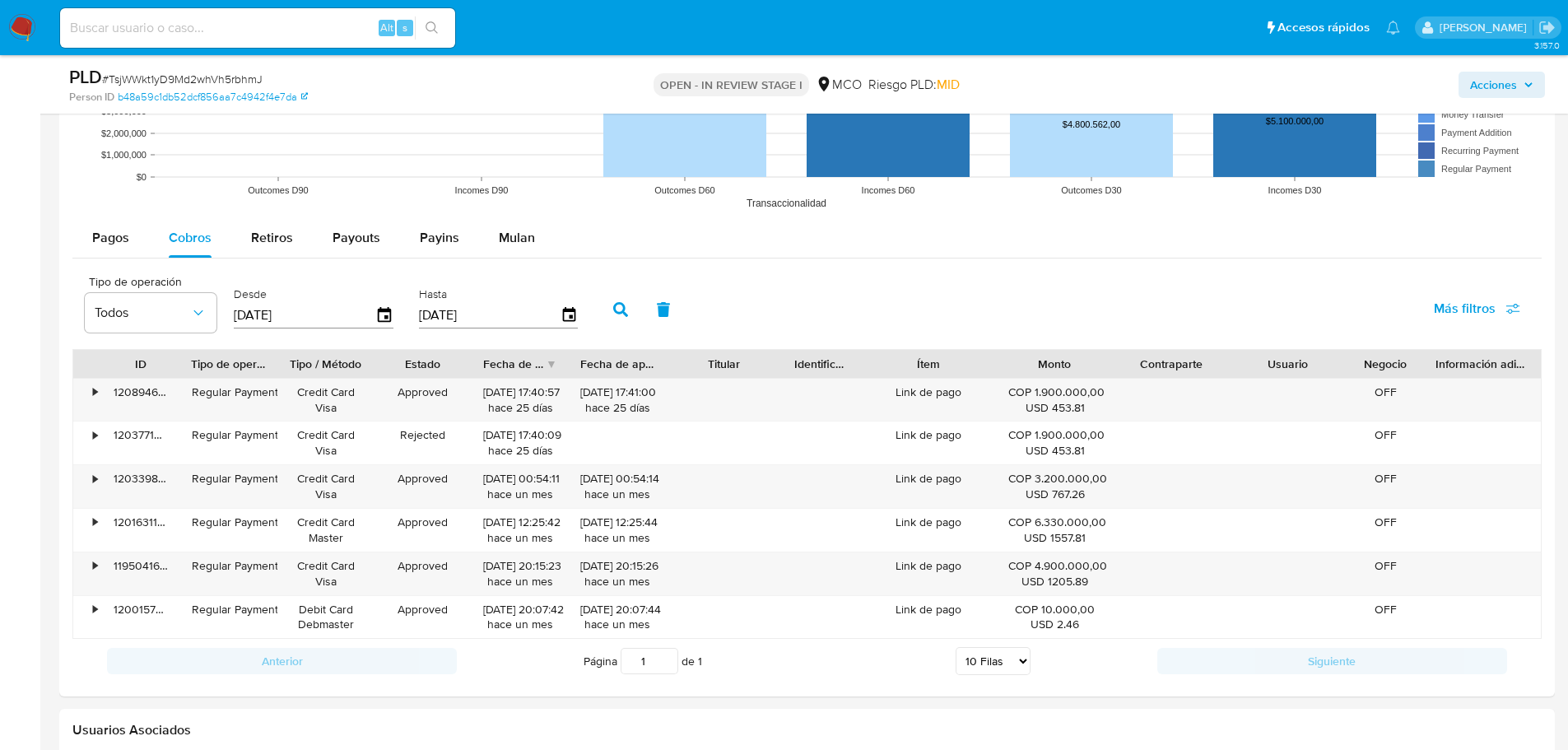
click at [1507, 82] on span "Acciones" at bounding box center [1494, 85] width 46 height 26
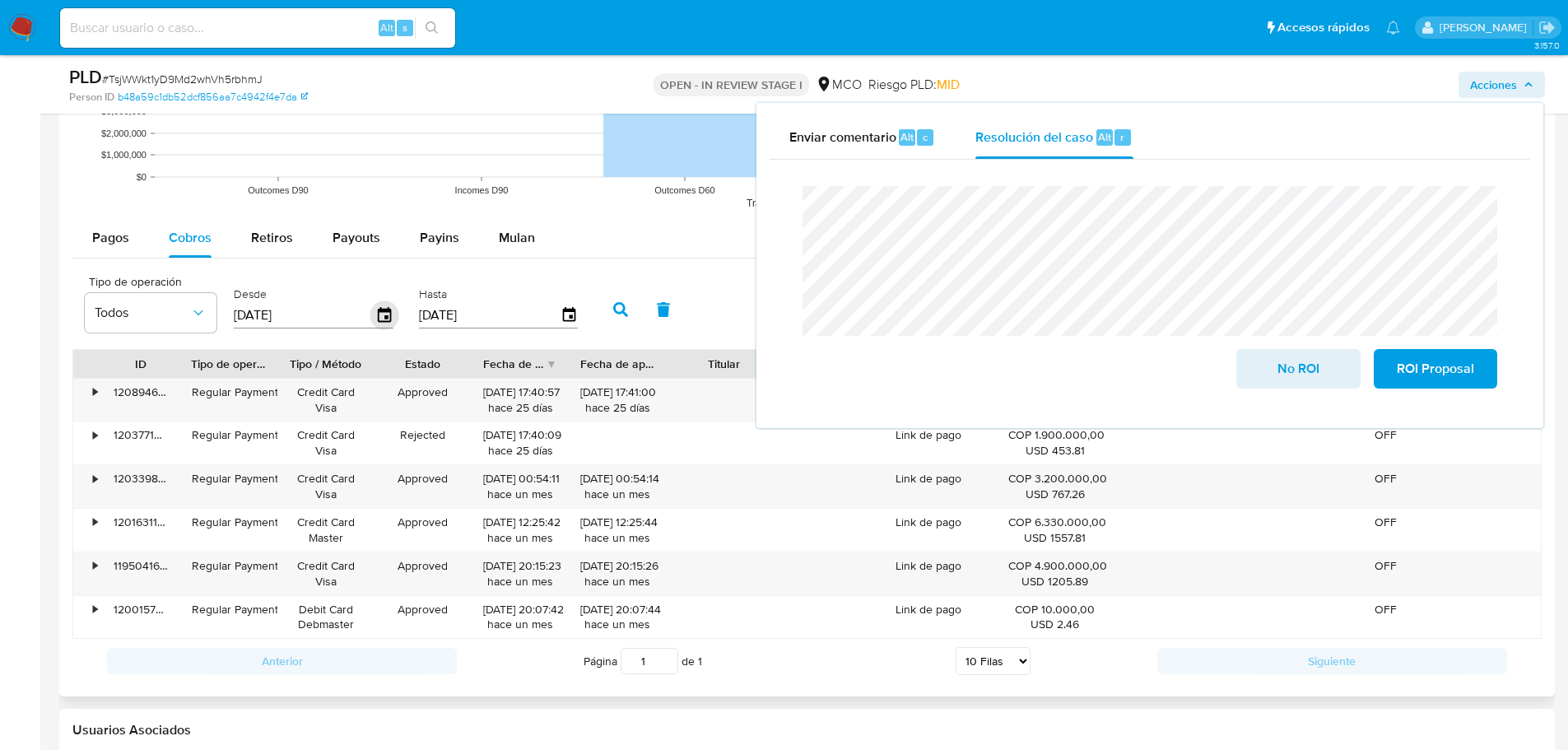
click at [382, 314] on icon "button" at bounding box center [384, 315] width 29 height 29
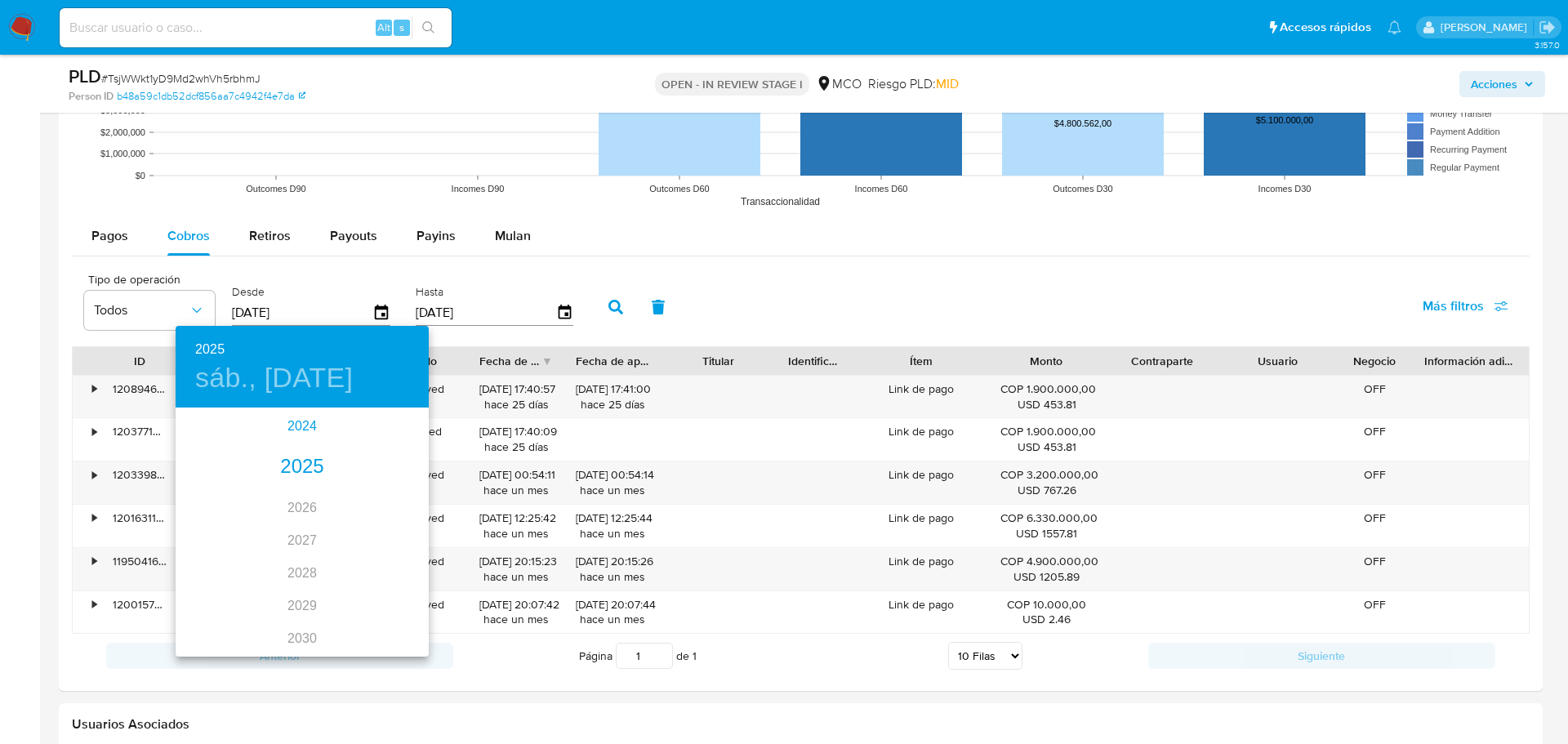
click at [288, 426] on div "2024" at bounding box center [302, 426] width 254 height 32
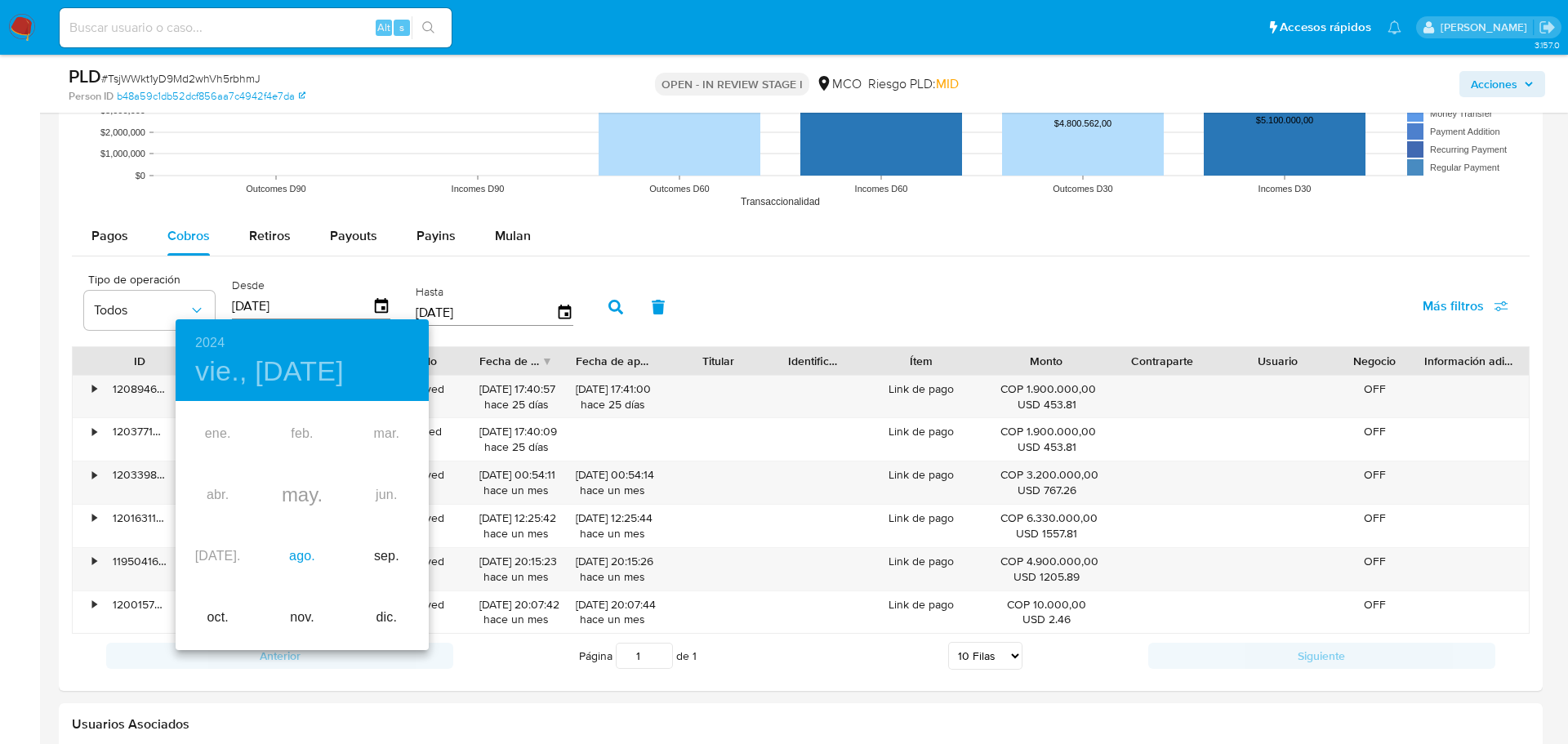
click at [305, 552] on div "ago." at bounding box center [302, 556] width 84 height 61
type input "31/08/2024"
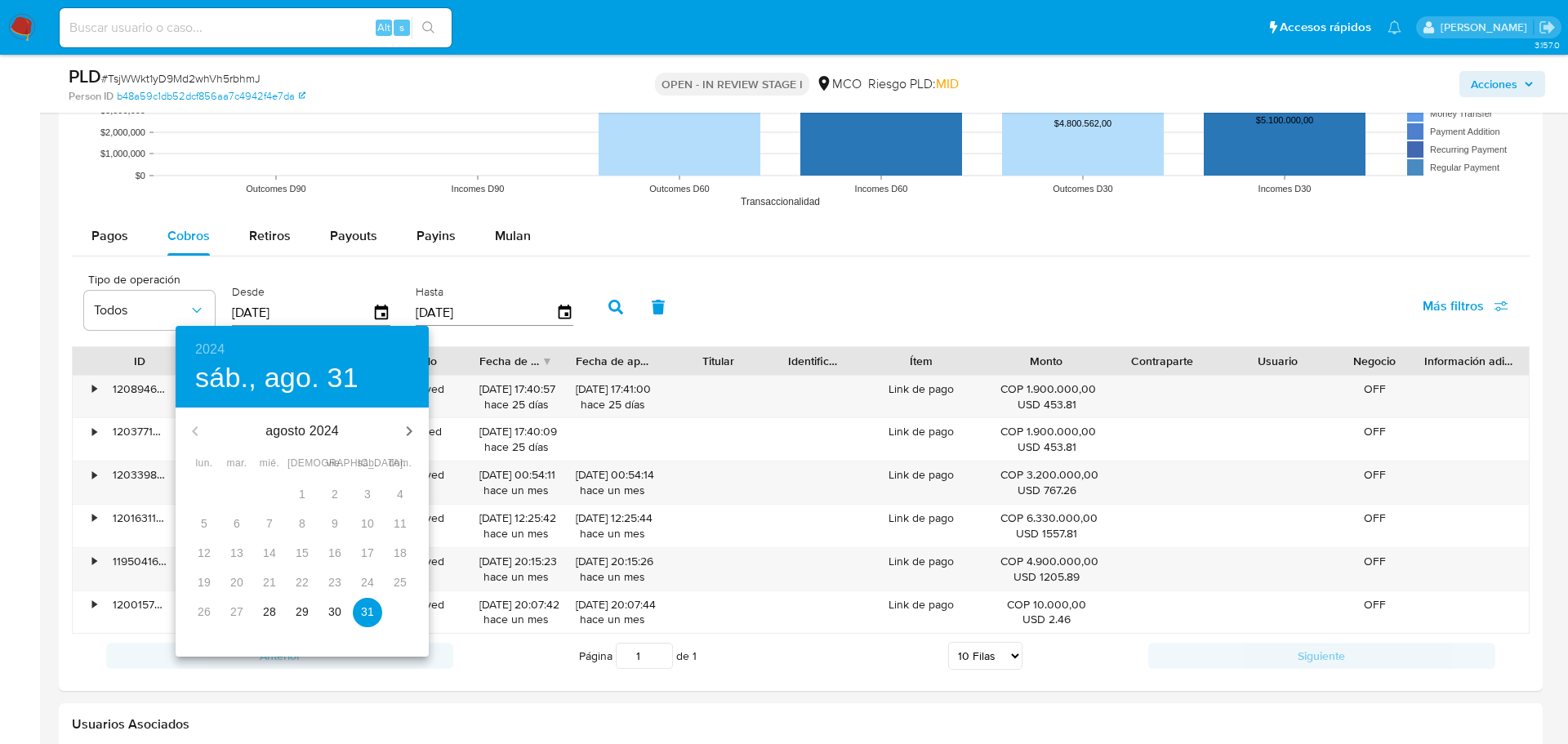
click at [367, 612] on p "31" at bounding box center [367, 611] width 13 height 17
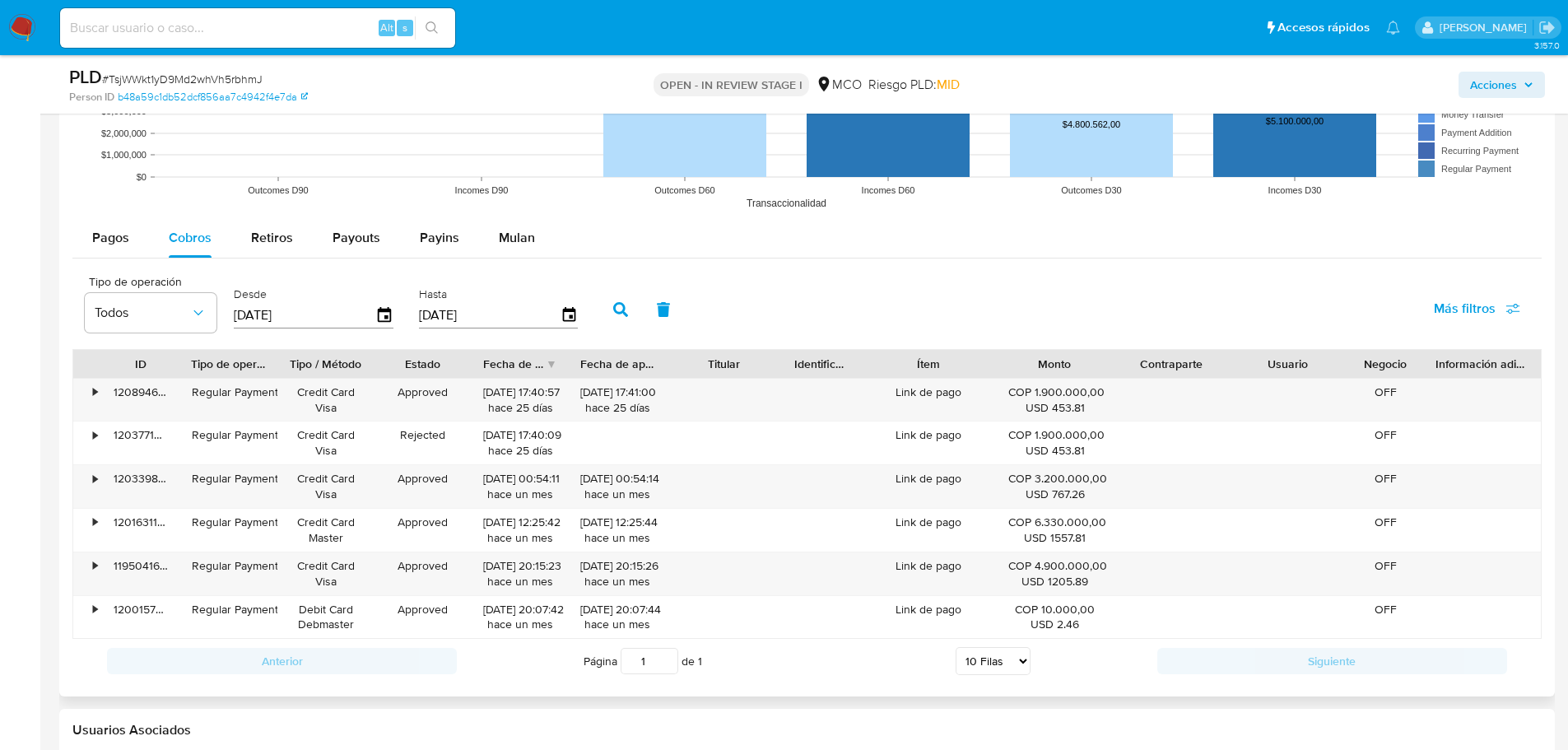
click at [613, 309] on button "button" at bounding box center [621, 309] width 43 height 40
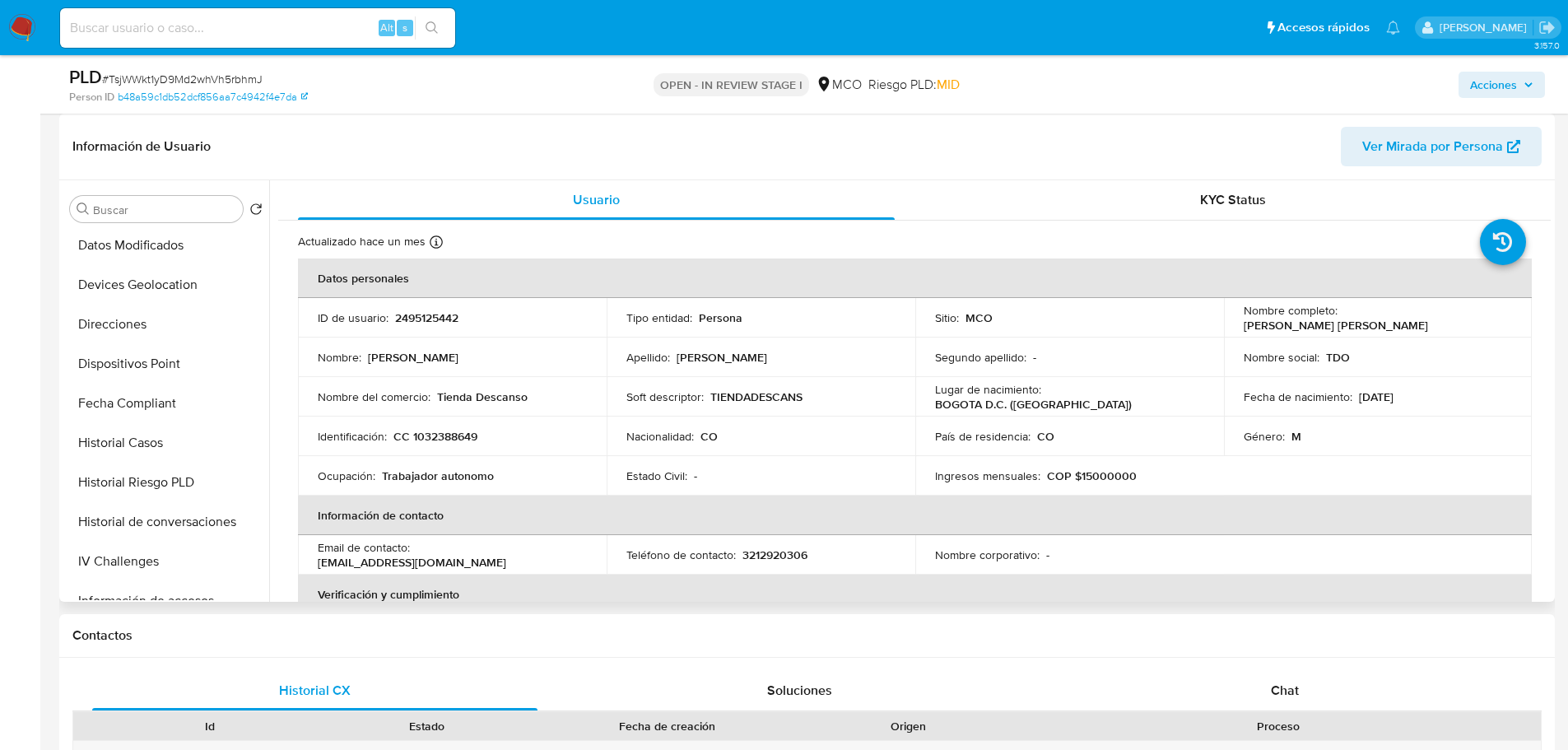
scroll to position [329, 0]
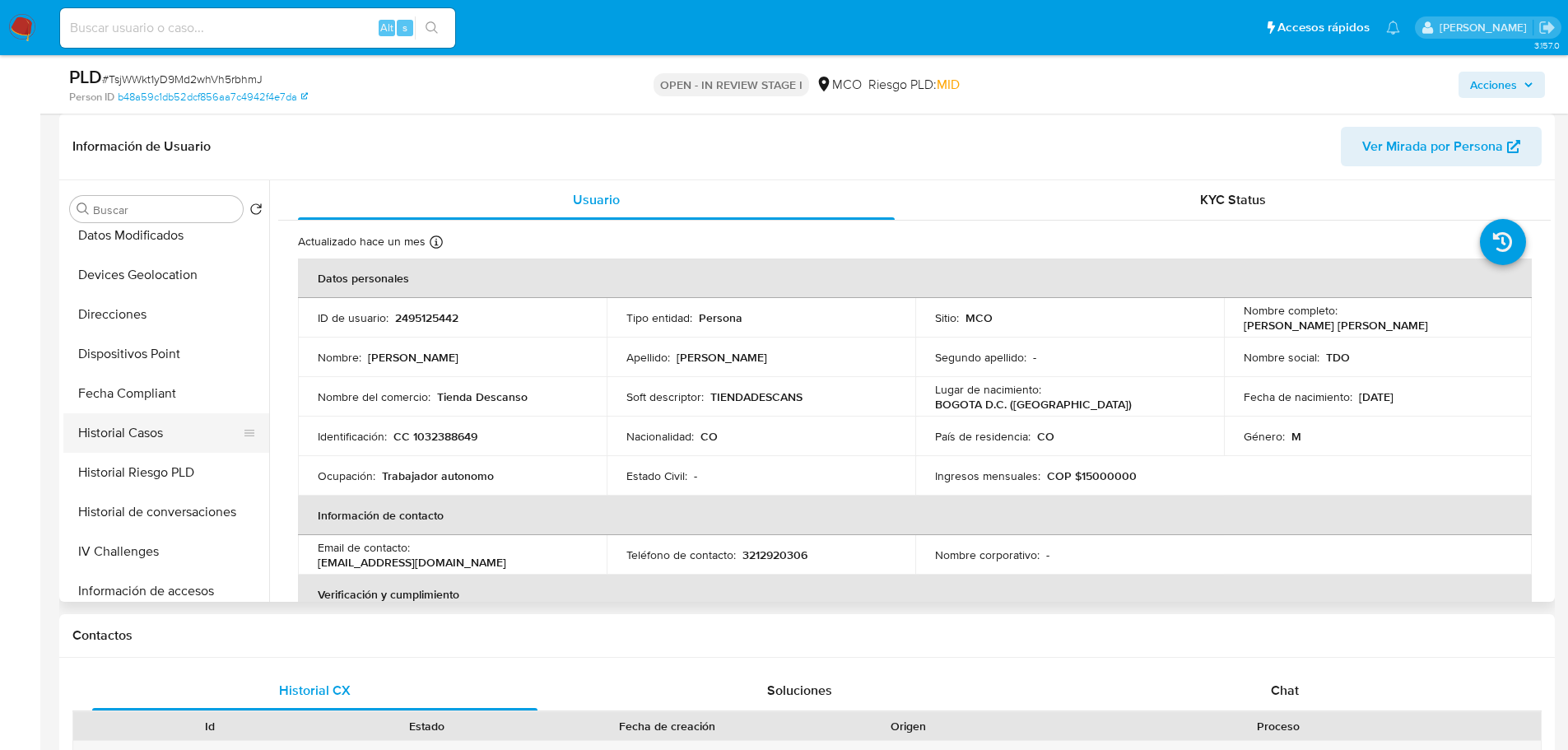
click at [169, 442] on button "Historial Casos" at bounding box center [159, 433] width 192 height 40
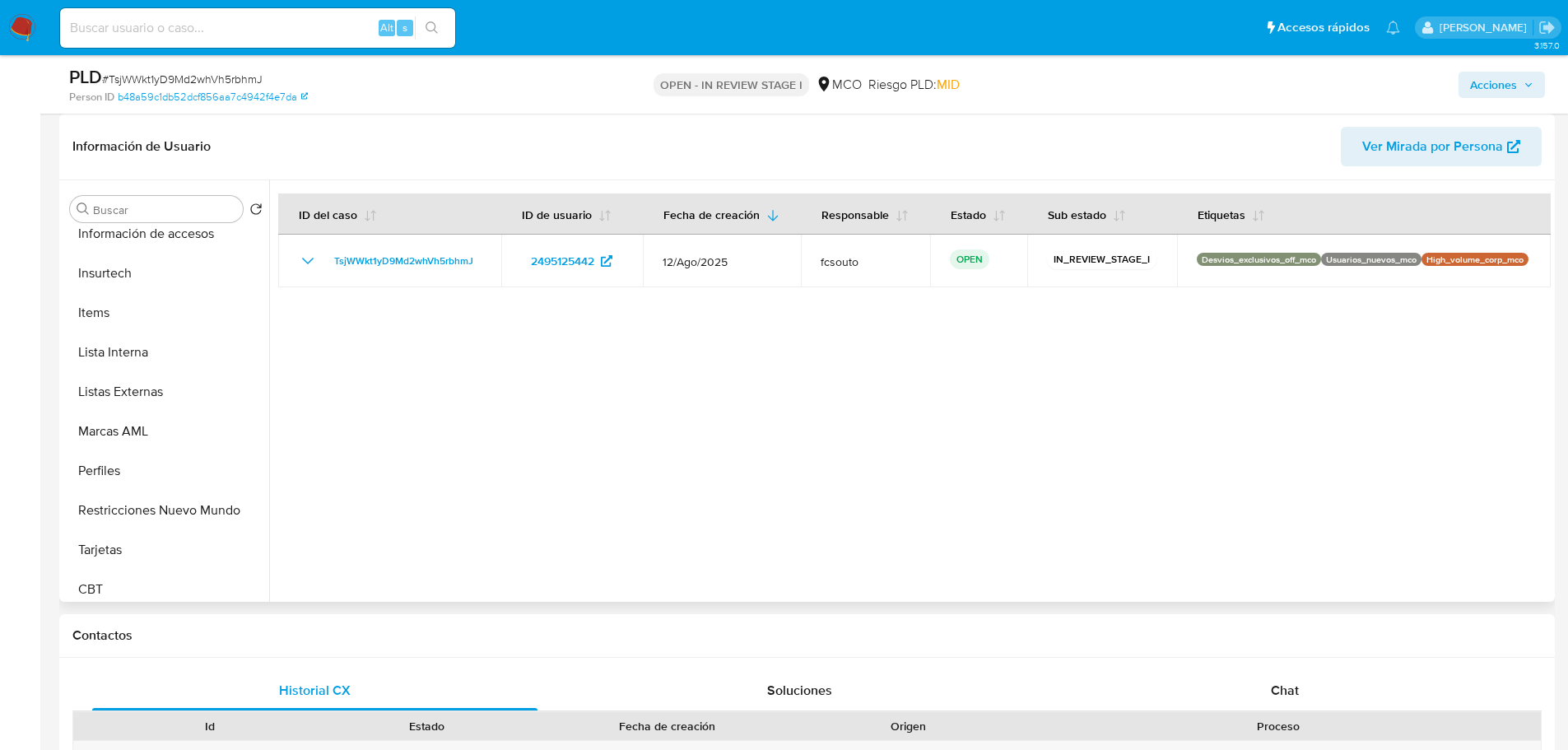
scroll to position [695, 0]
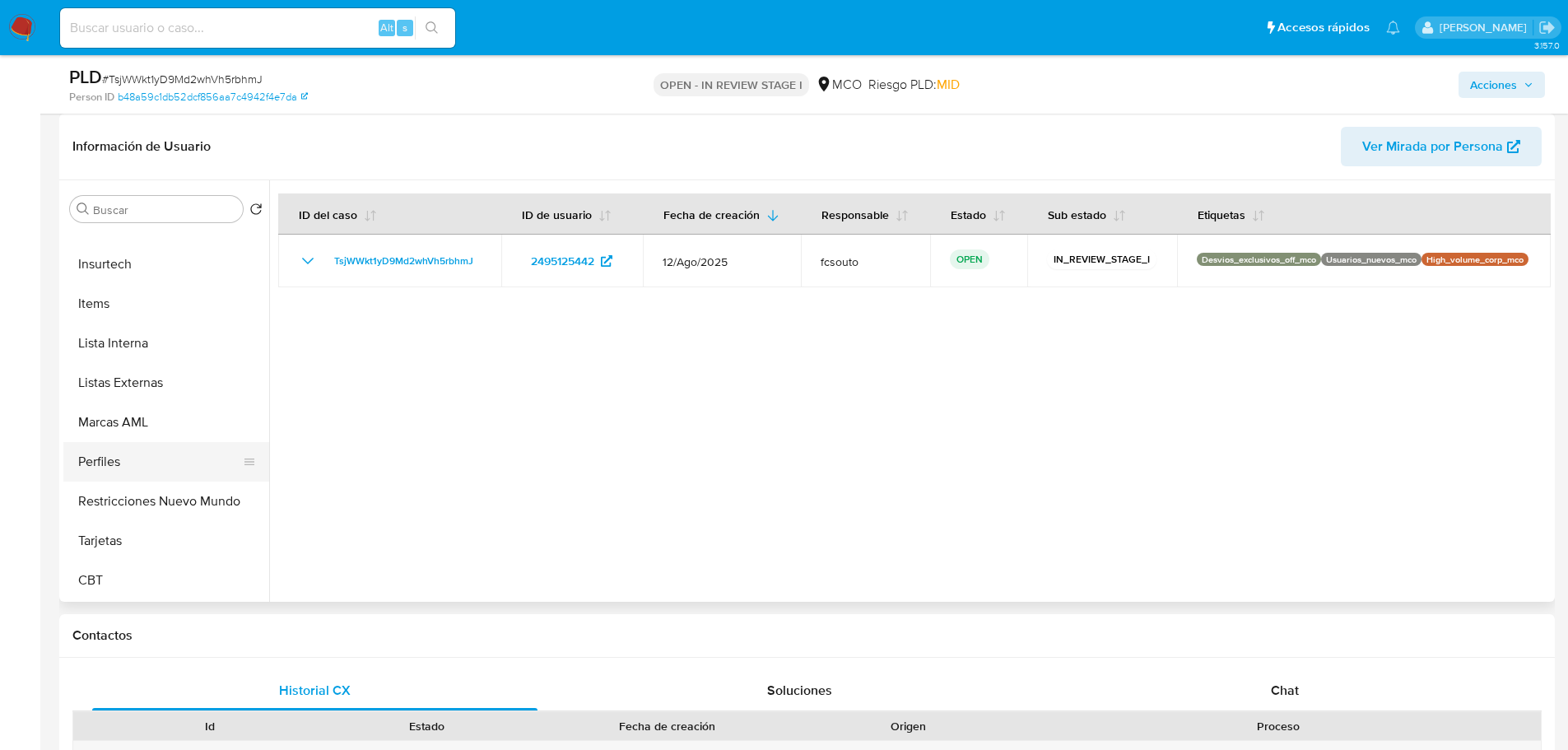
click at [159, 479] on button "Perfiles" at bounding box center [159, 462] width 192 height 40
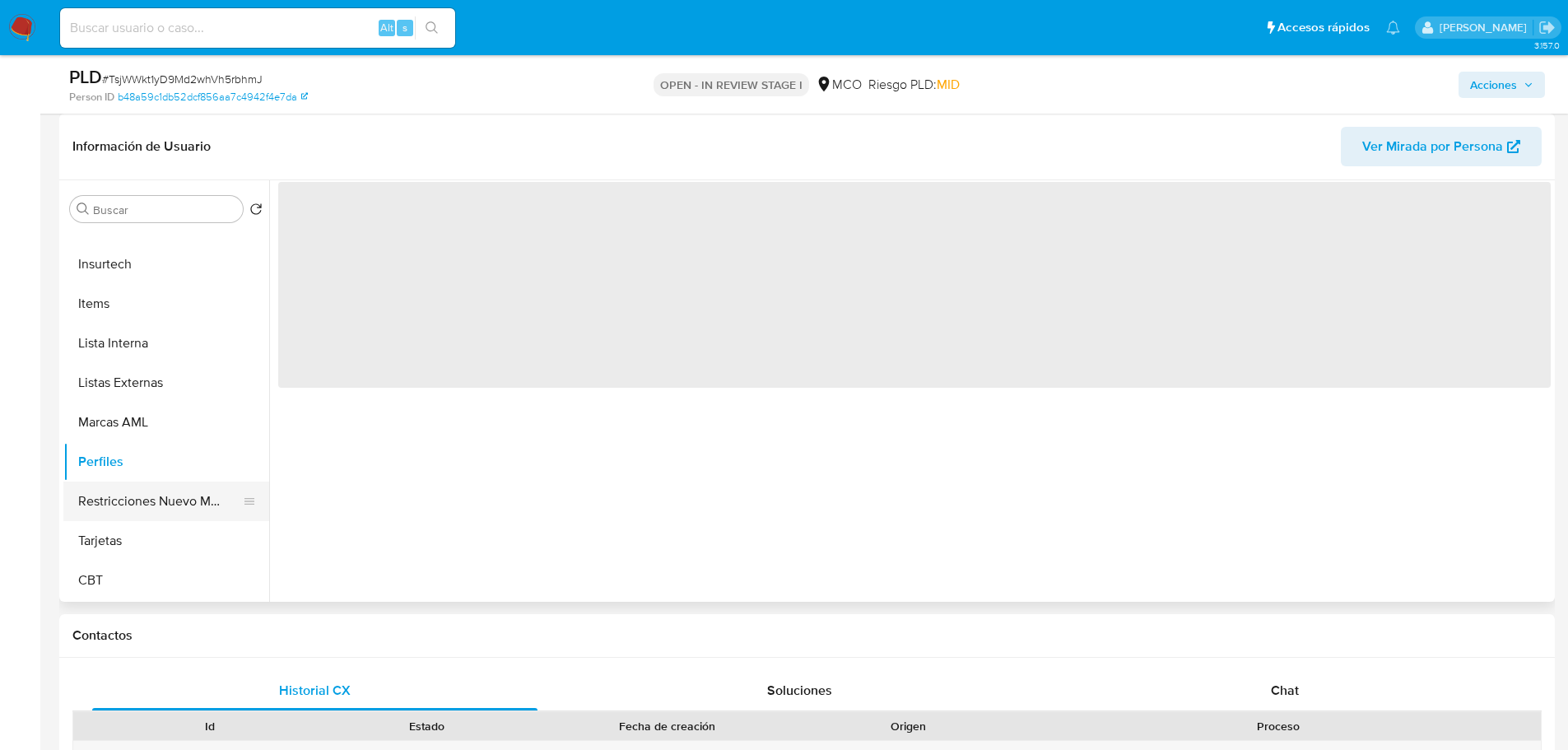
click at [177, 505] on button "Restricciones Nuevo Mundo" at bounding box center [159, 501] width 192 height 40
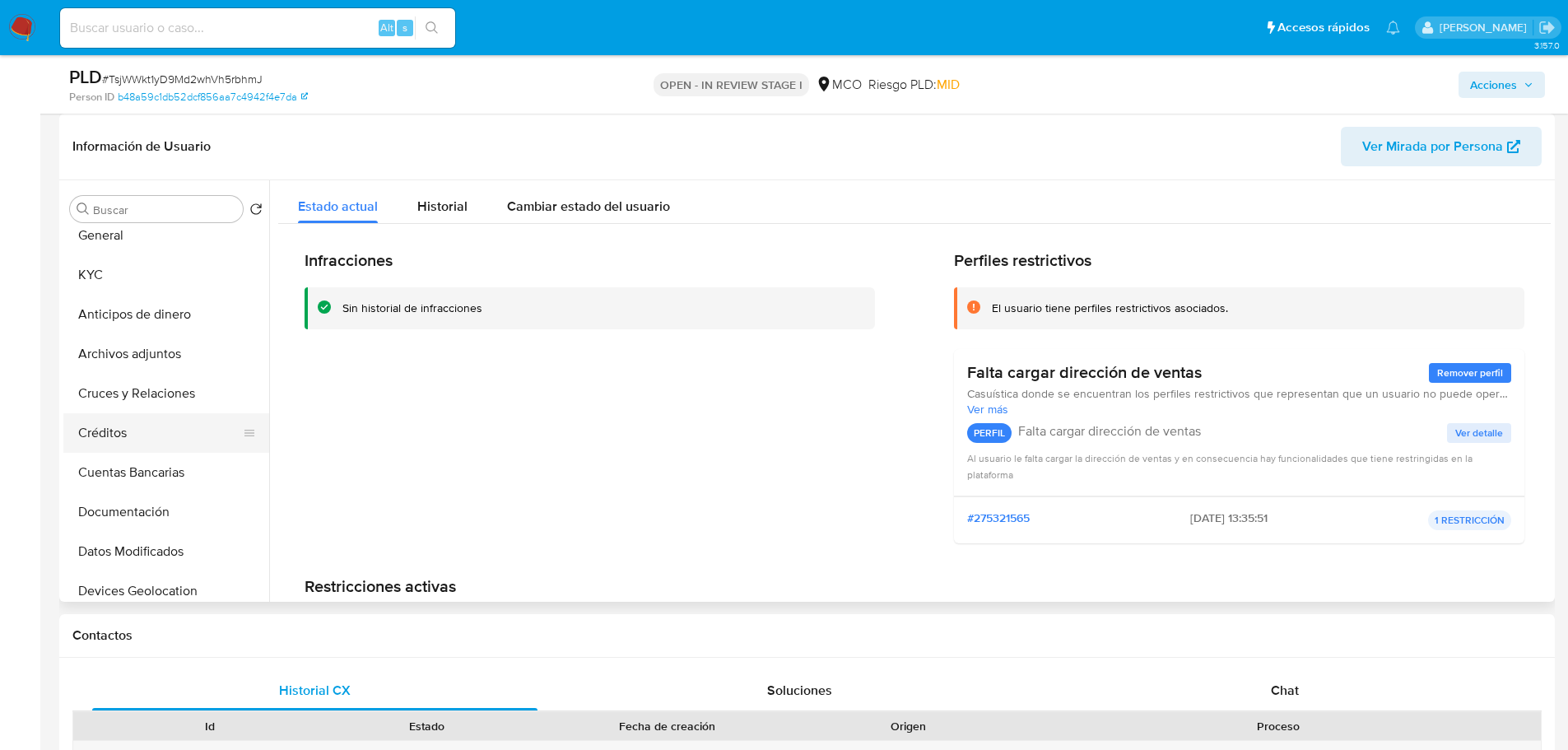
scroll to position [0, 0]
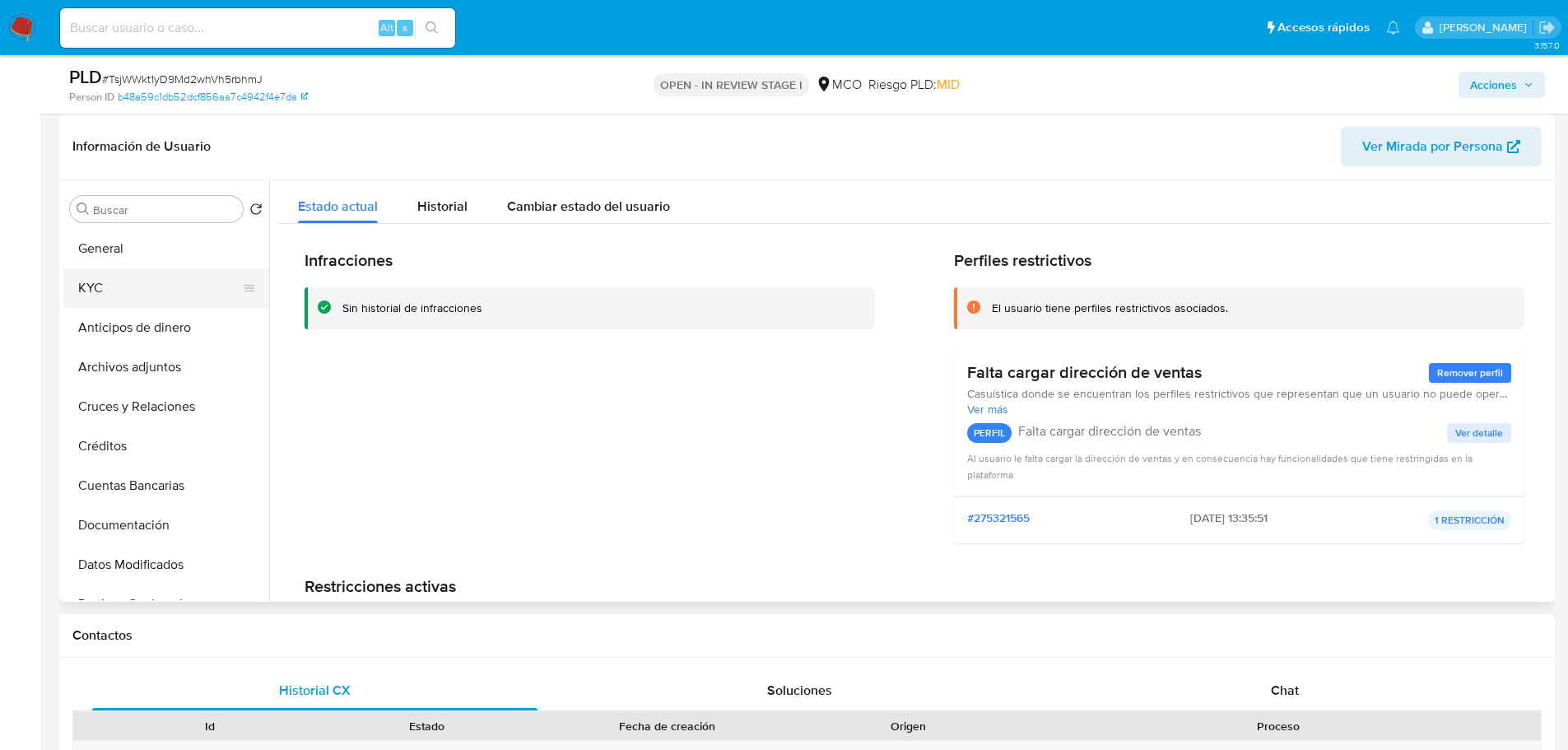
click at [108, 291] on button "KYC" at bounding box center [159, 288] width 192 height 40
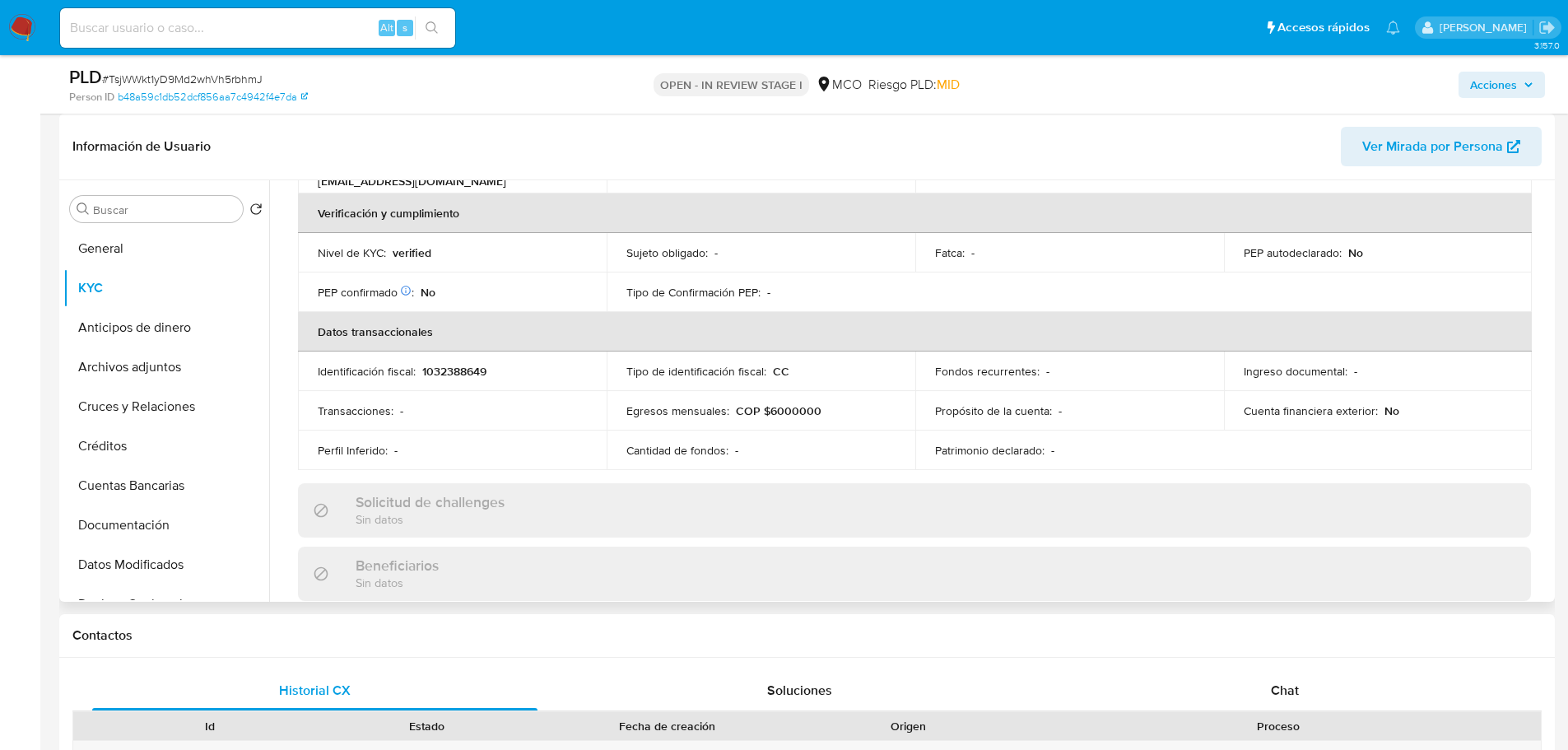
scroll to position [95, 0]
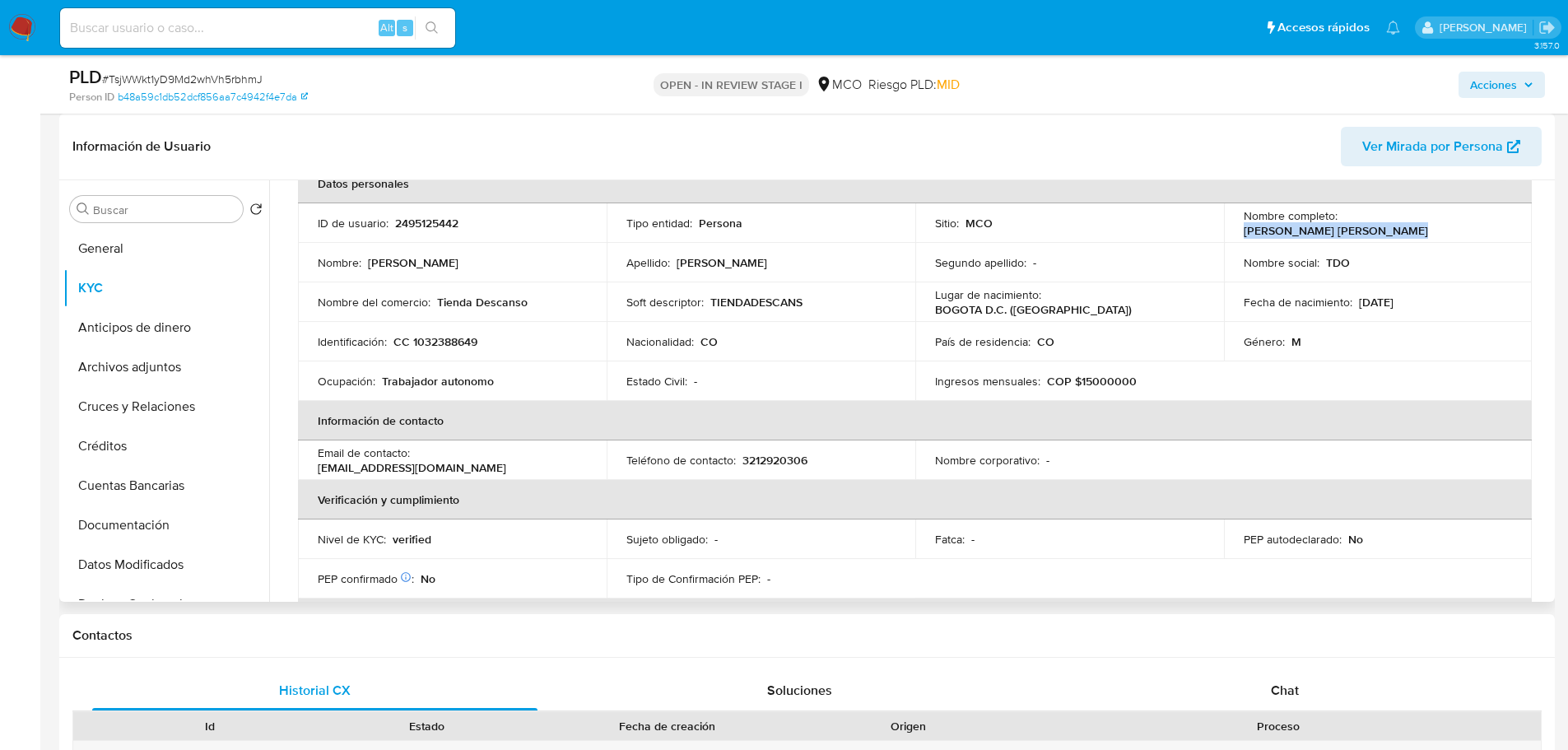
drag, startPoint x: 1338, startPoint y: 220, endPoint x: 1486, endPoint y: 233, distance: 148.6
click at [1486, 233] on td "Nombre completo : John Fredy Castillo Sanchez" at bounding box center [1378, 223] width 309 height 40
copy p "John Fredy Castillo Sanchez"
click at [335, 467] on p "adm.tiendadeldescanso@gmail.com" at bounding box center [412, 467] width 189 height 15
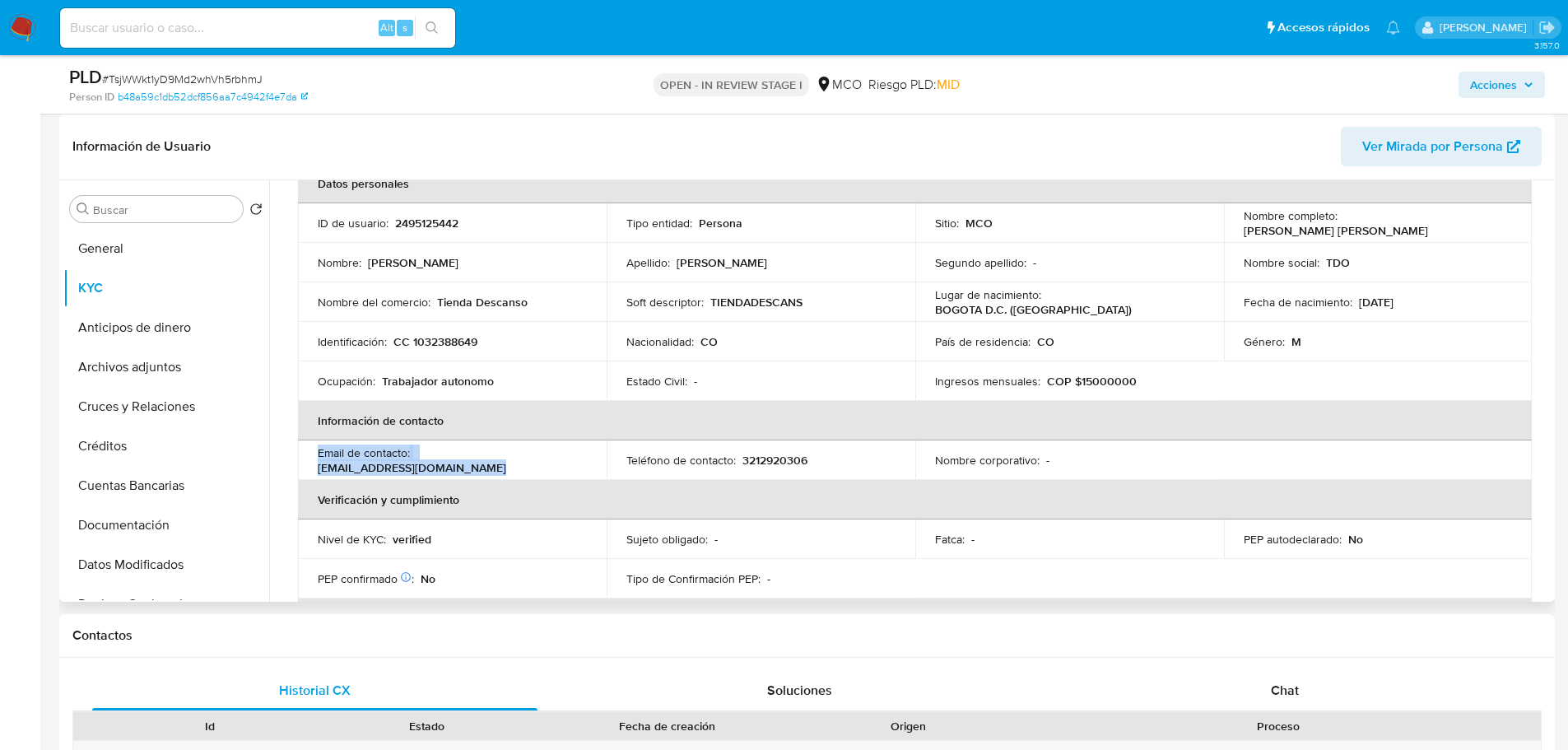
click at [335, 467] on p "adm.tiendadeldescanso@gmail.com" at bounding box center [412, 467] width 189 height 15
copy div "Email de contacto : adm.tiendadeldescanso@gmail.com"
click at [1505, 85] on span "Acciones" at bounding box center [1494, 85] width 46 height 26
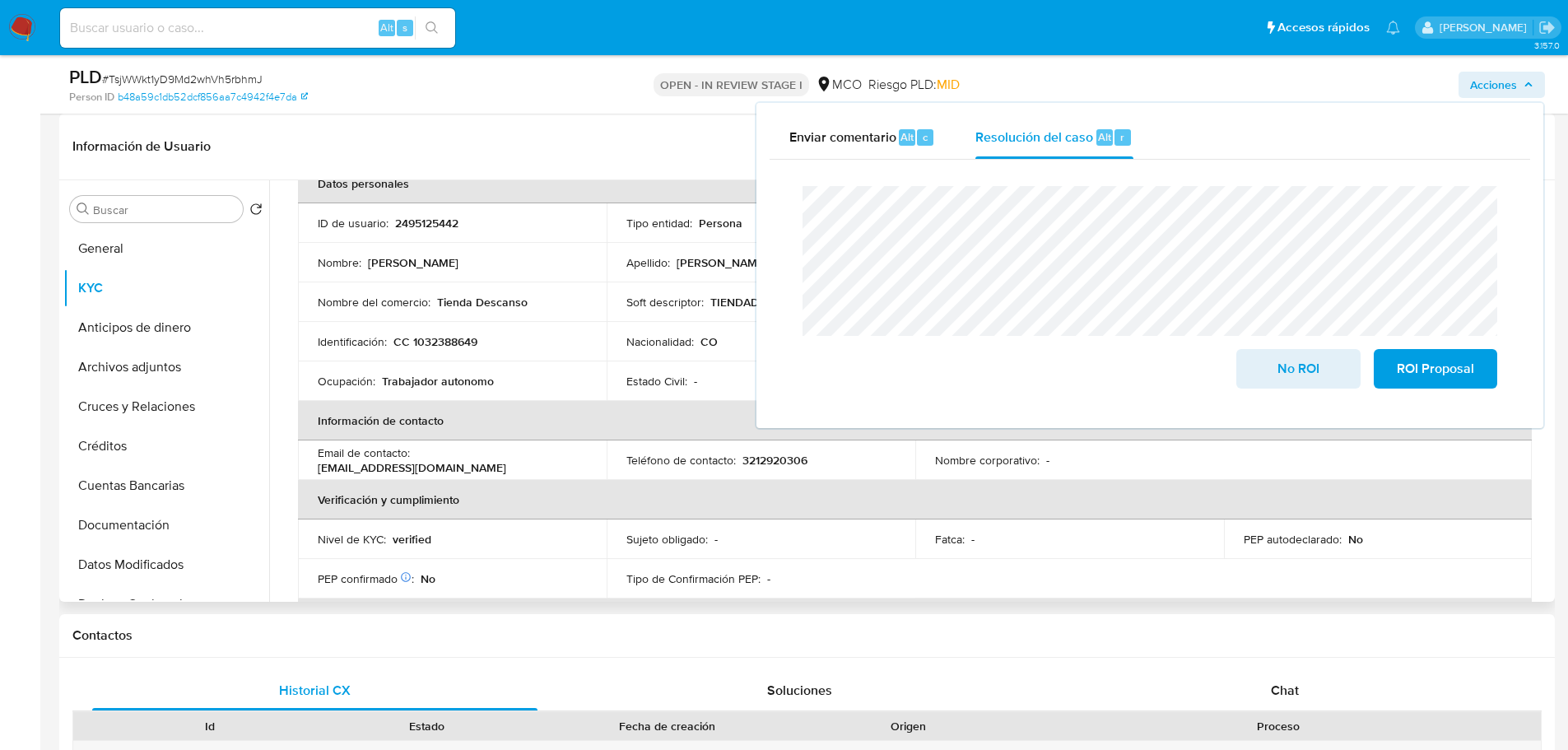
click at [737, 563] on td "Tipo de Confirmación PEP : -" at bounding box center [761, 578] width 309 height 40
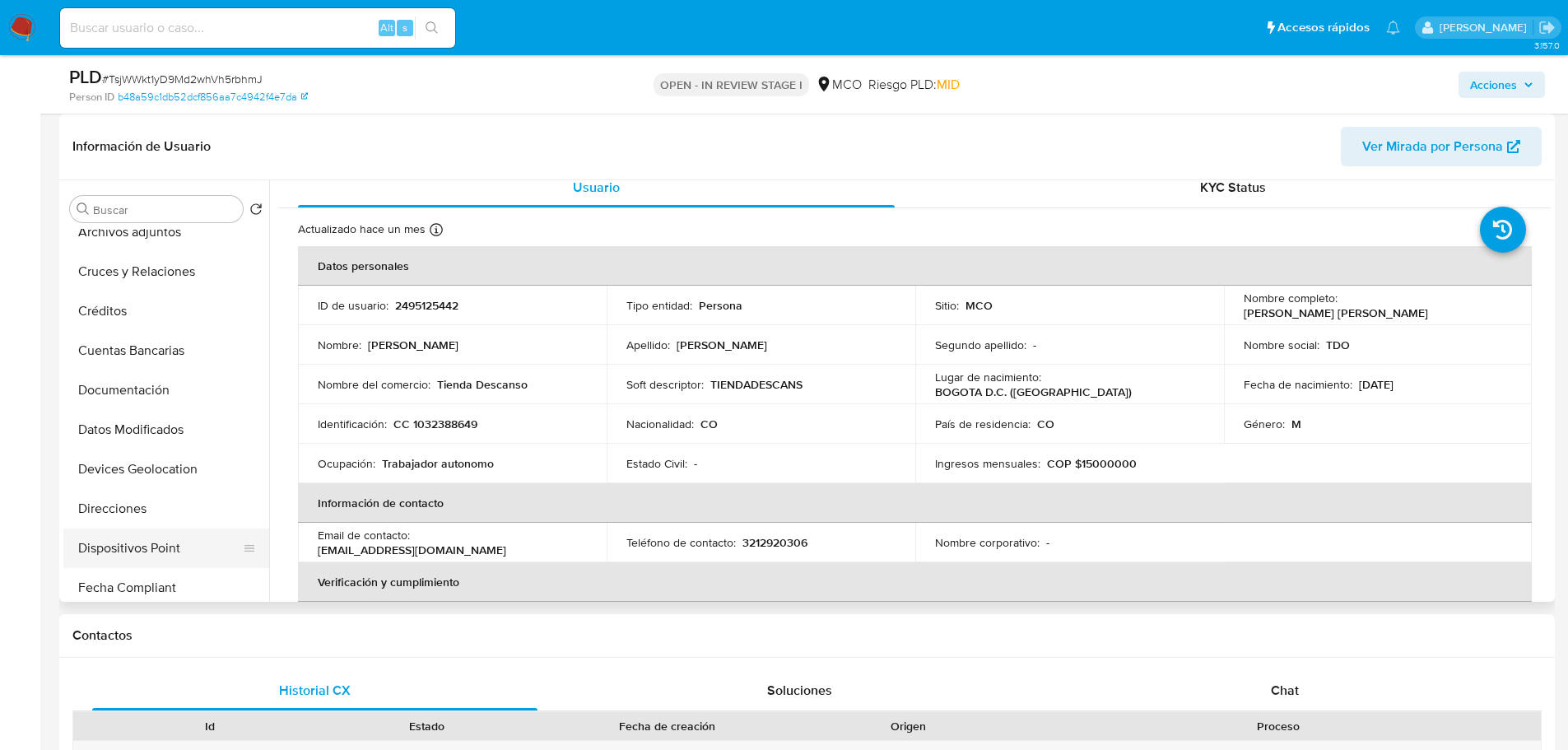
scroll to position [164, 0]
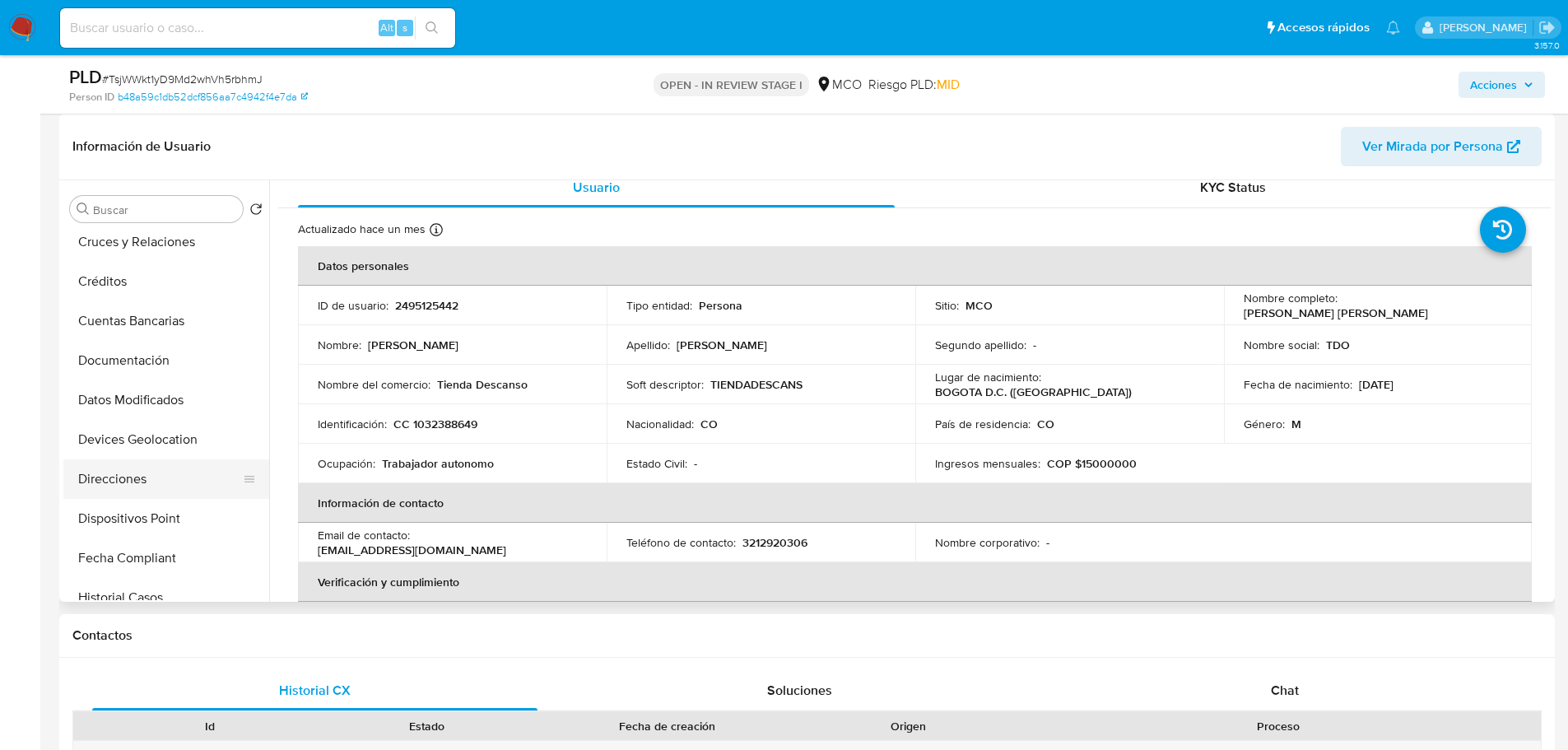
click at [113, 481] on button "Direcciones" at bounding box center [159, 479] width 192 height 40
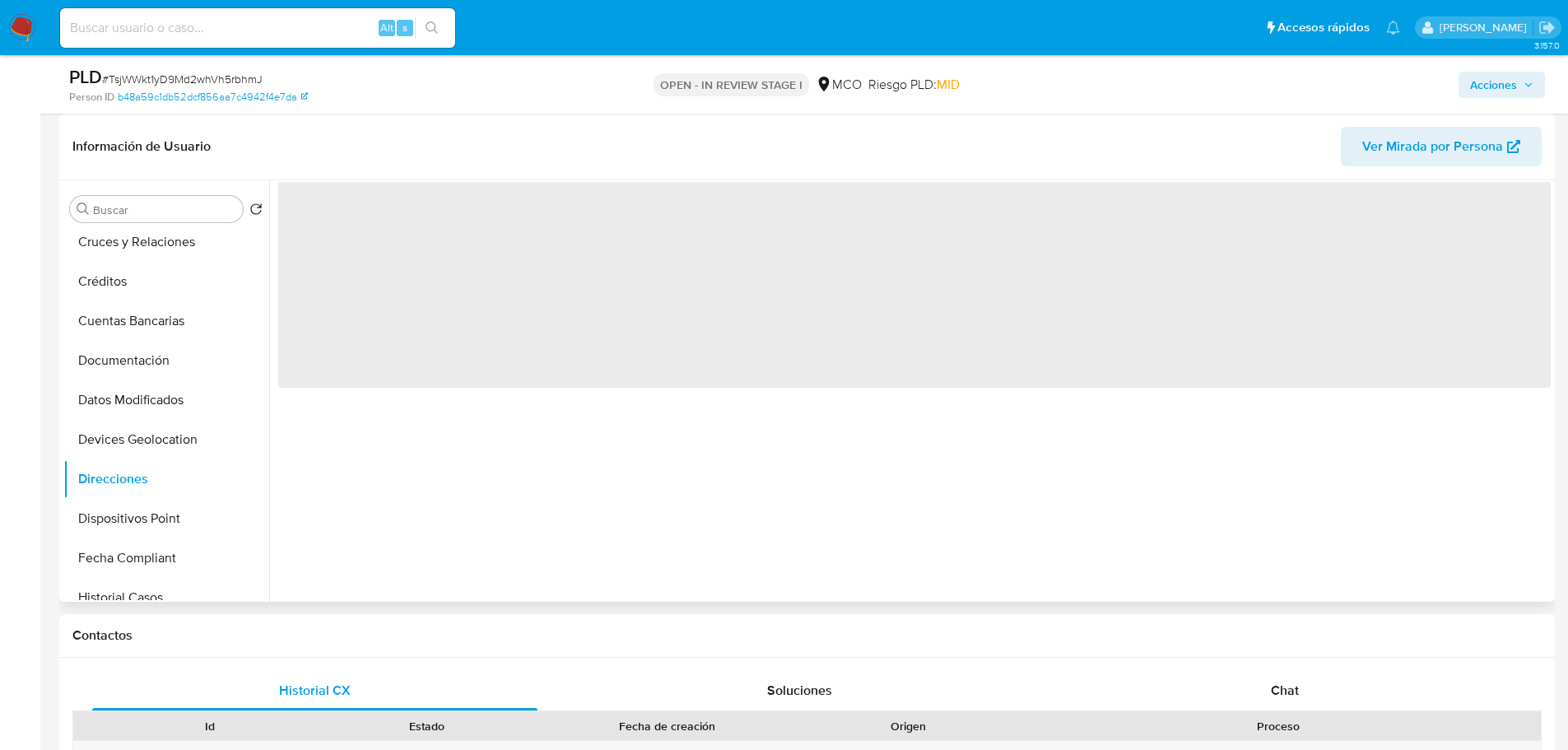
scroll to position [0, 0]
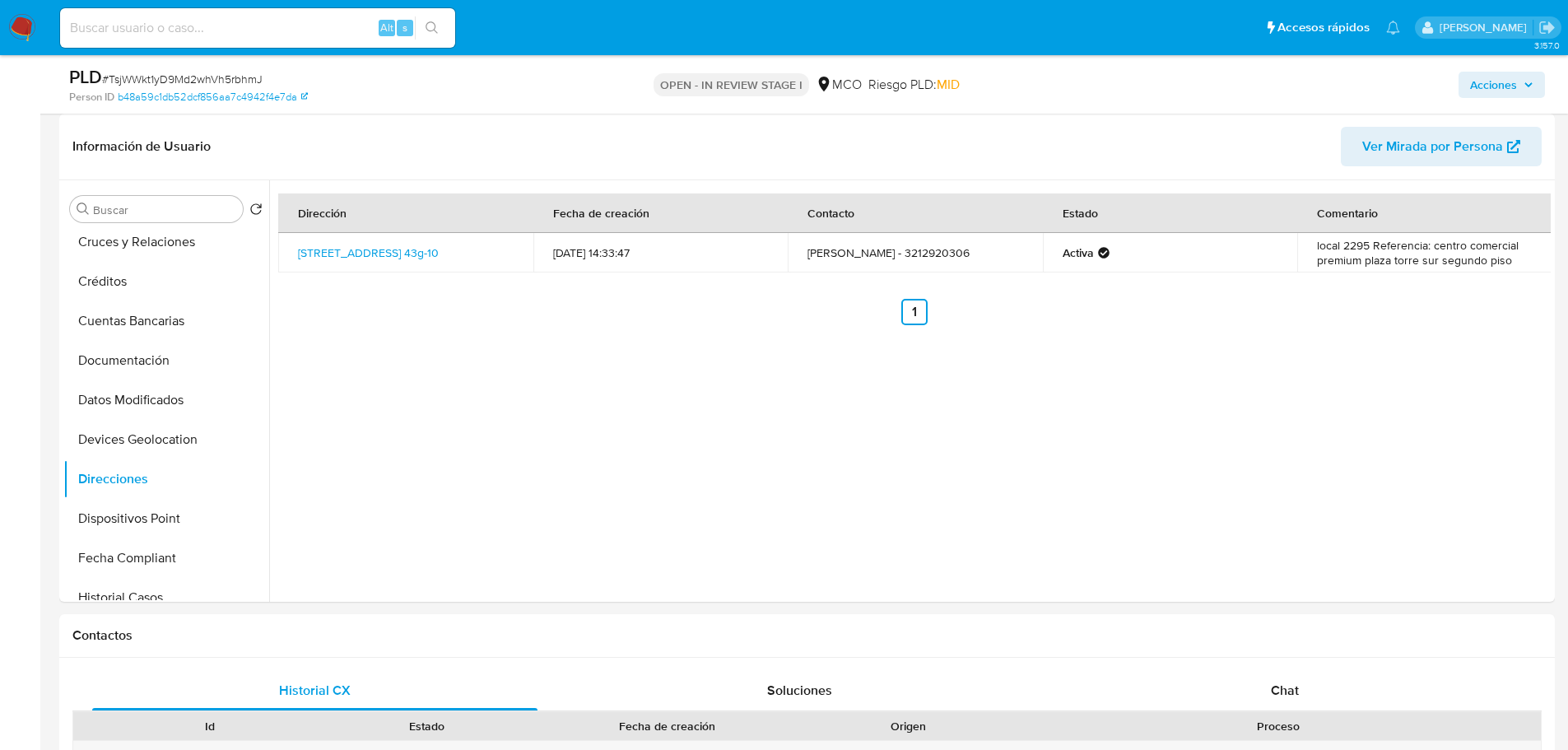
click at [1496, 80] on span "Acciones" at bounding box center [1494, 85] width 46 height 26
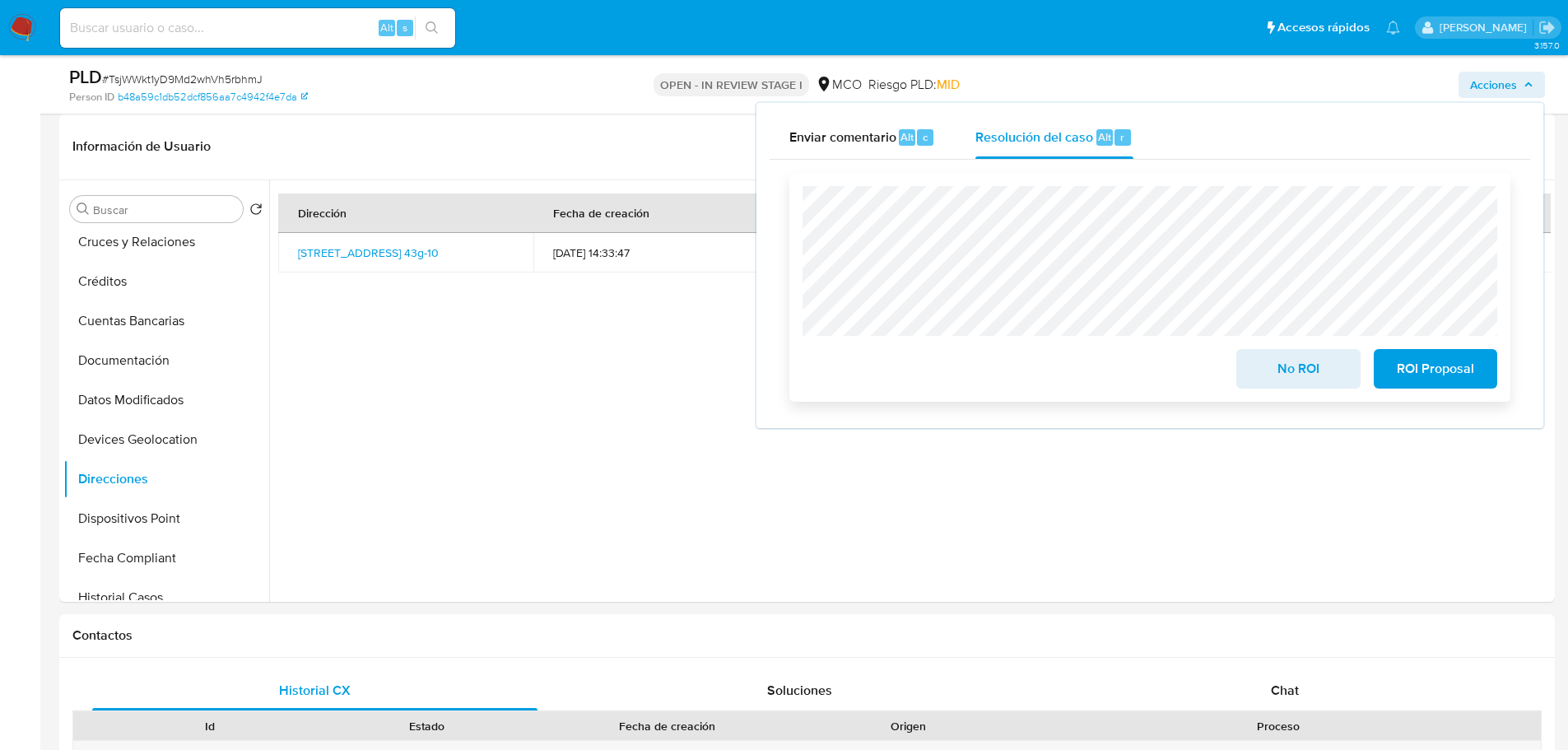
click at [1321, 362] on span "No ROI" at bounding box center [1298, 368] width 81 height 36
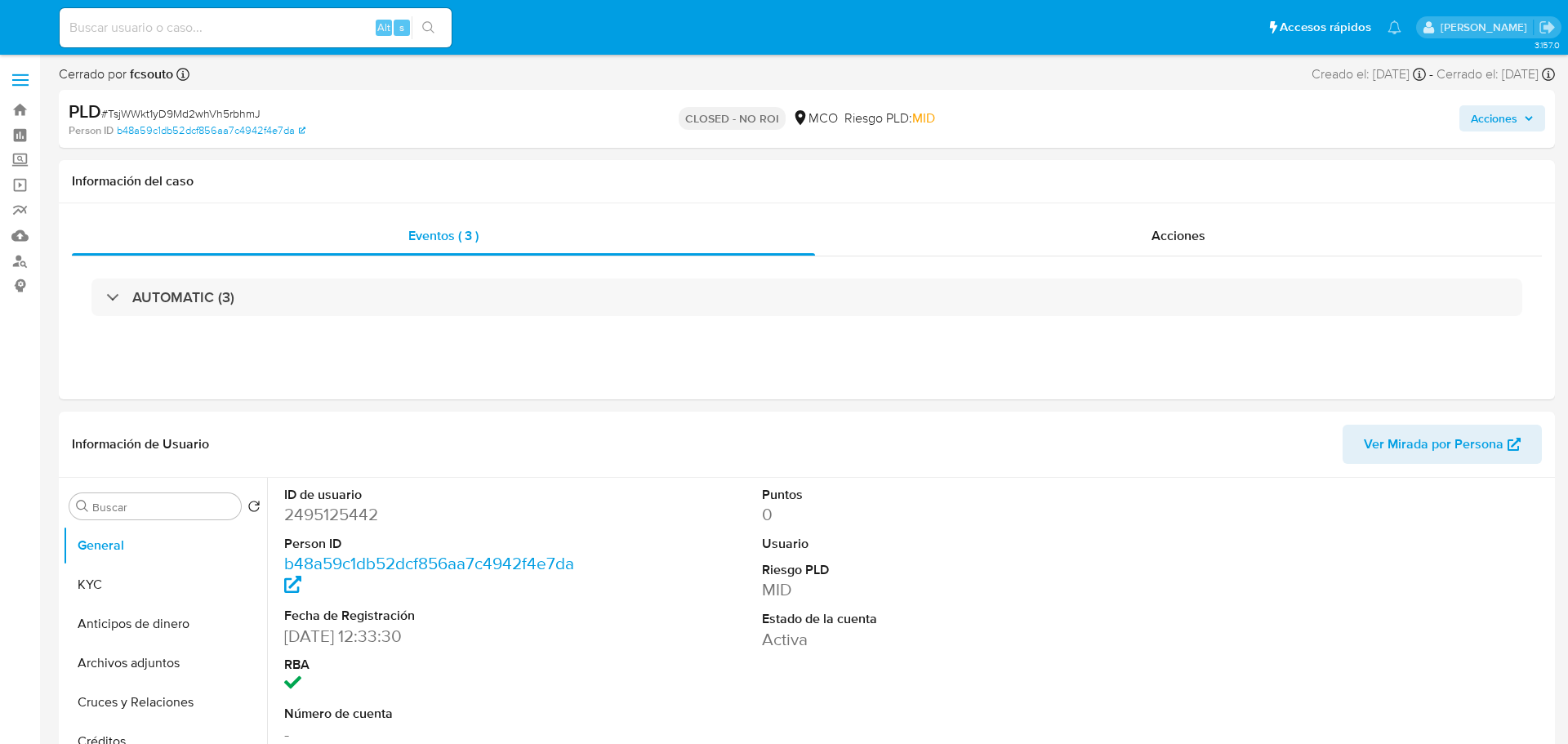
select select "10"
click at [1459, 129] on span "Acciones" at bounding box center [1482, 118] width 46 height 26
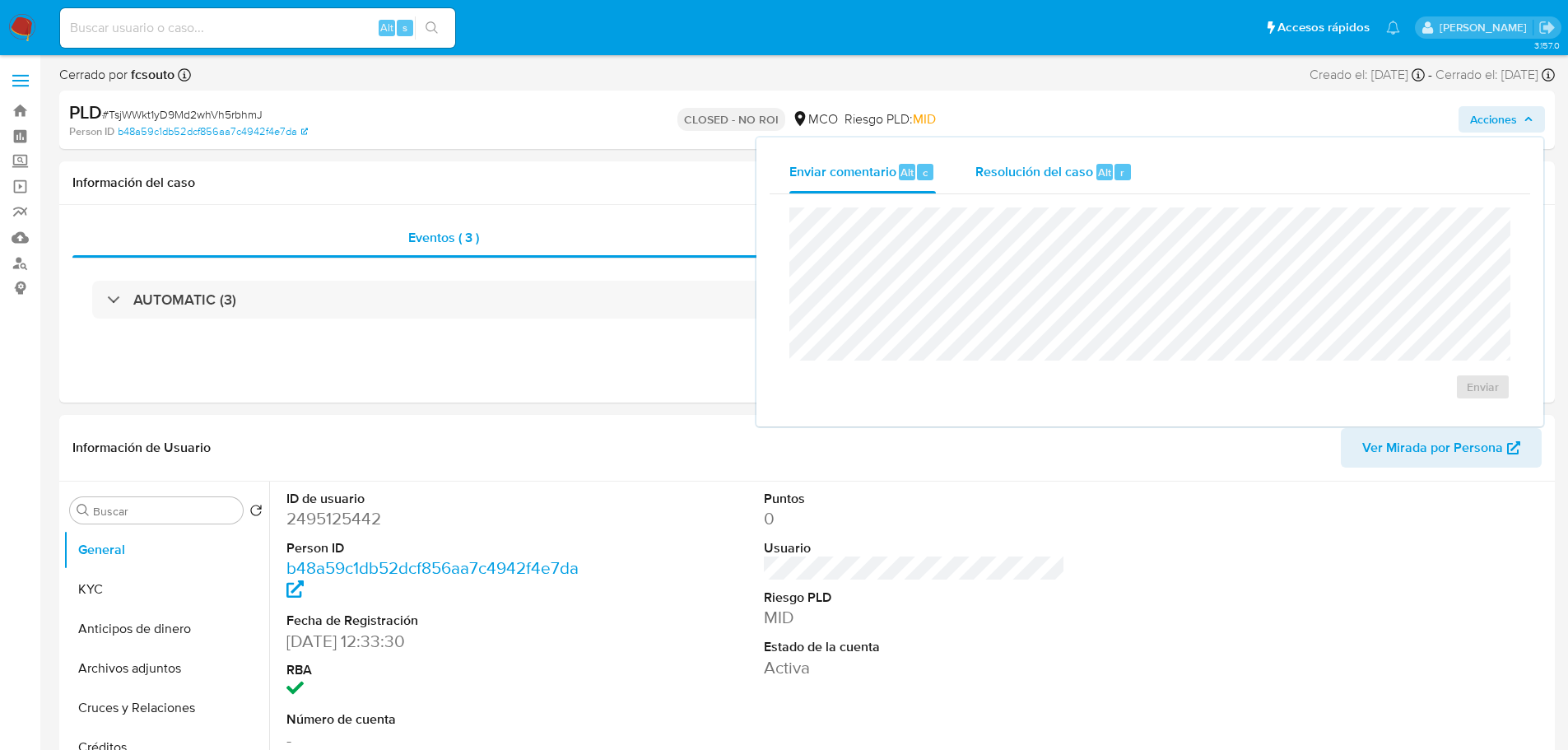
click at [1044, 183] on div "Resolución del caso Alt r" at bounding box center [1053, 172] width 157 height 43
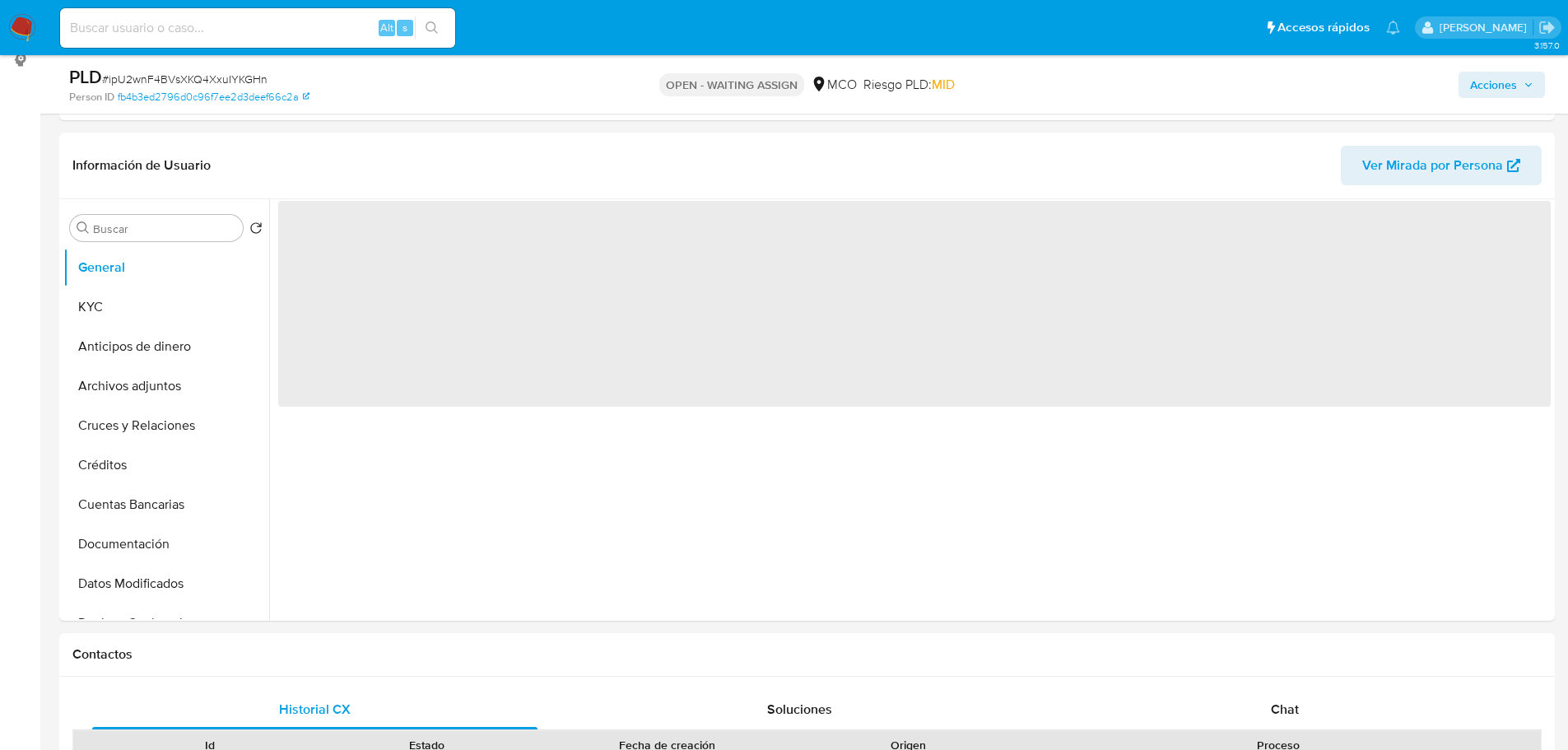
scroll to position [247, 0]
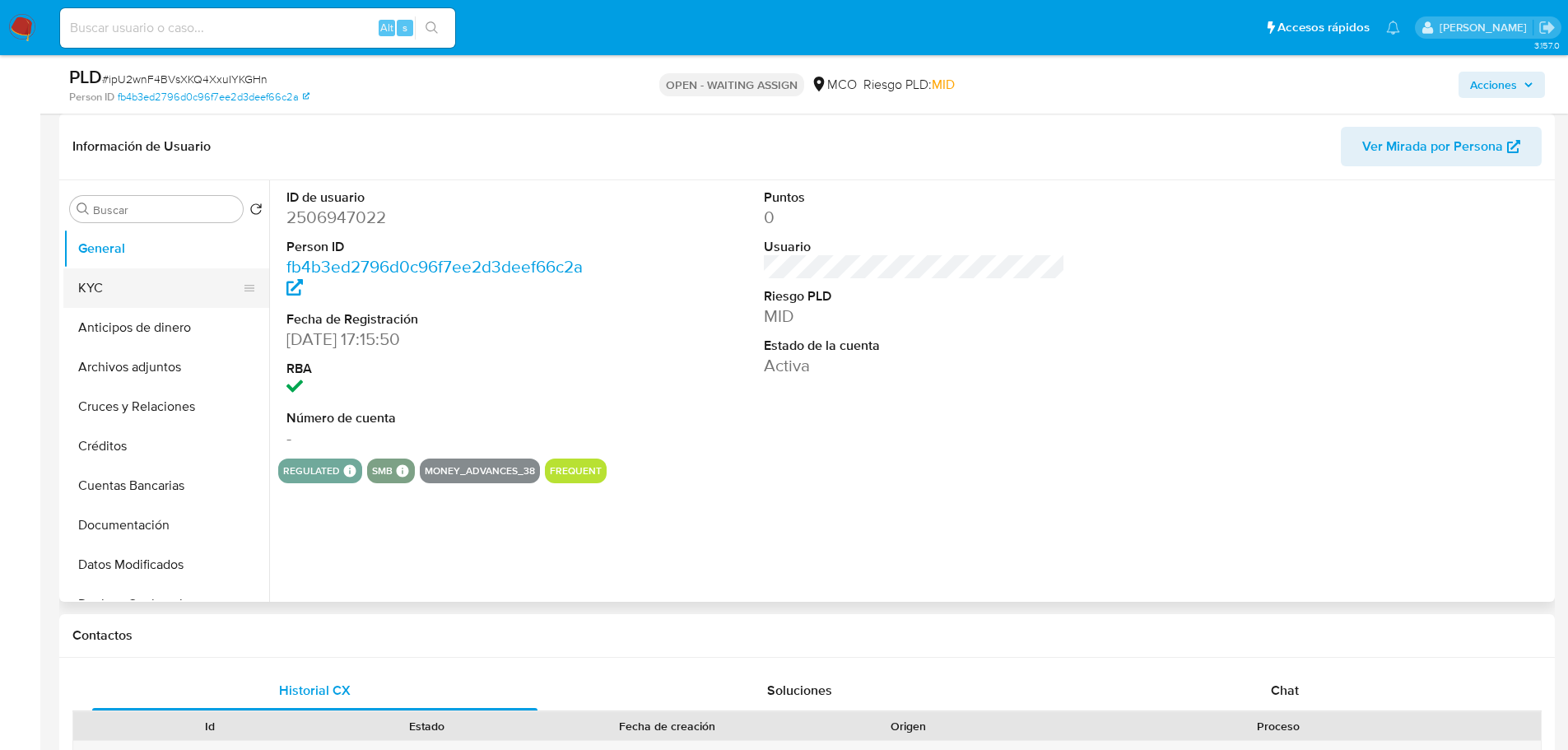
click at [112, 294] on button "KYC" at bounding box center [159, 288] width 192 height 40
select select "10"
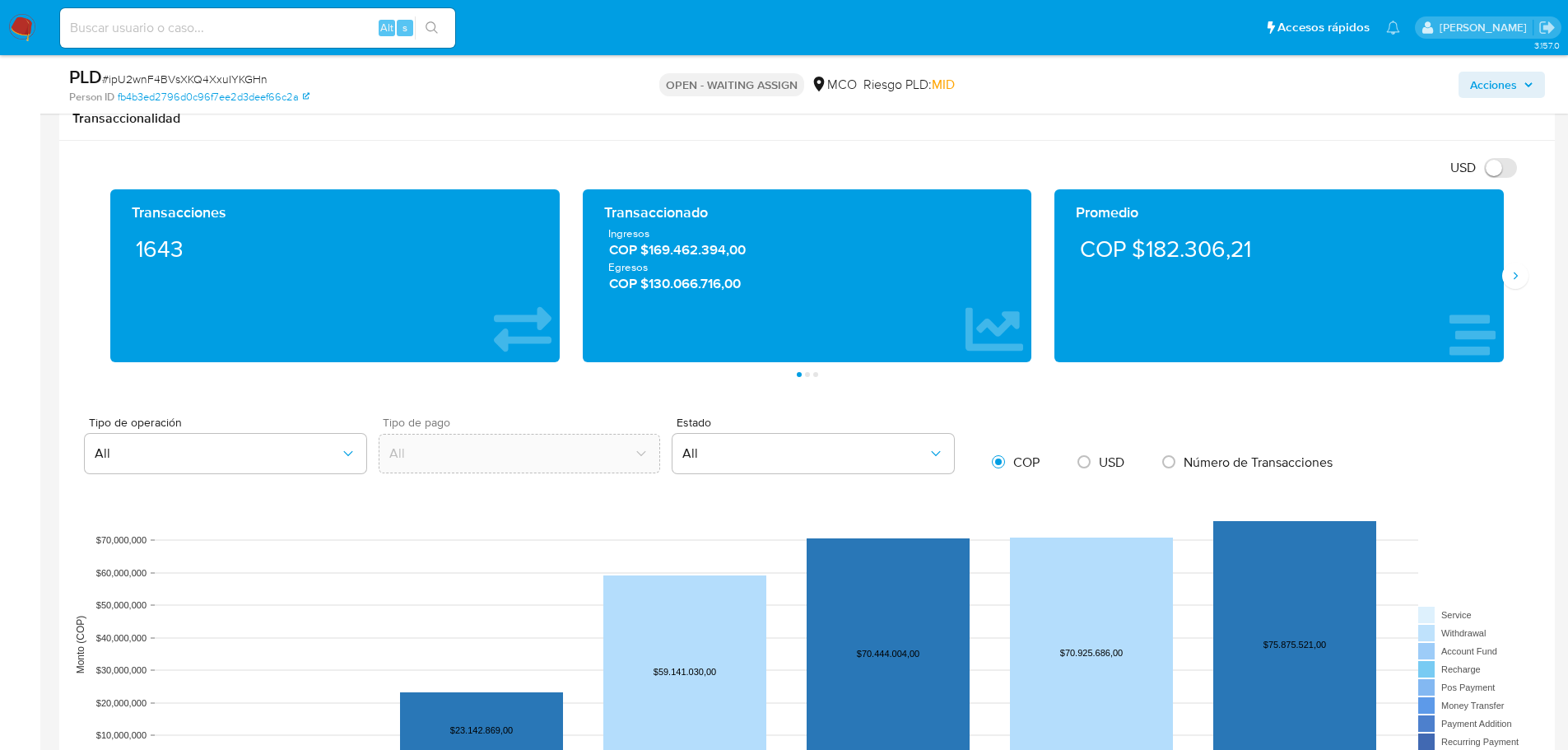
scroll to position [1317, 0]
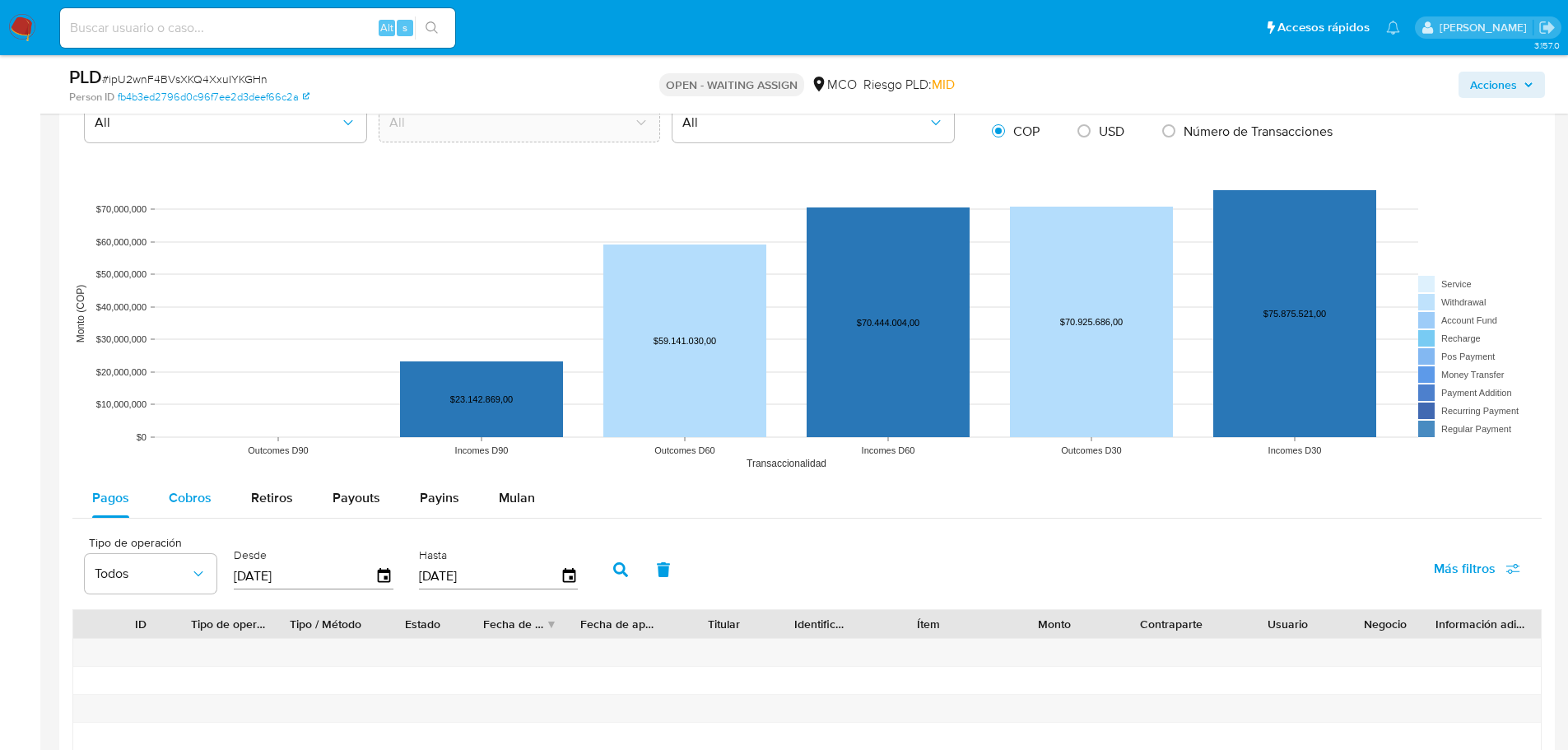
click at [188, 493] on span "Cobros" at bounding box center [191, 497] width 43 height 19
select select "10"
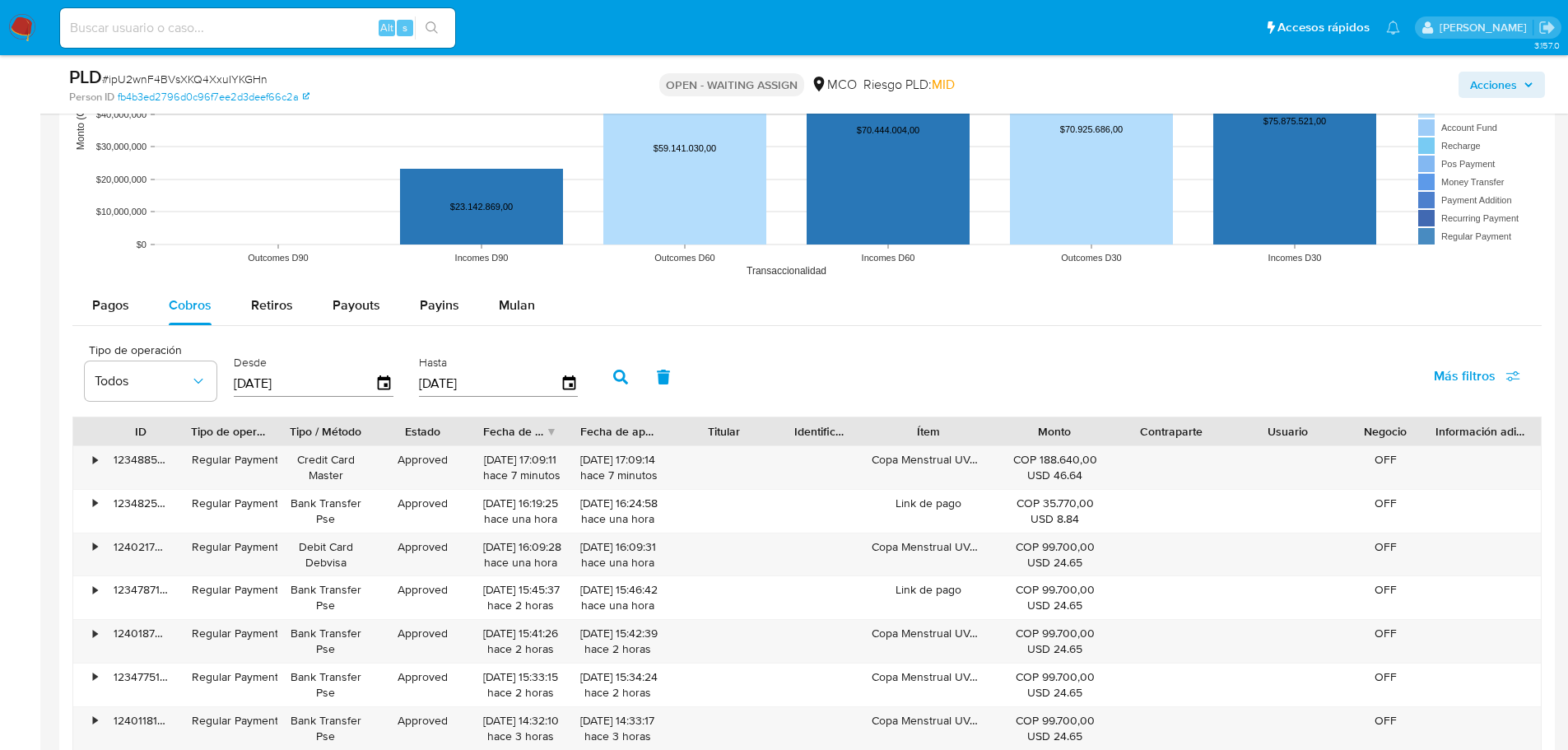
scroll to position [1564, 0]
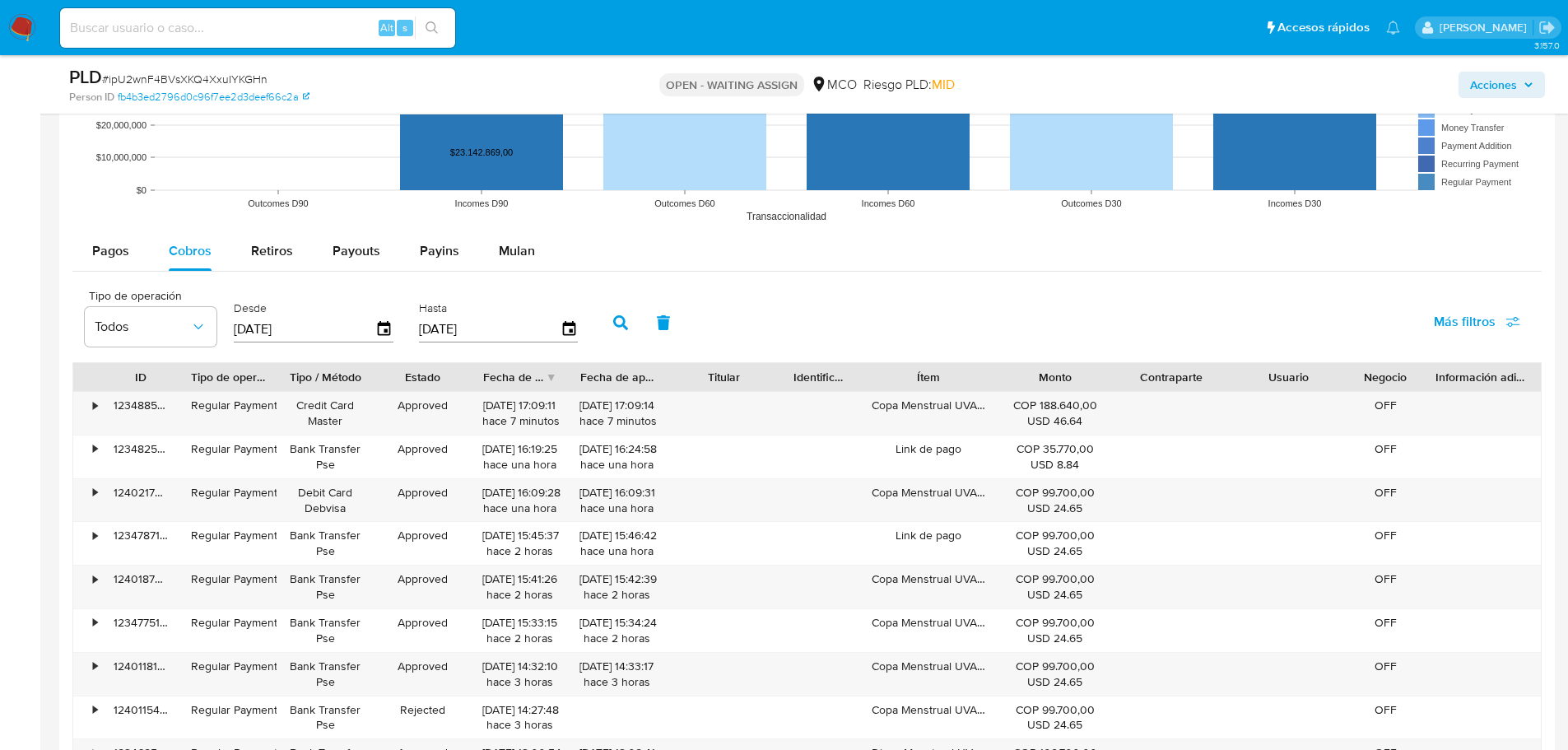
drag, startPoint x: 991, startPoint y: 375, endPoint x: 1237, endPoint y: 377, distance: 246.0
click at [1237, 377] on div "ID Tipo de operación Tipo / Método Estado Fecha de creación Fecha de aprobación…" at bounding box center [807, 377] width 1468 height 28
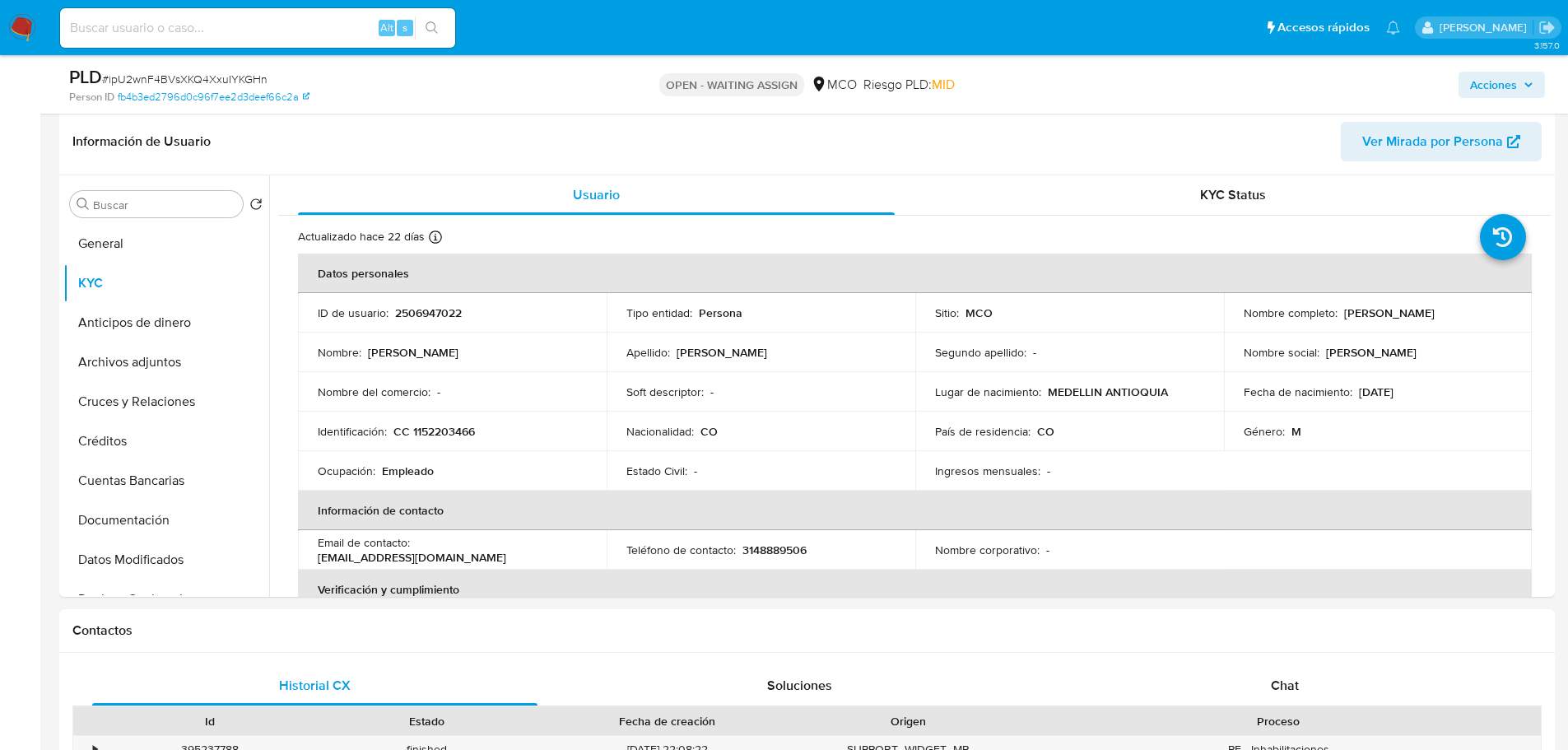
scroll to position [247, 0]
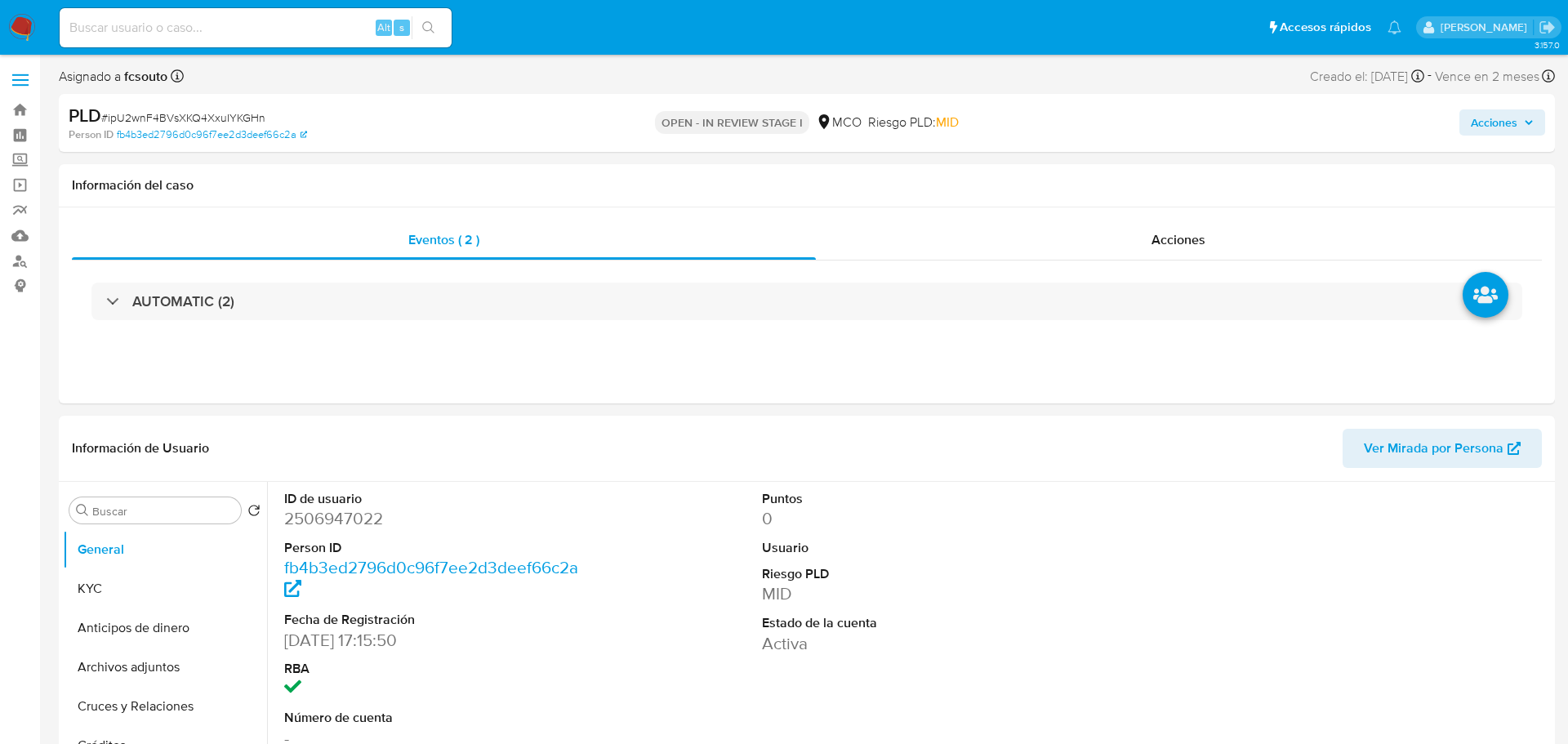
select select "10"
click at [1512, 119] on icon "button" at bounding box center [1516, 123] width 10 height 10
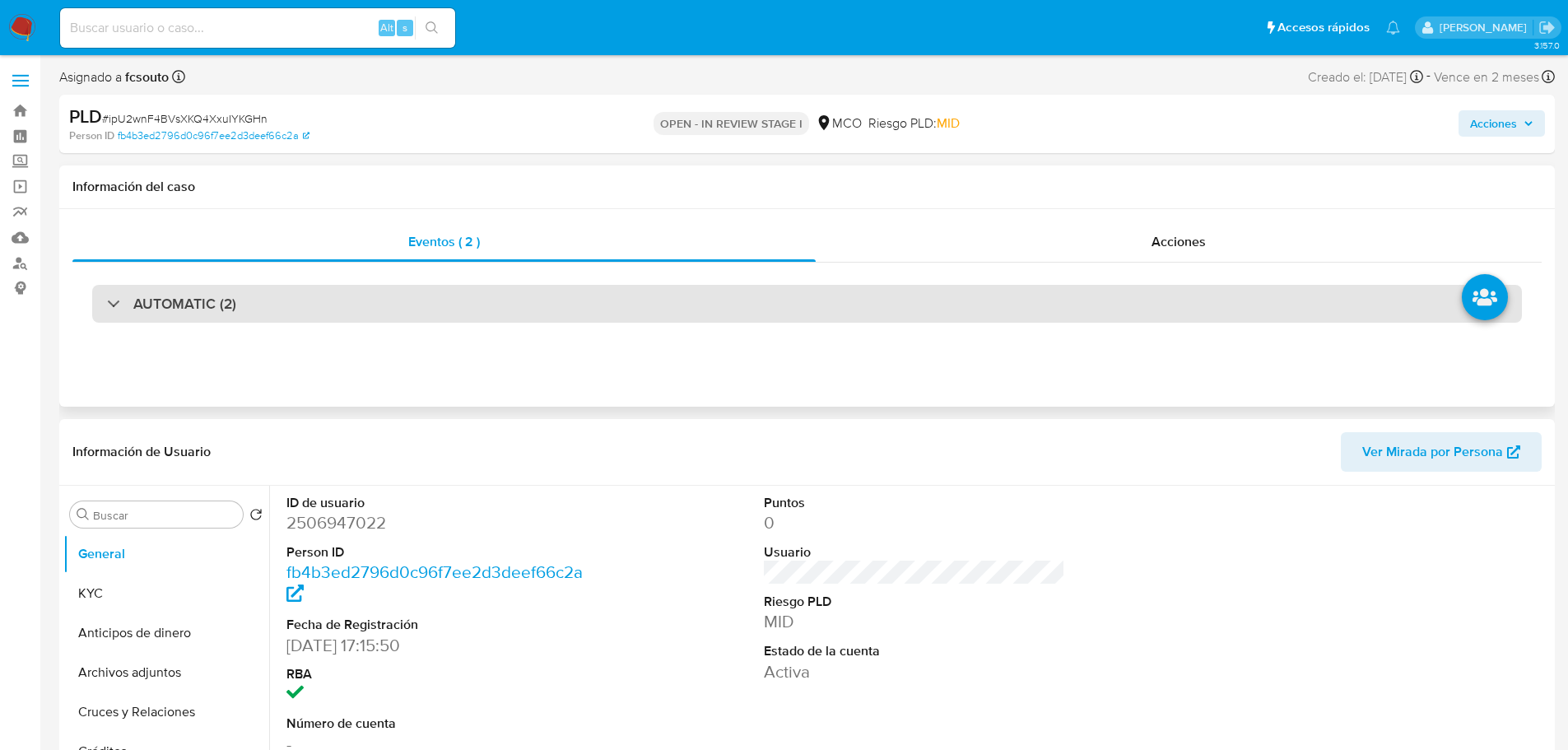
click at [1075, 295] on div "AUTOMATIC (2)" at bounding box center [807, 303] width 1430 height 38
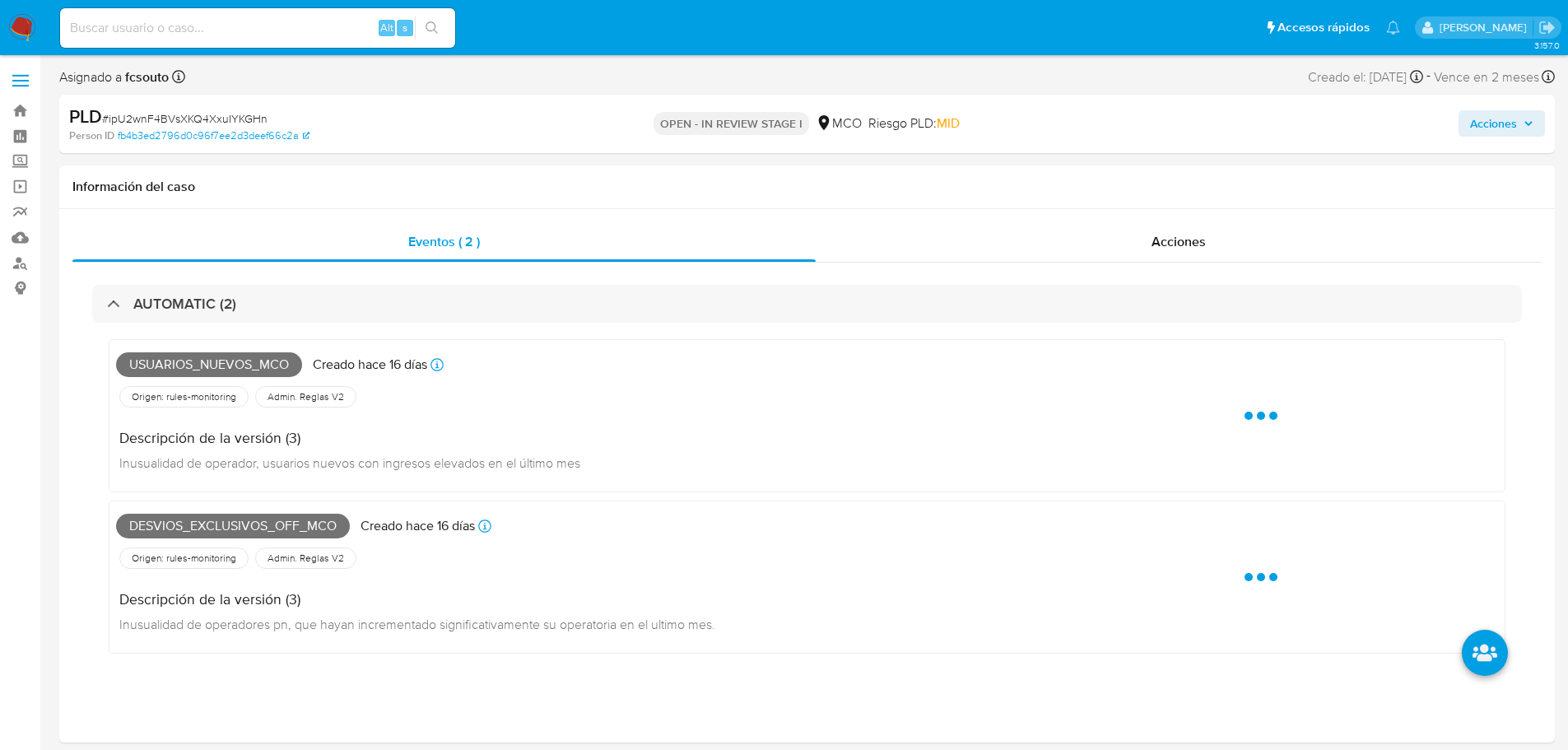
click at [1496, 119] on span "Acciones" at bounding box center [1494, 124] width 46 height 26
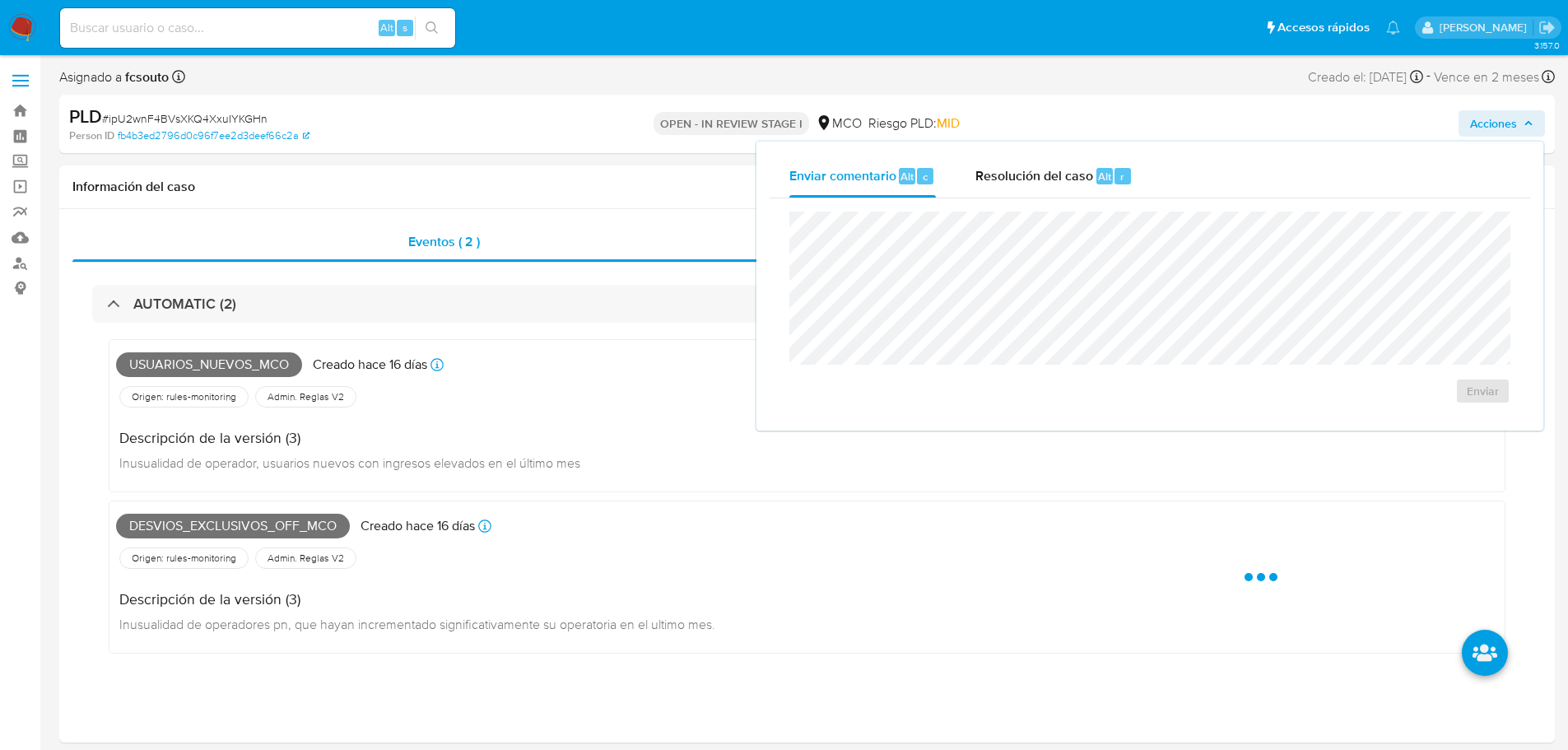
drag, startPoint x: 1012, startPoint y: 183, endPoint x: 974, endPoint y: 210, distance: 46.6
click at [1010, 185] on div "Resolución del caso Alt r" at bounding box center [1053, 176] width 157 height 43
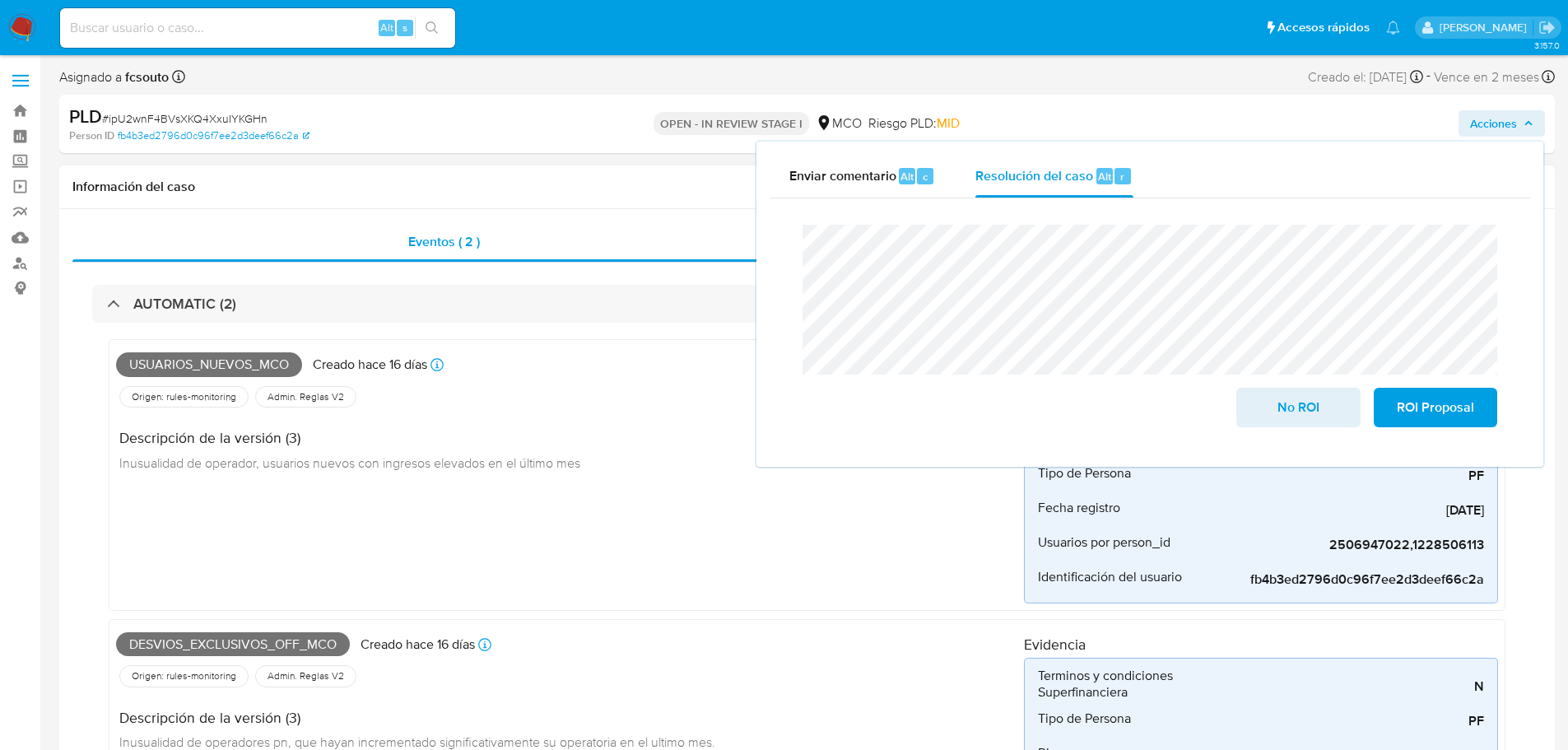
click at [273, 651] on span "Desvios_exclusivos_off_mco" at bounding box center [232, 644] width 233 height 25
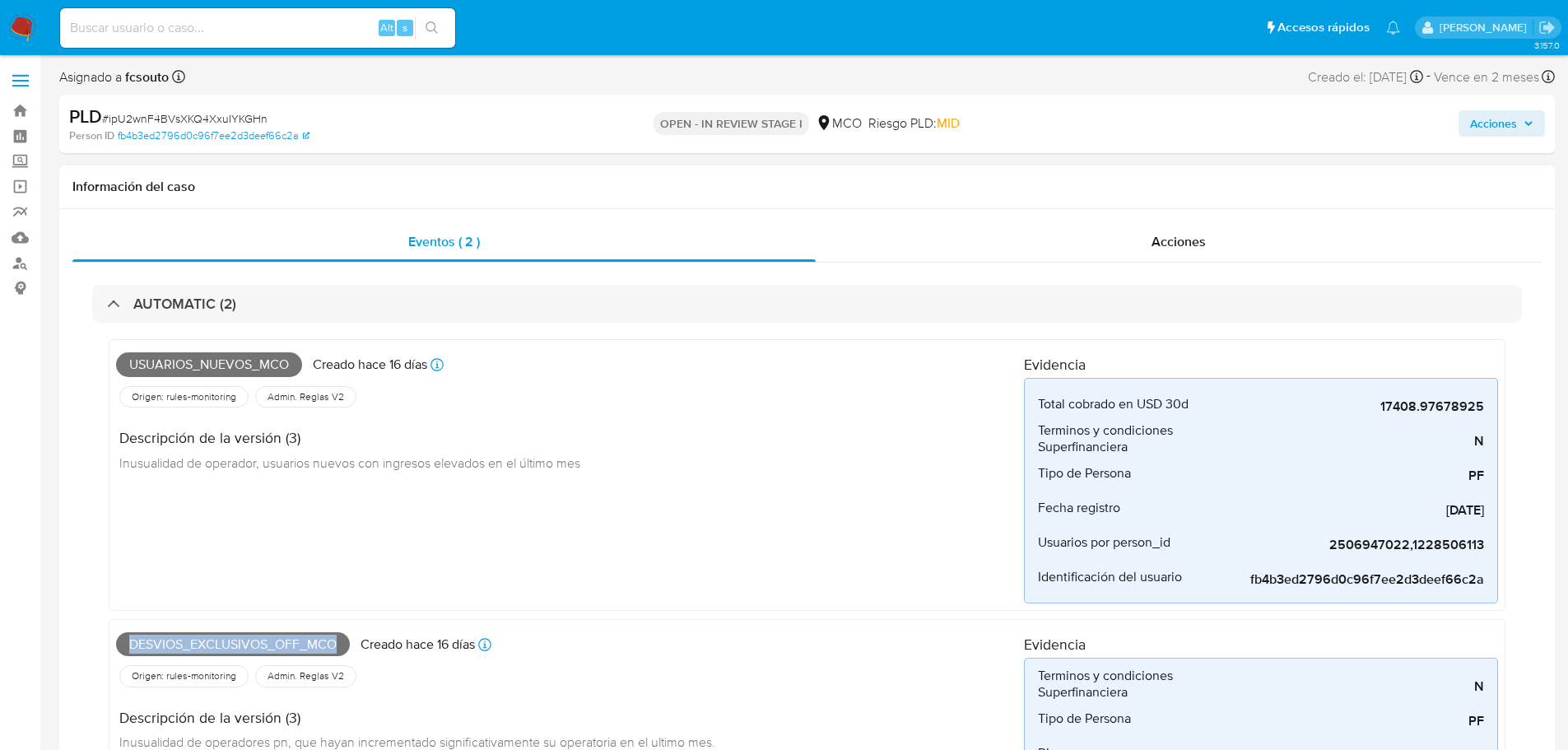
copy span "Desvios_exclusivos_off_mco"
click at [1502, 122] on span "Acciones" at bounding box center [1494, 124] width 46 height 26
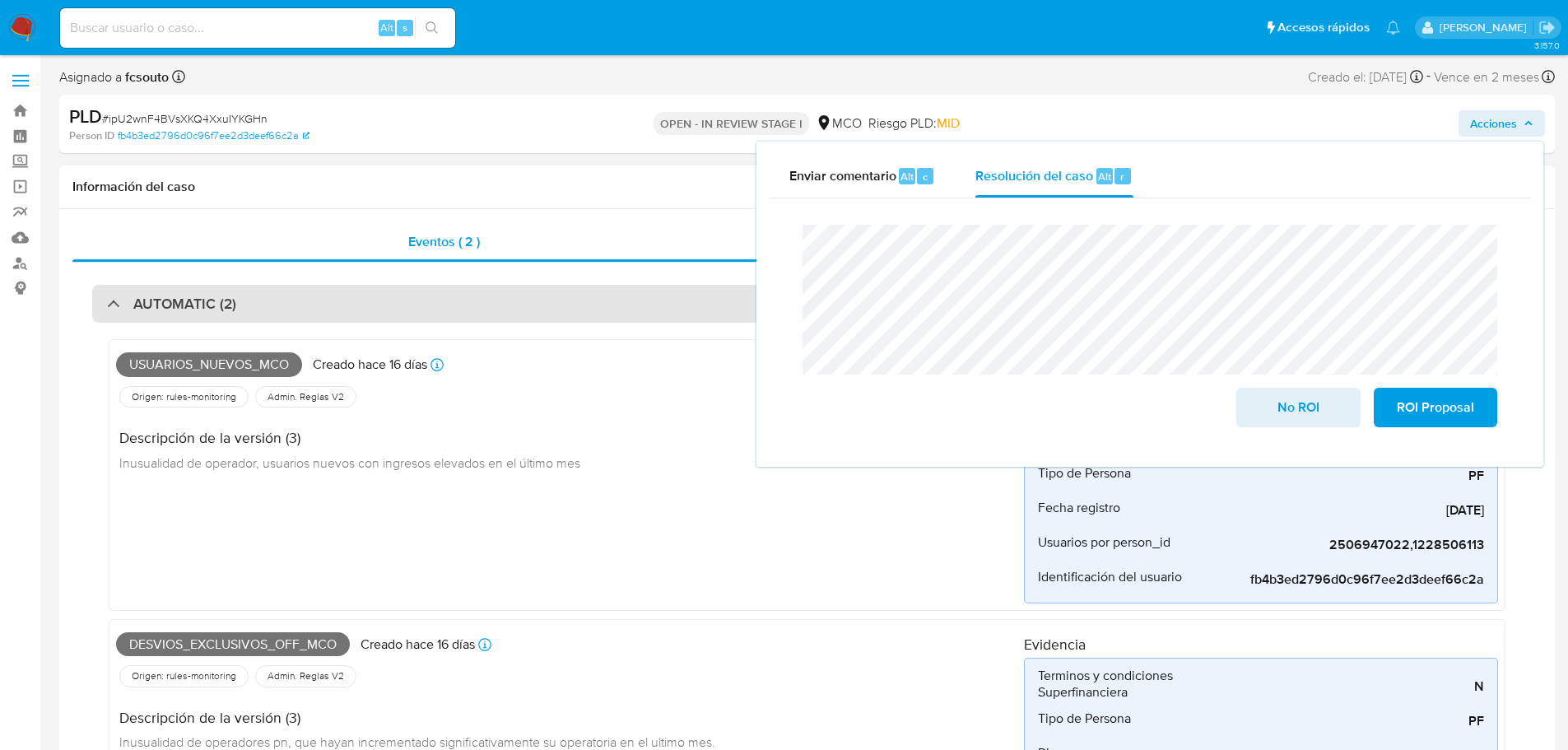
click at [514, 303] on div "AUTOMATIC (2)" at bounding box center [807, 303] width 1430 height 38
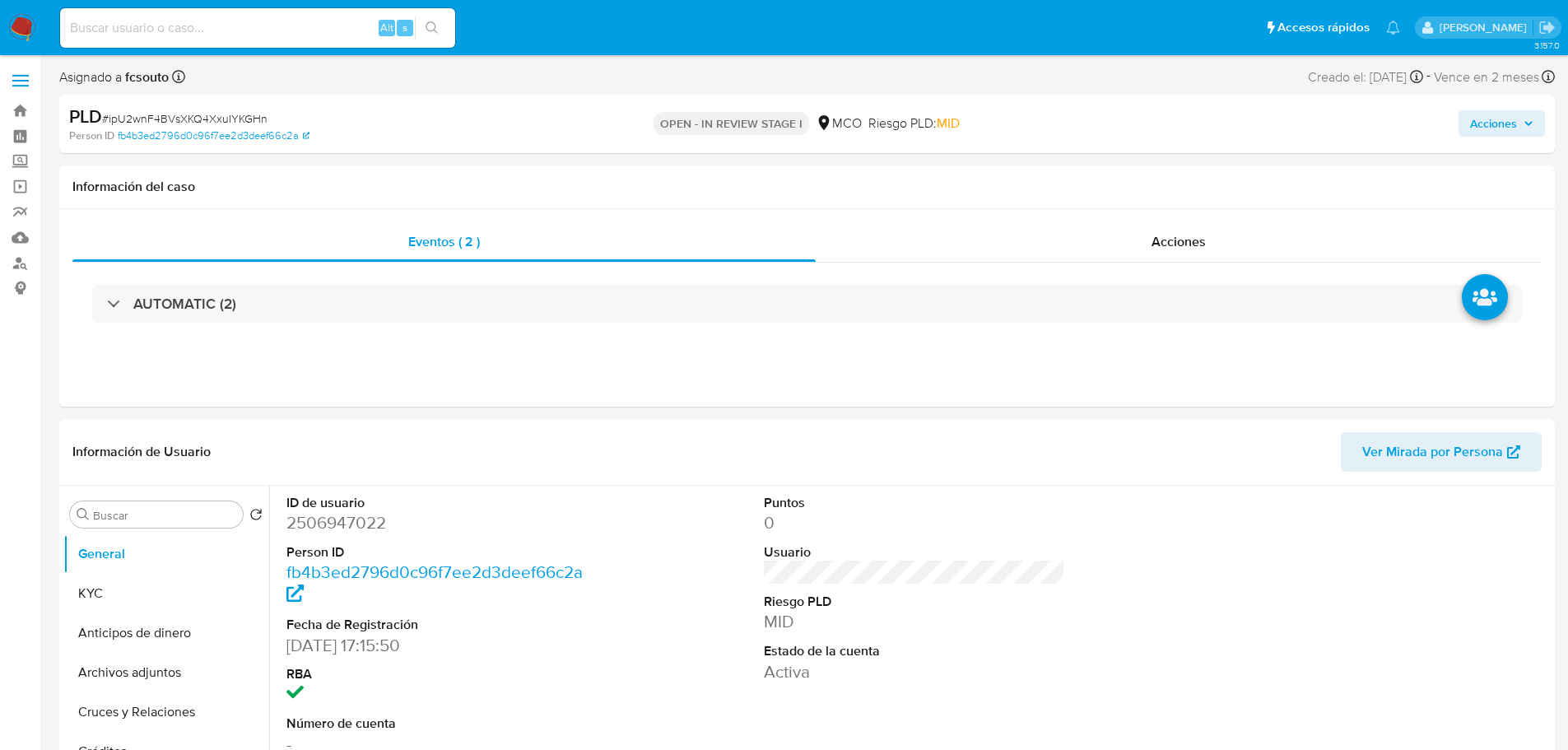
click at [1472, 124] on span "Acciones" at bounding box center [1494, 124] width 46 height 26
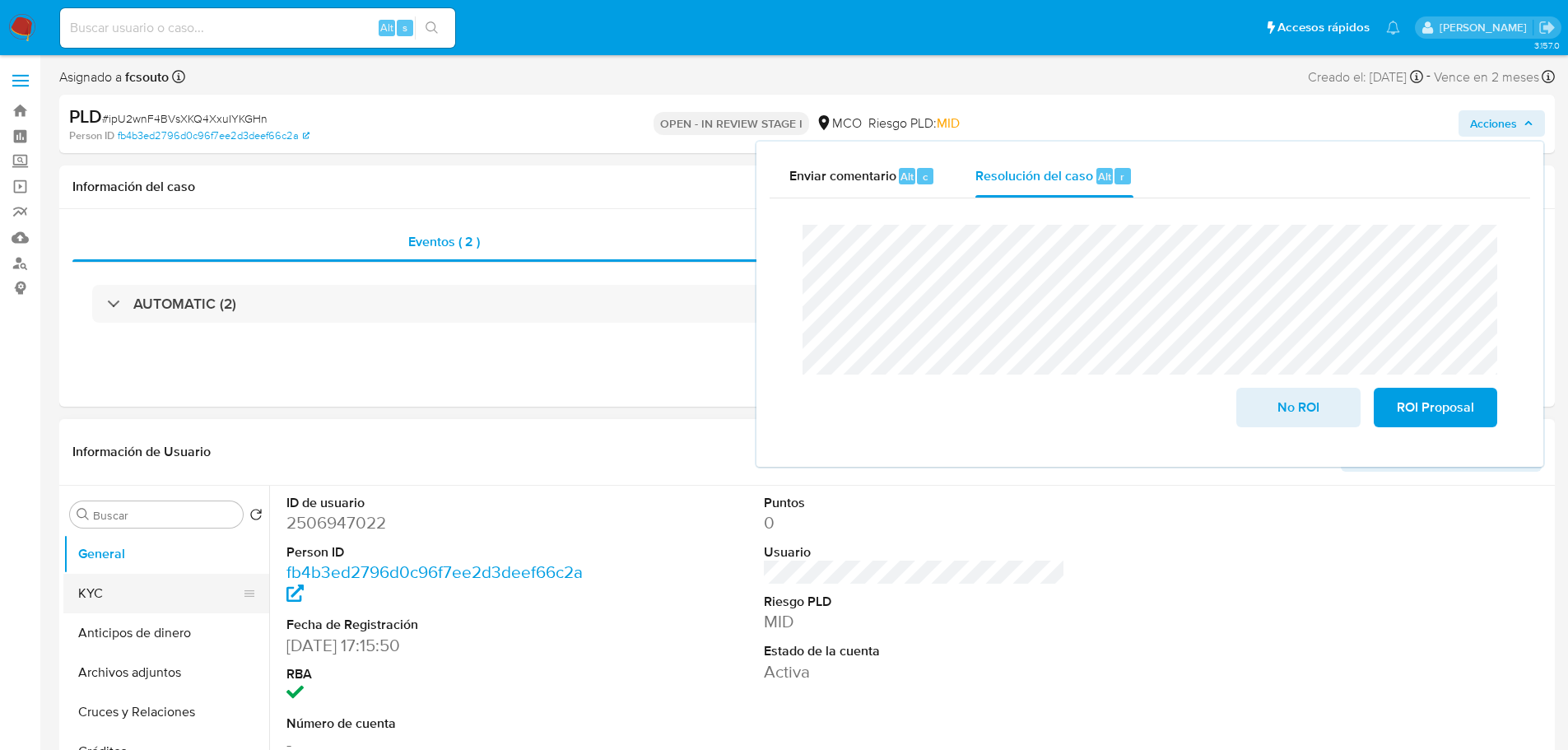
click at [134, 598] on button "KYC" at bounding box center [159, 593] width 192 height 40
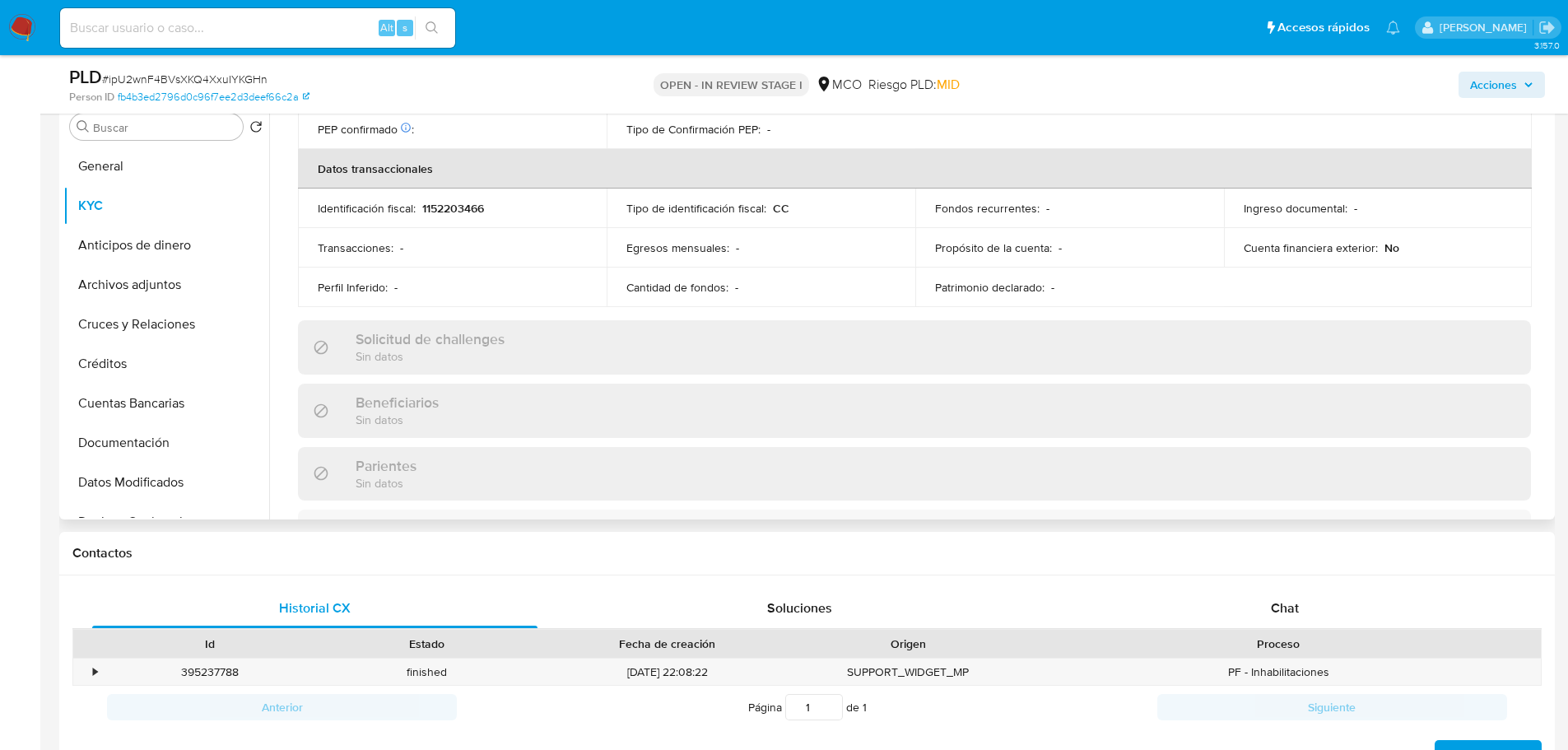
scroll to position [836, 0]
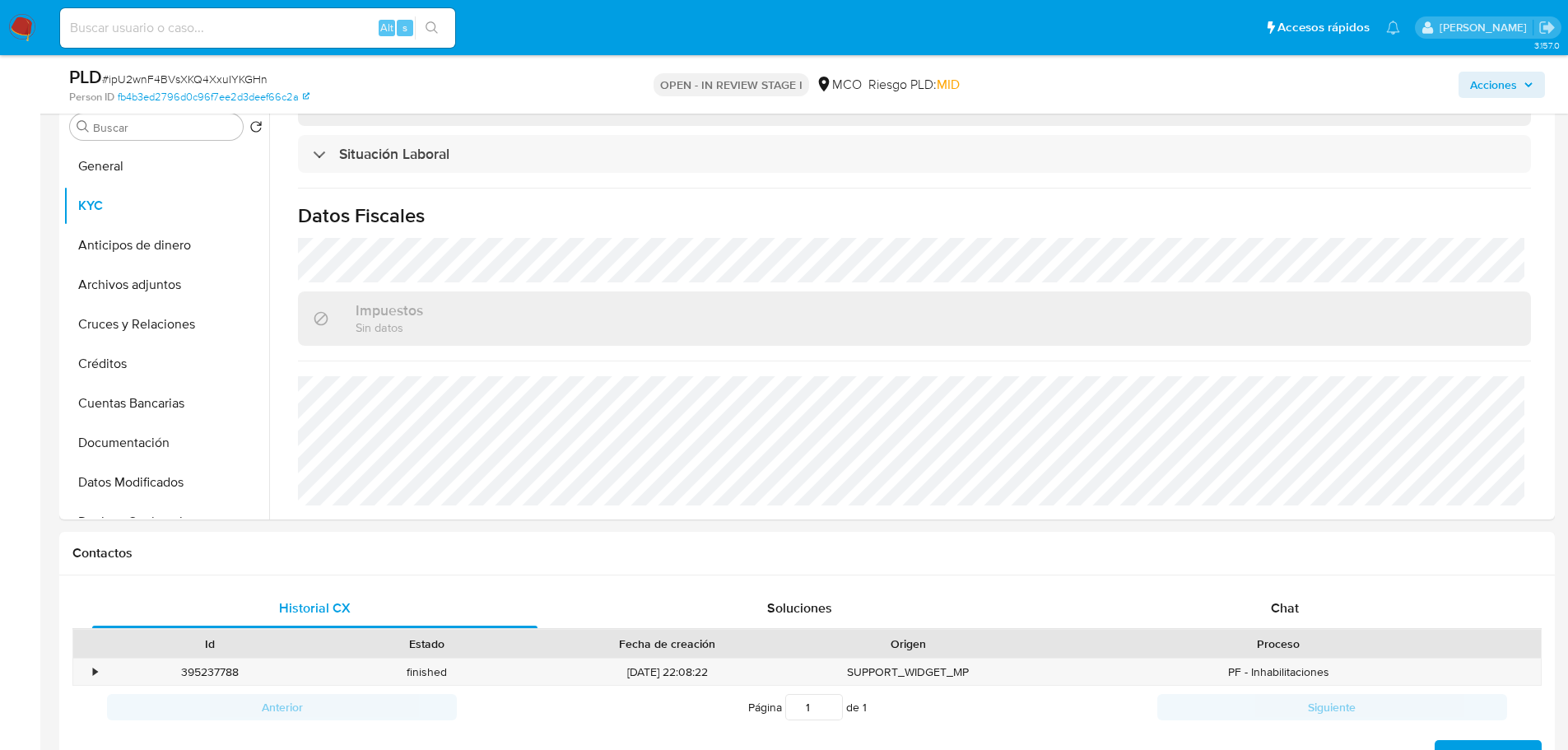
click at [1505, 96] on span "Acciones" at bounding box center [1494, 85] width 46 height 26
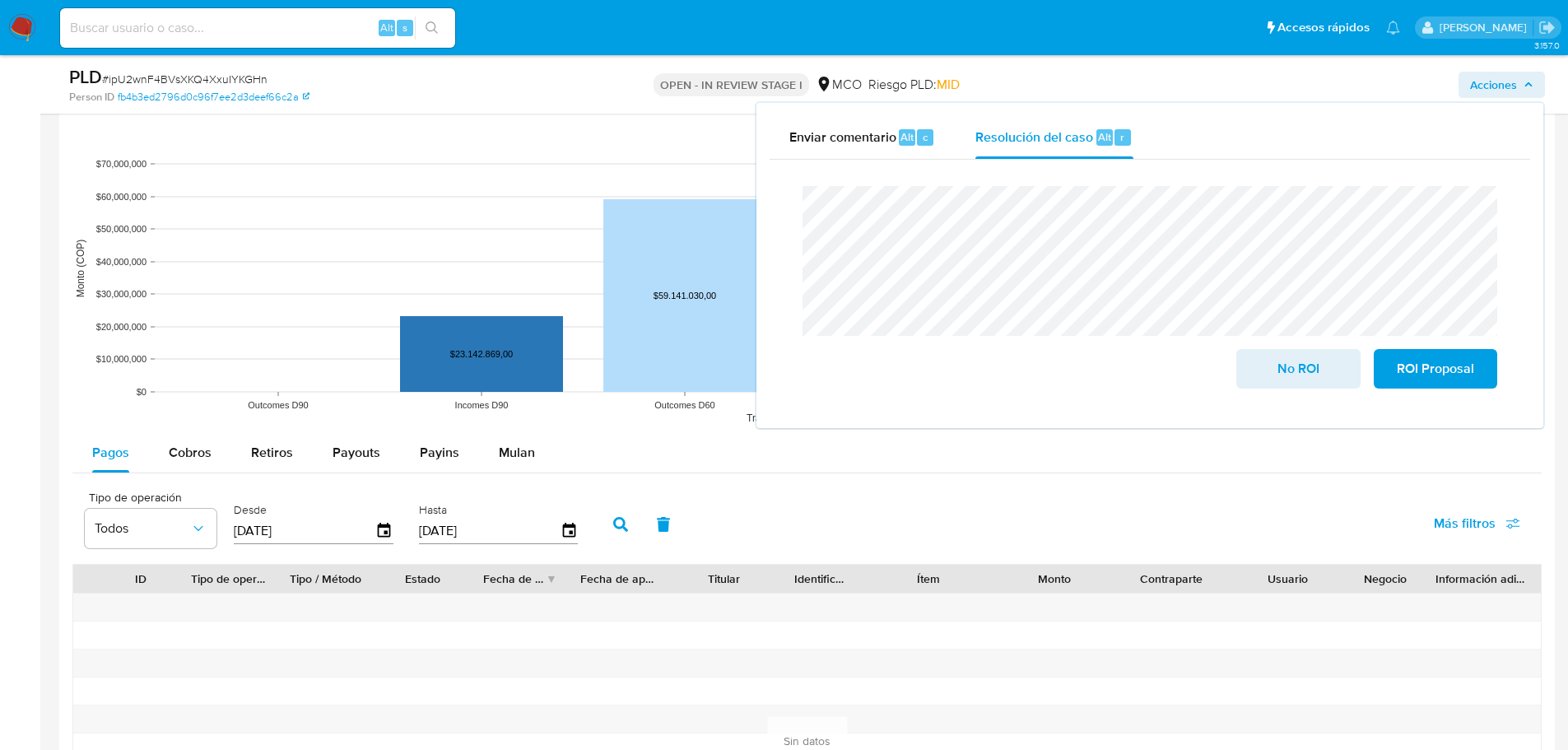
scroll to position [1481, 0]
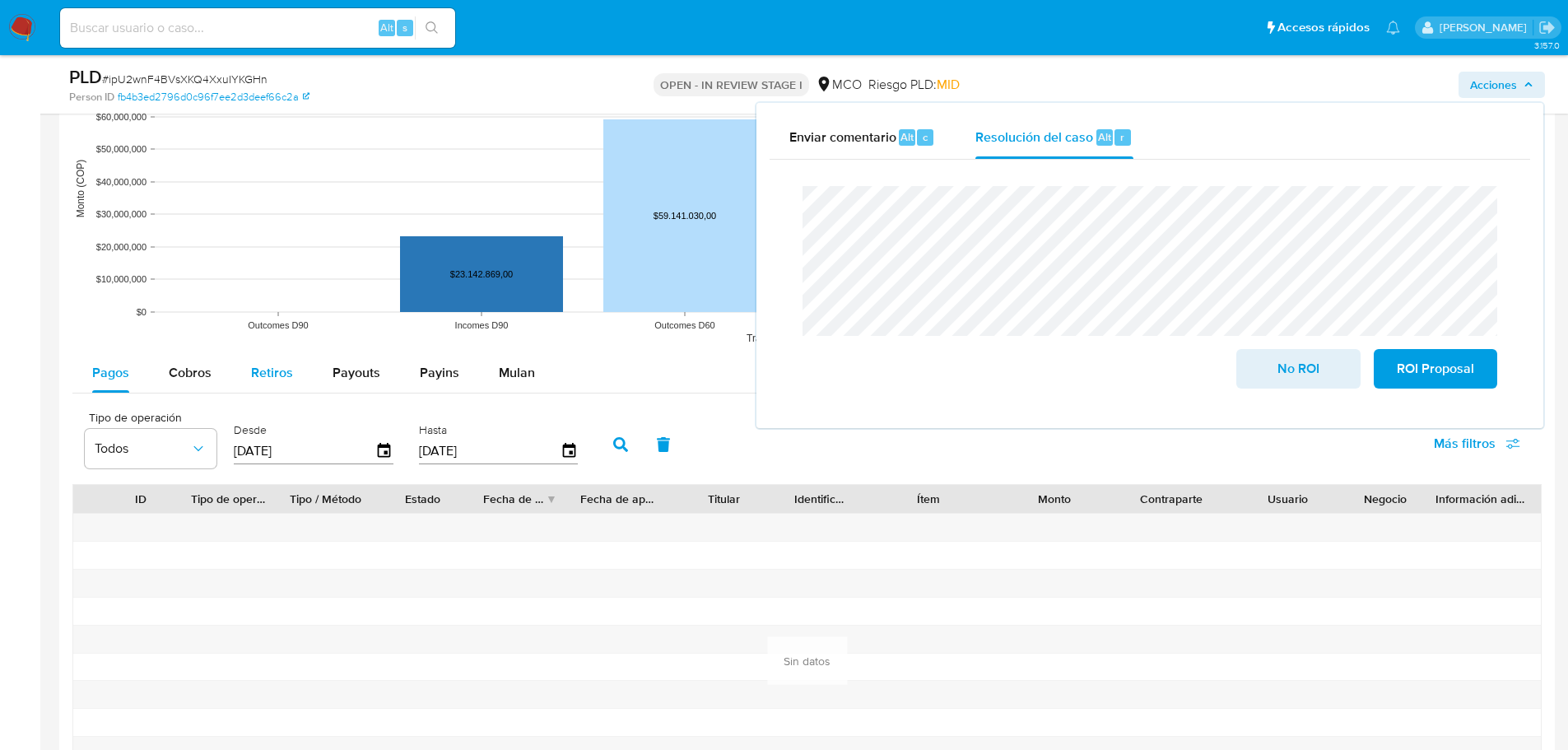
click at [286, 365] on span "Retiros" at bounding box center [271, 373] width 42 height 19
select select "10"
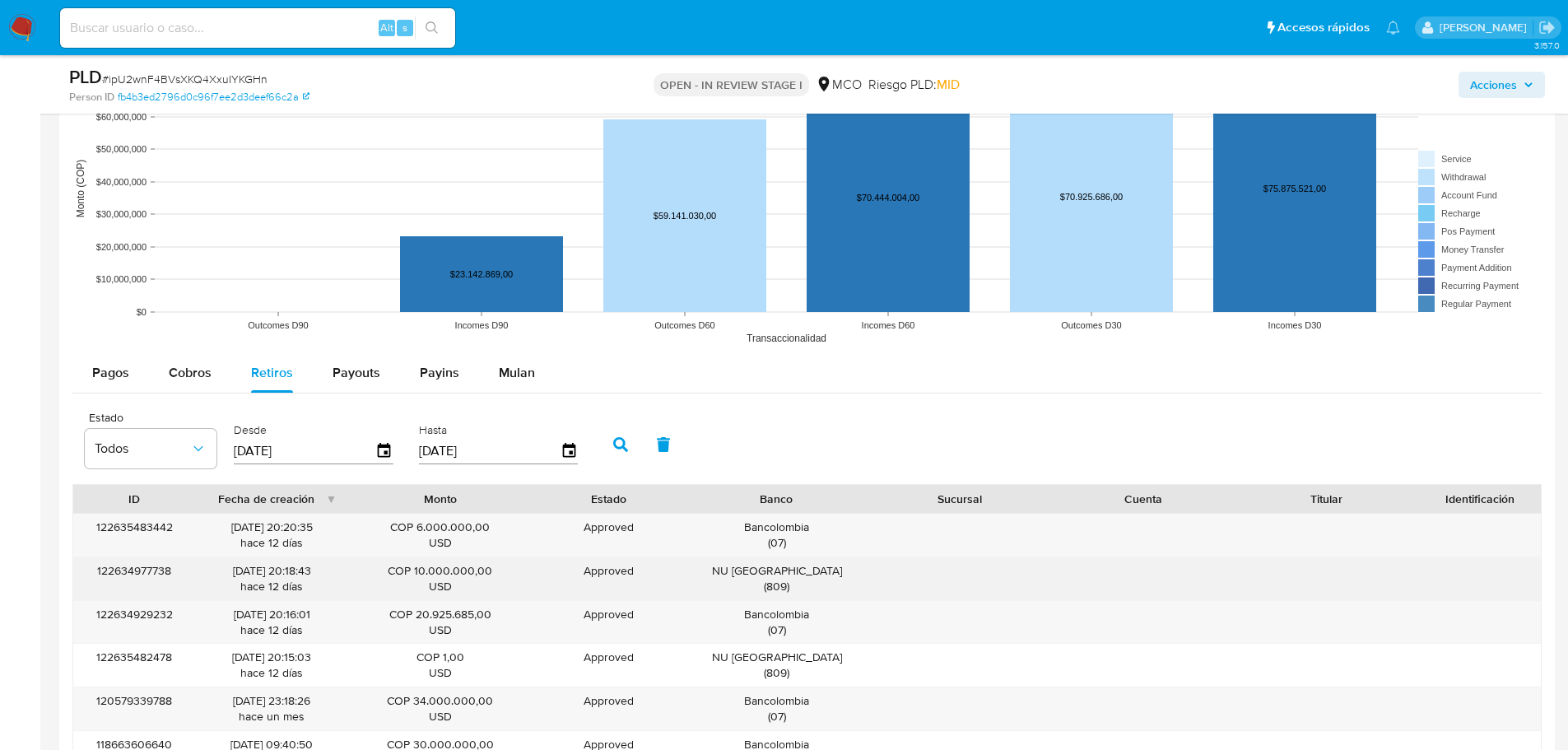
click at [793, 572] on div "NU Colombia ( 809 )" at bounding box center [776, 579] width 161 height 32
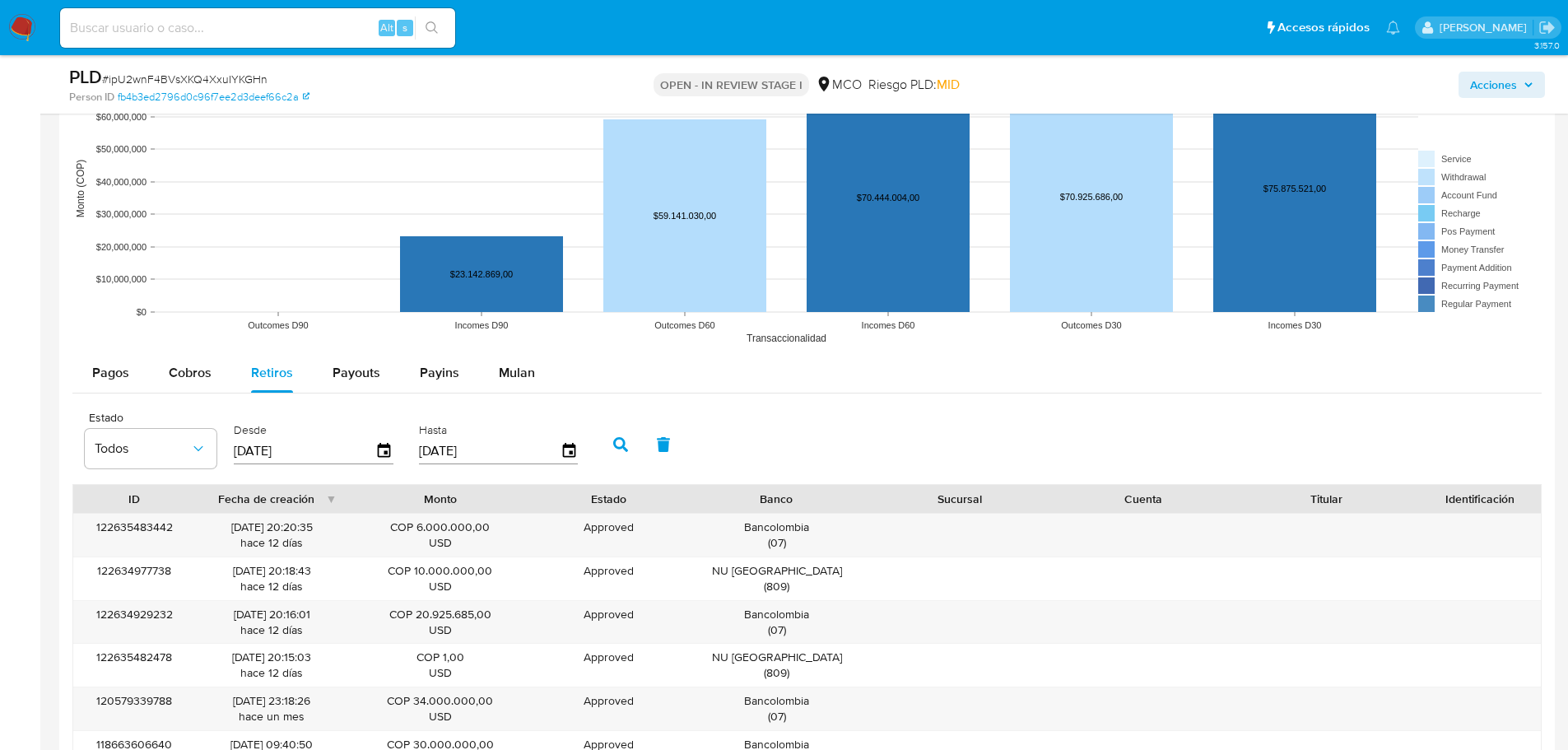
click at [1495, 81] on span "Acciones" at bounding box center [1494, 85] width 46 height 26
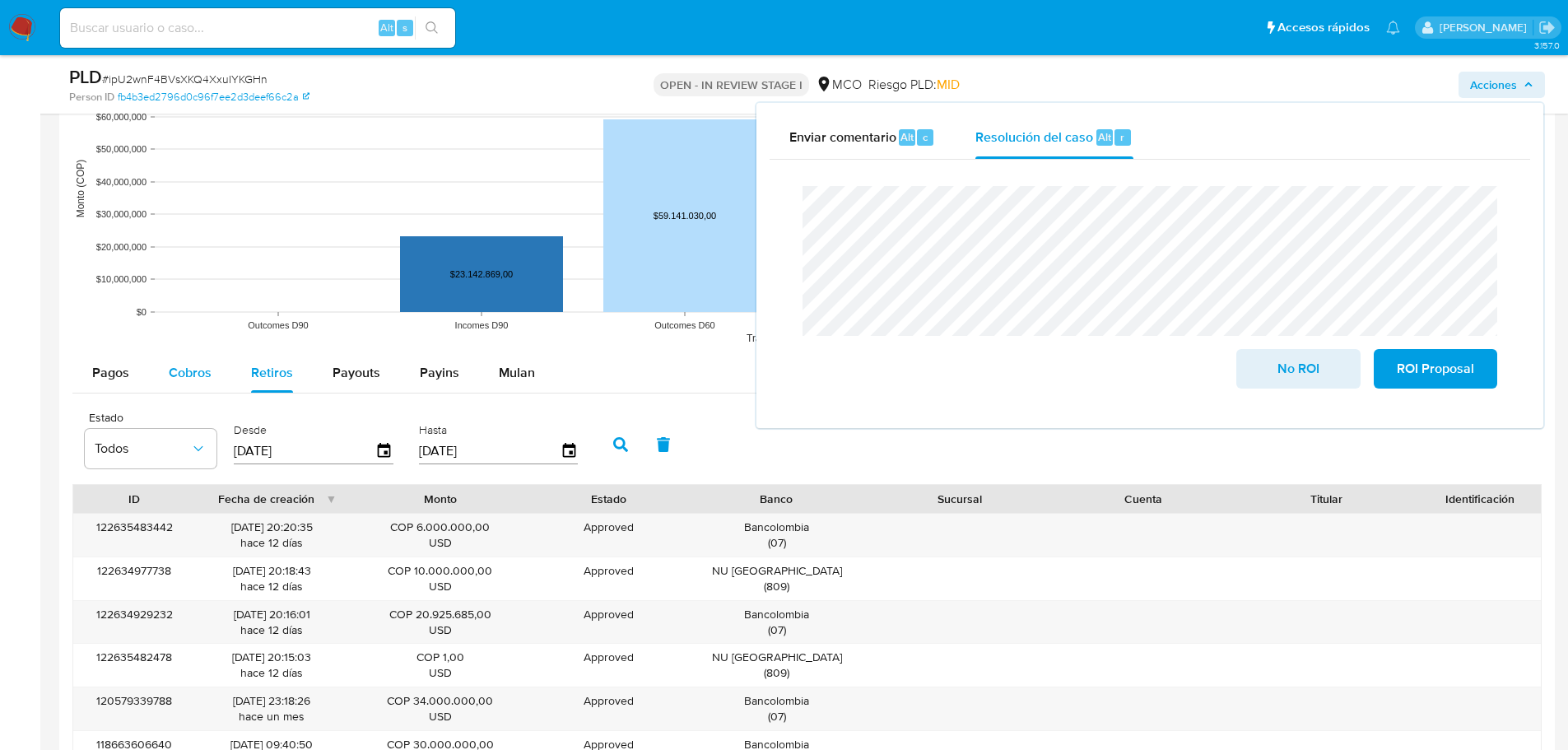
click at [153, 385] on button "Cobros" at bounding box center [190, 373] width 83 height 40
select select "10"
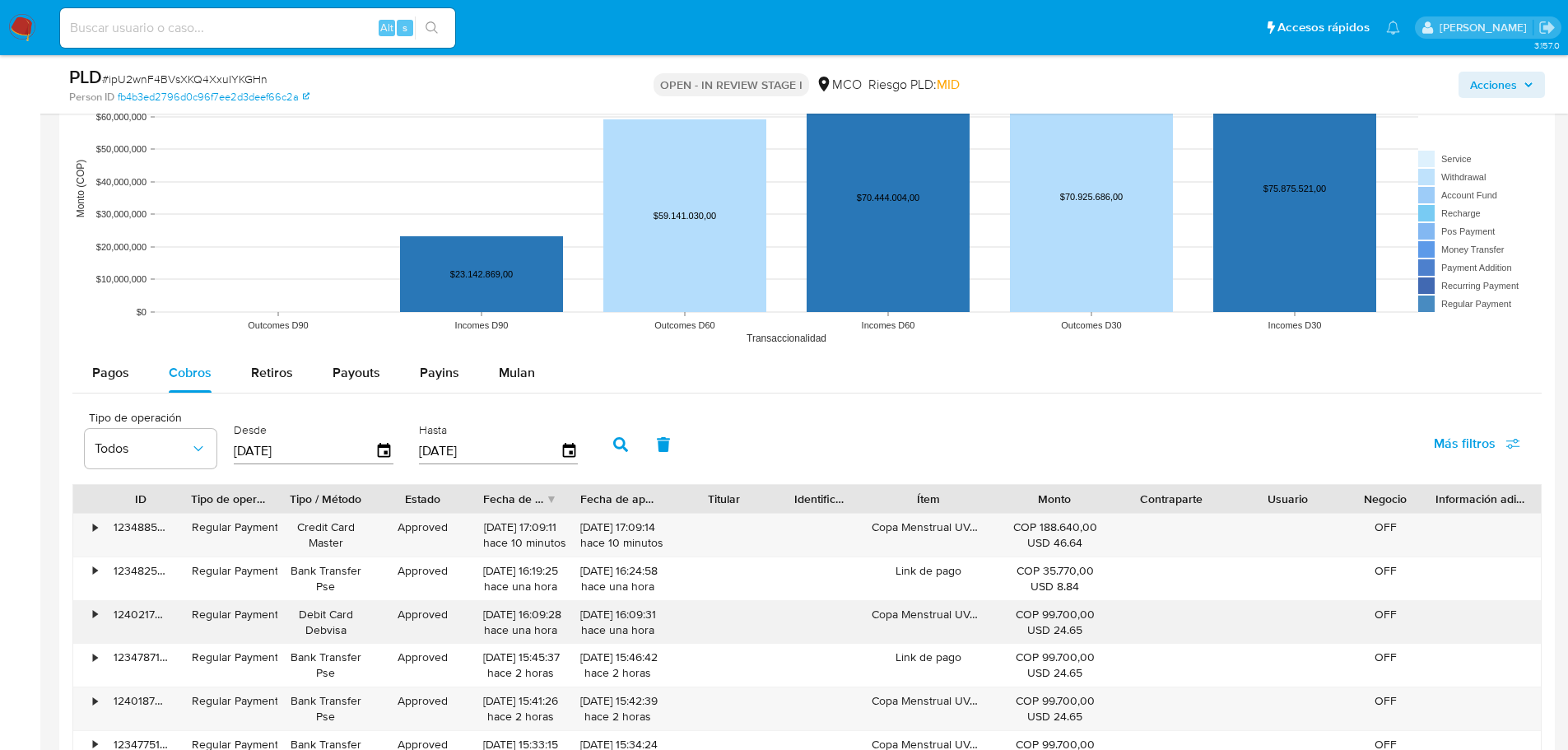
click at [924, 615] on div "Copa Menstrual UVA 2 talla A - No x 1" at bounding box center [928, 622] width 136 height 43
click at [1492, 88] on span "Acciones" at bounding box center [1494, 85] width 46 height 26
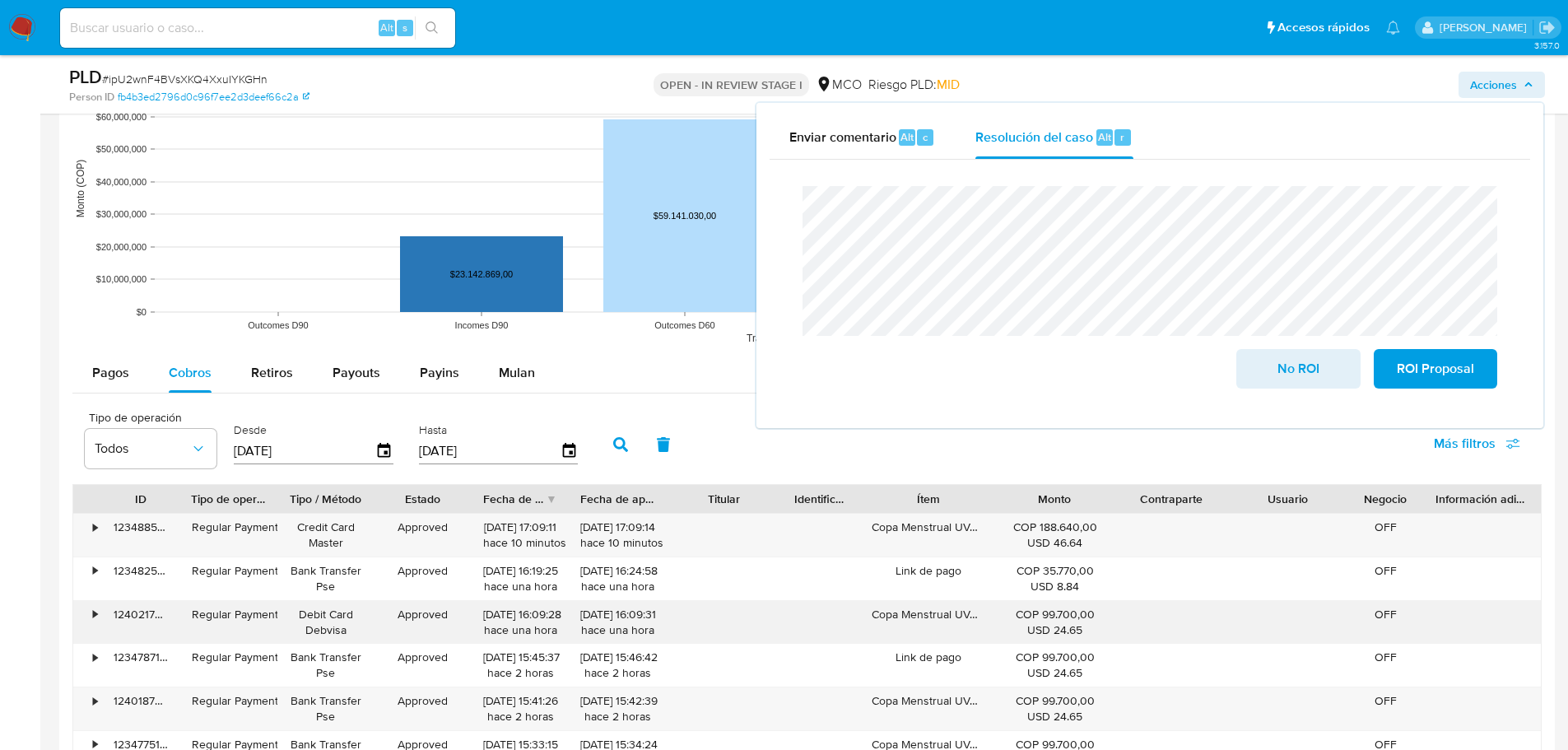
scroll to position [1646, 0]
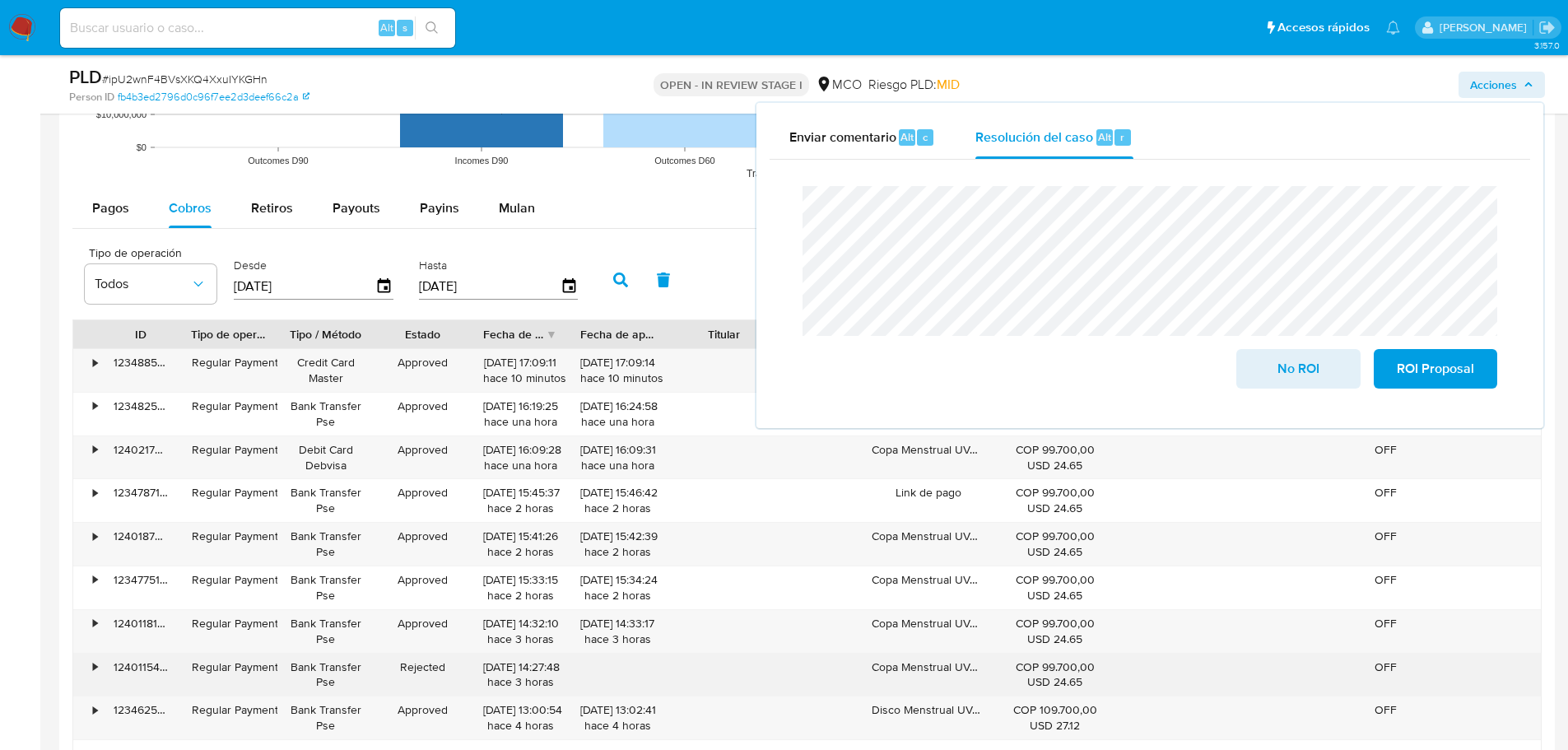
click at [938, 675] on div "Copa Menstrual UVA 2 talla B - No x 1" at bounding box center [928, 675] width 136 height 43
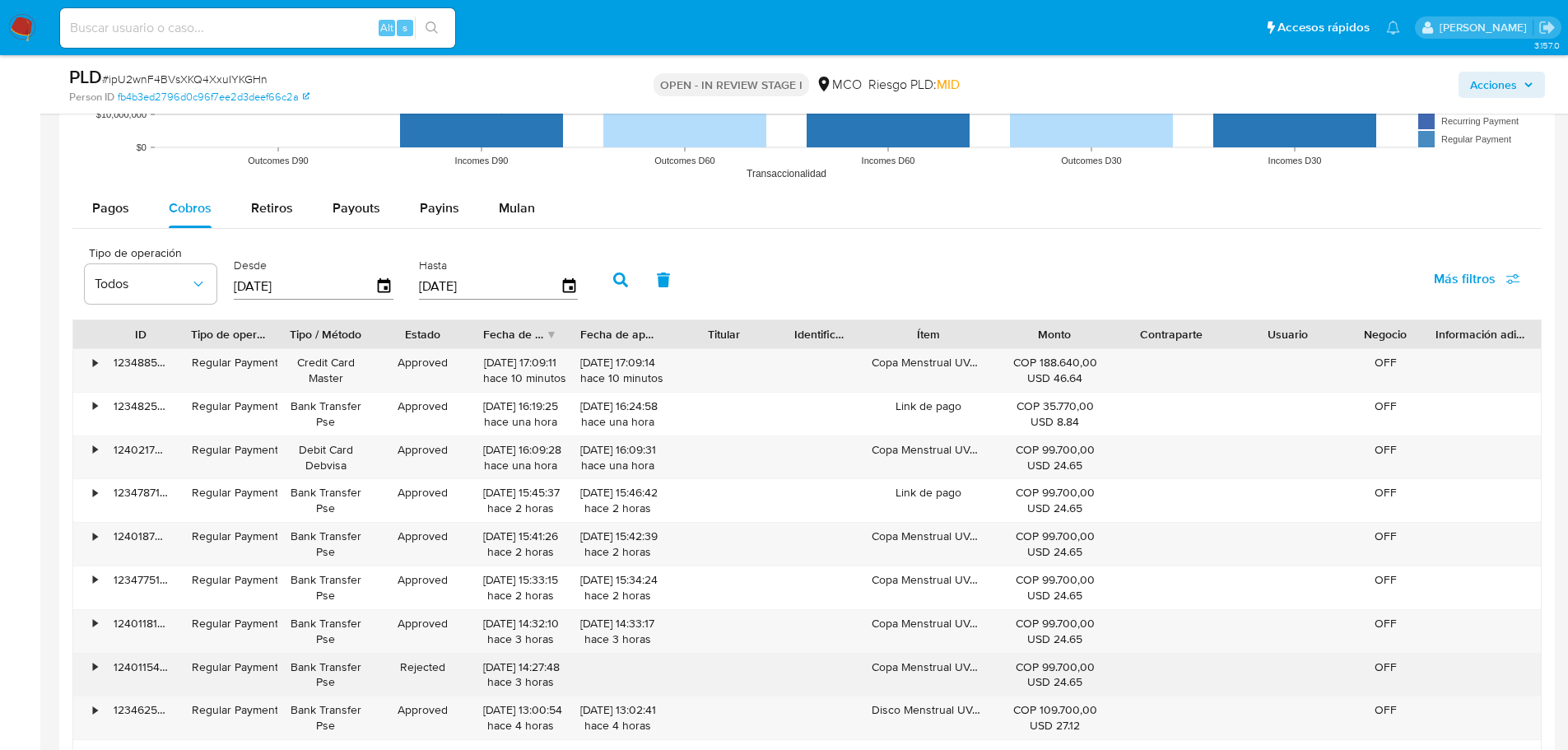
click at [938, 667] on div "Copa Menstrual UVA 2 talla B - No x 1" at bounding box center [928, 675] width 136 height 43
click at [924, 673] on div "Copa Menstrual UVA 2 talla B - No x 1" at bounding box center [928, 675] width 136 height 43
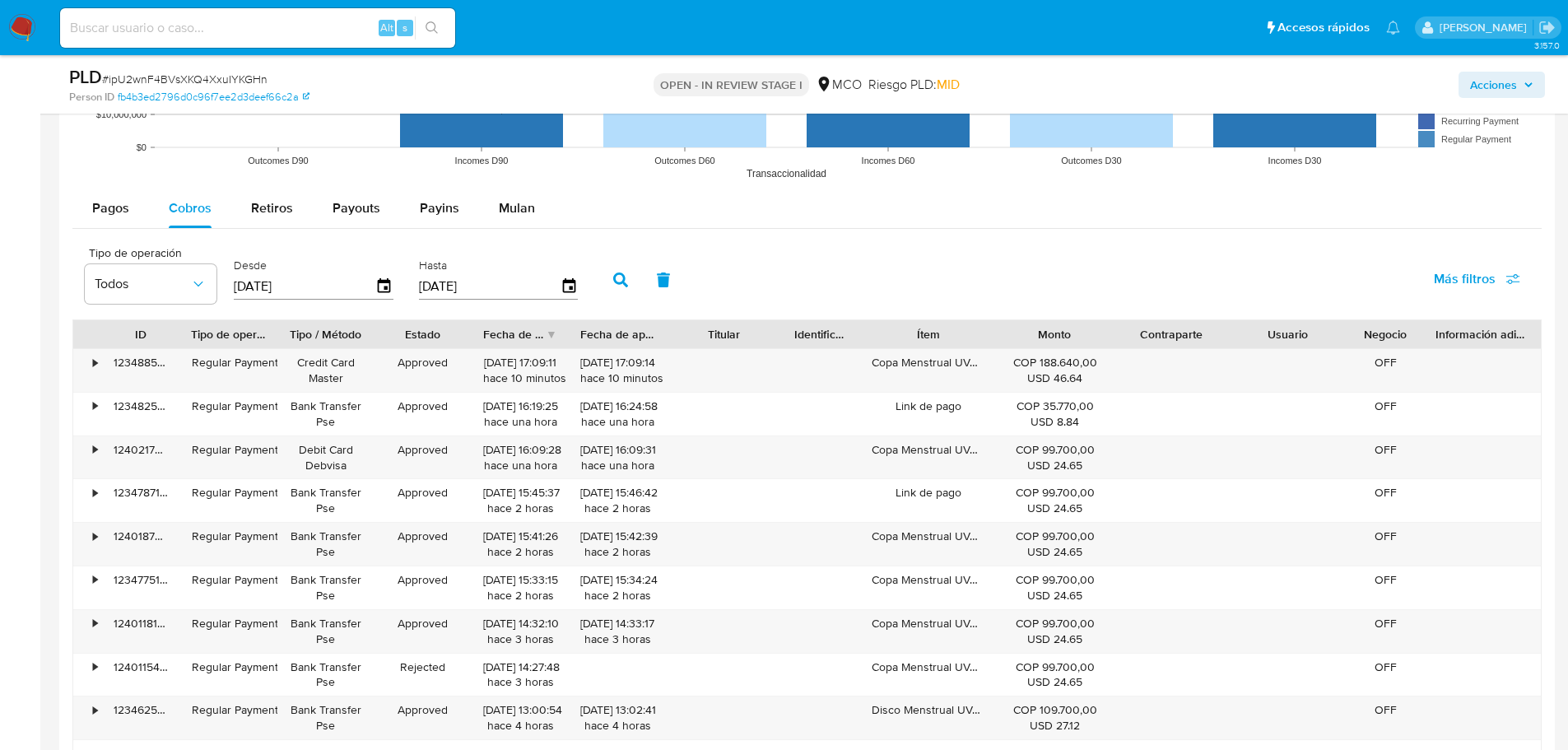
drag, startPoint x: 1505, startPoint y: 82, endPoint x: 1480, endPoint y: 90, distance: 26.2
click at [1504, 83] on span "Acciones" at bounding box center [1494, 85] width 46 height 26
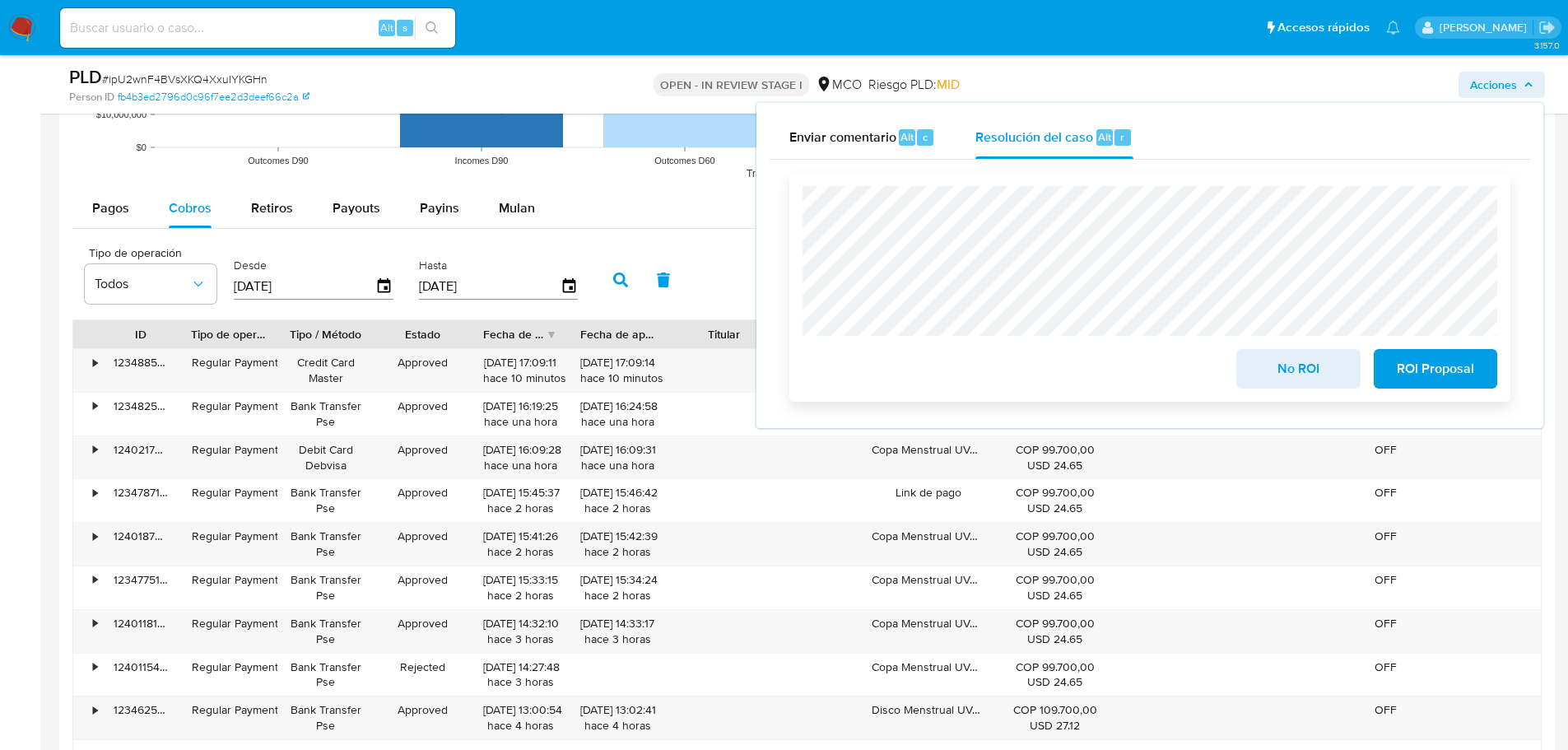
scroll to position [1729, 0]
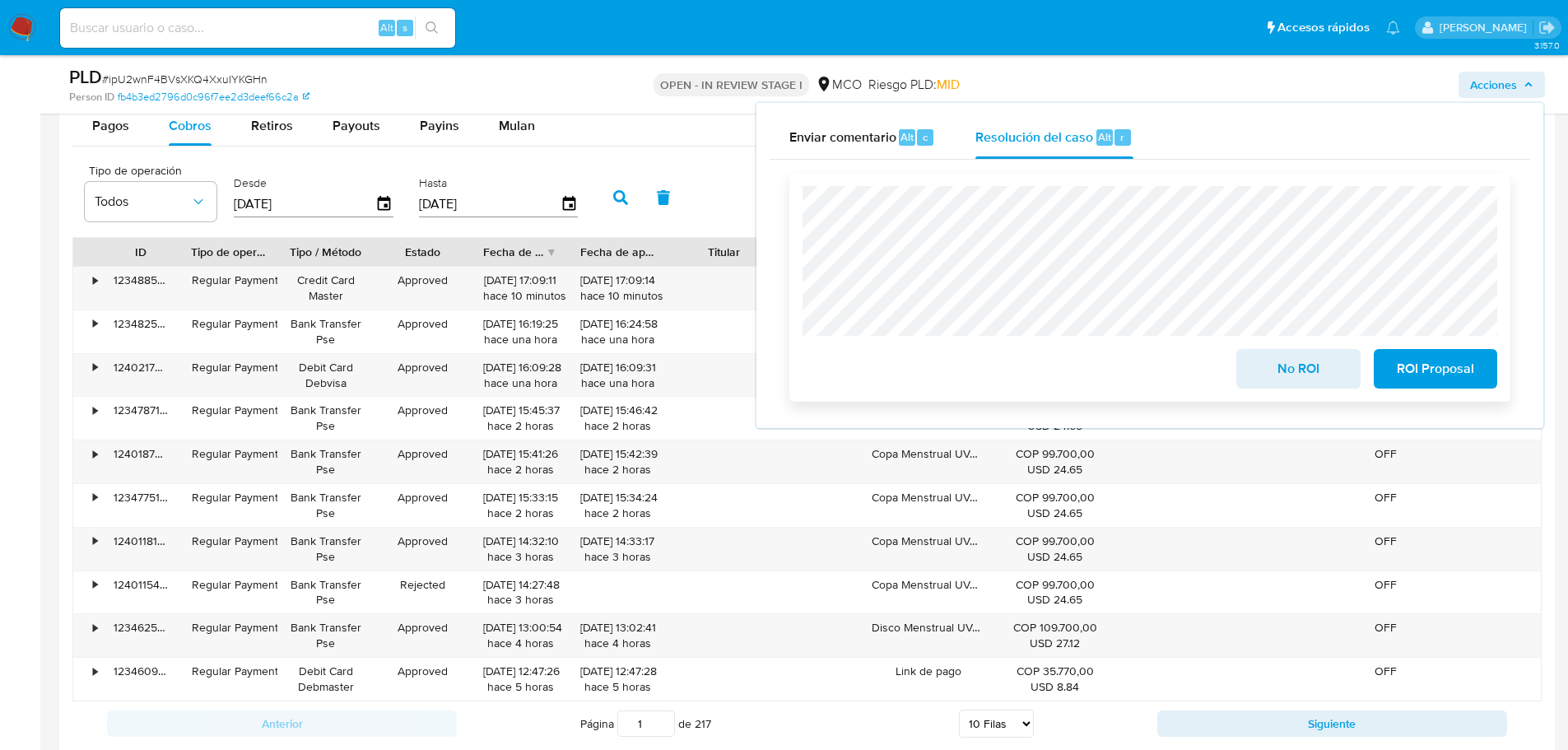
click at [1304, 360] on span "No ROI" at bounding box center [1298, 368] width 81 height 36
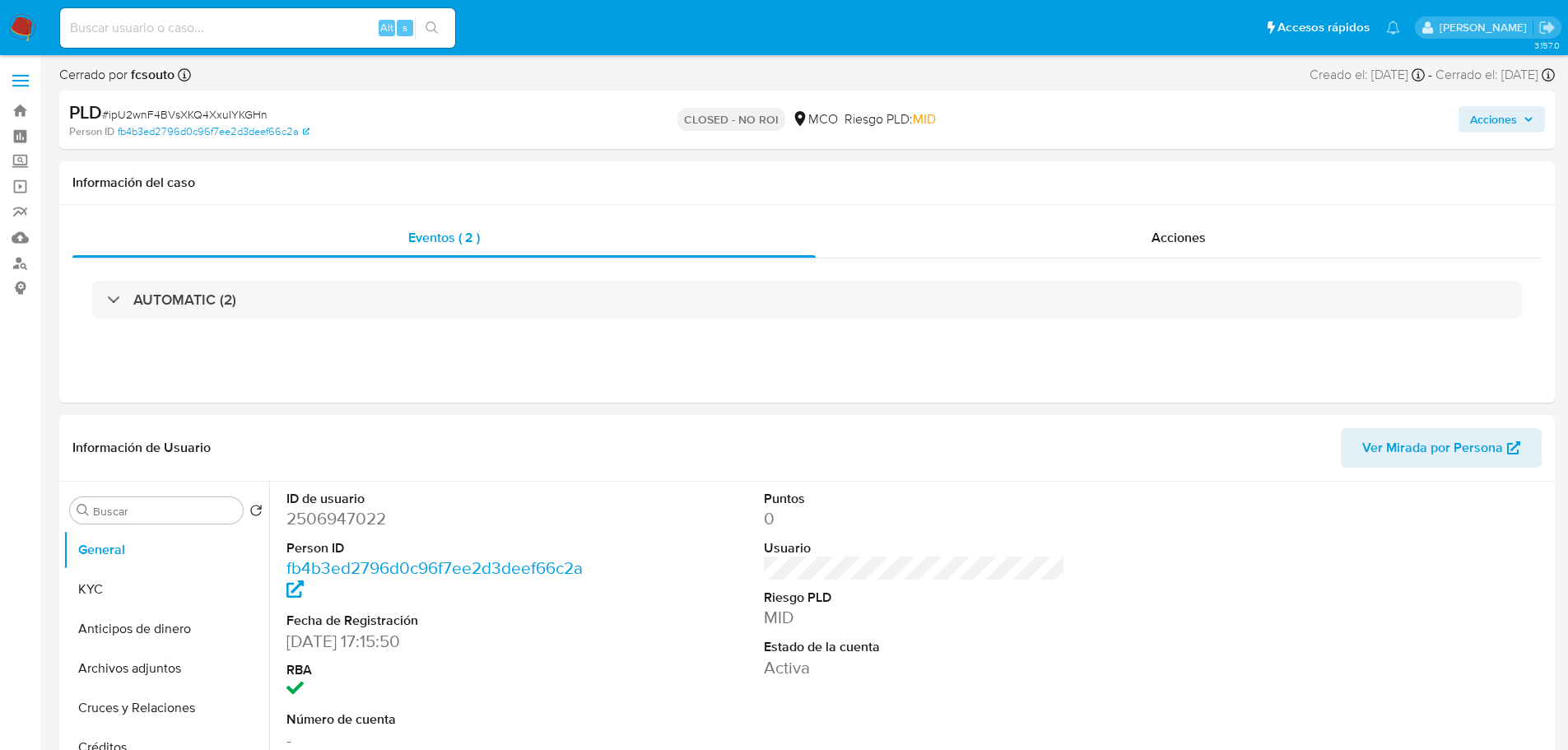
select select "10"
